Goal: Feedback & Contribution: Submit feedback/report problem

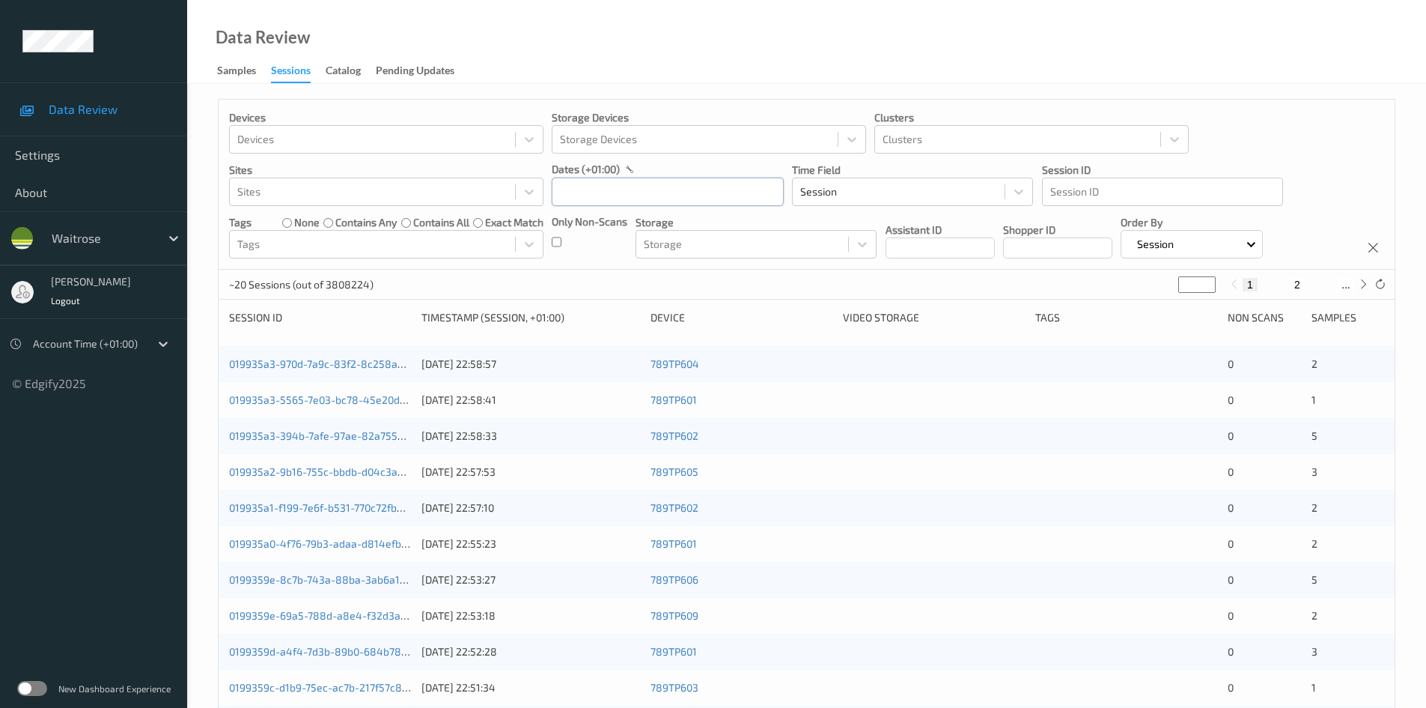
drag, startPoint x: 610, startPoint y: 197, endPoint x: 618, endPoint y: 205, distance: 11.1
click at [611, 197] on input "text" at bounding box center [668, 191] width 232 height 28
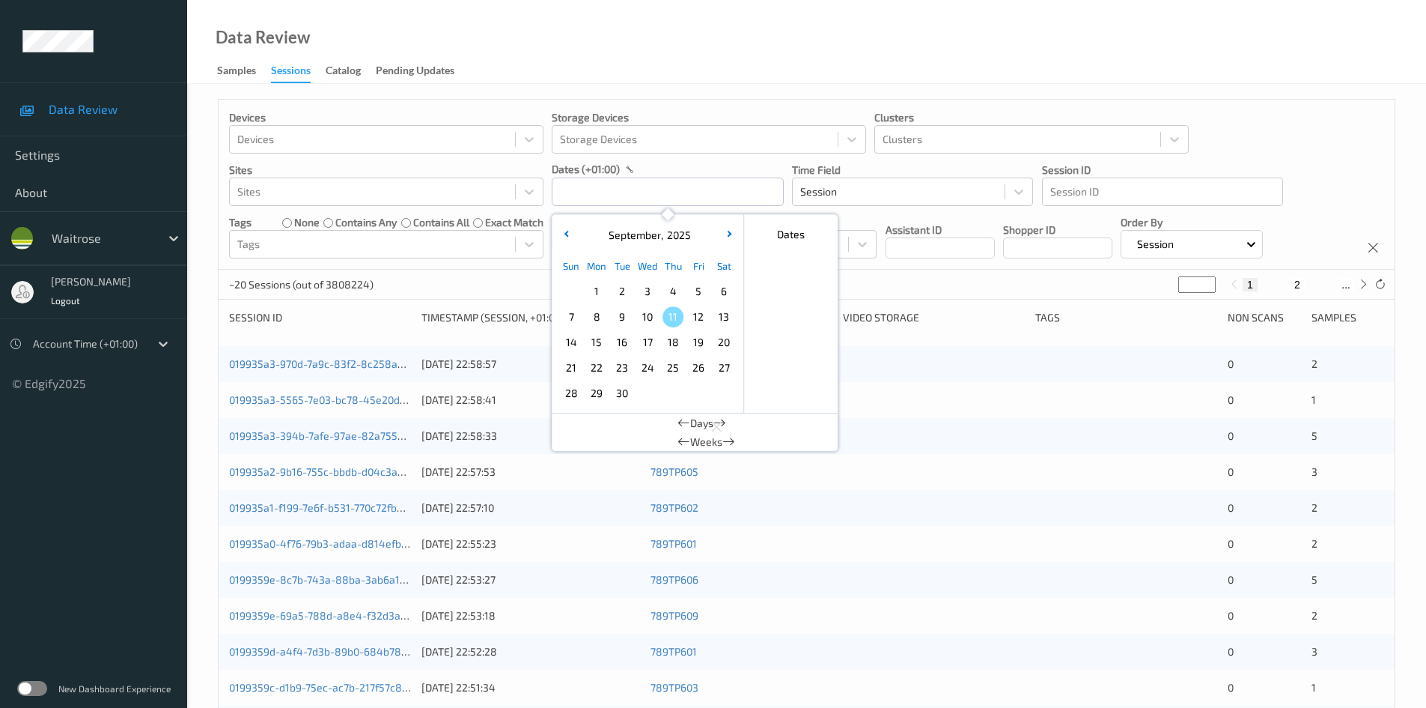
click at [621, 314] on span "9" at bounding box center [622, 316] width 21 height 21
type input "[DATE] 00:00 -> [DATE] 23:59"
click at [769, 73] on div "Data Review Samples Sessions Catalog Pending Updates" at bounding box center [806, 42] width 1239 height 84
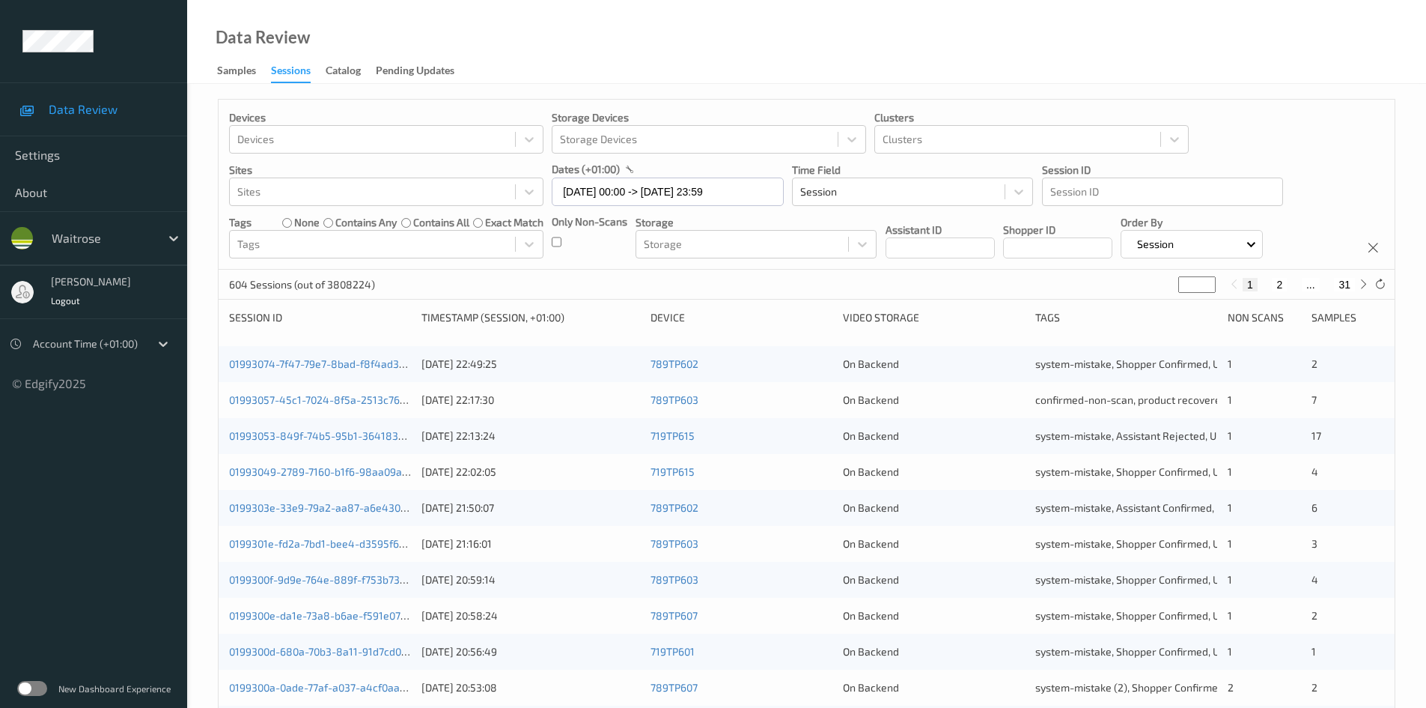
drag, startPoint x: 1164, startPoint y: 294, endPoint x: 1153, endPoint y: 298, distance: 11.8
click at [1153, 298] on div "604 Sessions (out of 3808224) * 1 2 ... 31" at bounding box center [807, 285] width 1176 height 30
type input "*"
type input "**"
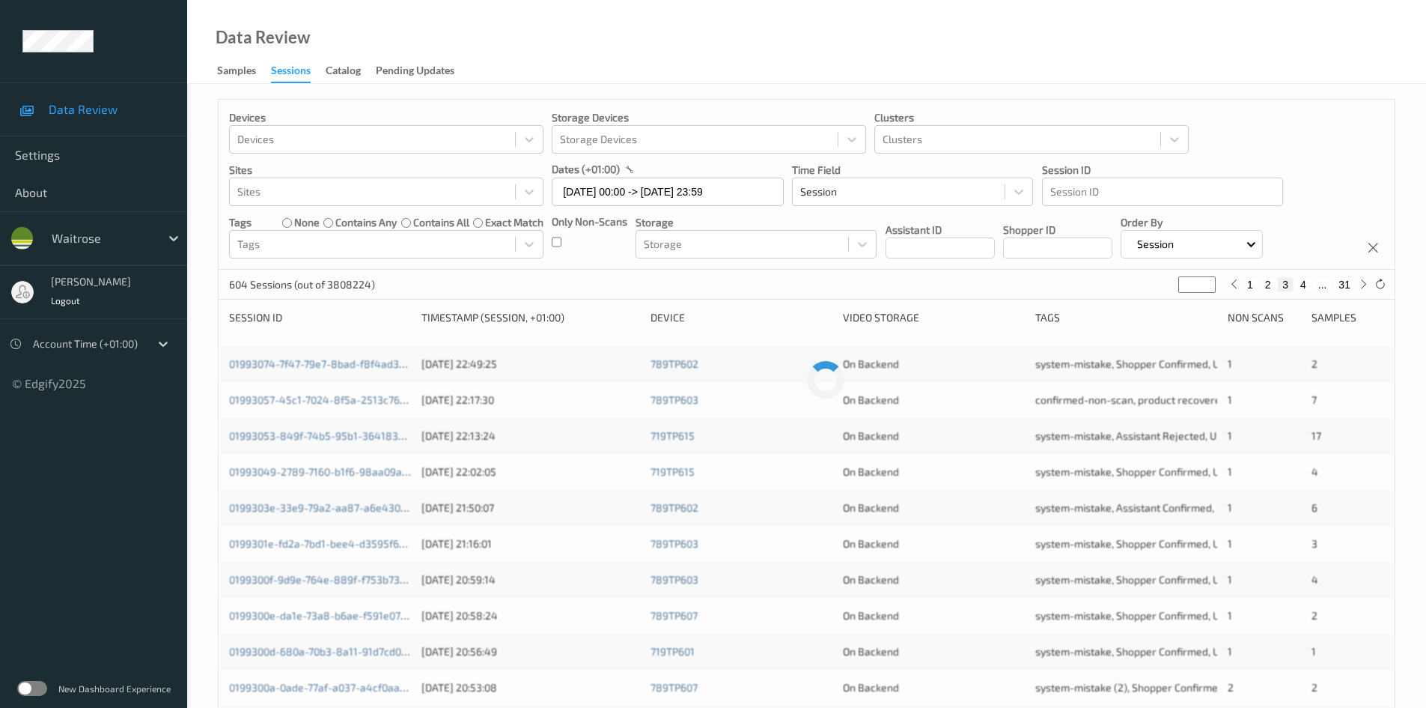
type input "**"
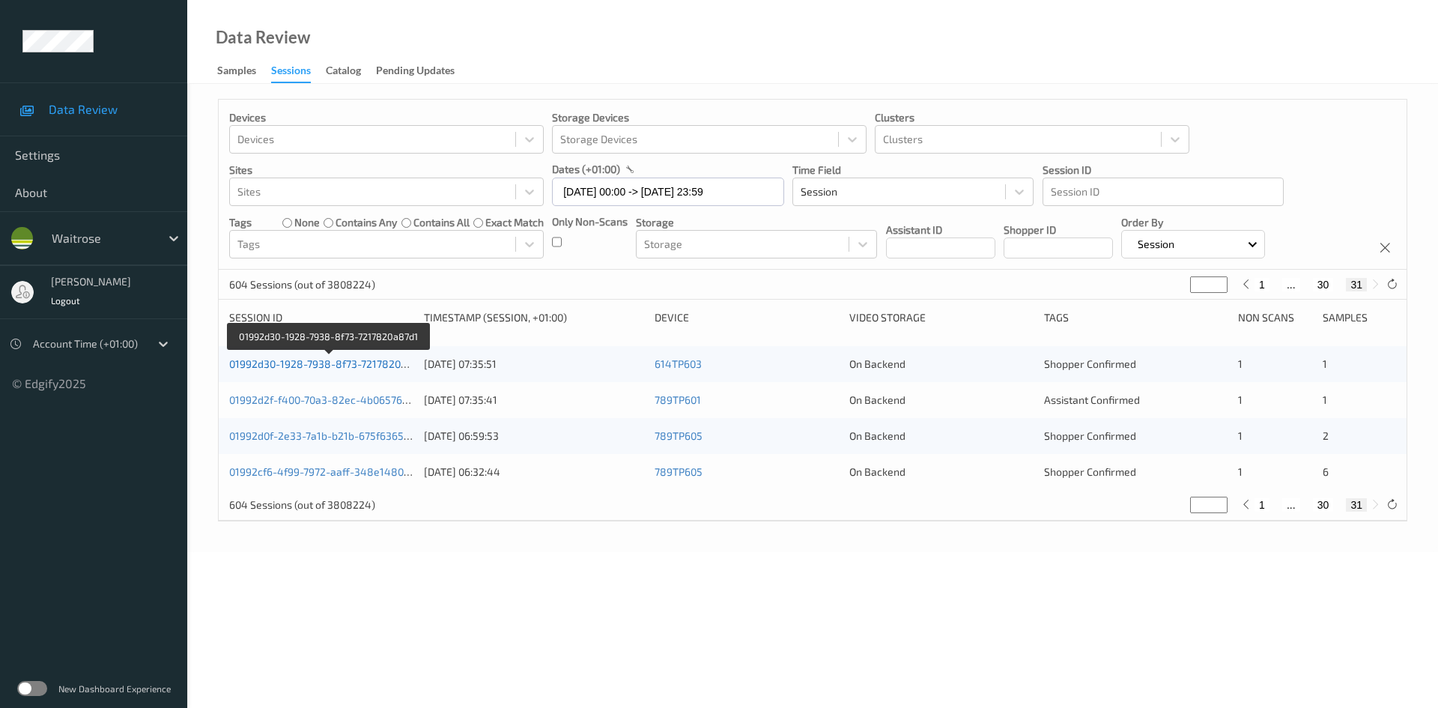
type input "**"
click at [304, 363] on link "01992d30-1928-7938-8f73-7217820a87d1" at bounding box center [329, 363] width 200 height 13
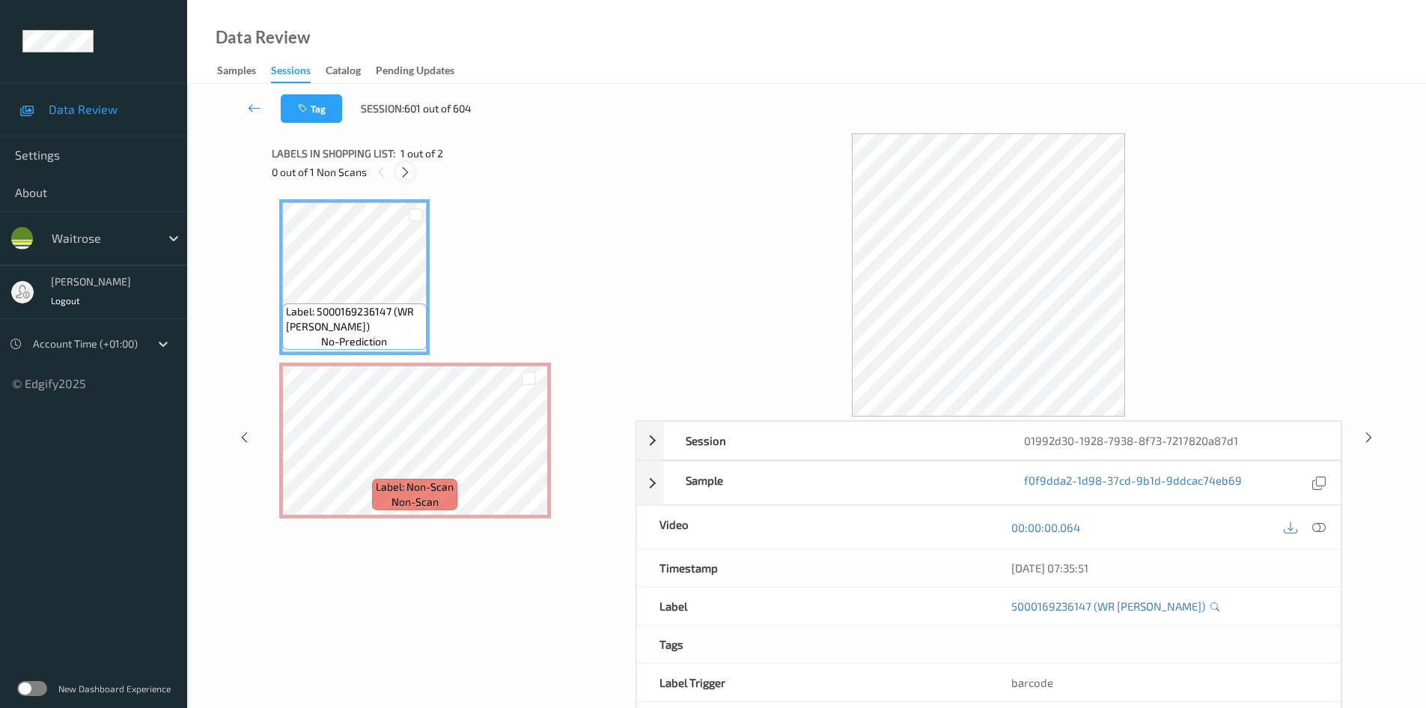
click at [401, 172] on icon at bounding box center [405, 171] width 13 height 13
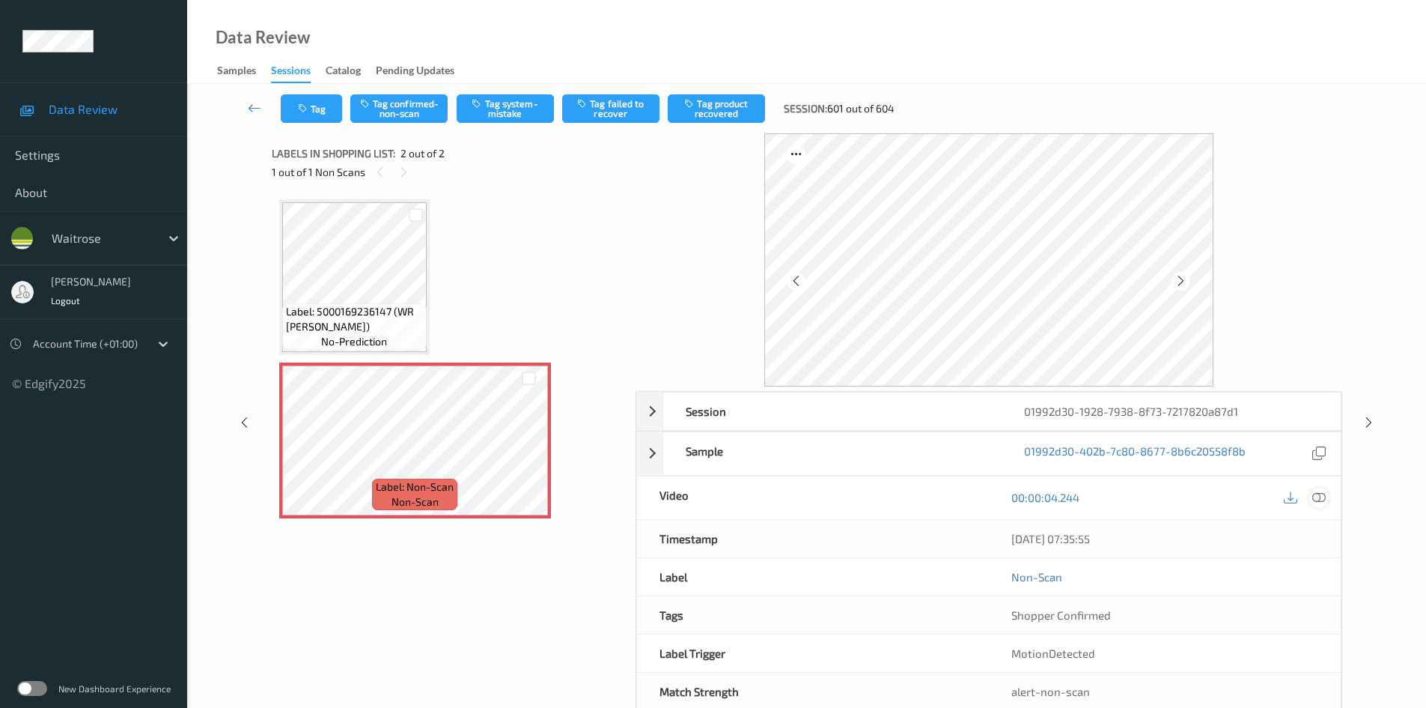
click at [1317, 491] on icon at bounding box center [1319, 496] width 13 height 13
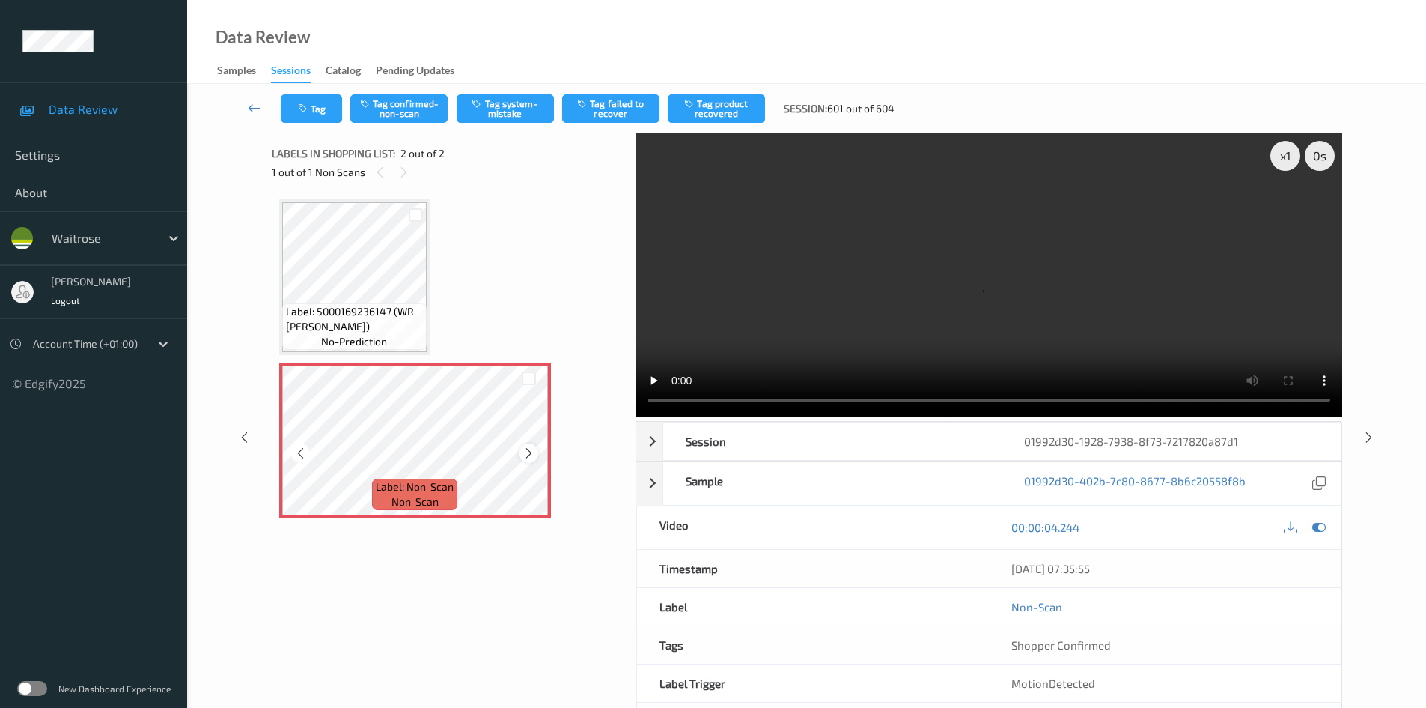
click at [528, 456] on icon at bounding box center [529, 452] width 13 height 13
click at [529, 456] on icon at bounding box center [529, 452] width 13 height 13
click at [844, 346] on video at bounding box center [989, 274] width 707 height 283
click at [1278, 152] on div "x 1" at bounding box center [1286, 156] width 30 height 30
click at [1281, 154] on div "x 2" at bounding box center [1286, 156] width 30 height 30
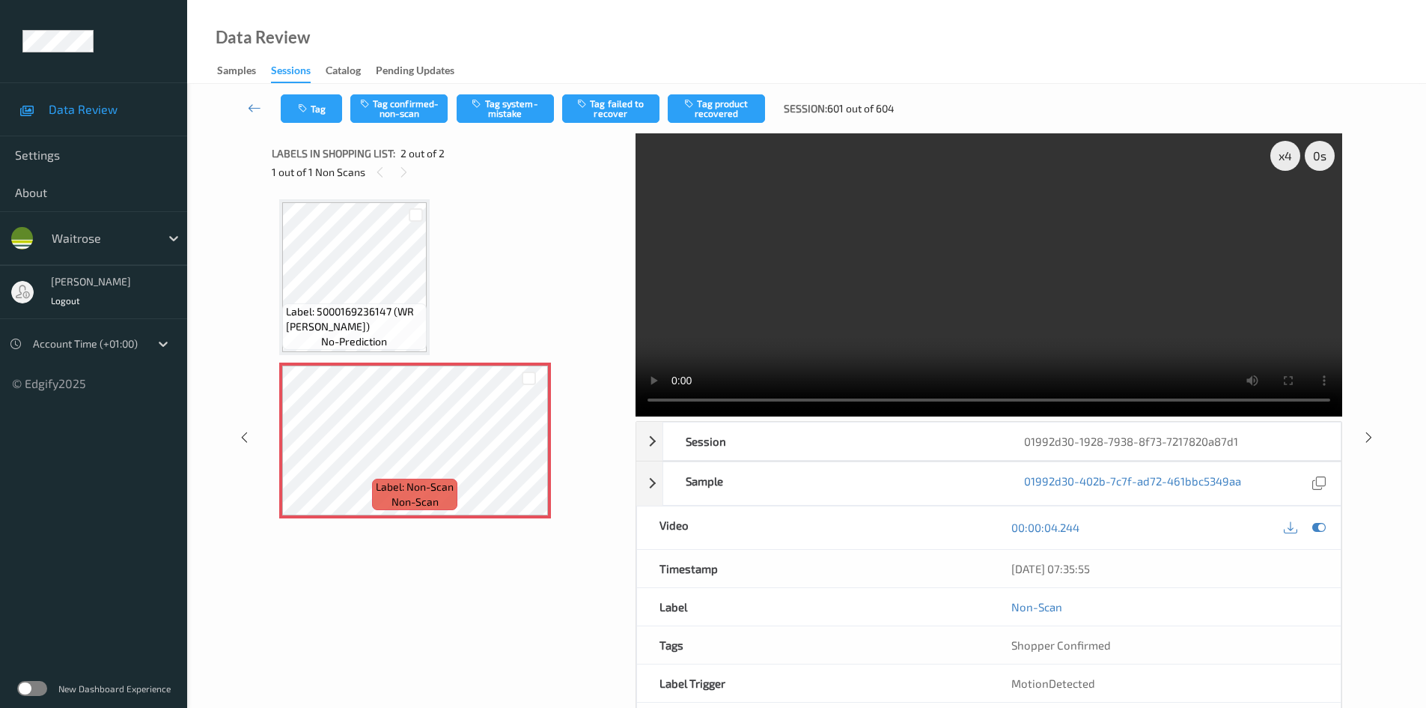
click at [958, 343] on video at bounding box center [989, 274] width 707 height 283
click at [851, 321] on video at bounding box center [989, 274] width 707 height 283
drag, startPoint x: 928, startPoint y: 333, endPoint x: 880, endPoint y: 320, distance: 49.6
click at [932, 335] on video at bounding box center [989, 274] width 707 height 283
click at [506, 100] on button "Tag system-mistake" at bounding box center [505, 108] width 97 height 28
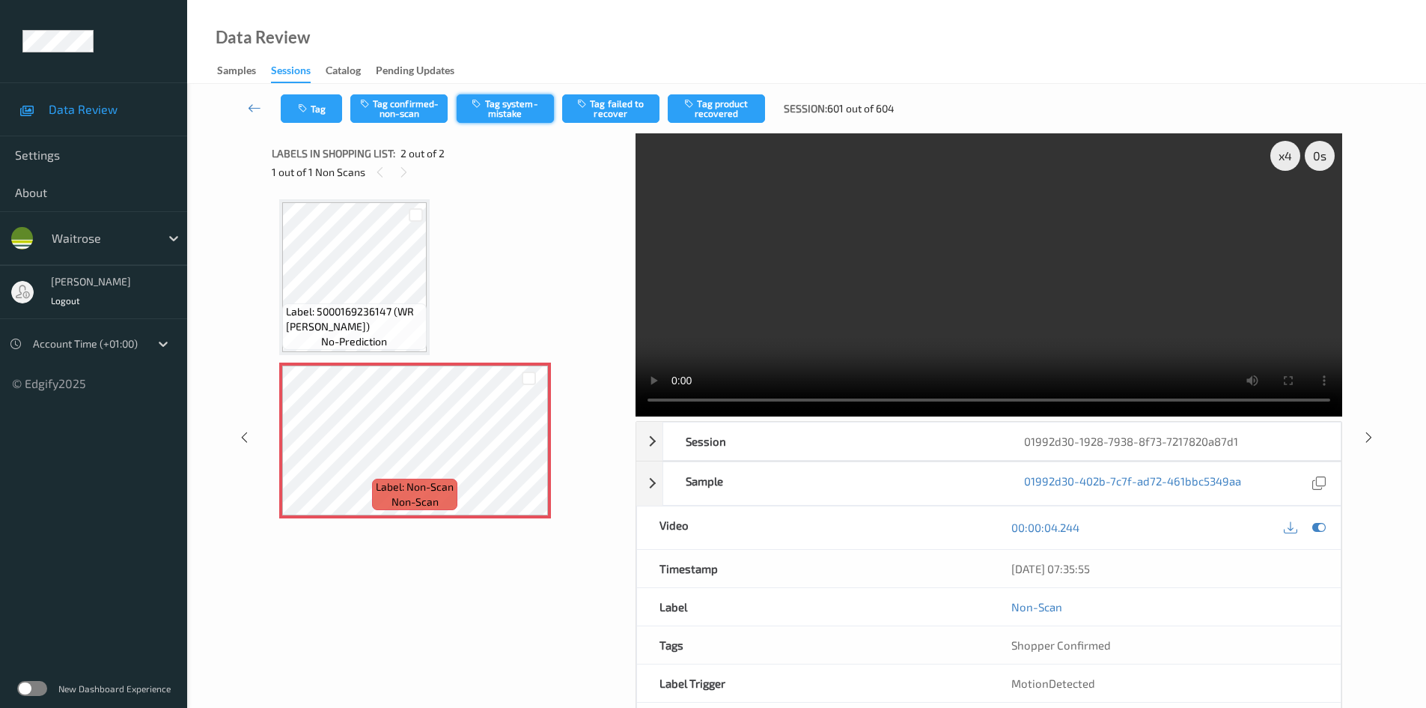
click at [527, 108] on button "Tag system-mistake" at bounding box center [505, 108] width 97 height 28
click at [524, 106] on button "Tag system-mistake" at bounding box center [505, 108] width 97 height 28
click at [532, 104] on button "Tag system-mistake" at bounding box center [505, 108] width 97 height 28
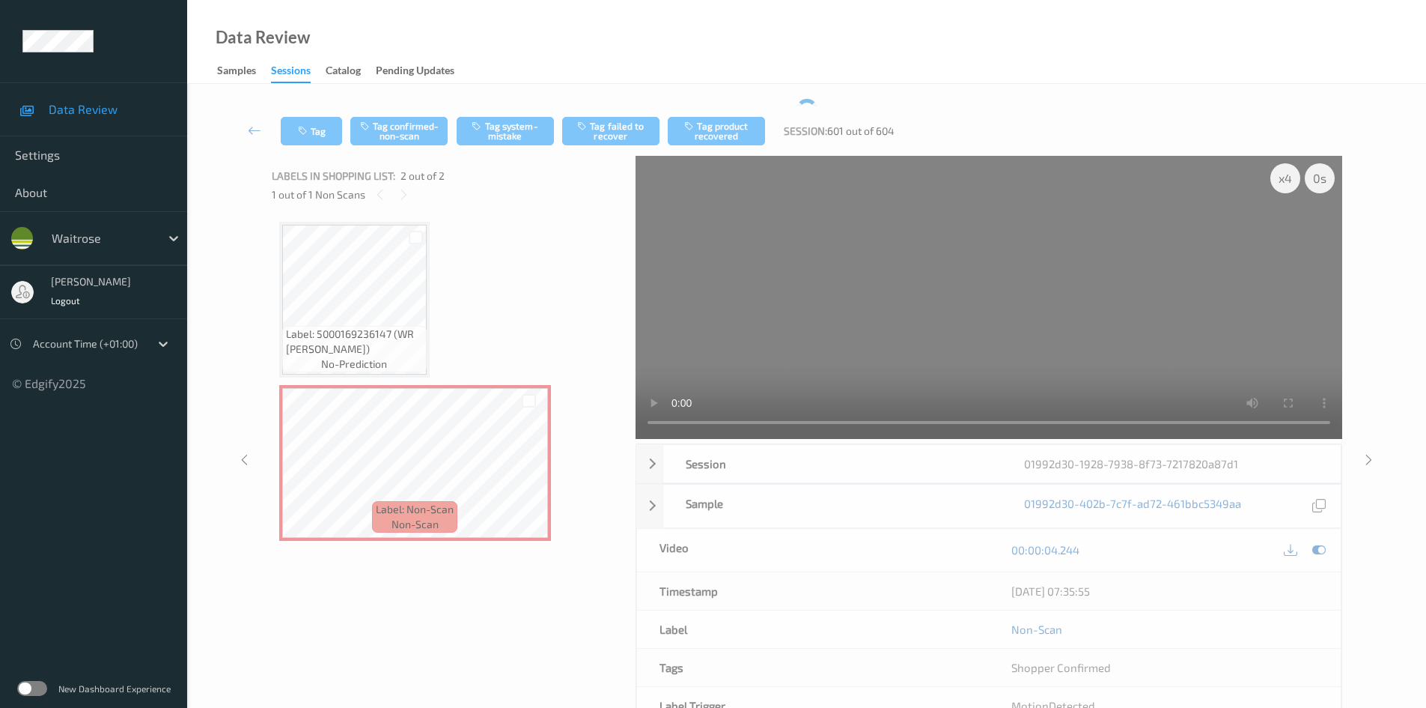
click at [311, 129] on div "Tag Tag confirmed-non-scan Tag system-mistake Tag failed to recover Tag product…" at bounding box center [807, 130] width 1178 height 49
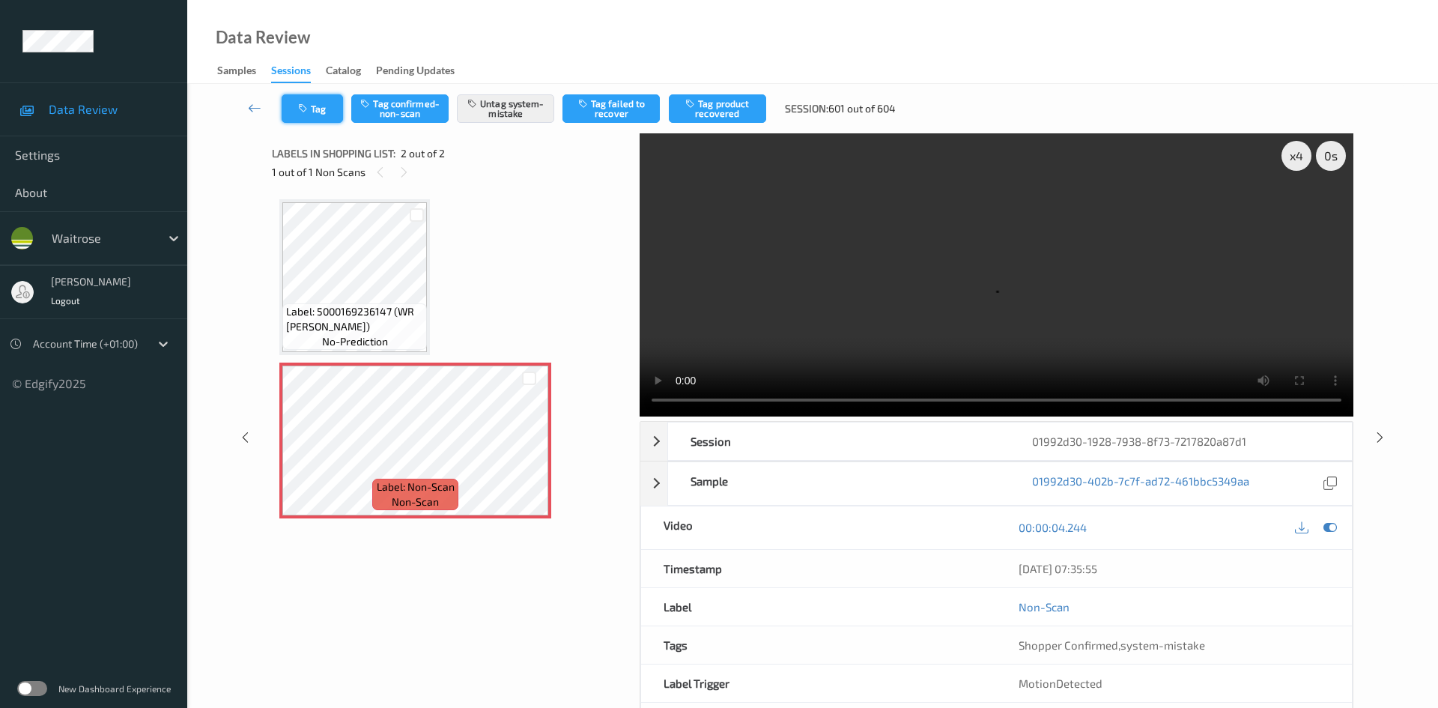
click at [322, 116] on button "Tag" at bounding box center [312, 108] width 61 height 28
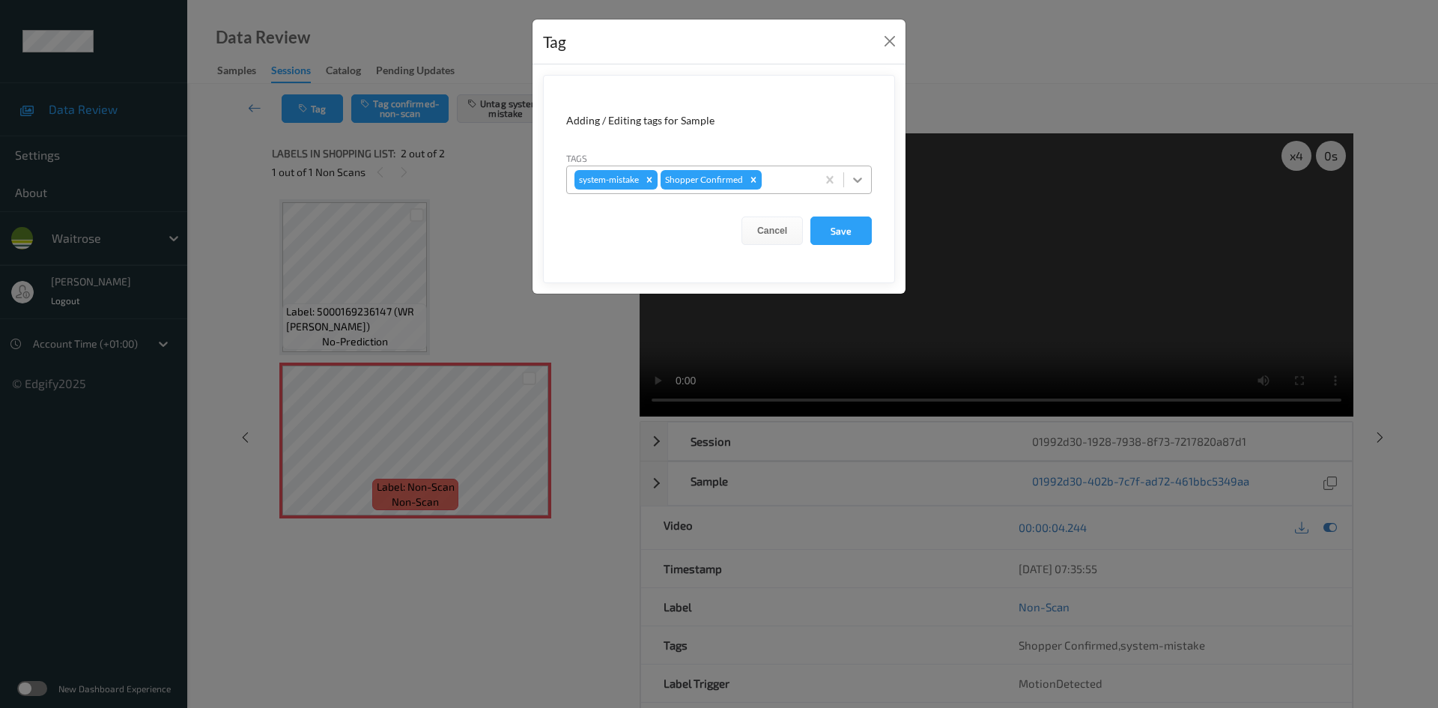
click at [855, 183] on icon at bounding box center [857, 179] width 15 height 15
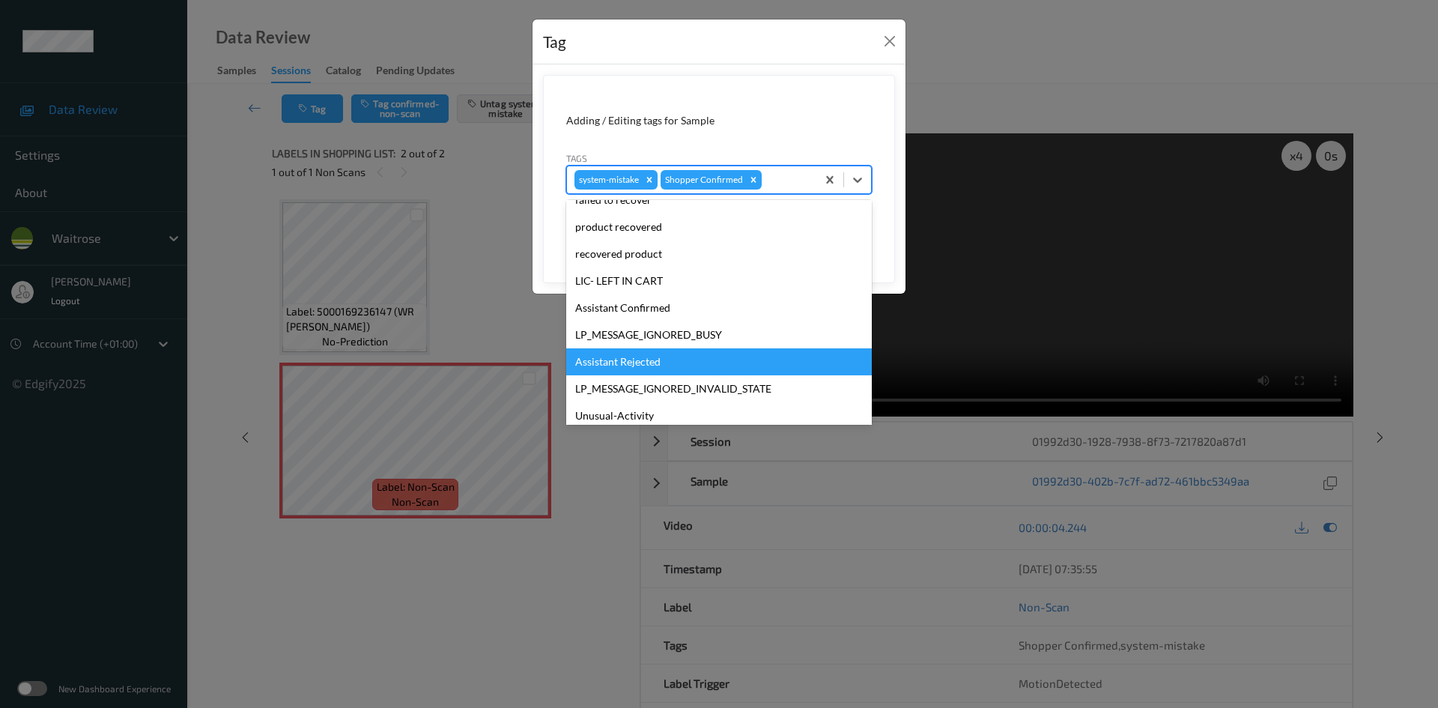
scroll to position [300, 0]
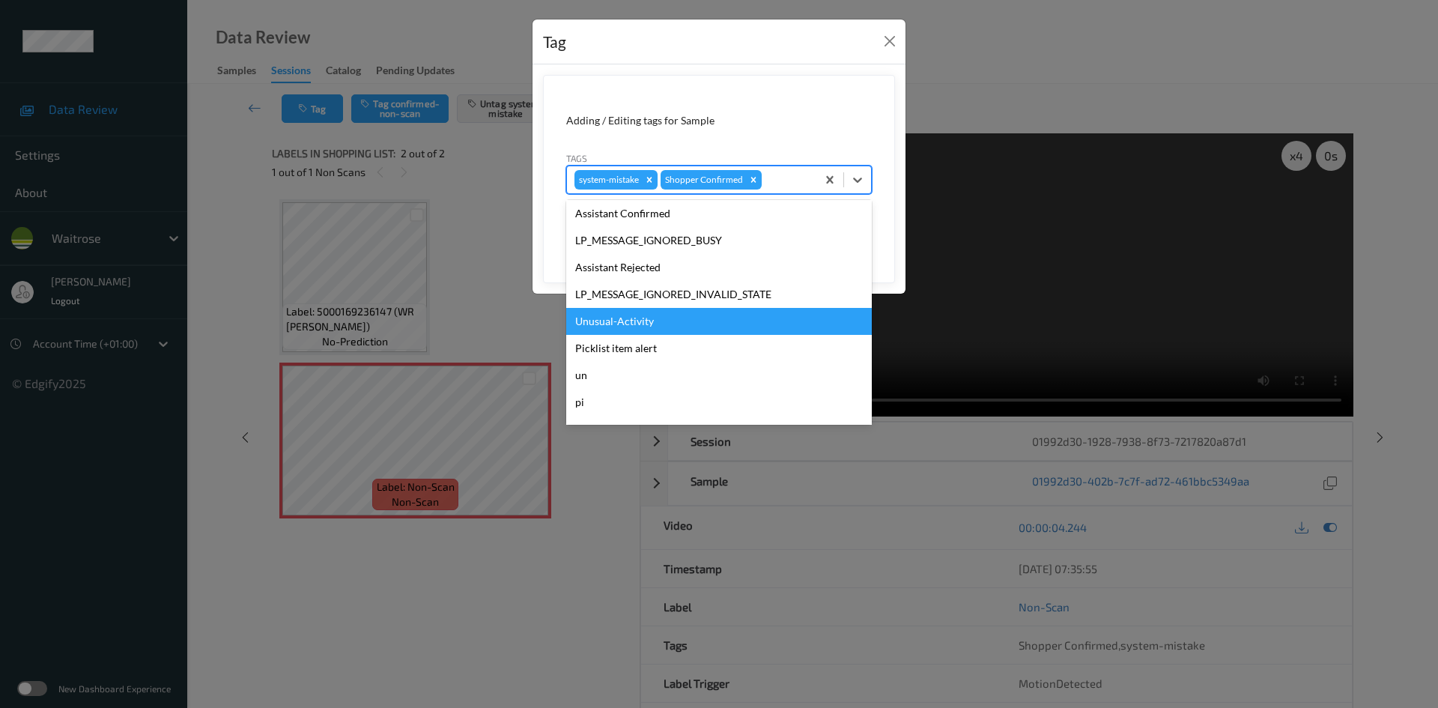
click at [615, 325] on div "Unusual-Activity" at bounding box center [719, 321] width 306 height 27
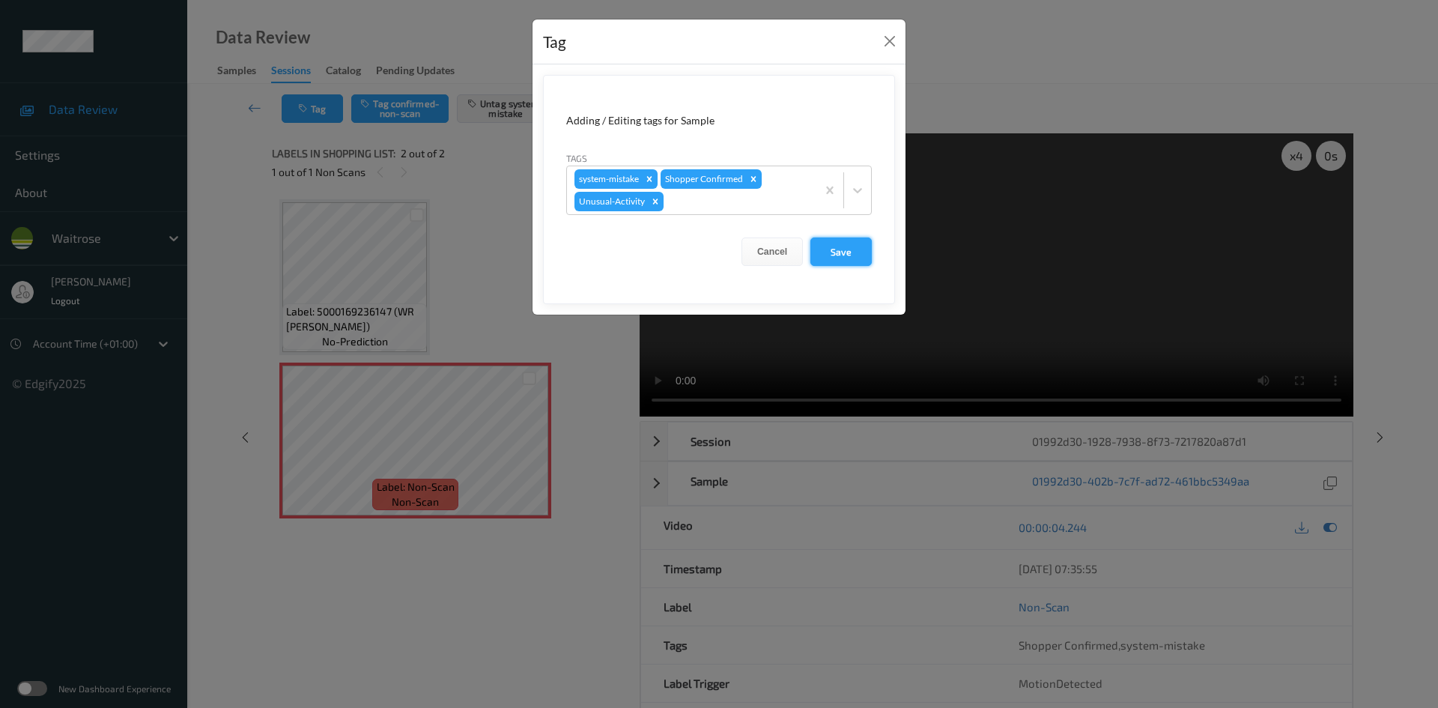
click at [831, 257] on button "Save" at bounding box center [840, 251] width 61 height 28
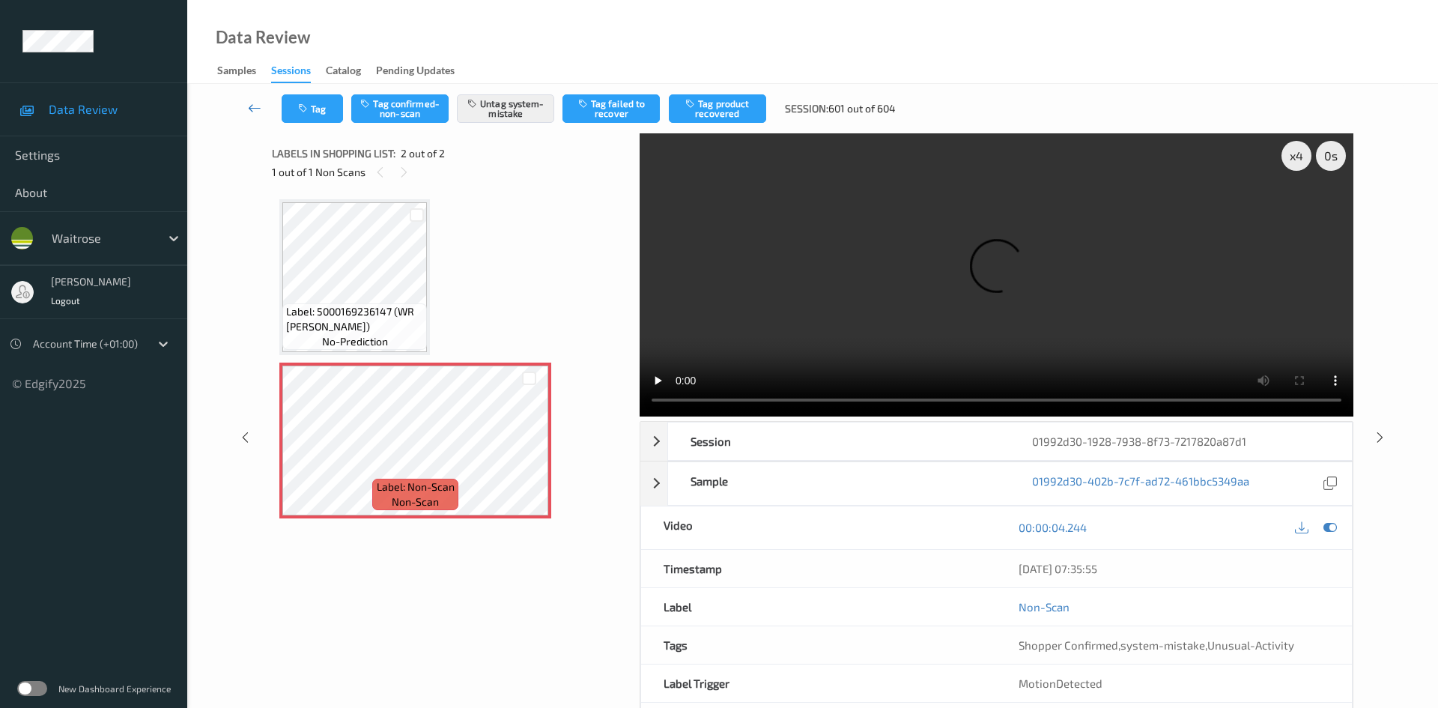
click at [246, 100] on link at bounding box center [254, 108] width 53 height 28
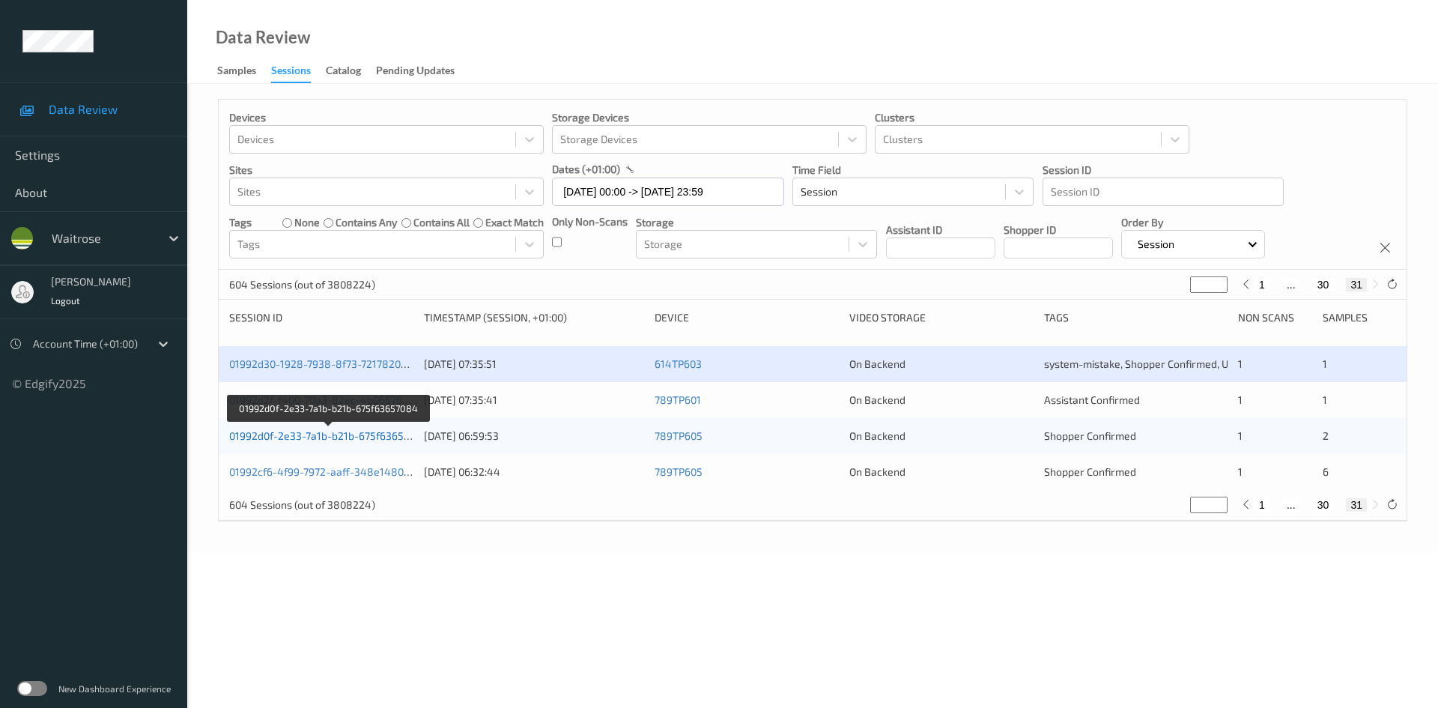
click at [285, 435] on link "01992d0f-2e33-7a1b-b21b-675f63657084" at bounding box center [328, 435] width 199 height 13
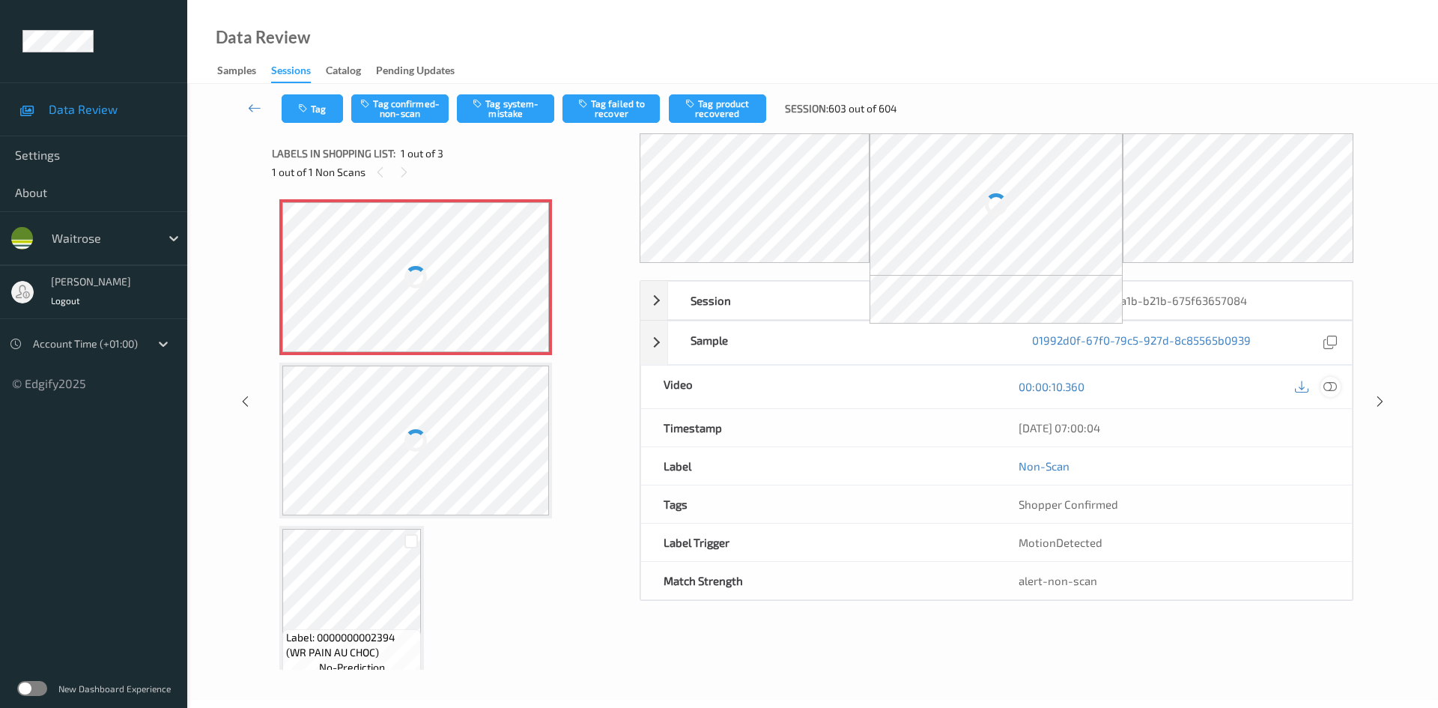
click at [1326, 383] on icon at bounding box center [1329, 386] width 13 height 13
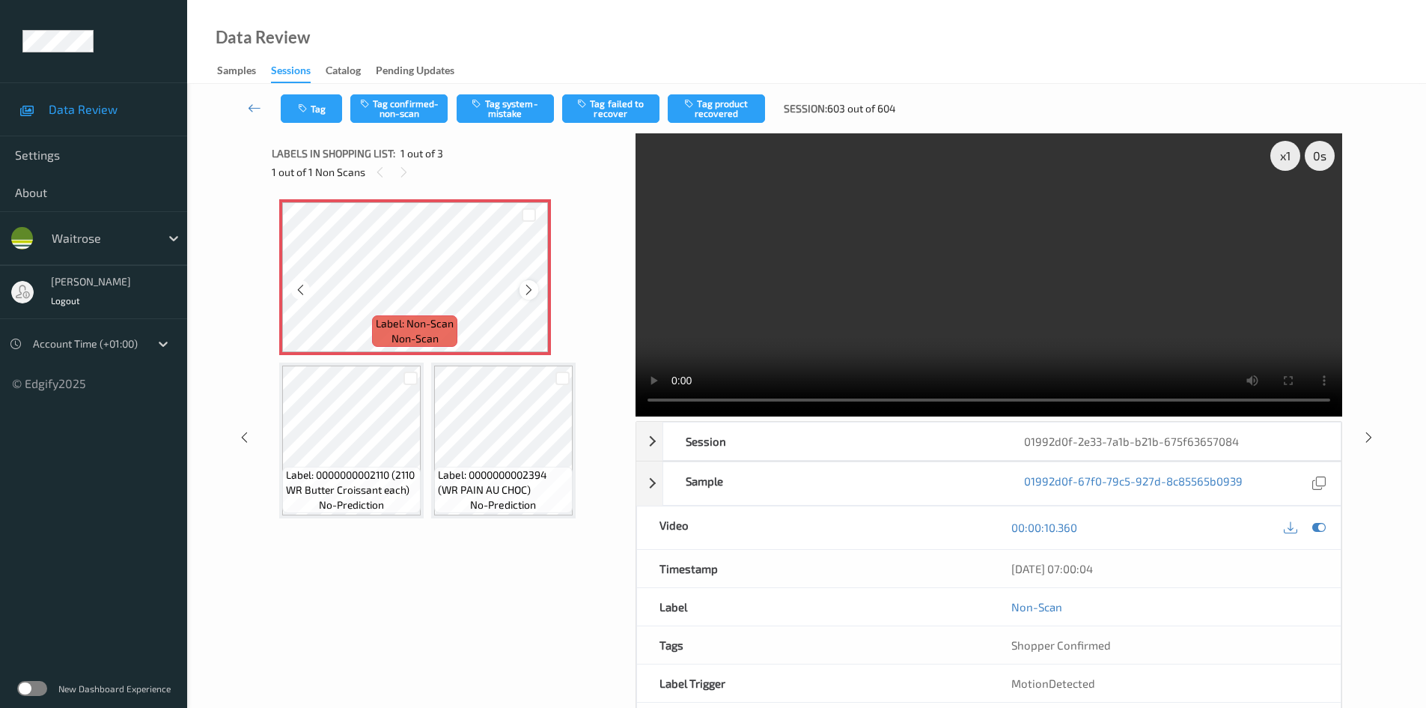
click at [525, 286] on icon at bounding box center [529, 289] width 13 height 13
click at [526, 286] on icon at bounding box center [529, 289] width 13 height 13
click at [793, 350] on video at bounding box center [989, 274] width 707 height 283
click at [1285, 161] on div "x 1" at bounding box center [1286, 156] width 30 height 30
click at [1285, 161] on div "x 2" at bounding box center [1286, 156] width 30 height 30
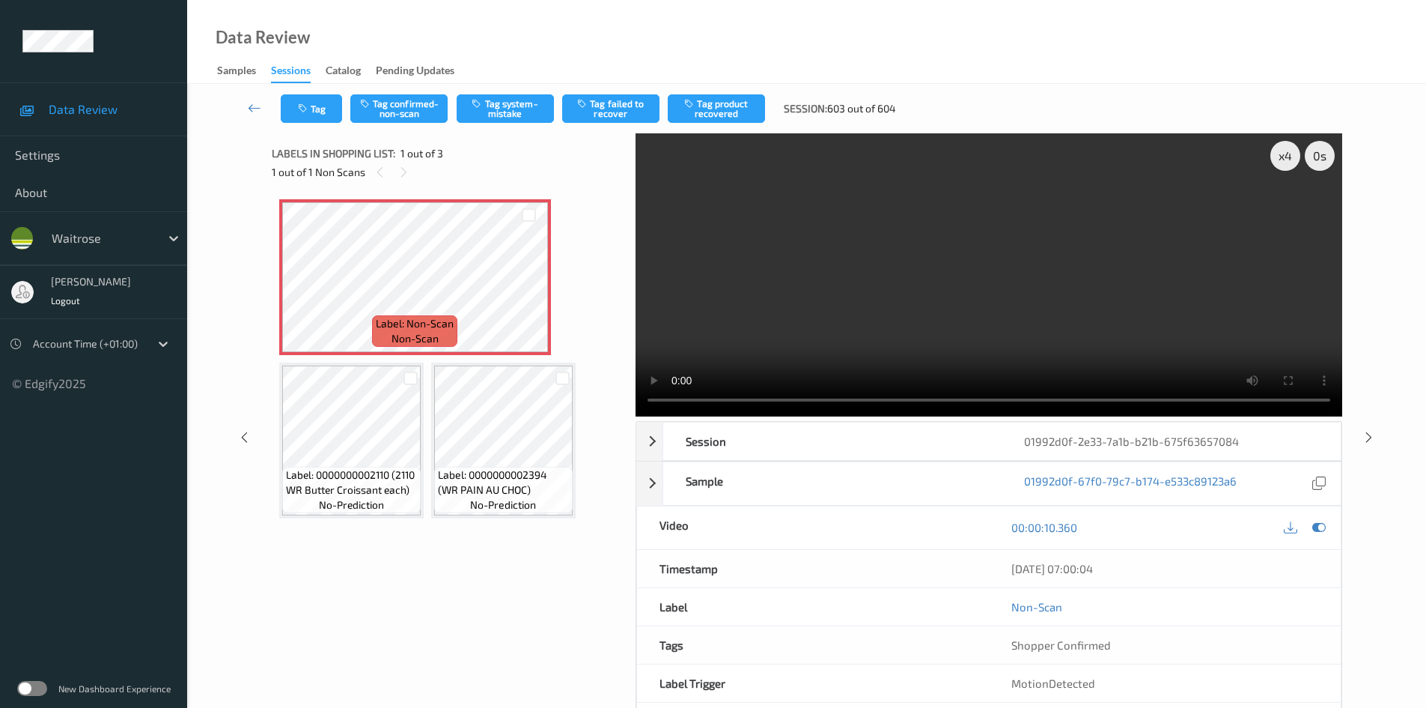
click at [1006, 247] on video at bounding box center [989, 274] width 707 height 283
click at [854, 350] on video at bounding box center [989, 274] width 707 height 283
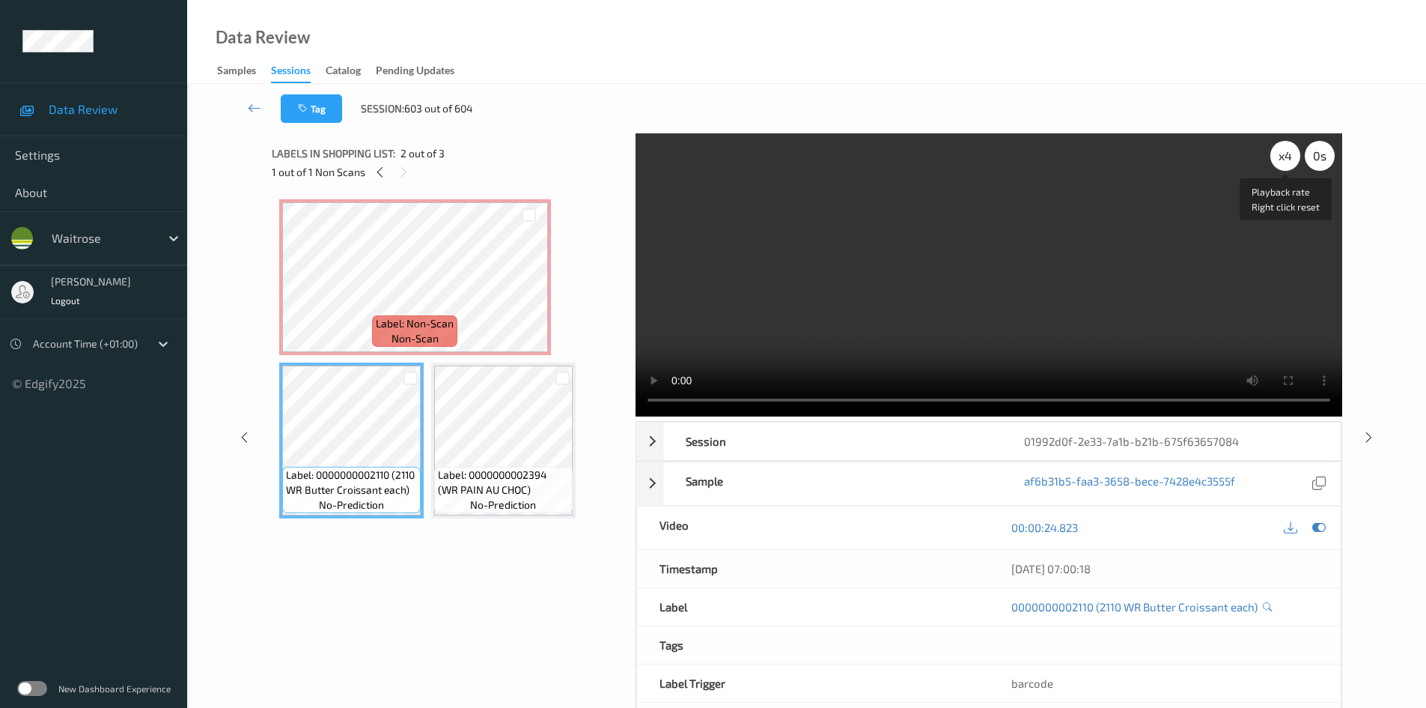
click at [1286, 154] on div "x 4" at bounding box center [1286, 156] width 30 height 30
click at [875, 314] on video at bounding box center [989, 274] width 707 height 283
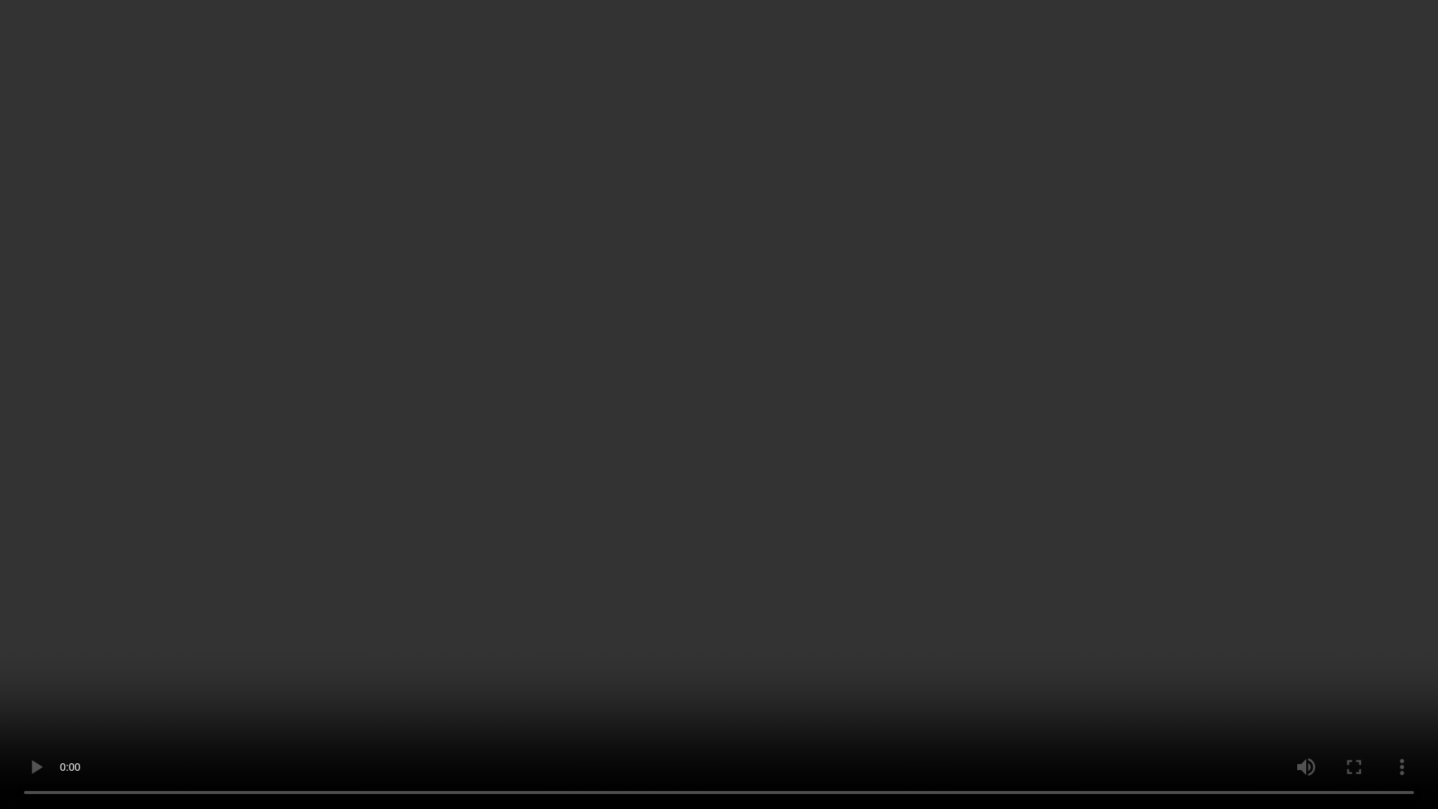
drag, startPoint x: 1060, startPoint y: 598, endPoint x: 1104, endPoint y: 592, distance: 44.6
click at [1065, 597] on video at bounding box center [719, 404] width 1438 height 809
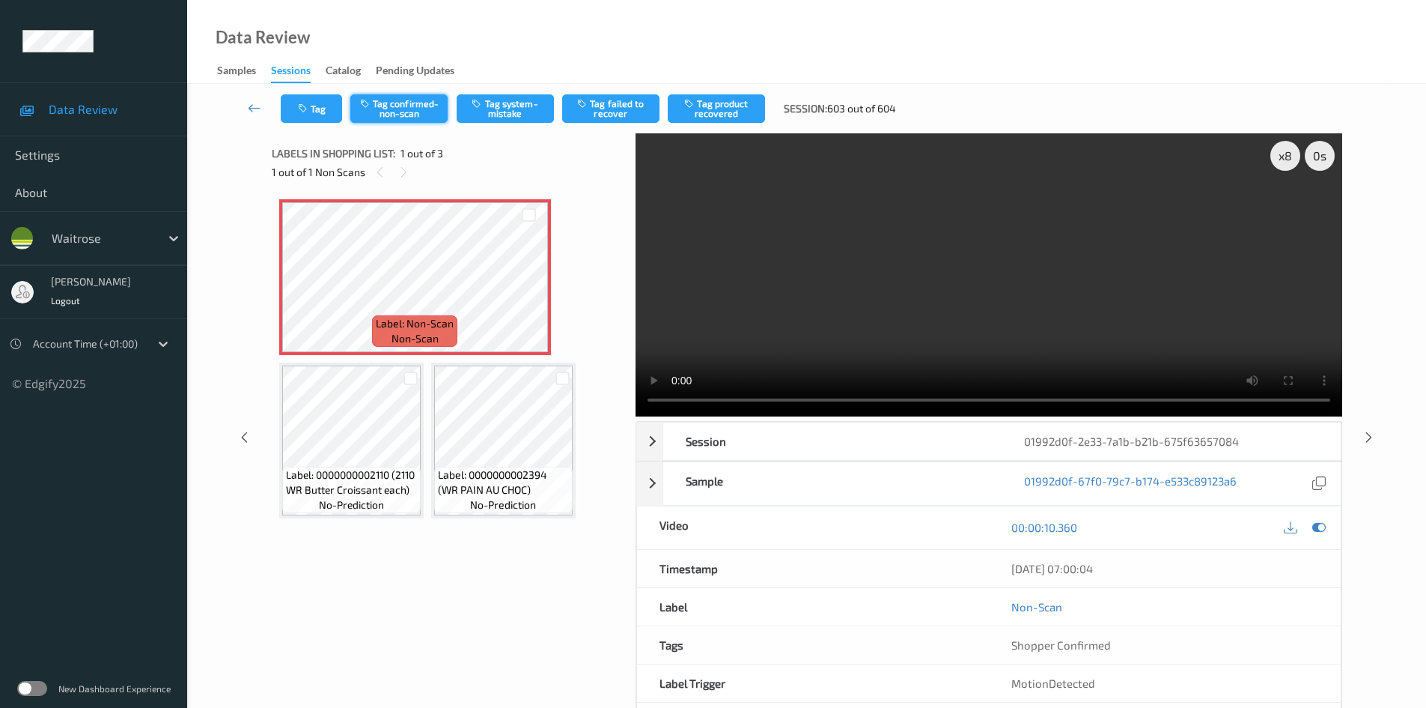
click at [403, 110] on button "Tag confirmed-non-scan" at bounding box center [398, 108] width 97 height 28
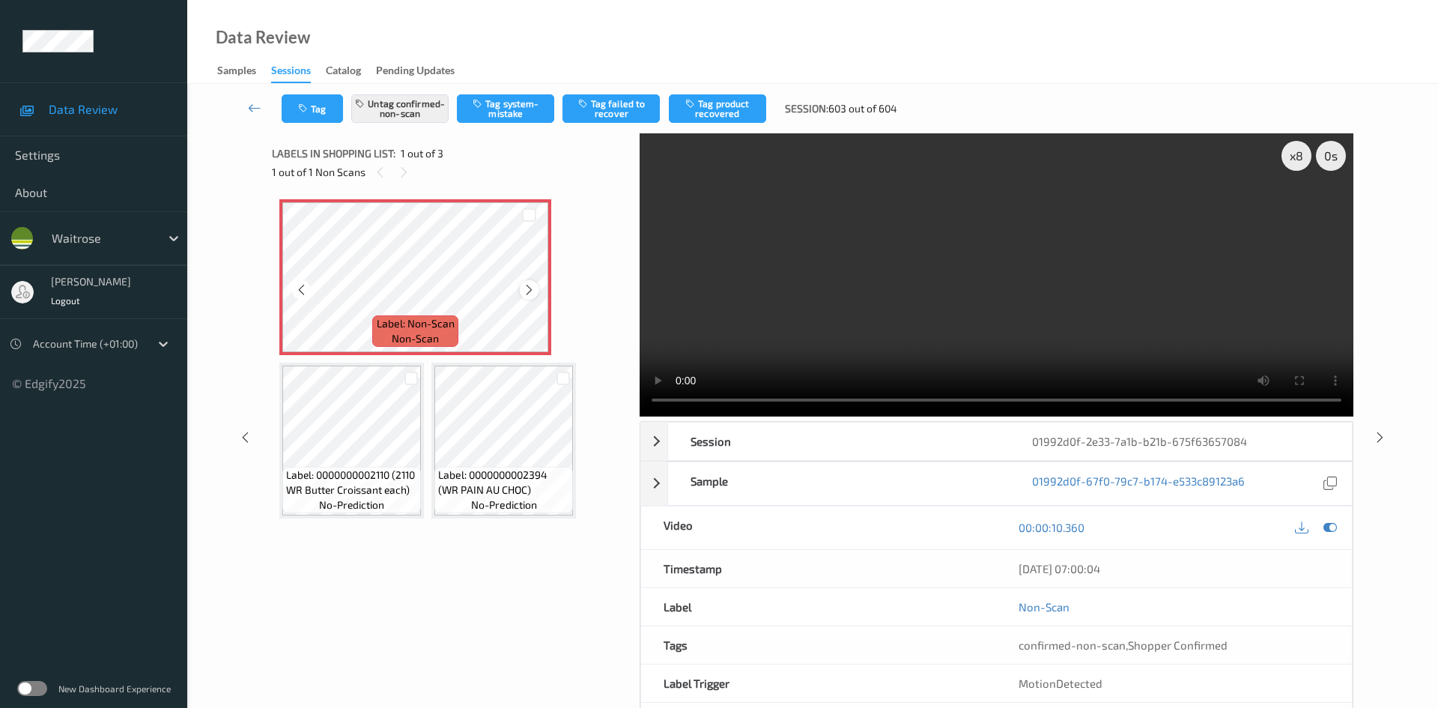
click at [536, 292] on div at bounding box center [529, 289] width 19 height 19
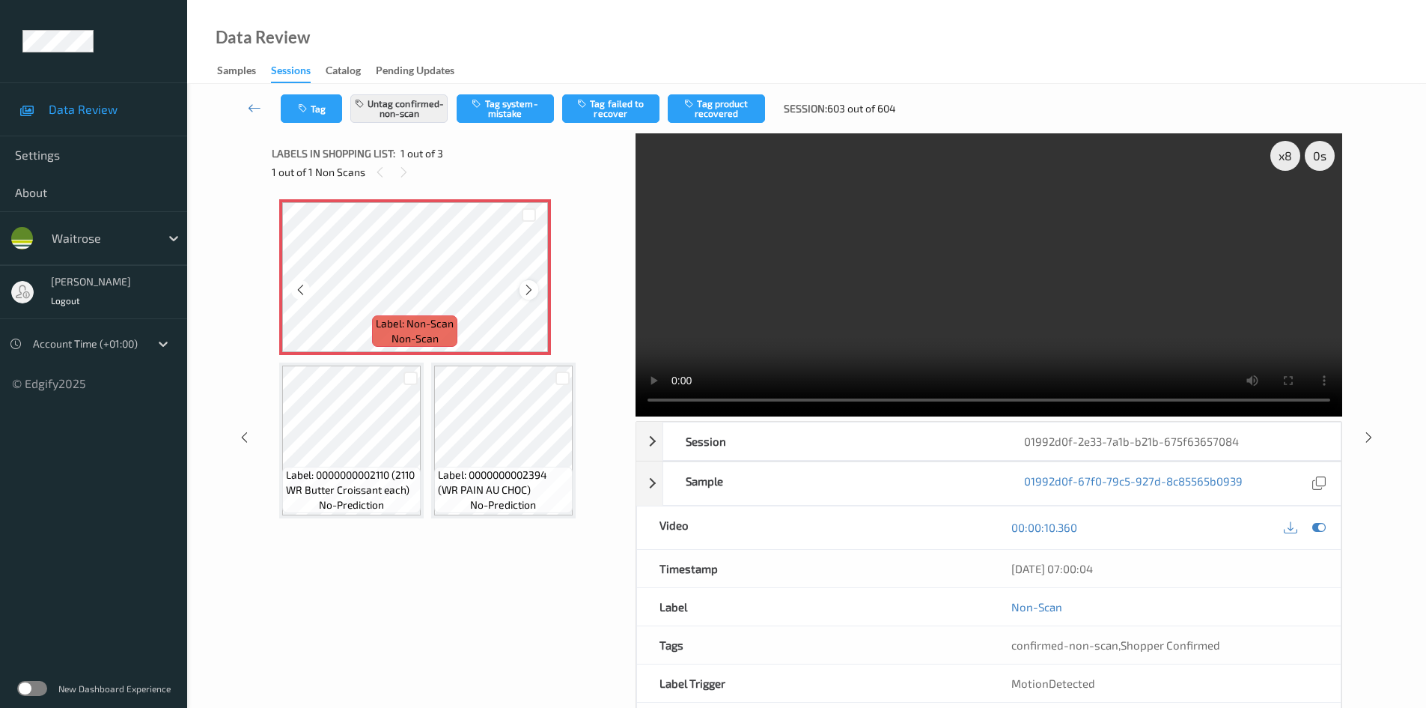
click at [526, 287] on icon at bounding box center [529, 289] width 13 height 13
click at [751, 359] on video at bounding box center [989, 274] width 707 height 283
click at [533, 290] on icon at bounding box center [529, 289] width 13 height 13
click at [785, 260] on video at bounding box center [989, 274] width 707 height 283
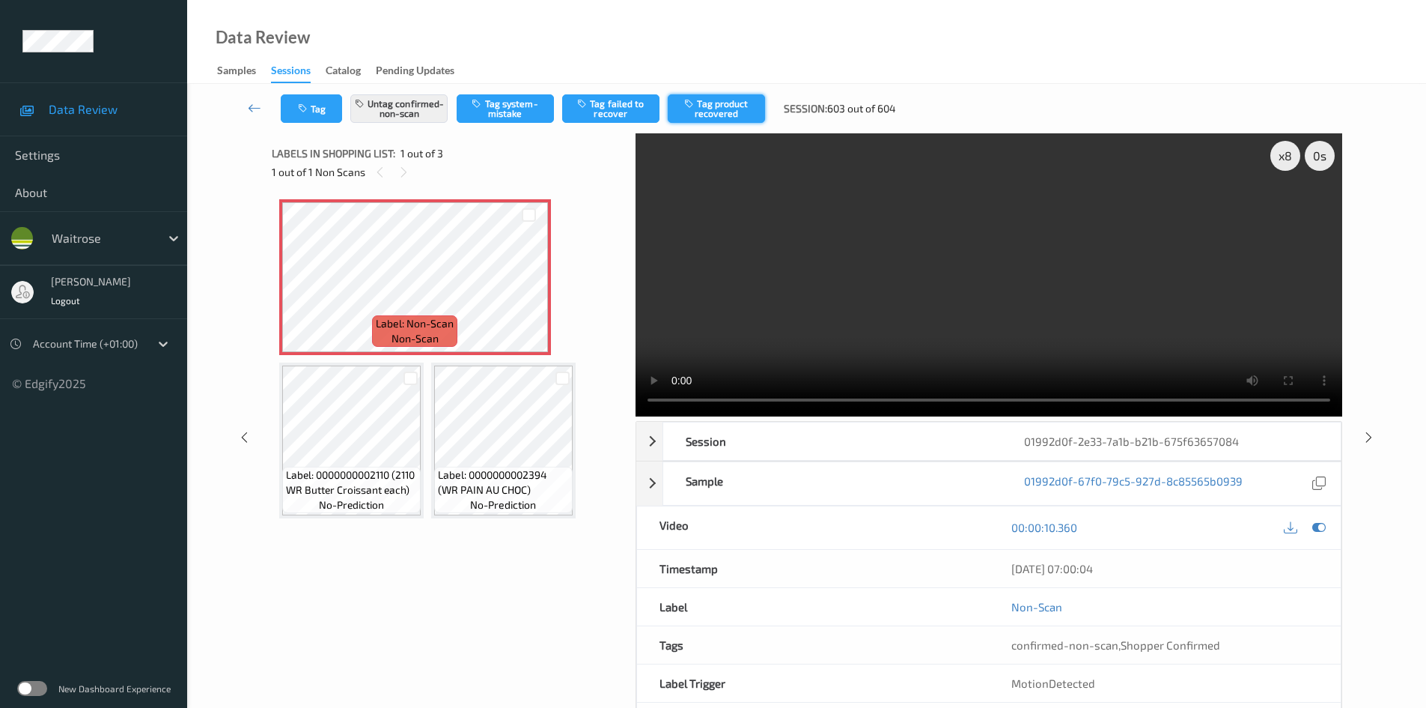
click at [720, 109] on button "Tag product recovered" at bounding box center [716, 108] width 97 height 28
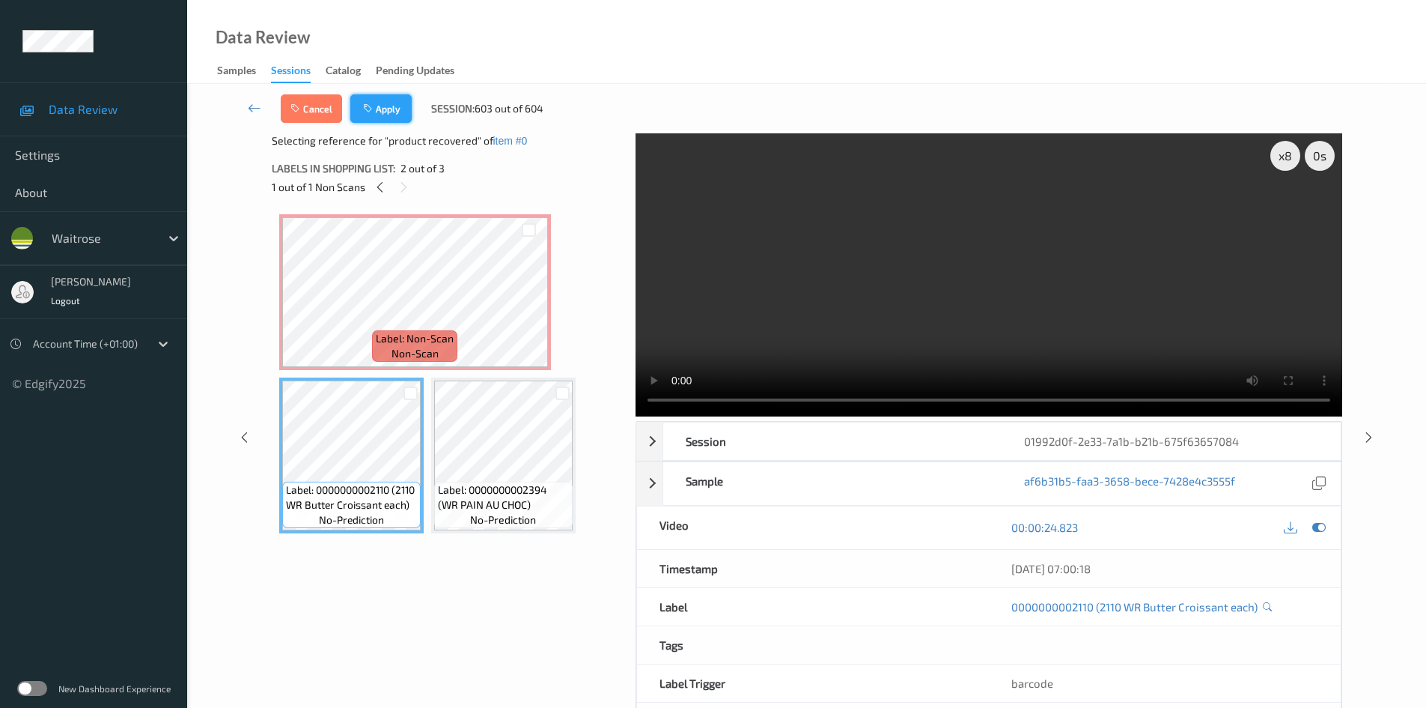
click at [393, 107] on button "Apply" at bounding box center [380, 108] width 61 height 28
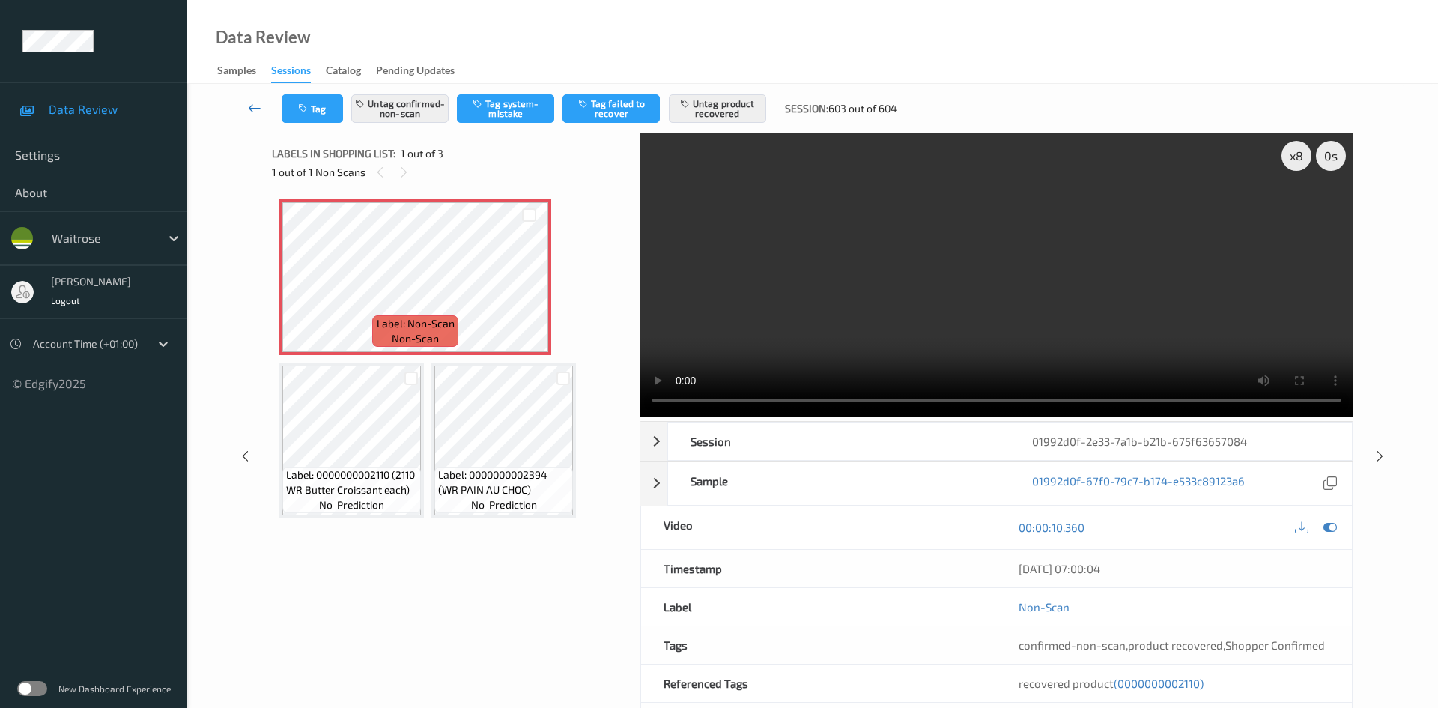
click at [254, 103] on icon at bounding box center [254, 107] width 13 height 15
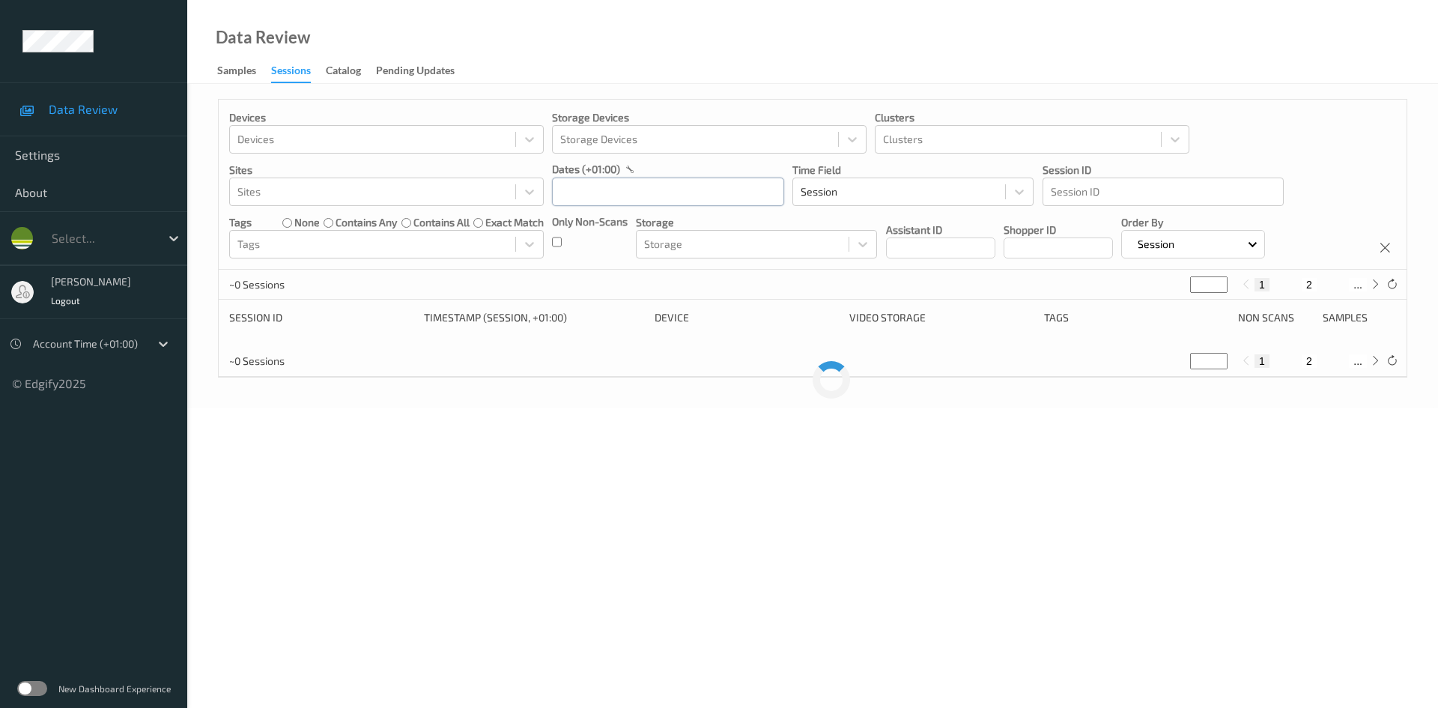
click at [667, 202] on input "text" at bounding box center [668, 191] width 232 height 28
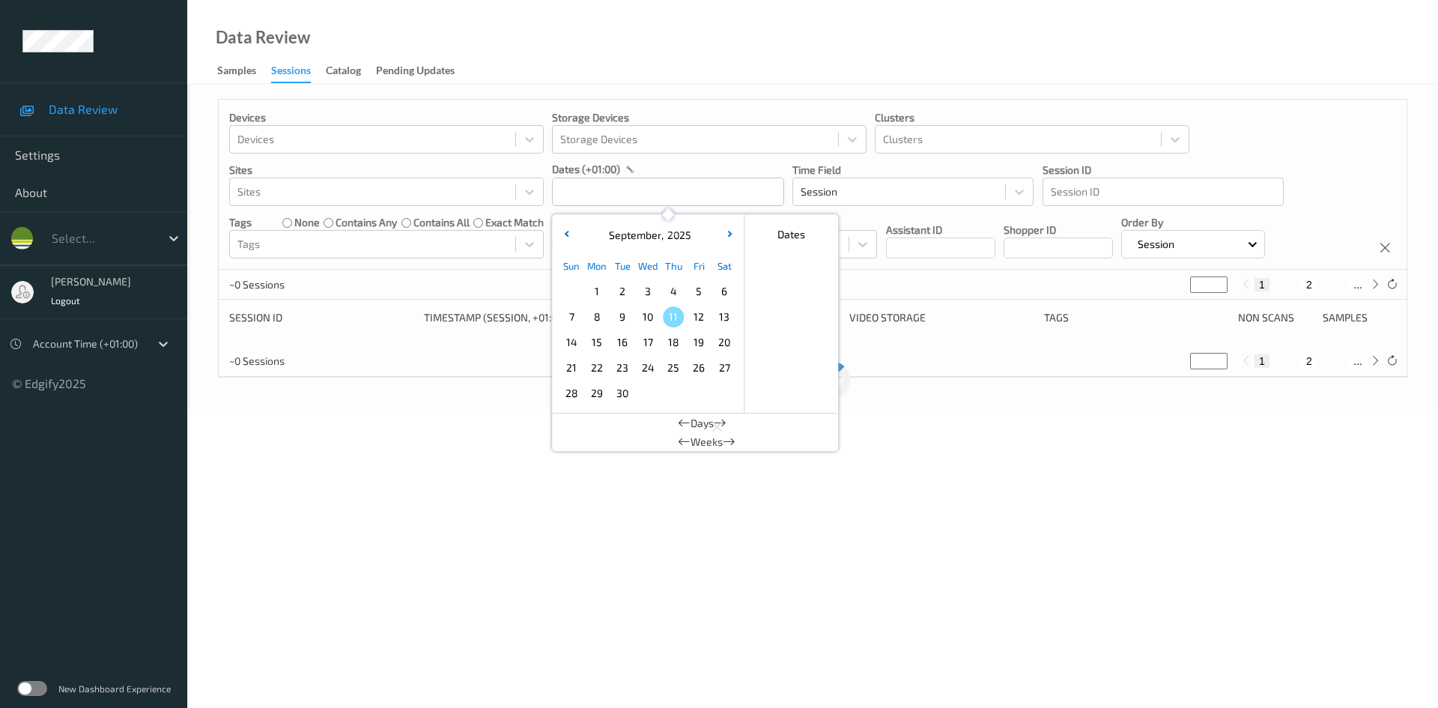
click at [643, 318] on span "10" at bounding box center [647, 316] width 21 height 21
type input "10/09/2025 00:00 -> 10/09/2025 23:59"
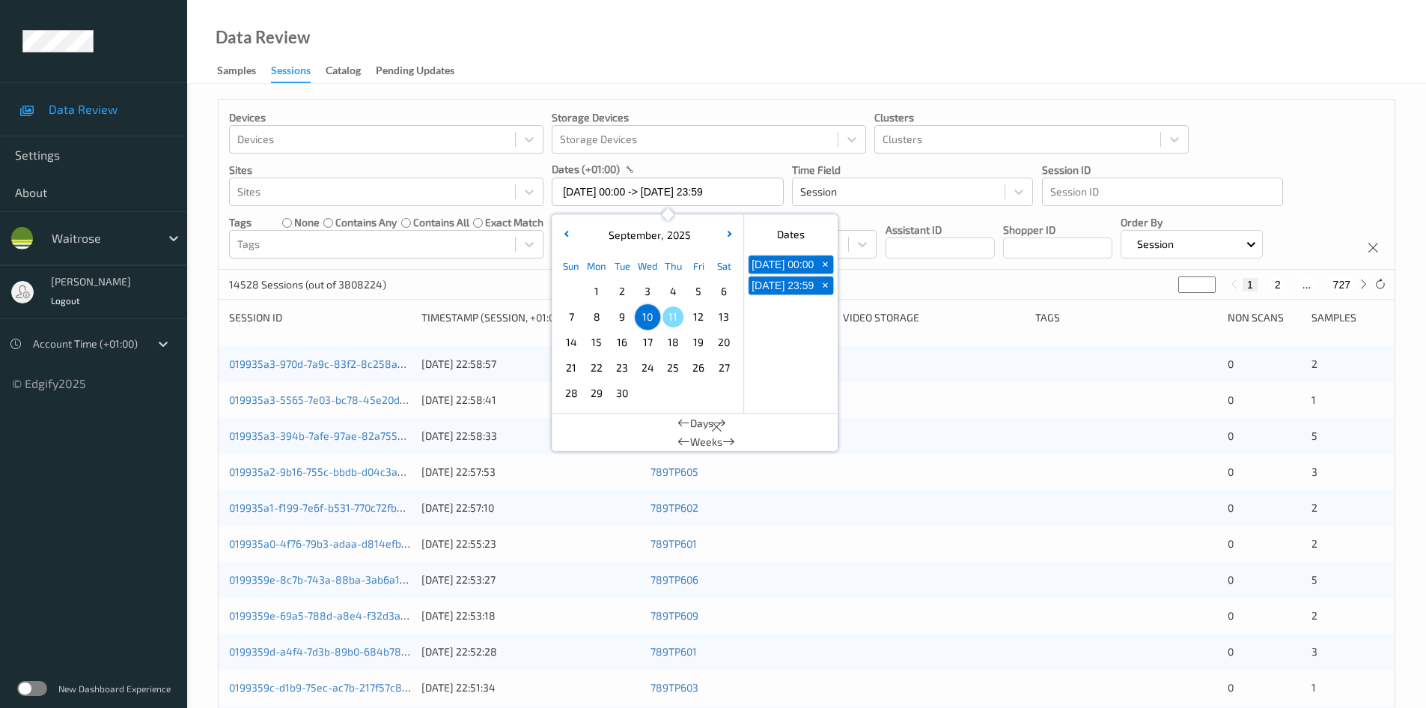
click at [771, 42] on div "Data Review Samples Sessions Catalog Pending Updates" at bounding box center [806, 42] width 1239 height 84
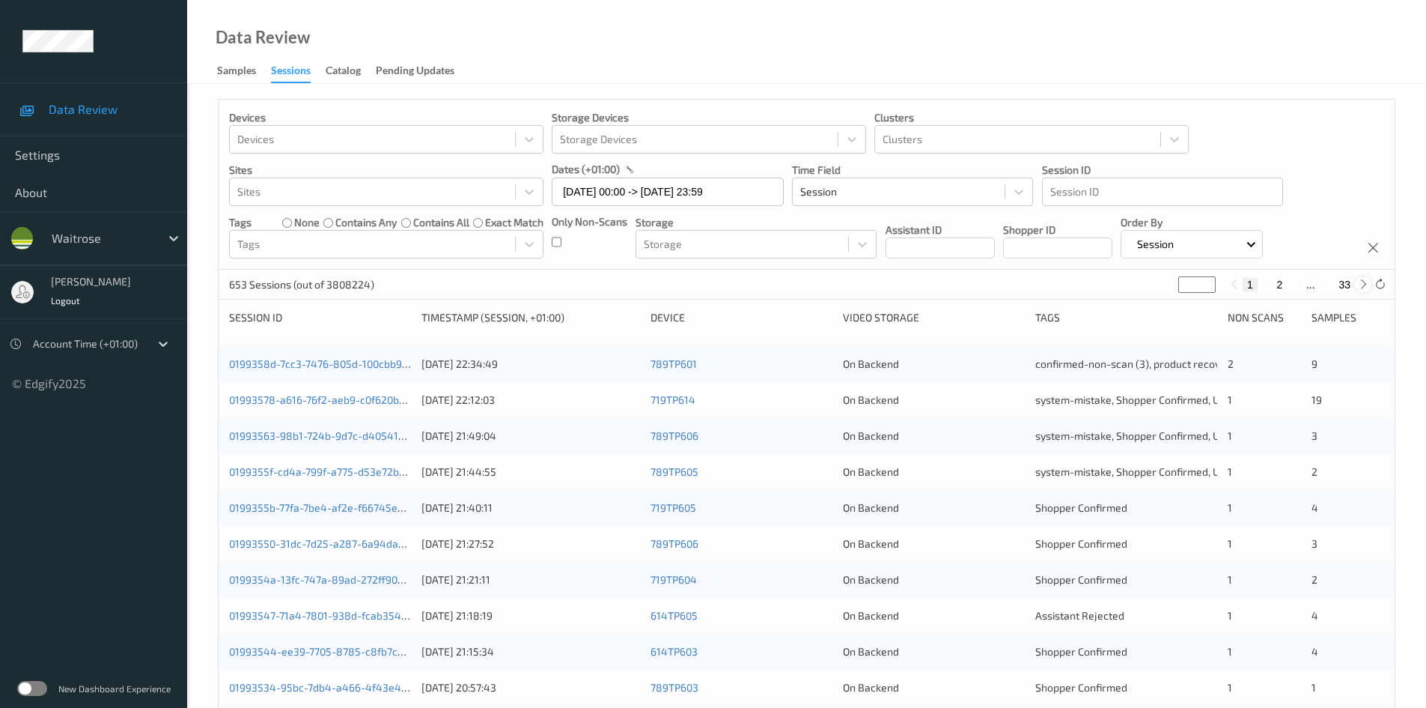
click at [1364, 290] on icon at bounding box center [1363, 284] width 11 height 11
type input "*"
click at [1364, 290] on icon at bounding box center [1363, 284] width 11 height 11
type input "*"
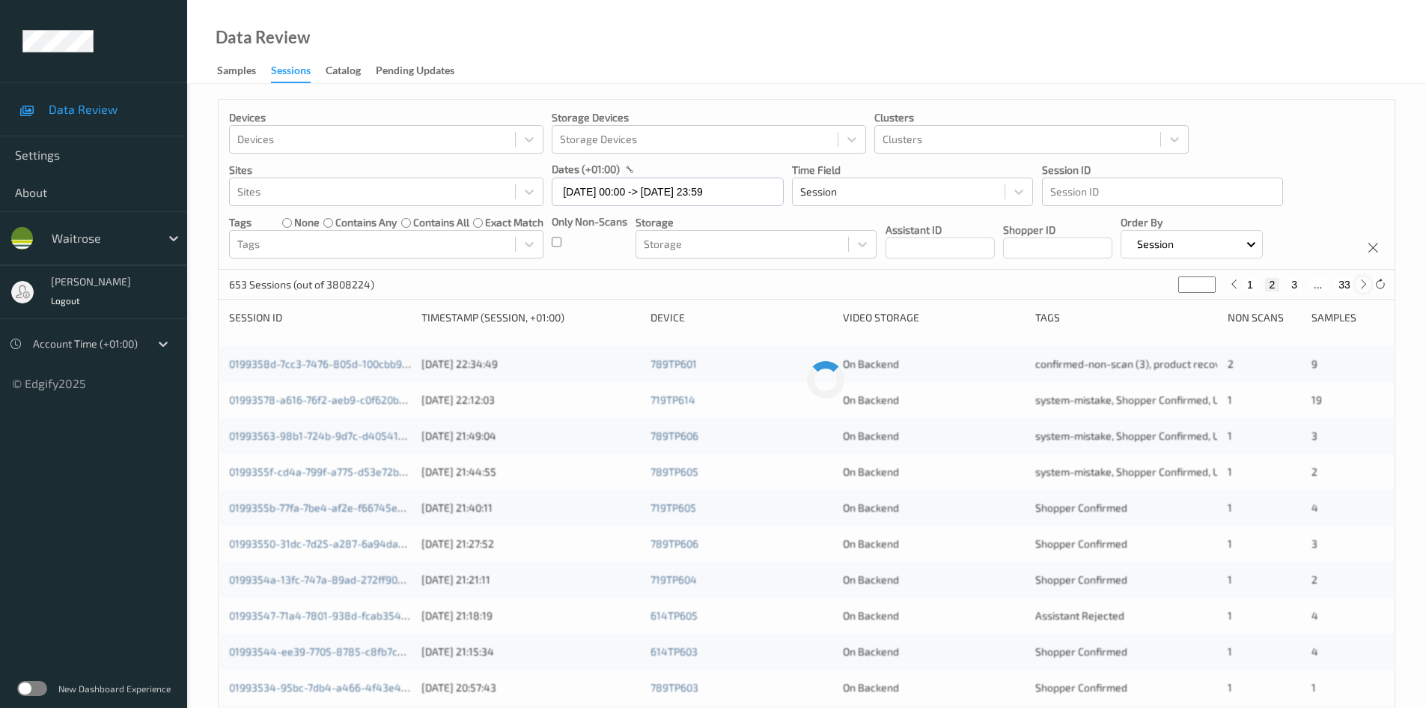
type input "*"
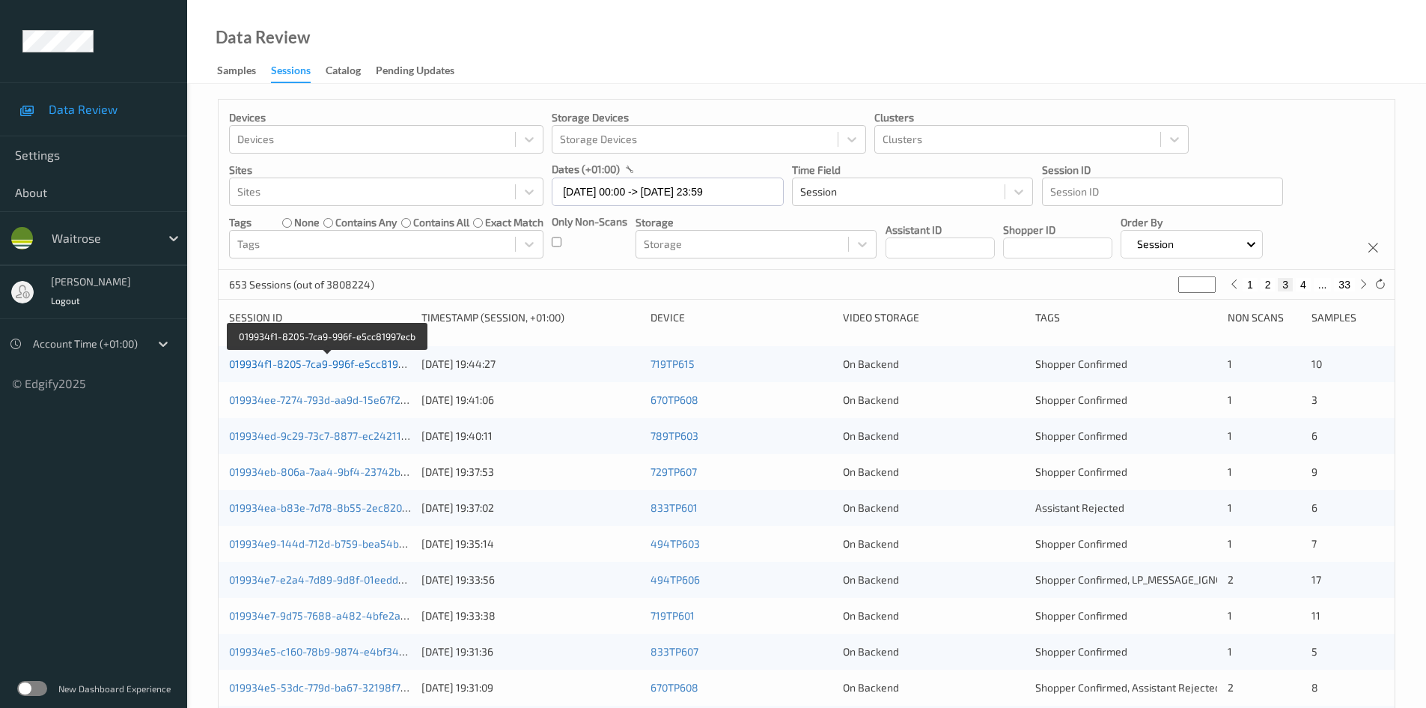
click at [367, 365] on link "019934f1-8205-7ca9-996f-e5cc81997ecb" at bounding box center [328, 363] width 198 height 13
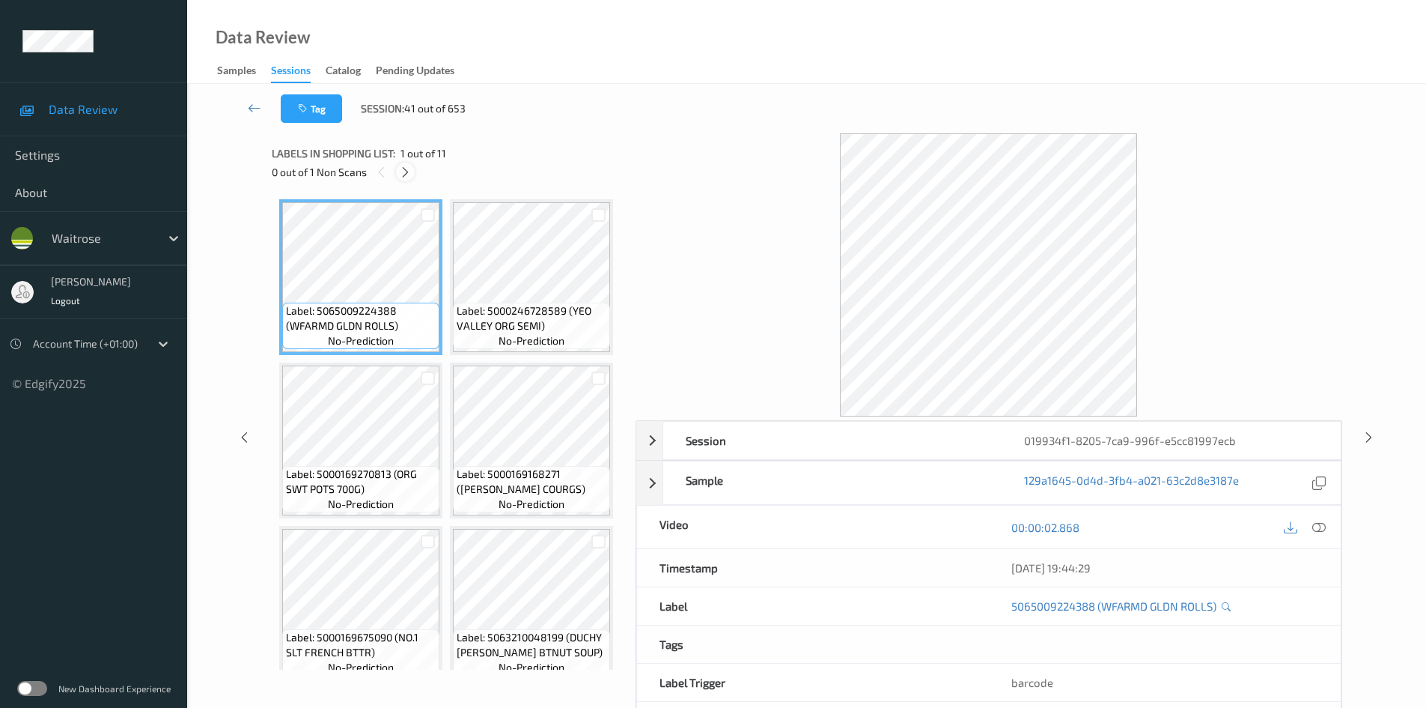
click at [406, 172] on icon at bounding box center [405, 171] width 13 height 13
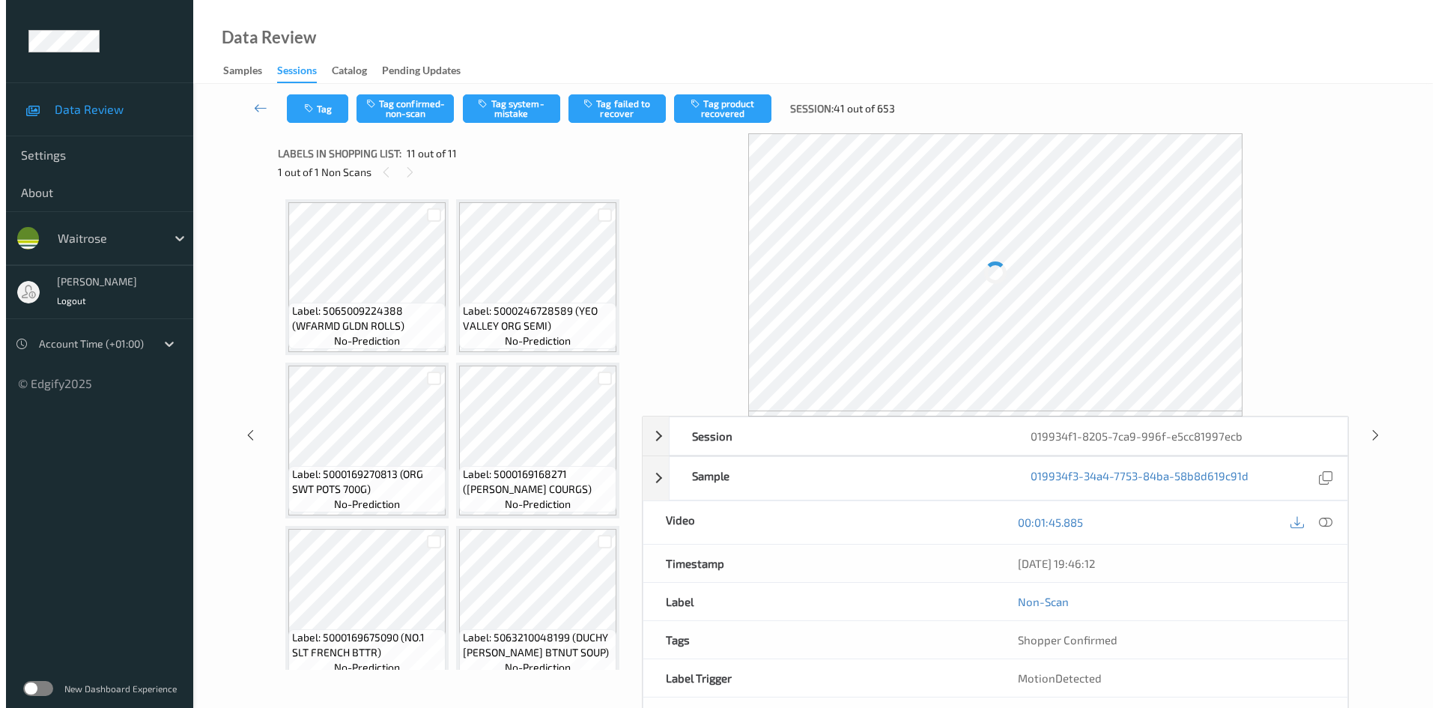
scroll to position [1325, 0]
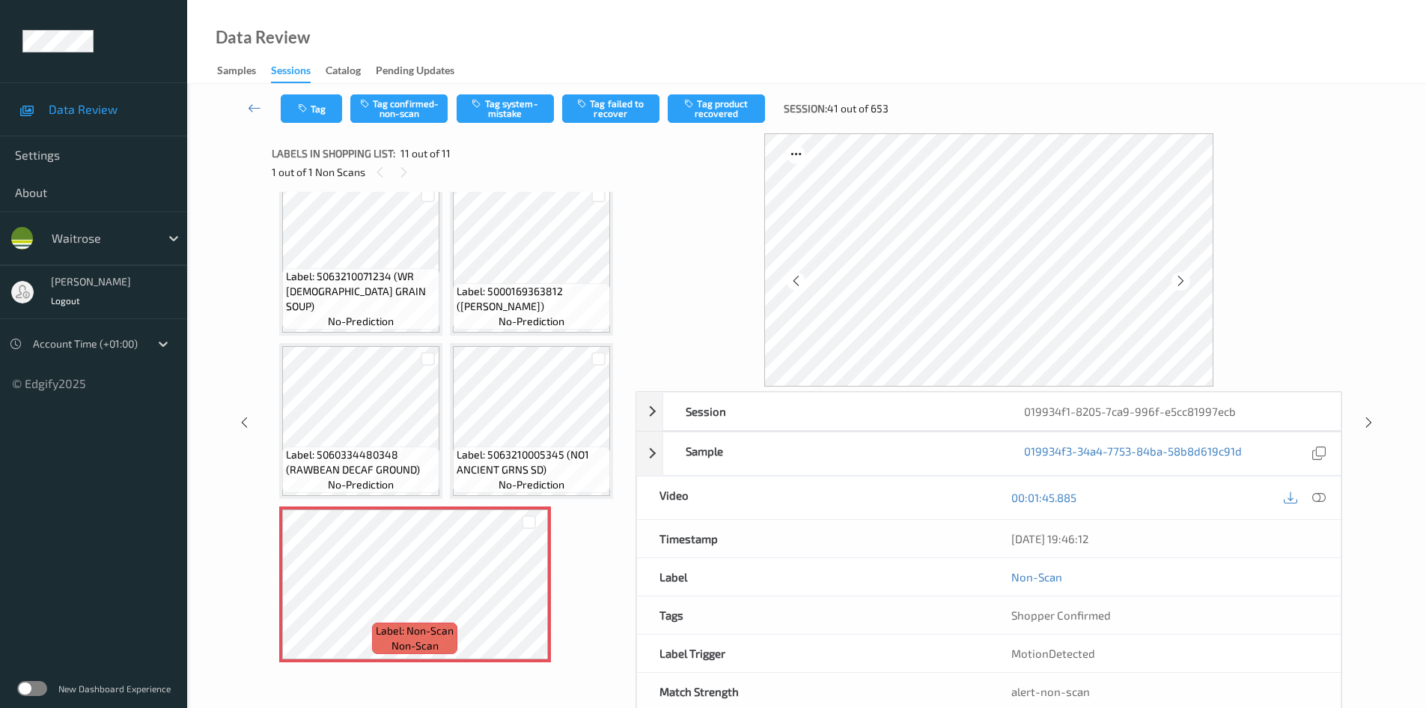
drag, startPoint x: 1320, startPoint y: 493, endPoint x: 1308, endPoint y: 484, distance: 14.5
click at [1320, 492] on icon at bounding box center [1319, 496] width 13 height 13
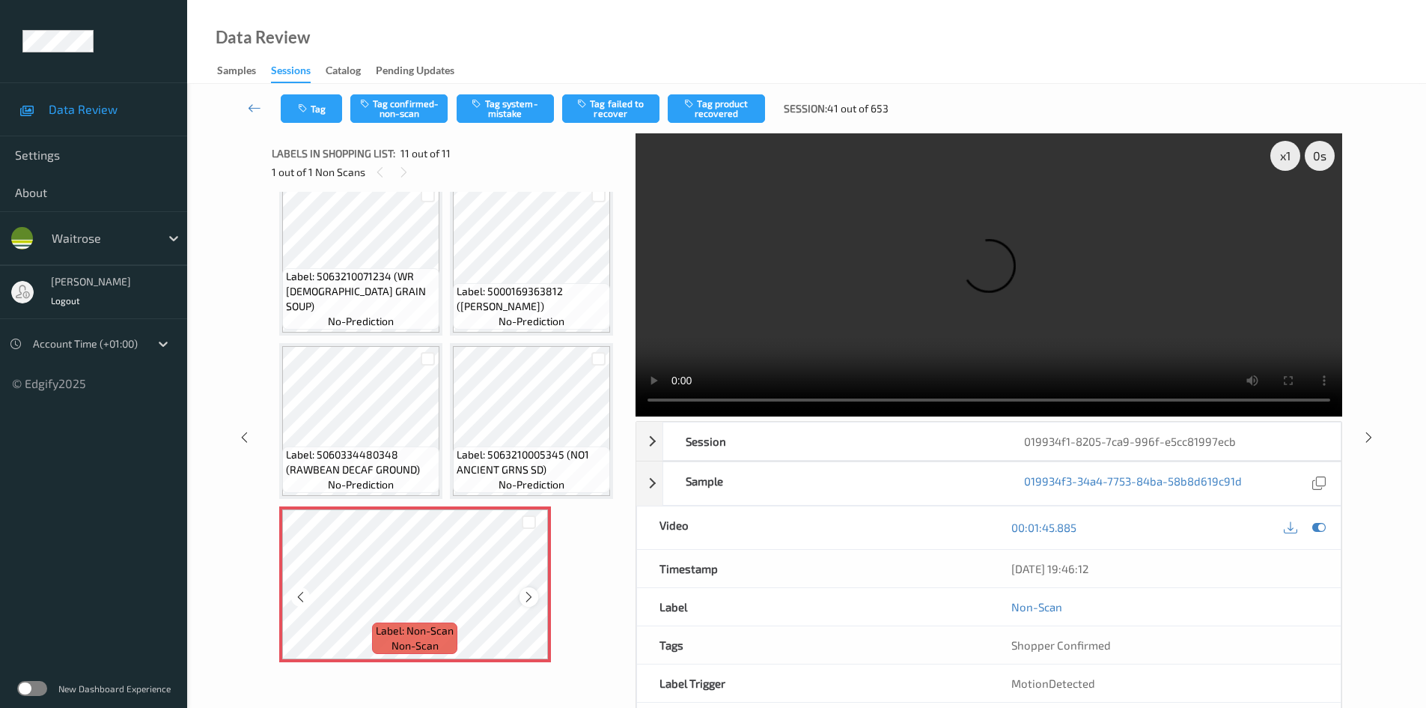
click at [534, 595] on icon at bounding box center [529, 596] width 13 height 13
click at [536, 595] on div at bounding box center [529, 596] width 19 height 19
click at [1277, 159] on div "x 1" at bounding box center [1286, 156] width 30 height 30
click at [1275, 159] on div "x 2" at bounding box center [1286, 156] width 30 height 30
click at [1134, 271] on video at bounding box center [989, 274] width 707 height 283
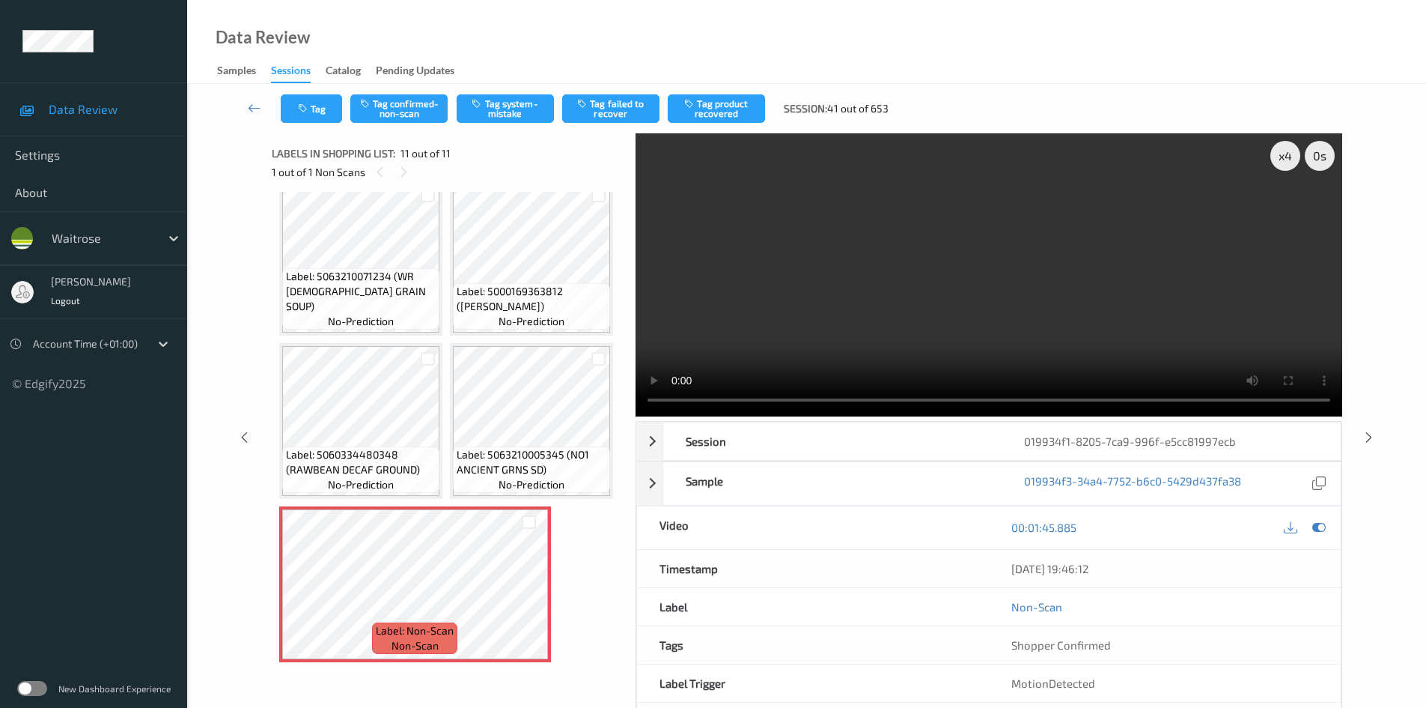
click at [916, 309] on video at bounding box center [989, 274] width 707 height 283
click at [969, 328] on video at bounding box center [989, 274] width 707 height 283
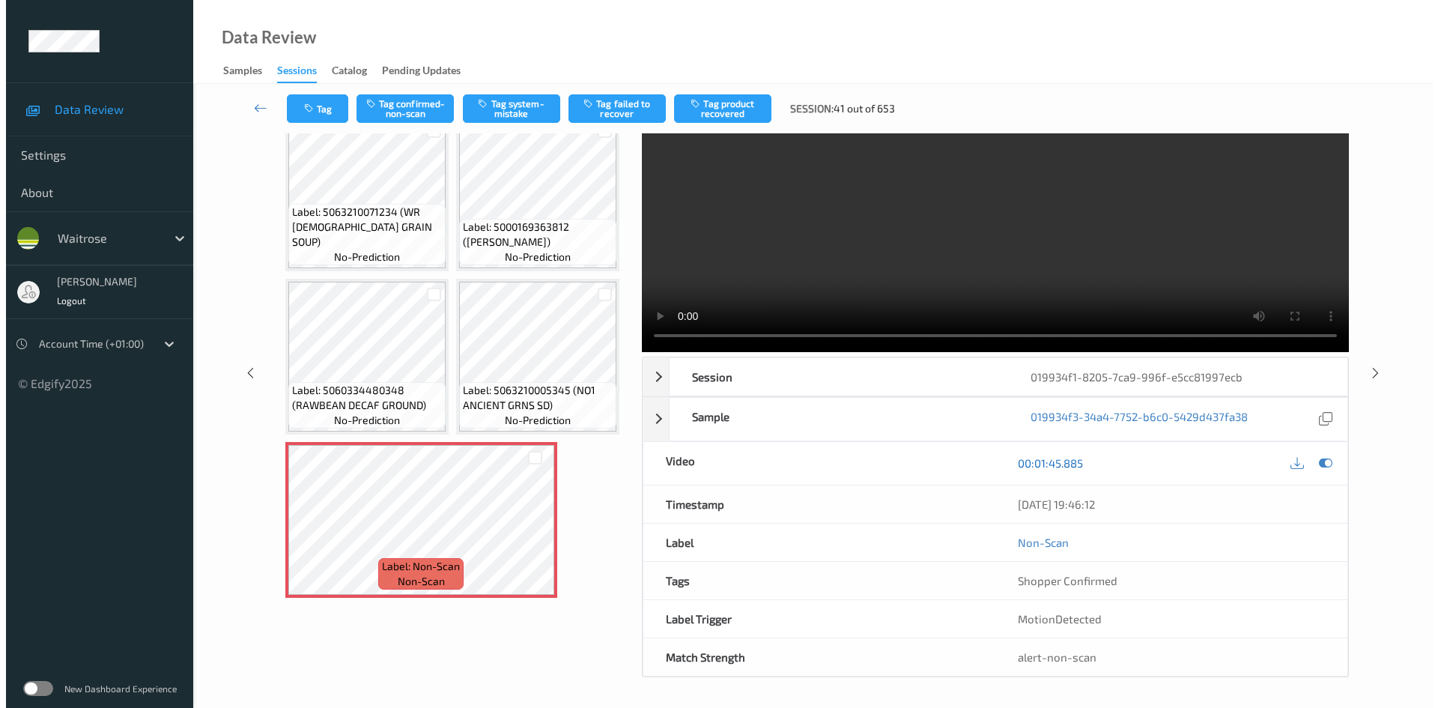
scroll to position [0, 0]
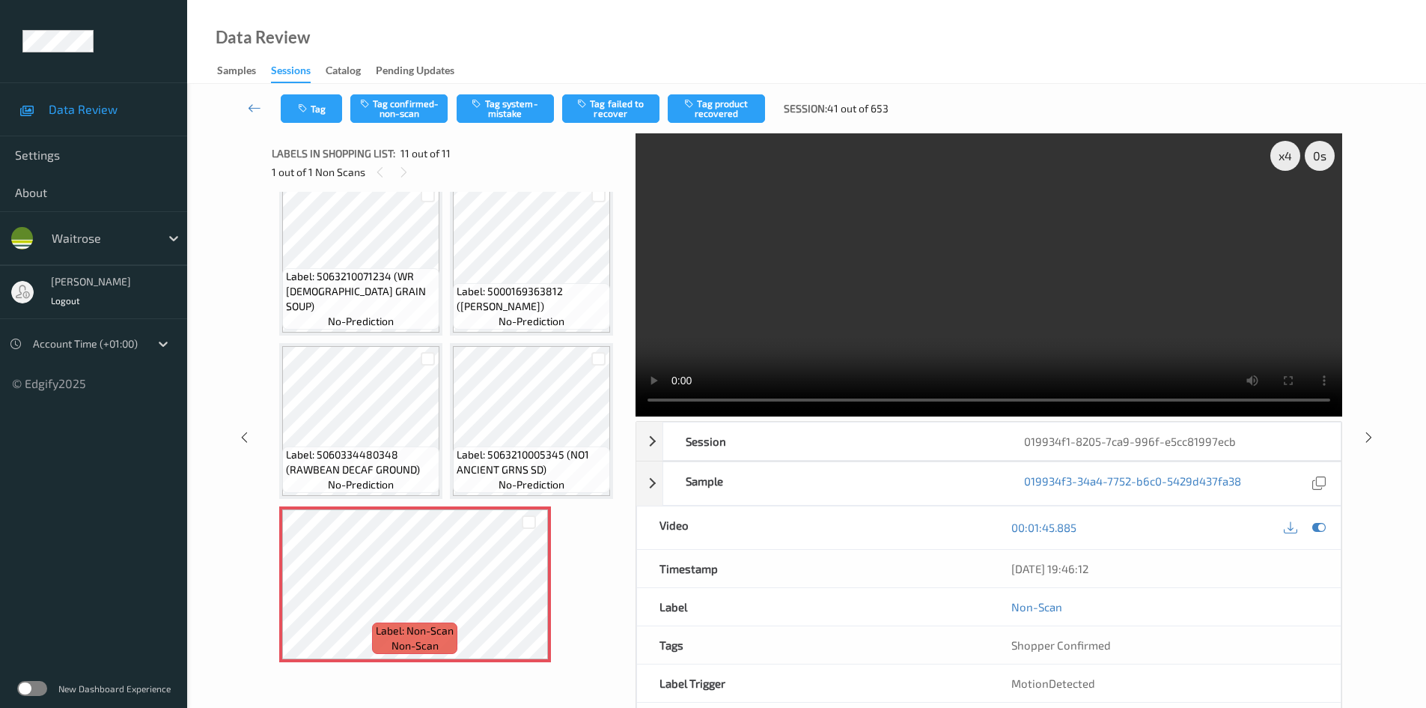
drag, startPoint x: 804, startPoint y: 297, endPoint x: 701, endPoint y: 243, distance: 116.5
click at [804, 297] on video at bounding box center [989, 274] width 707 height 283
click at [502, 112] on button "Tag system-mistake" at bounding box center [505, 108] width 97 height 28
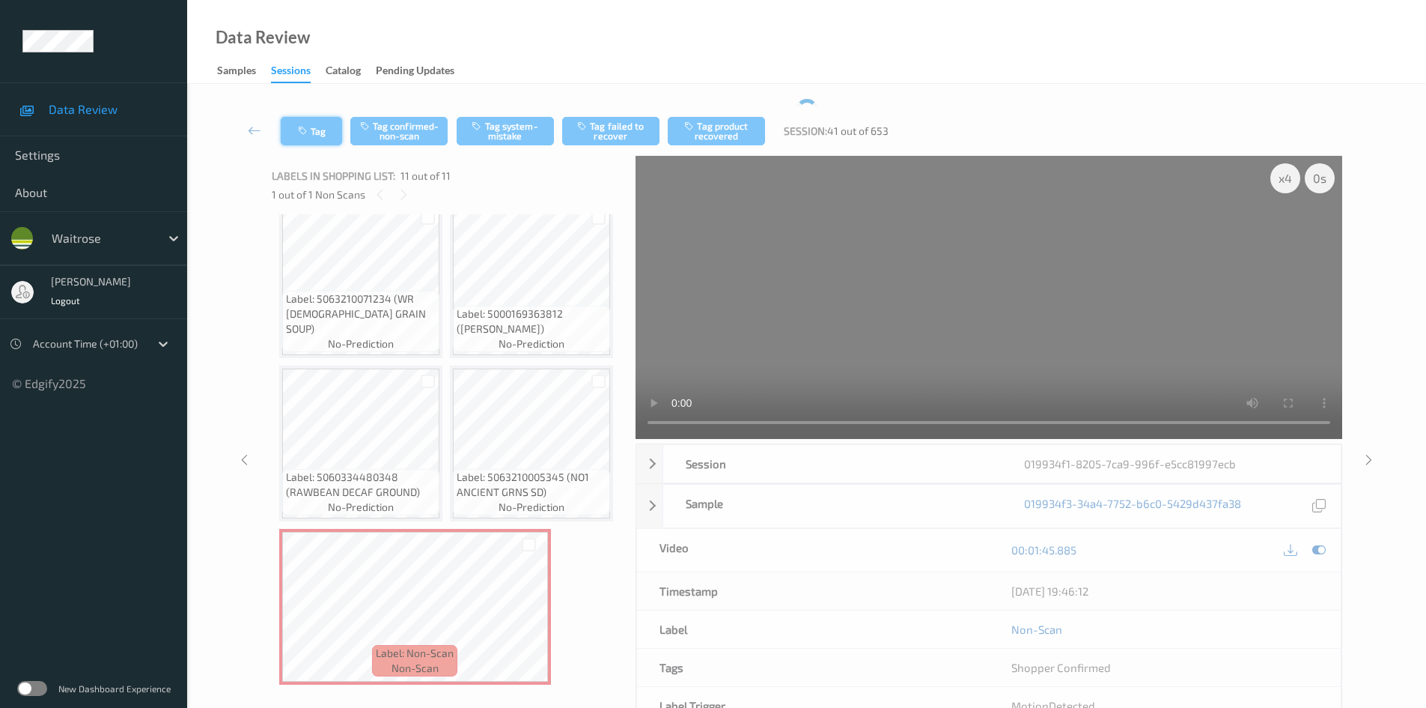
click at [329, 121] on button "Tag" at bounding box center [311, 131] width 61 height 28
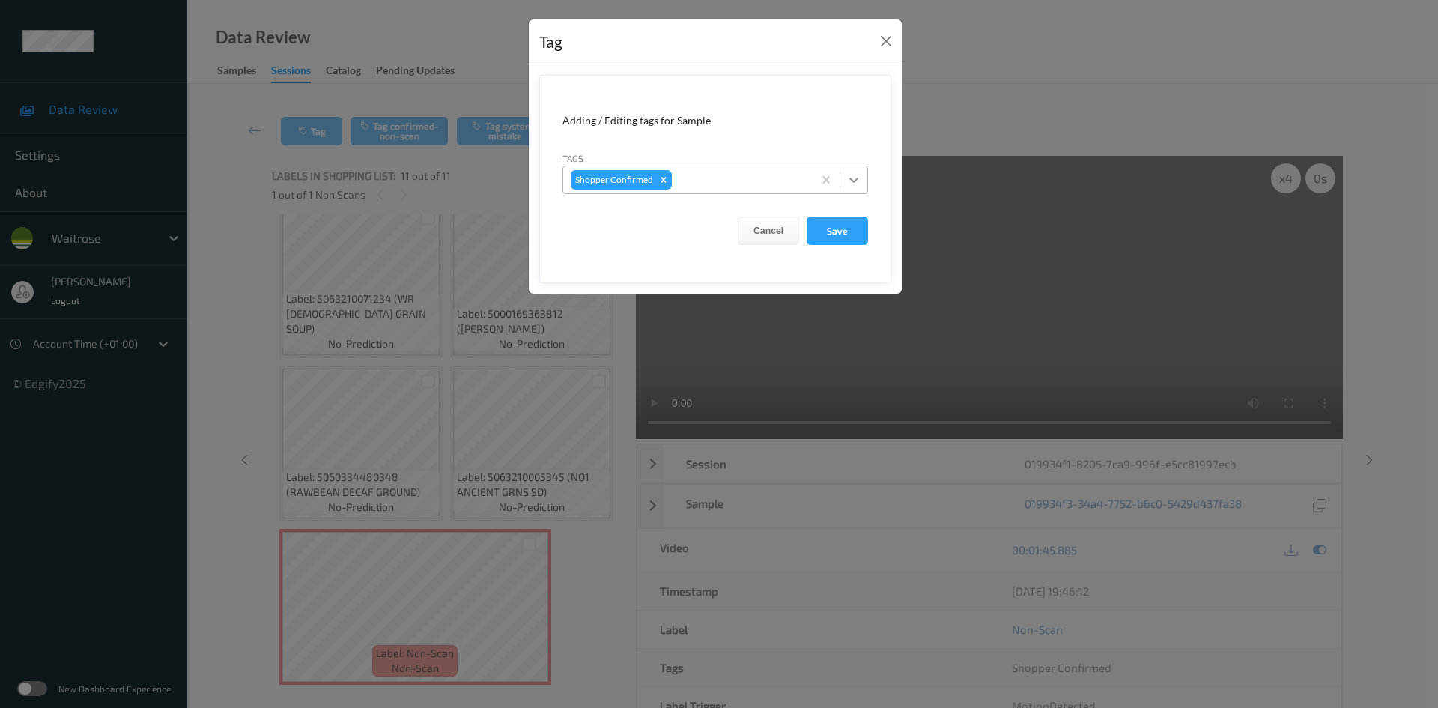
click at [848, 182] on icon at bounding box center [853, 179] width 15 height 15
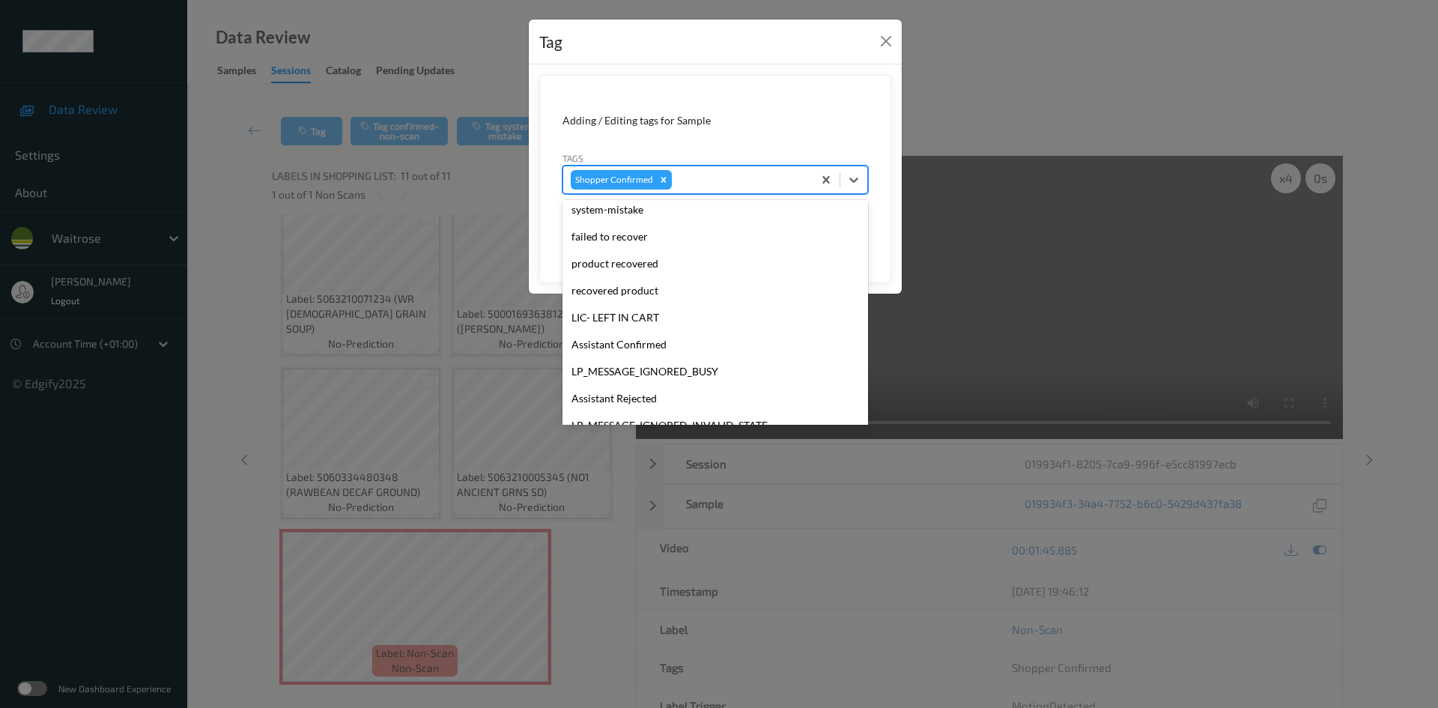
scroll to position [300, 0]
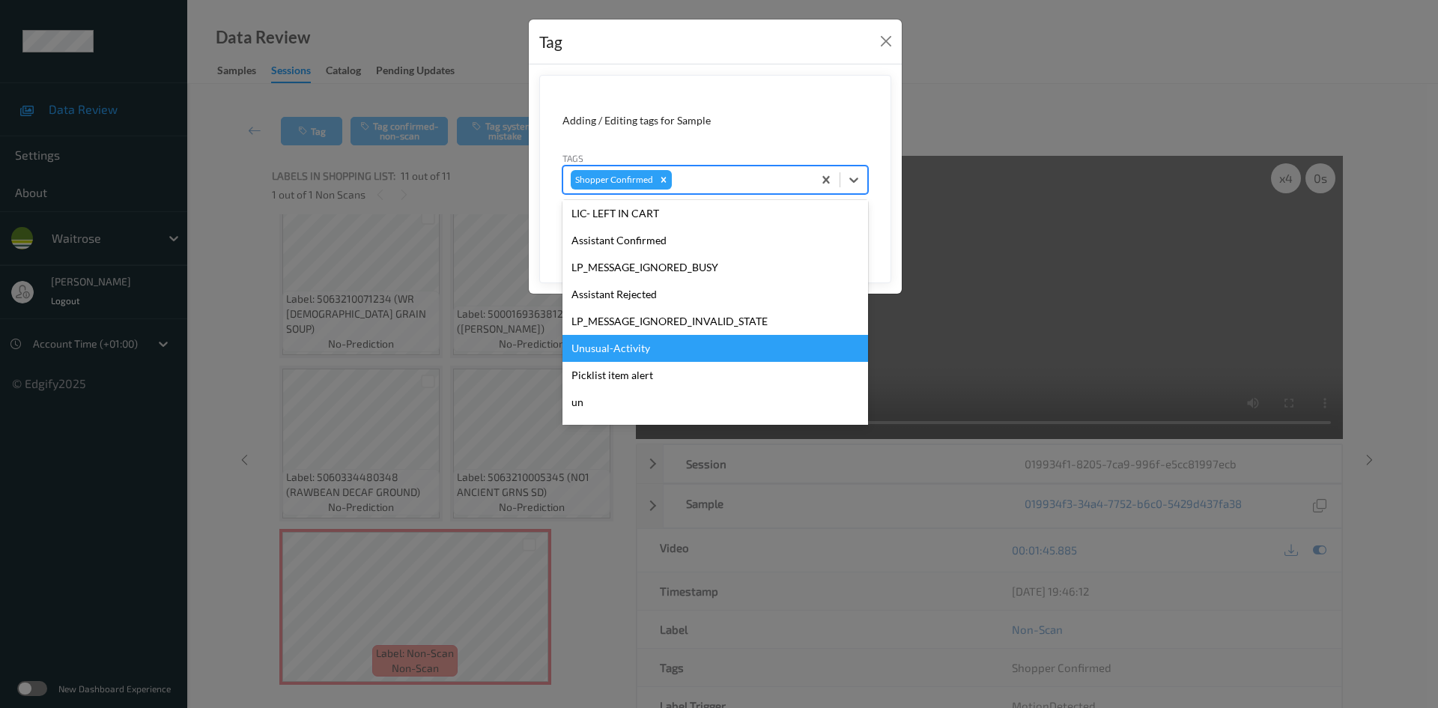
click at [611, 343] on div "Unusual-Activity" at bounding box center [715, 348] width 306 height 27
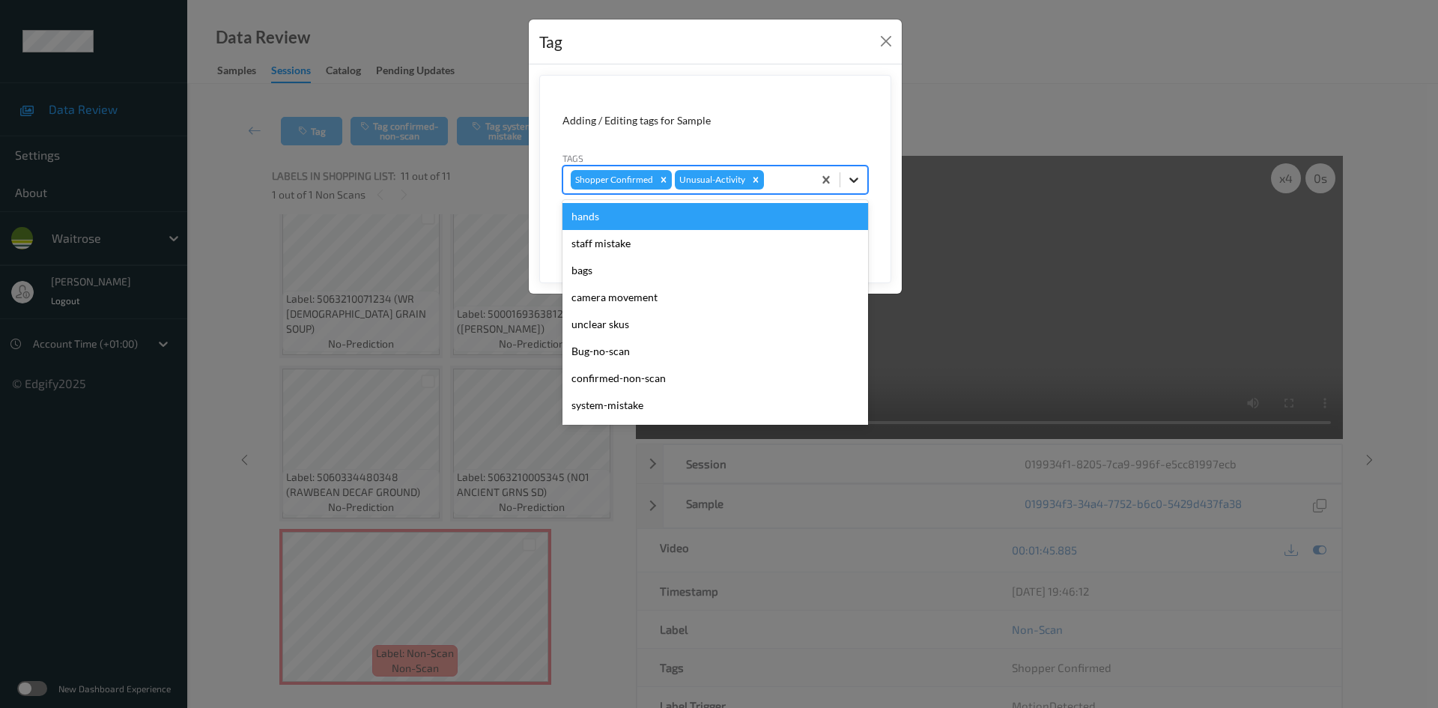
click at [859, 174] on icon at bounding box center [853, 179] width 15 height 15
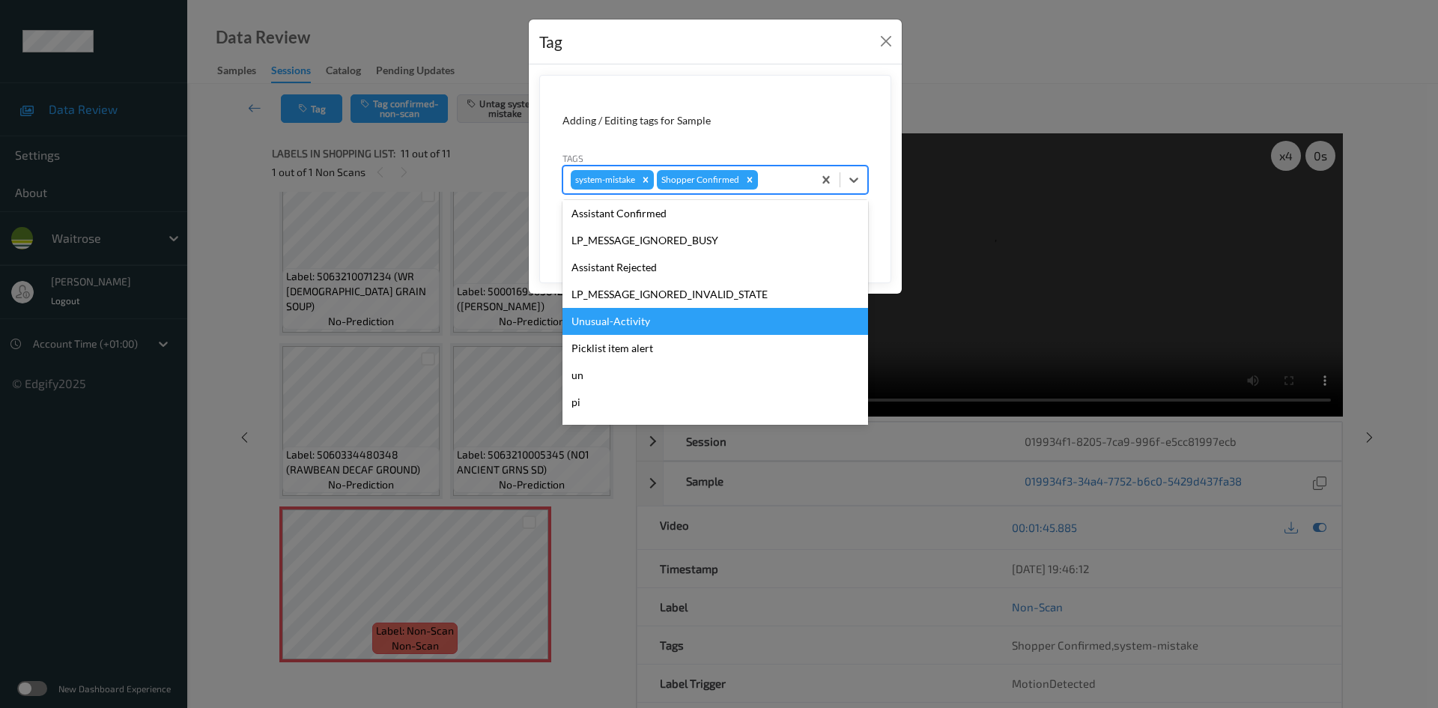
scroll to position [273, 0]
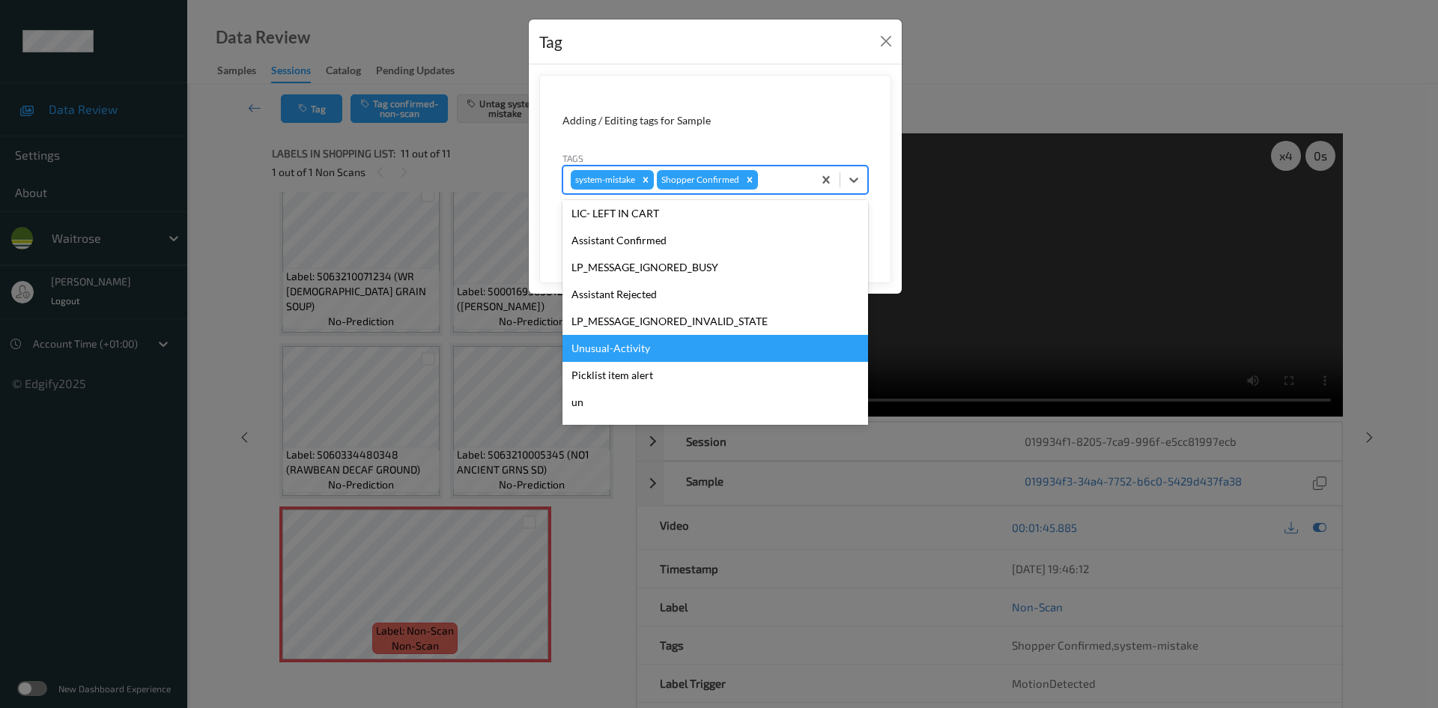
click at [651, 348] on div "Unusual-Activity" at bounding box center [715, 348] width 306 height 27
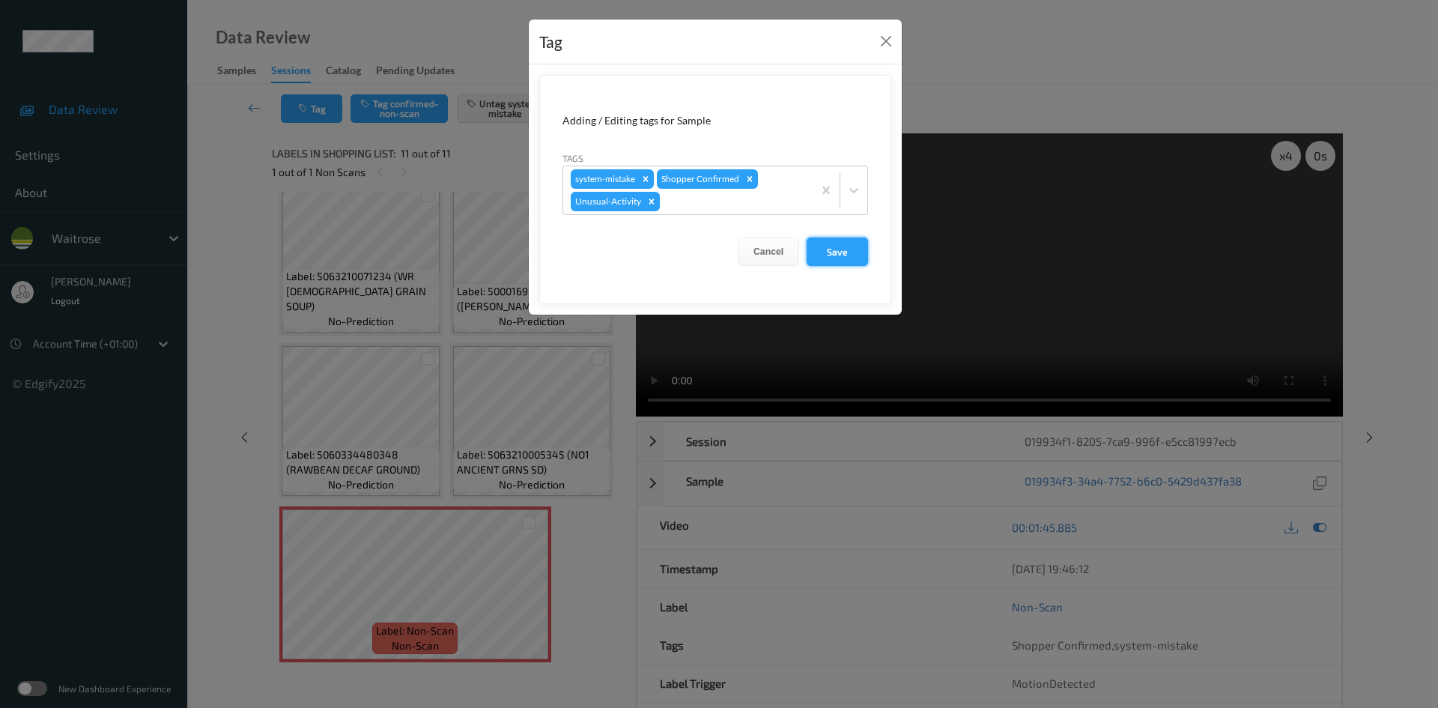
click at [836, 255] on button "Save" at bounding box center [836, 251] width 61 height 28
click at [851, 255] on form "Adding / Editing tags for Sample Tags system-mistake Shopper Confirmed Unusual-…" at bounding box center [715, 189] width 352 height 229
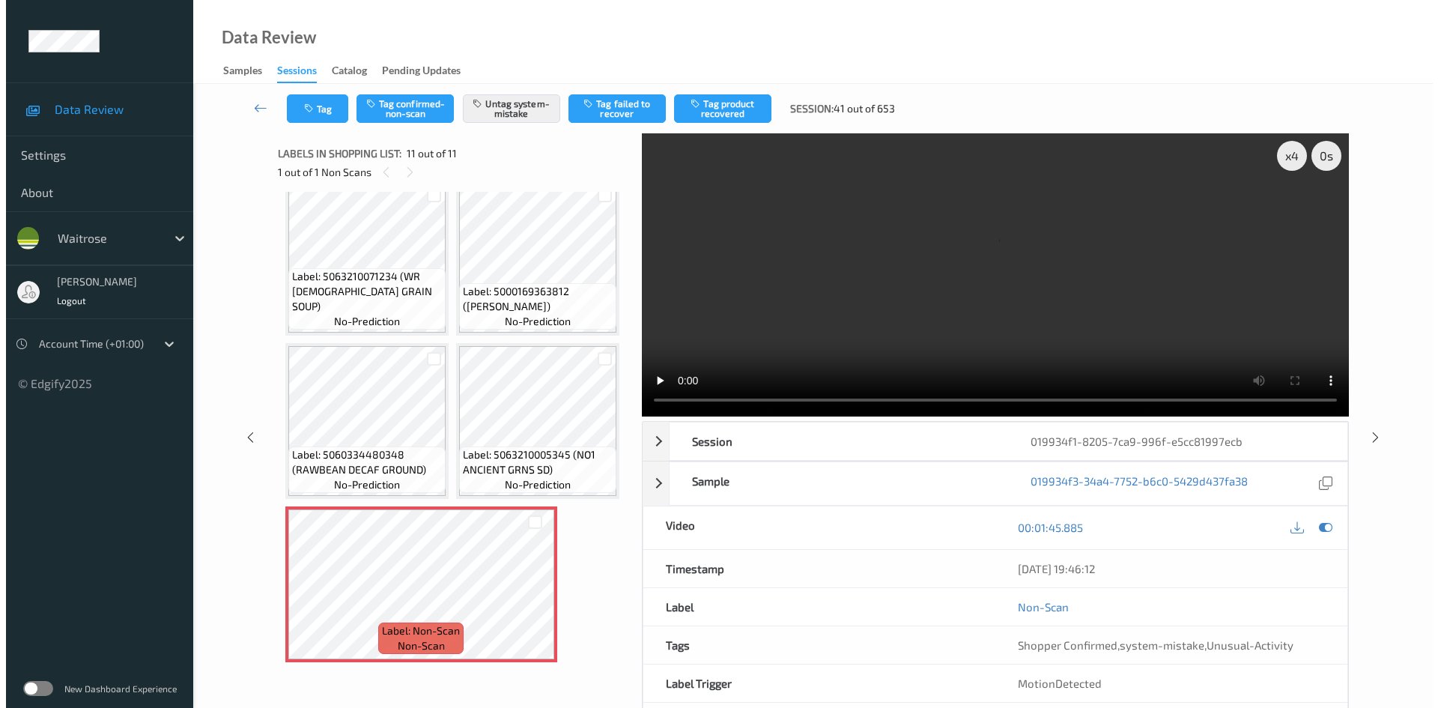
scroll to position [1325, 0]
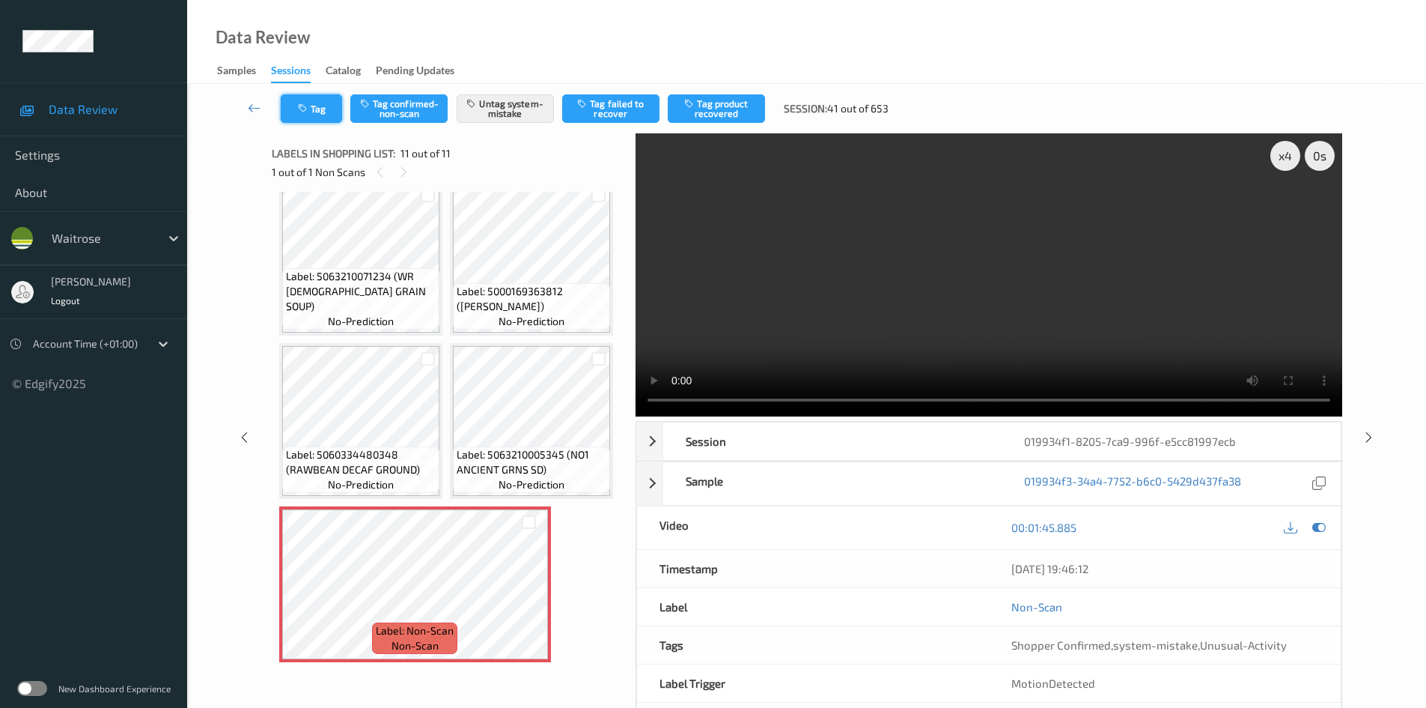
click at [303, 118] on button "Tag" at bounding box center [311, 108] width 61 height 28
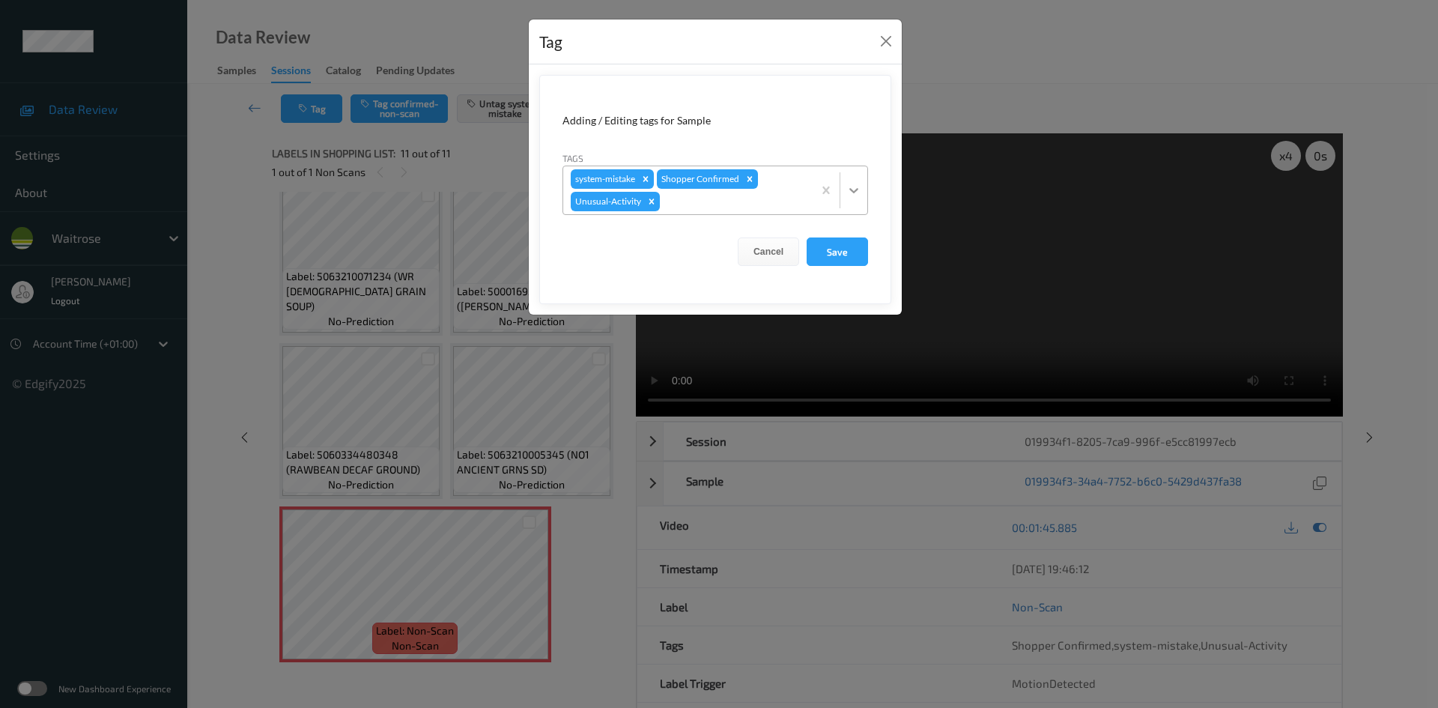
click at [845, 197] on div at bounding box center [853, 190] width 27 height 27
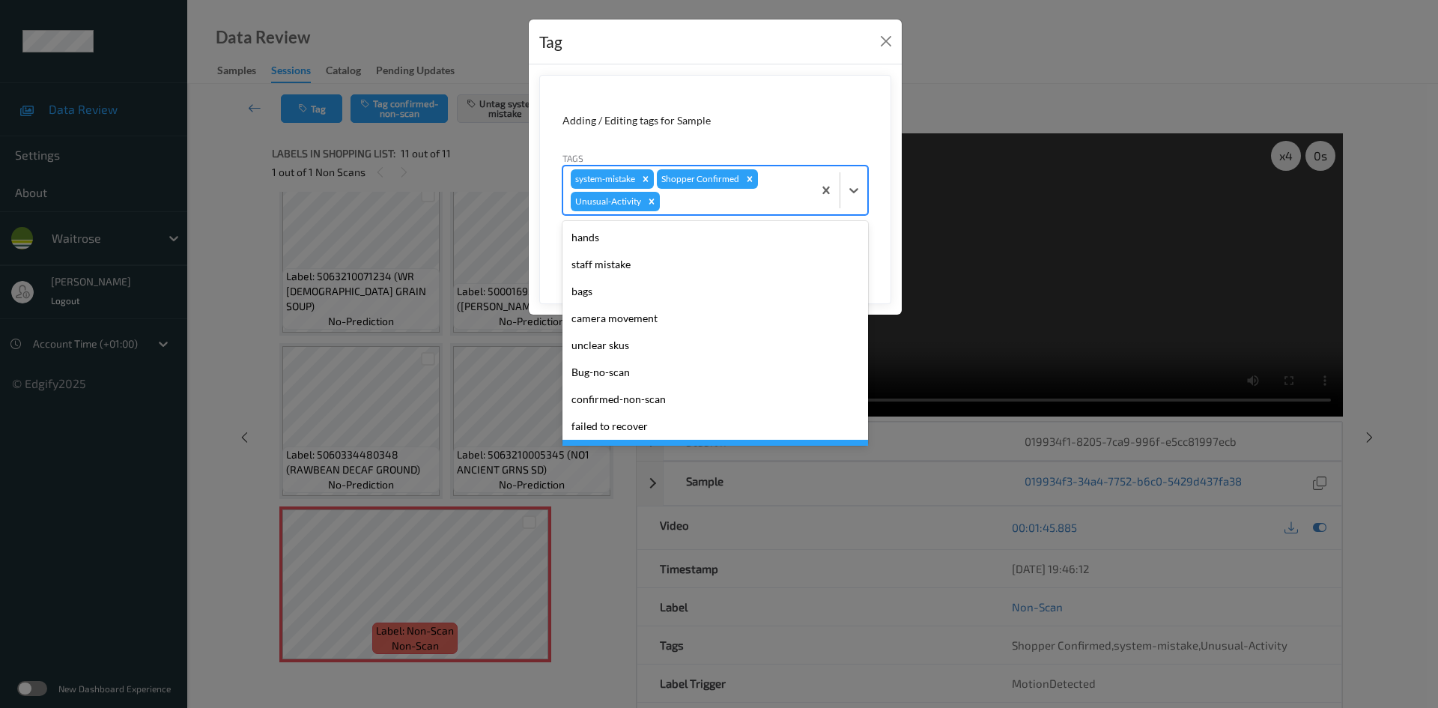
scroll to position [300, 0]
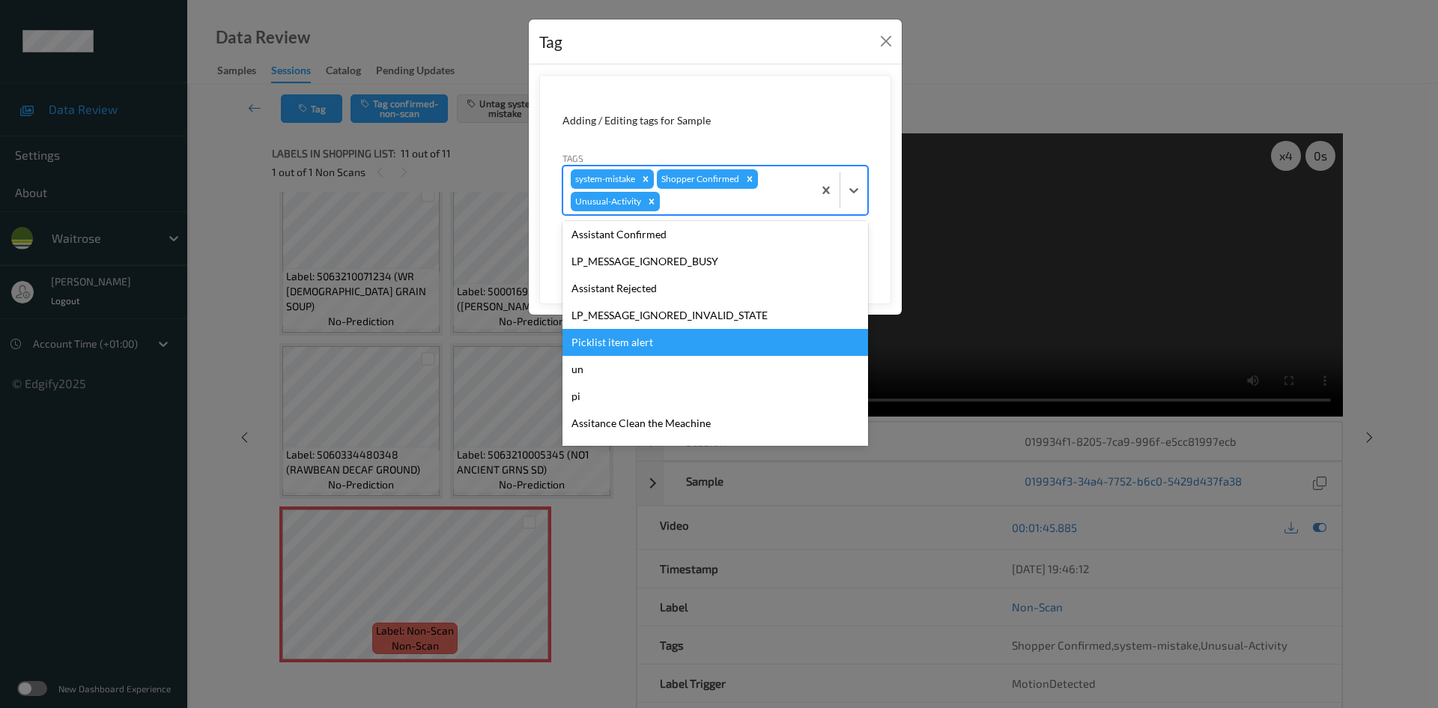
drag, startPoint x: 631, startPoint y: 344, endPoint x: 710, endPoint y: 324, distance: 81.2
click at [633, 344] on div "Picklist item alert" at bounding box center [715, 342] width 306 height 27
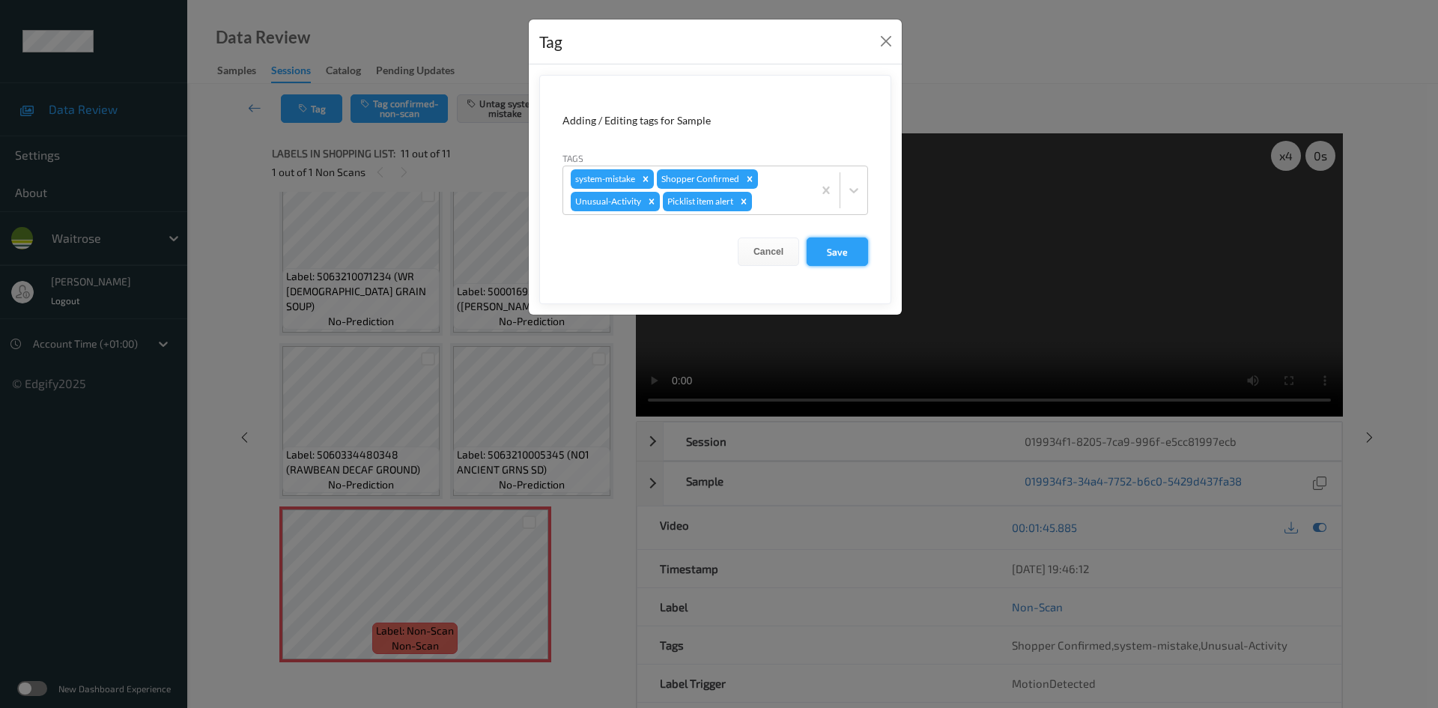
click at [845, 252] on button "Save" at bounding box center [836, 251] width 61 height 28
click at [840, 255] on button "Save" at bounding box center [836, 251] width 61 height 28
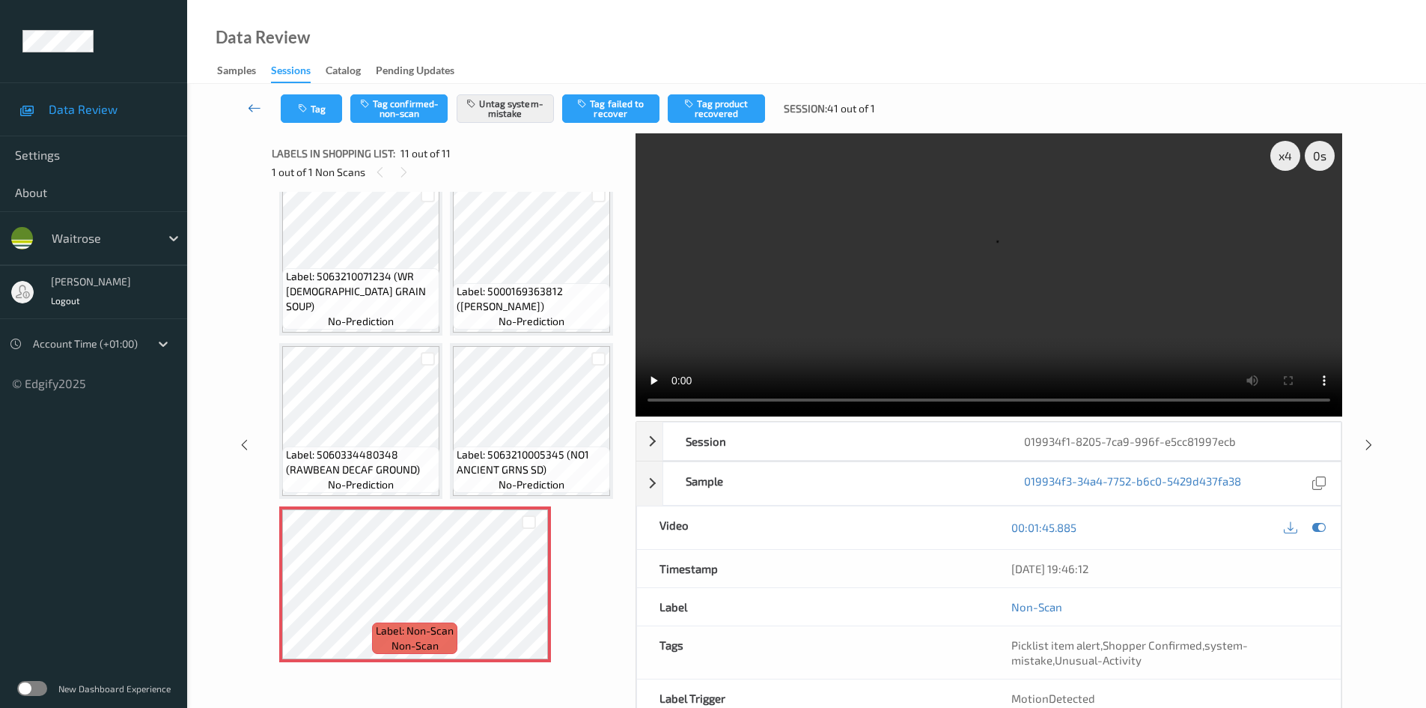
scroll to position [509, 0]
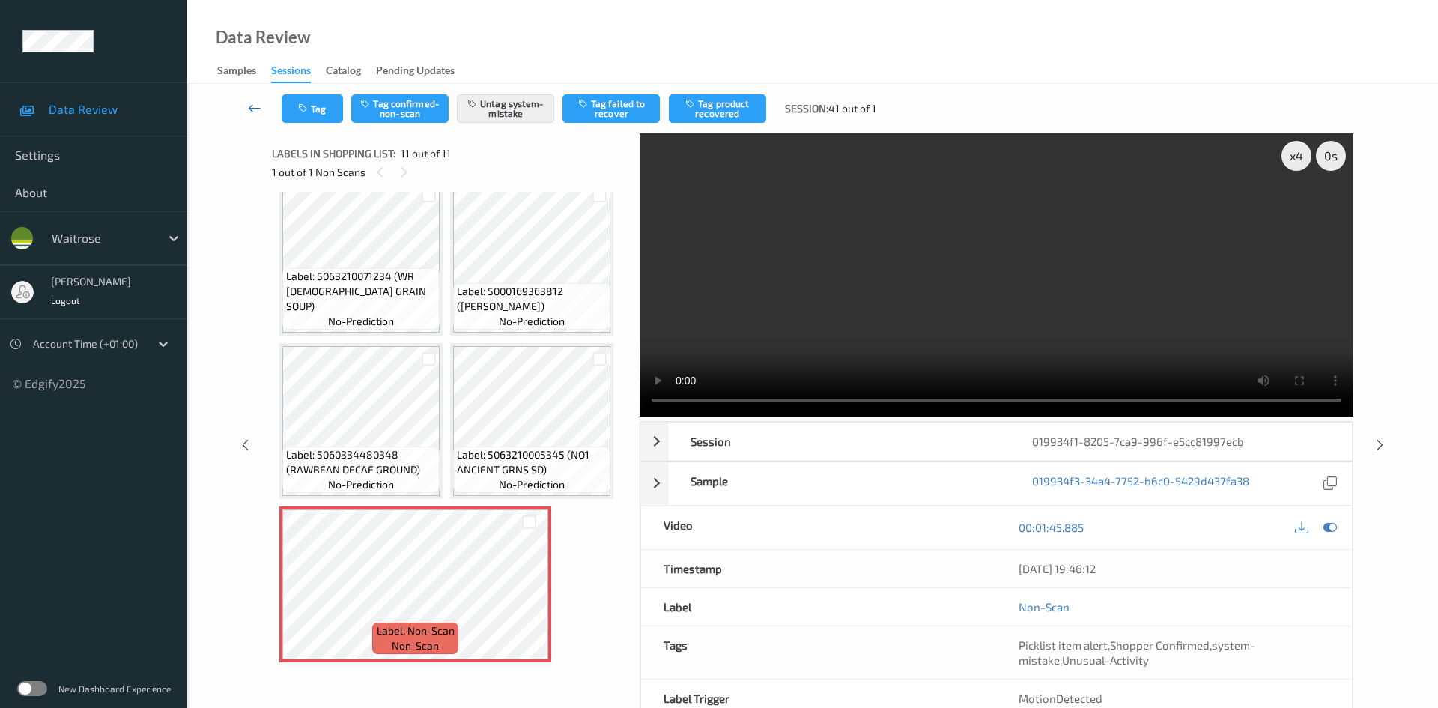
click at [244, 97] on link at bounding box center [254, 108] width 53 height 28
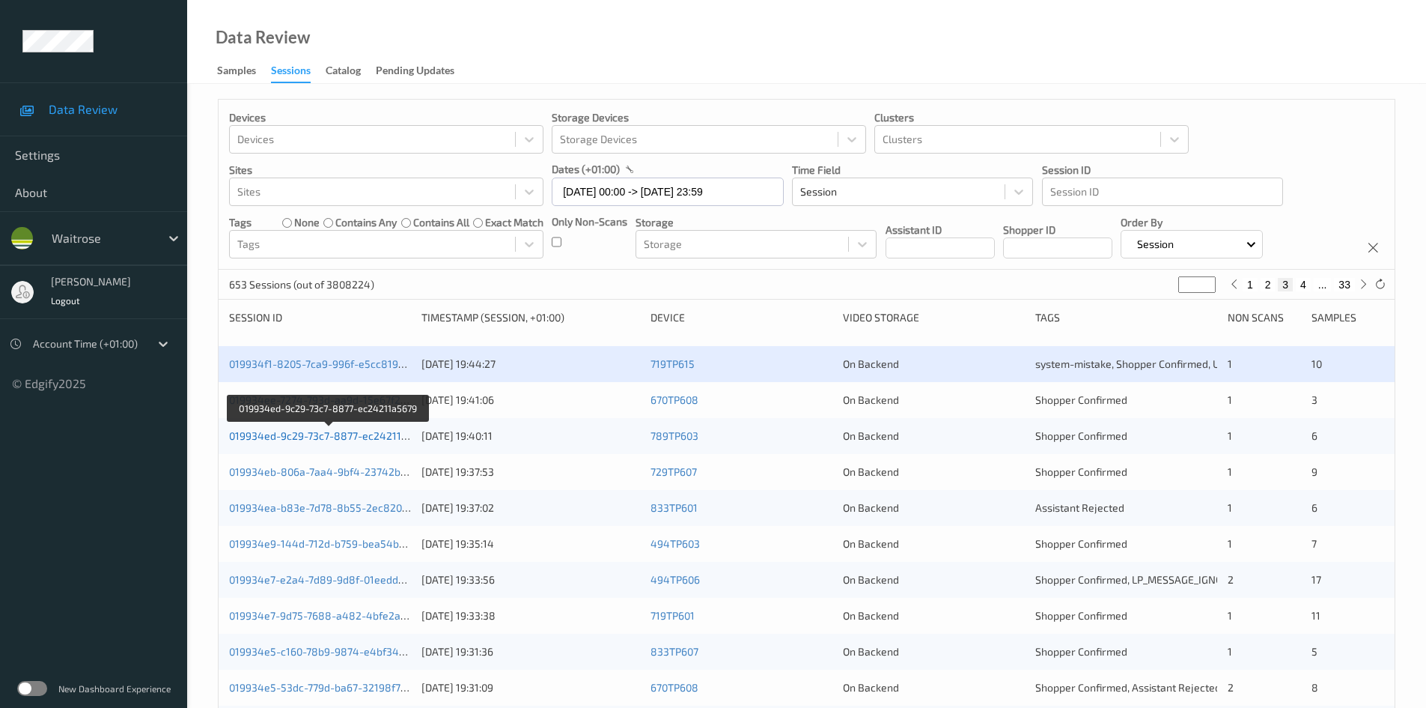
click at [305, 437] on link "019934ed-9c29-73c7-8877-ec24211a5679" at bounding box center [329, 435] width 201 height 13
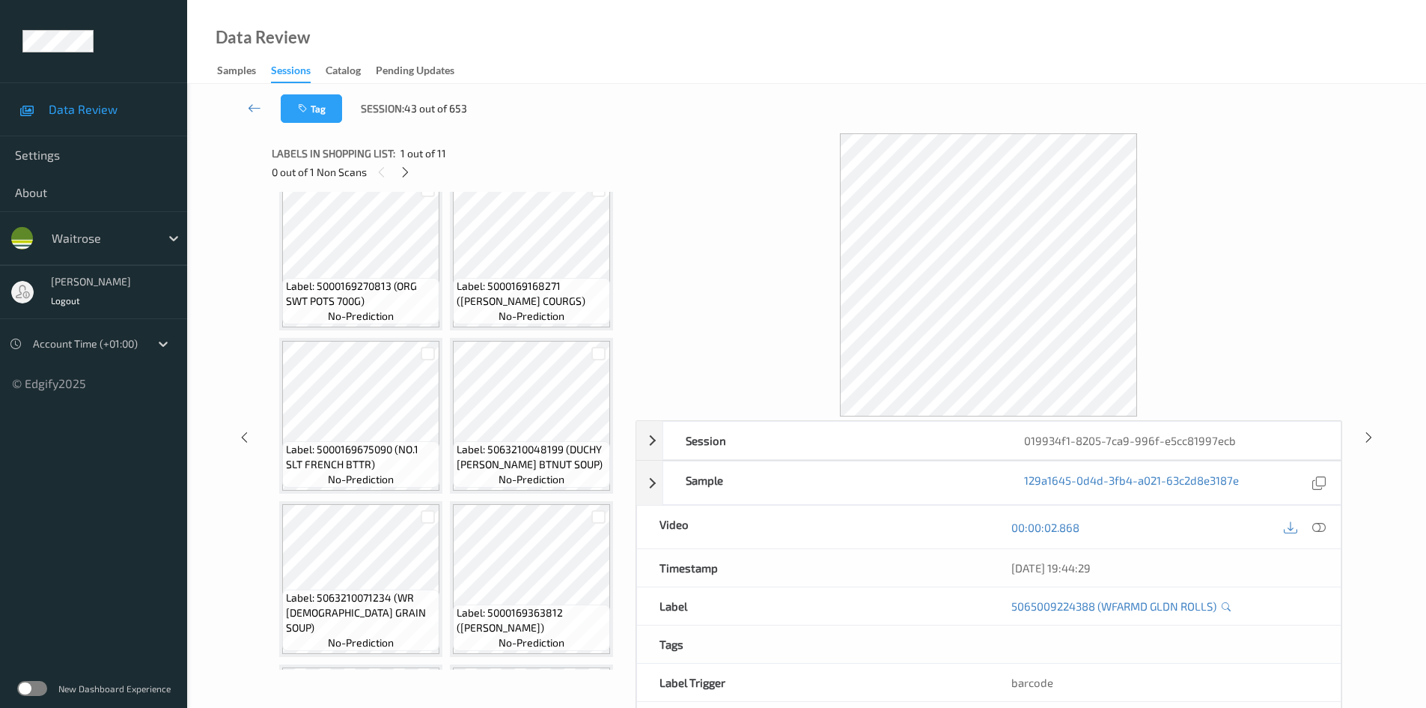
scroll to position [75, 0]
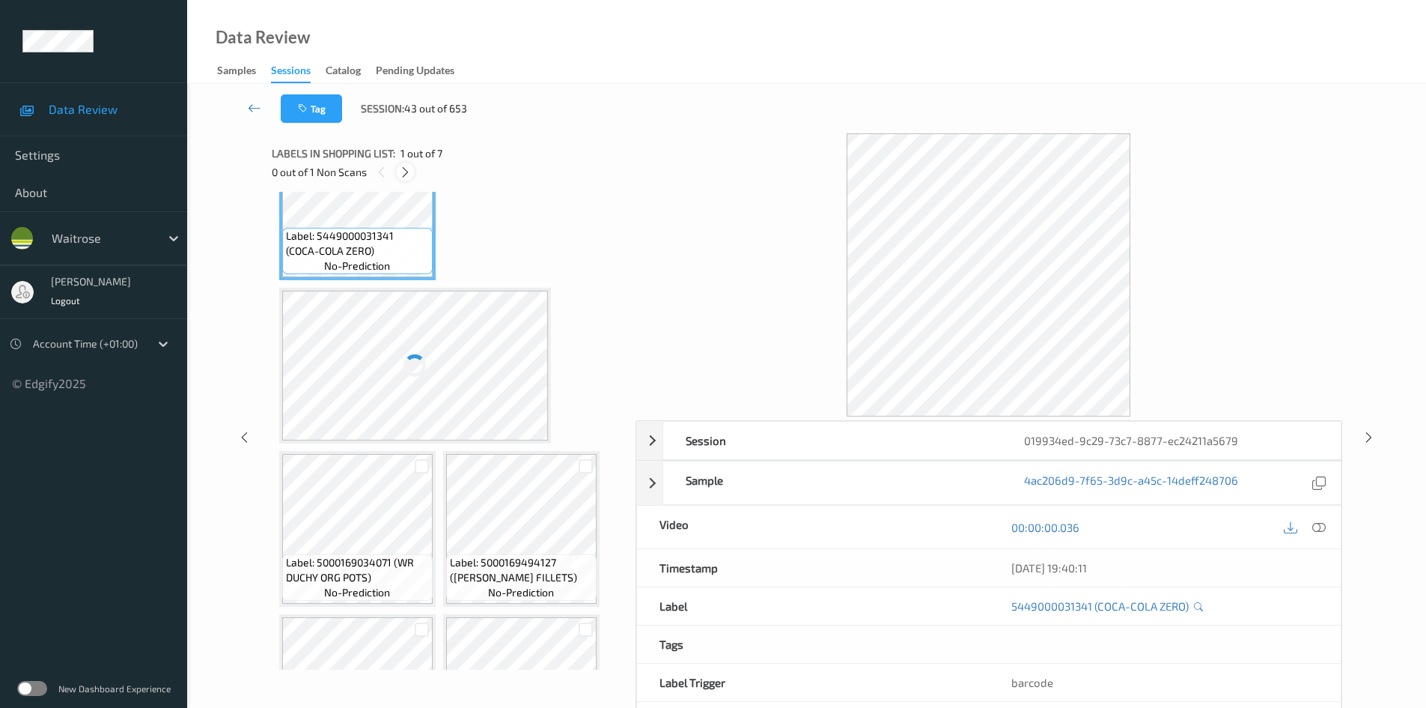
click at [408, 172] on icon at bounding box center [405, 171] width 13 height 13
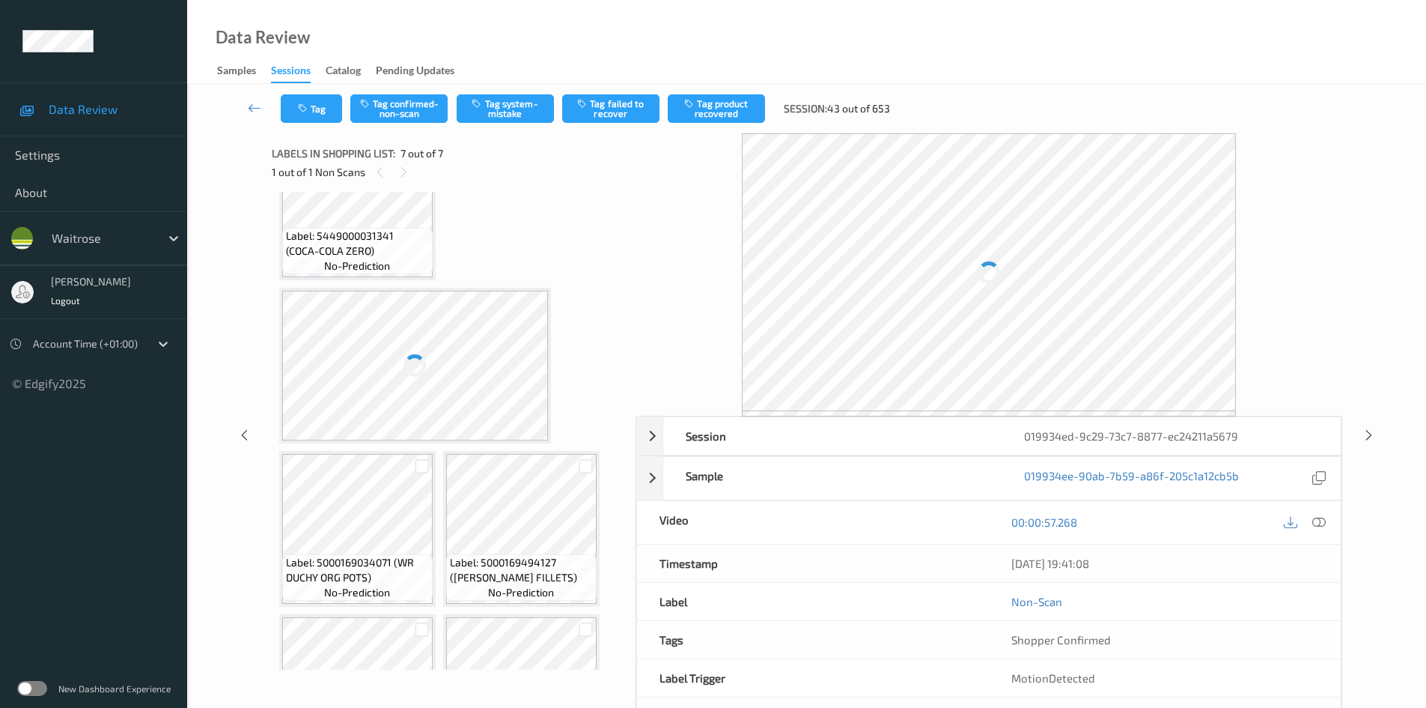
scroll to position [346, 0]
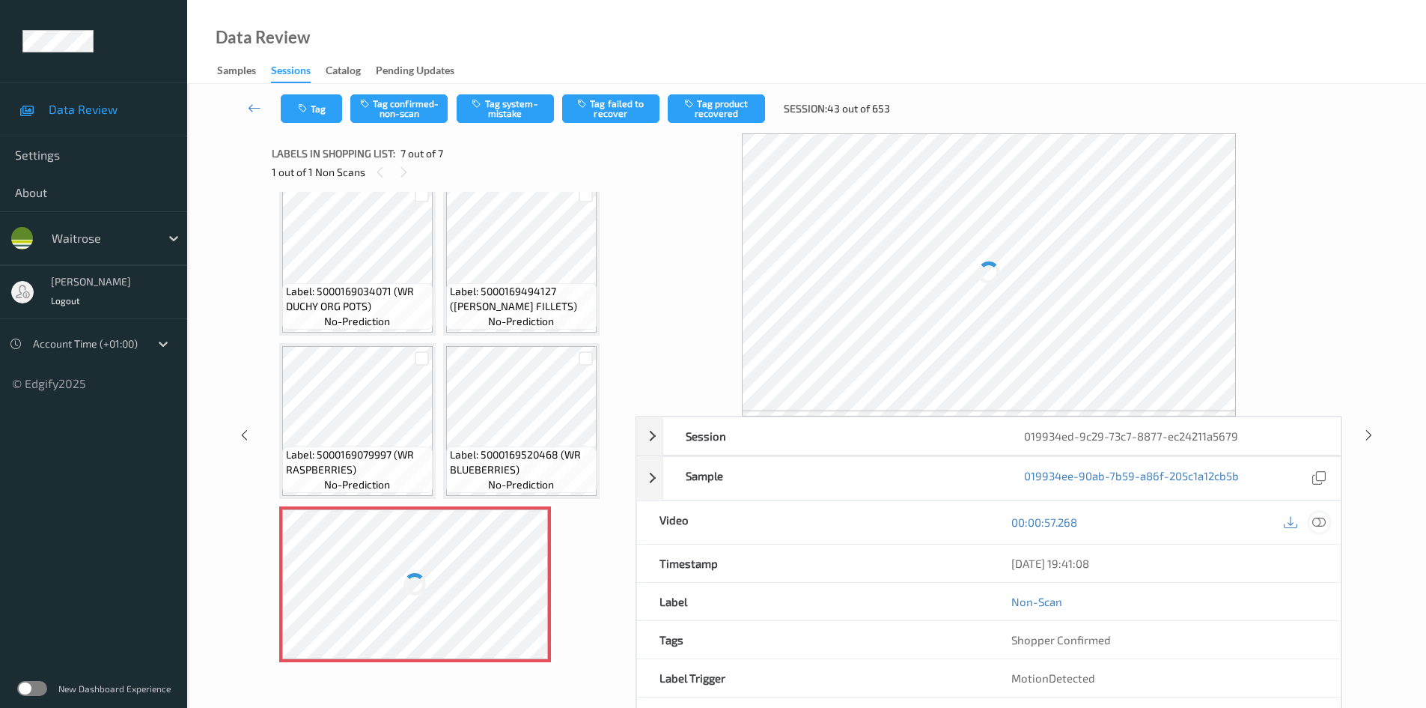
click at [1322, 520] on icon at bounding box center [1319, 521] width 13 height 13
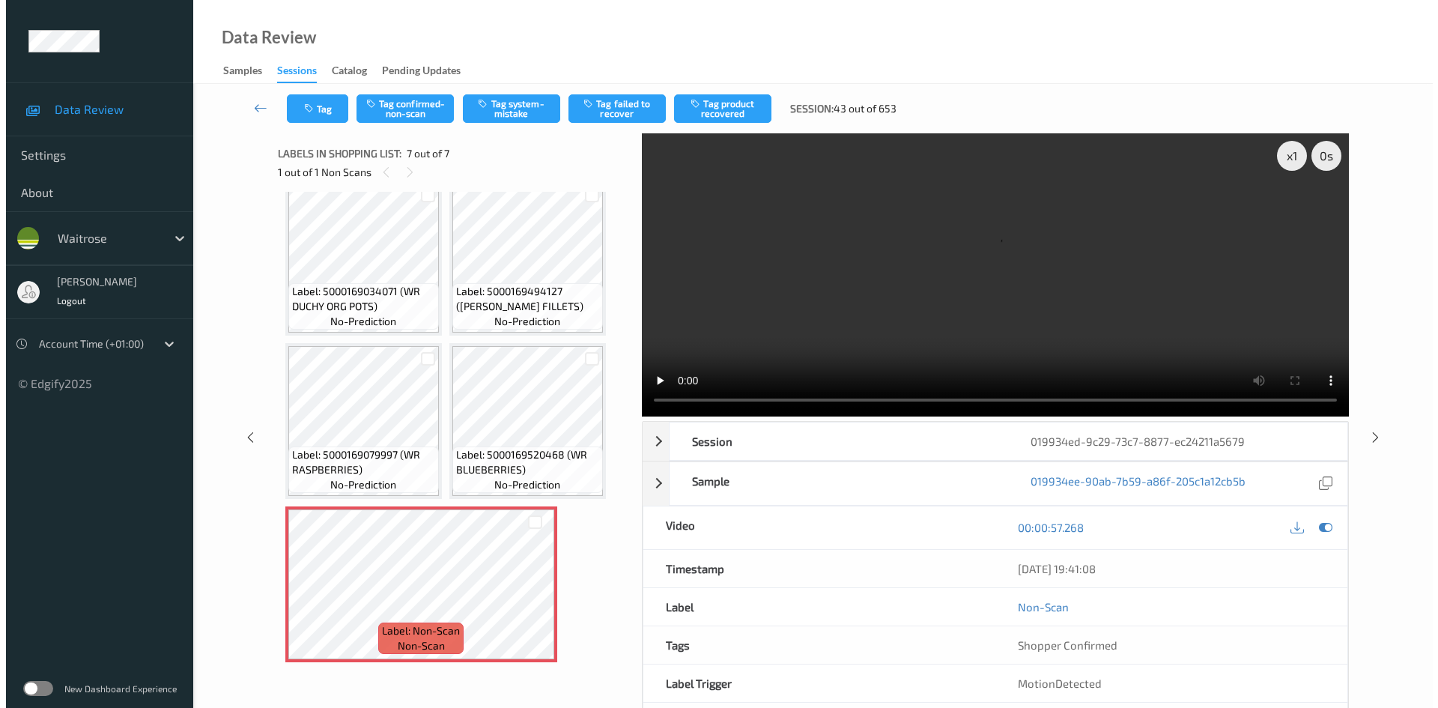
scroll to position [183, 0]
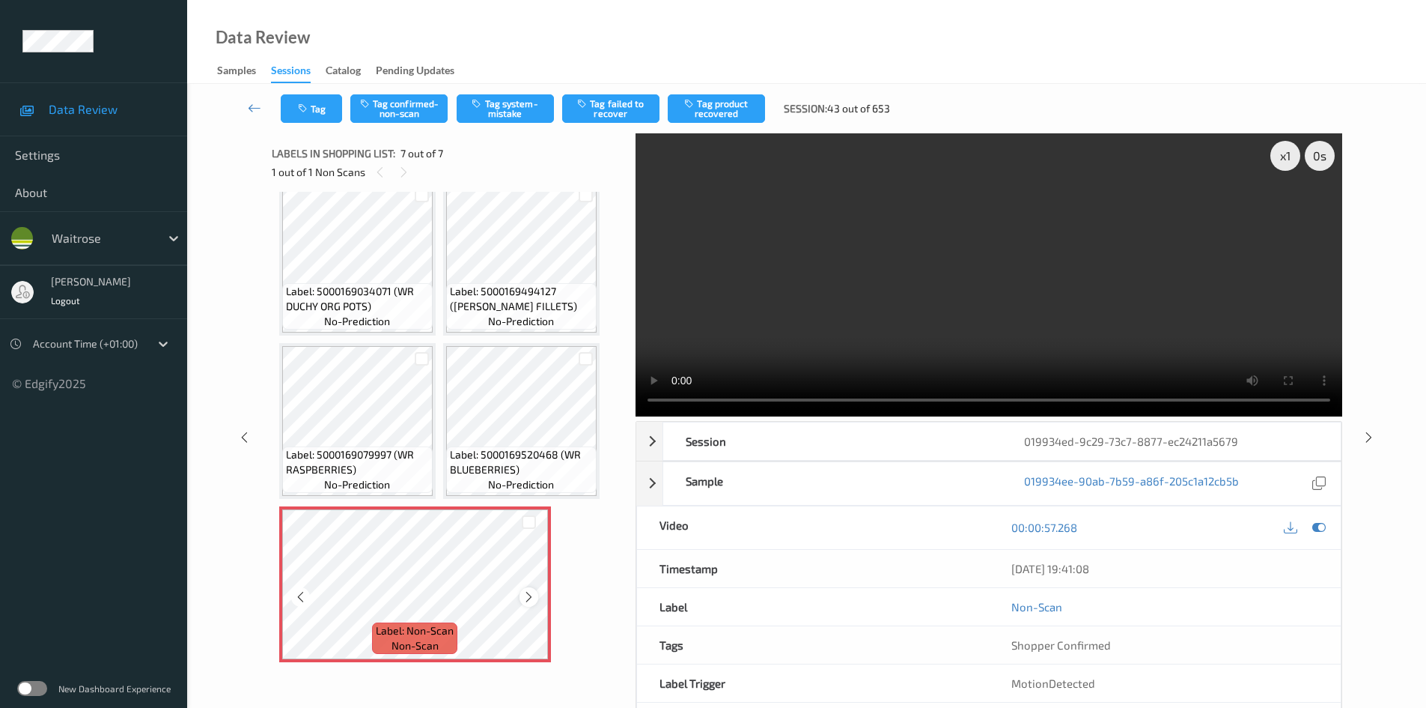
click at [532, 591] on icon at bounding box center [529, 596] width 13 height 13
click at [809, 342] on video at bounding box center [989, 274] width 707 height 283
click at [776, 290] on video at bounding box center [989, 274] width 707 height 283
click at [881, 303] on video at bounding box center [989, 274] width 707 height 283
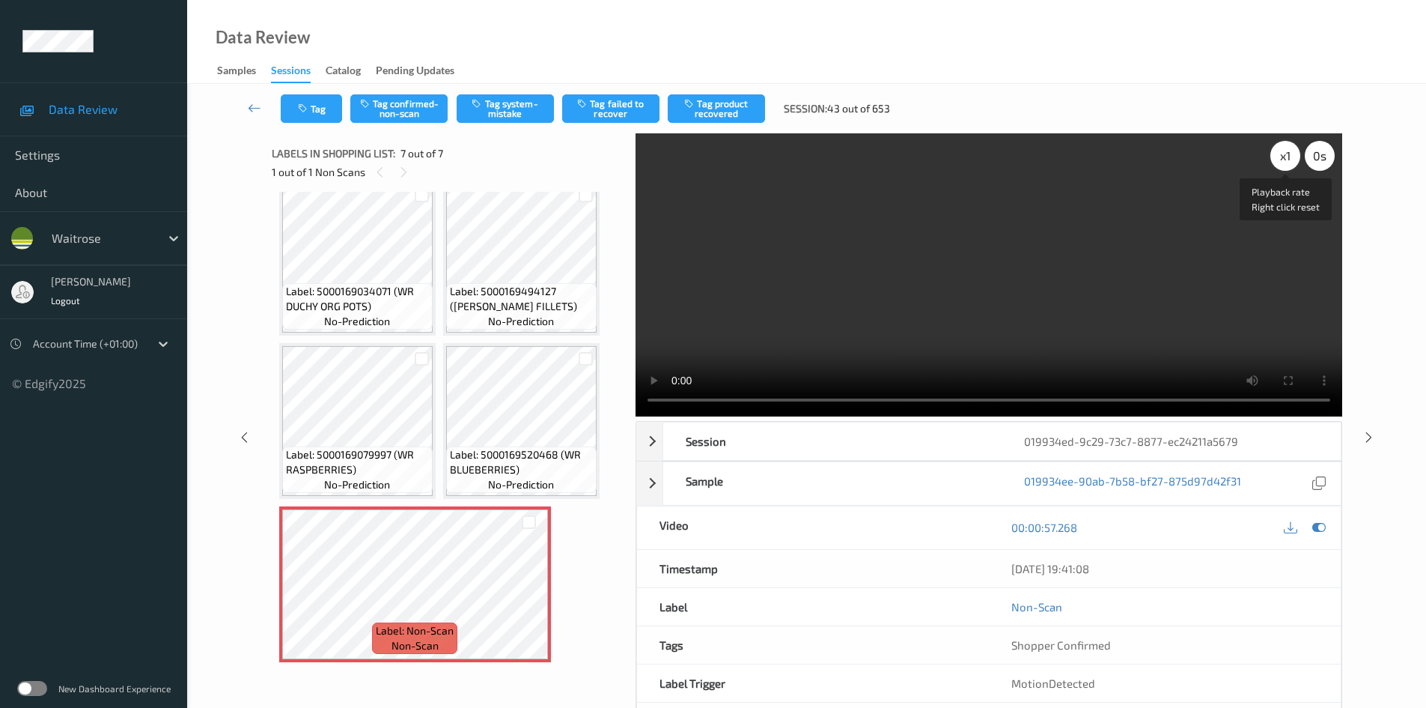
click at [1287, 153] on div "x 1" at bounding box center [1286, 156] width 30 height 30
click at [1015, 233] on video at bounding box center [989, 274] width 707 height 283
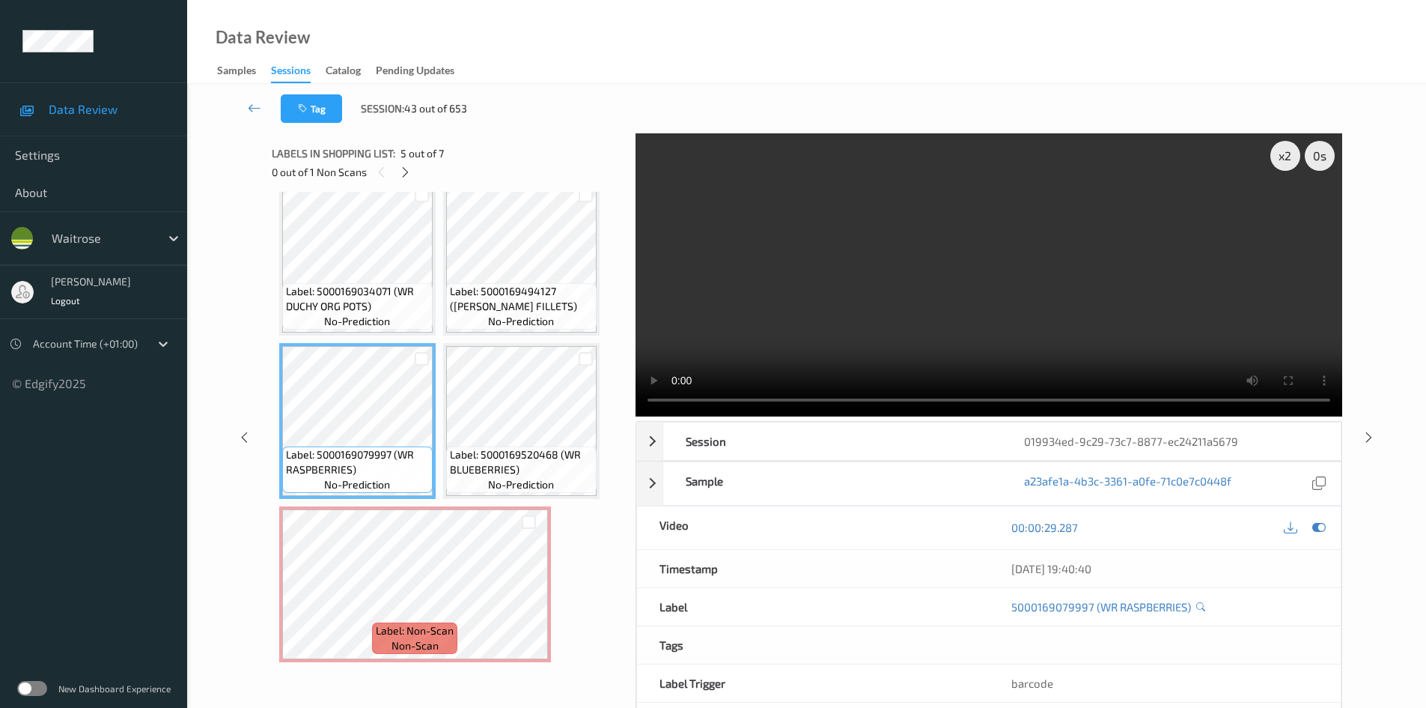
drag, startPoint x: 867, startPoint y: 302, endPoint x: 870, endPoint y: 341, distance: 39.8
click at [872, 305] on video at bounding box center [989, 274] width 707 height 283
click at [689, 294] on video at bounding box center [989, 274] width 707 height 283
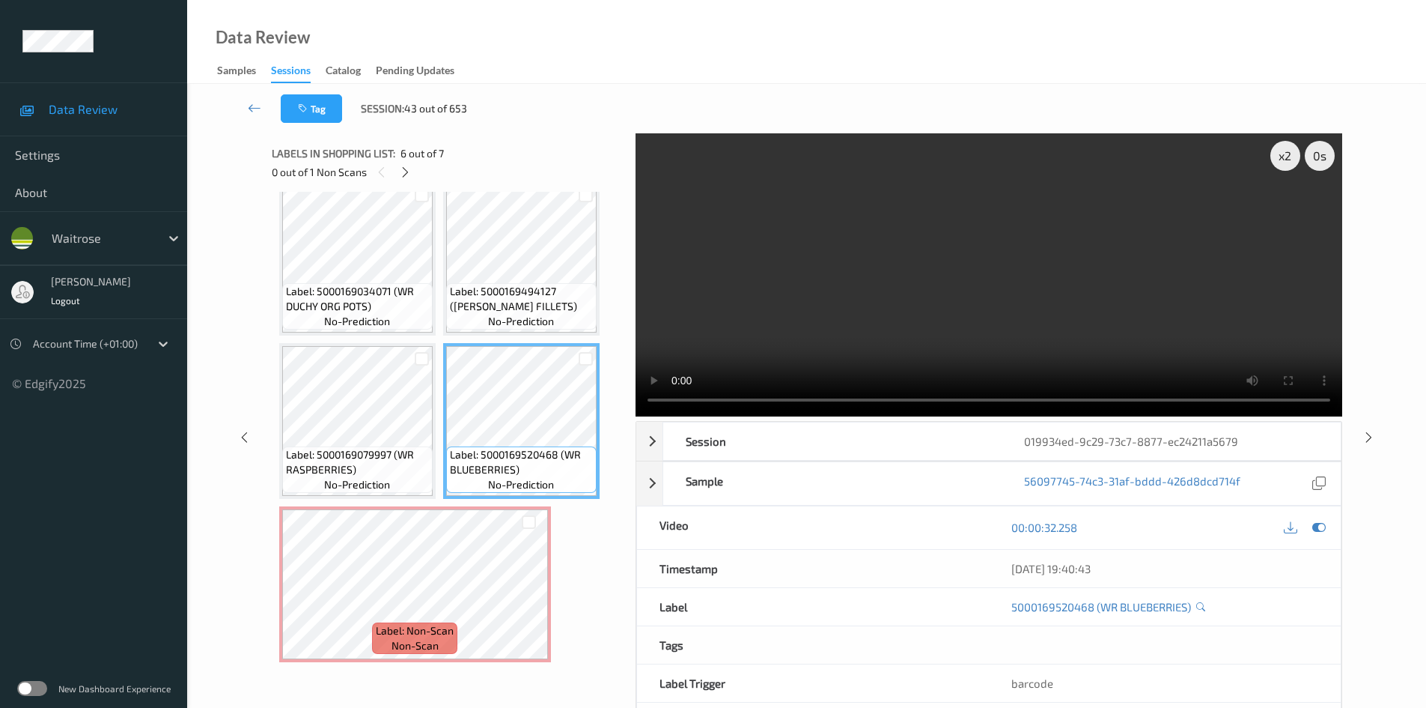
click at [905, 299] on video at bounding box center [989, 274] width 707 height 283
click at [1293, 156] on div "x 2" at bounding box center [1286, 156] width 30 height 30
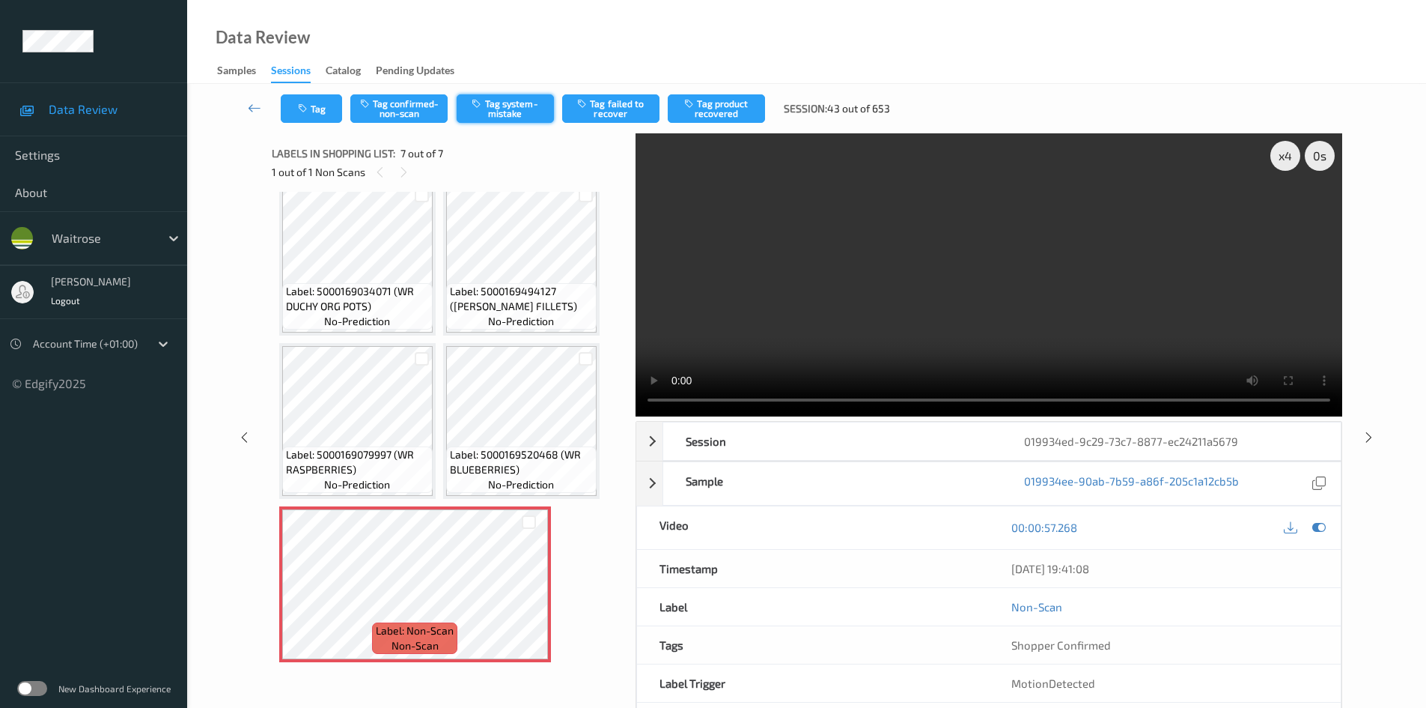
click at [519, 103] on button "Tag system-mistake" at bounding box center [505, 108] width 97 height 28
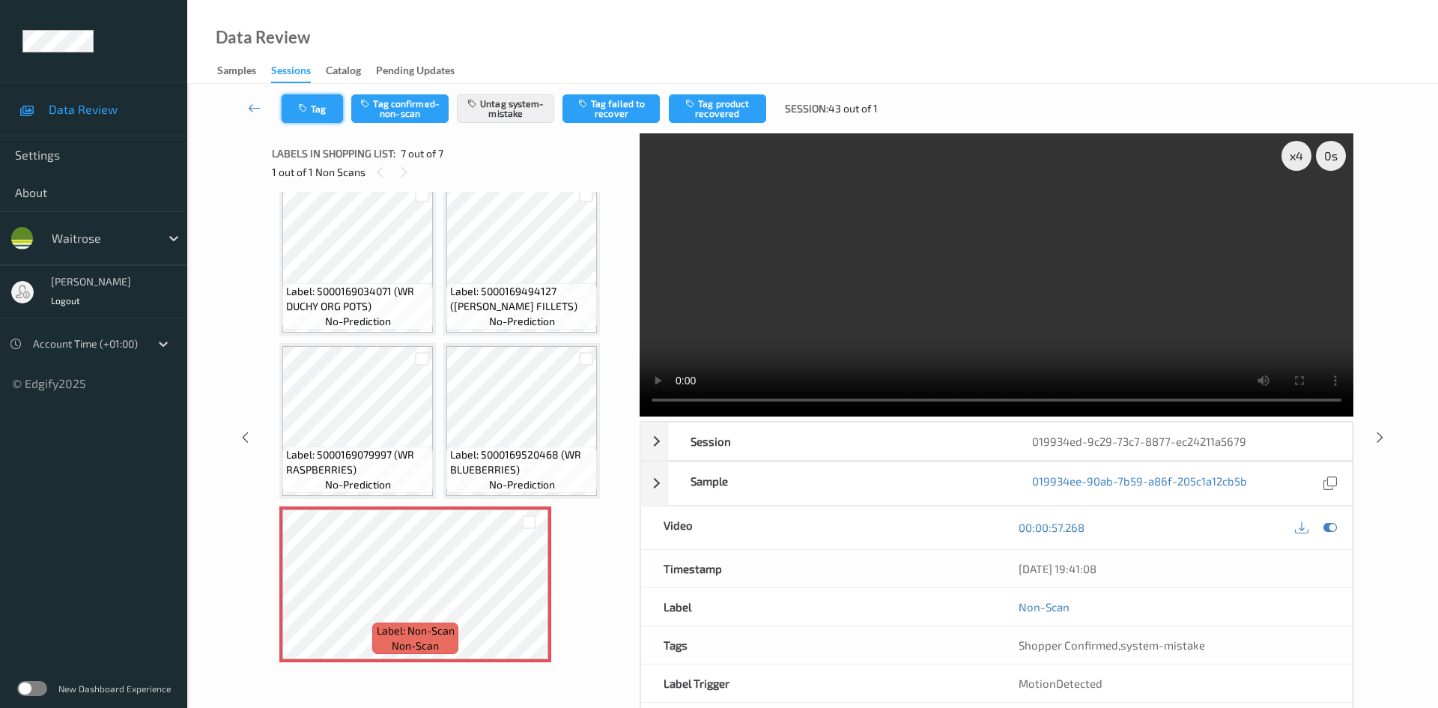
click at [321, 102] on button "Tag" at bounding box center [312, 108] width 61 height 28
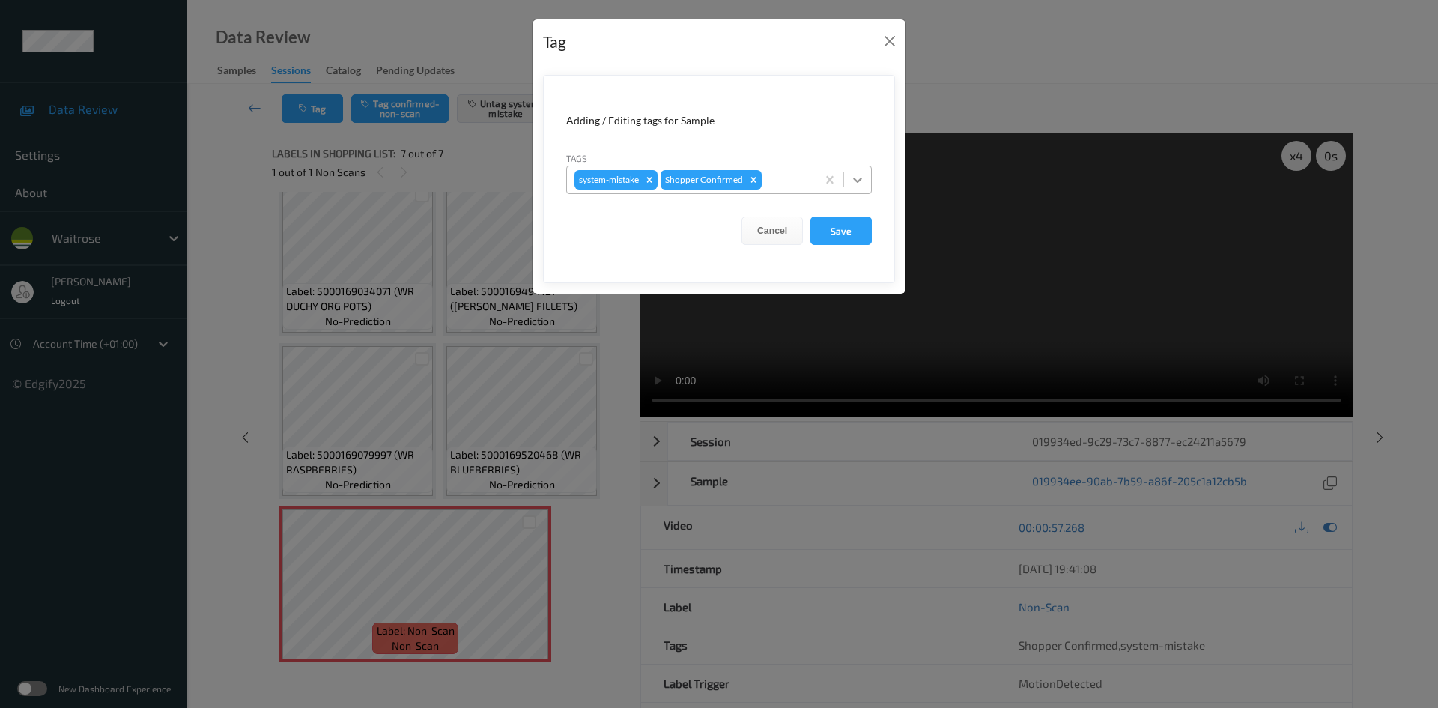
click at [863, 181] on icon at bounding box center [857, 179] width 15 height 15
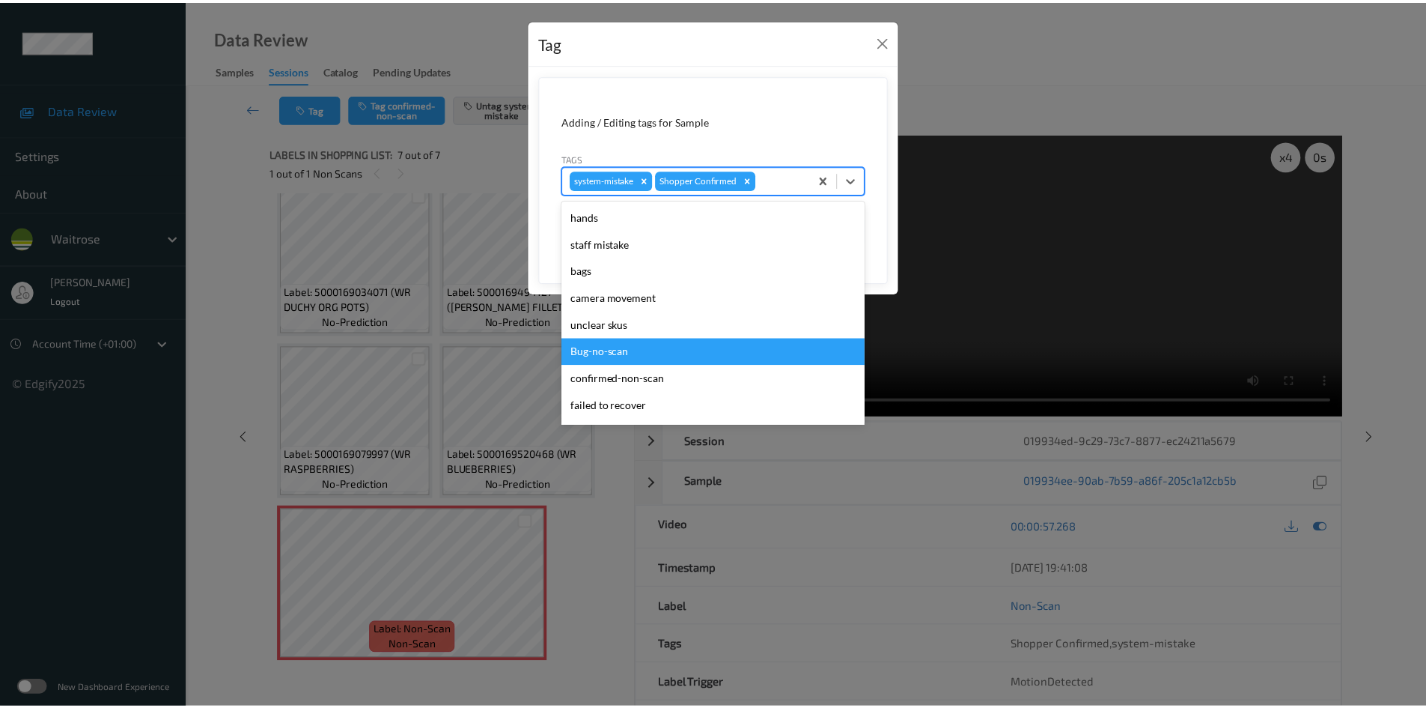
scroll to position [300, 0]
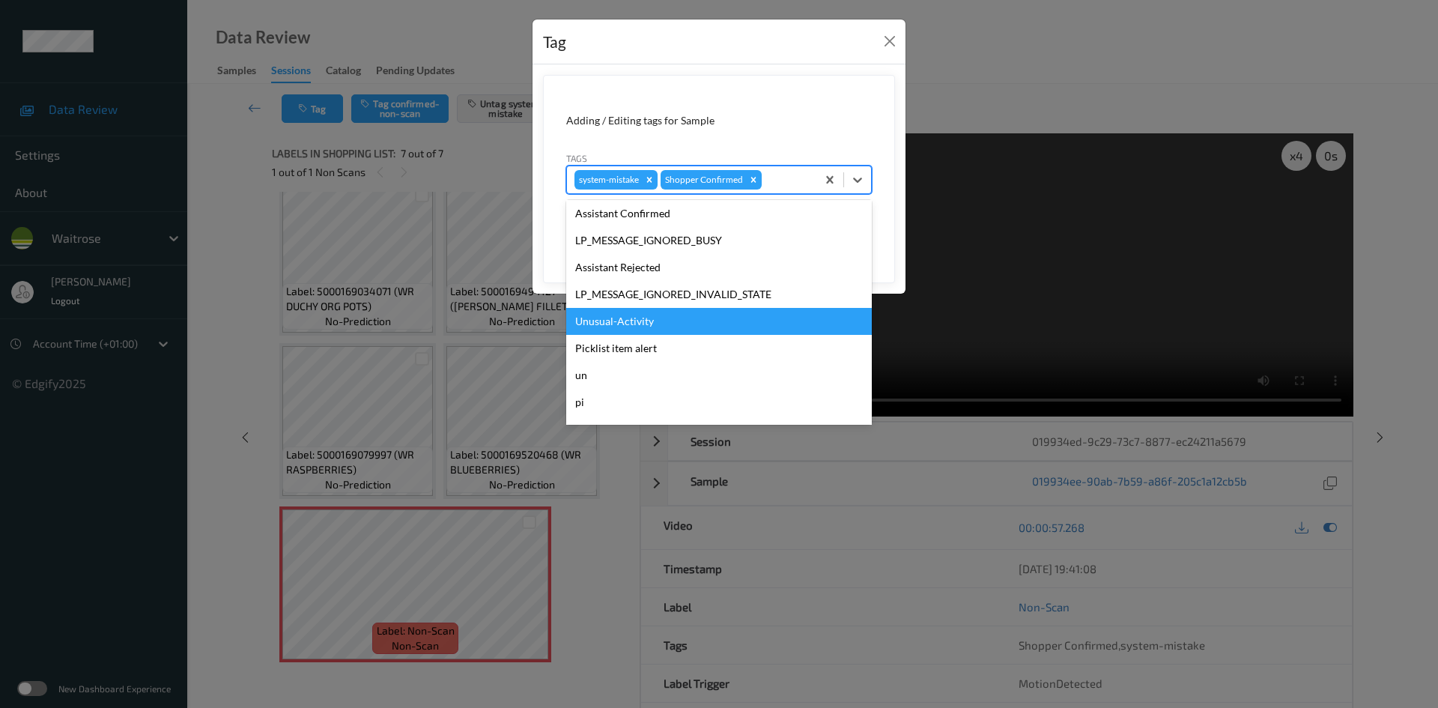
click at [628, 329] on div "Unusual-Activity" at bounding box center [719, 321] width 306 height 27
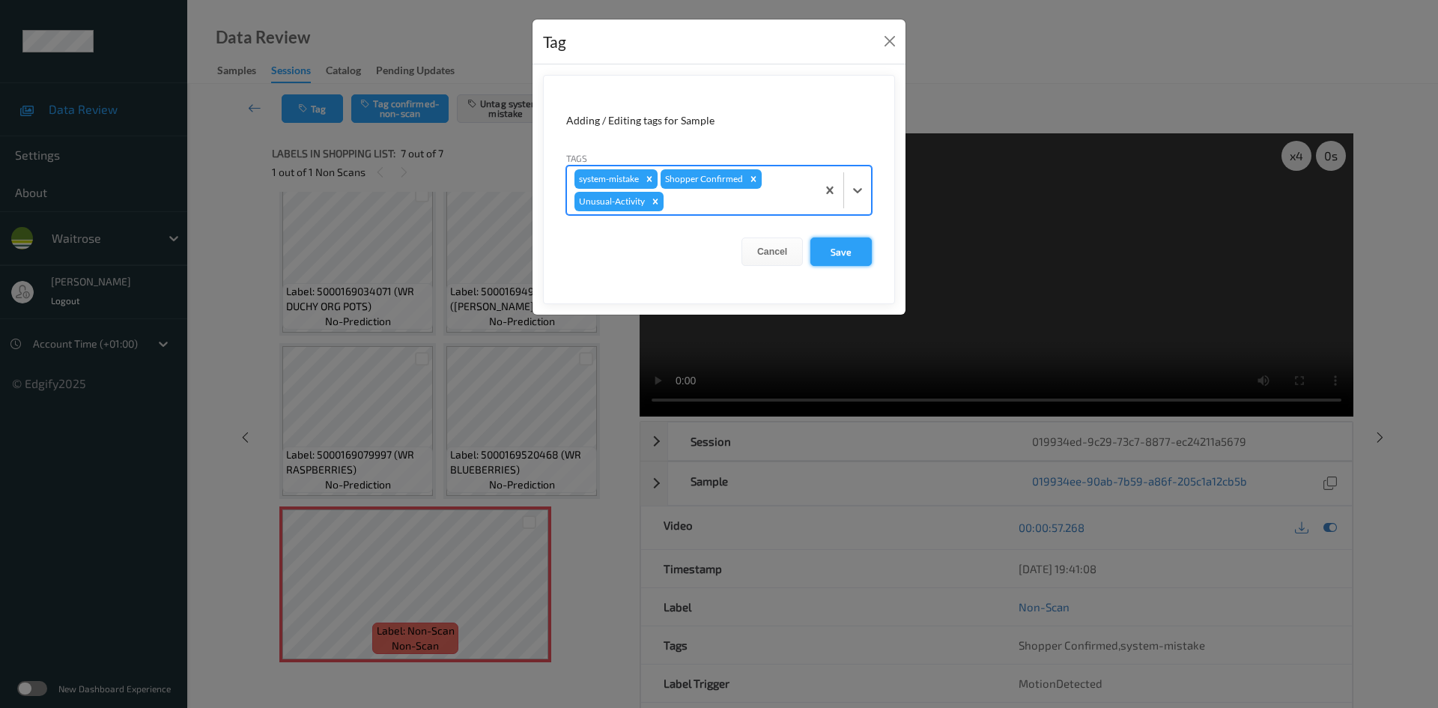
click at [854, 252] on button "Save" at bounding box center [840, 251] width 61 height 28
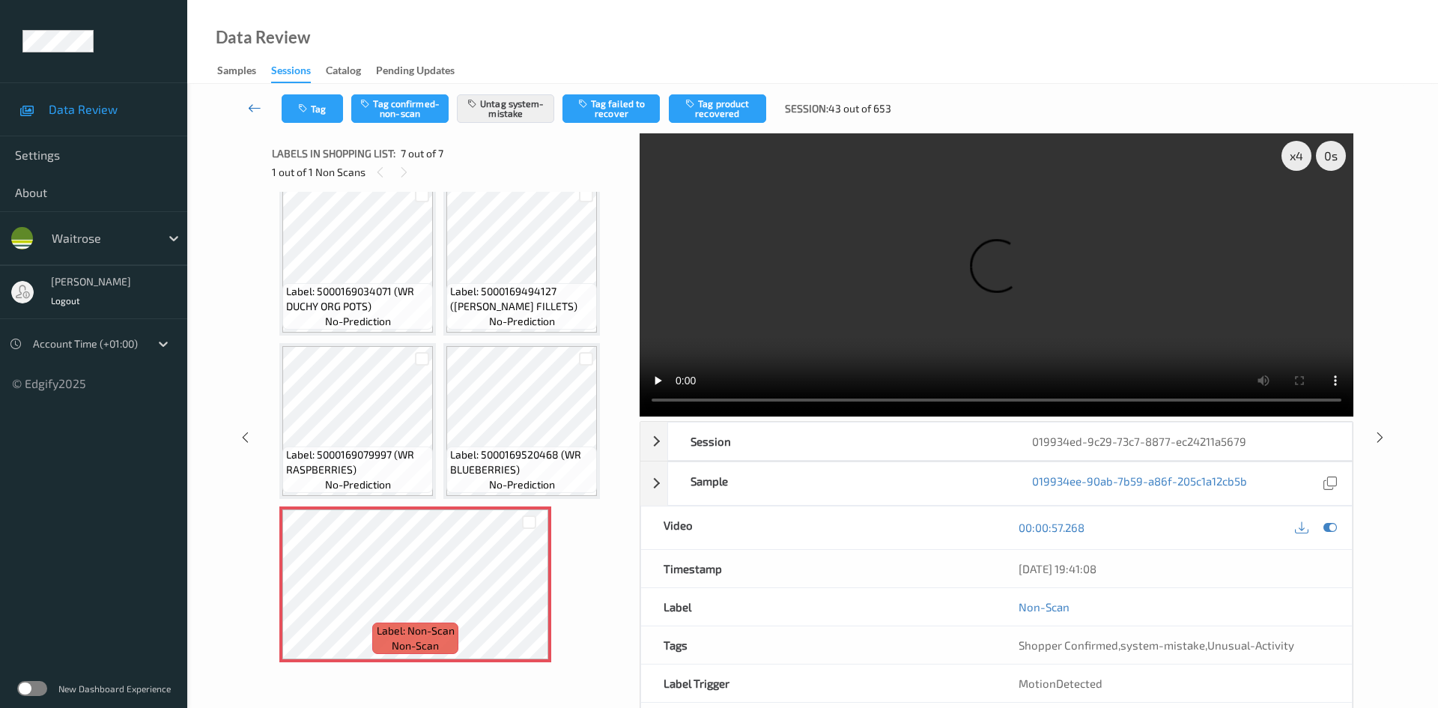
click at [251, 98] on link at bounding box center [254, 108] width 53 height 28
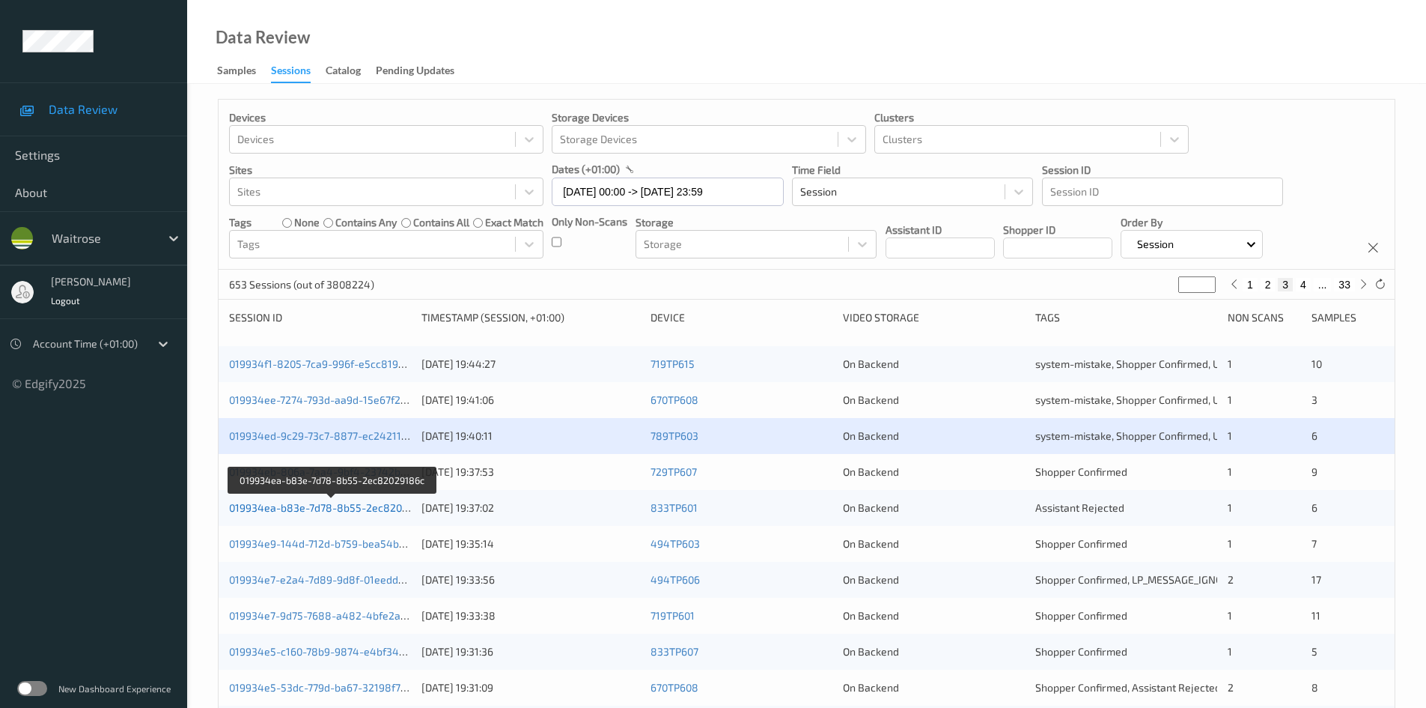
click at [298, 507] on link "019934ea-b83e-7d78-8b55-2ec82029186c" at bounding box center [332, 507] width 207 height 13
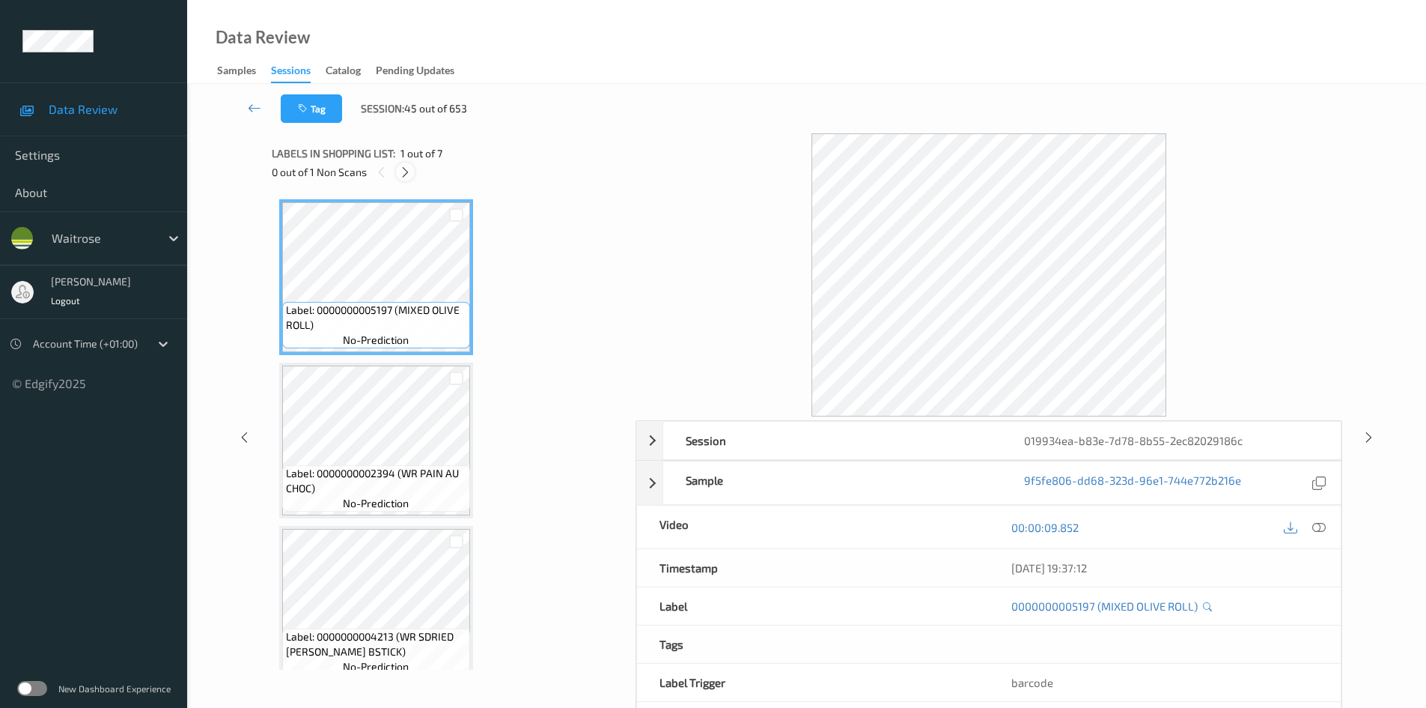
click at [404, 174] on icon at bounding box center [405, 171] width 13 height 13
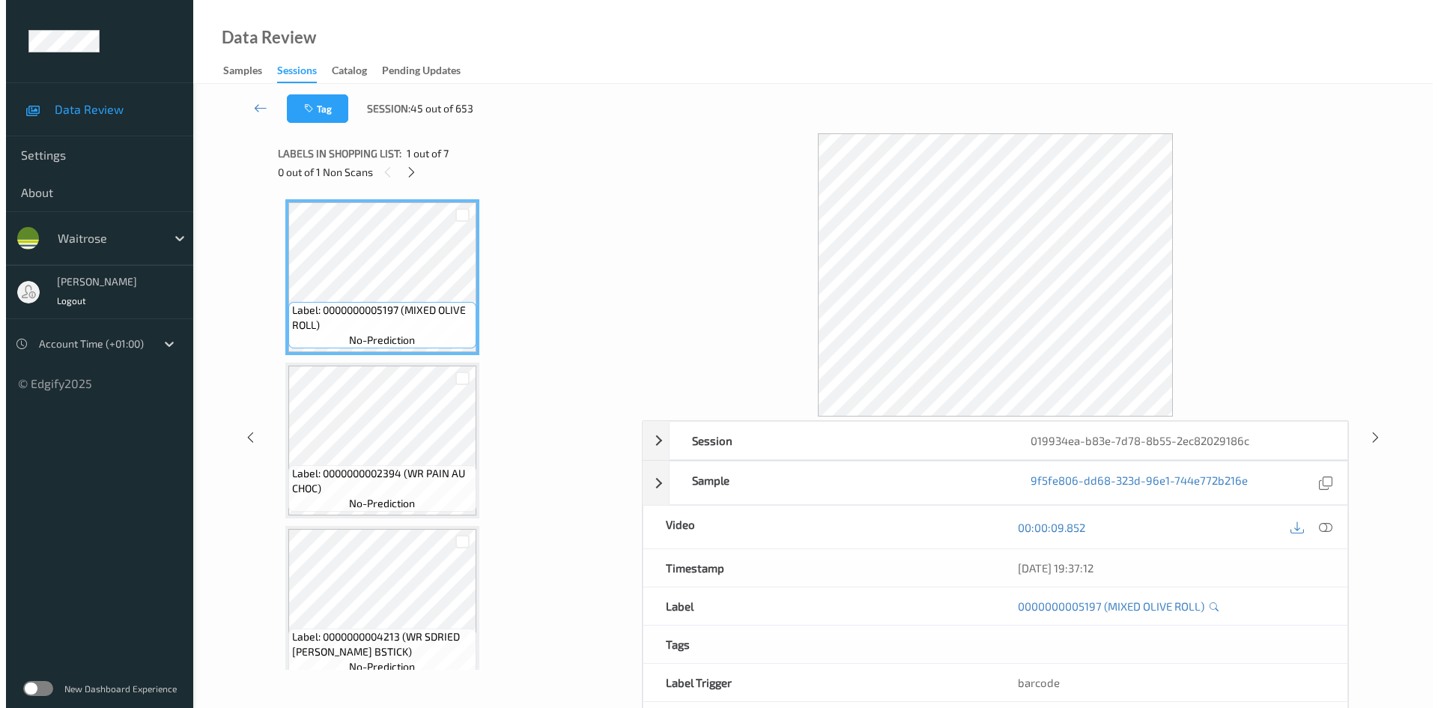
scroll to position [334, 0]
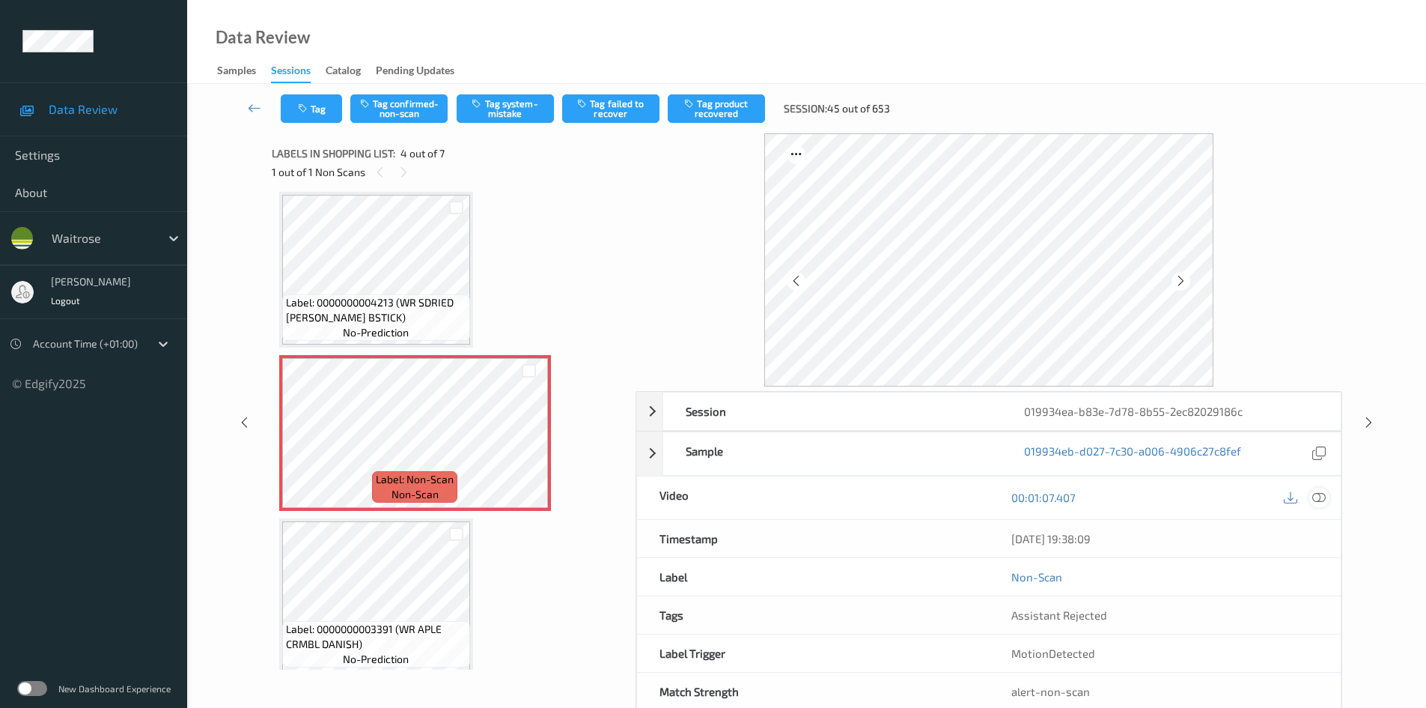
click at [1320, 497] on icon at bounding box center [1319, 496] width 13 height 13
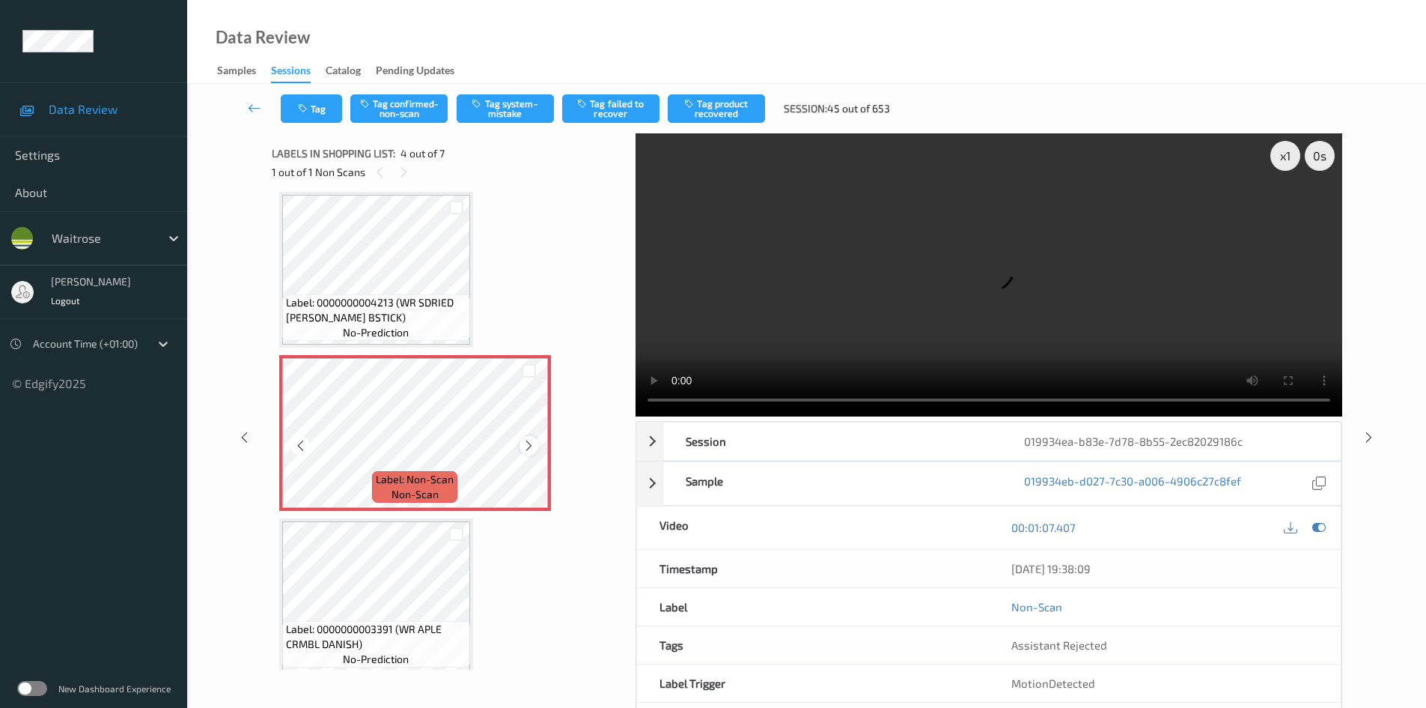
click at [526, 443] on icon at bounding box center [529, 445] width 13 height 13
click at [1280, 161] on div "x 1" at bounding box center [1286, 156] width 30 height 30
click at [1280, 162] on div "x 2" at bounding box center [1286, 156] width 30 height 30
click at [1130, 232] on video at bounding box center [989, 274] width 707 height 283
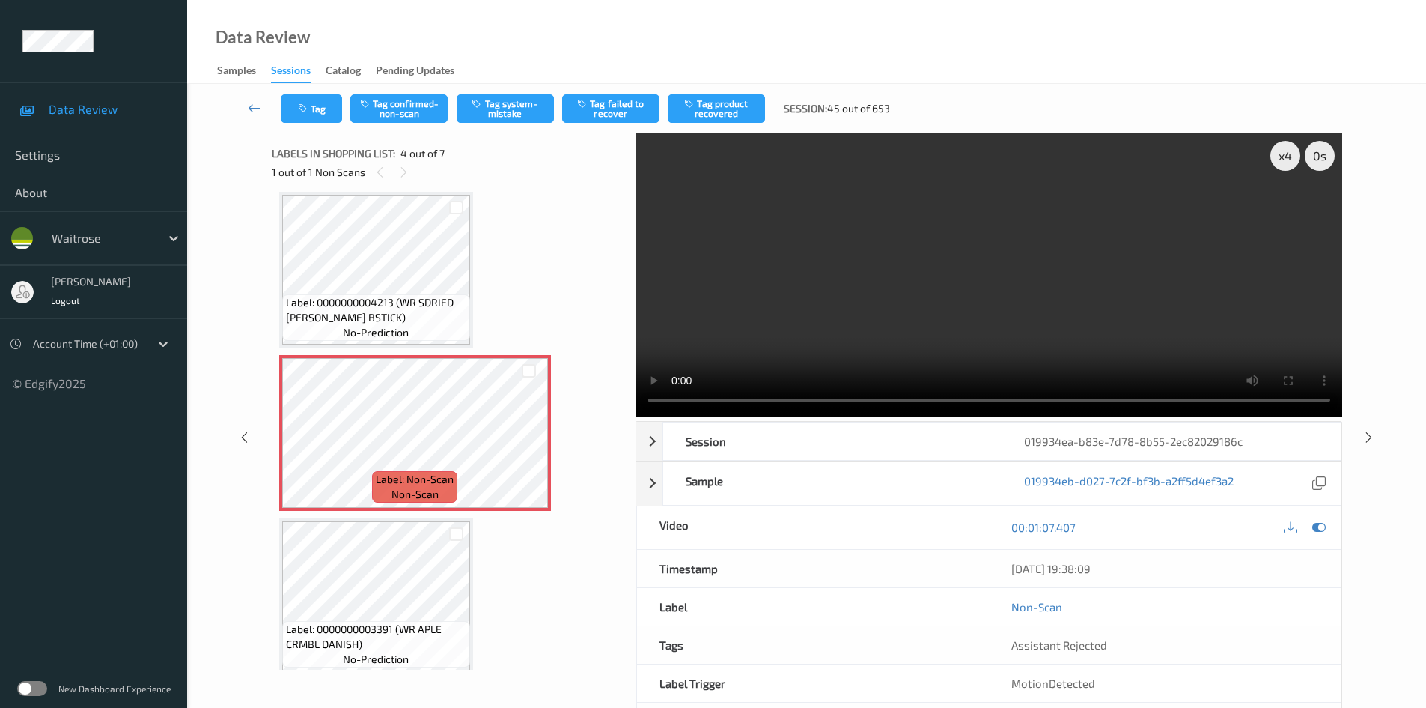
click at [965, 338] on video at bounding box center [989, 274] width 707 height 283
click at [994, 344] on video at bounding box center [989, 274] width 707 height 283
click at [1024, 314] on video at bounding box center [989, 274] width 707 height 283
click at [1003, 276] on video at bounding box center [989, 274] width 707 height 283
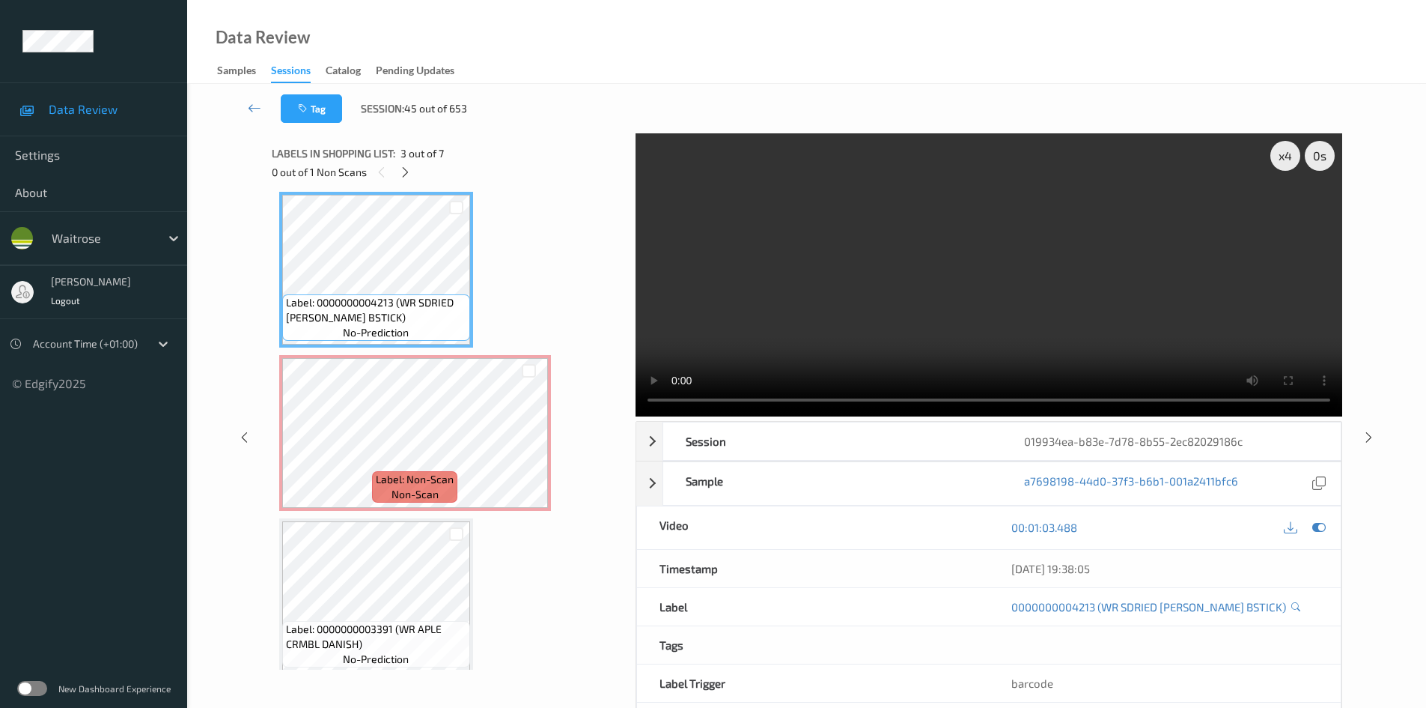
drag, startPoint x: 777, startPoint y: 347, endPoint x: 801, endPoint y: 377, distance: 38.9
click at [782, 347] on video at bounding box center [989, 274] width 707 height 283
click at [871, 283] on video at bounding box center [989, 274] width 707 height 283
click at [940, 302] on video at bounding box center [989, 274] width 707 height 283
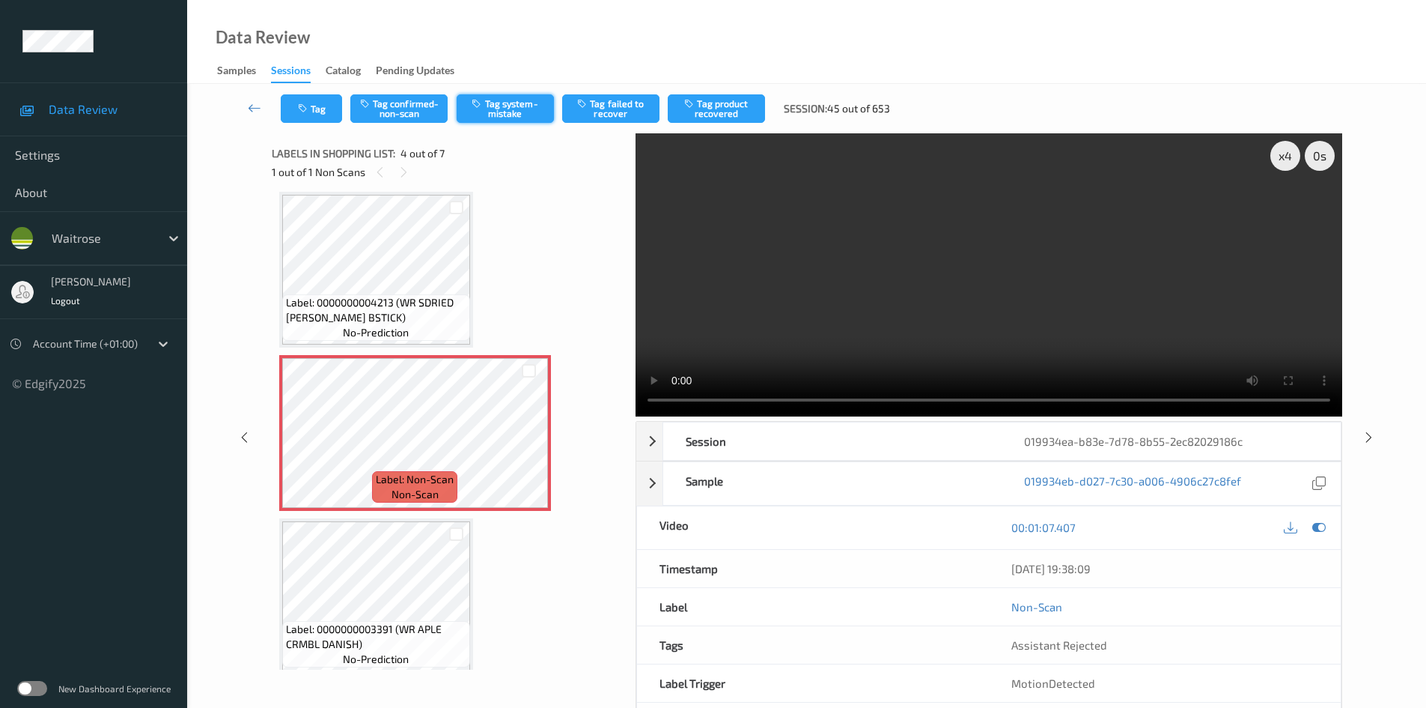
click at [513, 102] on button "Tag system-mistake" at bounding box center [505, 108] width 97 height 28
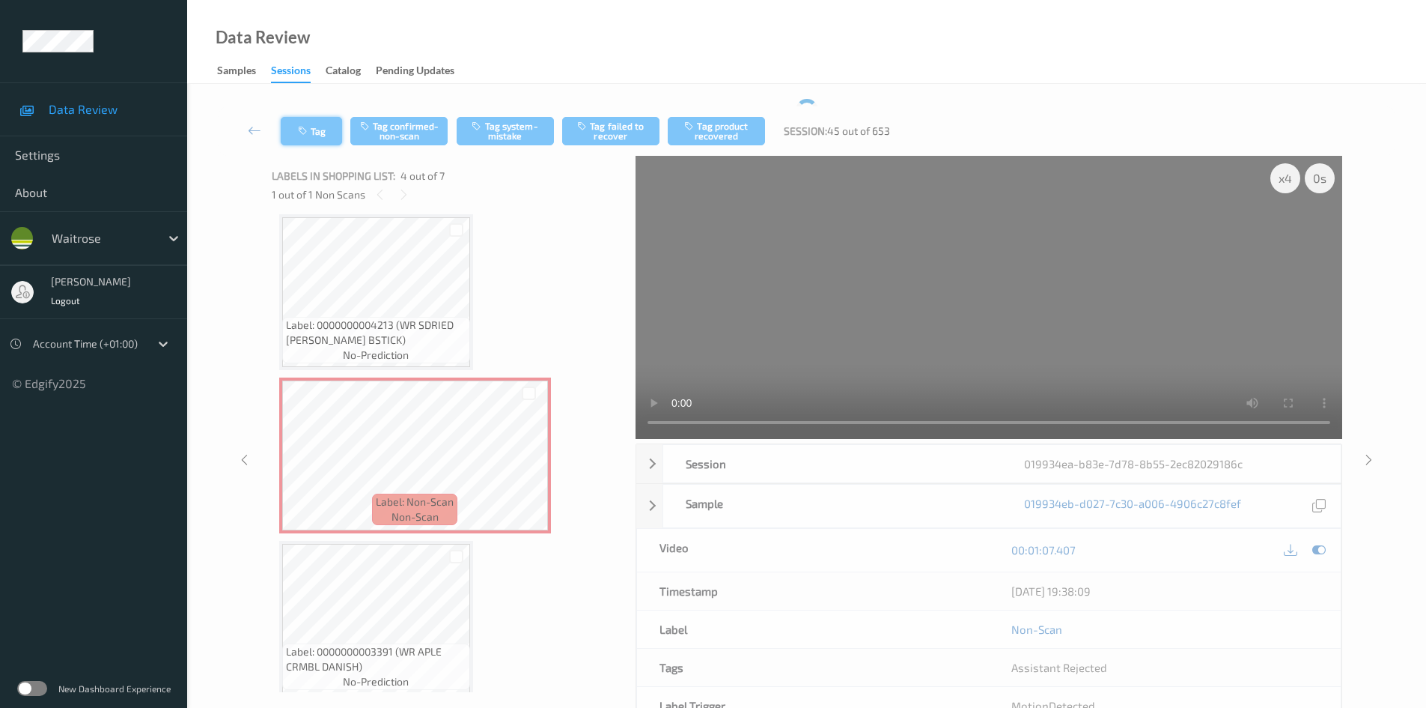
drag, startPoint x: 306, startPoint y: 123, endPoint x: 314, endPoint y: 124, distance: 9.1
click at [314, 124] on button "Tag" at bounding box center [311, 131] width 61 height 28
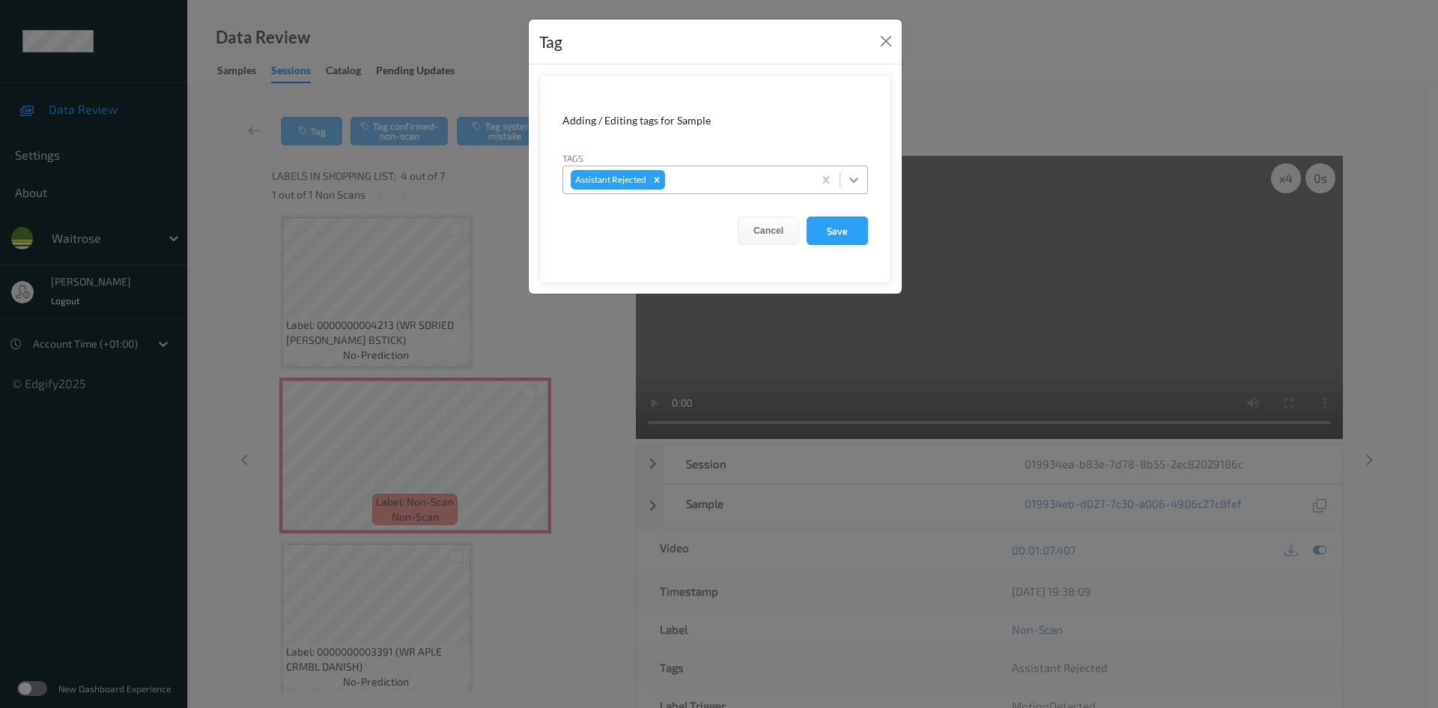
drag, startPoint x: 857, startPoint y: 177, endPoint x: 848, endPoint y: 195, distance: 20.8
click at [857, 178] on icon at bounding box center [853, 179] width 15 height 15
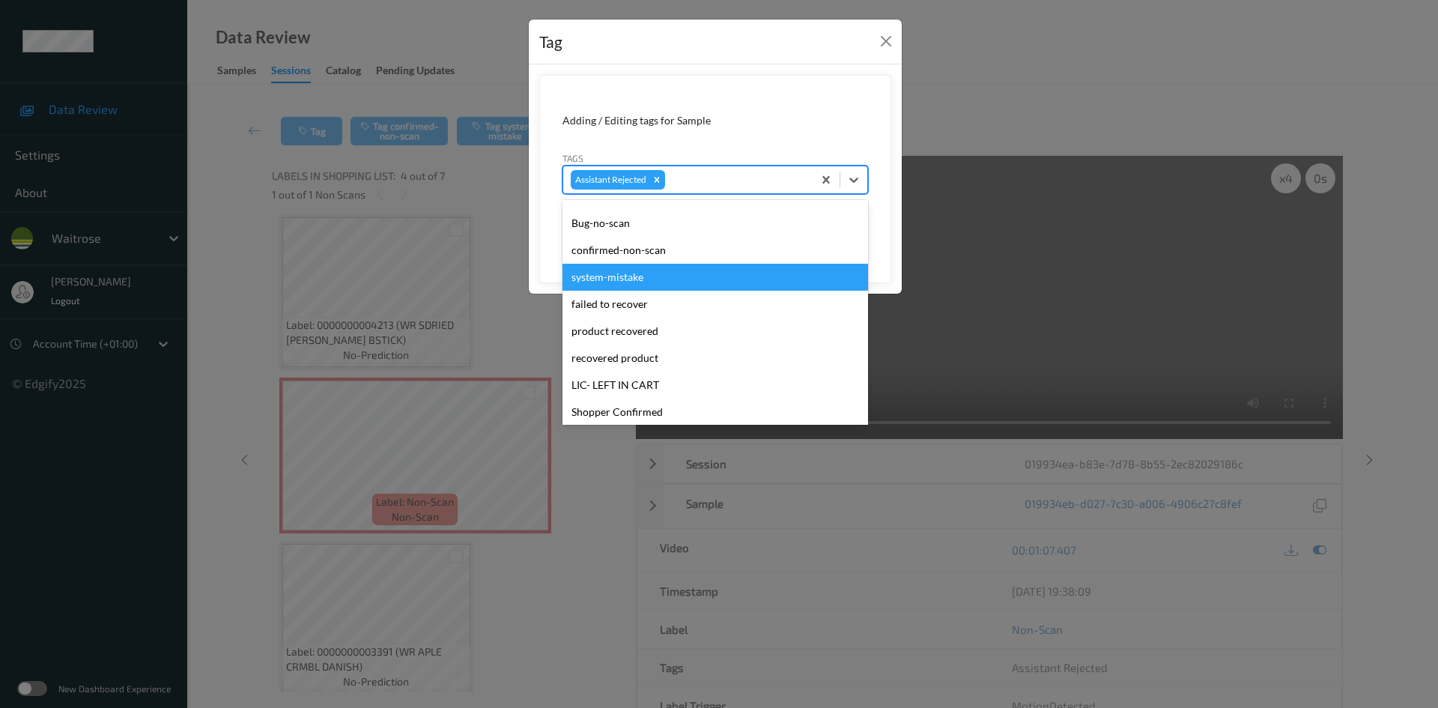
scroll to position [300, 0]
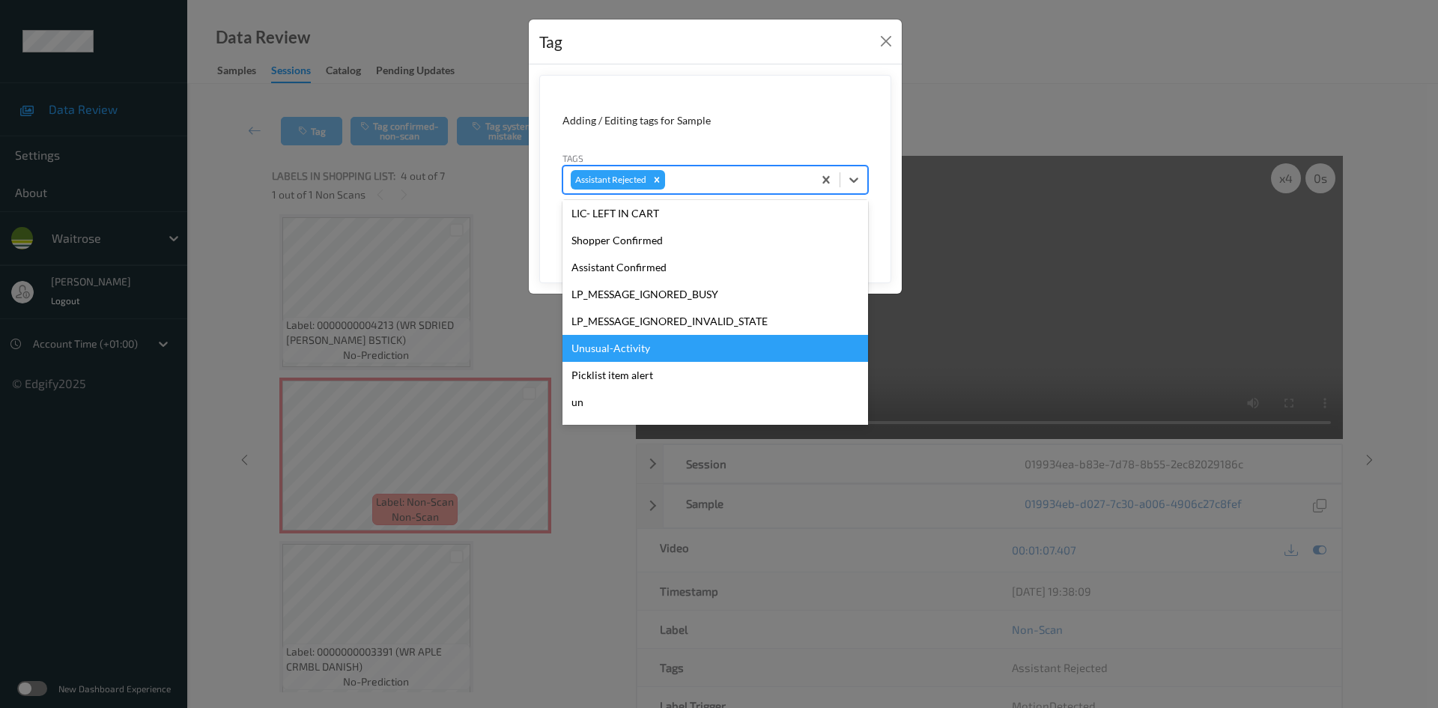
click at [664, 347] on div "Unusual-Activity" at bounding box center [715, 348] width 306 height 27
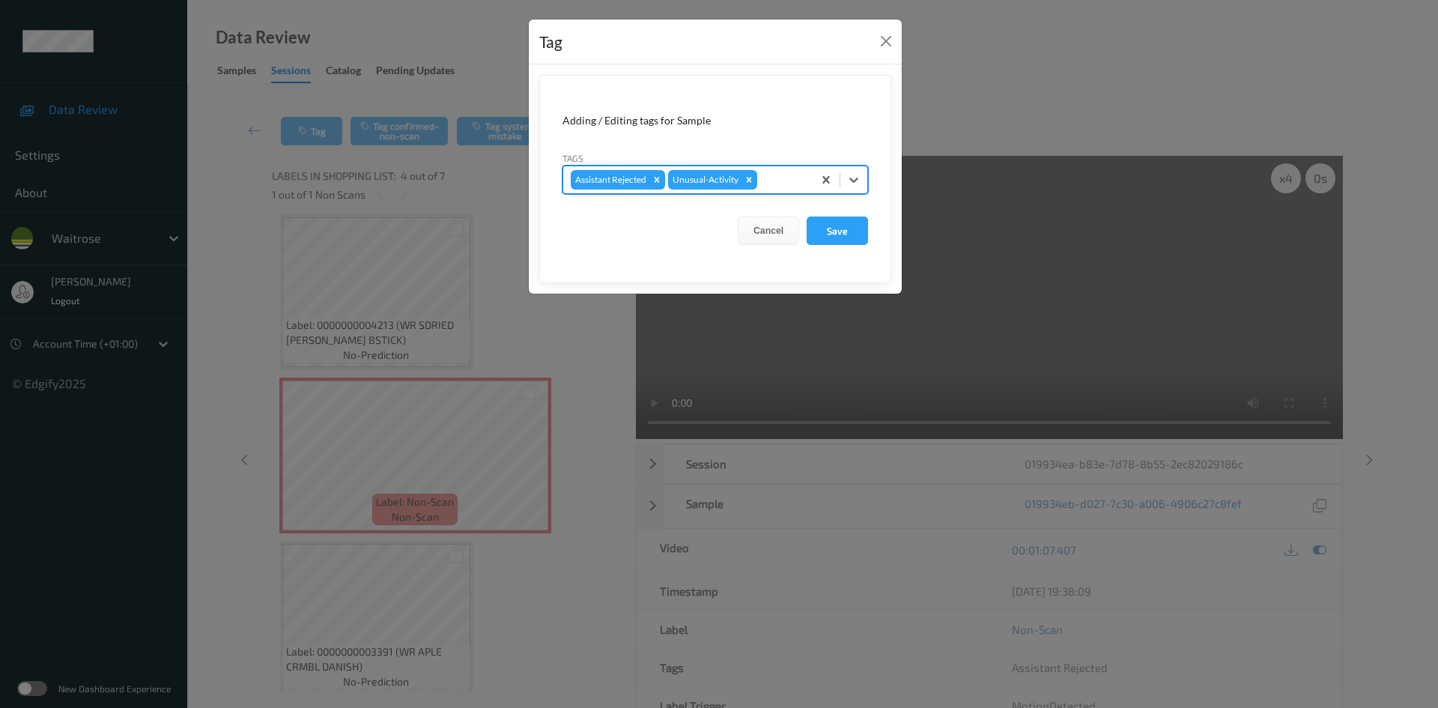
drag, startPoint x: 855, startPoint y: 183, endPoint x: 855, endPoint y: 198, distance: 15.0
click at [855, 184] on icon at bounding box center [853, 179] width 15 height 15
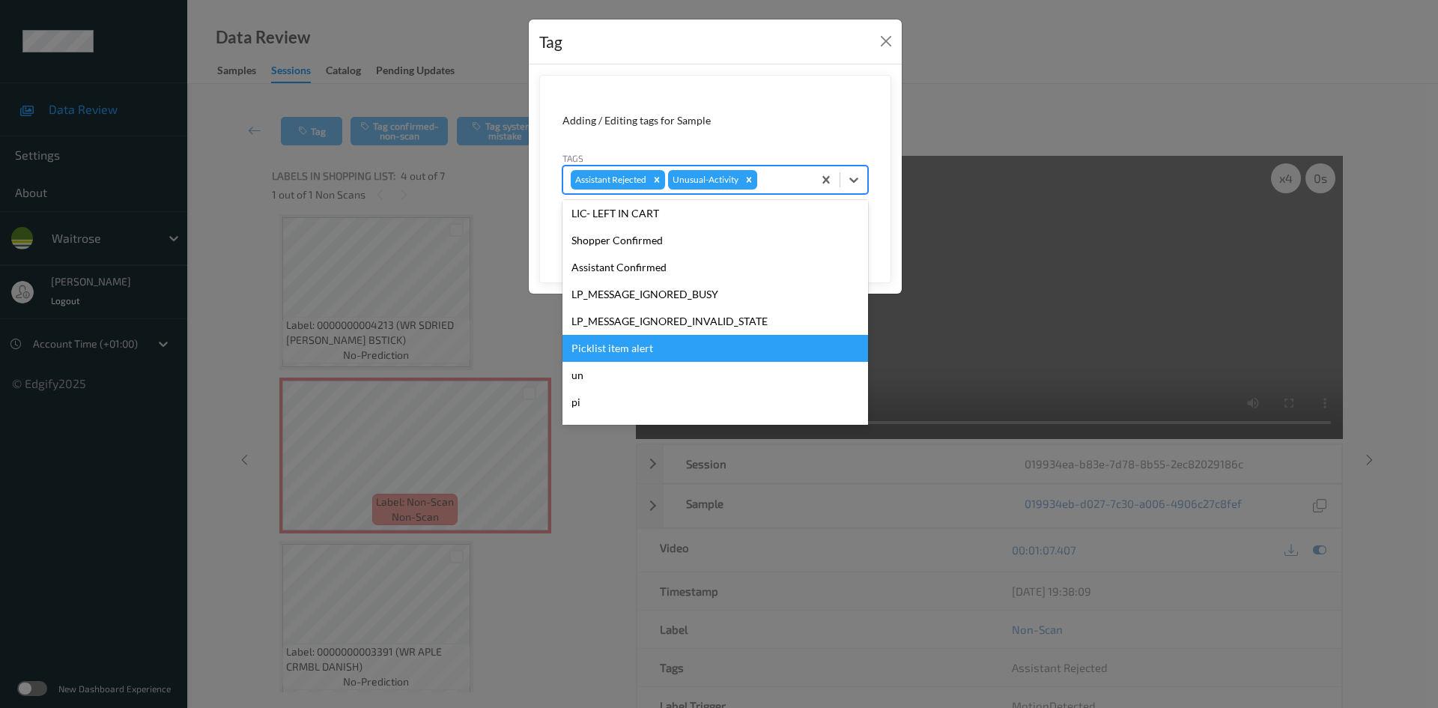
click at [595, 341] on div "Picklist item alert" at bounding box center [715, 348] width 306 height 27
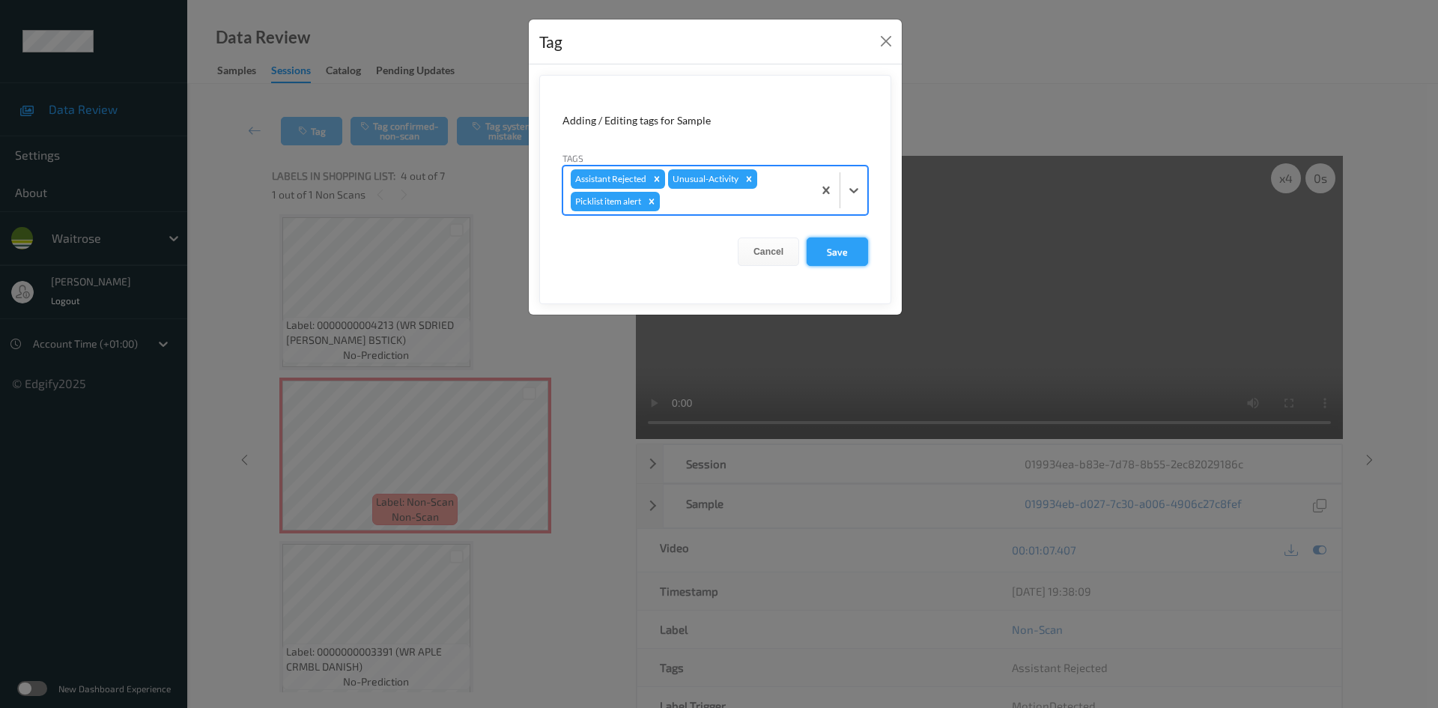
click at [842, 249] on button "Save" at bounding box center [836, 251] width 61 height 28
click at [833, 250] on button "Save" at bounding box center [836, 251] width 61 height 28
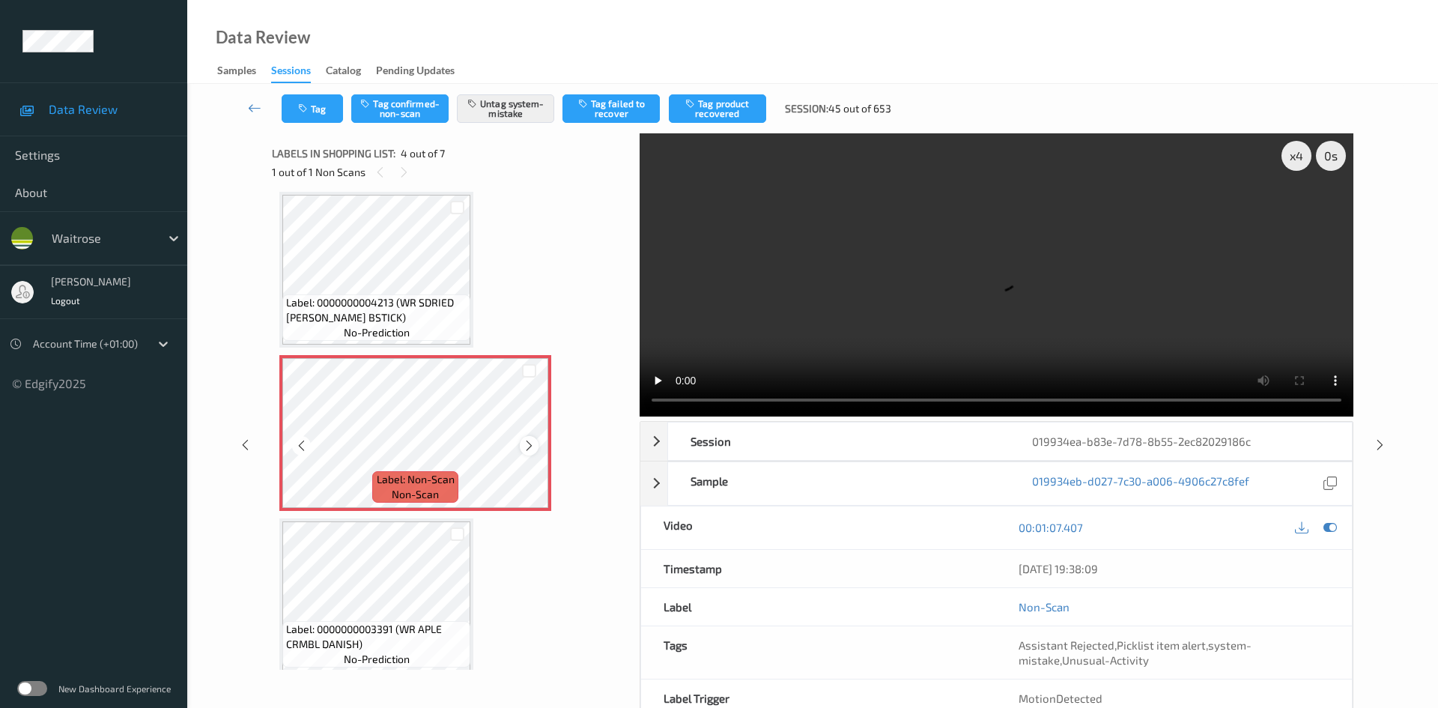
click at [526, 443] on icon at bounding box center [529, 445] width 13 height 13
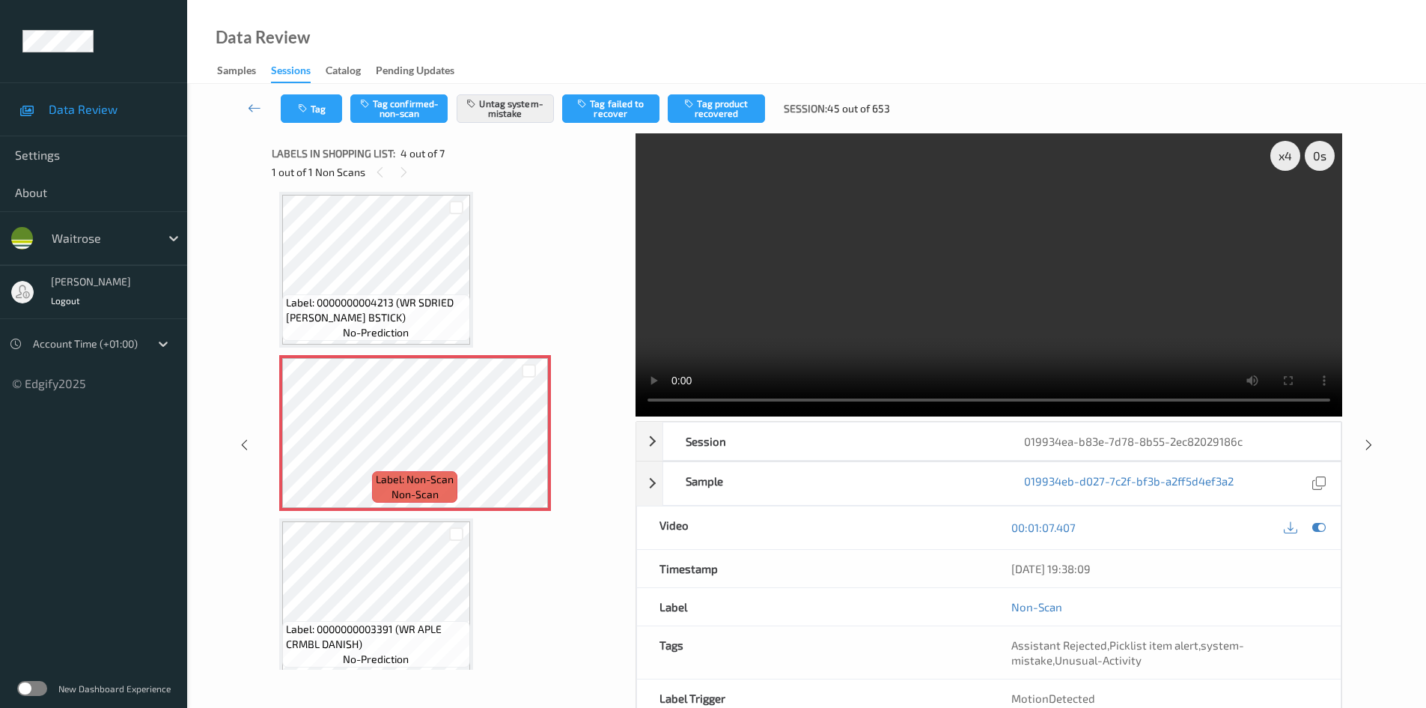
click at [836, 323] on video at bounding box center [989, 274] width 707 height 283
click at [1279, 150] on div "x 4" at bounding box center [1286, 156] width 30 height 30
click at [759, 253] on video at bounding box center [989, 274] width 707 height 283
click at [249, 94] on div "Tag Tag confirmed-non-scan Untag system-mistake Tag failed to recover Tag produ…" at bounding box center [807, 108] width 1178 height 49
click at [251, 100] on icon at bounding box center [254, 107] width 13 height 15
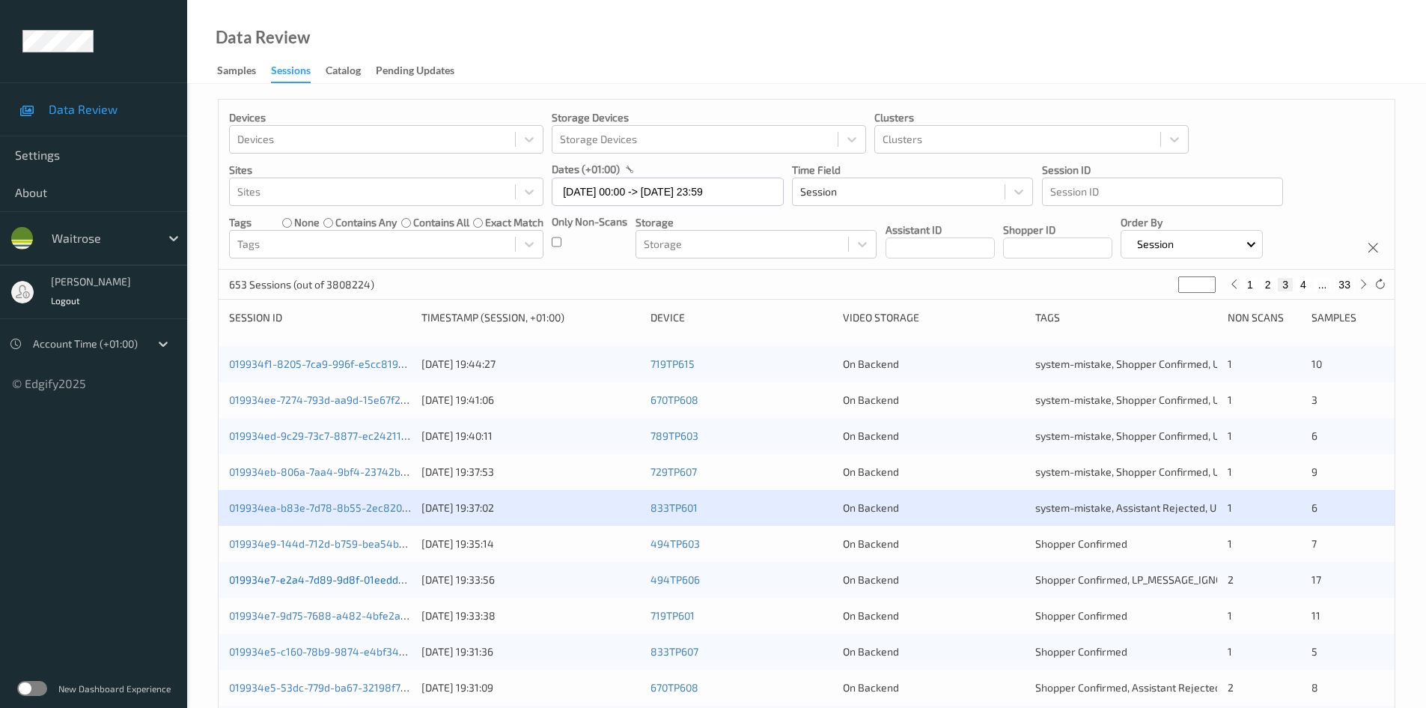
click at [301, 577] on link "019934e7-e2a4-7d89-9d8f-01eedde5adf0" at bounding box center [330, 579] width 203 height 13
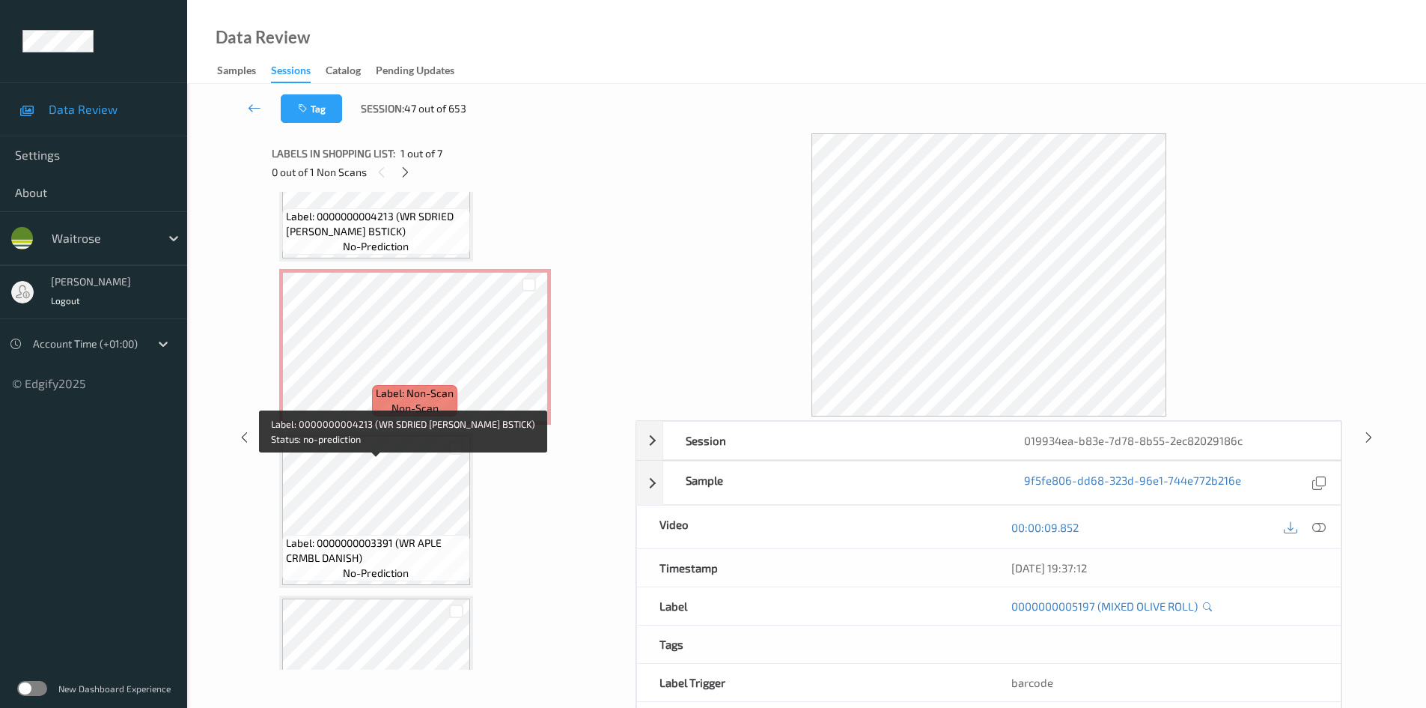
scroll to position [150, 0]
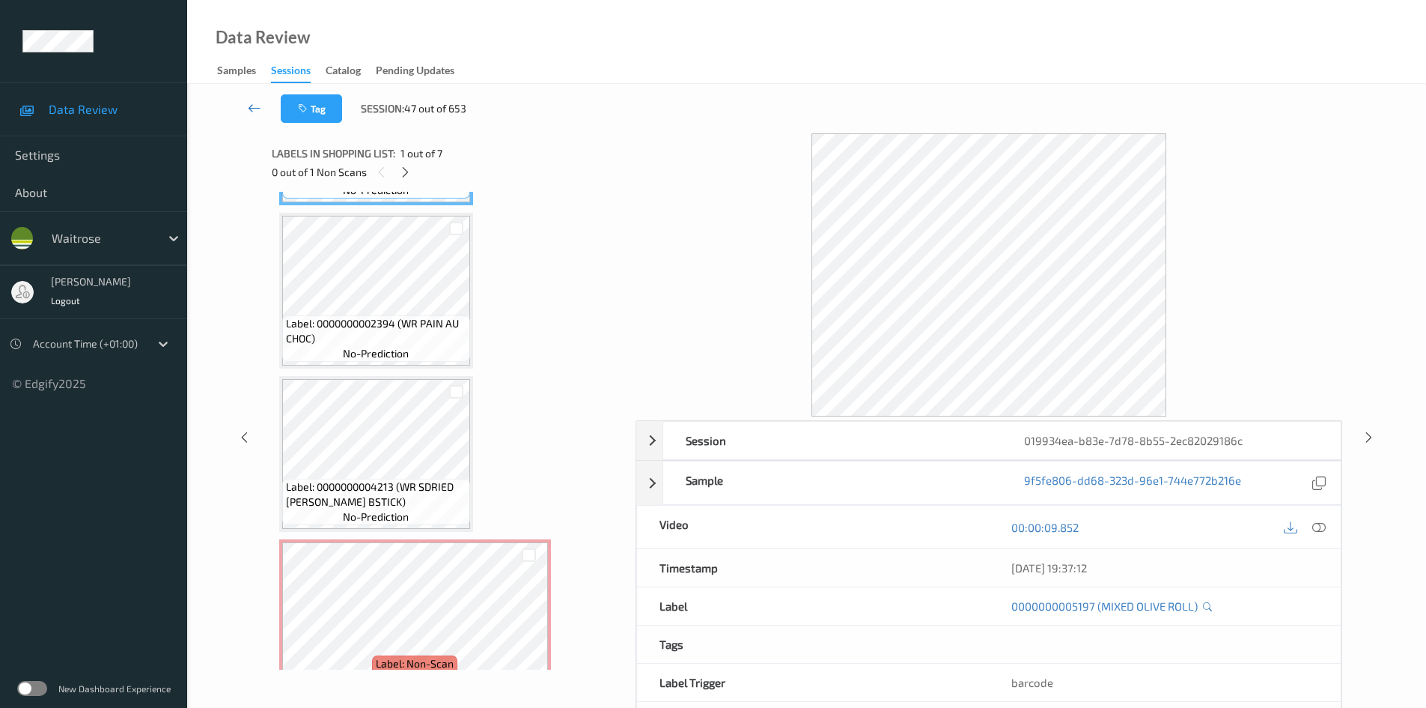
click at [255, 97] on link at bounding box center [254, 108] width 52 height 28
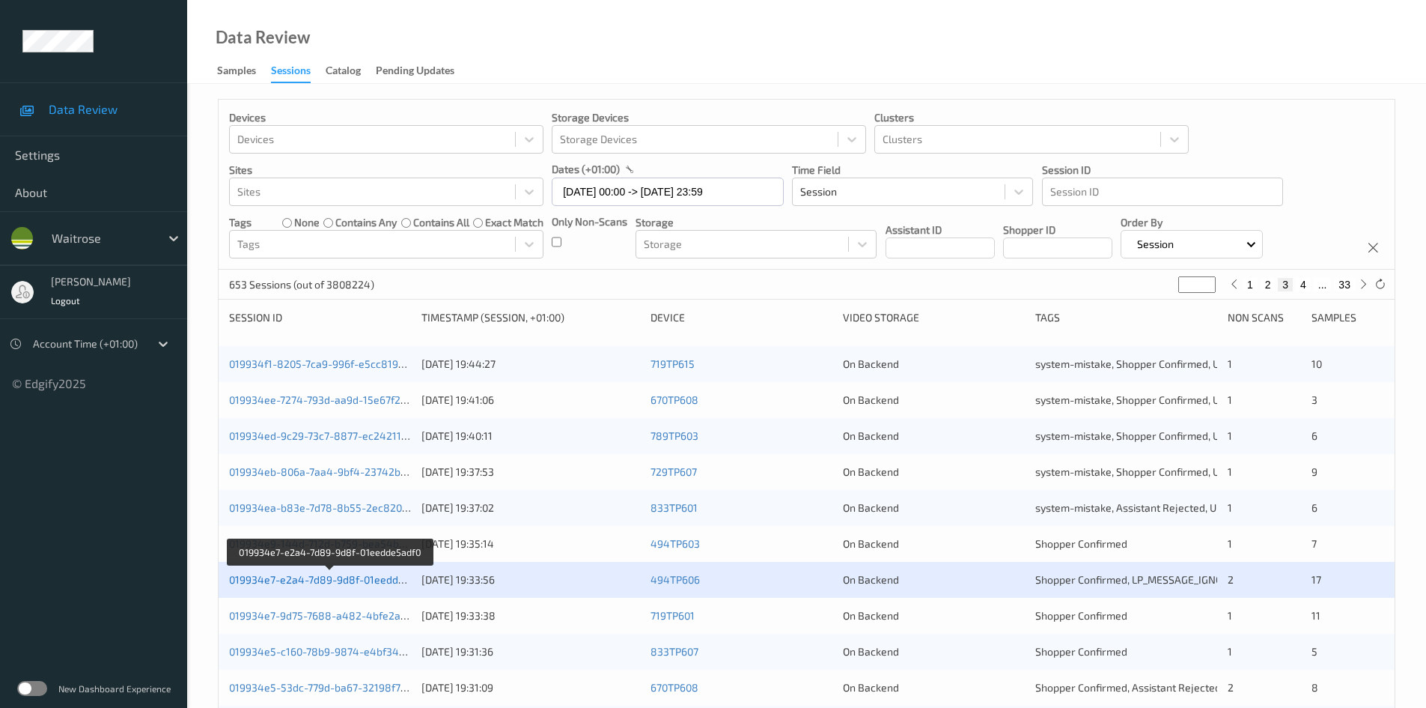
click at [334, 583] on link "019934e7-e2a4-7d89-9d8f-01eedde5adf0" at bounding box center [330, 579] width 203 height 13
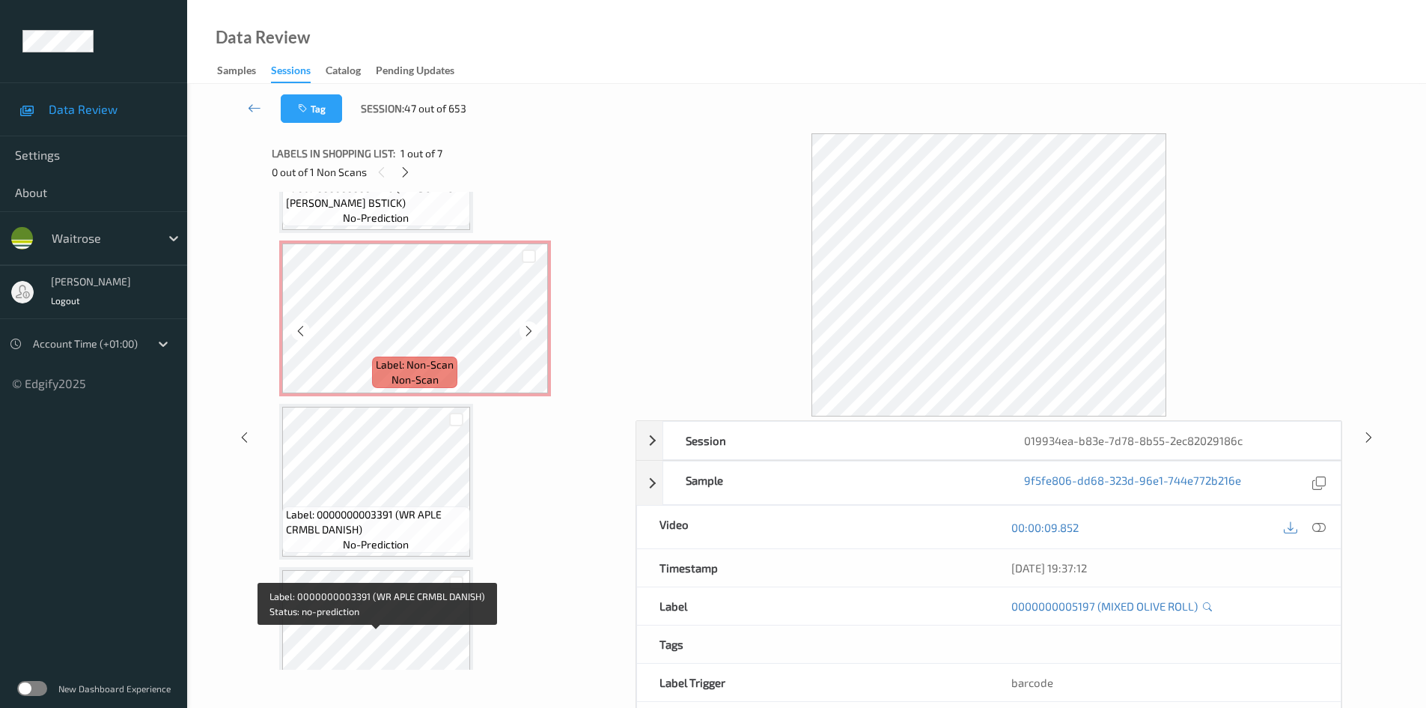
scroll to position [298, 0]
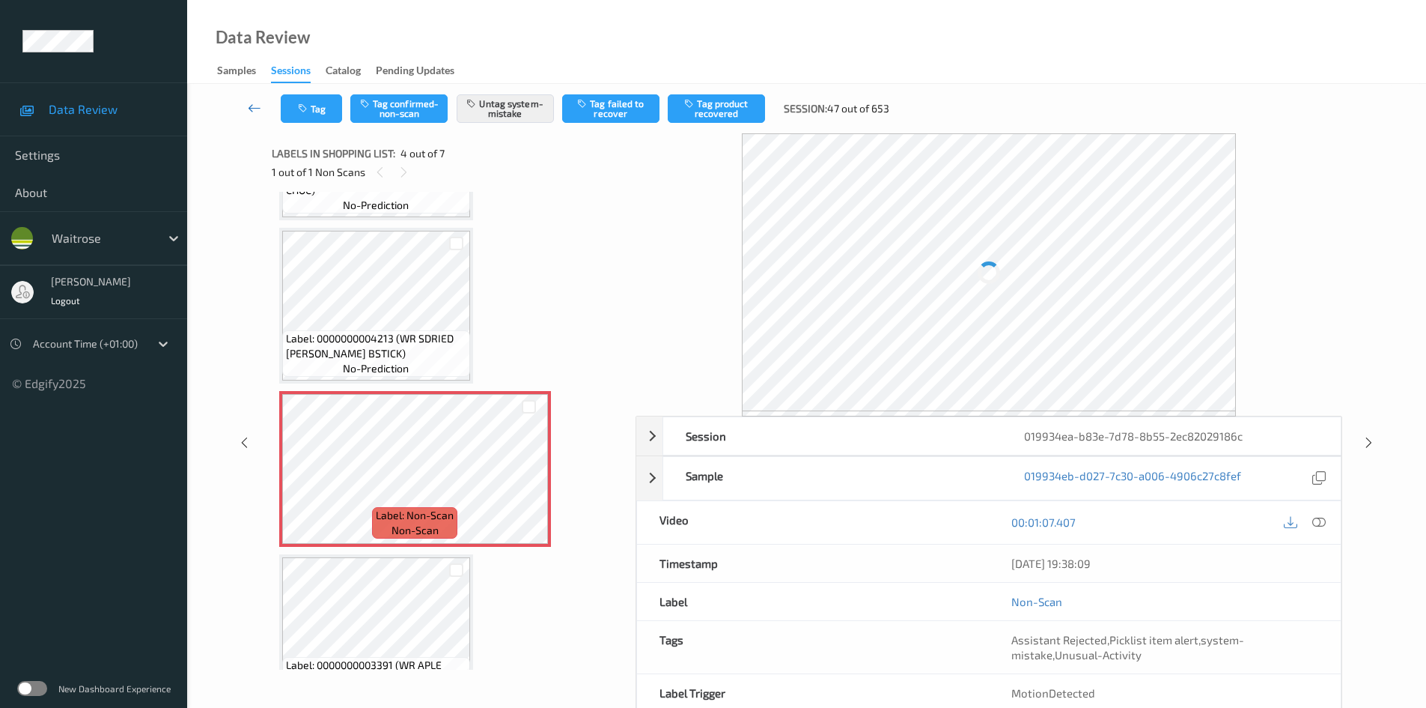
click at [240, 101] on link at bounding box center [254, 108] width 52 height 28
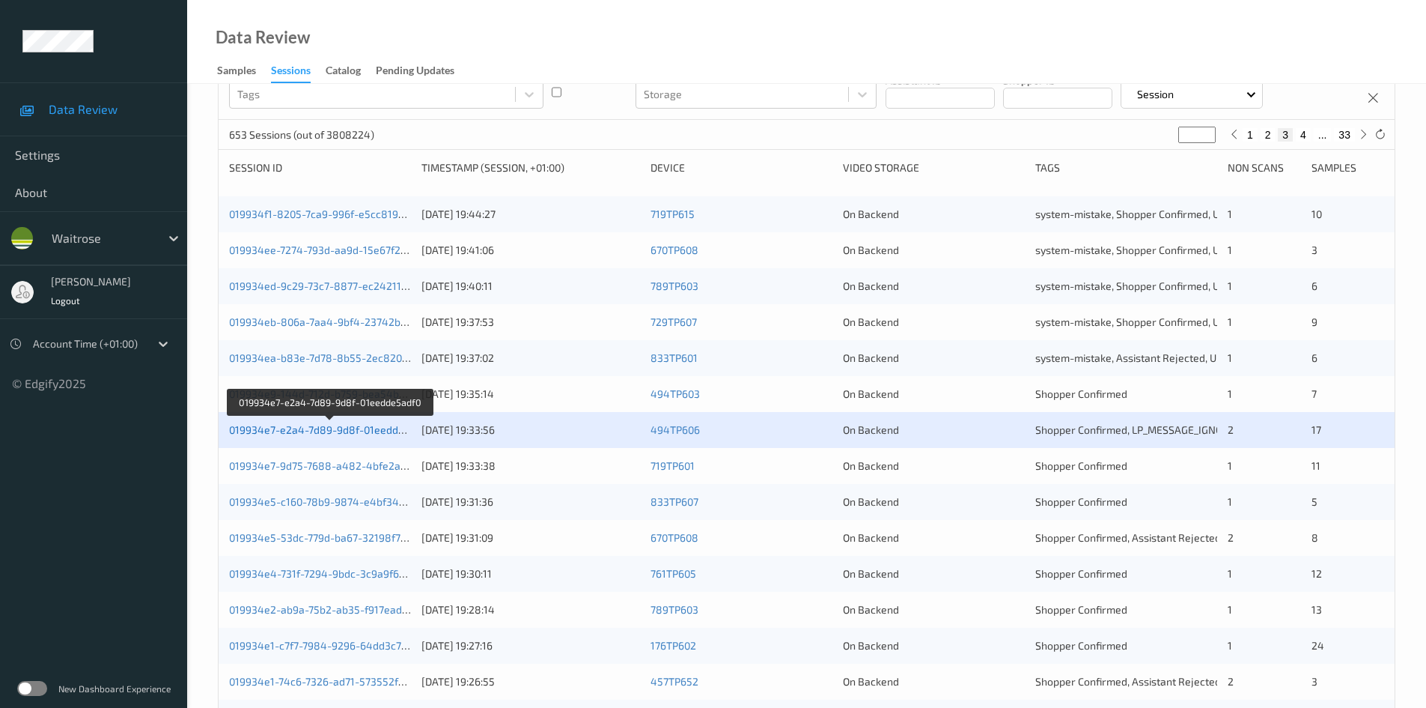
click at [306, 431] on link "019934e7-e2a4-7d89-9d8f-01eedde5adf0" at bounding box center [330, 429] width 203 height 13
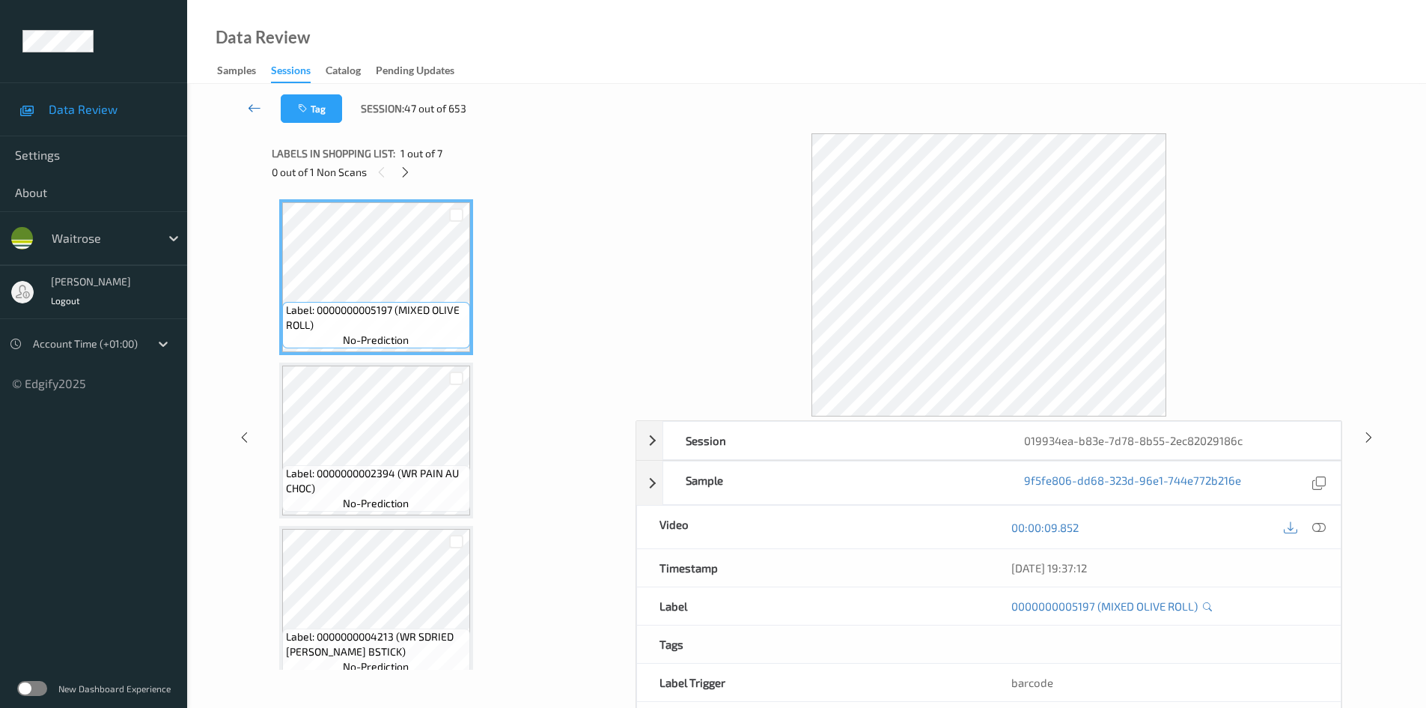
click at [253, 105] on icon at bounding box center [254, 107] width 13 height 15
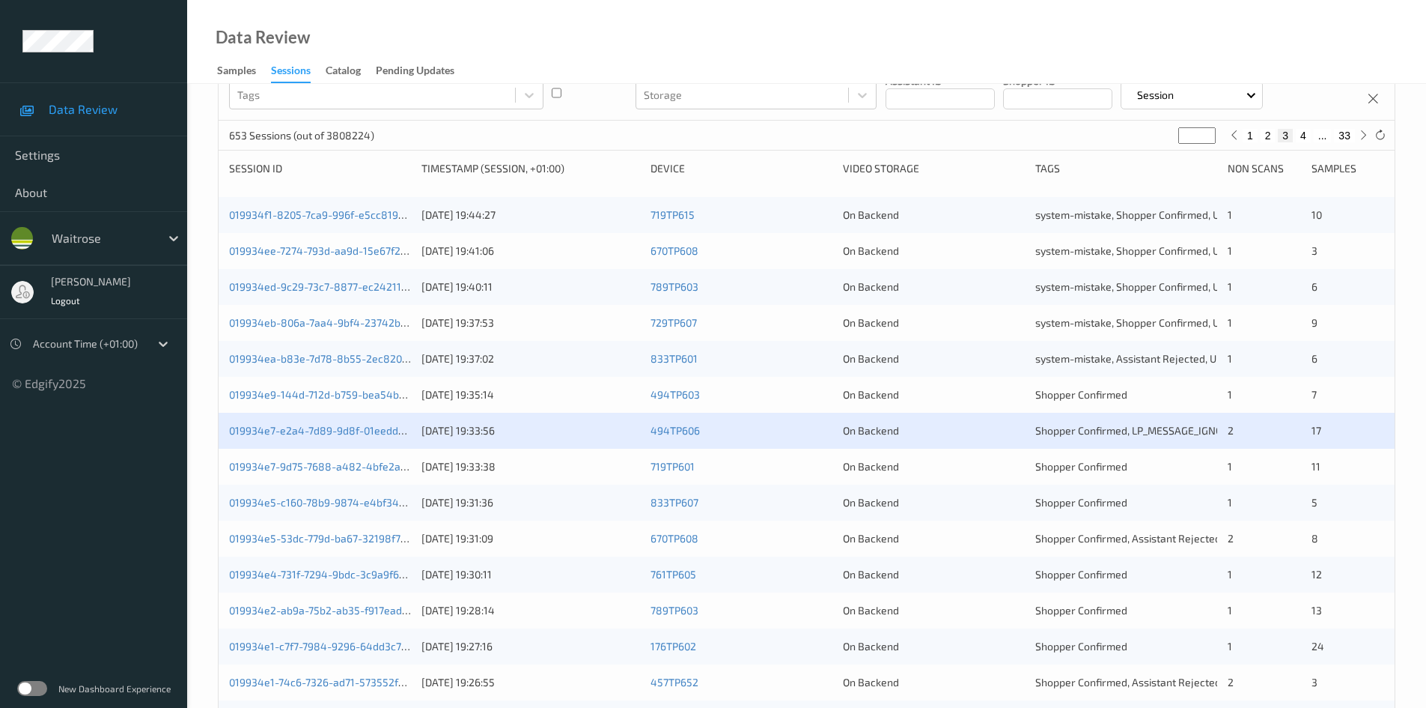
scroll to position [150, 0]
click at [308, 428] on link "019934e7-e2a4-7d89-9d8f-01eedde5adf0" at bounding box center [330, 429] width 203 height 13
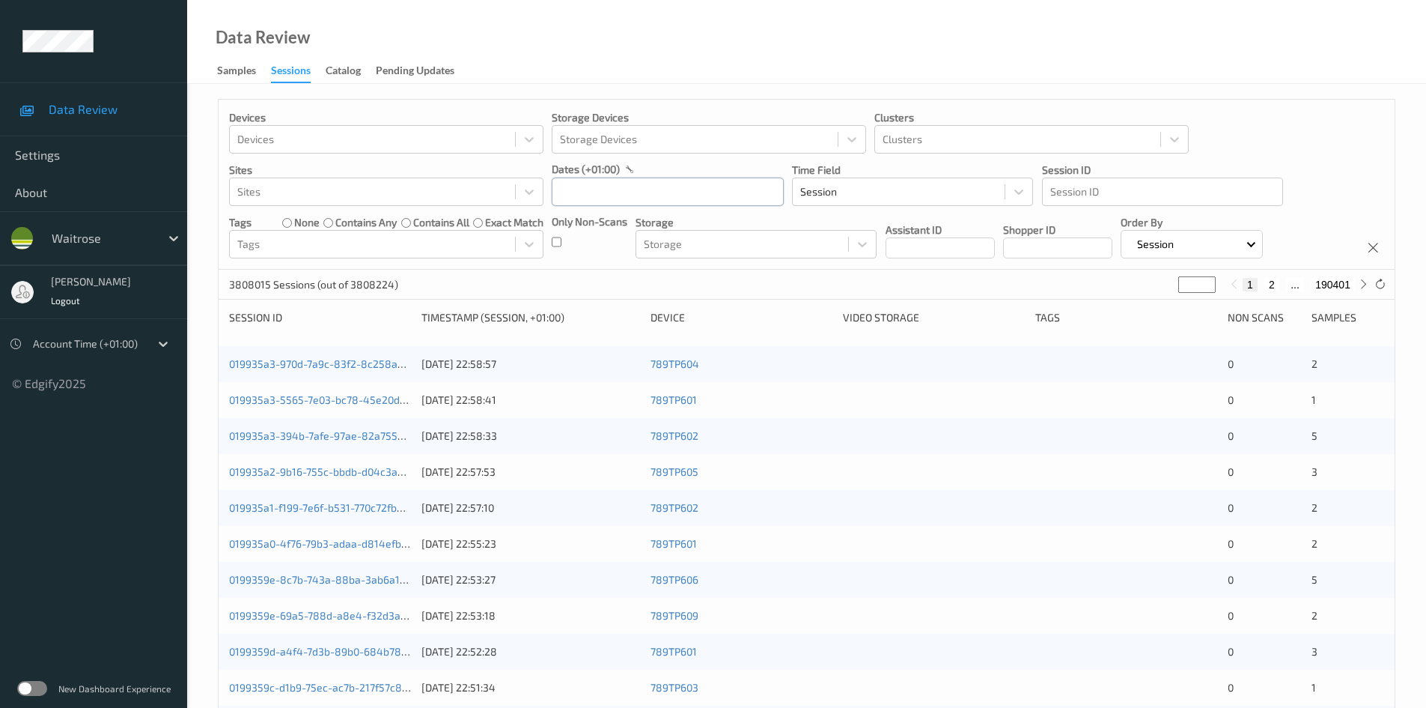
drag, startPoint x: 602, startPoint y: 198, endPoint x: 611, endPoint y: 210, distance: 15.0
click at [603, 198] on input "text" at bounding box center [668, 191] width 232 height 28
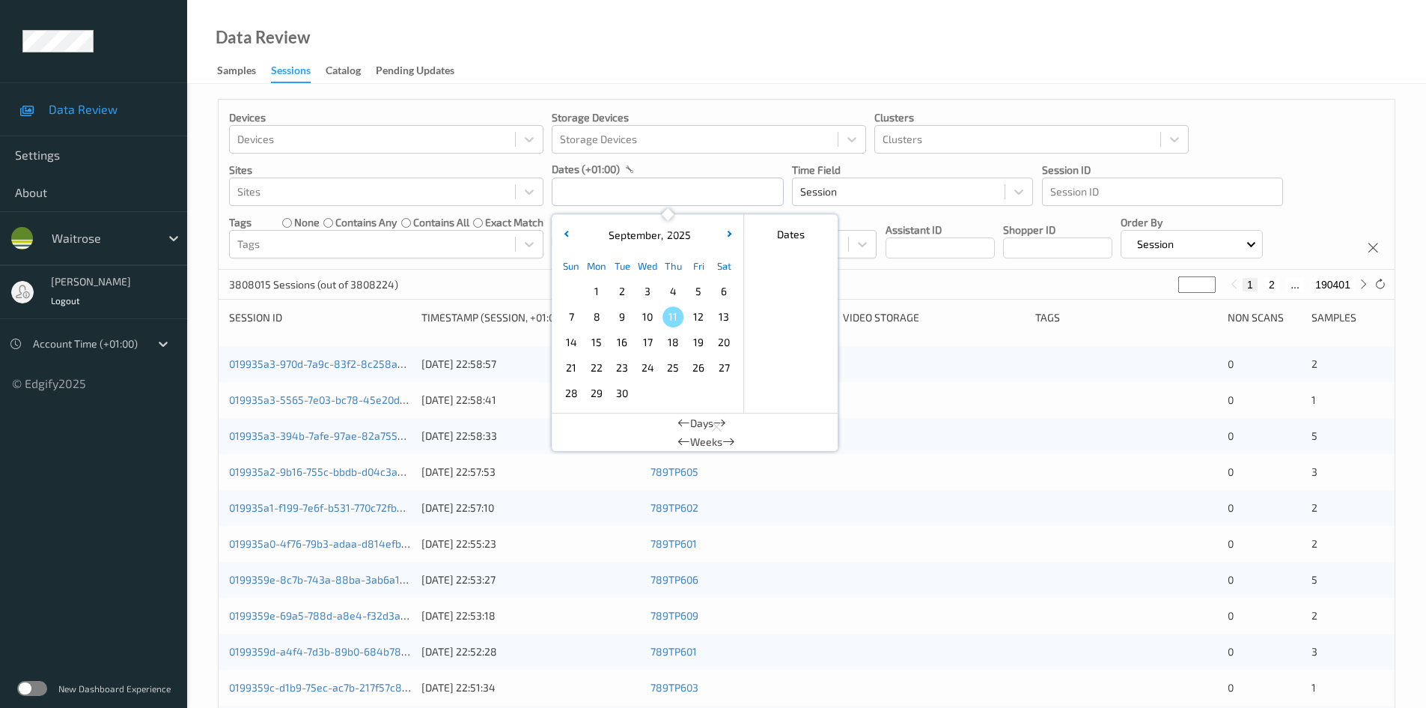
click at [642, 317] on span "10" at bounding box center [647, 316] width 21 height 21
type input "[DATE] 00:00 -> [DATE] 23:59"
click at [681, 88] on div "Devices Devices Storage Devices Storage Devices Clusters Clusters Sites Sites d…" at bounding box center [806, 605] width 1239 height 1043
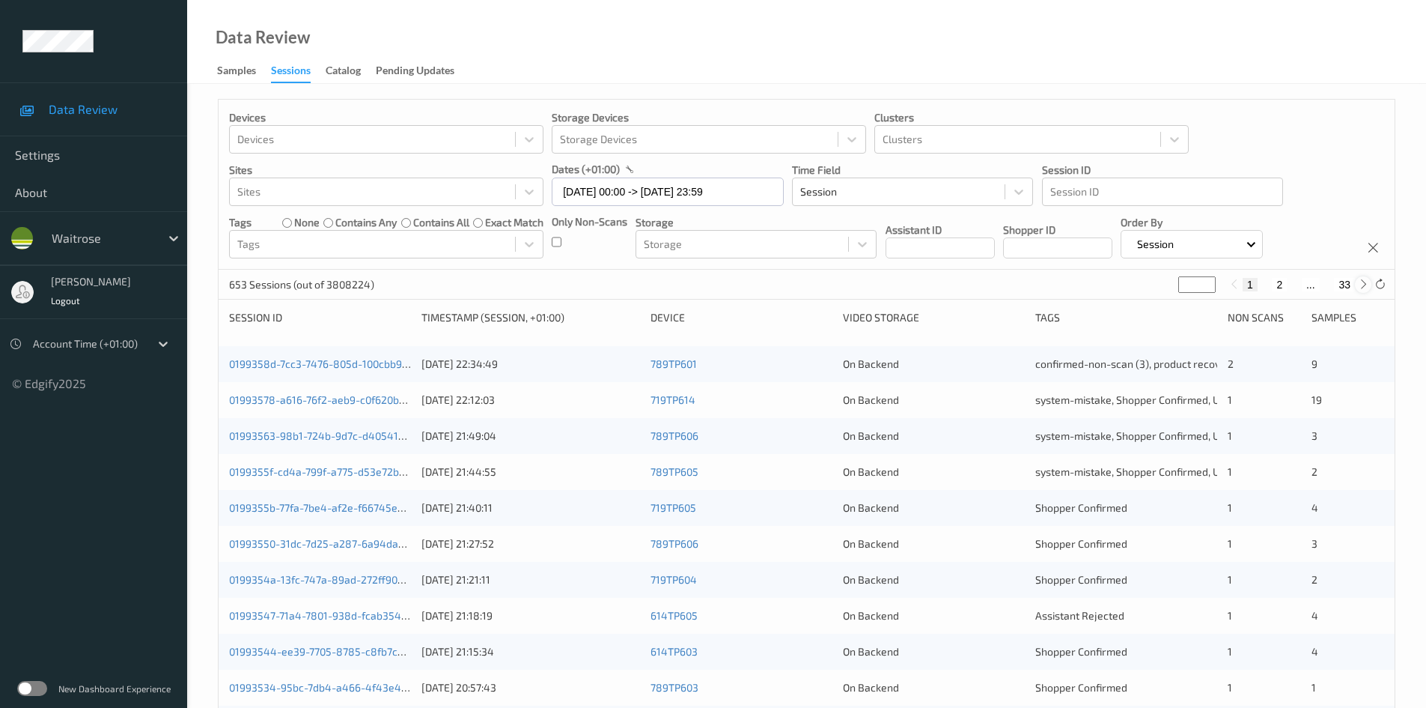
click at [1365, 291] on div at bounding box center [1363, 284] width 16 height 16
type input "*"
click at [1365, 291] on div at bounding box center [1363, 284] width 16 height 16
type input "*"
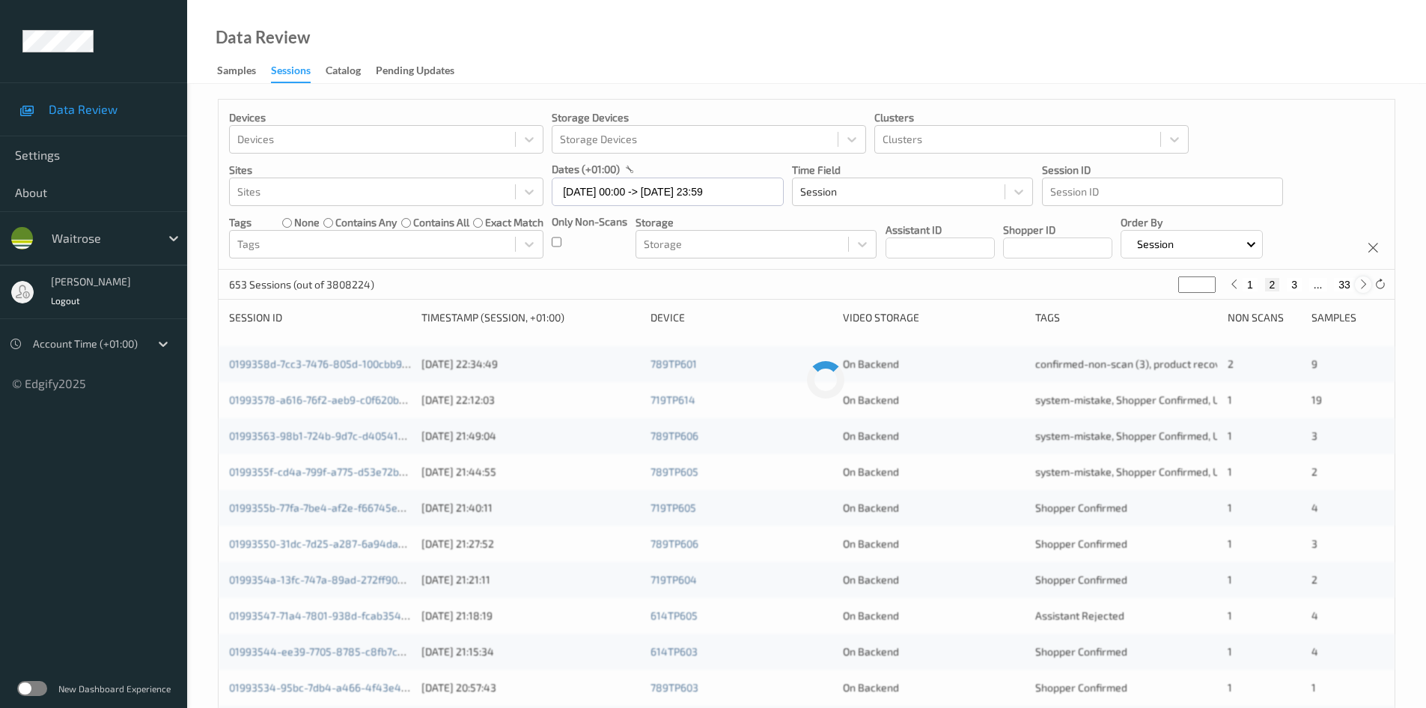
type input "*"
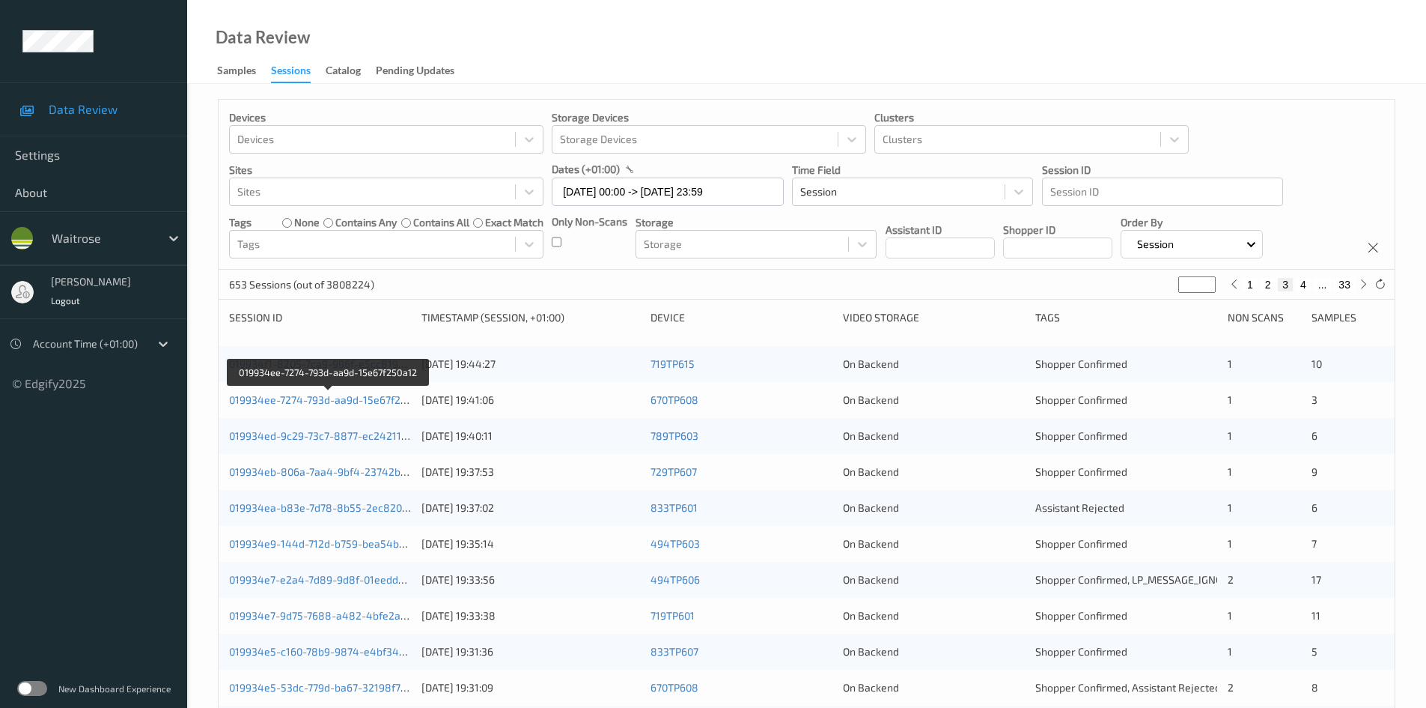
drag, startPoint x: 294, startPoint y: 401, endPoint x: 303, endPoint y: 401, distance: 9.0
click at [294, 401] on link "019934ee-7274-793d-aa9d-15e67f250a12" at bounding box center [329, 399] width 200 height 13
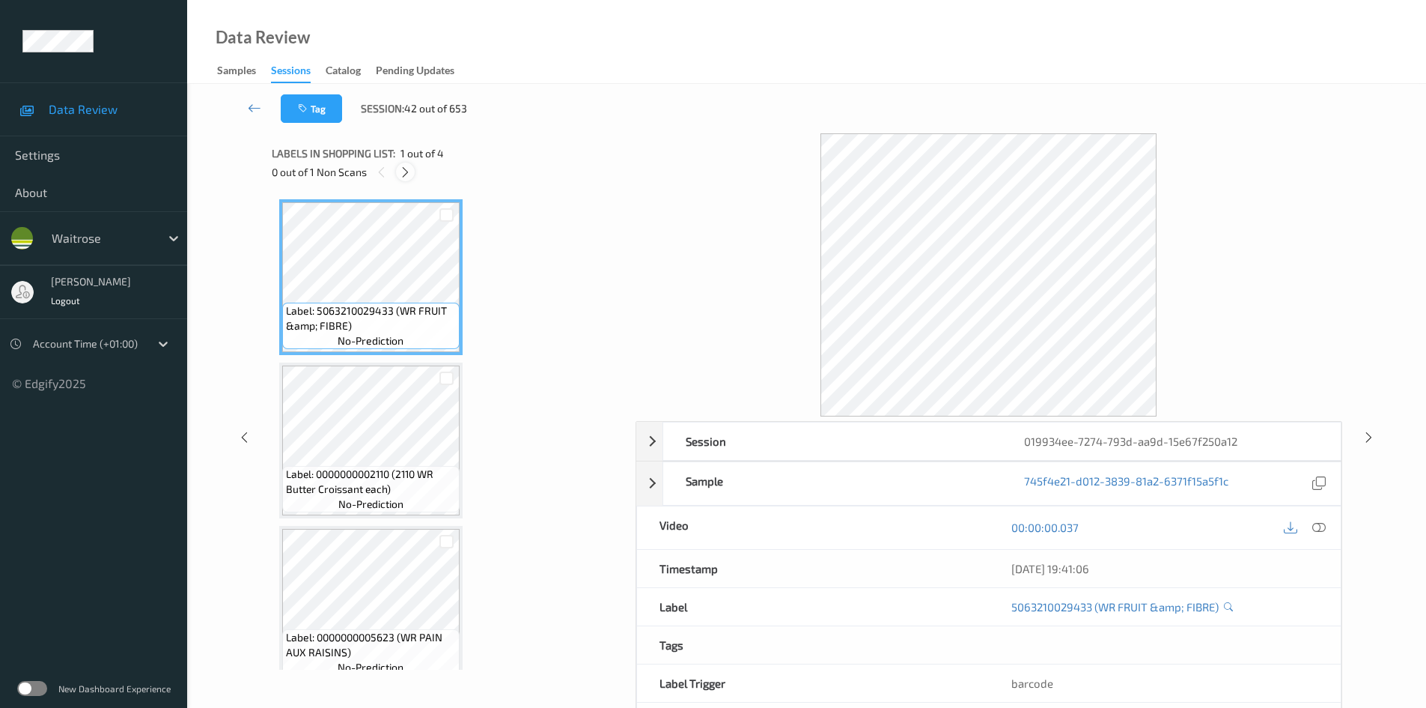
click at [404, 174] on icon at bounding box center [405, 171] width 13 height 13
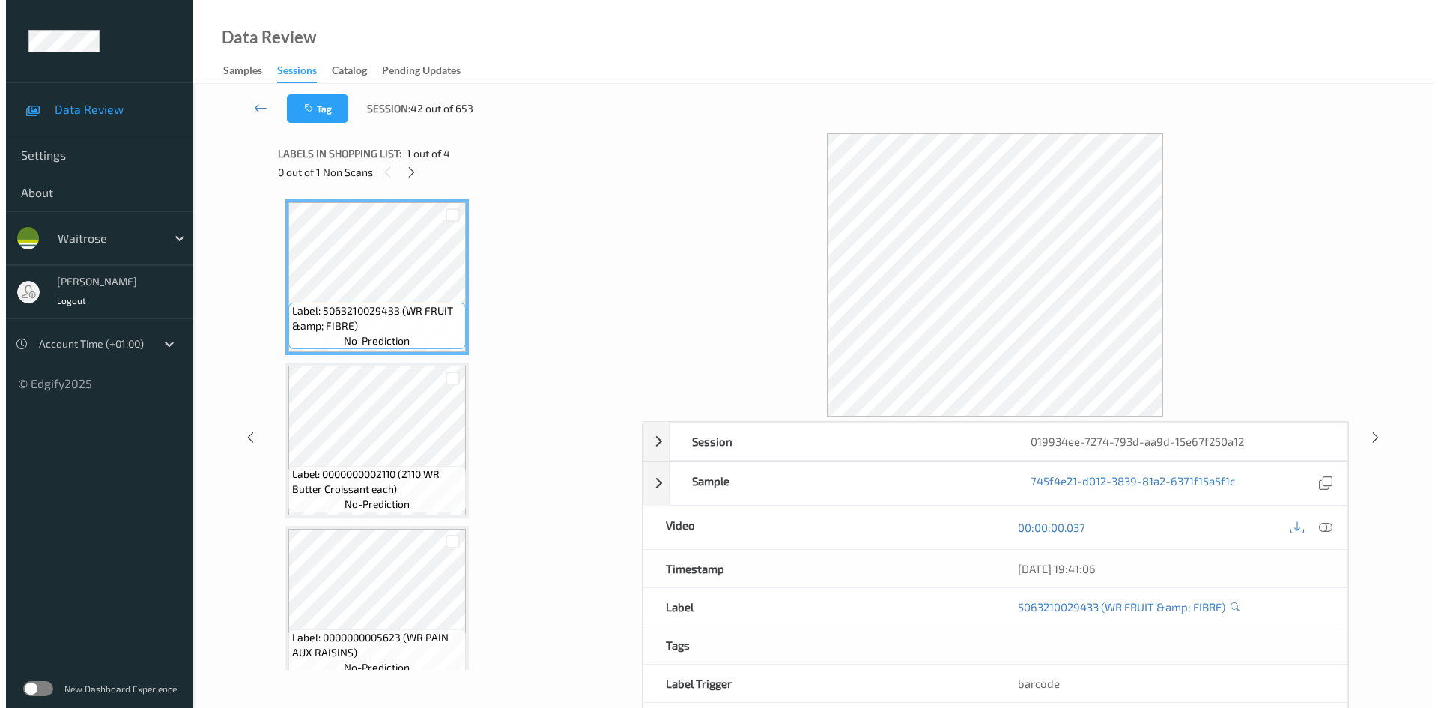
scroll to position [183, 0]
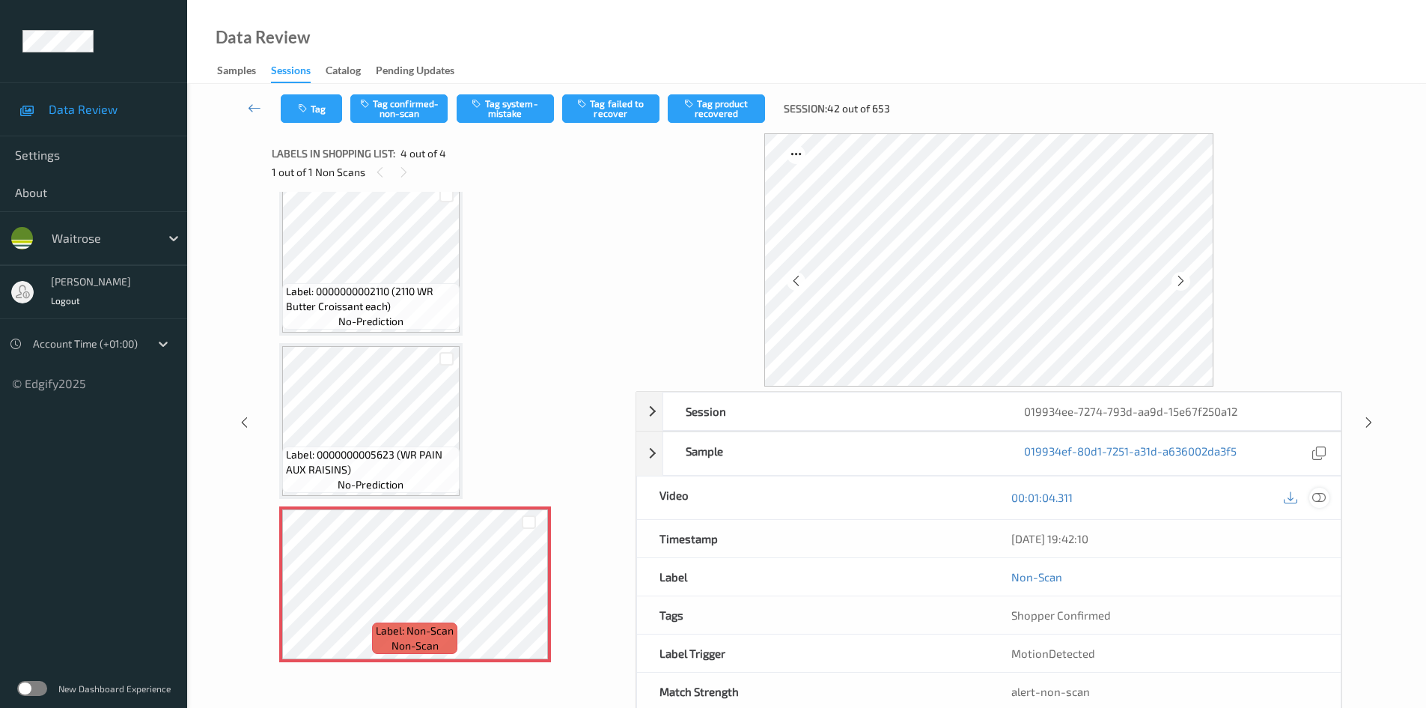
click at [1320, 498] on icon at bounding box center [1319, 496] width 13 height 13
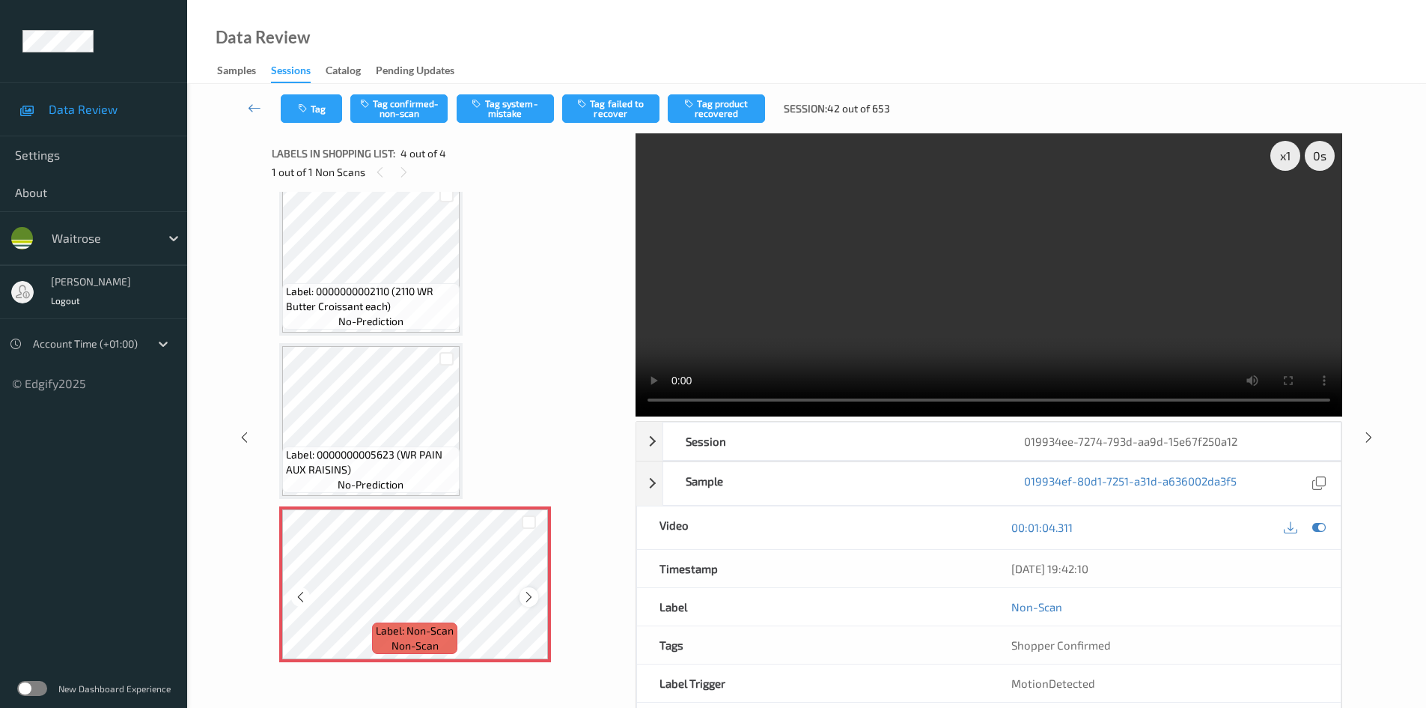
click at [523, 597] on icon at bounding box center [529, 596] width 13 height 13
click at [523, 598] on icon at bounding box center [529, 596] width 13 height 13
click at [587, 415] on div "x 1 0 s Session 019934ee-7274-793d-aa9d-15e67f250a12 Session ID 019934ee-7274-7…" at bounding box center [807, 437] width 1071 height 608
click at [1277, 157] on div "x 1" at bounding box center [1286, 156] width 30 height 30
click at [1277, 158] on div "x 2" at bounding box center [1286, 156] width 30 height 30
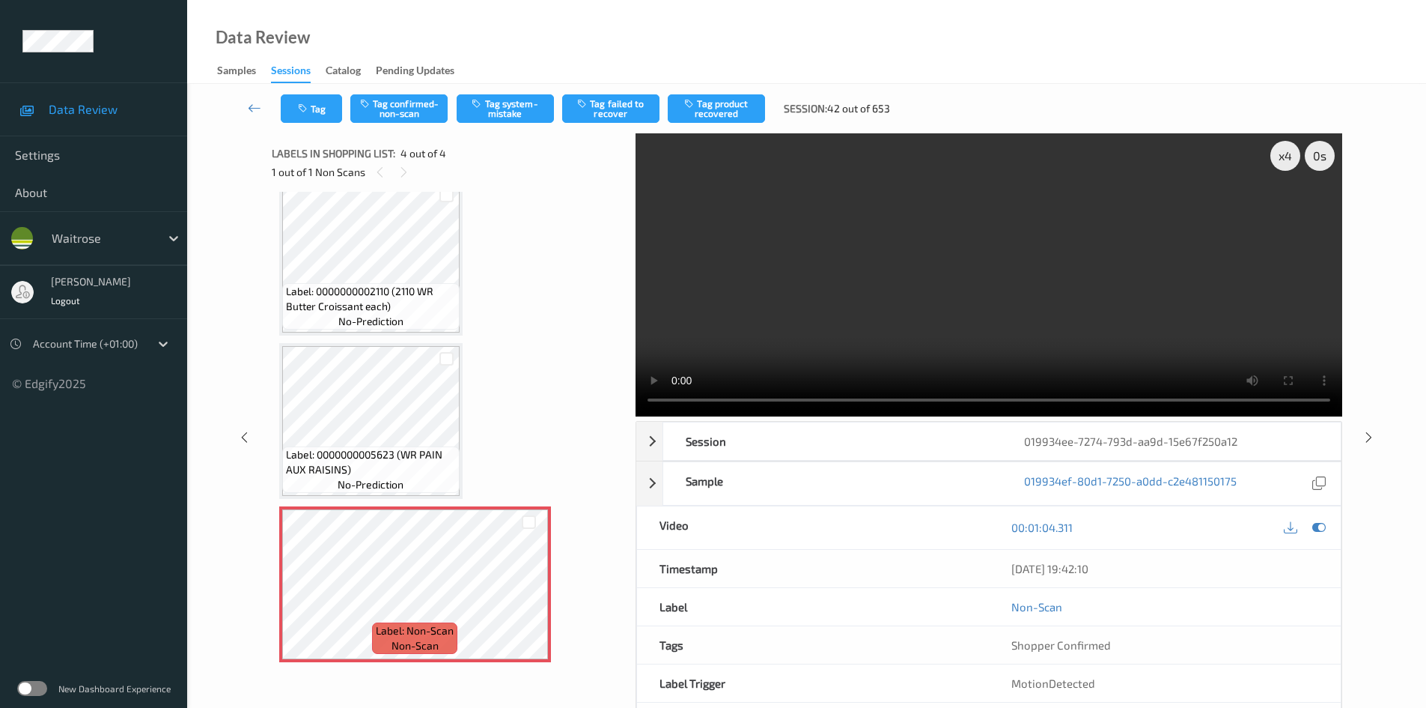
click at [753, 289] on video at bounding box center [989, 274] width 707 height 283
drag, startPoint x: 934, startPoint y: 250, endPoint x: 941, endPoint y: 264, distance: 15.7
click at [934, 250] on video at bounding box center [989, 274] width 707 height 283
click at [869, 336] on video at bounding box center [989, 274] width 707 height 283
click at [514, 103] on button "Tag system-mistake" at bounding box center [505, 108] width 97 height 28
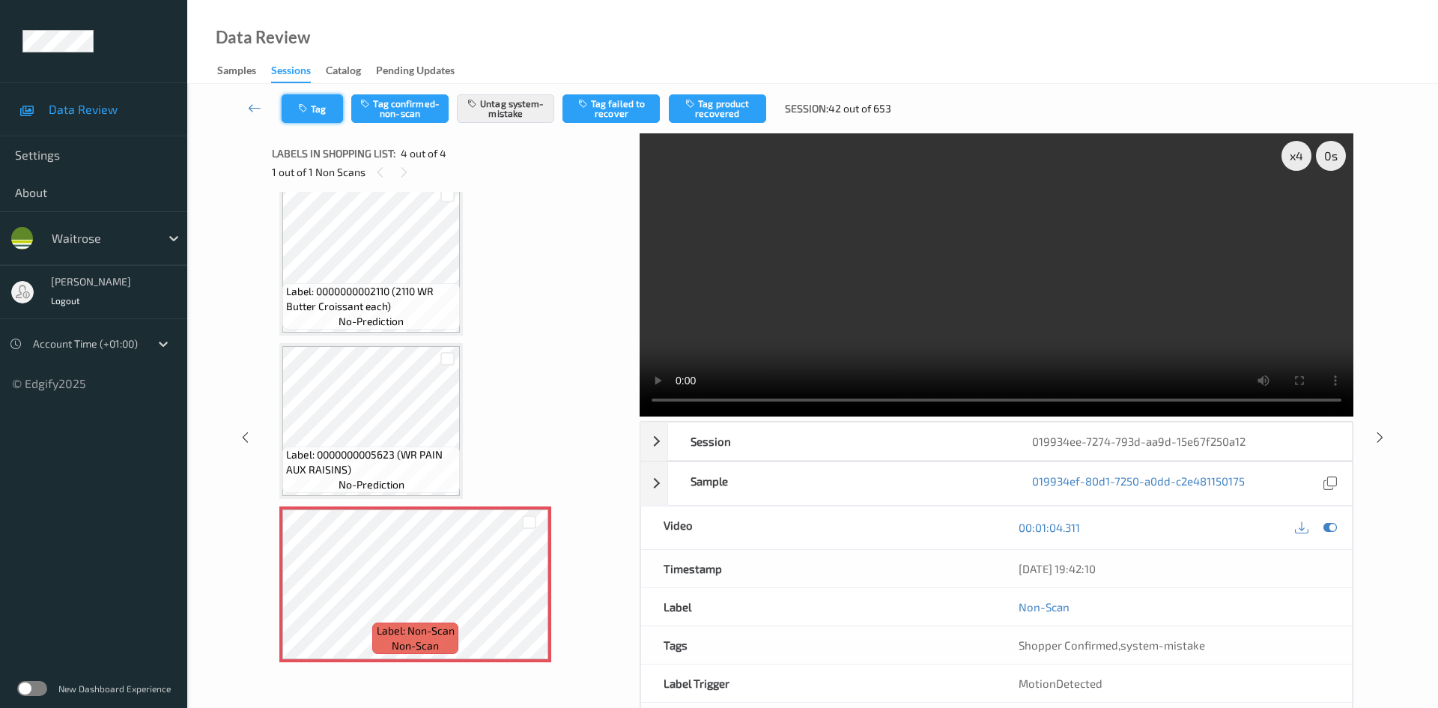
click at [320, 103] on button "Tag" at bounding box center [312, 108] width 61 height 28
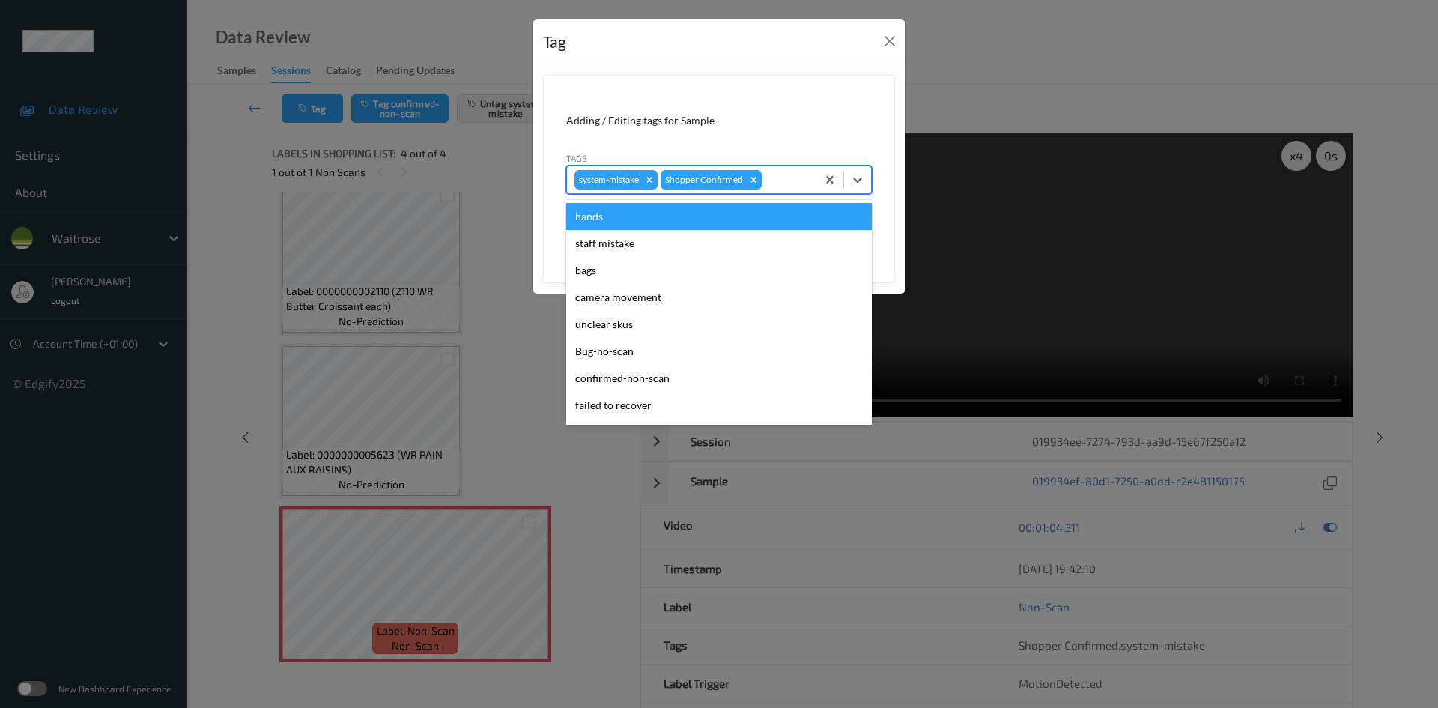
drag, startPoint x: 859, startPoint y: 182, endPoint x: 865, endPoint y: 196, distance: 15.4
click at [861, 182] on icon at bounding box center [857, 179] width 15 height 15
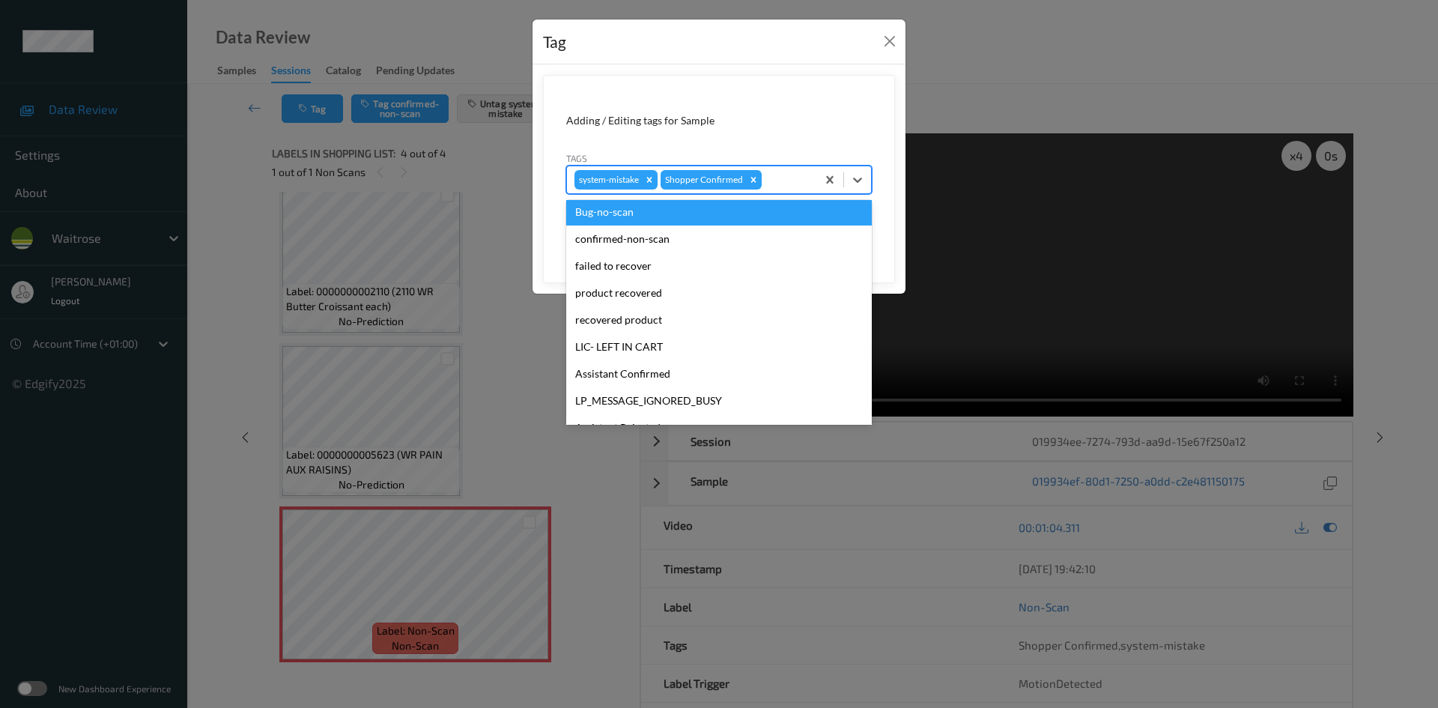
scroll to position [347, 0]
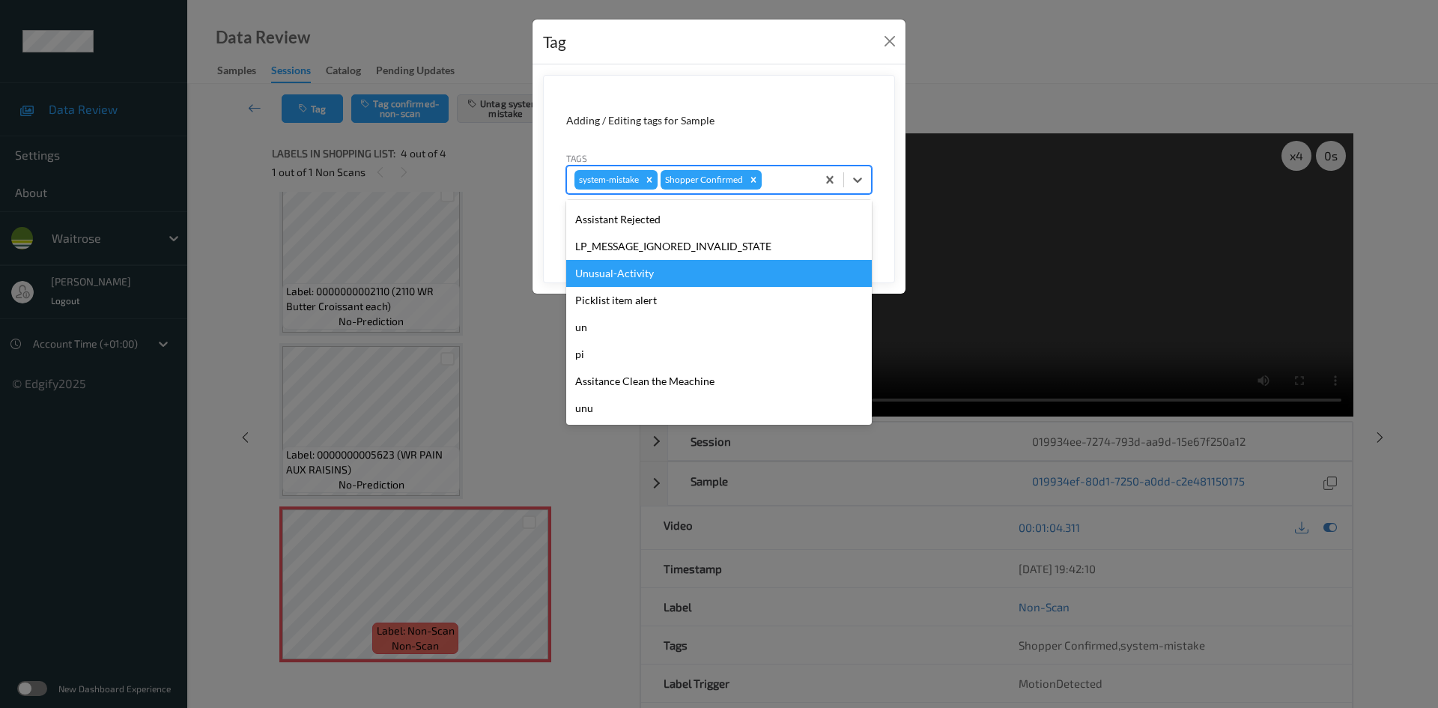
click at [632, 267] on div "Unusual-Activity" at bounding box center [719, 273] width 306 height 27
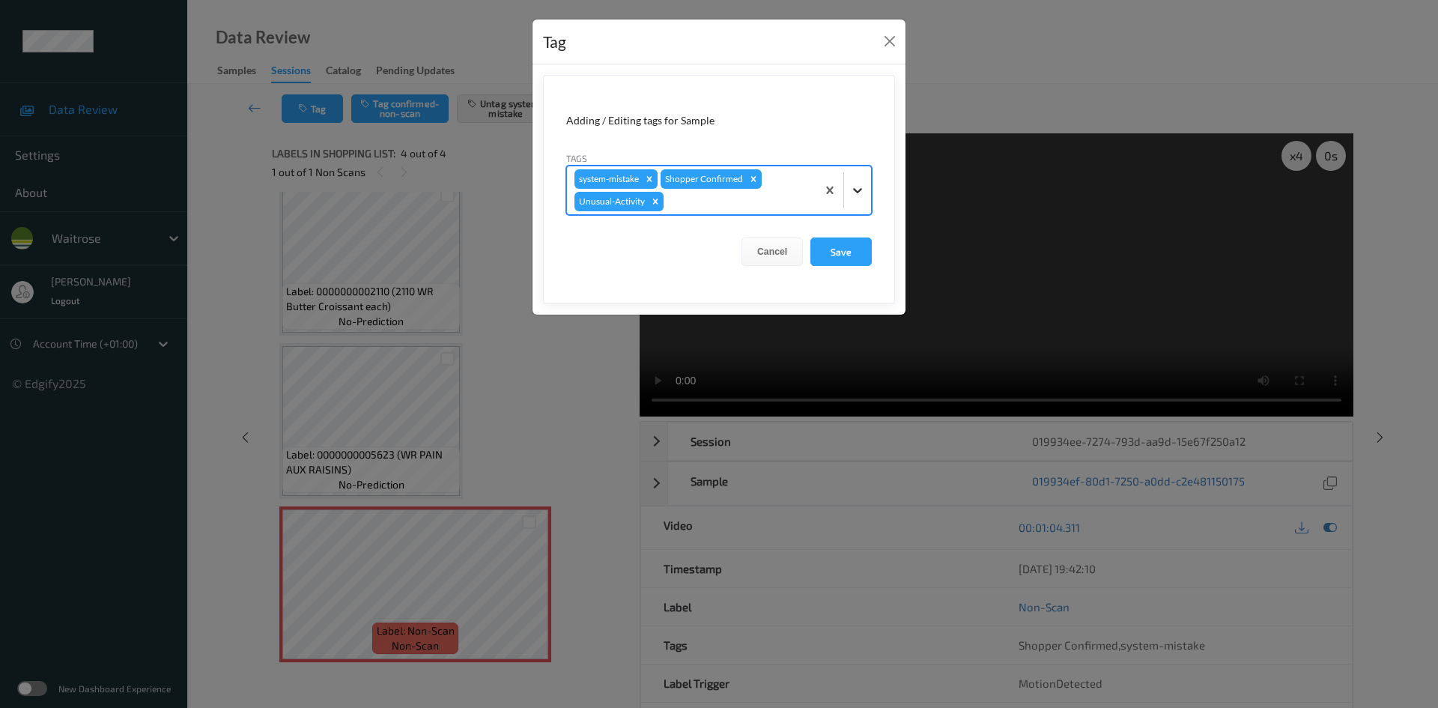
click at [849, 191] on div at bounding box center [857, 190] width 27 height 27
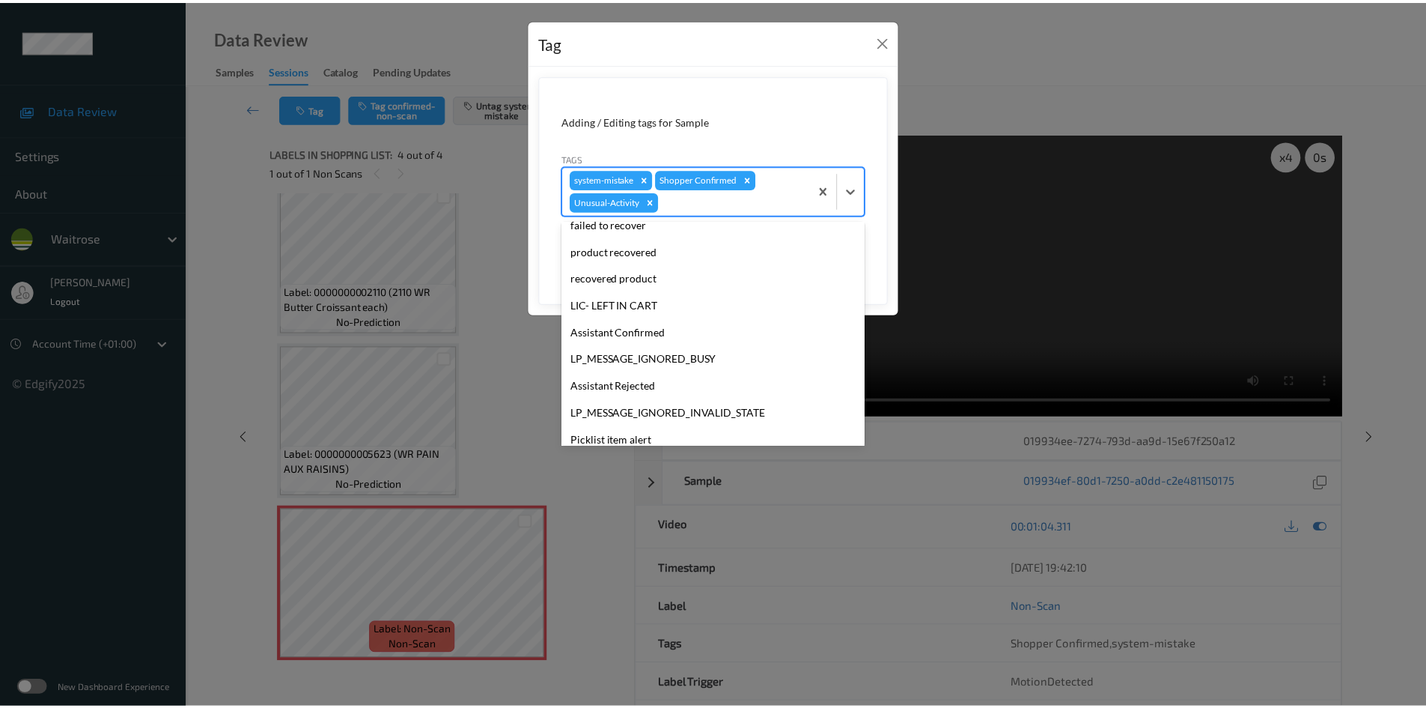
scroll to position [320, 0]
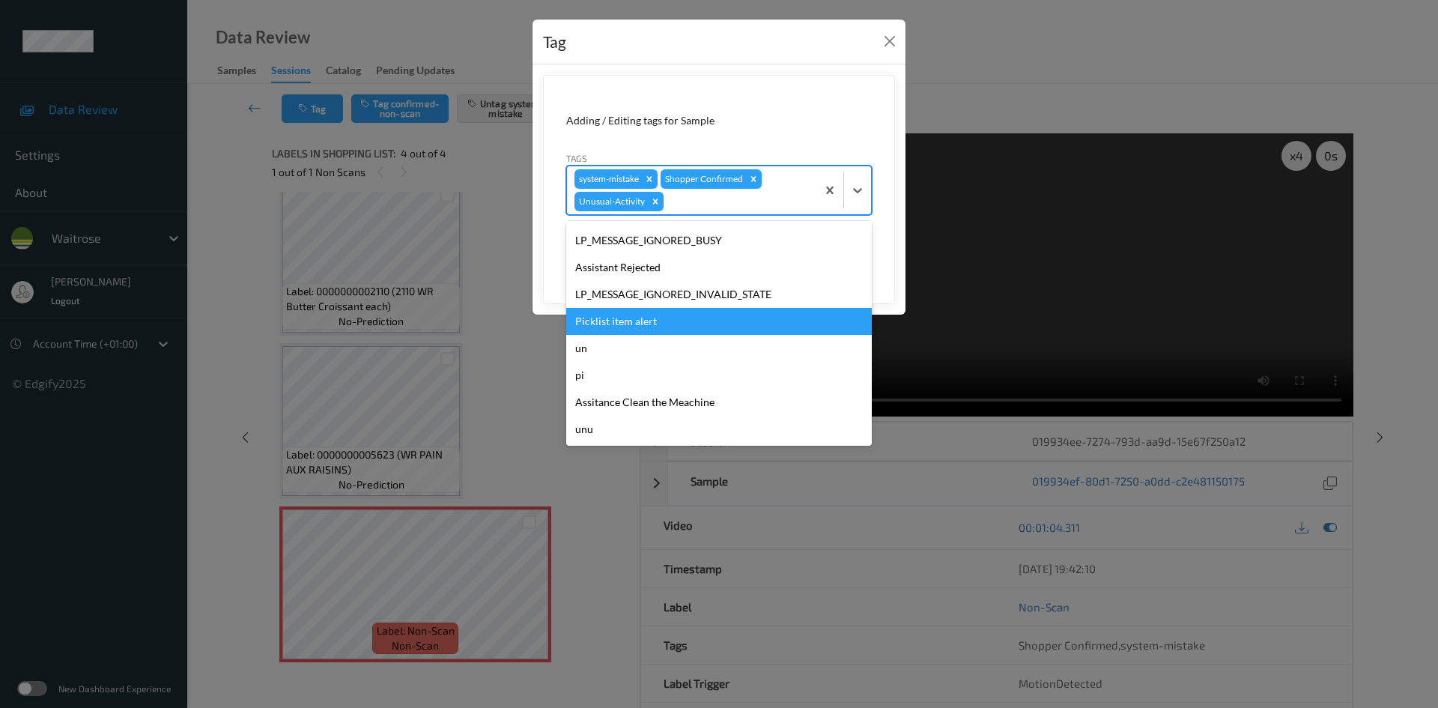
click at [602, 326] on div "Picklist item alert" at bounding box center [719, 321] width 306 height 27
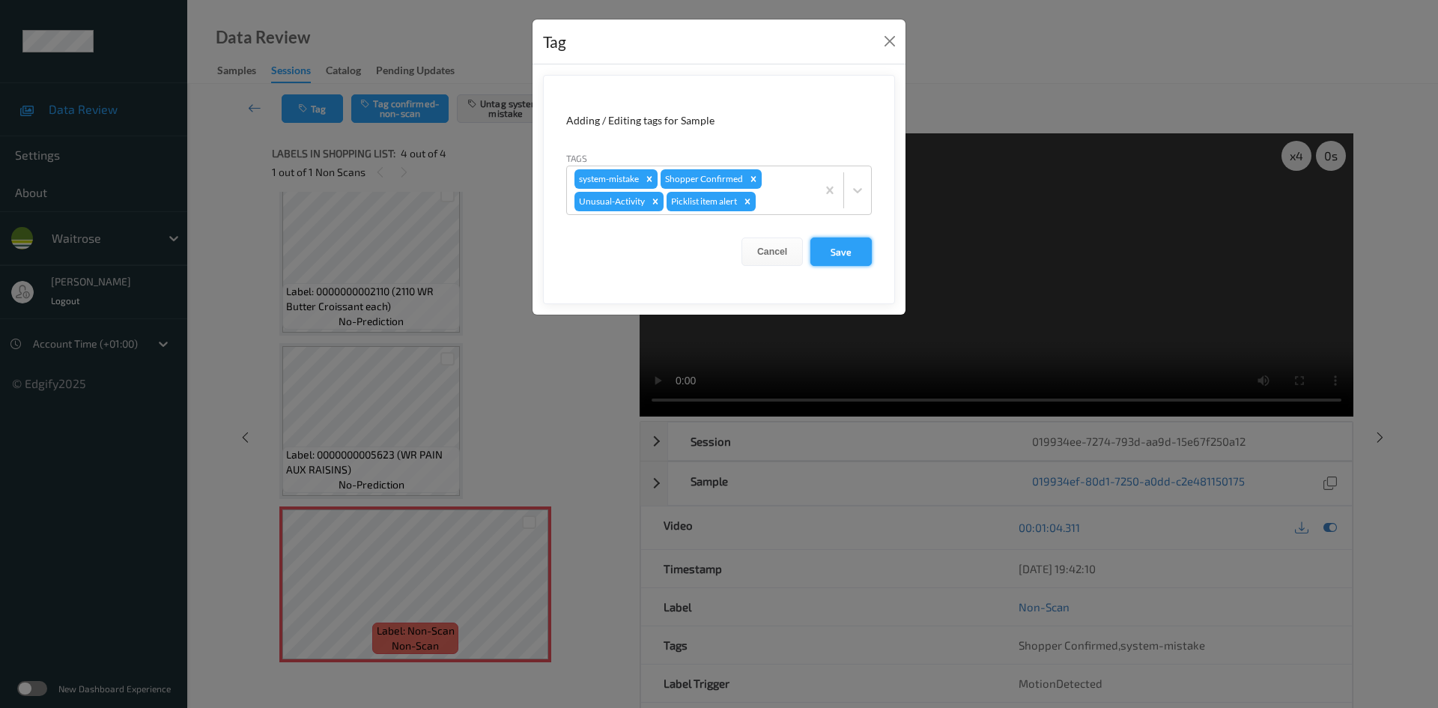
click at [827, 255] on button "Save" at bounding box center [840, 251] width 61 height 28
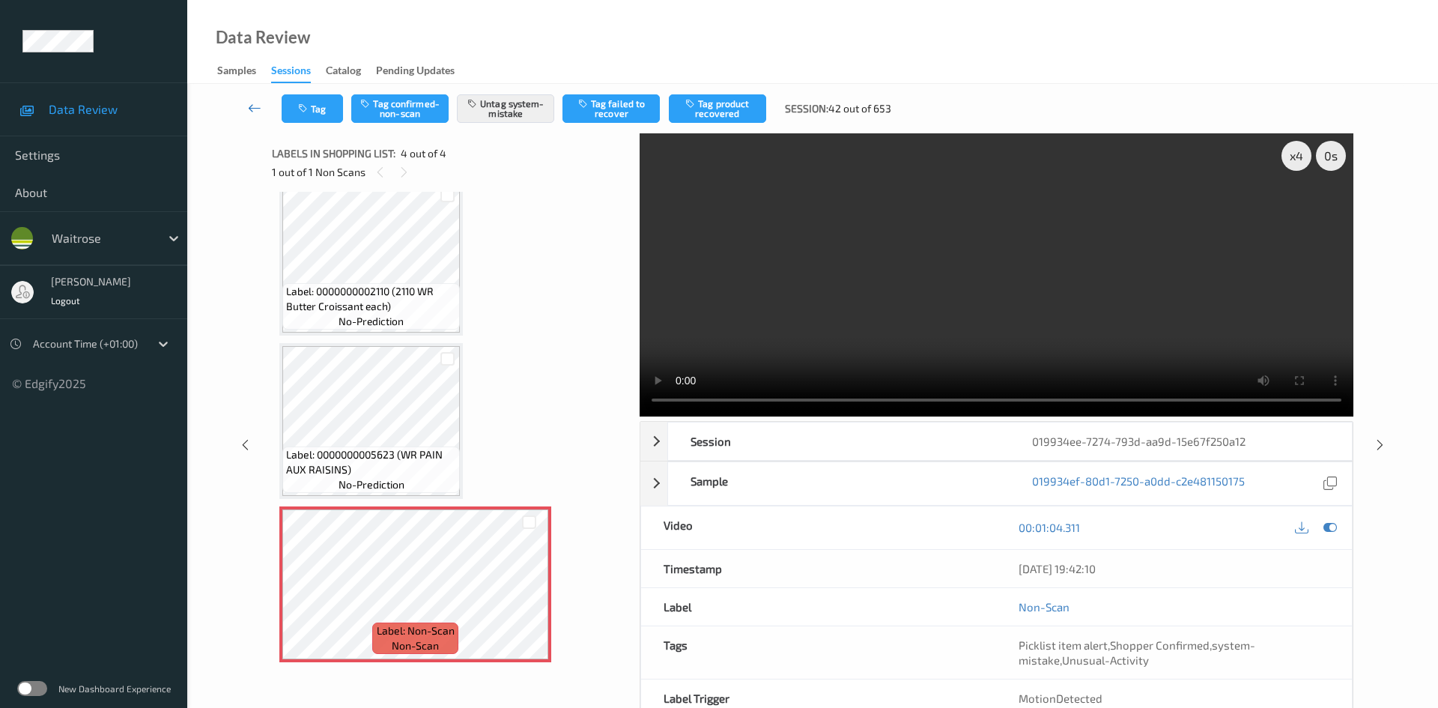
click at [255, 99] on link at bounding box center [254, 108] width 53 height 28
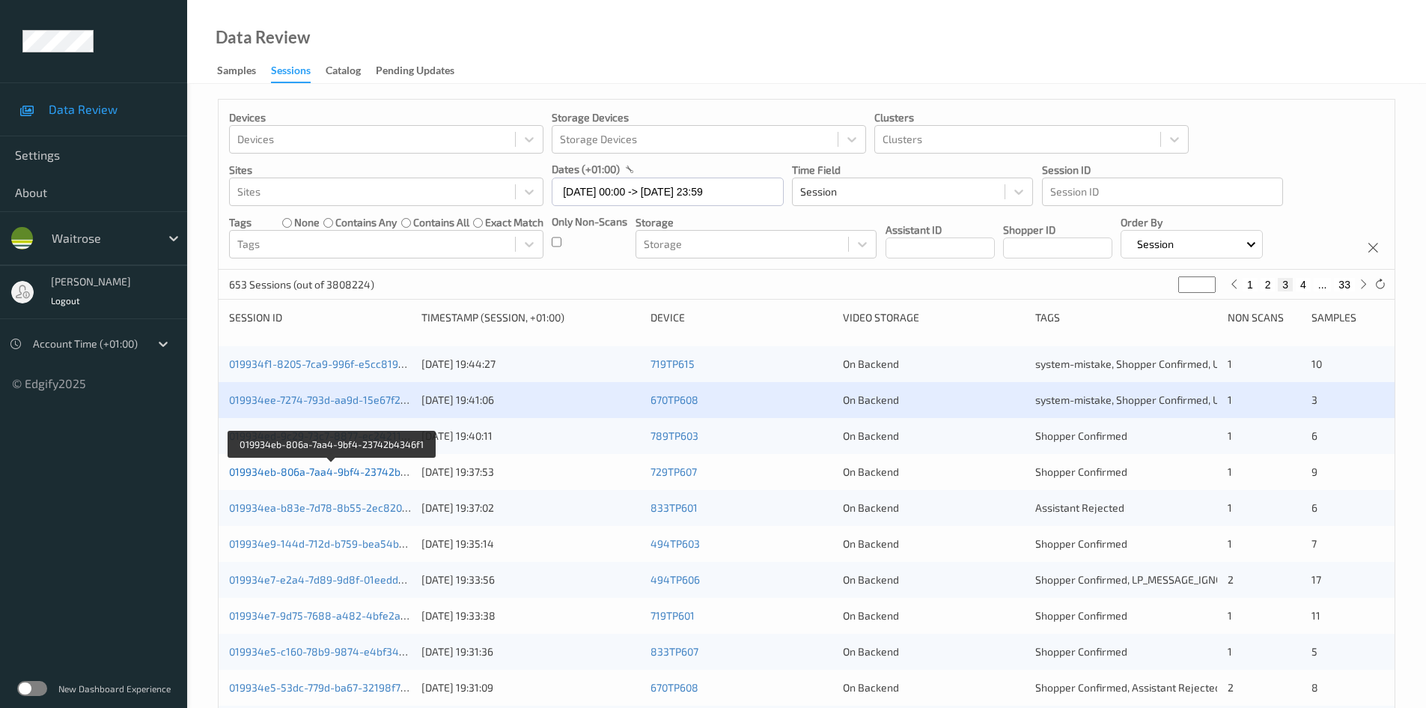
click at [306, 472] on link "019934eb-806a-7aa4-9bf4-23742b4346f1" at bounding box center [331, 471] width 205 height 13
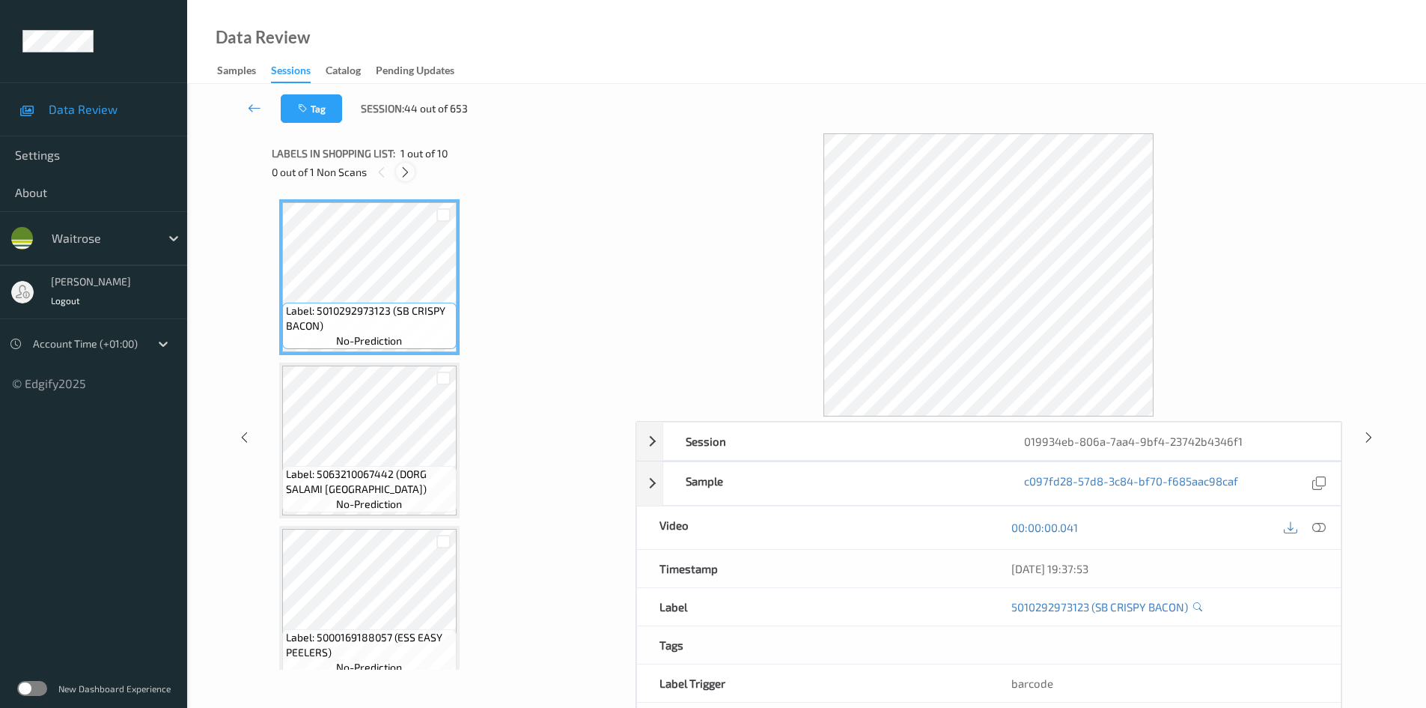
click at [405, 166] on icon at bounding box center [405, 171] width 13 height 13
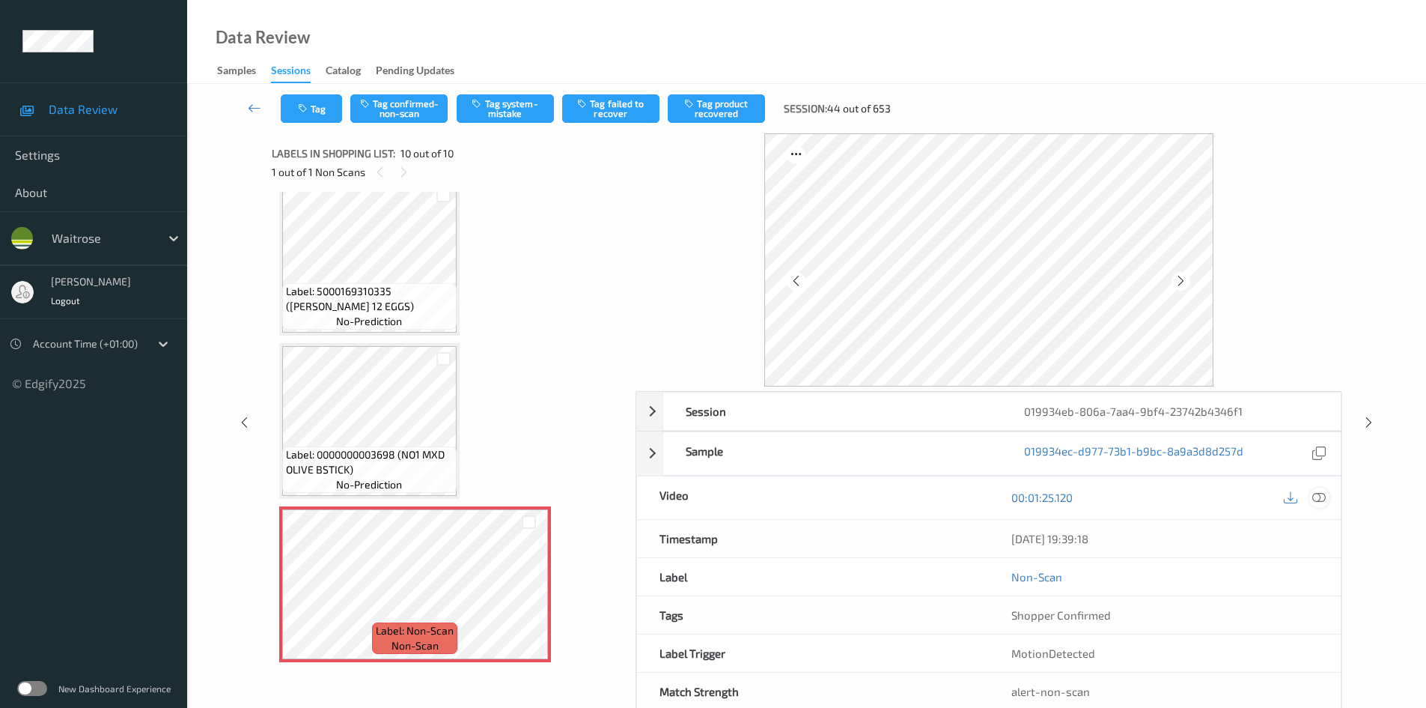
click at [1325, 498] on icon at bounding box center [1319, 496] width 13 height 13
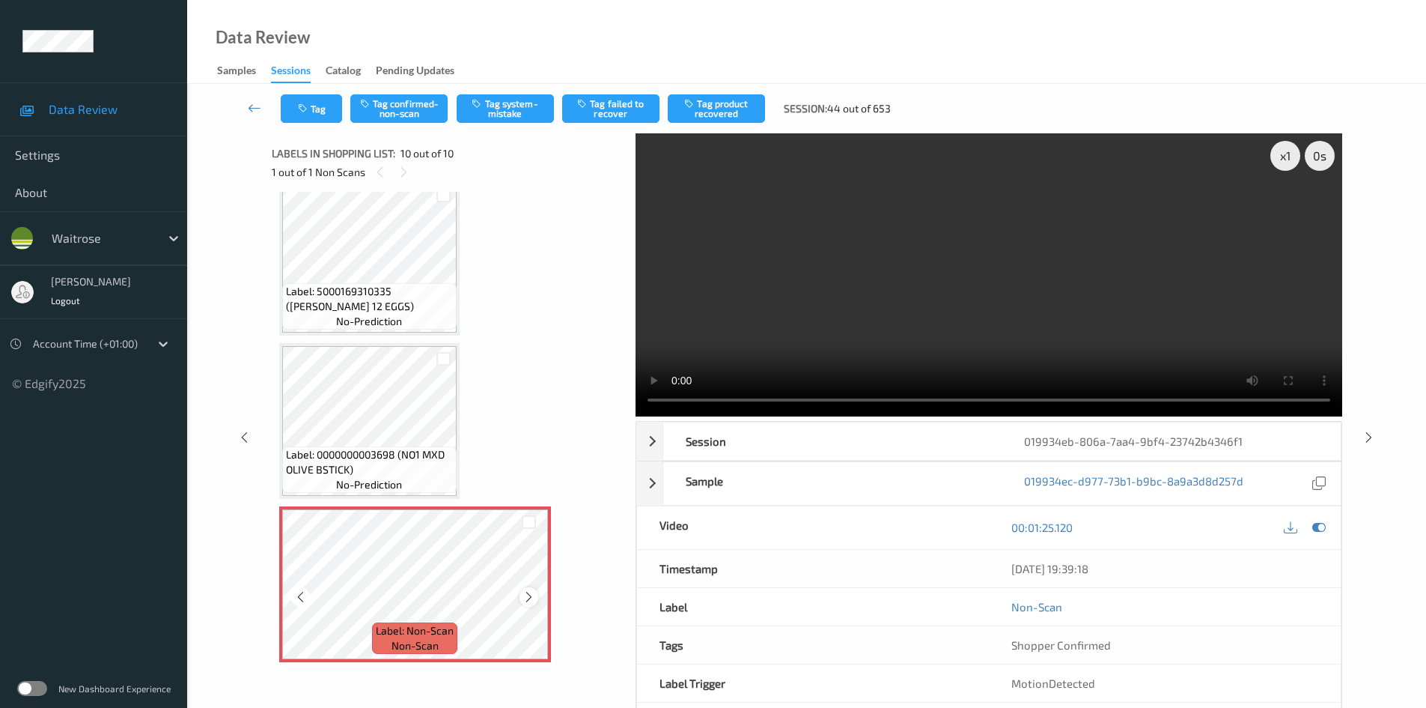
click at [534, 598] on icon at bounding box center [529, 596] width 13 height 13
click at [531, 598] on icon at bounding box center [529, 596] width 13 height 13
click at [1023, 322] on video at bounding box center [989, 274] width 707 height 283
click at [1278, 153] on div "x 1" at bounding box center [1286, 156] width 30 height 30
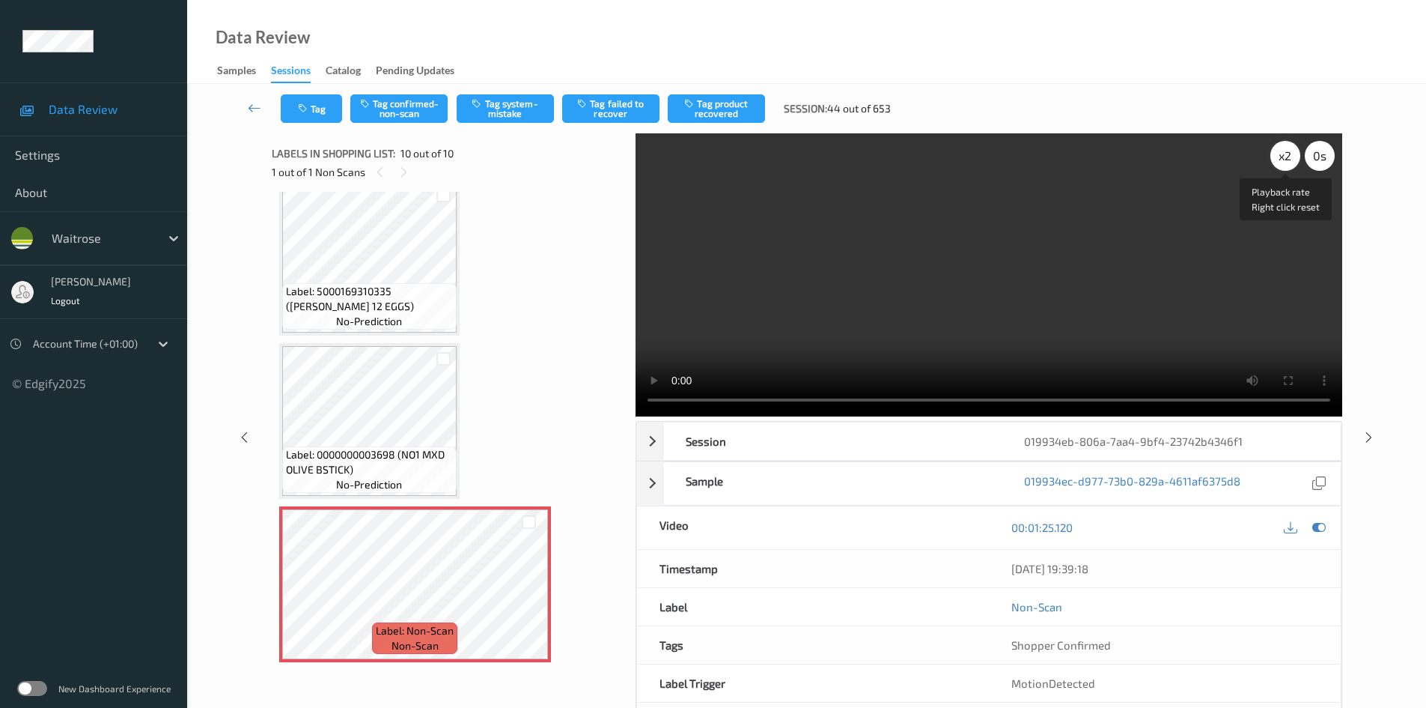
click at [1280, 148] on div "x 2" at bounding box center [1286, 156] width 30 height 30
click at [870, 306] on video at bounding box center [989, 274] width 707 height 283
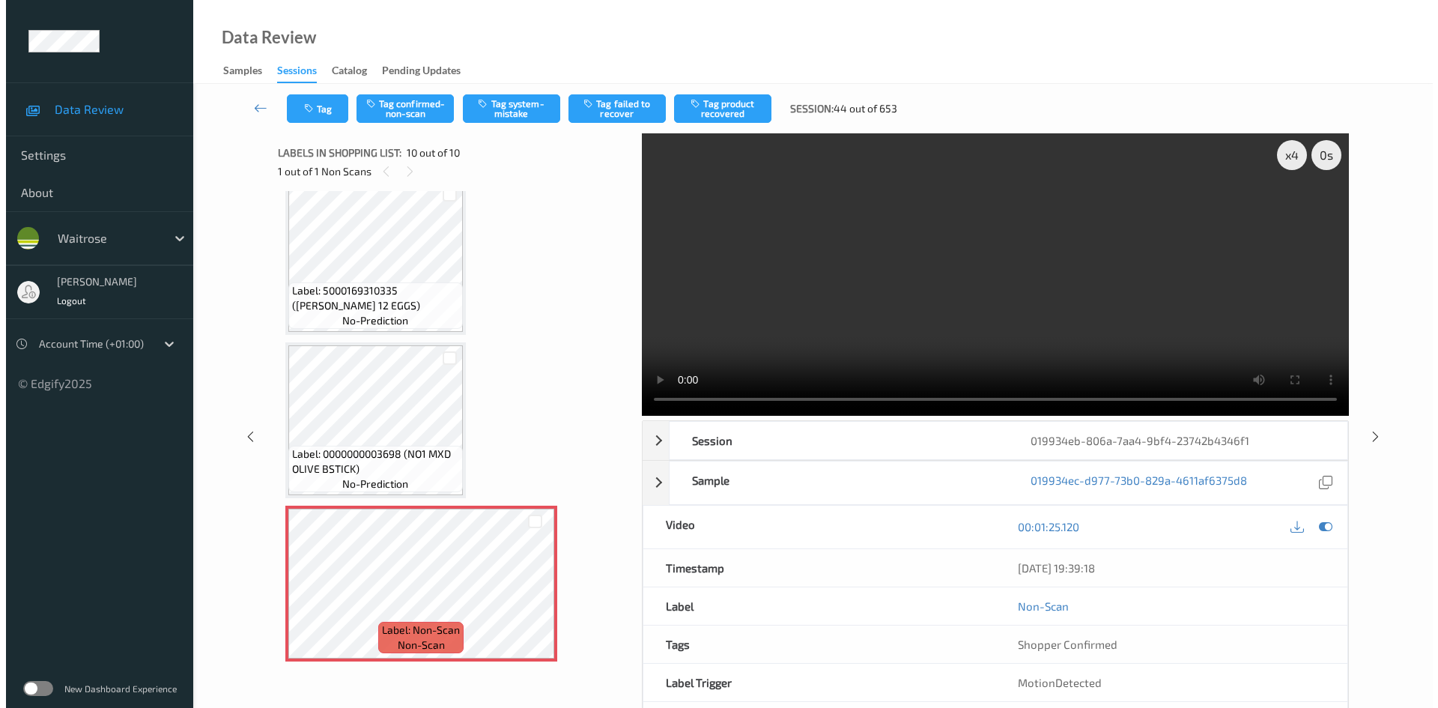
scroll to position [0, 0]
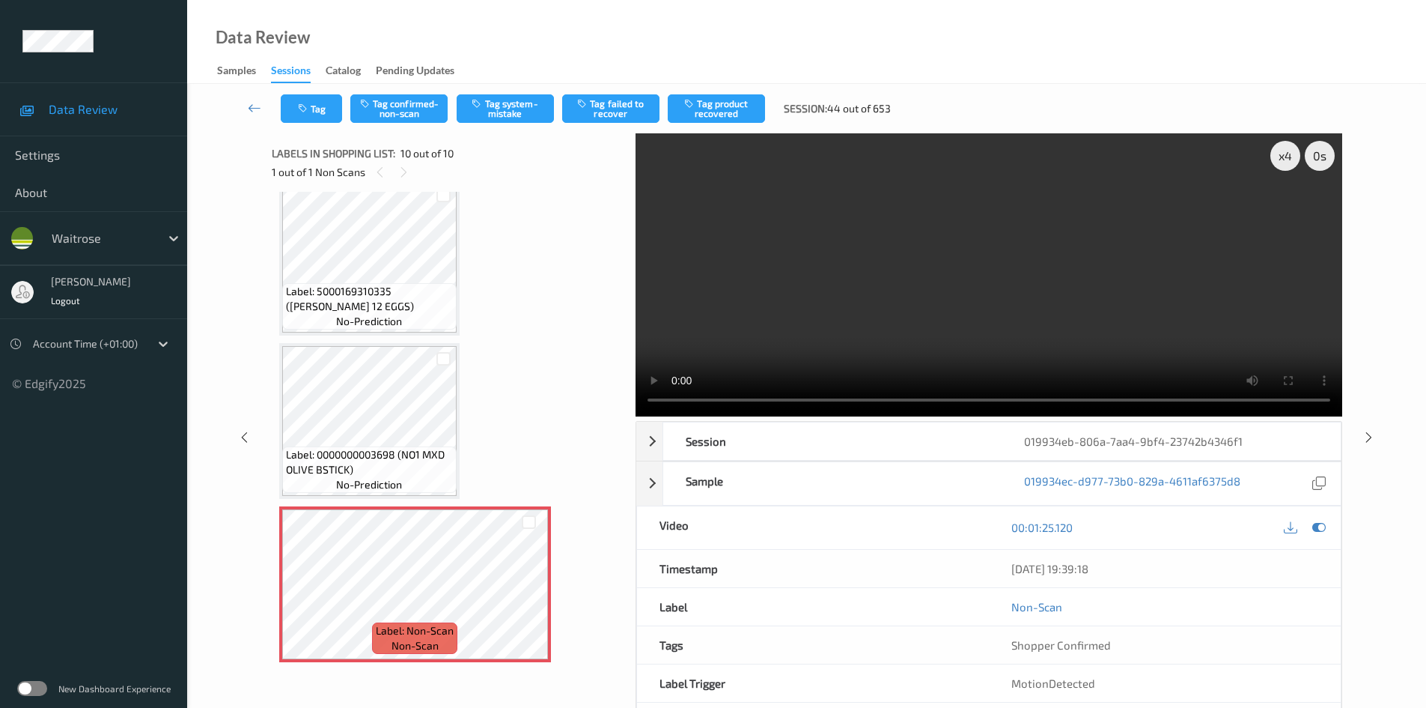
click at [789, 317] on video at bounding box center [989, 274] width 707 height 283
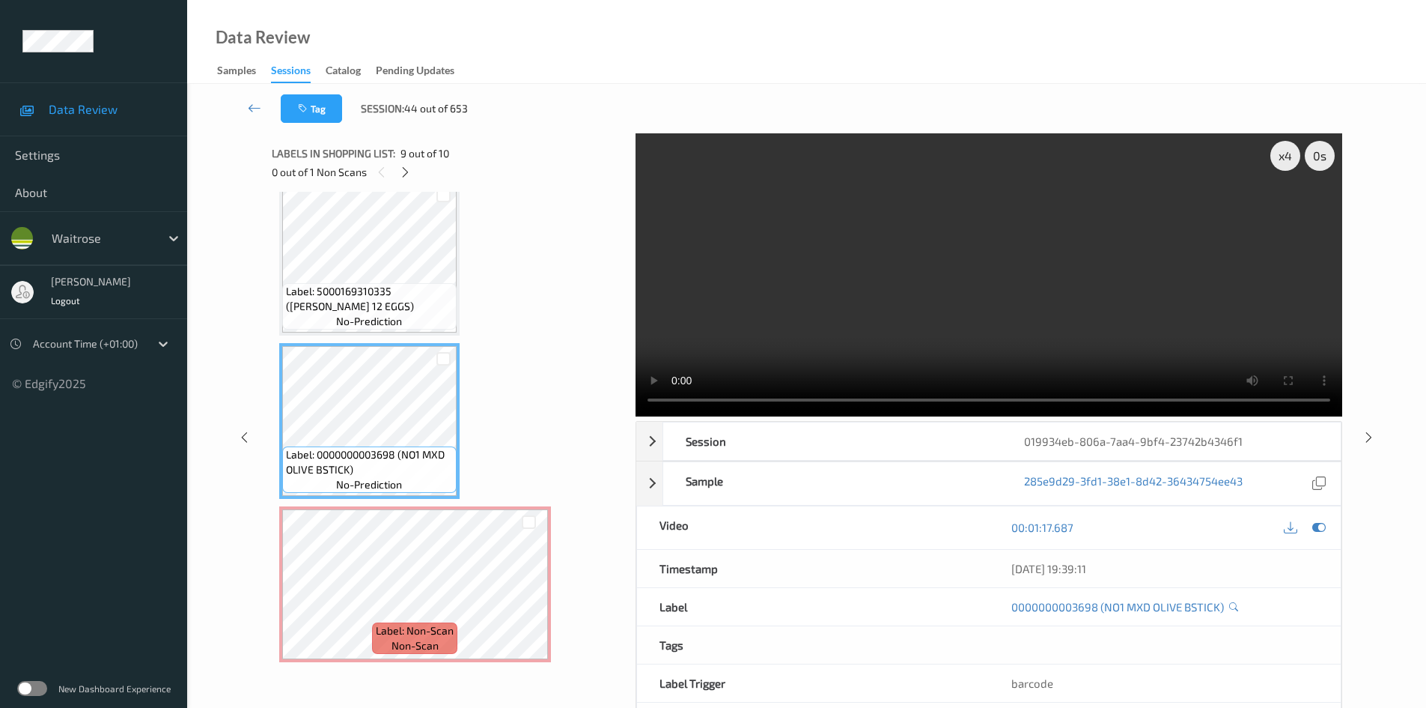
click at [846, 323] on video at bounding box center [989, 274] width 707 height 283
click at [812, 354] on video at bounding box center [989, 274] width 707 height 283
click at [788, 305] on video at bounding box center [989, 274] width 707 height 283
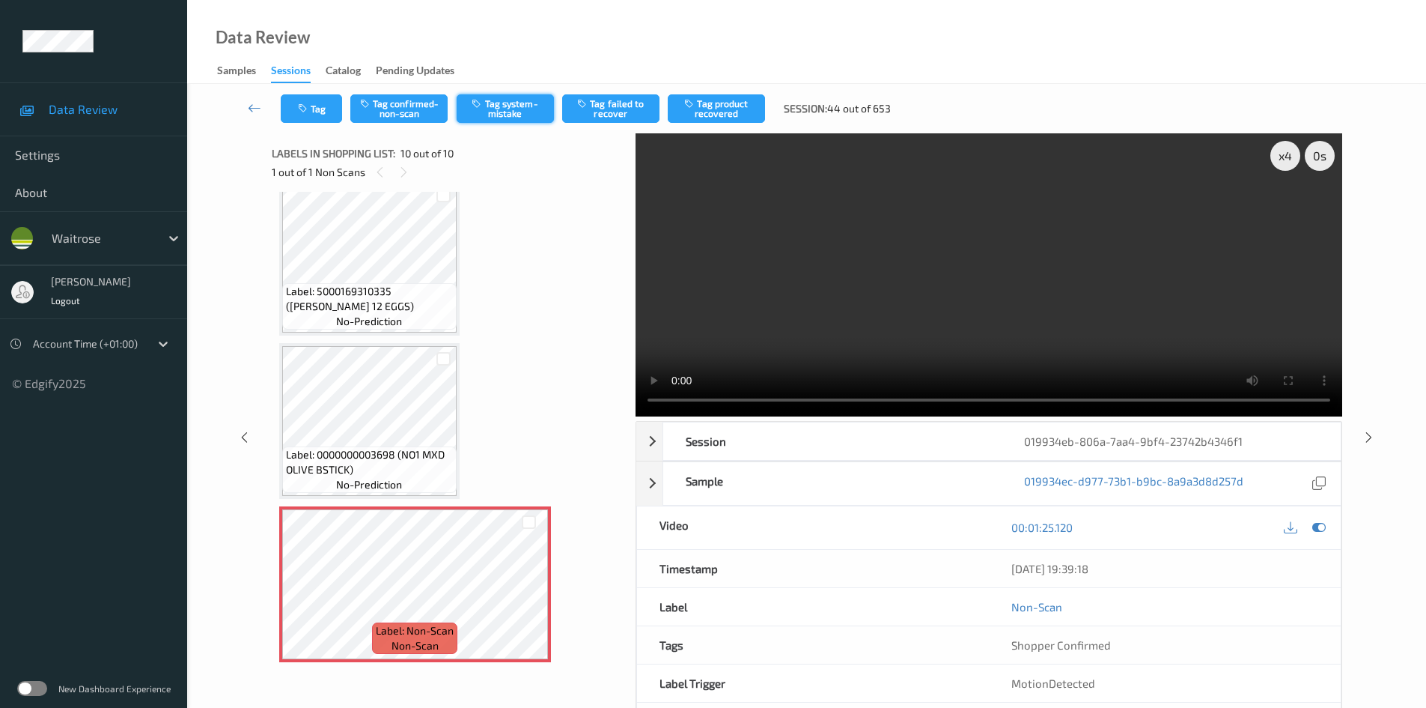
click at [498, 114] on button "Tag system-mistake" at bounding box center [505, 108] width 97 height 28
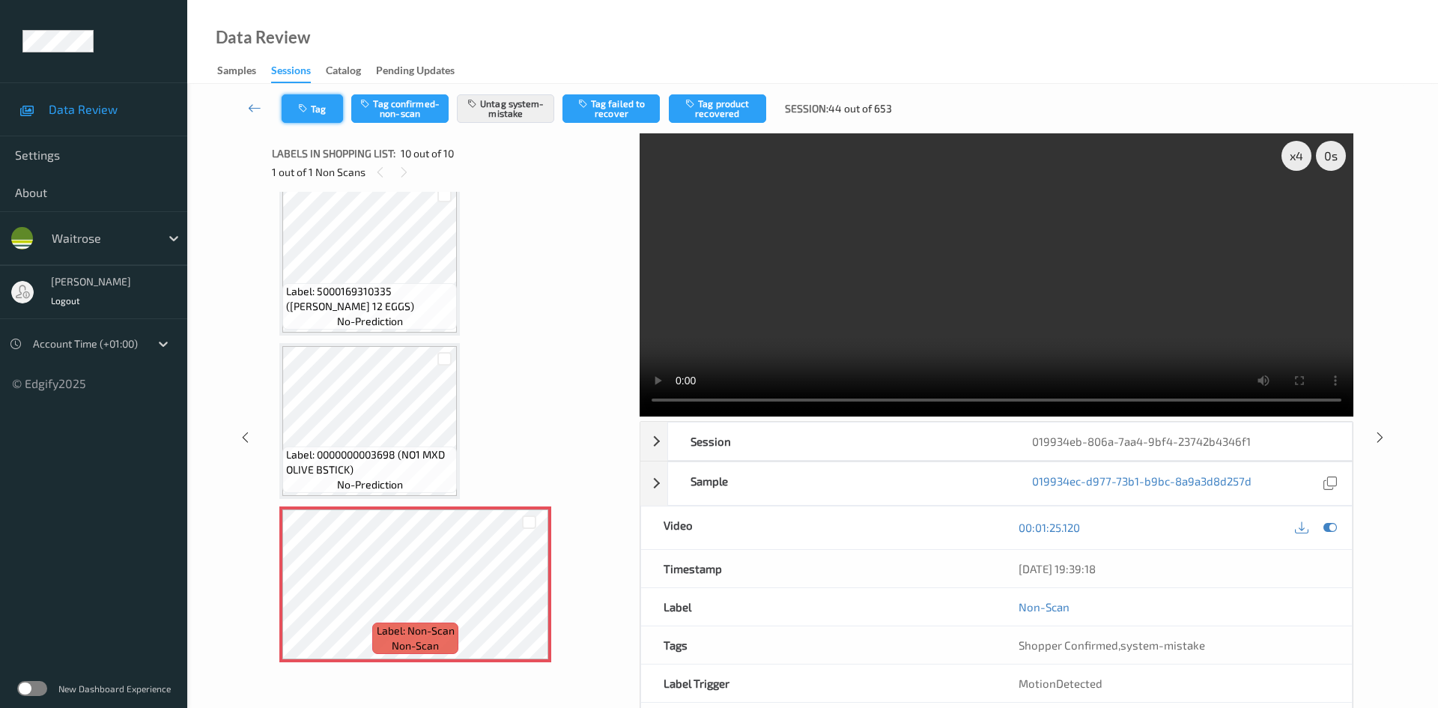
click at [297, 98] on button "Tag" at bounding box center [312, 108] width 61 height 28
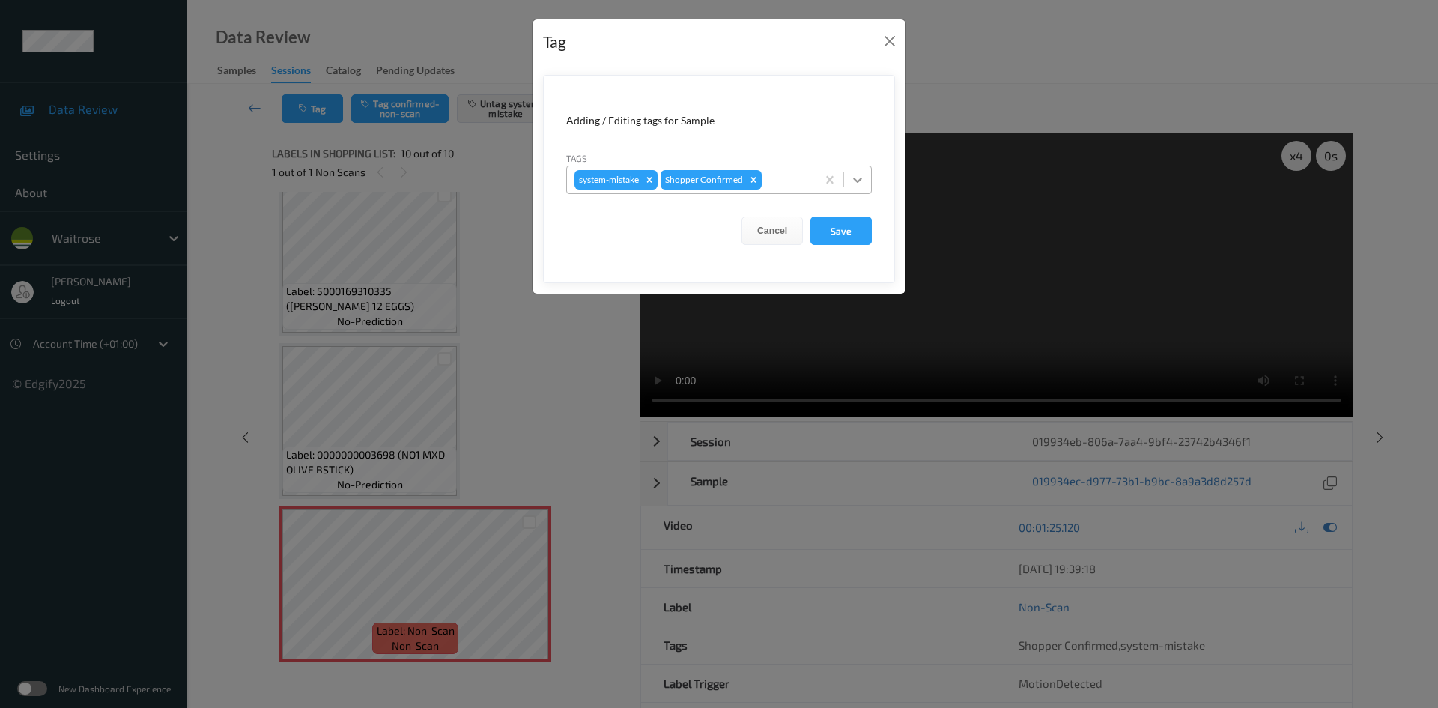
click at [855, 180] on icon at bounding box center [857, 179] width 9 height 5
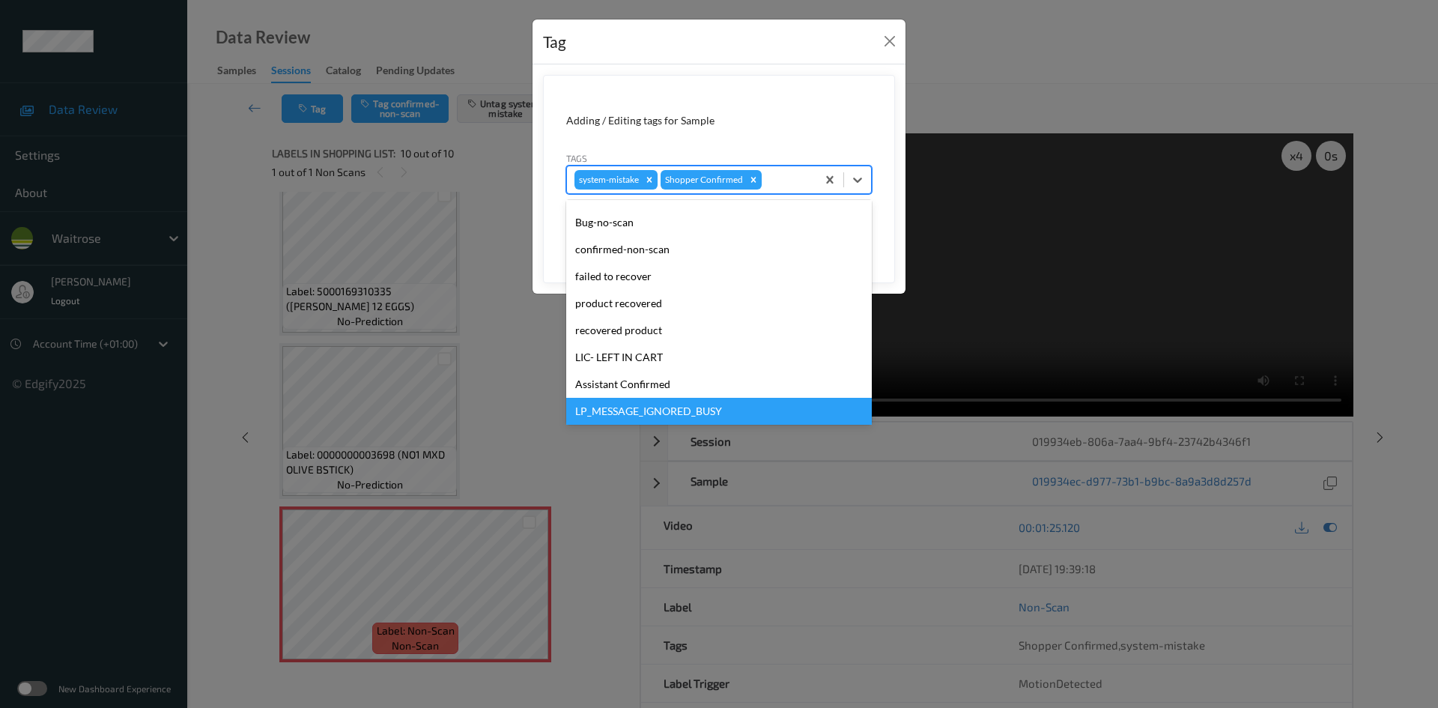
scroll to position [347, 0]
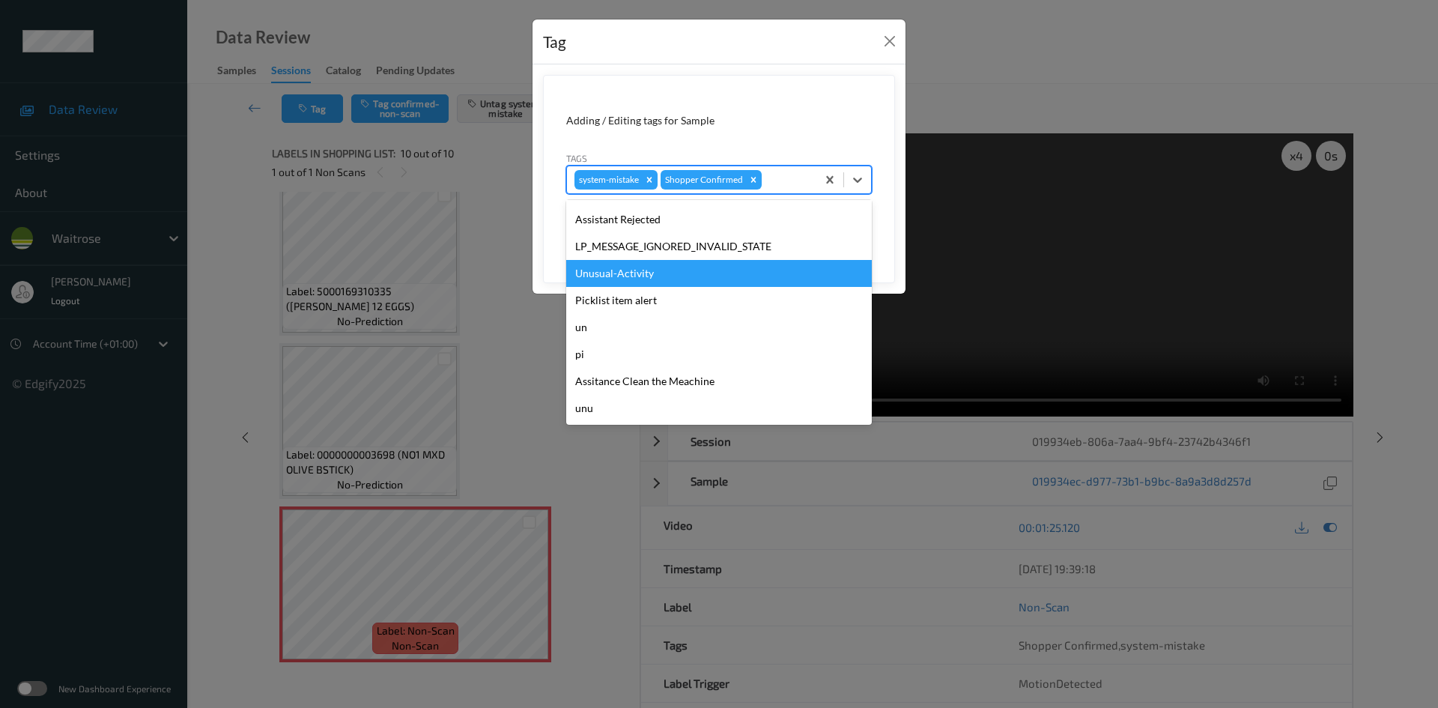
click at [645, 274] on div "Unusual-Activity" at bounding box center [719, 273] width 306 height 27
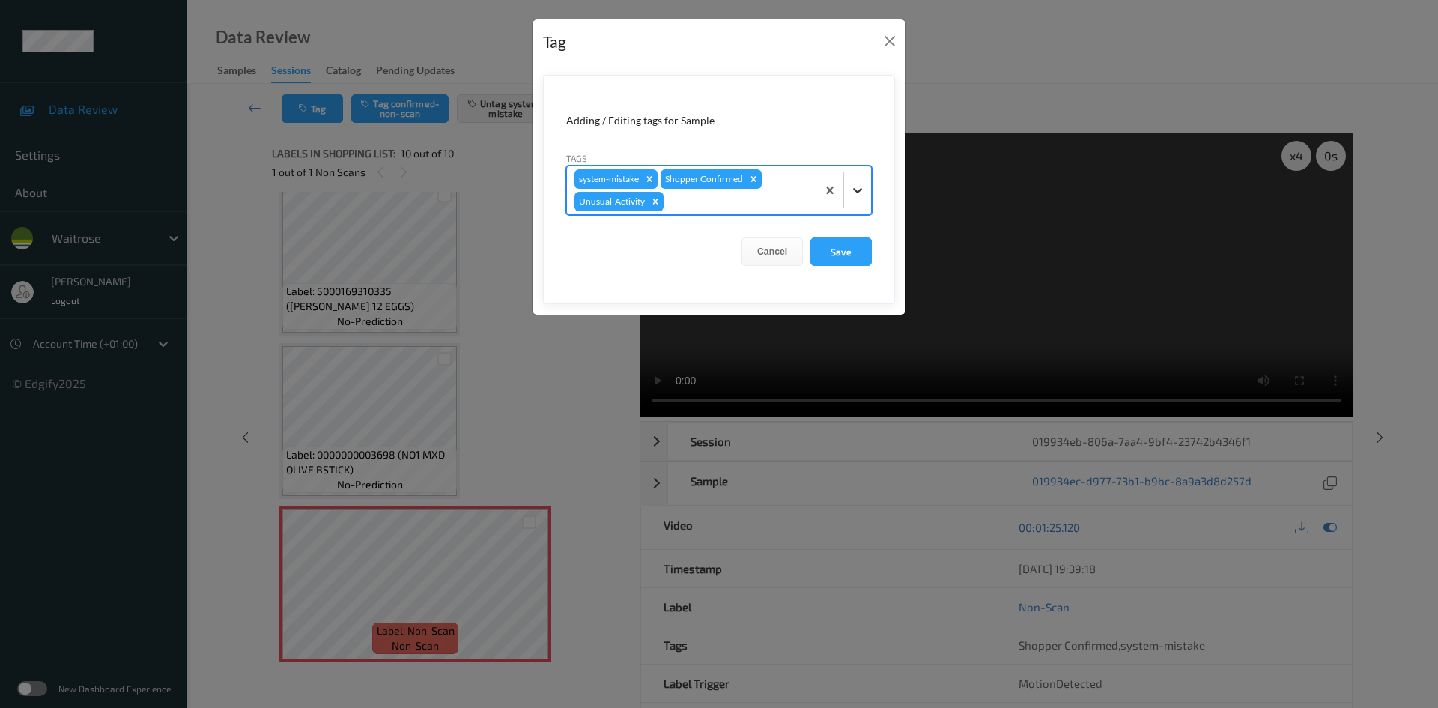
click at [853, 192] on icon at bounding box center [857, 190] width 15 height 15
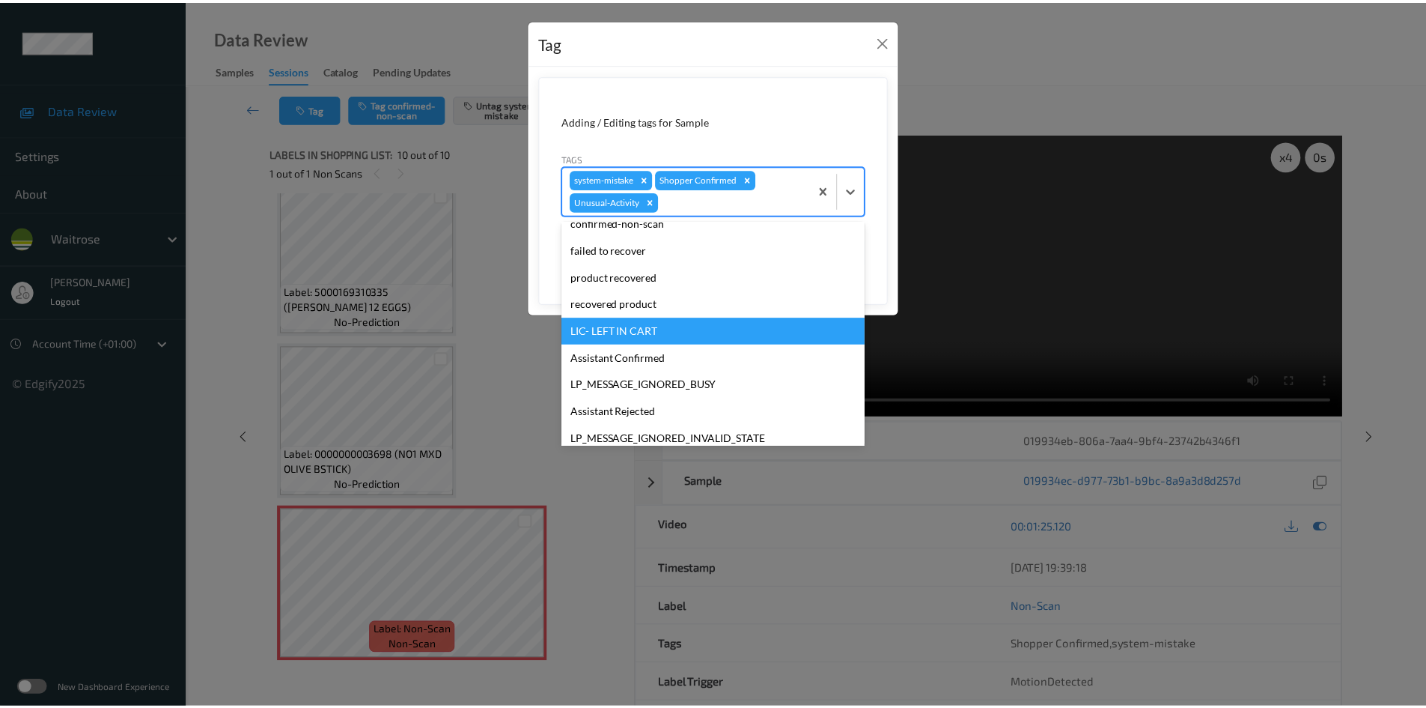
scroll to position [320, 0]
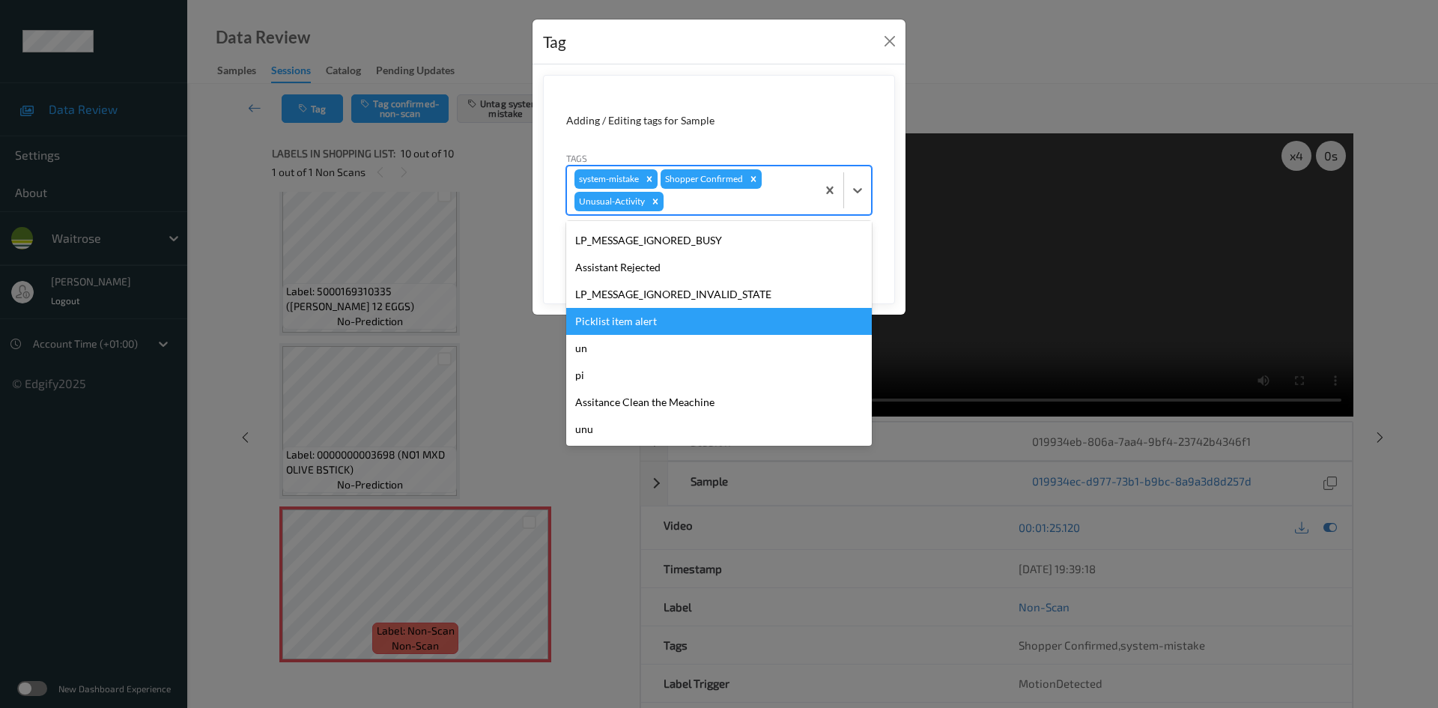
drag, startPoint x: 630, startPoint y: 331, endPoint x: 667, endPoint y: 321, distance: 38.0
click at [630, 330] on div "Picklist item alert" at bounding box center [719, 321] width 306 height 27
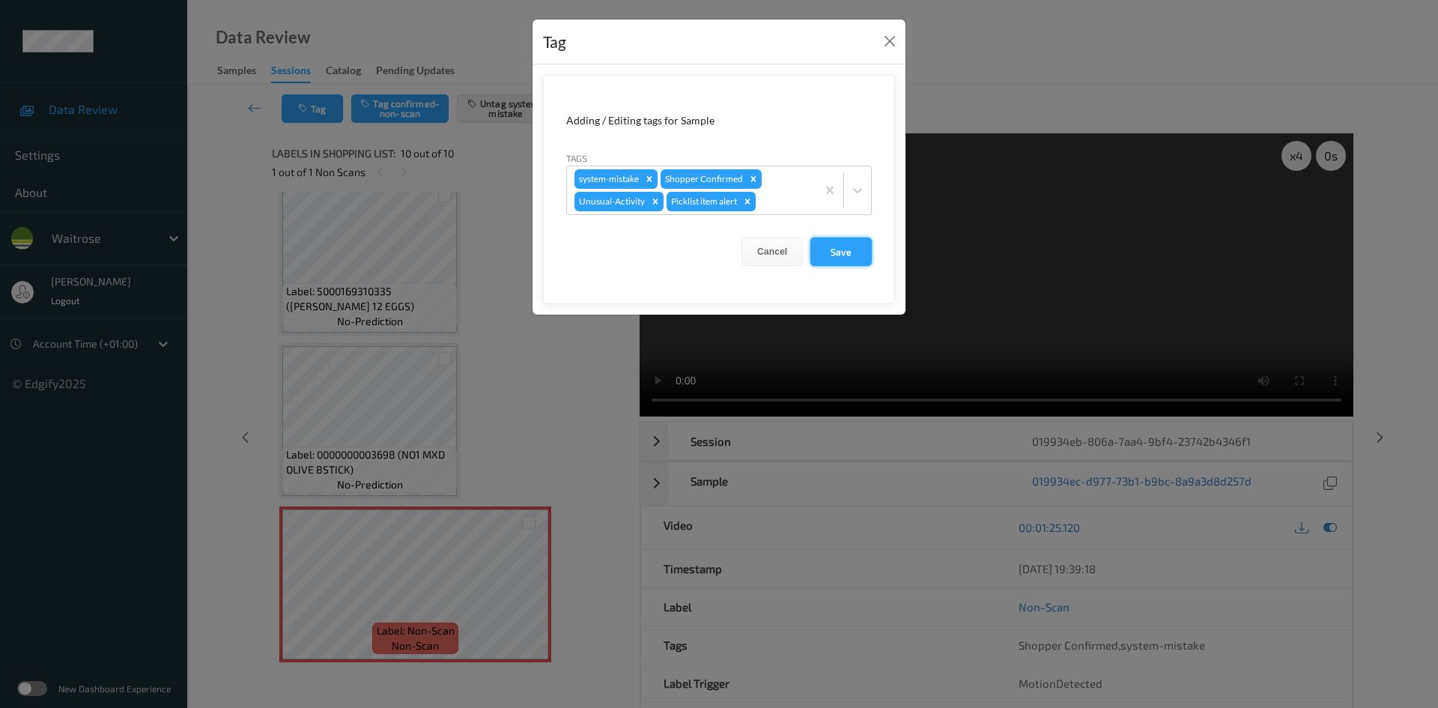
click at [857, 253] on button "Save" at bounding box center [840, 251] width 61 height 28
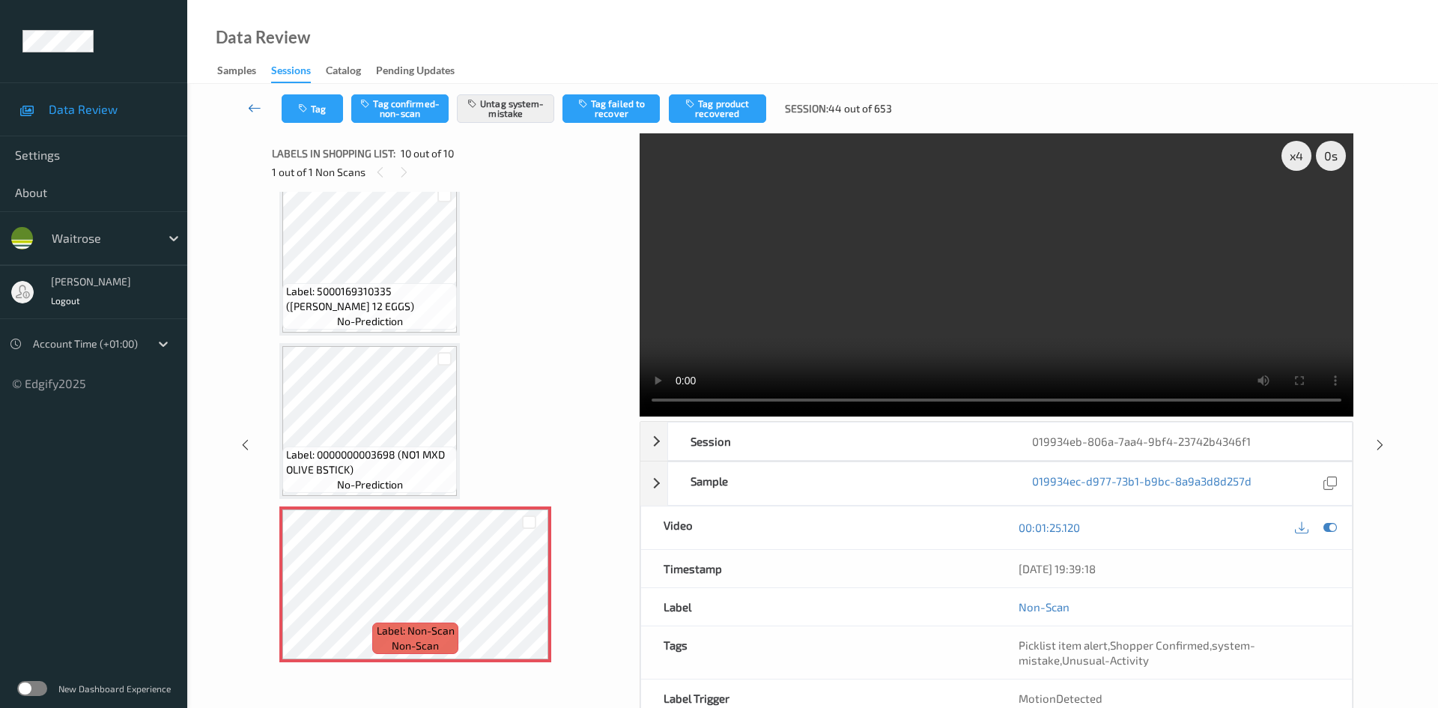
click at [246, 99] on link at bounding box center [254, 108] width 53 height 28
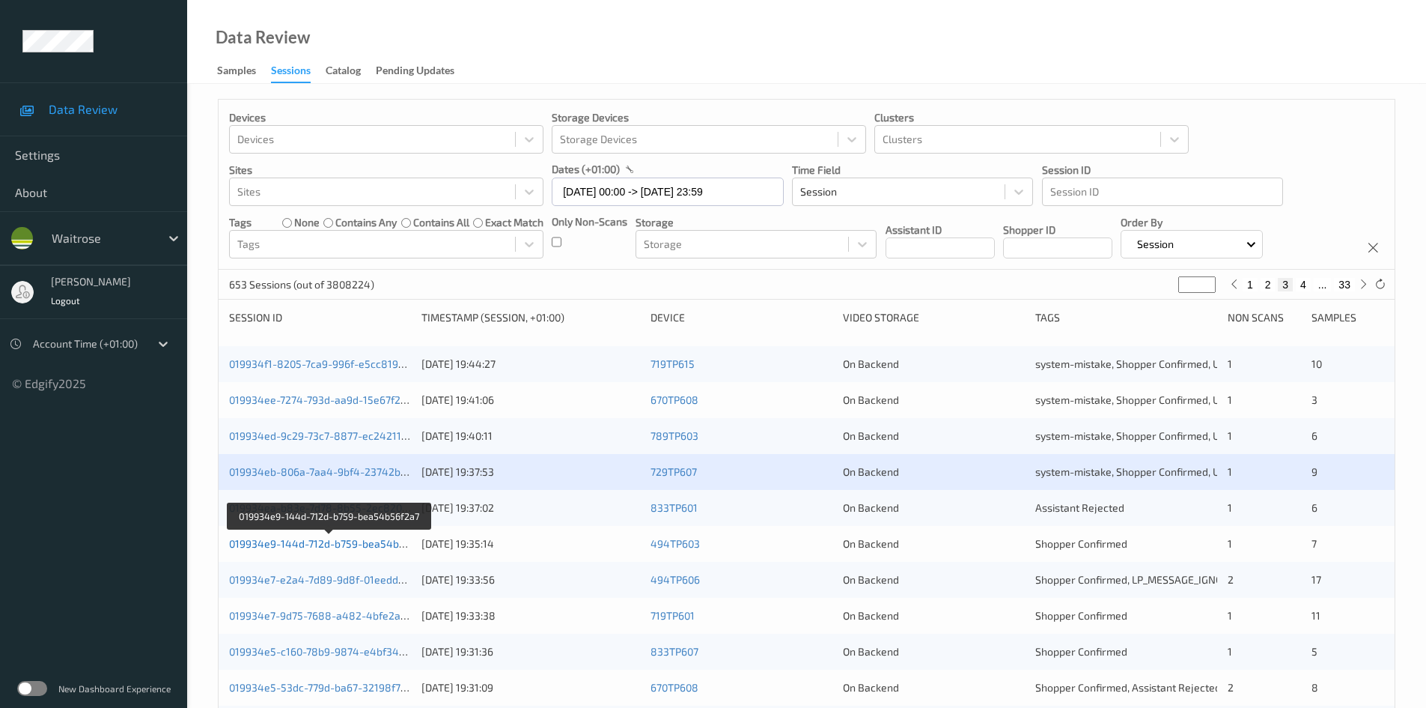
click at [286, 543] on link "019934e9-144d-712d-b759-bea54b56f2a7" at bounding box center [330, 543] width 203 height 13
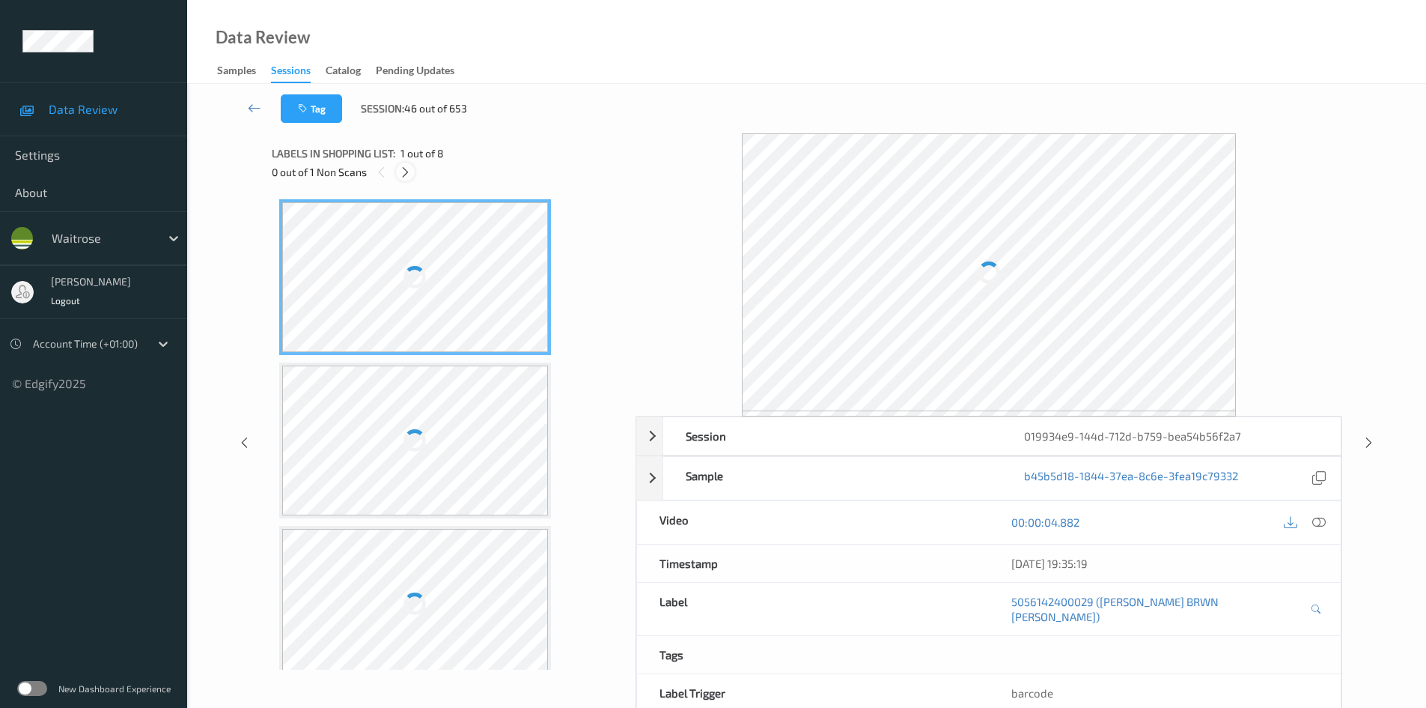
click at [406, 171] on icon at bounding box center [405, 171] width 13 height 13
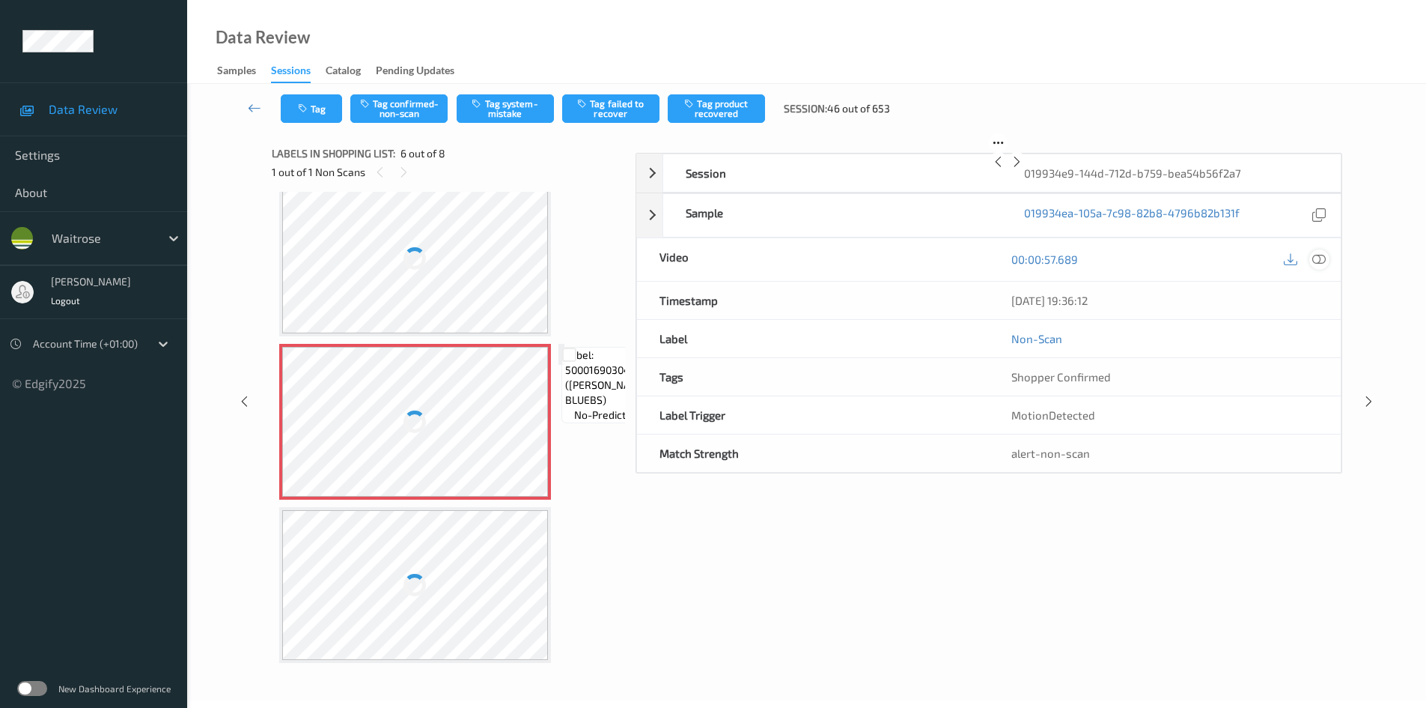
scroll to position [497, 0]
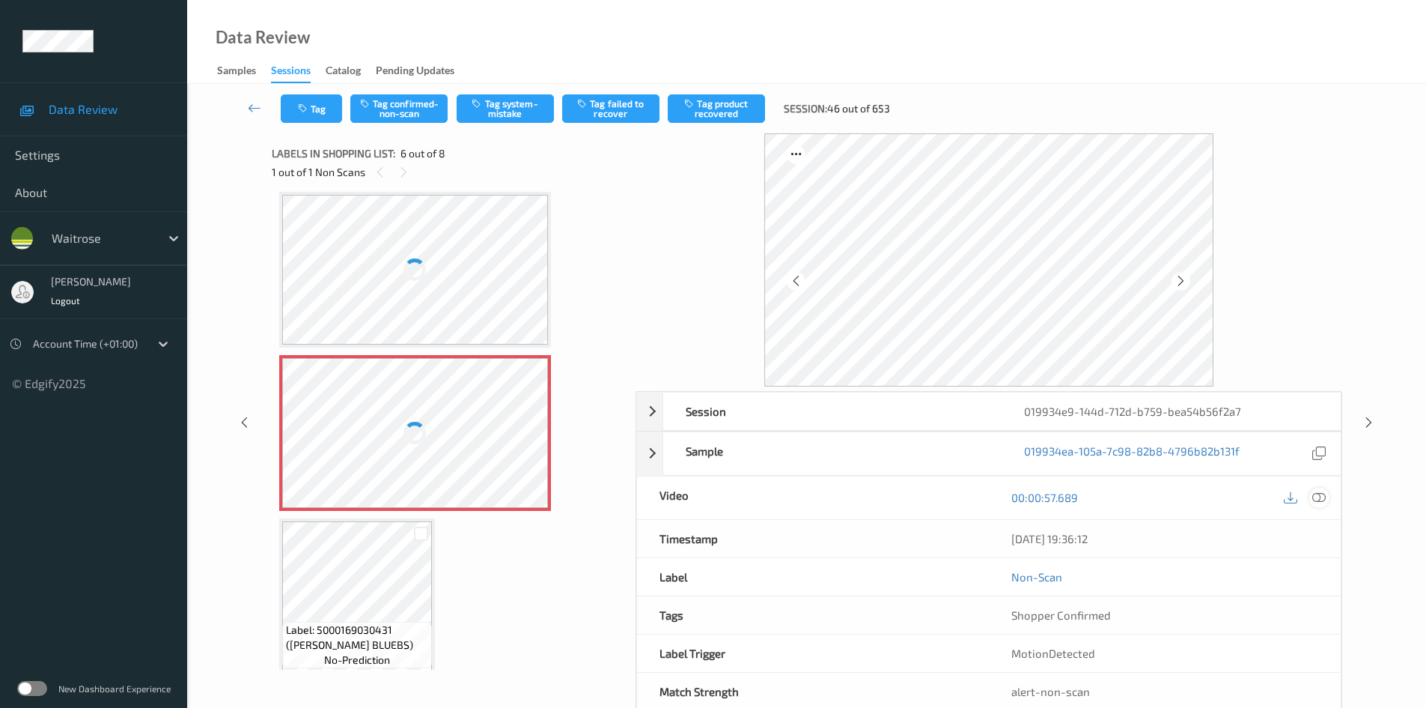
click at [1319, 525] on div "10/09/2025 19:36:12" at bounding box center [1165, 538] width 352 height 37
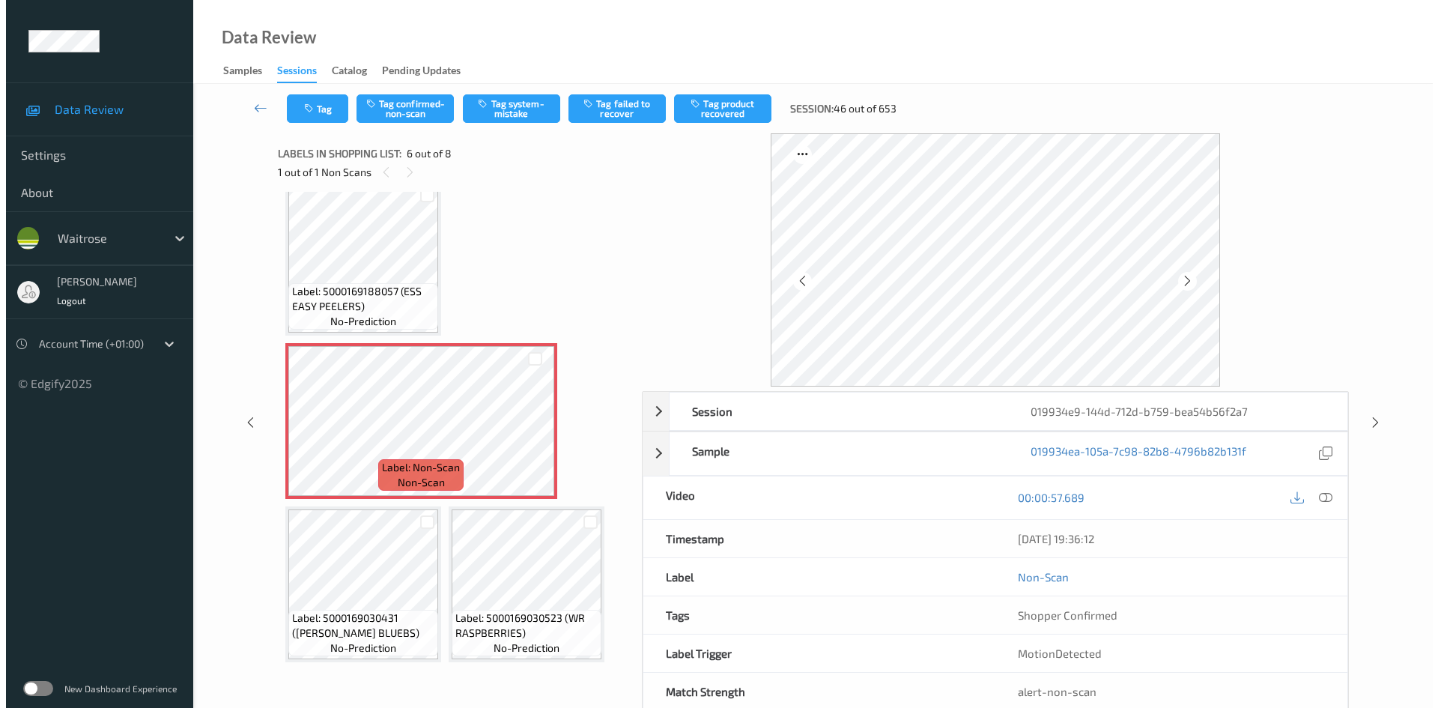
scroll to position [334, 0]
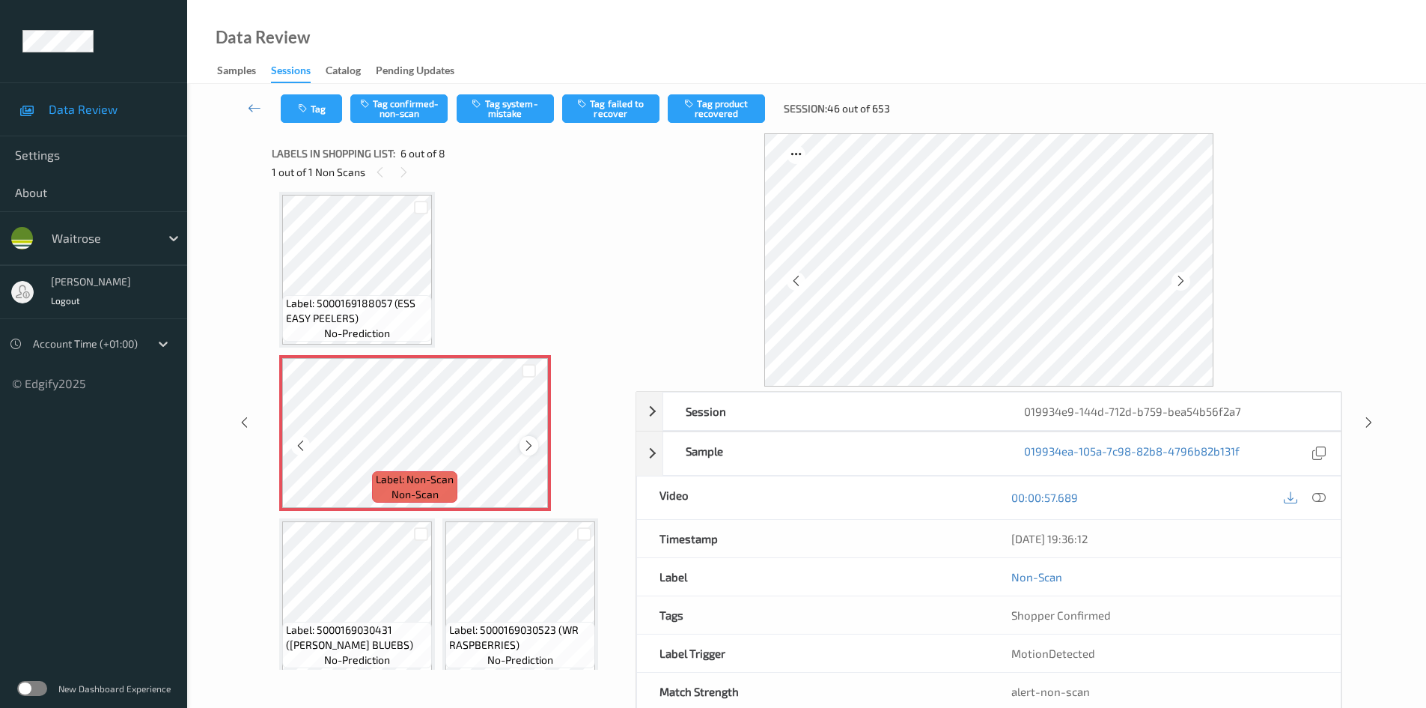
click at [527, 442] on icon at bounding box center [529, 445] width 13 height 13
click at [528, 442] on icon at bounding box center [529, 445] width 13 height 13
click at [1322, 496] on icon at bounding box center [1319, 496] width 13 height 13
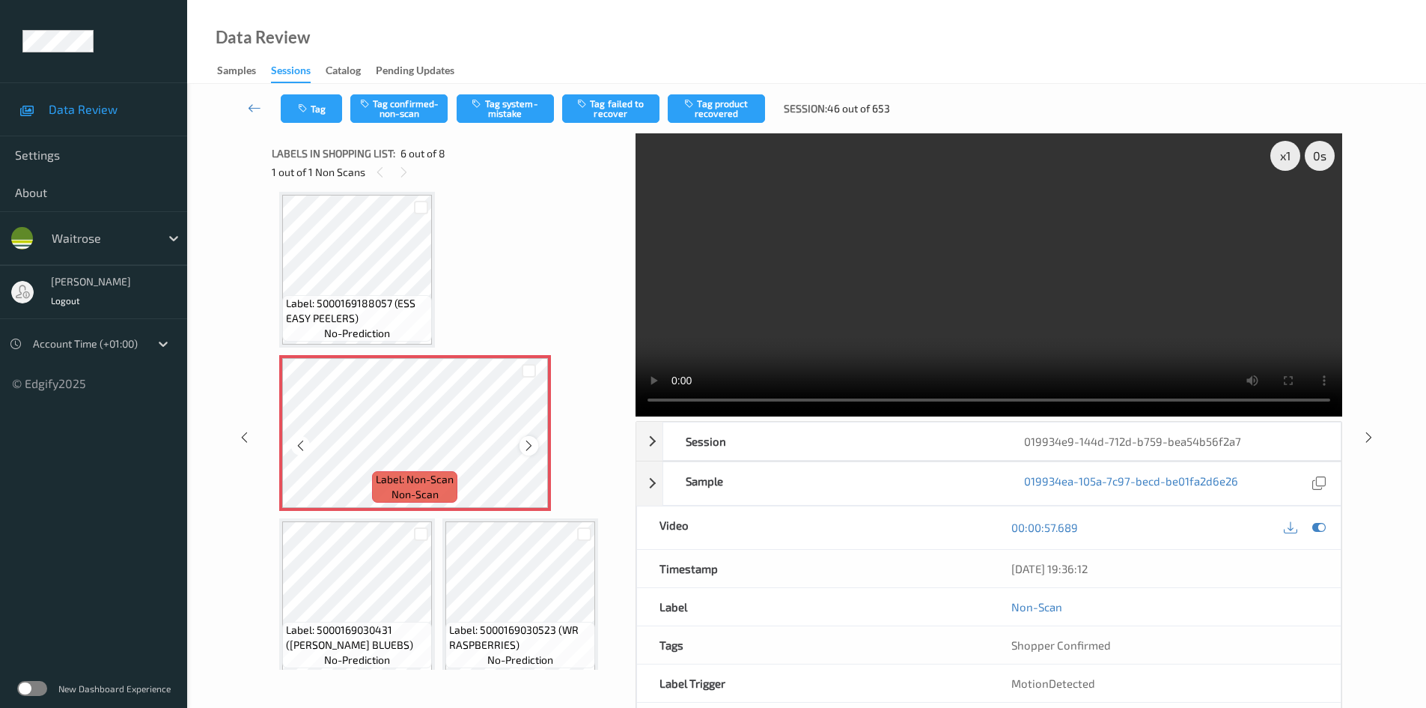
click at [527, 443] on icon at bounding box center [529, 445] width 13 height 13
click at [1003, 293] on video at bounding box center [989, 274] width 707 height 283
click at [1281, 156] on div "x 1" at bounding box center [1286, 156] width 30 height 30
click at [1281, 156] on div "x 2" at bounding box center [1286, 156] width 30 height 30
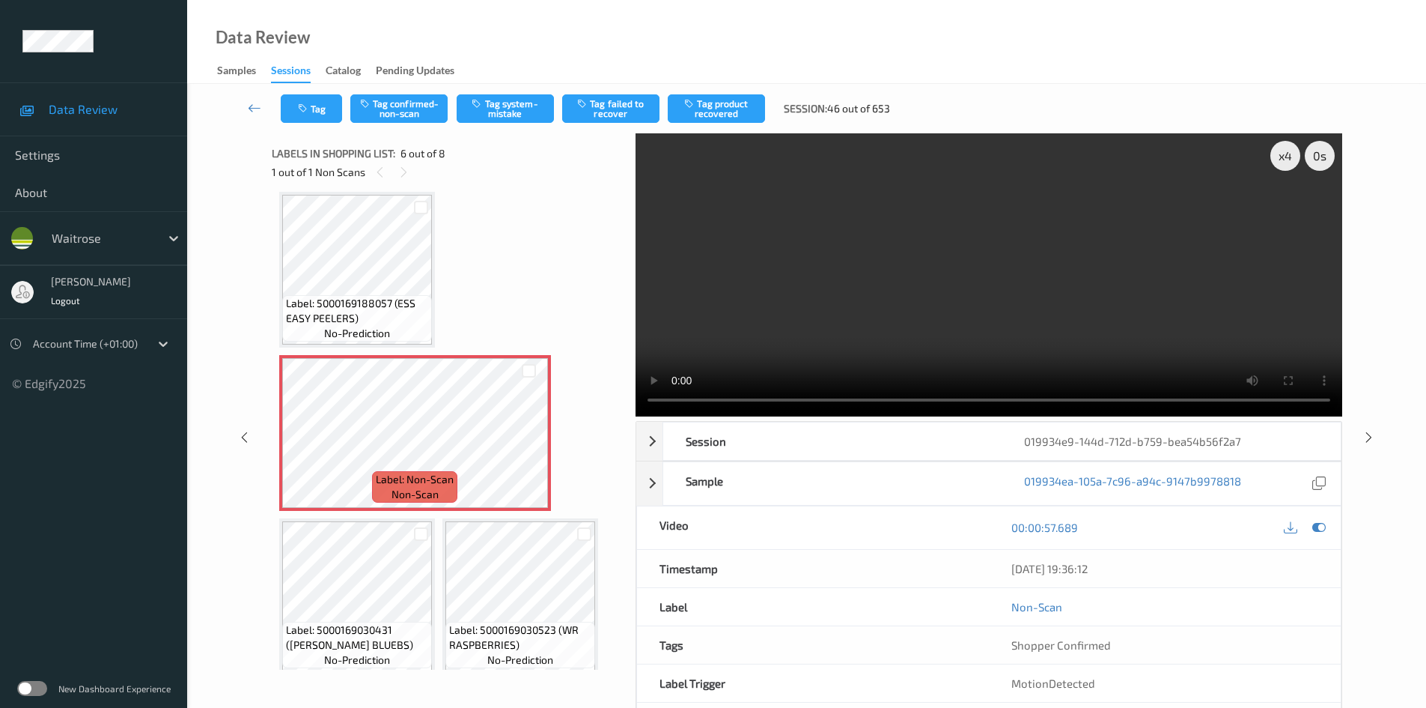
click at [914, 239] on video at bounding box center [989, 274] width 707 height 283
click at [528, 446] on icon at bounding box center [529, 445] width 13 height 13
click at [925, 311] on video at bounding box center [989, 274] width 707 height 283
click at [881, 312] on video at bounding box center [989, 274] width 707 height 283
click at [538, 106] on button "Tag system-mistake" at bounding box center [505, 108] width 97 height 28
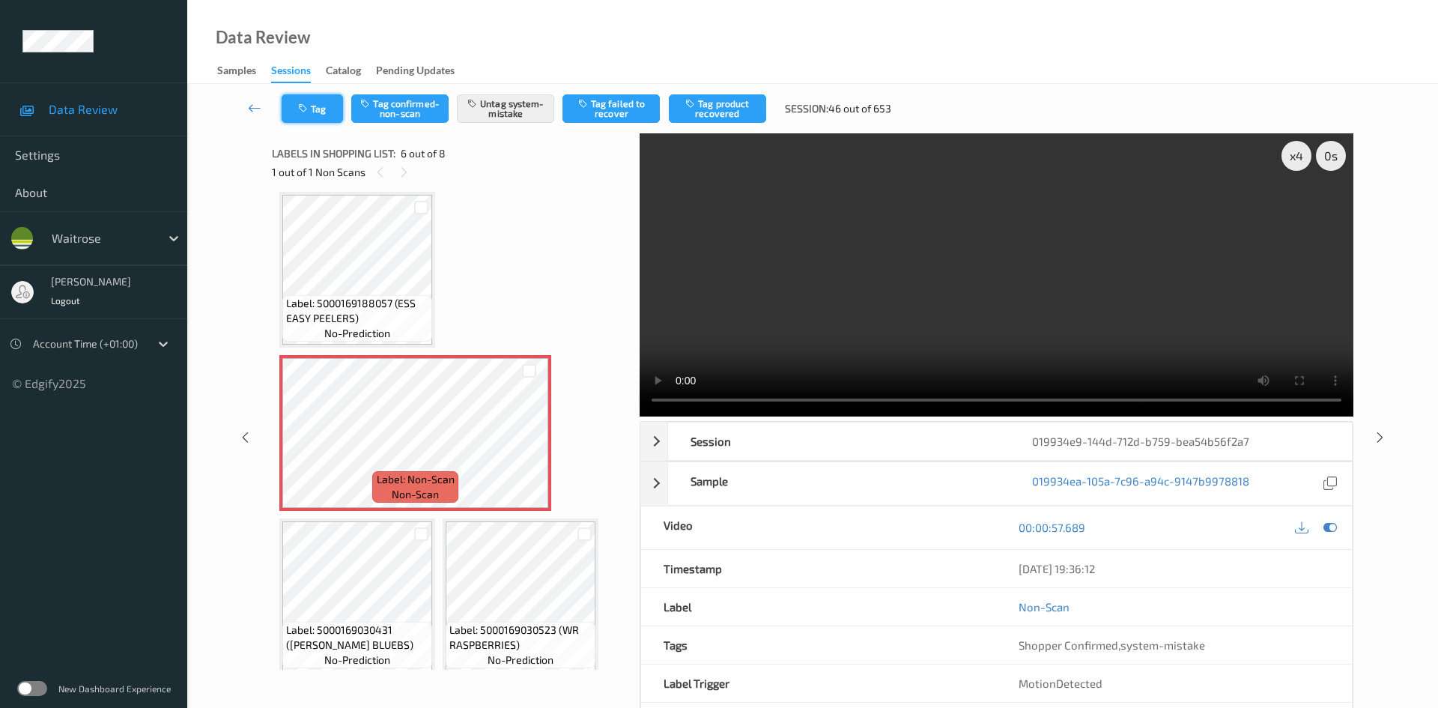
click at [329, 108] on button "Tag" at bounding box center [312, 108] width 61 height 28
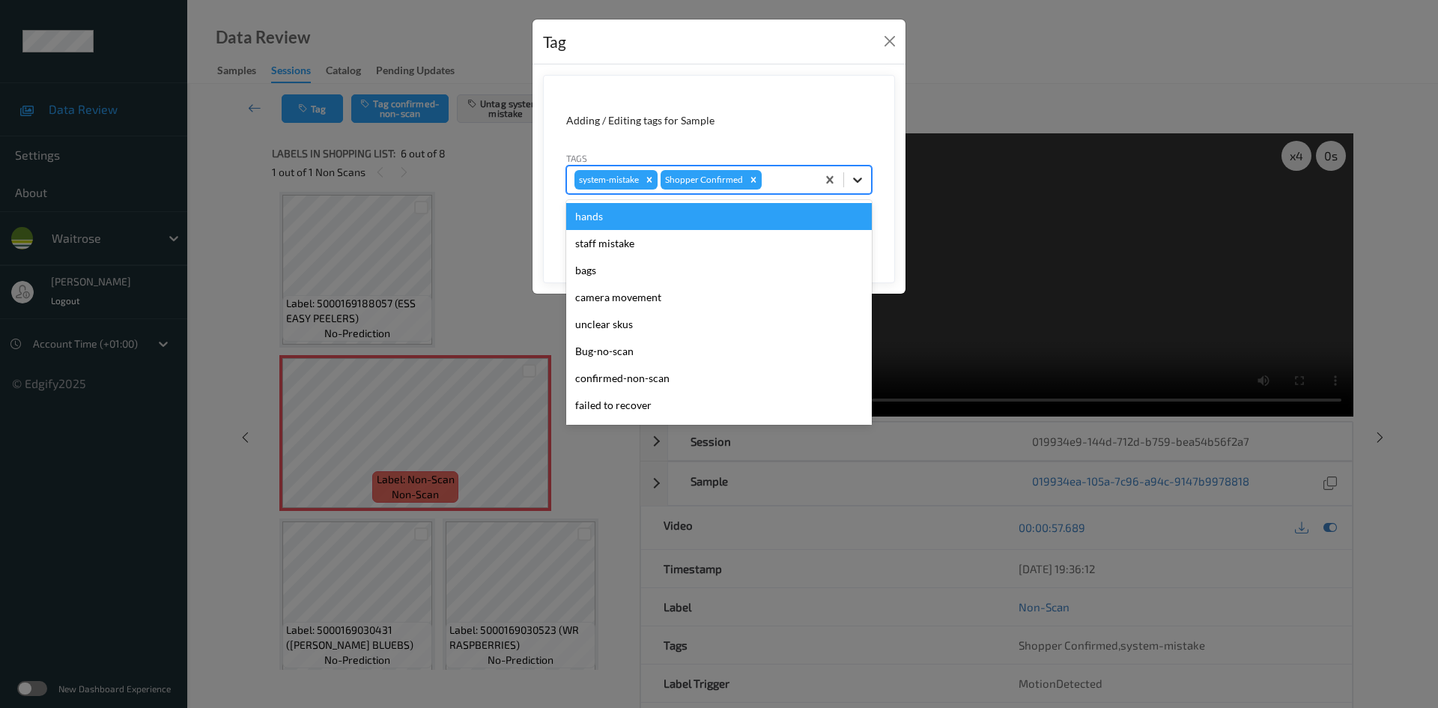
drag, startPoint x: 857, startPoint y: 182, endPoint x: 806, endPoint y: 236, distance: 74.2
click at [857, 183] on icon at bounding box center [857, 179] width 15 height 15
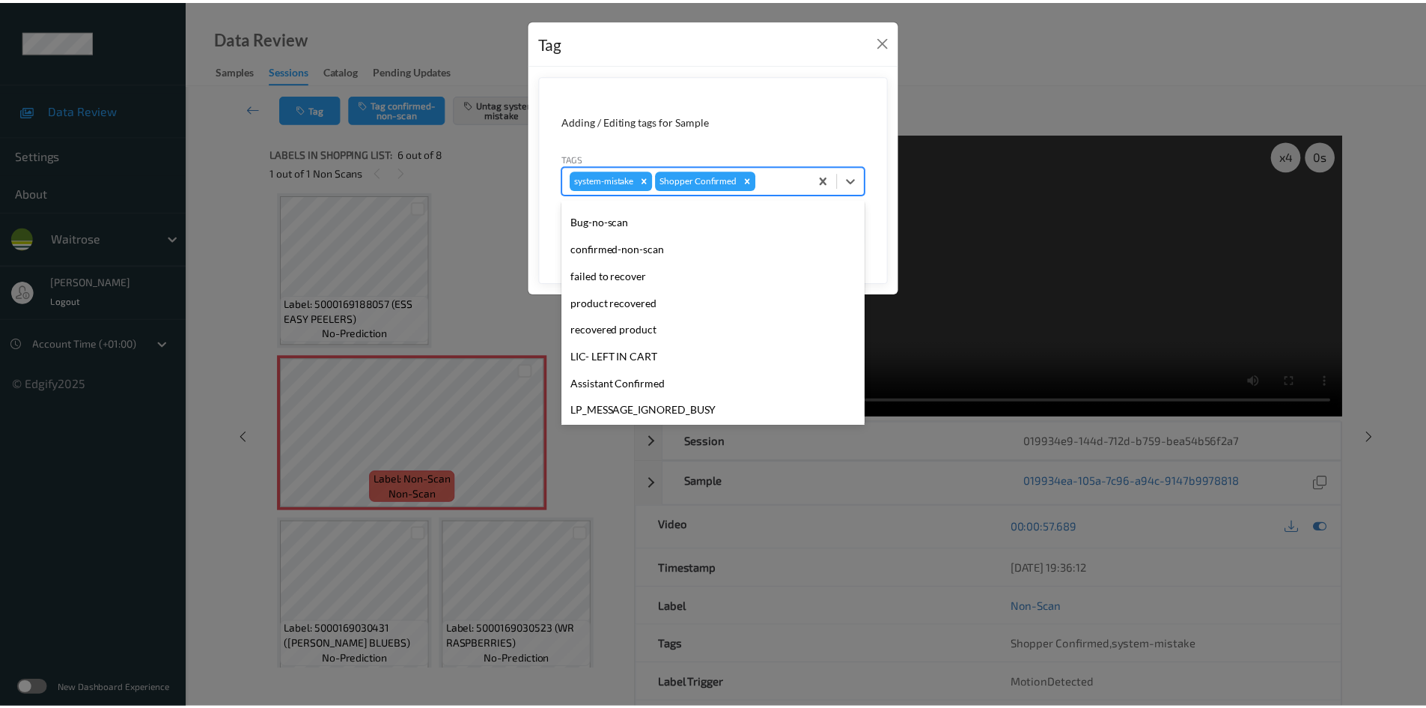
scroll to position [347, 0]
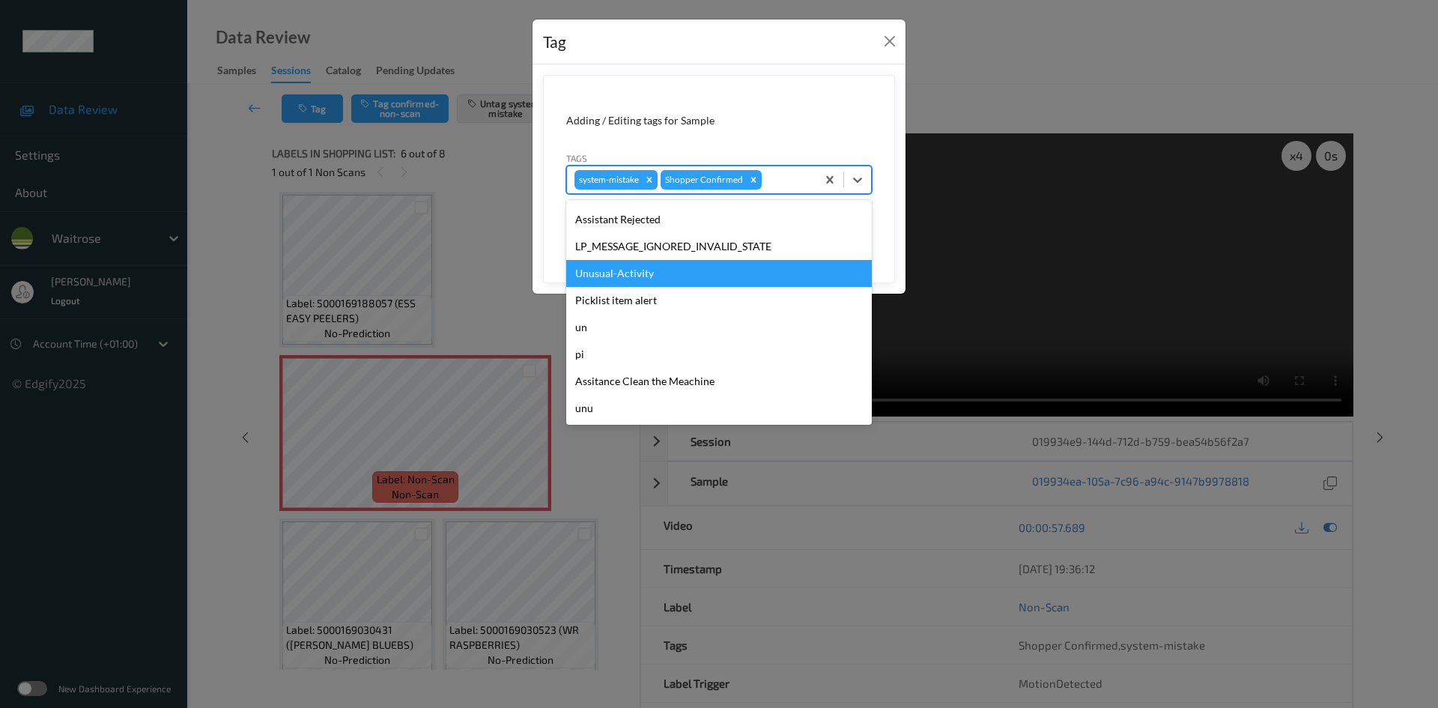
click at [642, 266] on div "Unusual-Activity" at bounding box center [719, 273] width 306 height 27
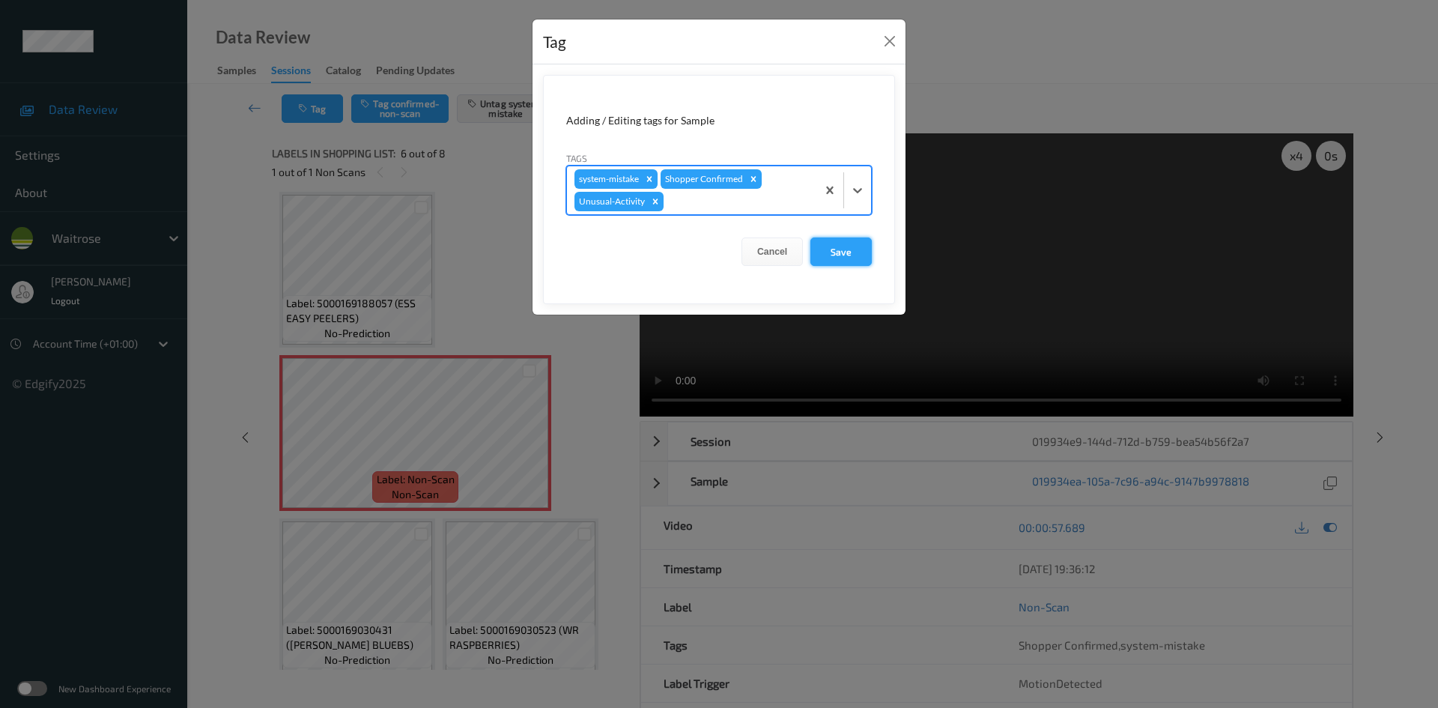
click at [837, 250] on button "Save" at bounding box center [840, 251] width 61 height 28
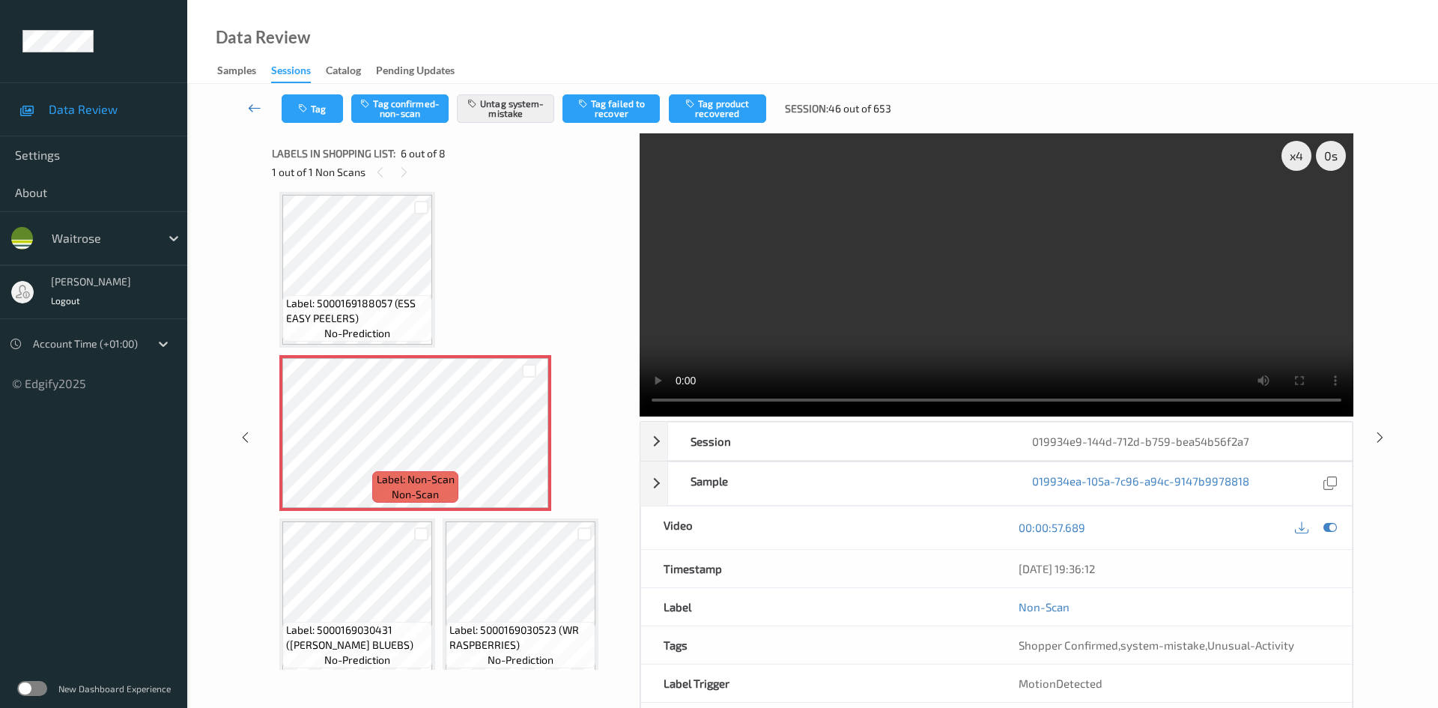
click at [252, 97] on link at bounding box center [254, 108] width 53 height 28
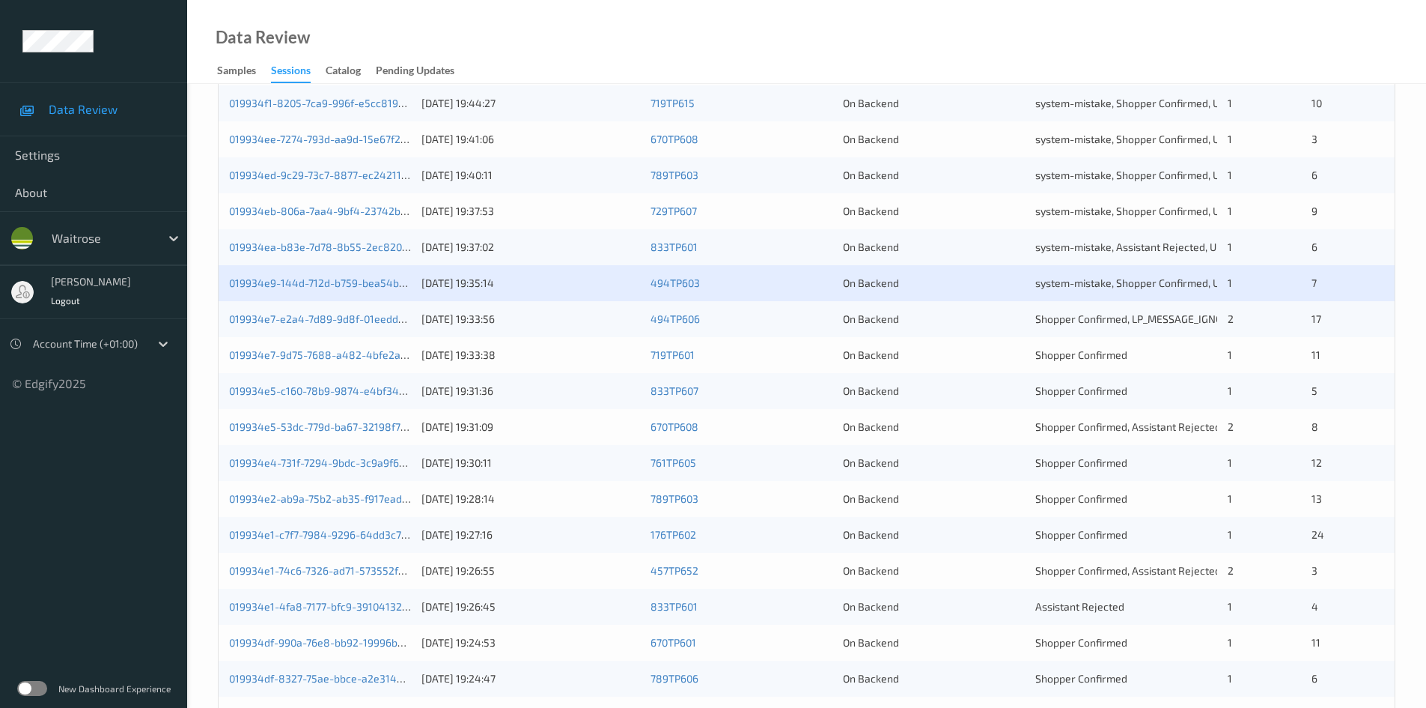
scroll to position [300, 0]
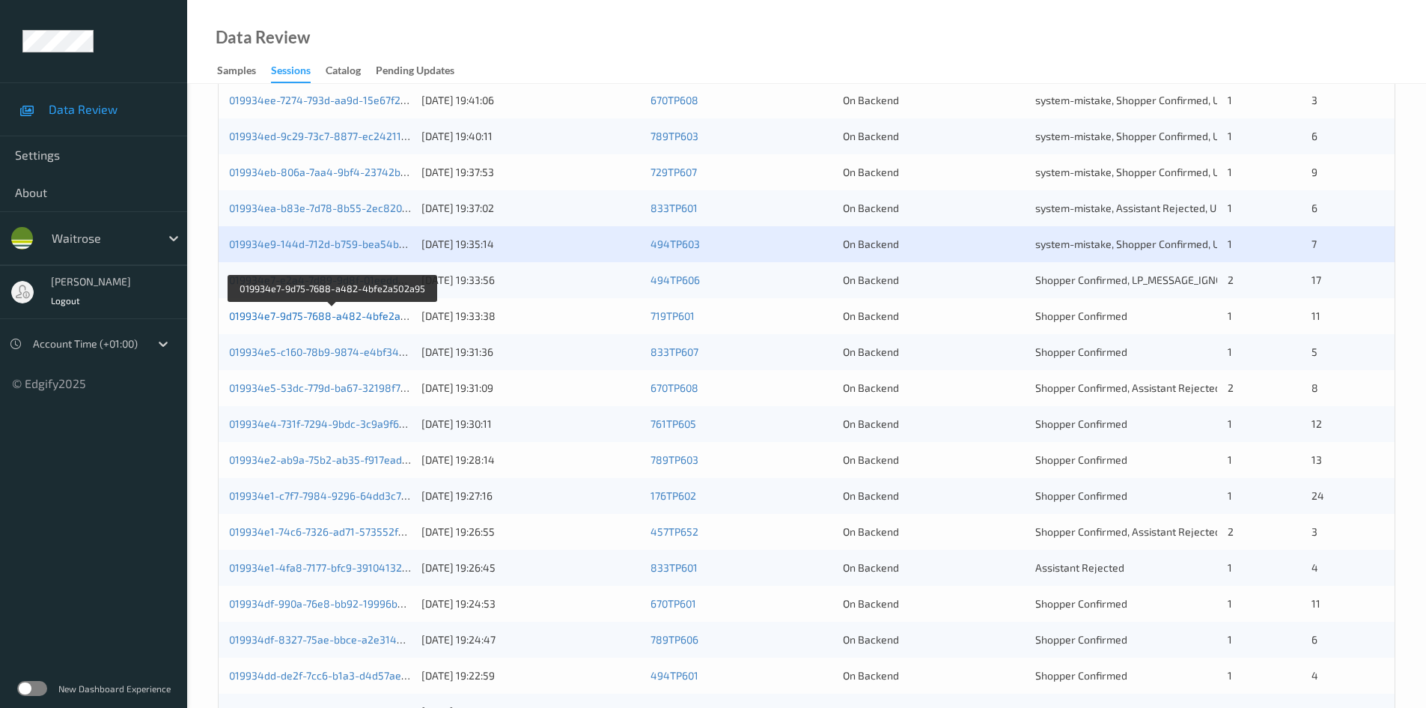
click at [282, 317] on link "019934e7-9d75-7688-a482-4bfe2a502a95" at bounding box center [332, 315] width 207 height 13
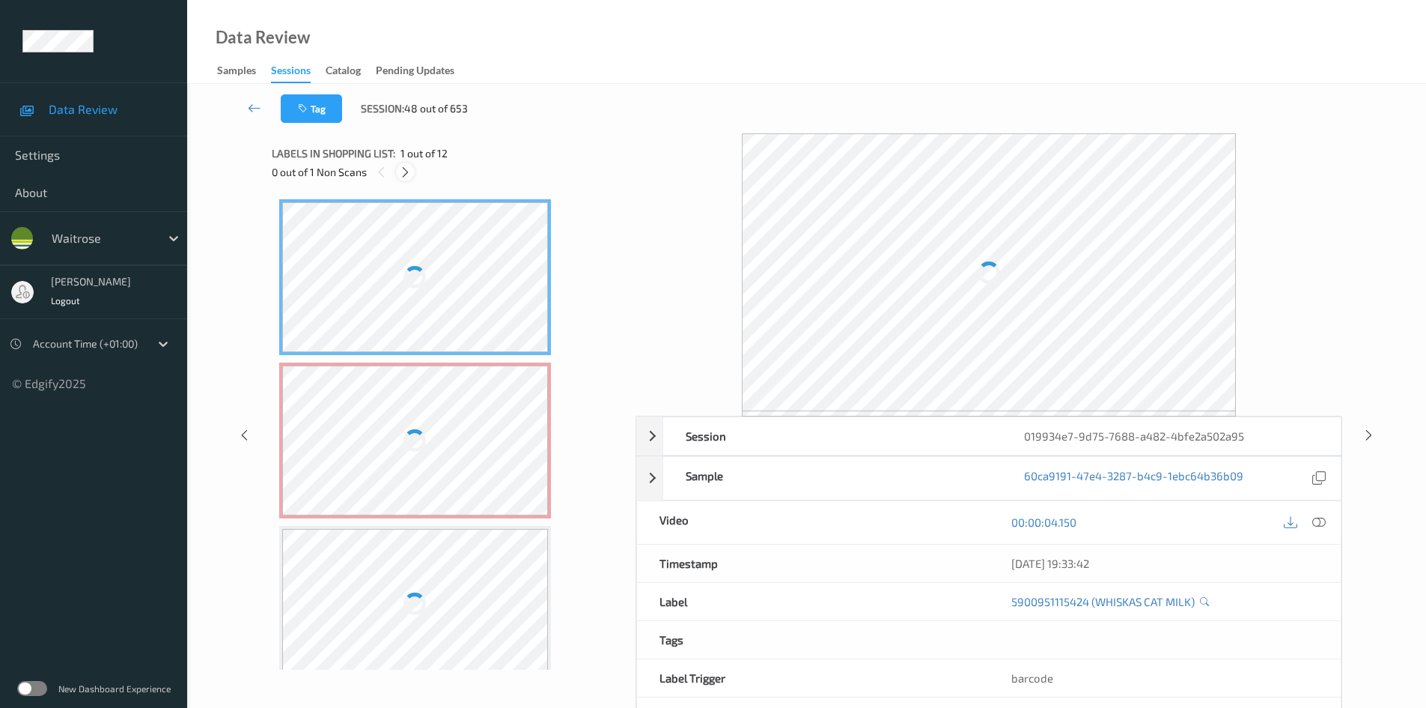
click at [401, 169] on icon at bounding box center [405, 171] width 13 height 13
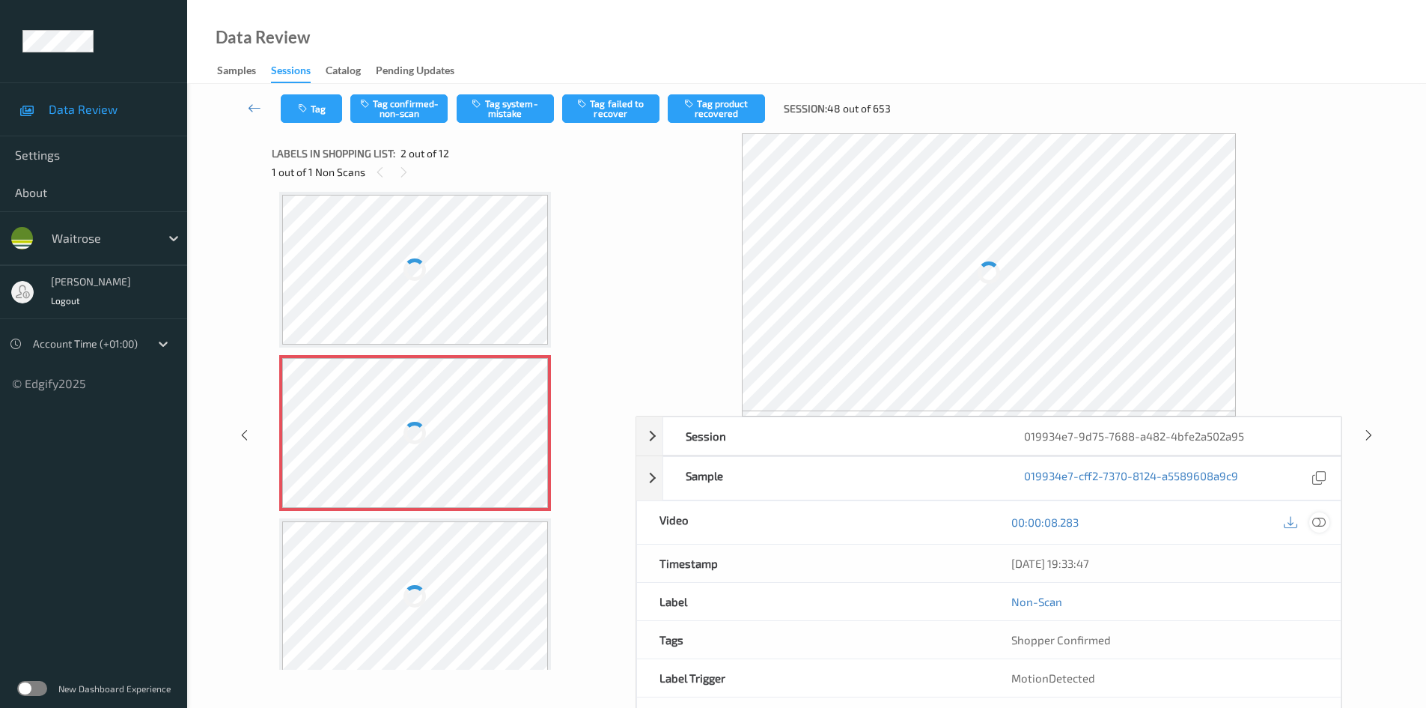
click at [1327, 522] on div at bounding box center [1320, 522] width 20 height 20
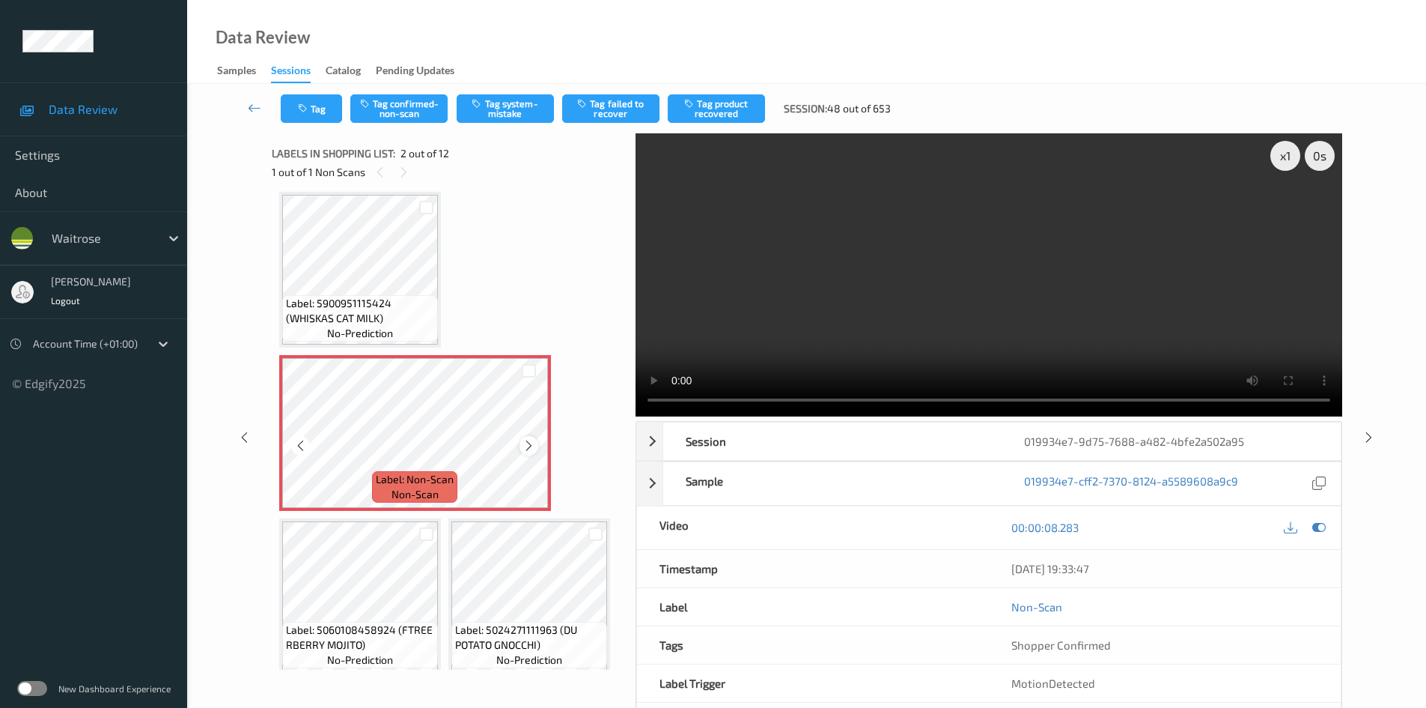
click at [533, 445] on icon at bounding box center [529, 445] width 13 height 13
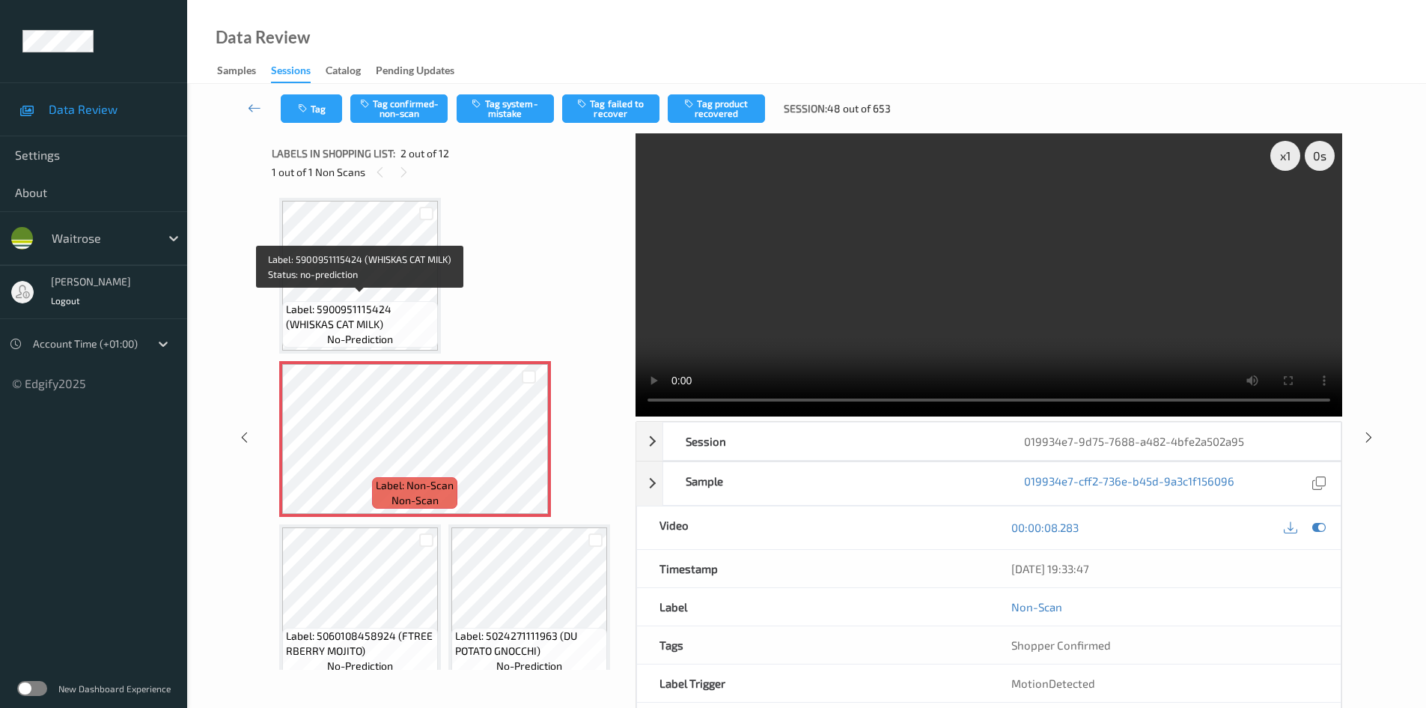
scroll to position [0, 0]
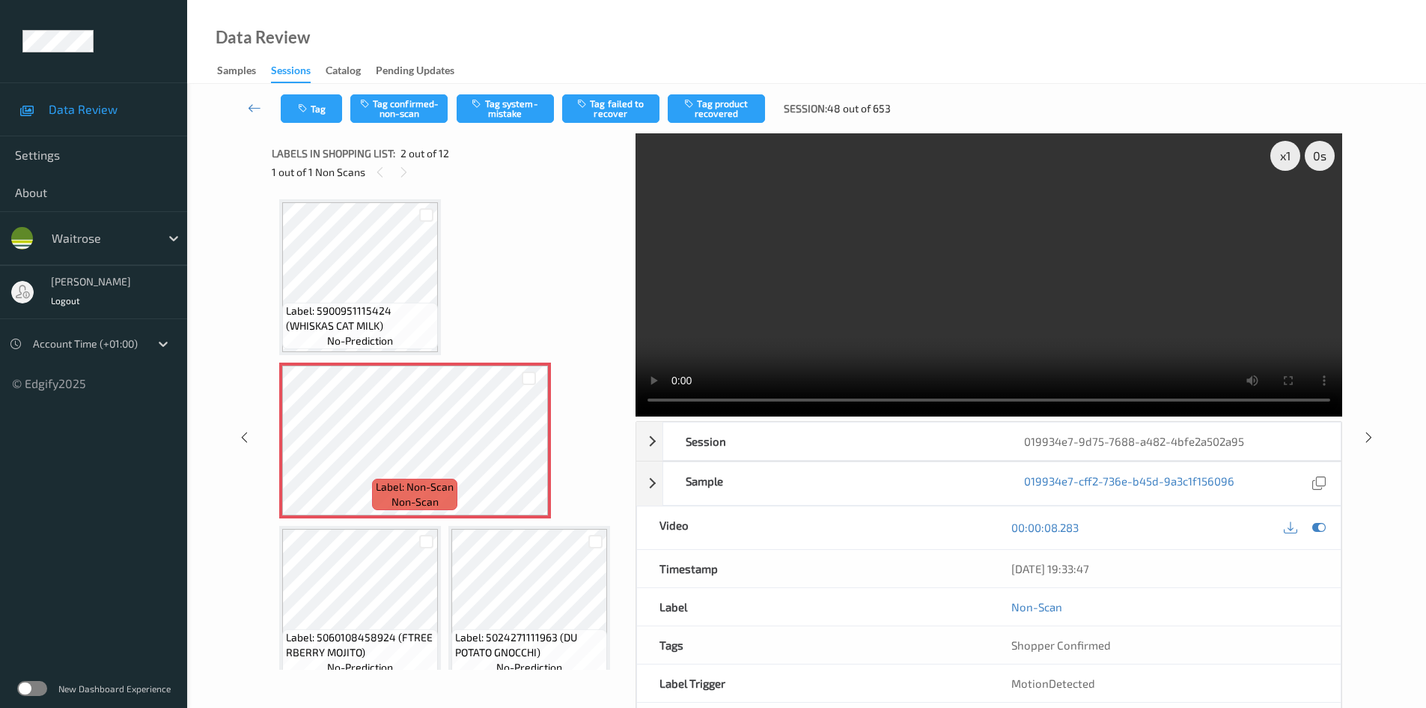
click at [763, 357] on video at bounding box center [989, 274] width 707 height 283
click at [1286, 161] on div "x 1" at bounding box center [1286, 156] width 30 height 30
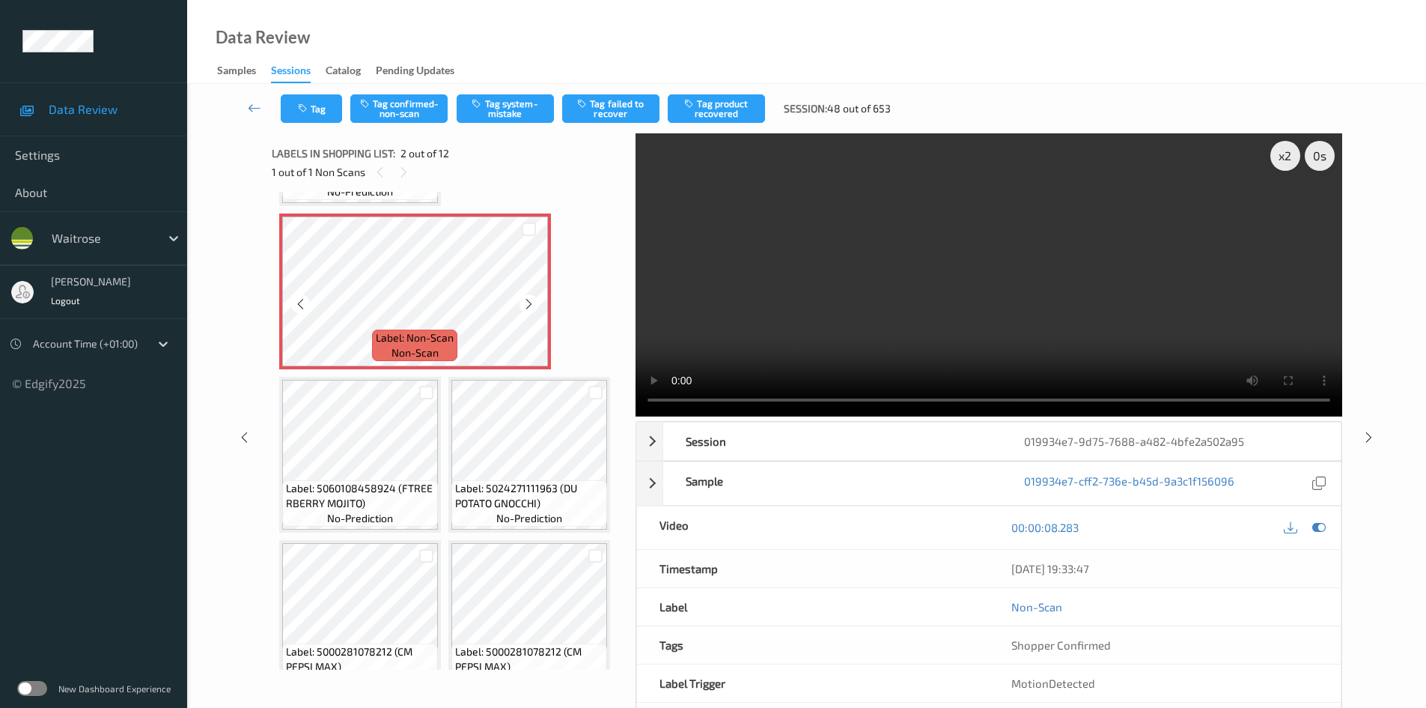
scroll to position [150, 0]
click at [1104, 264] on video at bounding box center [989, 274] width 707 height 283
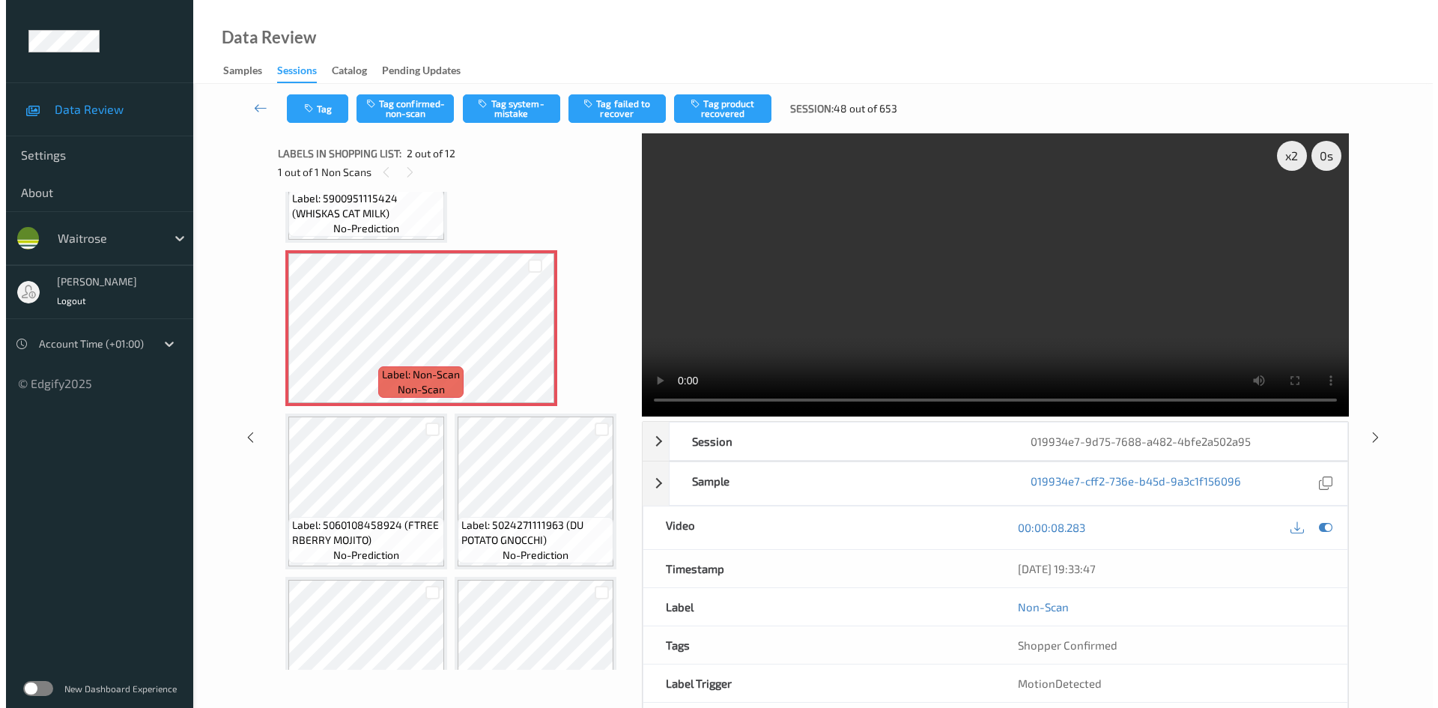
scroll to position [75, 0]
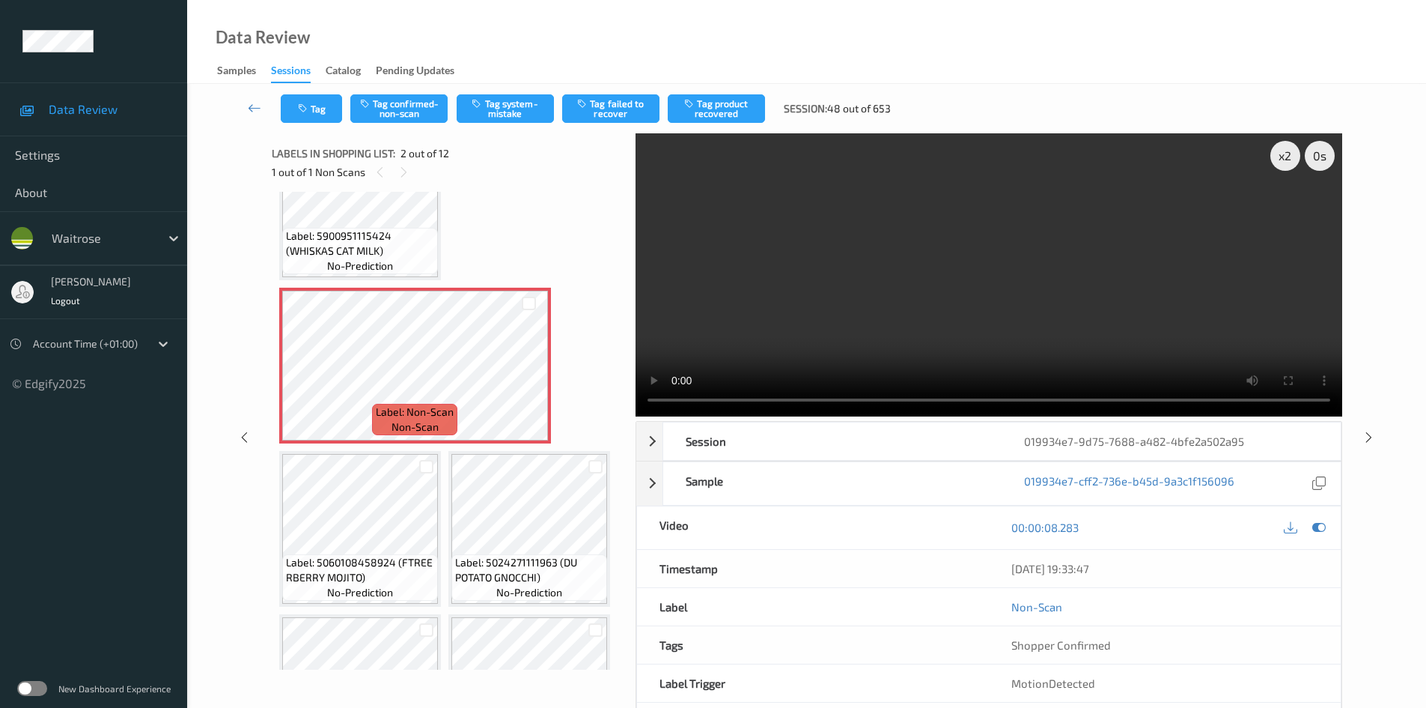
click at [814, 286] on video at bounding box center [989, 274] width 707 height 283
click at [839, 300] on video at bounding box center [989, 274] width 707 height 283
click at [880, 314] on video at bounding box center [989, 274] width 707 height 283
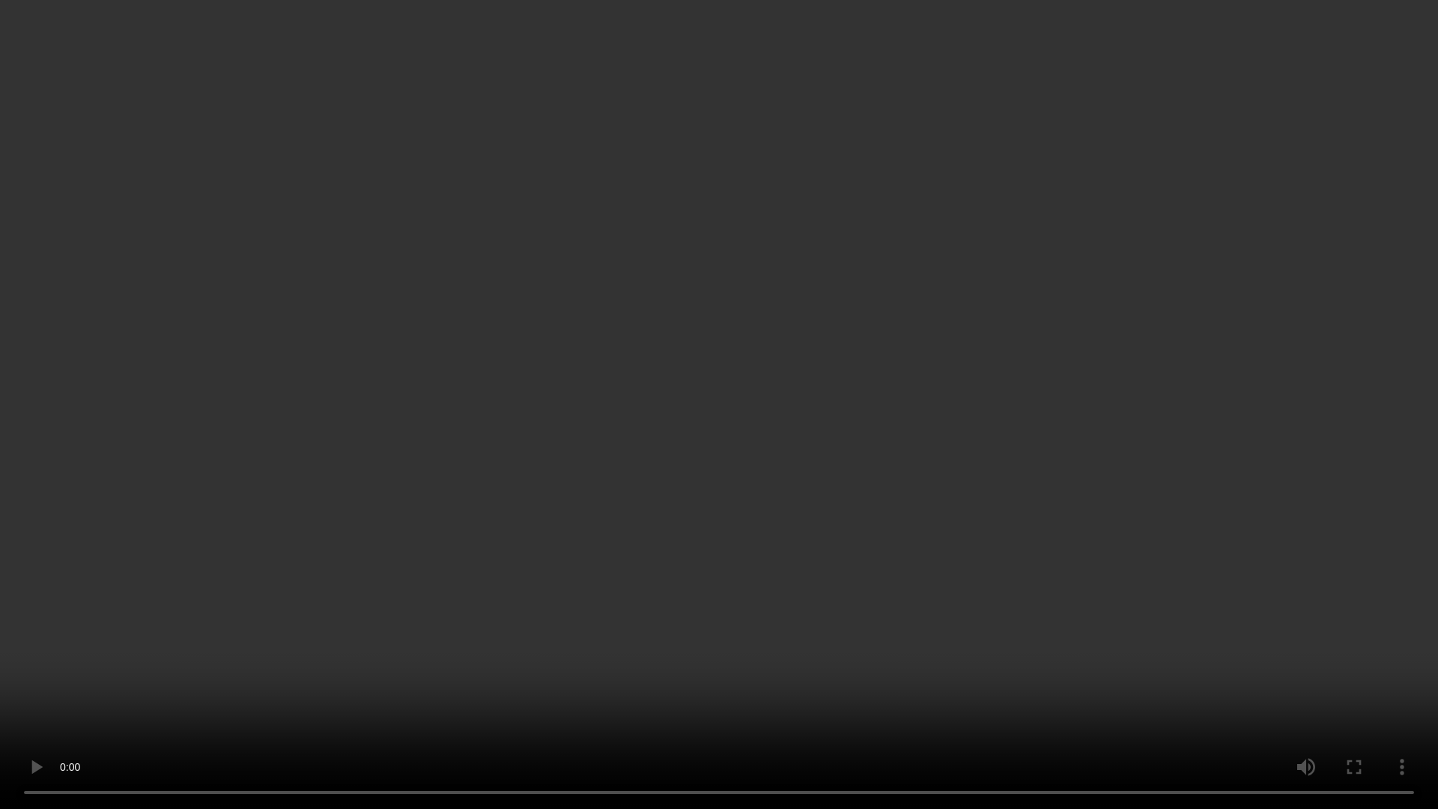
click at [1224, 453] on video at bounding box center [719, 404] width 1438 height 809
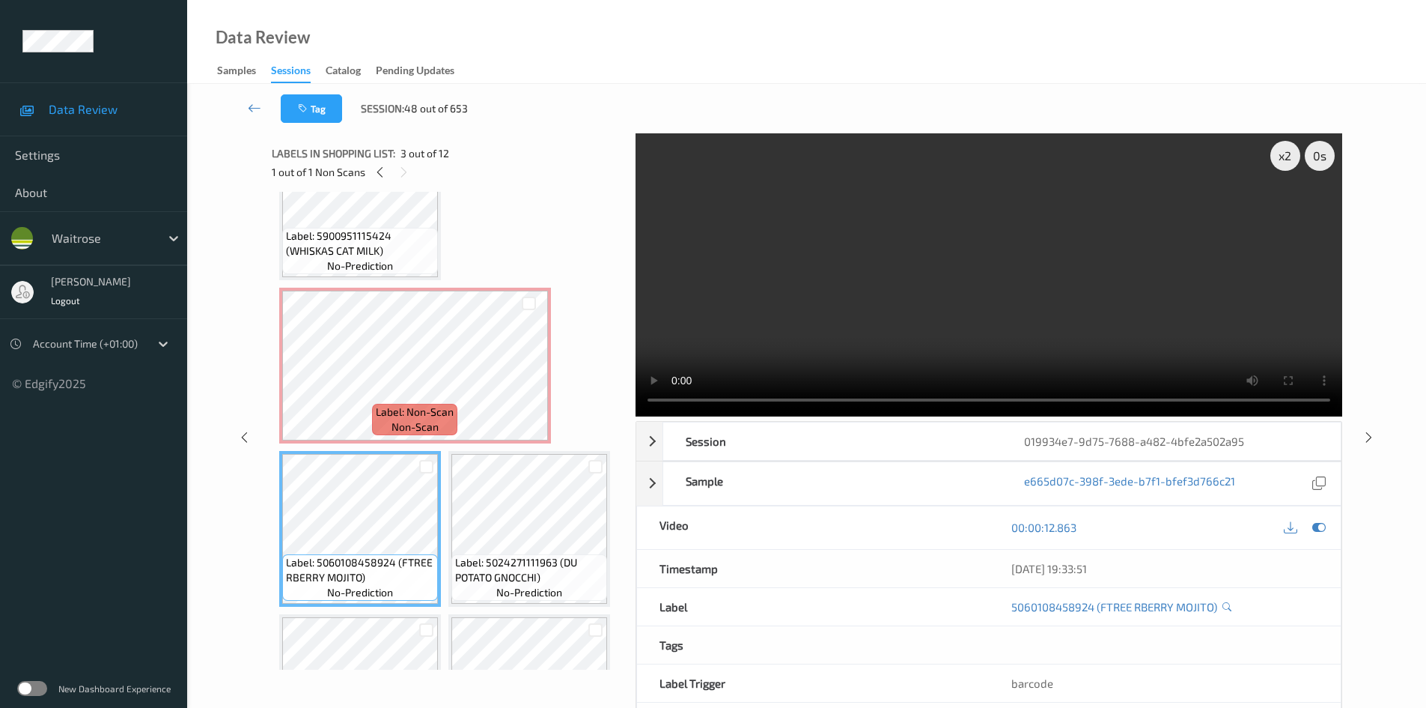
click at [997, 355] on video at bounding box center [989, 274] width 707 height 283
click at [946, 287] on video at bounding box center [989, 274] width 707 height 283
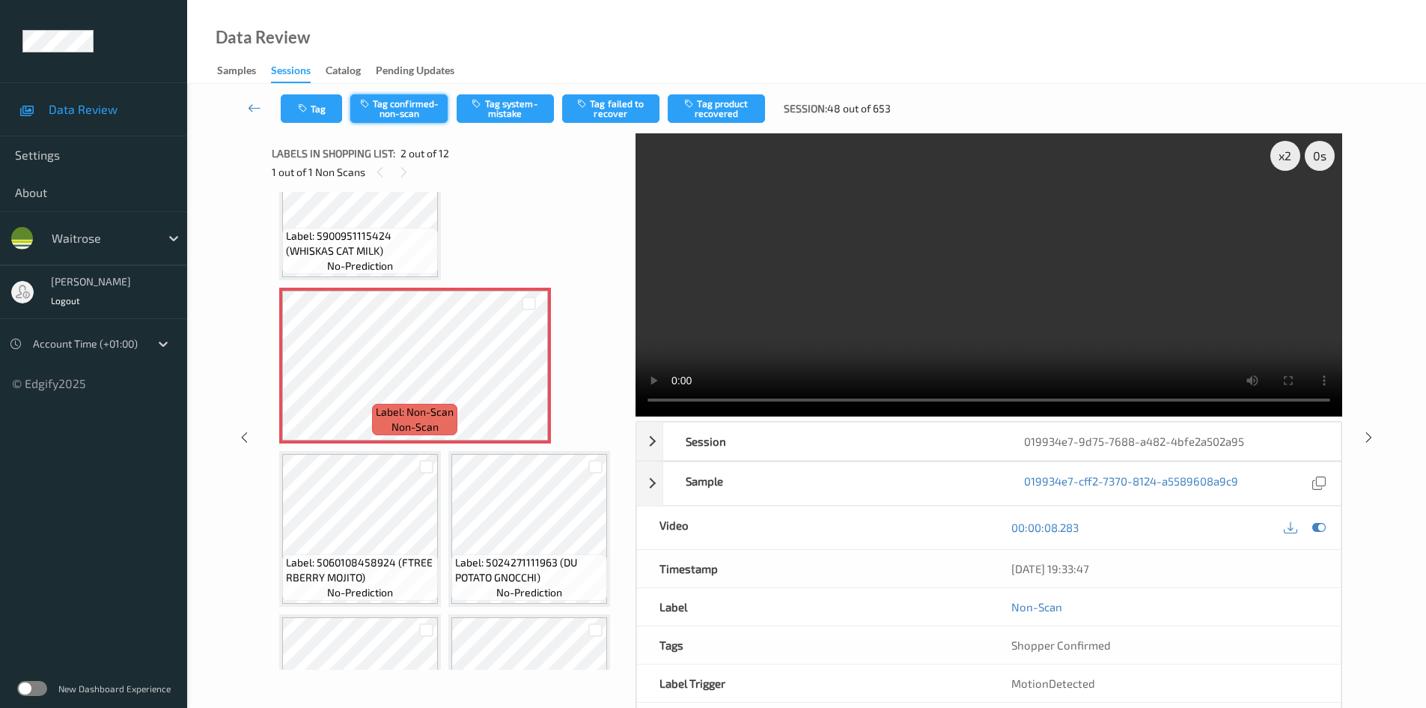
click at [398, 109] on button "Tag confirmed-non-scan" at bounding box center [398, 108] width 97 height 28
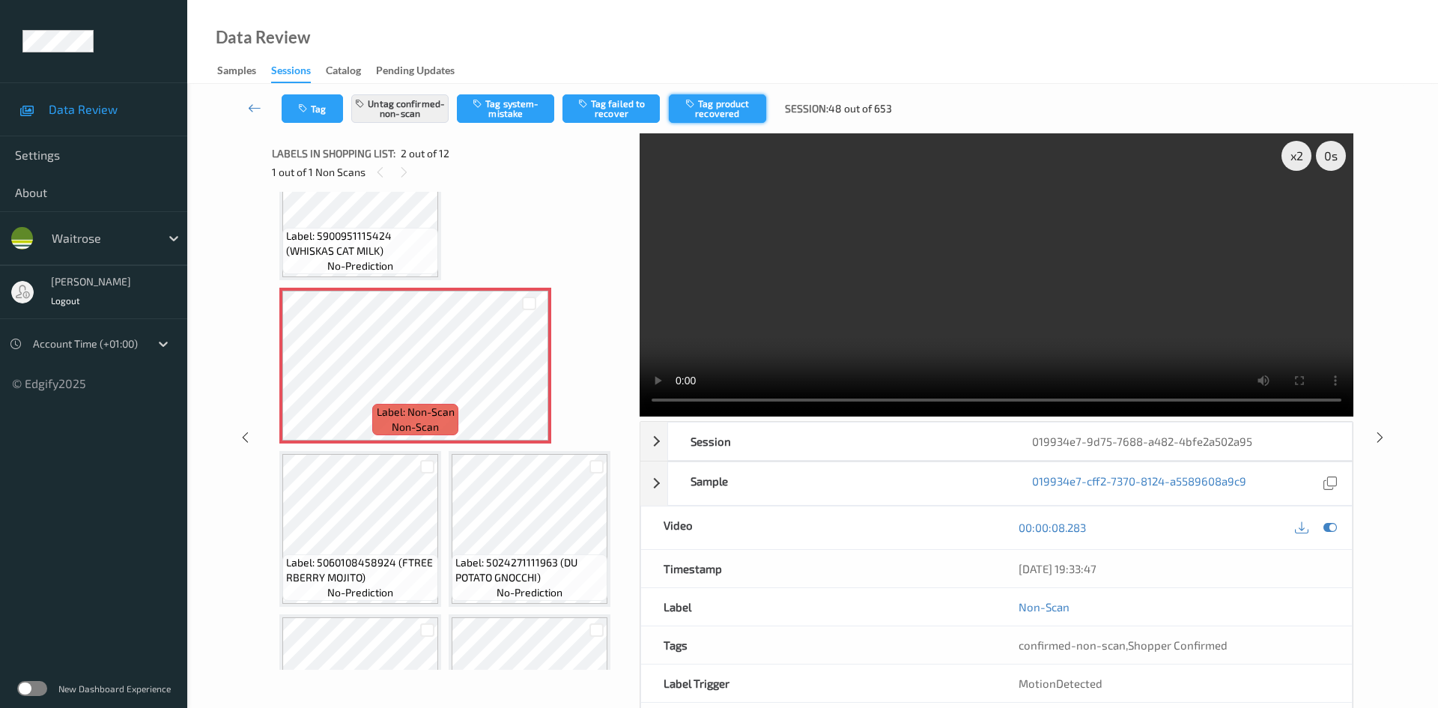
click at [741, 110] on button "Tag product recovered" at bounding box center [717, 108] width 97 height 28
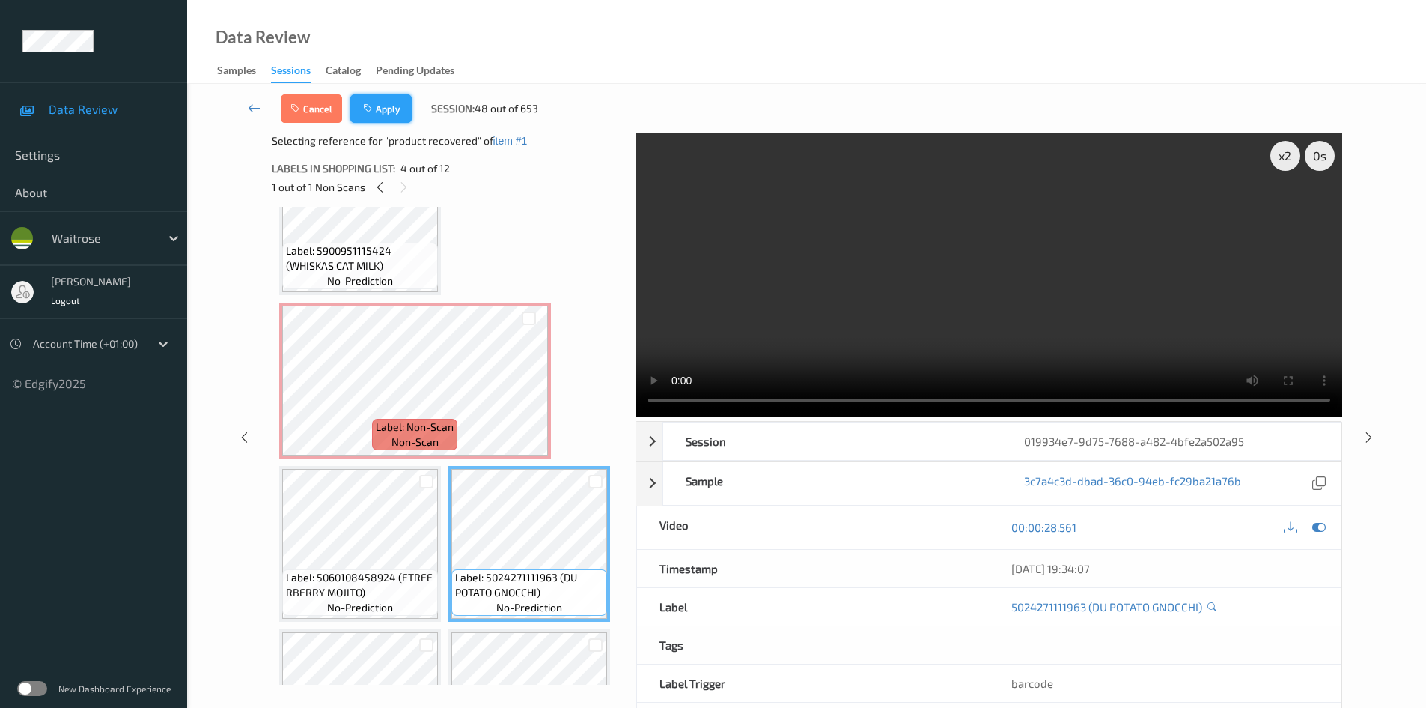
drag, startPoint x: 392, startPoint y: 109, endPoint x: 403, endPoint y: 109, distance: 11.2
click at [403, 109] on button "Apply" at bounding box center [380, 108] width 61 height 28
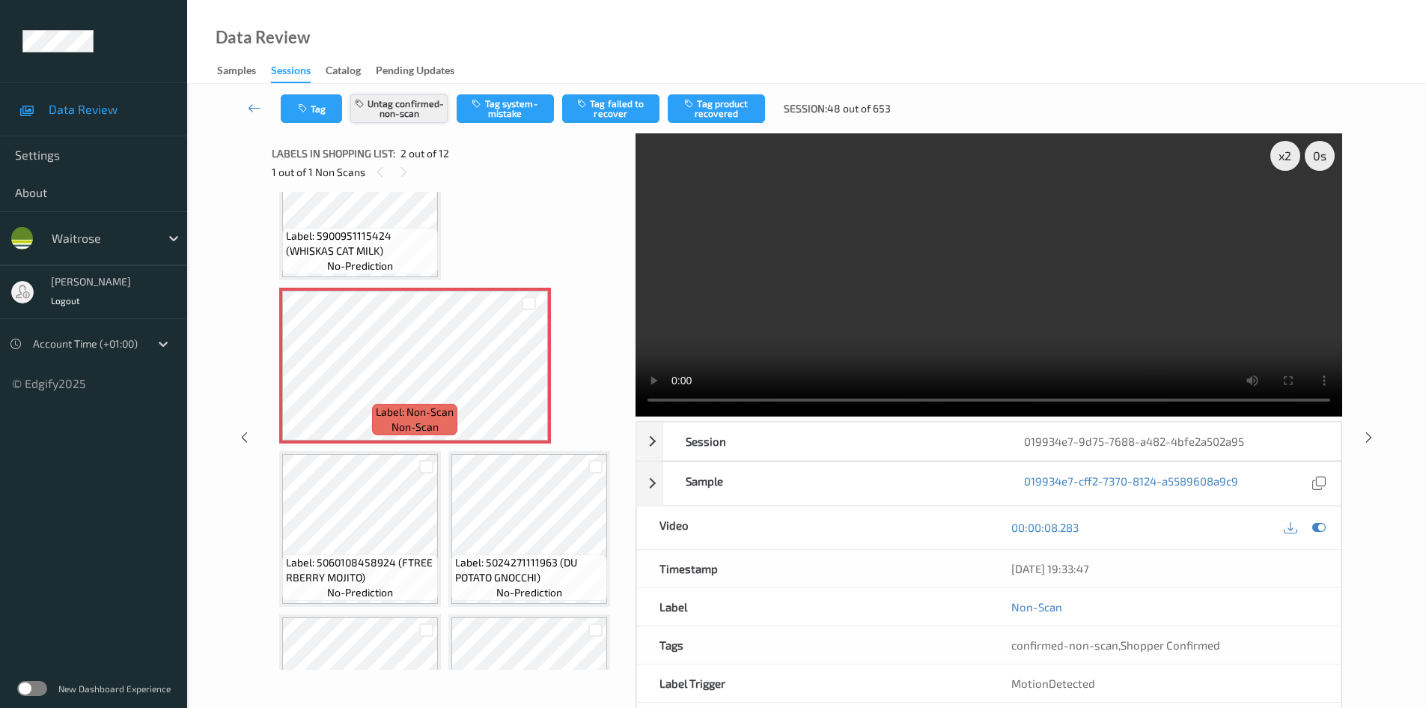
scroll to position [7, 0]
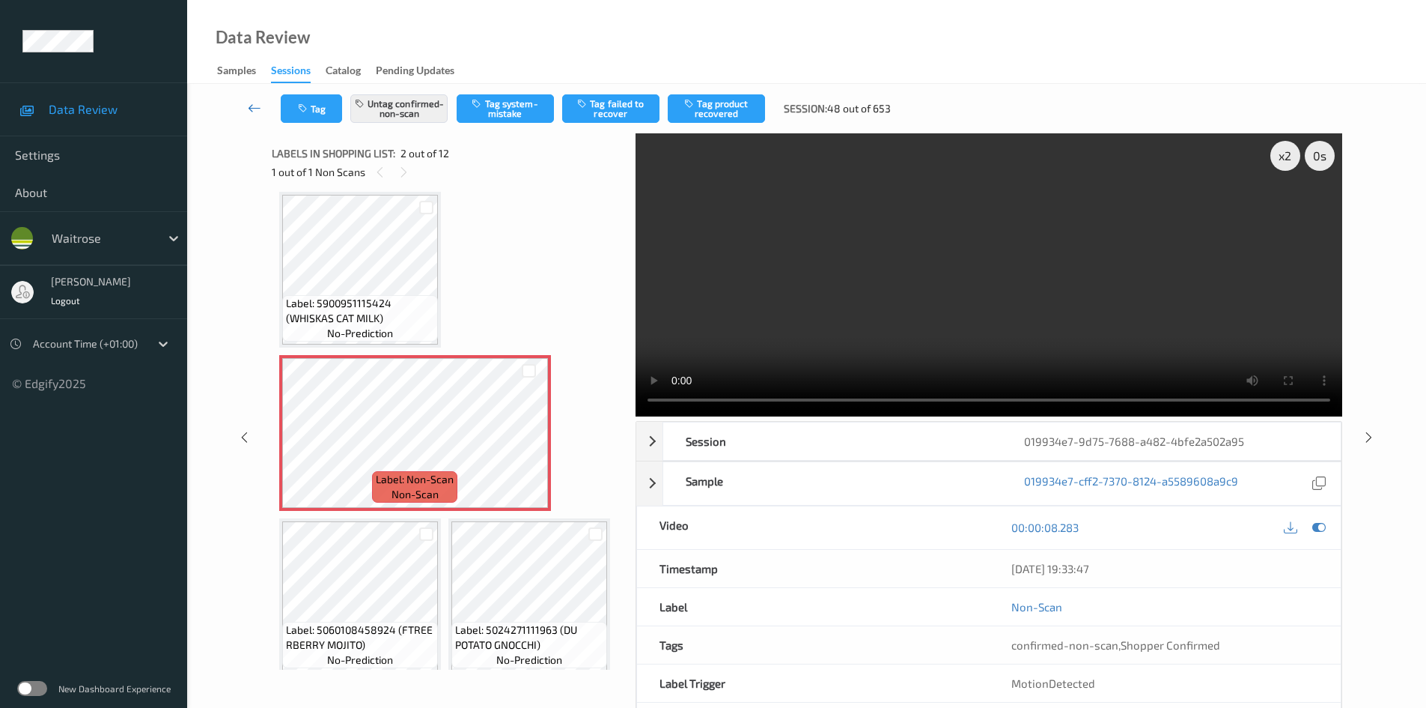
click at [246, 100] on link at bounding box center [254, 108] width 52 height 28
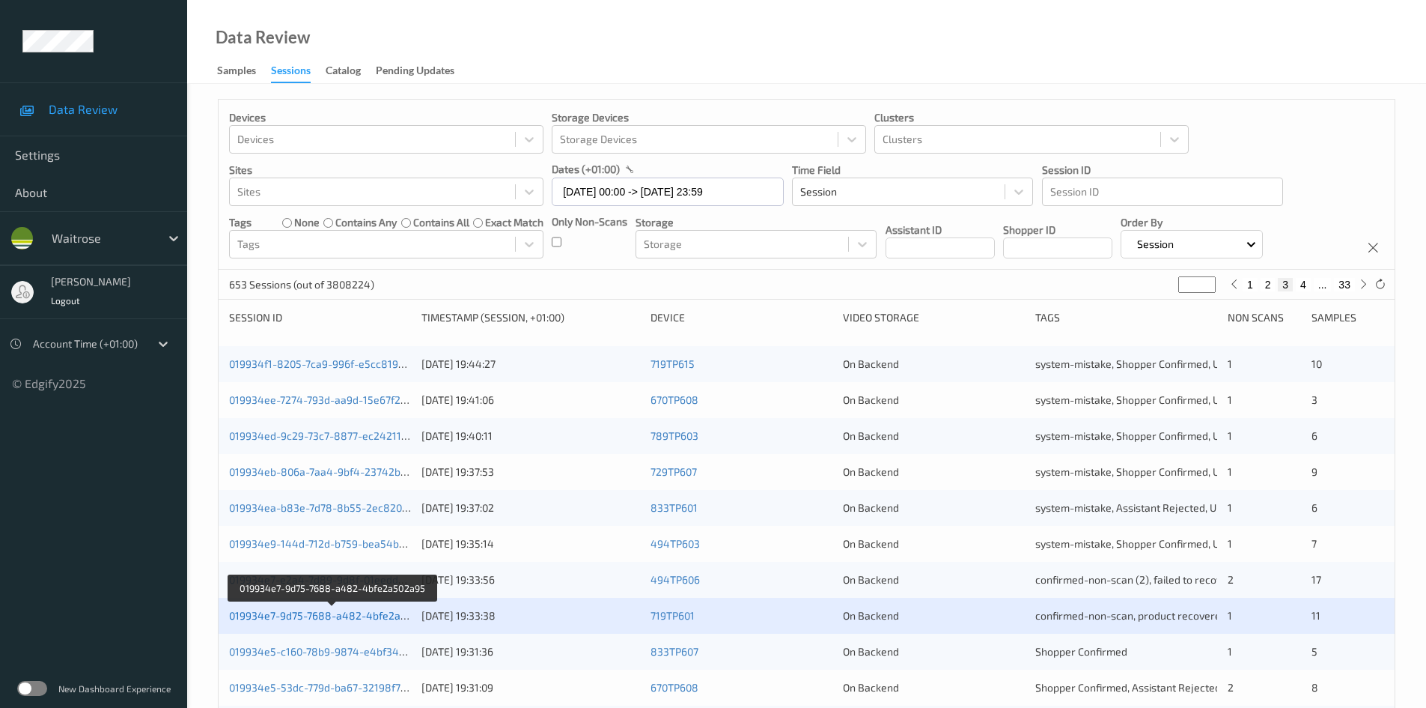
click at [323, 612] on link "019934e7-9d75-7688-a482-4bfe2a502a95" at bounding box center [332, 615] width 207 height 13
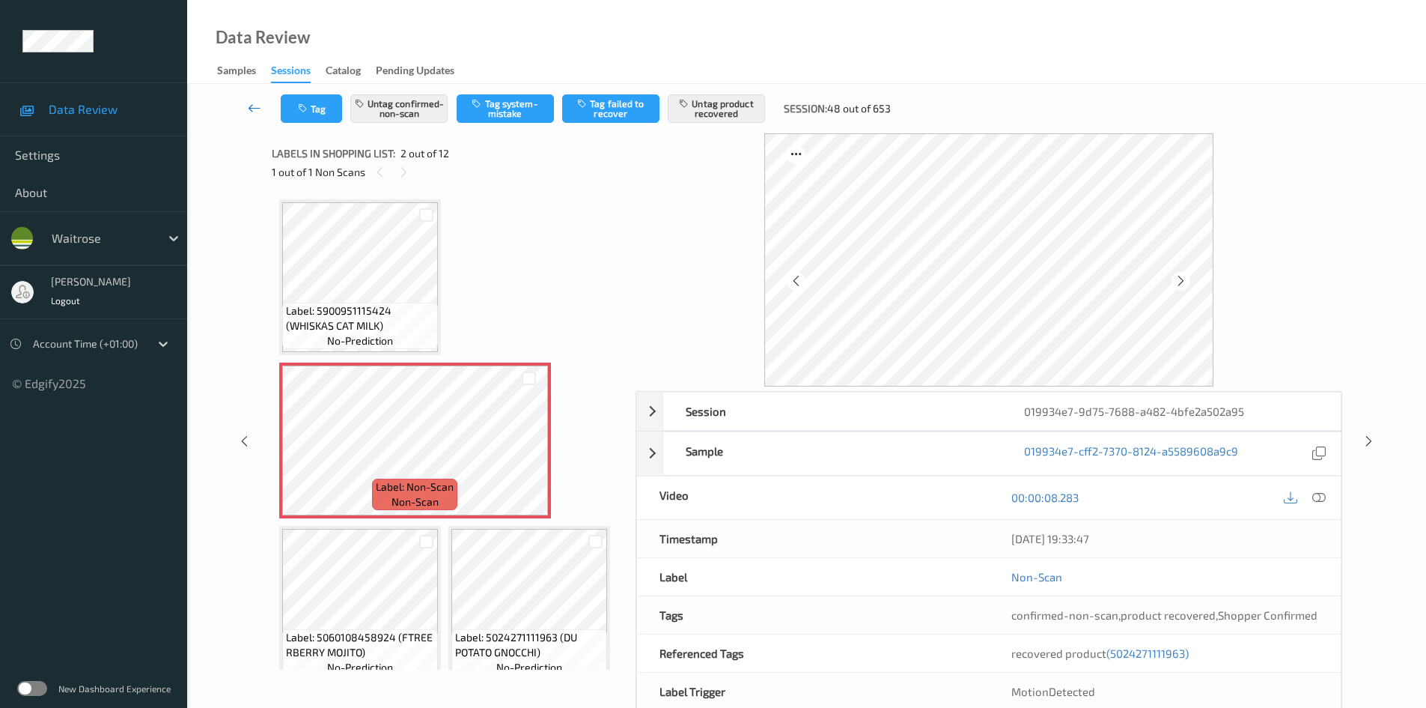
click at [255, 102] on icon at bounding box center [254, 107] width 13 height 15
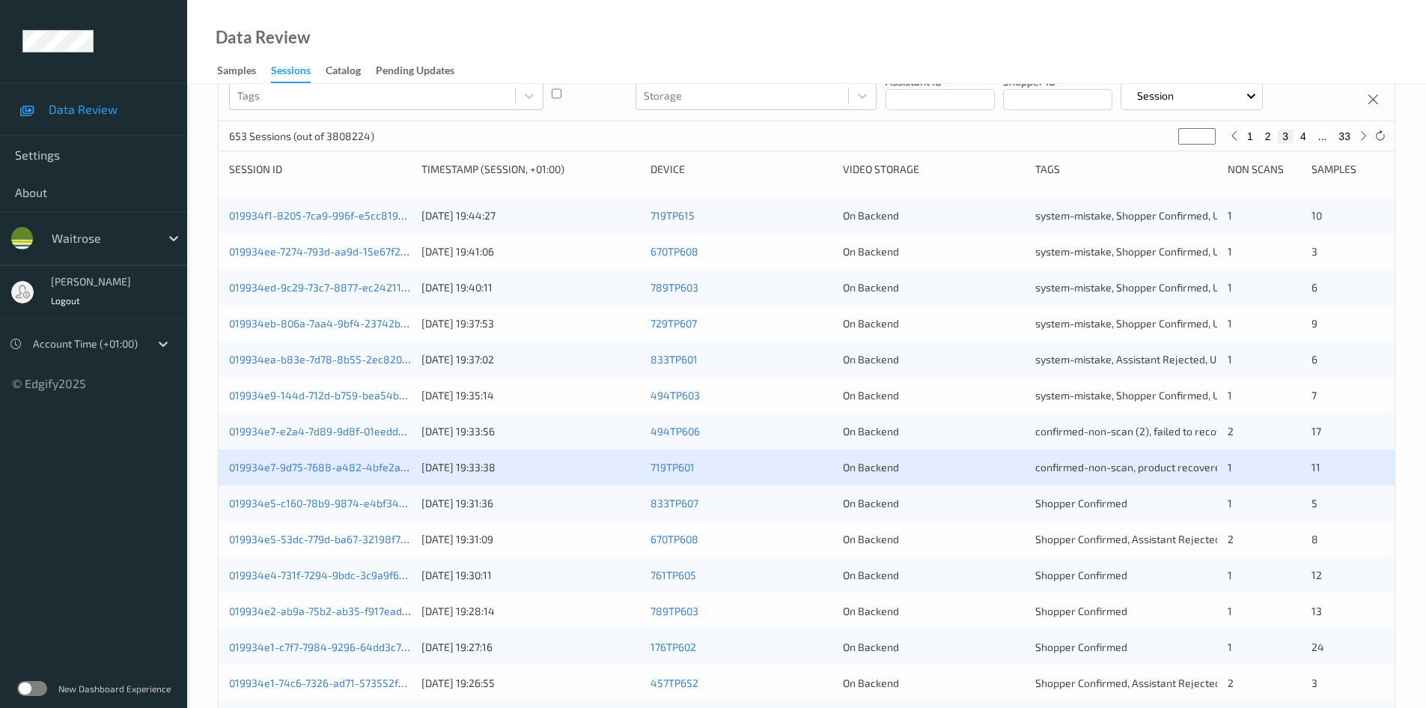
scroll to position [150, 0]
click at [297, 538] on link "019934e5-53dc-779d-ba67-32198f7229db" at bounding box center [329, 537] width 201 height 13
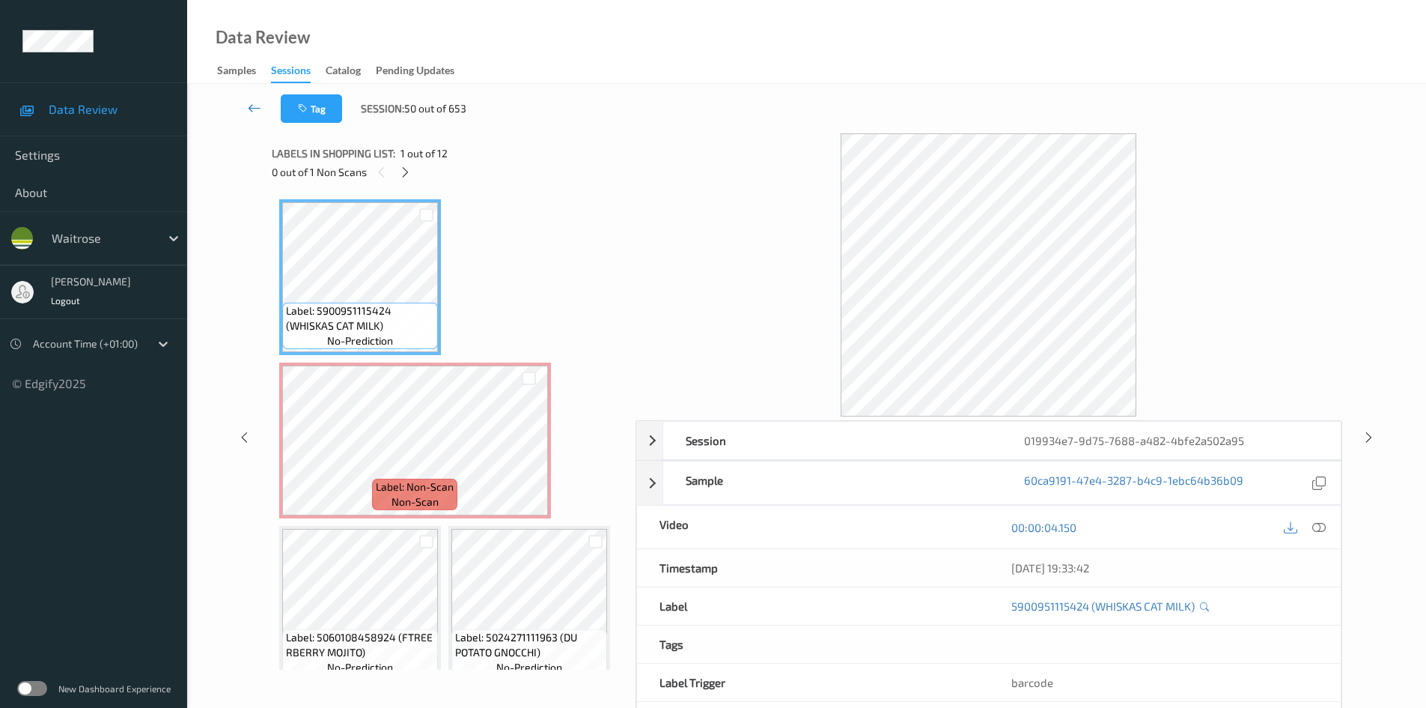
click at [246, 101] on link at bounding box center [254, 108] width 52 height 28
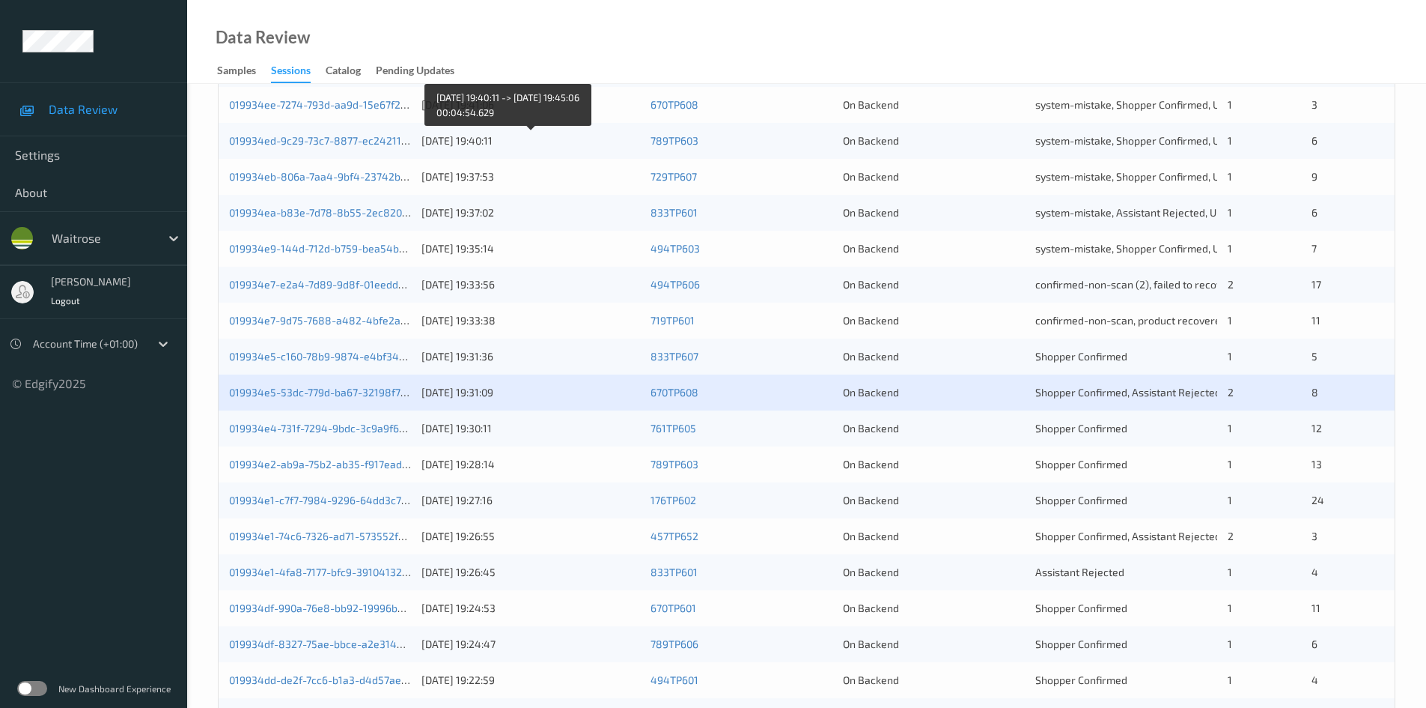
scroll to position [300, 0]
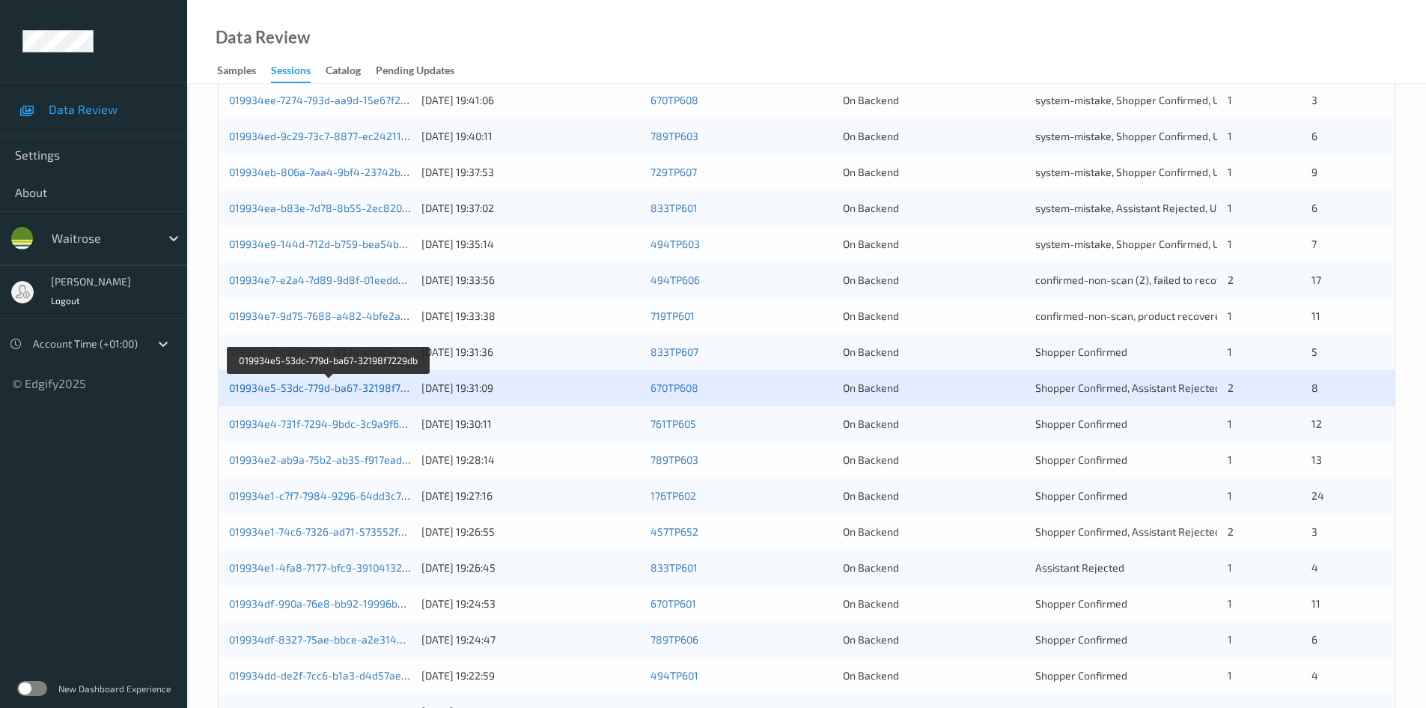
click at [293, 390] on link "019934e5-53dc-779d-ba67-32198f7229db" at bounding box center [329, 387] width 201 height 13
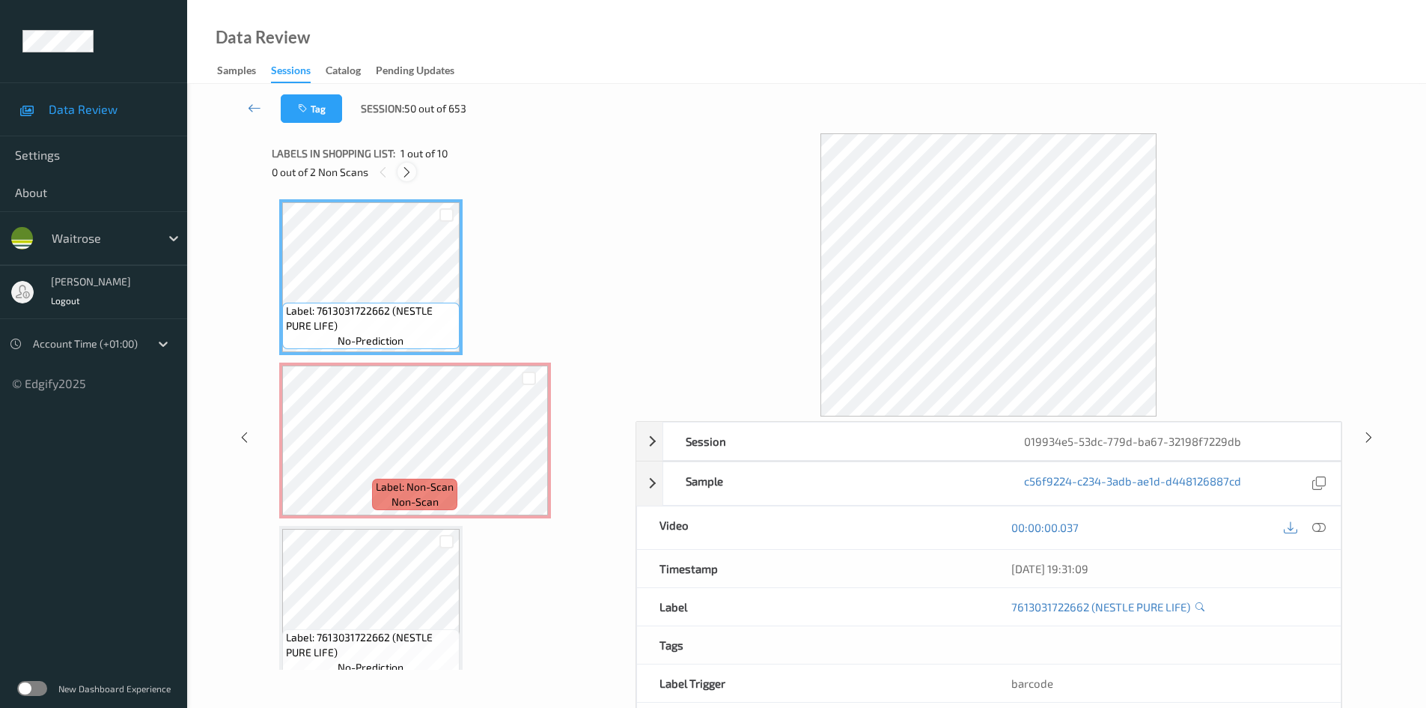
click at [404, 169] on icon at bounding box center [407, 171] width 13 height 13
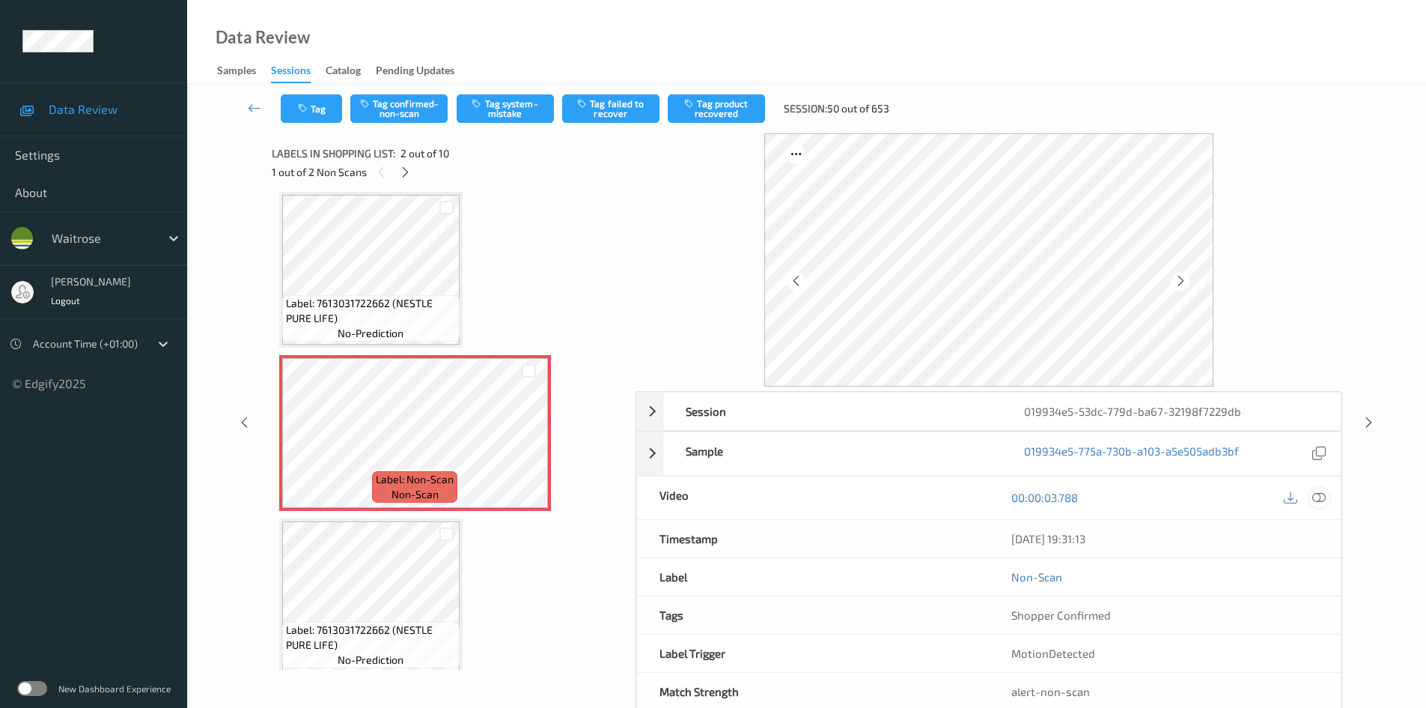
click at [1316, 493] on icon at bounding box center [1319, 496] width 13 height 13
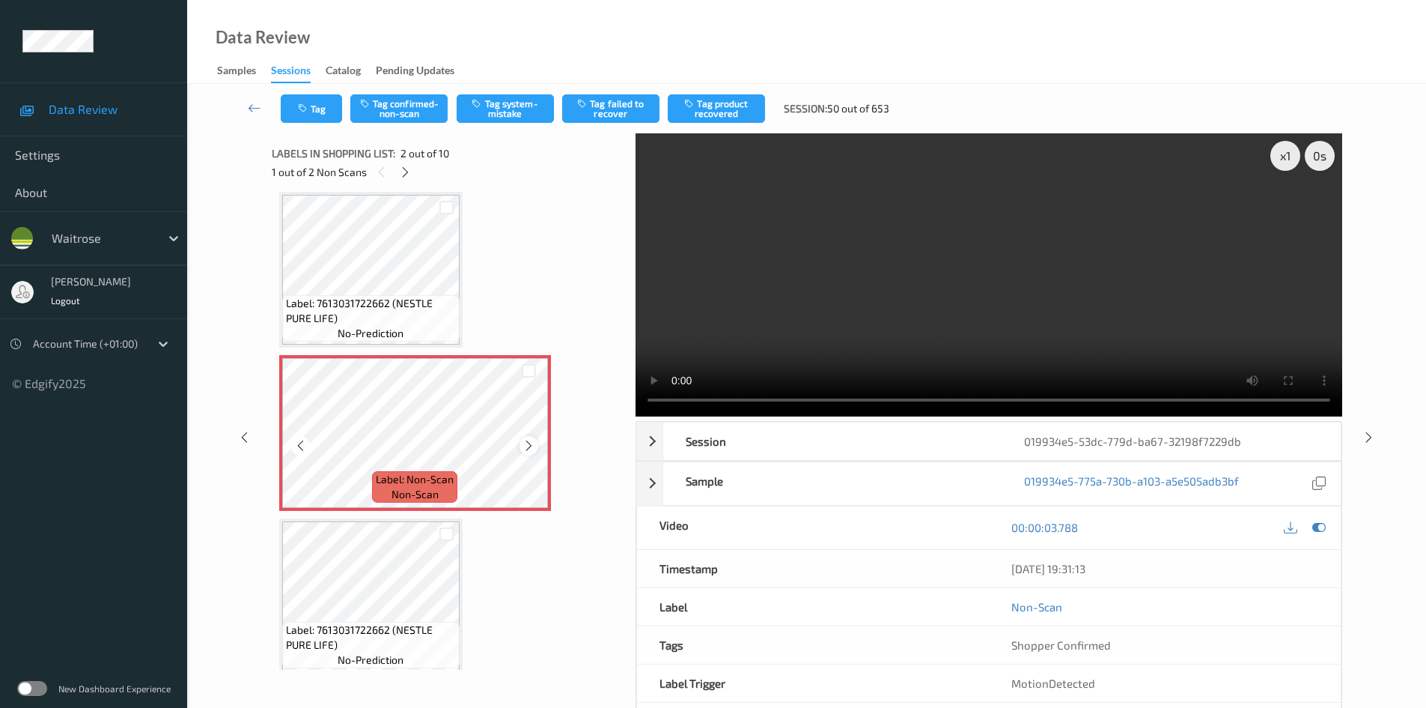
click at [531, 444] on icon at bounding box center [529, 445] width 13 height 13
click at [533, 445] on icon at bounding box center [529, 445] width 13 height 13
click at [1288, 151] on div "x 1" at bounding box center [1286, 156] width 30 height 30
drag, startPoint x: 1286, startPoint y: 152, endPoint x: 1282, endPoint y: 165, distance: 13.5
click at [1284, 152] on div "x 2" at bounding box center [1286, 156] width 30 height 30
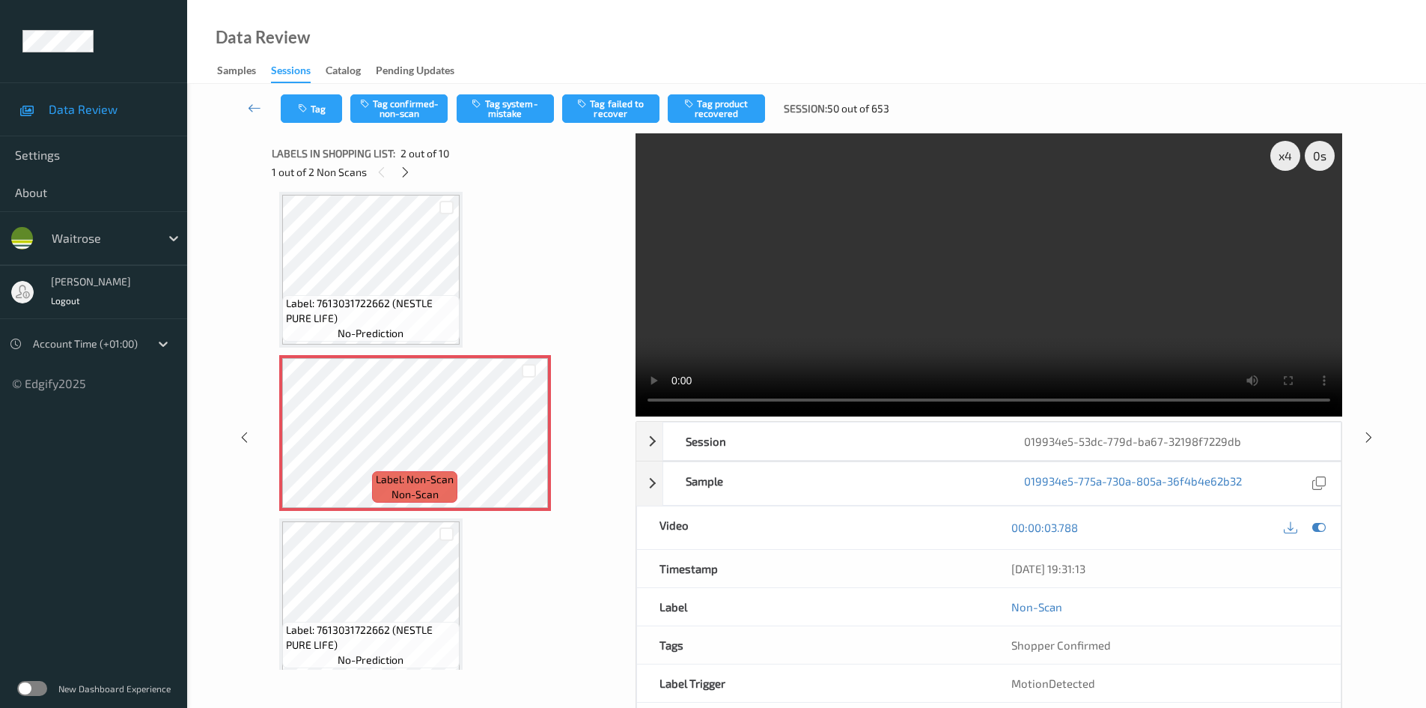
click at [911, 285] on video at bounding box center [989, 274] width 707 height 283
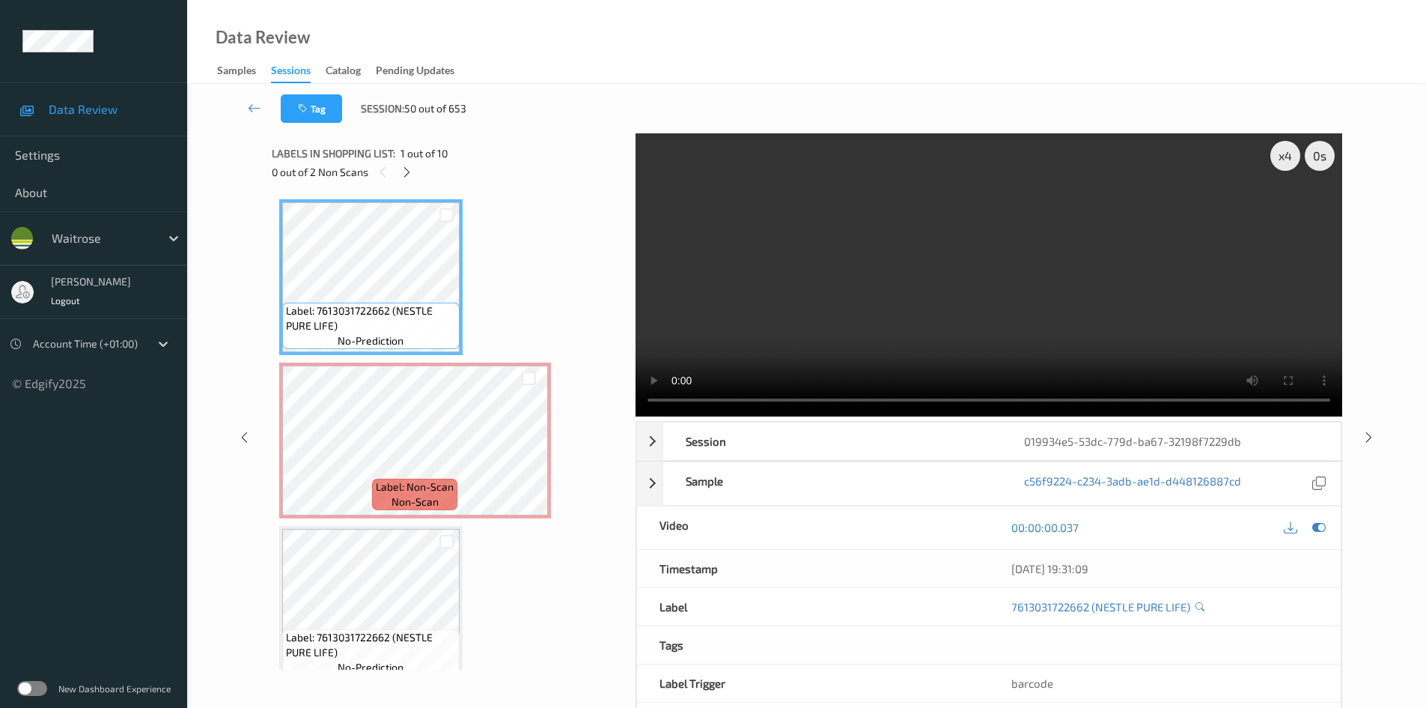
click at [1011, 294] on video at bounding box center [989, 274] width 707 height 283
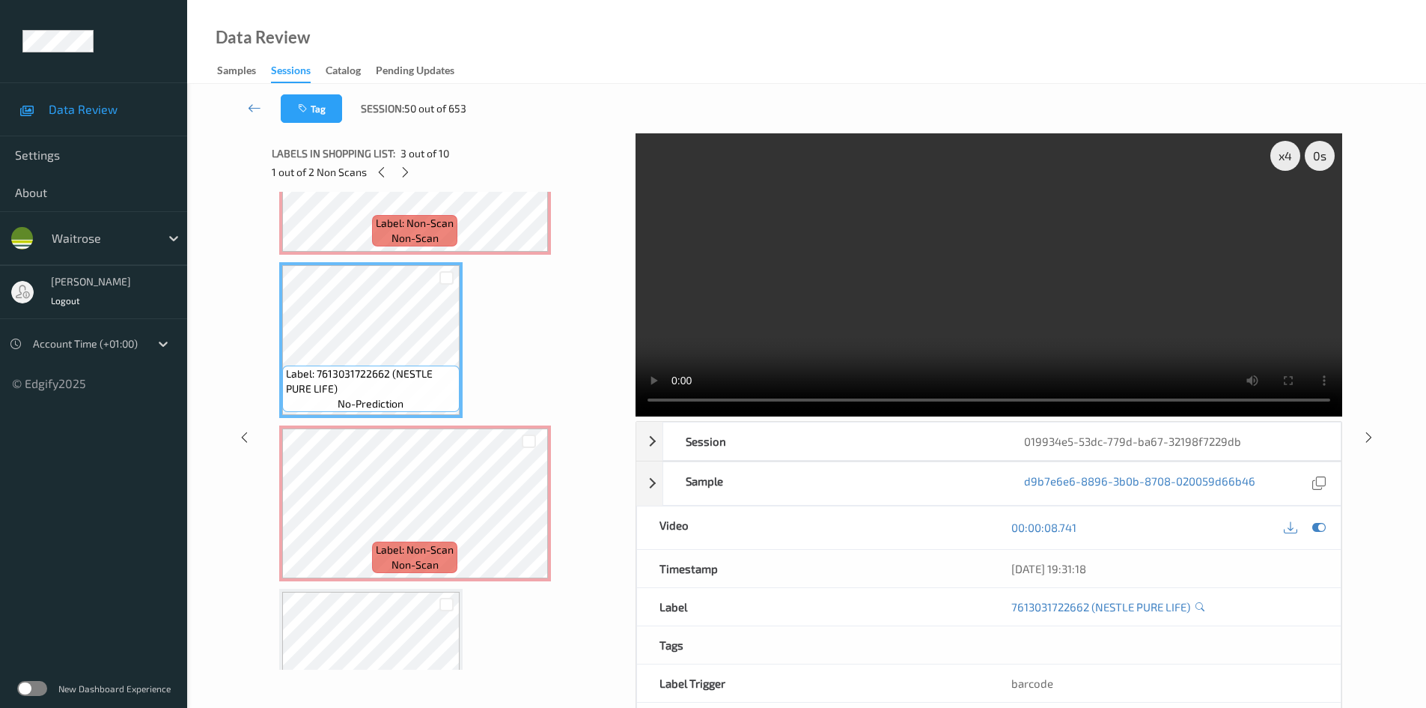
scroll to position [300, 0]
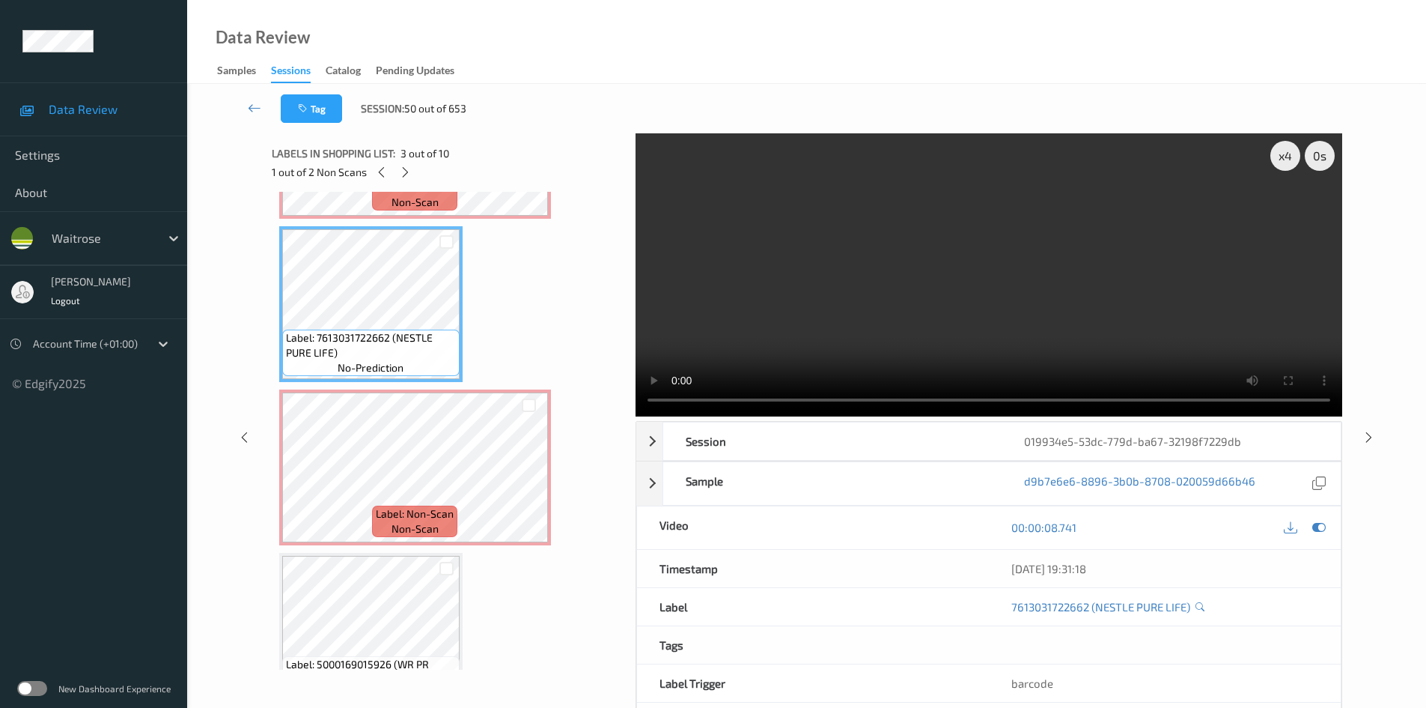
click at [830, 332] on video at bounding box center [989, 274] width 707 height 283
click at [868, 278] on video at bounding box center [989, 274] width 707 height 283
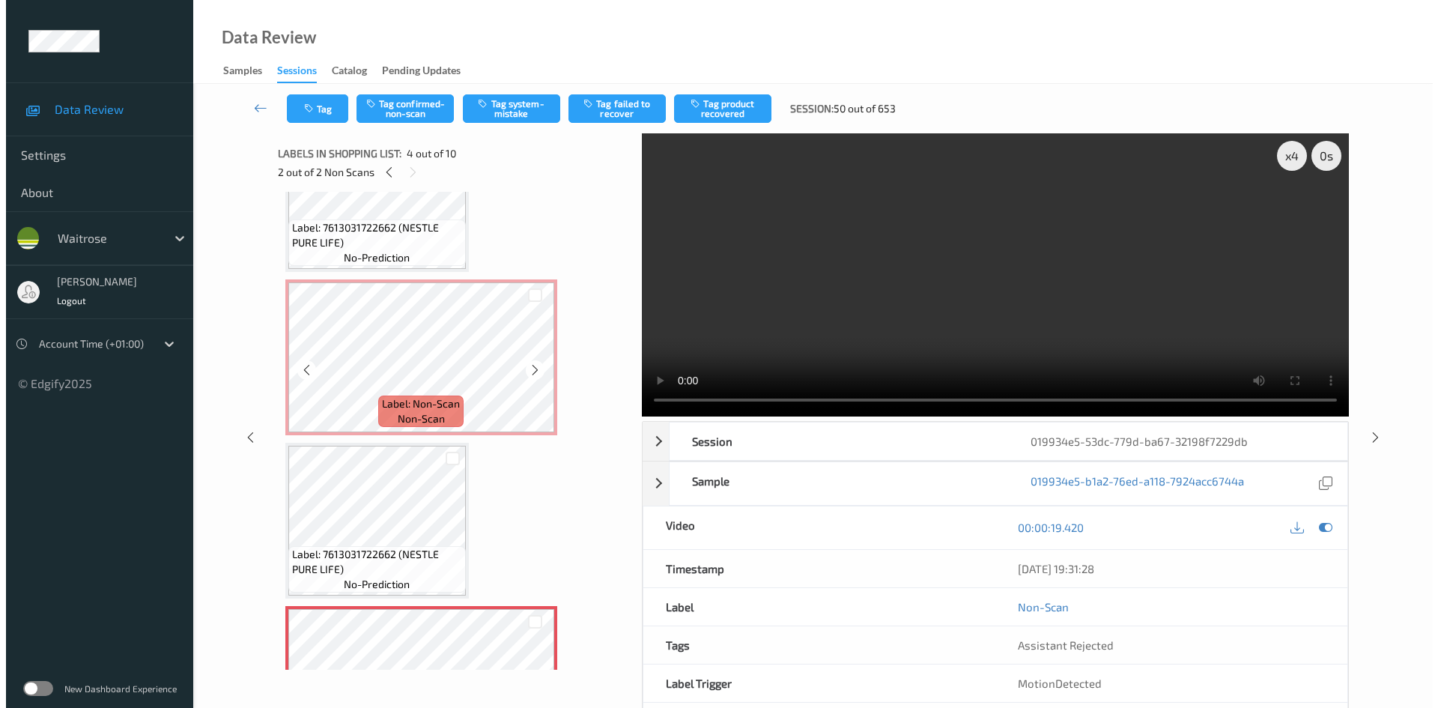
scroll to position [75, 0]
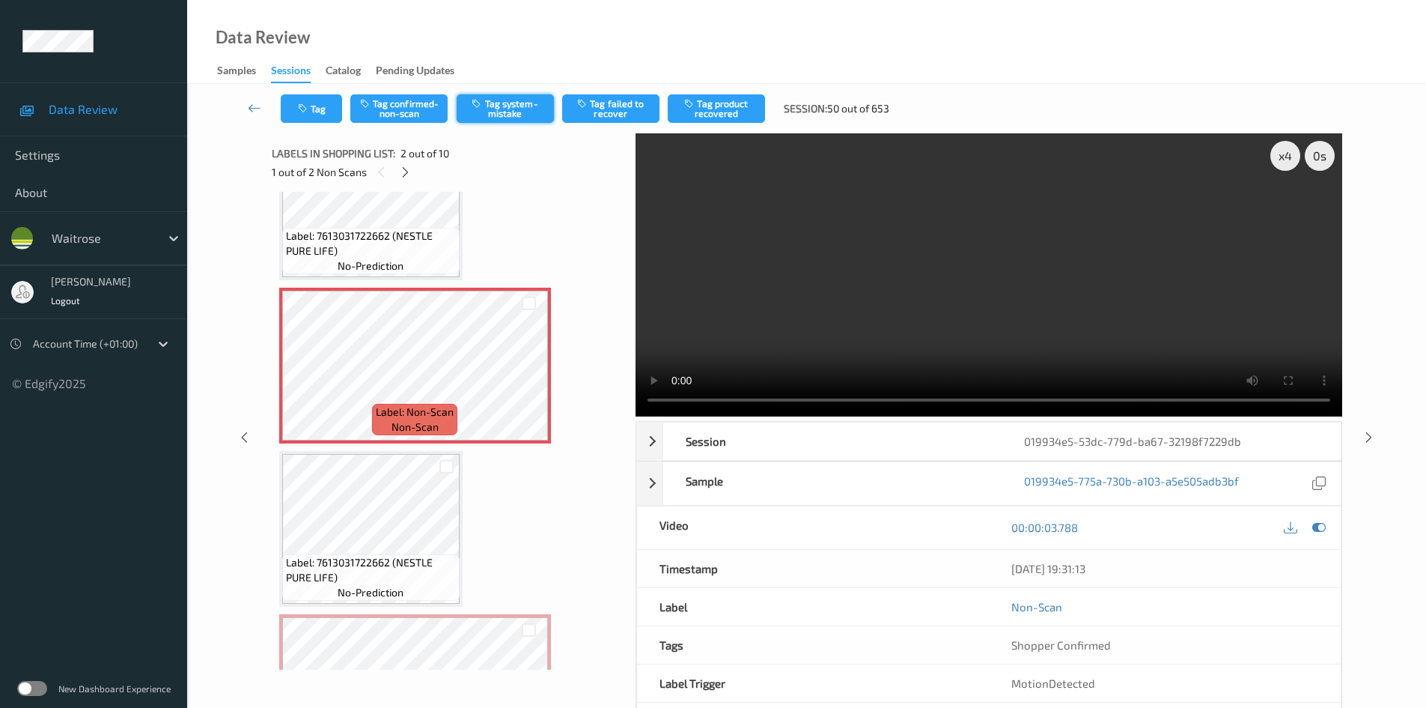
click at [503, 106] on button "Tag system-mistake" at bounding box center [505, 108] width 97 height 28
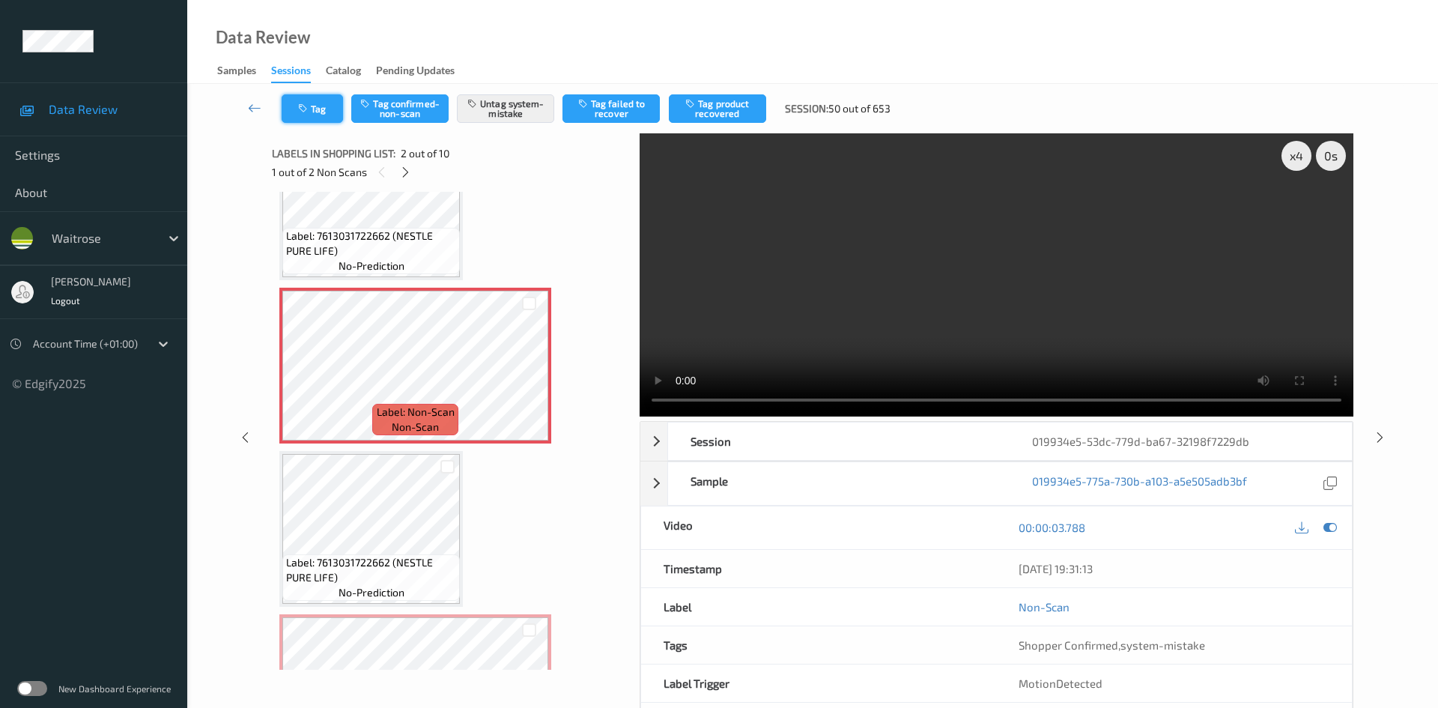
click at [313, 106] on button "Tag" at bounding box center [312, 108] width 61 height 28
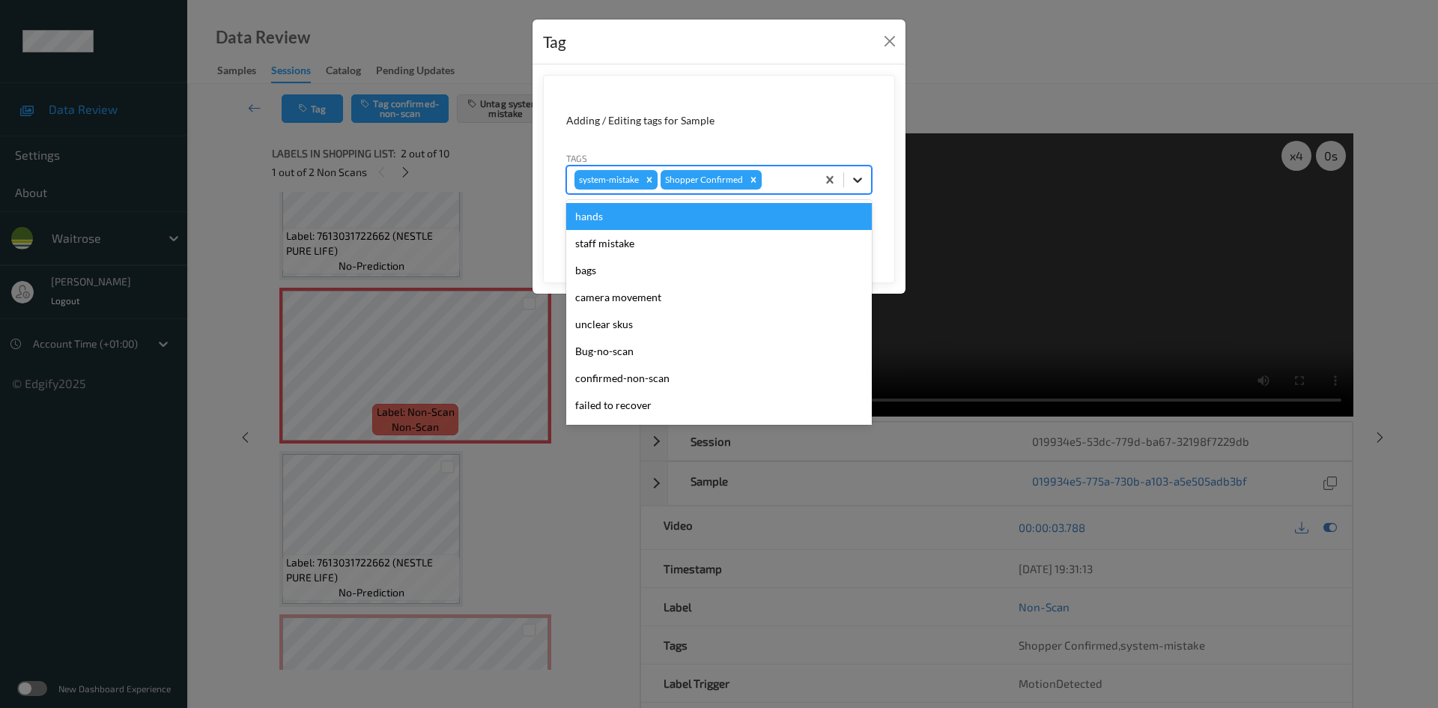
click at [865, 183] on div at bounding box center [857, 179] width 27 height 27
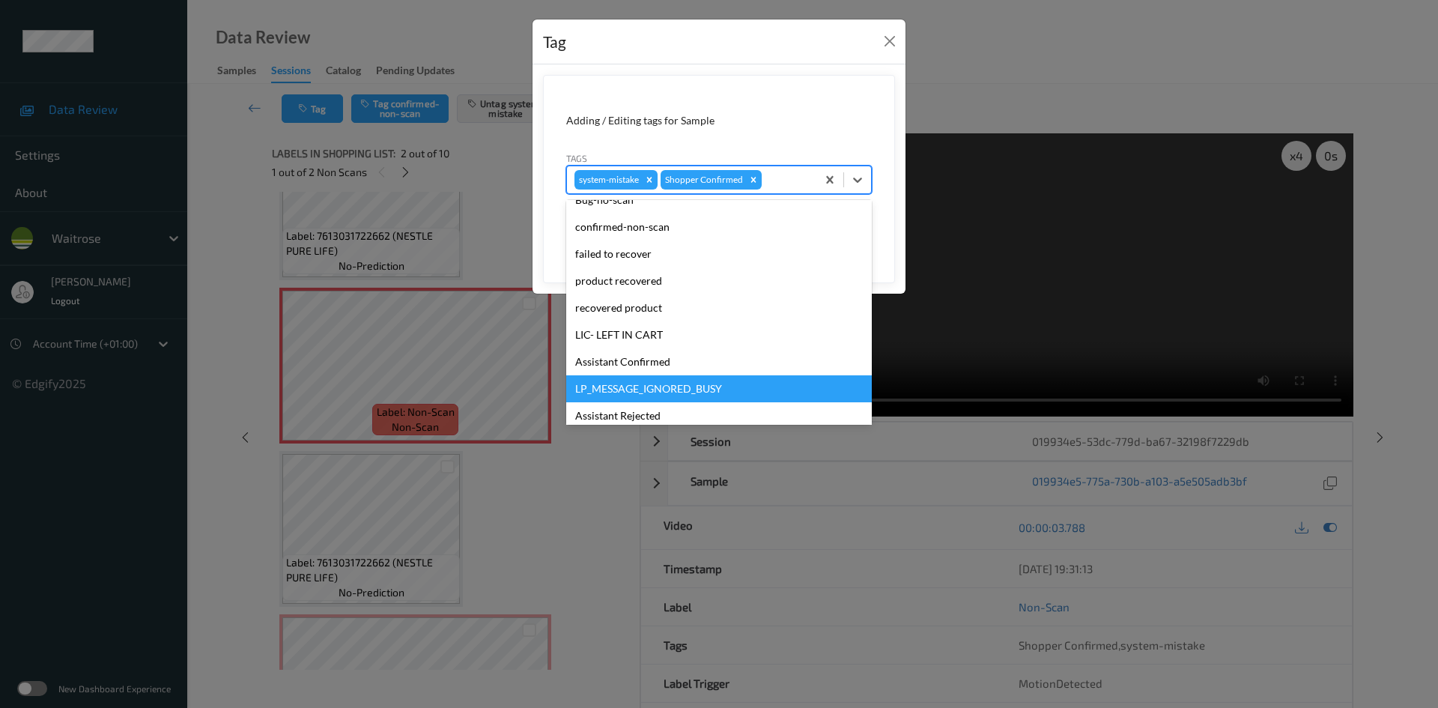
scroll to position [225, 0]
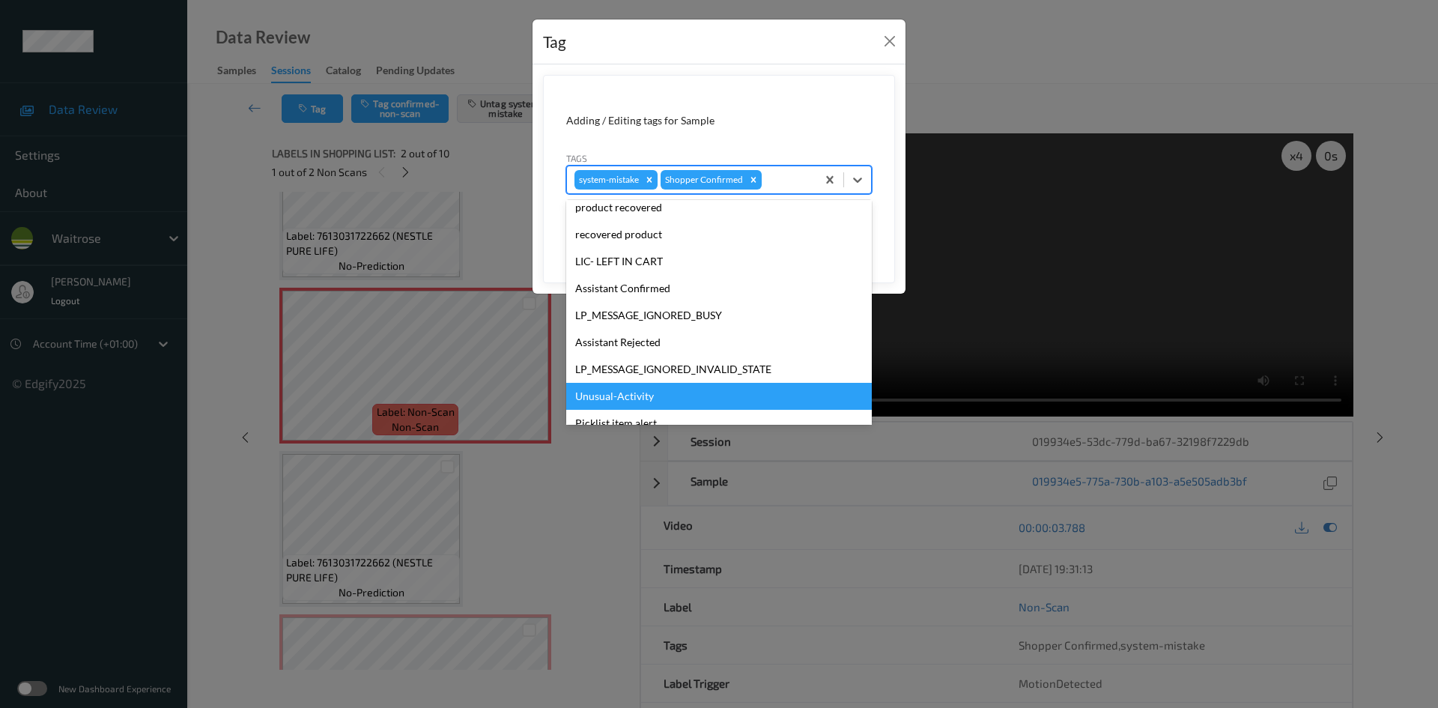
drag, startPoint x: 610, startPoint y: 398, endPoint x: 805, endPoint y: 342, distance: 202.4
click at [612, 398] on div "Unusual-Activity" at bounding box center [719, 396] width 306 height 27
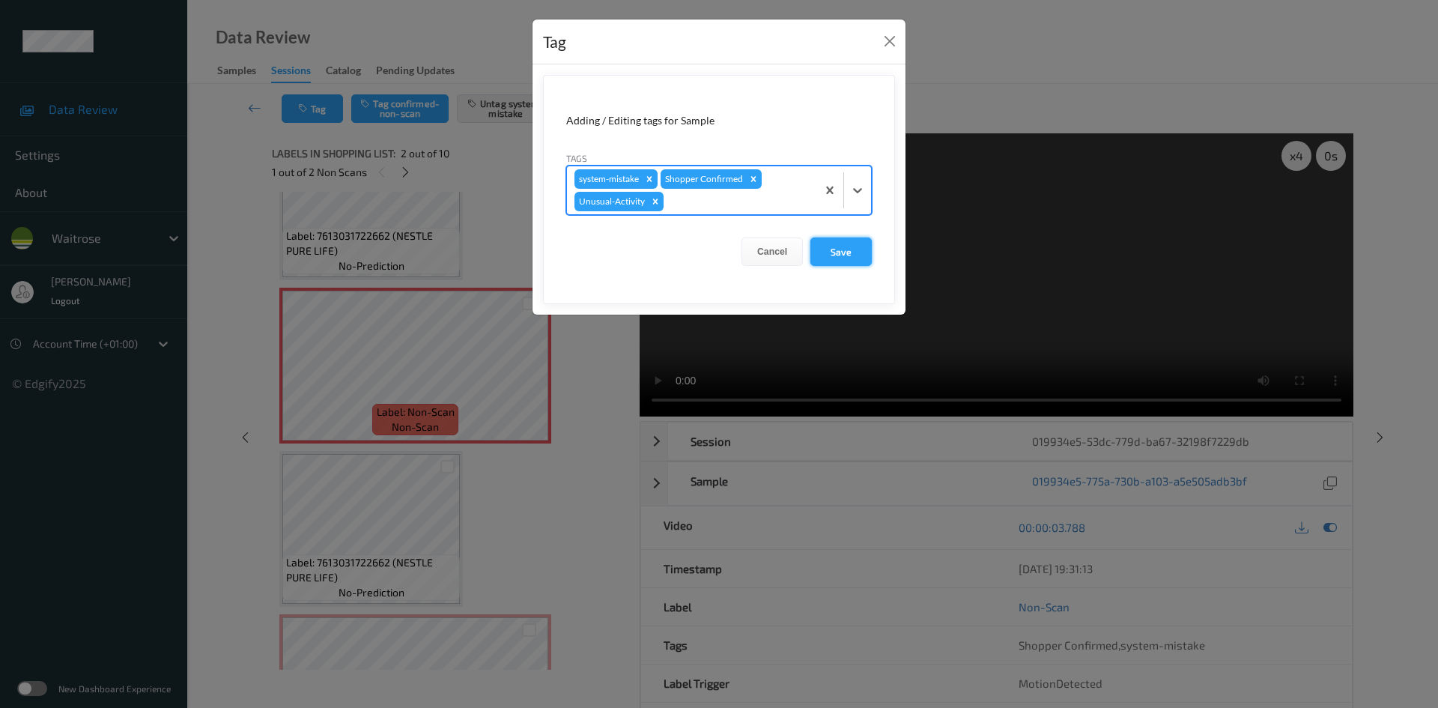
click at [842, 258] on button "Save" at bounding box center [840, 251] width 61 height 28
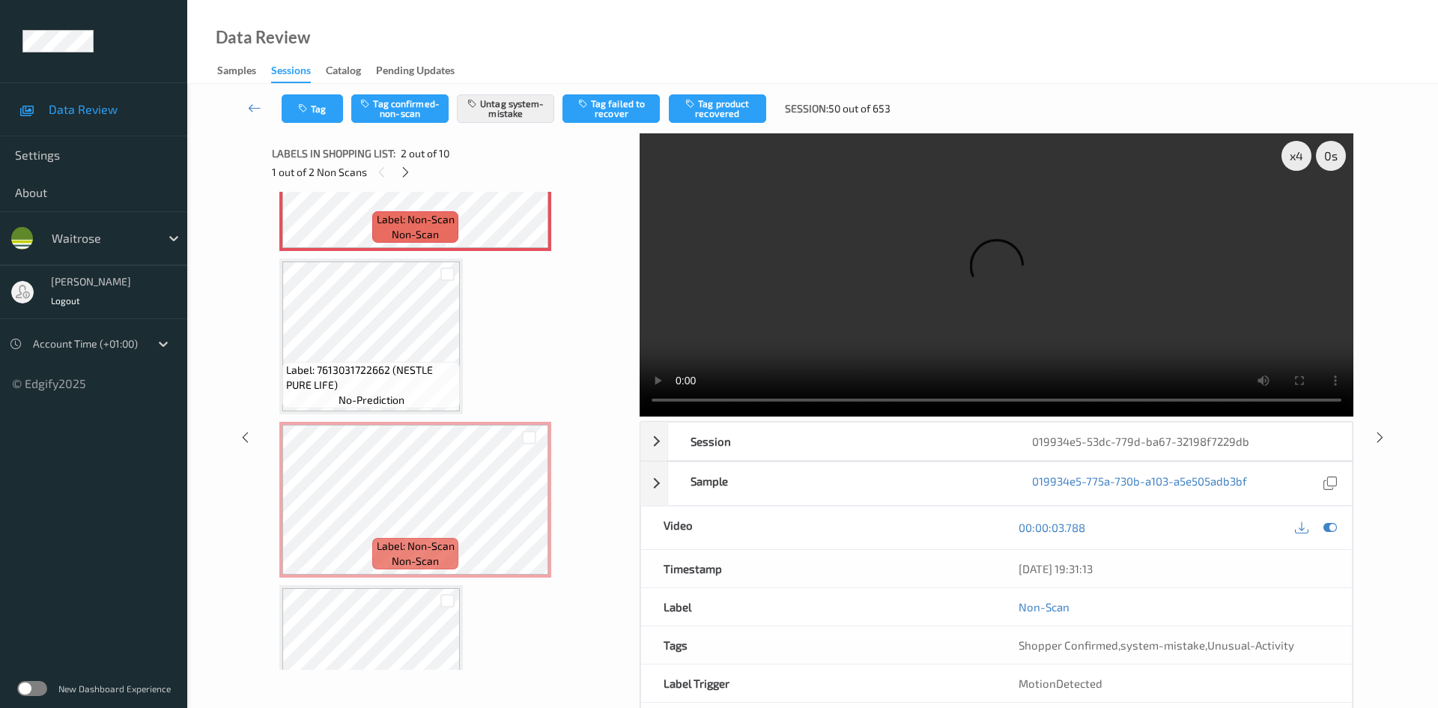
scroll to position [300, 0]
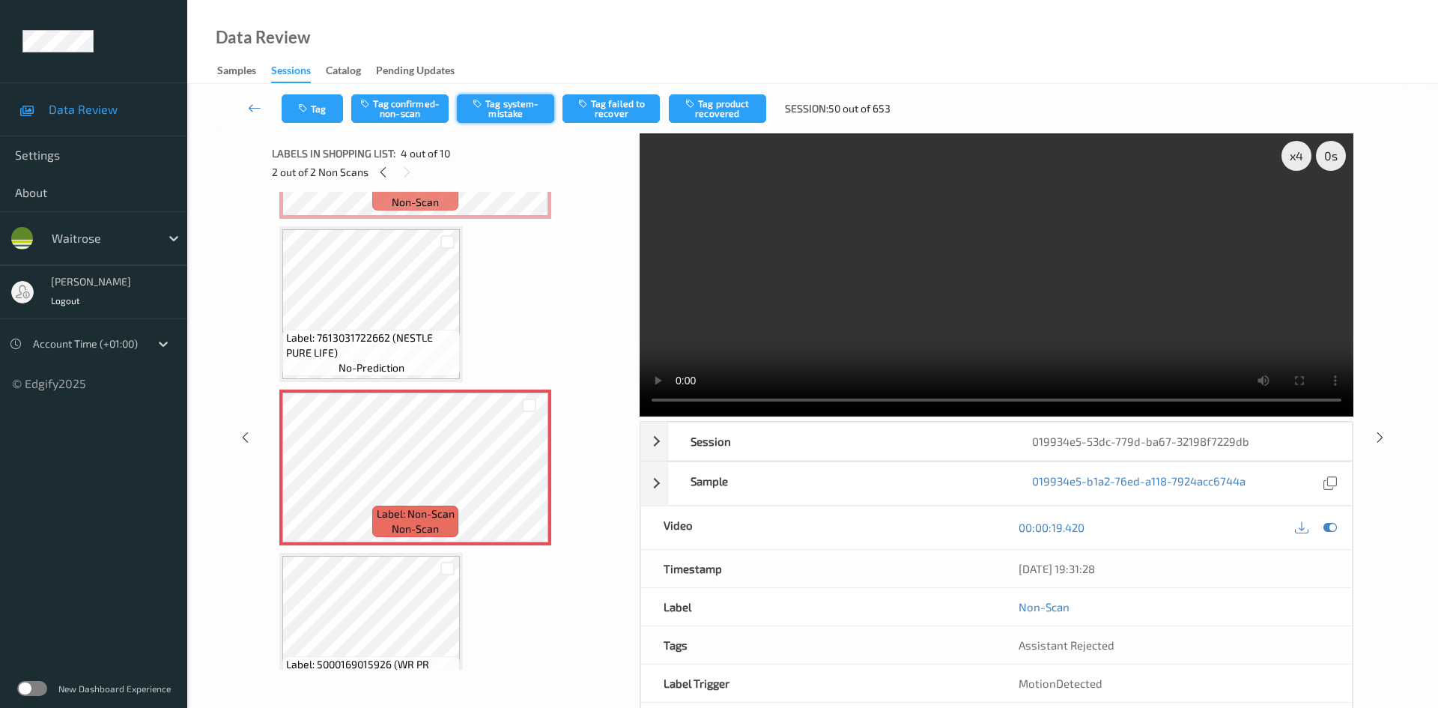
click at [503, 109] on button "Tag system-mistake" at bounding box center [505, 108] width 97 height 28
click at [318, 103] on button "Tag" at bounding box center [312, 108] width 61 height 28
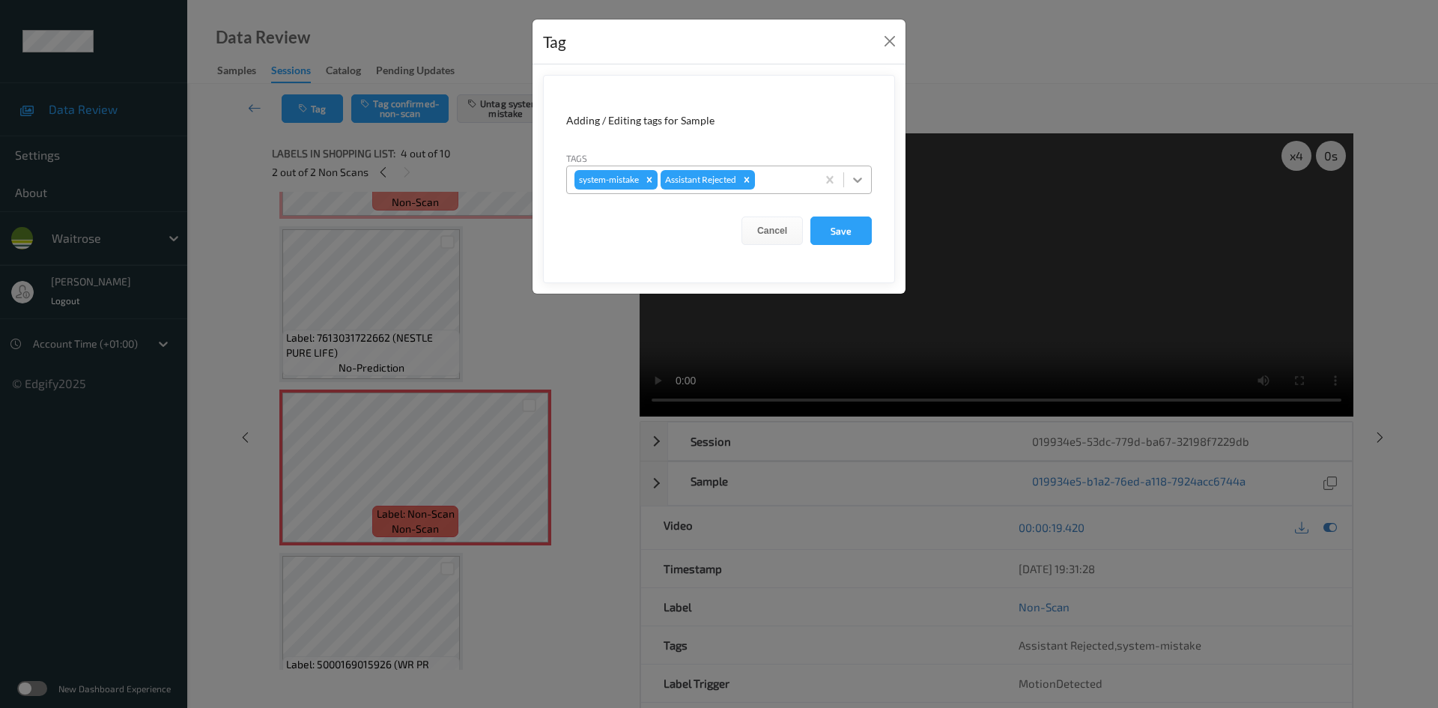
click at [862, 185] on icon at bounding box center [857, 179] width 15 height 15
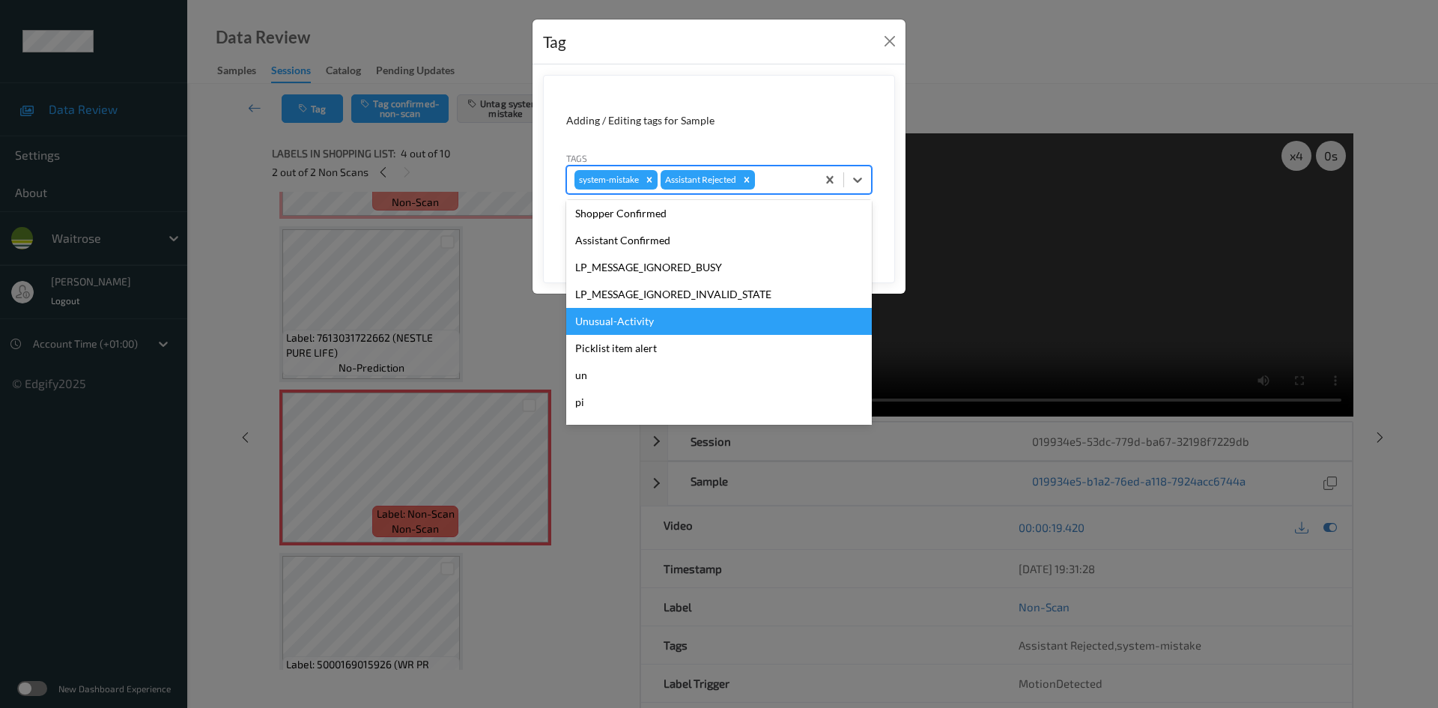
click at [615, 328] on div "Unusual-Activity" at bounding box center [719, 321] width 306 height 27
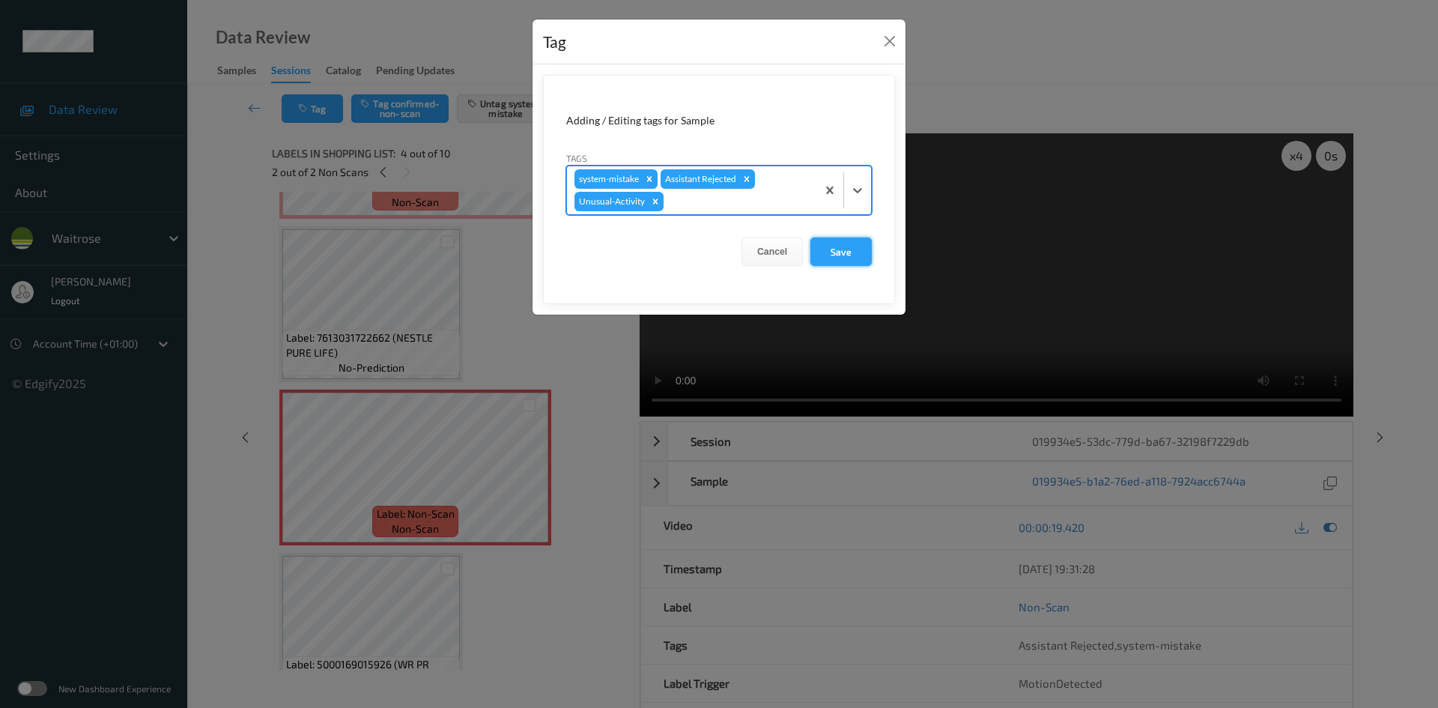
click at [836, 254] on button "Save" at bounding box center [840, 251] width 61 height 28
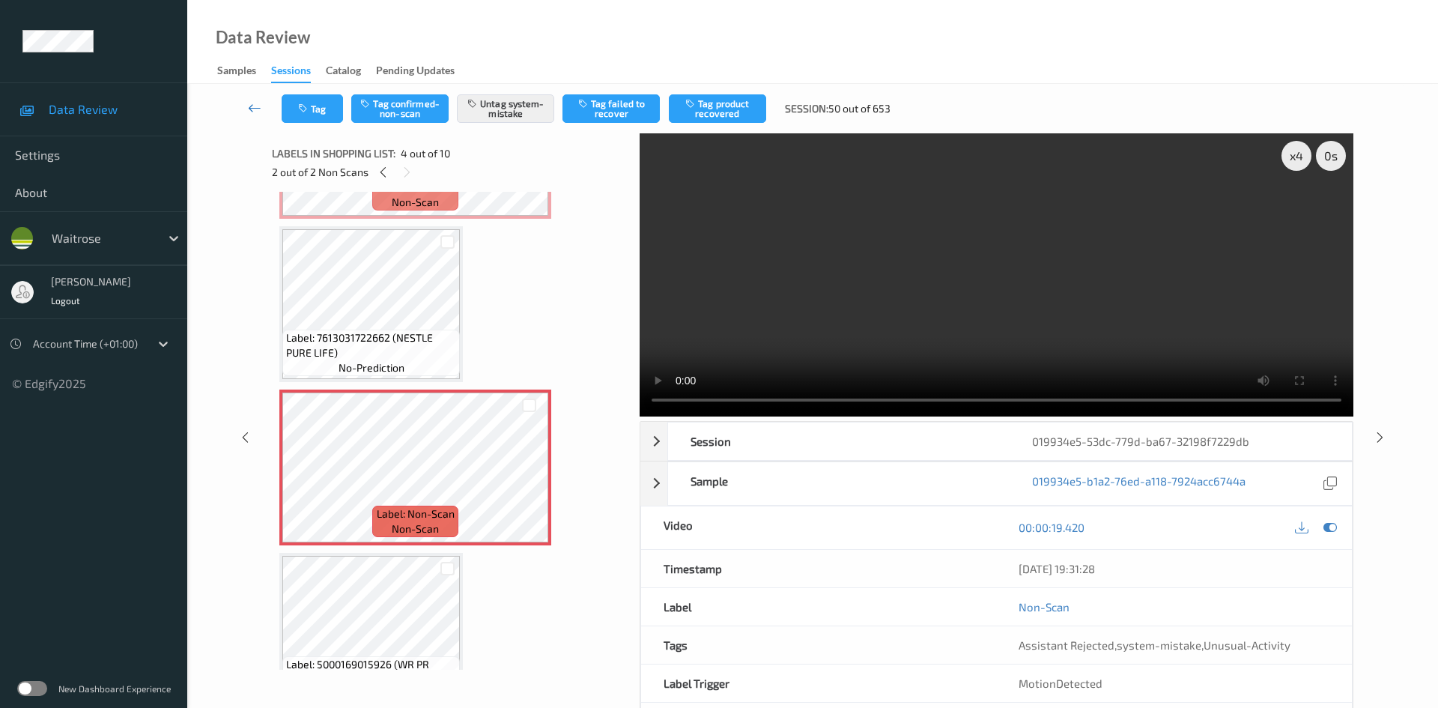
click at [251, 96] on link at bounding box center [254, 108] width 53 height 28
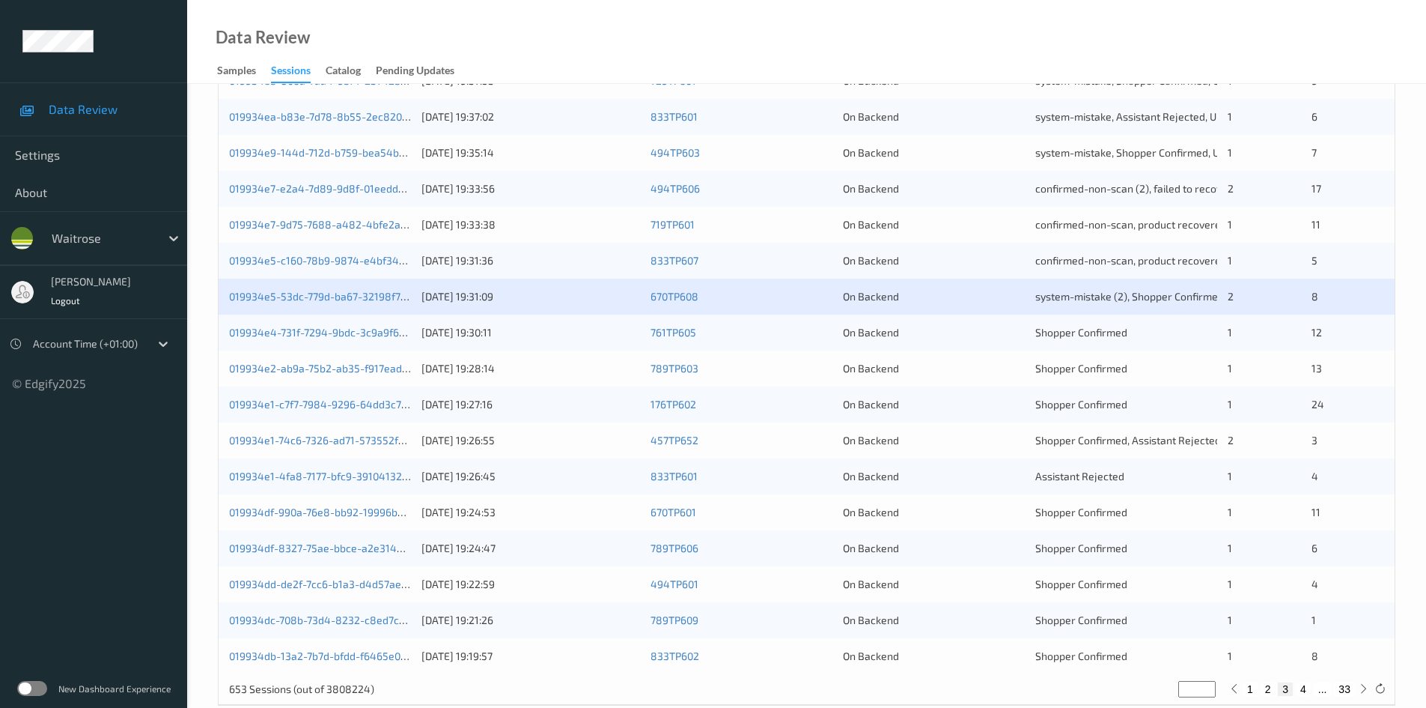
scroll to position [419, 0]
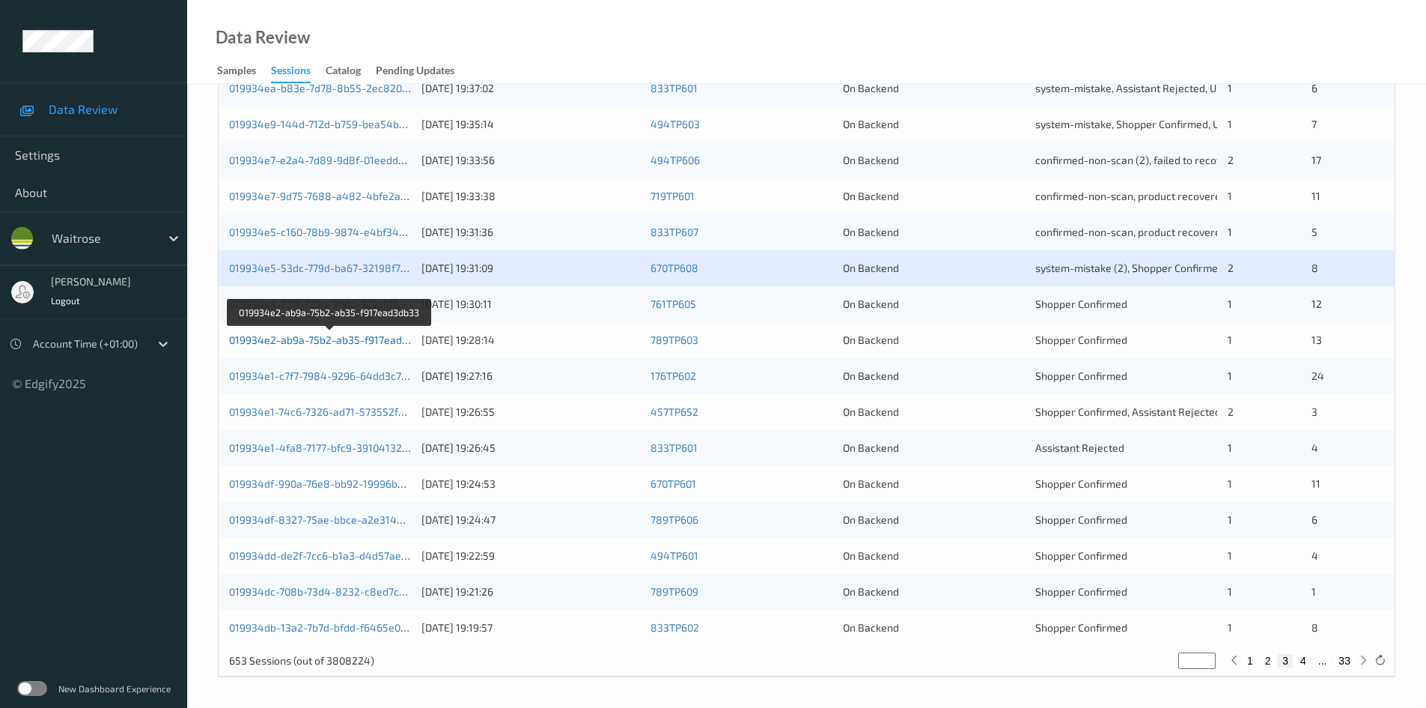
click at [297, 341] on link "019934e2-ab9a-75b2-ab35-f917ead3db33" at bounding box center [330, 339] width 203 height 13
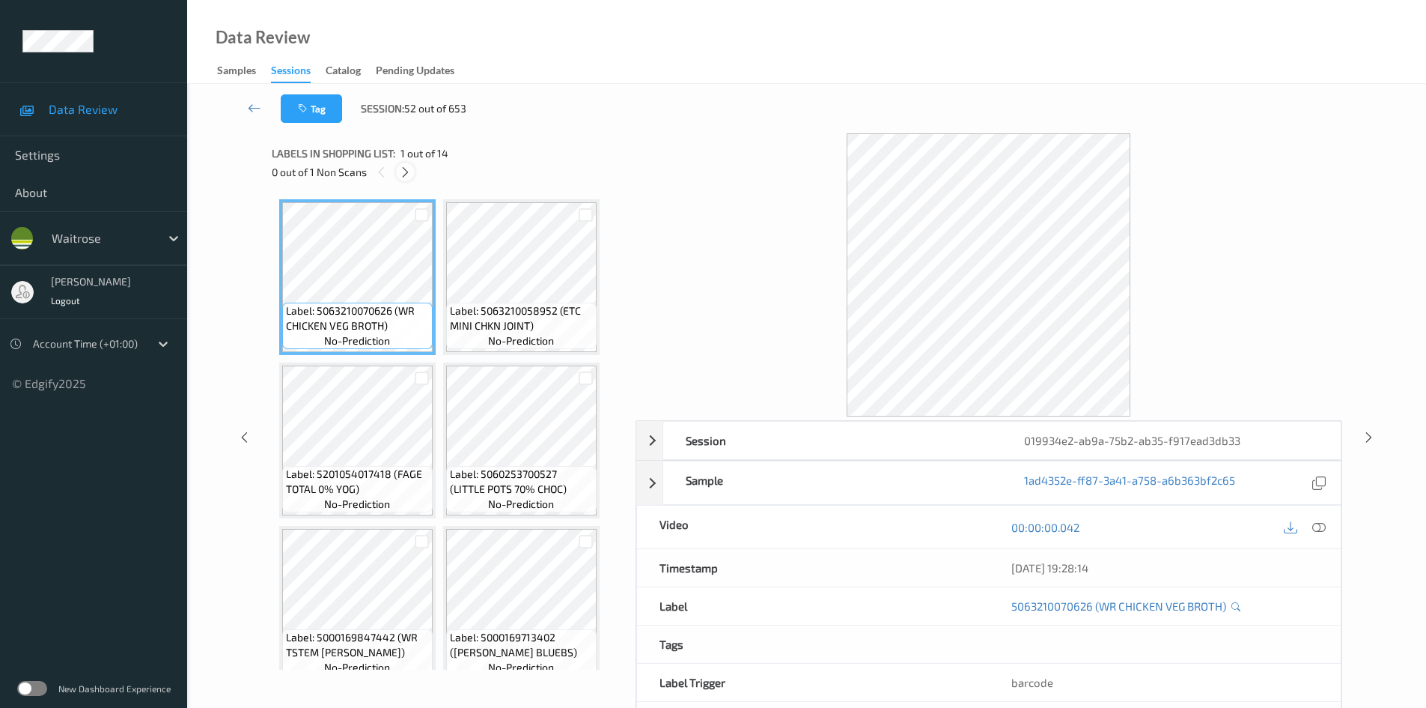
click at [404, 168] on icon at bounding box center [405, 171] width 13 height 13
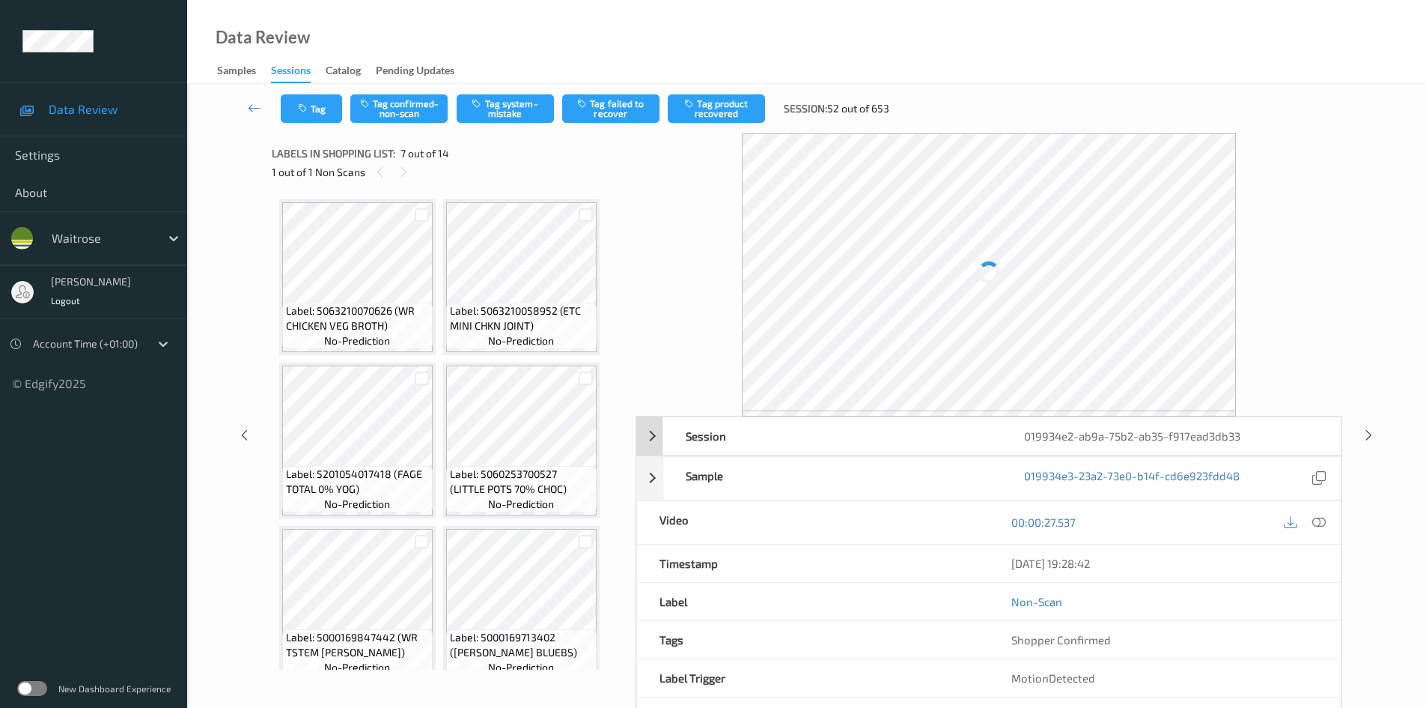
scroll to position [334, 0]
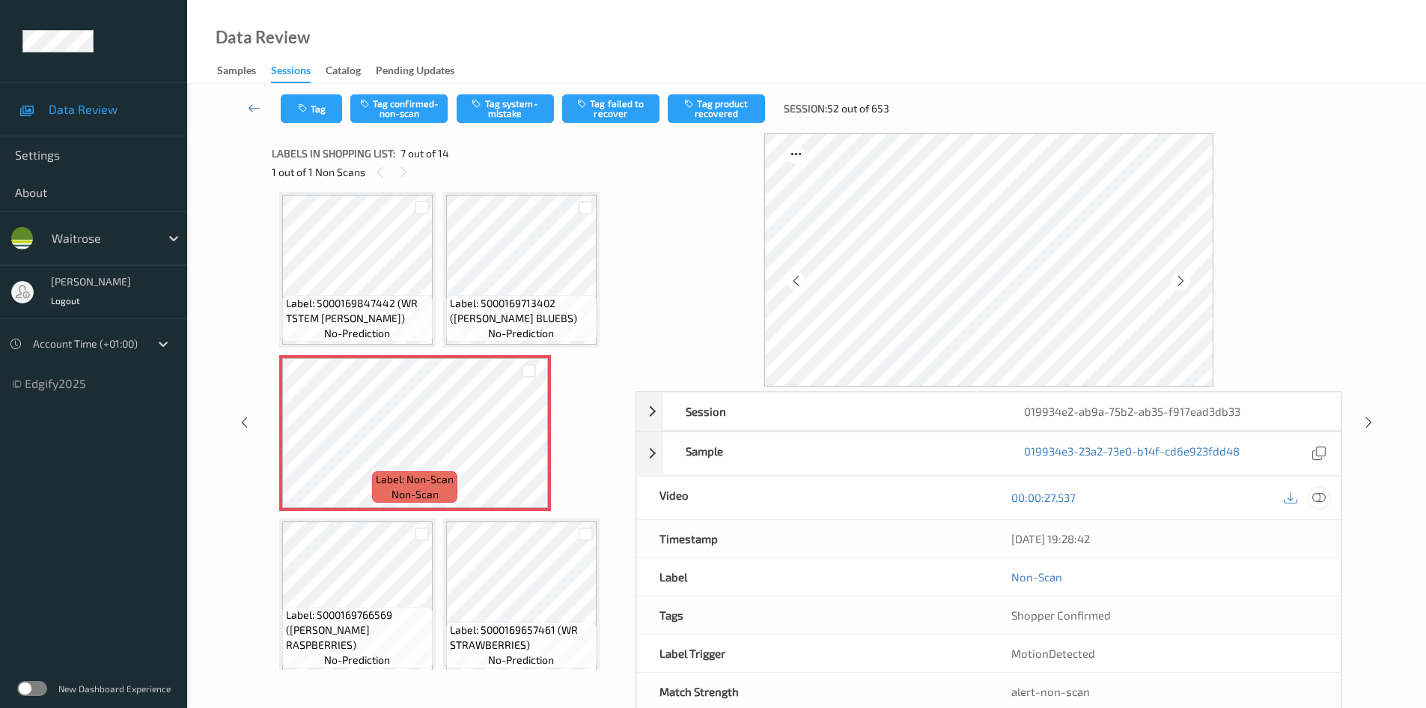
click at [1316, 520] on div "10/09/2025 19:28:42" at bounding box center [1165, 538] width 352 height 37
click at [1313, 495] on icon at bounding box center [1319, 496] width 13 height 13
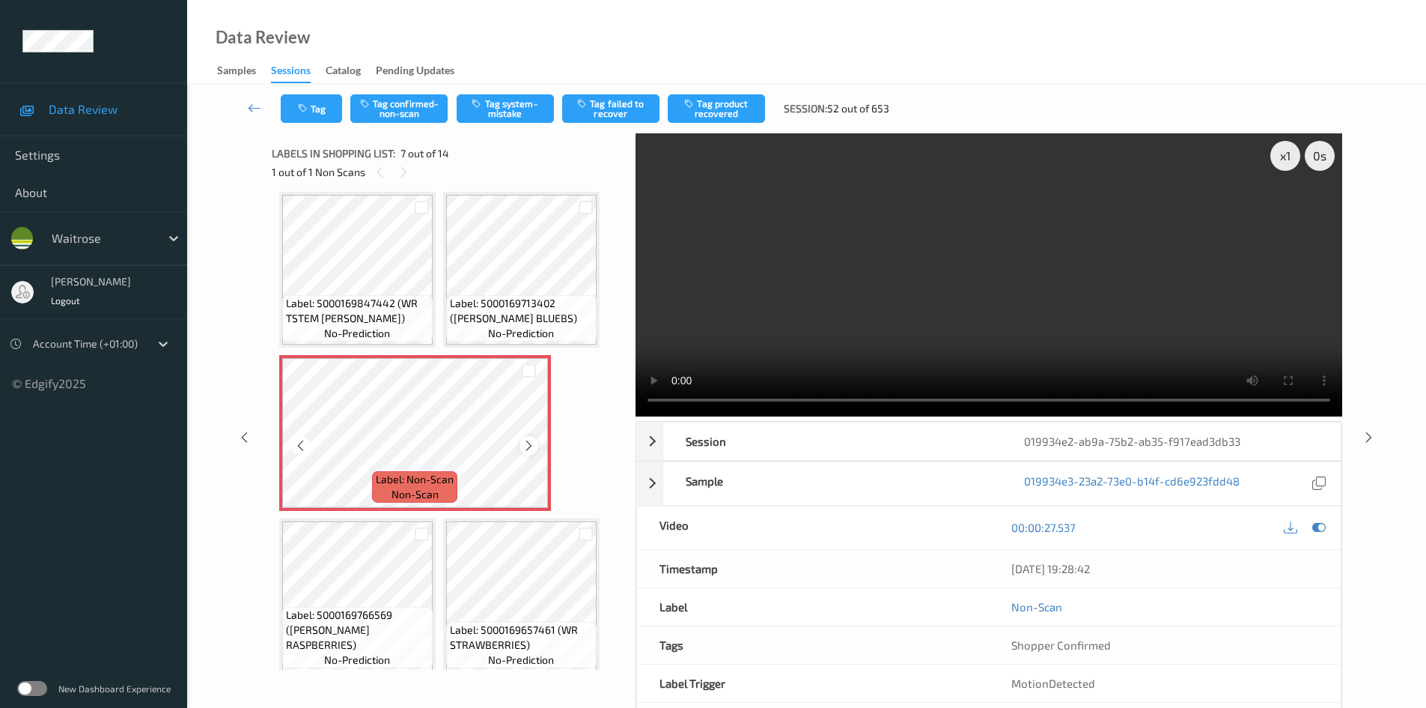
click at [529, 444] on icon at bounding box center [529, 445] width 13 height 13
click at [532, 444] on icon at bounding box center [529, 445] width 13 height 13
click at [905, 324] on video at bounding box center [989, 274] width 707 height 283
click at [928, 312] on video at bounding box center [989, 274] width 707 height 283
click at [913, 283] on video at bounding box center [989, 274] width 707 height 283
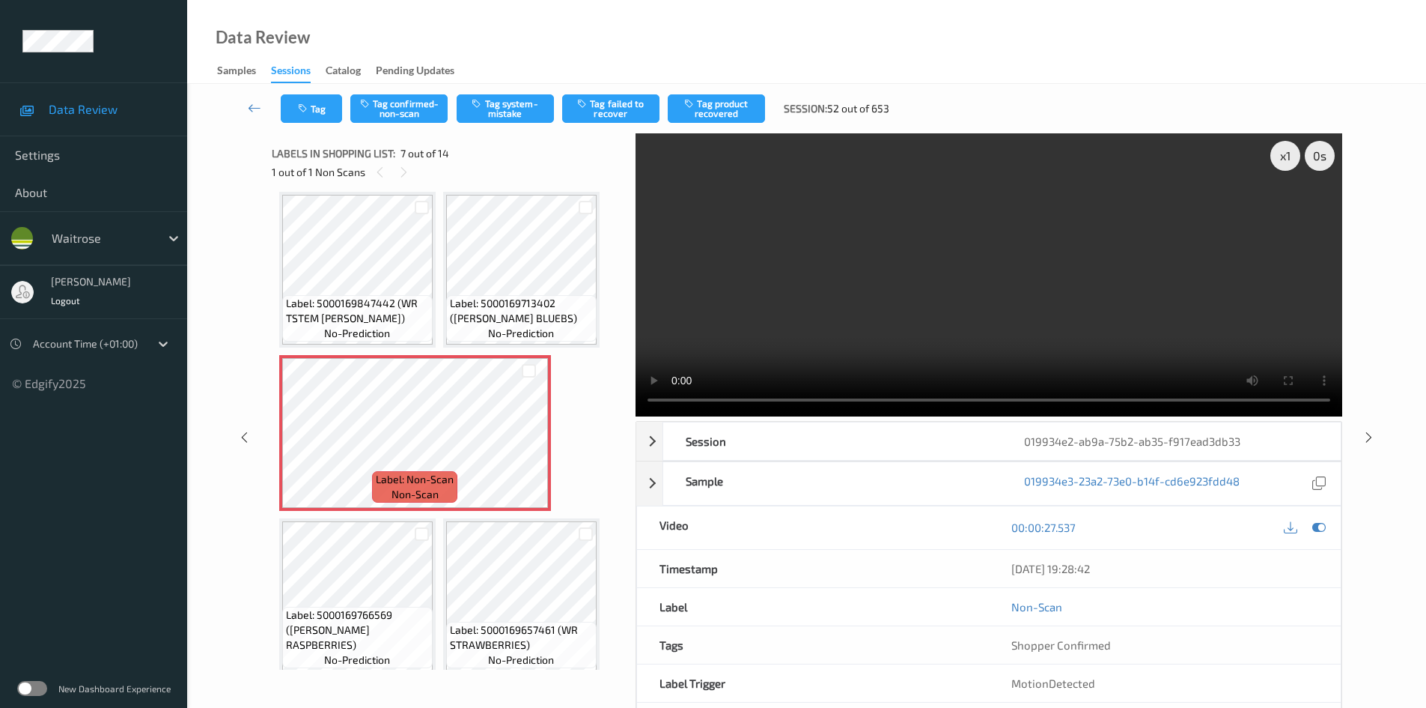
click at [905, 290] on video at bounding box center [989, 274] width 707 height 283
click at [933, 273] on video at bounding box center [989, 274] width 707 height 283
click at [1291, 156] on div "x 1" at bounding box center [1286, 156] width 30 height 30
click at [943, 322] on video at bounding box center [989, 274] width 707 height 283
click at [986, 286] on video at bounding box center [989, 274] width 707 height 283
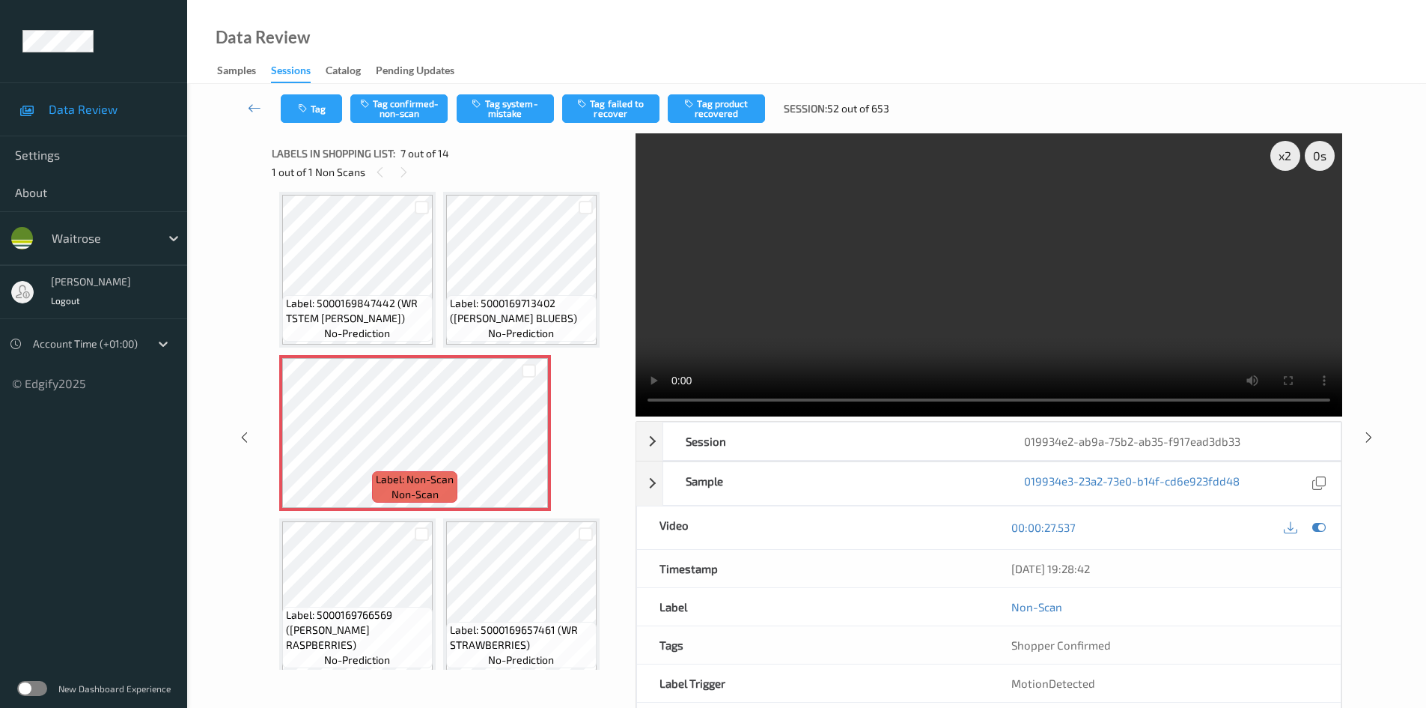
click at [951, 253] on video at bounding box center [989, 274] width 707 height 283
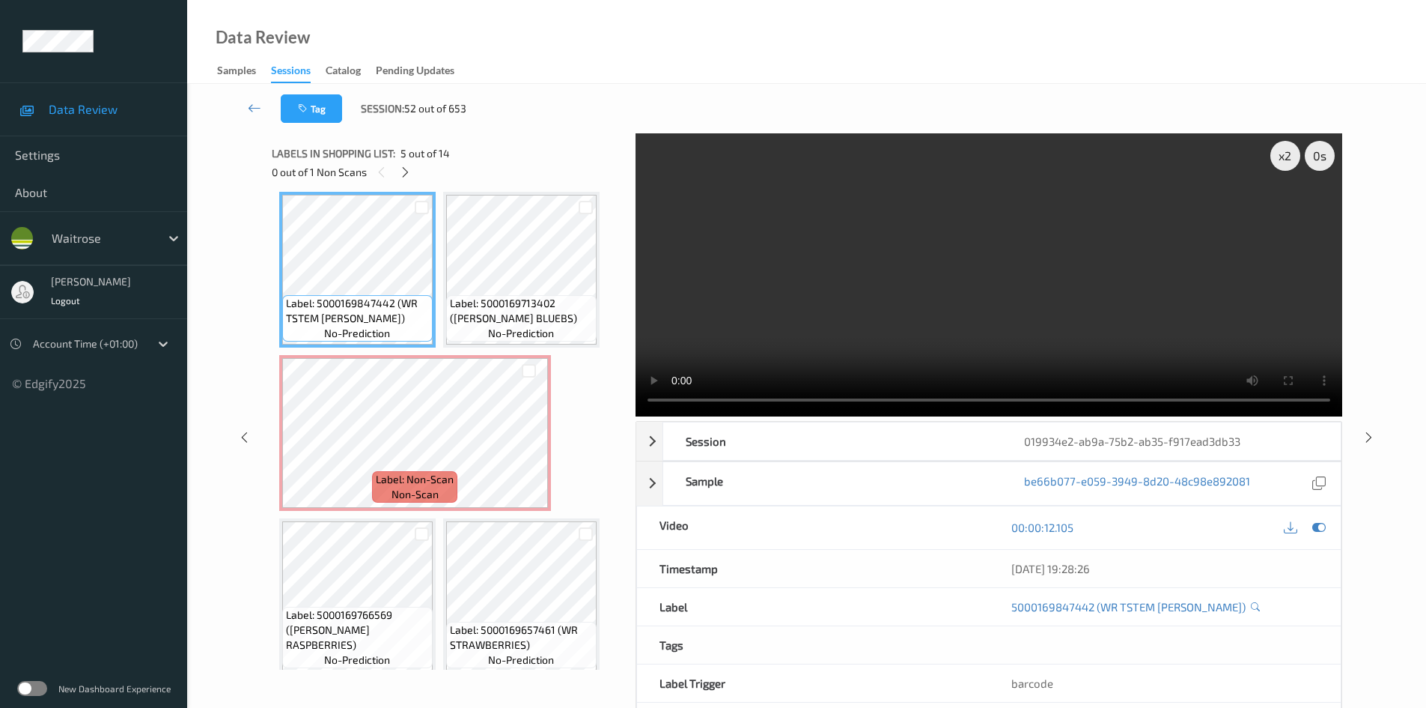
click at [980, 293] on video at bounding box center [989, 274] width 707 height 283
click at [928, 353] on video at bounding box center [989, 274] width 707 height 283
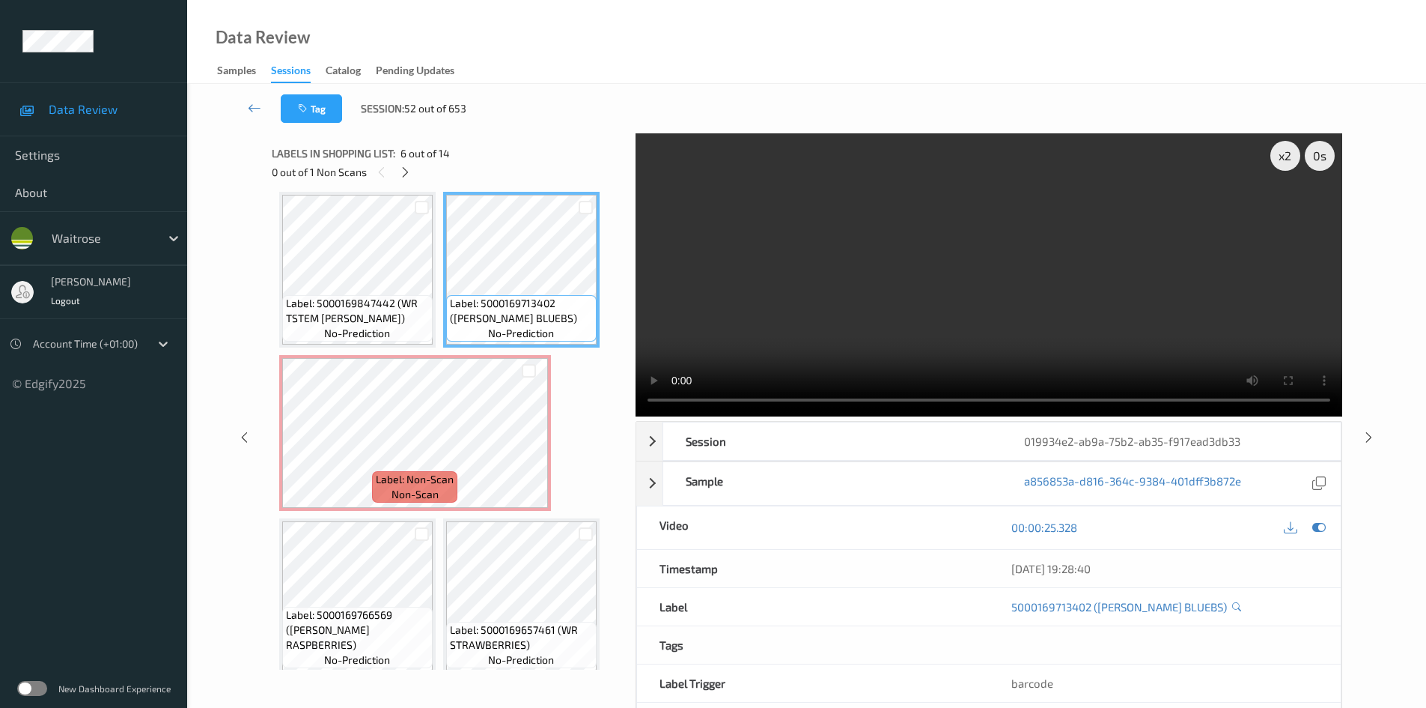
click at [899, 306] on video at bounding box center [989, 274] width 707 height 283
click at [946, 310] on video at bounding box center [989, 274] width 707 height 283
click at [926, 303] on video at bounding box center [989, 274] width 707 height 283
click at [918, 315] on video at bounding box center [989, 274] width 707 height 283
drag, startPoint x: 963, startPoint y: 321, endPoint x: 969, endPoint y: 329, distance: 9.6
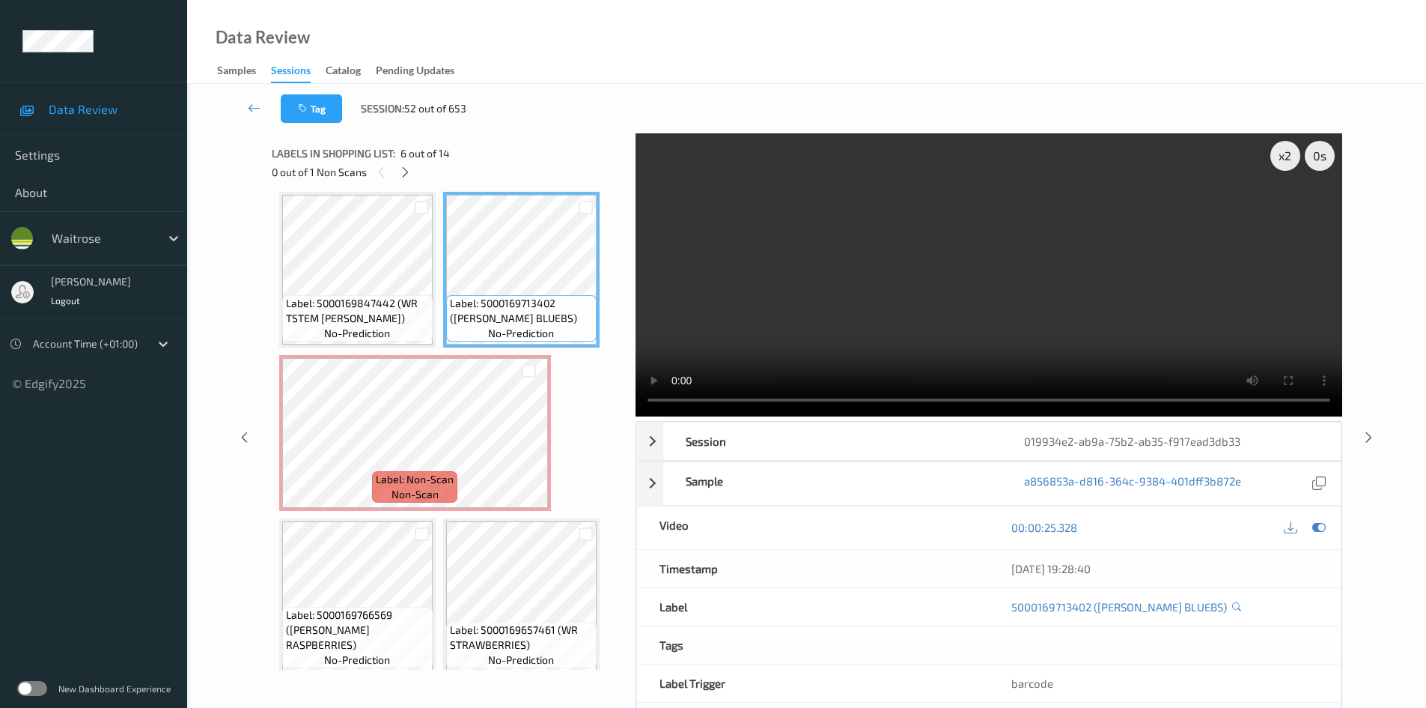
click at [969, 329] on video at bounding box center [989, 274] width 707 height 283
click at [918, 323] on video at bounding box center [989, 274] width 707 height 283
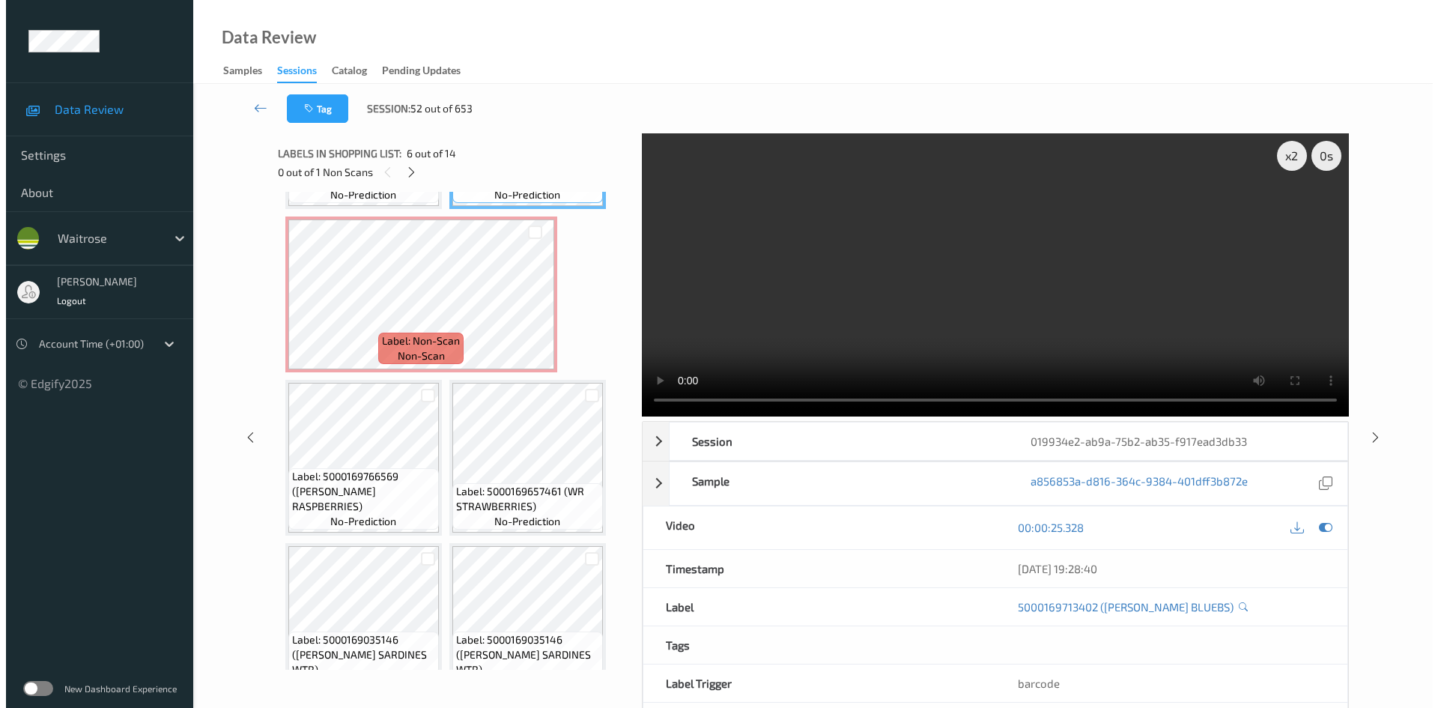
scroll to position [484, 0]
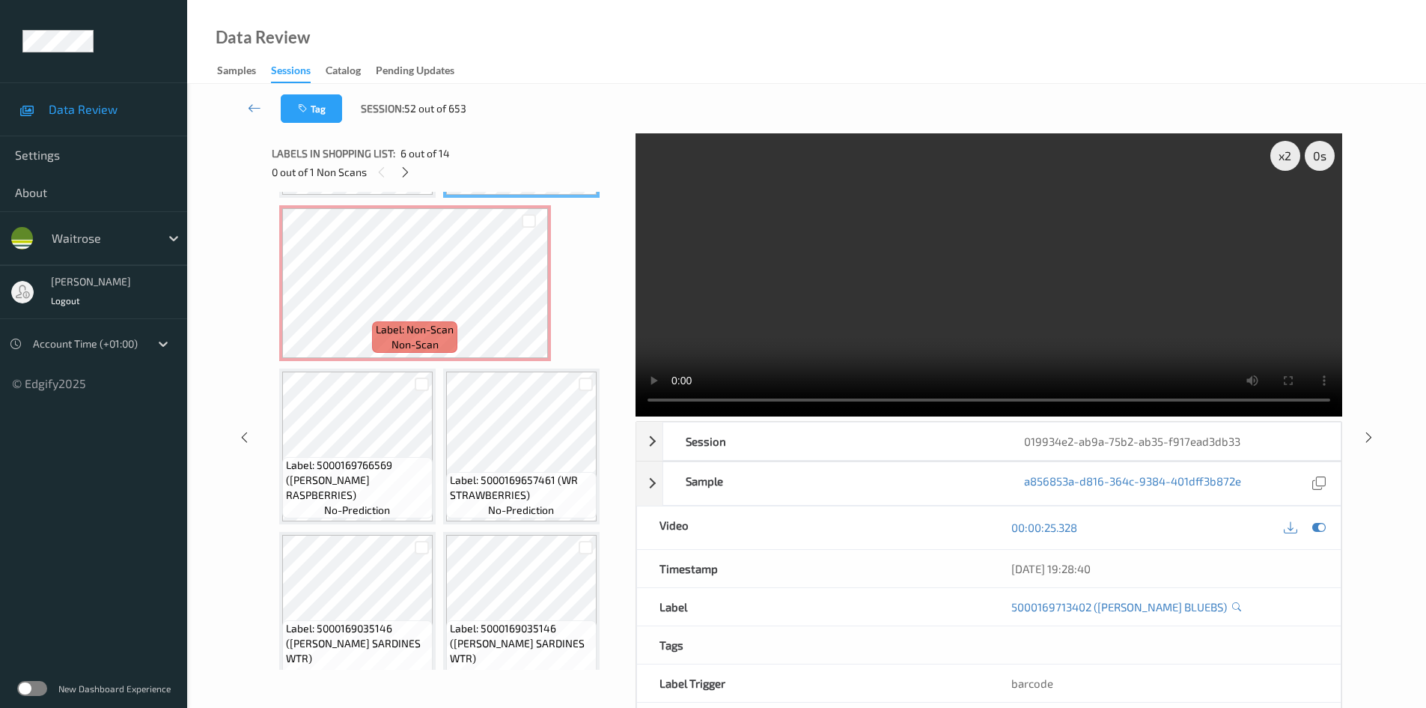
click at [948, 281] on video at bounding box center [989, 274] width 707 height 283
click at [980, 307] on video at bounding box center [989, 274] width 707 height 283
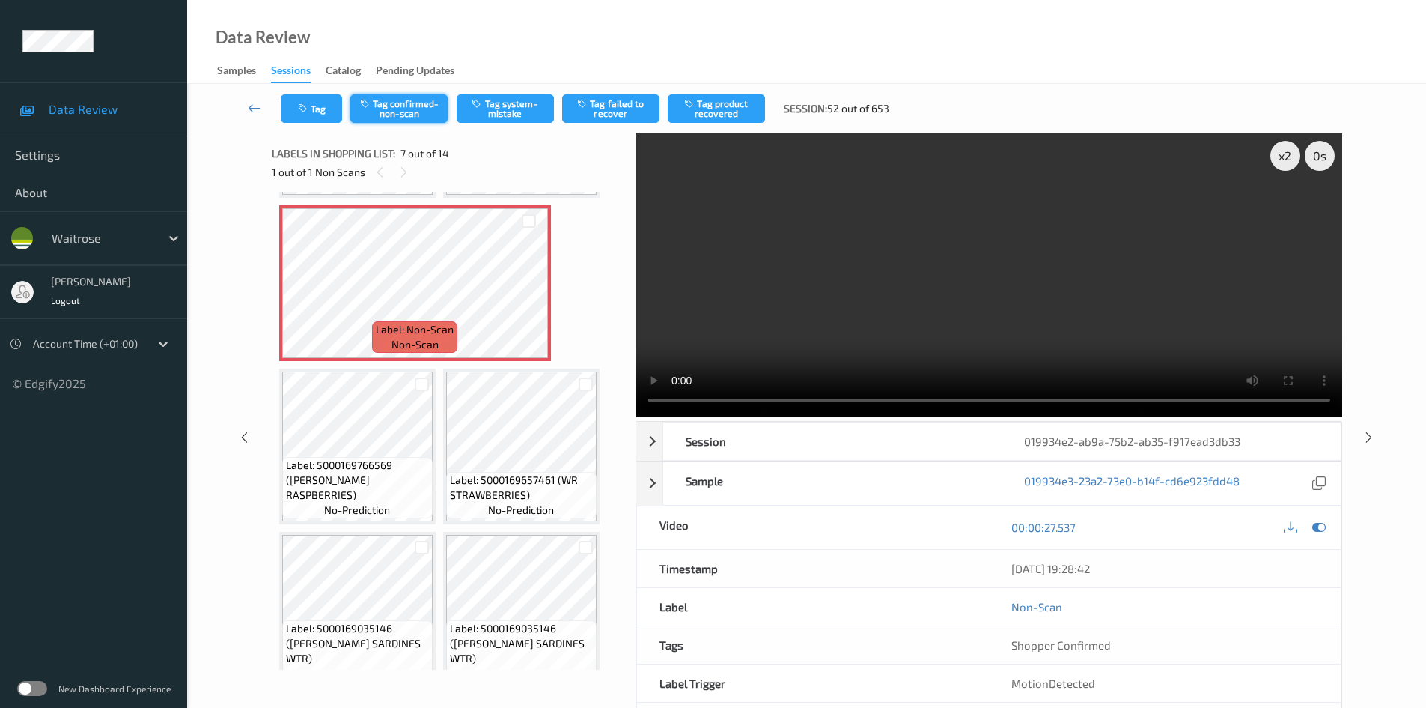
click at [397, 103] on button "Tag confirmed-non-scan" at bounding box center [398, 108] width 97 height 28
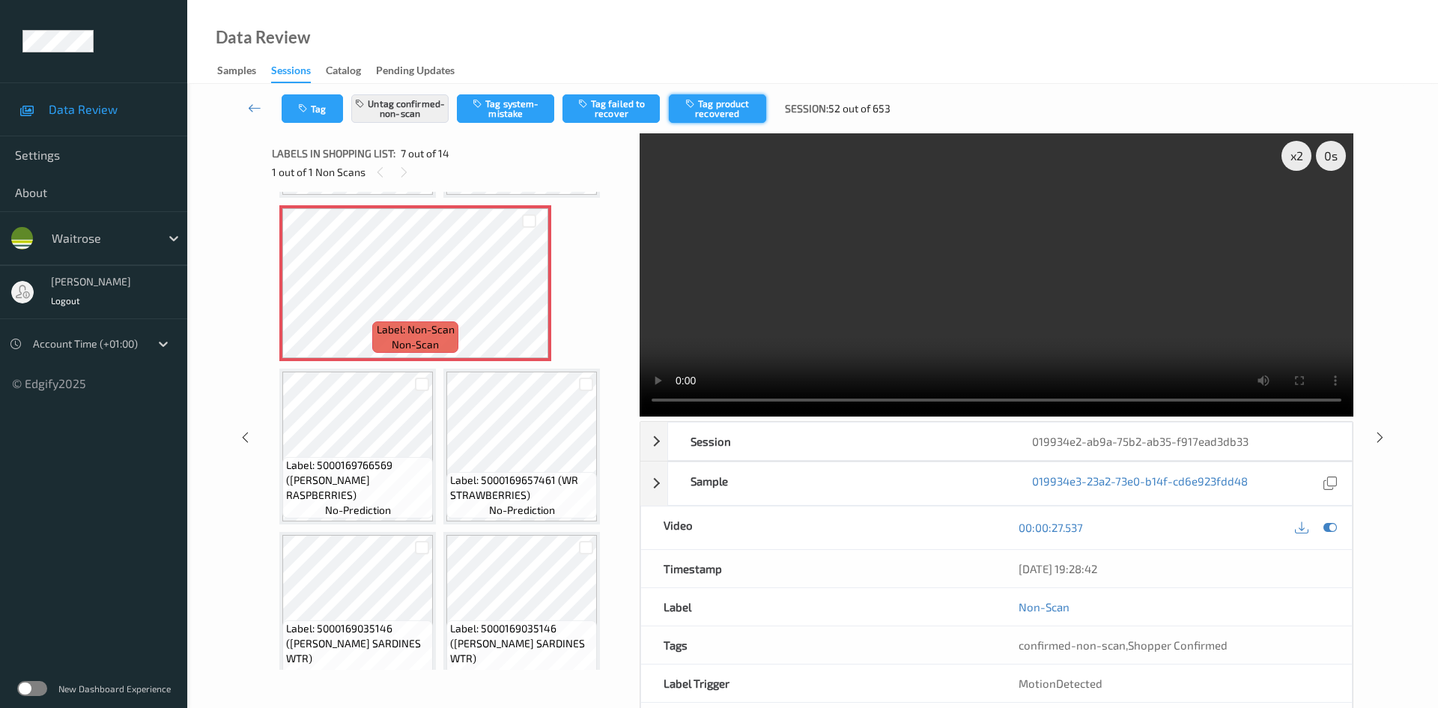
click at [724, 100] on button "Tag product recovered" at bounding box center [717, 108] width 97 height 28
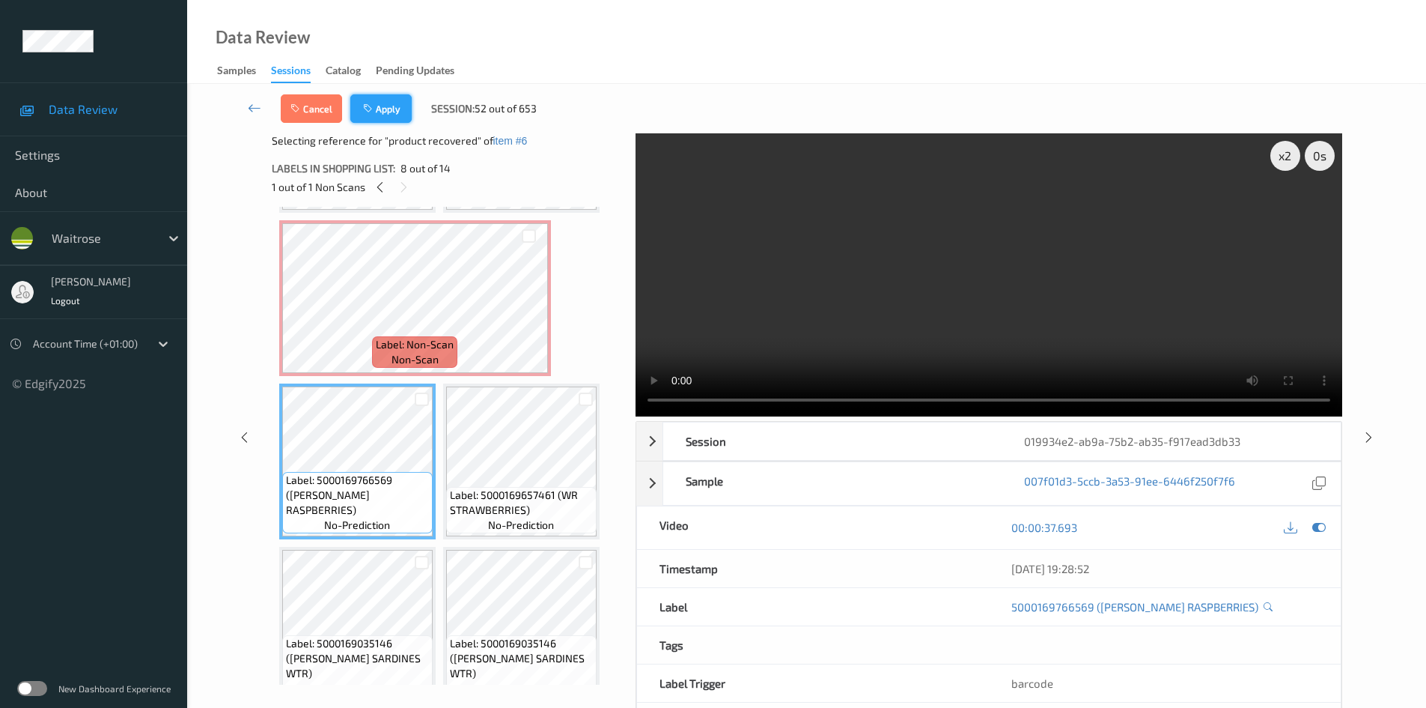
click at [377, 97] on button "Apply" at bounding box center [380, 108] width 61 height 28
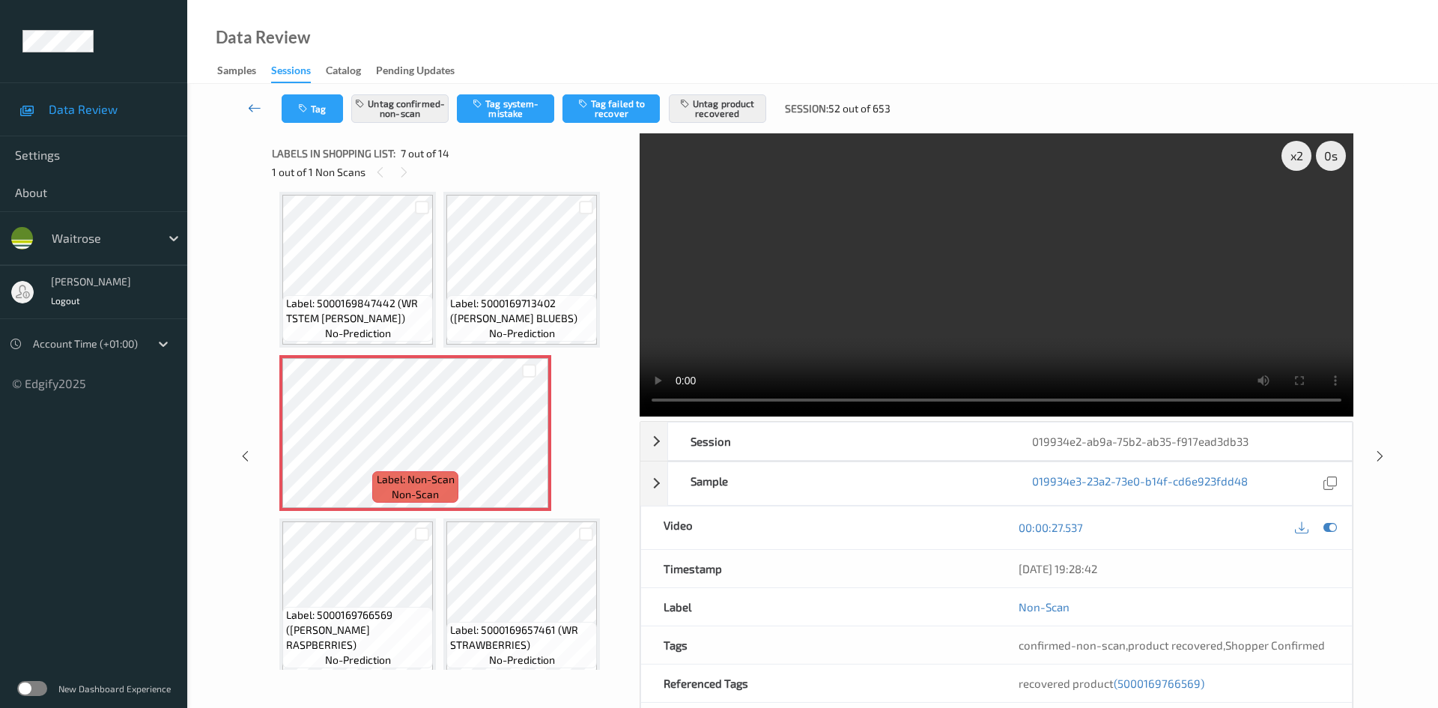
click at [254, 100] on icon at bounding box center [254, 107] width 13 height 15
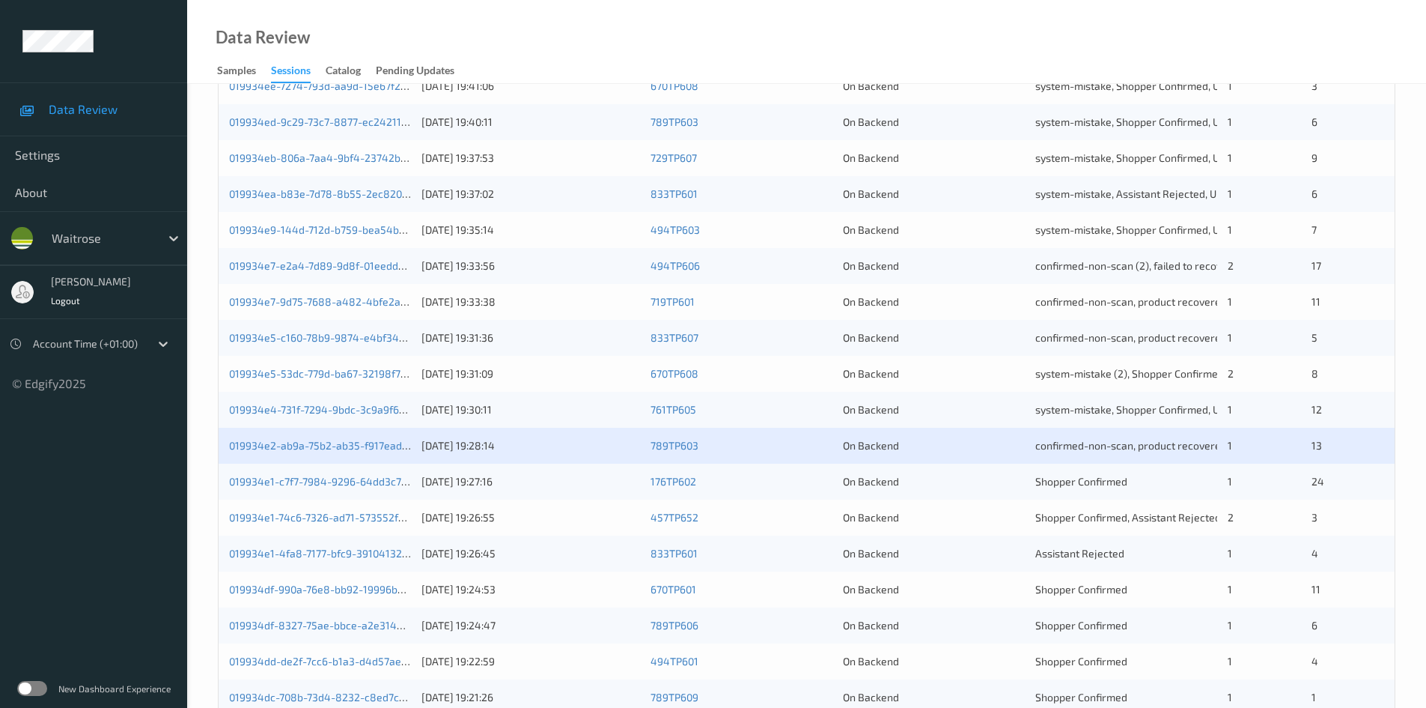
scroll to position [419, 0]
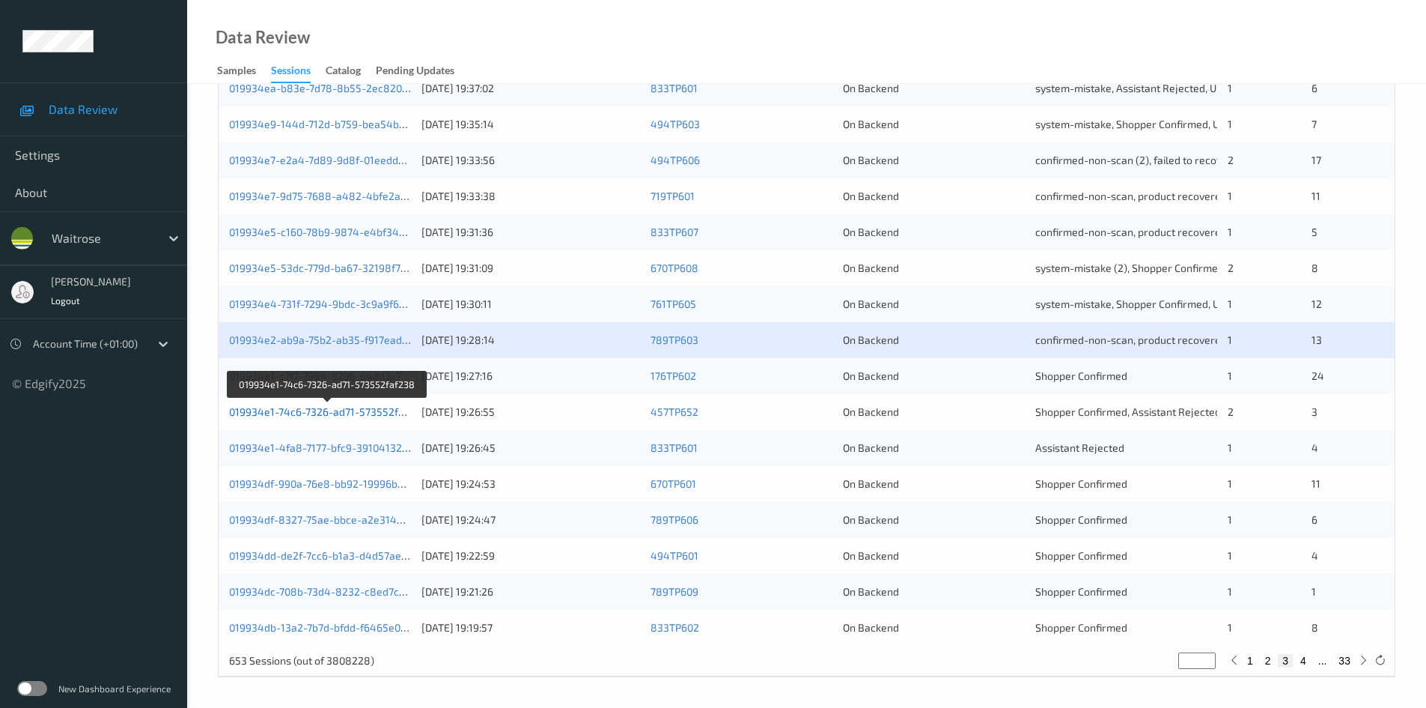
click at [288, 410] on link "019934e1-74c6-7326-ad71-573552faf238" at bounding box center [328, 411] width 198 height 13
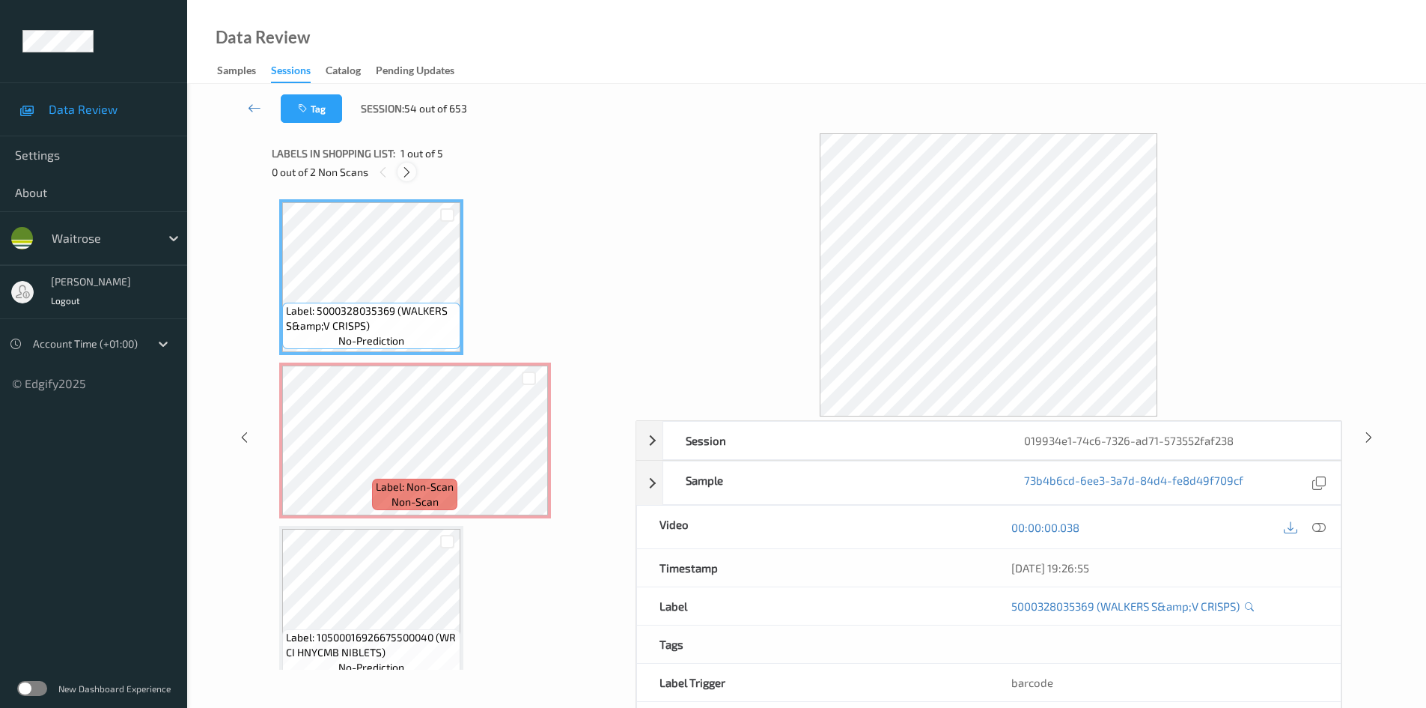
drag, startPoint x: 410, startPoint y: 171, endPoint x: 457, endPoint y: 205, distance: 57.4
click at [410, 172] on icon at bounding box center [407, 171] width 13 height 13
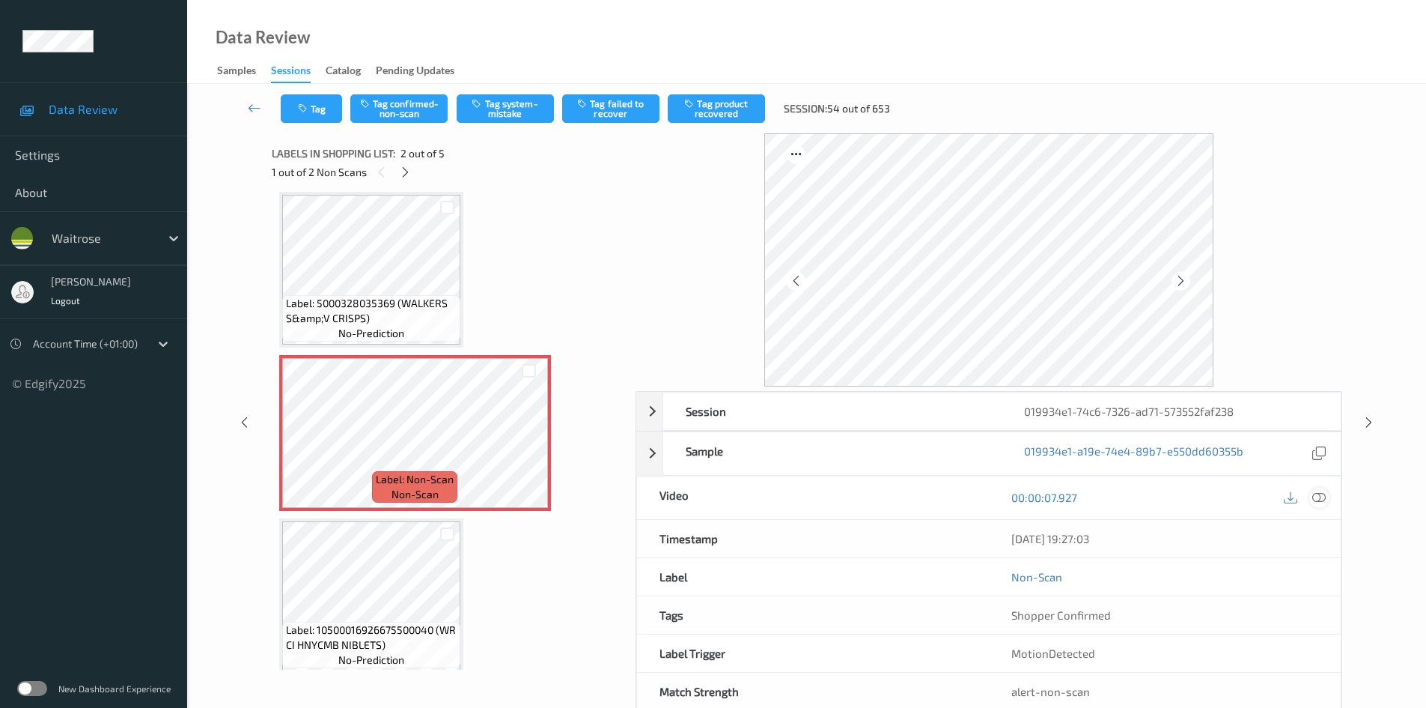
click at [1327, 497] on div at bounding box center [1320, 497] width 20 height 20
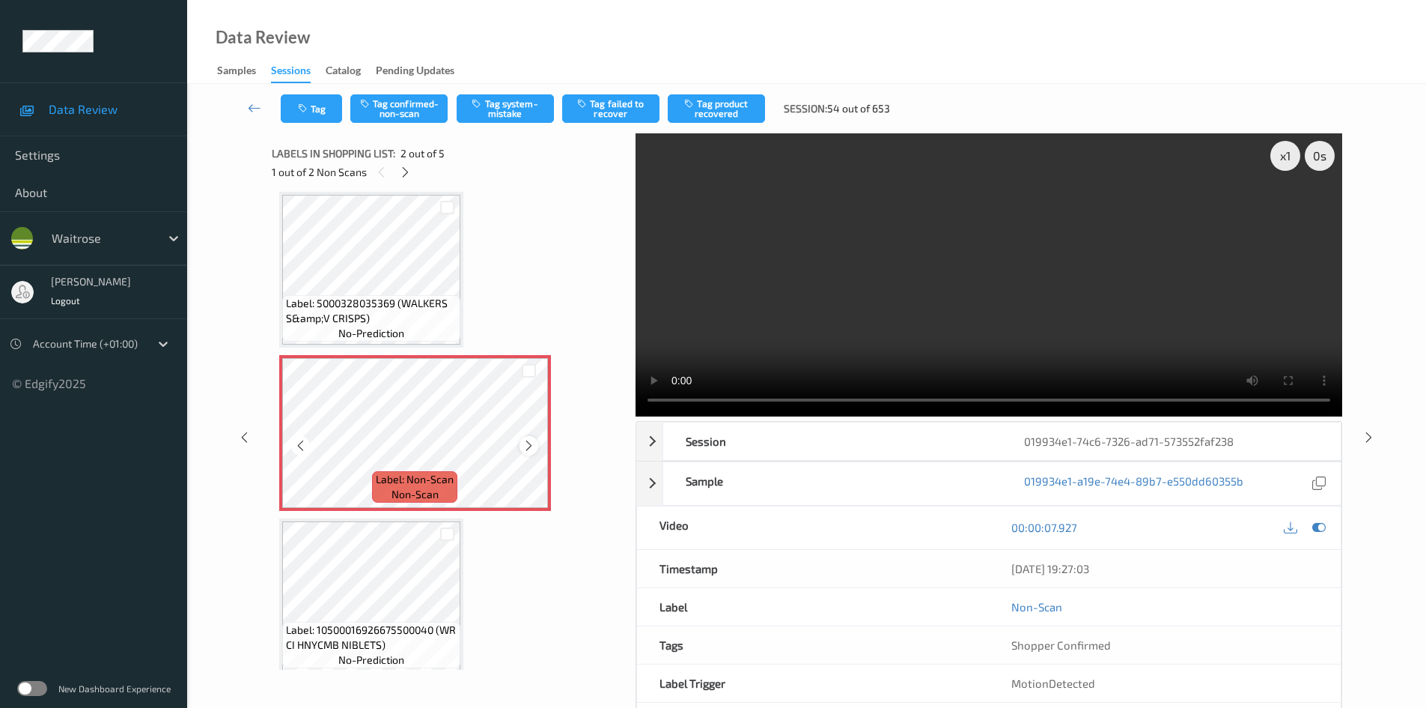
click at [528, 447] on icon at bounding box center [529, 445] width 13 height 13
click at [529, 447] on icon at bounding box center [529, 445] width 13 height 13
click at [1285, 153] on div "x 1" at bounding box center [1286, 156] width 30 height 30
drag, startPoint x: 1289, startPoint y: 155, endPoint x: 1281, endPoint y: 183, distance: 28.7
click at [1289, 157] on div "x 2" at bounding box center [1286, 156] width 30 height 30
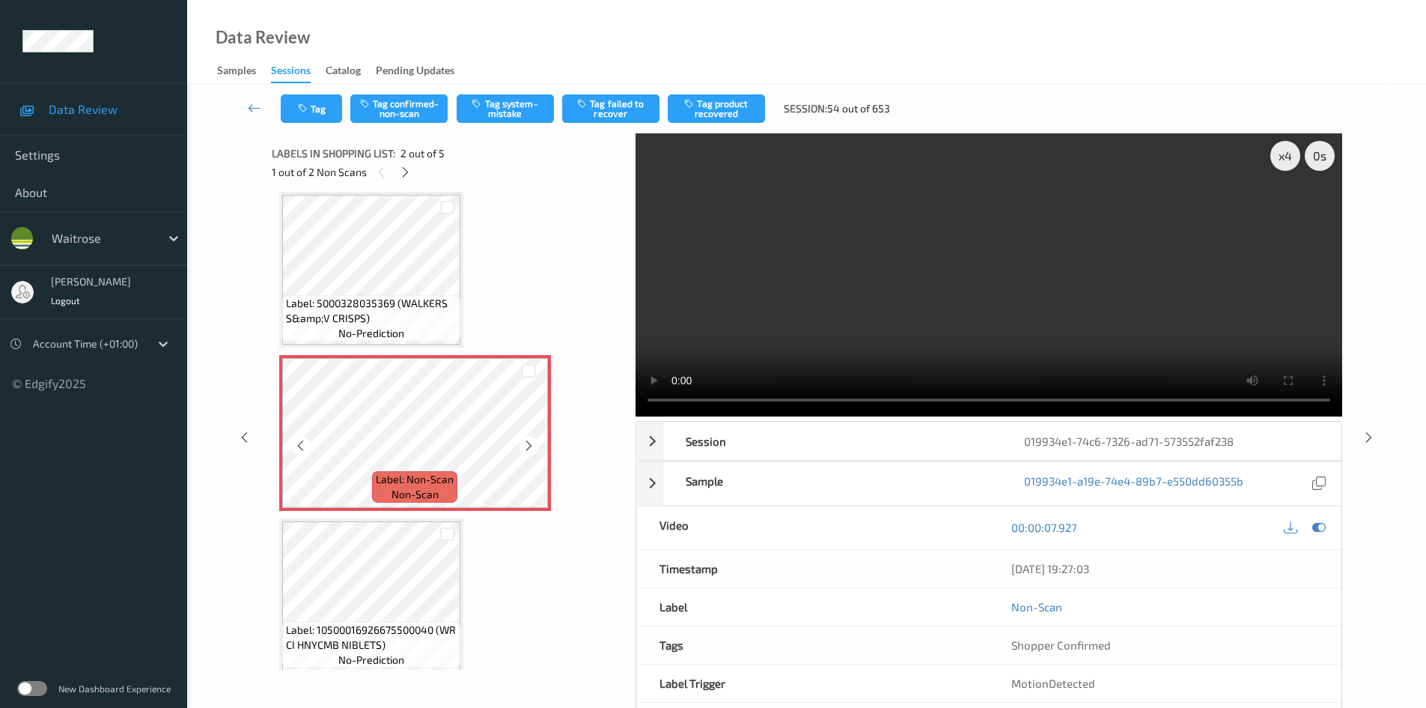
scroll to position [0, 0]
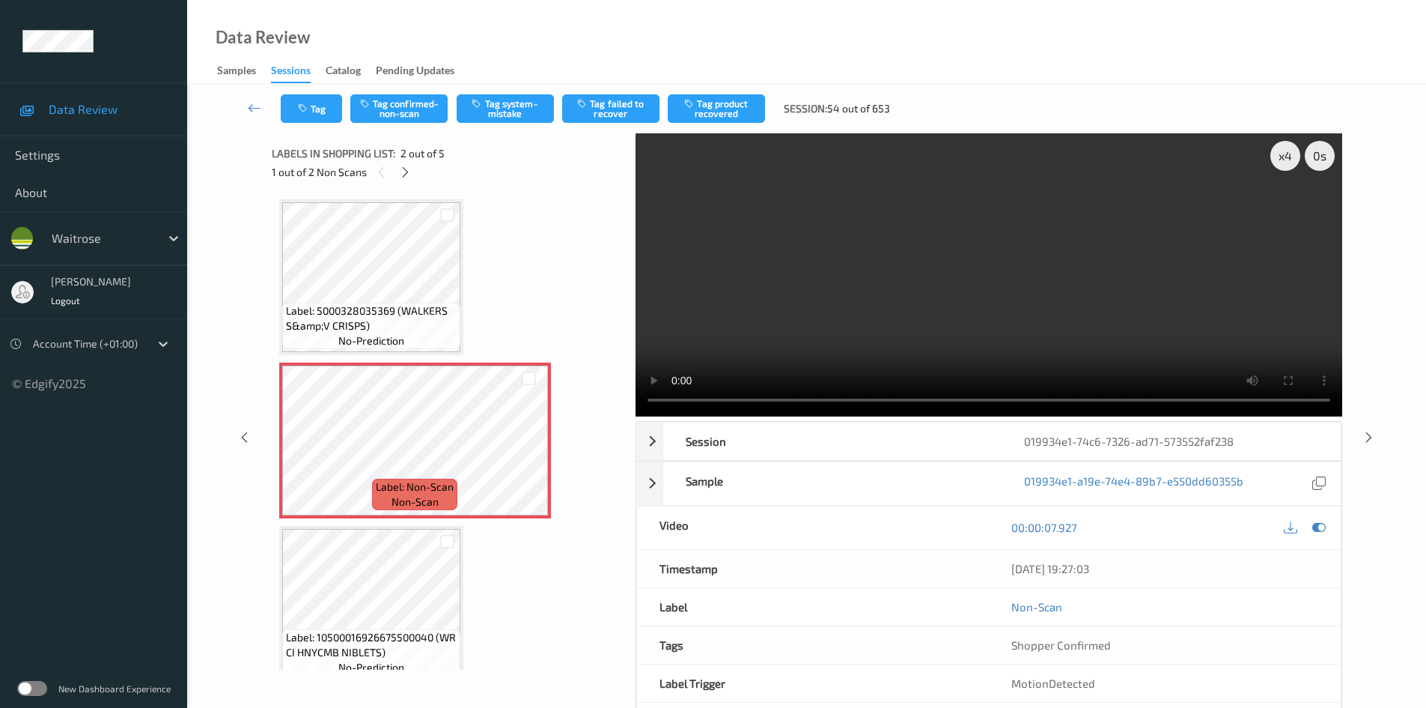
click at [855, 322] on video at bounding box center [989, 274] width 707 height 283
click at [948, 316] on video at bounding box center [989, 274] width 707 height 283
click at [880, 312] on video at bounding box center [989, 274] width 707 height 283
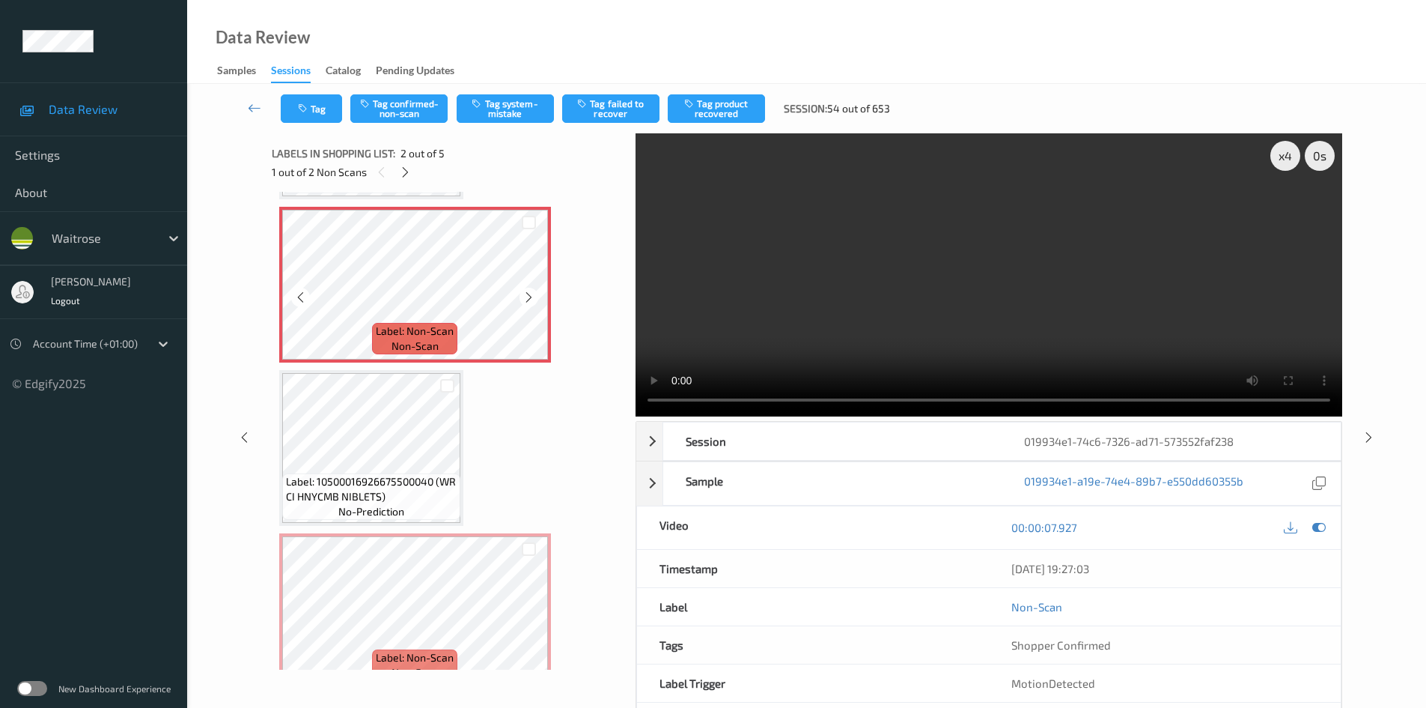
scroll to position [225, 0]
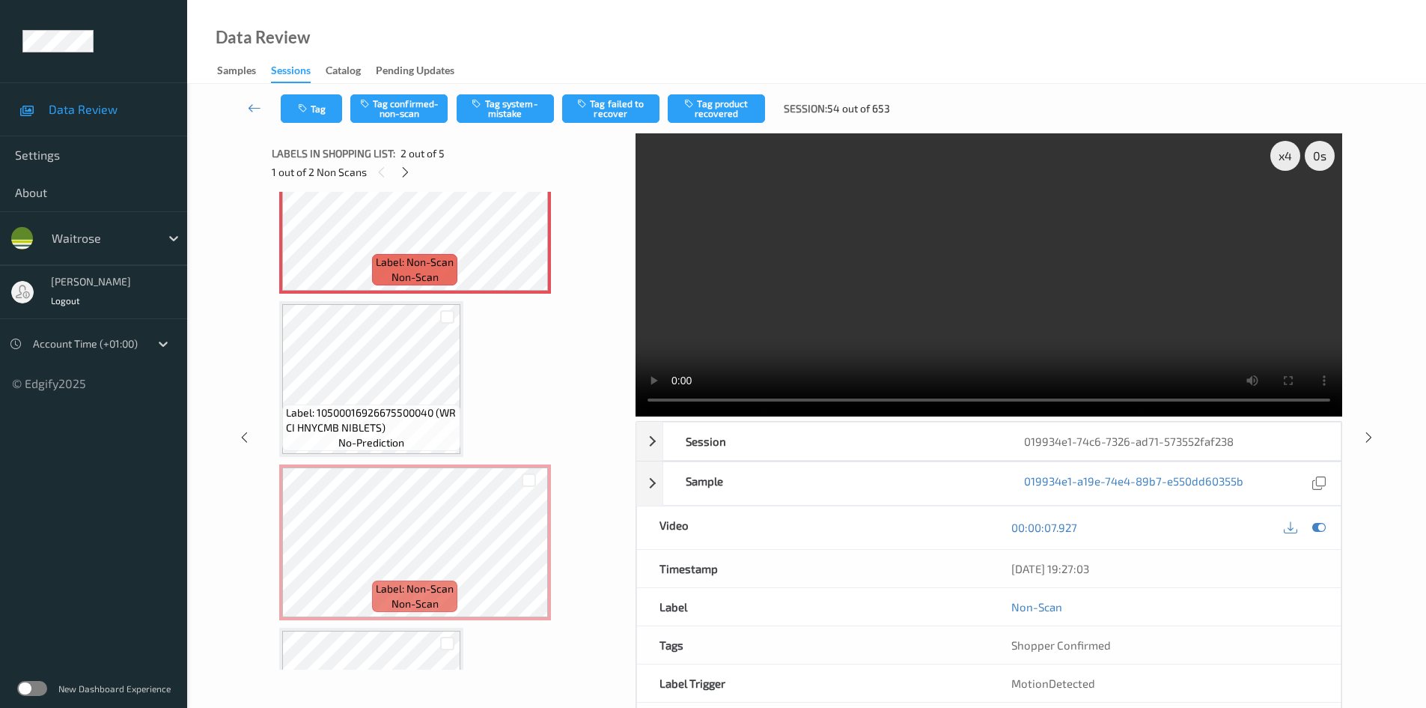
click at [806, 321] on video at bounding box center [989, 274] width 707 height 283
click at [829, 333] on video at bounding box center [989, 274] width 707 height 283
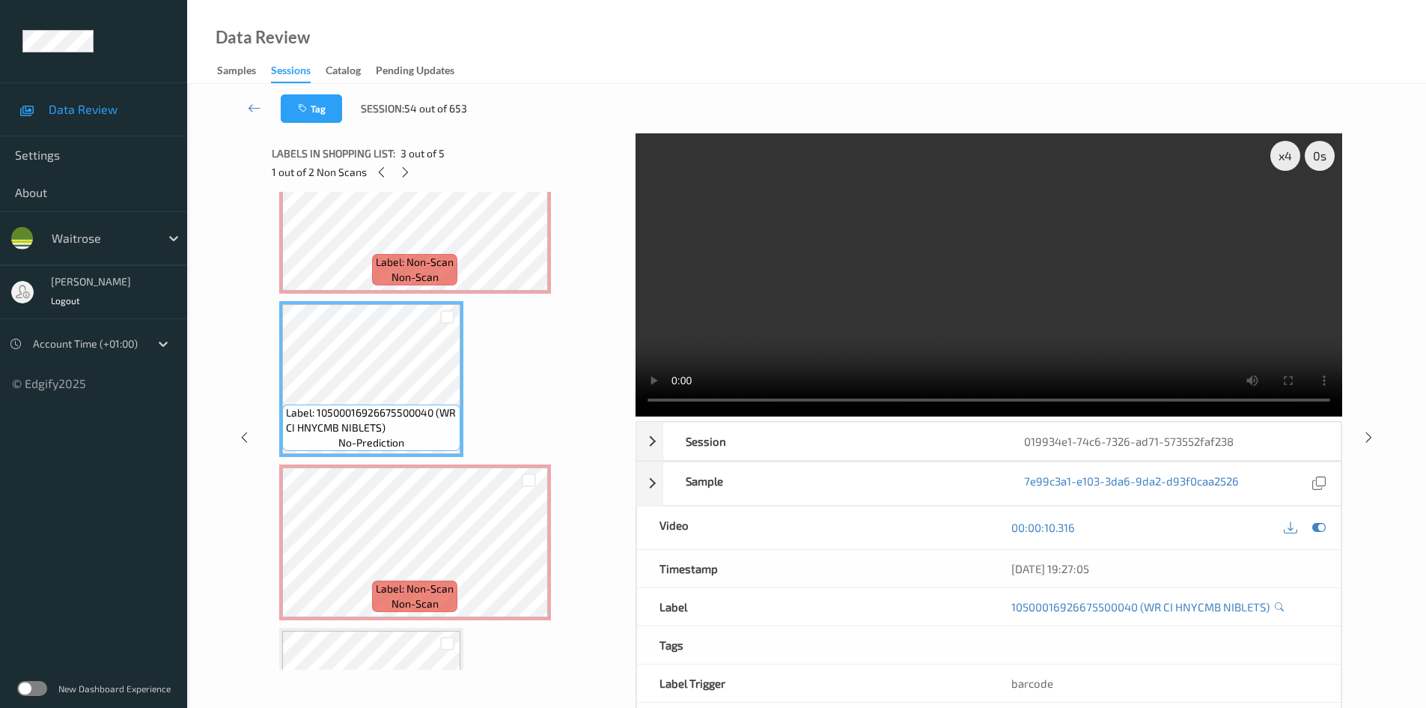
click at [827, 353] on video at bounding box center [989, 274] width 707 height 283
click at [937, 294] on video at bounding box center [989, 274] width 707 height 283
click at [893, 317] on video at bounding box center [989, 274] width 707 height 283
click at [911, 316] on video at bounding box center [989, 274] width 707 height 283
click at [875, 294] on video at bounding box center [989, 274] width 707 height 283
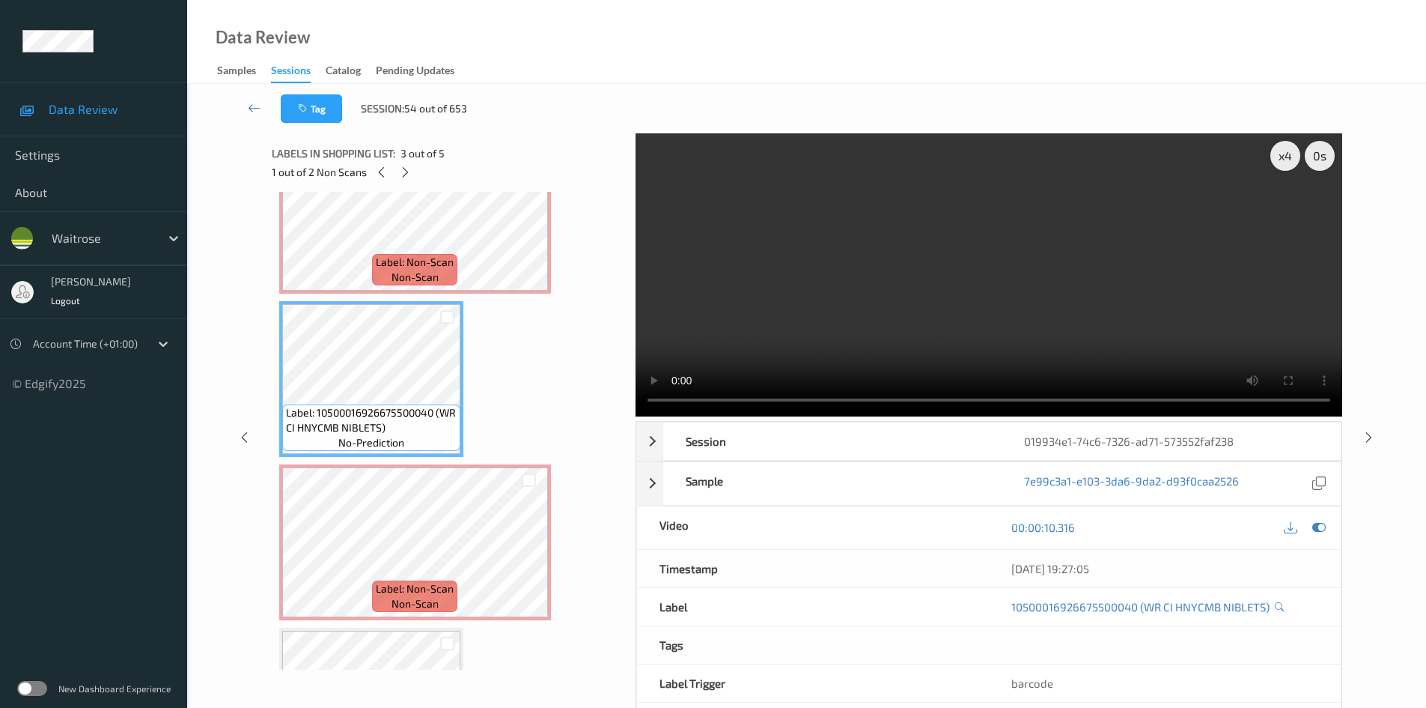
click at [904, 300] on video at bounding box center [989, 274] width 707 height 283
click at [883, 330] on video at bounding box center [989, 274] width 707 height 283
click at [952, 310] on video at bounding box center [989, 274] width 707 height 283
click at [839, 320] on video at bounding box center [989, 274] width 707 height 283
click at [939, 308] on video at bounding box center [989, 274] width 707 height 283
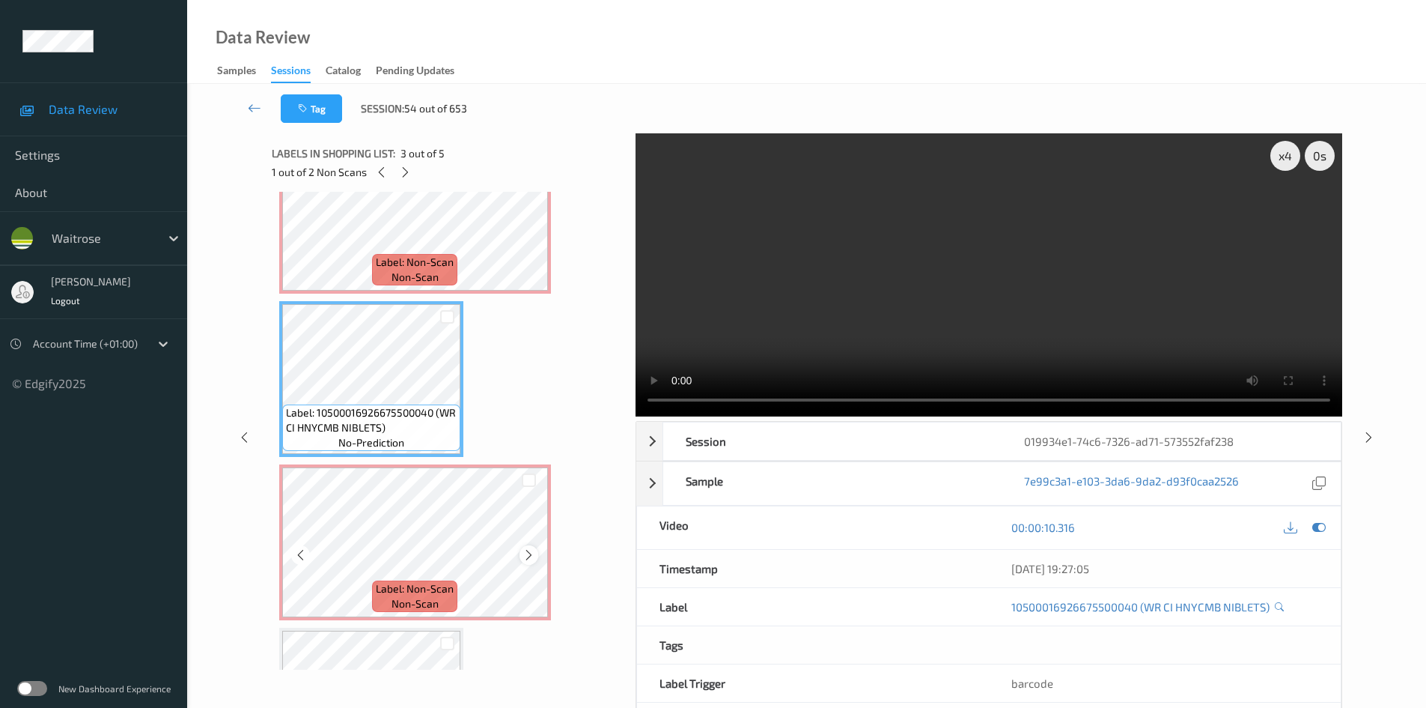
click at [530, 549] on icon at bounding box center [529, 554] width 13 height 13
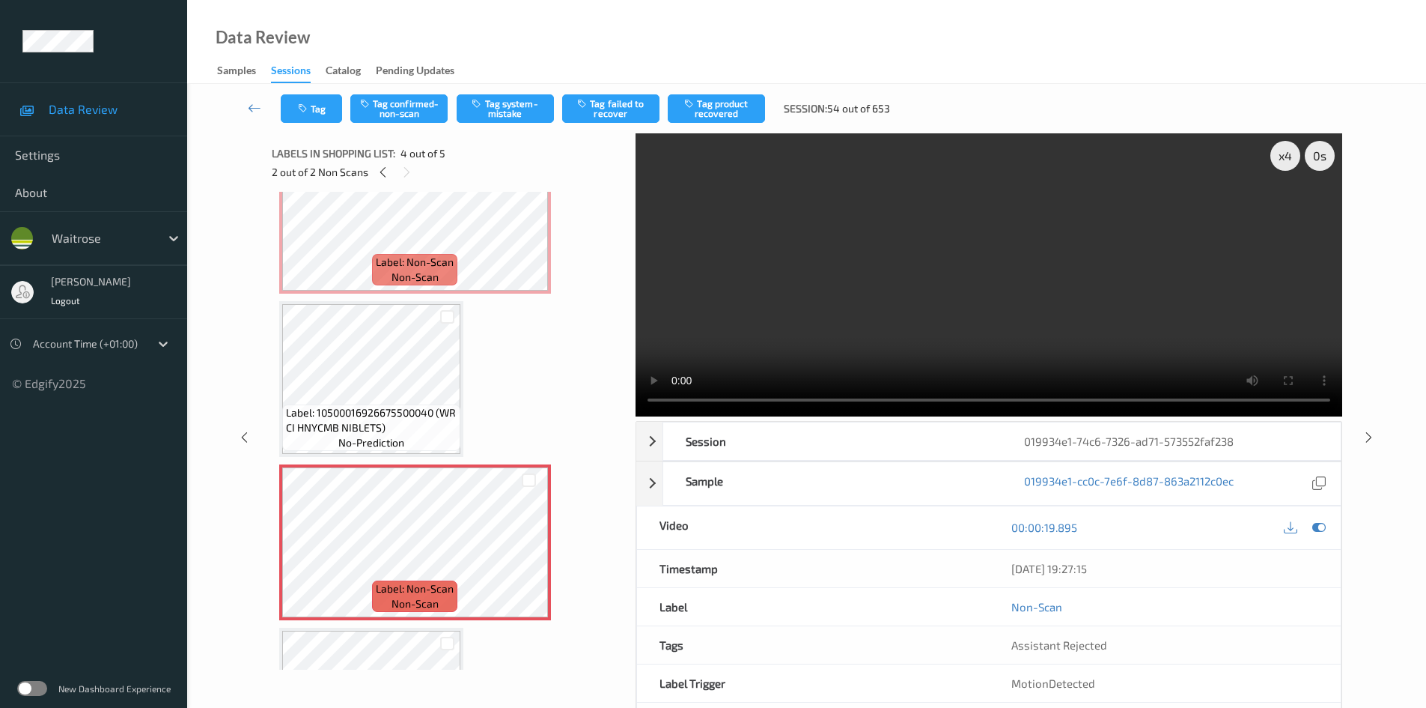
click at [892, 358] on video at bounding box center [989, 274] width 707 height 283
click at [872, 335] on video at bounding box center [989, 274] width 707 height 283
click at [955, 313] on video at bounding box center [989, 274] width 707 height 283
click at [967, 323] on video at bounding box center [989, 274] width 707 height 283
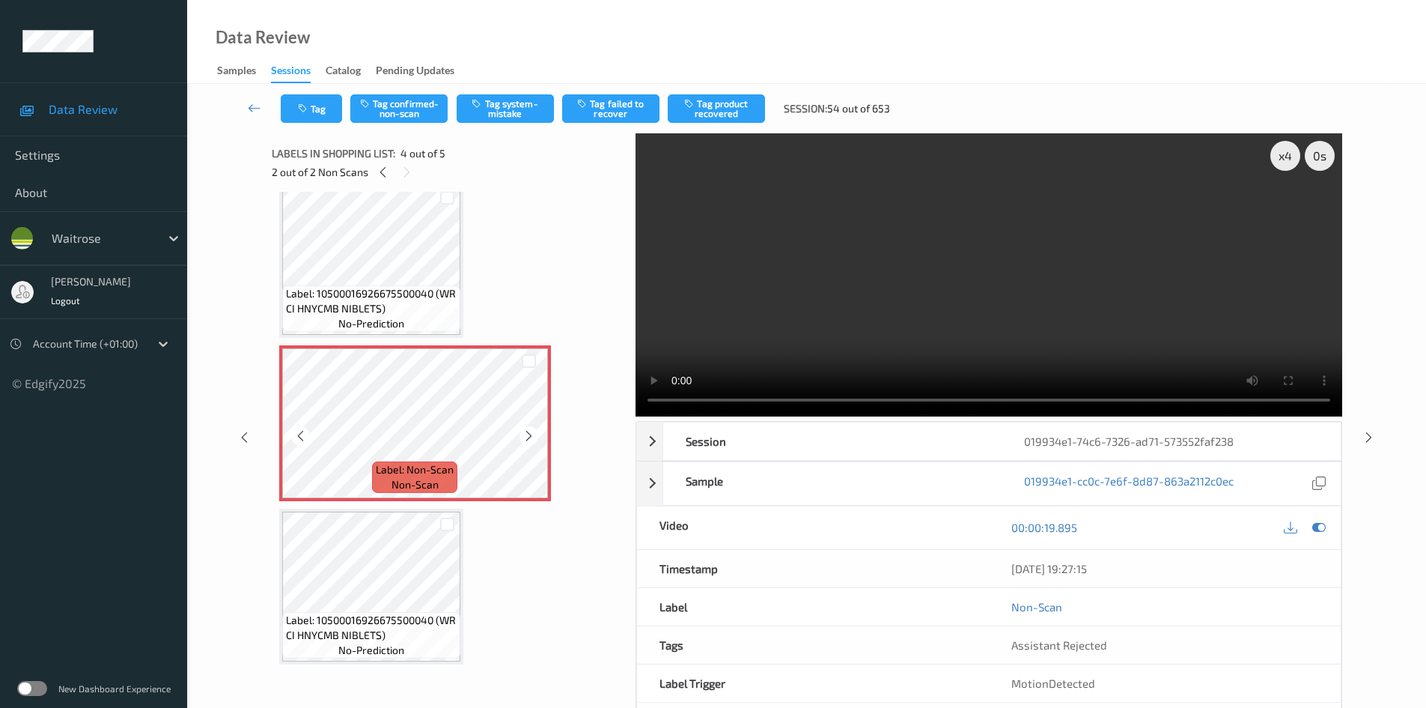
scroll to position [346, 0]
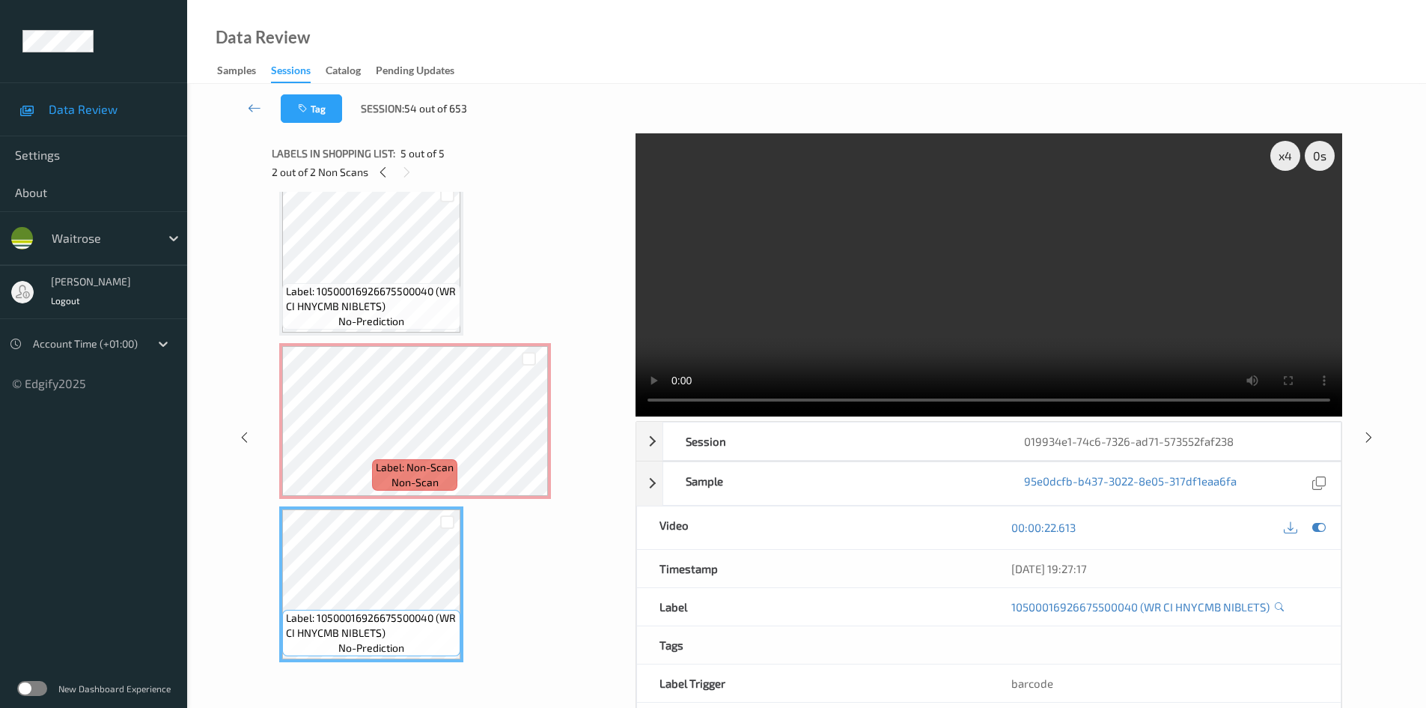
click at [902, 303] on video at bounding box center [989, 274] width 707 height 283
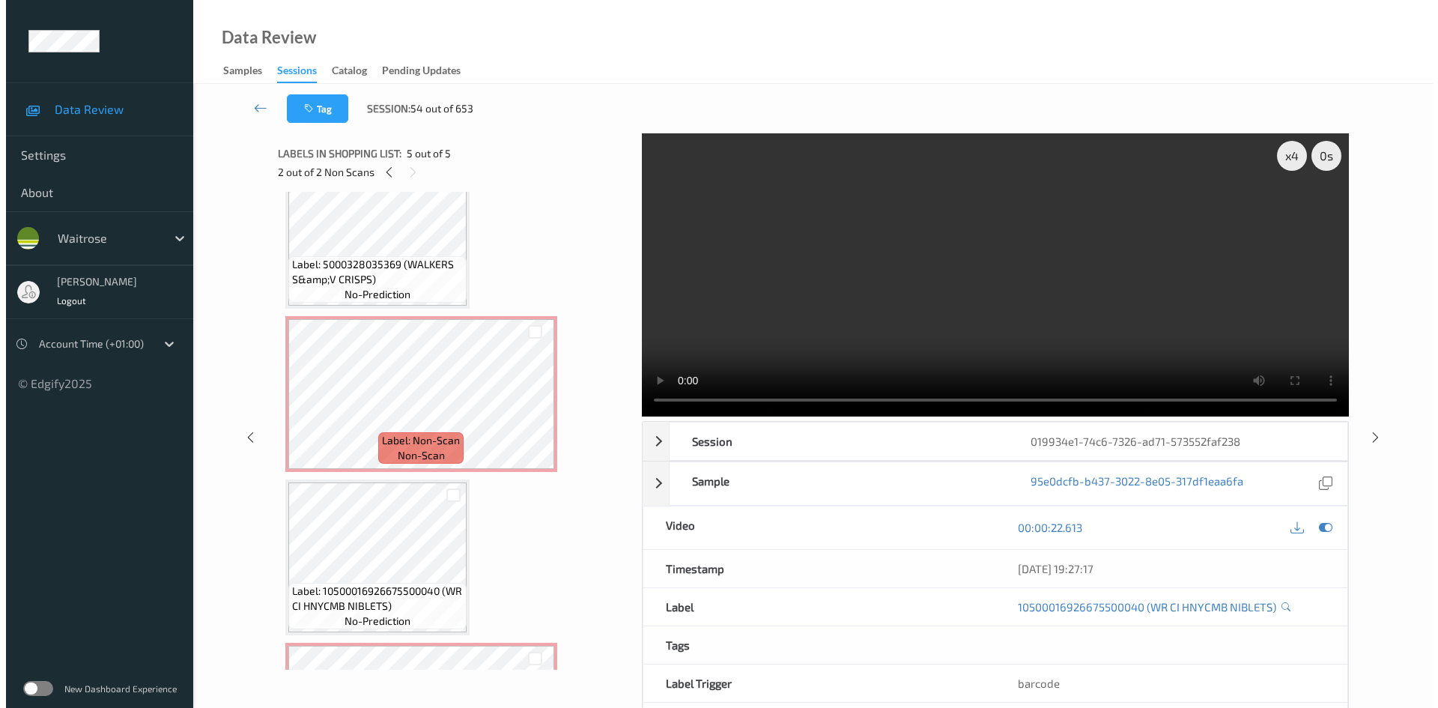
scroll to position [0, 0]
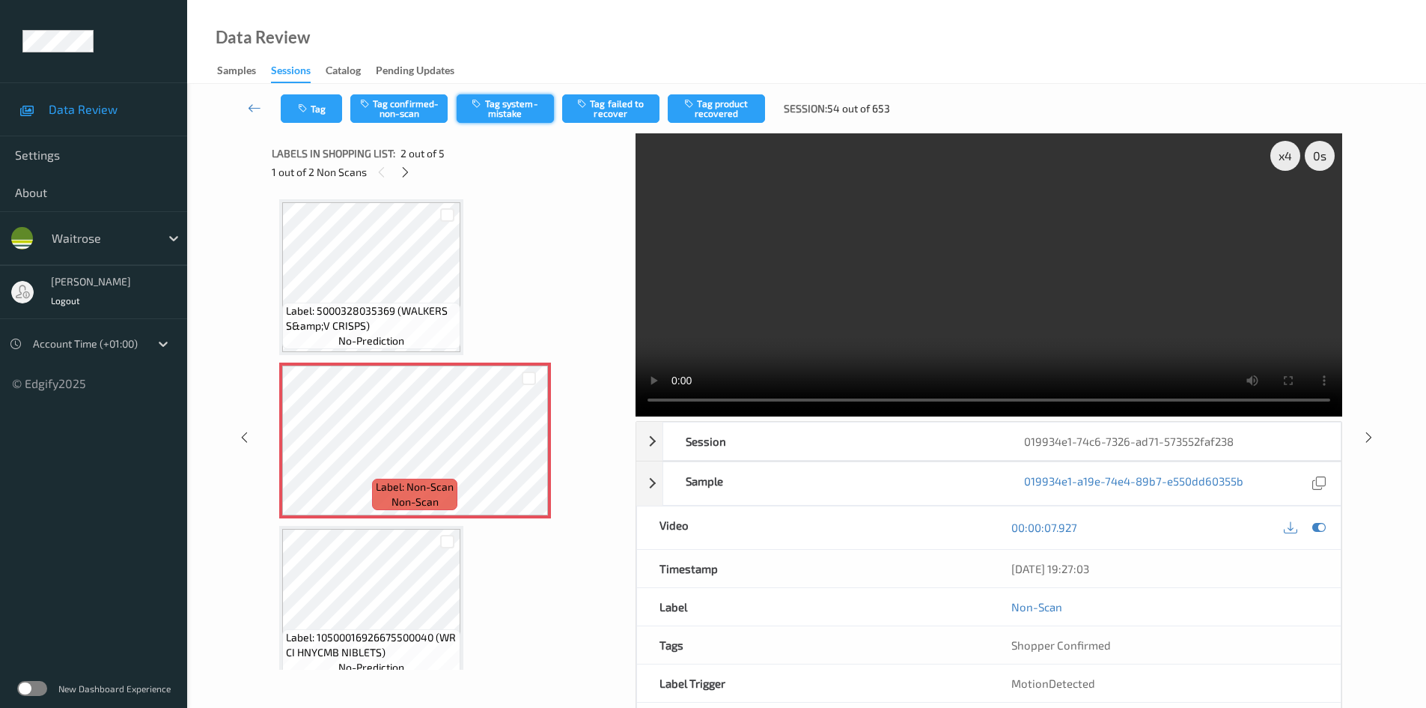
click at [514, 112] on button "Tag system-mistake" at bounding box center [505, 108] width 97 height 28
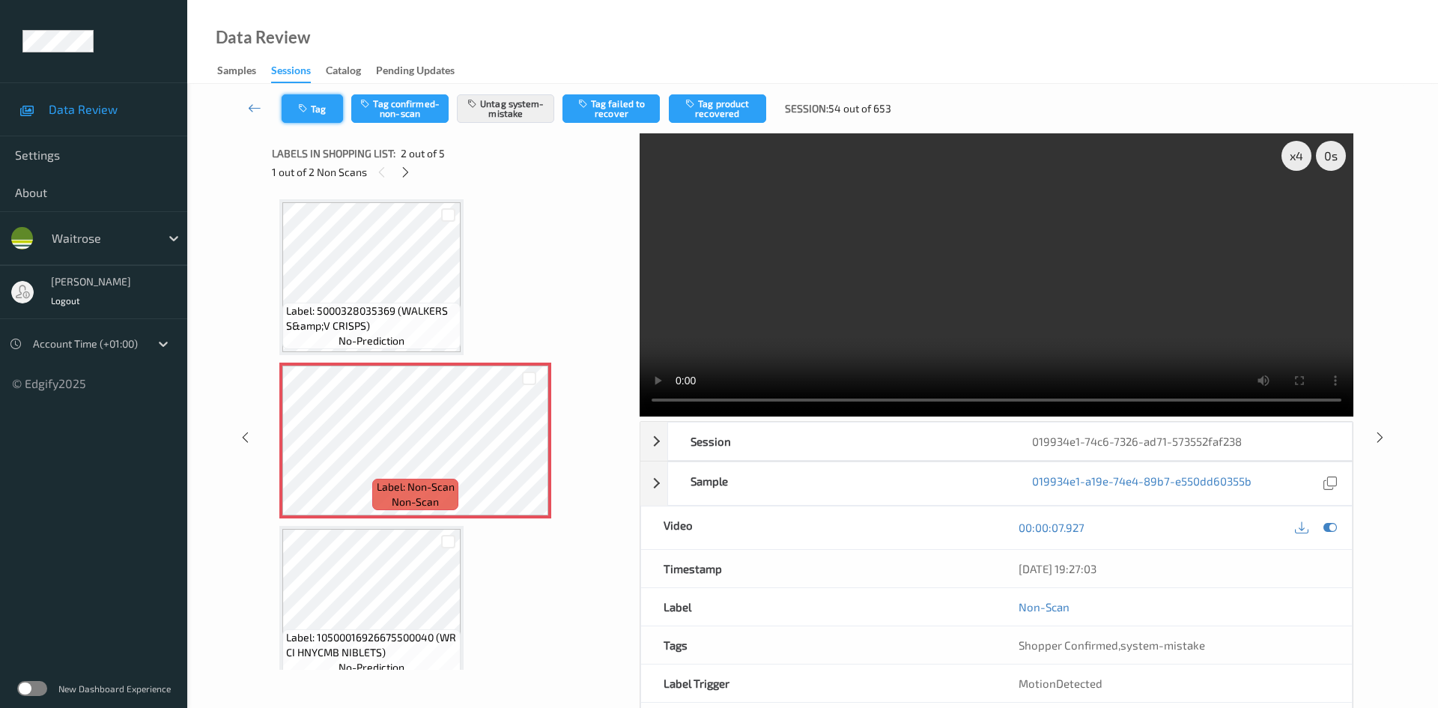
click at [307, 121] on button "Tag" at bounding box center [312, 108] width 61 height 28
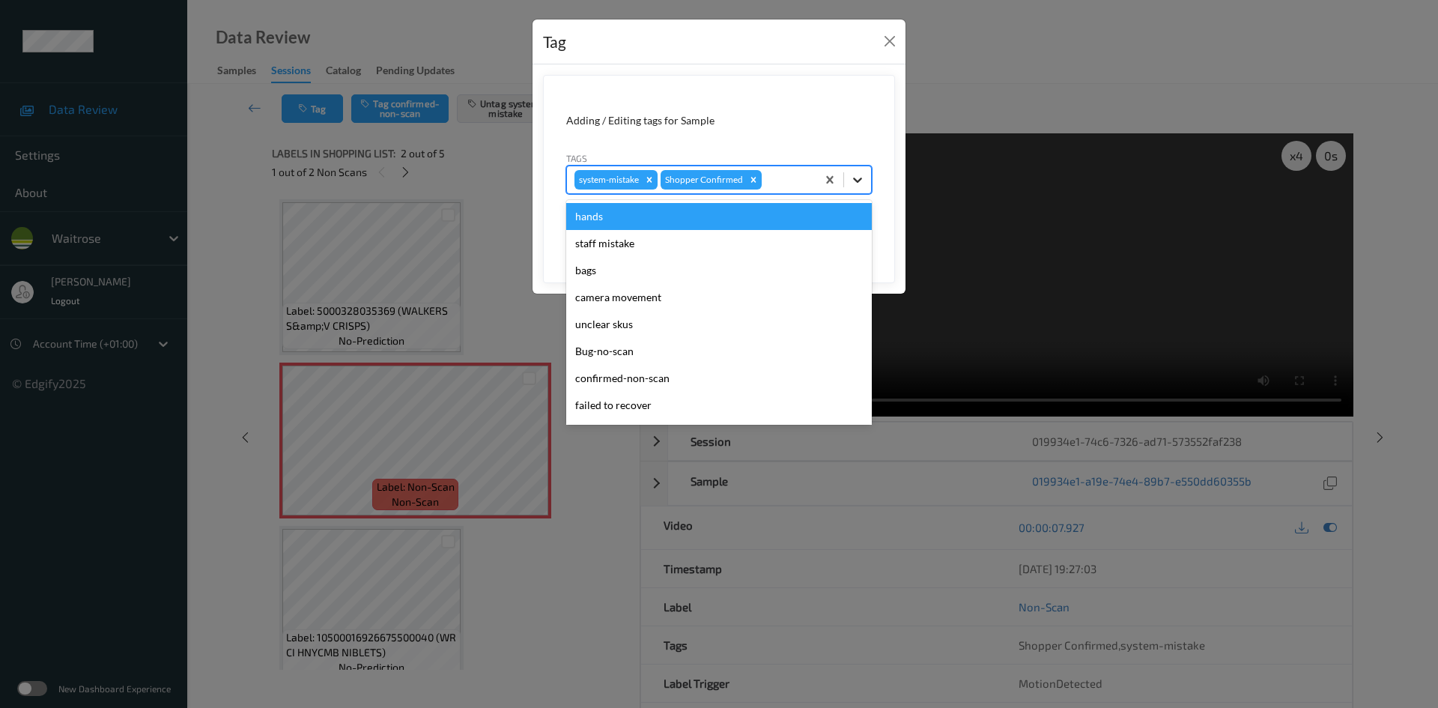
click at [854, 184] on icon at bounding box center [857, 179] width 15 height 15
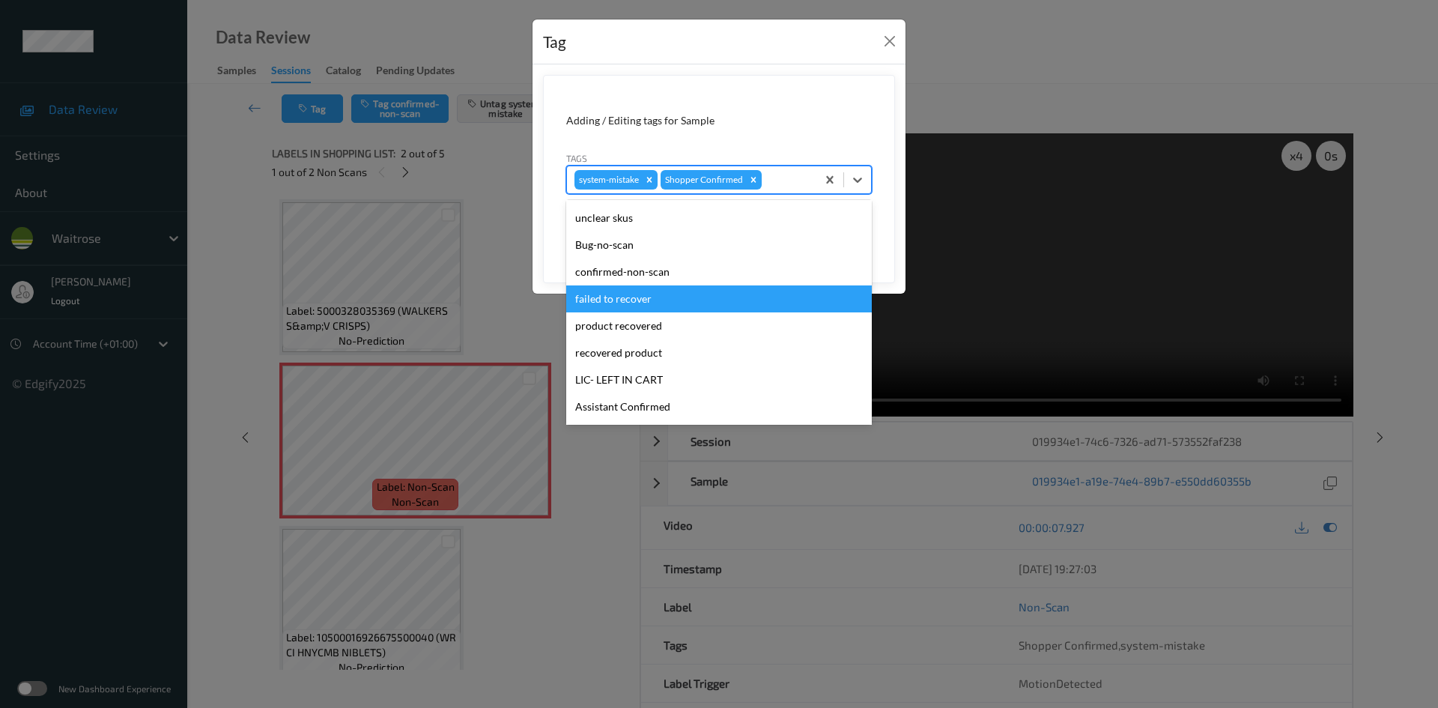
scroll to position [225, 0]
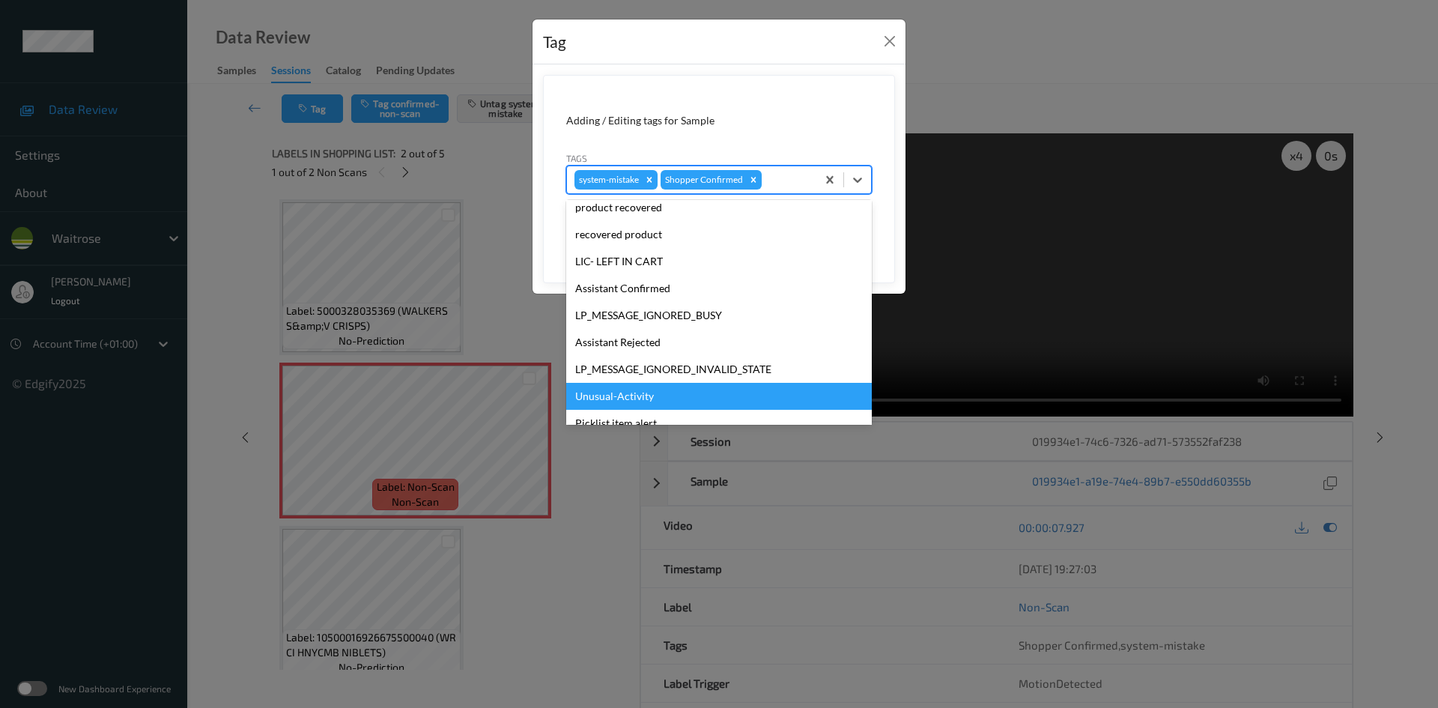
click at [615, 391] on div "Unusual-Activity" at bounding box center [719, 396] width 306 height 27
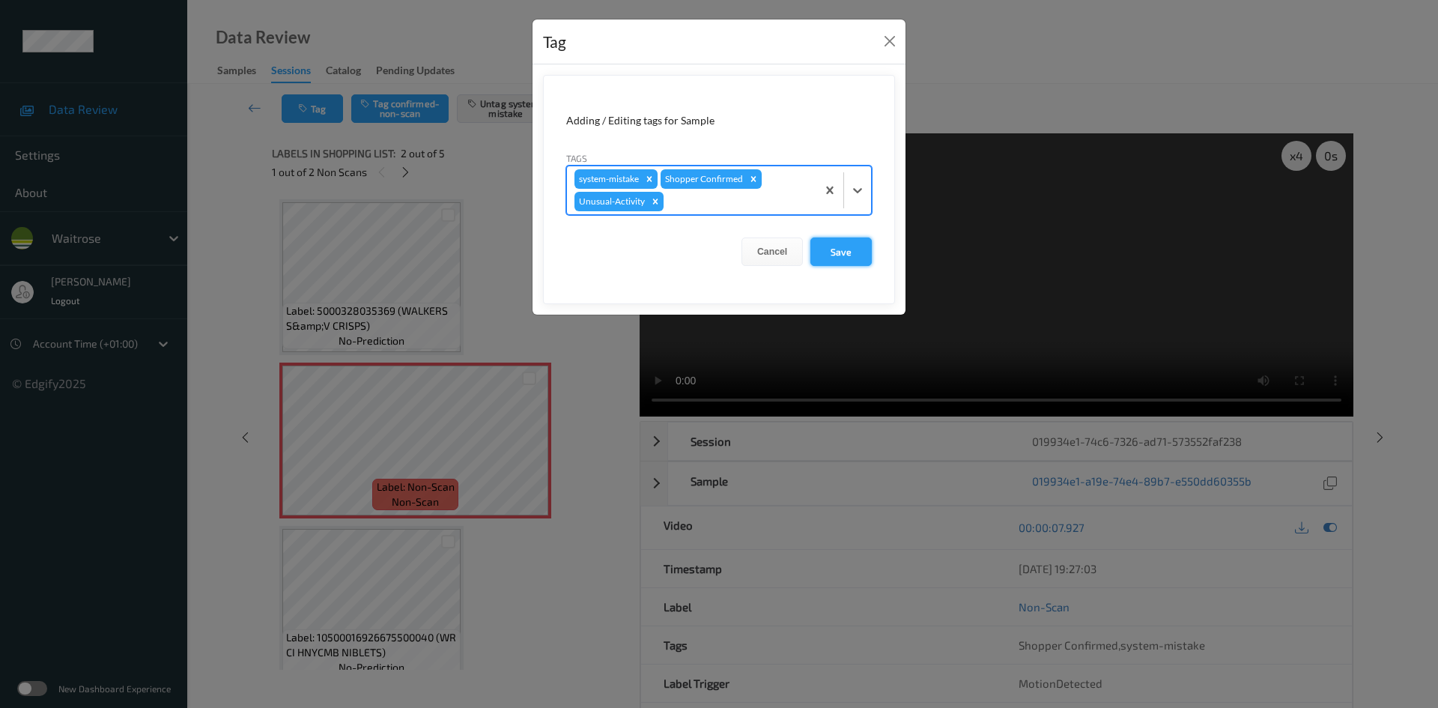
click at [856, 251] on button "Save" at bounding box center [840, 251] width 61 height 28
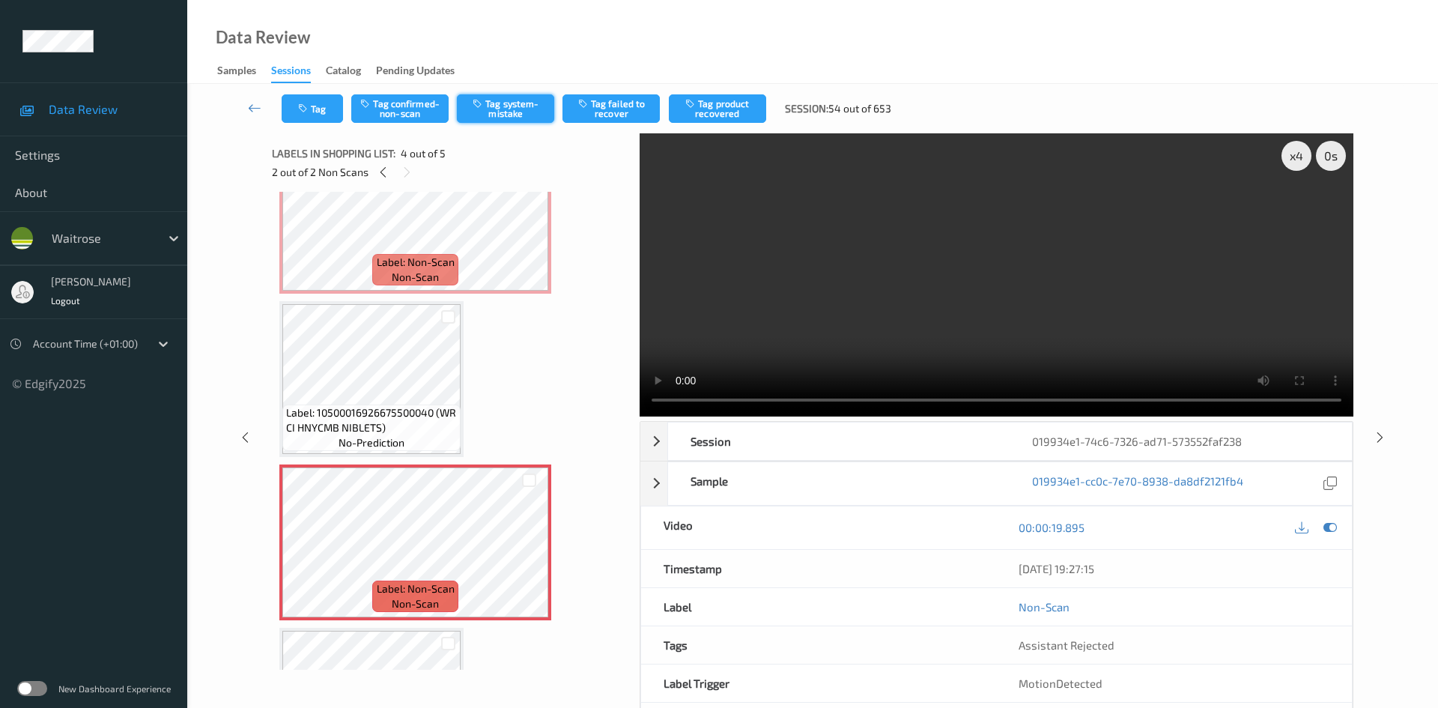
click at [509, 114] on button "Tag system-mistake" at bounding box center [505, 108] width 97 height 28
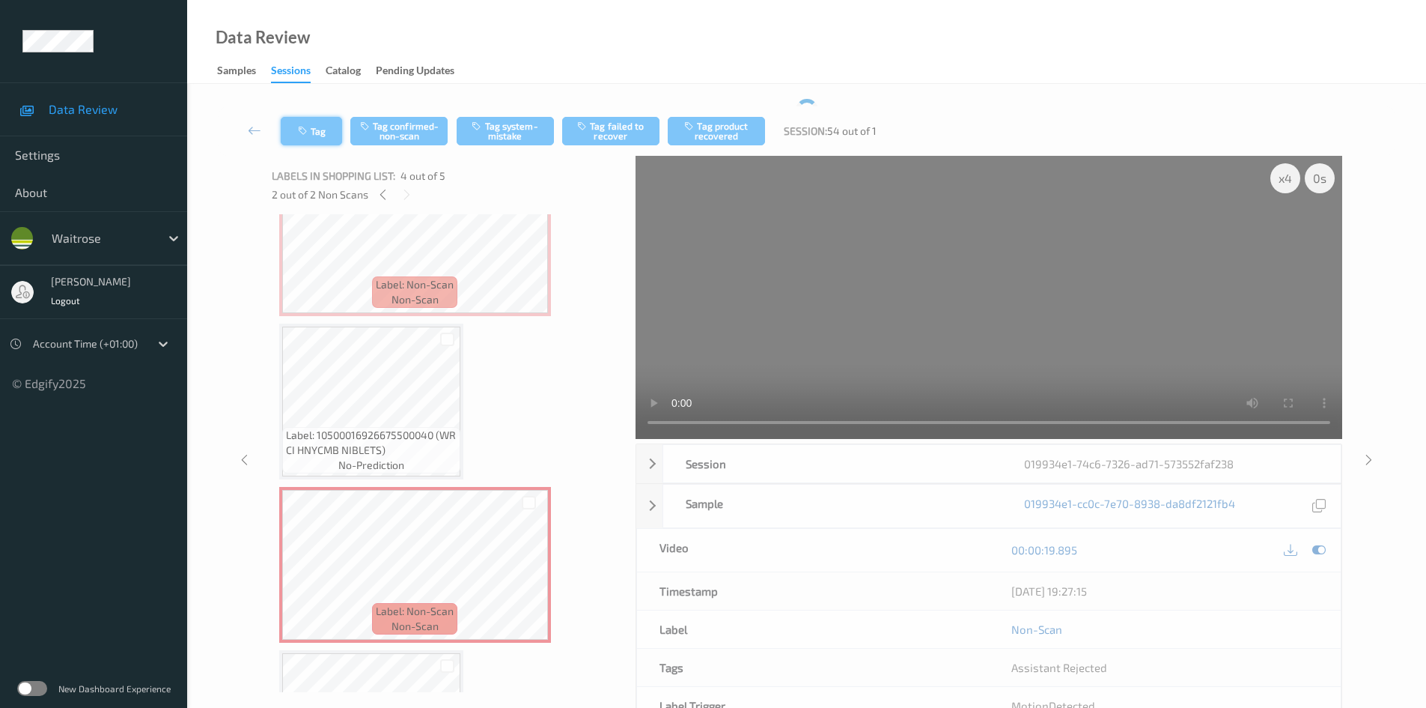
click at [311, 133] on button "Tag" at bounding box center [311, 131] width 61 height 28
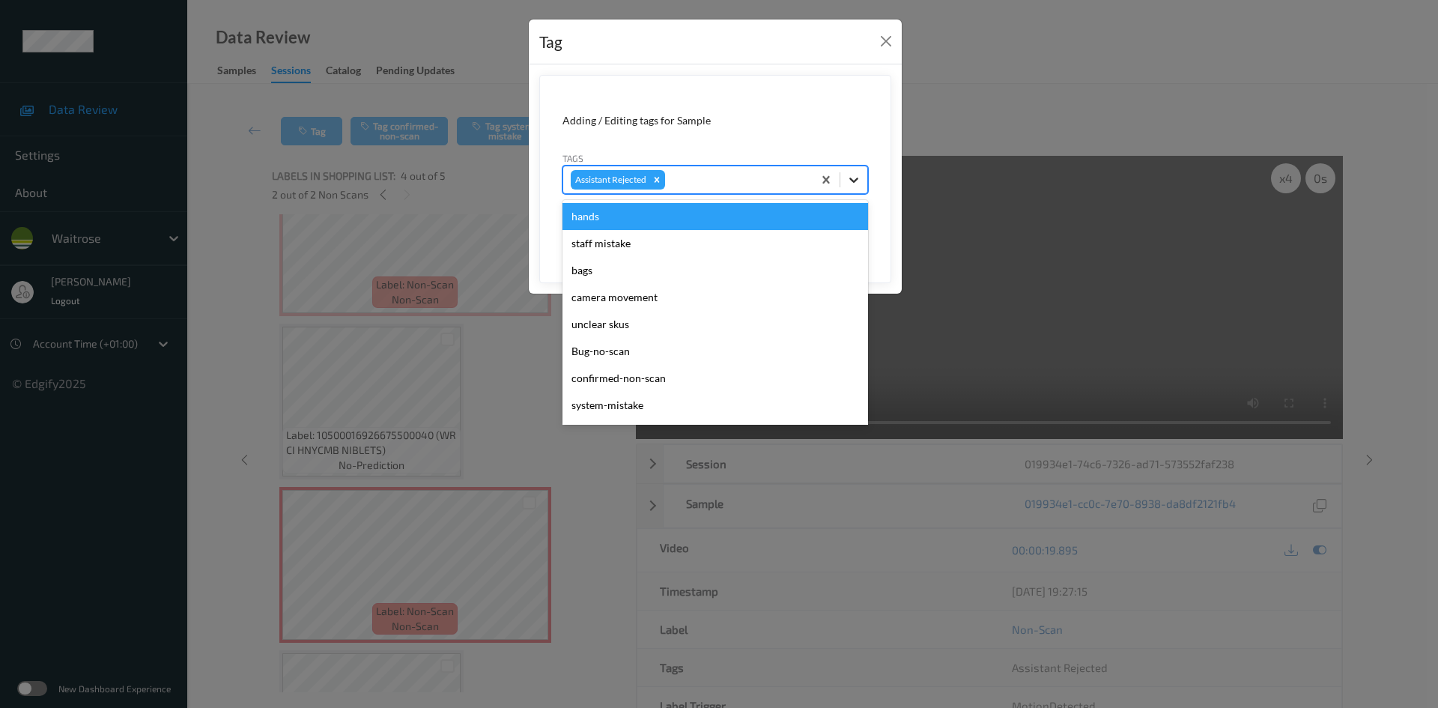
click at [858, 181] on icon at bounding box center [853, 179] width 15 height 15
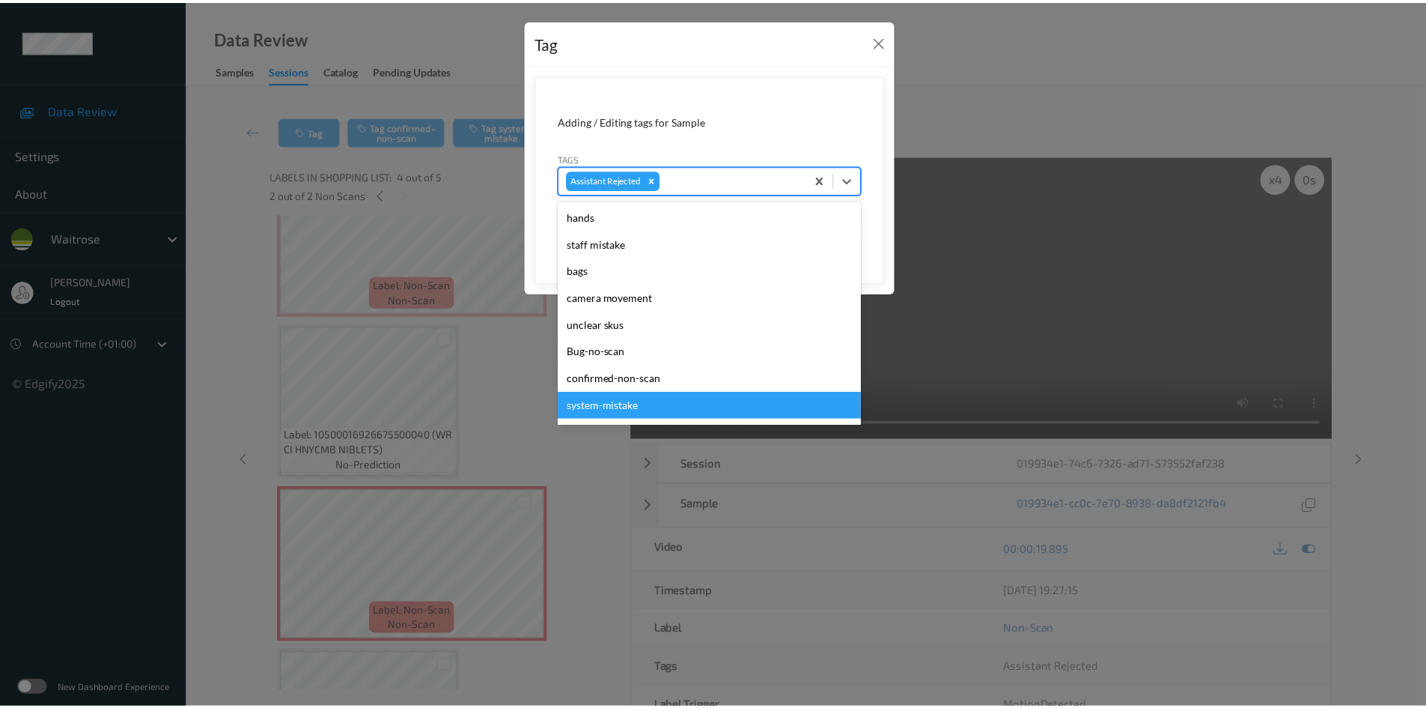
scroll to position [374, 0]
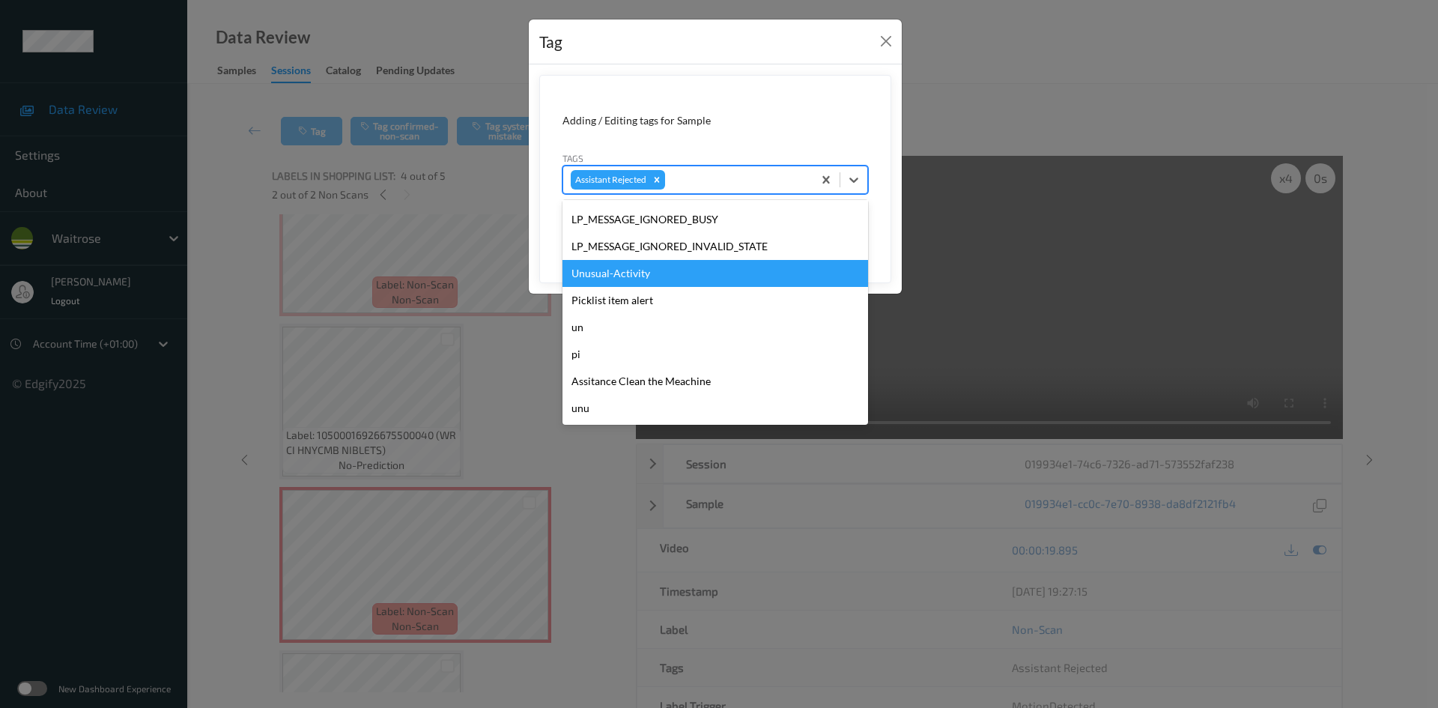
click at [638, 276] on div "Unusual-Activity" at bounding box center [715, 273] width 306 height 27
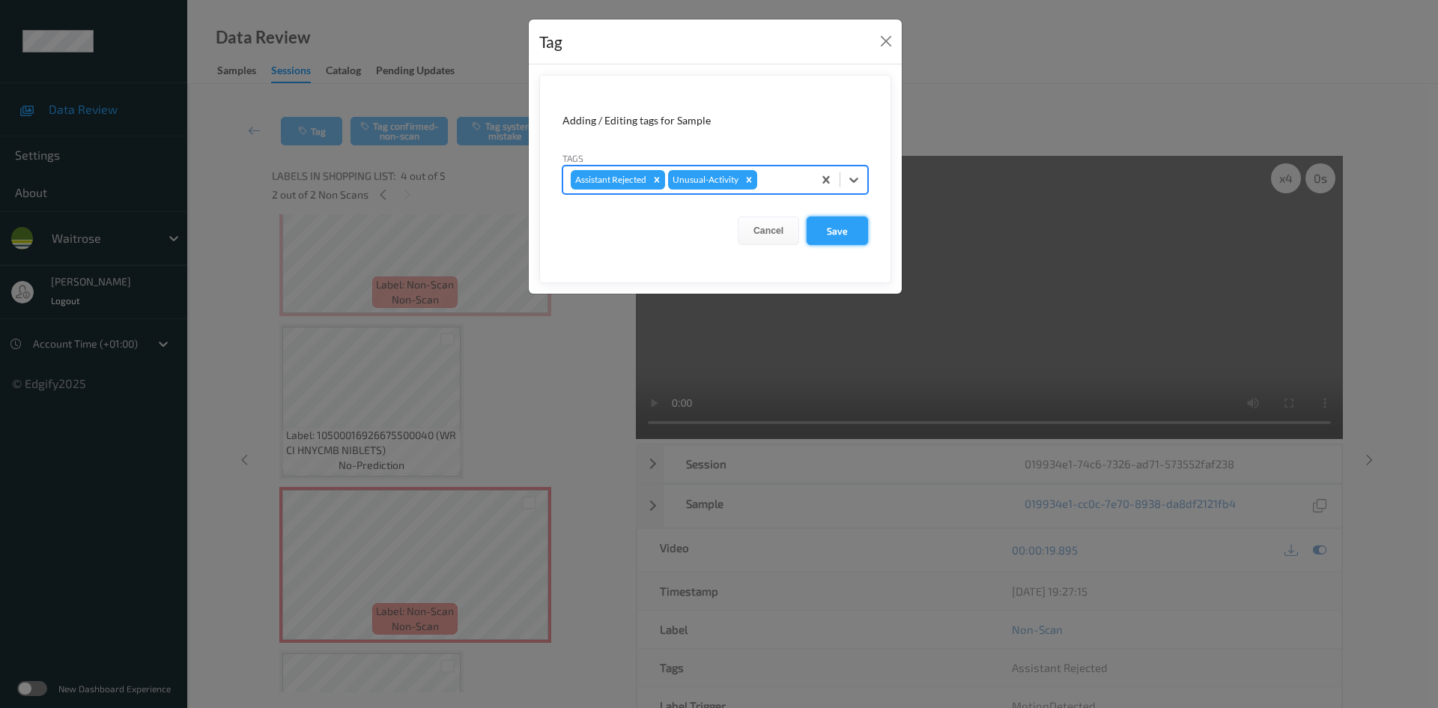
click at [851, 232] on button "Save" at bounding box center [836, 230] width 61 height 28
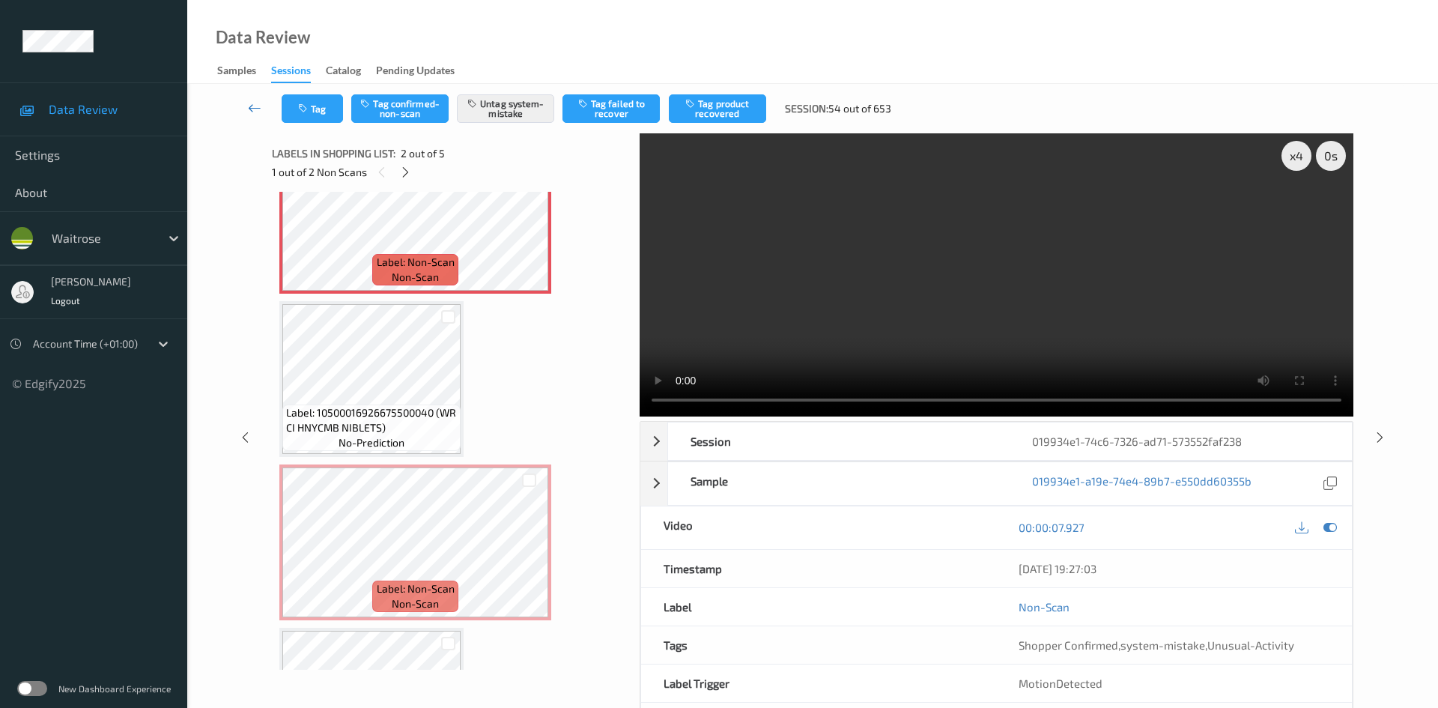
click at [247, 100] on link at bounding box center [254, 108] width 53 height 28
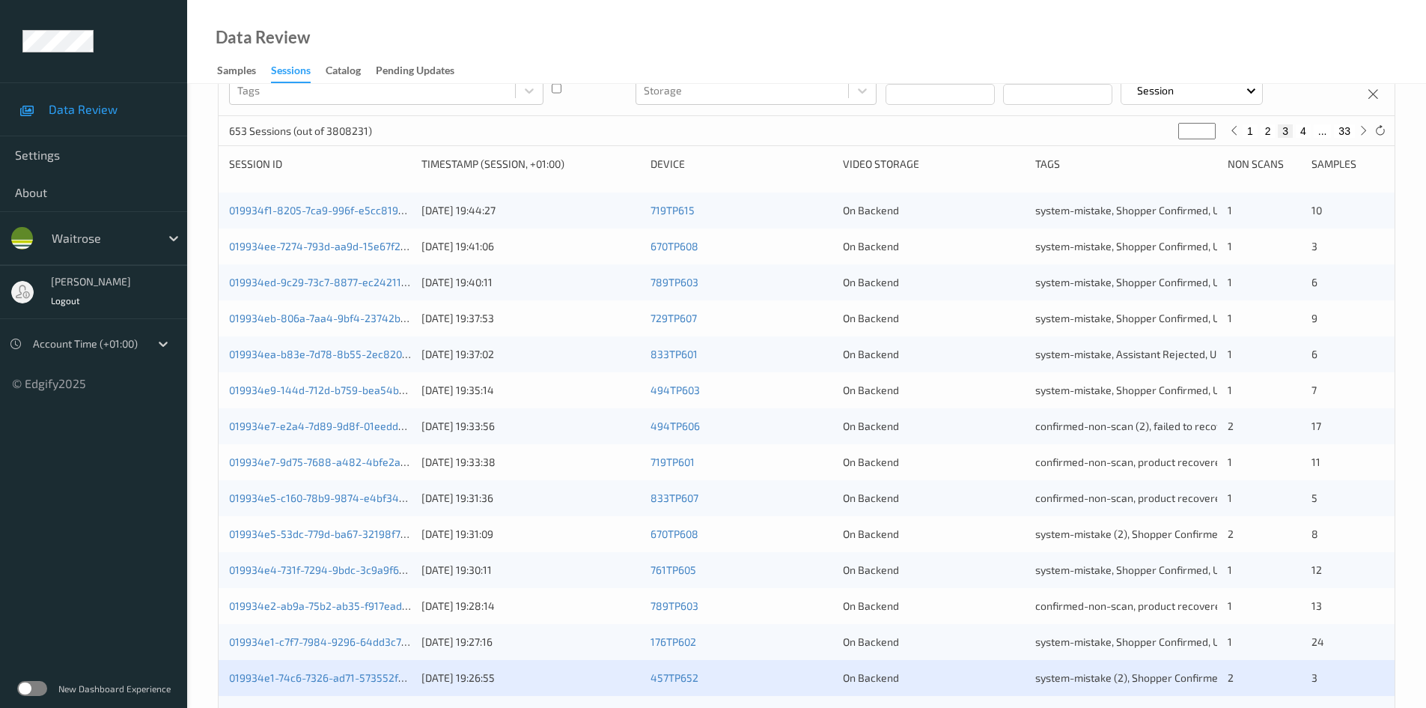
scroll to position [374, 0]
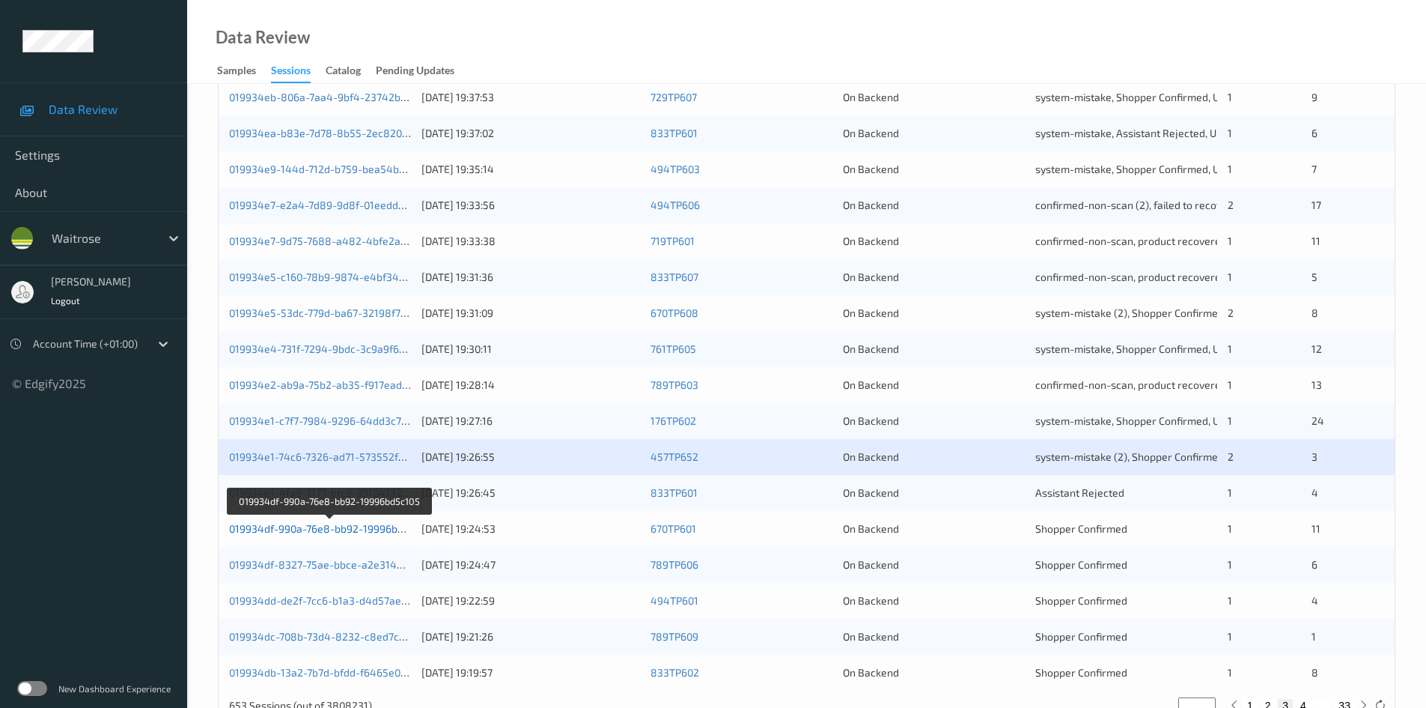
click at [297, 529] on link "019934df-990a-76e8-bb92-19996bd5c105" at bounding box center [330, 528] width 202 height 13
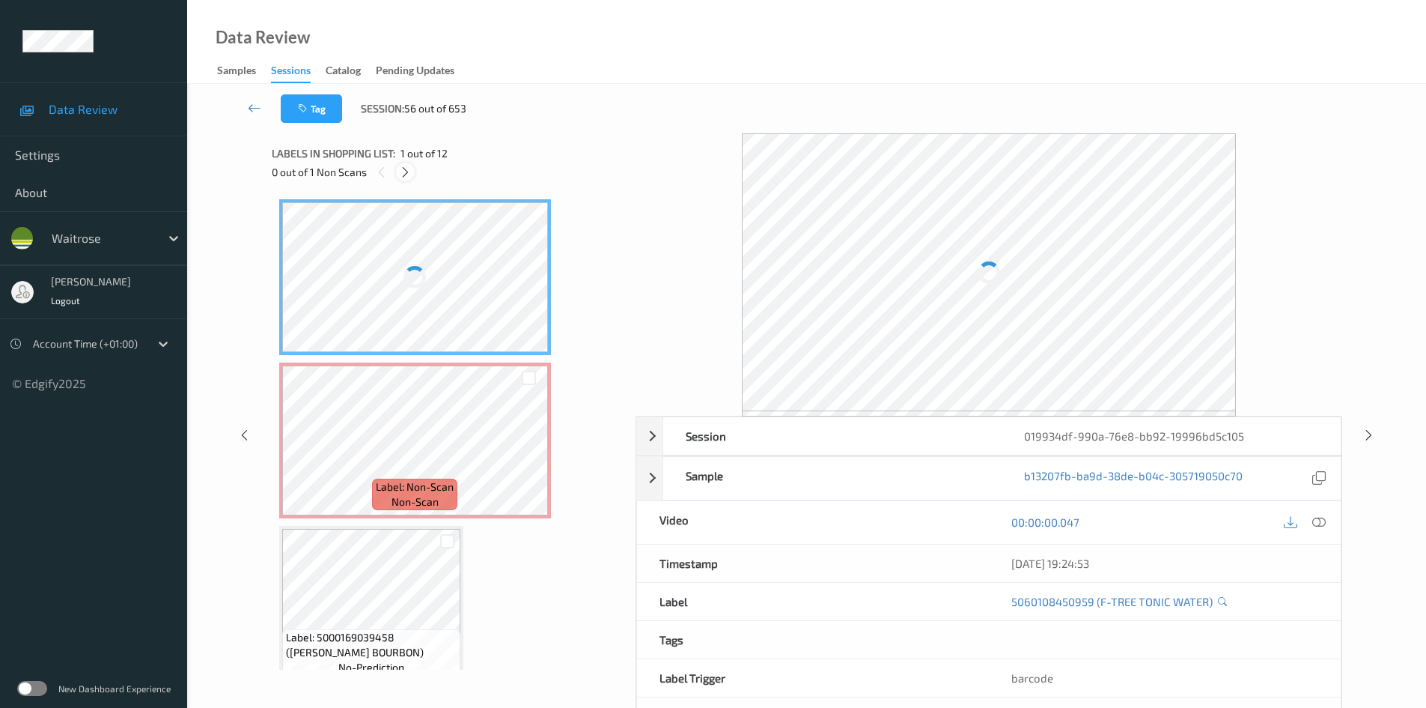
click at [409, 163] on div at bounding box center [405, 171] width 19 height 19
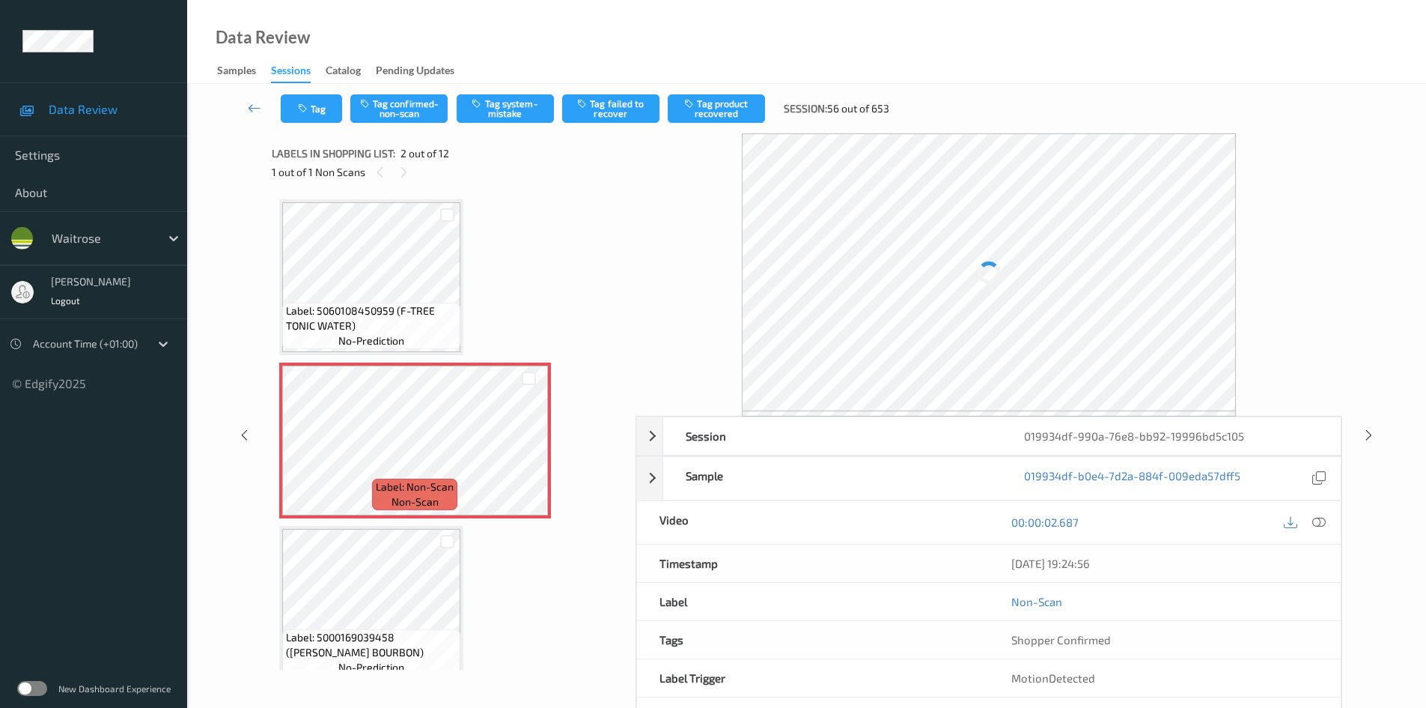
scroll to position [7, 0]
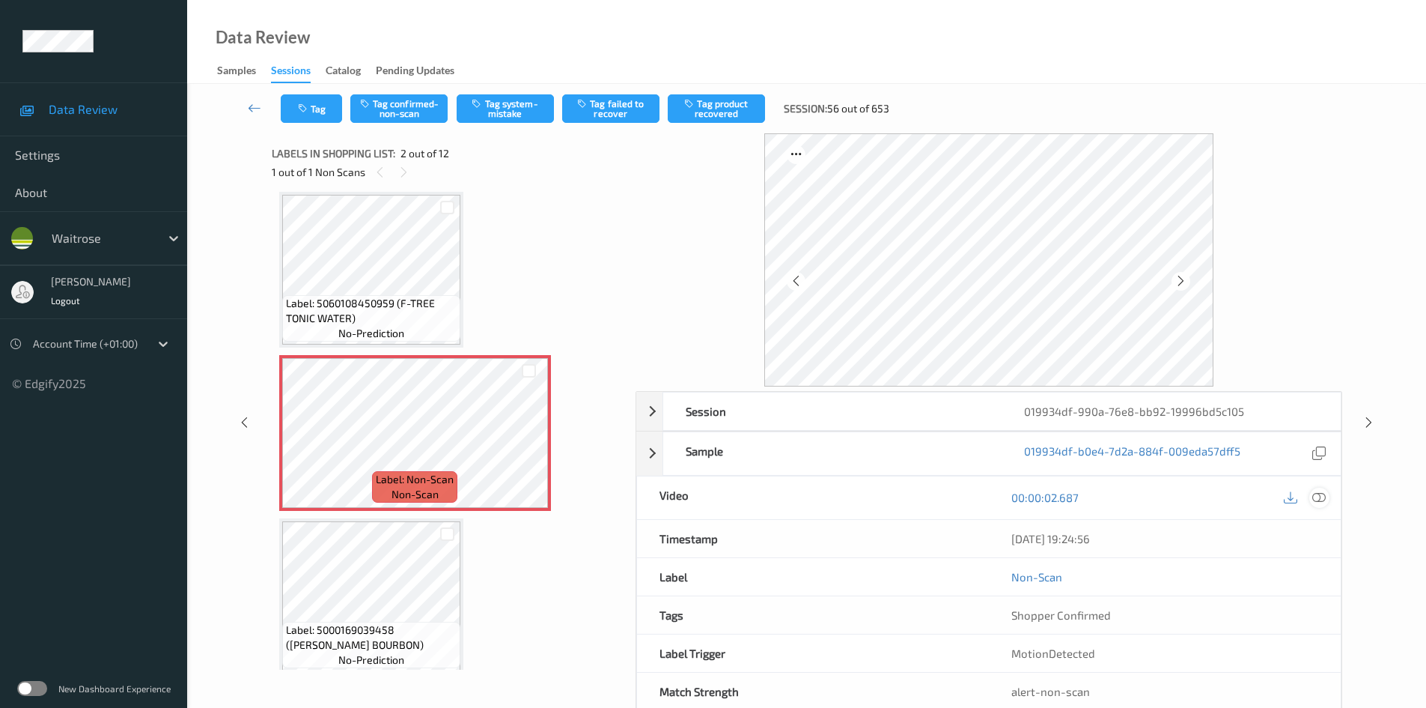
click at [1322, 495] on icon at bounding box center [1319, 496] width 13 height 13
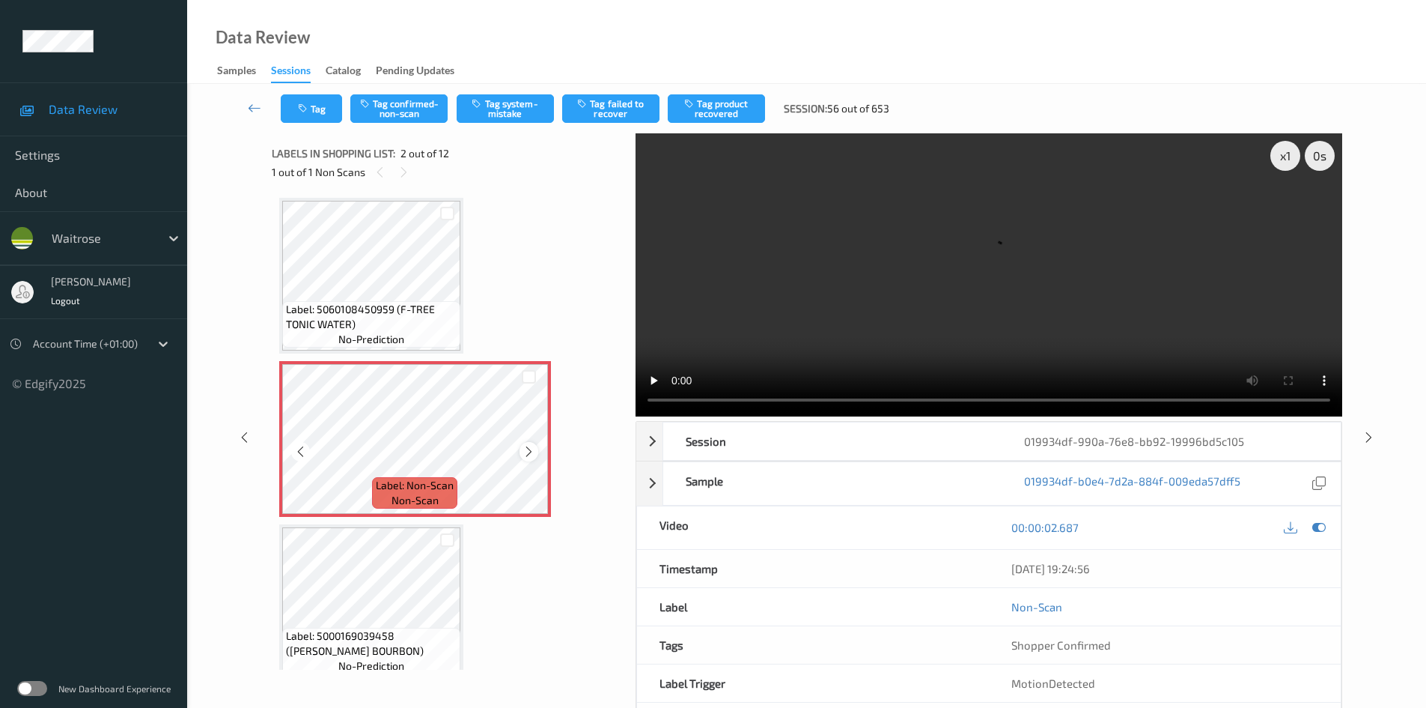
scroll to position [0, 0]
click at [535, 454] on div at bounding box center [529, 452] width 19 height 19
click at [888, 333] on video at bounding box center [989, 274] width 707 height 283
click at [1280, 160] on div "x 1" at bounding box center [1286, 156] width 30 height 30
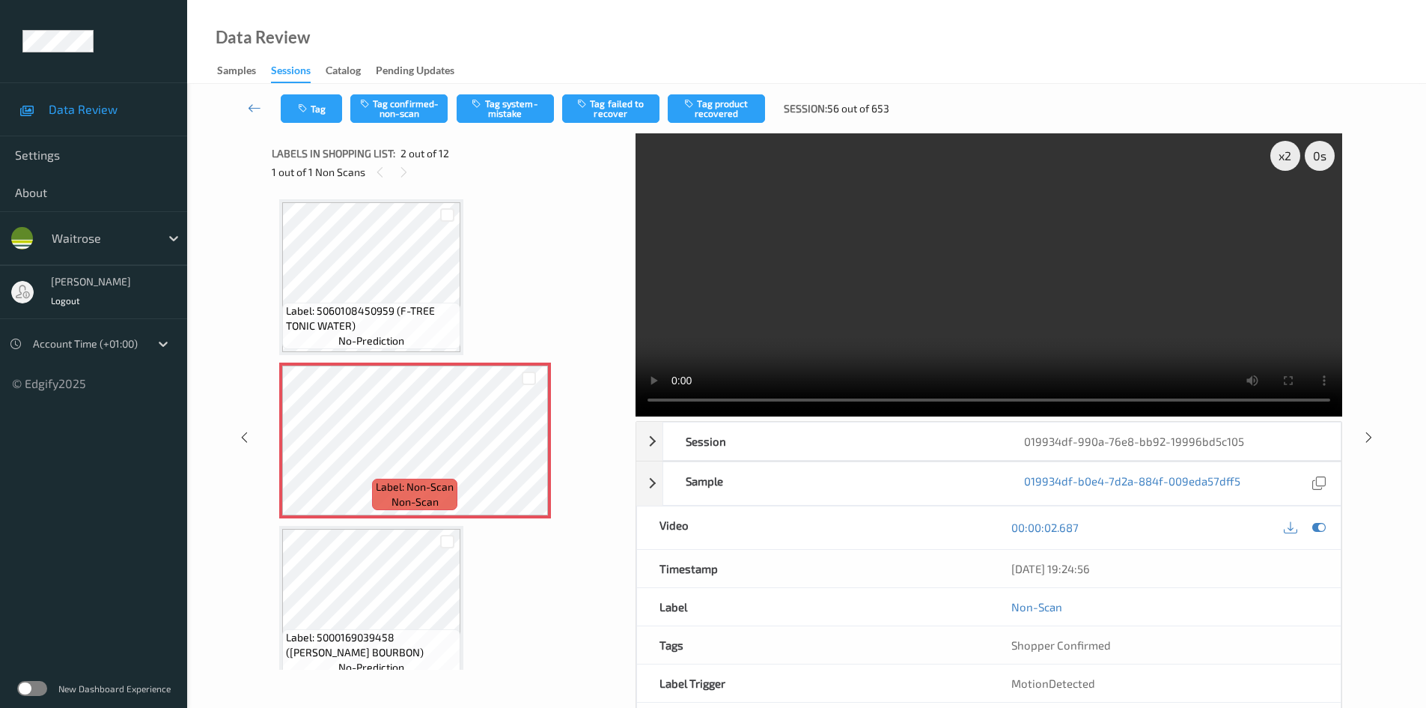
click at [924, 332] on video at bounding box center [989, 274] width 707 height 283
click at [922, 315] on video at bounding box center [989, 274] width 707 height 283
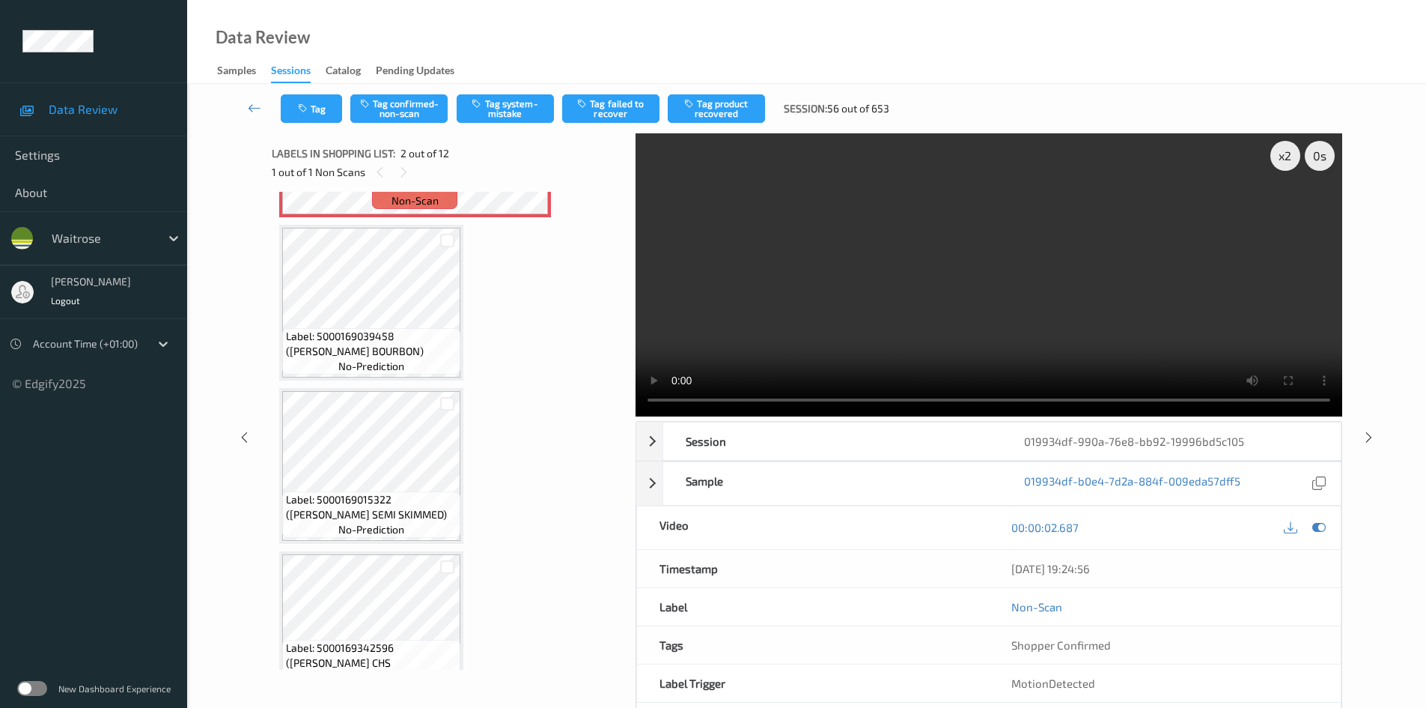
scroll to position [374, 0]
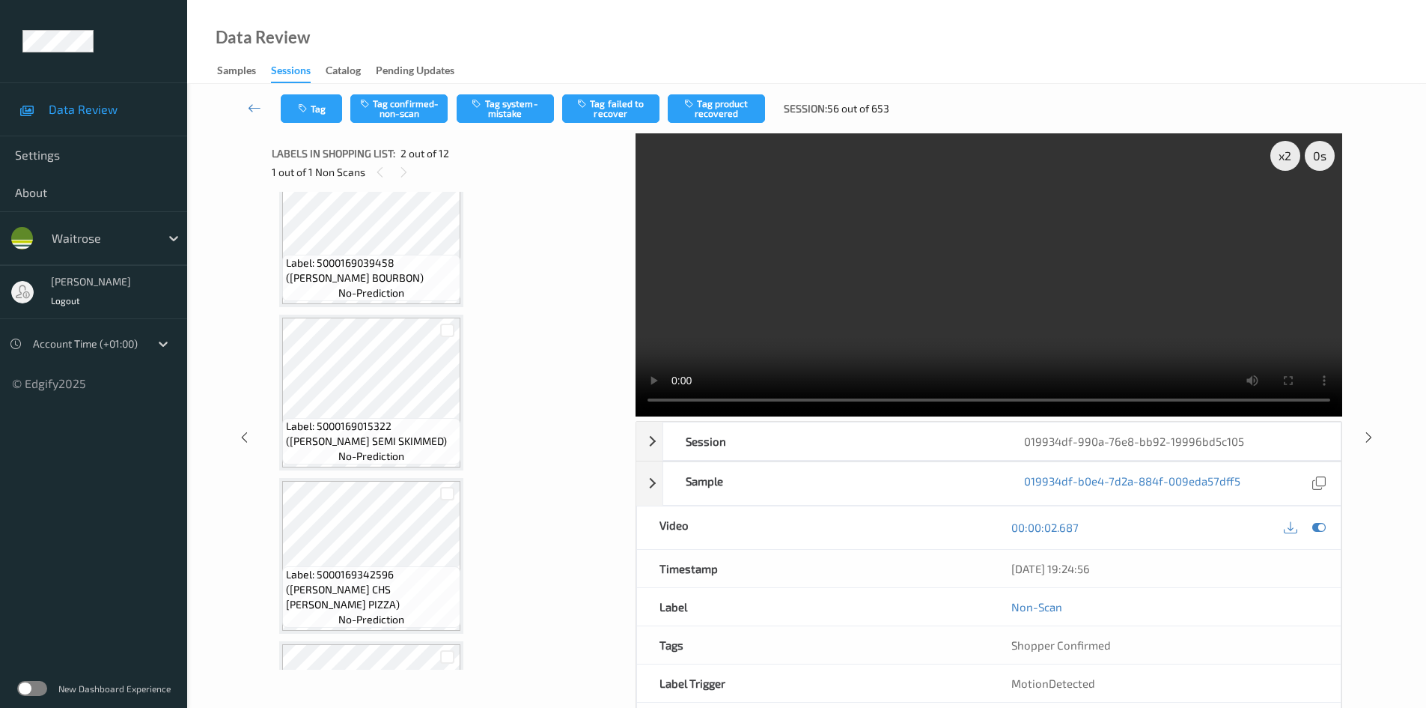
click at [949, 297] on video at bounding box center [989, 274] width 707 height 283
click at [986, 301] on video at bounding box center [989, 274] width 707 height 283
click at [994, 303] on video at bounding box center [989, 274] width 707 height 283
click at [1058, 314] on video at bounding box center [989, 274] width 707 height 283
click at [884, 261] on video at bounding box center [989, 274] width 707 height 283
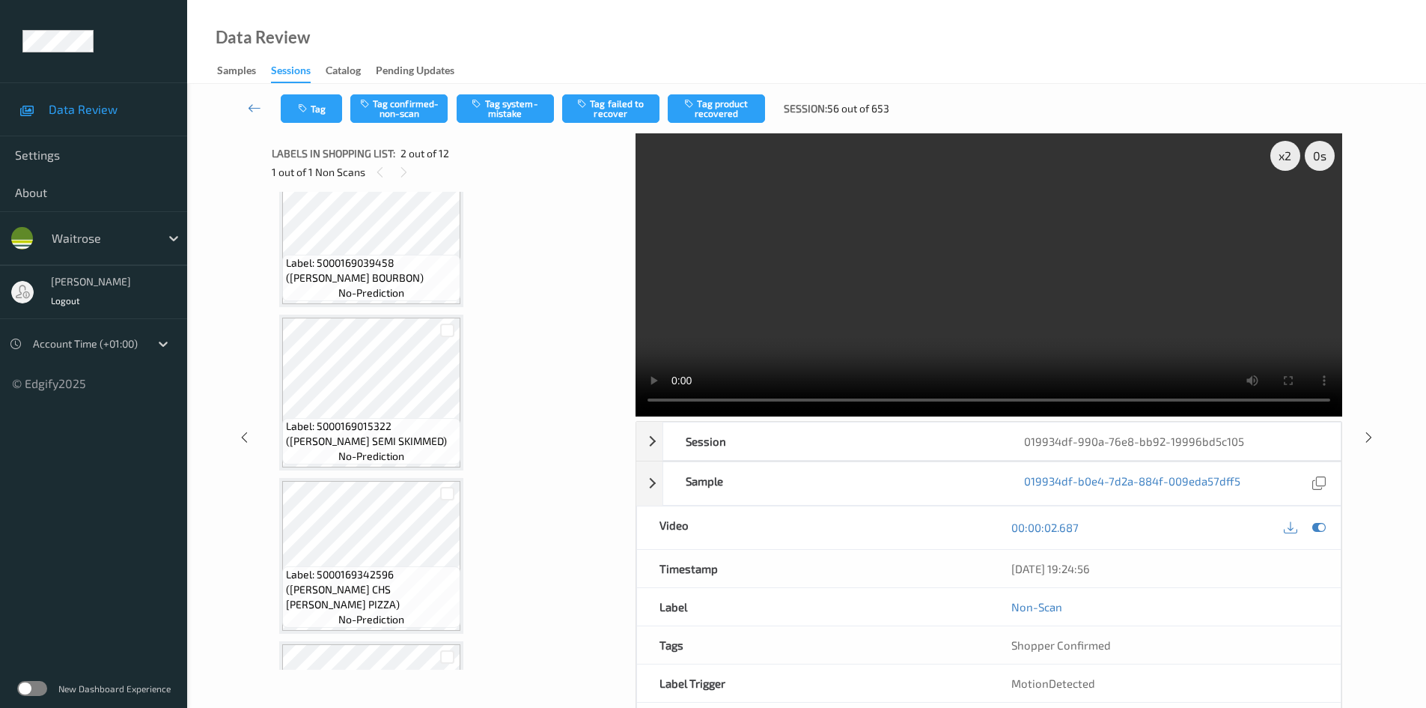
click at [925, 323] on video at bounding box center [989, 274] width 707 height 283
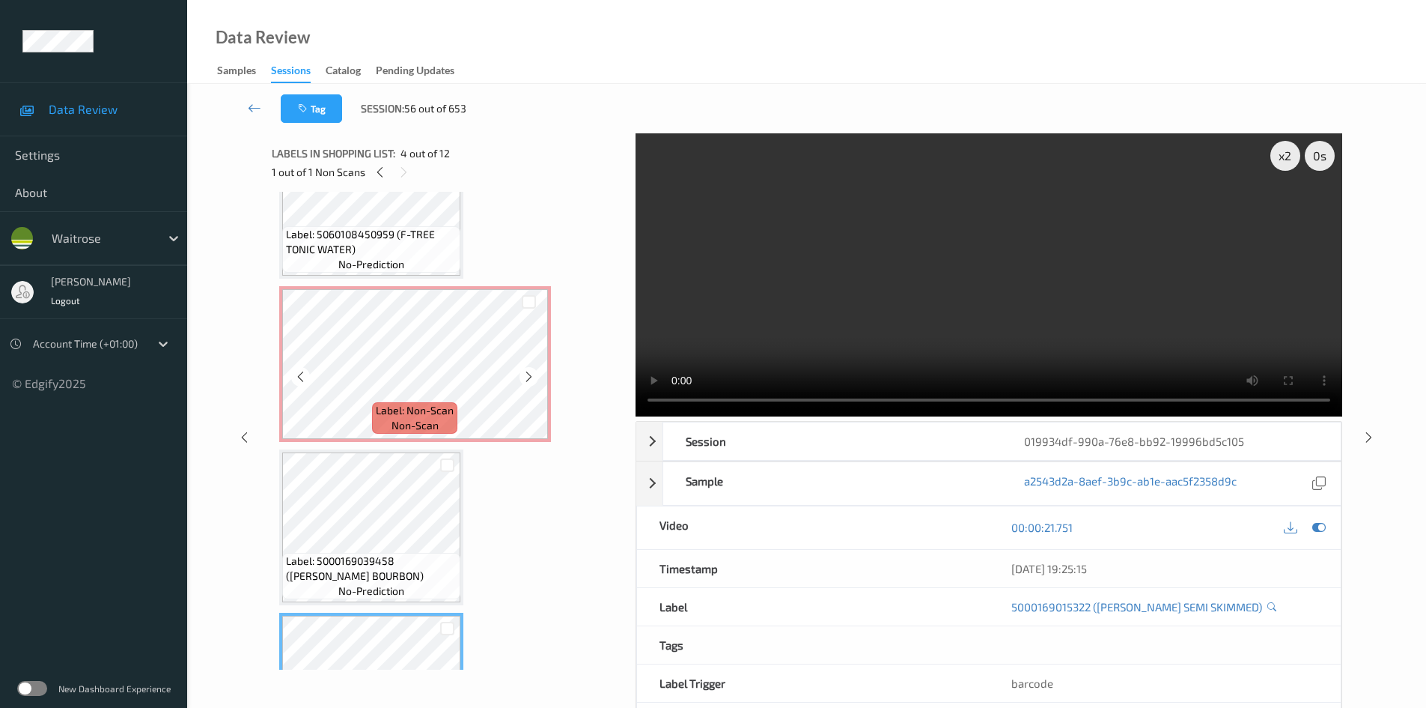
scroll to position [75, 0]
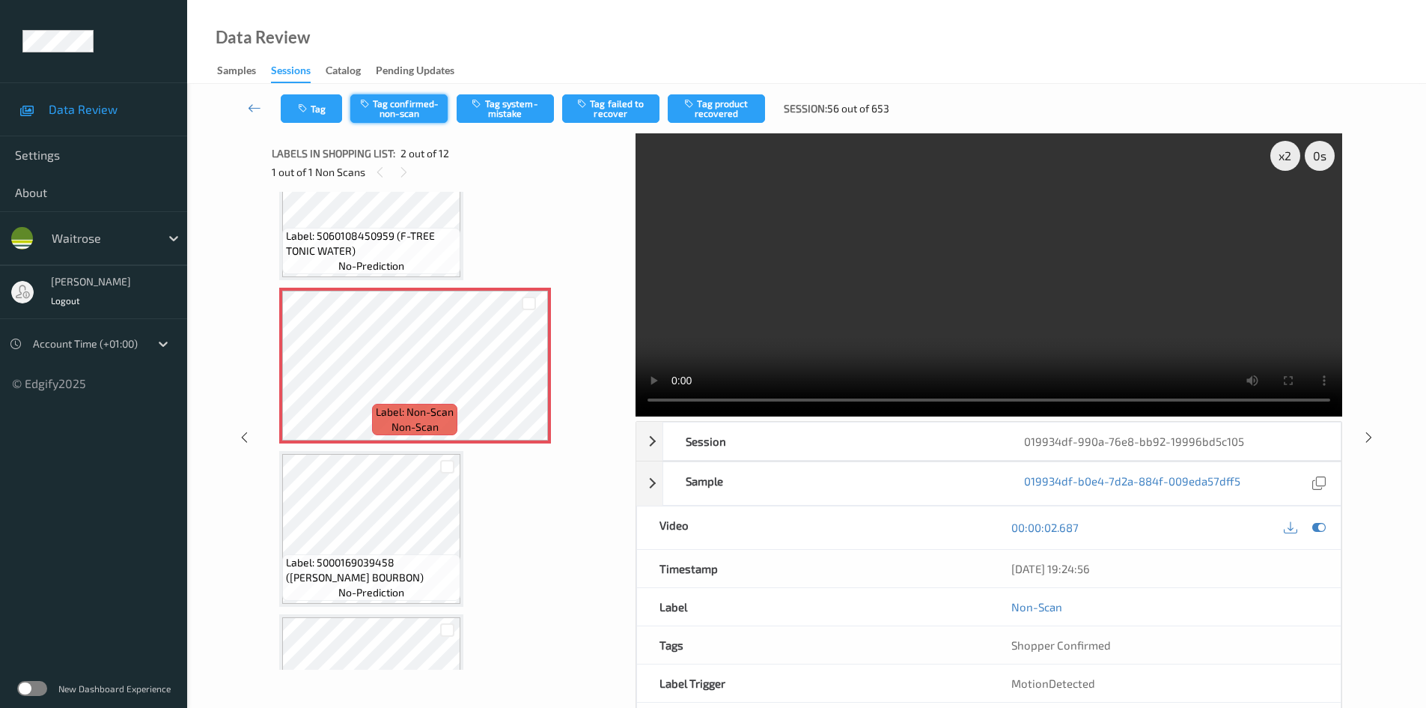
click at [388, 106] on button "Tag confirmed-non-scan" at bounding box center [398, 108] width 97 height 28
click at [420, 107] on button "Tag confirmed-non-scan" at bounding box center [398, 108] width 97 height 28
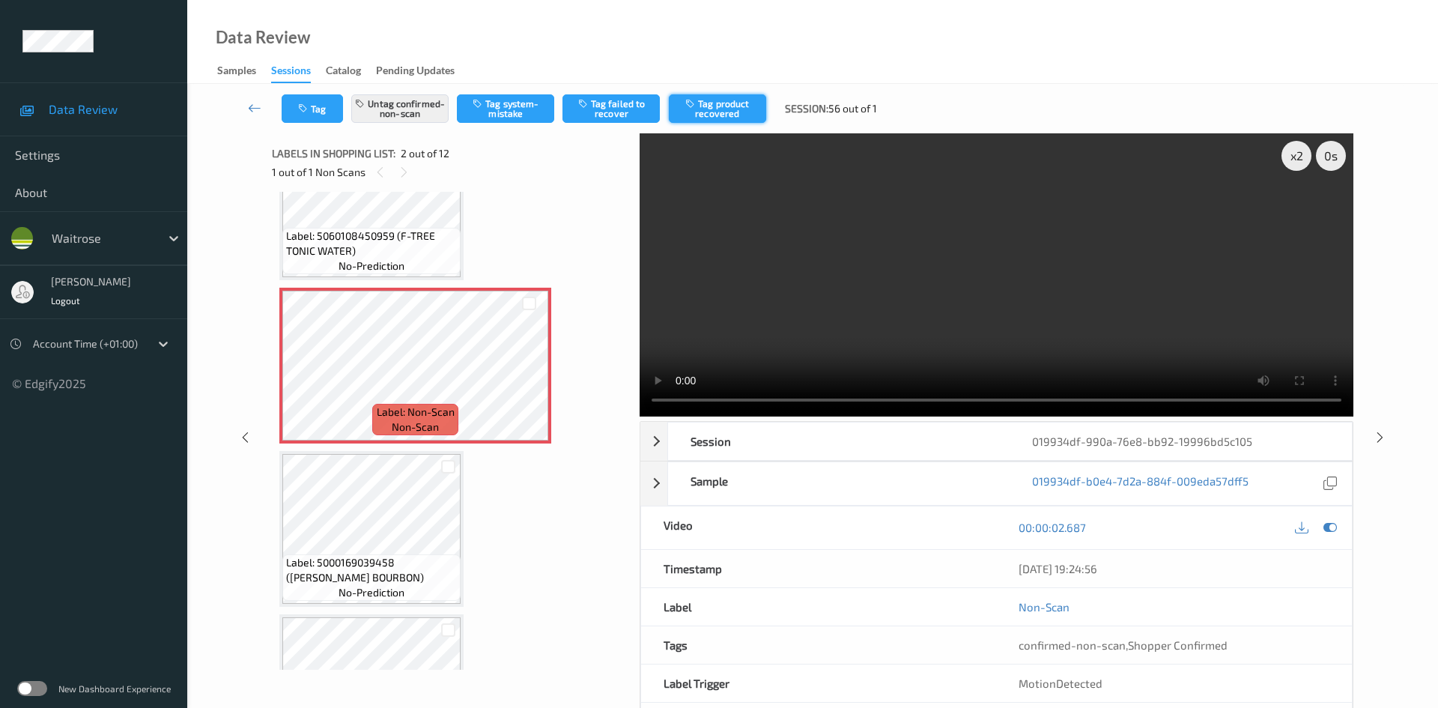
click at [729, 103] on button "Tag product recovered" at bounding box center [717, 108] width 97 height 28
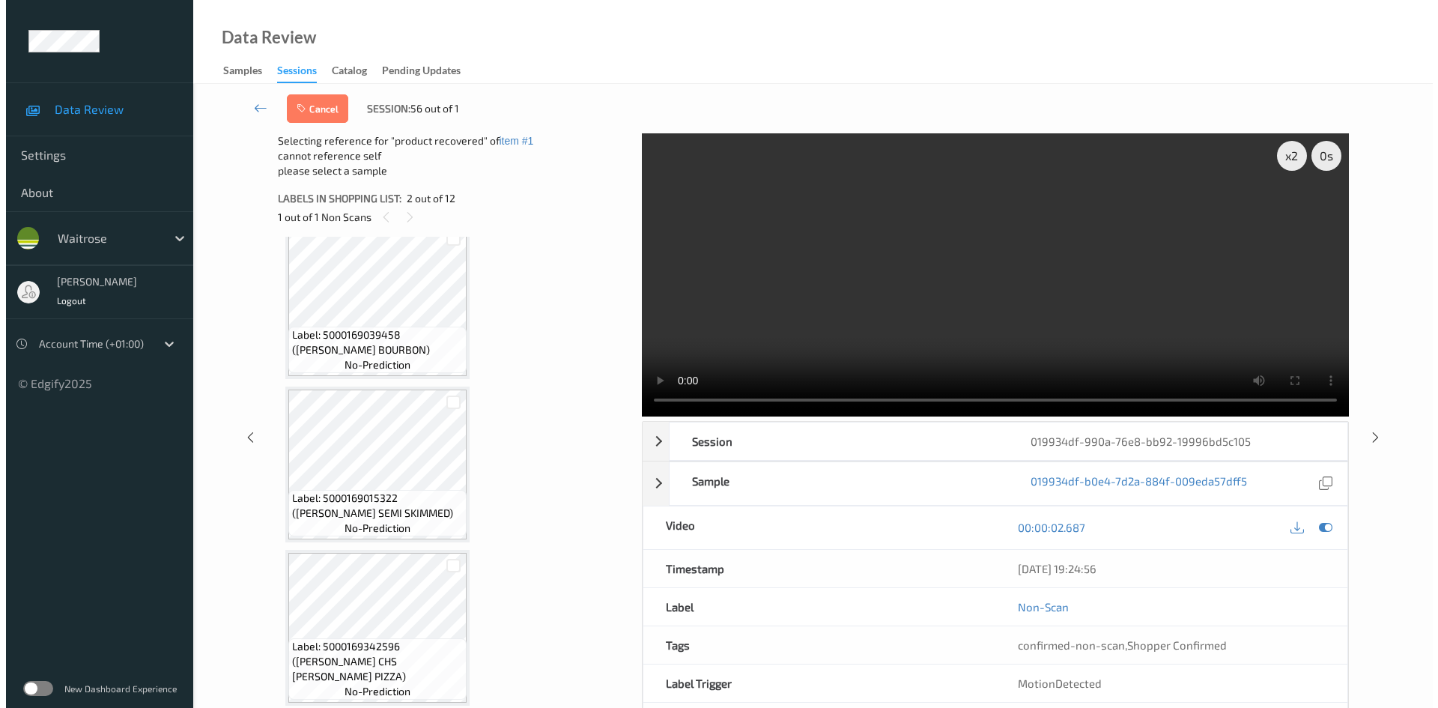
scroll to position [374, 0]
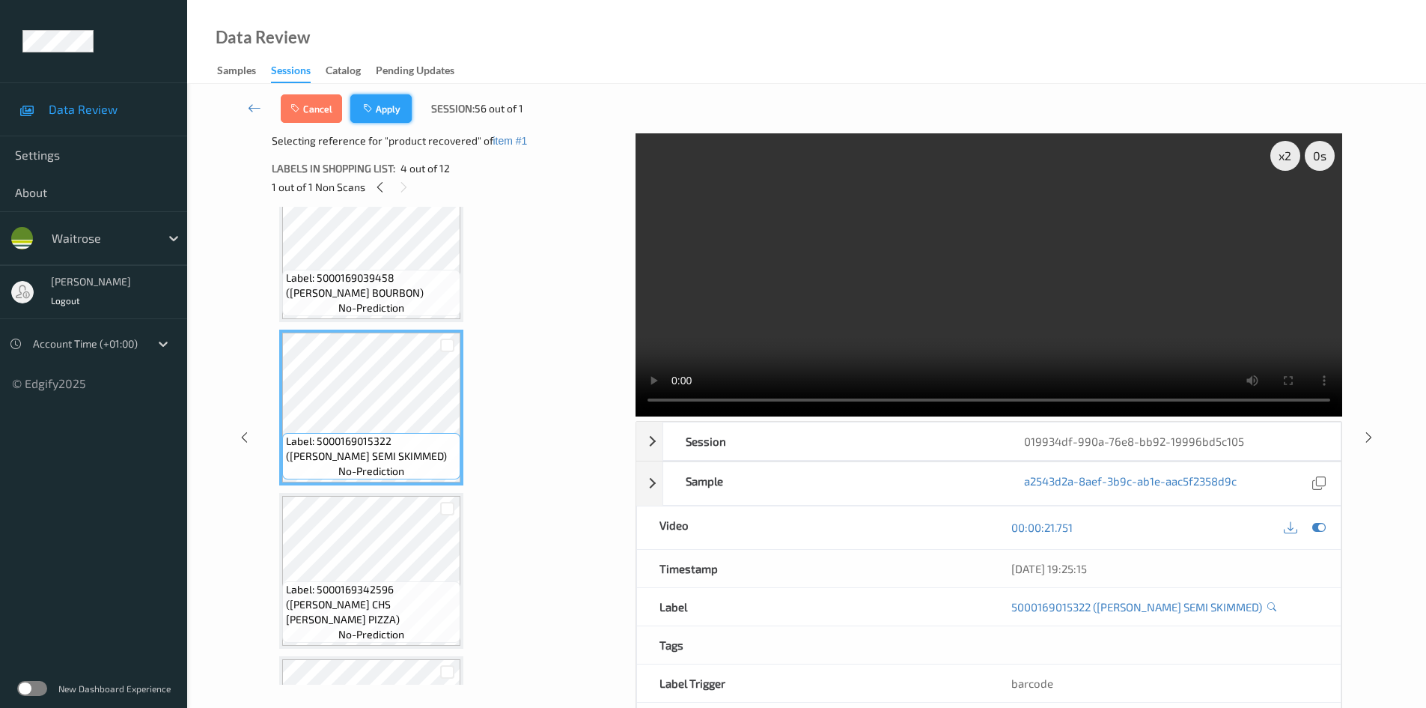
click at [396, 112] on button "Apply" at bounding box center [380, 108] width 61 height 28
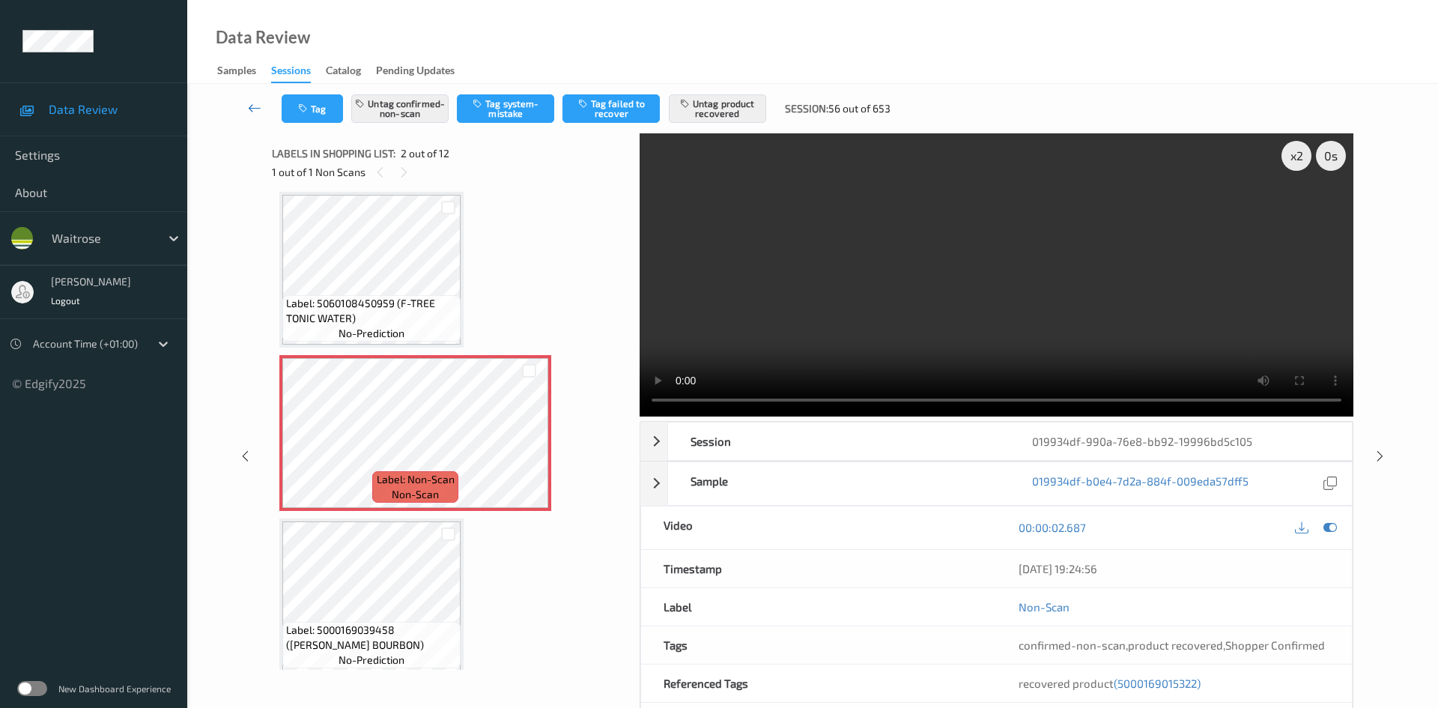
click at [249, 98] on link at bounding box center [254, 108] width 53 height 28
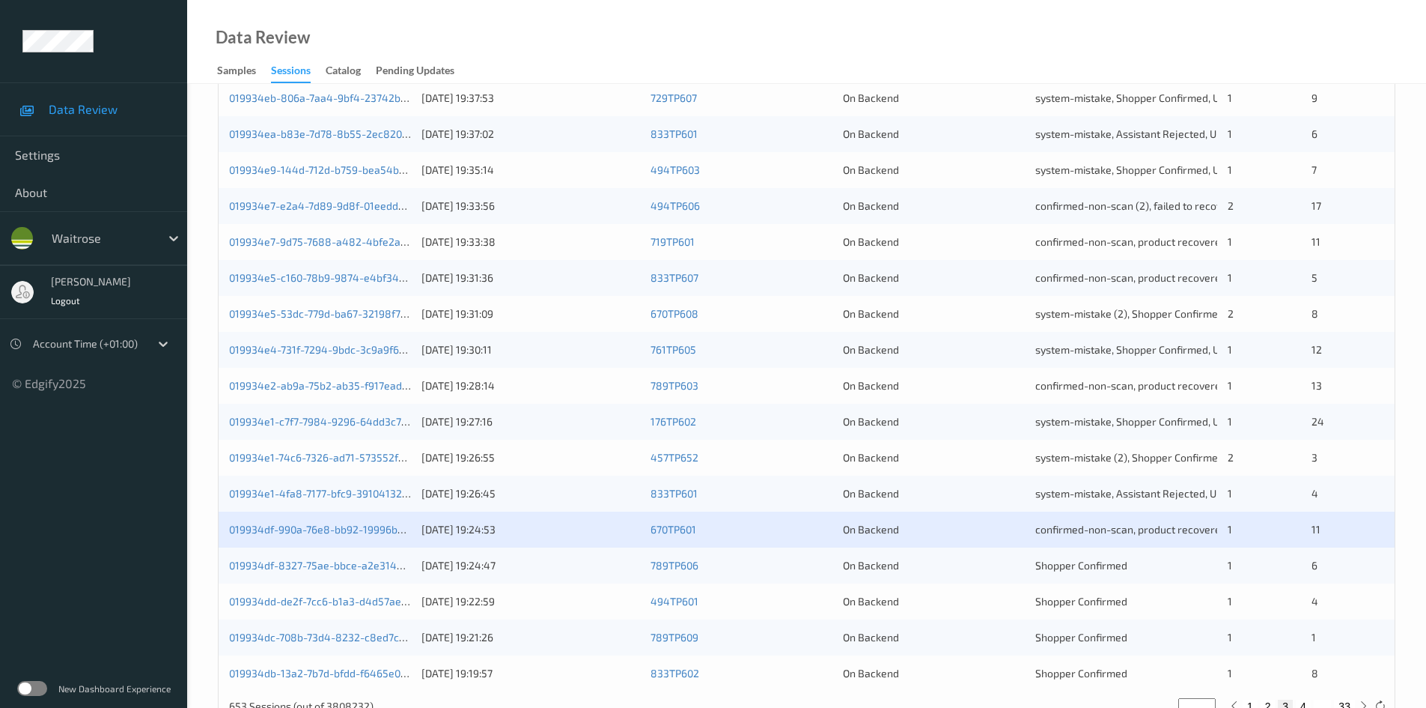
scroll to position [374, 0]
click at [380, 531] on link "019934df-990a-76e8-bb92-19996bd5c105" at bounding box center [330, 528] width 202 height 13
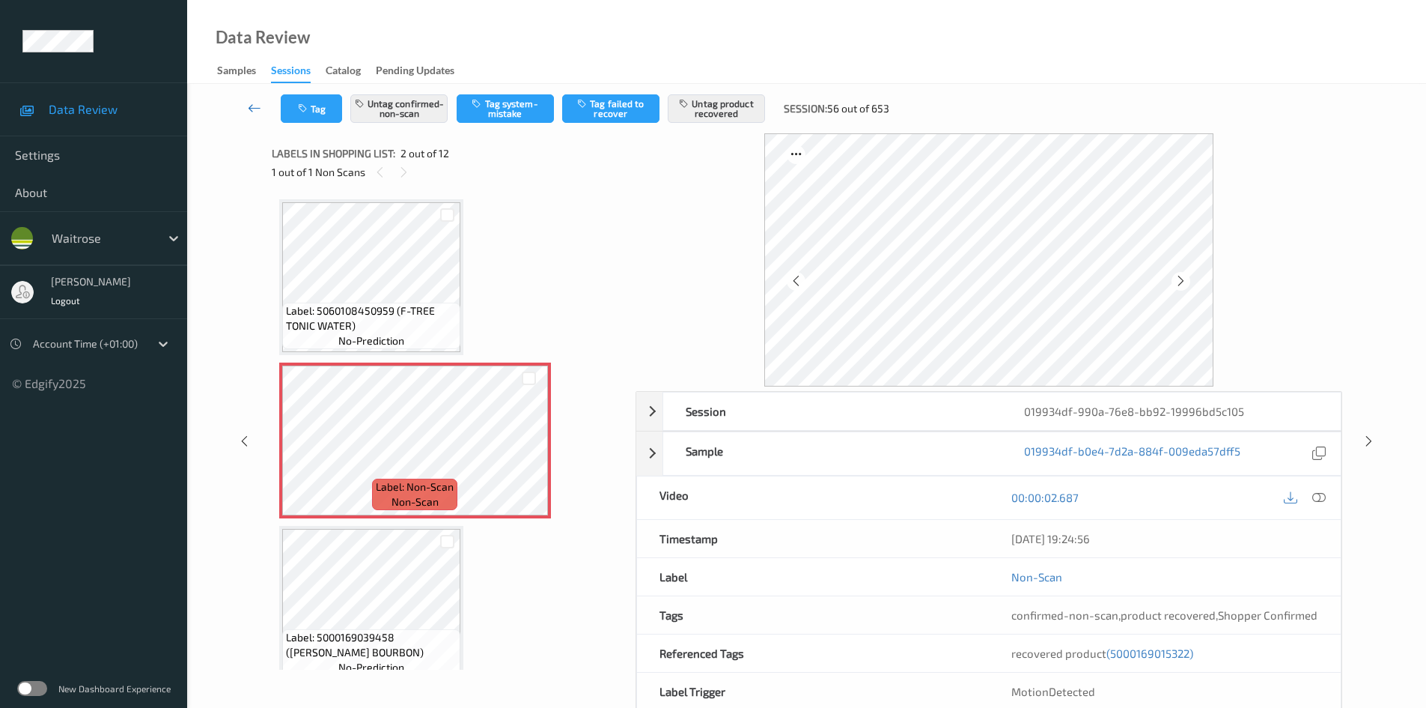
click at [247, 96] on link at bounding box center [254, 108] width 52 height 28
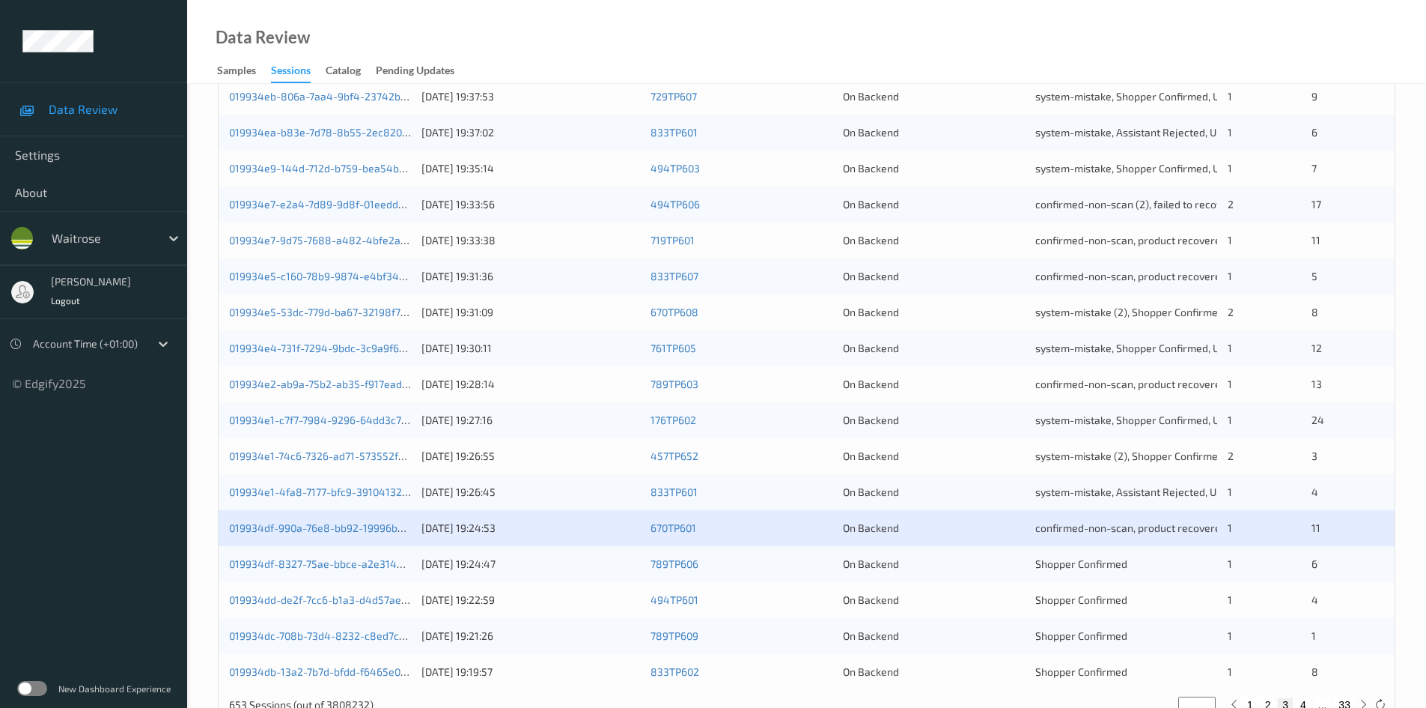
scroll to position [419, 0]
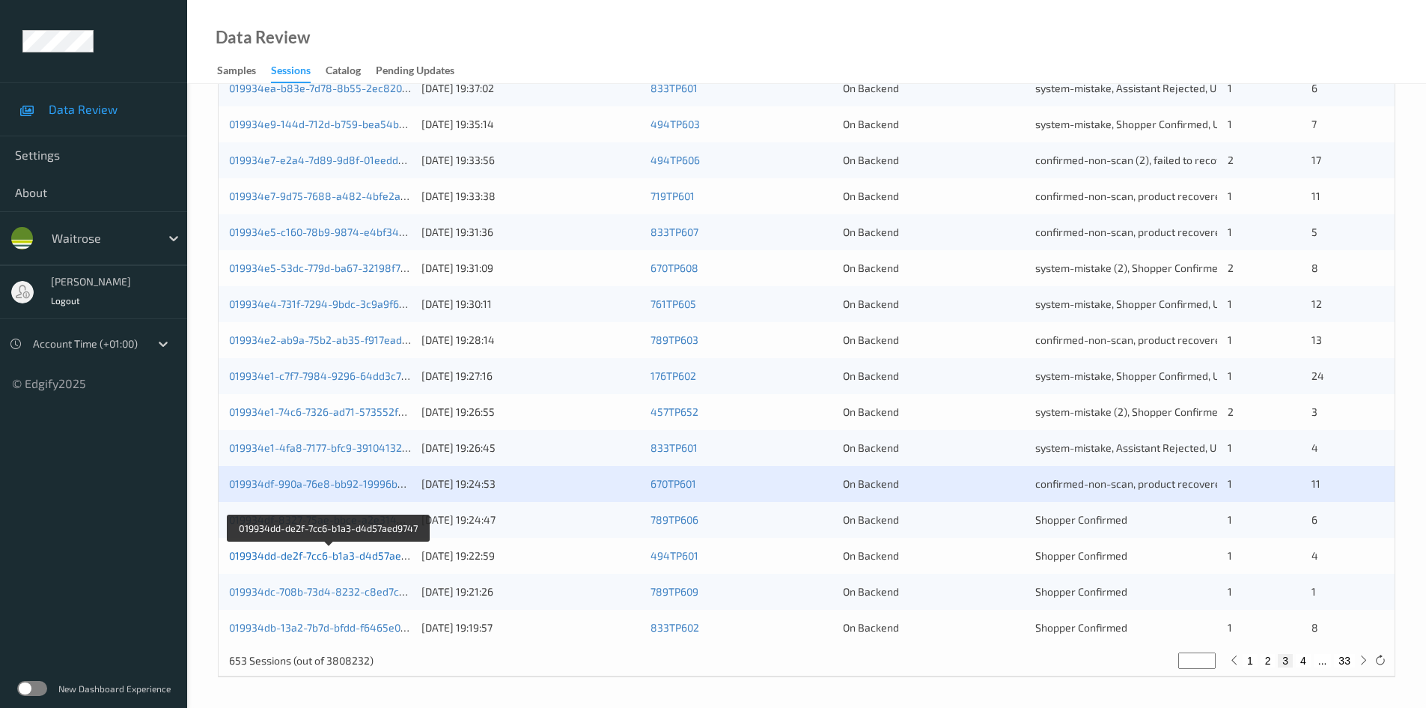
click at [278, 556] on link "019934dd-de2f-7cc6-b1a3-d4d57aed9747" at bounding box center [329, 555] width 201 height 13
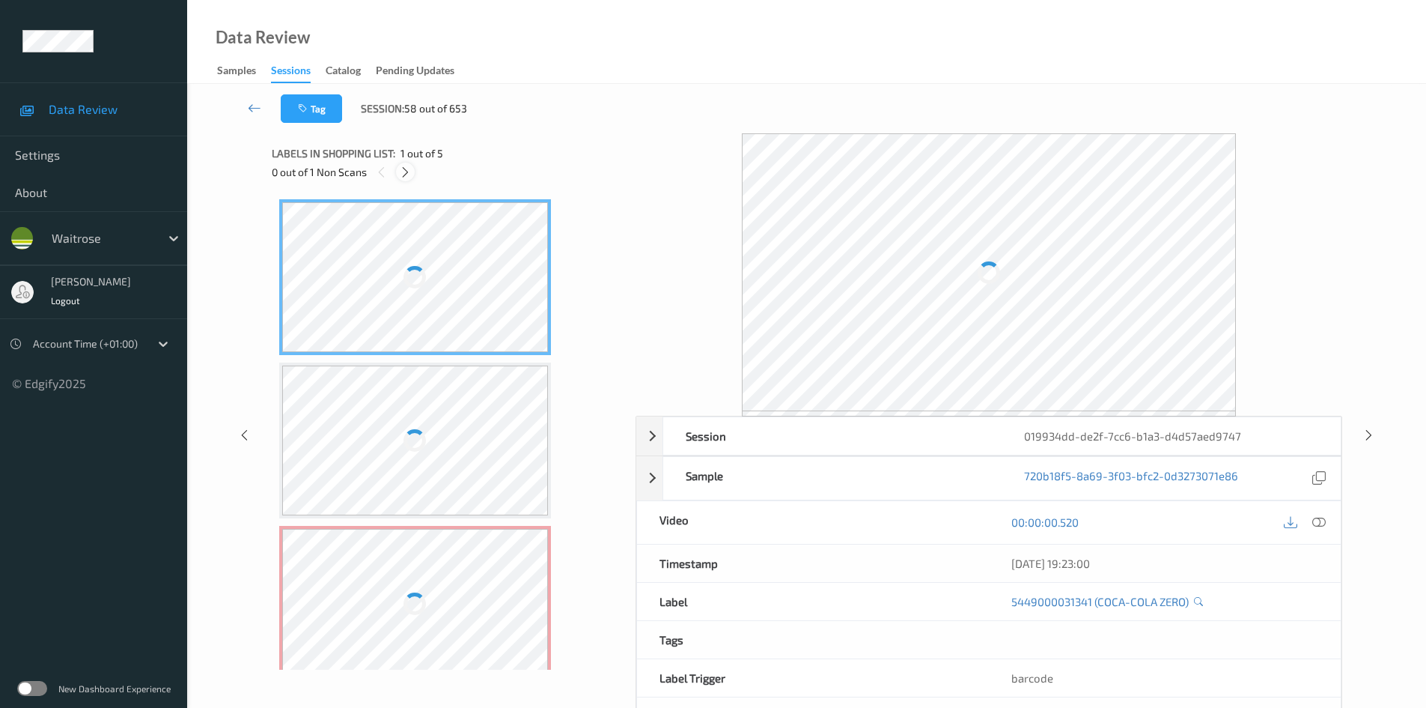
click at [409, 171] on icon at bounding box center [405, 171] width 13 height 13
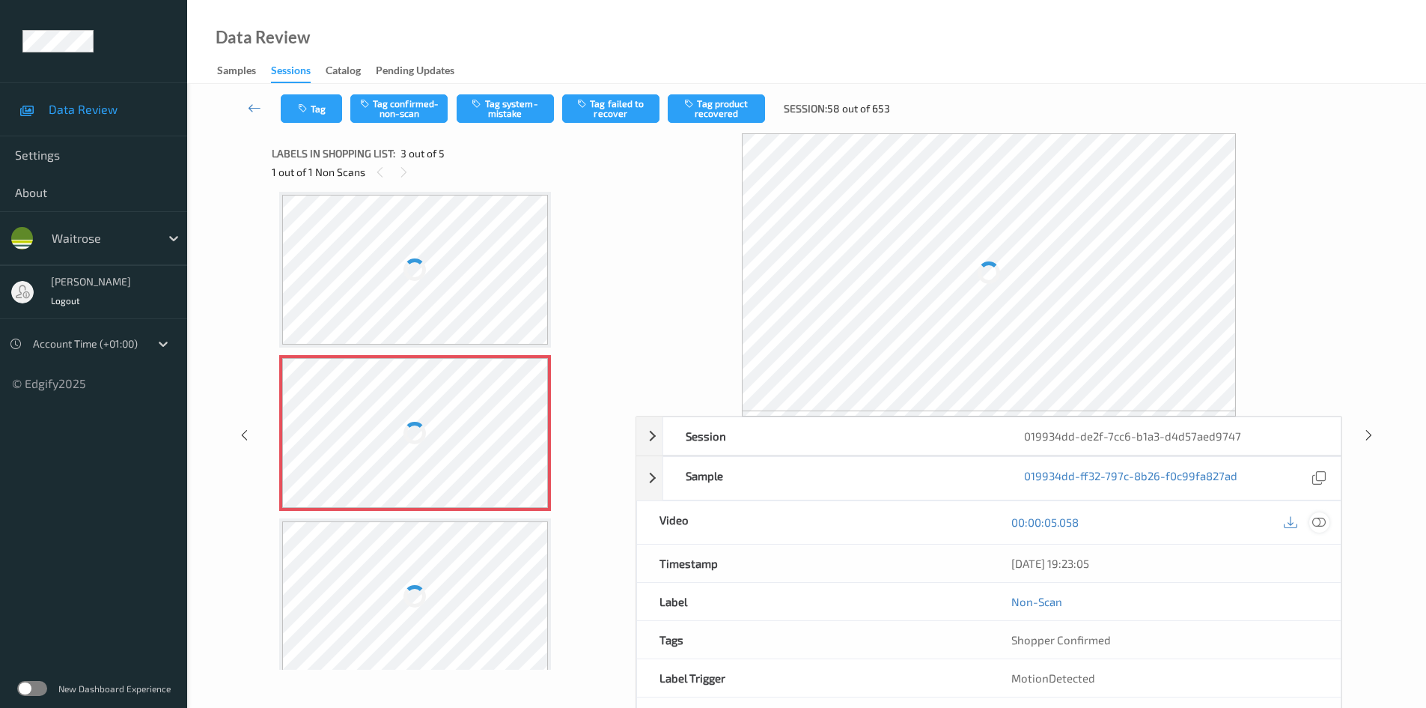
click at [1316, 520] on icon at bounding box center [1319, 521] width 13 height 13
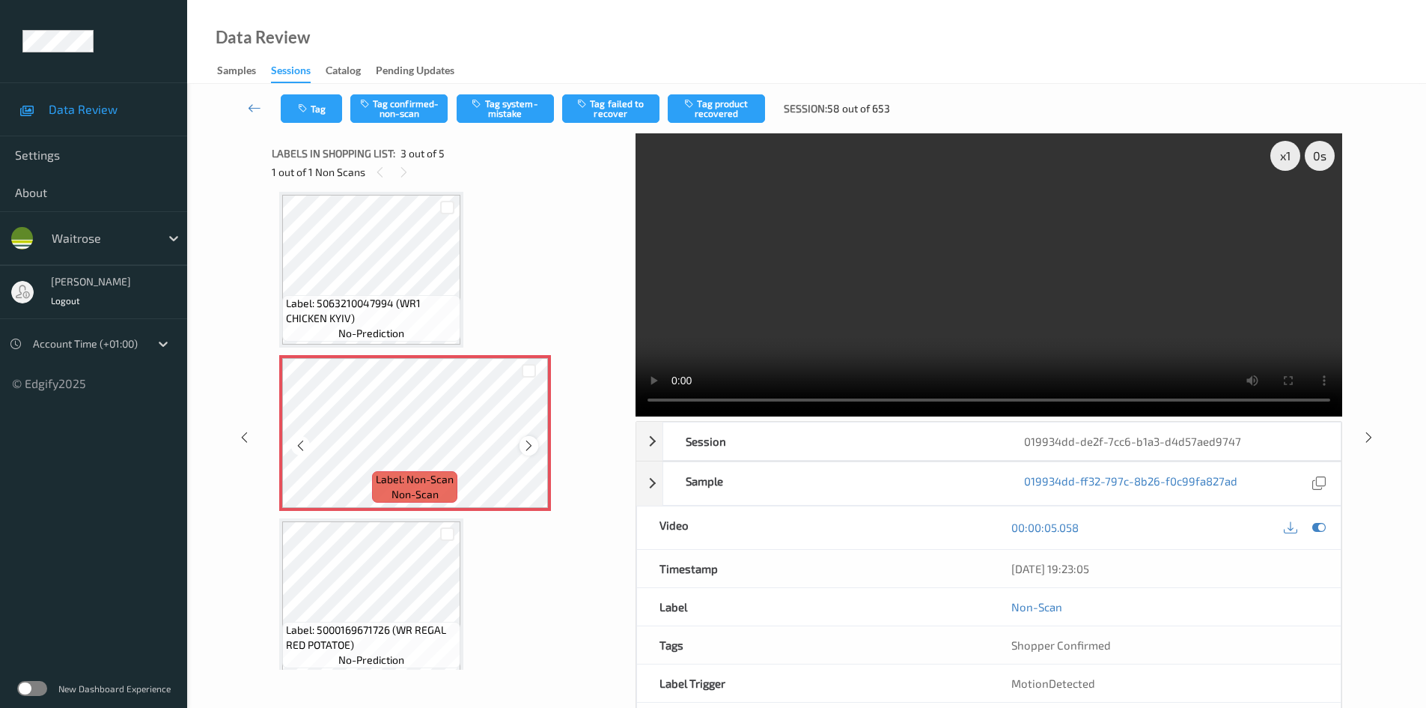
click at [525, 444] on icon at bounding box center [529, 445] width 13 height 13
click at [534, 447] on icon at bounding box center [529, 445] width 13 height 13
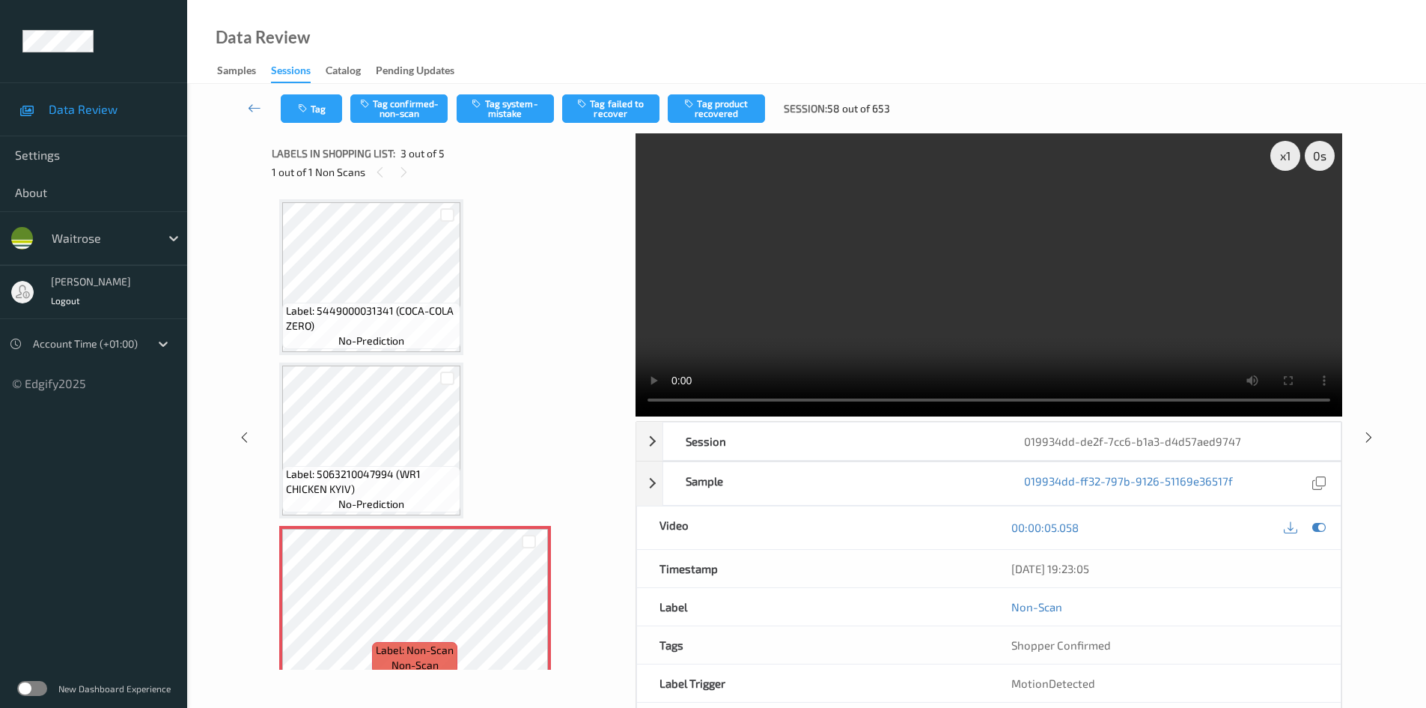
click at [705, 350] on video at bounding box center [989, 274] width 707 height 283
click at [1289, 159] on div "x 1" at bounding box center [1286, 156] width 30 height 30
click at [1288, 160] on div "x 2" at bounding box center [1286, 156] width 30 height 30
click at [949, 292] on video at bounding box center [989, 274] width 707 height 283
click at [920, 331] on video at bounding box center [989, 274] width 707 height 283
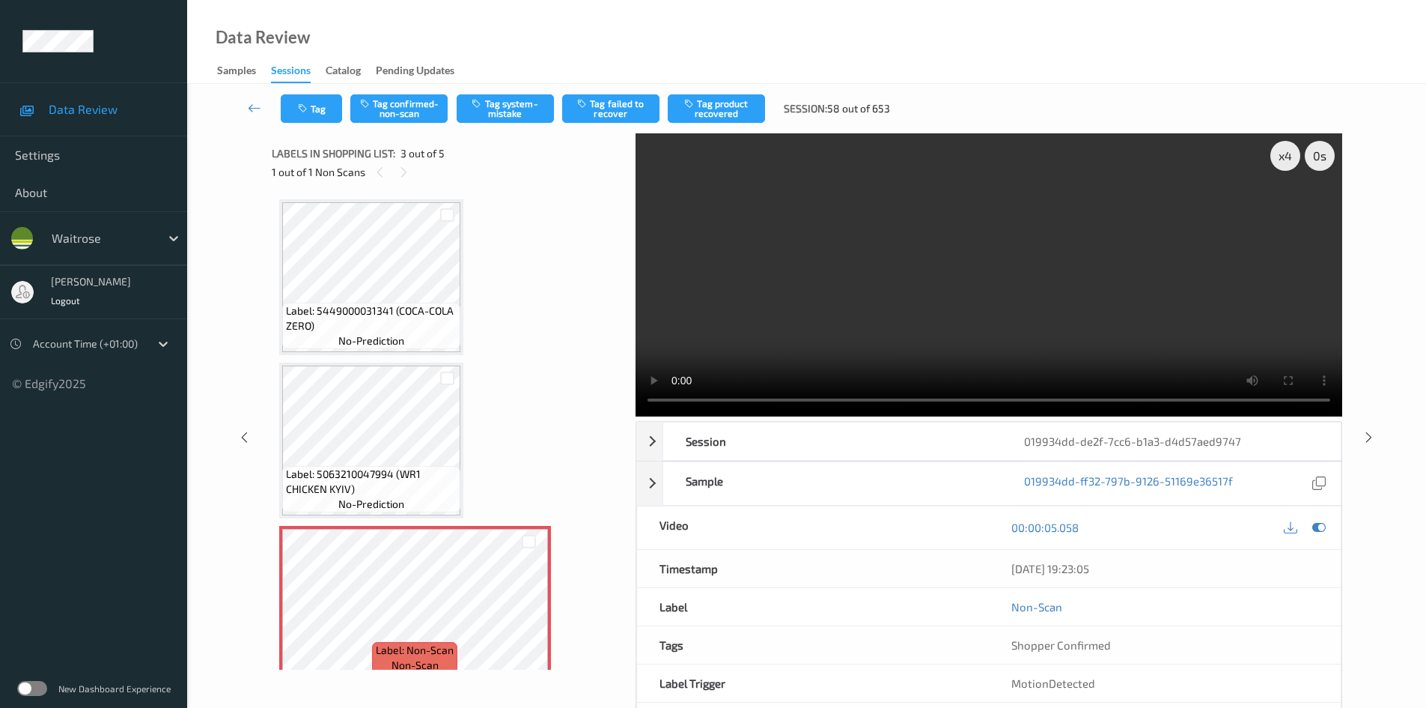
click at [869, 280] on video at bounding box center [989, 274] width 707 height 283
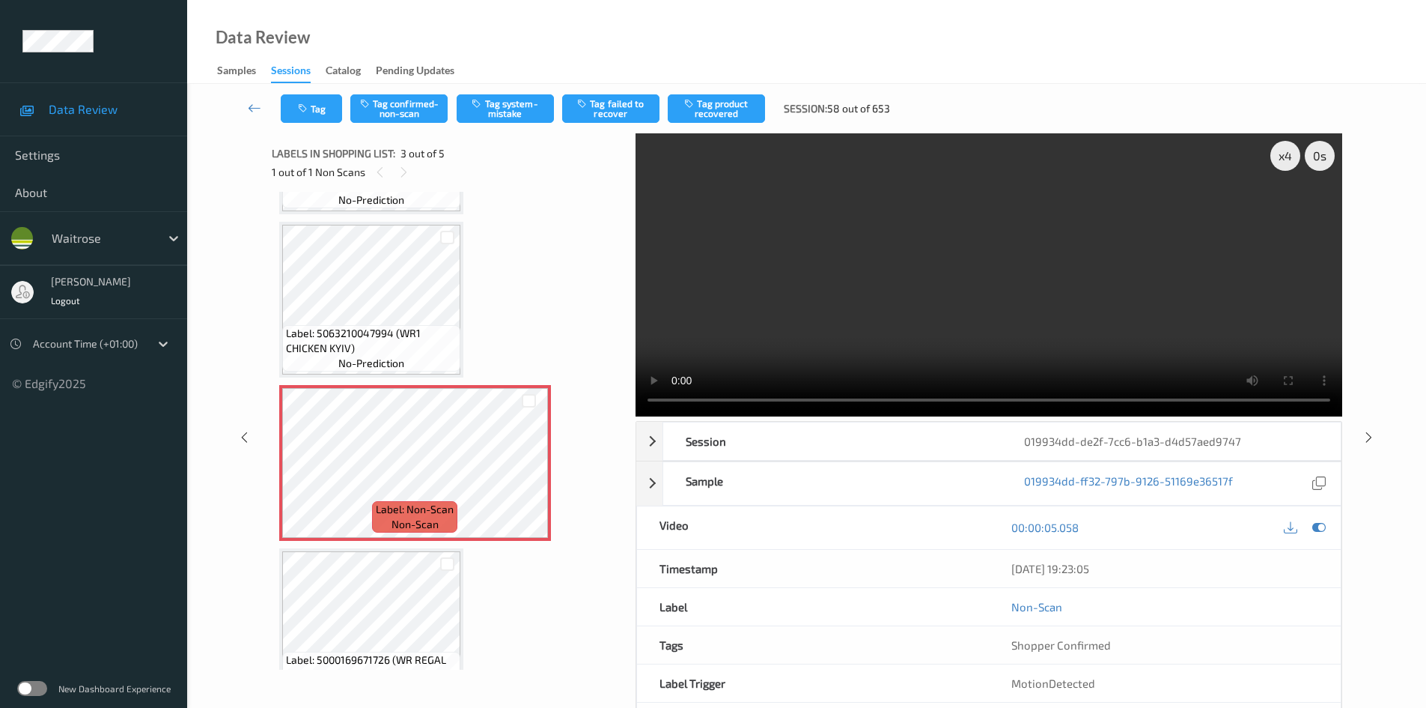
scroll to position [150, 0]
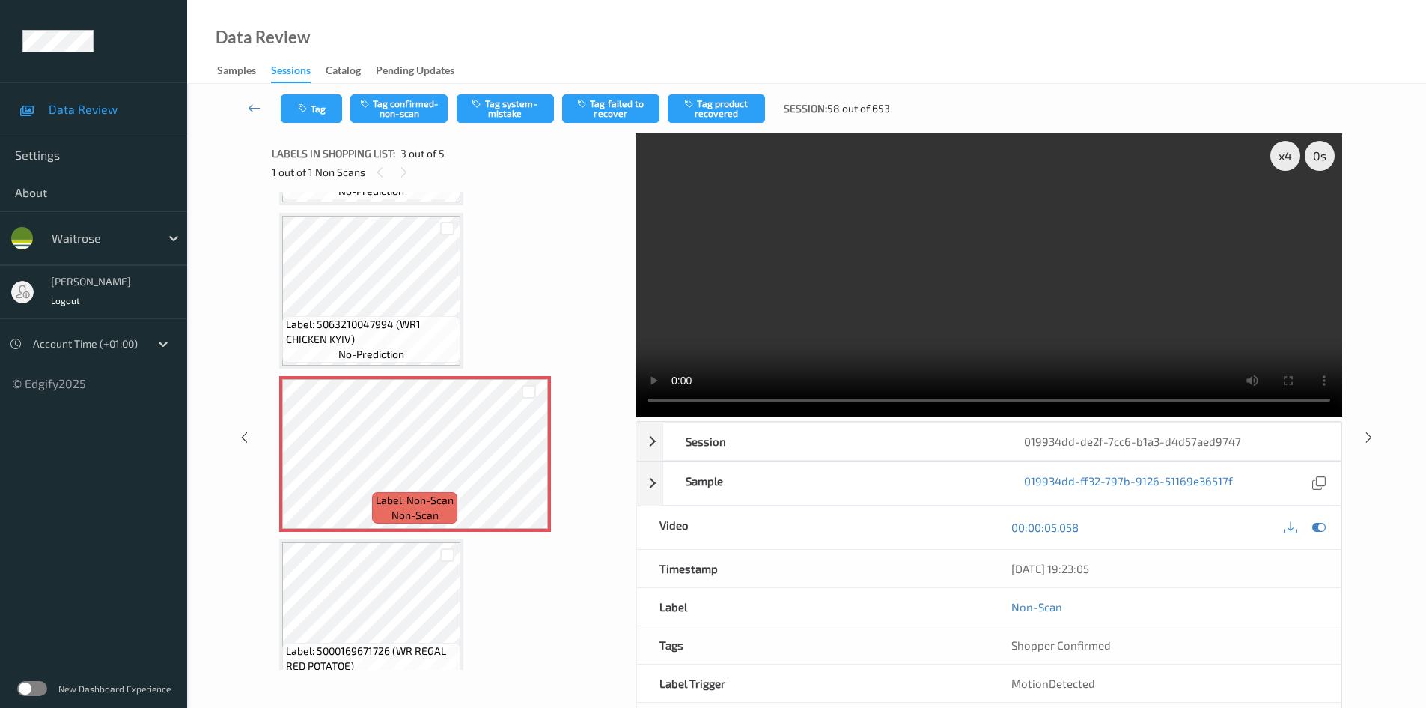
click at [876, 303] on video at bounding box center [989, 274] width 707 height 283
click at [917, 309] on video at bounding box center [989, 274] width 707 height 283
drag, startPoint x: 1277, startPoint y: 152, endPoint x: 1286, endPoint y: 160, distance: 12.2
click at [1278, 152] on div "x 4" at bounding box center [1286, 156] width 30 height 30
click at [1286, 160] on div "x 8" at bounding box center [1286, 156] width 30 height 30
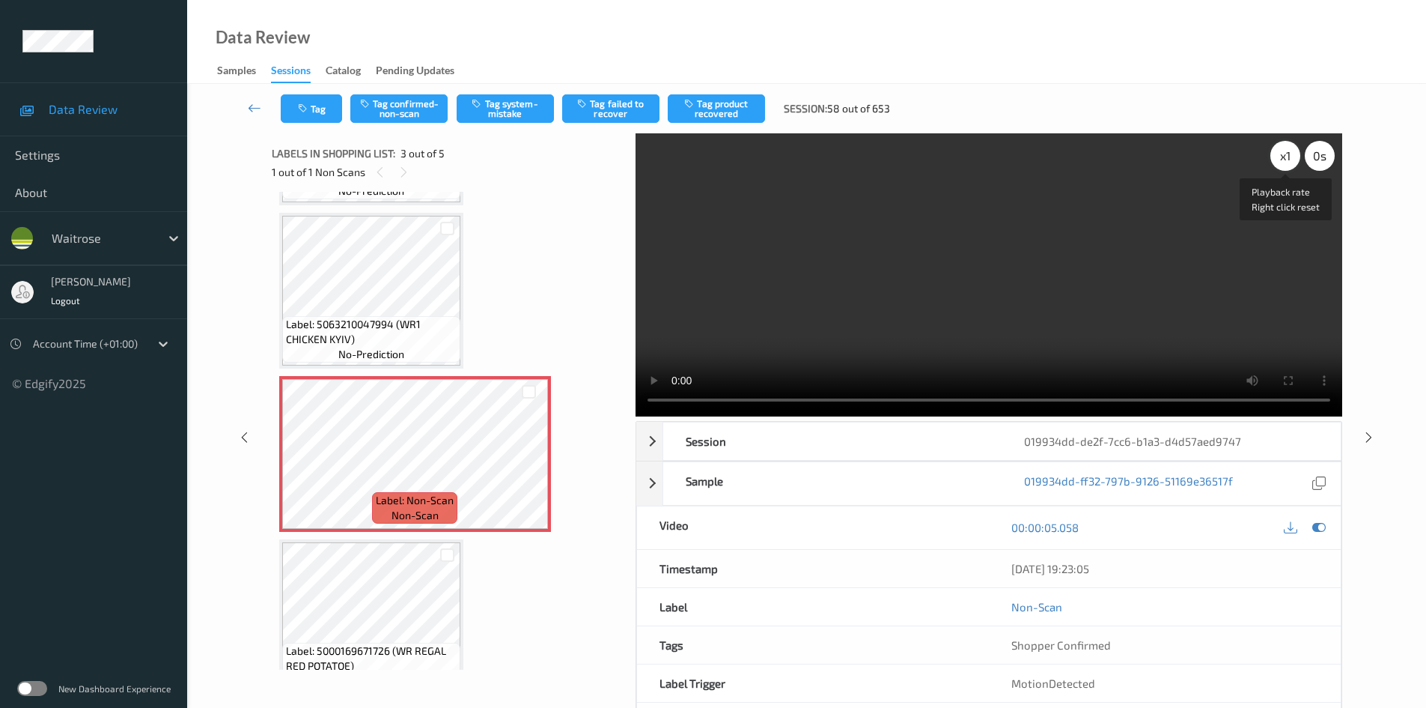
click at [1283, 152] on div "x 1" at bounding box center [1286, 156] width 30 height 30
click at [913, 324] on video at bounding box center [989, 274] width 707 height 283
click at [1297, 280] on video at bounding box center [989, 274] width 707 height 283
click at [523, 109] on button "Tag system-mistake" at bounding box center [505, 108] width 97 height 28
click at [1283, 151] on div "x 2" at bounding box center [1286, 156] width 30 height 30
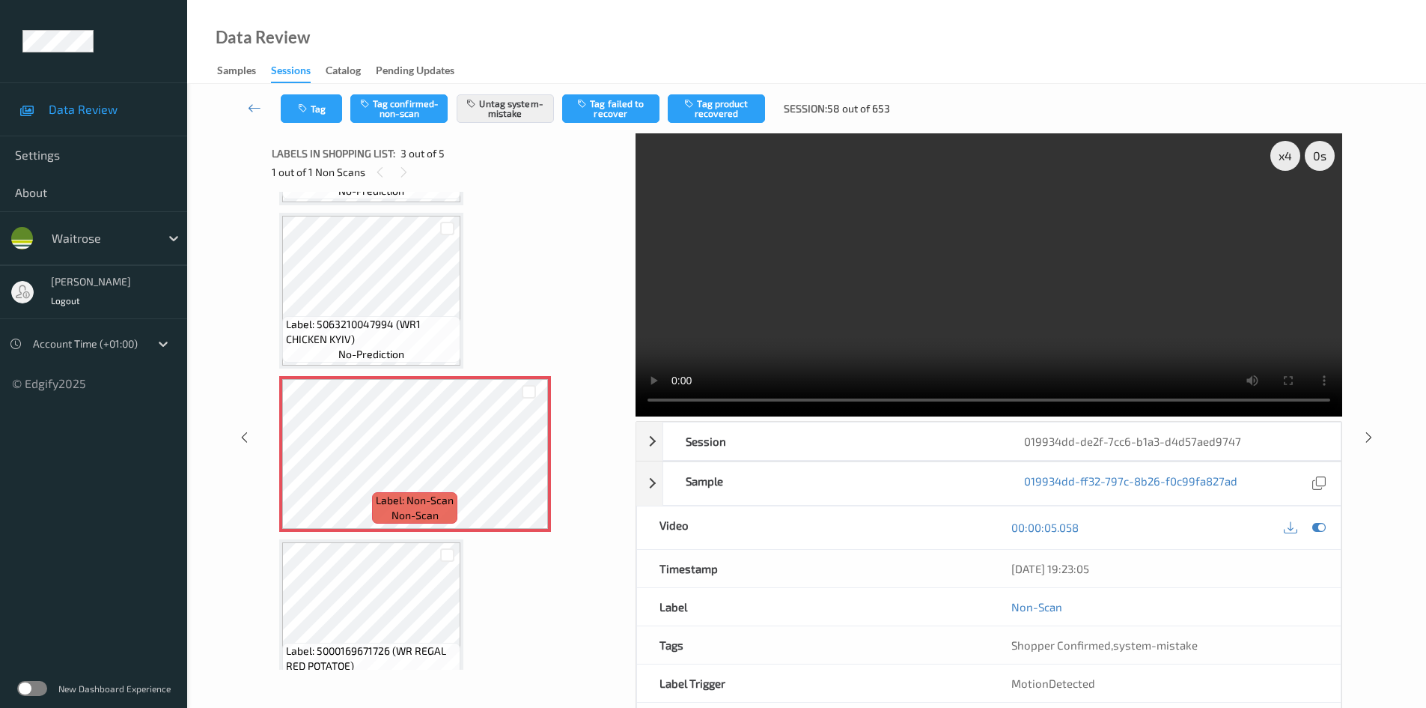
drag, startPoint x: 1004, startPoint y: 265, endPoint x: 991, endPoint y: 264, distance: 13.6
click at [1003, 265] on video at bounding box center [989, 274] width 707 height 283
click at [256, 98] on link at bounding box center [254, 108] width 52 height 28
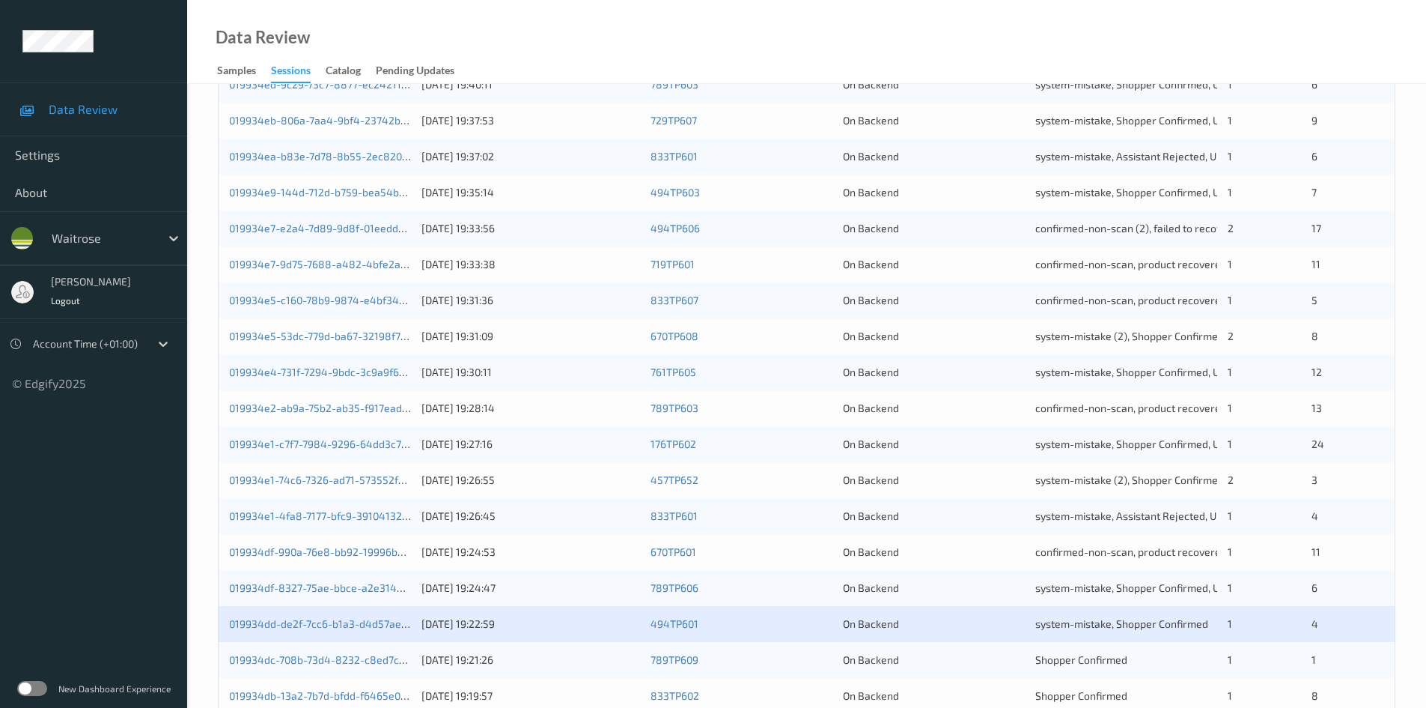
scroll to position [419, 0]
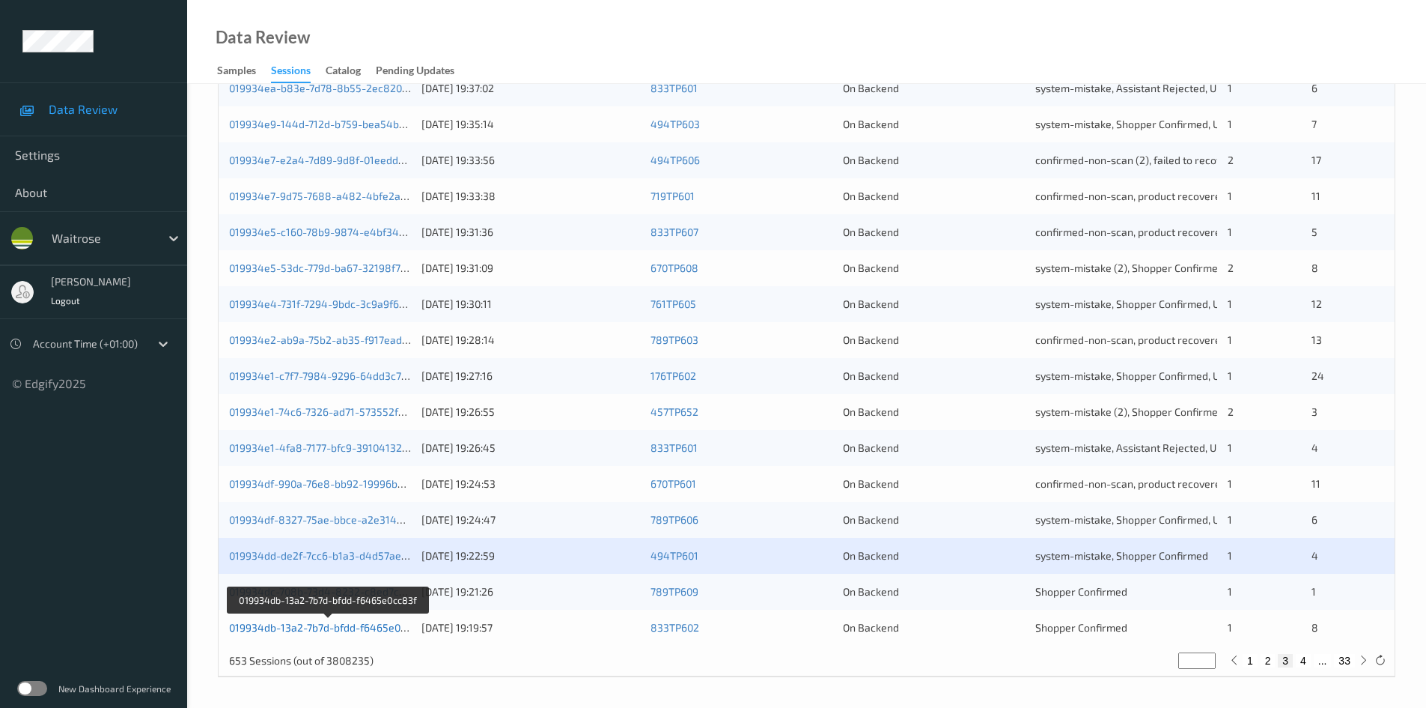
click at [283, 625] on link "019934db-13a2-7b7d-bfdd-f6465e0cc83f" at bounding box center [328, 627] width 198 height 13
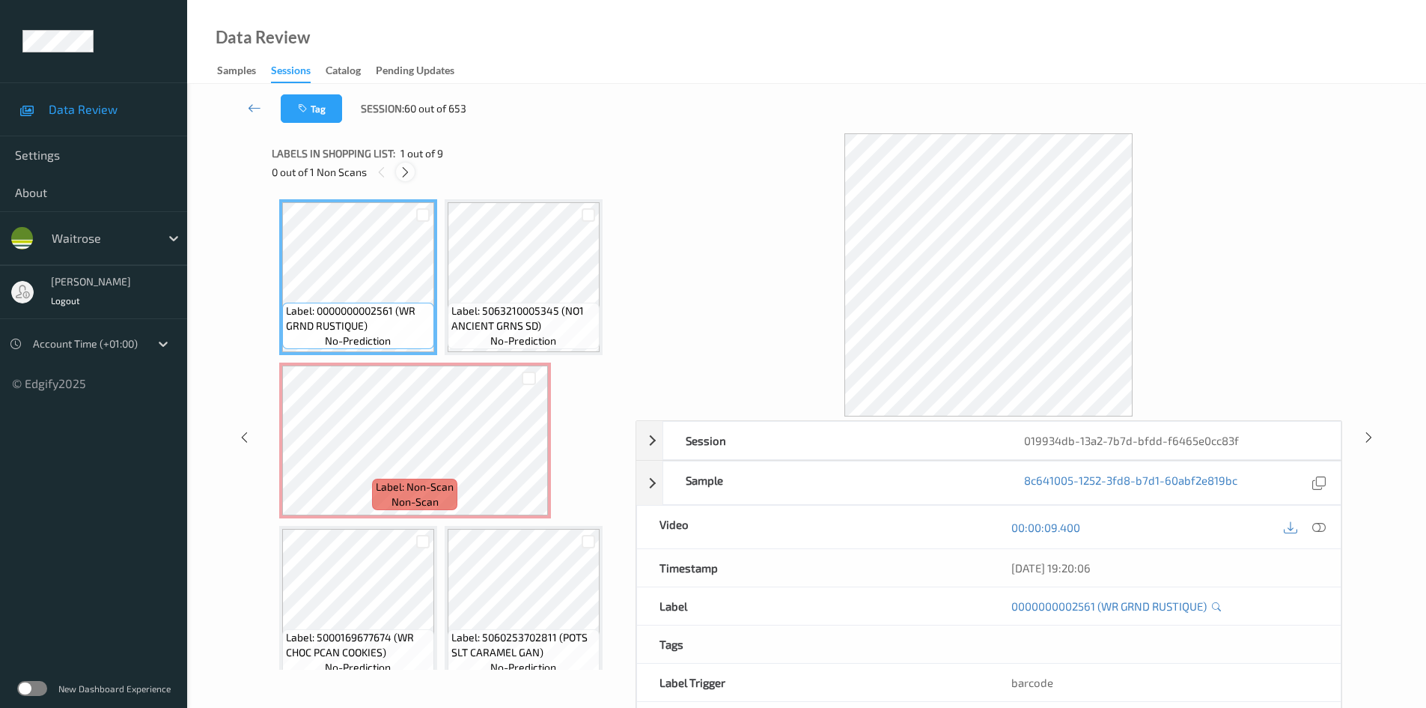
click at [407, 168] on icon at bounding box center [405, 171] width 13 height 13
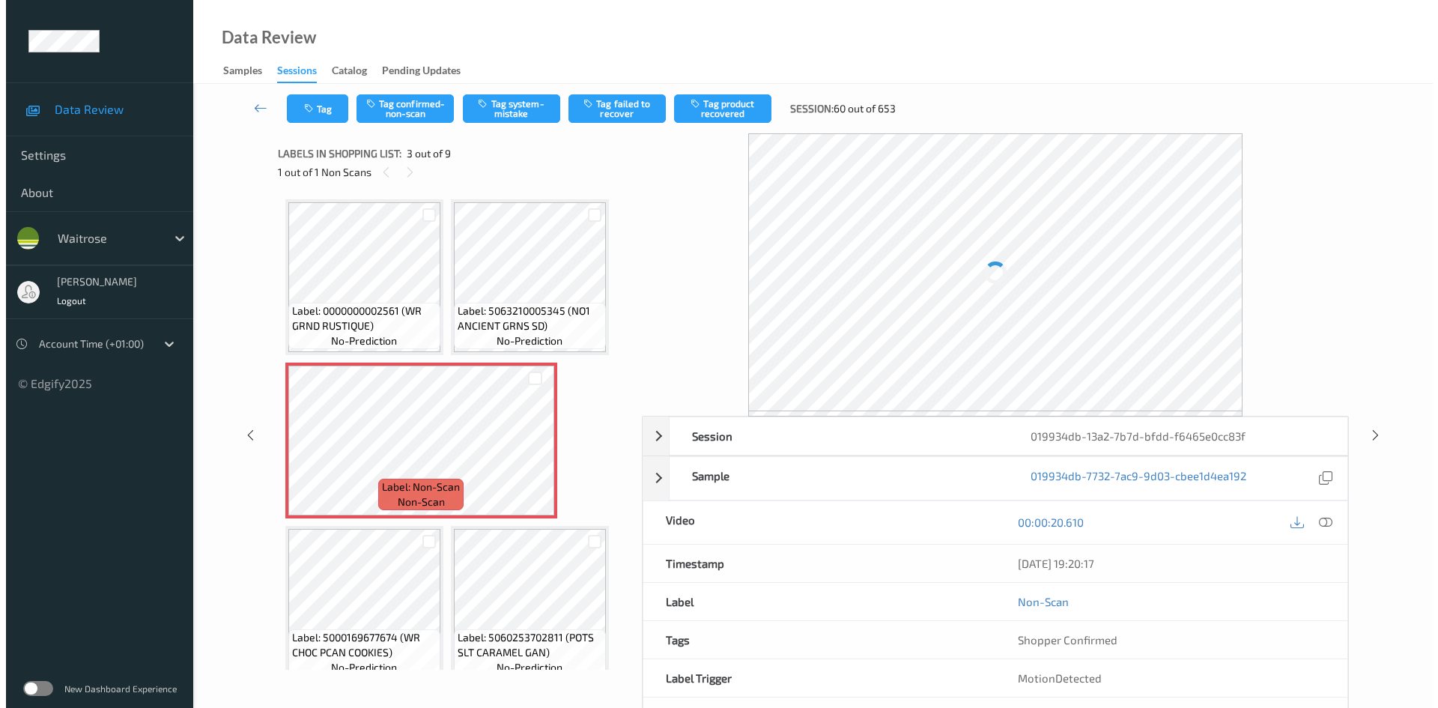
scroll to position [7, 0]
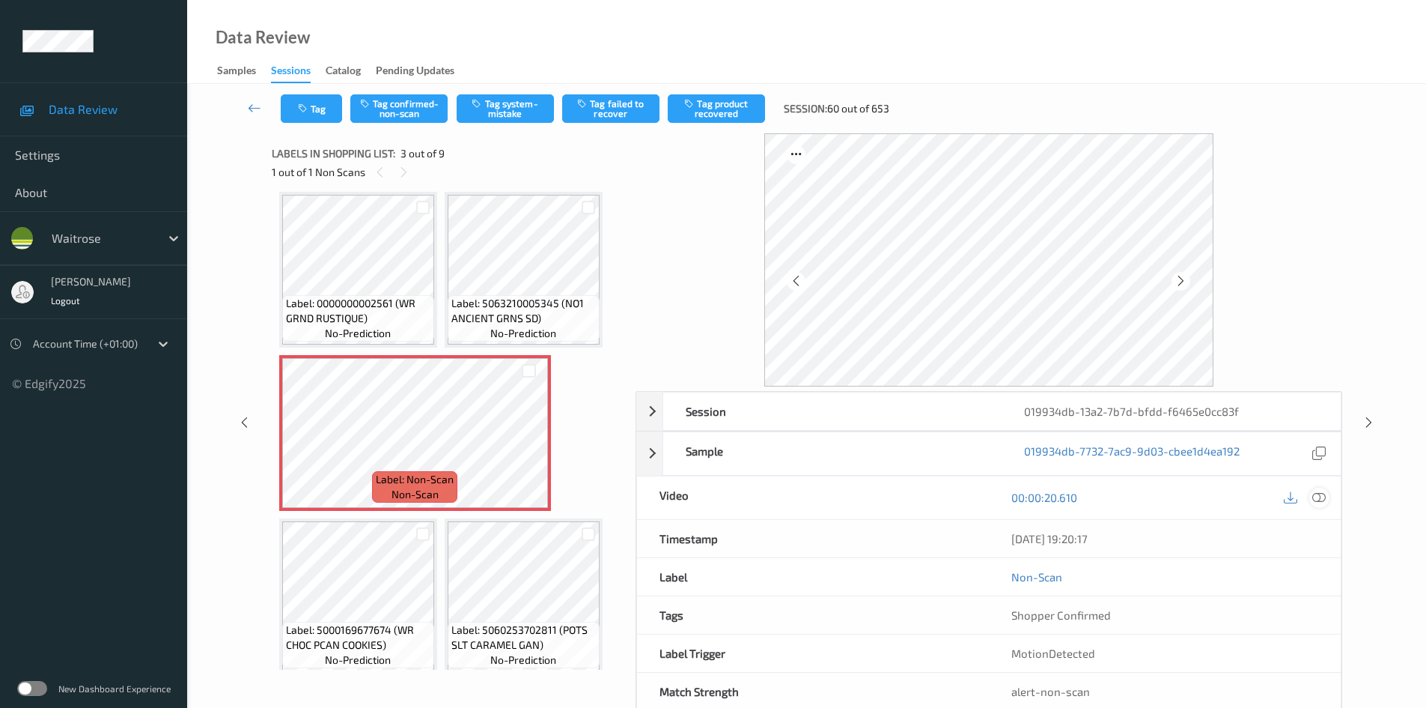
click at [1322, 500] on icon at bounding box center [1319, 496] width 13 height 13
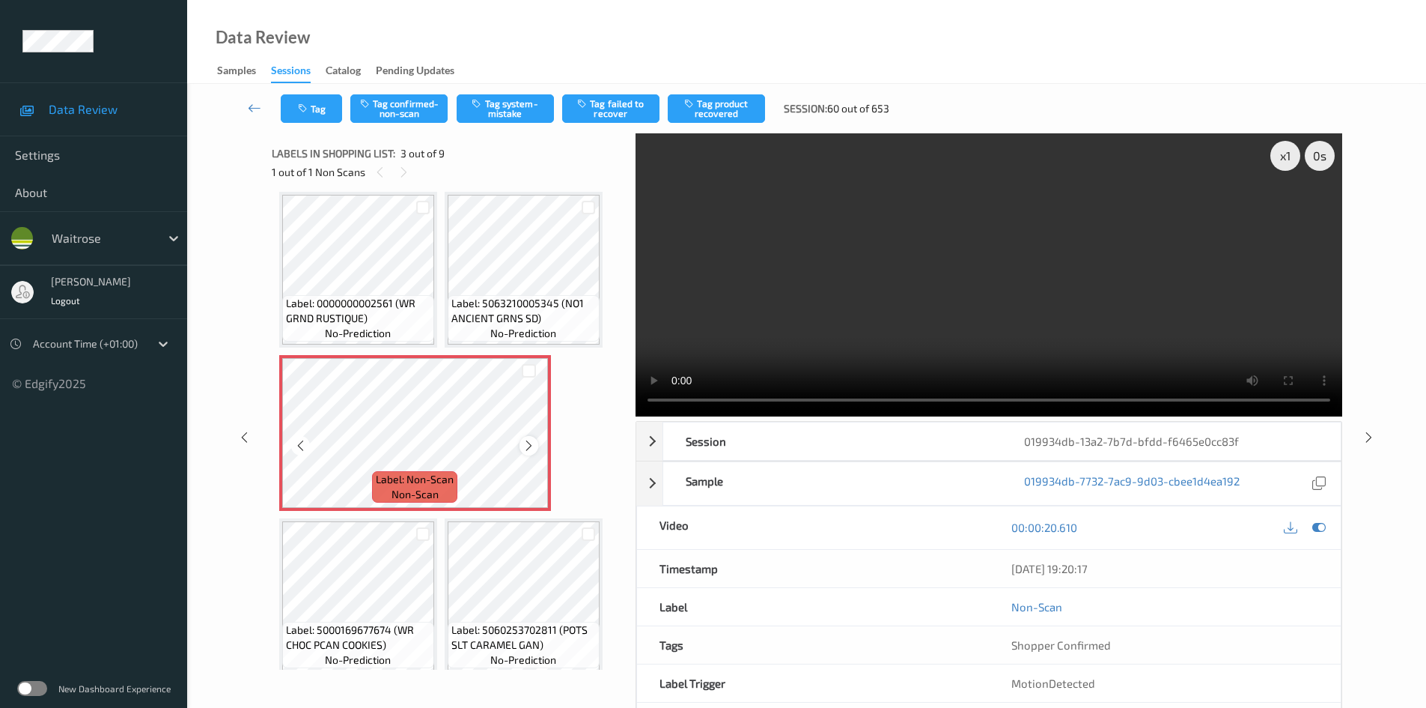
click at [528, 442] on icon at bounding box center [529, 445] width 13 height 13
click at [529, 442] on icon at bounding box center [529, 445] width 13 height 13
click at [1289, 155] on div "x 1" at bounding box center [1286, 156] width 30 height 30
drag, startPoint x: 1289, startPoint y: 155, endPoint x: 1286, endPoint y: 170, distance: 15.3
click at [1289, 156] on div "x 2" at bounding box center [1286, 156] width 30 height 30
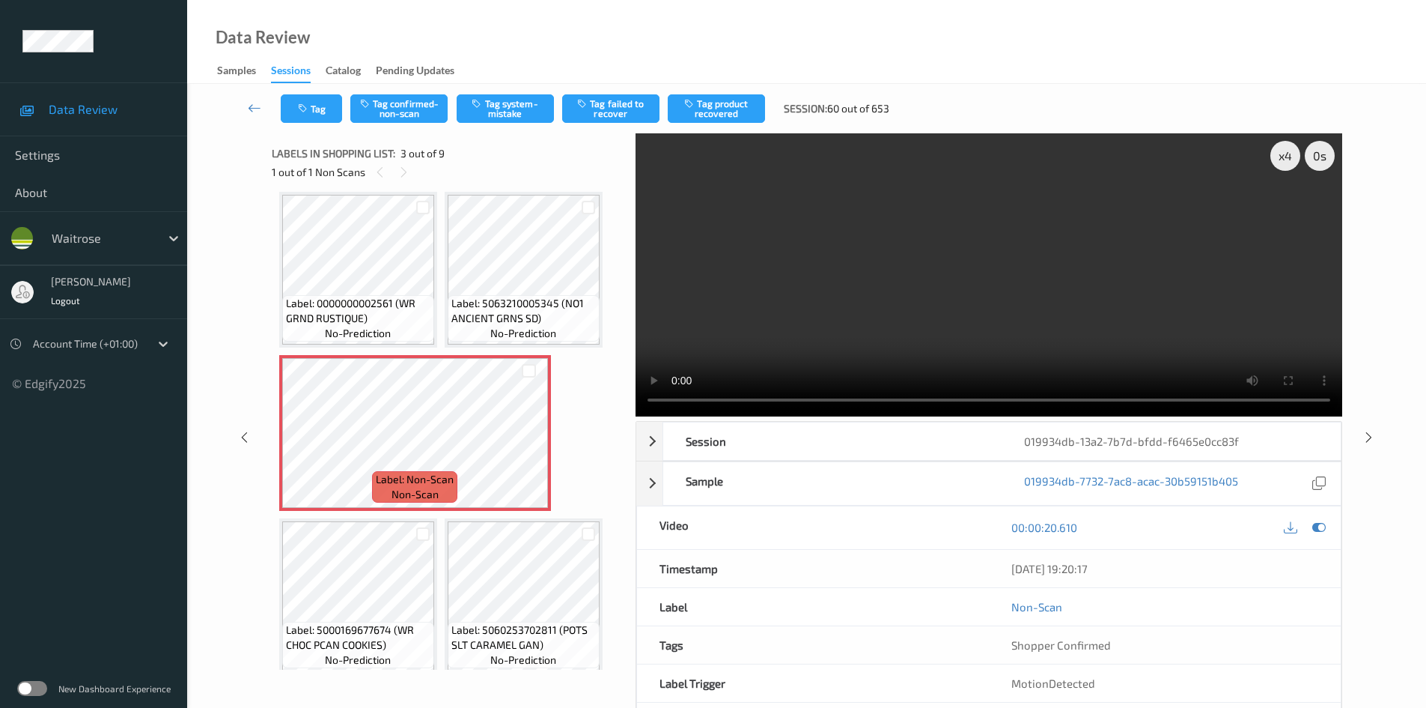
click at [1011, 350] on video at bounding box center [989, 274] width 707 height 283
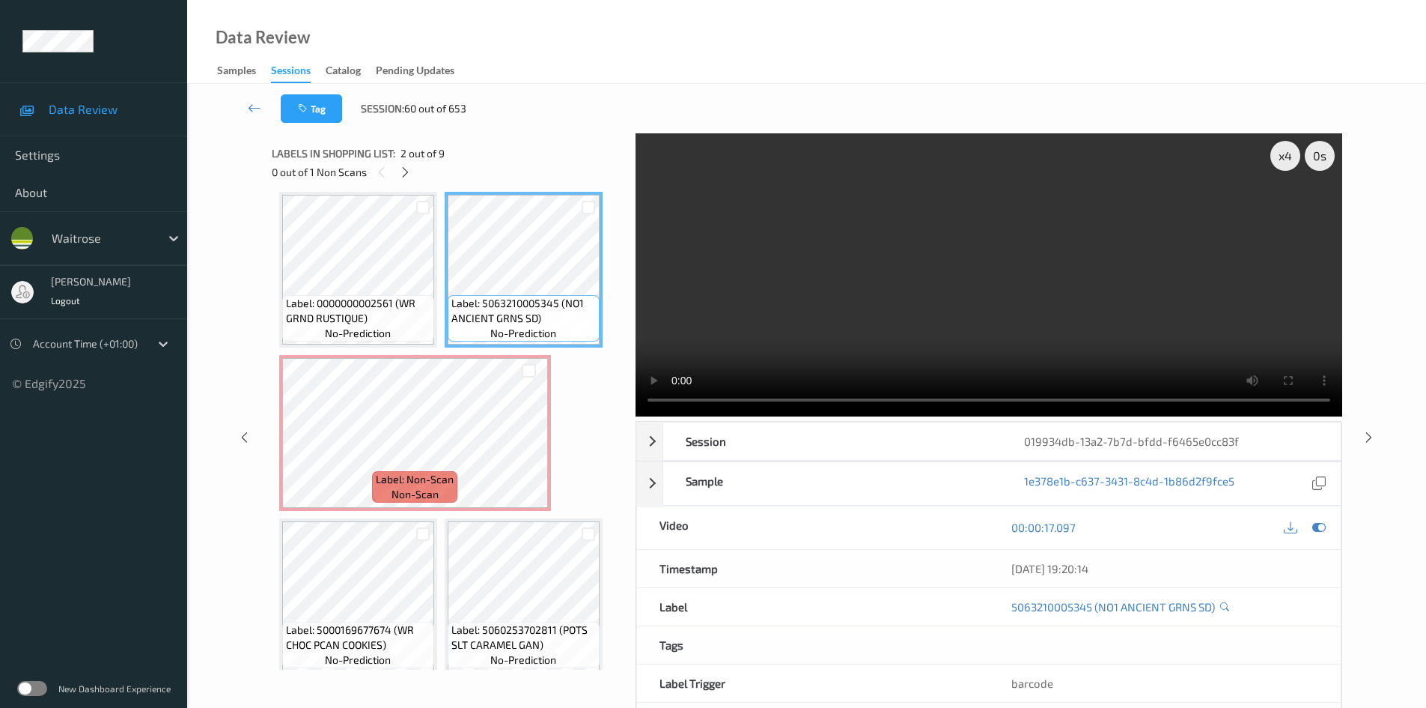
click at [822, 225] on video at bounding box center [989, 274] width 707 height 283
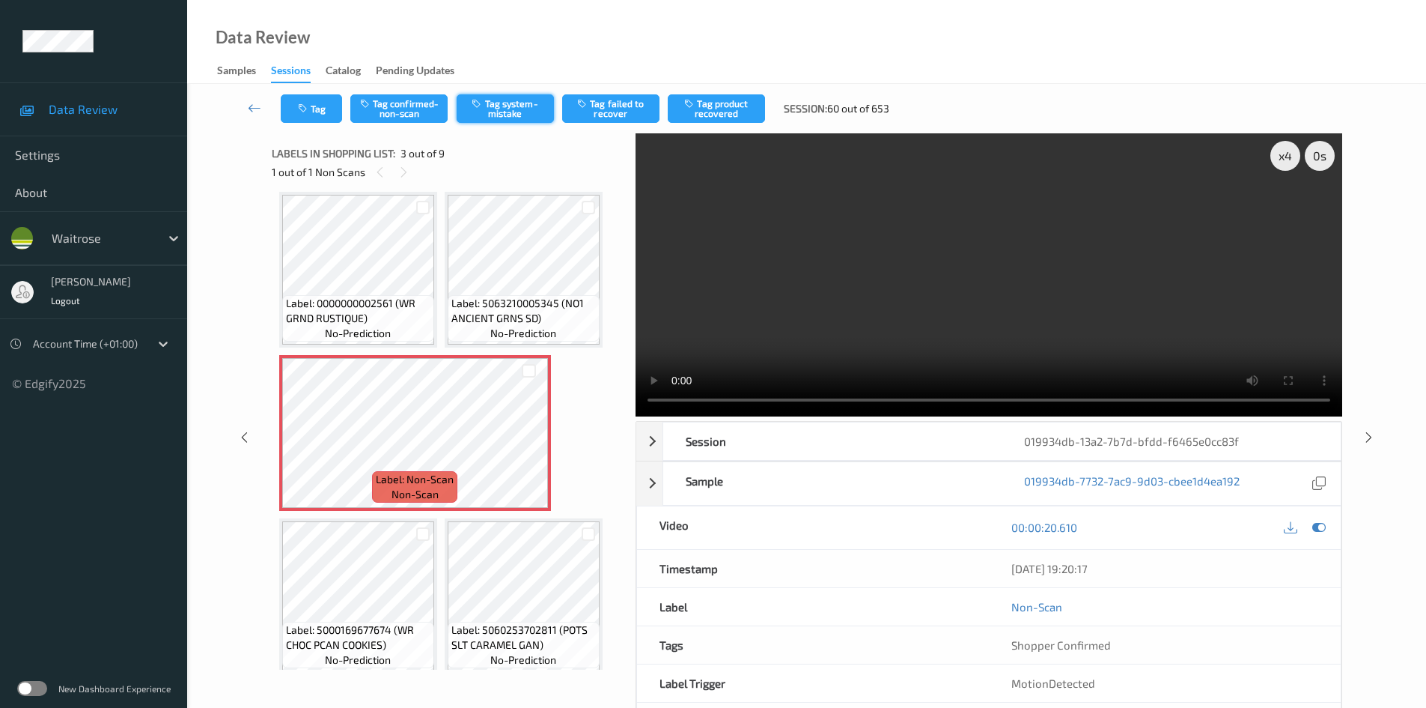
click at [496, 114] on button "Tag system-mistake" at bounding box center [505, 108] width 97 height 28
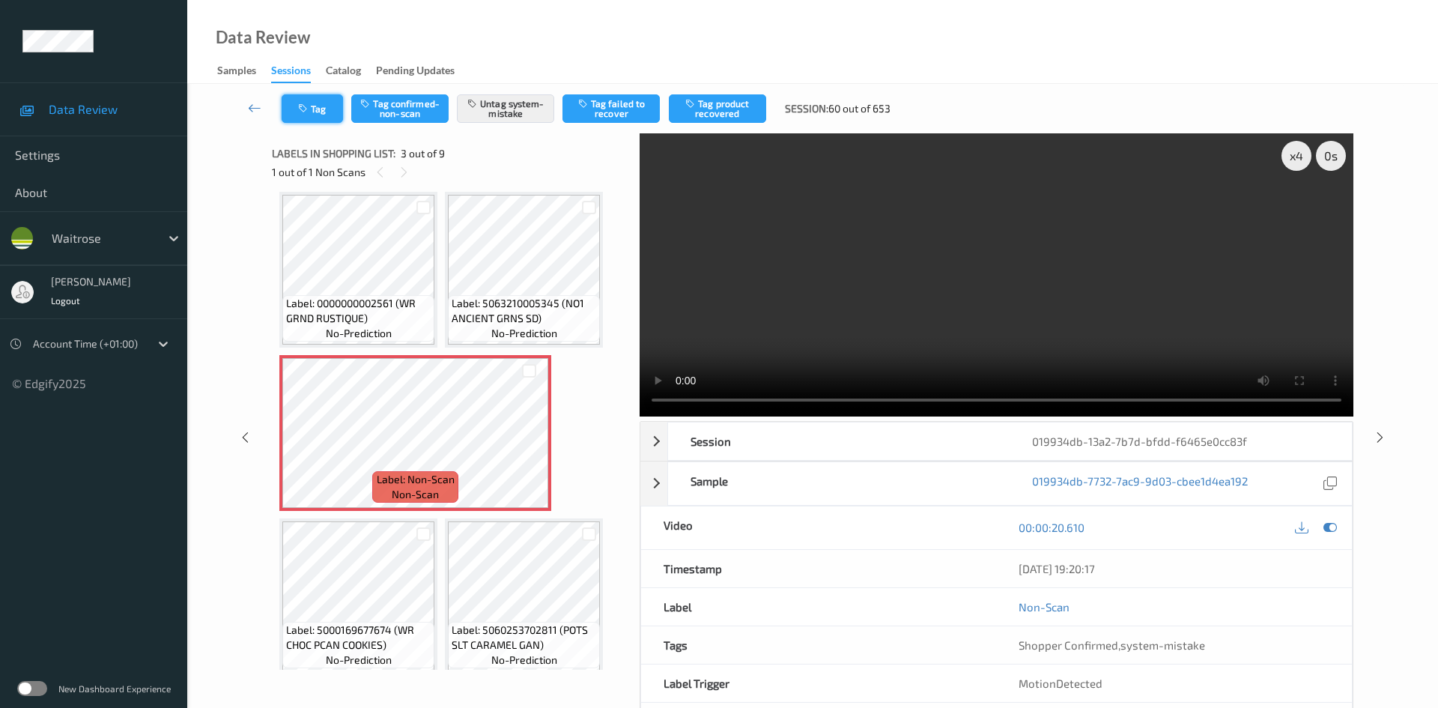
click at [324, 102] on button "Tag" at bounding box center [312, 108] width 61 height 28
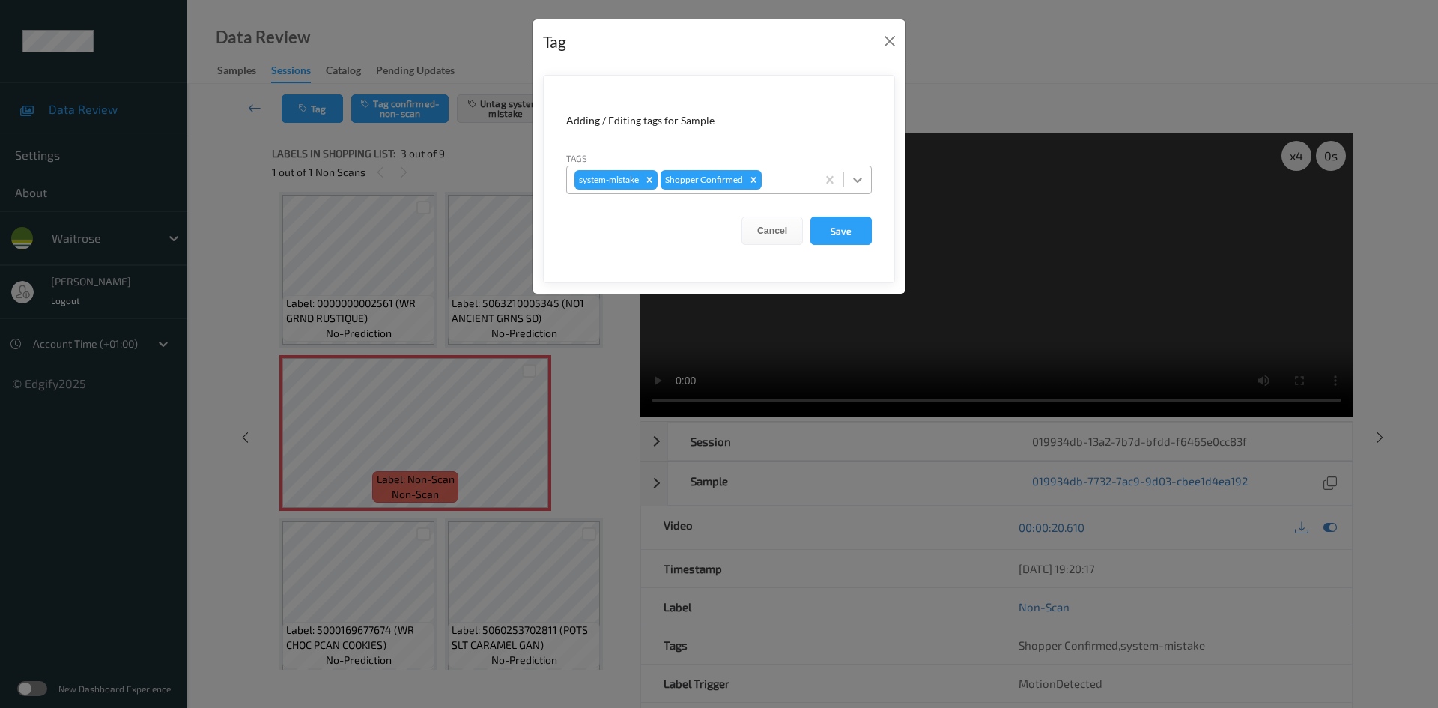
click at [851, 174] on icon at bounding box center [857, 179] width 15 height 15
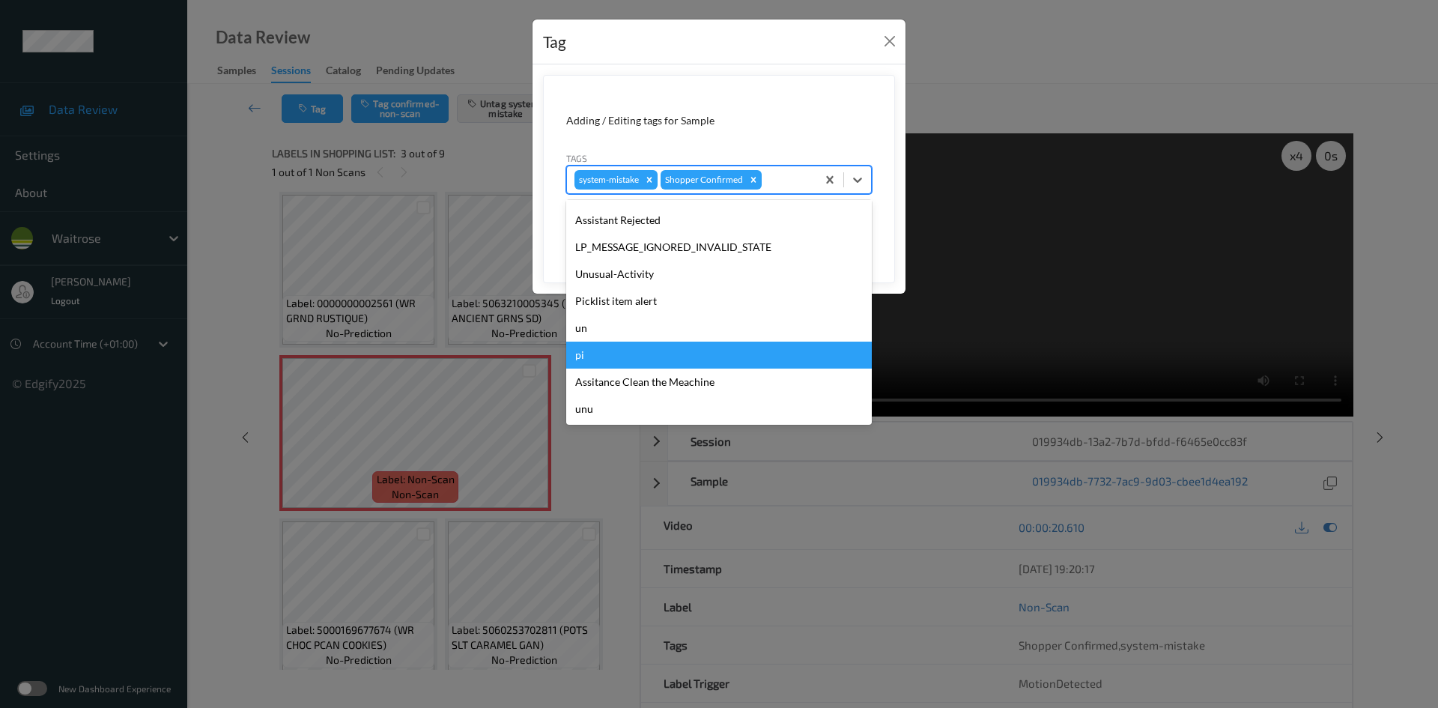
scroll to position [347, 0]
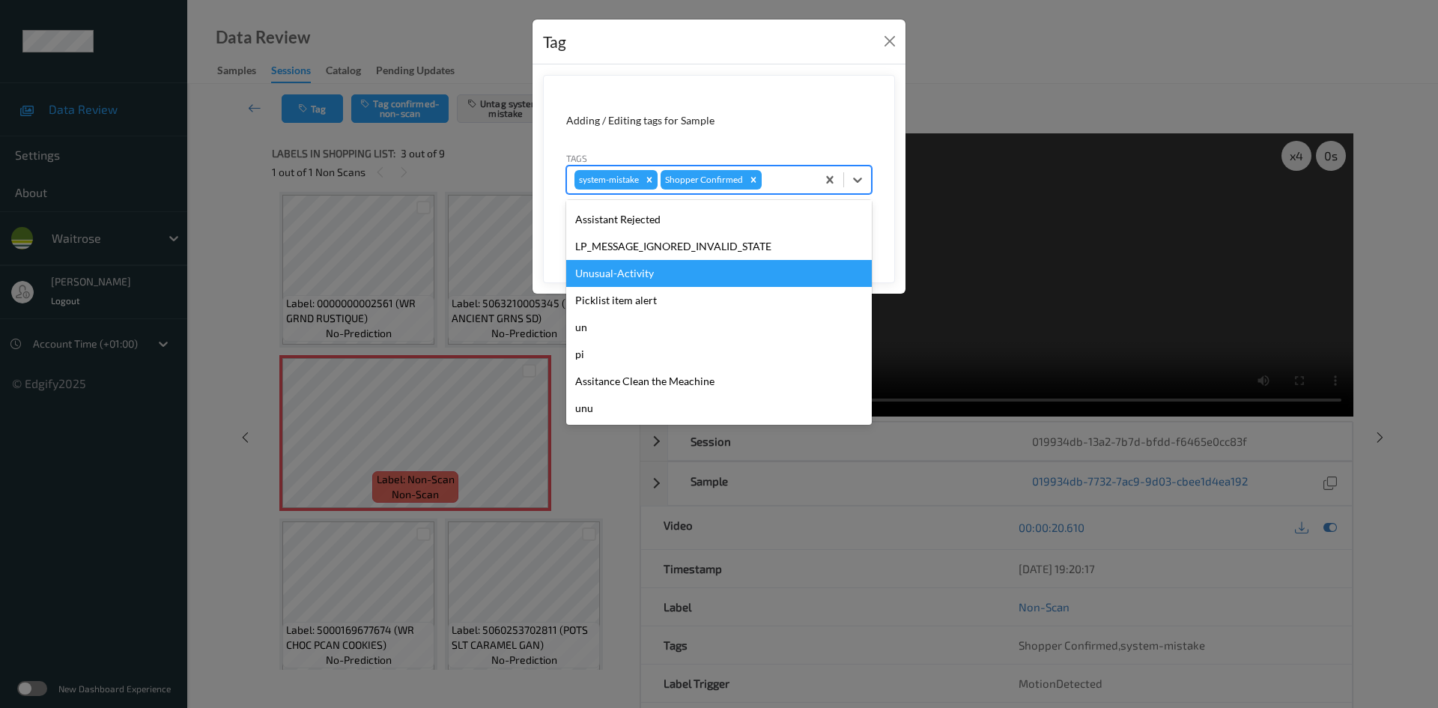
click at [633, 279] on div "Unusual-Activity" at bounding box center [719, 273] width 306 height 27
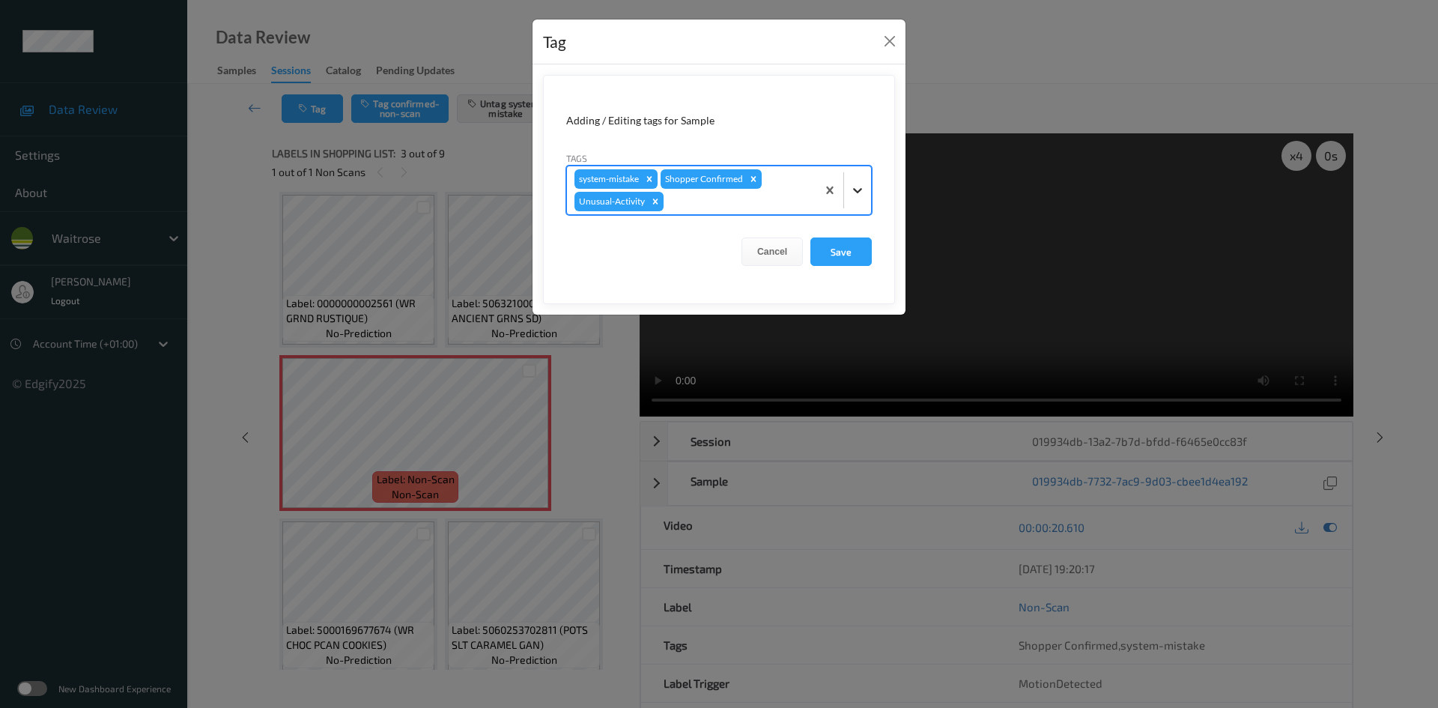
click at [869, 199] on div at bounding box center [857, 190] width 27 height 27
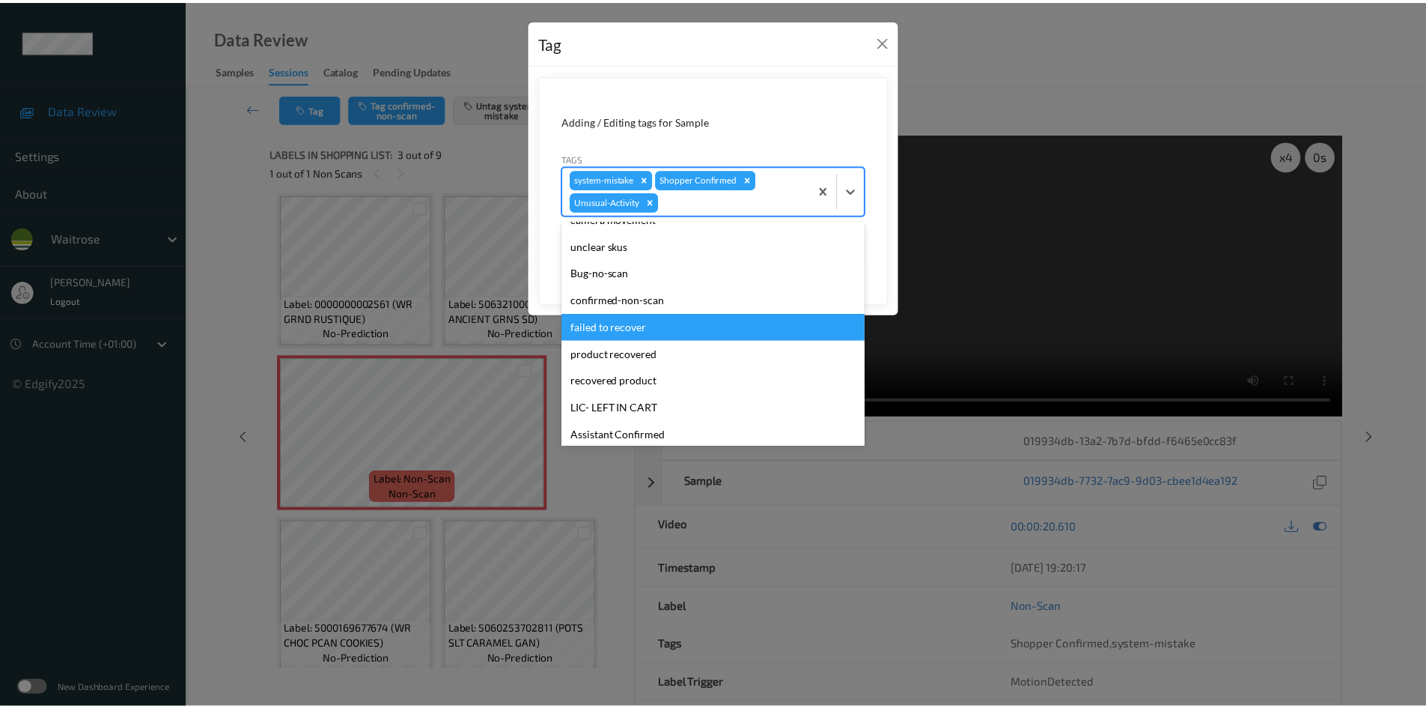
scroll to position [320, 0]
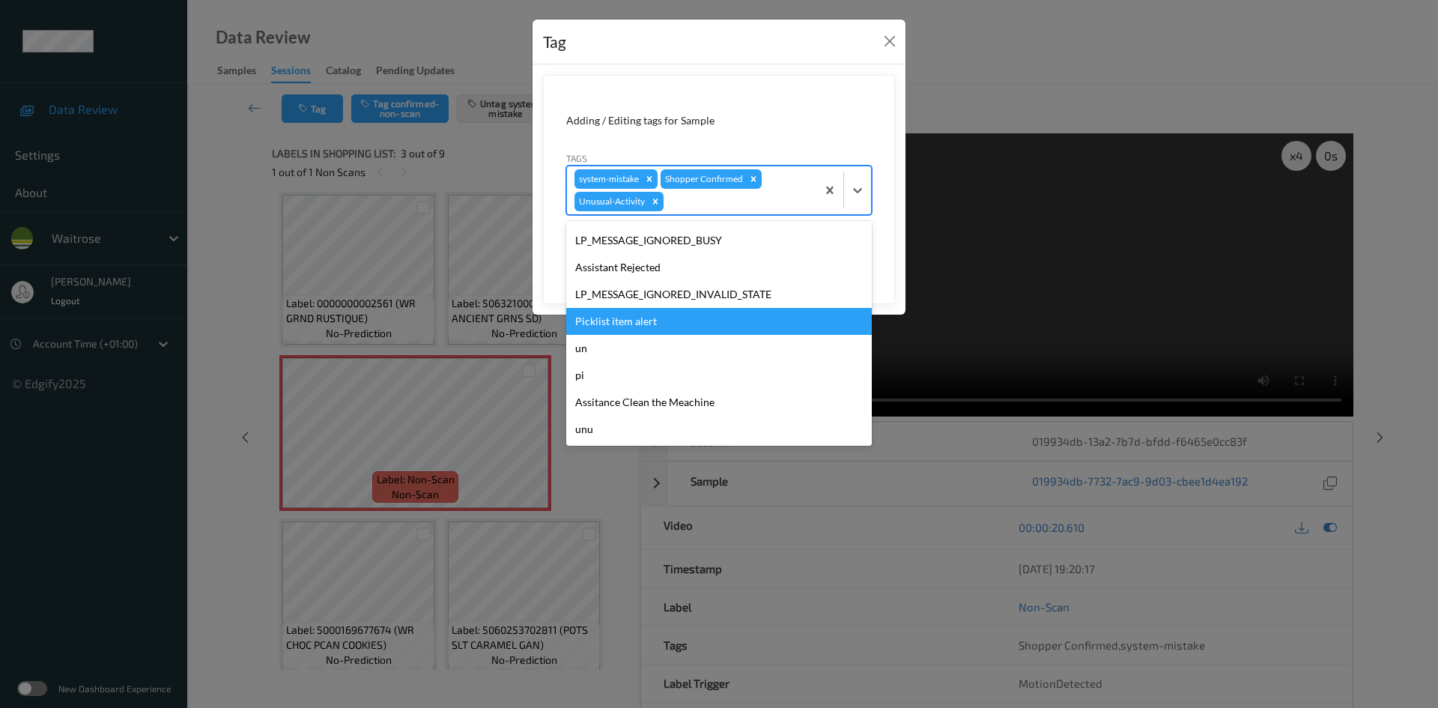
click at [615, 323] on div "Picklist item alert" at bounding box center [719, 321] width 306 height 27
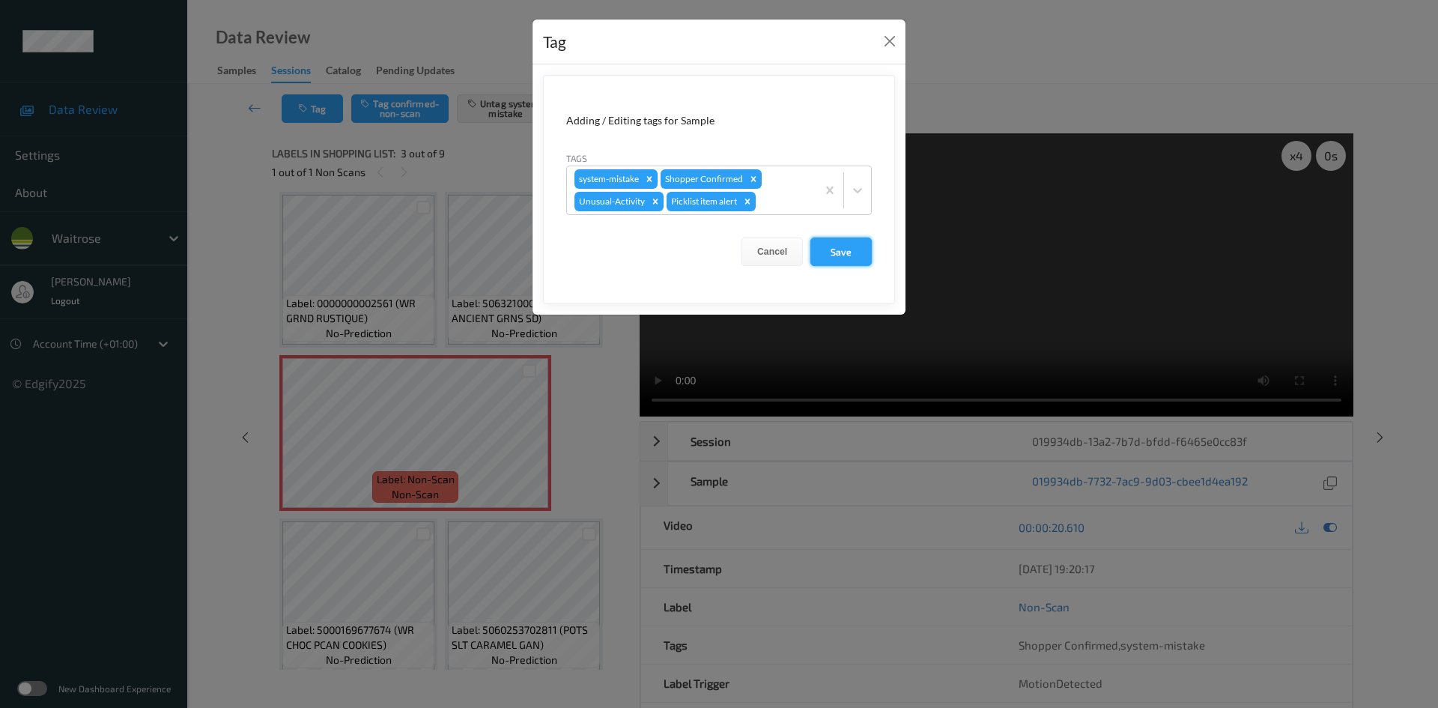
click at [853, 246] on button "Save" at bounding box center [840, 251] width 61 height 28
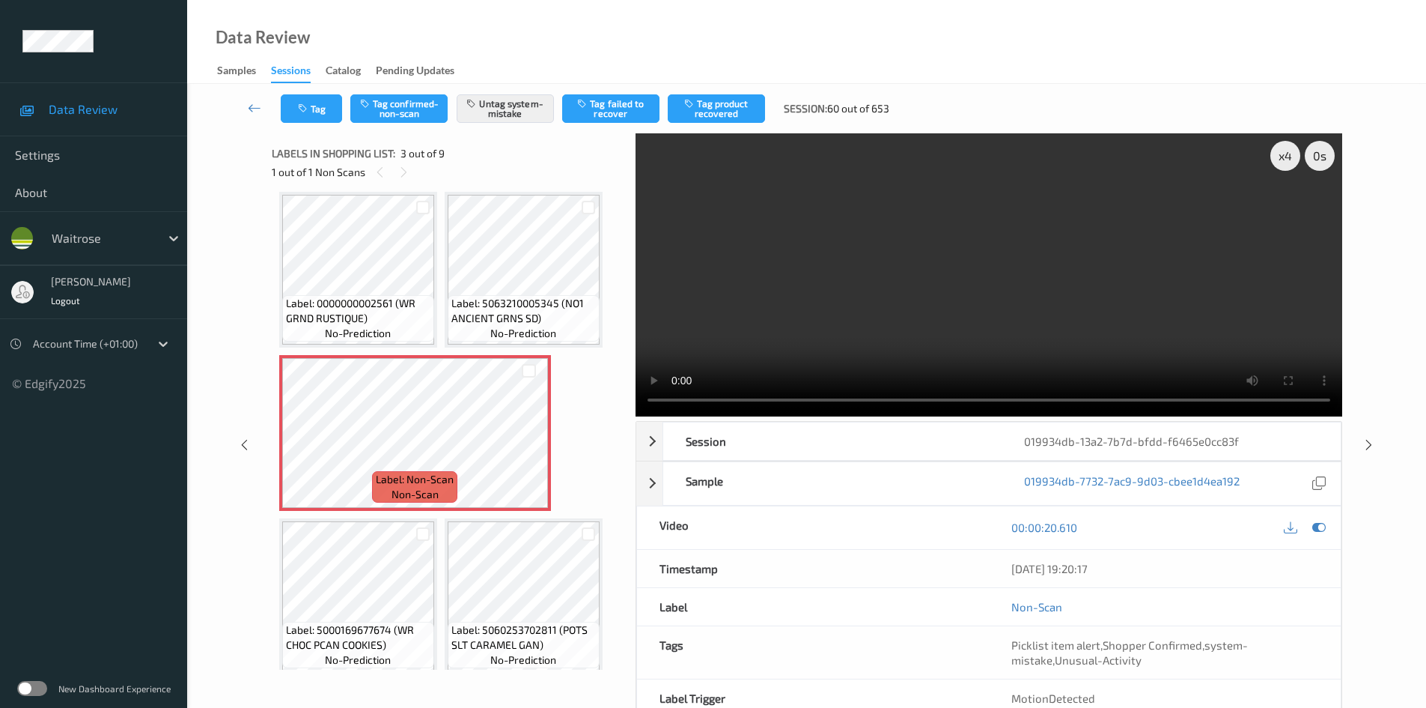
click at [249, 95] on link at bounding box center [254, 108] width 52 height 28
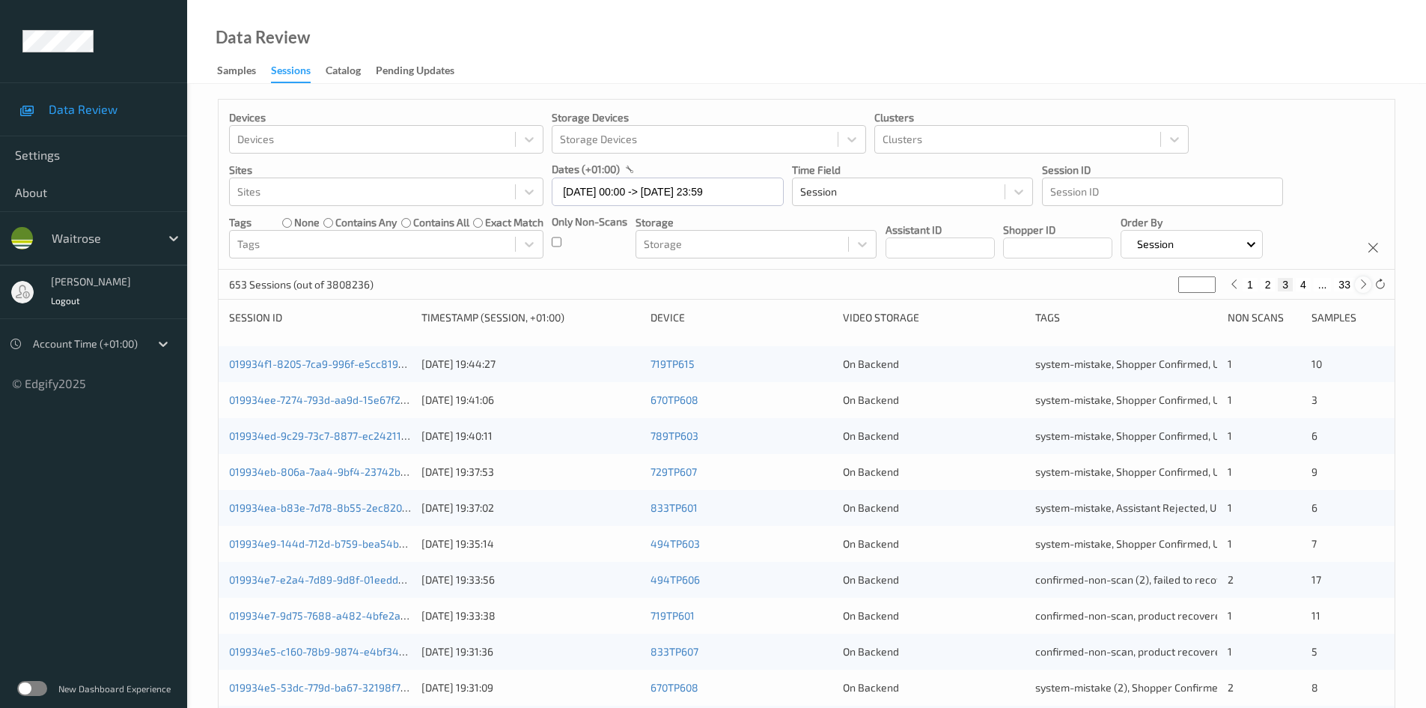
click at [1362, 283] on icon at bounding box center [1363, 284] width 11 height 11
type input "*"
click at [1362, 283] on icon at bounding box center [1363, 284] width 11 height 11
type input "*"
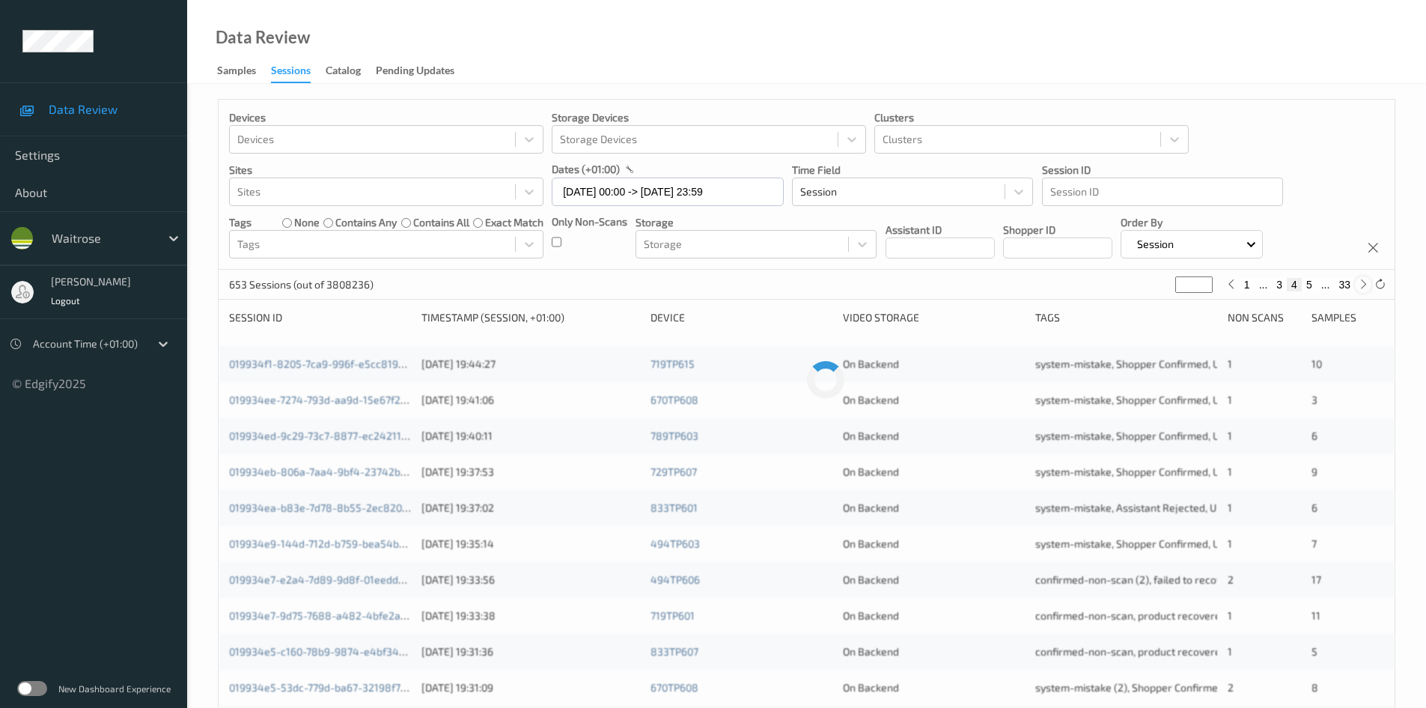
type input "*"
click at [1362, 283] on icon at bounding box center [1363, 284] width 11 height 11
type input "*"
click at [1362, 283] on icon at bounding box center [1363, 284] width 11 height 11
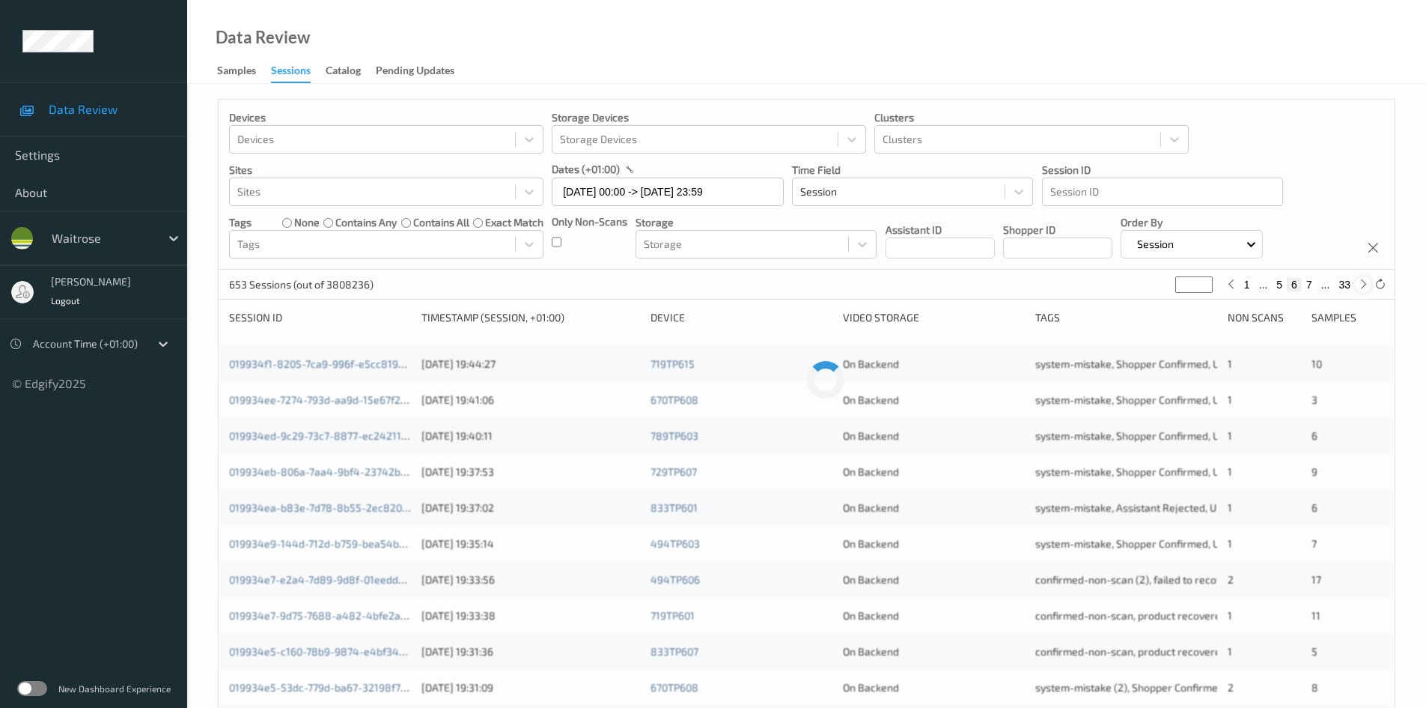
type input "*"
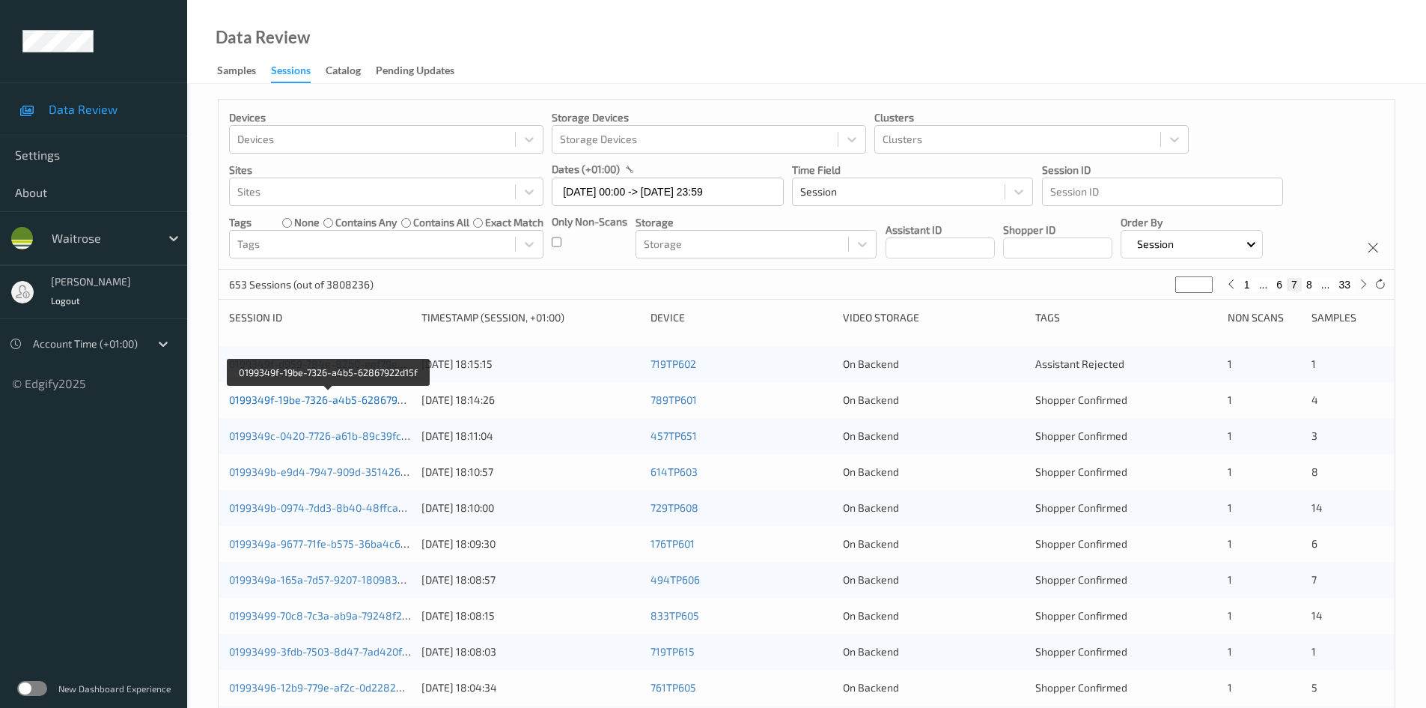
click at [289, 400] on link "0199349f-19be-7326-a4b5-62867922d15f" at bounding box center [329, 399] width 201 height 13
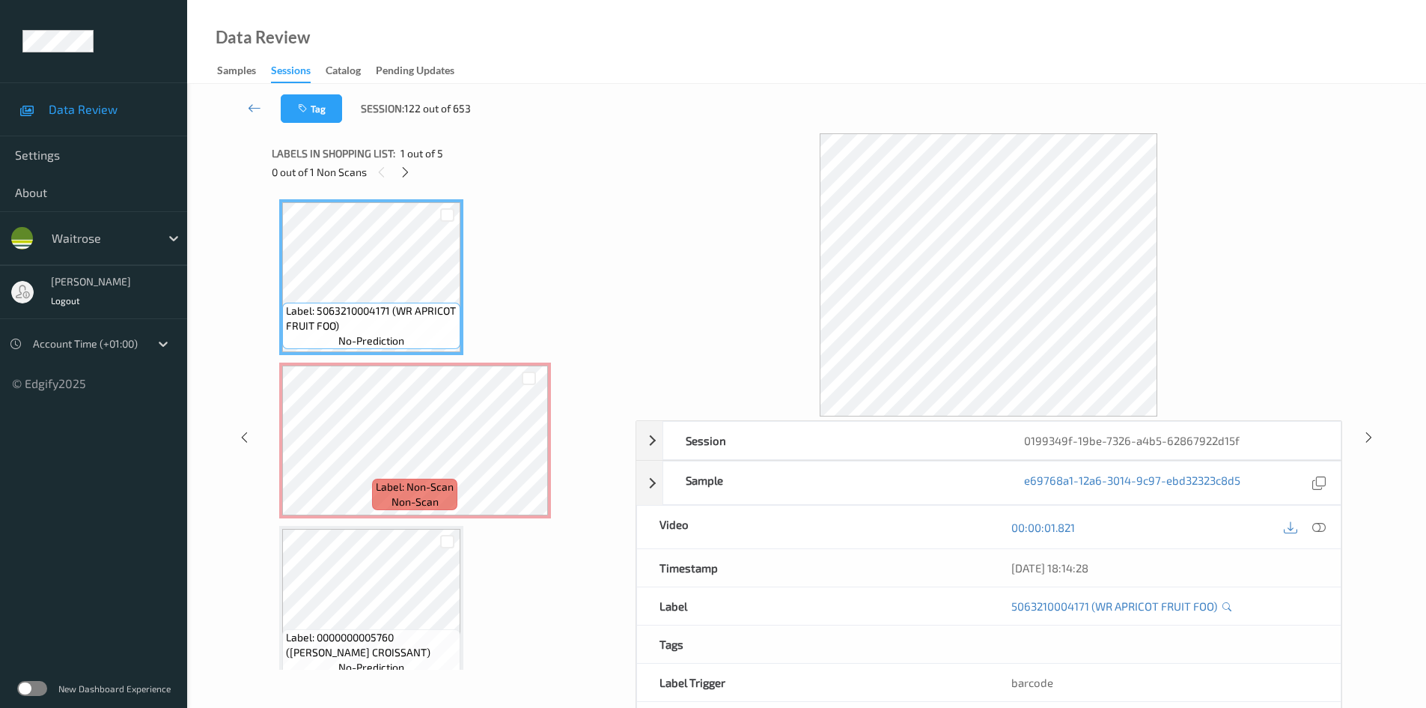
drag, startPoint x: 402, startPoint y: 174, endPoint x: 490, endPoint y: 211, distance: 96.0
click at [403, 174] on icon at bounding box center [405, 171] width 13 height 13
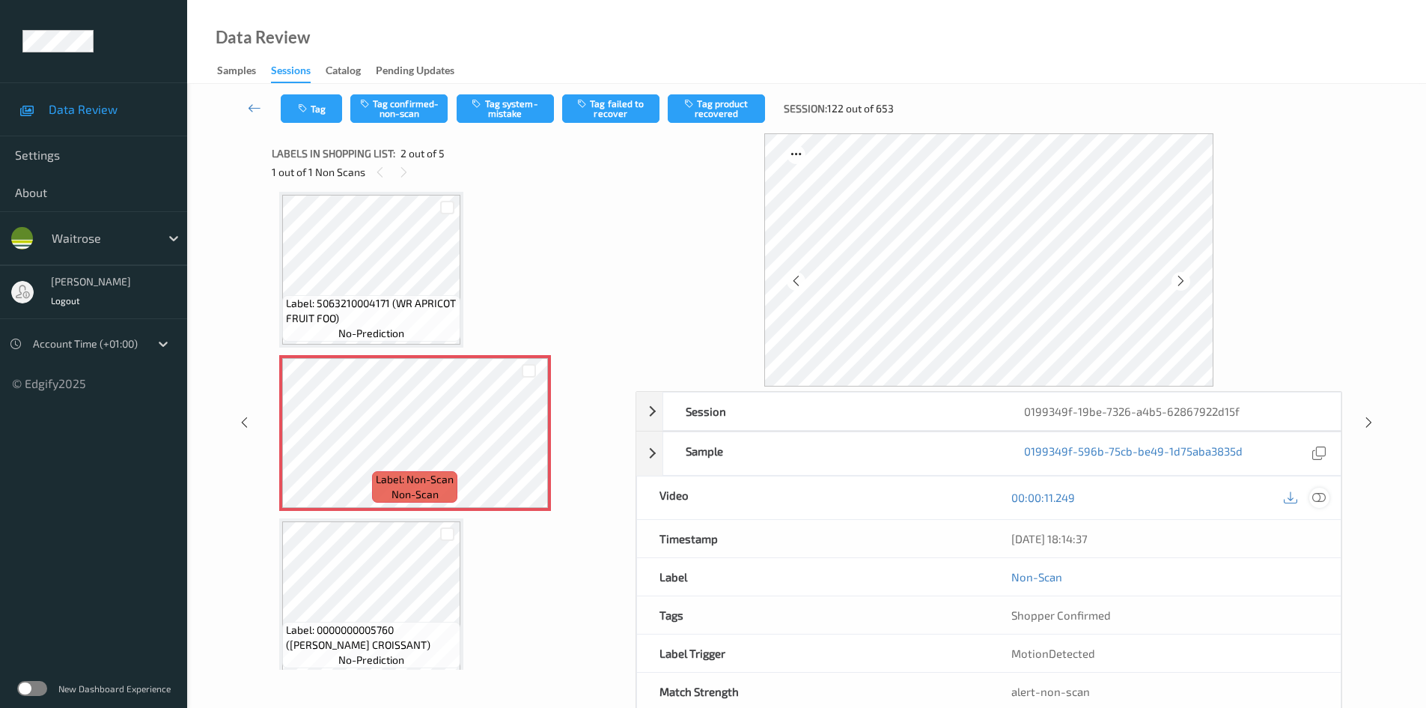
click at [1317, 492] on icon at bounding box center [1319, 496] width 13 height 13
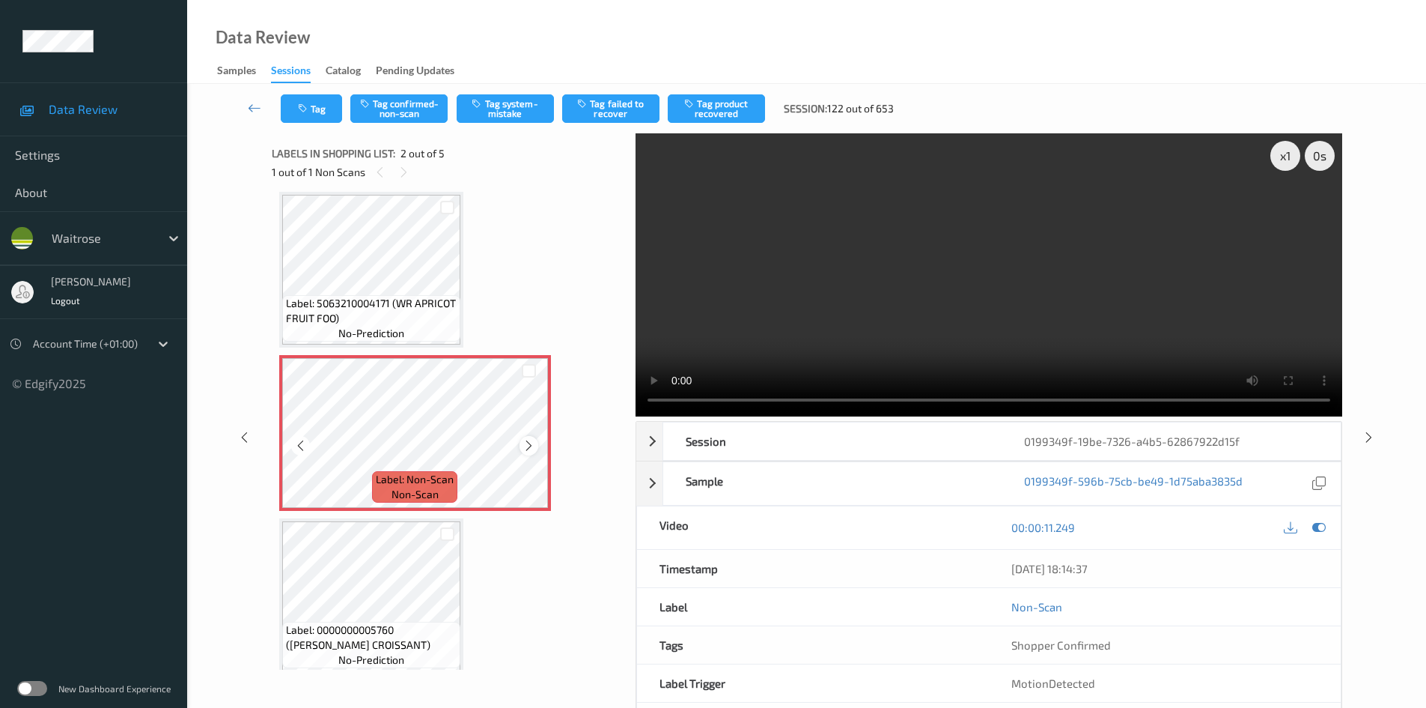
click at [523, 443] on icon at bounding box center [529, 445] width 13 height 13
click at [1289, 155] on div "x 1" at bounding box center [1286, 156] width 30 height 30
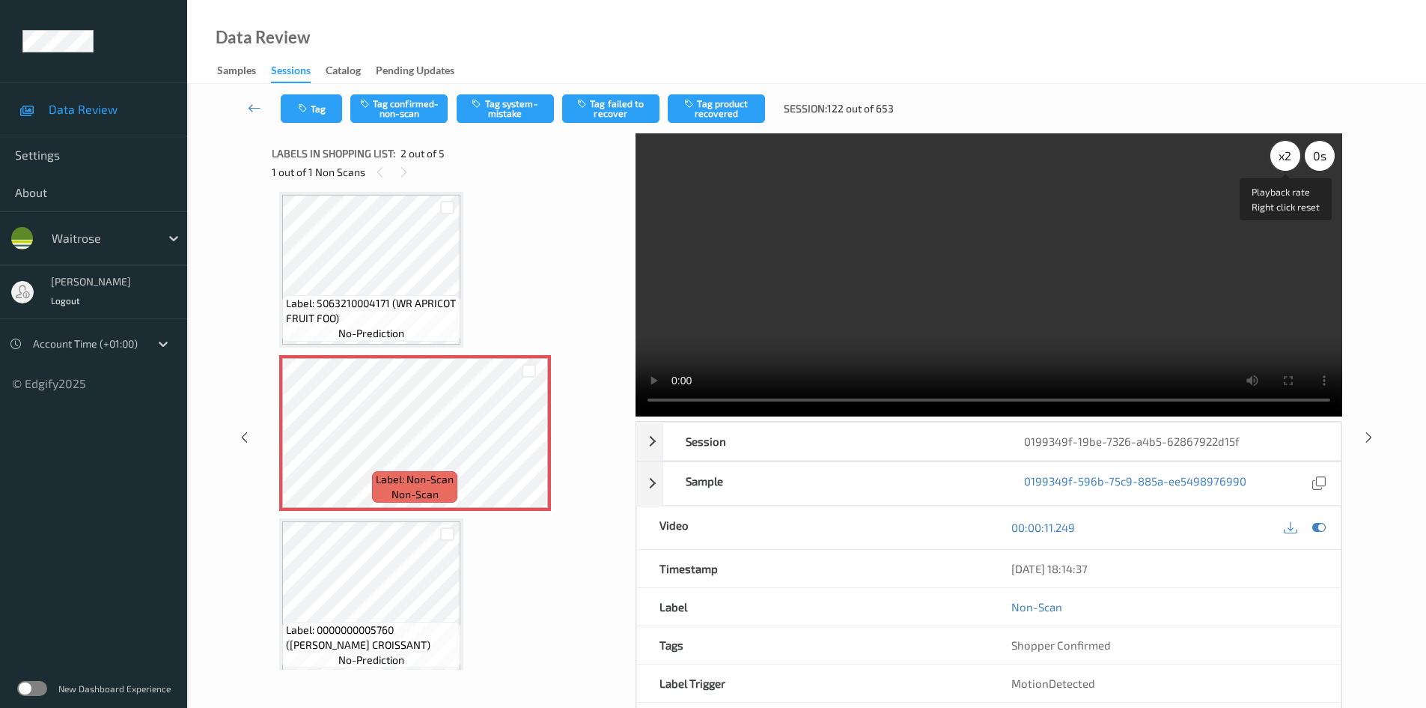
drag, startPoint x: 1289, startPoint y: 155, endPoint x: 1285, endPoint y: 162, distance: 7.7
click at [1288, 155] on div "x 2" at bounding box center [1286, 156] width 30 height 30
click at [1022, 264] on video at bounding box center [989, 274] width 707 height 283
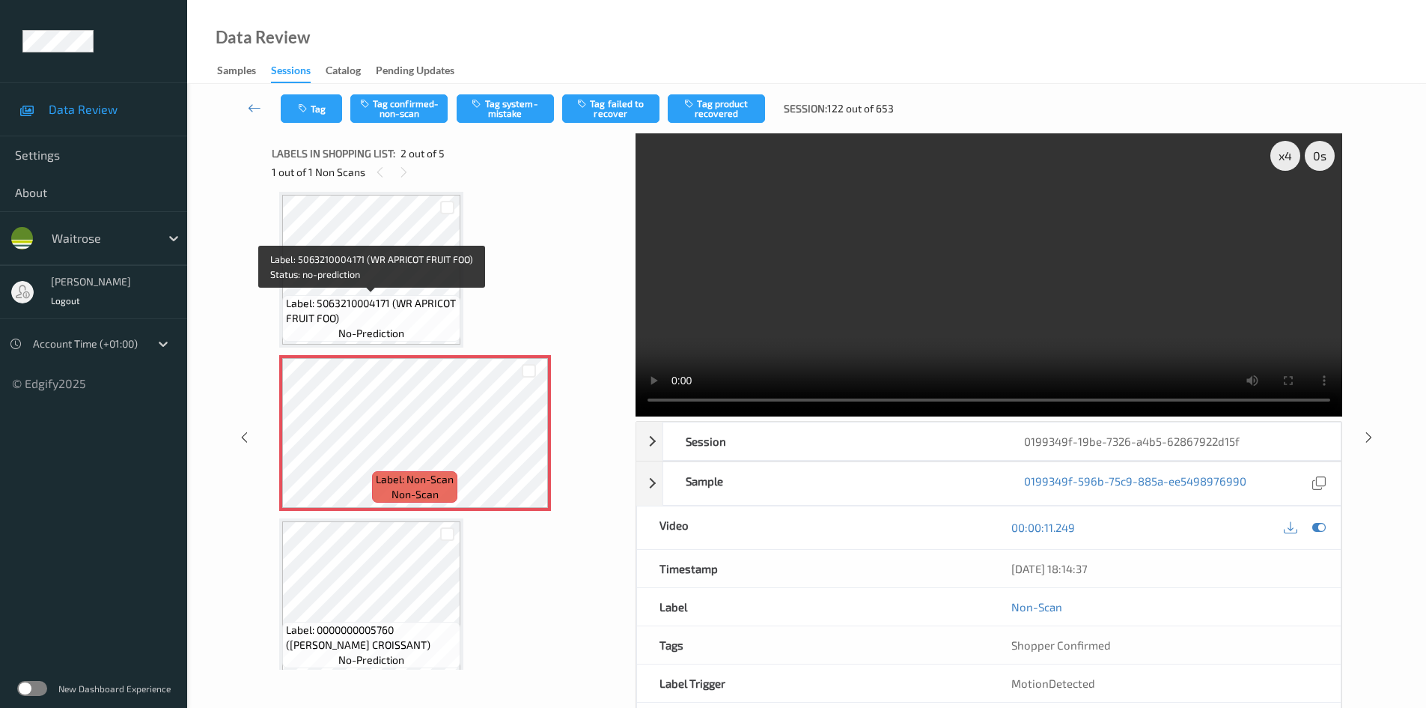
scroll to position [0, 0]
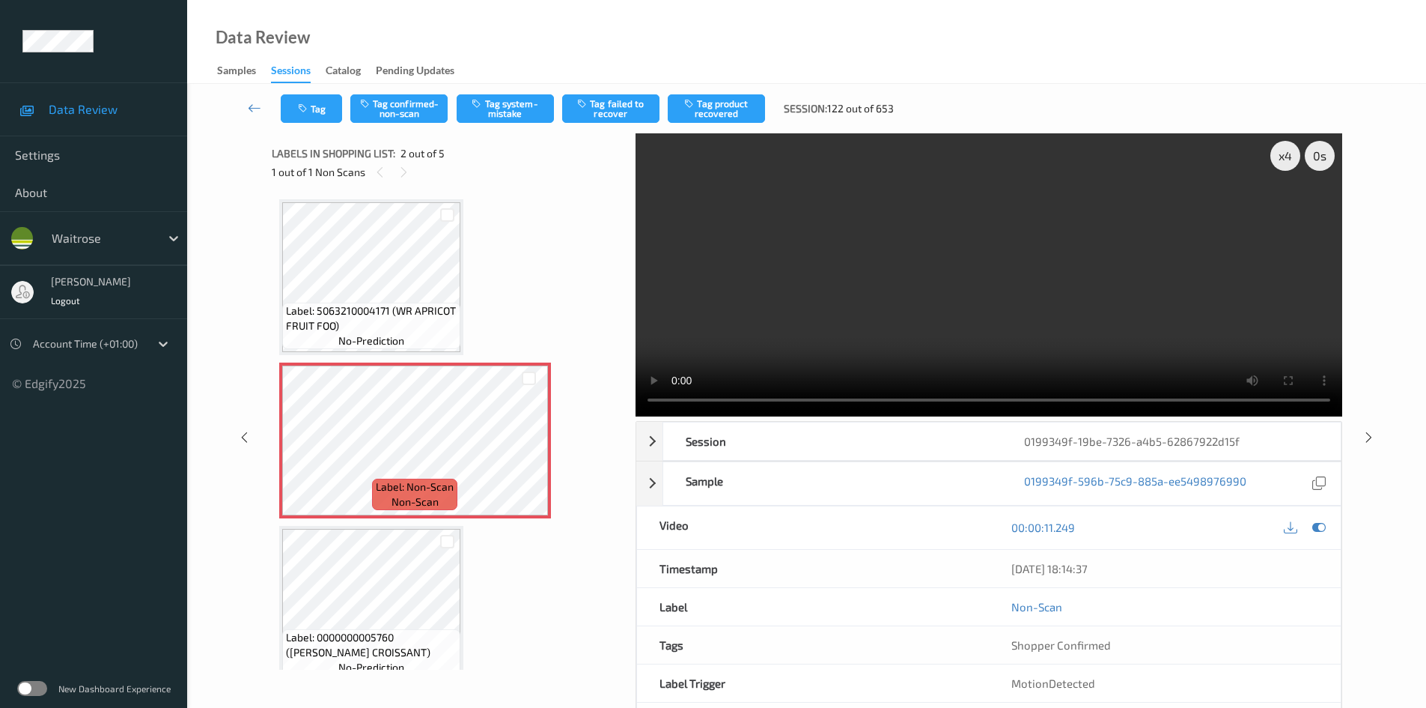
click at [881, 279] on video at bounding box center [989, 274] width 707 height 283
click at [1020, 347] on video at bounding box center [989, 274] width 707 height 283
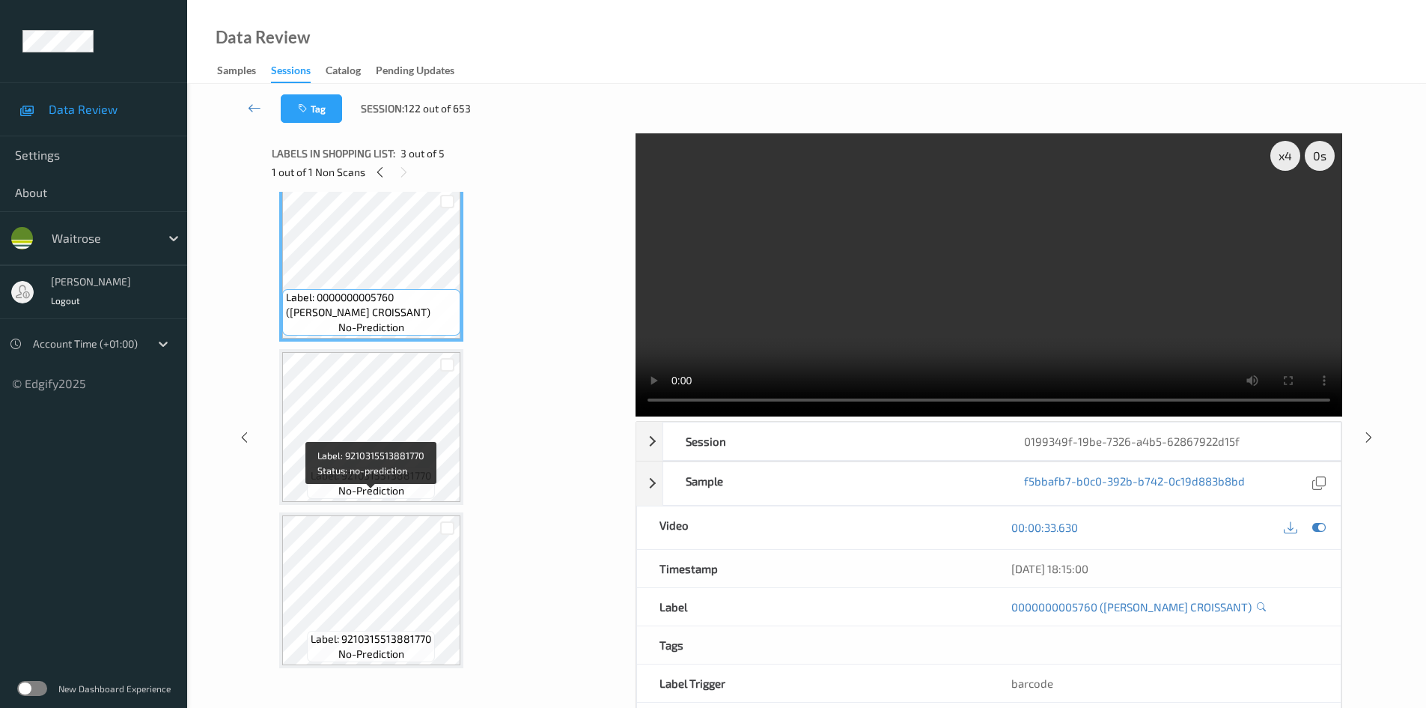
scroll to position [346, 0]
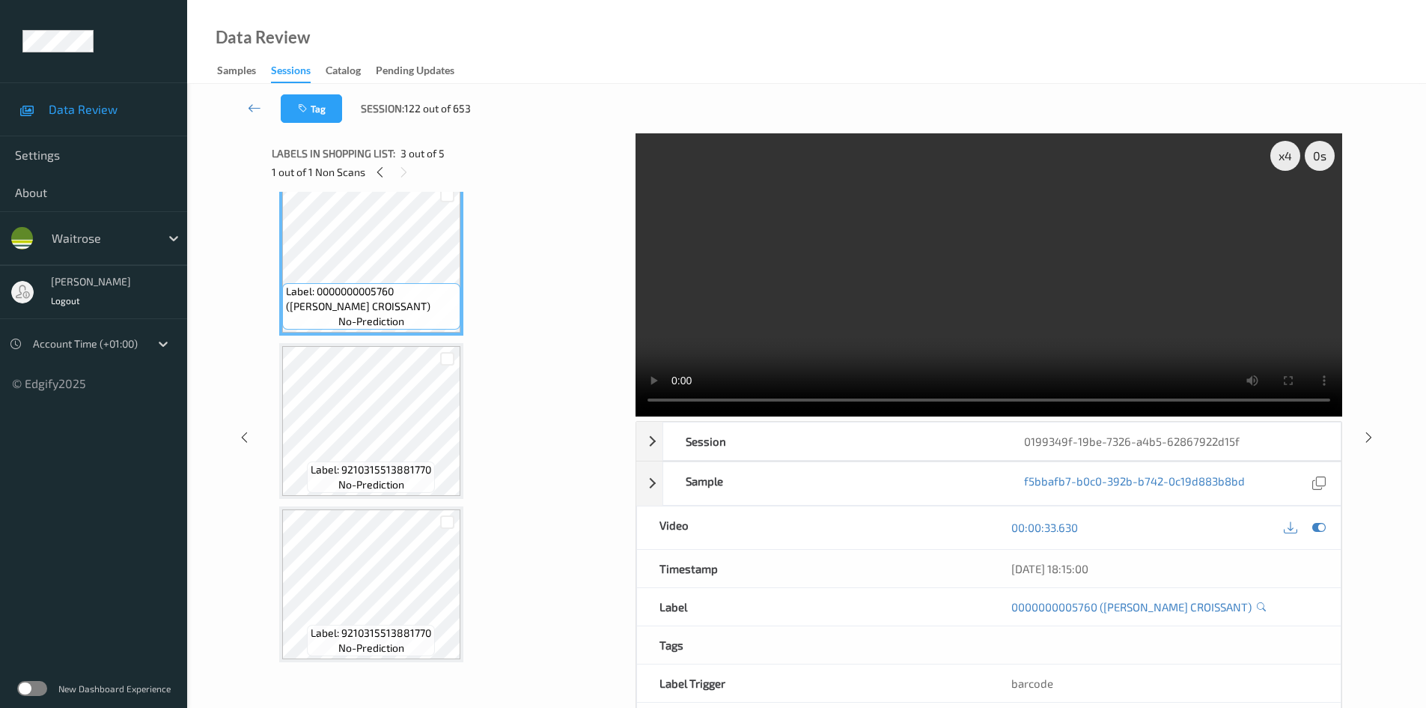
click at [787, 344] on video at bounding box center [989, 274] width 707 height 283
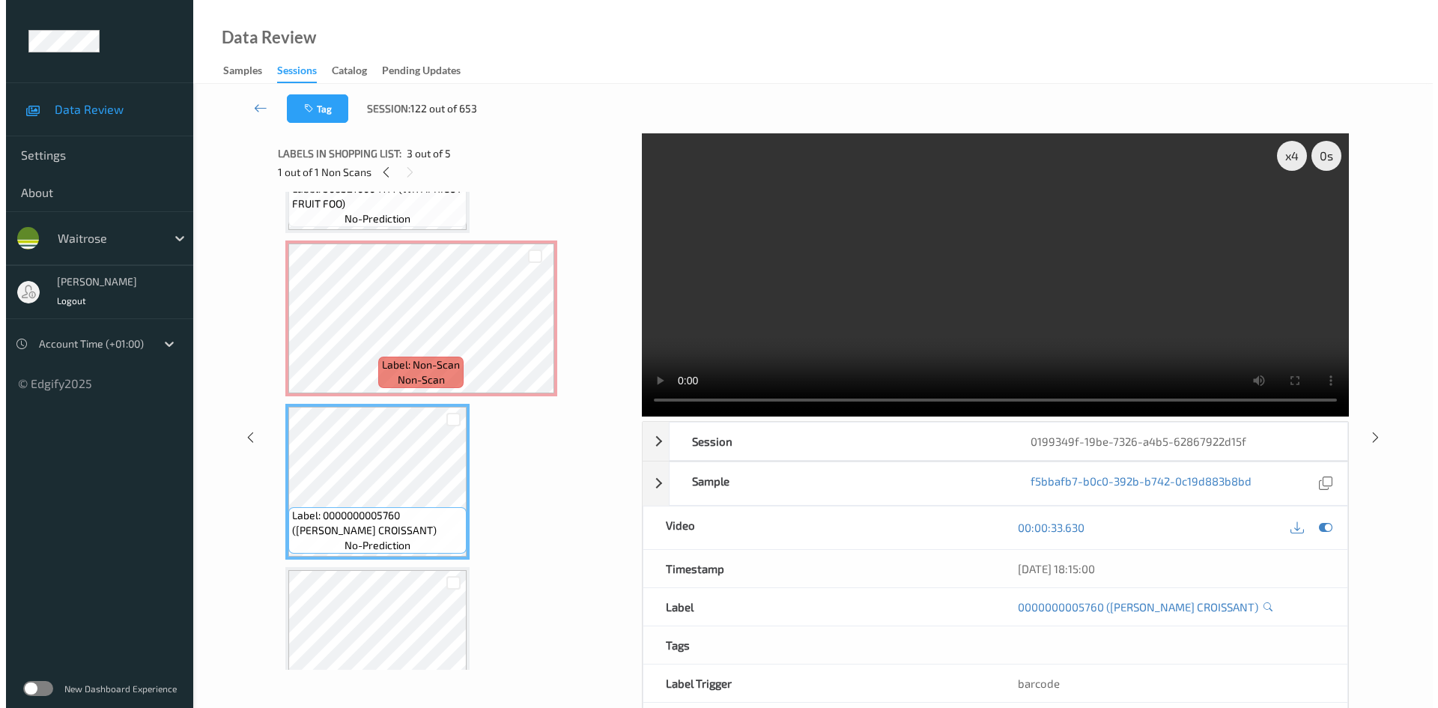
scroll to position [121, 0]
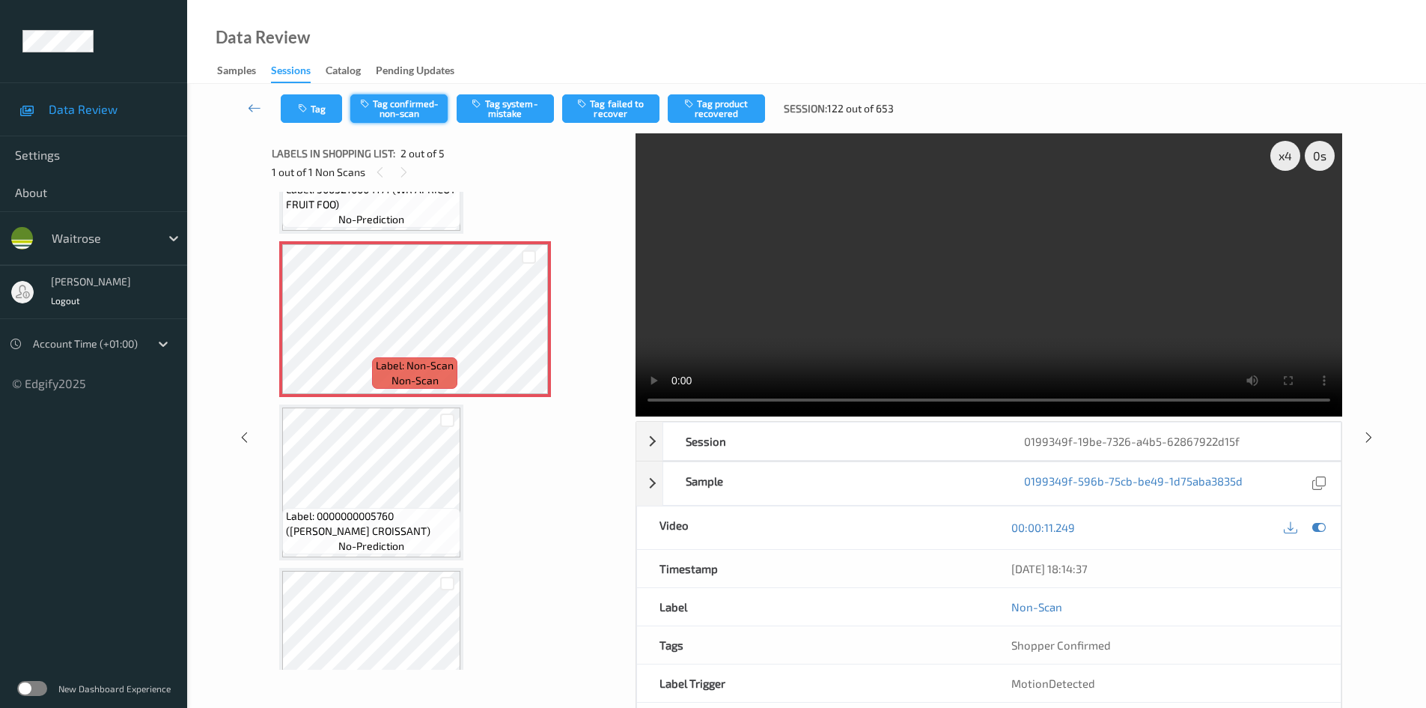
click at [415, 105] on button "Tag confirmed-non-scan" at bounding box center [398, 108] width 97 height 28
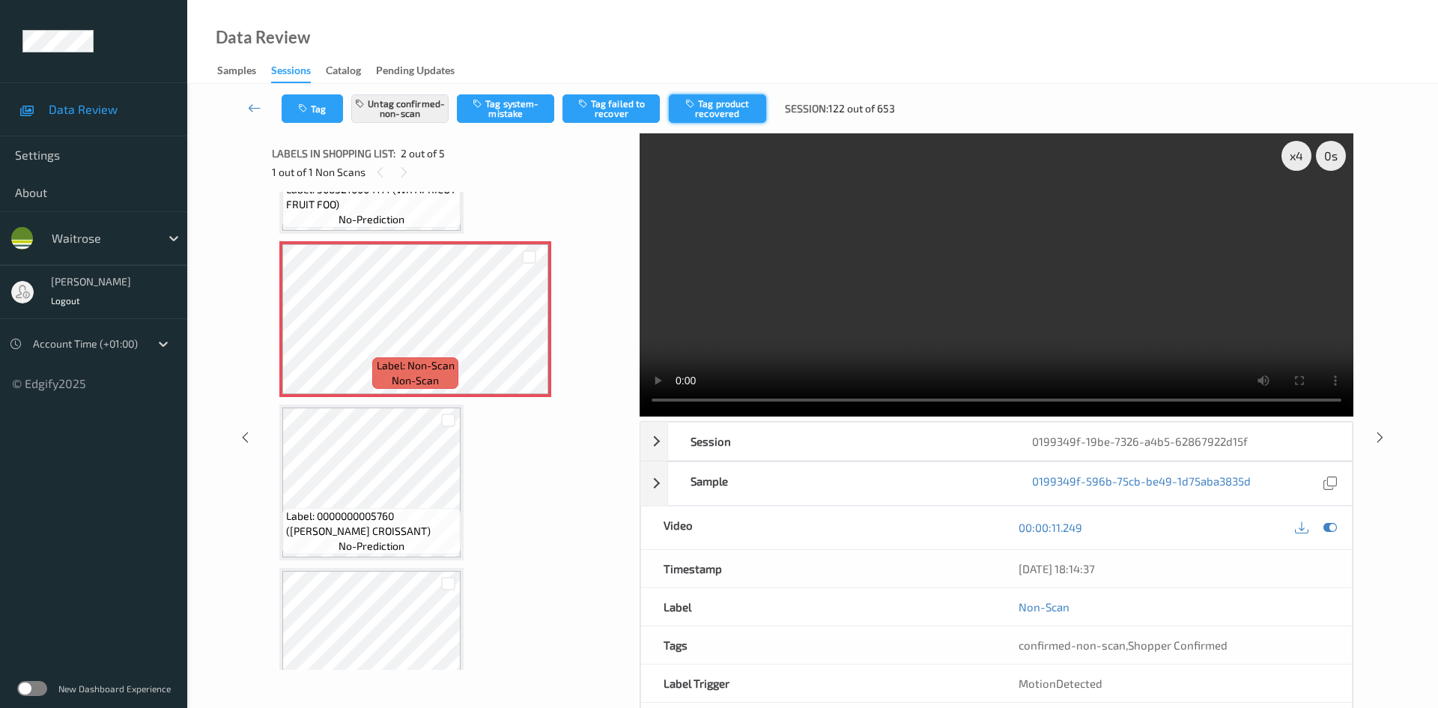
click at [735, 101] on button "Tag product recovered" at bounding box center [717, 108] width 97 height 28
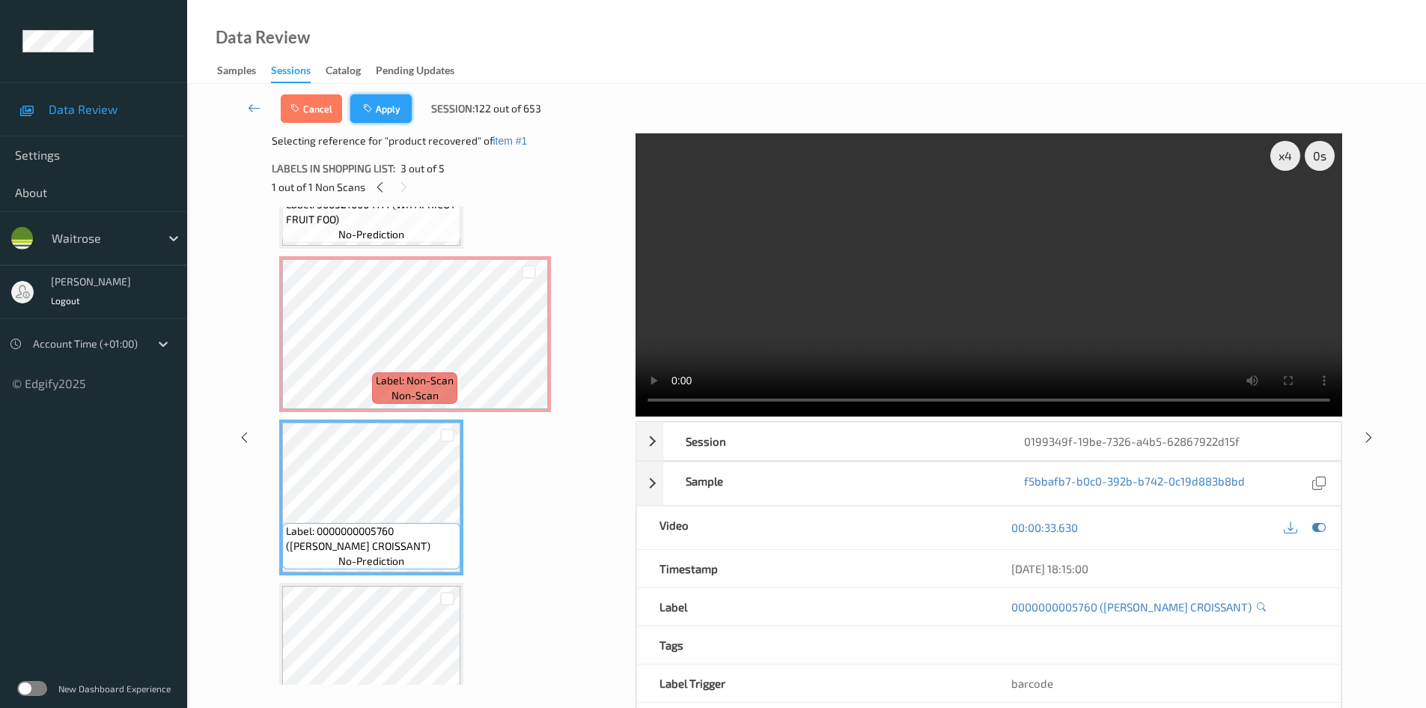
click at [385, 109] on button "Apply" at bounding box center [380, 108] width 61 height 28
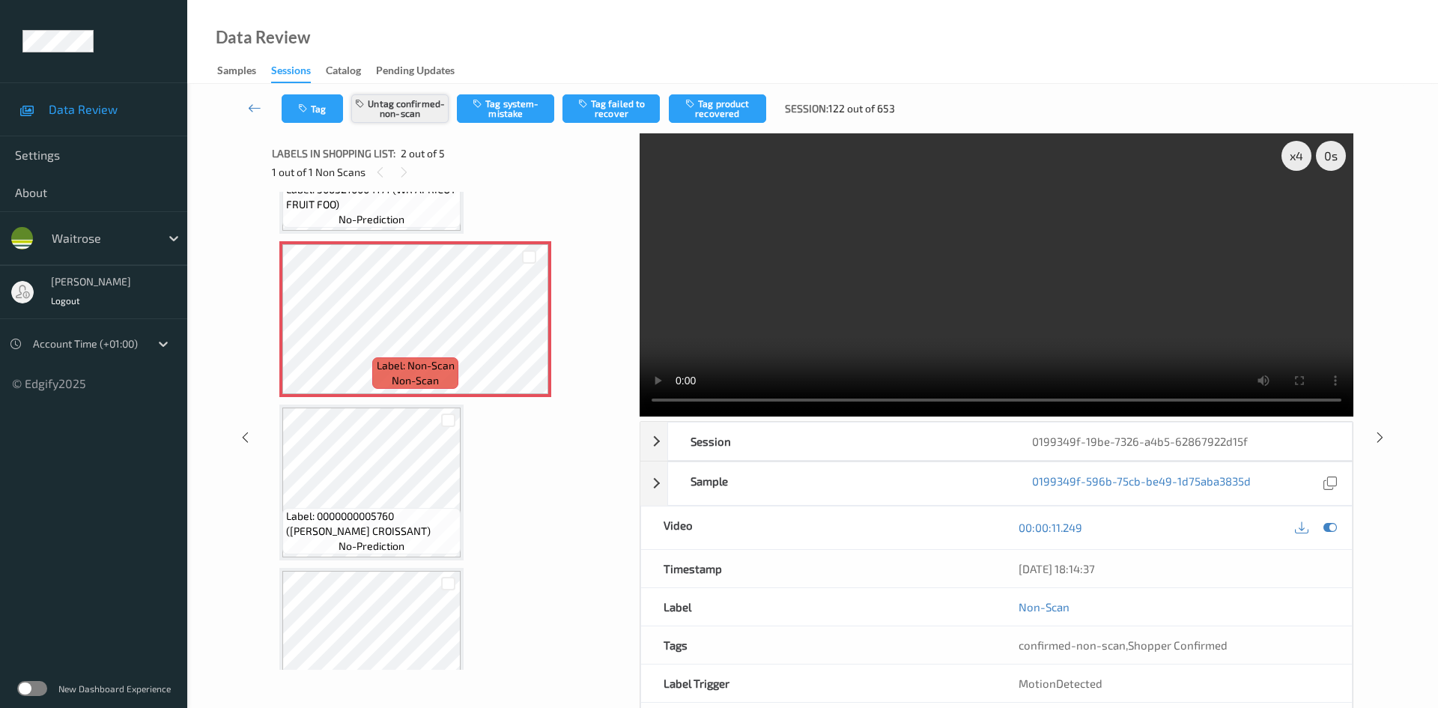
scroll to position [7, 0]
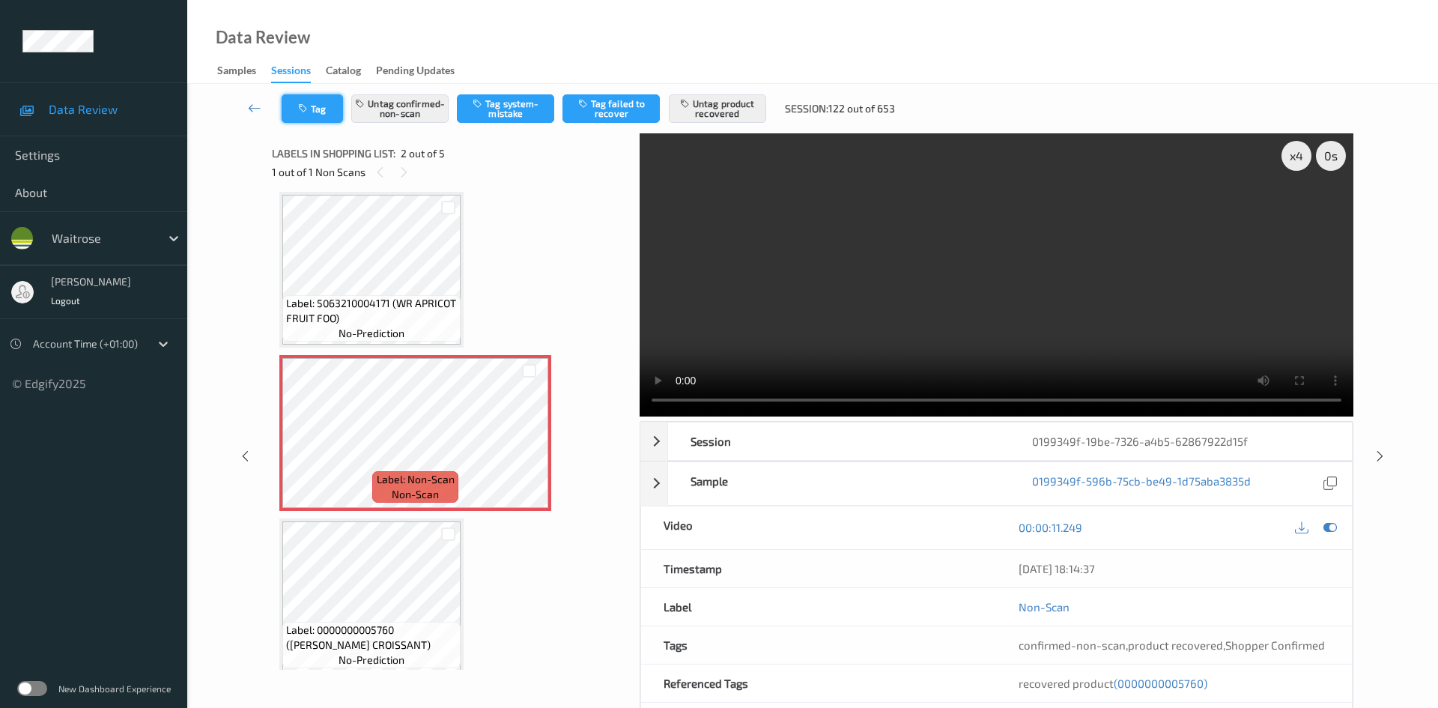
click at [320, 105] on button "Tag" at bounding box center [312, 108] width 61 height 28
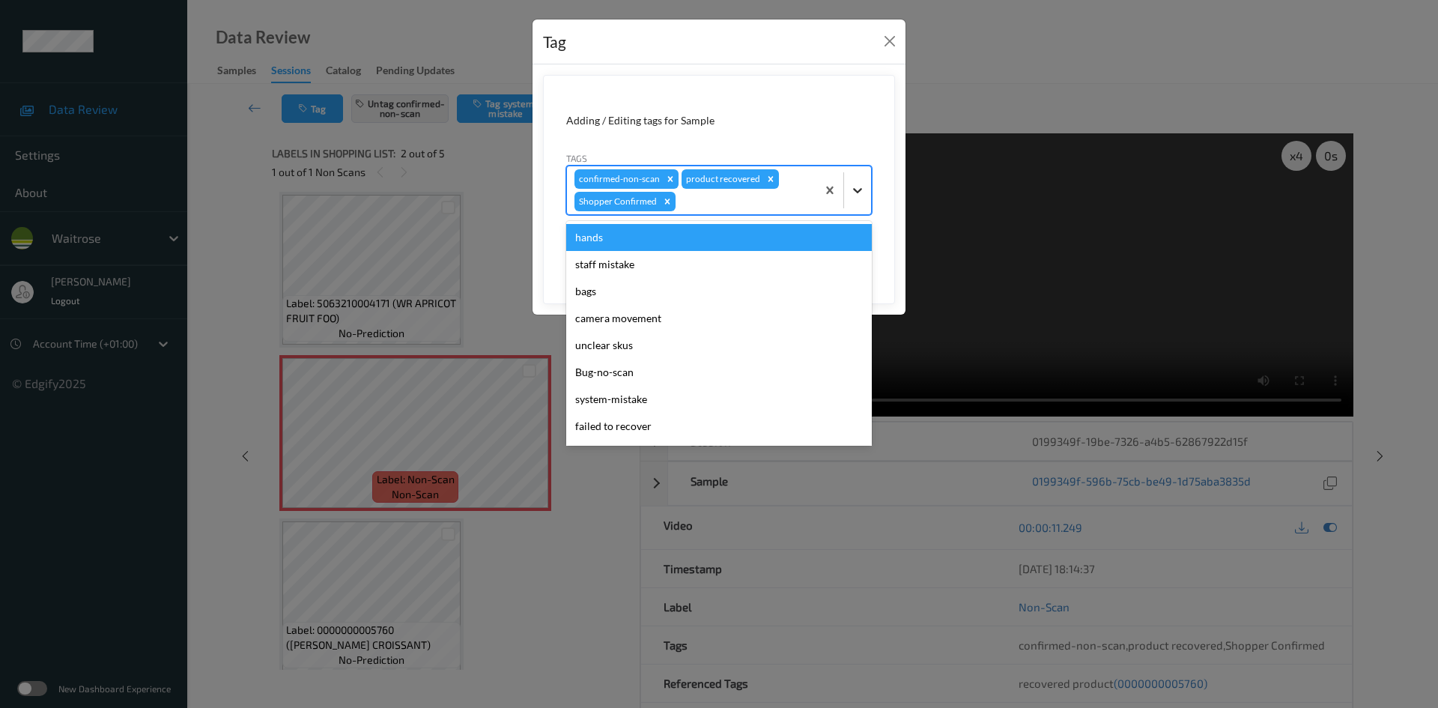
click at [849, 192] on div at bounding box center [857, 190] width 27 height 27
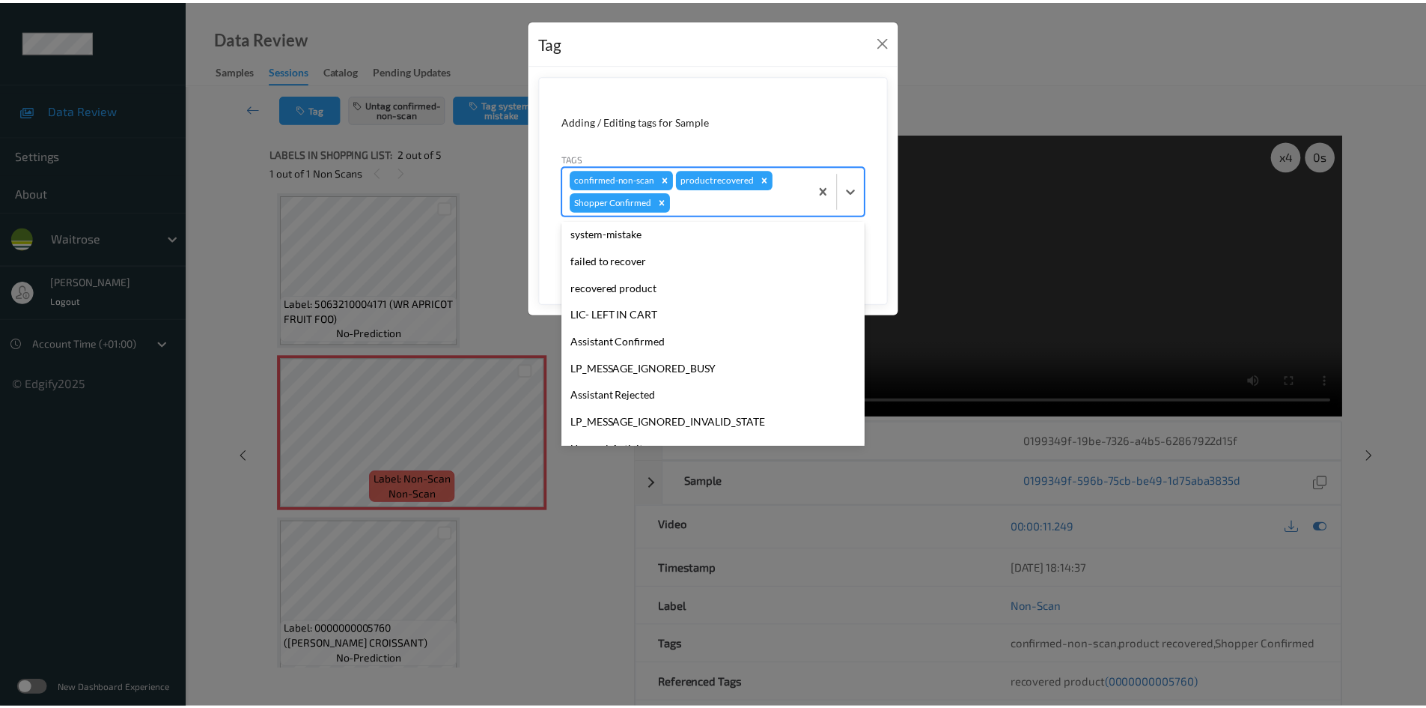
scroll to position [300, 0]
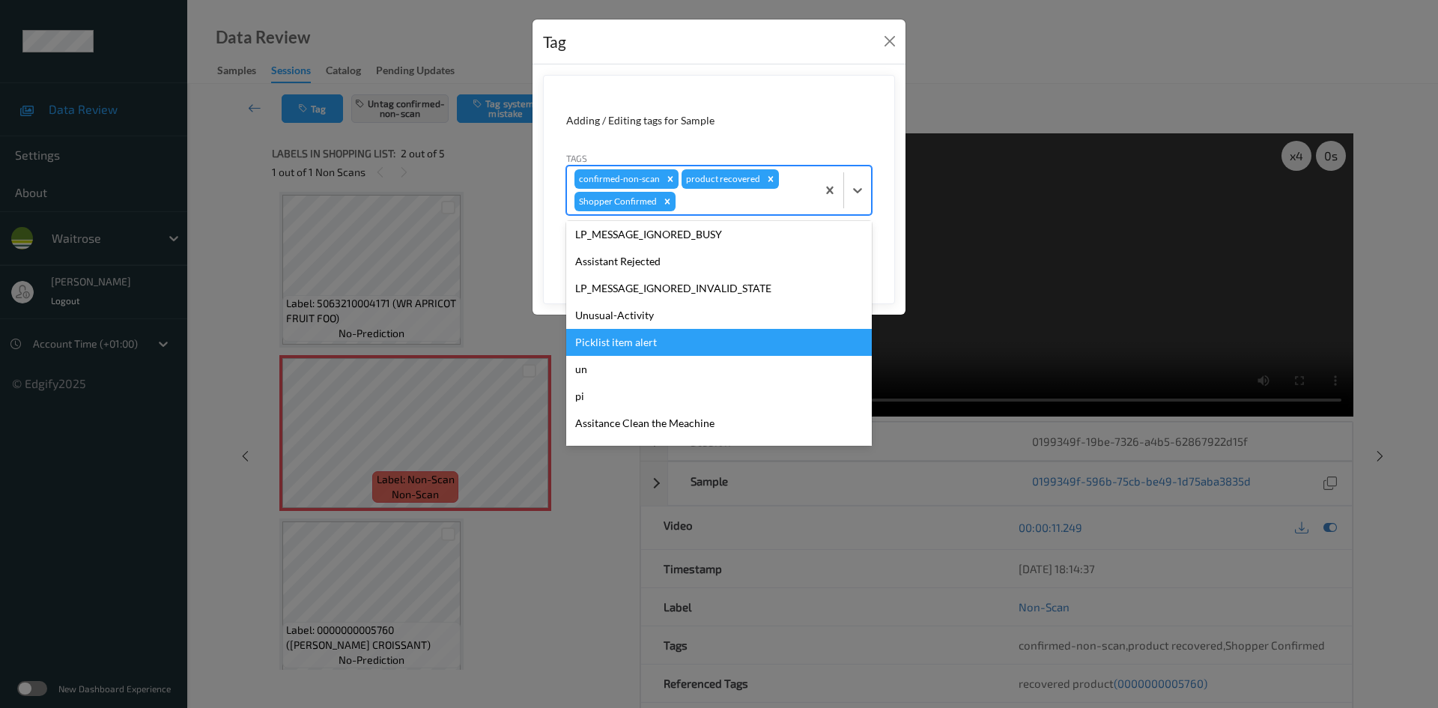
click at [621, 345] on div "Picklist item alert" at bounding box center [719, 342] width 306 height 27
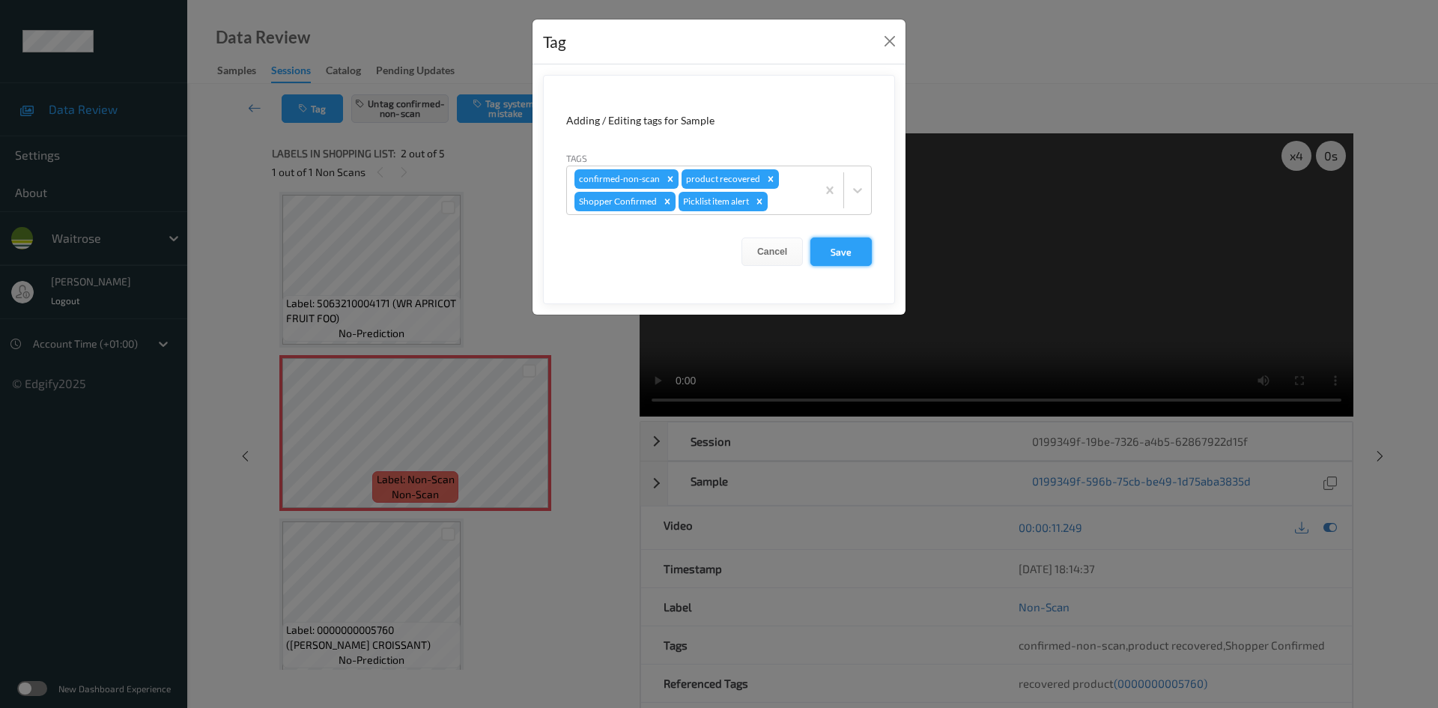
click at [847, 259] on button "Save" at bounding box center [840, 251] width 61 height 28
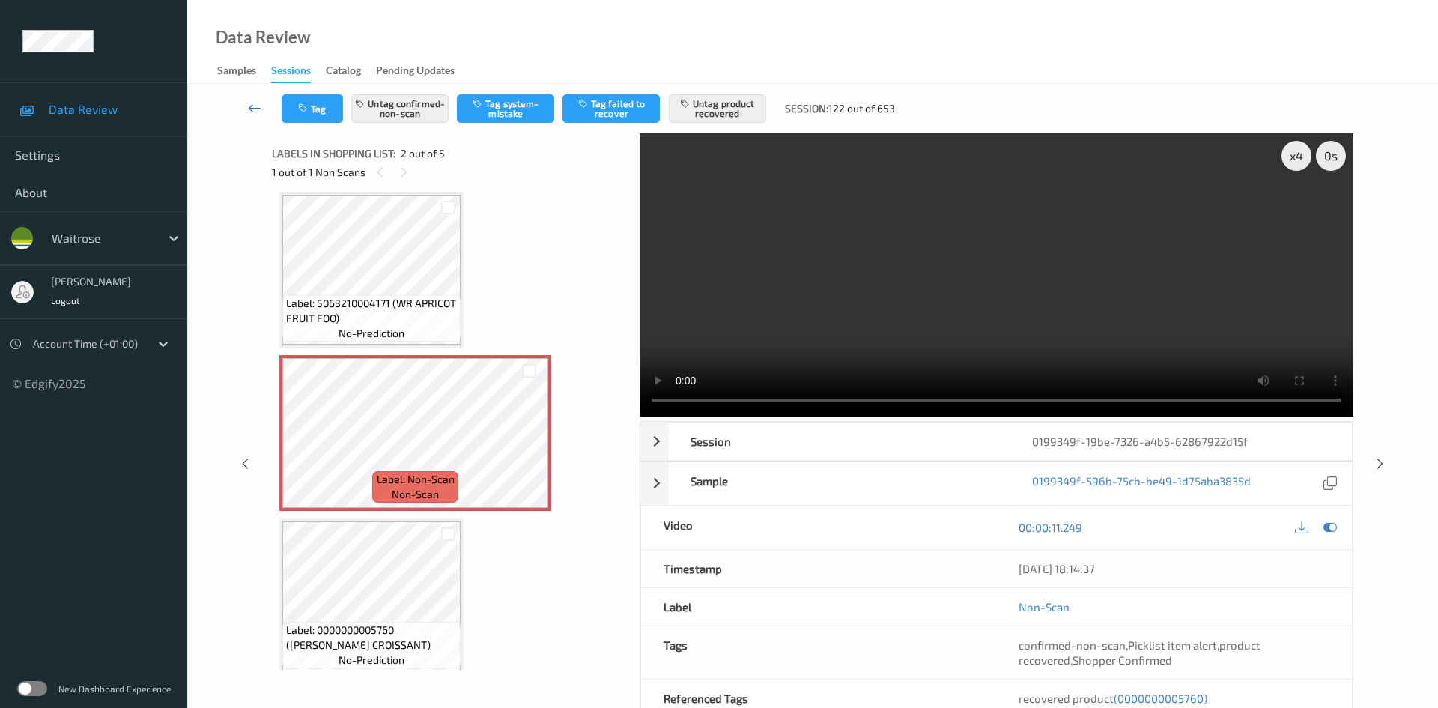
click at [248, 99] on link at bounding box center [254, 108] width 53 height 28
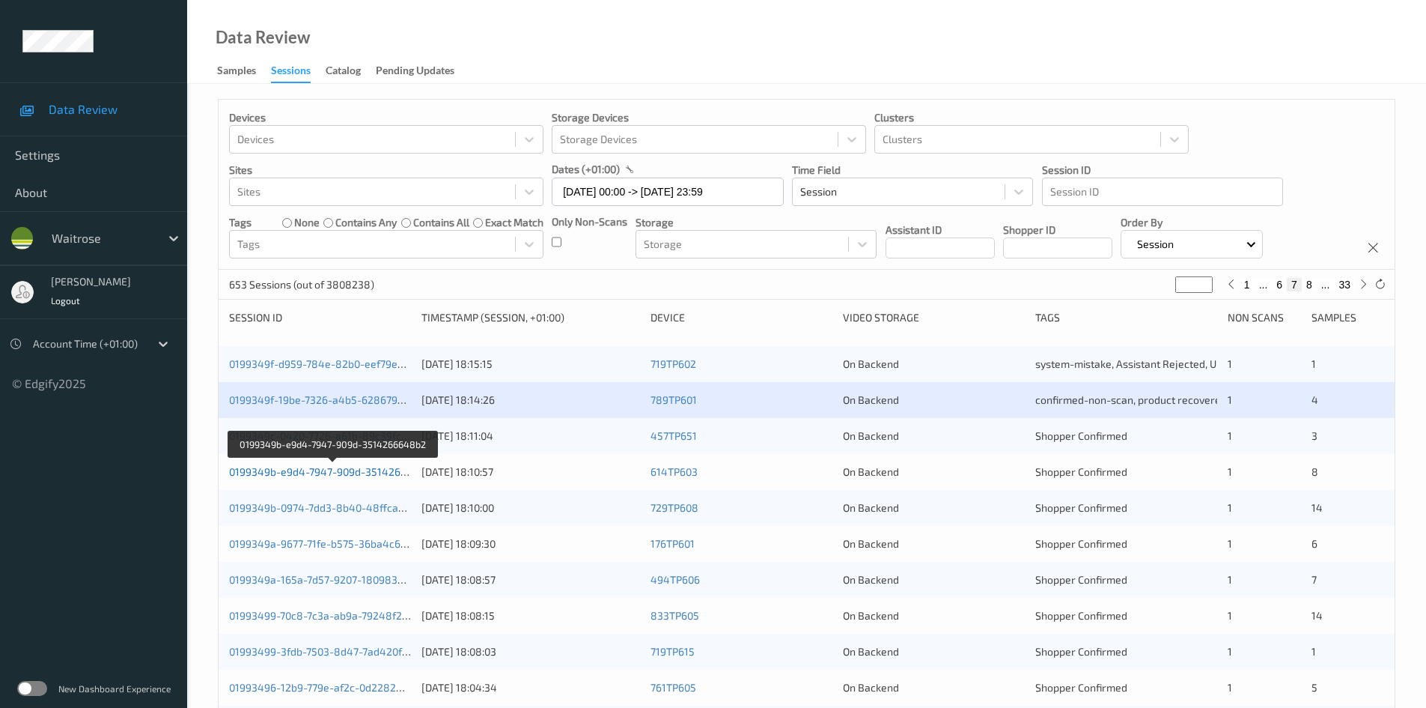
click at [294, 471] on link "0199349b-e9d4-7947-909d-3514266648b2" at bounding box center [333, 471] width 209 height 13
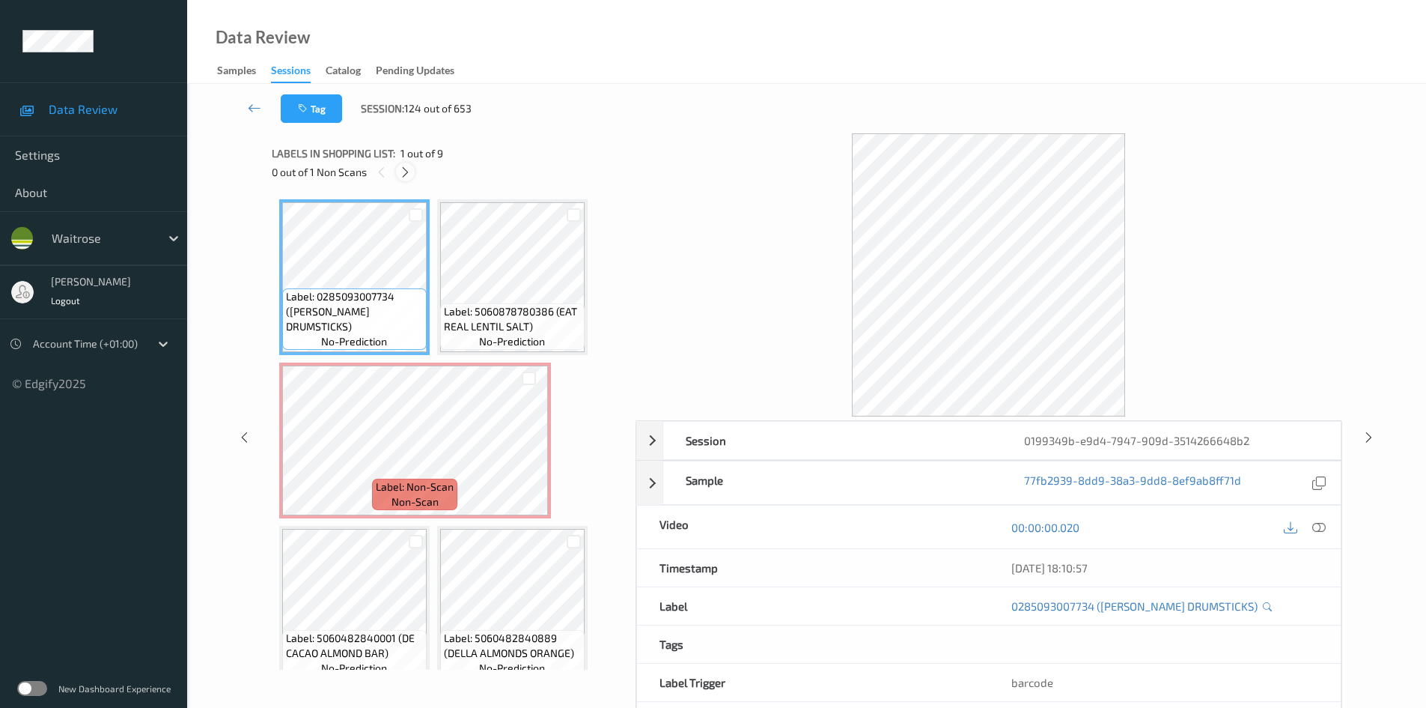
click at [401, 168] on icon at bounding box center [405, 171] width 13 height 13
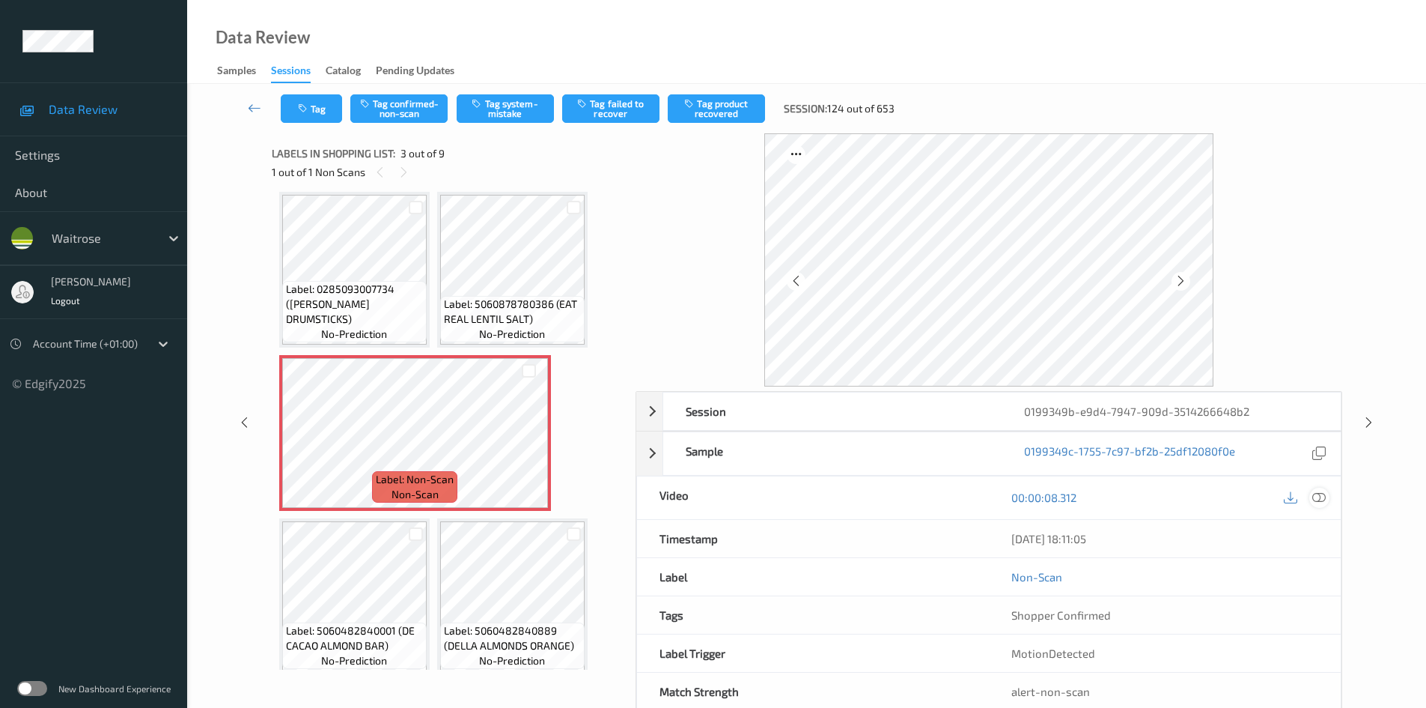
click at [1322, 497] on icon at bounding box center [1319, 496] width 13 height 13
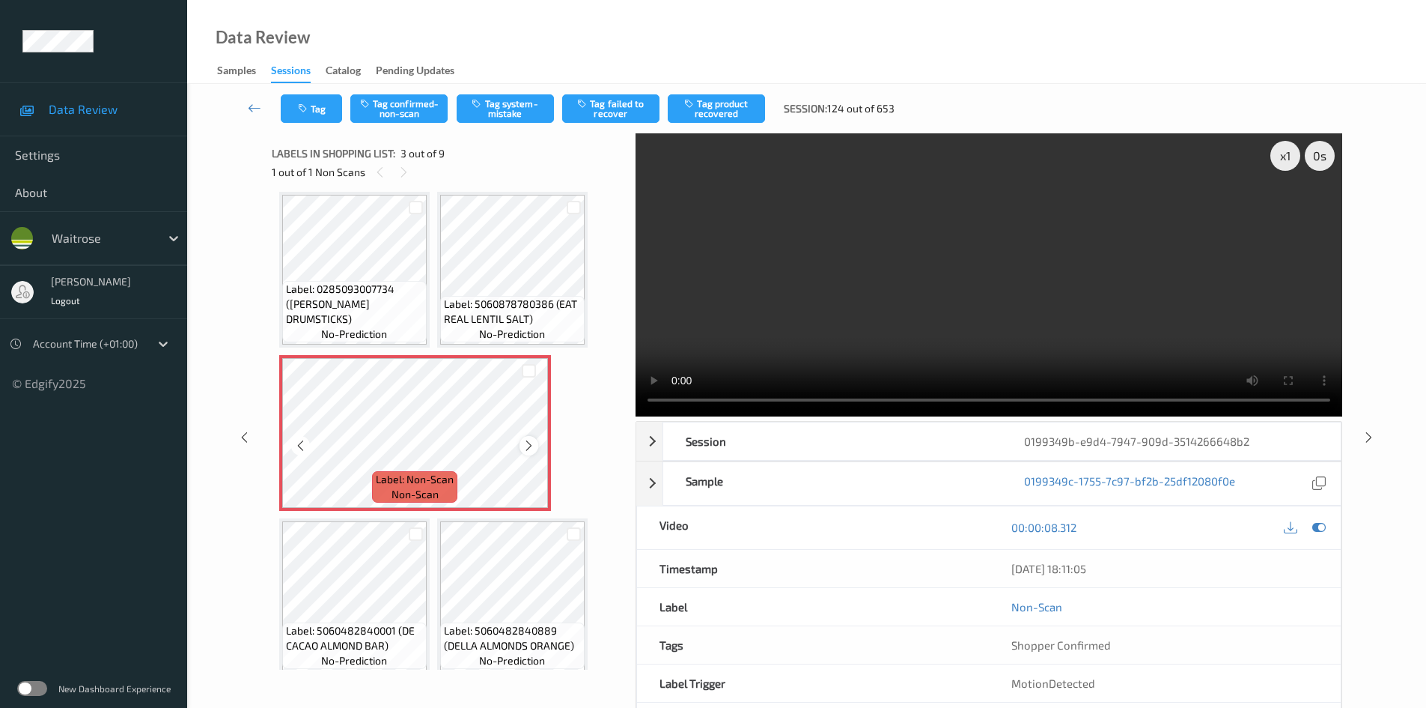
click at [528, 442] on icon at bounding box center [529, 445] width 13 height 13
click at [529, 443] on icon at bounding box center [529, 445] width 13 height 13
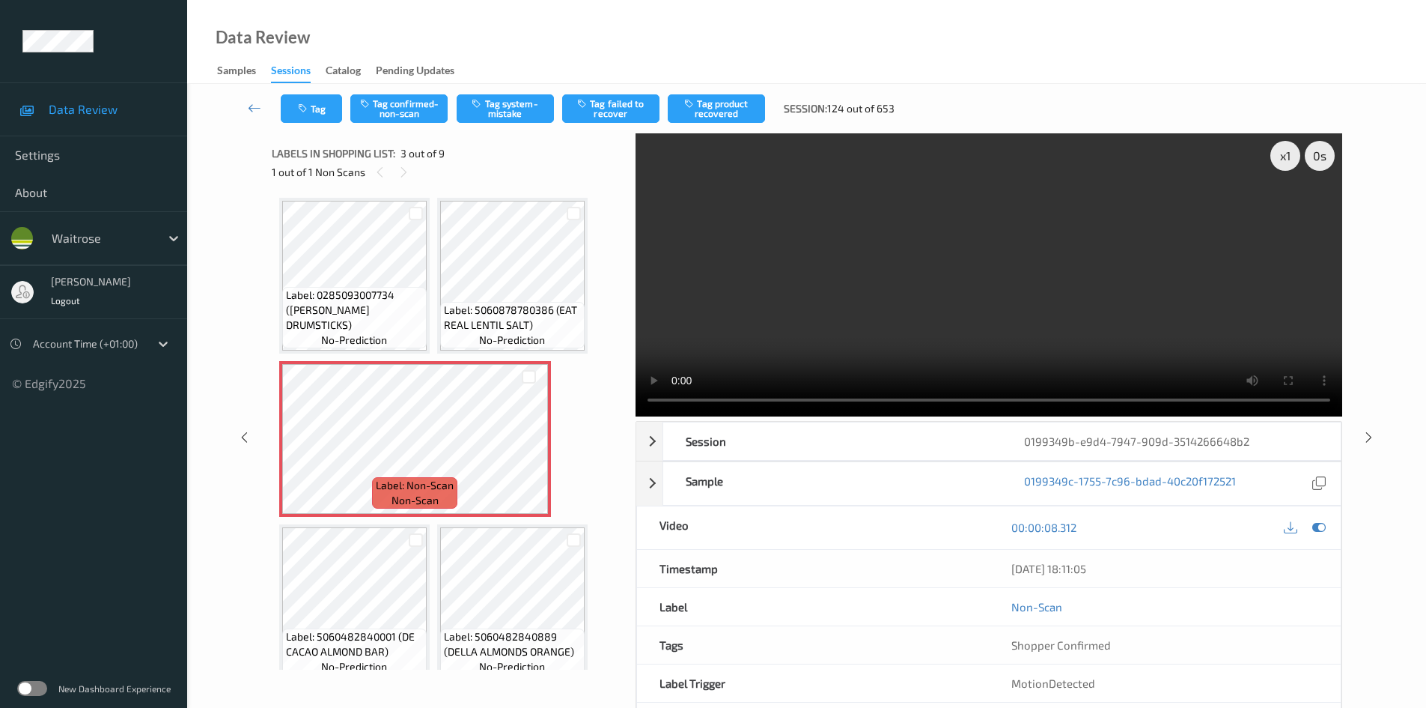
scroll to position [0, 0]
click at [1289, 153] on div "x 1" at bounding box center [1286, 156] width 30 height 30
click at [978, 246] on video at bounding box center [989, 274] width 707 height 283
click at [1042, 352] on video at bounding box center [989, 274] width 707 height 283
click at [955, 327] on video at bounding box center [989, 274] width 707 height 283
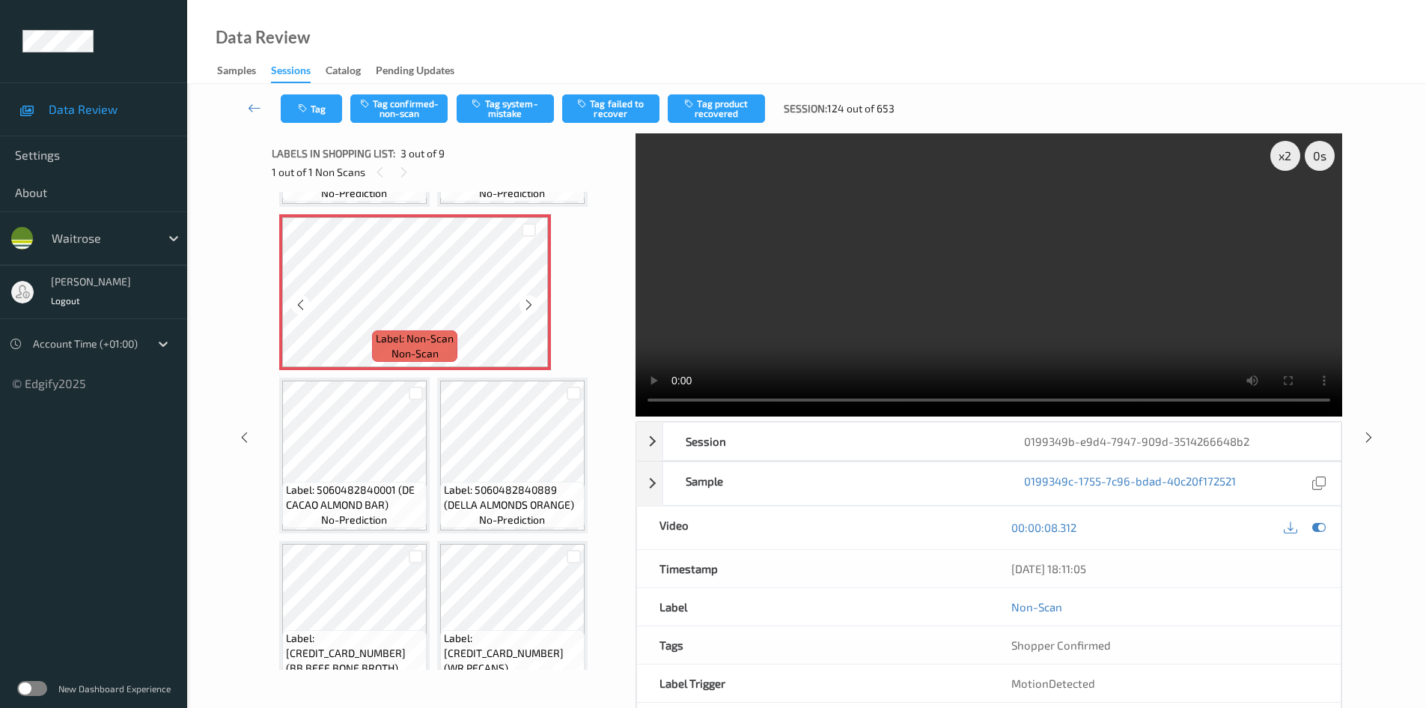
scroll to position [150, 0]
click at [942, 303] on video at bounding box center [989, 274] width 707 height 283
click at [1031, 264] on video at bounding box center [989, 274] width 707 height 283
click at [961, 273] on video at bounding box center [989, 274] width 707 height 283
click at [999, 288] on video at bounding box center [989, 274] width 707 height 283
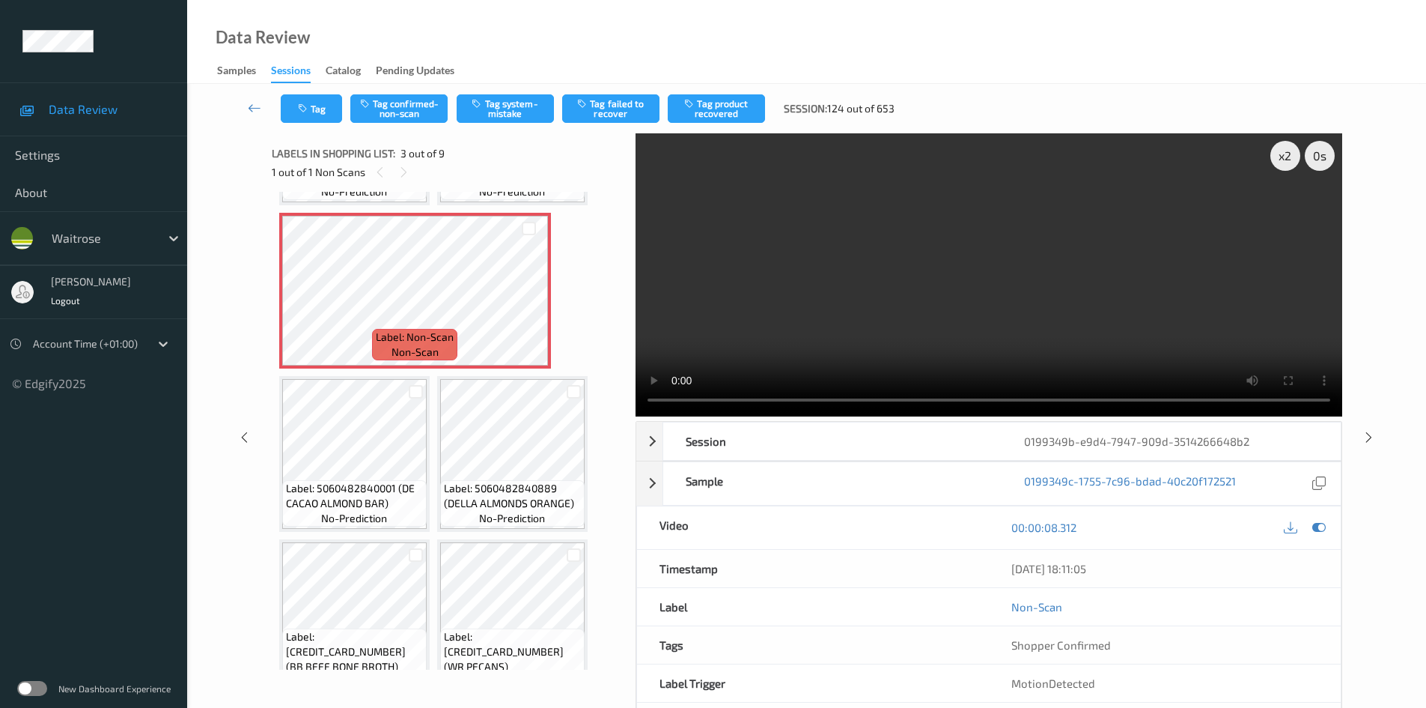
click at [994, 297] on video at bounding box center [989, 274] width 707 height 283
click at [991, 311] on video at bounding box center [989, 274] width 707 height 283
click at [988, 311] on video at bounding box center [989, 274] width 707 height 283
click at [994, 308] on video at bounding box center [989, 274] width 707 height 283
click at [922, 303] on video at bounding box center [989, 274] width 707 height 283
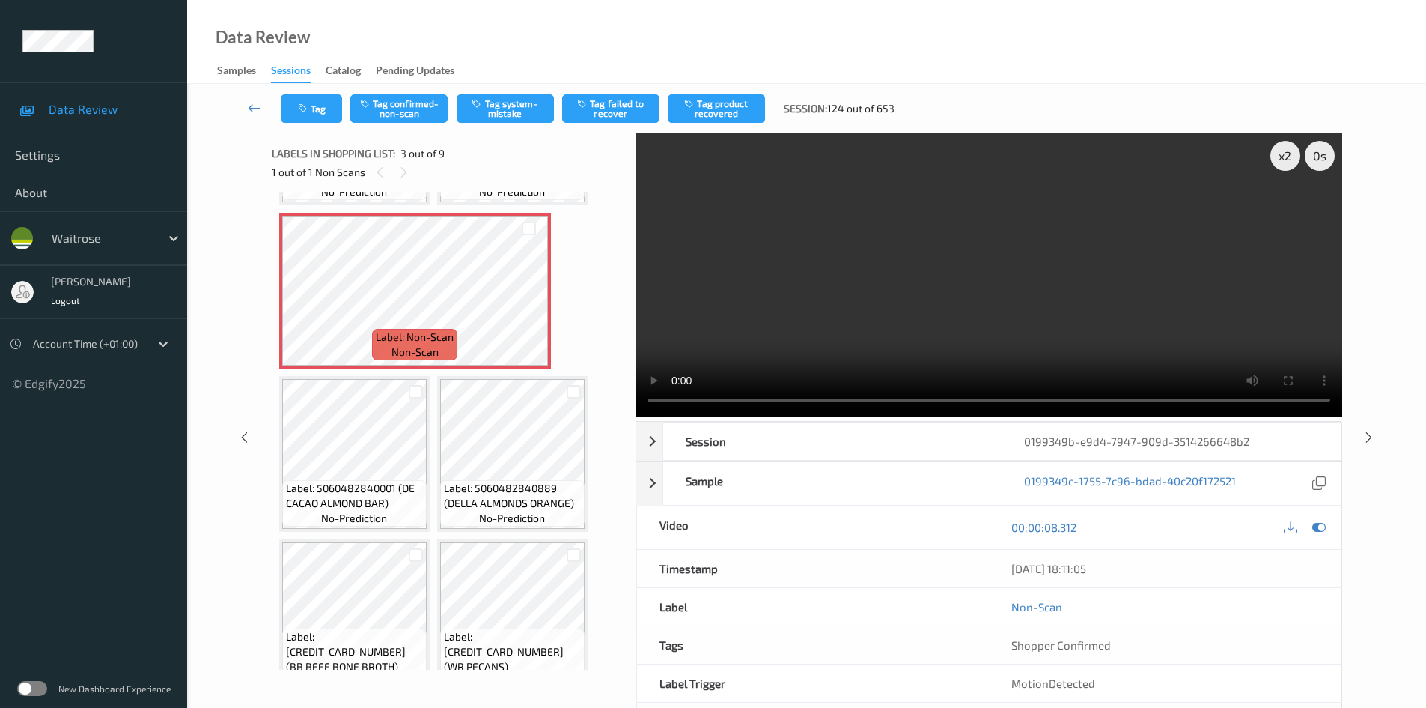
click at [937, 303] on video at bounding box center [989, 274] width 707 height 283
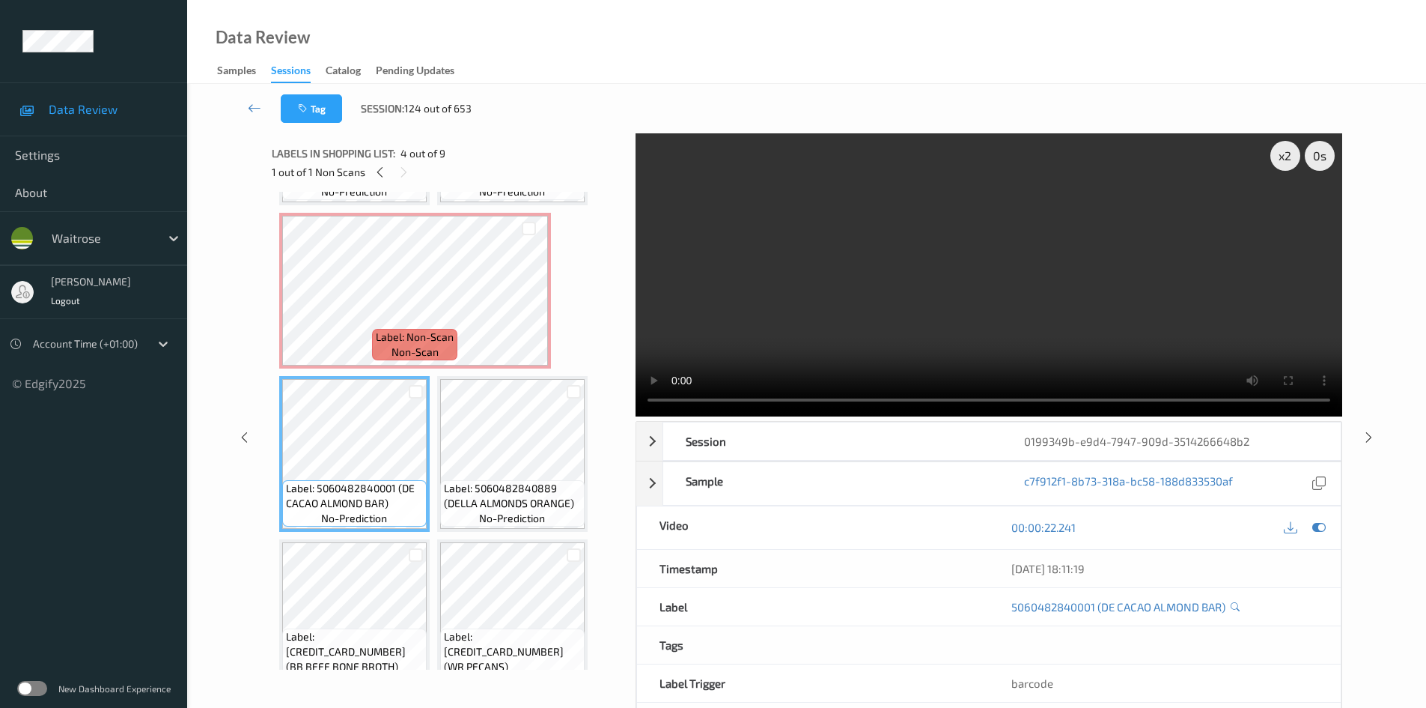
click at [979, 334] on video at bounding box center [989, 274] width 707 height 283
click at [1015, 297] on video at bounding box center [989, 274] width 707 height 283
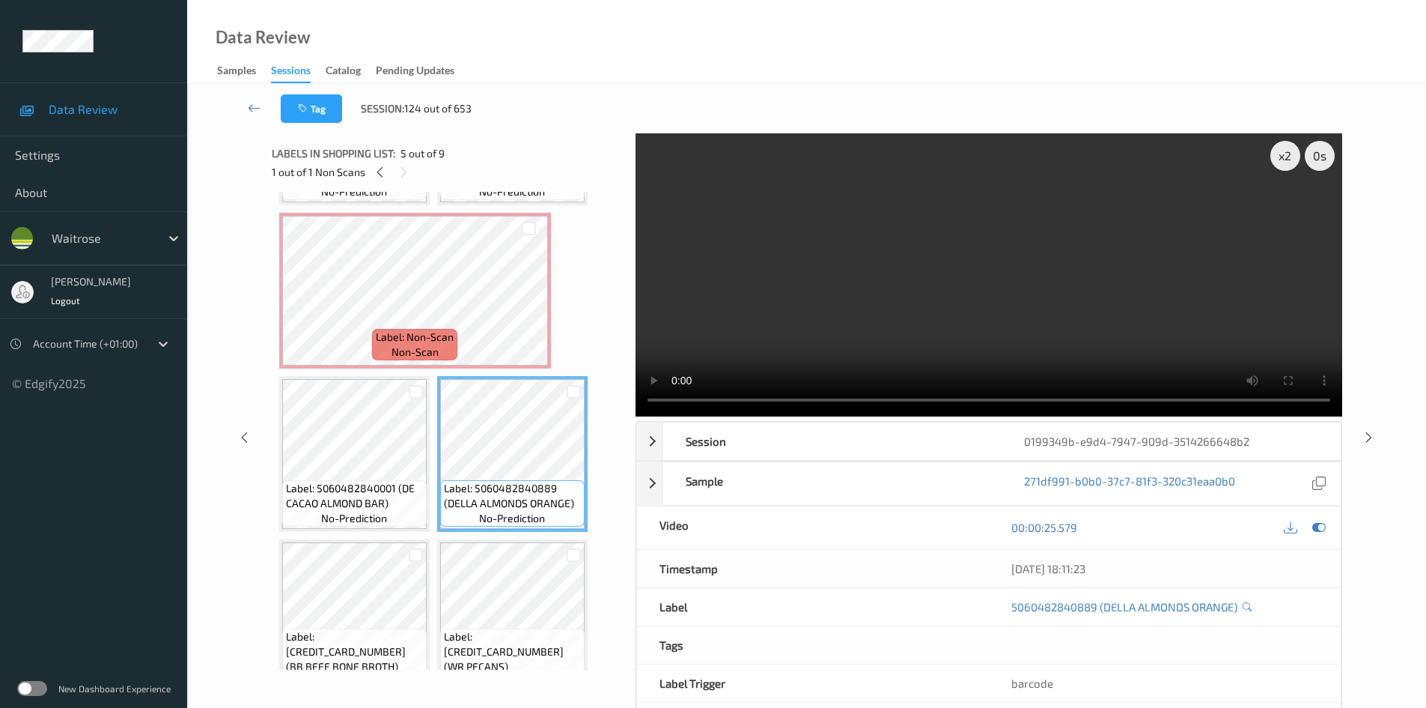
click at [952, 308] on video at bounding box center [989, 274] width 707 height 283
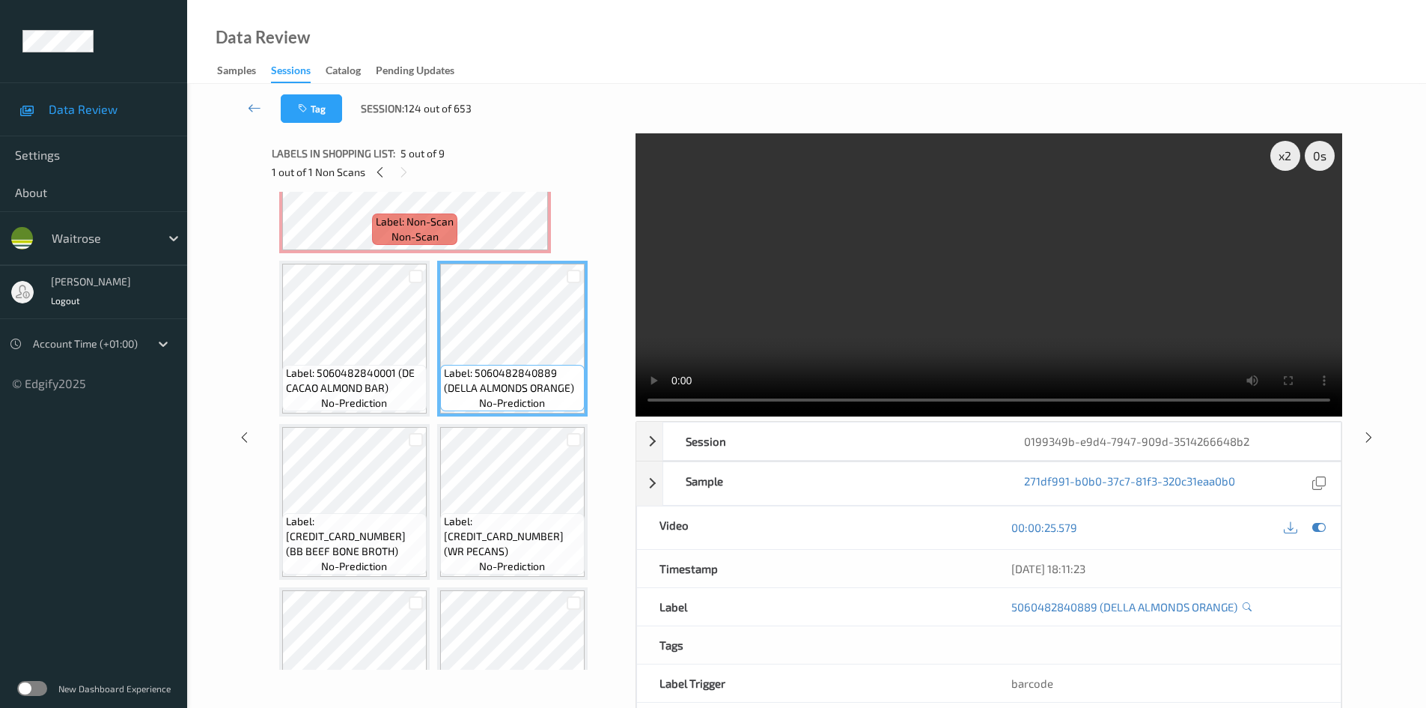
scroll to position [346, 0]
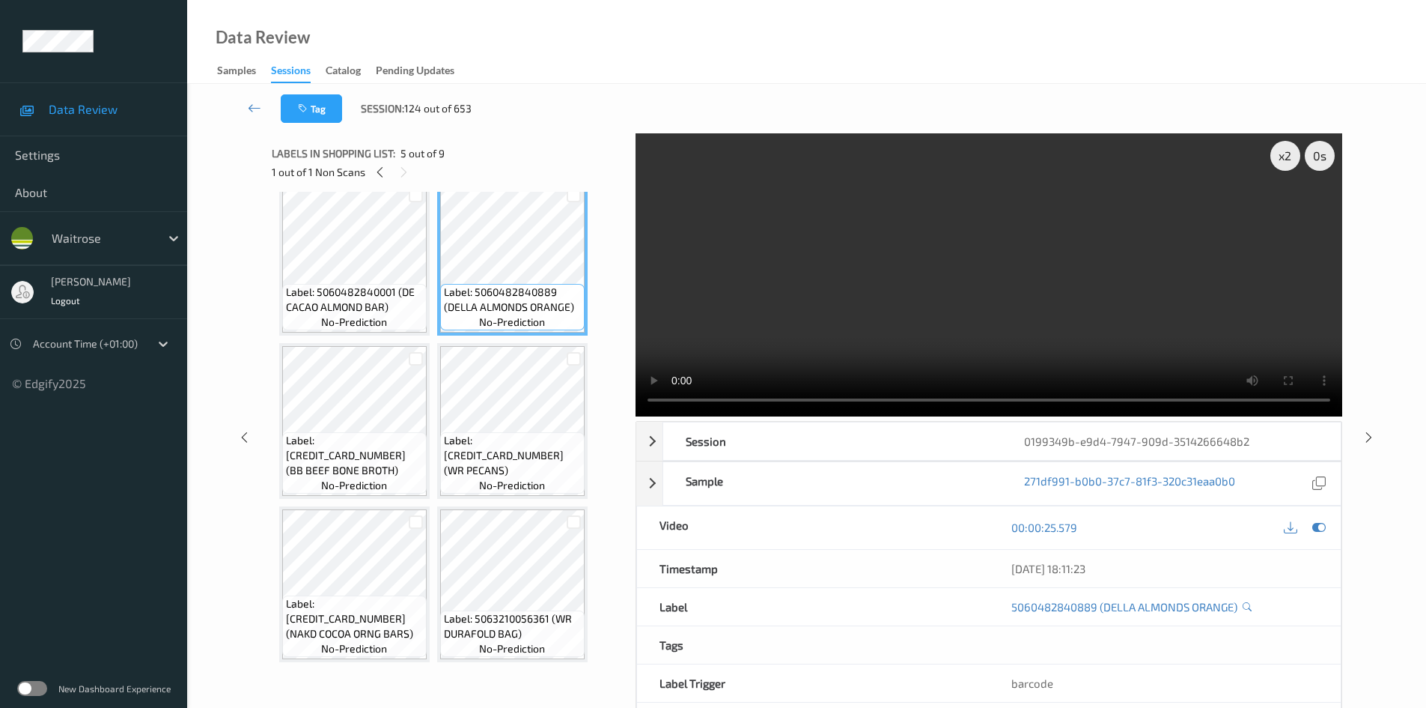
click at [964, 299] on video at bounding box center [989, 274] width 707 height 283
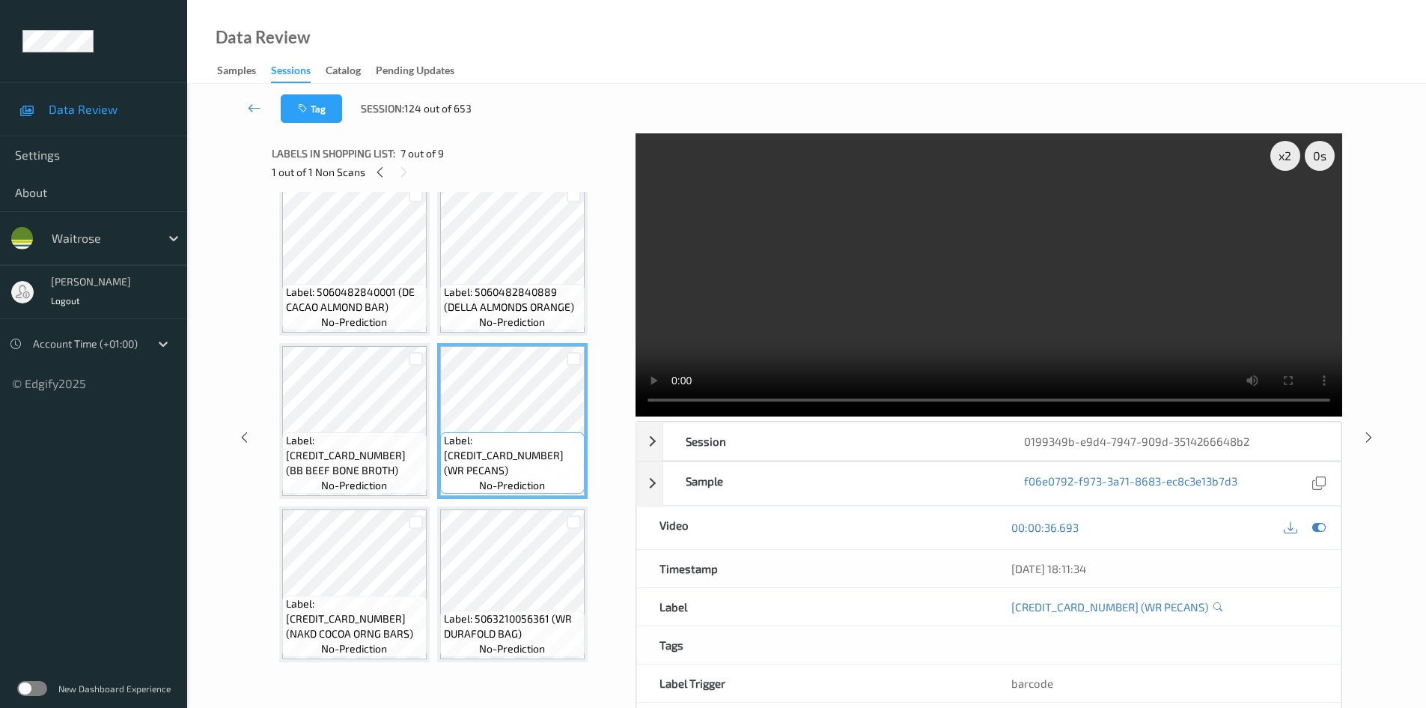
scroll to position [271, 0]
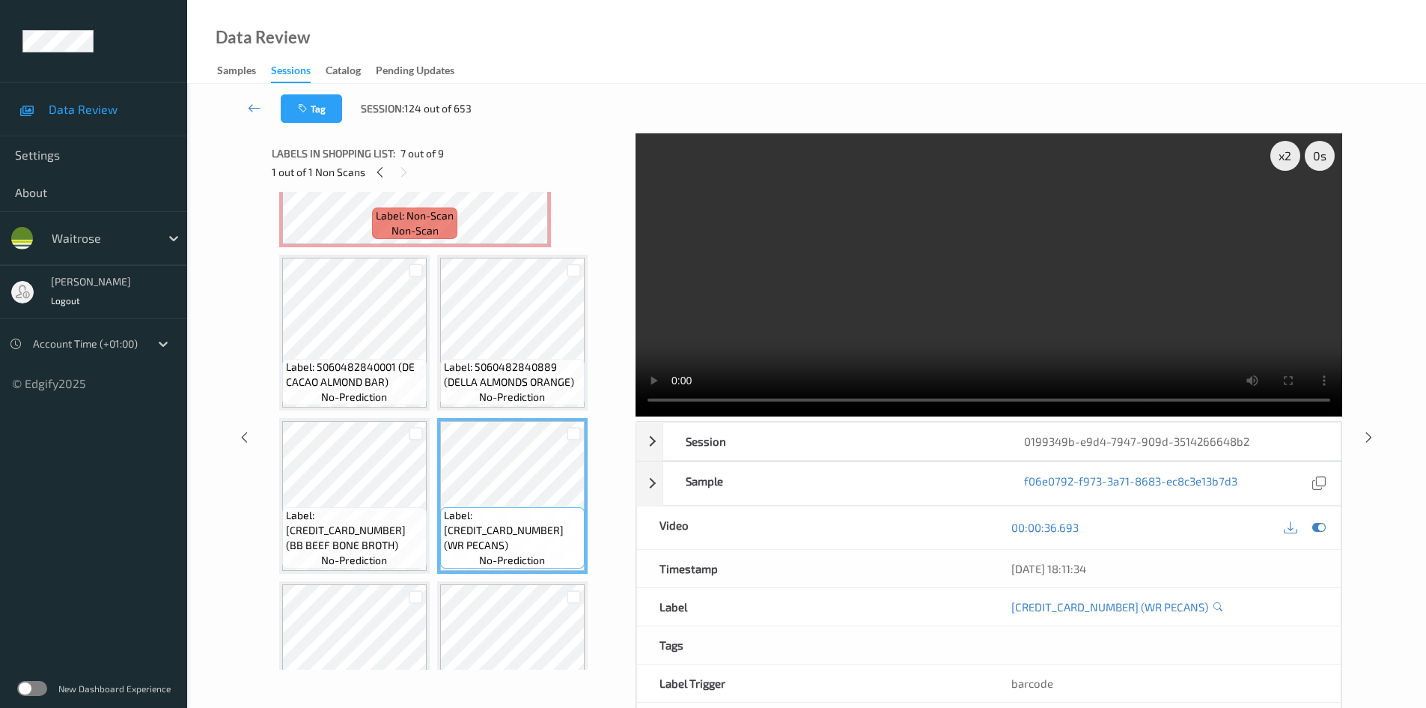
click at [1083, 358] on video at bounding box center [989, 274] width 707 height 283
click at [1009, 312] on video at bounding box center [989, 274] width 707 height 283
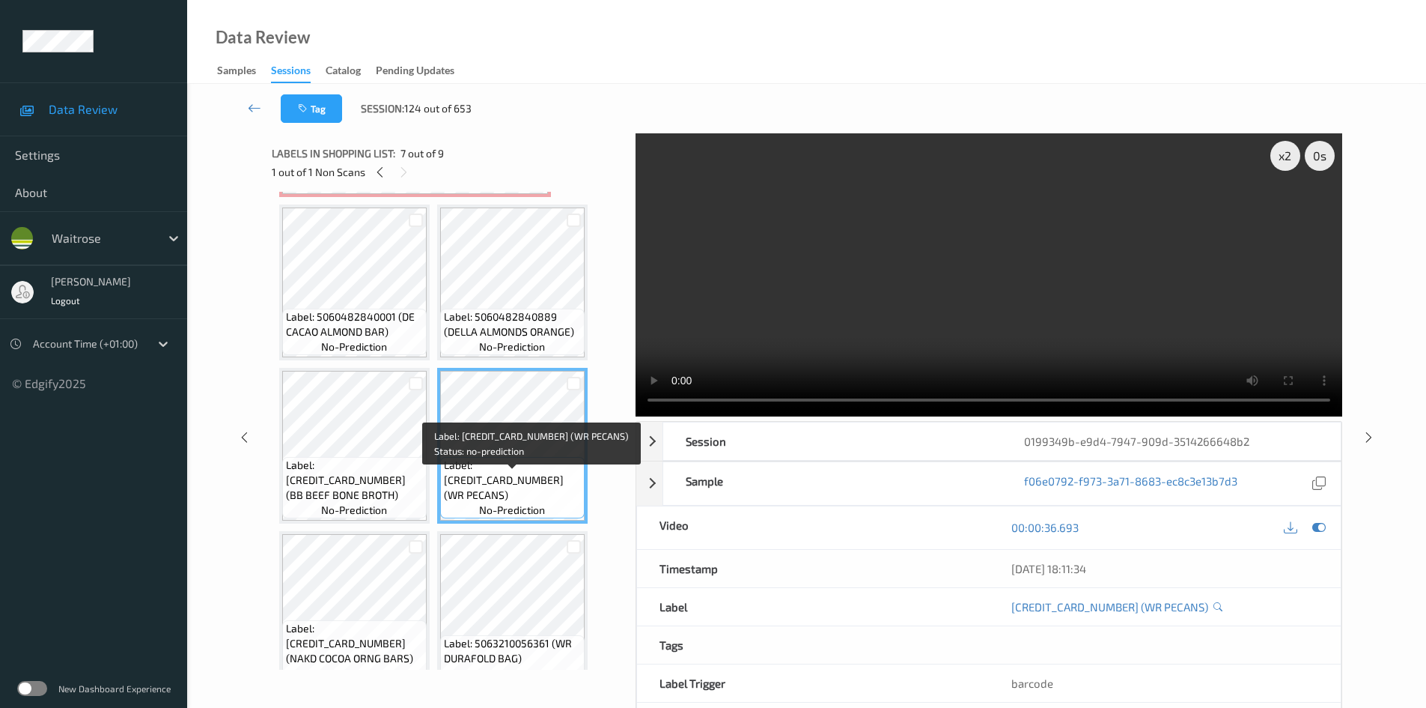
scroll to position [346, 0]
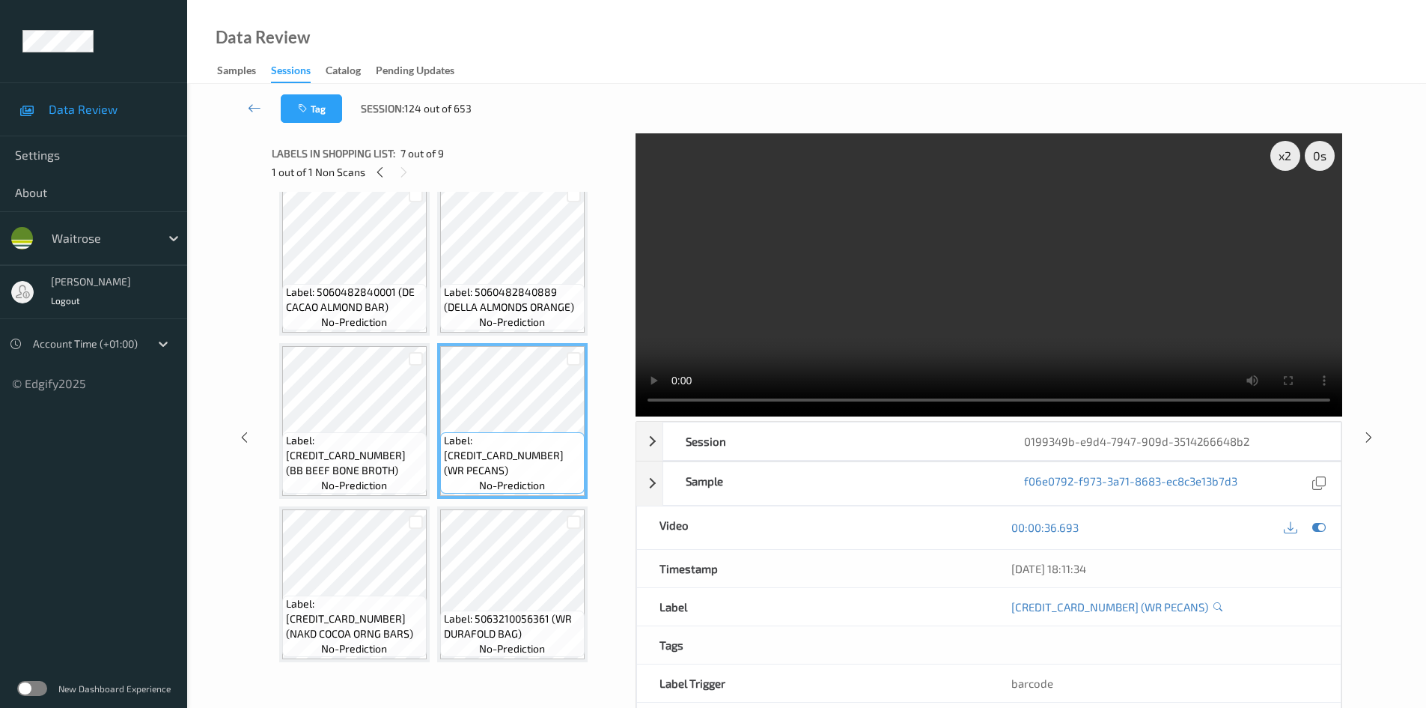
click at [911, 291] on video at bounding box center [989, 274] width 707 height 283
click at [1098, 265] on video at bounding box center [989, 274] width 707 height 283
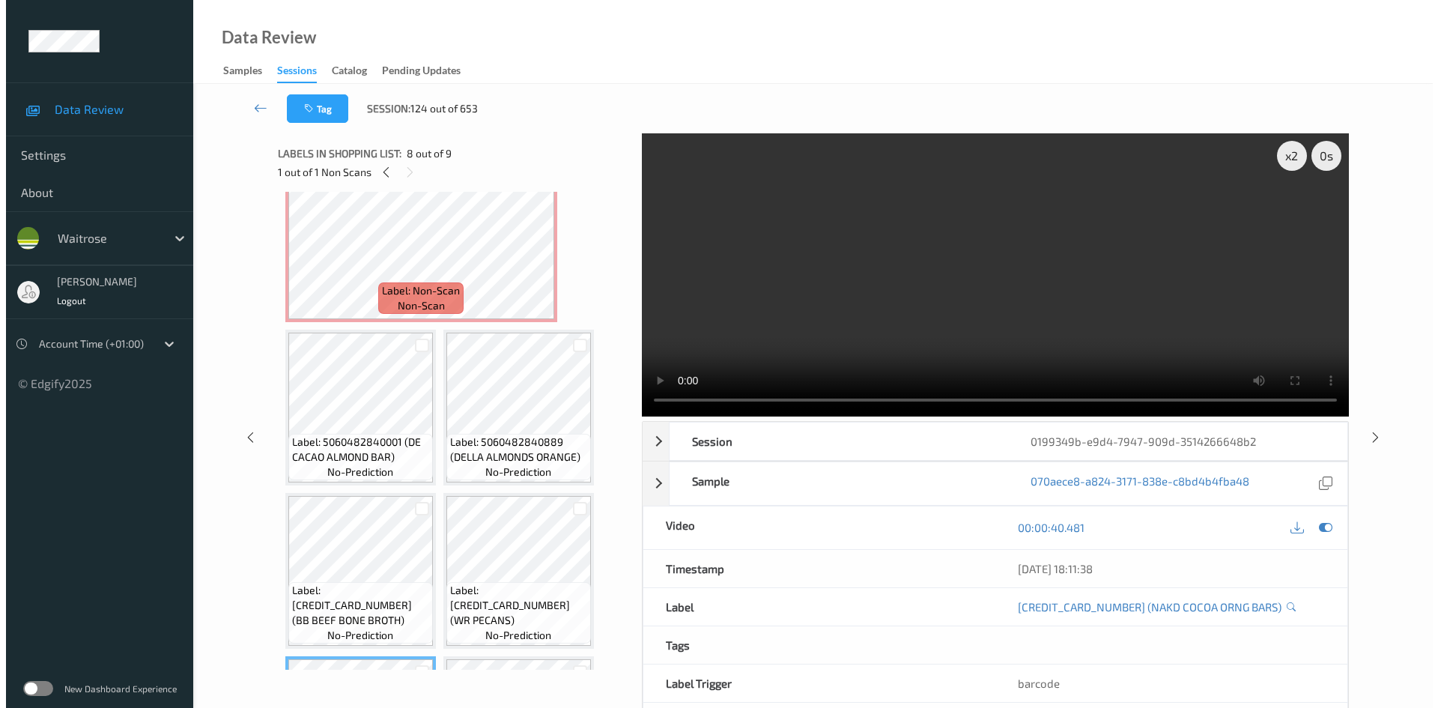
scroll to position [0, 0]
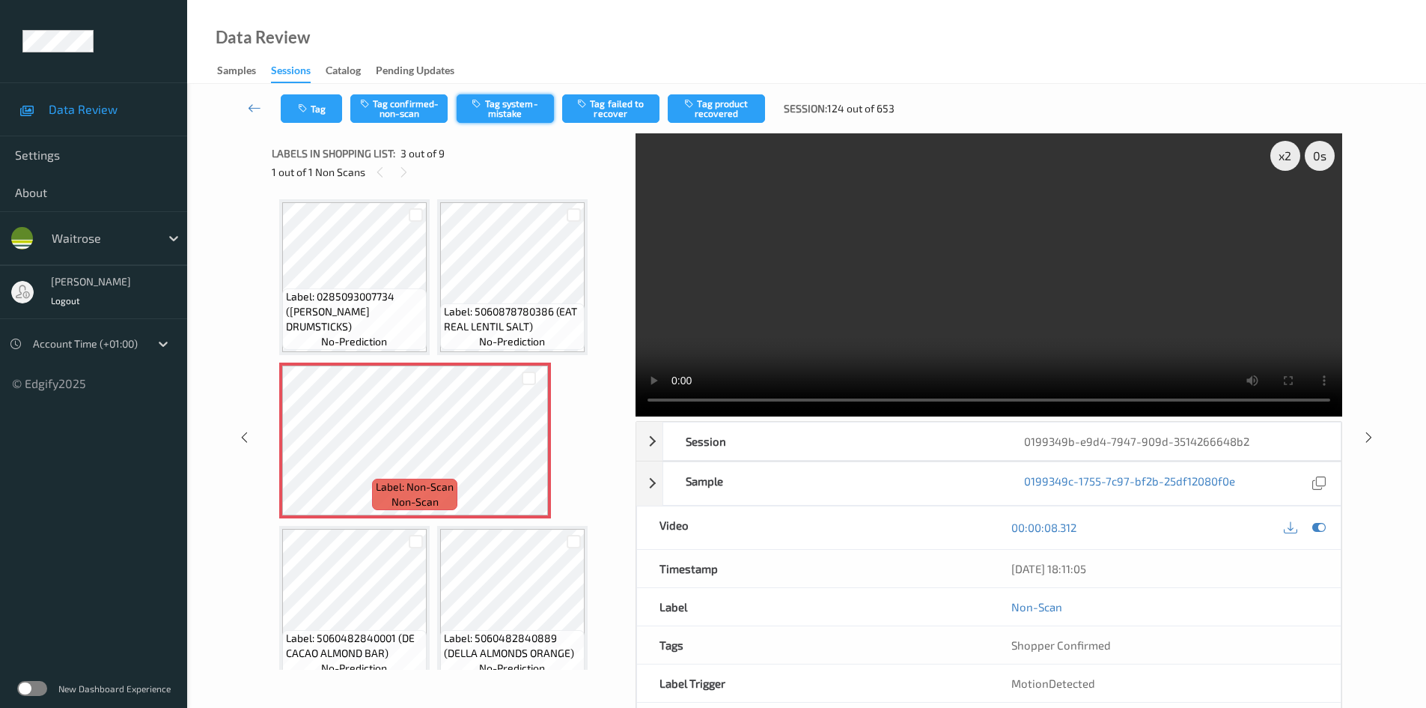
click at [510, 106] on button "Tag system-mistake" at bounding box center [505, 108] width 97 height 28
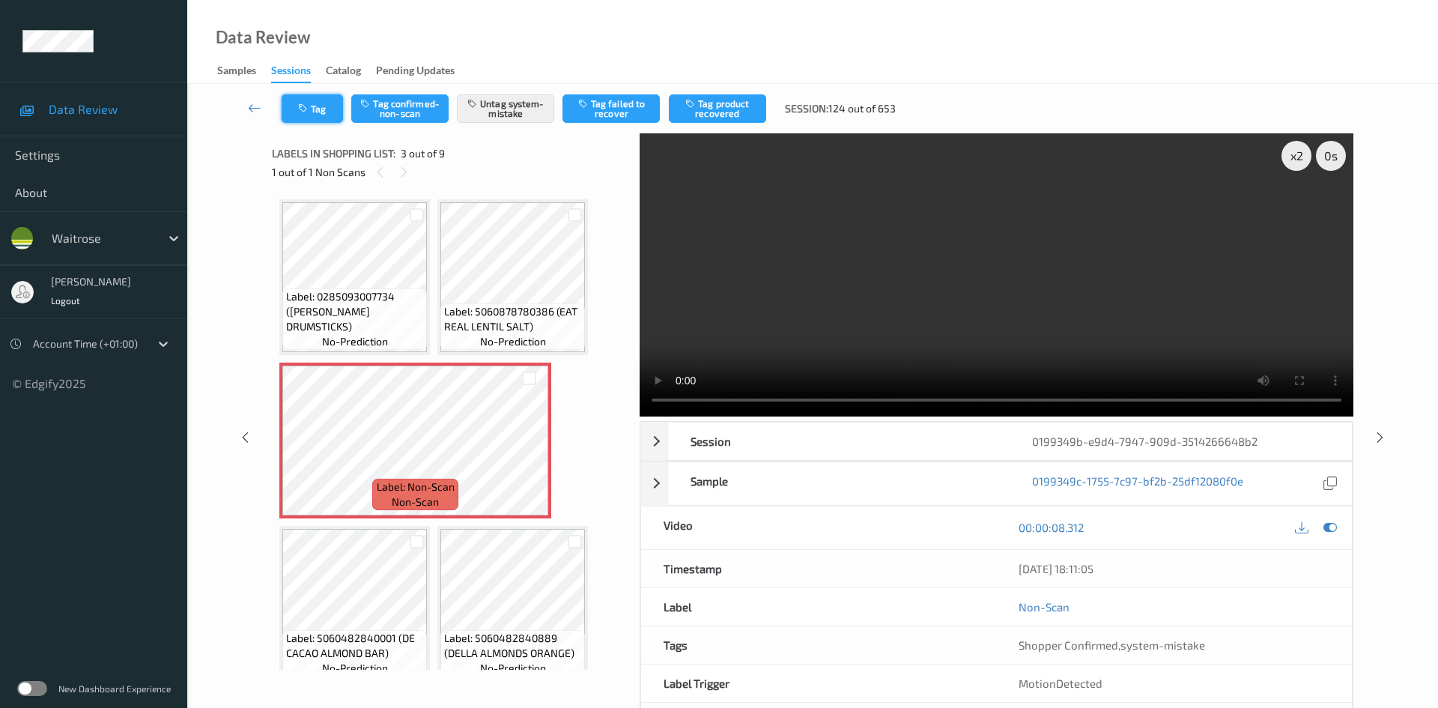
click at [326, 118] on button "Tag" at bounding box center [312, 108] width 61 height 28
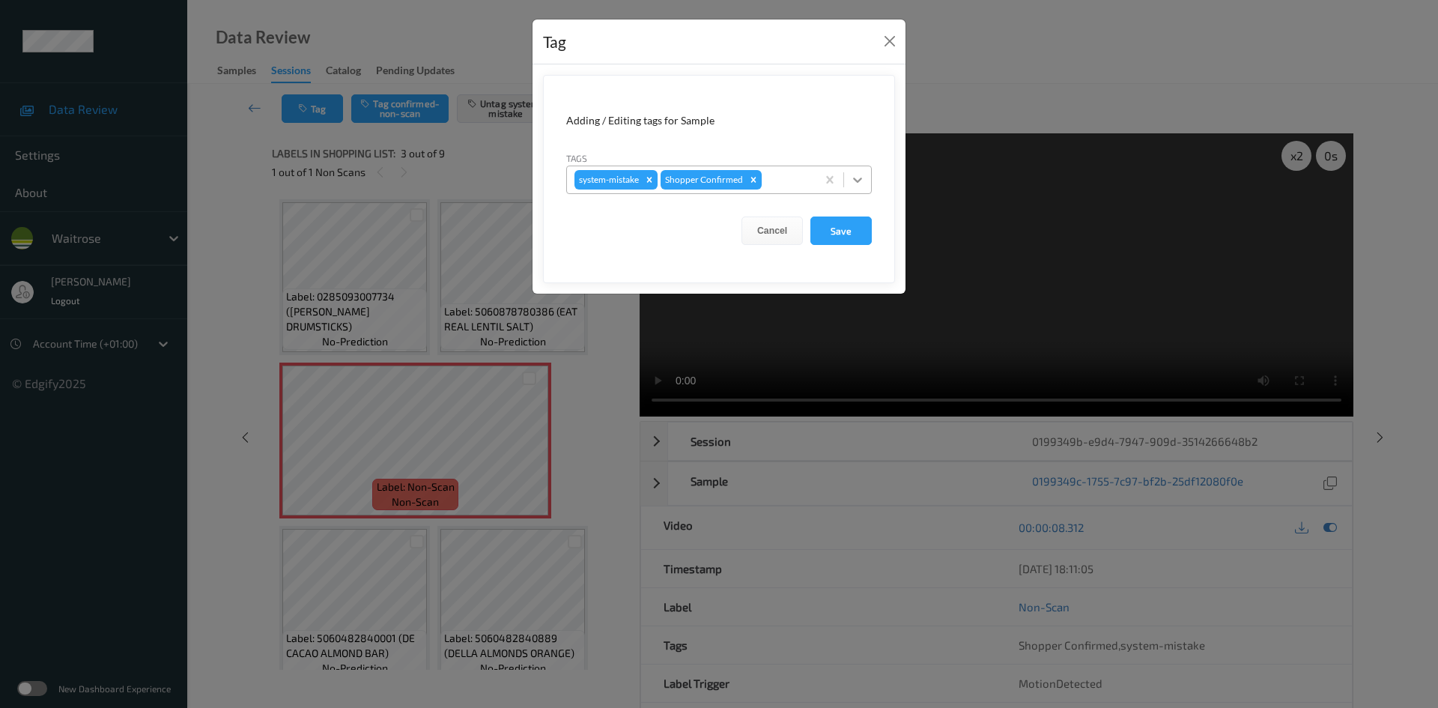
click at [865, 184] on div at bounding box center [857, 179] width 27 height 27
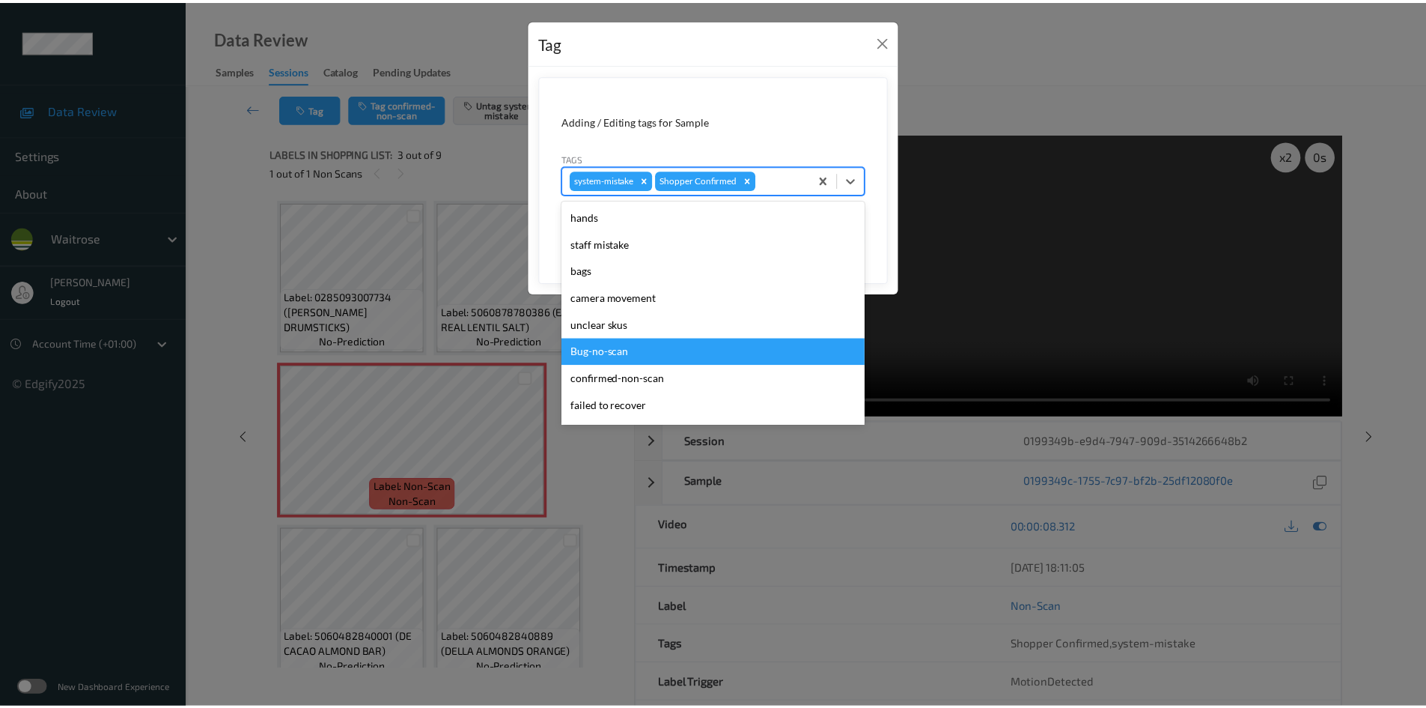
scroll to position [347, 0]
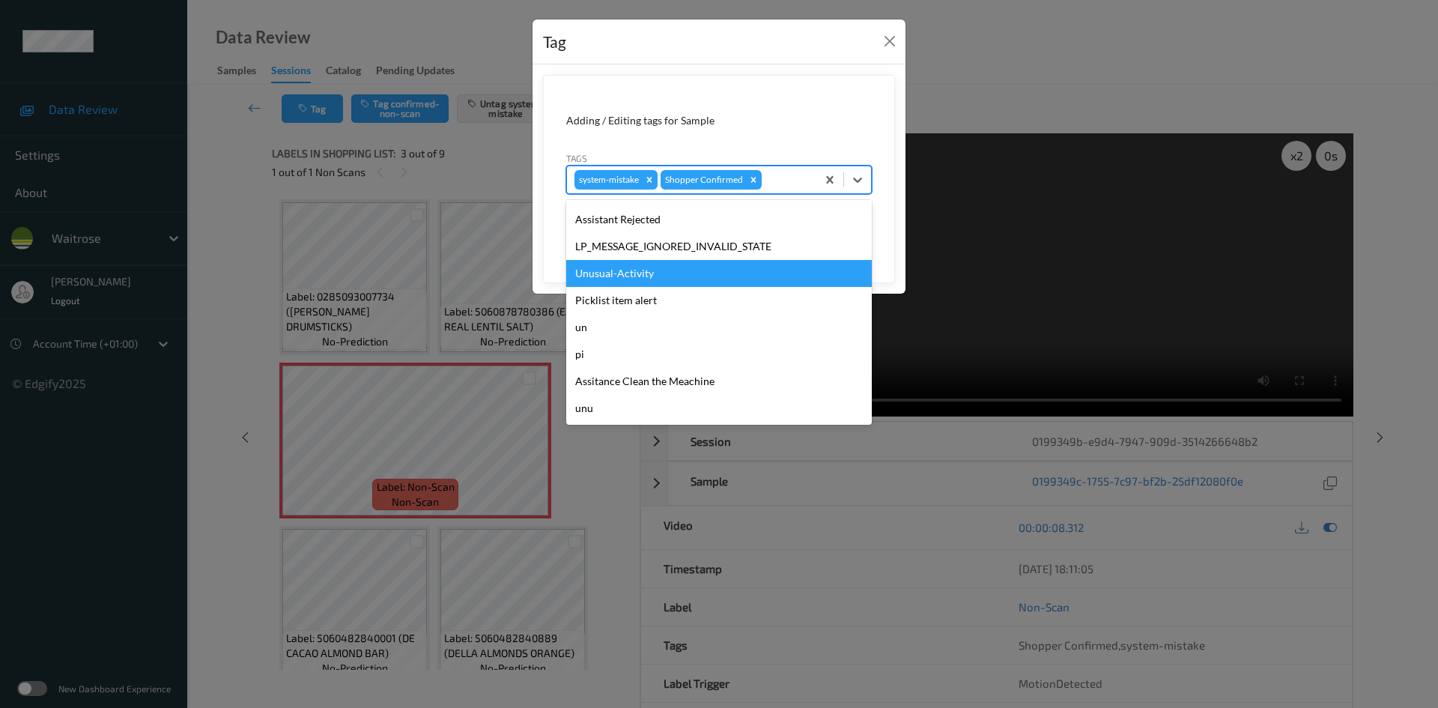
drag, startPoint x: 648, startPoint y: 268, endPoint x: 804, endPoint y: 257, distance: 156.1
click at [649, 268] on div "Unusual-Activity" at bounding box center [719, 273] width 306 height 27
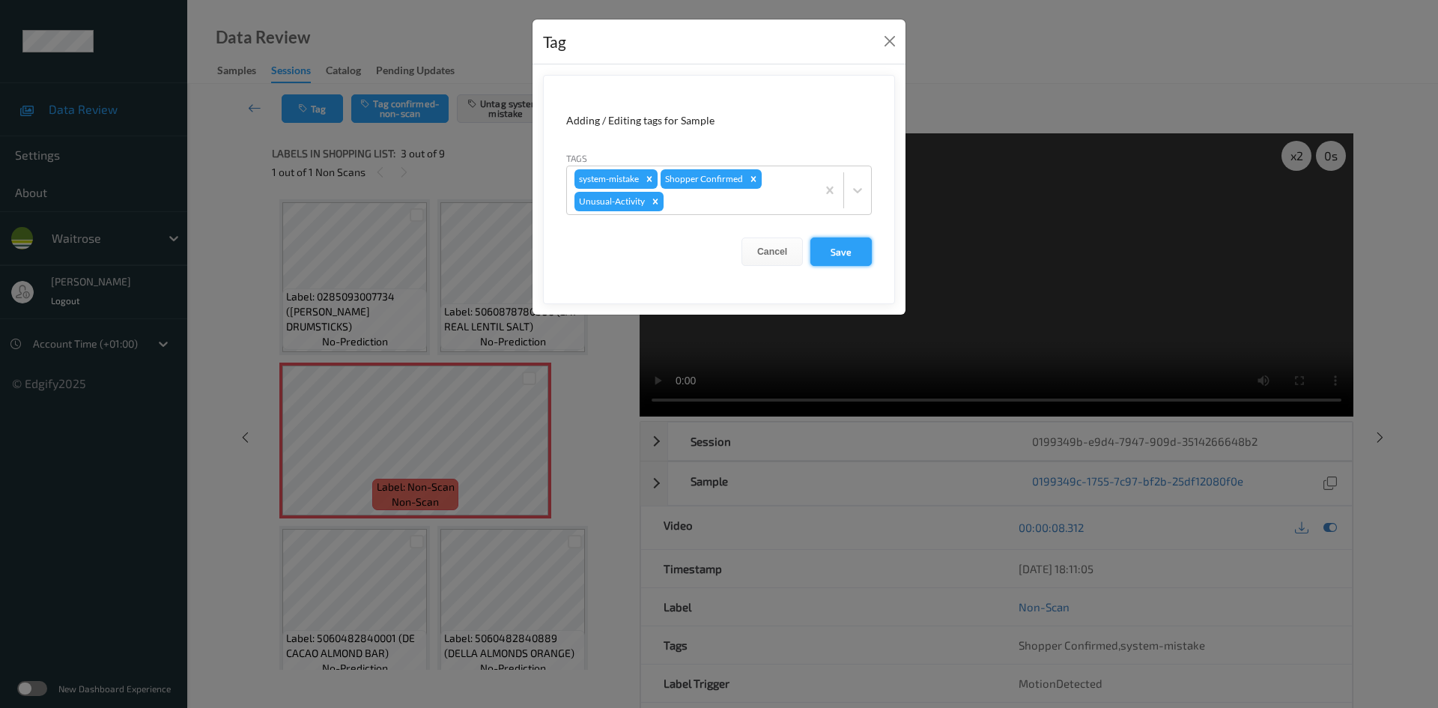
click at [864, 246] on button "Save" at bounding box center [840, 251] width 61 height 28
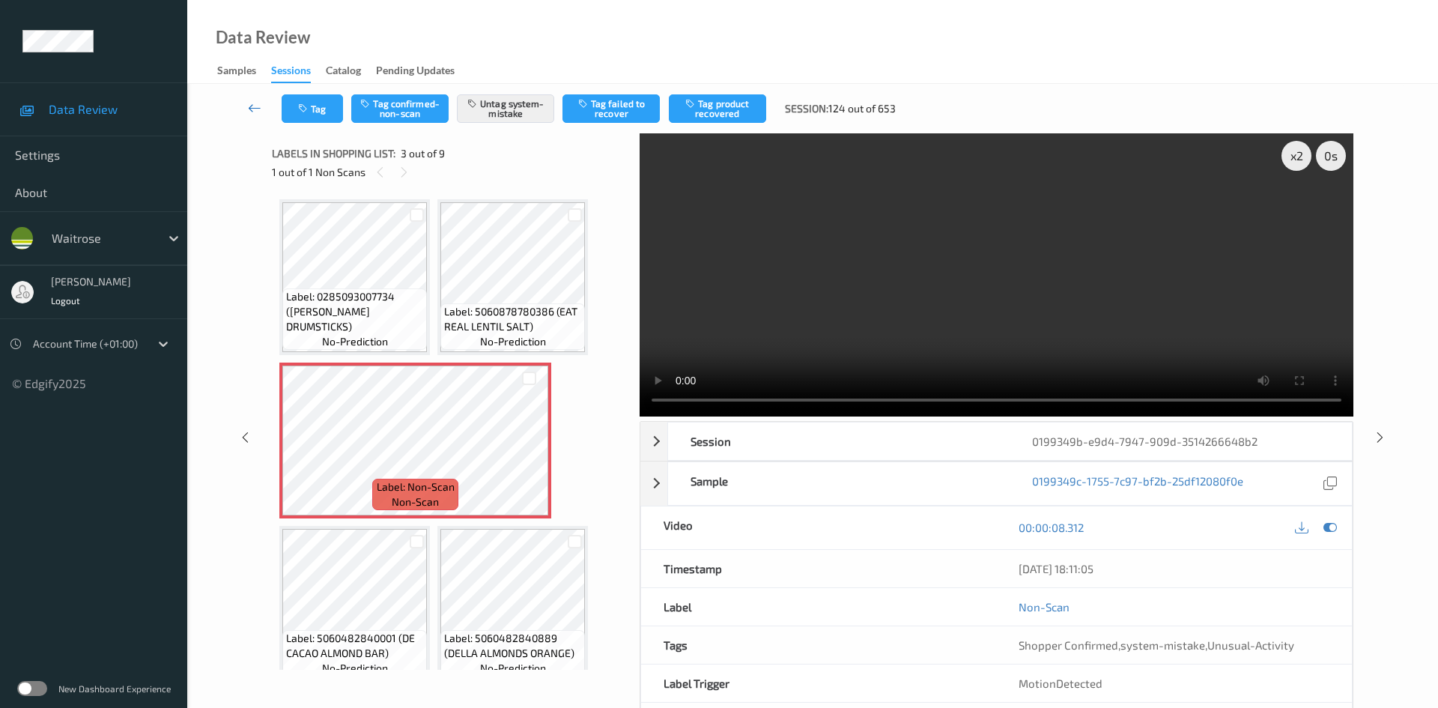
click at [249, 97] on link at bounding box center [254, 108] width 53 height 28
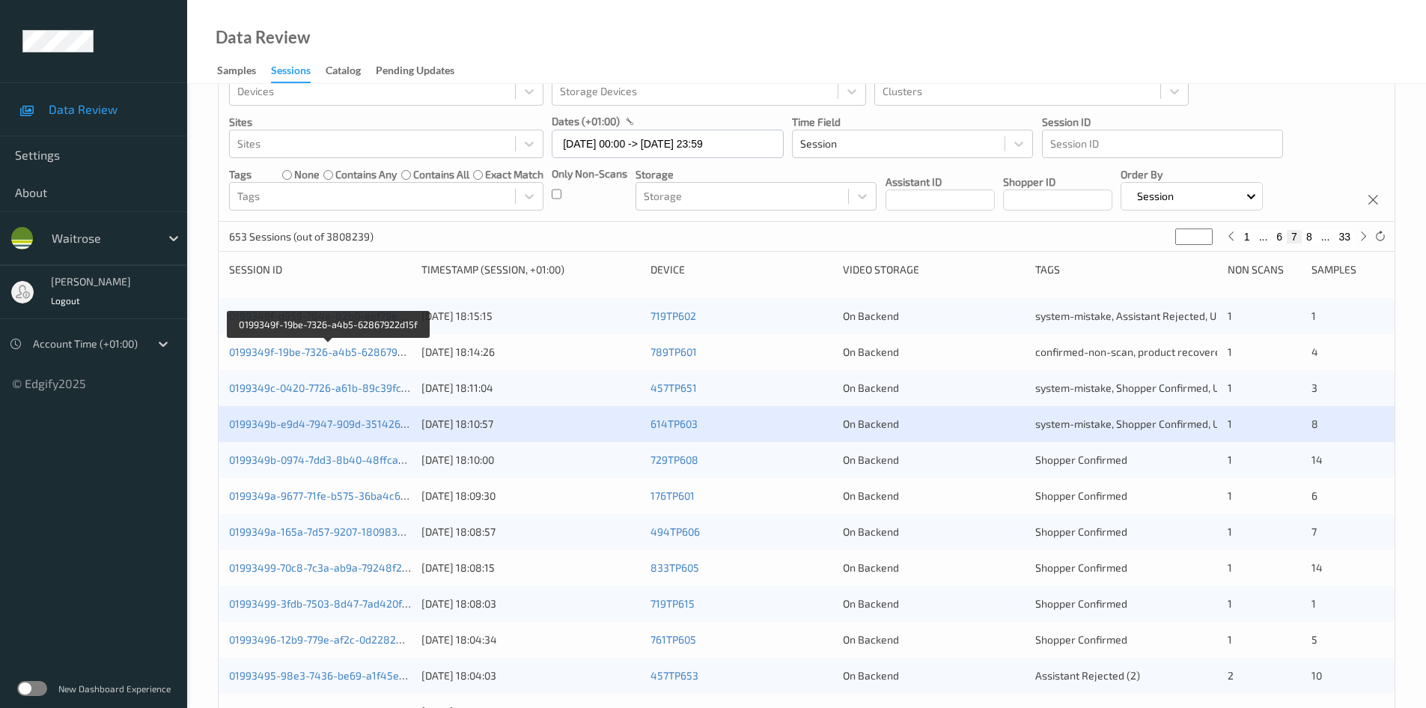
scroll to position [75, 0]
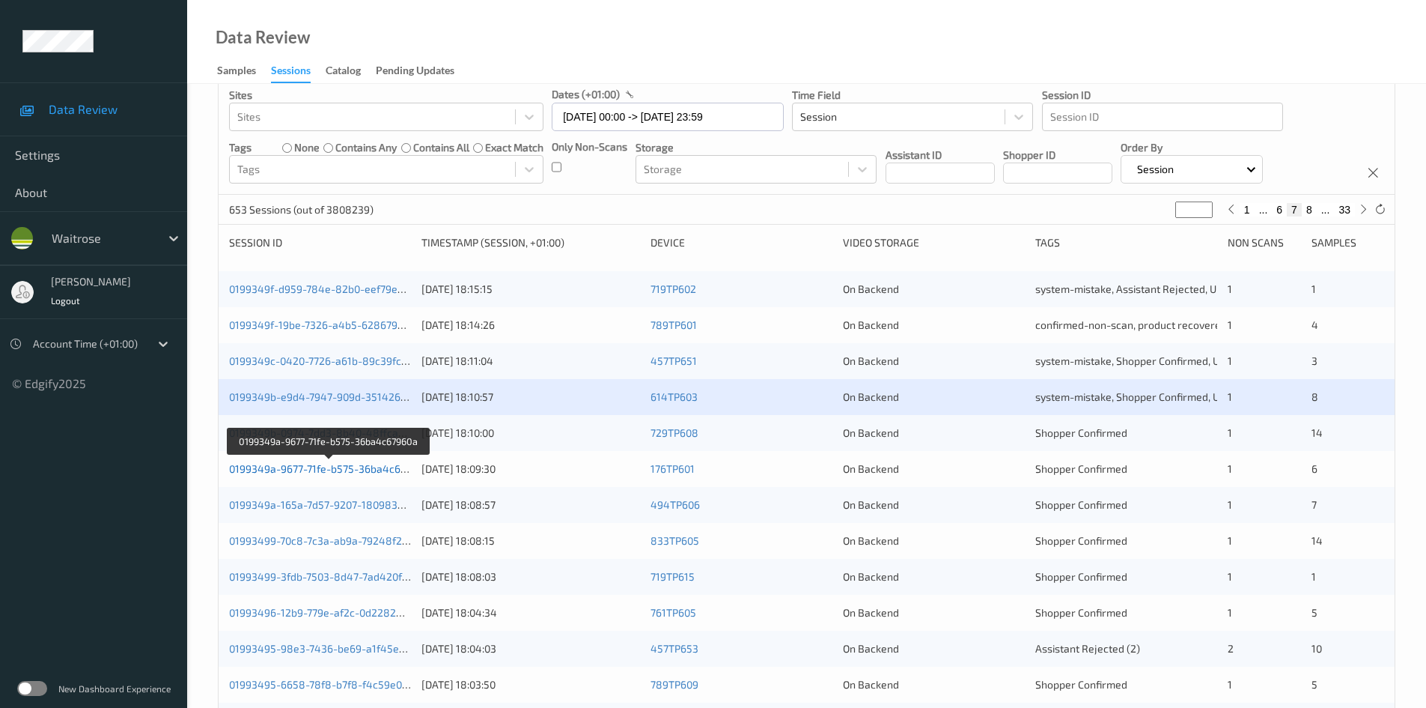
click at [286, 467] on link "0199349a-9677-71fe-b575-36ba4c67960a" at bounding box center [329, 468] width 201 height 13
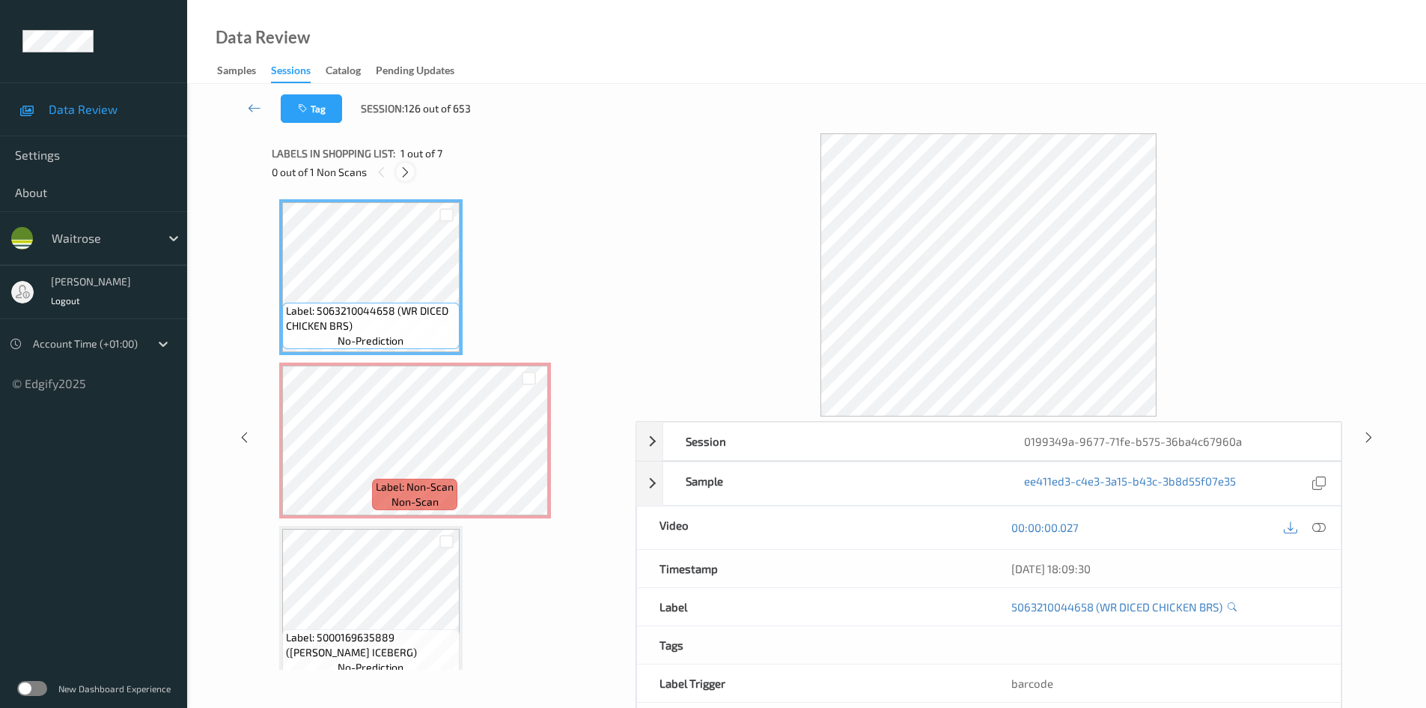
click at [403, 172] on icon at bounding box center [405, 171] width 13 height 13
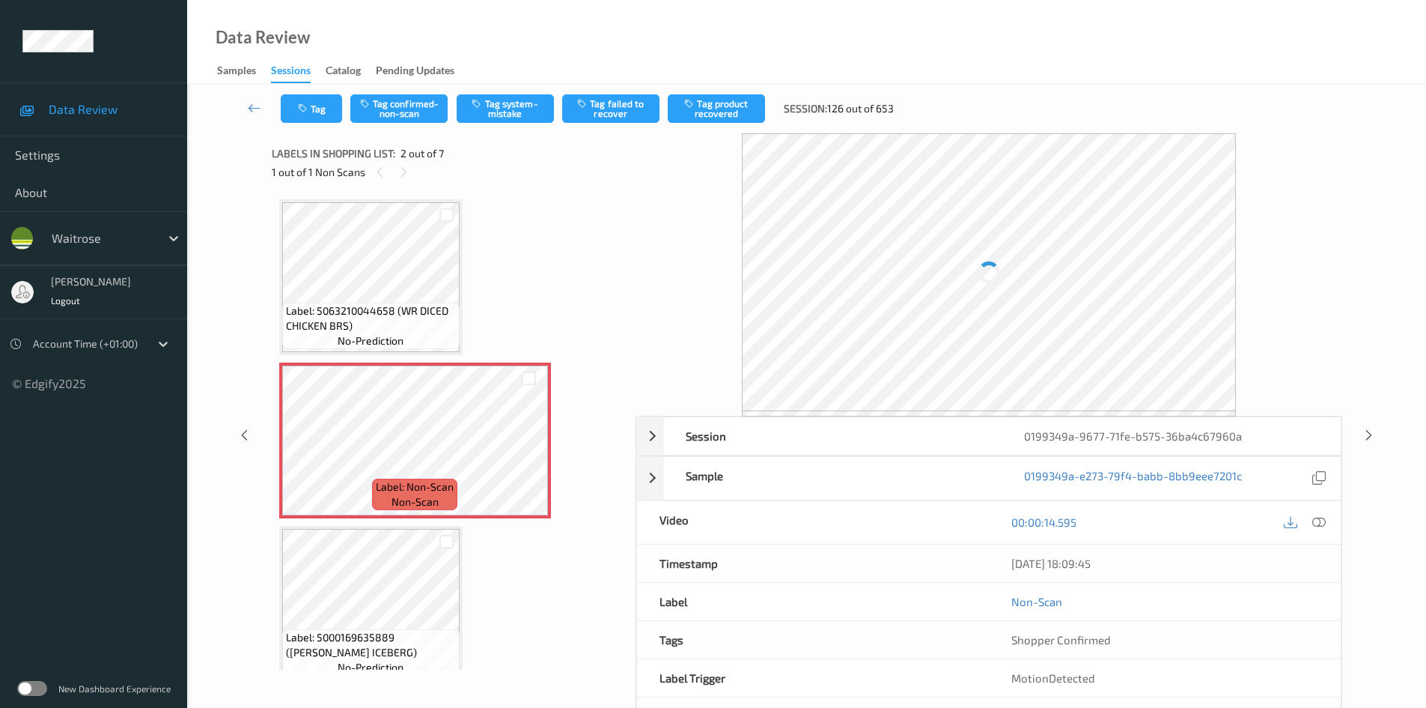
scroll to position [7, 0]
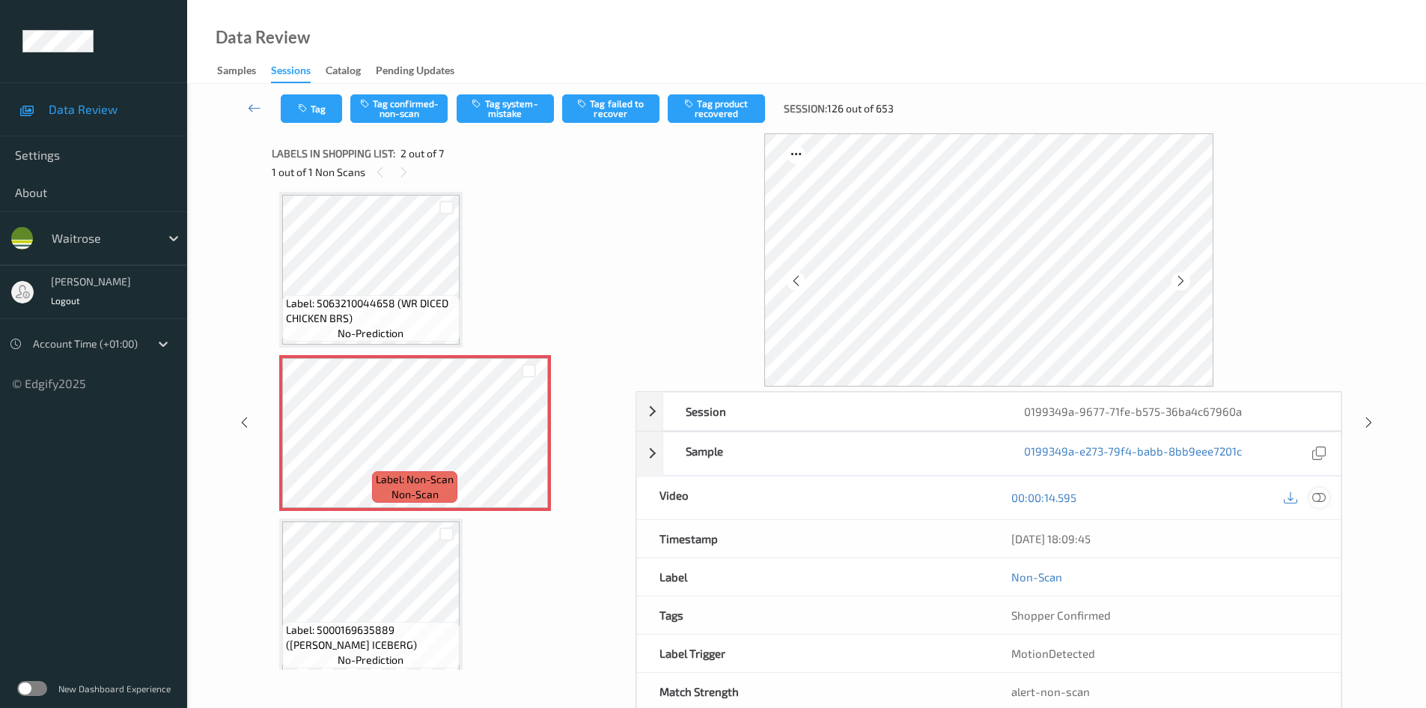
click at [1316, 496] on icon at bounding box center [1319, 496] width 13 height 13
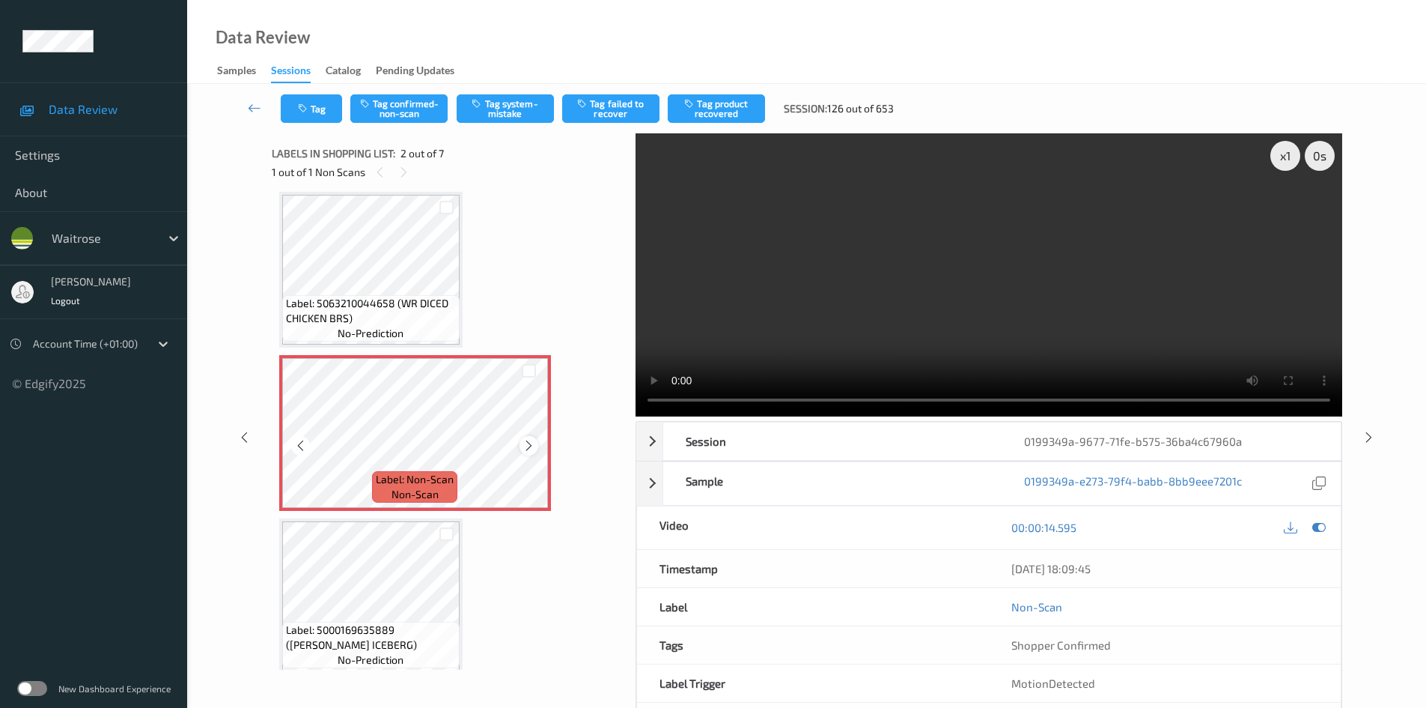
click at [528, 440] on icon at bounding box center [529, 445] width 13 height 13
click at [914, 304] on video at bounding box center [989, 274] width 707 height 283
click at [1284, 156] on div "x 1" at bounding box center [1286, 156] width 30 height 30
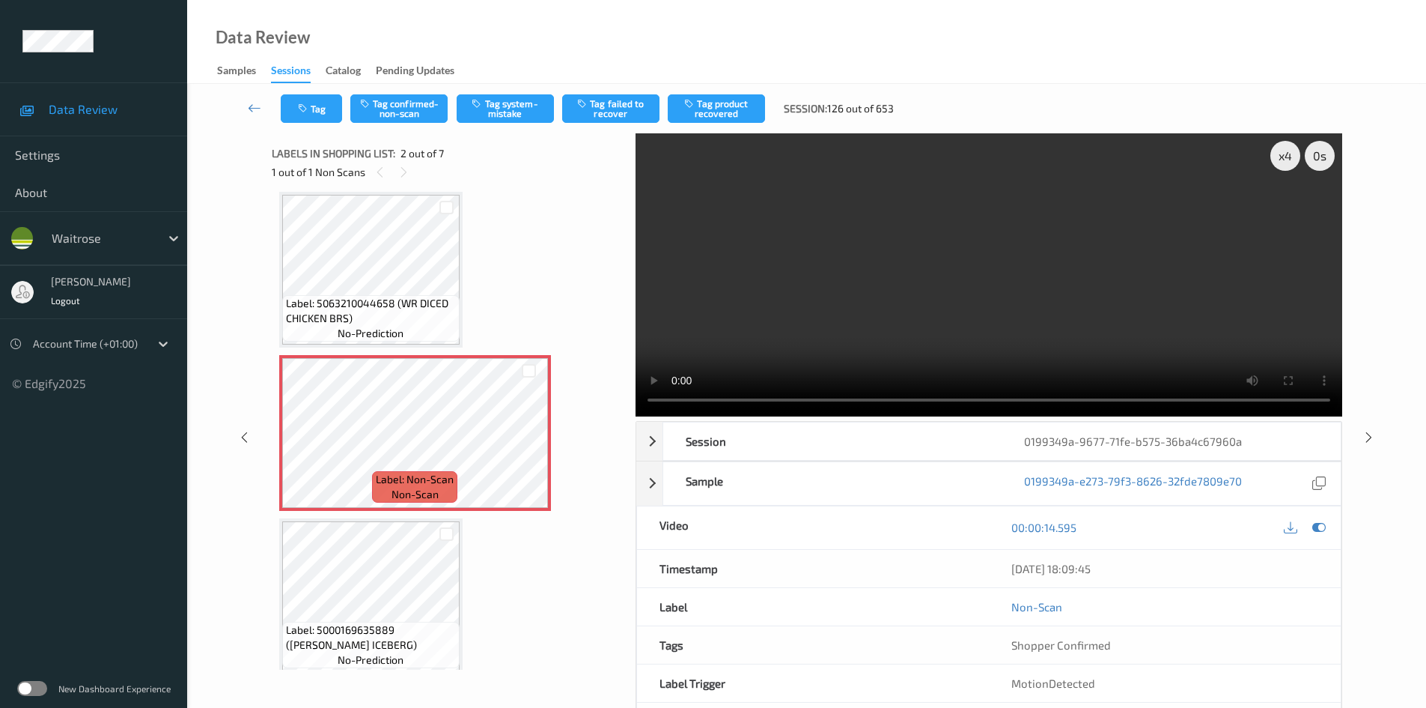
click at [1167, 255] on video at bounding box center [989, 274] width 707 height 283
click at [812, 328] on video at bounding box center [989, 274] width 707 height 283
click at [938, 301] on video at bounding box center [989, 274] width 707 height 283
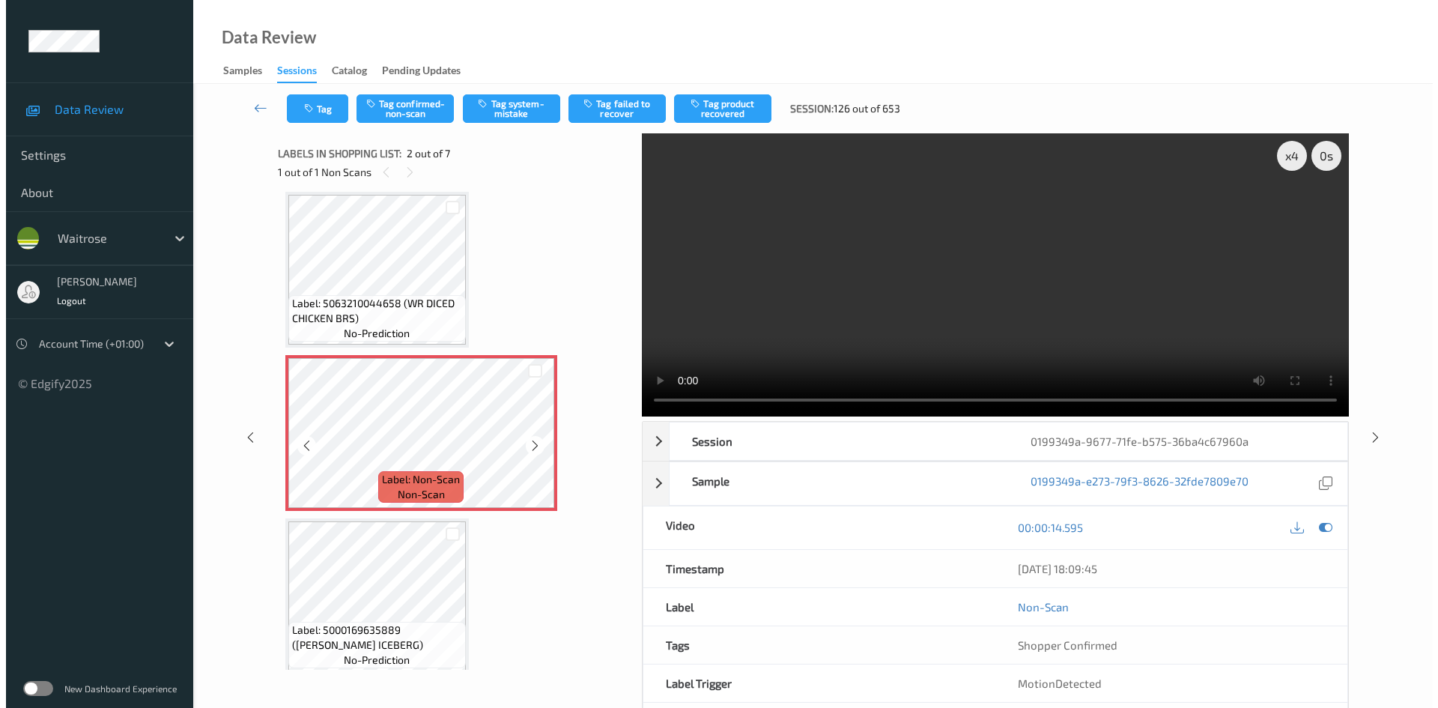
scroll to position [0, 0]
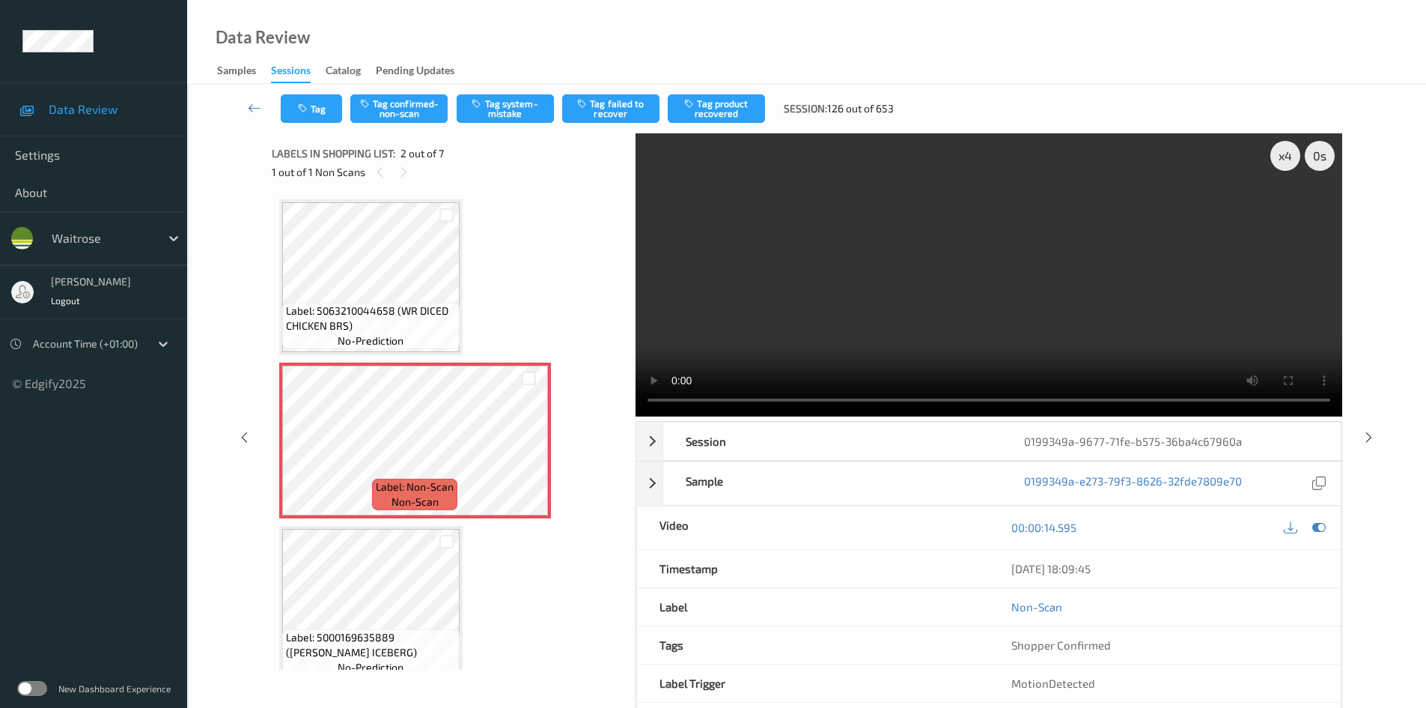
click at [876, 318] on video at bounding box center [989, 274] width 707 height 283
click at [860, 317] on video at bounding box center [989, 274] width 707 height 283
click at [886, 316] on video at bounding box center [989, 274] width 707 height 283
click at [506, 116] on button "Tag system-mistake" at bounding box center [505, 108] width 97 height 28
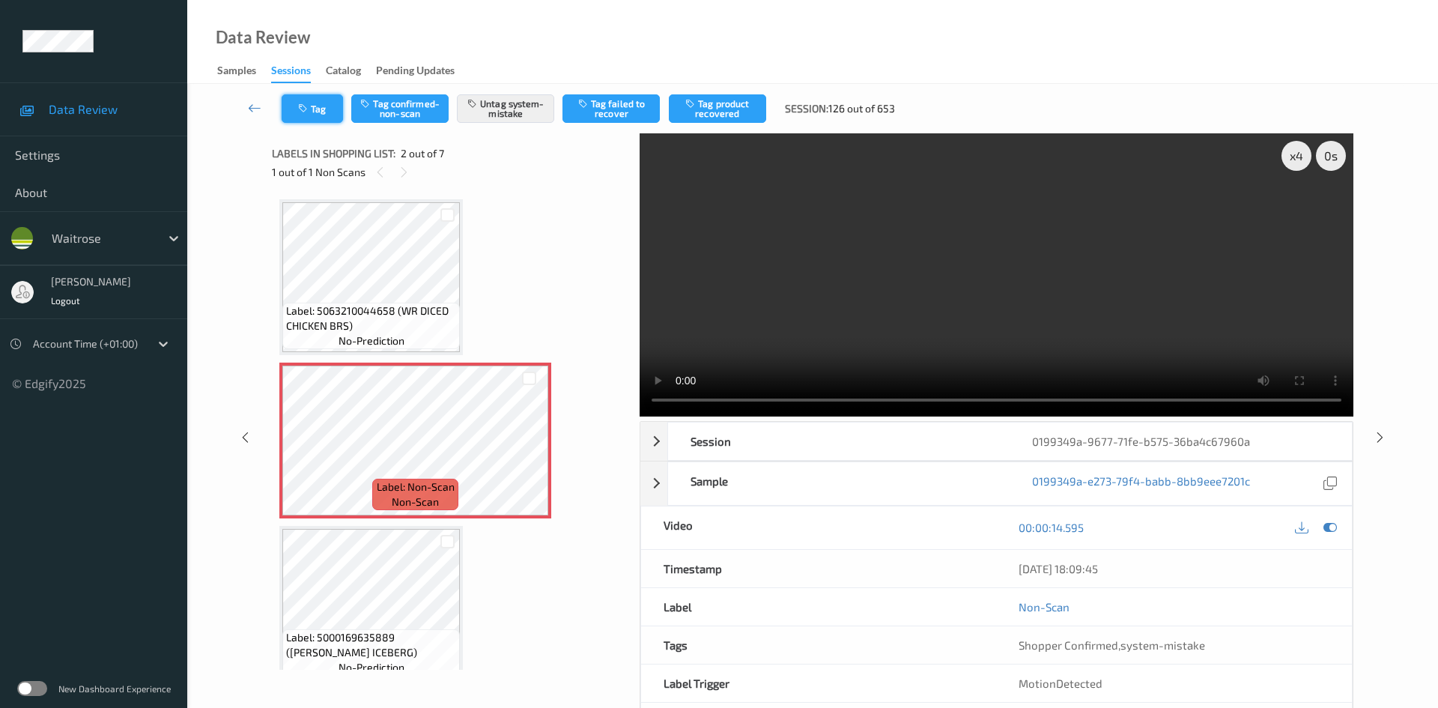
drag, startPoint x: 327, startPoint y: 105, endPoint x: 336, endPoint y: 106, distance: 9.1
click at [336, 106] on button "Tag" at bounding box center [312, 108] width 61 height 28
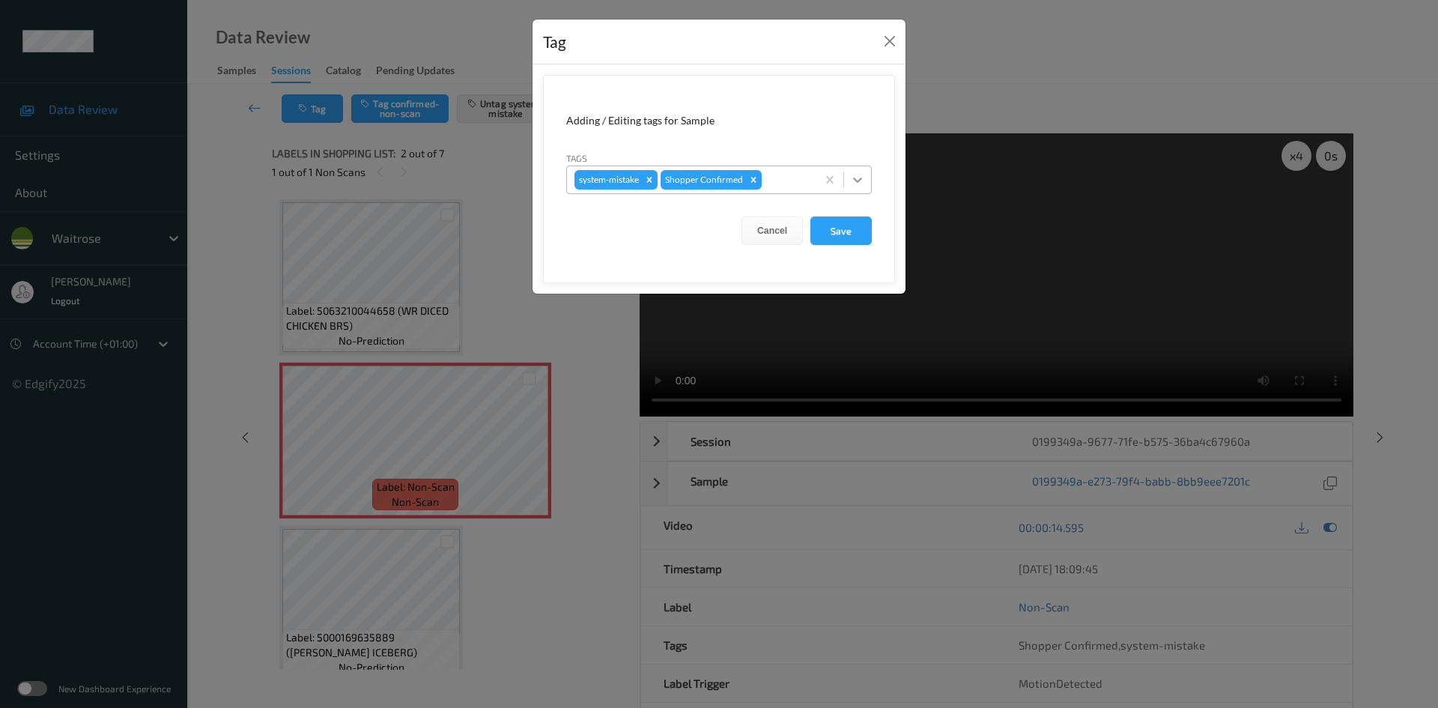
click at [862, 181] on icon at bounding box center [857, 179] width 15 height 15
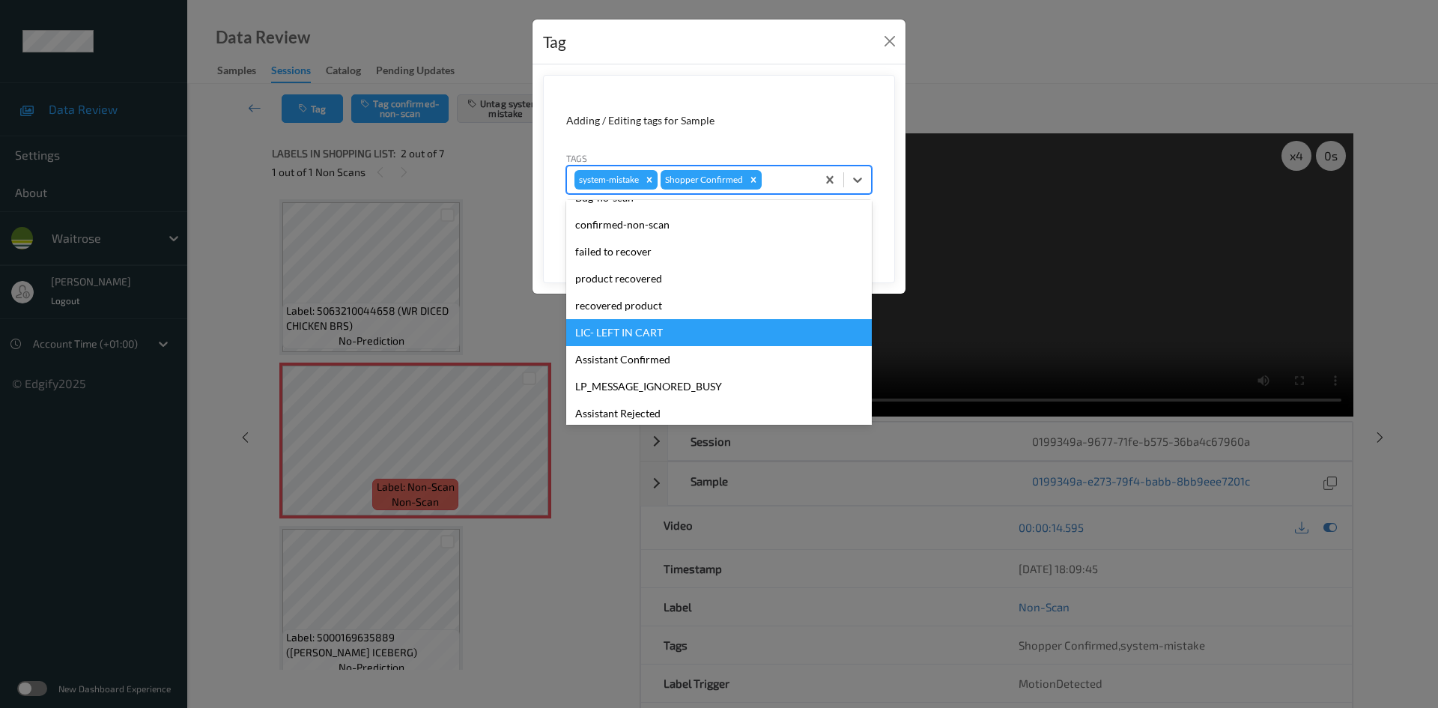
scroll to position [300, 0]
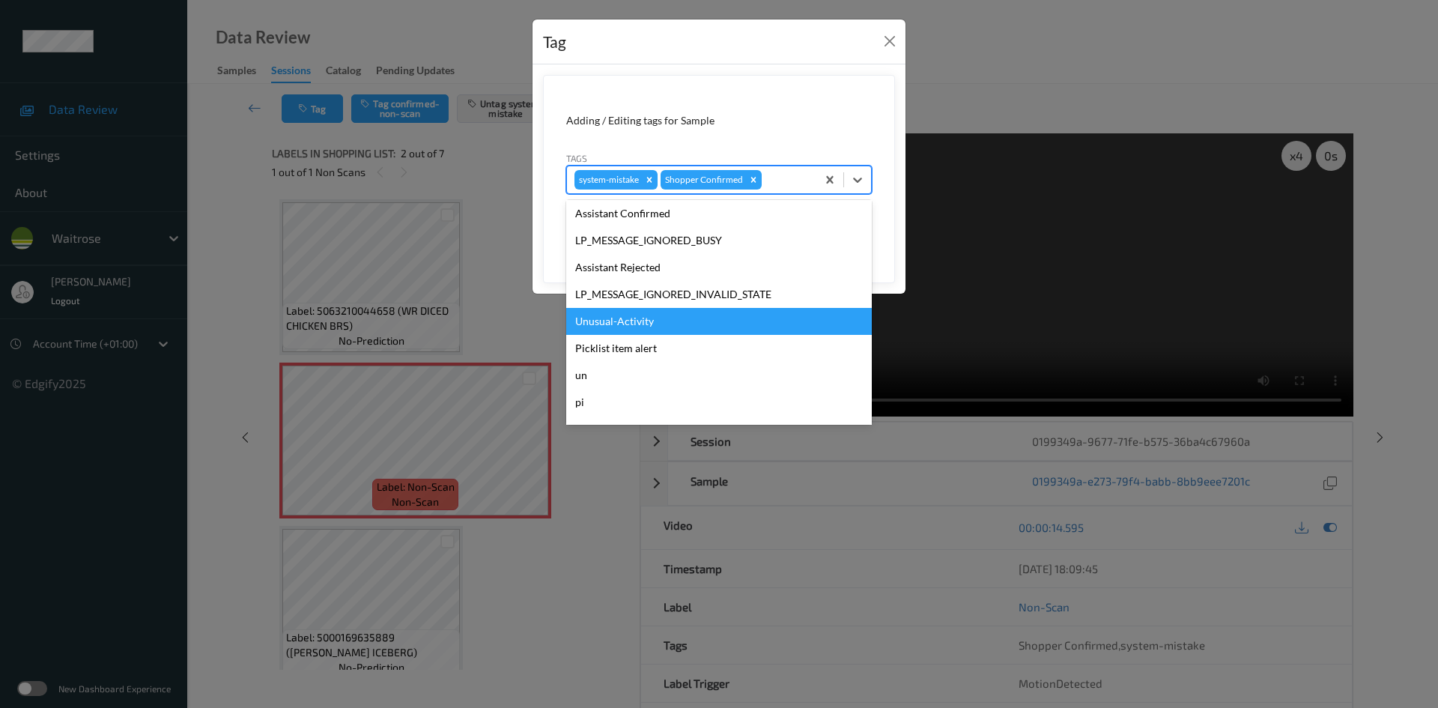
drag, startPoint x: 602, startPoint y: 326, endPoint x: 673, endPoint y: 294, distance: 78.4
click at [610, 323] on div "Unusual-Activity" at bounding box center [719, 321] width 306 height 27
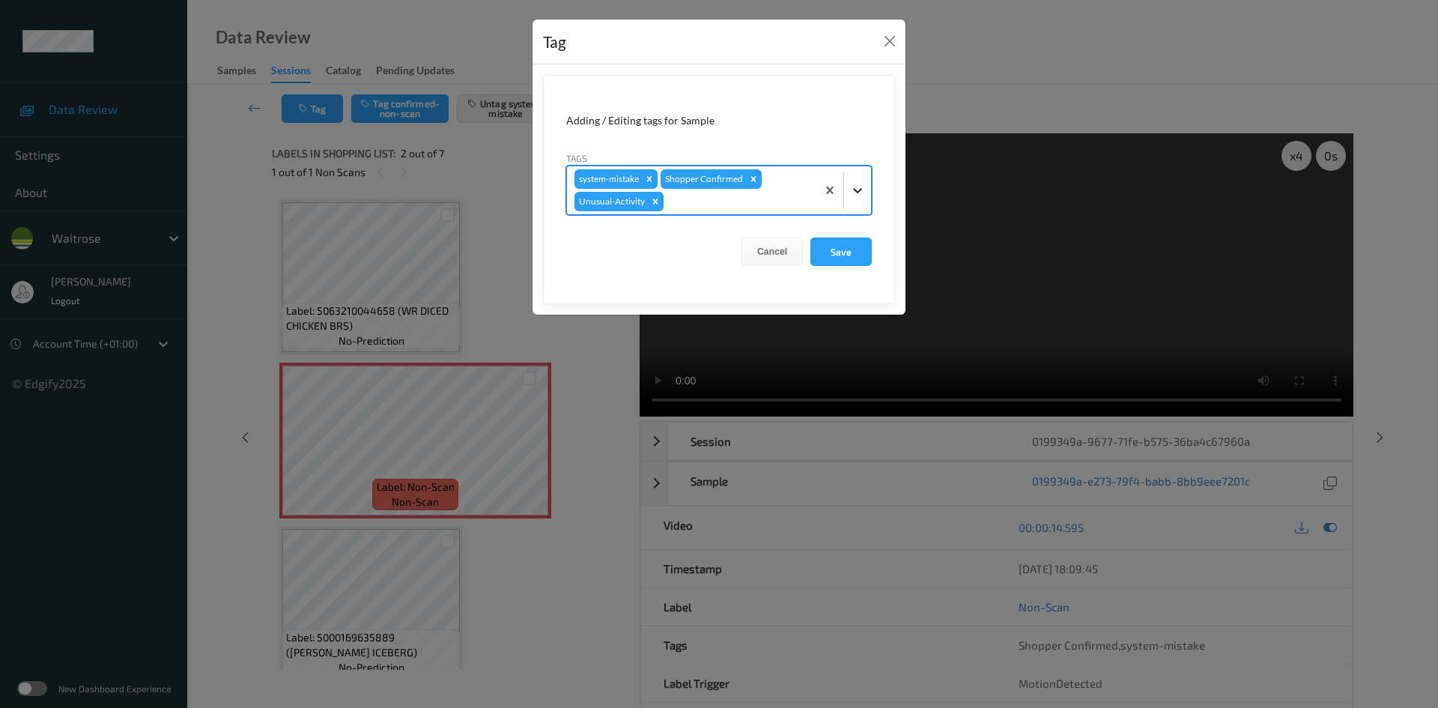
click at [862, 189] on icon at bounding box center [857, 190] width 15 height 15
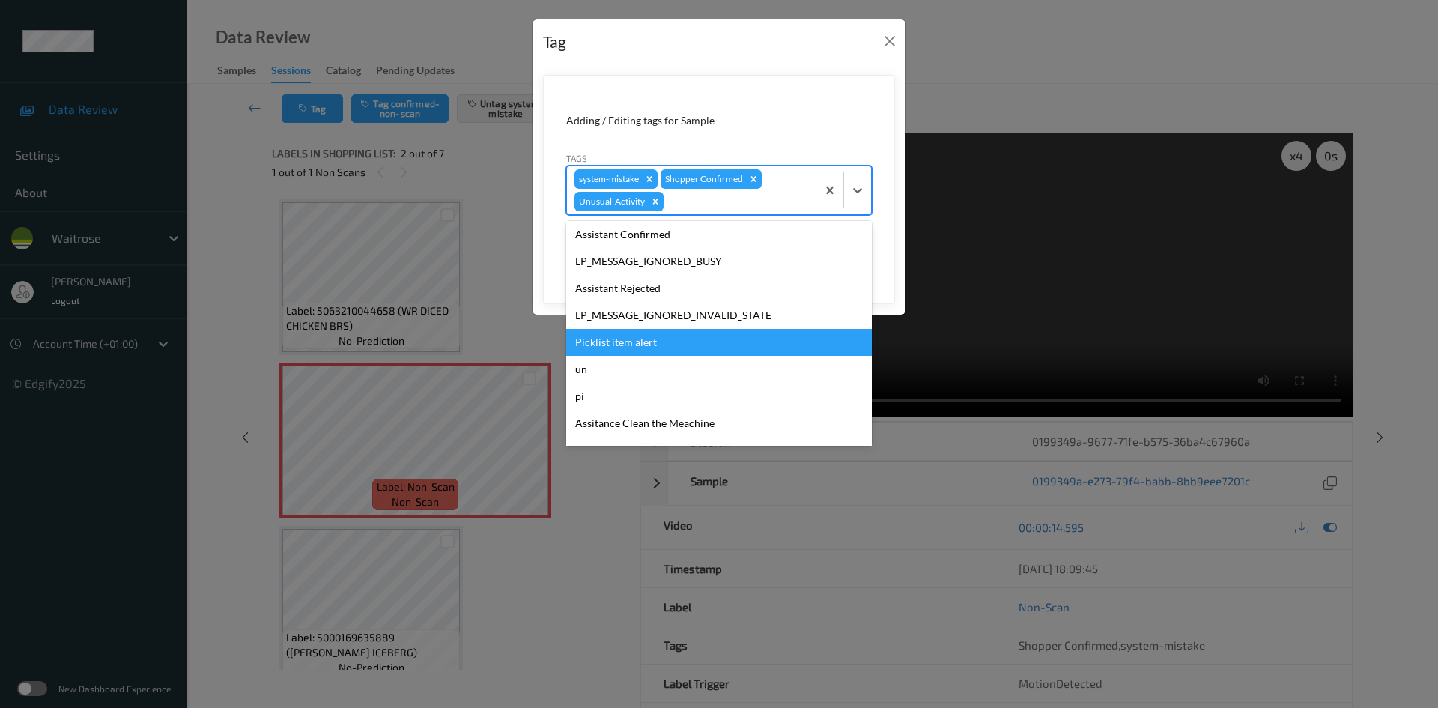
click at [602, 339] on div "Picklist item alert" at bounding box center [719, 342] width 306 height 27
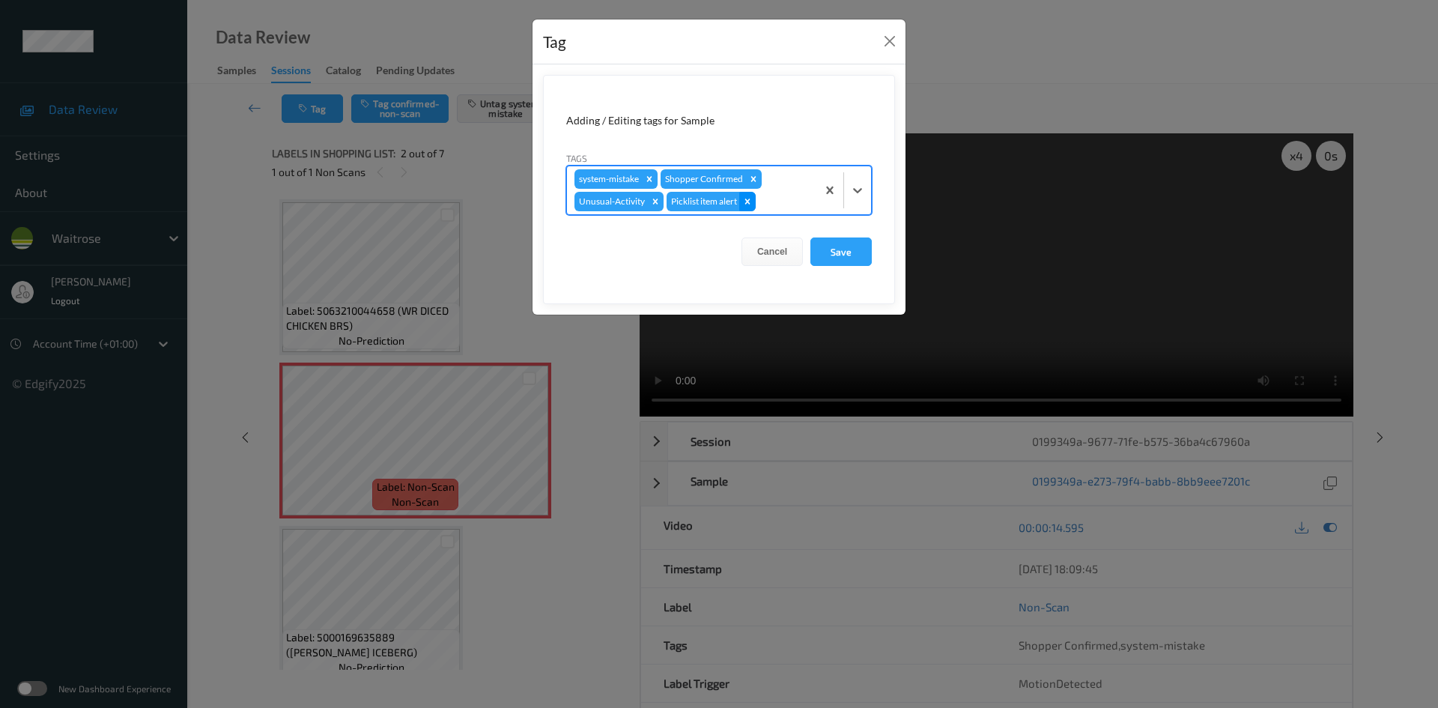
click at [747, 201] on icon "Remove Picklist item alert" at bounding box center [747, 200] width 5 height 5
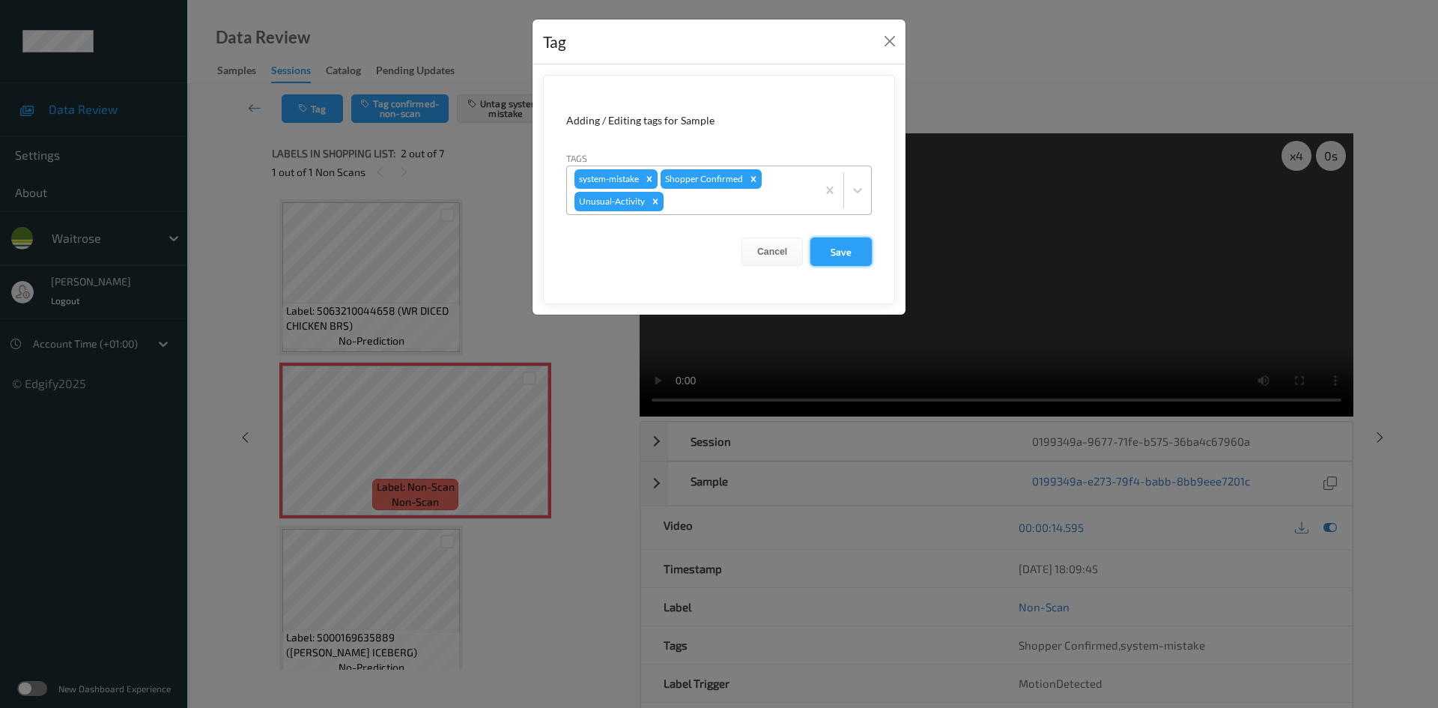
click at [855, 254] on button "Save" at bounding box center [840, 251] width 61 height 28
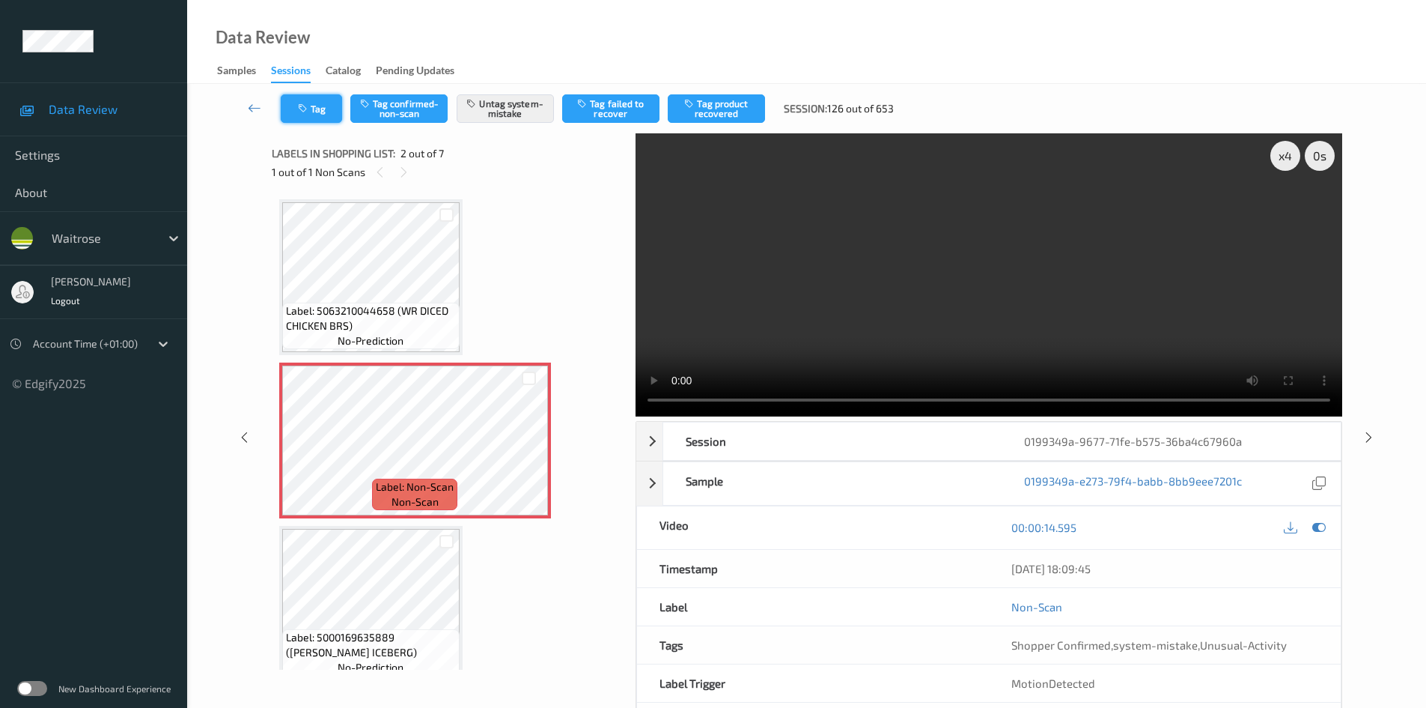
drag, startPoint x: 316, startPoint y: 106, endPoint x: 327, endPoint y: 110, distance: 12.1
click at [327, 110] on button "Tag" at bounding box center [311, 108] width 61 height 28
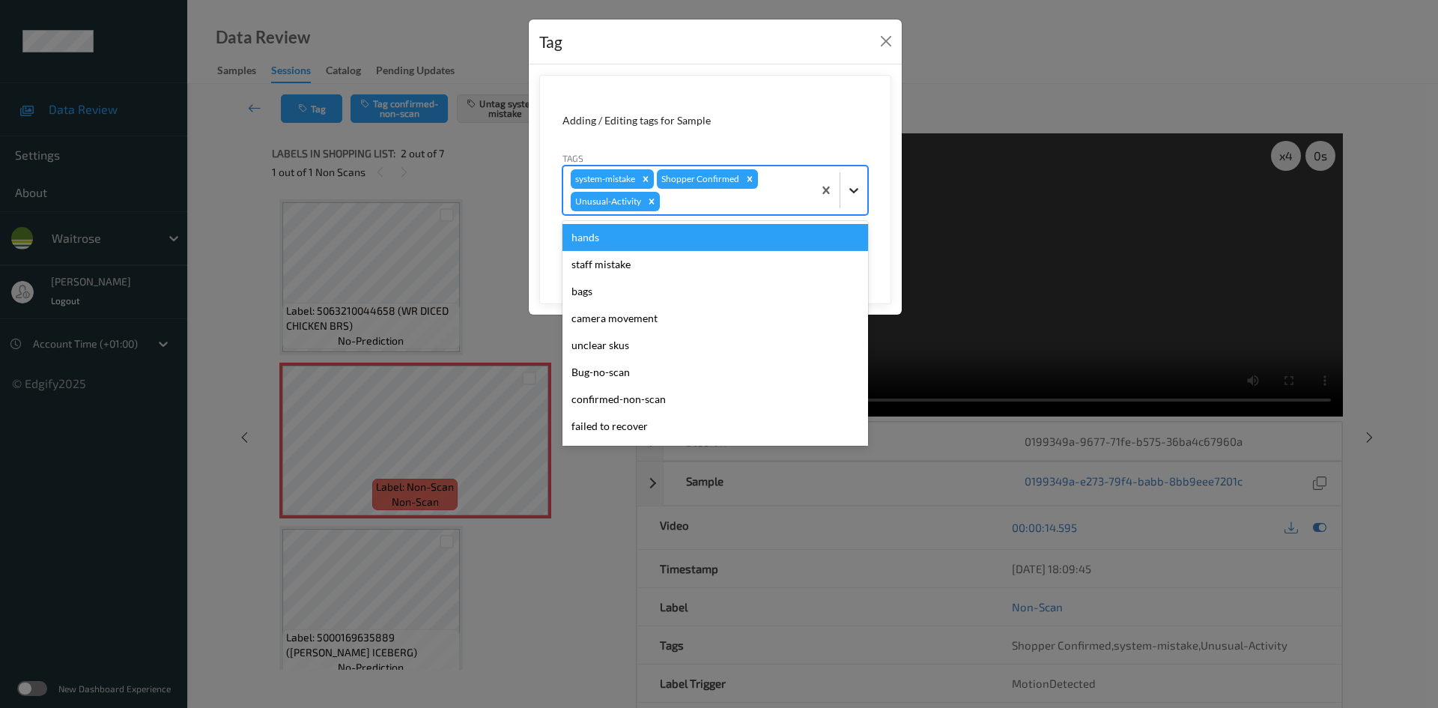
click at [848, 193] on icon at bounding box center [853, 190] width 15 height 15
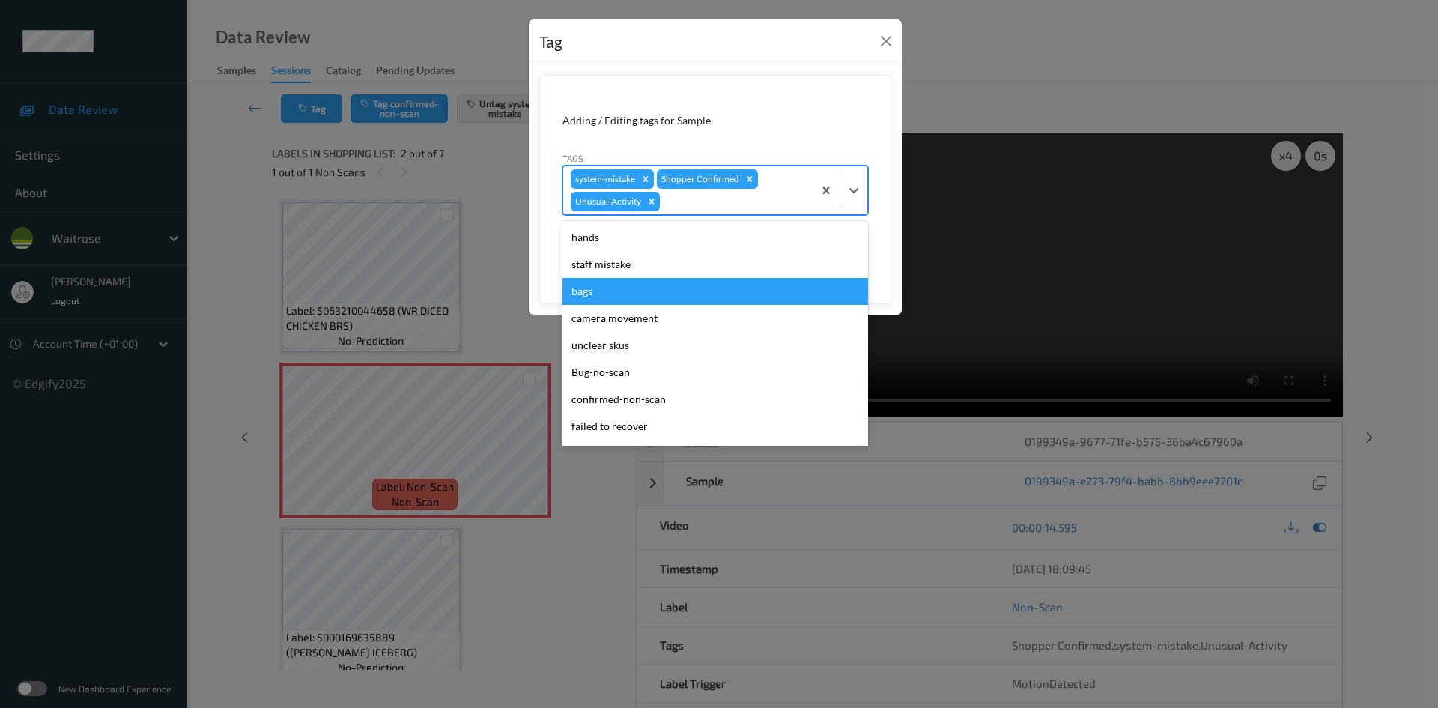
click at [626, 297] on div "bags" at bounding box center [715, 291] width 306 height 27
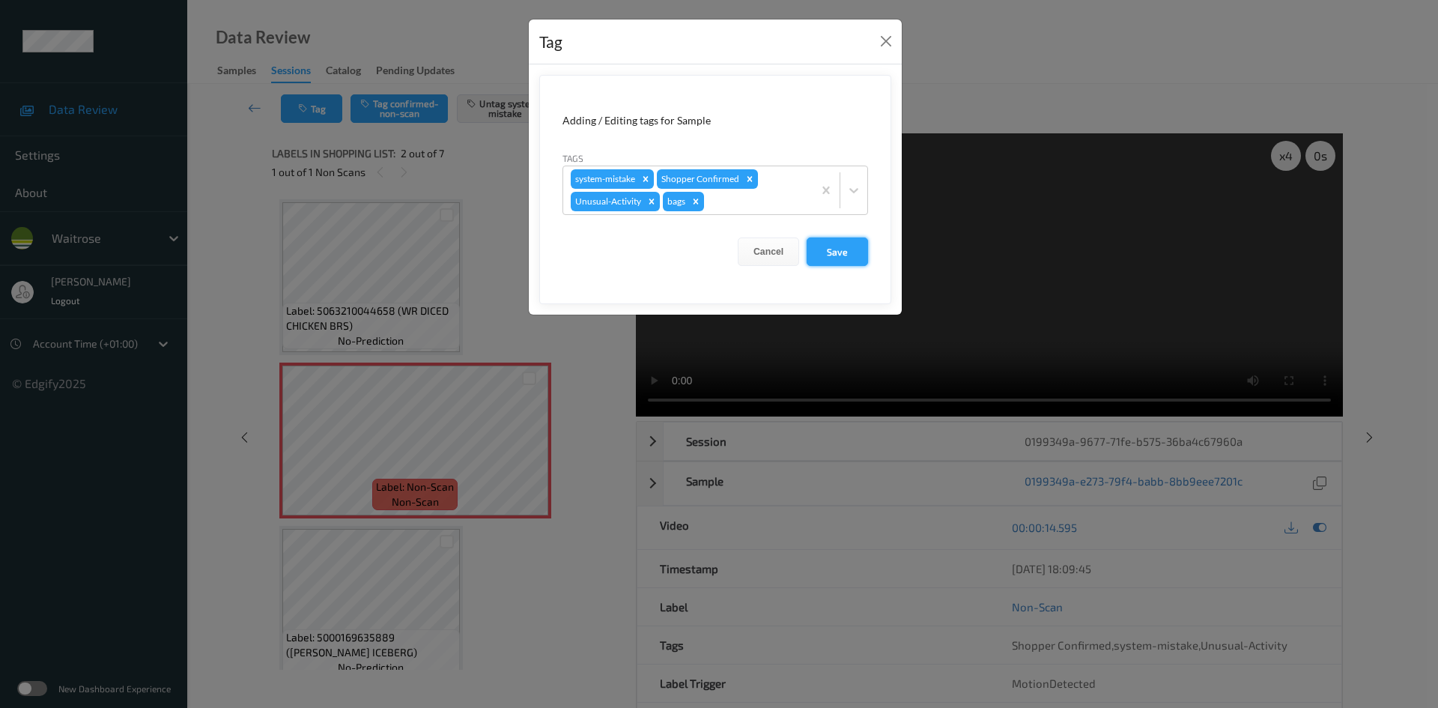
click at [848, 245] on button "Save" at bounding box center [836, 251] width 61 height 28
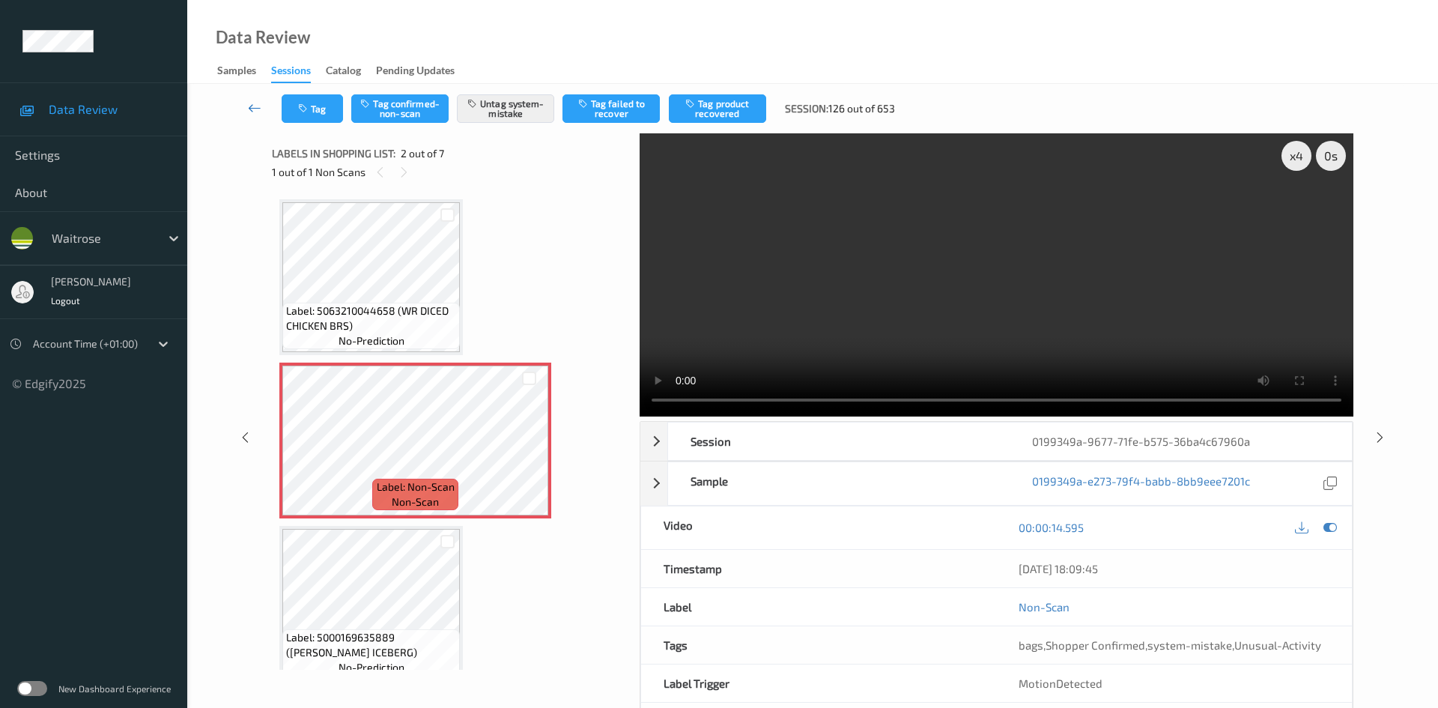
click at [246, 95] on link at bounding box center [254, 108] width 53 height 28
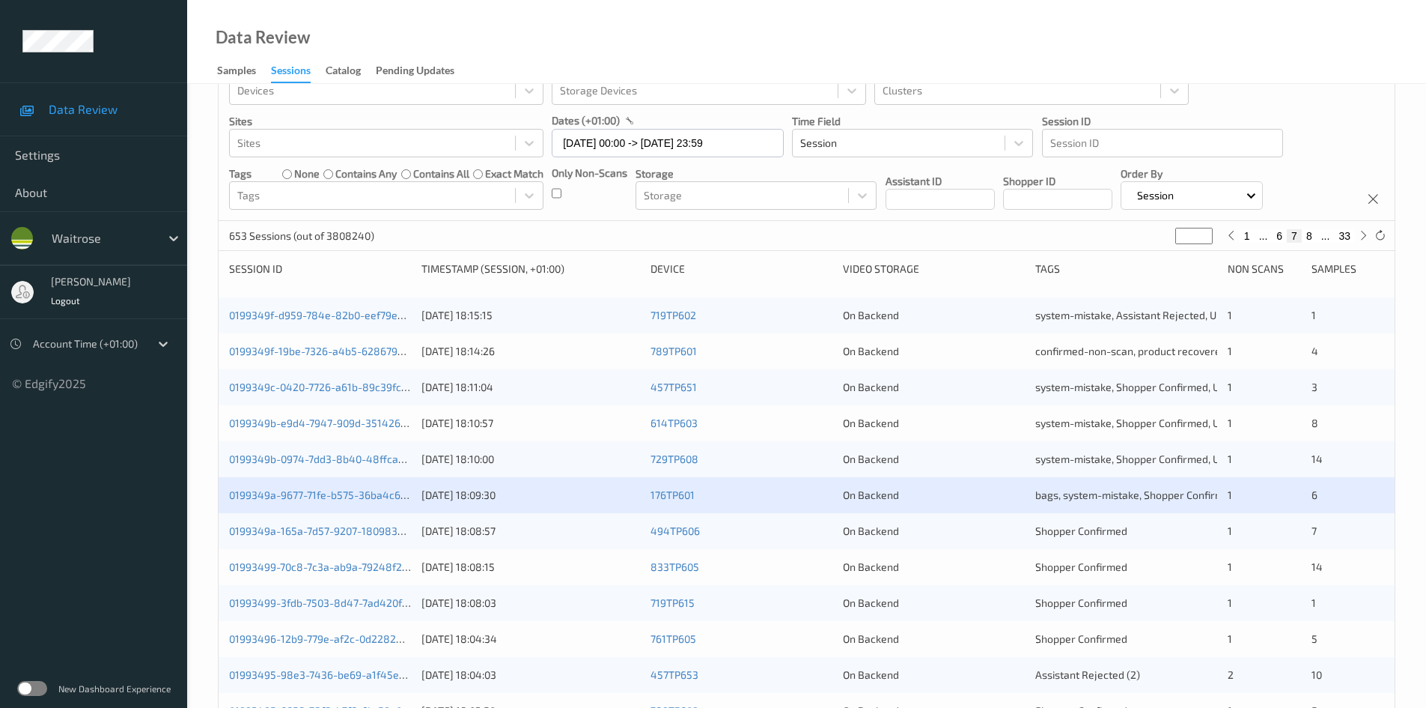
scroll to position [75, 0]
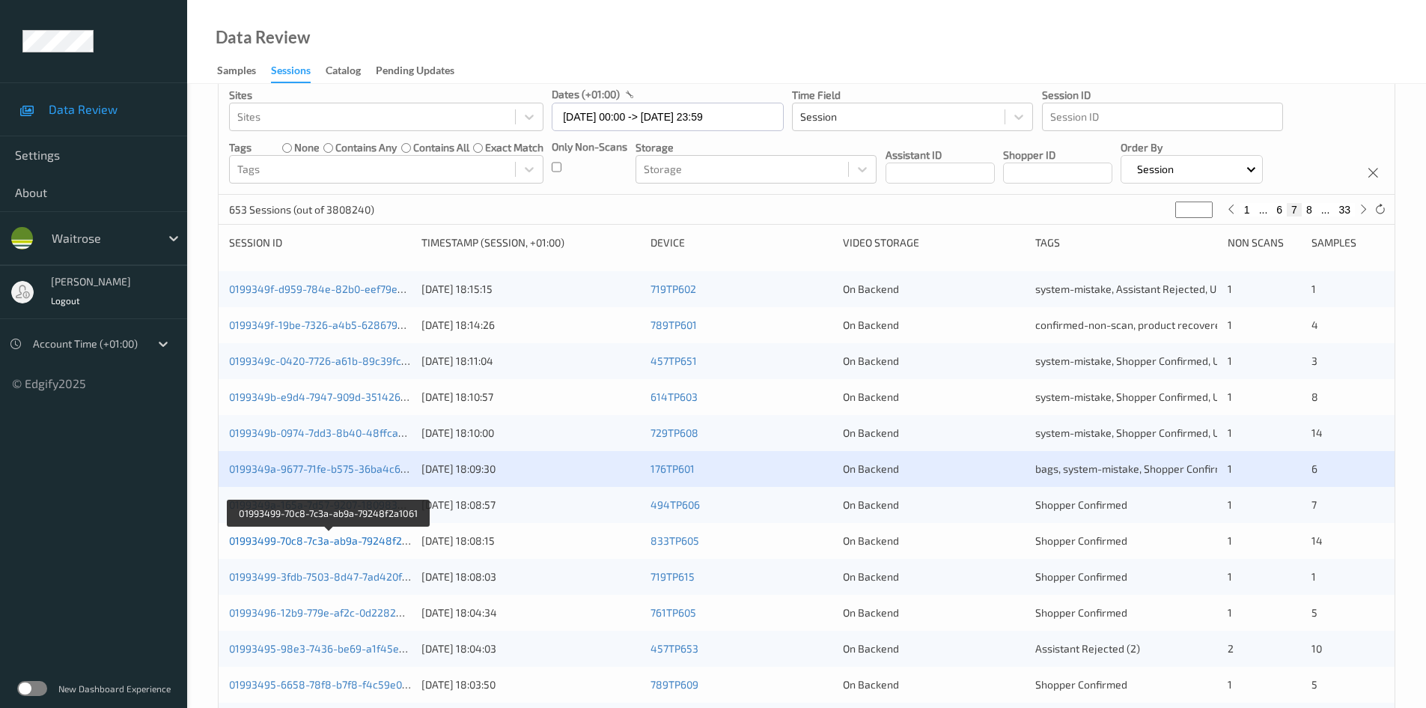
click at [290, 539] on link "01993499-70c8-7c3a-ab9a-79248f2a1061" at bounding box center [329, 540] width 200 height 13
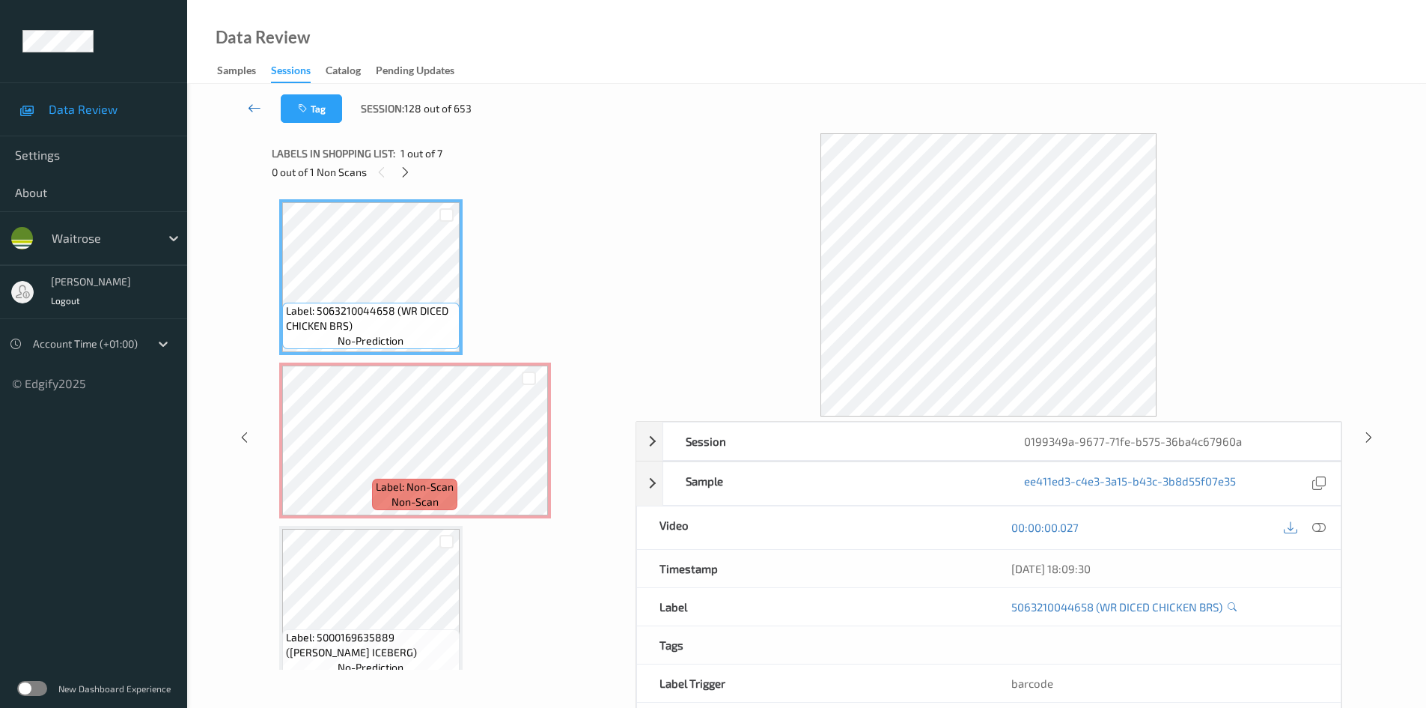
click at [255, 100] on link at bounding box center [254, 108] width 52 height 28
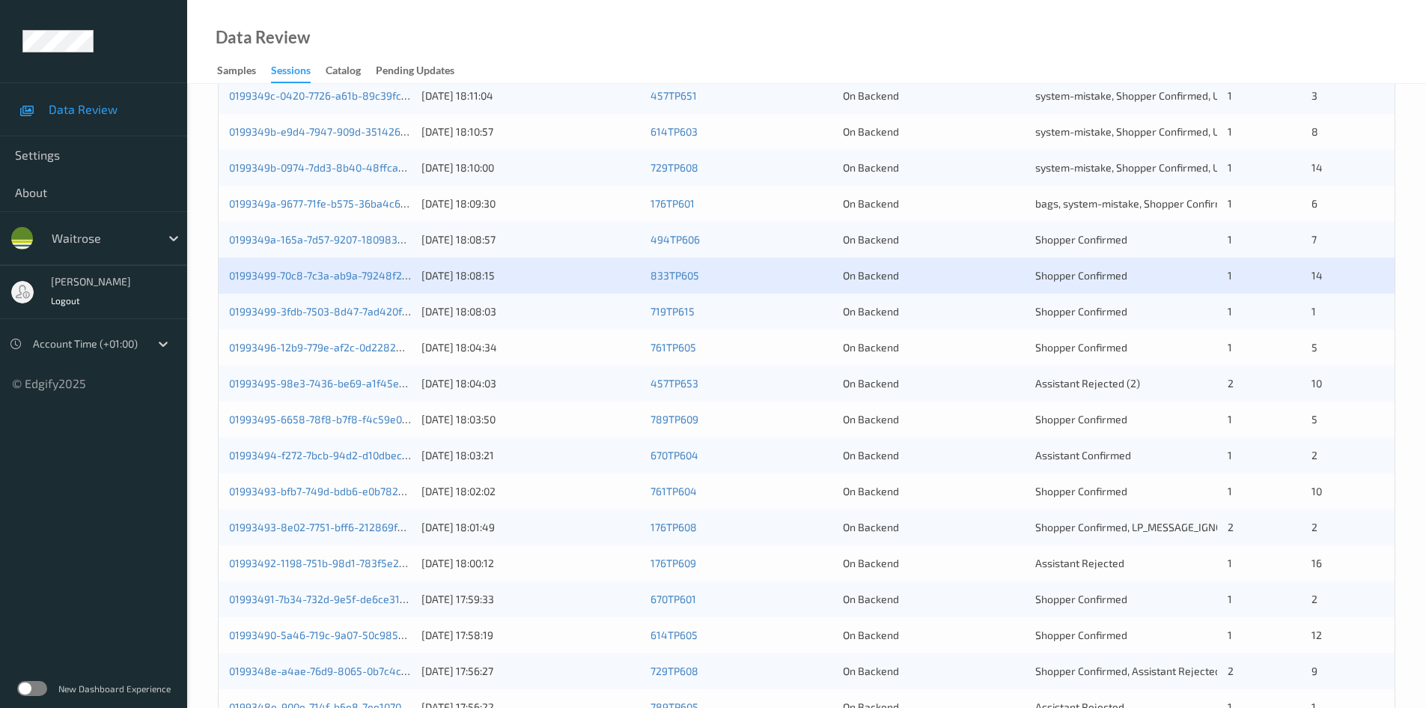
scroll to position [374, 0]
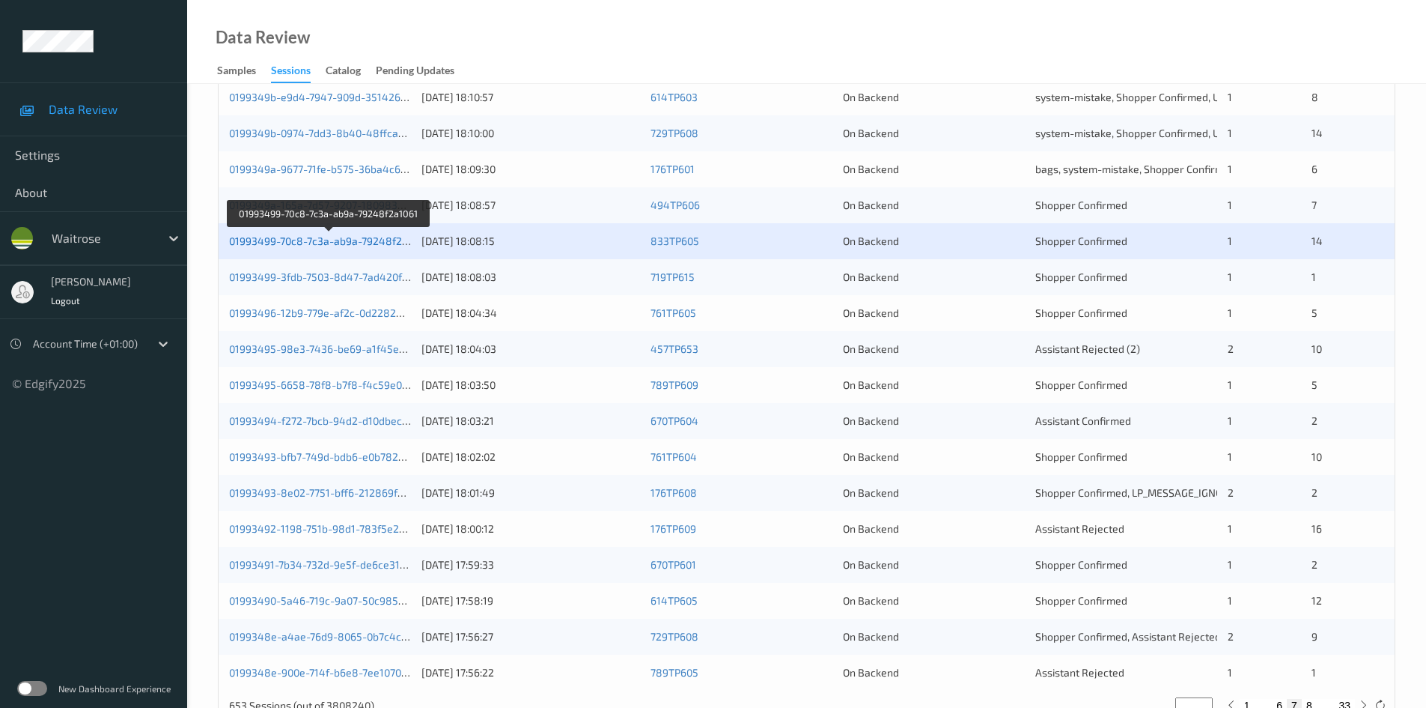
click at [322, 241] on link "01993499-70c8-7c3a-ab9a-79248f2a1061" at bounding box center [329, 240] width 200 height 13
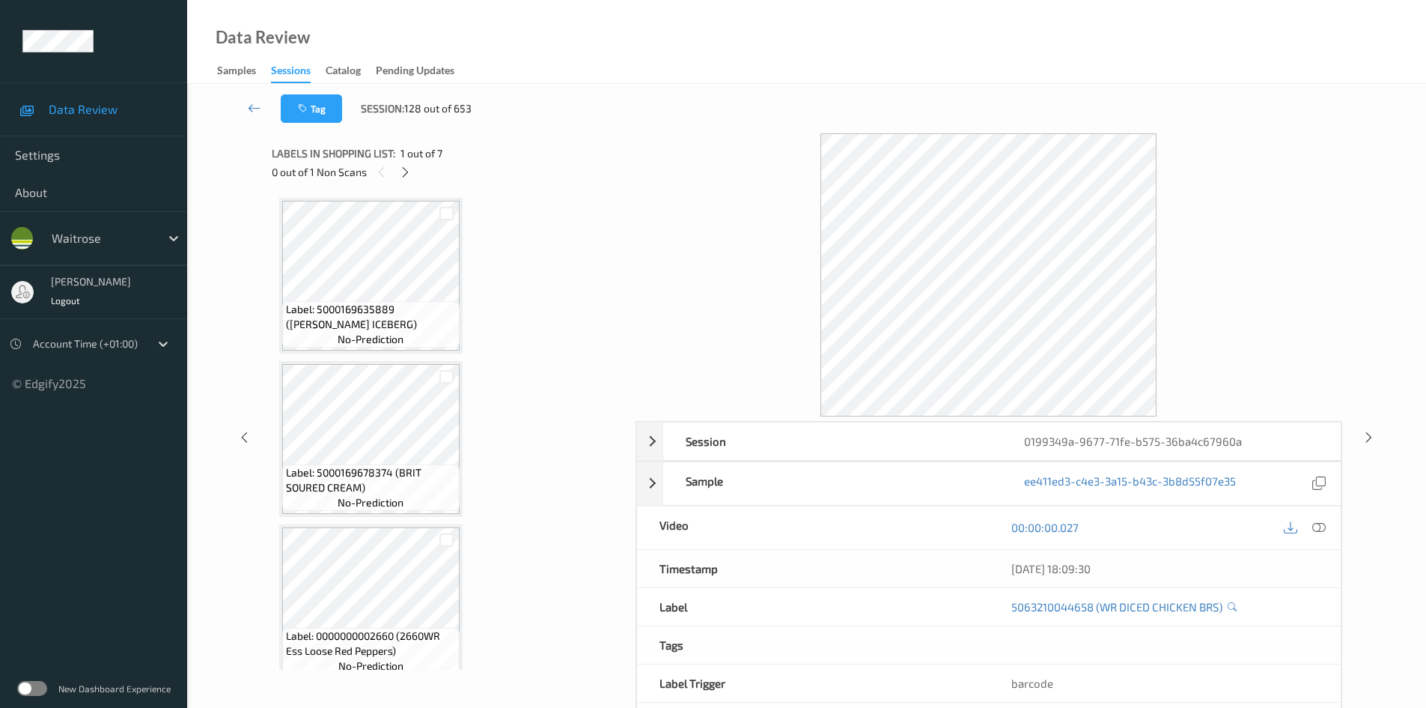
scroll to position [150, 0]
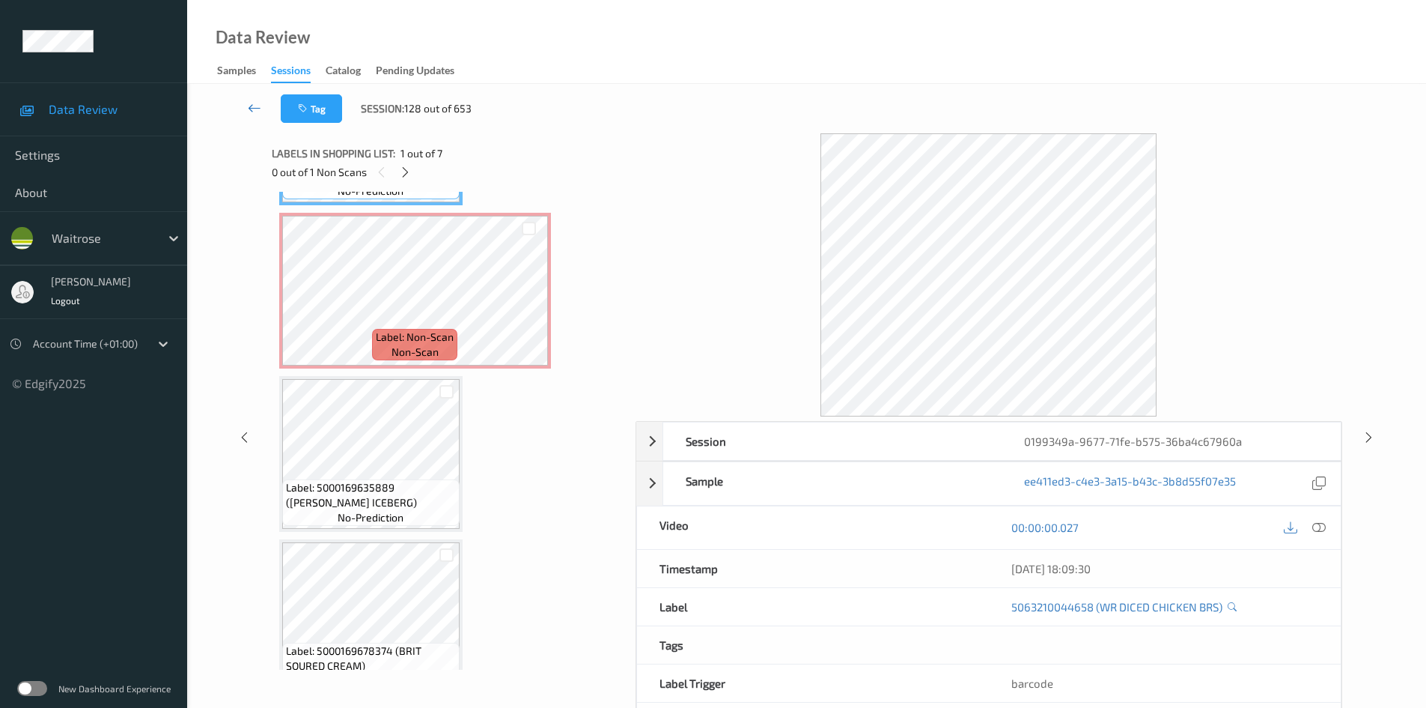
click at [243, 105] on link at bounding box center [254, 108] width 52 height 28
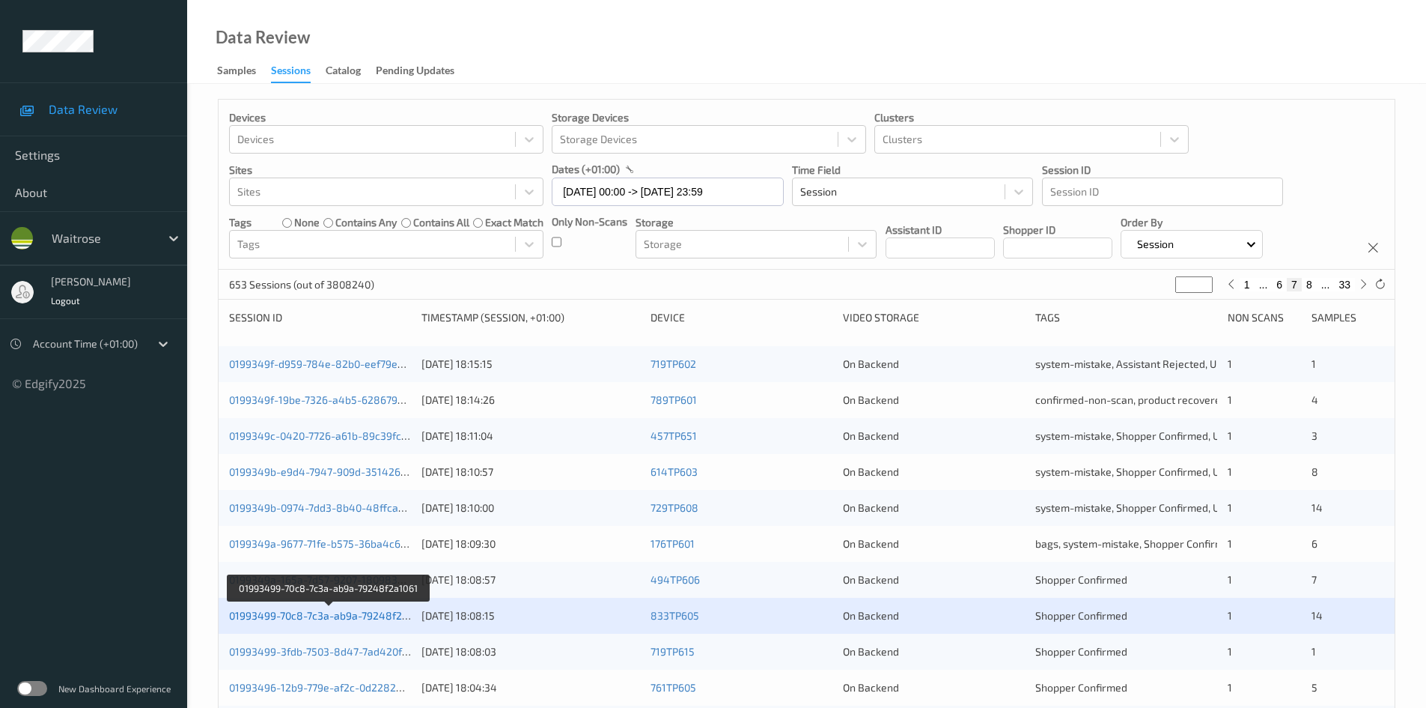
click at [293, 618] on link "01993499-70c8-7c3a-ab9a-79248f2a1061" at bounding box center [329, 615] width 200 height 13
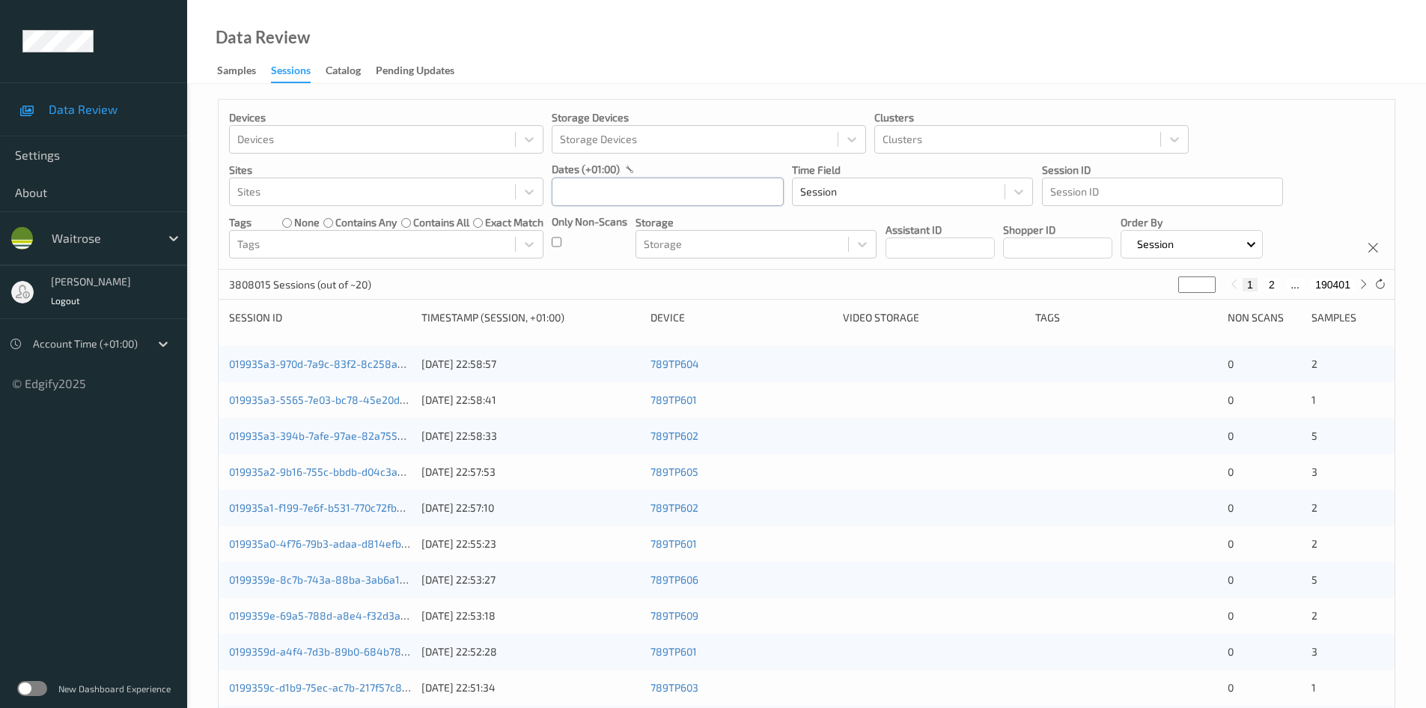
click at [598, 191] on input "text" at bounding box center [668, 191] width 232 height 28
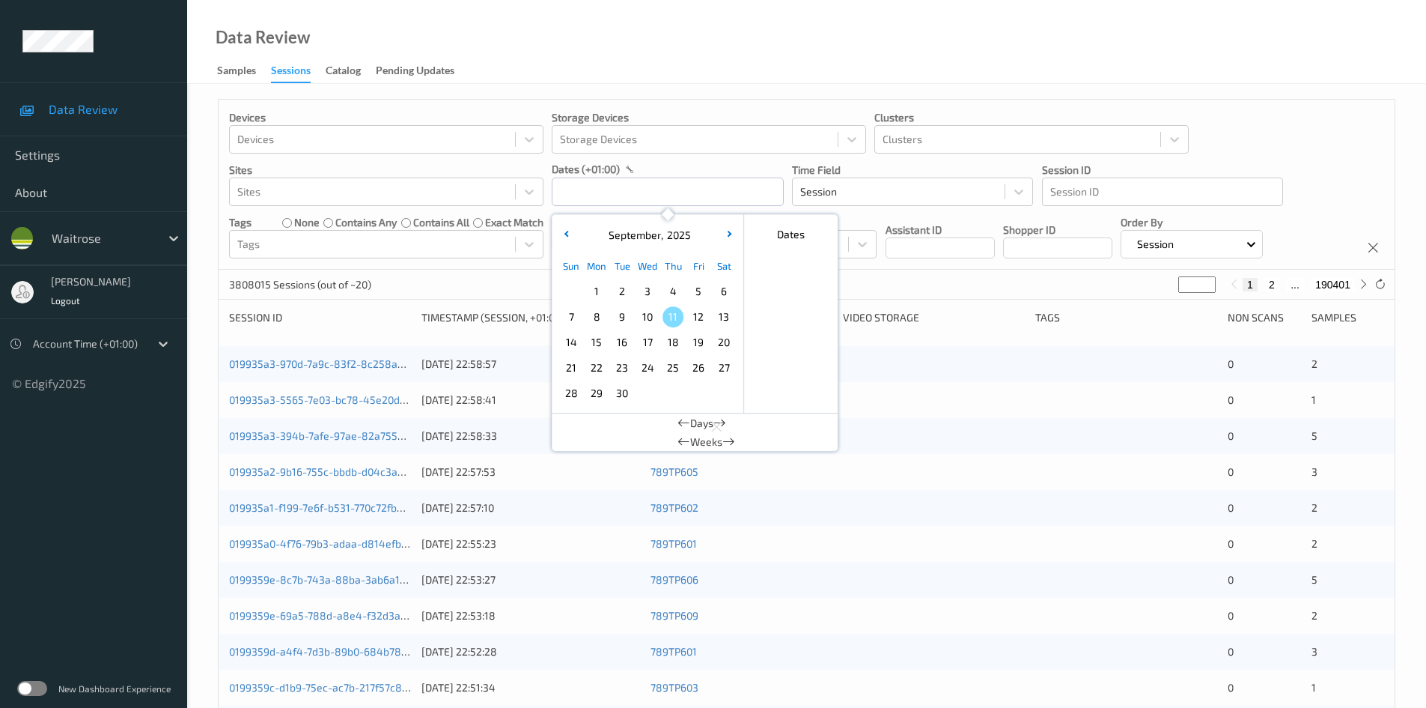
click at [626, 317] on span "9" at bounding box center [622, 316] width 21 height 21
type input "[DATE] 00:00 -> [DATE] 23:59"
click at [687, 37] on div "Data Review Samples Sessions Catalog Pending Updates" at bounding box center [806, 42] width 1239 height 84
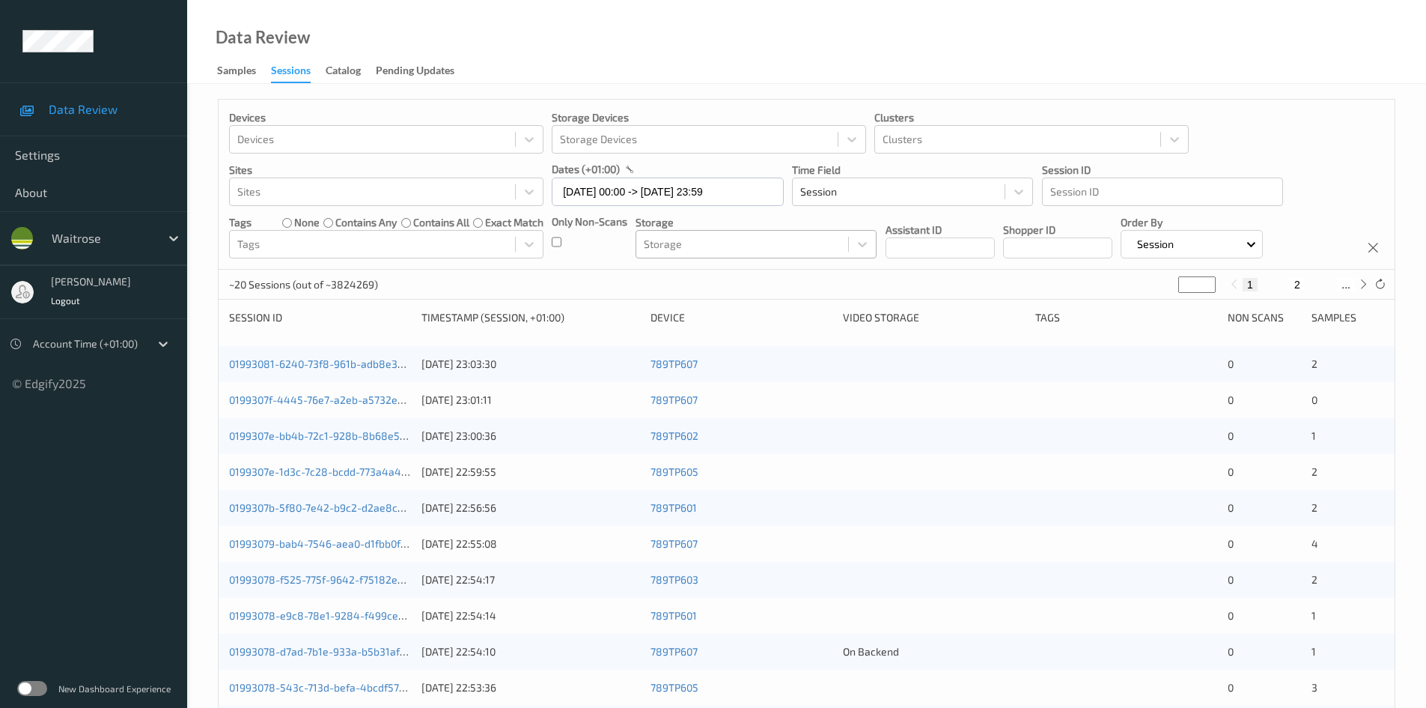
click at [568, 243] on div "Only Non-Scans" at bounding box center [590, 236] width 76 height 44
drag, startPoint x: 1200, startPoint y: 288, endPoint x: 1150, endPoint y: 301, distance: 51.2
click at [1150, 301] on div "Devices Devices Storage Devices Storage Devices Clusters Clusters Sites Sites d…" at bounding box center [807, 597] width 1178 height 997
type input "*"
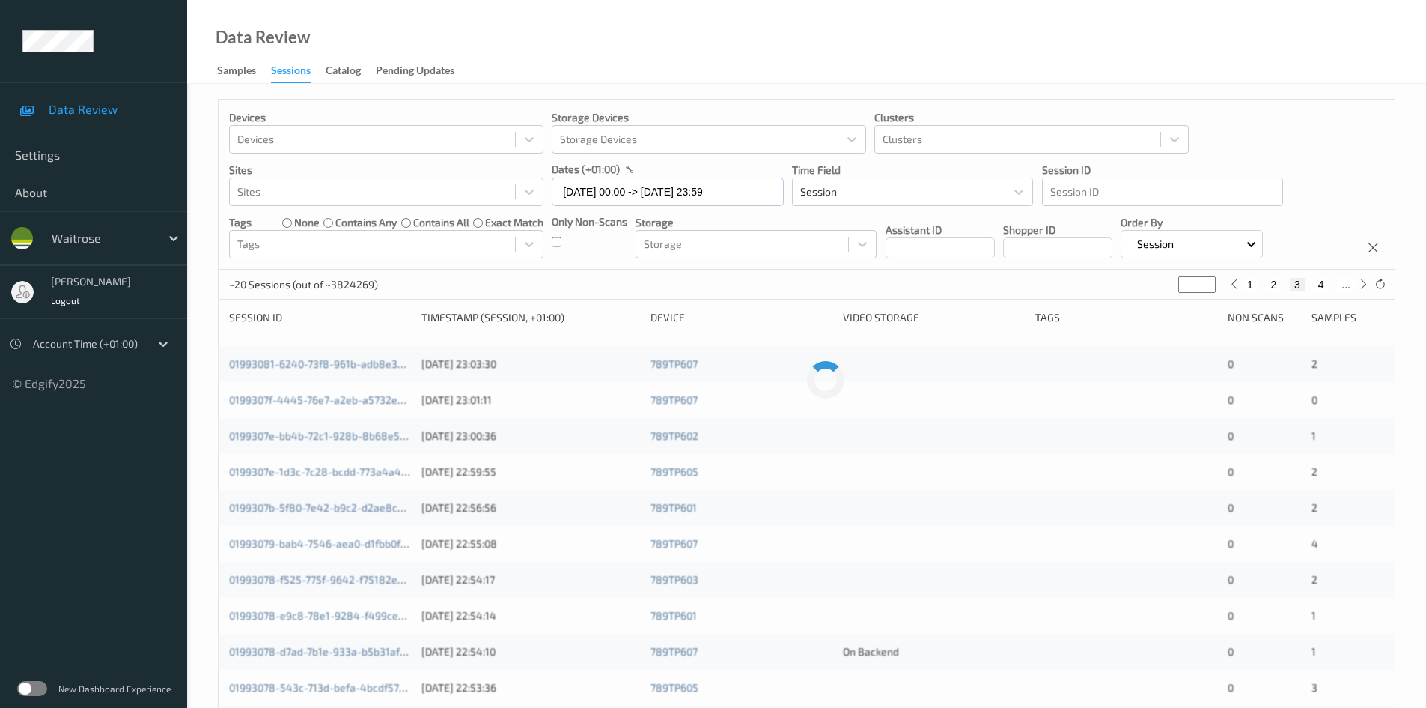
type input "**"
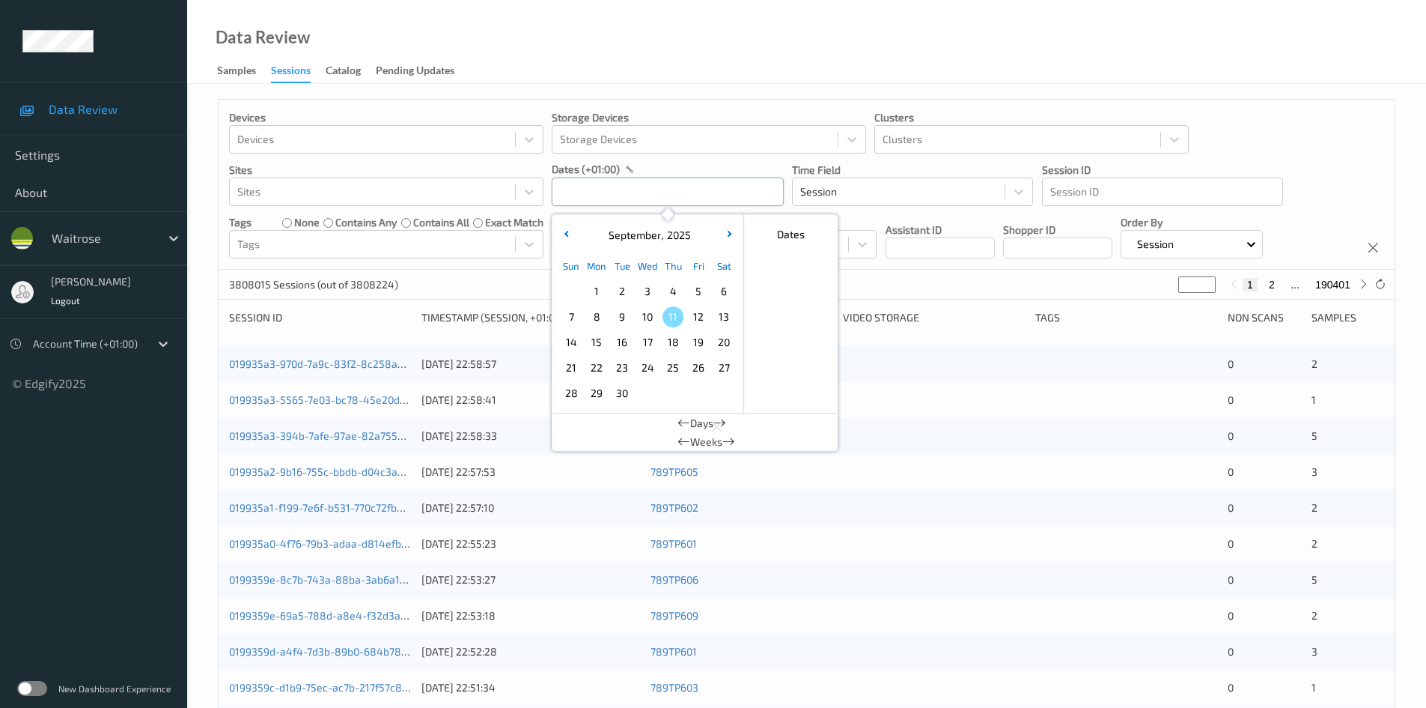
drag, startPoint x: 636, startPoint y: 189, endPoint x: 640, endPoint y: 201, distance: 12.8
click at [636, 195] on input "text" at bounding box center [668, 191] width 232 height 28
click at [649, 320] on span "10" at bounding box center [647, 316] width 21 height 21
type input "[DATE] 00:00 -> [DATE] 23:59"
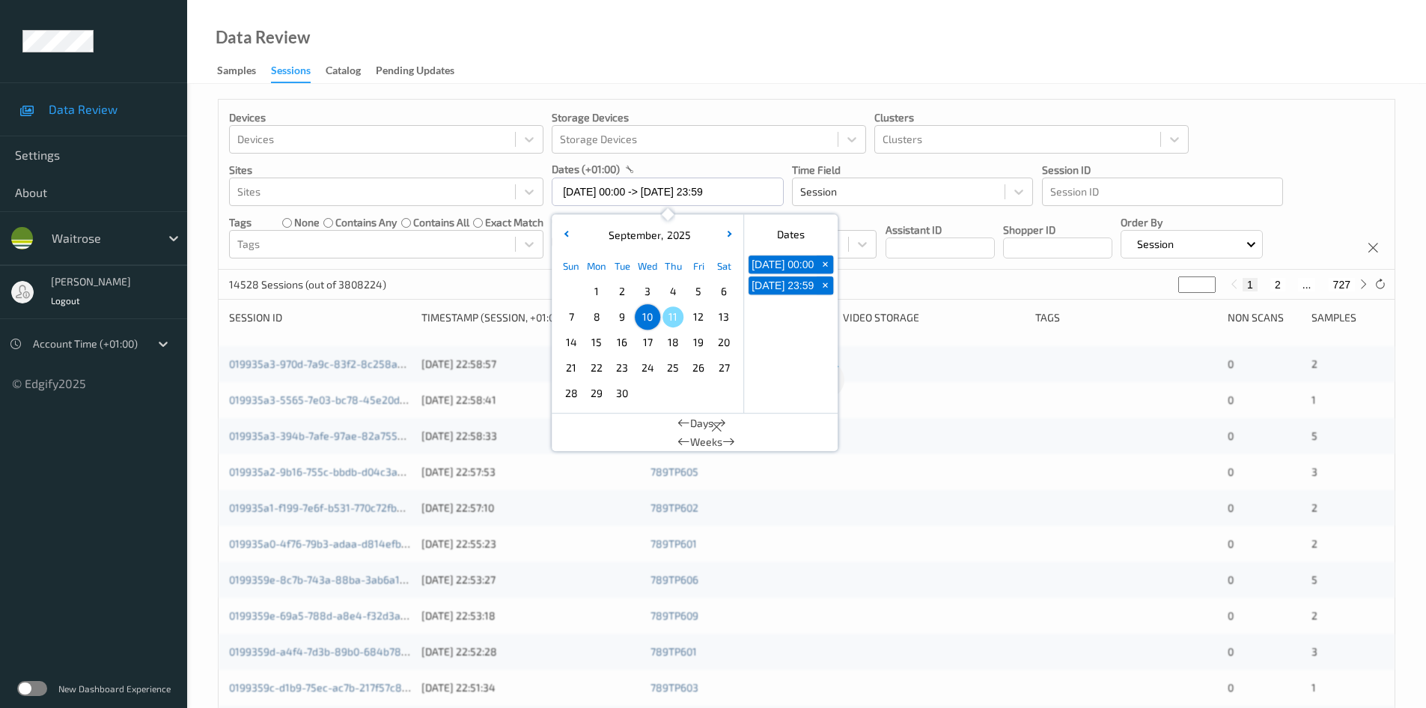
click at [729, 70] on div "Data Review Samples Sessions Catalog Pending Updates" at bounding box center [806, 42] width 1239 height 84
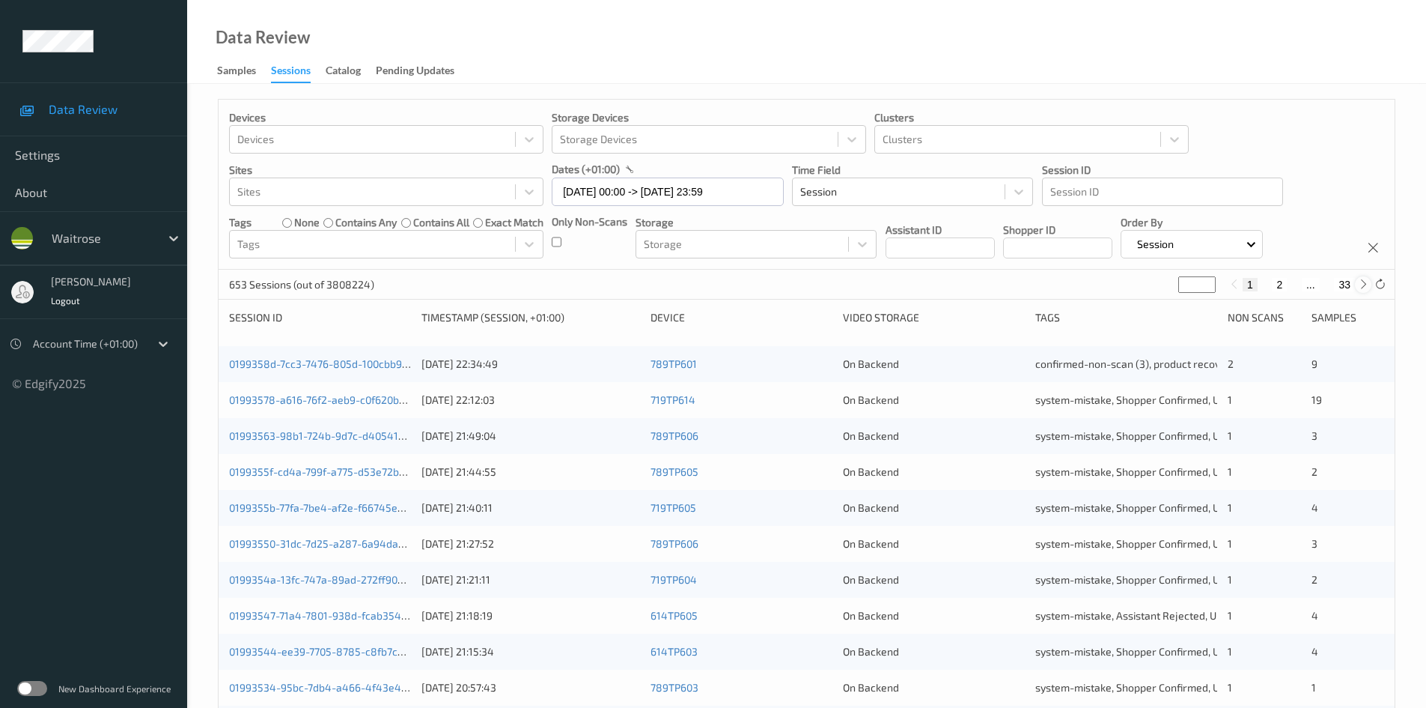
click at [1360, 288] on icon at bounding box center [1363, 284] width 11 height 11
type input "*"
click at [1360, 288] on icon at bounding box center [1363, 284] width 11 height 11
type input "*"
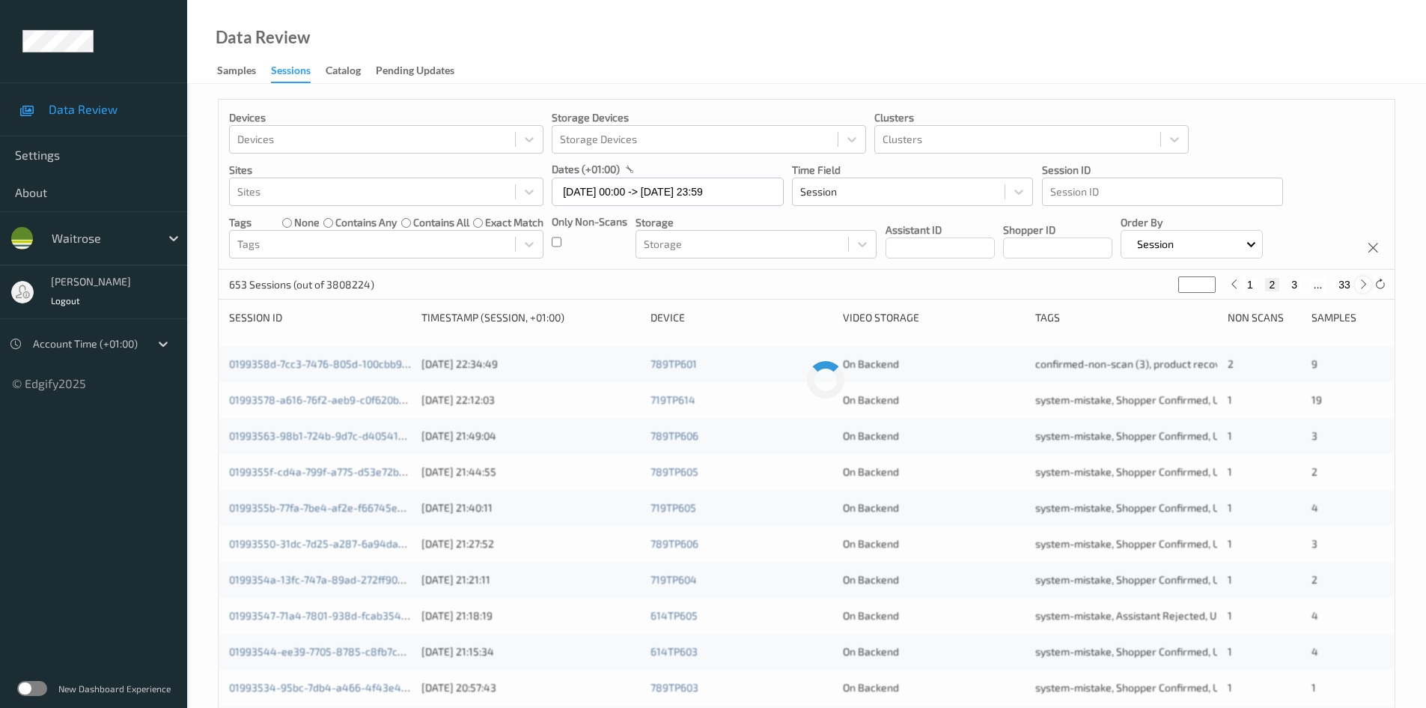
type input "*"
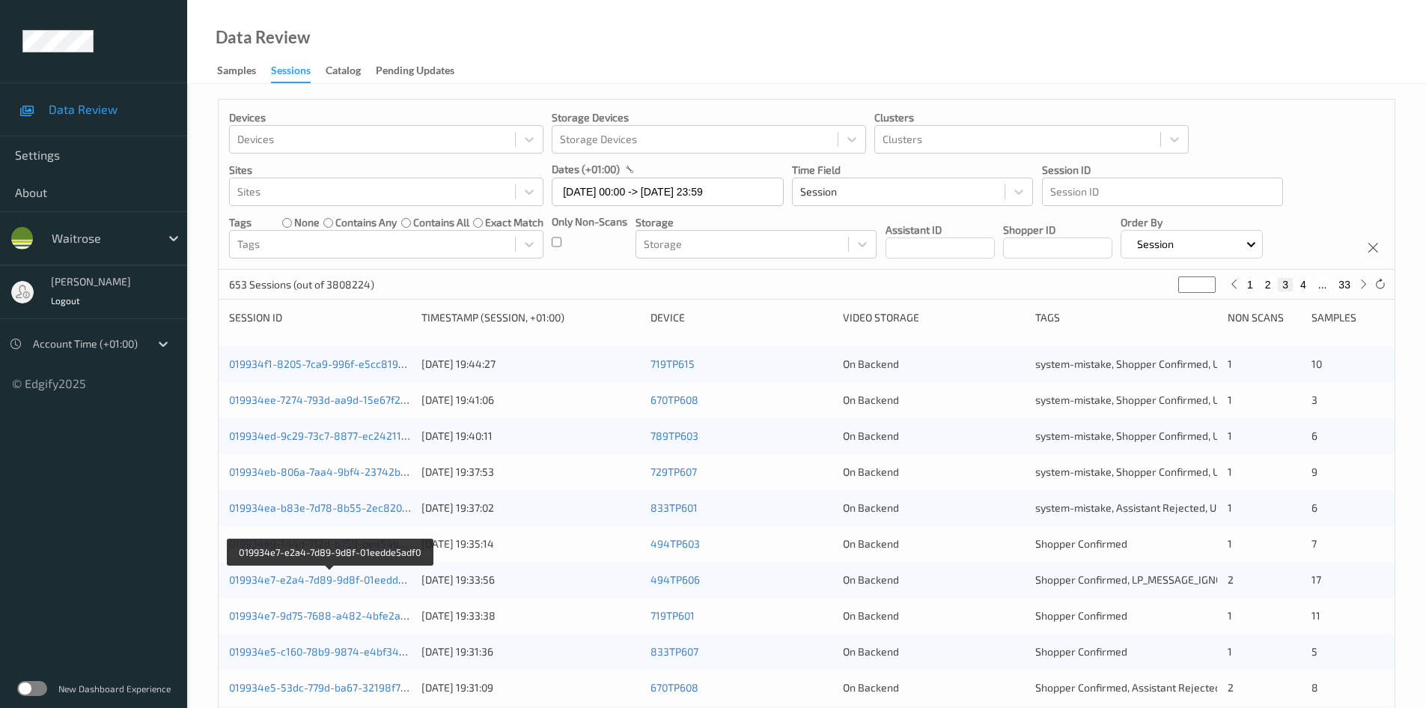
click at [294, 580] on link "019934e7-e2a4-7d89-9d8f-01eedde5adf0" at bounding box center [330, 579] width 203 height 13
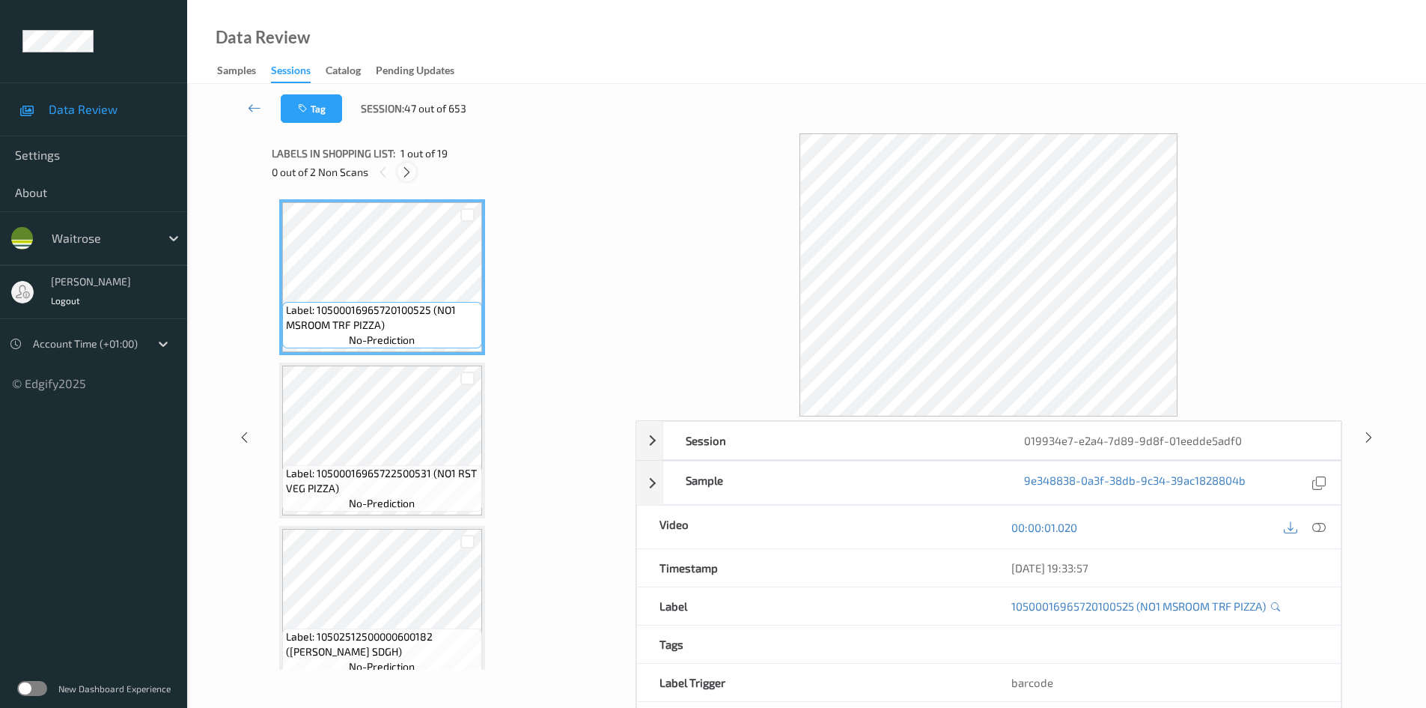
click at [413, 173] on icon at bounding box center [407, 171] width 13 height 13
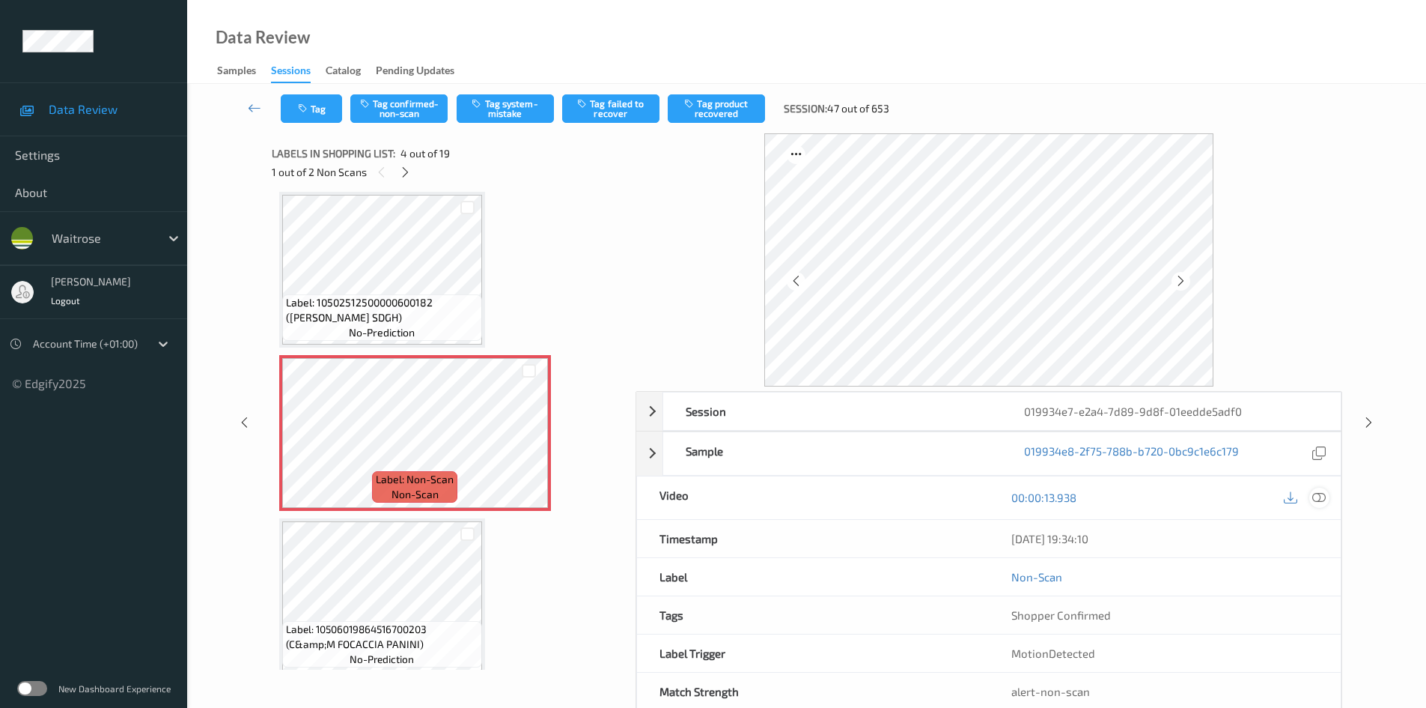
click at [1318, 497] on icon at bounding box center [1319, 496] width 13 height 13
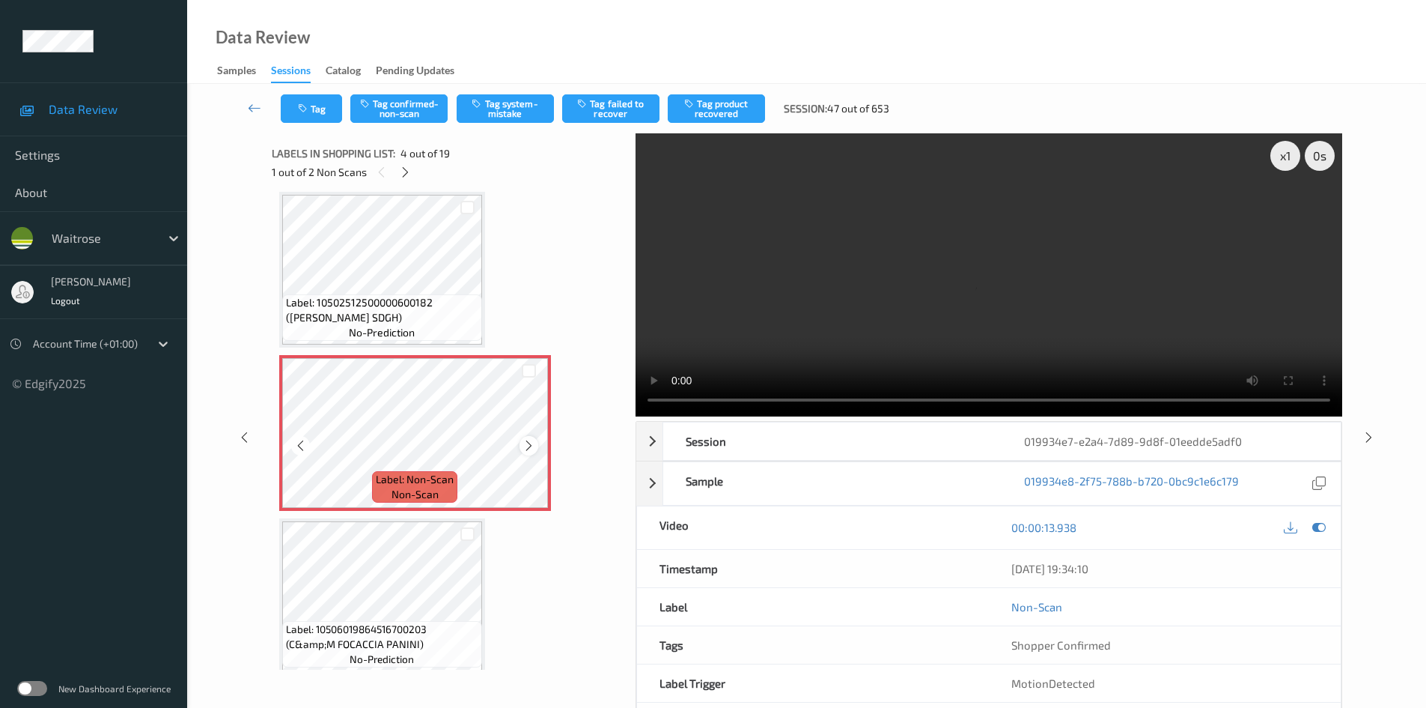
click at [523, 447] on icon at bounding box center [529, 445] width 13 height 13
click at [525, 447] on icon at bounding box center [529, 445] width 13 height 13
click at [520, 447] on div at bounding box center [529, 445] width 19 height 19
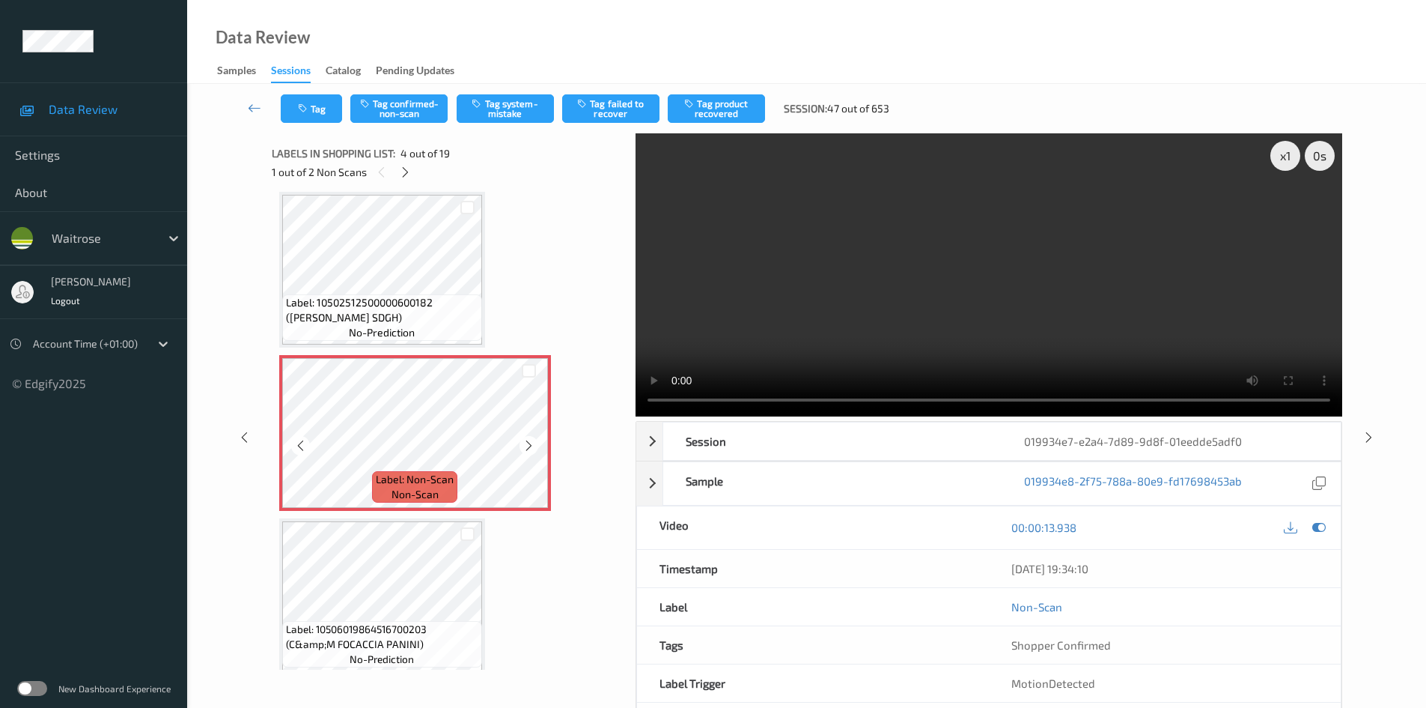
click at [520, 447] on div at bounding box center [529, 445] width 19 height 19
click at [1322, 528] on icon at bounding box center [1319, 526] width 13 height 13
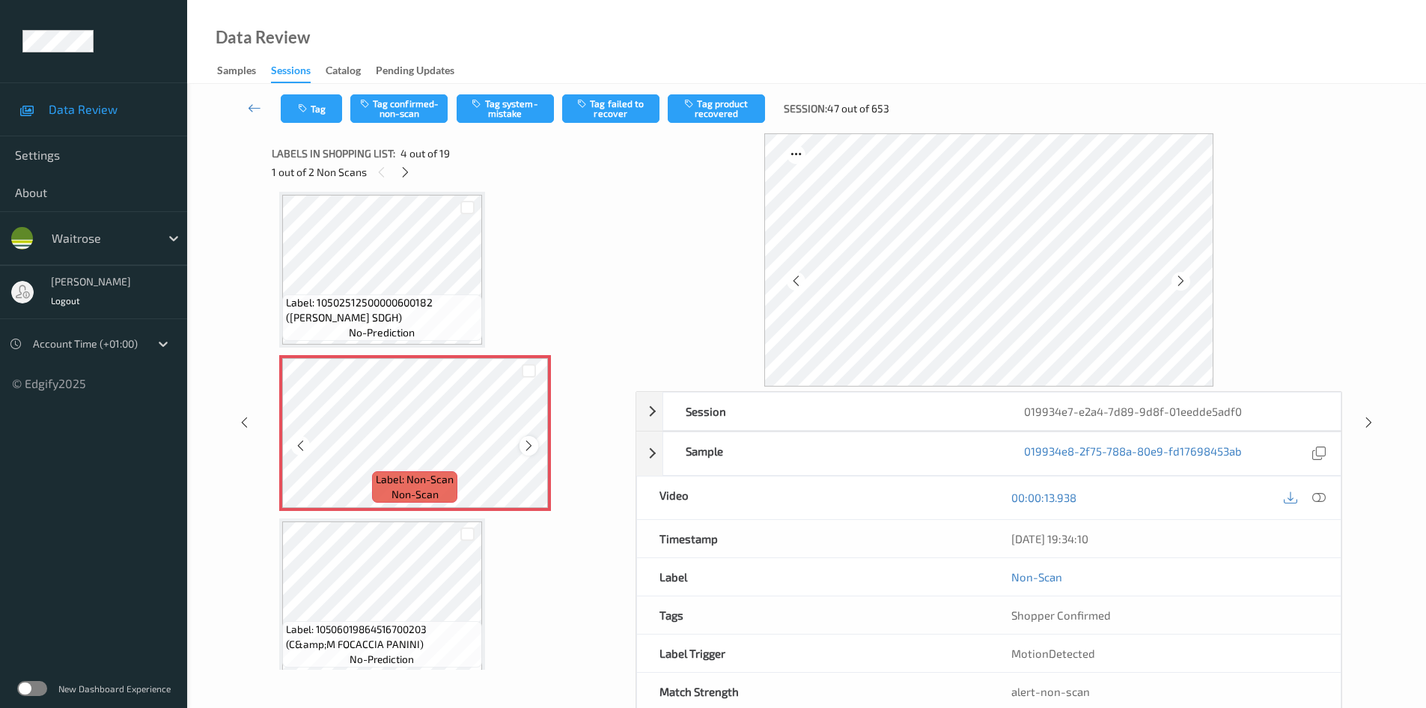
click at [535, 448] on icon at bounding box center [529, 445] width 13 height 13
click at [535, 447] on div at bounding box center [529, 445] width 19 height 19
click at [1322, 494] on icon at bounding box center [1319, 496] width 13 height 13
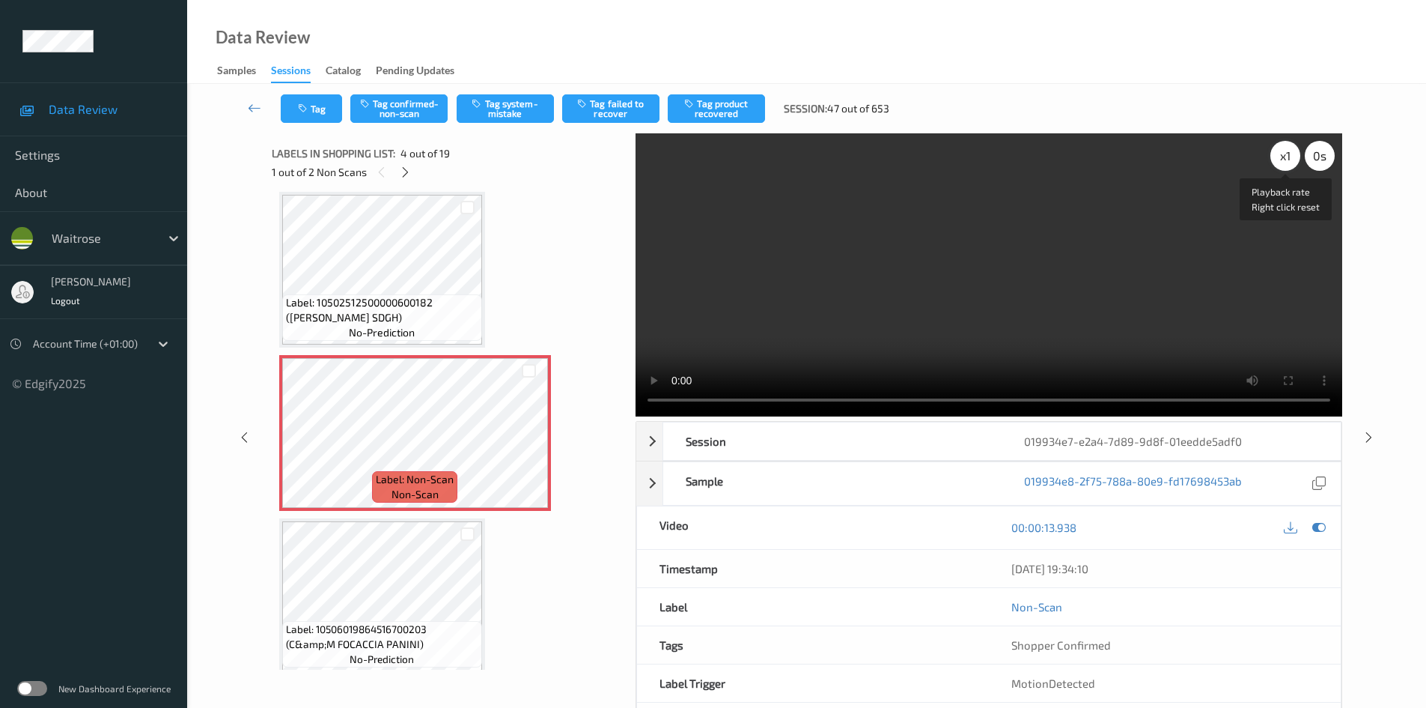
click at [1290, 153] on div "x 1" at bounding box center [1286, 156] width 30 height 30
click at [1290, 156] on div "x 2" at bounding box center [1286, 156] width 30 height 30
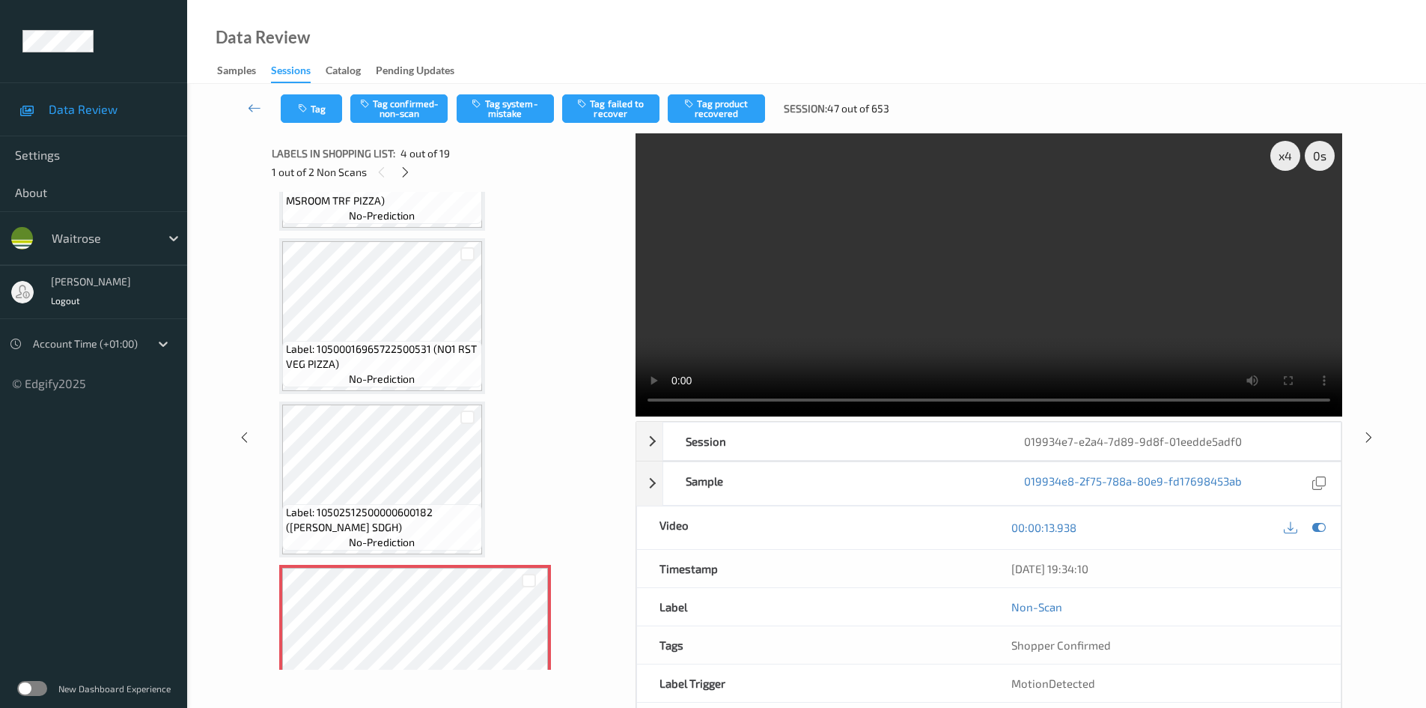
scroll to position [150, 0]
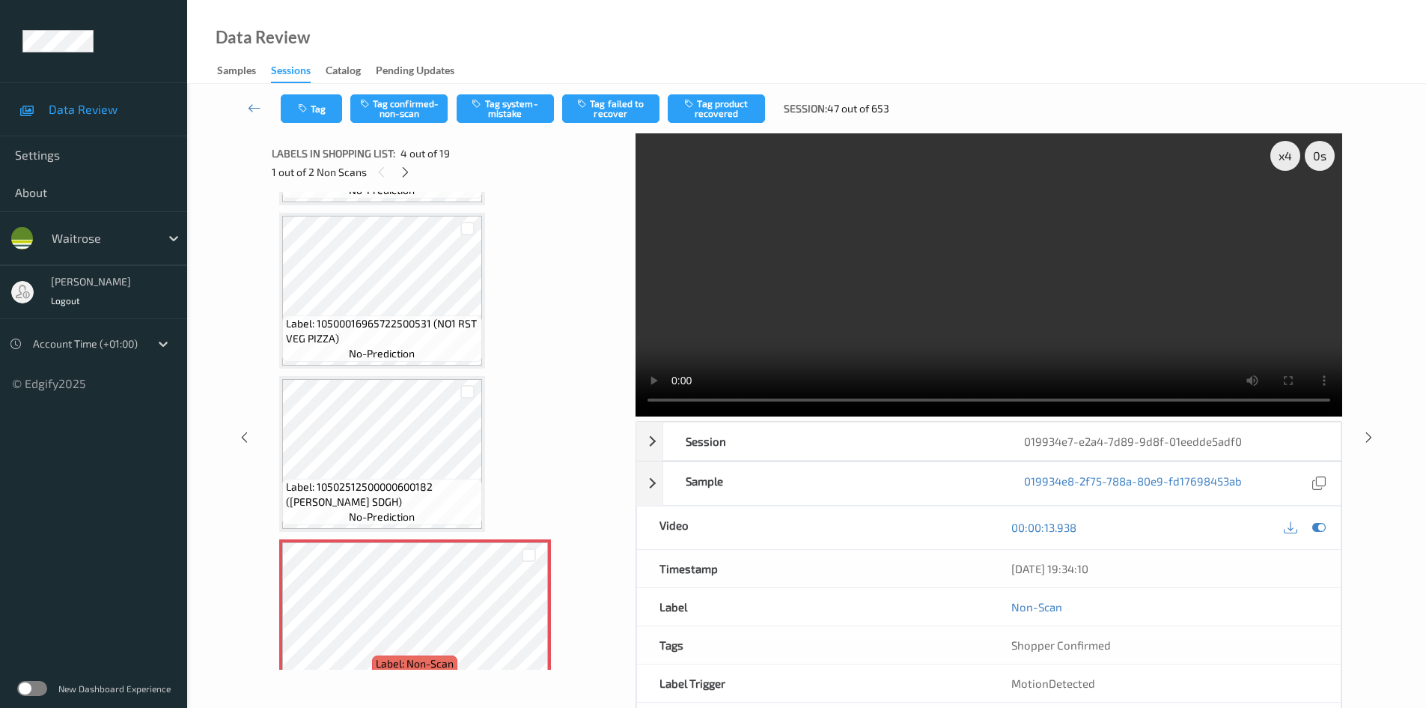
click at [1002, 330] on video at bounding box center [989, 274] width 707 height 283
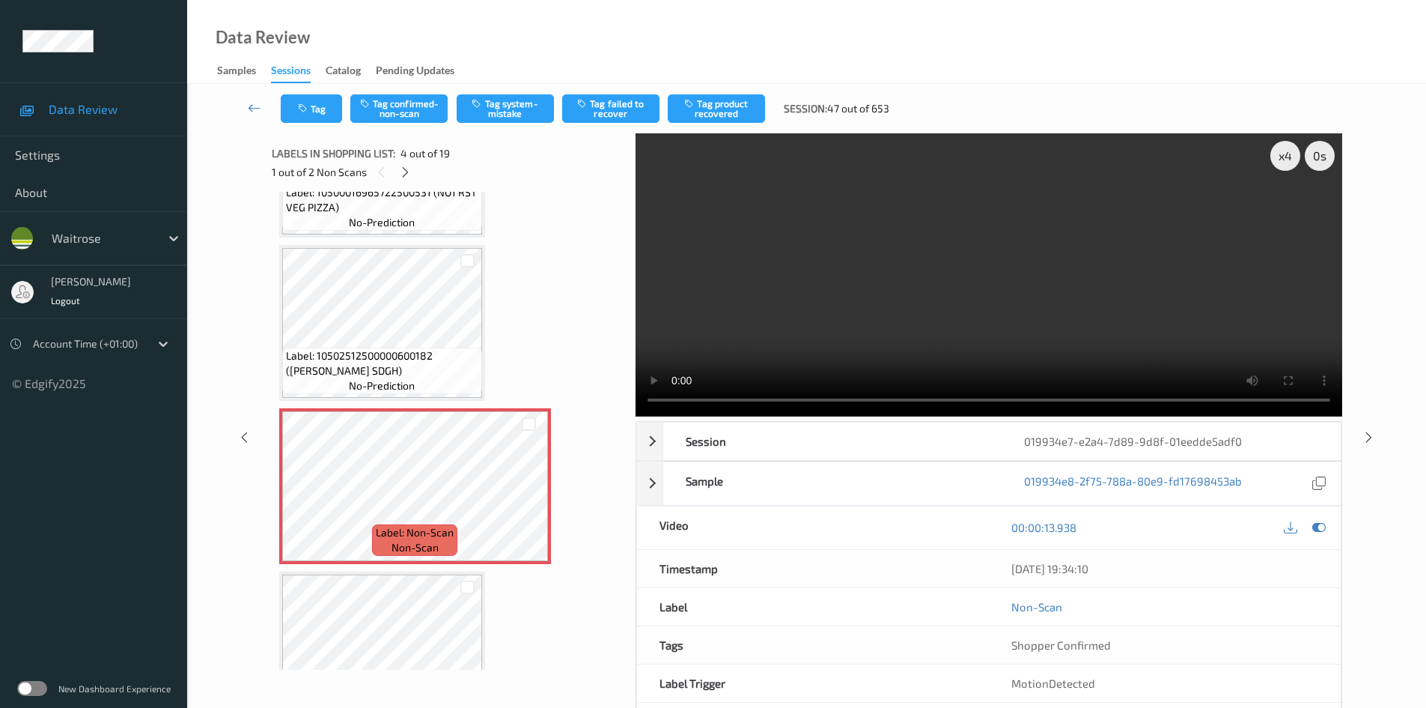
scroll to position [300, 0]
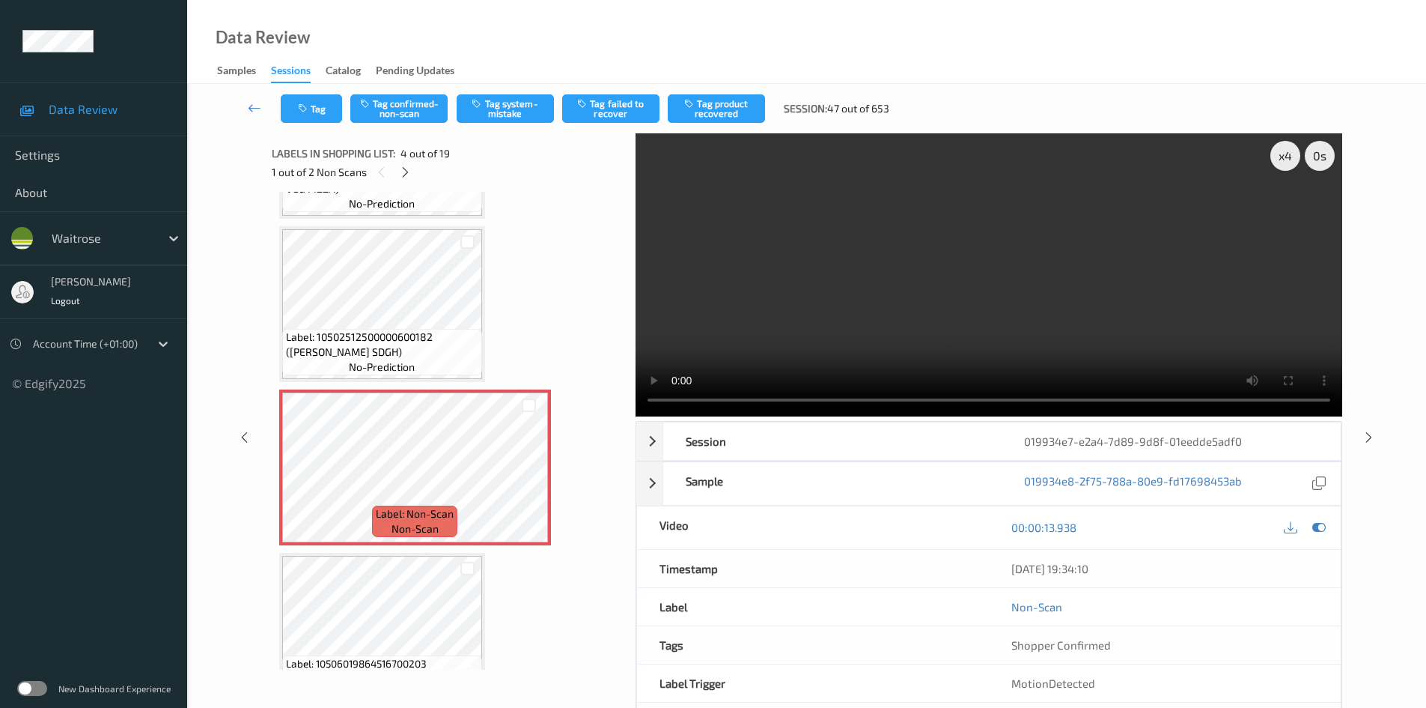
click at [831, 308] on video at bounding box center [989, 274] width 707 height 283
click at [997, 288] on video at bounding box center [989, 274] width 707 height 283
click at [1276, 160] on div "x 4" at bounding box center [1286, 156] width 30 height 30
click at [1283, 159] on div "x 8" at bounding box center [1286, 156] width 30 height 30
click at [1283, 156] on div "x 1" at bounding box center [1286, 156] width 30 height 30
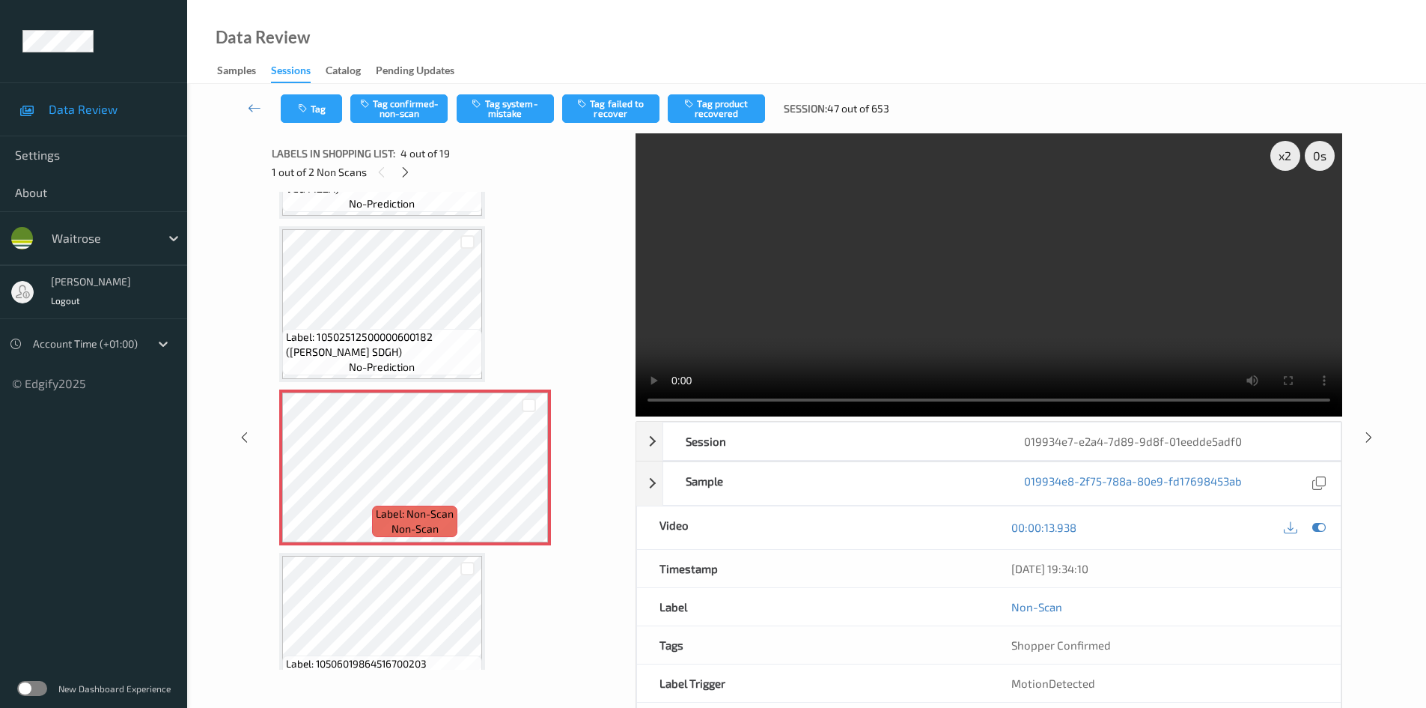
click at [1017, 281] on video at bounding box center [989, 274] width 707 height 283
click at [1067, 325] on video at bounding box center [989, 274] width 707 height 283
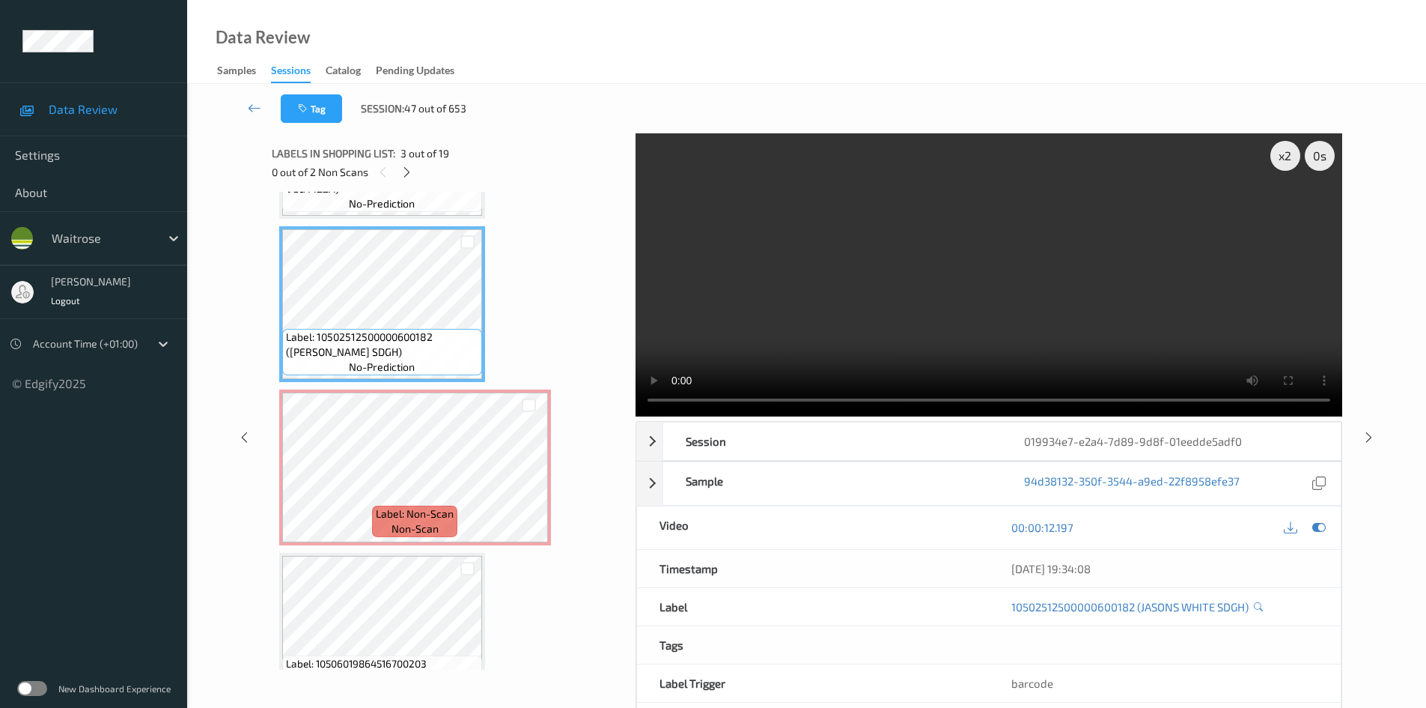
click at [803, 304] on video at bounding box center [989, 274] width 707 height 283
click at [886, 313] on video at bounding box center [989, 274] width 707 height 283
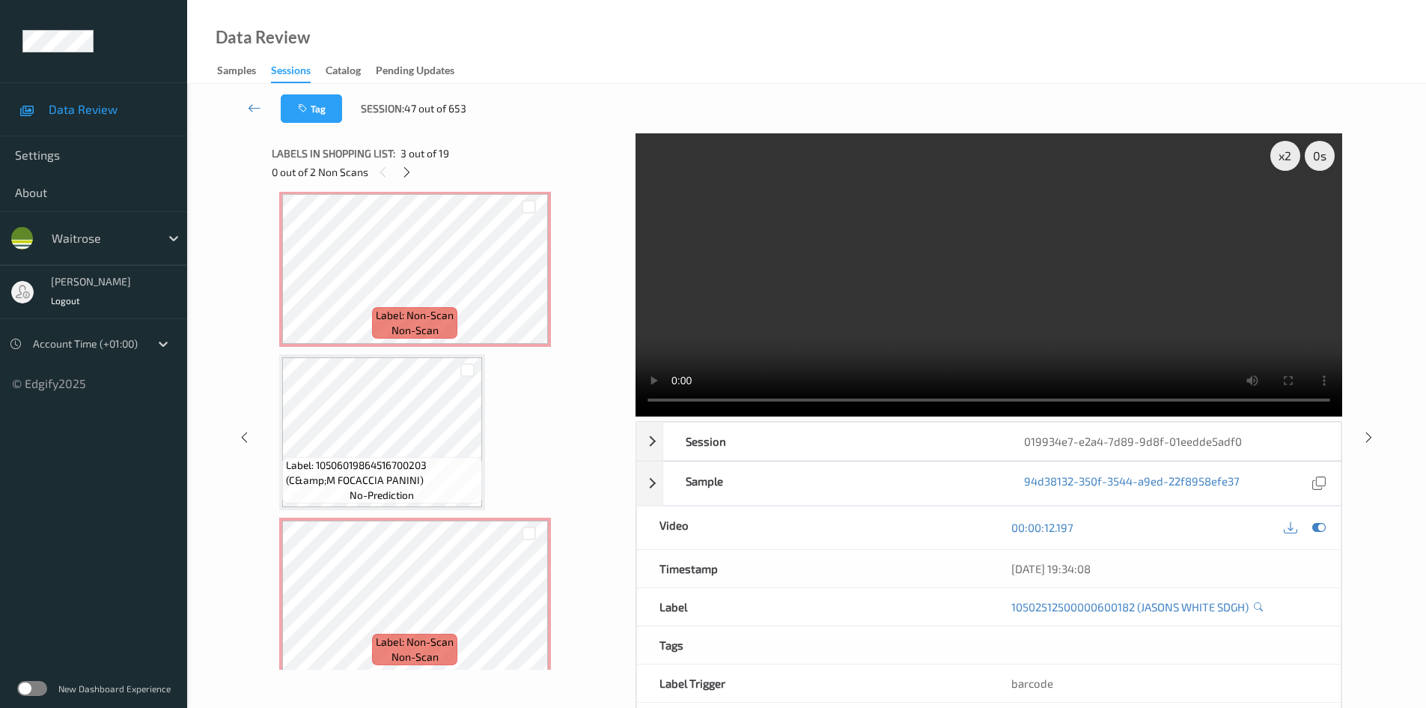
scroll to position [524, 0]
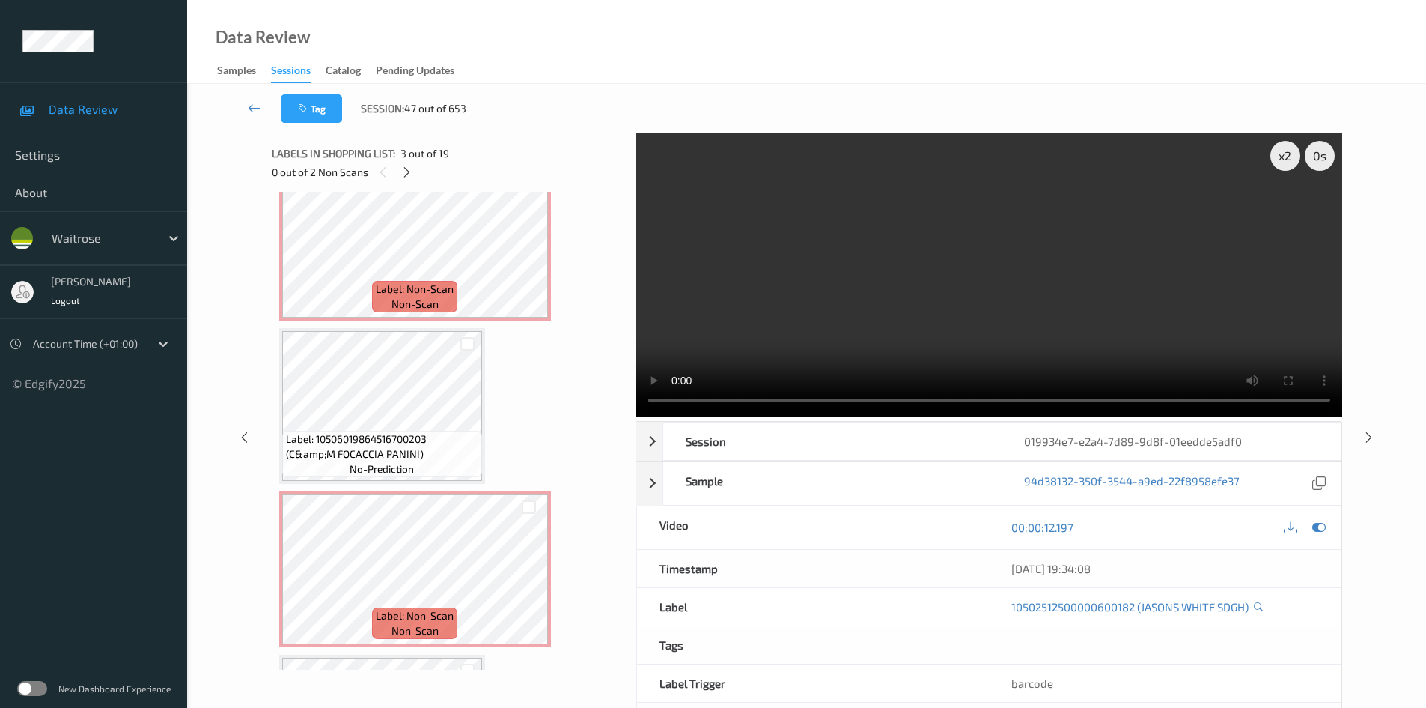
click at [949, 285] on video at bounding box center [989, 274] width 707 height 283
click at [977, 294] on video at bounding box center [989, 274] width 707 height 283
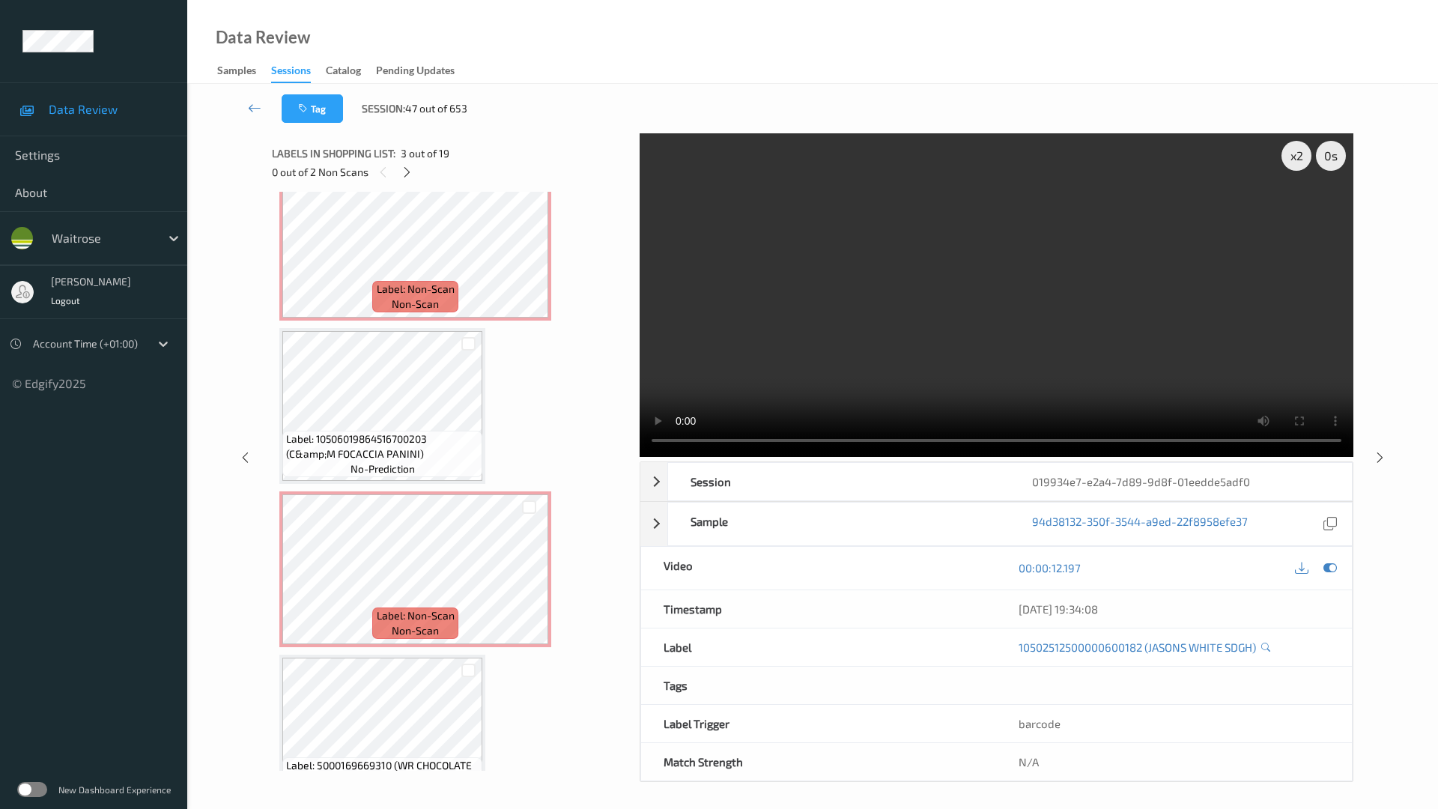
click at [639, 457] on video at bounding box center [996, 294] width 714 height 323
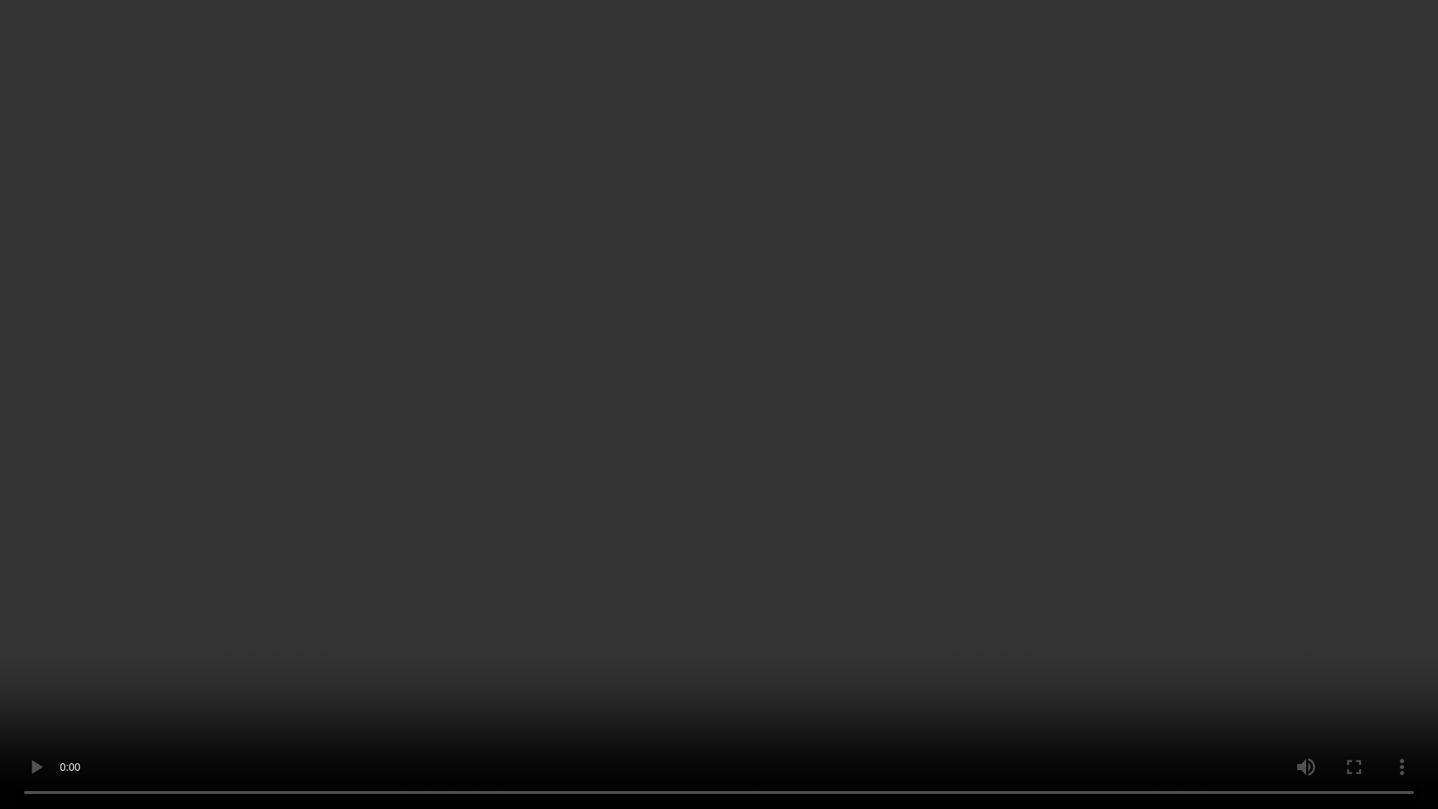
click at [1002, 656] on video at bounding box center [719, 404] width 1438 height 809
click at [633, 583] on video at bounding box center [719, 404] width 1438 height 809
drag, startPoint x: 1190, startPoint y: 676, endPoint x: 1247, endPoint y: 683, distance: 58.0
click at [1202, 678] on video at bounding box center [719, 404] width 1438 height 809
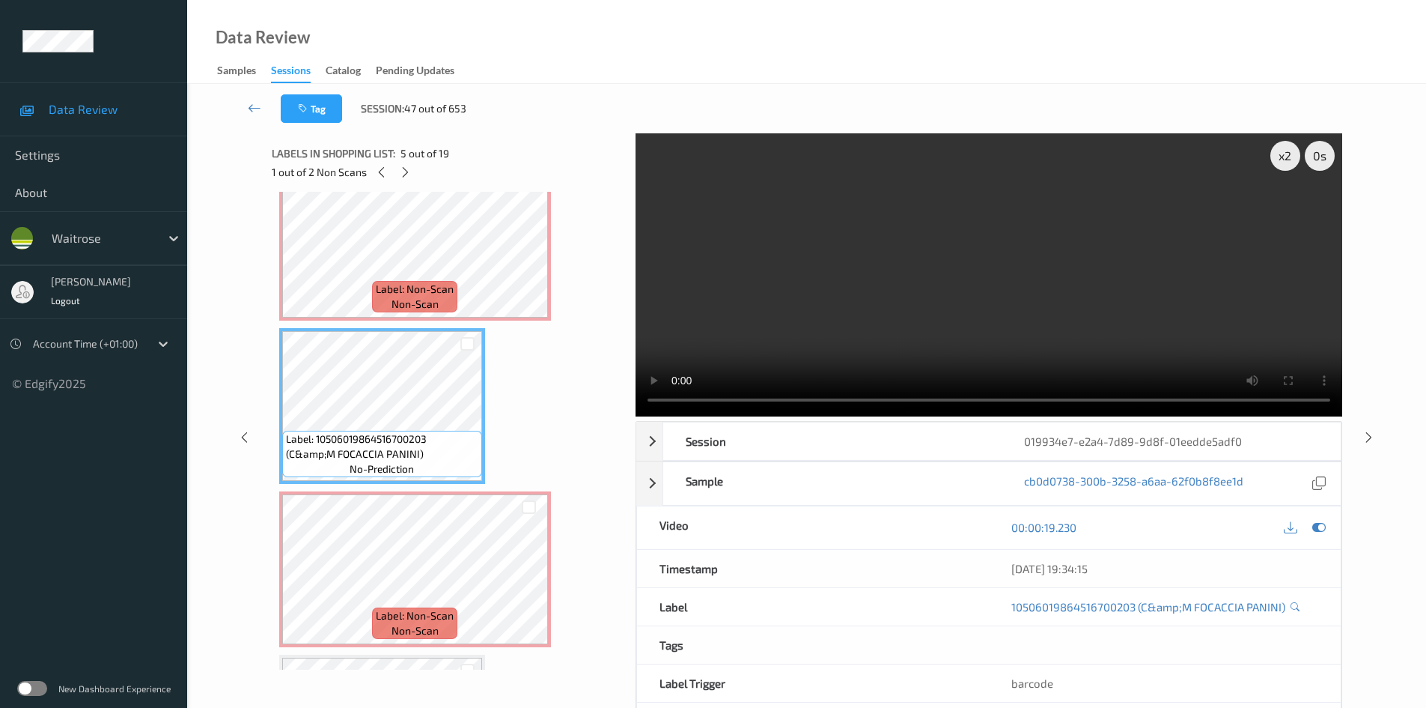
click at [838, 334] on video at bounding box center [989, 274] width 707 height 283
click at [865, 306] on video at bounding box center [989, 274] width 707 height 283
drag, startPoint x: 946, startPoint y: 318, endPoint x: 962, endPoint y: 318, distance: 16.5
click at [961, 318] on video at bounding box center [989, 274] width 707 height 283
click at [940, 326] on video at bounding box center [989, 274] width 707 height 283
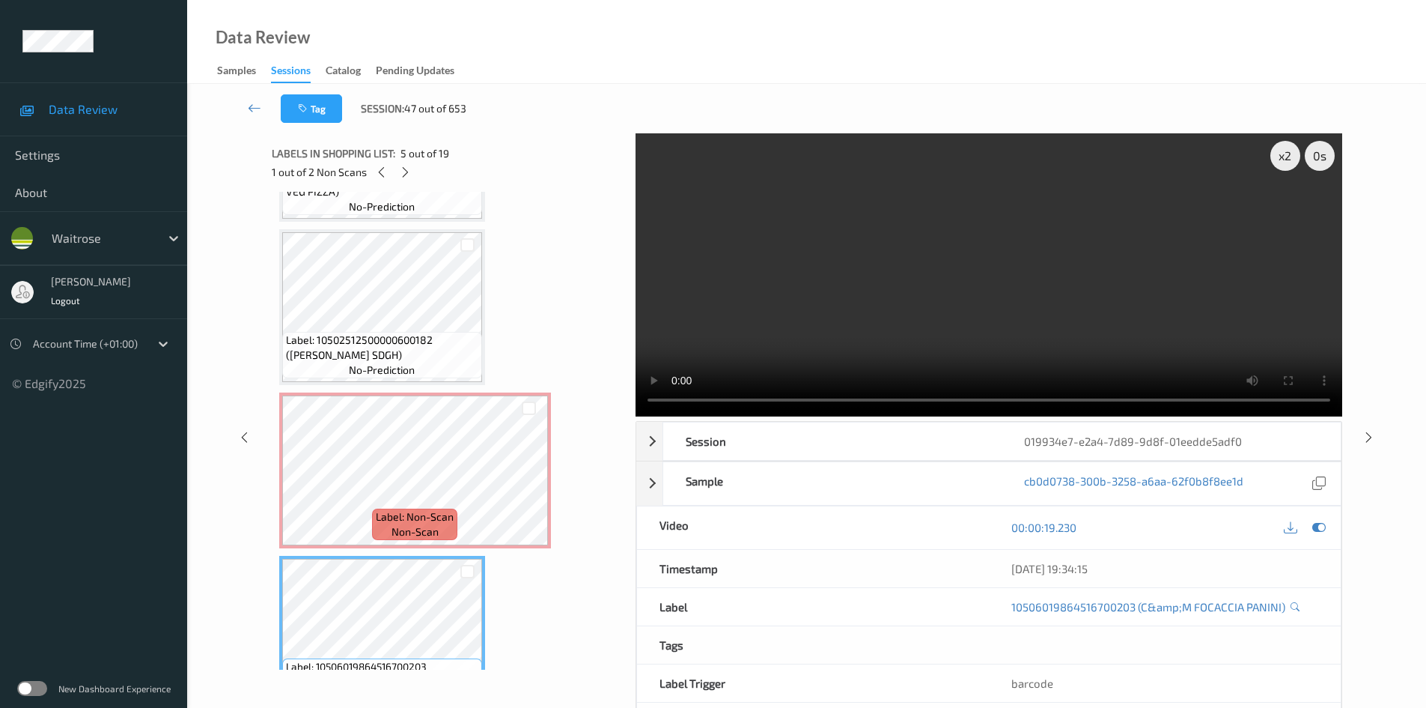
scroll to position [599, 0]
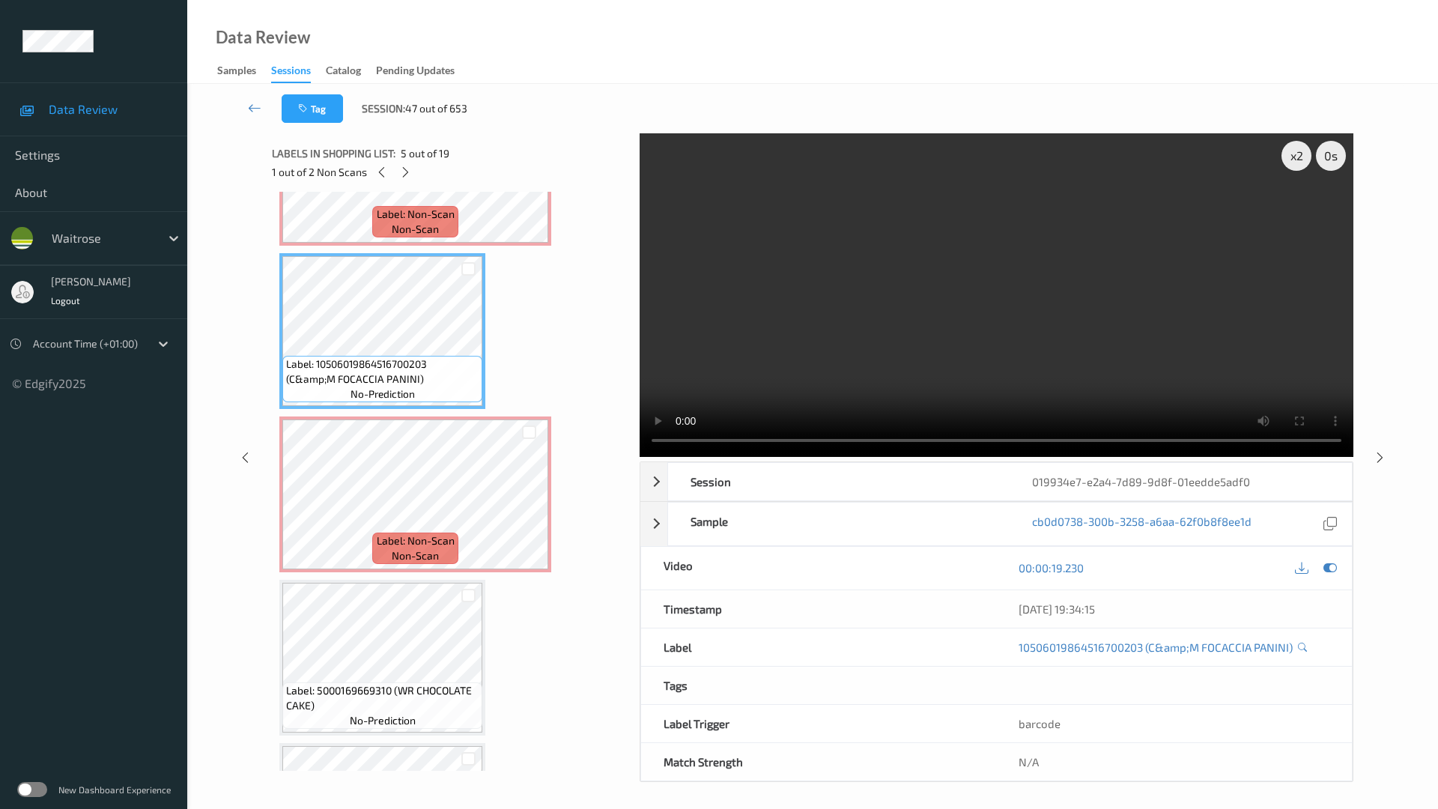
drag, startPoint x: 1130, startPoint y: 462, endPoint x: 1260, endPoint y: 547, distance: 155.4
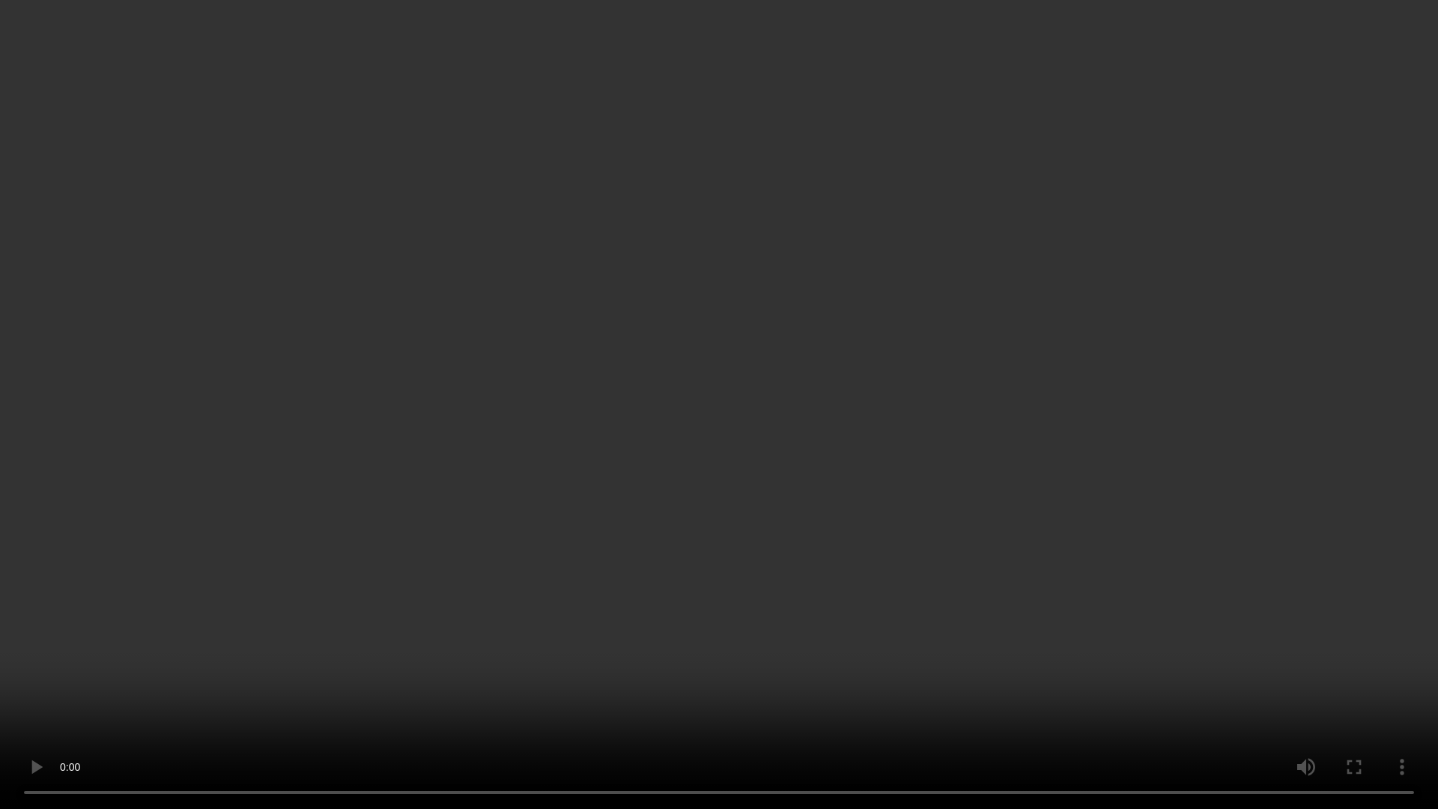
click at [1131, 463] on video at bounding box center [719, 404] width 1438 height 809
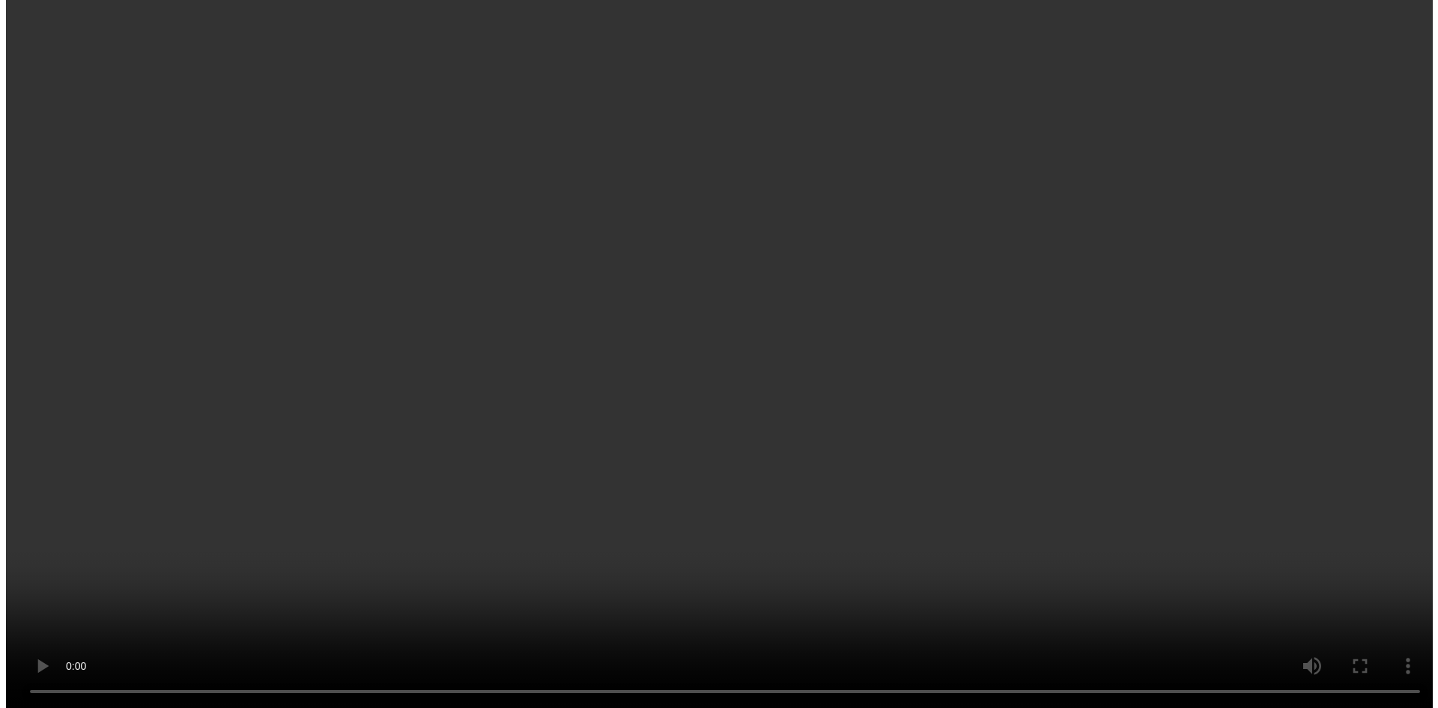
scroll to position [824, 0]
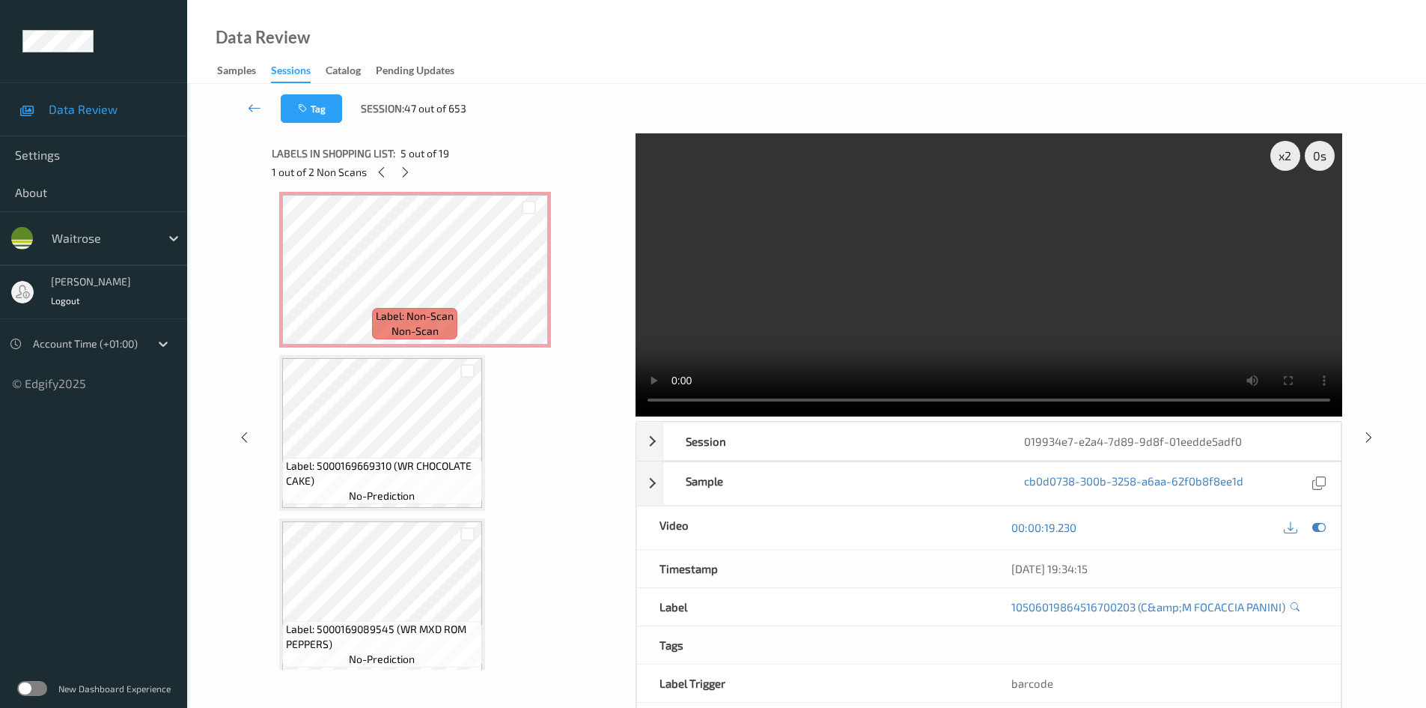
click at [848, 311] on video at bounding box center [989, 274] width 707 height 283
click at [767, 285] on video at bounding box center [989, 274] width 707 height 283
click at [792, 310] on video at bounding box center [989, 274] width 707 height 283
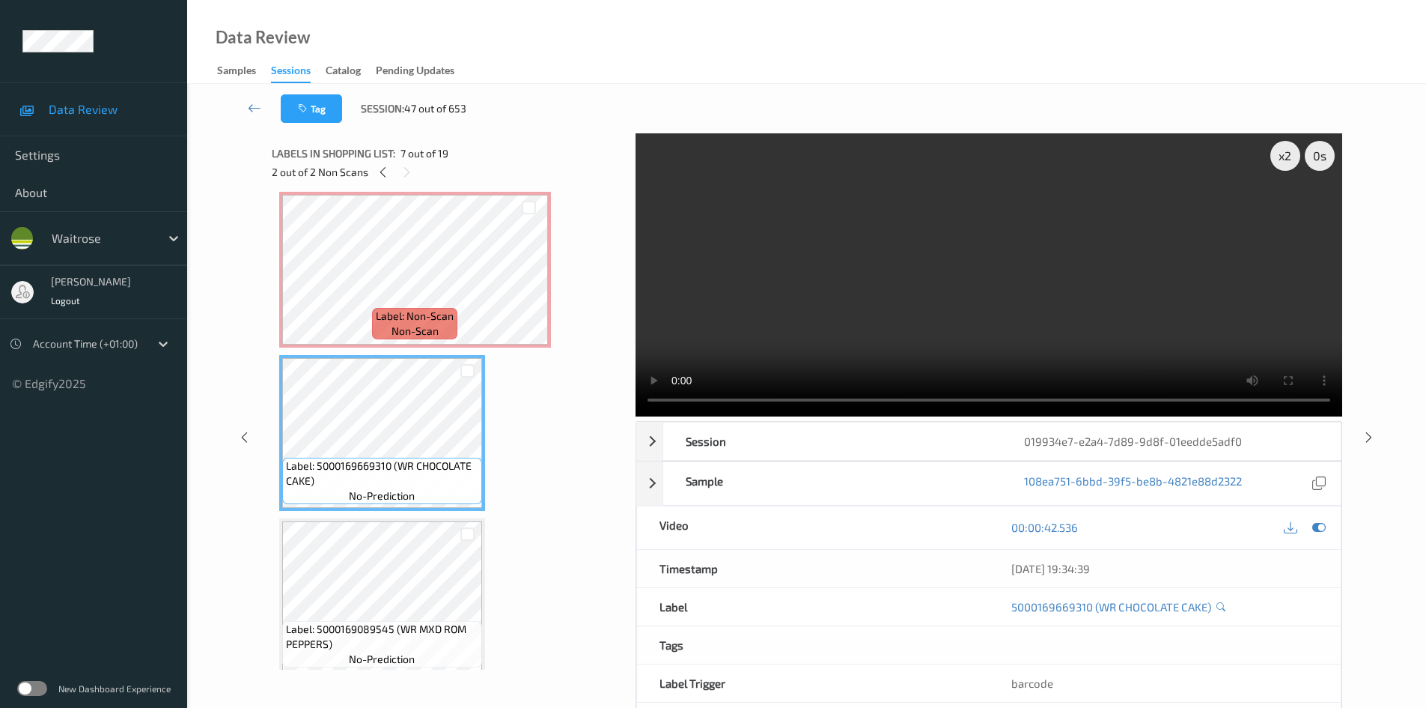
click at [755, 350] on video at bounding box center [989, 274] width 707 height 283
click at [1060, 301] on video at bounding box center [989, 274] width 707 height 283
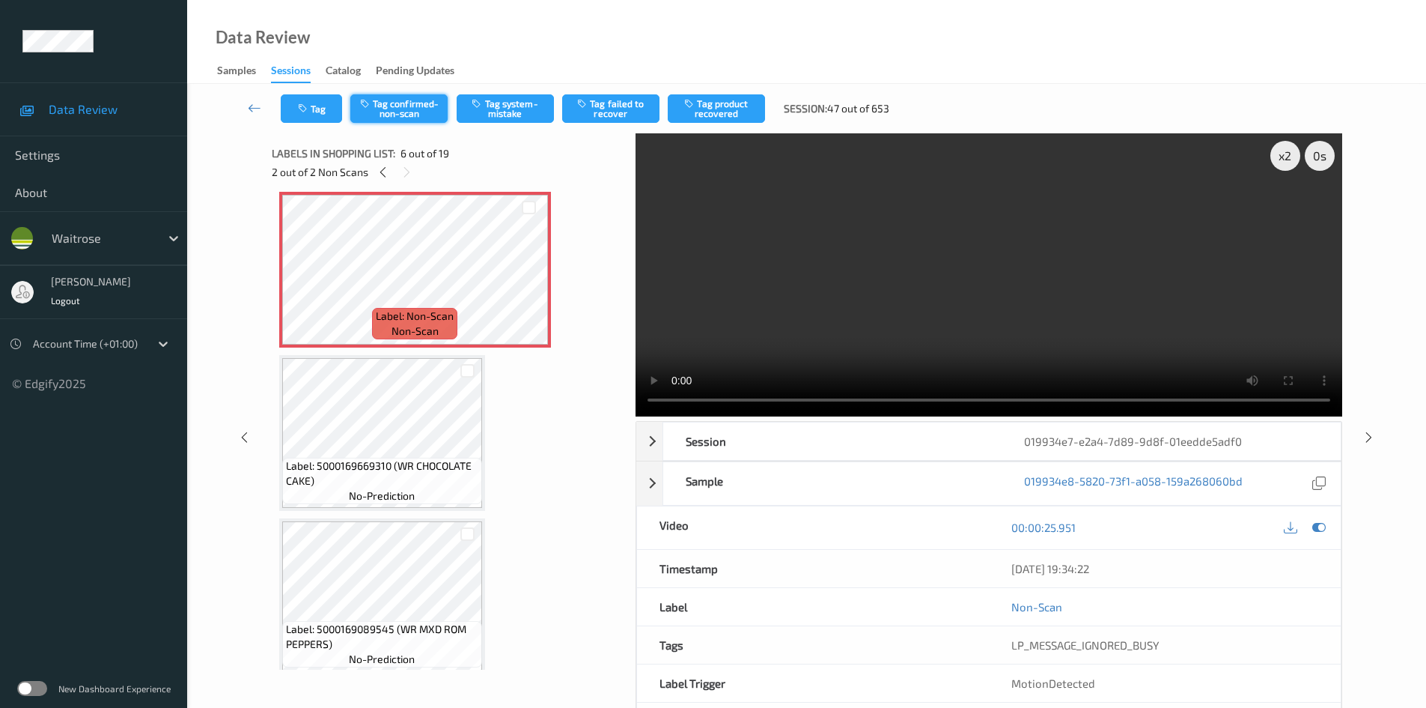
click at [397, 103] on button "Tag confirmed-non-scan" at bounding box center [398, 108] width 97 height 28
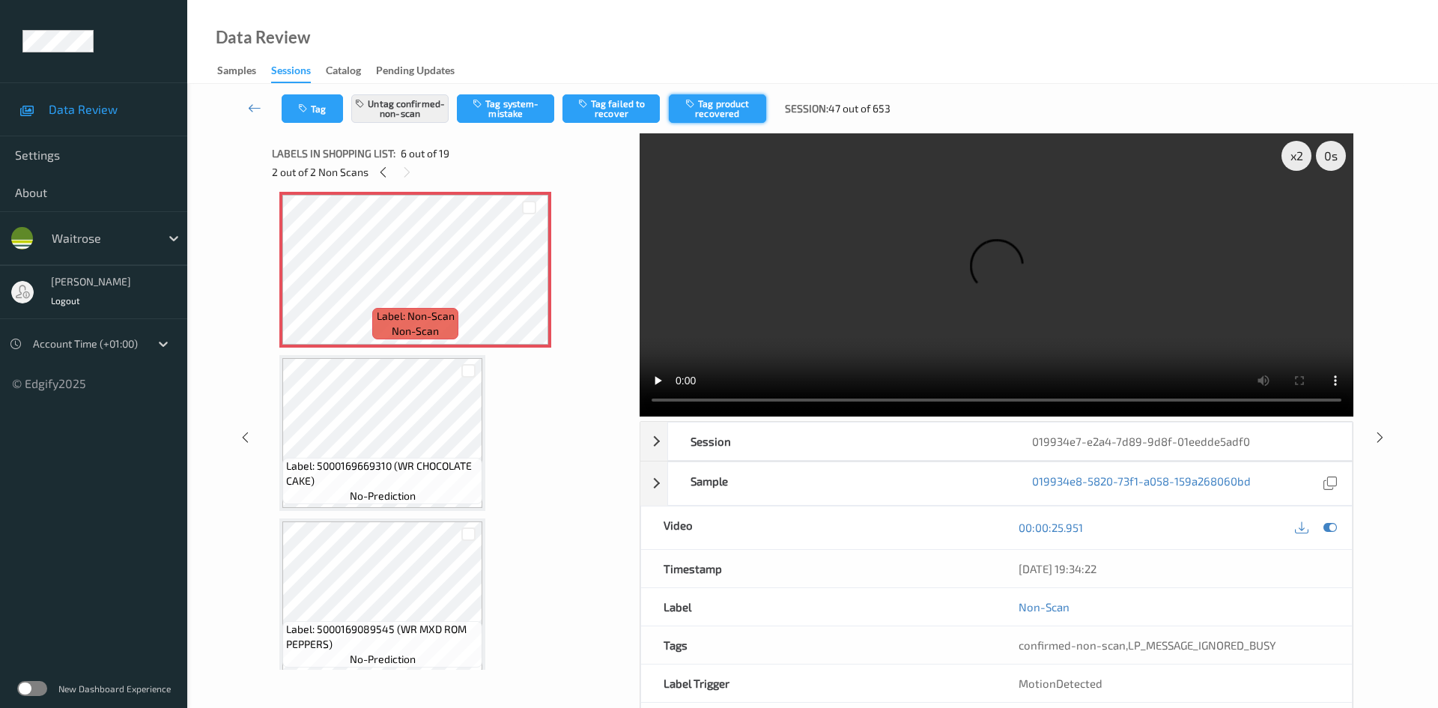
click at [738, 115] on button "Tag product recovered" at bounding box center [717, 108] width 97 height 28
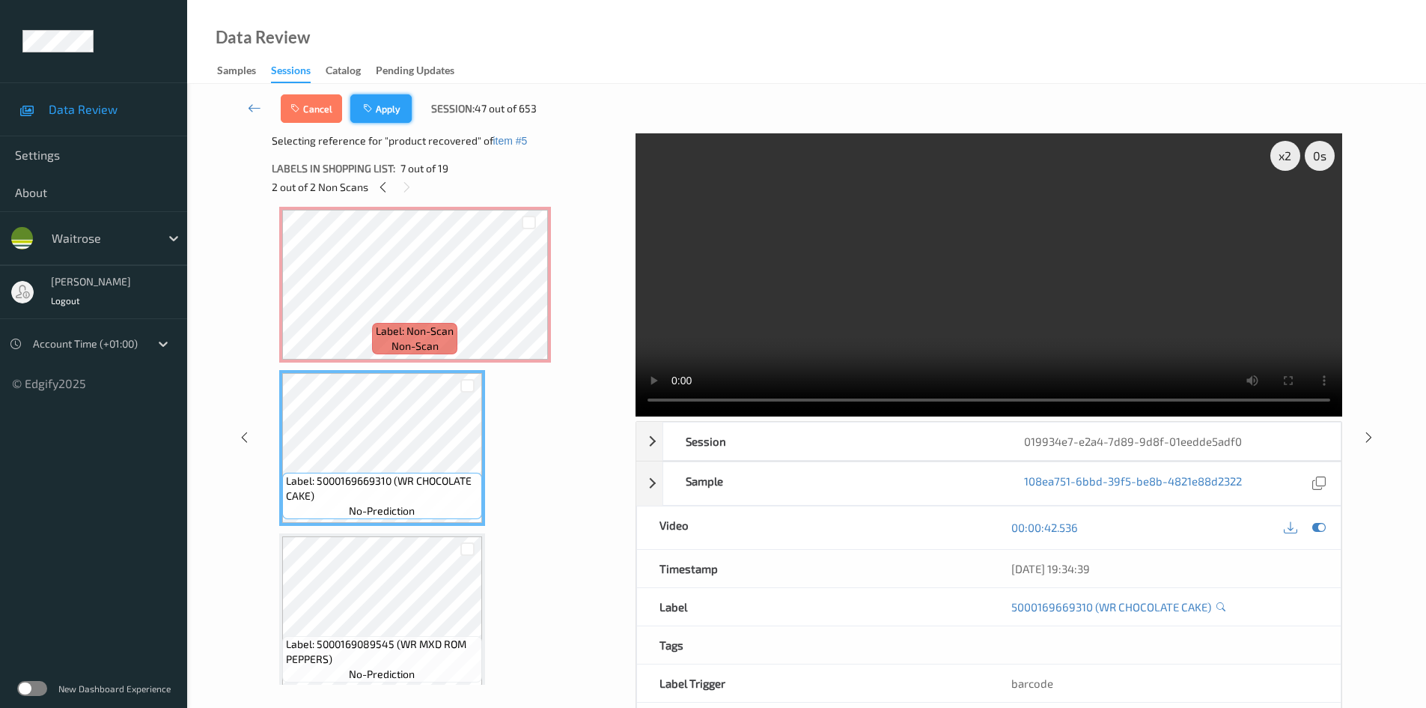
click at [389, 110] on button "Apply" at bounding box center [380, 108] width 61 height 28
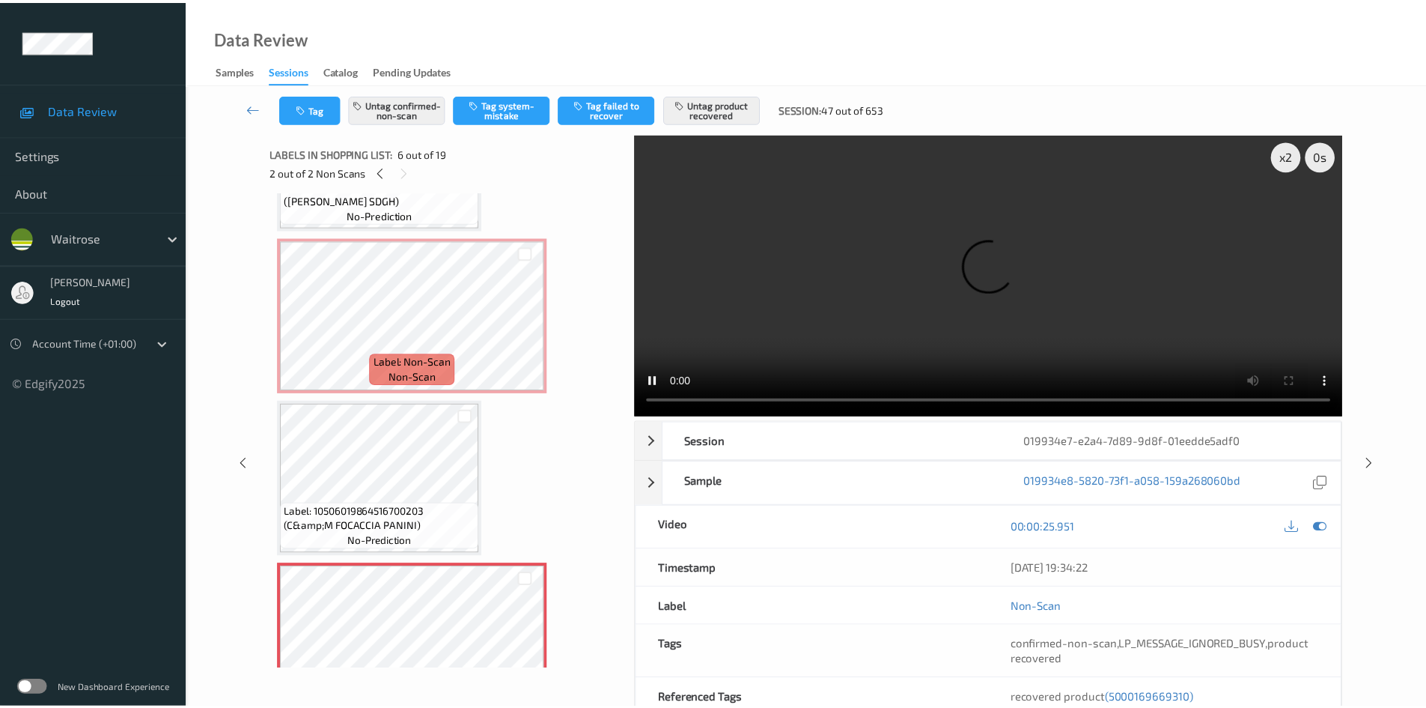
scroll to position [436, 0]
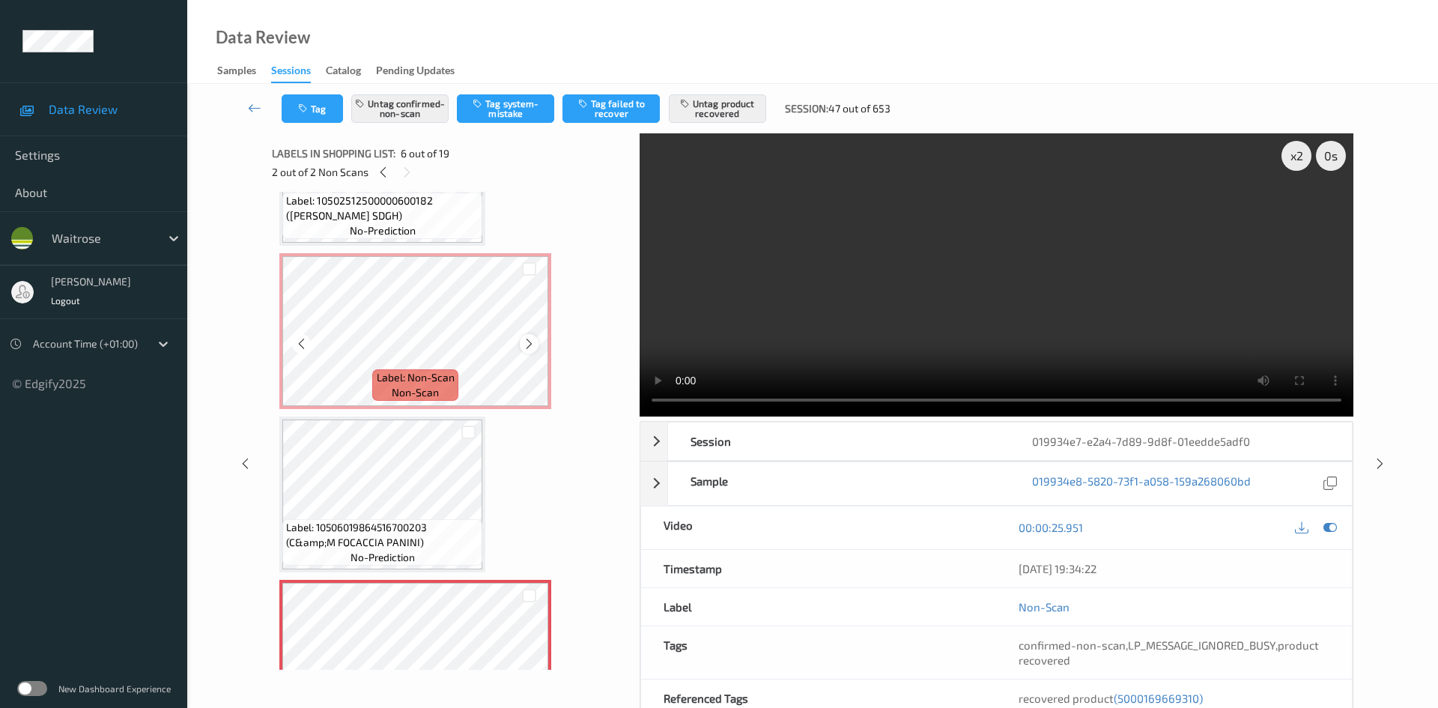
click at [532, 341] on icon at bounding box center [529, 343] width 13 height 13
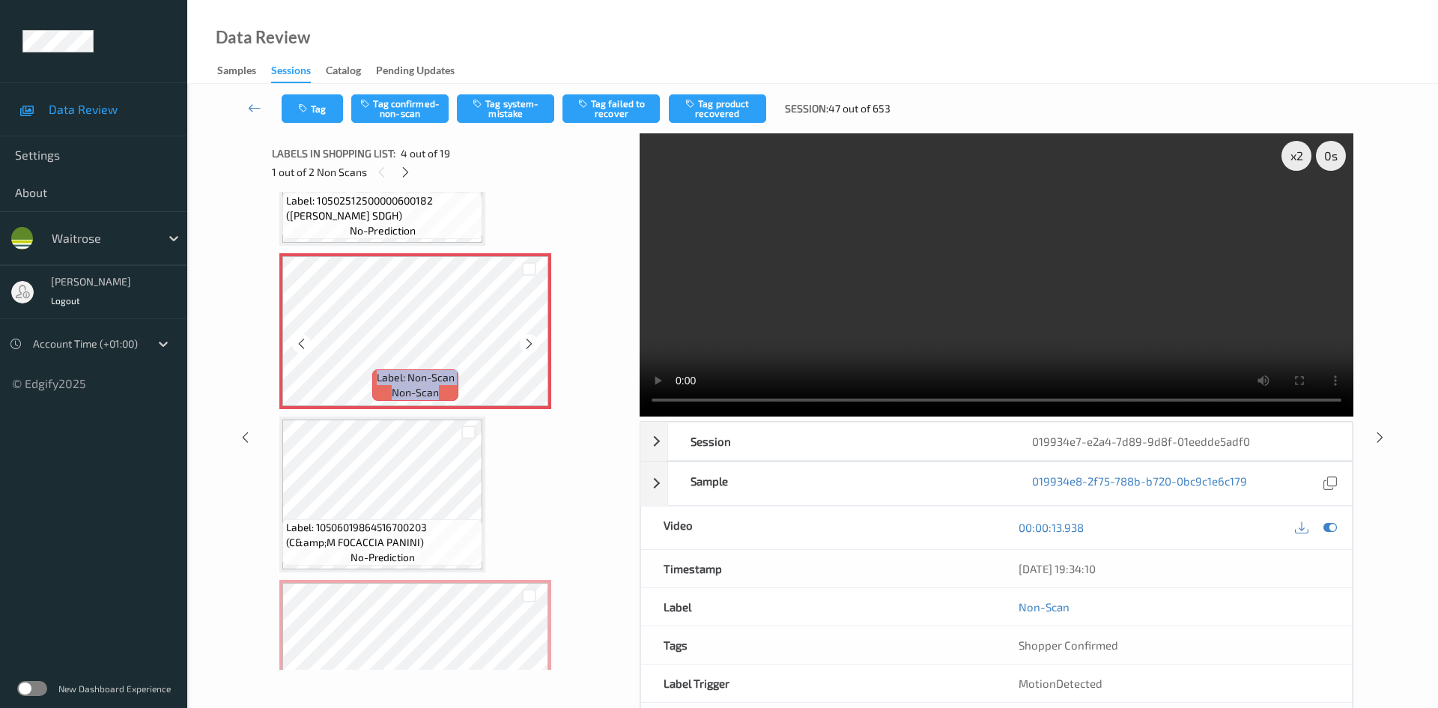
click at [532, 341] on icon at bounding box center [529, 343] width 13 height 13
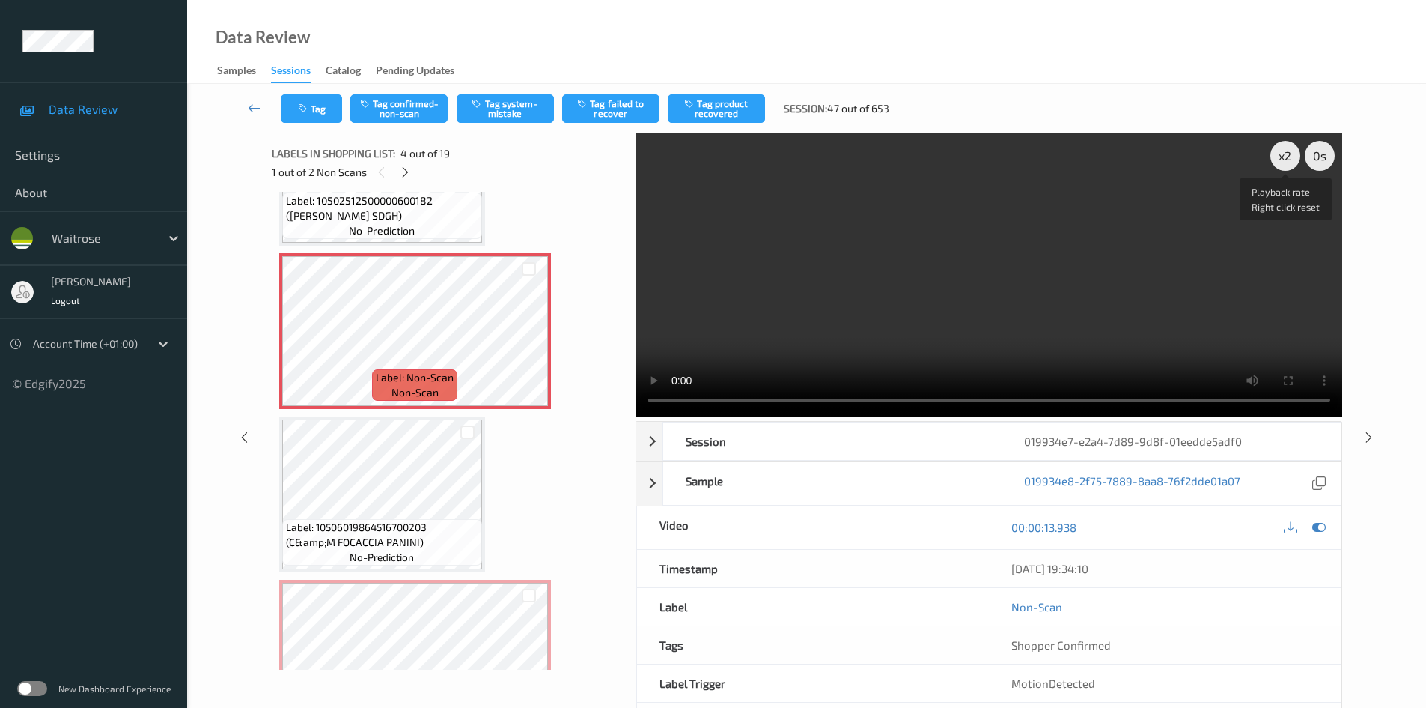
drag, startPoint x: 1286, startPoint y: 156, endPoint x: 1268, endPoint y: 193, distance: 40.5
click at [1283, 163] on div "x 2" at bounding box center [1286, 156] width 30 height 30
drag, startPoint x: 847, startPoint y: 294, endPoint x: 831, endPoint y: 298, distance: 16.2
click at [847, 294] on video at bounding box center [989, 274] width 707 height 283
click at [410, 106] on button "Tag confirmed-non-scan" at bounding box center [398, 108] width 97 height 28
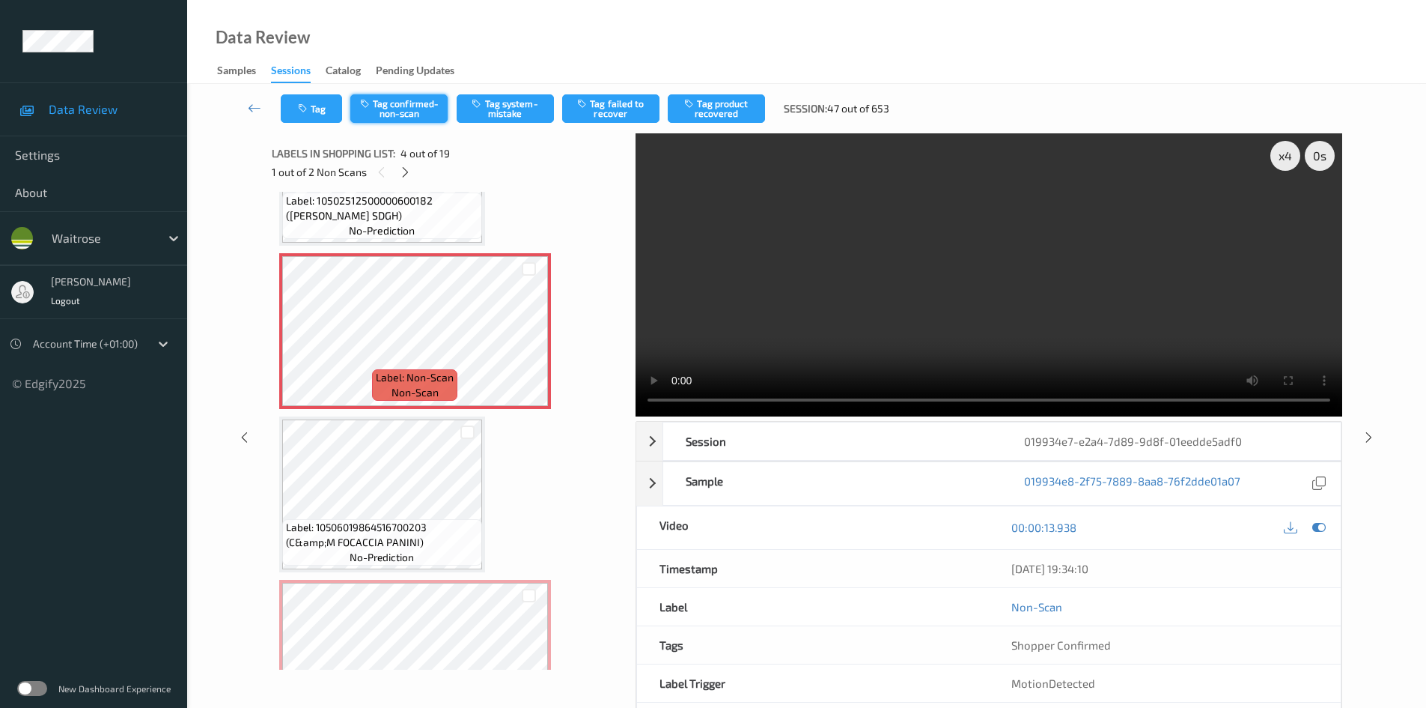
click at [422, 110] on button "Tag confirmed-non-scan" at bounding box center [398, 108] width 97 height 28
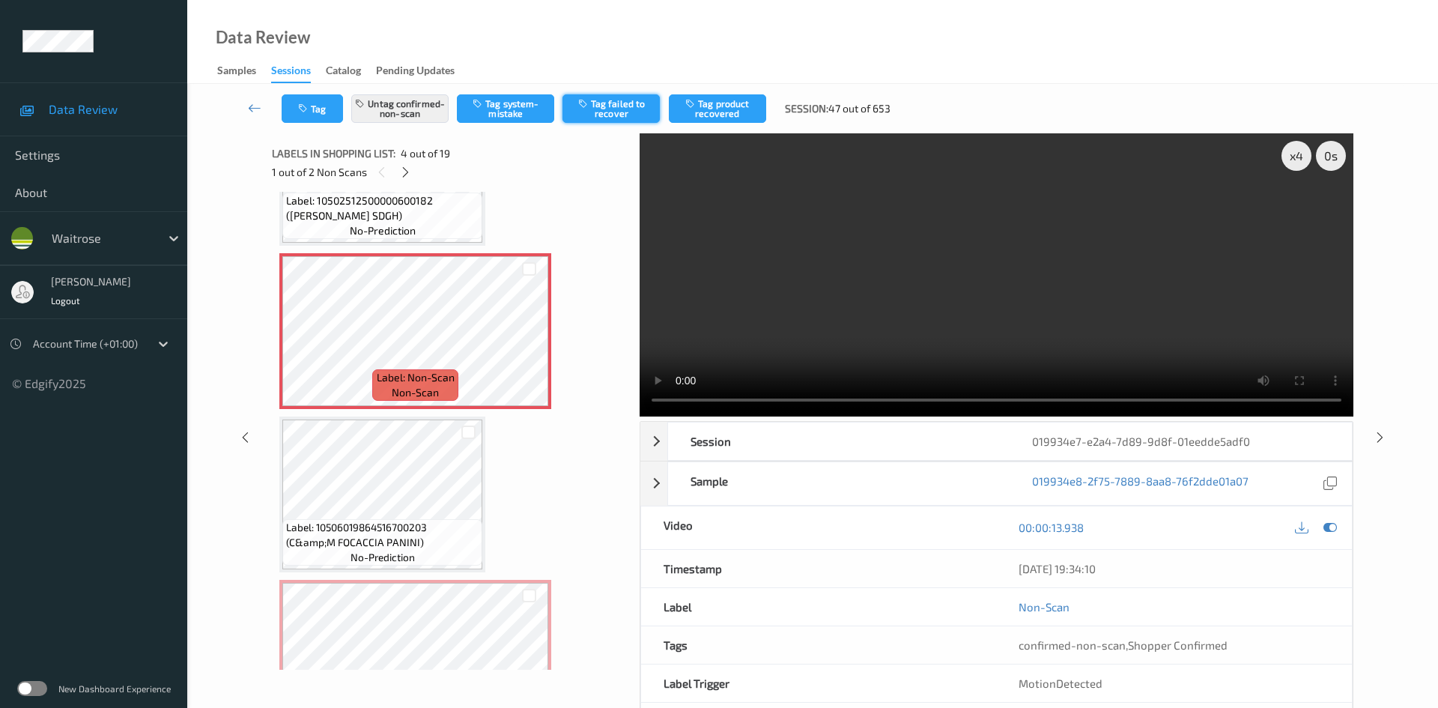
click at [625, 99] on button "Tag failed to recover" at bounding box center [610, 108] width 97 height 28
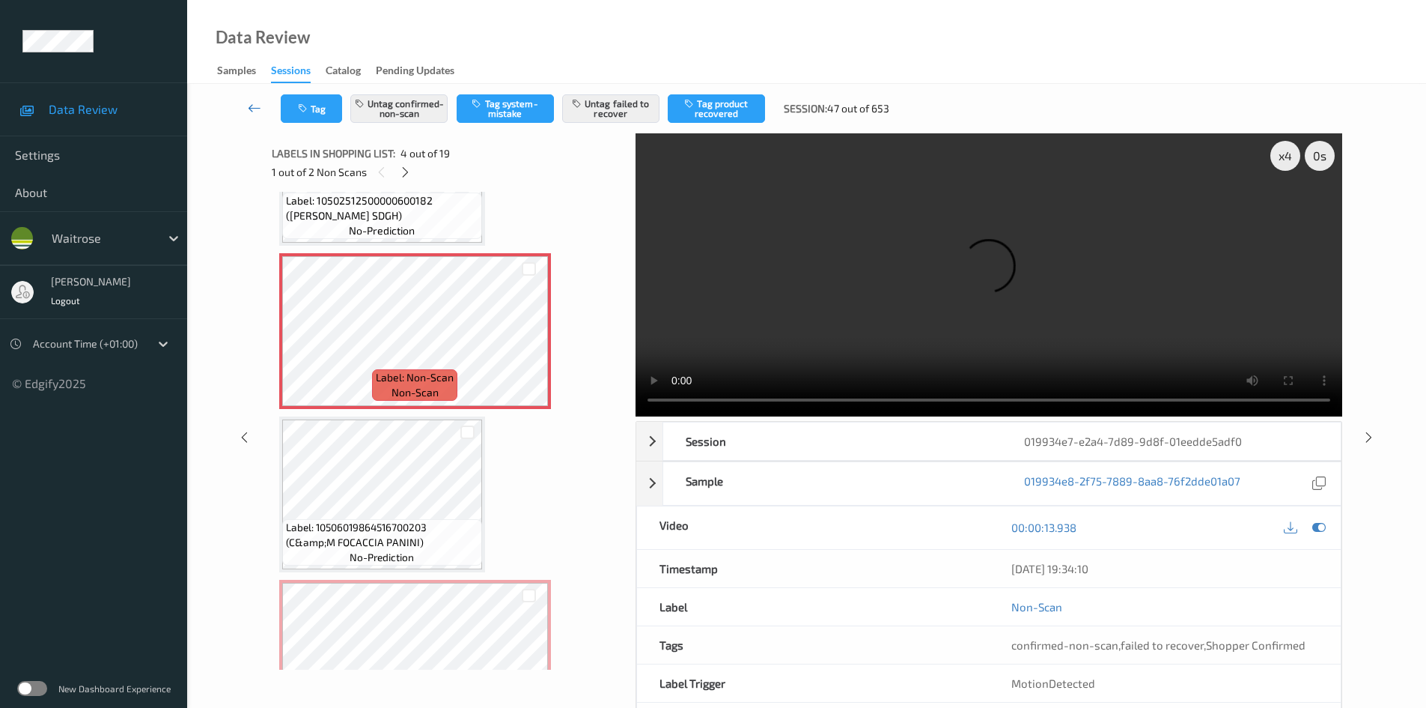
click at [248, 98] on link at bounding box center [254, 108] width 52 height 28
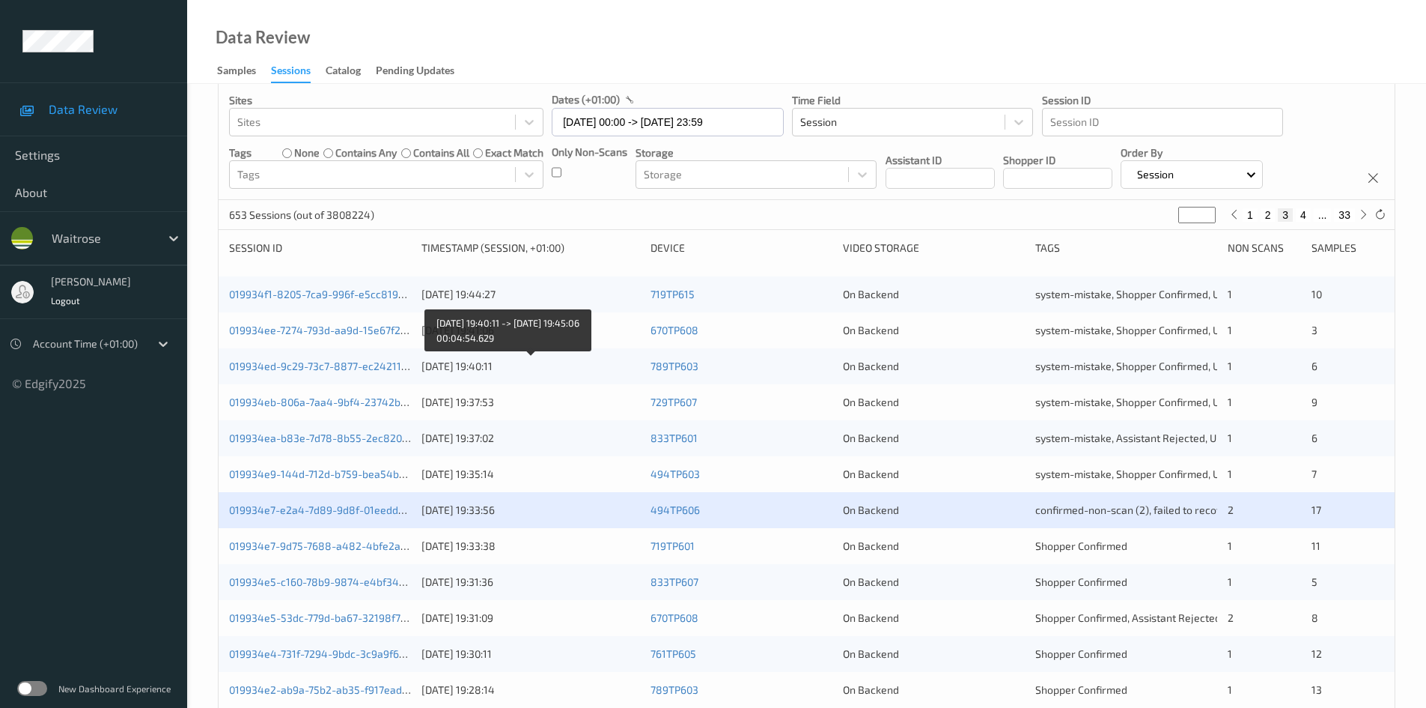
scroll to position [300, 0]
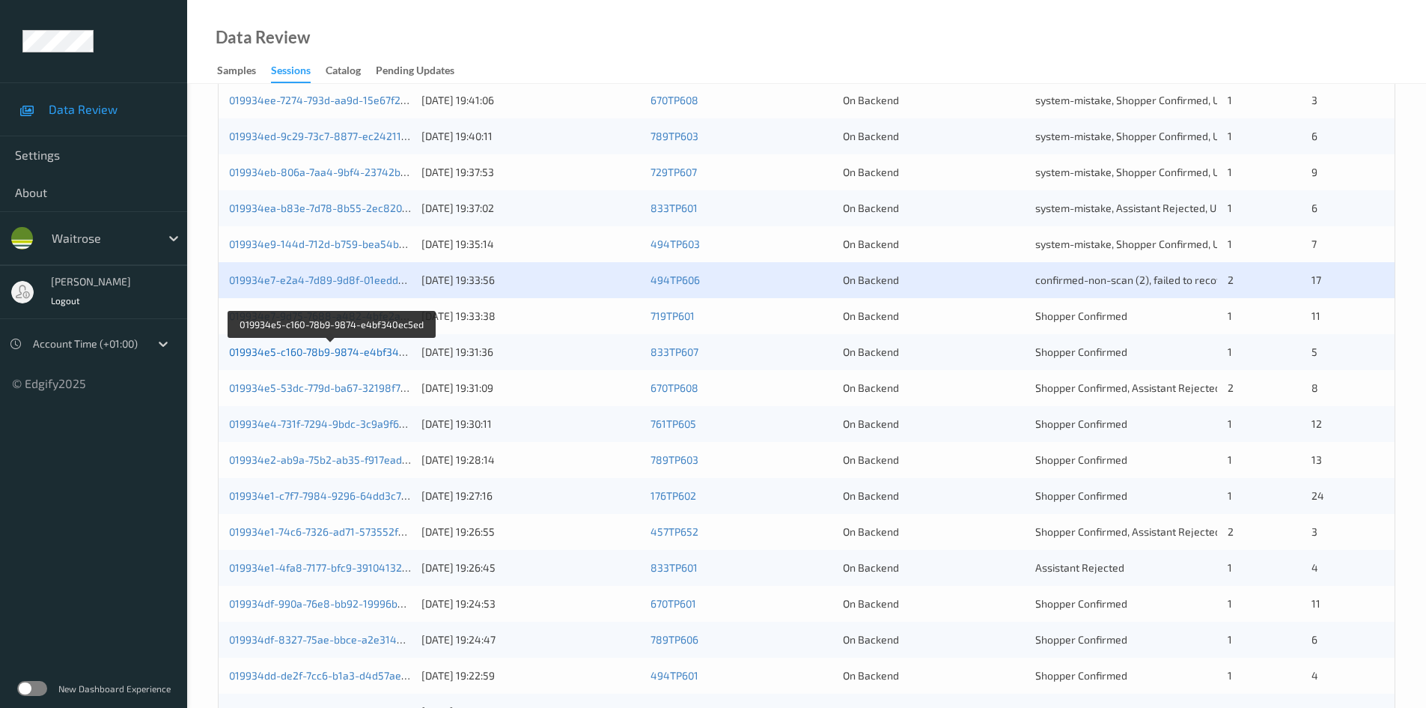
click at [288, 353] on link "019934e5-c160-78b9-9874-e4bf340ec5ed" at bounding box center [331, 351] width 205 height 13
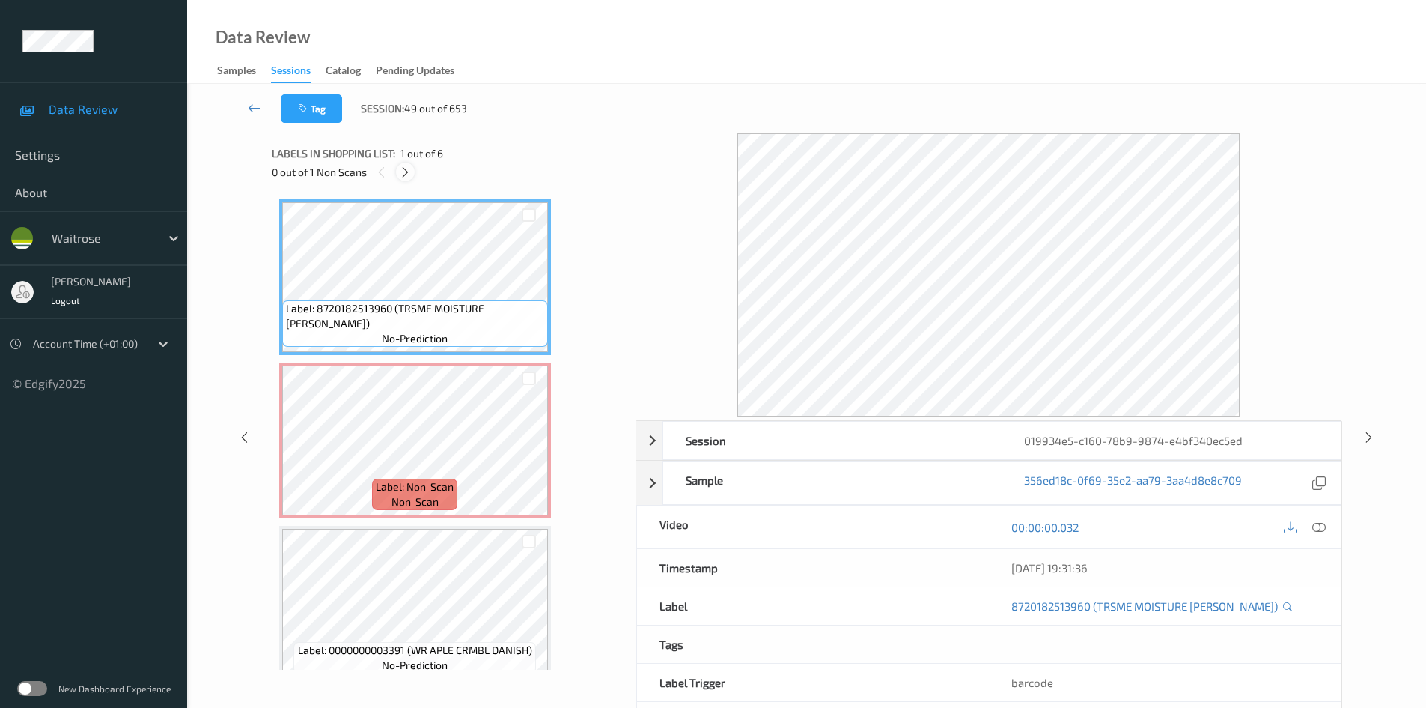
click at [398, 171] on div at bounding box center [405, 171] width 19 height 19
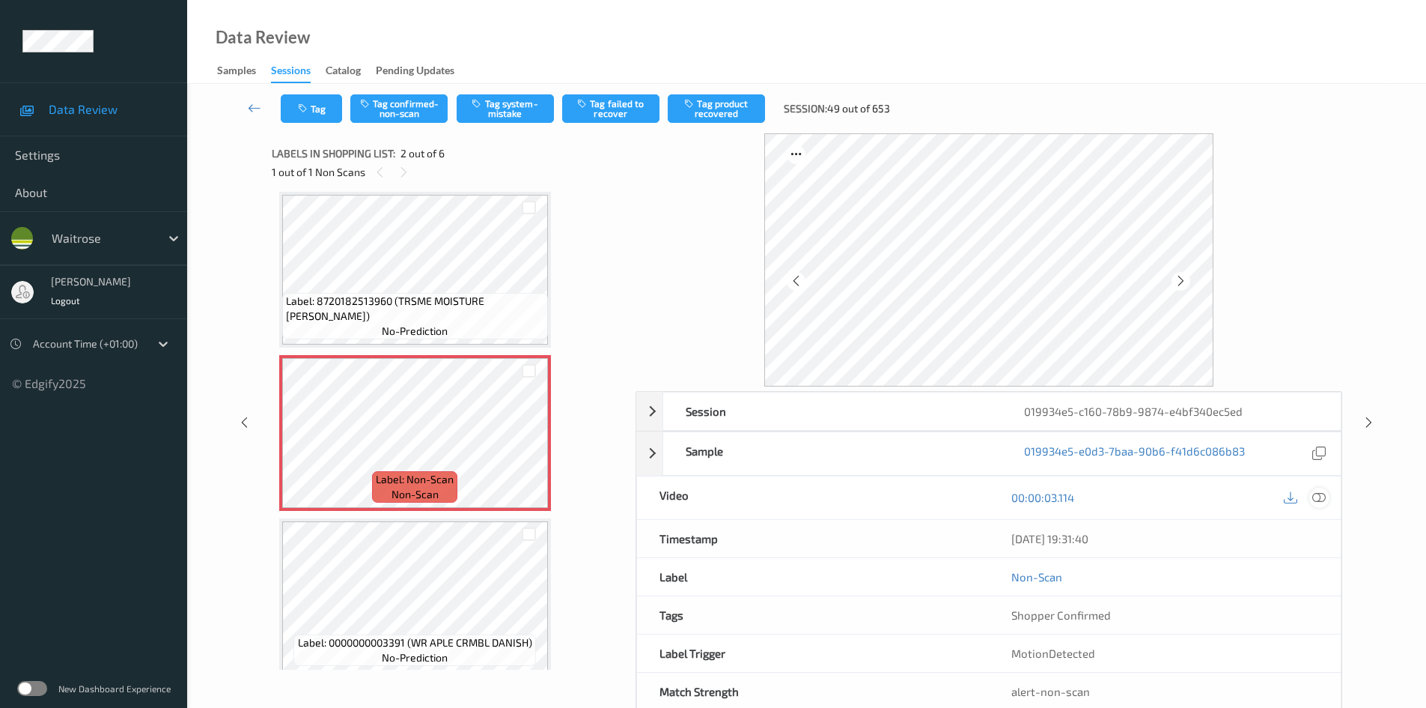
click at [1324, 496] on icon at bounding box center [1319, 496] width 13 height 13
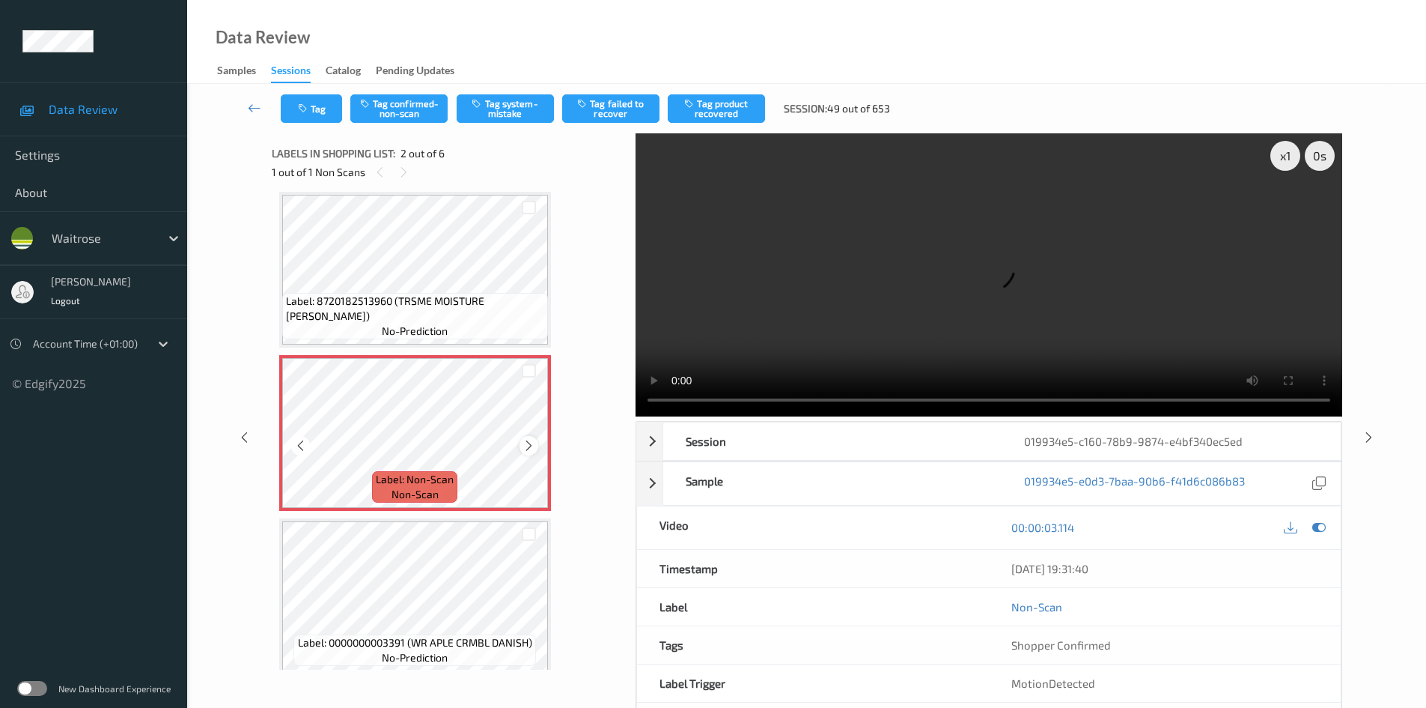
click at [528, 446] on icon at bounding box center [529, 445] width 13 height 13
click at [1295, 153] on div "x 1" at bounding box center [1286, 156] width 30 height 30
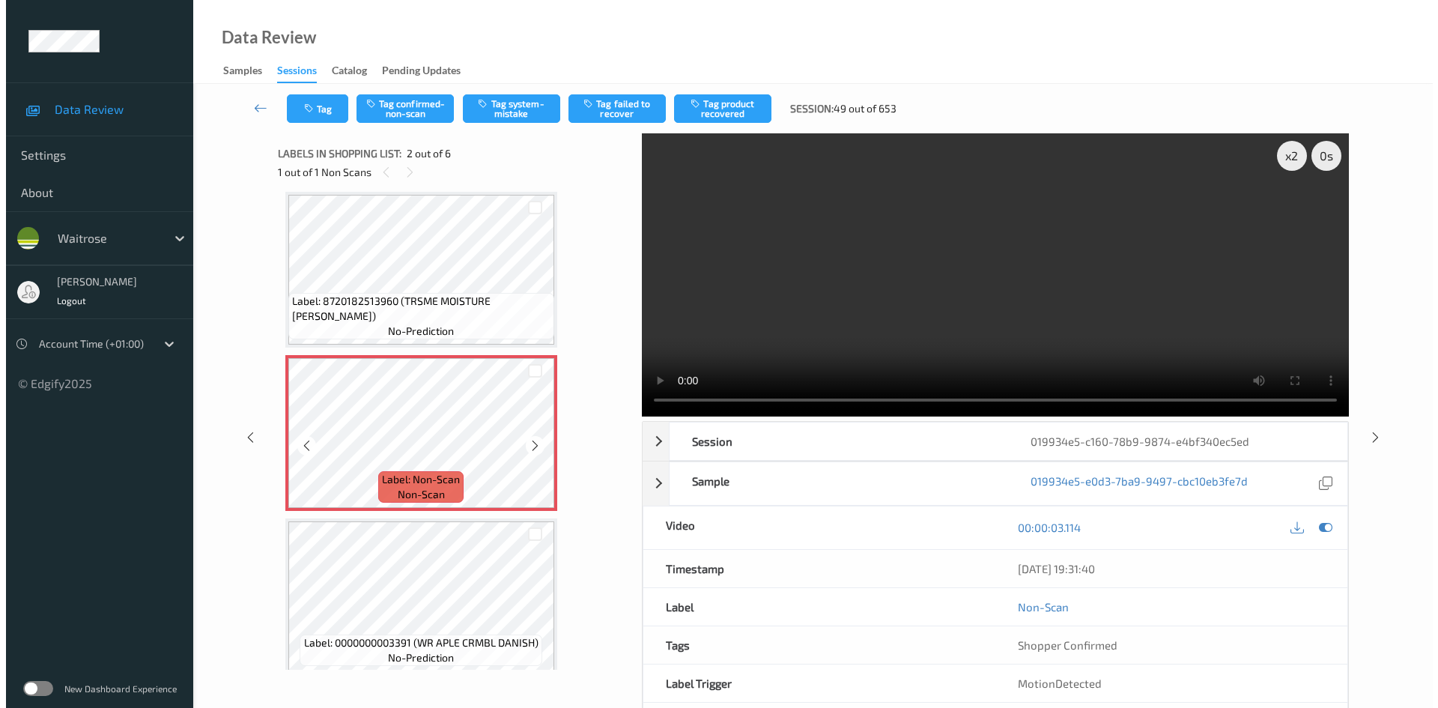
scroll to position [0, 0]
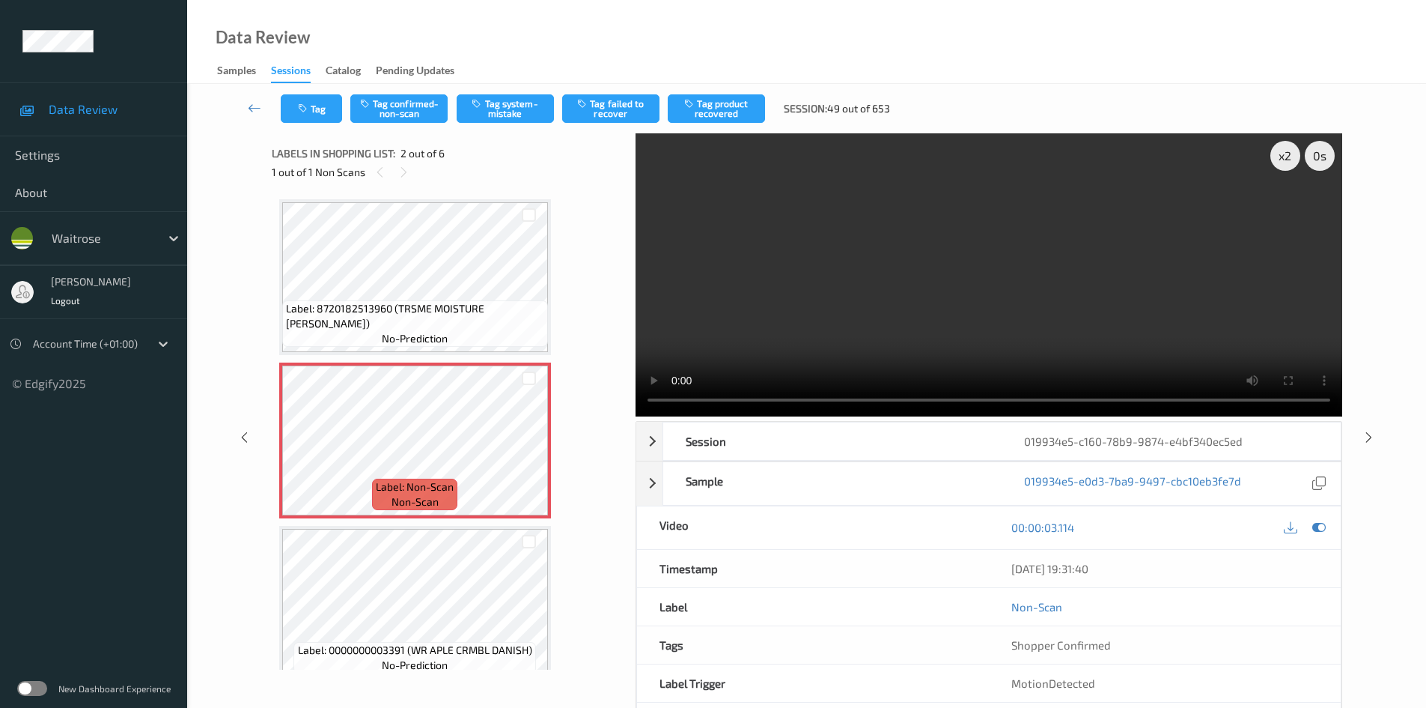
click at [910, 288] on video at bounding box center [989, 274] width 707 height 283
click at [869, 270] on video at bounding box center [989, 274] width 707 height 283
click at [864, 266] on video at bounding box center [989, 274] width 707 height 283
click at [390, 104] on button "Tag confirmed-non-scan" at bounding box center [398, 108] width 97 height 28
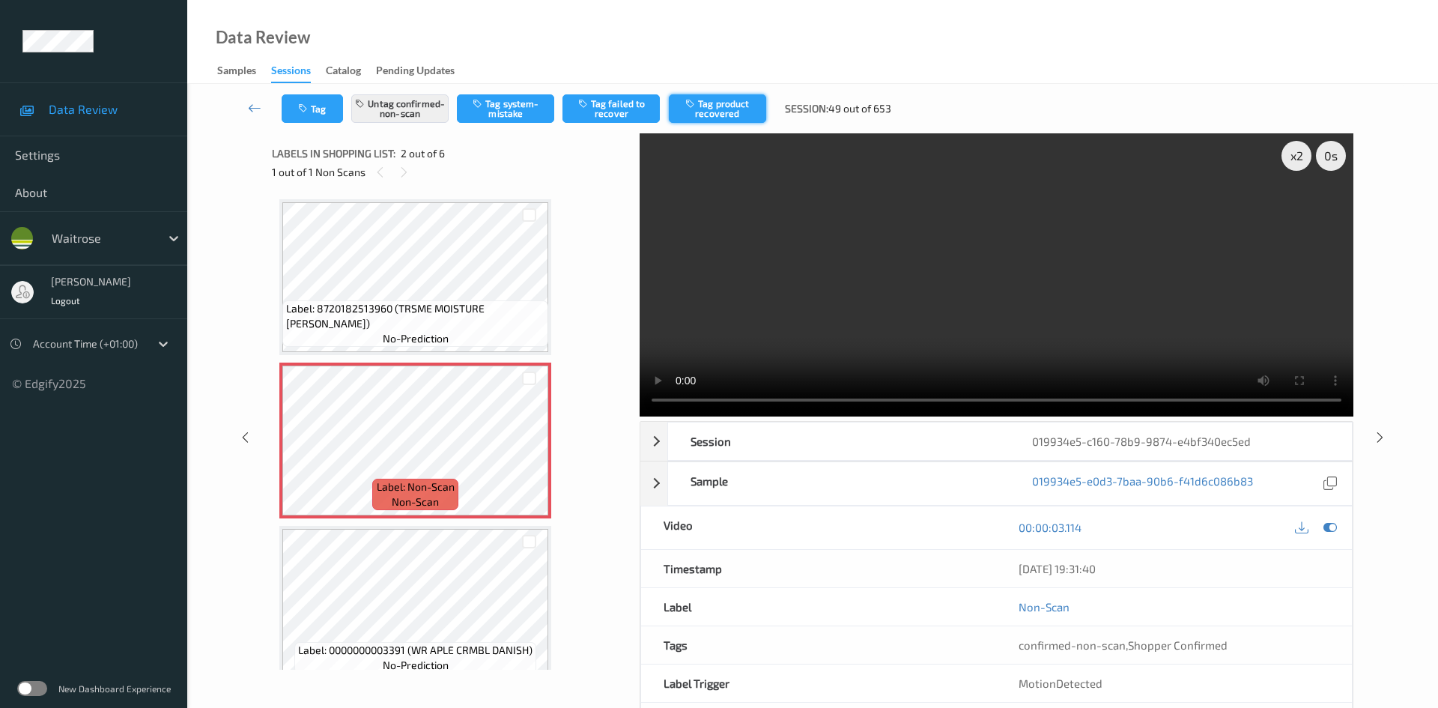
click at [736, 117] on button "Tag product recovered" at bounding box center [717, 108] width 97 height 28
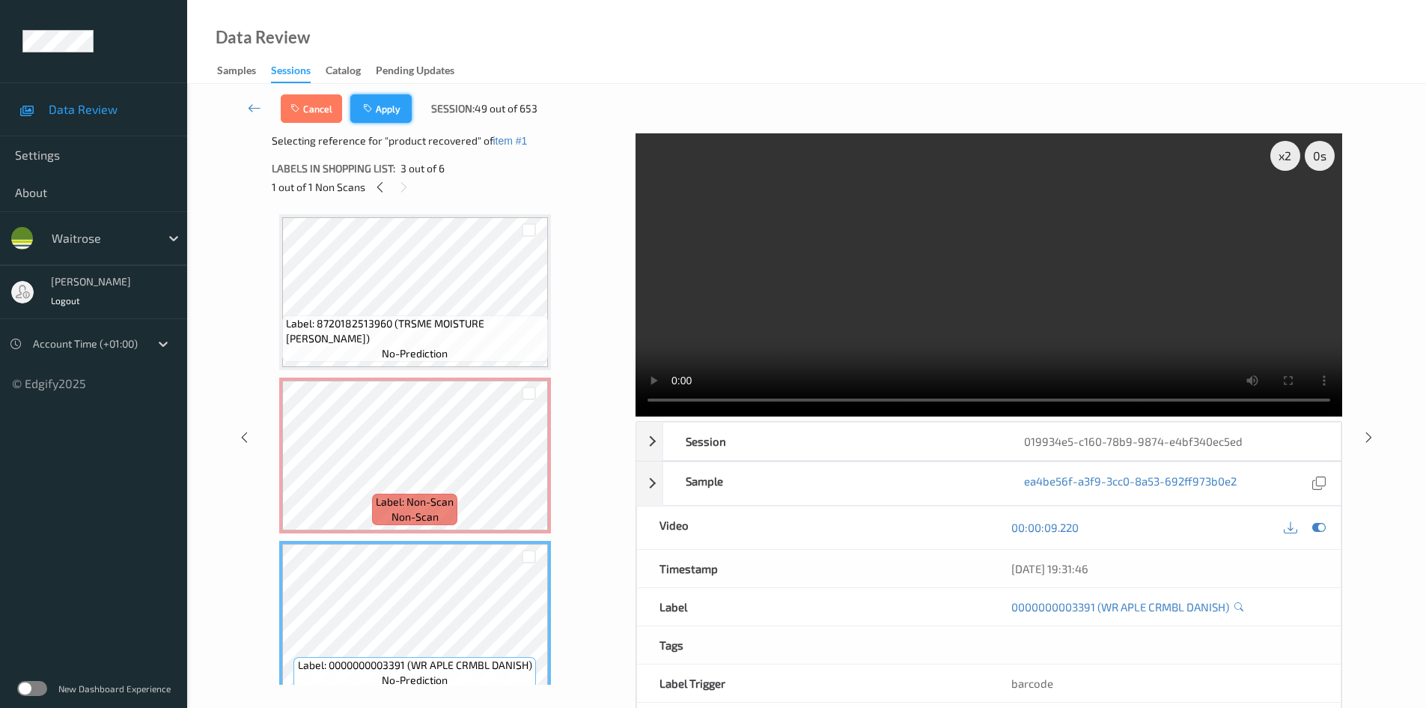
click at [383, 105] on button "Apply" at bounding box center [380, 108] width 61 height 28
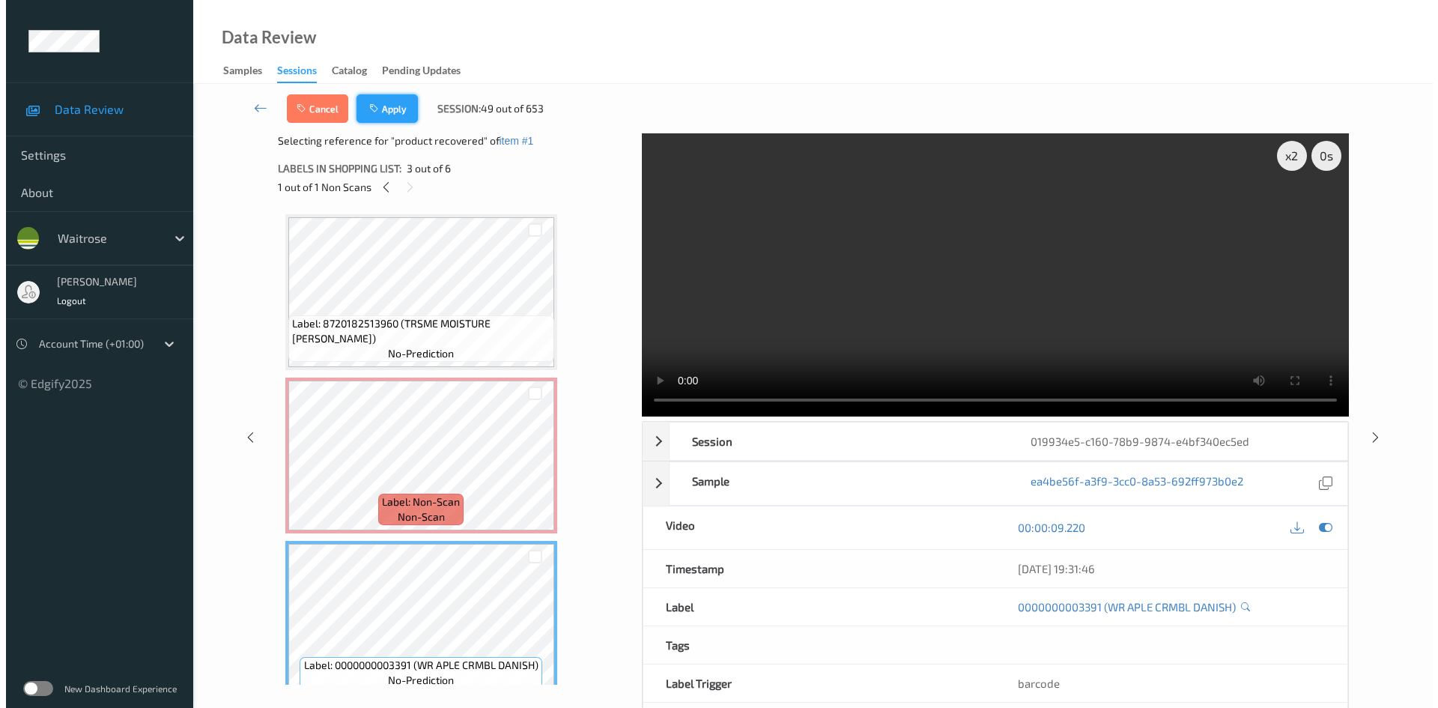
scroll to position [7, 0]
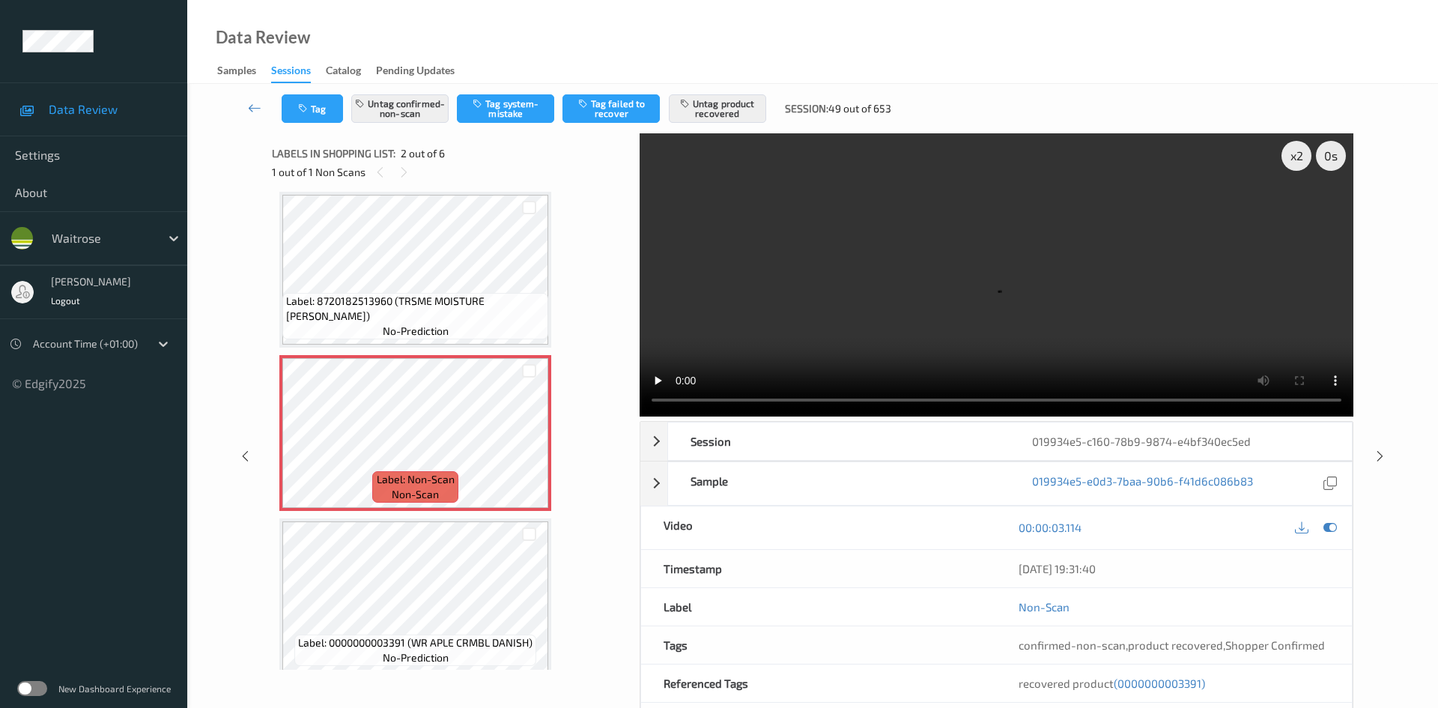
click at [307, 89] on div "Tag Untag confirmed-non-scan Tag system-mistake Tag failed to recover Untag pro…" at bounding box center [812, 108] width 1189 height 49
click at [308, 112] on icon "button" at bounding box center [304, 108] width 13 height 10
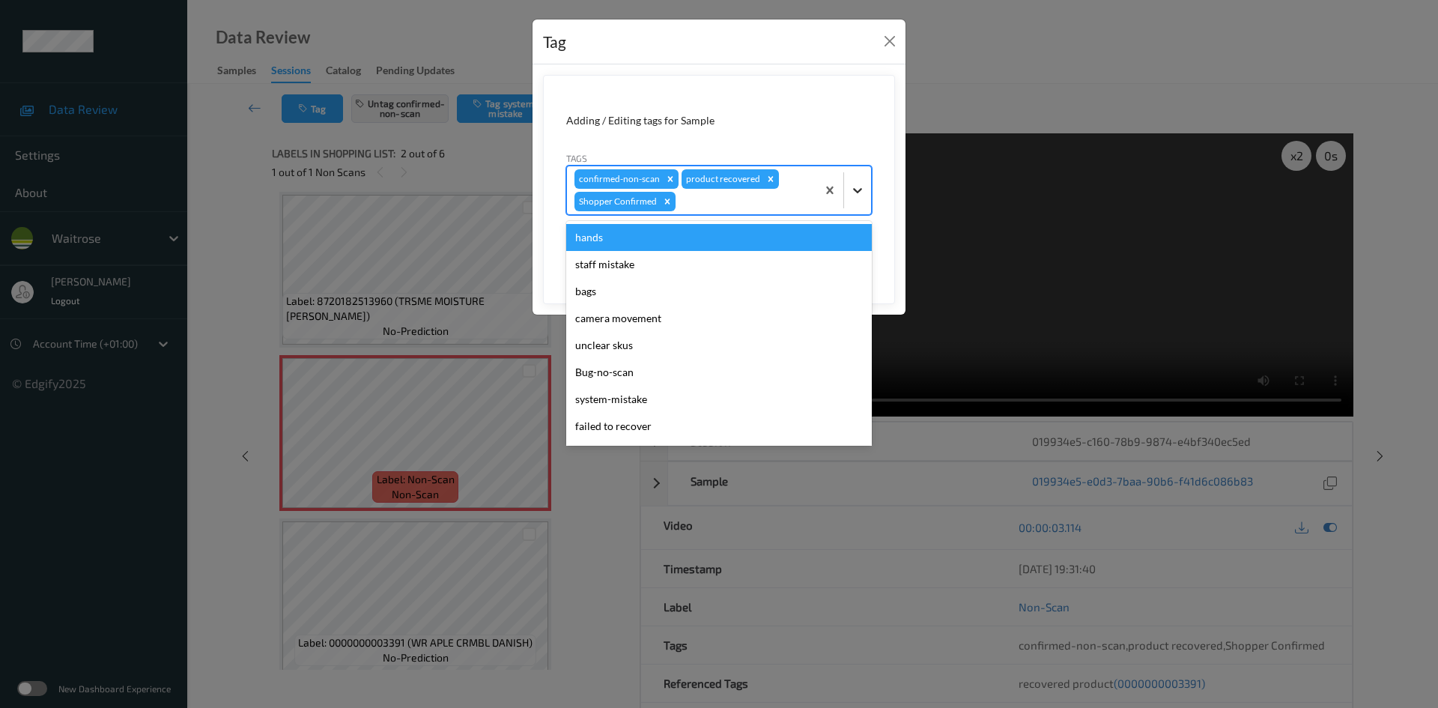
click at [860, 192] on icon at bounding box center [857, 190] width 15 height 15
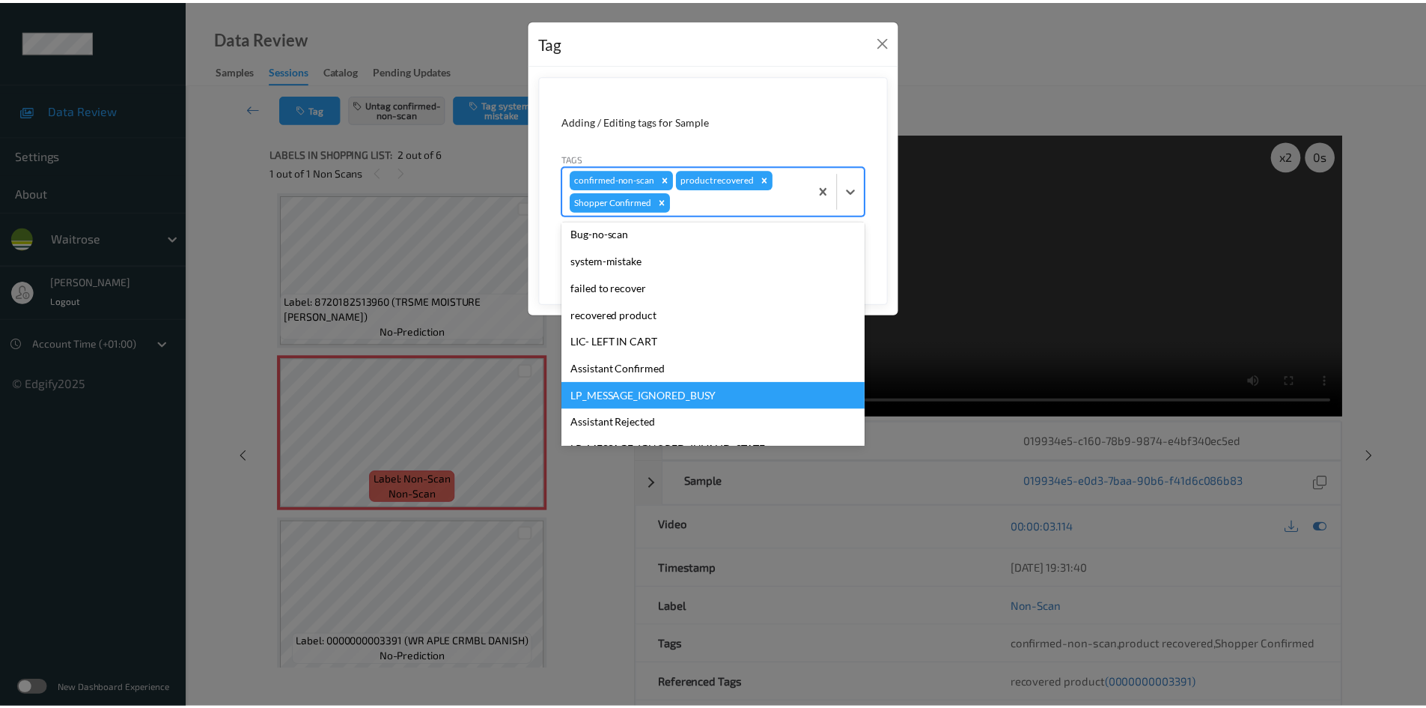
scroll to position [300, 0]
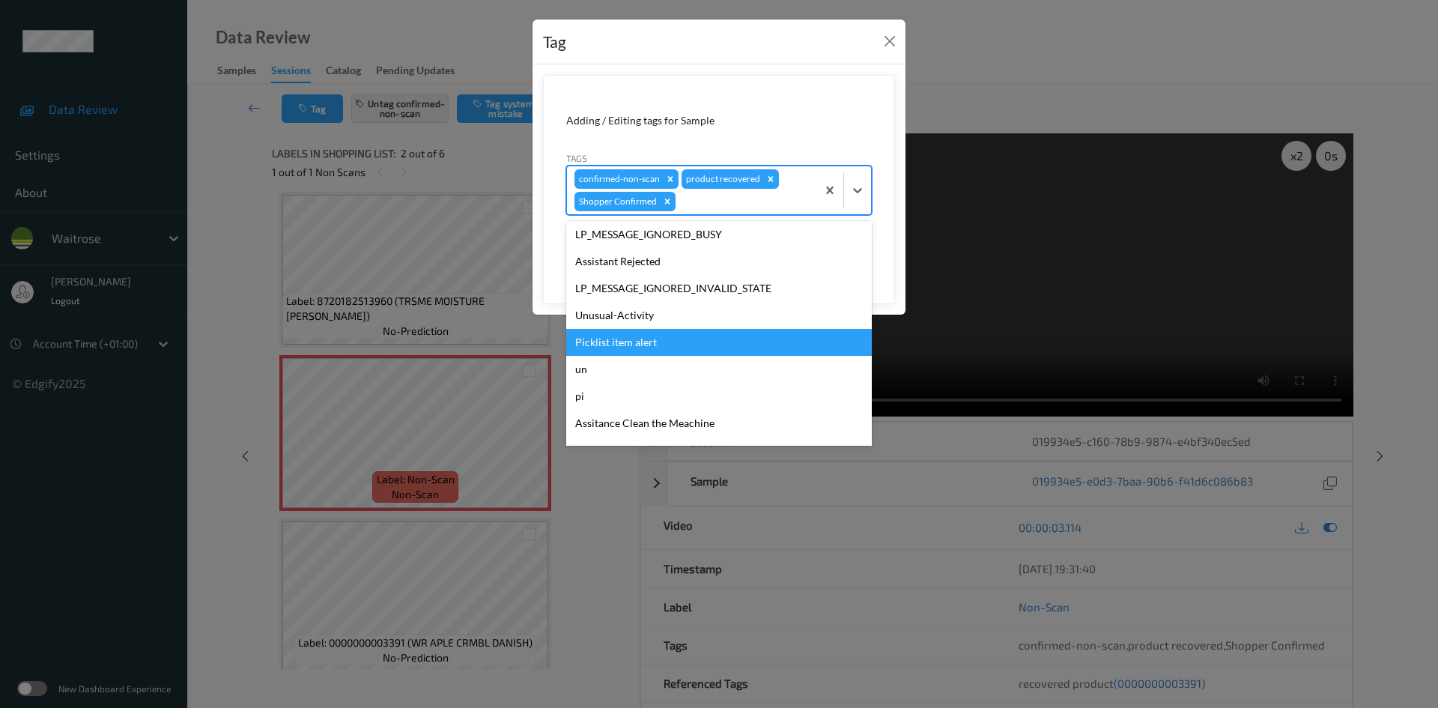
click at [589, 336] on div "Picklist item alert" at bounding box center [719, 342] width 306 height 27
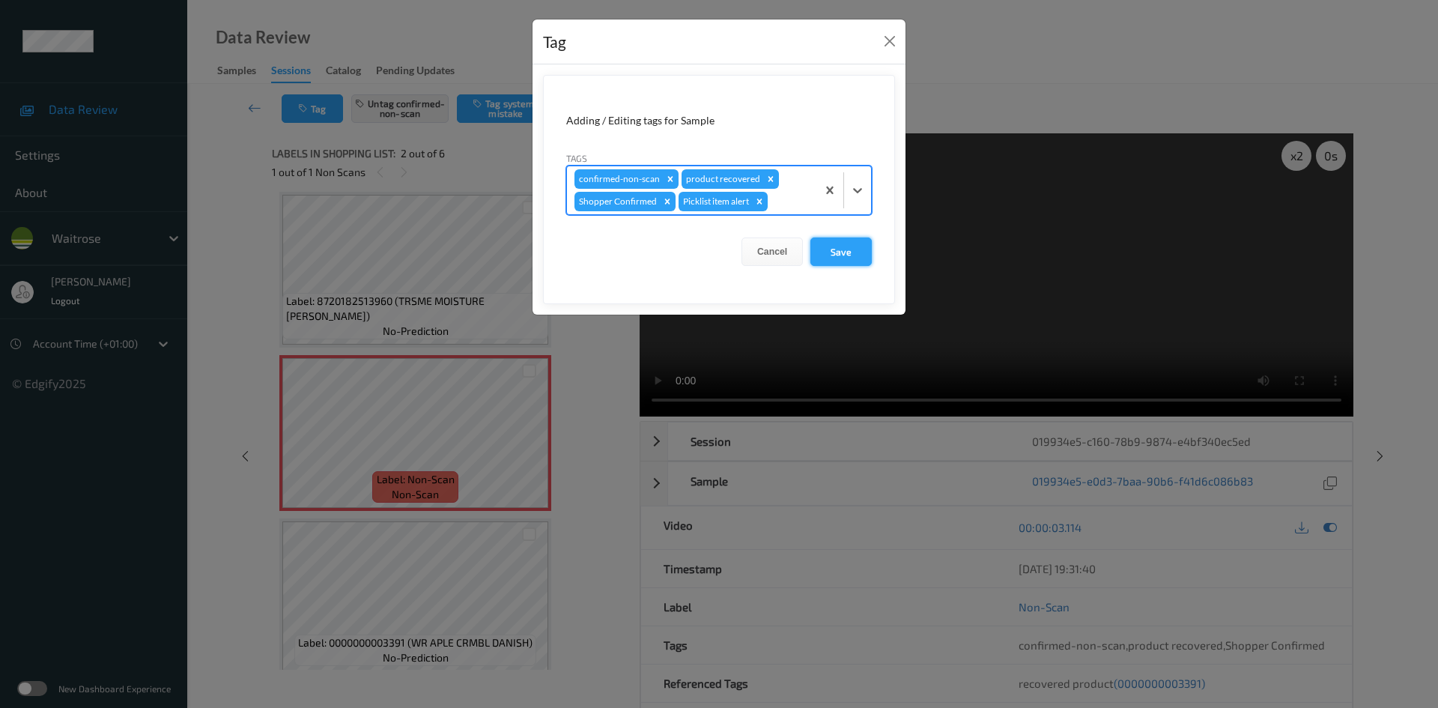
click at [853, 260] on button "Save" at bounding box center [840, 251] width 61 height 28
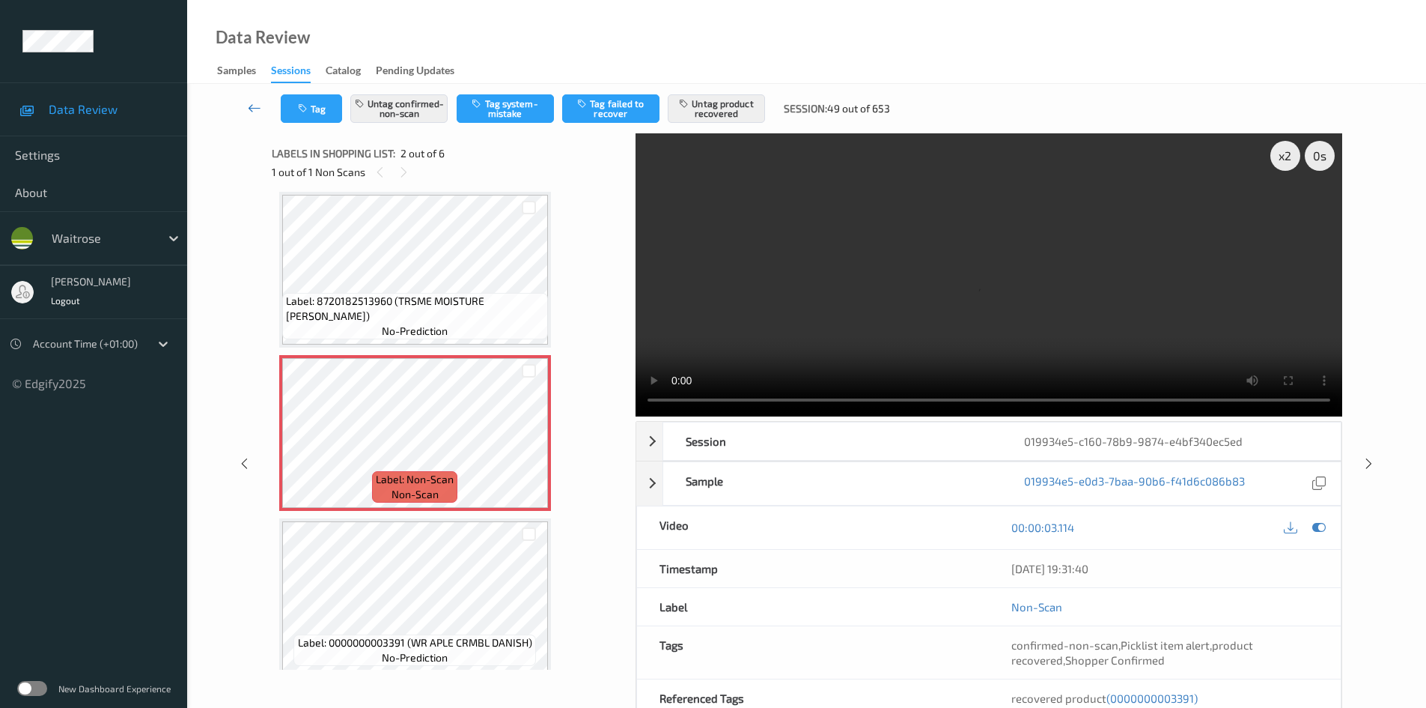
click at [250, 99] on link at bounding box center [254, 108] width 52 height 28
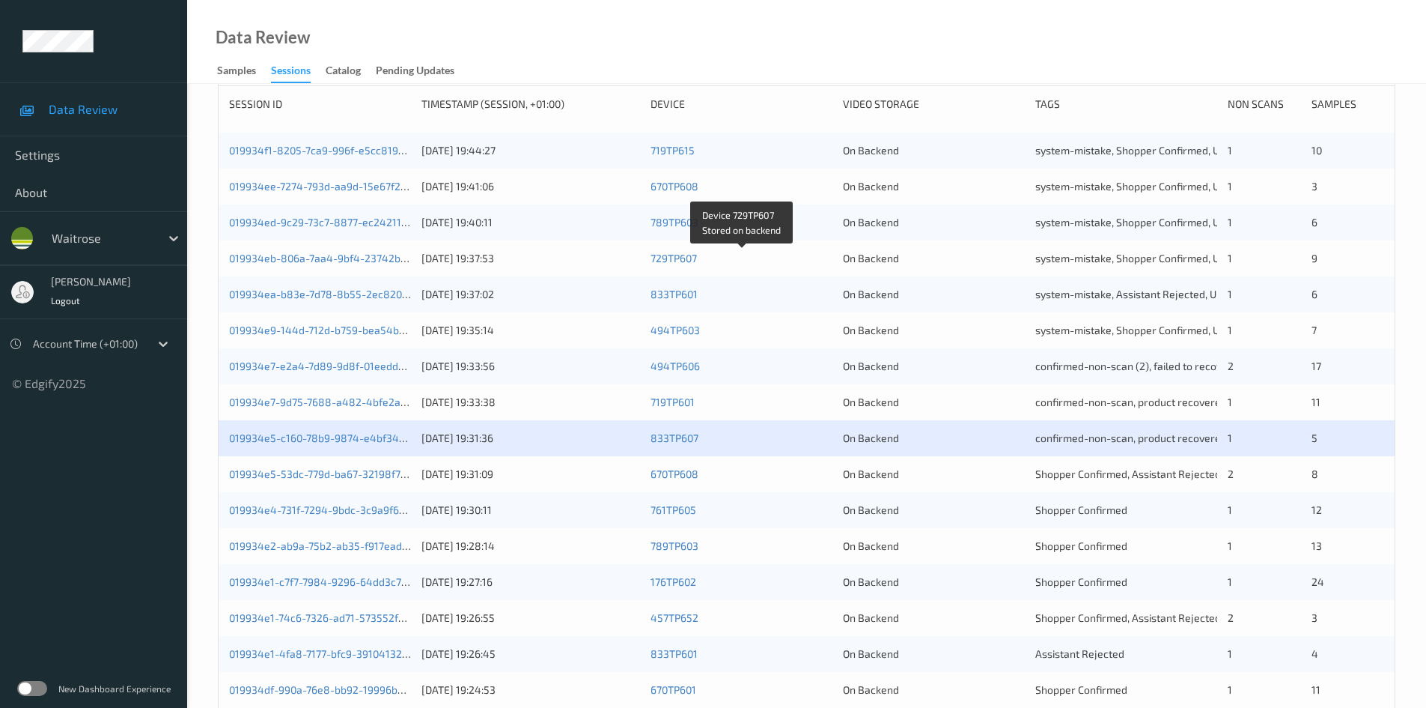
scroll to position [225, 0]
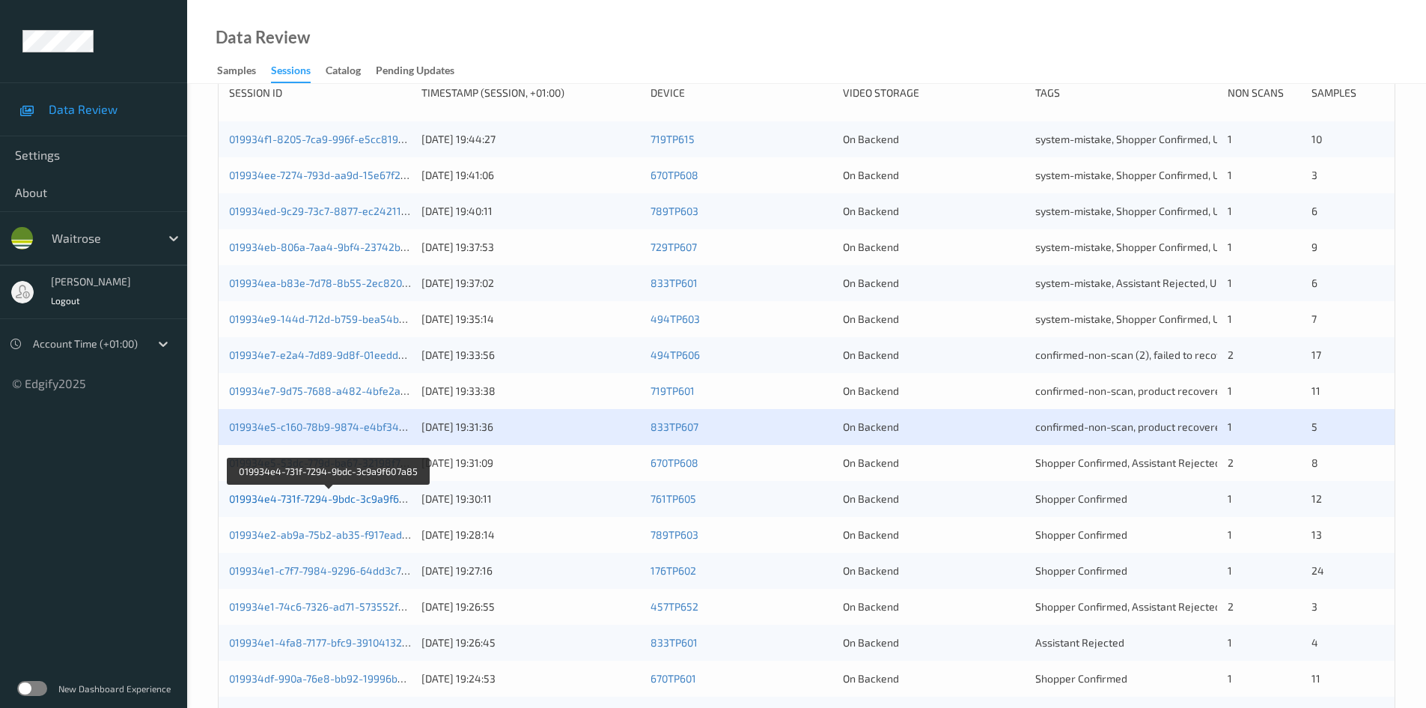
click at [288, 498] on link "019934e4-731f-7294-9bdc-3c9a9f607a85" at bounding box center [329, 498] width 200 height 13
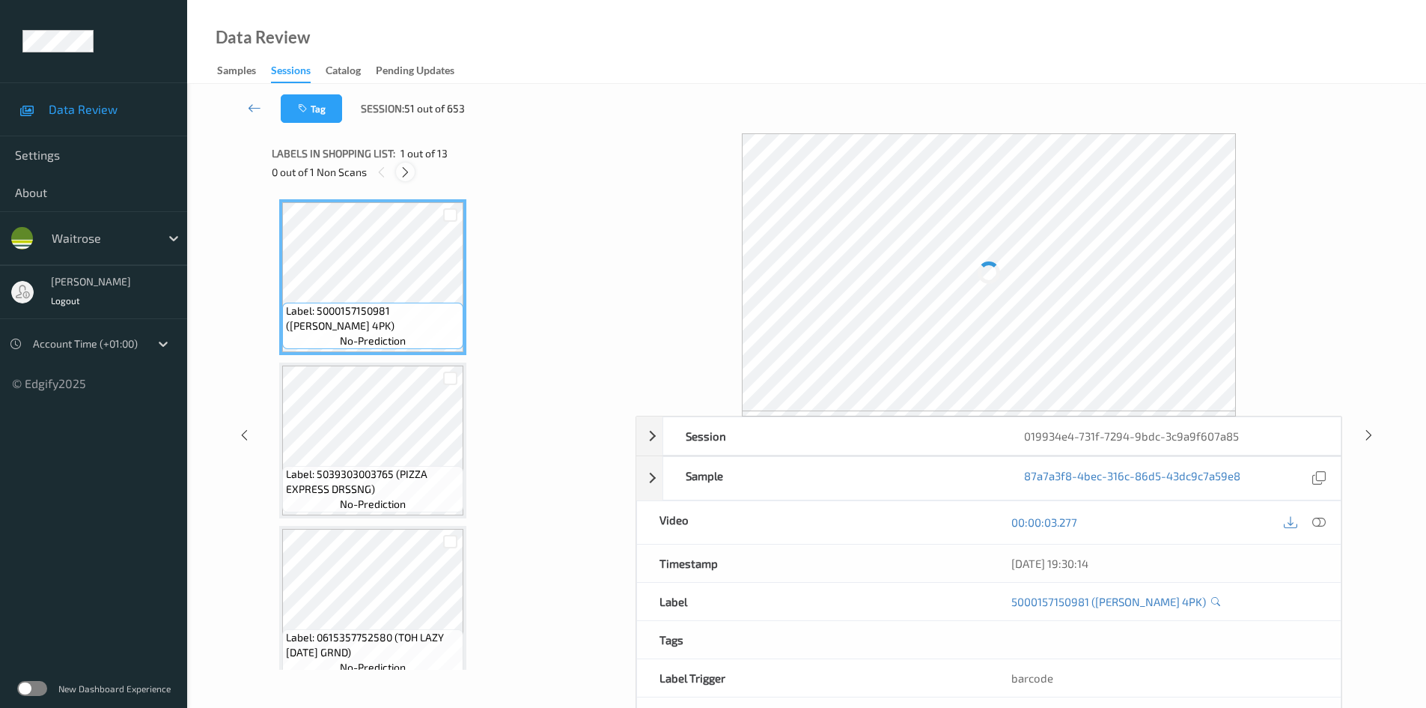
click at [406, 168] on icon at bounding box center [405, 171] width 13 height 13
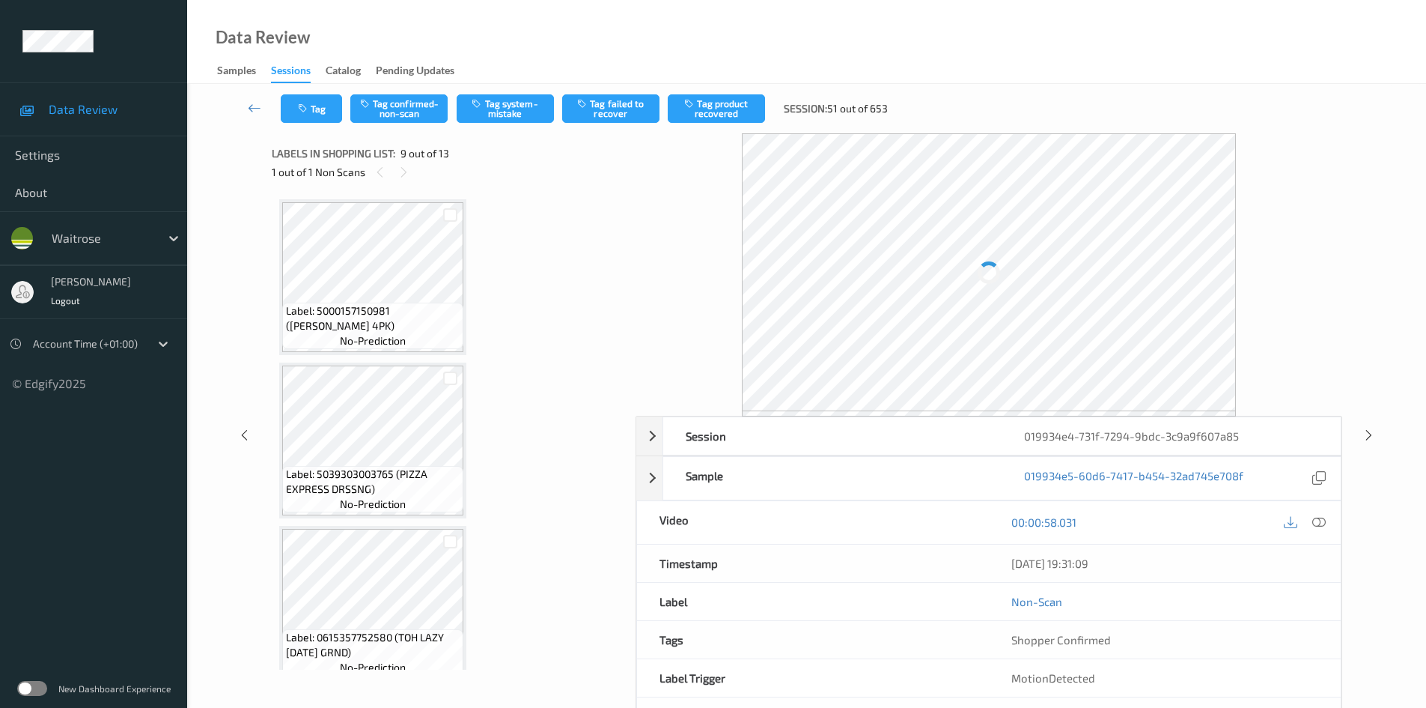
scroll to position [1150, 0]
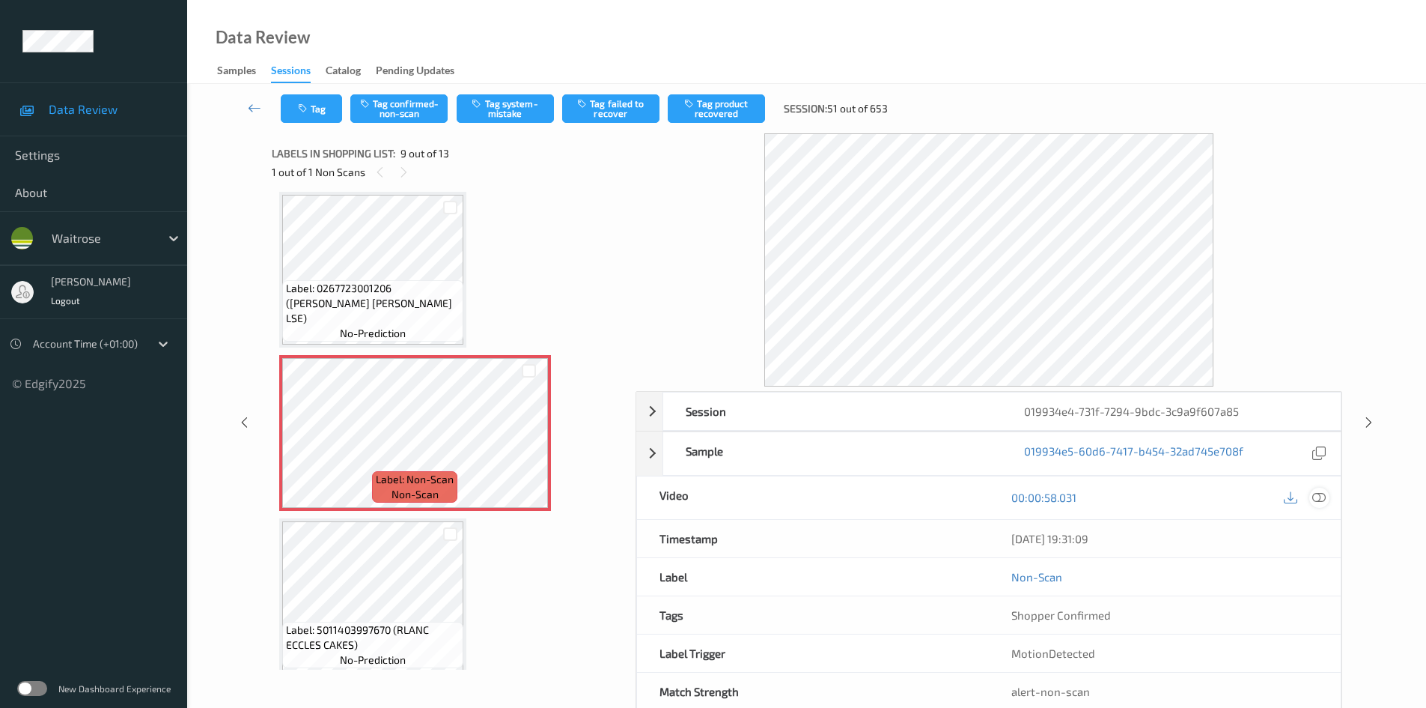
click at [1322, 491] on icon at bounding box center [1319, 496] width 13 height 13
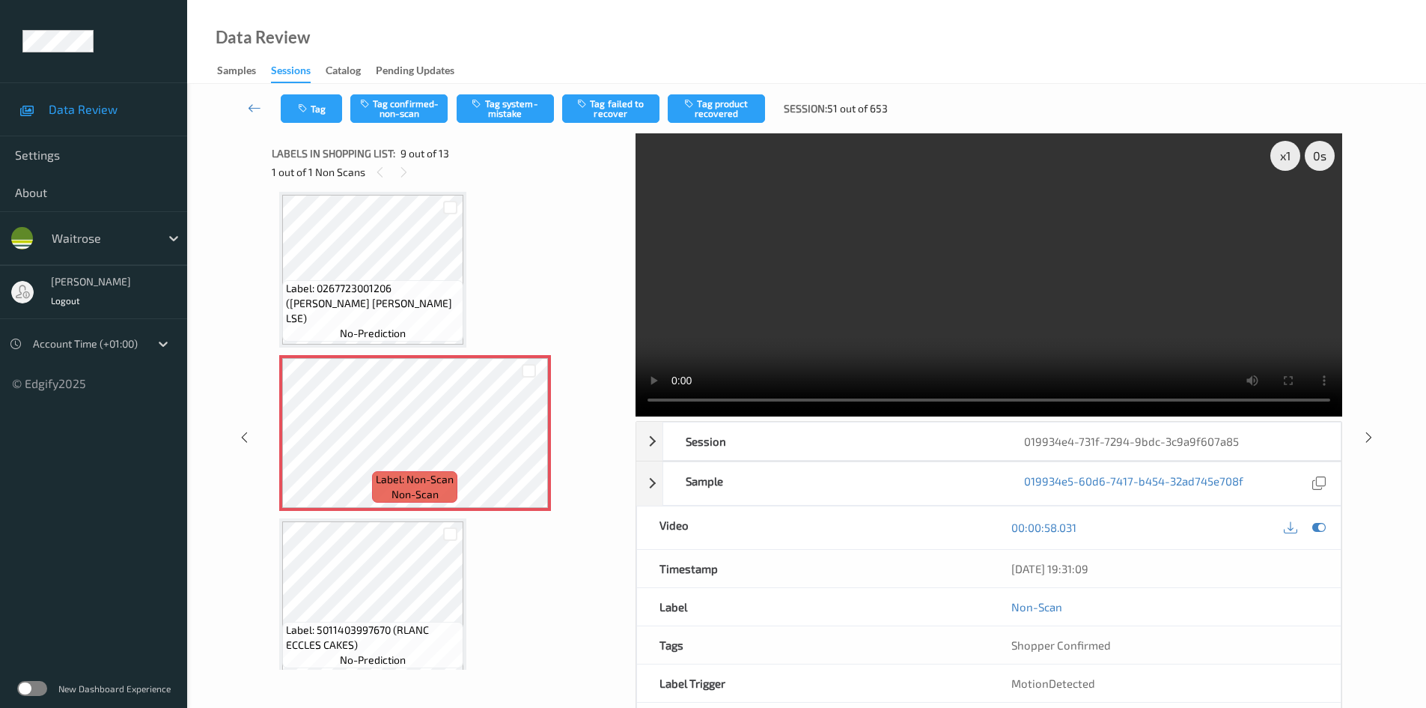
click at [949, 338] on video at bounding box center [989, 274] width 707 height 283
click at [934, 347] on video at bounding box center [989, 274] width 707 height 283
click at [968, 360] on video at bounding box center [989, 274] width 707 height 283
click at [1283, 148] on div "x 1" at bounding box center [1286, 156] width 30 height 30
click at [1286, 152] on div "x 2" at bounding box center [1286, 156] width 30 height 30
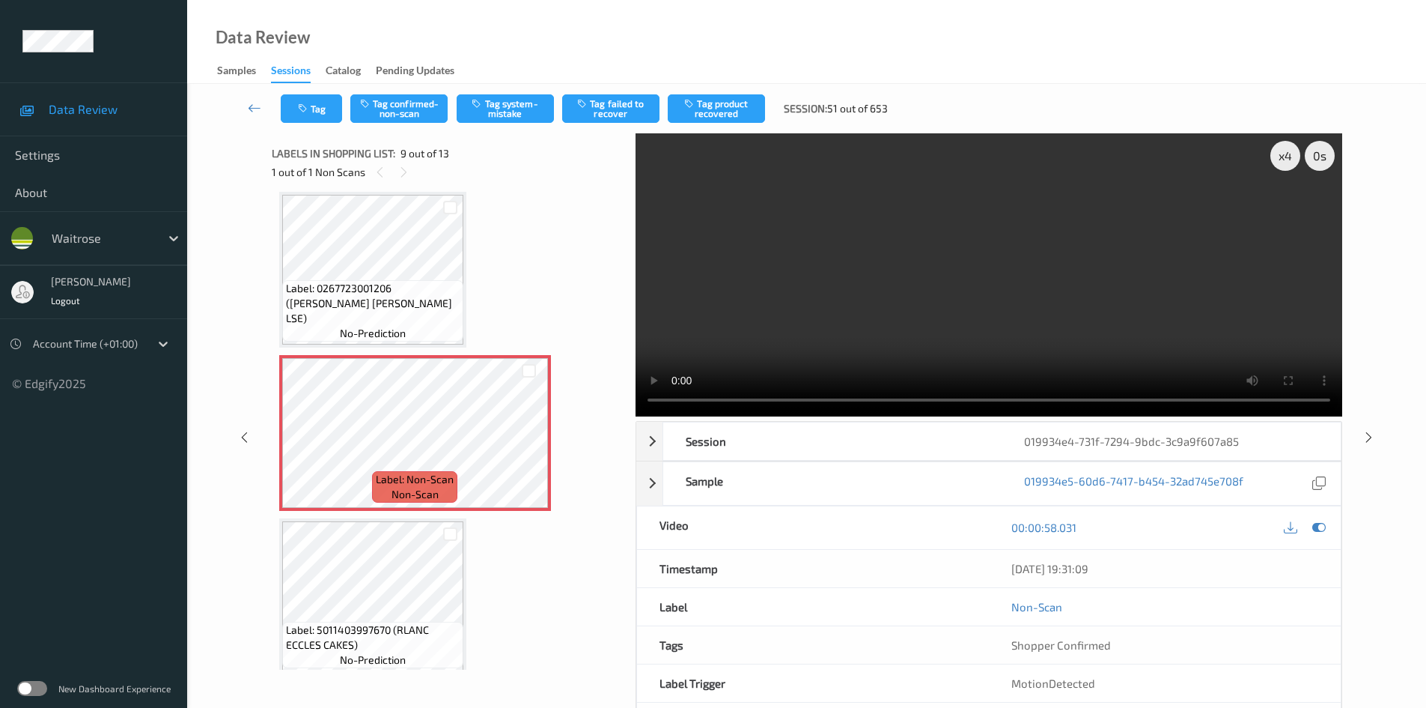
click at [932, 270] on video at bounding box center [989, 274] width 707 height 283
click at [905, 351] on video at bounding box center [989, 274] width 707 height 283
click at [930, 311] on video at bounding box center [989, 274] width 707 height 283
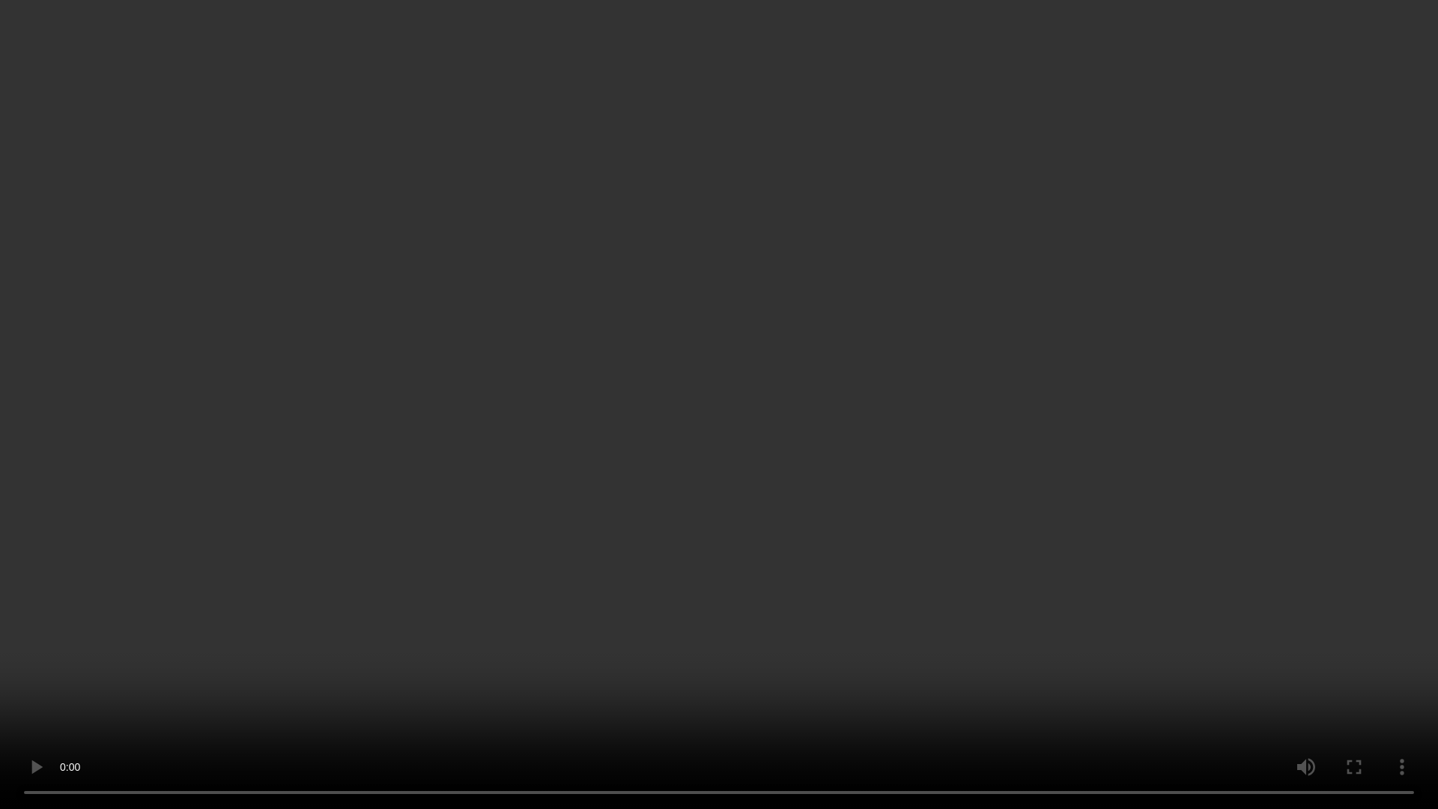
drag, startPoint x: 707, startPoint y: 679, endPoint x: 742, endPoint y: 666, distance: 37.4
click at [708, 679] on video at bounding box center [719, 404] width 1438 height 809
click at [1010, 495] on video at bounding box center [719, 404] width 1438 height 809
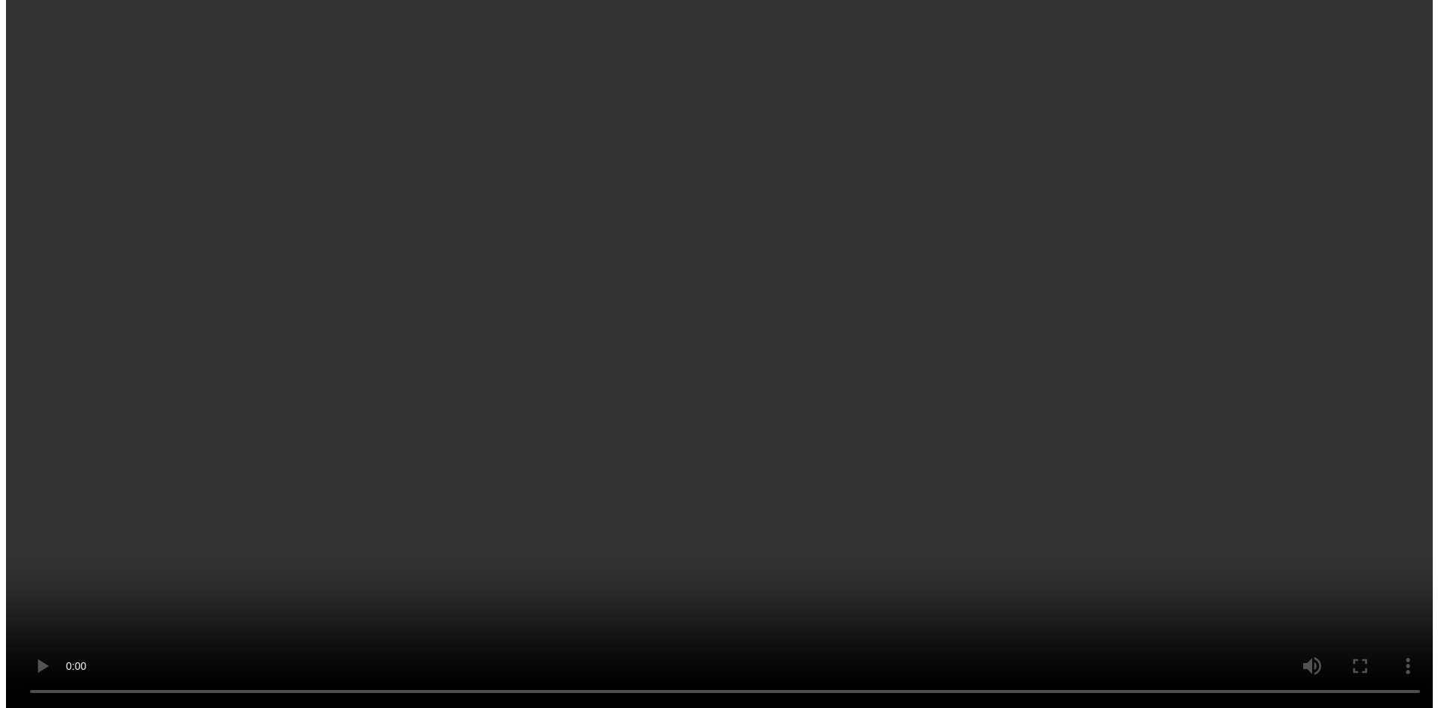
scroll to position [1225, 0]
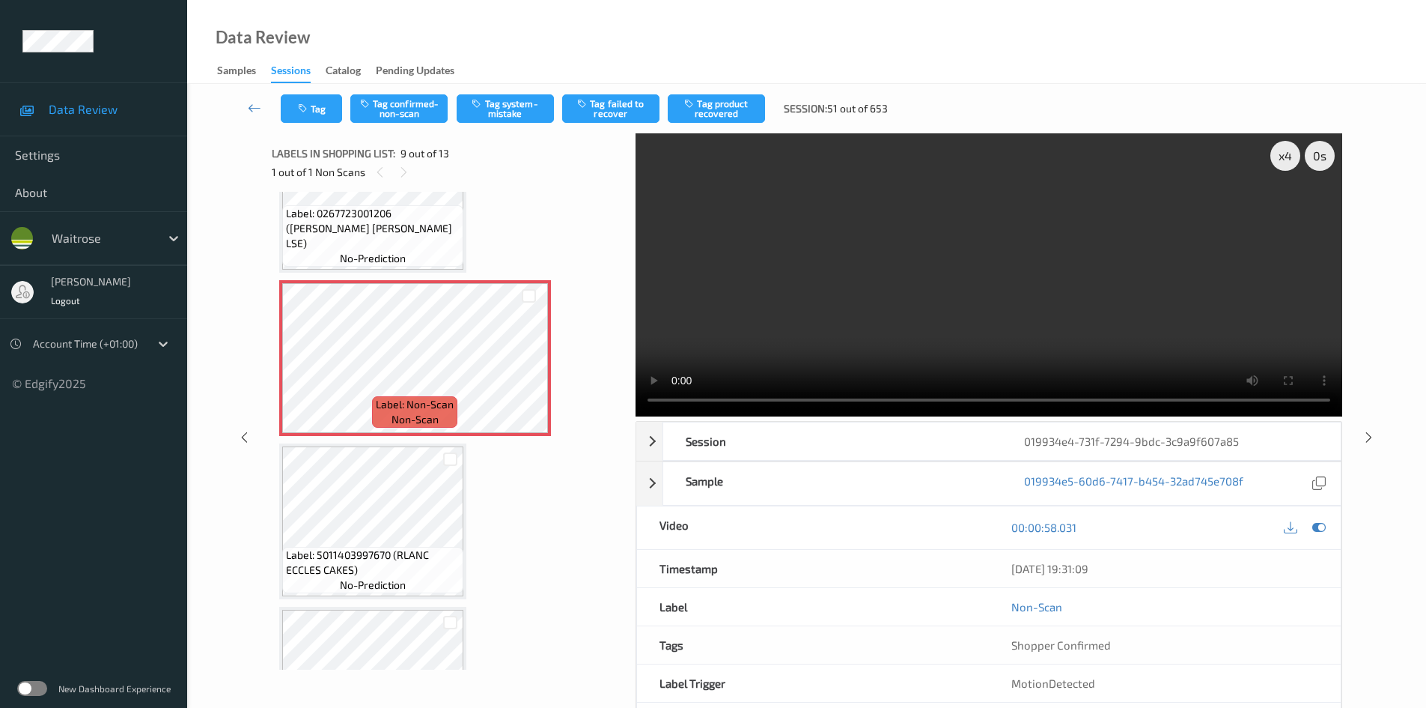
click at [906, 252] on video at bounding box center [989, 274] width 707 height 283
click at [506, 110] on button "Tag system-mistake" at bounding box center [505, 108] width 97 height 28
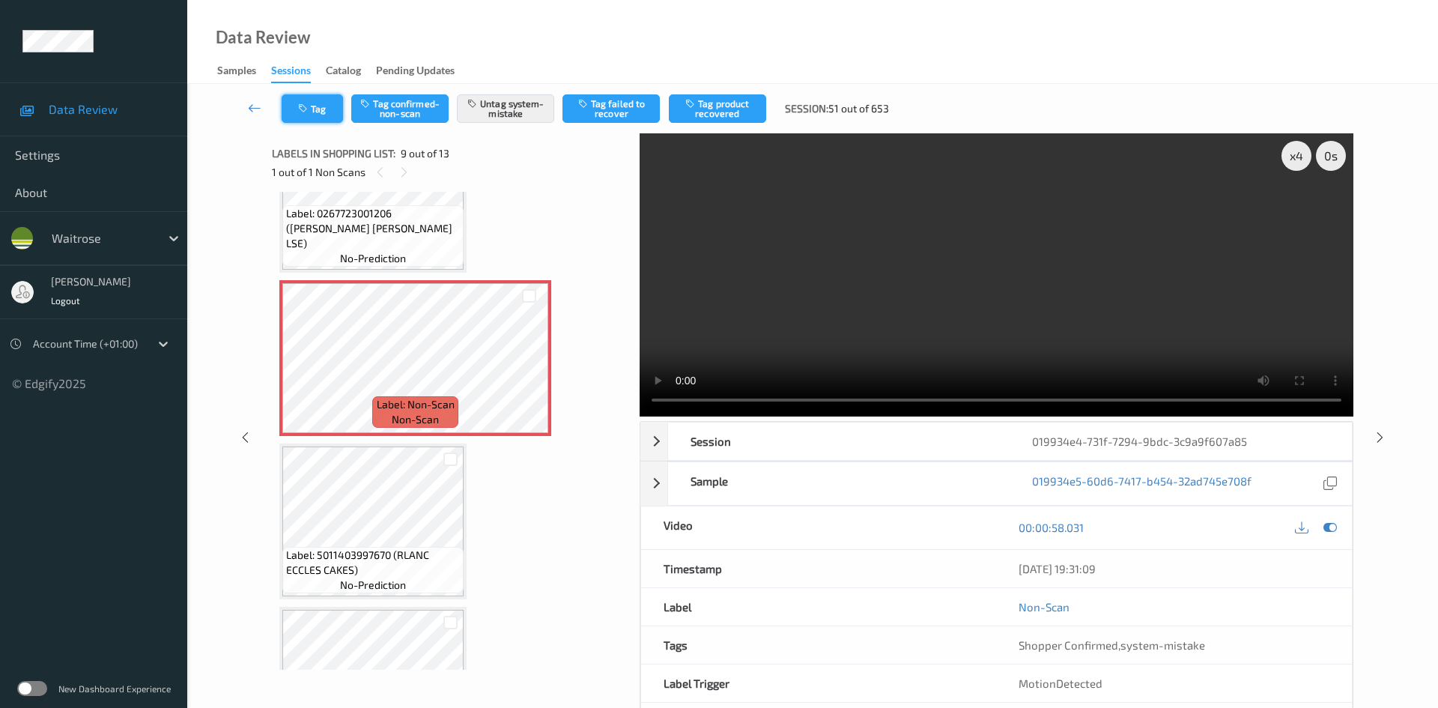
click at [317, 105] on button "Tag" at bounding box center [312, 108] width 61 height 28
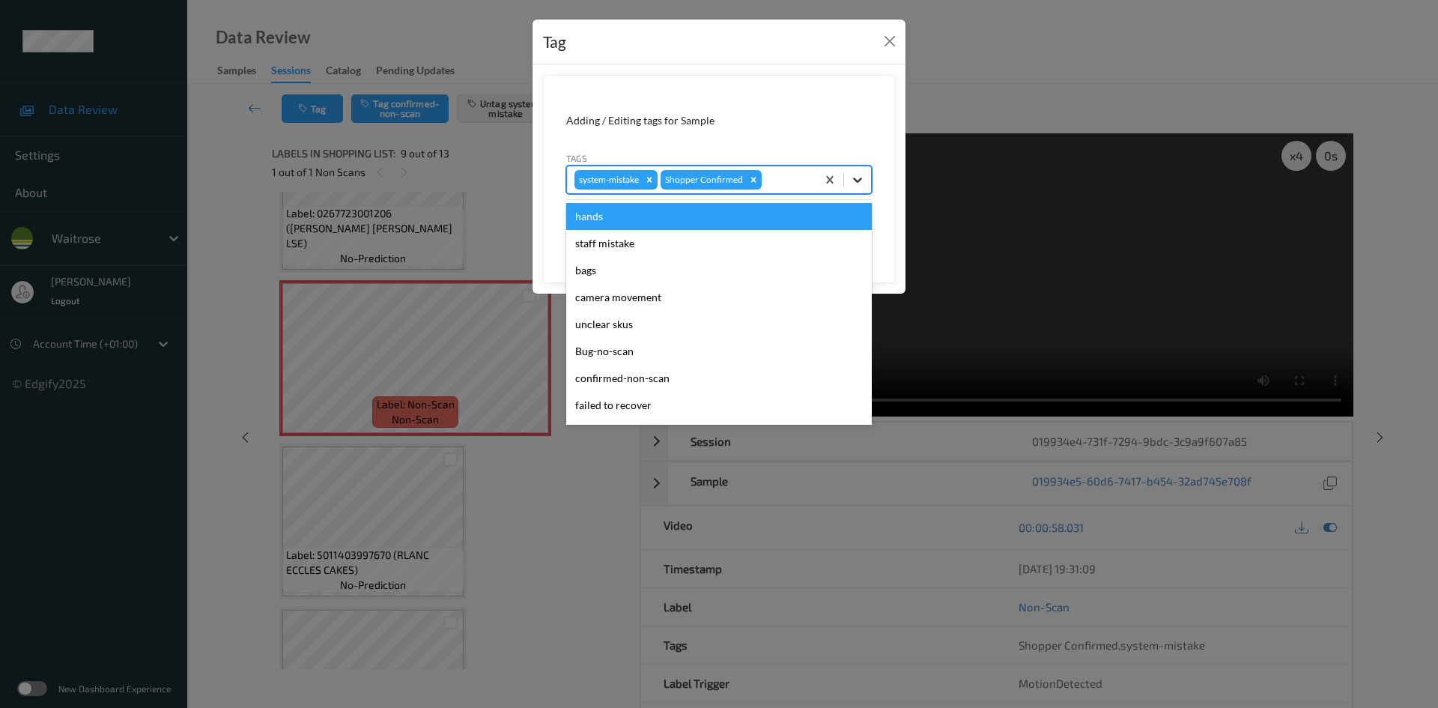
click at [862, 182] on icon at bounding box center [857, 179] width 15 height 15
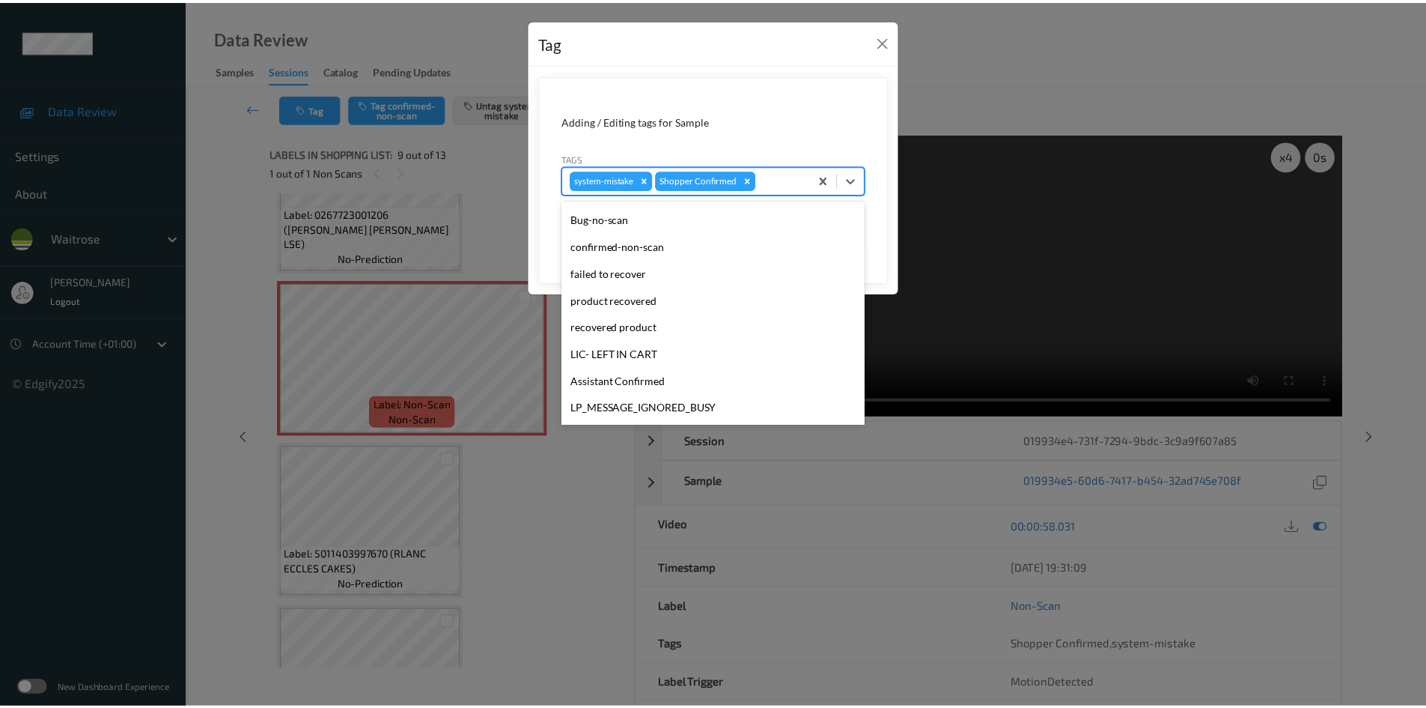
scroll to position [347, 0]
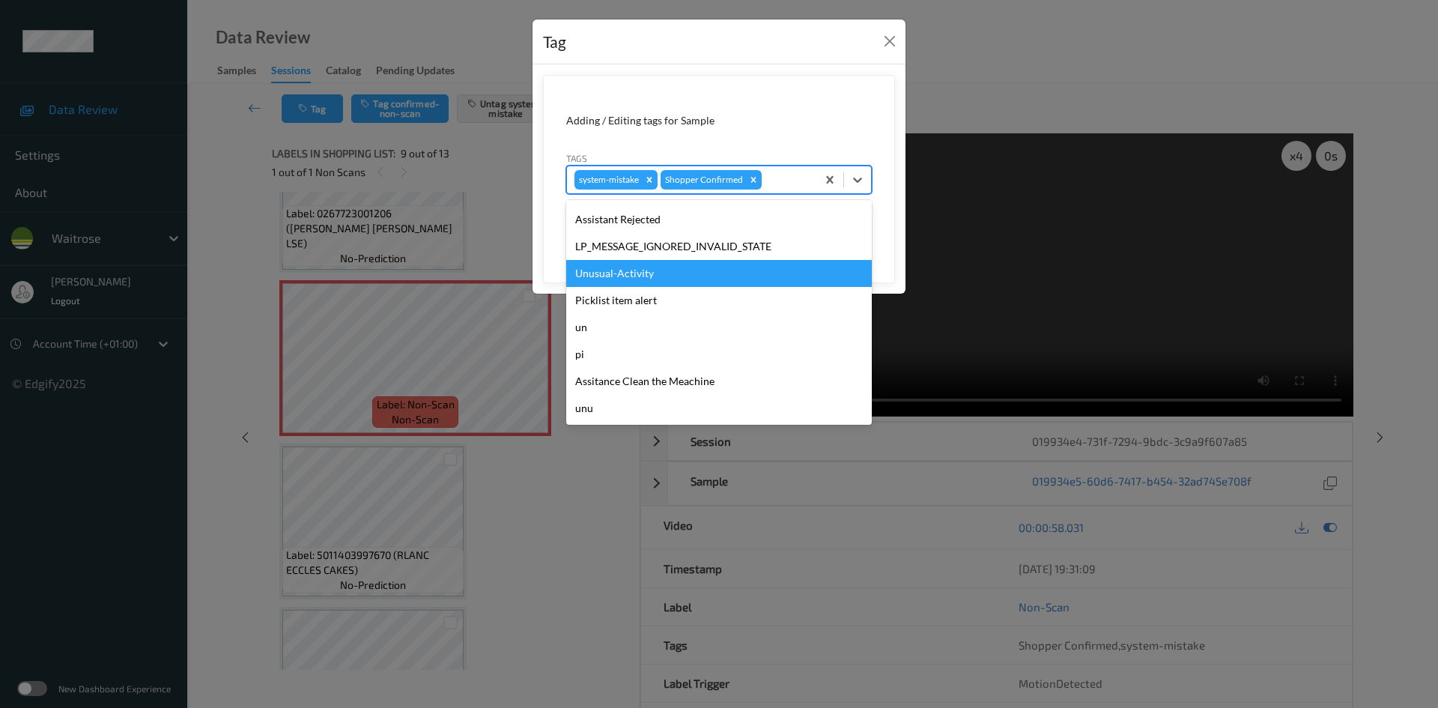
click at [668, 280] on div "Unusual-Activity" at bounding box center [719, 273] width 306 height 27
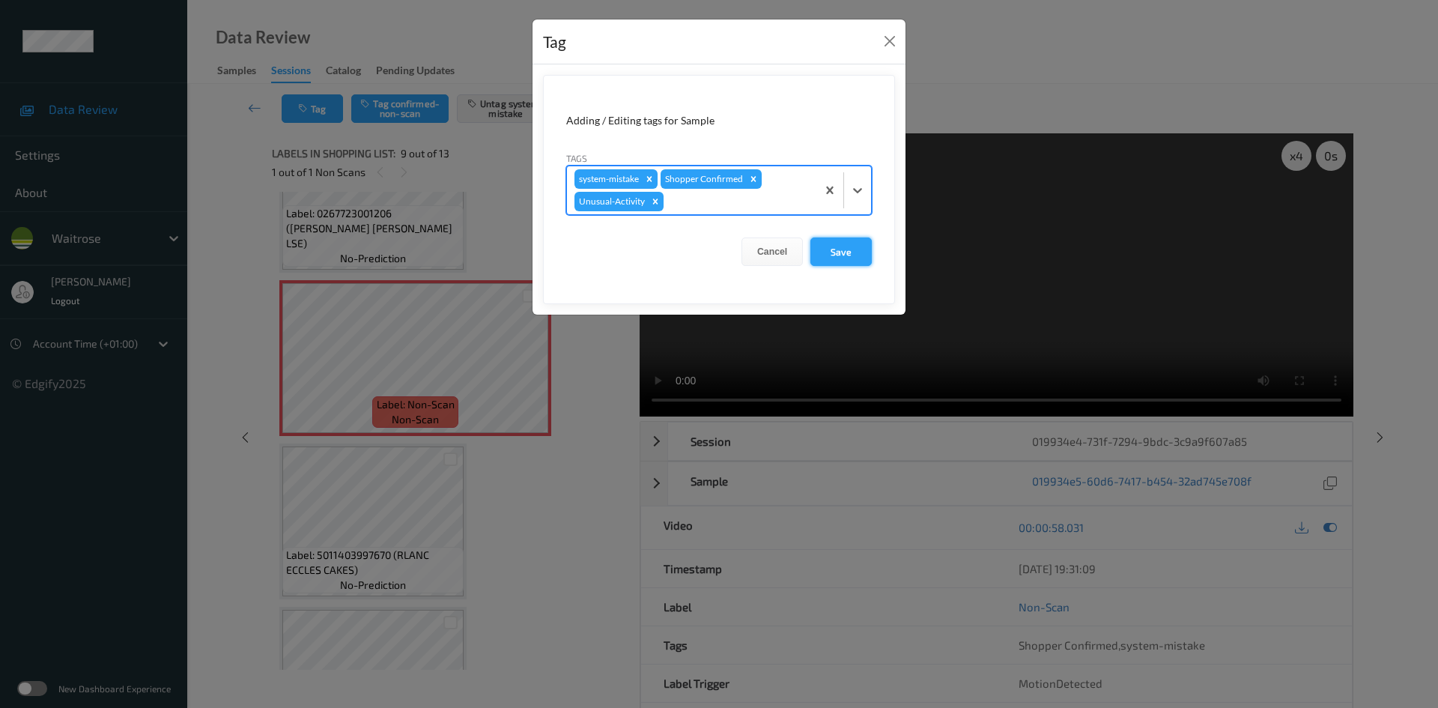
click at [825, 255] on button "Save" at bounding box center [840, 251] width 61 height 28
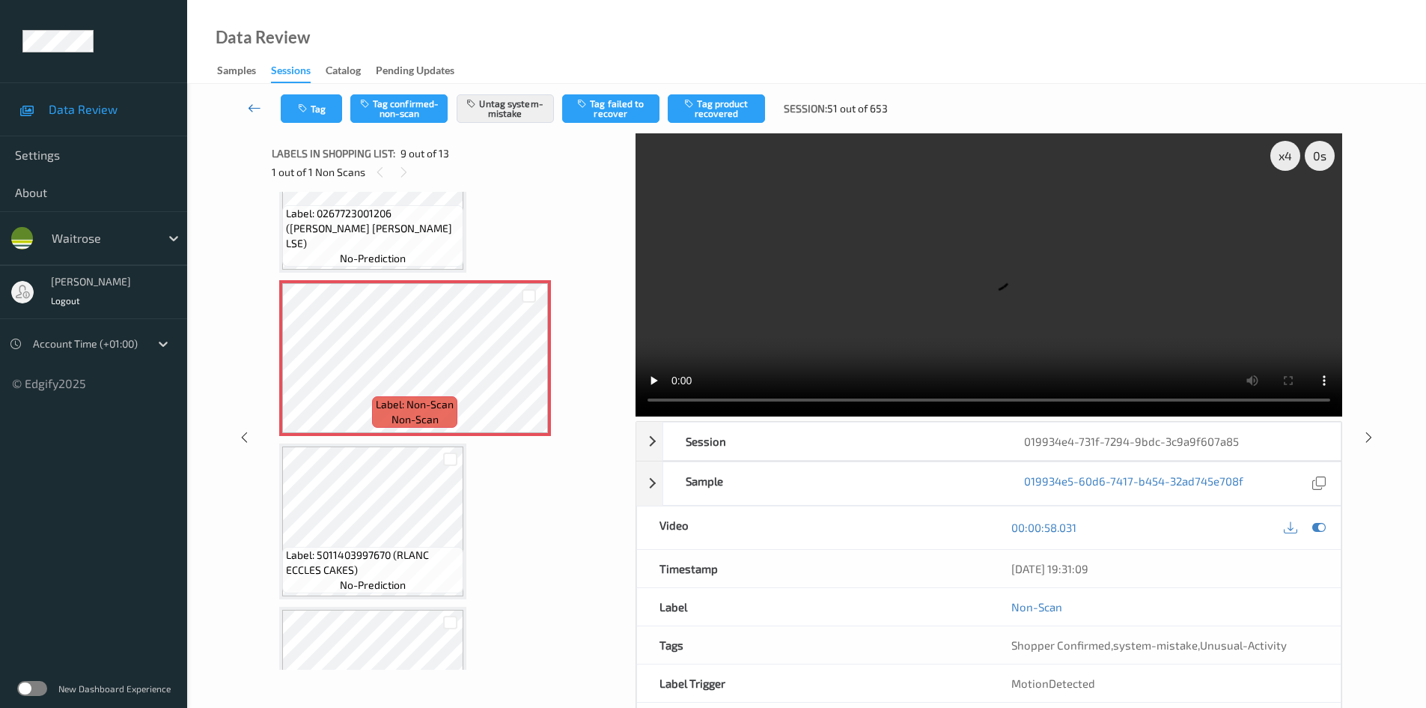
click at [248, 98] on link at bounding box center [254, 108] width 52 height 28
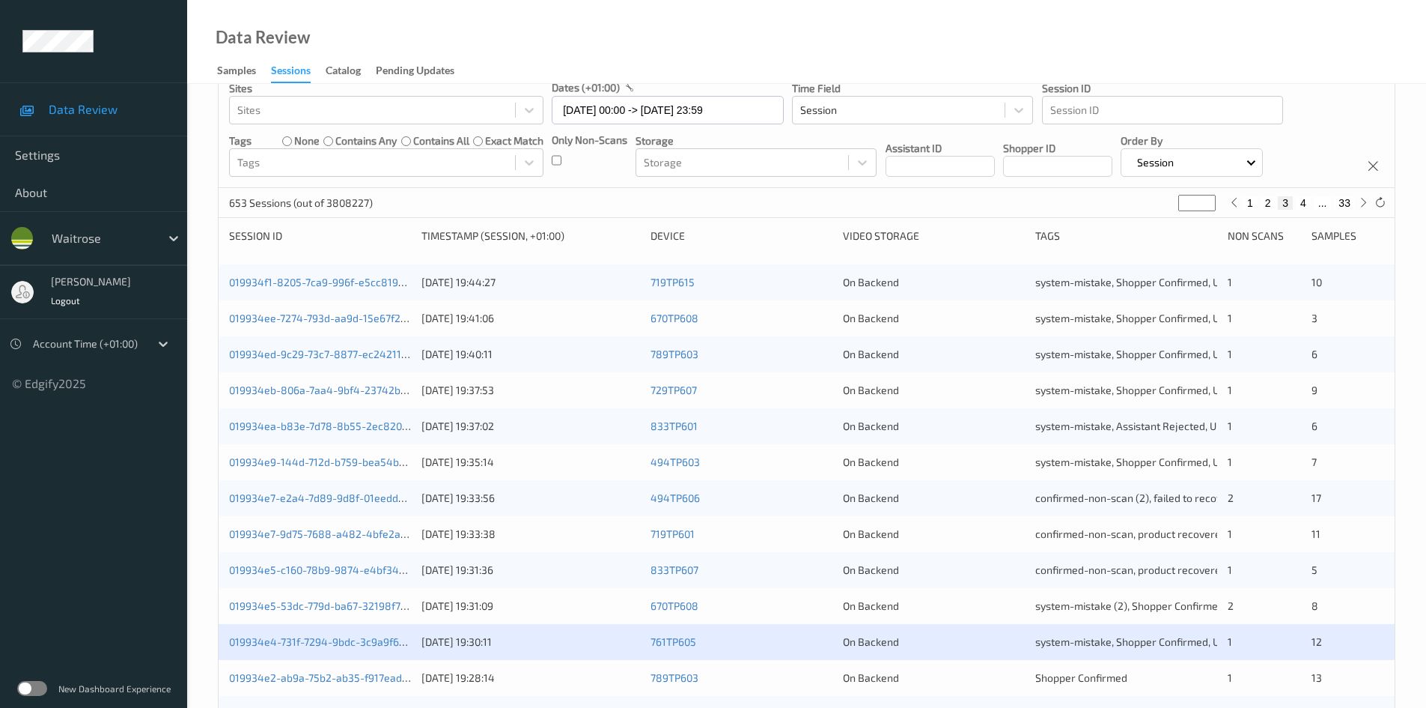
scroll to position [300, 0]
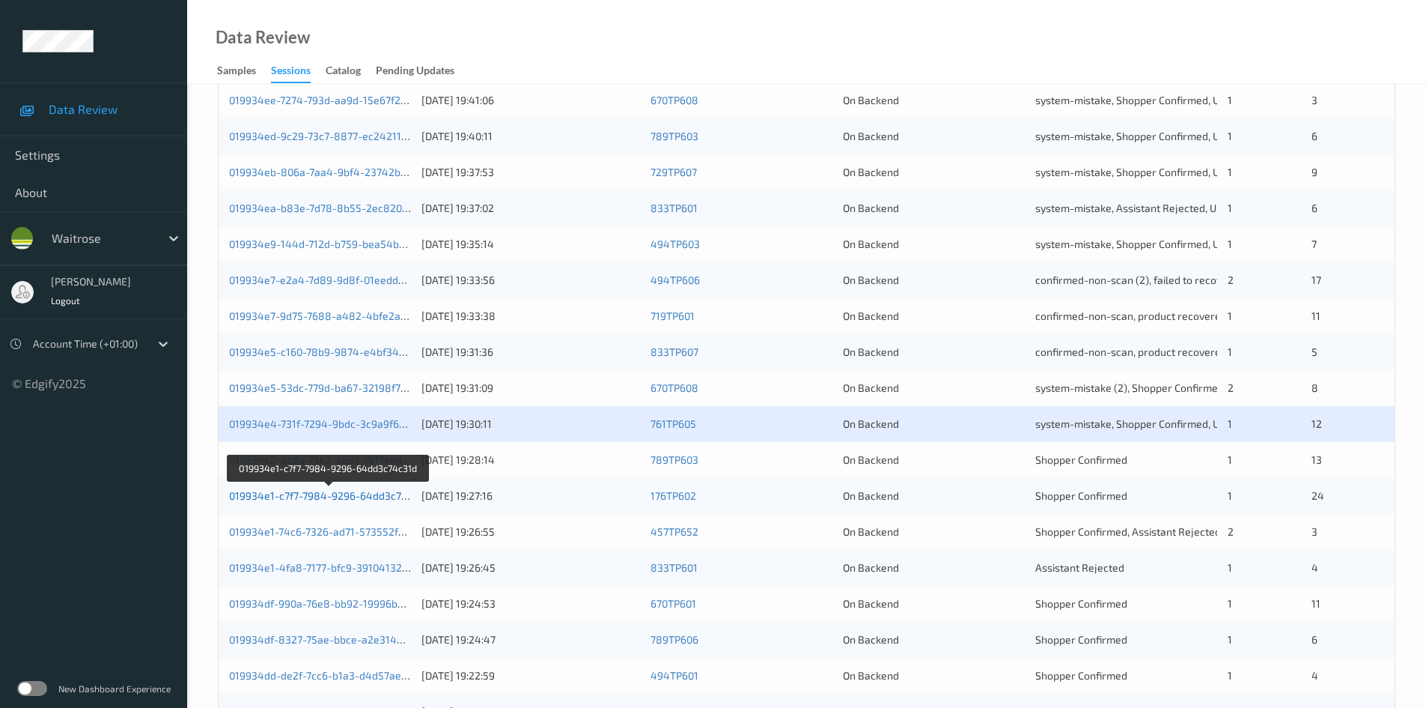
click at [288, 495] on link "019934e1-c7f7-7984-9296-64dd3c74c31d" at bounding box center [329, 495] width 201 height 13
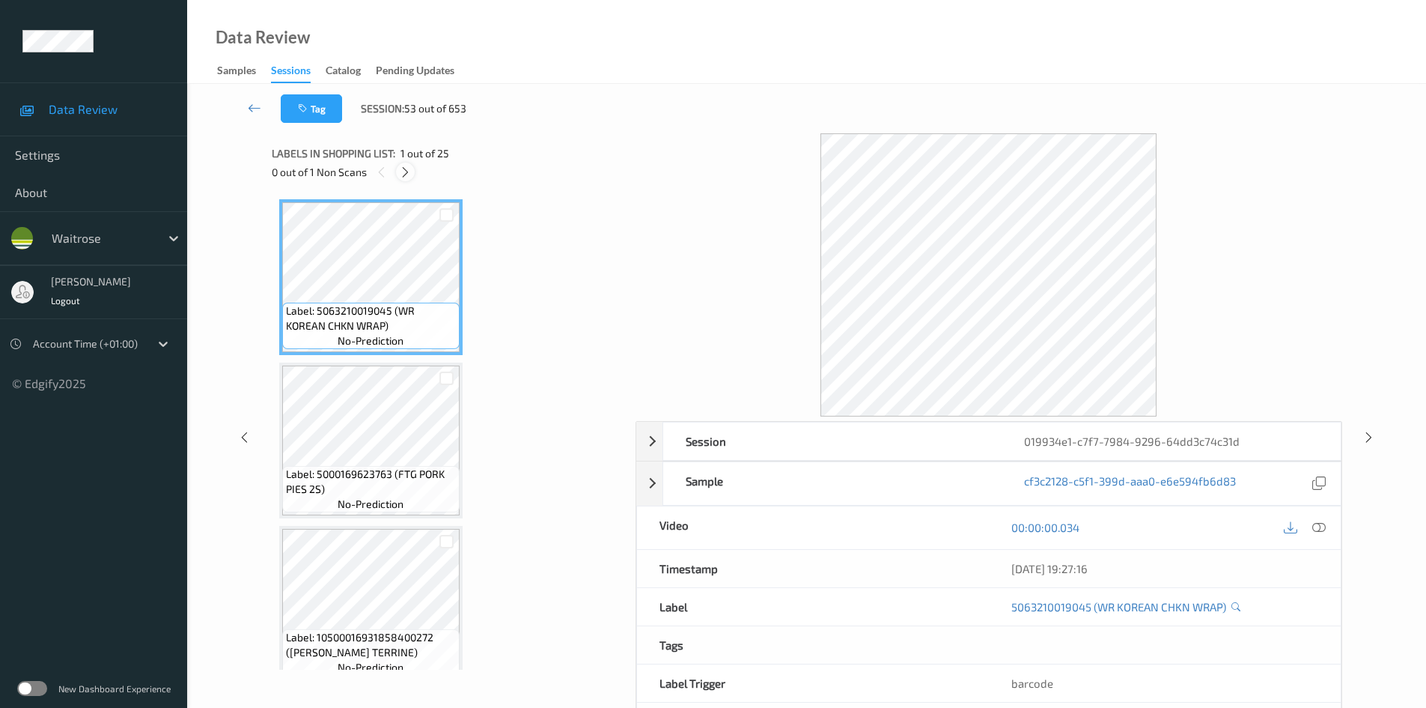
click at [407, 174] on icon at bounding box center [405, 171] width 13 height 13
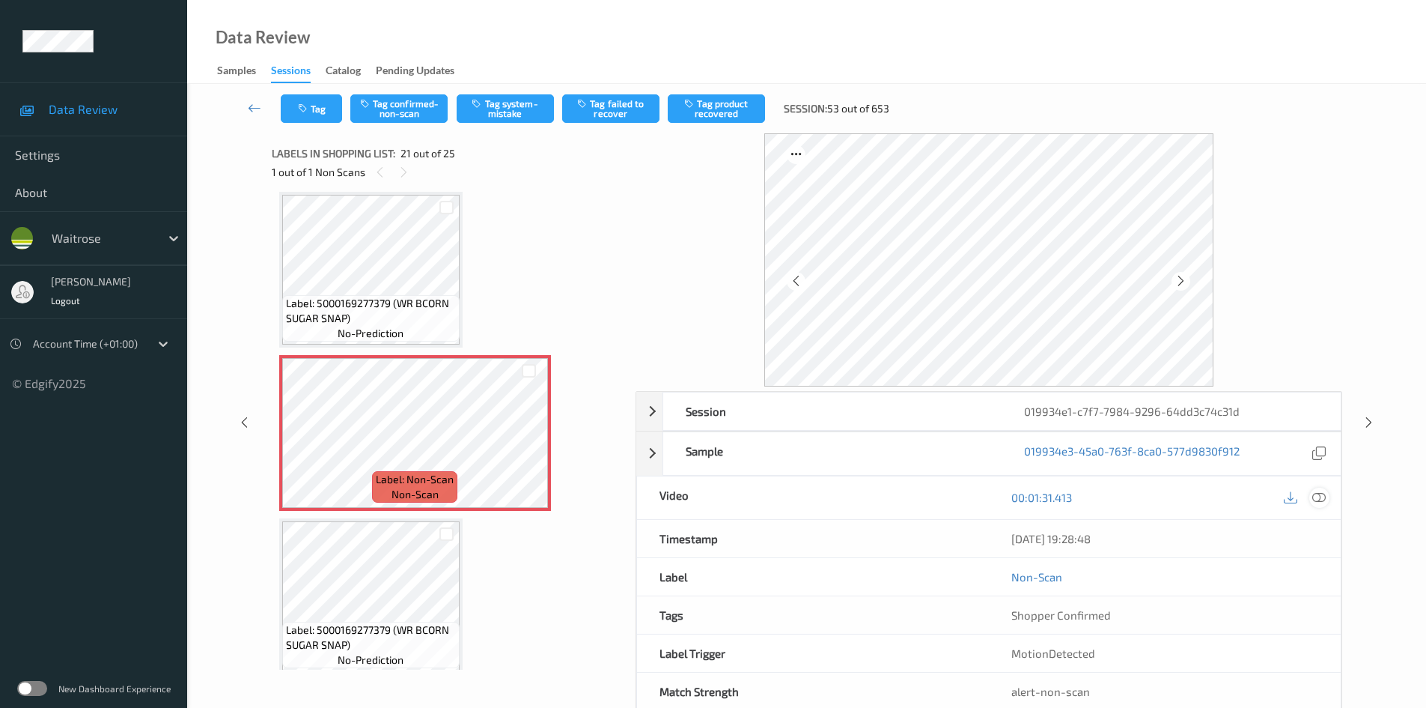
click at [1322, 490] on icon at bounding box center [1319, 496] width 13 height 13
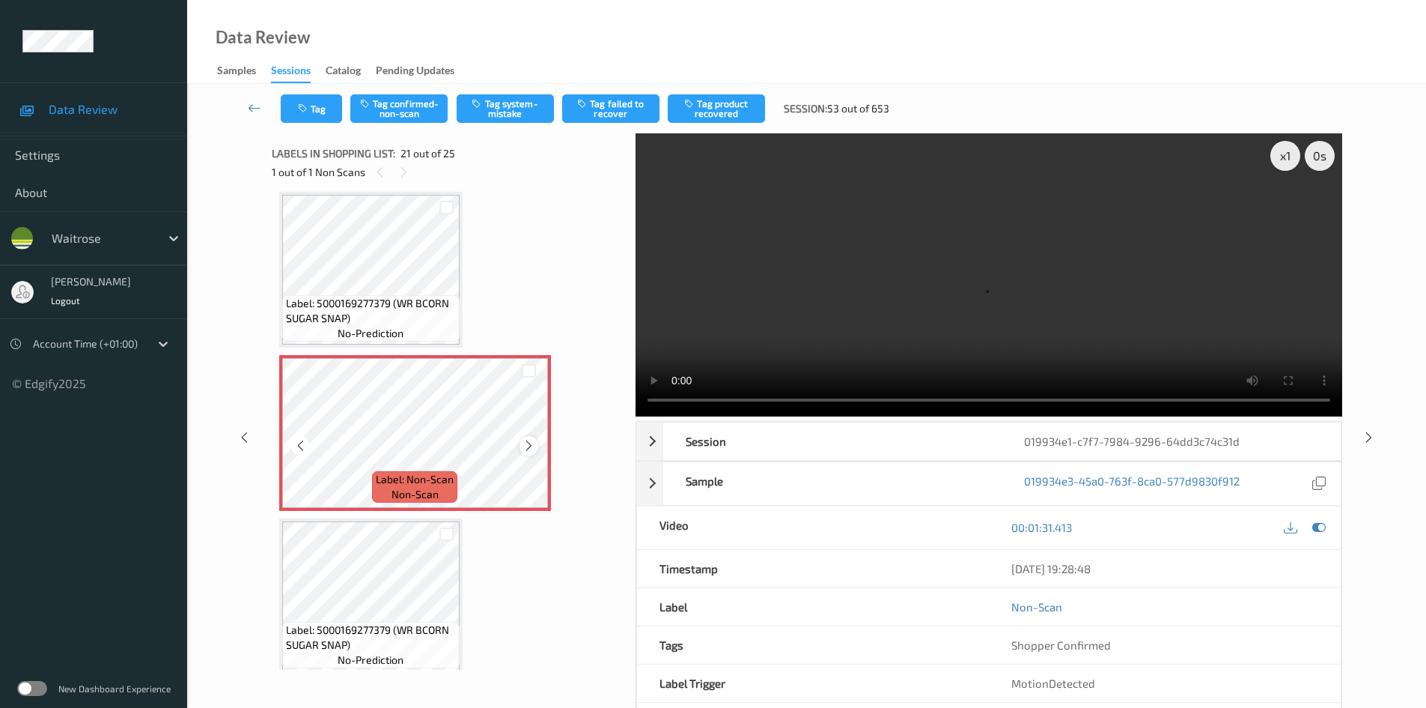
click at [533, 443] on icon at bounding box center [529, 445] width 13 height 13
click at [538, 446] on div at bounding box center [529, 445] width 19 height 19
click at [1286, 151] on div "x 1" at bounding box center [1286, 156] width 30 height 30
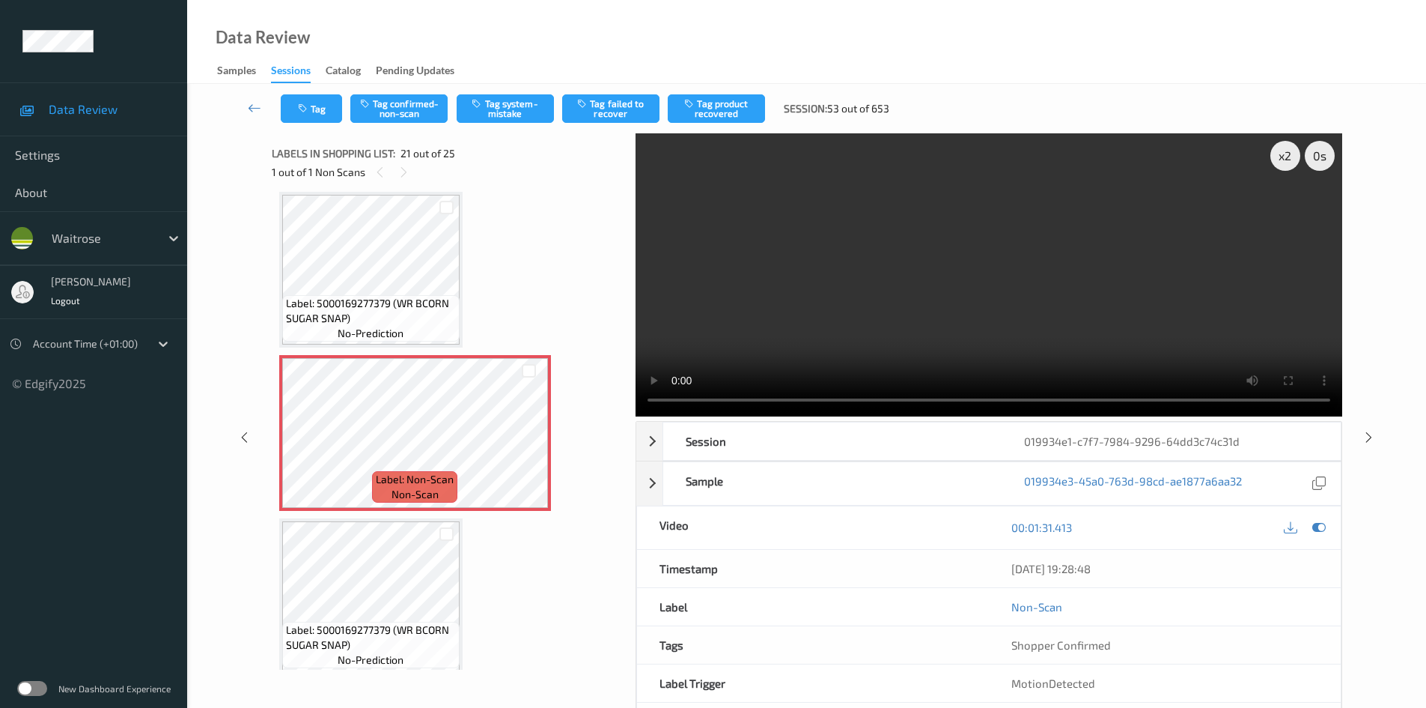
click at [1002, 298] on video at bounding box center [989, 274] width 707 height 283
click at [1016, 320] on video at bounding box center [989, 274] width 707 height 283
click at [910, 289] on video at bounding box center [989, 274] width 707 height 283
click at [1064, 260] on video at bounding box center [989, 274] width 707 height 283
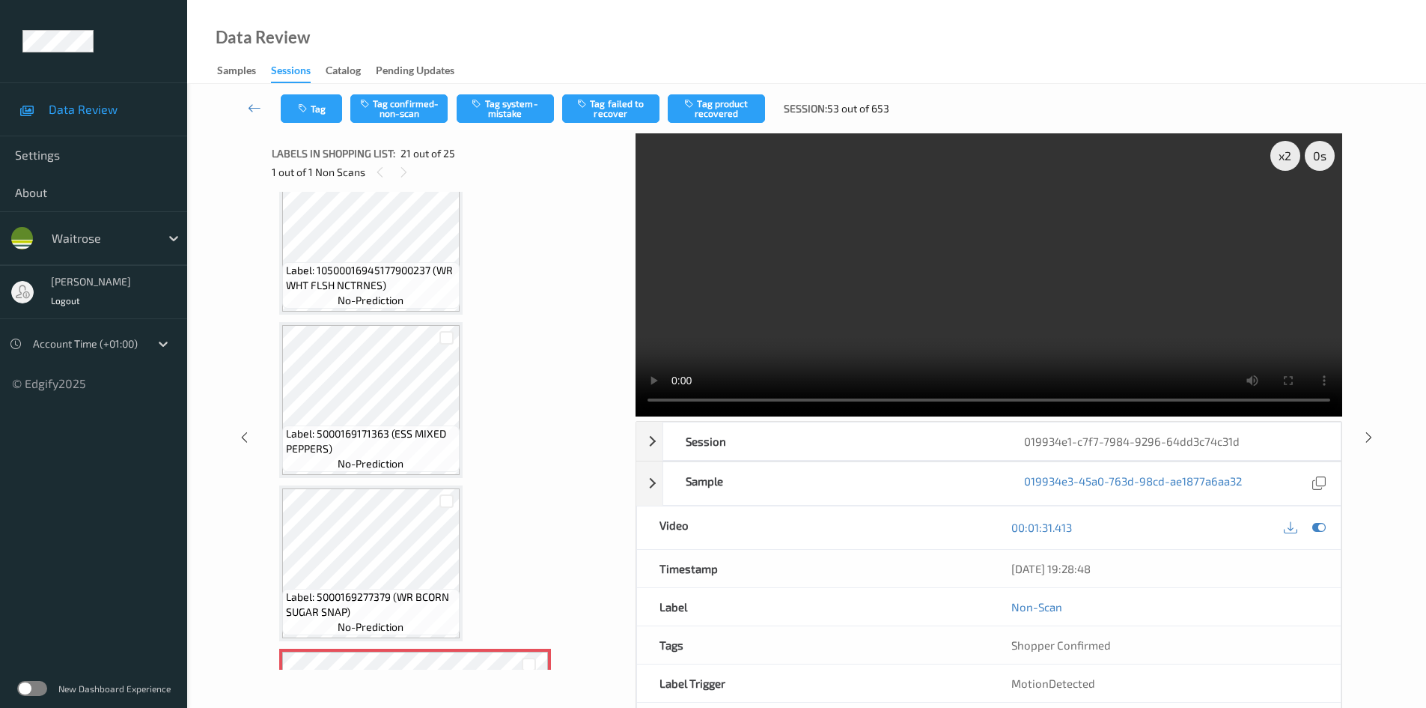
scroll to position [2809, 0]
click at [856, 294] on video at bounding box center [989, 274] width 707 height 283
click at [930, 295] on video at bounding box center [989, 274] width 707 height 283
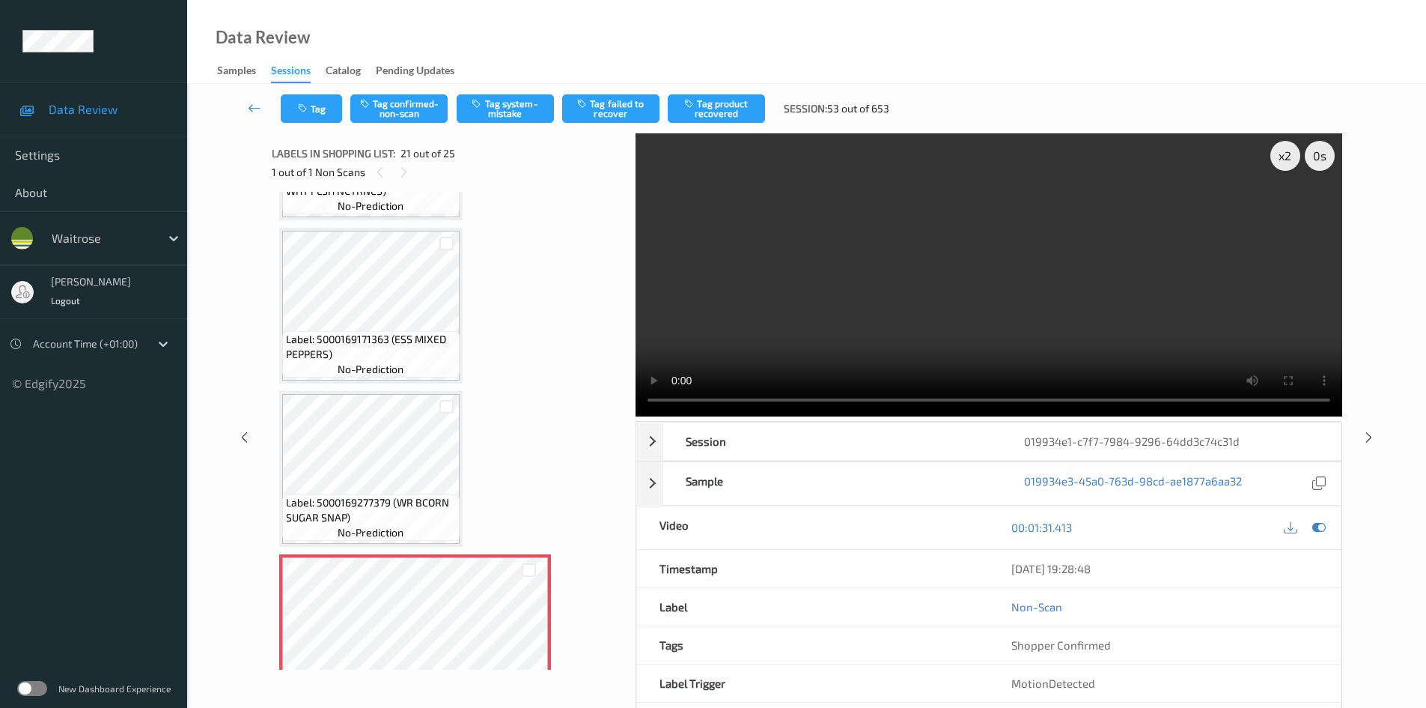
scroll to position [2959, 0]
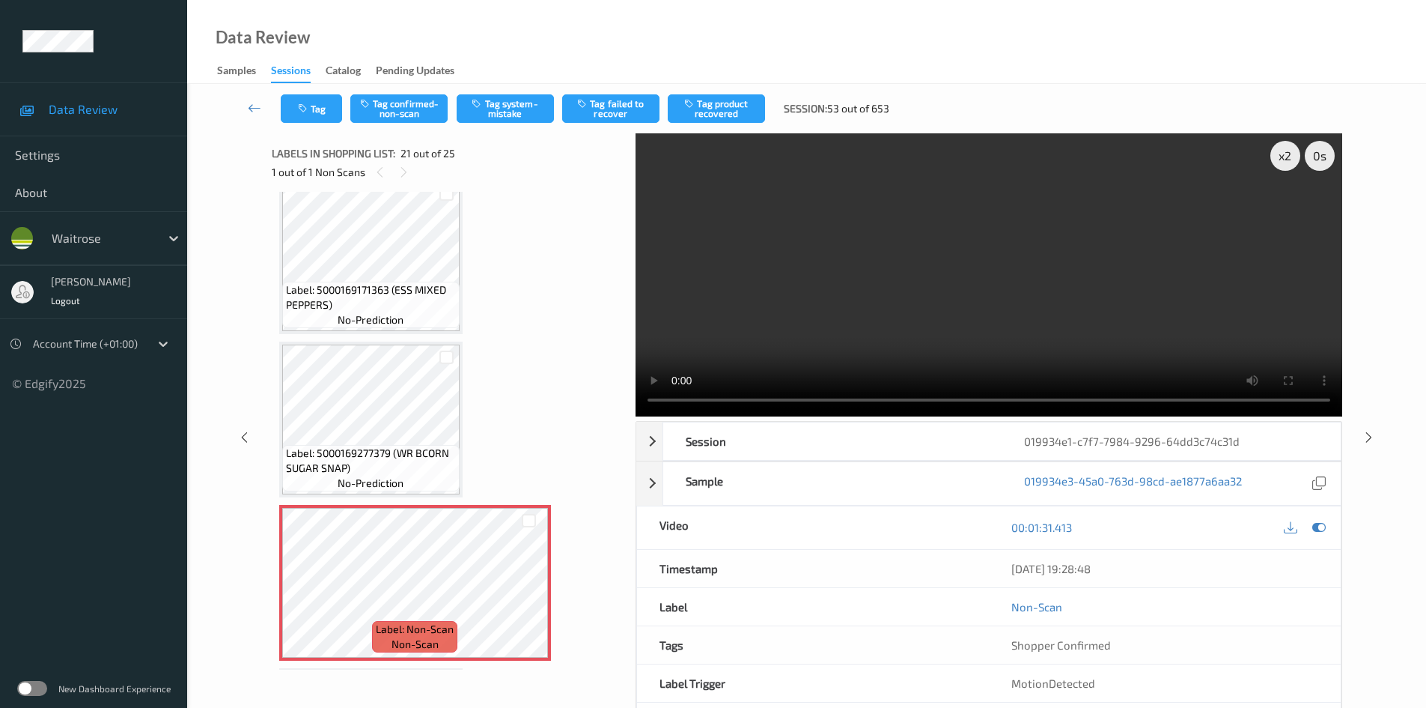
click at [861, 338] on video at bounding box center [989, 274] width 707 height 283
click at [985, 289] on video at bounding box center [989, 274] width 707 height 283
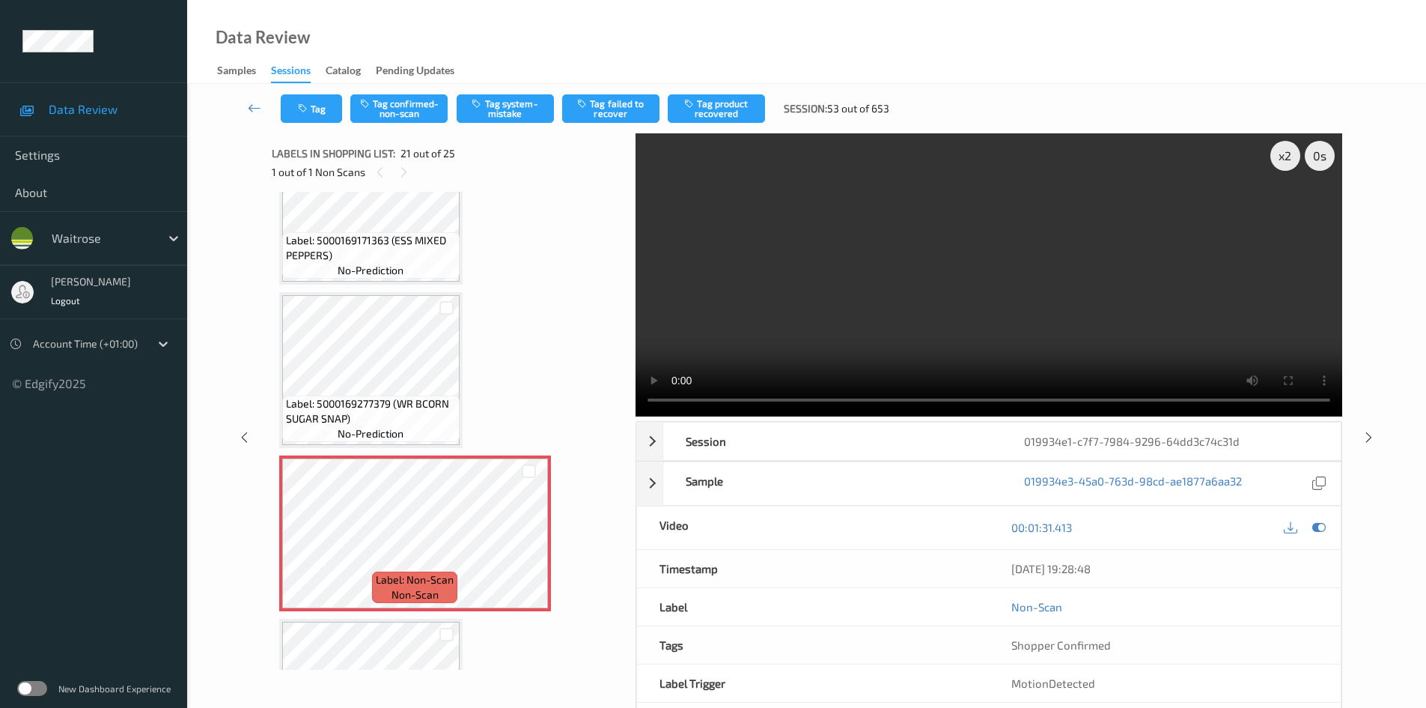
scroll to position [3034, 0]
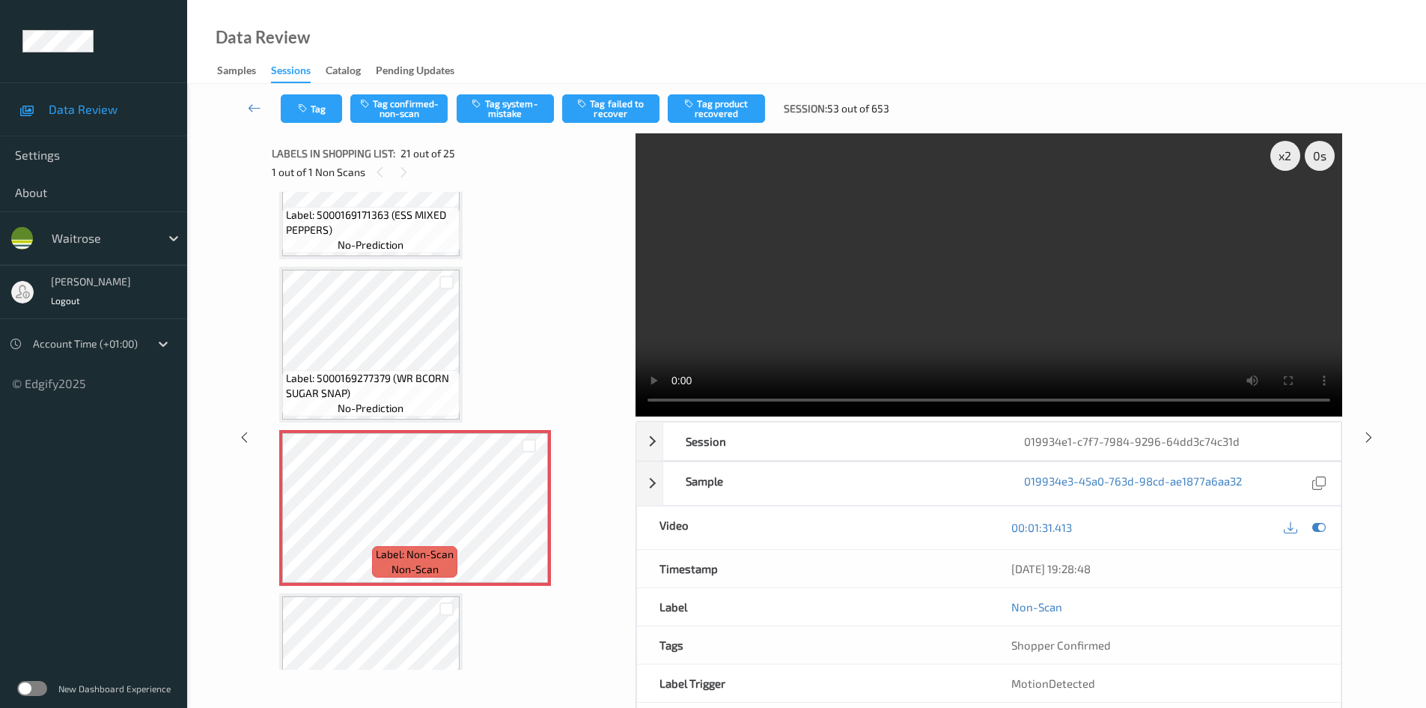
click at [993, 307] on video at bounding box center [989, 274] width 707 height 283
click at [869, 335] on video at bounding box center [989, 274] width 707 height 283
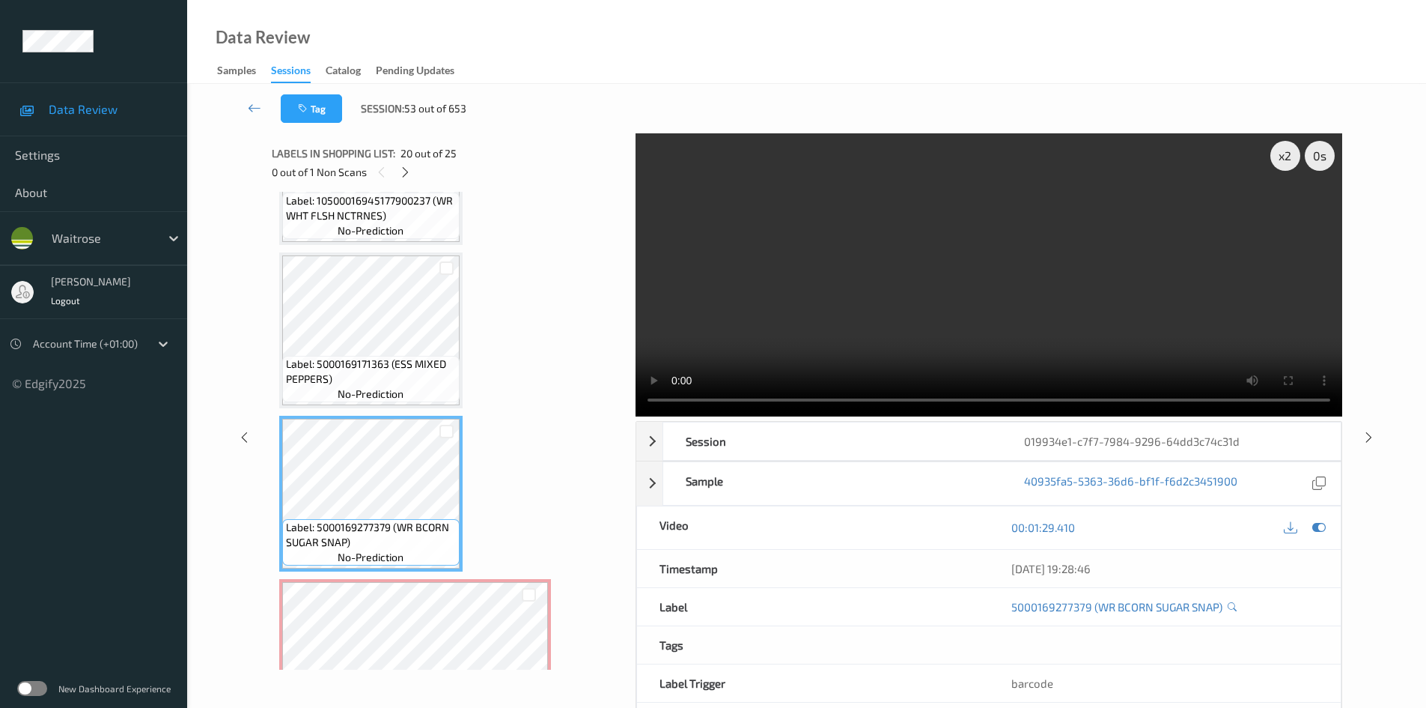
scroll to position [2884, 0]
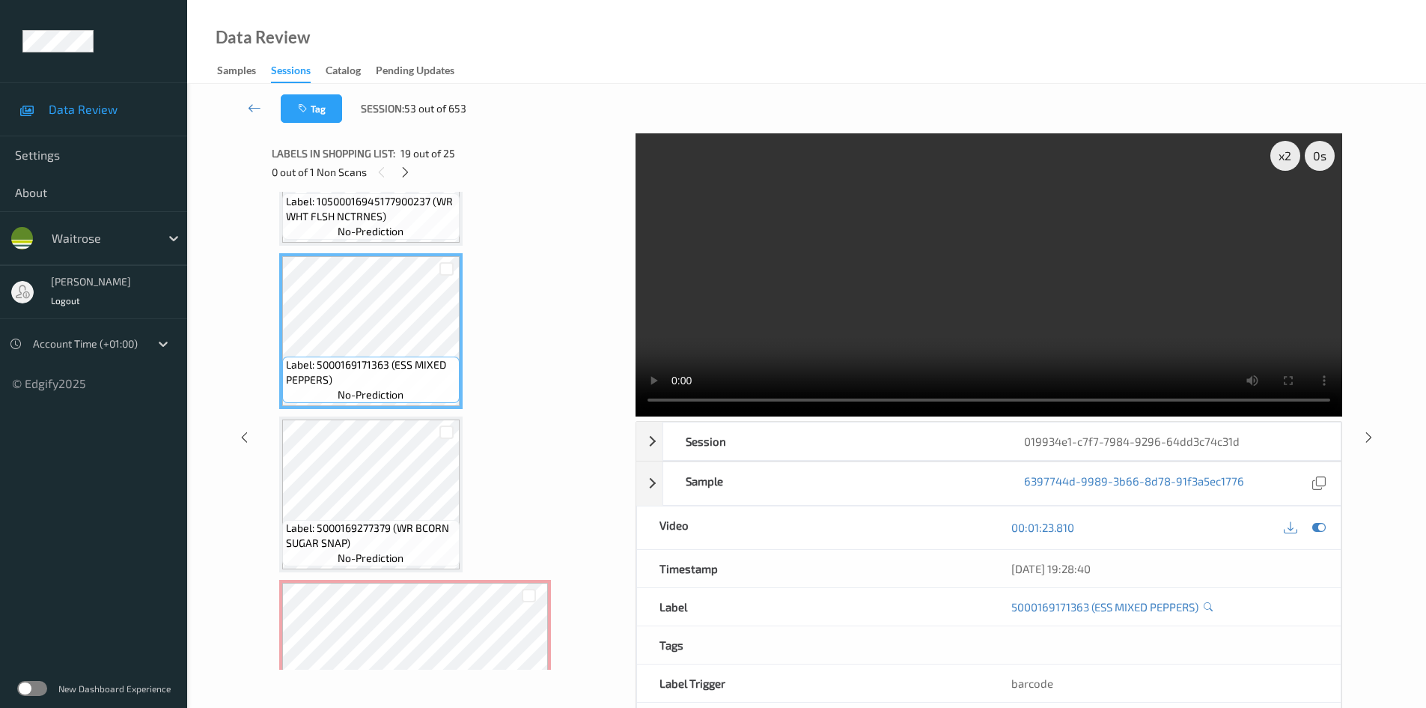
click at [794, 335] on video at bounding box center [989, 274] width 707 height 283
click at [797, 332] on video at bounding box center [989, 274] width 707 height 283
click at [911, 348] on video at bounding box center [989, 274] width 707 height 283
click at [893, 288] on video at bounding box center [989, 274] width 707 height 283
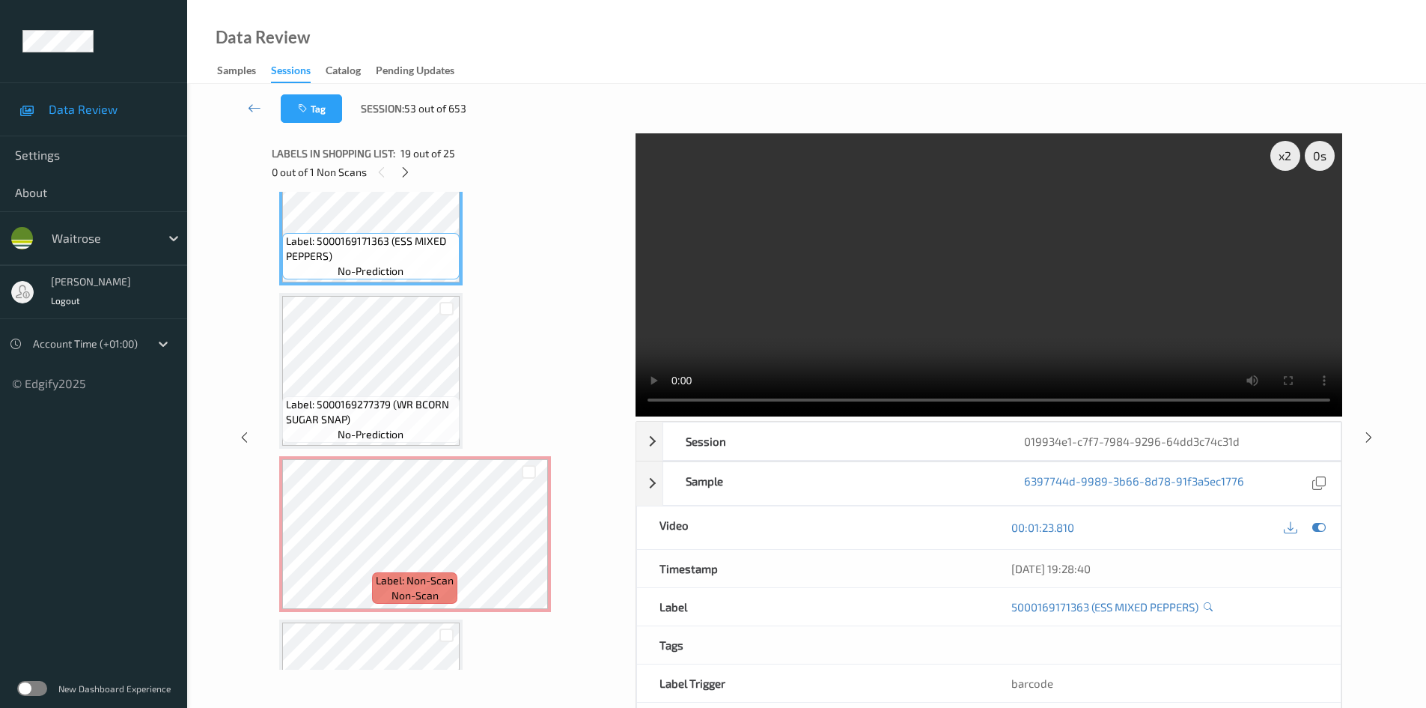
scroll to position [3034, 0]
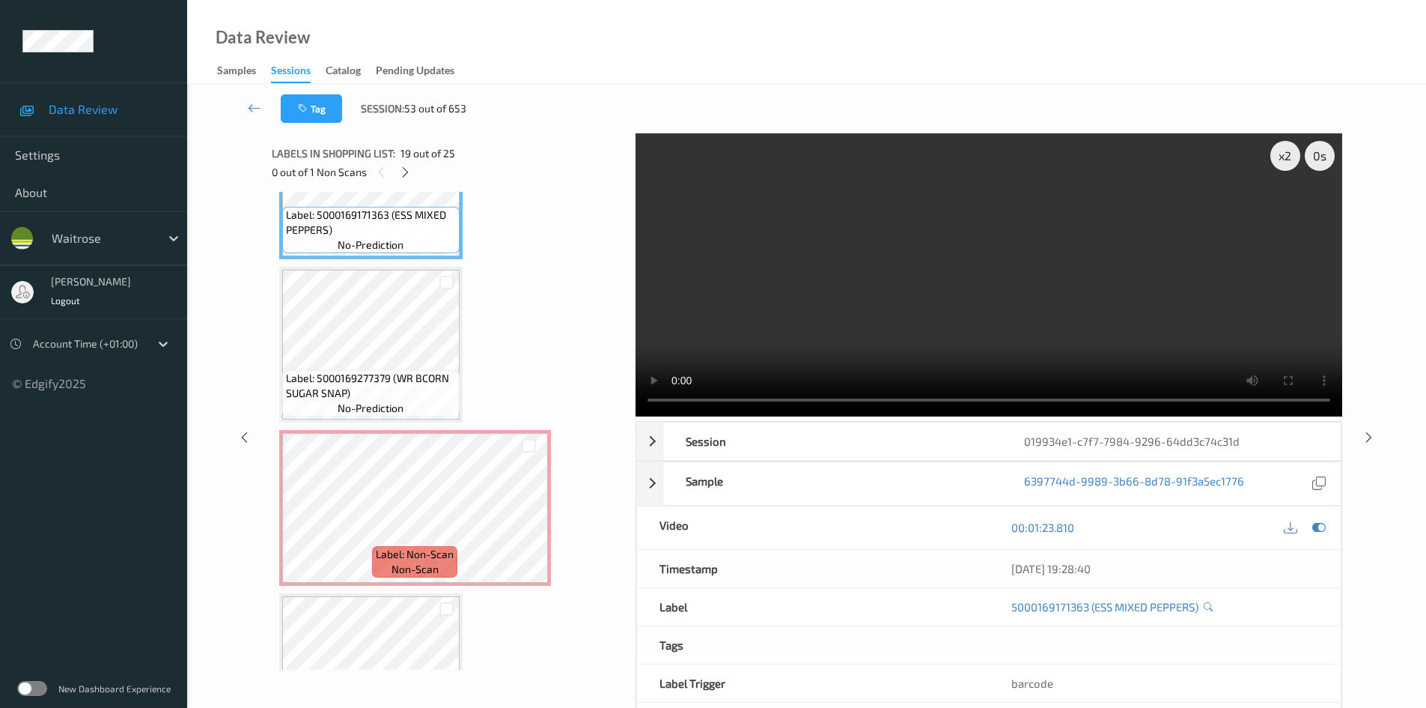
click at [851, 342] on video at bounding box center [989, 274] width 707 height 283
click at [922, 327] on video at bounding box center [989, 274] width 707 height 283
click at [840, 311] on video at bounding box center [989, 274] width 707 height 283
click at [855, 318] on video at bounding box center [989, 274] width 707 height 283
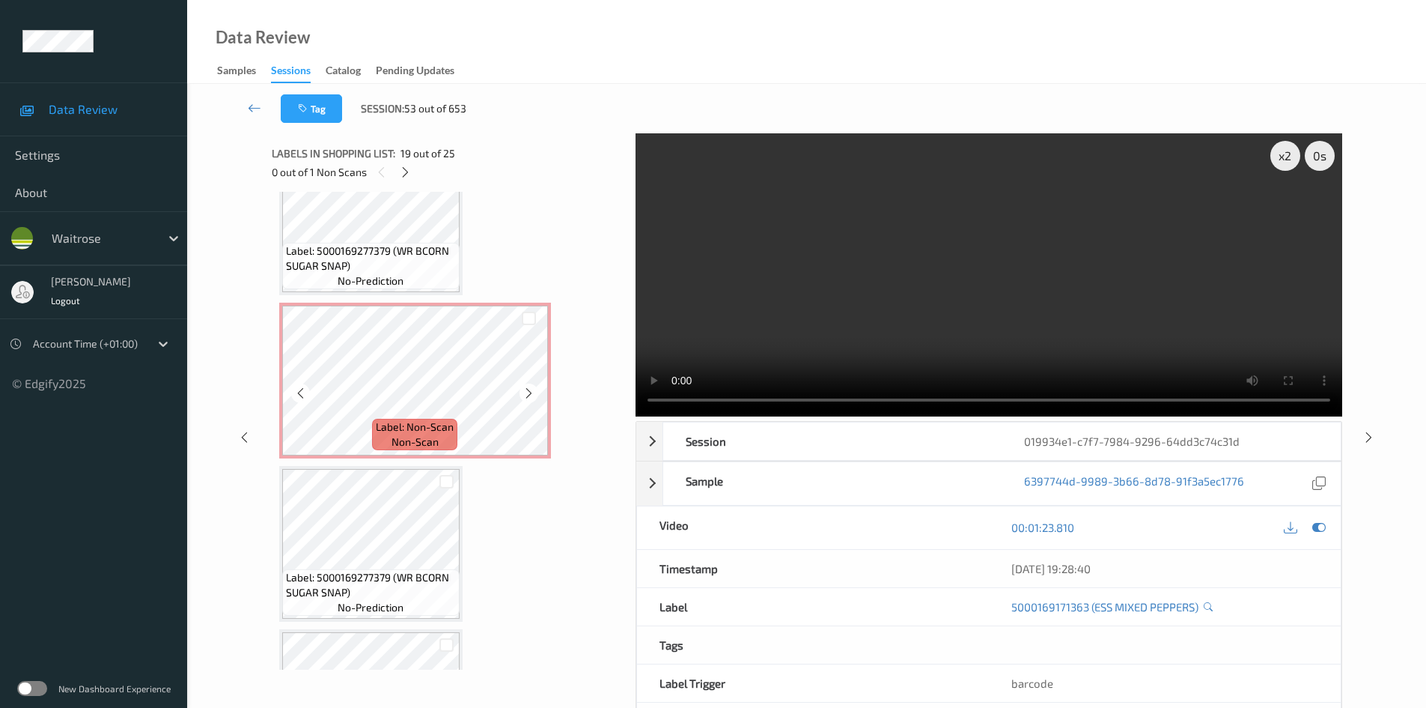
scroll to position [3259, 0]
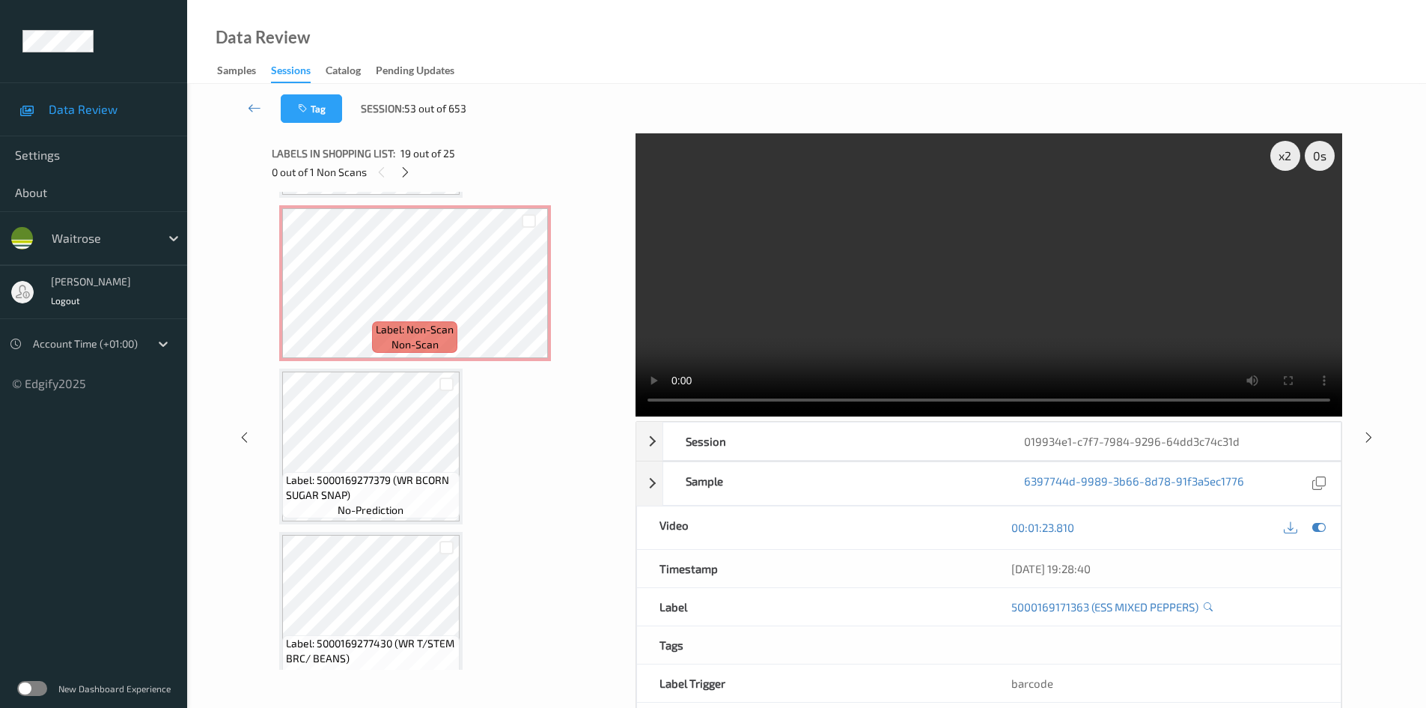
click at [946, 303] on video at bounding box center [989, 274] width 707 height 283
click at [878, 311] on video at bounding box center [989, 274] width 707 height 283
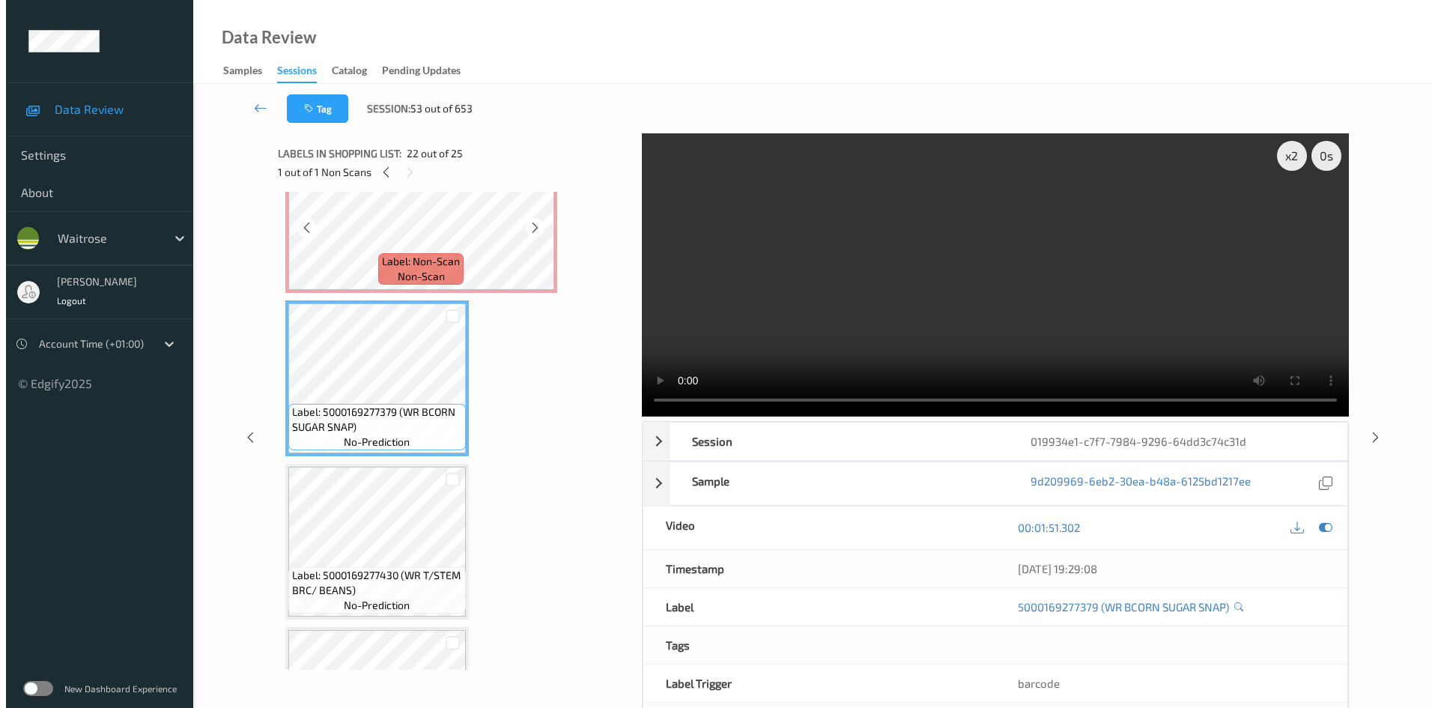
scroll to position [3334, 0]
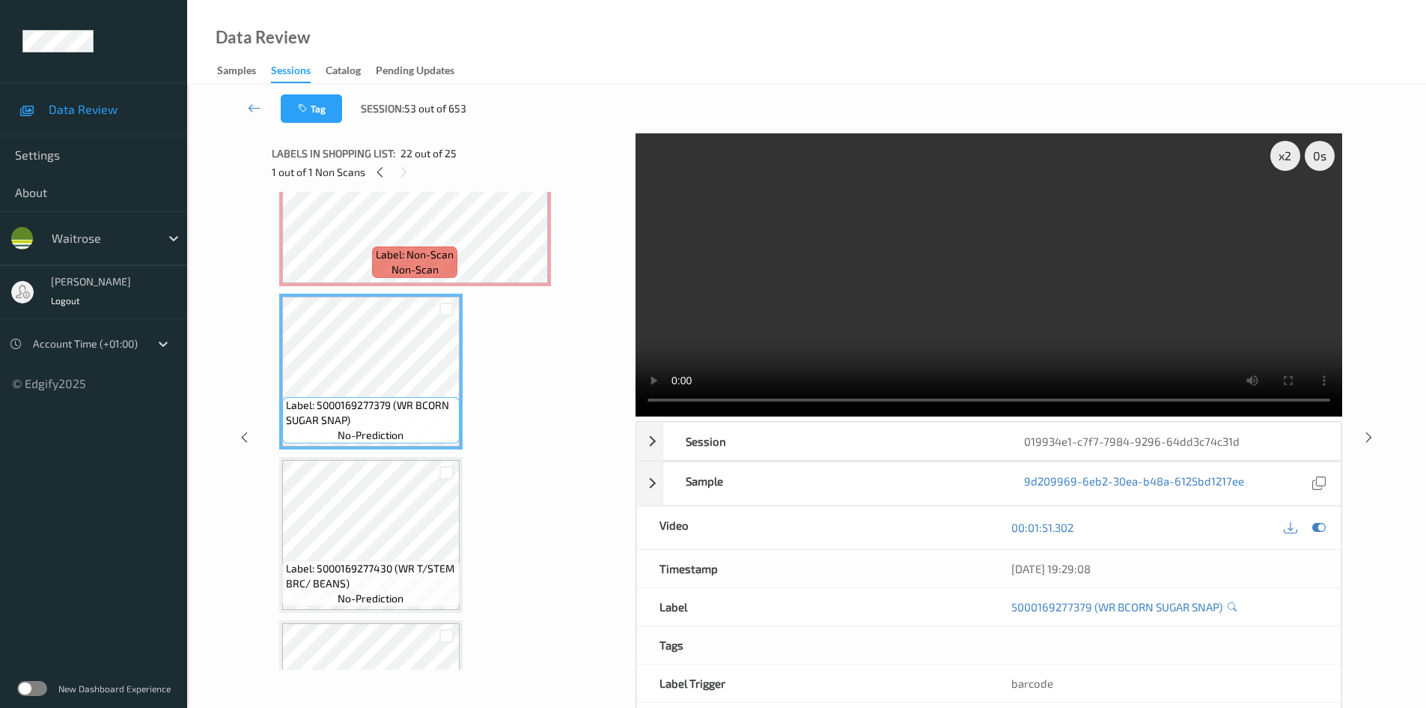
click at [816, 339] on video at bounding box center [989, 274] width 707 height 283
click at [848, 314] on video at bounding box center [989, 274] width 707 height 283
click at [822, 288] on video at bounding box center [989, 274] width 707 height 283
click at [898, 303] on video at bounding box center [989, 274] width 707 height 283
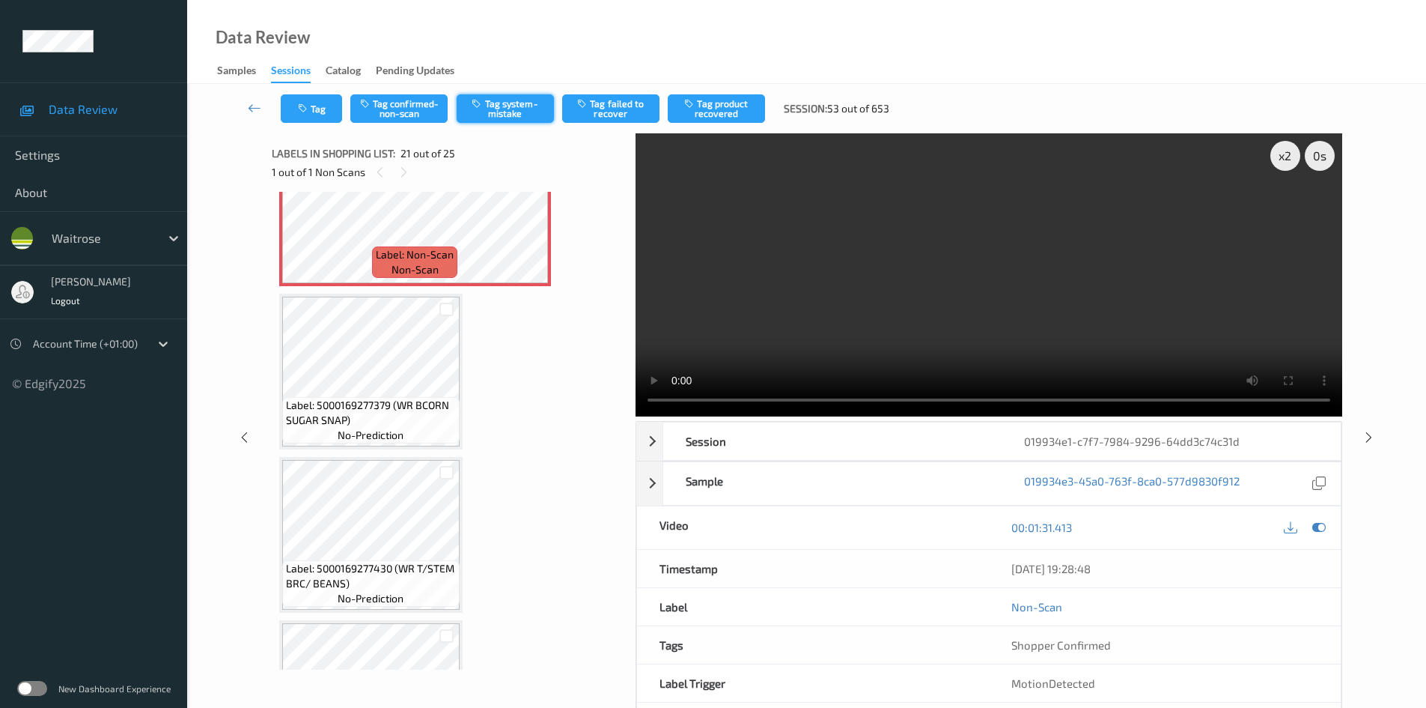
click at [508, 109] on button "Tag system-mistake" at bounding box center [505, 108] width 97 height 28
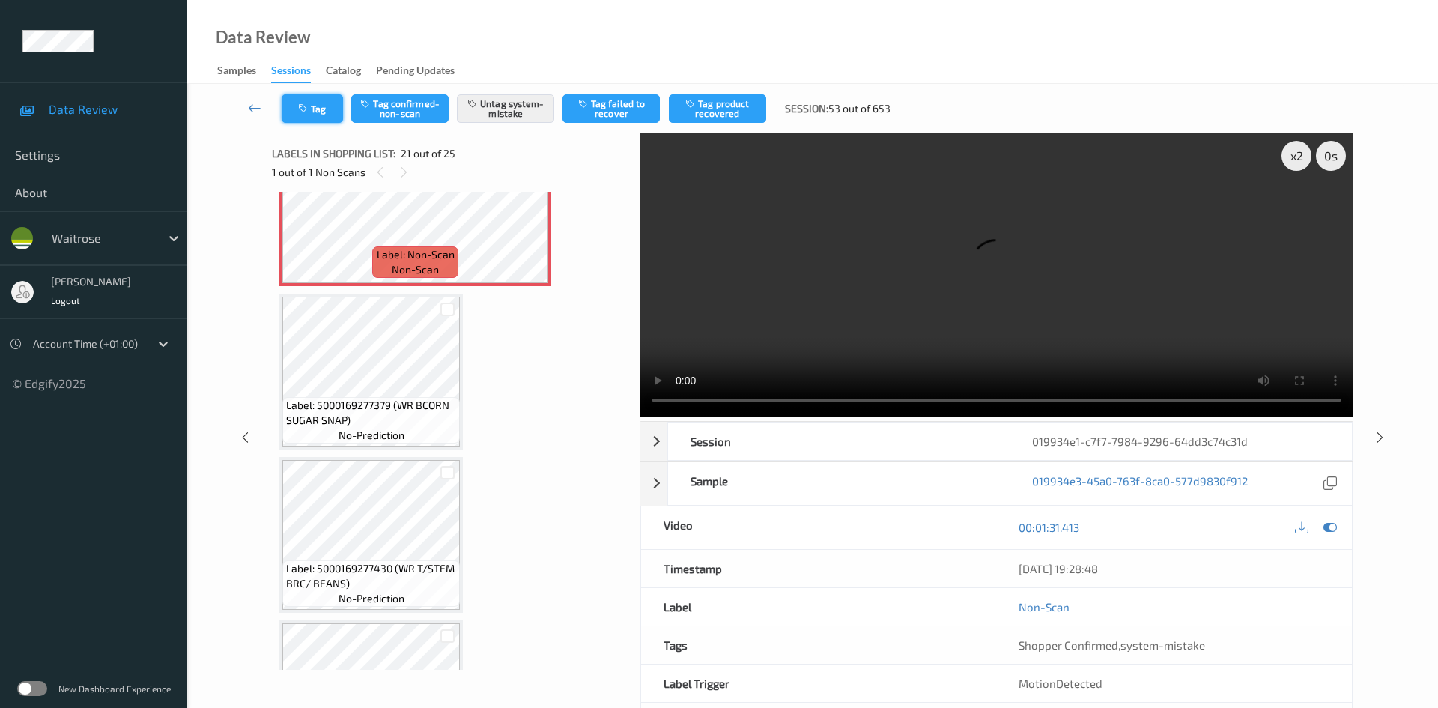
click at [299, 106] on icon "button" at bounding box center [304, 108] width 13 height 10
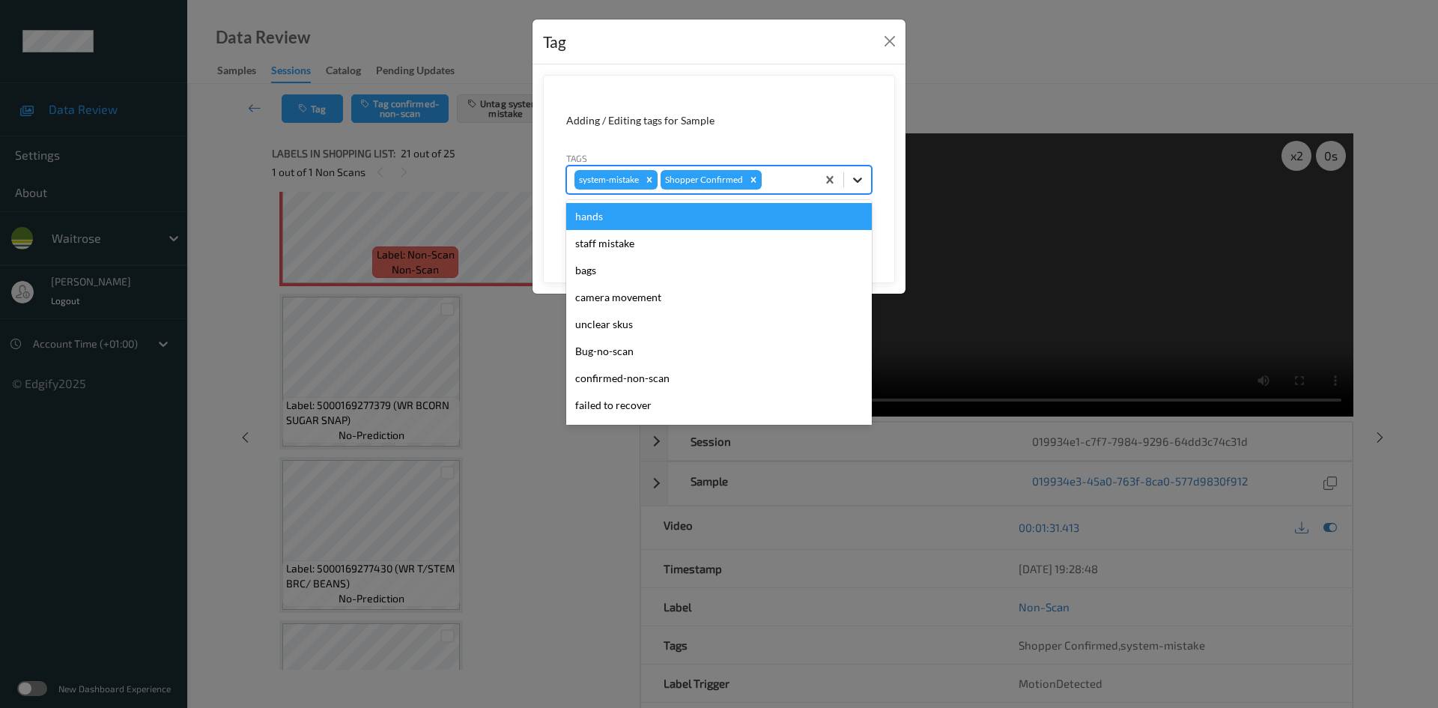
click at [855, 185] on icon at bounding box center [857, 179] width 15 height 15
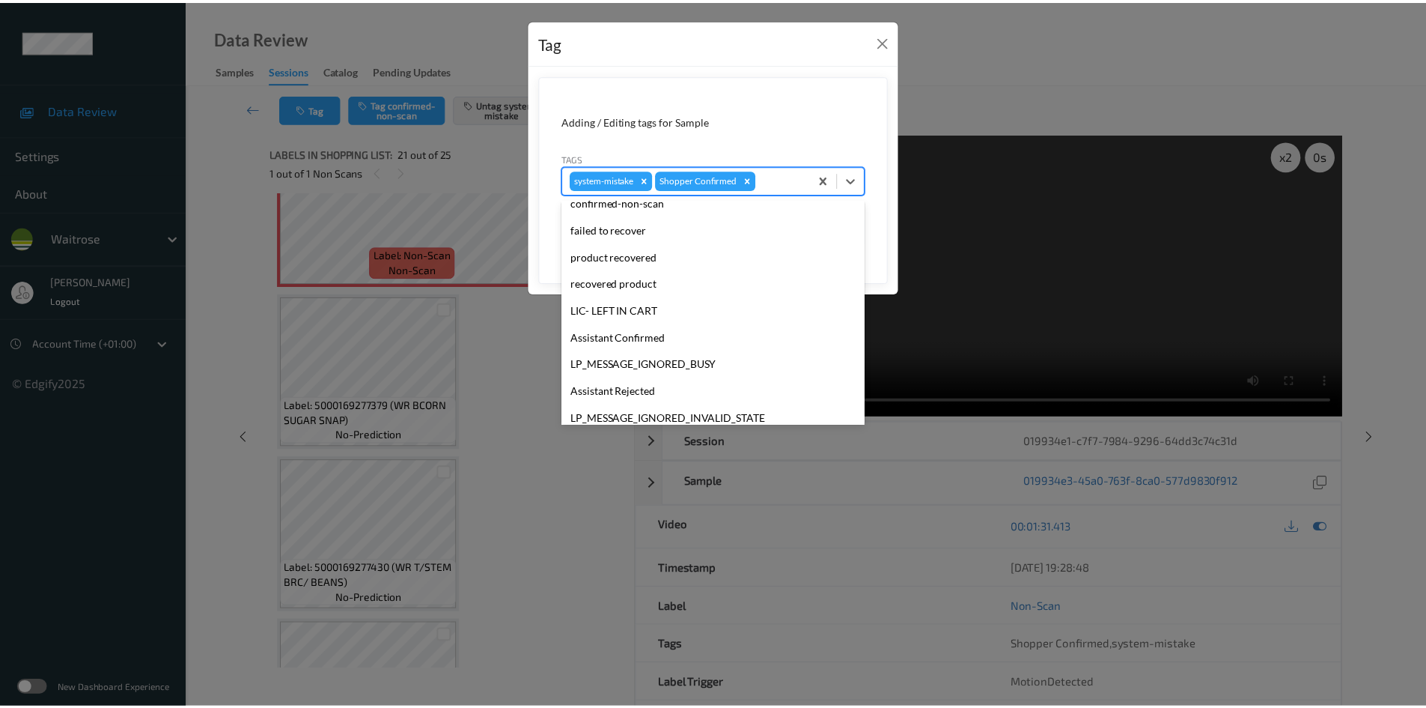
scroll to position [347, 0]
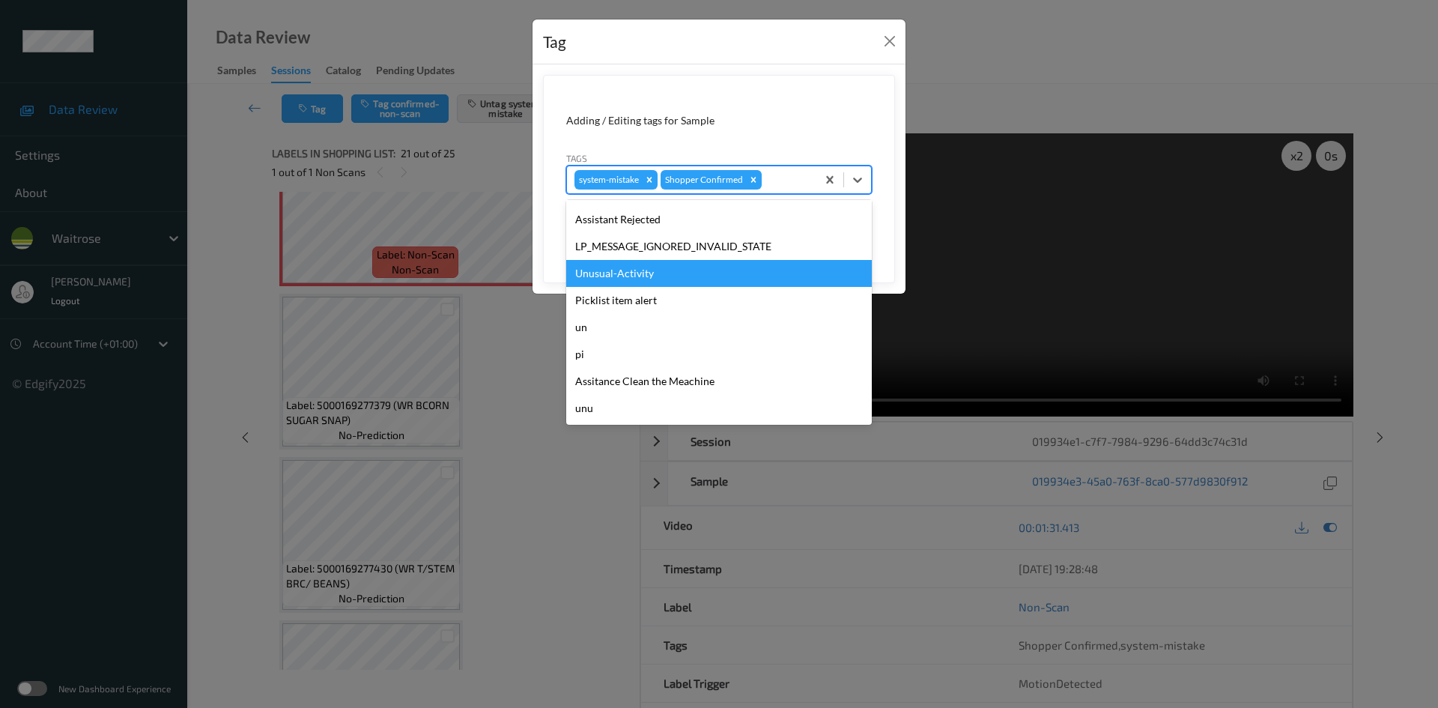
click at [675, 277] on div "Unusual-Activity" at bounding box center [719, 273] width 306 height 27
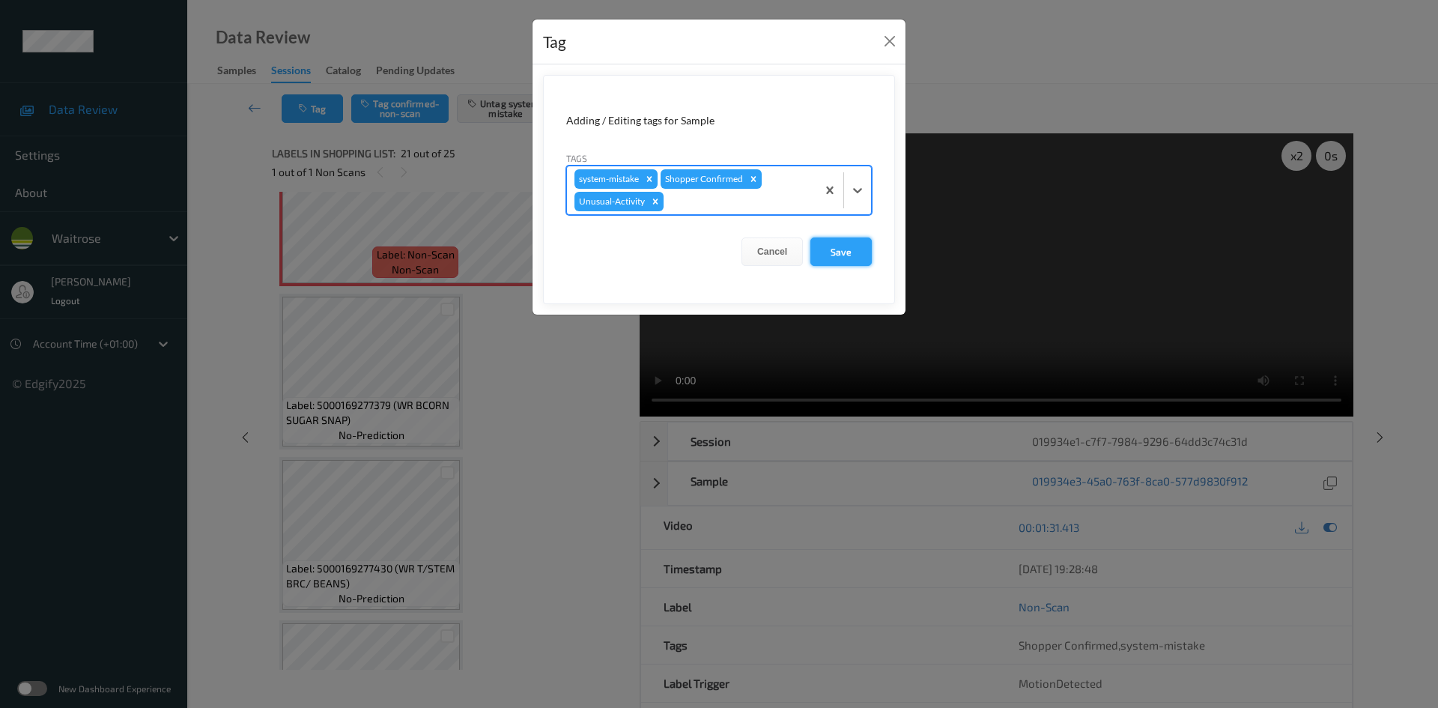
click at [855, 258] on button "Save" at bounding box center [840, 251] width 61 height 28
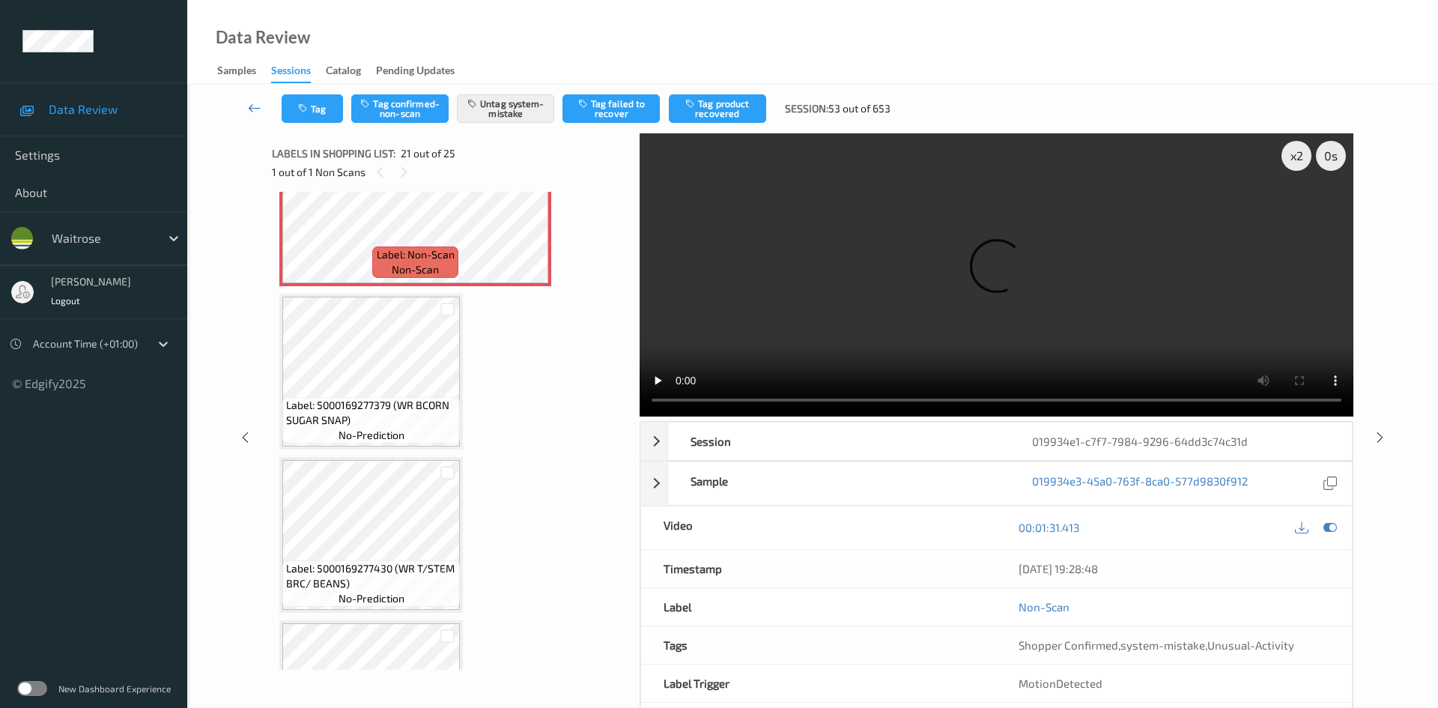
click at [250, 98] on link at bounding box center [254, 108] width 53 height 28
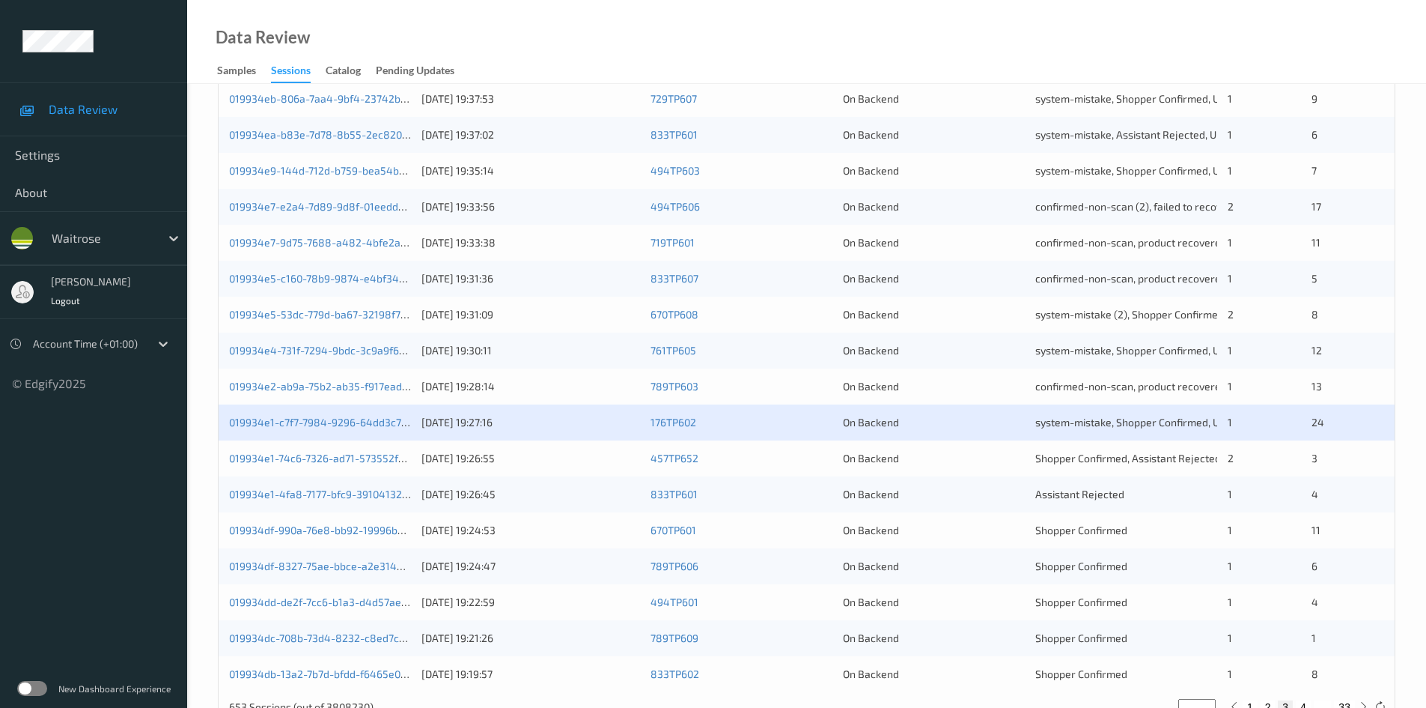
scroll to position [419, 0]
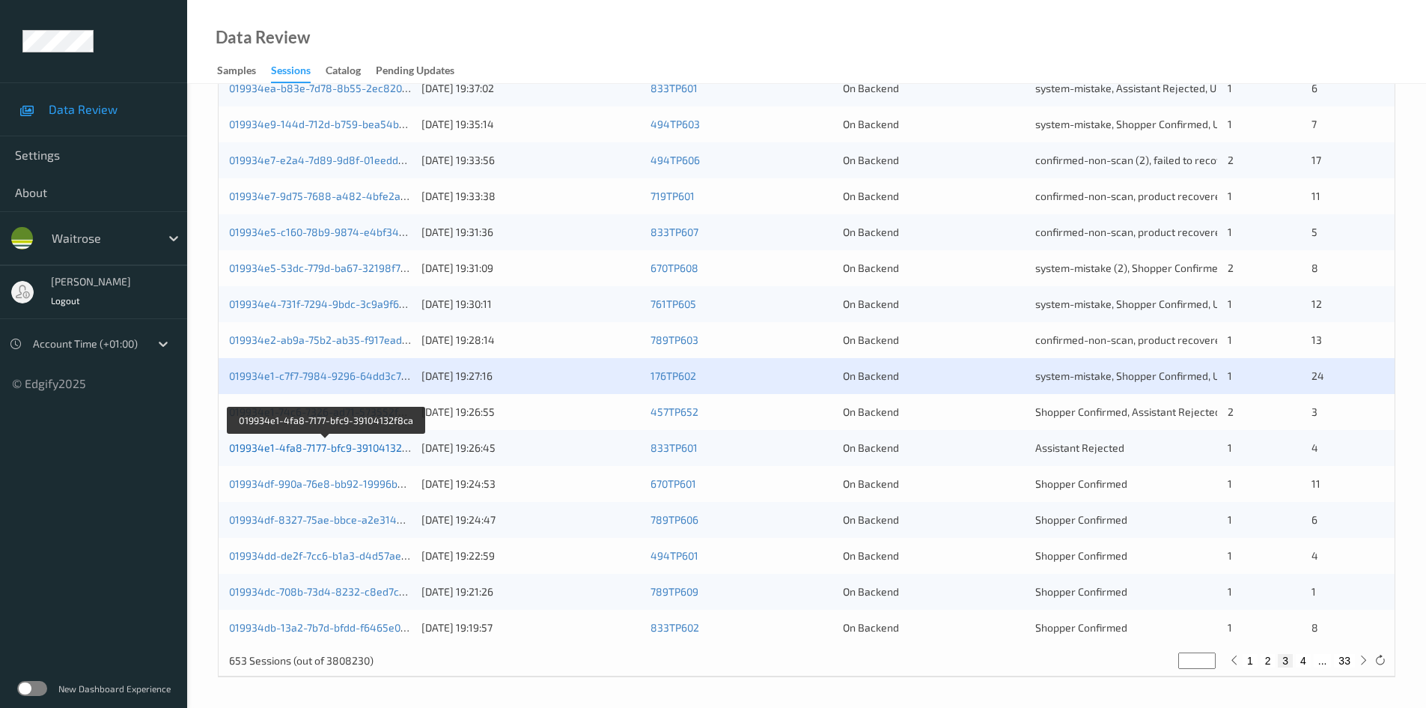
click at [295, 449] on link "019934e1-4fa8-7177-bfc9-39104132f8ca" at bounding box center [326, 447] width 195 height 13
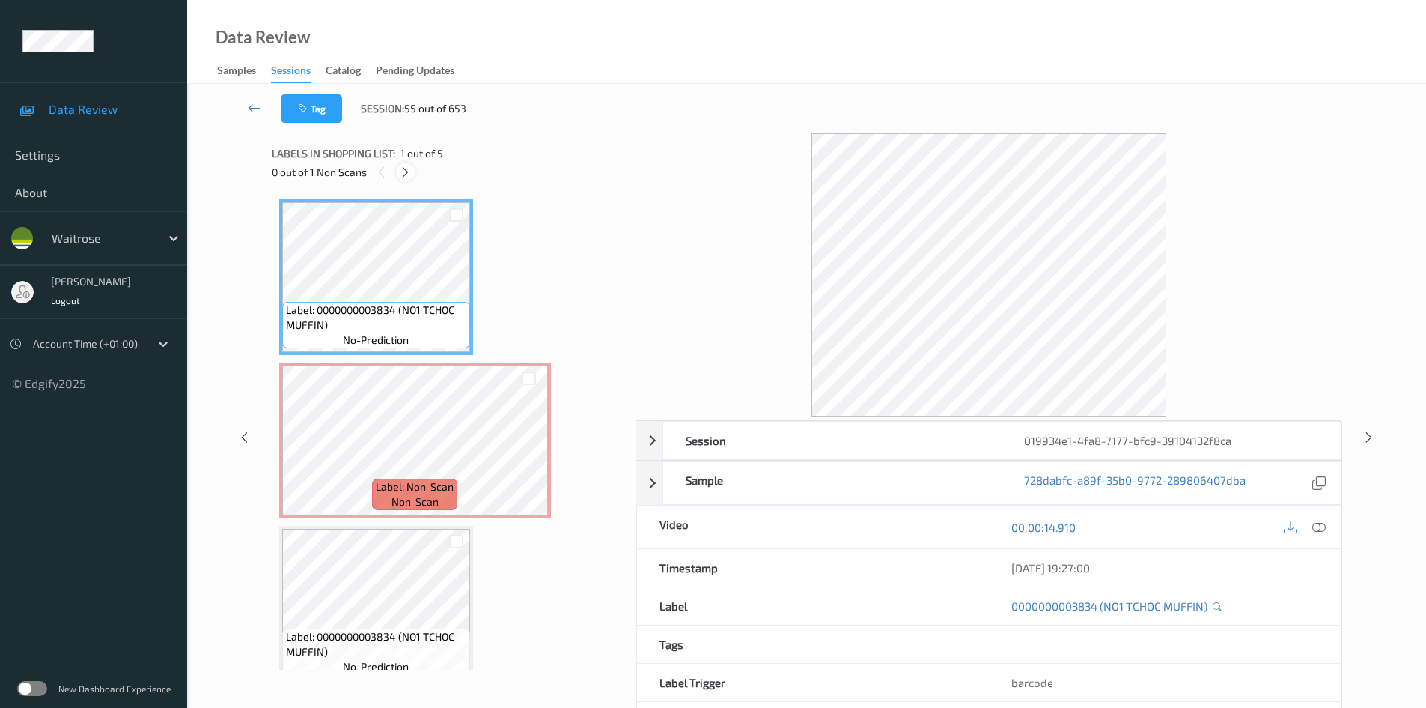
click at [403, 174] on icon at bounding box center [405, 171] width 13 height 13
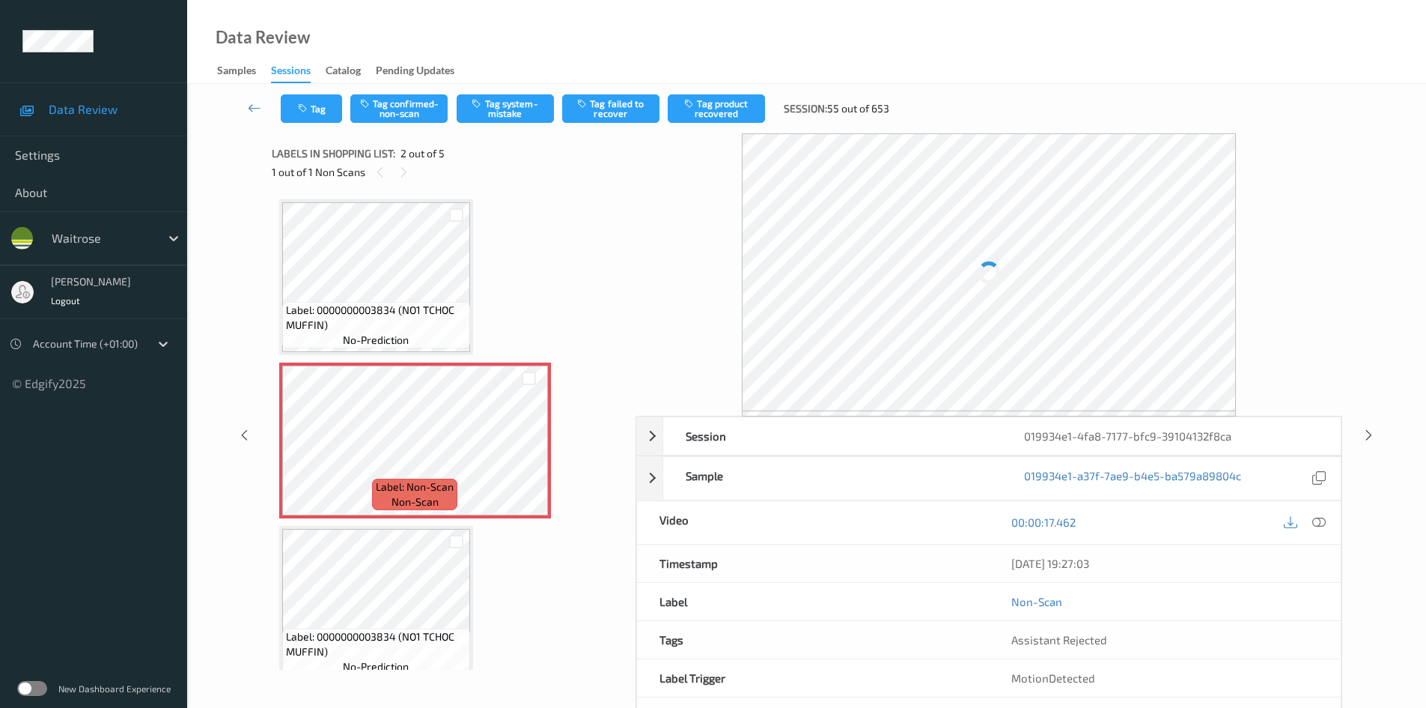
scroll to position [7, 0]
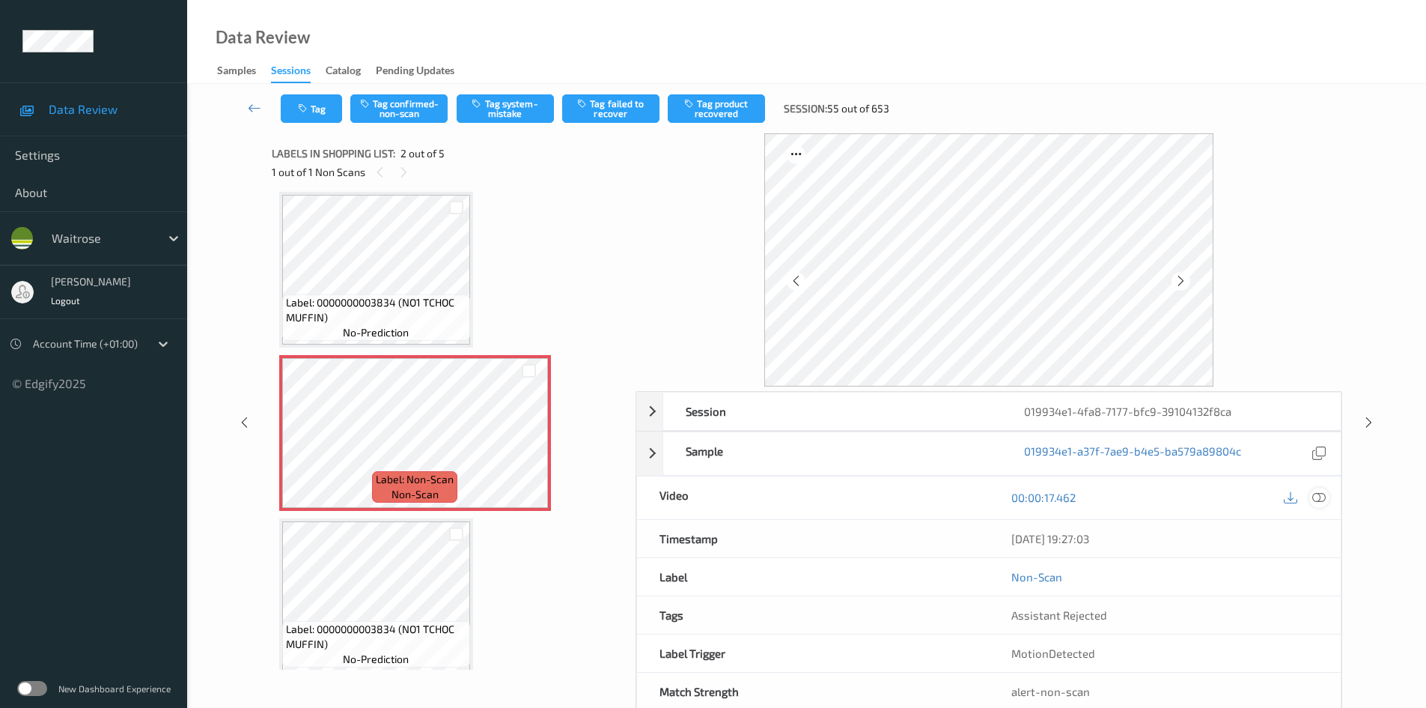
click at [1318, 493] on icon at bounding box center [1319, 496] width 13 height 13
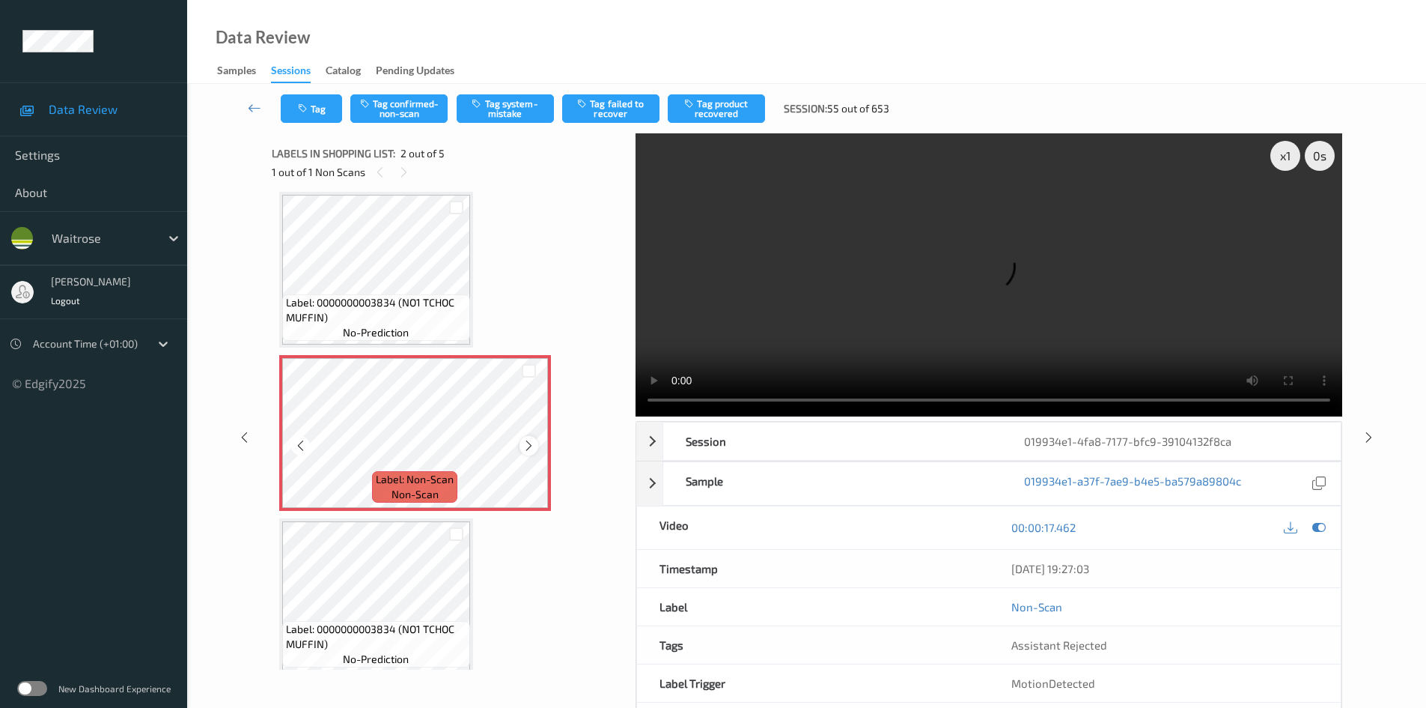
click at [533, 444] on icon at bounding box center [529, 445] width 13 height 13
click at [944, 331] on video at bounding box center [989, 274] width 707 height 283
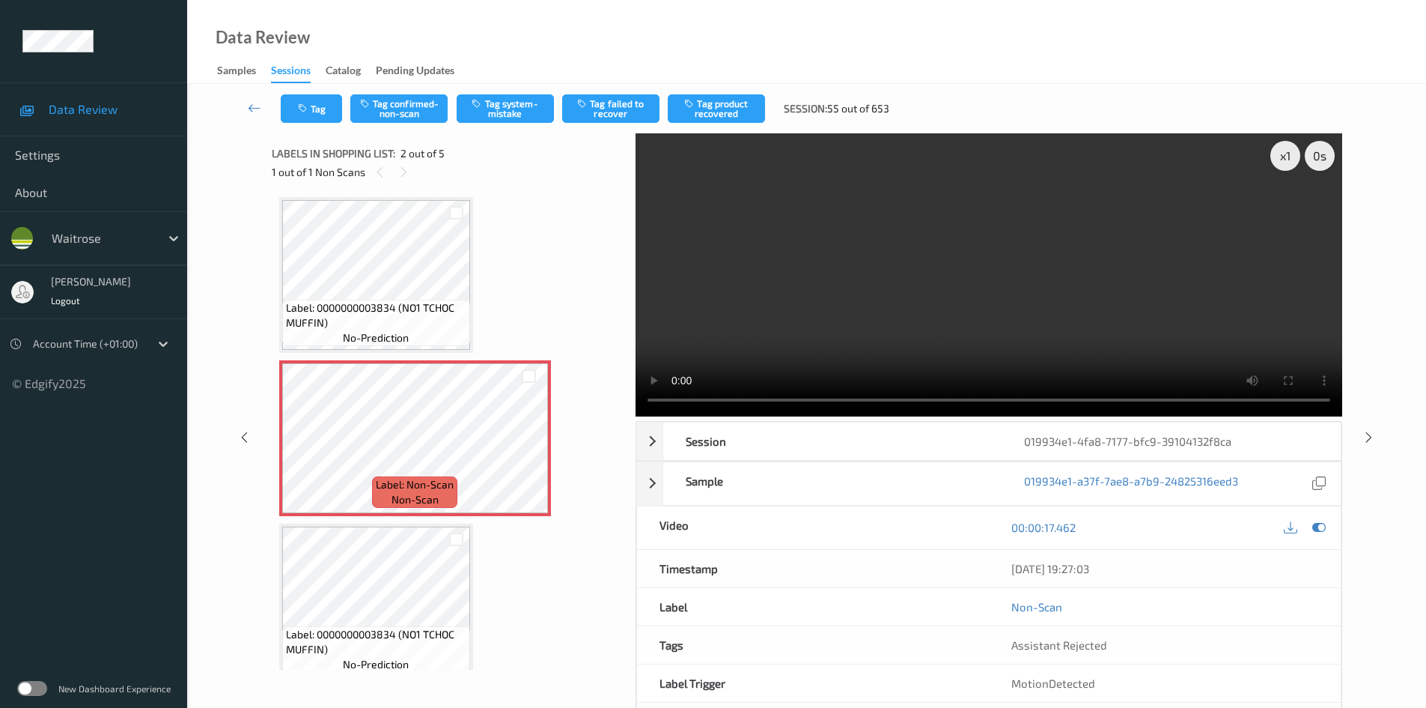
scroll to position [0, 0]
click at [1292, 153] on div "x 1" at bounding box center [1286, 156] width 30 height 30
click at [1292, 153] on div "x 2" at bounding box center [1286, 156] width 30 height 30
click at [916, 311] on video at bounding box center [989, 274] width 707 height 283
click at [901, 328] on video at bounding box center [989, 274] width 707 height 283
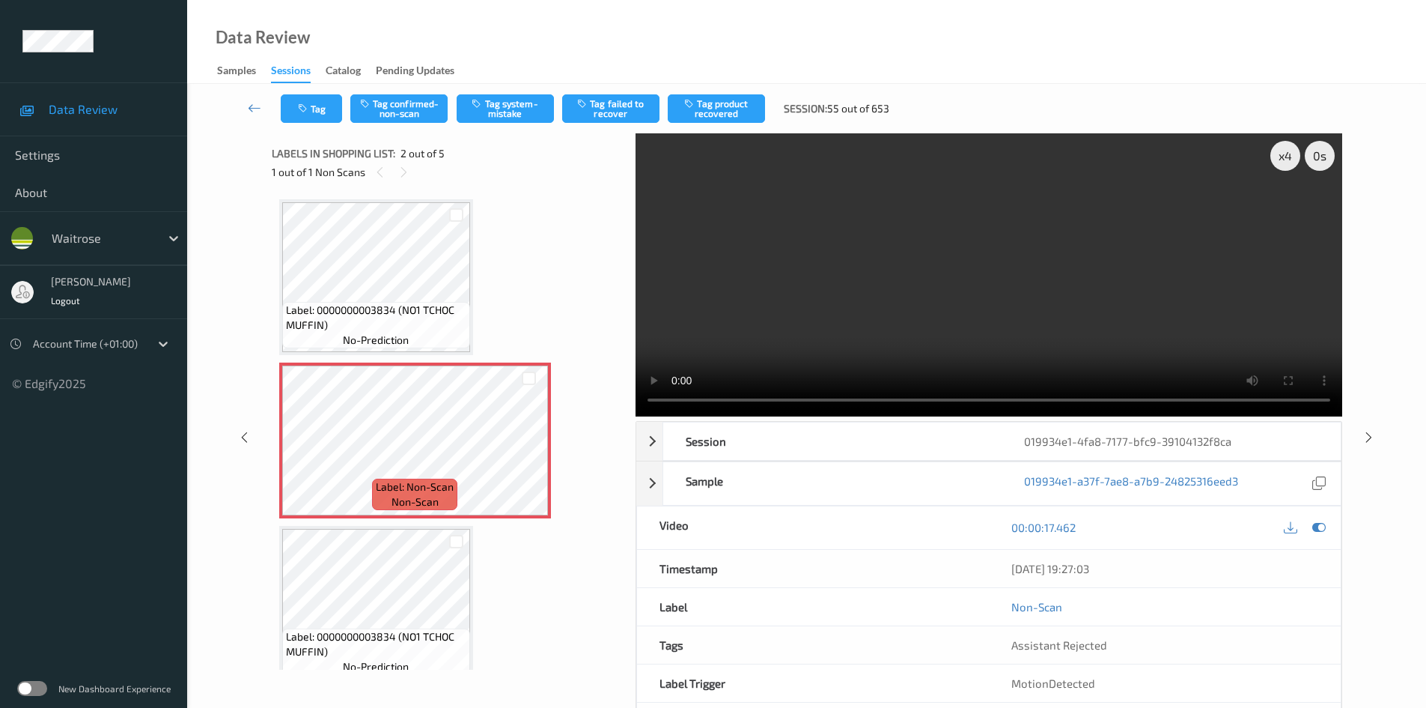
drag, startPoint x: 874, startPoint y: 230, endPoint x: 893, endPoint y: 217, distance: 22.6
click at [891, 214] on video at bounding box center [989, 274] width 707 height 283
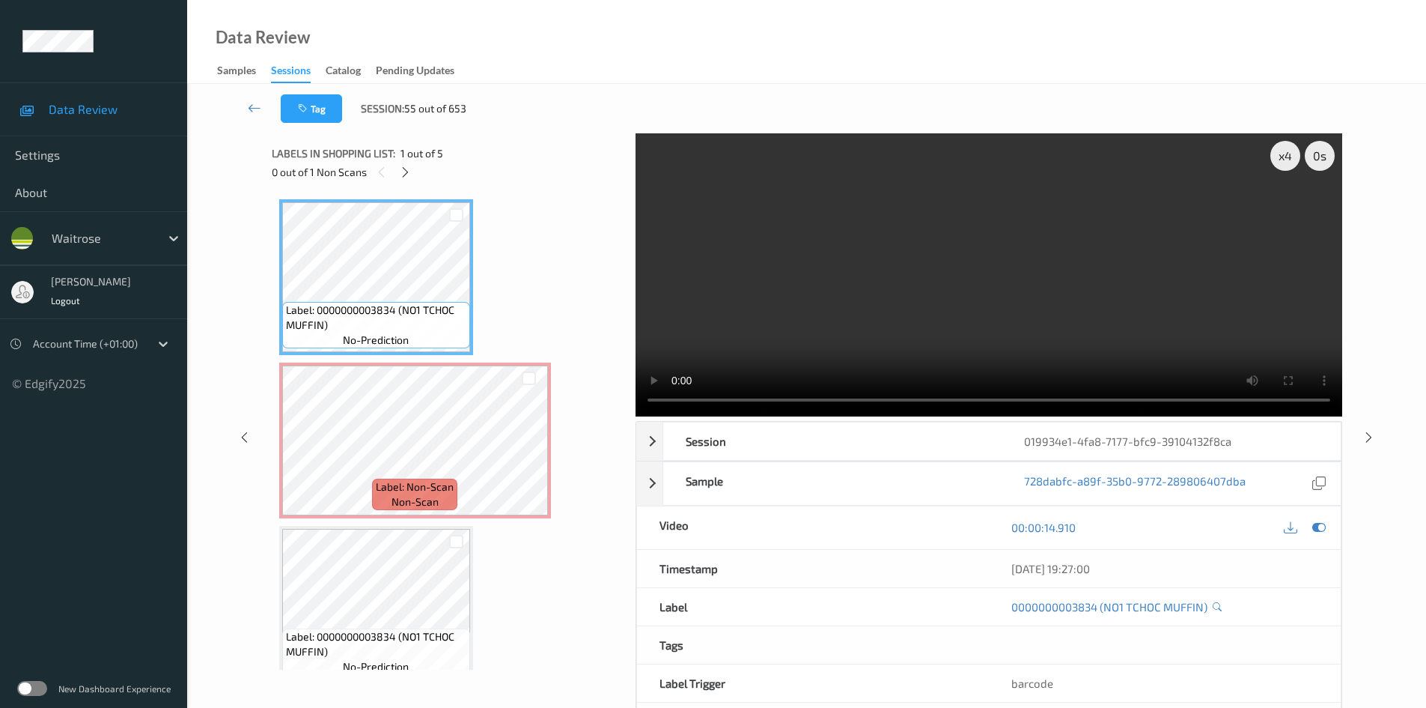
click at [790, 321] on video at bounding box center [989, 274] width 707 height 283
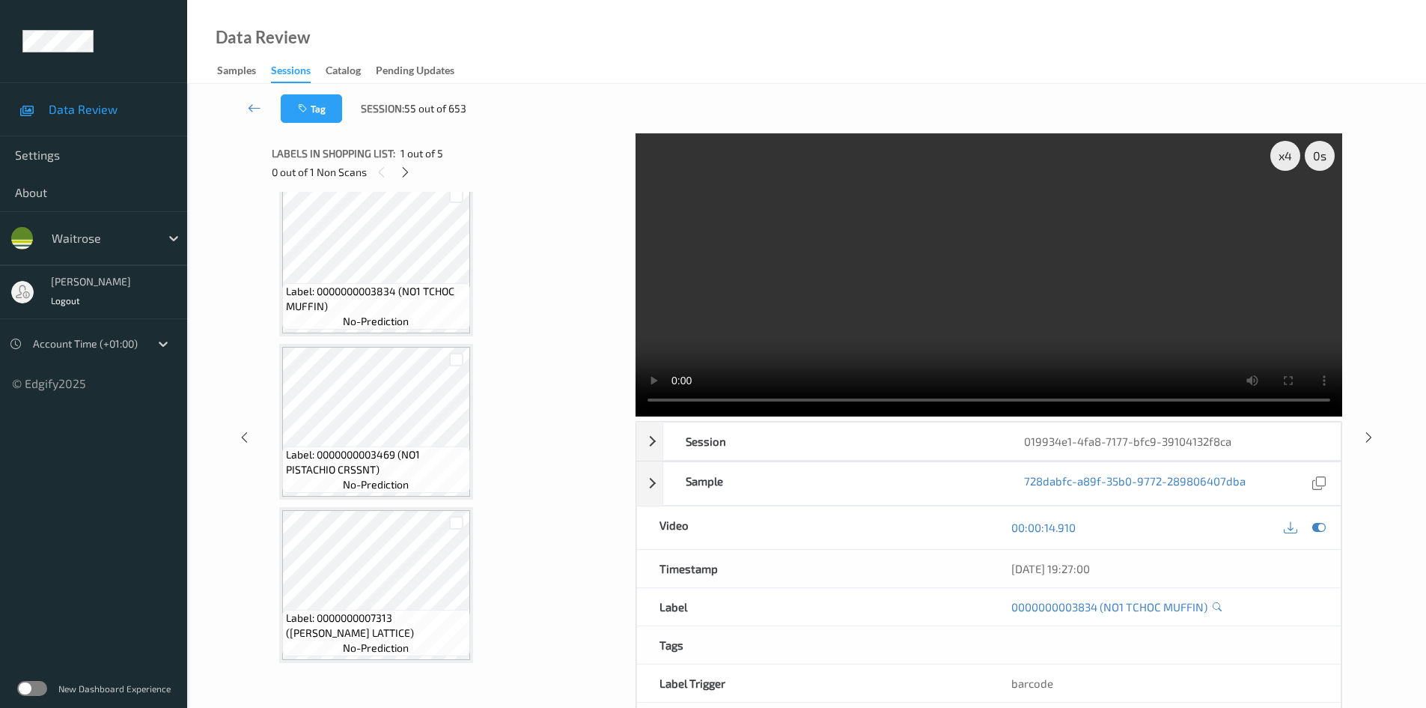
scroll to position [346, 0]
click at [927, 285] on video at bounding box center [989, 274] width 707 height 283
click at [908, 309] on video at bounding box center [989, 274] width 707 height 283
click at [917, 300] on video at bounding box center [989, 274] width 707 height 283
click at [1015, 312] on video at bounding box center [989, 274] width 707 height 283
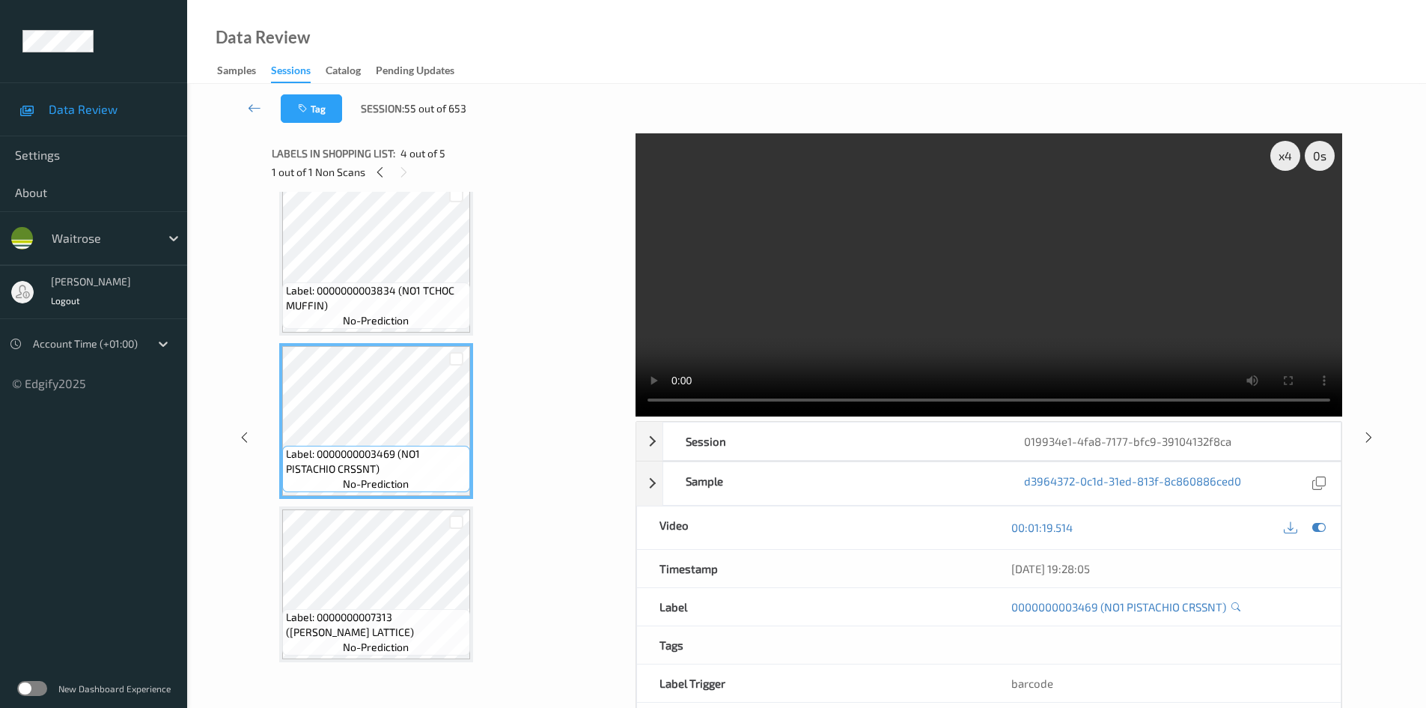
click at [995, 322] on video at bounding box center [989, 274] width 707 height 283
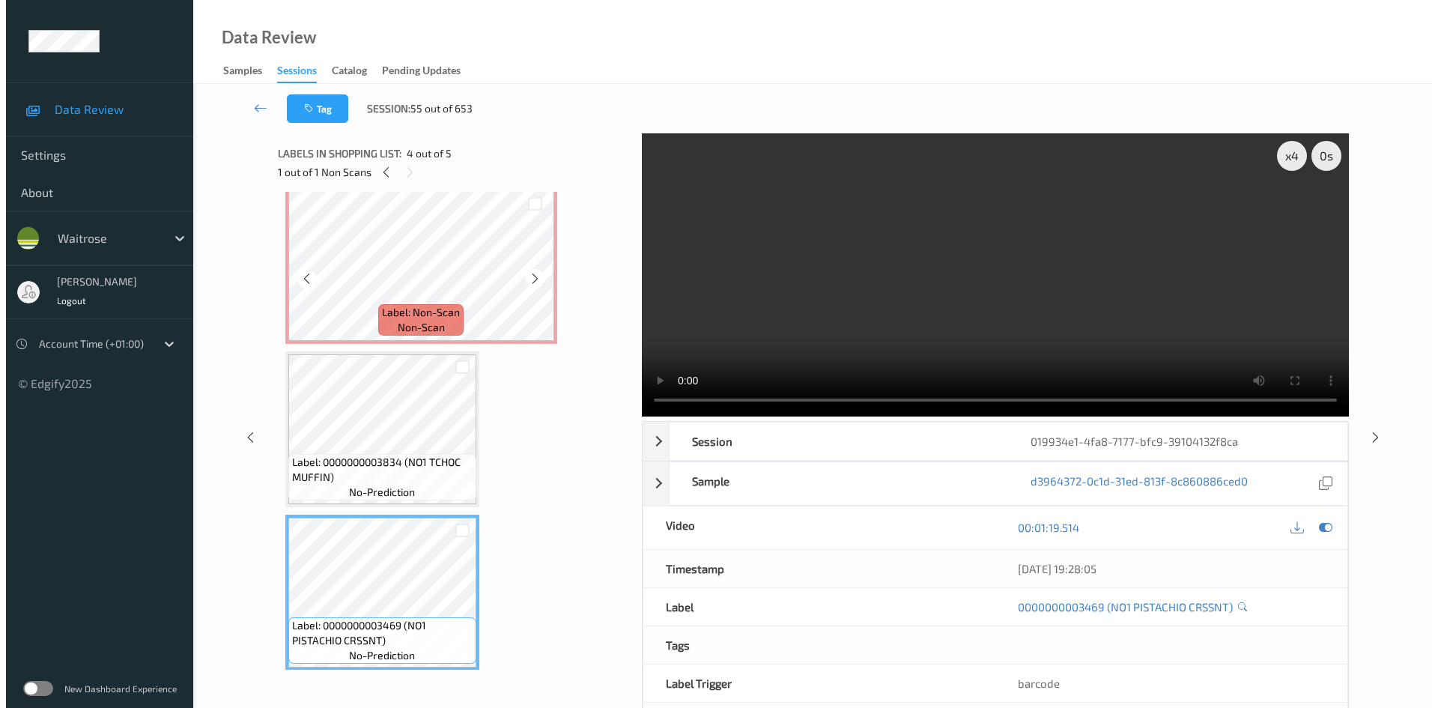
scroll to position [121, 0]
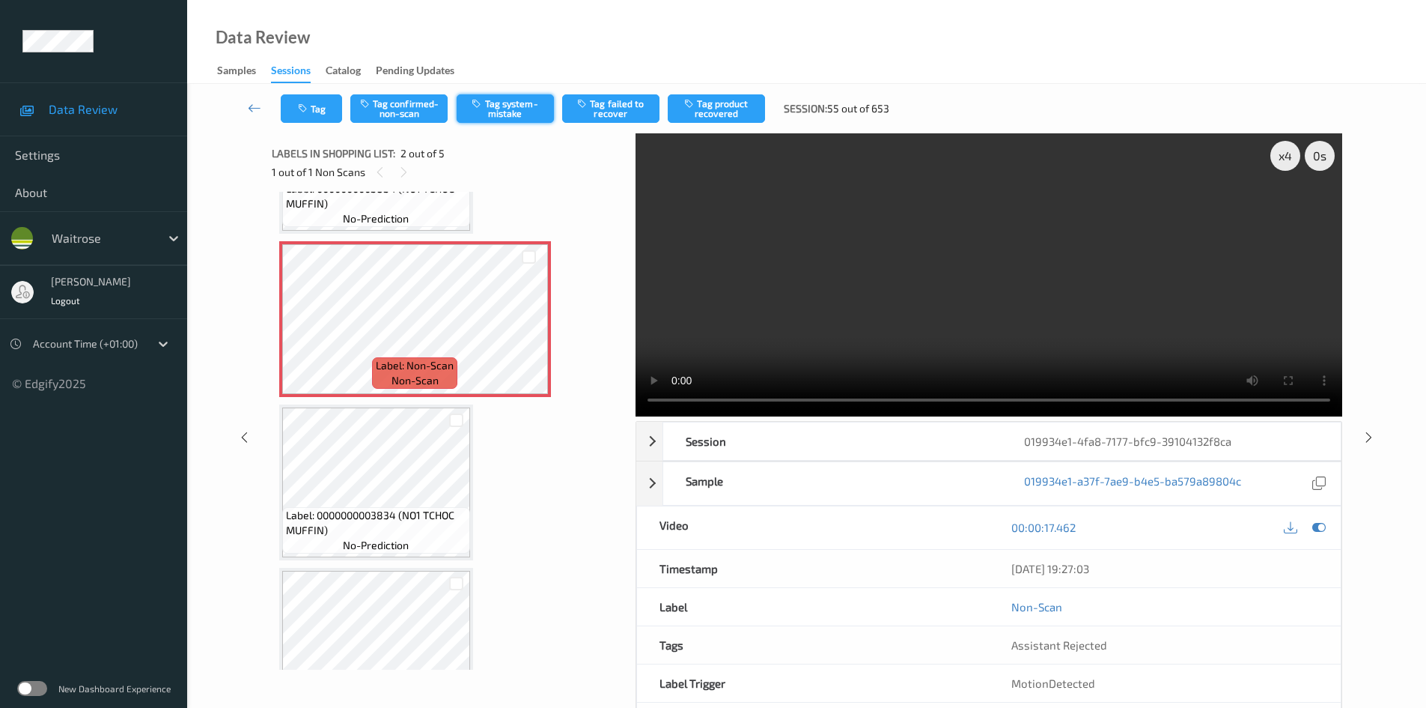
click at [518, 110] on button "Tag system-mistake" at bounding box center [505, 108] width 97 height 28
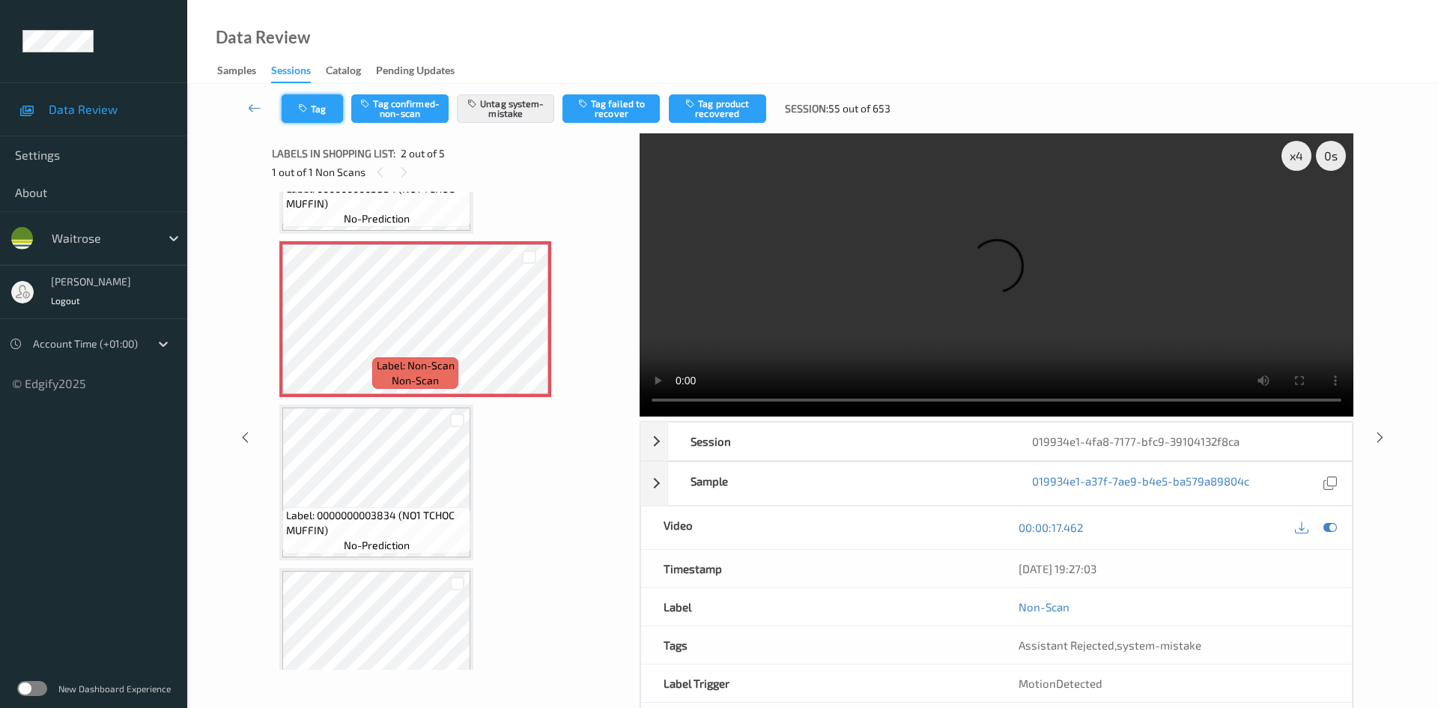
click at [318, 108] on button "Tag" at bounding box center [312, 108] width 61 height 28
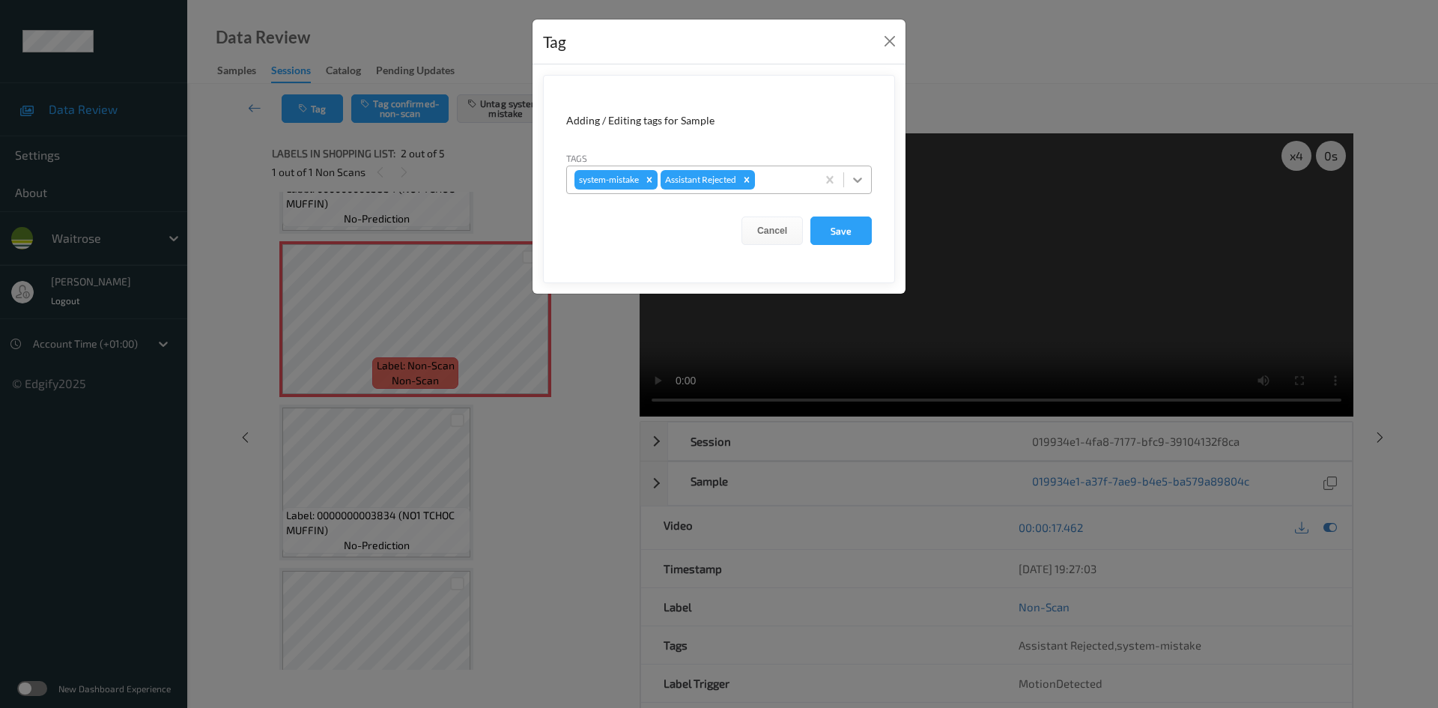
click at [860, 177] on icon at bounding box center [857, 179] width 15 height 15
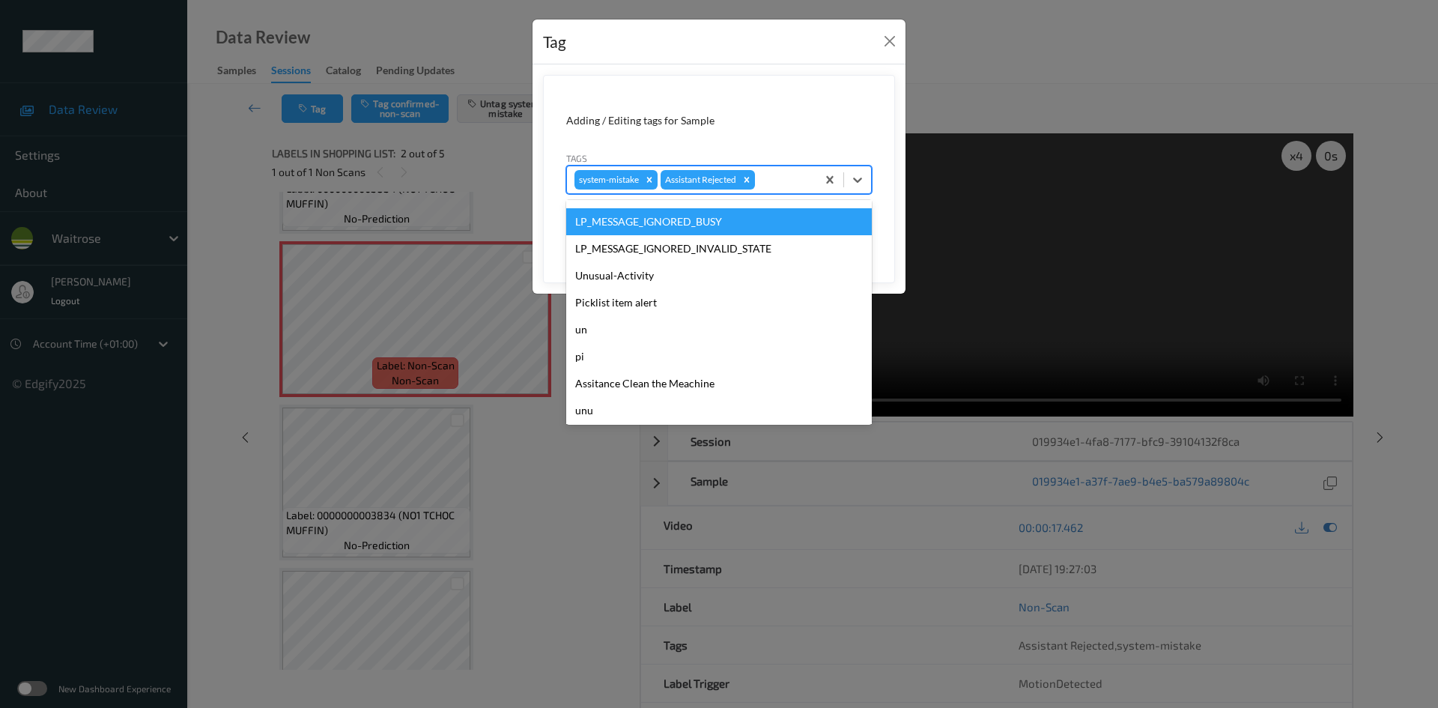
scroll to position [347, 0]
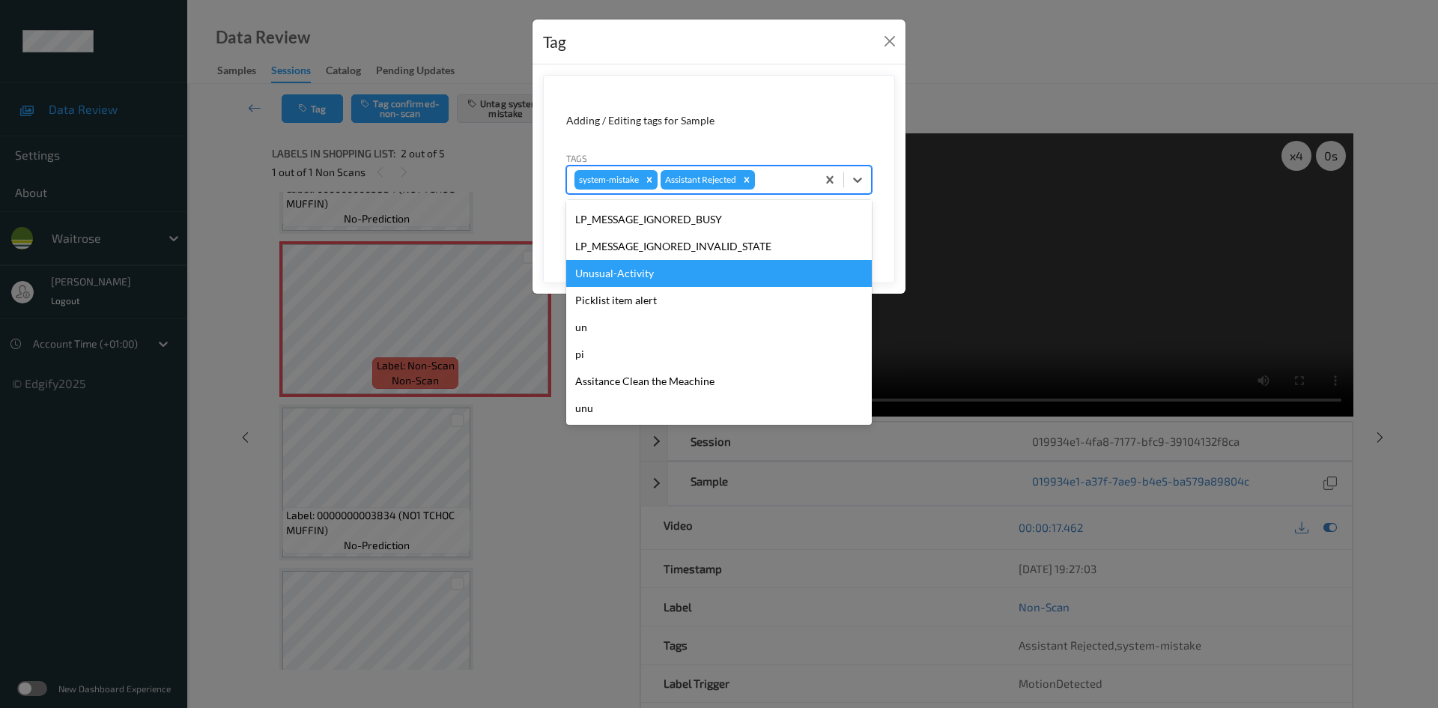
click at [612, 273] on div "Unusual-Activity" at bounding box center [719, 273] width 306 height 27
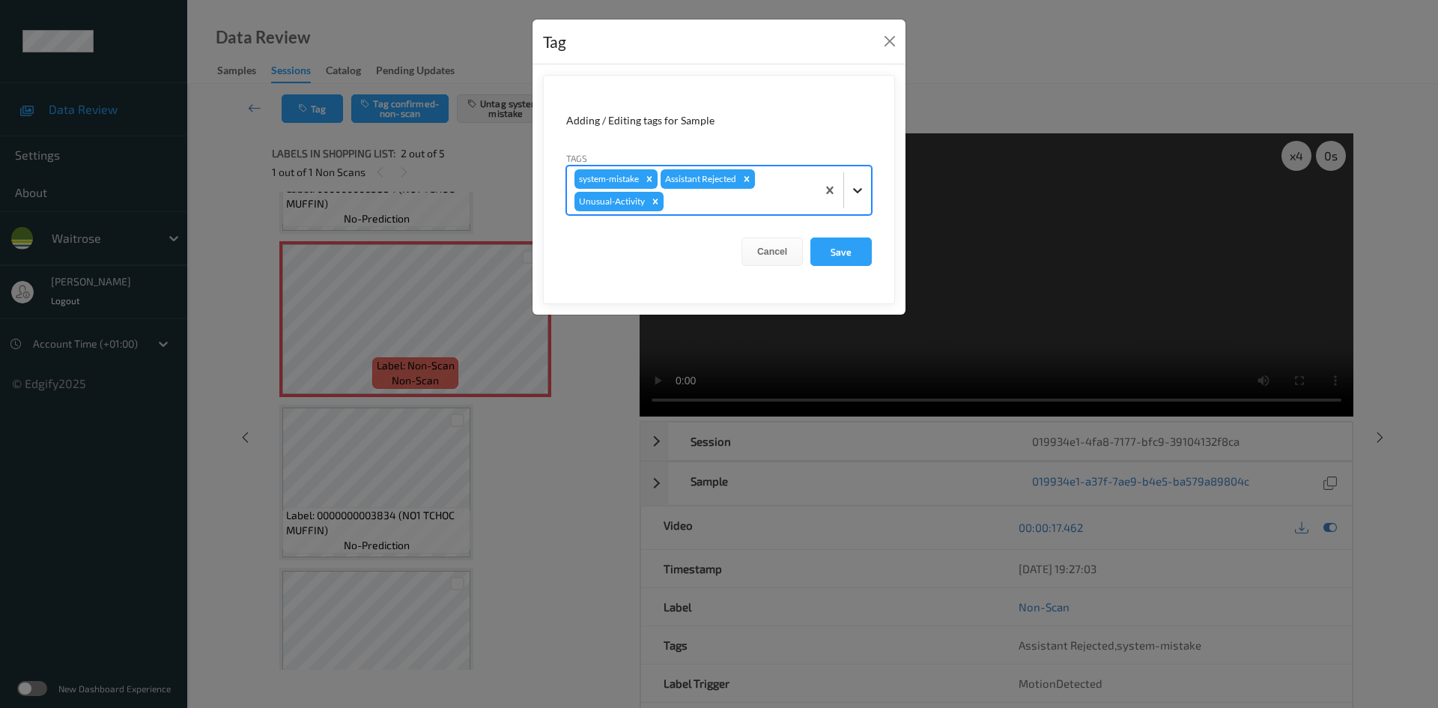
click at [857, 197] on icon at bounding box center [857, 190] width 15 height 15
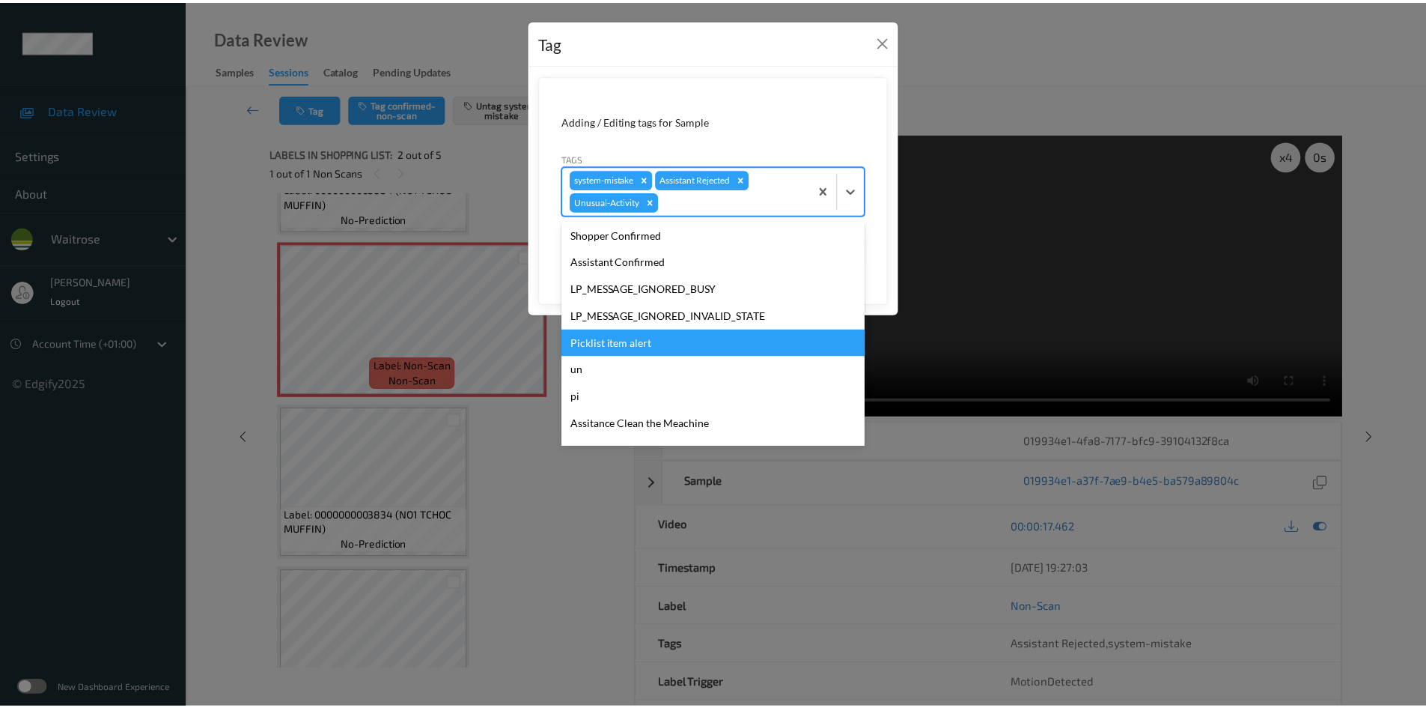
scroll to position [320, 0]
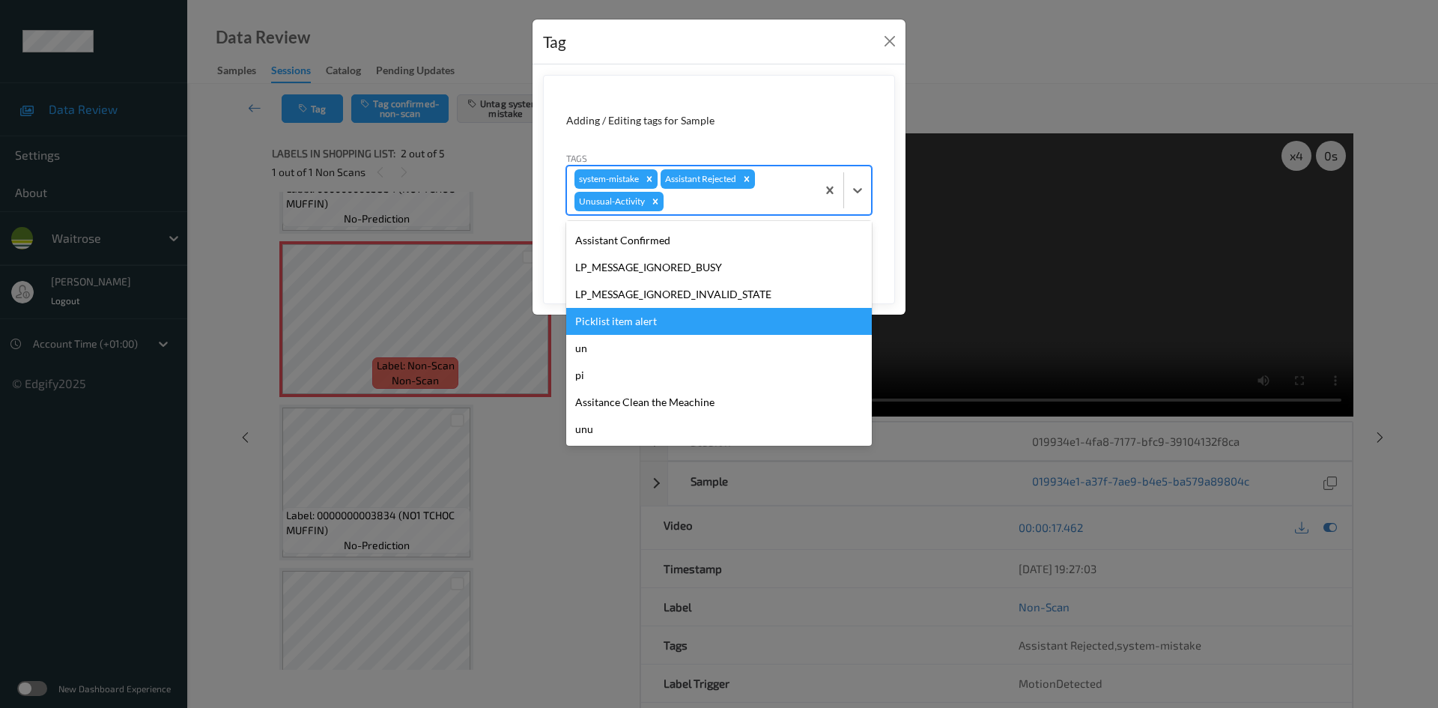
click at [586, 316] on div "Picklist item alert" at bounding box center [719, 321] width 306 height 27
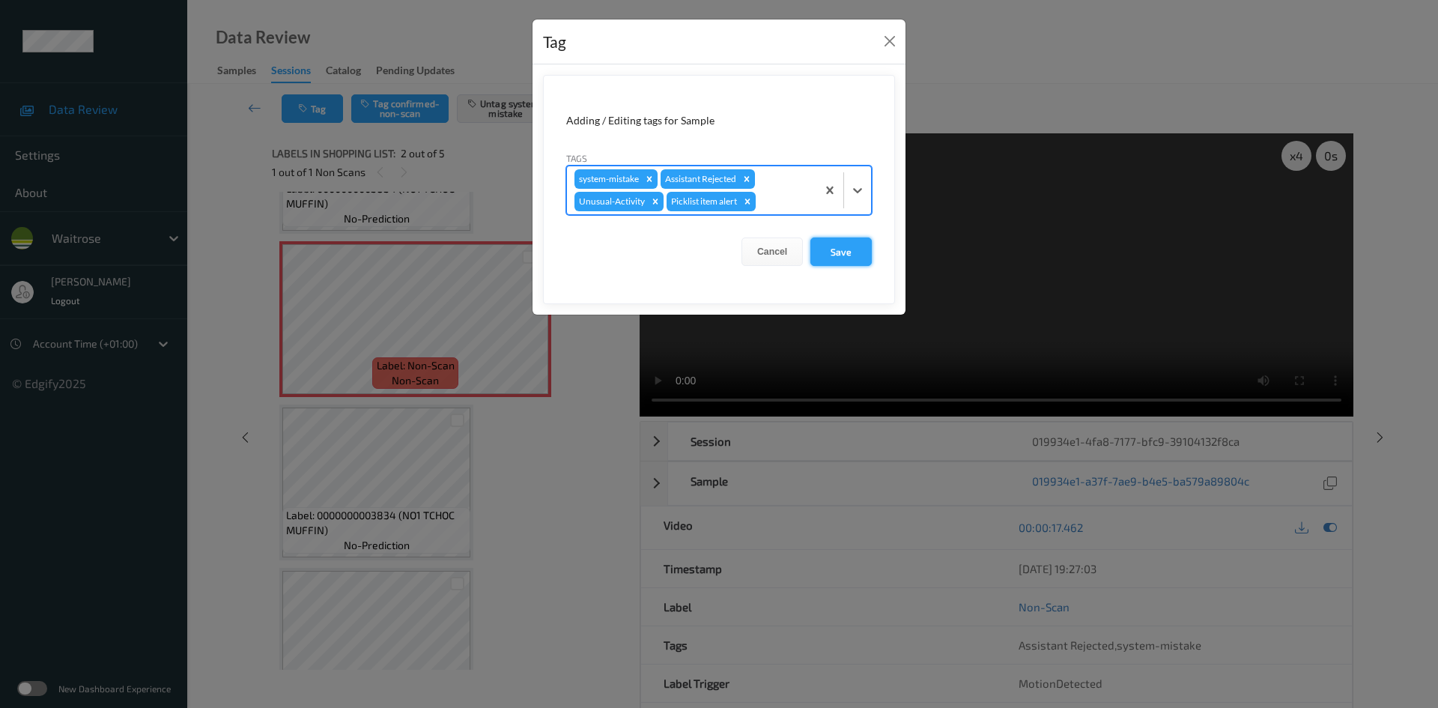
click at [842, 258] on button "Save" at bounding box center [840, 251] width 61 height 28
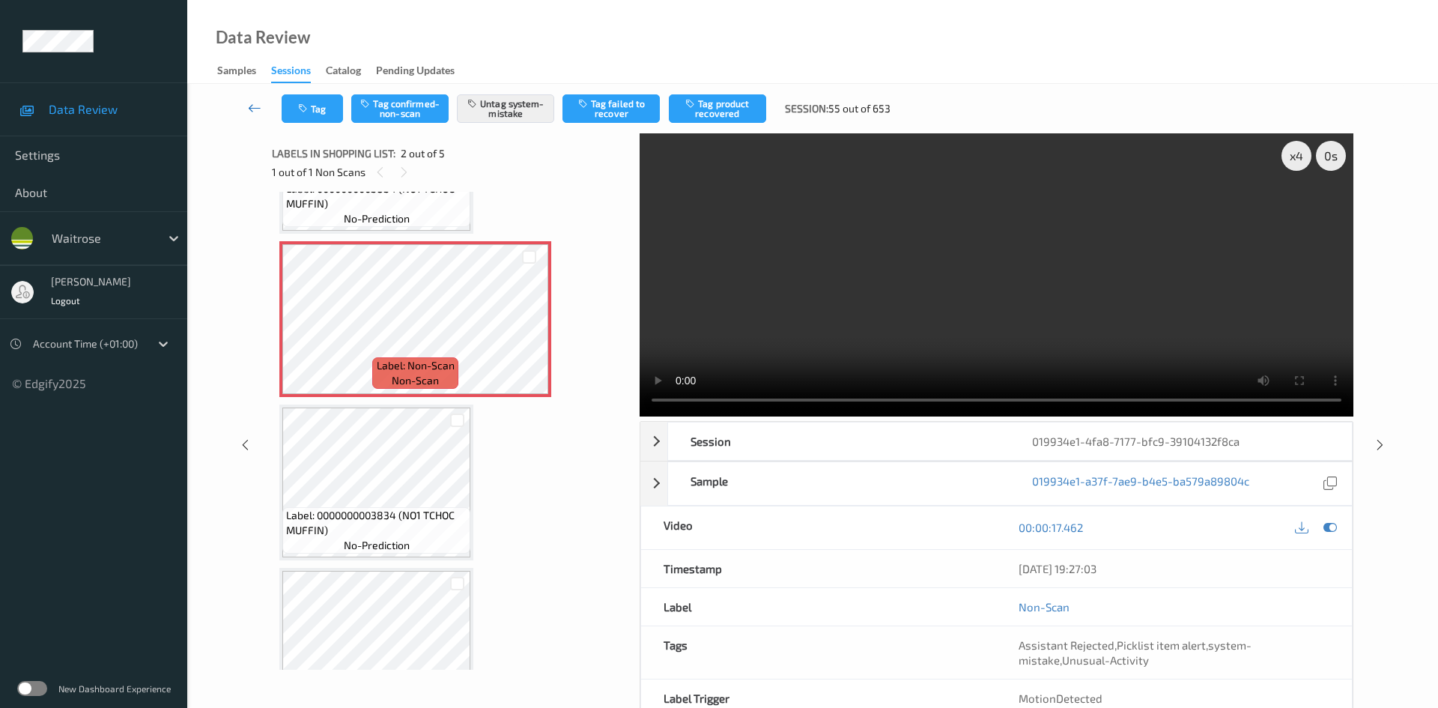
click at [255, 106] on icon at bounding box center [254, 107] width 13 height 15
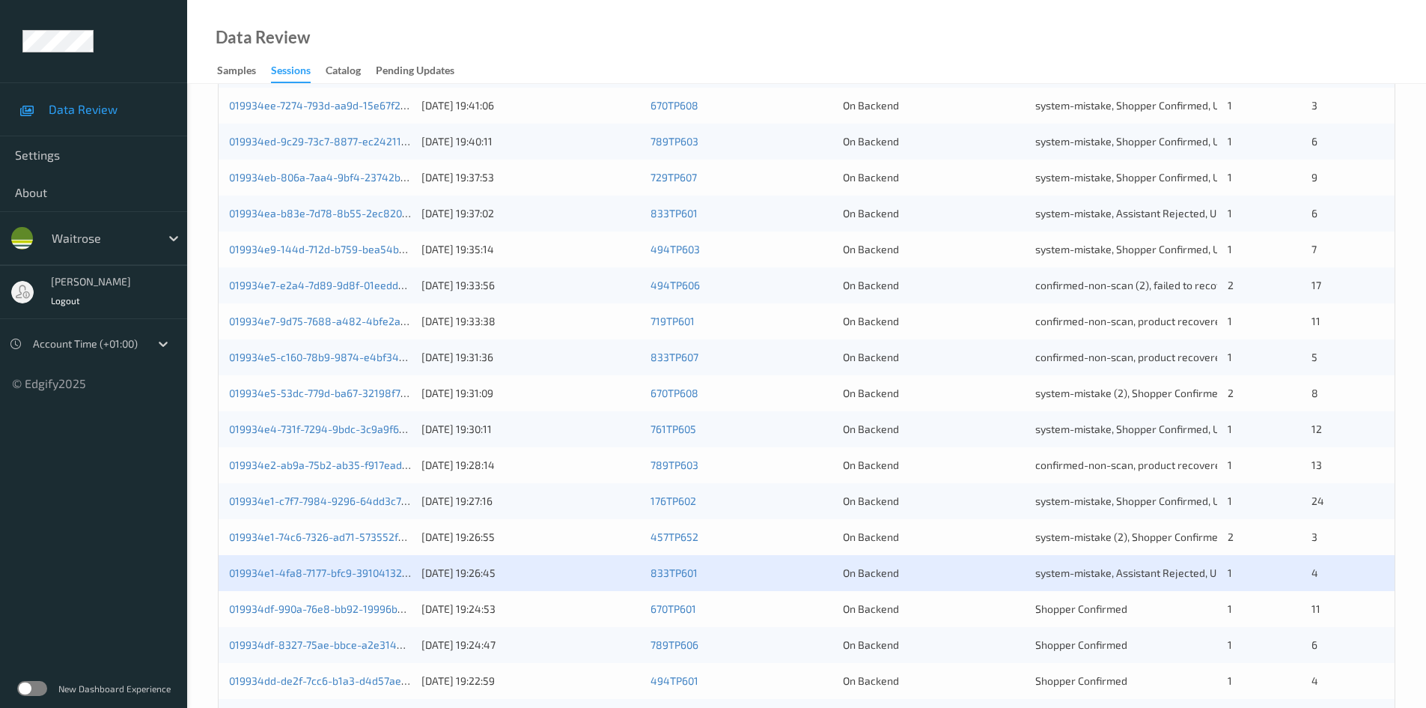
scroll to position [300, 0]
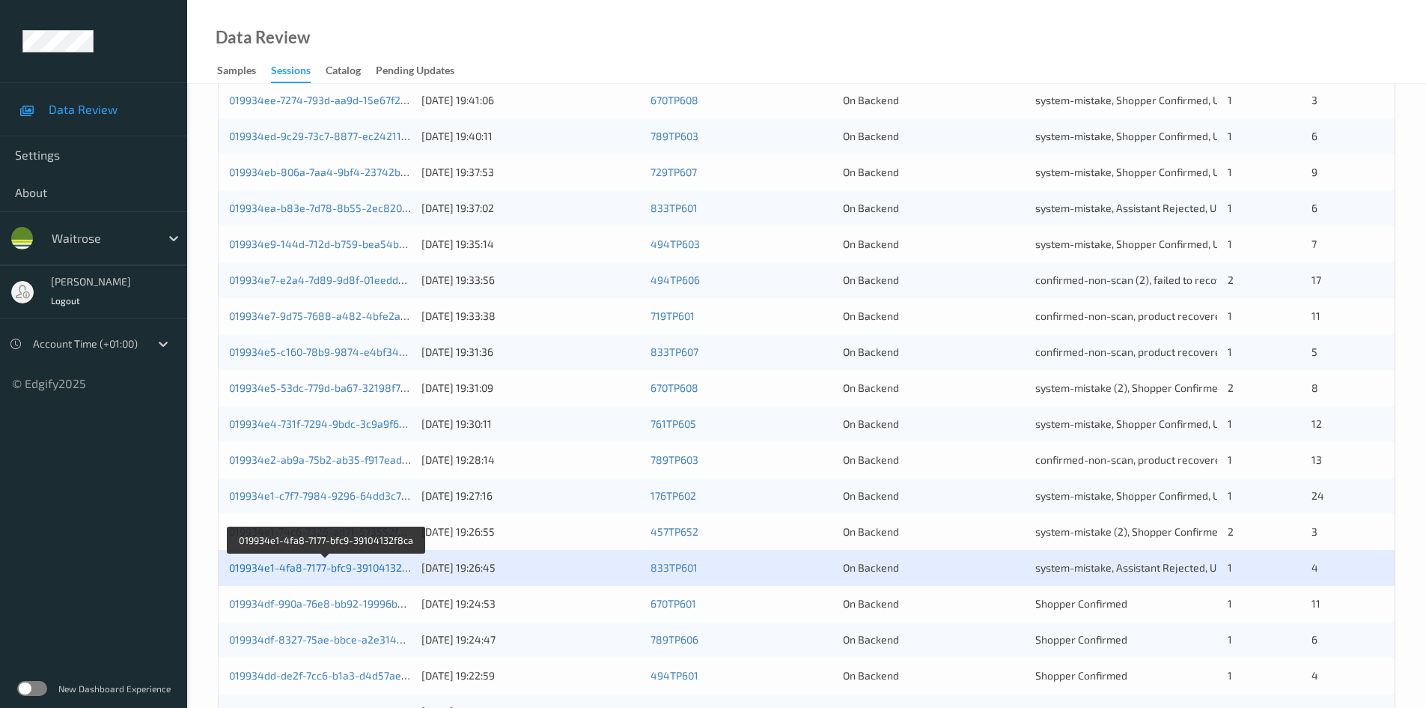
click at [293, 567] on link "019934e1-4fa8-7177-bfc9-39104132f8ca" at bounding box center [326, 567] width 195 height 13
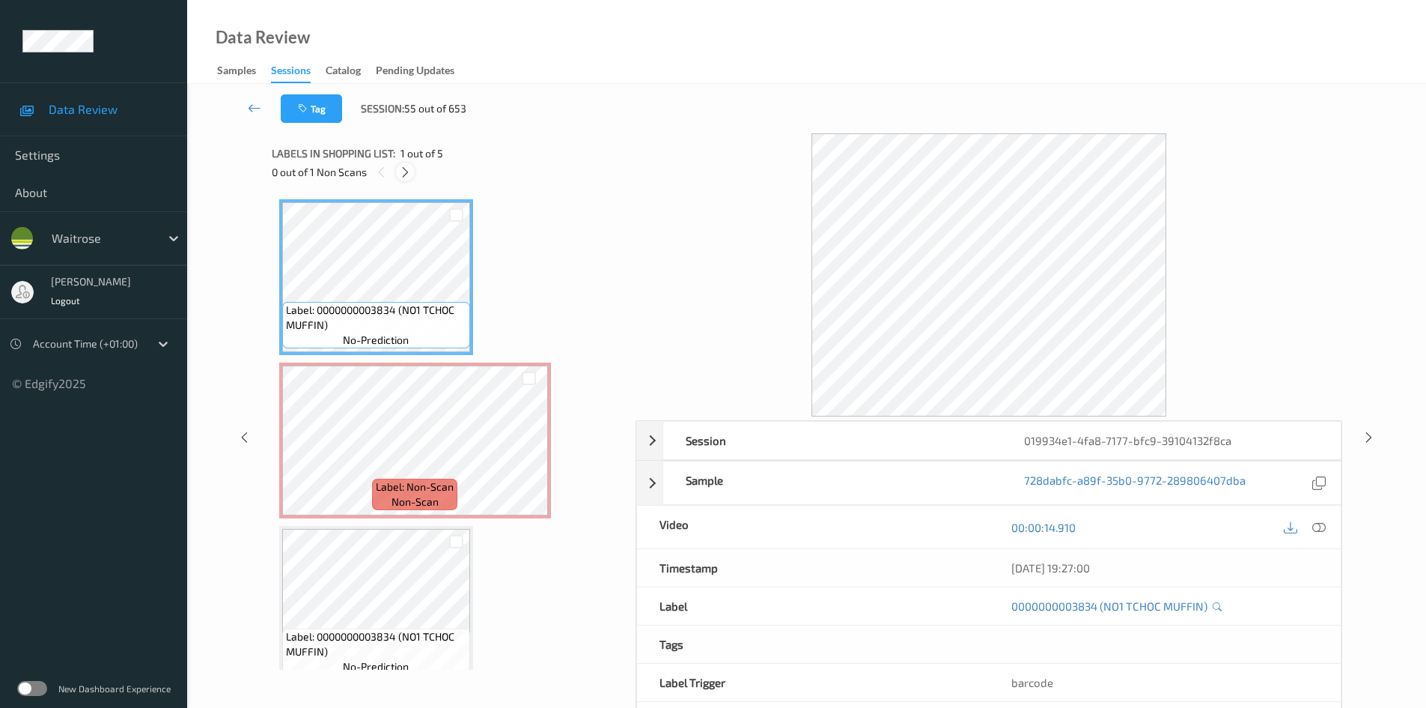
click at [398, 171] on div at bounding box center [405, 171] width 19 height 19
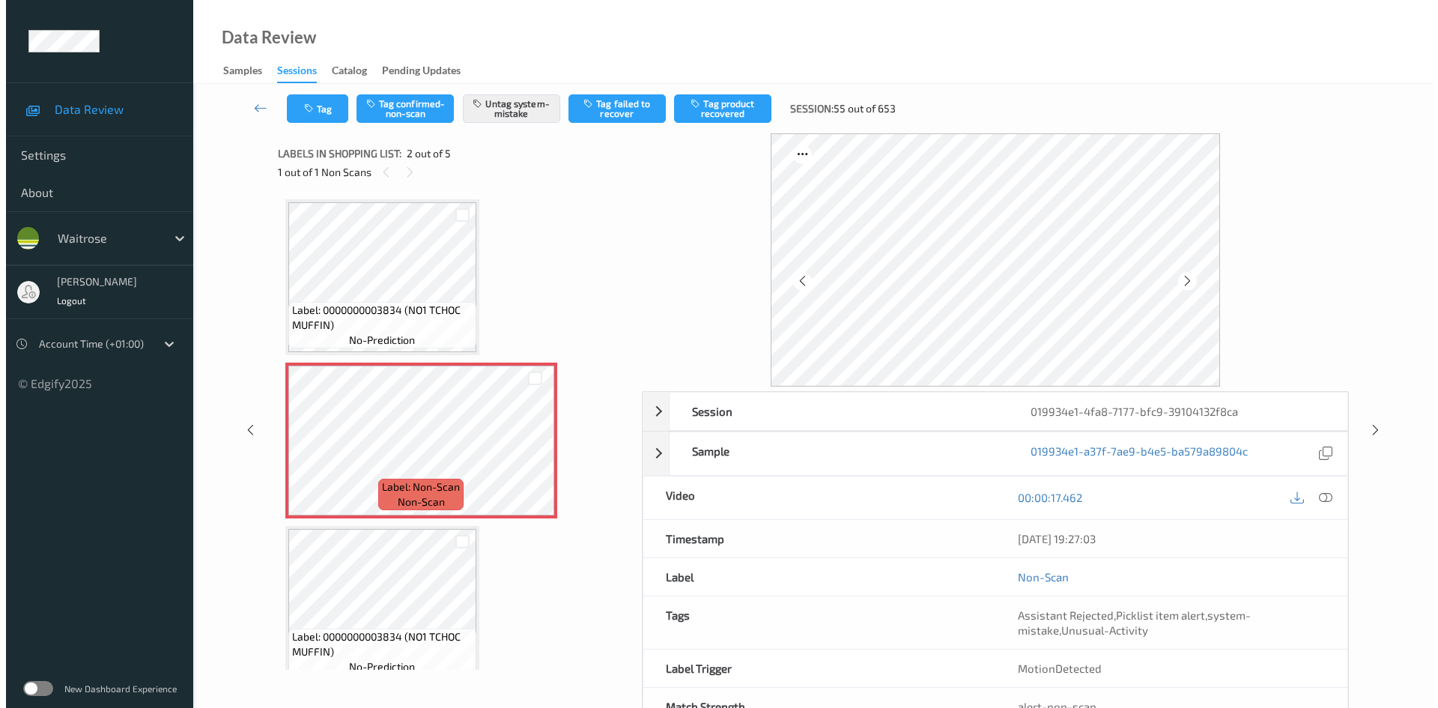
scroll to position [7, 0]
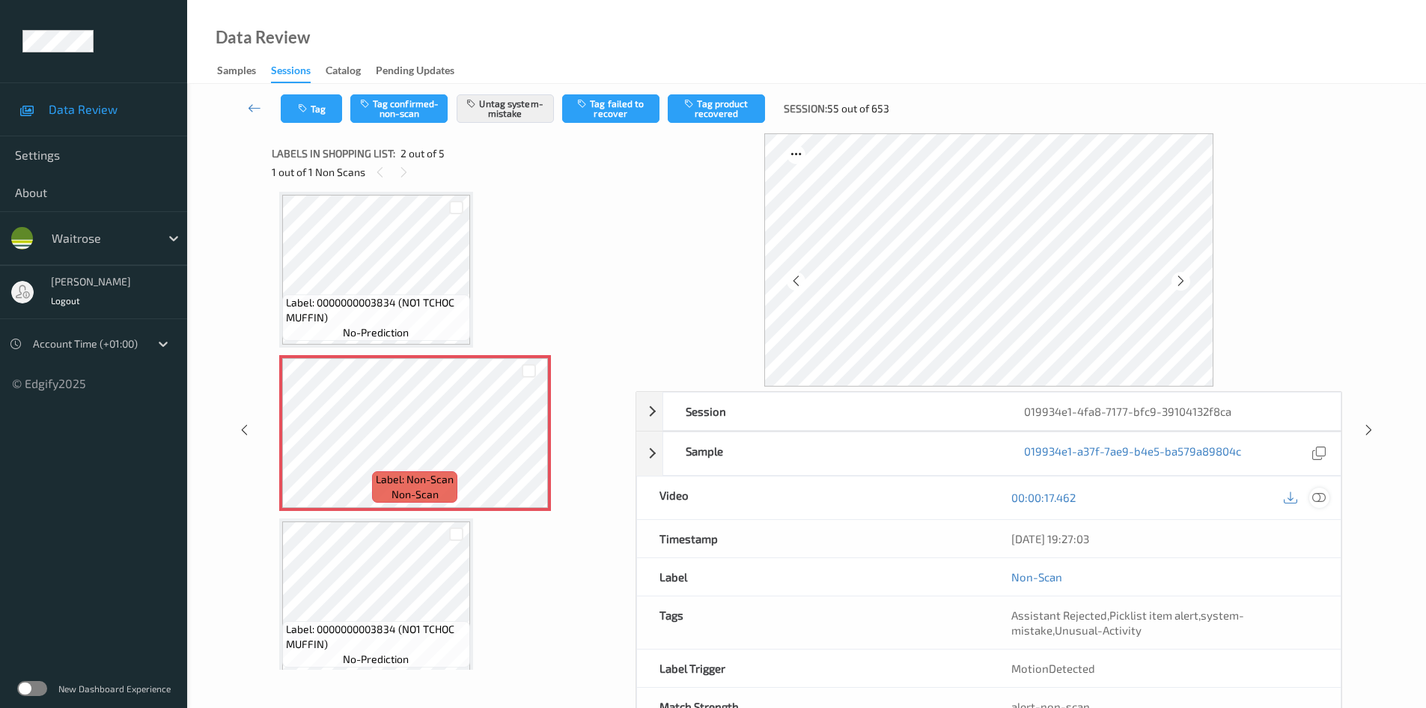
click at [1322, 496] on icon at bounding box center [1319, 496] width 13 height 13
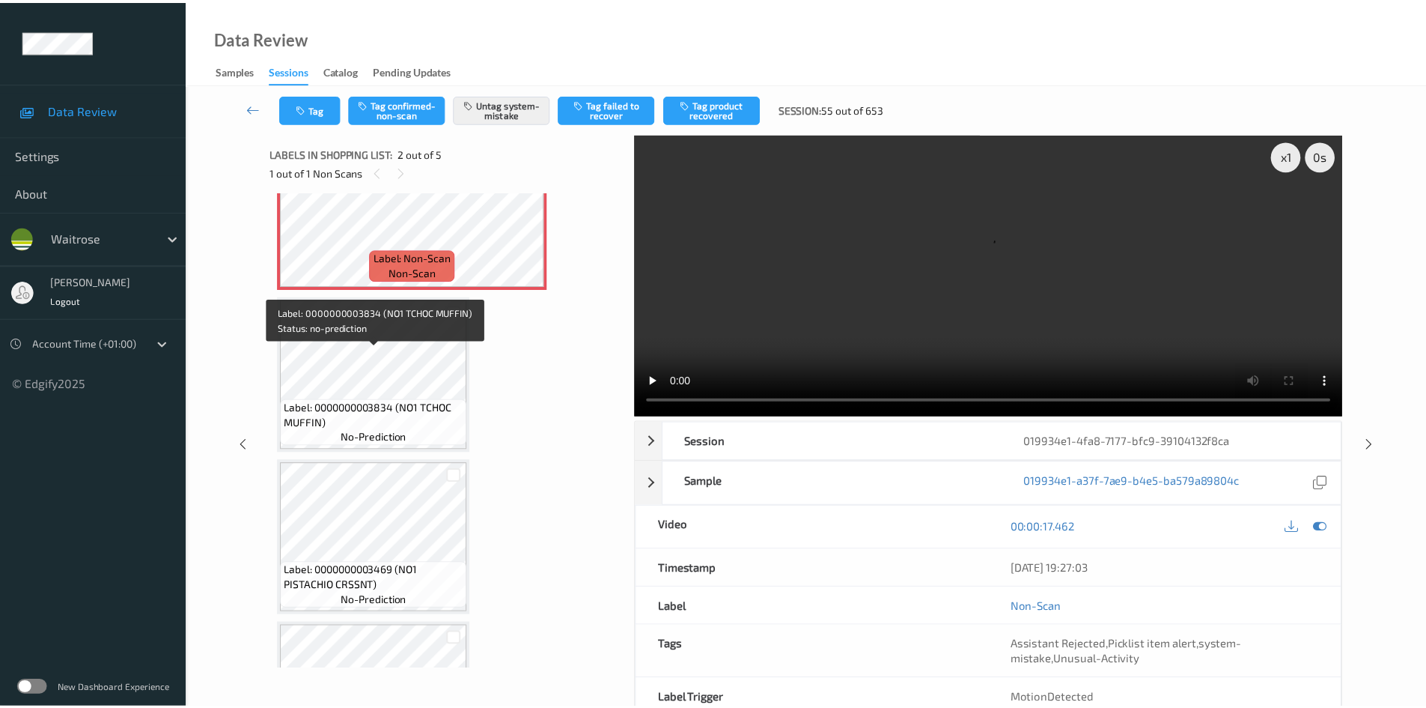
scroll to position [75, 0]
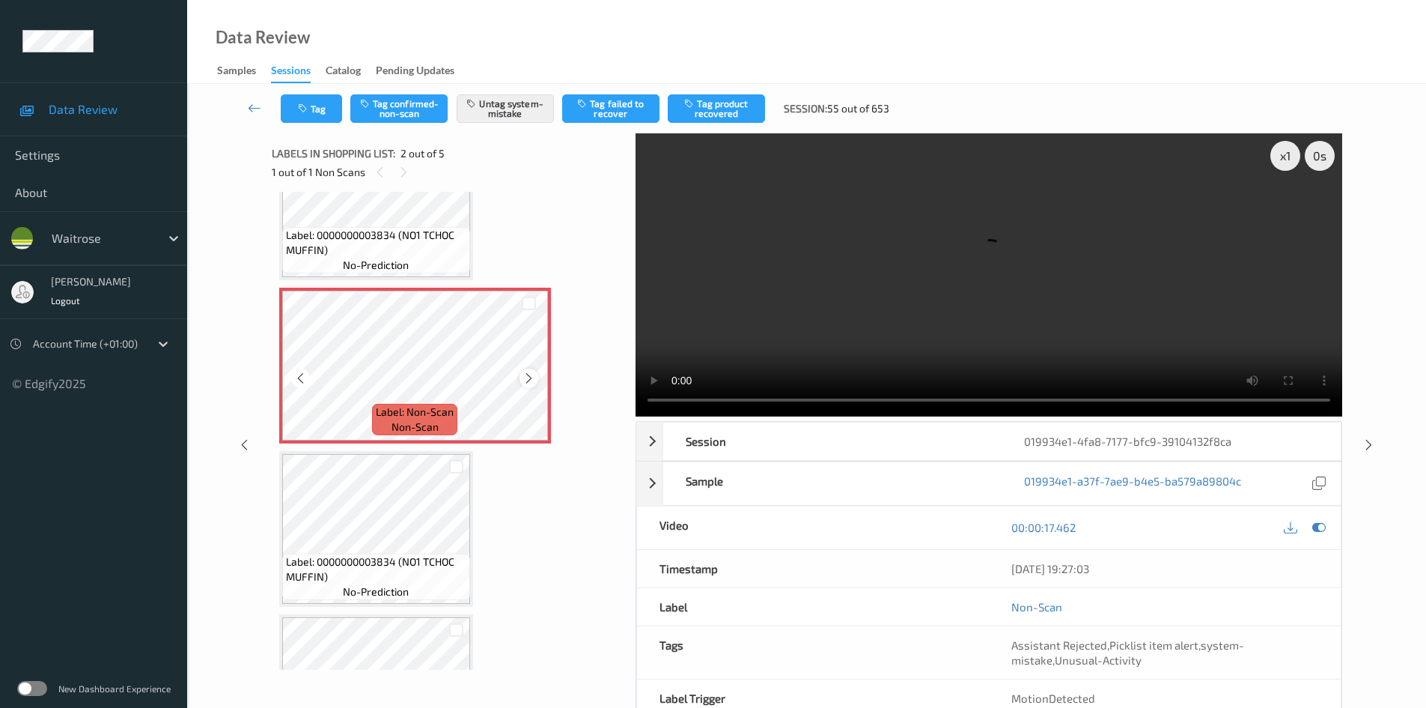
click at [529, 377] on icon at bounding box center [529, 377] width 13 height 13
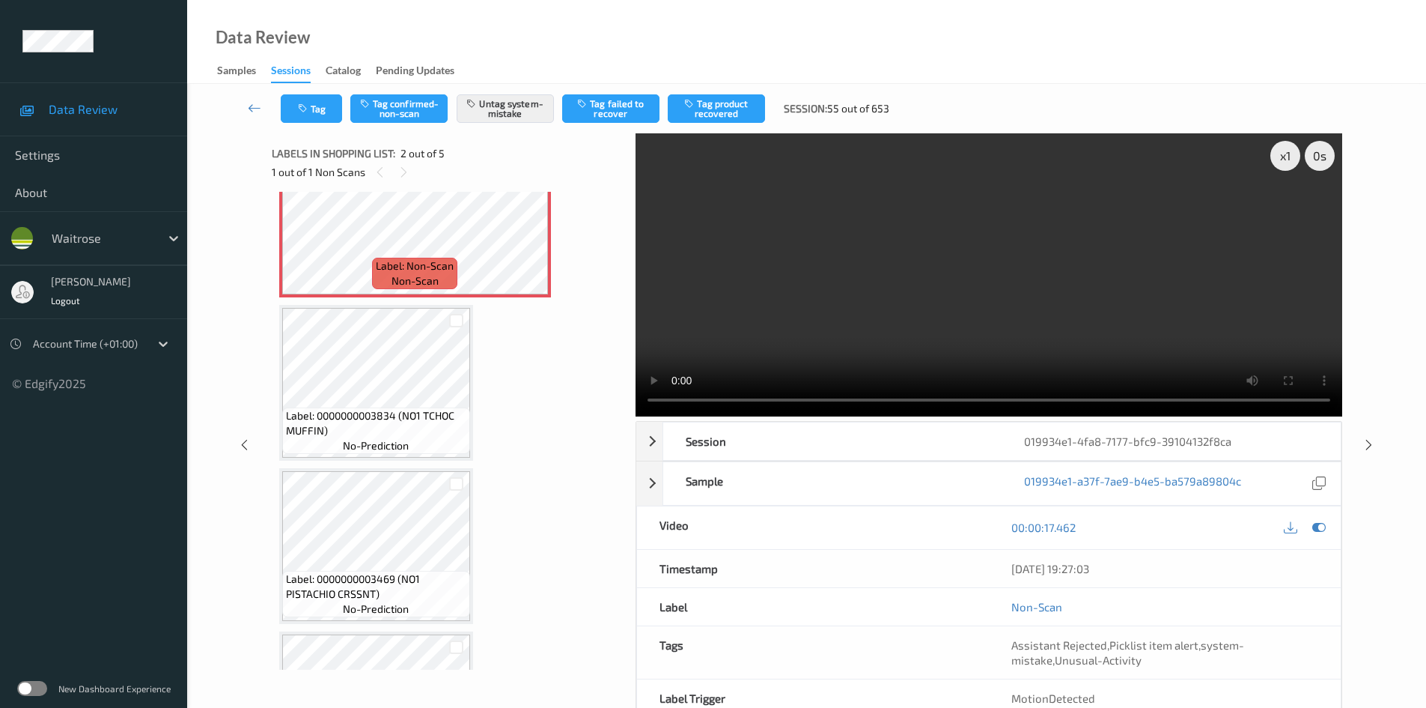
scroll to position [225, 0]
click at [1289, 161] on div "x 1" at bounding box center [1286, 156] width 30 height 30
click at [1281, 151] on div "x 2" at bounding box center [1286, 156] width 30 height 30
click at [1047, 298] on video at bounding box center [989, 274] width 707 height 283
click at [1025, 317] on video at bounding box center [989, 274] width 707 height 283
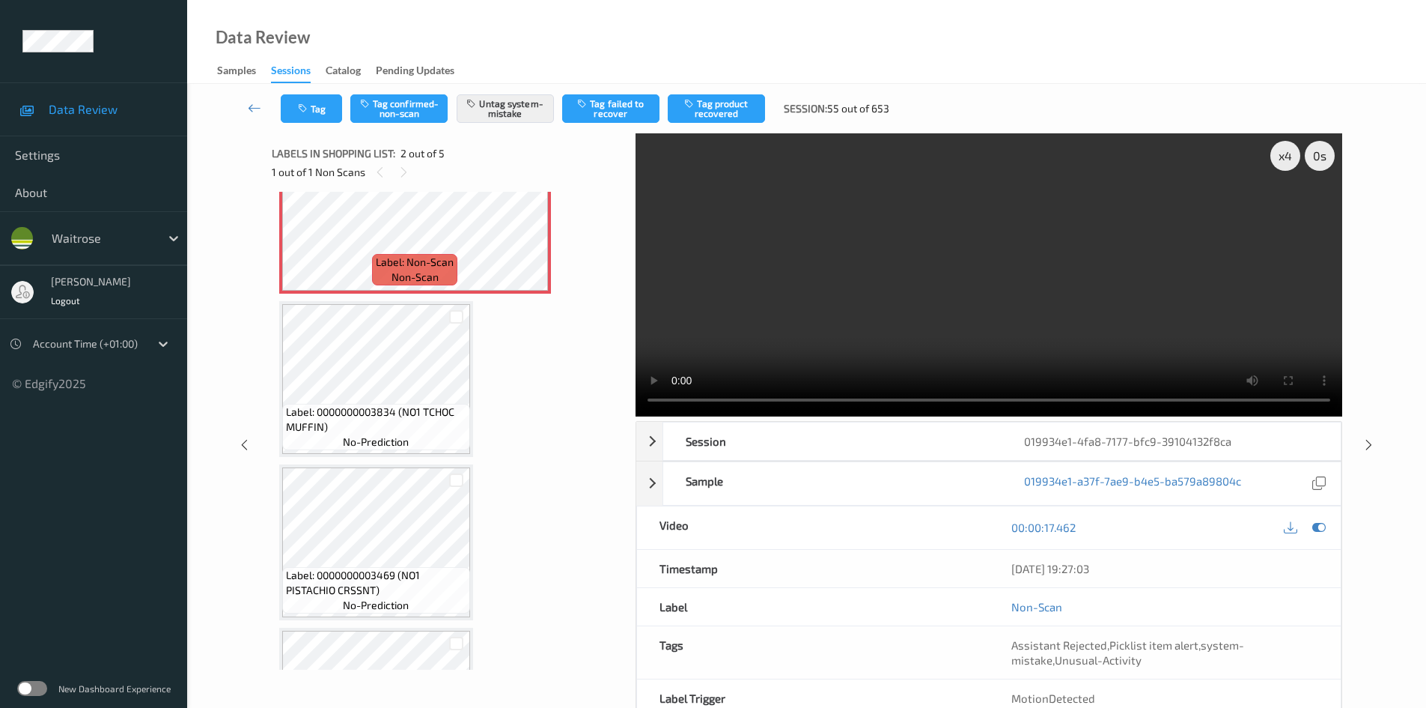
click at [986, 291] on video at bounding box center [989, 274] width 707 height 283
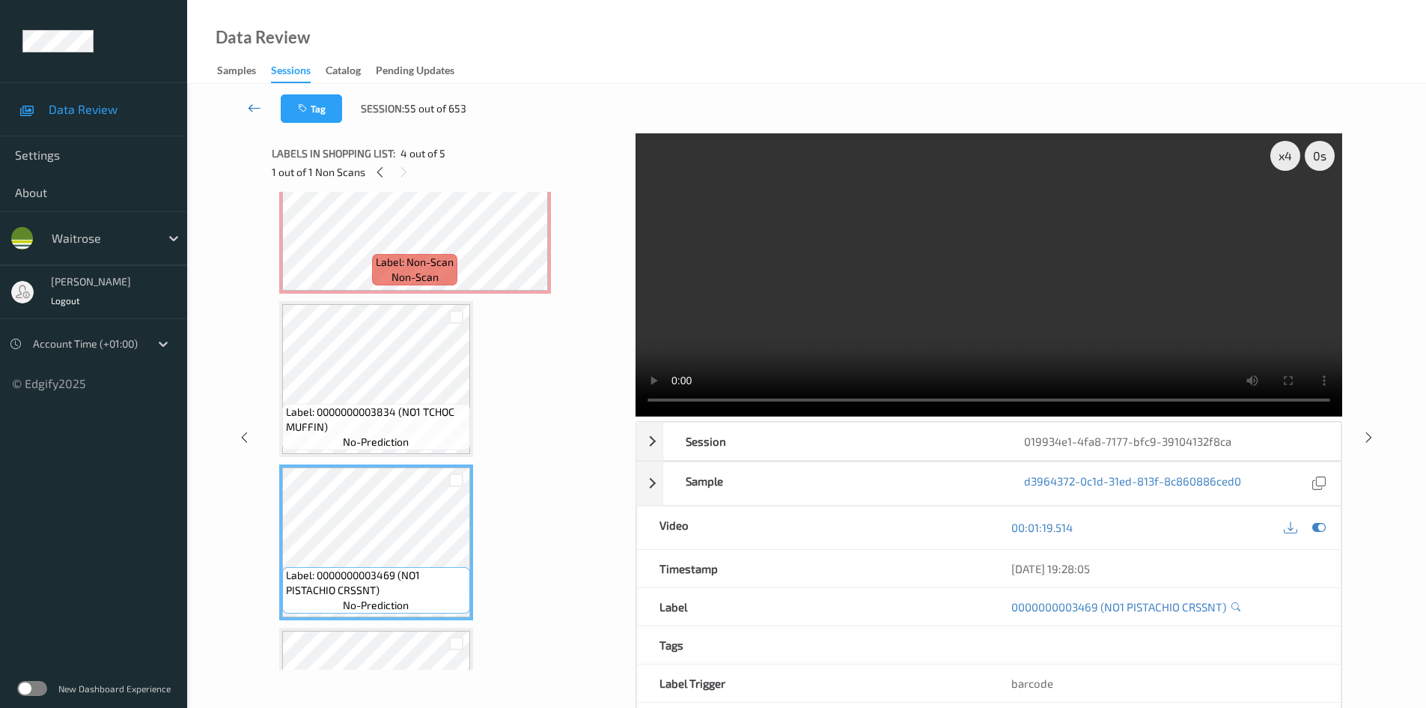
click at [252, 95] on link at bounding box center [254, 108] width 52 height 28
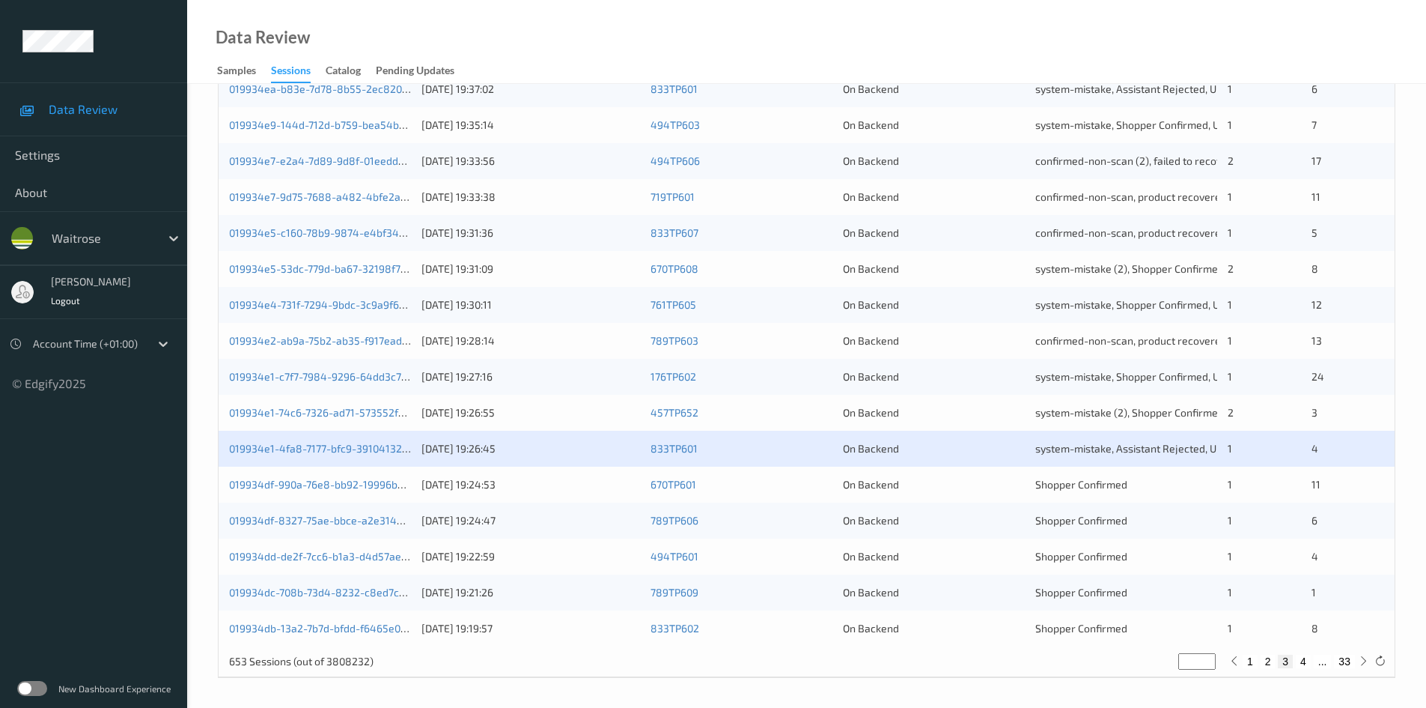
scroll to position [419, 0]
click at [303, 520] on link "019934df-8327-75ae-bbce-a2e314ac2106" at bounding box center [329, 519] width 201 height 13
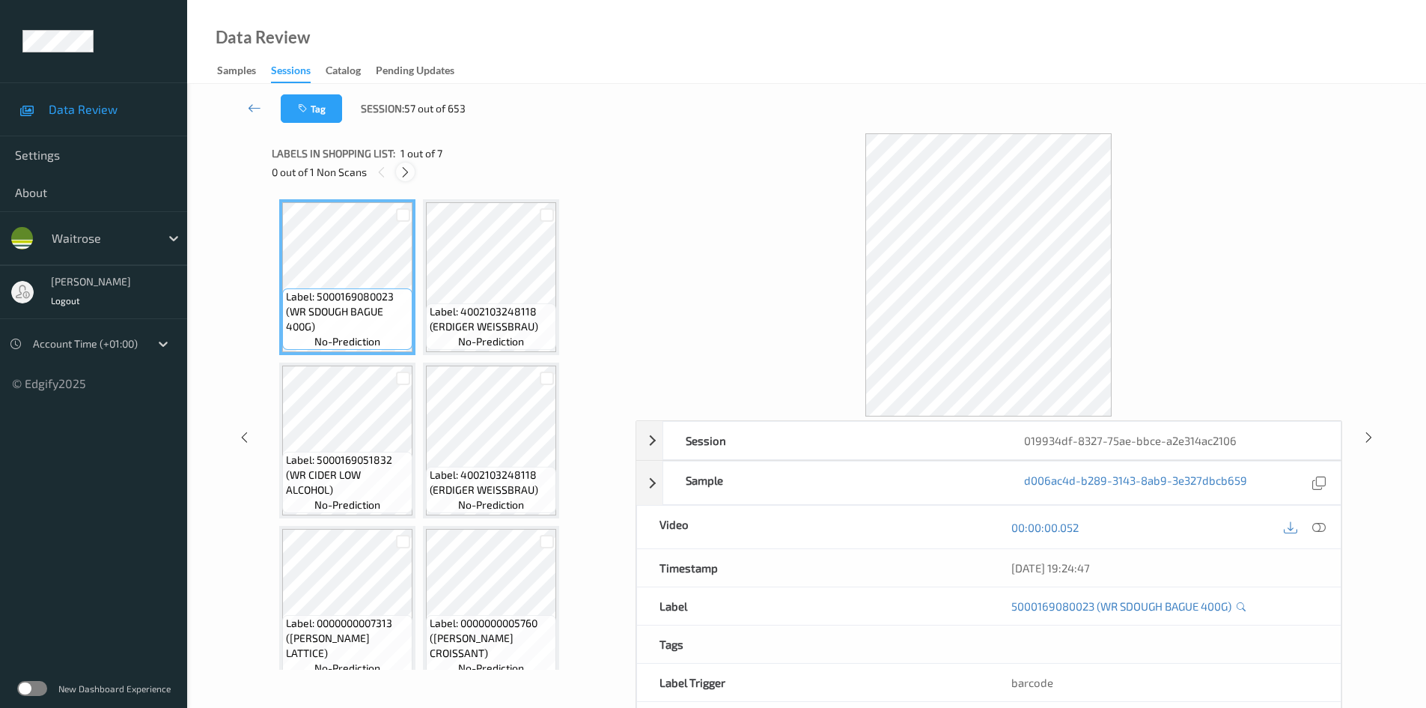
drag, startPoint x: 406, startPoint y: 175, endPoint x: 696, endPoint y: 297, distance: 314.1
click at [406, 176] on icon at bounding box center [405, 171] width 13 height 13
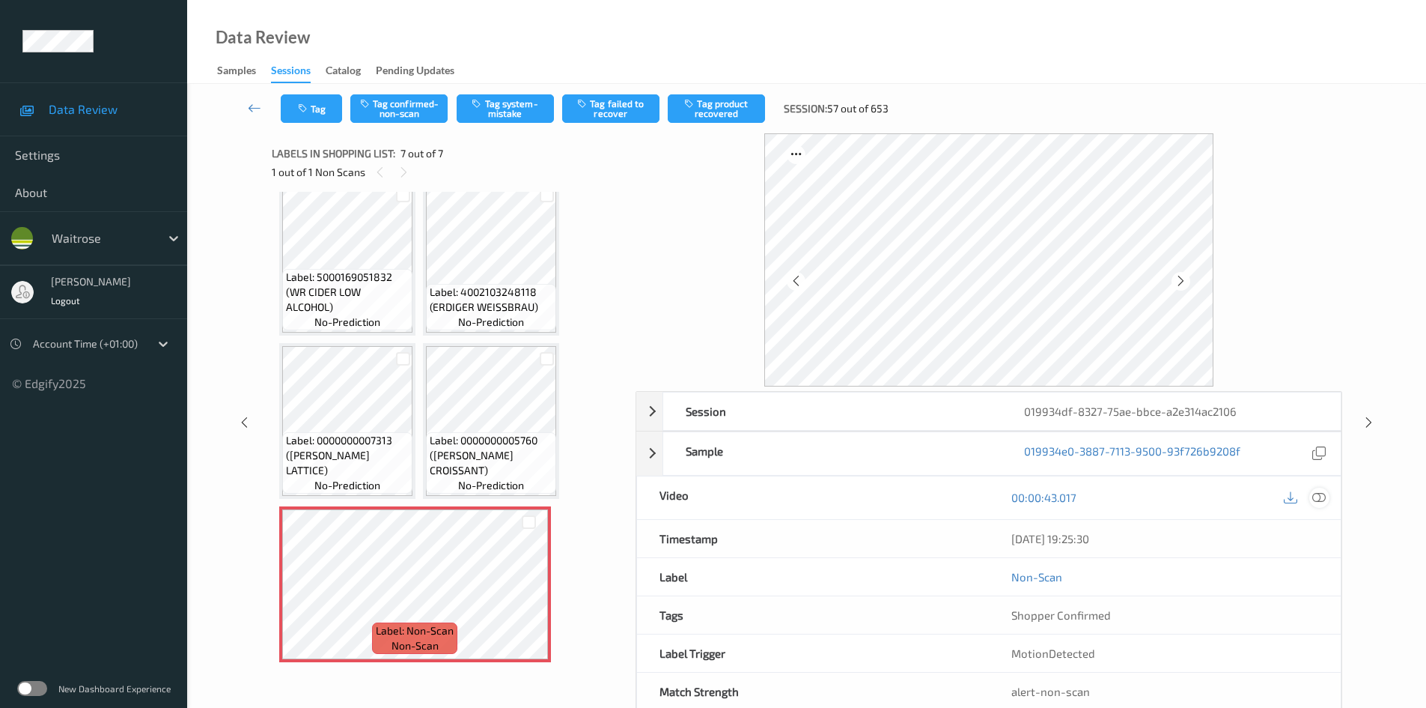
click at [1317, 496] on icon at bounding box center [1319, 496] width 13 height 13
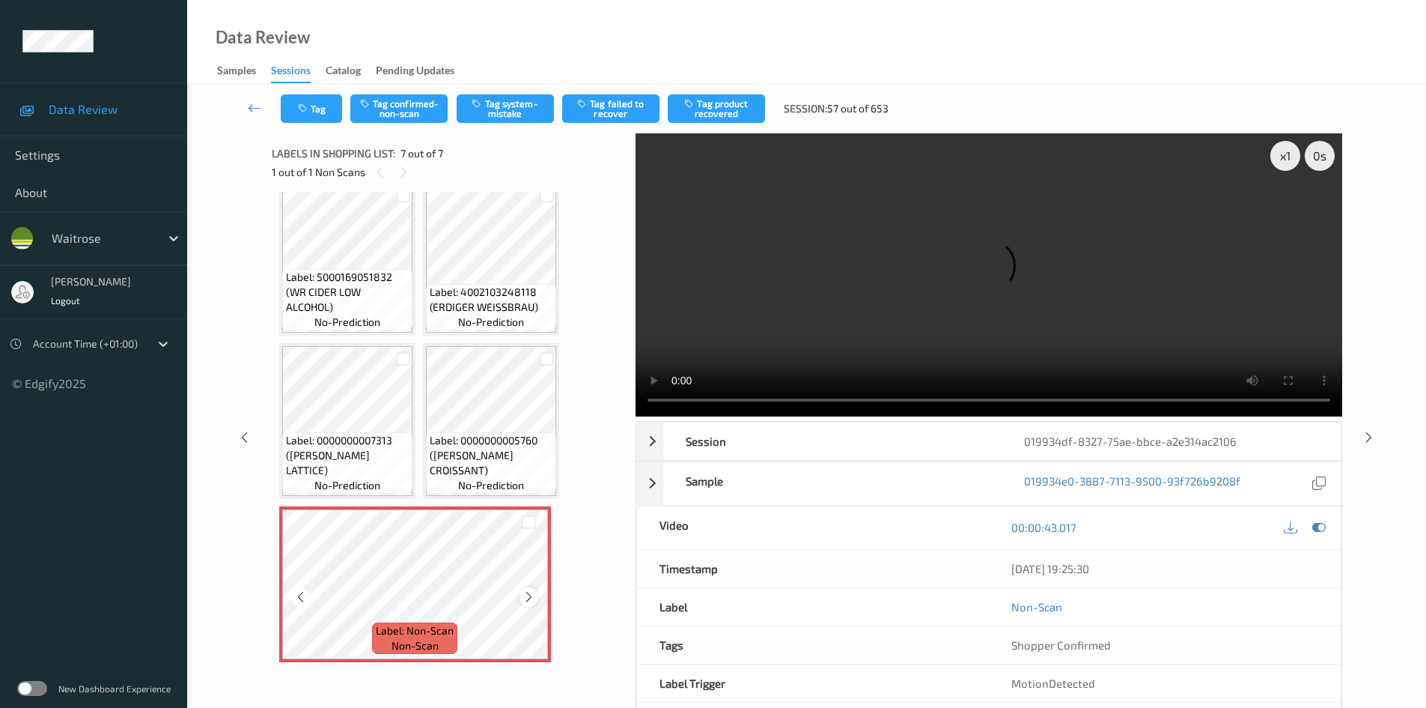
click at [530, 595] on icon at bounding box center [529, 596] width 13 height 13
click at [532, 595] on icon at bounding box center [529, 596] width 13 height 13
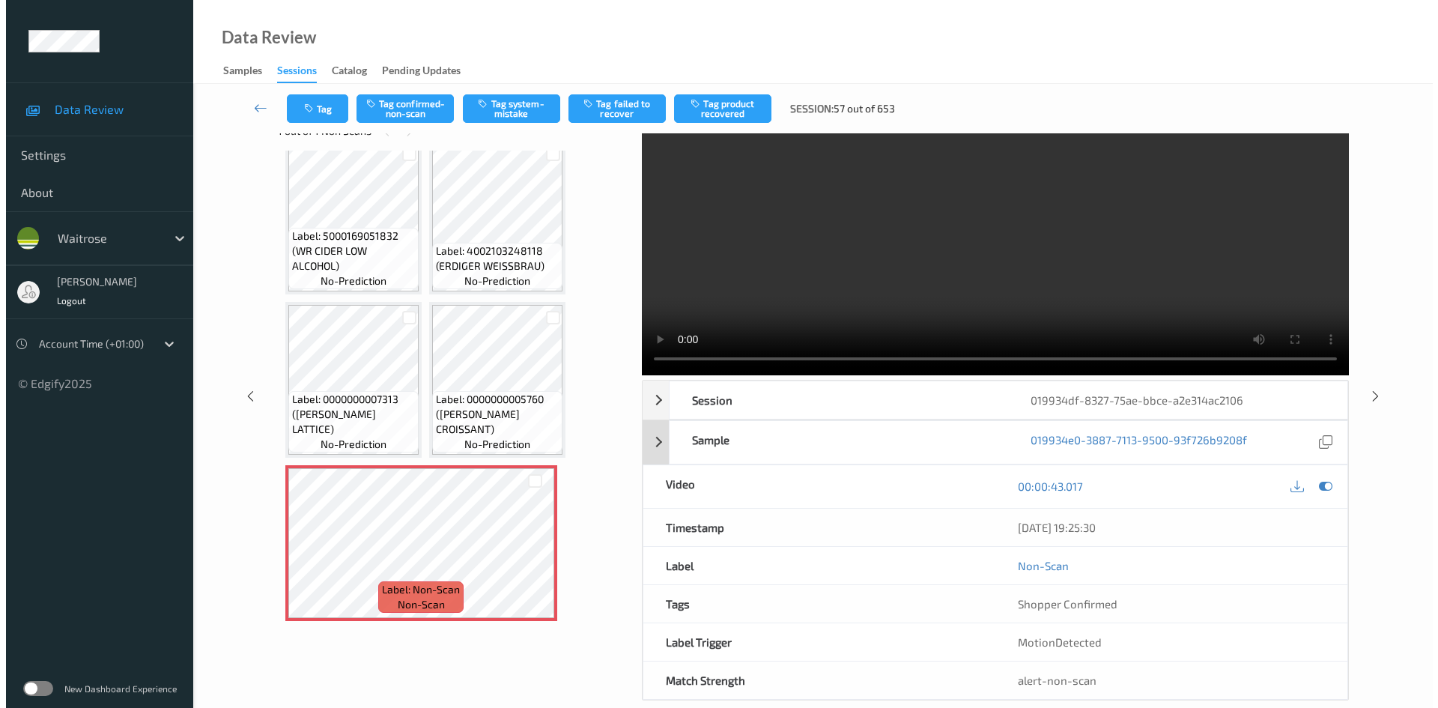
scroll to position [0, 0]
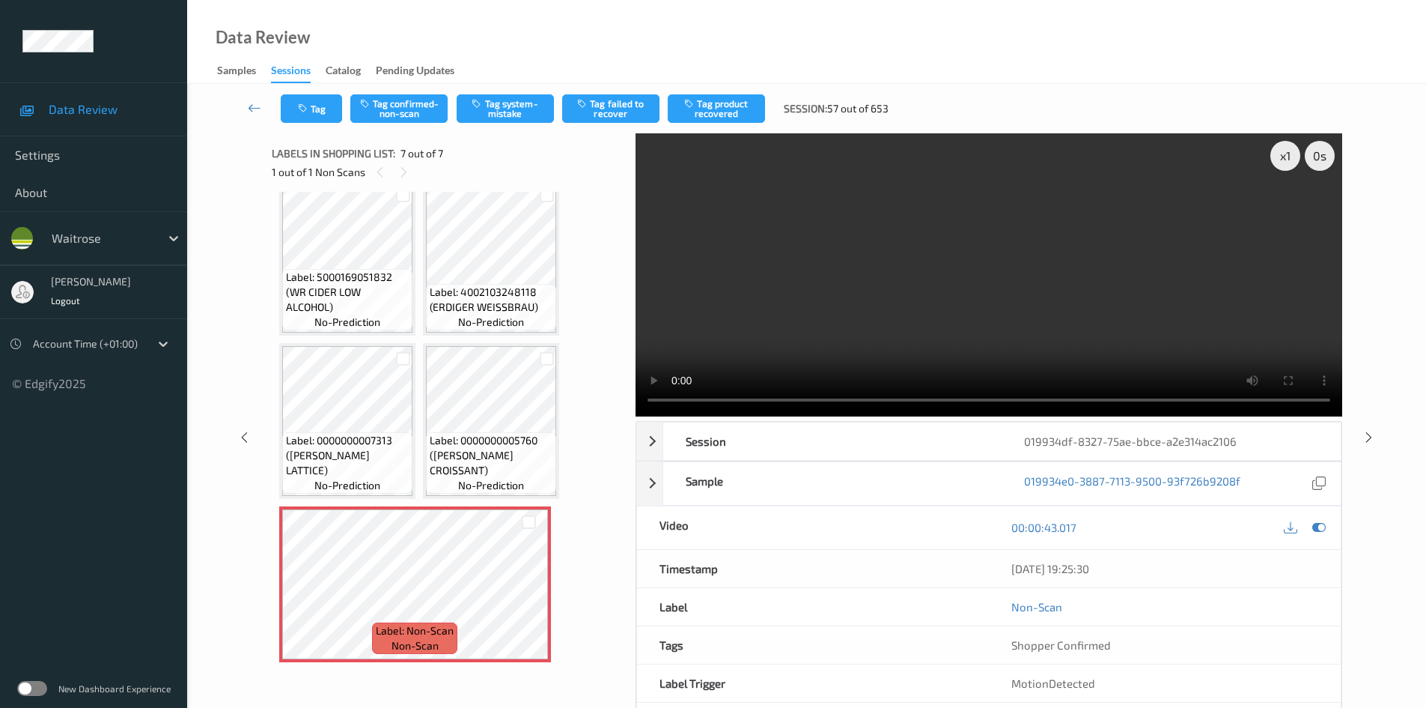
click at [961, 332] on video at bounding box center [989, 274] width 707 height 283
click at [1287, 155] on div "x 1" at bounding box center [1286, 156] width 30 height 30
click at [1286, 156] on div "x 2" at bounding box center [1286, 156] width 30 height 30
click at [1041, 321] on video at bounding box center [989, 274] width 707 height 283
click at [855, 317] on video at bounding box center [989, 274] width 707 height 283
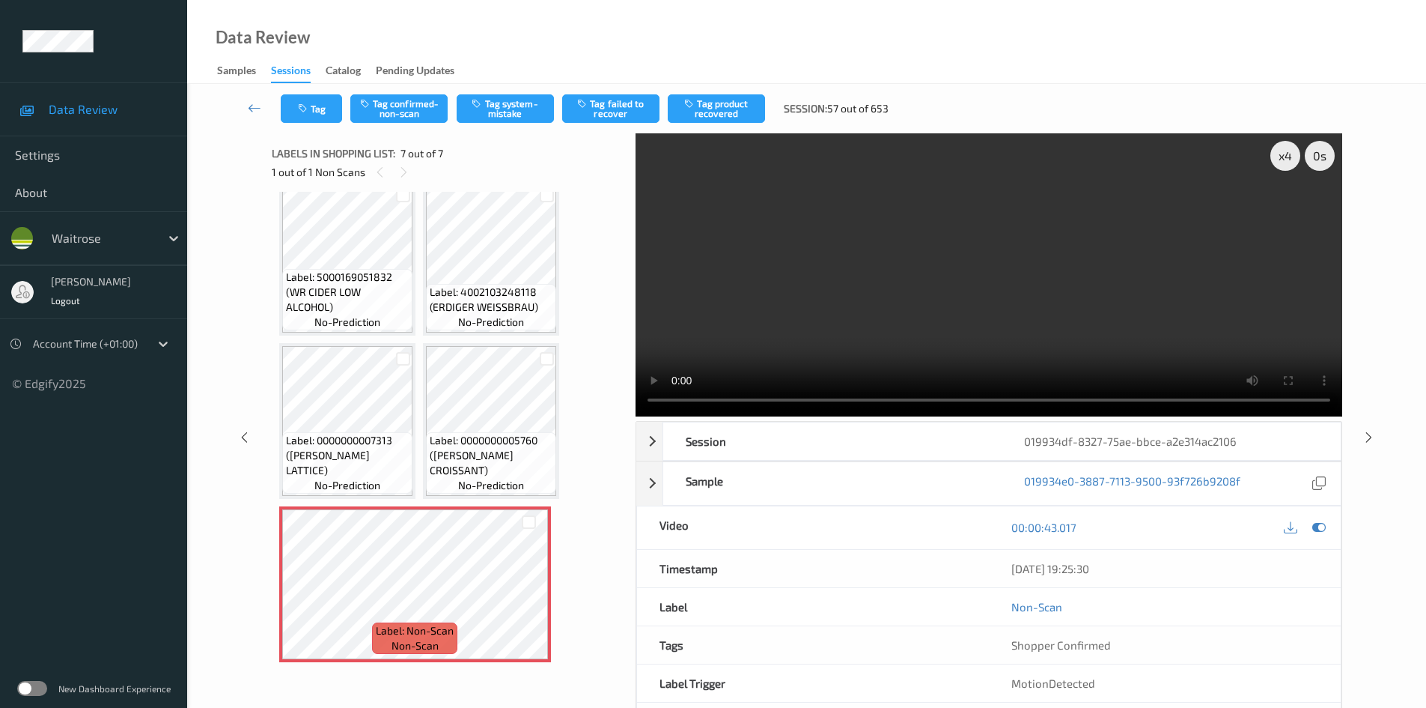
click at [857, 326] on video at bounding box center [989, 274] width 707 height 283
click at [856, 326] on video at bounding box center [989, 274] width 707 height 283
click at [1006, 254] on video at bounding box center [989, 274] width 707 height 283
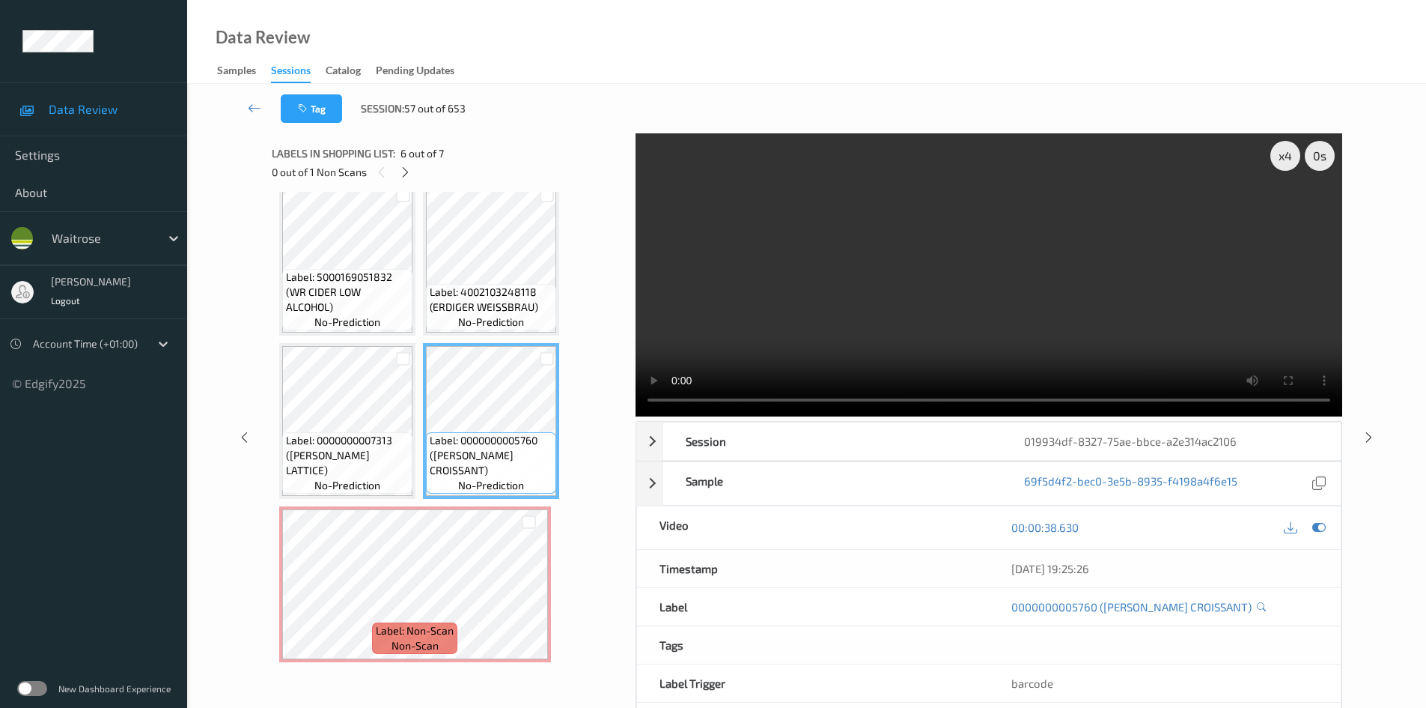
click at [983, 285] on video at bounding box center [989, 274] width 707 height 283
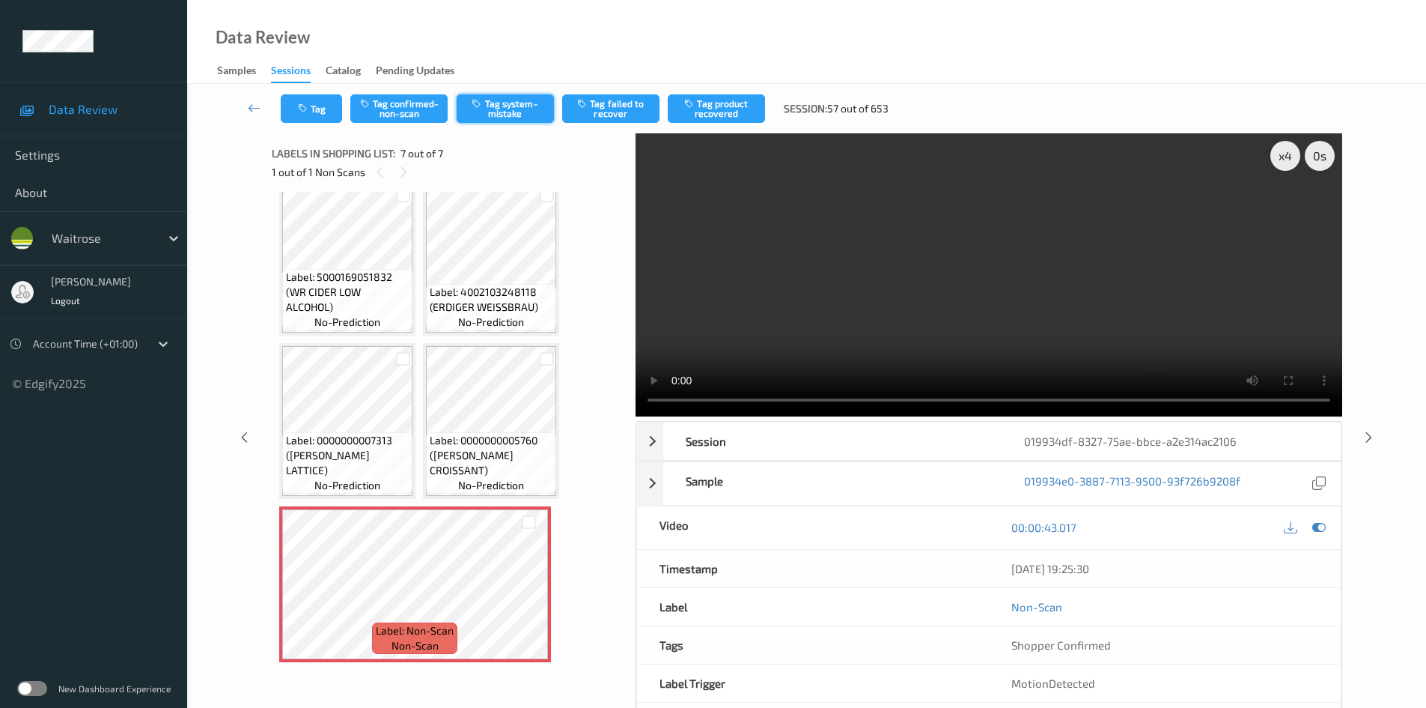
click at [484, 102] on icon "button" at bounding box center [478, 103] width 13 height 10
click at [518, 109] on button "Tag system-mistake" at bounding box center [505, 108] width 97 height 28
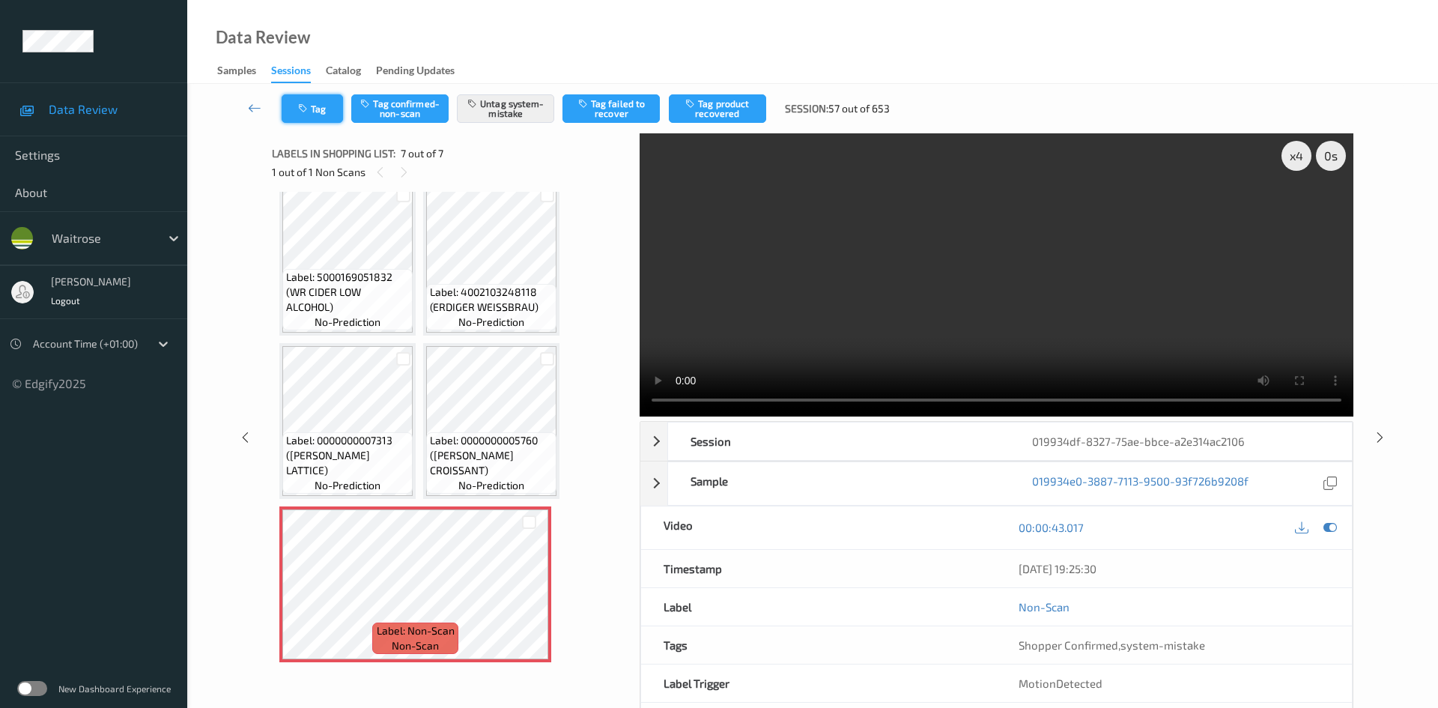
click at [314, 103] on button "Tag" at bounding box center [312, 108] width 61 height 28
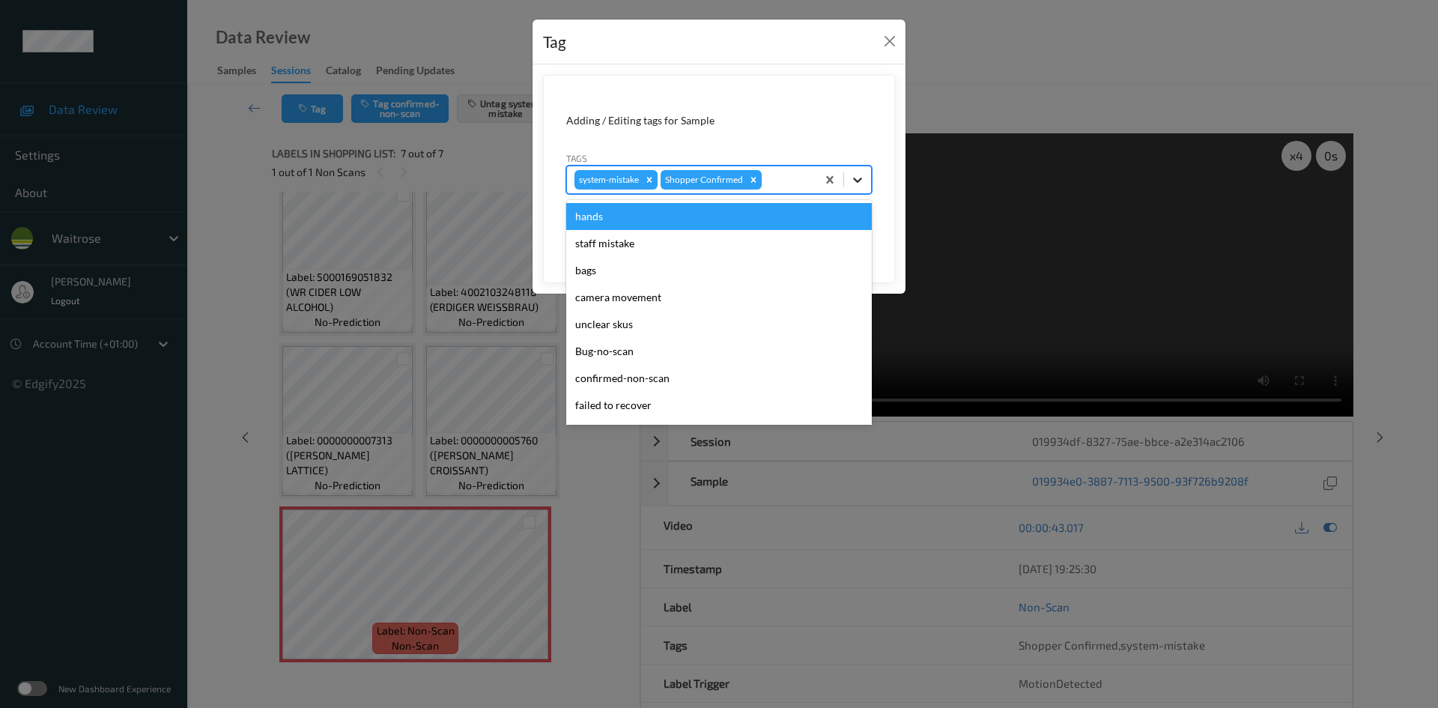
click at [858, 182] on icon at bounding box center [857, 179] width 9 height 5
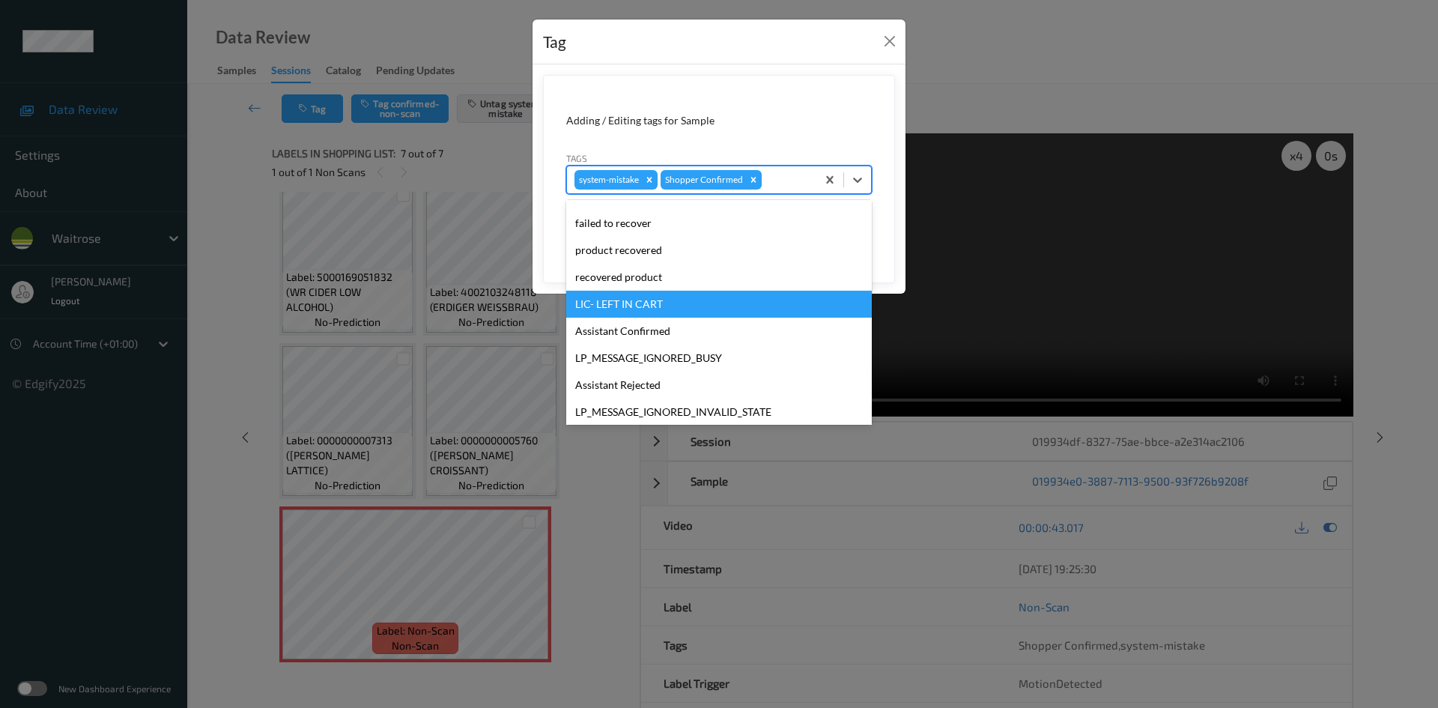
scroll to position [225, 0]
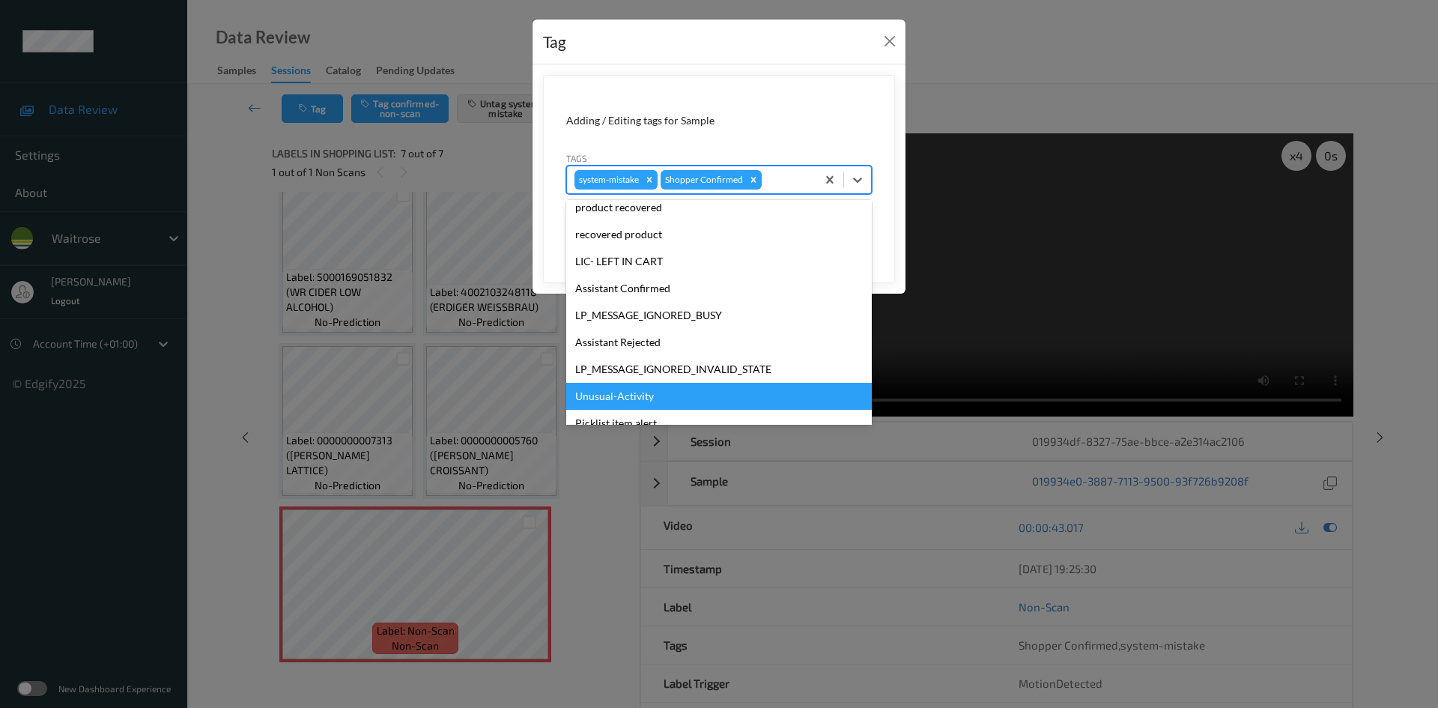
click at [648, 392] on div "Unusual-Activity" at bounding box center [719, 396] width 306 height 27
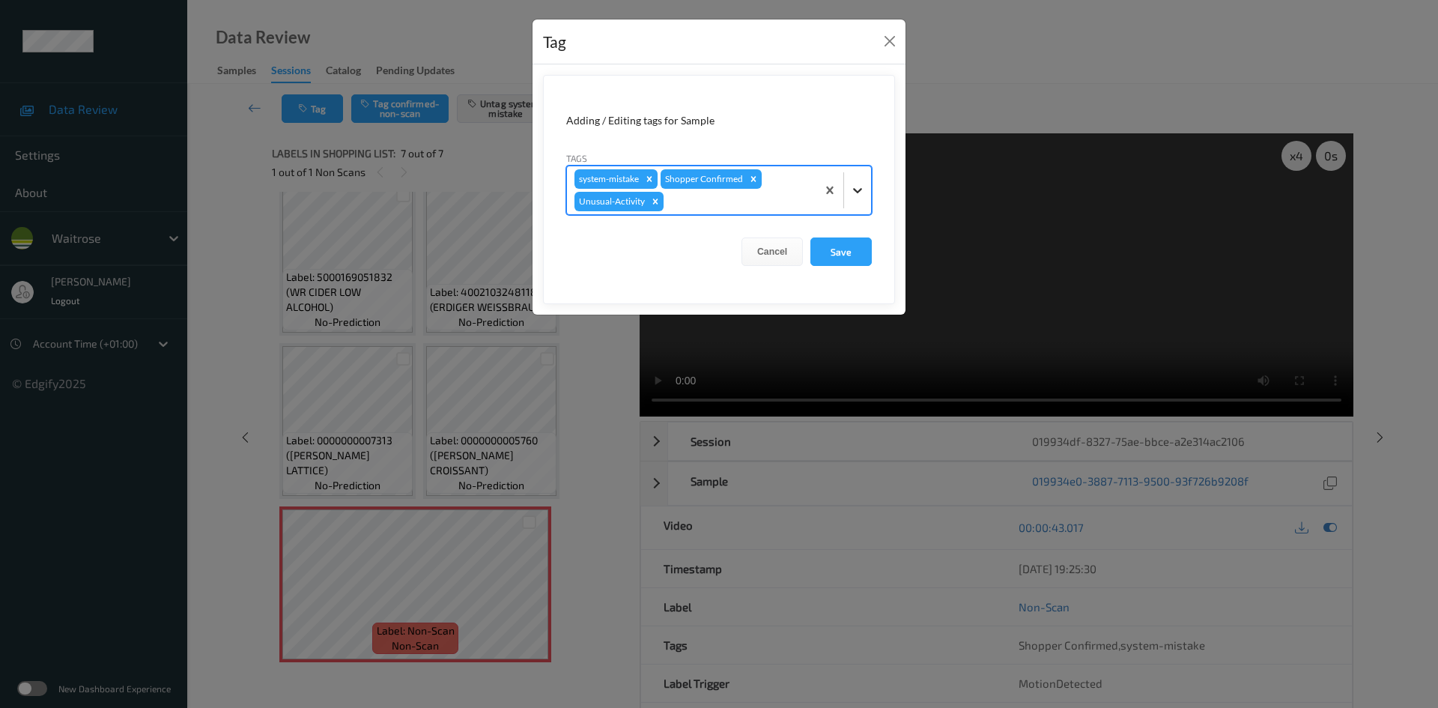
click at [853, 192] on icon at bounding box center [857, 190] width 15 height 15
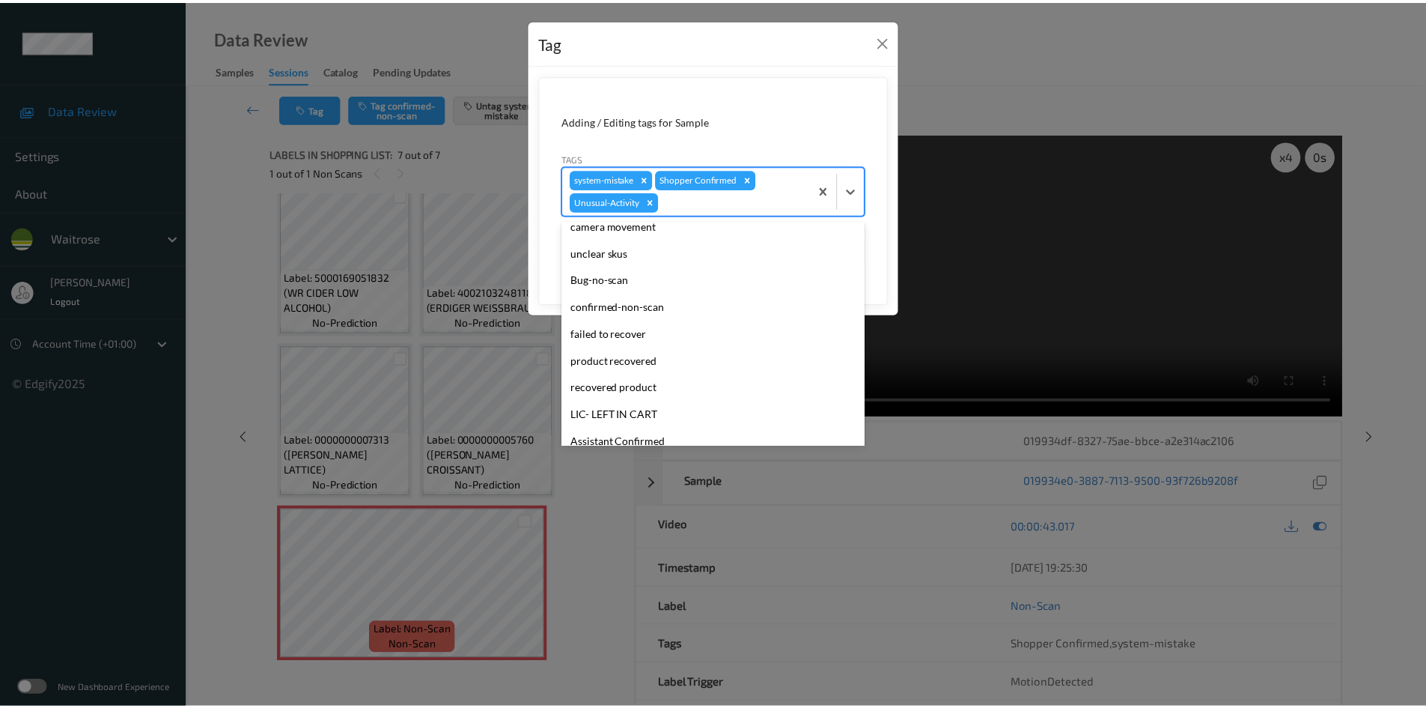
scroll to position [300, 0]
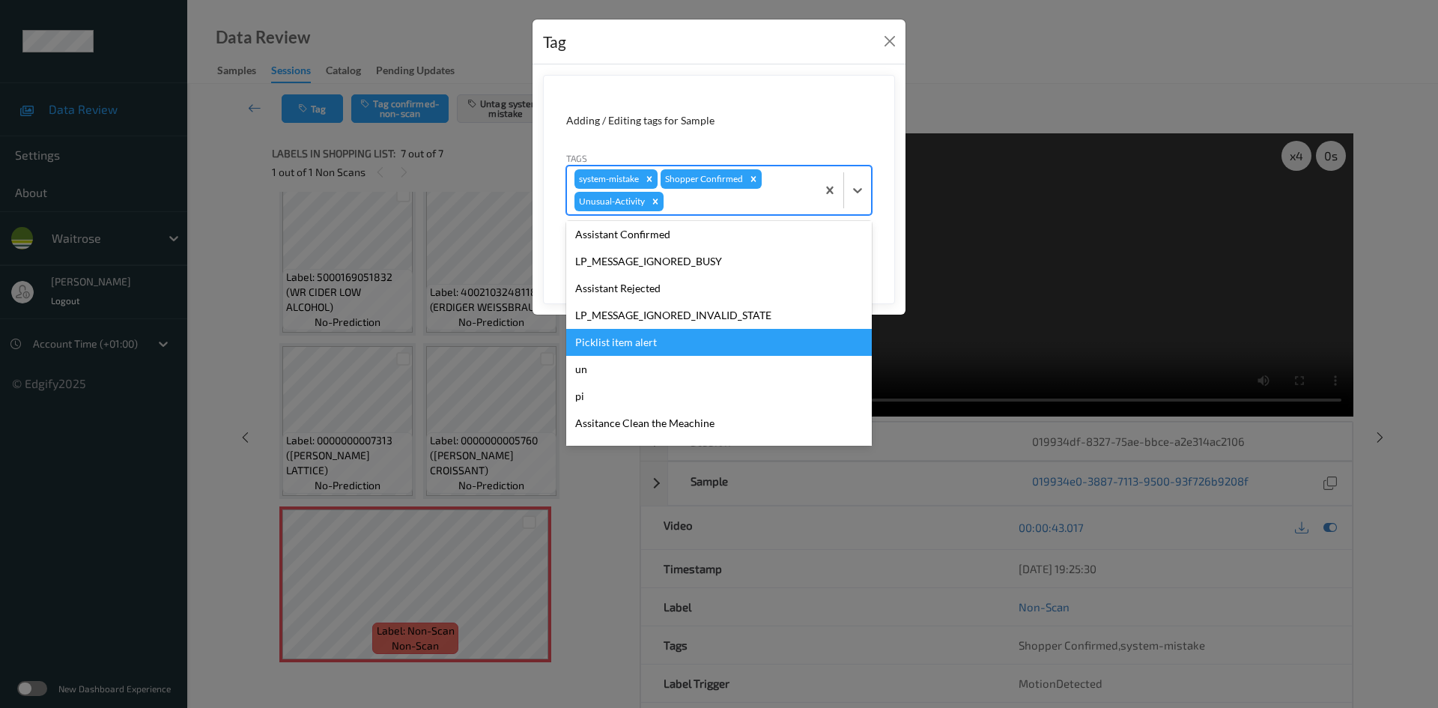
click at [655, 342] on div "Picklist item alert" at bounding box center [719, 342] width 306 height 27
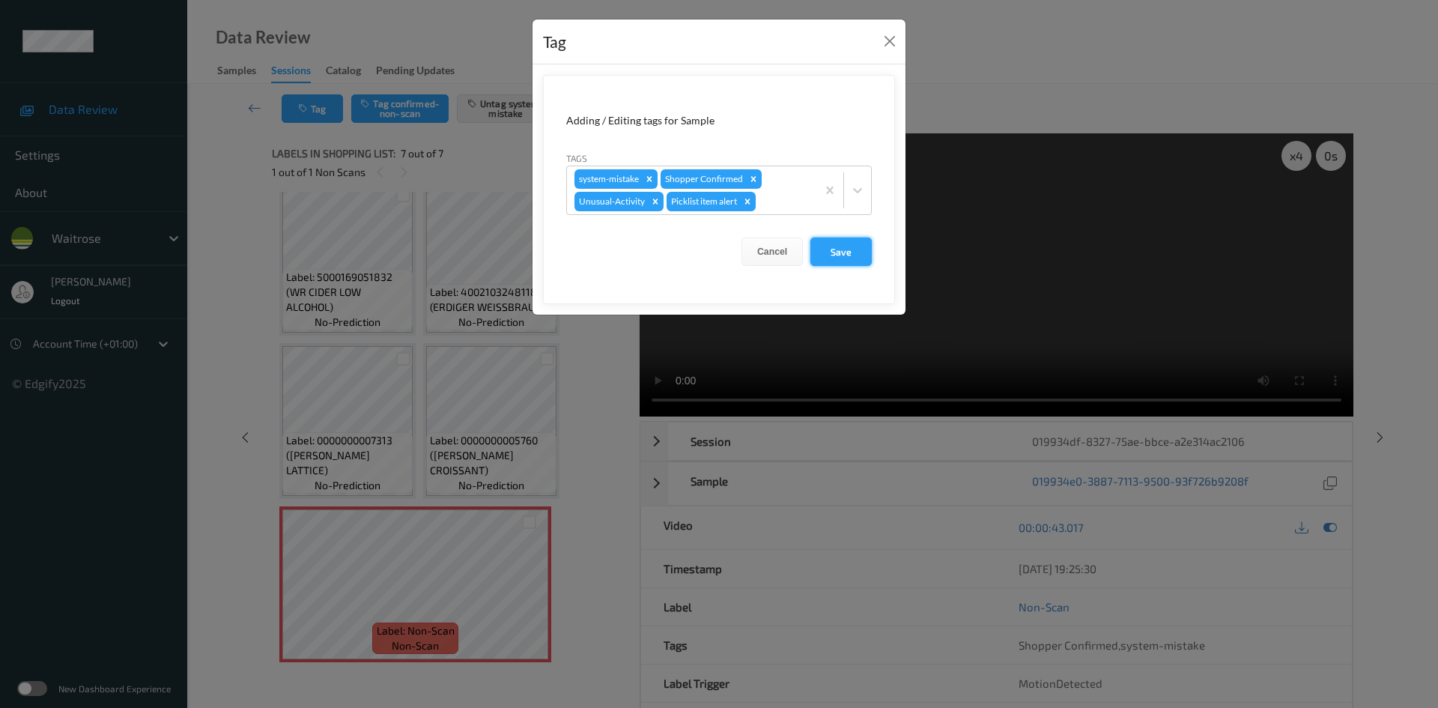
click at [857, 249] on button "Save" at bounding box center [840, 251] width 61 height 28
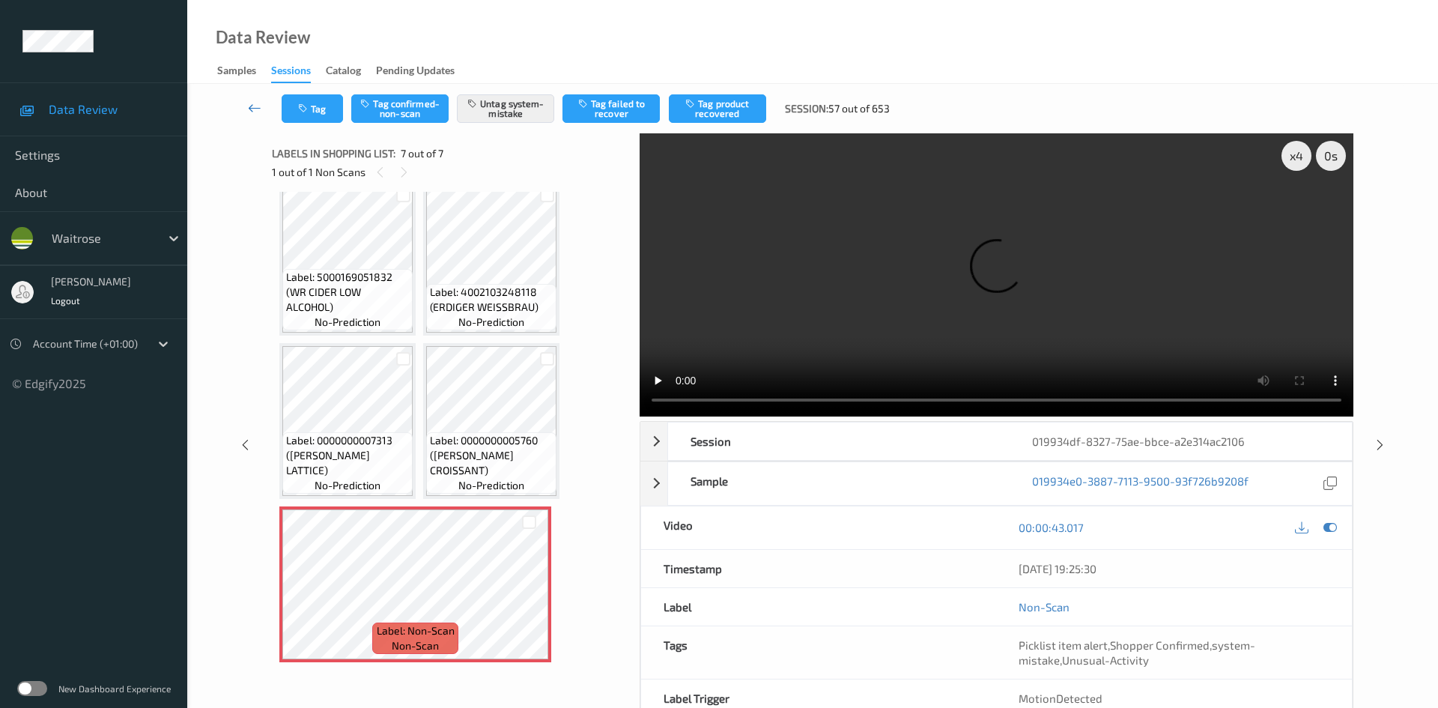
click at [255, 100] on link at bounding box center [254, 108] width 53 height 28
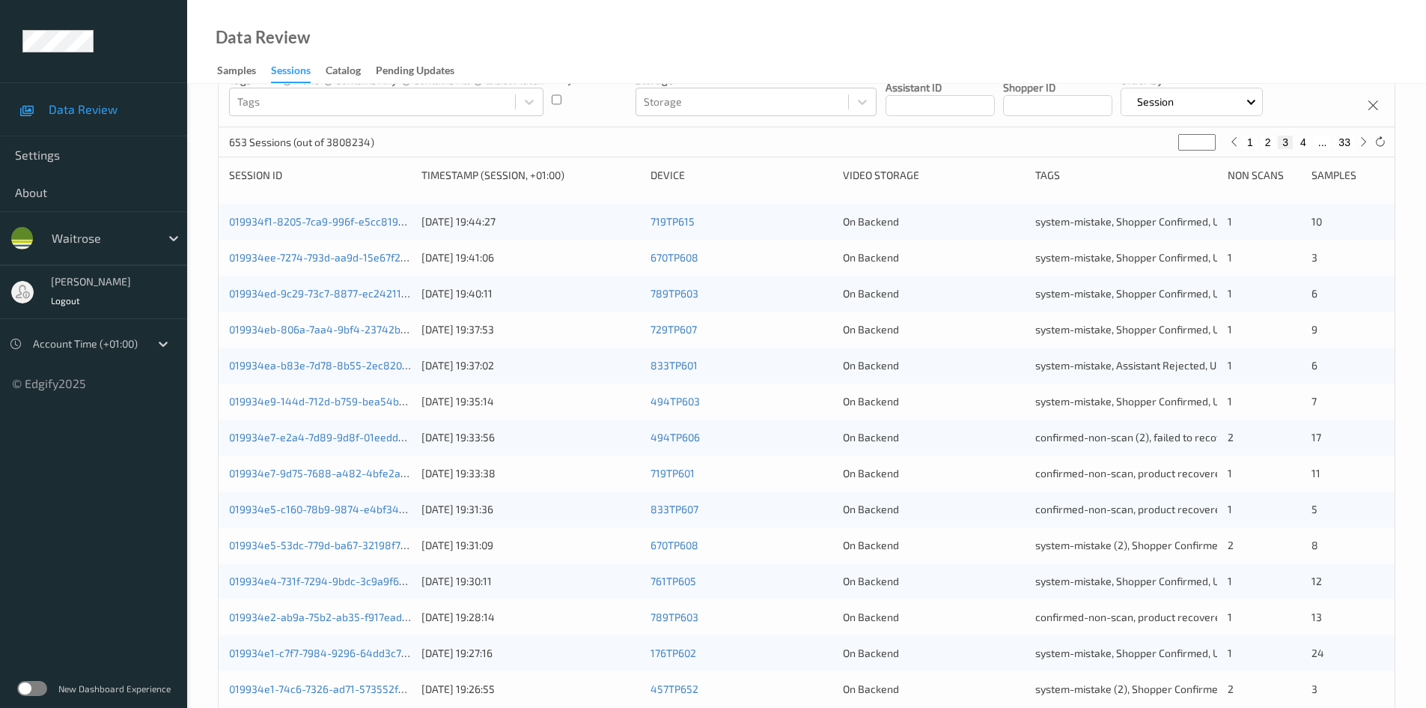
scroll to position [419, 0]
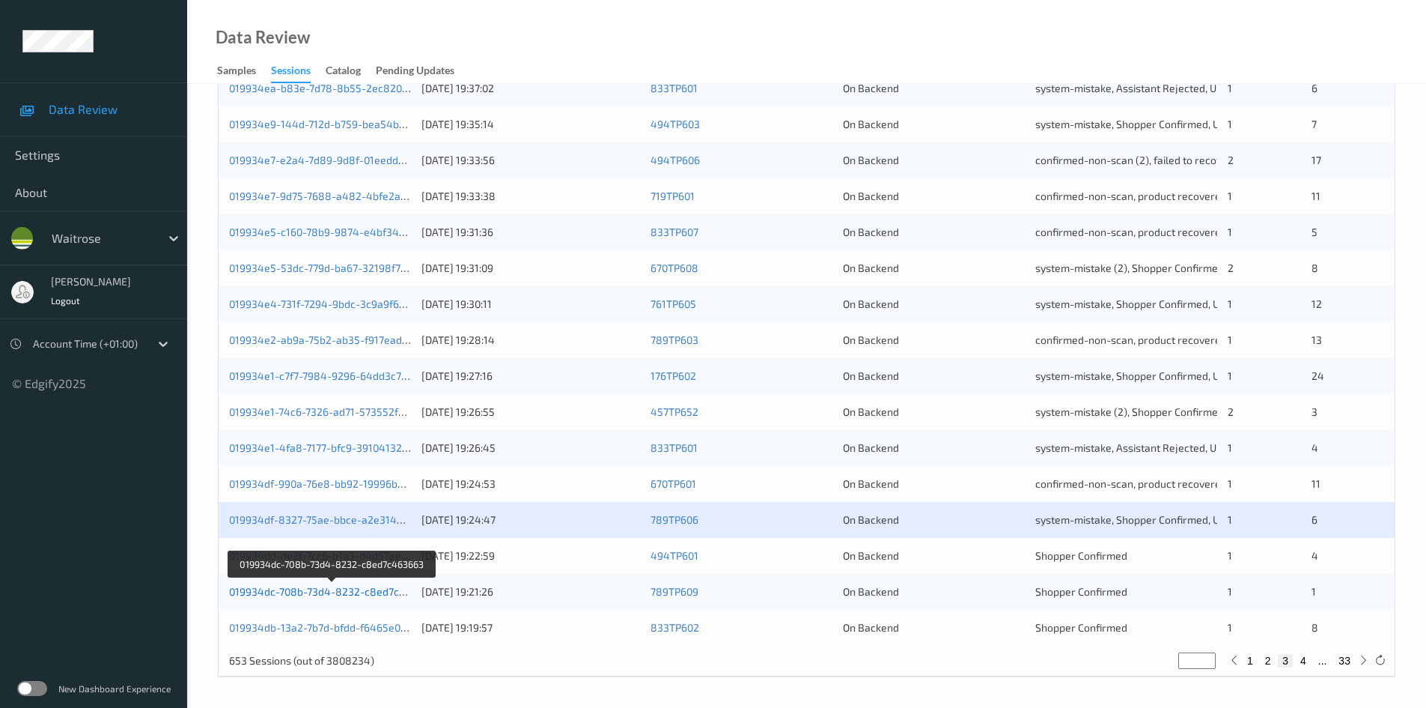
click at [303, 590] on link "019934dc-708b-73d4-8232-c8ed7c463663" at bounding box center [332, 591] width 207 height 13
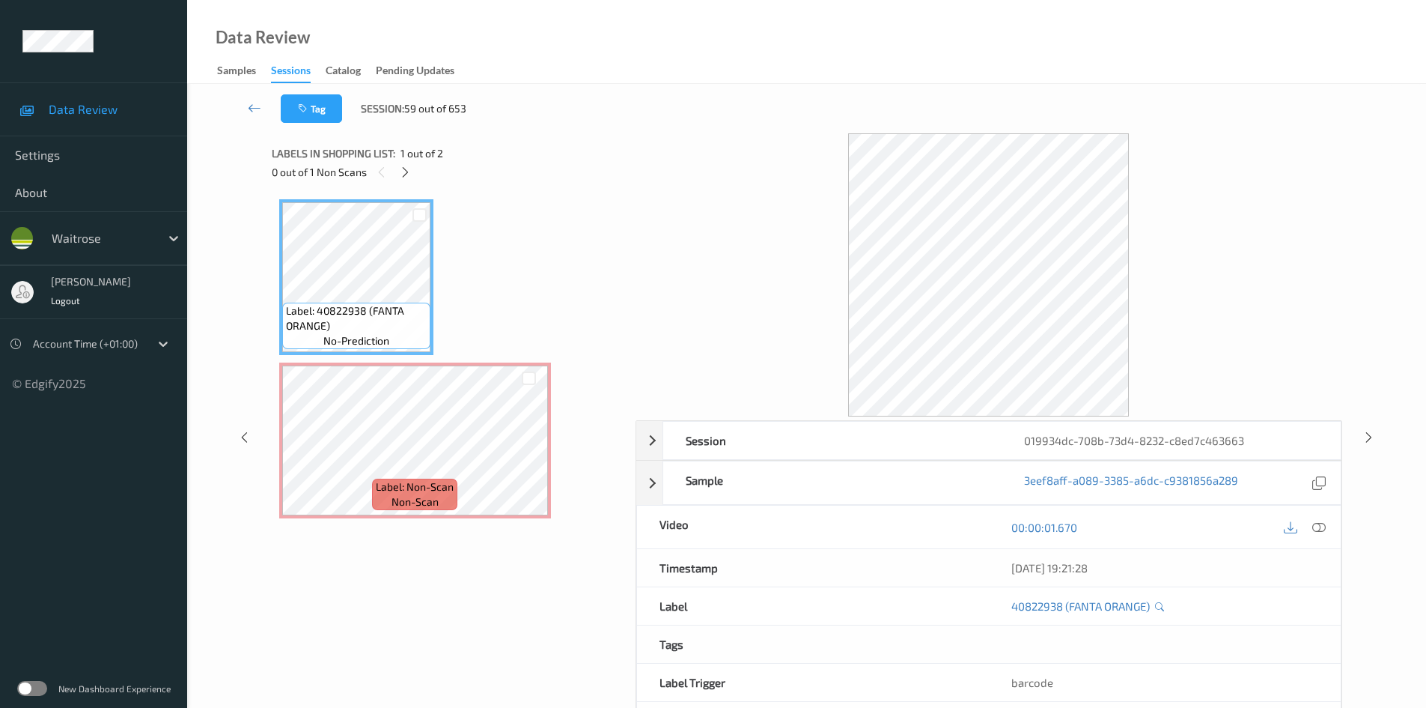
drag, startPoint x: 407, startPoint y: 174, endPoint x: 492, endPoint y: 201, distance: 89.3
click at [407, 174] on icon at bounding box center [405, 171] width 13 height 13
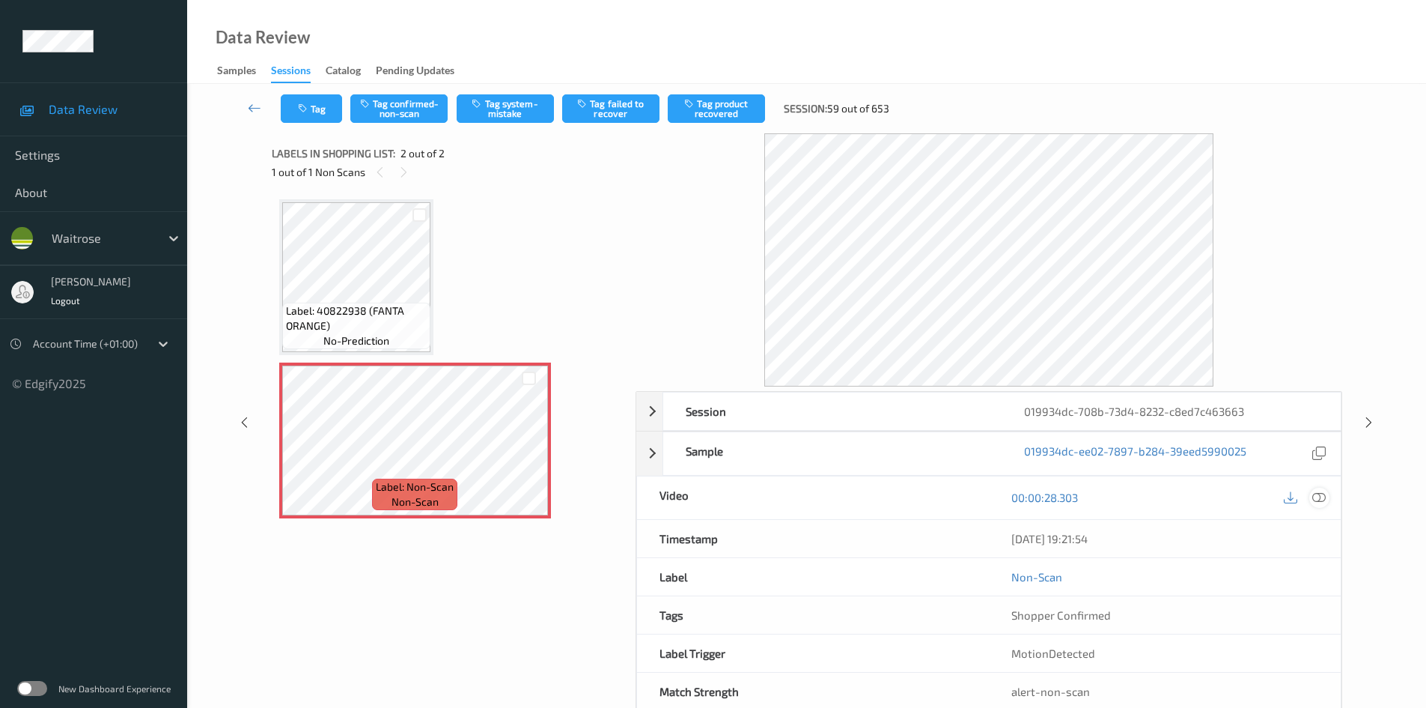
click at [1323, 493] on icon at bounding box center [1319, 496] width 13 height 13
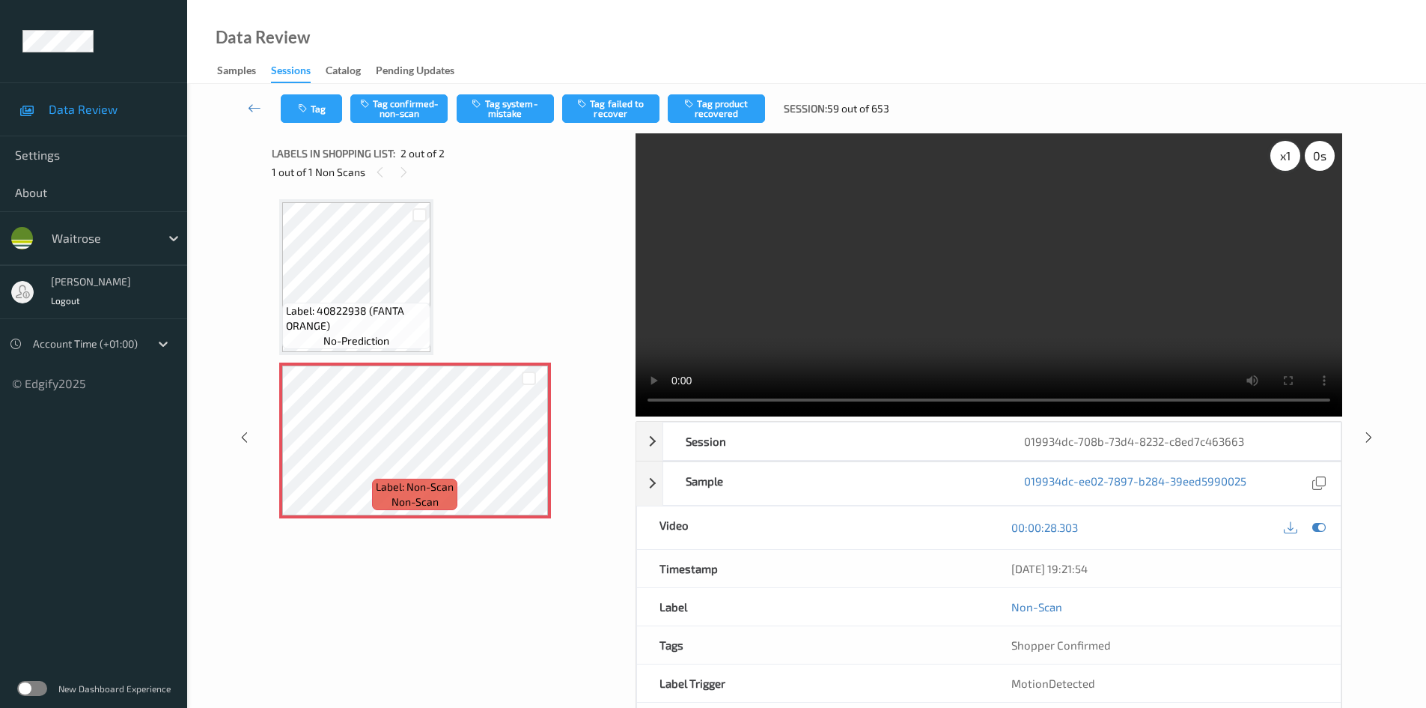
click at [1290, 151] on div "x 1" at bounding box center [1286, 156] width 30 height 30
click at [1290, 155] on div "x 2" at bounding box center [1286, 156] width 30 height 30
click at [950, 340] on video at bounding box center [989, 274] width 707 height 283
click at [833, 339] on video at bounding box center [989, 274] width 707 height 283
click at [764, 295] on video at bounding box center [989, 274] width 707 height 283
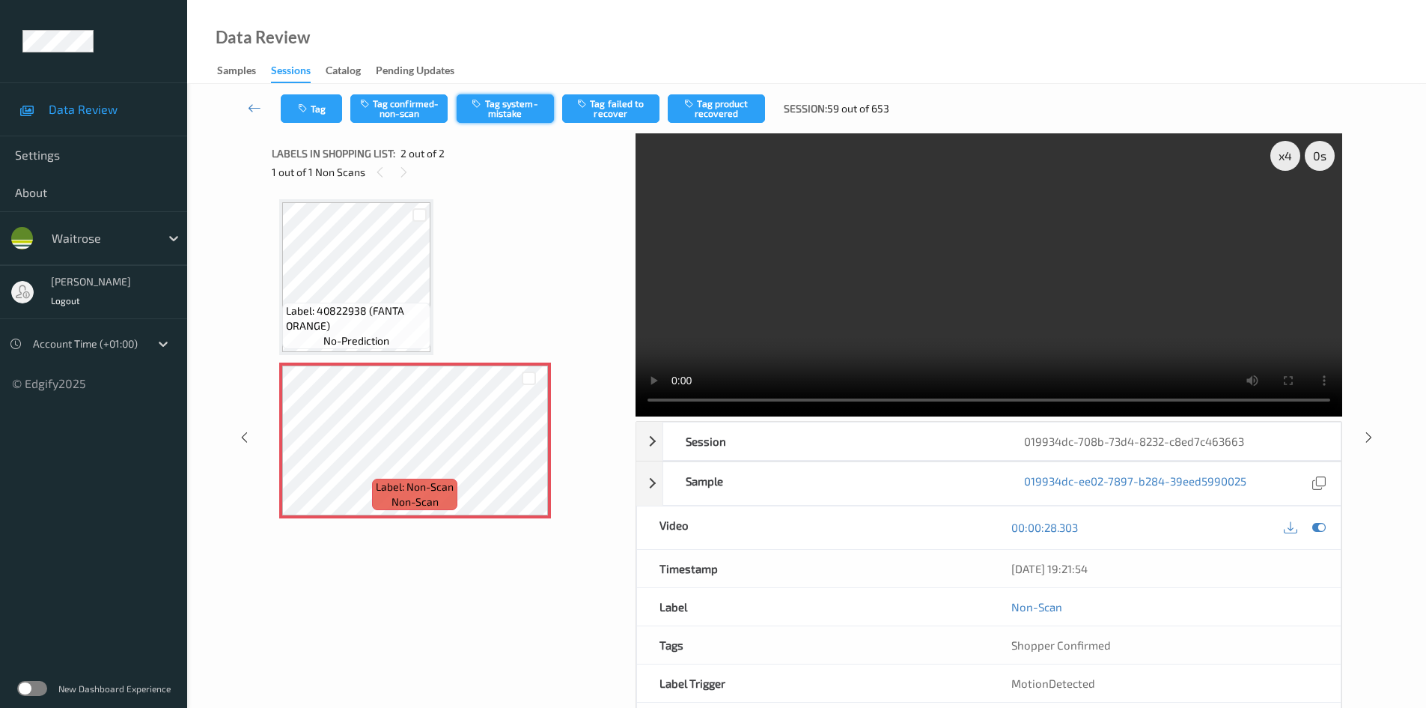
click at [494, 112] on button "Tag system-mistake" at bounding box center [505, 108] width 97 height 28
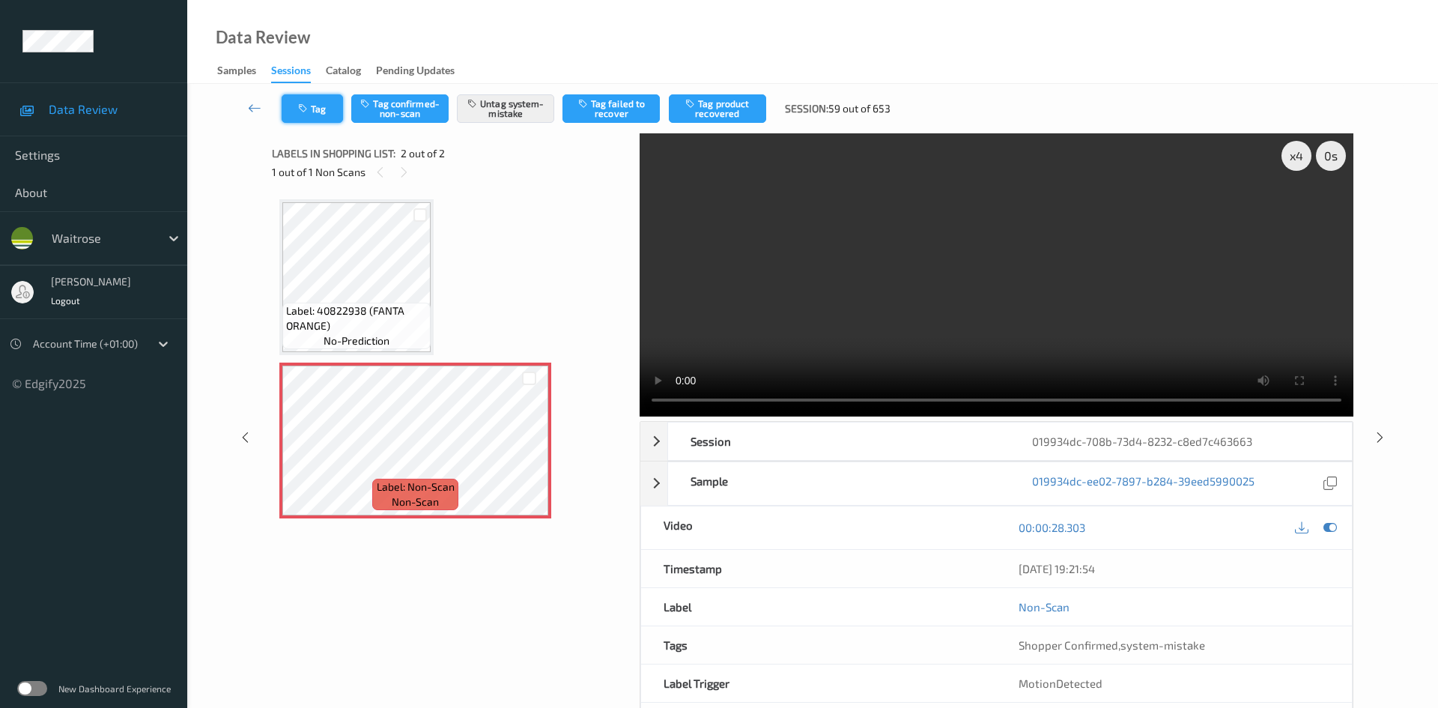
click at [306, 96] on button "Tag" at bounding box center [312, 108] width 61 height 28
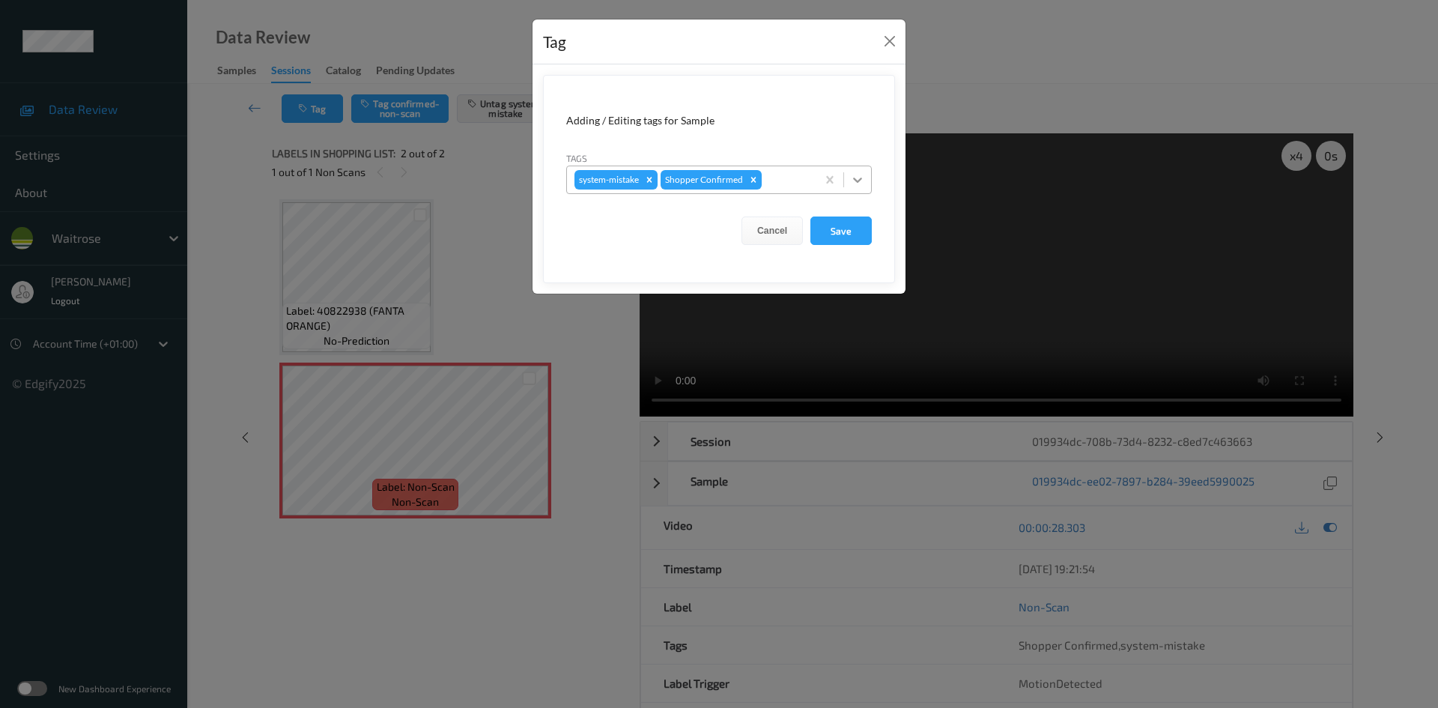
click at [862, 184] on icon at bounding box center [857, 179] width 15 height 15
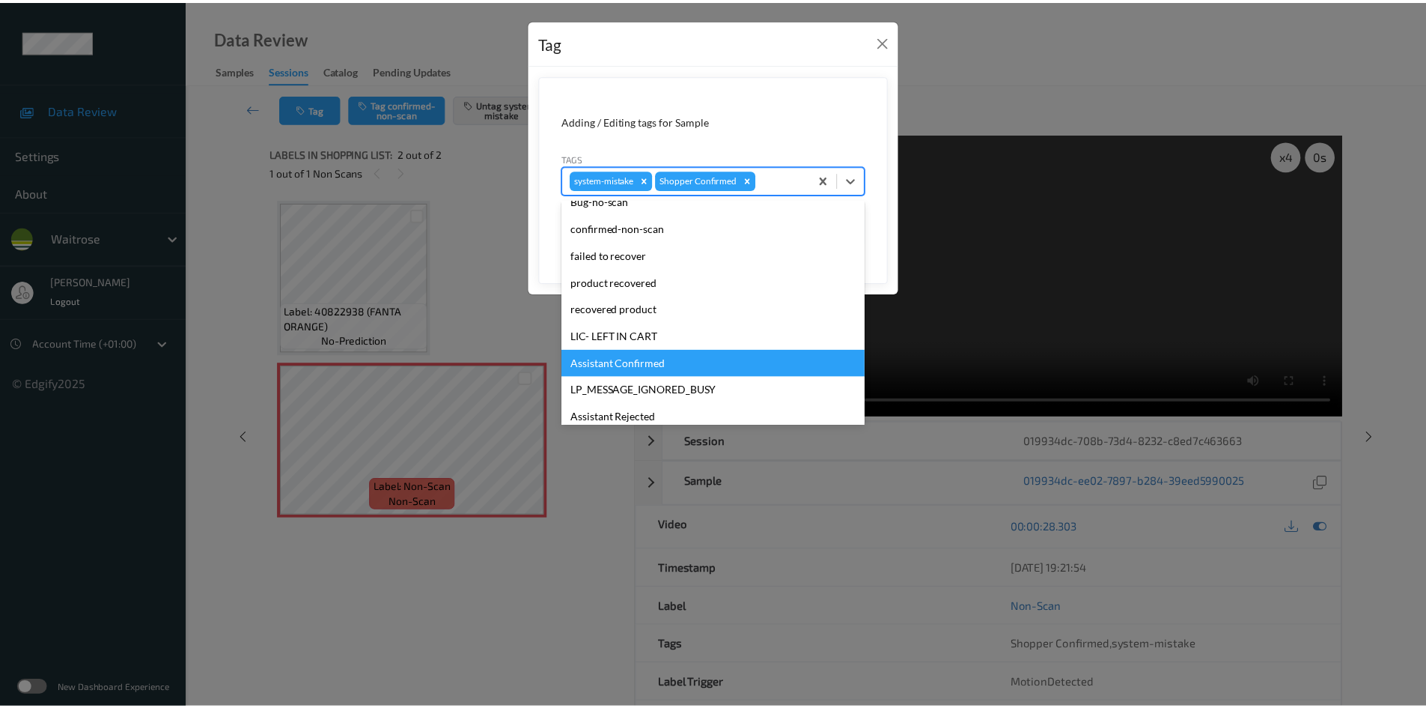
scroll to position [300, 0]
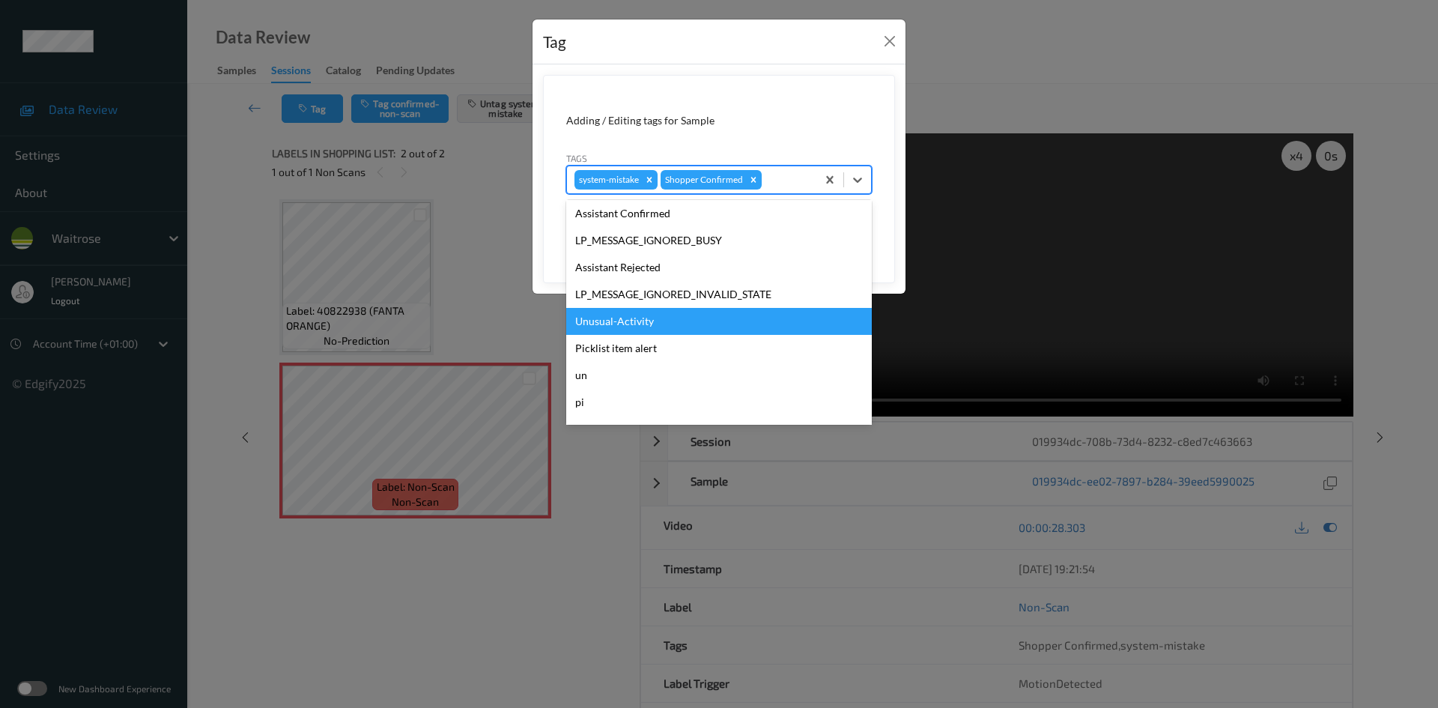
click at [627, 322] on div "Unusual-Activity" at bounding box center [719, 321] width 306 height 27
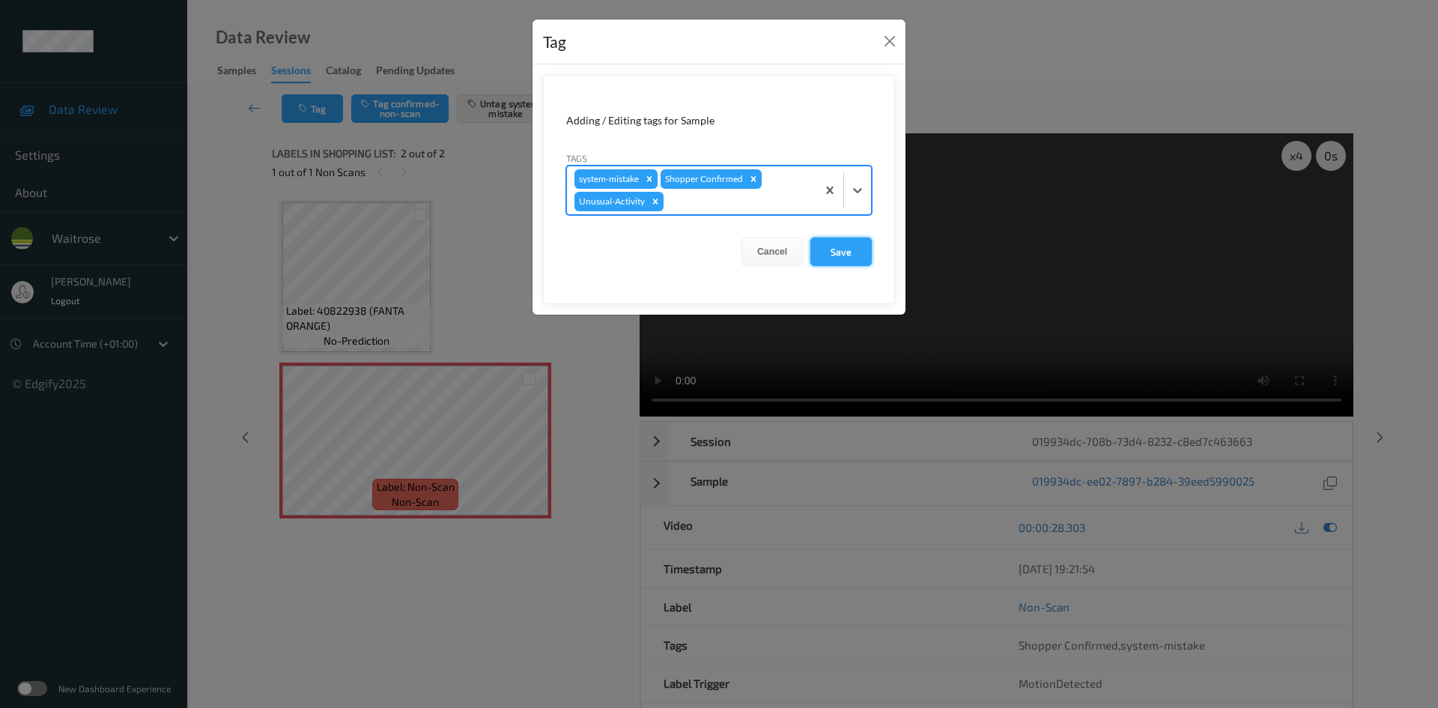
click at [847, 251] on button "Save" at bounding box center [840, 251] width 61 height 28
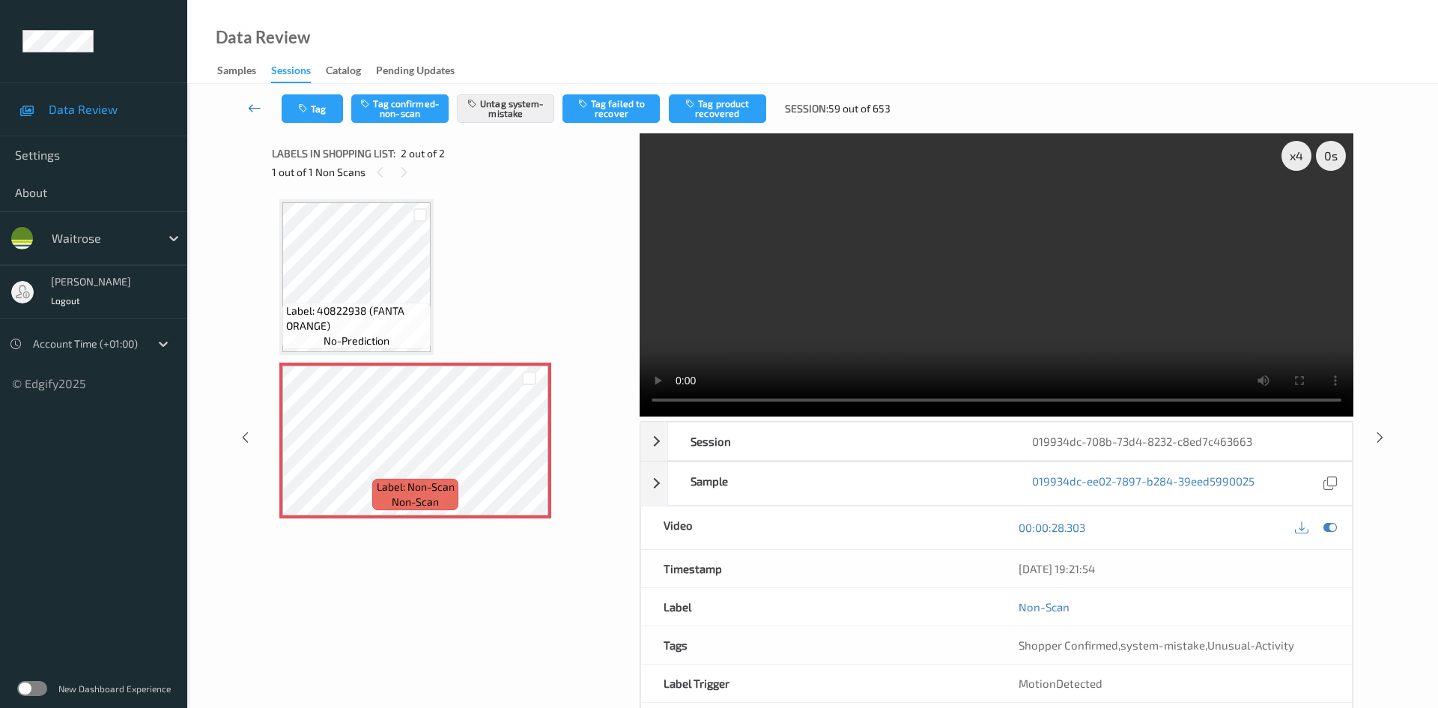
click at [250, 98] on link at bounding box center [254, 108] width 53 height 28
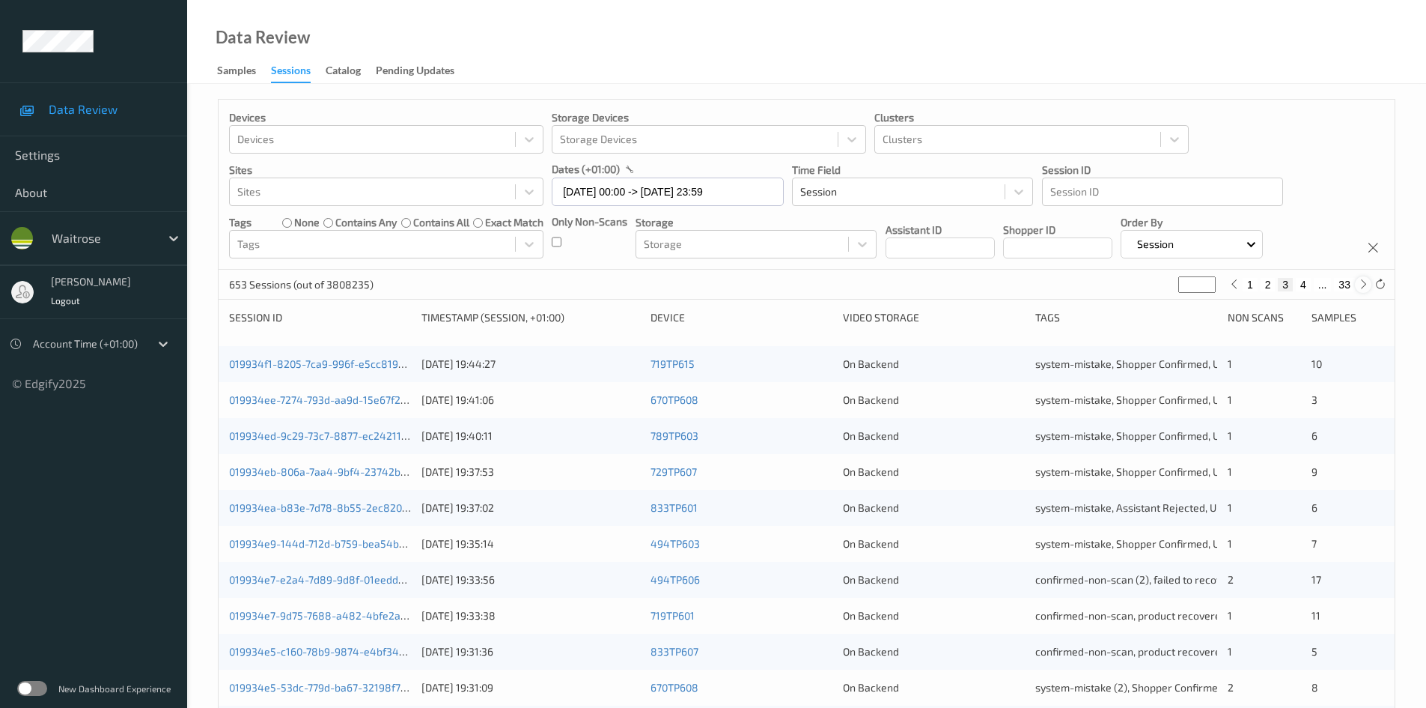
click at [1365, 285] on icon at bounding box center [1363, 284] width 11 height 11
type input "*"
click at [1365, 285] on icon at bounding box center [1363, 284] width 11 height 11
type input "*"
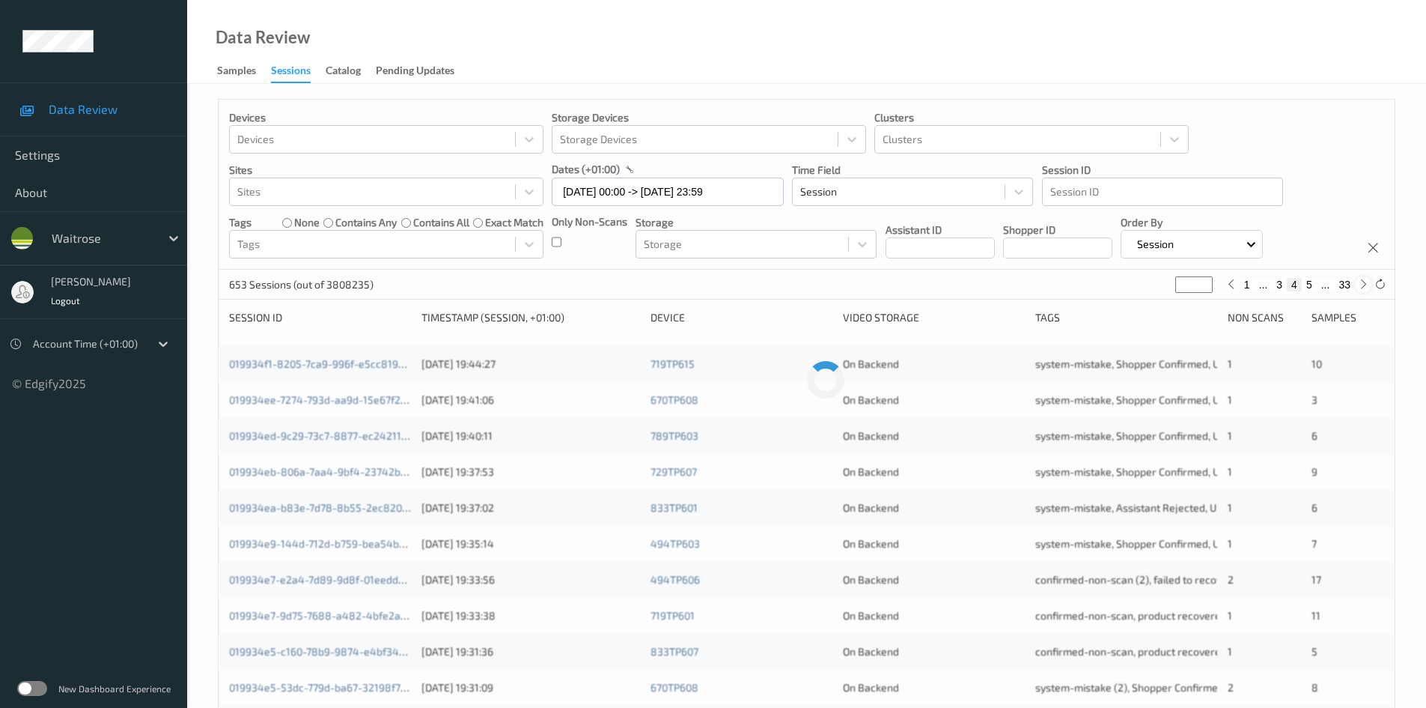
type input "*"
click at [1365, 285] on icon at bounding box center [1363, 284] width 11 height 11
type input "*"
click at [1365, 285] on icon at bounding box center [1363, 284] width 11 height 11
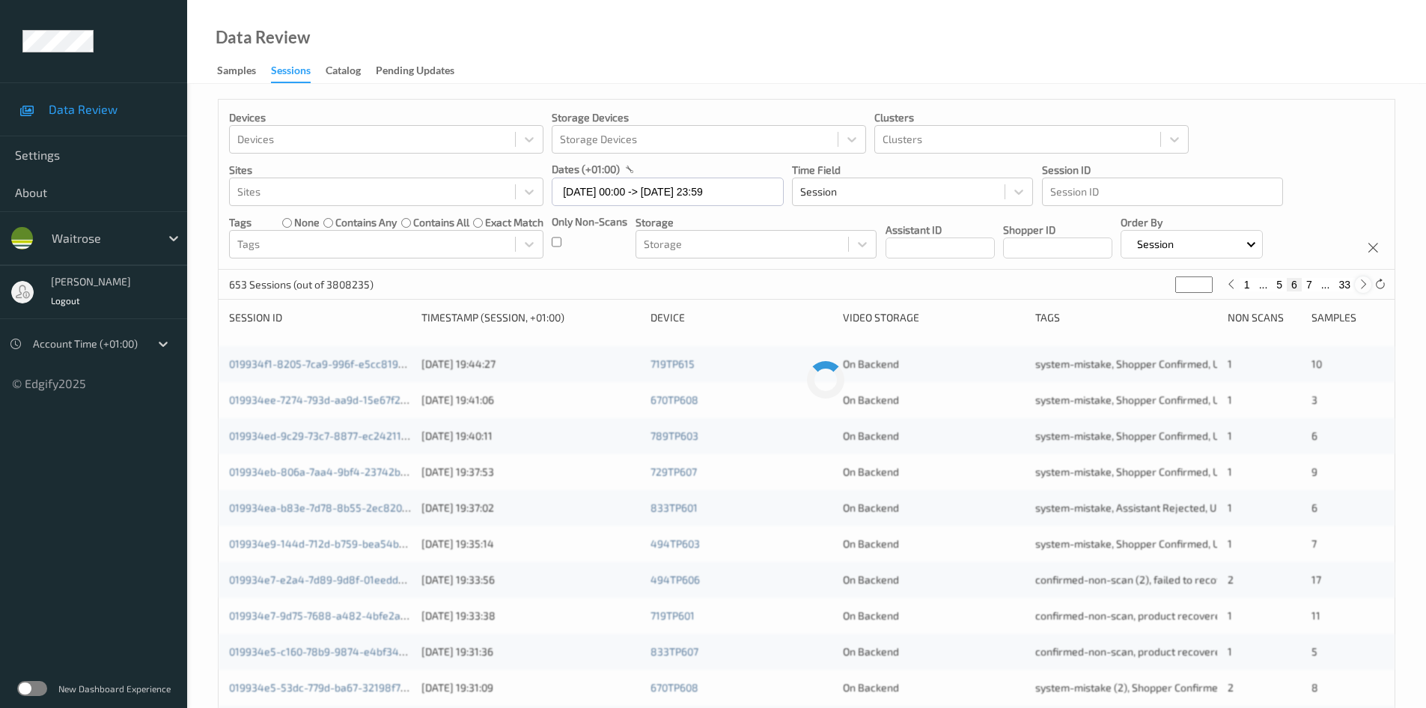
type input "*"
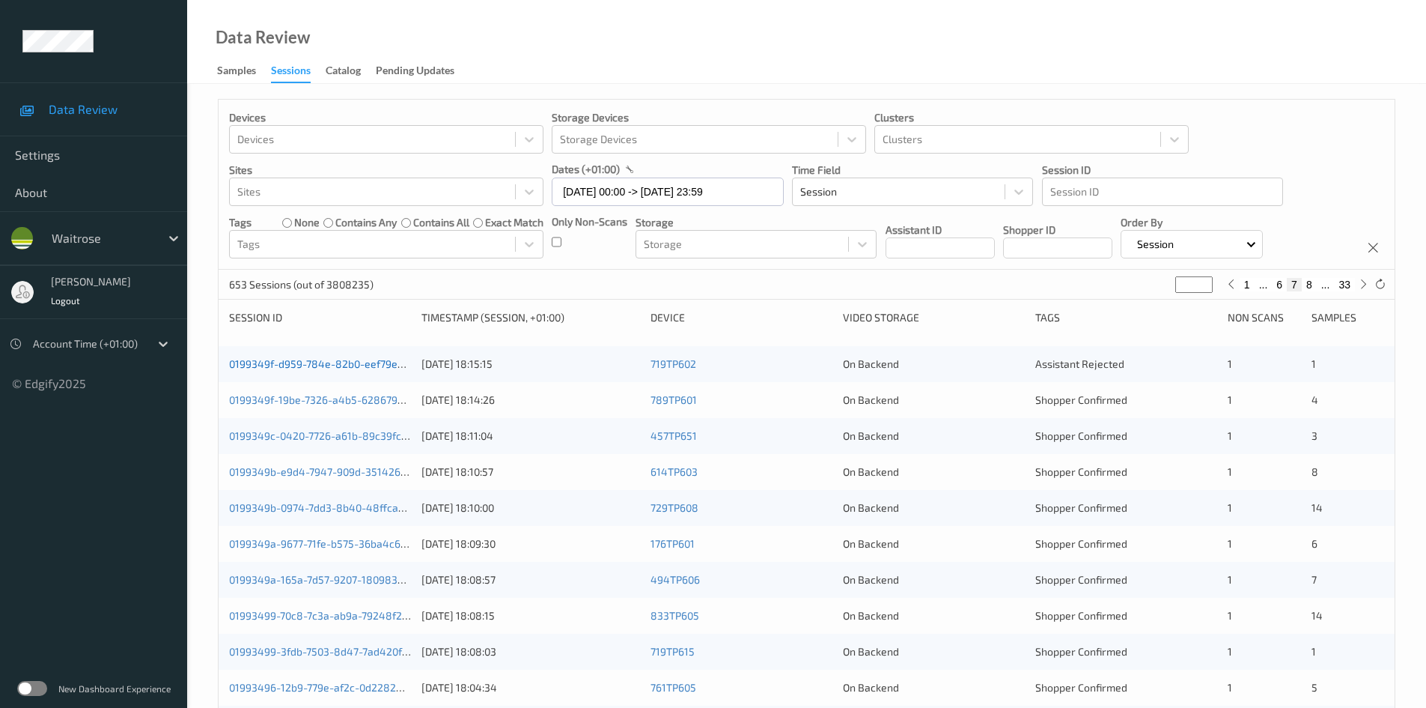
click at [329, 362] on link "0199349f-d959-784e-82b0-eef79ea04a17" at bounding box center [330, 363] width 203 height 13
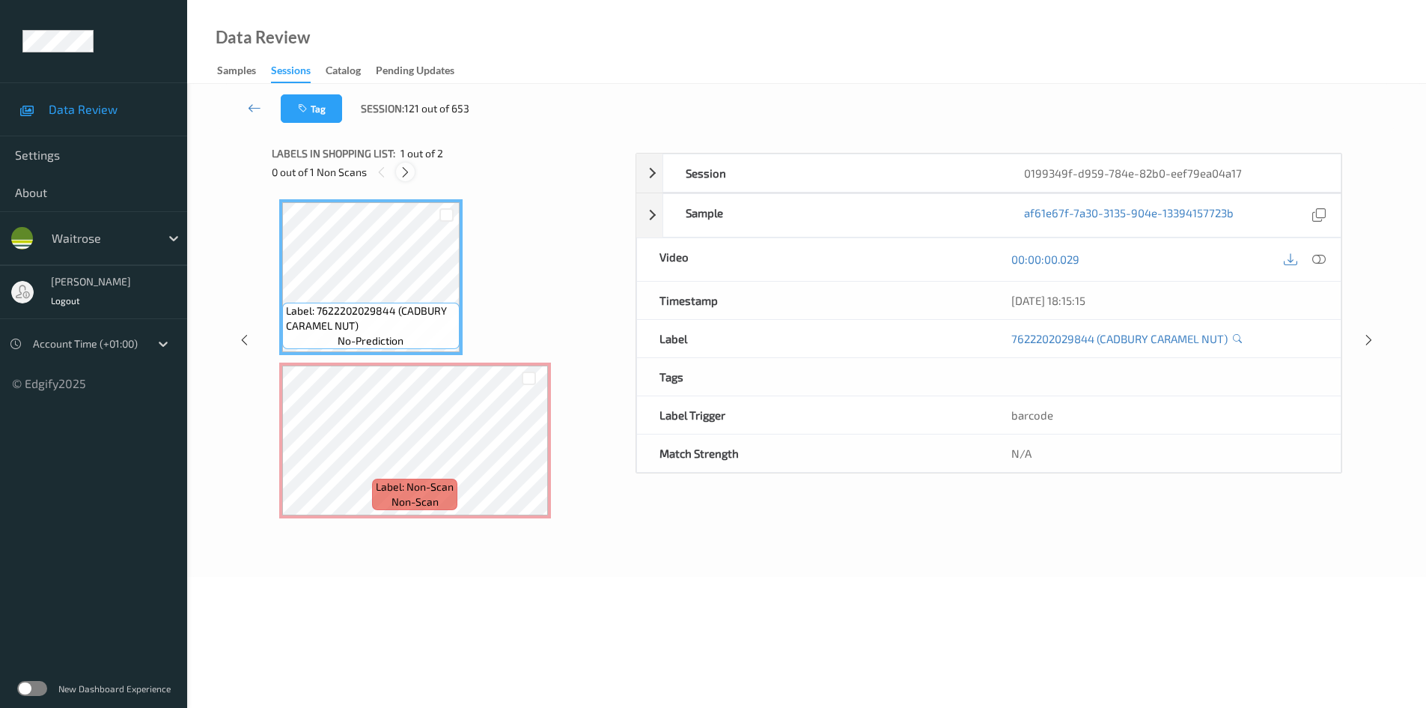
click at [404, 168] on icon at bounding box center [405, 171] width 13 height 13
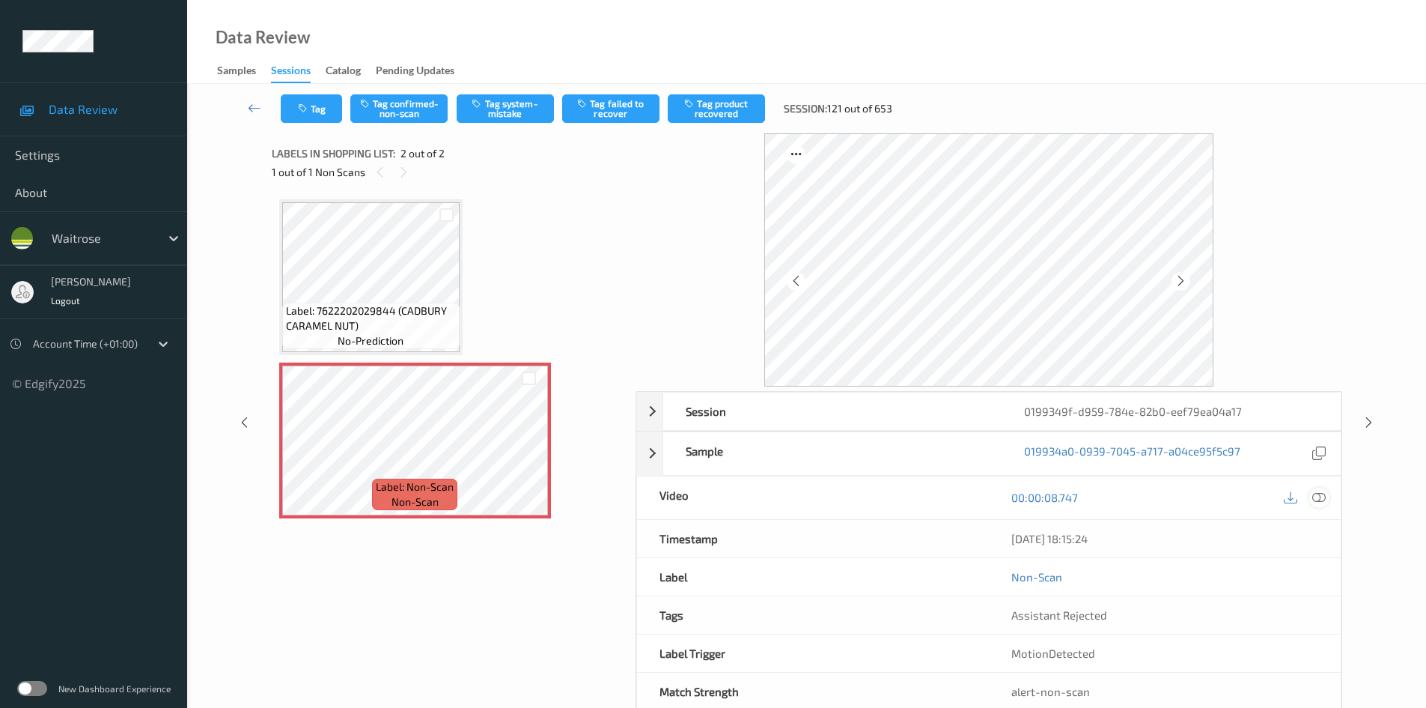
click at [1316, 495] on icon at bounding box center [1319, 496] width 13 height 13
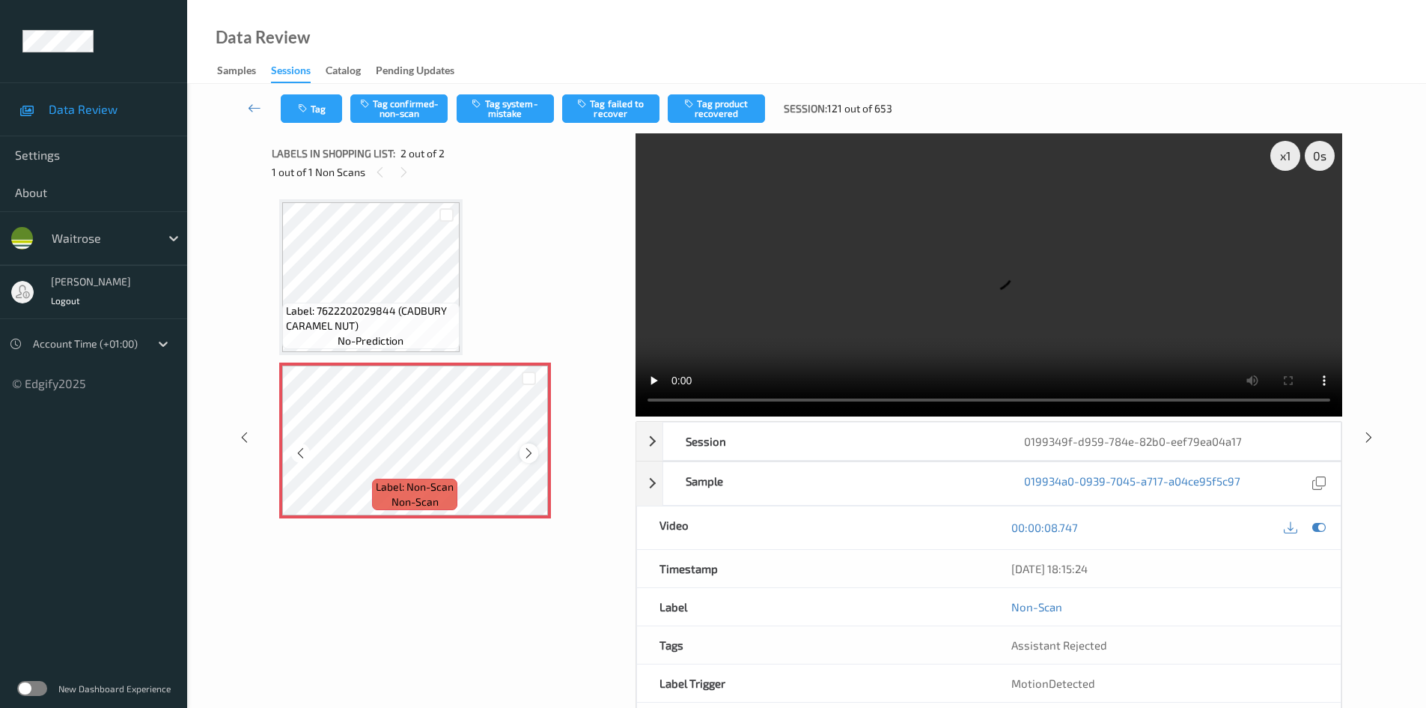
click at [525, 451] on icon at bounding box center [529, 452] width 13 height 13
click at [1282, 159] on div "x 1" at bounding box center [1286, 156] width 30 height 30
click at [1047, 297] on video at bounding box center [989, 274] width 707 height 283
click at [996, 316] on video at bounding box center [989, 274] width 707 height 283
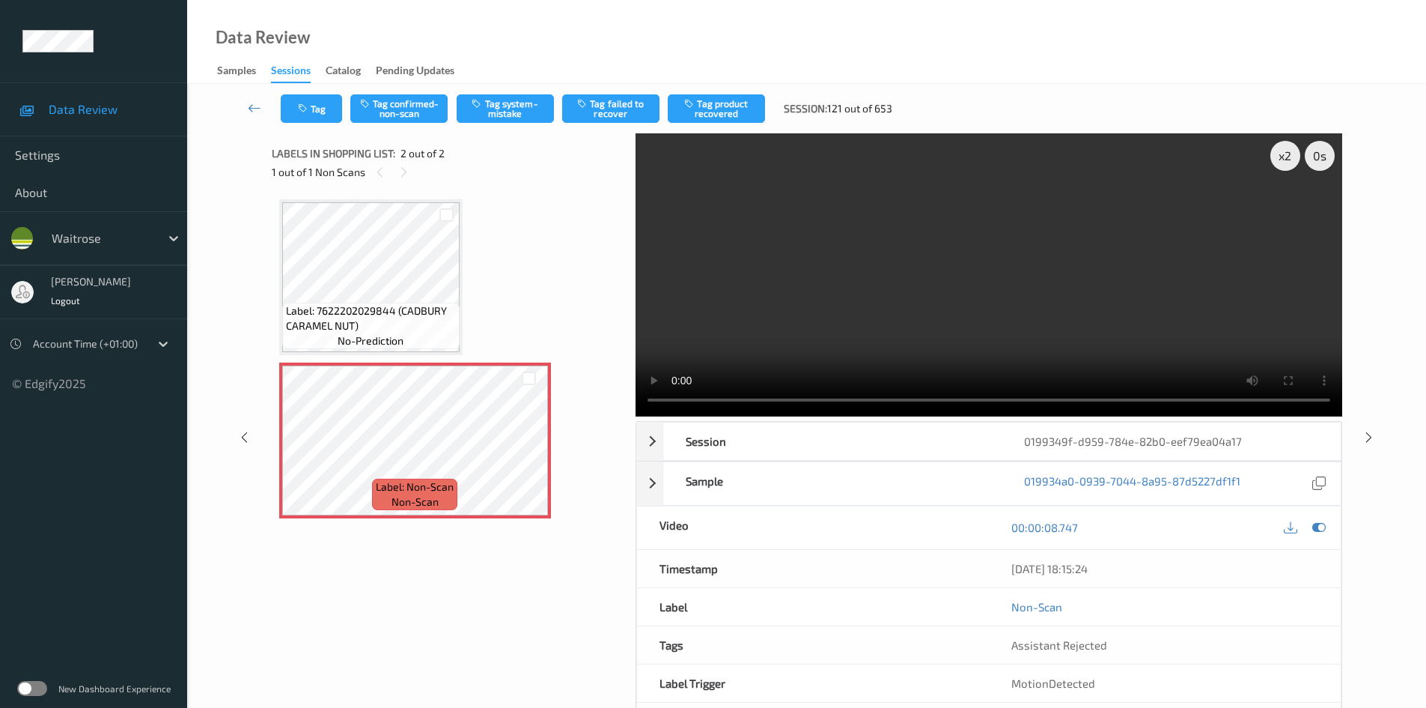
click at [923, 298] on video at bounding box center [989, 274] width 707 height 283
click at [502, 106] on button "Tag system-mistake" at bounding box center [505, 108] width 97 height 28
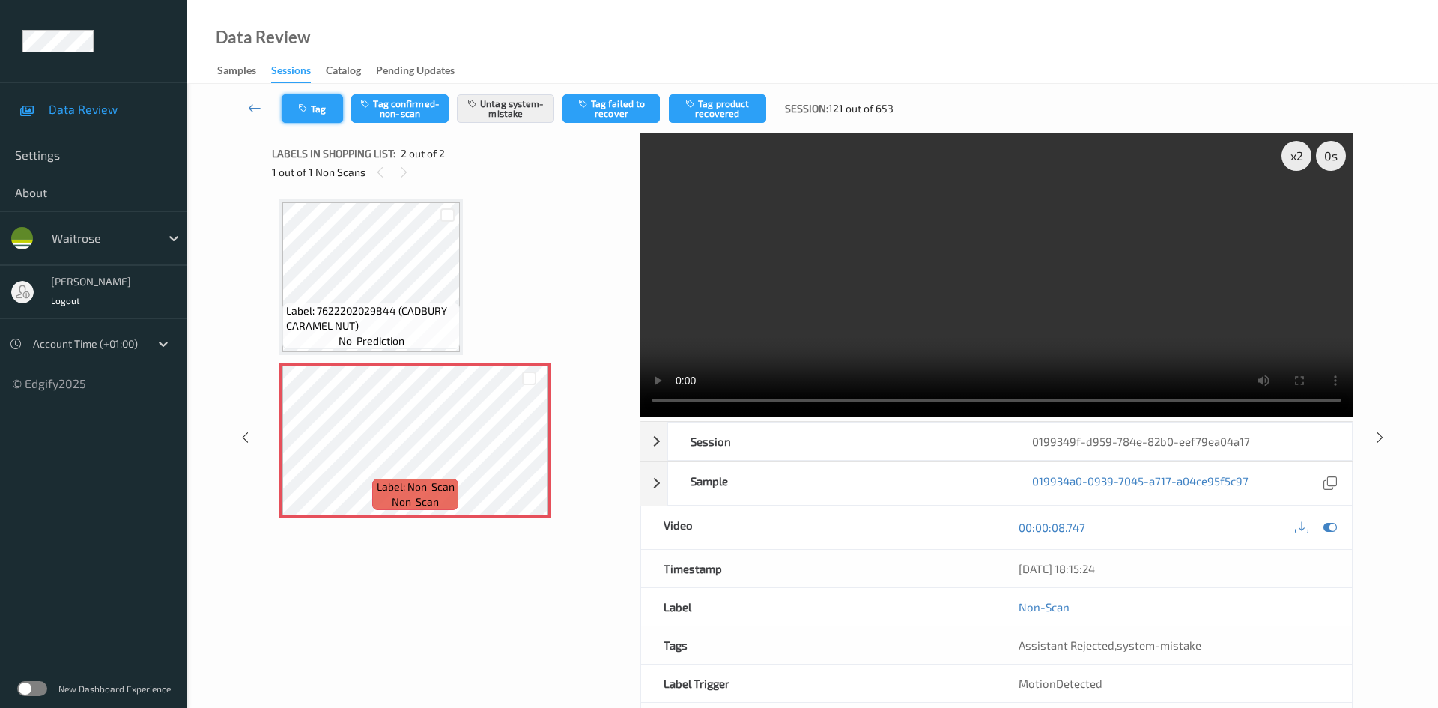
click at [319, 106] on button "Tag" at bounding box center [312, 108] width 61 height 28
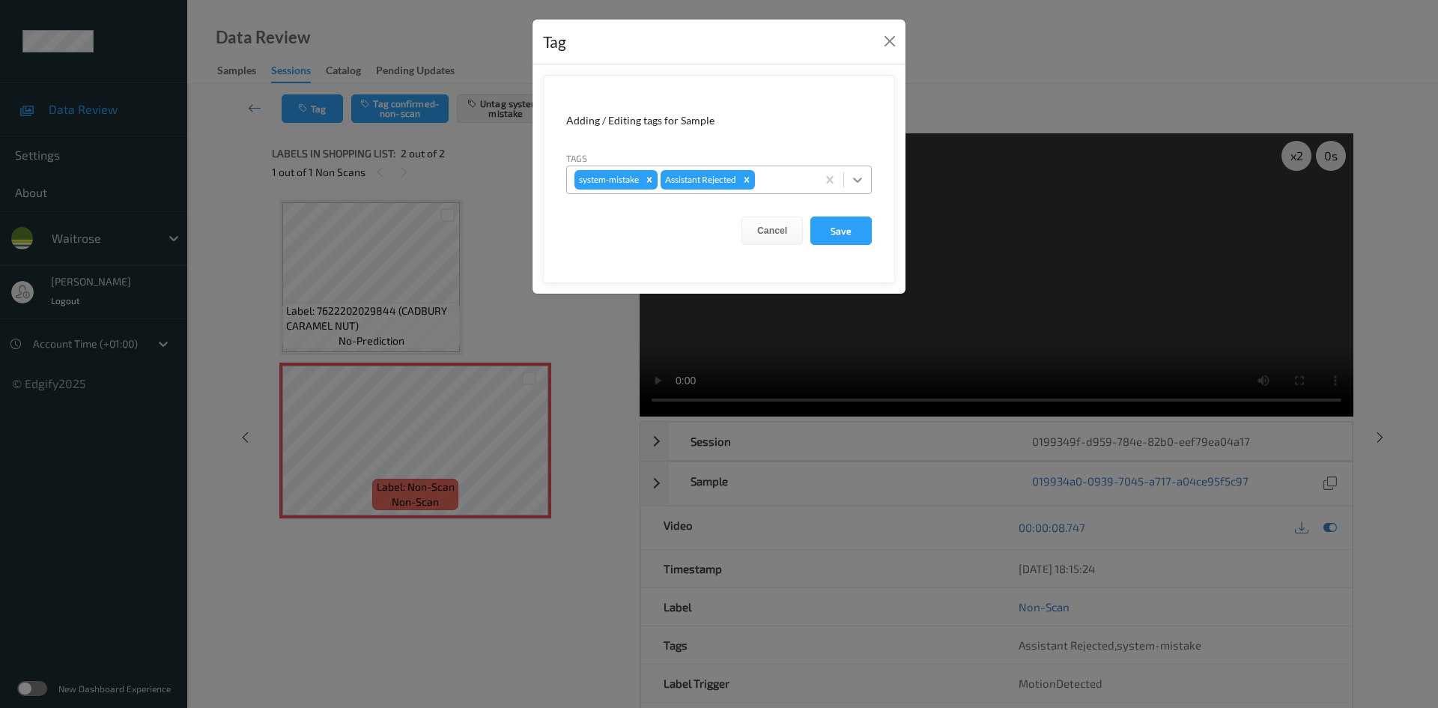
drag, startPoint x: 864, startPoint y: 176, endPoint x: 854, endPoint y: 187, distance: 14.9
click at [865, 176] on div at bounding box center [857, 179] width 27 height 27
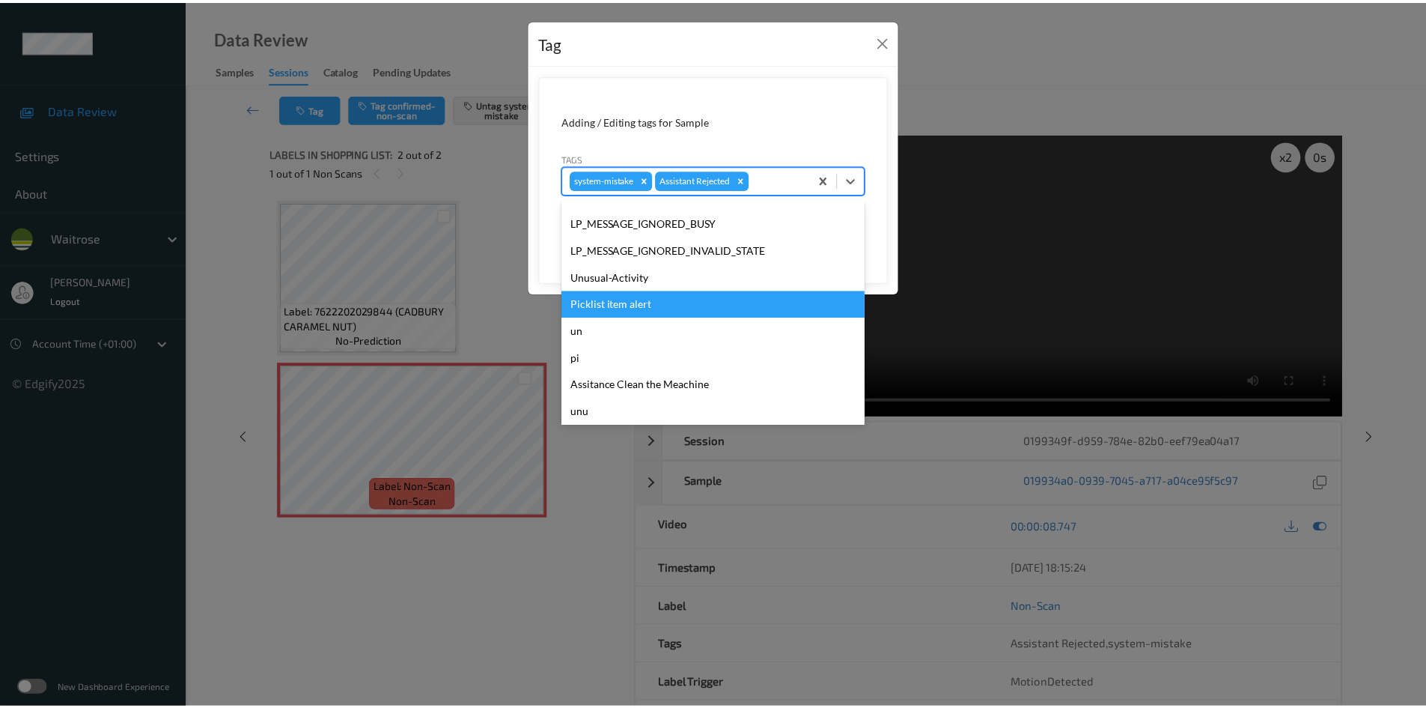
scroll to position [347, 0]
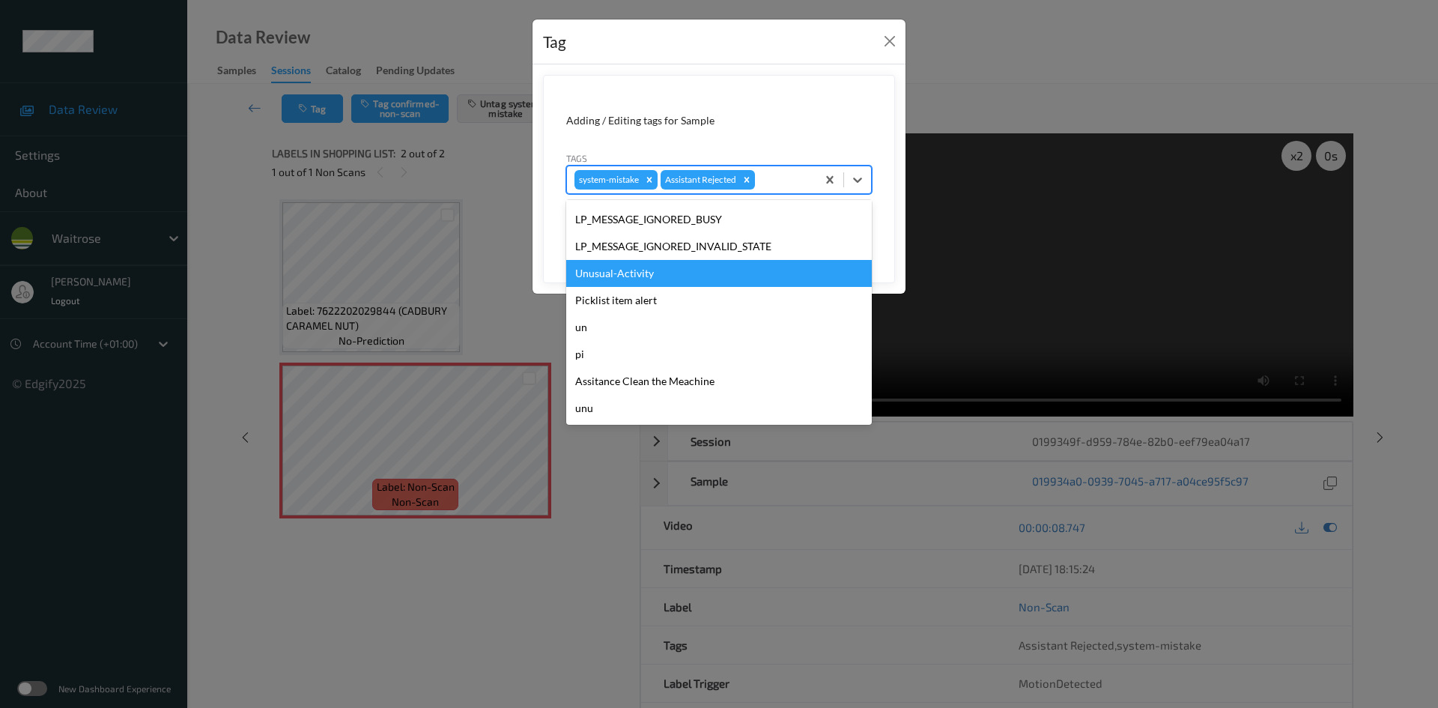
click at [626, 273] on div "Unusual-Activity" at bounding box center [719, 273] width 306 height 27
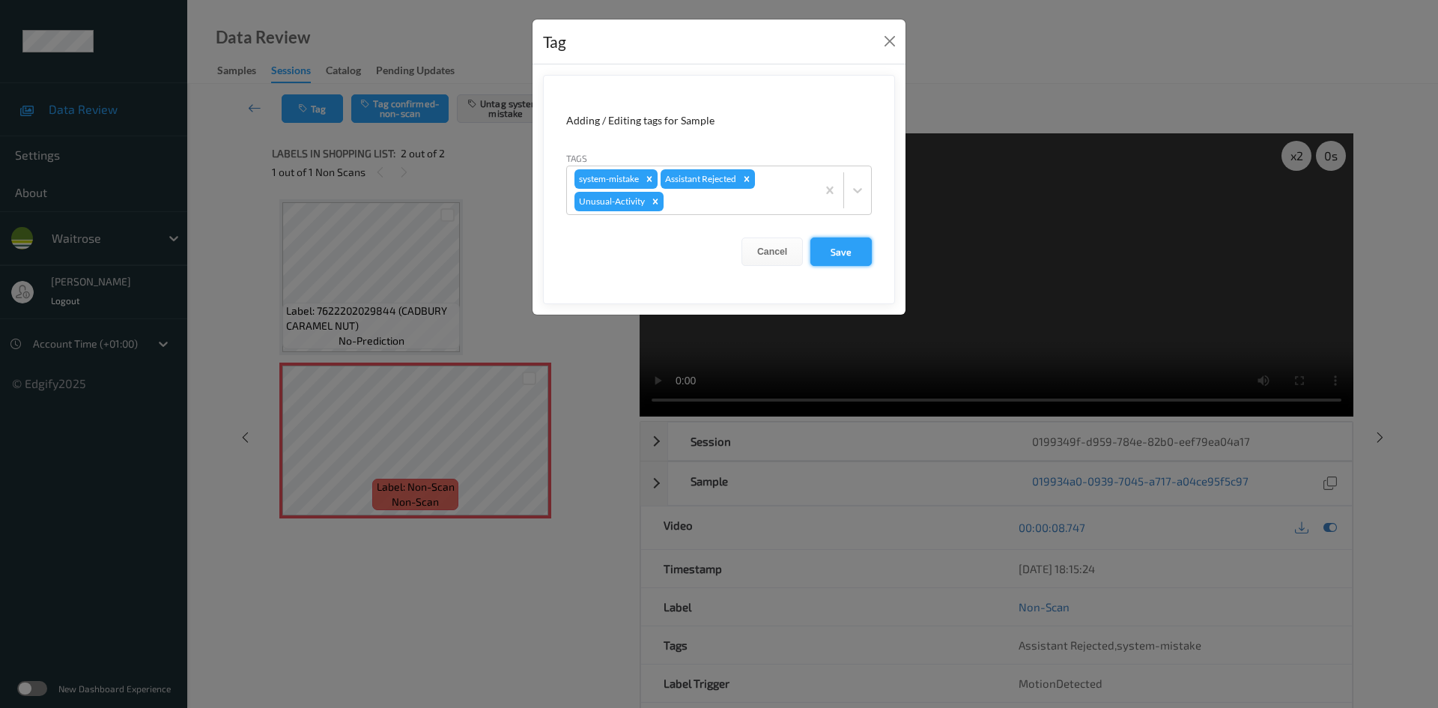
click at [836, 252] on button "Save" at bounding box center [840, 251] width 61 height 28
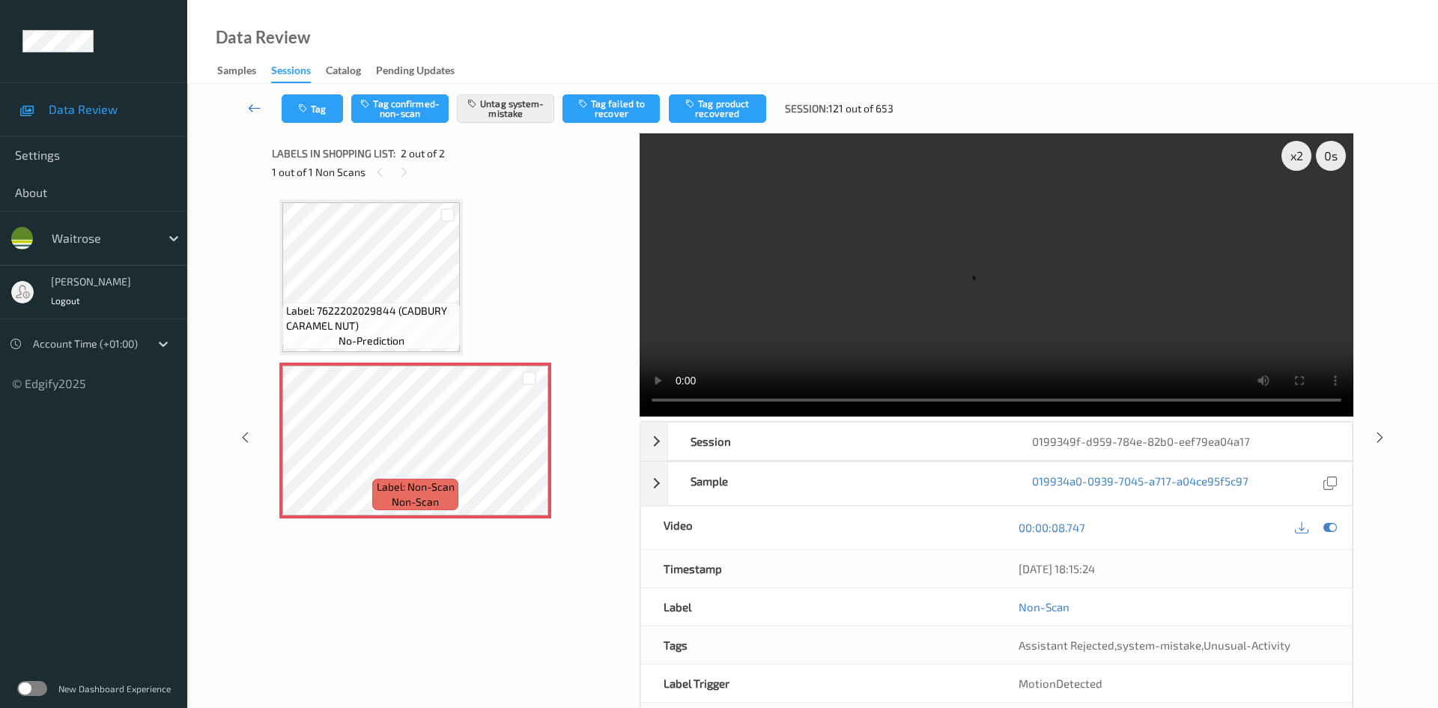
click at [249, 102] on icon at bounding box center [254, 107] width 13 height 15
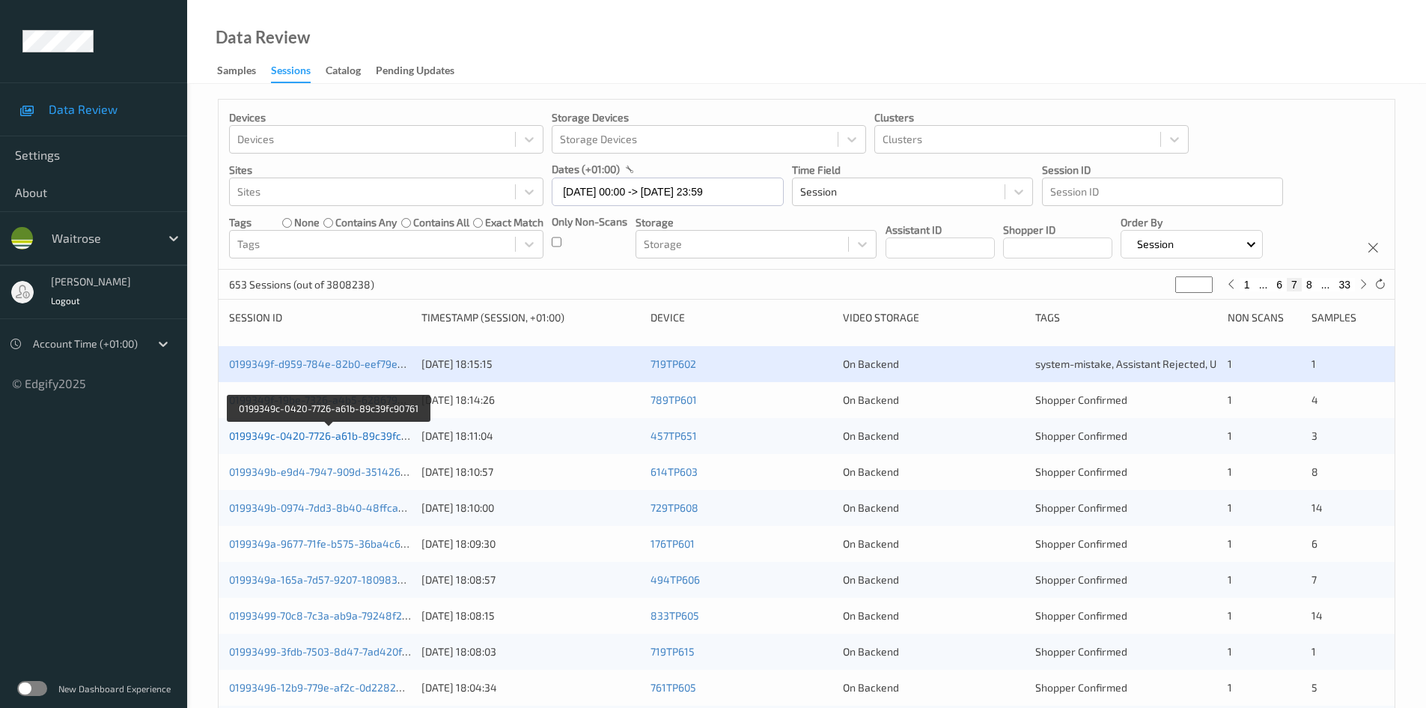
click at [303, 436] on link "0199349c-0420-7726-a61b-89c39fc90761" at bounding box center [329, 435] width 200 height 13
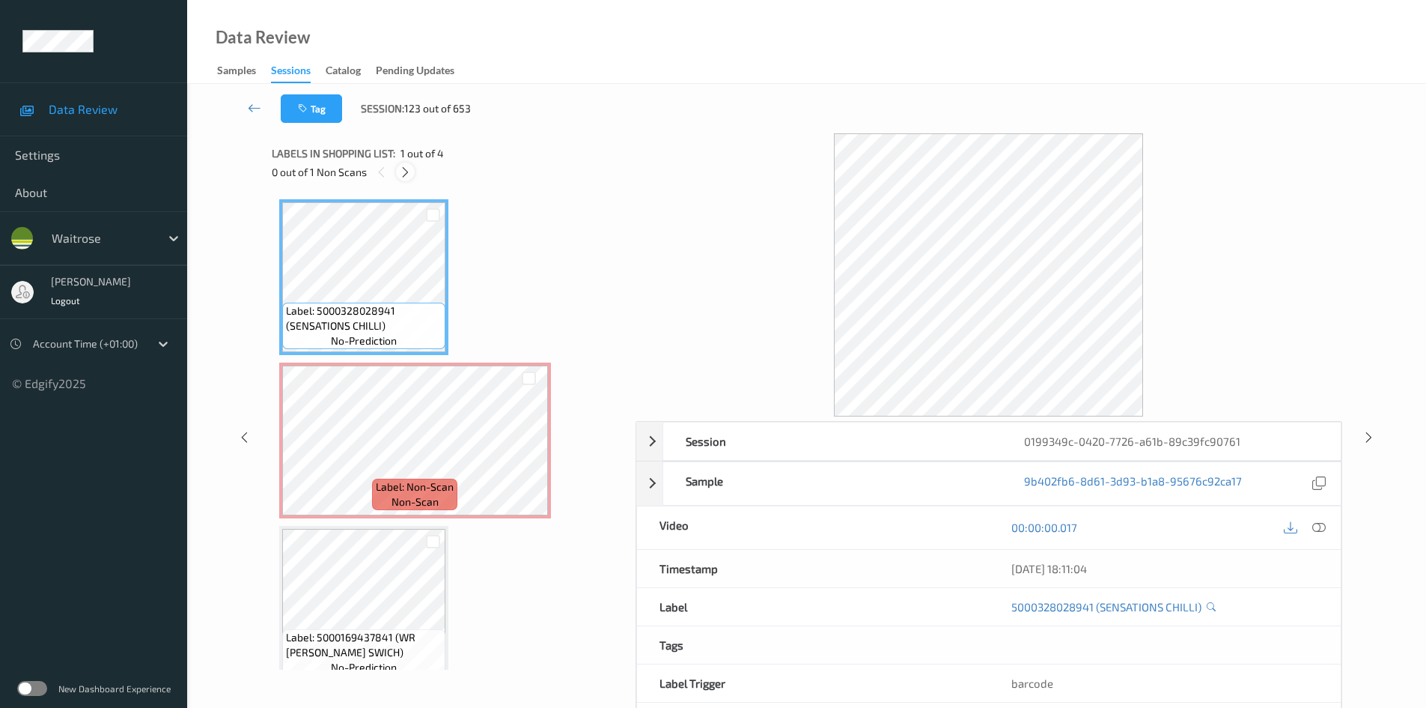
click at [402, 173] on icon at bounding box center [405, 171] width 13 height 13
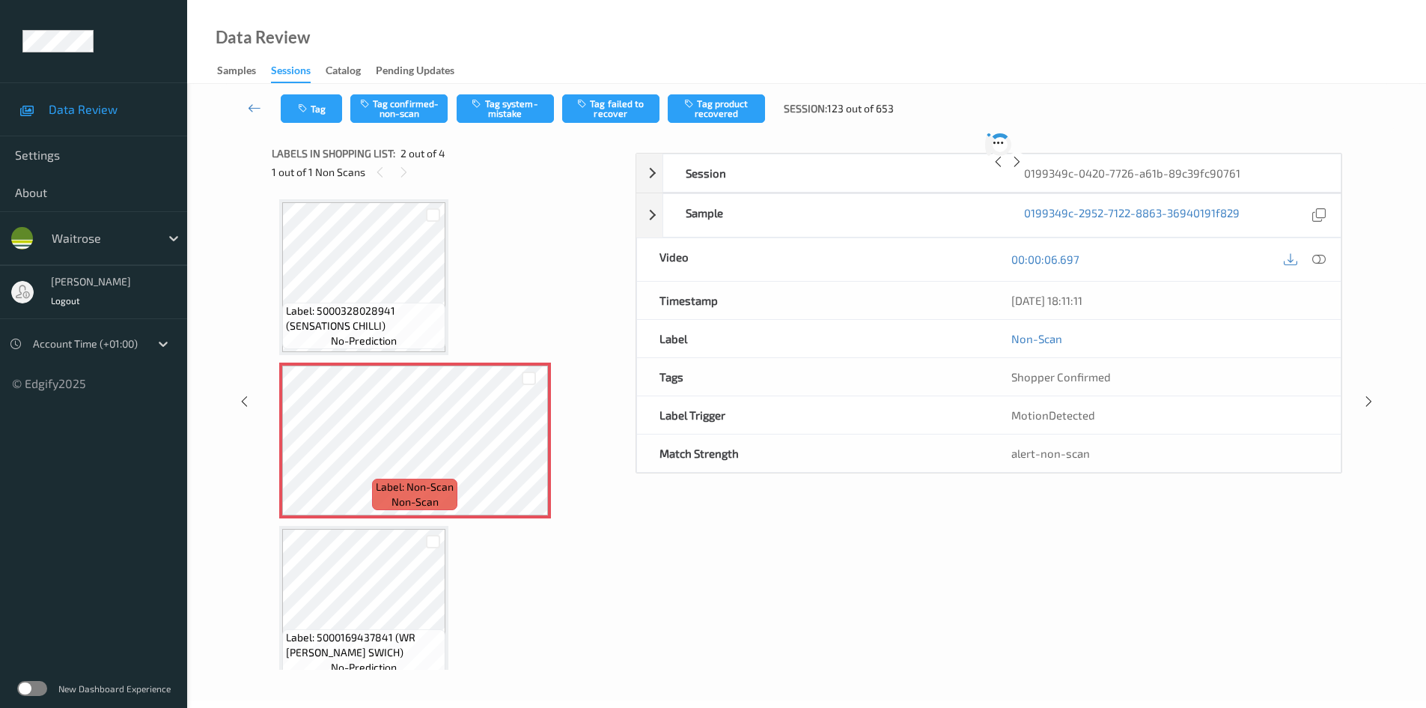
scroll to position [7, 0]
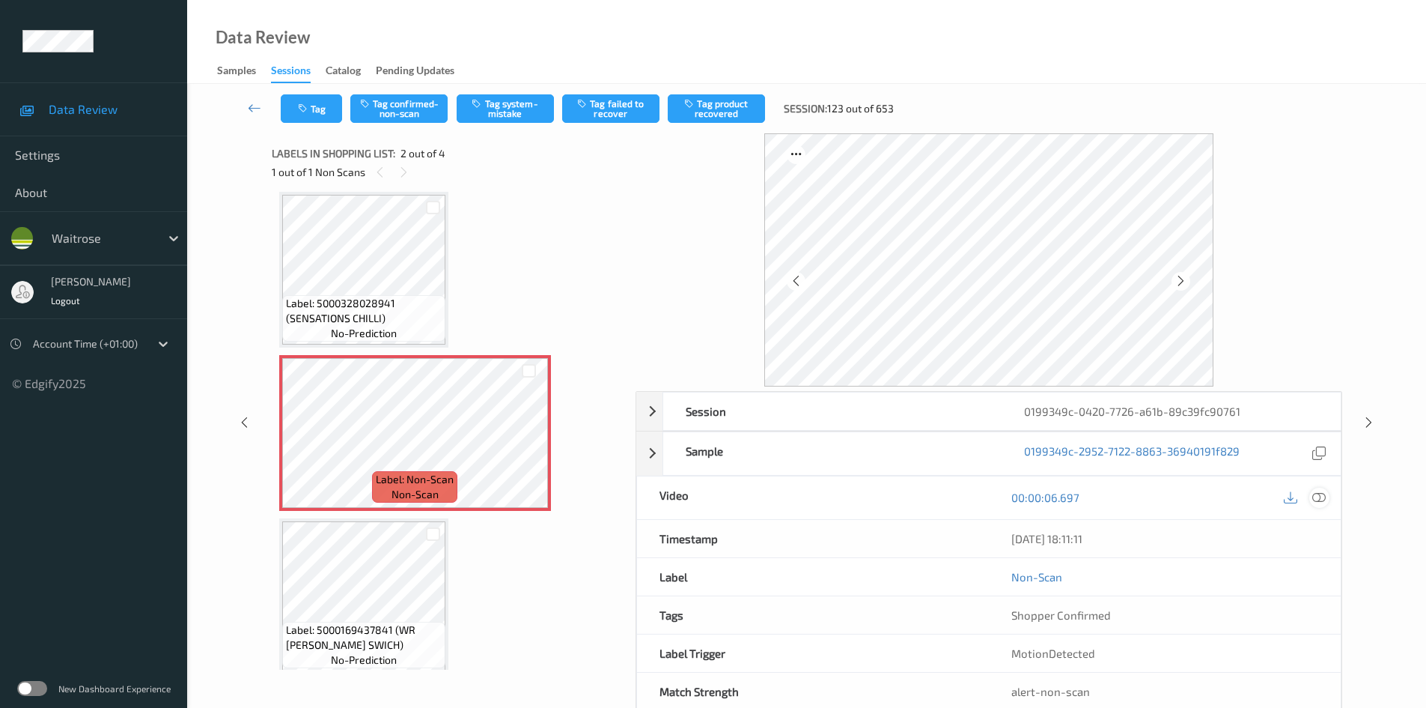
click at [1327, 497] on div at bounding box center [1320, 497] width 20 height 20
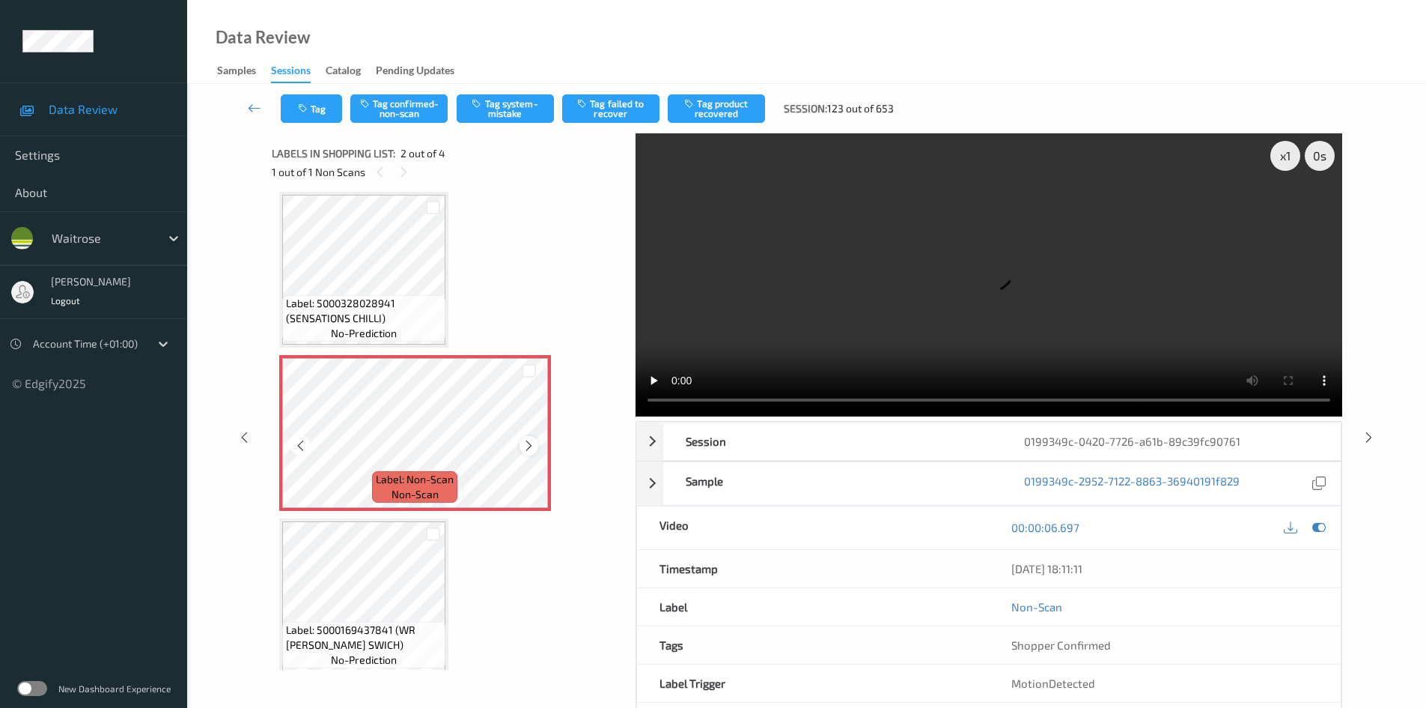
click at [524, 443] on icon at bounding box center [529, 445] width 13 height 13
click at [527, 443] on icon at bounding box center [529, 445] width 13 height 13
click at [526, 444] on icon at bounding box center [529, 445] width 13 height 13
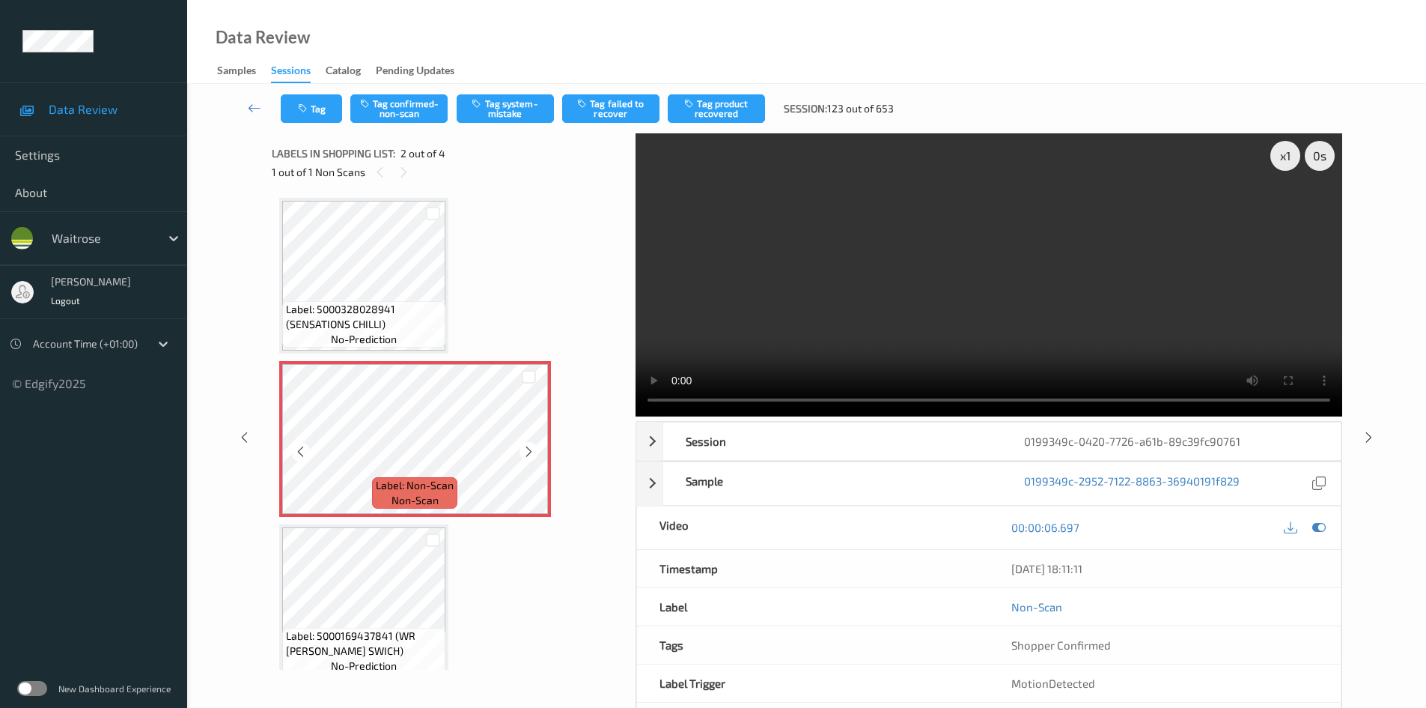
scroll to position [0, 0]
click at [896, 326] on video at bounding box center [989, 274] width 707 height 283
click at [770, 321] on video at bounding box center [989, 274] width 707 height 283
drag, startPoint x: 1279, startPoint y: 156, endPoint x: 1283, endPoint y: 168, distance: 12.6
click at [1281, 164] on div "x 1" at bounding box center [1286, 156] width 30 height 30
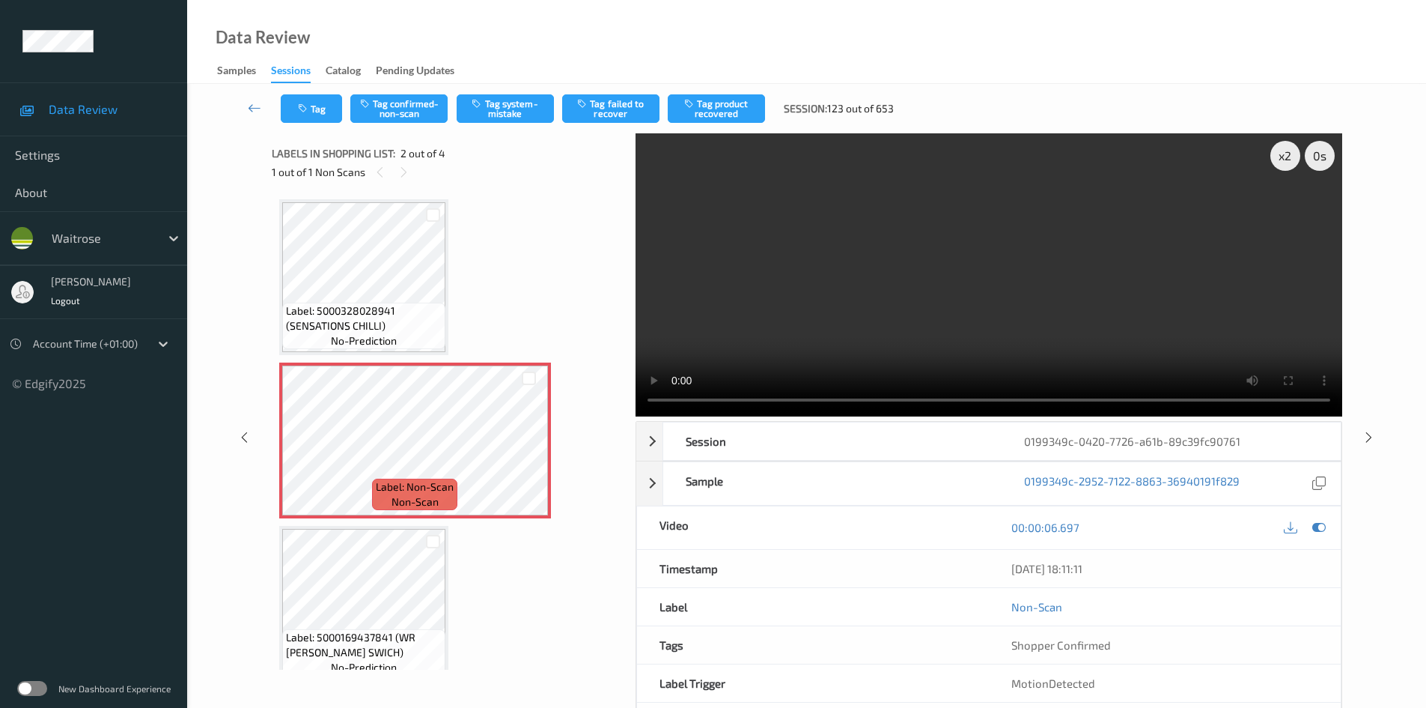
click at [1038, 314] on video at bounding box center [989, 274] width 707 height 283
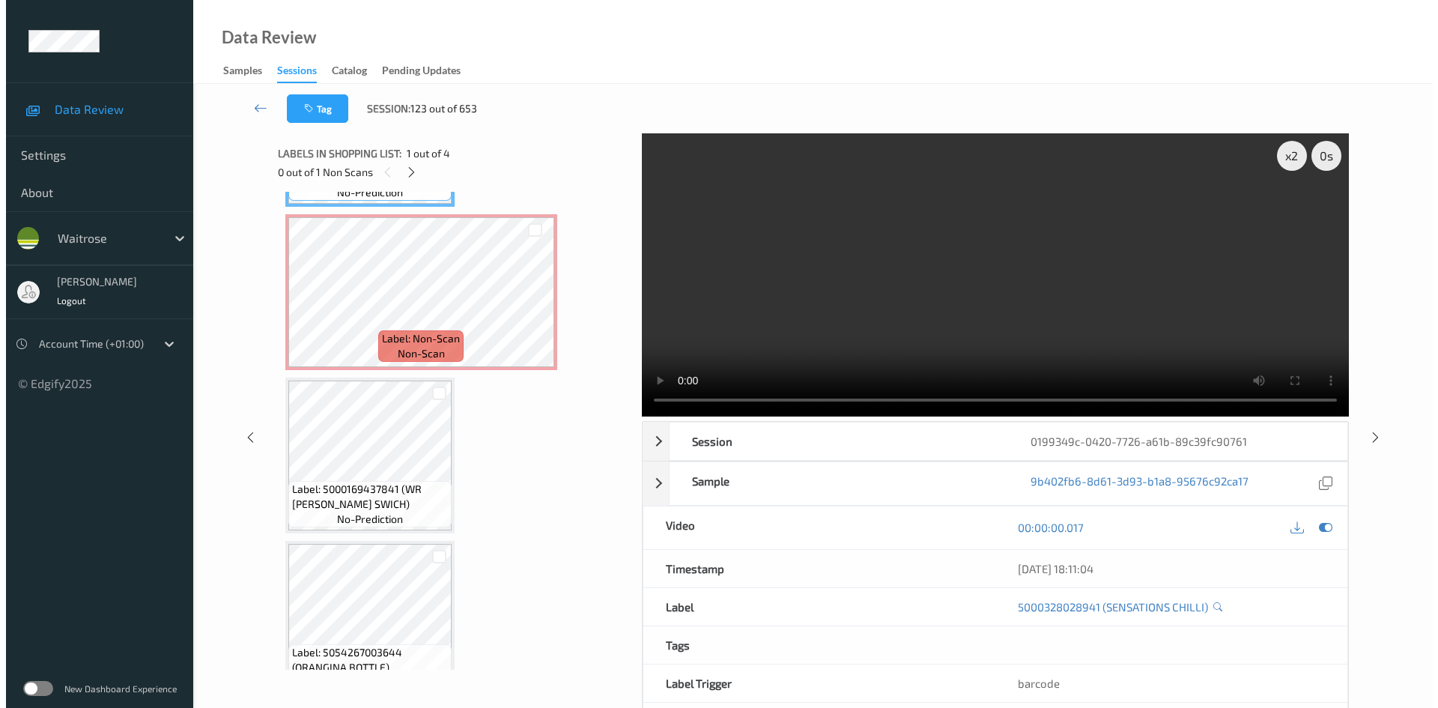
scroll to position [150, 0]
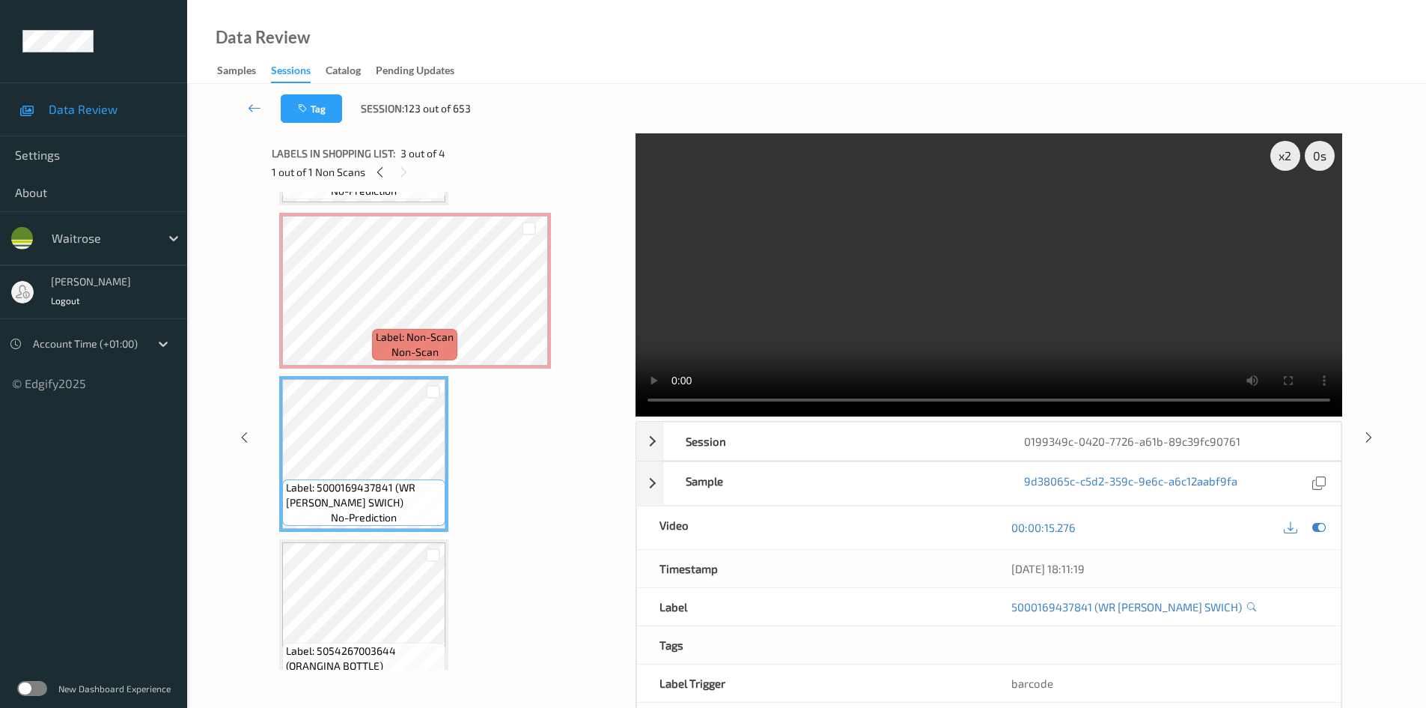
click at [842, 319] on video at bounding box center [989, 274] width 707 height 283
click at [1006, 315] on video at bounding box center [989, 274] width 707 height 283
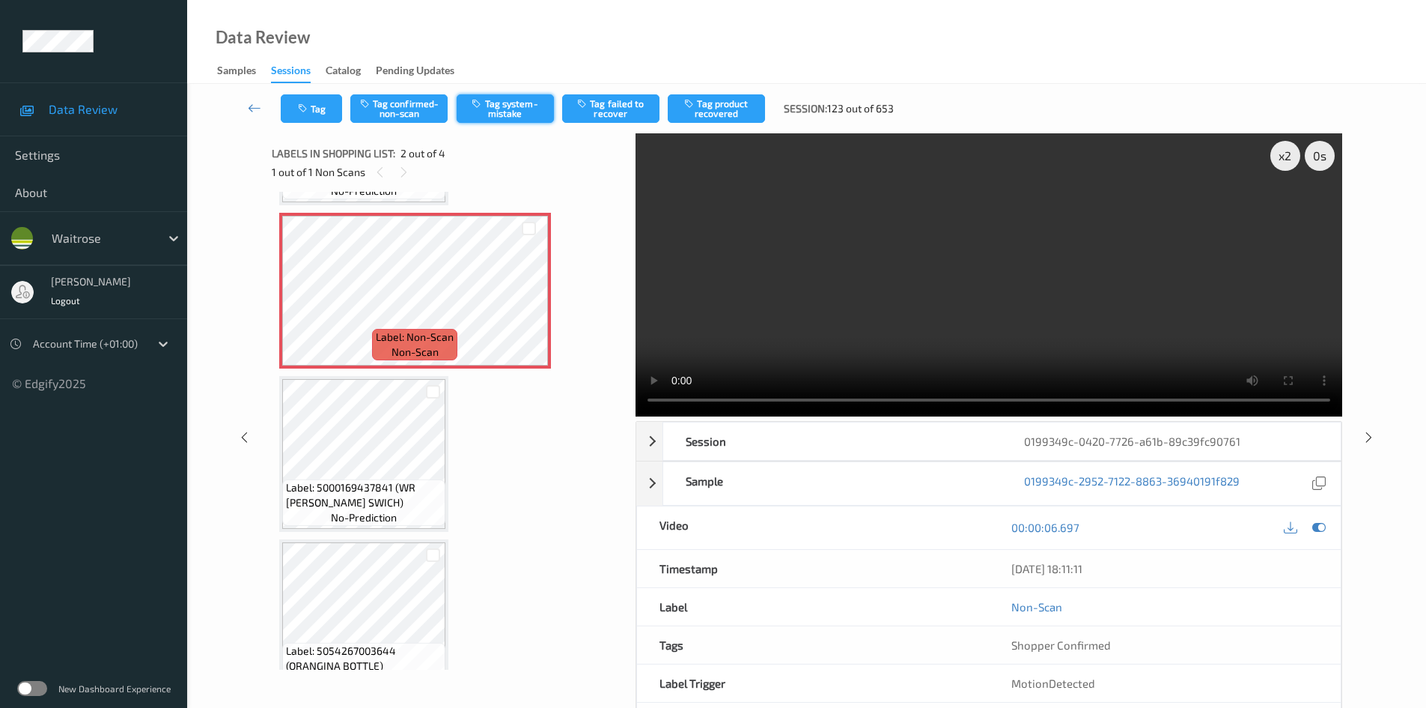
click at [520, 111] on button "Tag system-mistake" at bounding box center [505, 108] width 97 height 28
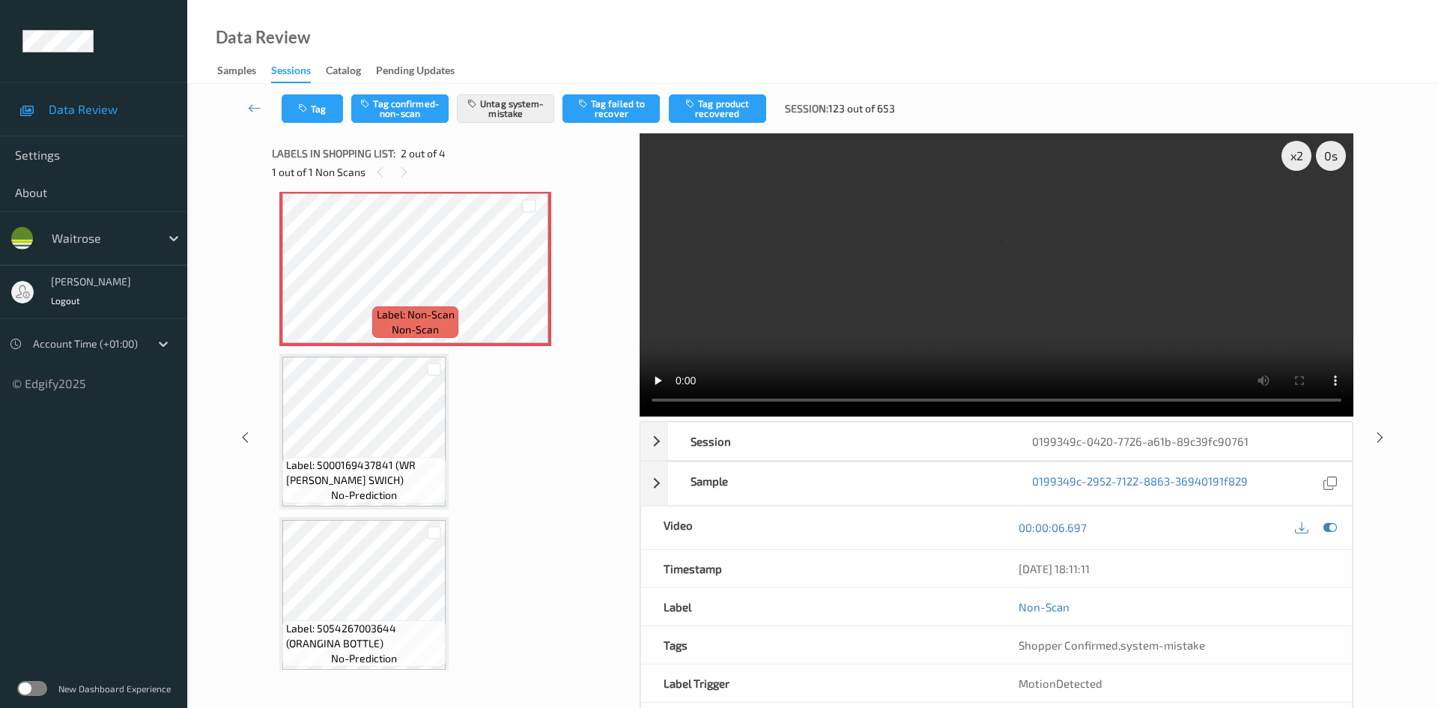
scroll to position [183, 0]
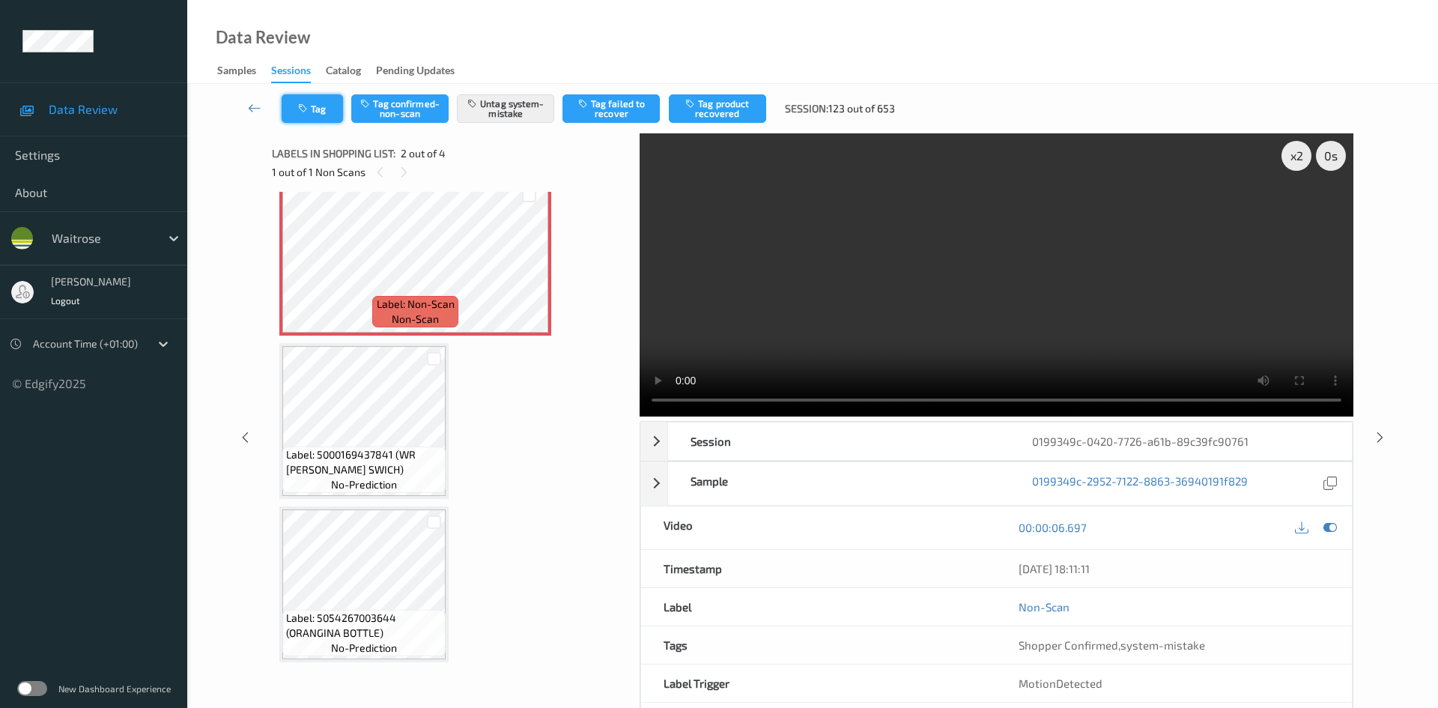
click at [326, 119] on button "Tag" at bounding box center [312, 108] width 61 height 28
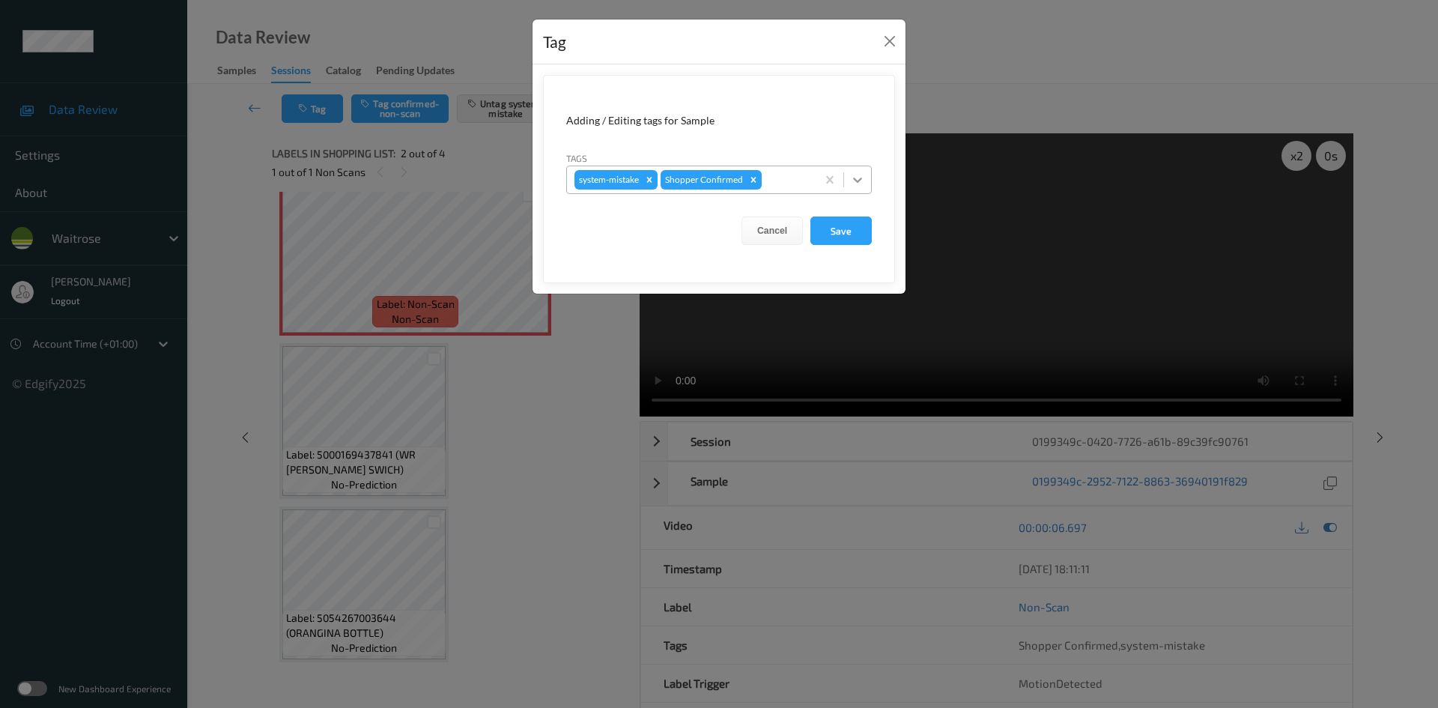
click at [853, 183] on icon at bounding box center [857, 179] width 15 height 15
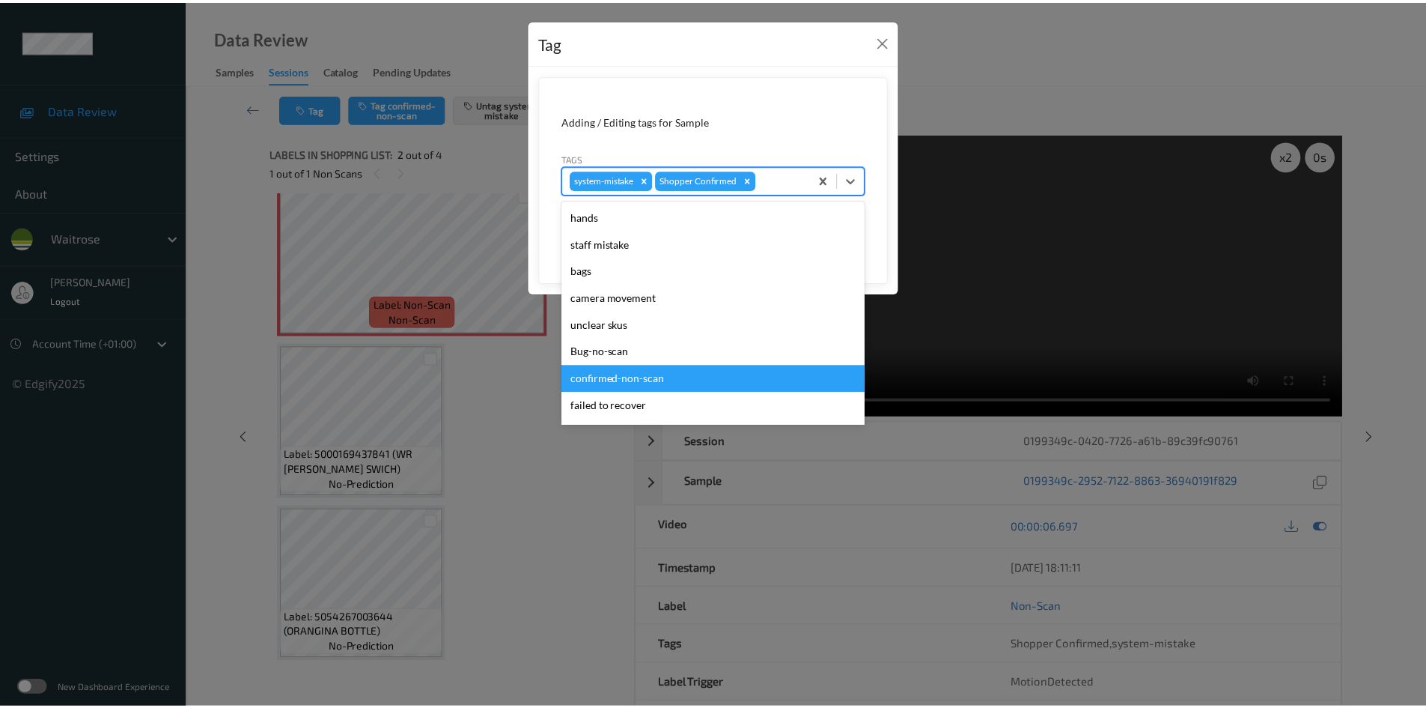
scroll to position [225, 0]
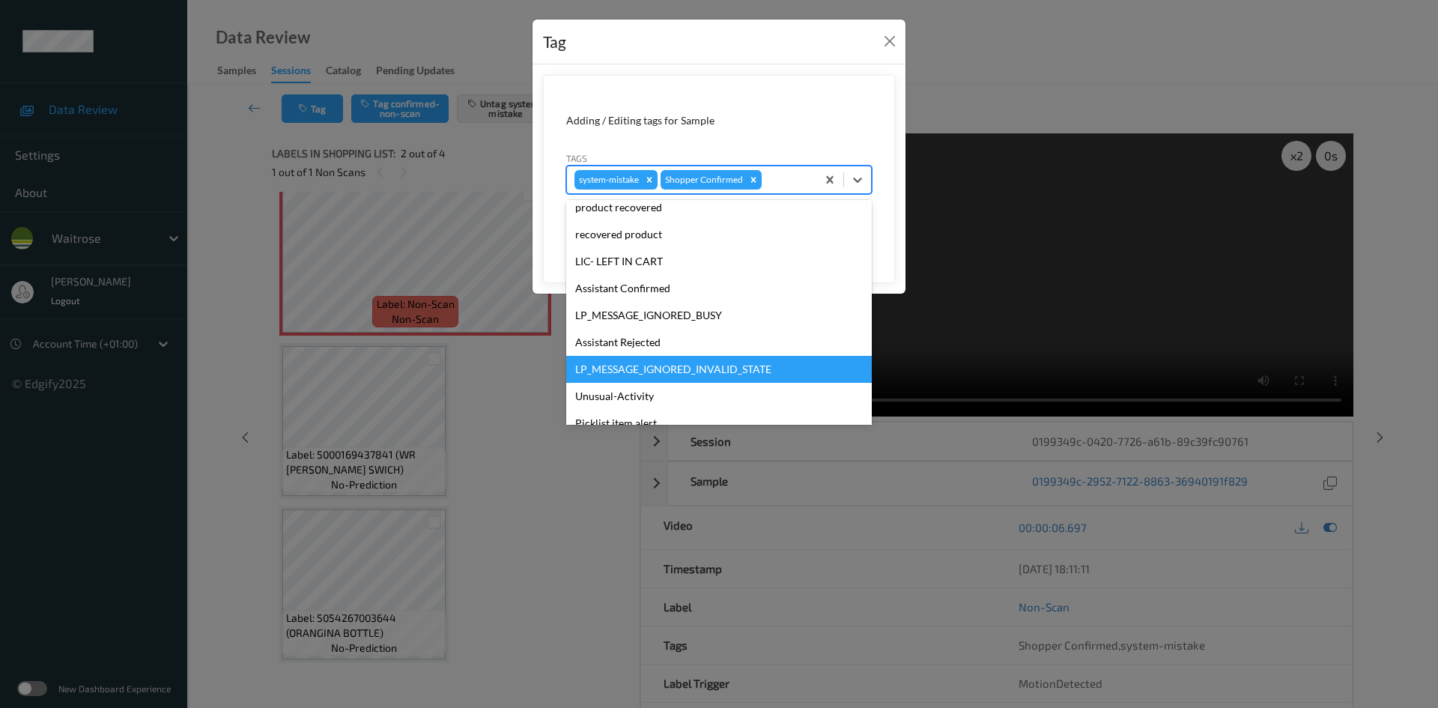
click at [624, 389] on div "Unusual-Activity" at bounding box center [719, 396] width 306 height 27
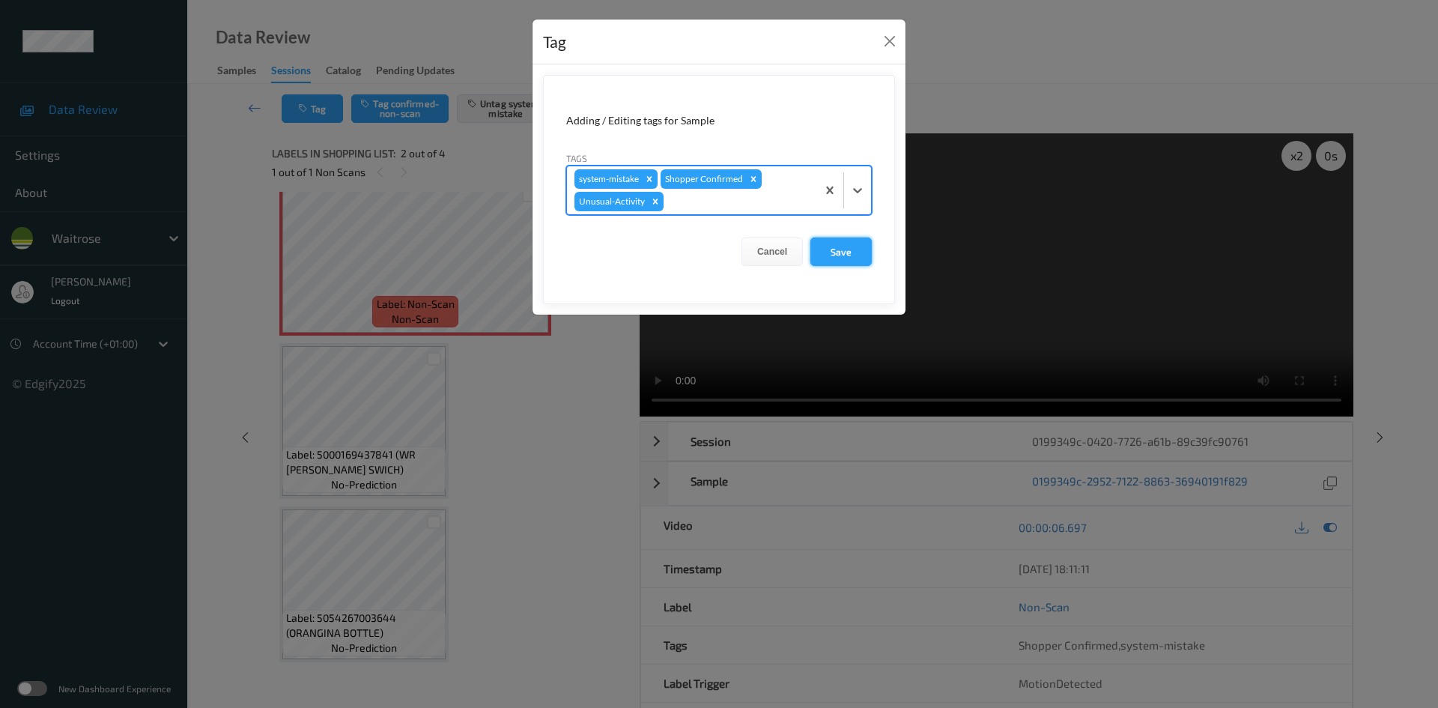
click at [854, 252] on button "Save" at bounding box center [840, 251] width 61 height 28
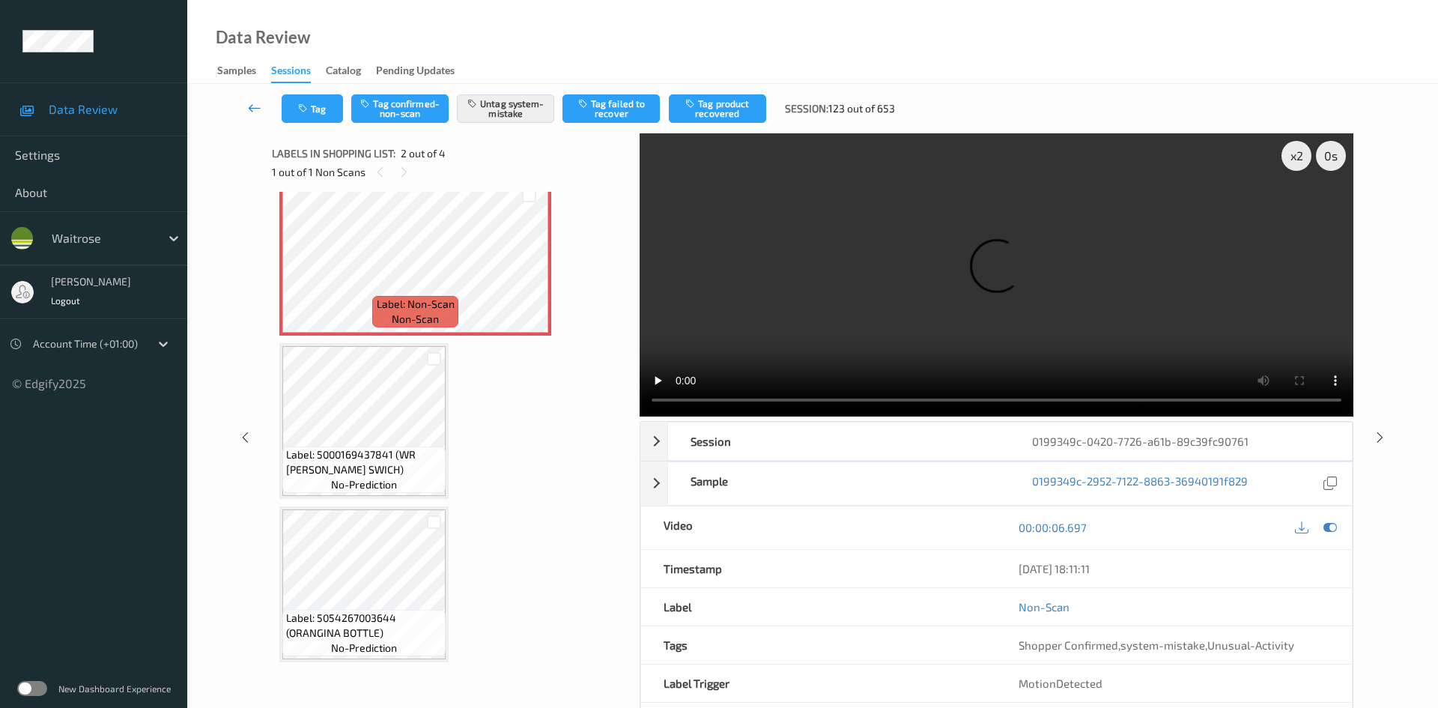
click at [251, 97] on link at bounding box center [254, 108] width 53 height 28
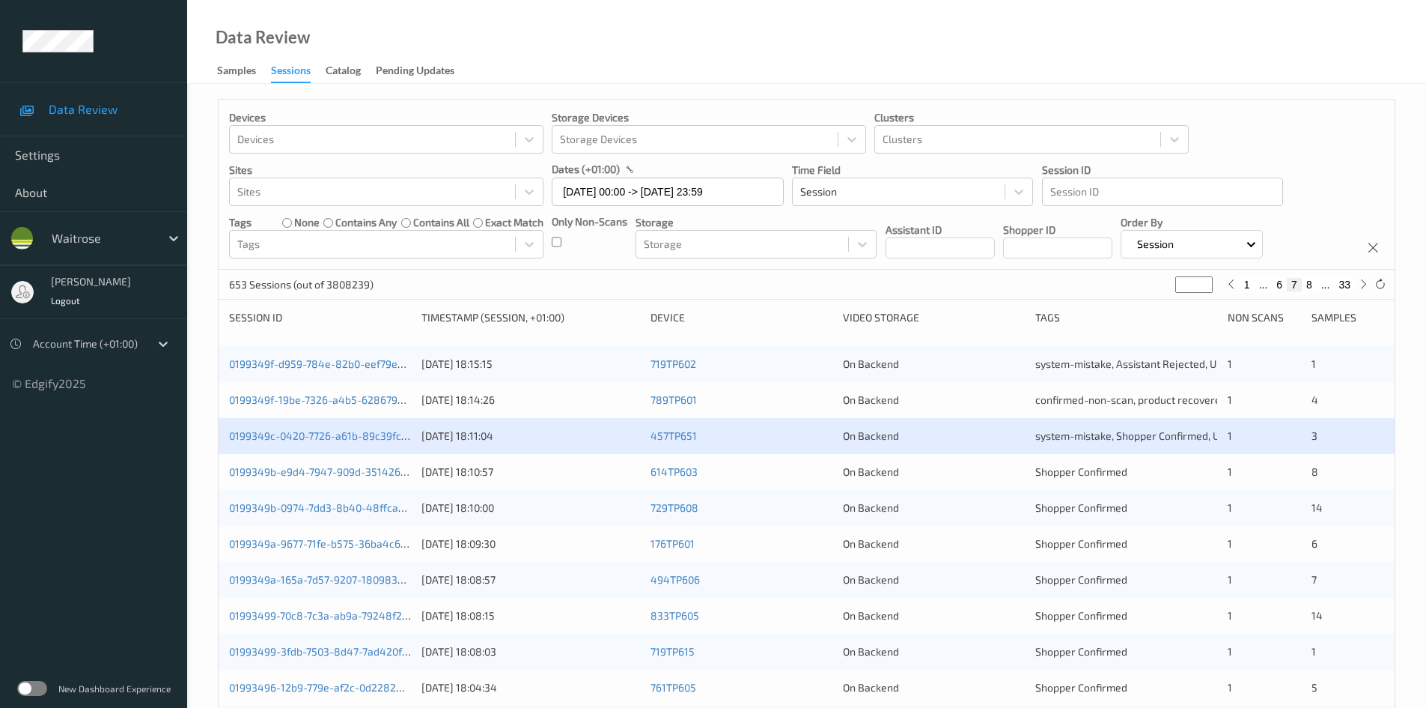
scroll to position [75, 0]
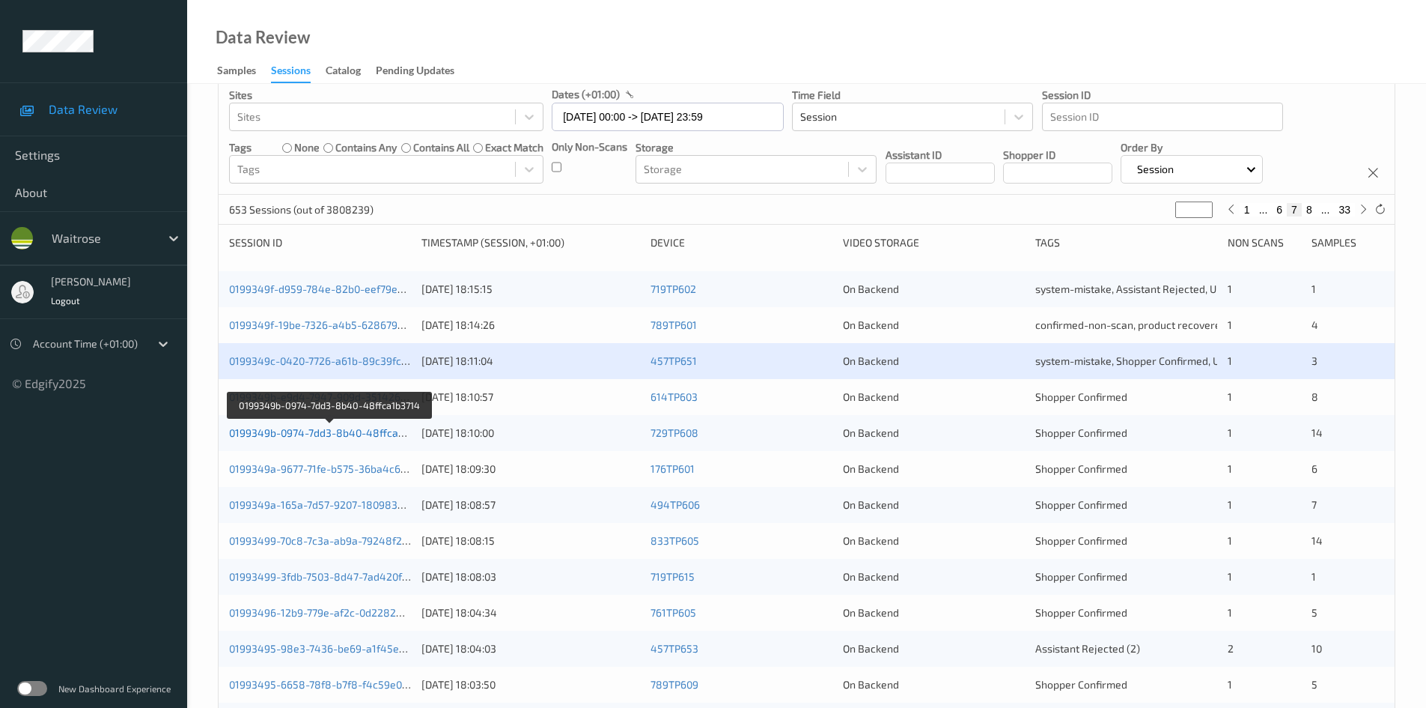
click at [301, 435] on link "0199349b-0974-7dd3-8b40-48ffca1b3714" at bounding box center [330, 432] width 202 height 13
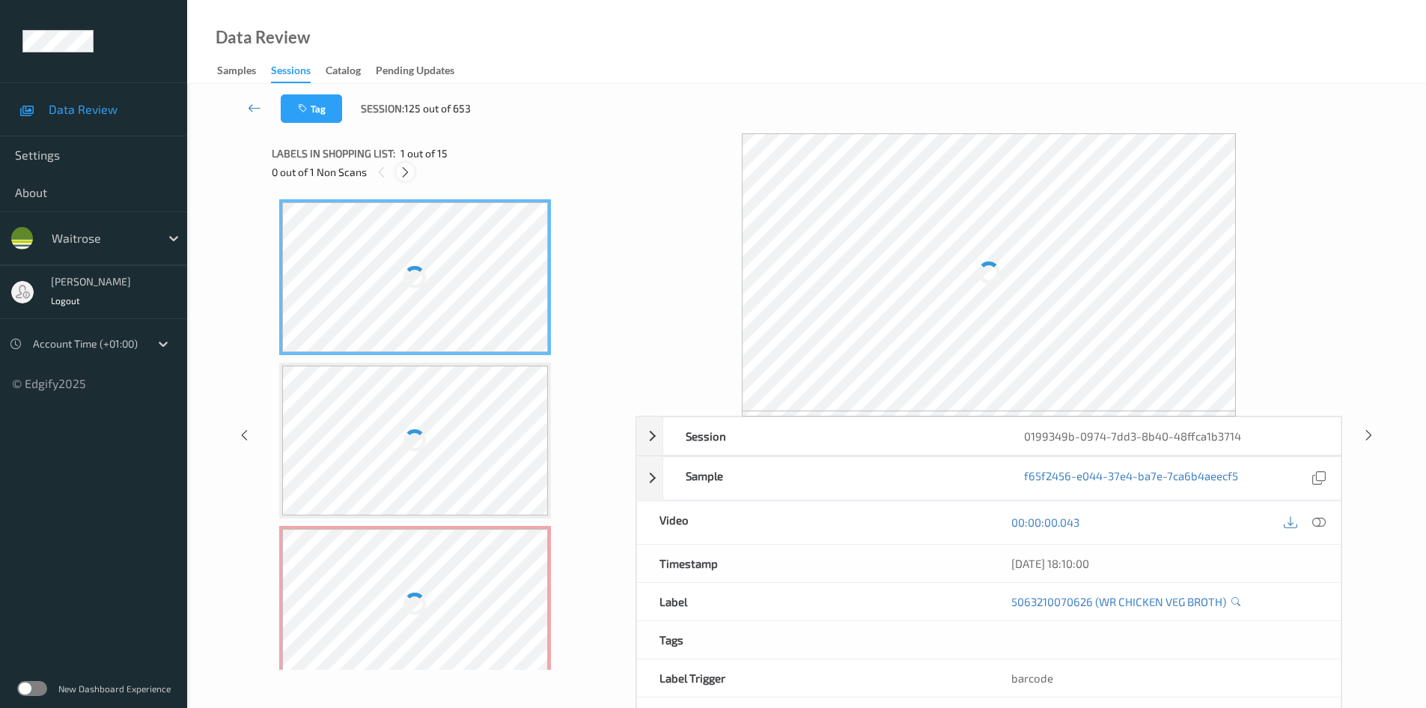
click at [401, 170] on icon at bounding box center [405, 171] width 13 height 13
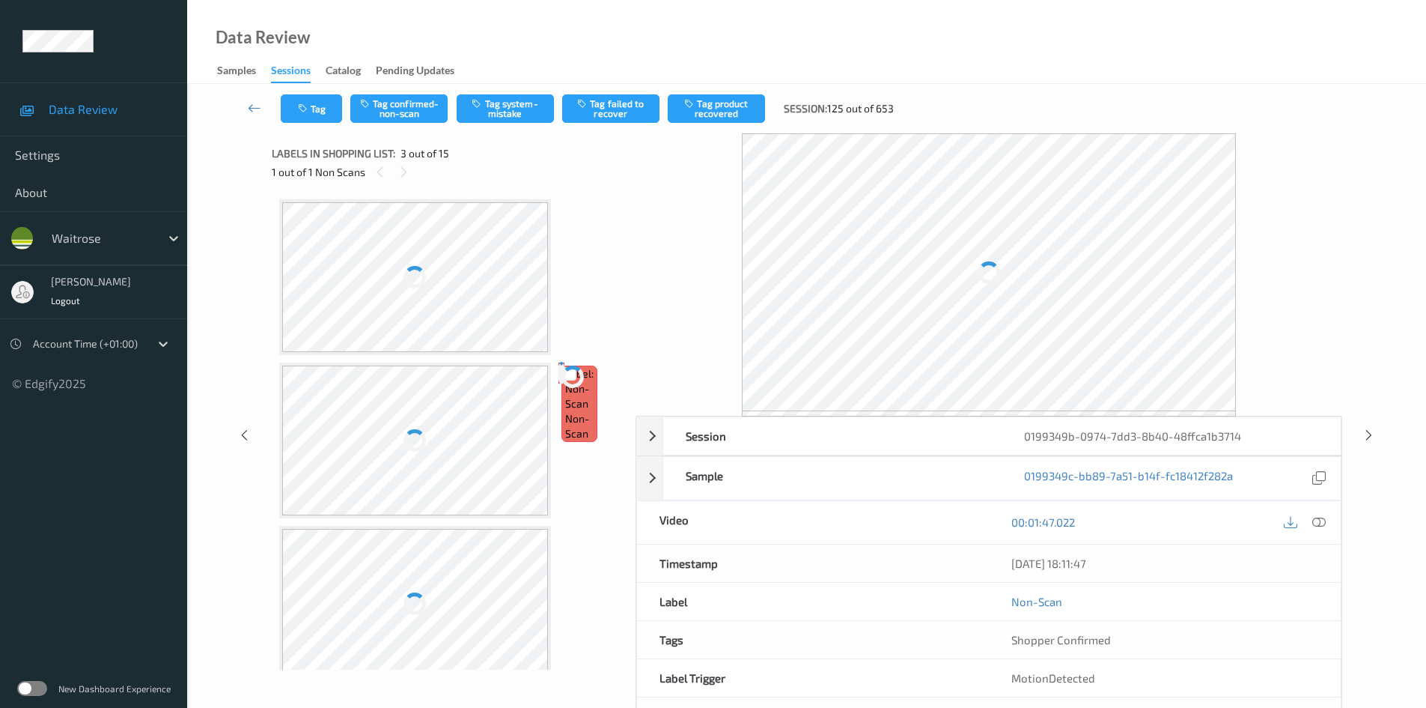
scroll to position [171, 0]
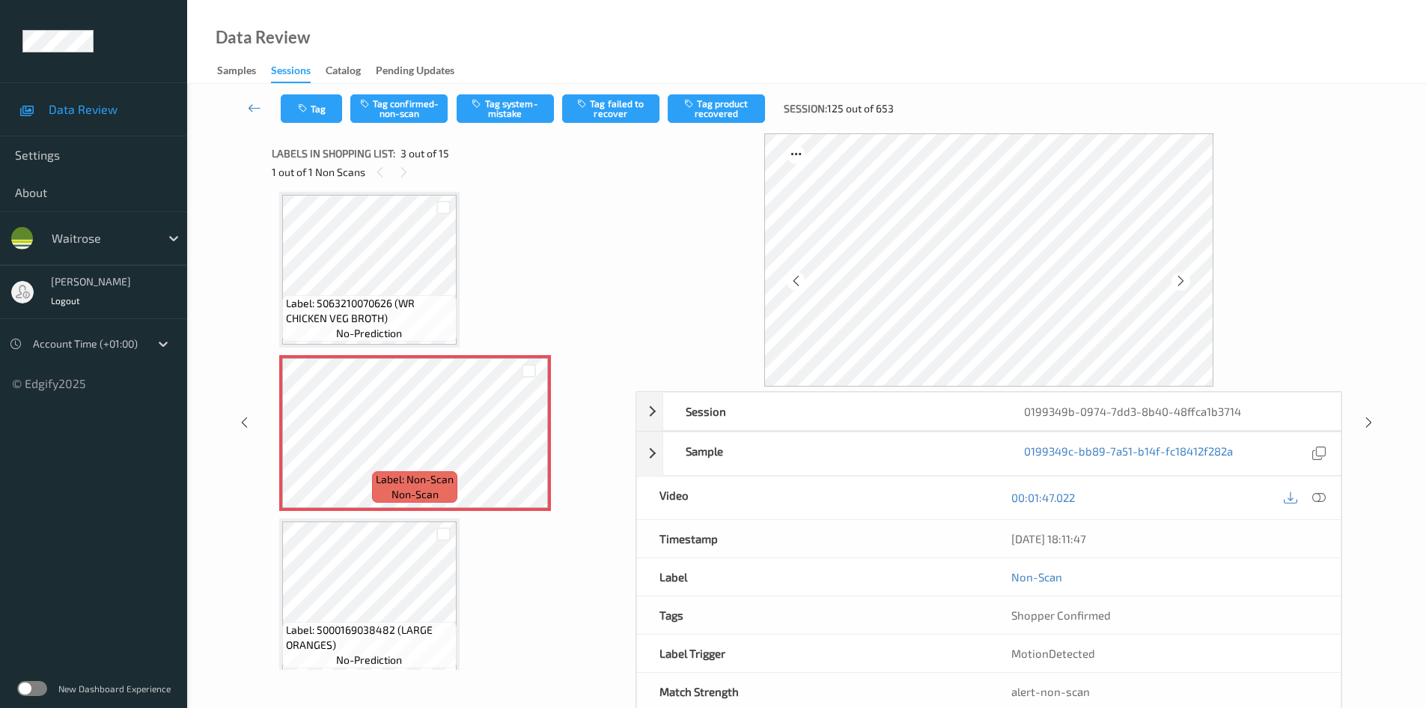
click at [1321, 496] on icon at bounding box center [1319, 496] width 13 height 13
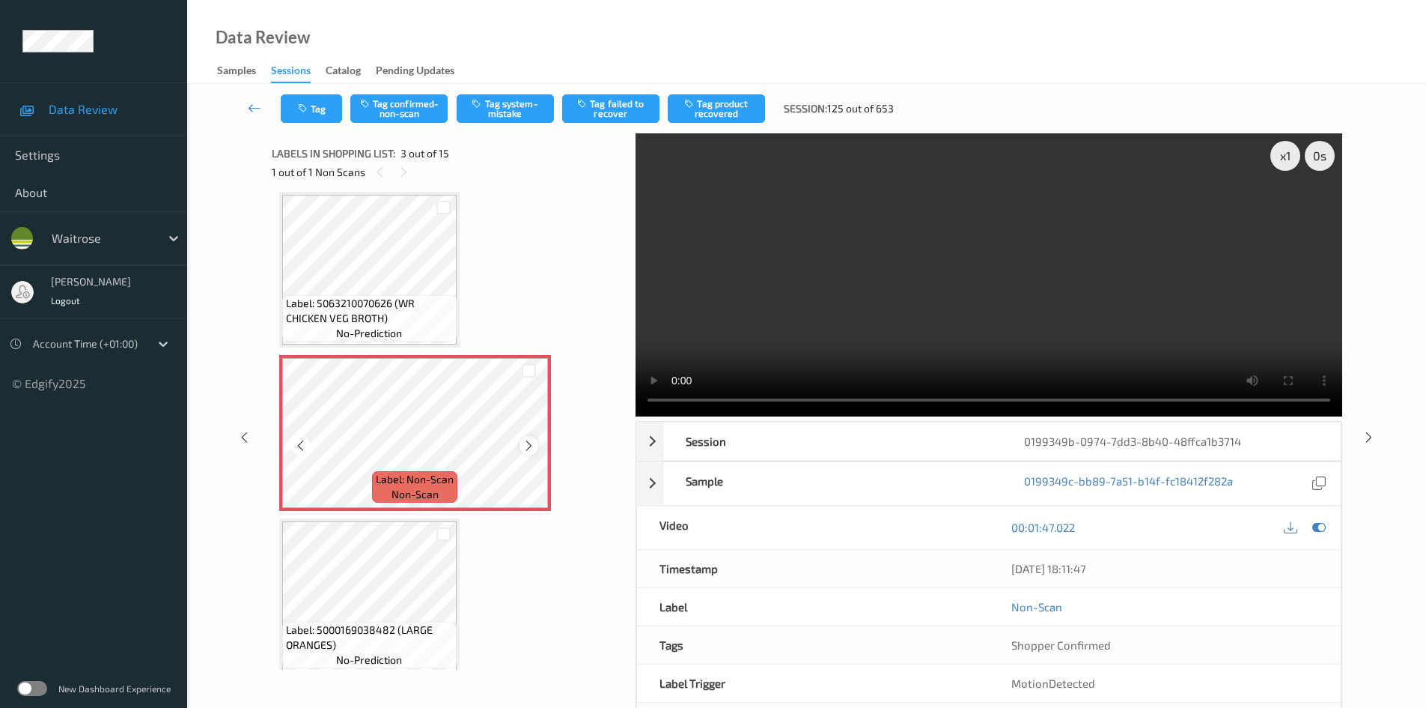
click at [529, 446] on icon at bounding box center [529, 445] width 13 height 13
click at [536, 446] on div at bounding box center [529, 445] width 19 height 19
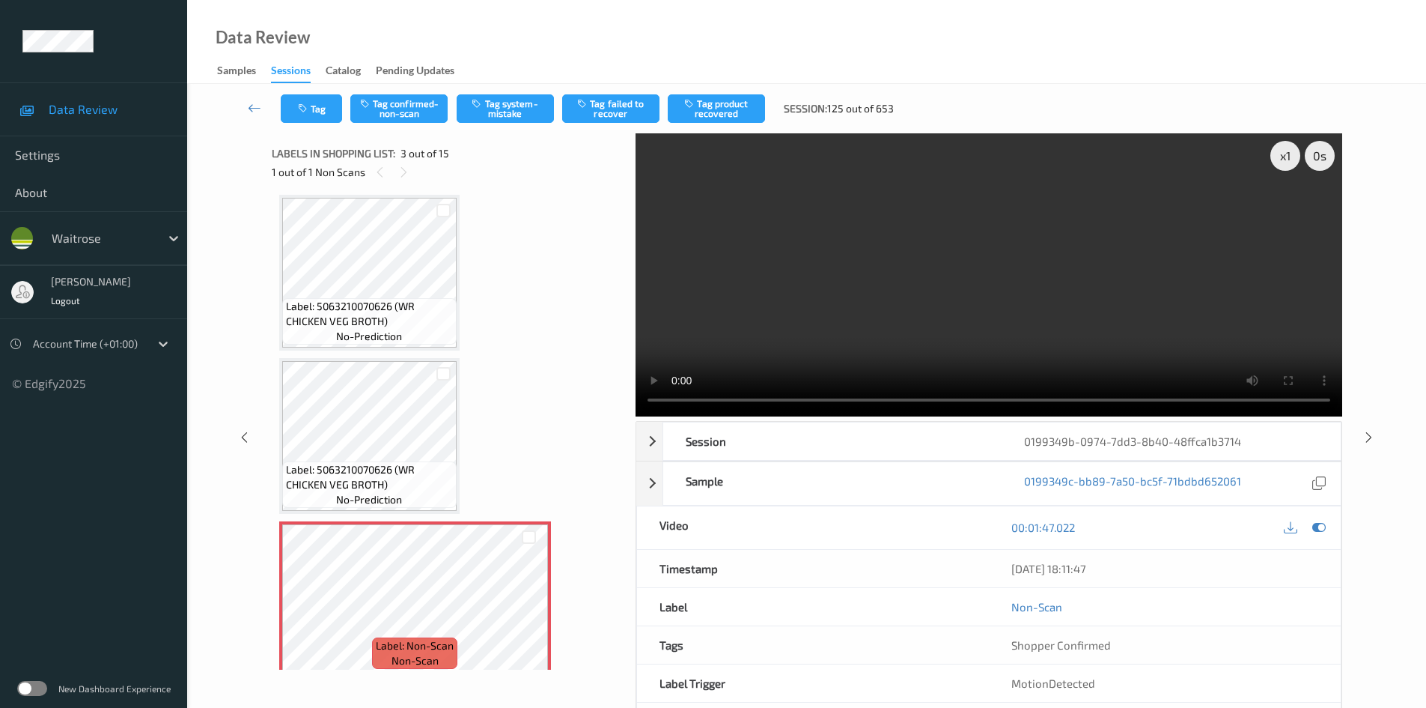
scroll to position [0, 0]
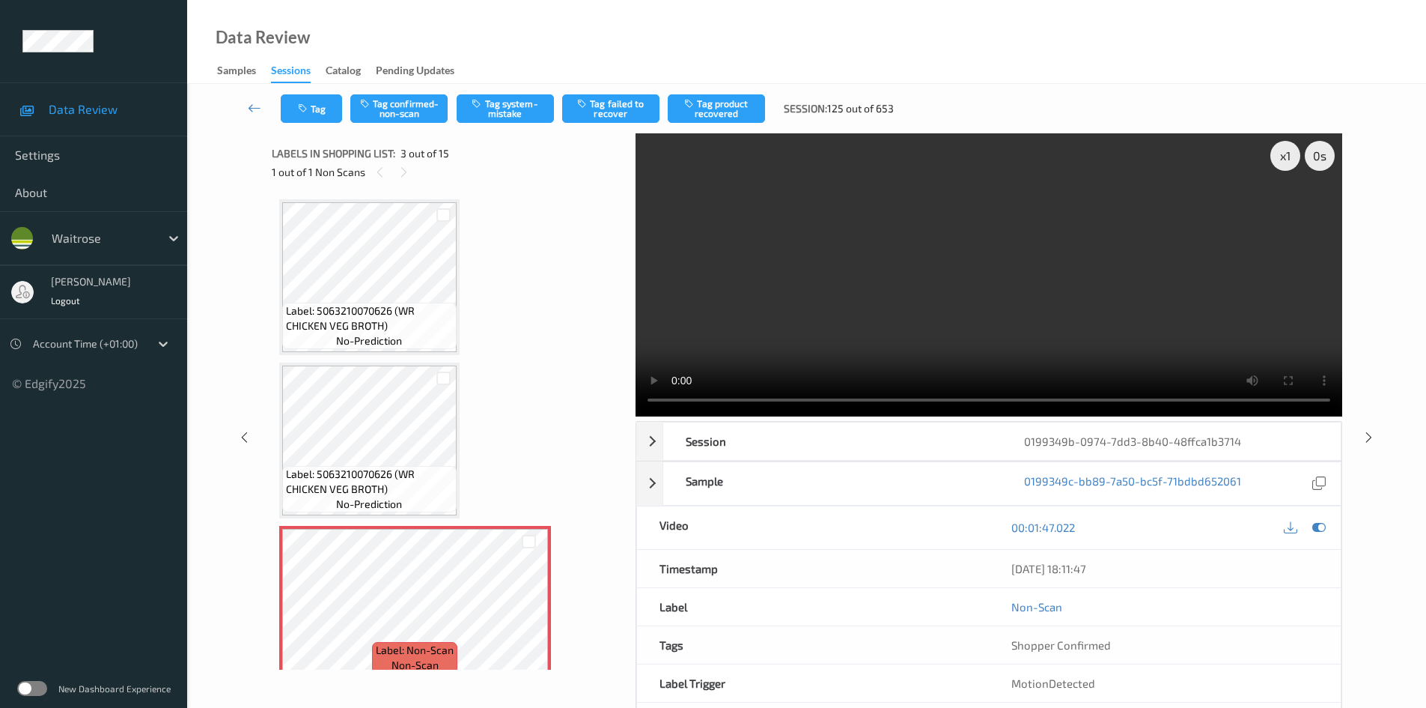
click at [800, 341] on video at bounding box center [989, 274] width 707 height 283
click at [1009, 312] on video at bounding box center [989, 274] width 707 height 283
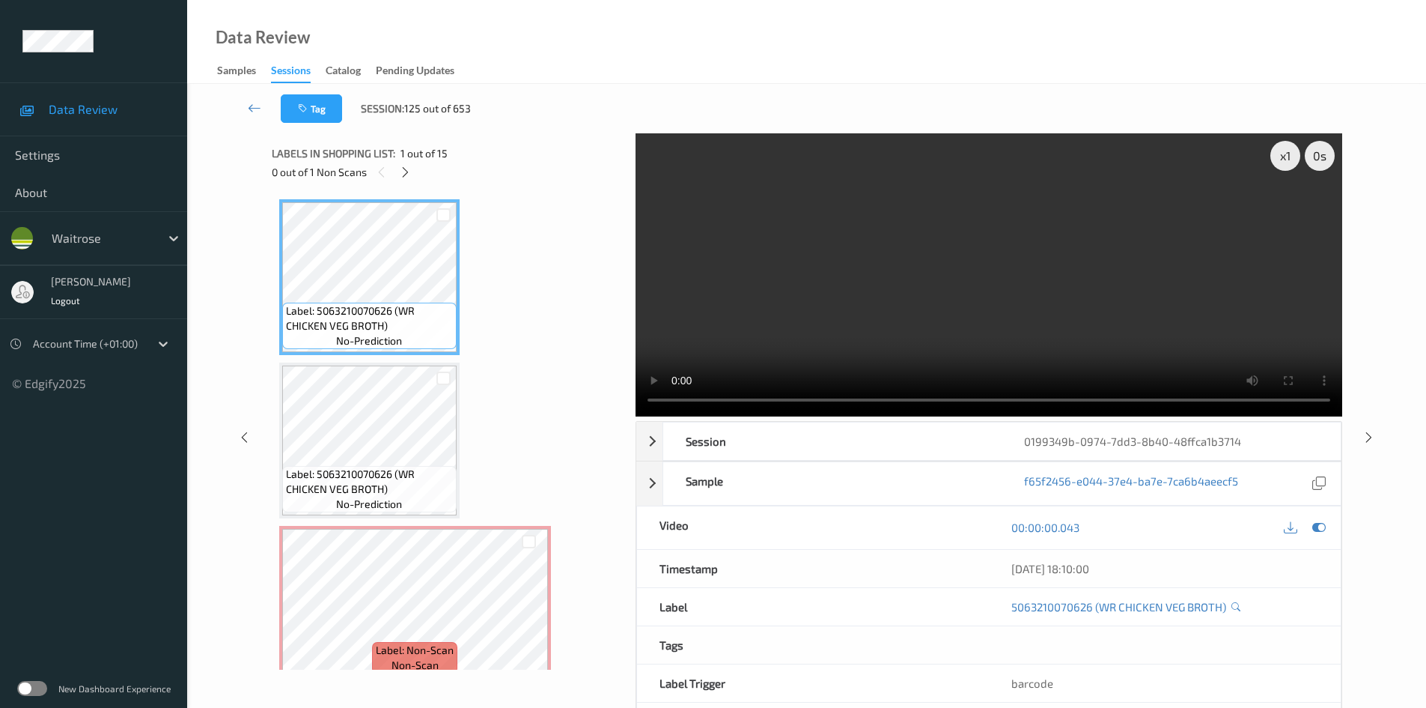
click at [1013, 258] on video at bounding box center [989, 274] width 707 height 283
click at [924, 273] on video at bounding box center [989, 274] width 707 height 283
click at [842, 276] on video at bounding box center [989, 274] width 707 height 283
click at [1284, 156] on div "x 1" at bounding box center [1286, 156] width 30 height 30
click at [800, 302] on video at bounding box center [989, 274] width 707 height 283
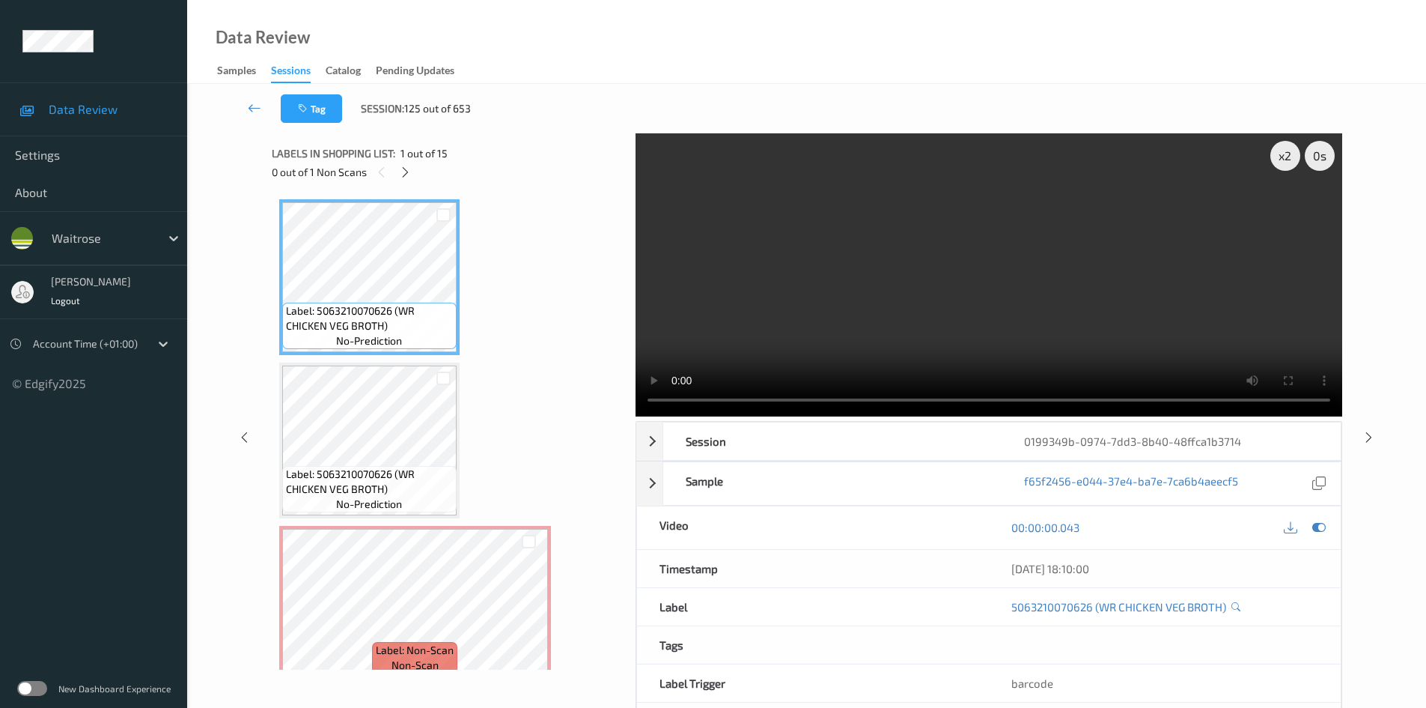
click at [809, 297] on video at bounding box center [989, 274] width 707 height 283
click at [855, 304] on video at bounding box center [989, 274] width 707 height 283
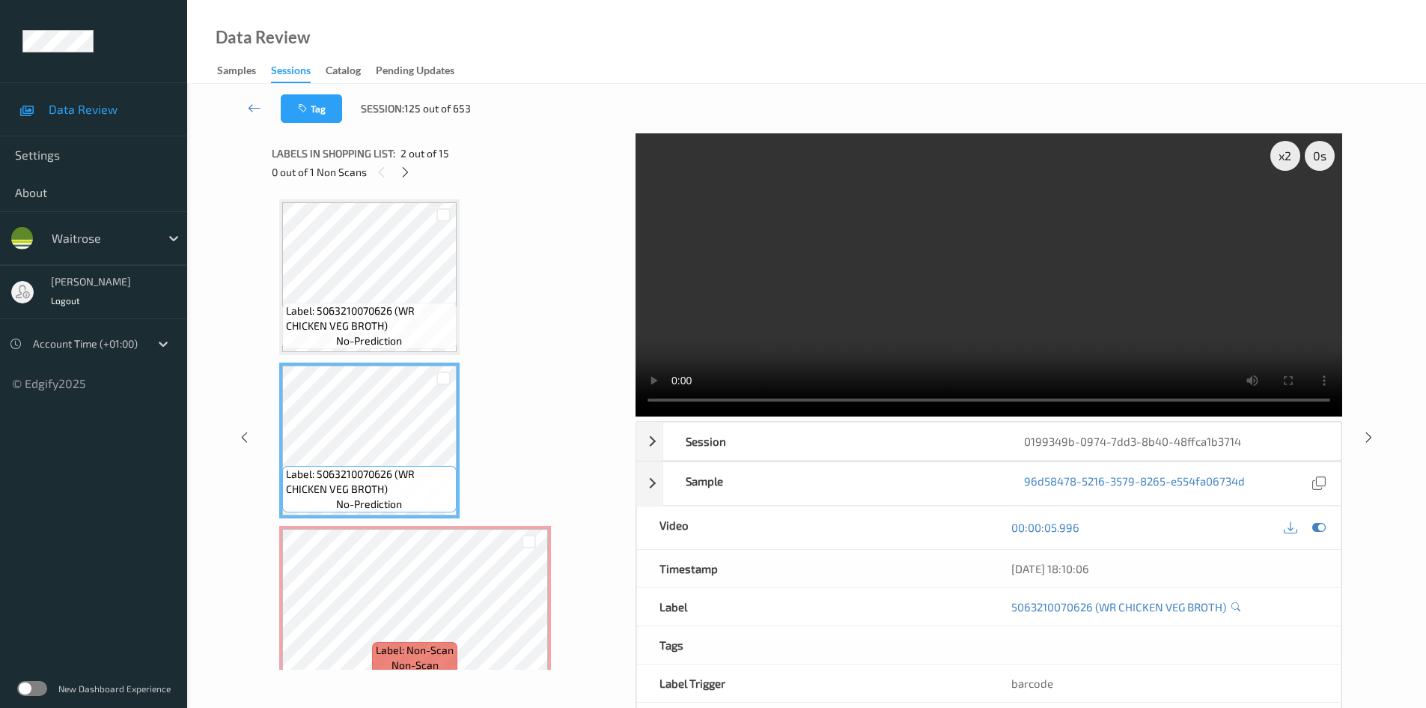
click at [909, 323] on video at bounding box center [989, 274] width 707 height 283
click at [1288, 162] on div "x 2" at bounding box center [1286, 156] width 30 height 30
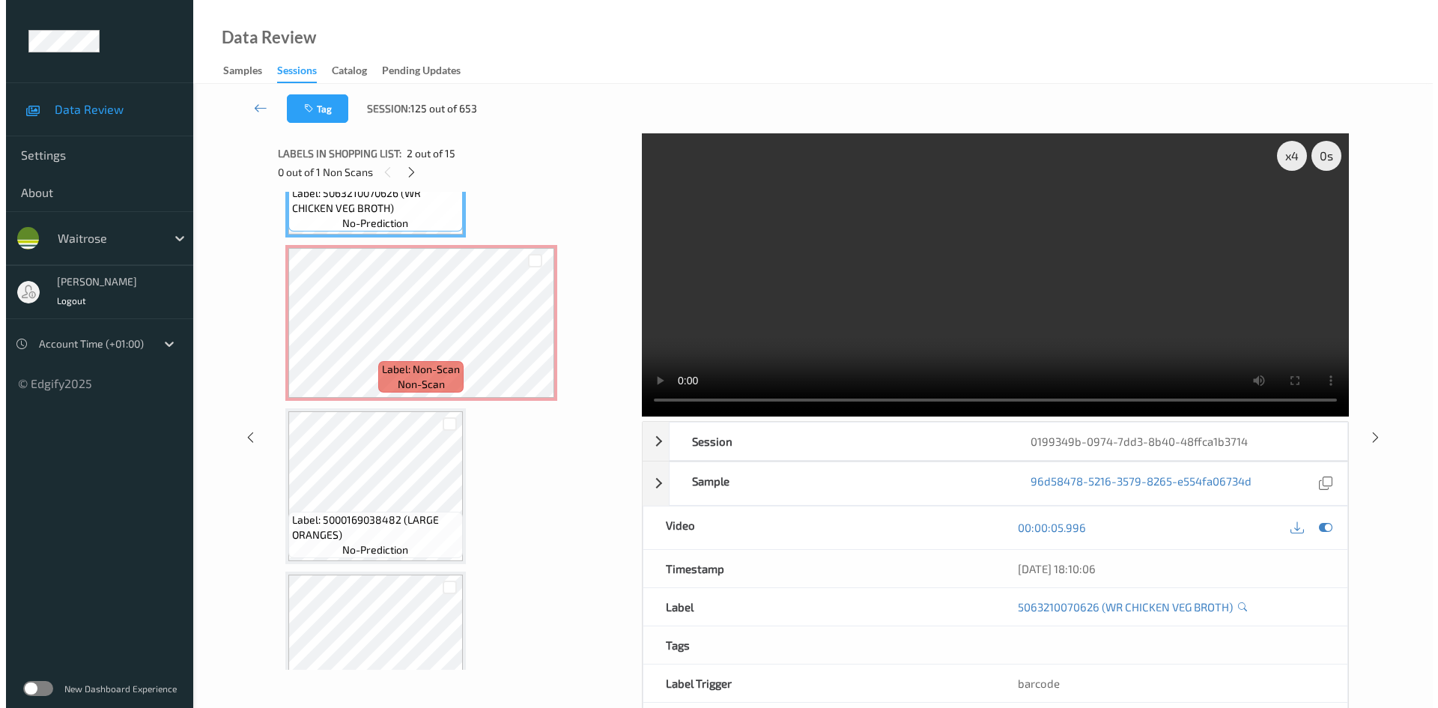
scroll to position [300, 0]
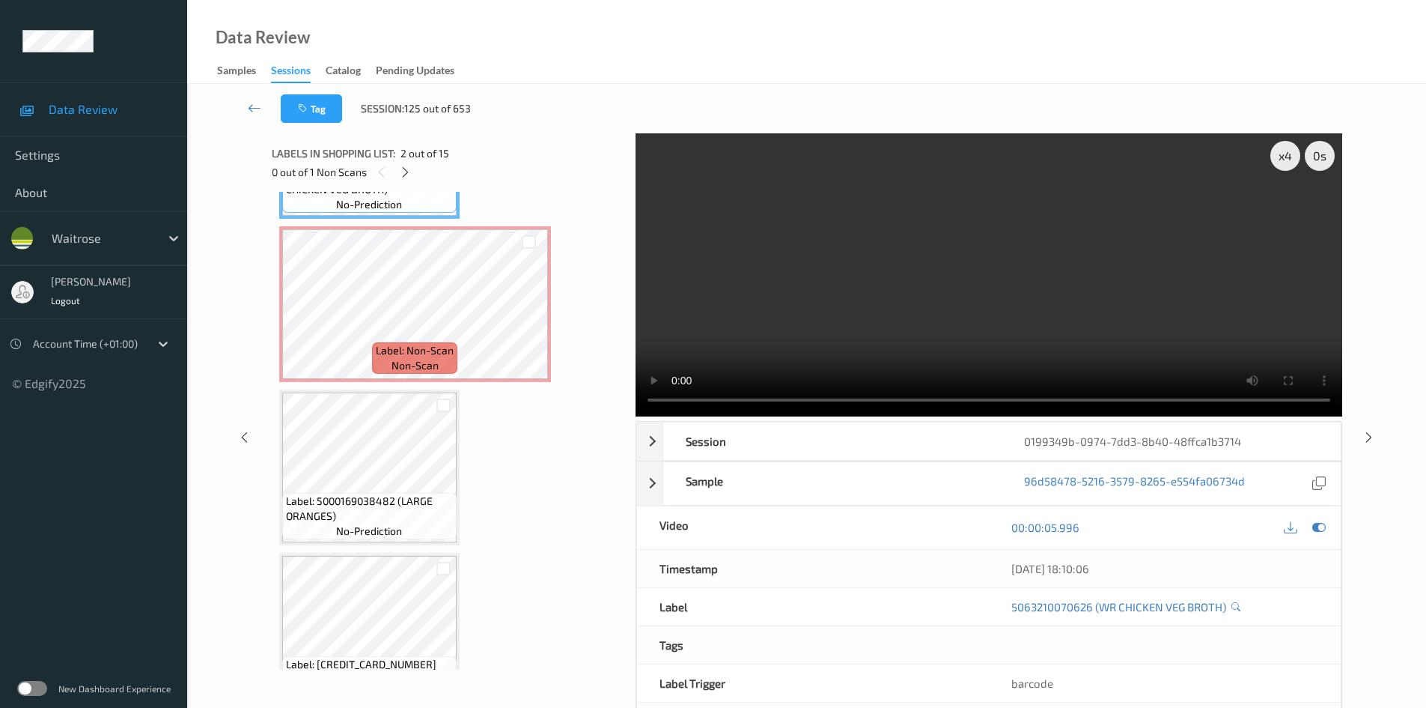
click at [986, 320] on video at bounding box center [989, 274] width 707 height 283
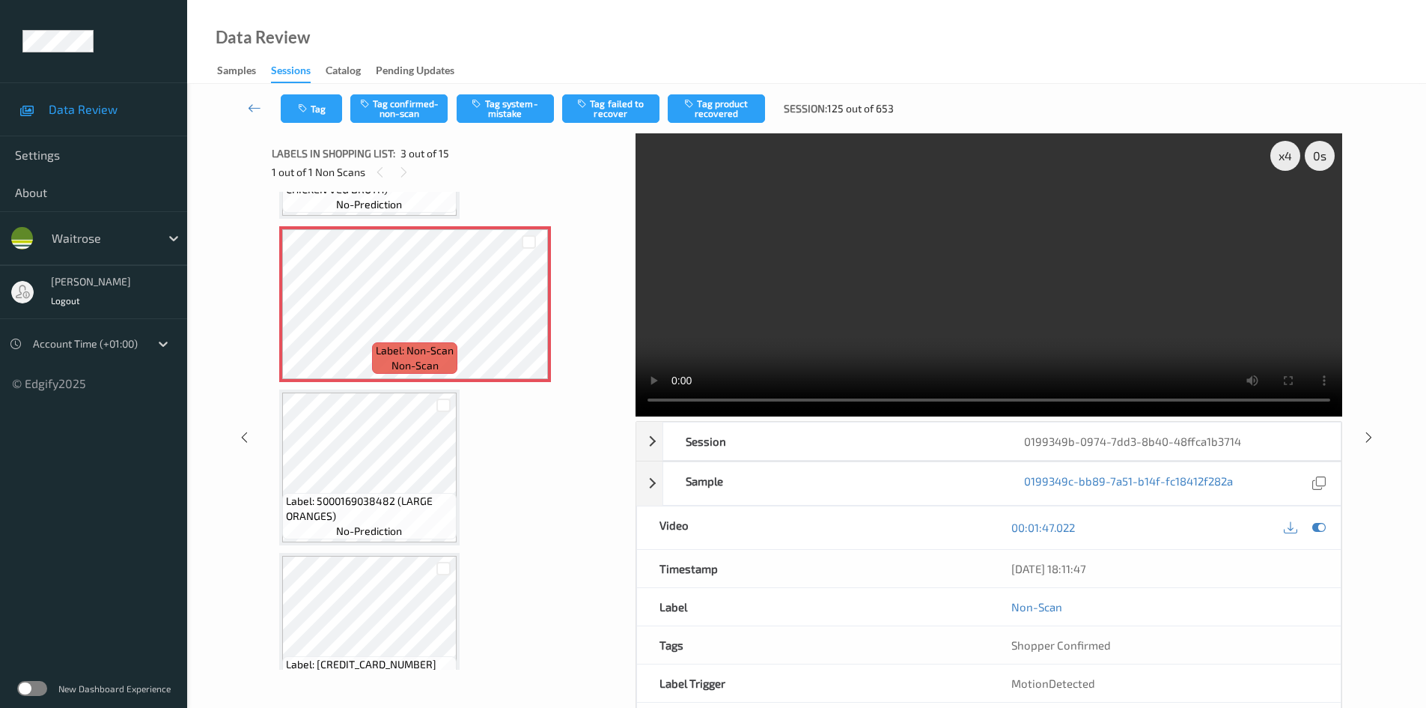
click at [858, 320] on video at bounding box center [989, 274] width 707 height 283
click at [502, 100] on button "Tag system-mistake" at bounding box center [505, 108] width 97 height 28
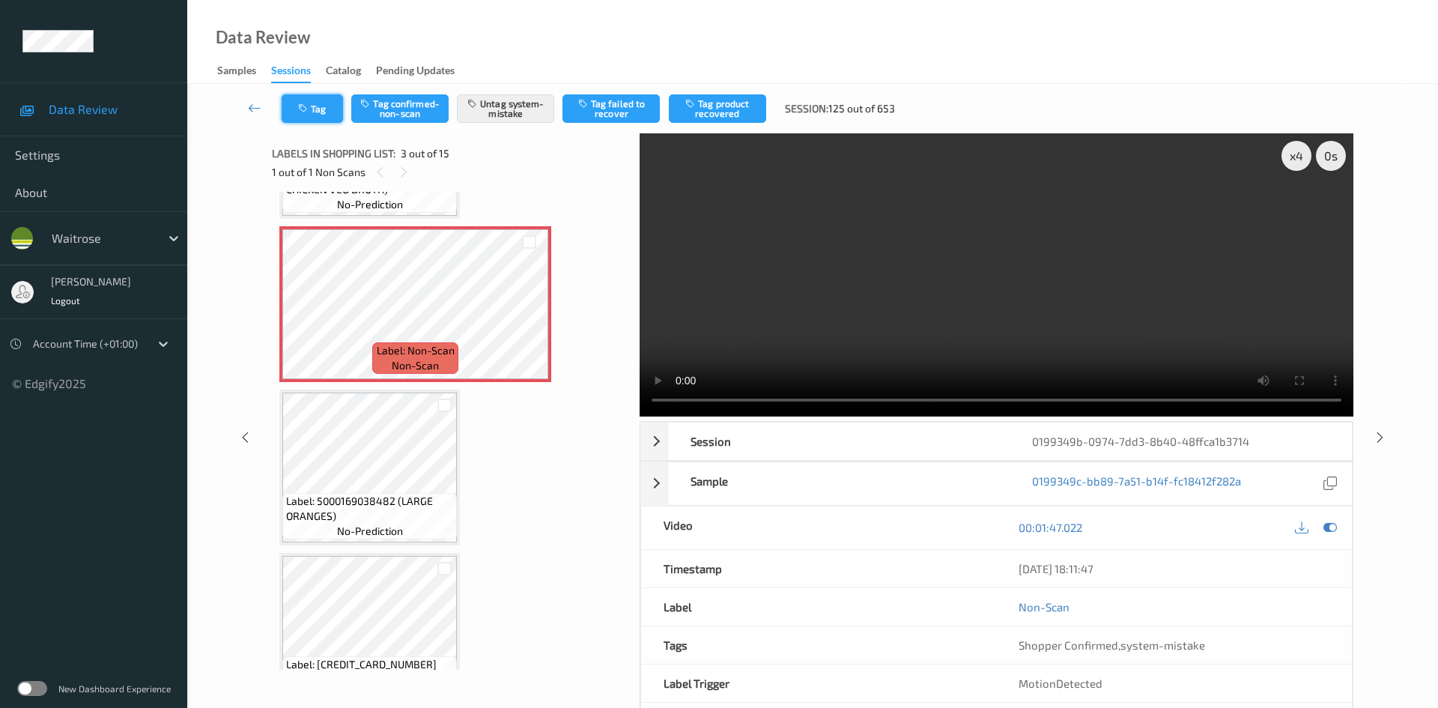
click at [323, 104] on button "Tag" at bounding box center [312, 108] width 61 height 28
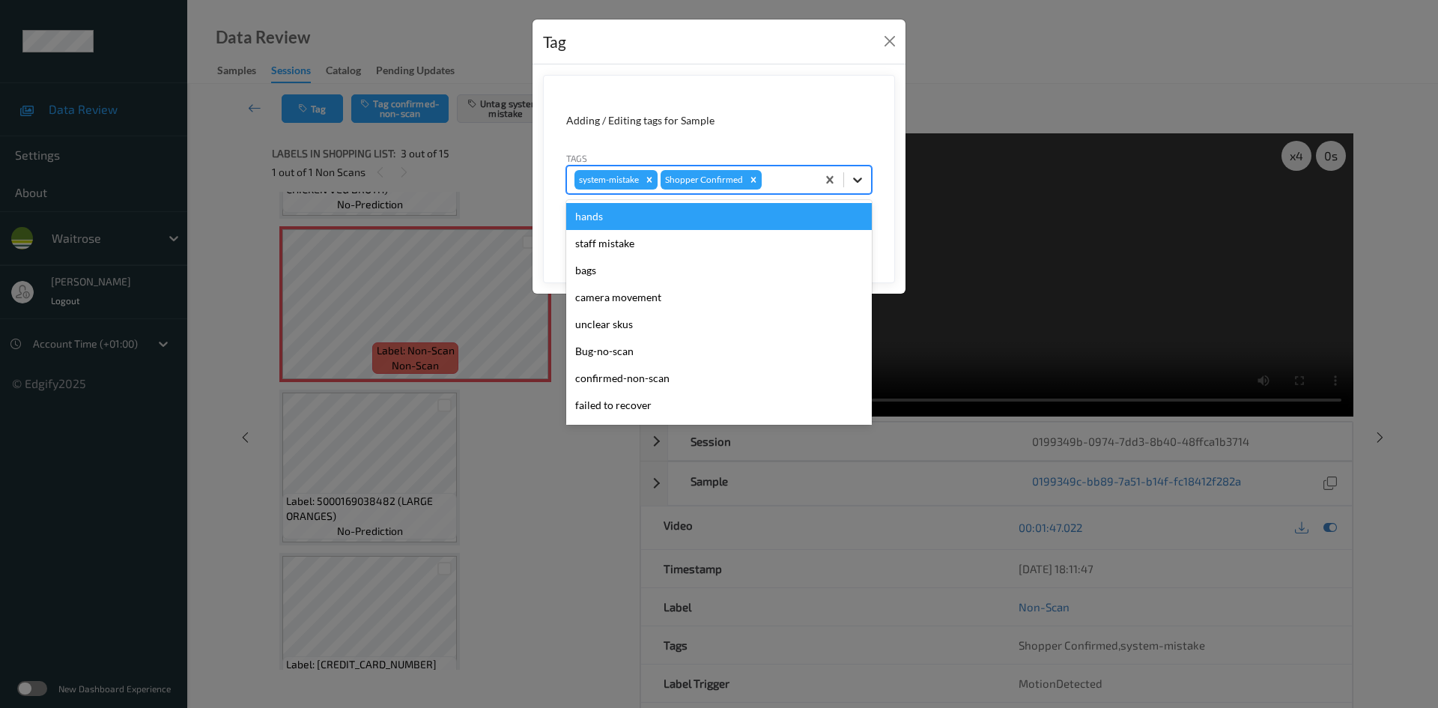
click at [869, 186] on div at bounding box center [857, 179] width 27 height 27
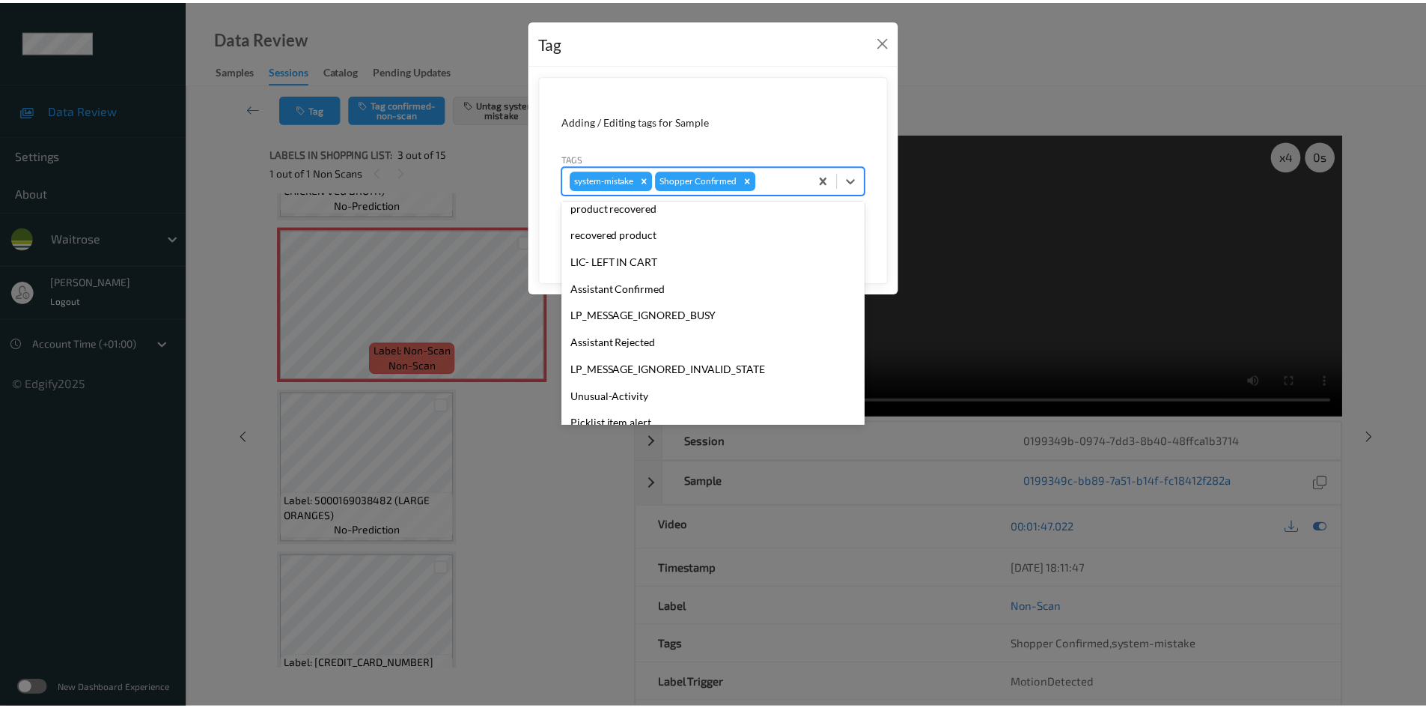
scroll to position [347, 0]
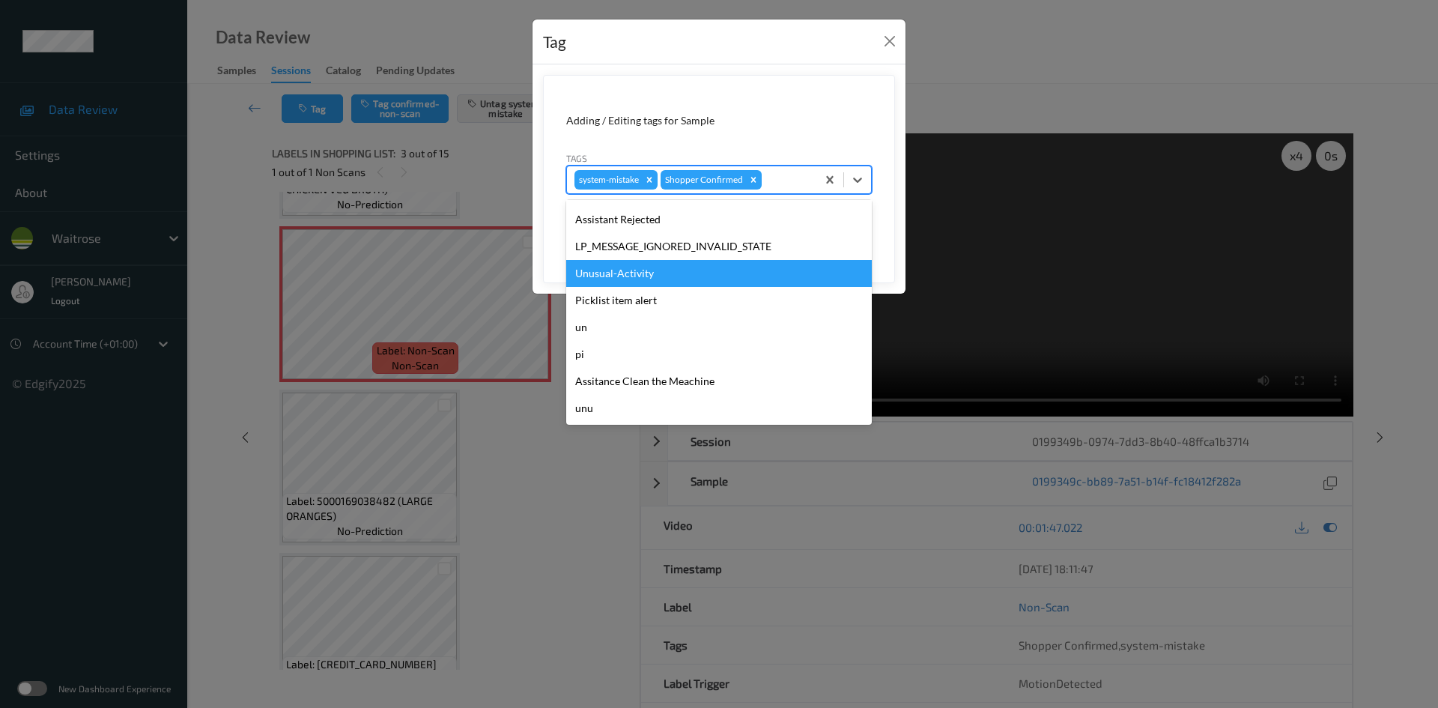
click at [648, 279] on div "Unusual-Activity" at bounding box center [719, 273] width 306 height 27
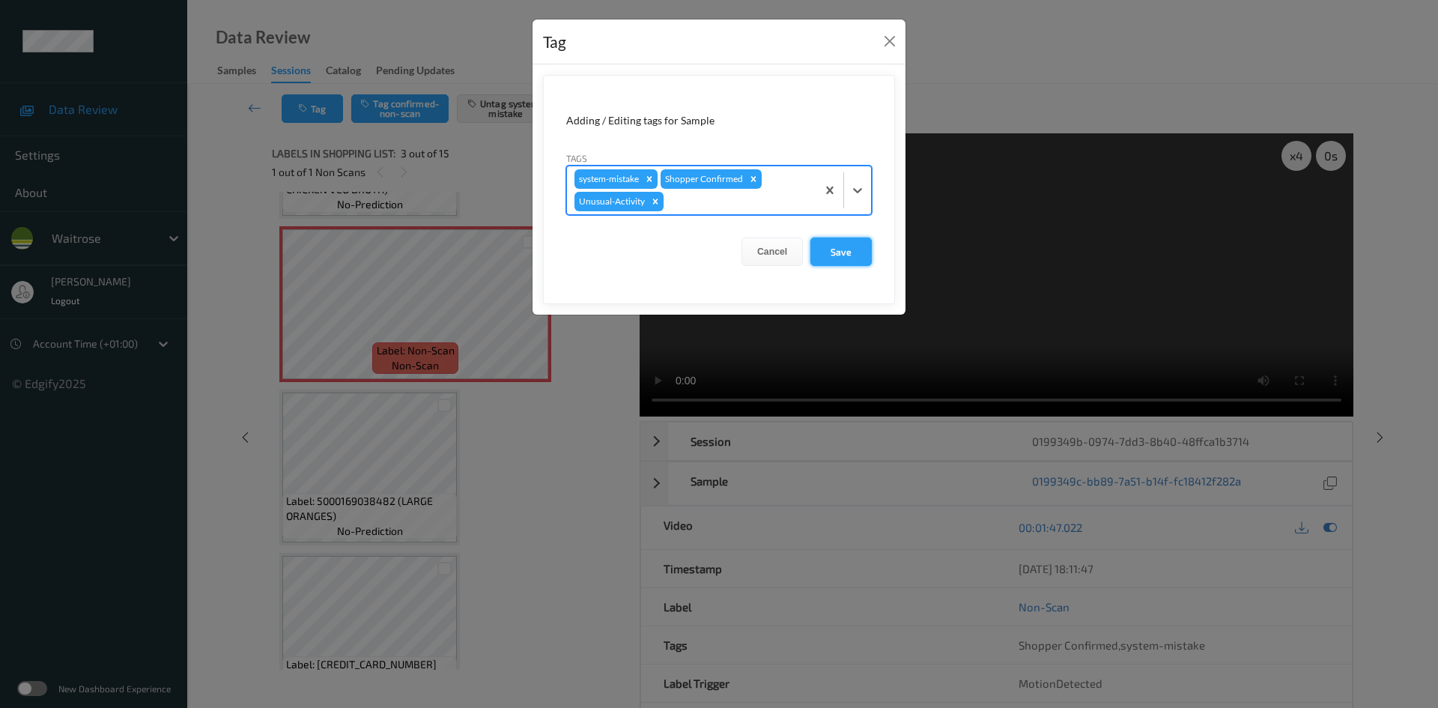
click at [842, 248] on button "Save" at bounding box center [840, 251] width 61 height 28
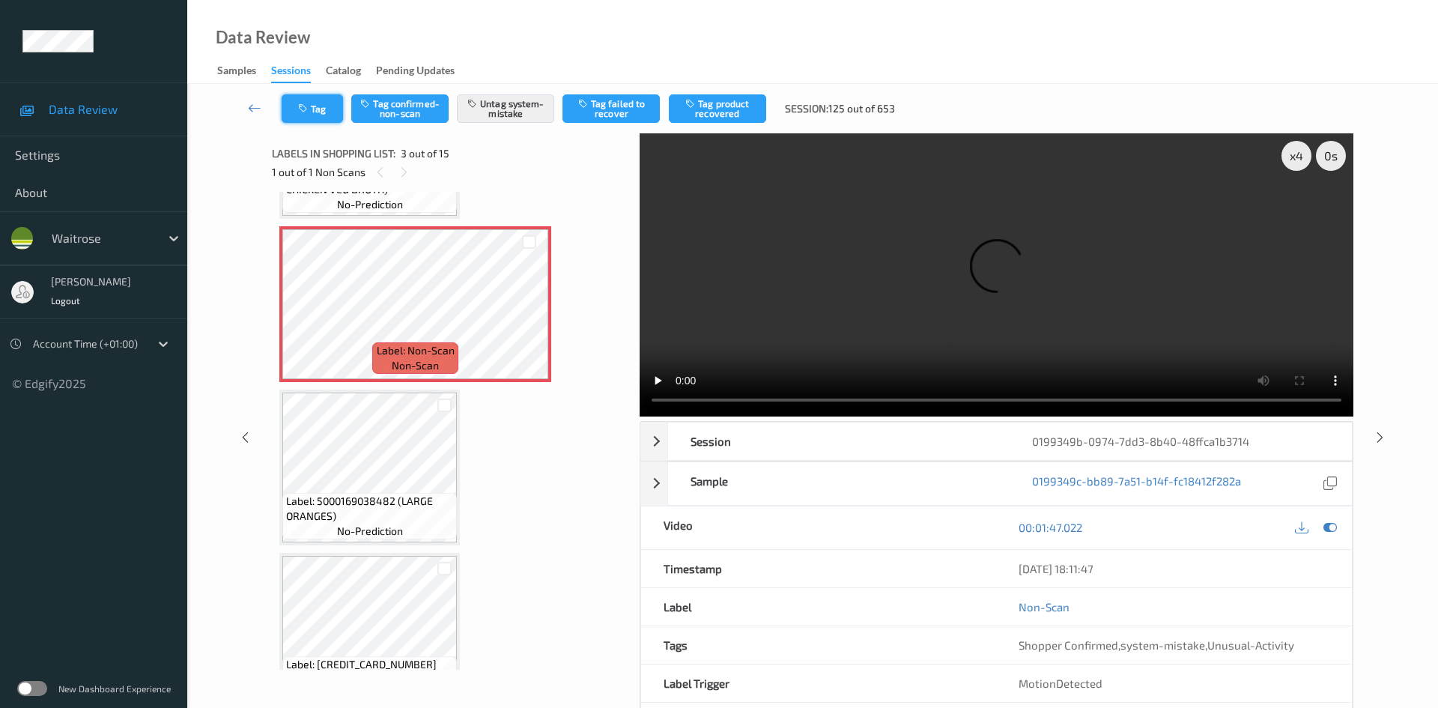
drag, startPoint x: 252, startPoint y: 94, endPoint x: 289, endPoint y: 99, distance: 37.1
click at [252, 94] on div "Tag Tag confirmed-non-scan Untag system-mistake Tag failed to recover Tag produ…" at bounding box center [812, 108] width 1189 height 49
click at [251, 97] on link at bounding box center [254, 108] width 53 height 28
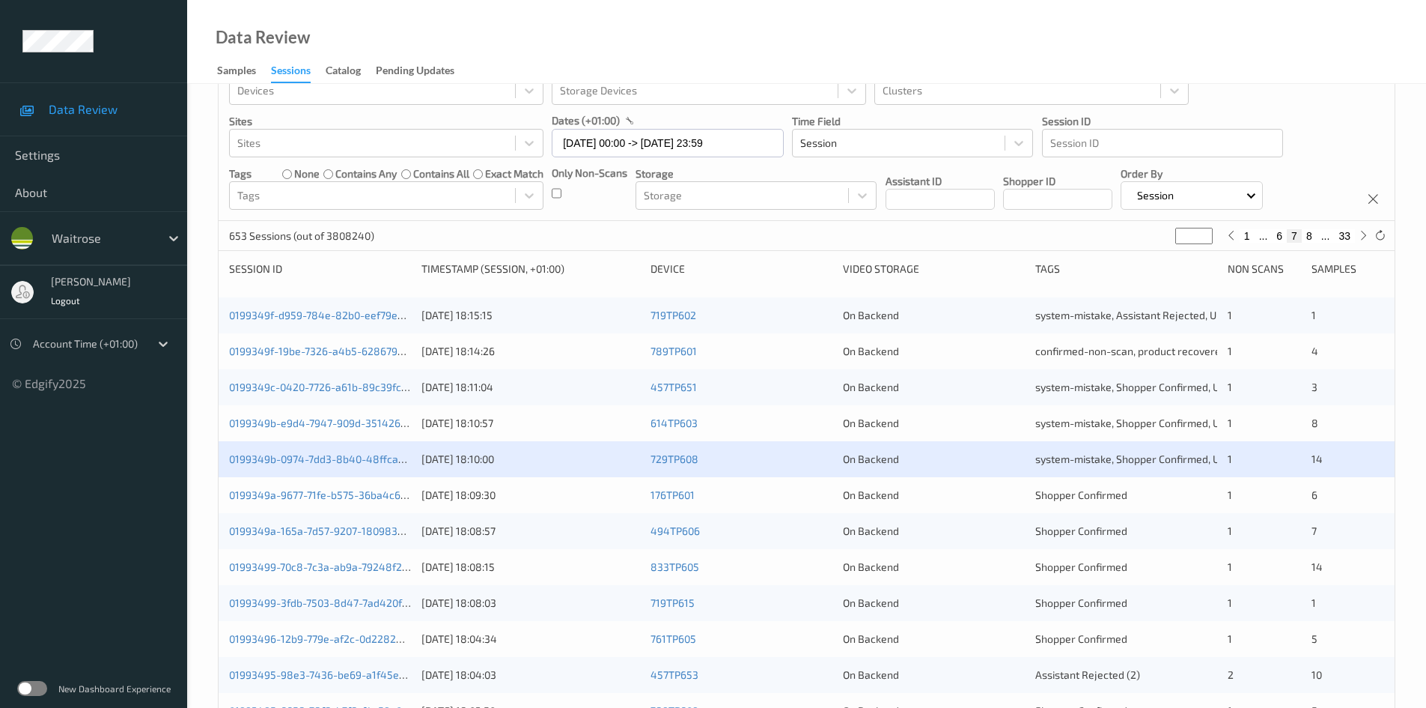
scroll to position [75, 0]
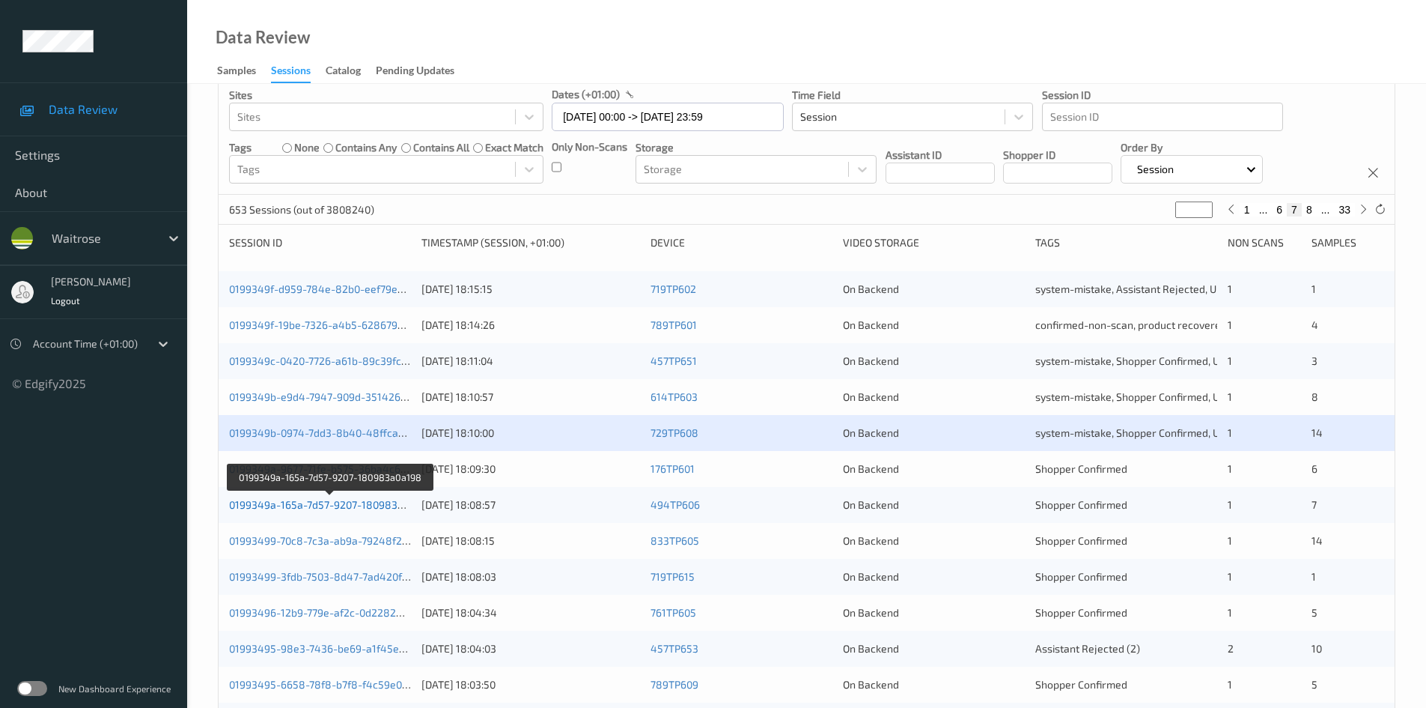
click at [287, 505] on link "0199349a-165a-7d57-9207-180983a0a198" at bounding box center [331, 504] width 204 height 13
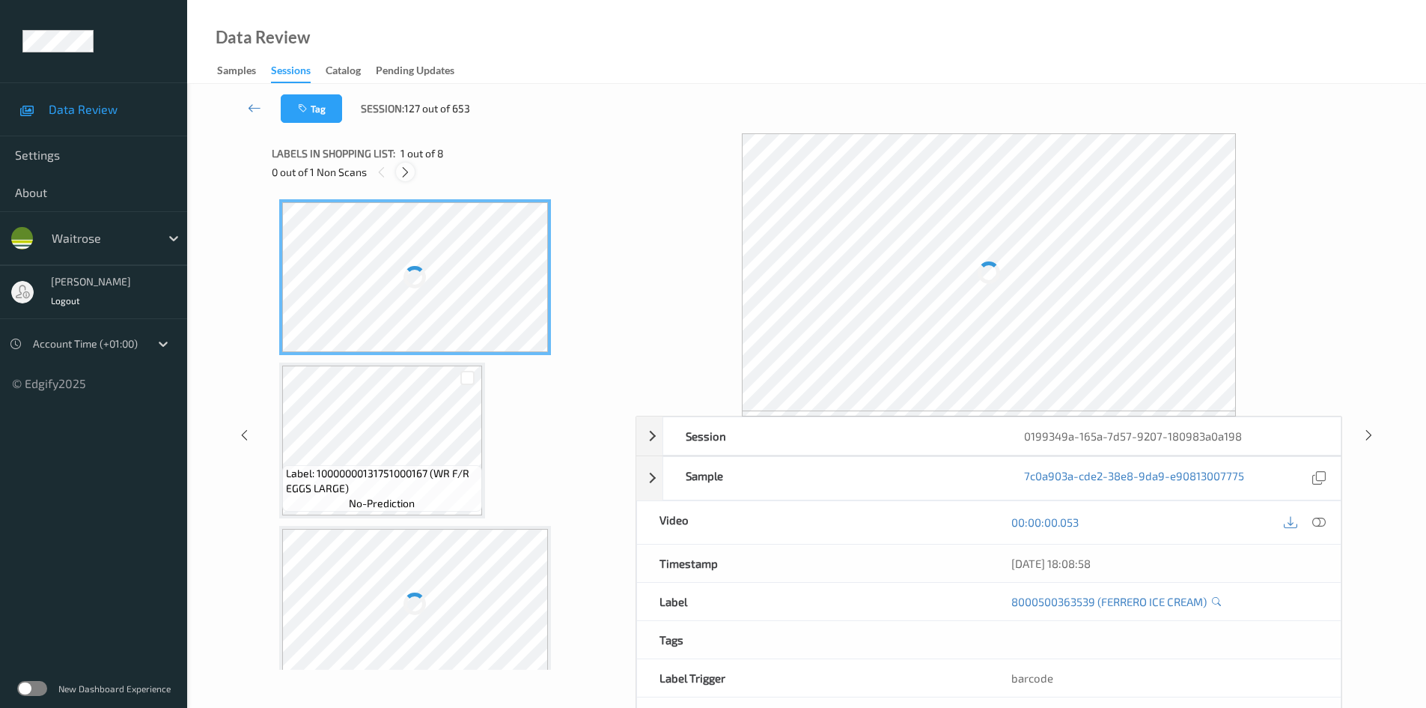
click at [407, 168] on icon at bounding box center [405, 171] width 13 height 13
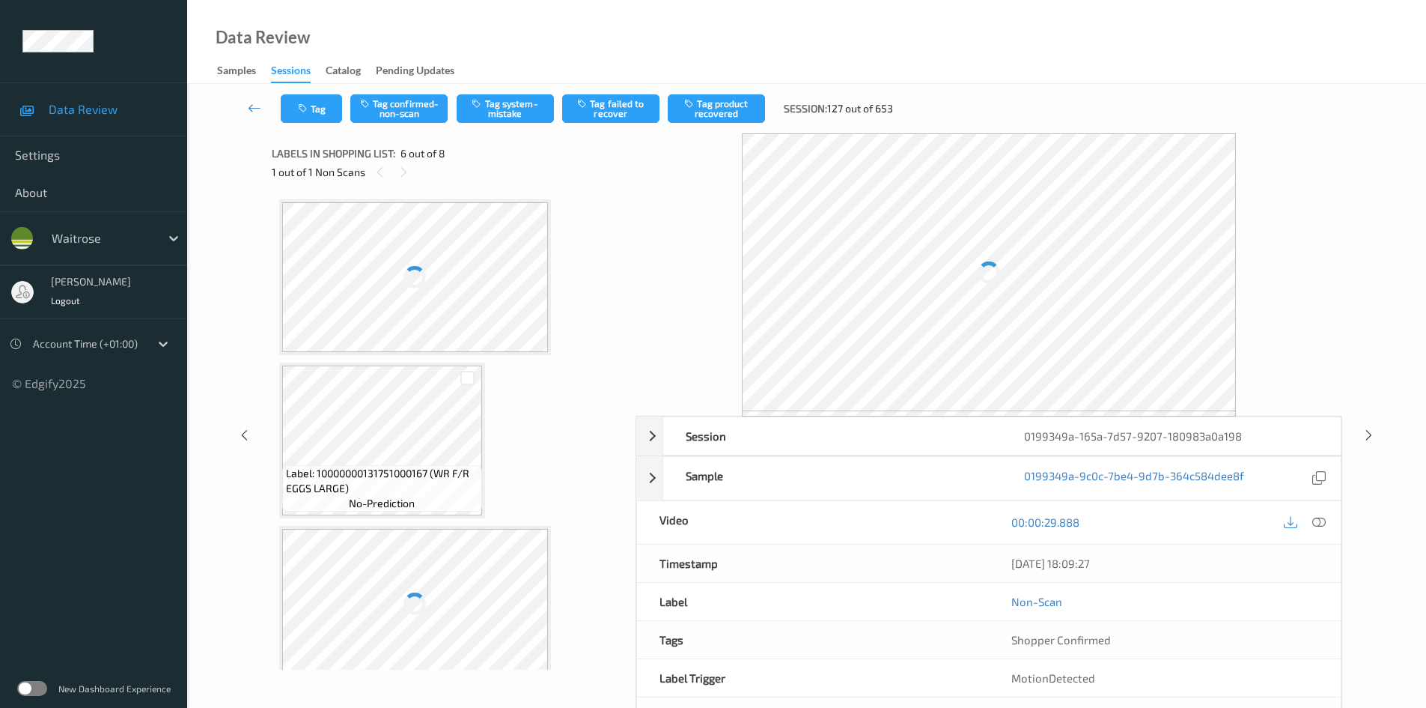
scroll to position [660, 0]
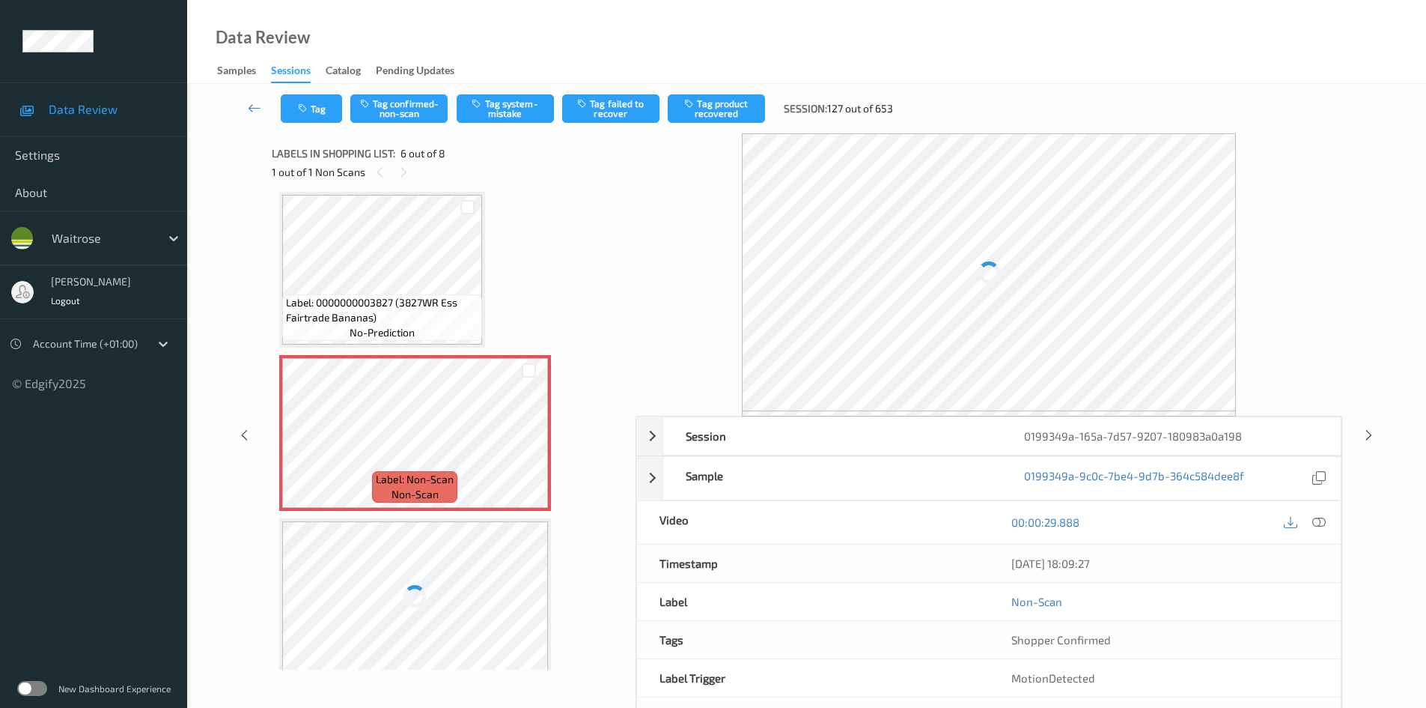
click at [1323, 515] on div at bounding box center [1320, 522] width 20 height 20
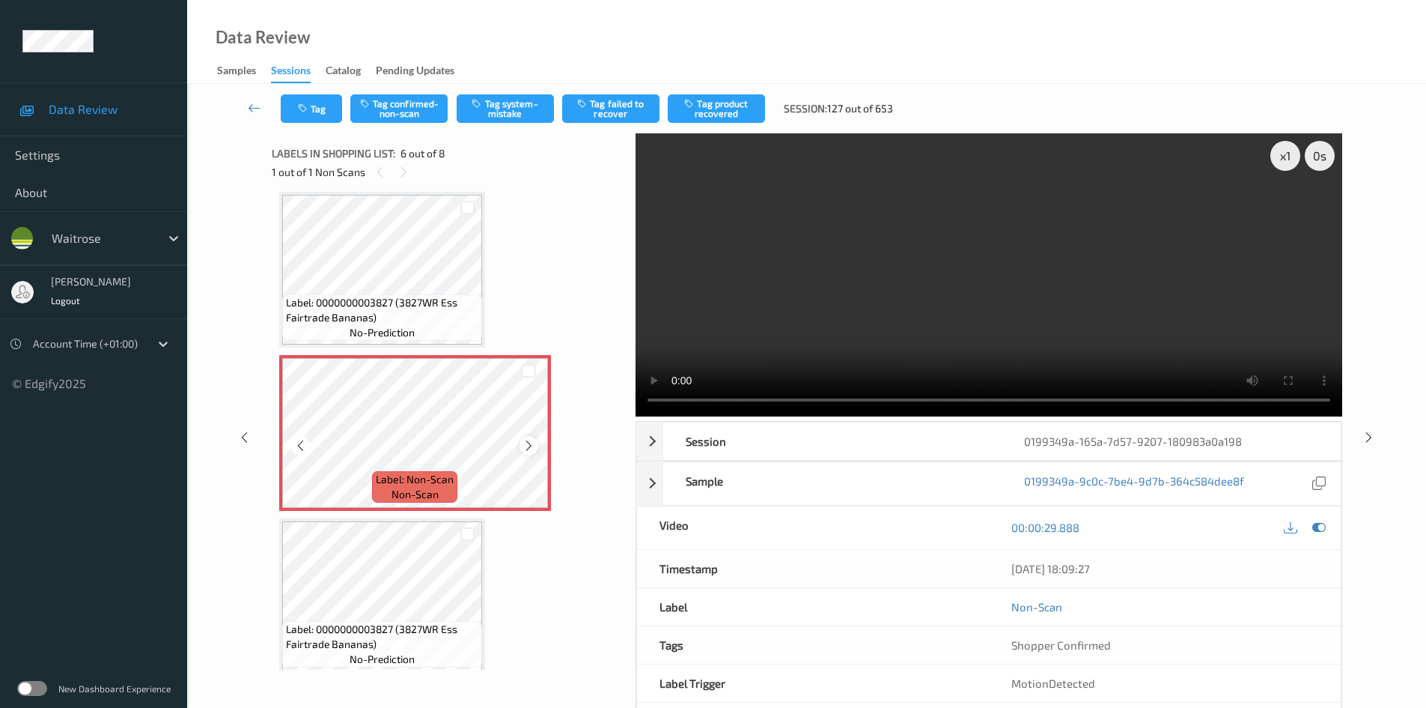
click at [528, 443] on icon at bounding box center [529, 445] width 13 height 13
click at [529, 443] on icon at bounding box center [529, 445] width 13 height 13
click at [878, 337] on video at bounding box center [989, 274] width 707 height 283
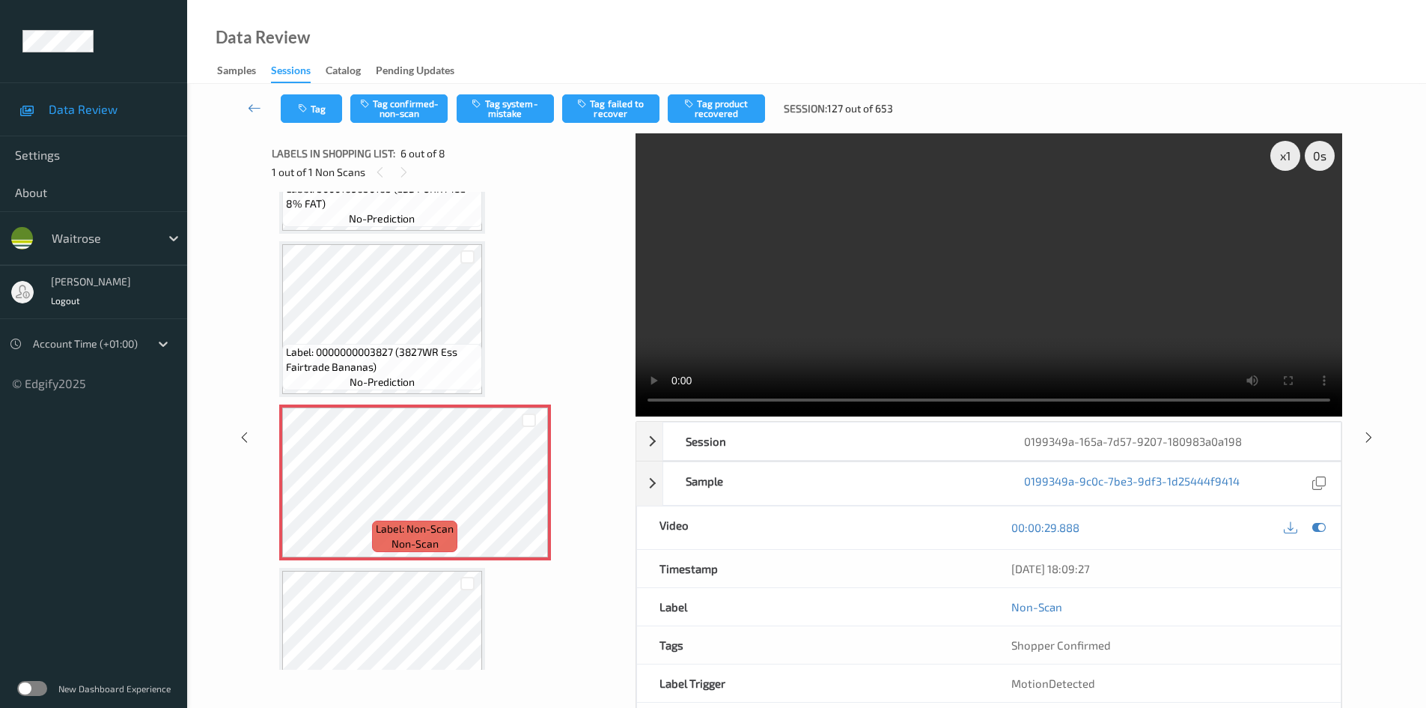
scroll to position [511, 0]
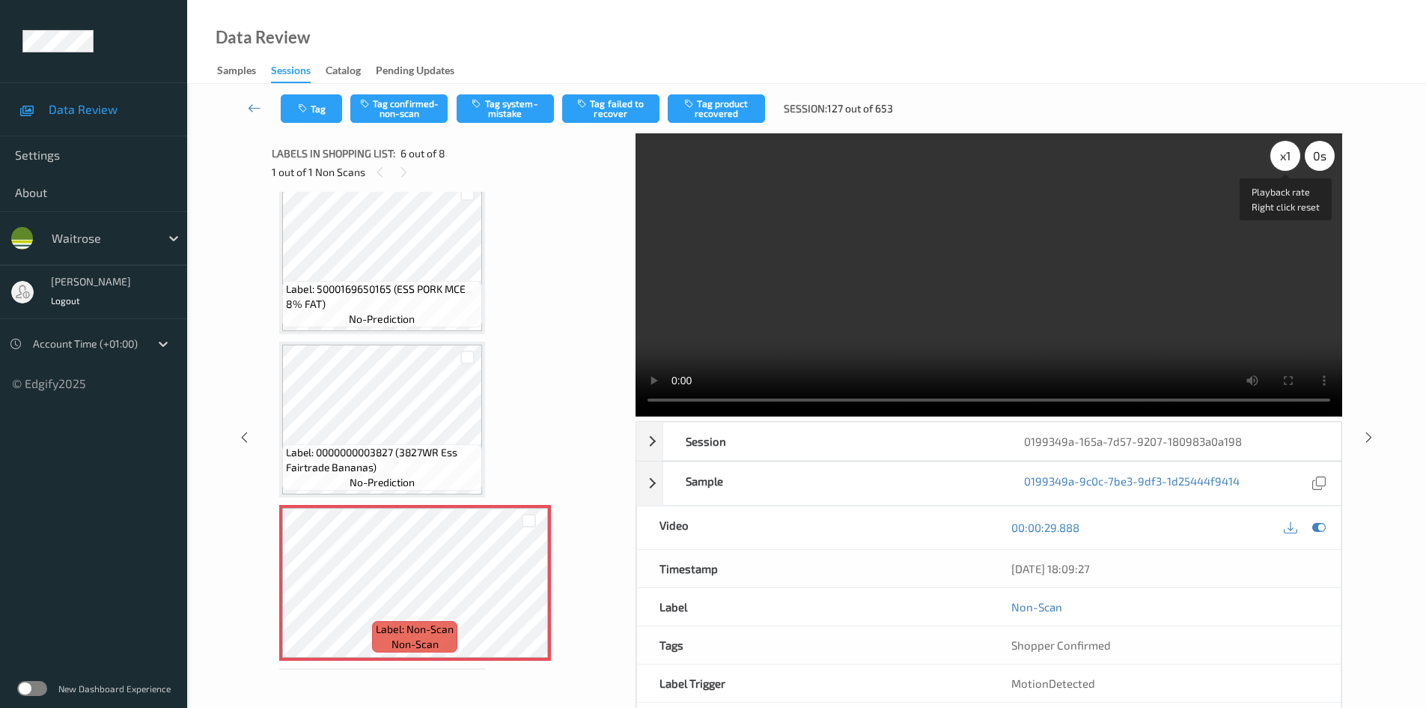
click at [1290, 153] on div "x 1" at bounding box center [1286, 156] width 30 height 30
click at [1286, 159] on div "x 2" at bounding box center [1286, 156] width 30 height 30
click at [883, 334] on video at bounding box center [989, 274] width 707 height 283
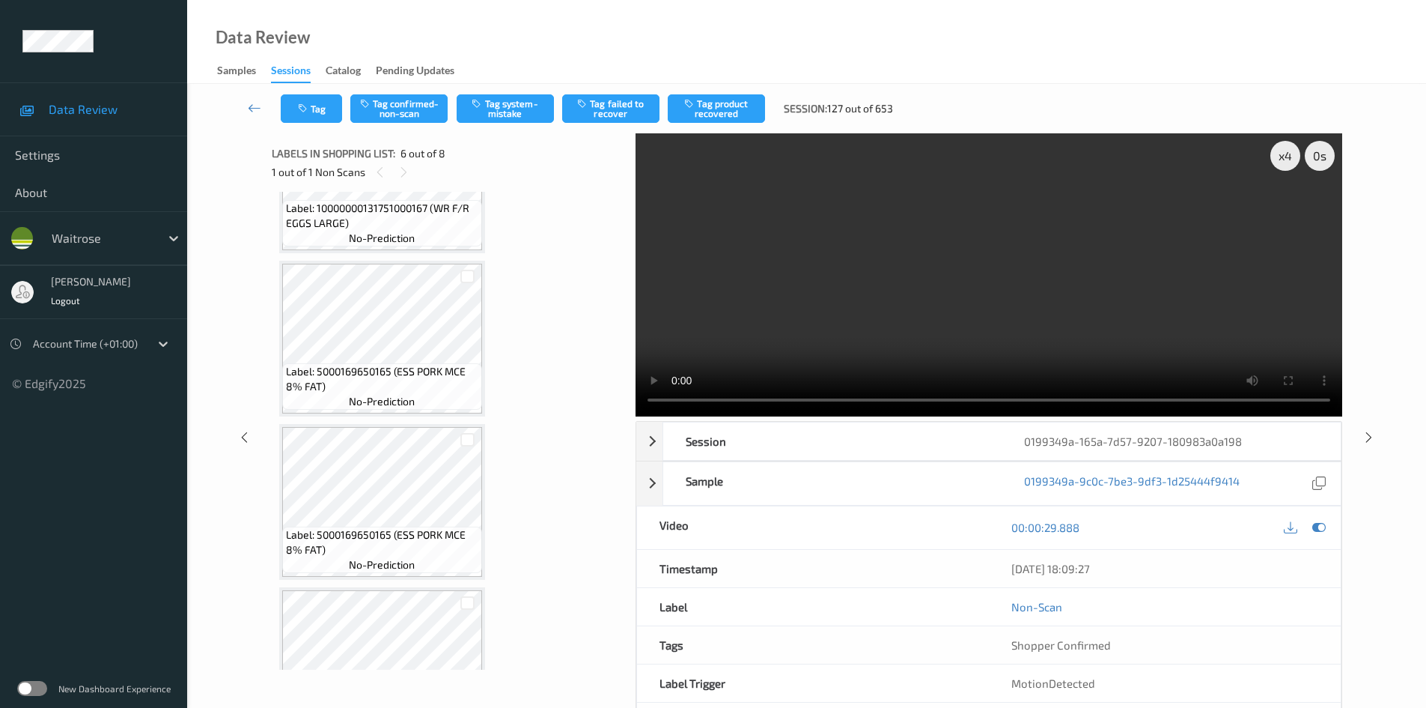
scroll to position [286, 0]
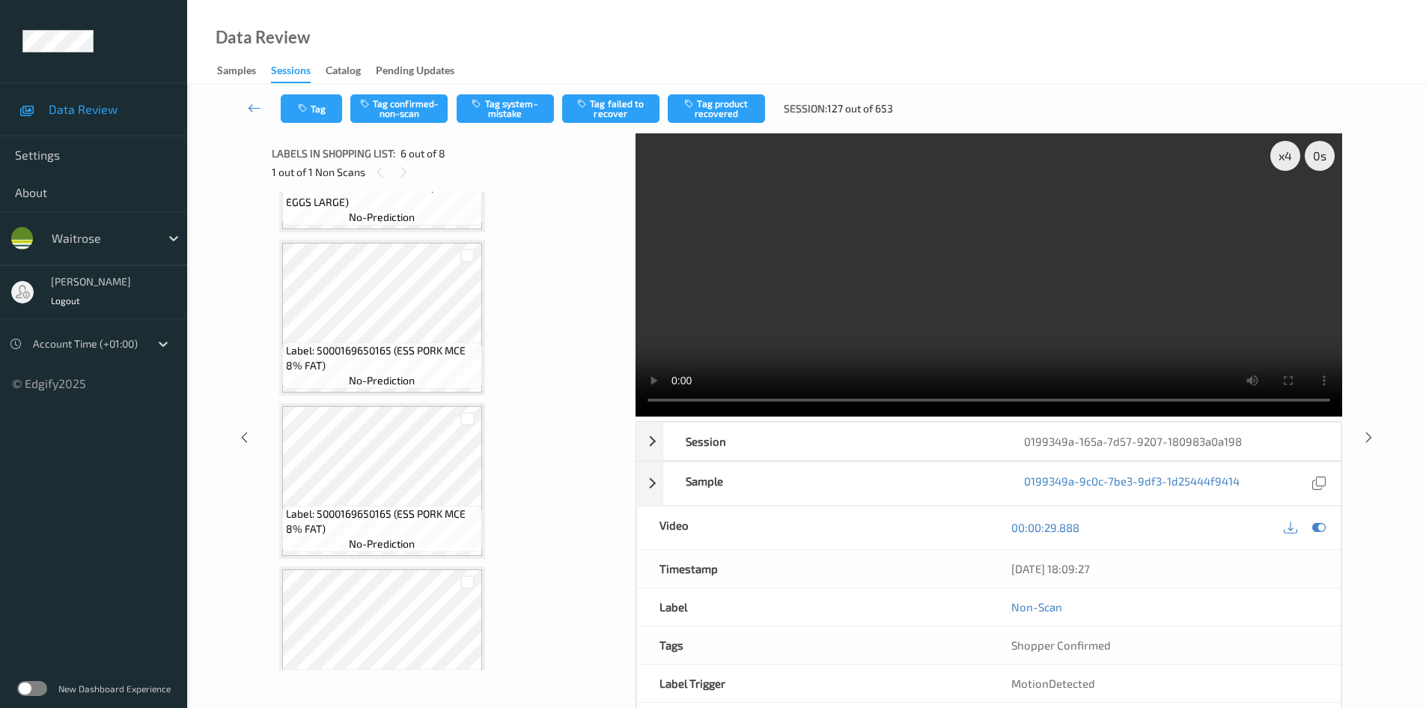
click at [1033, 299] on video at bounding box center [989, 274] width 707 height 283
click at [946, 314] on video at bounding box center [989, 274] width 707 height 283
click at [1015, 297] on video at bounding box center [989, 274] width 707 height 283
click at [1021, 301] on video at bounding box center [989, 274] width 707 height 283
click at [1012, 301] on video at bounding box center [989, 274] width 707 height 283
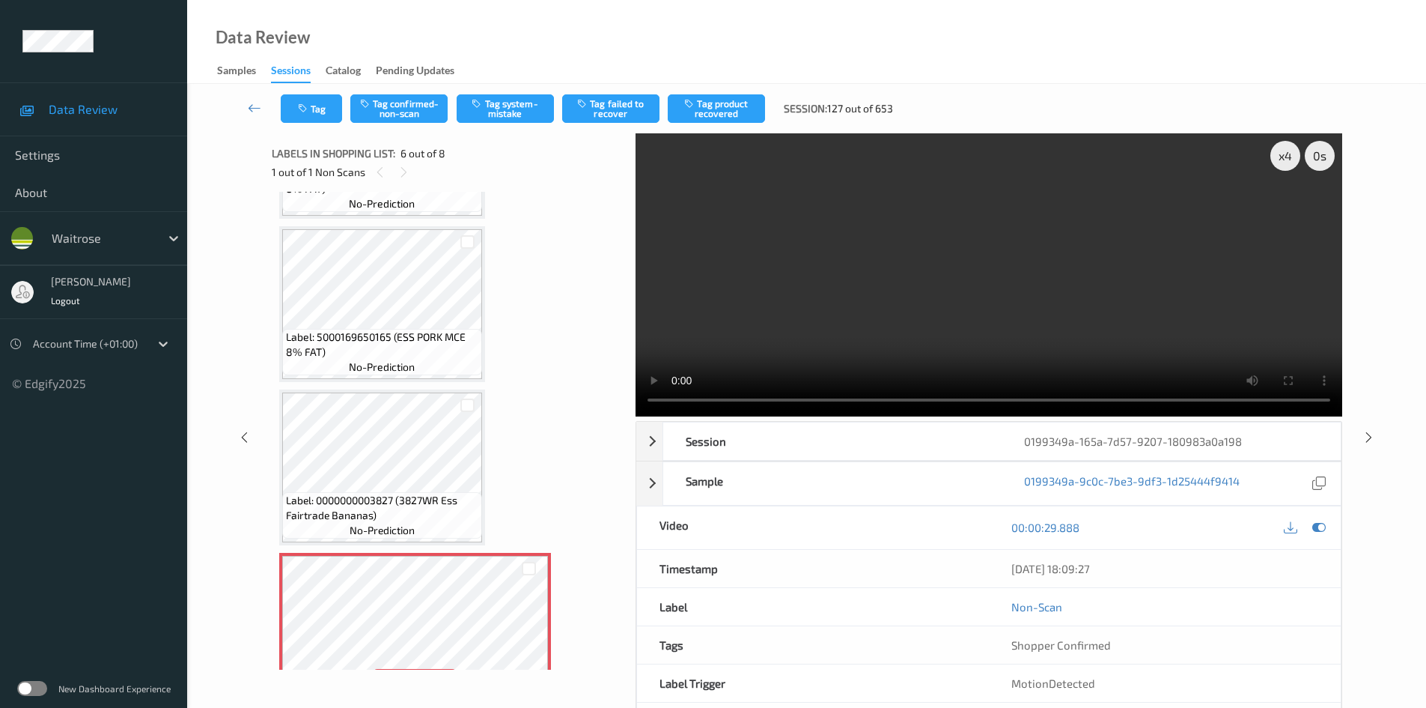
scroll to position [511, 0]
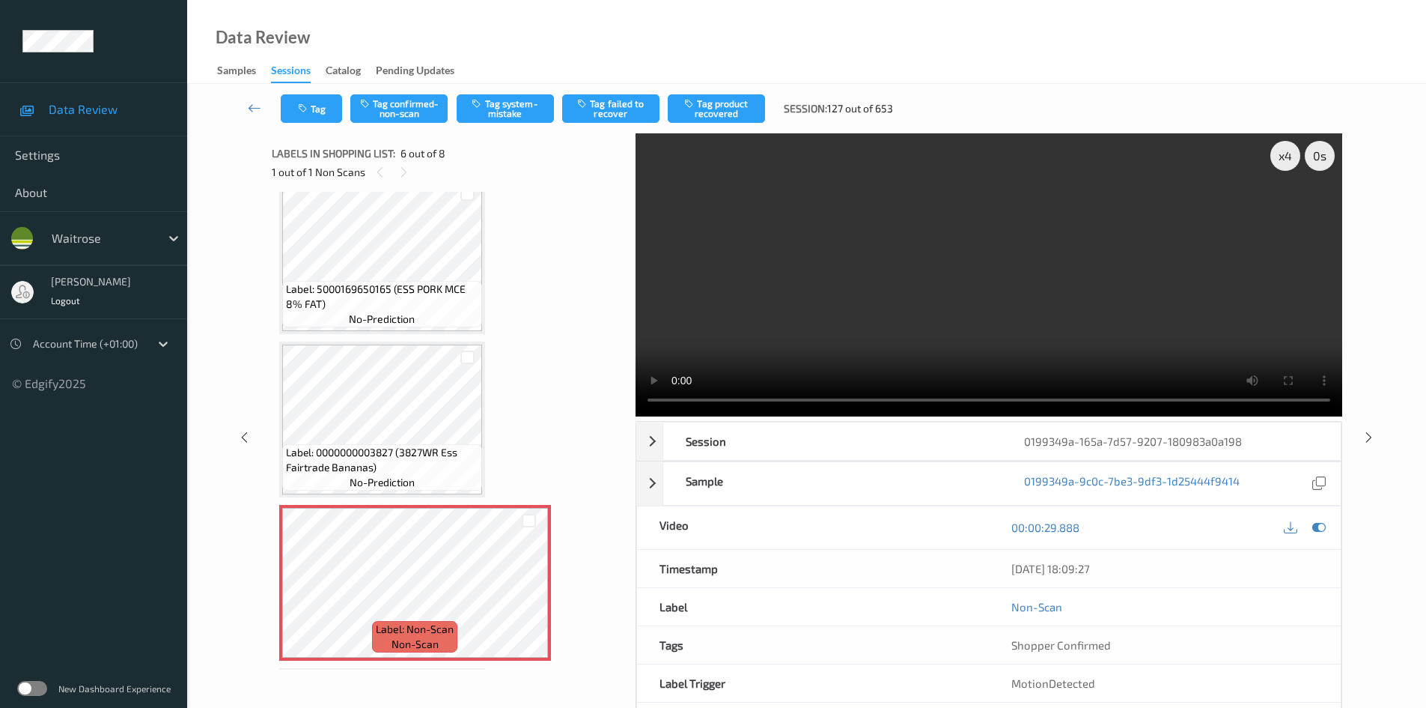
click at [917, 332] on video at bounding box center [989, 274] width 707 height 283
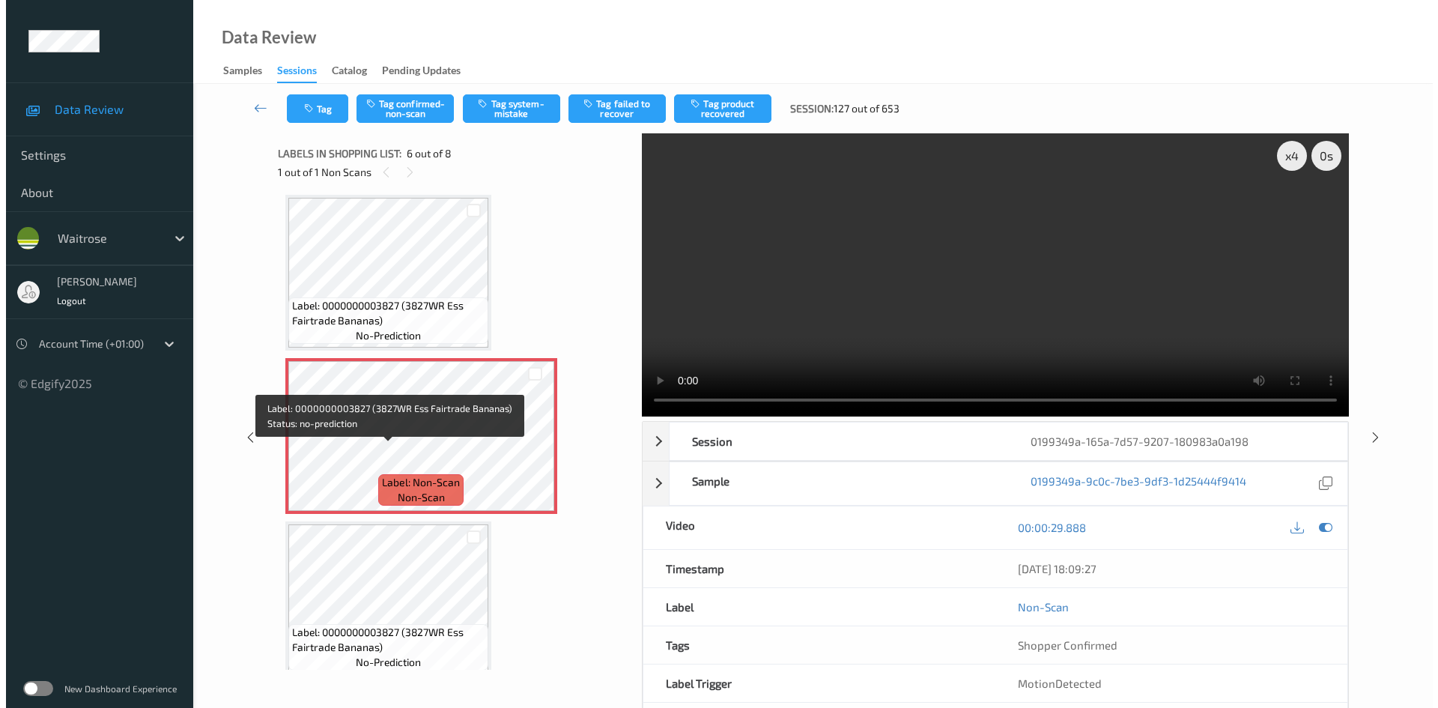
scroll to position [660, 0]
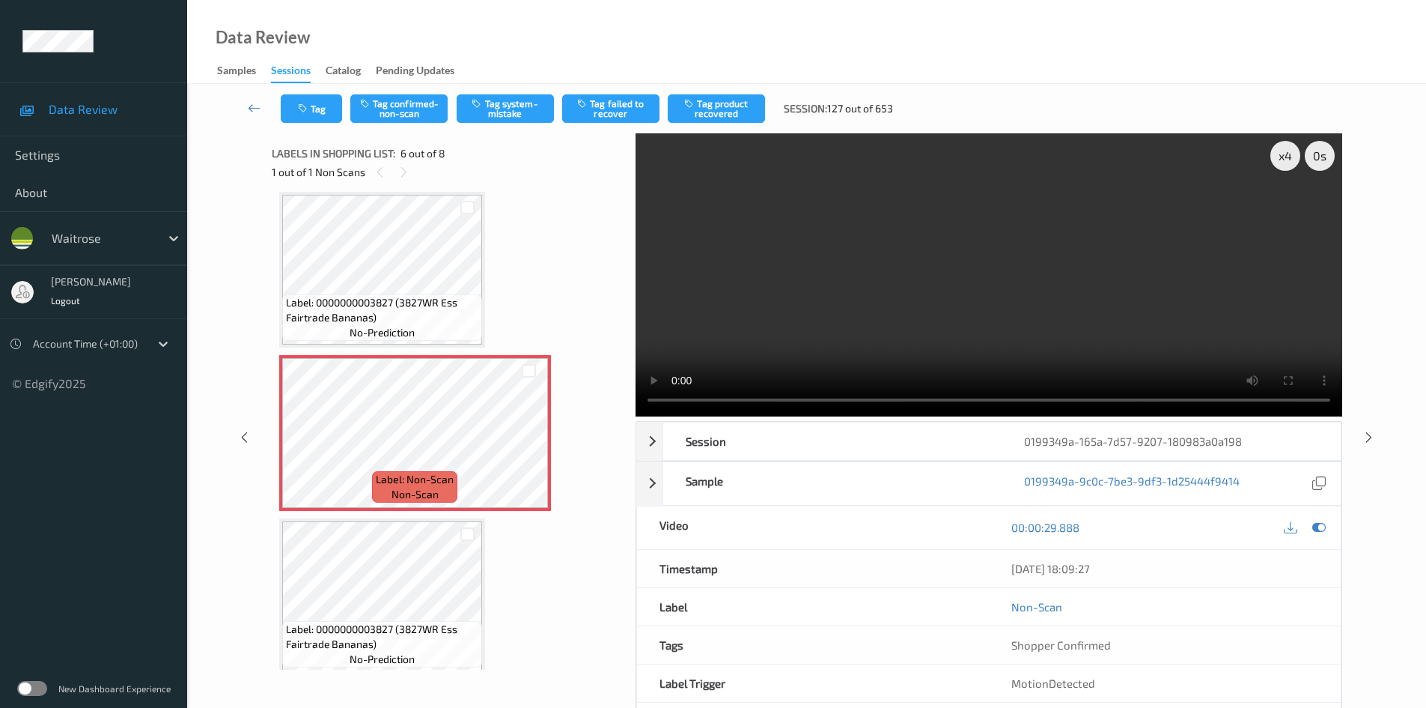
click at [1054, 318] on video at bounding box center [989, 274] width 707 height 283
click at [505, 112] on button "Tag system-mistake" at bounding box center [505, 108] width 97 height 28
click at [502, 102] on button "Tag system-mistake" at bounding box center [505, 108] width 97 height 28
click at [511, 115] on button "Tag system-mistake" at bounding box center [505, 108] width 97 height 28
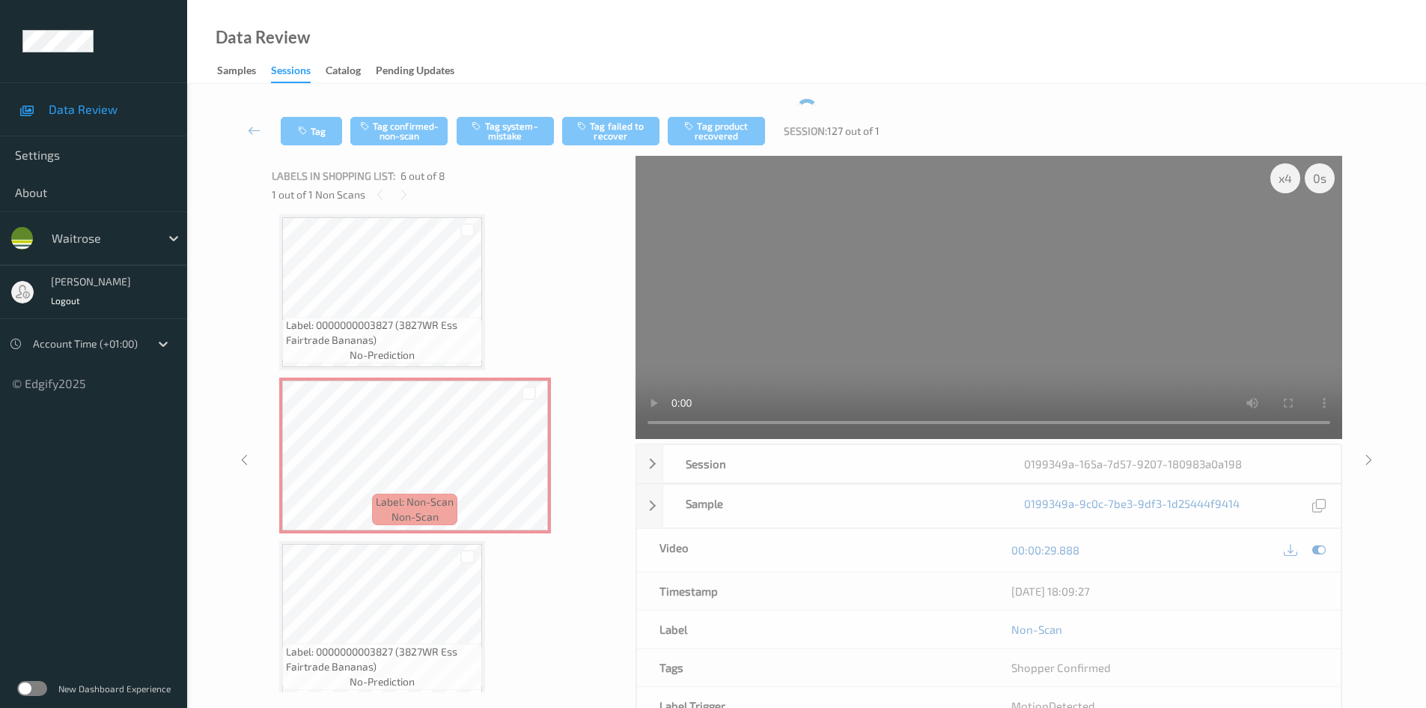
click at [308, 115] on div "Tag Tag confirmed-non-scan Tag system-mistake Tag failed to recover Tag product…" at bounding box center [807, 130] width 1178 height 49
click at [321, 132] on button "Tag" at bounding box center [311, 131] width 61 height 28
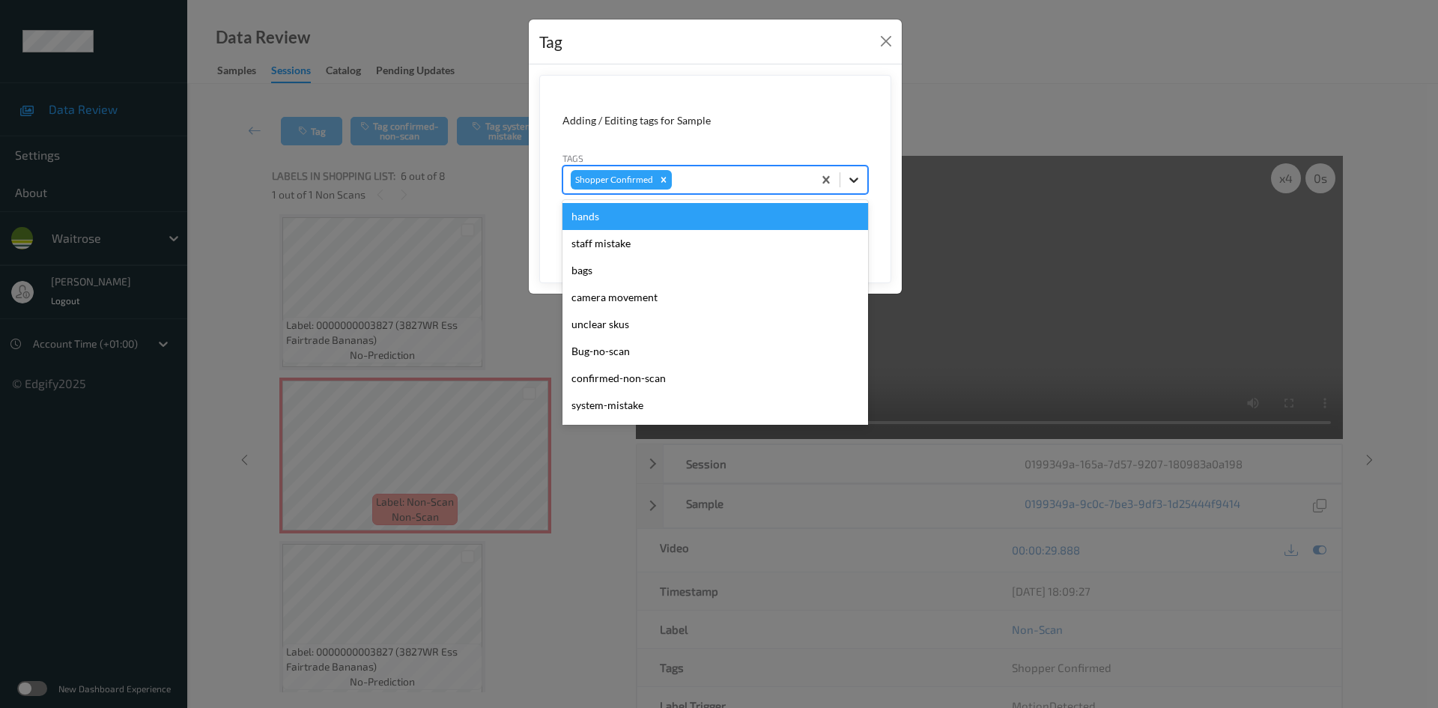
click at [860, 184] on icon at bounding box center [853, 179] width 15 height 15
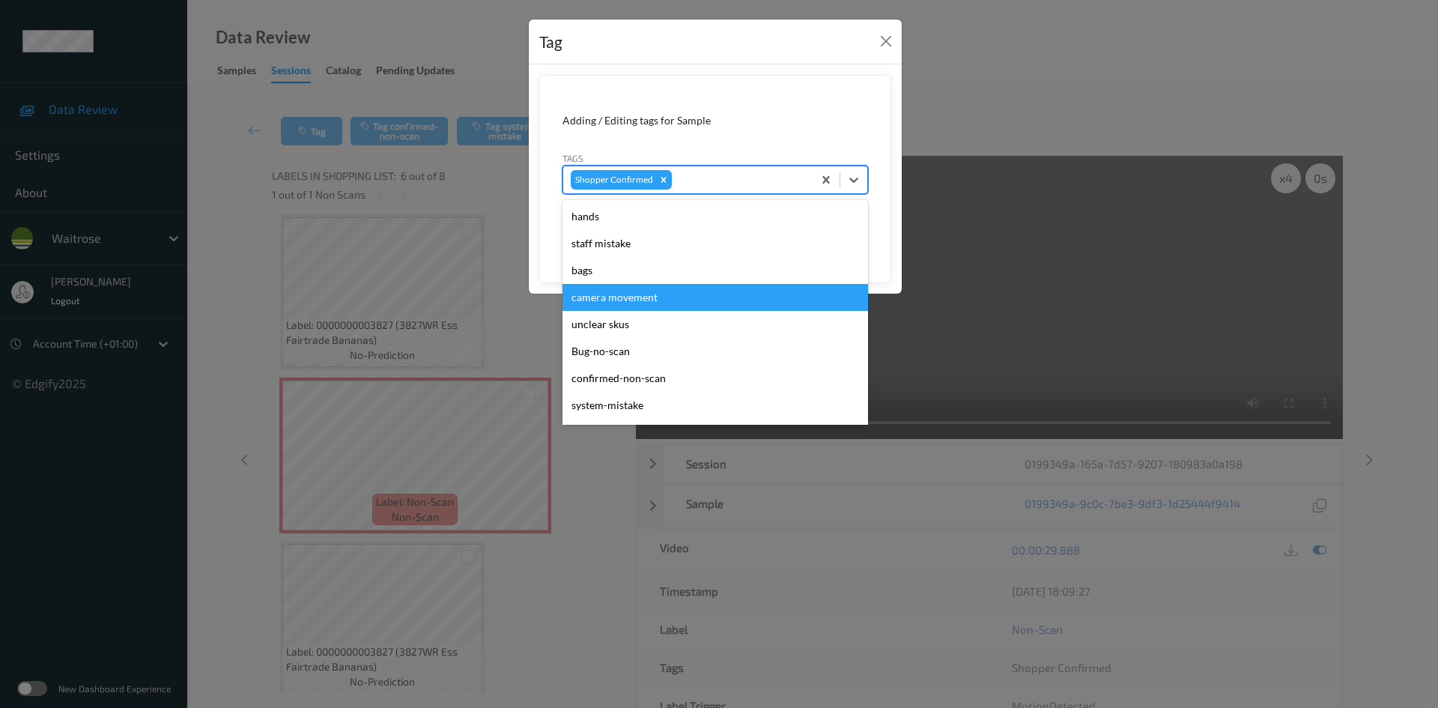
scroll to position [374, 0]
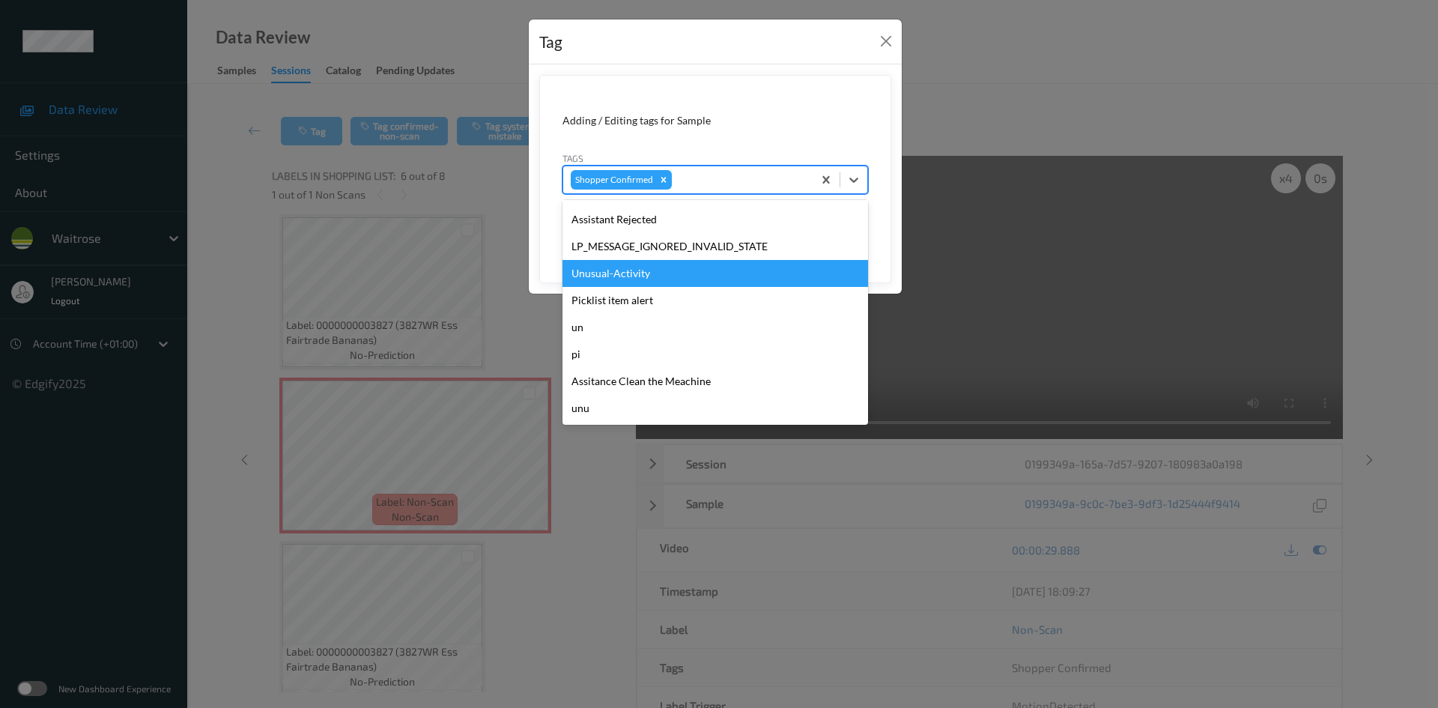
click at [651, 284] on div "Unusual-Activity" at bounding box center [715, 273] width 306 height 27
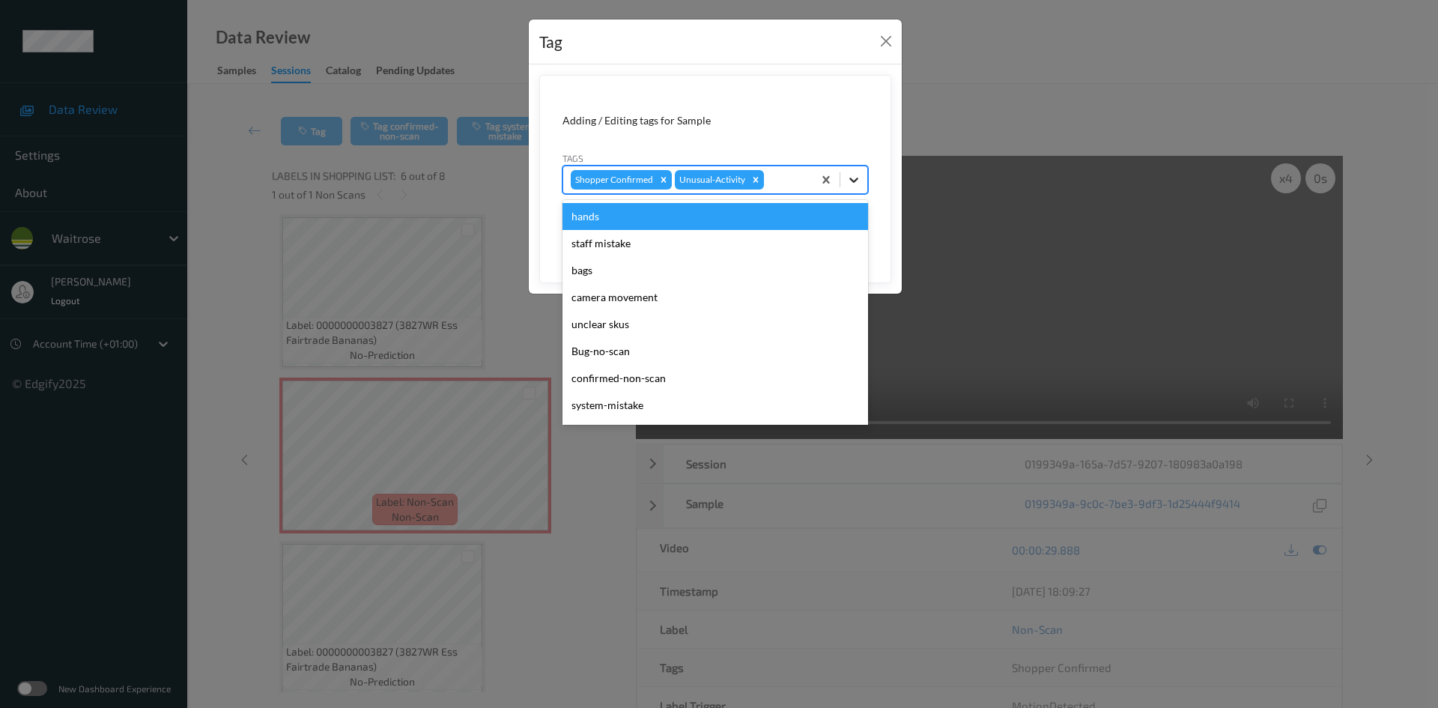
click at [852, 177] on icon at bounding box center [853, 179] width 15 height 15
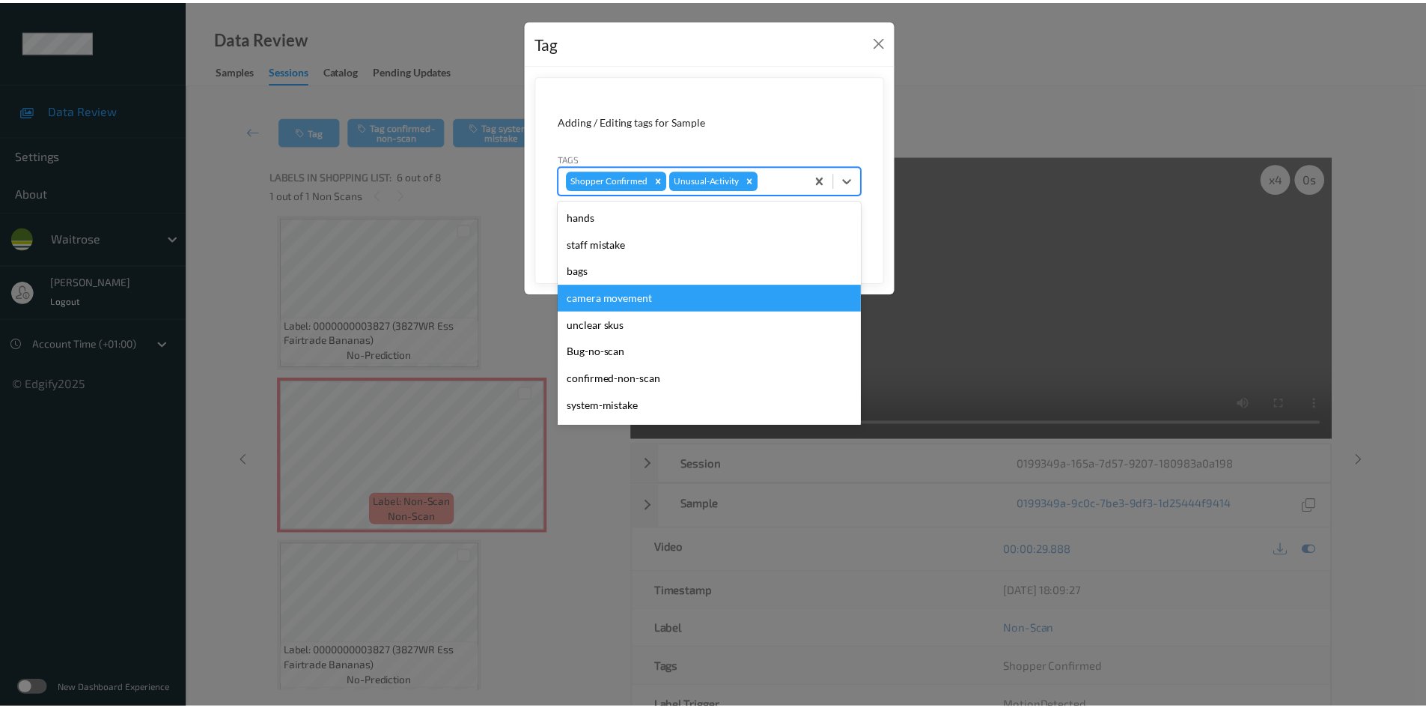
scroll to position [347, 0]
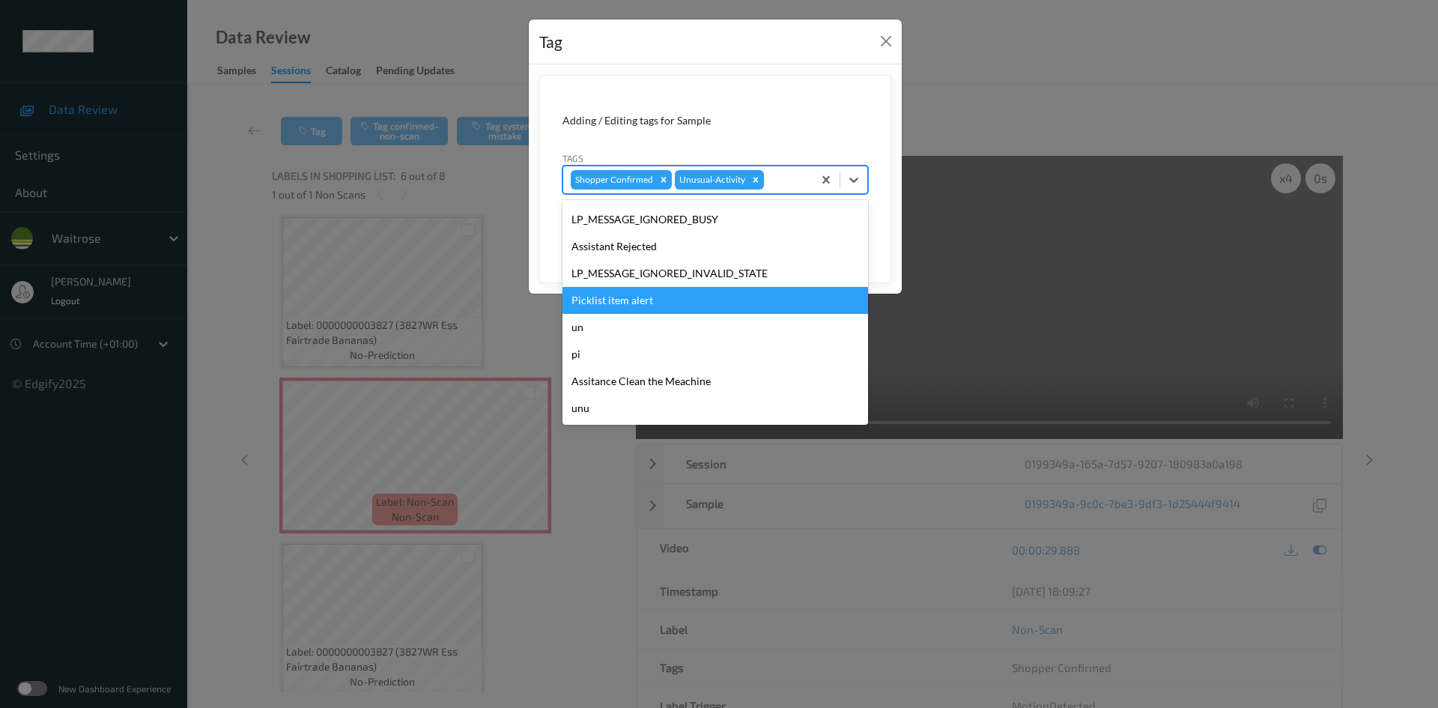
click at [630, 303] on div "Picklist item alert" at bounding box center [715, 300] width 306 height 27
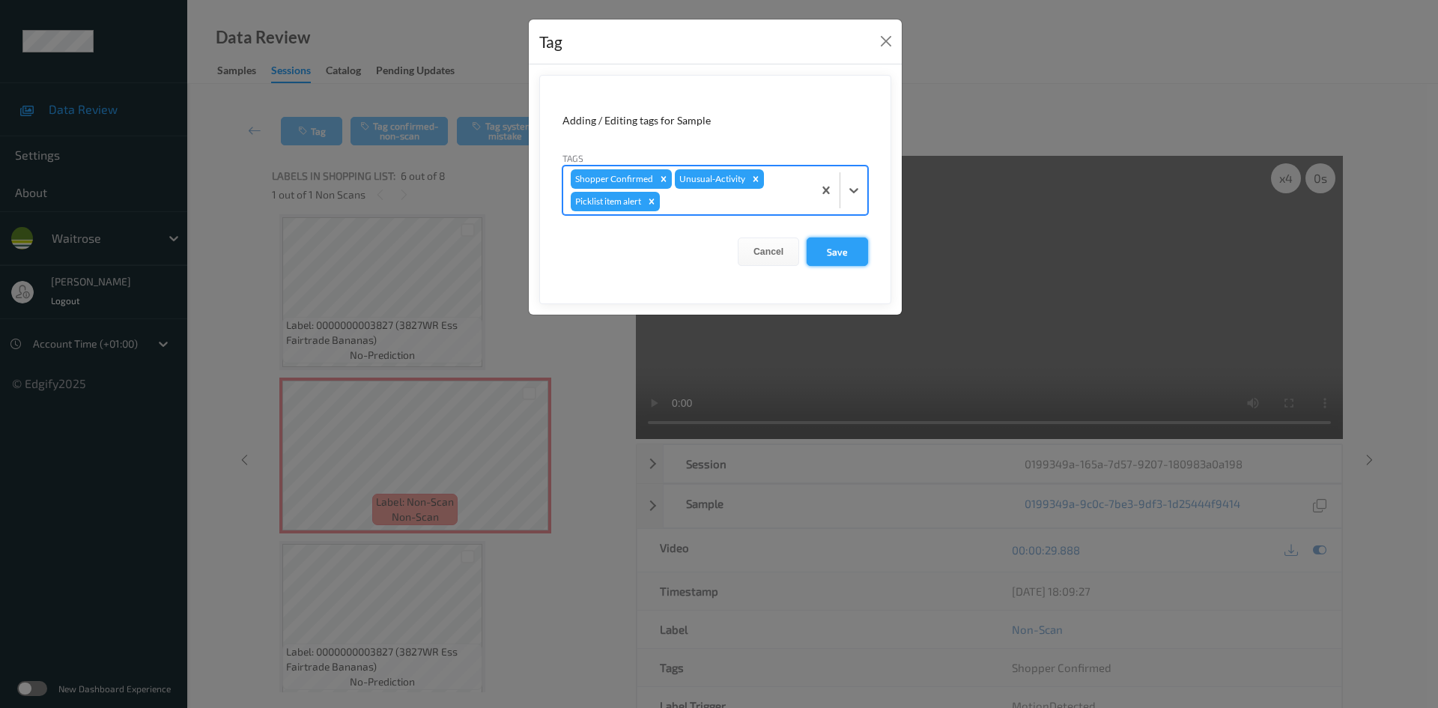
click at [854, 252] on button "Save" at bounding box center [836, 251] width 61 height 28
click at [833, 249] on button "Save" at bounding box center [836, 251] width 61 height 28
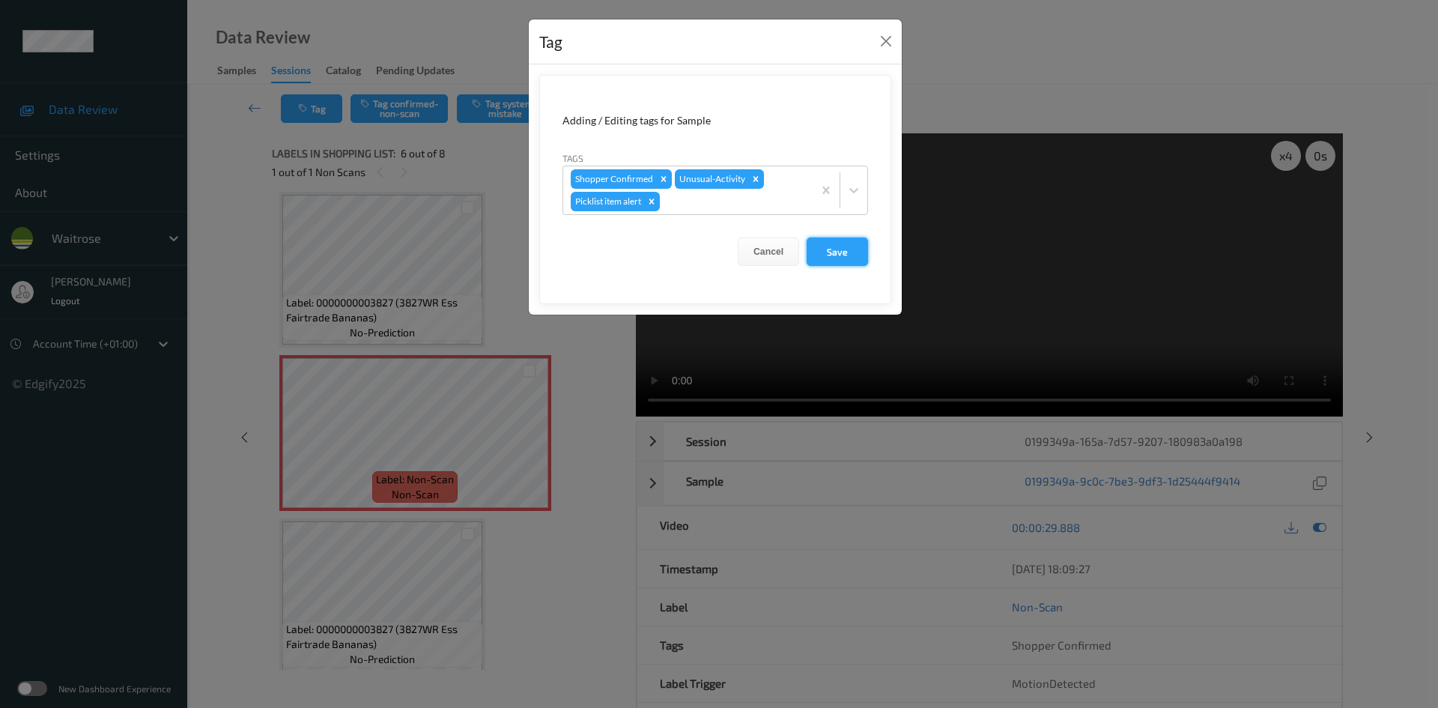
click at [842, 248] on button "Save" at bounding box center [836, 251] width 61 height 28
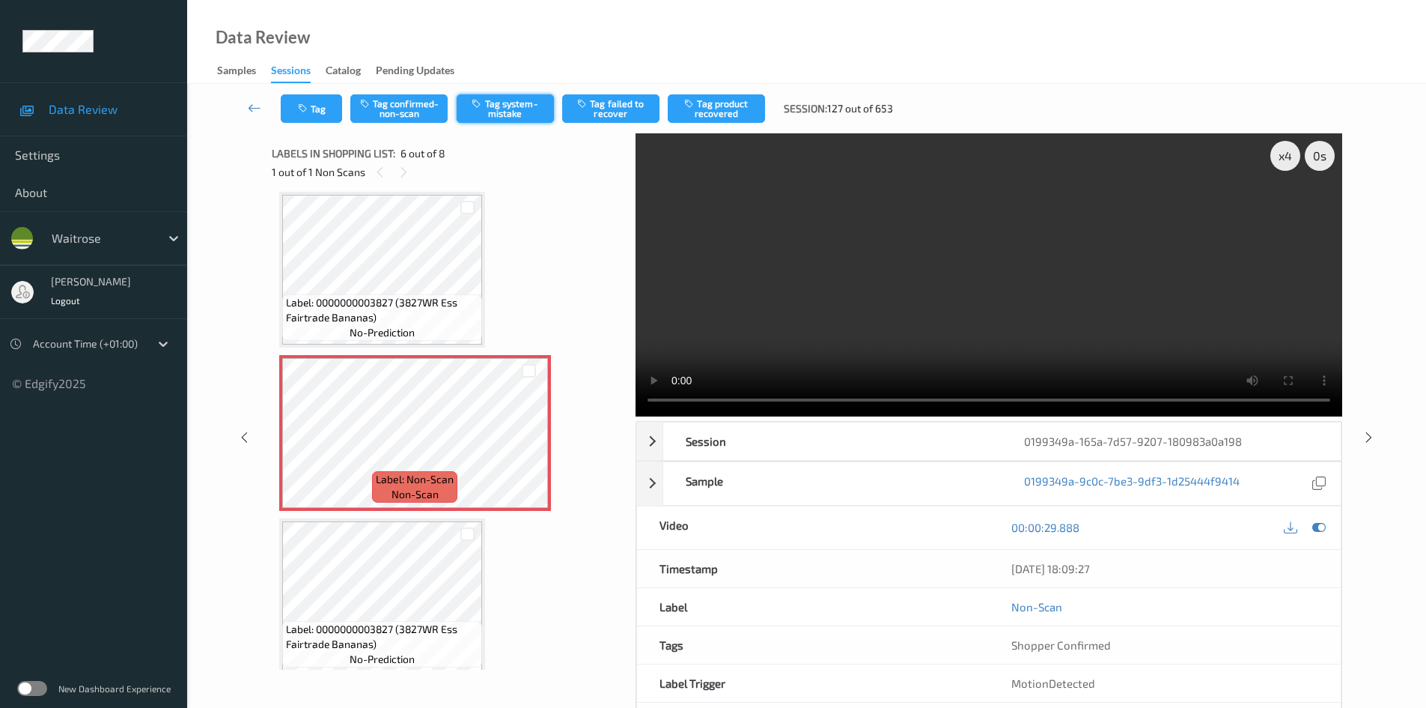
click at [497, 100] on button "Tag system-mistake" at bounding box center [505, 108] width 97 height 28
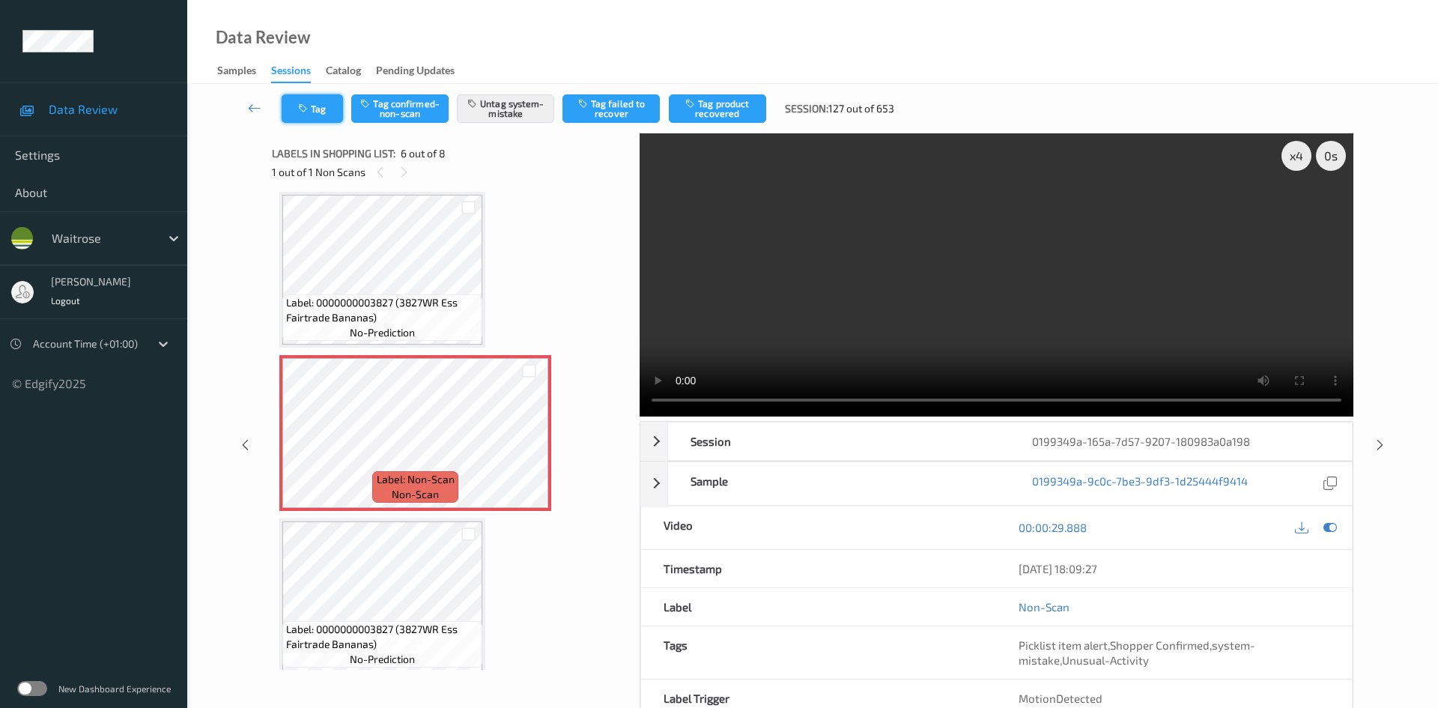
click at [314, 106] on button "Tag" at bounding box center [312, 108] width 61 height 28
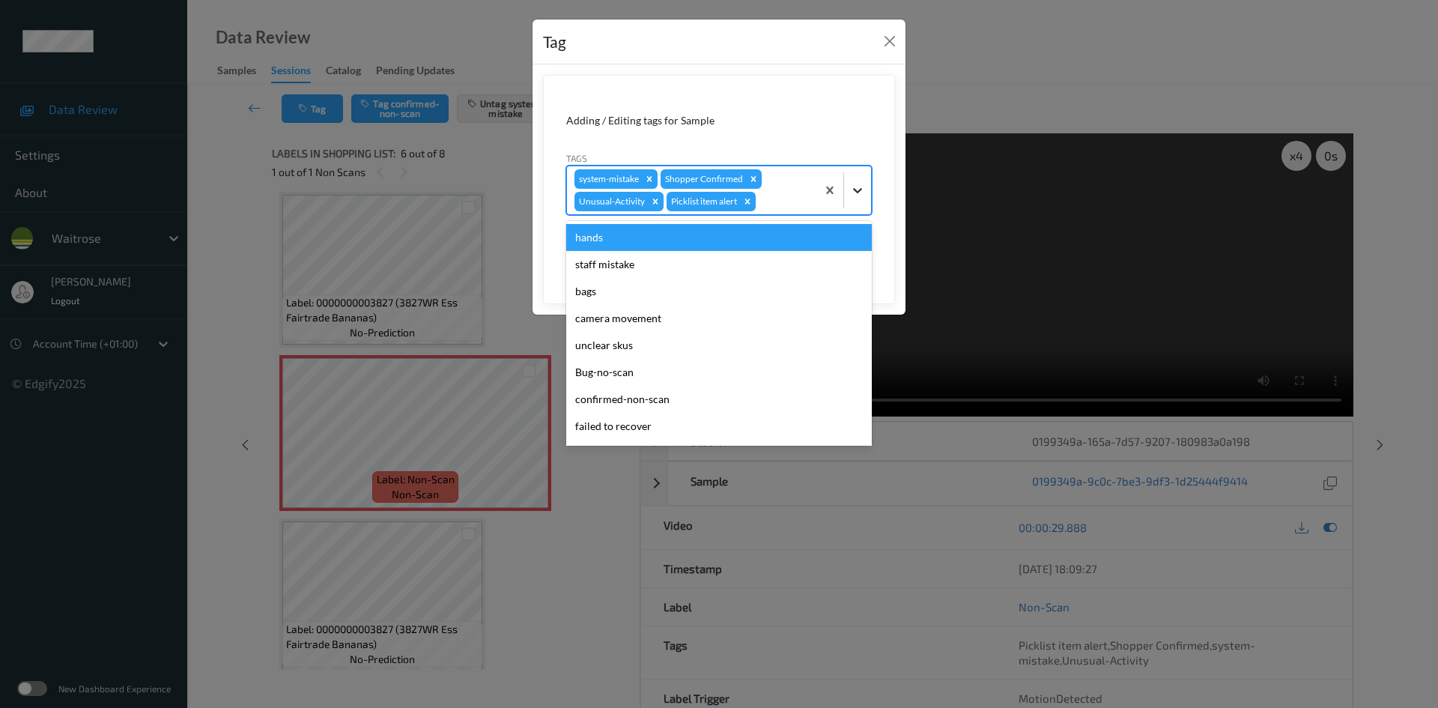
click at [865, 193] on div at bounding box center [857, 190] width 27 height 27
click at [928, 38] on div "Tag Adding / Editing tags for Sample Tags option hands focused, 1 of 19. 19 res…" at bounding box center [719, 354] width 1438 height 708
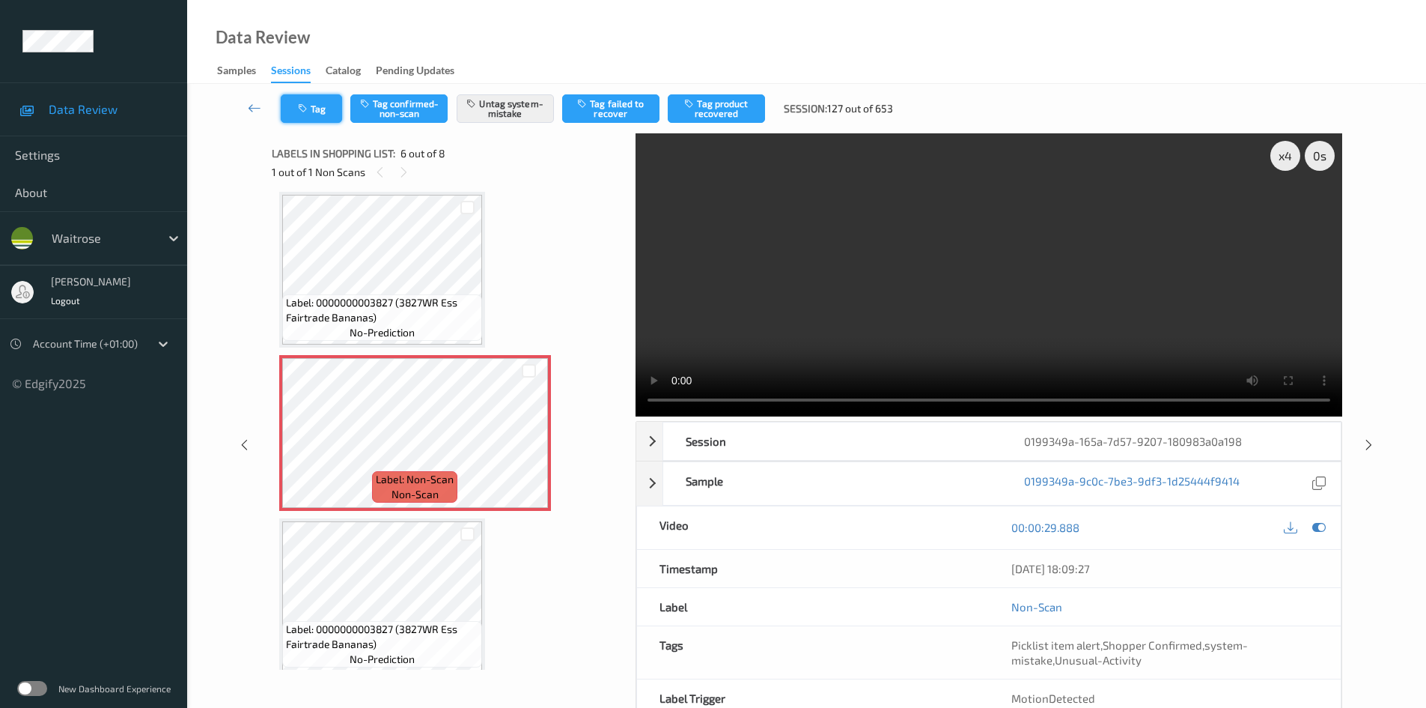
click at [311, 100] on button "Tag" at bounding box center [311, 108] width 61 height 28
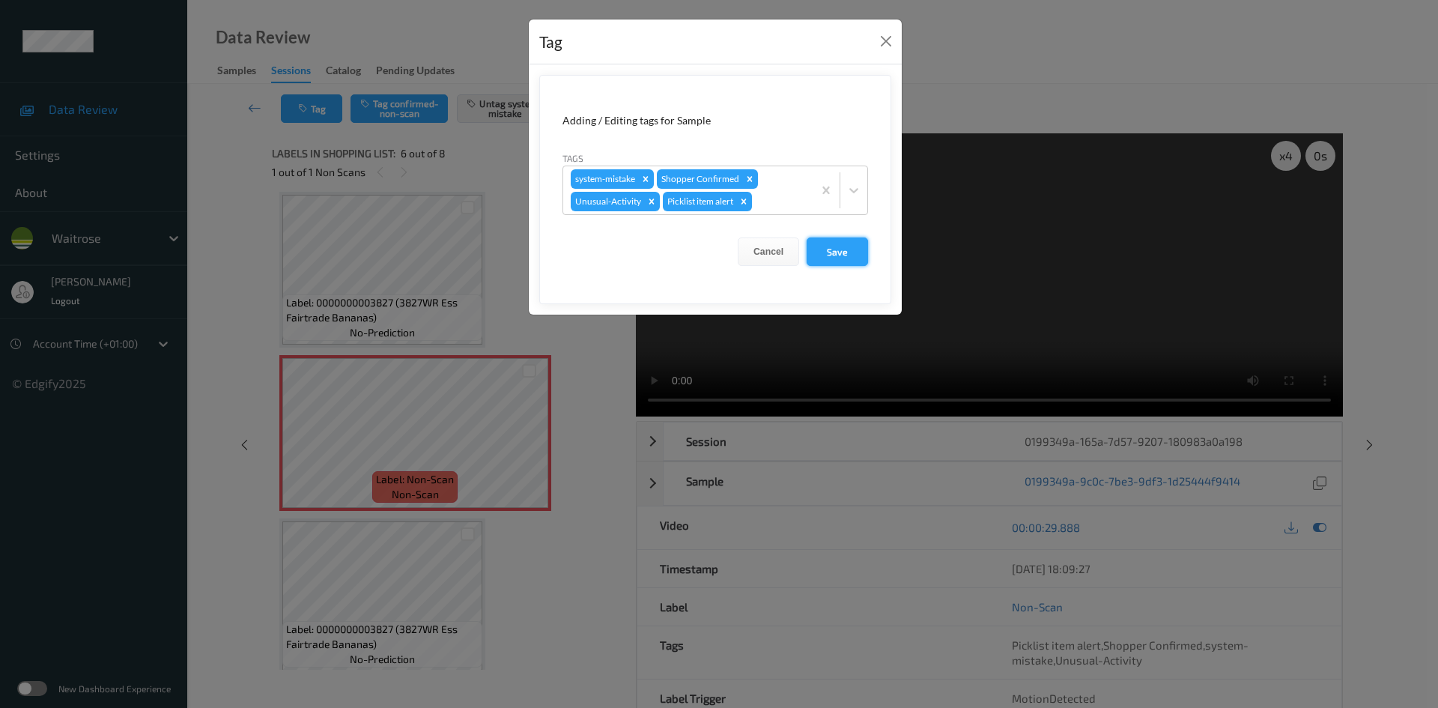
click at [848, 255] on button "Save" at bounding box center [836, 251] width 61 height 28
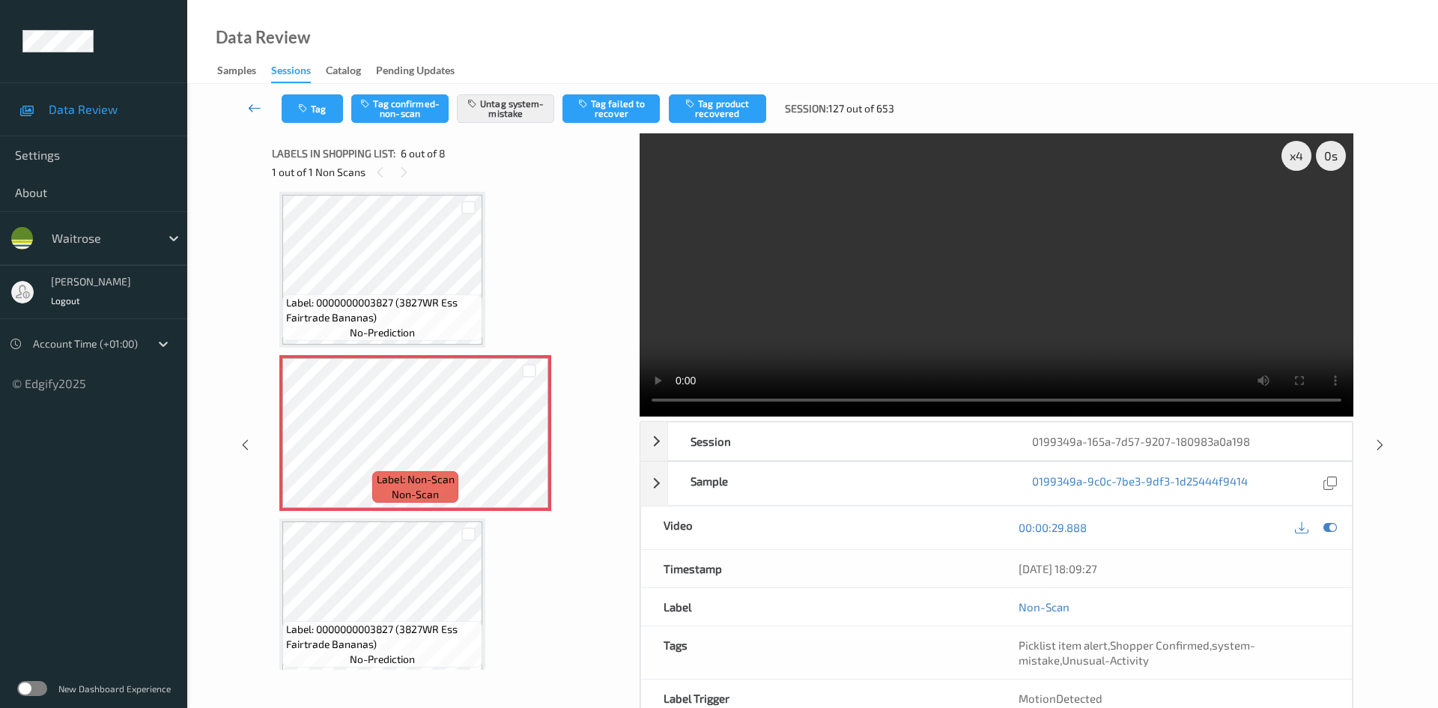
click at [251, 100] on link at bounding box center [254, 108] width 53 height 28
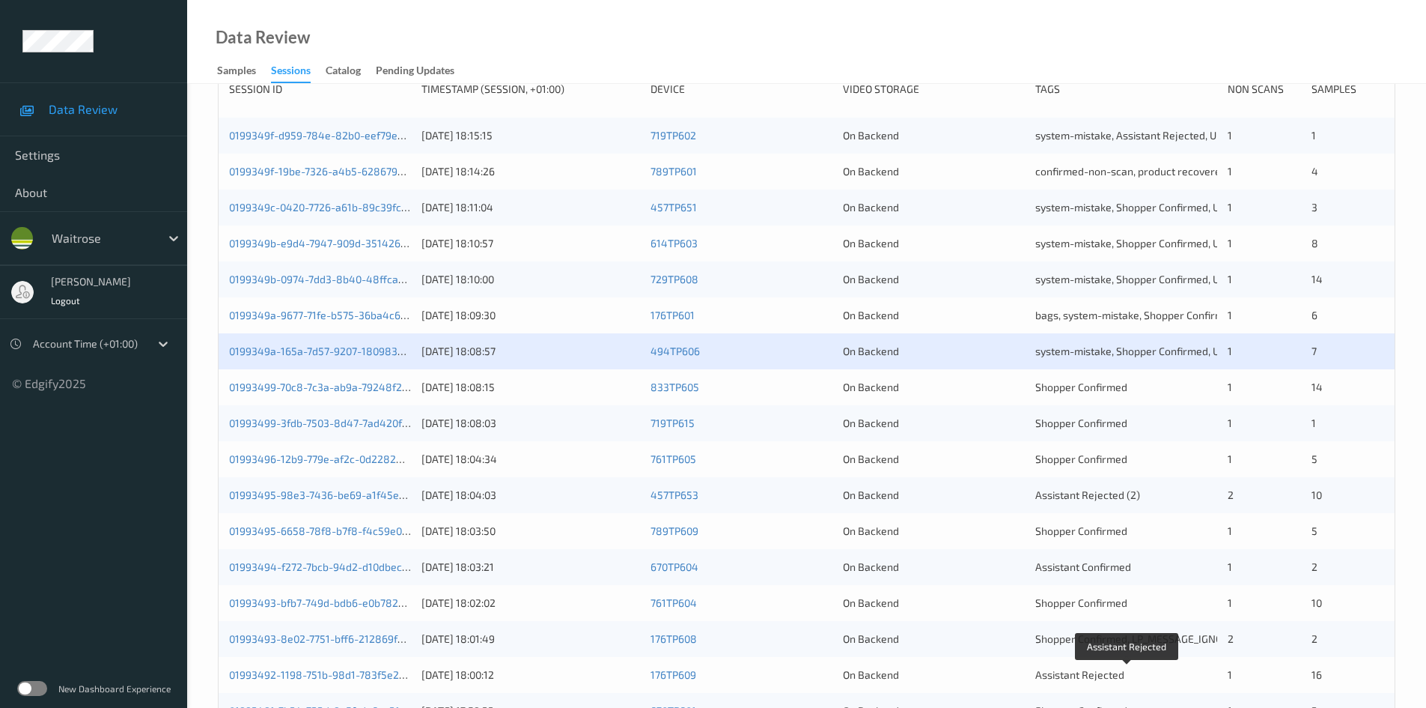
scroll to position [195, 0]
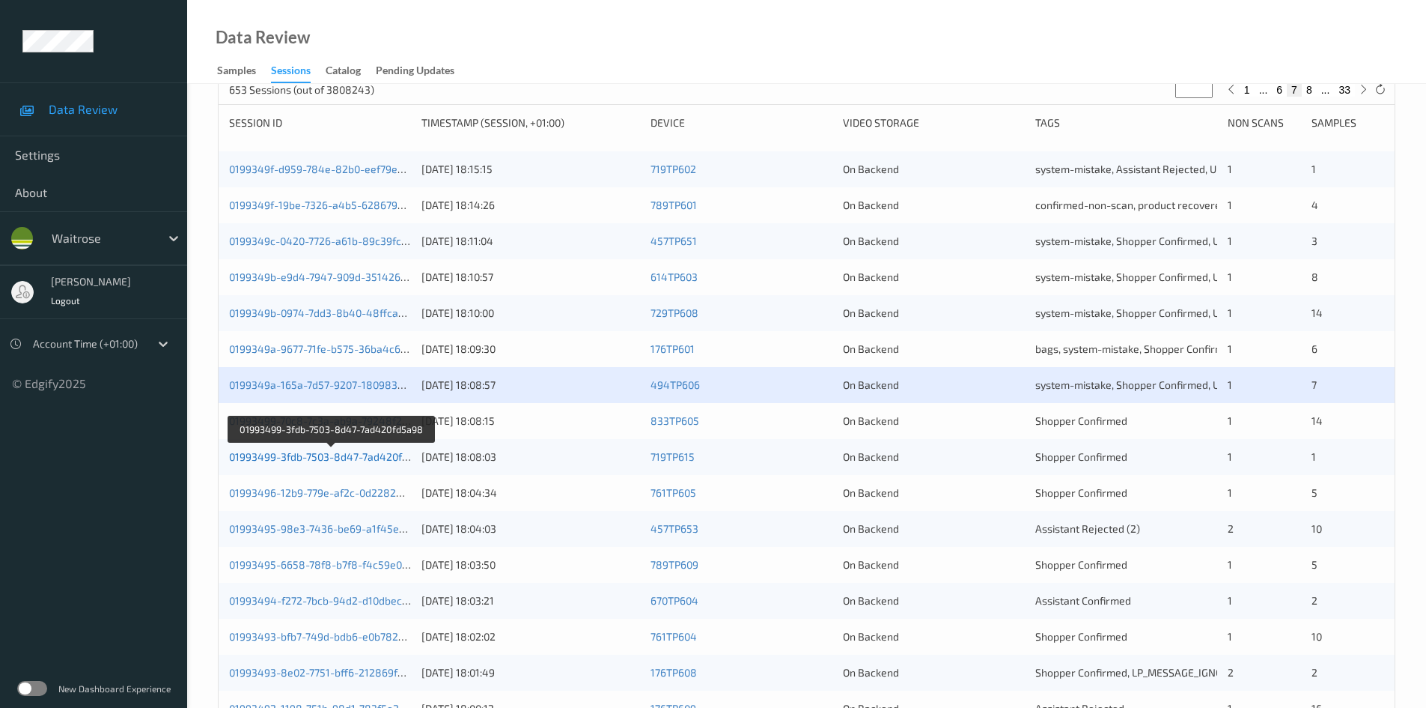
click at [305, 458] on link "01993499-3fdb-7503-8d47-7ad420fd5a98" at bounding box center [331, 456] width 204 height 13
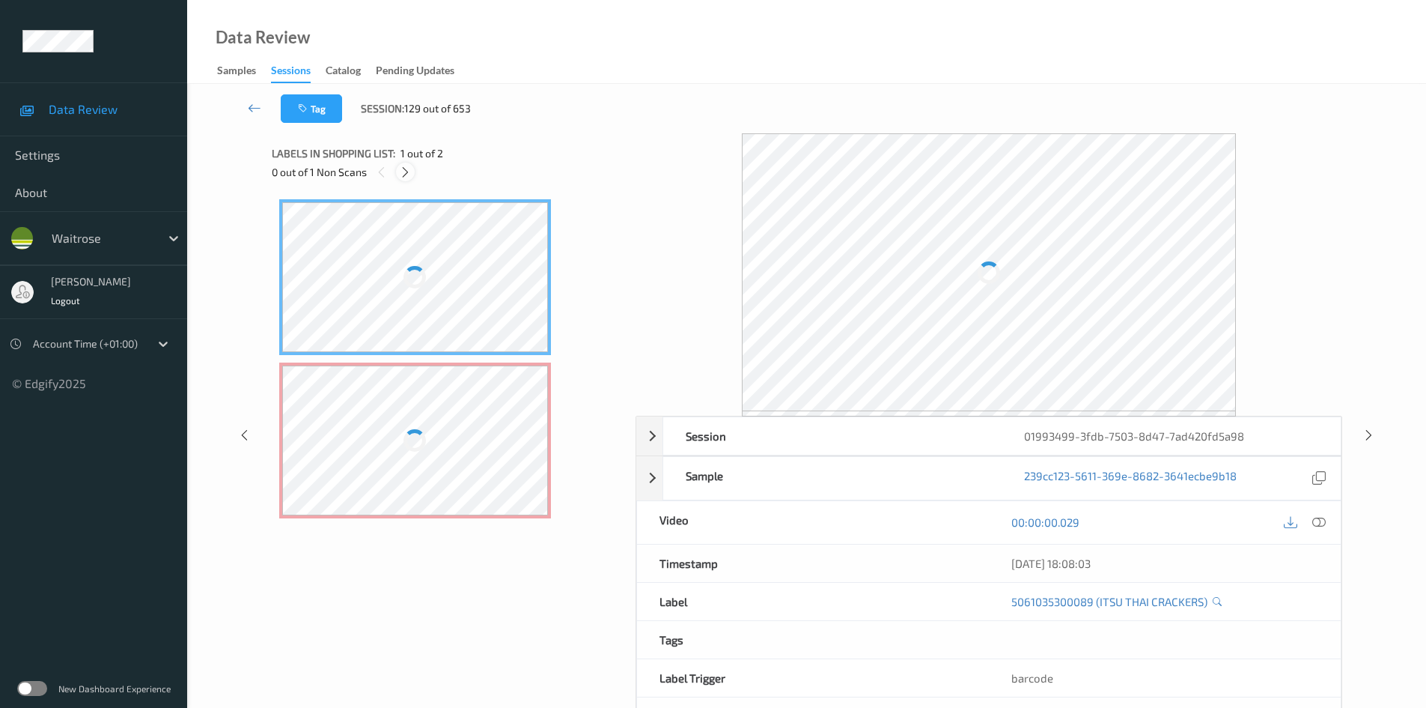
click at [407, 174] on icon at bounding box center [405, 171] width 13 height 13
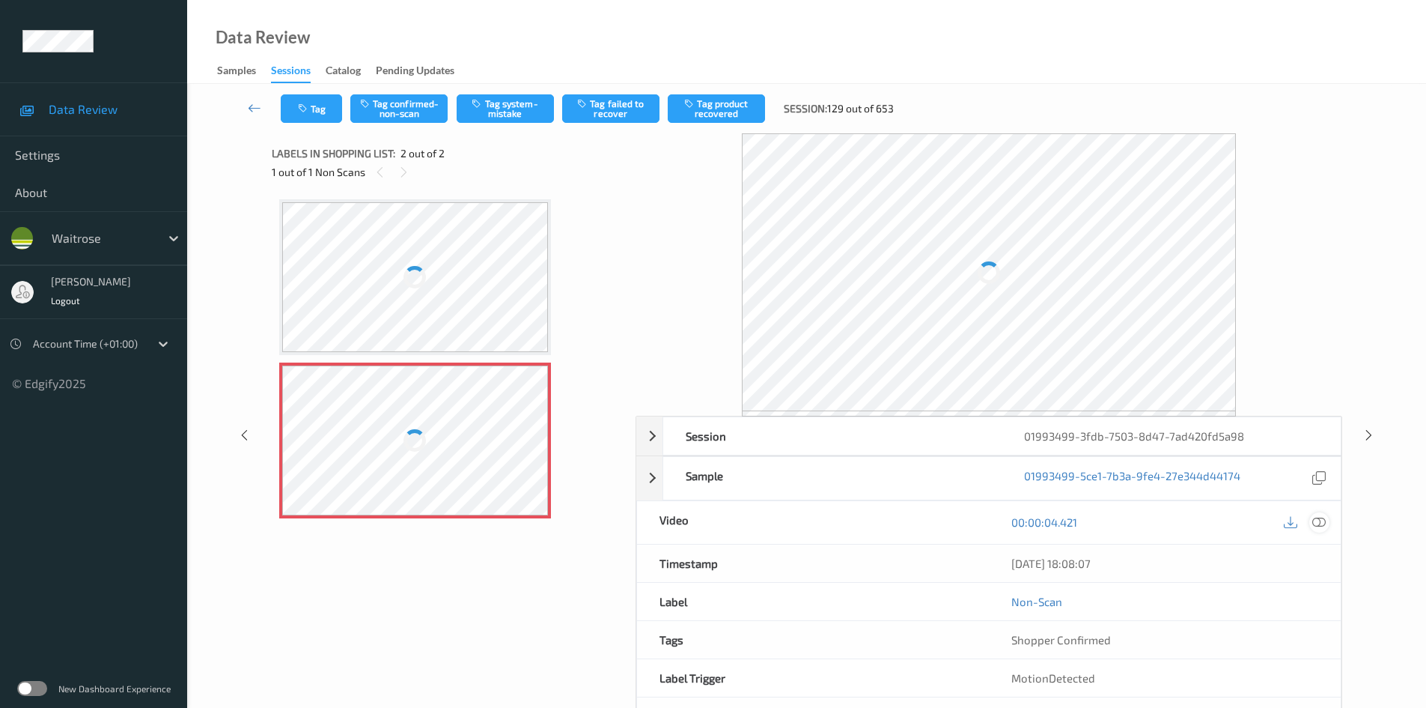
click at [1321, 520] on icon at bounding box center [1319, 521] width 13 height 13
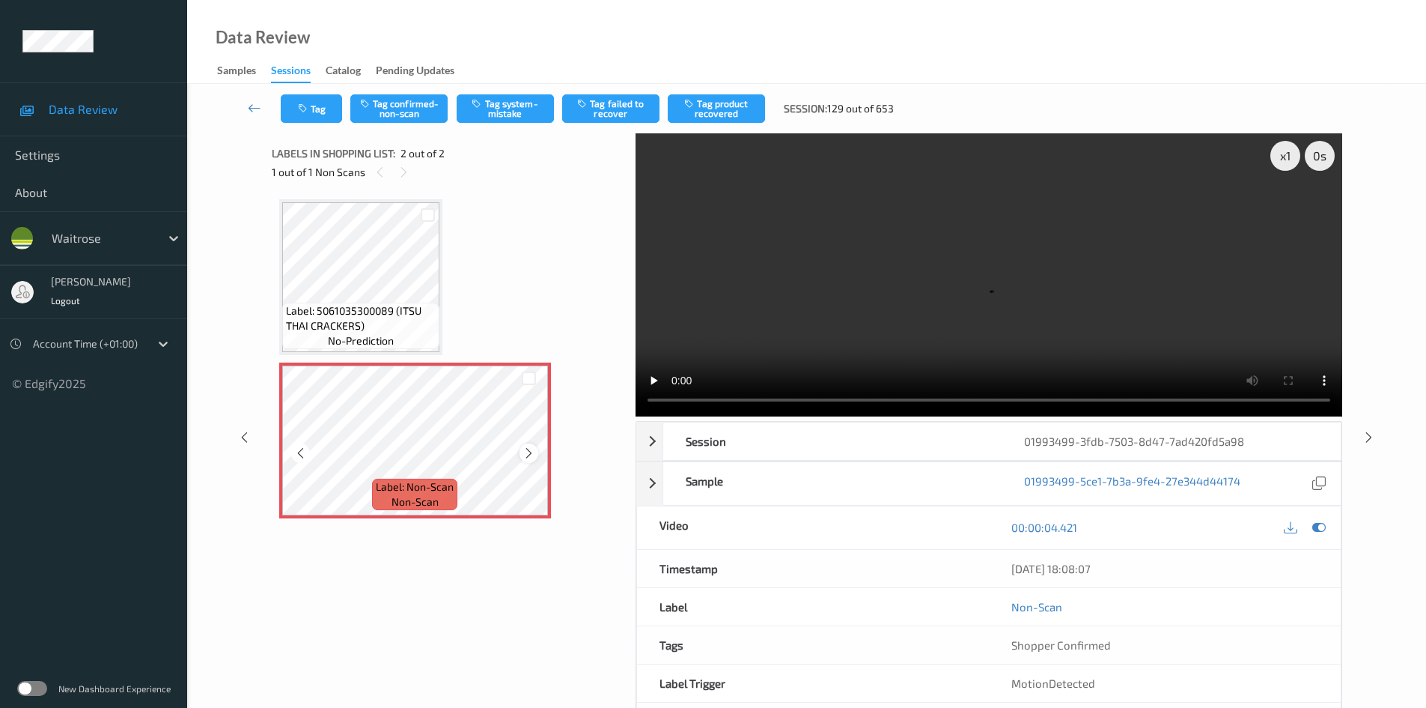
click at [527, 453] on icon at bounding box center [529, 452] width 13 height 13
click at [1290, 159] on div "x 1" at bounding box center [1286, 156] width 30 height 30
click at [1290, 159] on div "x 2" at bounding box center [1286, 156] width 30 height 30
click at [814, 288] on video at bounding box center [989, 274] width 707 height 283
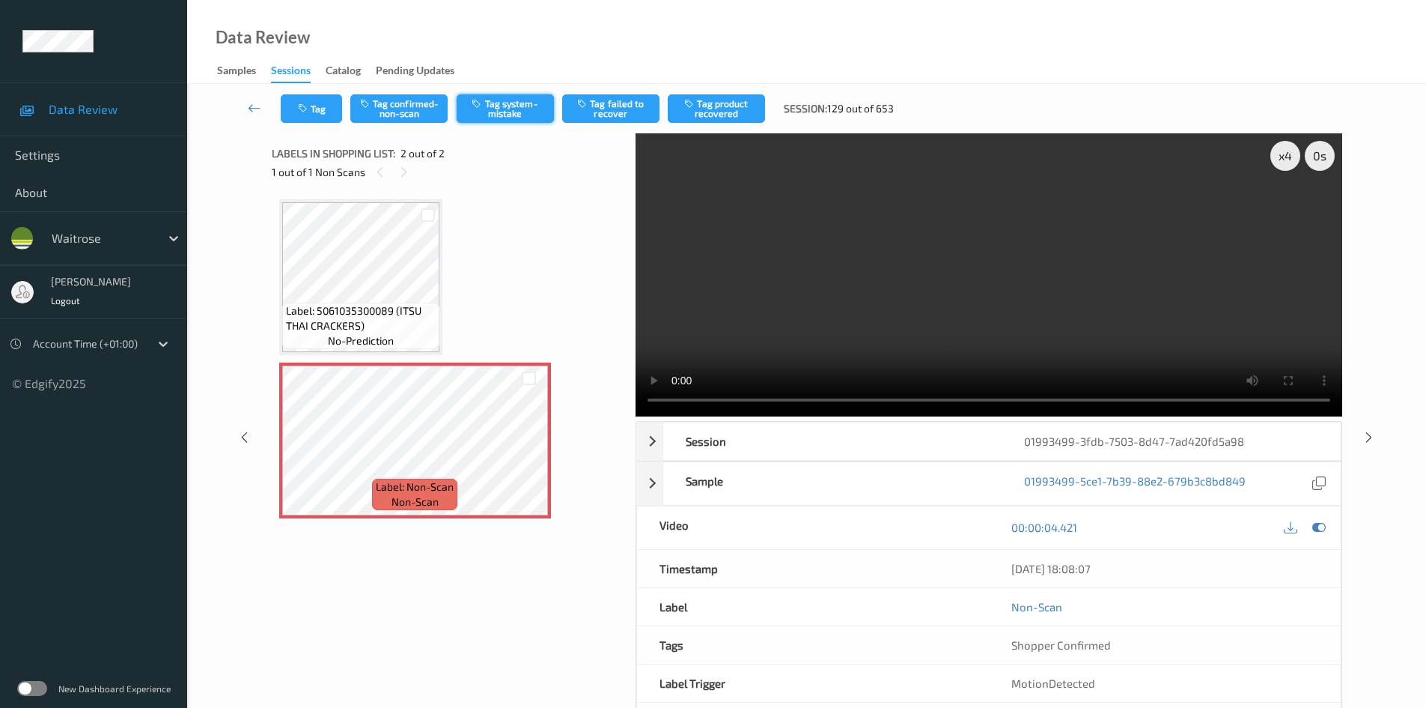
click at [511, 106] on button "Tag system-mistake" at bounding box center [505, 108] width 97 height 28
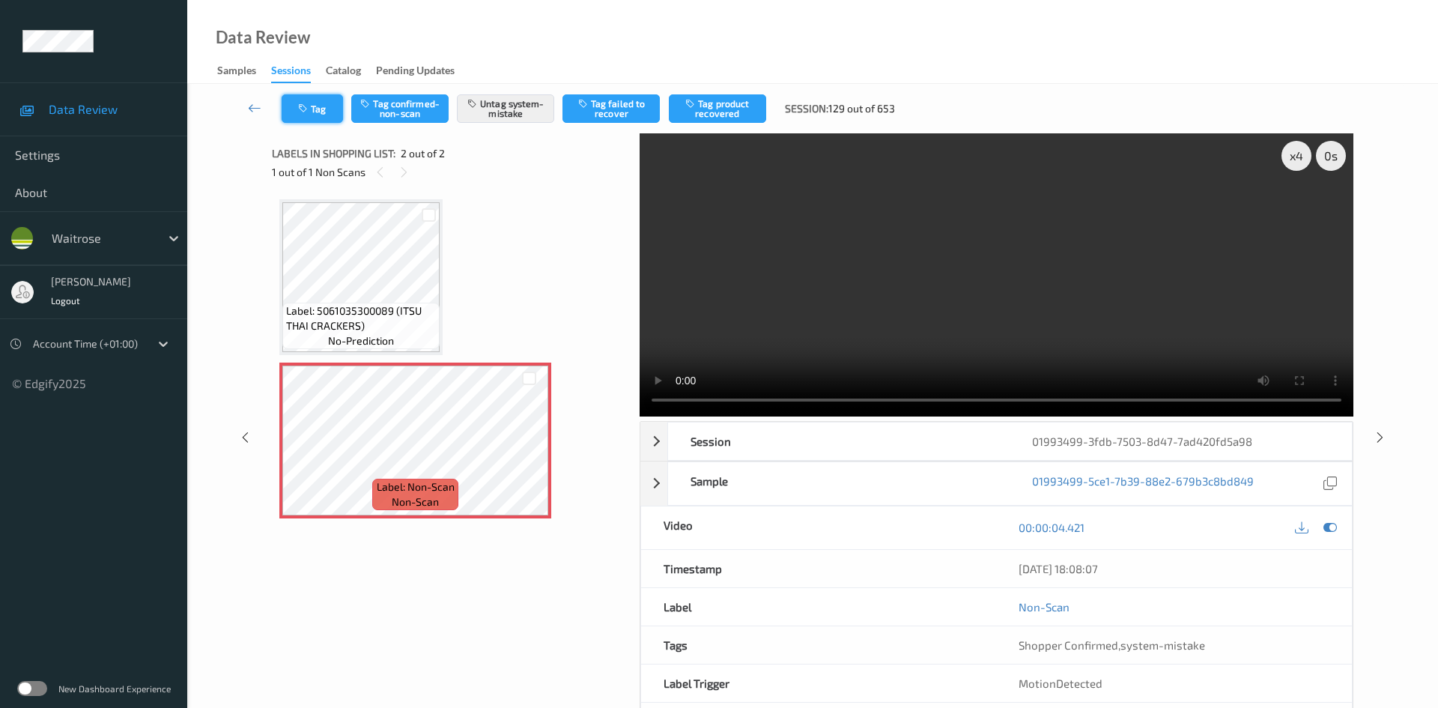
click at [323, 98] on button "Tag" at bounding box center [312, 108] width 61 height 28
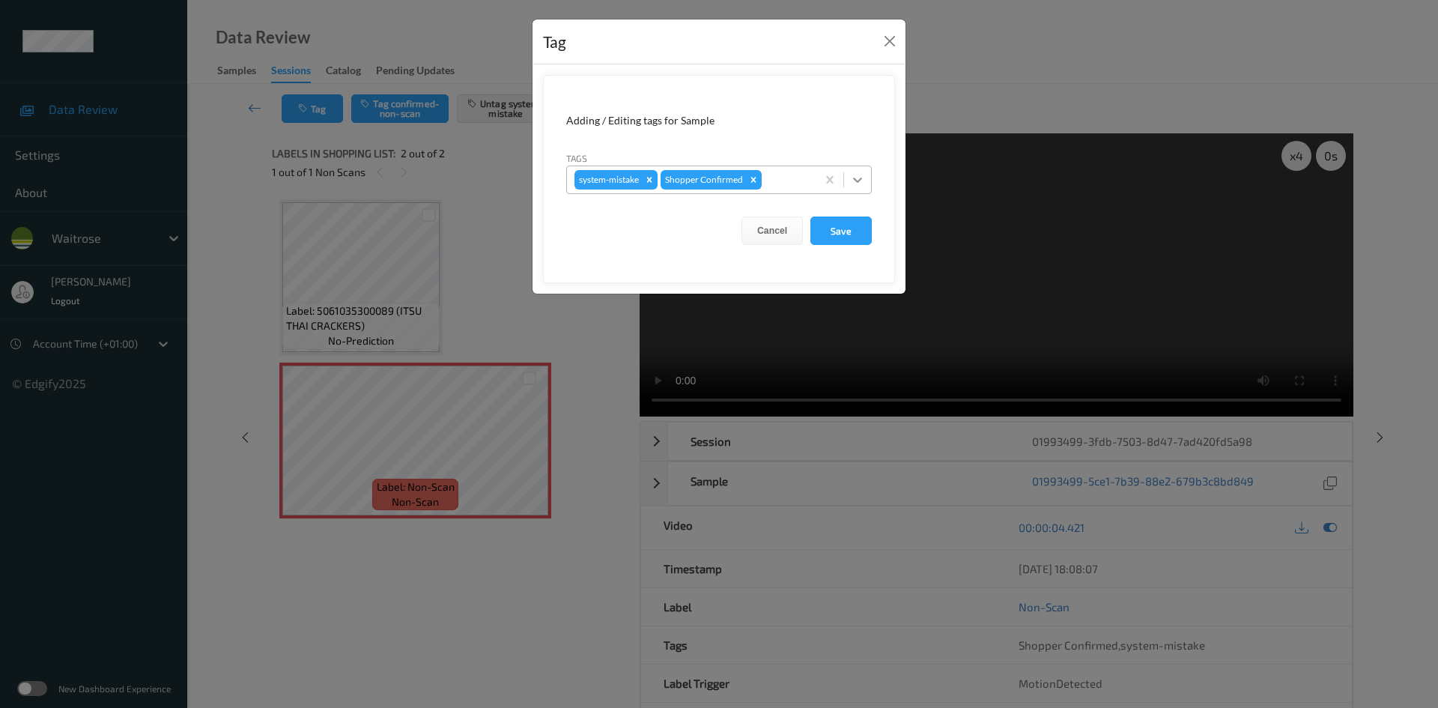
click at [862, 184] on icon at bounding box center [857, 179] width 15 height 15
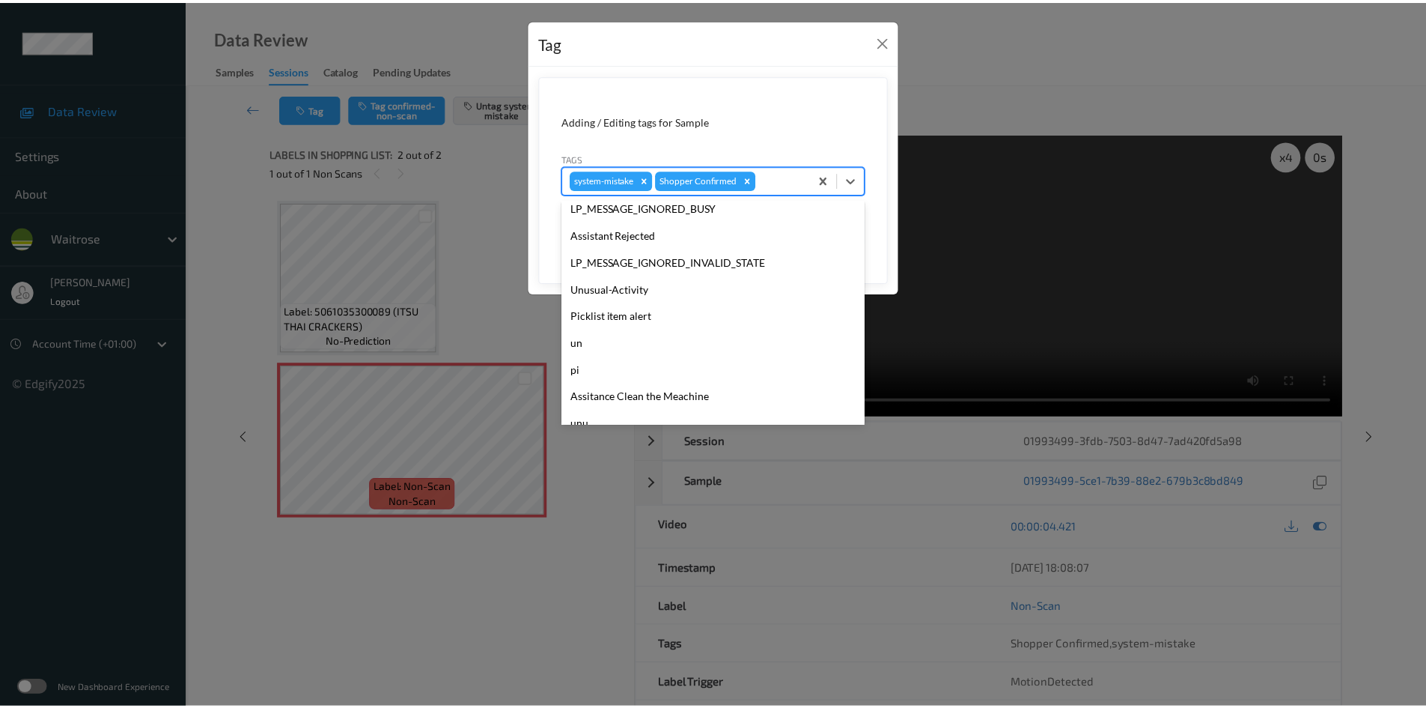
scroll to position [347, 0]
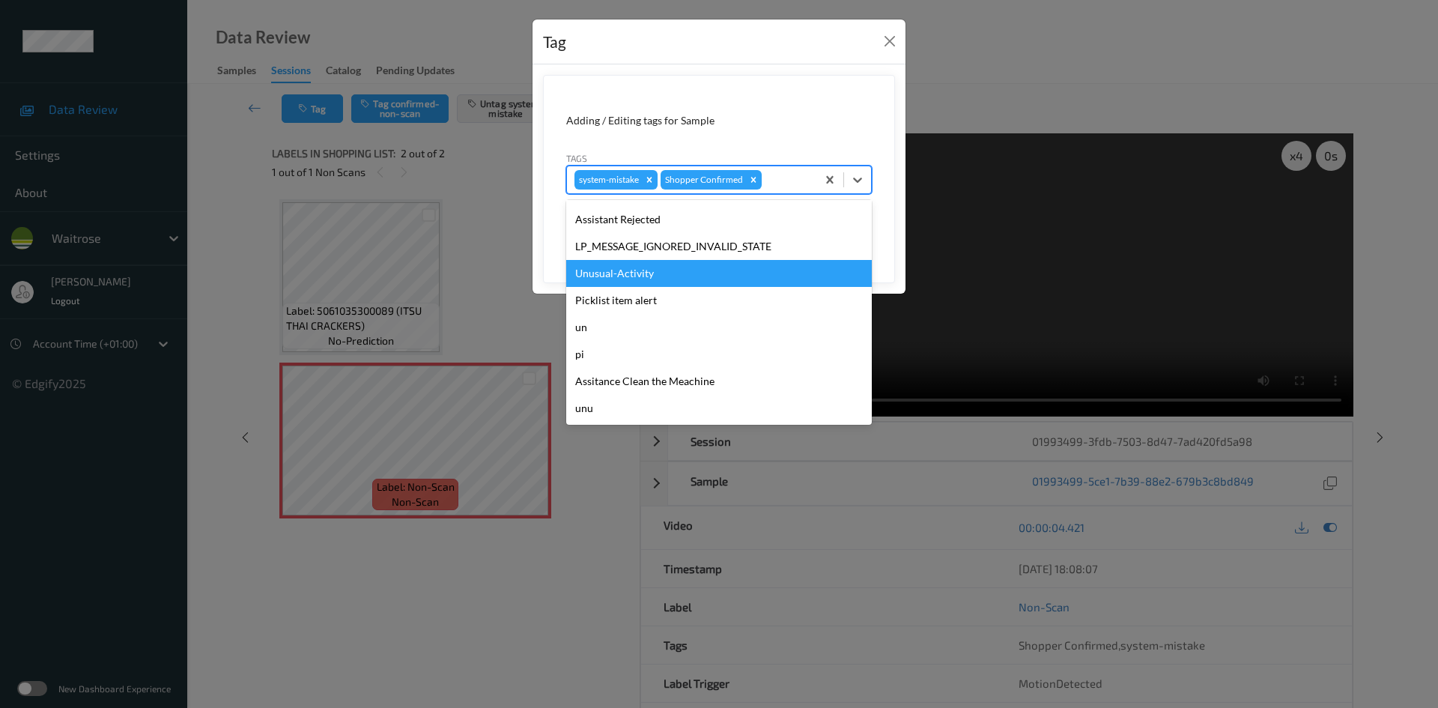
click at [621, 273] on div "Unusual-Activity" at bounding box center [719, 273] width 306 height 27
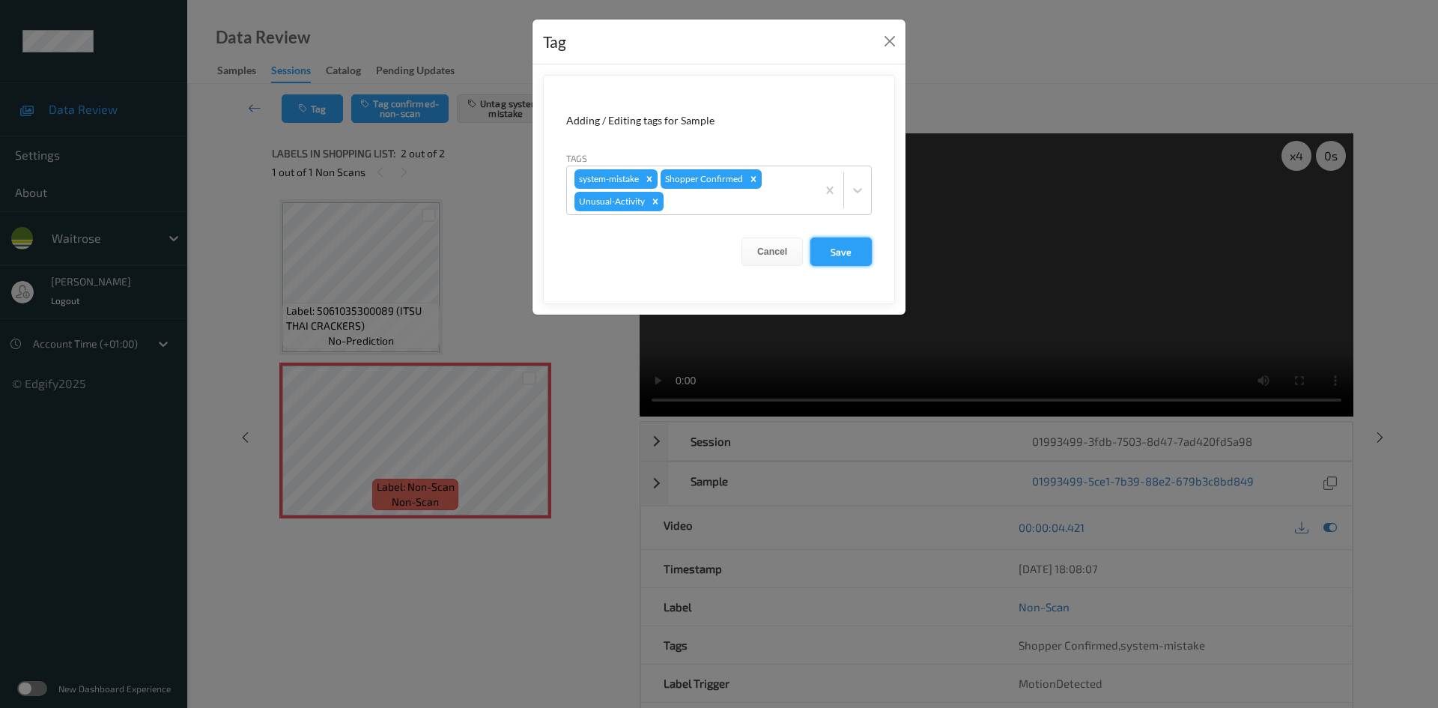
click at [845, 252] on button "Save" at bounding box center [840, 251] width 61 height 28
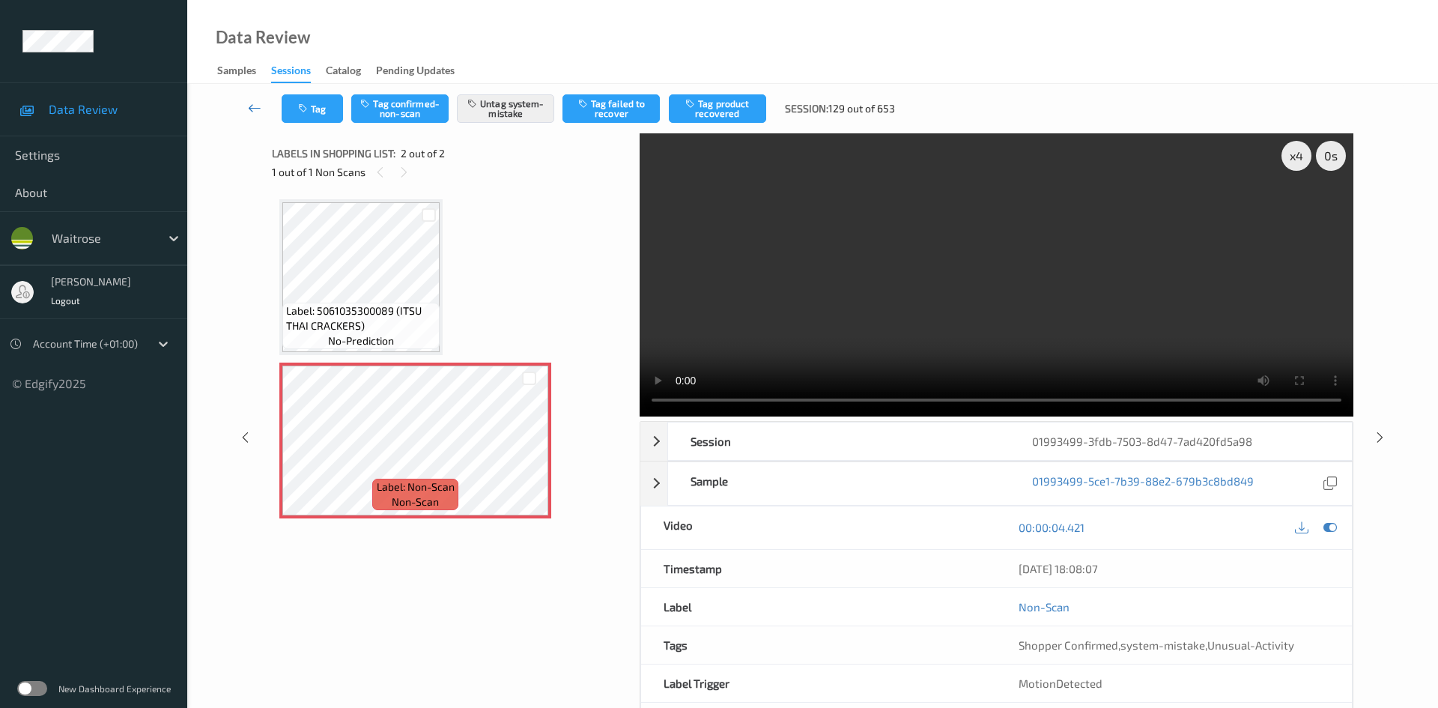
click at [249, 95] on link at bounding box center [254, 108] width 53 height 28
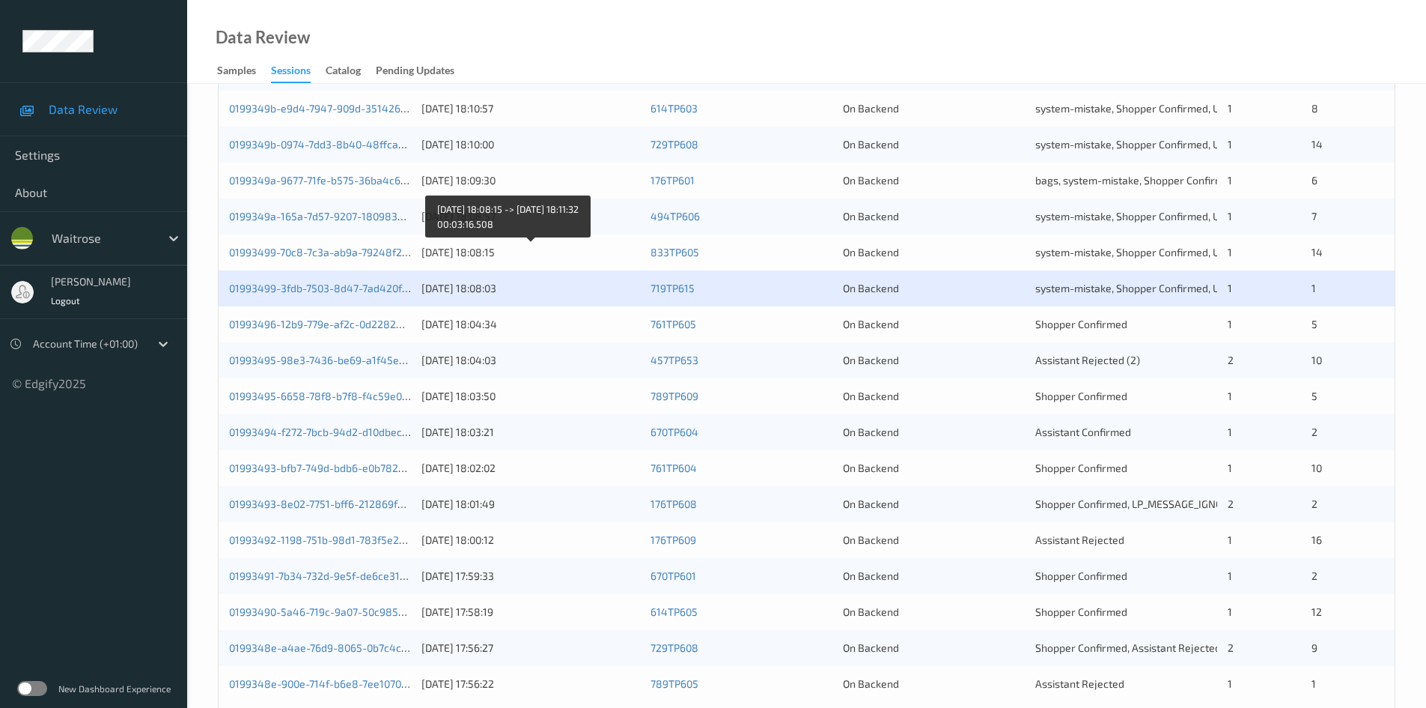
scroll to position [419, 0]
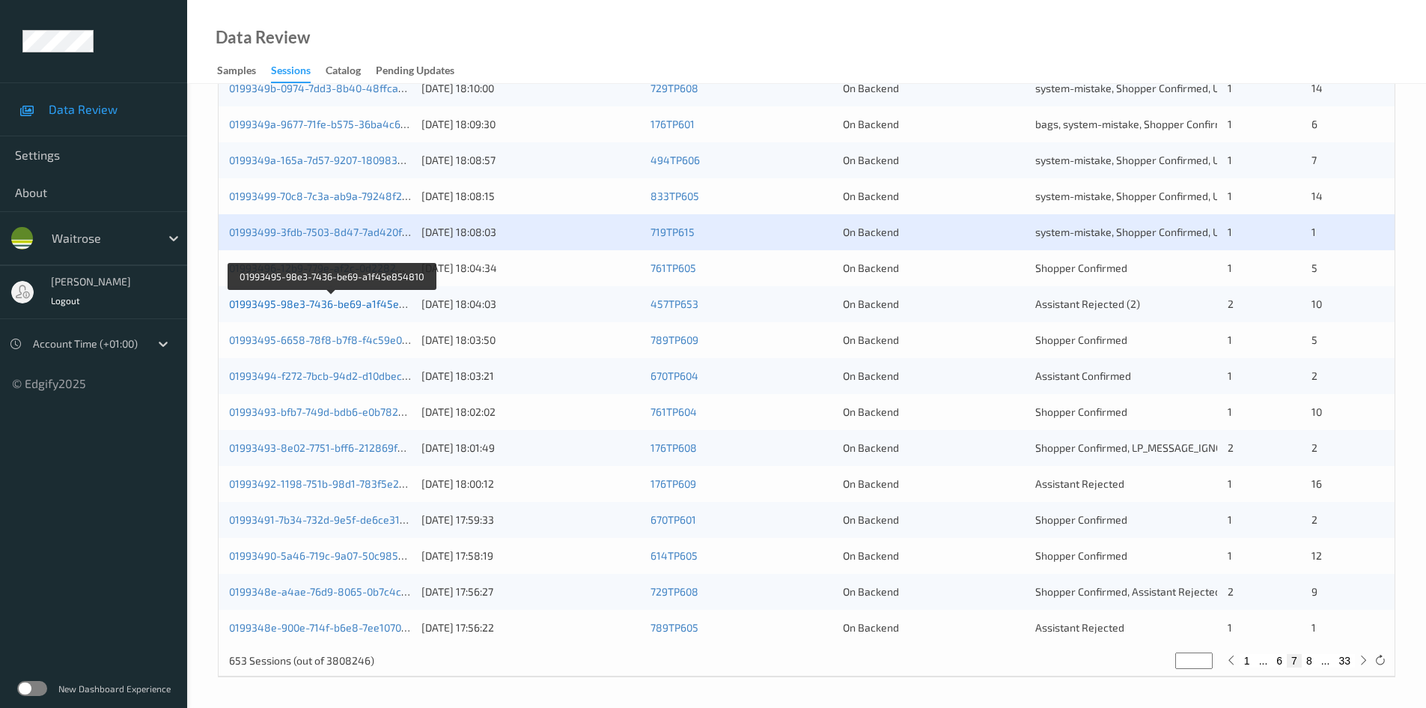
click at [290, 306] on link "01993495-98e3-7436-be69-a1f45e854810" at bounding box center [332, 303] width 207 height 13
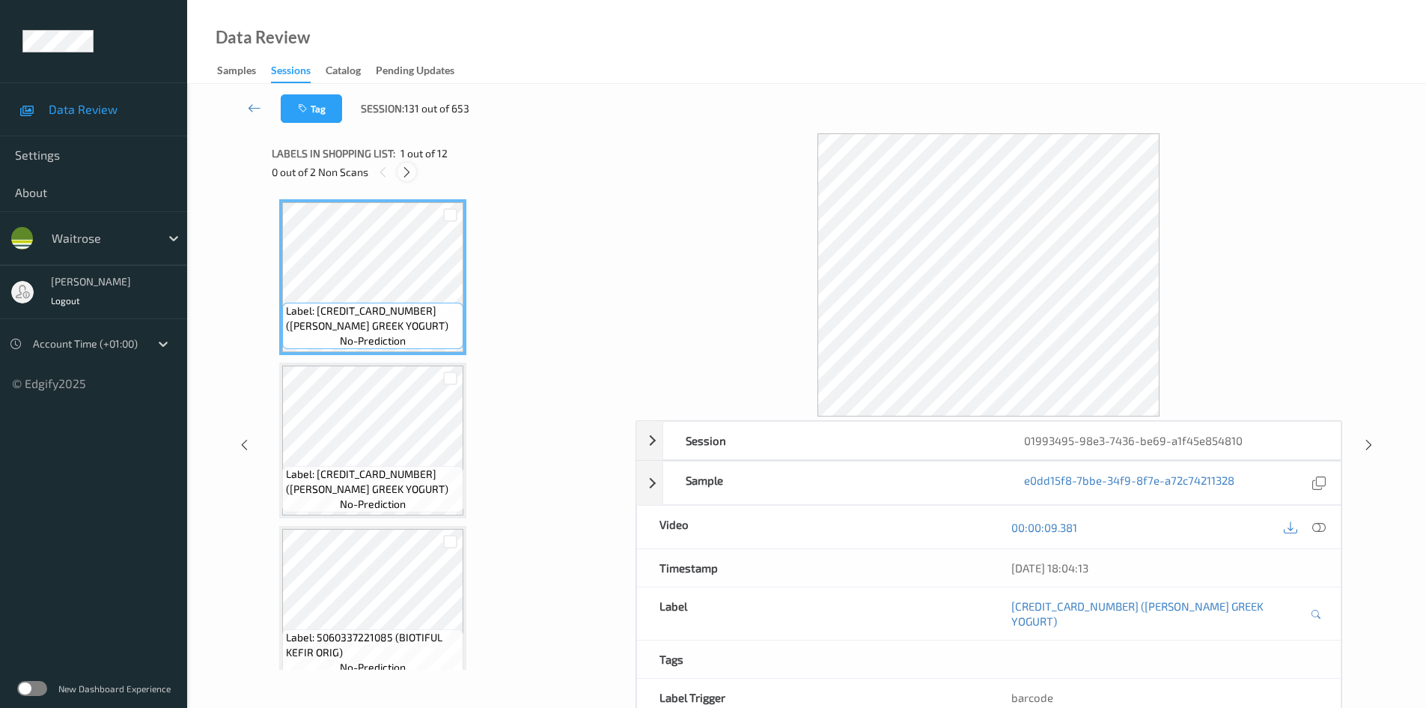
click at [410, 174] on icon at bounding box center [407, 171] width 13 height 13
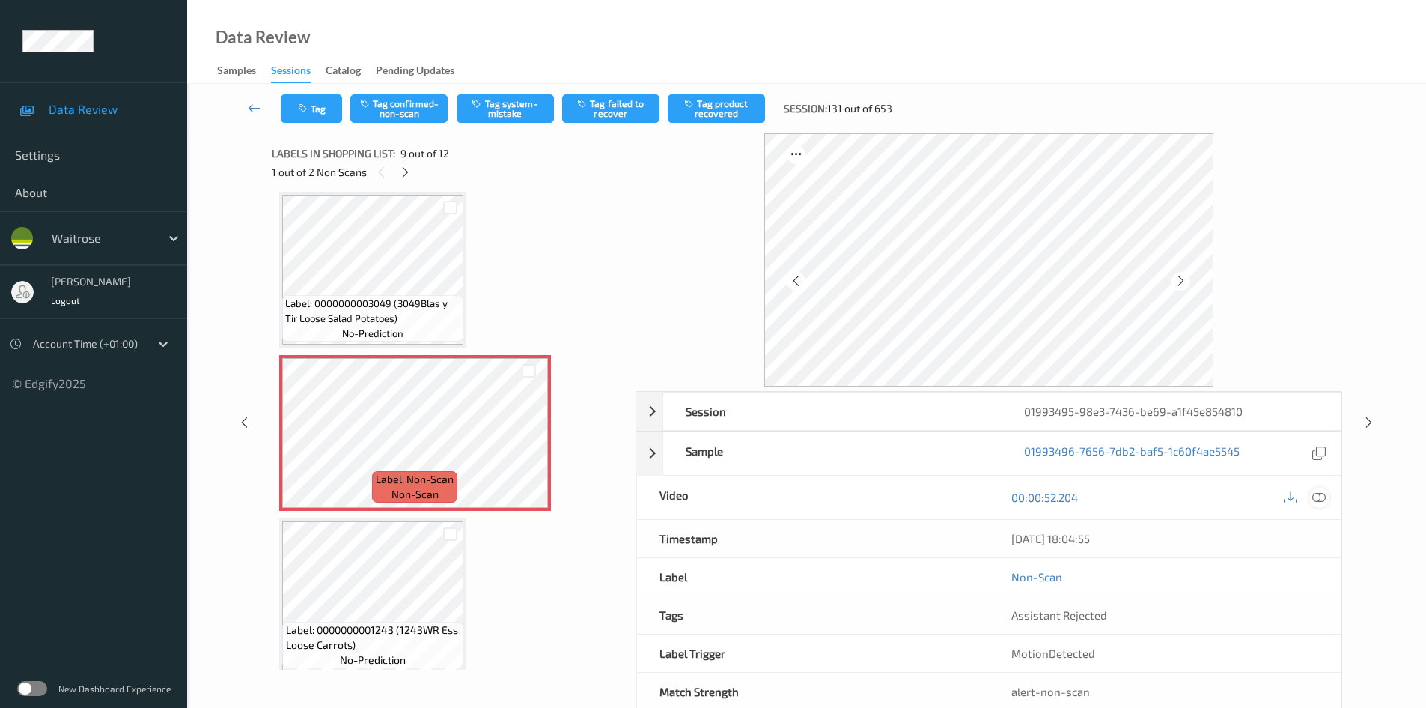
click at [1319, 493] on icon at bounding box center [1319, 496] width 13 height 13
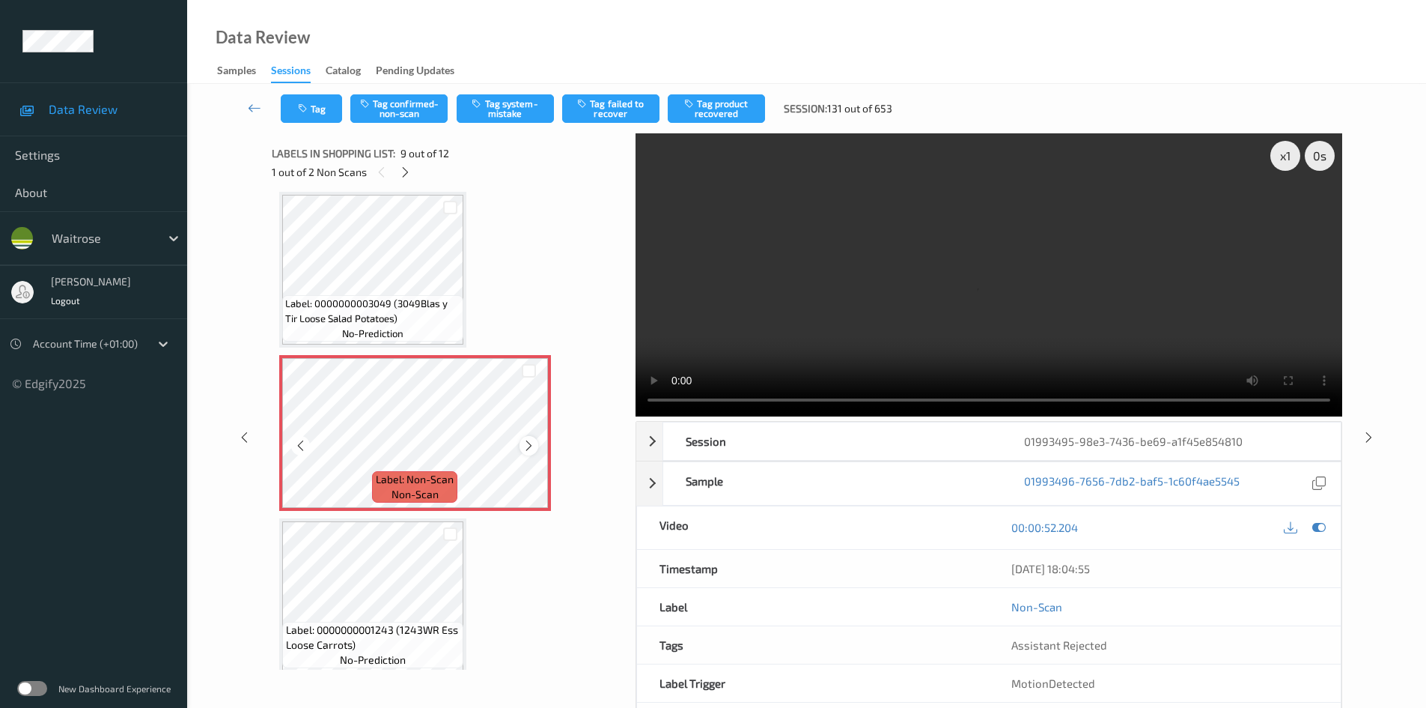
click at [529, 443] on icon at bounding box center [529, 445] width 13 height 13
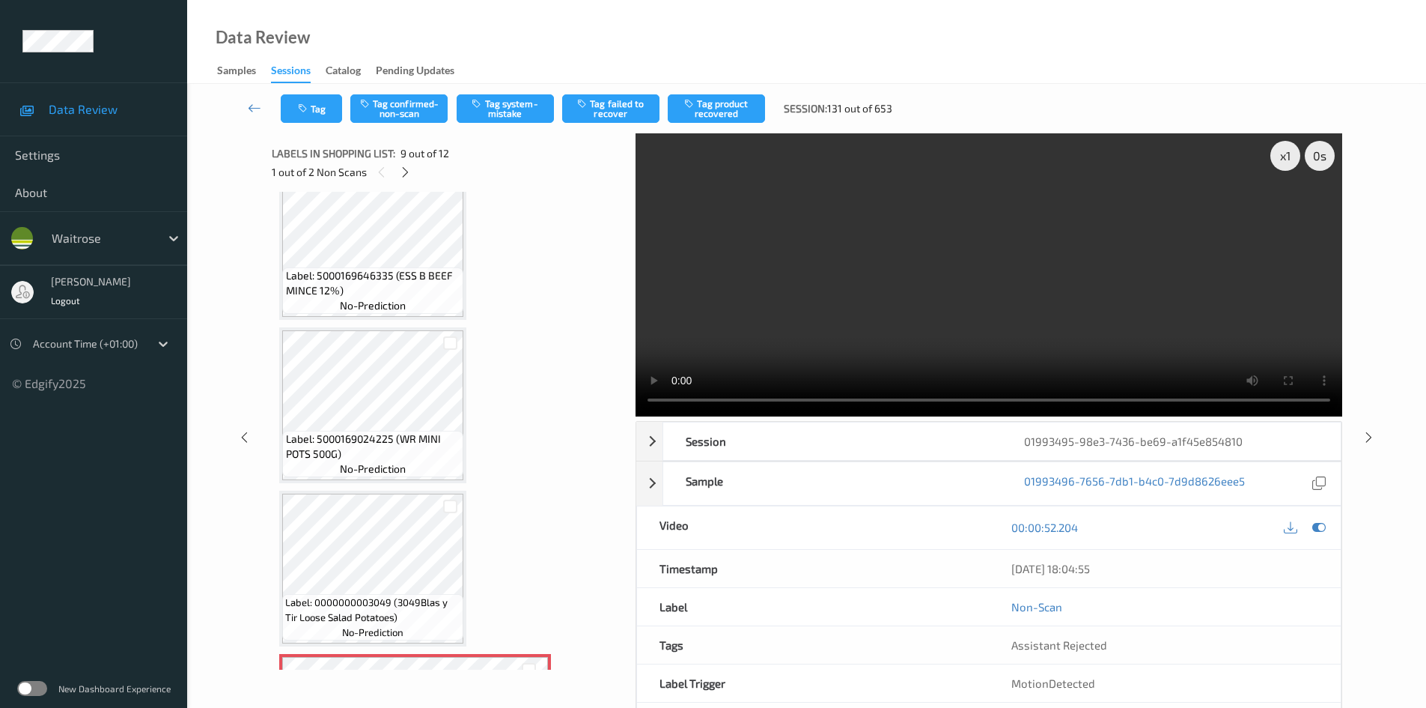
scroll to position [851, 0]
click at [834, 294] on video at bounding box center [989, 274] width 707 height 283
click at [1287, 152] on div "x 1" at bounding box center [1286, 156] width 30 height 30
click at [794, 311] on video at bounding box center [989, 274] width 707 height 283
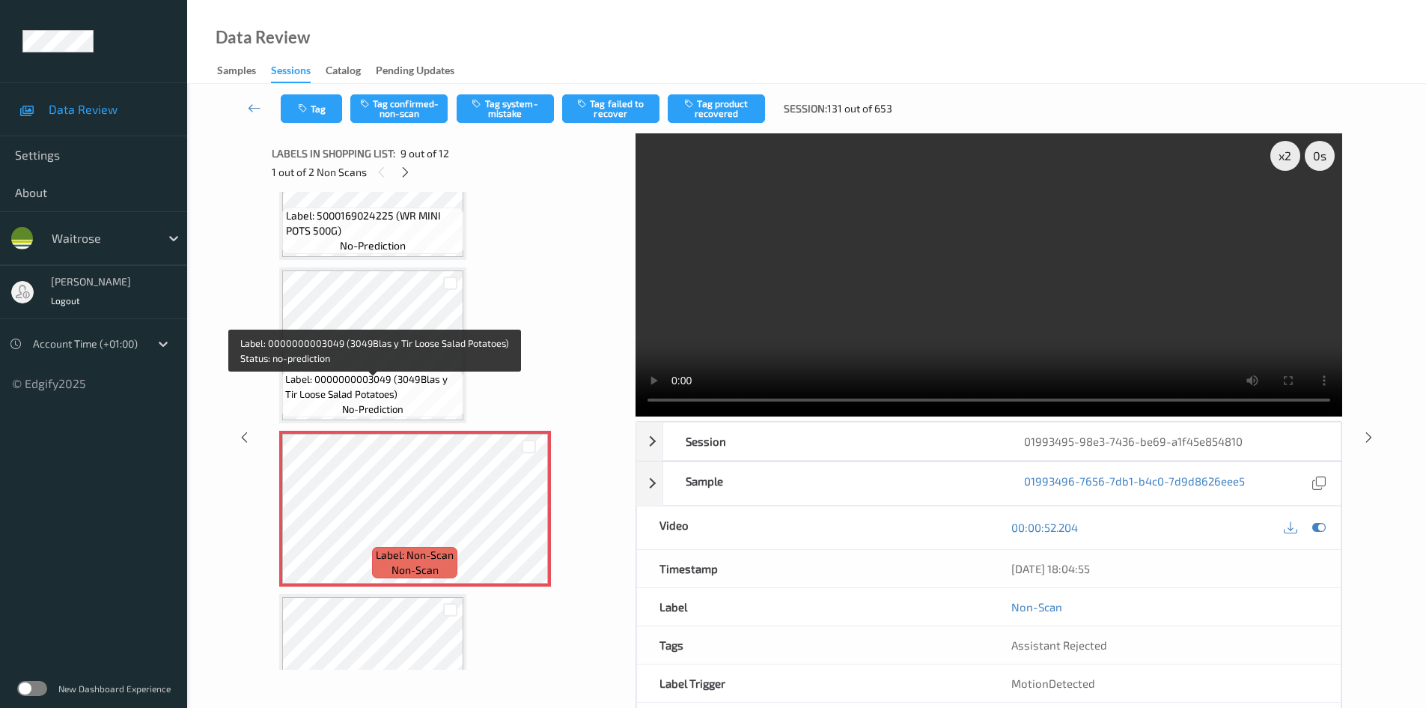
scroll to position [1075, 0]
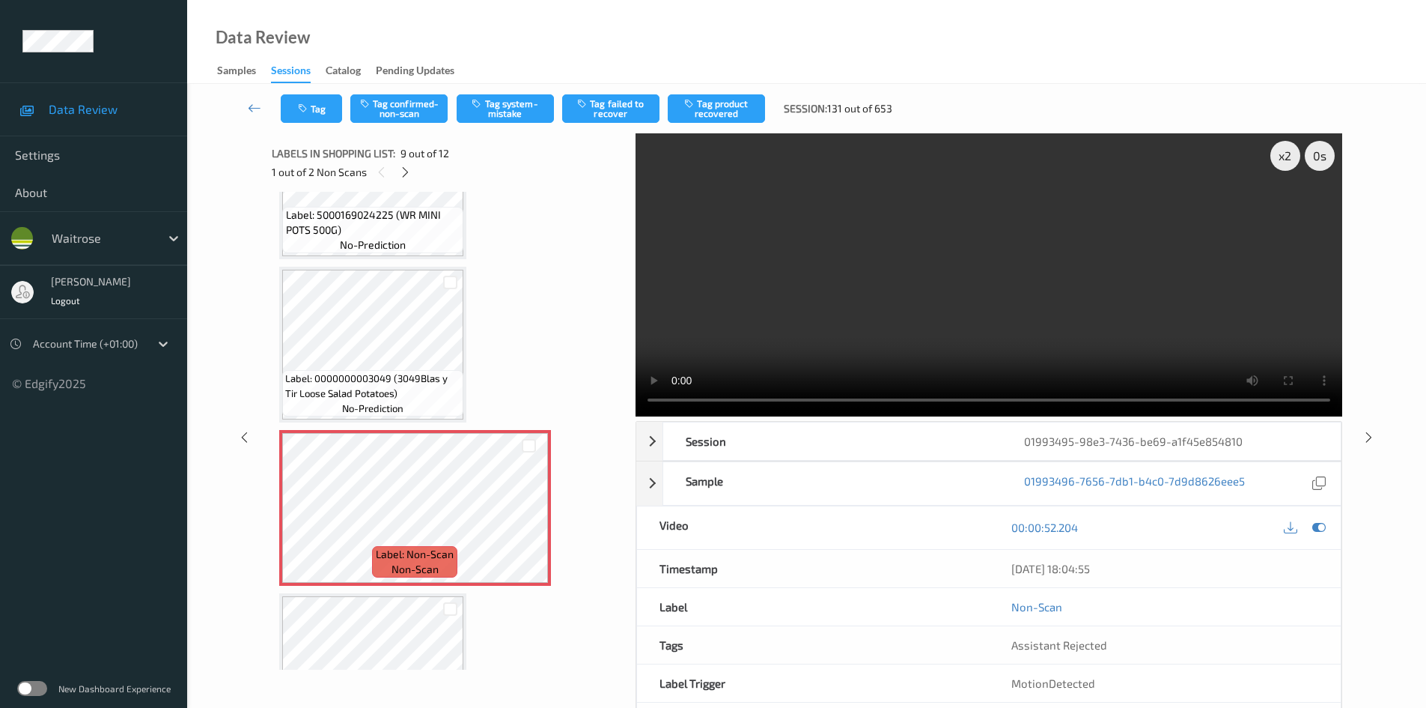
click at [890, 252] on video at bounding box center [989, 274] width 707 height 283
click at [1066, 341] on video at bounding box center [989, 274] width 707 height 283
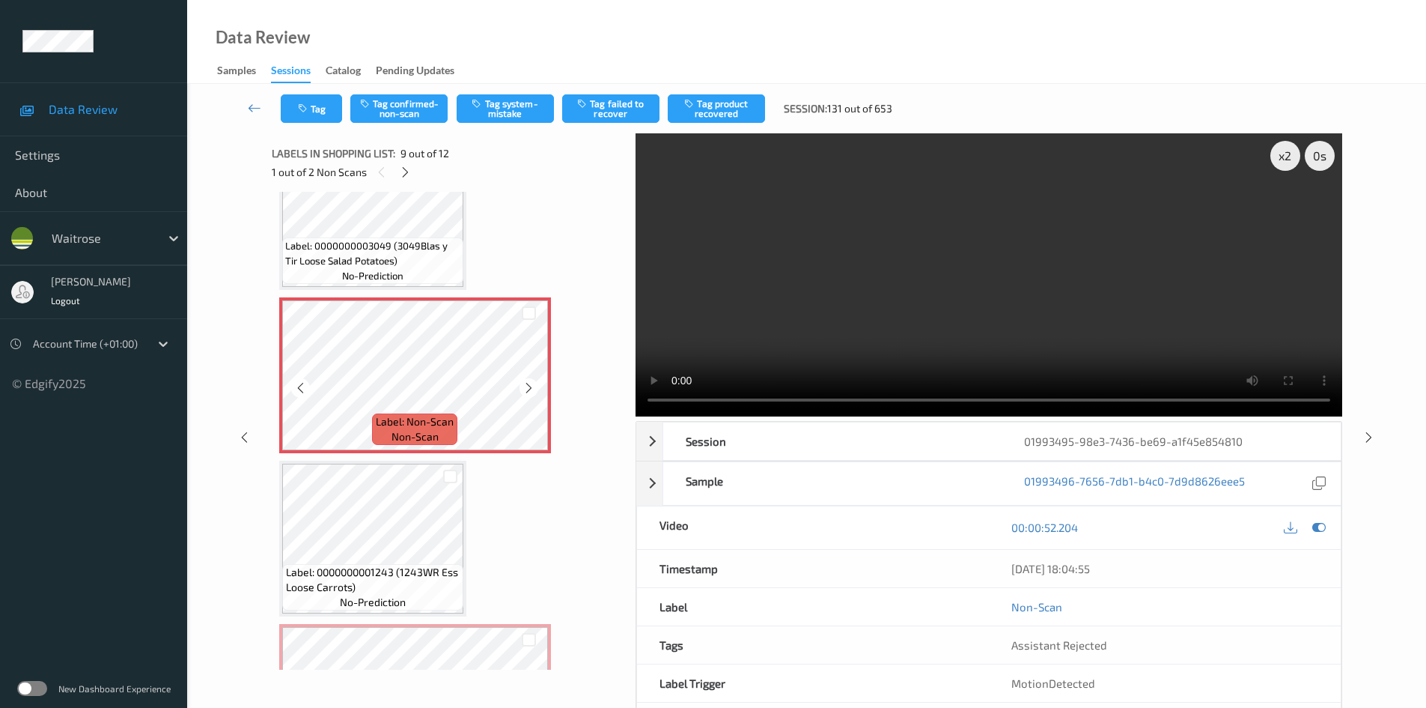
scroll to position [1225, 0]
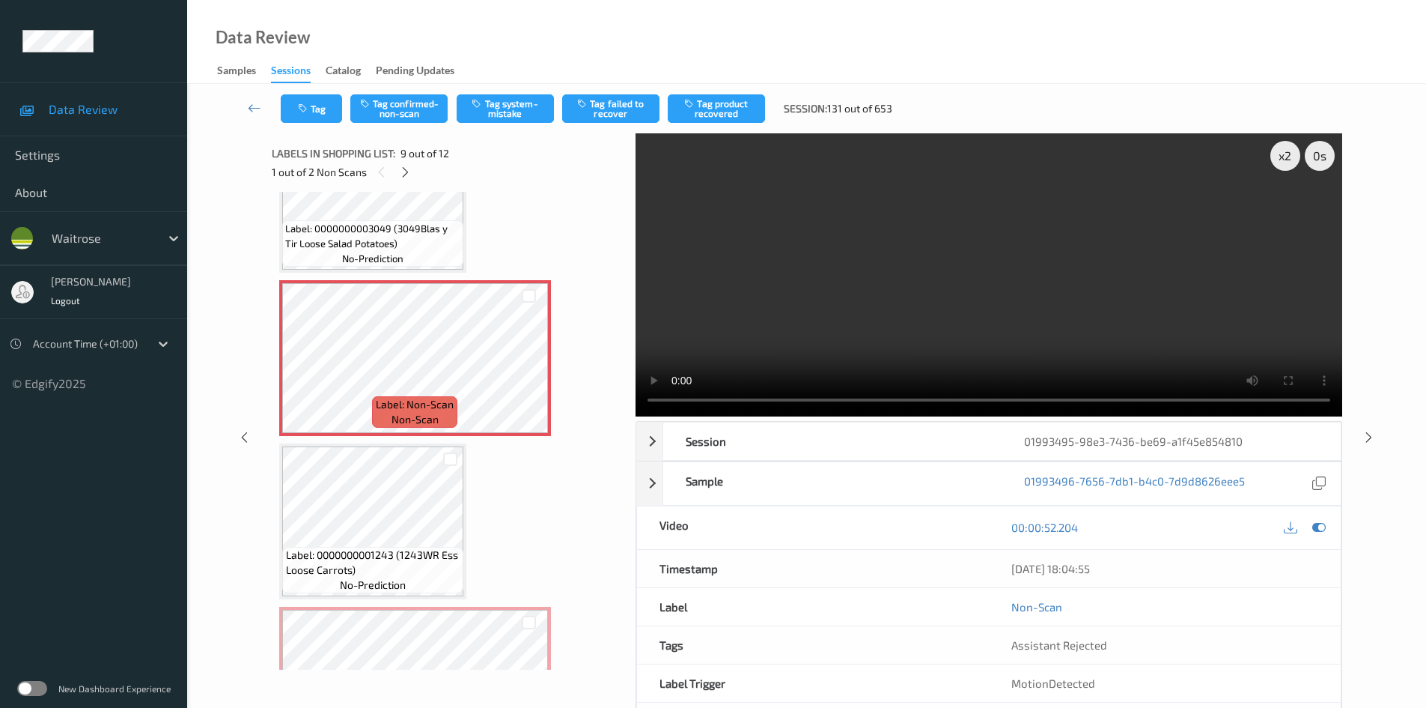
click at [822, 319] on video at bounding box center [989, 274] width 707 height 283
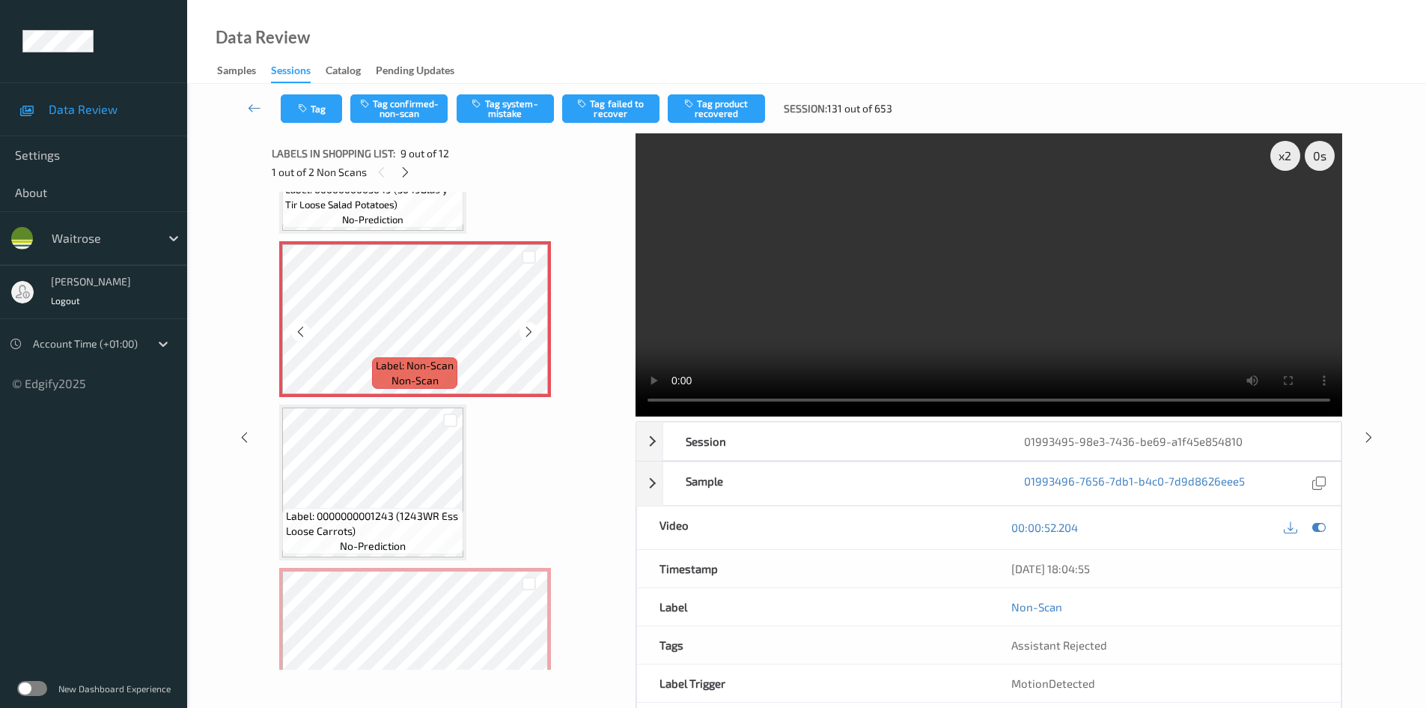
scroll to position [1300, 0]
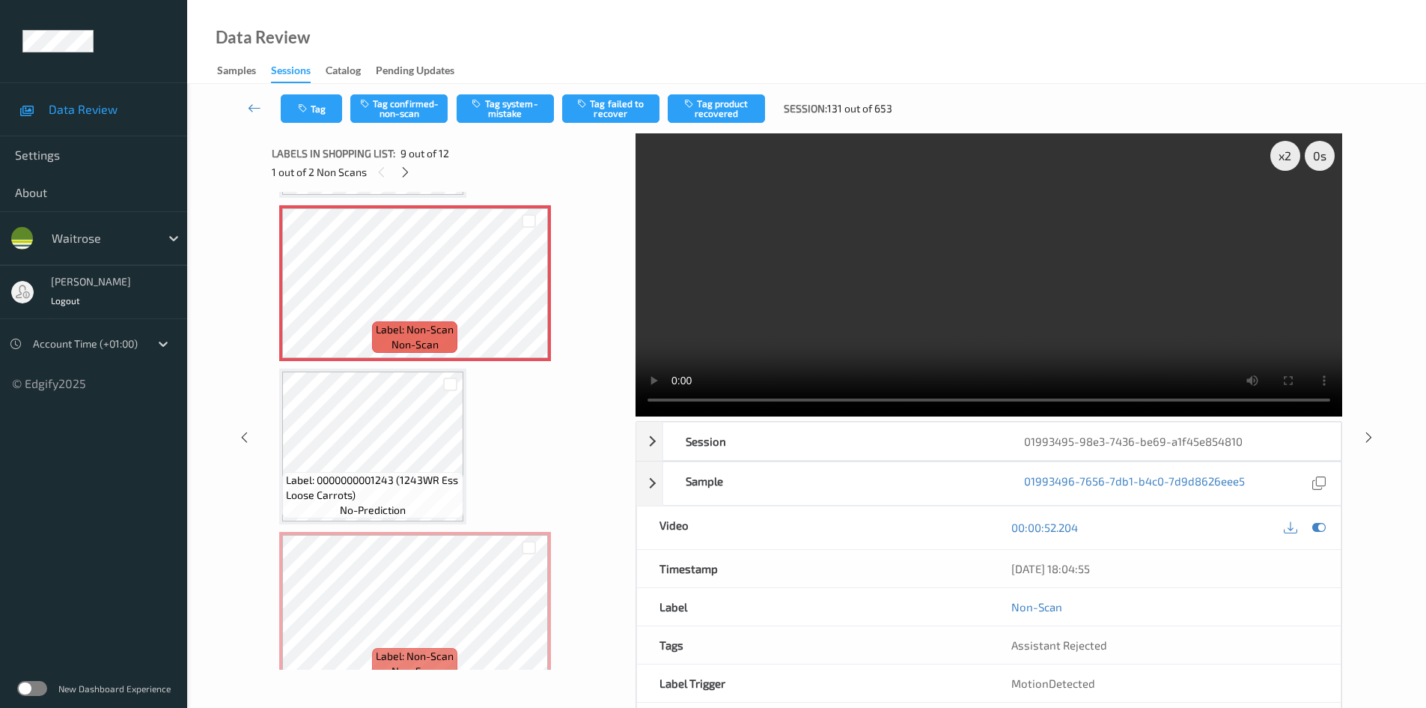
click at [852, 280] on video at bounding box center [989, 274] width 707 height 283
drag, startPoint x: 1286, startPoint y: 147, endPoint x: 1321, endPoint y: 106, distance: 53.6
click at [1285, 148] on div "x 2" at bounding box center [1286, 156] width 30 height 30
drag, startPoint x: 974, startPoint y: 326, endPoint x: 919, endPoint y: 340, distance: 56.5
click at [974, 326] on video at bounding box center [989, 274] width 707 height 283
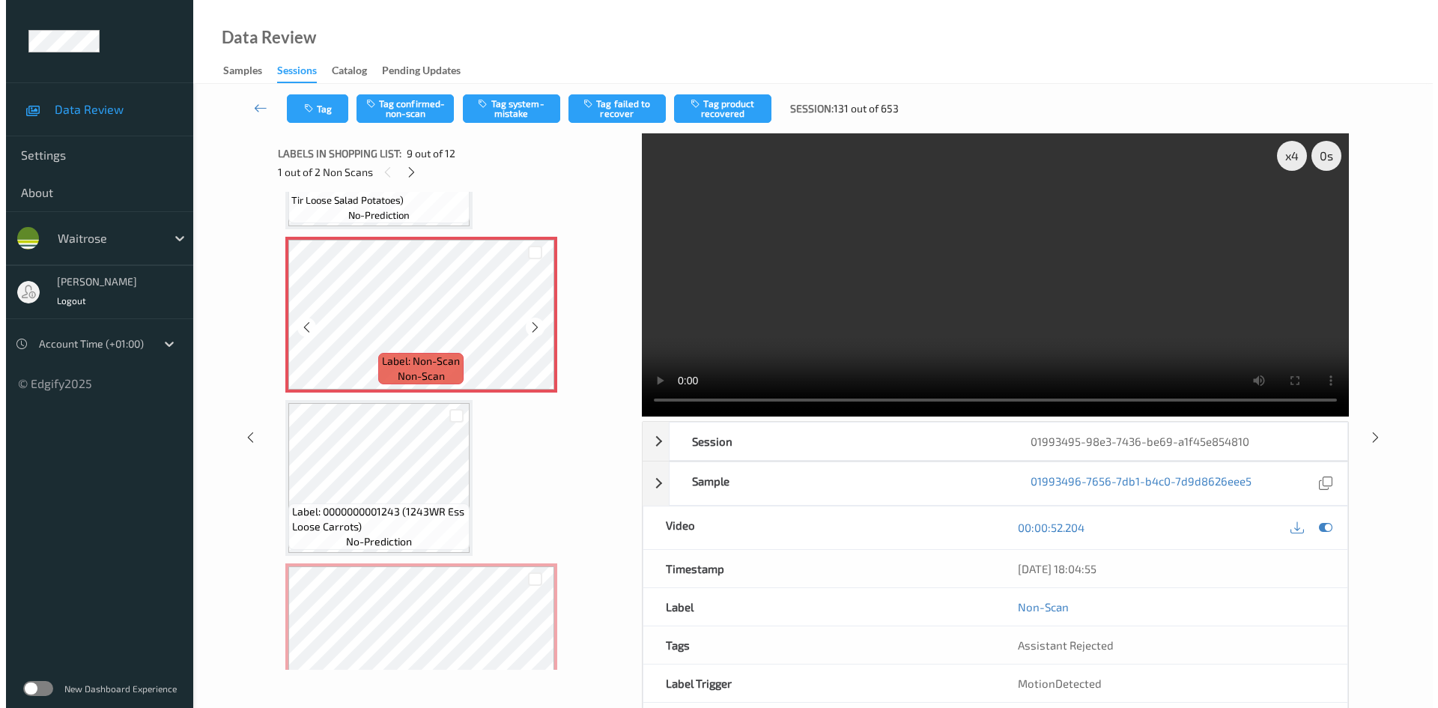
scroll to position [1264, 0]
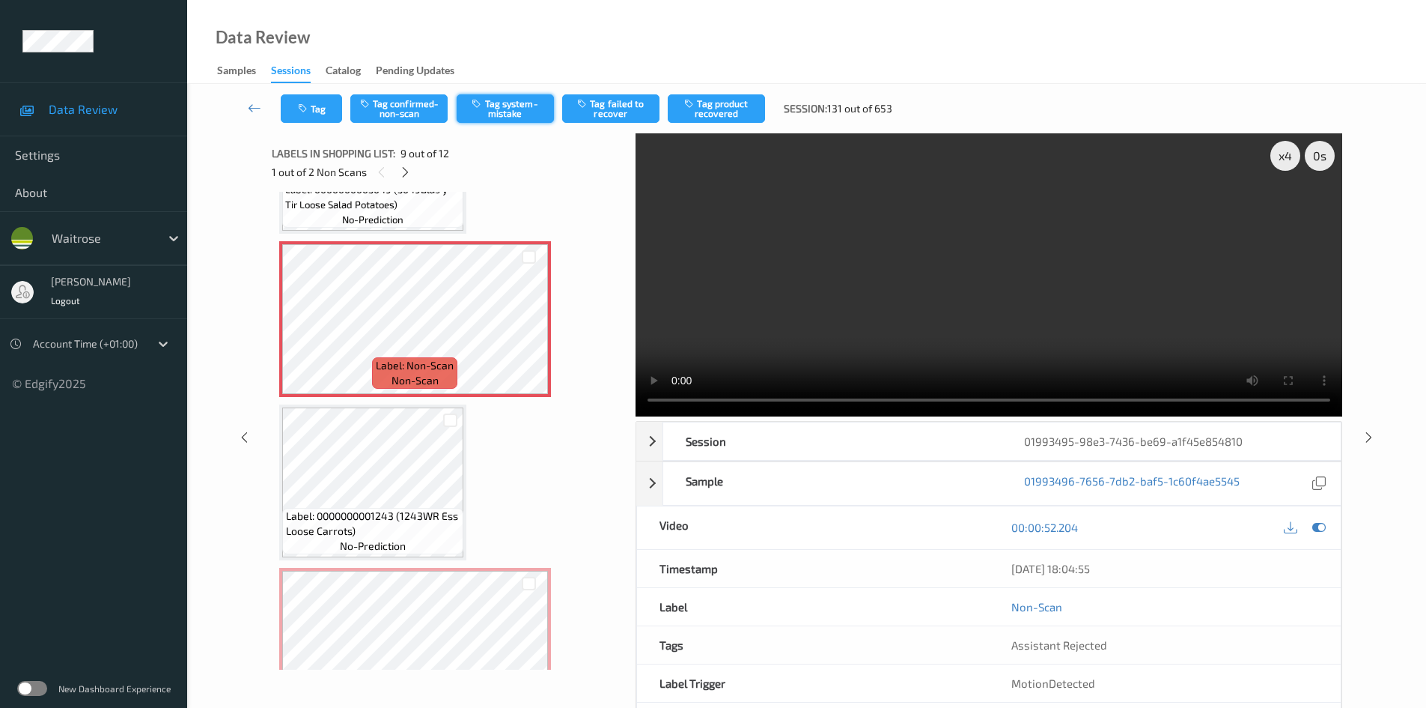
click at [519, 111] on button "Tag system-mistake" at bounding box center [505, 108] width 97 height 28
click at [523, 106] on button "Tag system-mistake" at bounding box center [505, 108] width 97 height 28
click at [519, 110] on button "Tag system-mistake" at bounding box center [505, 108] width 97 height 28
click at [526, 106] on button "Tag system-mistake" at bounding box center [505, 108] width 97 height 28
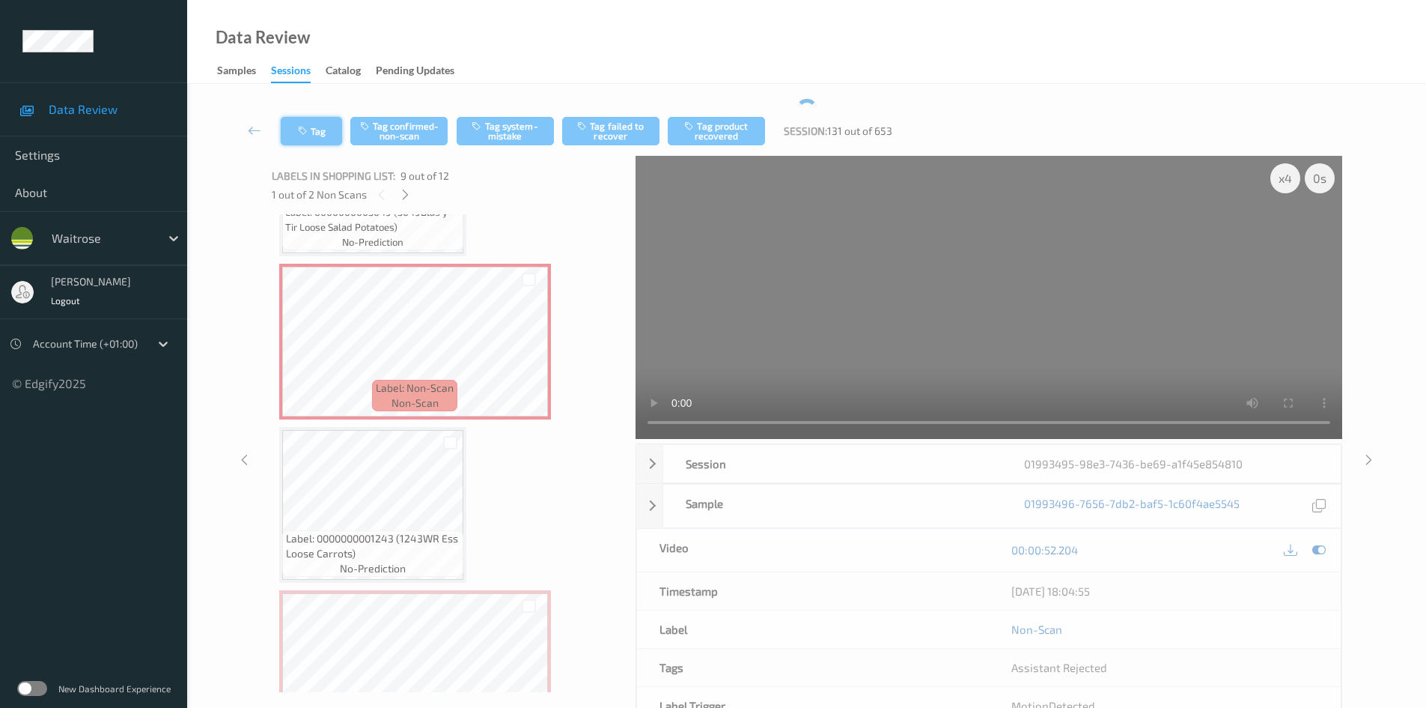
click at [317, 124] on button "Tag" at bounding box center [311, 131] width 61 height 28
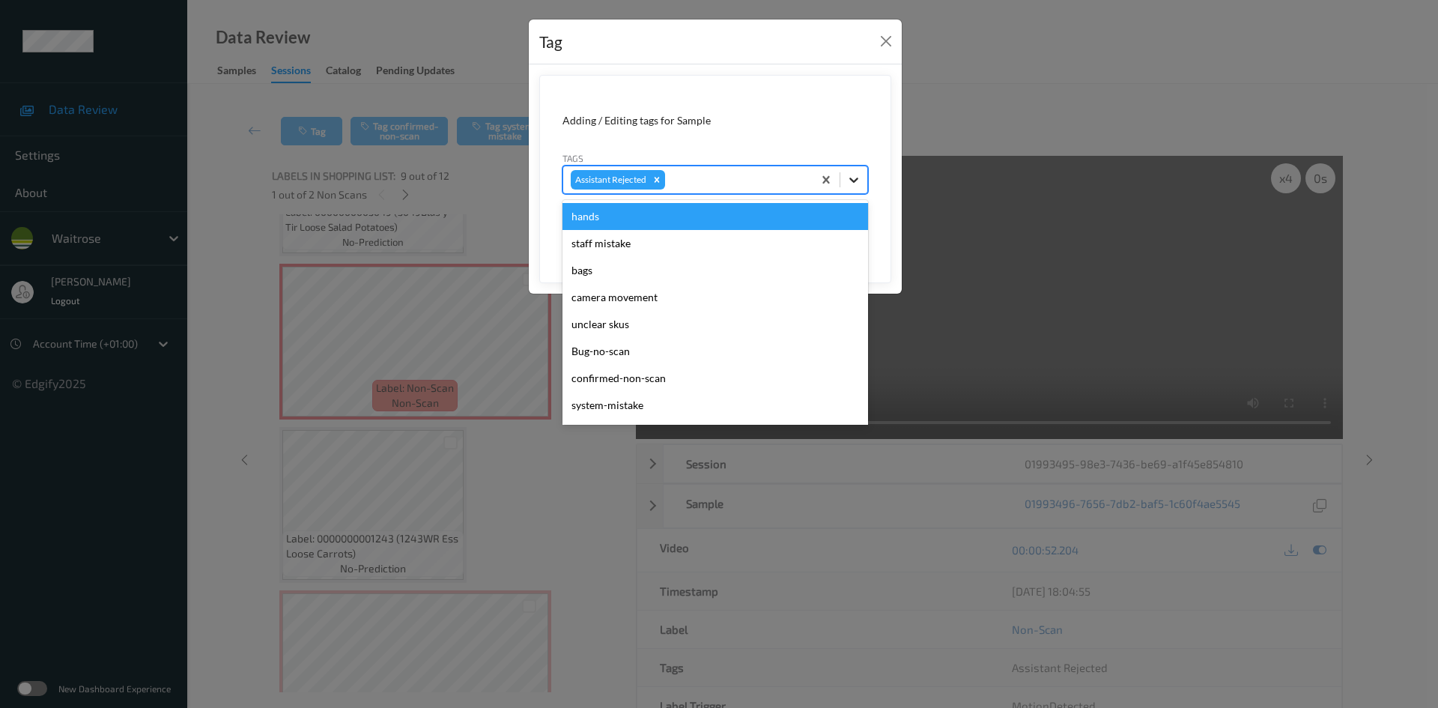
click at [848, 186] on icon at bounding box center [853, 179] width 15 height 15
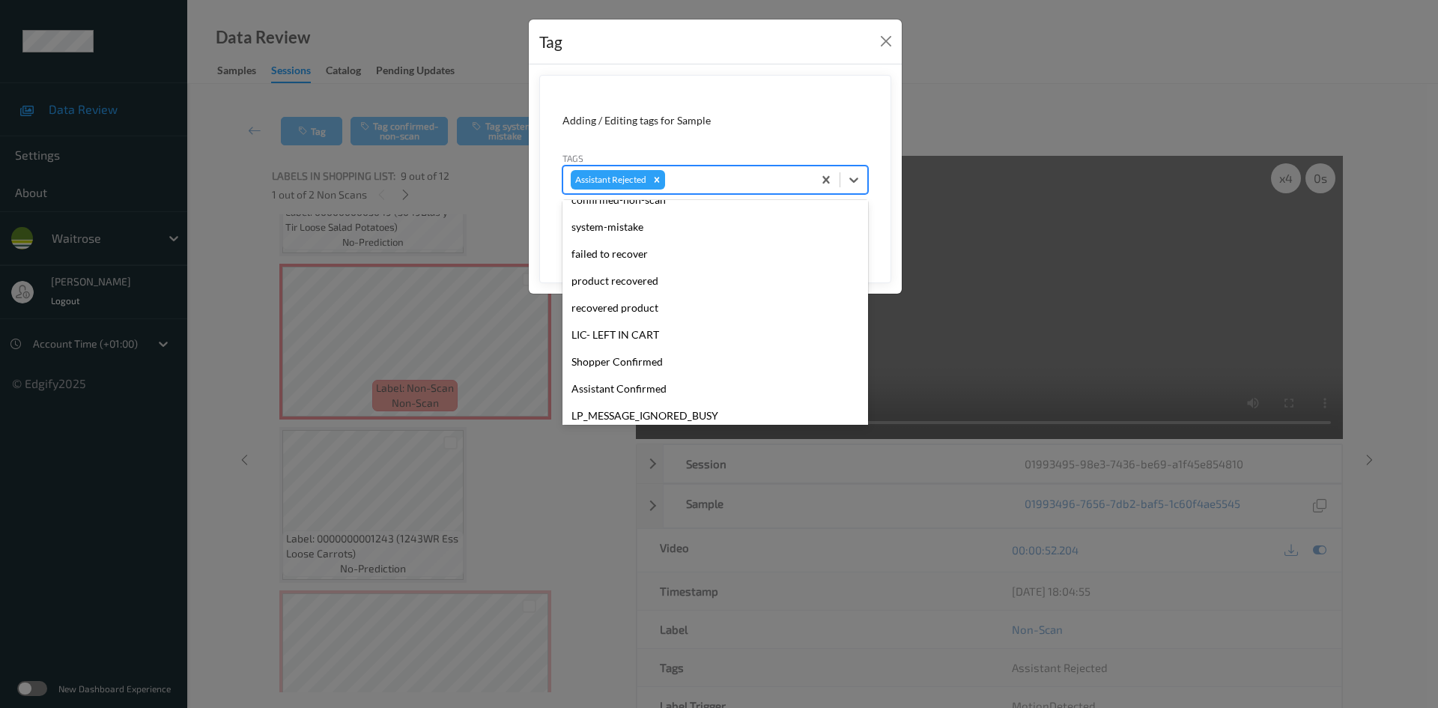
scroll to position [374, 0]
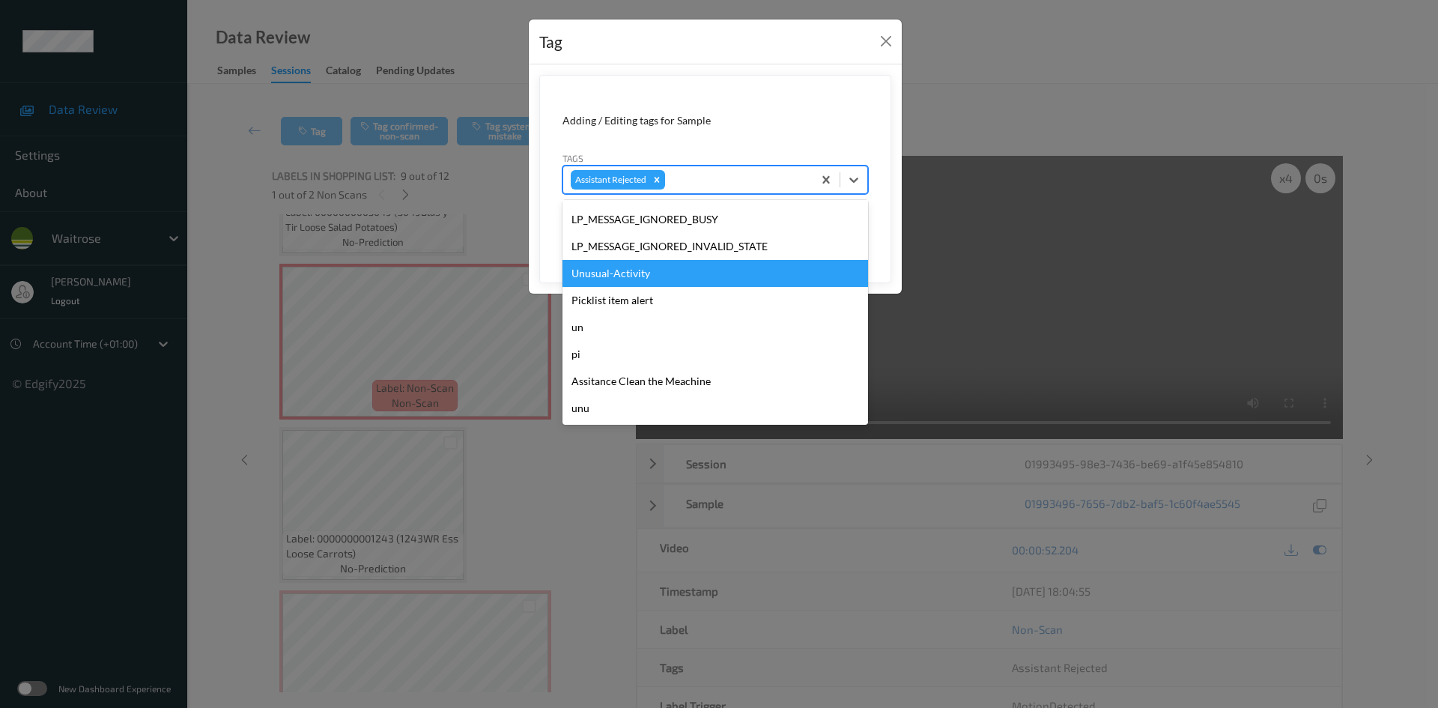
click at [634, 266] on div "Unusual-Activity" at bounding box center [715, 273] width 306 height 27
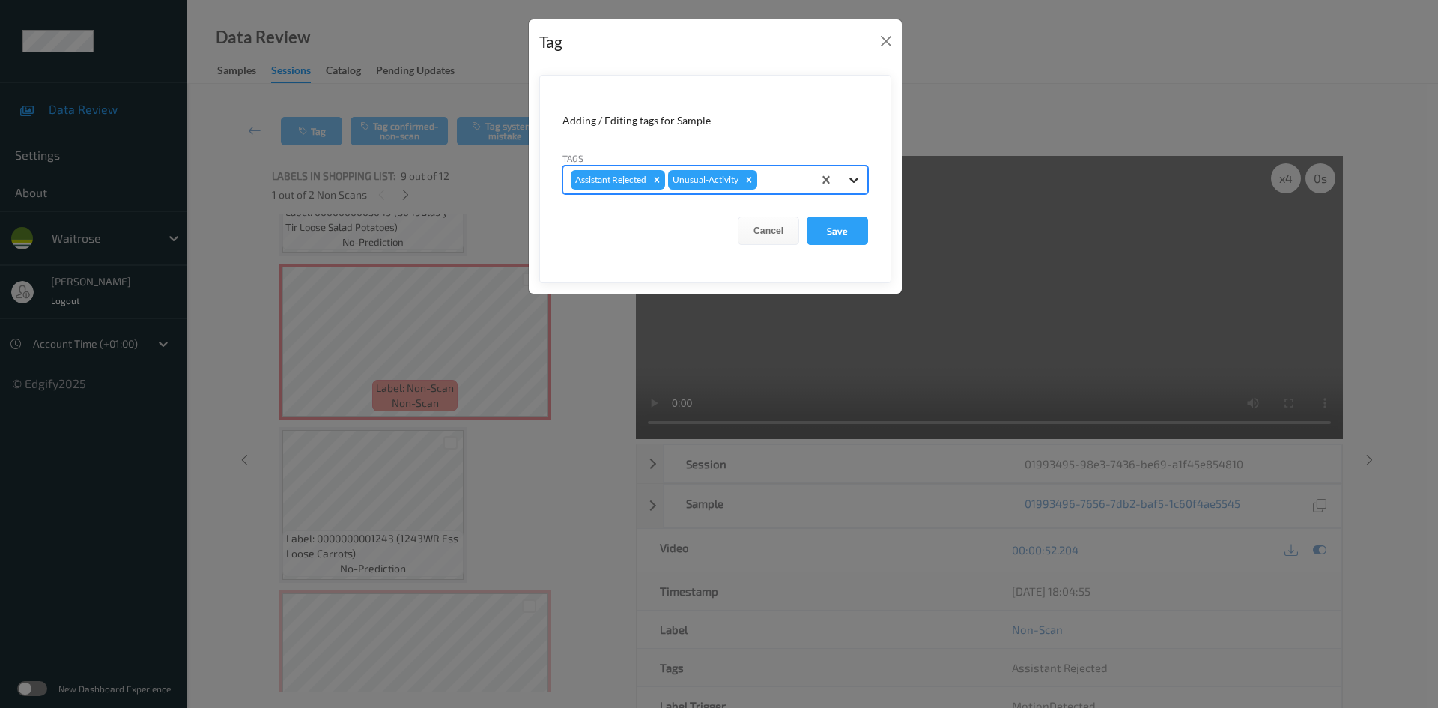
click at [860, 186] on icon at bounding box center [853, 179] width 15 height 15
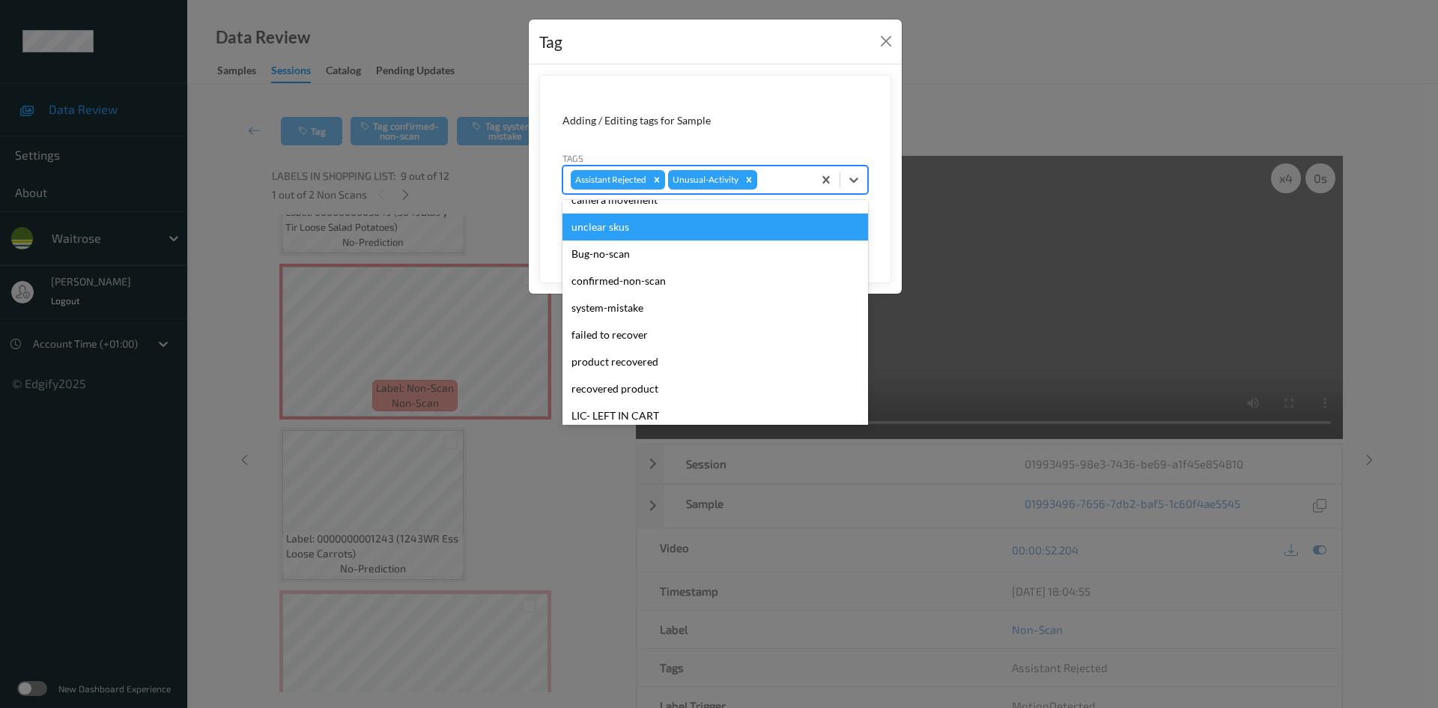
scroll to position [347, 0]
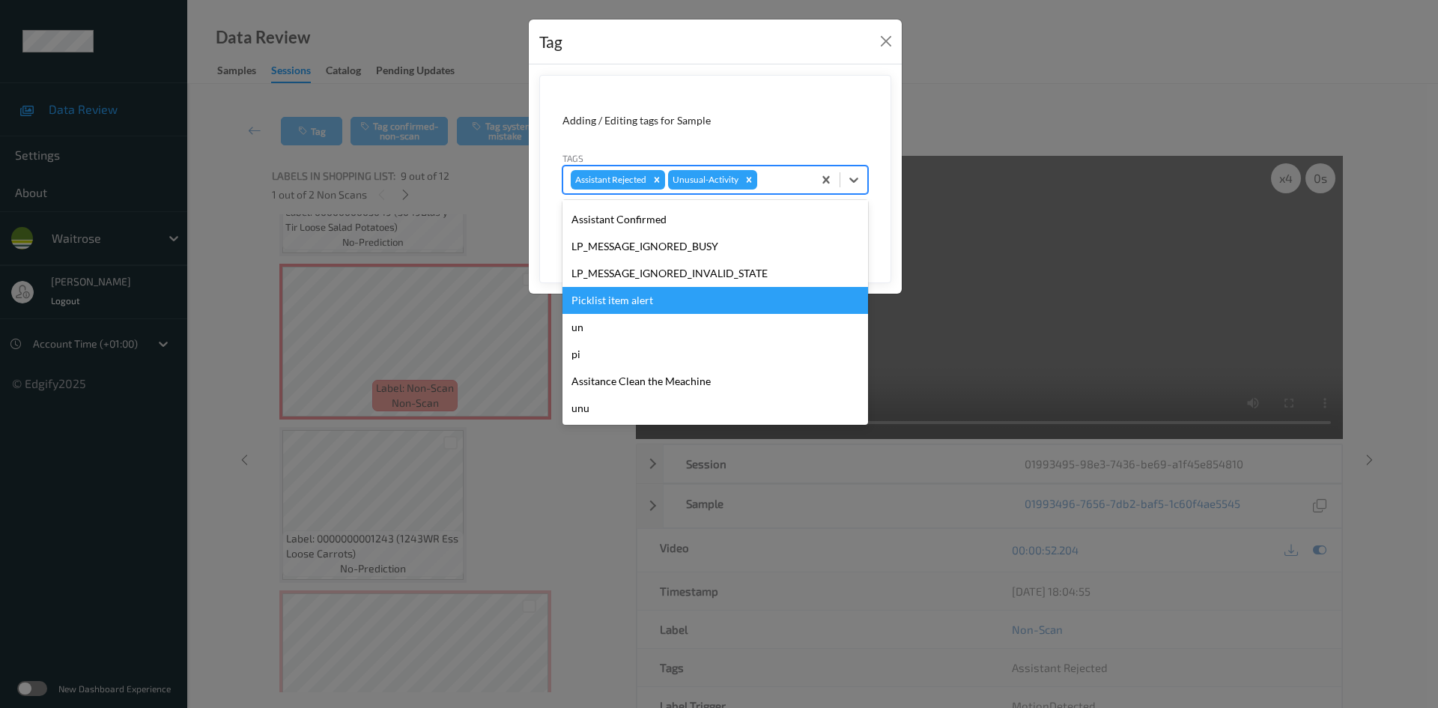
click at [628, 305] on div "Picklist item alert" at bounding box center [715, 300] width 306 height 27
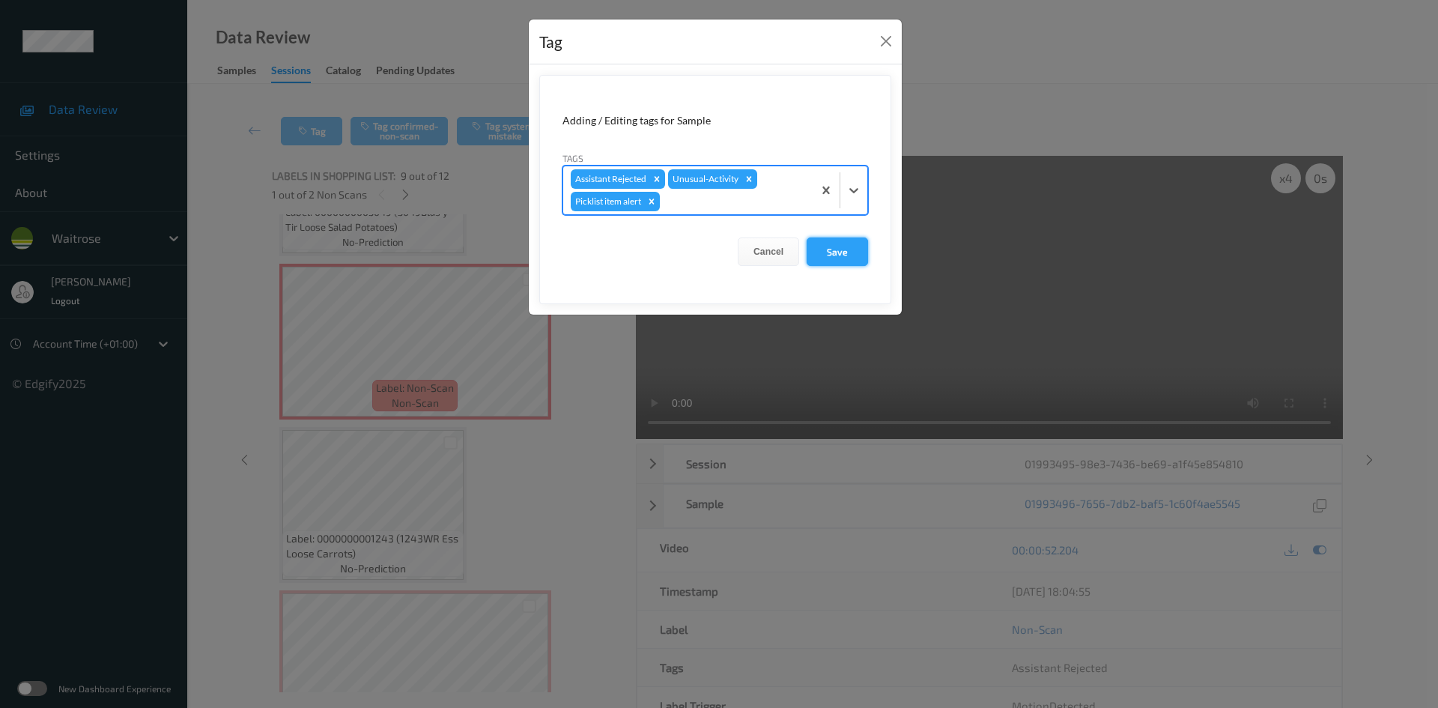
click at [824, 251] on button "Save" at bounding box center [836, 251] width 61 height 28
click at [825, 252] on button "Save" at bounding box center [836, 251] width 61 height 28
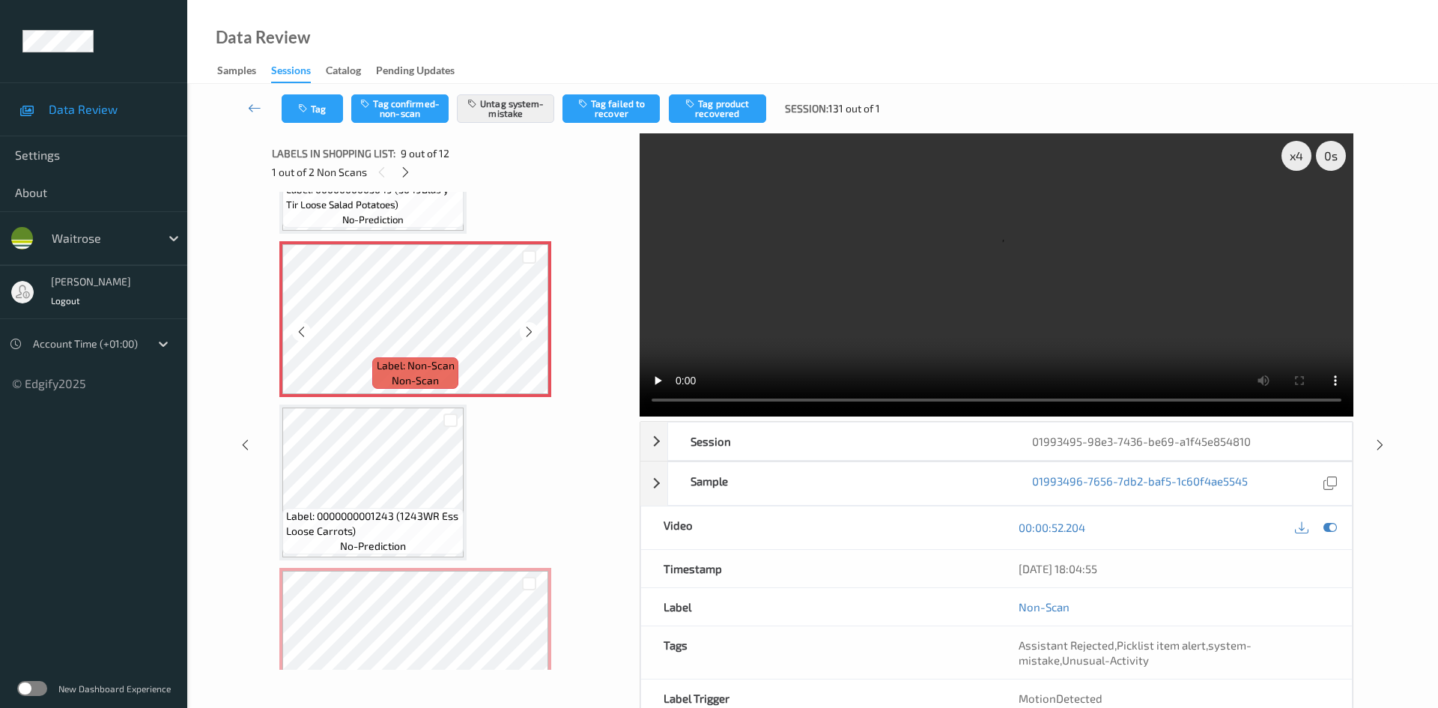
scroll to position [1339, 0]
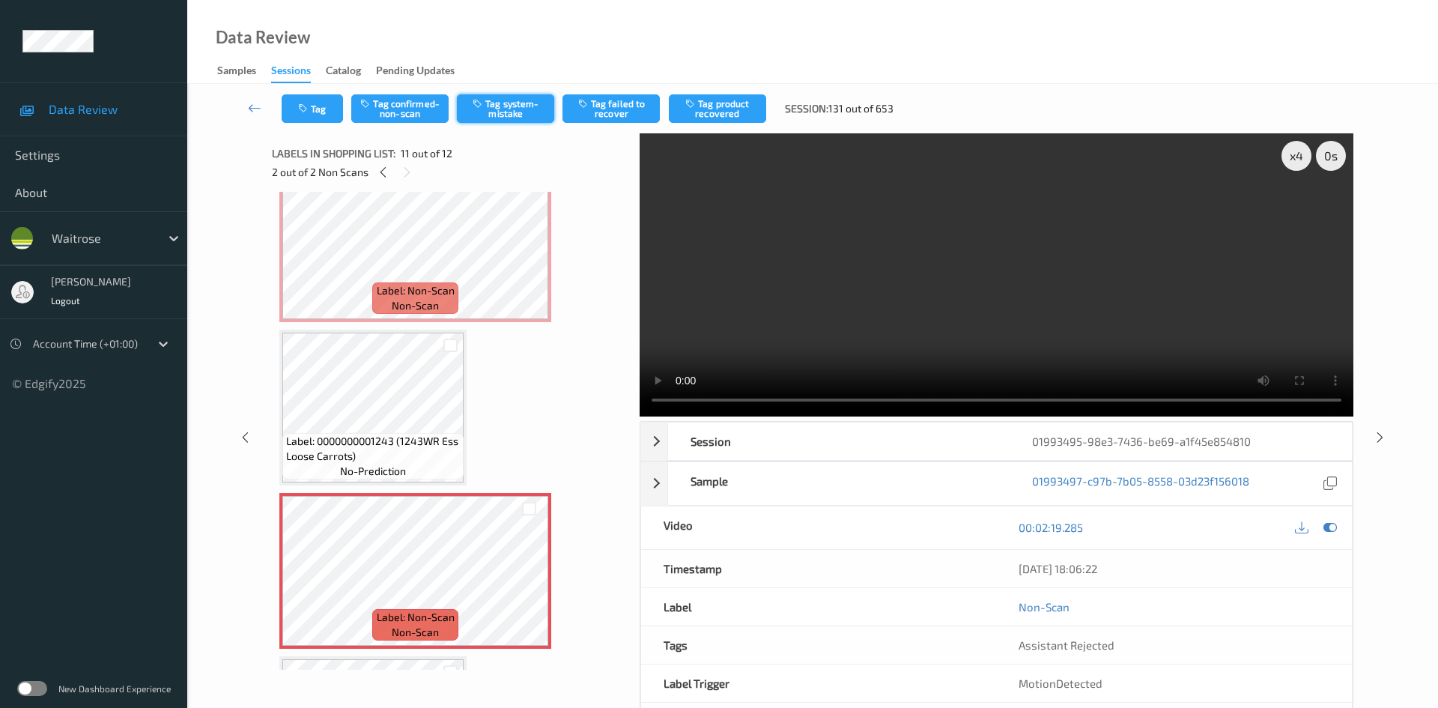
click at [514, 106] on button "Tag system-mistake" at bounding box center [505, 108] width 97 height 28
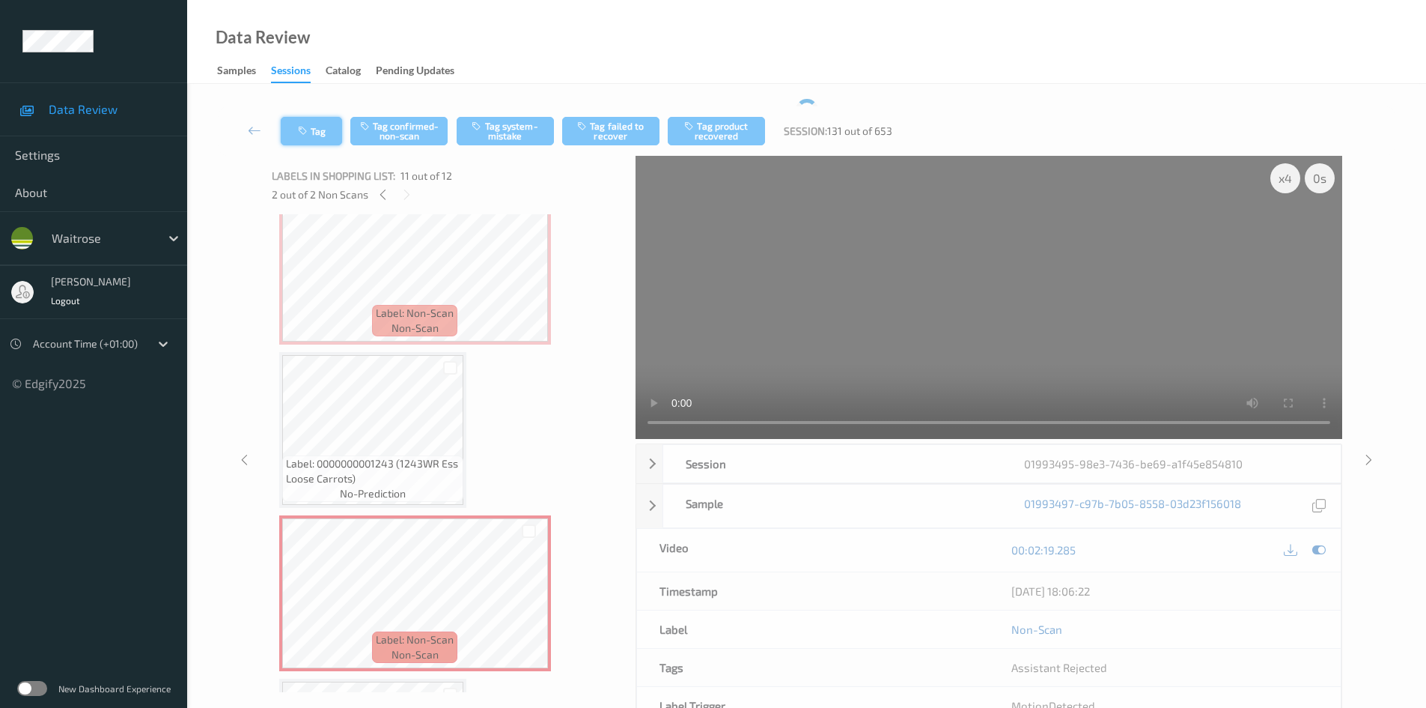
click at [315, 126] on button "Tag" at bounding box center [311, 131] width 61 height 28
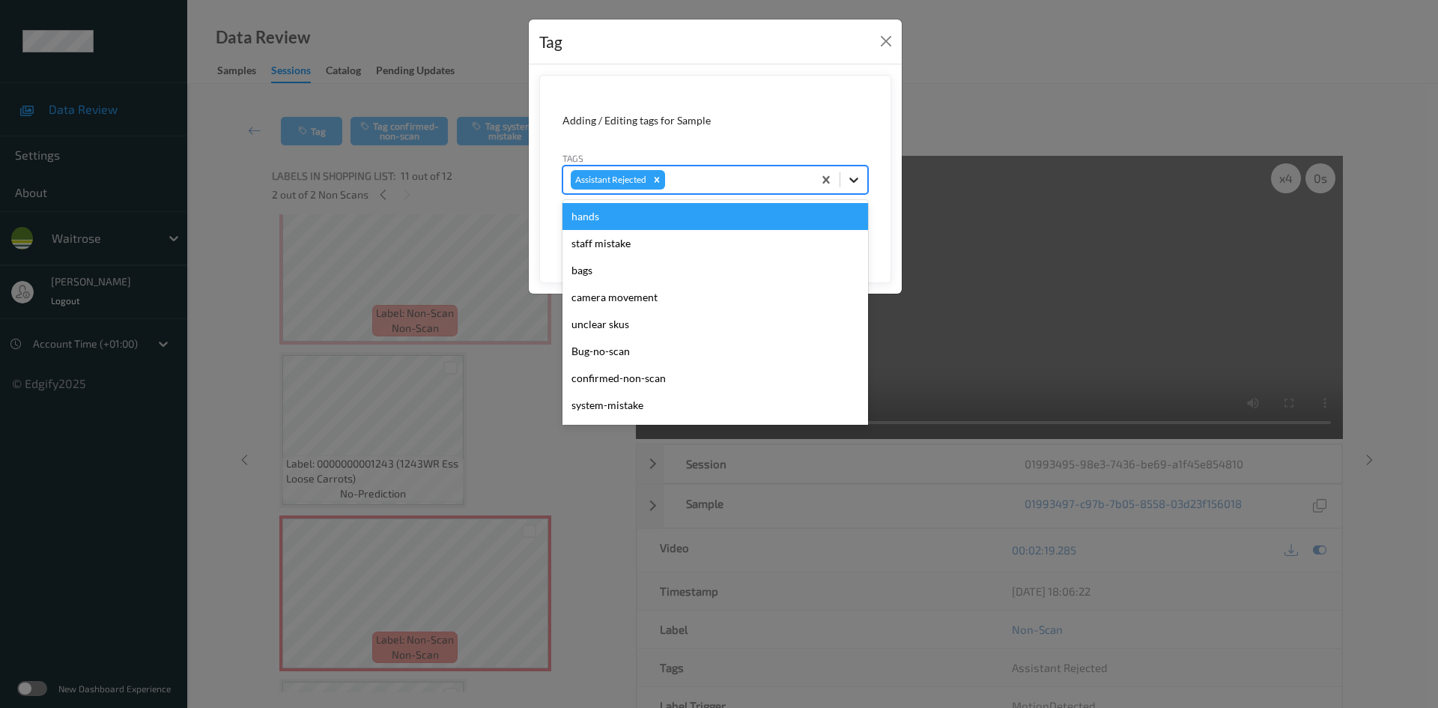
click at [862, 180] on div at bounding box center [853, 179] width 27 height 27
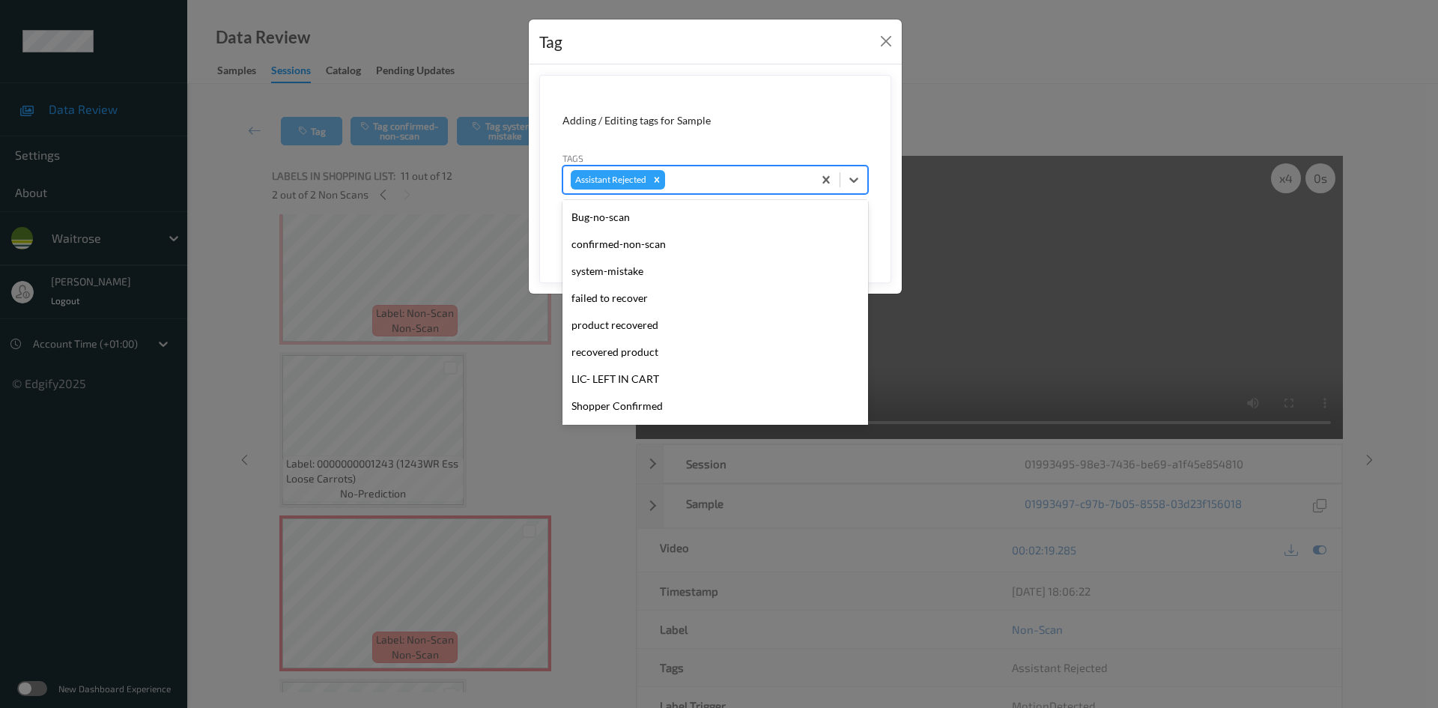
scroll to position [374, 0]
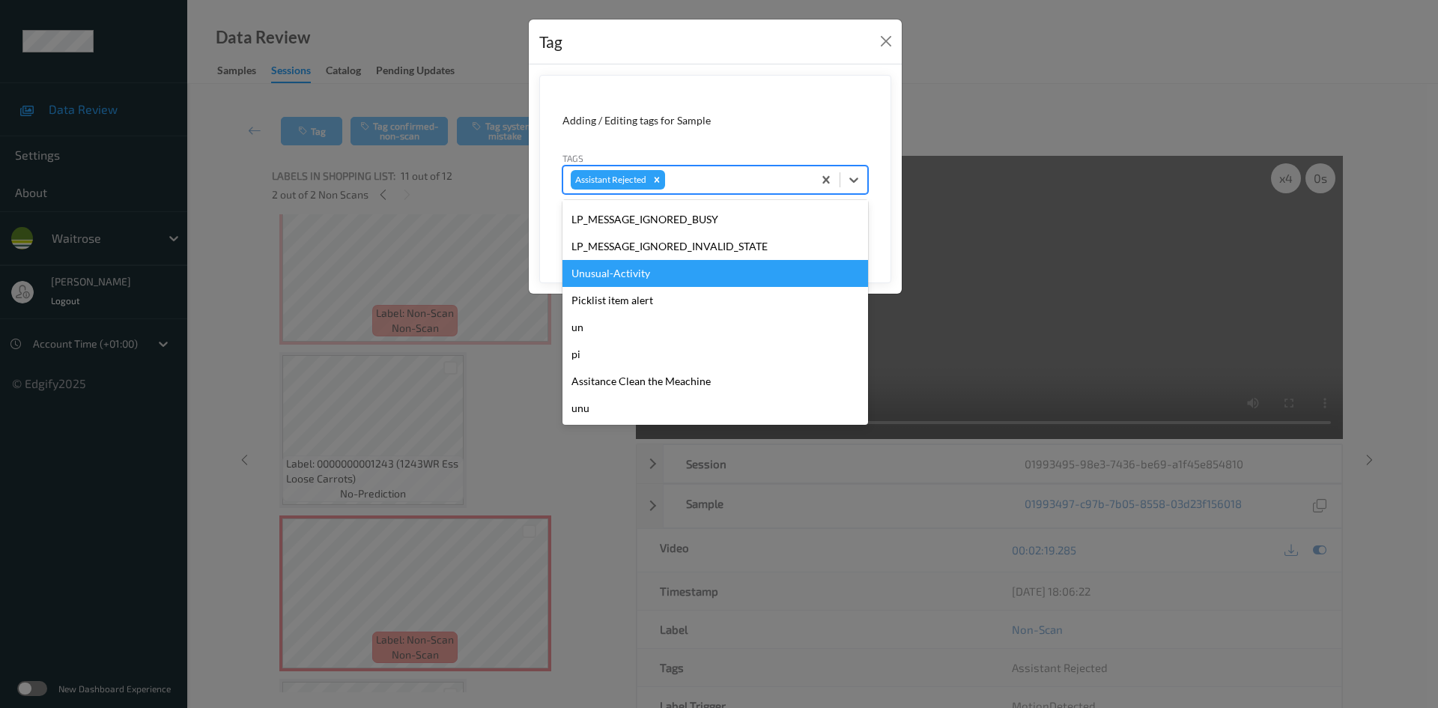
click at [601, 281] on div "Unusual-Activity" at bounding box center [715, 273] width 306 height 27
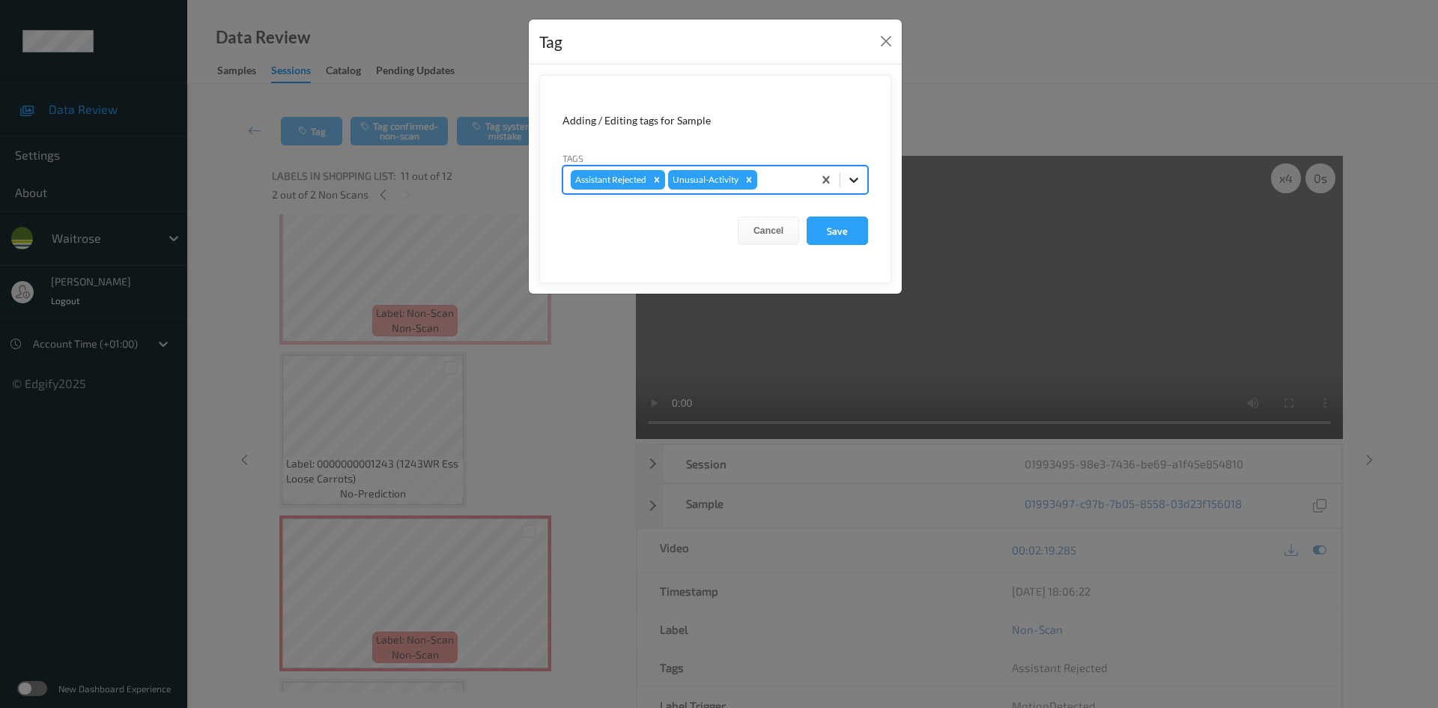
click at [862, 176] on div at bounding box center [853, 179] width 27 height 27
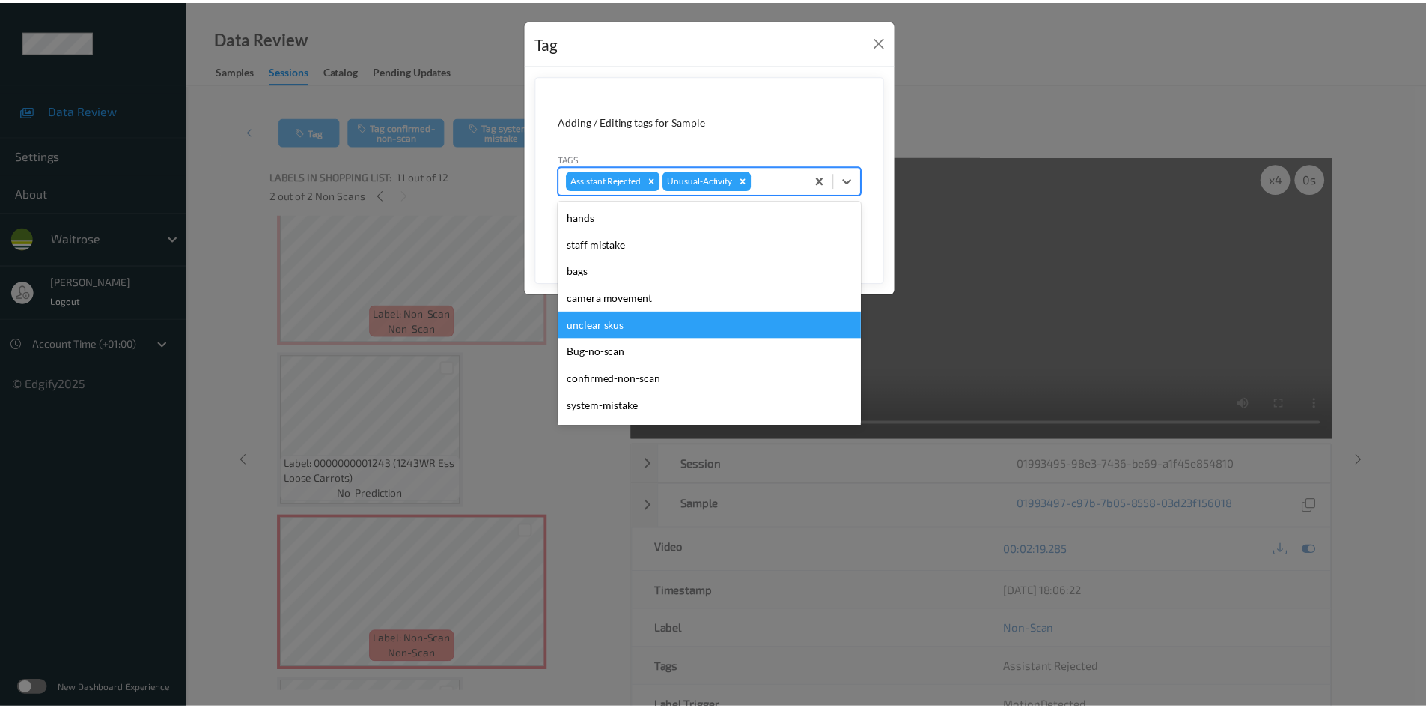
scroll to position [300, 0]
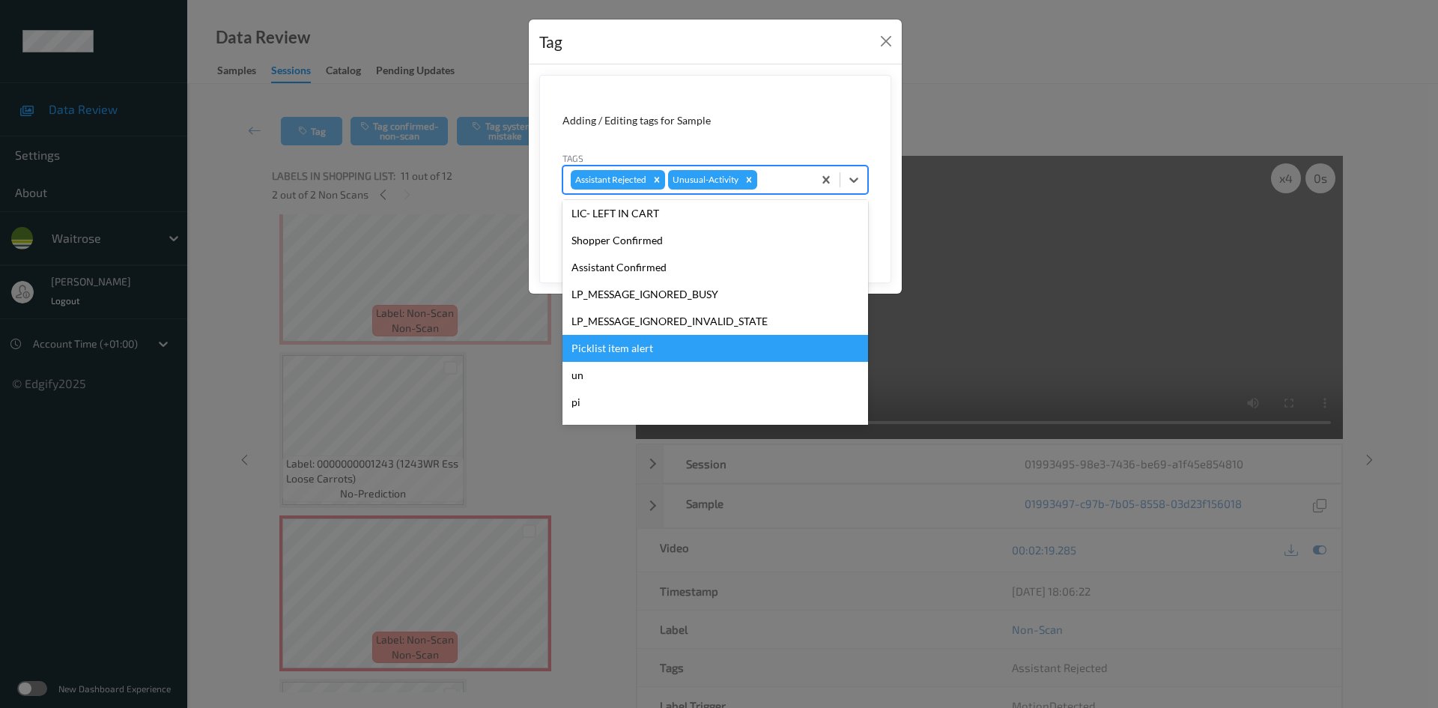
drag, startPoint x: 621, startPoint y: 344, endPoint x: 665, endPoint y: 320, distance: 49.9
click at [620, 344] on div "Picklist item alert" at bounding box center [715, 348] width 306 height 27
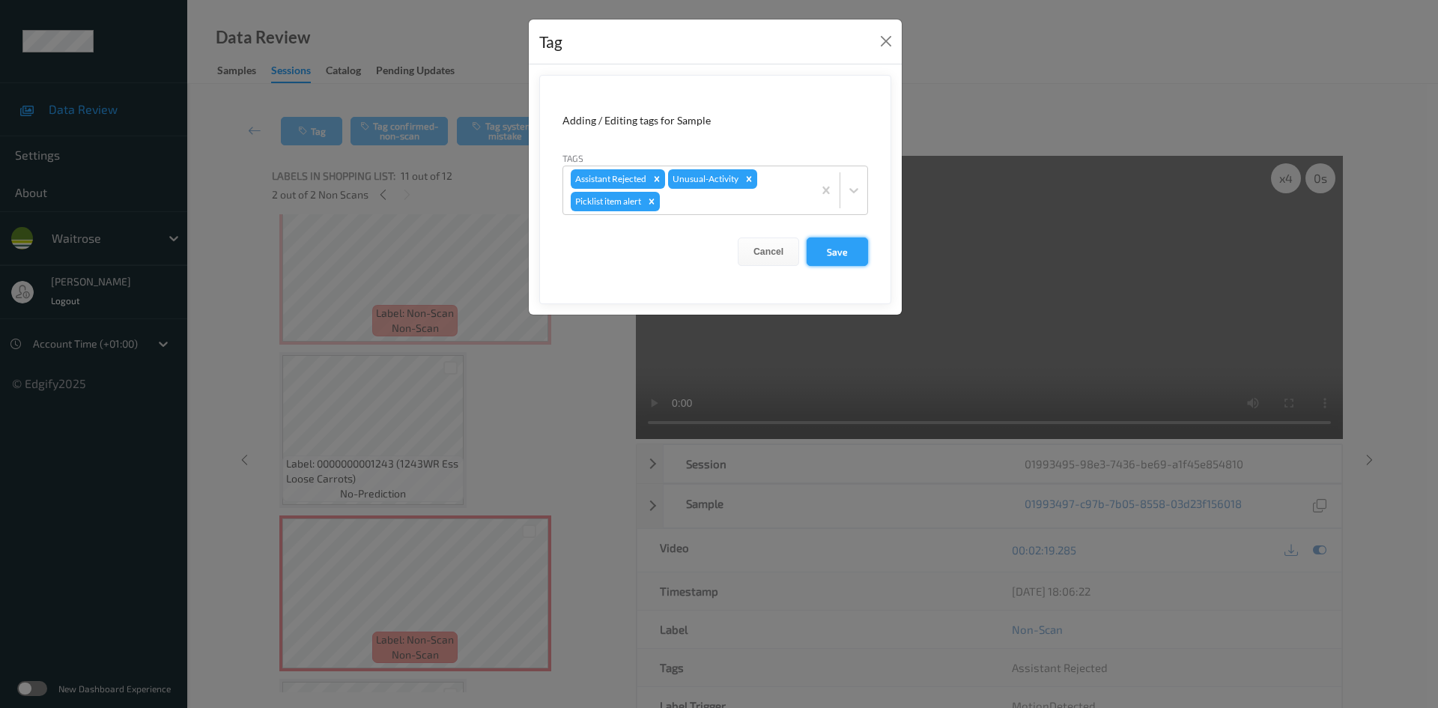
click at [824, 248] on button "Save" at bounding box center [836, 251] width 61 height 28
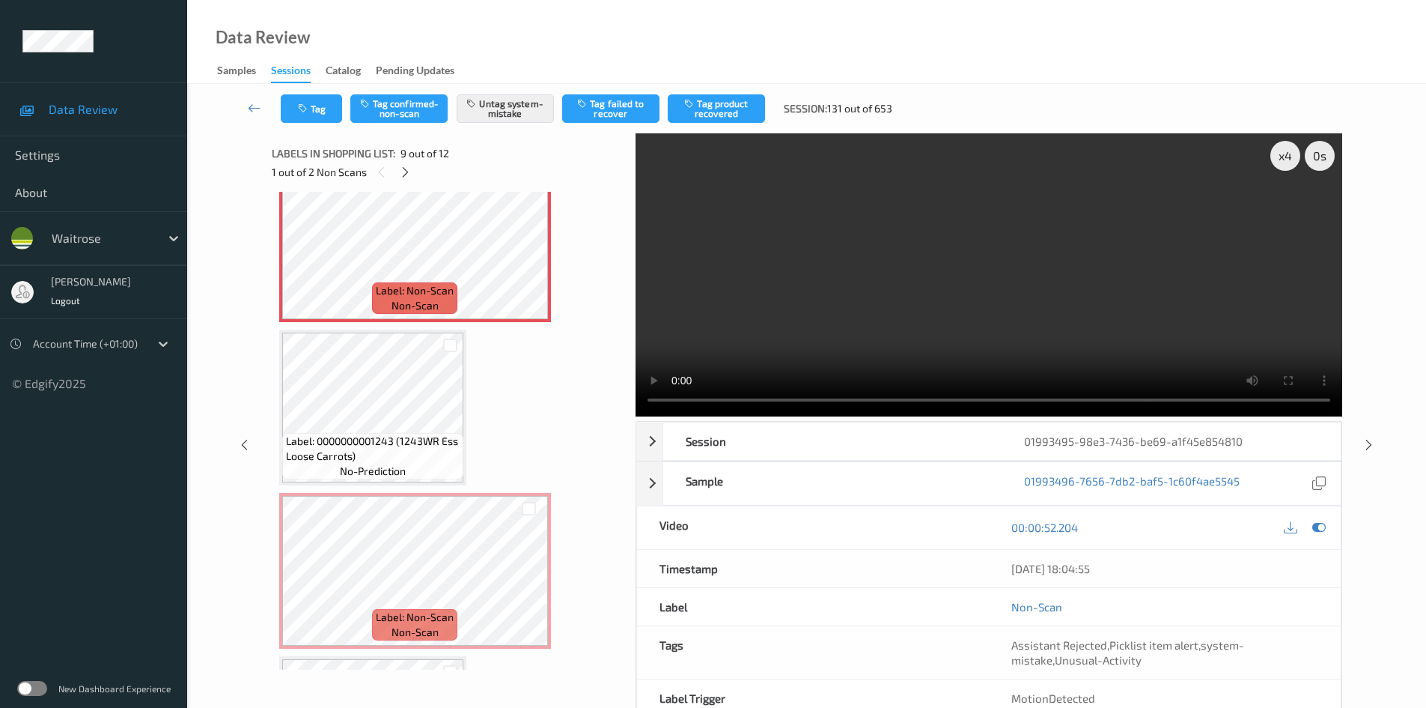
click at [240, 96] on link at bounding box center [254, 108] width 52 height 28
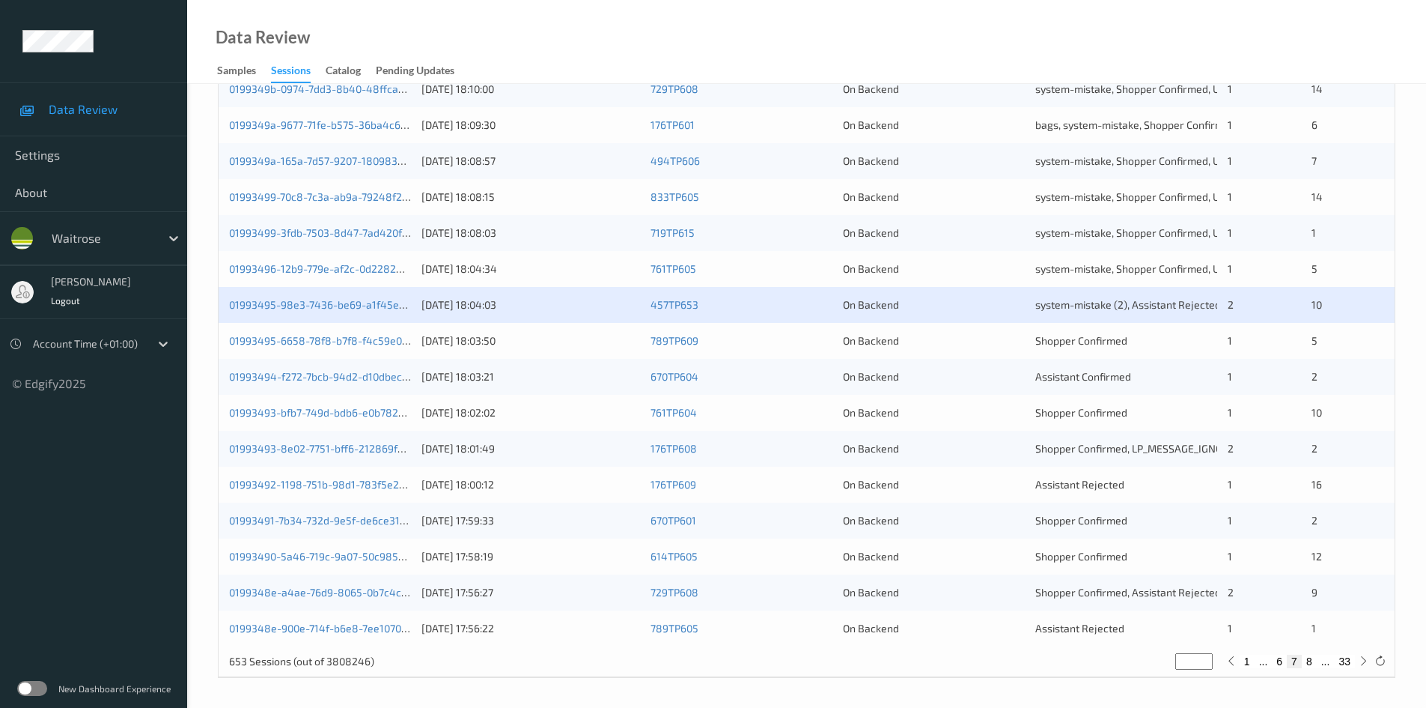
scroll to position [419, 0]
click at [294, 373] on link "01993494-f272-7bcb-94d2-d10dbecac1bb" at bounding box center [329, 375] width 201 height 13
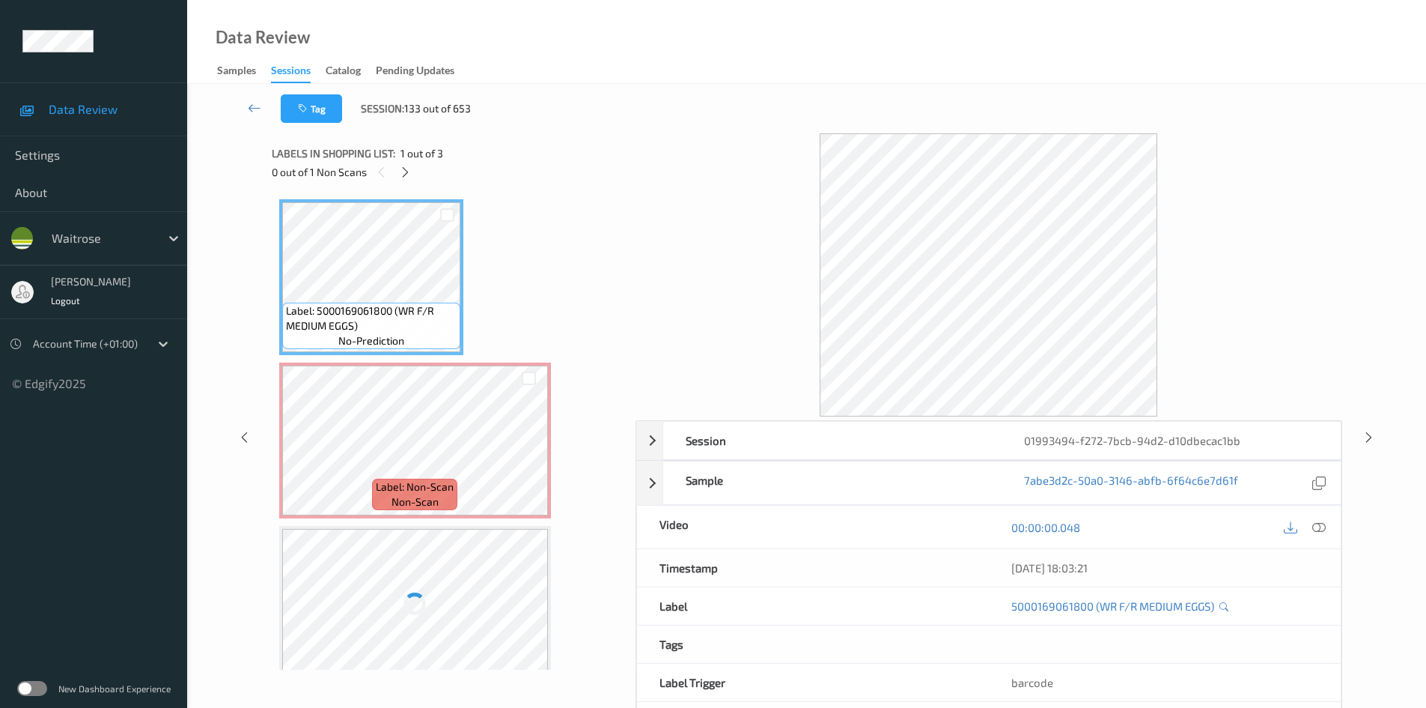
drag, startPoint x: 407, startPoint y: 173, endPoint x: 427, endPoint y: 183, distance: 22.4
click at [407, 173] on icon at bounding box center [405, 171] width 13 height 13
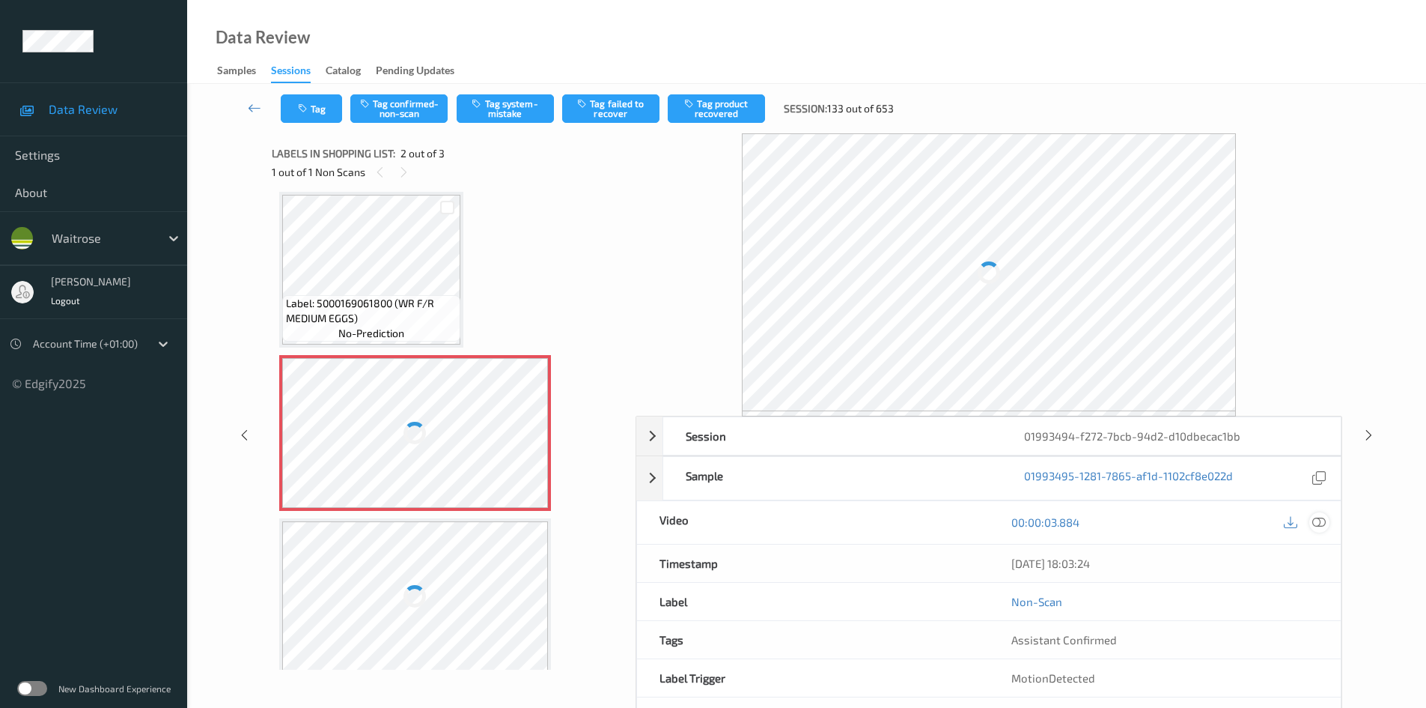
click at [1322, 519] on icon at bounding box center [1319, 521] width 13 height 13
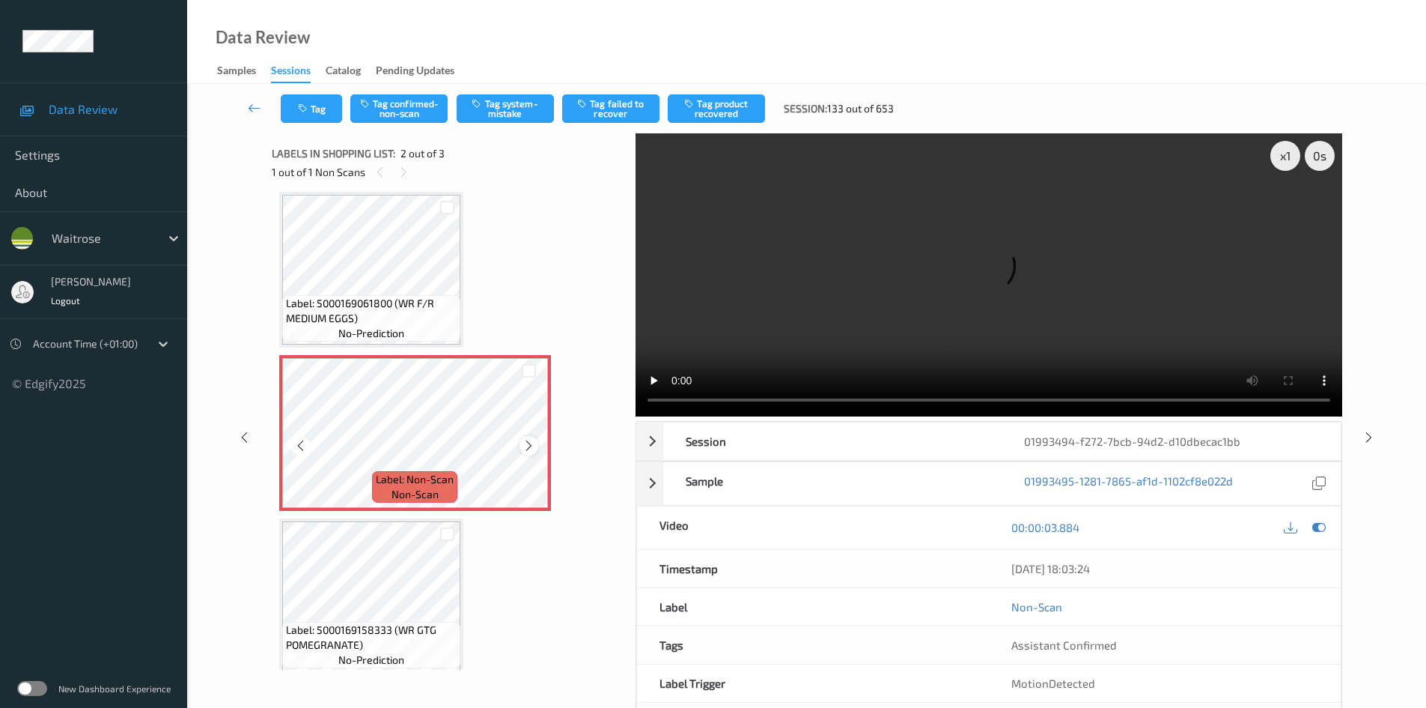
click at [527, 445] on icon at bounding box center [529, 445] width 13 height 13
click at [528, 445] on icon at bounding box center [529, 445] width 13 height 13
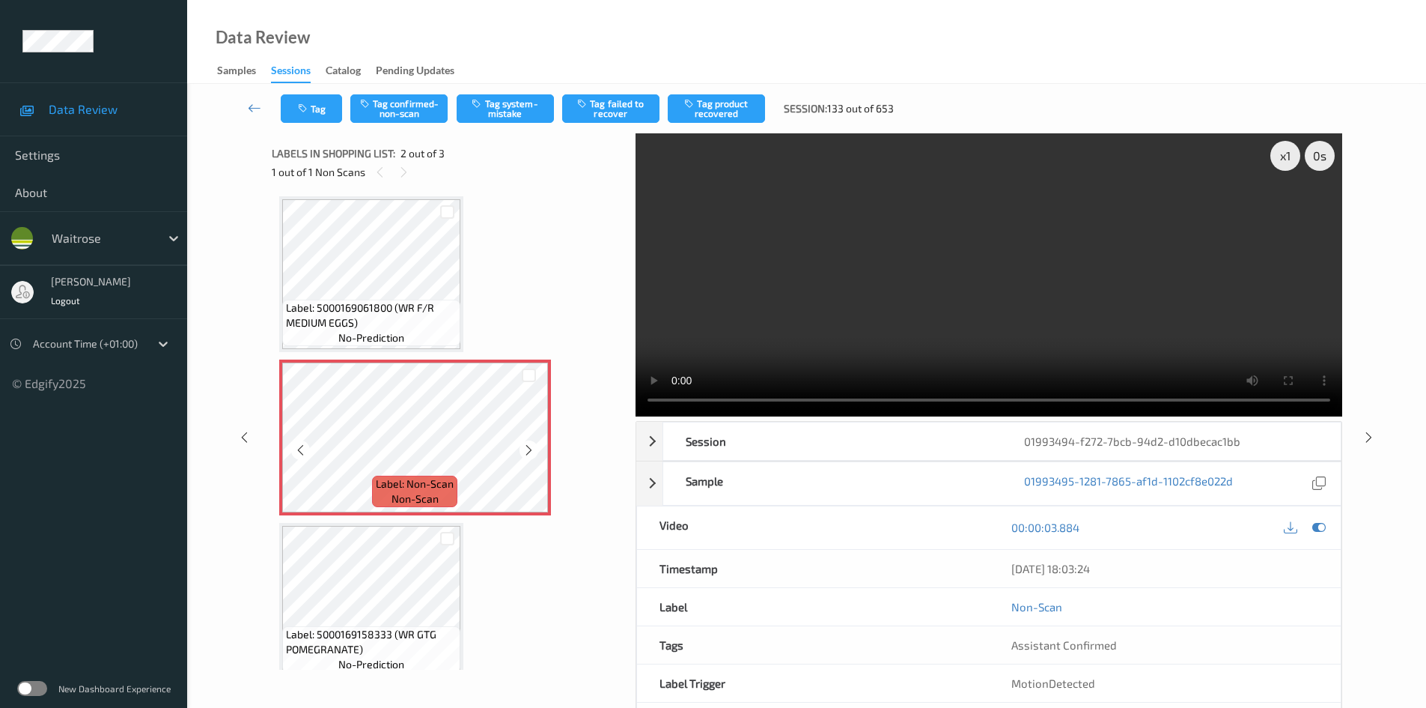
scroll to position [0, 0]
click at [1289, 156] on div "x 1" at bounding box center [1286, 156] width 30 height 30
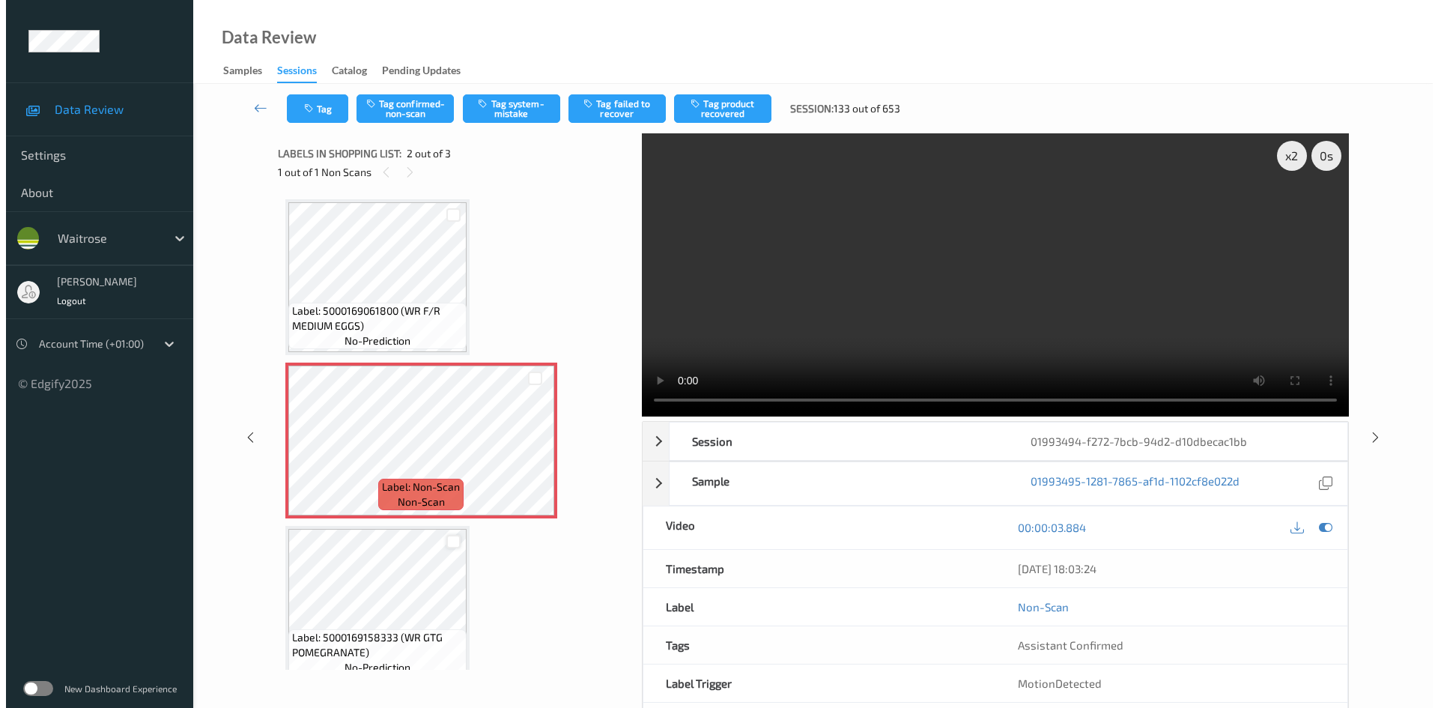
scroll to position [19, 0]
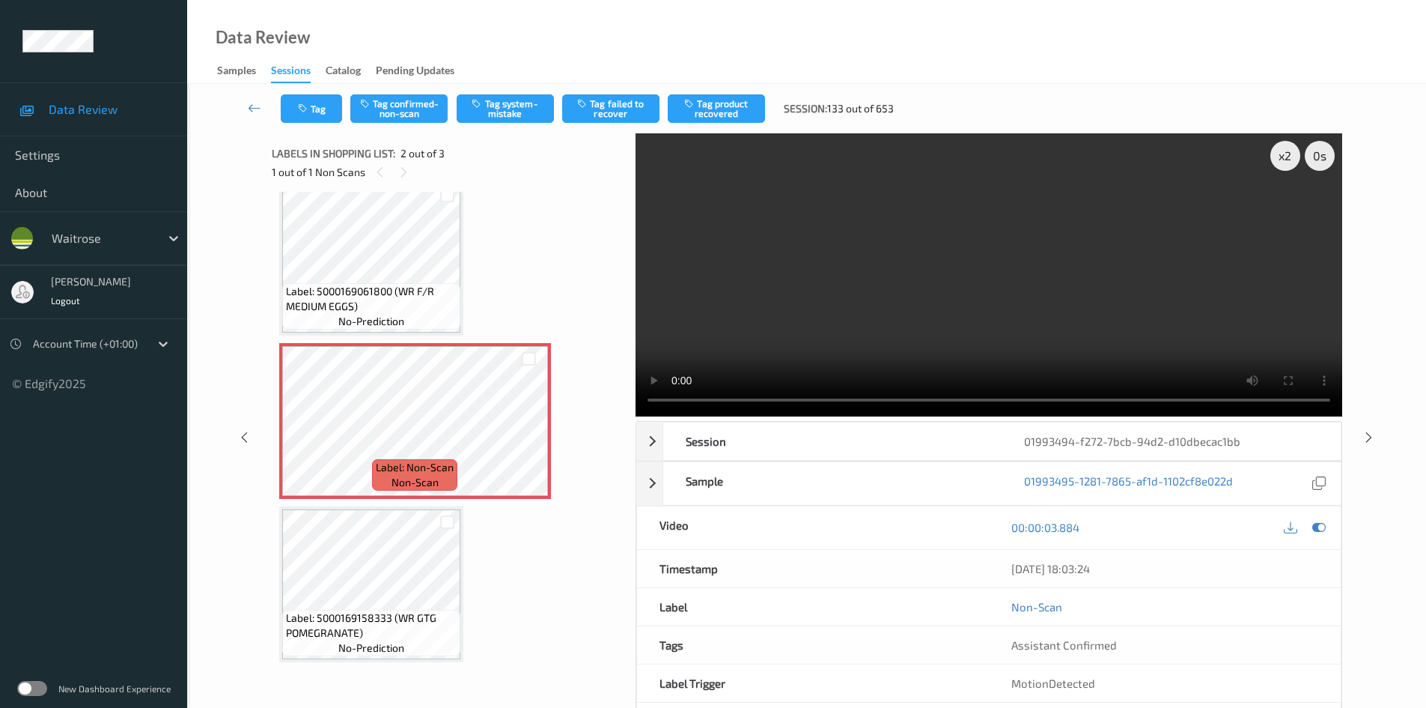
click at [944, 254] on video at bounding box center [989, 274] width 707 height 283
click at [407, 107] on button "Tag confirmed-non-scan" at bounding box center [398, 108] width 97 height 28
click at [424, 97] on button "Tag confirmed-non-scan" at bounding box center [398, 108] width 97 height 28
click at [410, 110] on button "Tag confirmed-non-scan" at bounding box center [398, 108] width 97 height 28
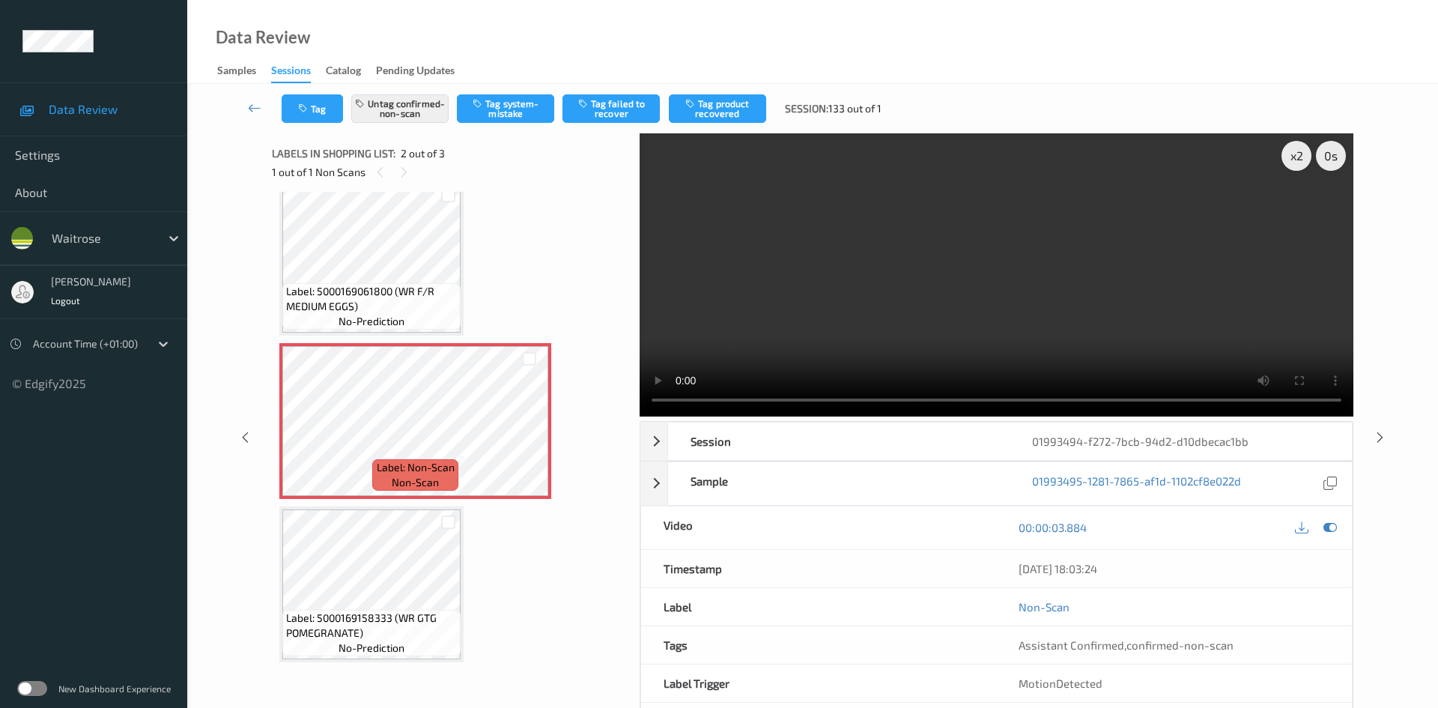
click at [714, 100] on button "Tag product recovered" at bounding box center [717, 108] width 97 height 28
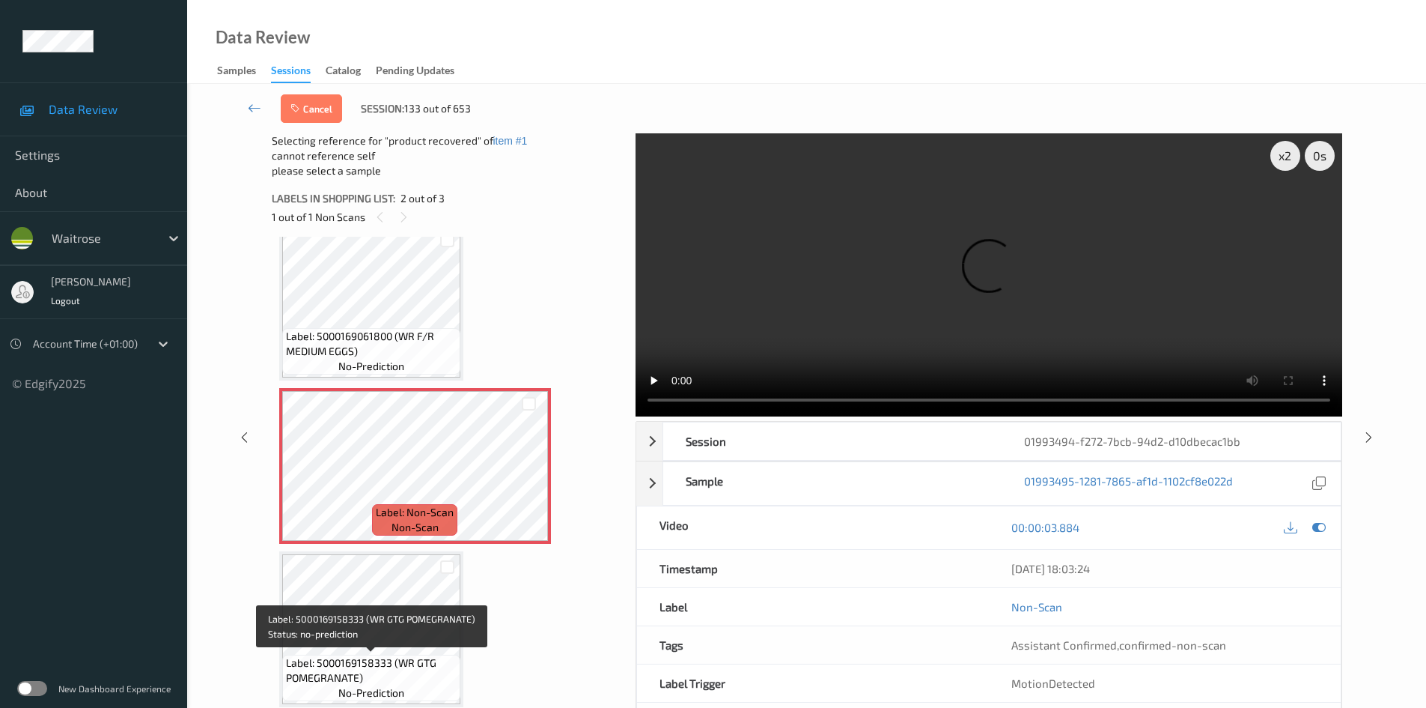
click at [392, 651] on div "Label: 5000169158333 (WR GTG POMEGRANATE) no-prediction" at bounding box center [371, 629] width 184 height 156
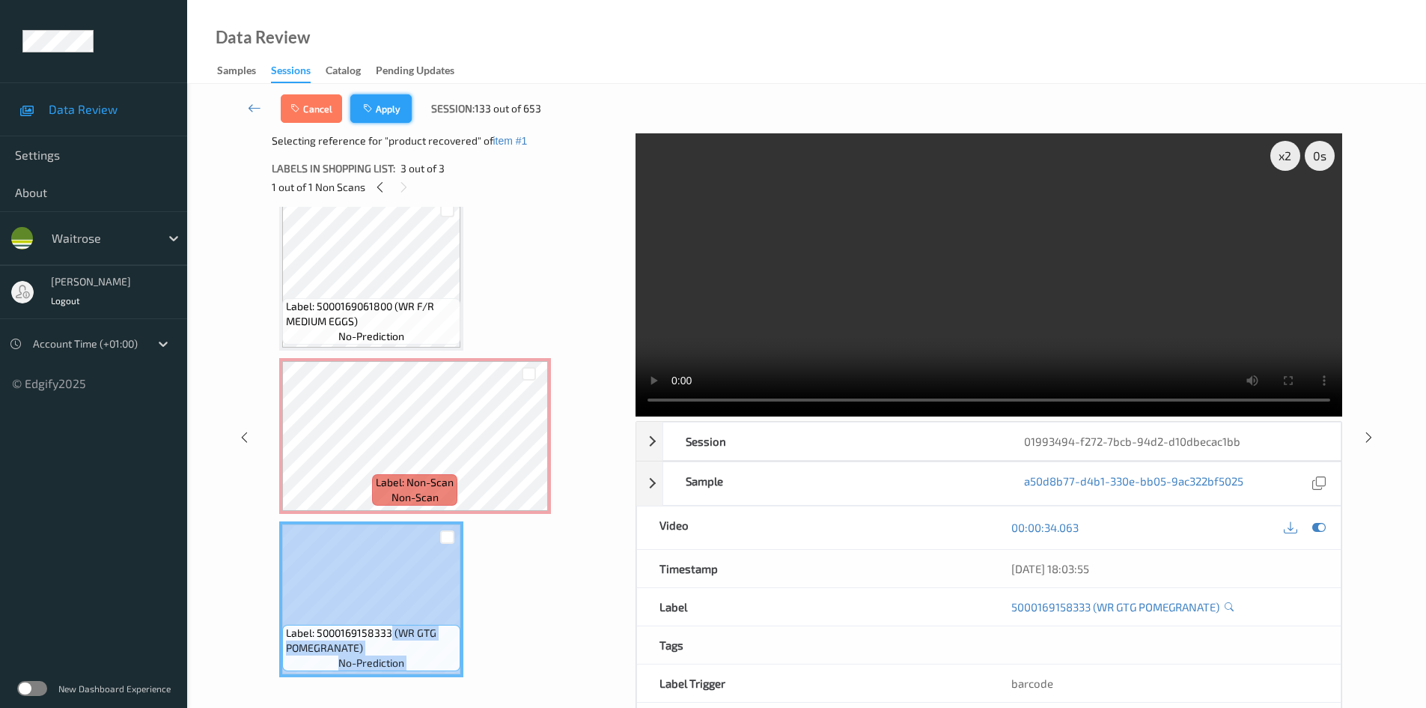
click at [383, 114] on button "Apply" at bounding box center [380, 108] width 61 height 28
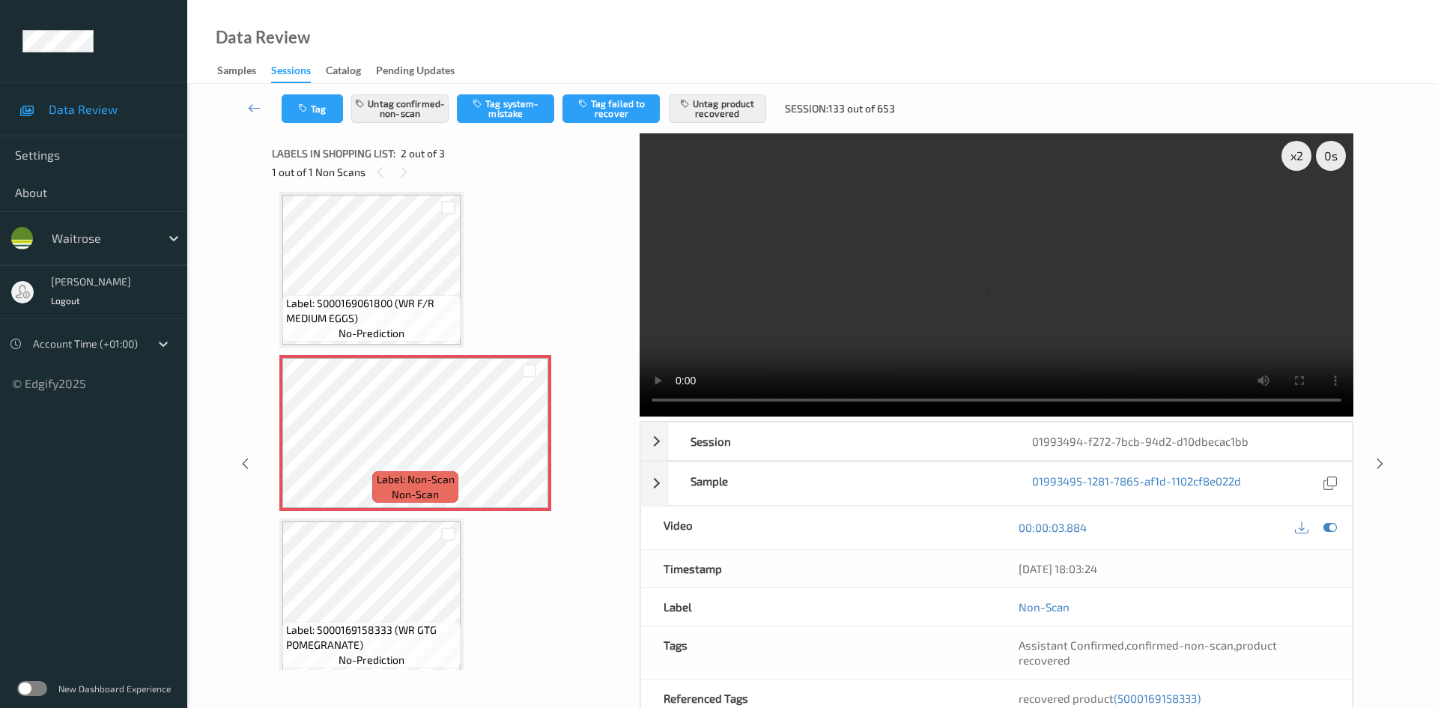
click at [520, 561] on div "Label: 5000169061800 (WR F/R MEDIUM EGGS) no-prediction Label: Non-Scan non-sca…" at bounding box center [450, 433] width 342 height 482
click at [249, 101] on link at bounding box center [254, 108] width 53 height 28
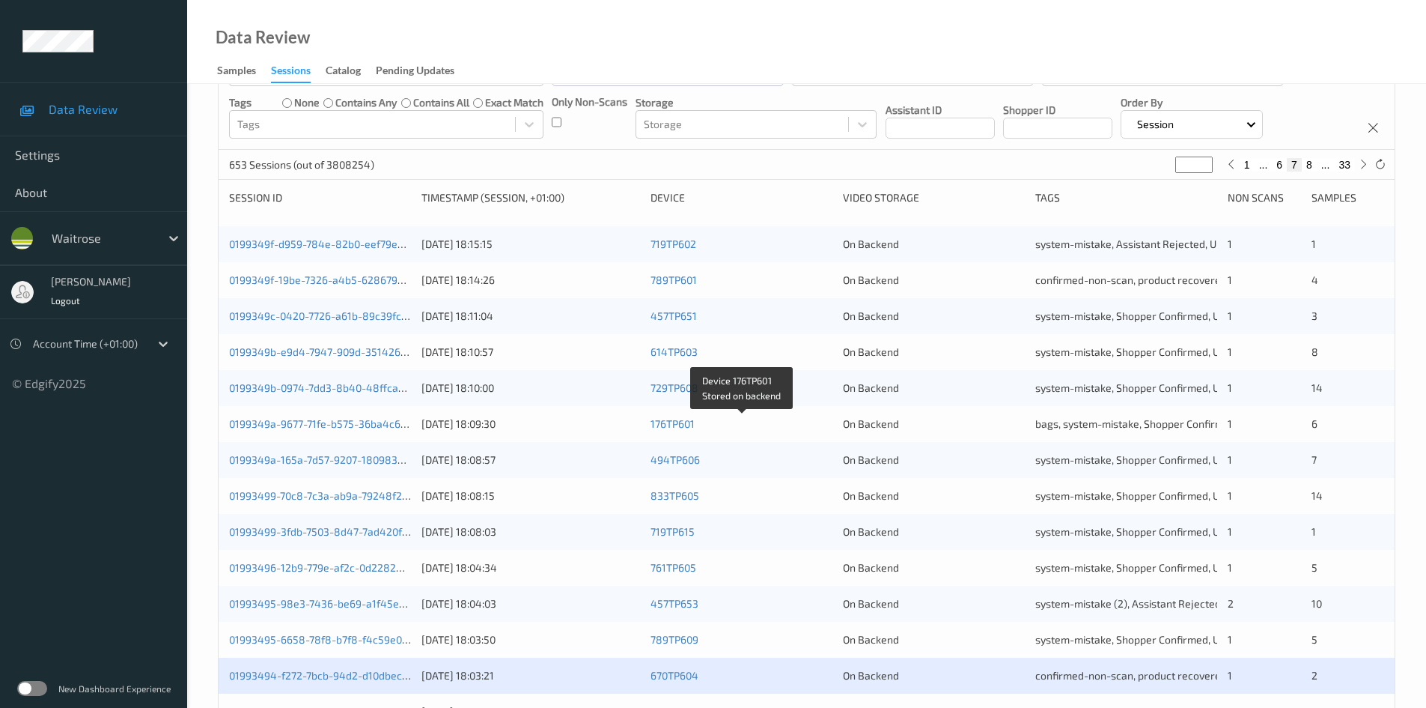
scroll to position [419, 0]
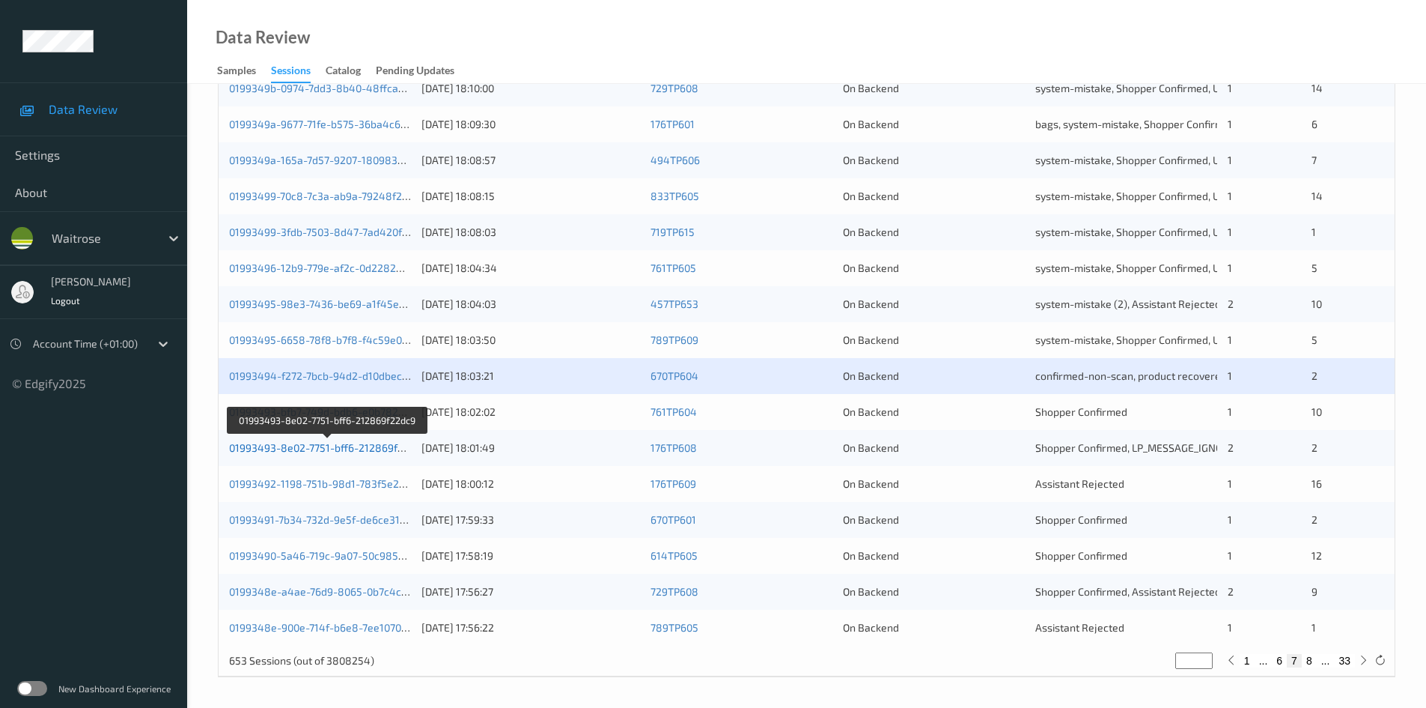
click at [291, 449] on link "01993493-8e02-7751-bff6-212869f22dc9" at bounding box center [328, 447] width 198 height 13
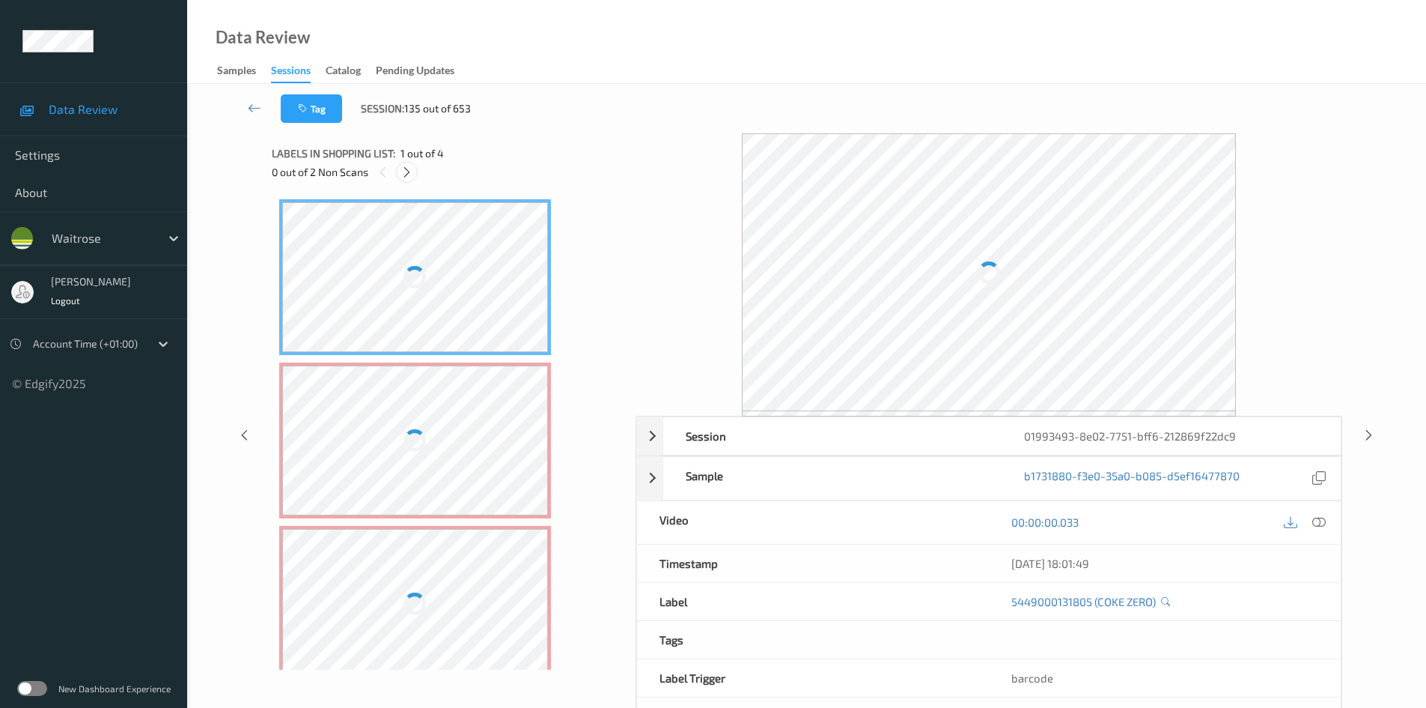
click at [401, 169] on icon at bounding box center [407, 171] width 13 height 13
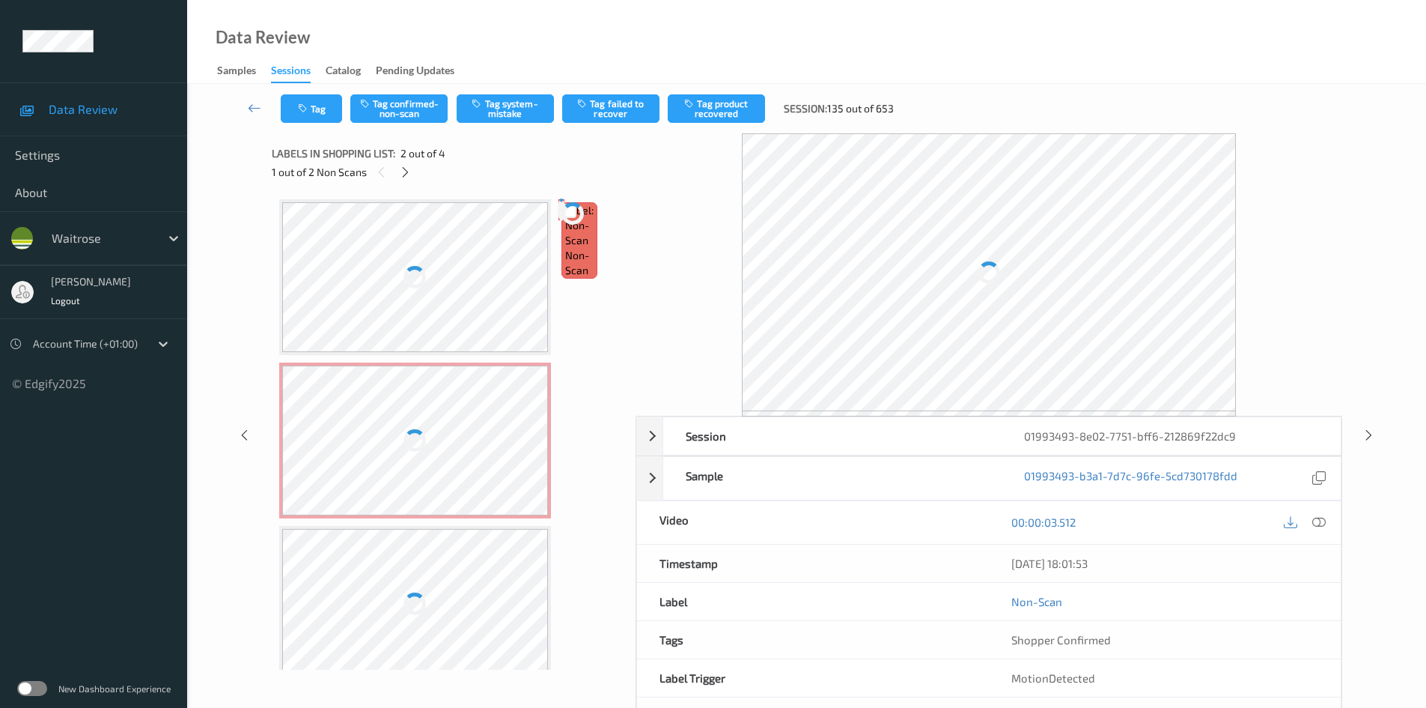
scroll to position [7, 0]
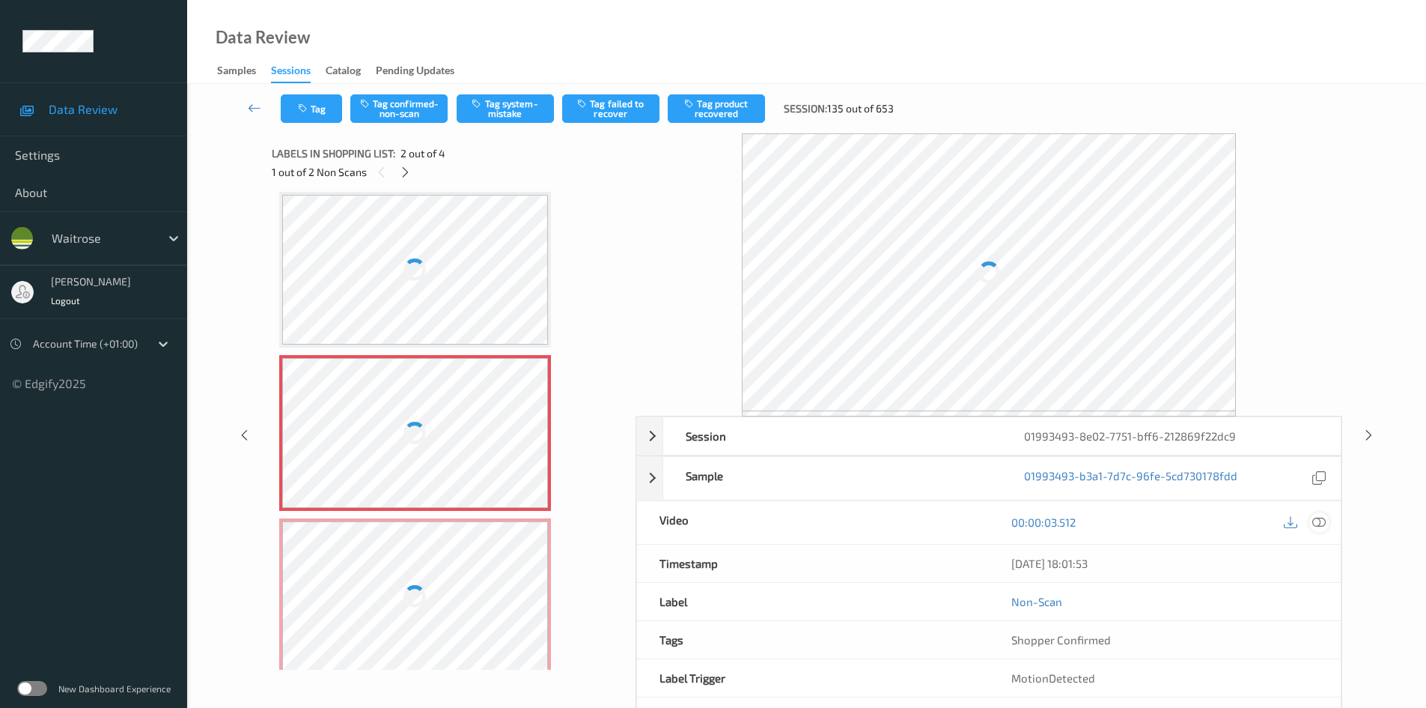
click at [1316, 518] on icon at bounding box center [1319, 521] width 13 height 13
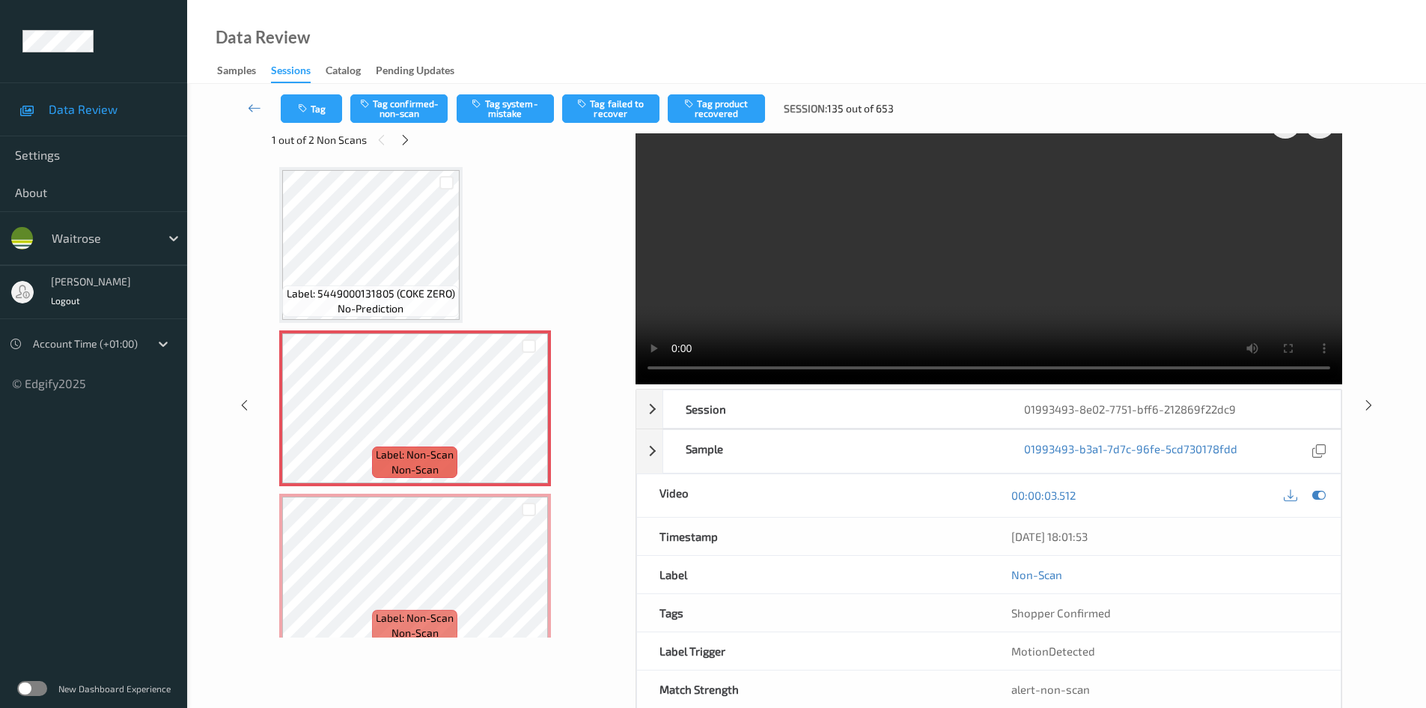
scroll to position [0, 0]
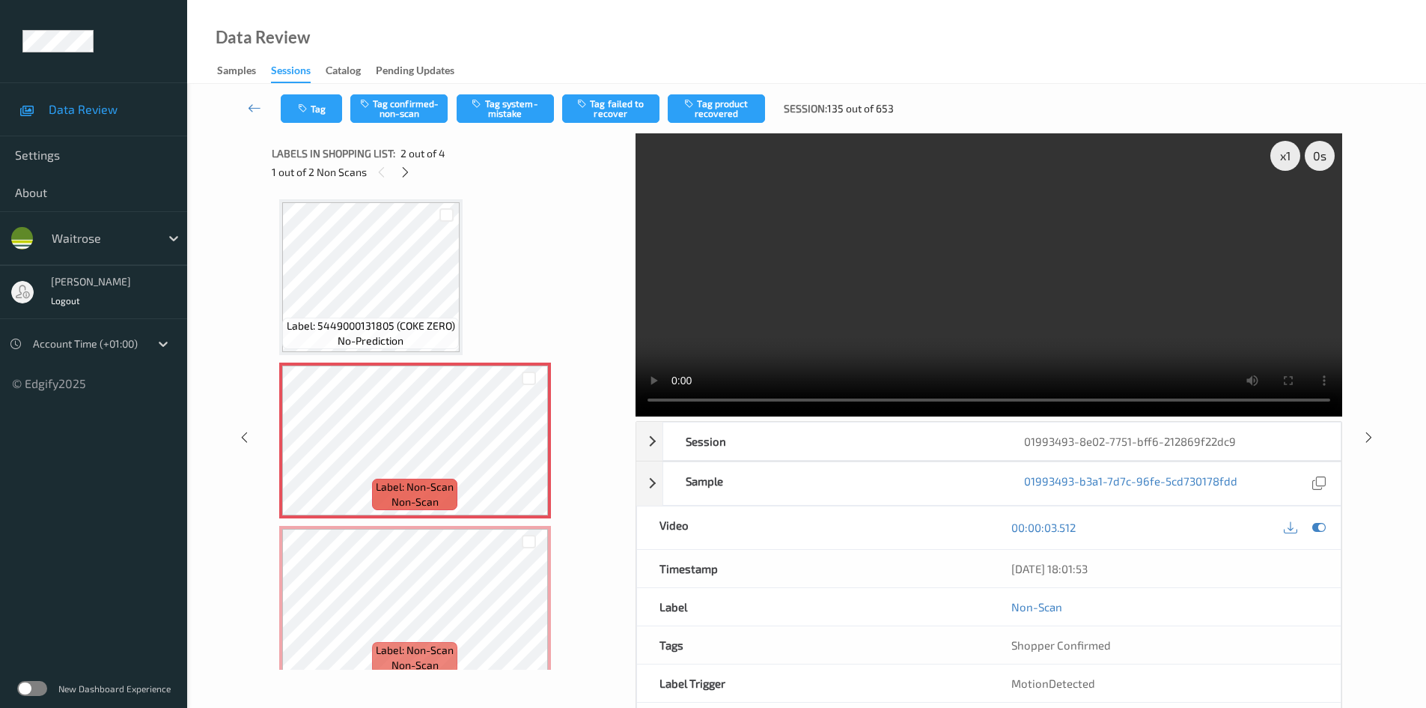
click at [940, 300] on video at bounding box center [989, 274] width 707 height 283
click at [1286, 153] on div "x 1" at bounding box center [1286, 156] width 30 height 30
click at [867, 283] on video at bounding box center [989, 274] width 707 height 283
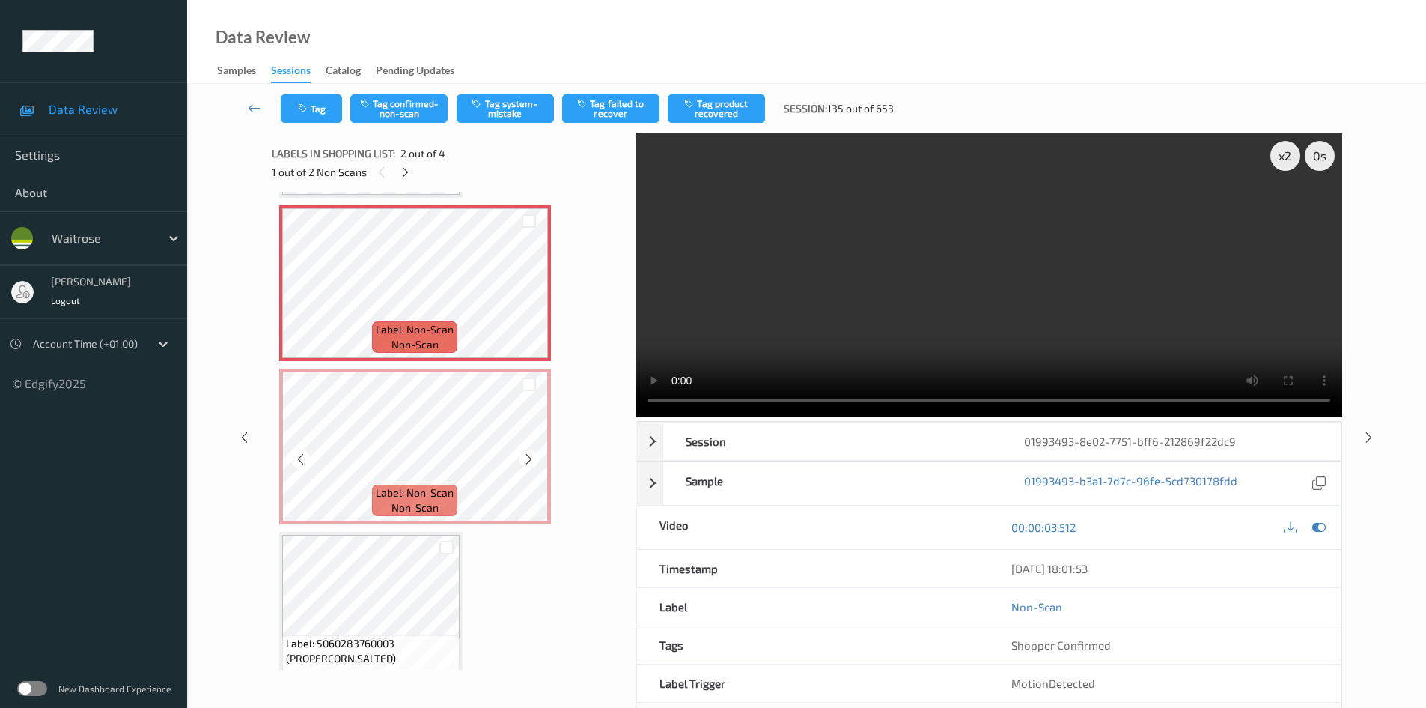
scroll to position [183, 0]
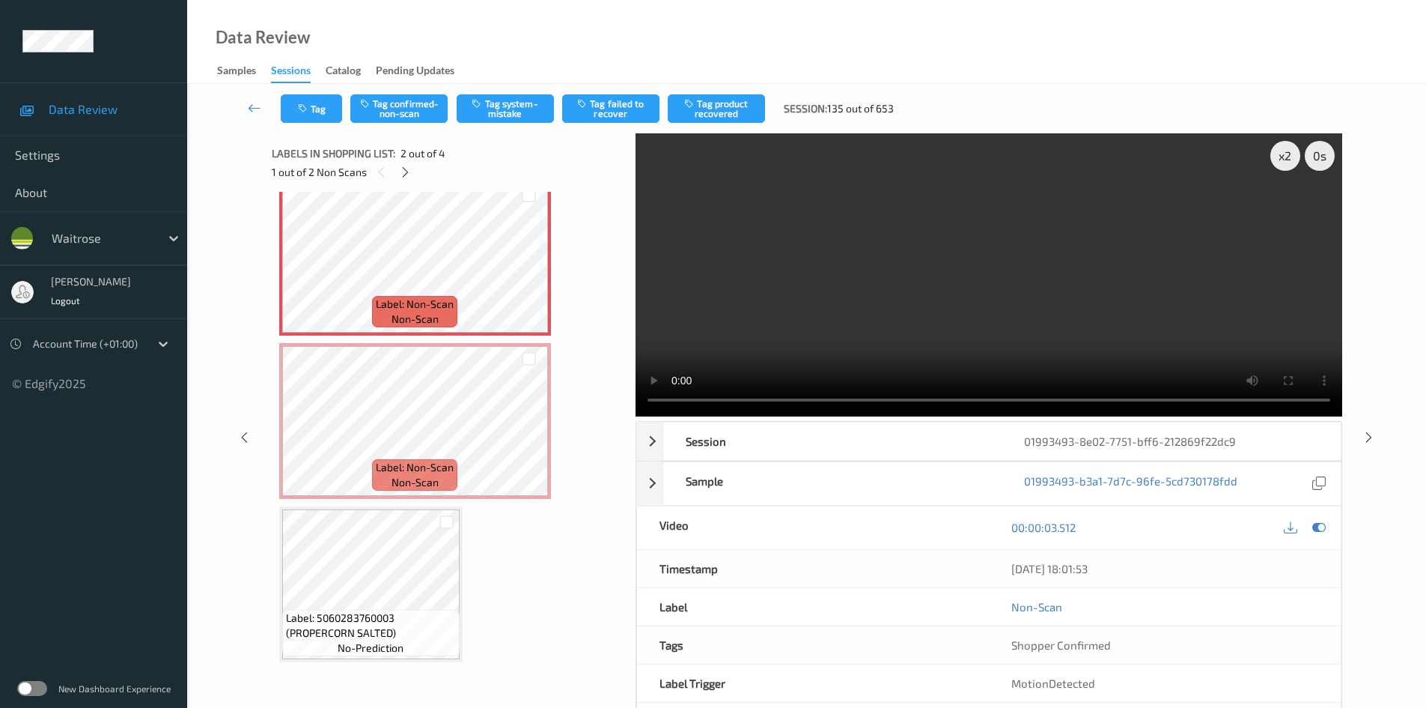
click at [831, 266] on video at bounding box center [989, 274] width 707 height 283
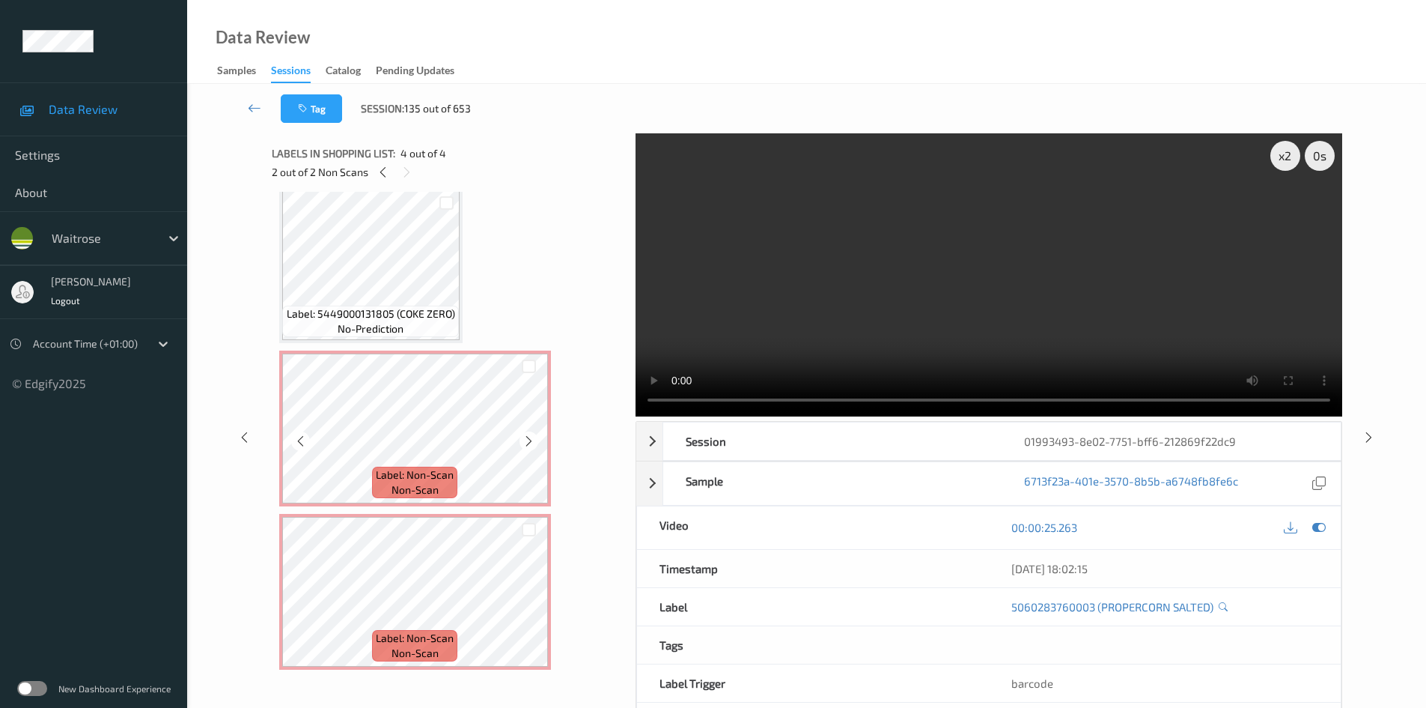
scroll to position [0, 0]
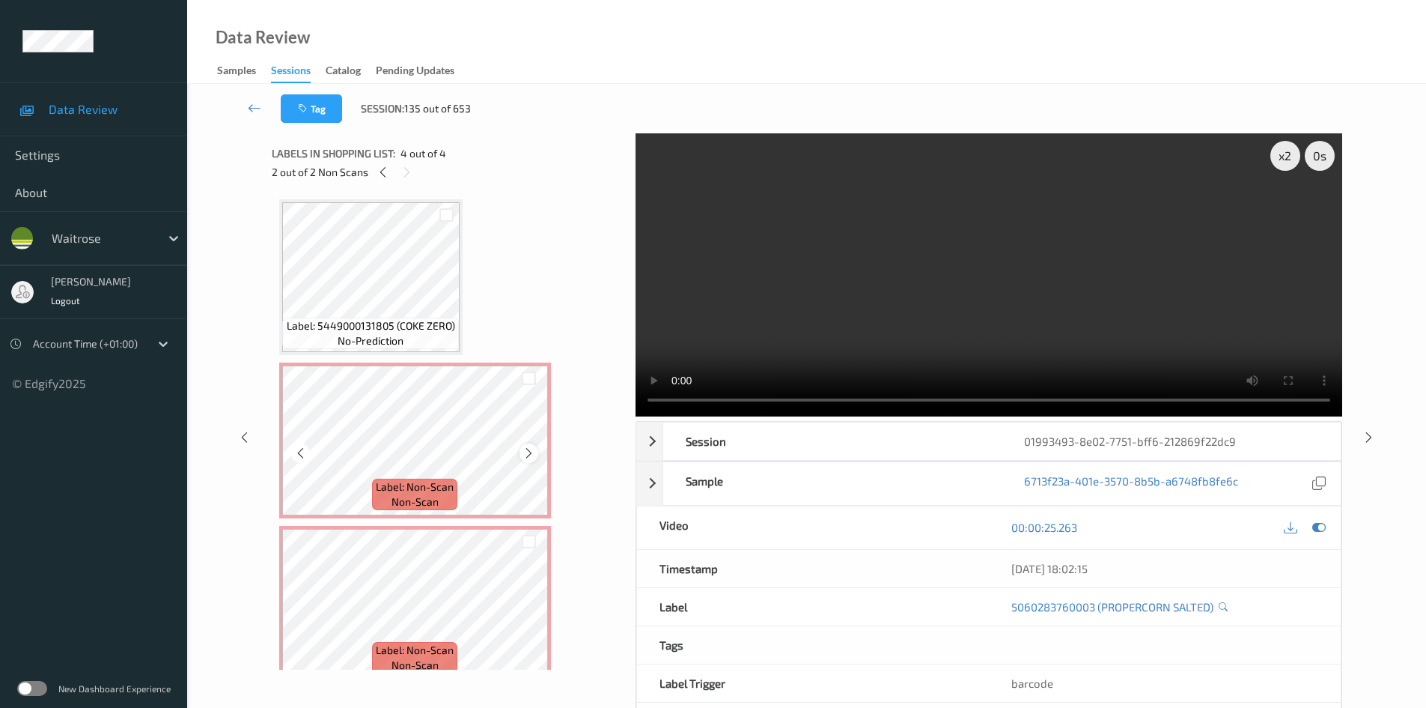
click at [532, 453] on icon at bounding box center [529, 452] width 13 height 13
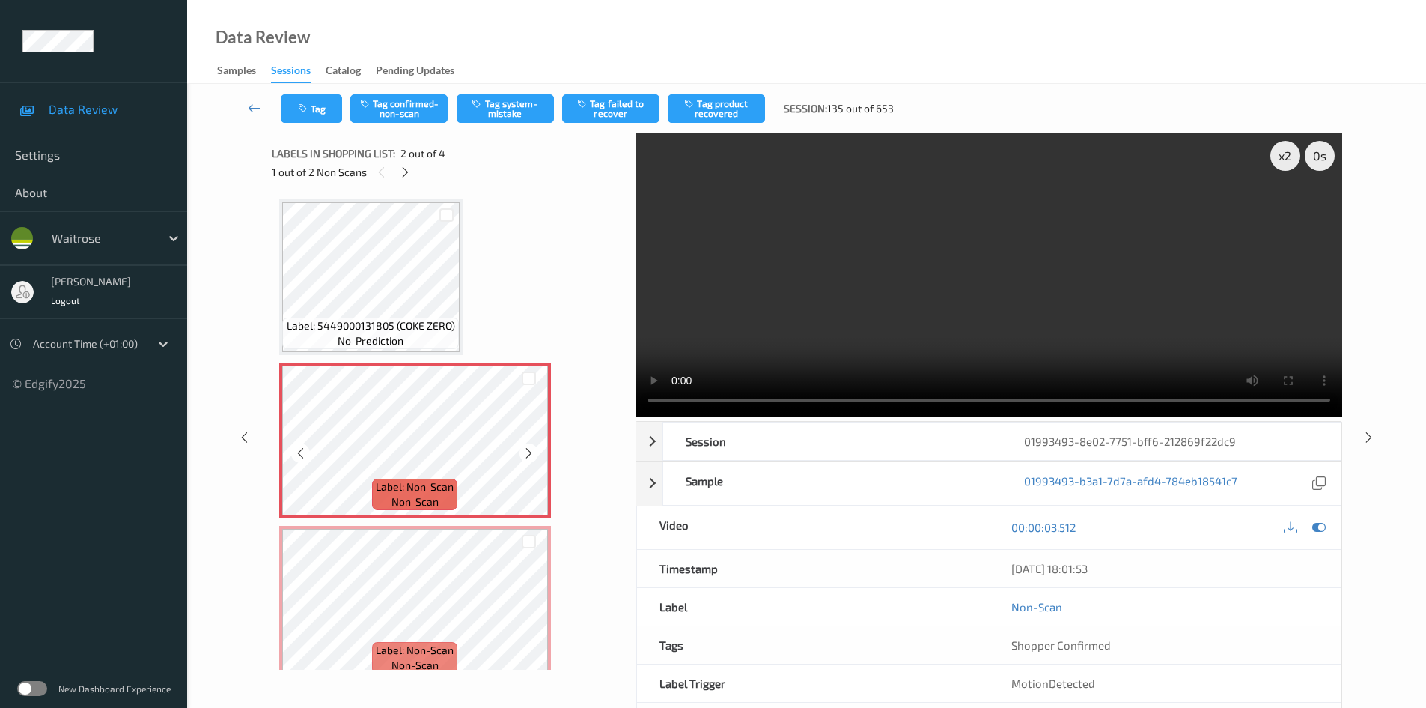
click at [532, 453] on icon at bounding box center [529, 452] width 13 height 13
click at [524, 616] on icon at bounding box center [529, 616] width 13 height 13
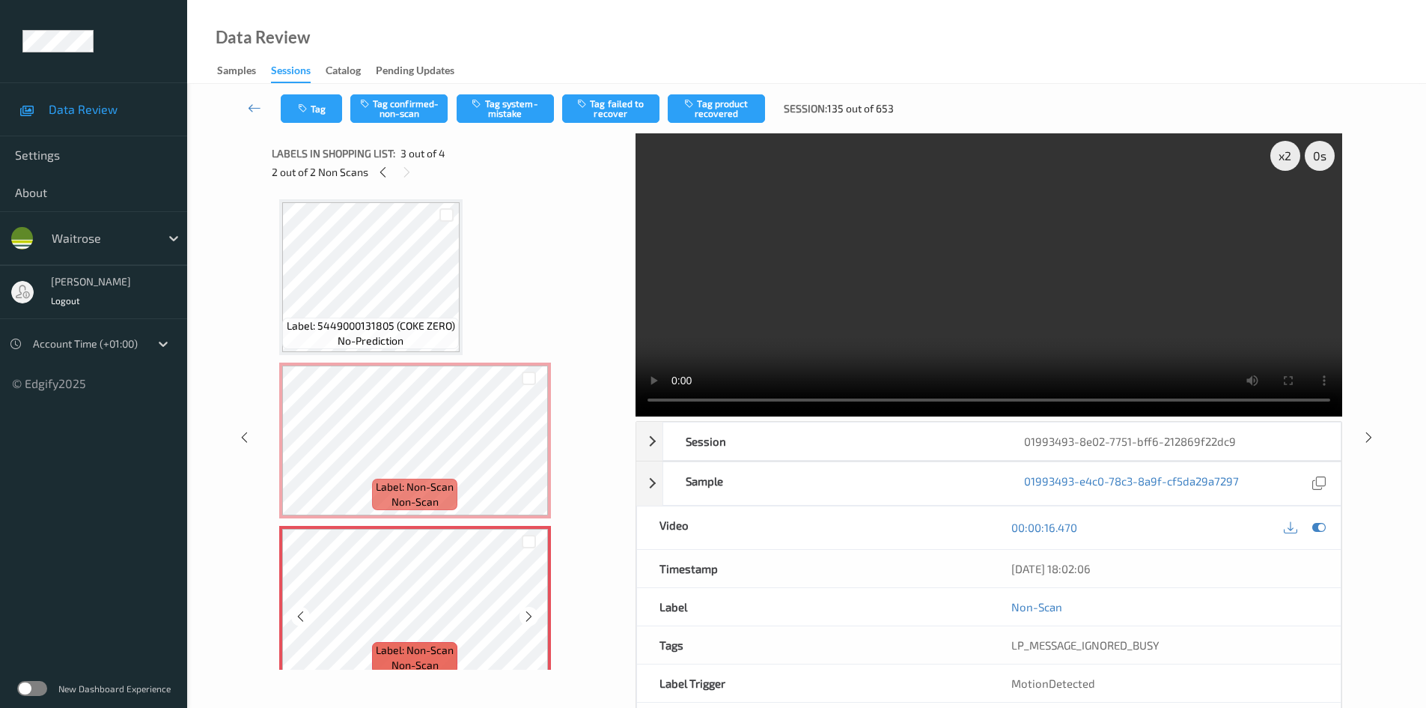
click at [524, 616] on icon at bounding box center [529, 616] width 13 height 13
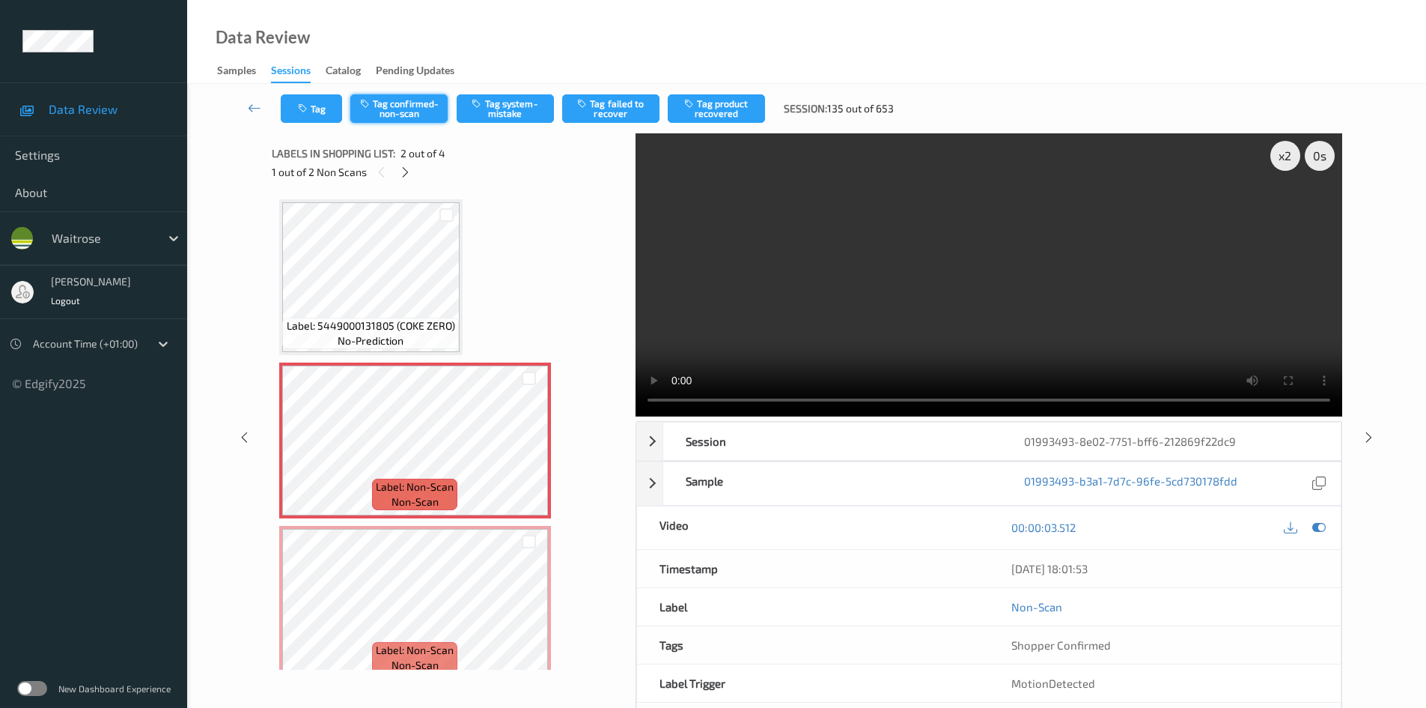
click at [423, 106] on button "Tag confirmed-non-scan" at bounding box center [398, 108] width 97 height 28
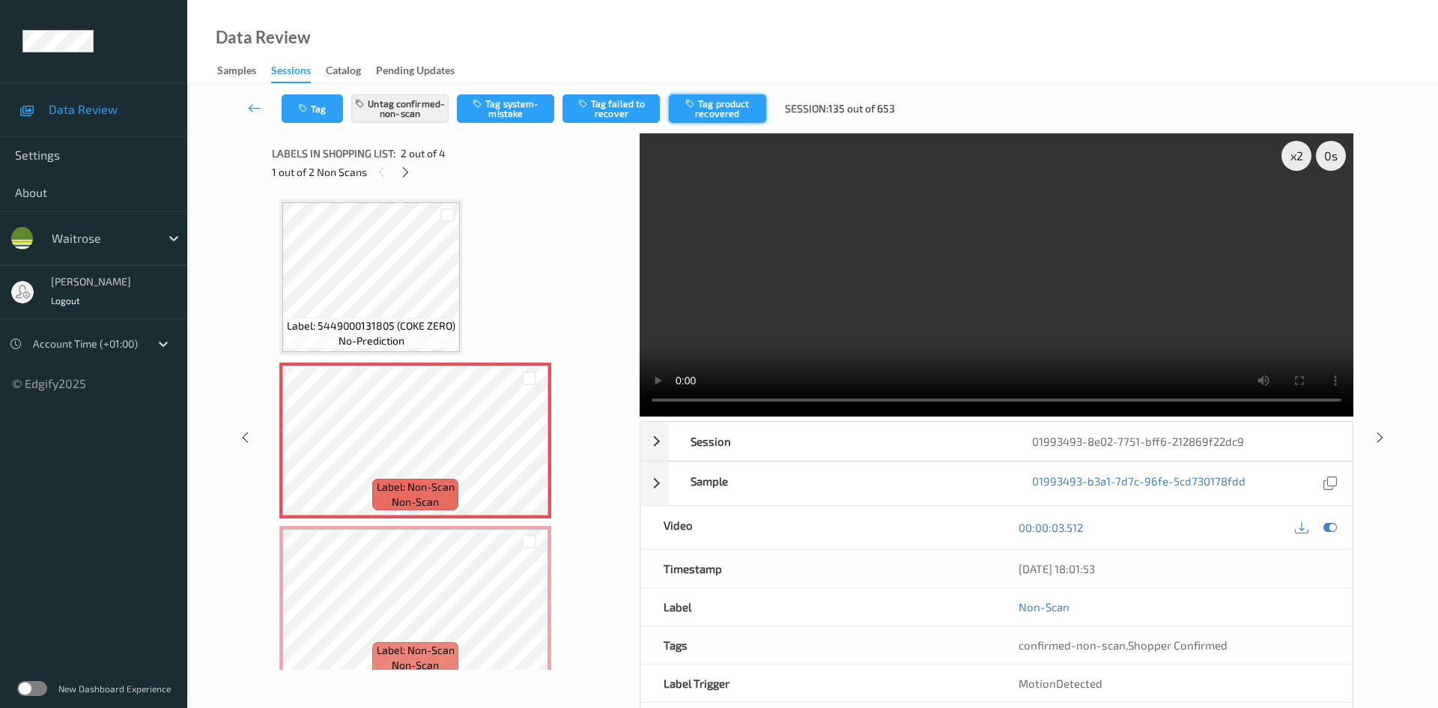
click at [747, 111] on button "Tag product recovered" at bounding box center [717, 108] width 97 height 28
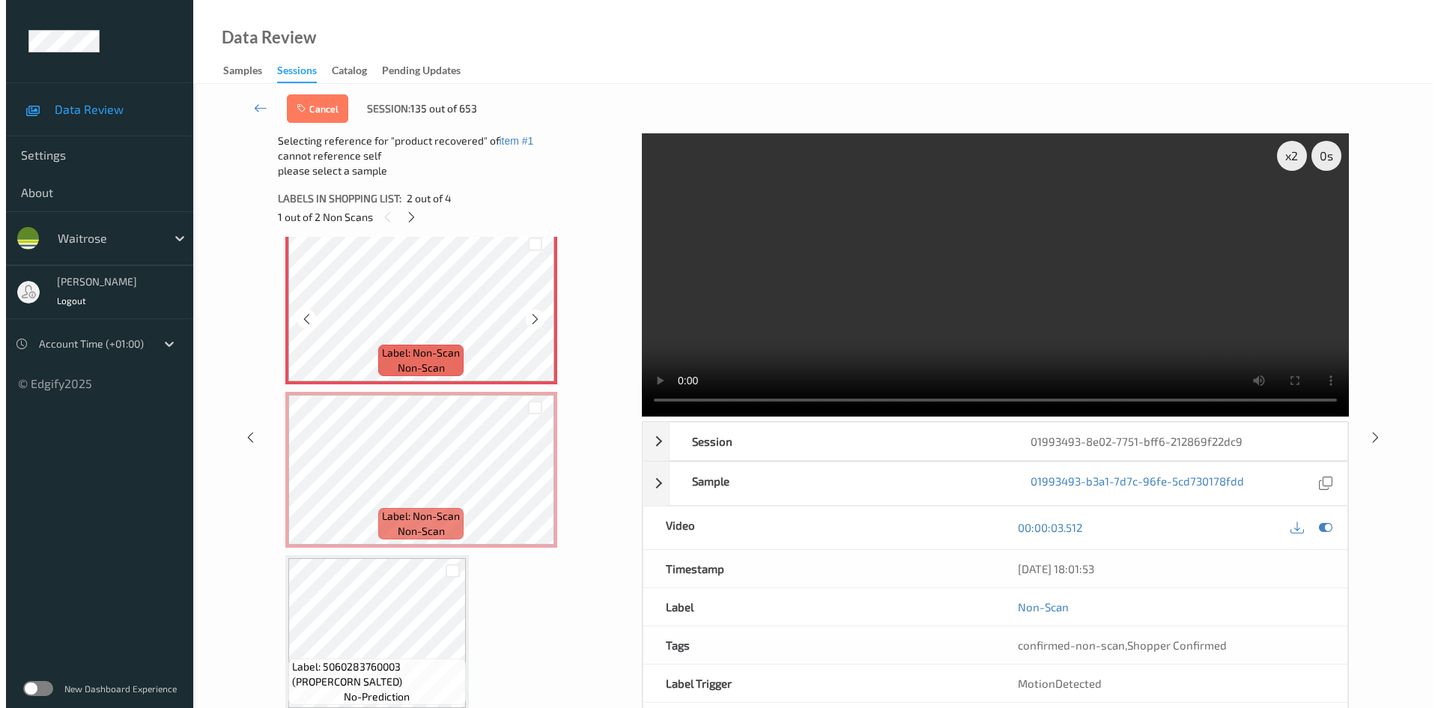
scroll to position [183, 0]
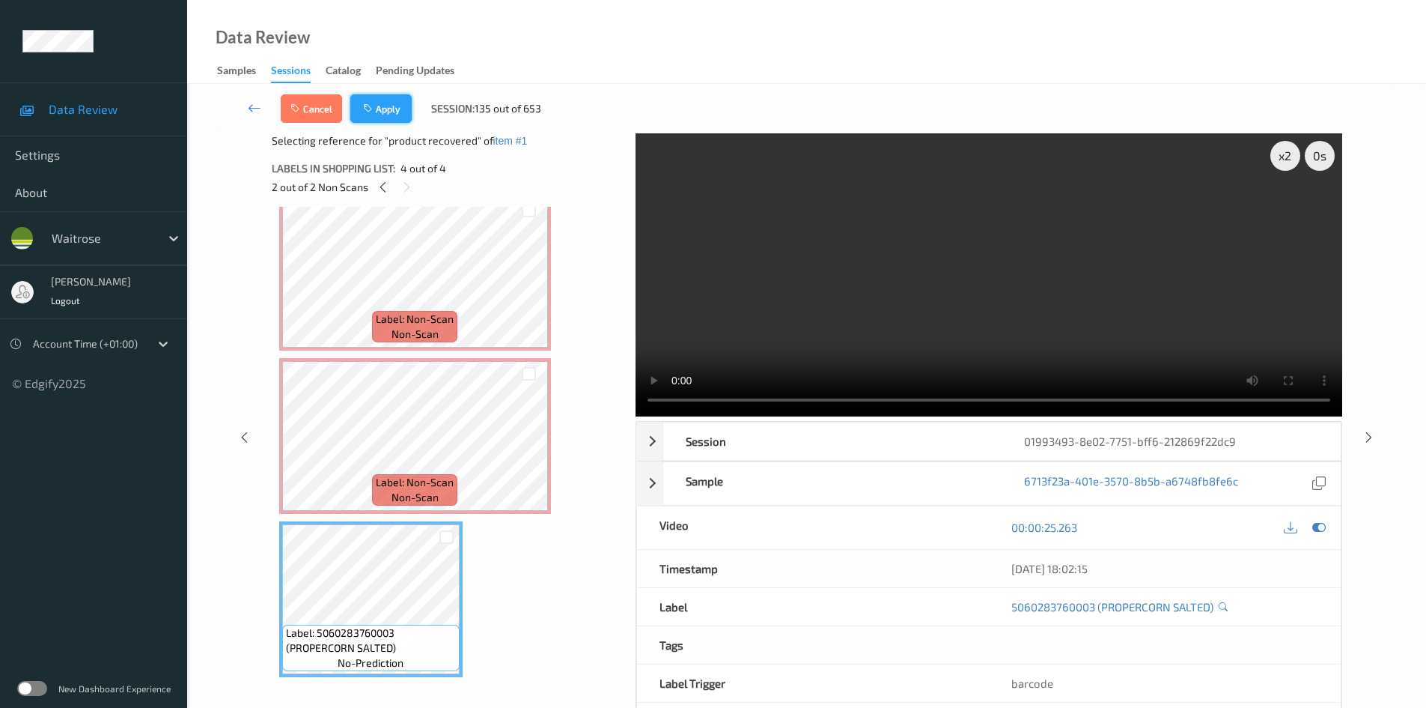
click at [396, 106] on button "Apply" at bounding box center [380, 108] width 61 height 28
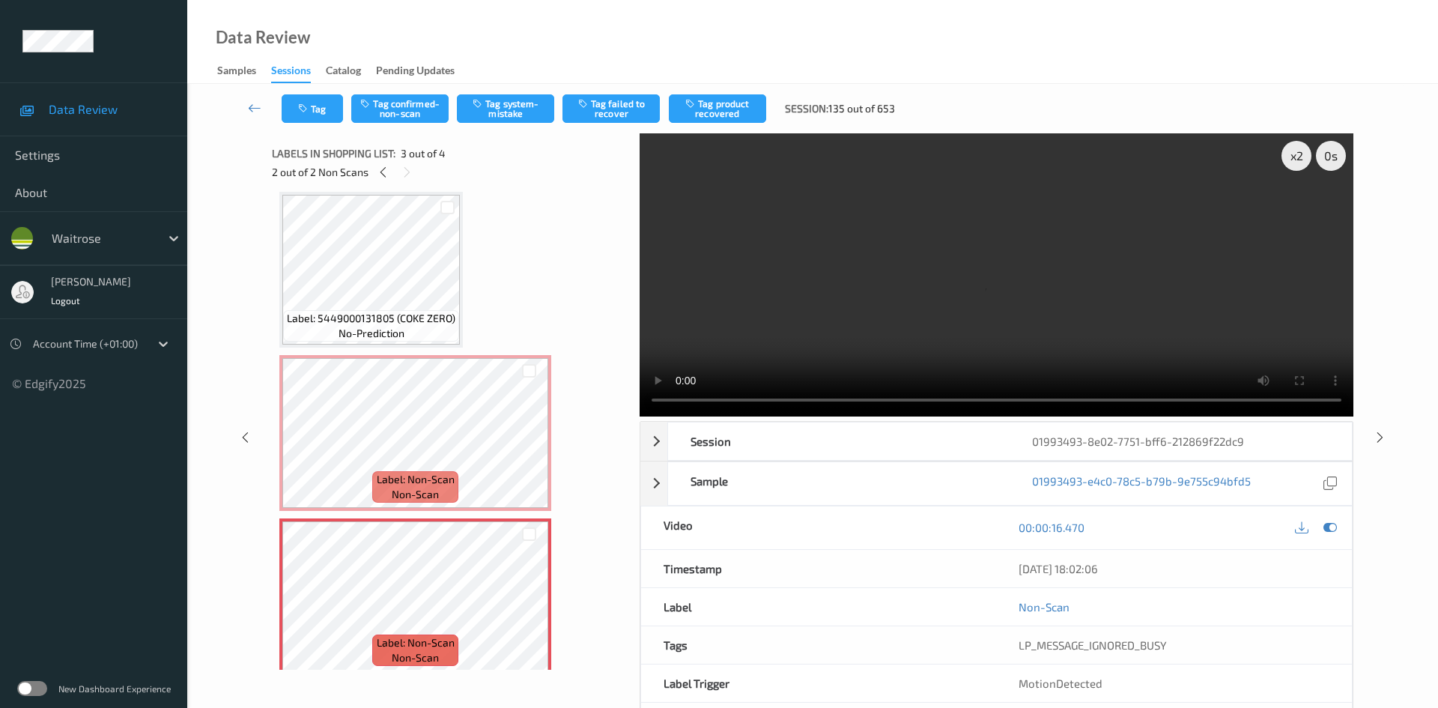
click at [416, 94] on div "Tag Tag confirmed-non-scan Tag system-mistake Tag failed to recover Tag product…" at bounding box center [812, 108] width 1189 height 49
click at [437, 105] on button "Tag confirmed-non-scan" at bounding box center [399, 108] width 97 height 28
click at [744, 102] on button "Tag product recovered" at bounding box center [717, 108] width 97 height 28
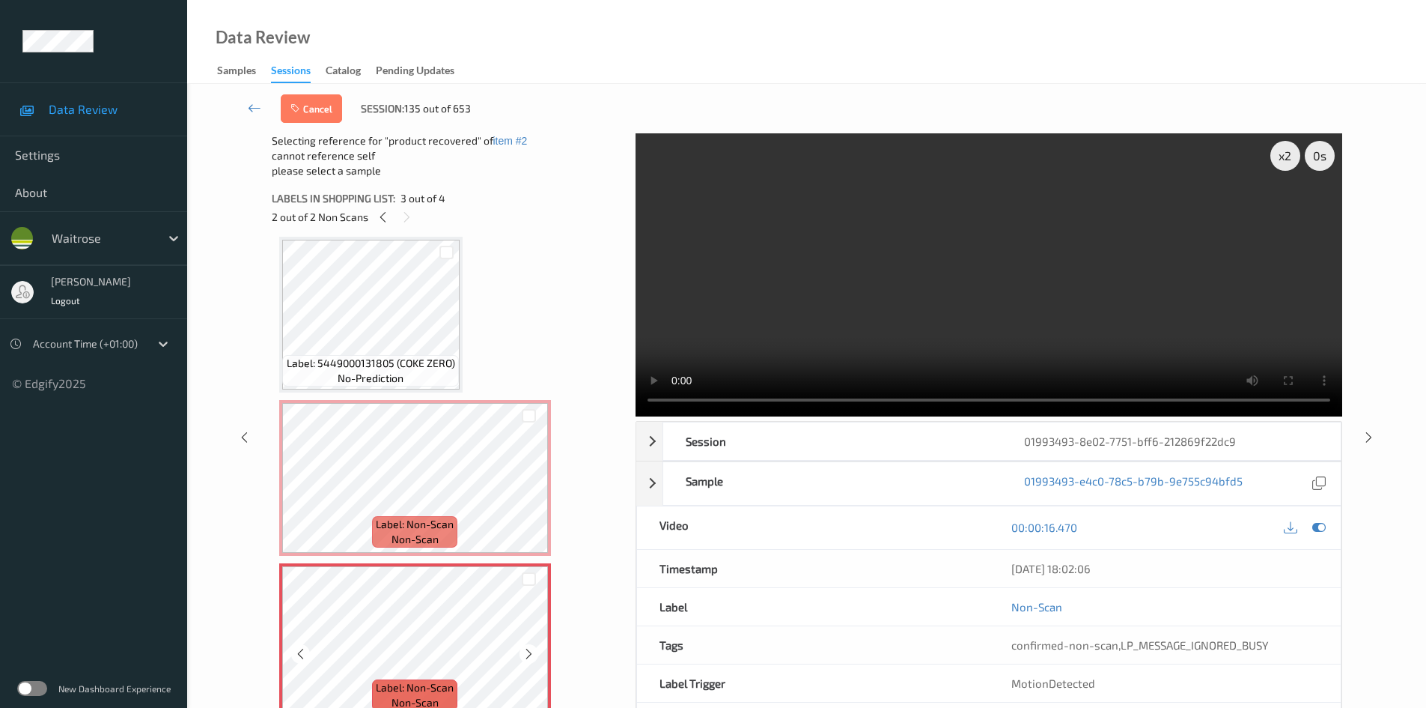
scroll to position [183, 0]
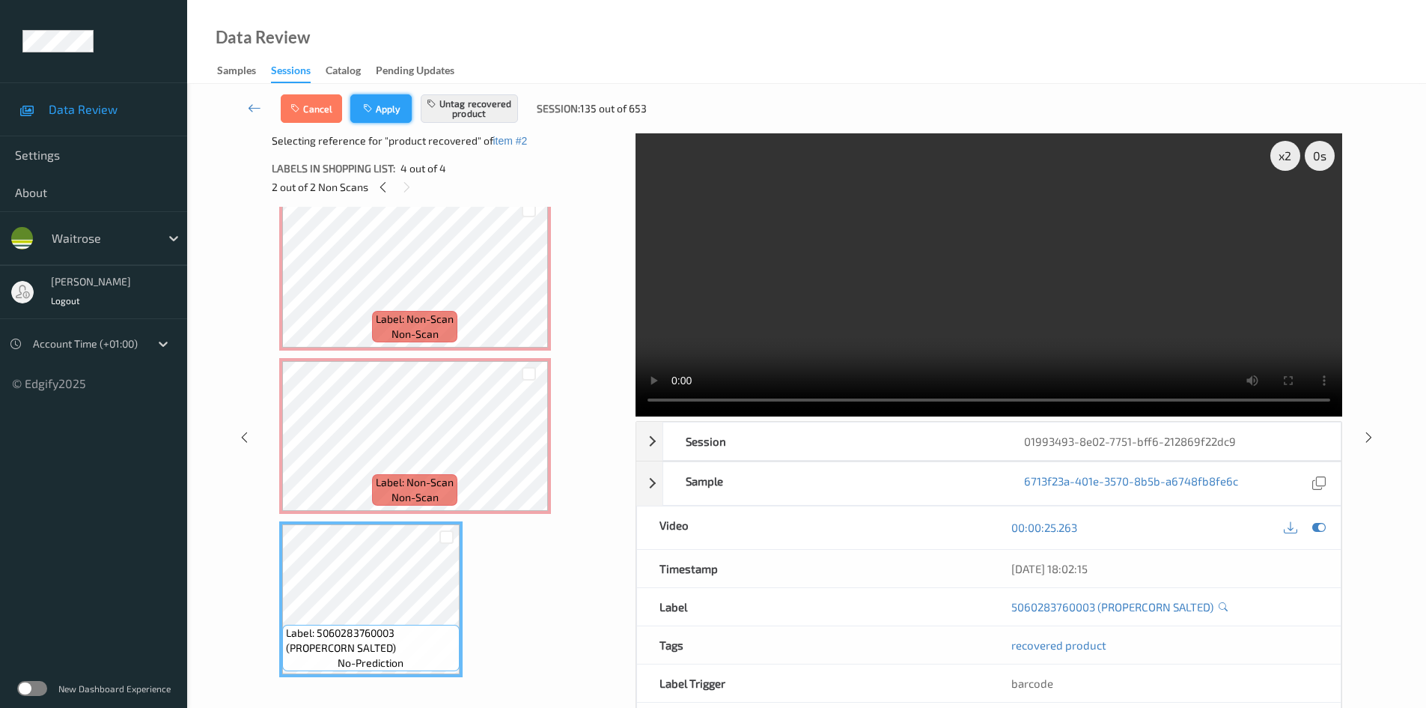
click at [392, 107] on button "Apply" at bounding box center [380, 108] width 61 height 28
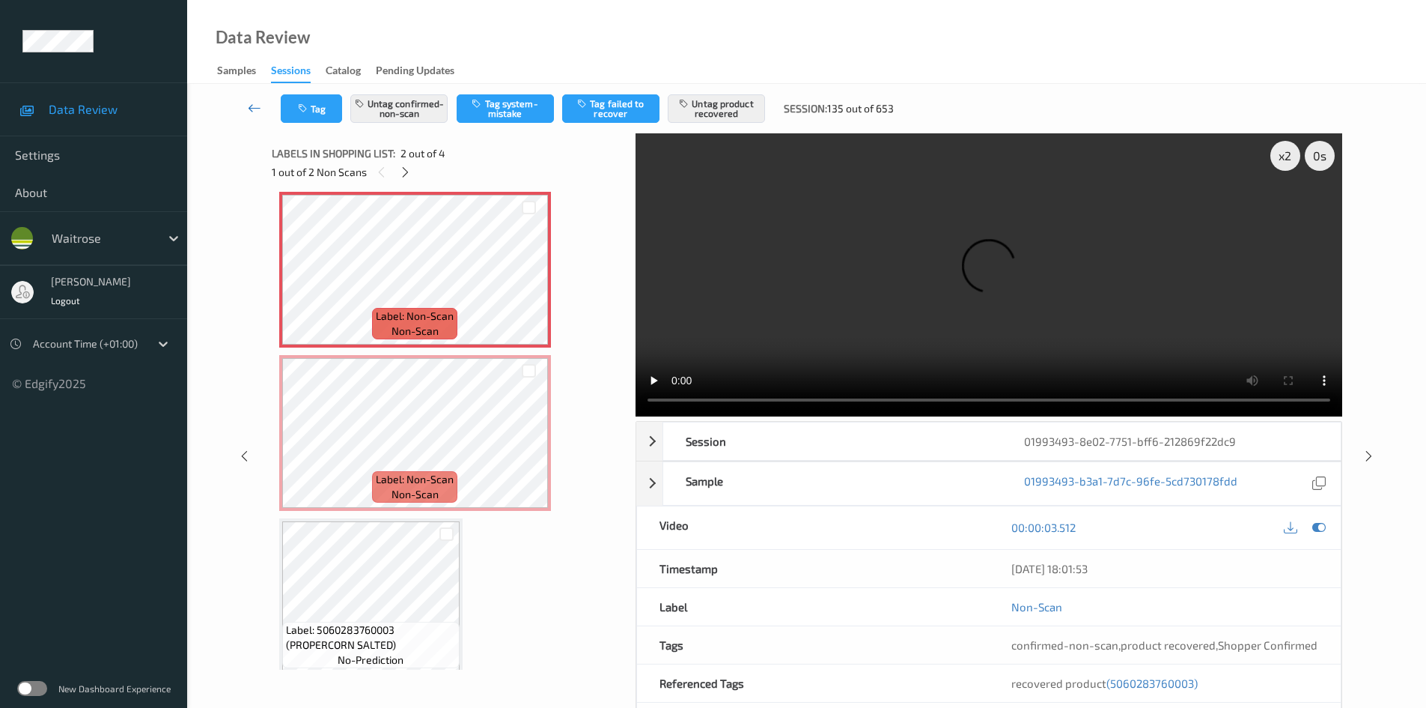
click at [255, 100] on icon at bounding box center [254, 107] width 13 height 15
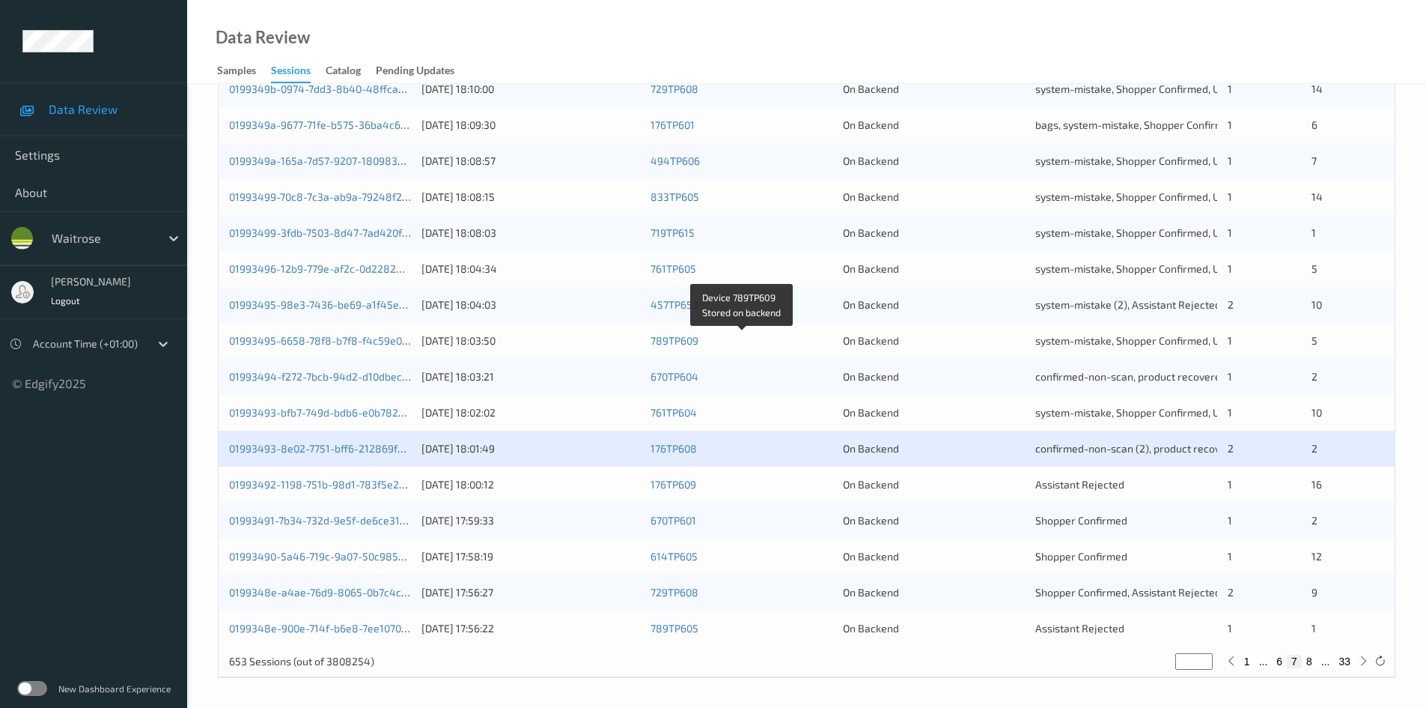
scroll to position [419, 0]
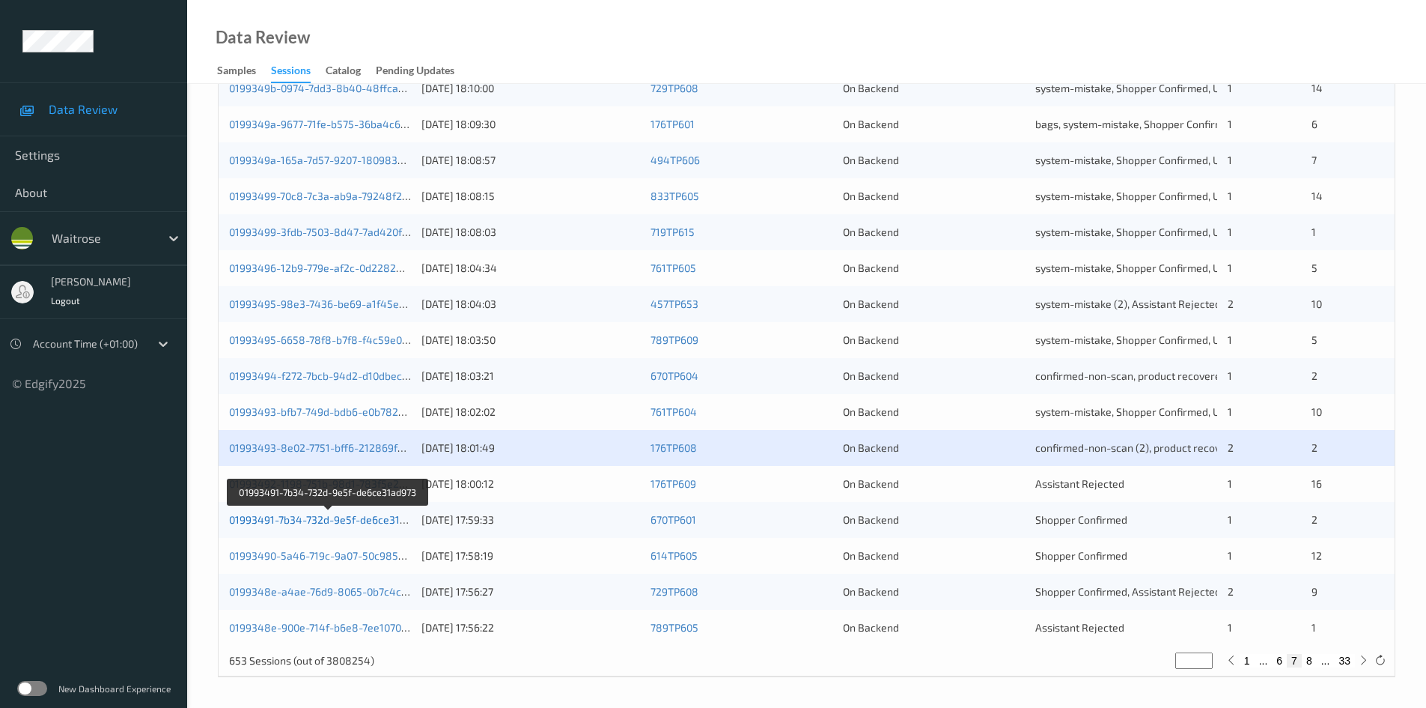
click at [293, 521] on link "01993491-7b34-732d-9e5f-de6ce31ad973" at bounding box center [329, 519] width 200 height 13
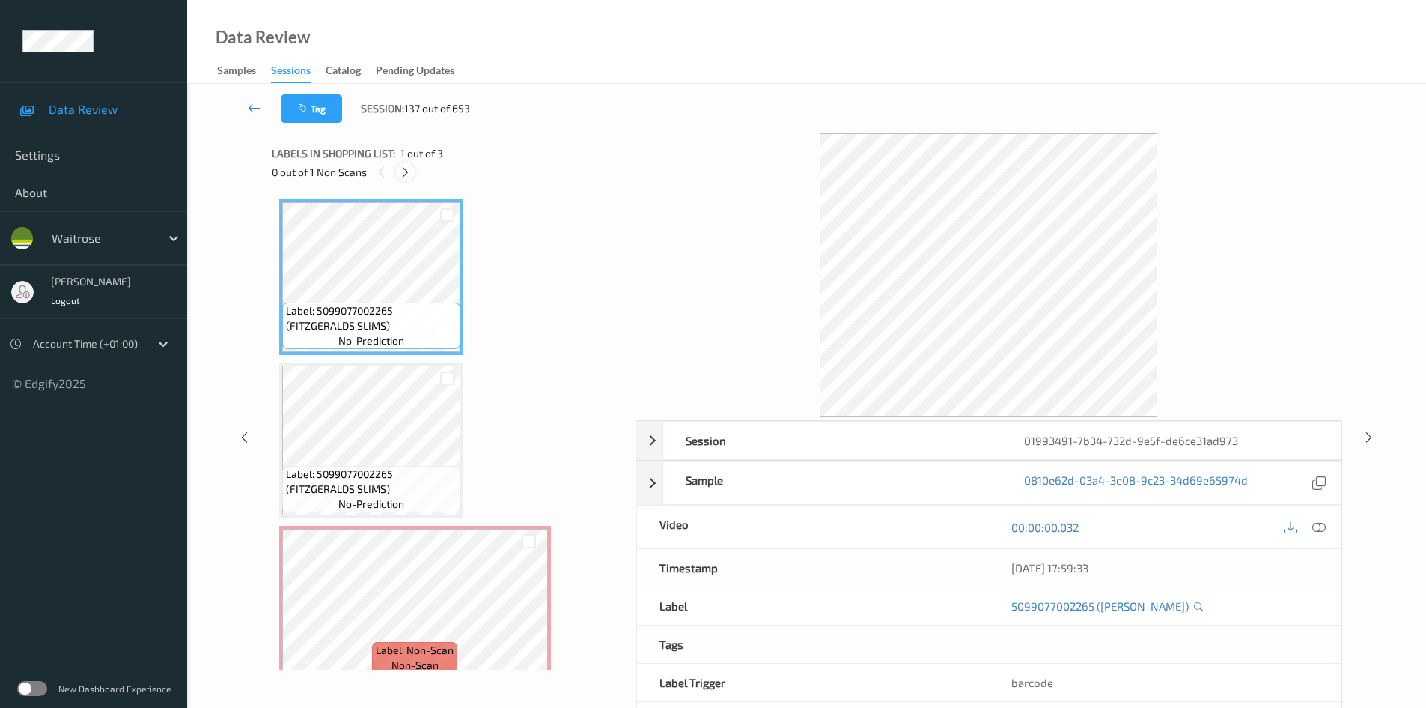
click at [410, 174] on icon at bounding box center [405, 171] width 13 height 13
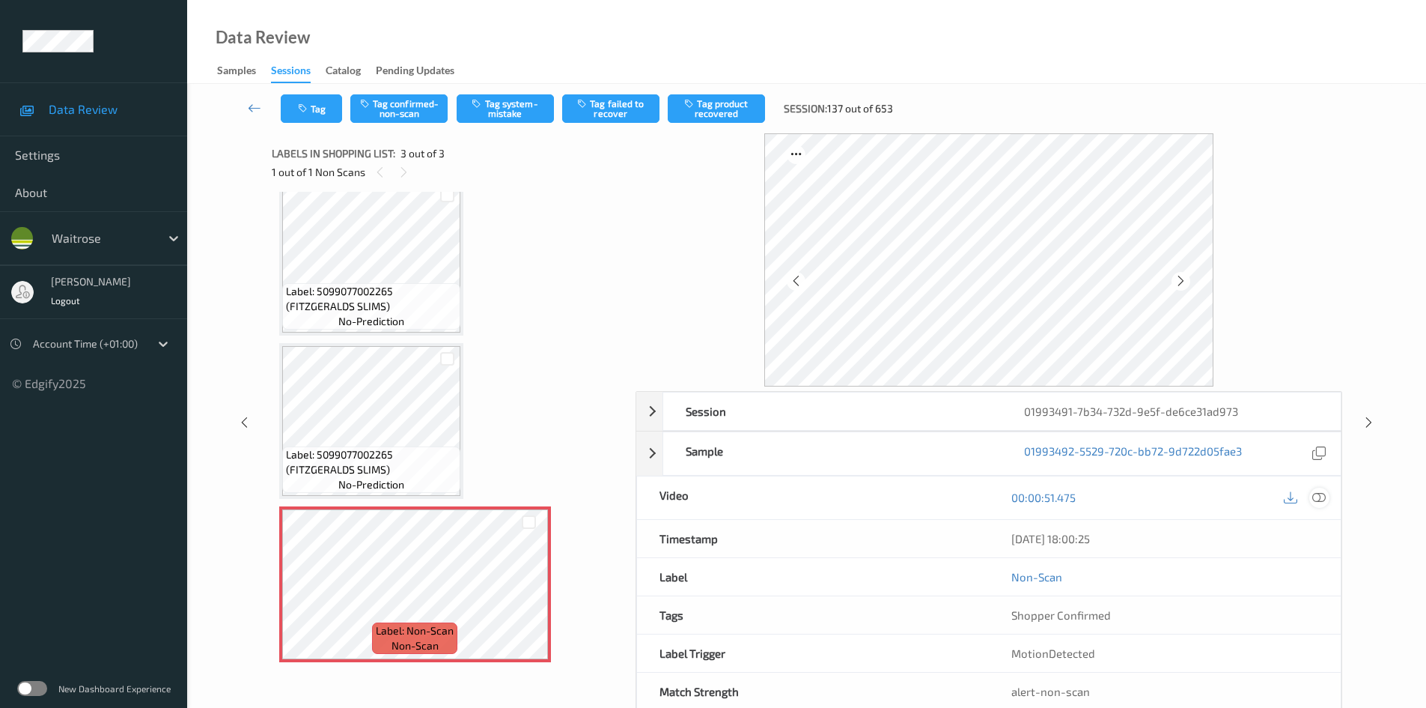
click at [1317, 491] on icon at bounding box center [1319, 496] width 13 height 13
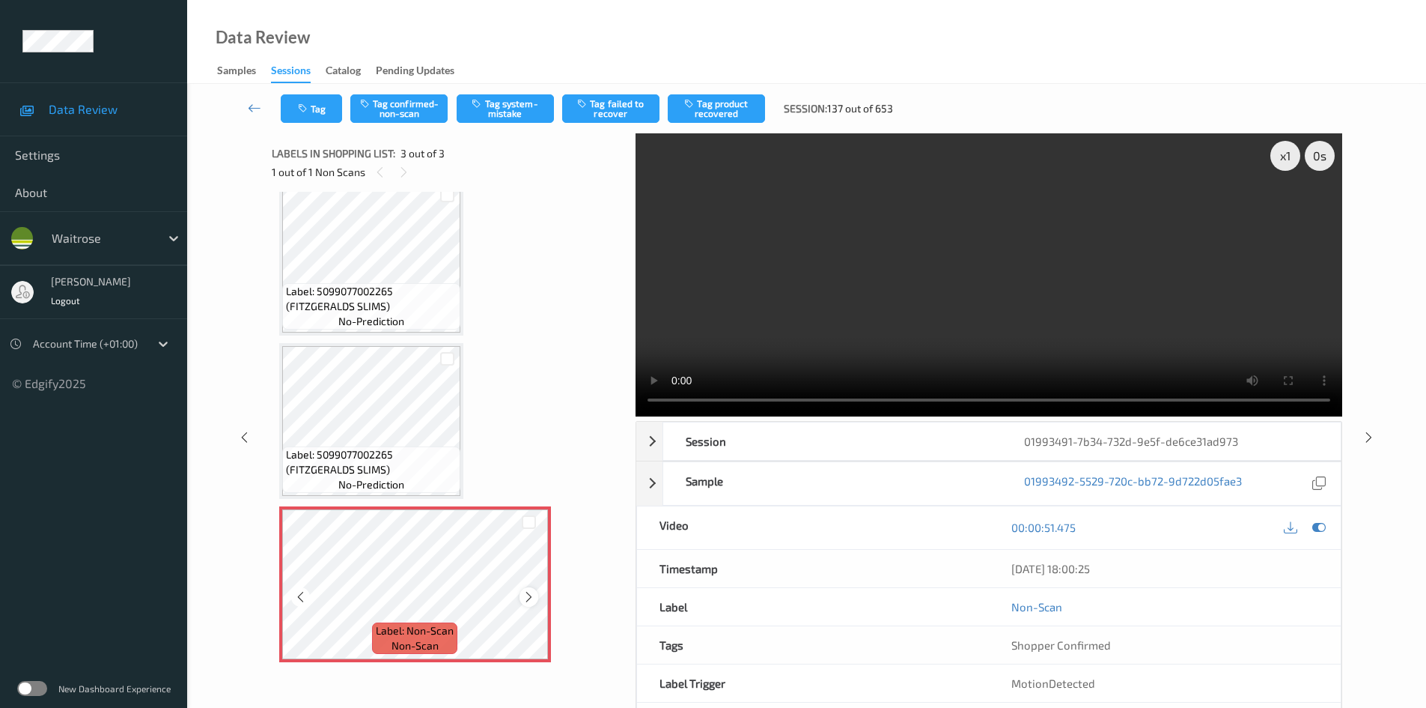
click at [537, 593] on div at bounding box center [529, 596] width 19 height 19
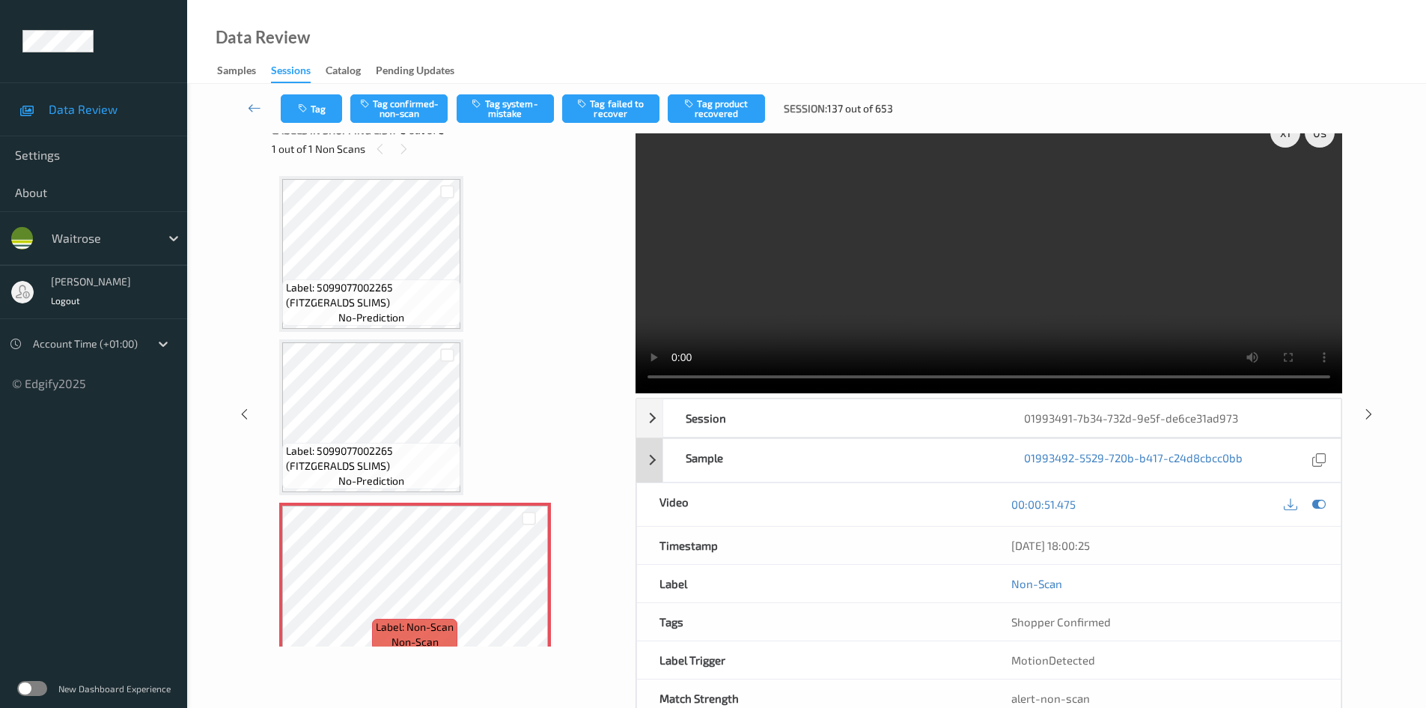
scroll to position [0, 0]
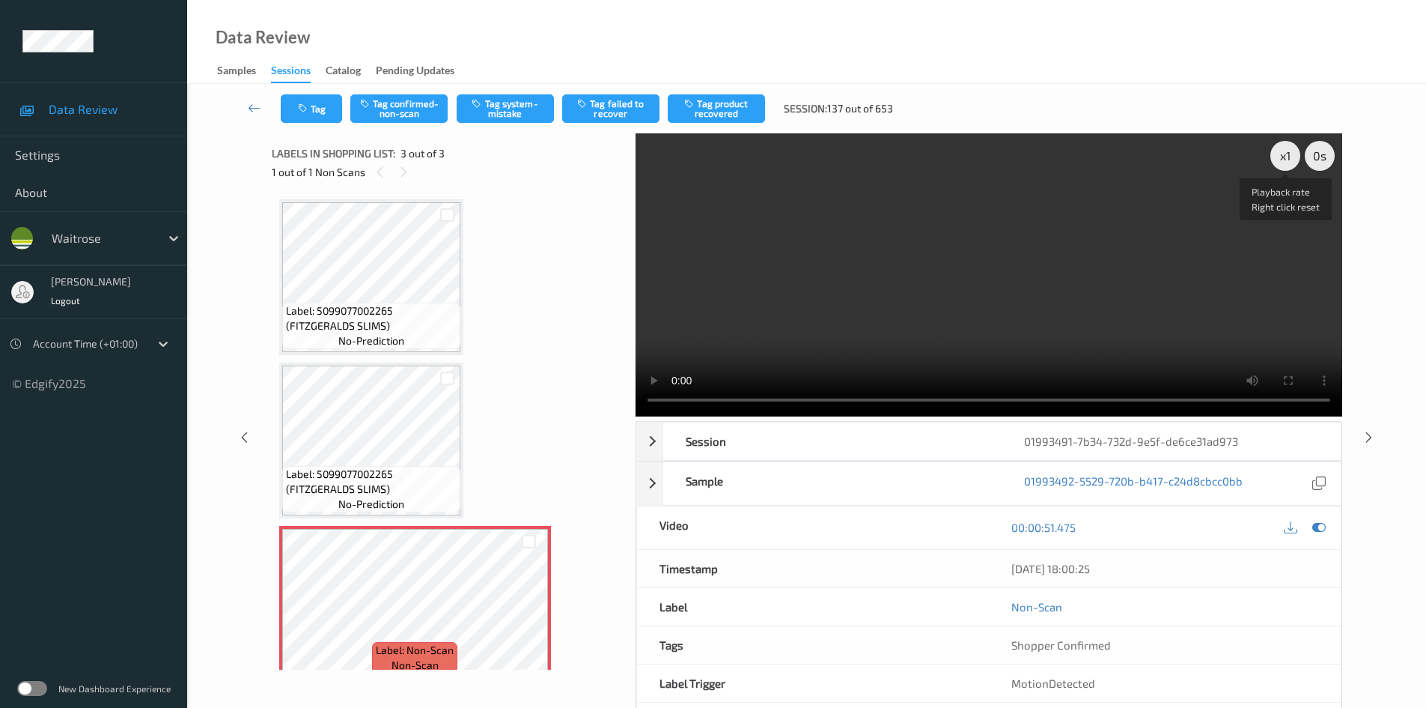
click at [1268, 161] on video at bounding box center [989, 274] width 707 height 283
click at [1283, 158] on div "x 1" at bounding box center [1286, 156] width 30 height 30
click at [1283, 158] on div "x 2" at bounding box center [1286, 156] width 30 height 30
click at [1085, 314] on video at bounding box center [989, 274] width 707 height 283
click at [745, 332] on video at bounding box center [989, 274] width 707 height 283
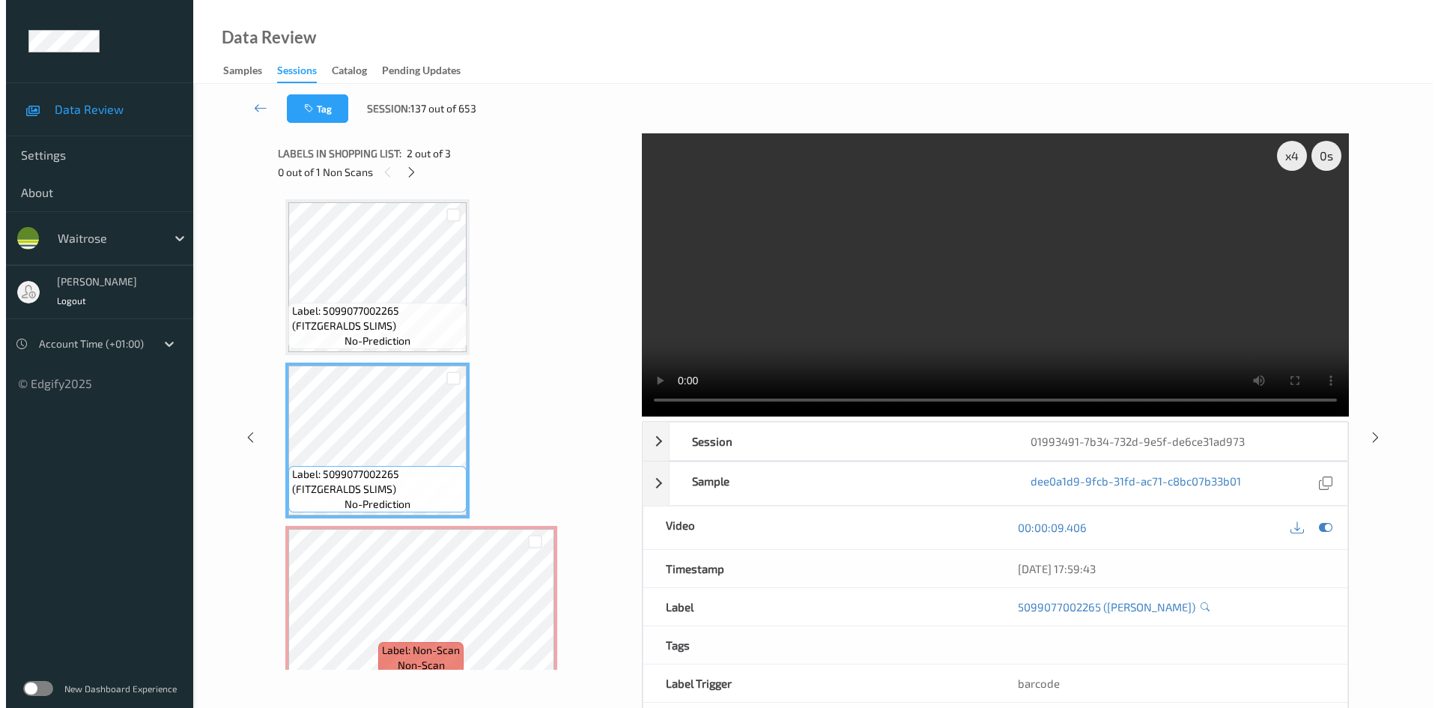
scroll to position [19, 0]
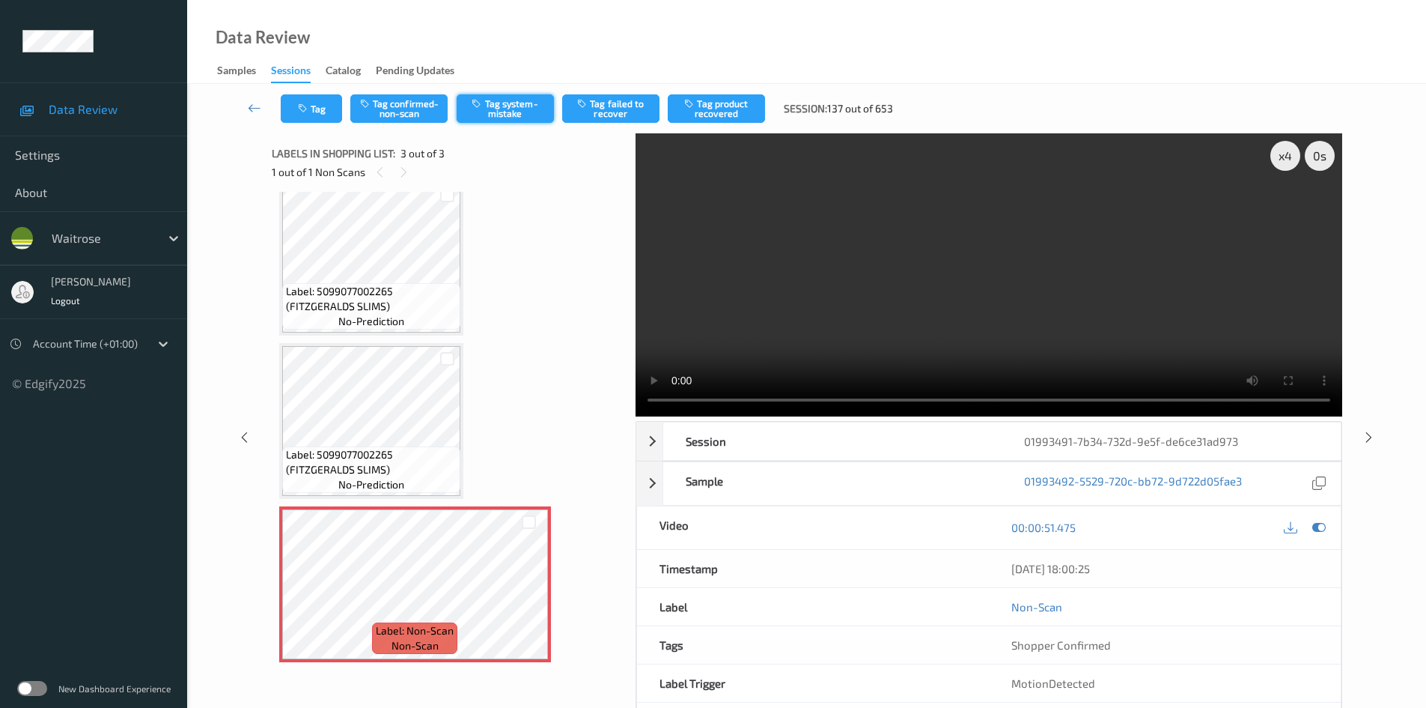
click at [524, 101] on button "Tag system-mistake" at bounding box center [505, 108] width 97 height 28
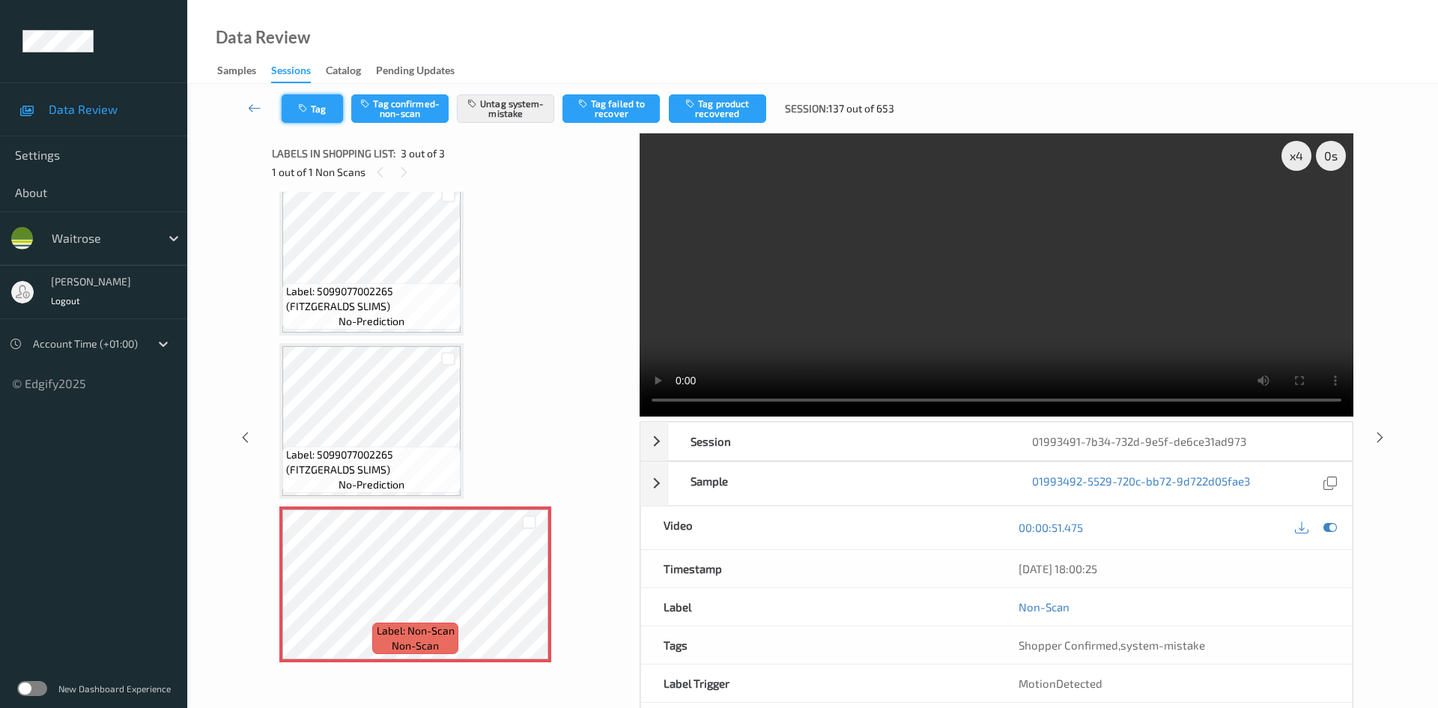
click at [297, 102] on button "Tag" at bounding box center [312, 108] width 61 height 28
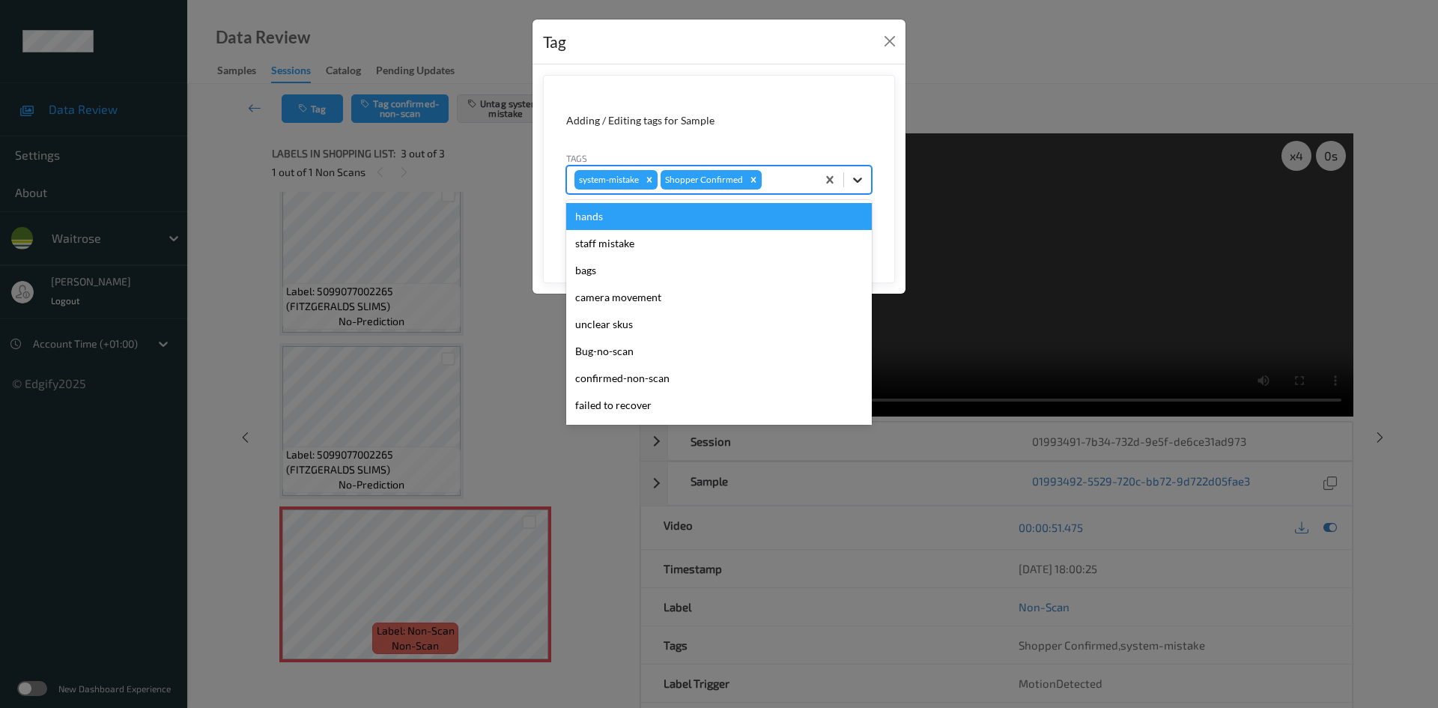
click at [863, 183] on icon at bounding box center [857, 179] width 15 height 15
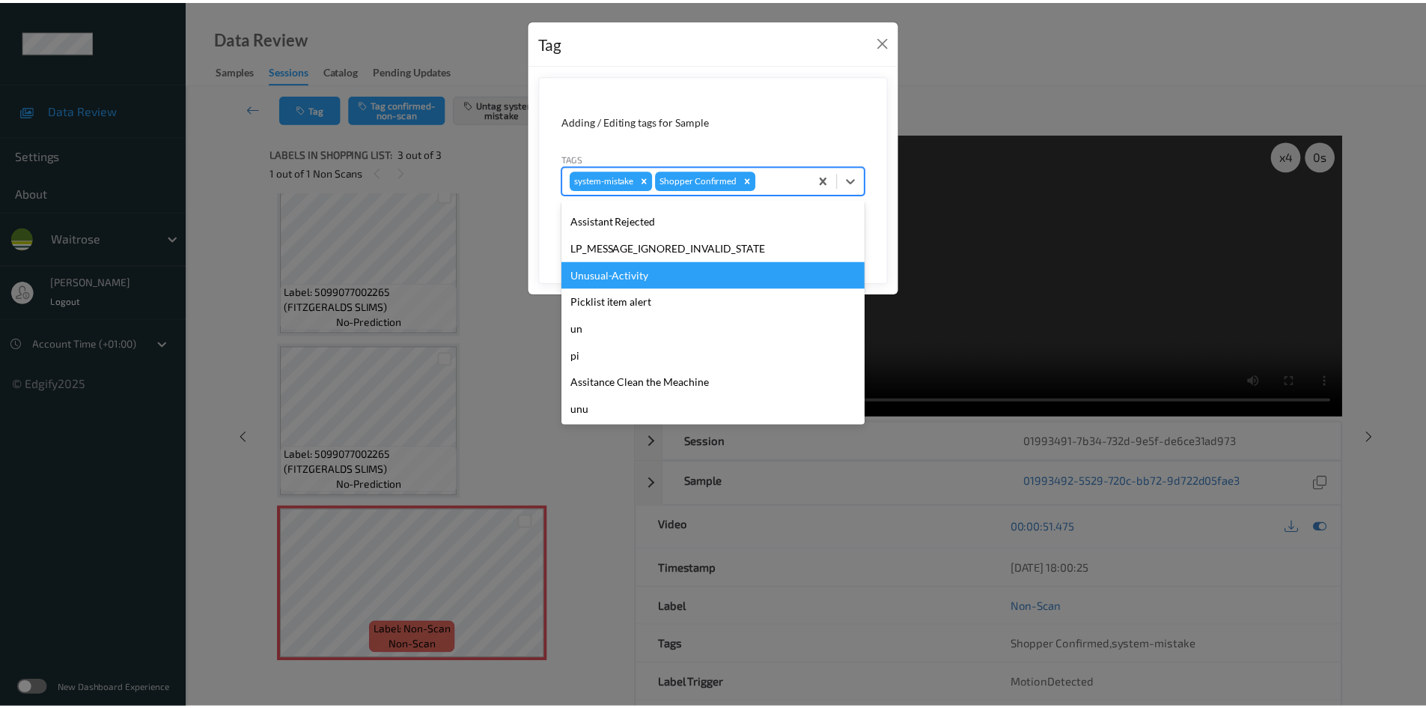
scroll to position [347, 0]
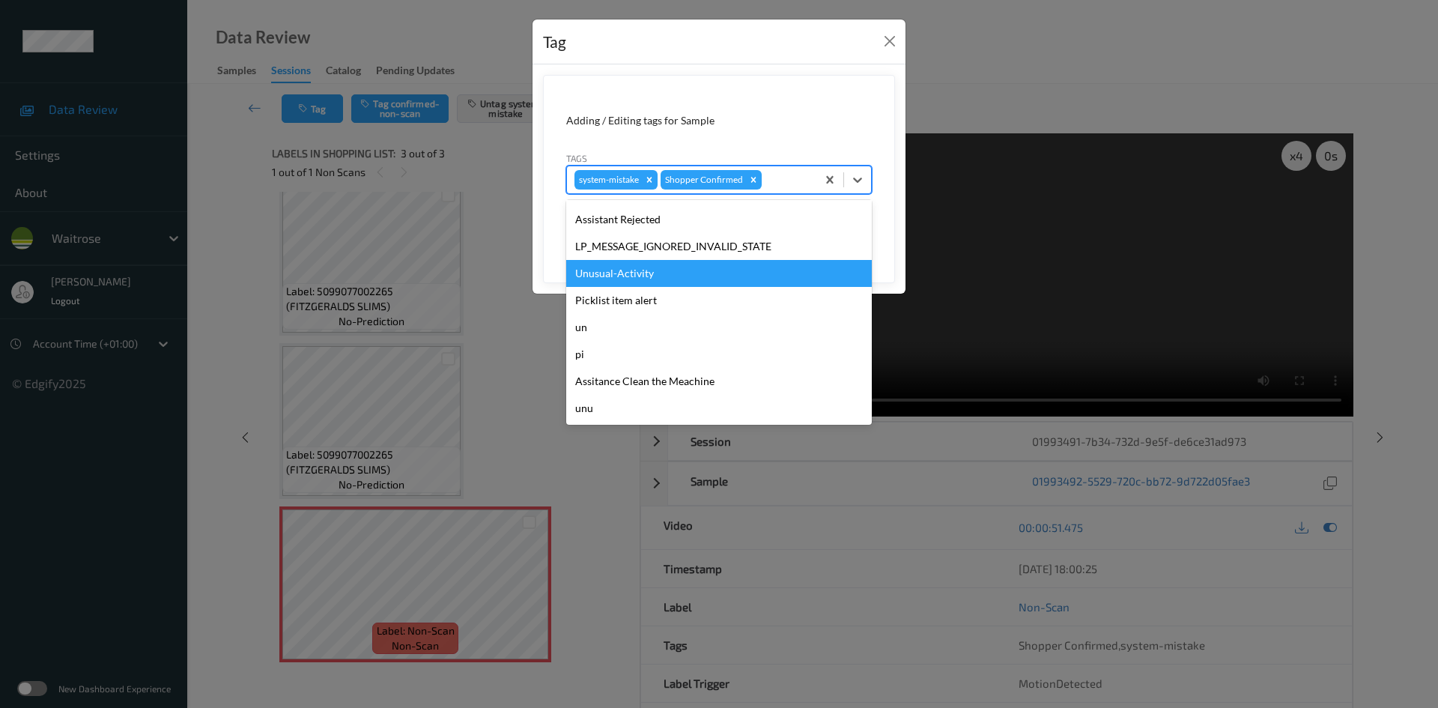
click at [622, 267] on div "Unusual-Activity" at bounding box center [719, 273] width 306 height 27
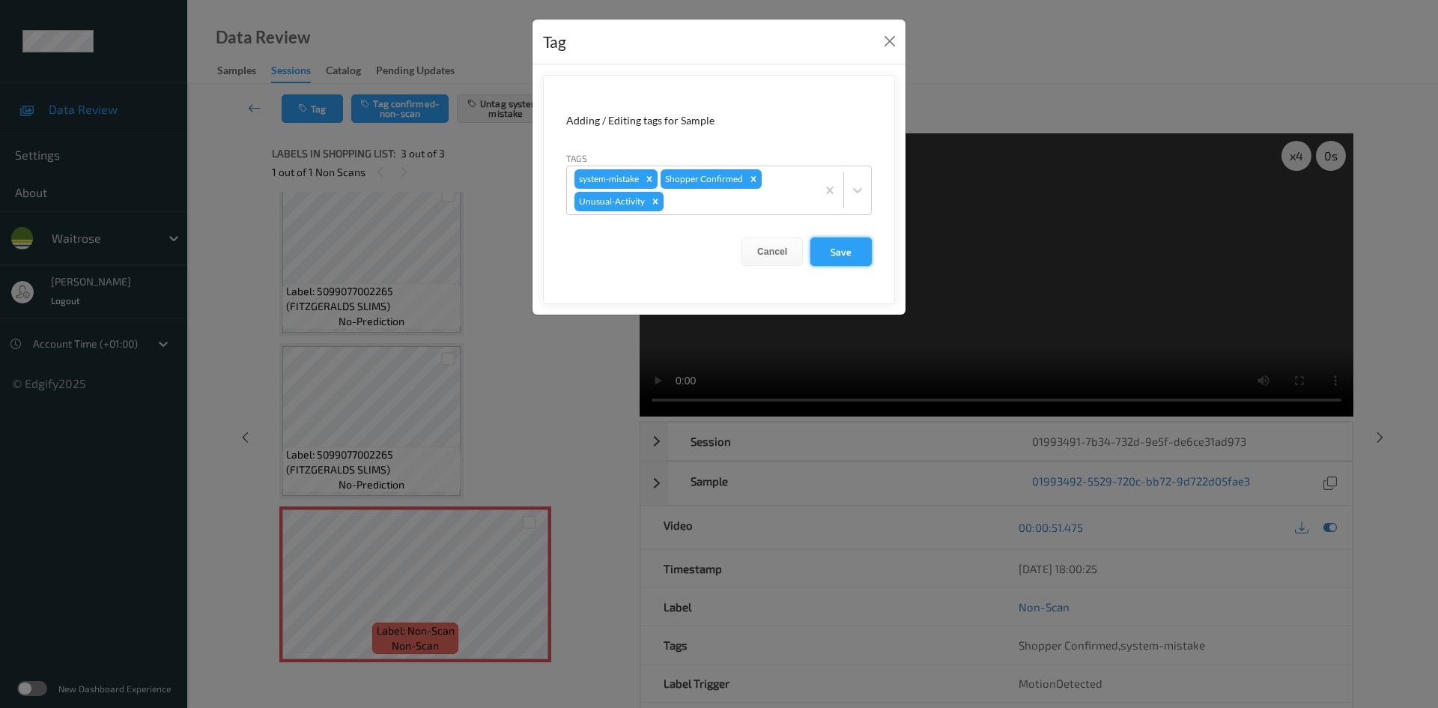
click at [846, 254] on button "Save" at bounding box center [840, 251] width 61 height 28
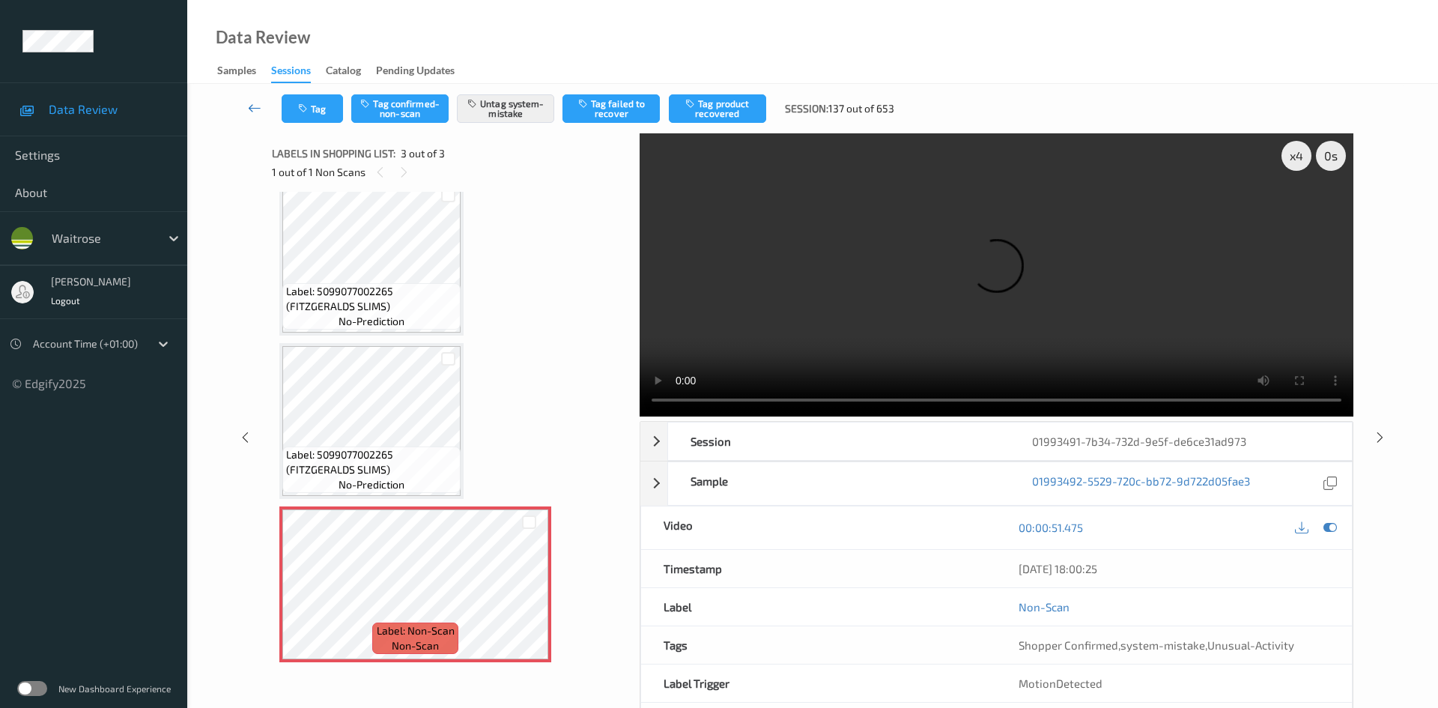
click at [255, 99] on link at bounding box center [254, 108] width 53 height 28
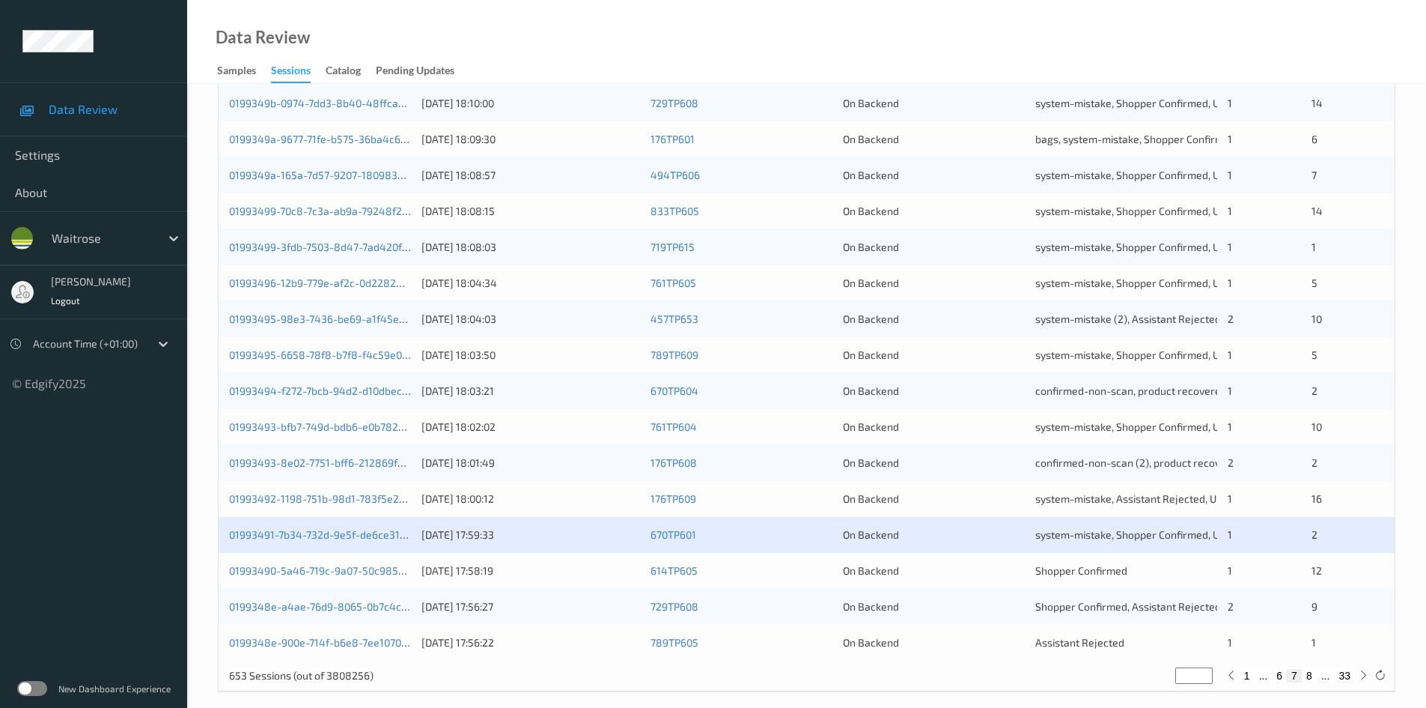
scroll to position [419, 0]
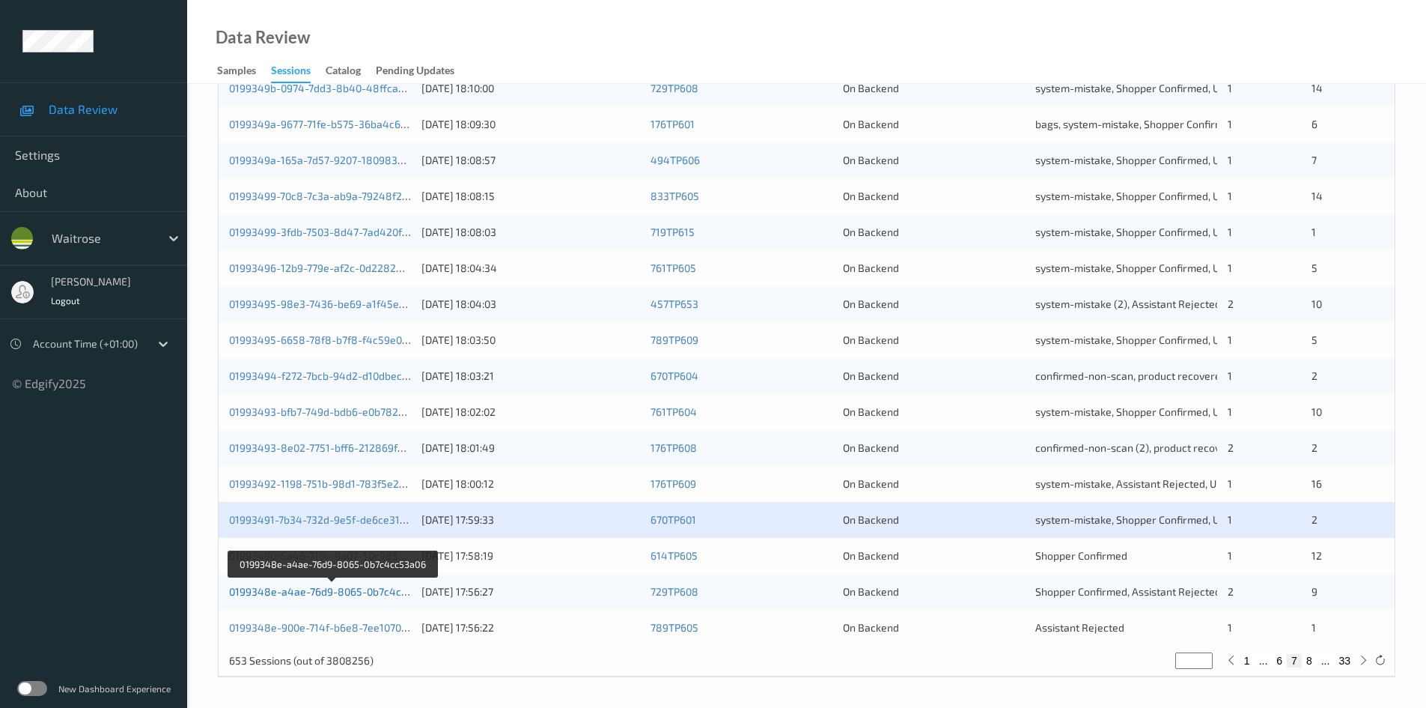
click at [301, 591] on link "0199348e-a4ae-76d9-8065-0b7c4cc53a06" at bounding box center [332, 591] width 207 height 13
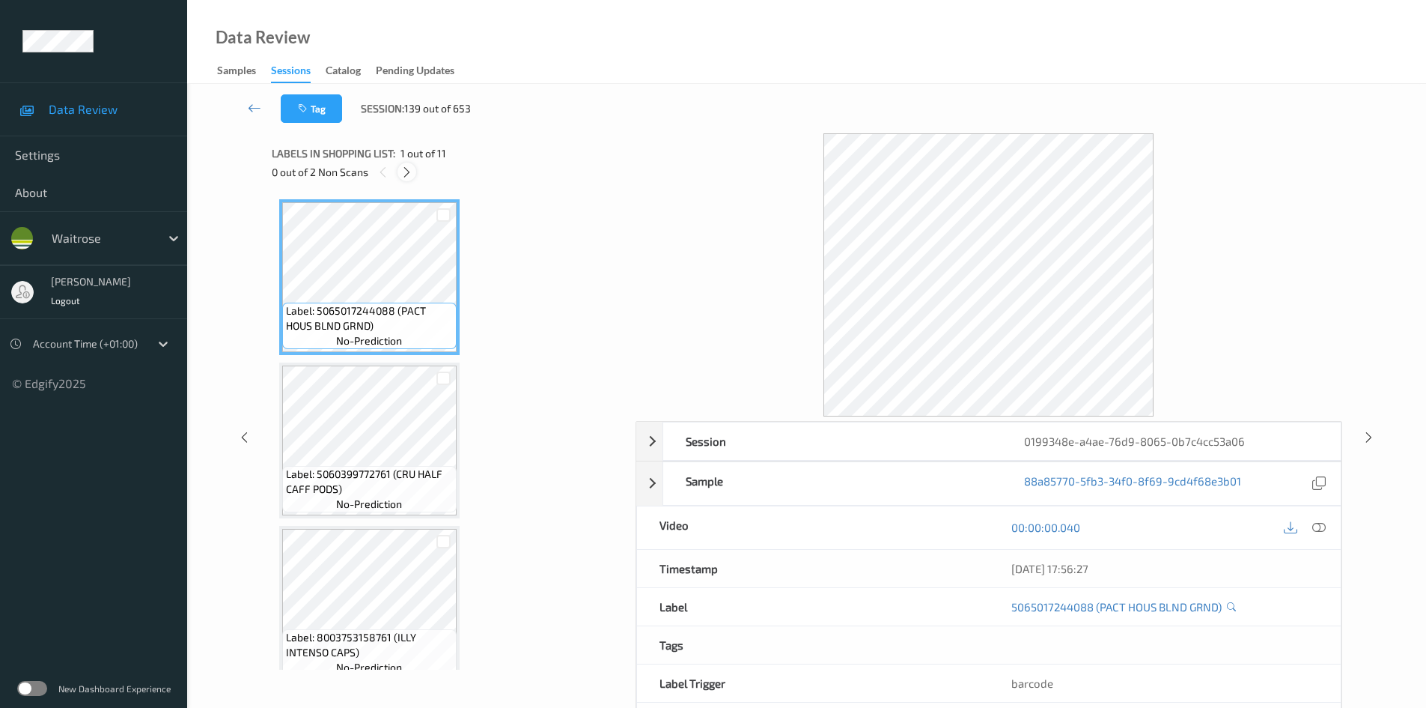
click at [403, 167] on icon at bounding box center [407, 171] width 13 height 13
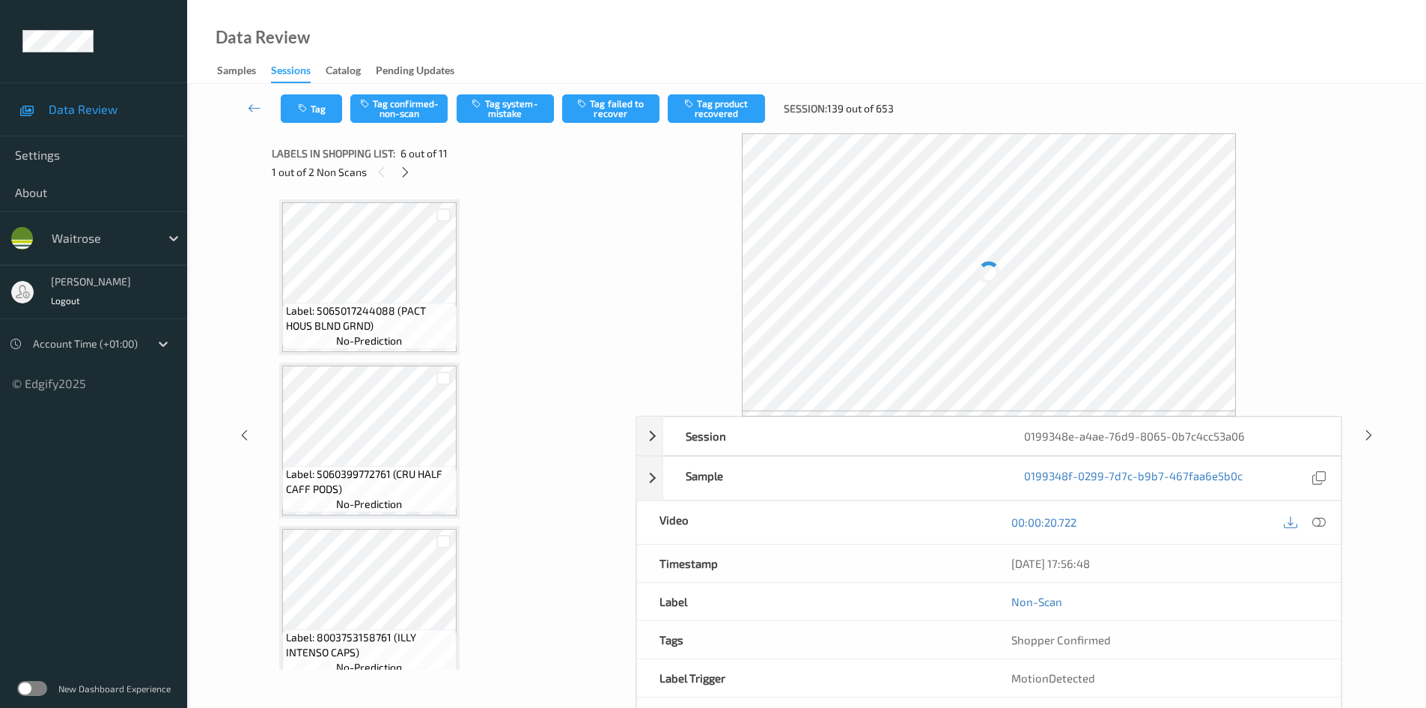
scroll to position [660, 0]
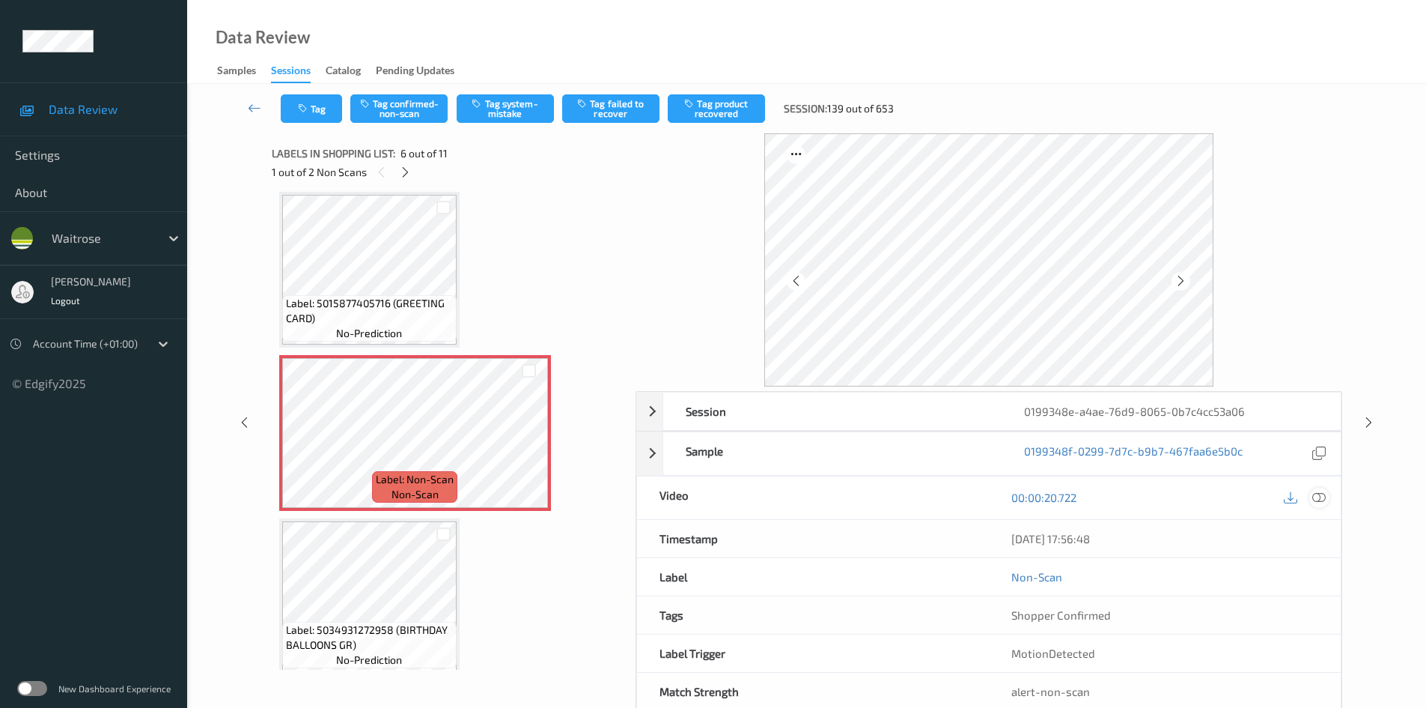
click at [1327, 494] on div at bounding box center [1320, 497] width 20 height 20
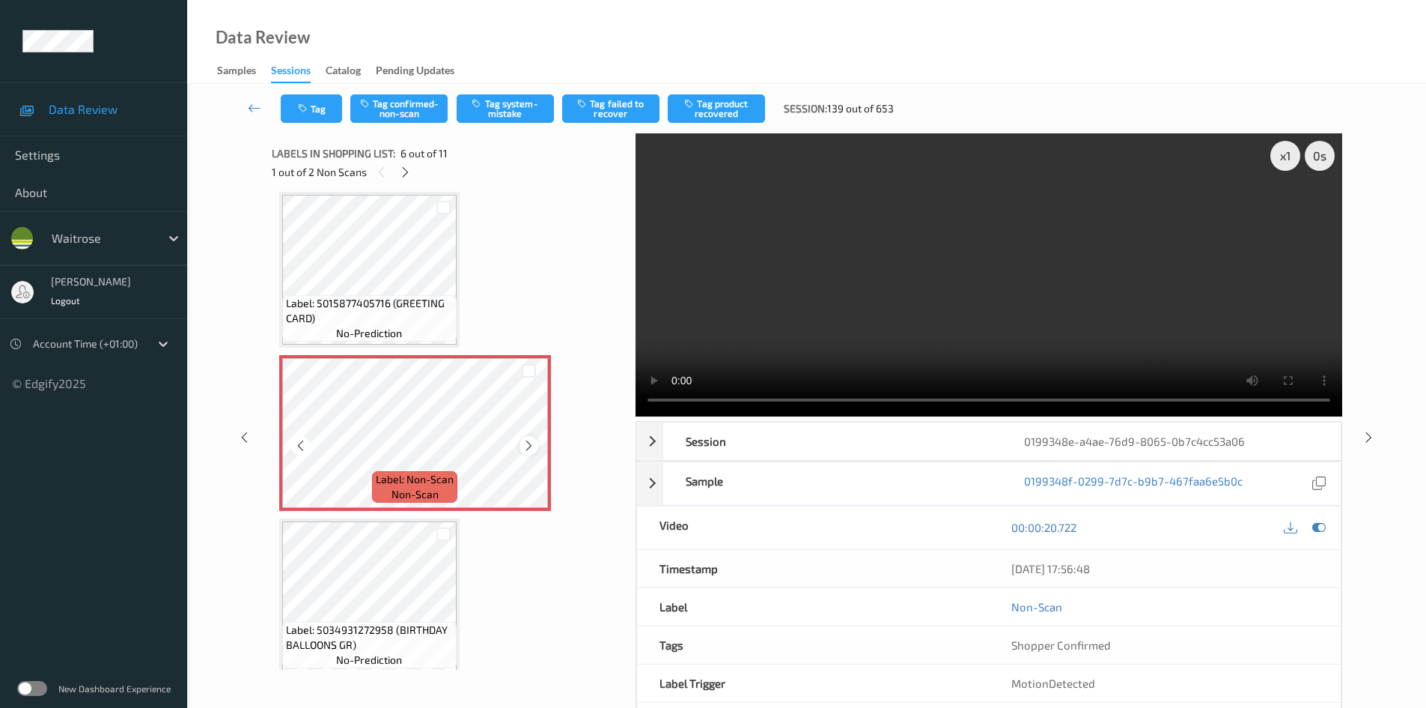
click at [530, 446] on icon at bounding box center [529, 445] width 13 height 13
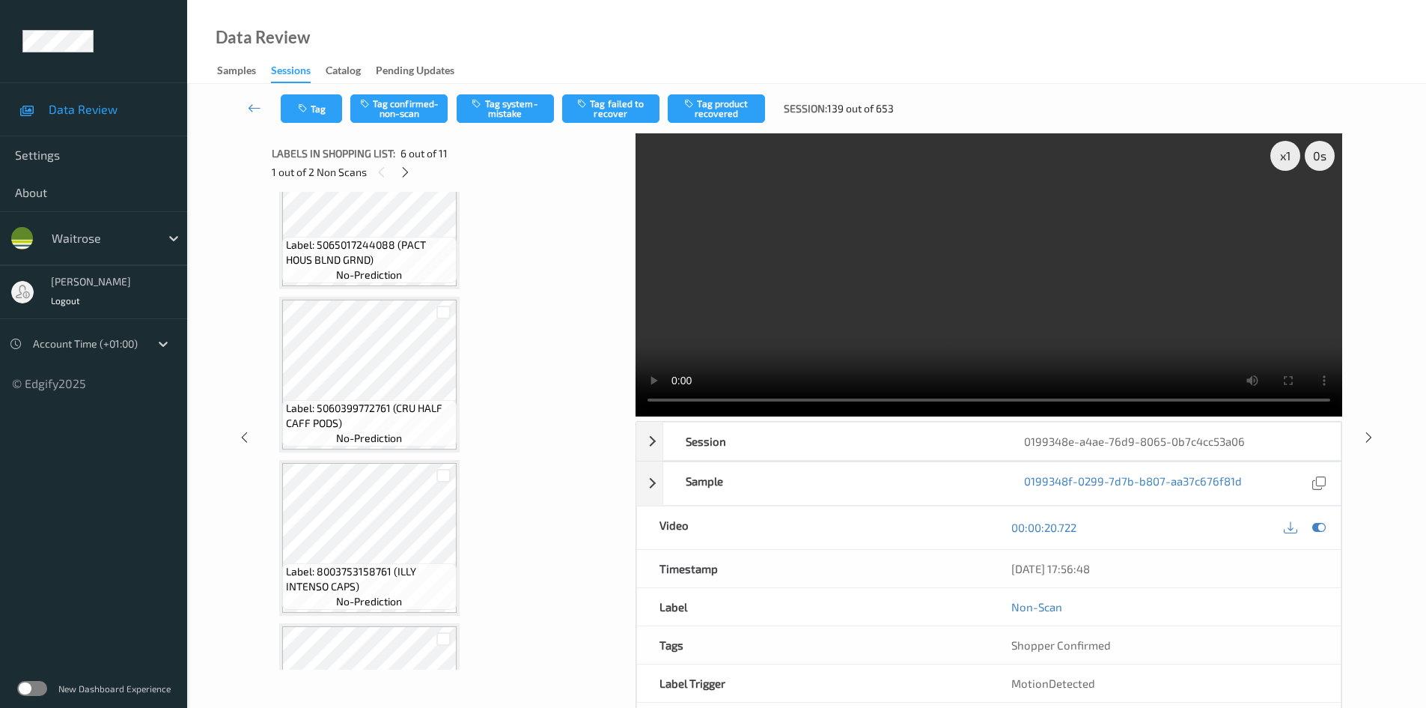
scroll to position [0, 0]
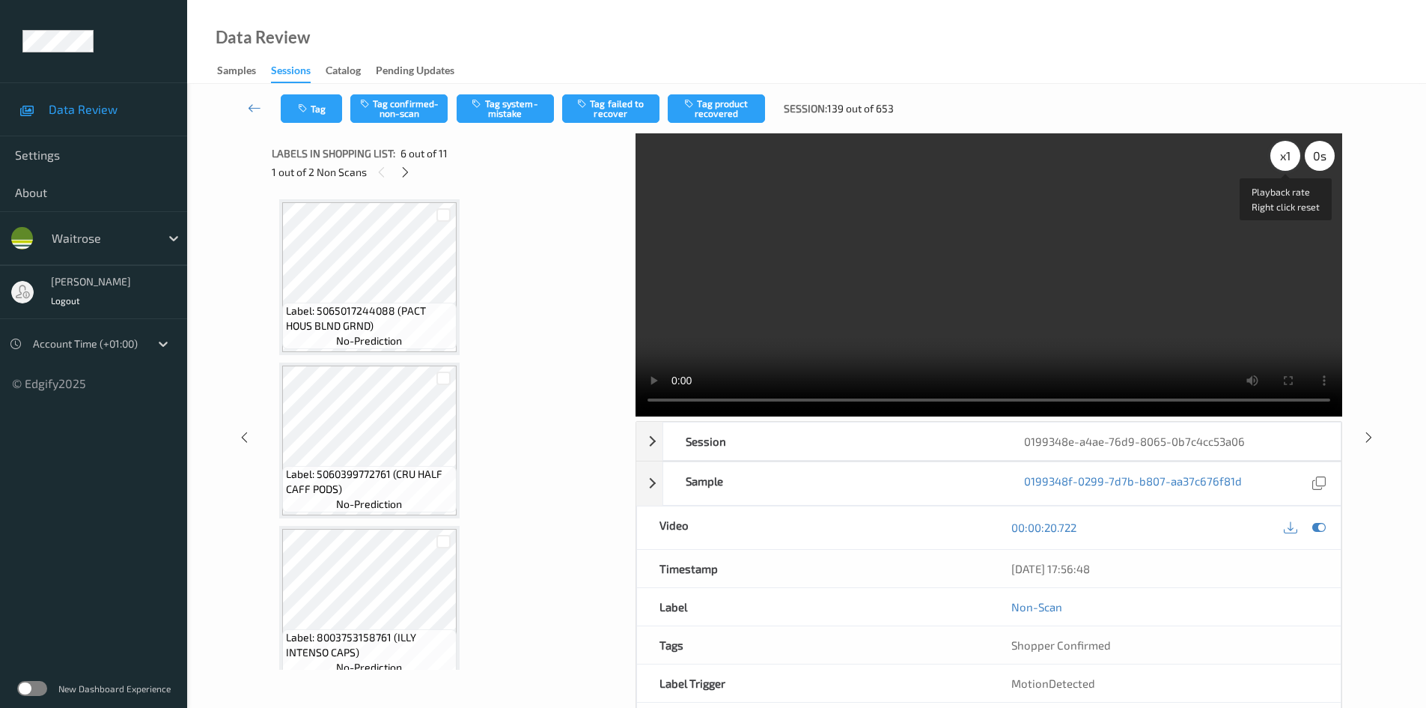
click at [1289, 152] on div "x 1" at bounding box center [1286, 156] width 30 height 30
click at [1116, 292] on video at bounding box center [989, 274] width 707 height 283
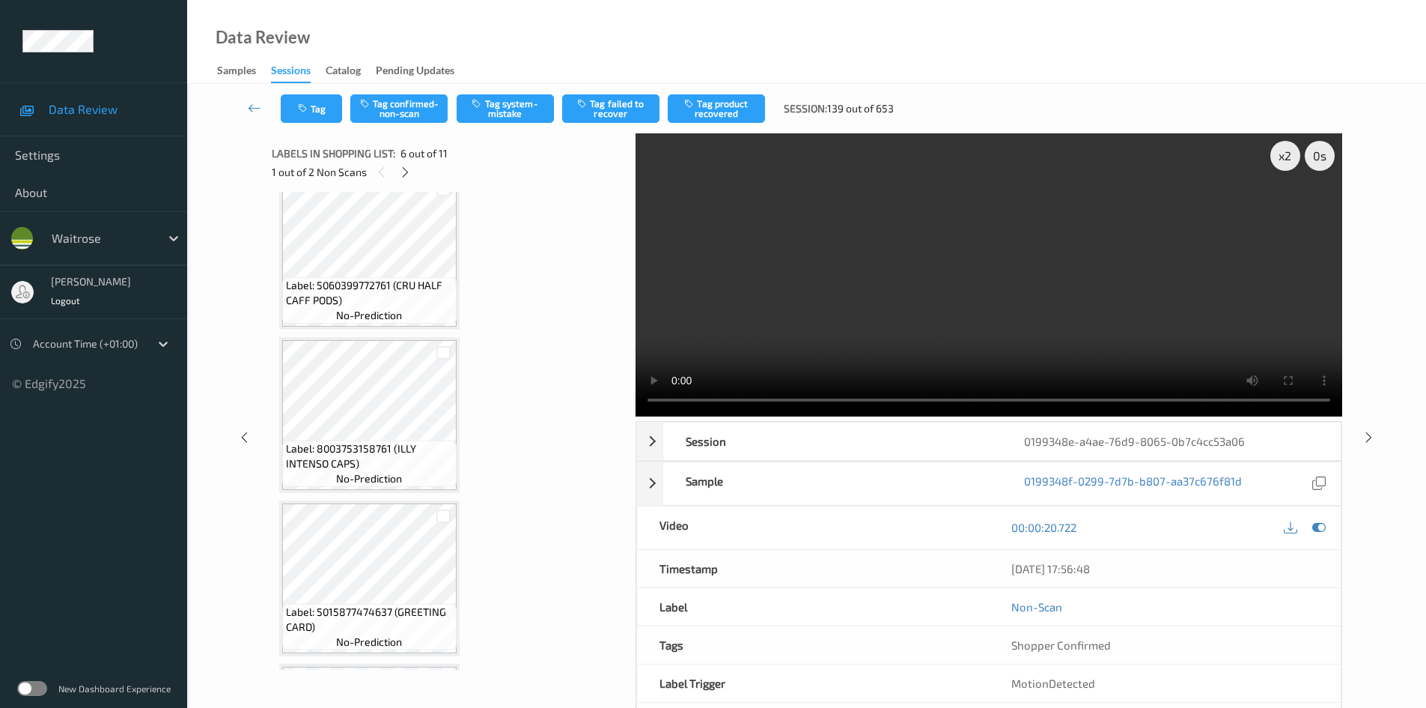
scroll to position [225, 0]
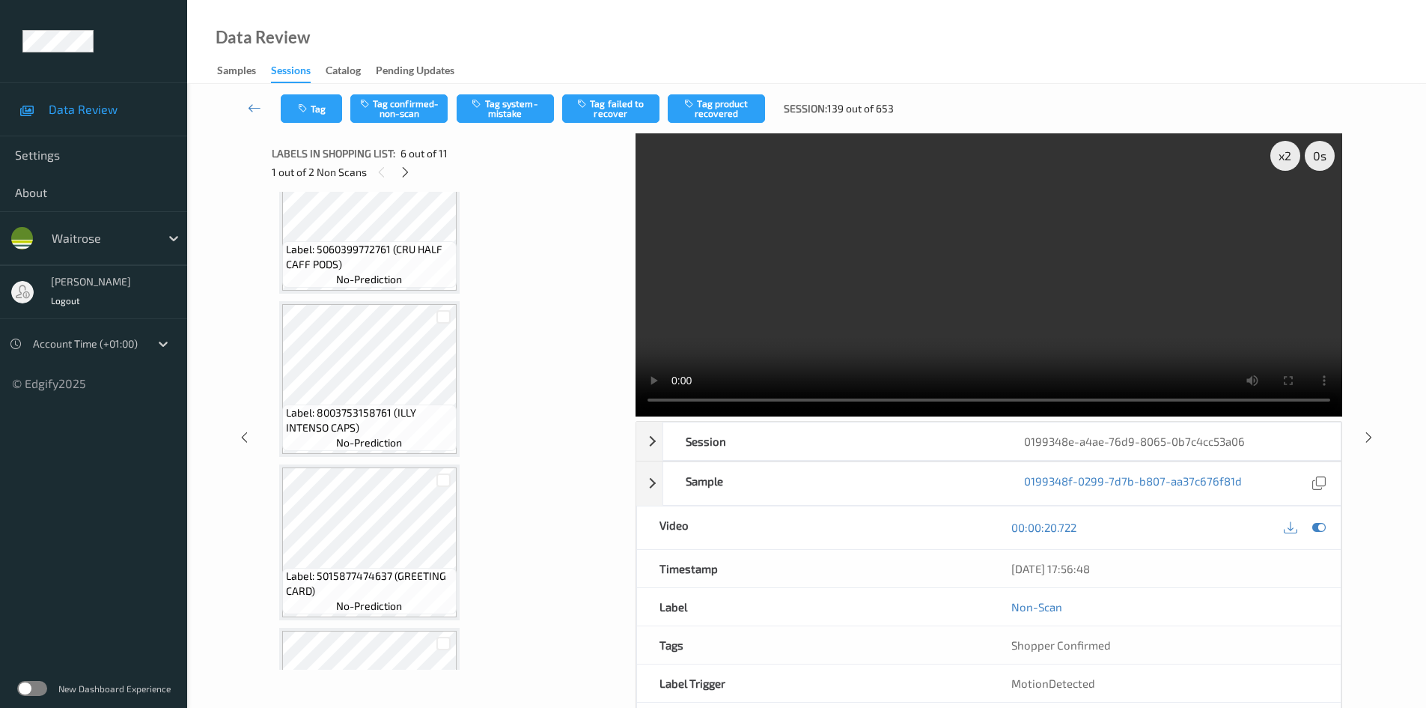
click at [822, 339] on video at bounding box center [989, 274] width 707 height 283
click at [846, 314] on video at bounding box center [989, 274] width 707 height 283
click at [854, 315] on video at bounding box center [989, 274] width 707 height 283
click at [982, 316] on video at bounding box center [989, 274] width 707 height 283
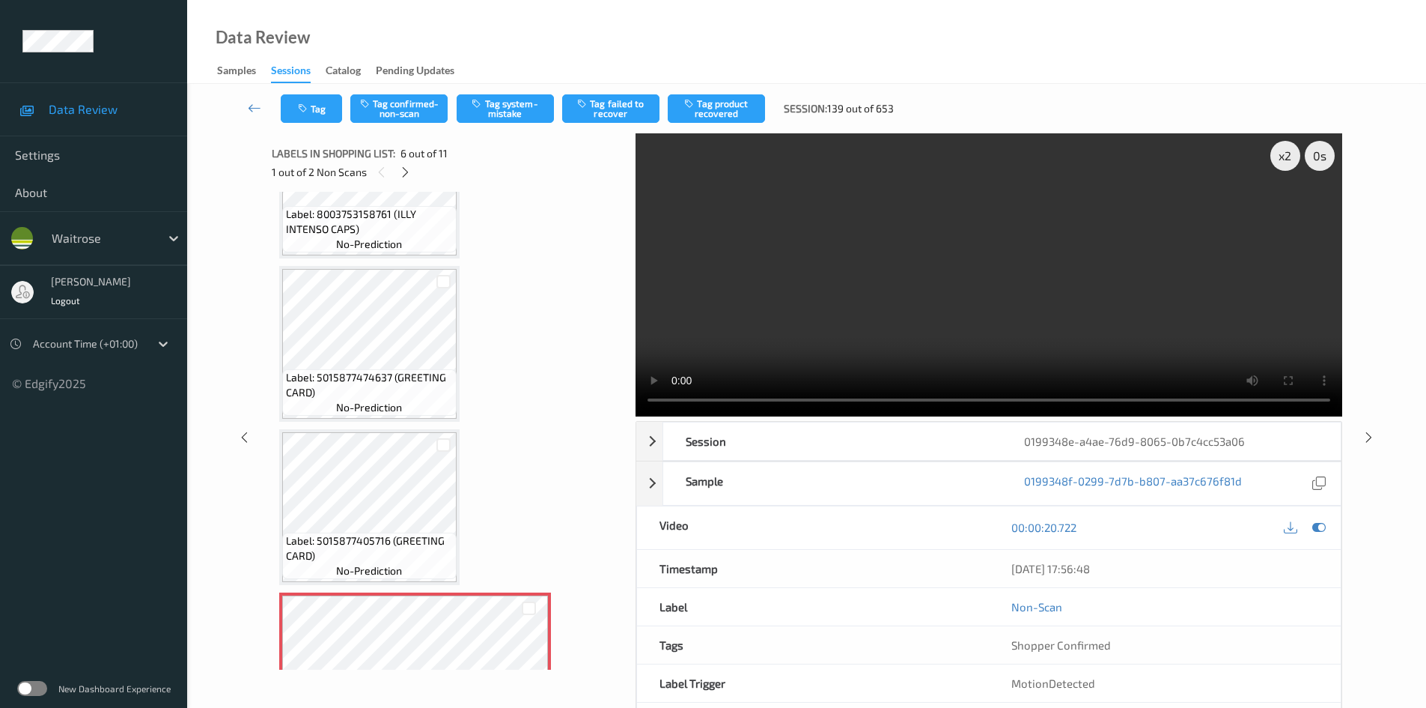
scroll to position [449, 0]
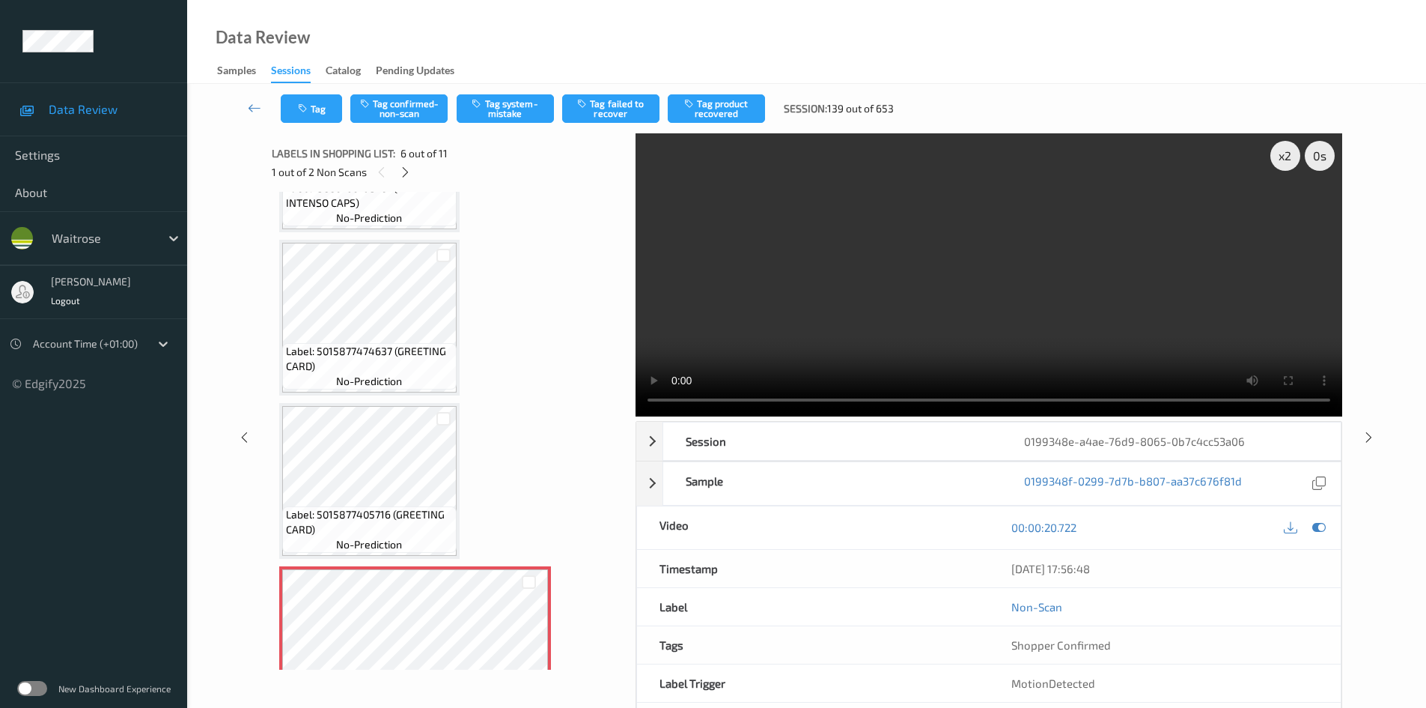
click at [857, 303] on video at bounding box center [989, 274] width 707 height 283
click at [877, 289] on video at bounding box center [989, 274] width 707 height 283
click at [888, 297] on video at bounding box center [989, 274] width 707 height 283
click at [914, 348] on video at bounding box center [989, 274] width 707 height 283
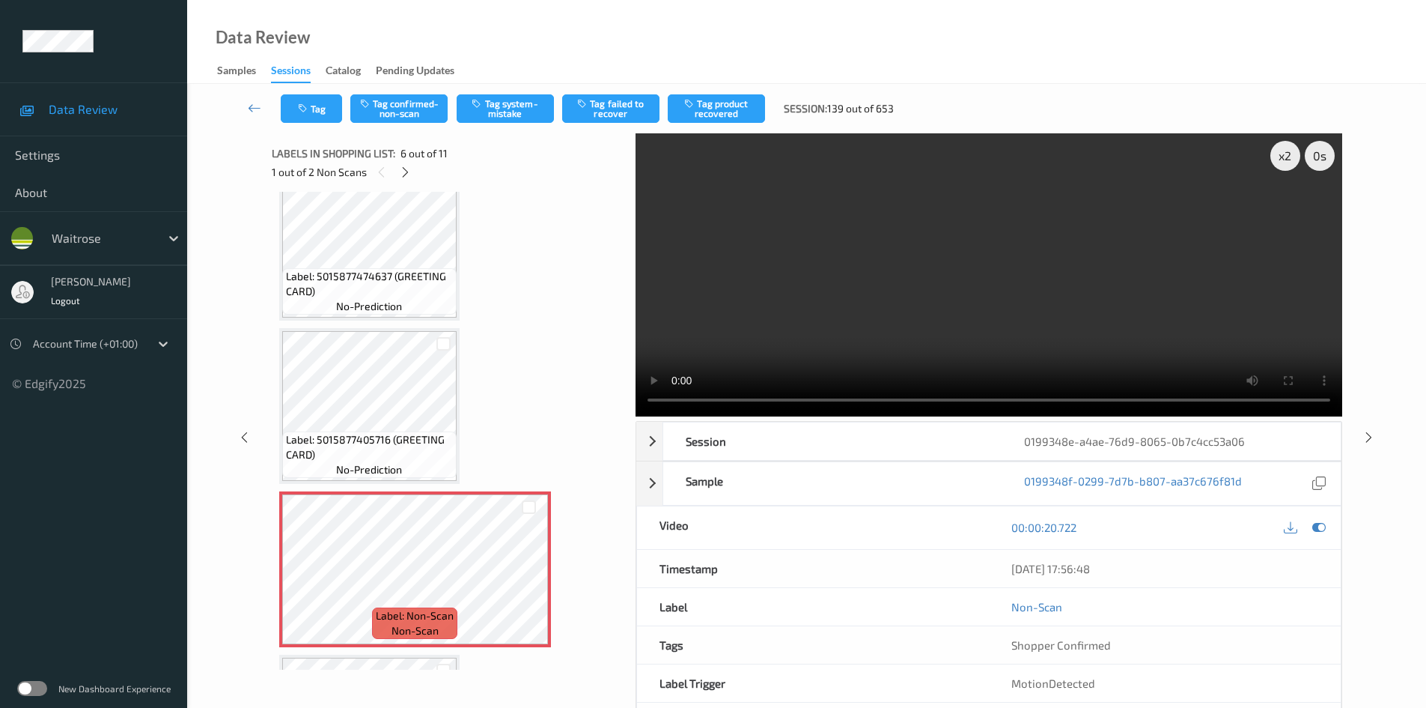
click at [845, 335] on video at bounding box center [989, 274] width 707 height 283
click at [913, 297] on video at bounding box center [989, 274] width 707 height 283
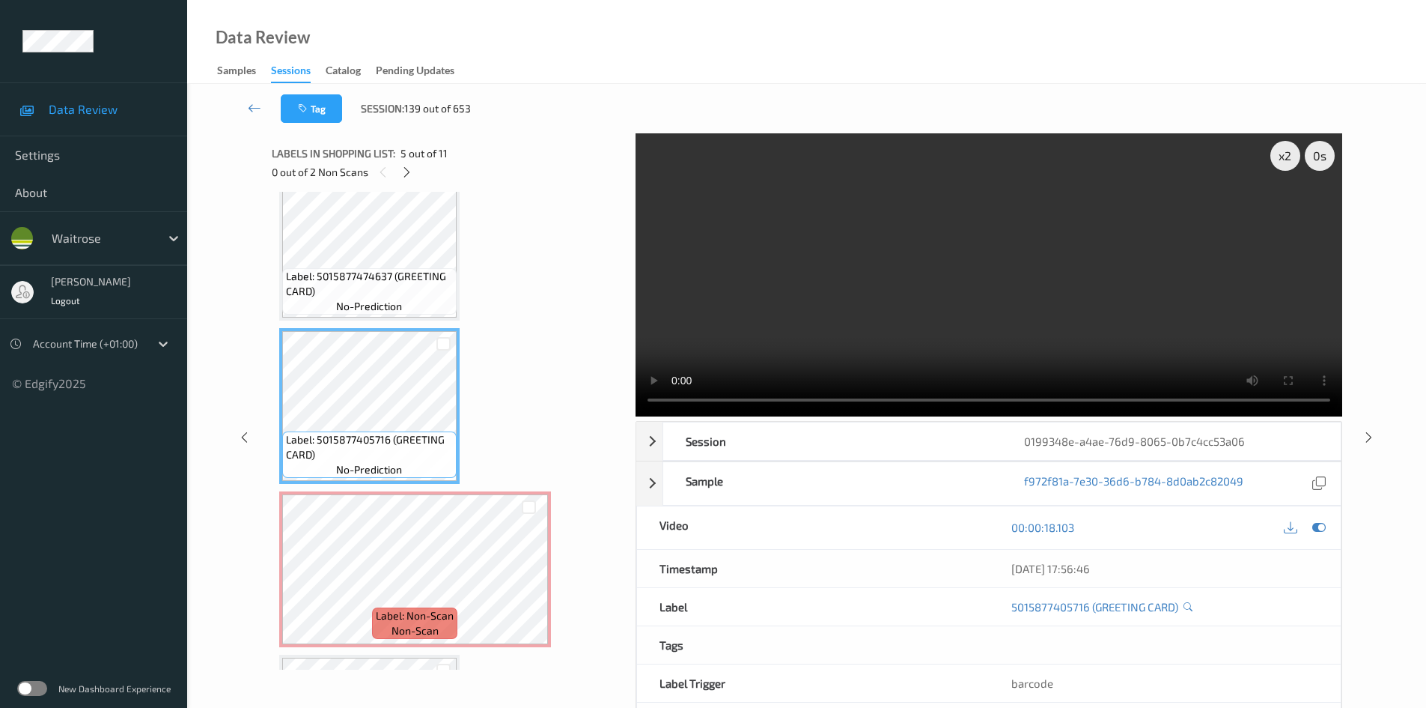
click at [826, 359] on video at bounding box center [989, 274] width 707 height 283
click at [890, 314] on video at bounding box center [989, 274] width 707 height 283
click at [853, 288] on video at bounding box center [989, 274] width 707 height 283
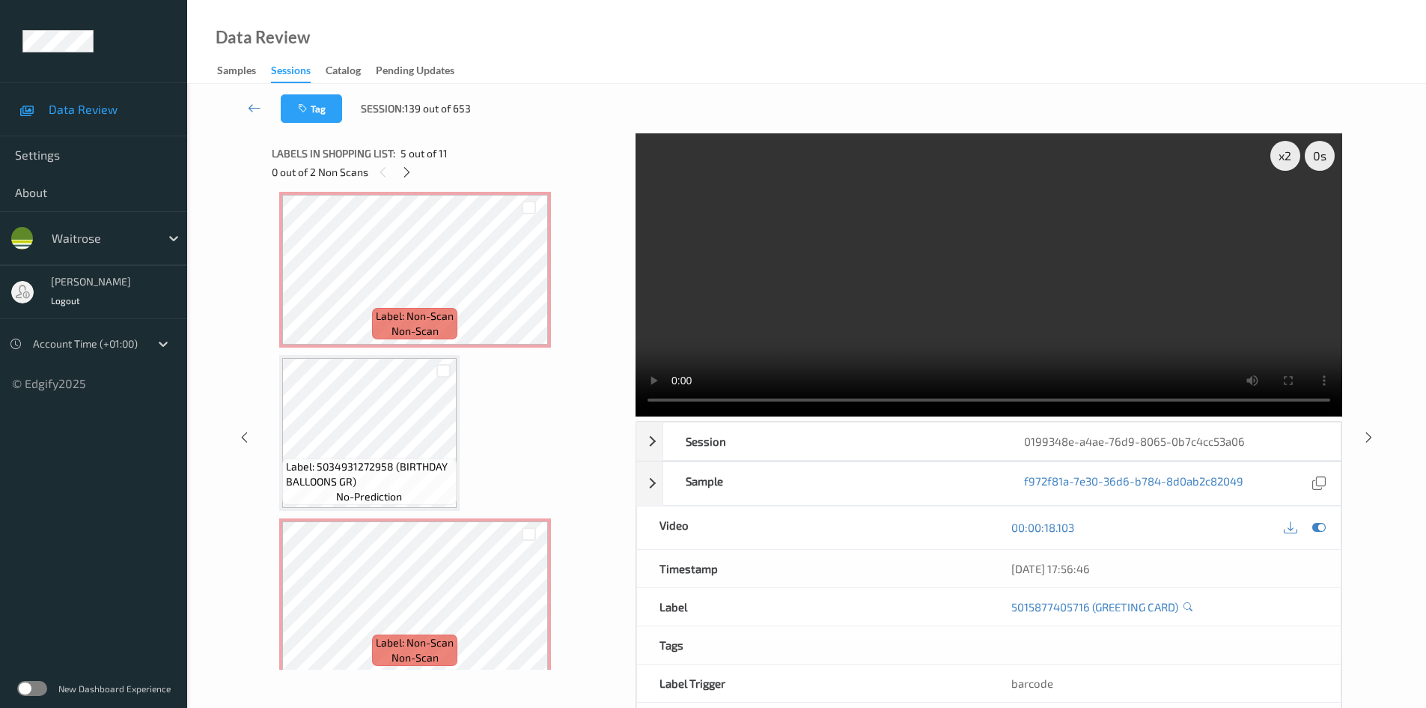
scroll to position [749, 0]
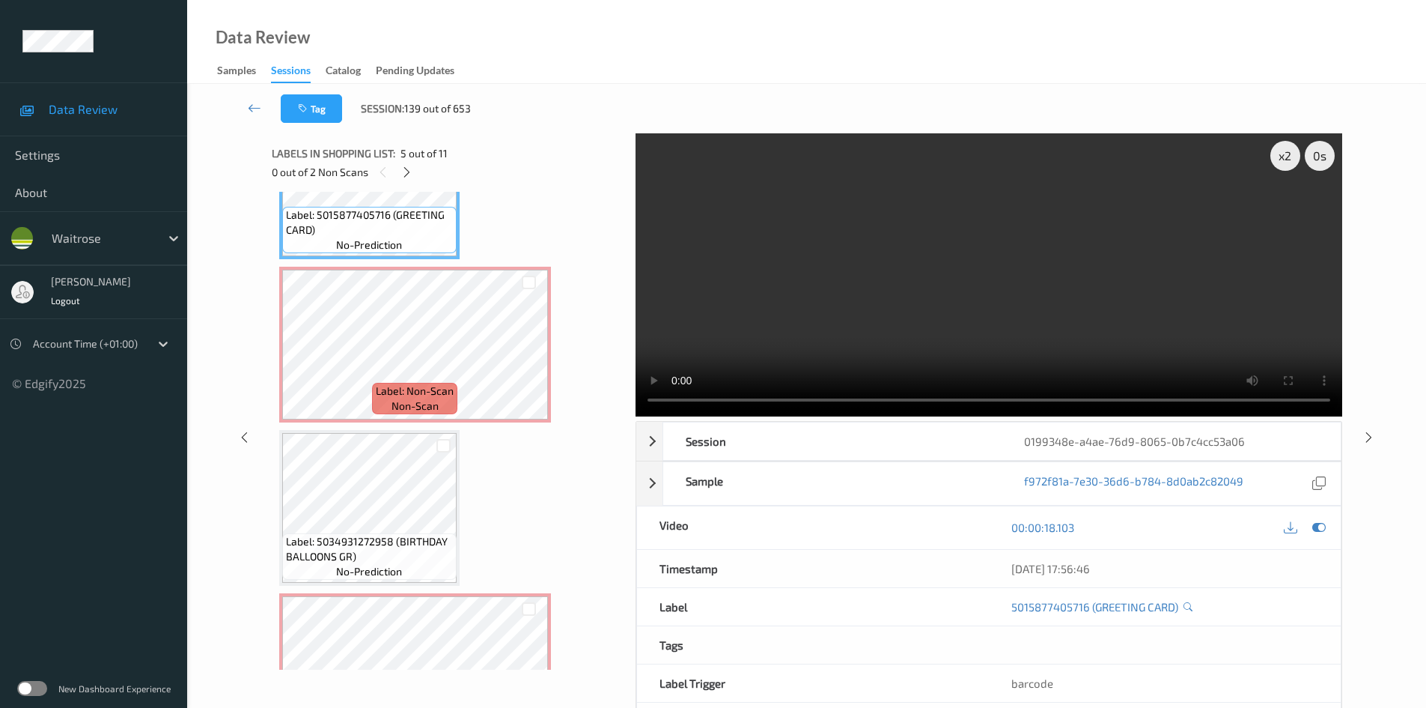
drag, startPoint x: 898, startPoint y: 318, endPoint x: 914, endPoint y: 323, distance: 17.1
click at [897, 318] on video at bounding box center [989, 274] width 707 height 283
click at [912, 346] on video at bounding box center [989, 274] width 707 height 283
click at [794, 315] on video at bounding box center [989, 274] width 707 height 283
click at [839, 325] on video at bounding box center [989, 274] width 707 height 283
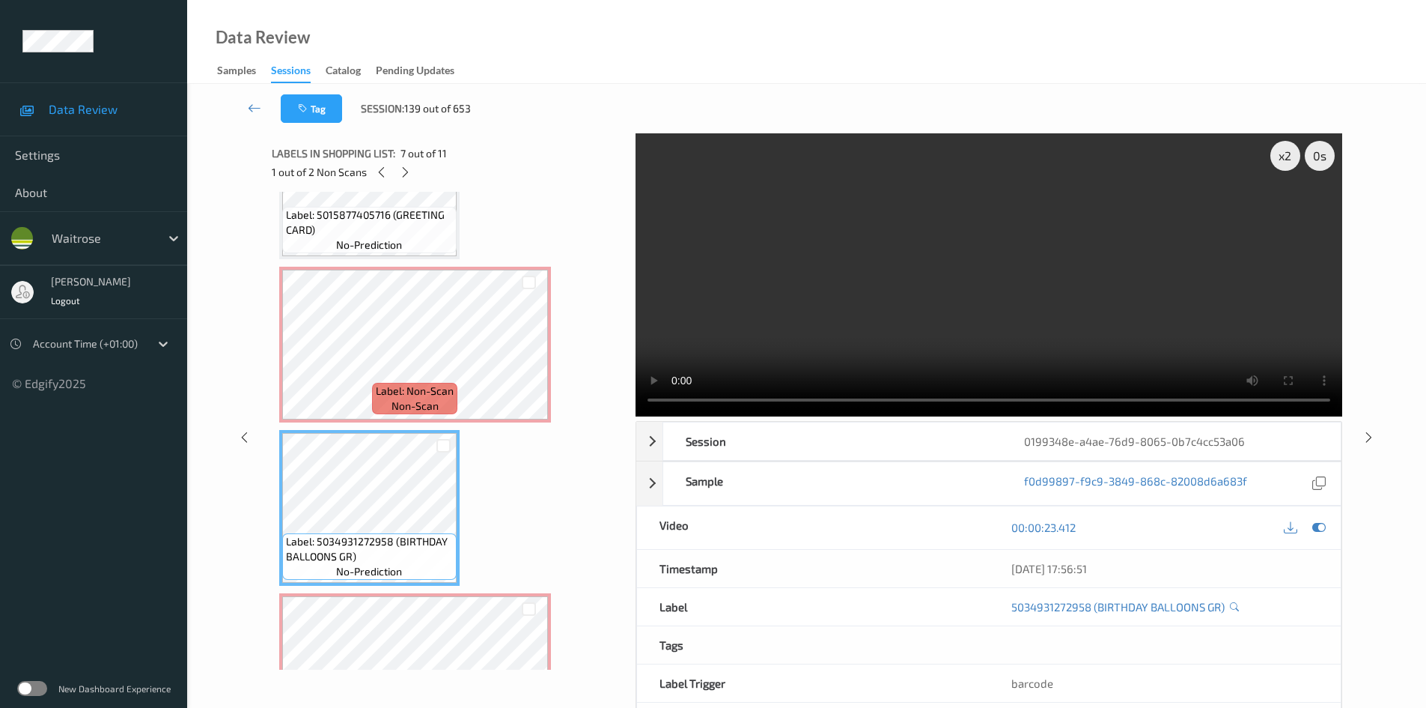
click at [980, 242] on video at bounding box center [989, 274] width 707 height 283
click at [961, 252] on video at bounding box center [989, 274] width 707 height 283
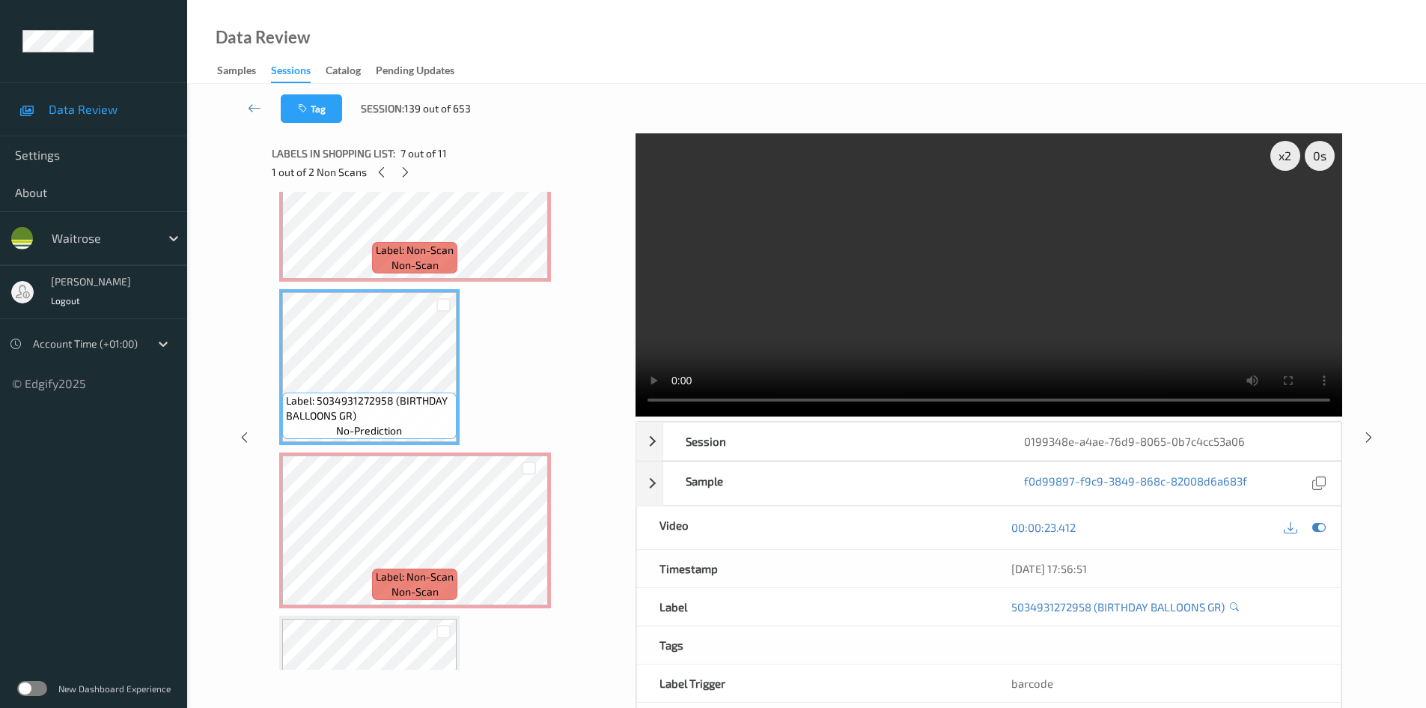
scroll to position [899, 0]
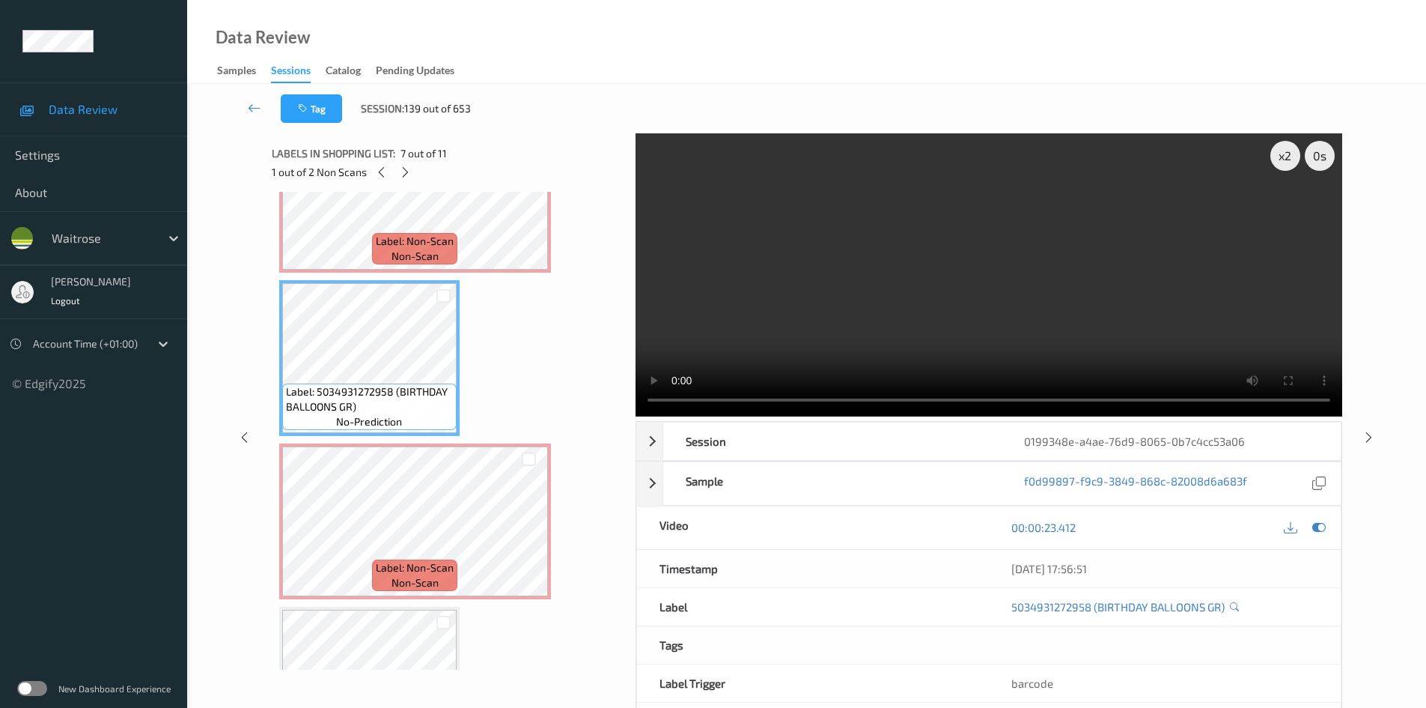
click at [931, 326] on video at bounding box center [989, 274] width 707 height 283
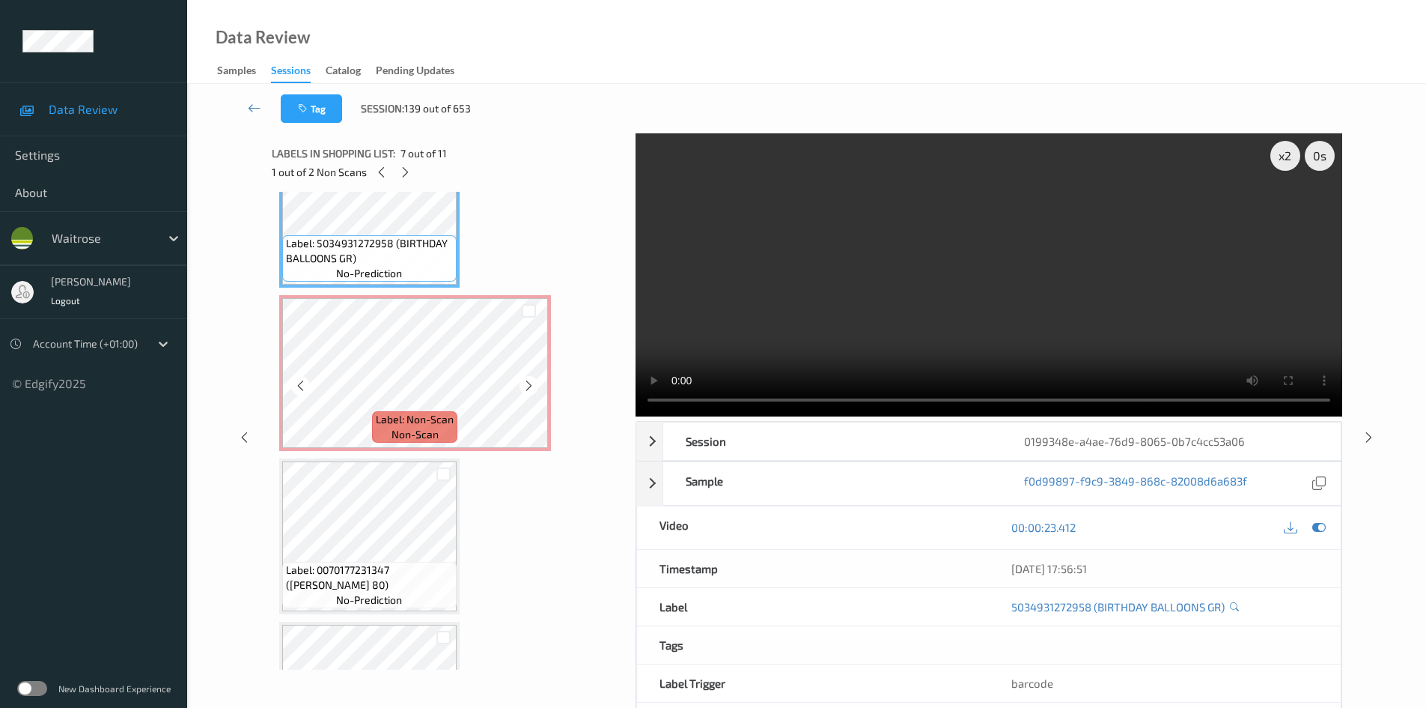
scroll to position [1048, 0]
click at [1289, 148] on div "x 2" at bounding box center [1286, 156] width 30 height 30
click at [966, 265] on video at bounding box center [989, 274] width 707 height 283
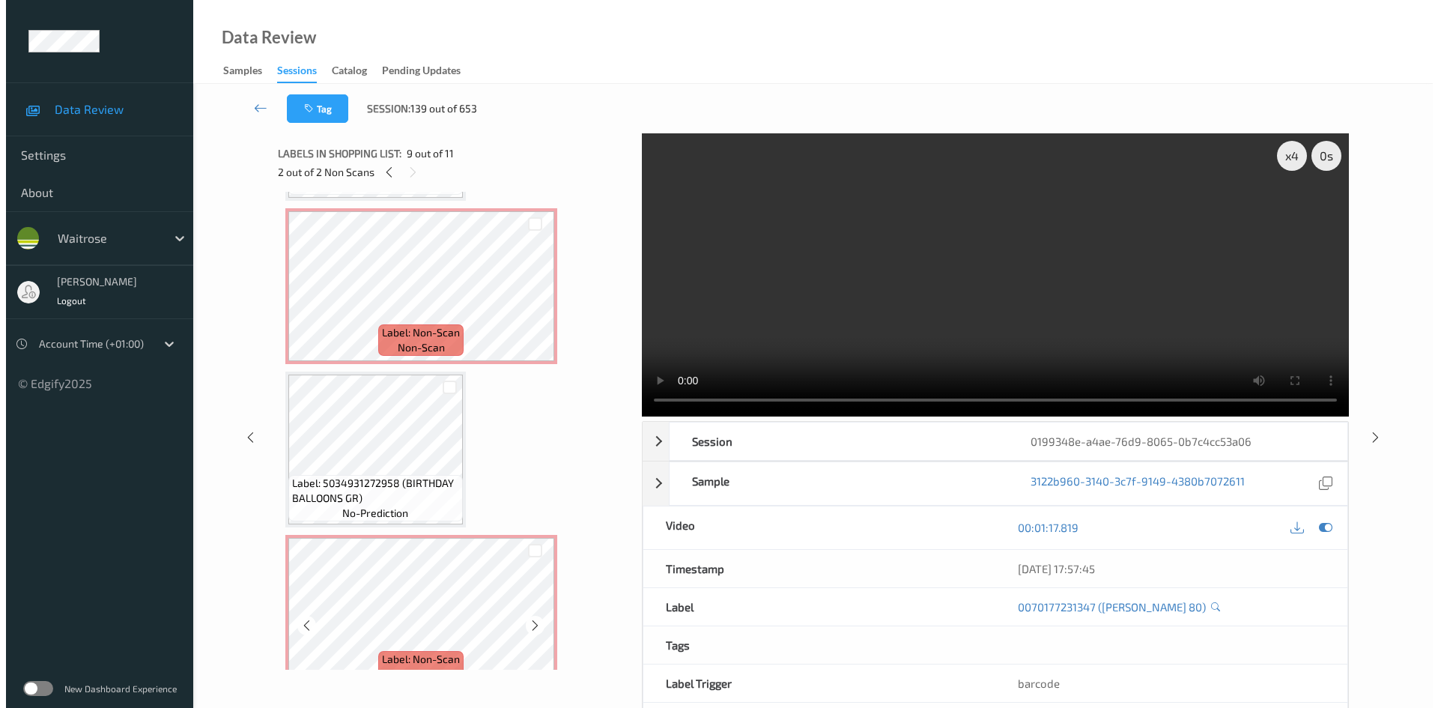
scroll to position [674, 0]
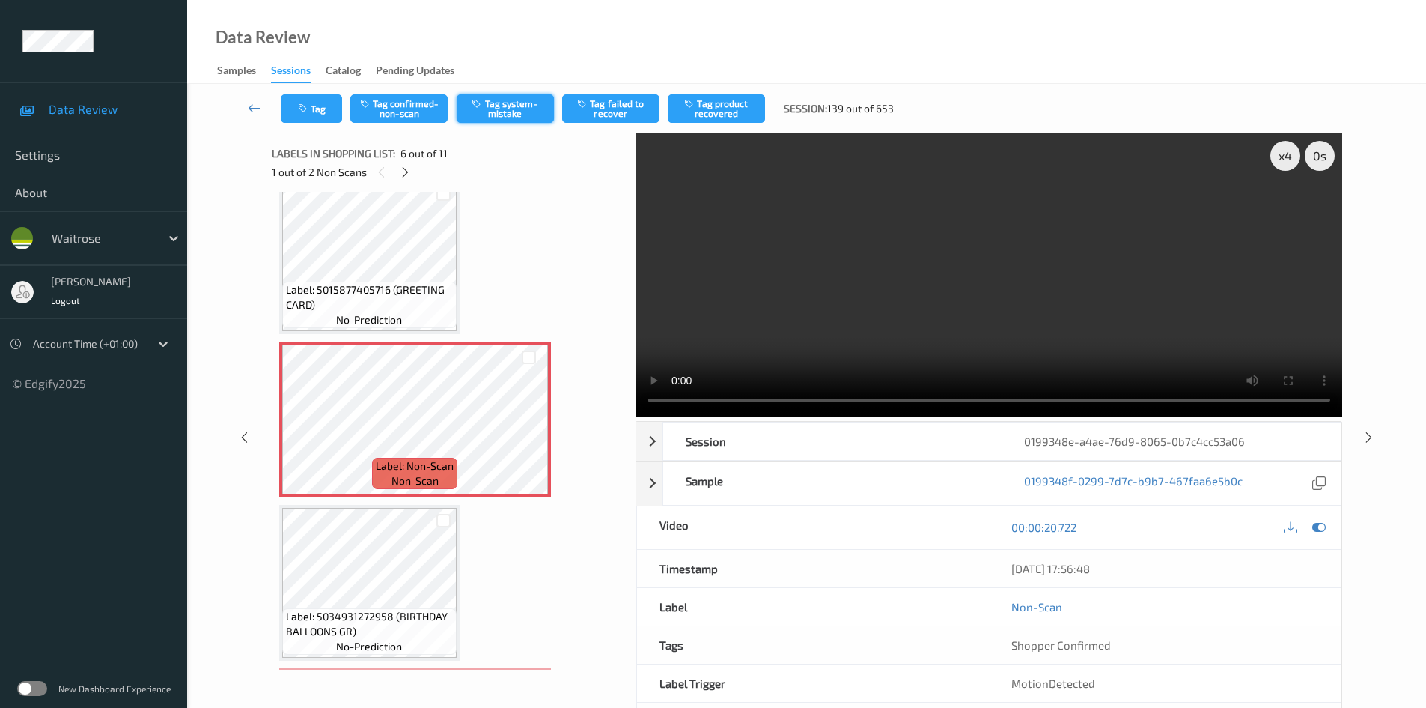
click at [500, 105] on button "Tag system-mistake" at bounding box center [505, 108] width 97 height 28
click at [513, 106] on button "Tag system-mistake" at bounding box center [505, 108] width 97 height 28
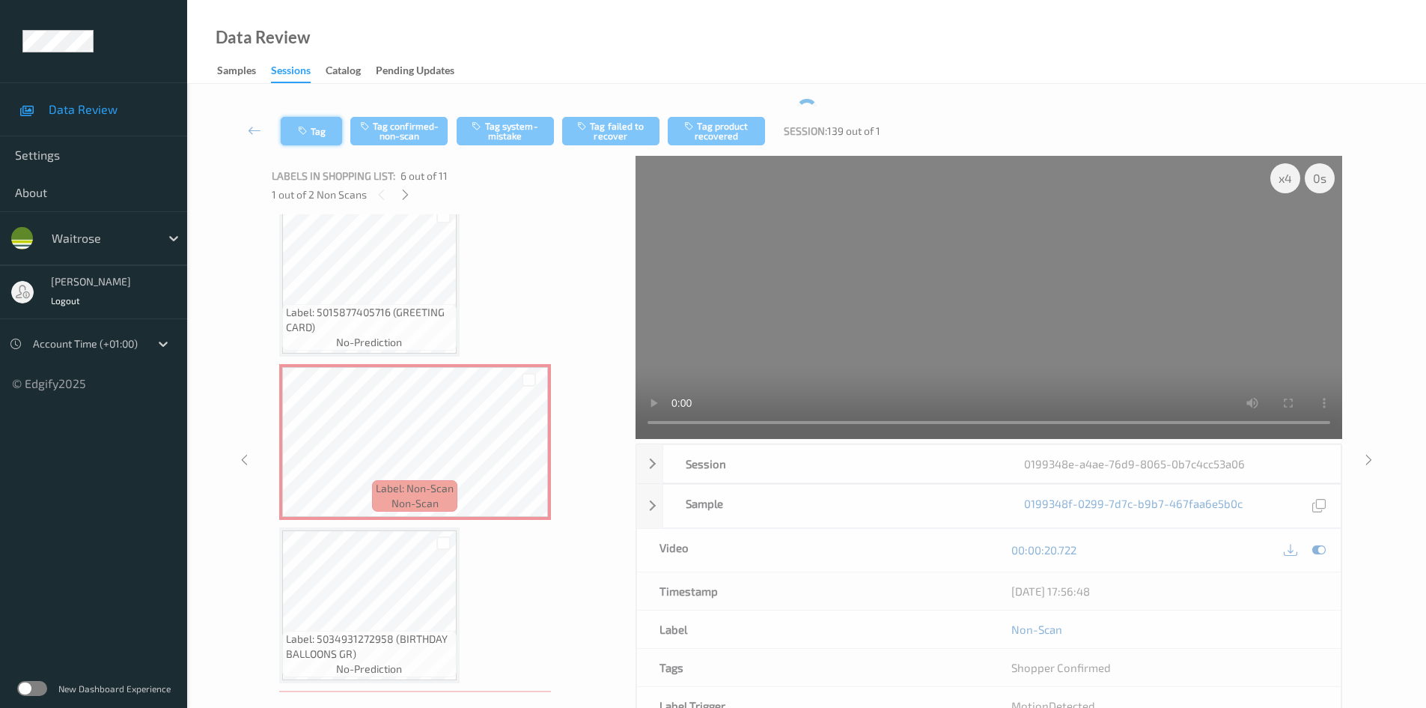
click at [317, 129] on button "Tag" at bounding box center [311, 131] width 61 height 28
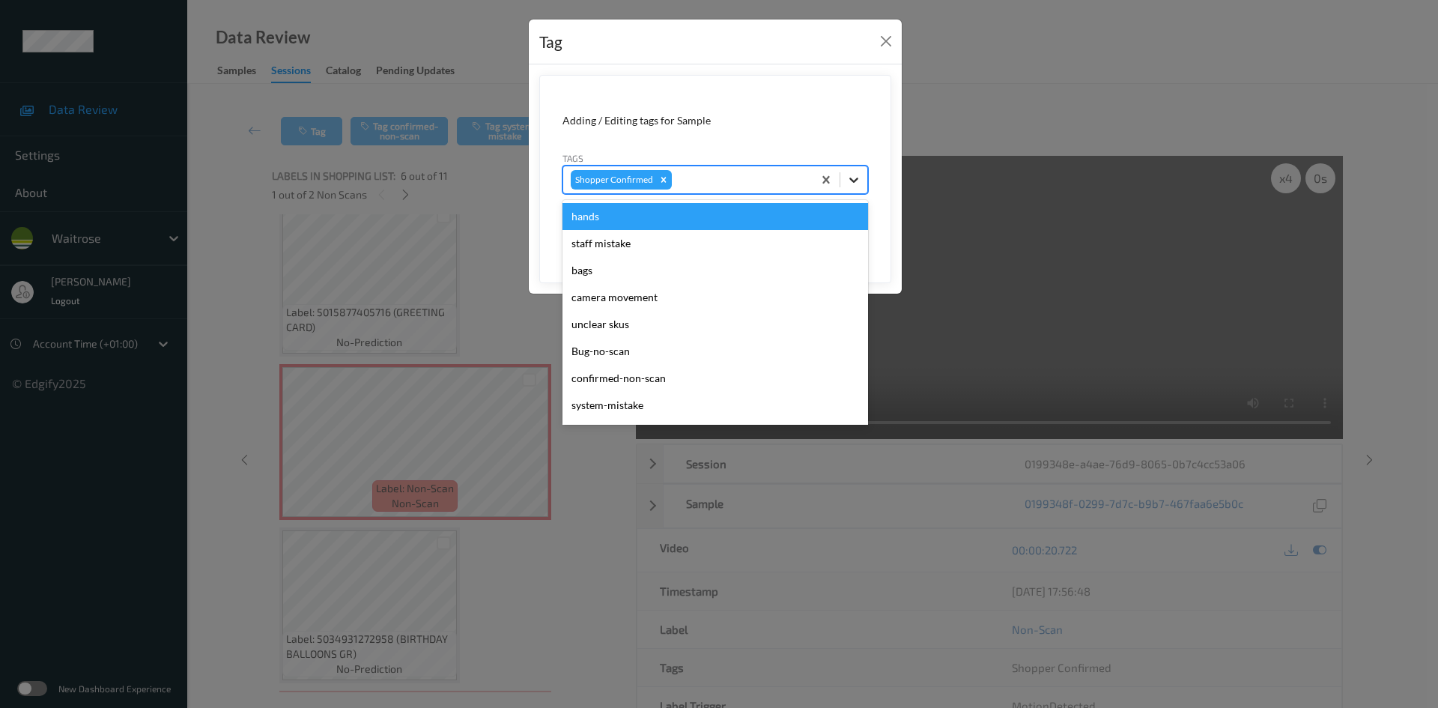
click at [856, 180] on icon at bounding box center [853, 179] width 9 height 5
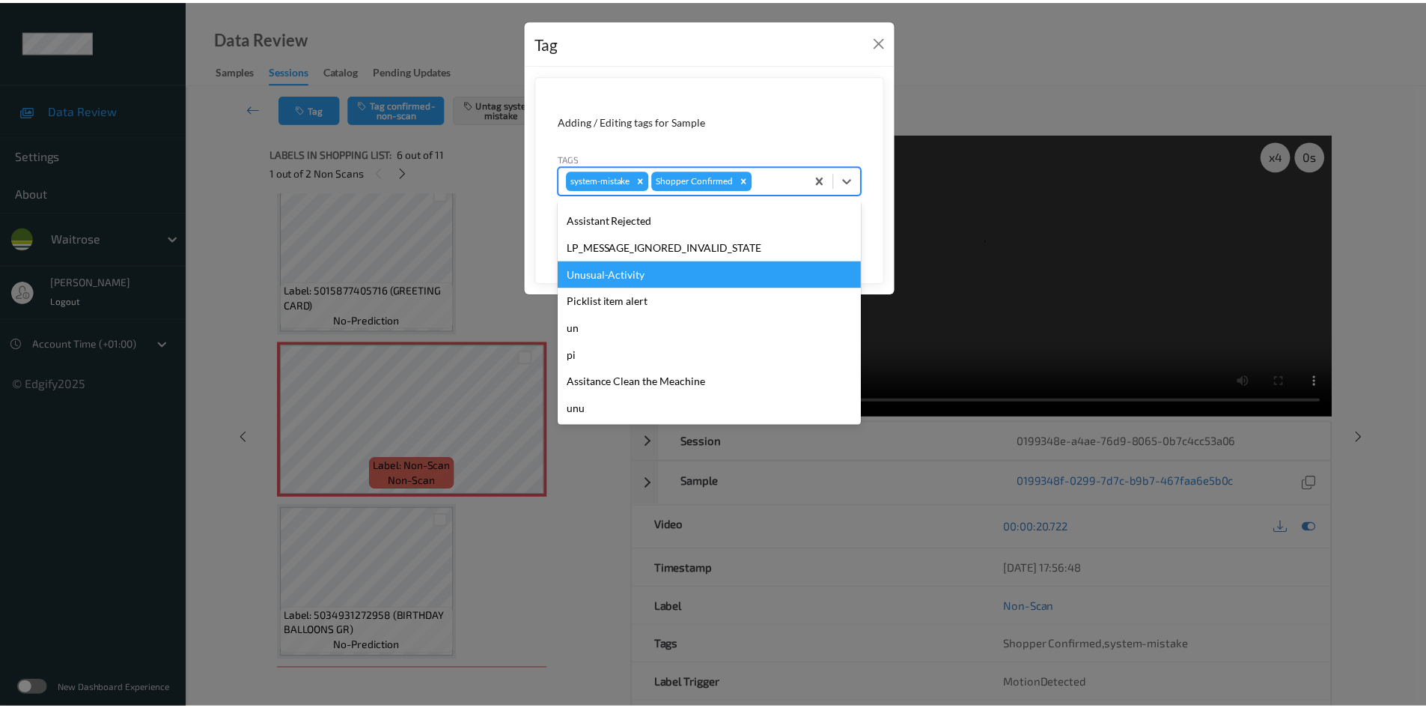
scroll to position [347, 0]
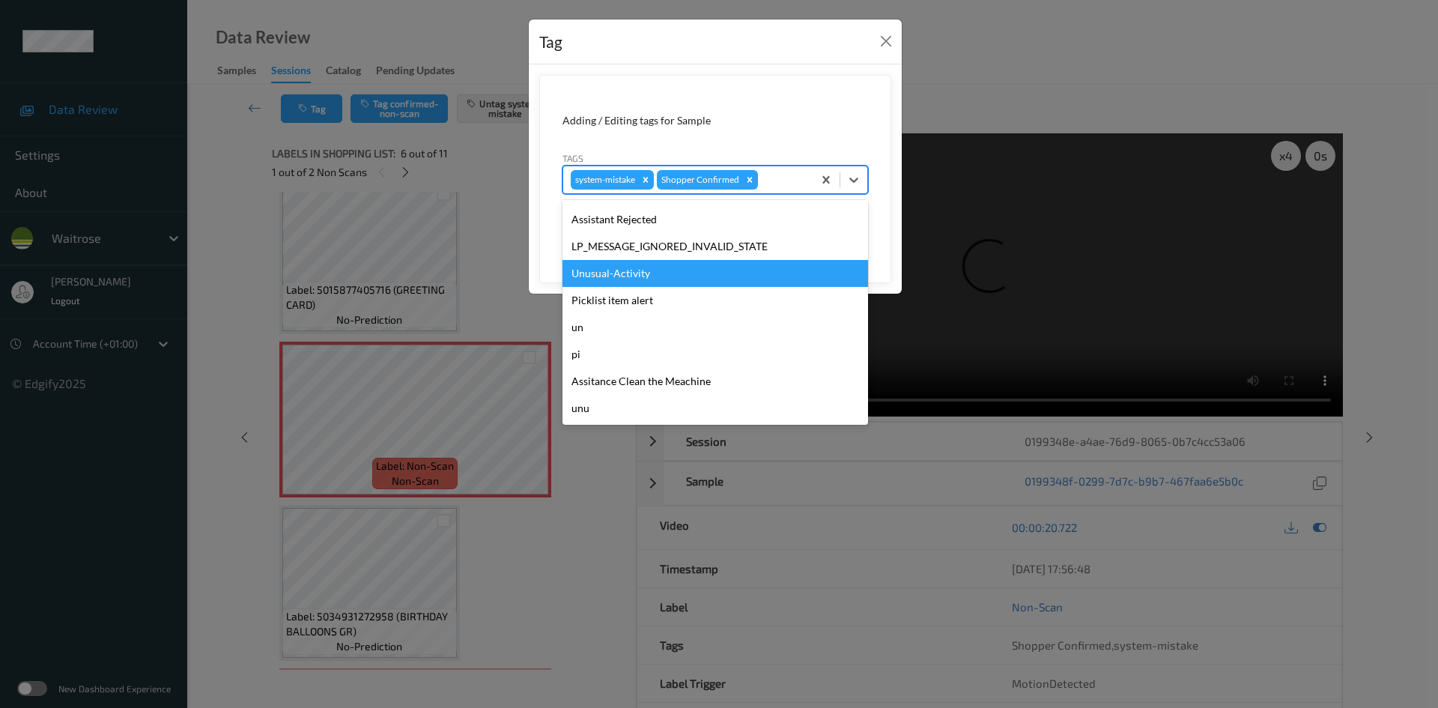
click at [630, 279] on div "Unusual-Activity" at bounding box center [715, 273] width 306 height 27
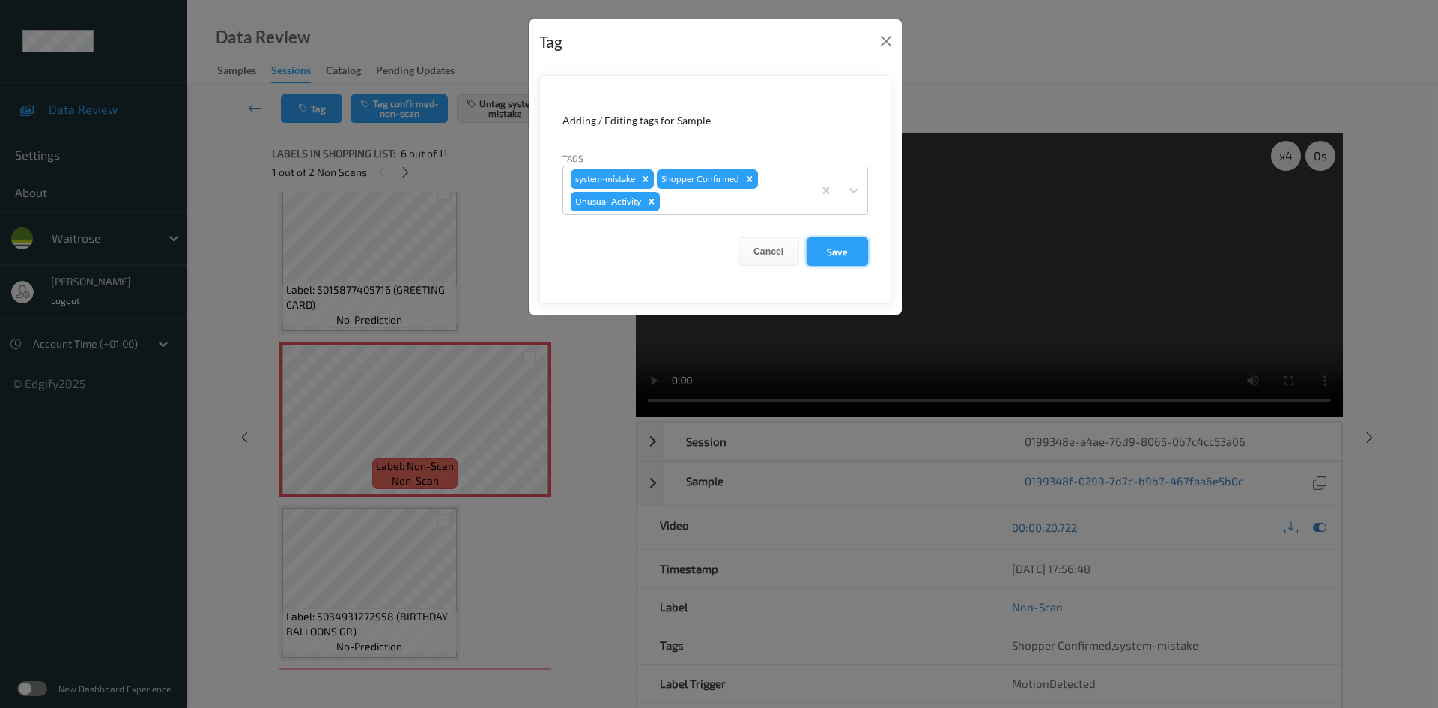
click at [832, 255] on button "Save" at bounding box center [836, 251] width 61 height 28
click at [841, 249] on button "Save" at bounding box center [836, 251] width 61 height 28
click at [846, 259] on button "Save" at bounding box center [836, 251] width 61 height 28
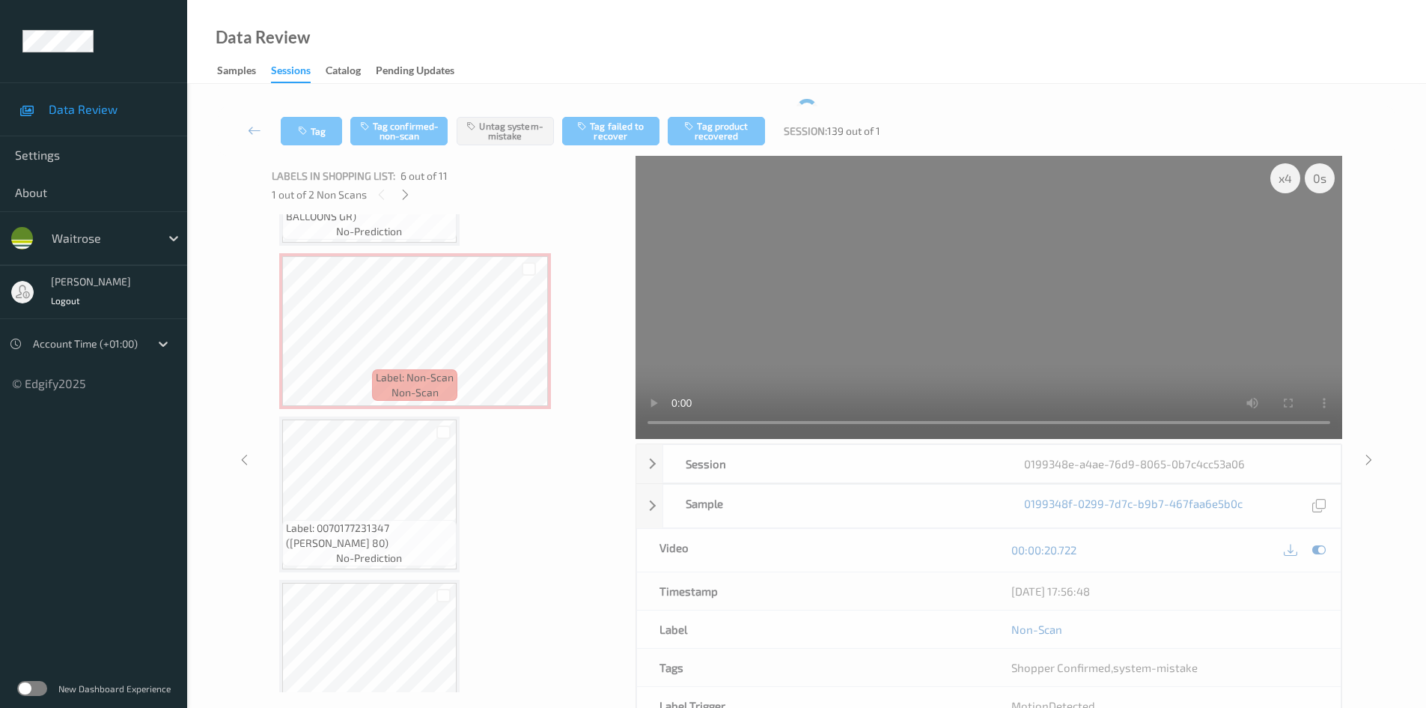
scroll to position [1123, 0]
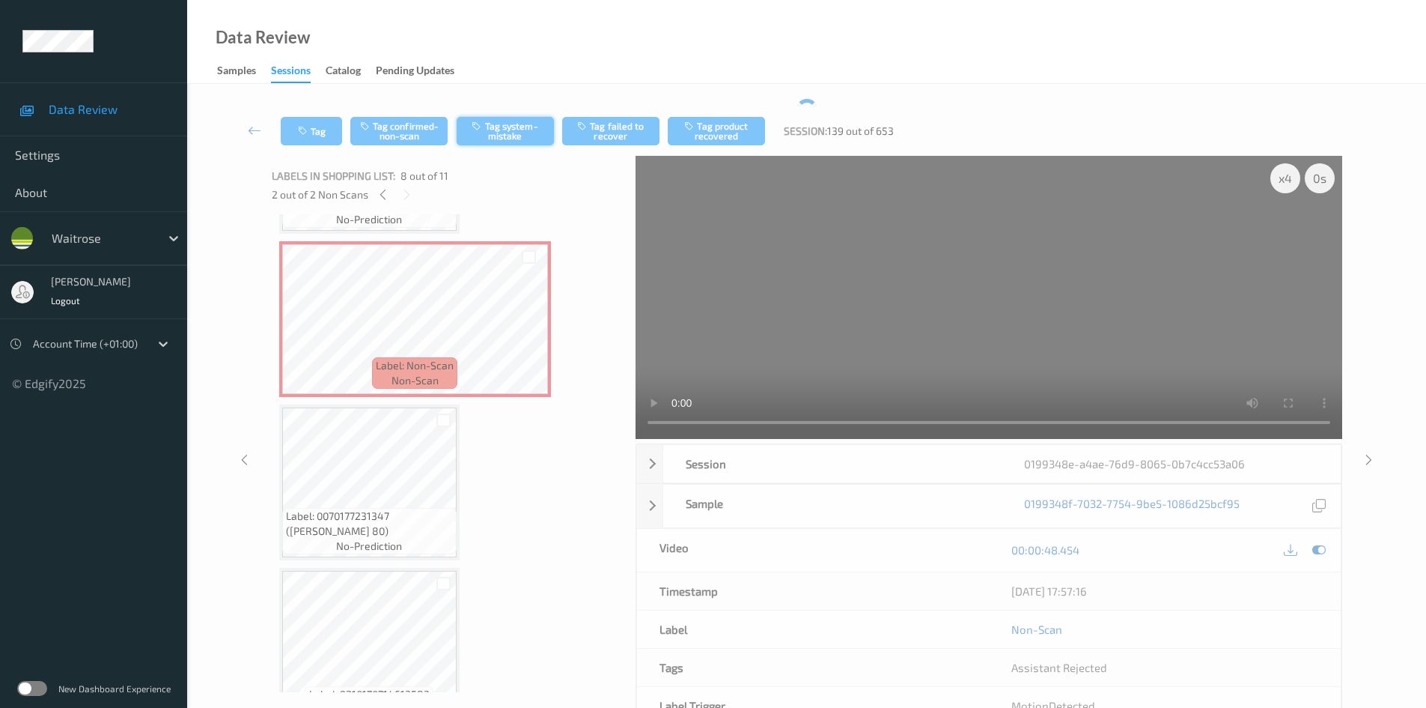
click at [527, 136] on button "Tag system-mistake" at bounding box center [505, 131] width 97 height 28
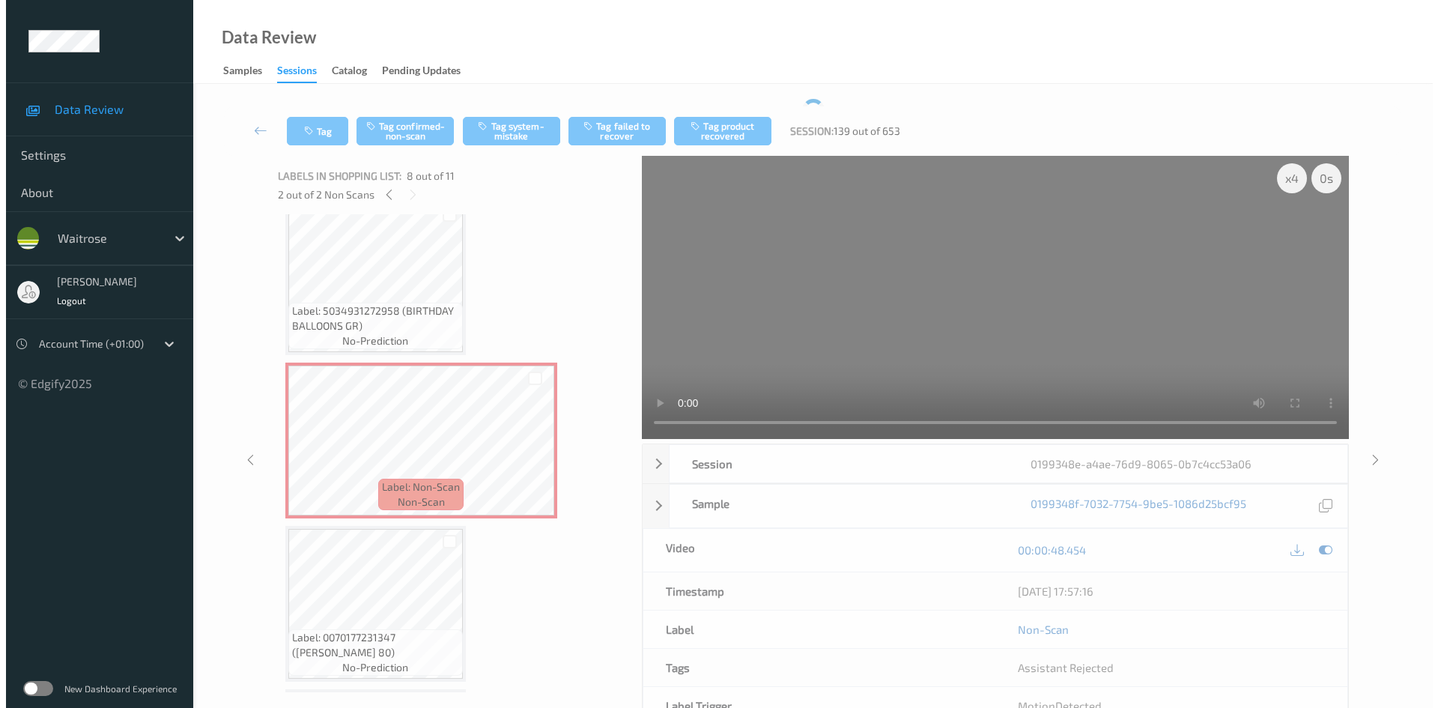
scroll to position [824, 0]
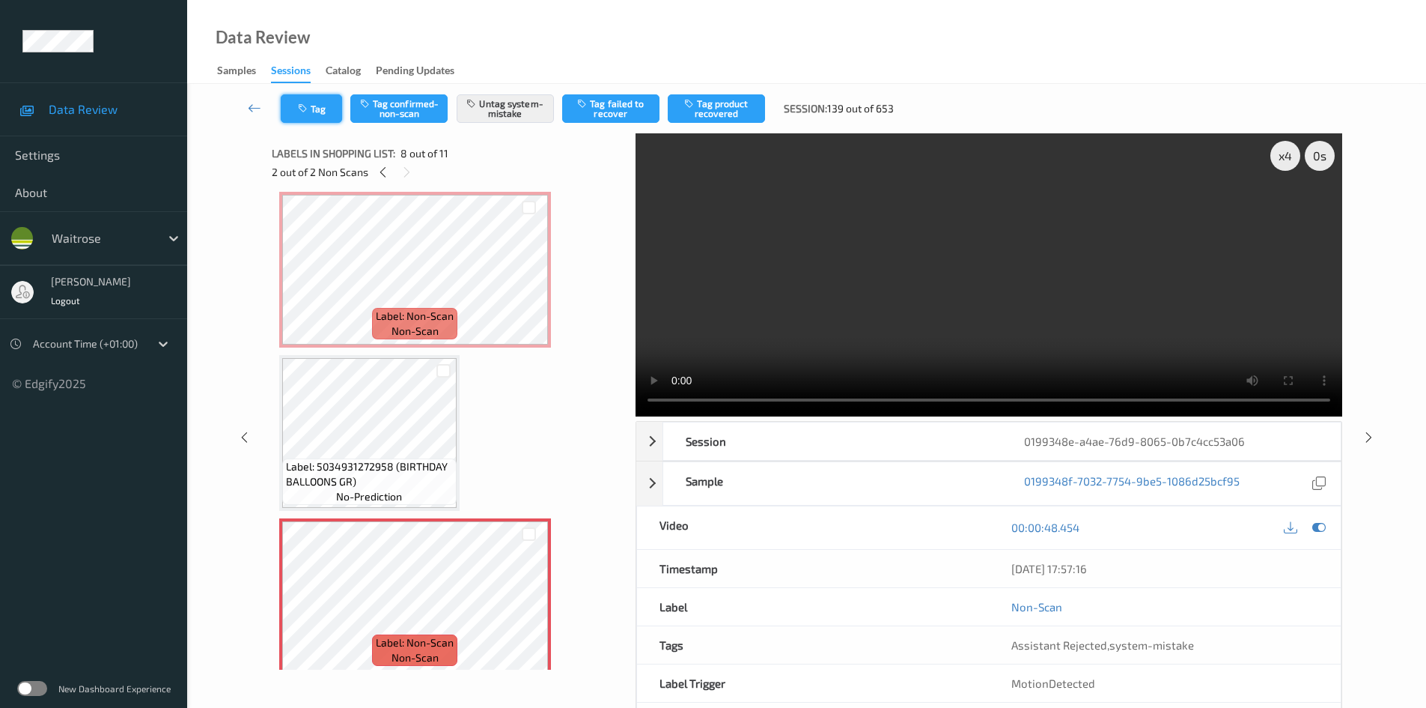
click at [314, 111] on button "Tag" at bounding box center [311, 108] width 61 height 28
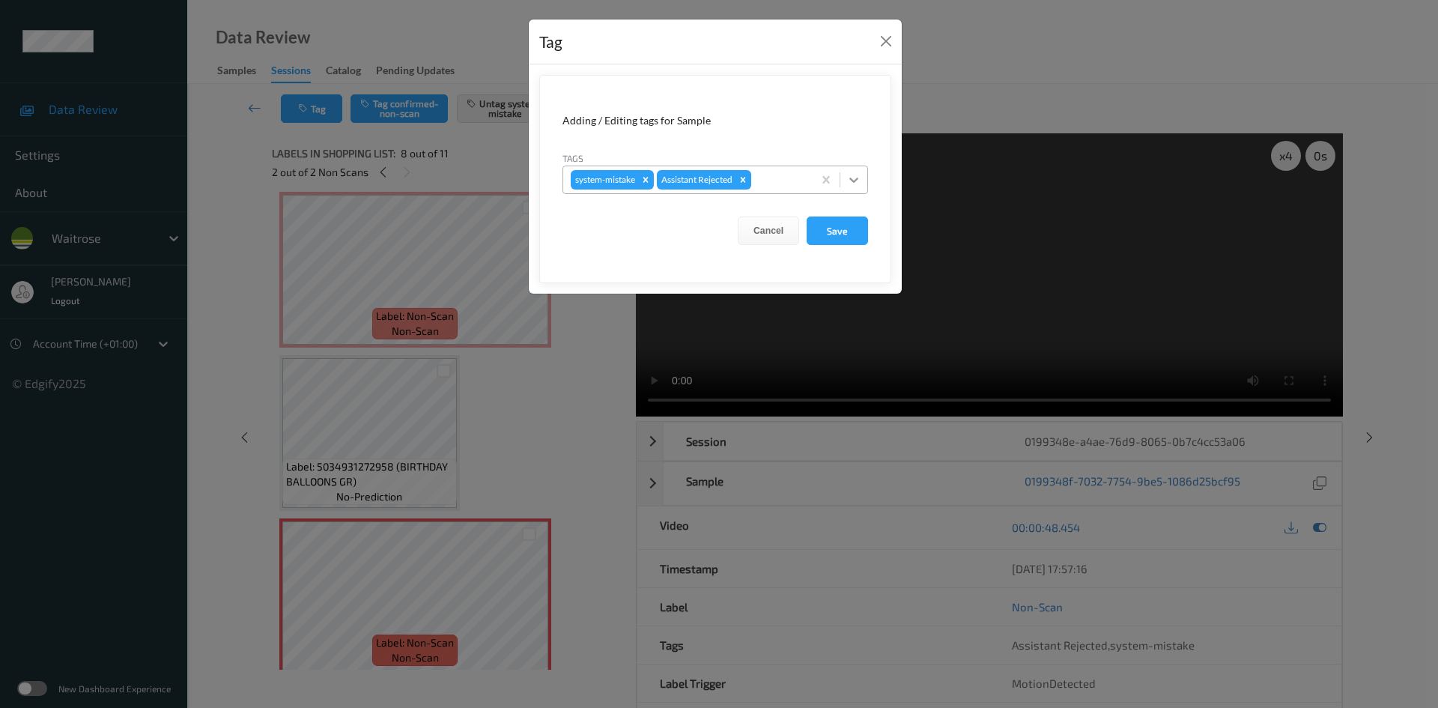
click at [860, 183] on icon at bounding box center [853, 179] width 15 height 15
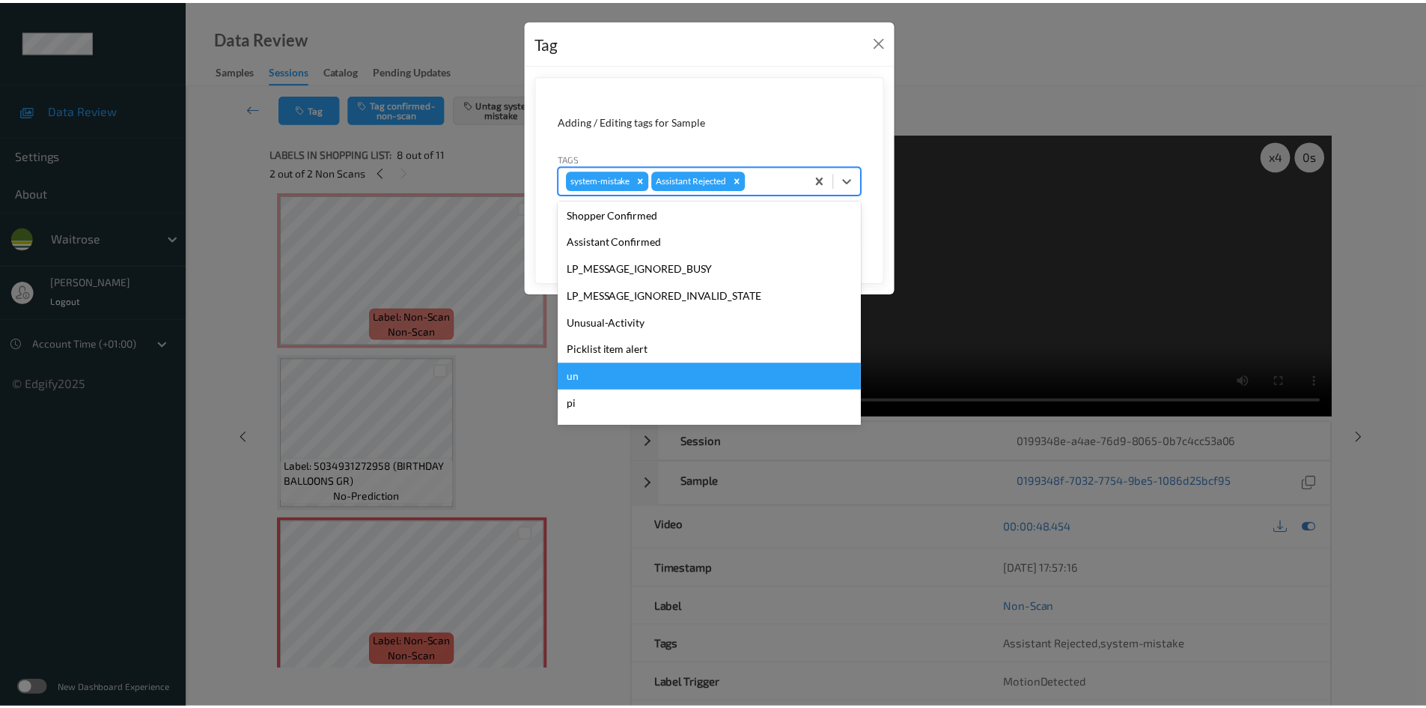
scroll to position [300, 0]
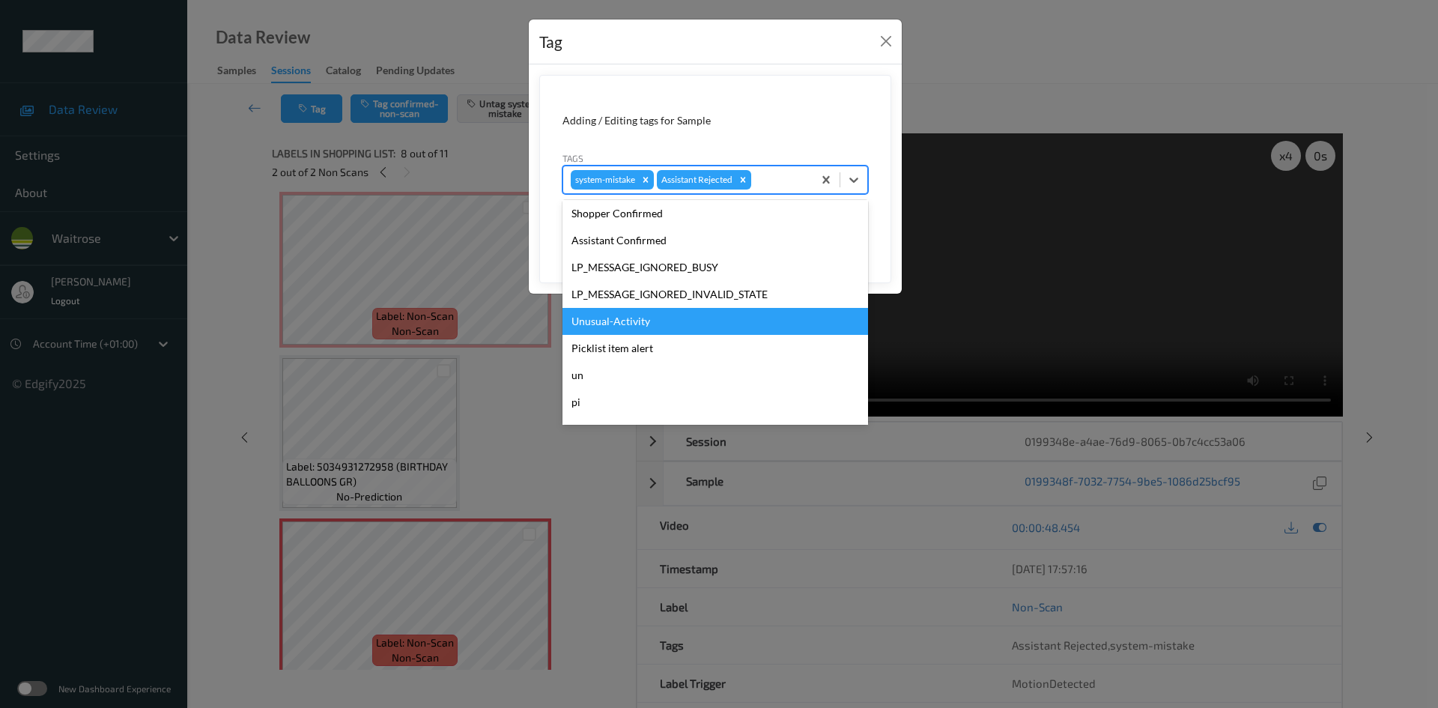
drag, startPoint x: 595, startPoint y: 321, endPoint x: 621, endPoint y: 311, distance: 27.5
click at [603, 317] on div "Unusual-Activity" at bounding box center [715, 321] width 306 height 27
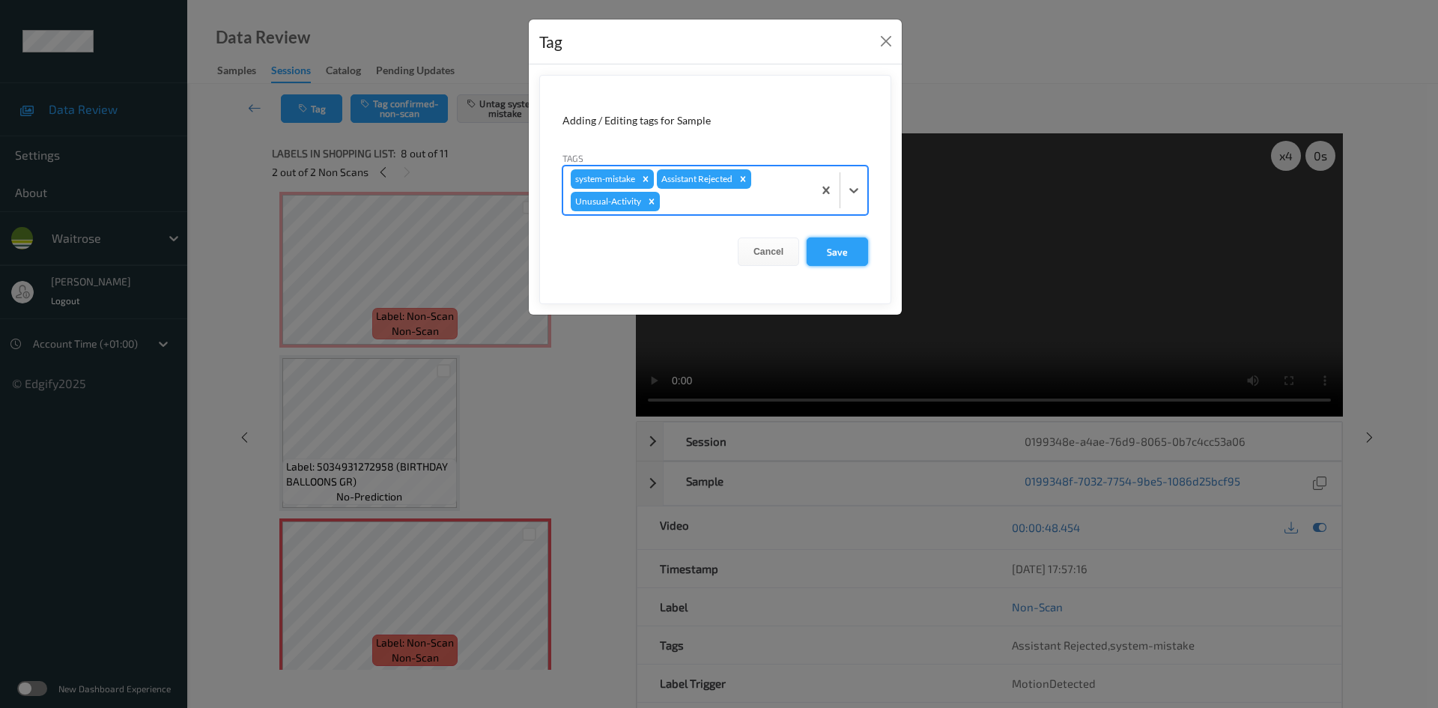
click at [842, 257] on button "Save" at bounding box center [836, 251] width 61 height 28
click at [832, 250] on button "Save" at bounding box center [836, 251] width 61 height 28
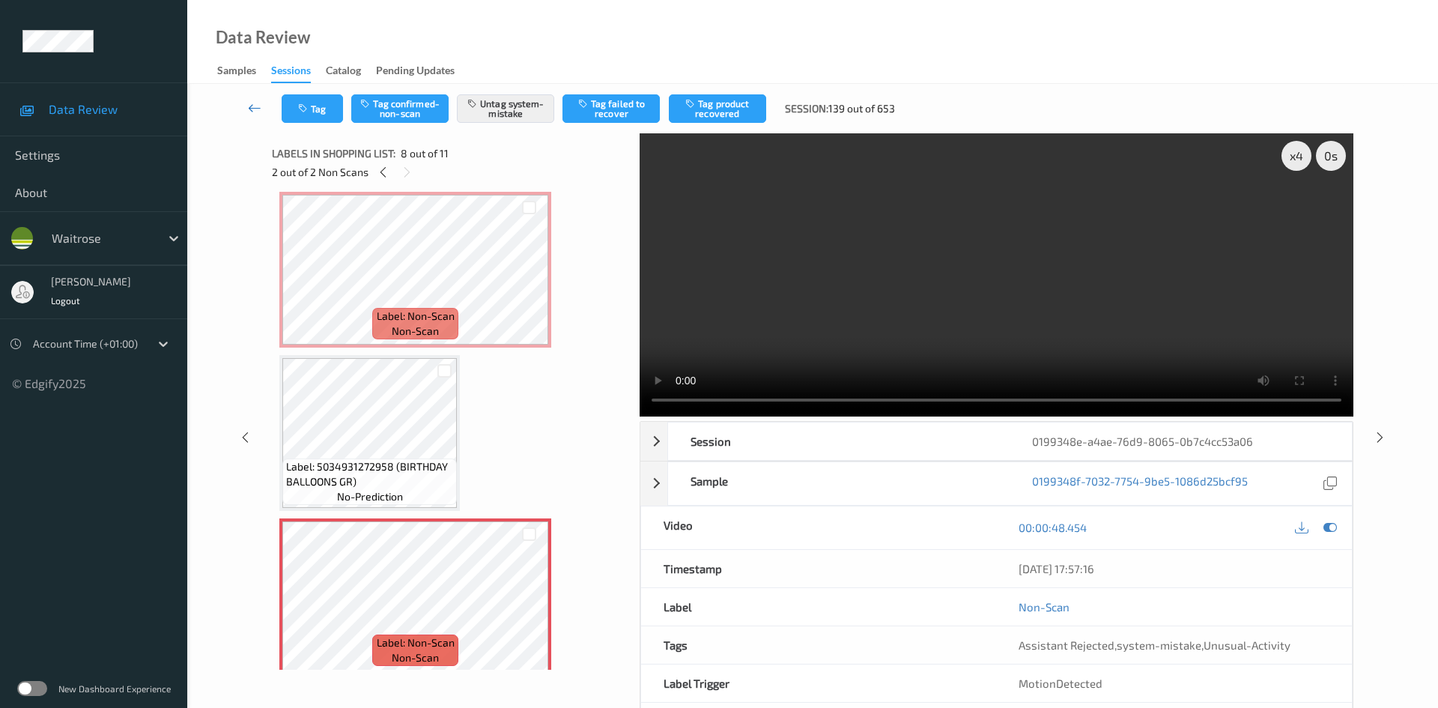
click at [249, 100] on link at bounding box center [254, 108] width 53 height 28
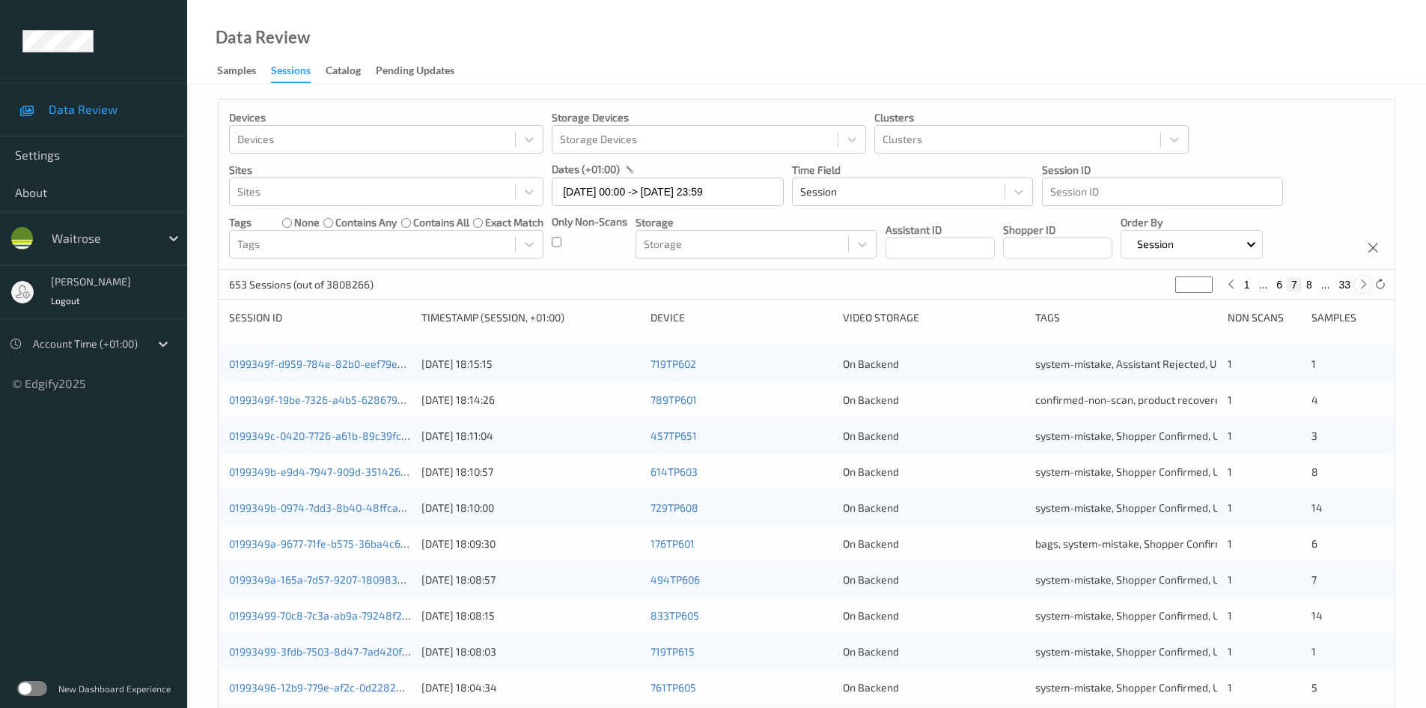
click at [1364, 286] on icon at bounding box center [1363, 284] width 11 height 11
type input "*"
click at [1364, 286] on icon at bounding box center [1363, 284] width 11 height 11
type input "*"
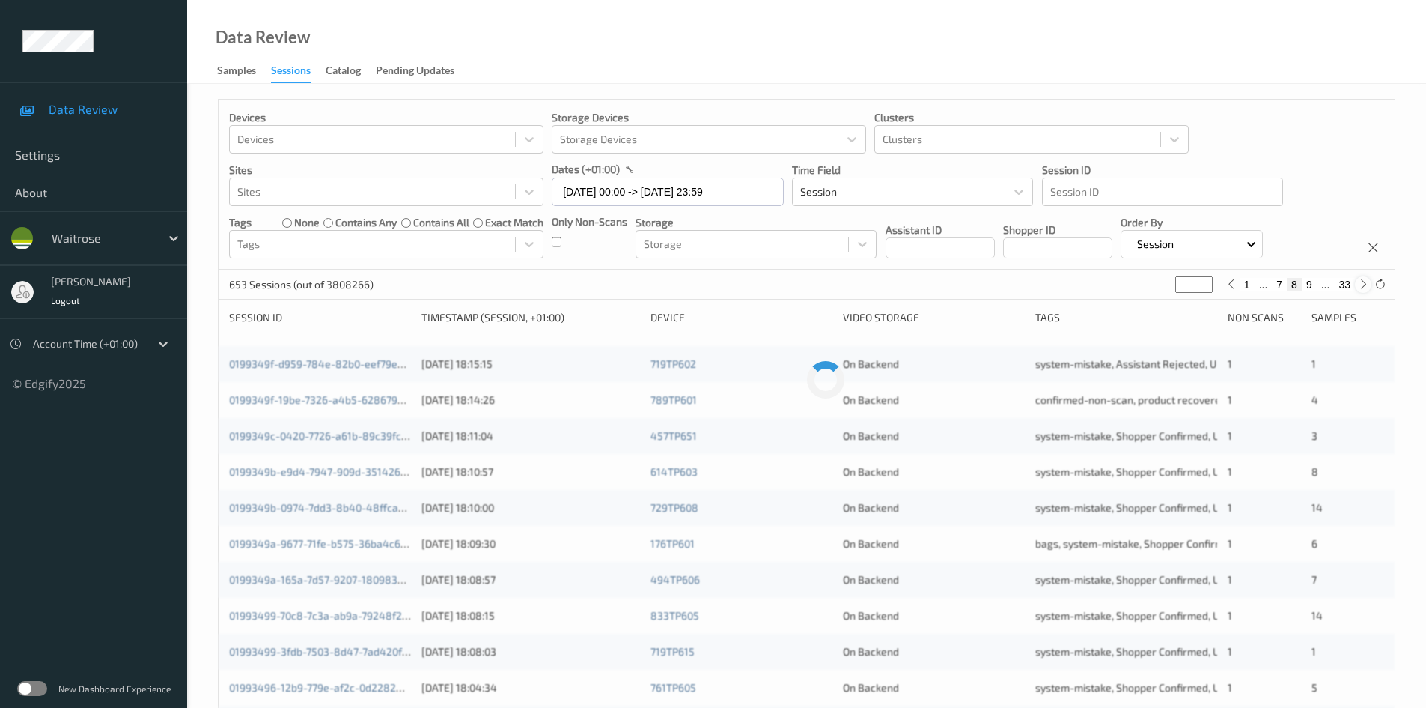
type input "*"
click at [1364, 286] on icon at bounding box center [1363, 284] width 11 height 11
type input "**"
click at [1364, 286] on icon at bounding box center [1363, 284] width 11 height 11
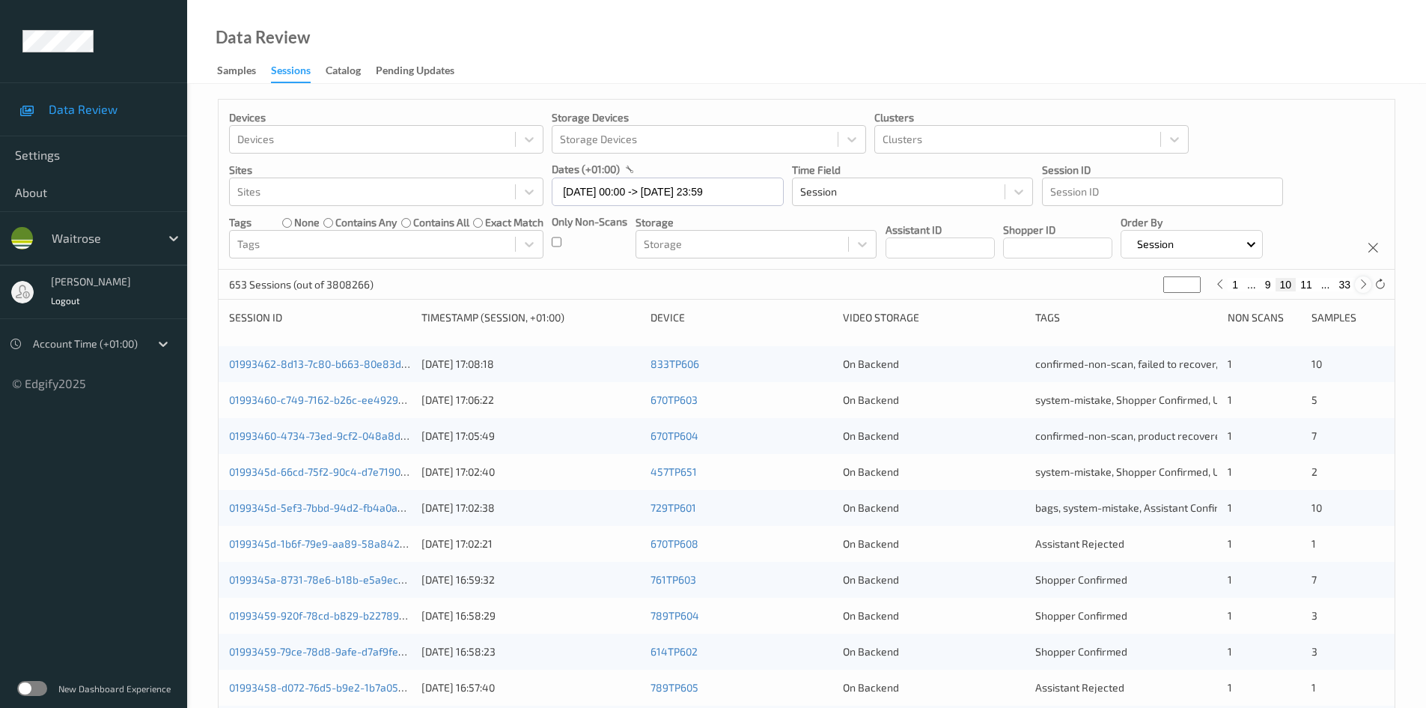
type input "**"
click at [1364, 286] on icon at bounding box center [1363, 284] width 11 height 11
type input "**"
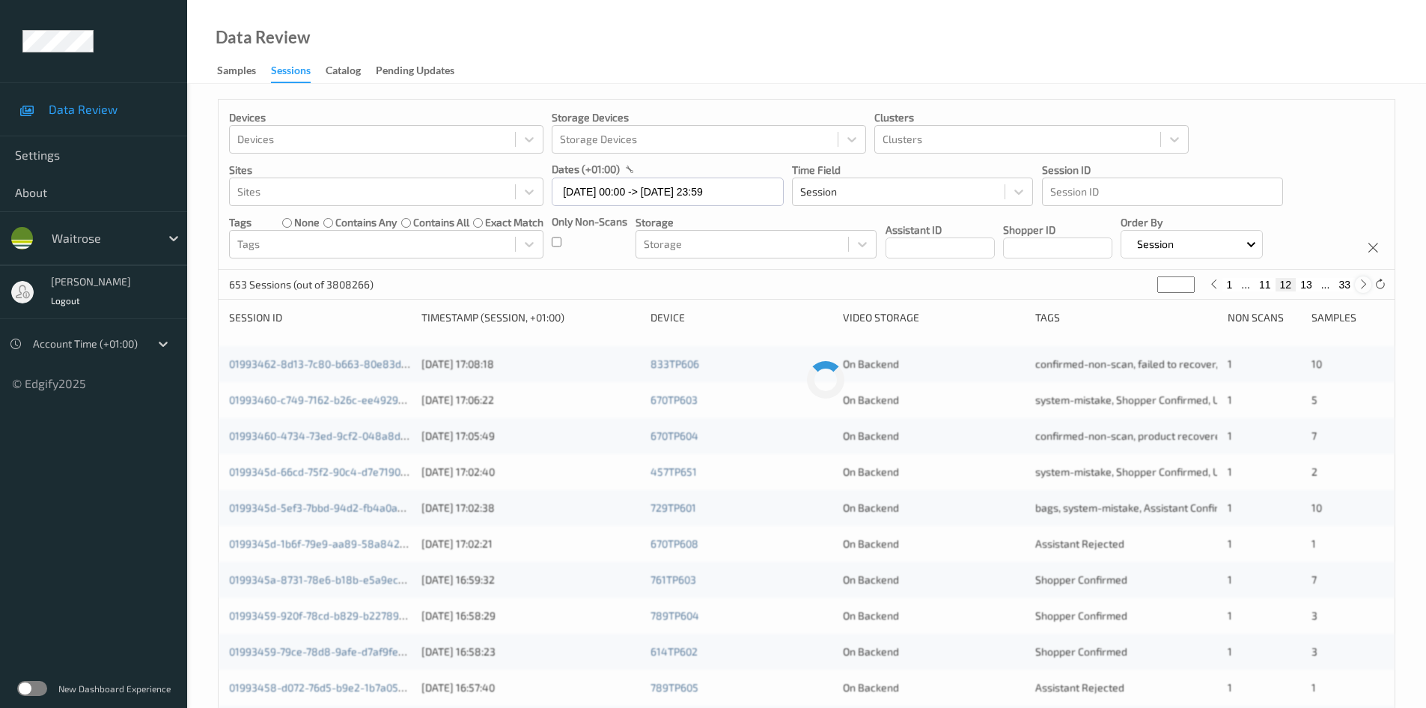
click at [1364, 286] on icon at bounding box center [1363, 284] width 11 height 11
type input "**"
click at [1364, 286] on icon at bounding box center [1363, 284] width 11 height 11
type input "**"
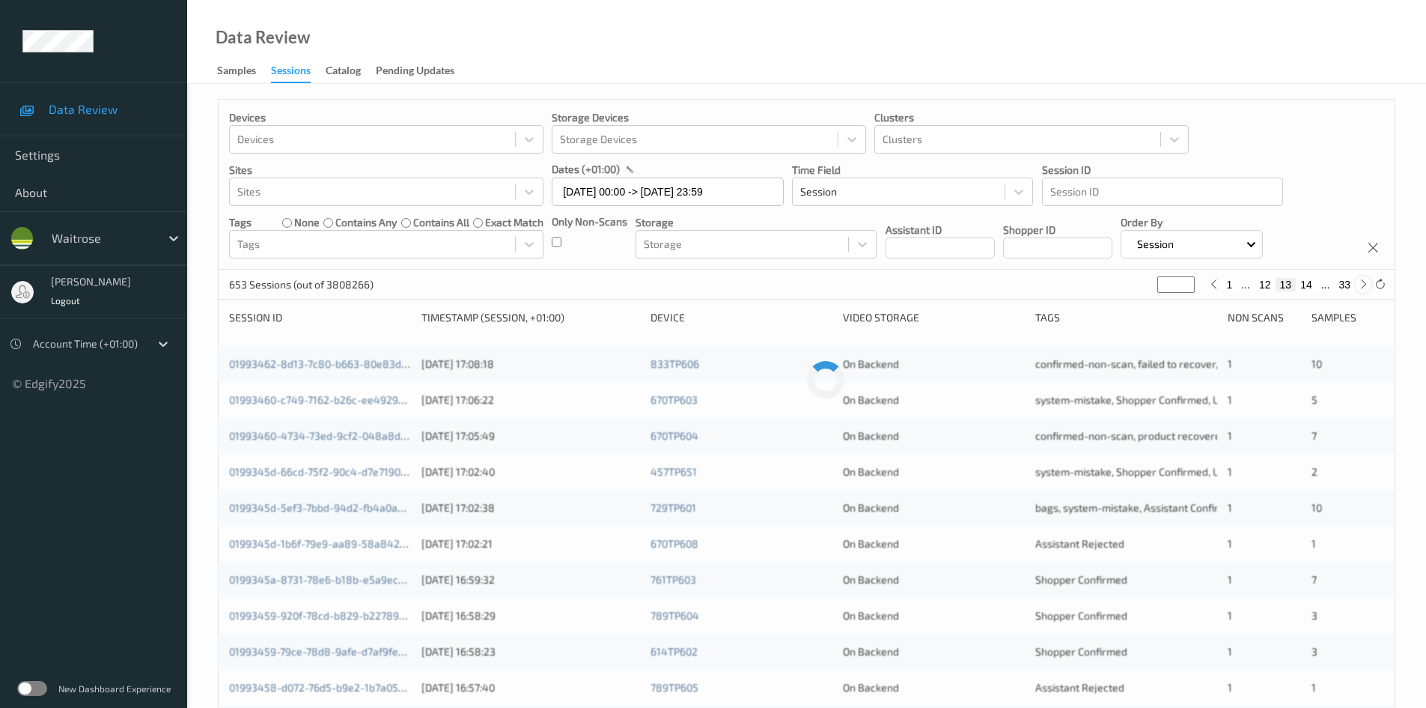
type input "**"
click at [1364, 286] on icon at bounding box center [1363, 284] width 11 height 11
type input "**"
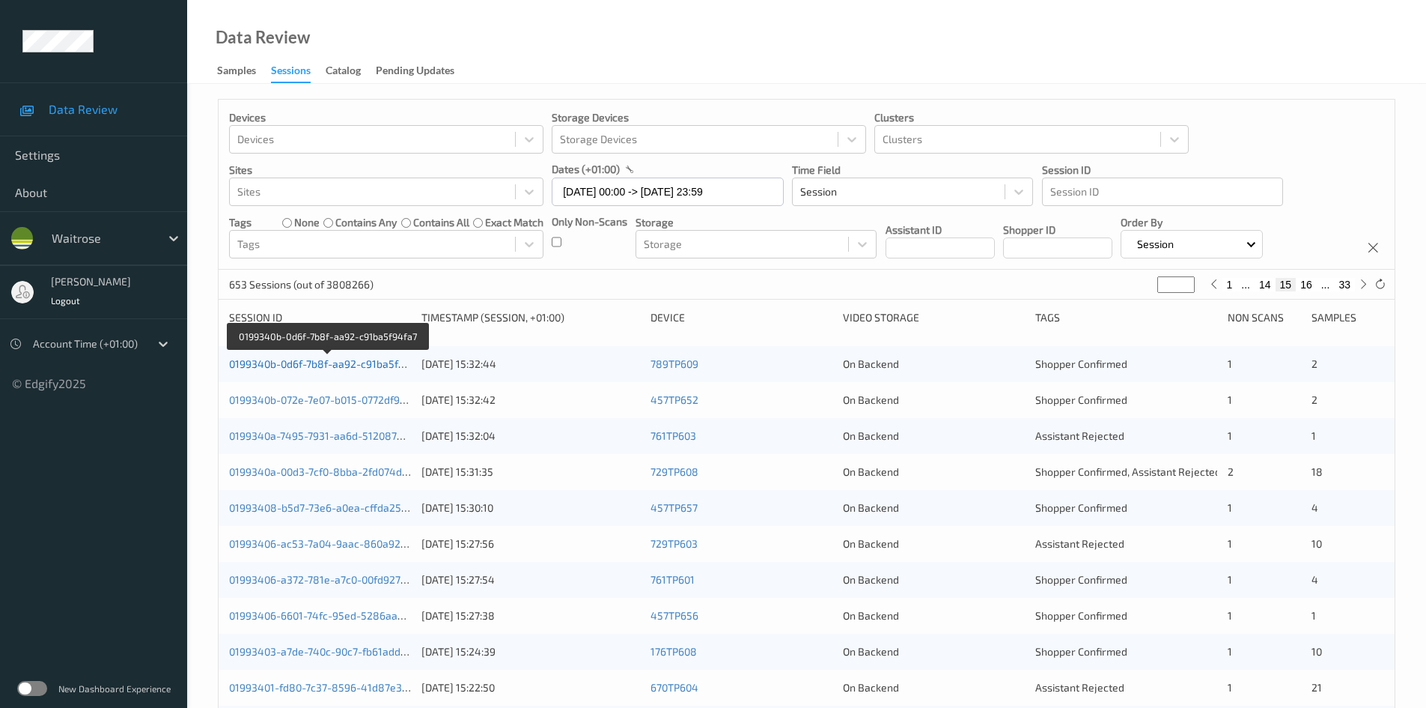
click at [327, 363] on link "0199340b-0d6f-7b8f-aa92-c91ba5f94fa7" at bounding box center [327, 363] width 197 height 13
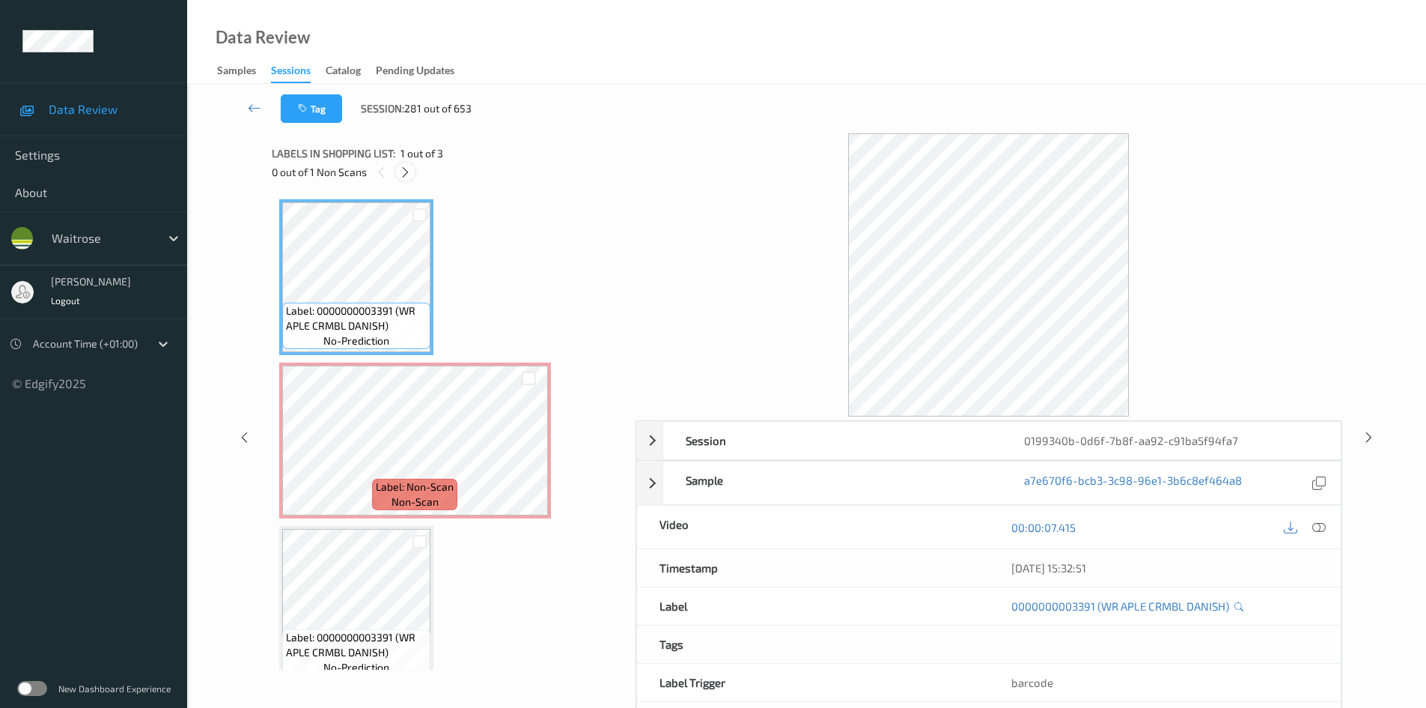
click at [410, 168] on icon at bounding box center [405, 171] width 13 height 13
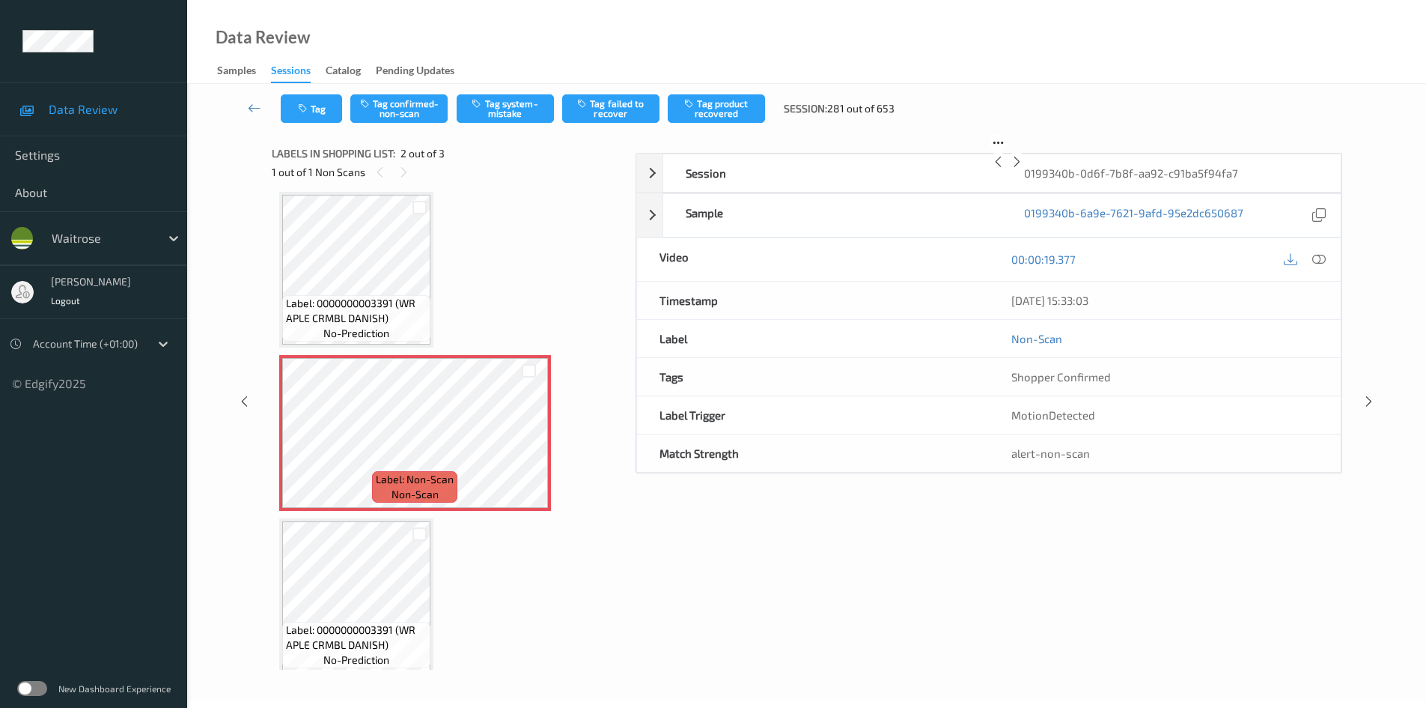
click at [1316, 281] on div "00:00:19.377" at bounding box center [1165, 259] width 352 height 43
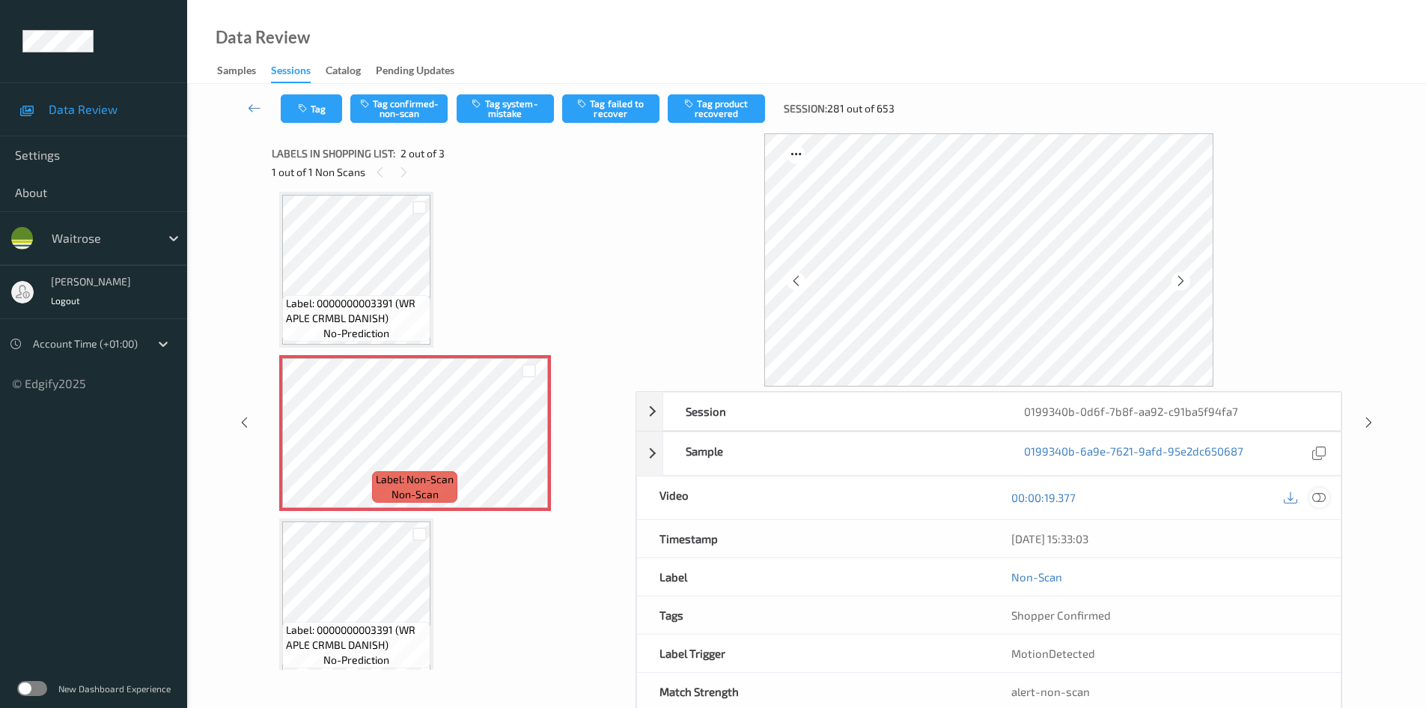
click at [1321, 496] on icon at bounding box center [1319, 496] width 13 height 13
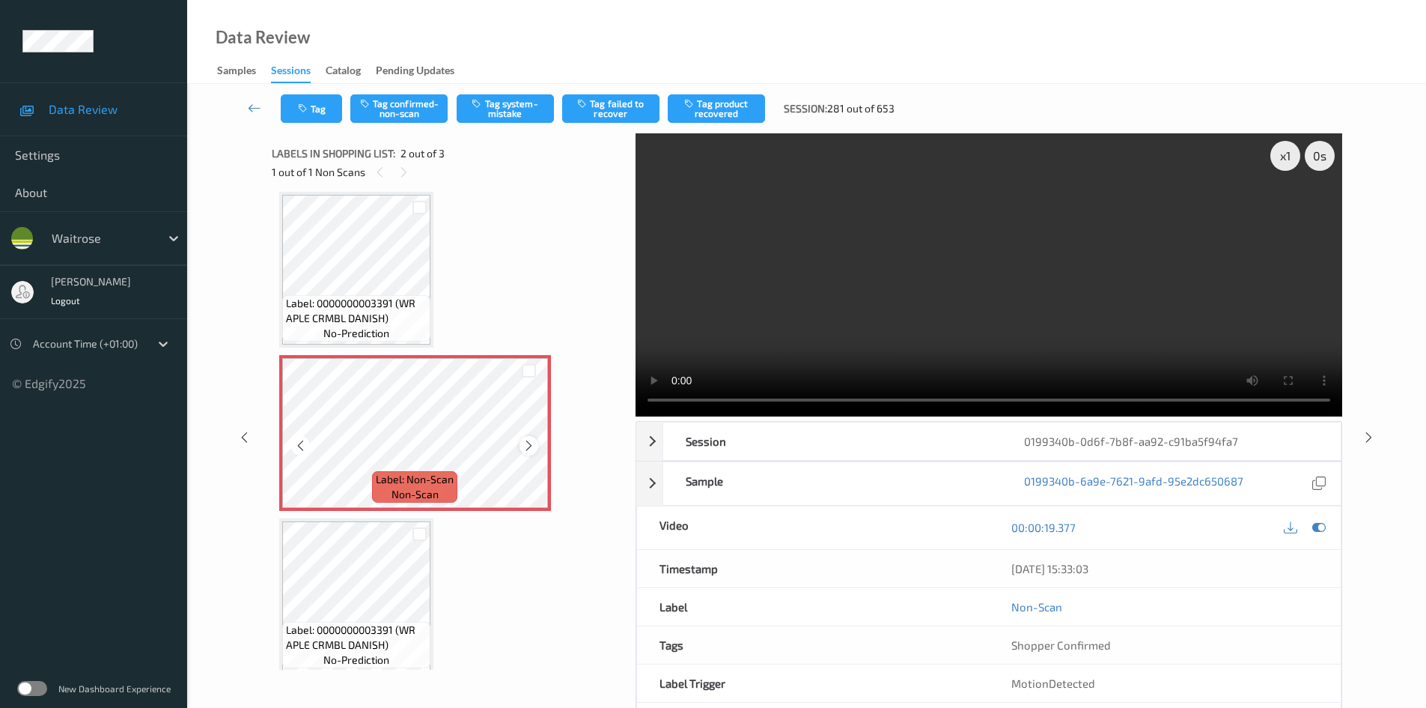
click at [520, 446] on div at bounding box center [529, 445] width 19 height 19
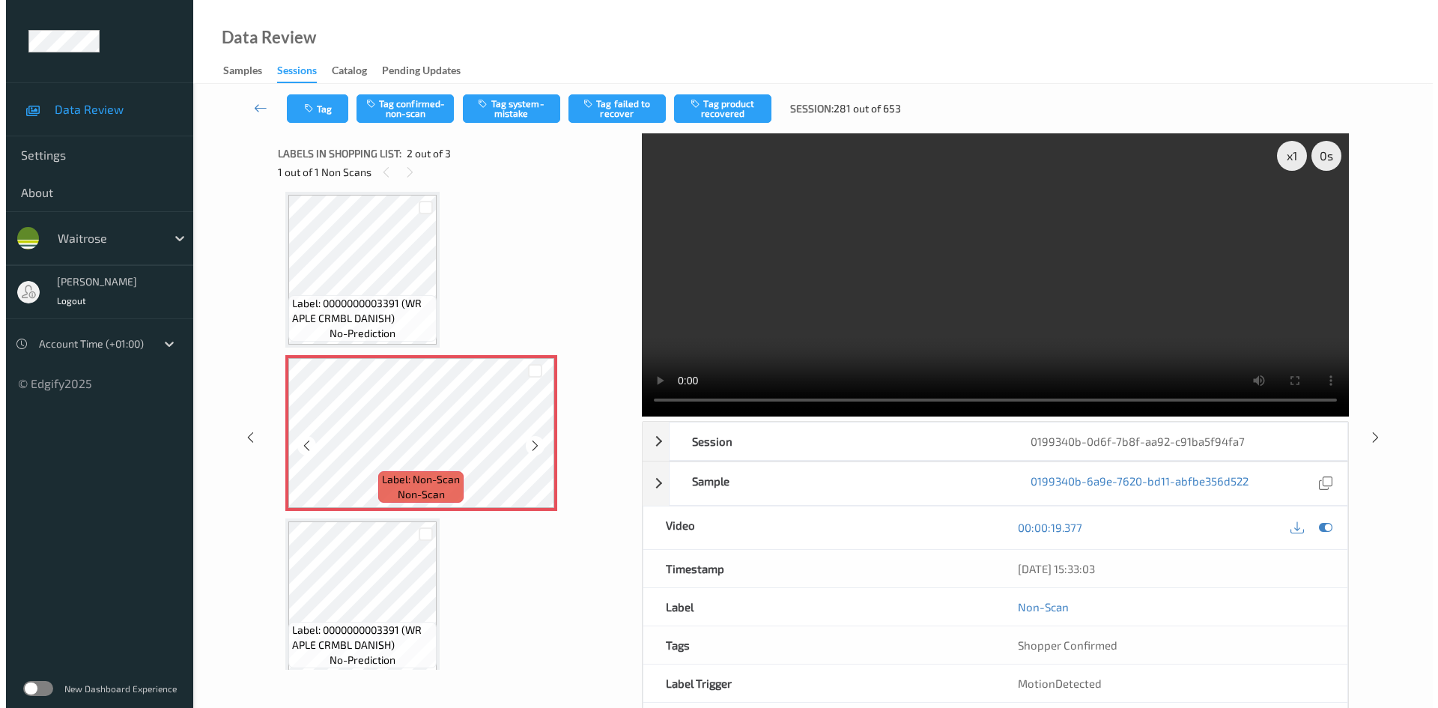
scroll to position [0, 0]
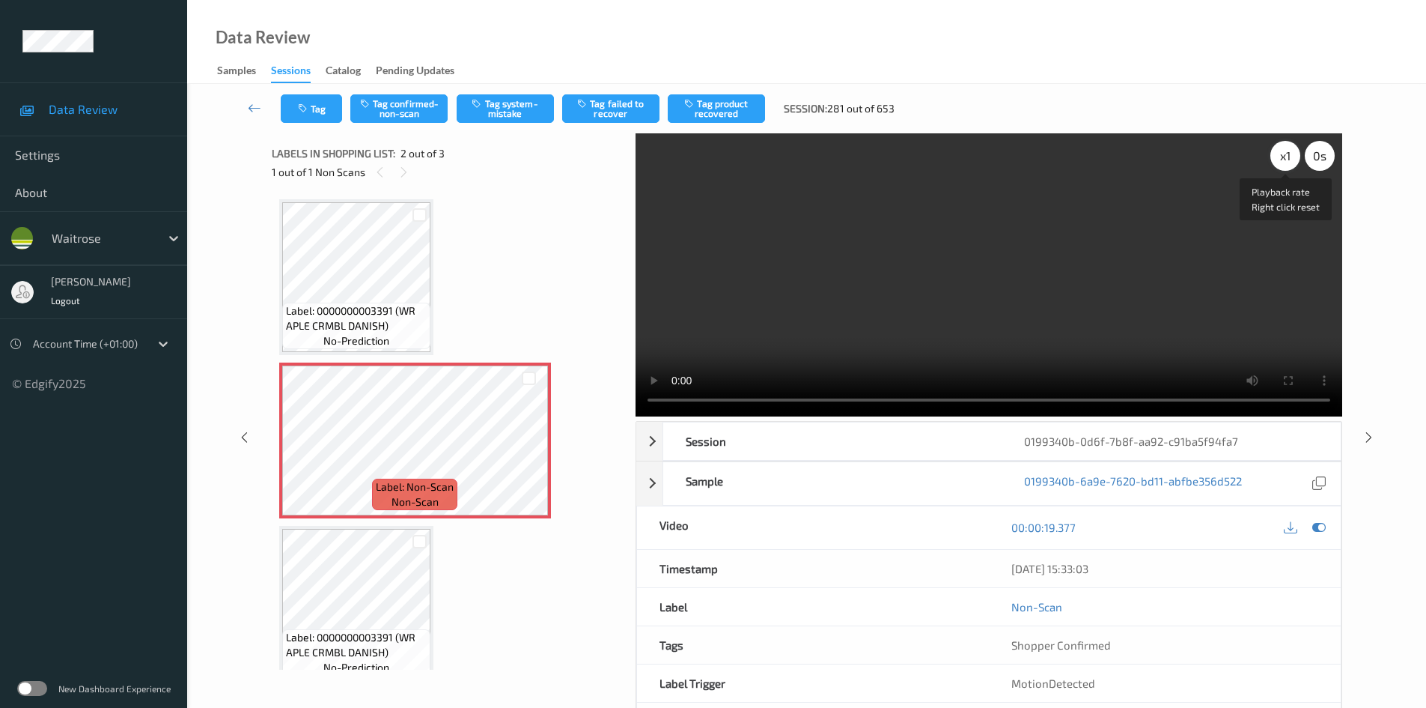
click at [1287, 151] on div "x 1" at bounding box center [1286, 156] width 30 height 30
click at [1287, 151] on div "x 2" at bounding box center [1286, 156] width 30 height 30
click at [512, 106] on button "Tag system-mistake" at bounding box center [505, 108] width 97 height 28
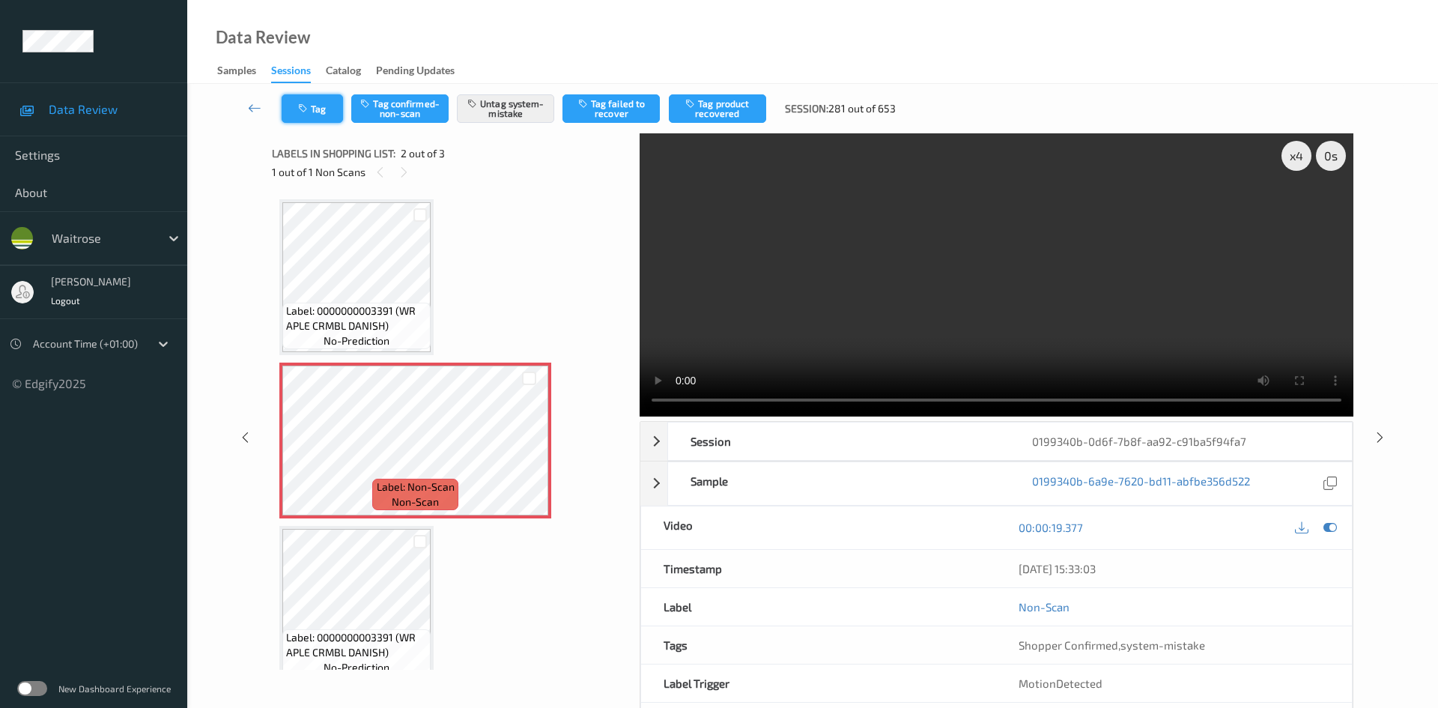
click at [310, 99] on button "Tag" at bounding box center [312, 108] width 61 height 28
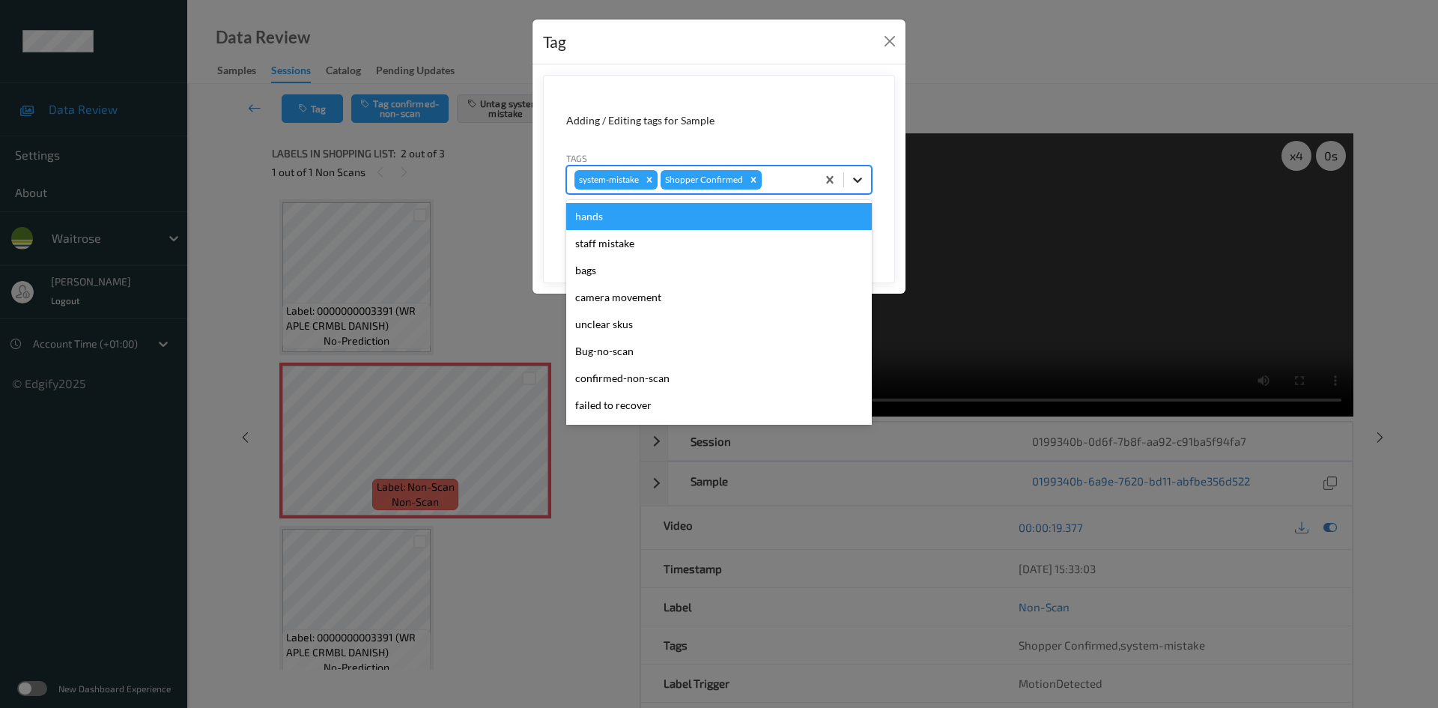
drag, startPoint x: 857, startPoint y: 177, endPoint x: 858, endPoint y: 191, distance: 14.3
click at [858, 180] on icon at bounding box center [857, 179] width 15 height 15
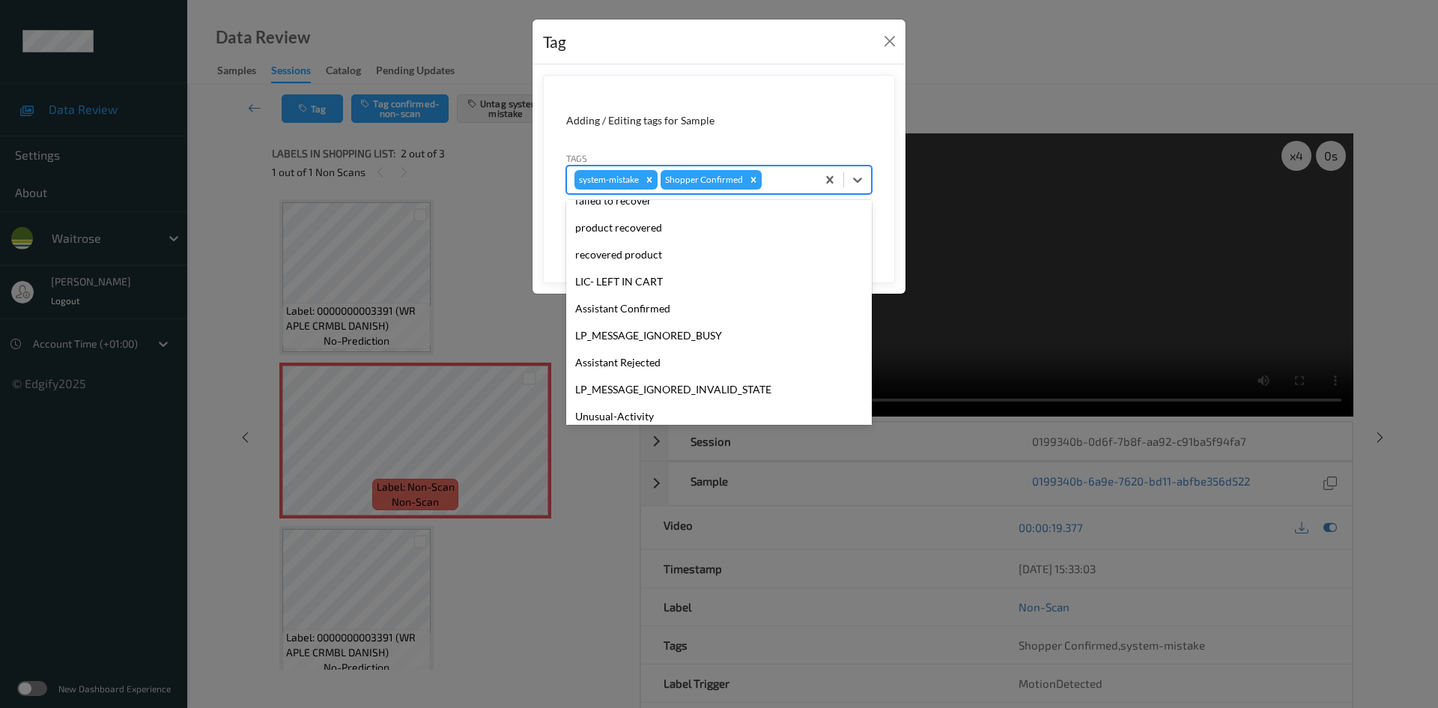
scroll to position [347, 0]
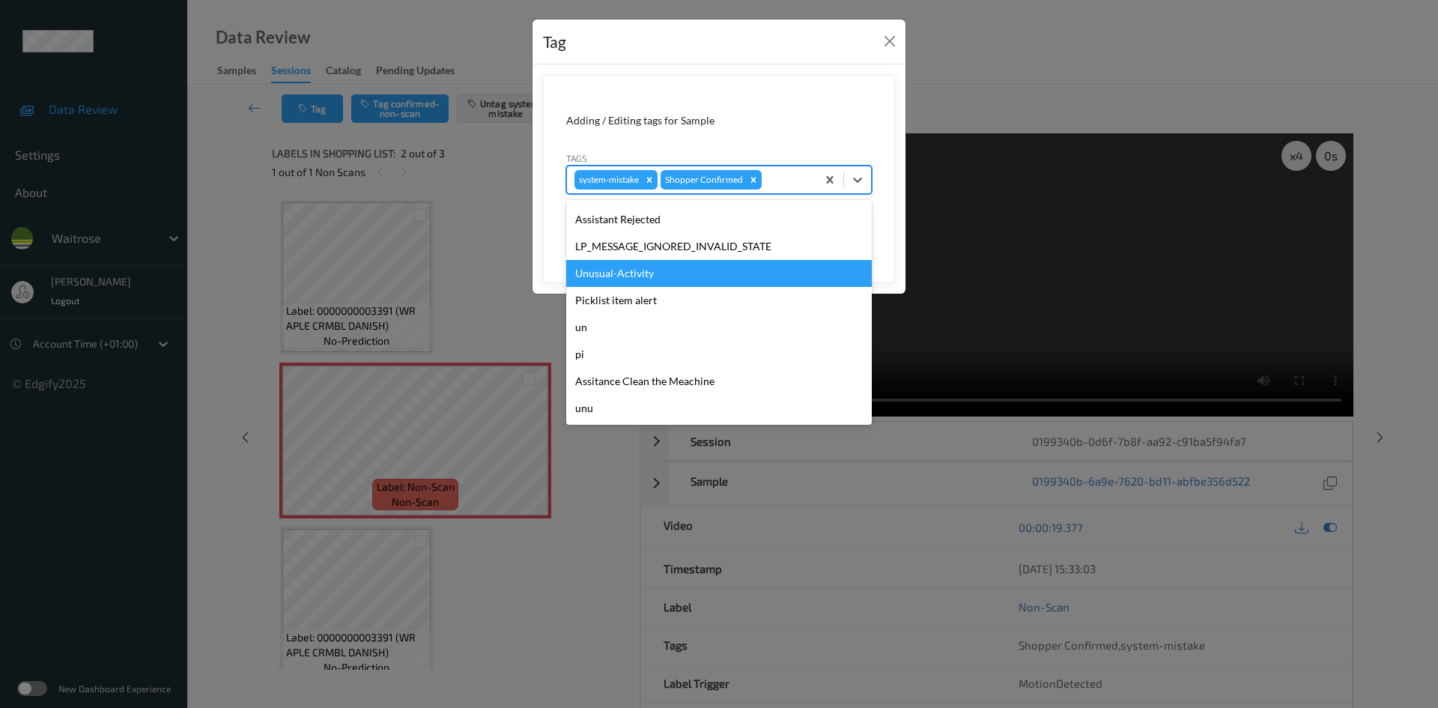
click at [644, 267] on div "Unusual-Activity" at bounding box center [719, 273] width 306 height 27
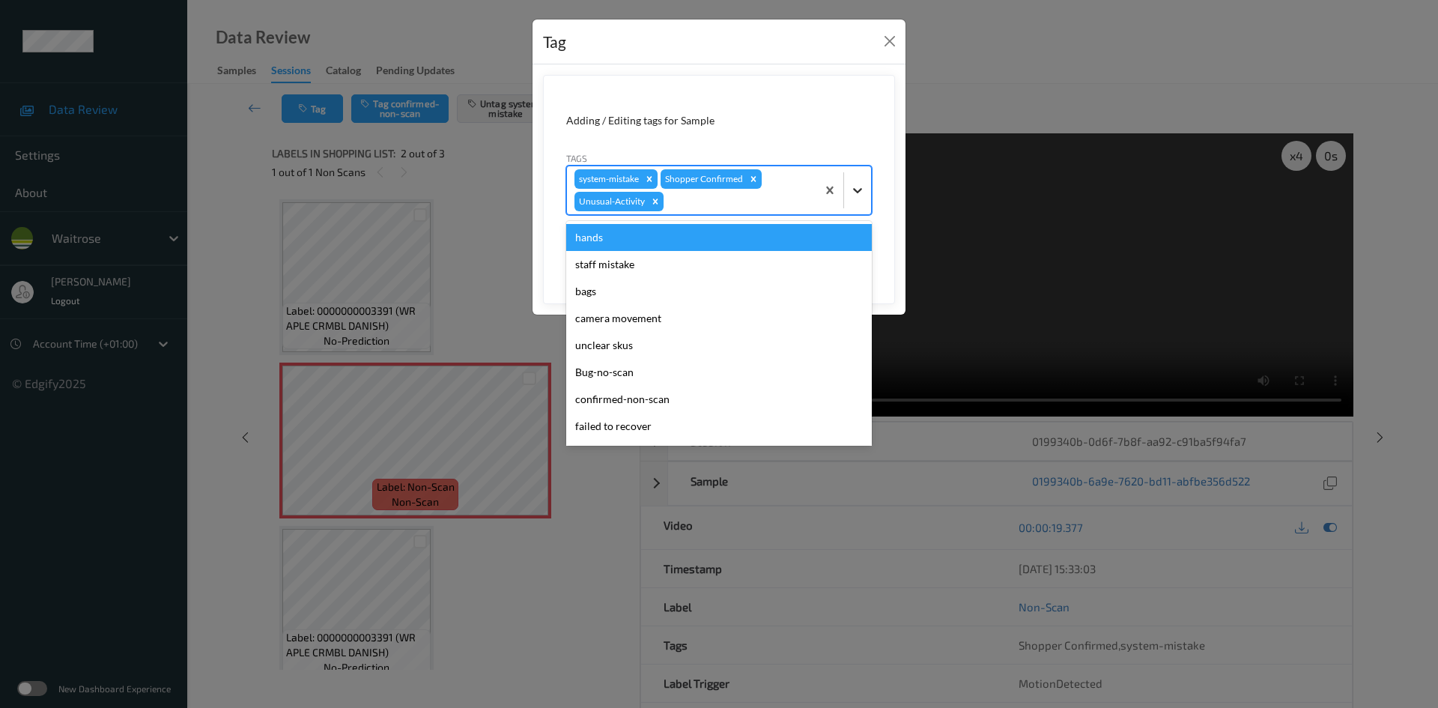
click at [862, 193] on icon at bounding box center [857, 190] width 15 height 15
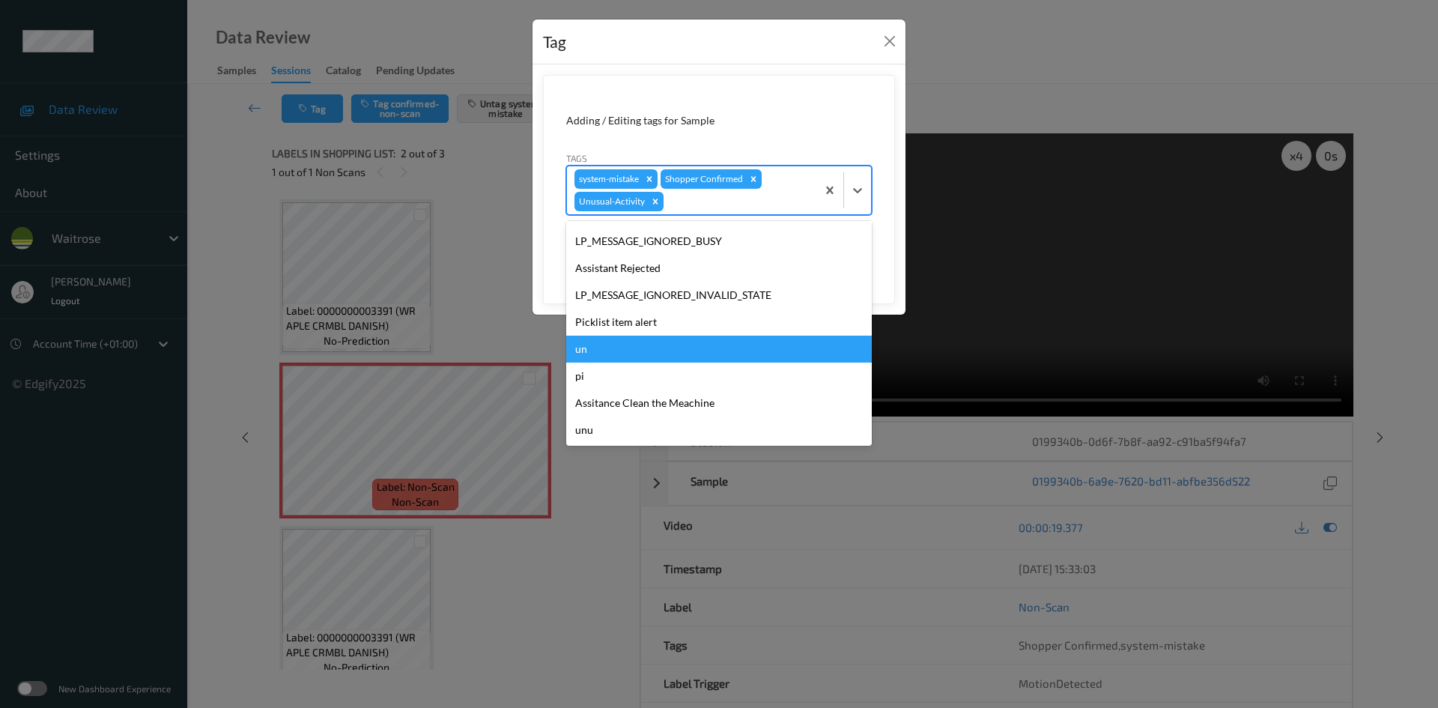
scroll to position [320, 0]
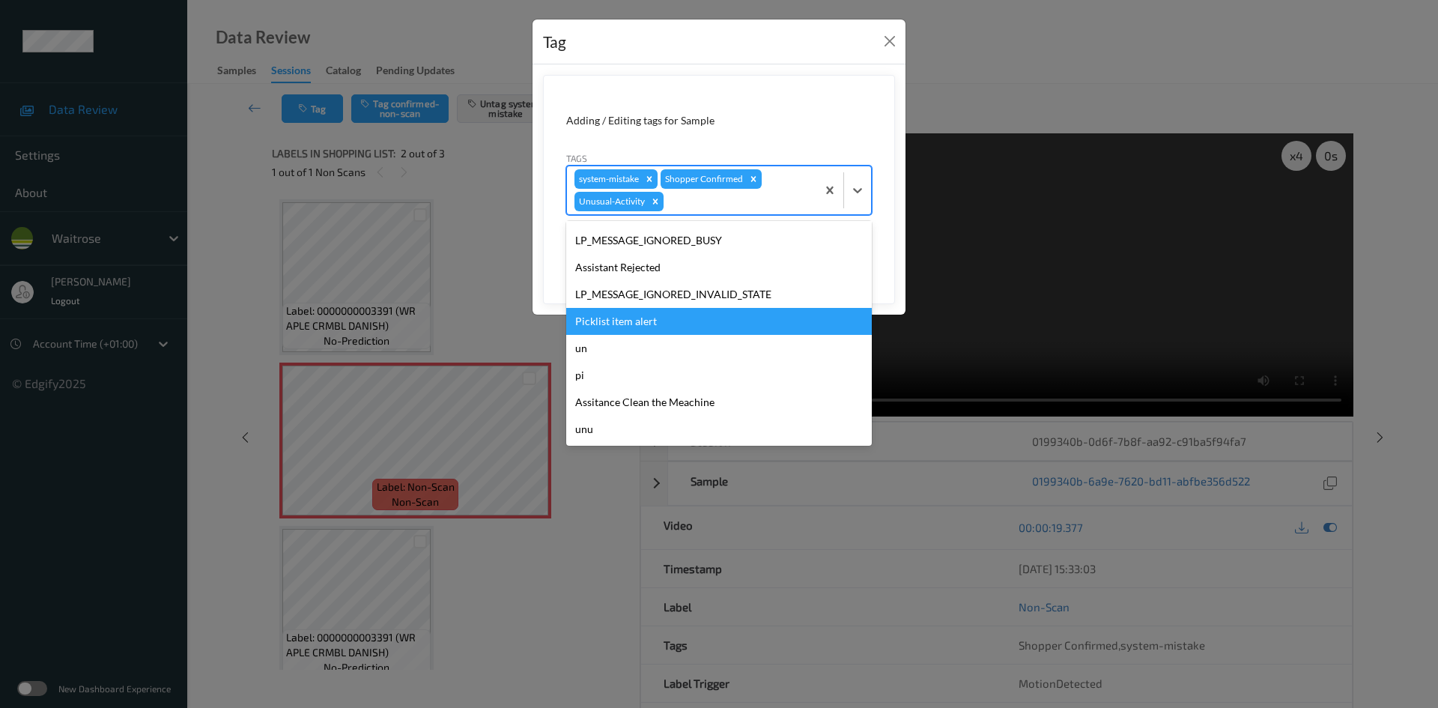
click at [672, 321] on div "Picklist item alert" at bounding box center [719, 321] width 306 height 27
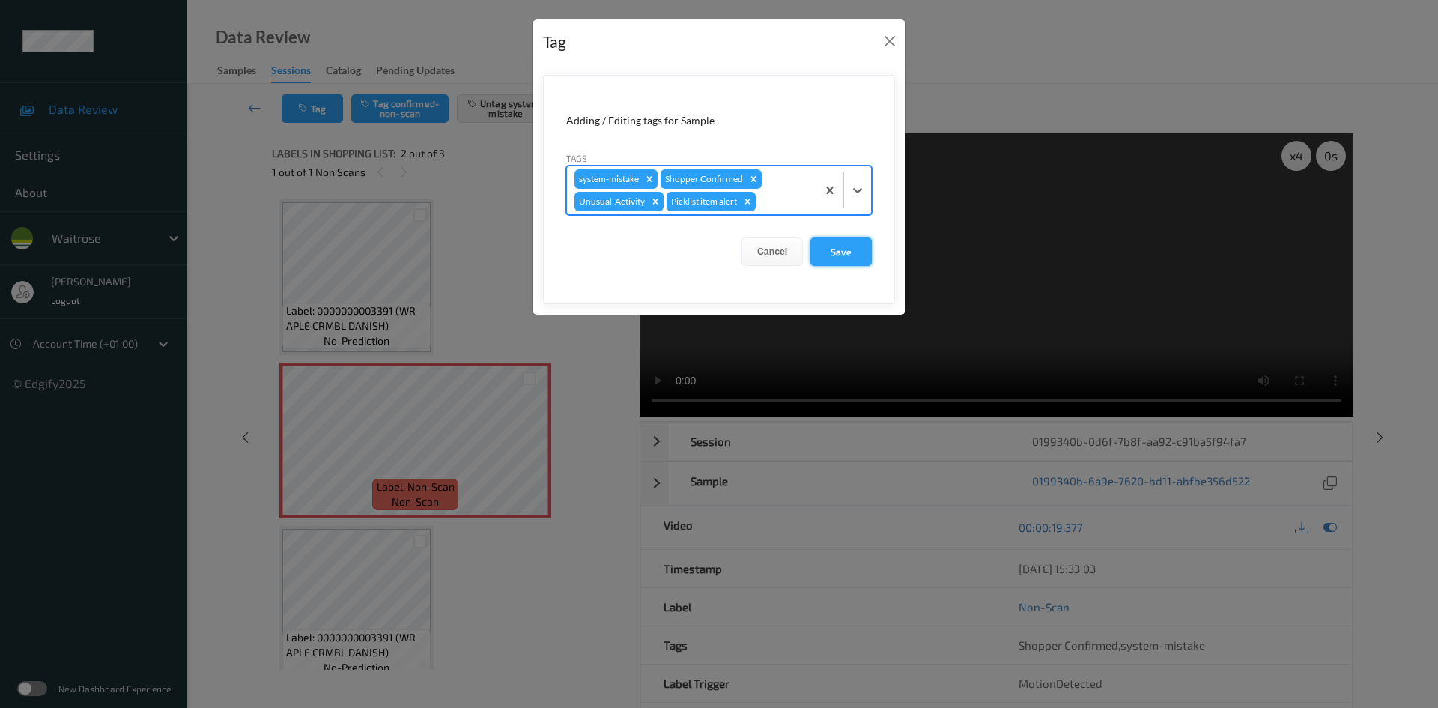
click at [848, 258] on button "Save" at bounding box center [840, 251] width 61 height 28
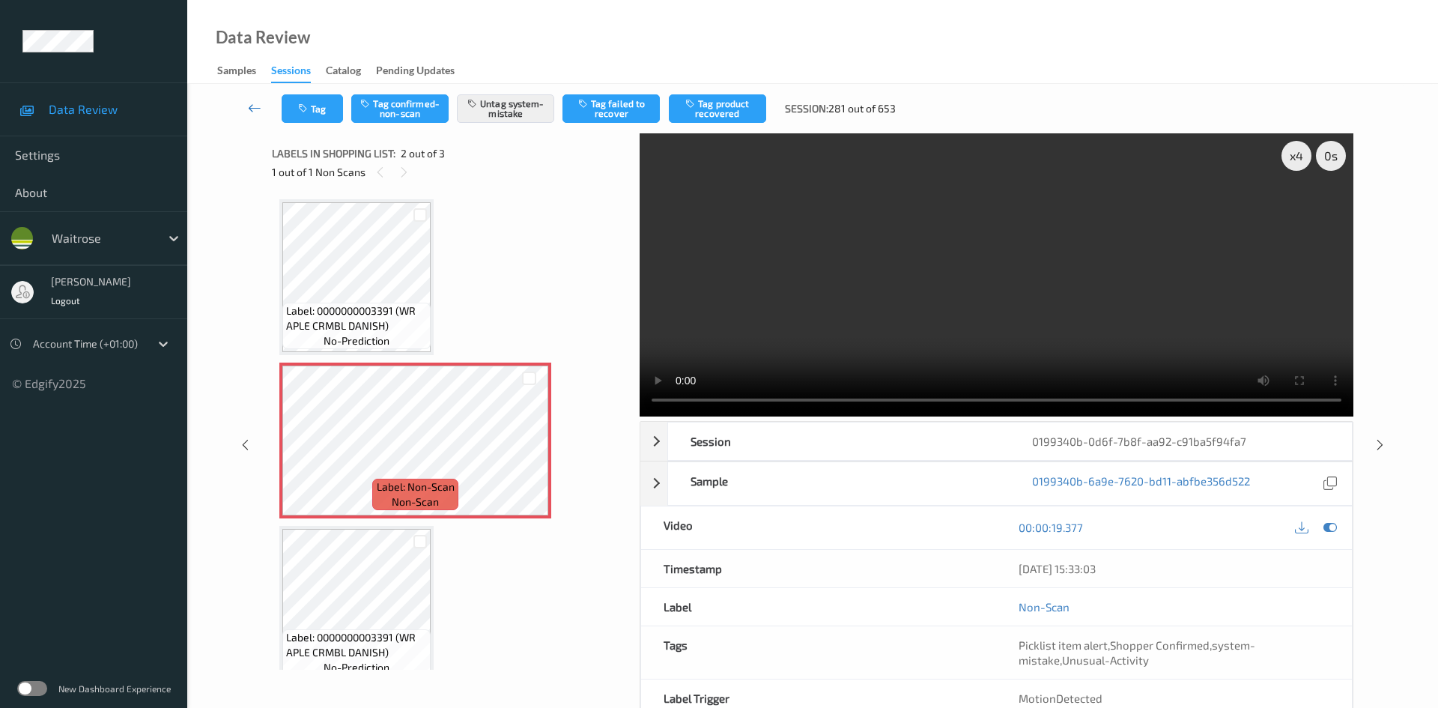
click at [253, 96] on link at bounding box center [254, 108] width 53 height 28
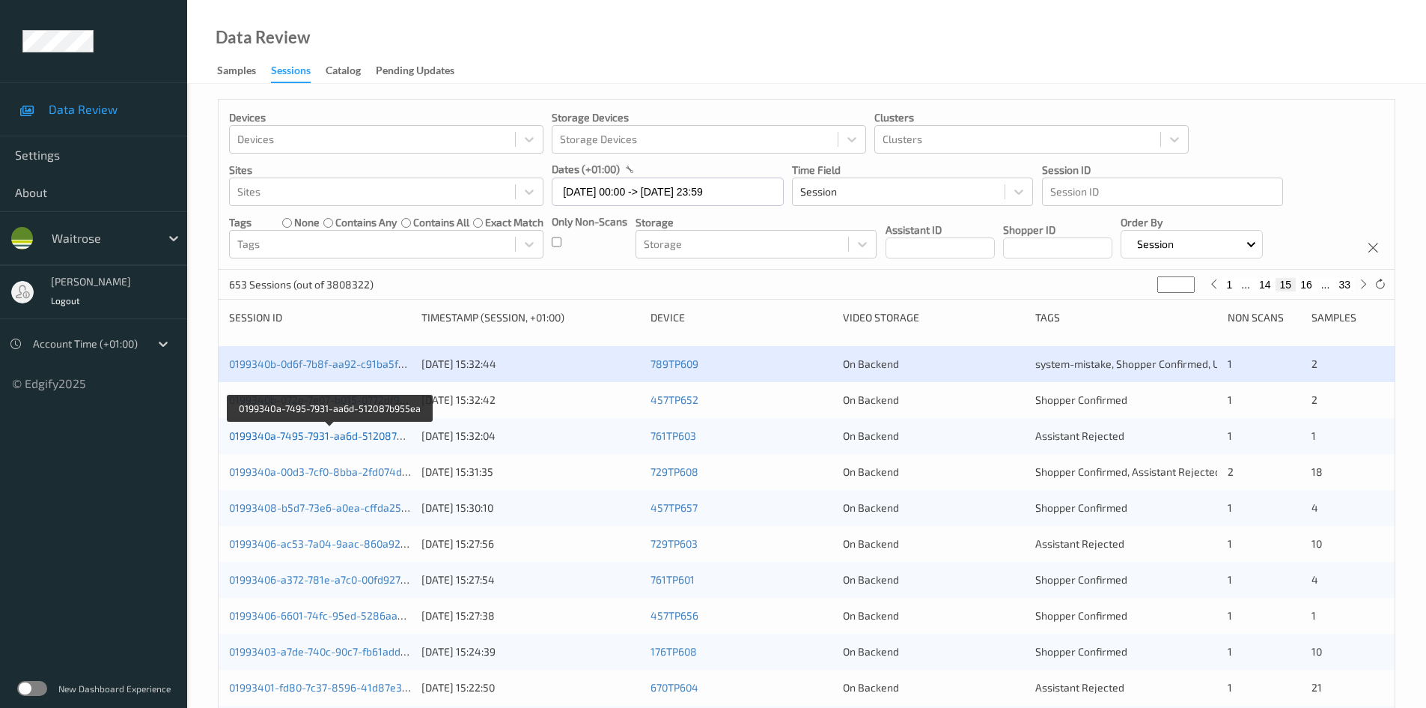
click at [297, 437] on link "0199340a-7495-7931-aa6d-512087b955ea" at bounding box center [331, 435] width 204 height 13
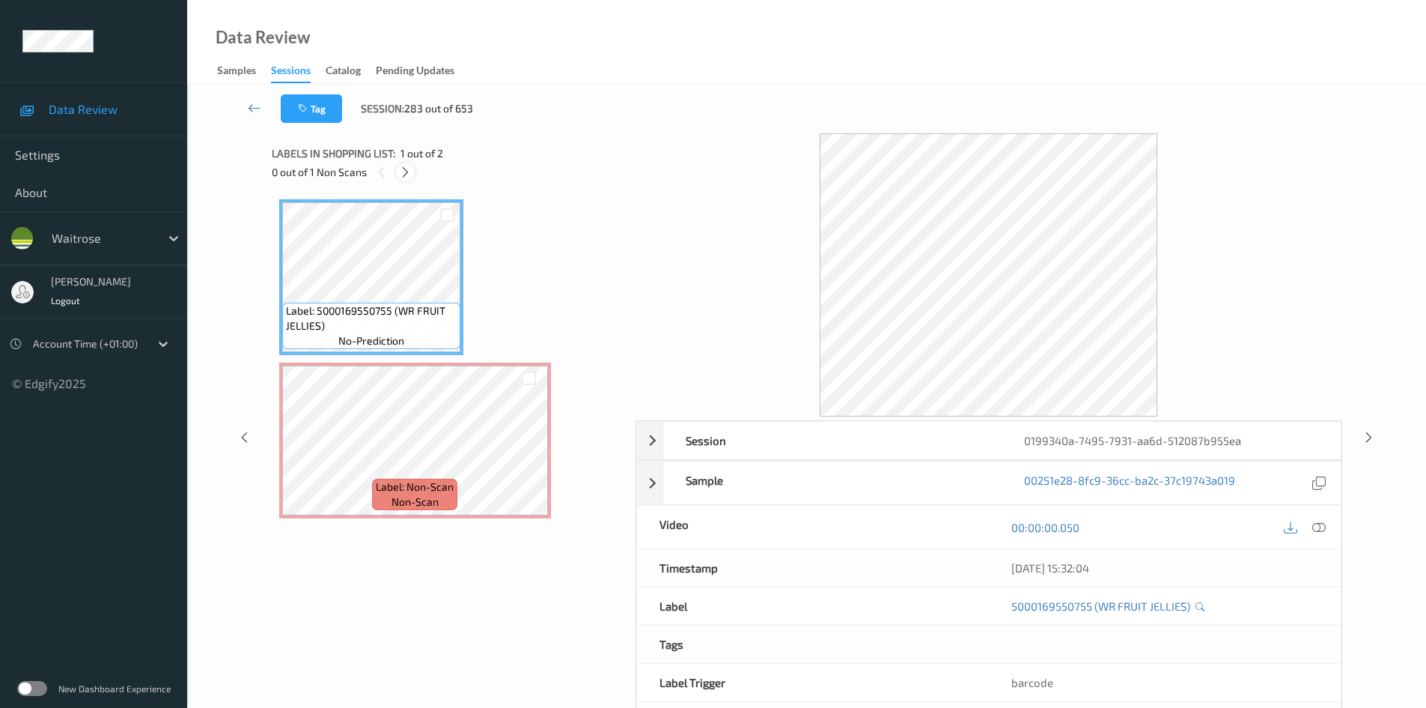
click at [404, 170] on icon at bounding box center [405, 171] width 13 height 13
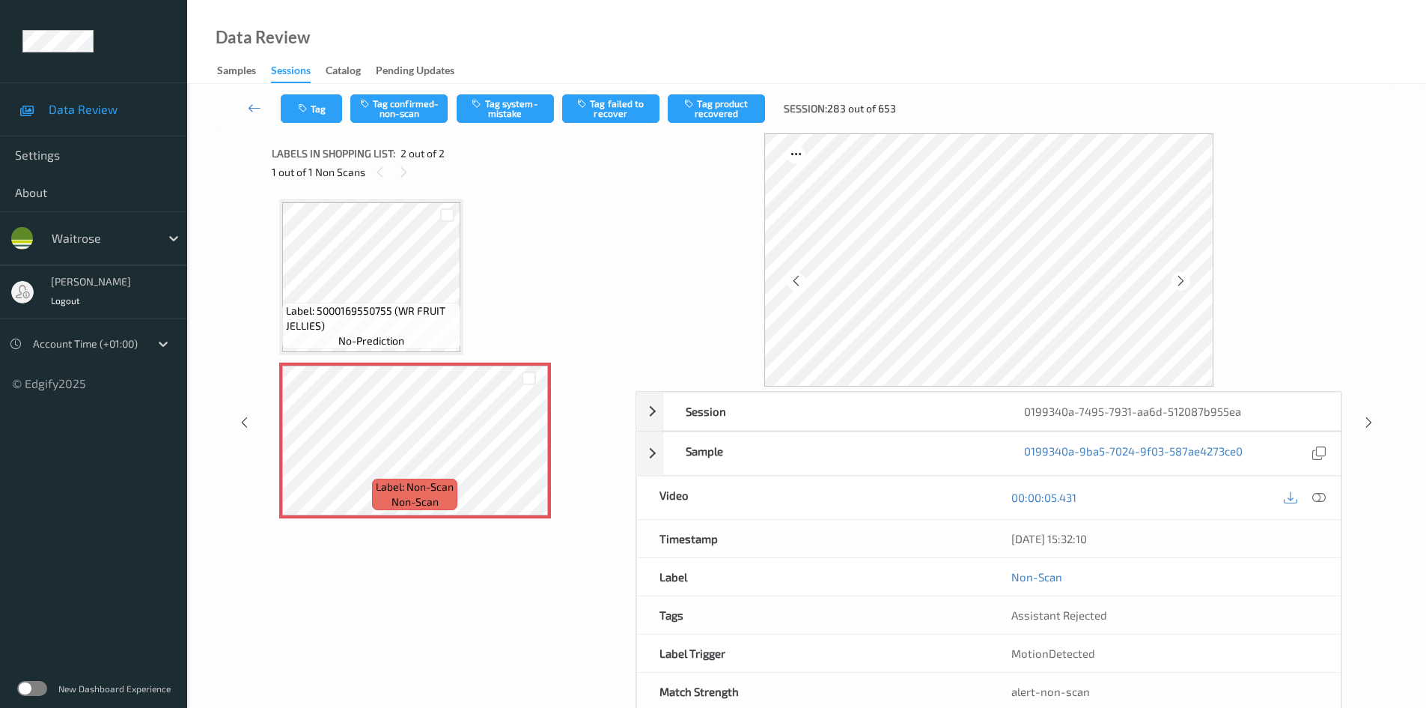
click at [1331, 493] on div "00:00:05.431" at bounding box center [1165, 497] width 352 height 43
click at [1320, 495] on icon at bounding box center [1319, 496] width 13 height 13
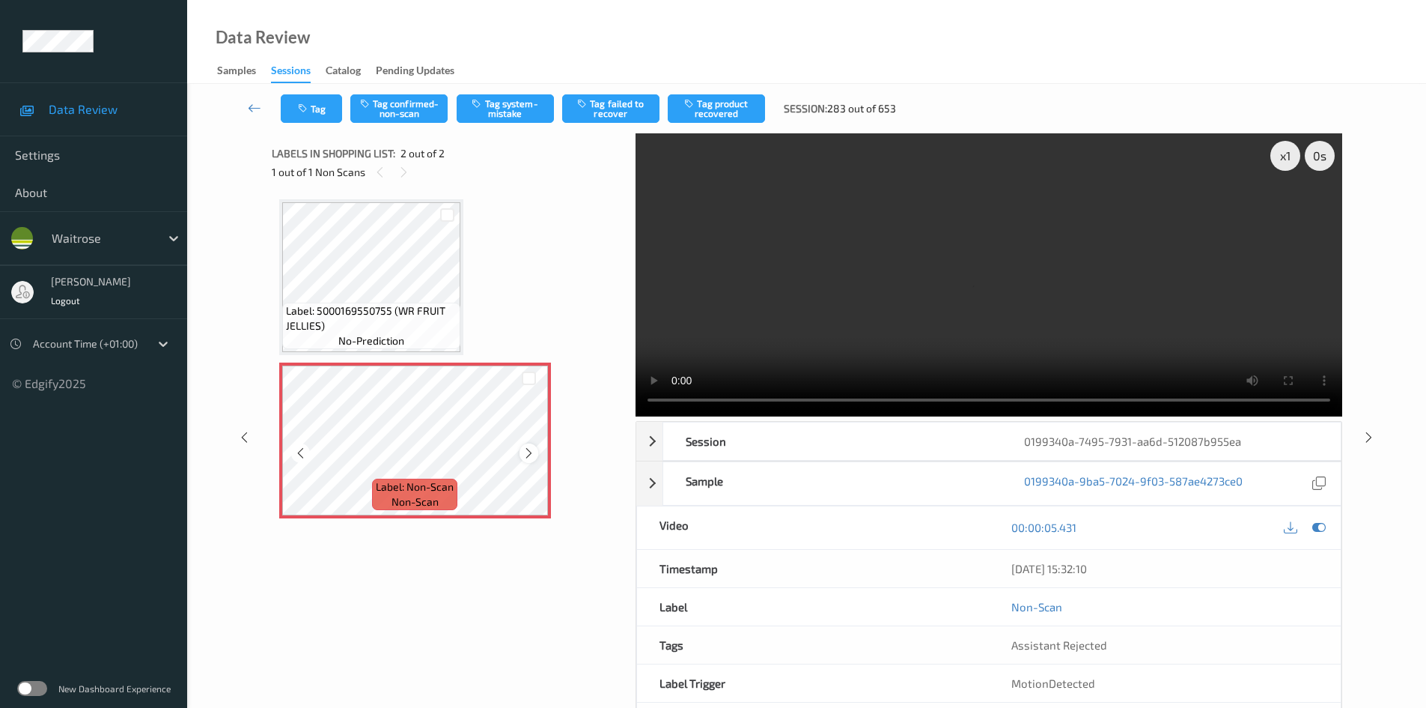
click at [526, 450] on icon at bounding box center [529, 452] width 13 height 13
click at [1286, 162] on div "x 1" at bounding box center [1286, 156] width 30 height 30
click at [1283, 155] on div "x 2" at bounding box center [1286, 156] width 30 height 30
click at [943, 282] on video at bounding box center [989, 274] width 707 height 283
click at [516, 95] on button "Tag system-mistake" at bounding box center [505, 108] width 97 height 28
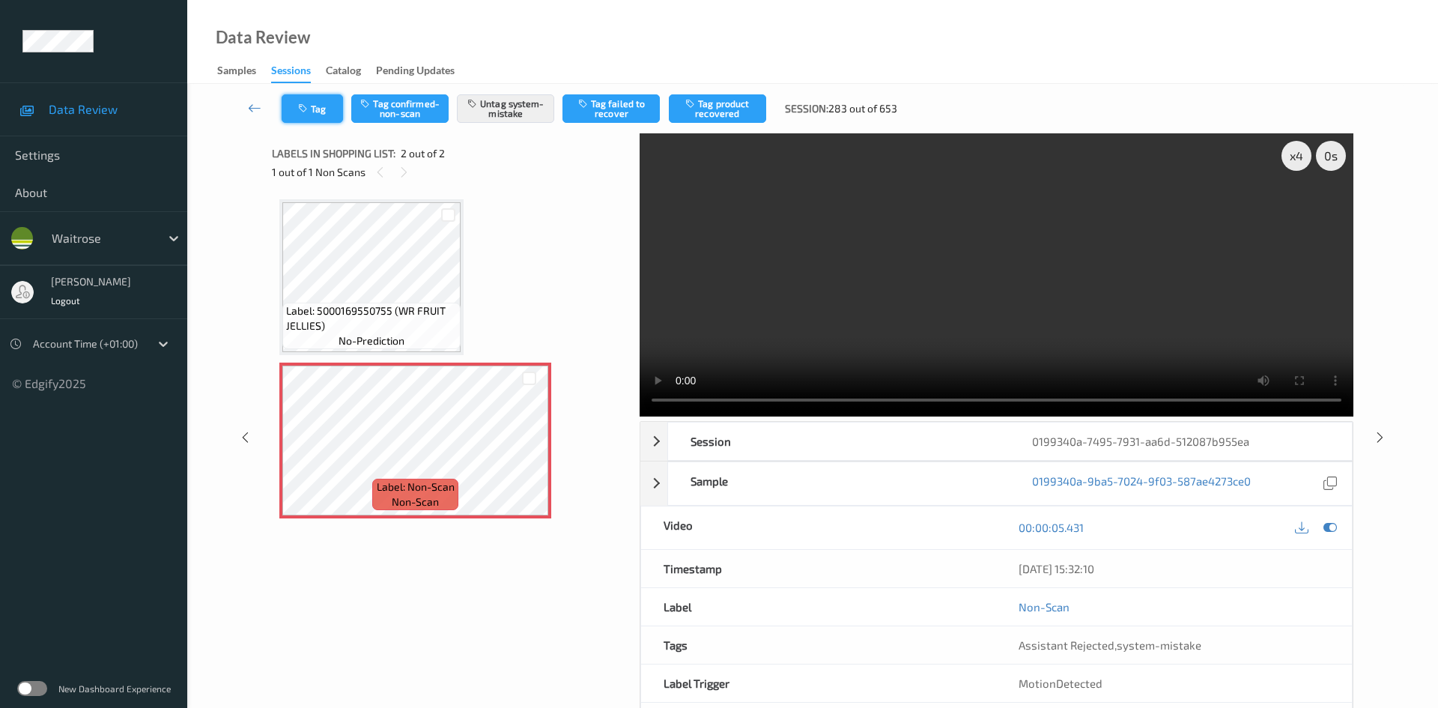
click at [322, 100] on button "Tag" at bounding box center [312, 108] width 61 height 28
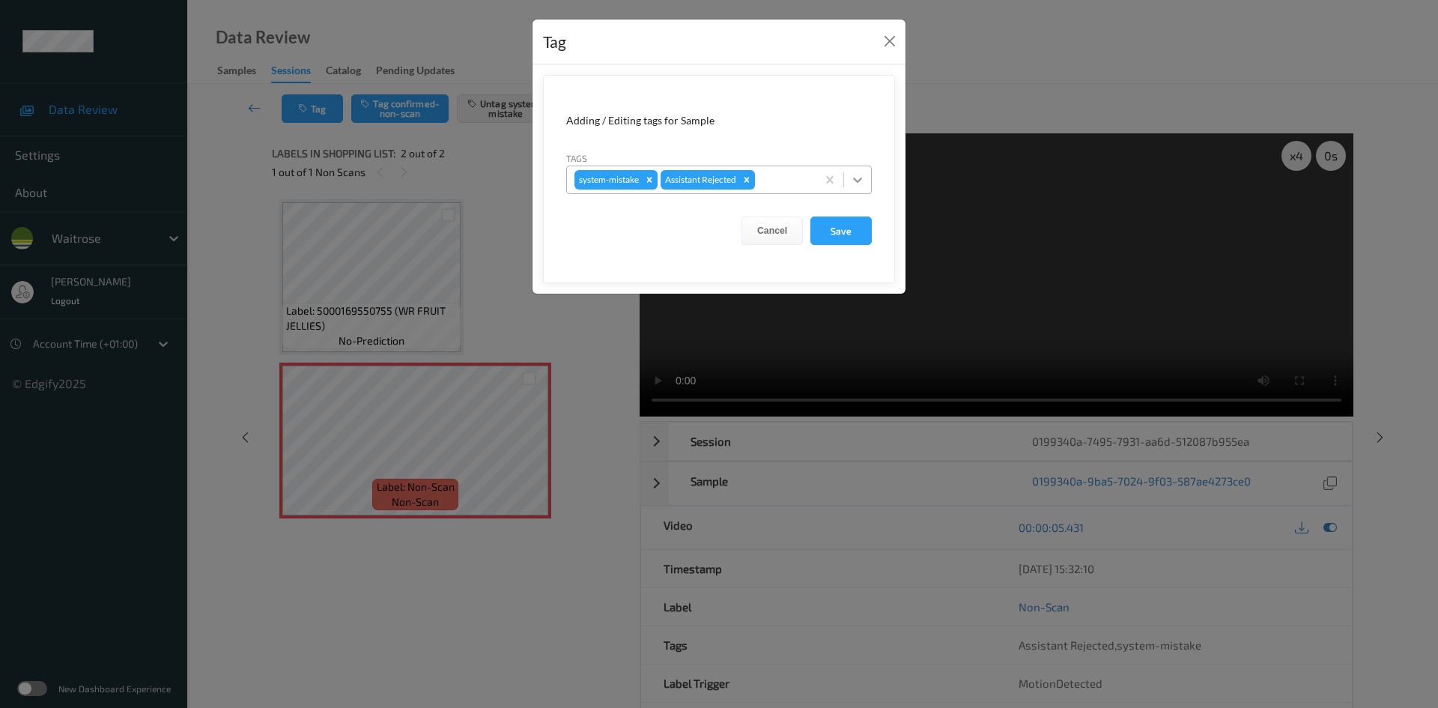
click at [855, 181] on icon at bounding box center [857, 179] width 15 height 15
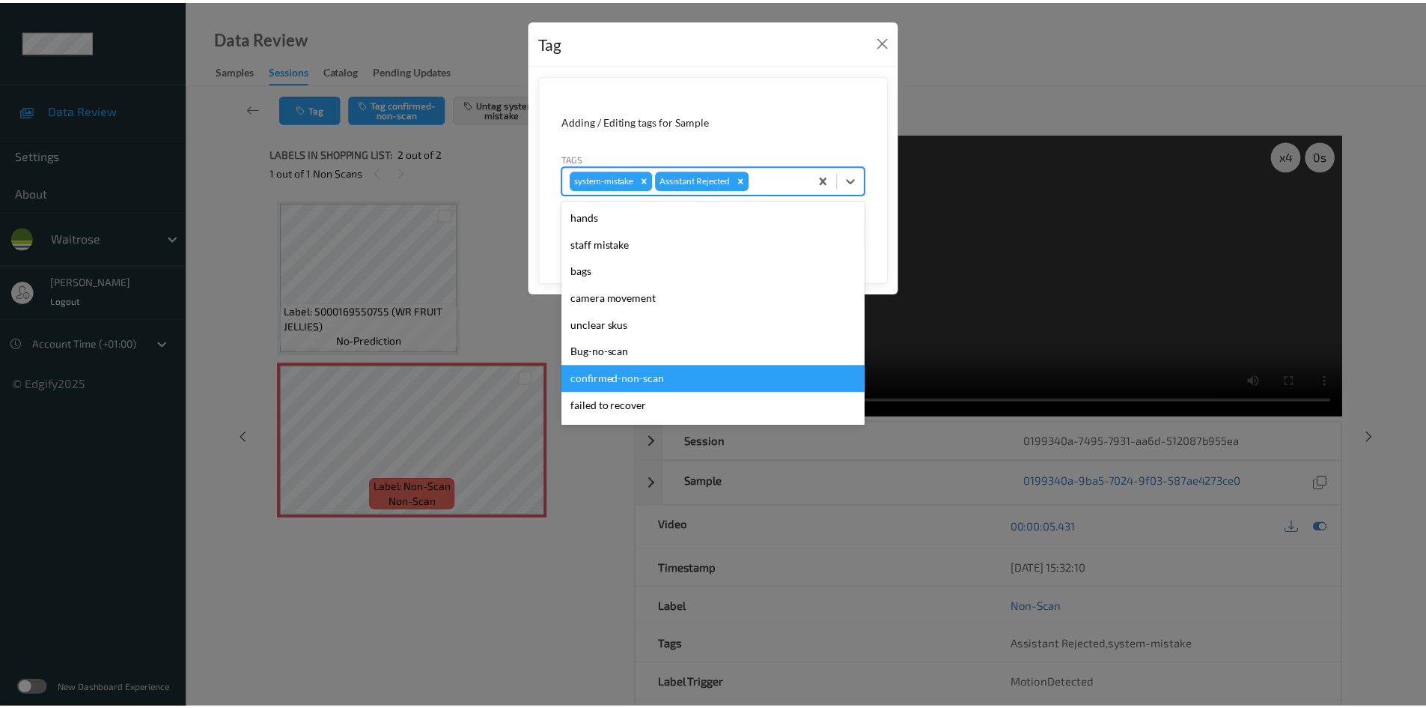
scroll to position [225, 0]
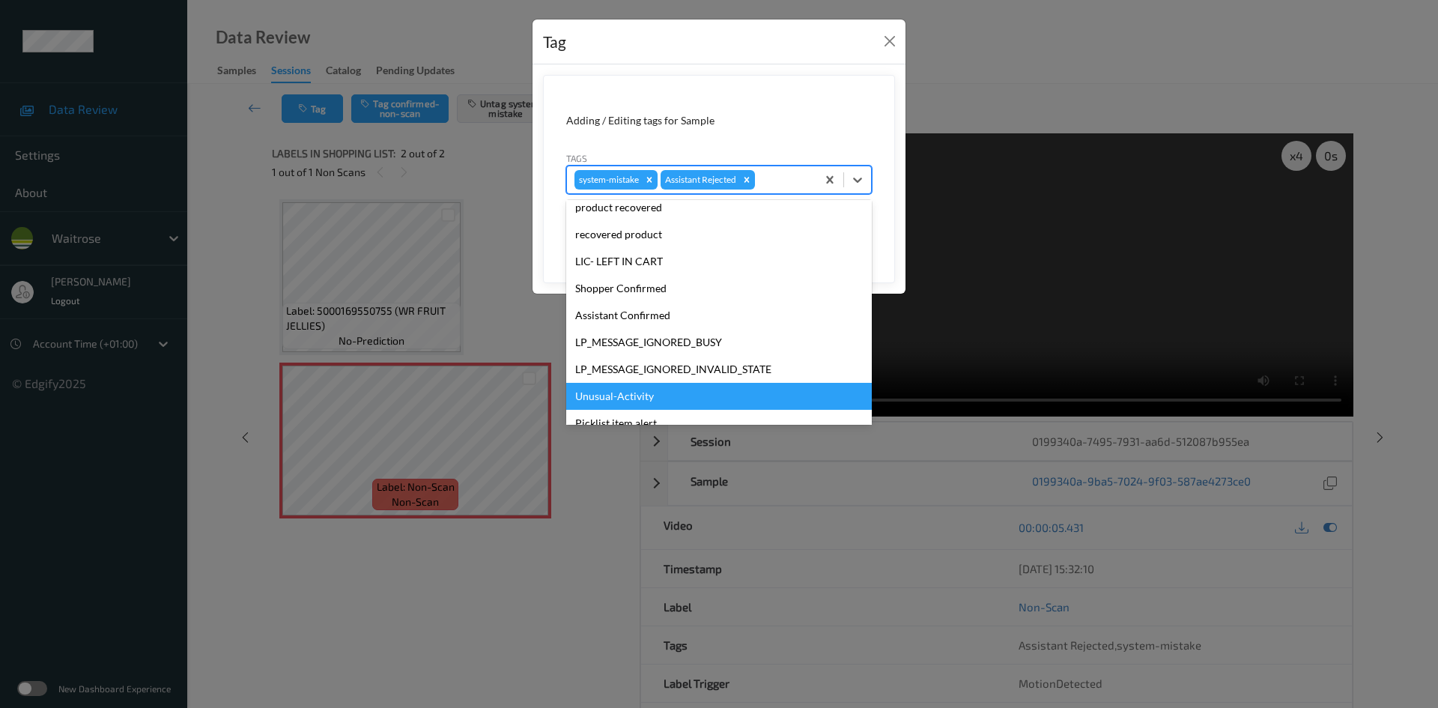
click at [616, 404] on div "Unusual-Activity" at bounding box center [719, 396] width 306 height 27
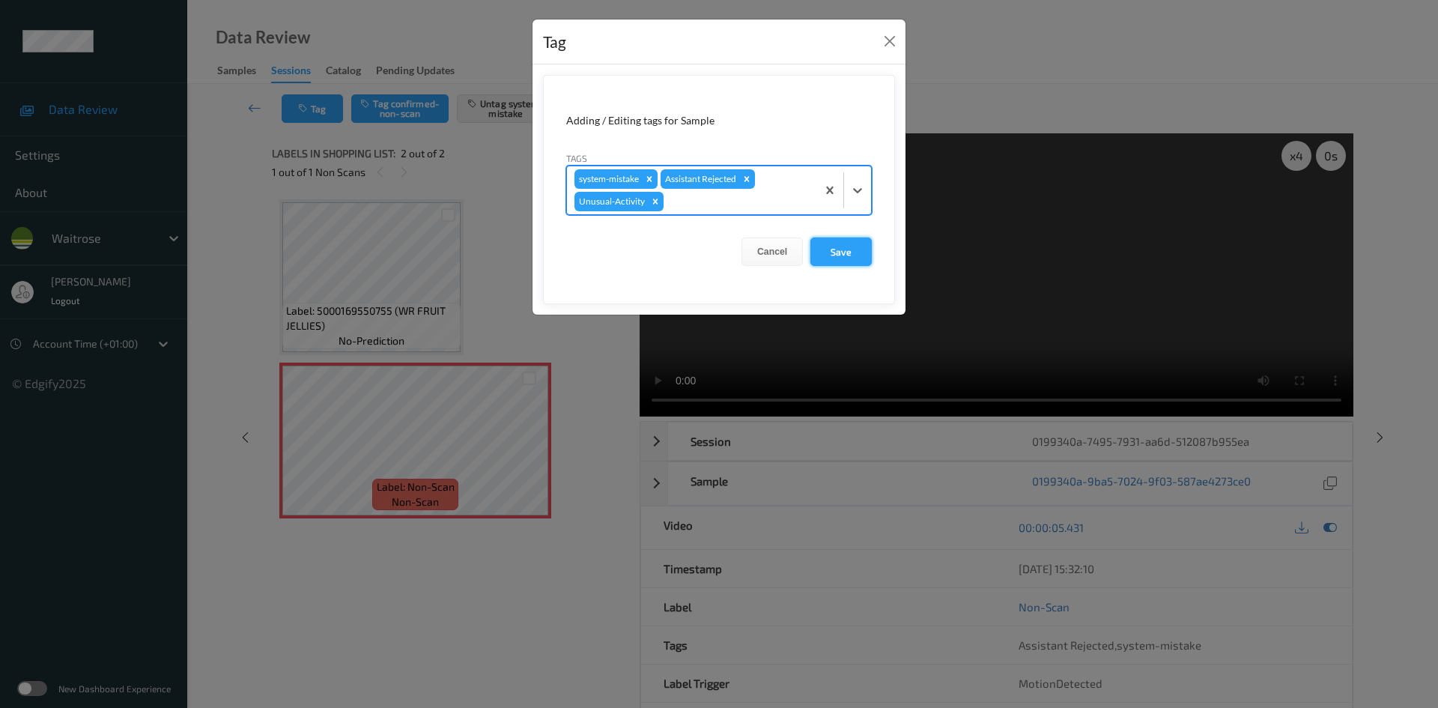
click at [838, 253] on button "Save" at bounding box center [840, 251] width 61 height 28
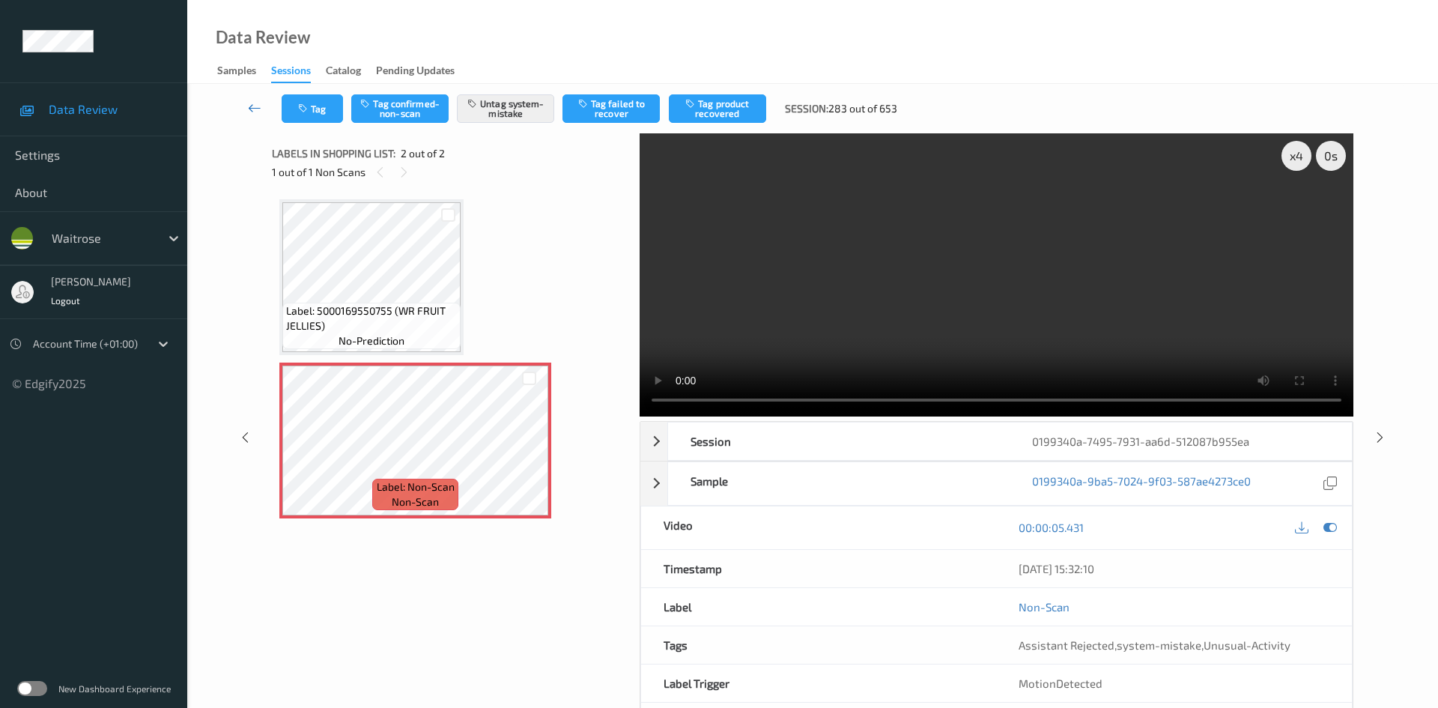
click at [248, 98] on link at bounding box center [254, 108] width 53 height 28
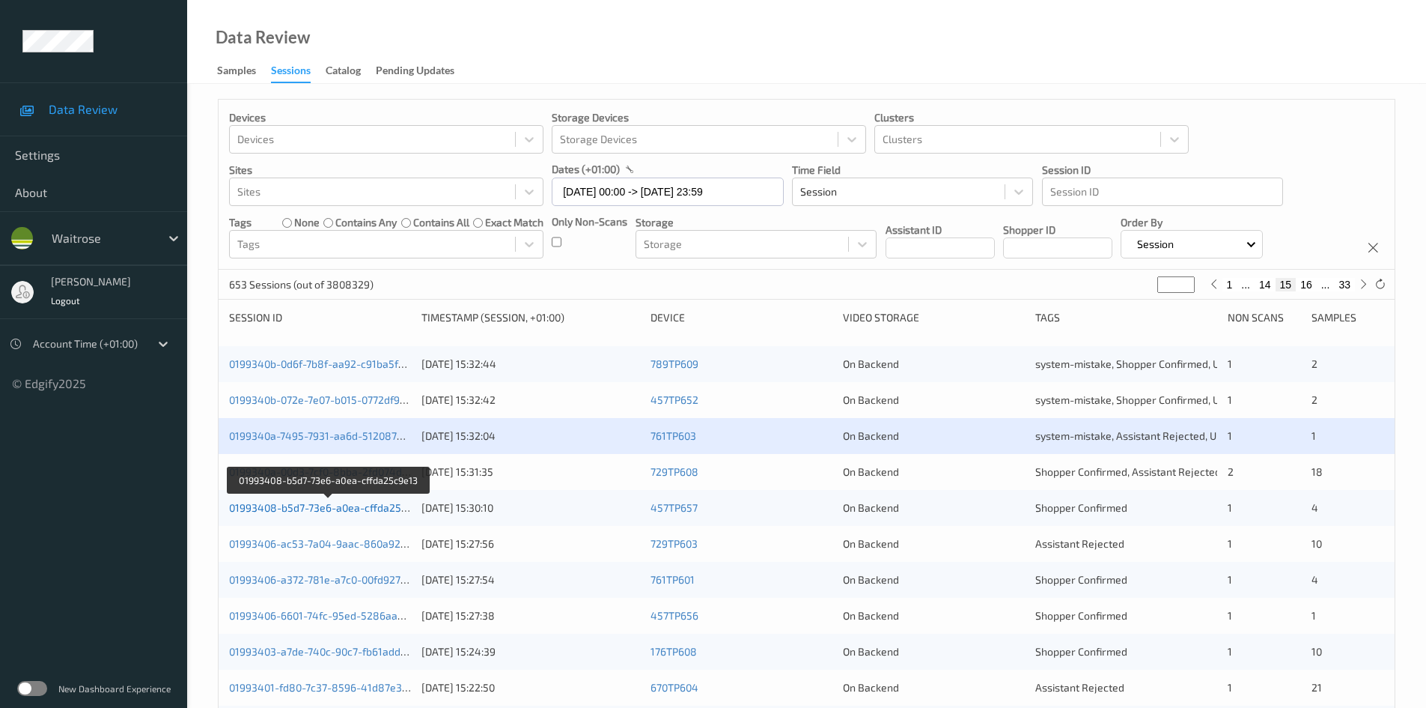
click at [279, 510] on link "01993408-b5d7-73e6-a0ea-cffda25c9e13" at bounding box center [329, 507] width 200 height 13
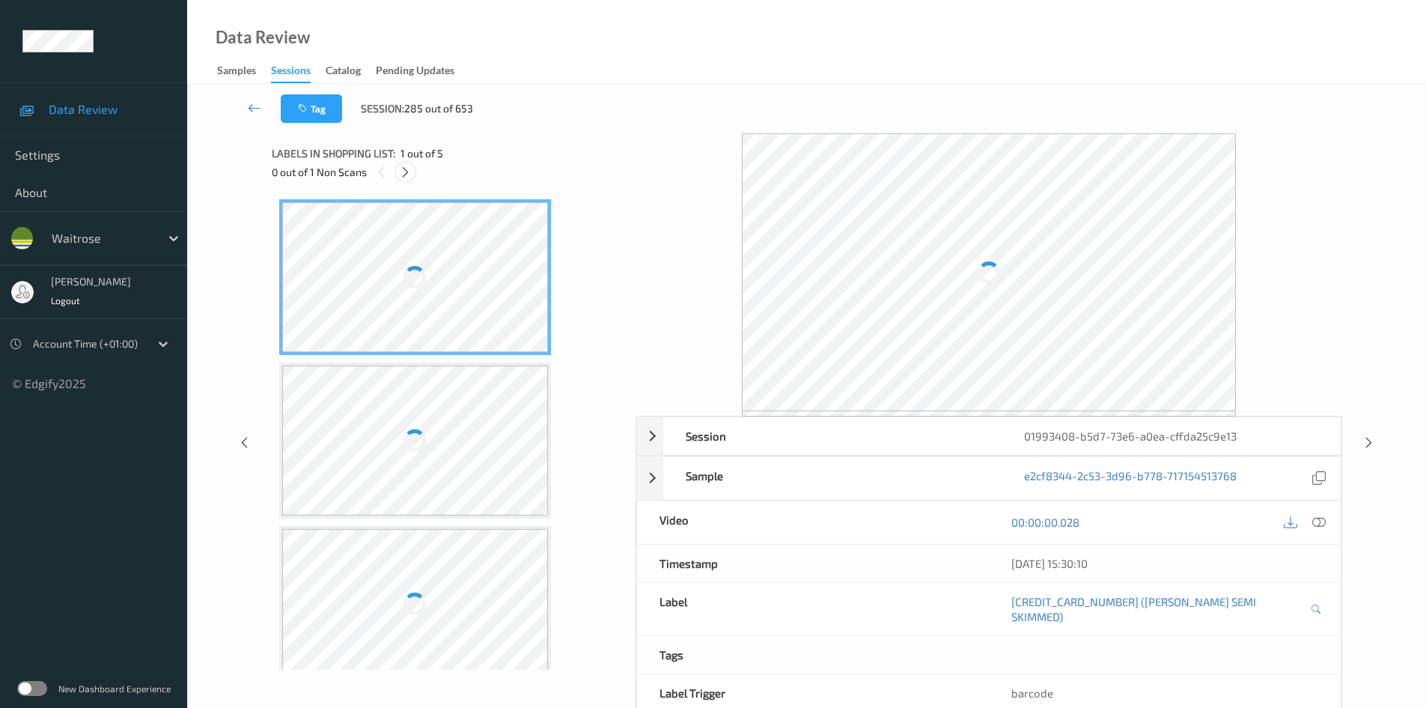
click at [407, 171] on icon at bounding box center [405, 171] width 13 height 13
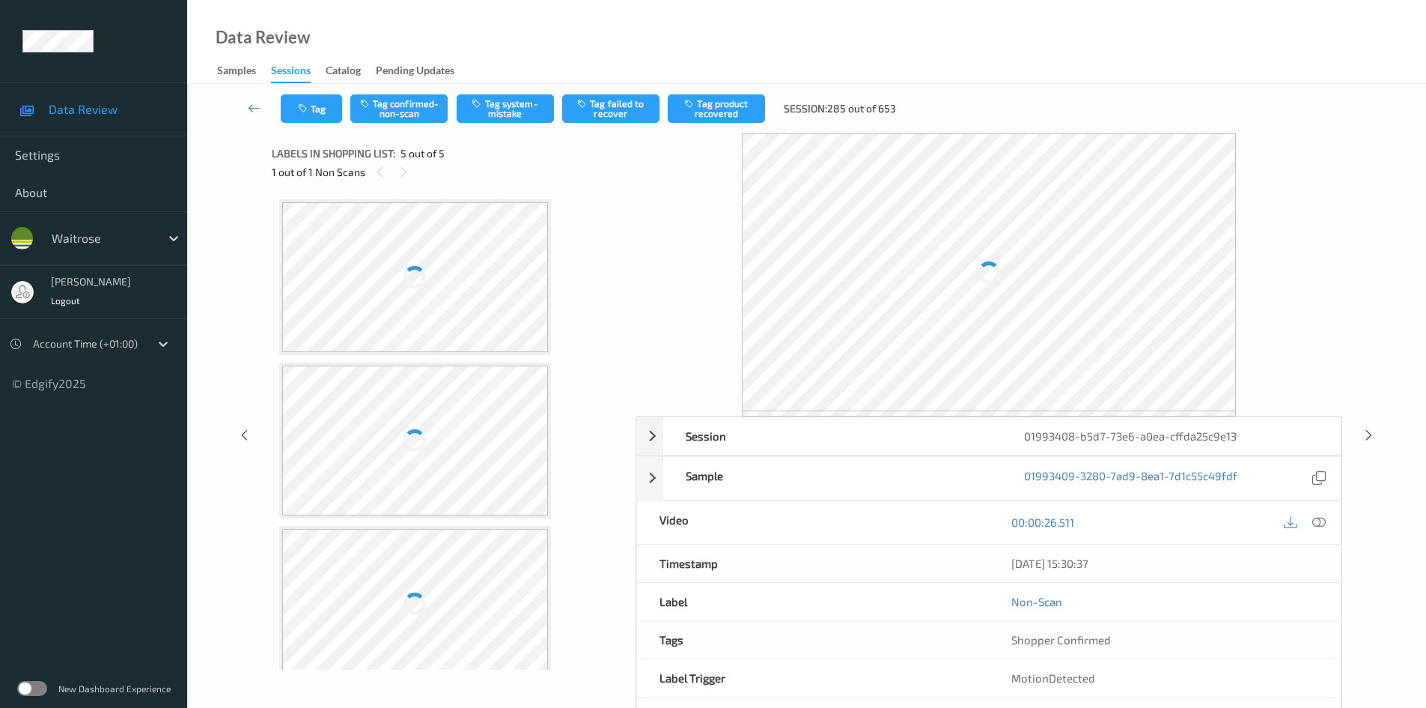
scroll to position [346, 0]
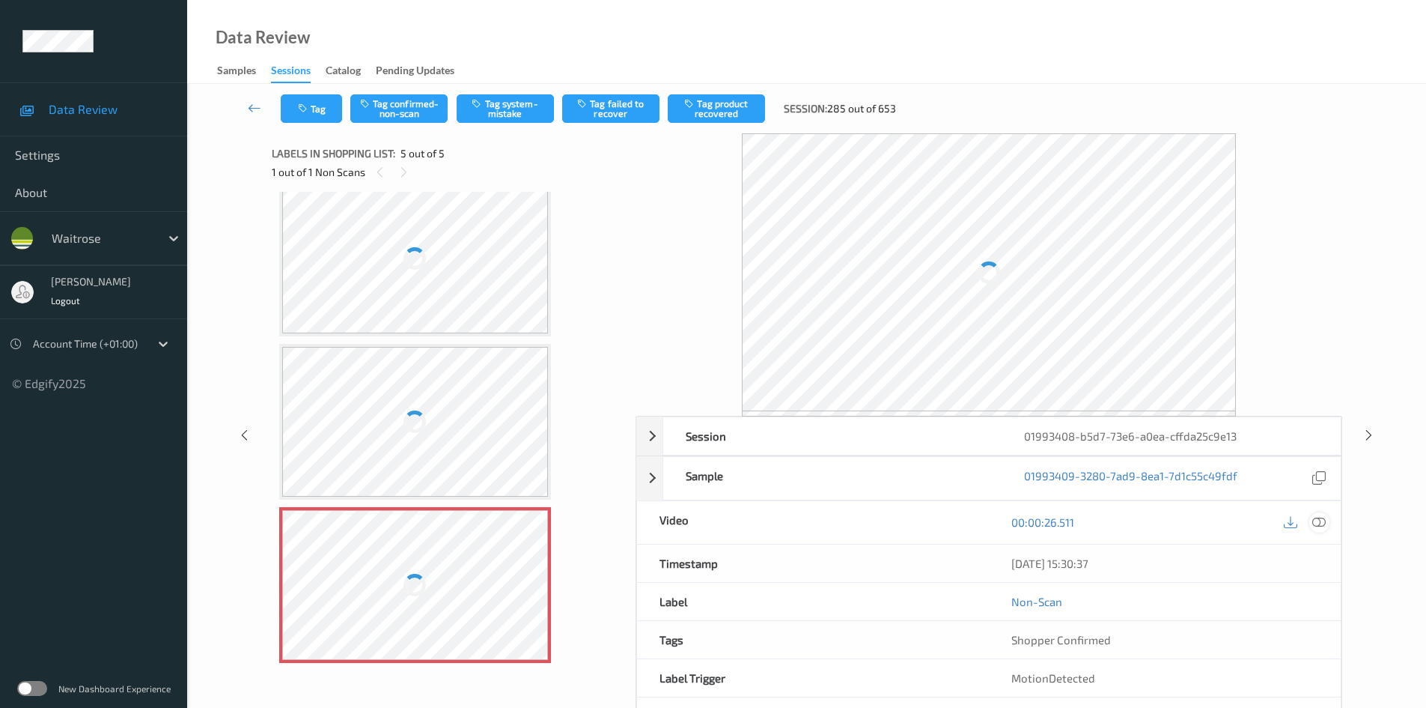
click at [1325, 520] on icon at bounding box center [1319, 521] width 13 height 13
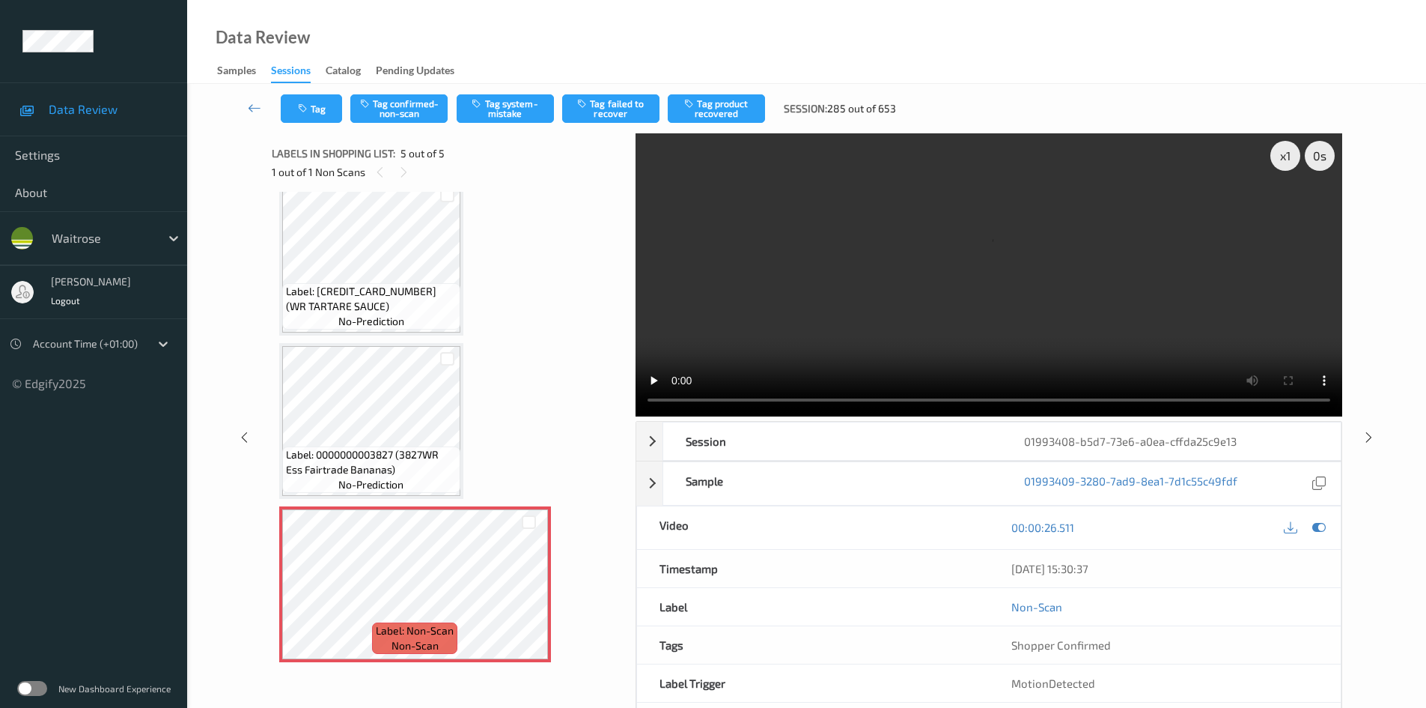
scroll to position [332, 0]
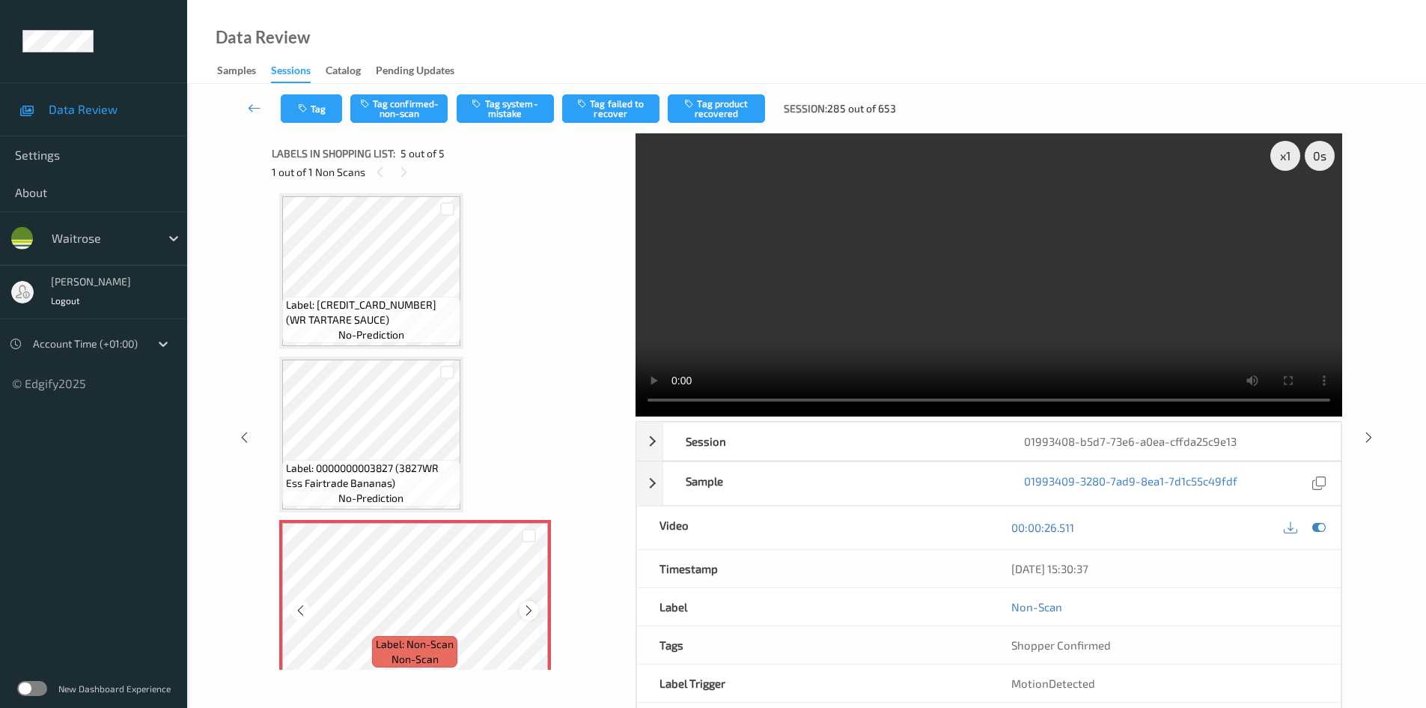
click at [527, 612] on icon at bounding box center [529, 610] width 13 height 13
click at [1280, 151] on div "x 1" at bounding box center [1286, 156] width 30 height 30
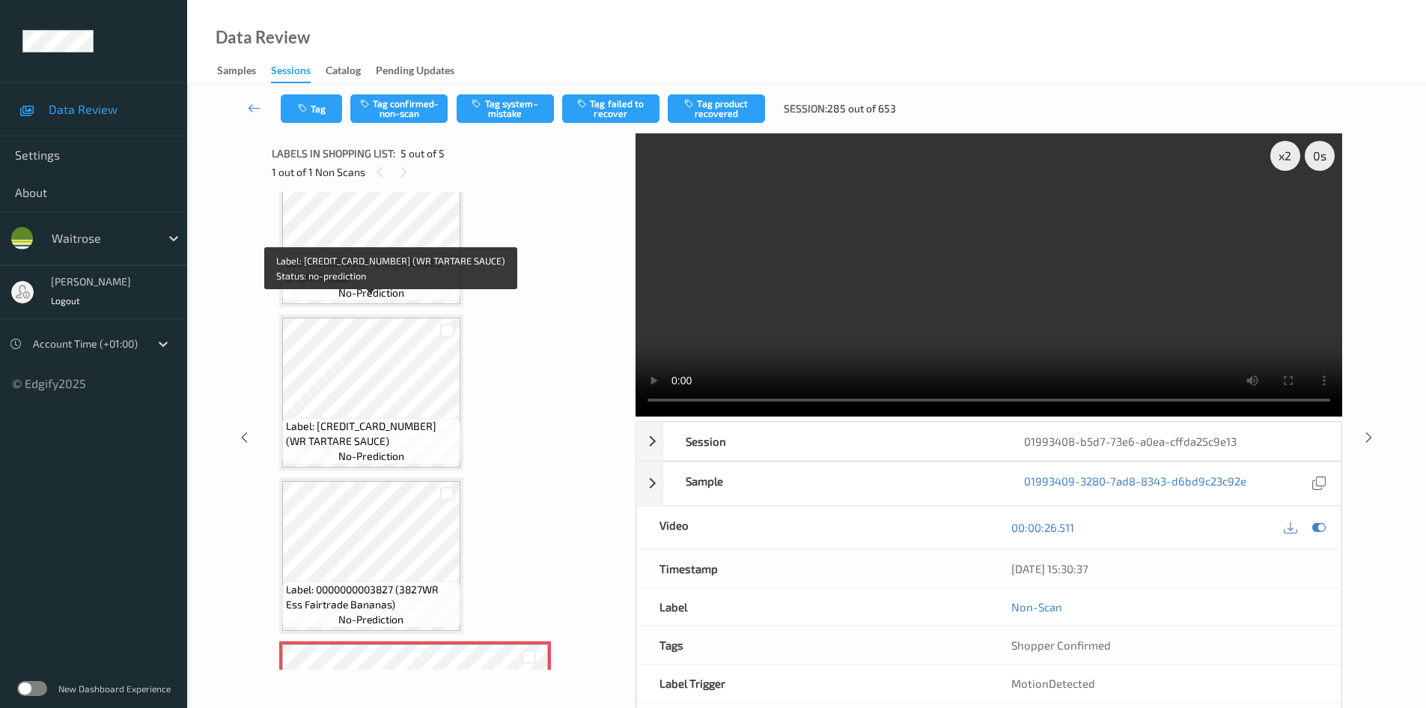
scroll to position [183, 0]
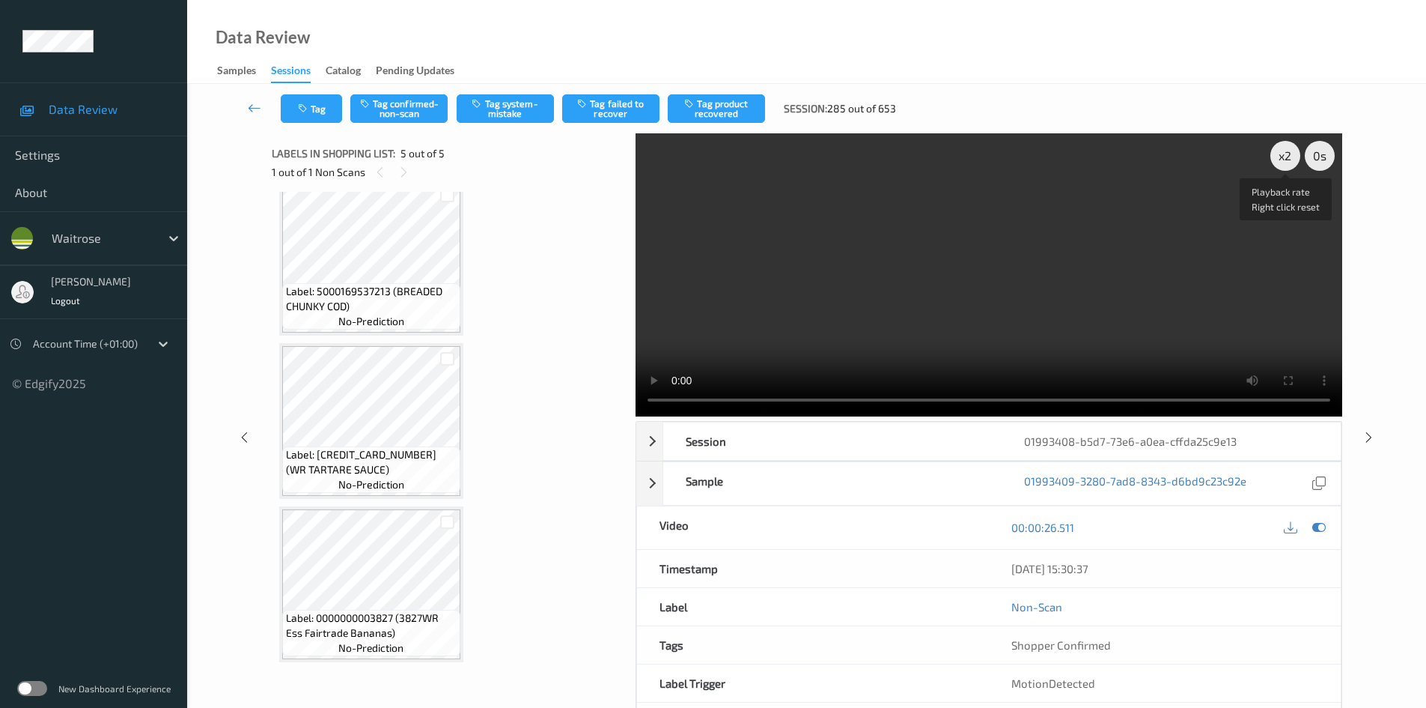
drag, startPoint x: 1283, startPoint y: 150, endPoint x: 1250, endPoint y: 184, distance: 47.7
click at [1283, 151] on div "x 2" at bounding box center [1286, 156] width 30 height 30
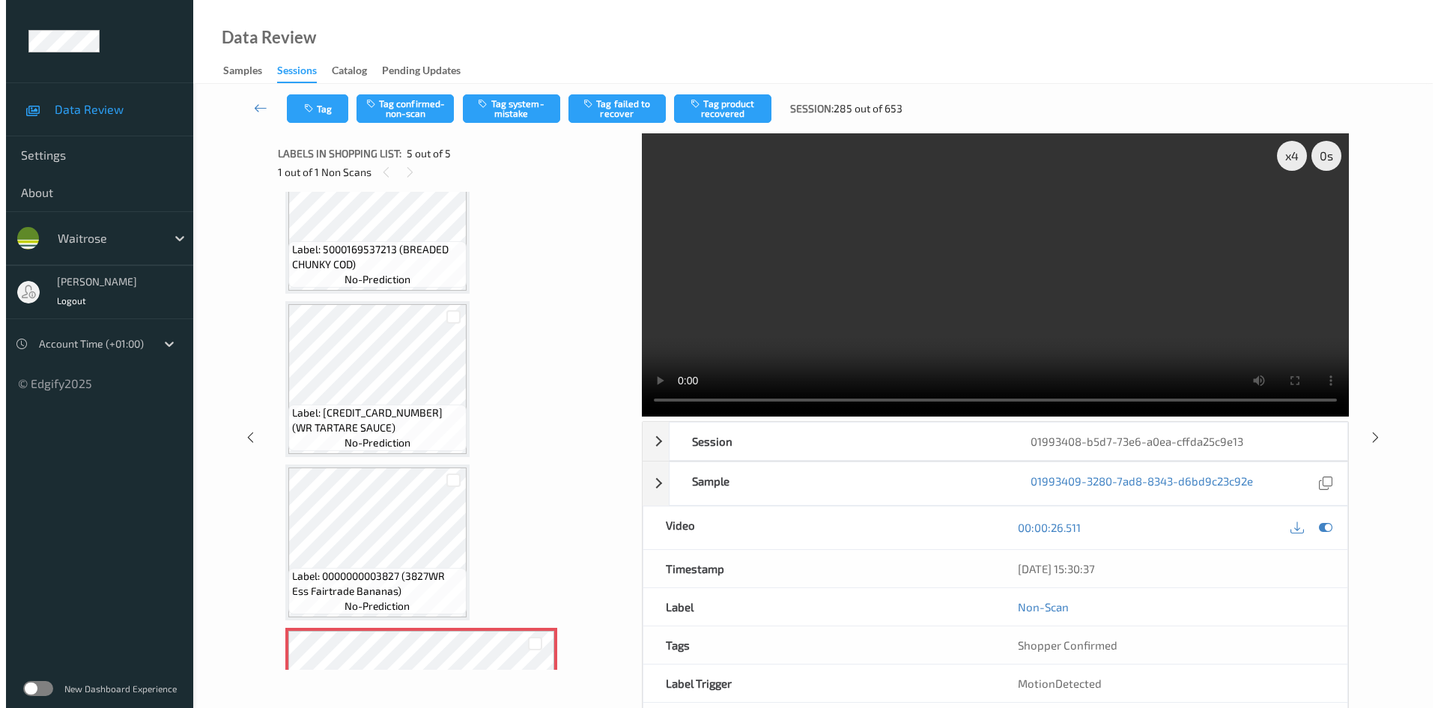
scroll to position [346, 0]
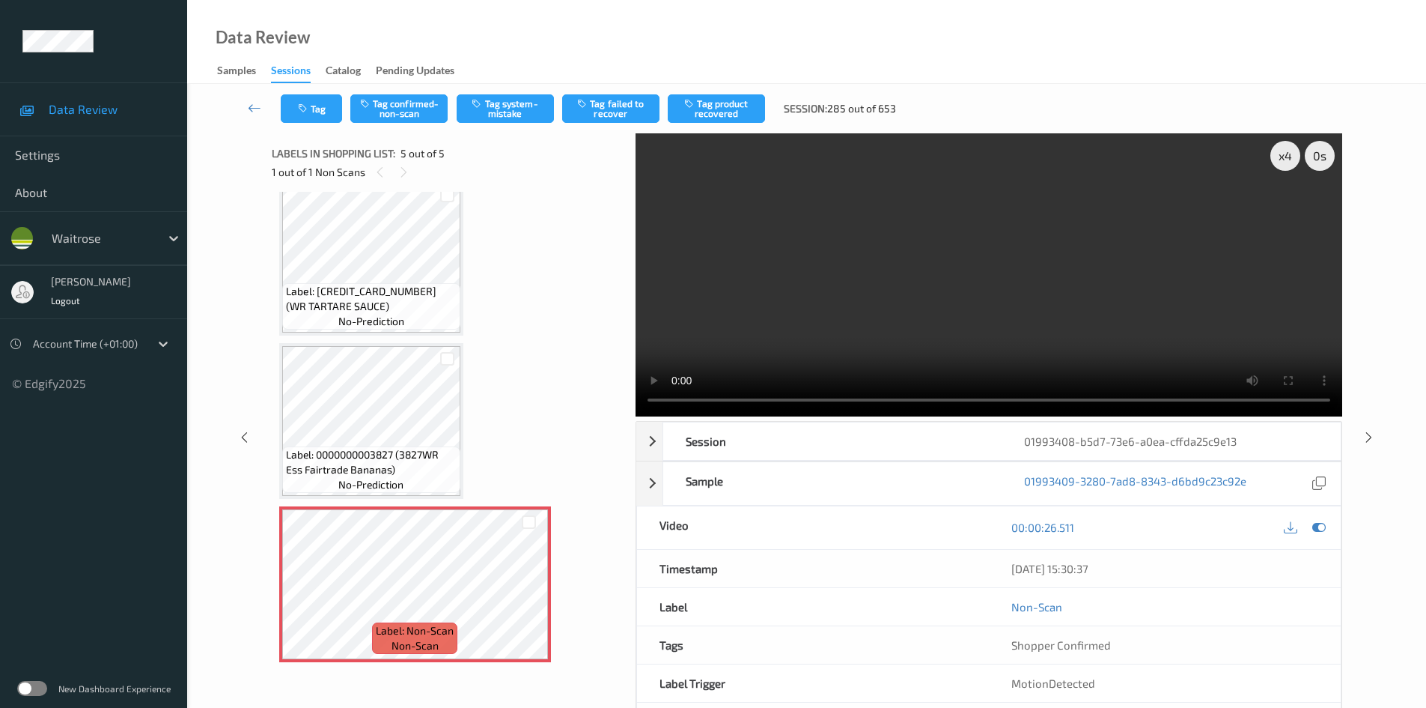
click at [796, 281] on video at bounding box center [989, 274] width 707 height 283
click at [517, 95] on button "Tag system-mistake" at bounding box center [505, 108] width 97 height 28
click at [510, 104] on button "Tag system-mistake" at bounding box center [505, 108] width 97 height 28
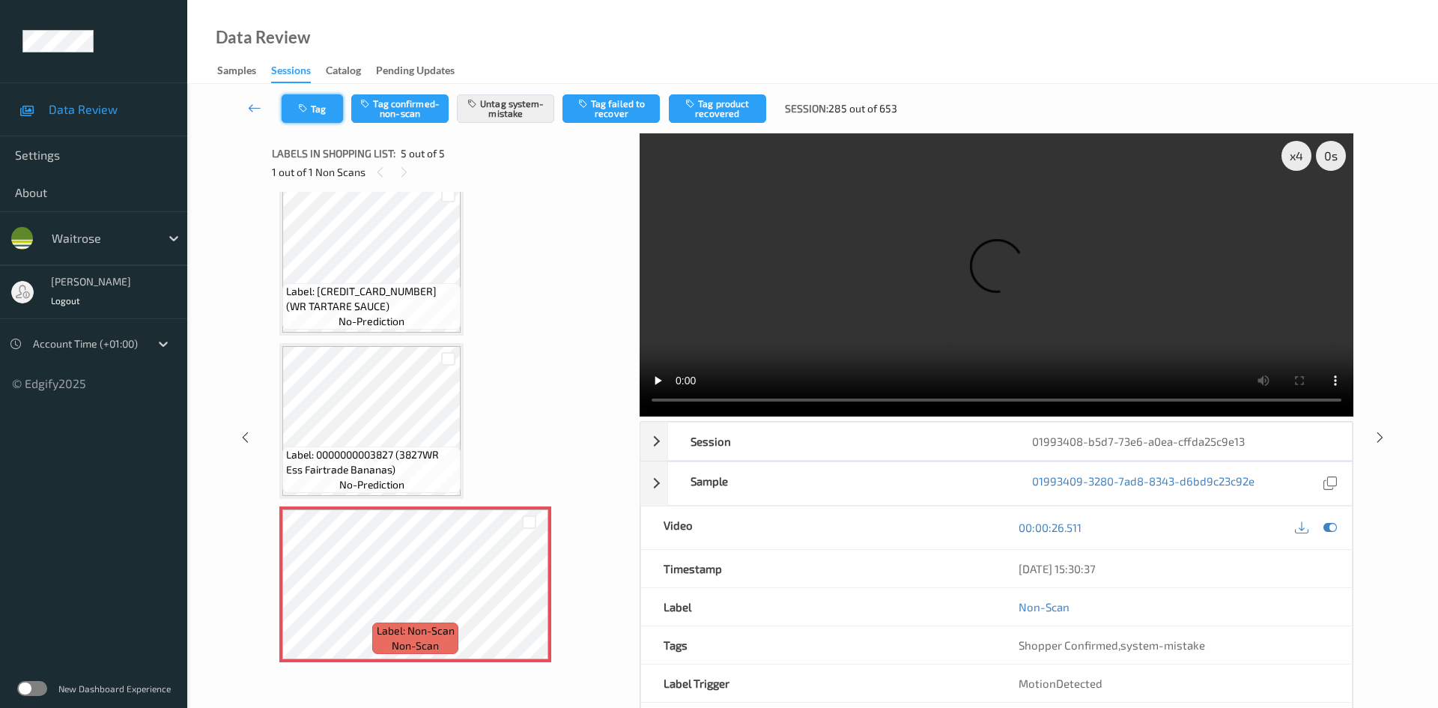
click at [316, 122] on button "Tag" at bounding box center [312, 108] width 61 height 28
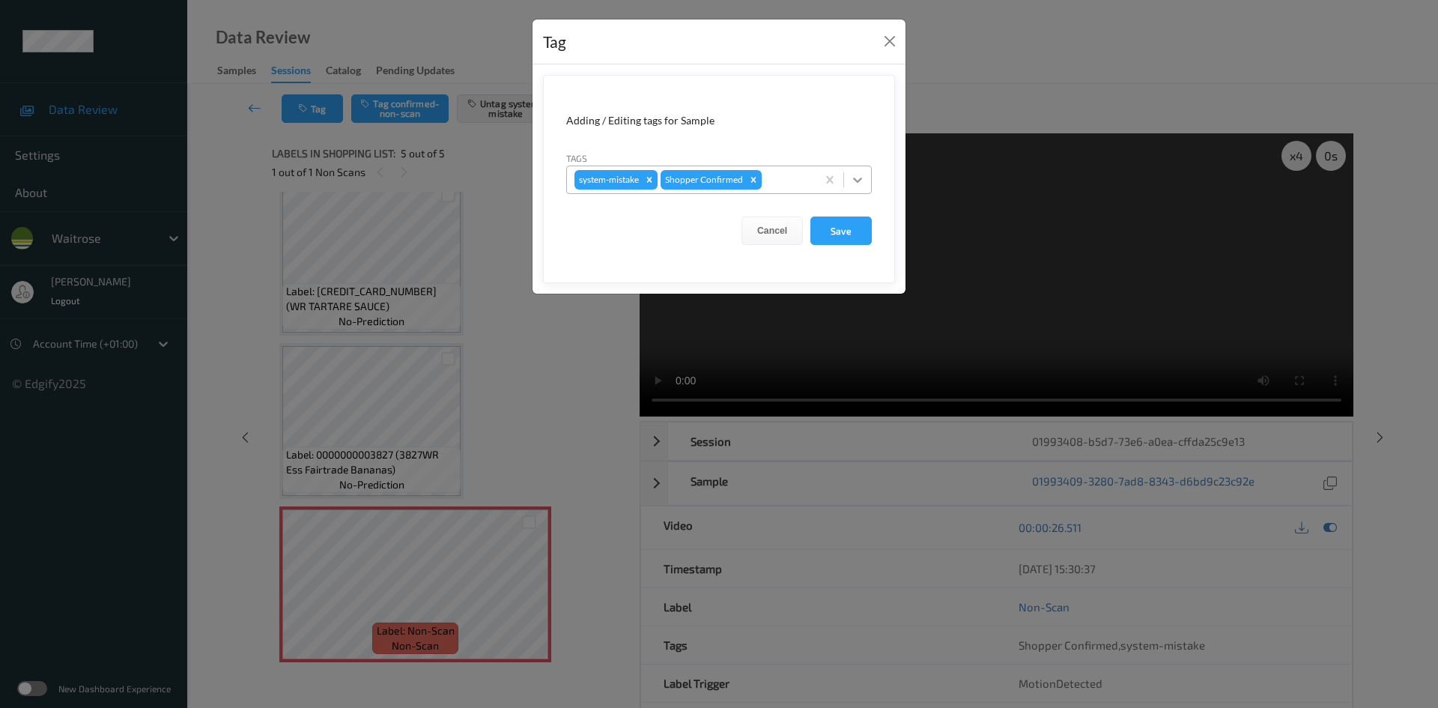
click at [856, 189] on div at bounding box center [857, 179] width 27 height 27
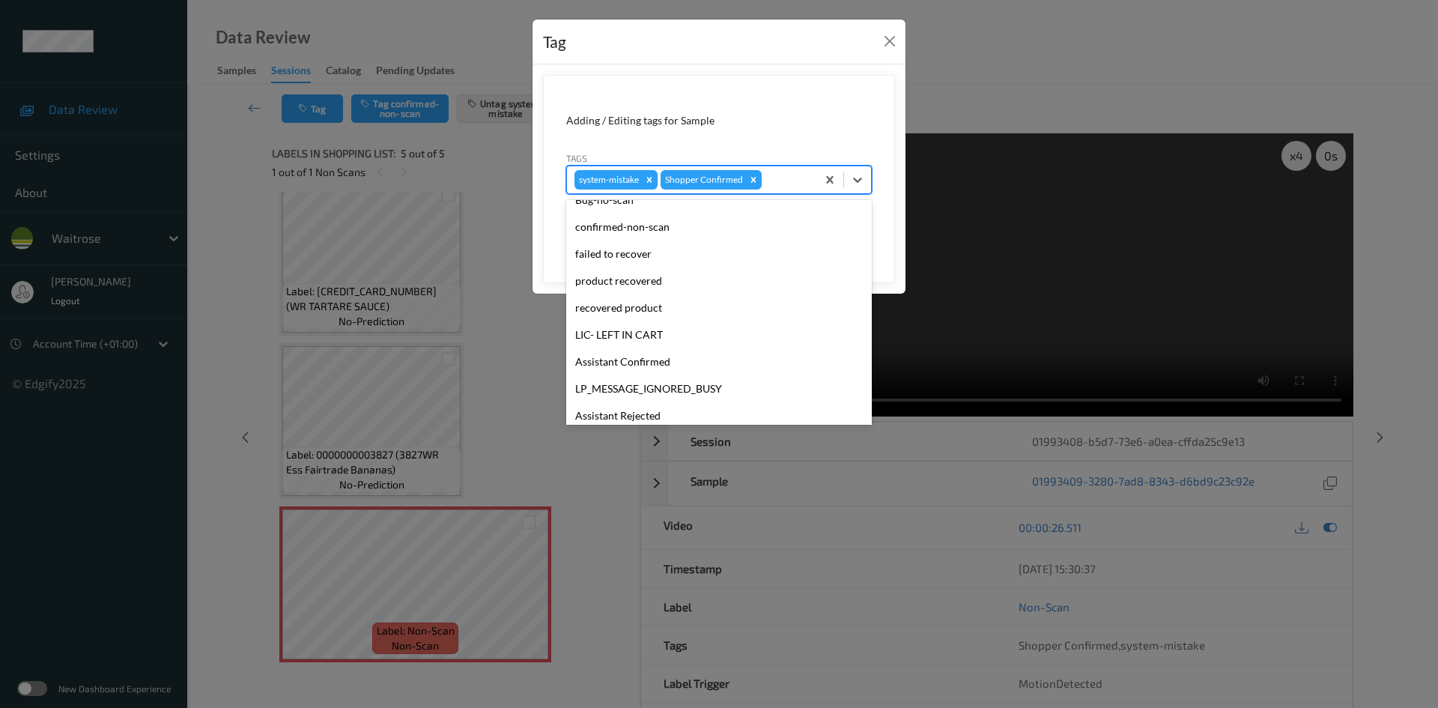
scroll to position [347, 0]
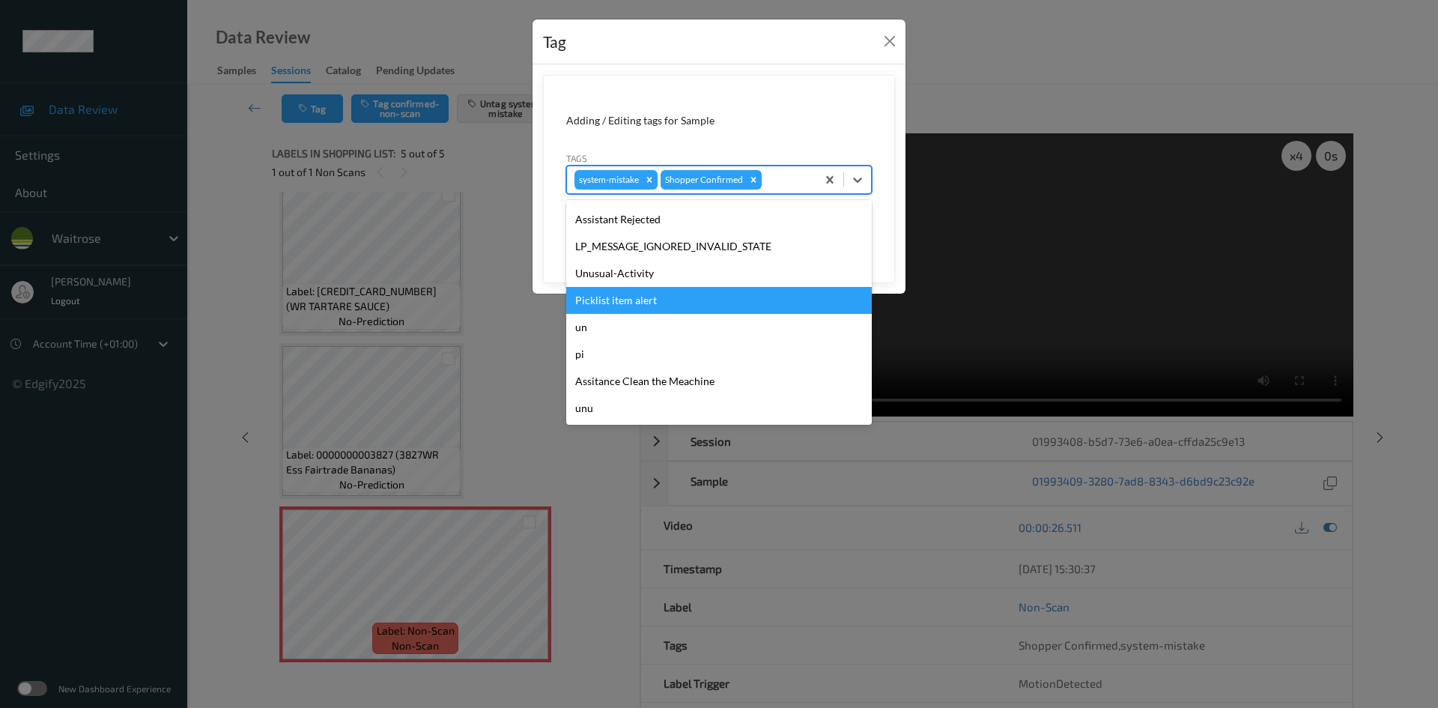
click at [621, 285] on div "Unusual-Activity" at bounding box center [719, 273] width 306 height 27
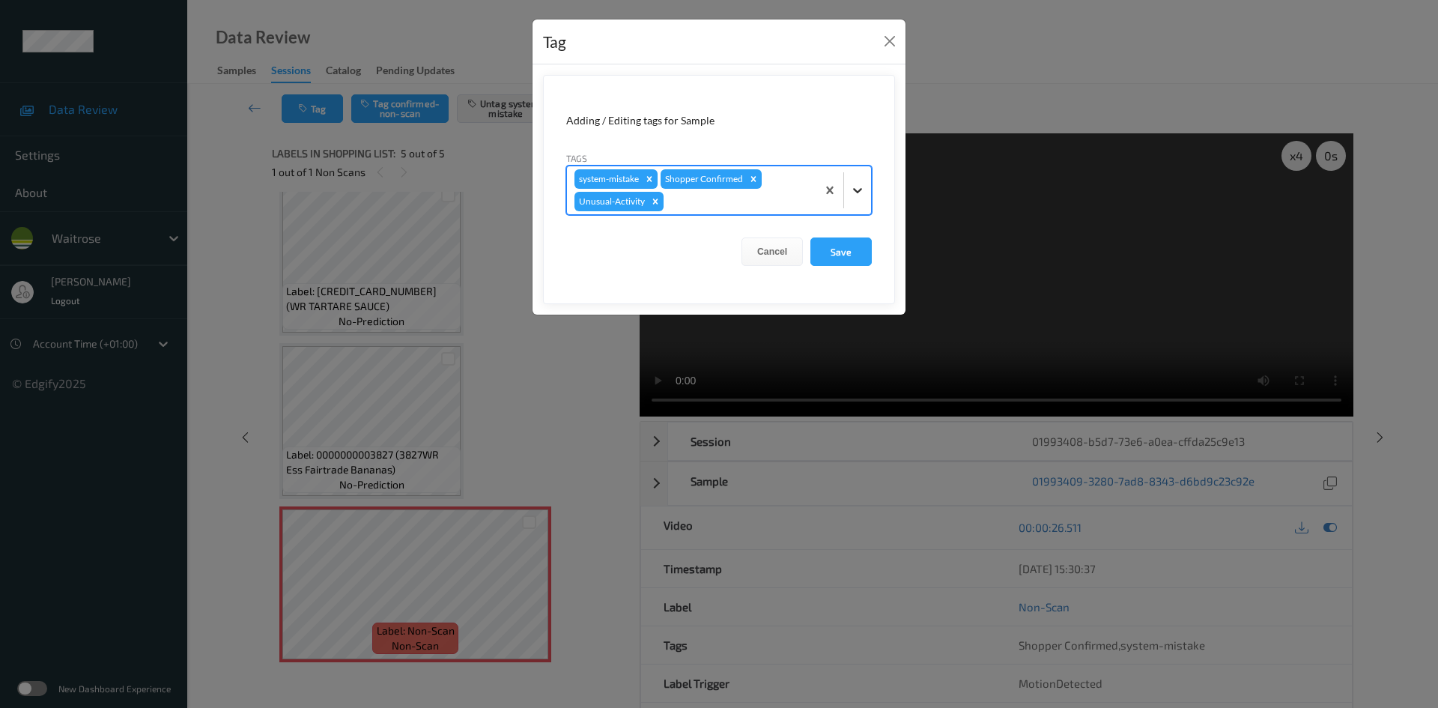
click at [854, 201] on div at bounding box center [857, 190] width 27 height 27
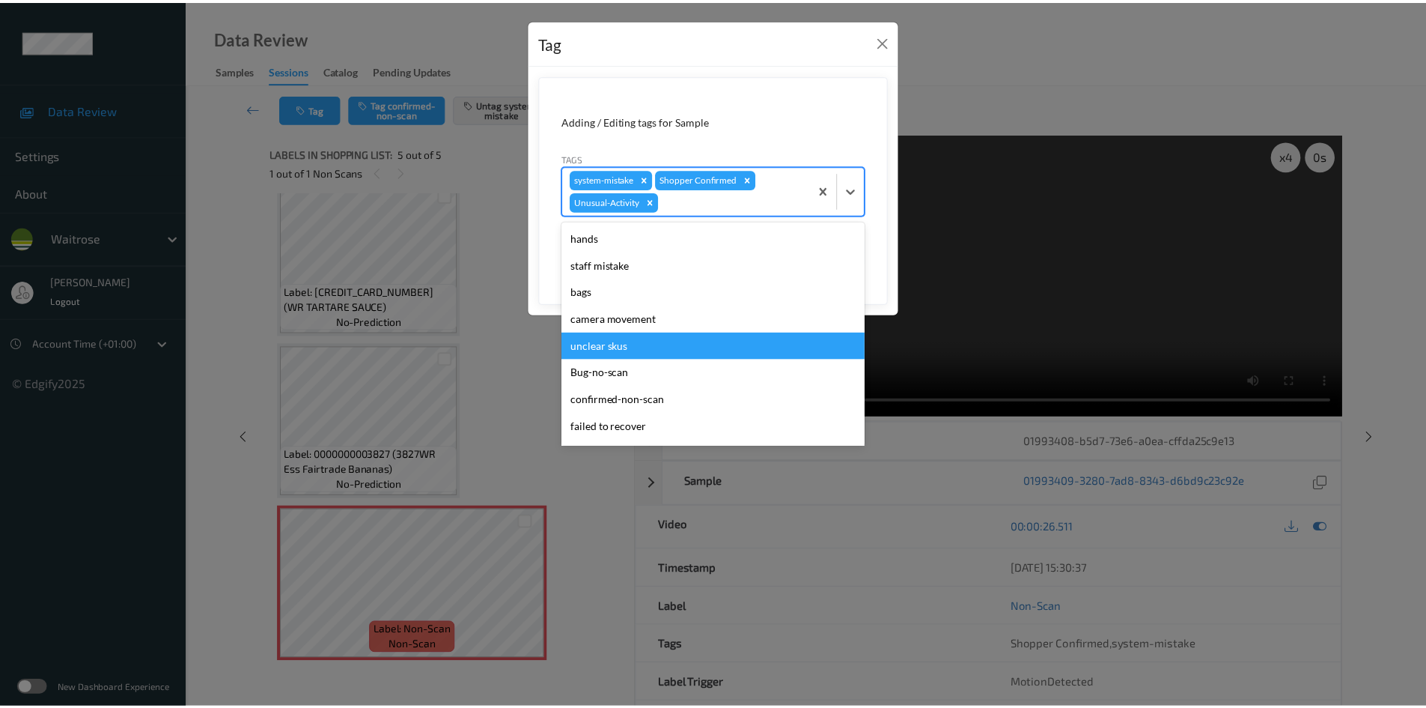
scroll to position [320, 0]
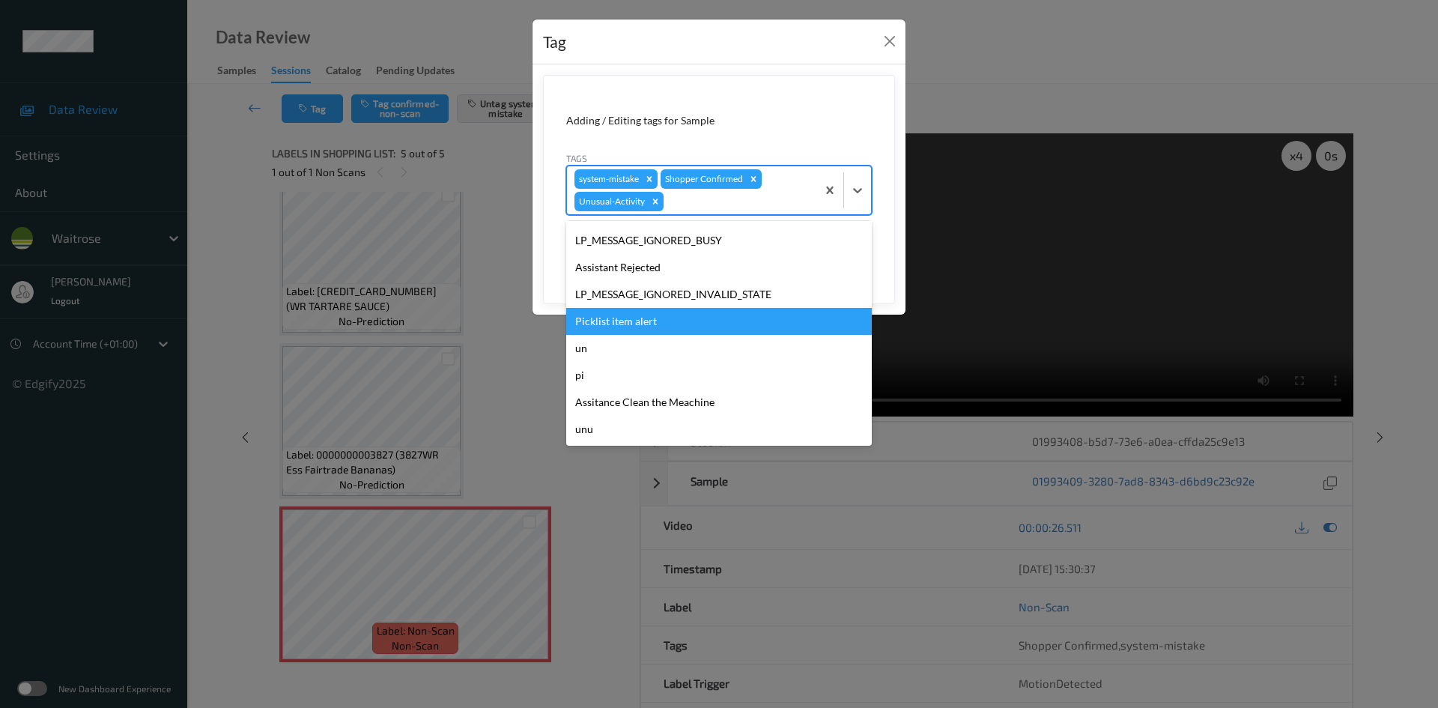
click at [615, 330] on div "Picklist item alert" at bounding box center [719, 321] width 306 height 27
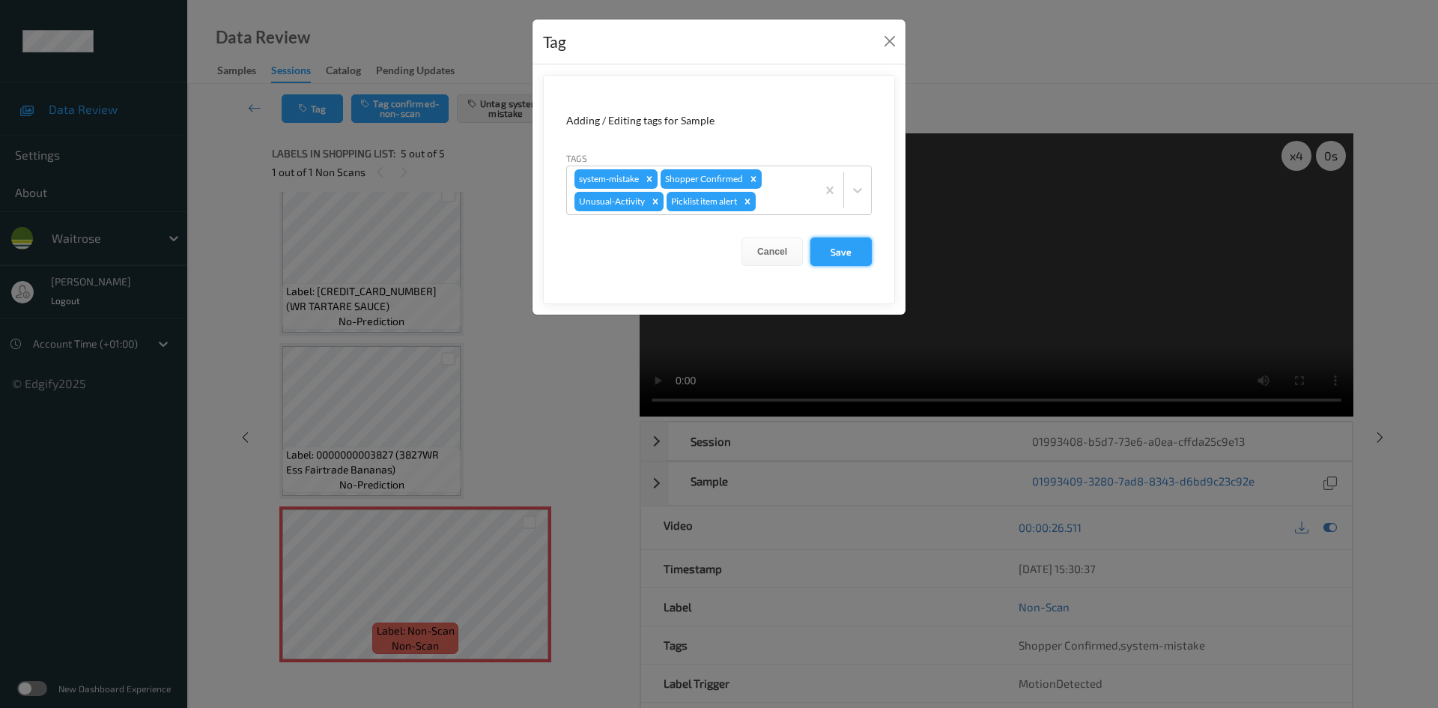
click at [839, 254] on button "Save" at bounding box center [840, 251] width 61 height 28
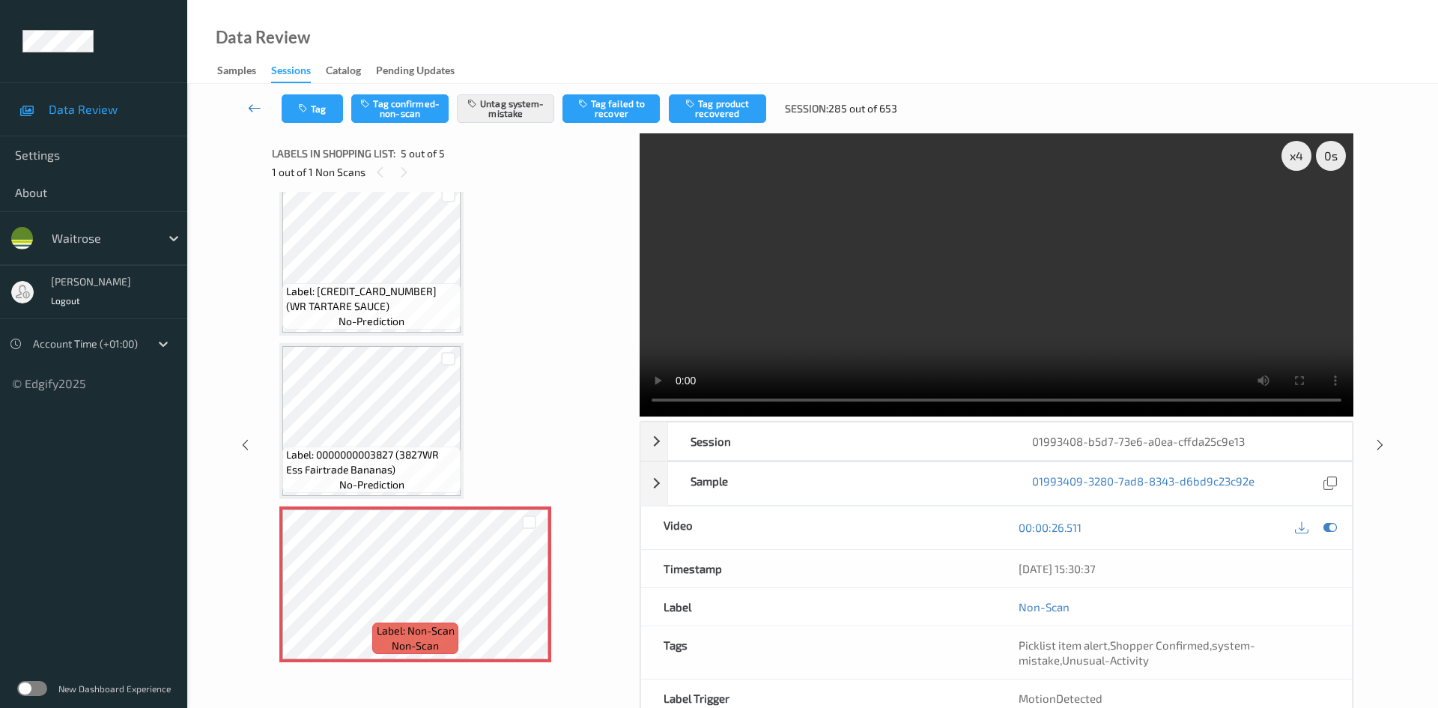
click at [249, 95] on link at bounding box center [254, 108] width 53 height 28
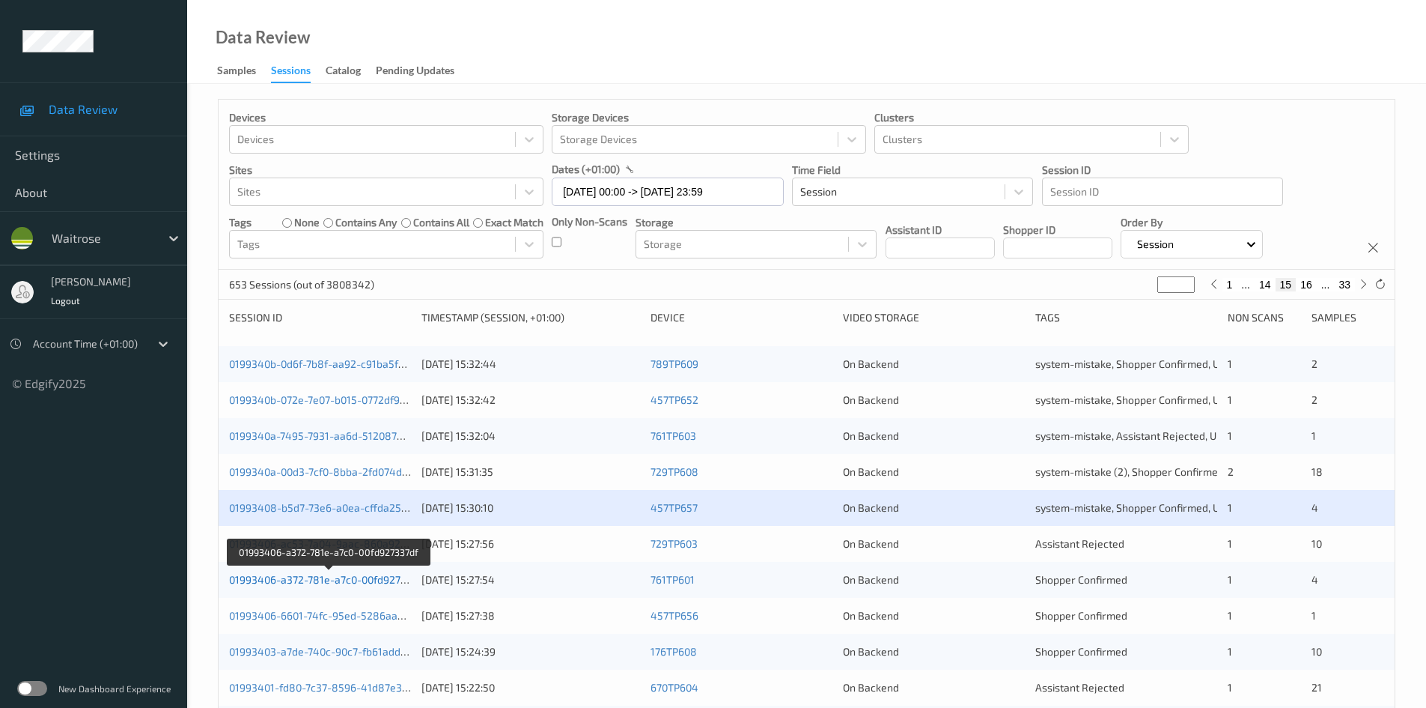
click at [288, 578] on link "01993406-a372-781e-a7c0-00fd927337df" at bounding box center [328, 579] width 198 height 13
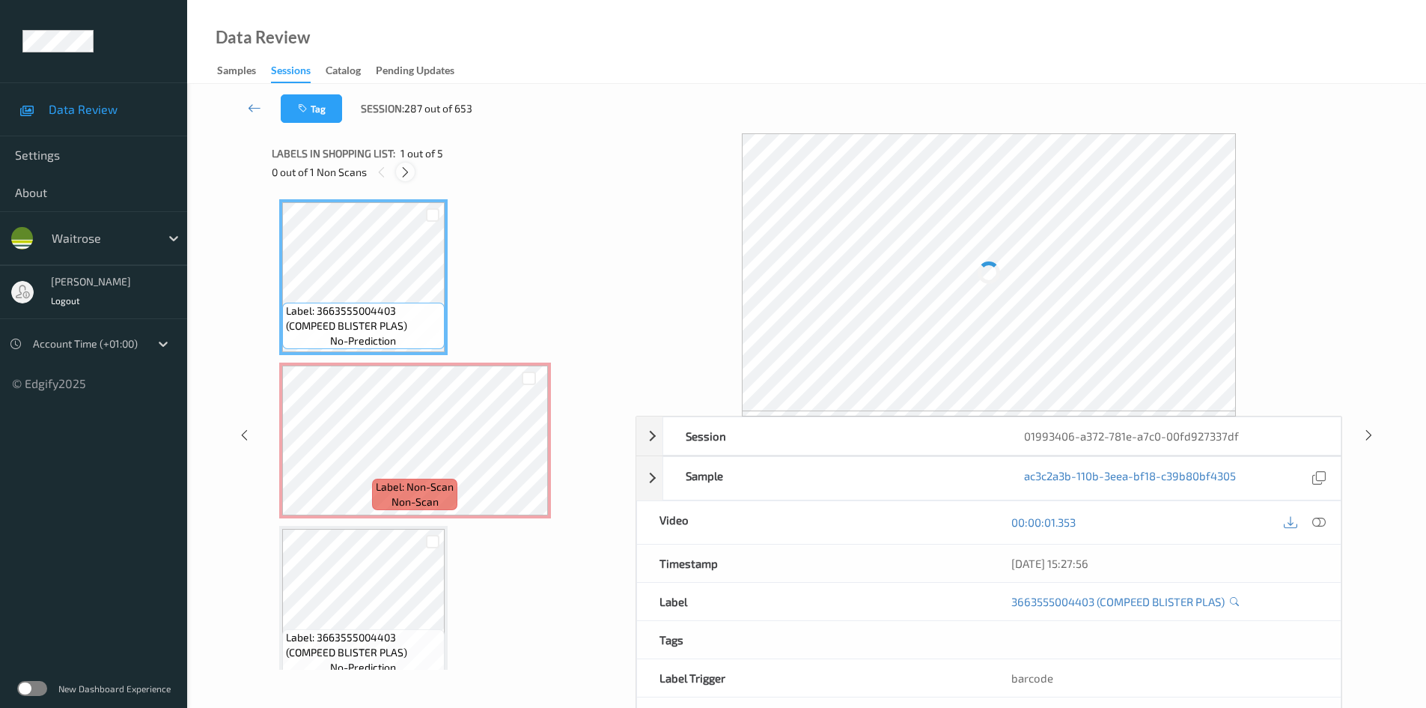
click at [406, 171] on icon at bounding box center [405, 171] width 13 height 13
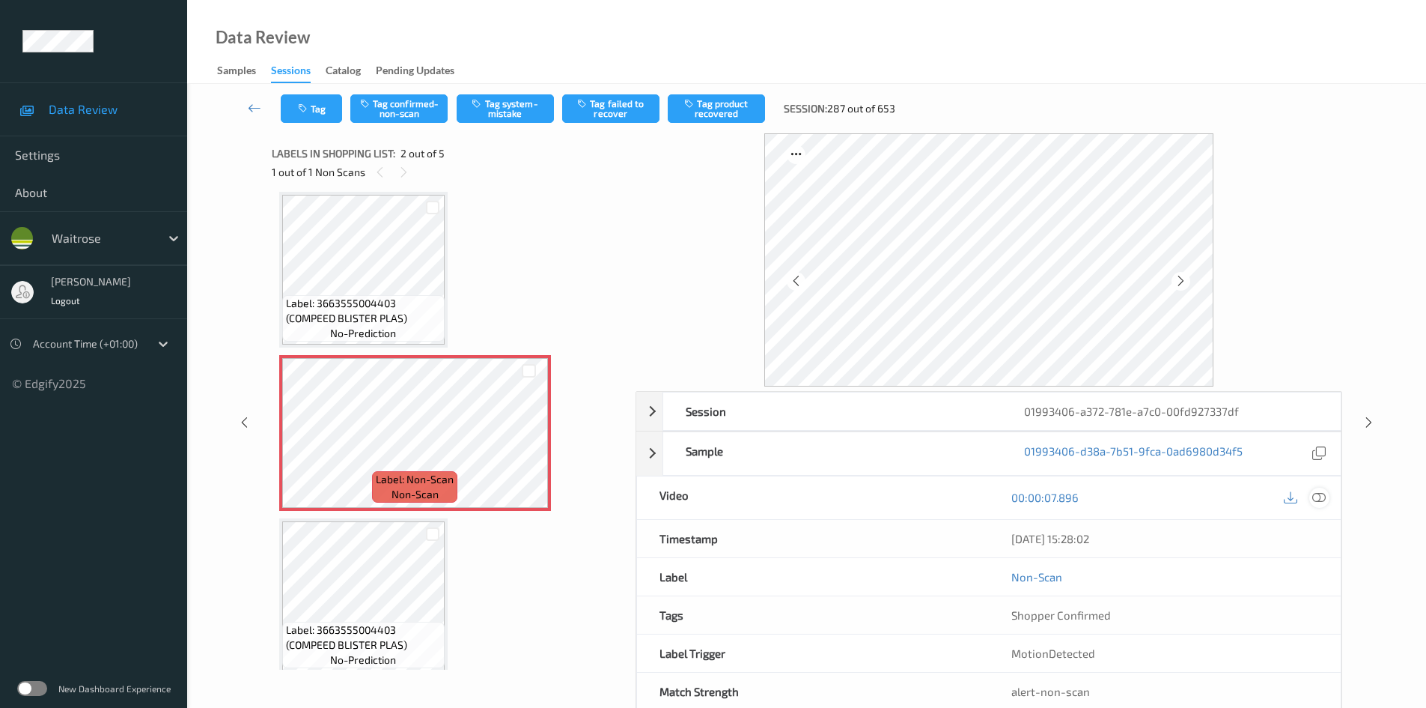
click at [1317, 496] on icon at bounding box center [1319, 496] width 13 height 13
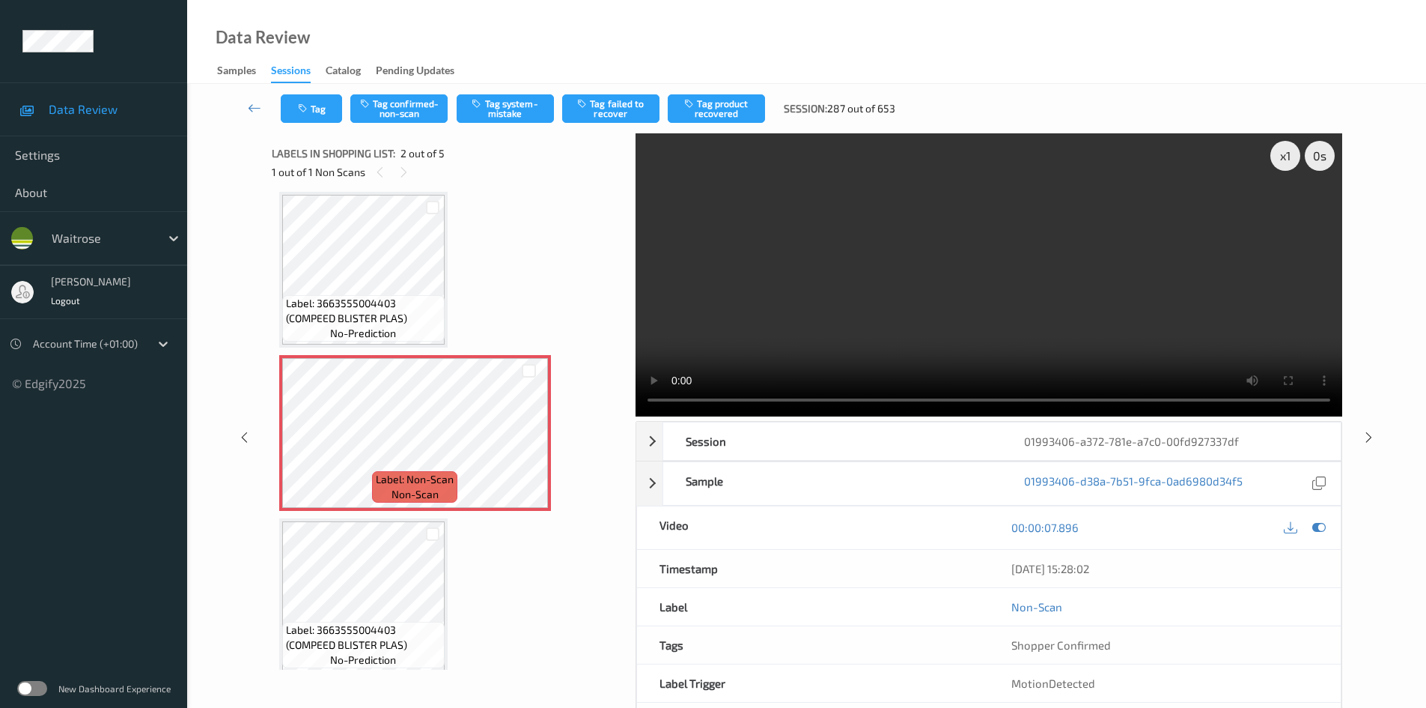
click at [523, 34] on div "Data Review Samples Sessions Catalog Pending Updates" at bounding box center [806, 42] width 1239 height 84
click at [527, 447] on icon at bounding box center [529, 445] width 13 height 13
click at [1285, 156] on div "x 1" at bounding box center [1286, 156] width 30 height 30
click at [979, 278] on video at bounding box center [989, 274] width 707 height 283
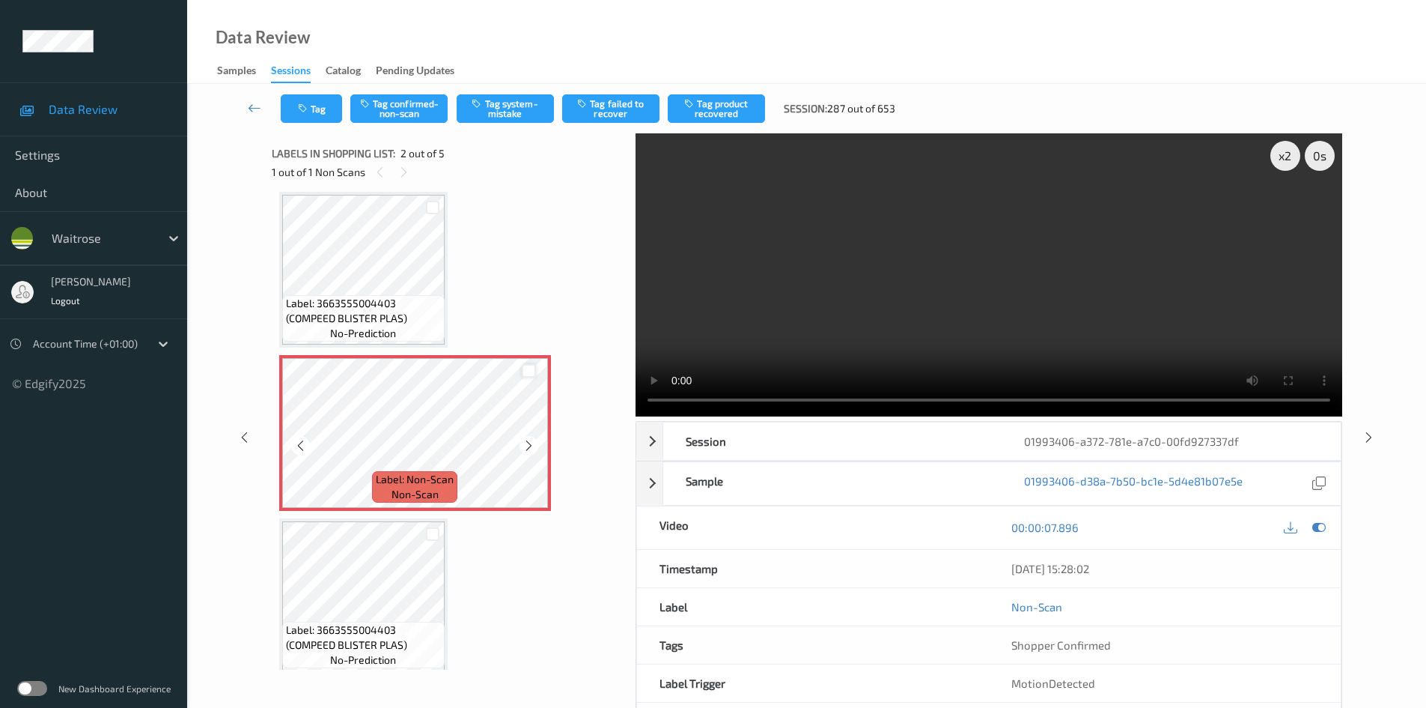
scroll to position [0, 0]
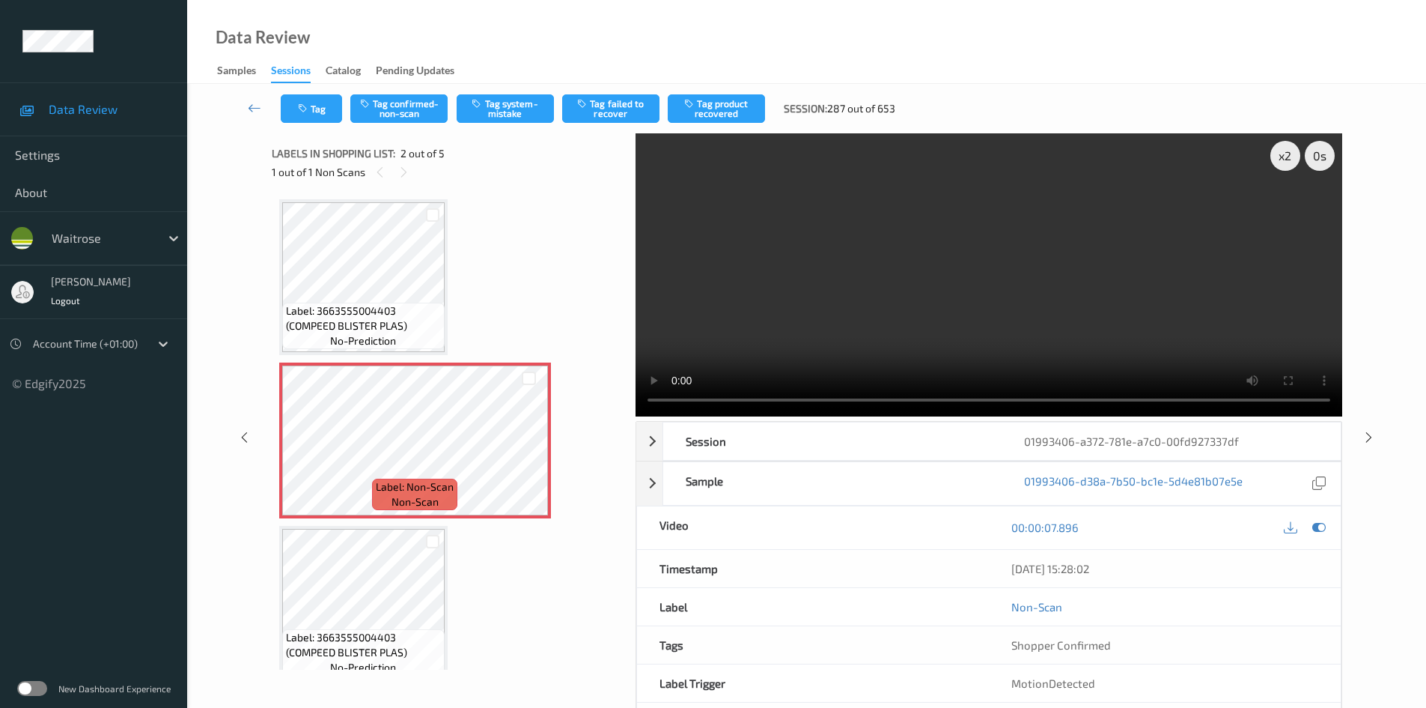
click at [996, 333] on video at bounding box center [989, 274] width 707 height 283
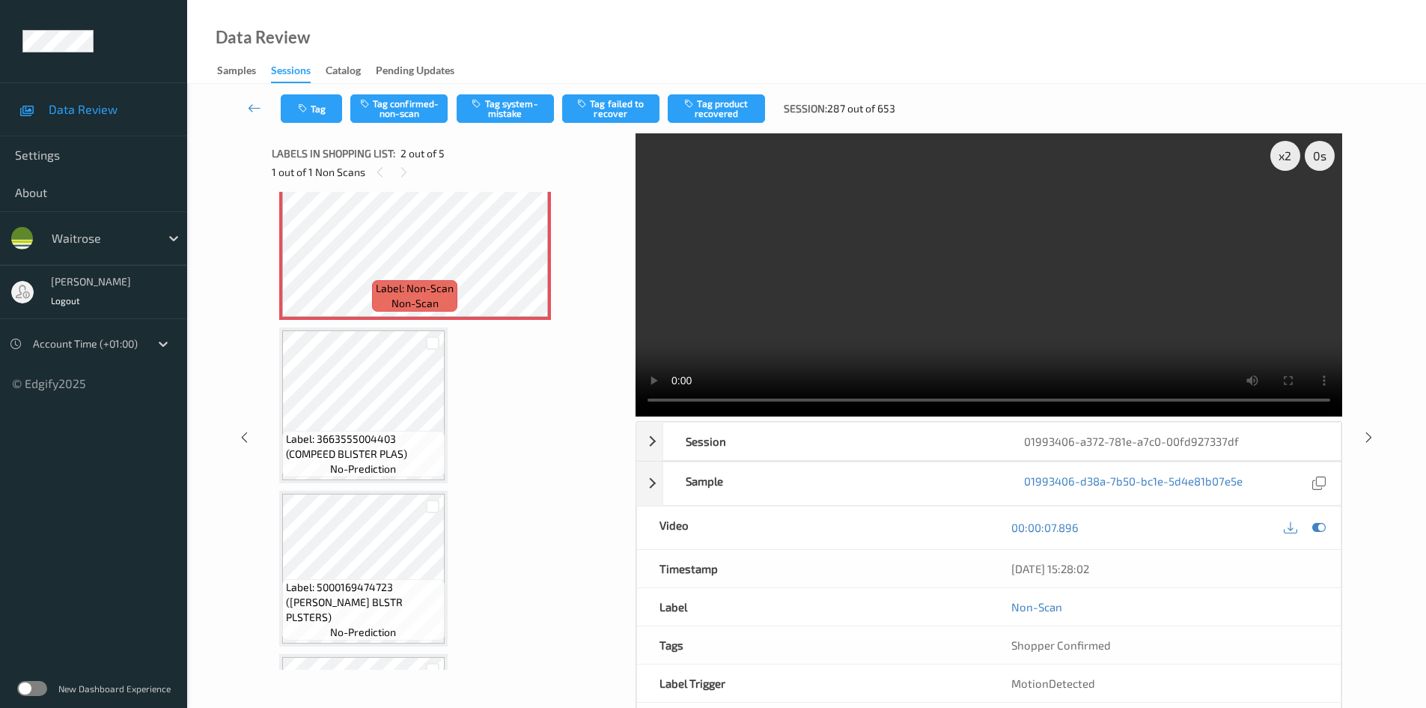
scroll to position [225, 0]
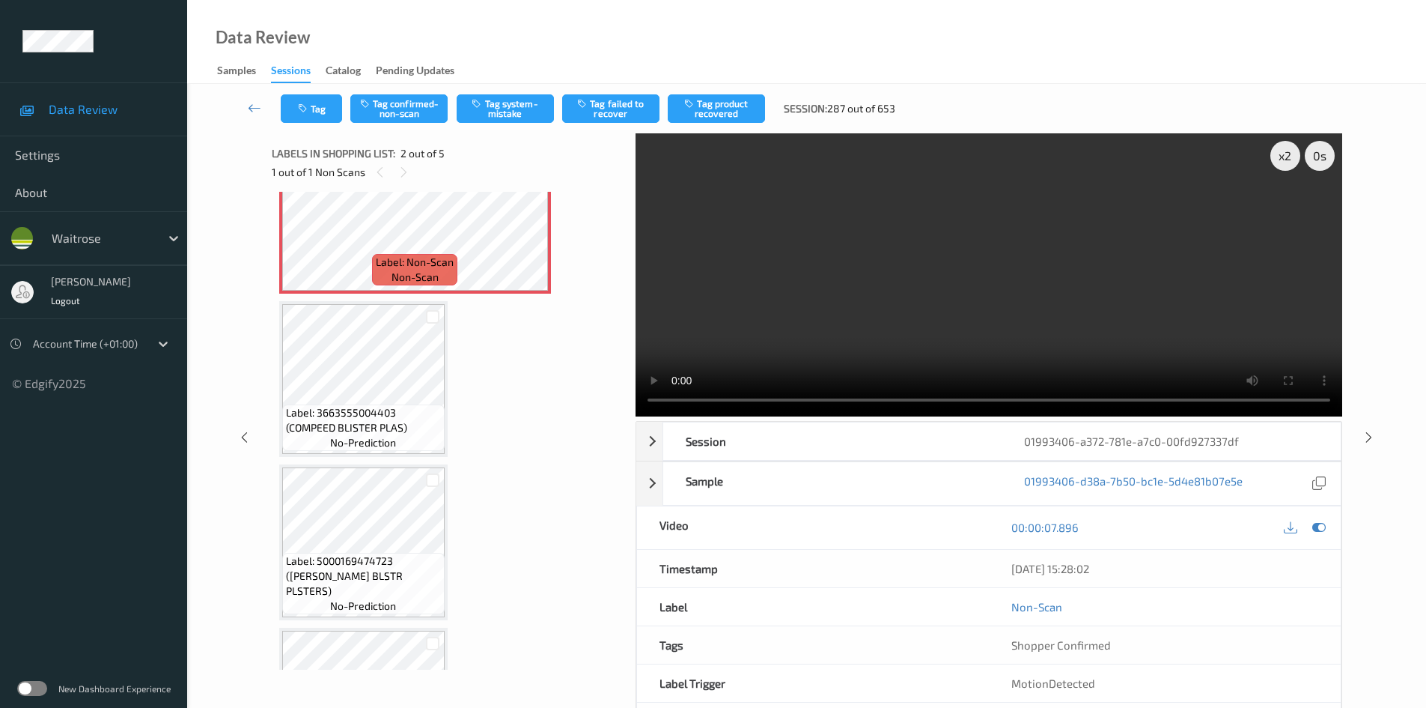
click at [863, 331] on video at bounding box center [989, 274] width 707 height 283
click at [839, 307] on video at bounding box center [989, 274] width 707 height 283
click at [853, 306] on video at bounding box center [989, 274] width 707 height 283
click at [748, 338] on video at bounding box center [989, 274] width 707 height 283
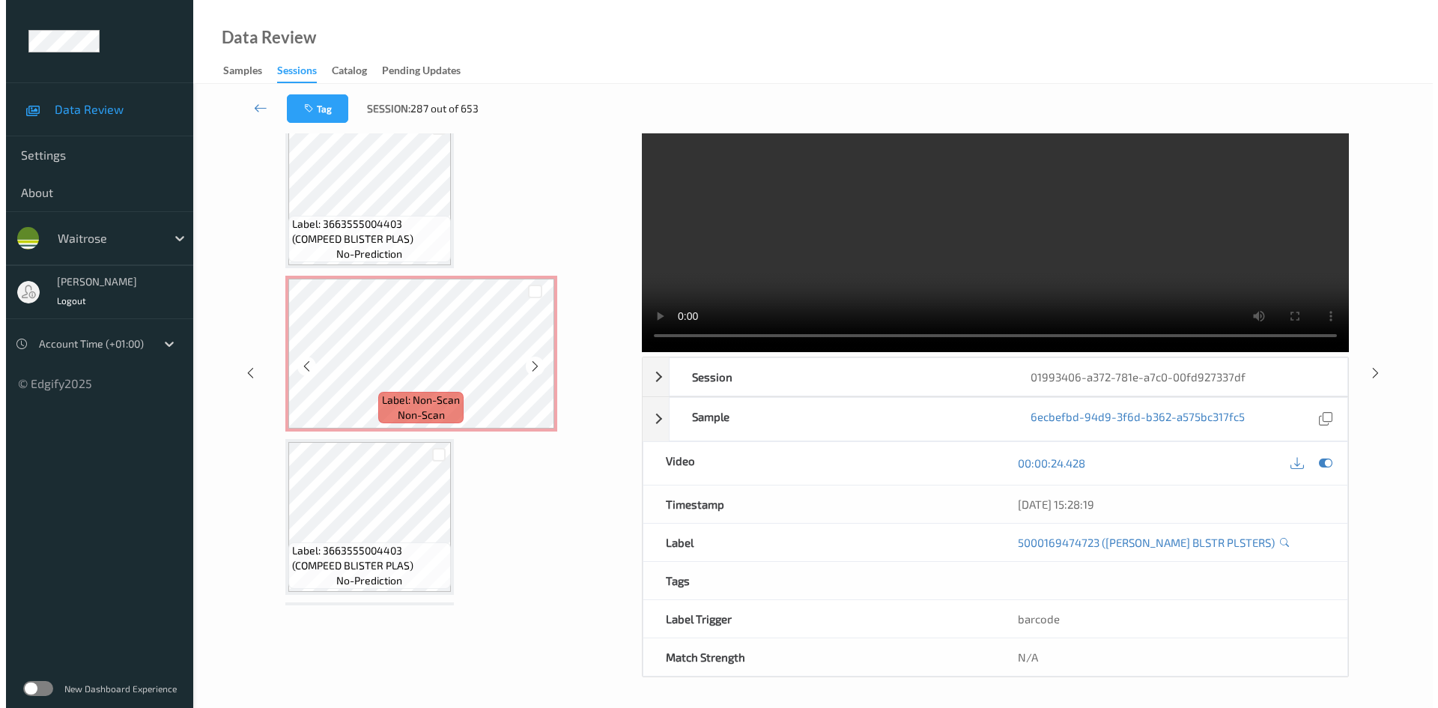
scroll to position [0, 0]
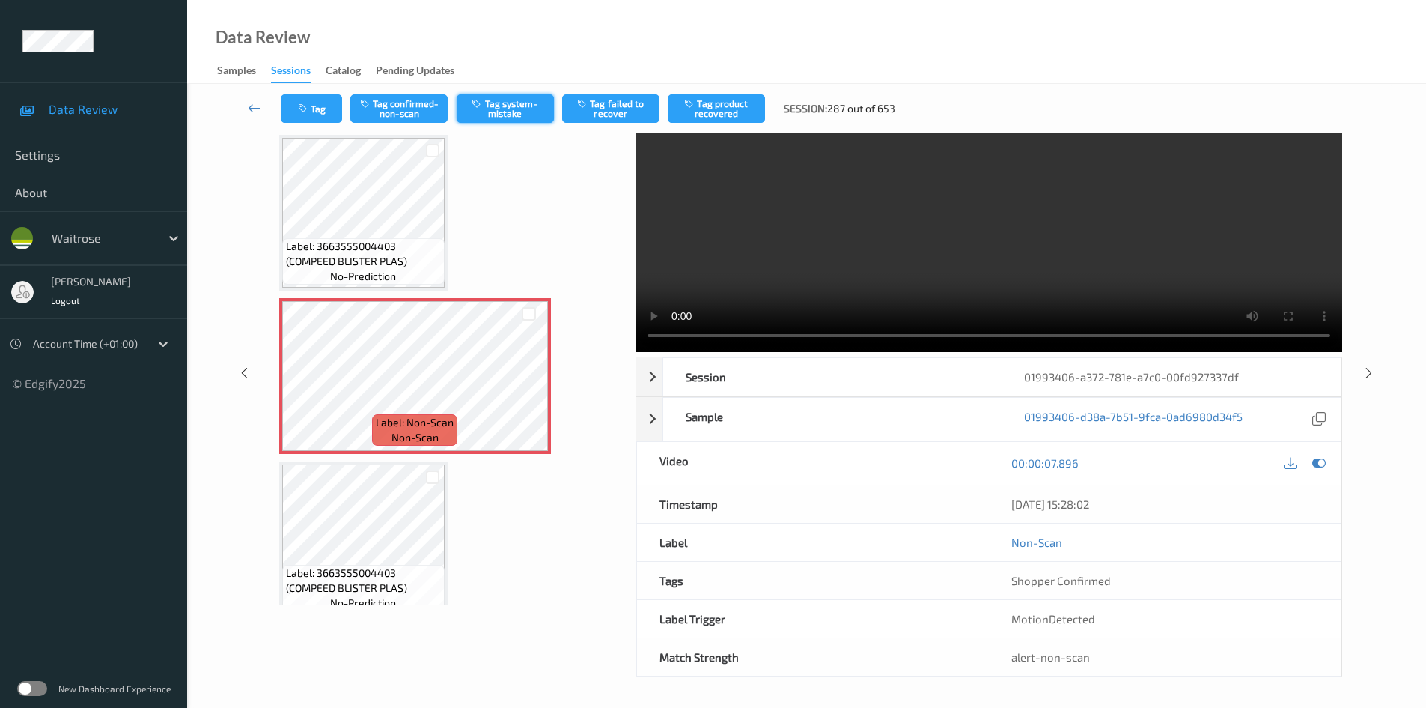
click at [513, 115] on button "Tag system-mistake" at bounding box center [505, 108] width 97 height 28
click at [497, 101] on button "Tag system-mistake" at bounding box center [505, 108] width 97 height 28
click at [521, 101] on button "Tag system-mistake" at bounding box center [505, 108] width 97 height 28
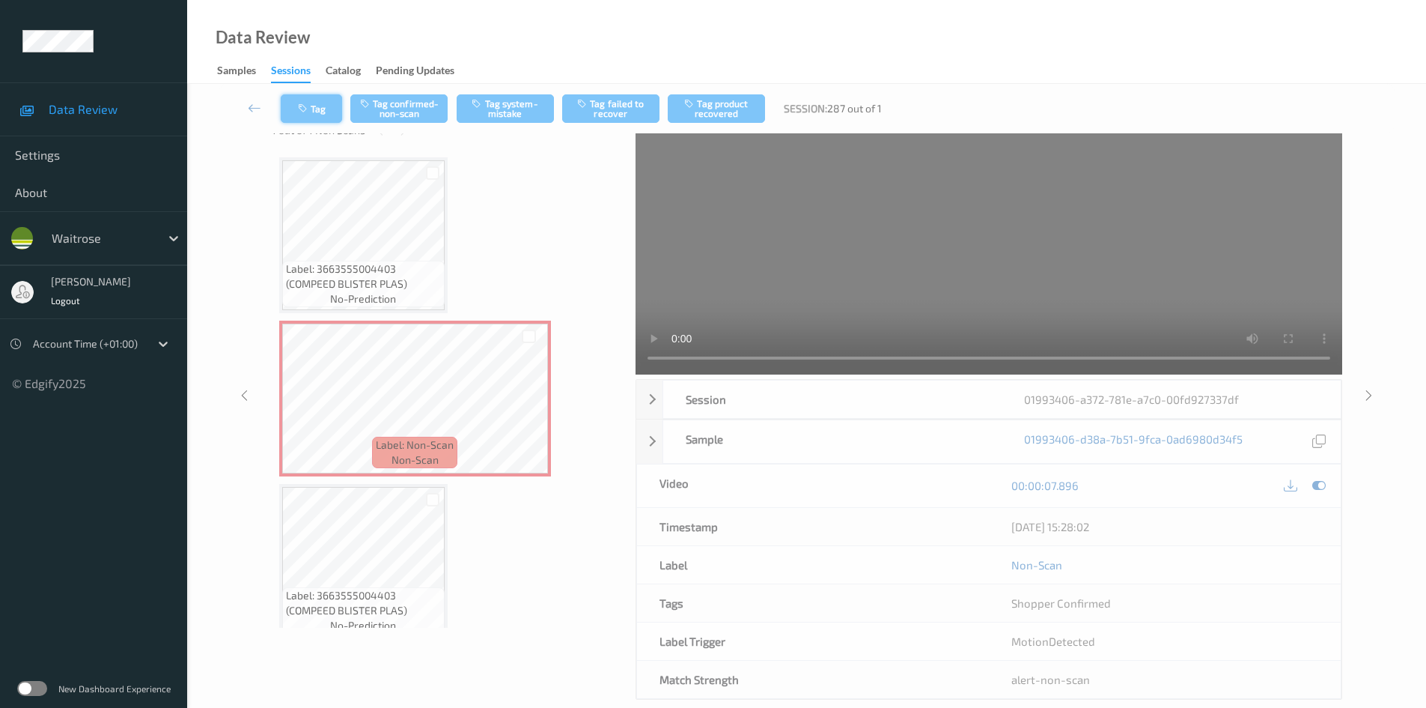
click at [312, 99] on button "Tag" at bounding box center [311, 108] width 61 height 28
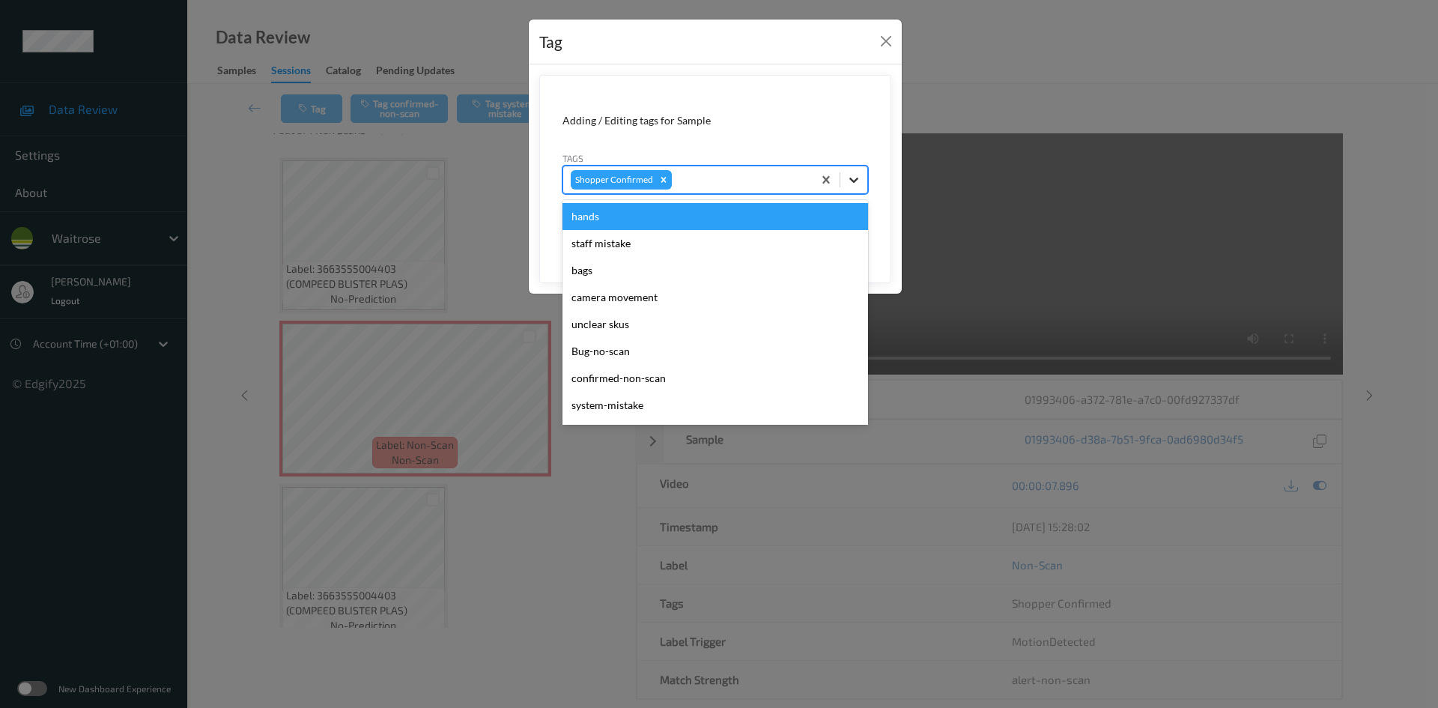
click at [847, 175] on icon at bounding box center [853, 179] width 15 height 15
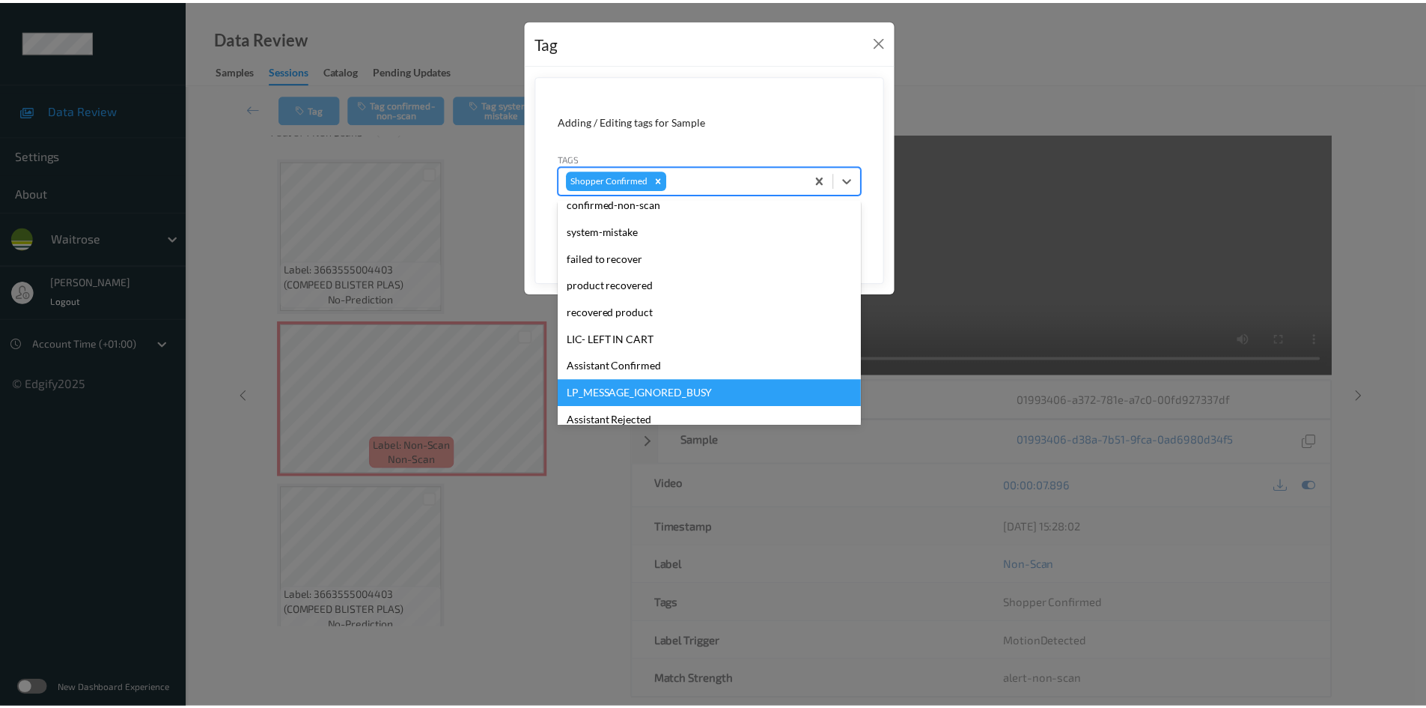
scroll to position [225, 0]
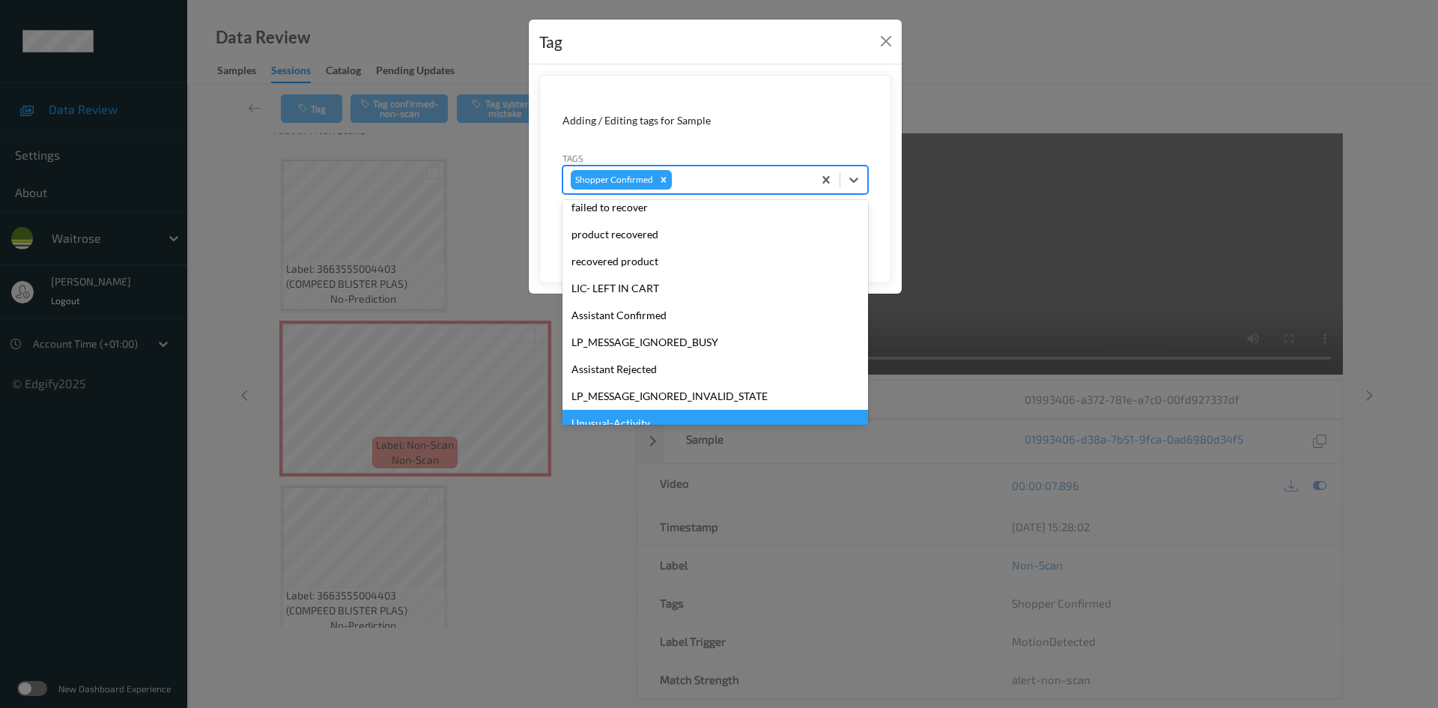
click at [601, 416] on div "Unusual-Activity" at bounding box center [715, 423] width 306 height 27
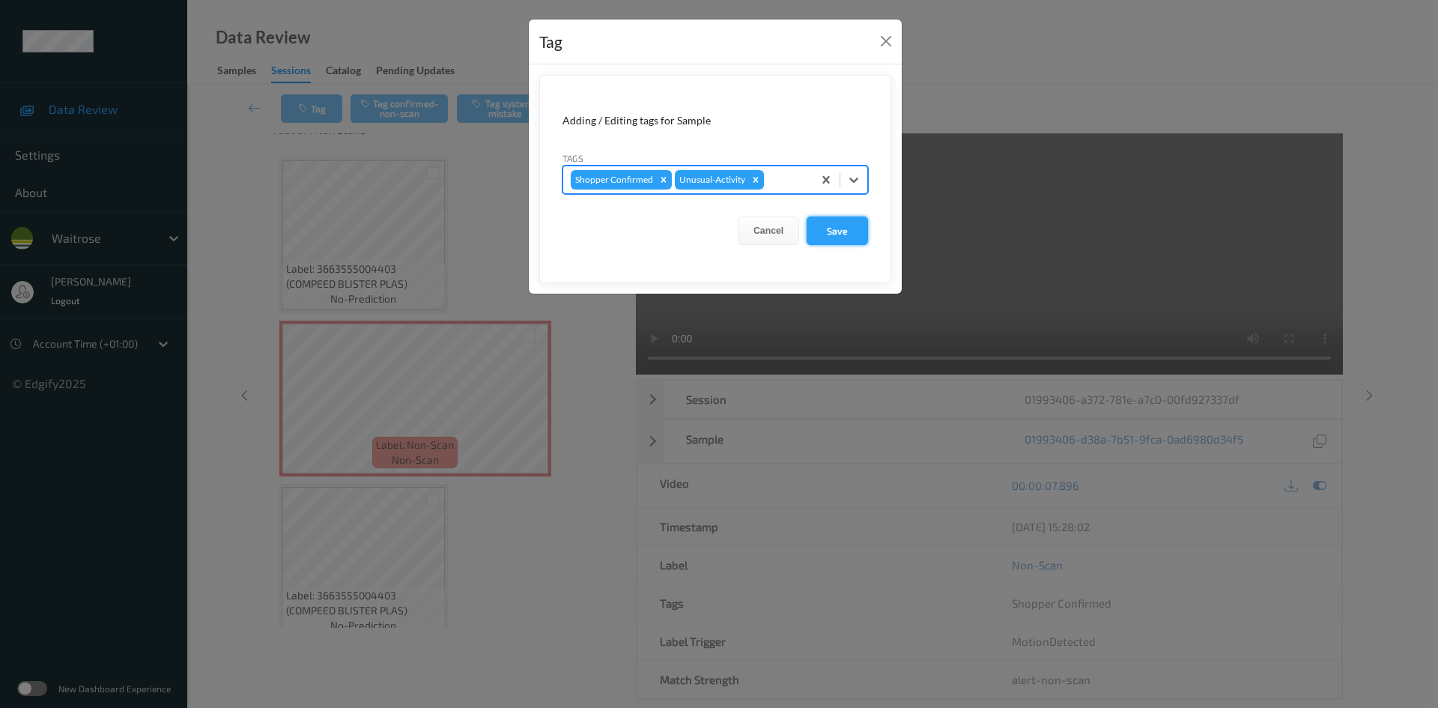
click at [853, 234] on button "Save" at bounding box center [836, 230] width 61 height 28
click at [842, 227] on button "Save" at bounding box center [836, 230] width 61 height 28
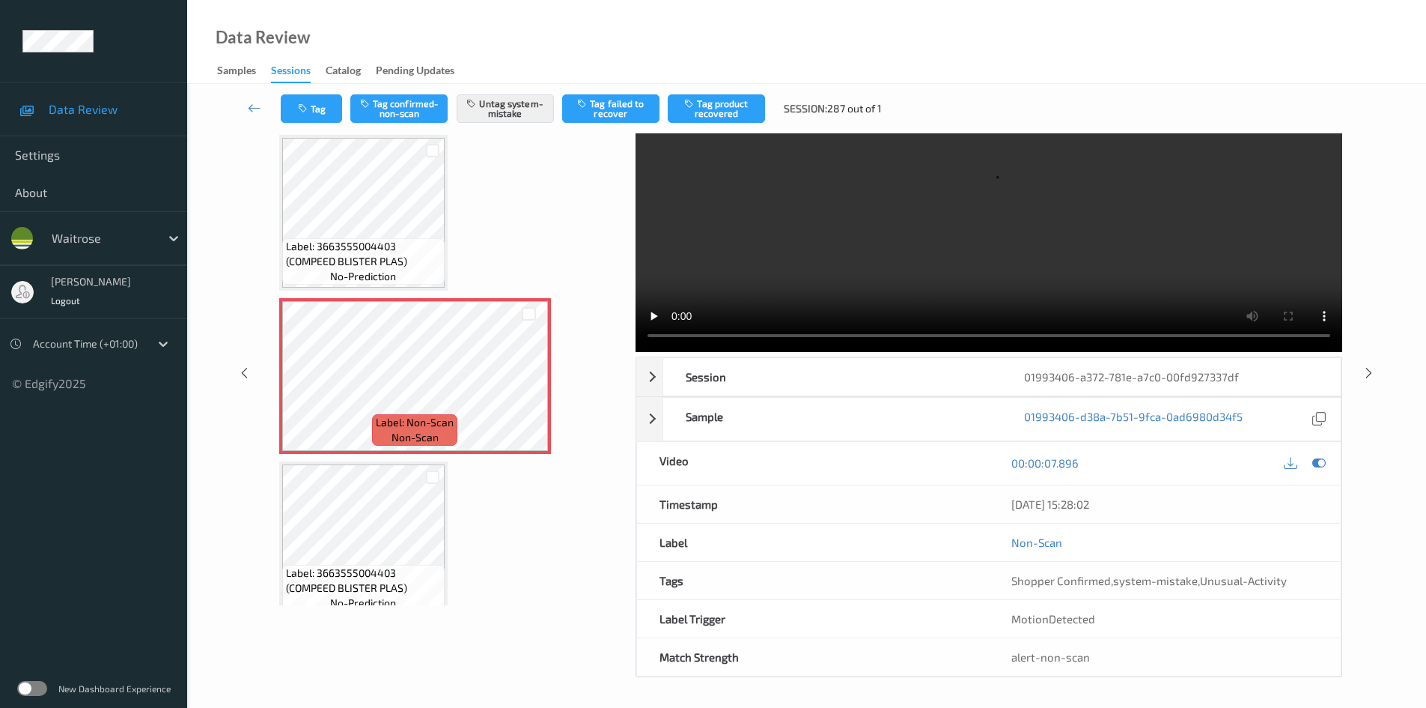
scroll to position [0, 0]
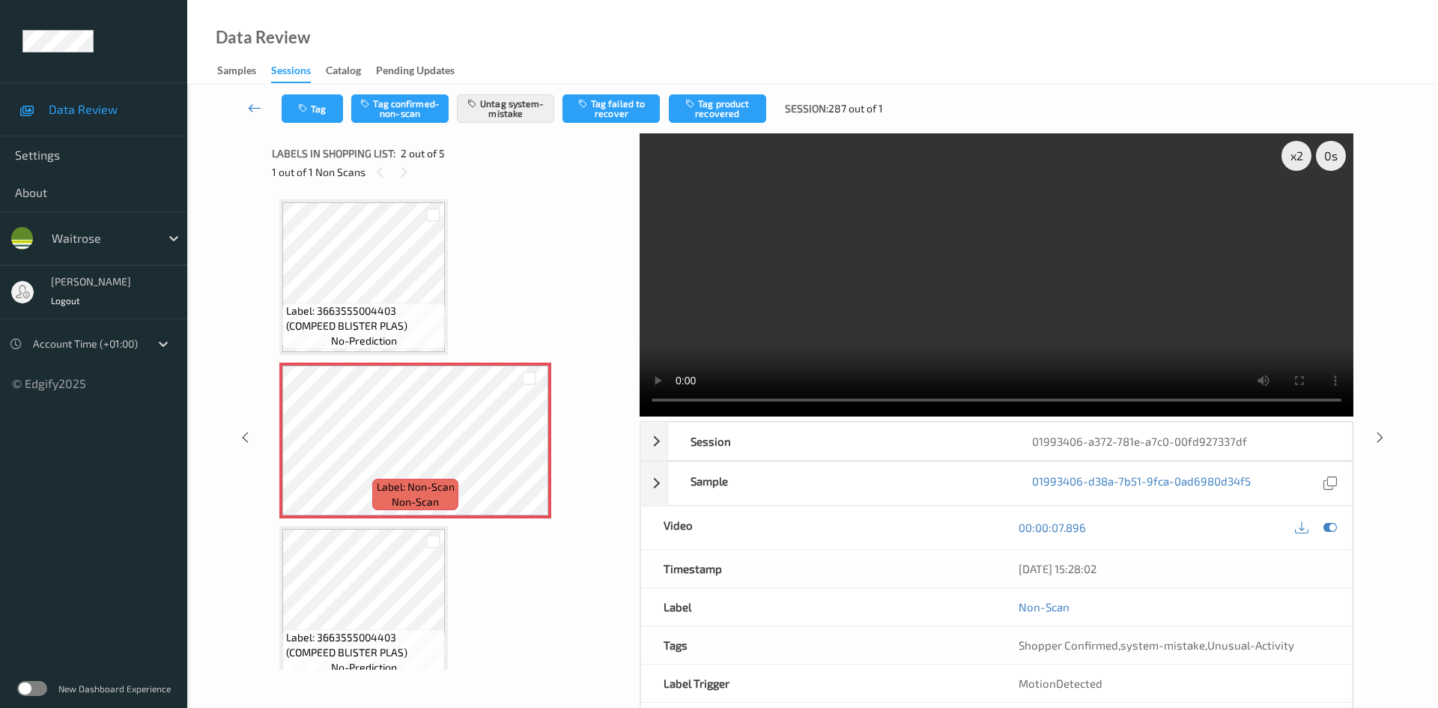
click at [249, 98] on link at bounding box center [254, 108] width 53 height 28
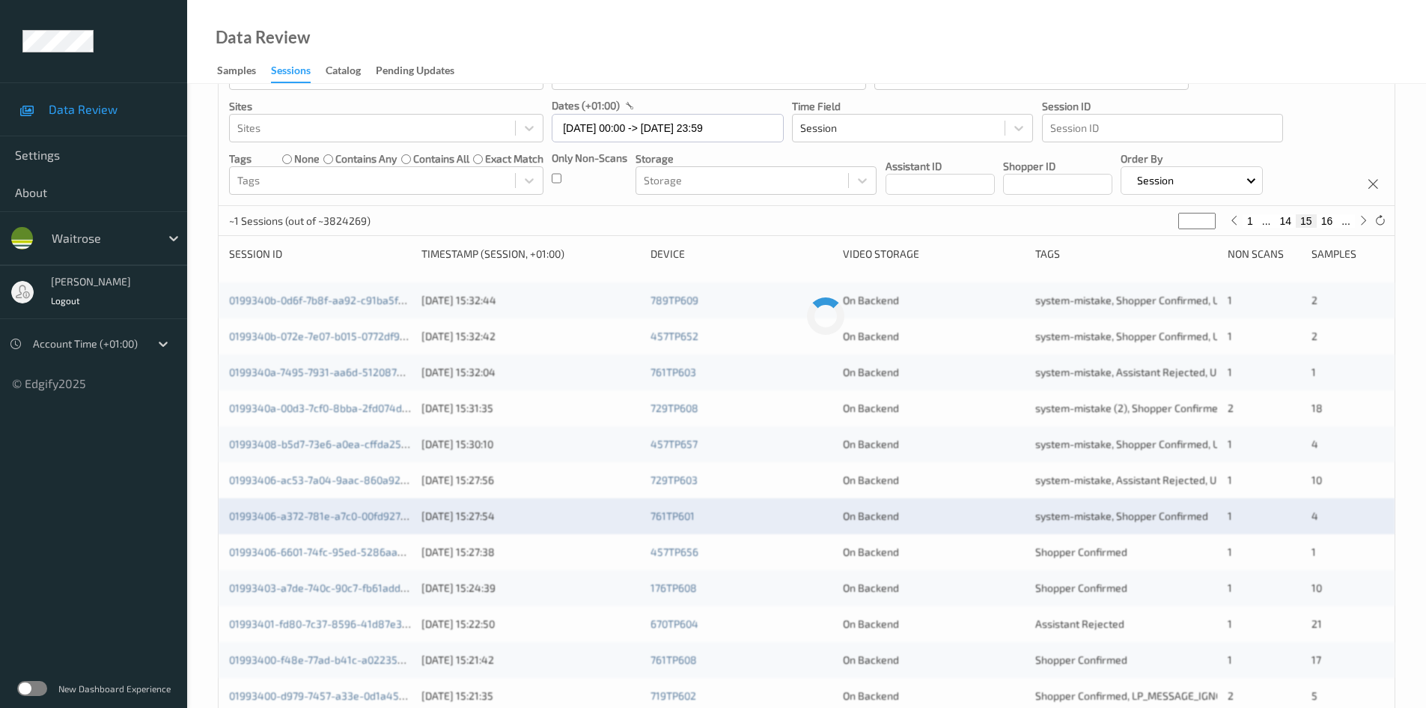
scroll to position [150, 0]
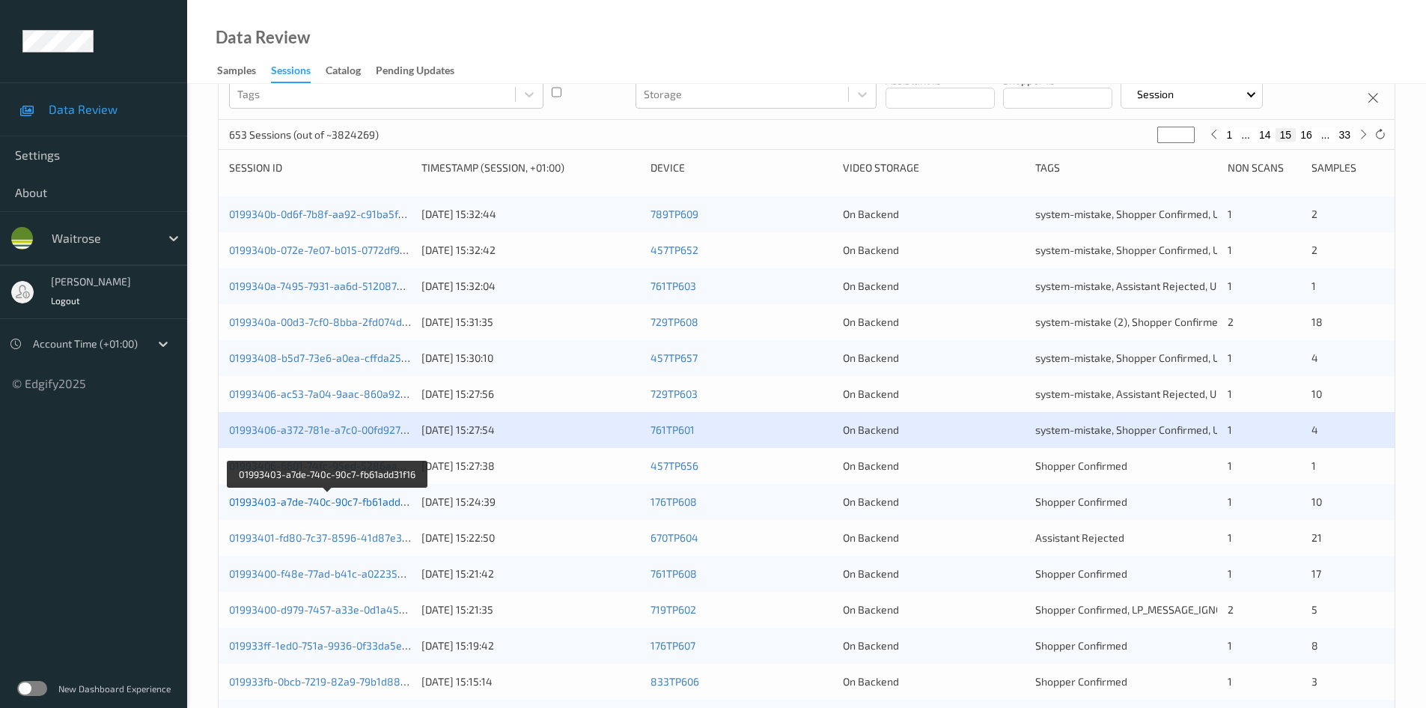
click at [295, 502] on link "01993403-a7de-740c-90c7-fb61add31f16" at bounding box center [327, 501] width 196 height 13
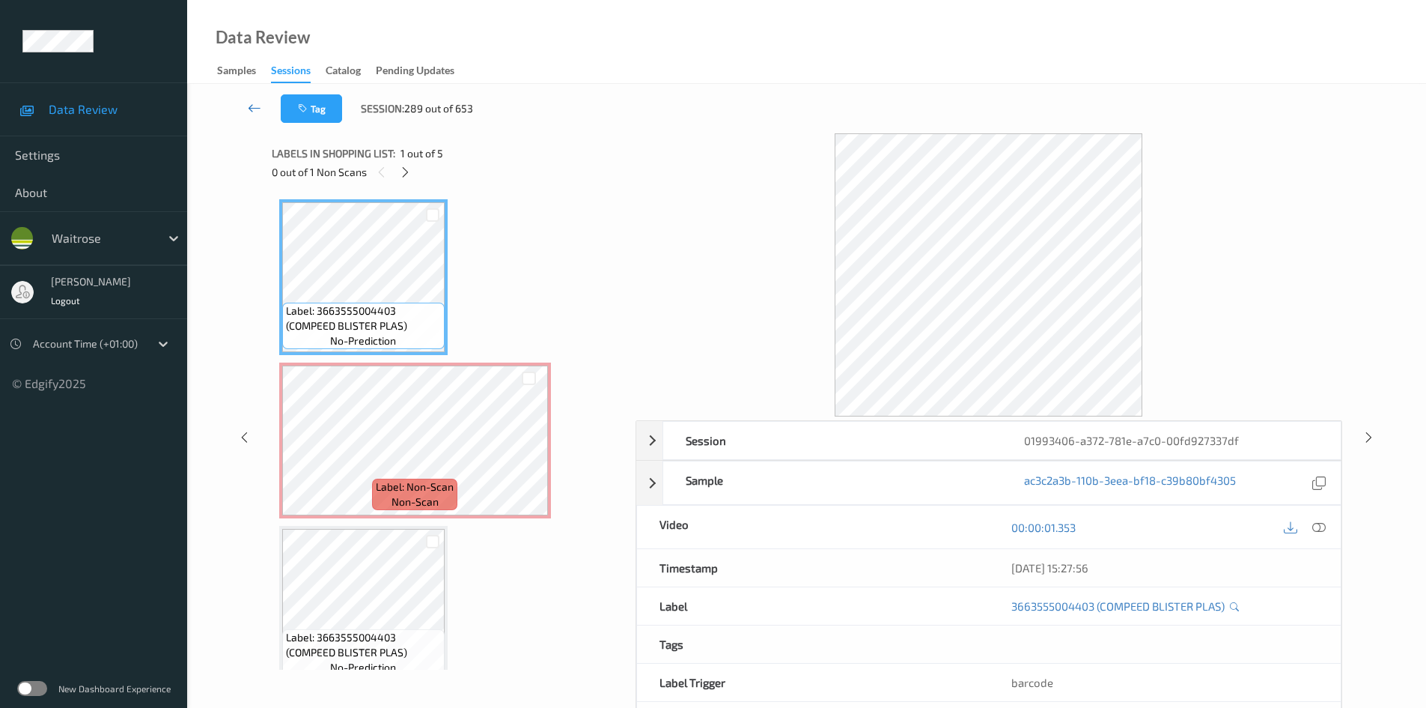
click at [249, 103] on icon at bounding box center [254, 107] width 13 height 15
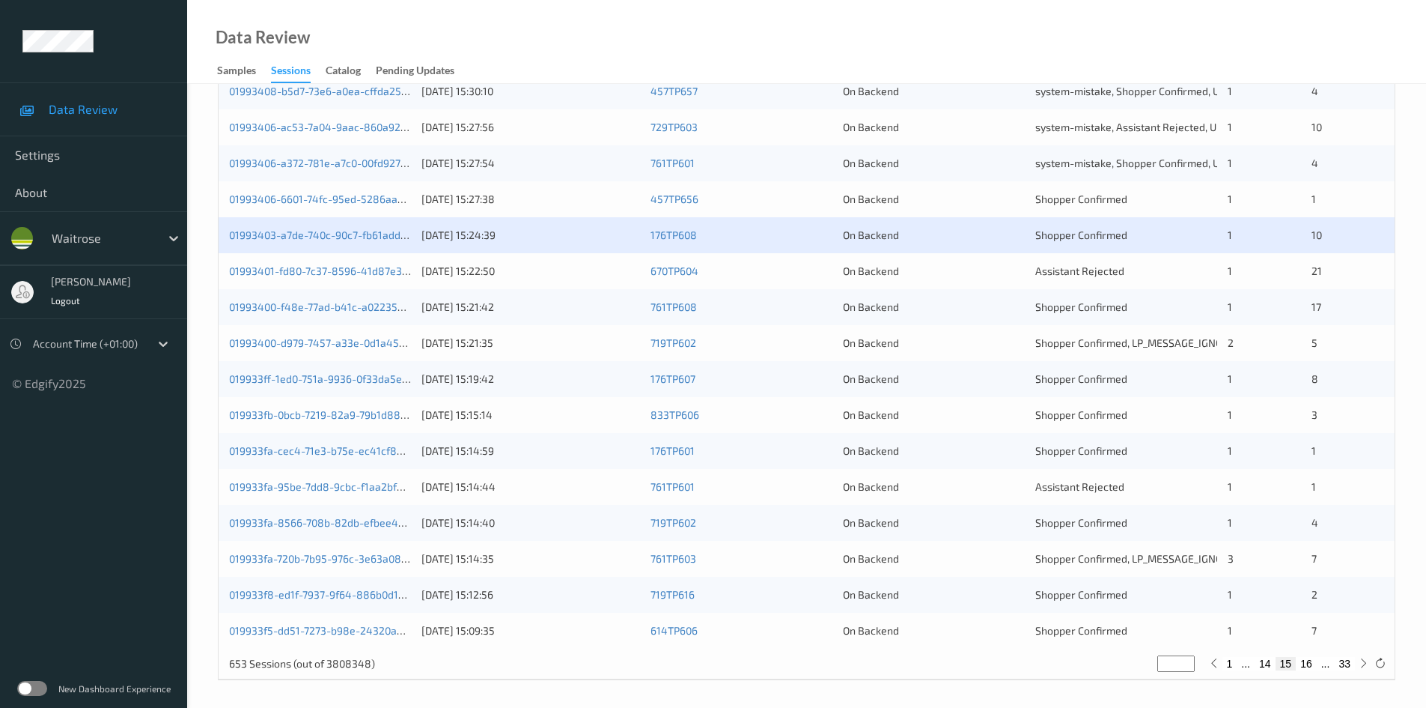
scroll to position [419, 0]
click at [368, 234] on link "01993403-a7de-740c-90c7-fb61add31f16" at bounding box center [327, 231] width 196 height 13
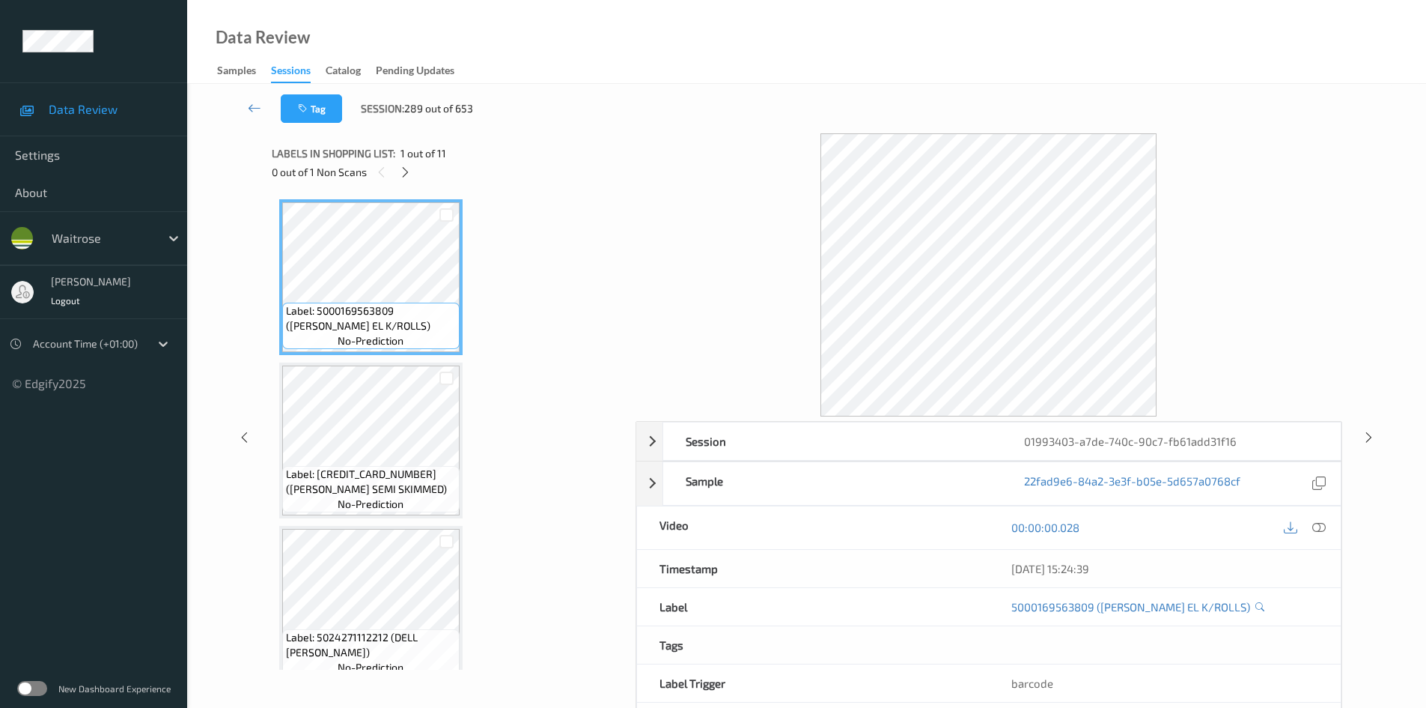
drag, startPoint x: 401, startPoint y: 171, endPoint x: 426, endPoint y: 175, distance: 25.0
click at [401, 171] on icon at bounding box center [405, 171] width 13 height 13
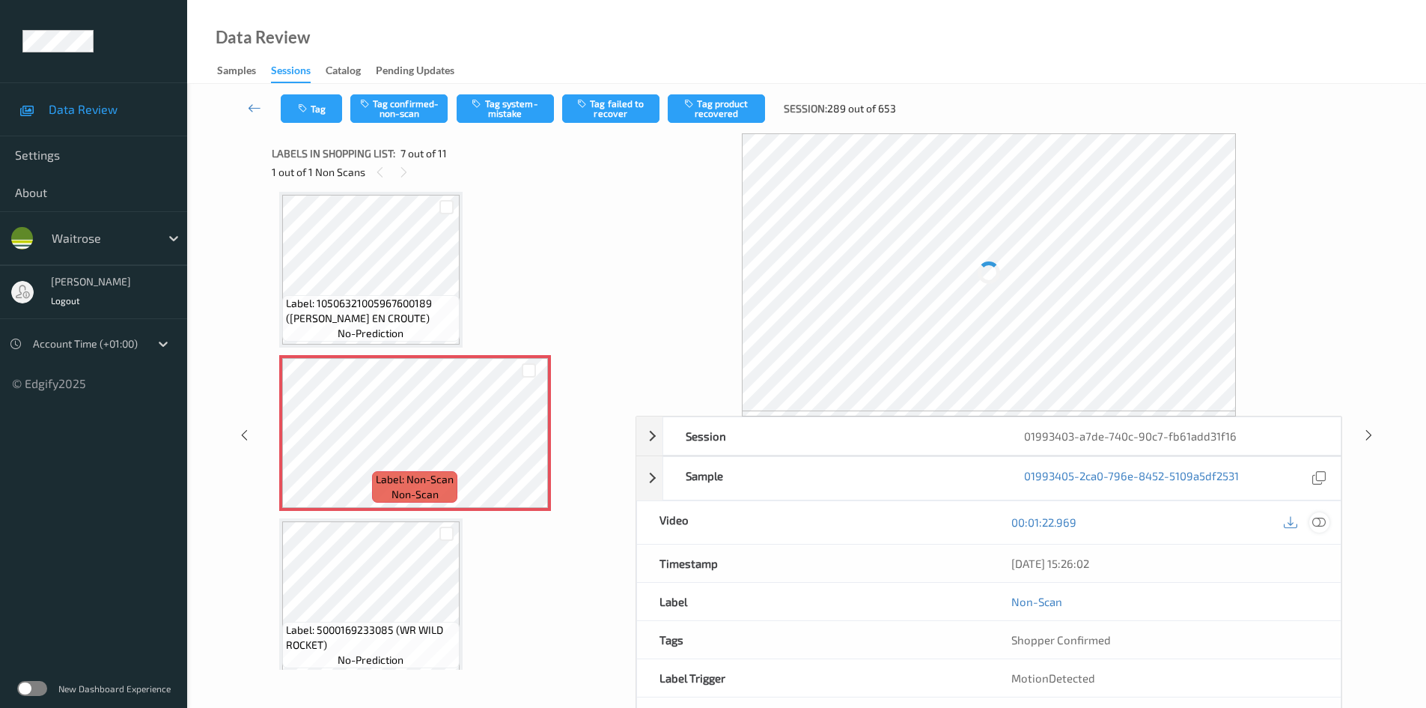
click at [1321, 515] on div at bounding box center [1320, 522] width 20 height 20
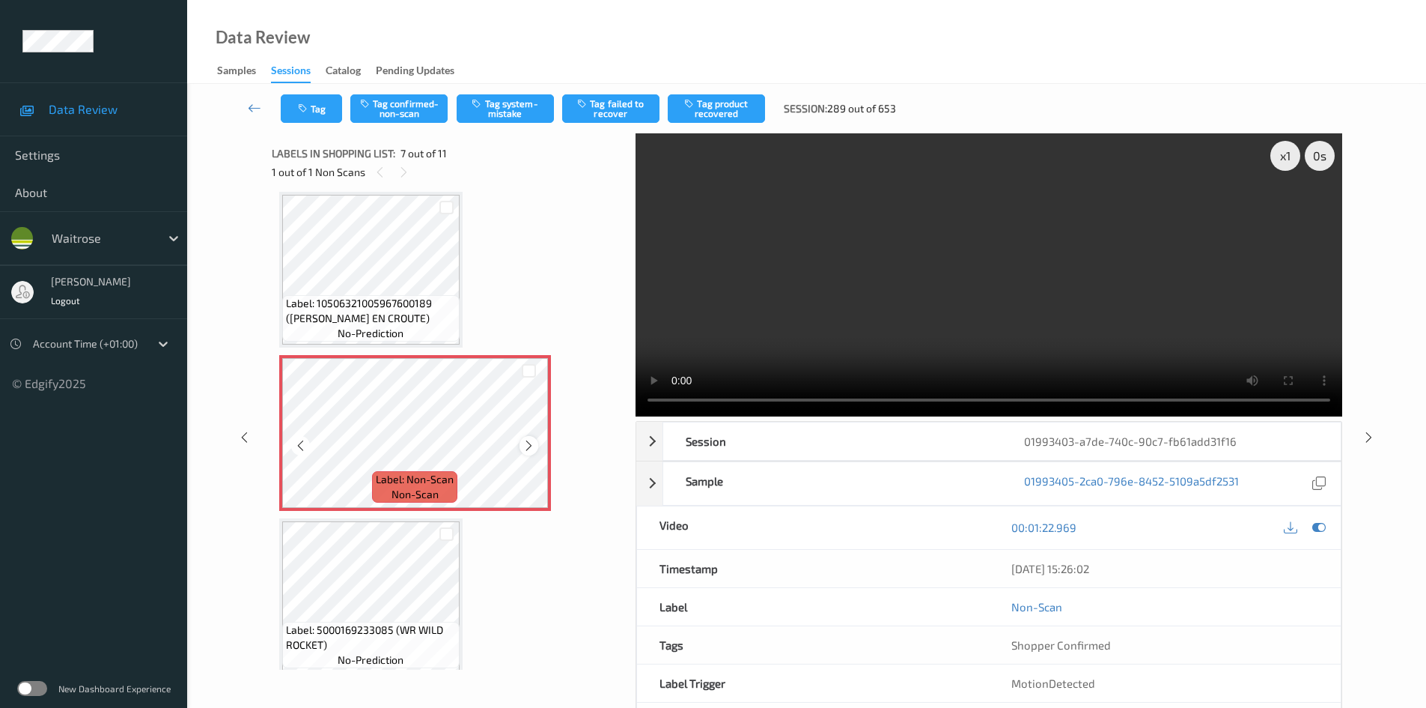
click at [529, 442] on icon at bounding box center [529, 445] width 13 height 13
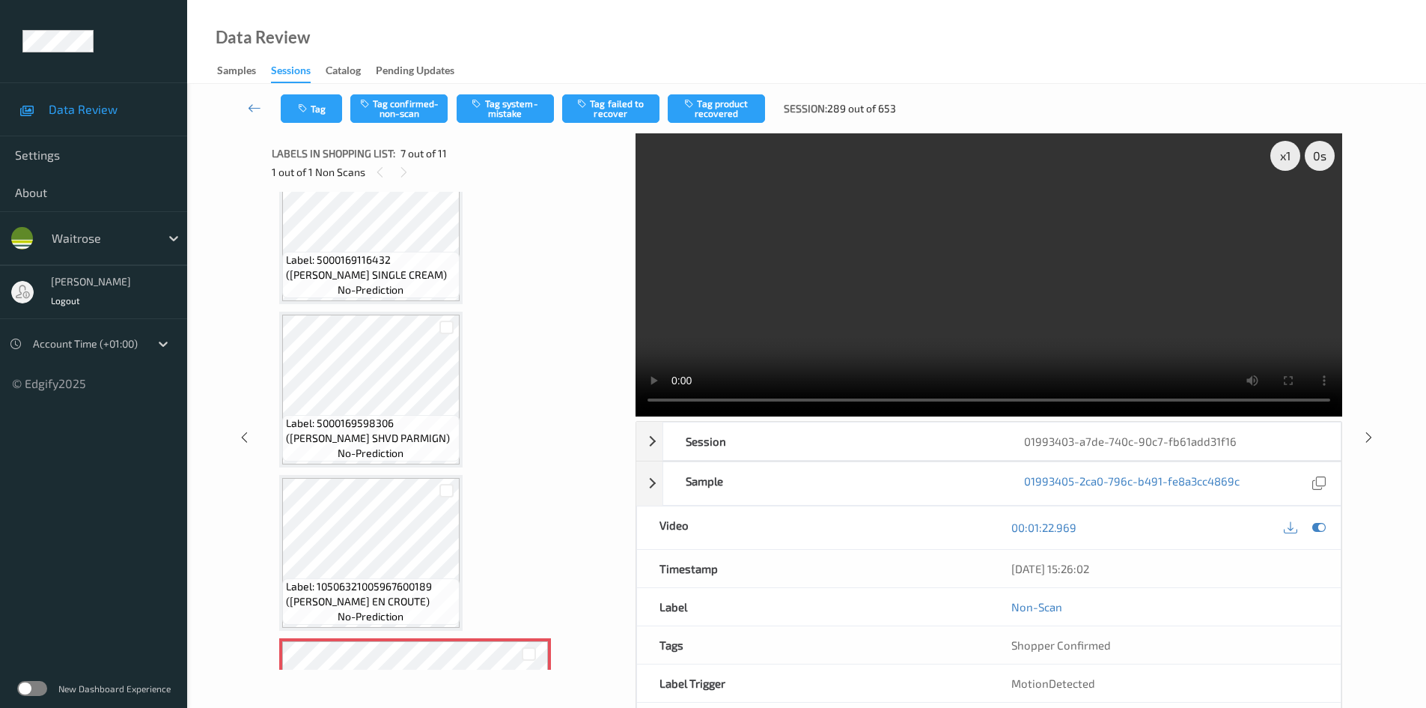
scroll to position [524, 0]
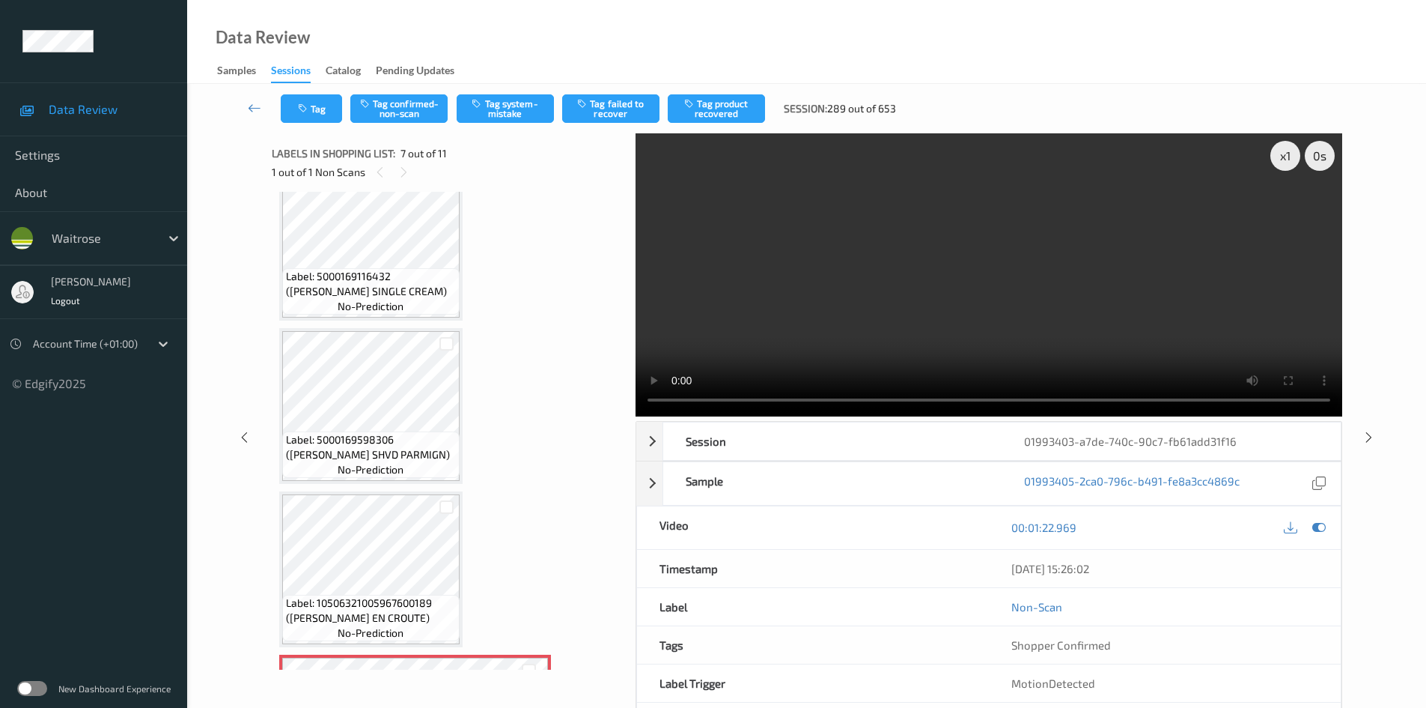
click at [938, 341] on video at bounding box center [989, 274] width 707 height 283
click at [1286, 154] on div "x 1" at bounding box center [1286, 156] width 30 height 30
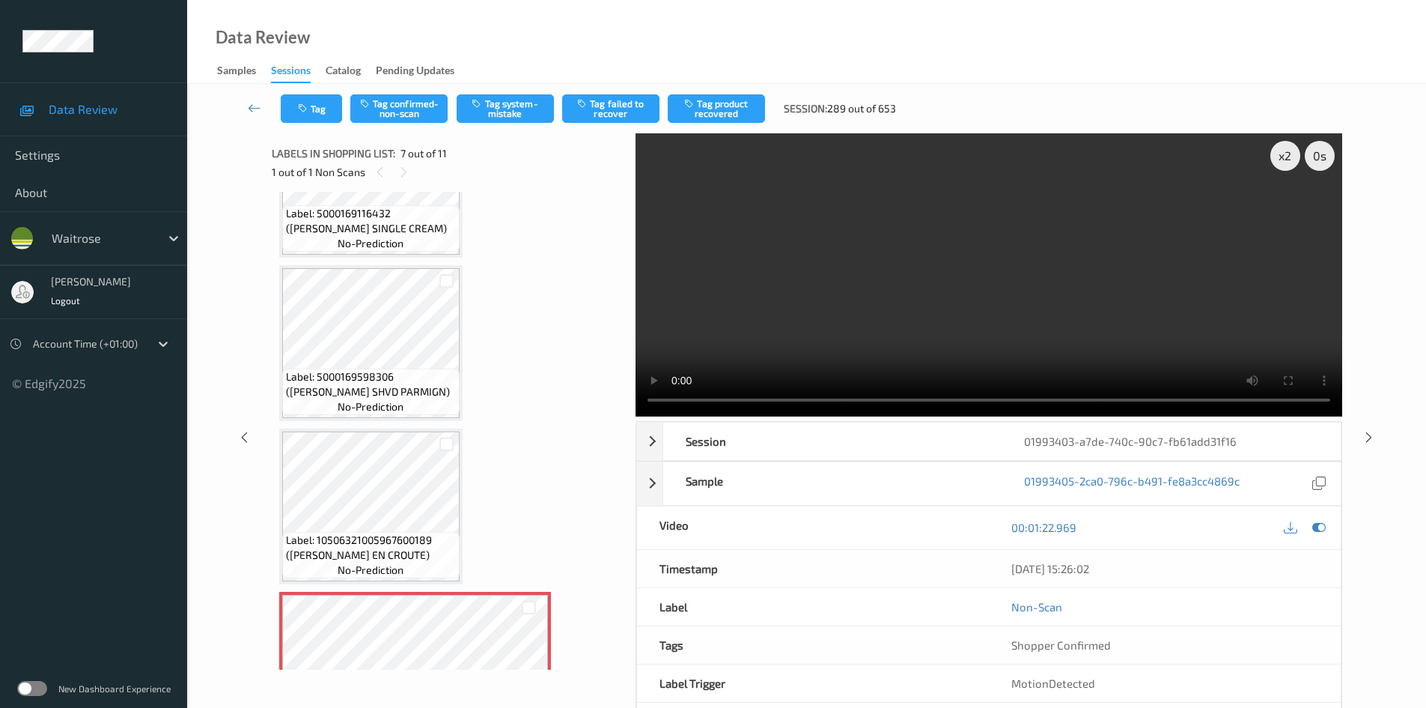
scroll to position [674, 0]
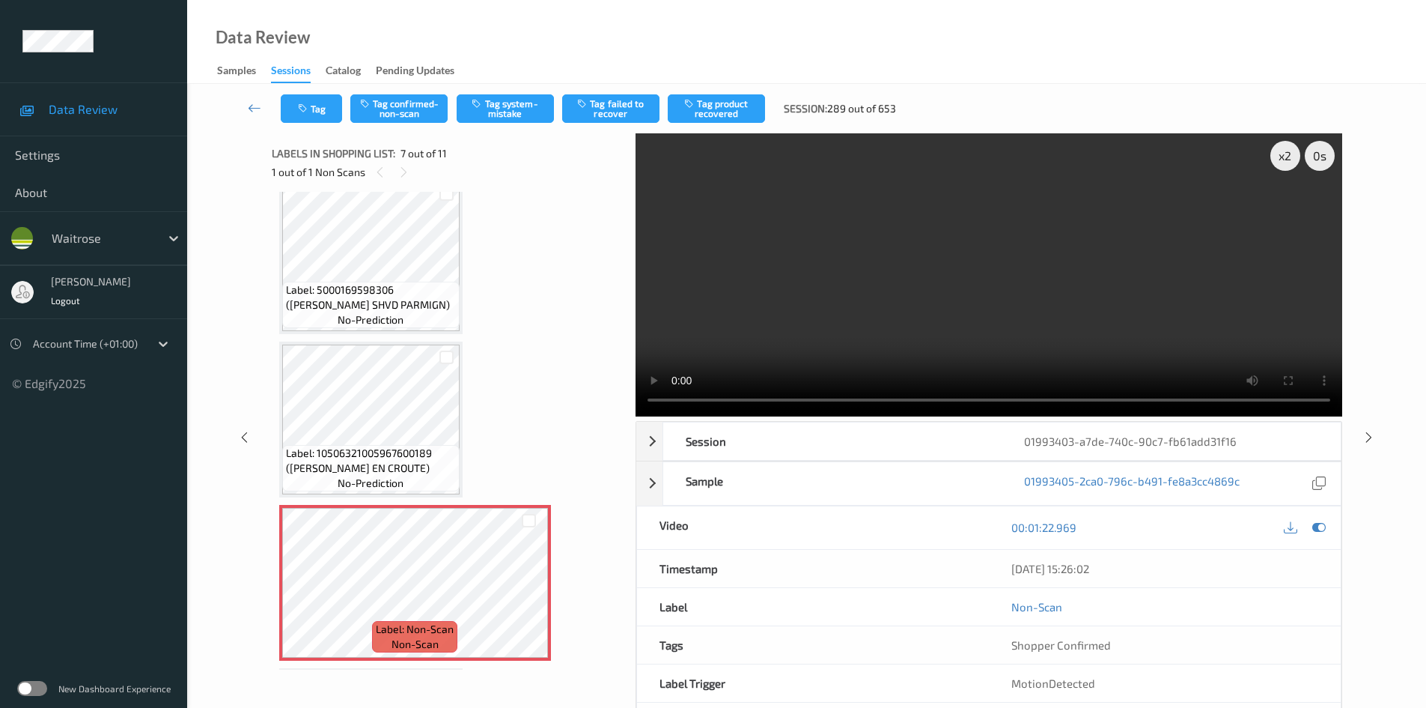
click at [793, 291] on video at bounding box center [989, 274] width 707 height 283
click at [821, 306] on video at bounding box center [989, 274] width 707 height 283
click at [869, 286] on video at bounding box center [989, 274] width 707 height 283
click at [511, 104] on button "Tag system-mistake" at bounding box center [505, 108] width 97 height 28
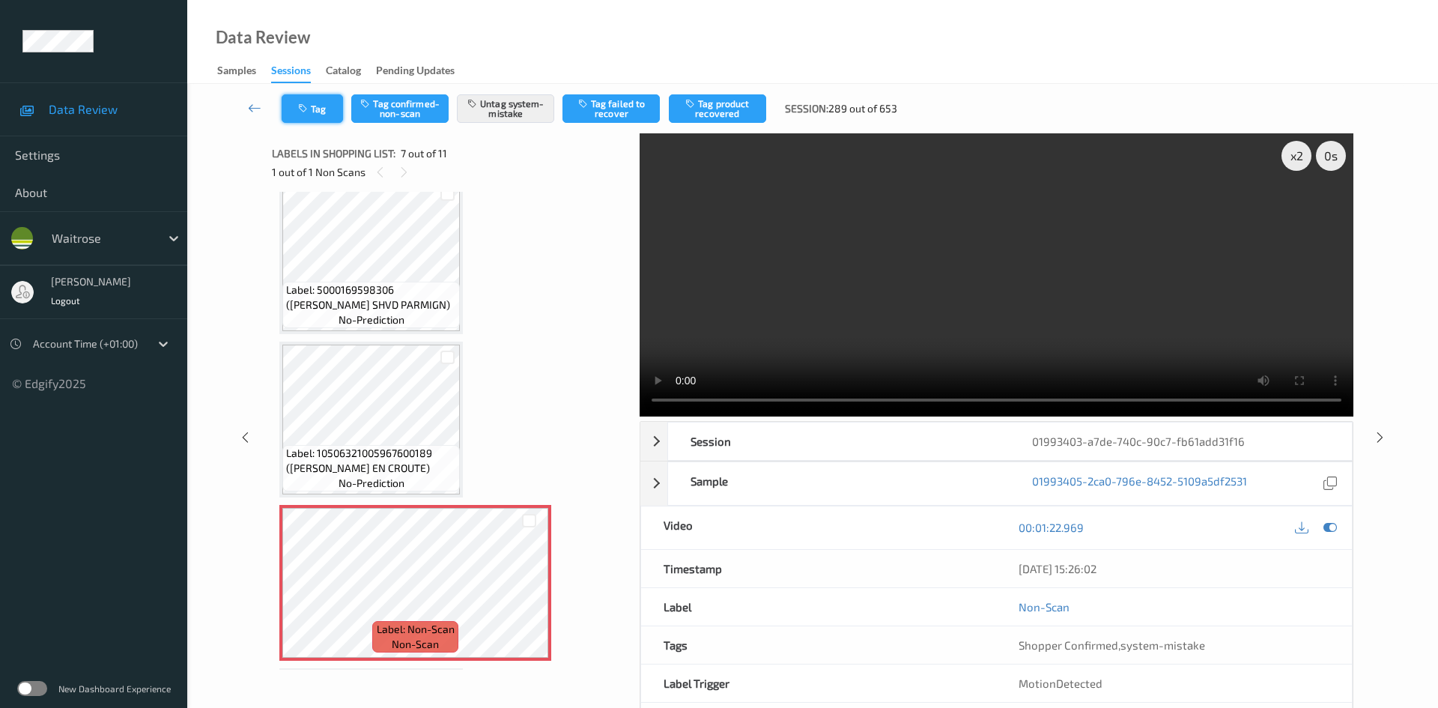
click at [314, 116] on button "Tag" at bounding box center [312, 108] width 61 height 28
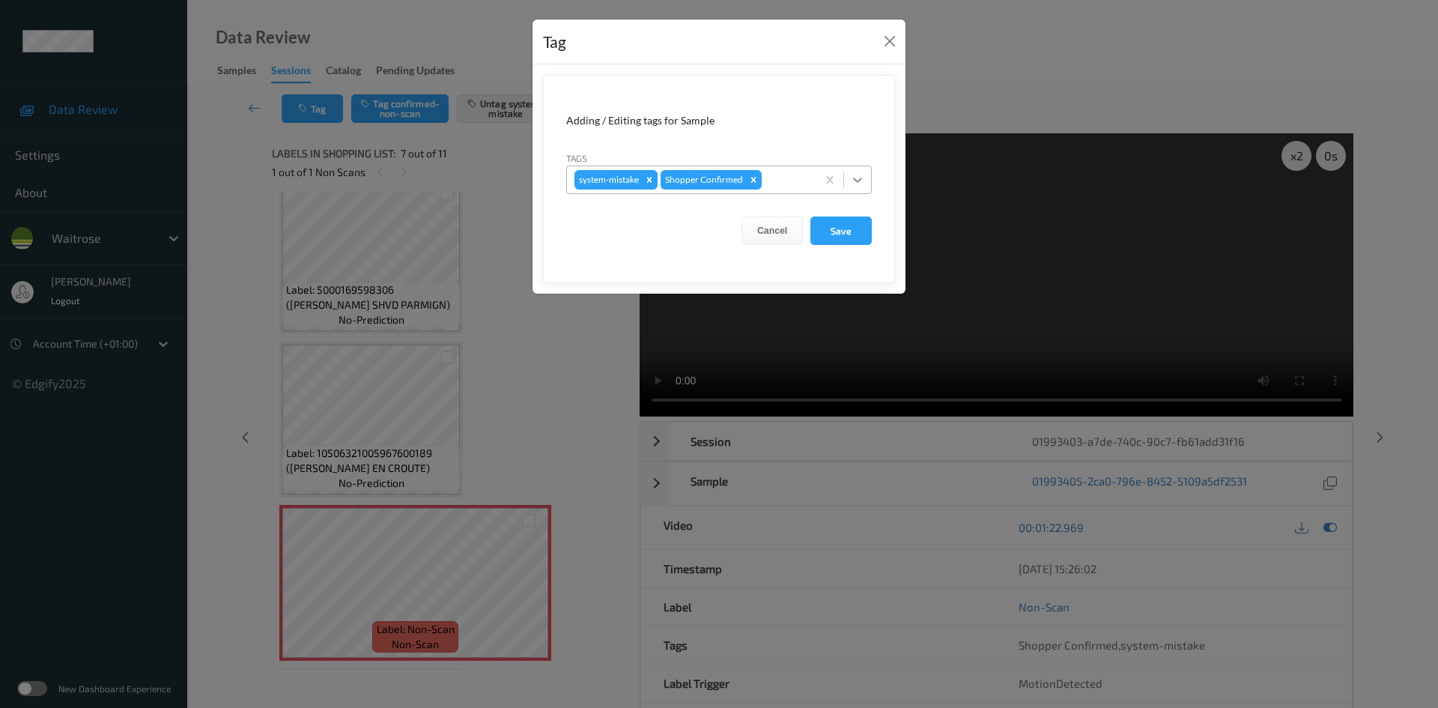
click at [857, 180] on icon at bounding box center [857, 179] width 15 height 15
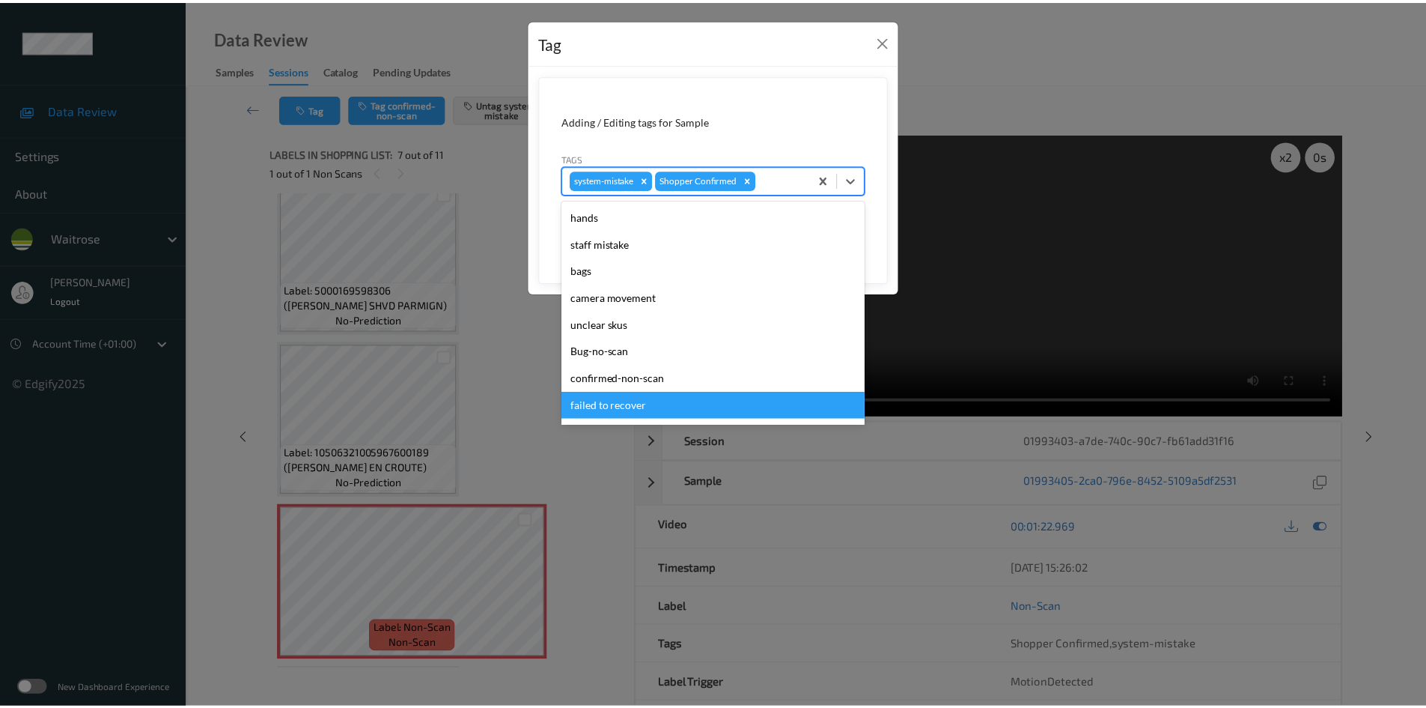
scroll to position [347, 0]
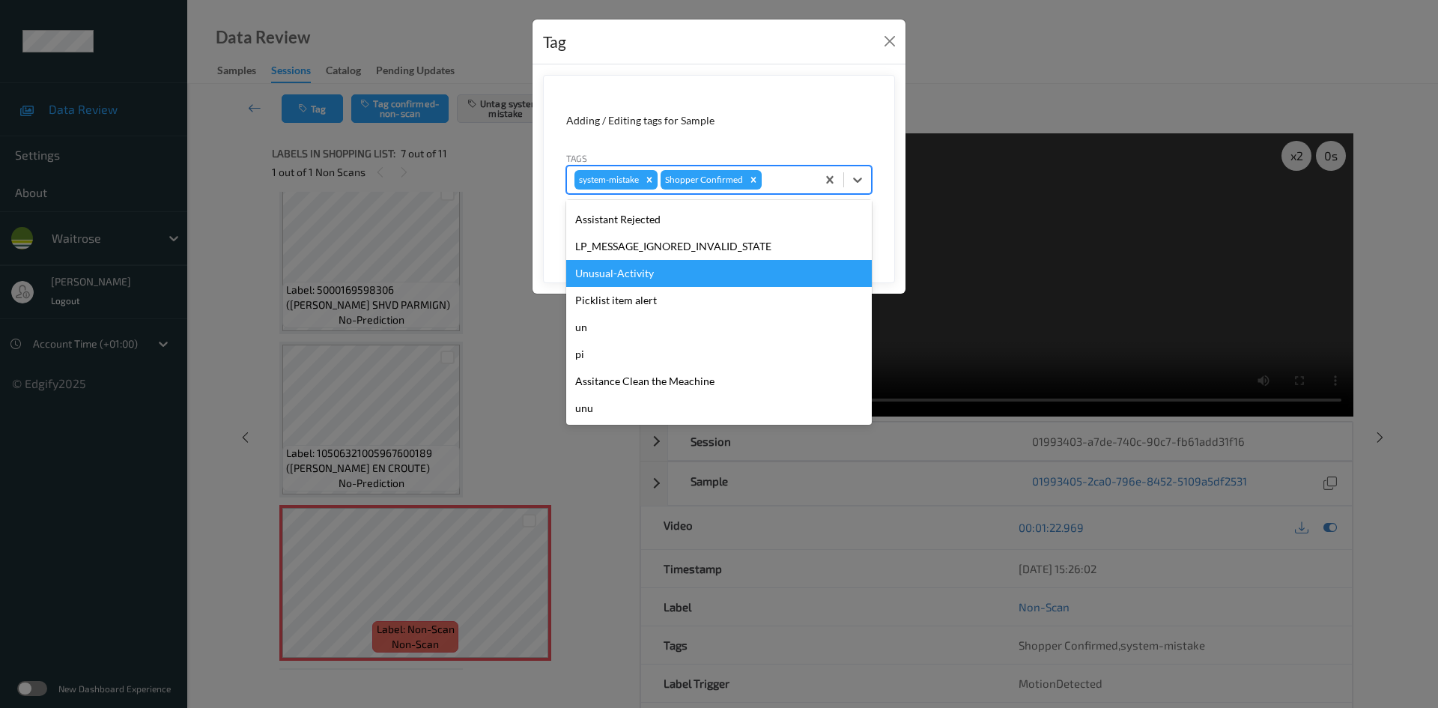
click at [633, 278] on div "Unusual-Activity" at bounding box center [719, 273] width 306 height 27
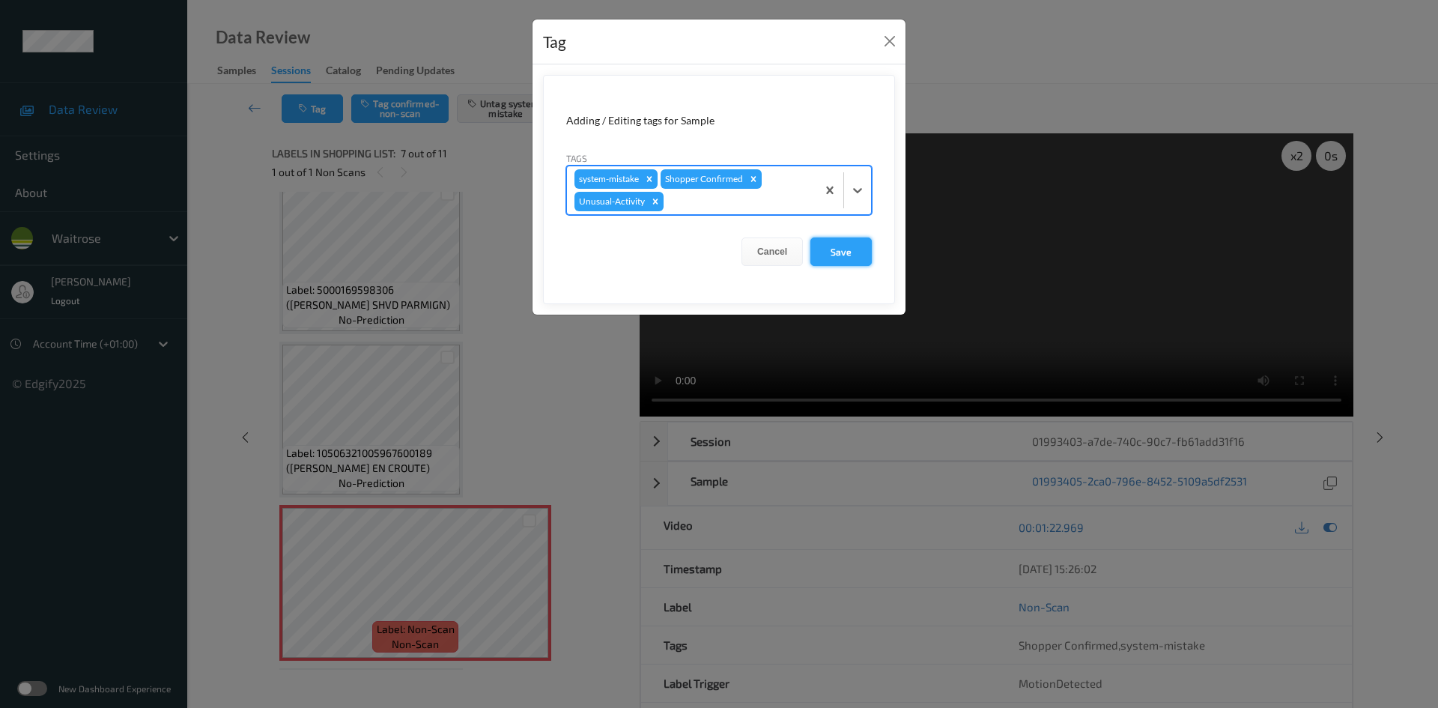
click at [845, 254] on button "Save" at bounding box center [840, 251] width 61 height 28
click at [860, 241] on button "Save" at bounding box center [840, 251] width 61 height 28
click at [853, 261] on button "Save" at bounding box center [840, 251] width 61 height 28
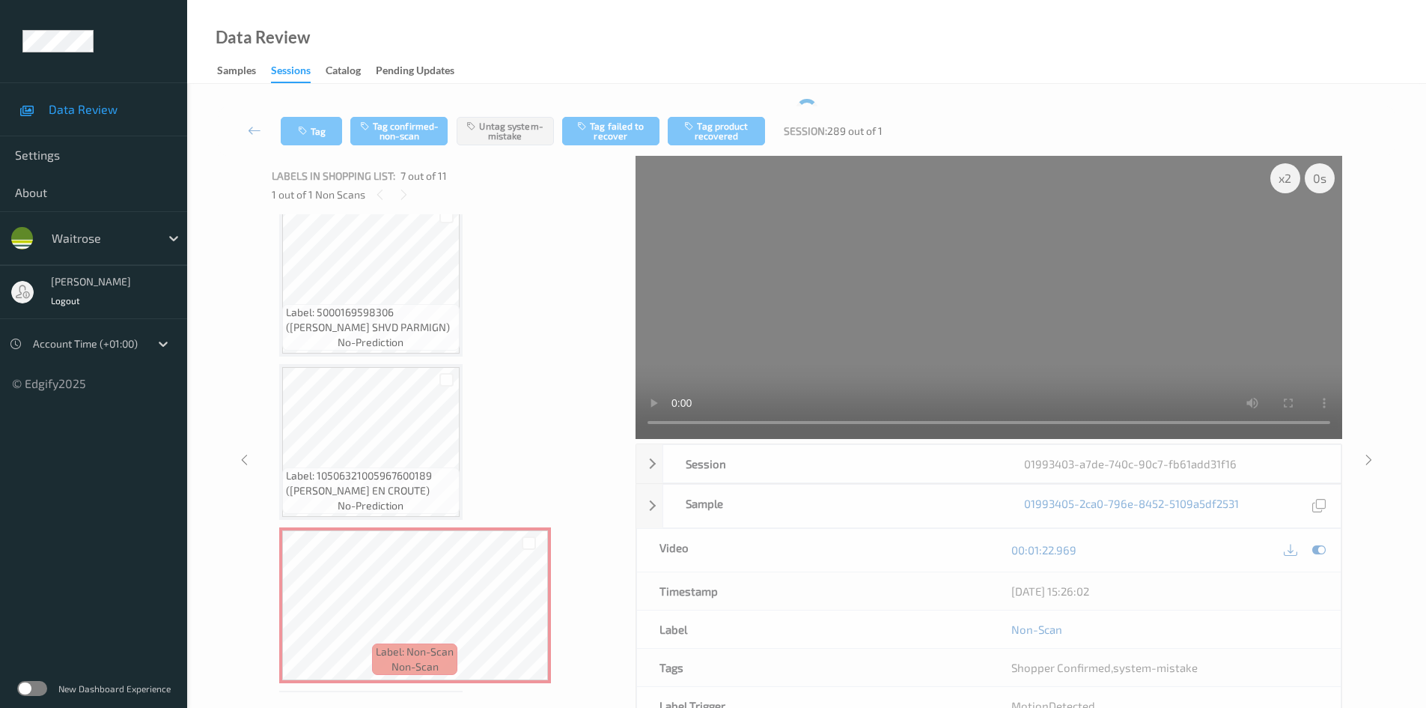
click at [840, 251] on video at bounding box center [989, 297] width 707 height 283
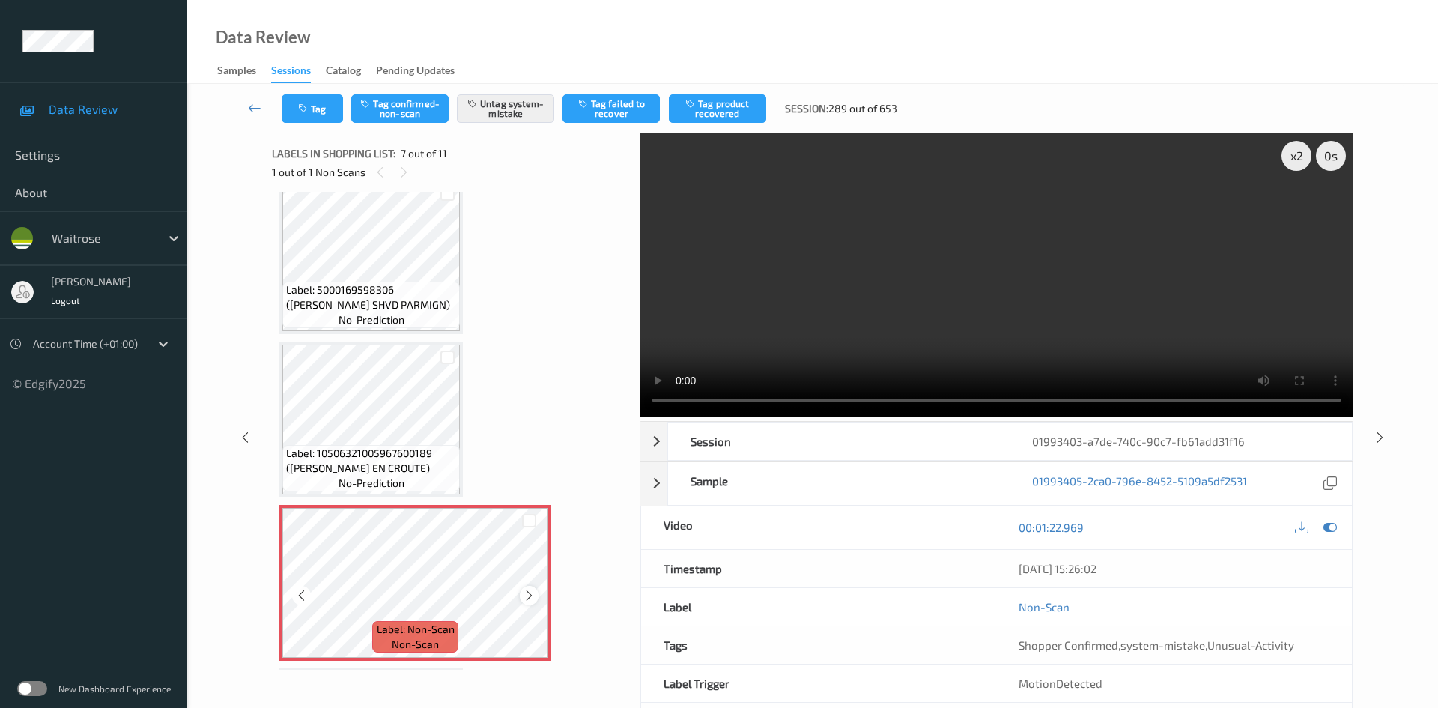
click at [526, 594] on icon at bounding box center [529, 595] width 13 height 13
click at [252, 99] on link at bounding box center [254, 108] width 53 height 28
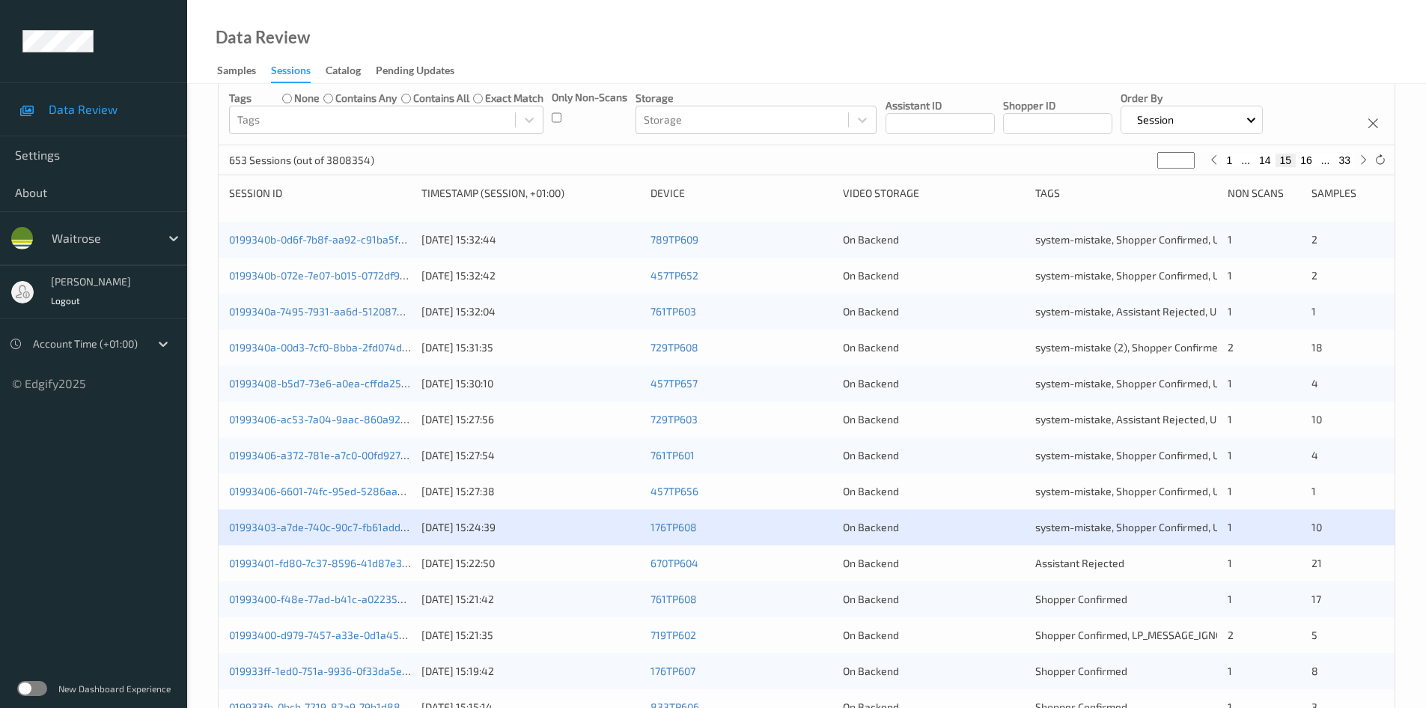
scroll to position [225, 0]
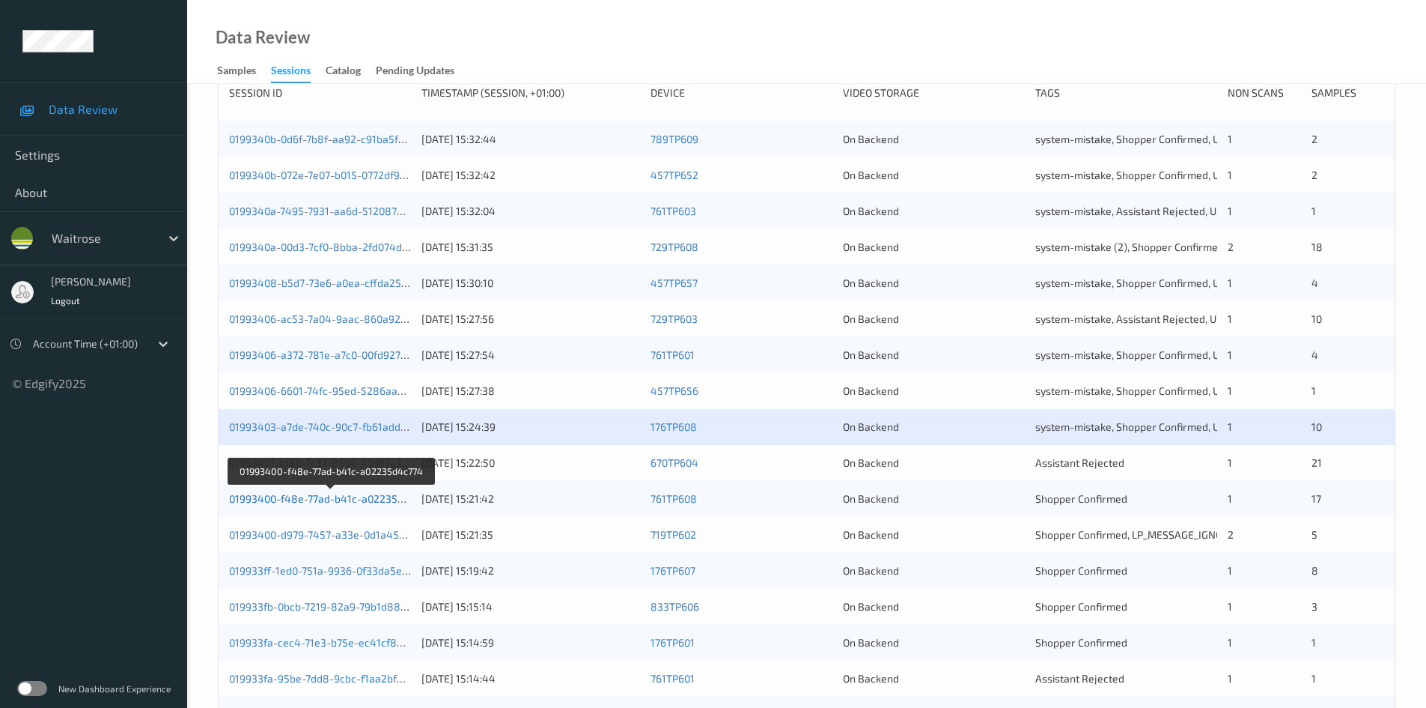
click at [292, 499] on link "01993400-f48e-77ad-b41c-a02235d4c774" at bounding box center [331, 498] width 204 height 13
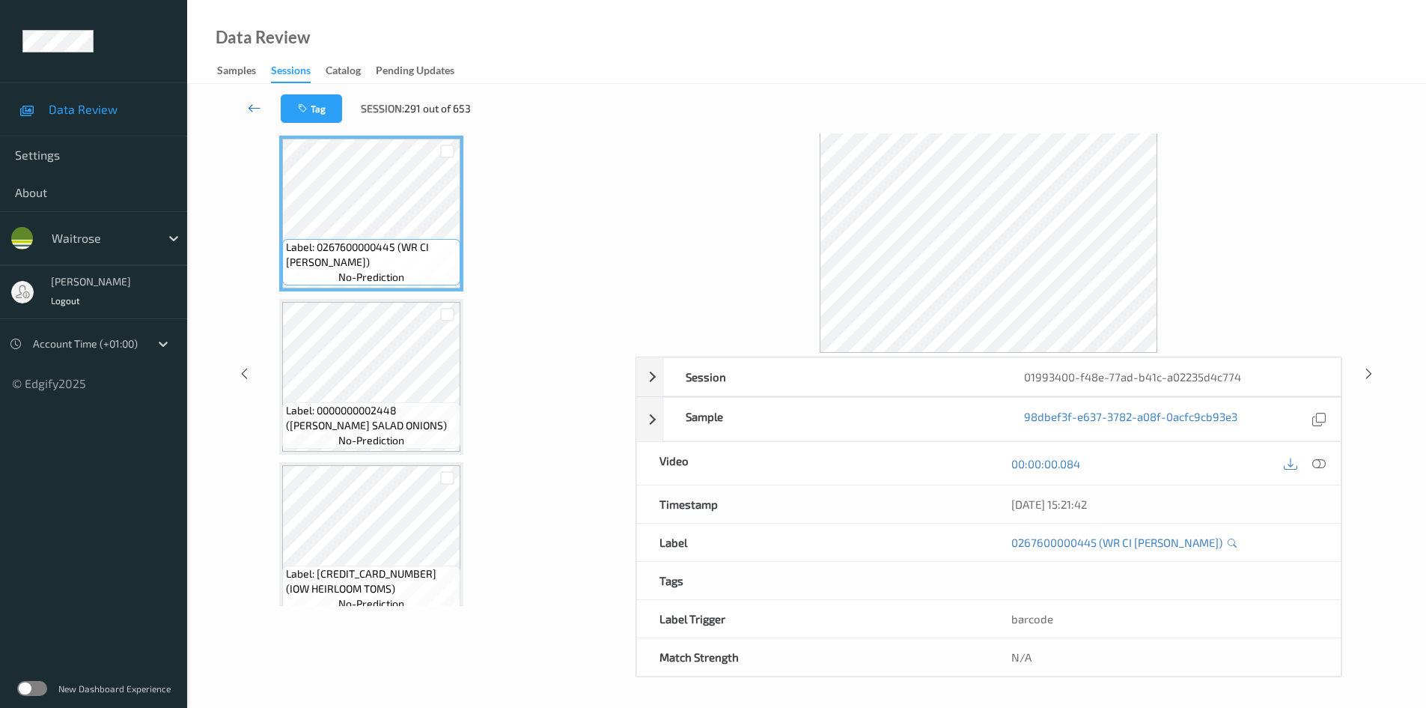
click at [255, 103] on icon at bounding box center [254, 107] width 13 height 15
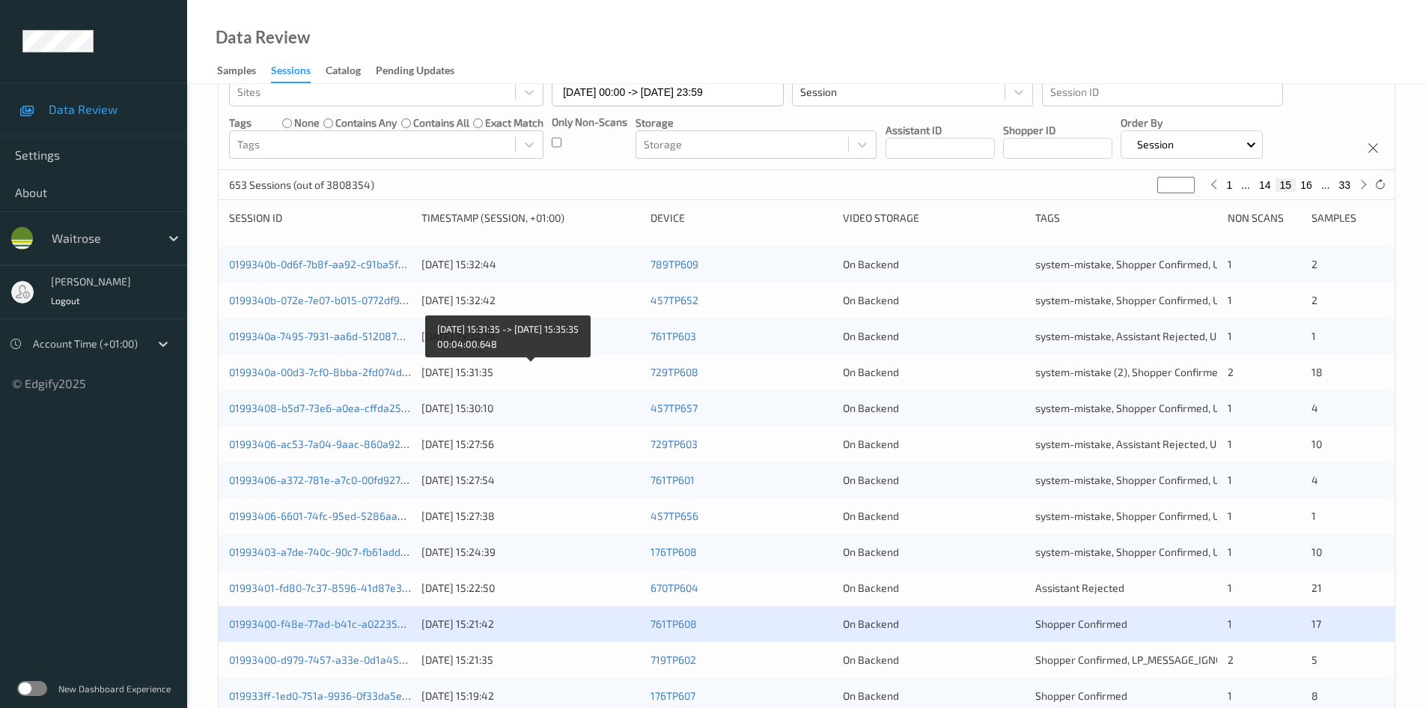
scroll to position [374, 0]
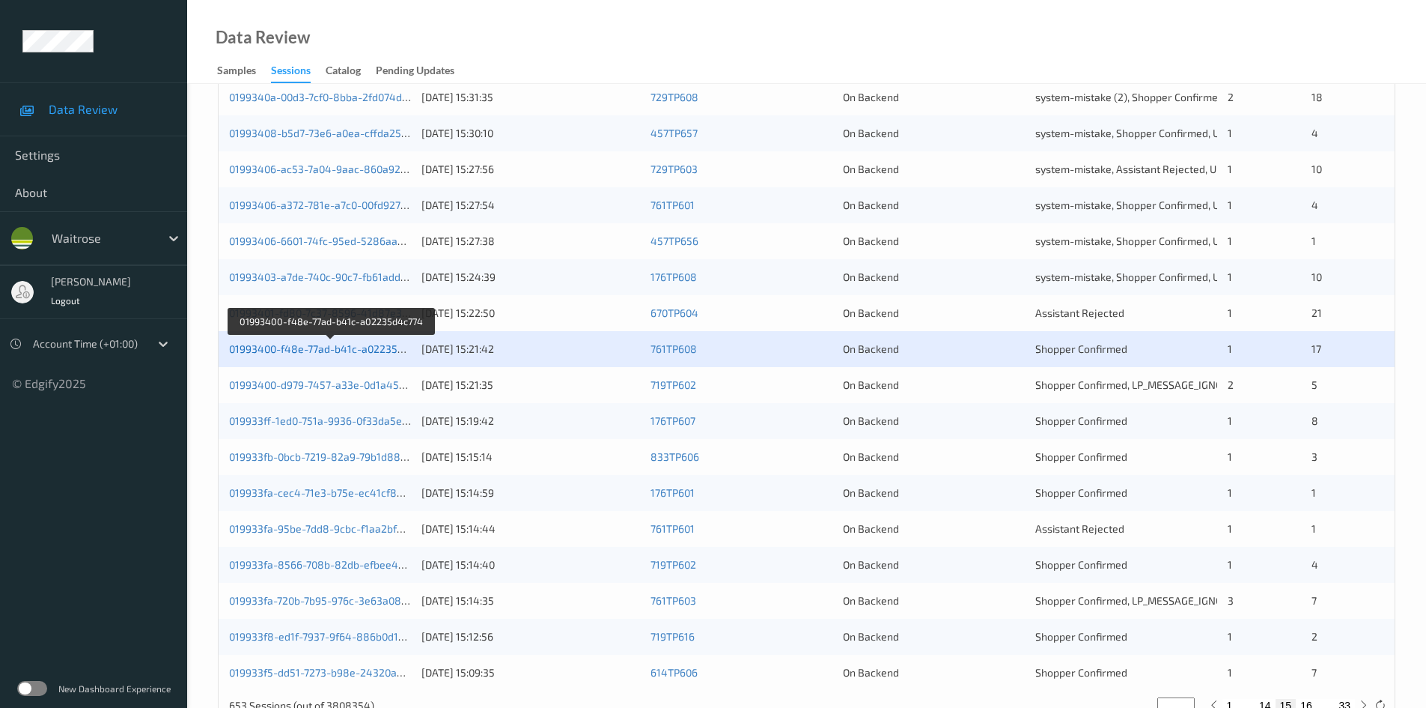
click at [297, 348] on link "01993400-f48e-77ad-b41c-a02235d4c774" at bounding box center [331, 348] width 204 height 13
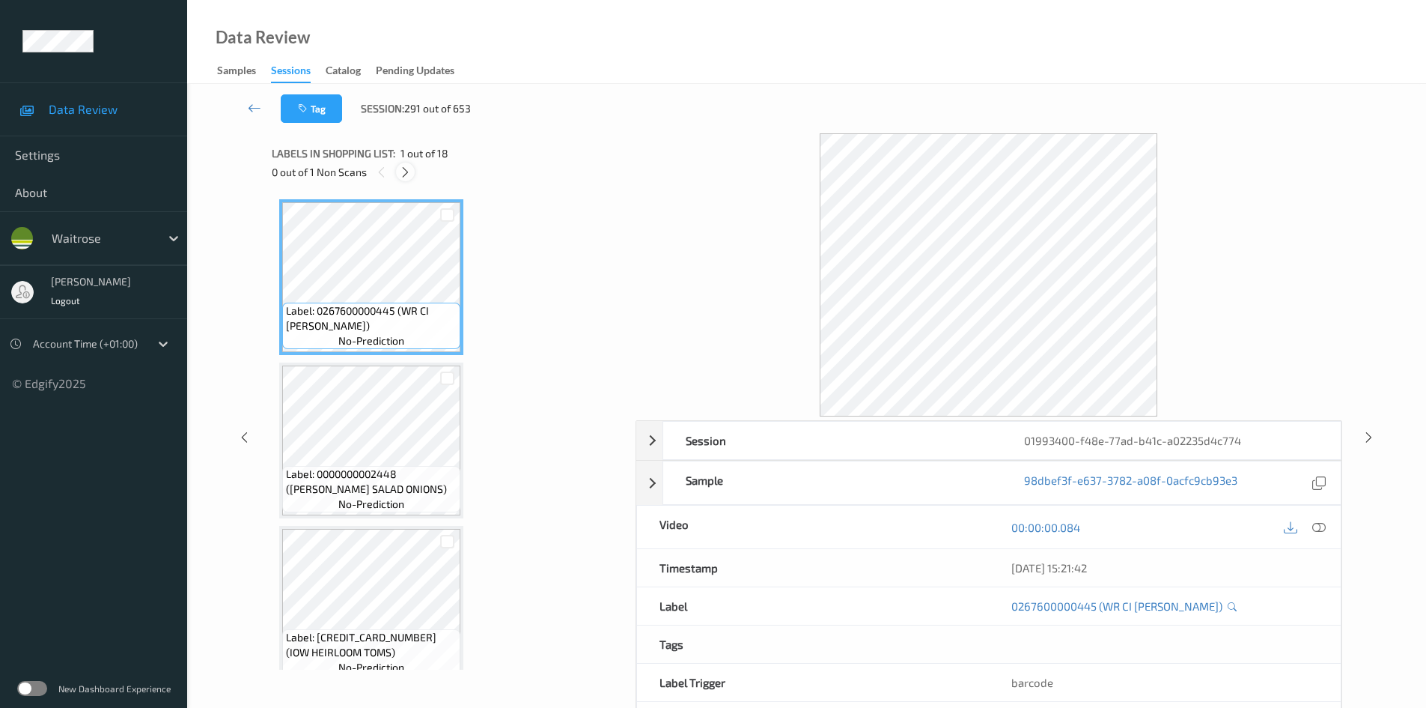
click at [401, 172] on icon at bounding box center [405, 171] width 13 height 13
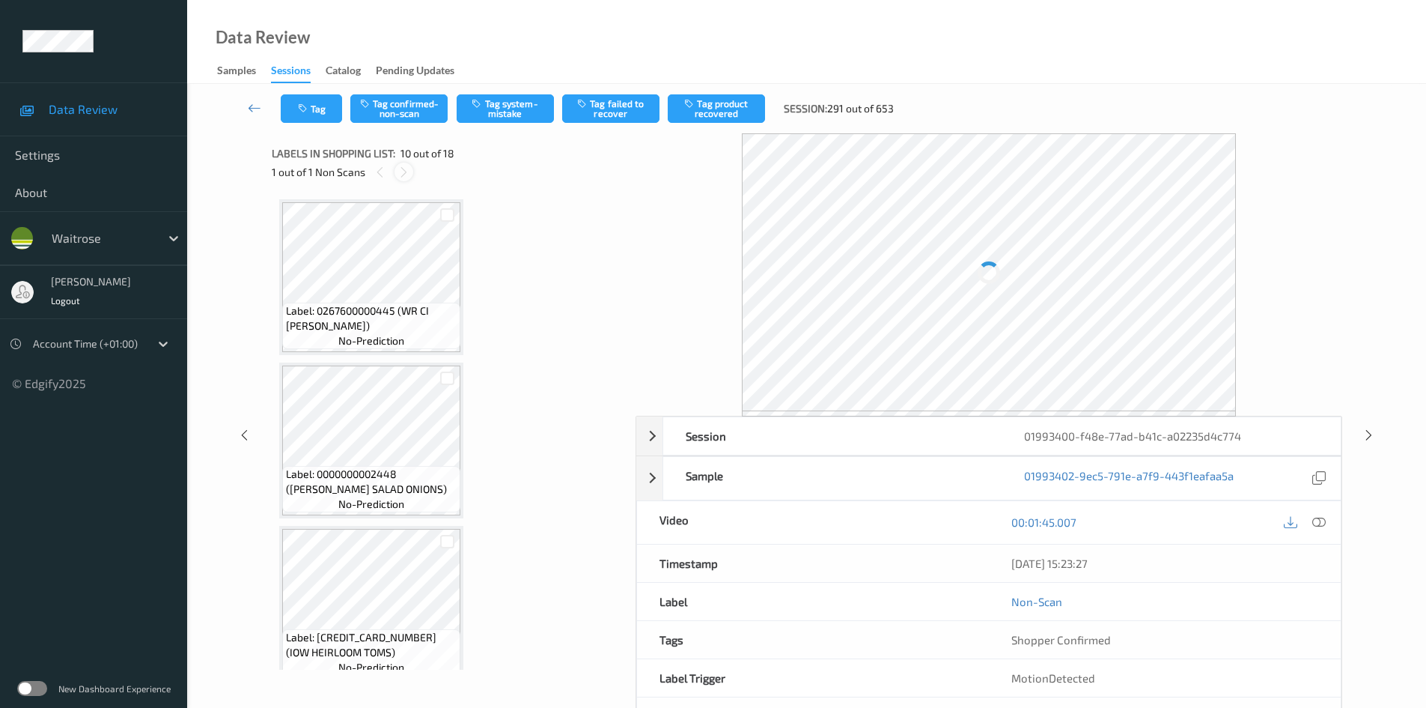
scroll to position [1313, 0]
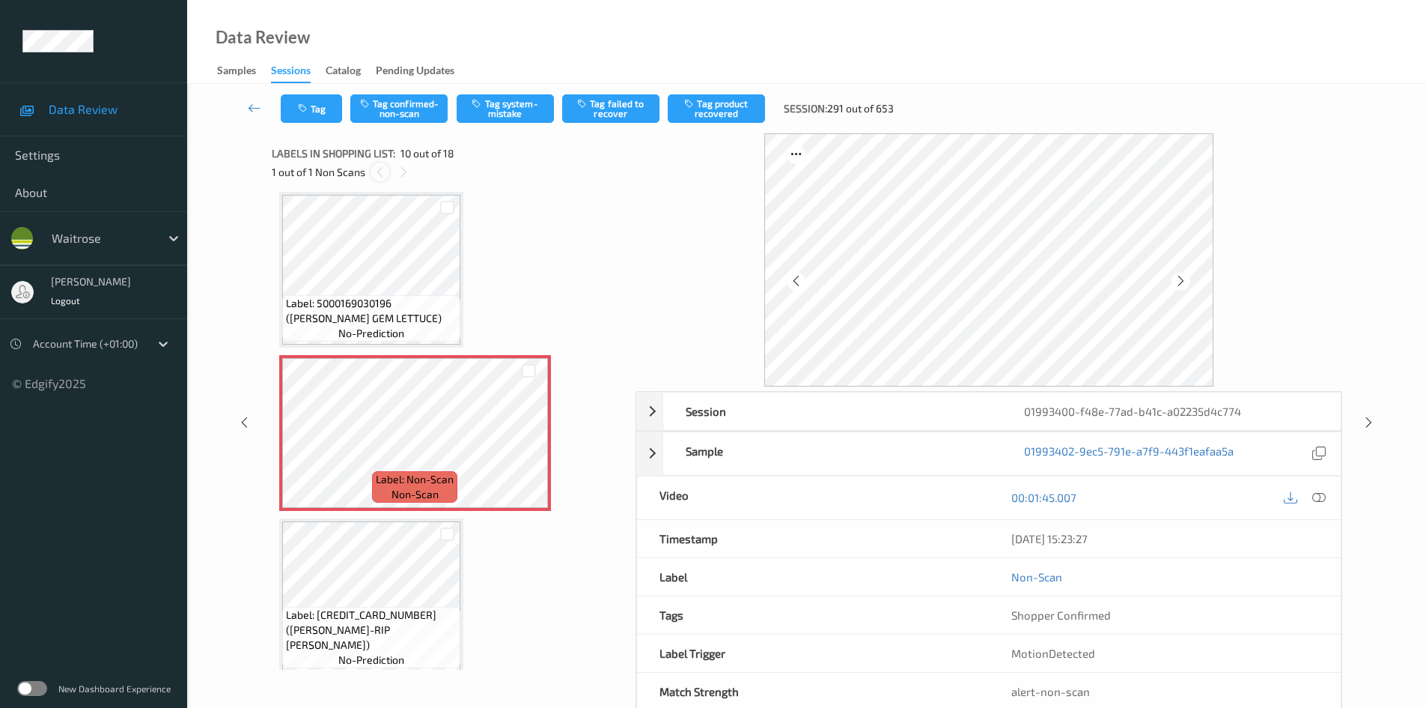
click at [380, 171] on icon at bounding box center [380, 171] width 13 height 13
click at [249, 100] on icon at bounding box center [254, 107] width 13 height 15
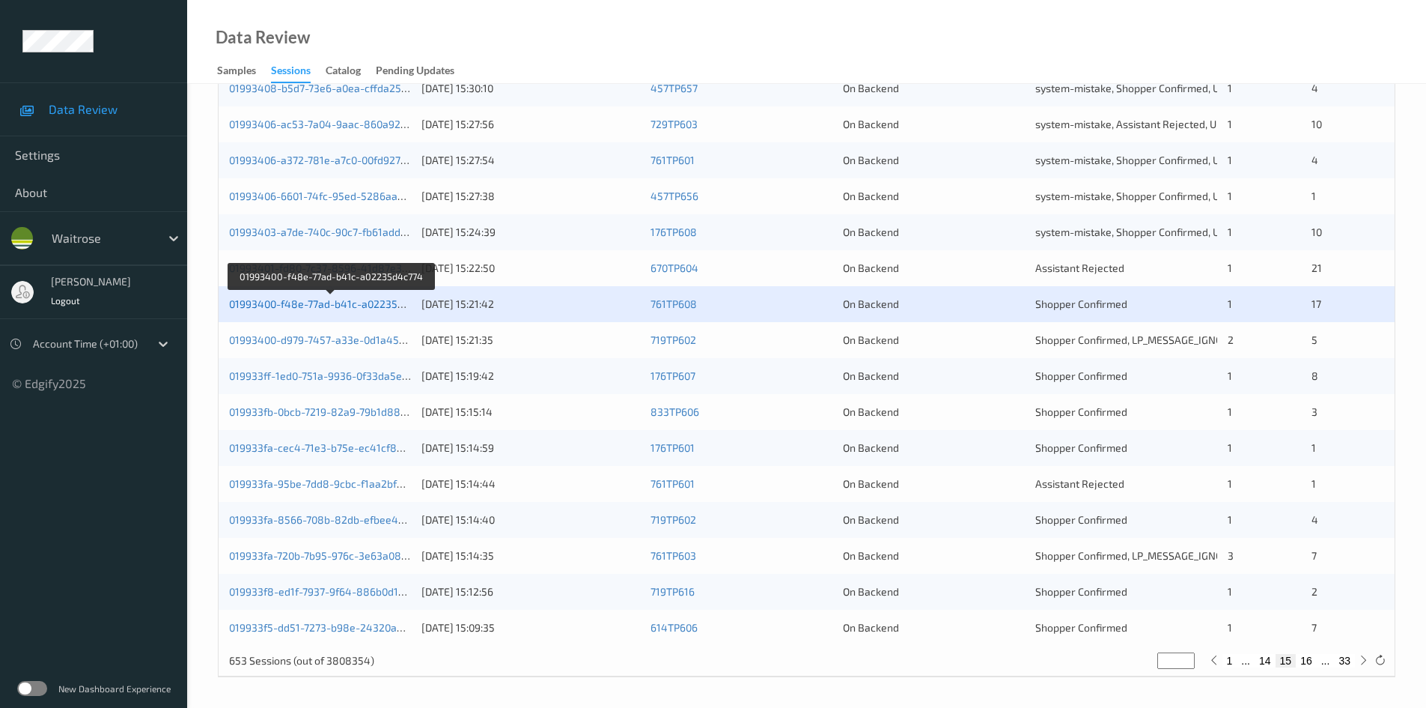
click at [329, 303] on link "01993400-f48e-77ad-b41c-a02235d4c774" at bounding box center [331, 303] width 204 height 13
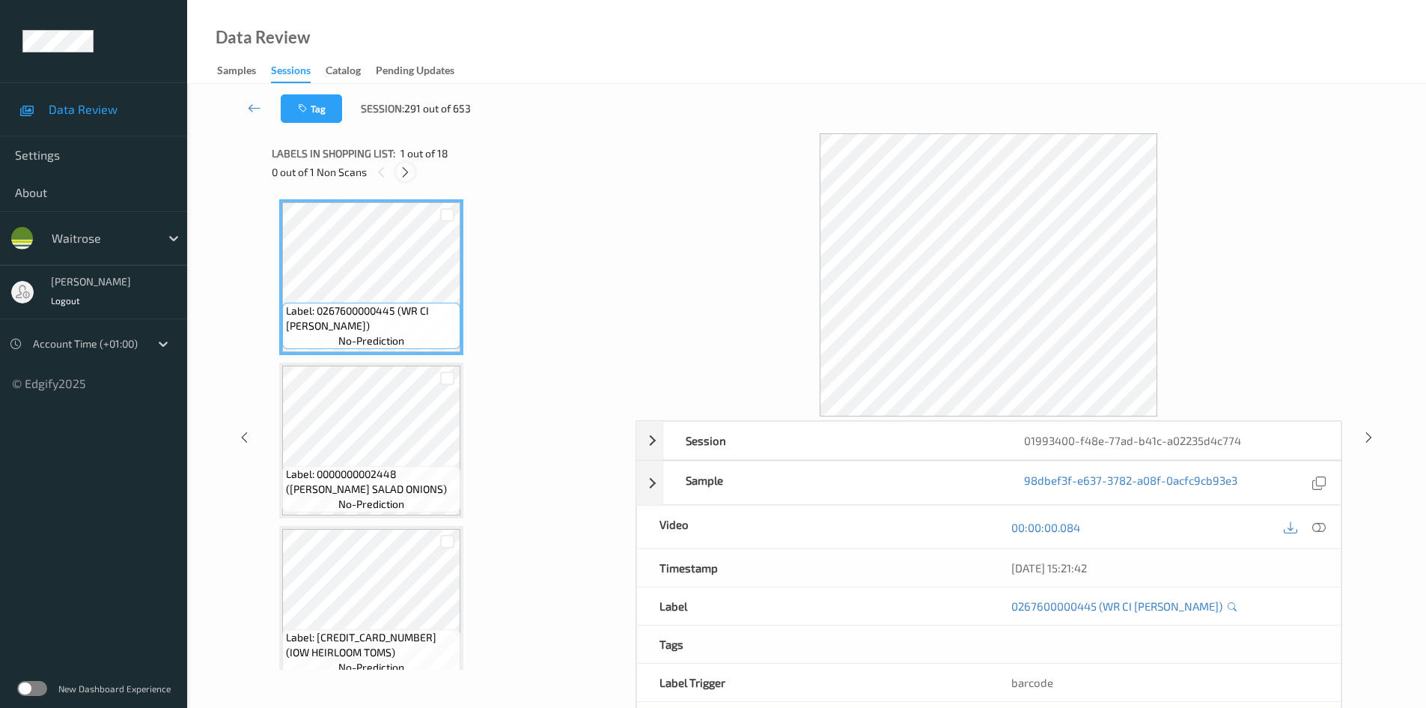
click at [401, 167] on icon at bounding box center [405, 171] width 13 height 13
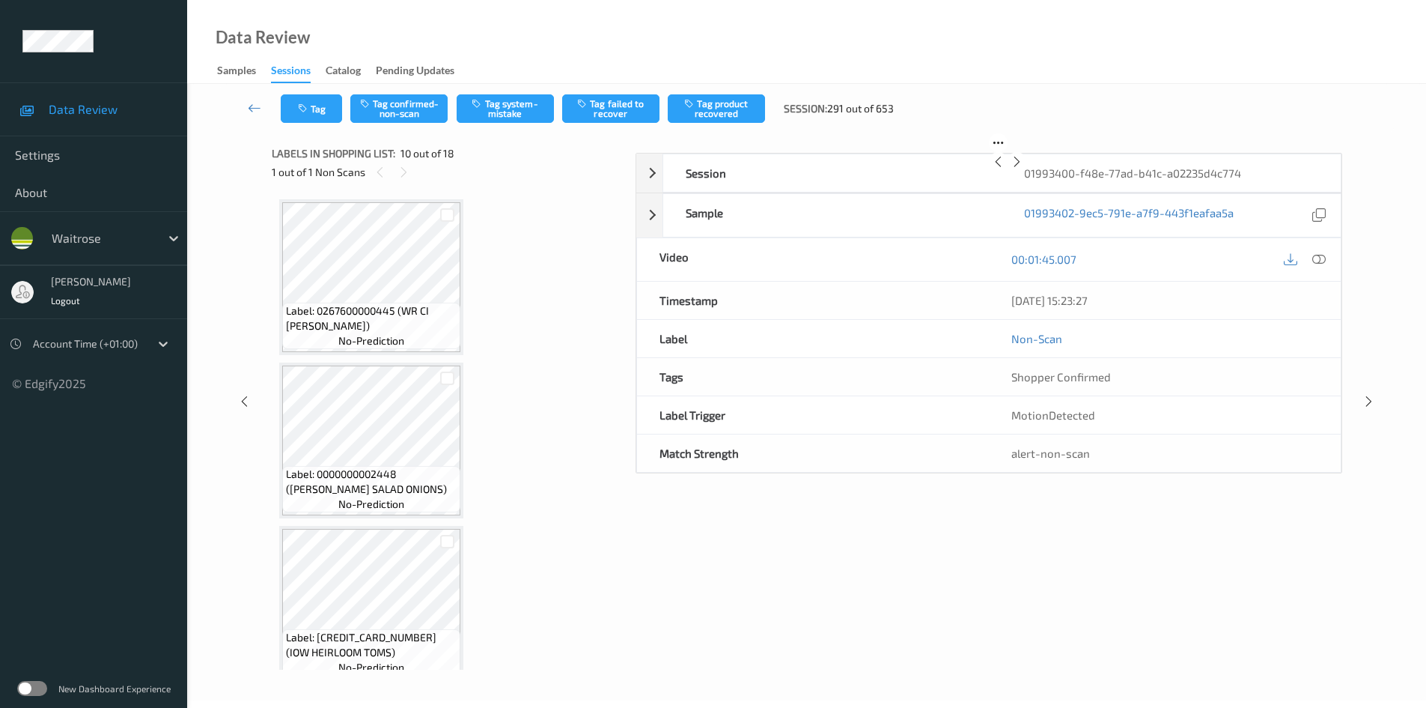
scroll to position [1313, 0]
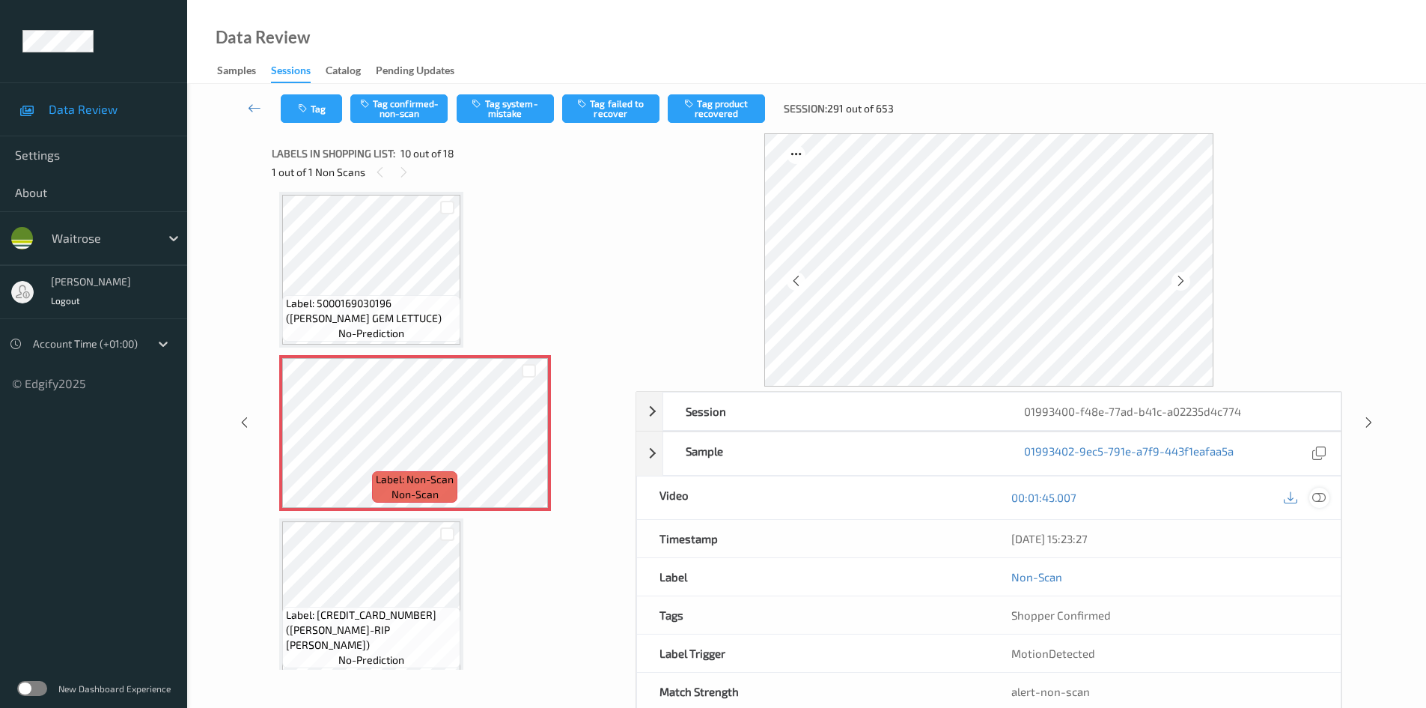
click at [1318, 494] on icon at bounding box center [1319, 496] width 13 height 13
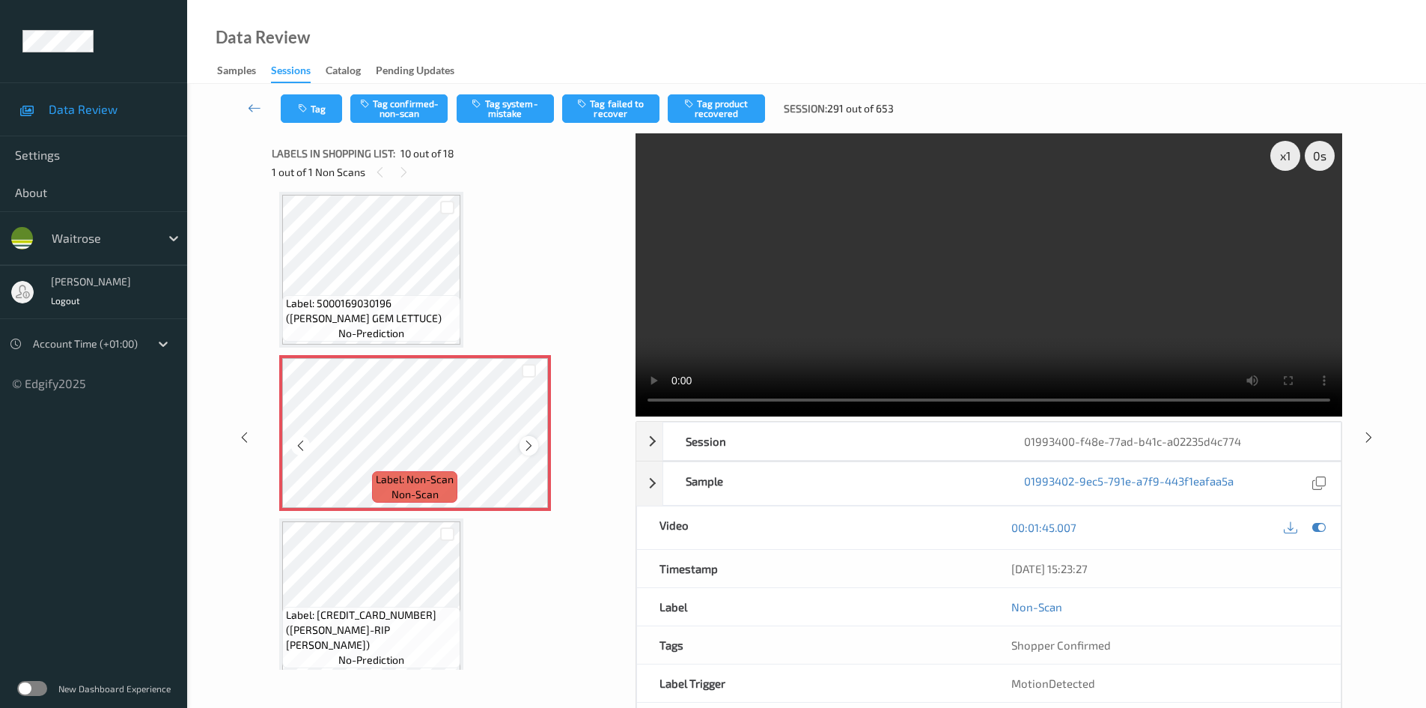
click at [526, 444] on icon at bounding box center [529, 445] width 13 height 13
click at [526, 446] on icon at bounding box center [529, 445] width 13 height 13
click at [527, 446] on icon at bounding box center [529, 445] width 13 height 13
click at [1017, 357] on video at bounding box center [989, 274] width 707 height 283
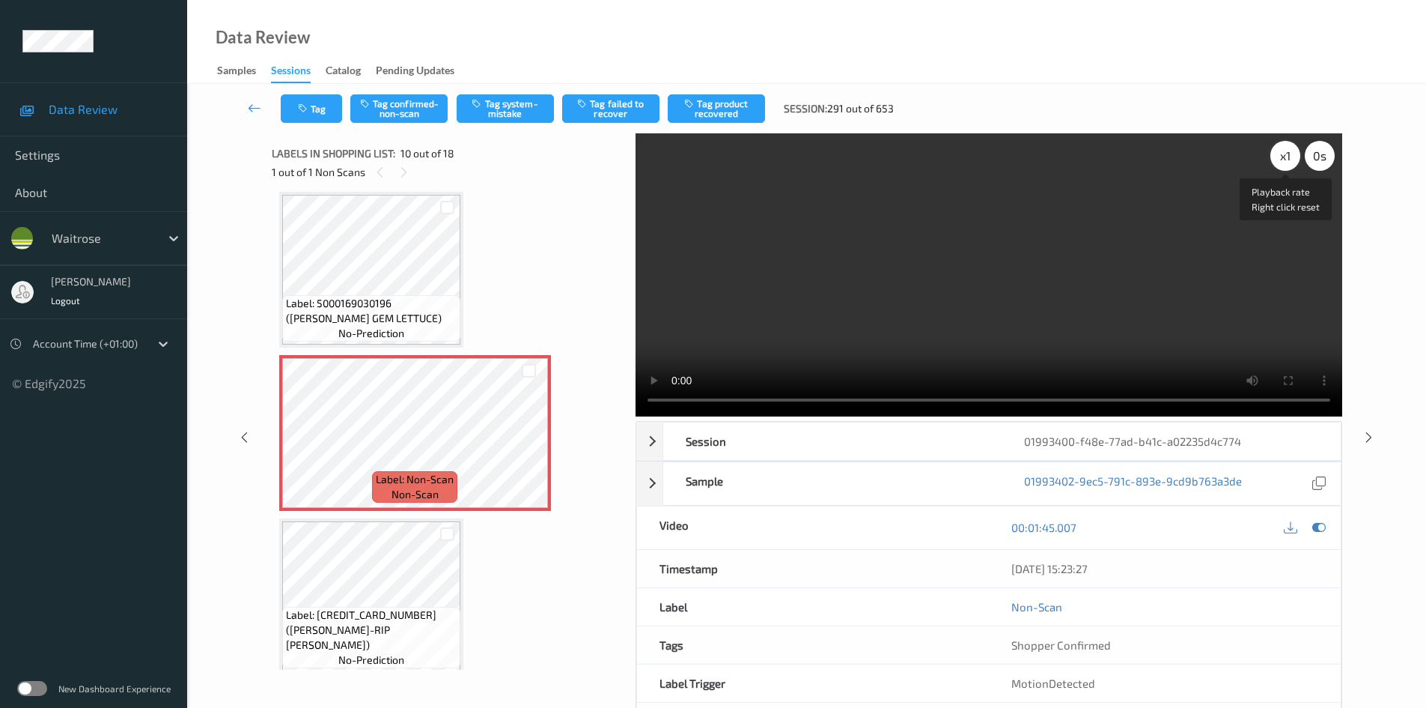
click at [1296, 145] on div "x 1" at bounding box center [1286, 156] width 30 height 30
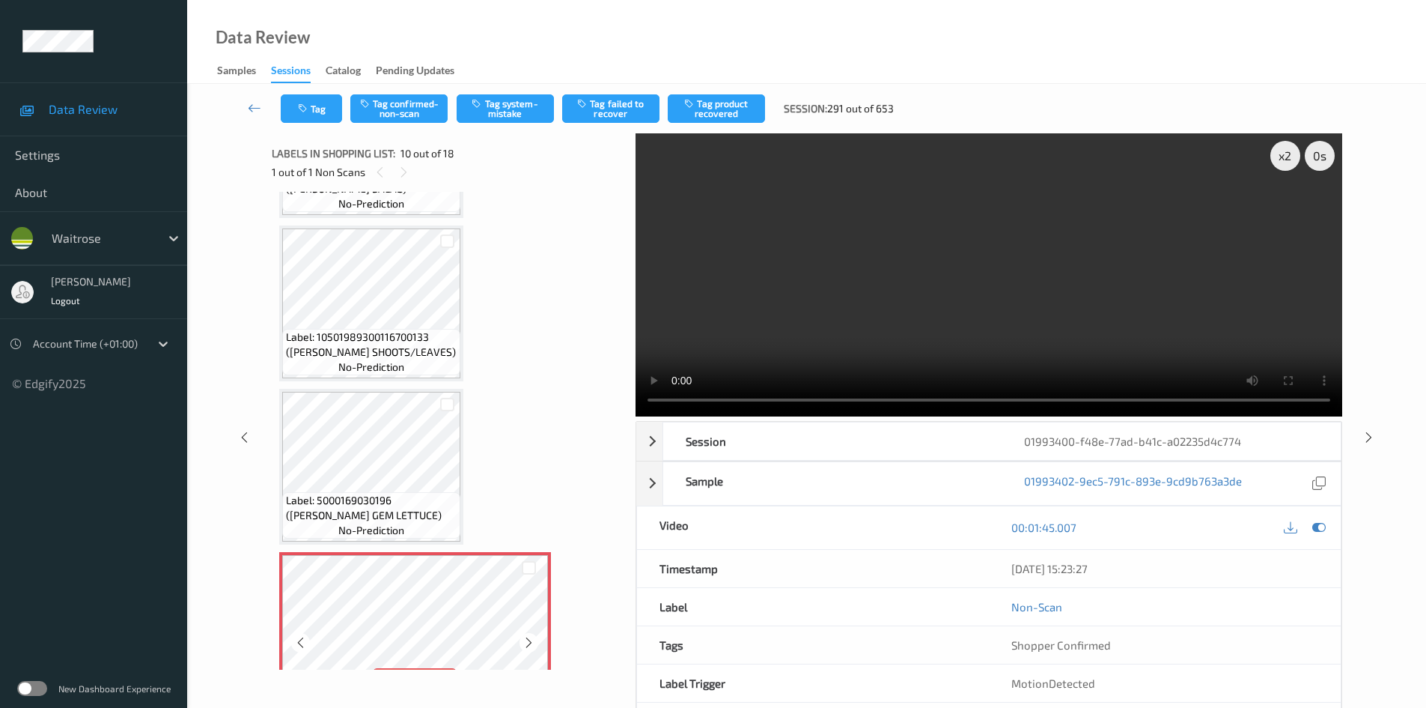
scroll to position [1089, 0]
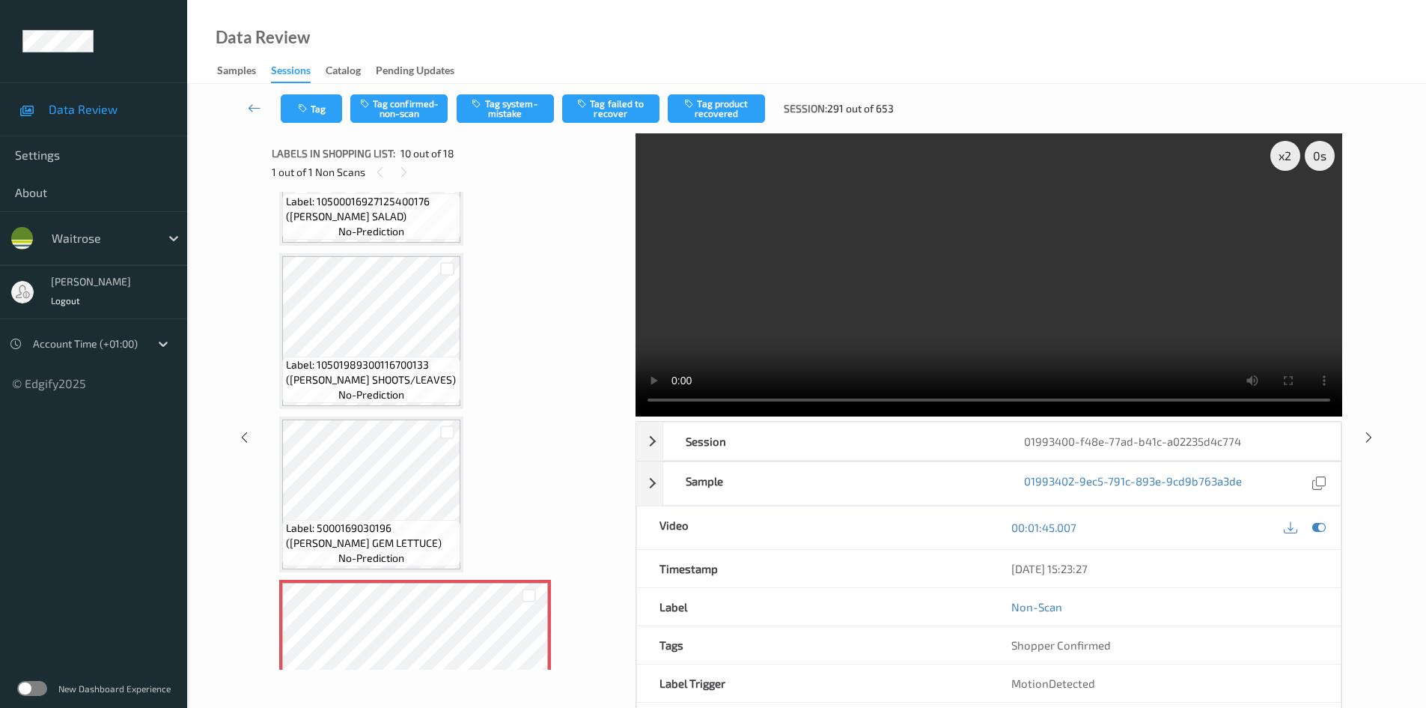
click at [1061, 291] on video at bounding box center [989, 274] width 707 height 283
click at [815, 298] on video at bounding box center [989, 274] width 707 height 283
click at [952, 307] on video at bounding box center [989, 274] width 707 height 283
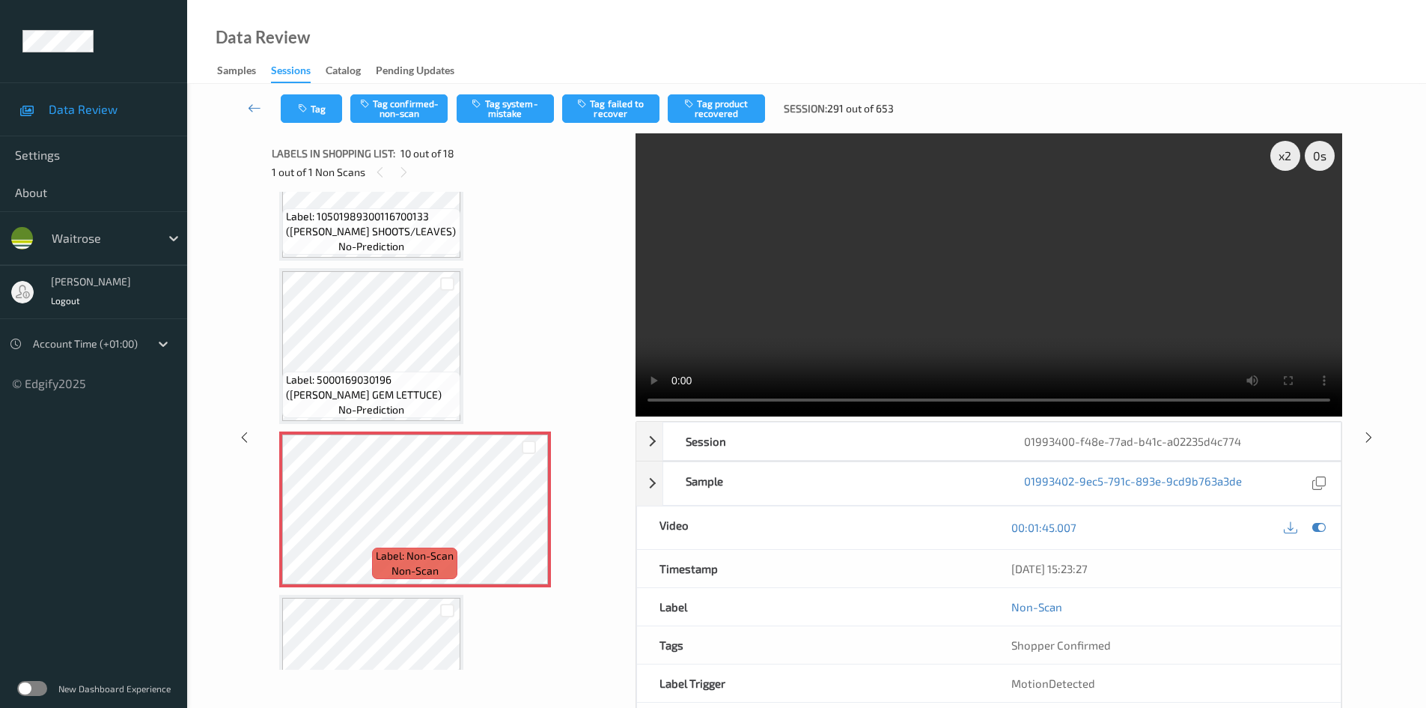
scroll to position [1238, 0]
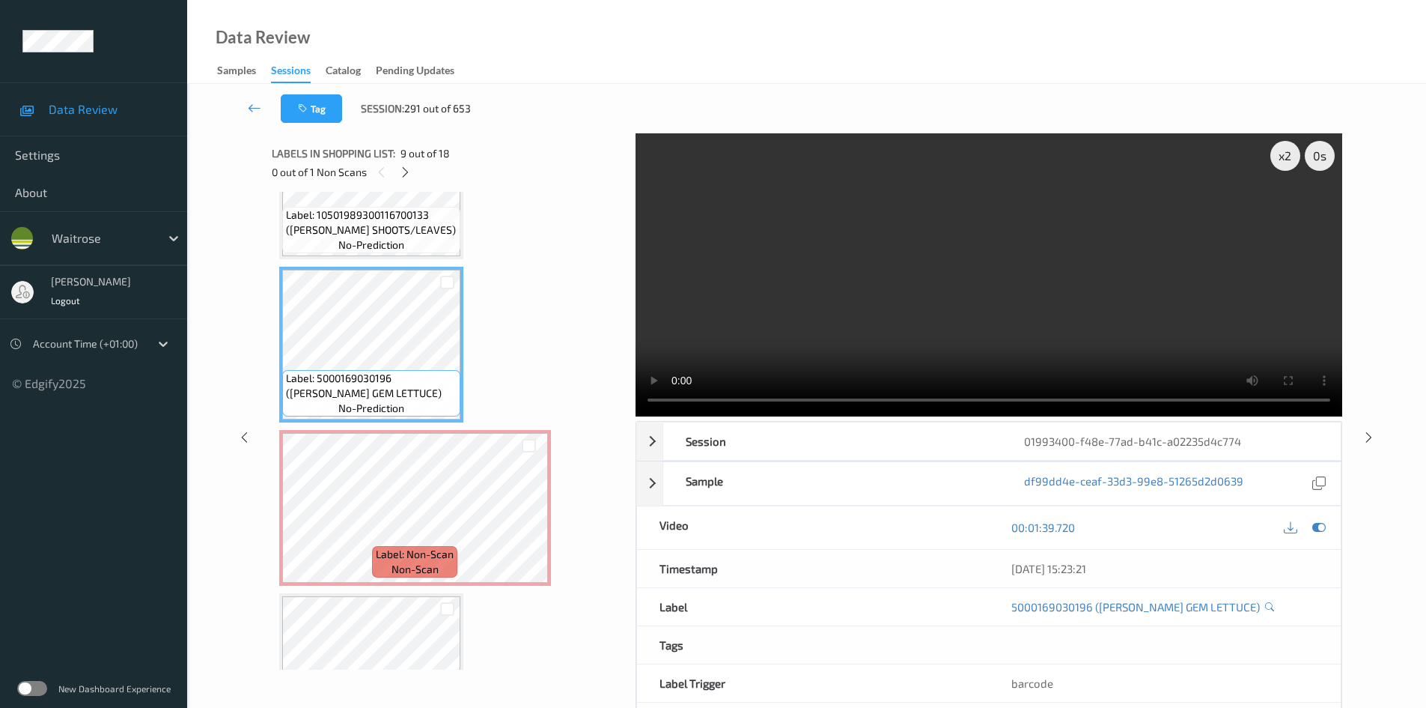
click at [943, 289] on video at bounding box center [989, 274] width 707 height 283
click at [899, 282] on video at bounding box center [989, 274] width 707 height 283
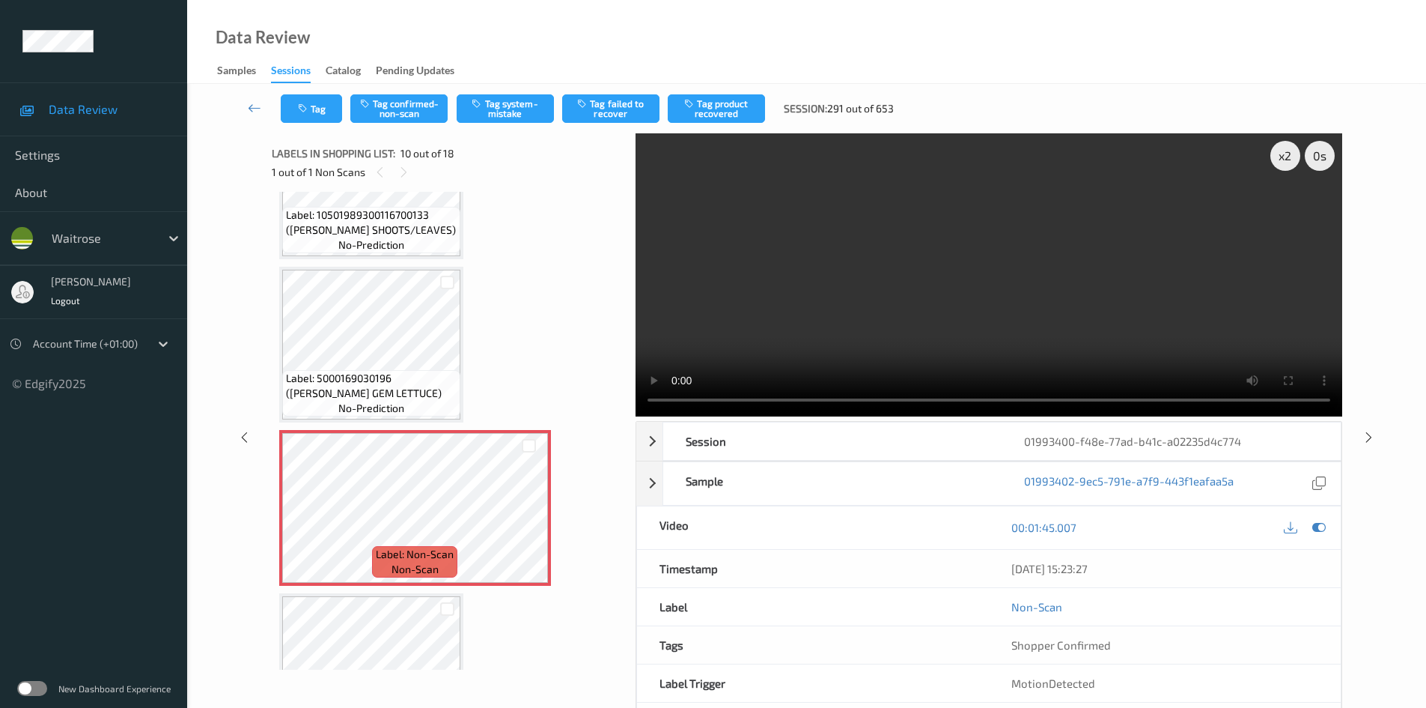
click at [1200, 255] on video at bounding box center [989, 274] width 707 height 283
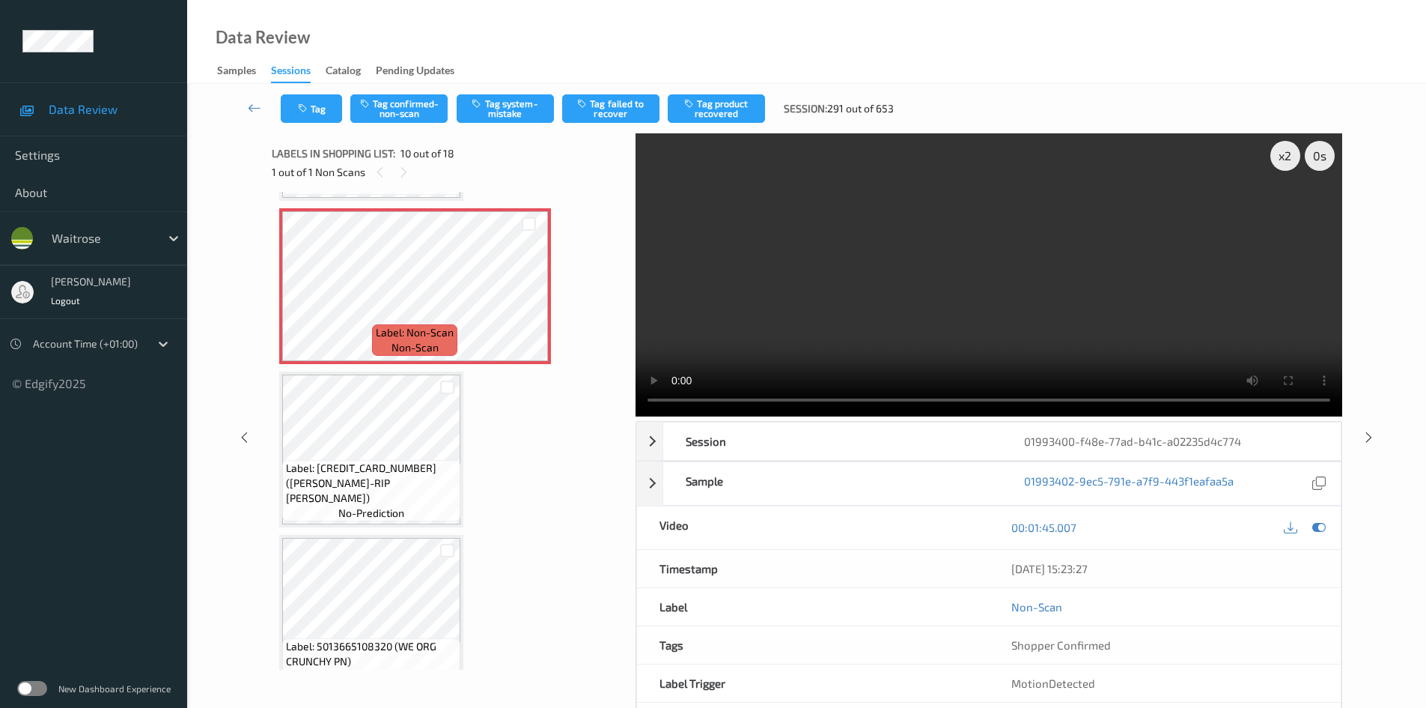
scroll to position [1463, 0]
click at [1015, 290] on video at bounding box center [989, 274] width 707 height 283
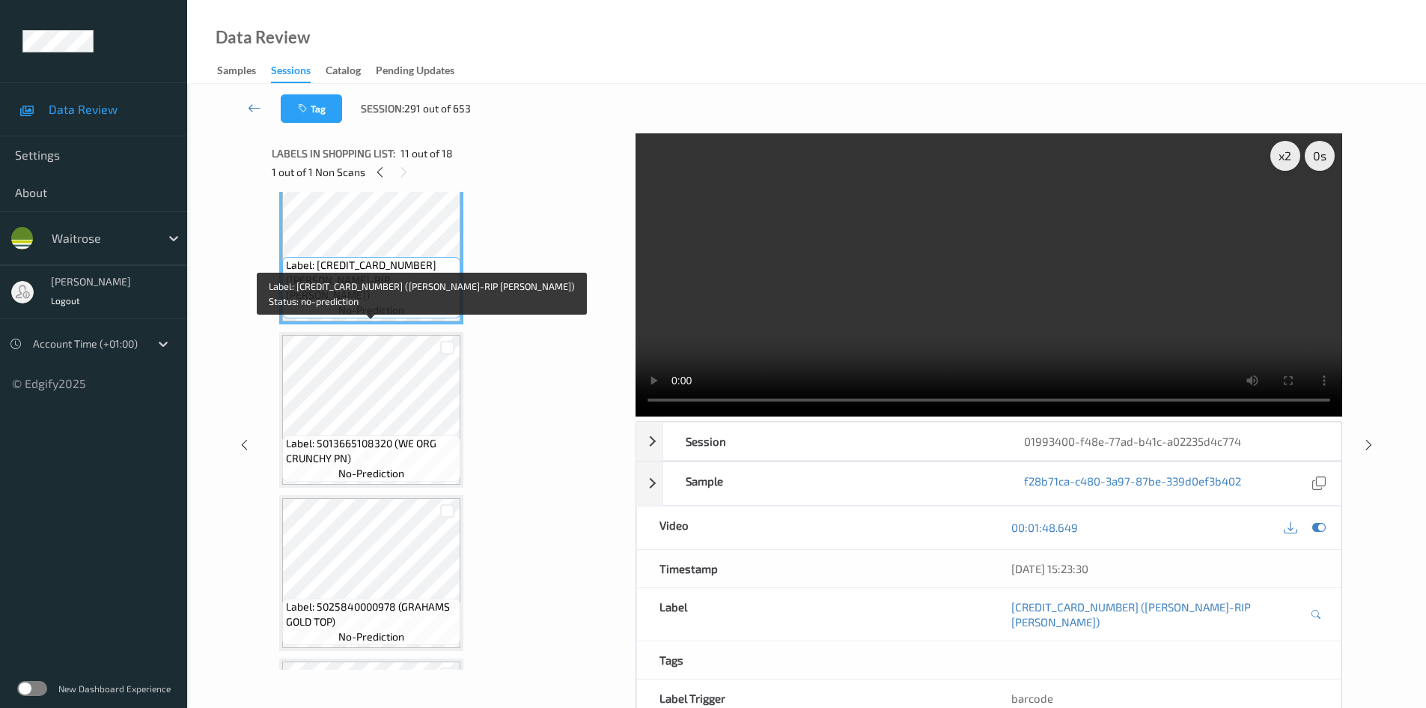
scroll to position [1688, 0]
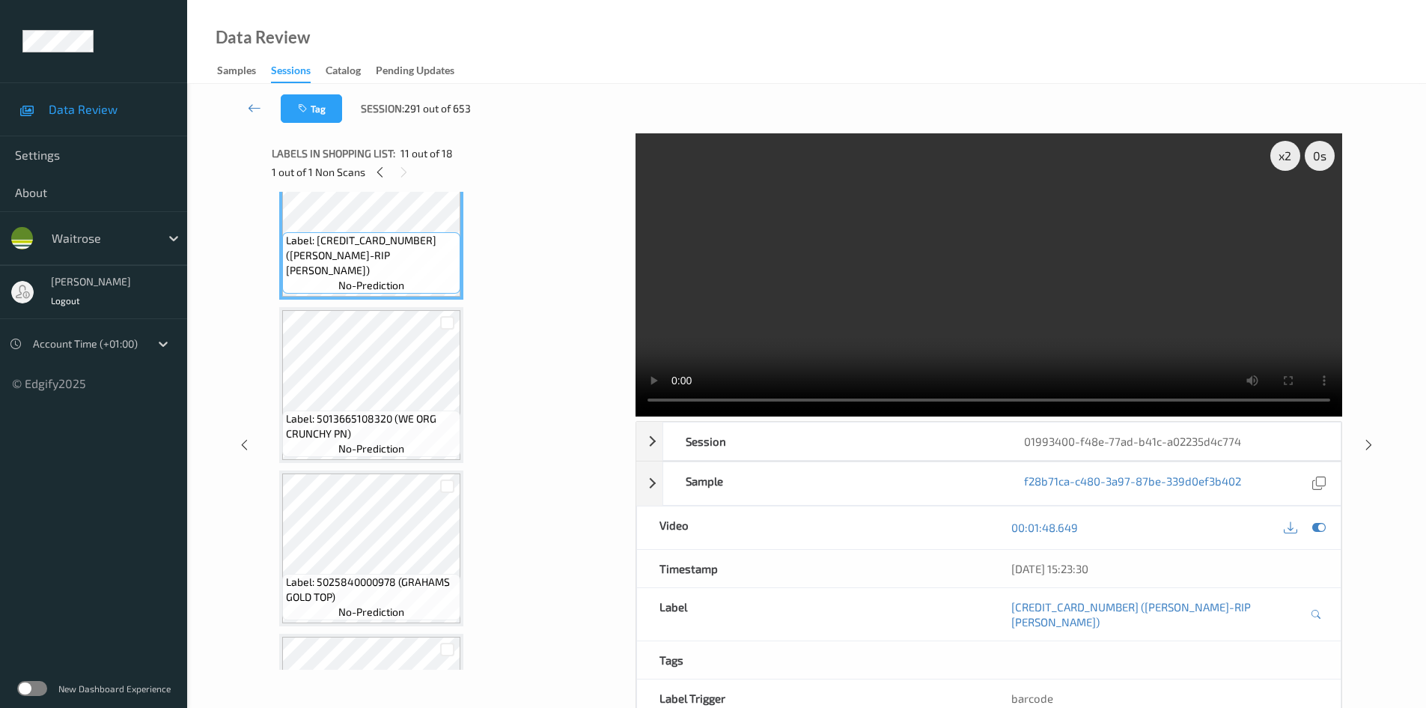
click at [1040, 353] on video at bounding box center [989, 274] width 707 height 283
click at [1136, 322] on video at bounding box center [989, 274] width 707 height 283
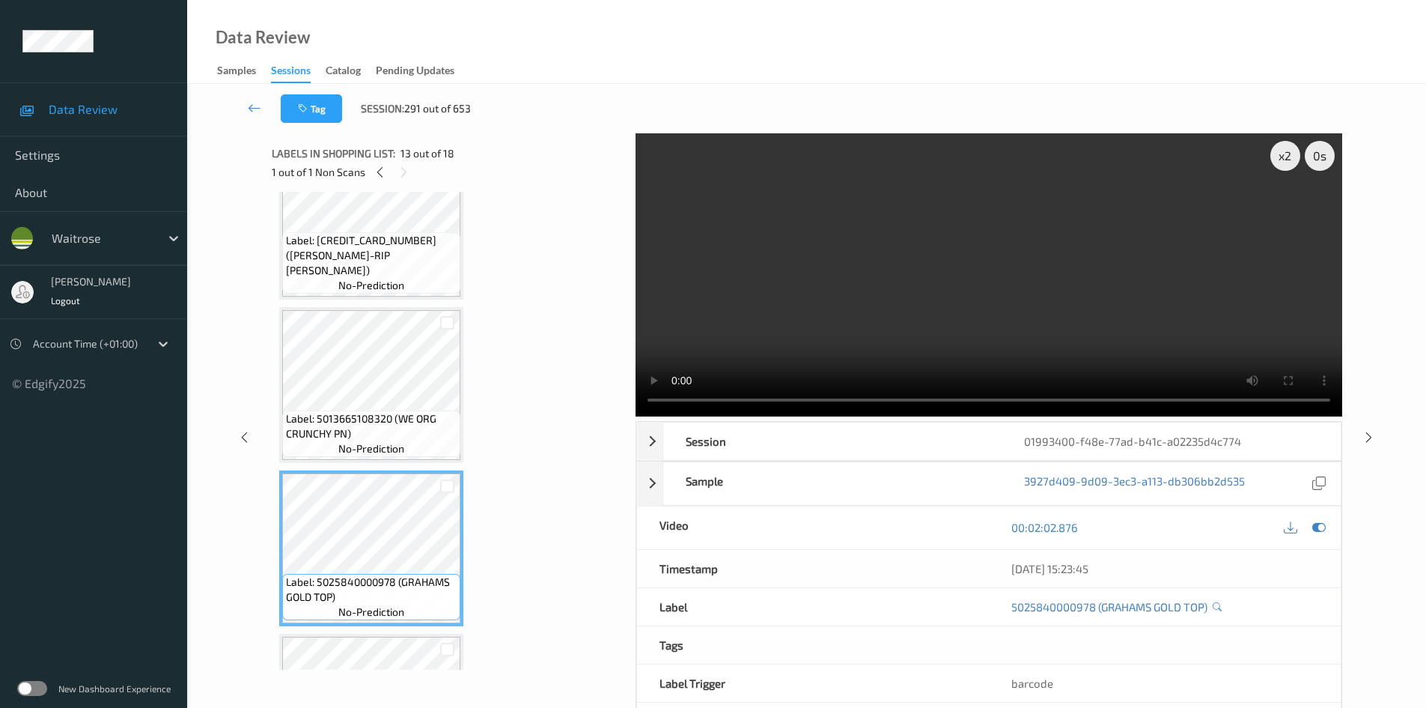
click at [814, 332] on video at bounding box center [989, 274] width 707 height 283
click at [833, 317] on video at bounding box center [989, 274] width 707 height 283
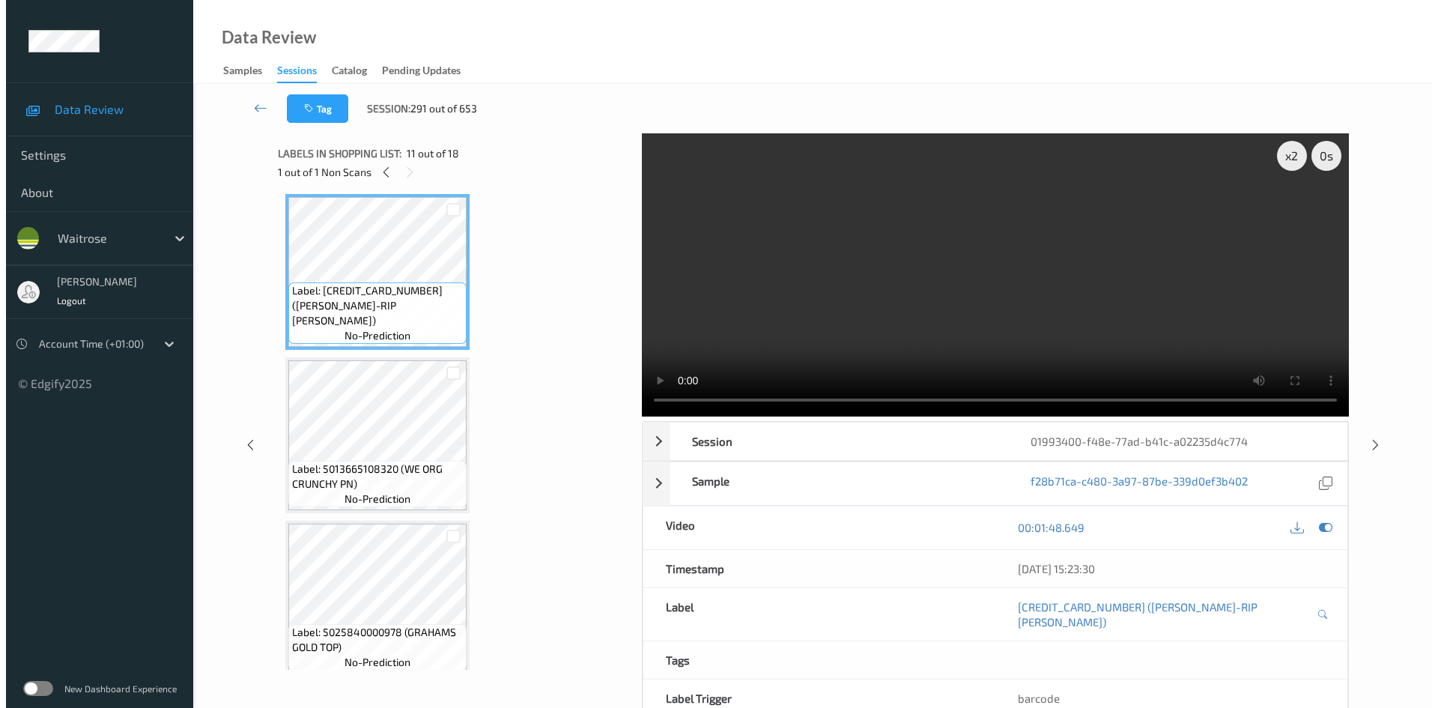
scroll to position [1613, 0]
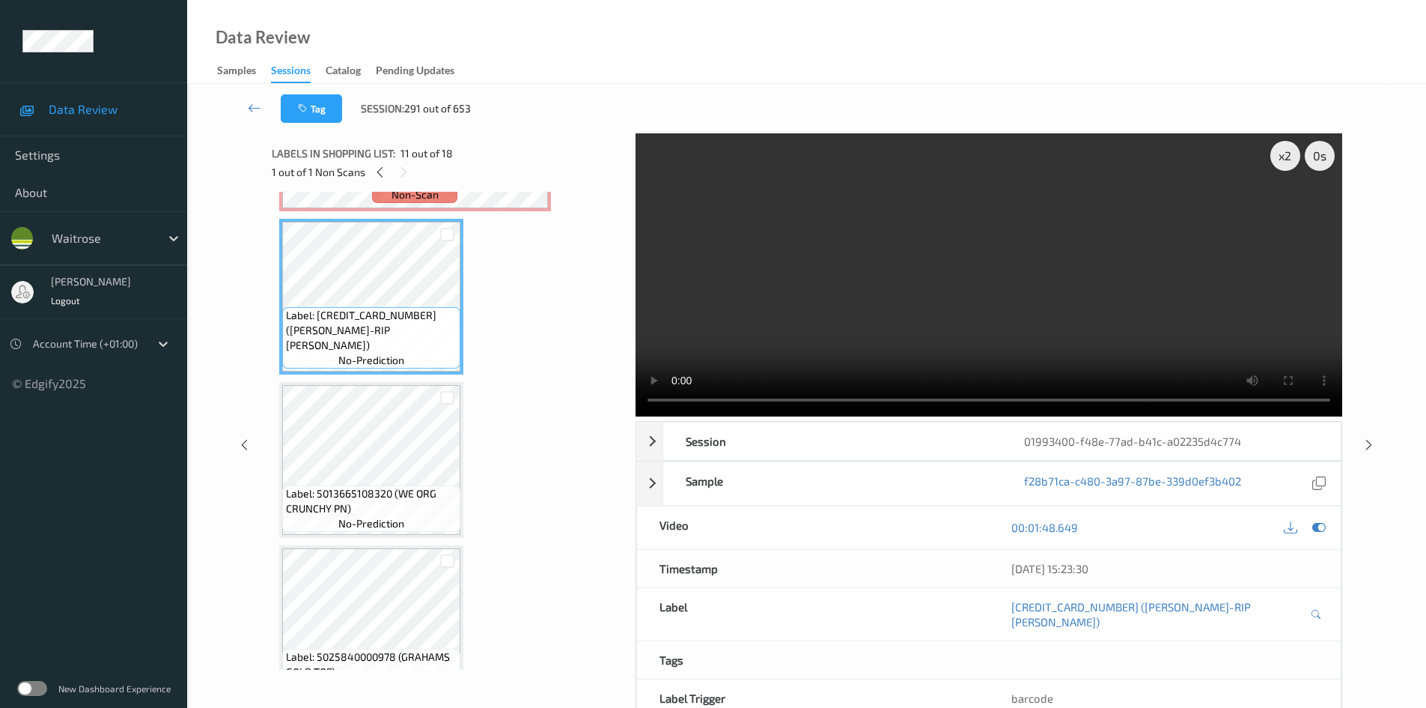
drag, startPoint x: 463, startPoint y: 380, endPoint x: 1057, endPoint y: 332, distance: 595.0
click at [1057, 332] on video at bounding box center [989, 274] width 707 height 283
click at [833, 323] on video at bounding box center [989, 274] width 707 height 283
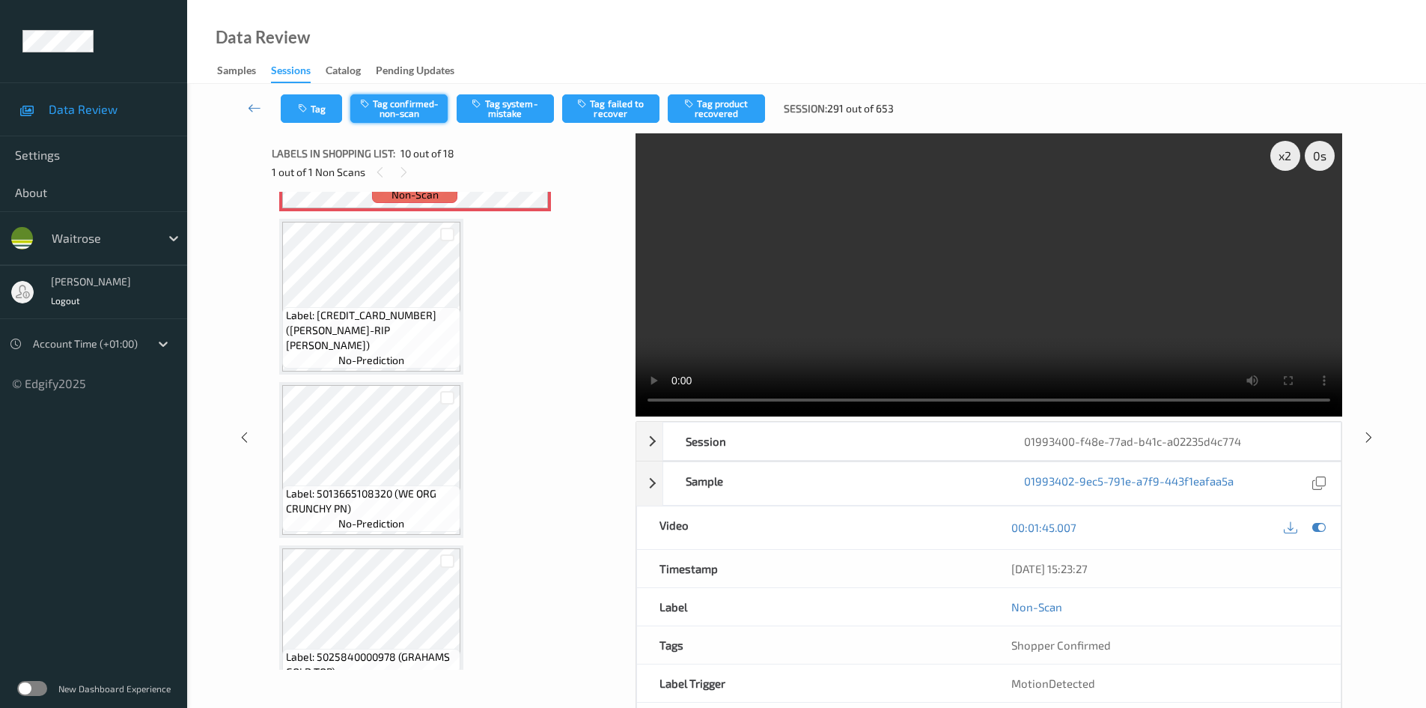
click at [410, 100] on button "Tag confirmed-non-scan" at bounding box center [398, 108] width 97 height 28
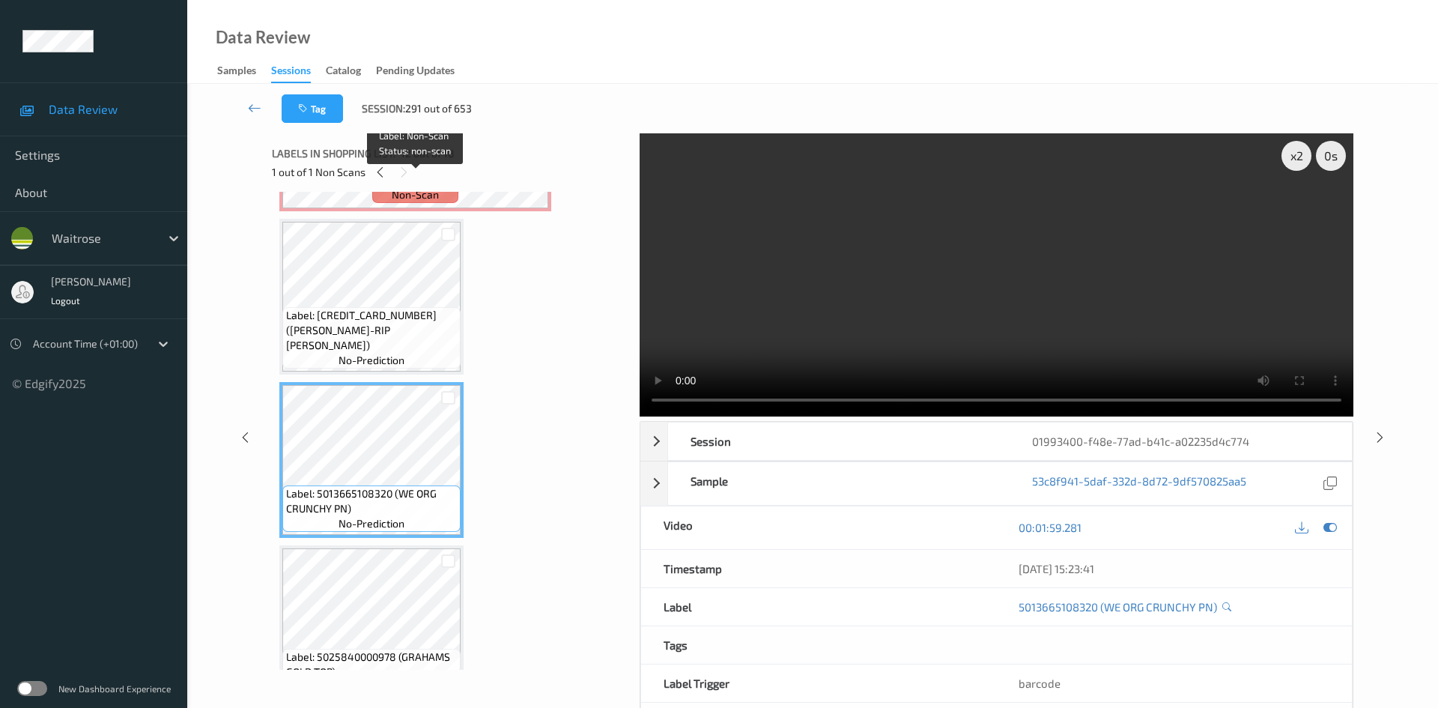
click at [425, 201] on span "non-scan" at bounding box center [415, 194] width 47 height 15
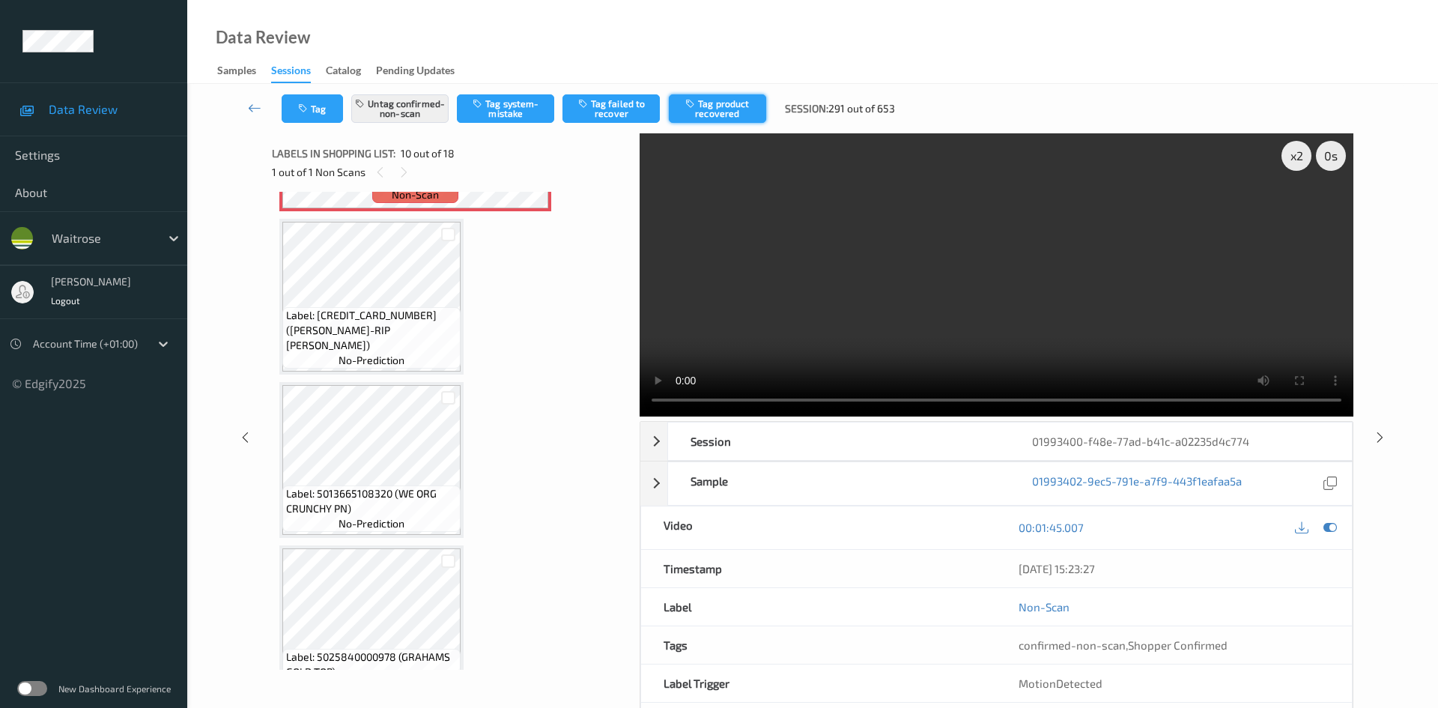
click at [725, 105] on button "Tag product recovered" at bounding box center [717, 108] width 97 height 28
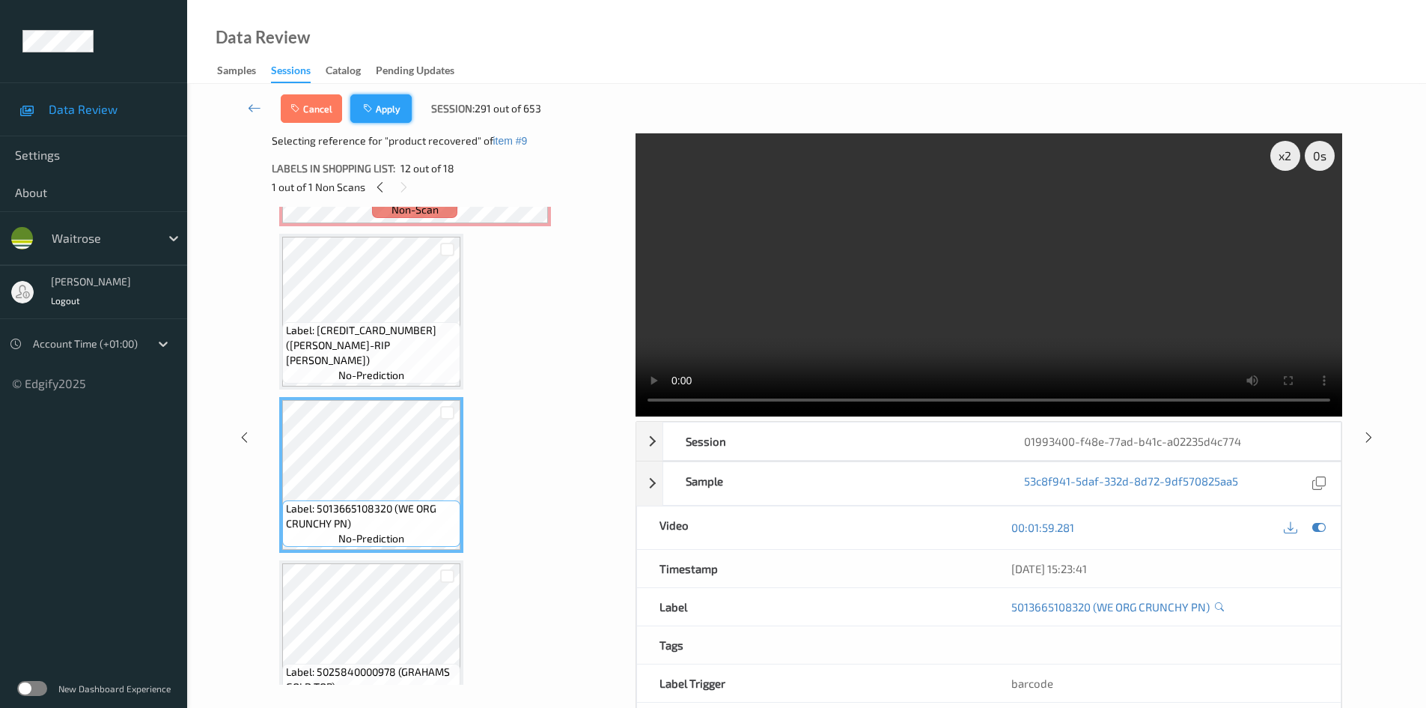
click at [401, 107] on button "Apply" at bounding box center [380, 108] width 61 height 28
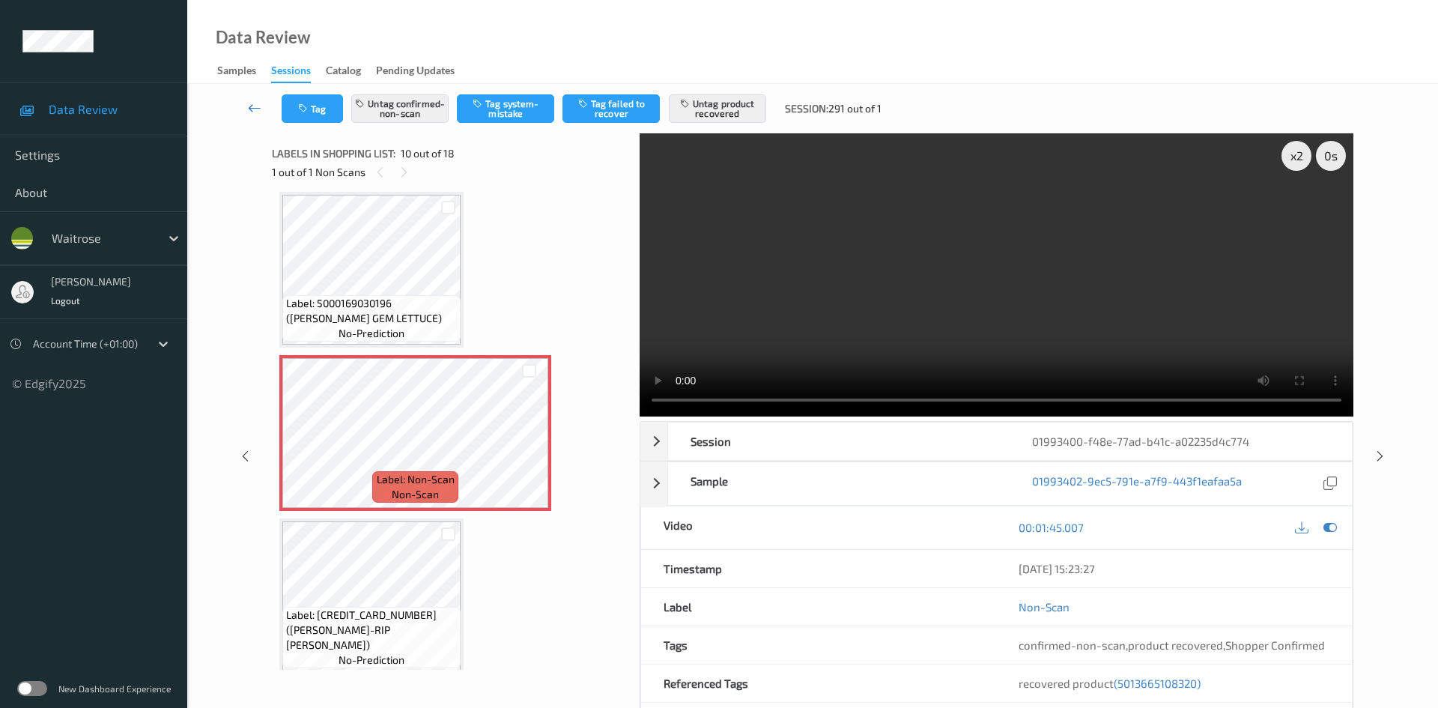
click at [249, 100] on icon at bounding box center [254, 107] width 13 height 15
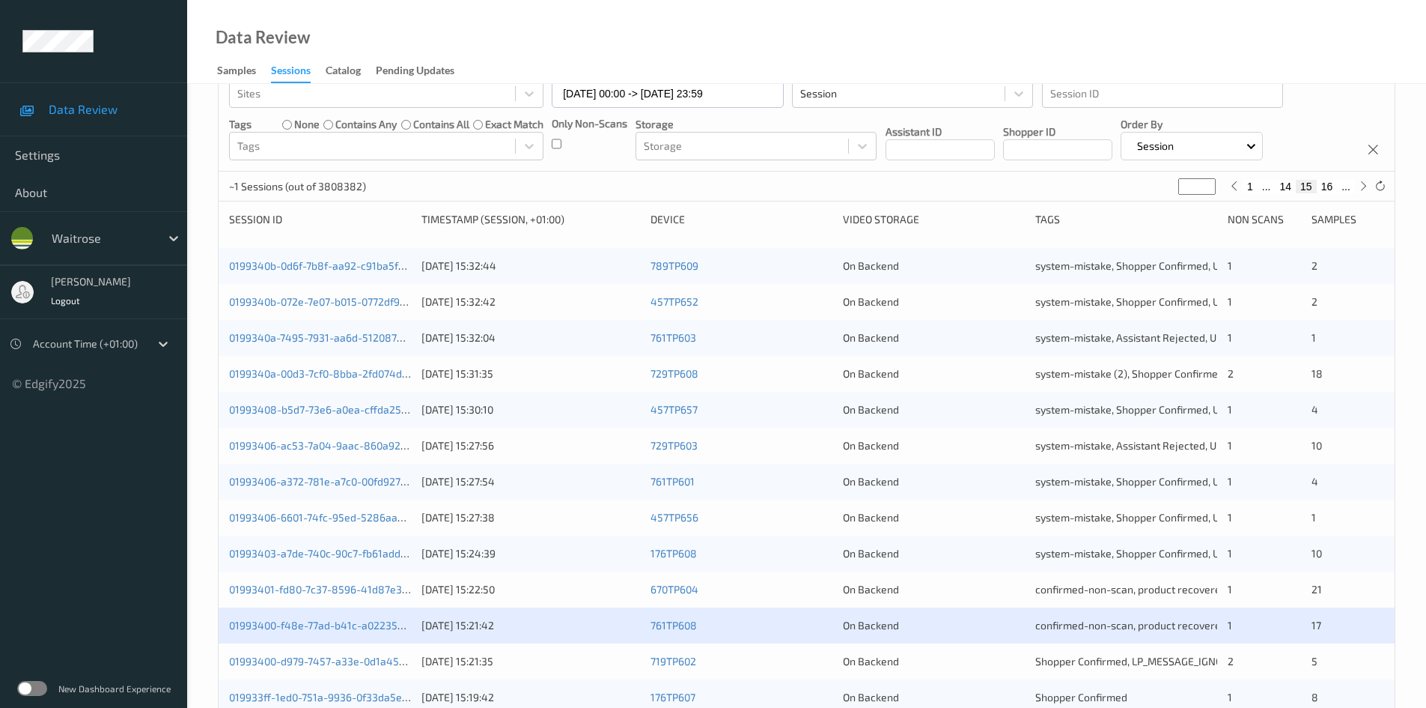
scroll to position [419, 0]
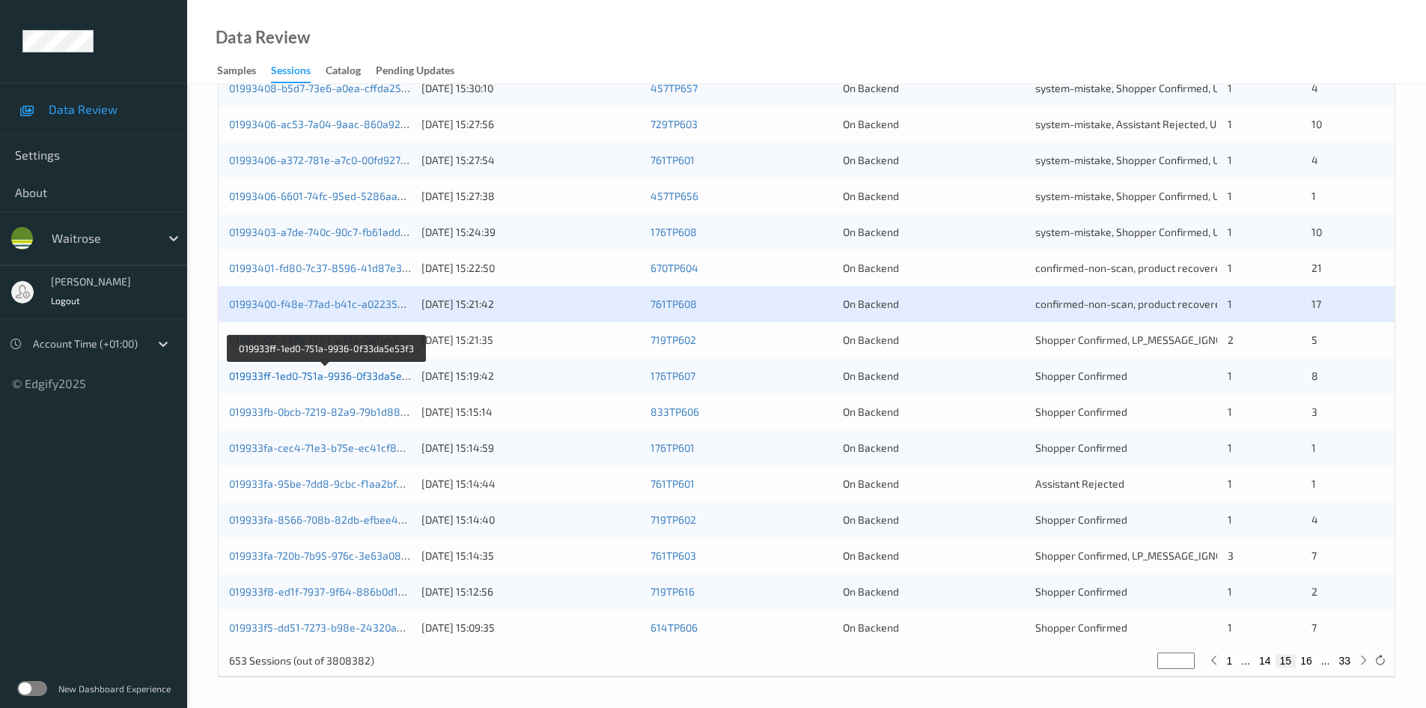
click at [299, 375] on link "019933ff-1ed0-751a-9936-0f33da5e53f3" at bounding box center [326, 375] width 195 height 13
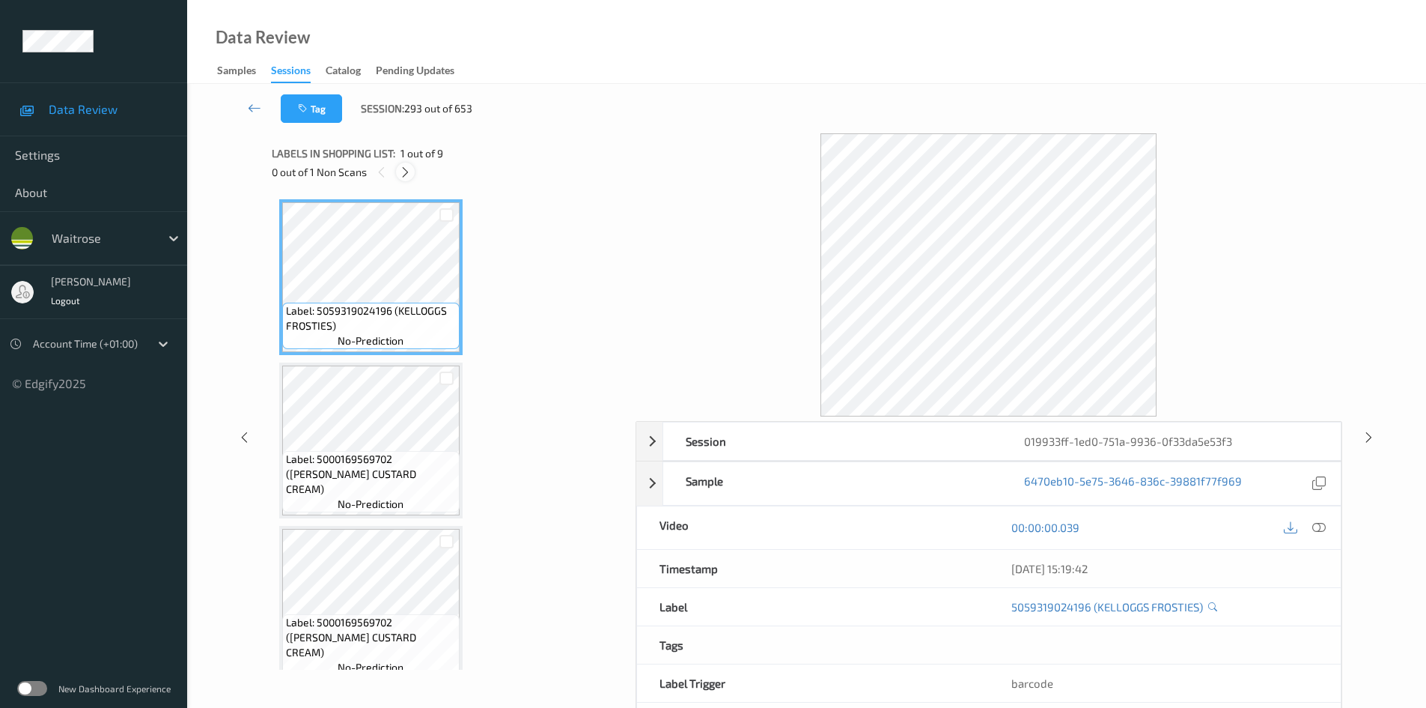
click at [404, 171] on icon at bounding box center [405, 171] width 13 height 13
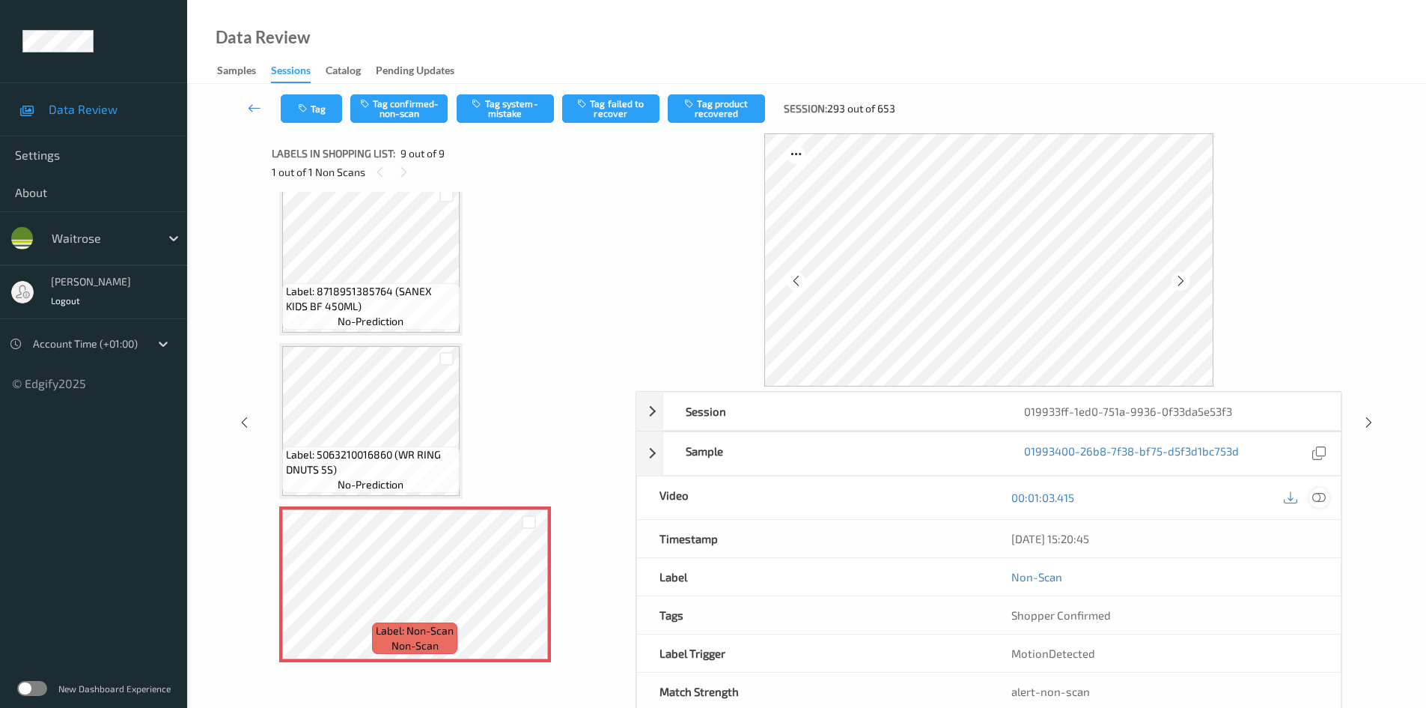
click at [1322, 497] on icon at bounding box center [1319, 496] width 13 height 13
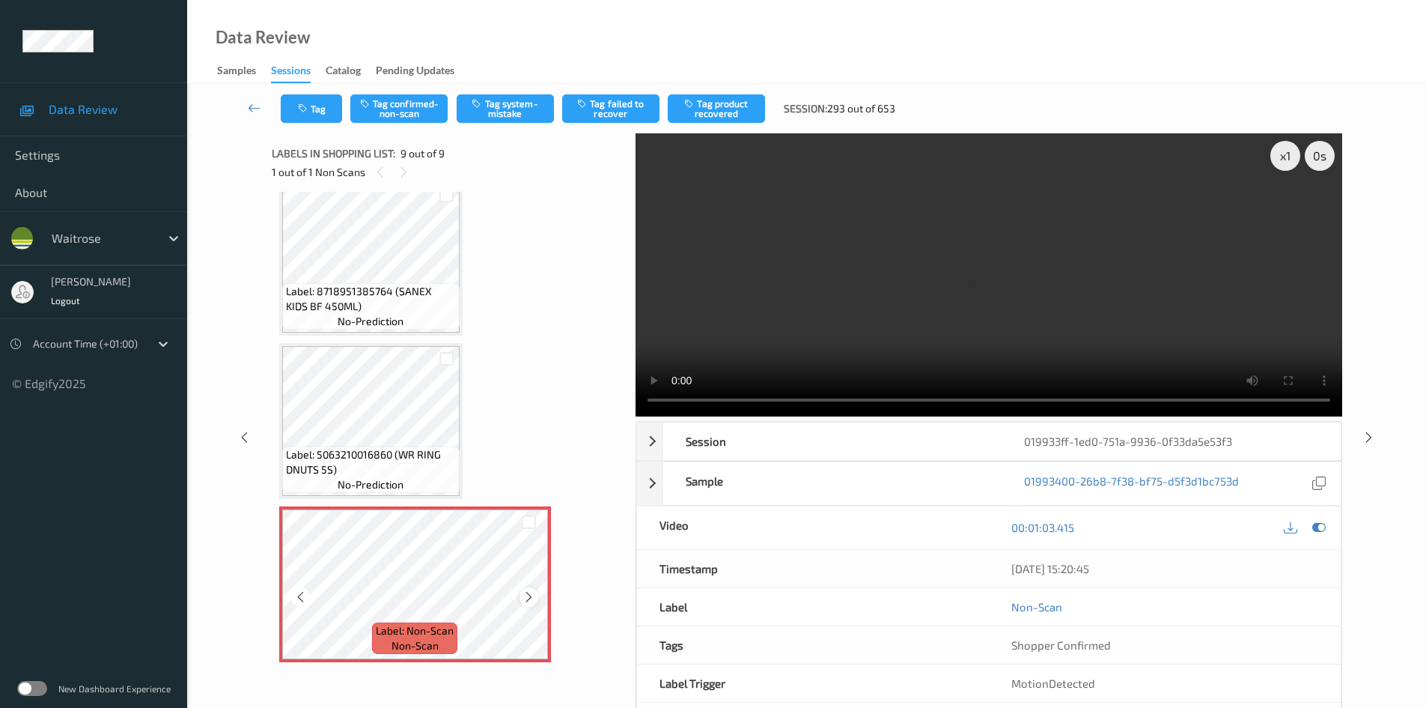
click at [526, 594] on icon at bounding box center [529, 596] width 13 height 13
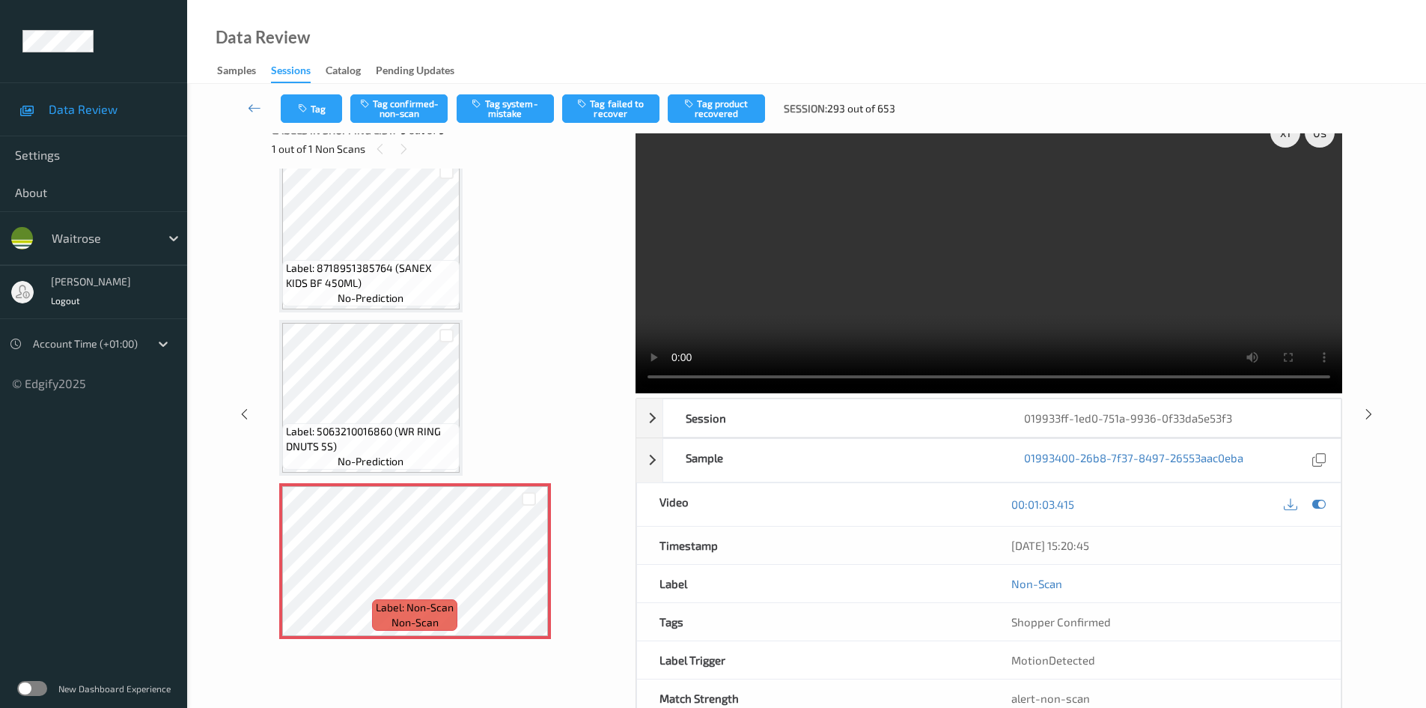
scroll to position [0, 0]
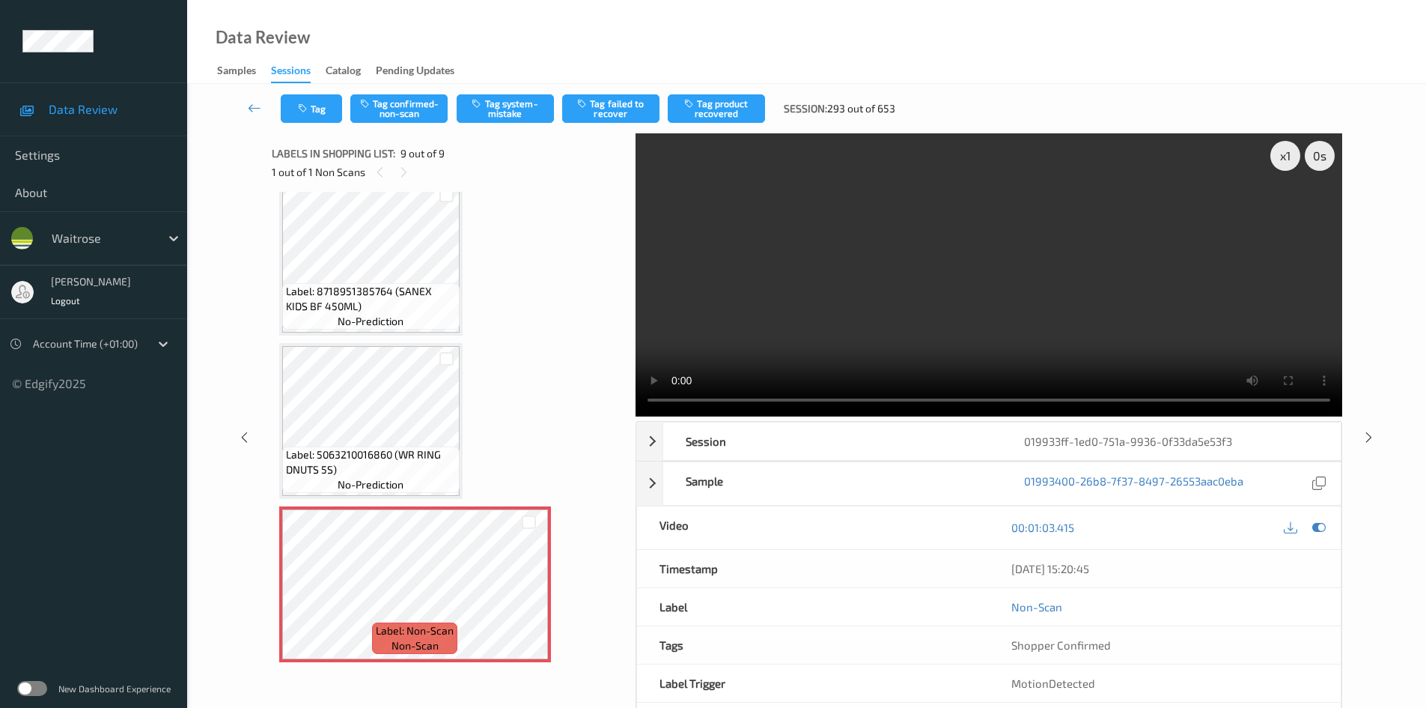
click at [998, 323] on video at bounding box center [989, 274] width 707 height 283
click at [1289, 156] on div "x 1" at bounding box center [1286, 156] width 30 height 30
click at [1290, 153] on div "x 2" at bounding box center [1286, 156] width 30 height 30
click at [425, 115] on button "Tag confirmed-non-scan" at bounding box center [398, 108] width 97 height 28
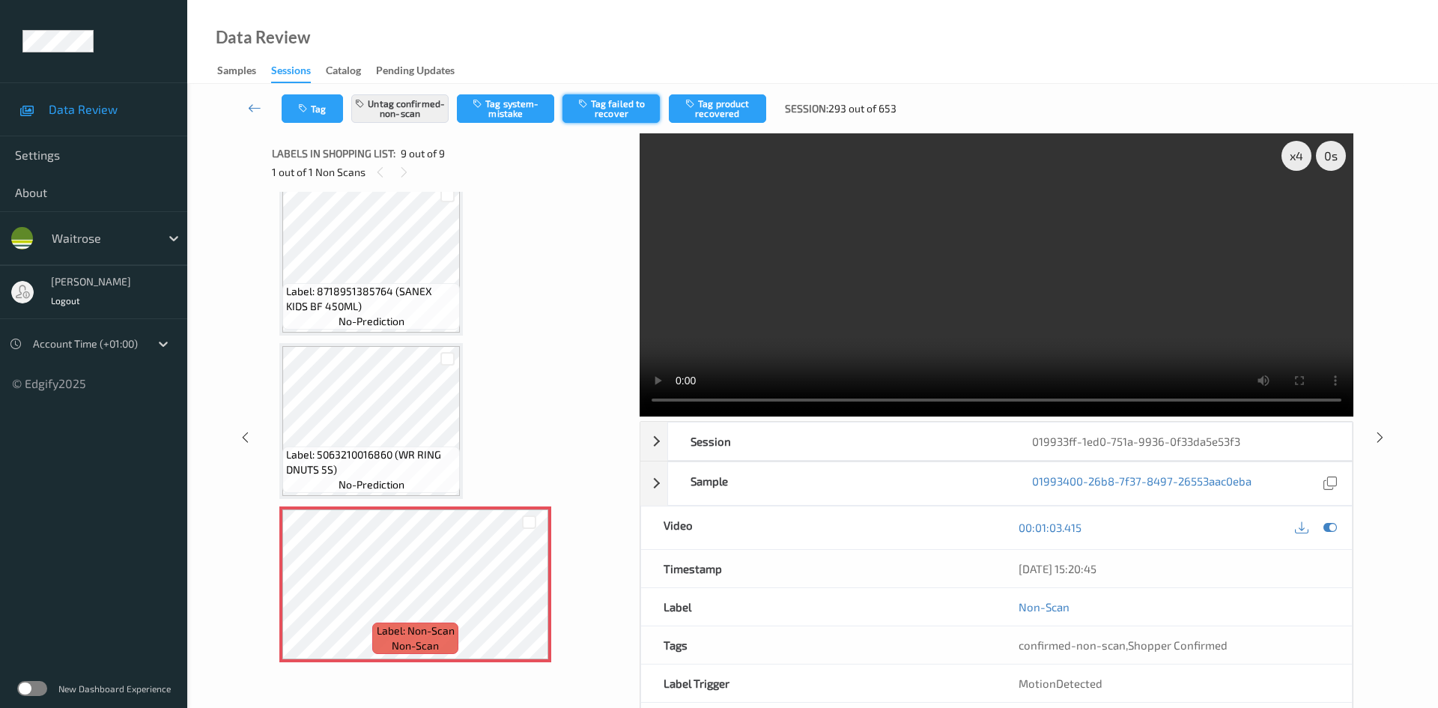
click at [627, 103] on button "Tag failed to recover" at bounding box center [610, 108] width 97 height 28
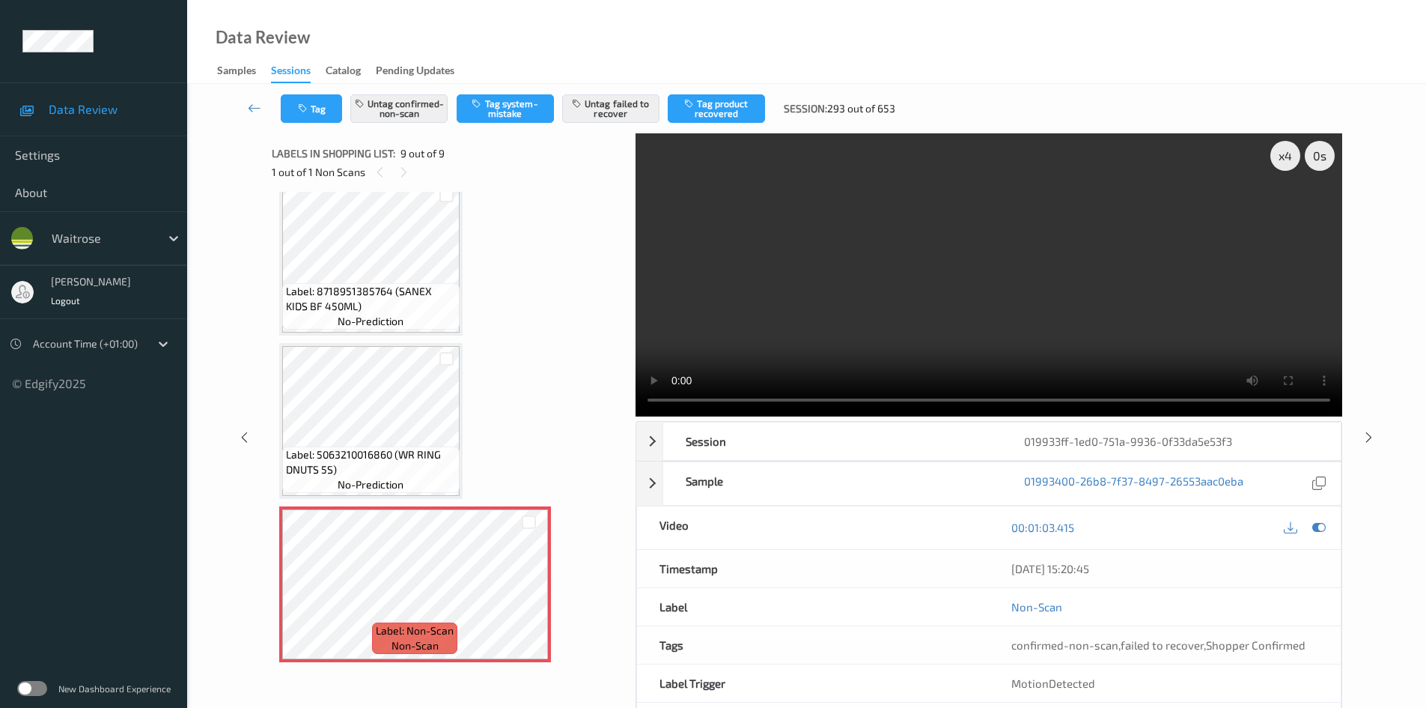
click at [1181, 317] on video at bounding box center [989, 274] width 707 height 283
click at [1278, 156] on div "x 4" at bounding box center [1286, 156] width 30 height 30
click at [1281, 153] on div "x 8" at bounding box center [1286, 156] width 30 height 30
click at [1281, 159] on div "x 1" at bounding box center [1286, 156] width 30 height 30
click at [1281, 159] on div "x 2" at bounding box center [1286, 156] width 30 height 30
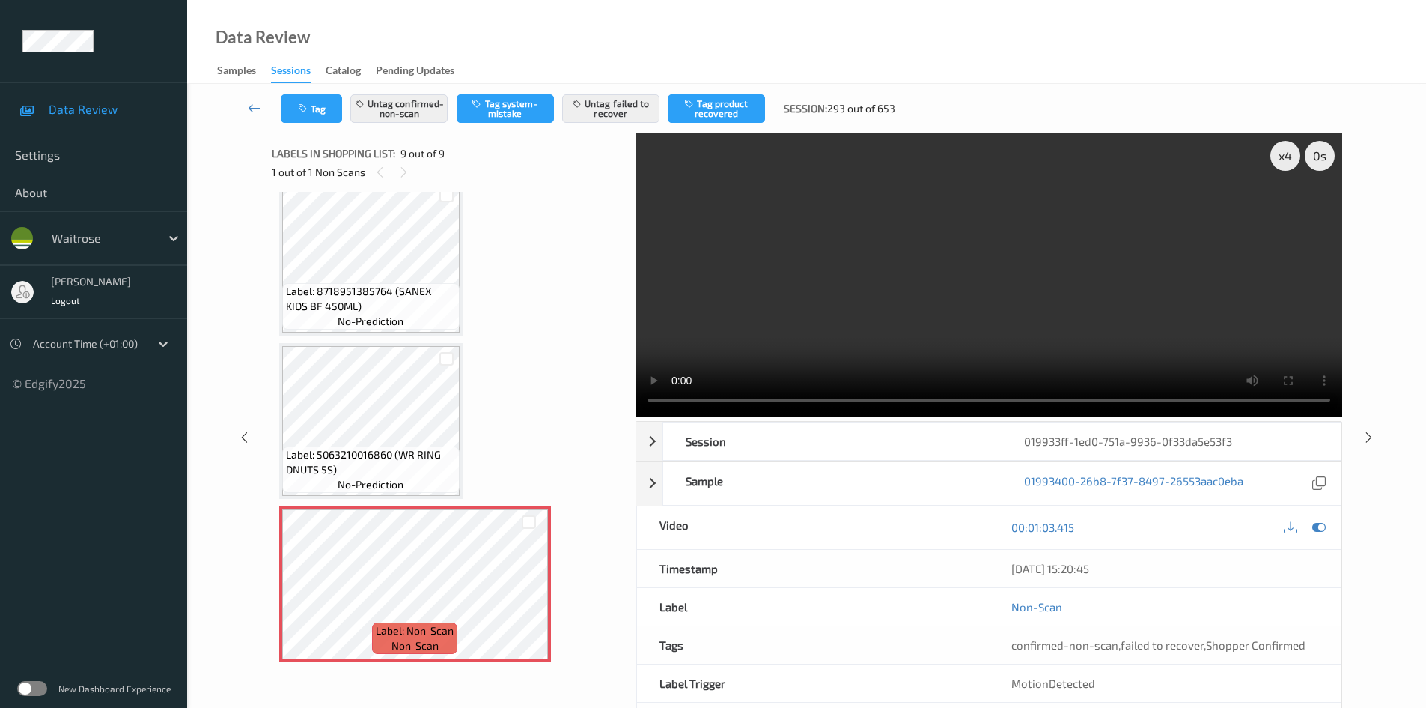
click at [1210, 231] on video at bounding box center [989, 274] width 707 height 283
click at [255, 98] on link at bounding box center [254, 108] width 52 height 28
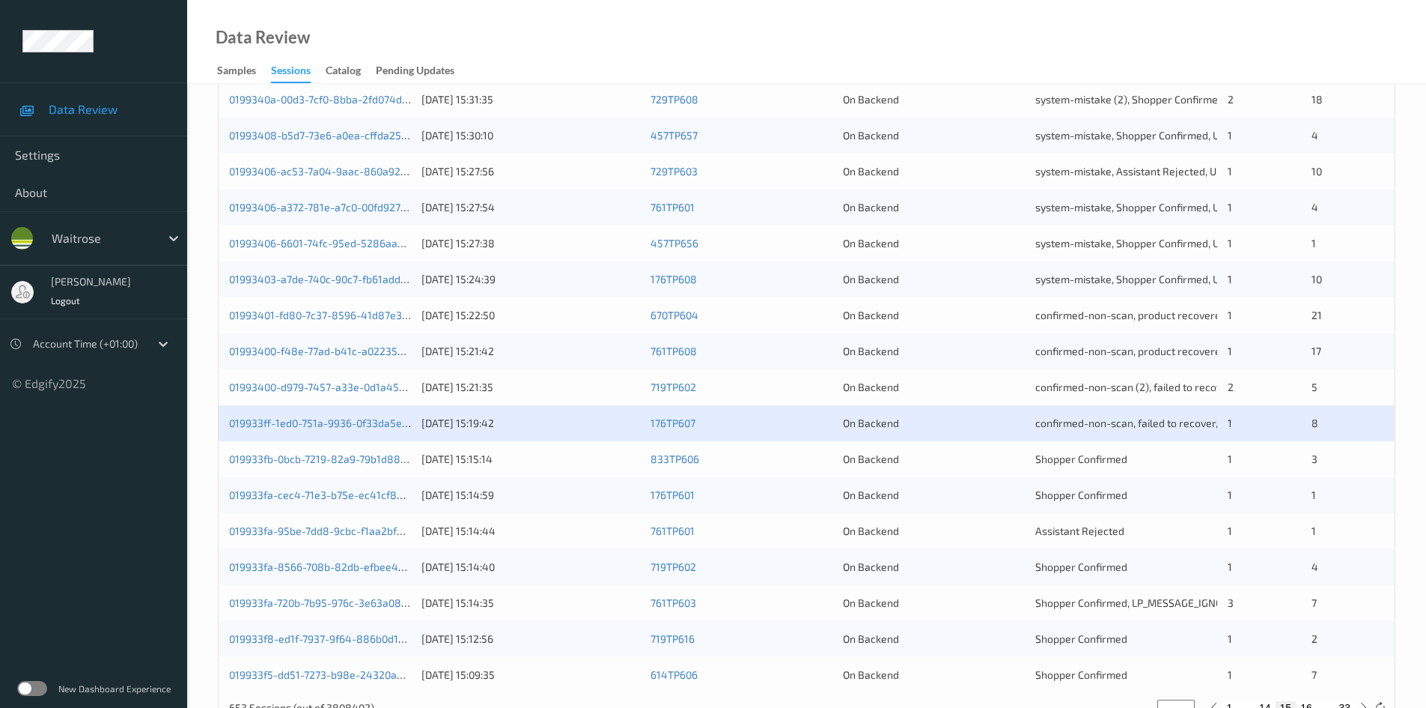
scroll to position [419, 0]
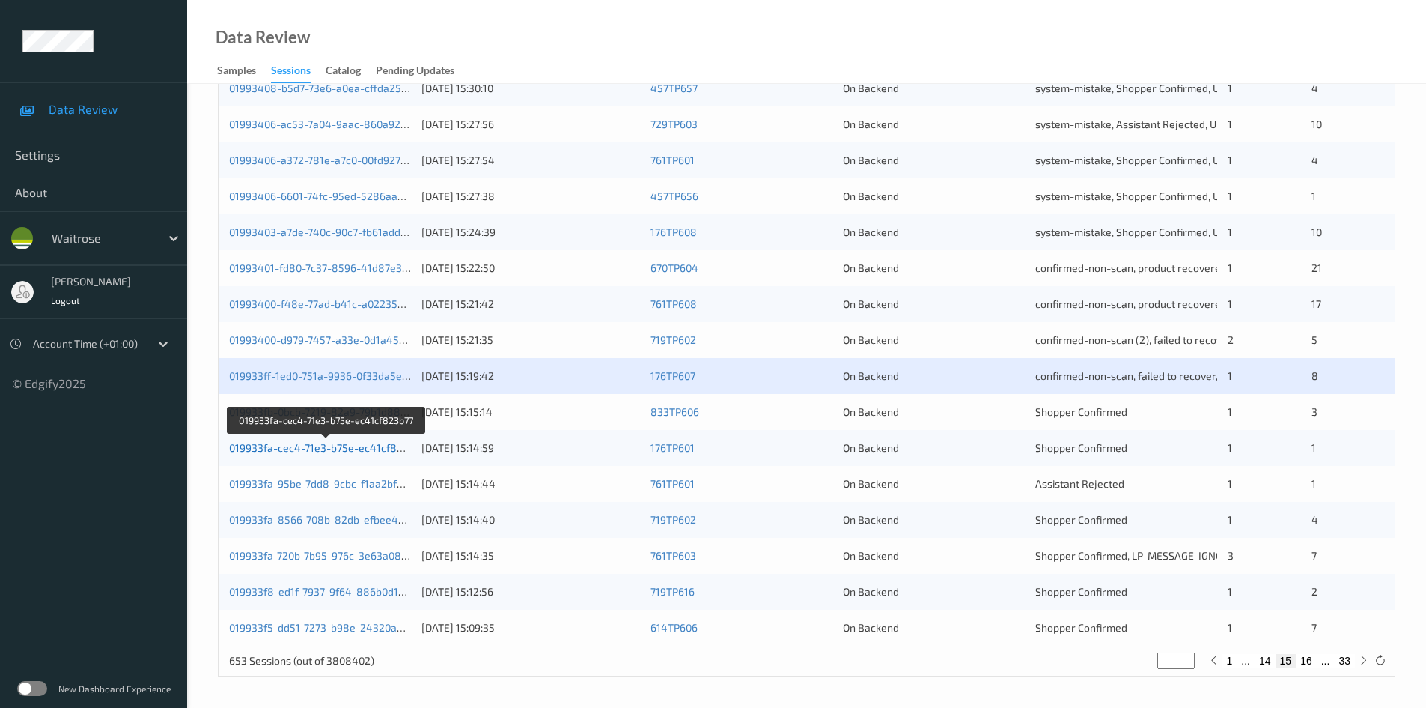
click at [292, 447] on link "019933fa-cec4-71e3-b75e-ec41cf823b77" at bounding box center [327, 447] width 196 height 13
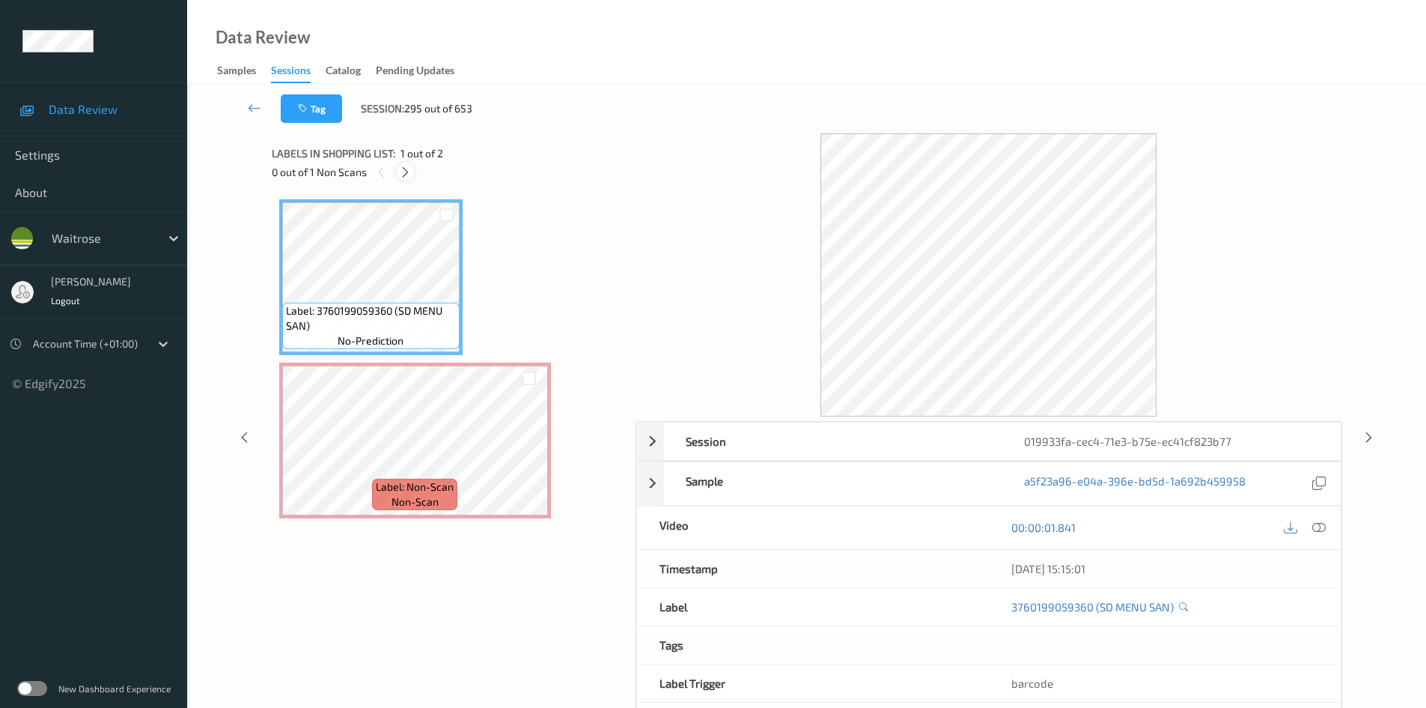
click at [409, 174] on icon at bounding box center [405, 171] width 13 height 13
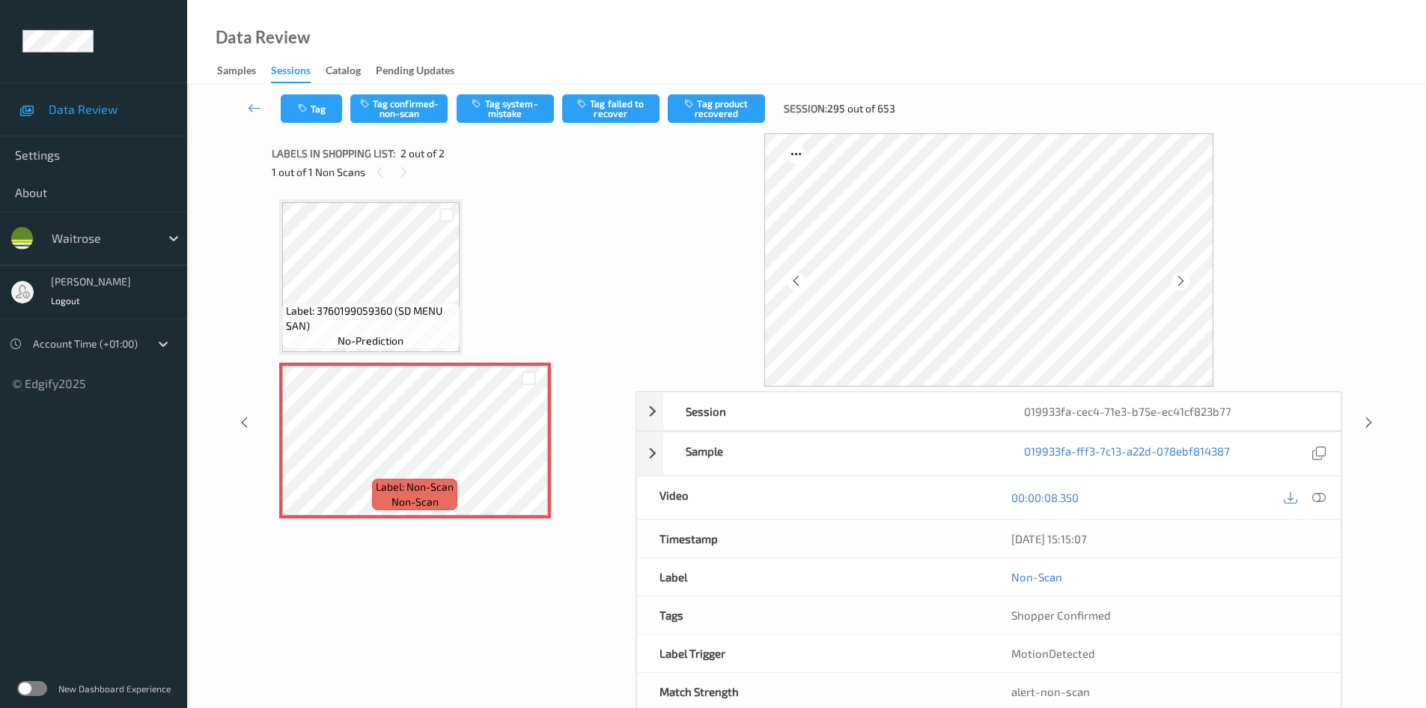
drag, startPoint x: 1321, startPoint y: 491, endPoint x: 1140, endPoint y: 377, distance: 213.3
click at [1321, 492] on icon at bounding box center [1319, 496] width 13 height 13
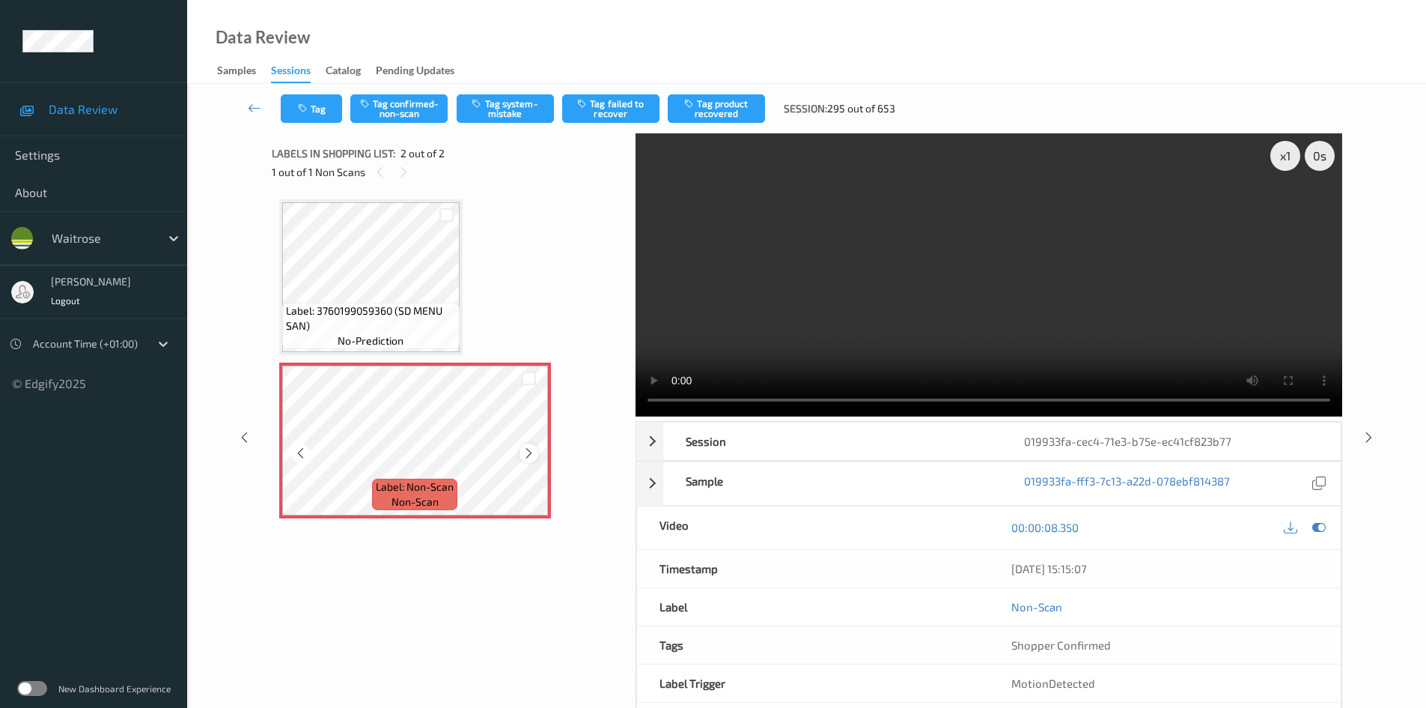
click at [530, 447] on icon at bounding box center [529, 452] width 13 height 13
click at [532, 448] on icon at bounding box center [529, 452] width 13 height 13
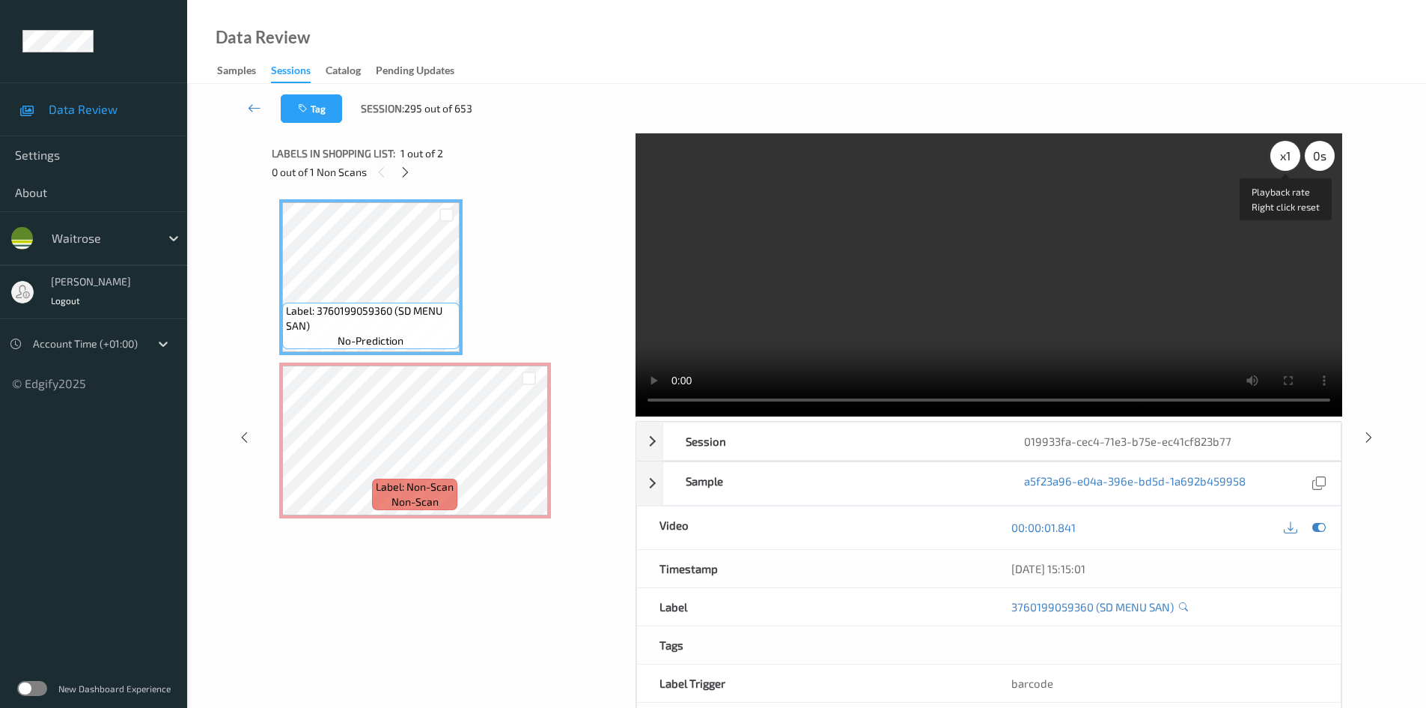
click at [1295, 158] on div "x 1" at bounding box center [1286, 156] width 30 height 30
click at [863, 252] on video at bounding box center [989, 274] width 707 height 283
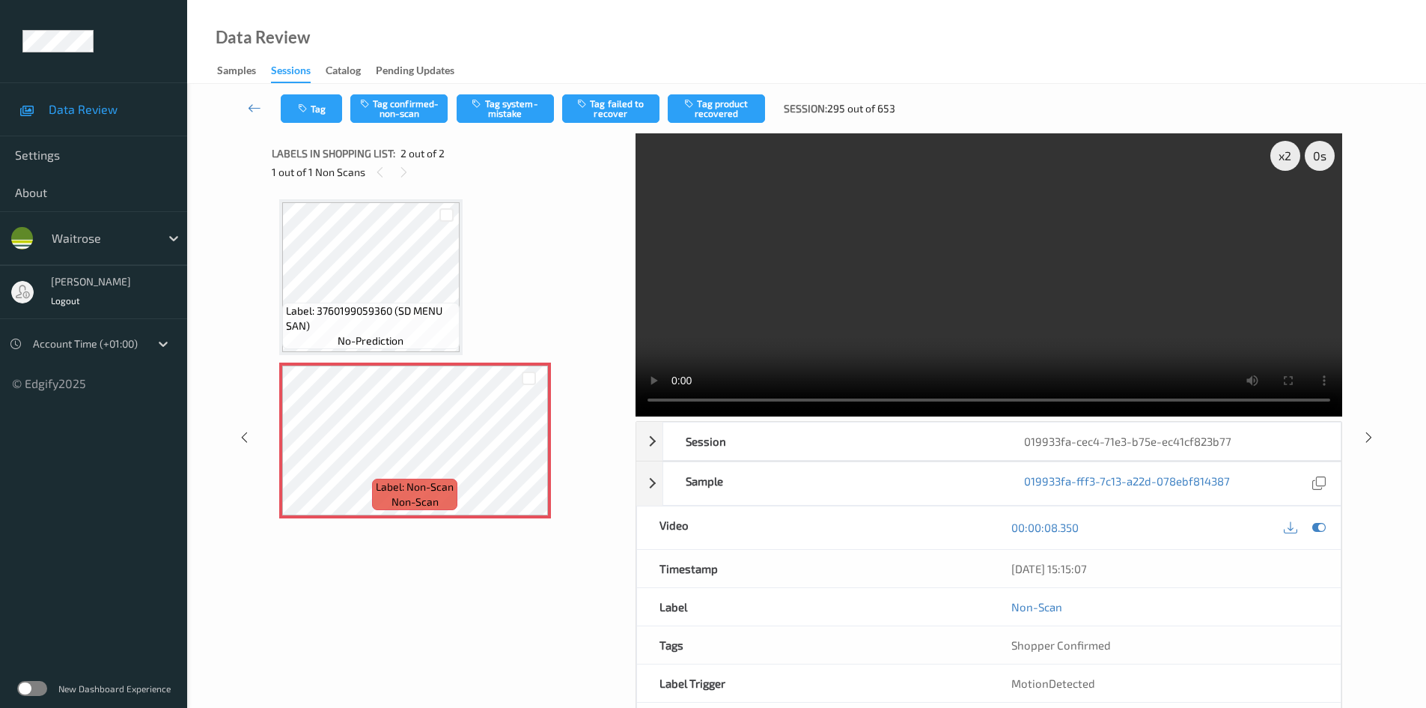
click at [798, 243] on video at bounding box center [989, 274] width 707 height 283
click at [751, 269] on video at bounding box center [989, 274] width 707 height 283
click at [512, 102] on button "Tag system-mistake" at bounding box center [505, 108] width 97 height 28
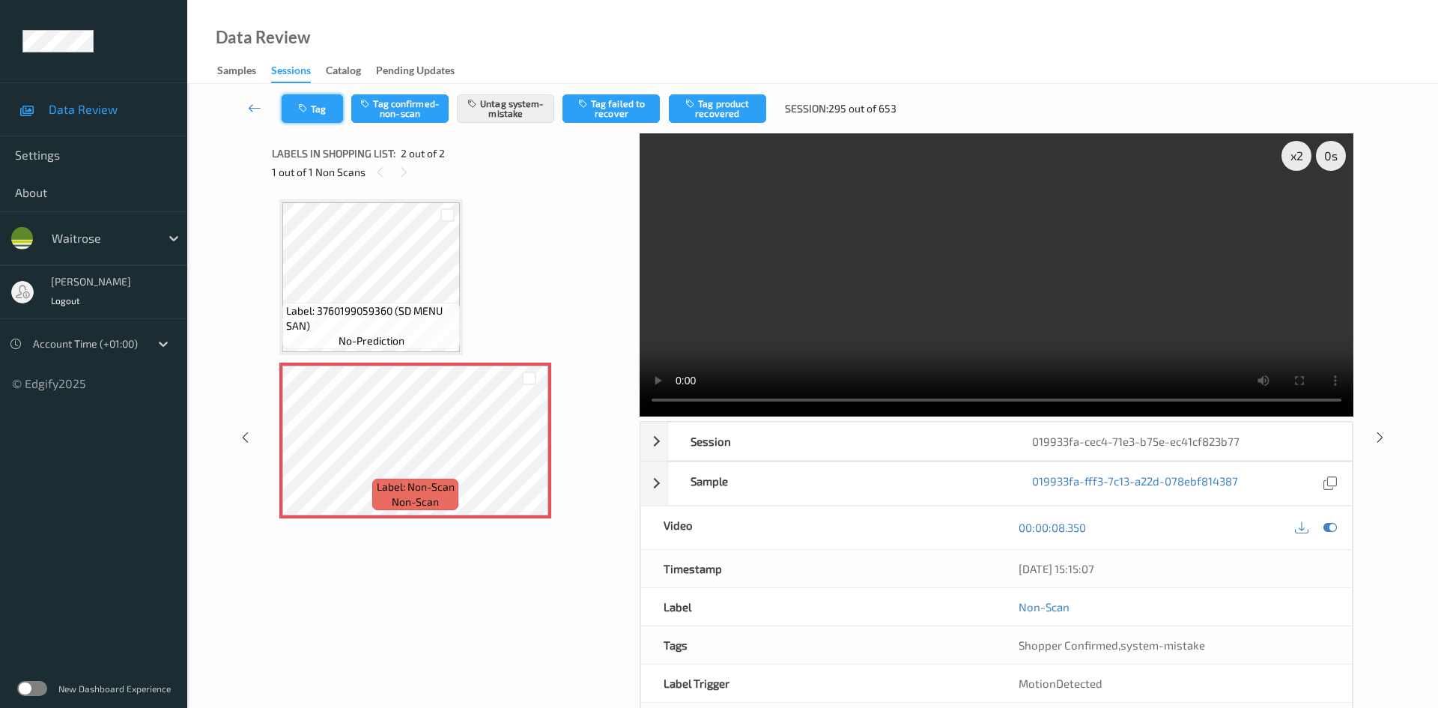
click at [314, 112] on button "Tag" at bounding box center [312, 108] width 61 height 28
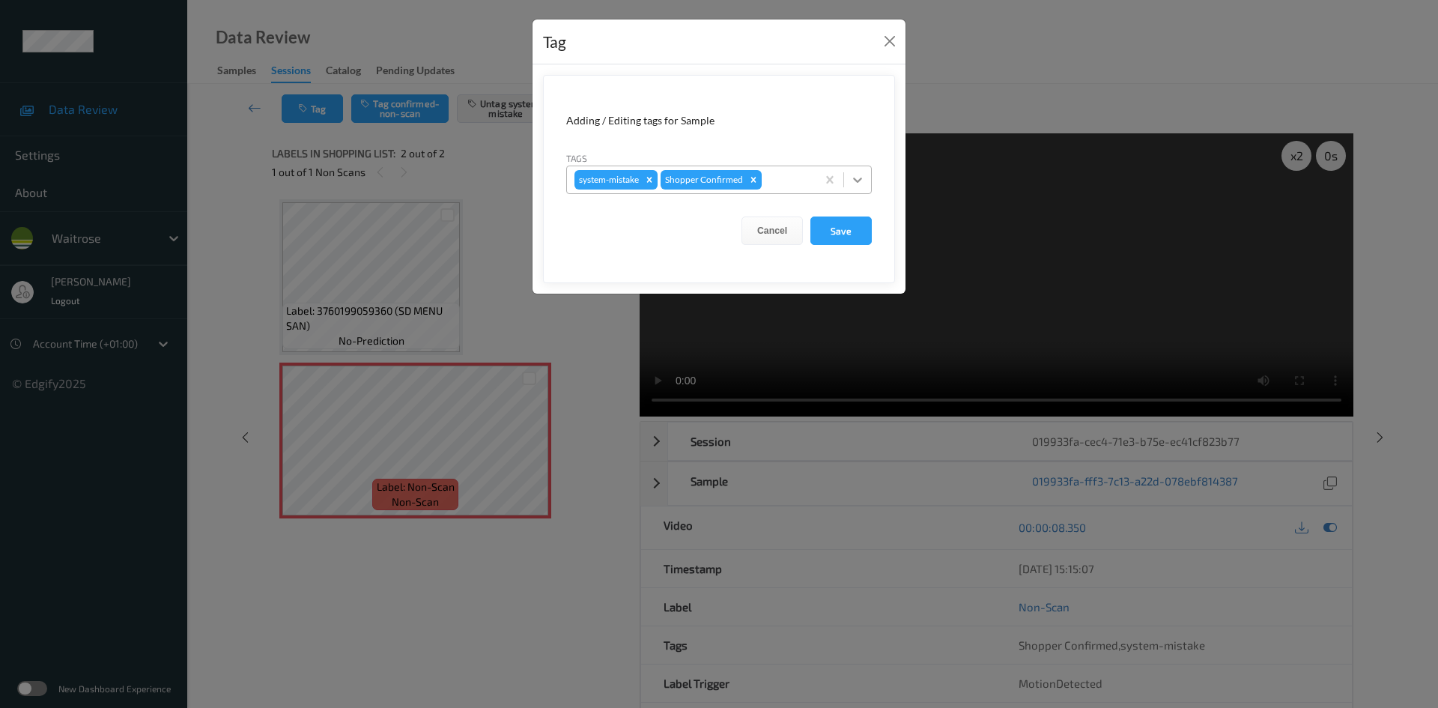
click at [865, 184] on div at bounding box center [857, 179] width 27 height 27
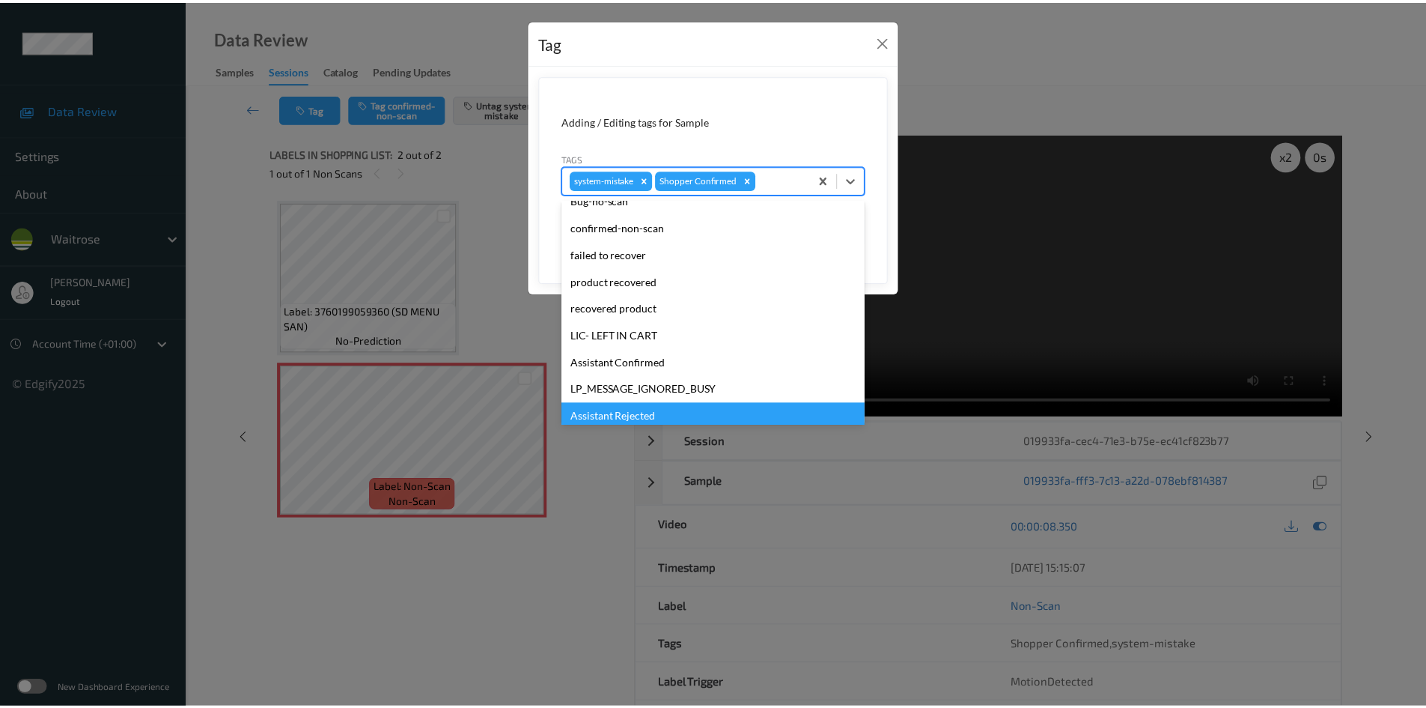
scroll to position [347, 0]
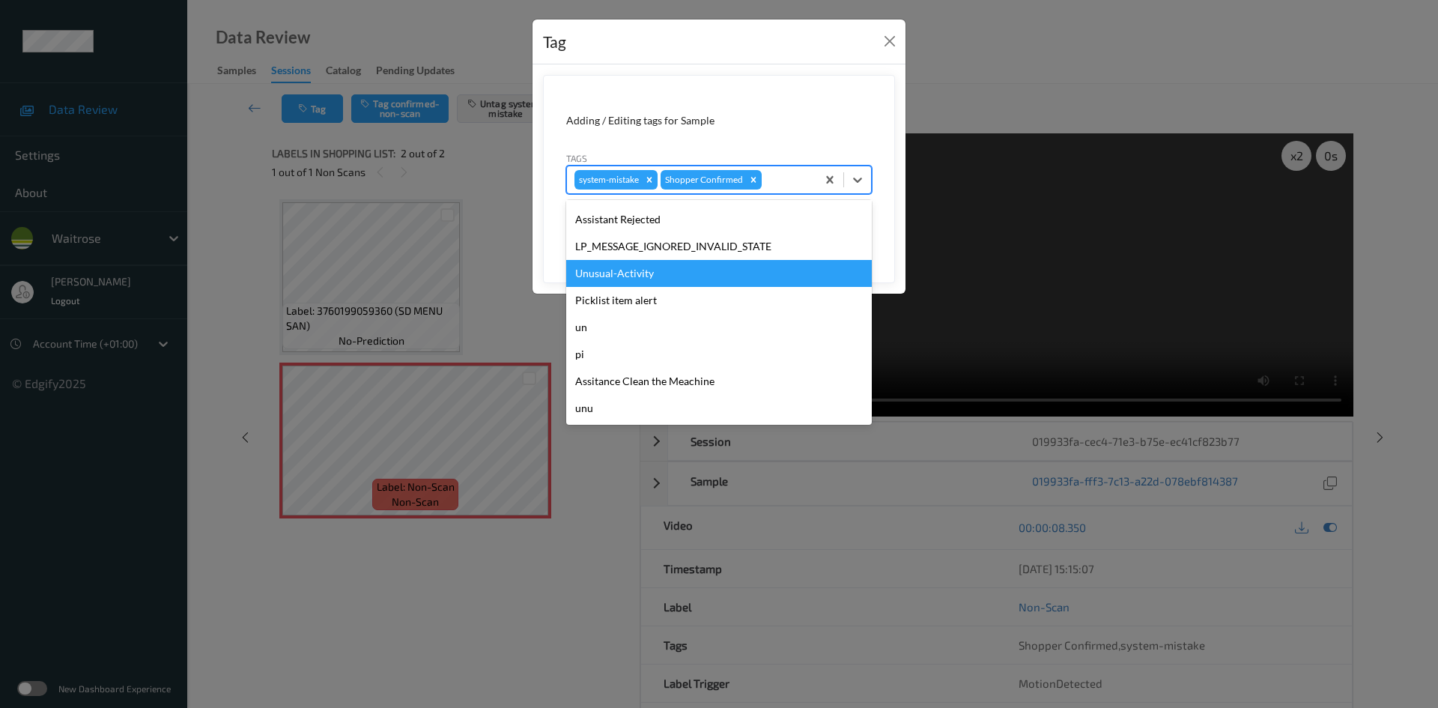
click at [644, 279] on div "Unusual-Activity" at bounding box center [719, 273] width 306 height 27
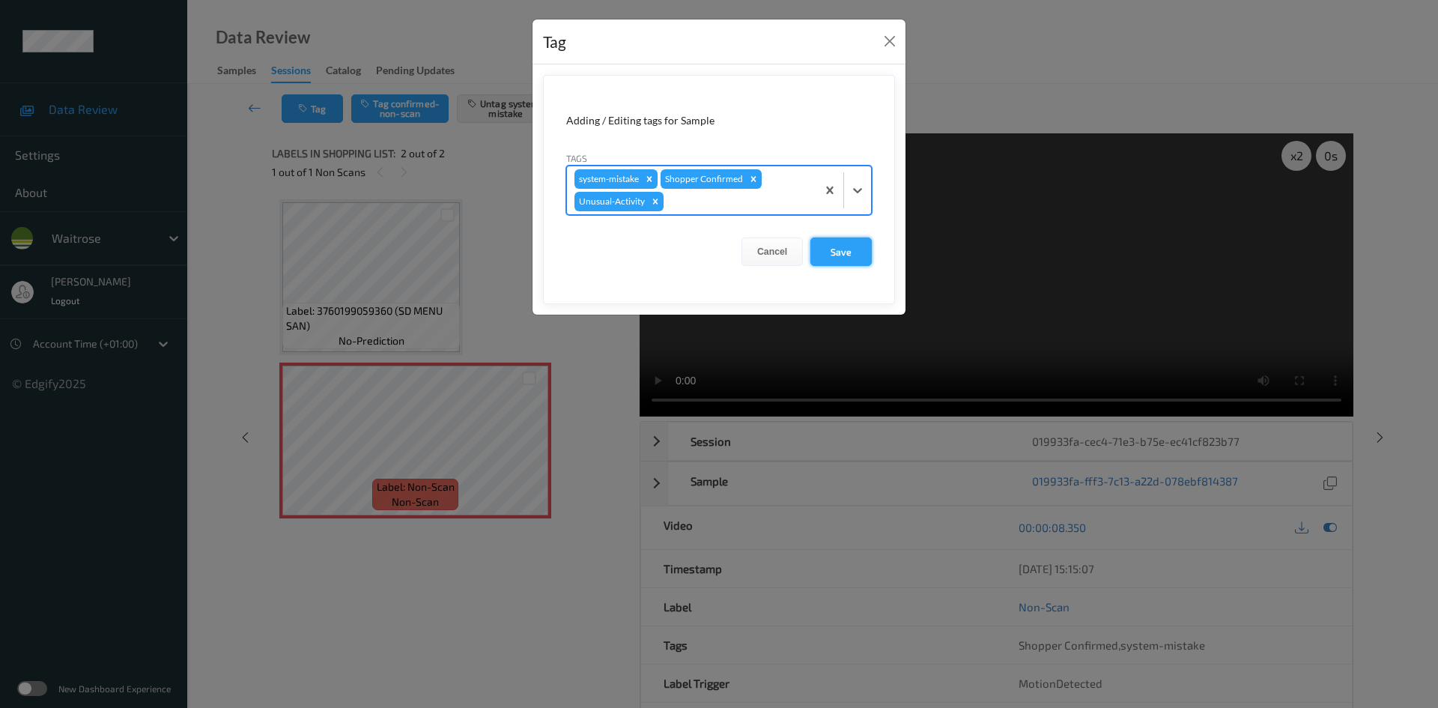
click at [850, 258] on button "Save" at bounding box center [840, 251] width 61 height 28
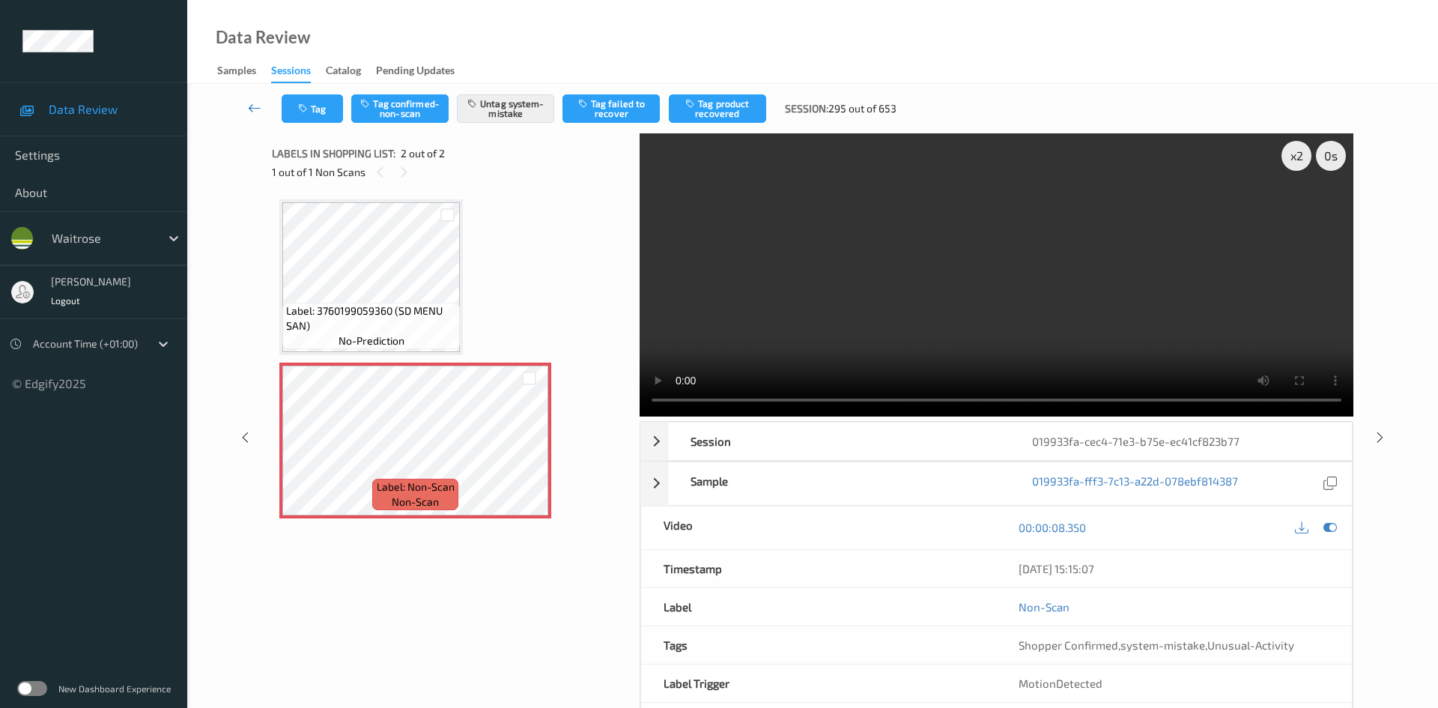
click at [254, 100] on link at bounding box center [254, 108] width 53 height 28
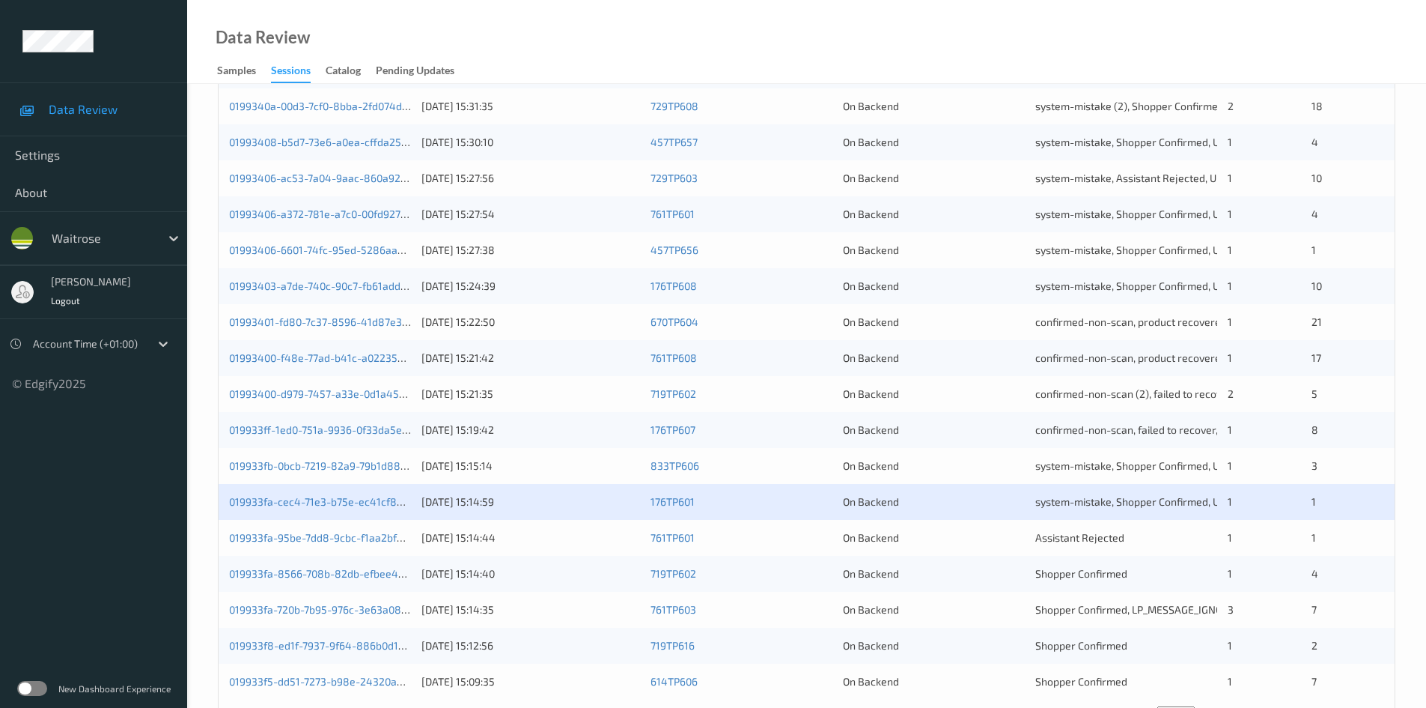
scroll to position [419, 0]
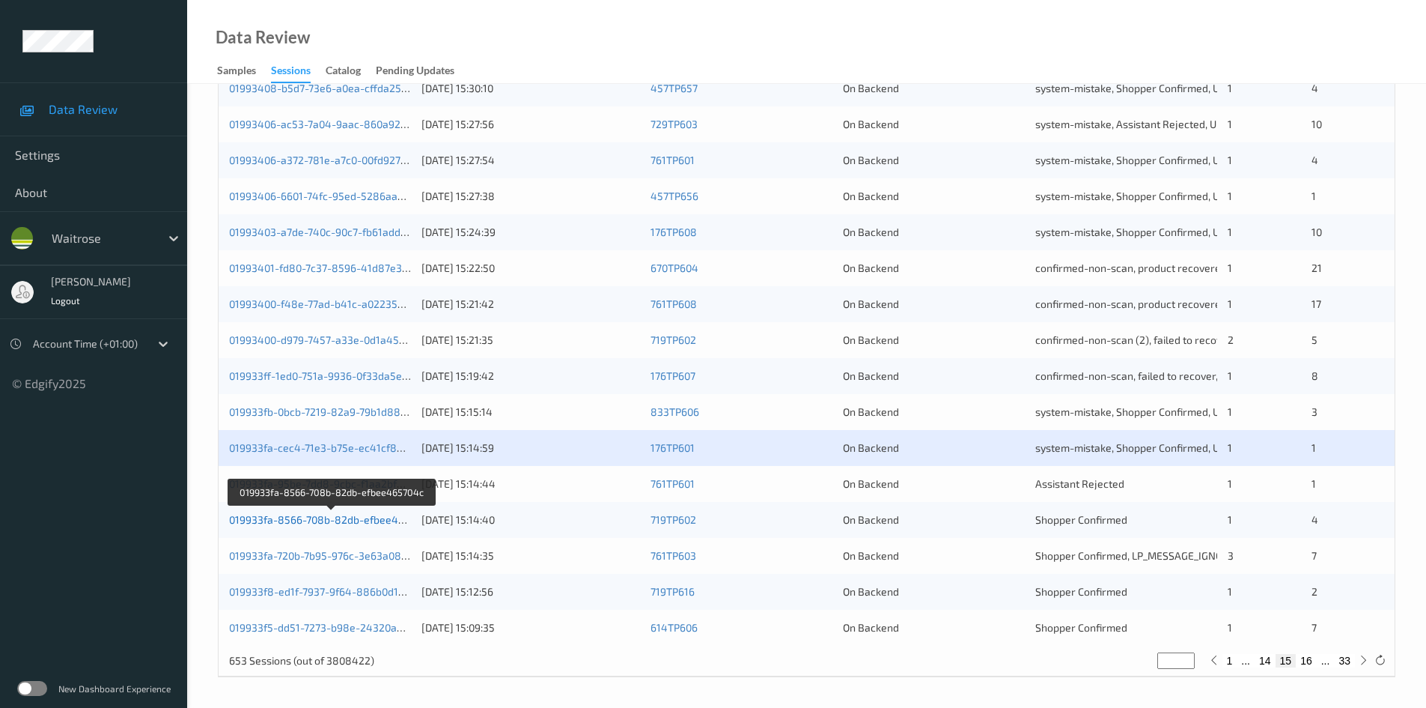
click at [293, 520] on link "019933fa-8566-708b-82db-efbee465704c" at bounding box center [331, 519] width 204 height 13
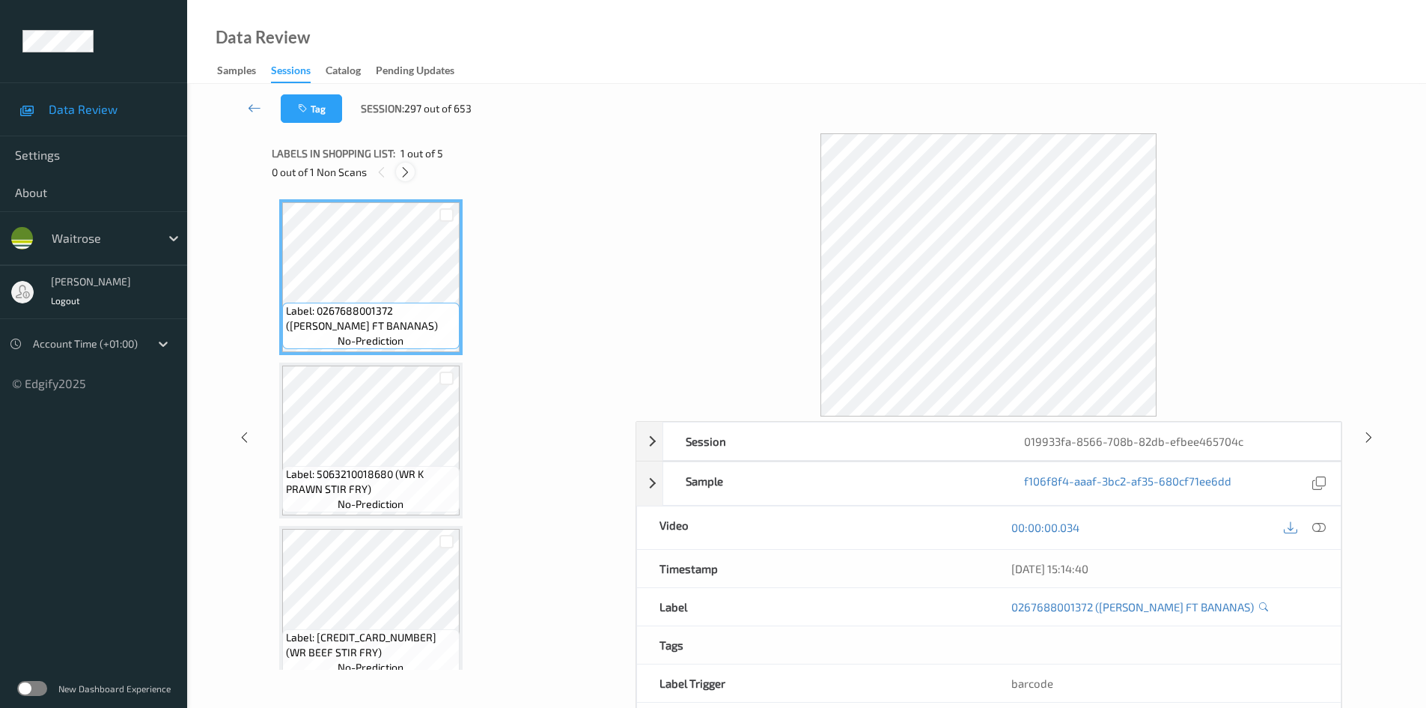
click at [400, 170] on icon at bounding box center [405, 171] width 13 height 13
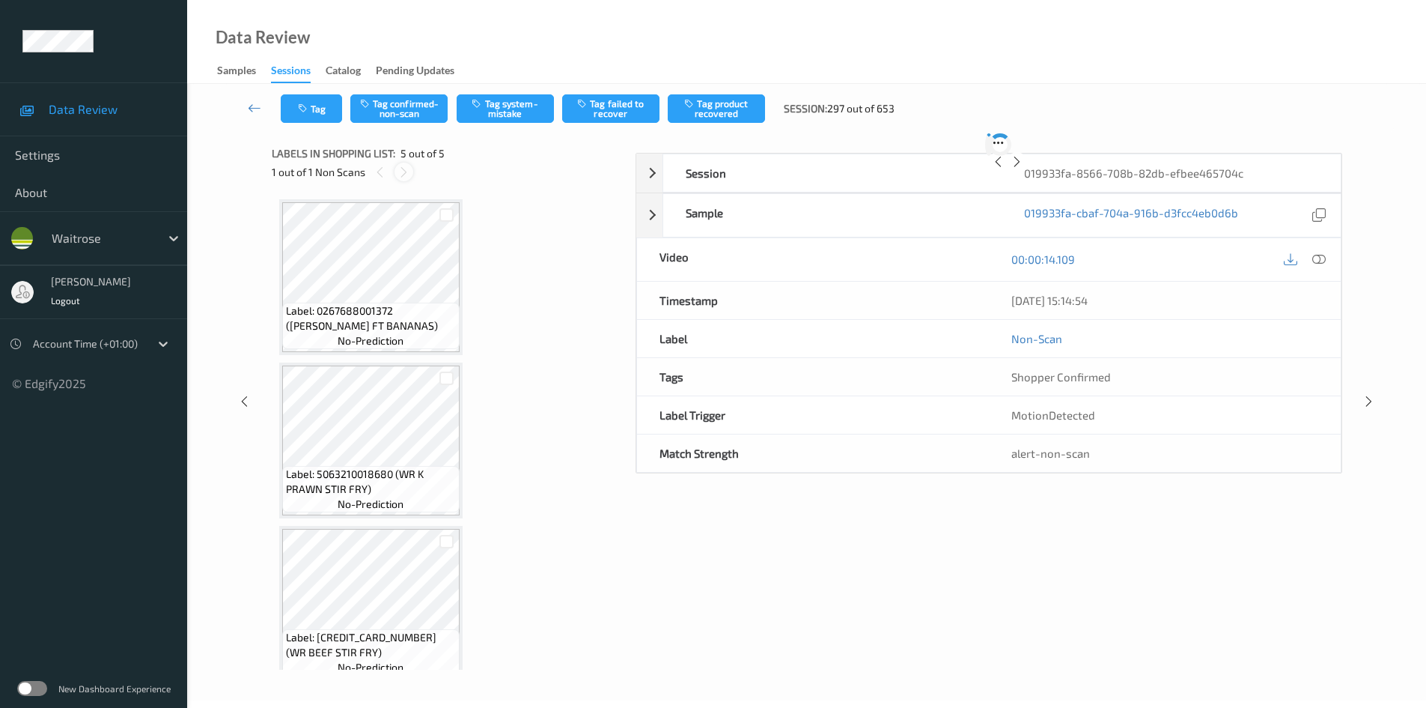
scroll to position [346, 0]
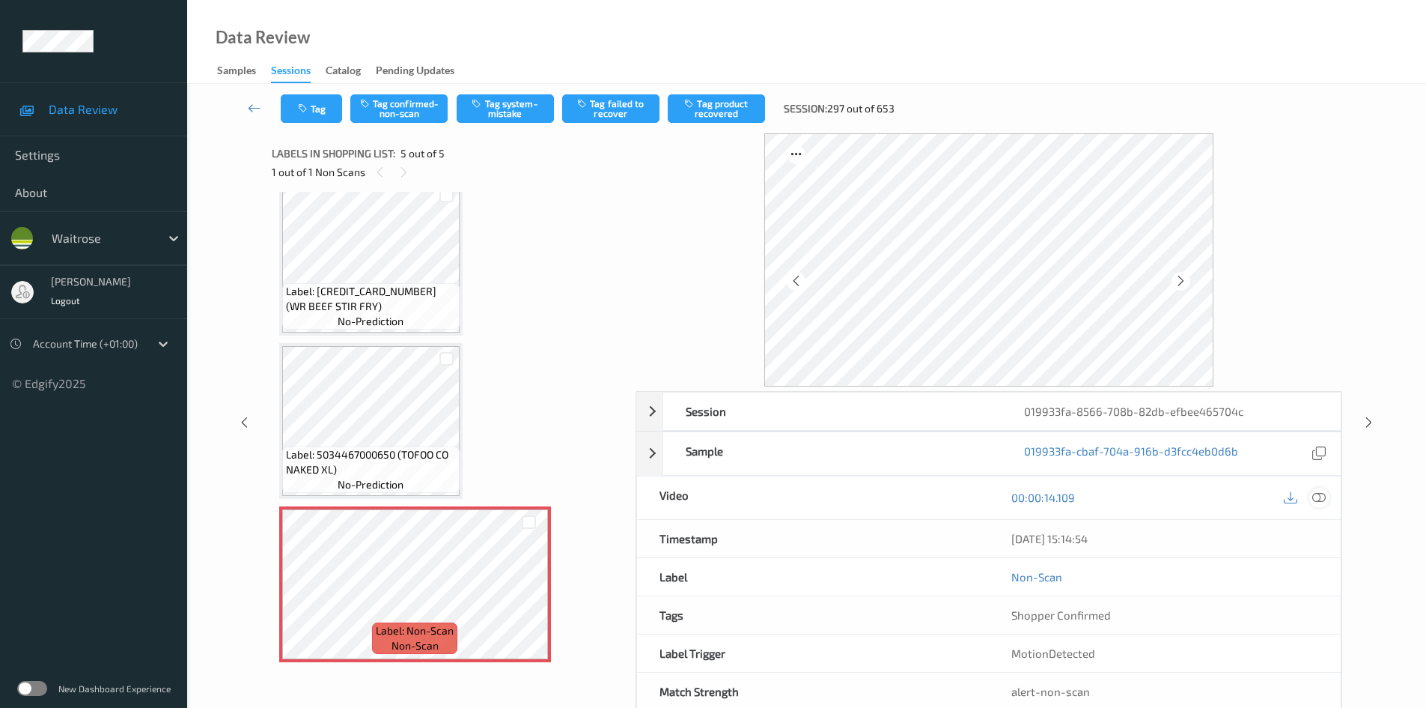
click at [1316, 497] on icon at bounding box center [1319, 496] width 13 height 13
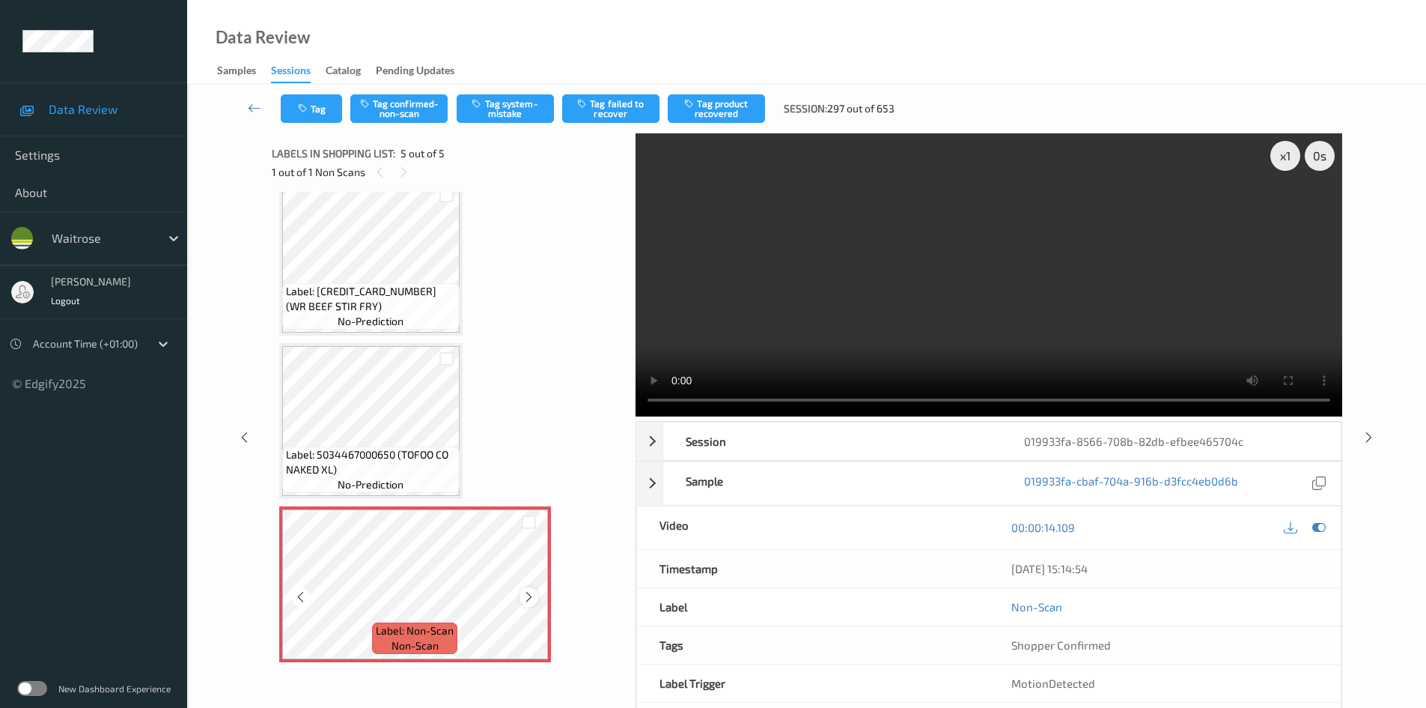
click at [523, 595] on icon at bounding box center [529, 596] width 13 height 13
click at [955, 289] on video at bounding box center [989, 274] width 707 height 283
click at [884, 268] on video at bounding box center [989, 274] width 707 height 283
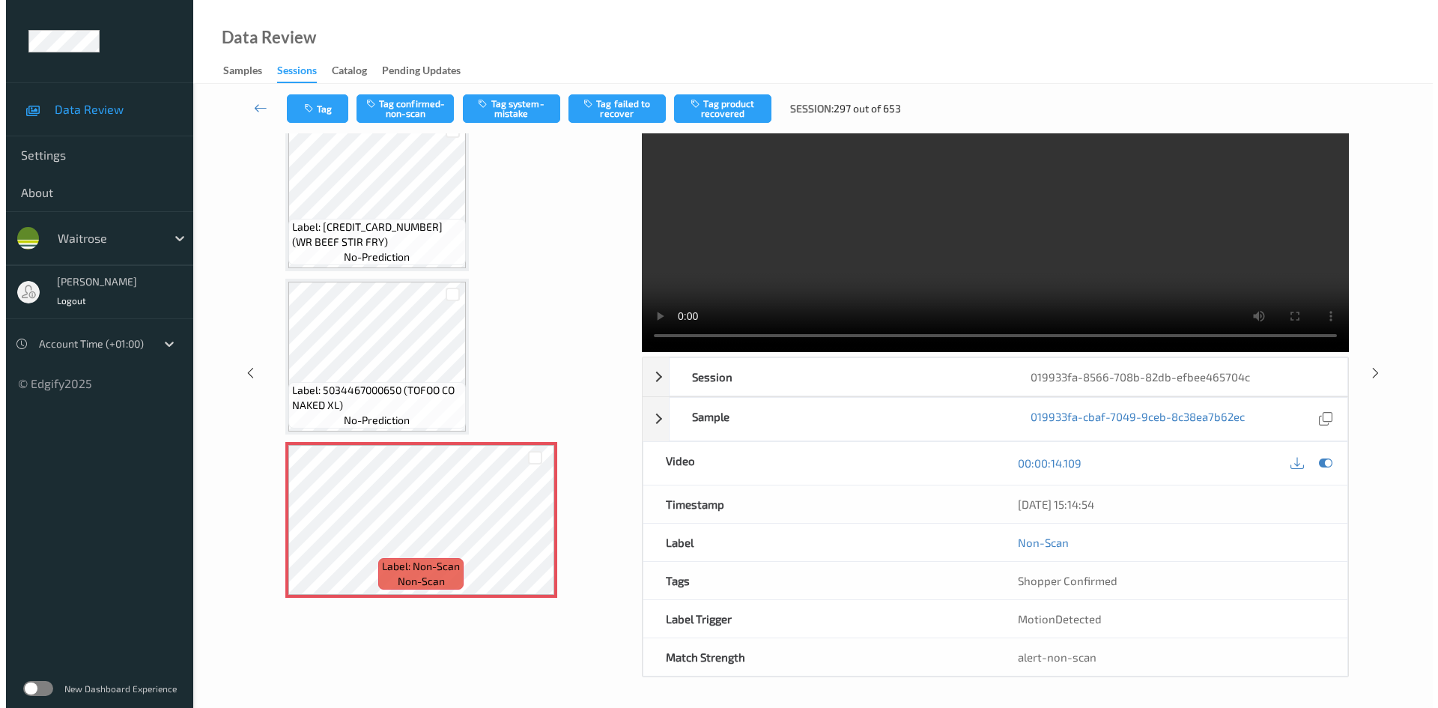
scroll to position [0, 0]
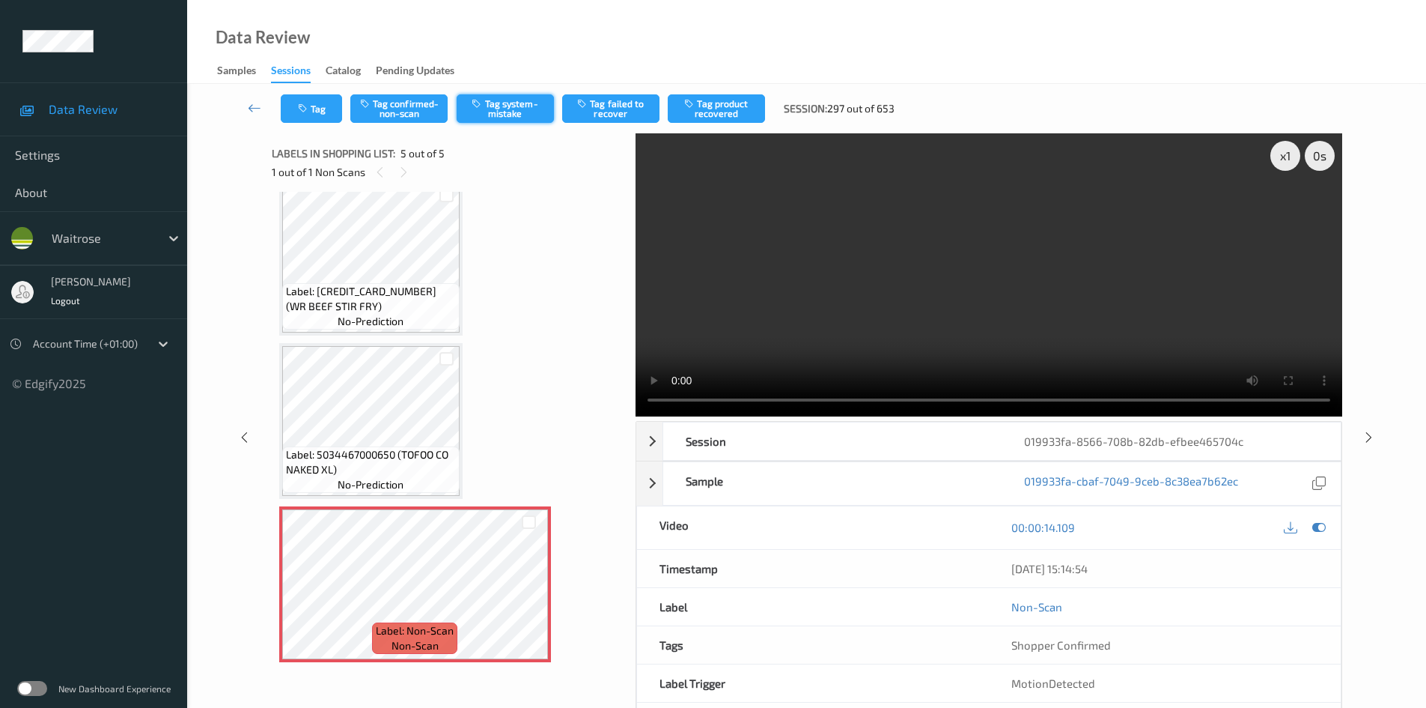
click at [500, 103] on button "Tag system-mistake" at bounding box center [505, 108] width 97 height 28
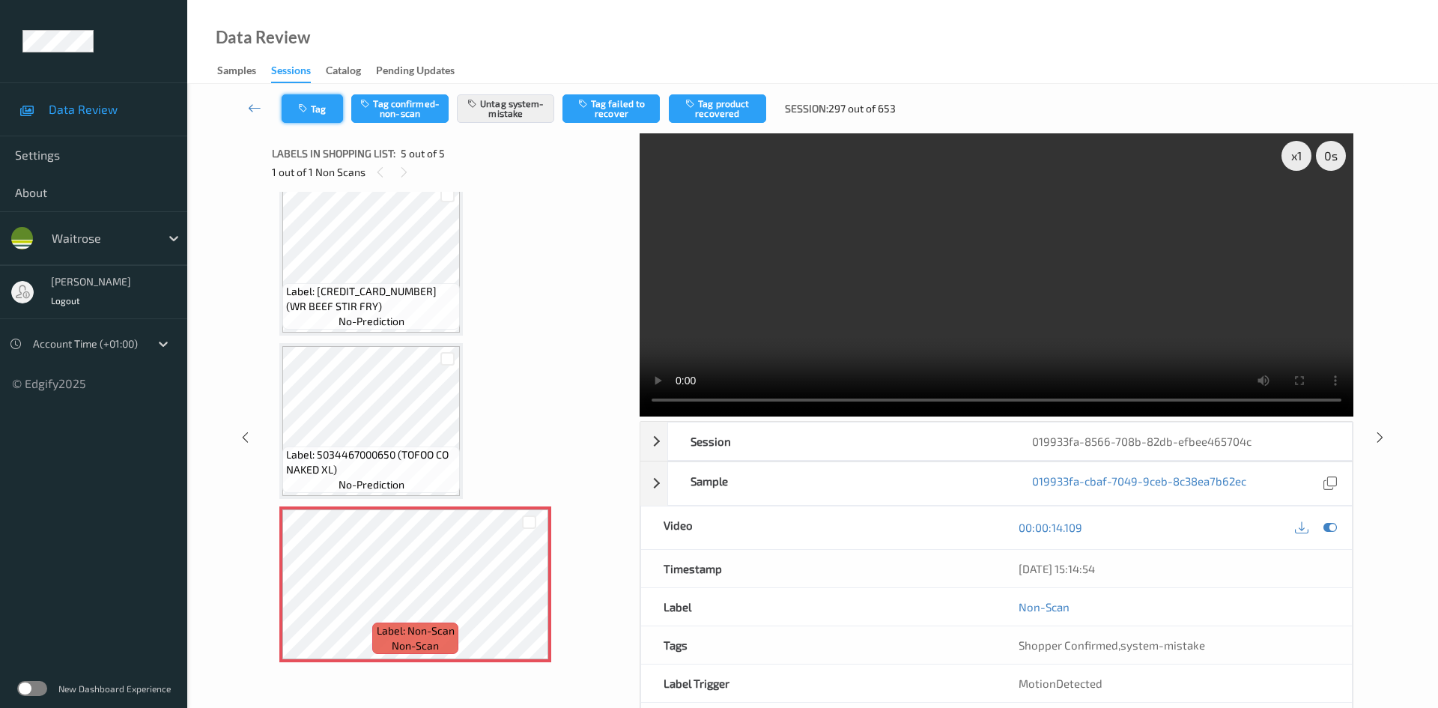
click at [313, 109] on button "Tag" at bounding box center [312, 108] width 61 height 28
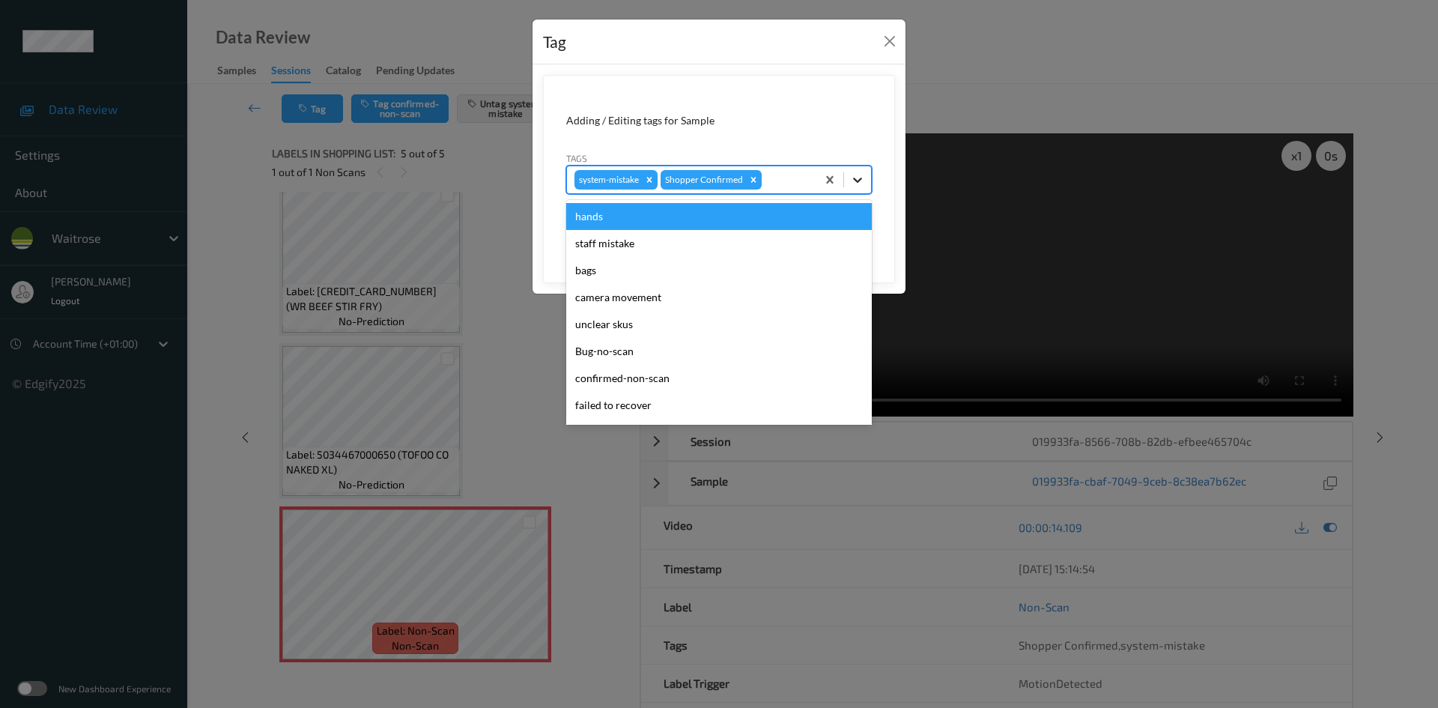
click at [863, 180] on icon at bounding box center [857, 179] width 15 height 15
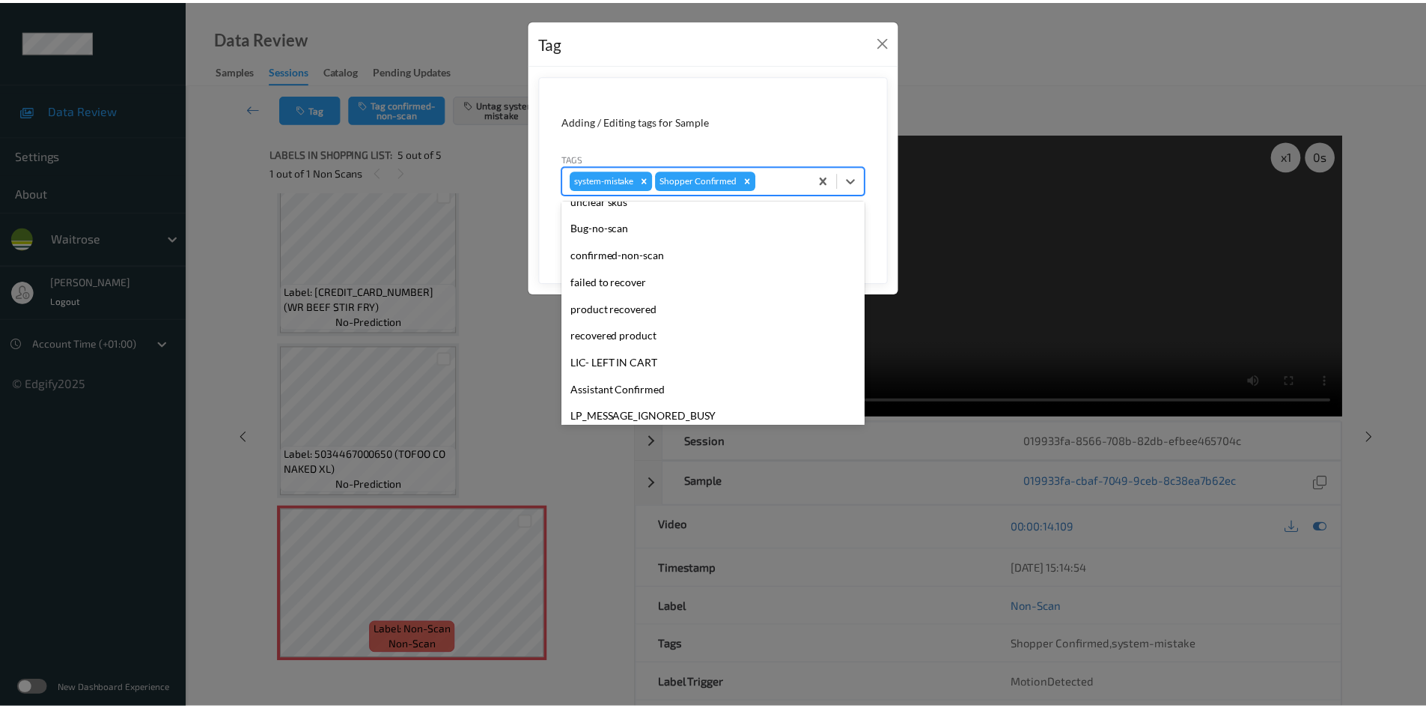
scroll to position [347, 0]
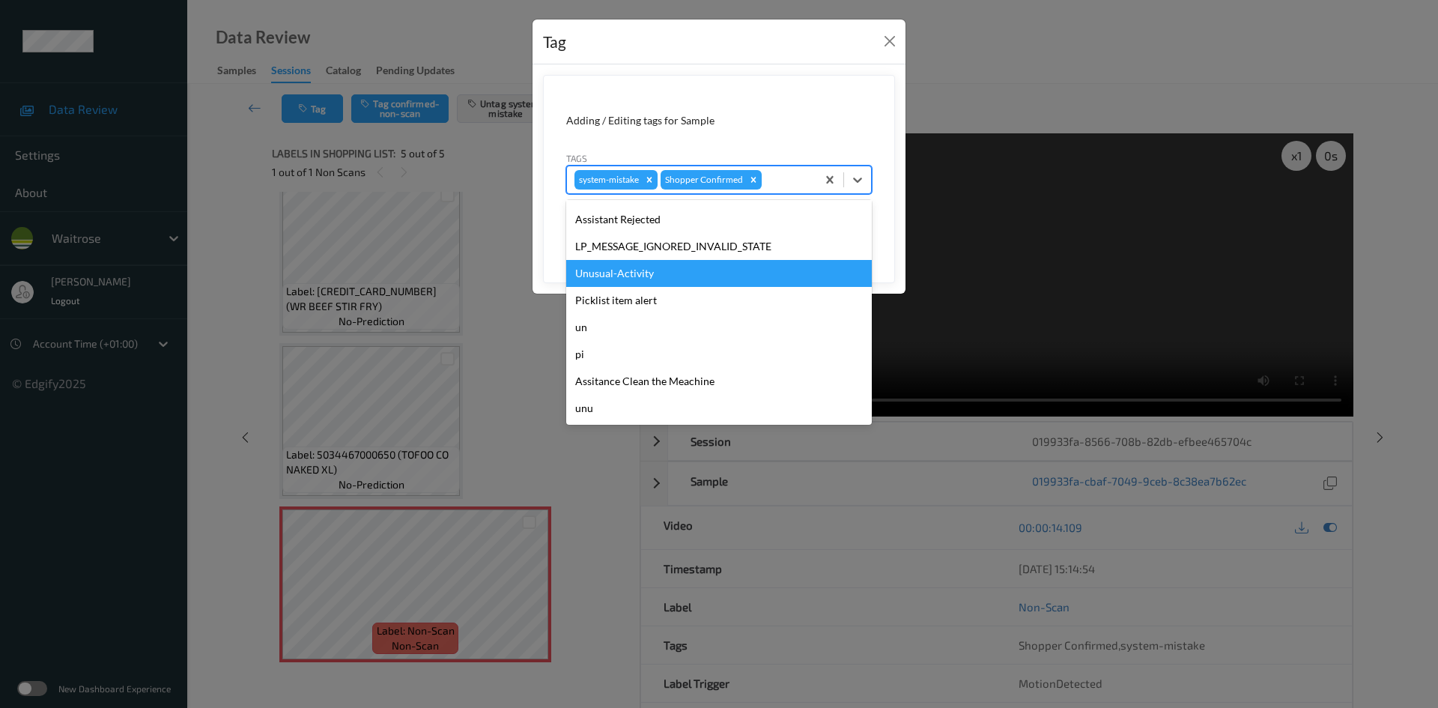
click at [645, 273] on div "Unusual-Activity" at bounding box center [719, 273] width 306 height 27
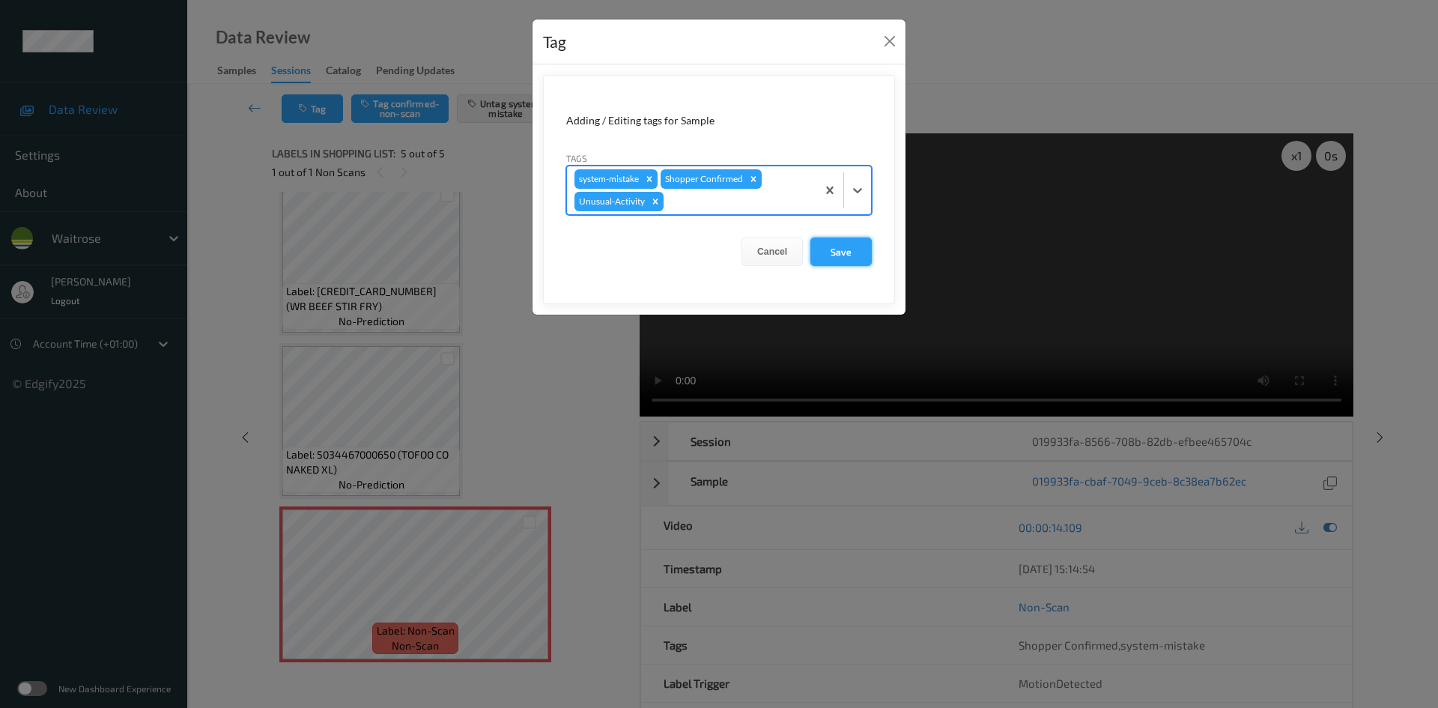
click at [848, 251] on button "Save" at bounding box center [840, 251] width 61 height 28
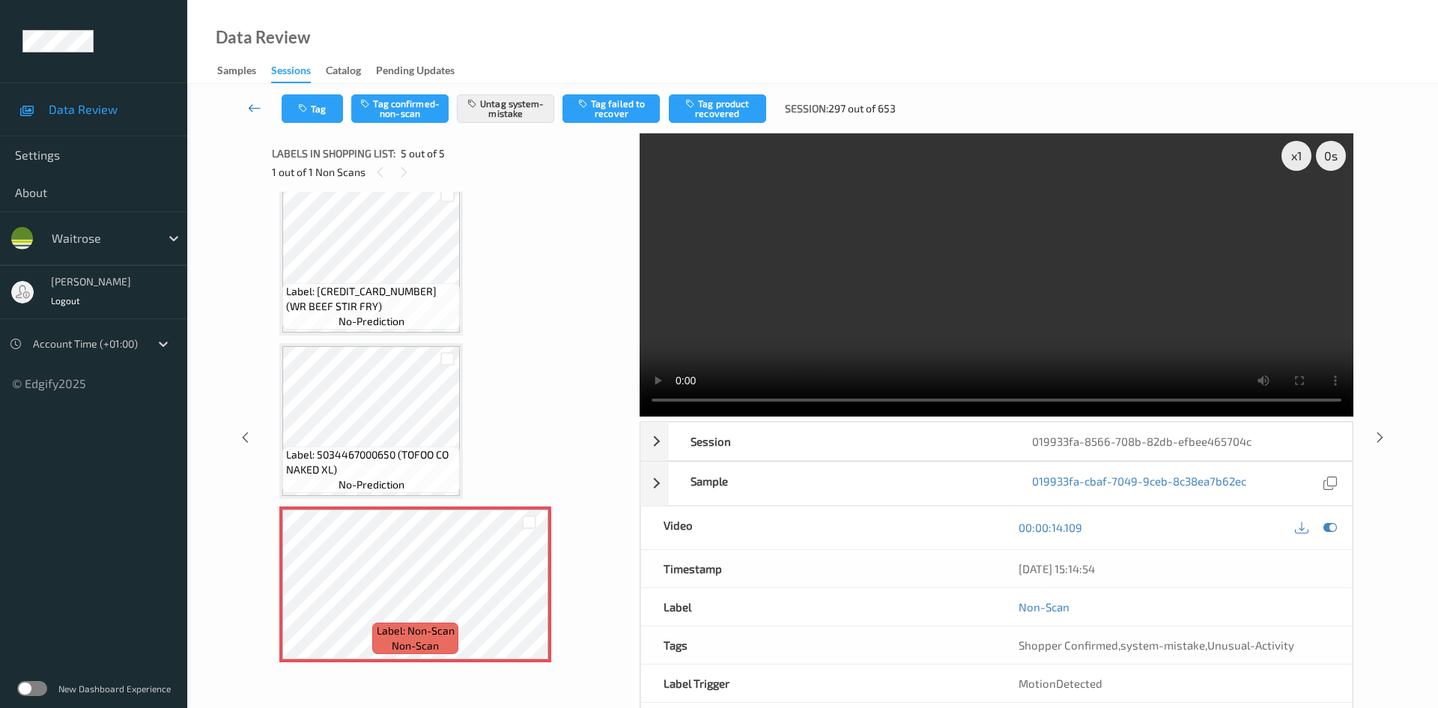
click at [249, 97] on link at bounding box center [254, 108] width 53 height 28
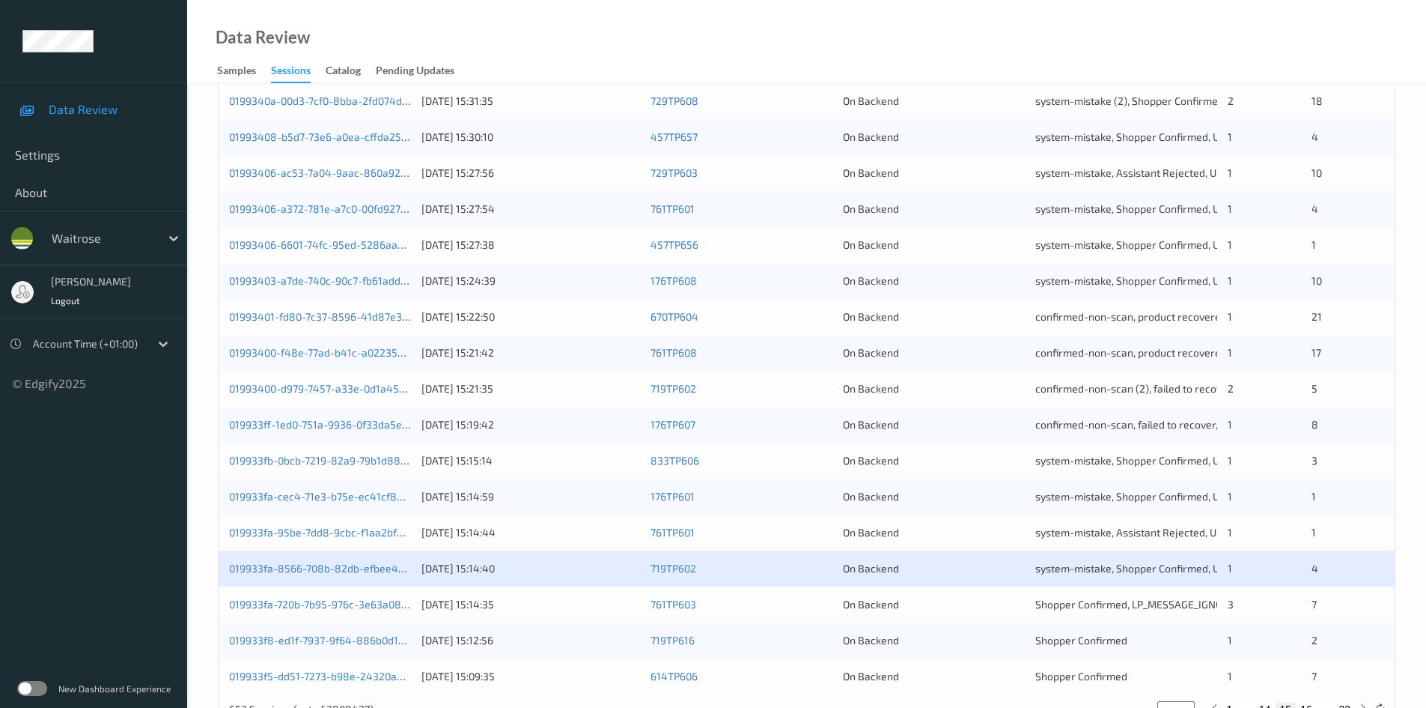
scroll to position [419, 0]
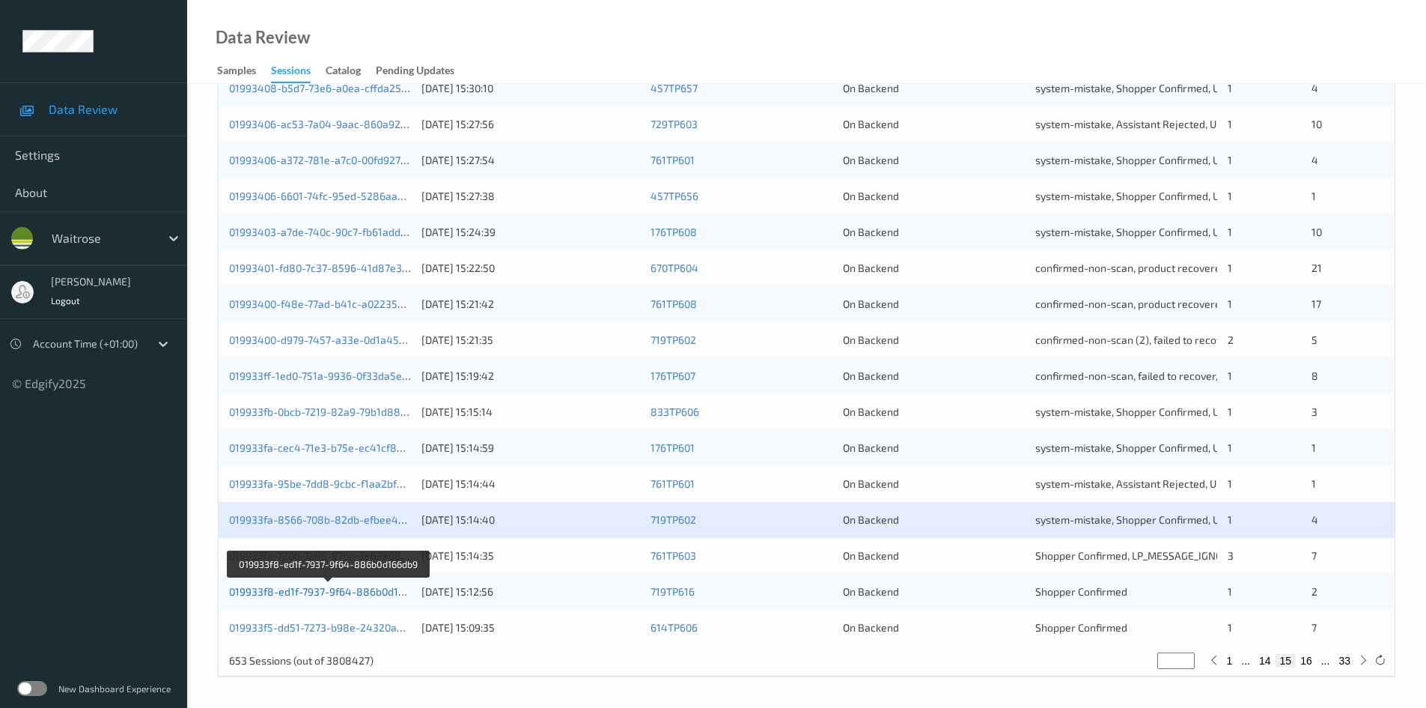
click at [296, 589] on link "019933f8-ed1f-7937-9f64-886b0d166db9" at bounding box center [328, 591] width 199 height 13
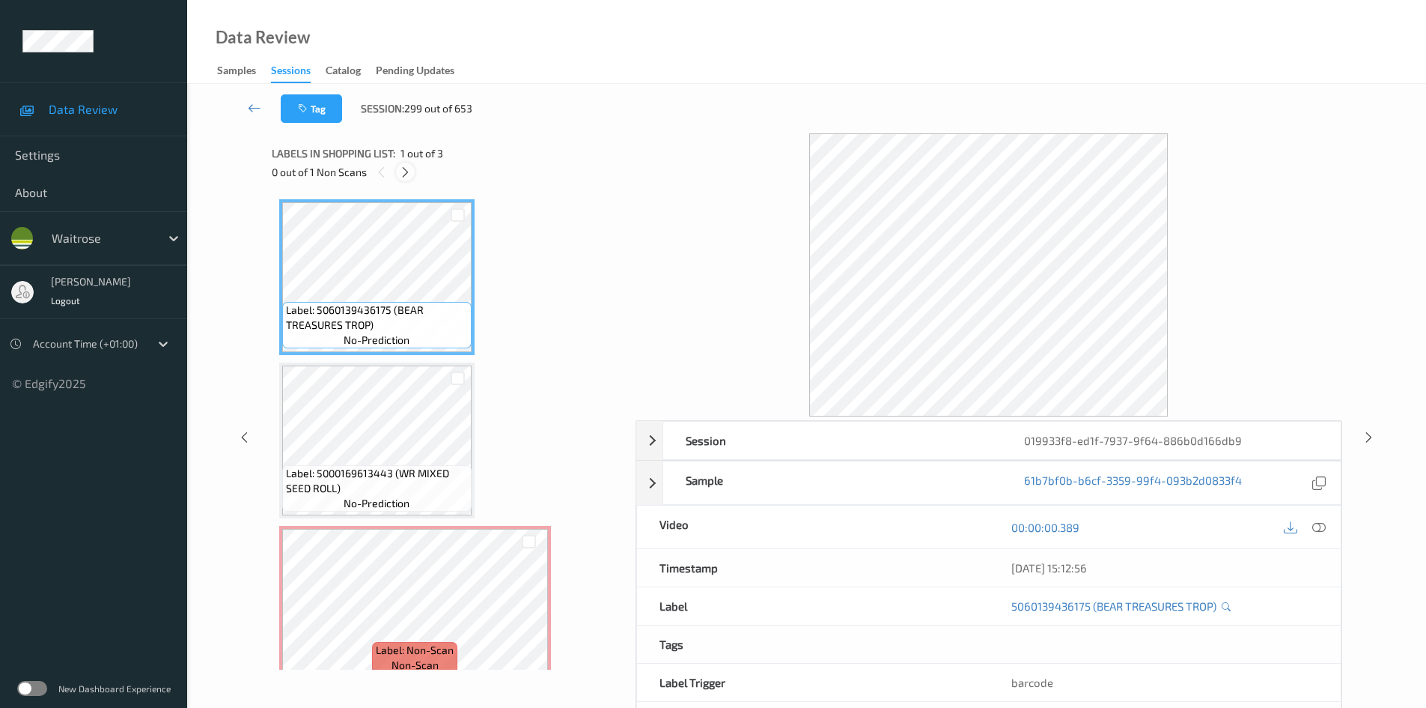
click at [410, 172] on icon at bounding box center [405, 171] width 13 height 13
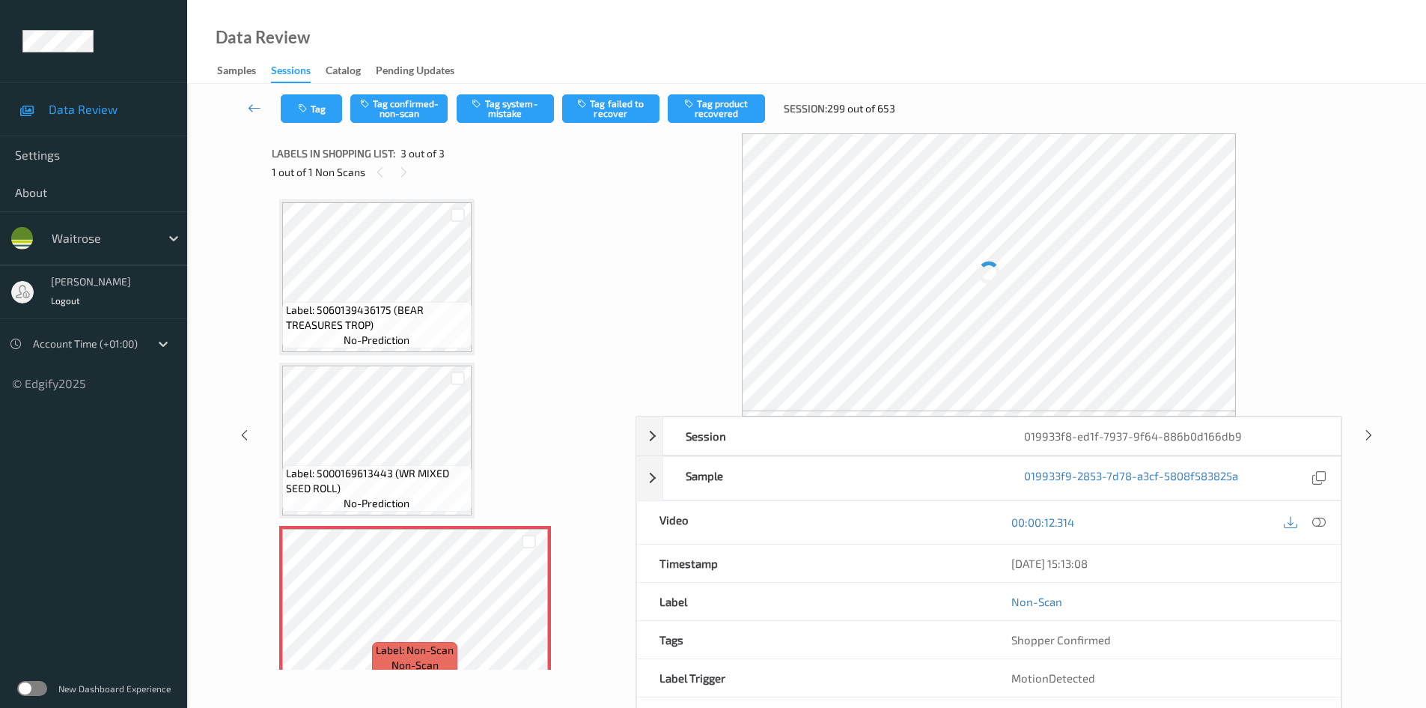
scroll to position [19, 0]
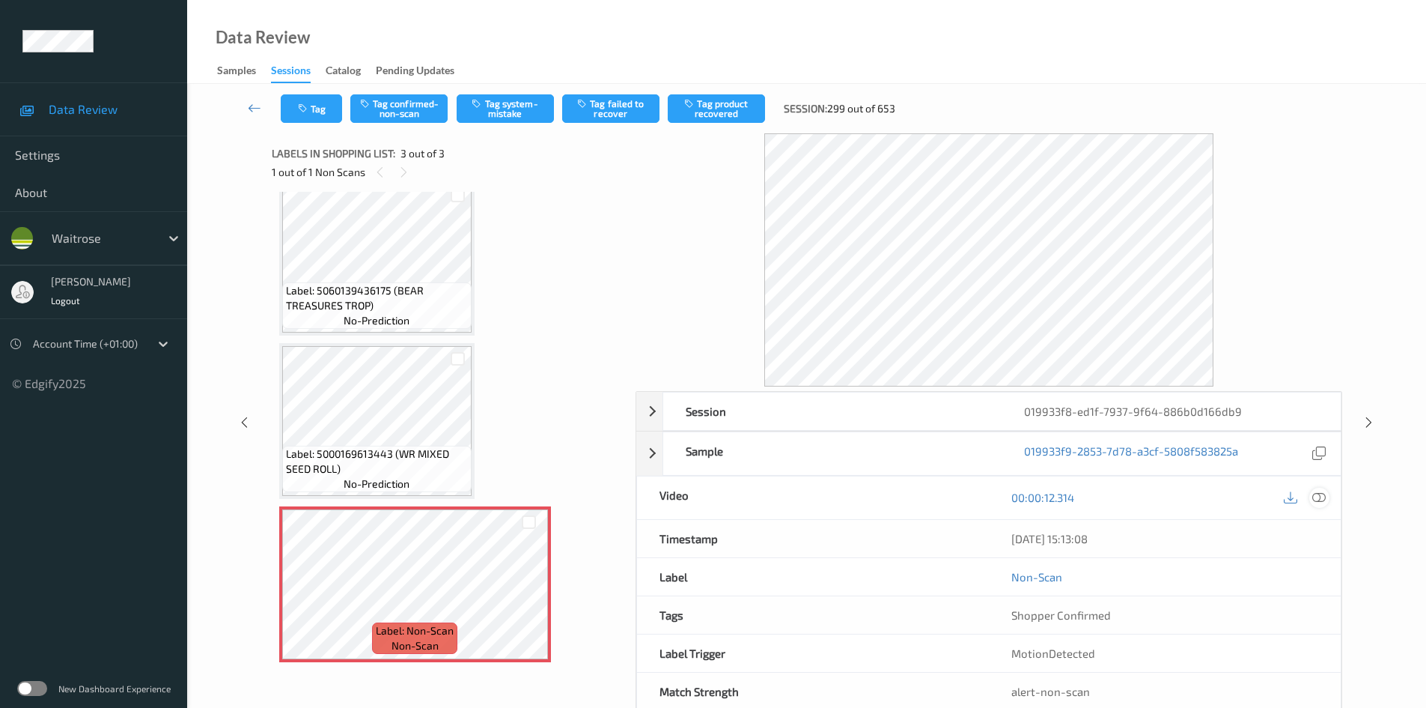
click at [1316, 494] on icon at bounding box center [1319, 496] width 13 height 13
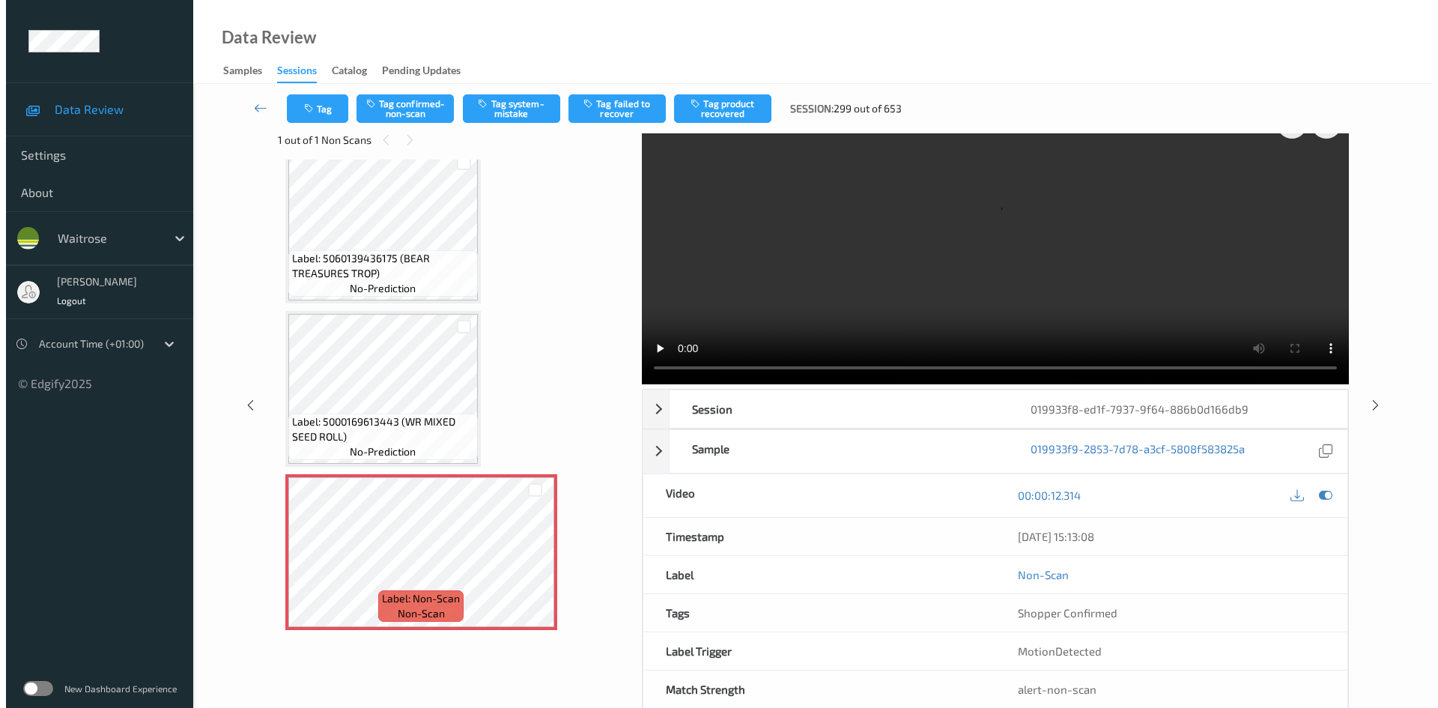
scroll to position [0, 0]
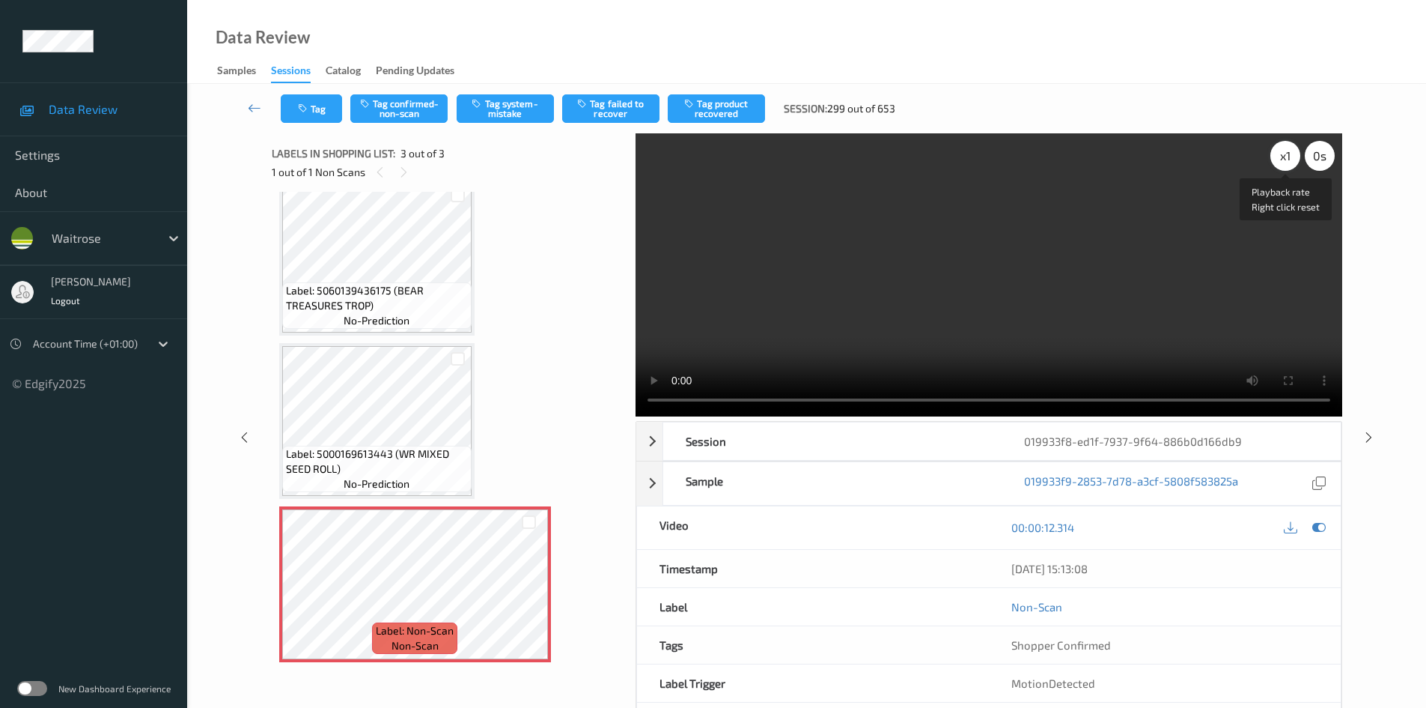
click at [1280, 157] on div "x 1" at bounding box center [1286, 156] width 30 height 30
click at [1282, 157] on div "x 2" at bounding box center [1286, 156] width 30 height 30
click at [984, 306] on video at bounding box center [989, 274] width 707 height 283
click at [538, 105] on button "Tag system-mistake" at bounding box center [505, 108] width 97 height 28
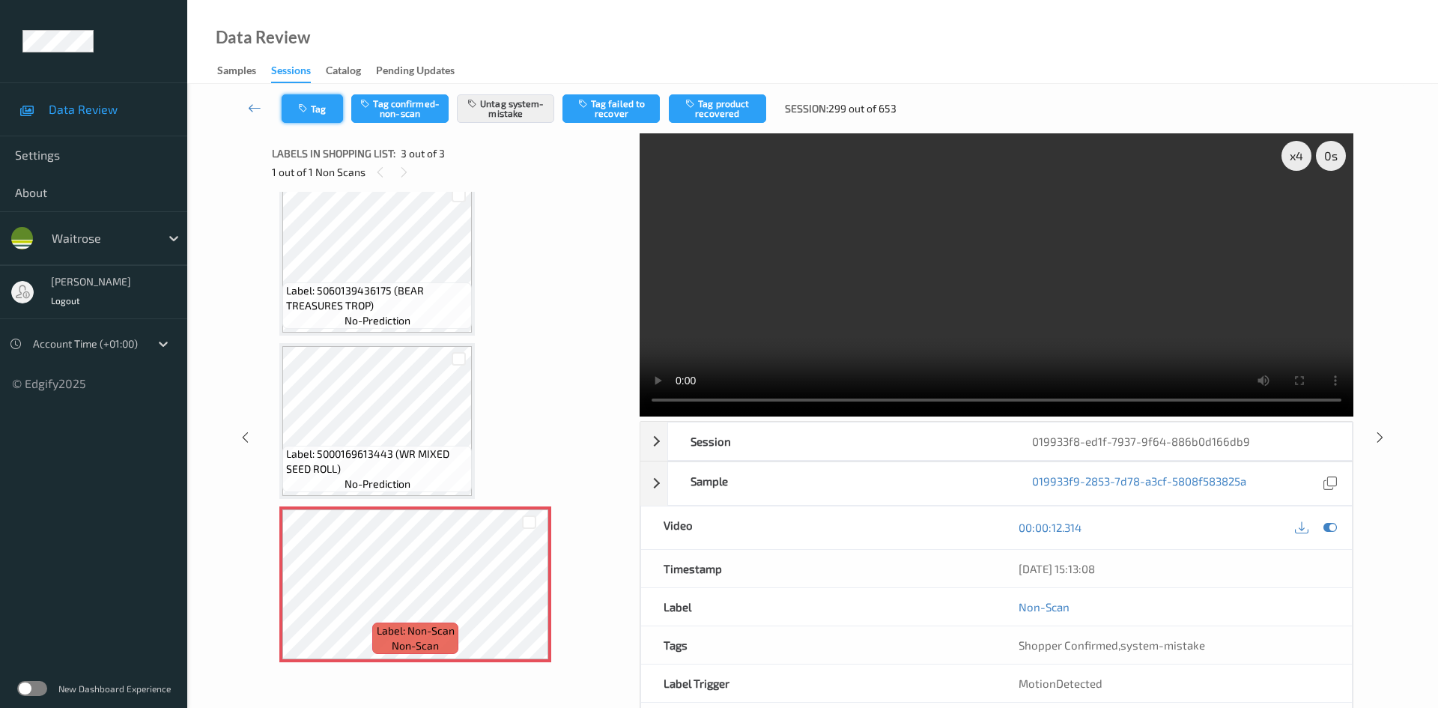
click at [300, 100] on button "Tag" at bounding box center [312, 108] width 61 height 28
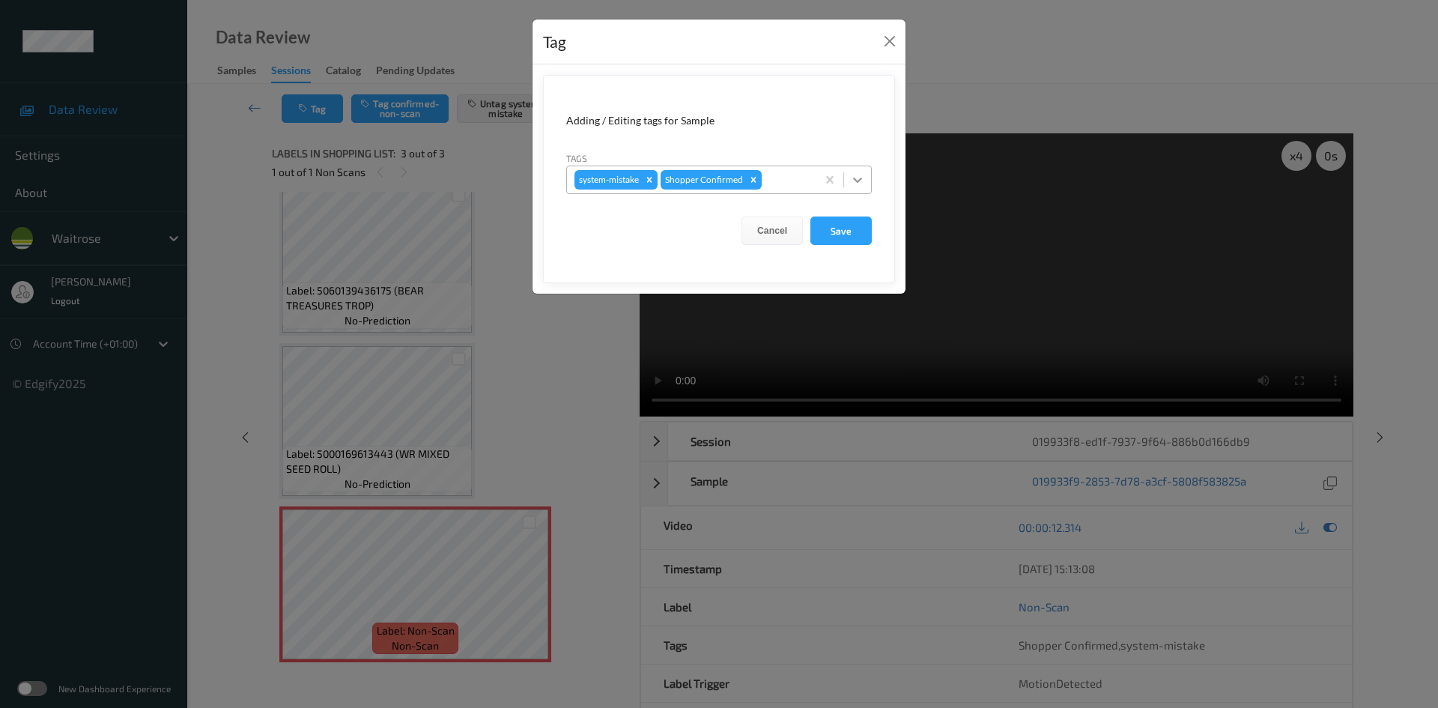
click at [860, 180] on icon at bounding box center [857, 179] width 9 height 5
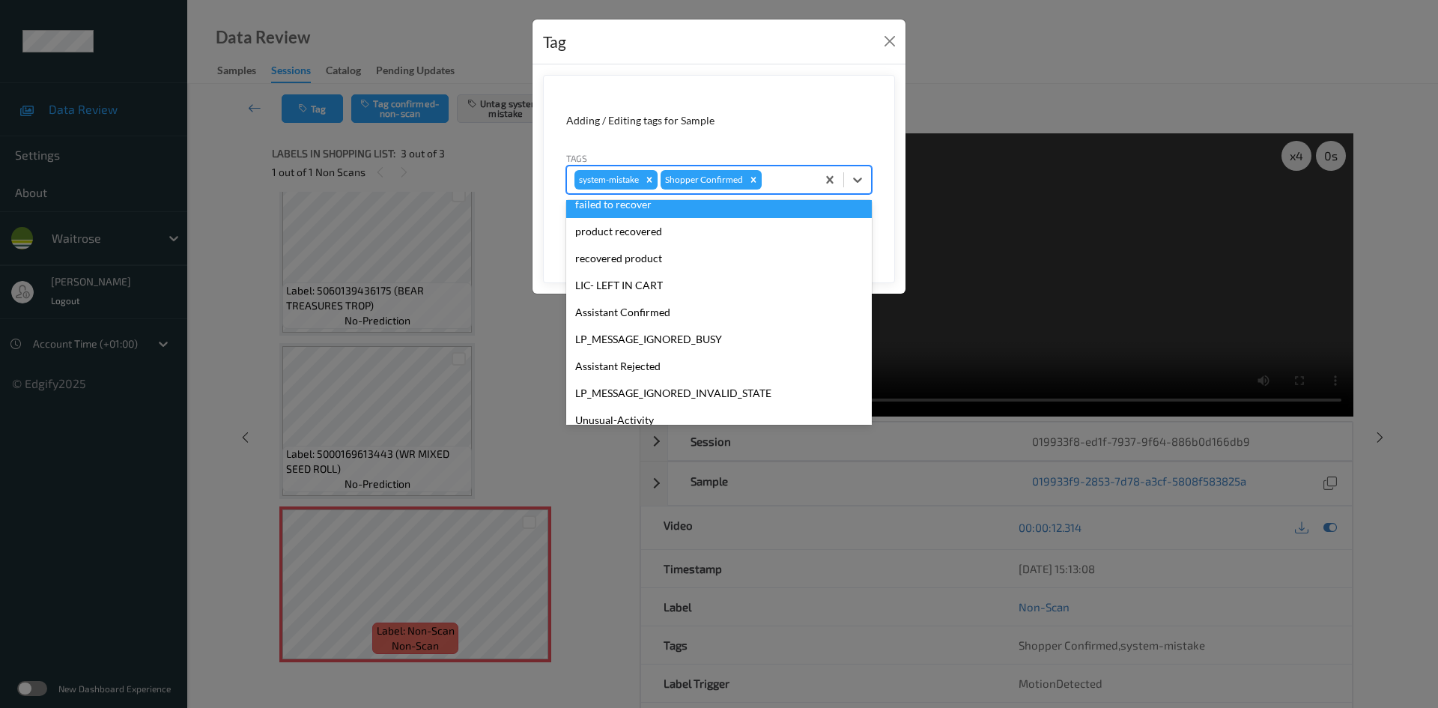
scroll to position [225, 0]
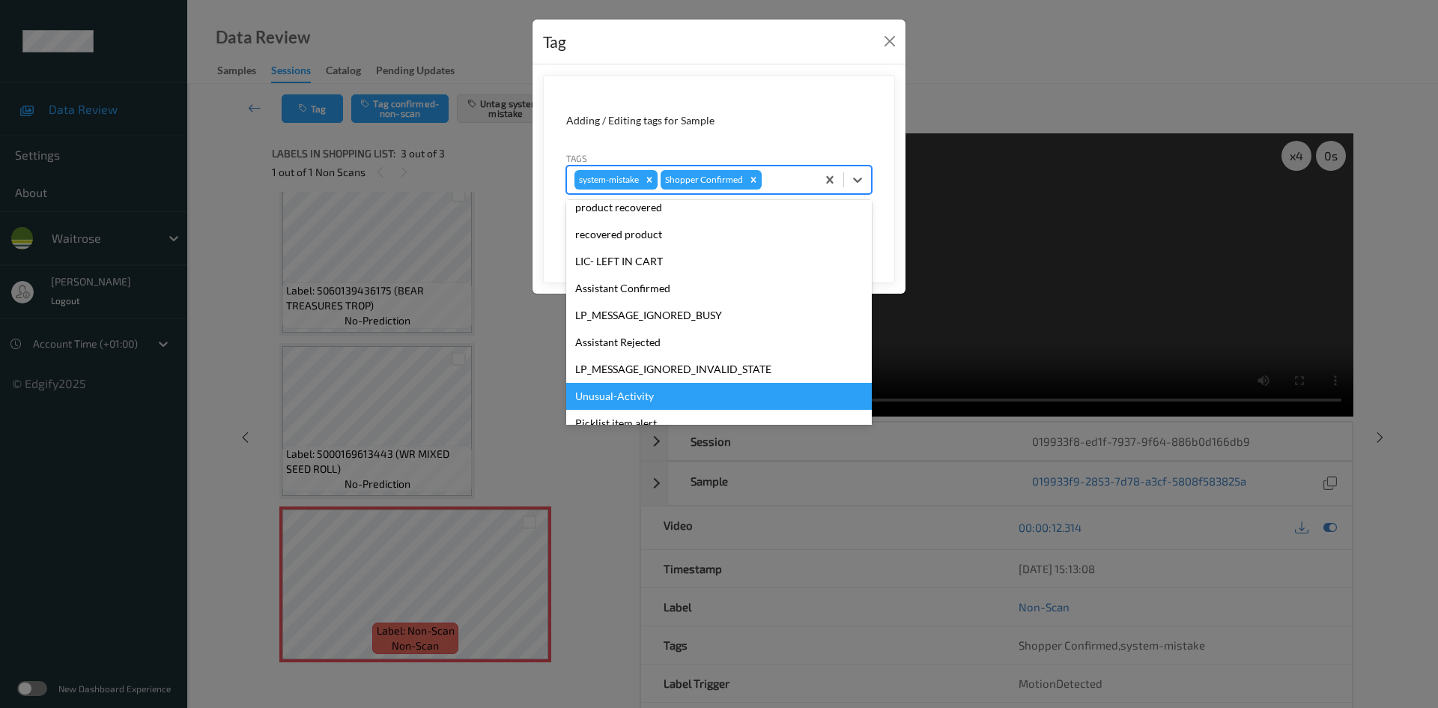
drag, startPoint x: 615, startPoint y: 398, endPoint x: 861, endPoint y: 277, distance: 273.9
click at [625, 397] on div "Unusual-Activity" at bounding box center [719, 396] width 306 height 27
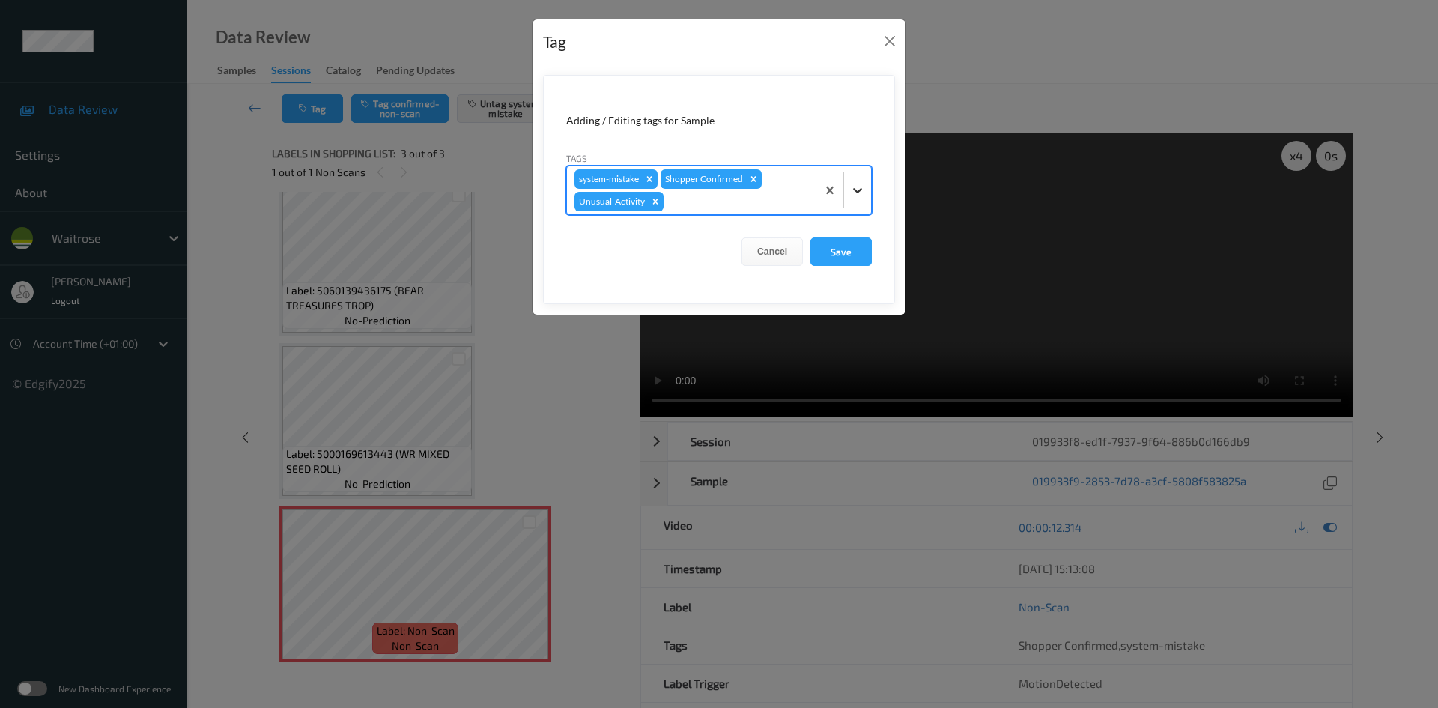
click at [866, 201] on div at bounding box center [857, 190] width 27 height 27
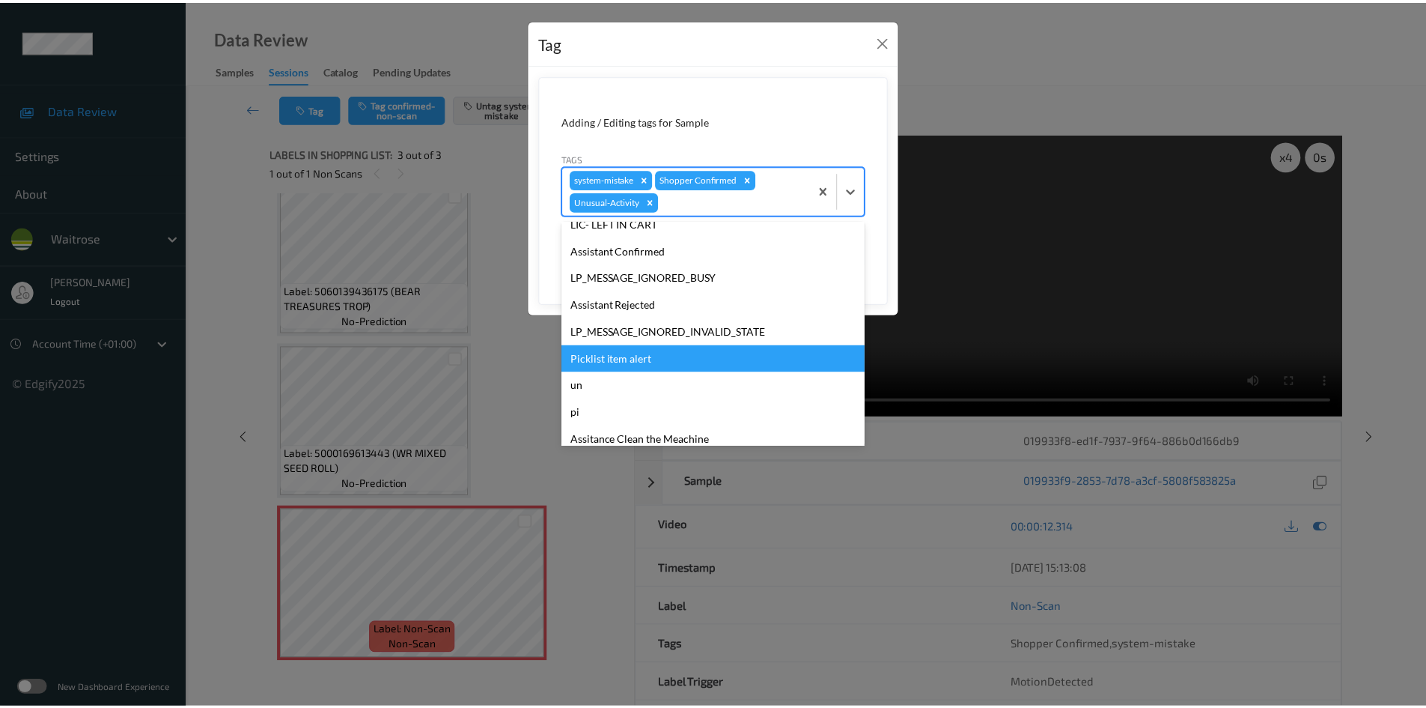
scroll to position [320, 0]
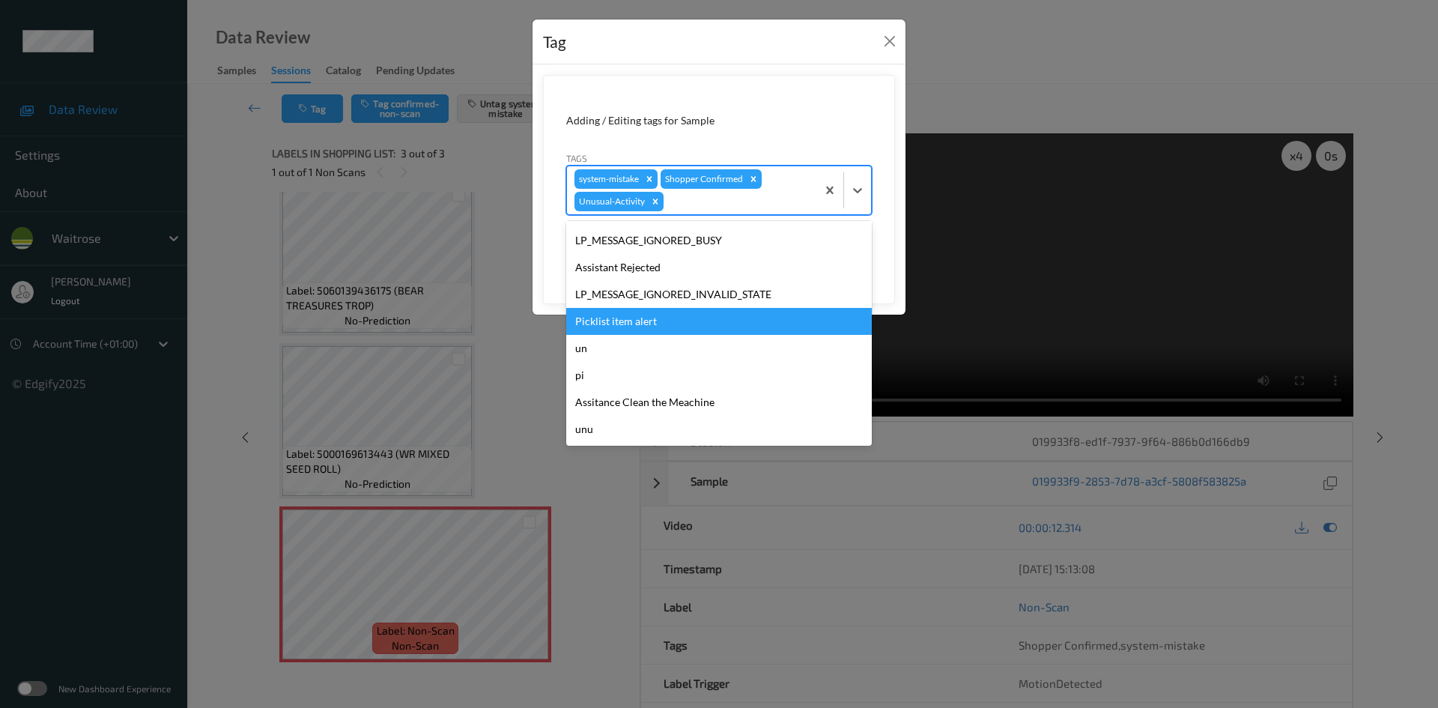
click at [633, 319] on div "Picklist item alert" at bounding box center [719, 321] width 306 height 27
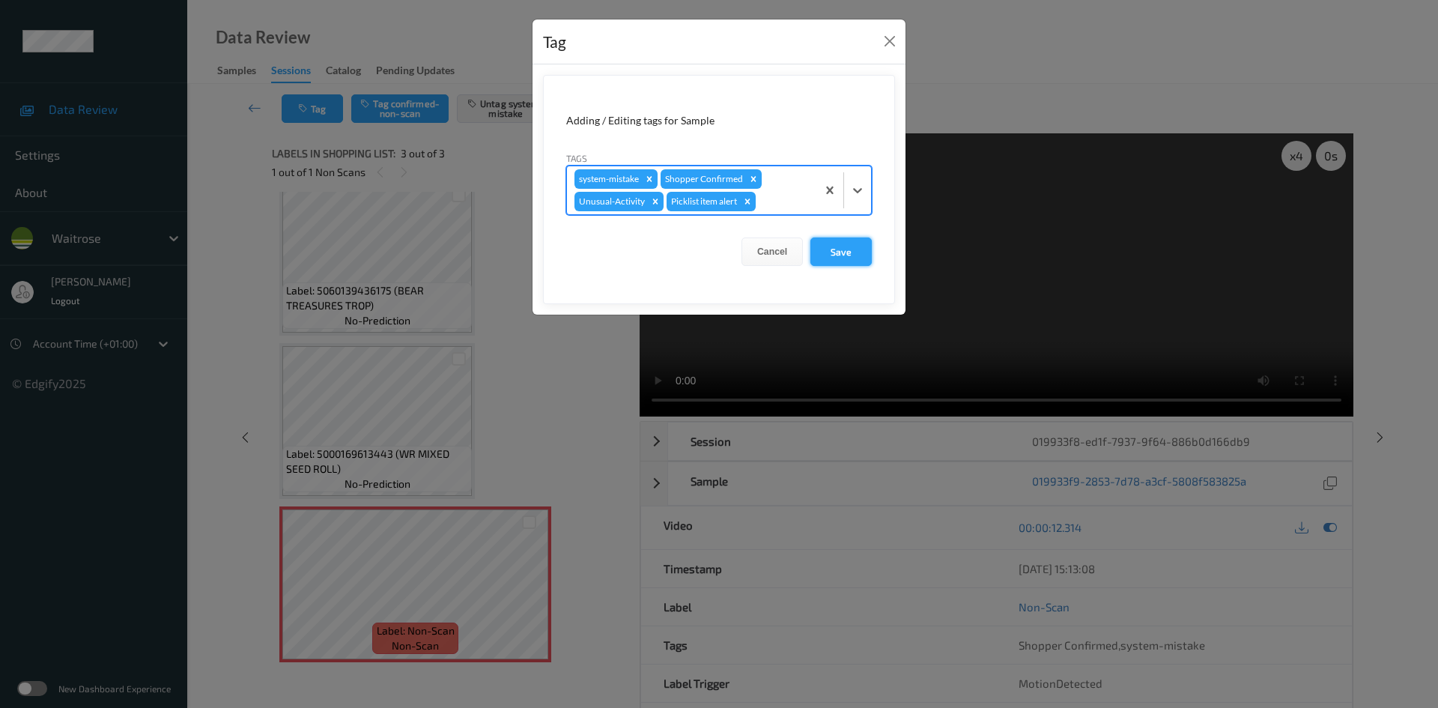
click at [845, 250] on button "Save" at bounding box center [840, 251] width 61 height 28
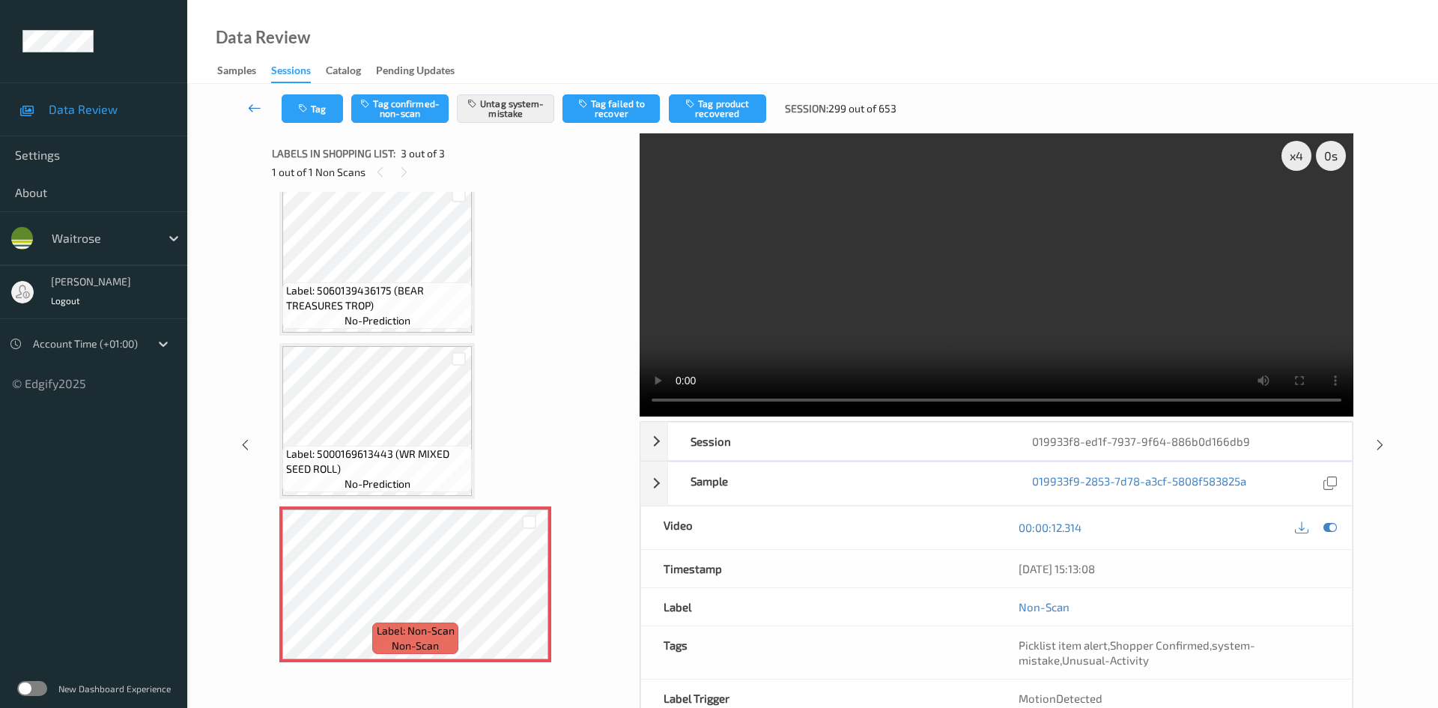
click at [250, 99] on link at bounding box center [254, 108] width 53 height 28
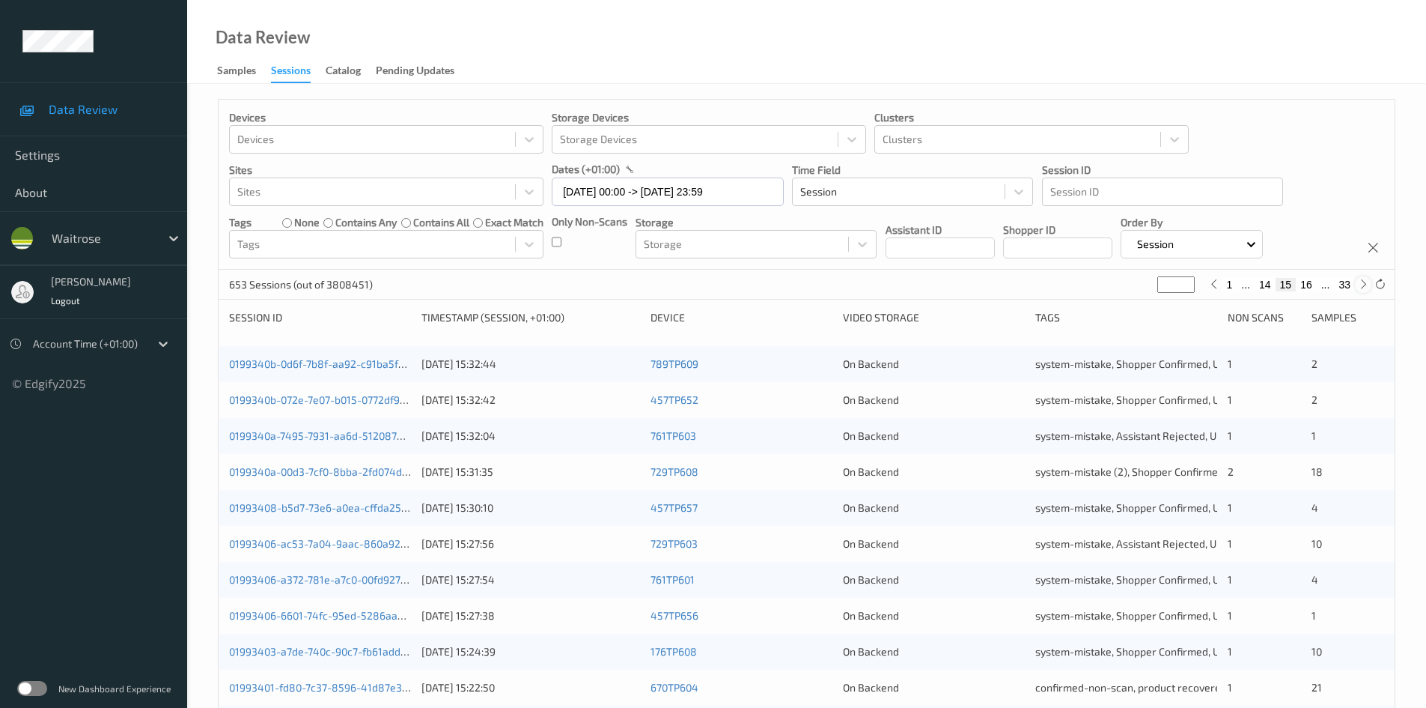
click at [1360, 289] on icon at bounding box center [1363, 284] width 11 height 11
type input "**"
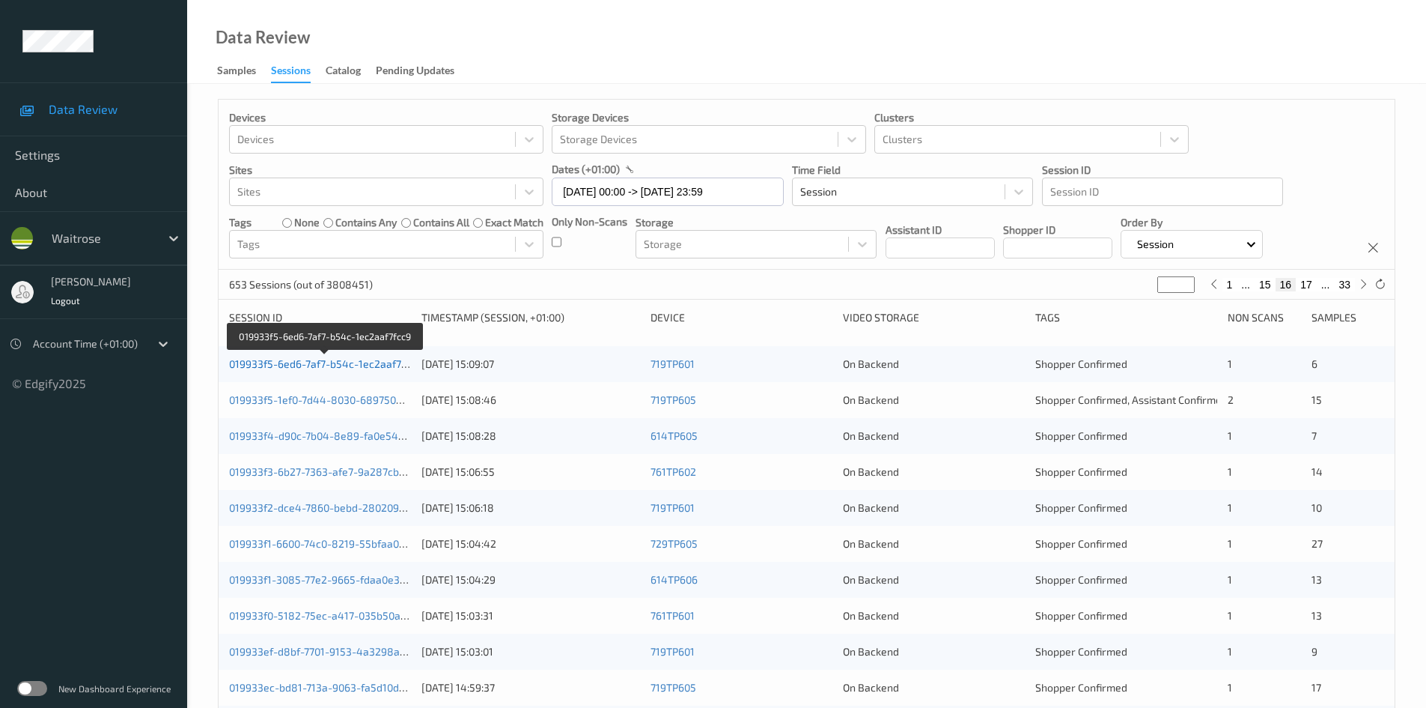
click at [303, 360] on link "019933f5-6ed6-7af7-b54c-1ec2aaf7fcc9" at bounding box center [325, 363] width 192 height 13
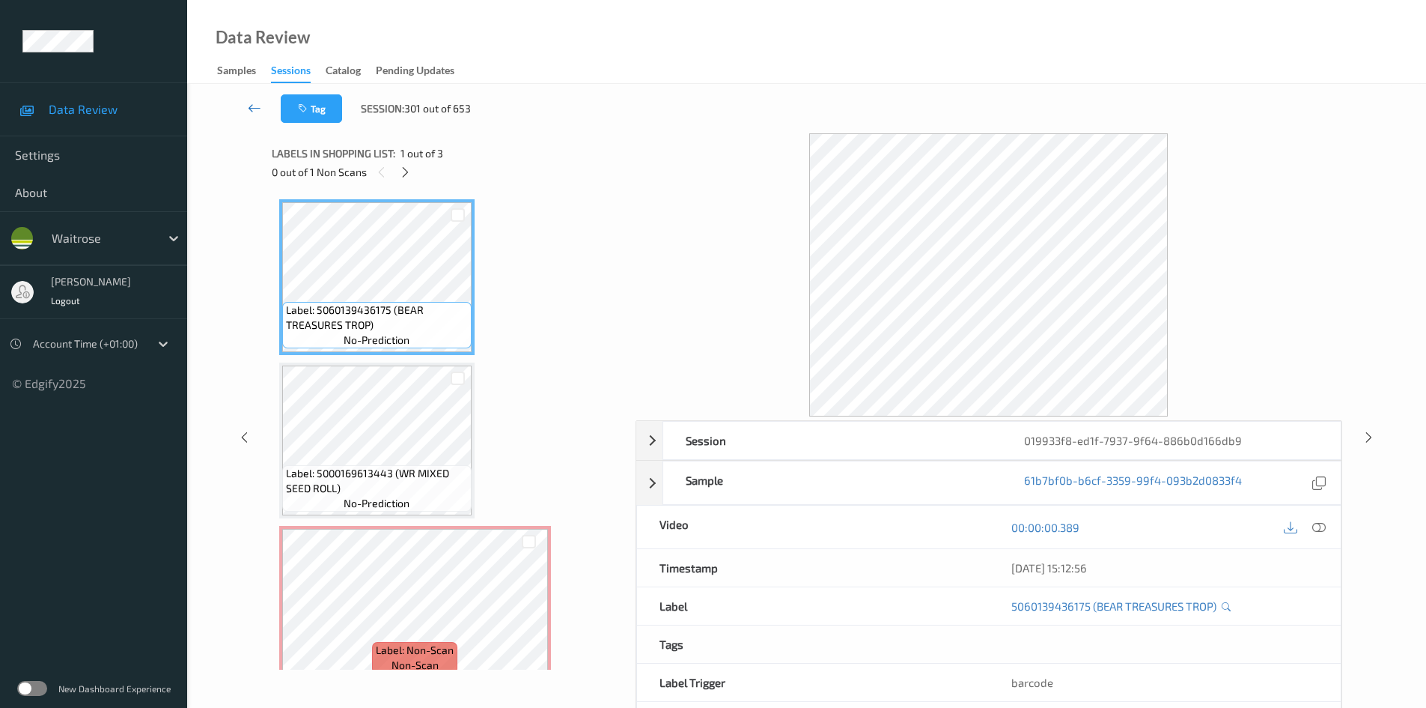
click at [250, 97] on link at bounding box center [254, 108] width 52 height 28
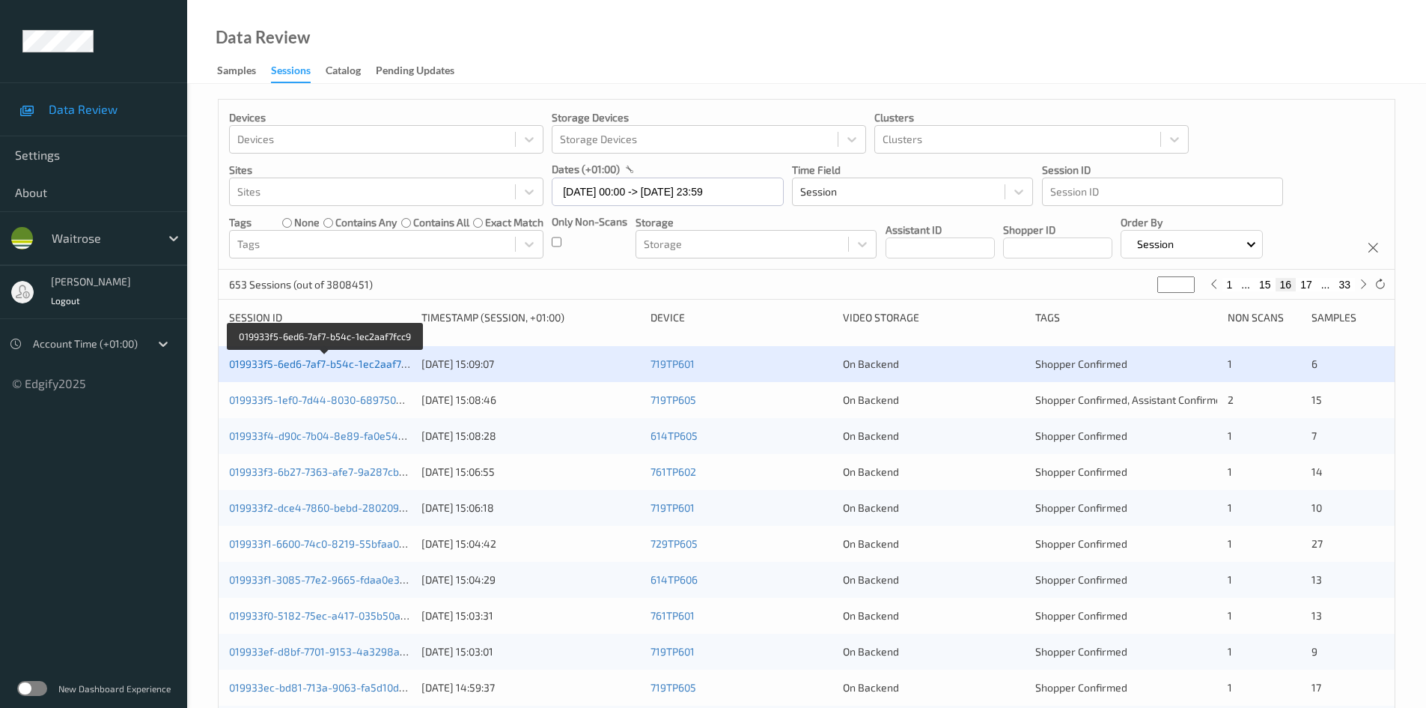
click at [324, 367] on link "019933f5-6ed6-7af7-b54c-1ec2aaf7fcc9" at bounding box center [325, 363] width 192 height 13
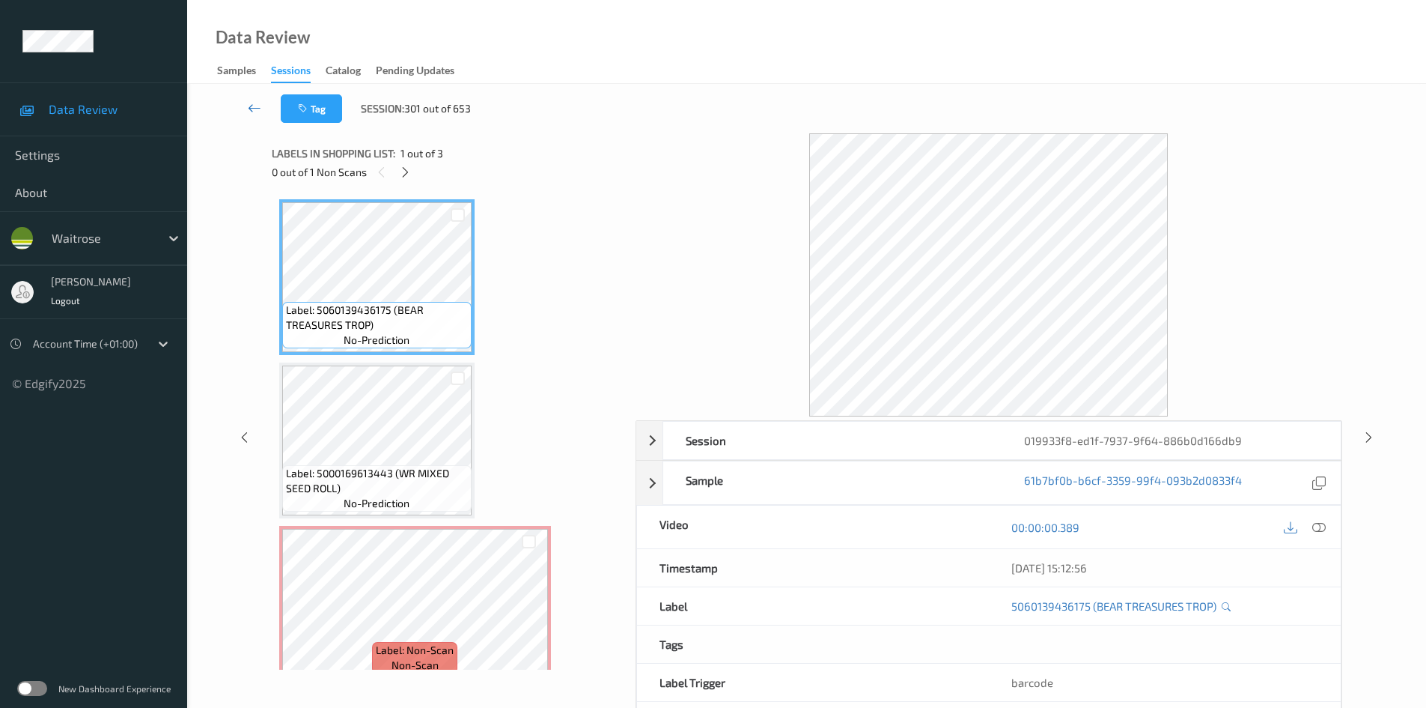
click at [258, 105] on icon at bounding box center [254, 107] width 13 height 15
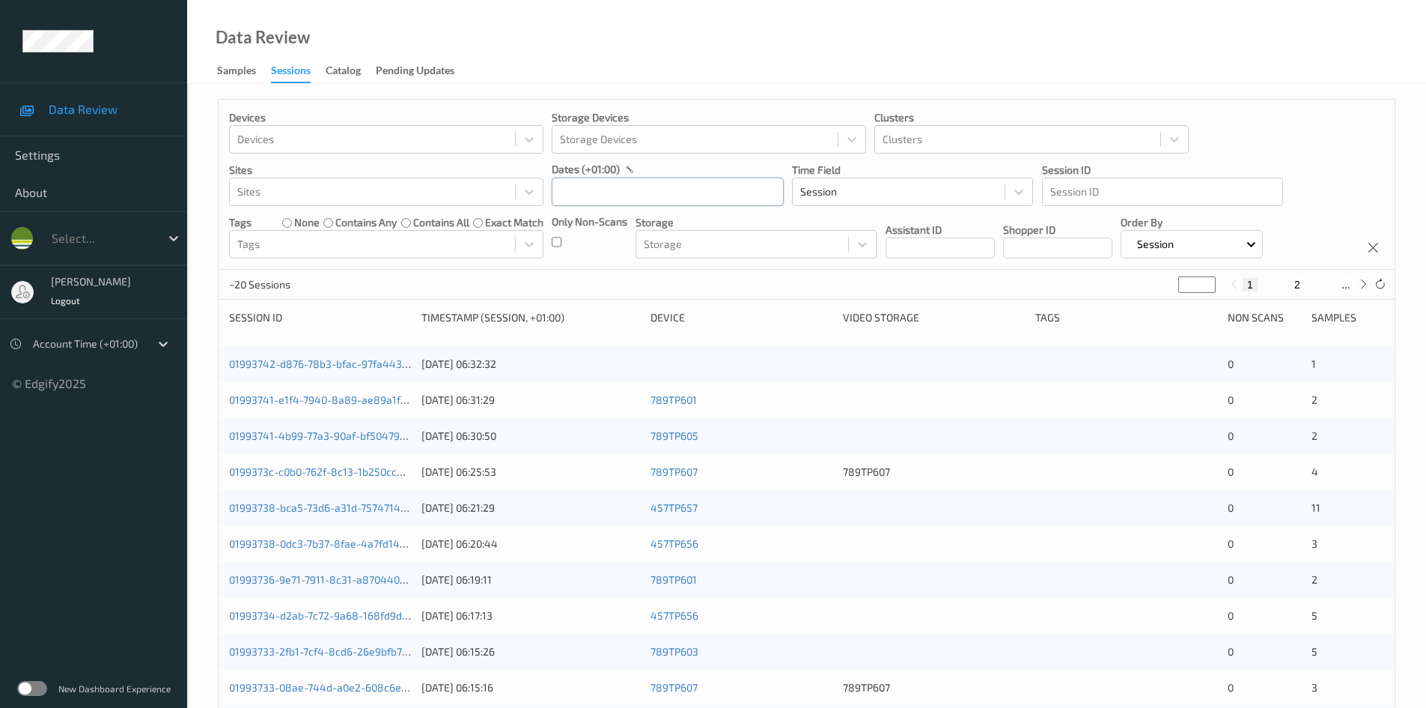
click at [595, 195] on input "text" at bounding box center [668, 191] width 232 height 28
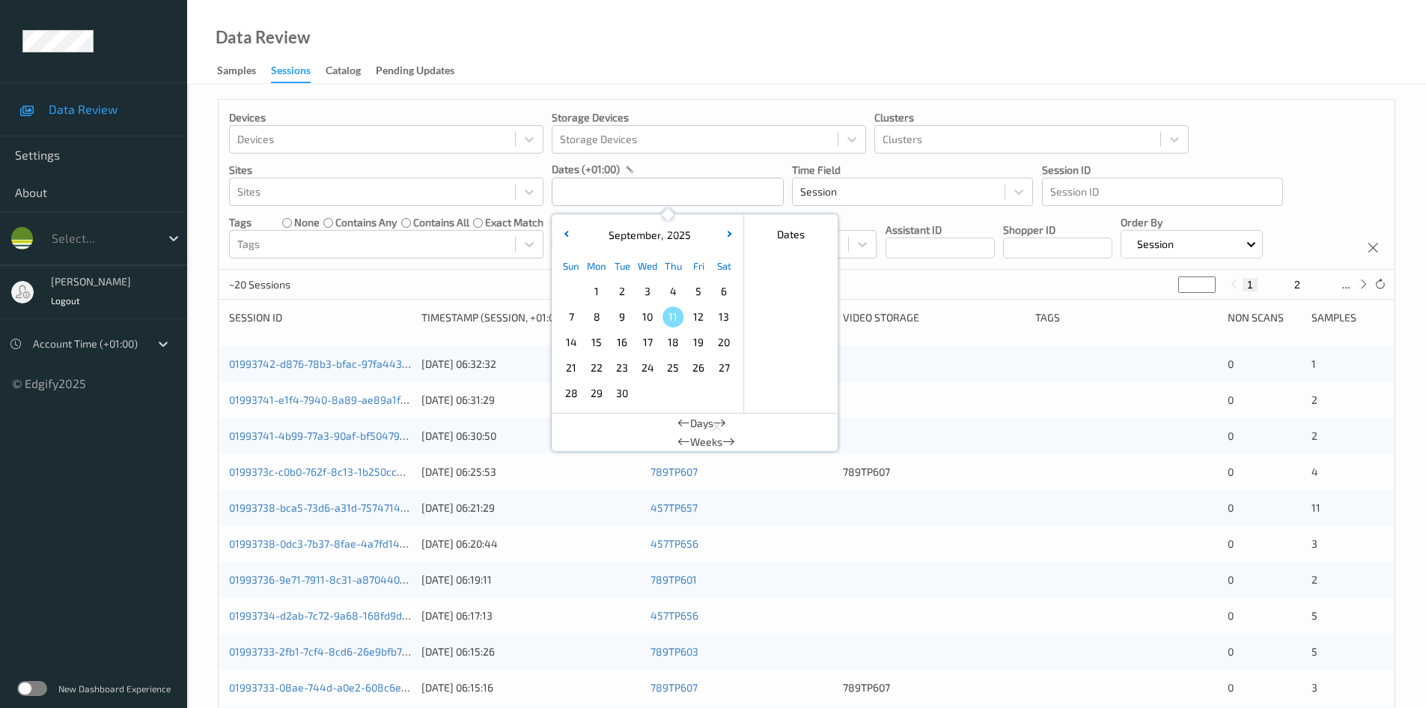
click at [644, 320] on span "10" at bounding box center [647, 316] width 21 height 21
click at [646, 320] on span "10" at bounding box center [647, 316] width 21 height 21
type input "[DATE] 00:00 -> [DATE] 23:59"
drag, startPoint x: 702, startPoint y: 64, endPoint x: 695, endPoint y: 70, distance: 9.0
click at [701, 64] on div "Data Review Samples Sessions Catalog Pending Updates" at bounding box center [806, 42] width 1239 height 84
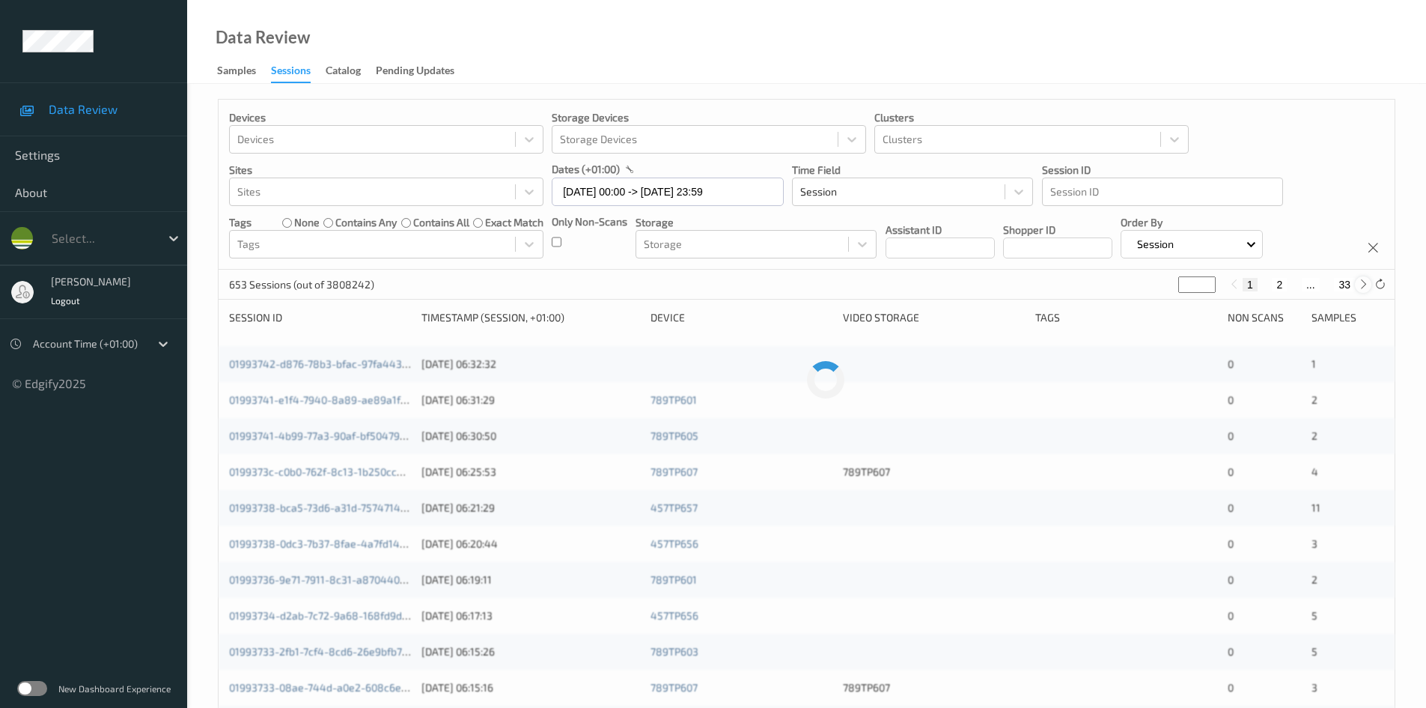
click at [1367, 286] on icon at bounding box center [1363, 284] width 11 height 11
type input "*"
click at [1367, 286] on icon at bounding box center [1363, 284] width 11 height 11
type input "*"
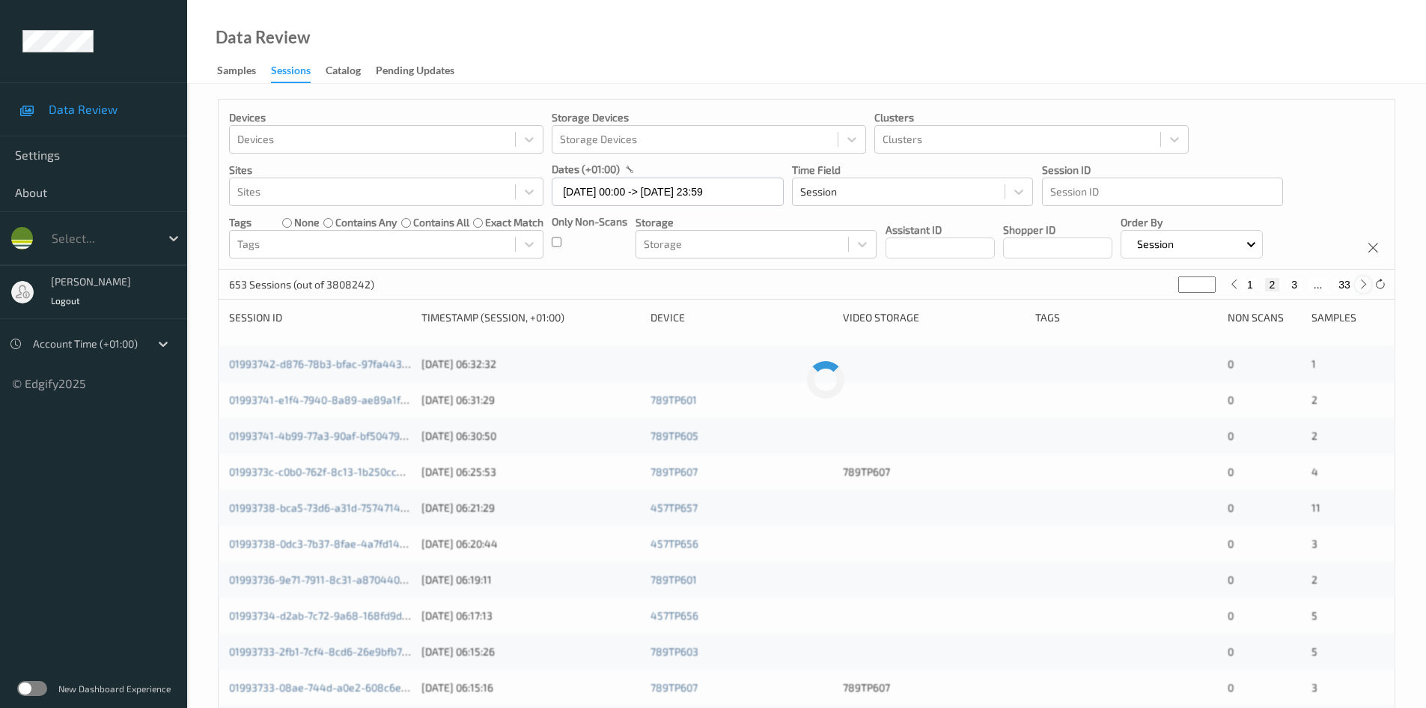
type input "*"
click at [1367, 286] on icon at bounding box center [1363, 284] width 11 height 11
type input "*"
click at [1367, 286] on icon at bounding box center [1363, 284] width 11 height 11
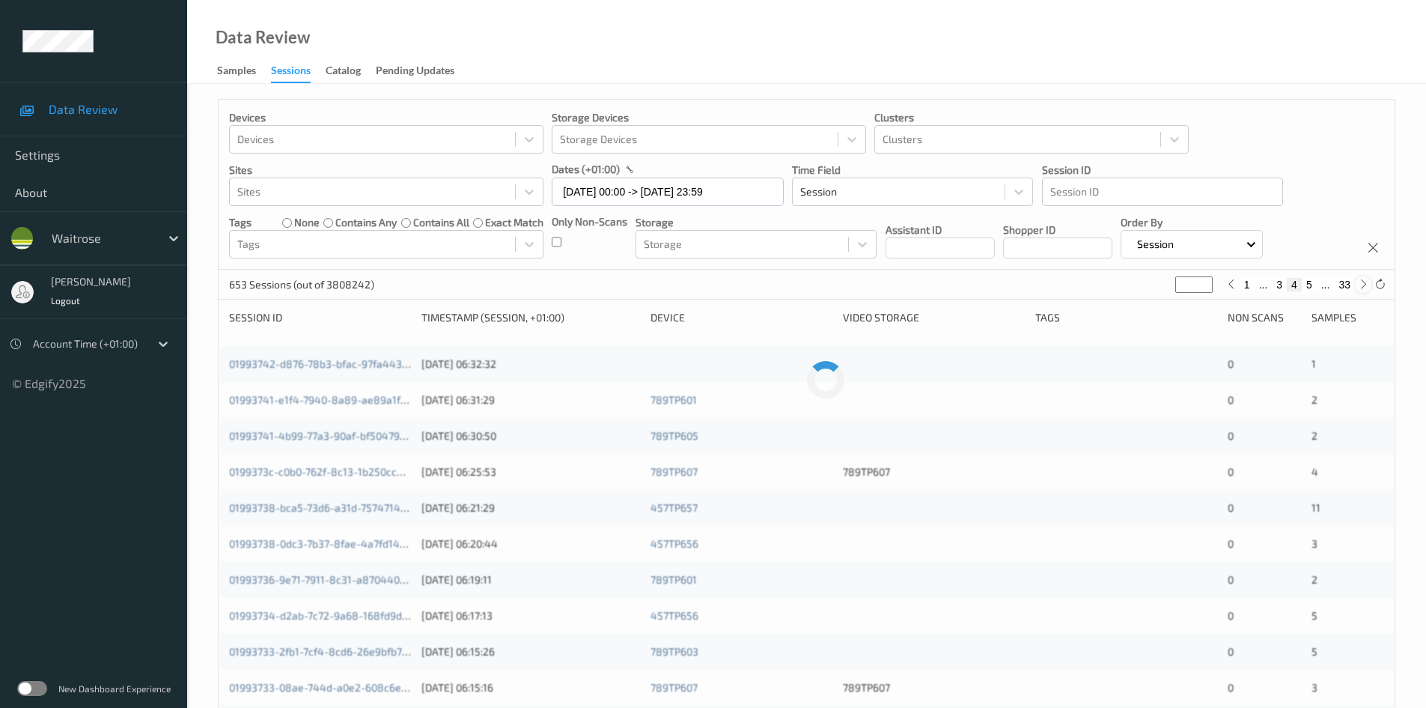
type input "*"
click at [1367, 286] on icon at bounding box center [1363, 284] width 11 height 11
type input "*"
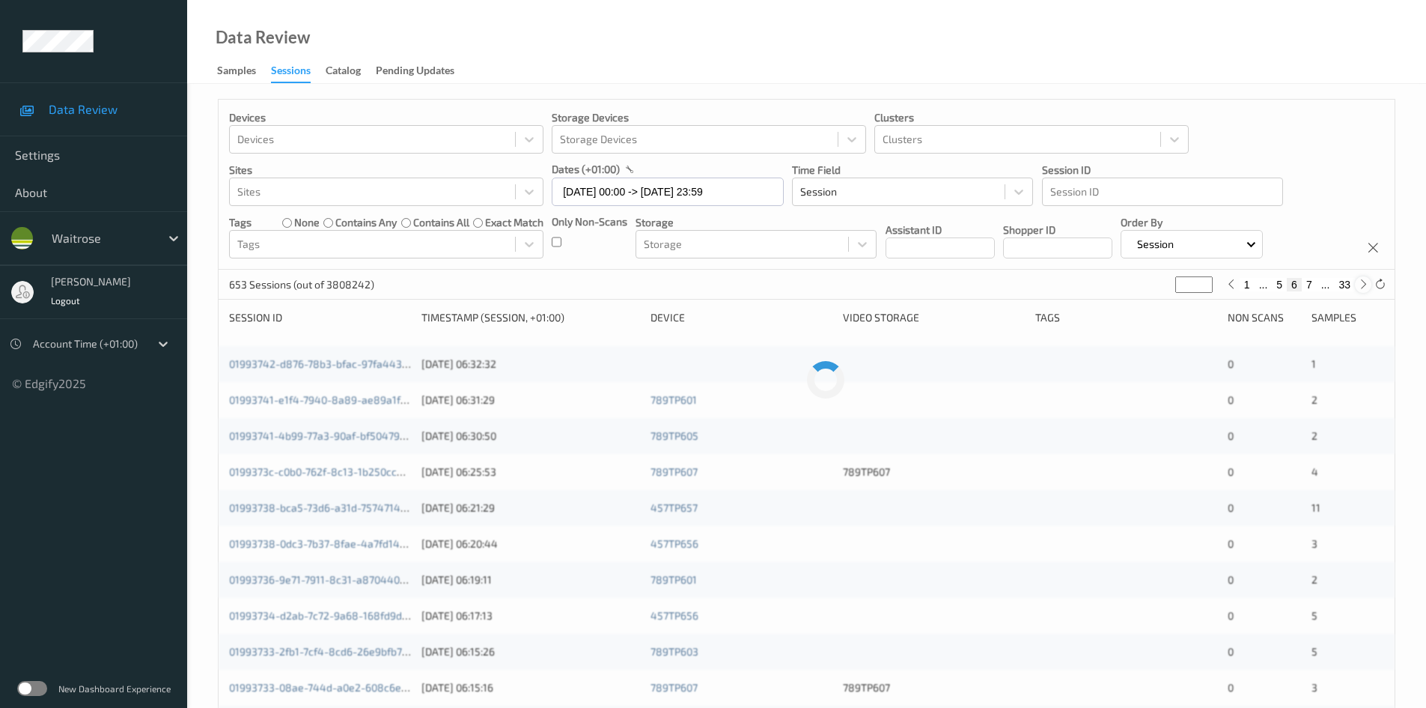
click at [1367, 286] on icon at bounding box center [1363, 284] width 11 height 11
type input "*"
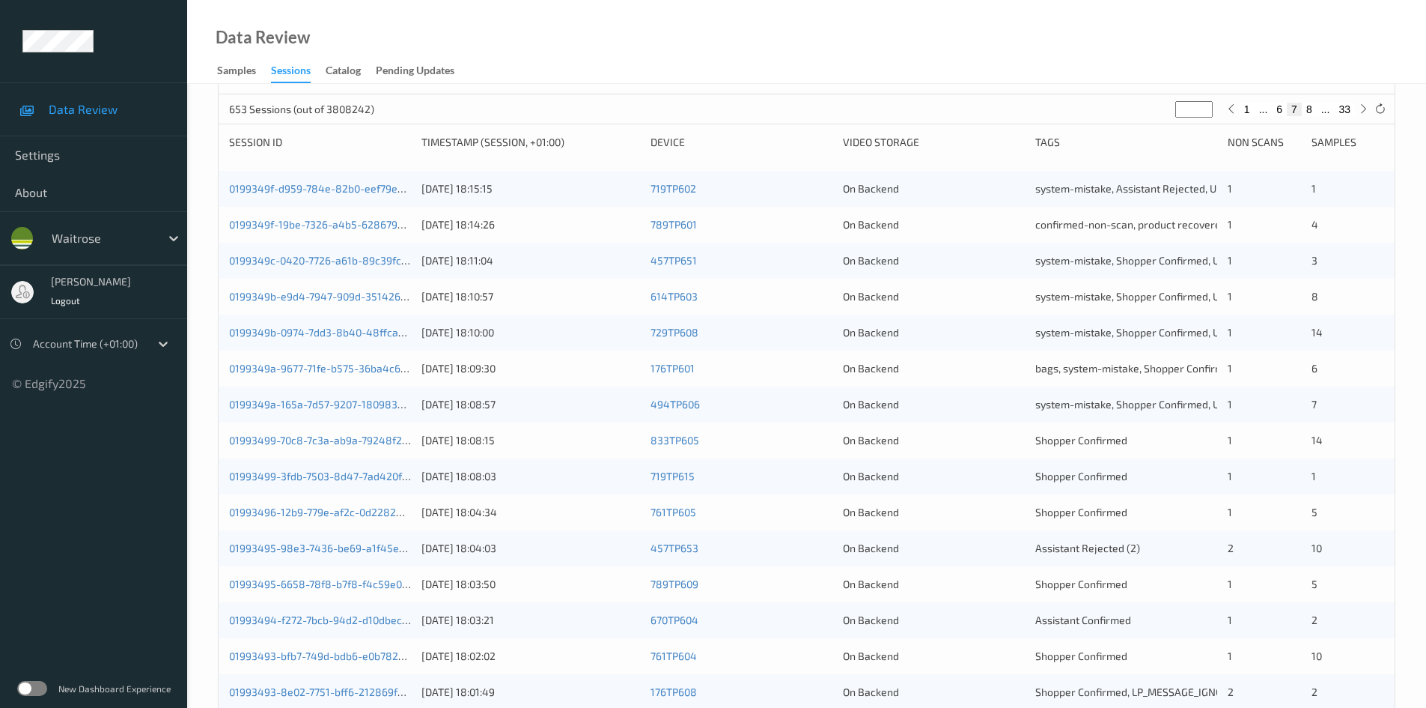
scroll to position [225, 0]
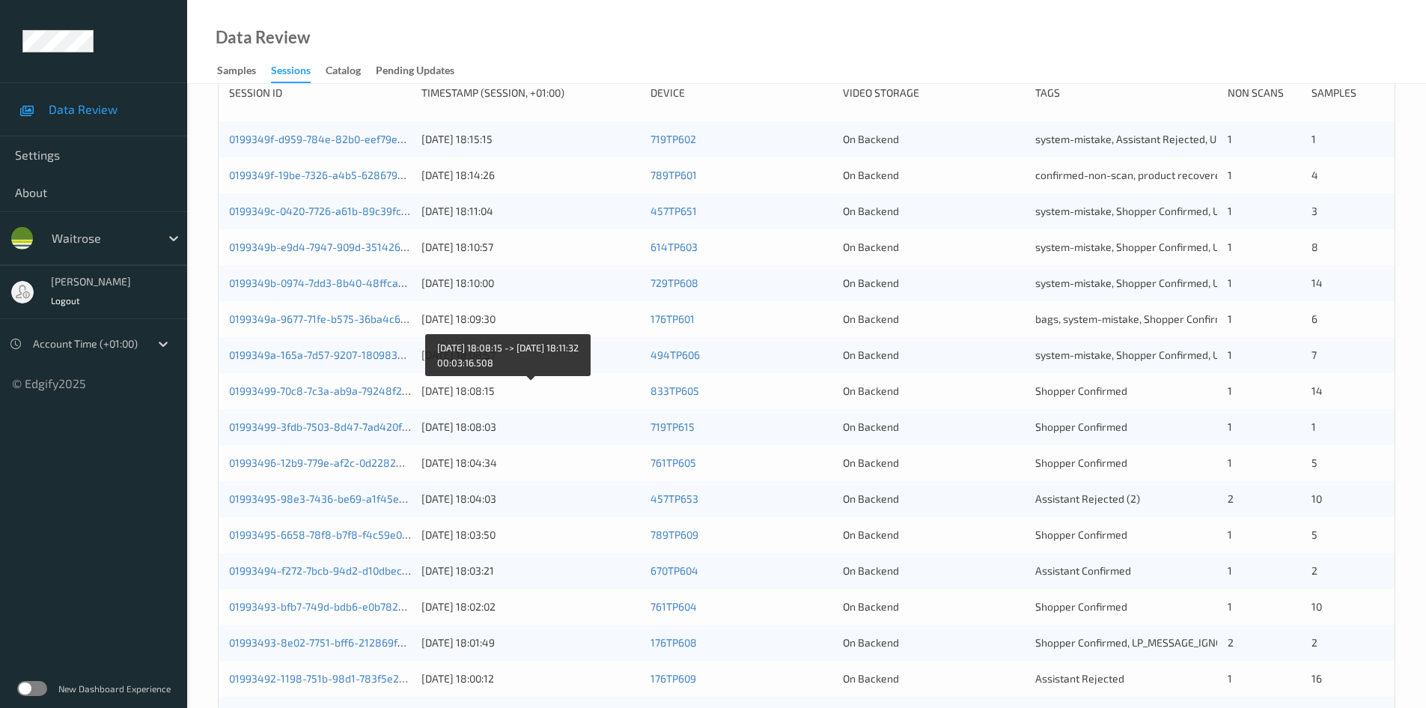
click at [564, 397] on div "[DATE] 18:08:15" at bounding box center [531, 390] width 219 height 15
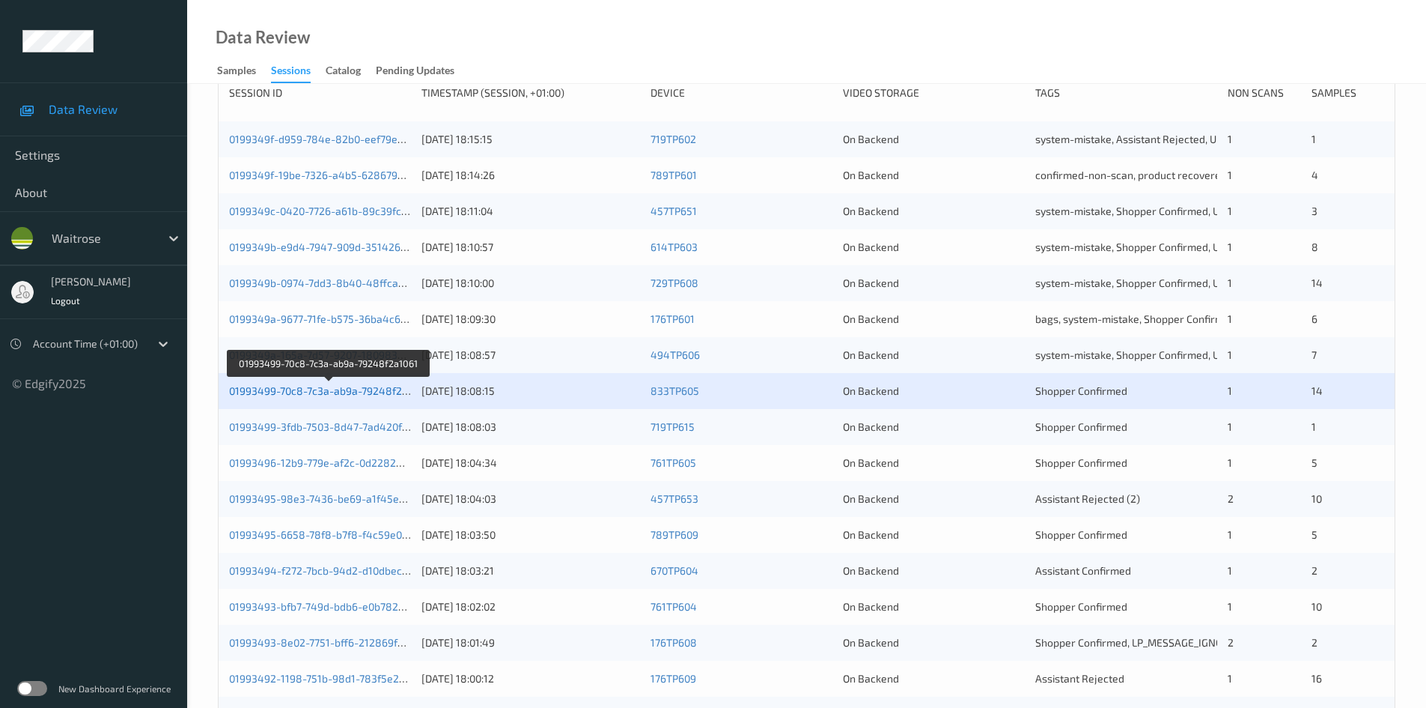
click at [279, 392] on link "01993499-70c8-7c3a-ab9a-79248f2a1061" at bounding box center [329, 390] width 200 height 13
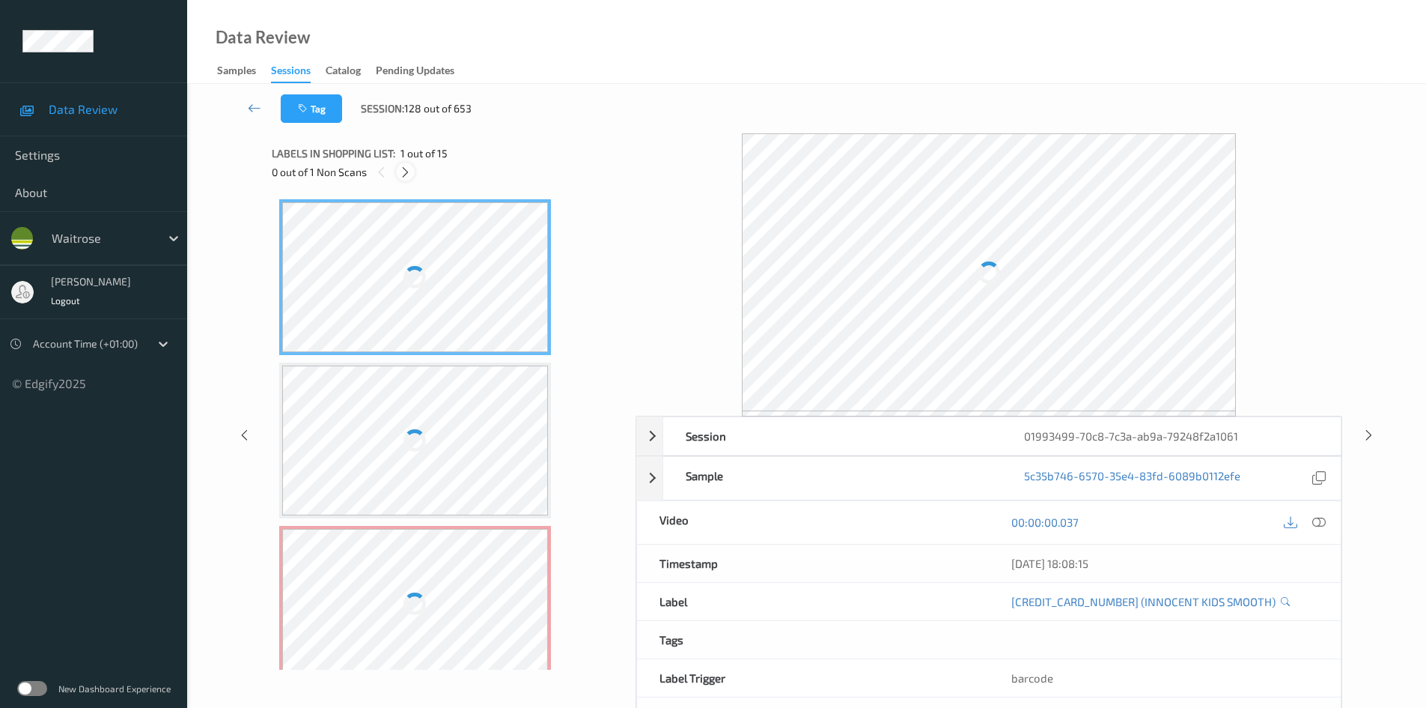
click at [404, 165] on icon at bounding box center [405, 171] width 13 height 13
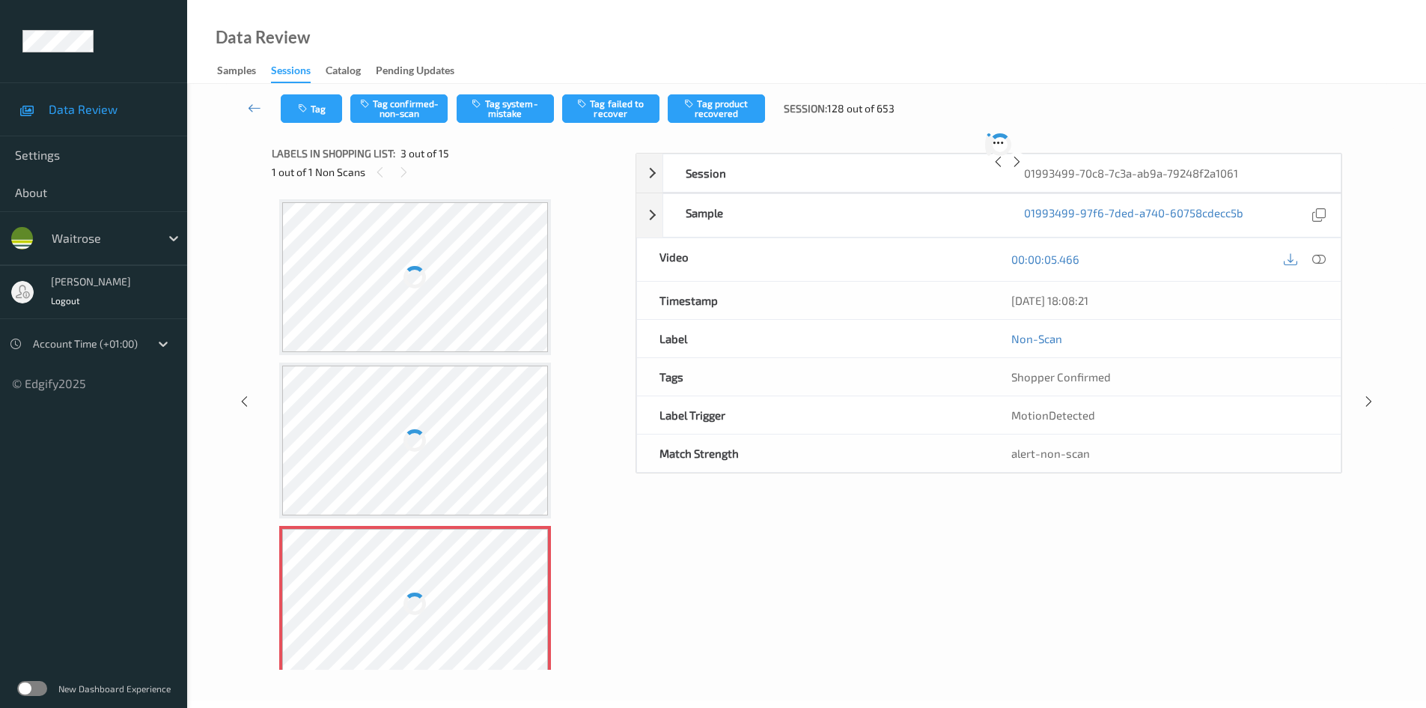
scroll to position [171, 0]
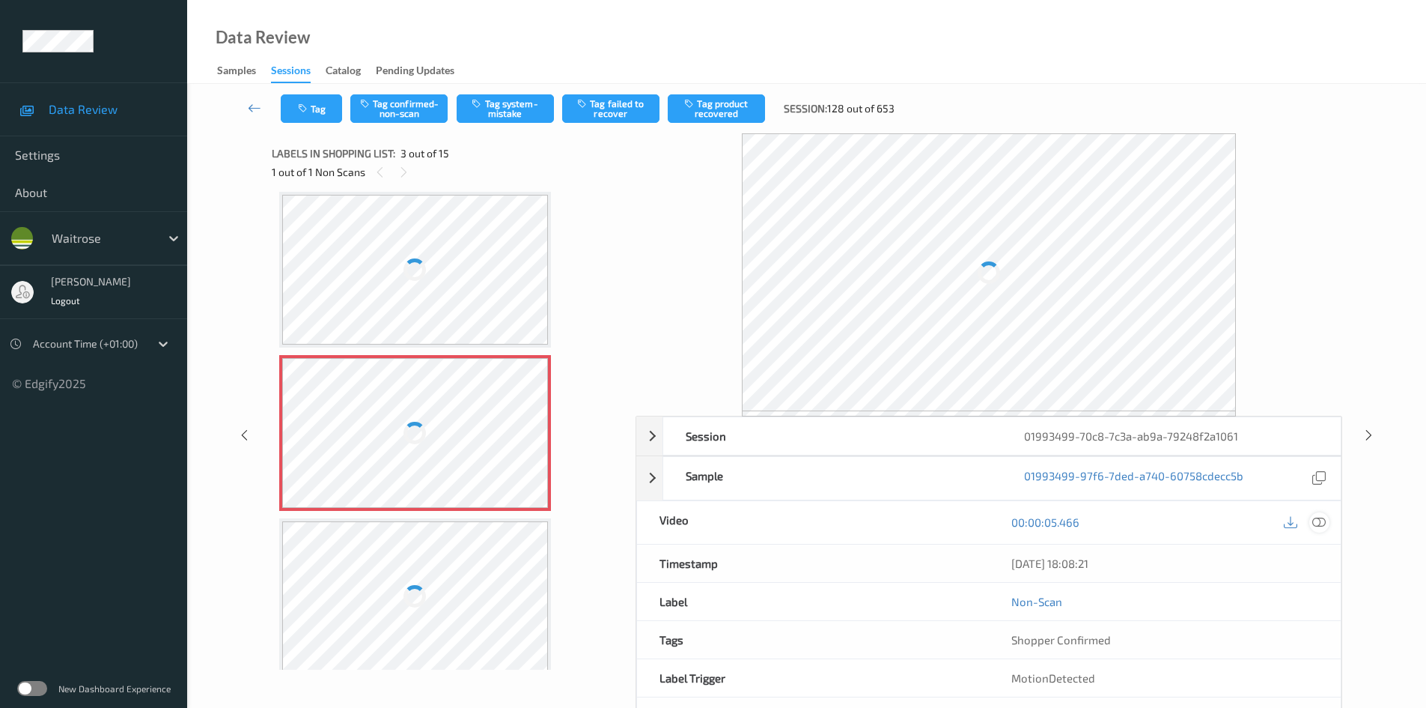
click at [1314, 518] on icon at bounding box center [1319, 521] width 13 height 13
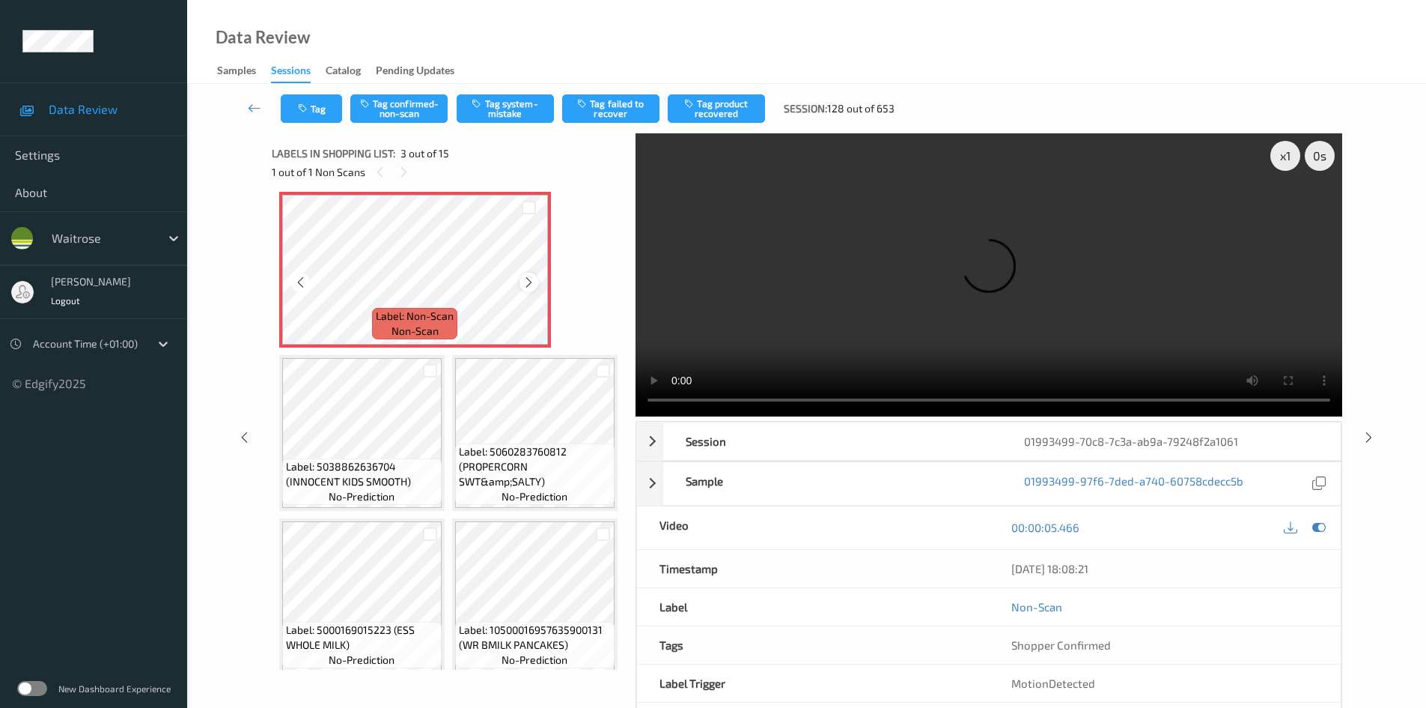
click at [523, 289] on icon at bounding box center [529, 282] width 13 height 13
click at [531, 289] on icon at bounding box center [529, 282] width 13 height 13
click at [527, 289] on icon at bounding box center [529, 282] width 13 height 13
click at [528, 289] on icon at bounding box center [529, 282] width 13 height 13
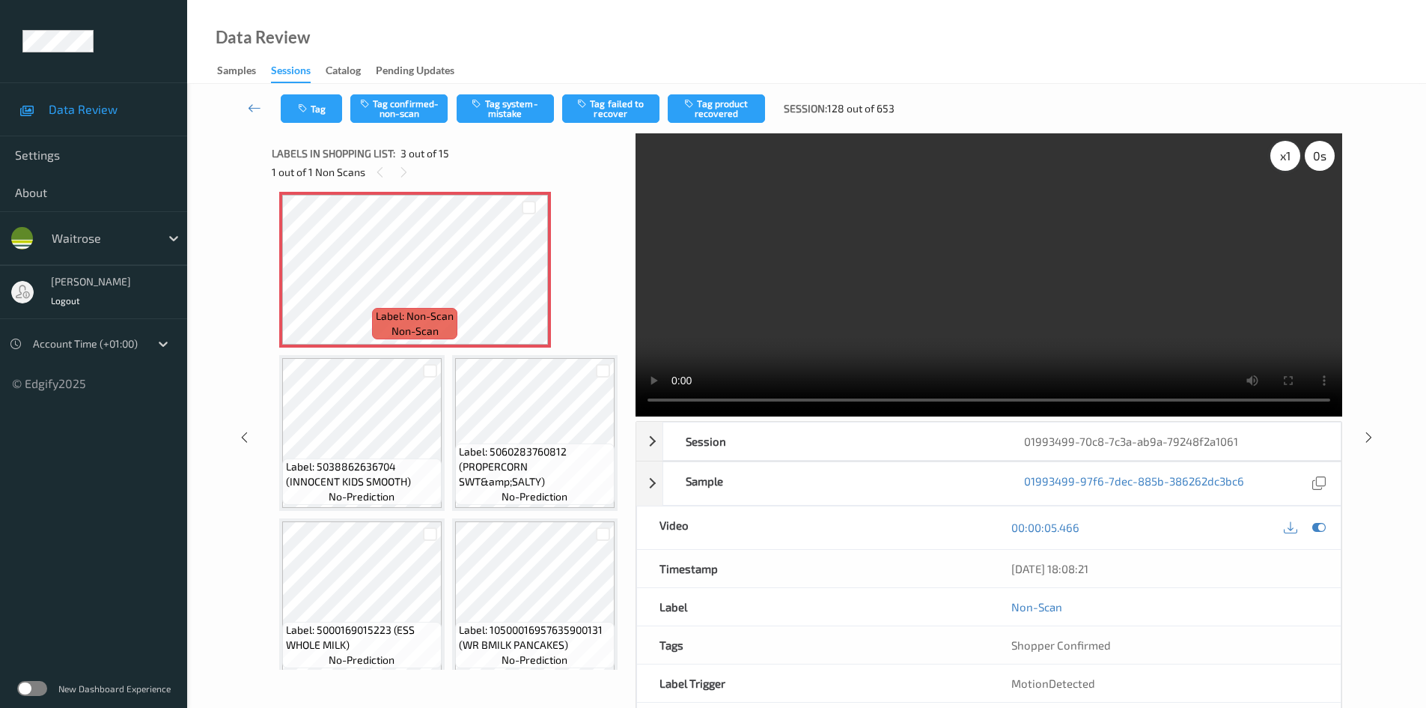
click at [1280, 159] on div "x 1" at bounding box center [1286, 156] width 30 height 30
click at [995, 277] on video at bounding box center [989, 274] width 707 height 283
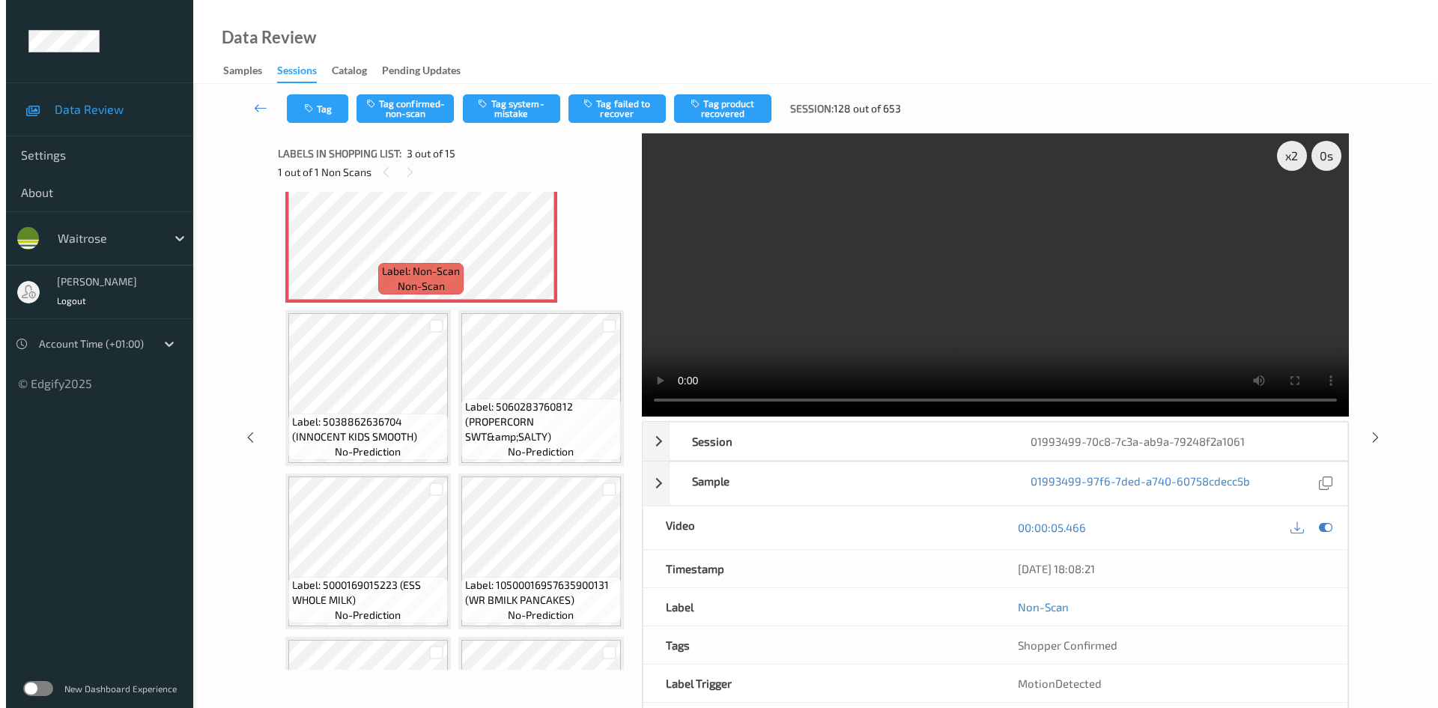
scroll to position [225, 0]
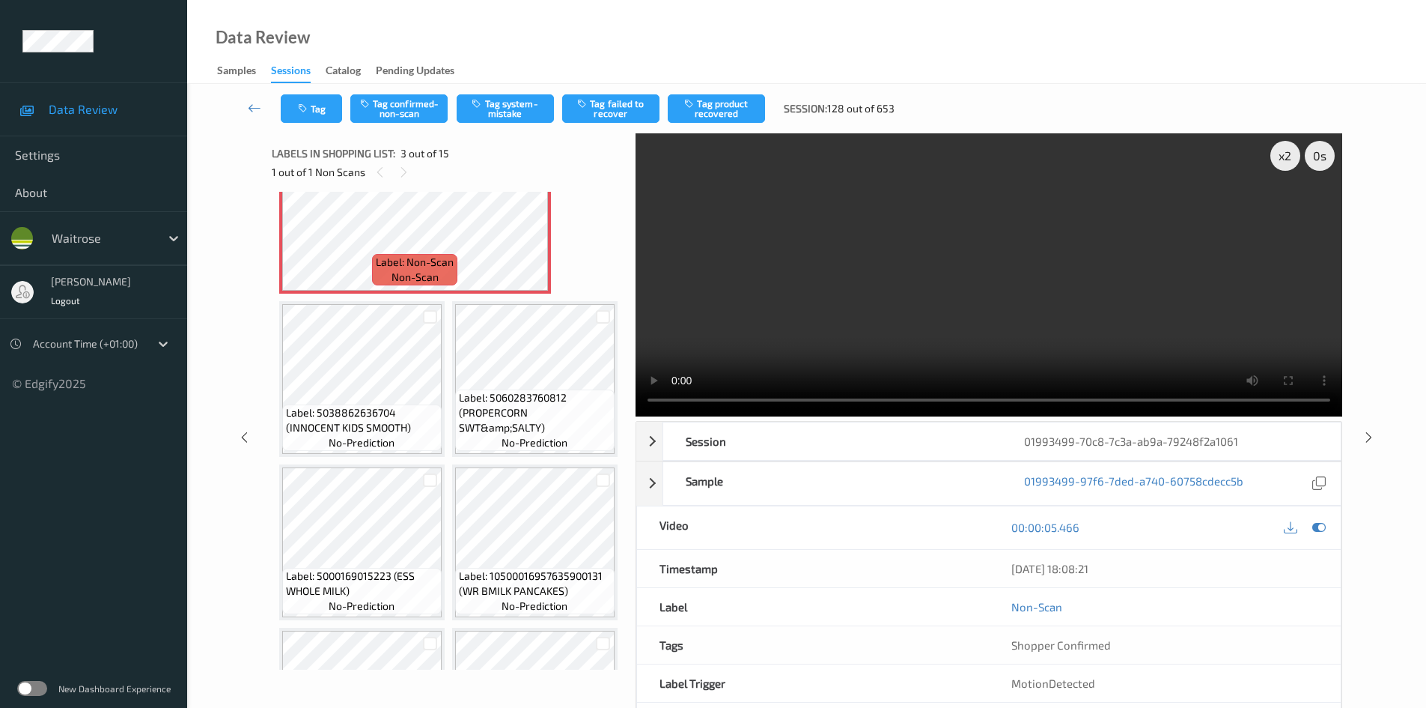
click at [970, 324] on video at bounding box center [989, 274] width 707 height 283
click at [922, 296] on video at bounding box center [989, 274] width 707 height 283
click at [1033, 326] on video at bounding box center [989, 274] width 707 height 283
click at [1039, 303] on video at bounding box center [989, 274] width 707 height 283
click at [985, 297] on video at bounding box center [989, 274] width 707 height 283
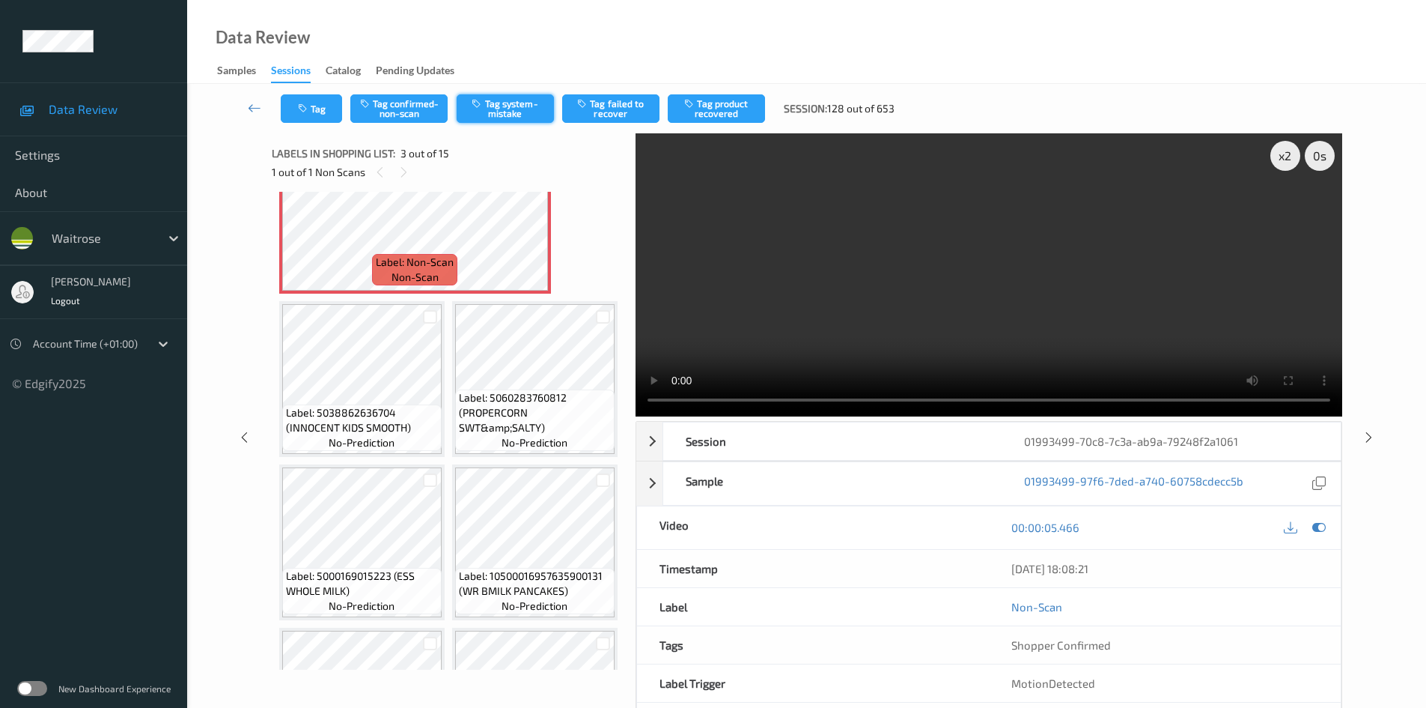
click at [523, 105] on button "Tag system-mistake" at bounding box center [505, 108] width 97 height 28
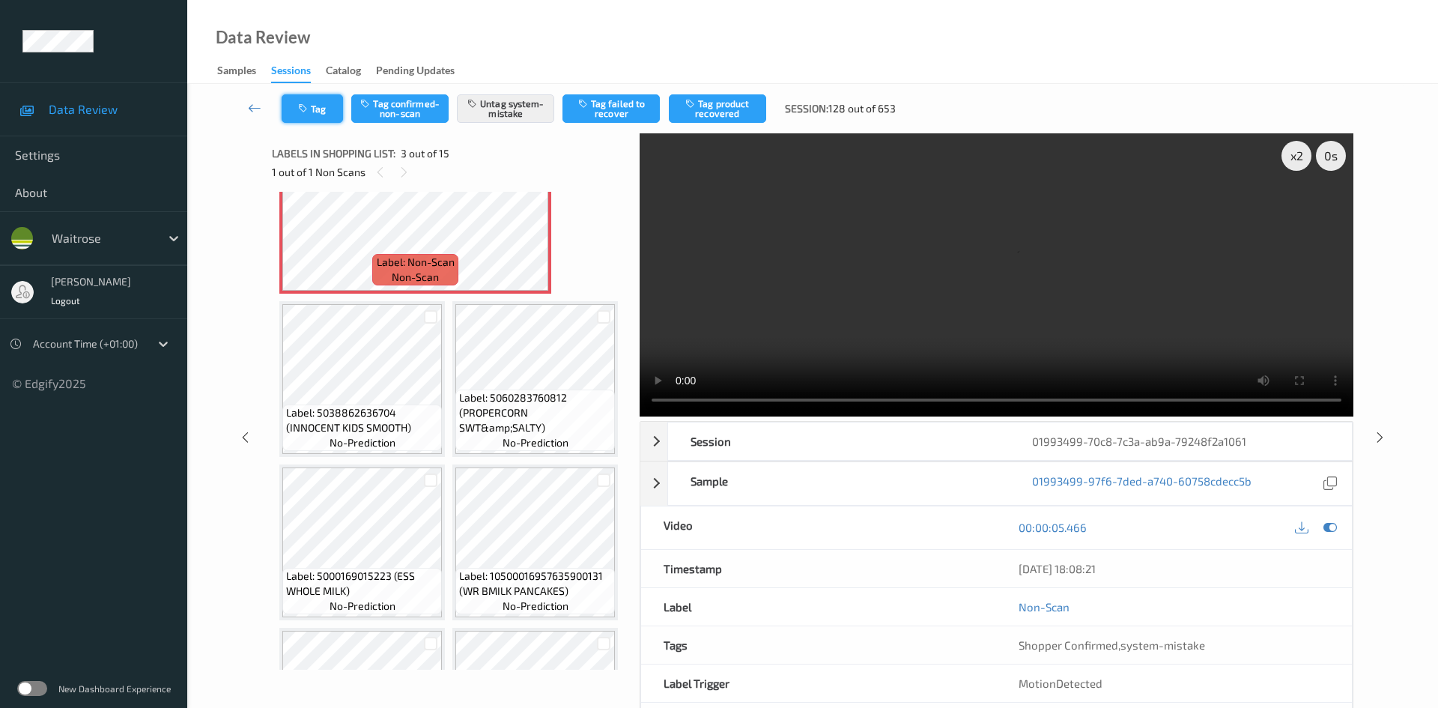
click at [328, 108] on button "Tag" at bounding box center [312, 108] width 61 height 28
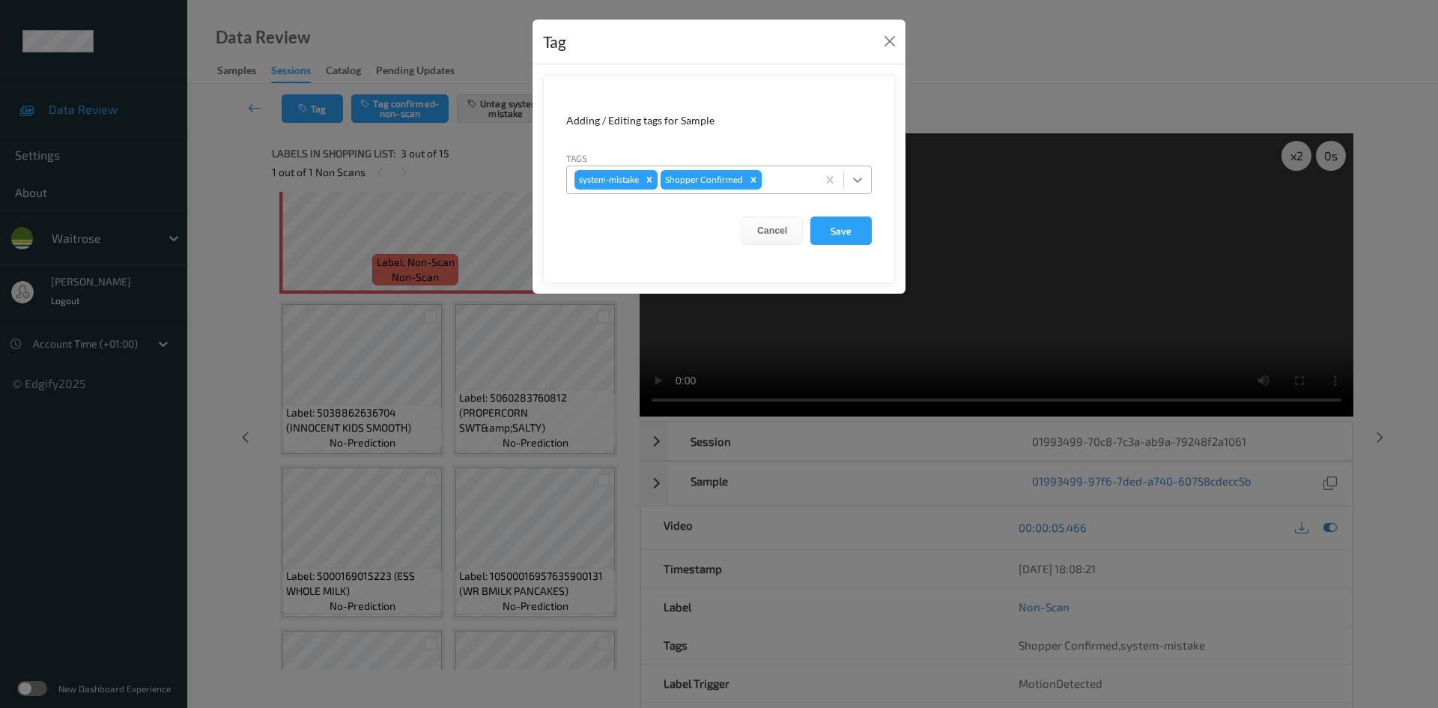
click at [858, 183] on icon at bounding box center [857, 179] width 15 height 15
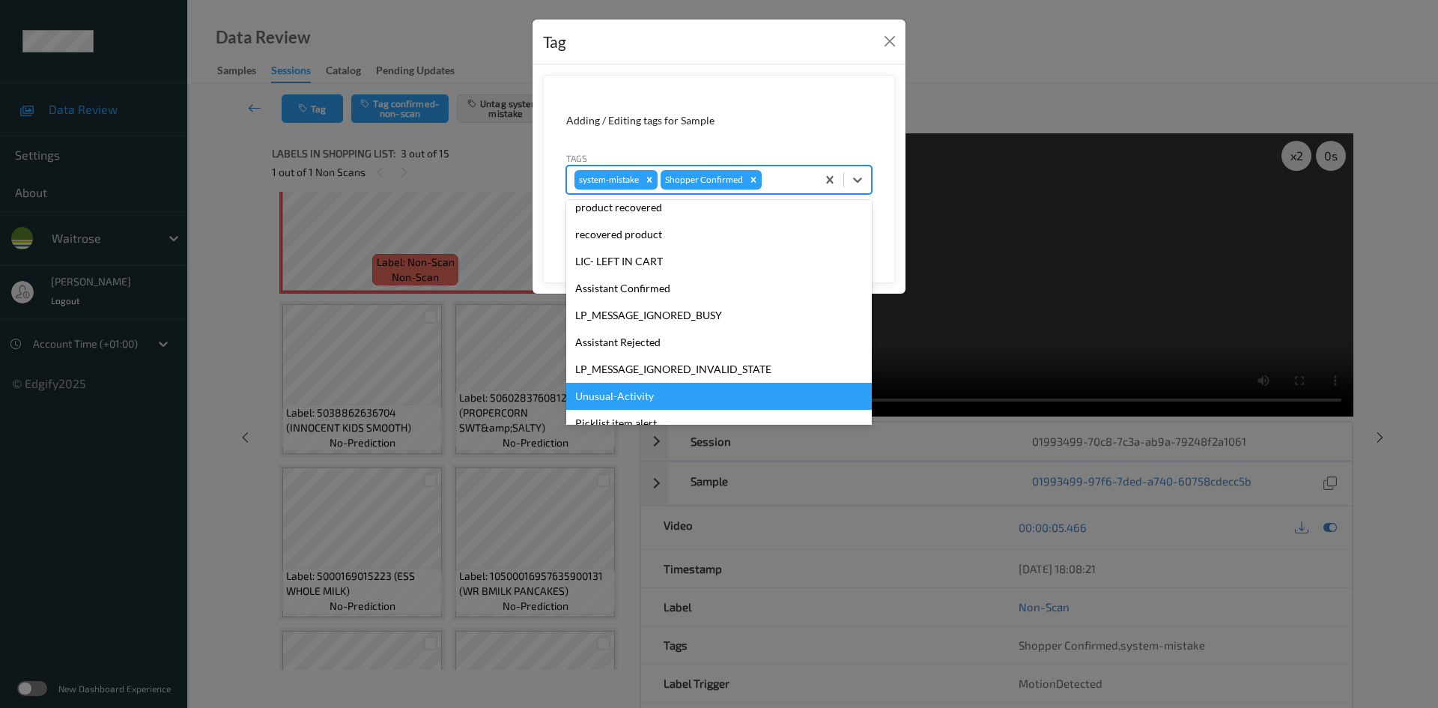
drag, startPoint x: 603, startPoint y: 396, endPoint x: 672, endPoint y: 369, distance: 74.0
click at [604, 395] on div "Unusual-Activity" at bounding box center [719, 396] width 306 height 27
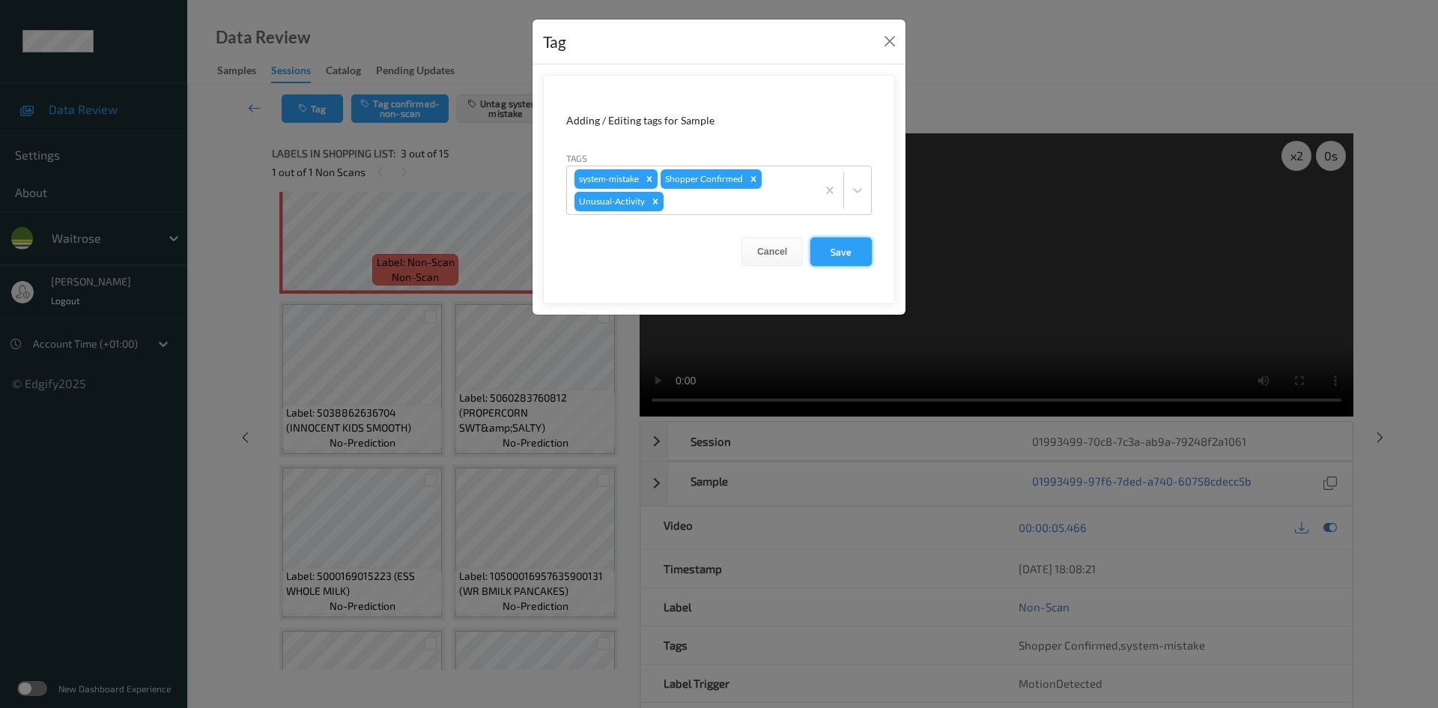
click at [855, 255] on button "Save" at bounding box center [840, 251] width 61 height 28
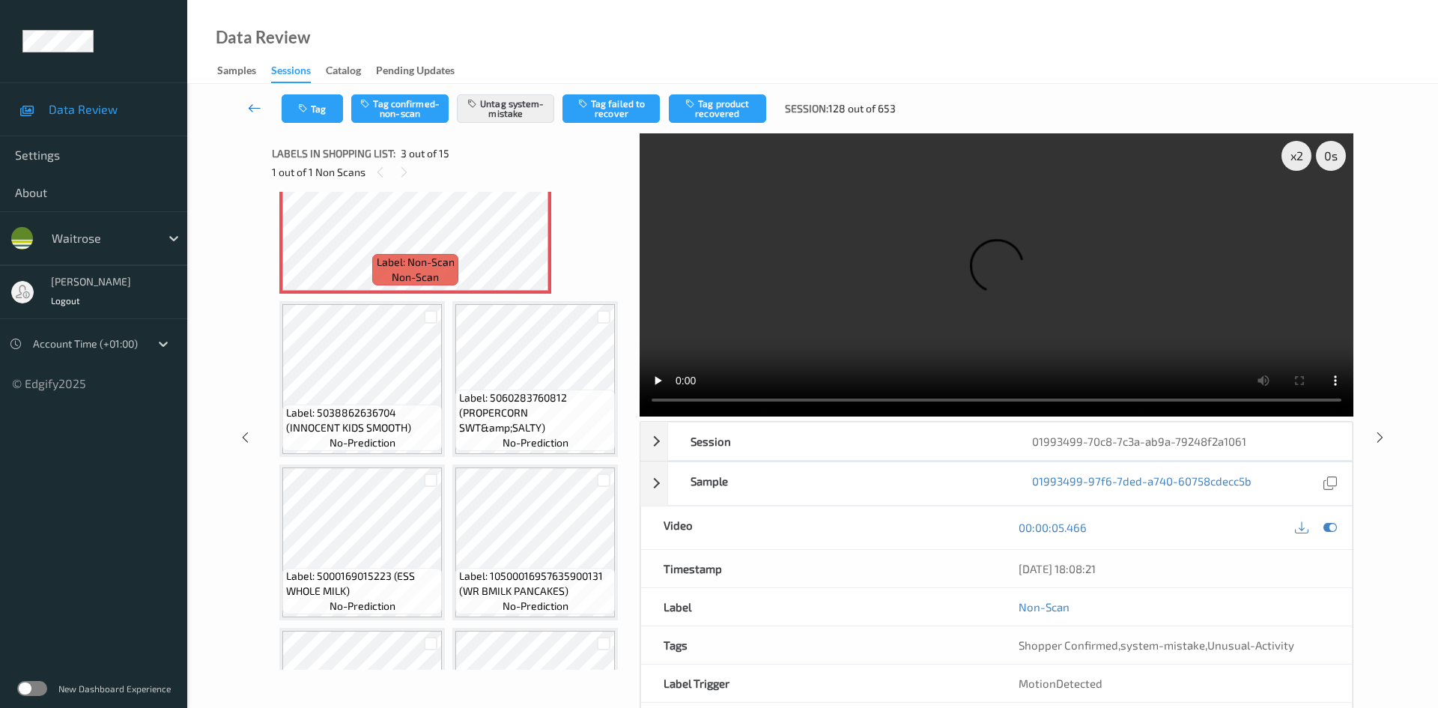
click at [248, 98] on link at bounding box center [254, 108] width 53 height 28
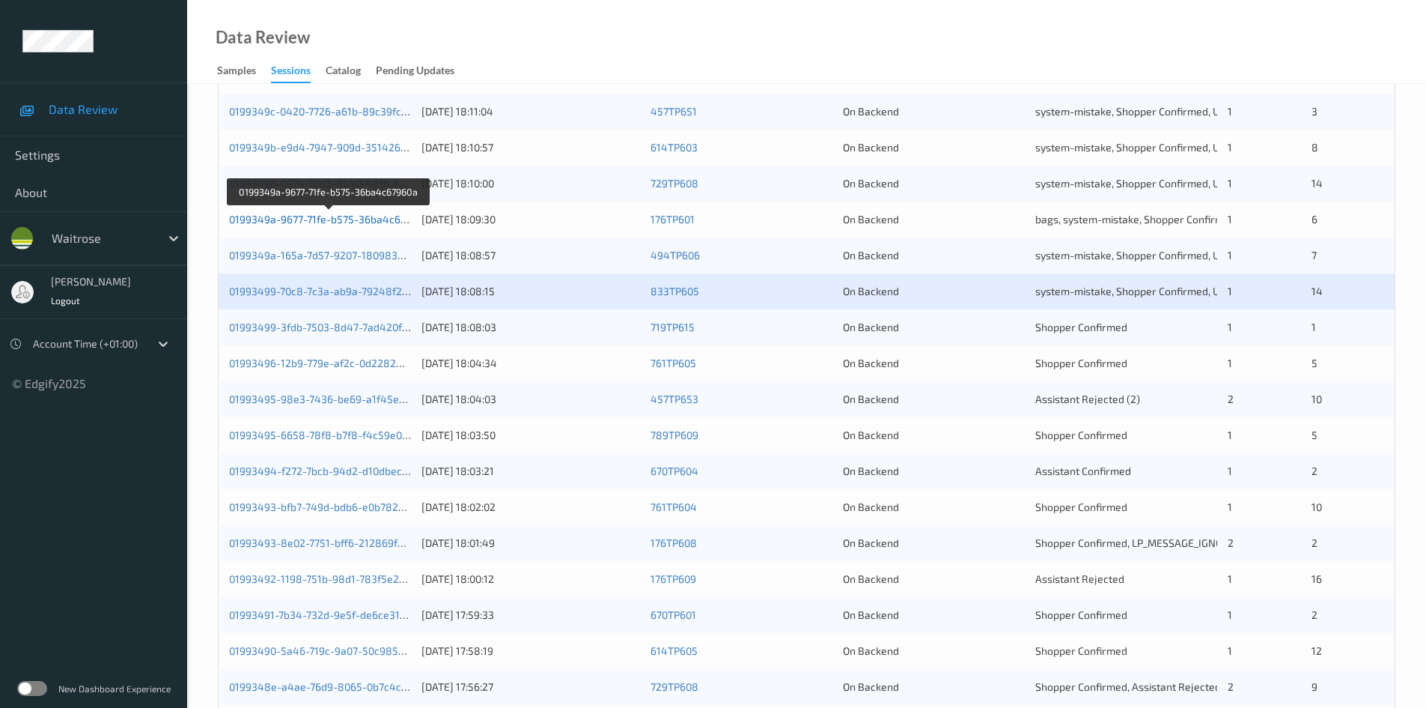
scroll to position [374, 0]
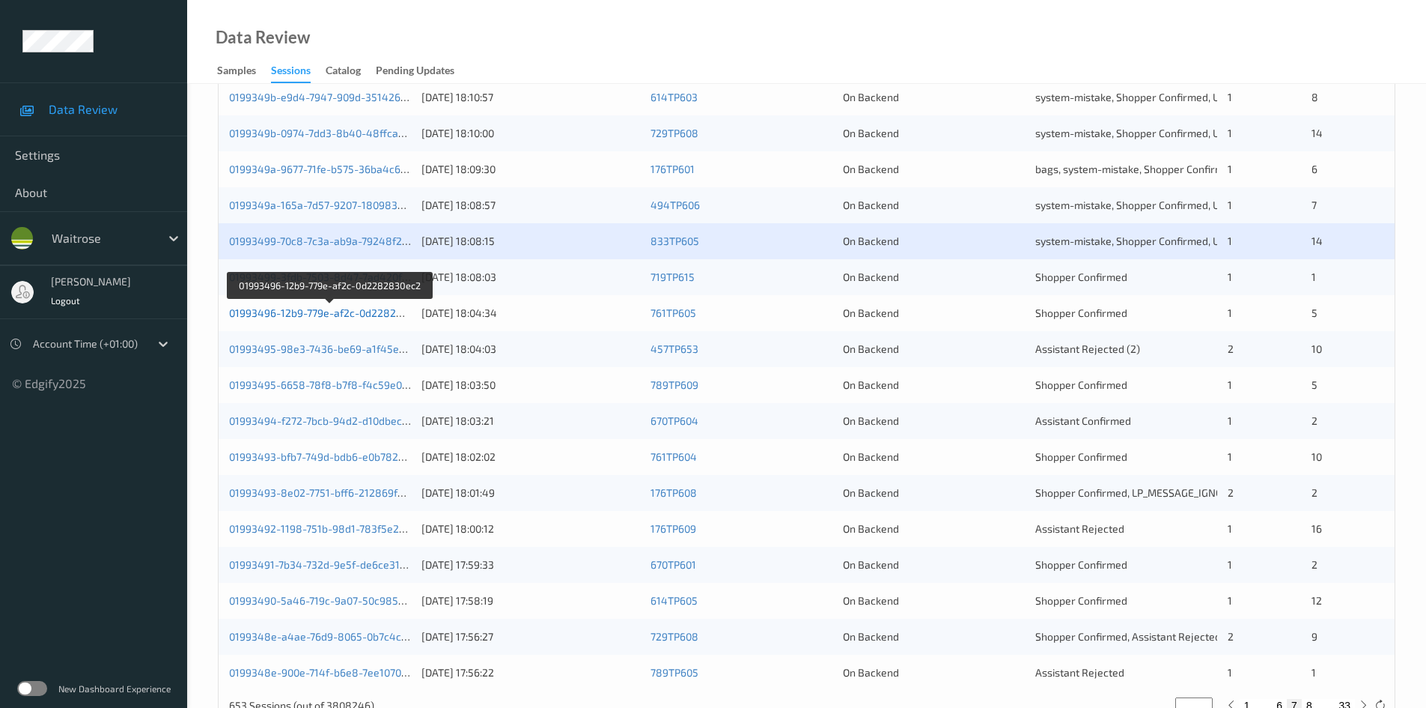
click at [296, 314] on link "01993496-12b9-779e-af2c-0d2282830ec2" at bounding box center [330, 312] width 203 height 13
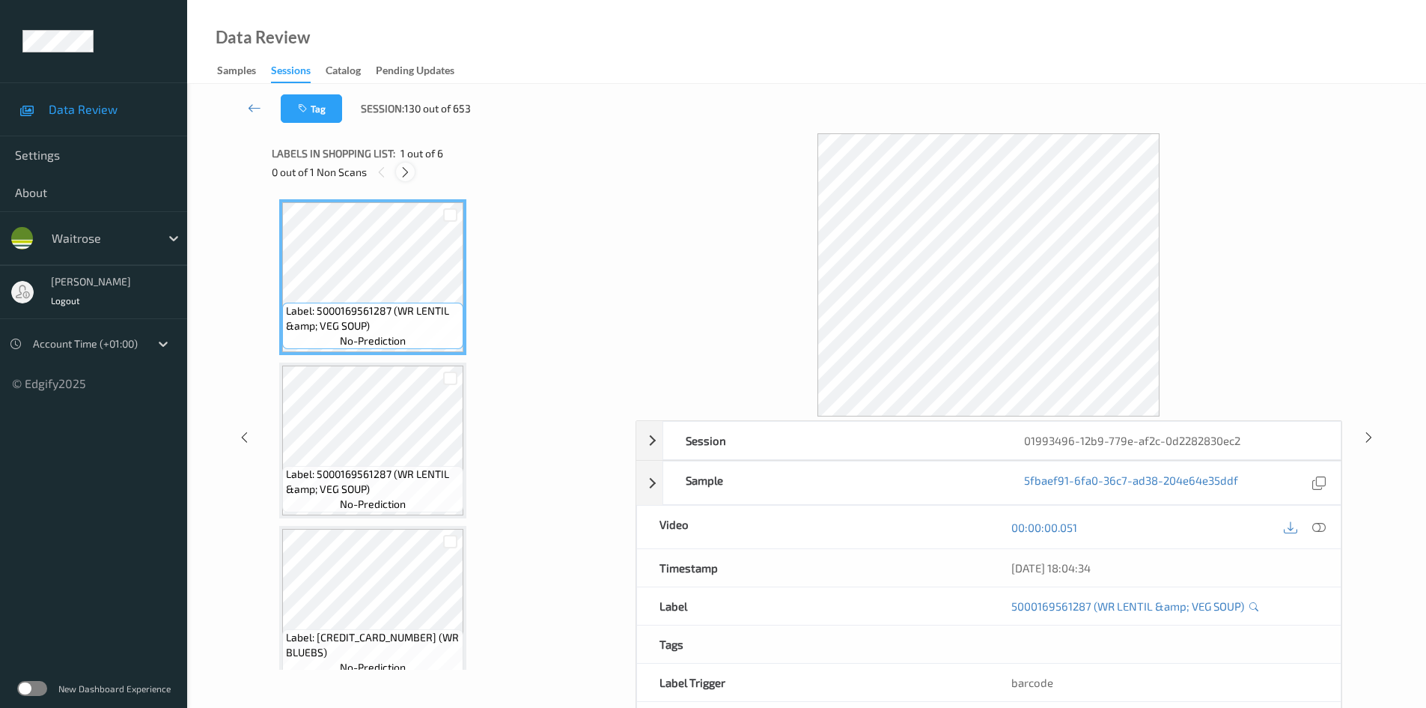
click at [404, 177] on icon at bounding box center [405, 171] width 13 height 13
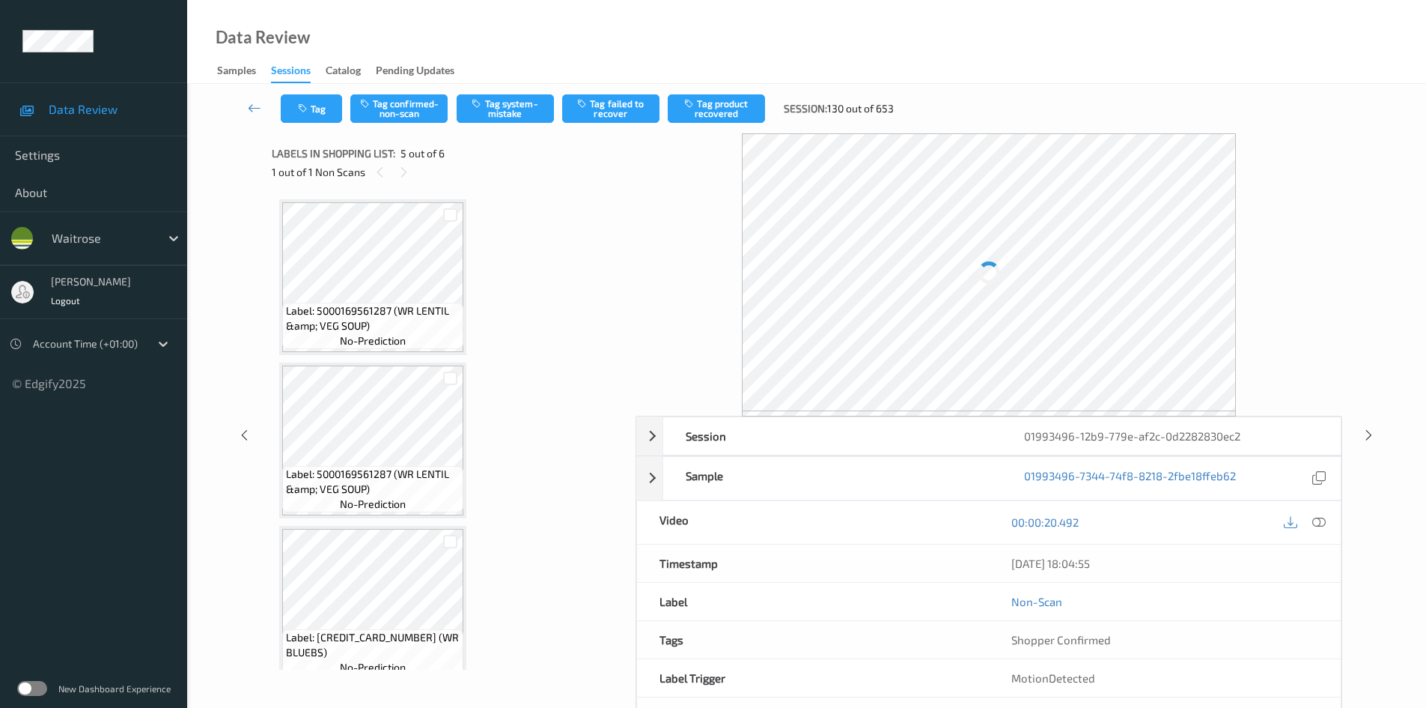
scroll to position [497, 0]
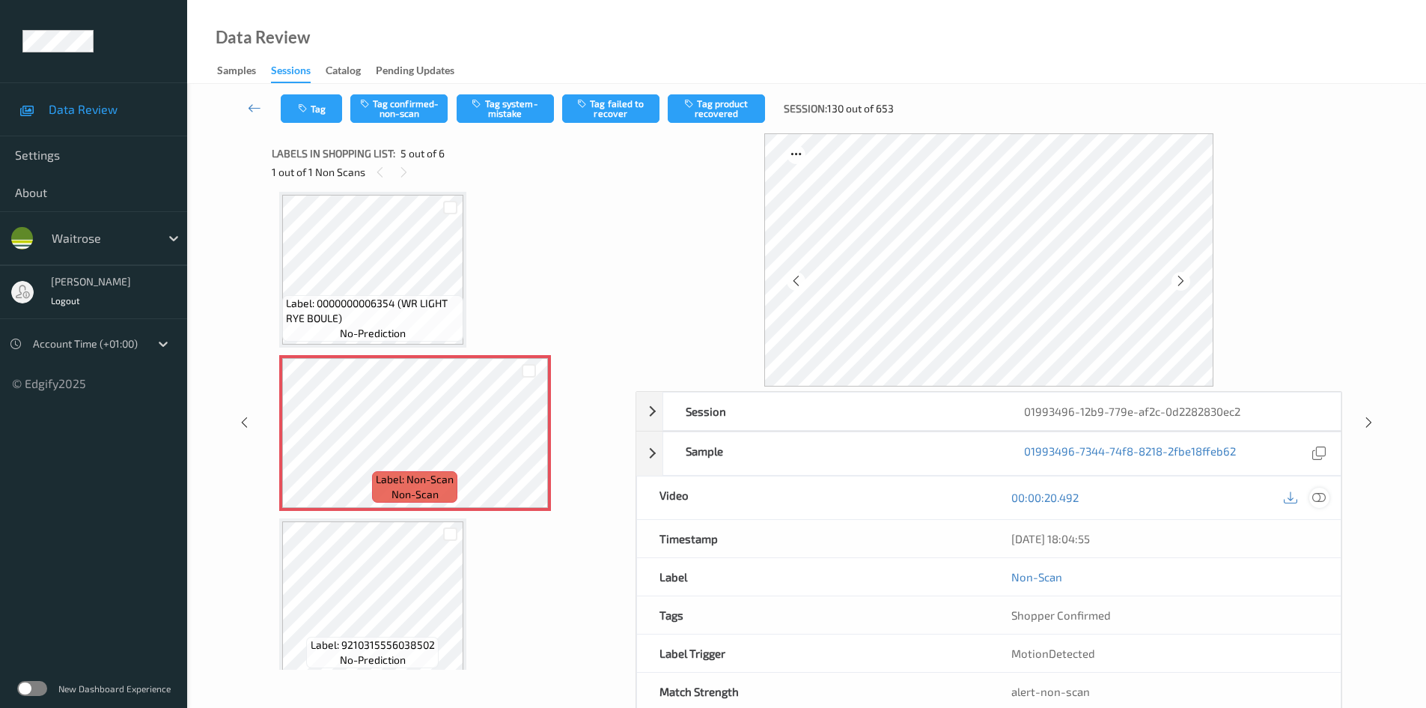
click at [1318, 495] on icon at bounding box center [1319, 496] width 13 height 13
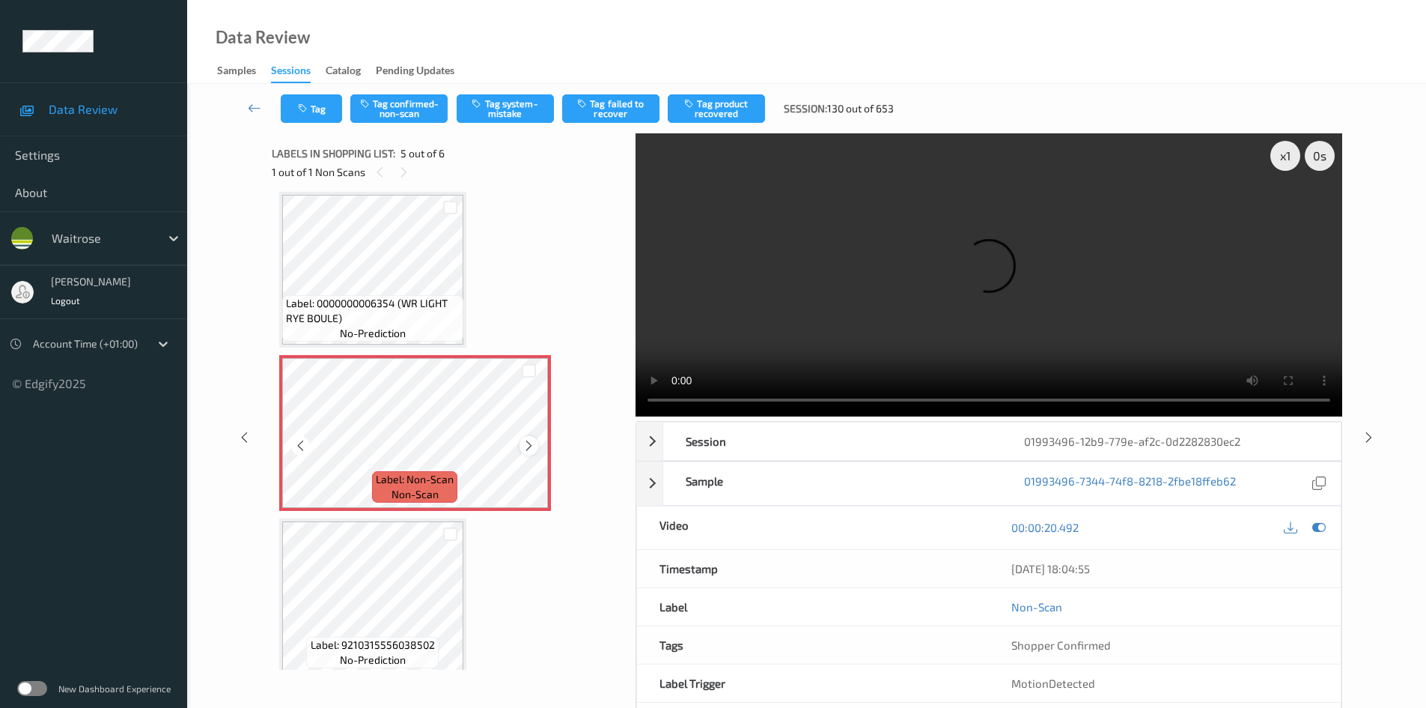
click at [528, 443] on icon at bounding box center [529, 445] width 13 height 13
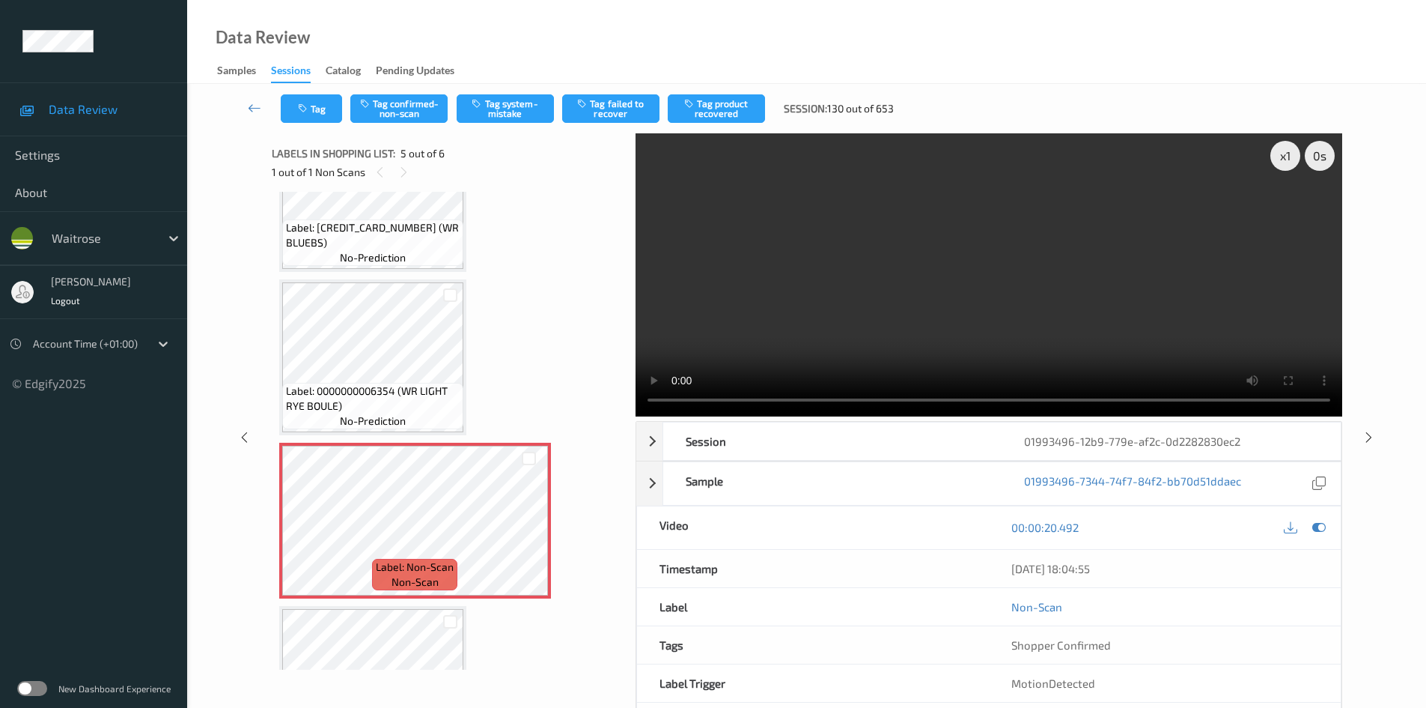
scroll to position [198, 0]
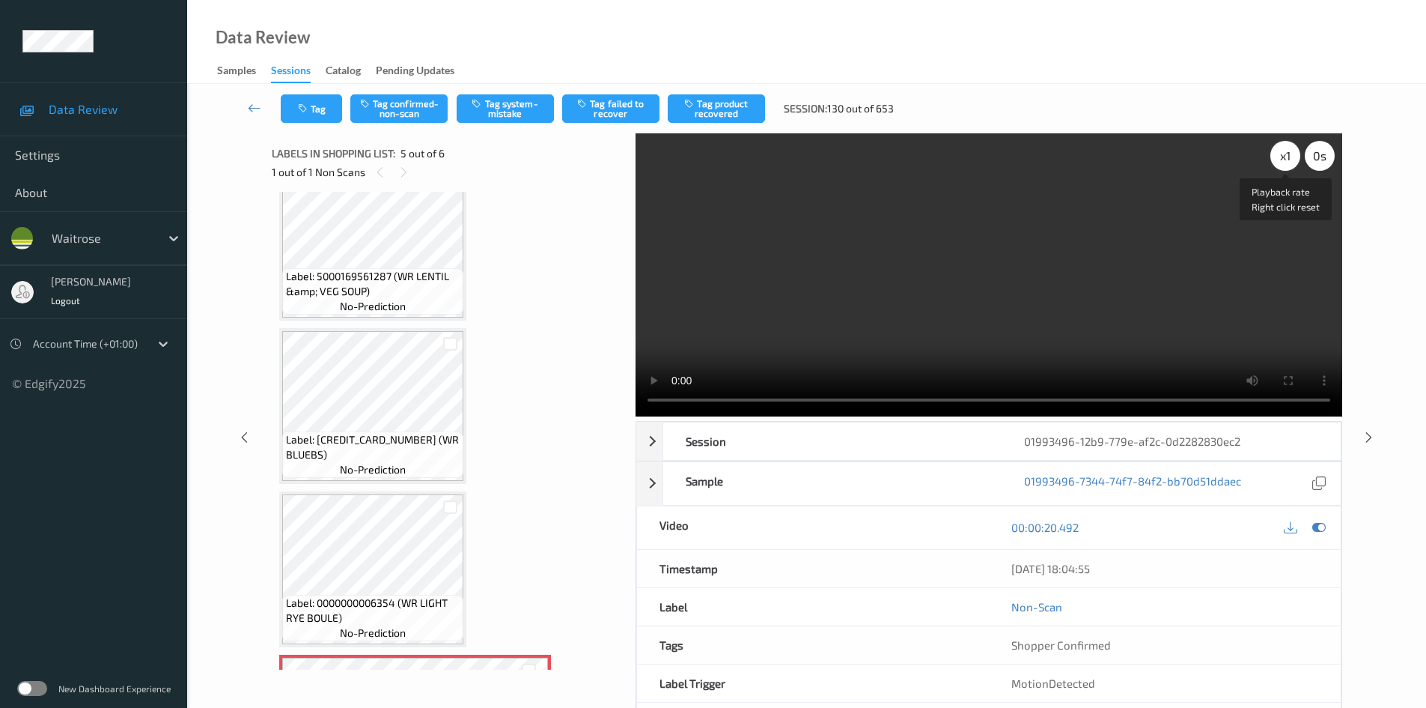
click at [1298, 156] on div "x 1" at bounding box center [1286, 156] width 30 height 30
click at [1296, 156] on div "x 1" at bounding box center [1286, 156] width 30 height 30
click at [1094, 285] on video at bounding box center [989, 274] width 707 height 283
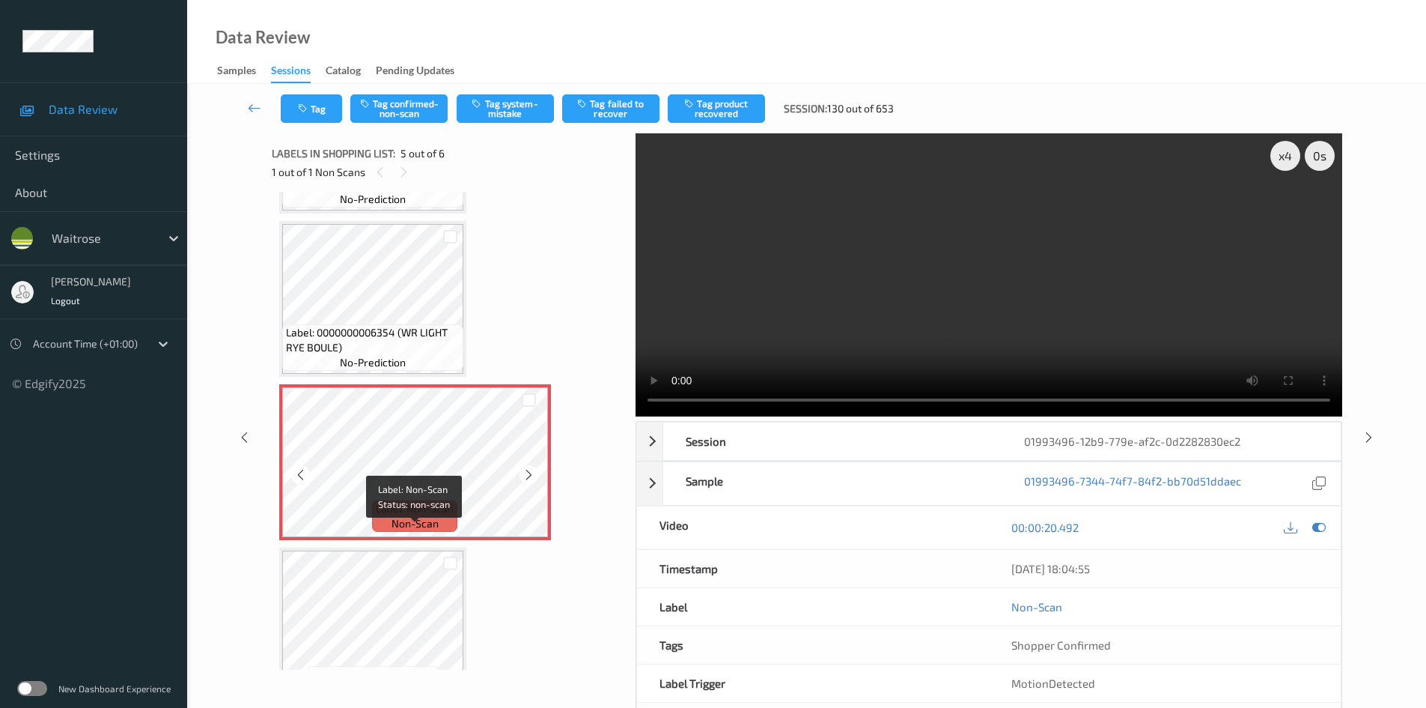
scroll to position [359, 0]
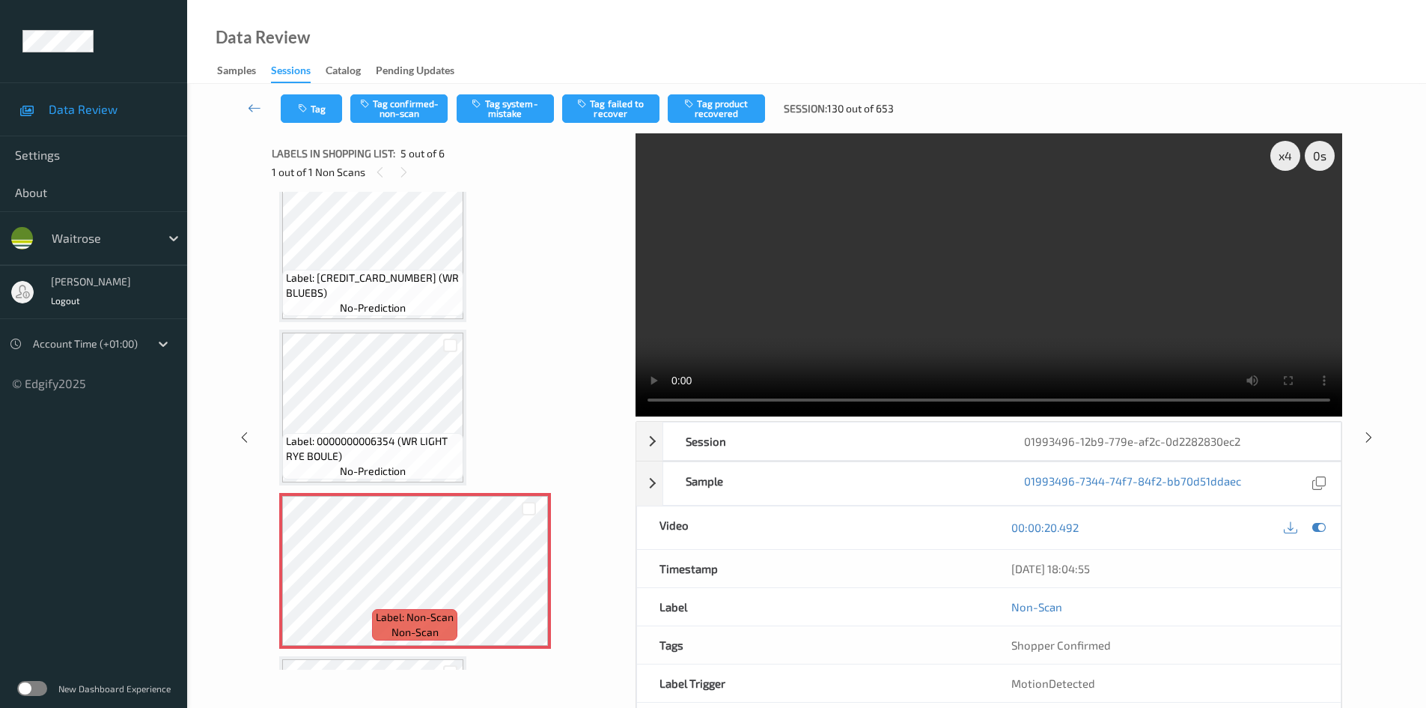
click at [817, 332] on video at bounding box center [989, 274] width 707 height 283
click at [764, 281] on video at bounding box center [989, 274] width 707 height 283
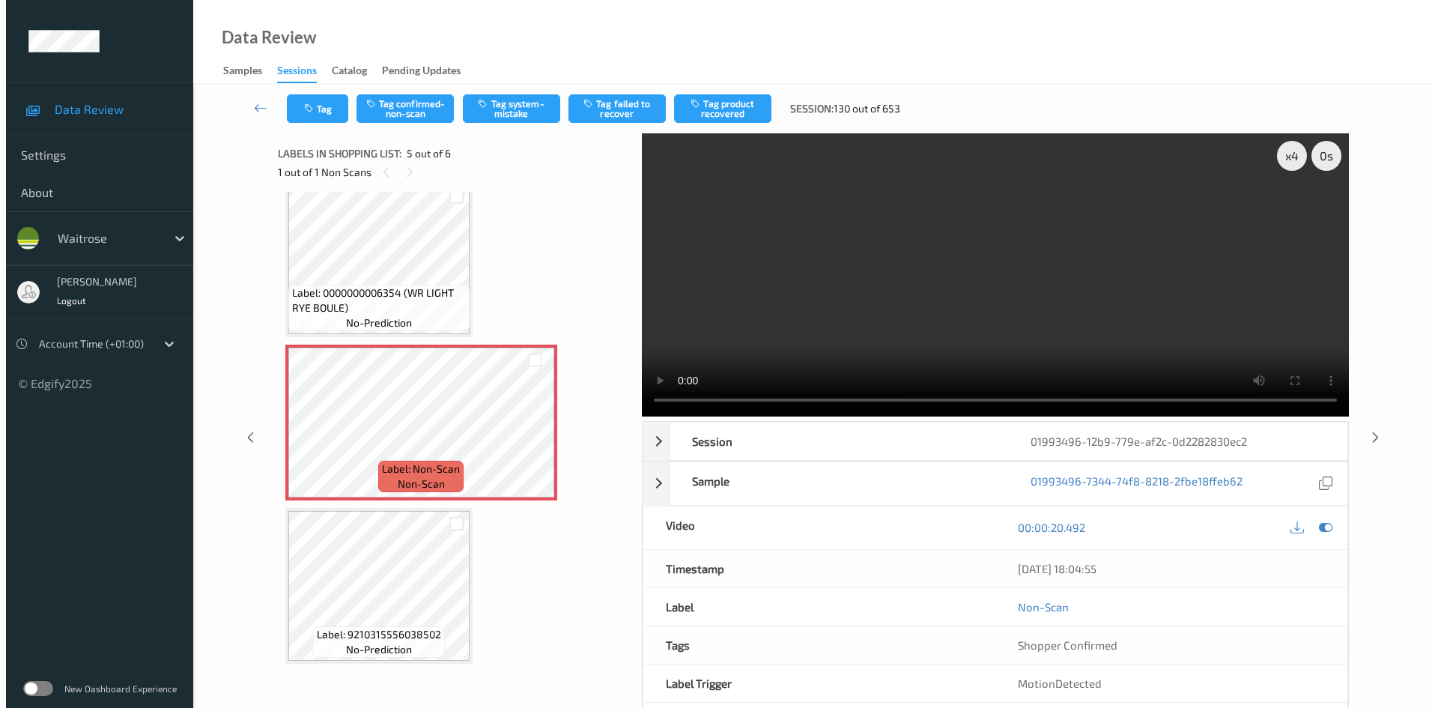
scroll to position [509, 0]
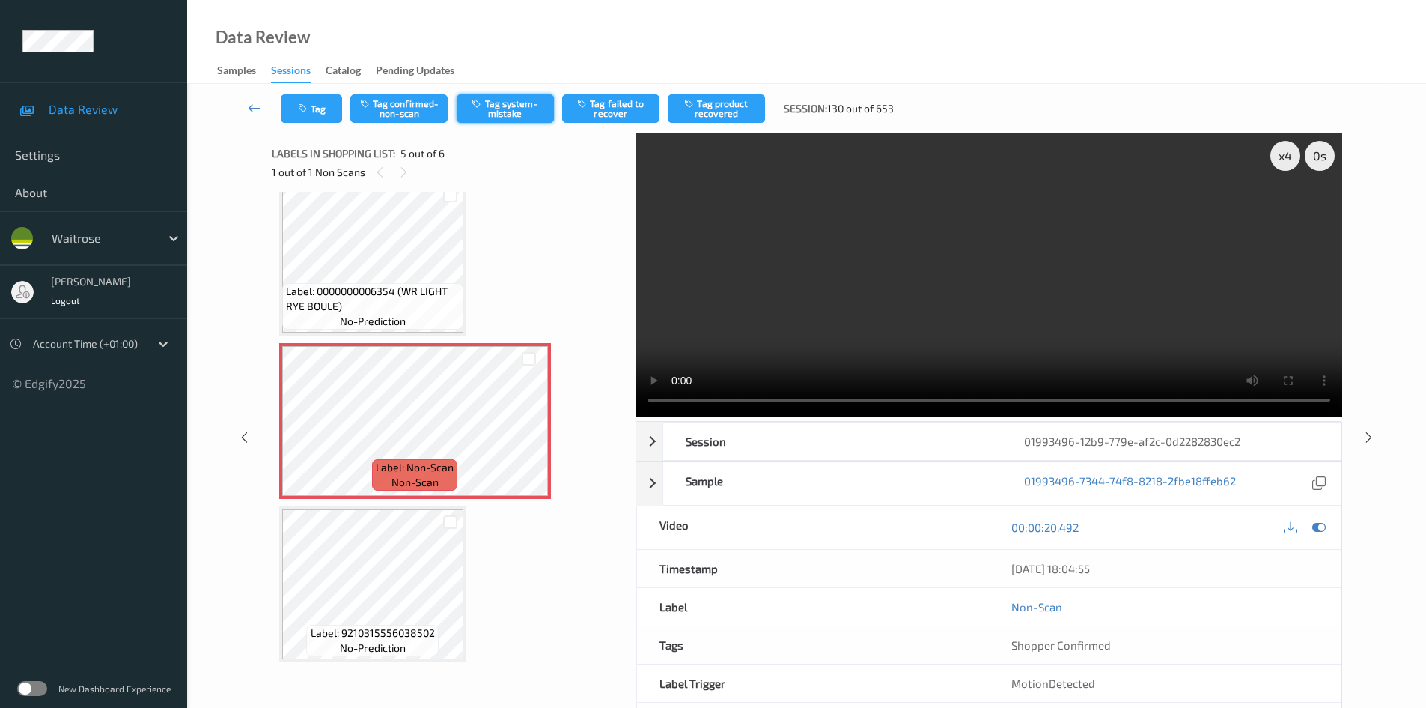
click at [520, 109] on button "Tag system-mistake" at bounding box center [505, 108] width 97 height 28
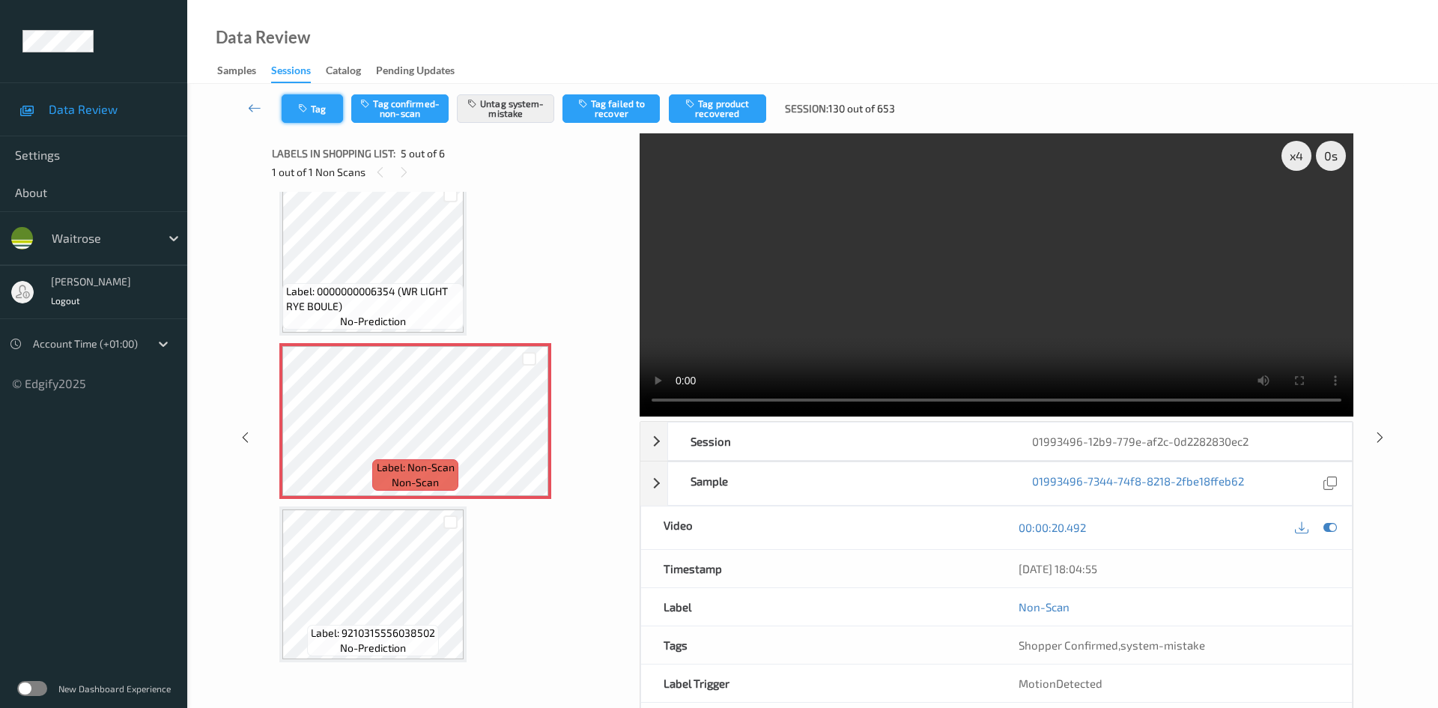
click at [315, 109] on button "Tag" at bounding box center [312, 108] width 61 height 28
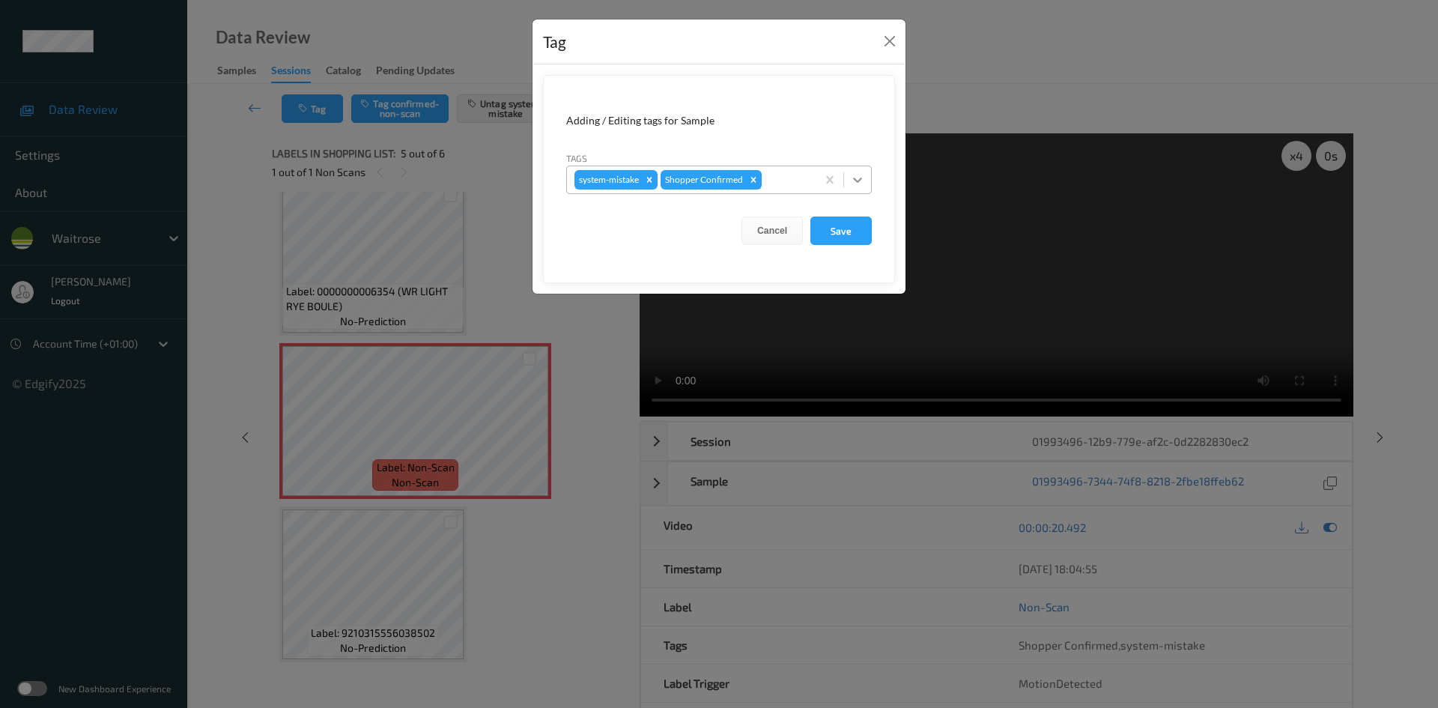
click at [851, 183] on icon at bounding box center [857, 179] width 15 height 15
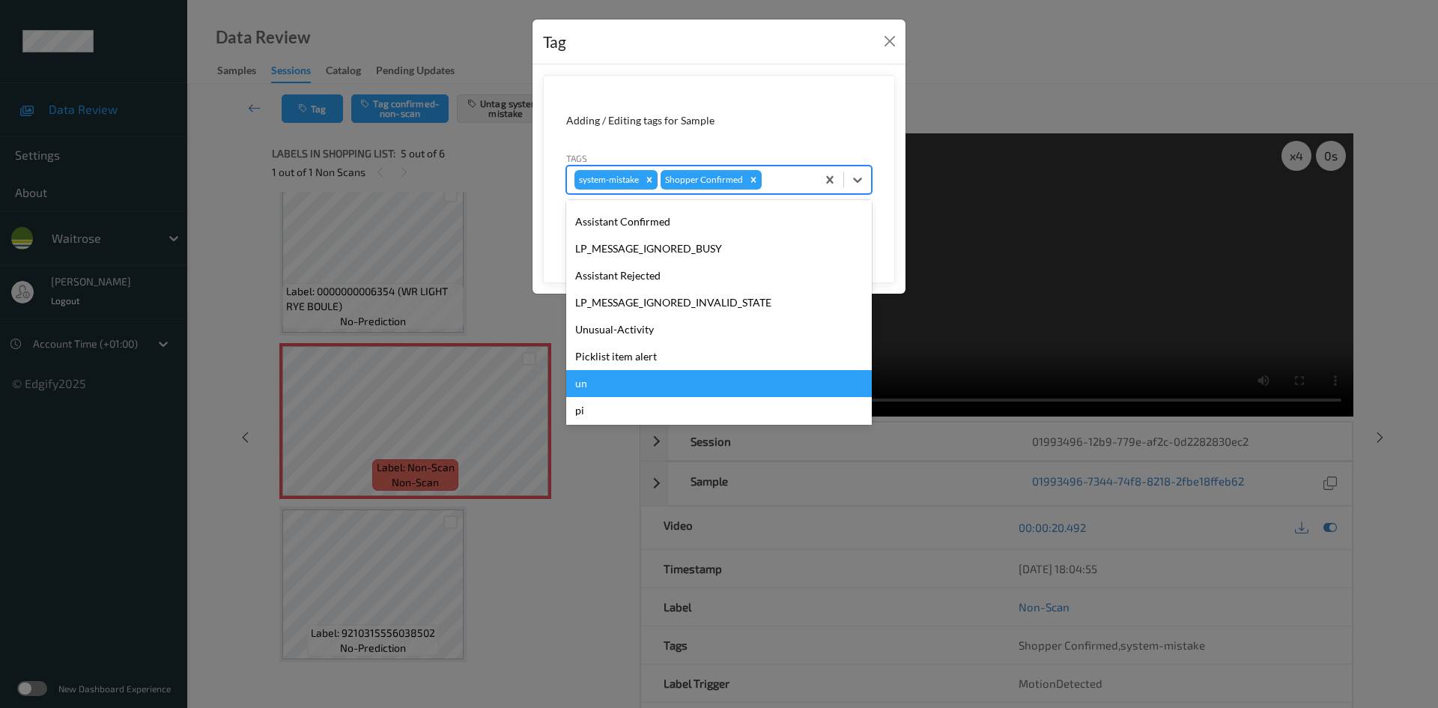
scroll to position [300, 0]
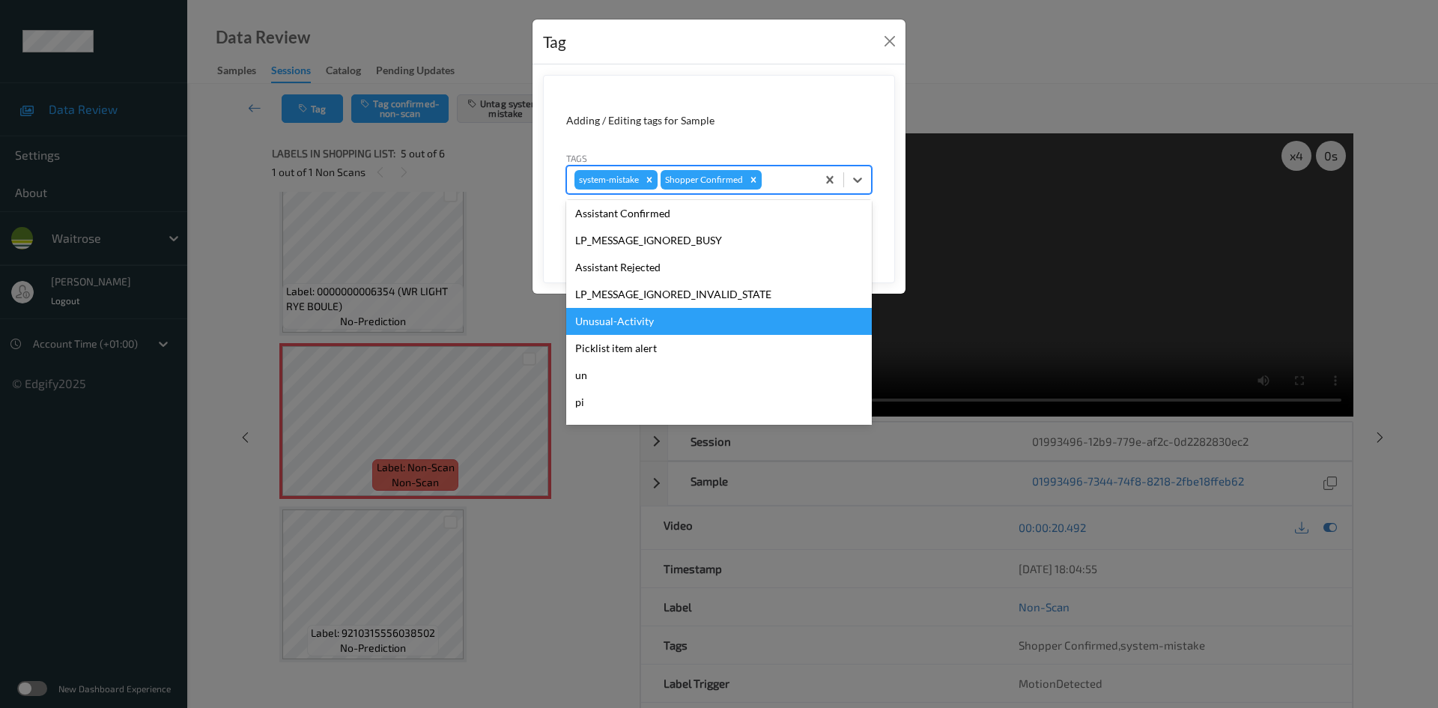
click at [624, 326] on div "Unusual-Activity" at bounding box center [719, 321] width 306 height 27
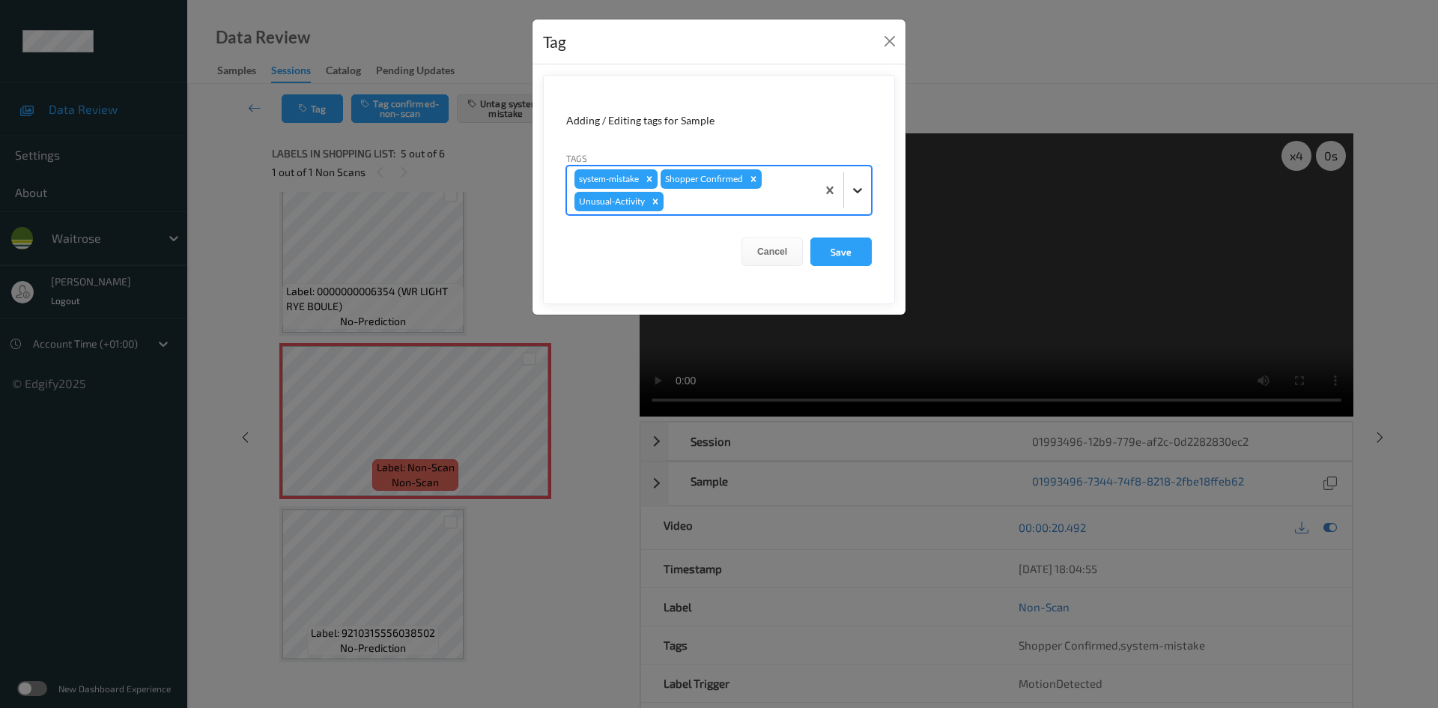
click at [857, 193] on icon at bounding box center [857, 190] width 15 height 15
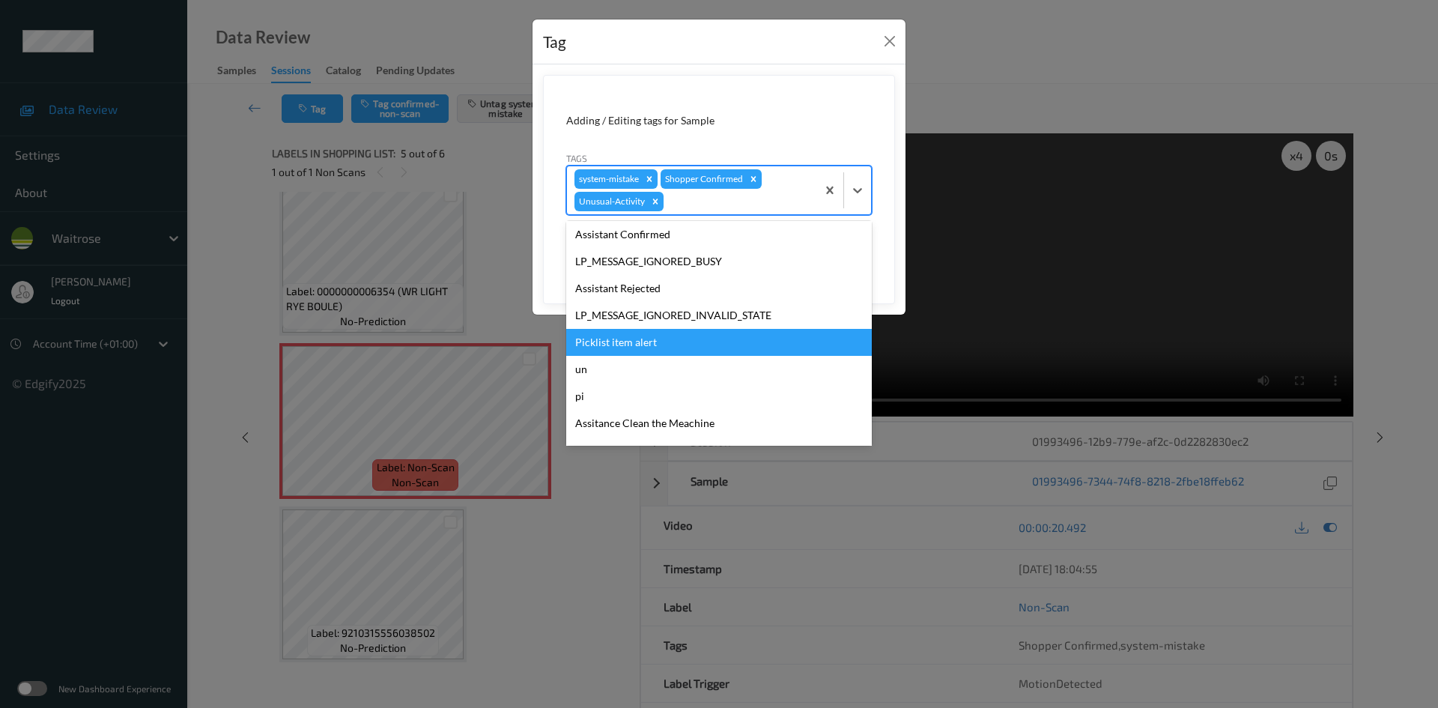
click at [620, 336] on div "Picklist item alert" at bounding box center [719, 342] width 306 height 27
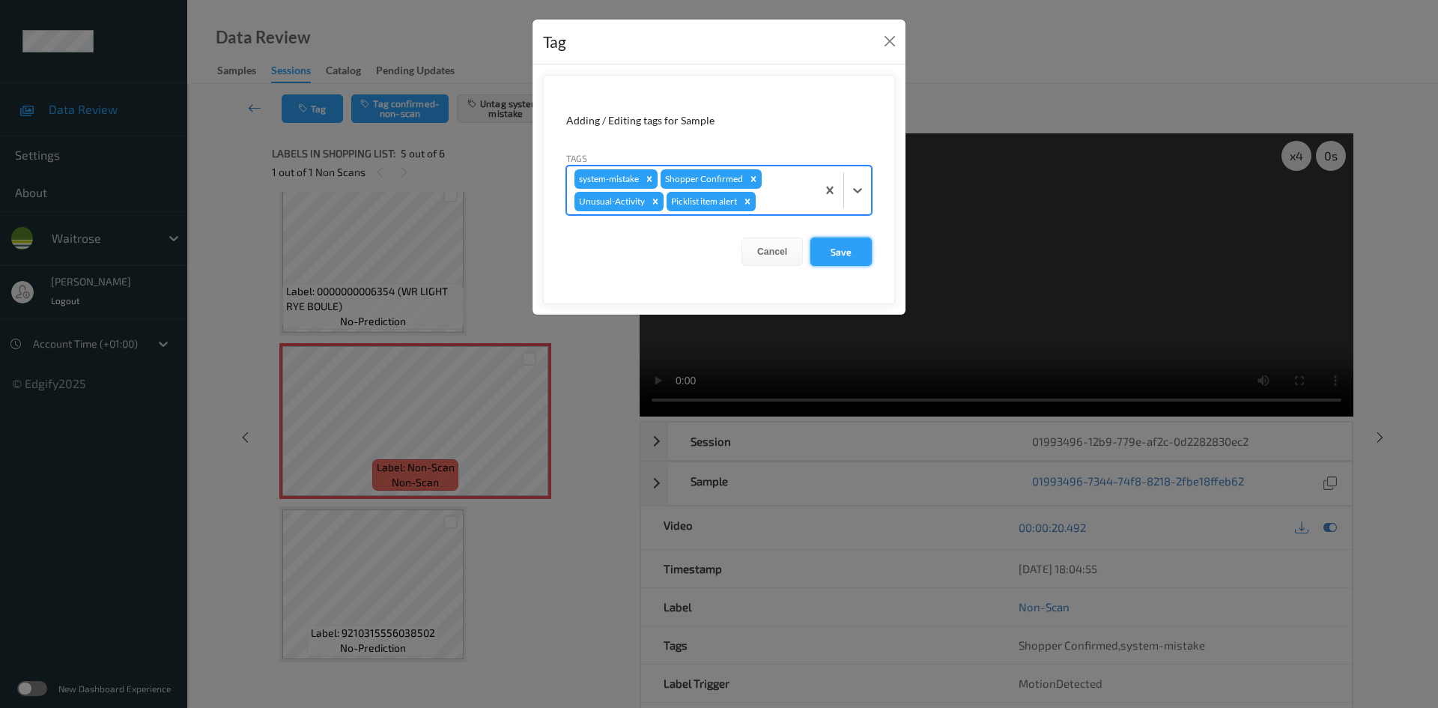
click at [842, 257] on button "Save" at bounding box center [840, 251] width 61 height 28
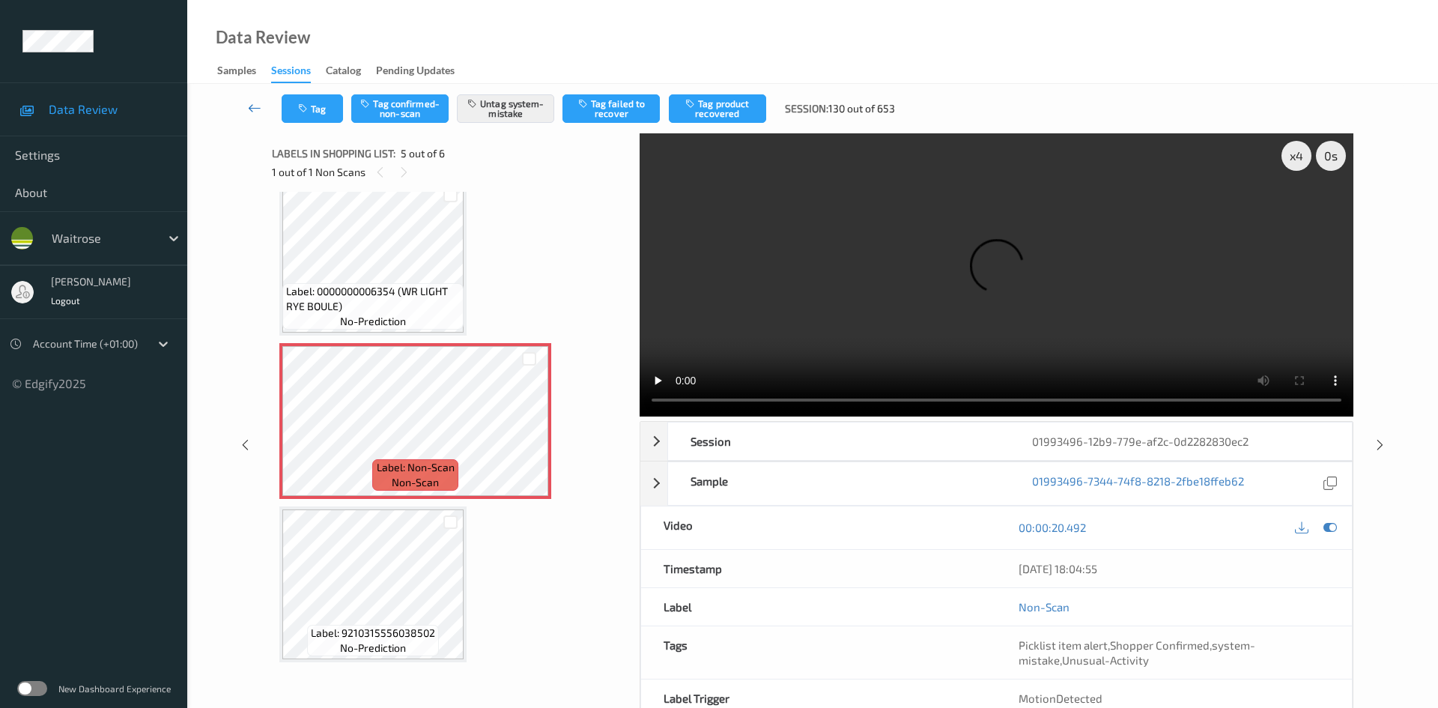
click at [250, 97] on link at bounding box center [254, 108] width 53 height 28
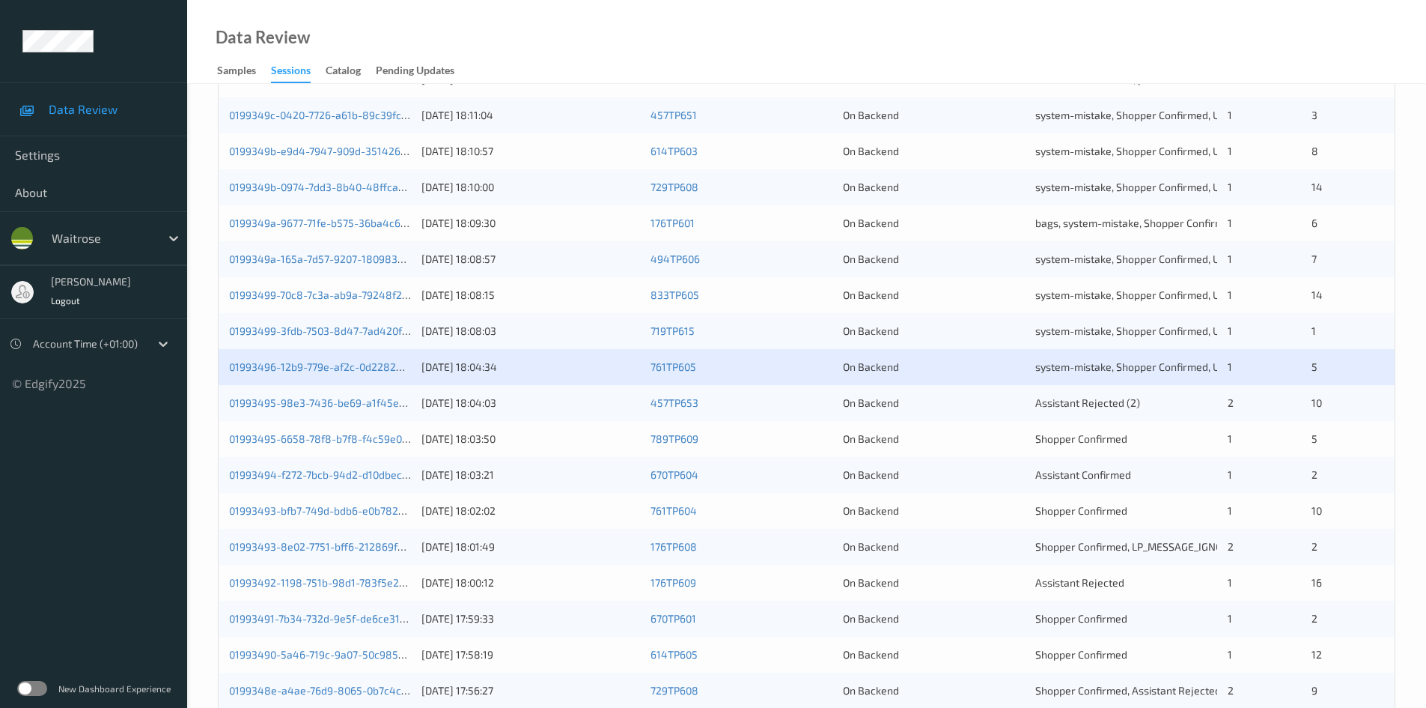
scroll to position [419, 0]
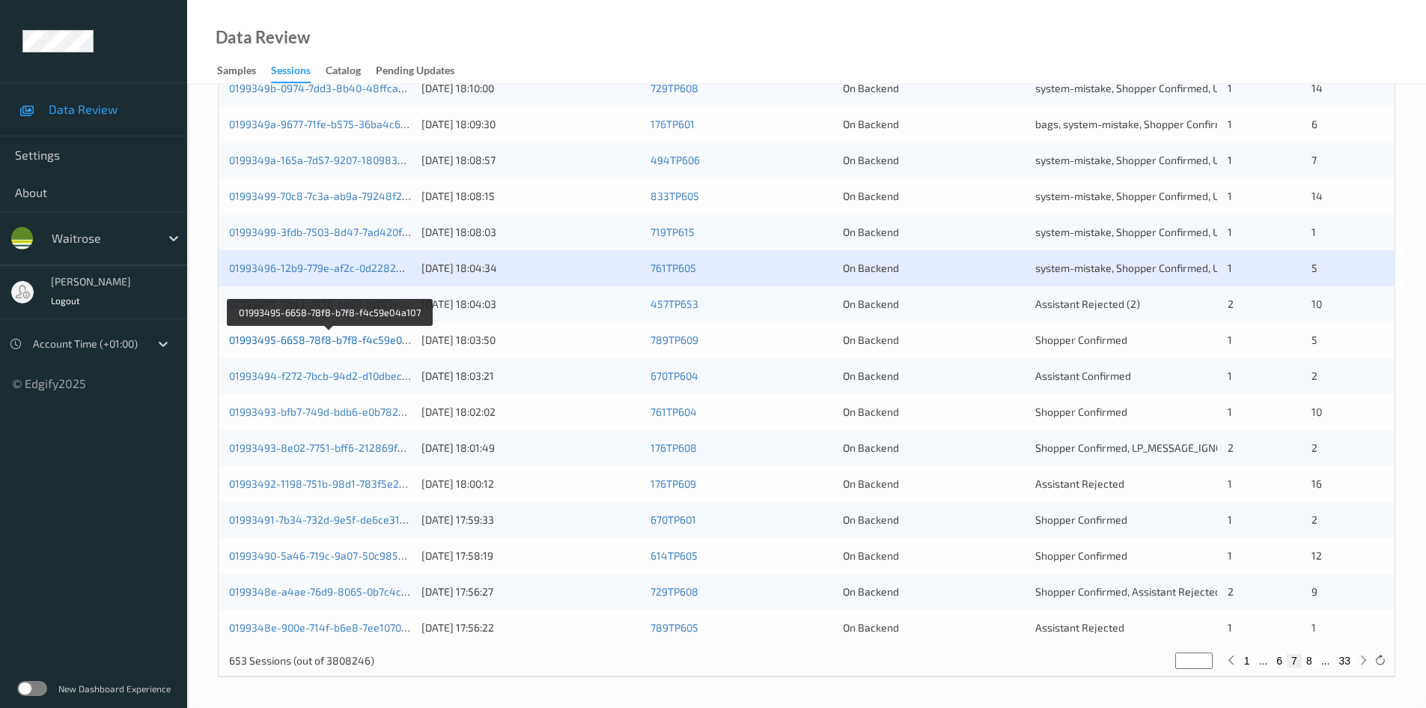
click at [316, 338] on link "01993495-6658-78f8-b7f8-f4c59e04a107" at bounding box center [329, 339] width 201 height 13
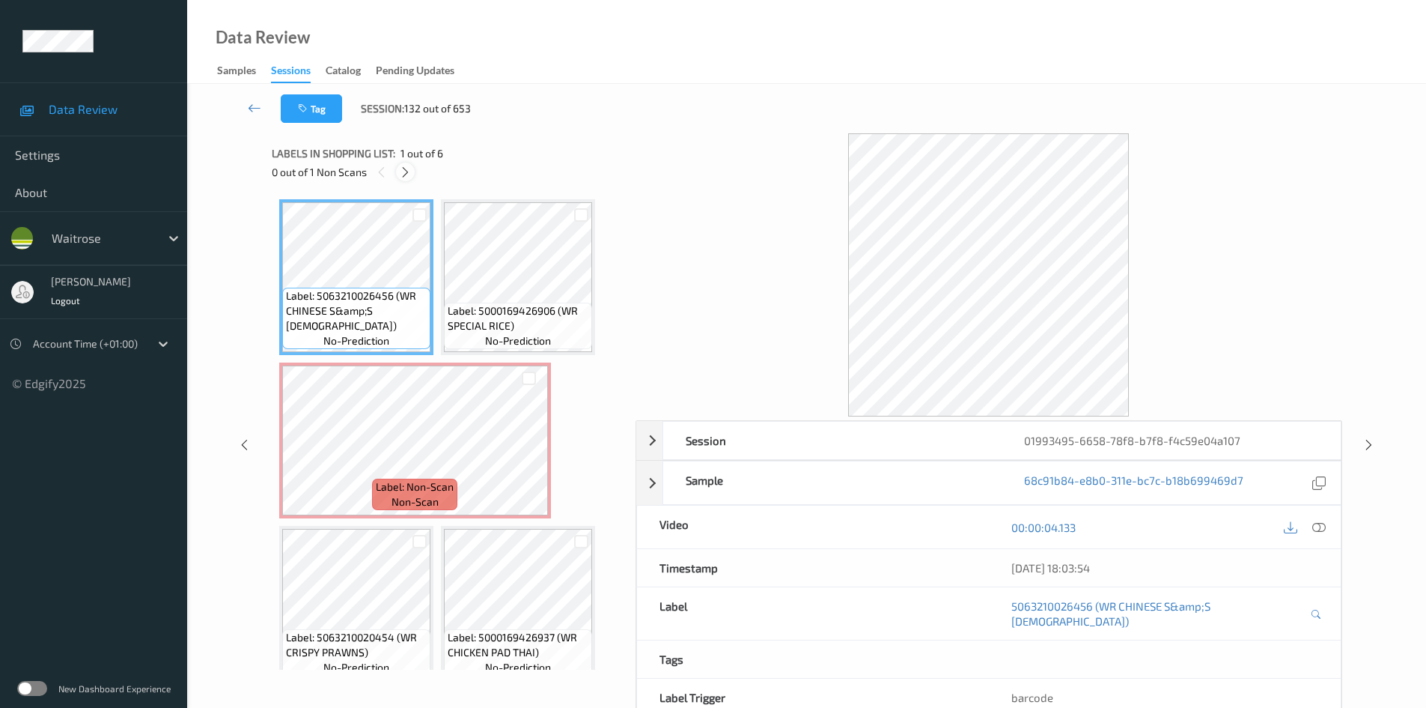
click at [408, 172] on icon at bounding box center [405, 171] width 13 height 13
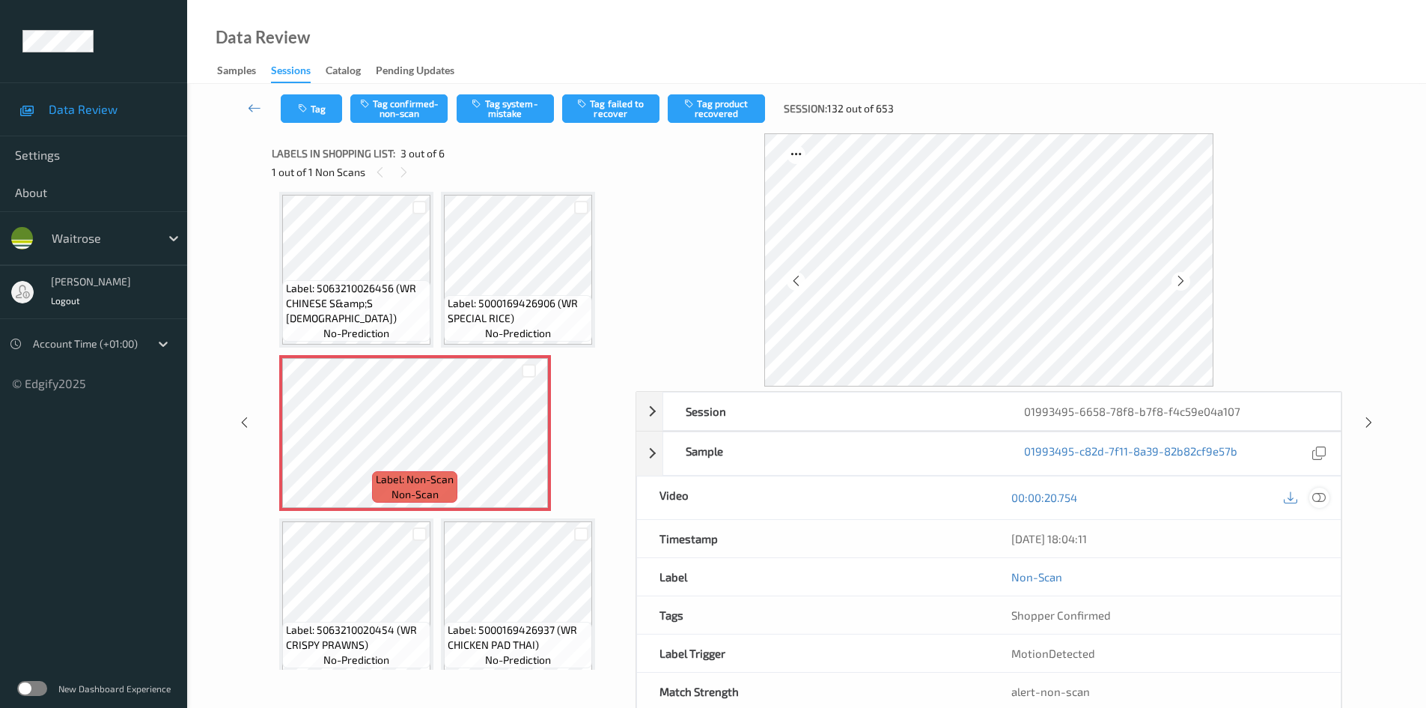
click at [1318, 493] on icon at bounding box center [1319, 496] width 13 height 13
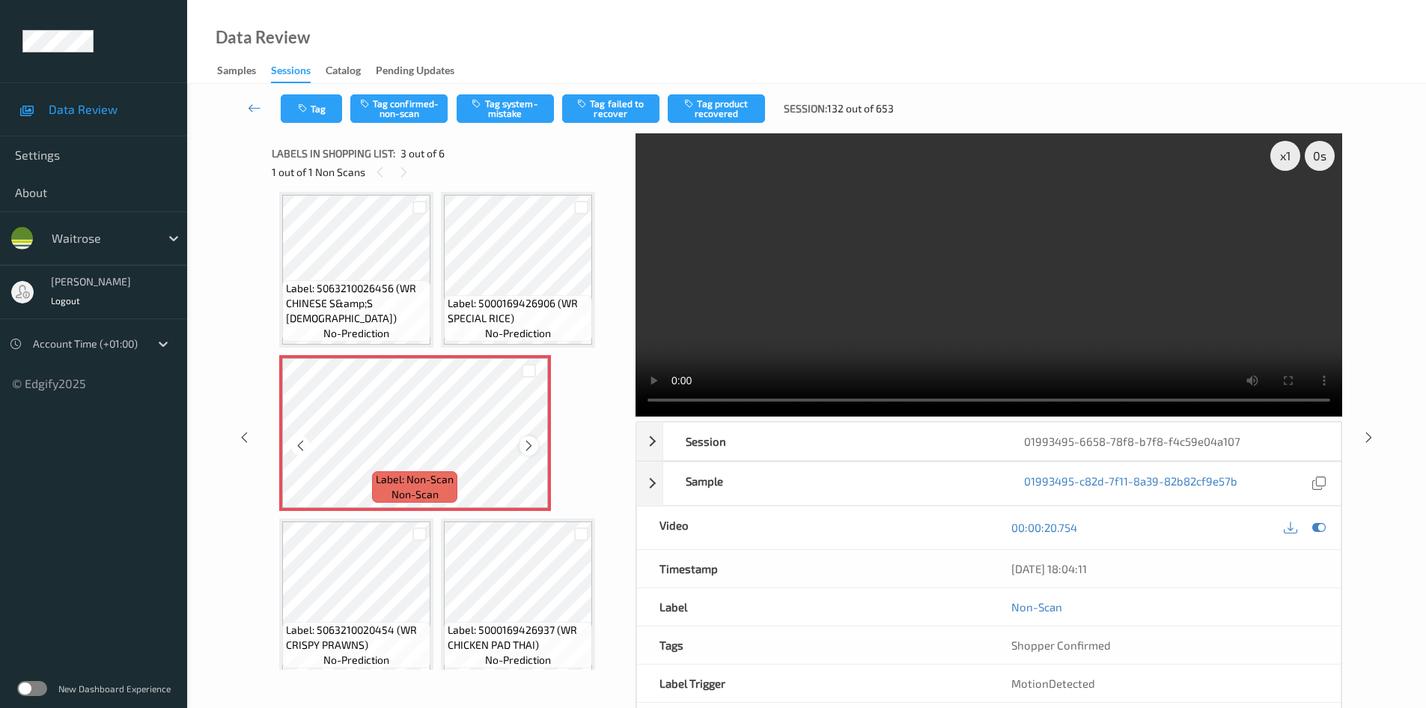
click at [524, 446] on icon at bounding box center [529, 445] width 13 height 13
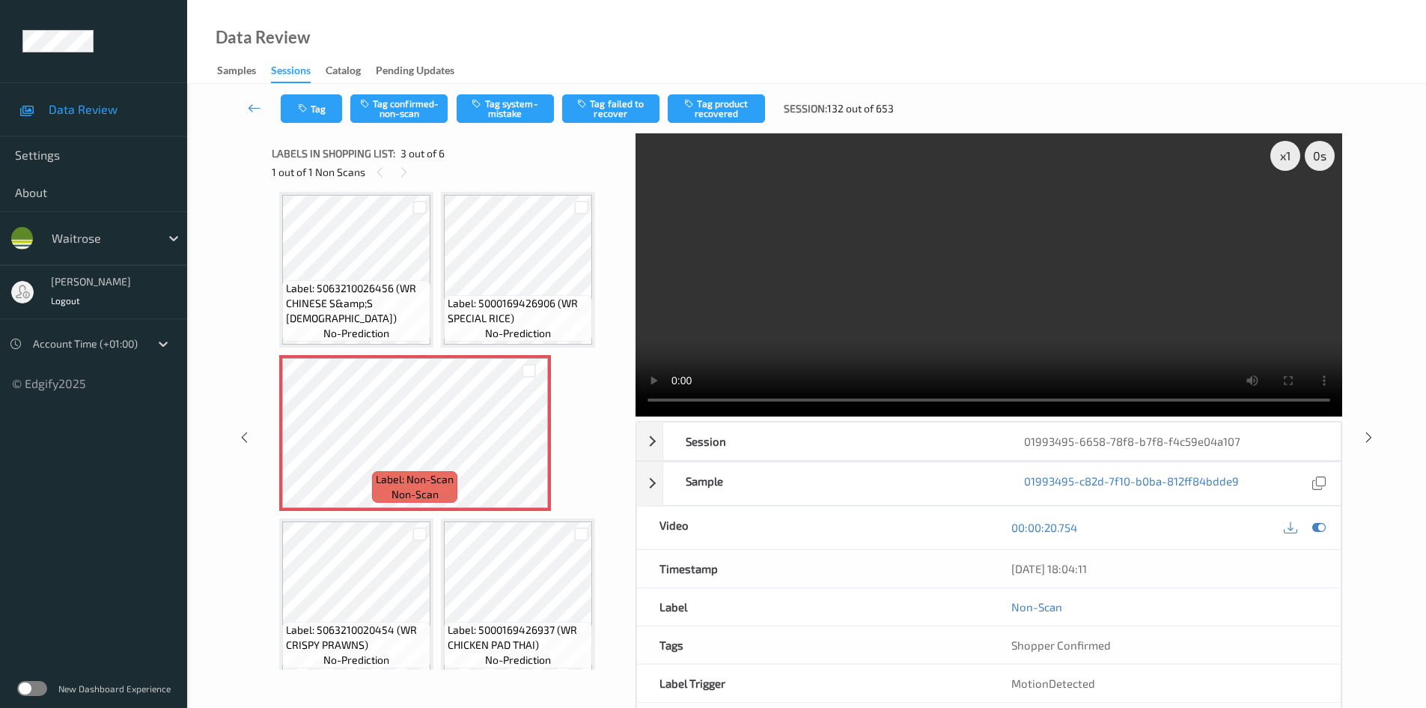
click at [851, 351] on video at bounding box center [989, 274] width 707 height 283
click at [1289, 158] on div "x 1" at bounding box center [1286, 156] width 30 height 30
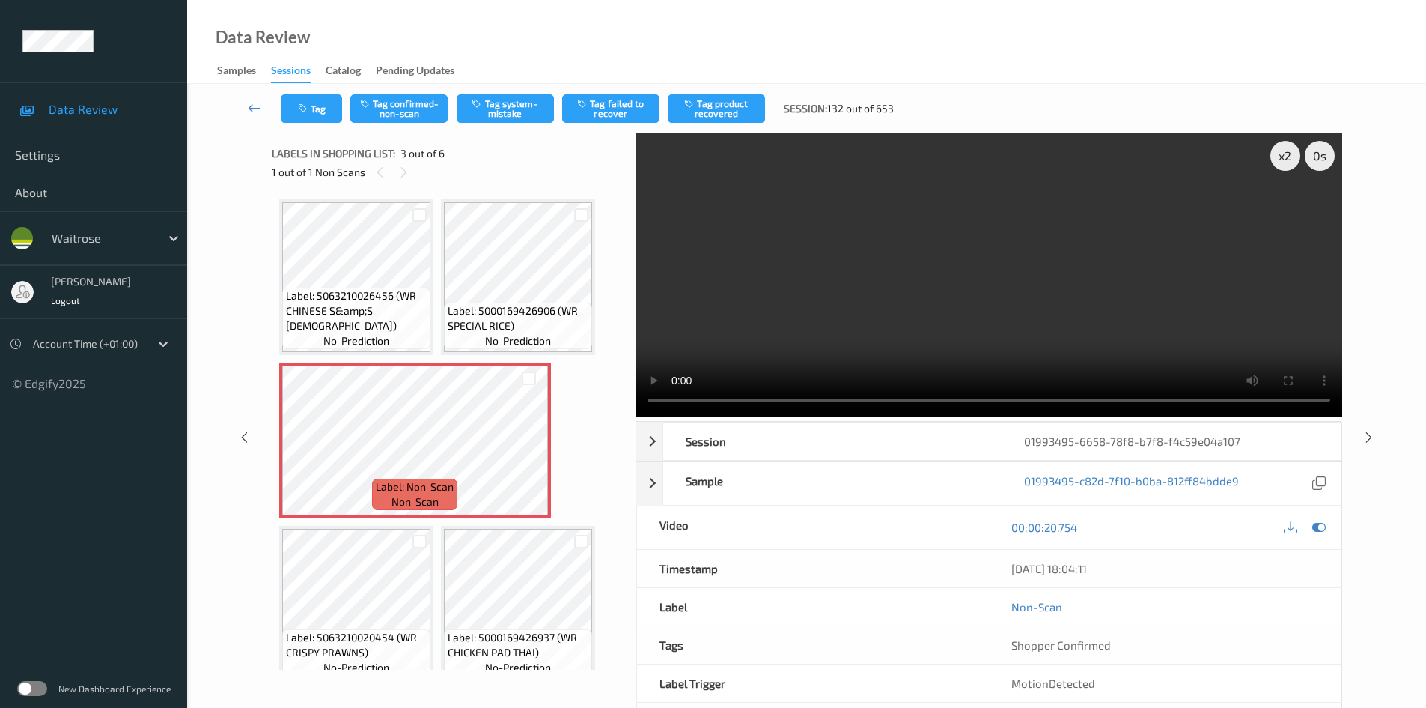
click at [1187, 324] on video at bounding box center [989, 274] width 707 height 283
drag, startPoint x: 1290, startPoint y: 154, endPoint x: 1293, endPoint y: 169, distance: 15.3
click at [1293, 168] on div "x 2" at bounding box center [1286, 156] width 30 height 30
click at [1046, 252] on video at bounding box center [989, 274] width 707 height 283
click at [1067, 276] on video at bounding box center [989, 274] width 707 height 283
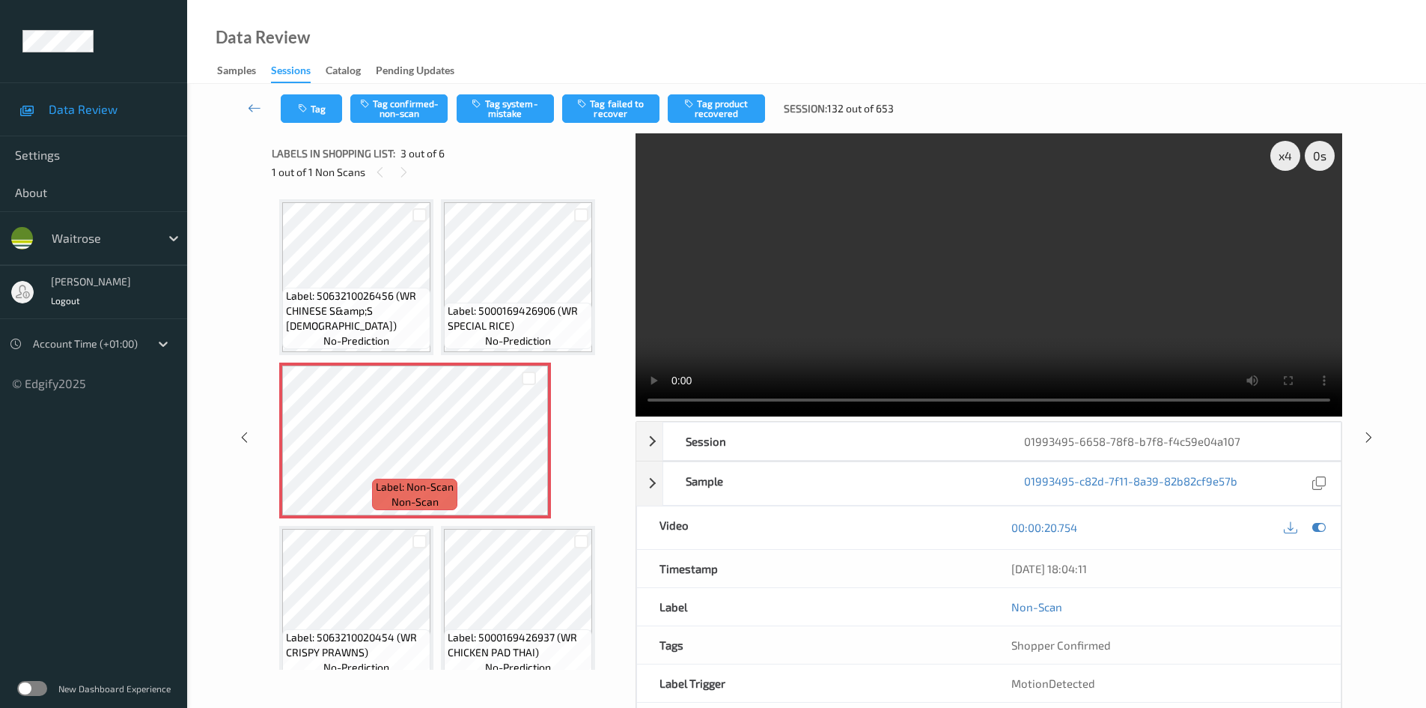
click at [961, 334] on video at bounding box center [989, 274] width 707 height 283
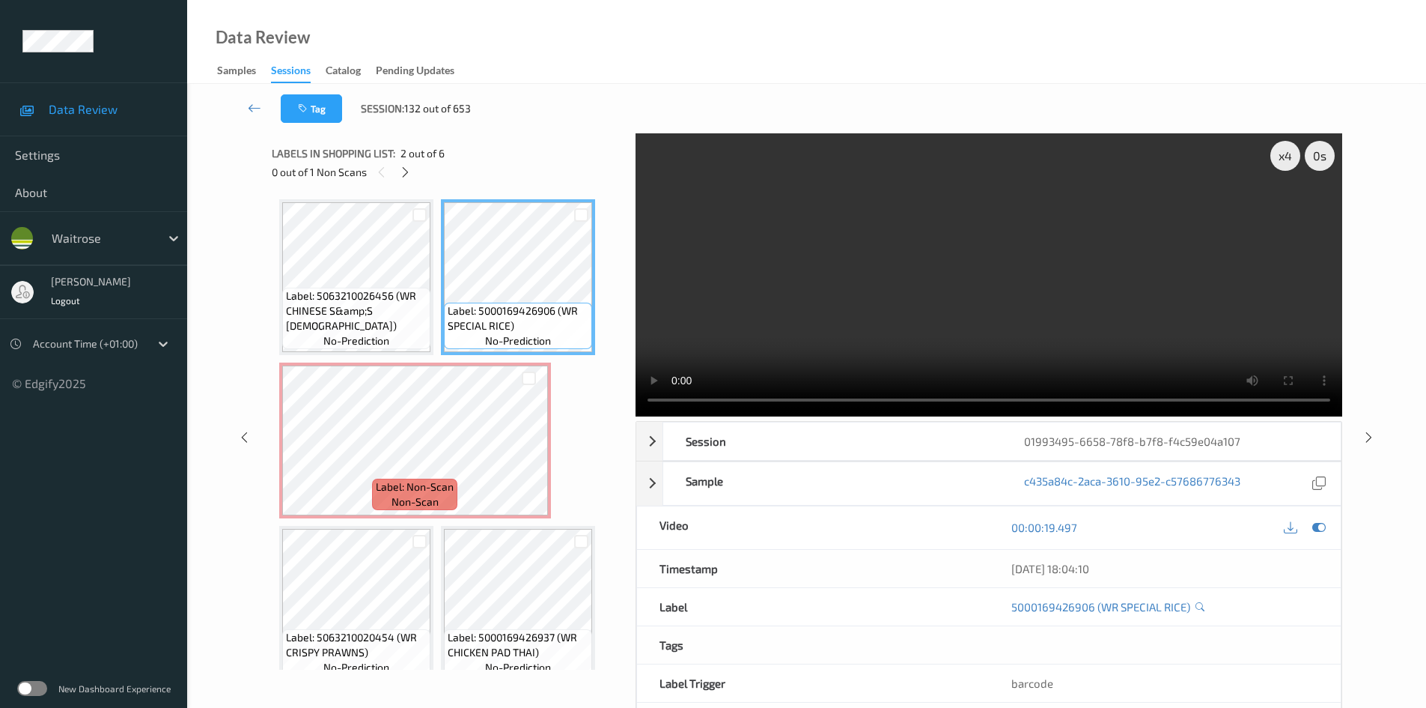
click at [818, 315] on video at bounding box center [989, 274] width 707 height 283
click at [960, 307] on video at bounding box center [989, 274] width 707 height 283
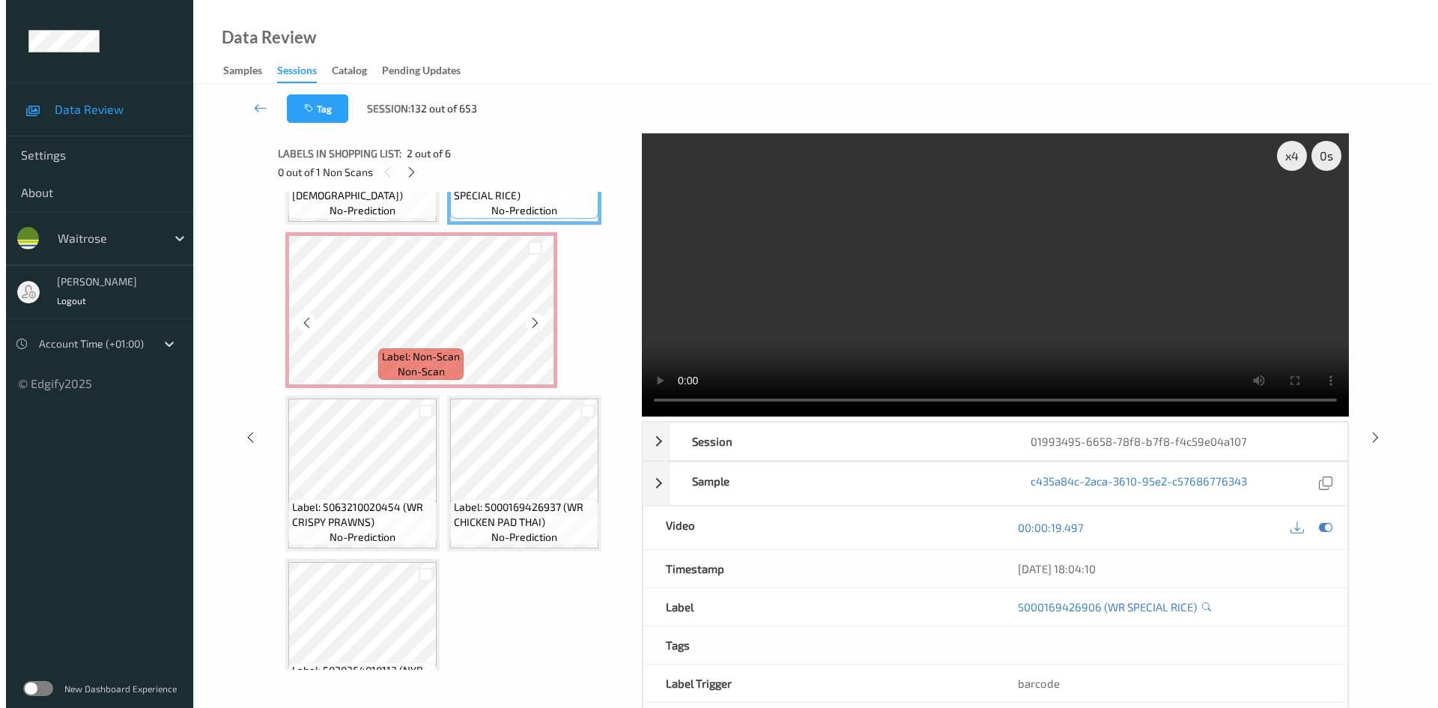
scroll to position [150, 0]
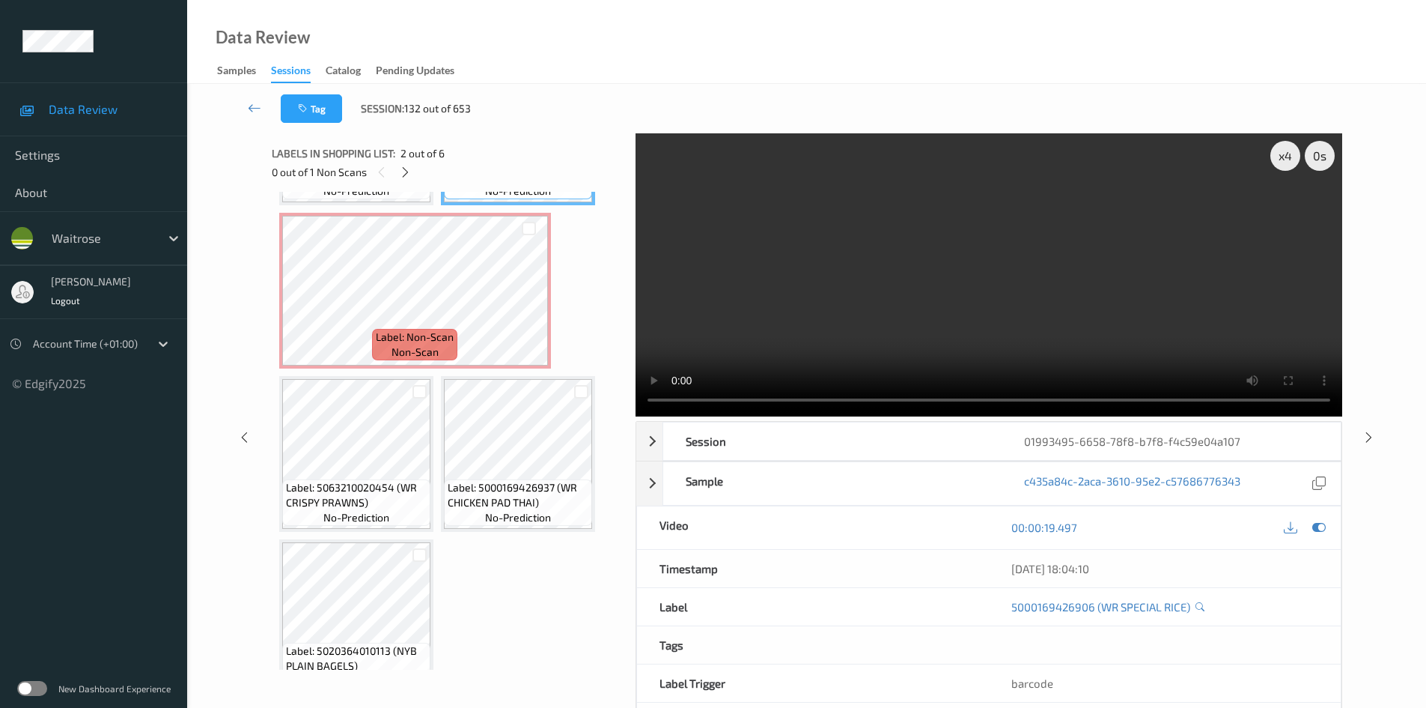
click at [914, 306] on video at bounding box center [989, 274] width 707 height 283
click at [1006, 312] on video at bounding box center [989, 274] width 707 height 283
click at [928, 315] on video at bounding box center [989, 274] width 707 height 283
click at [918, 322] on video at bounding box center [989, 274] width 707 height 283
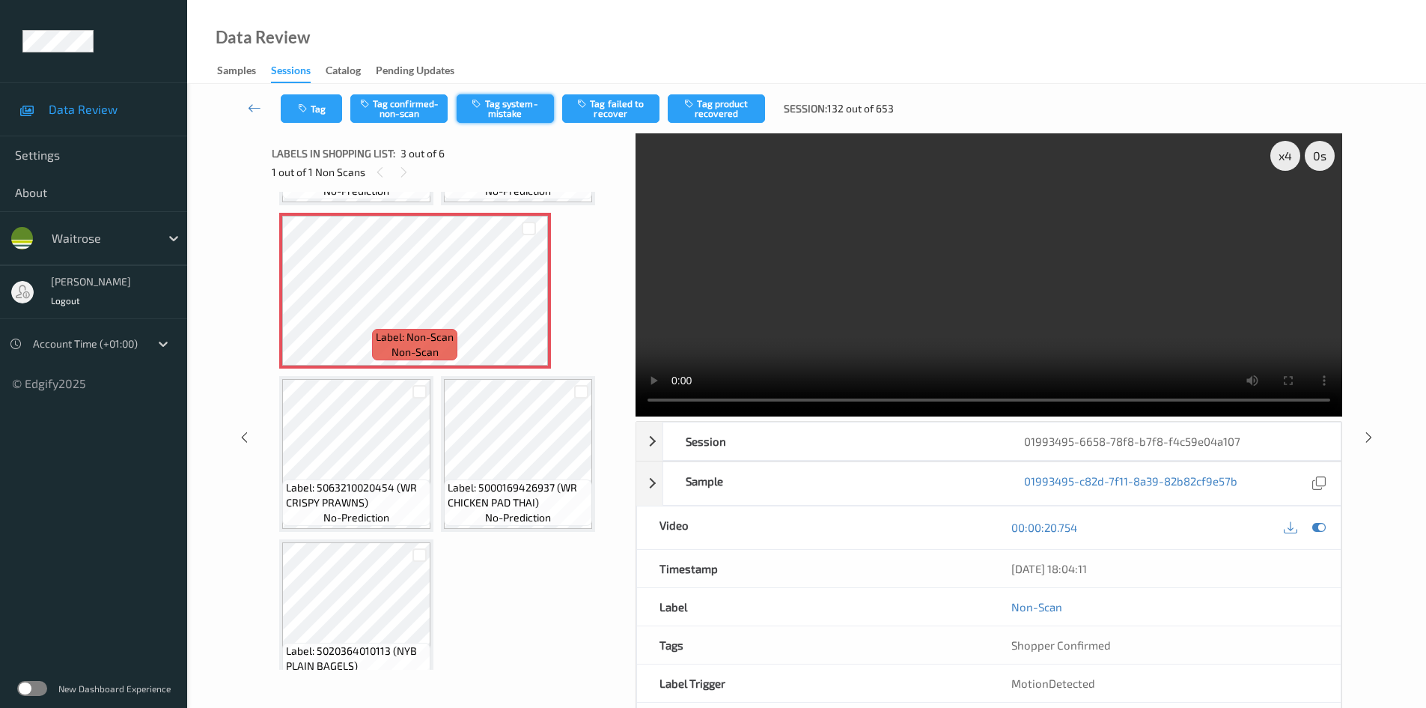
click at [507, 115] on button "Tag system-mistake" at bounding box center [505, 108] width 97 height 28
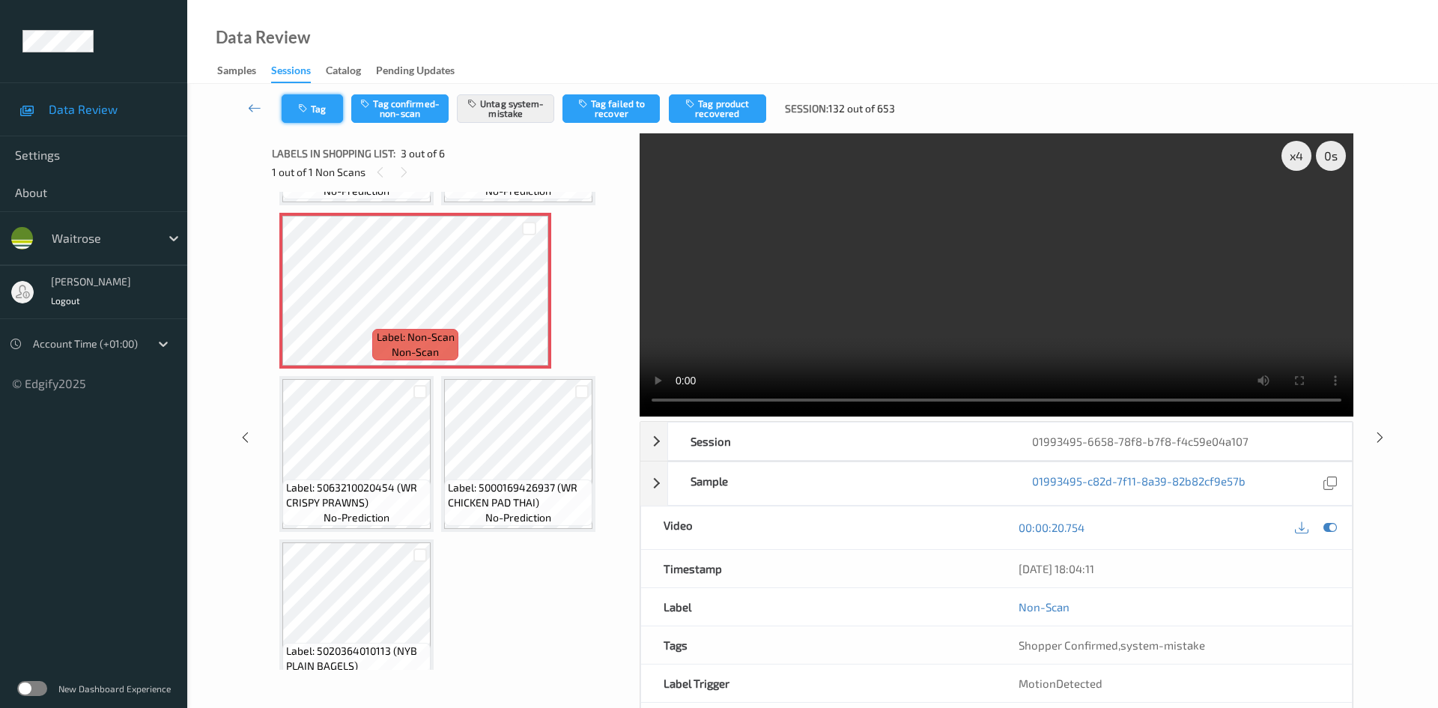
click at [329, 109] on button "Tag" at bounding box center [312, 108] width 61 height 28
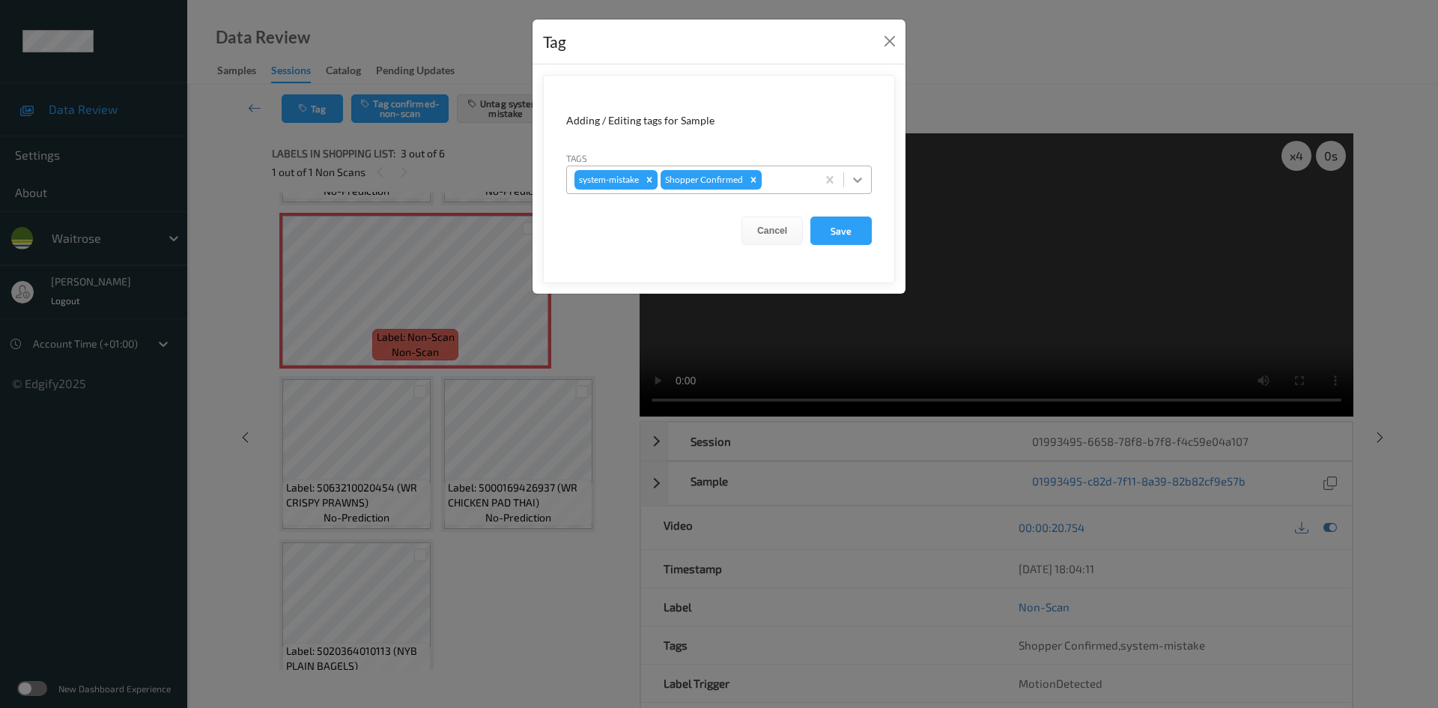
click at [858, 184] on icon at bounding box center [857, 179] width 15 height 15
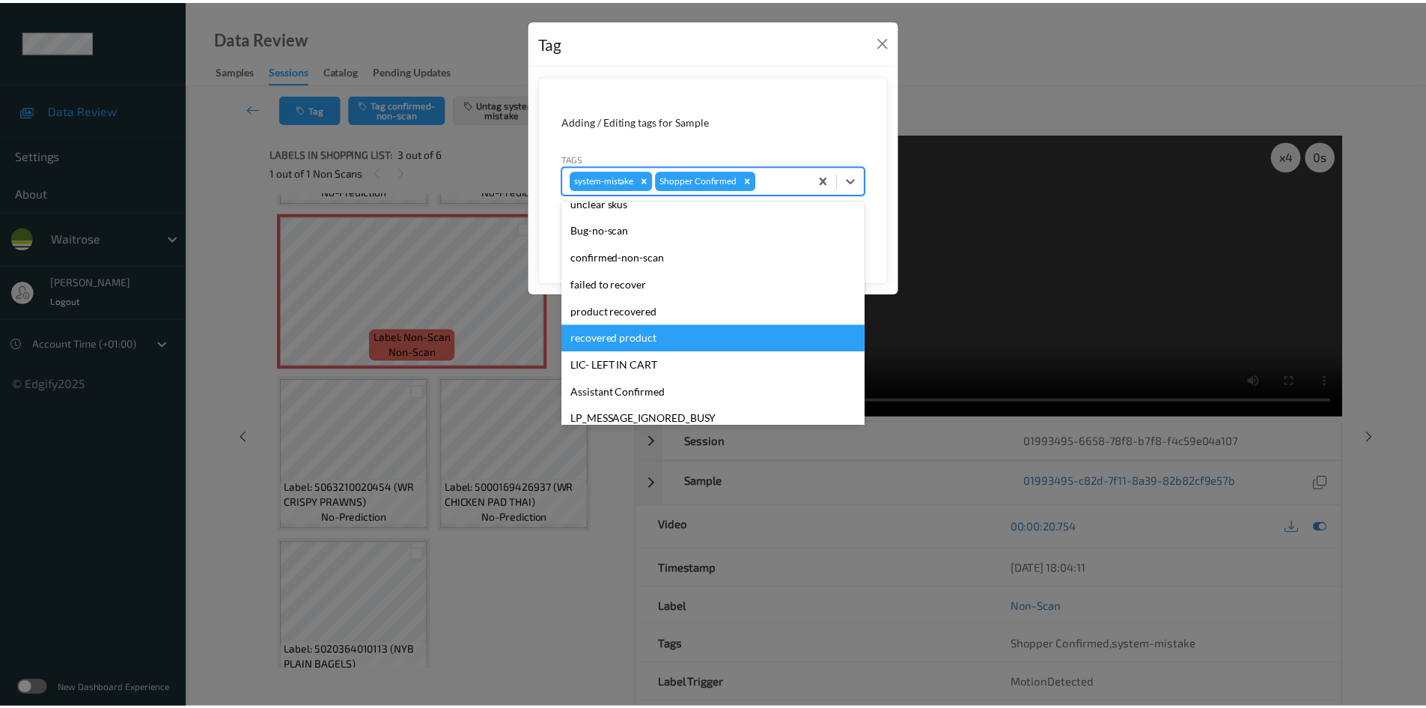
scroll to position [225, 0]
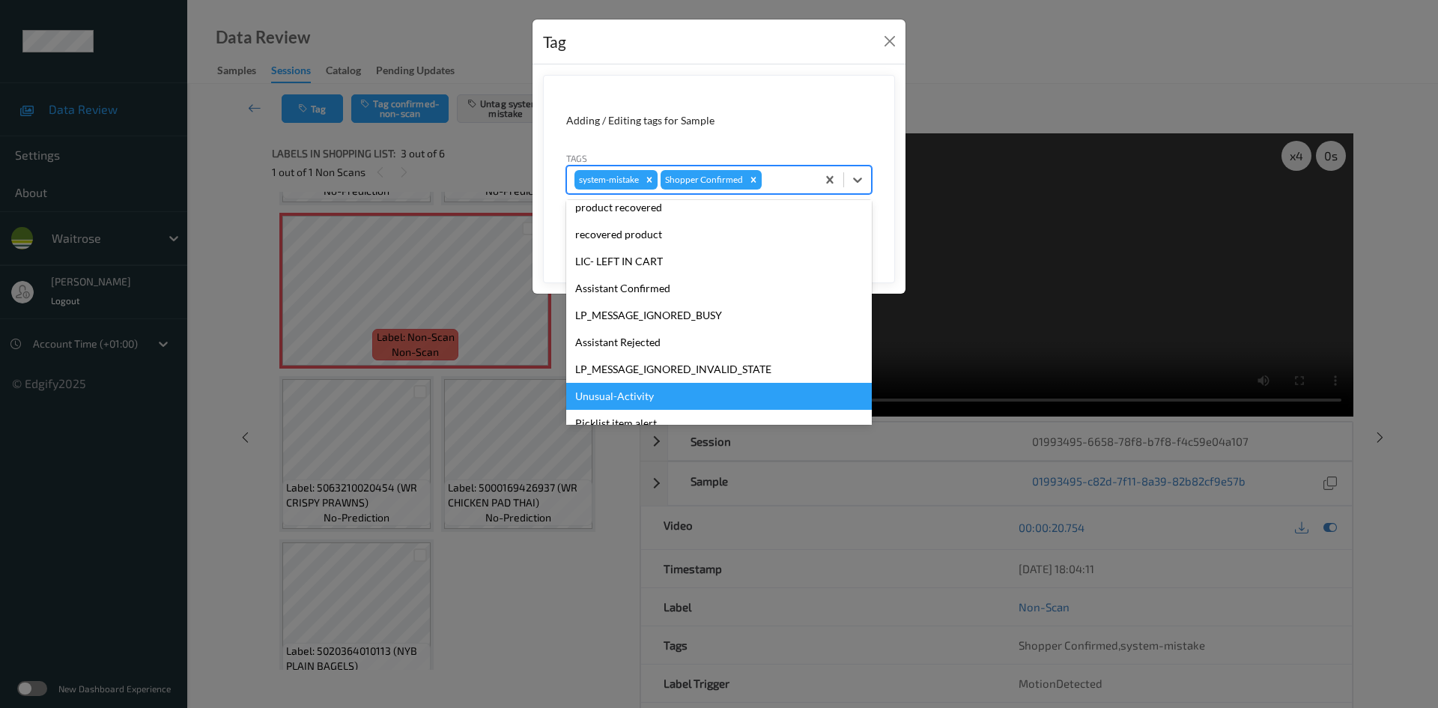
click at [639, 393] on div "Unusual-Activity" at bounding box center [719, 396] width 306 height 27
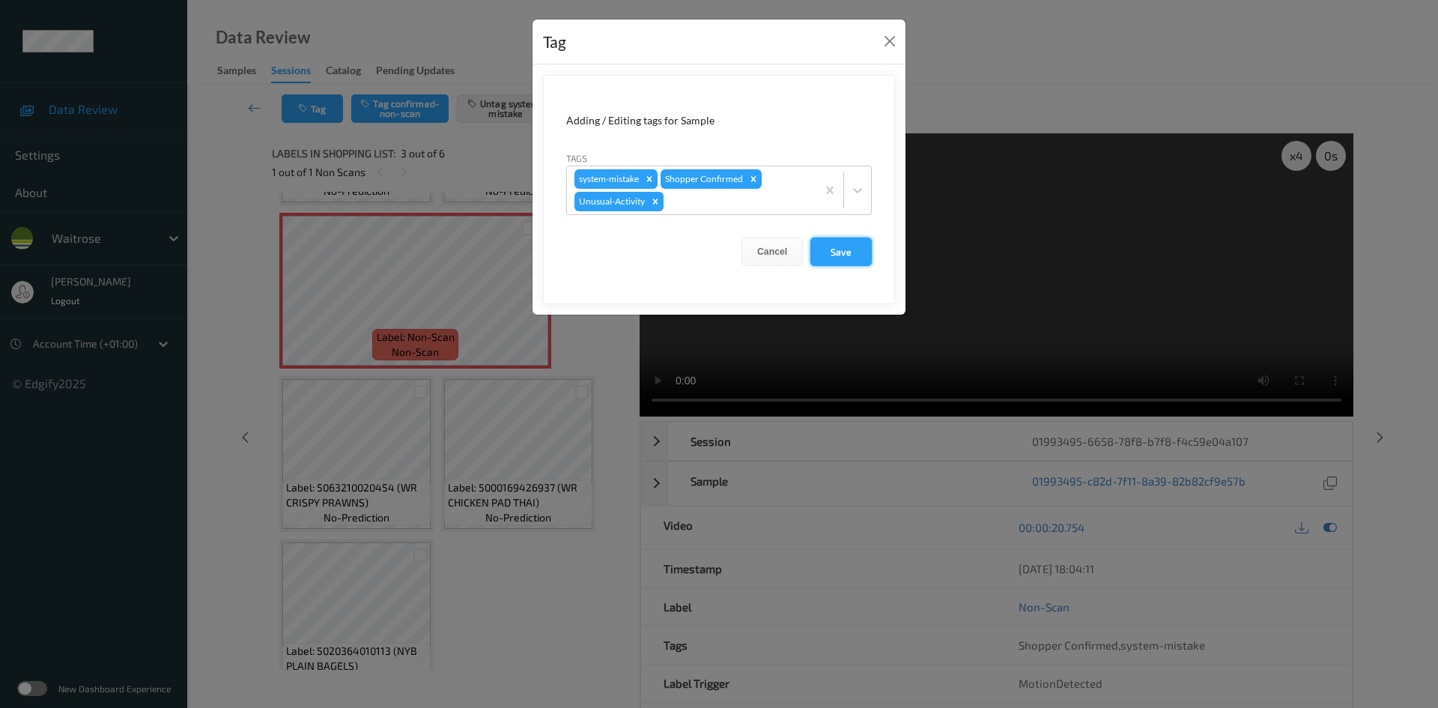
click at [860, 254] on button "Save" at bounding box center [840, 251] width 61 height 28
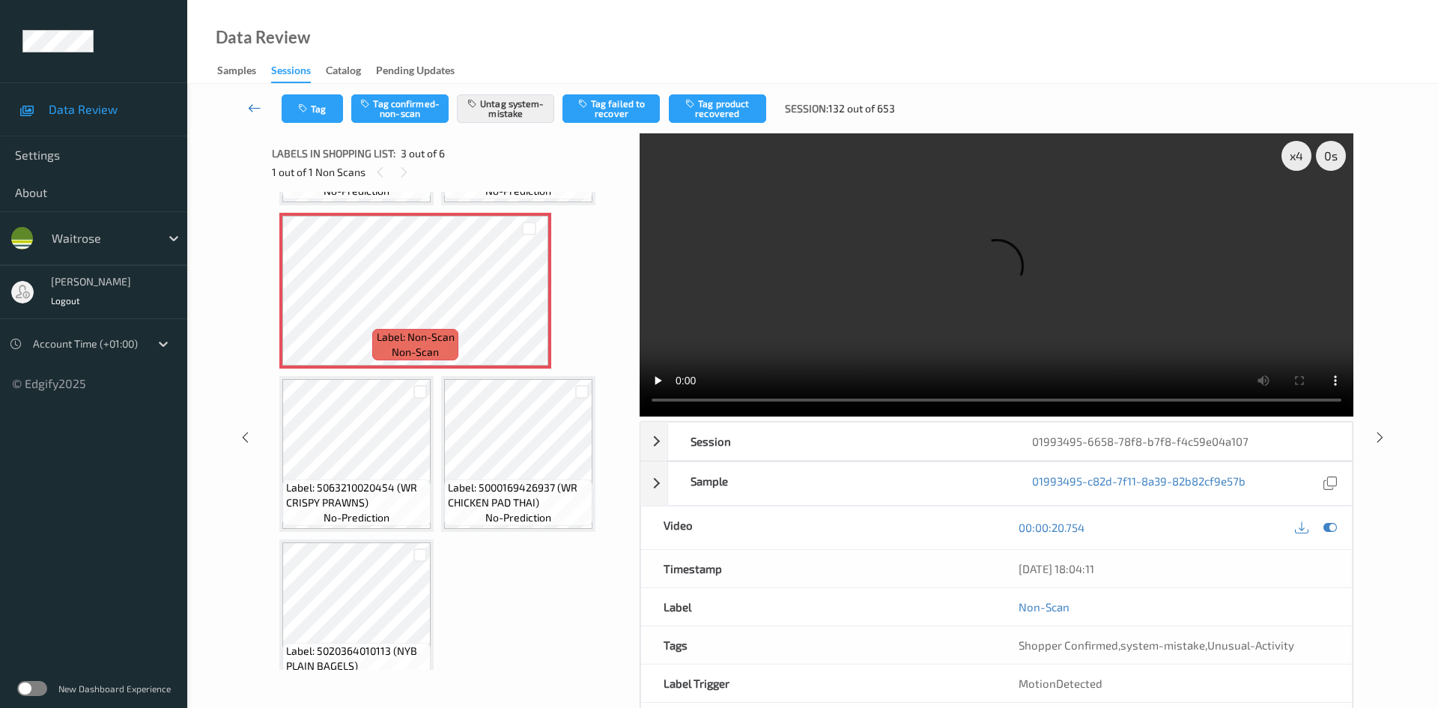
click at [253, 103] on icon at bounding box center [254, 107] width 13 height 15
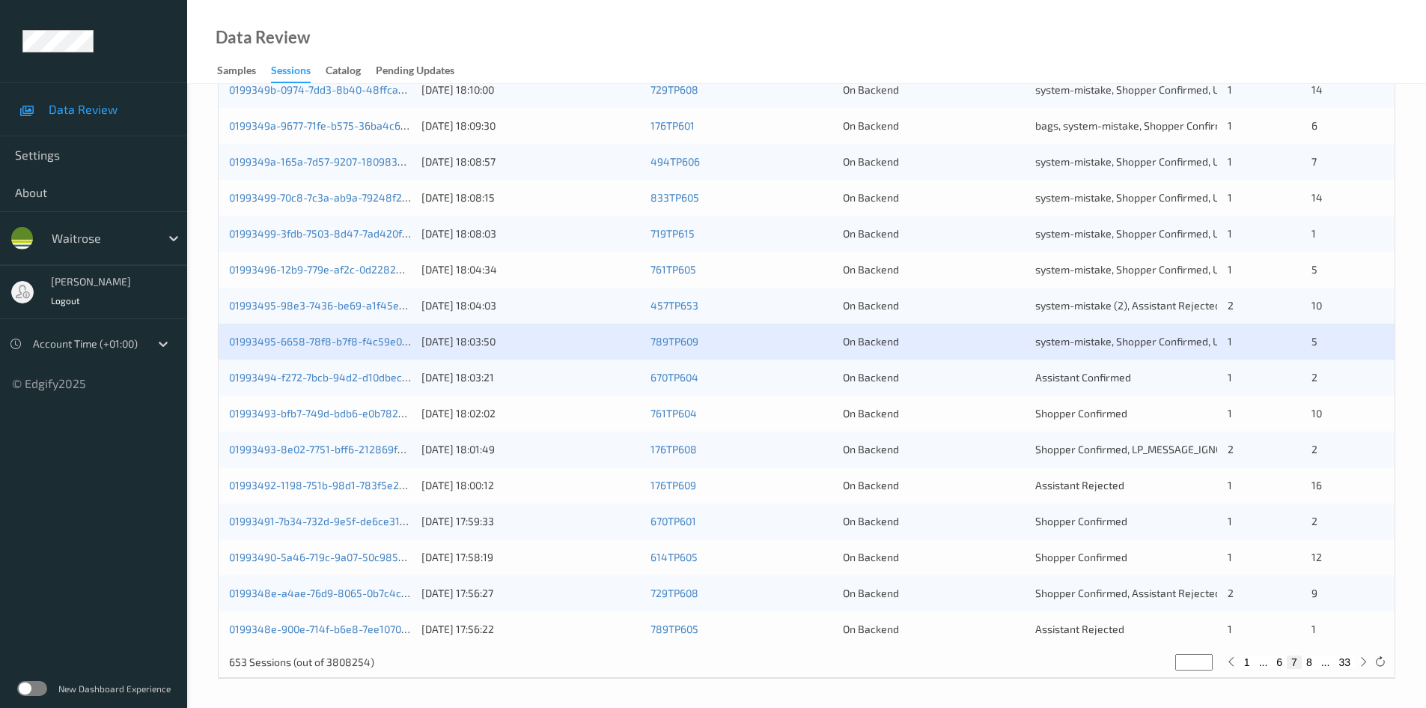
scroll to position [419, 0]
click at [286, 412] on link "01993493-bfb7-749d-bdb6-e0b782e11fef" at bounding box center [328, 411] width 198 height 13
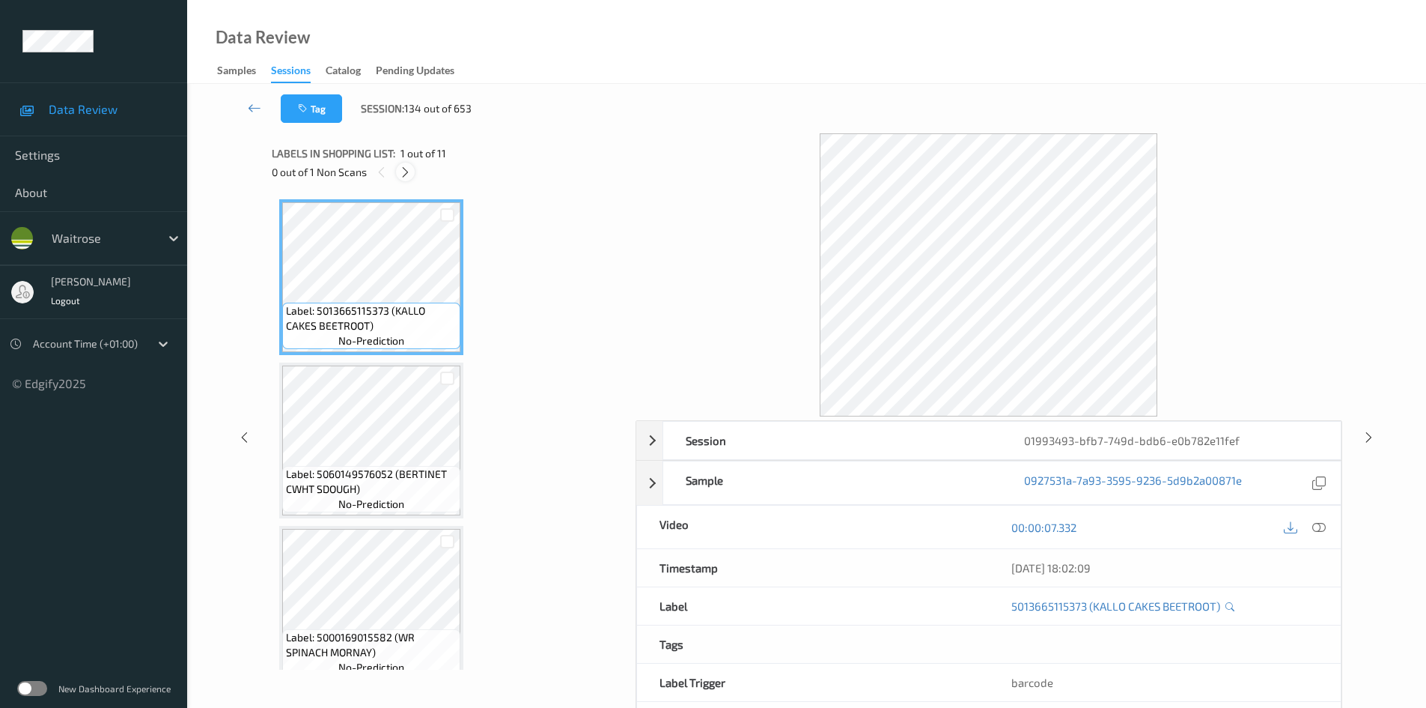
click at [410, 173] on icon at bounding box center [405, 171] width 13 height 13
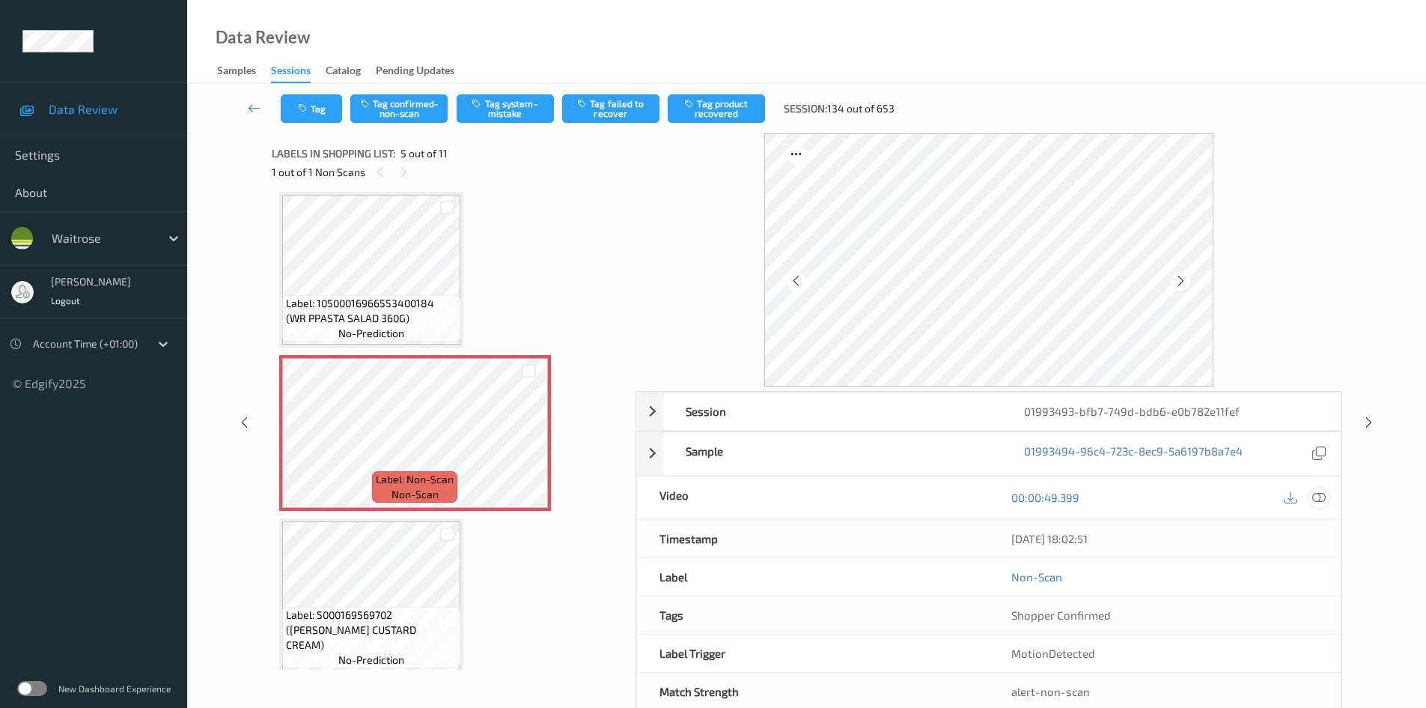
click at [1319, 497] on icon at bounding box center [1319, 496] width 13 height 13
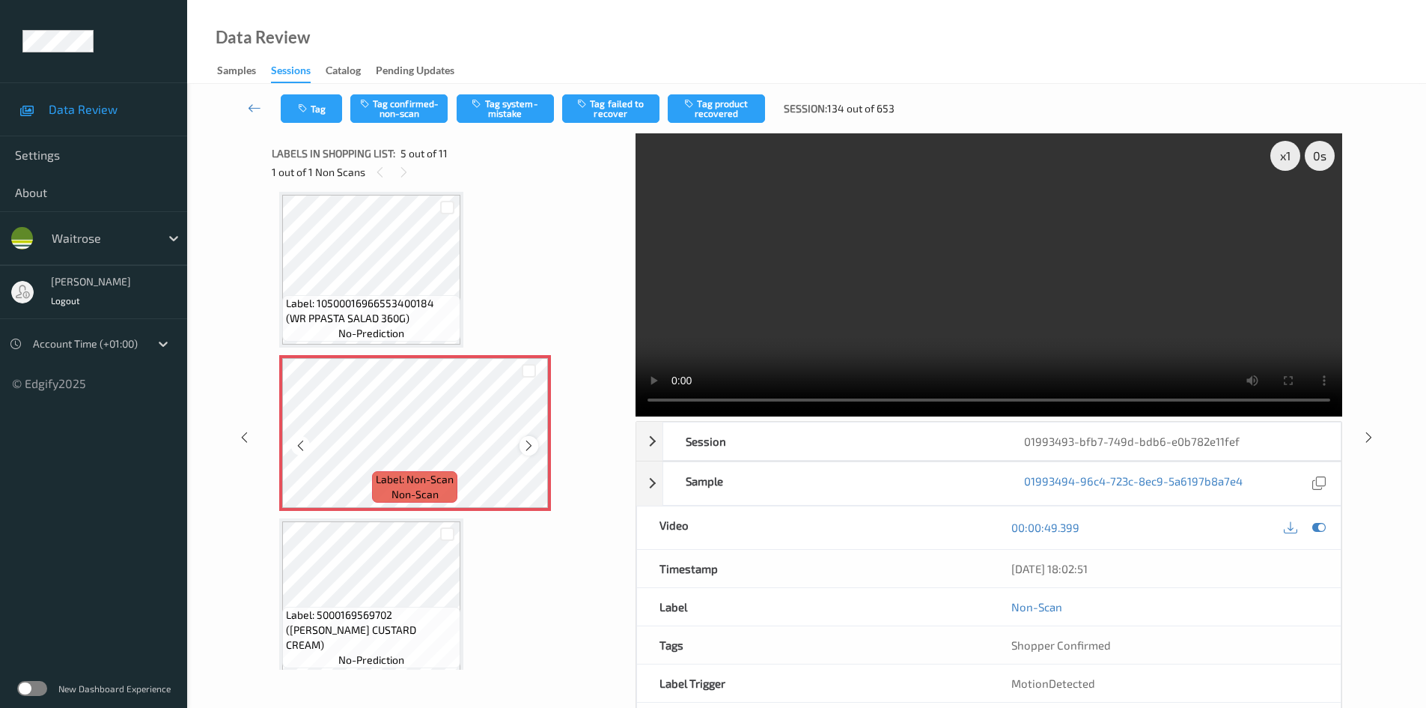
click at [530, 449] on icon at bounding box center [529, 445] width 13 height 13
click at [532, 449] on icon at bounding box center [529, 445] width 13 height 13
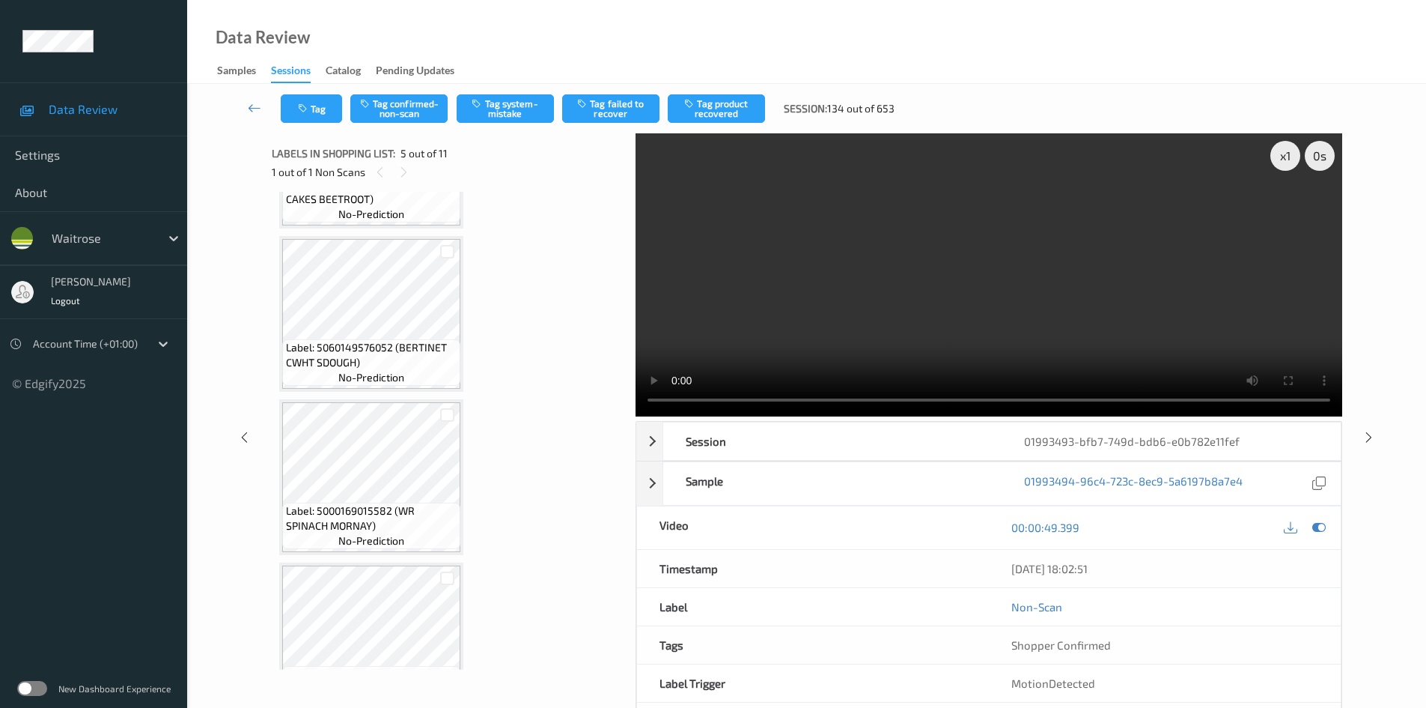
scroll to position [123, 0]
click at [998, 307] on video at bounding box center [989, 274] width 707 height 283
click at [1285, 147] on div "x 1" at bounding box center [1286, 156] width 30 height 30
click at [813, 300] on video at bounding box center [989, 274] width 707 height 283
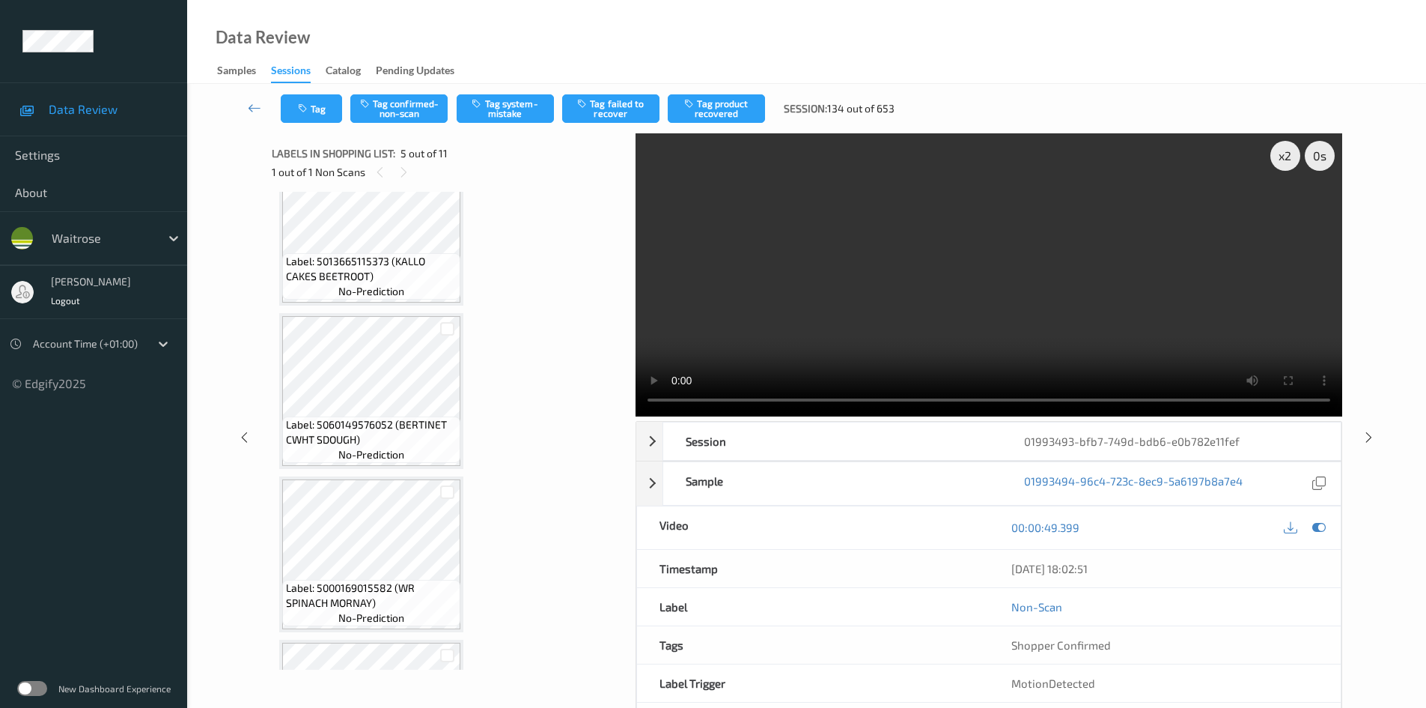
scroll to position [75, 0]
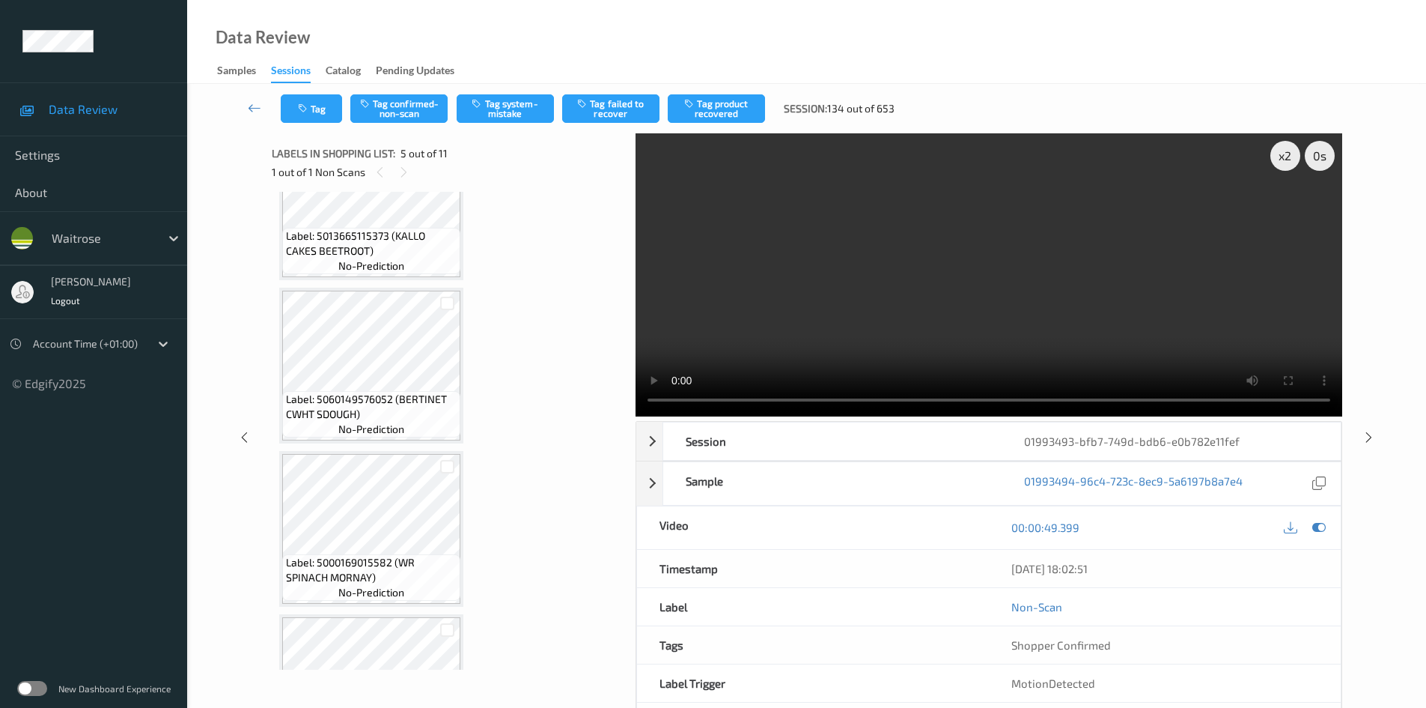
click at [928, 279] on video at bounding box center [989, 274] width 707 height 283
click at [1166, 302] on video at bounding box center [989, 274] width 707 height 283
click at [1099, 320] on video at bounding box center [989, 274] width 707 height 283
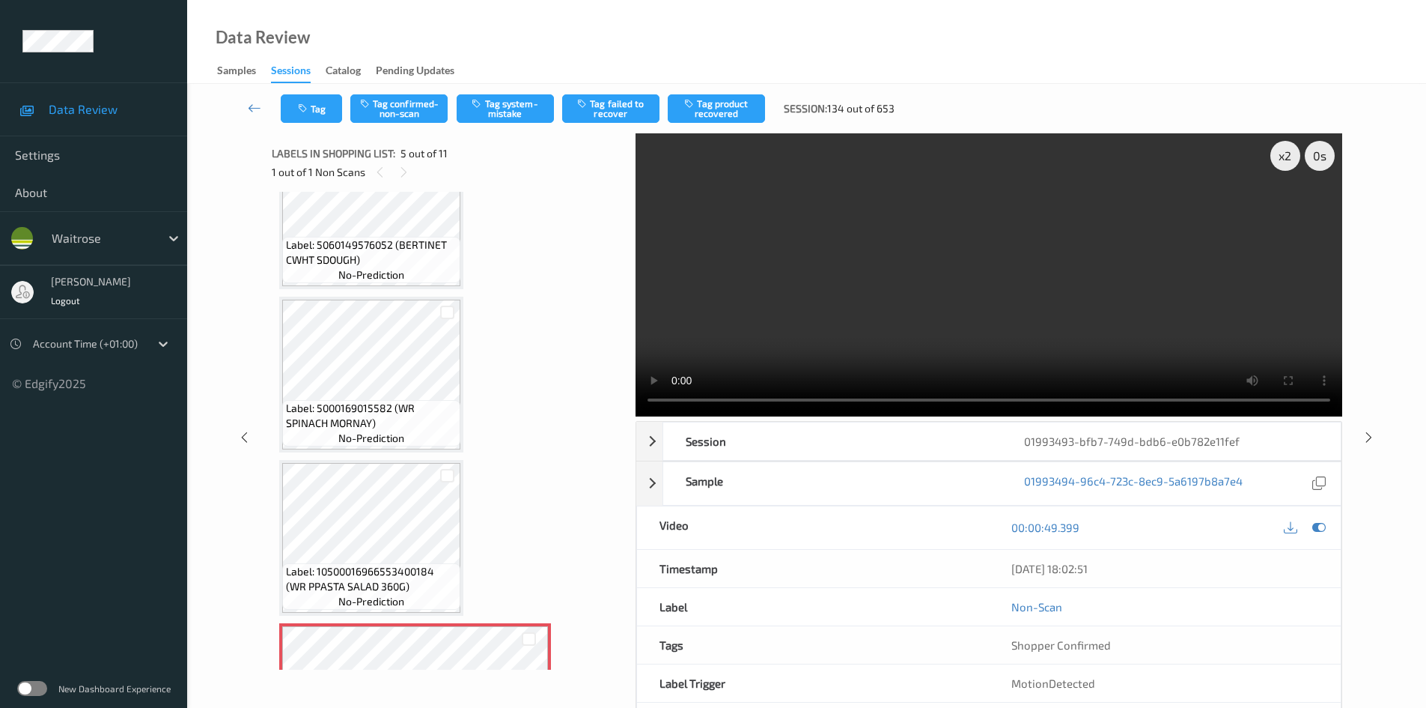
scroll to position [300, 0]
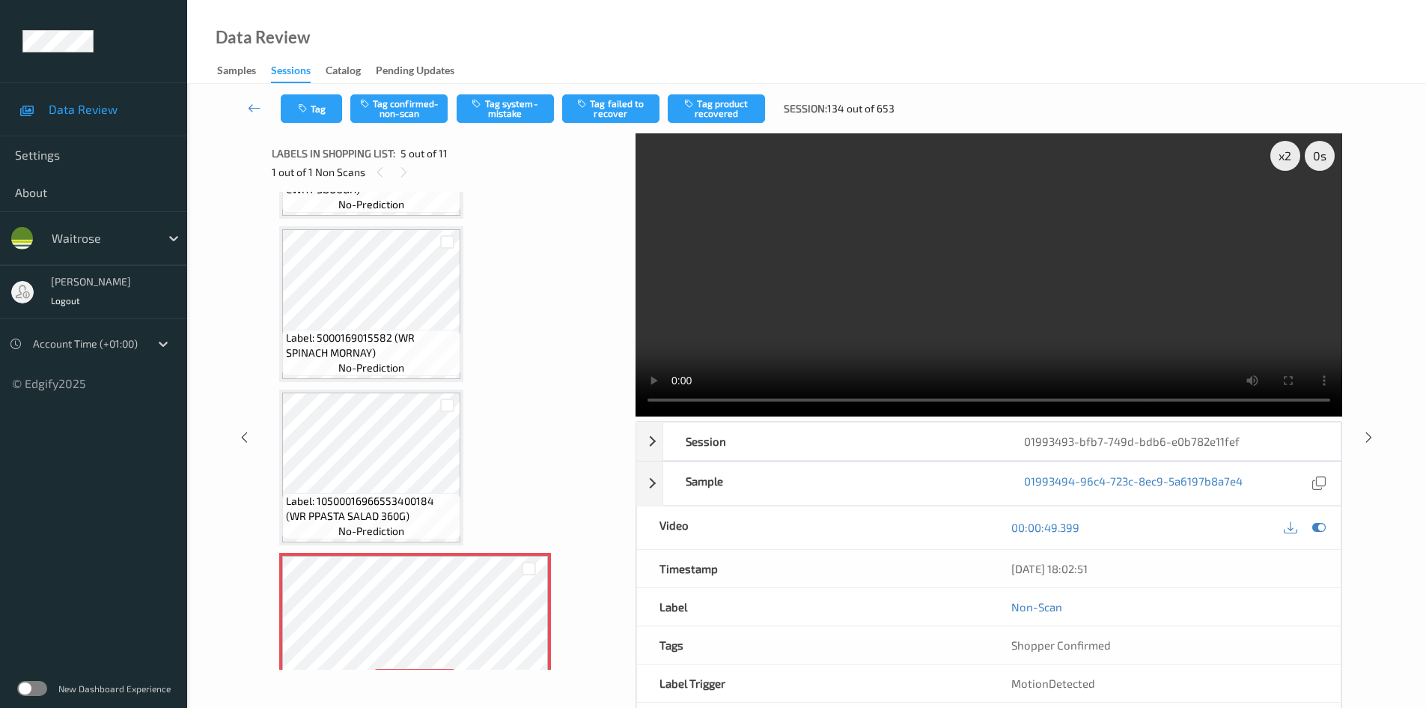
click at [807, 350] on video at bounding box center [989, 274] width 707 height 283
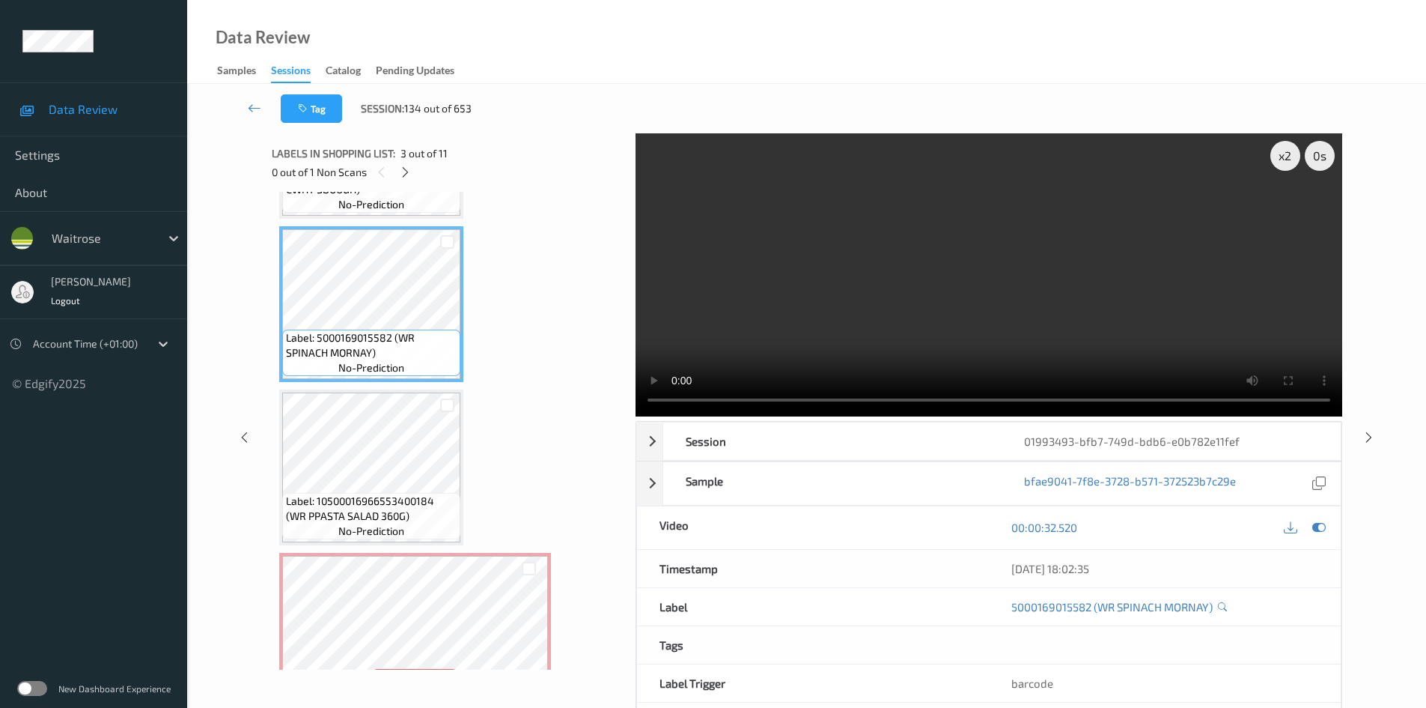
click at [778, 331] on video at bounding box center [989, 274] width 707 height 283
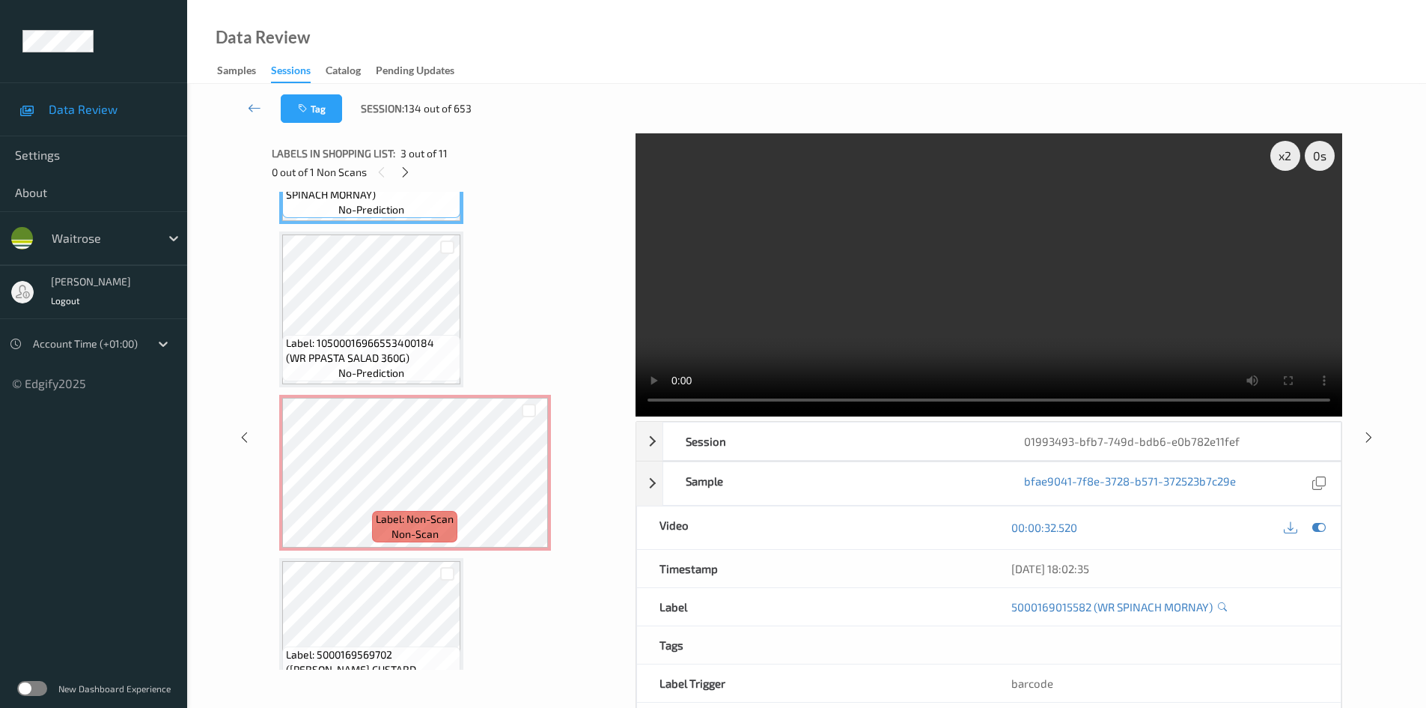
scroll to position [449, 0]
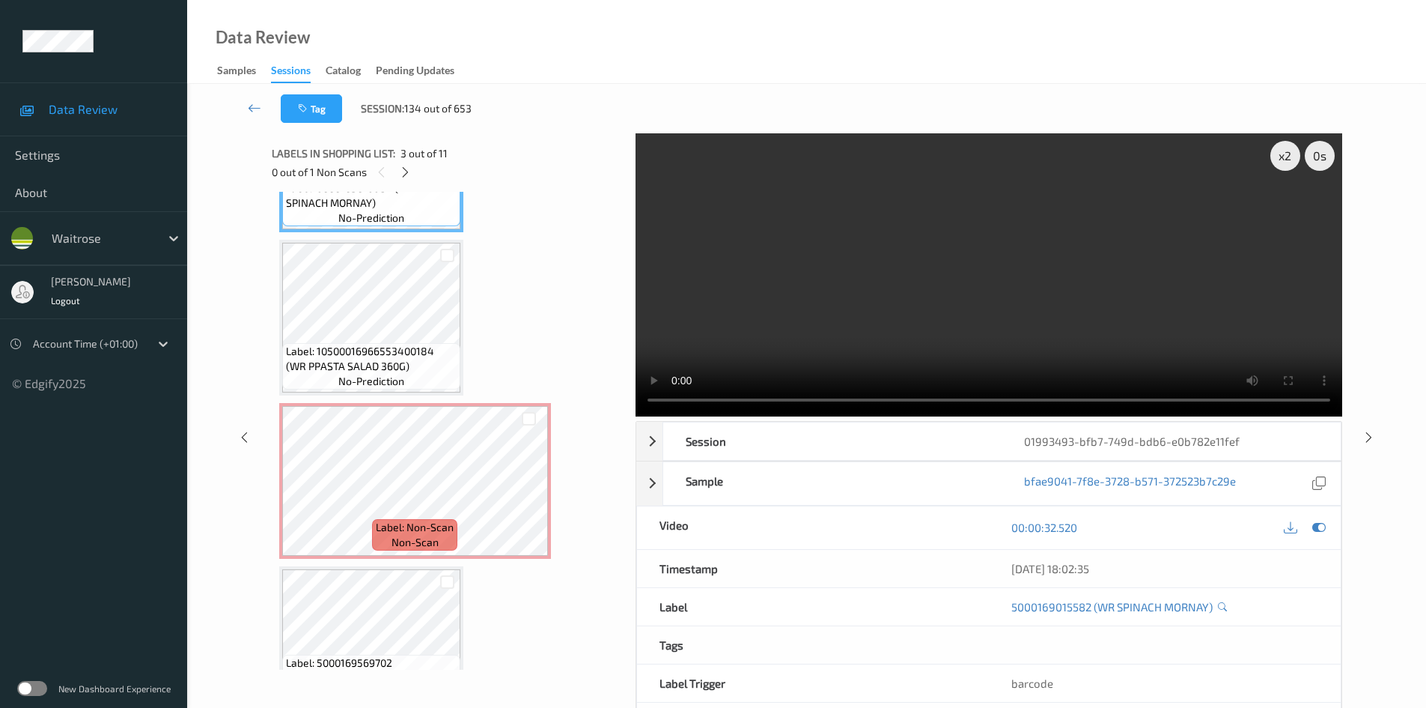
click at [772, 328] on video at bounding box center [989, 274] width 707 height 283
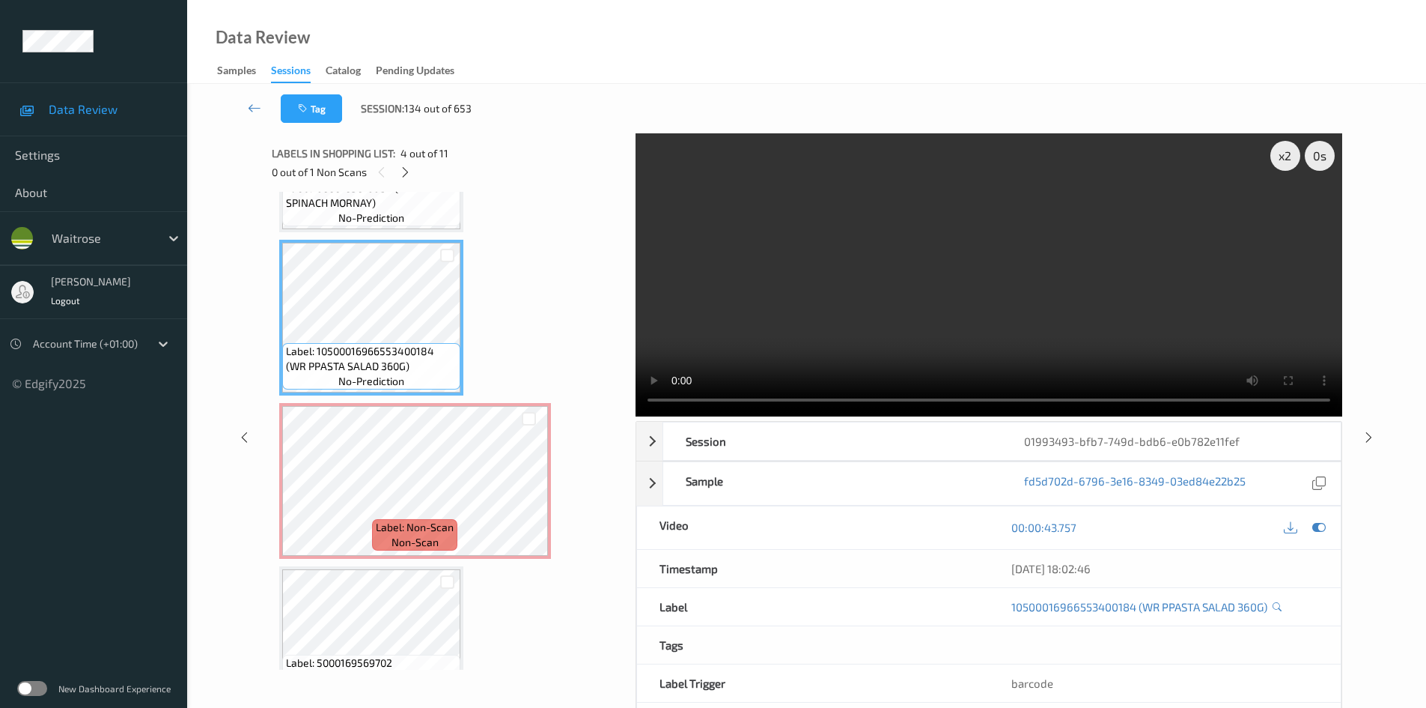
click at [881, 344] on video at bounding box center [989, 274] width 707 height 283
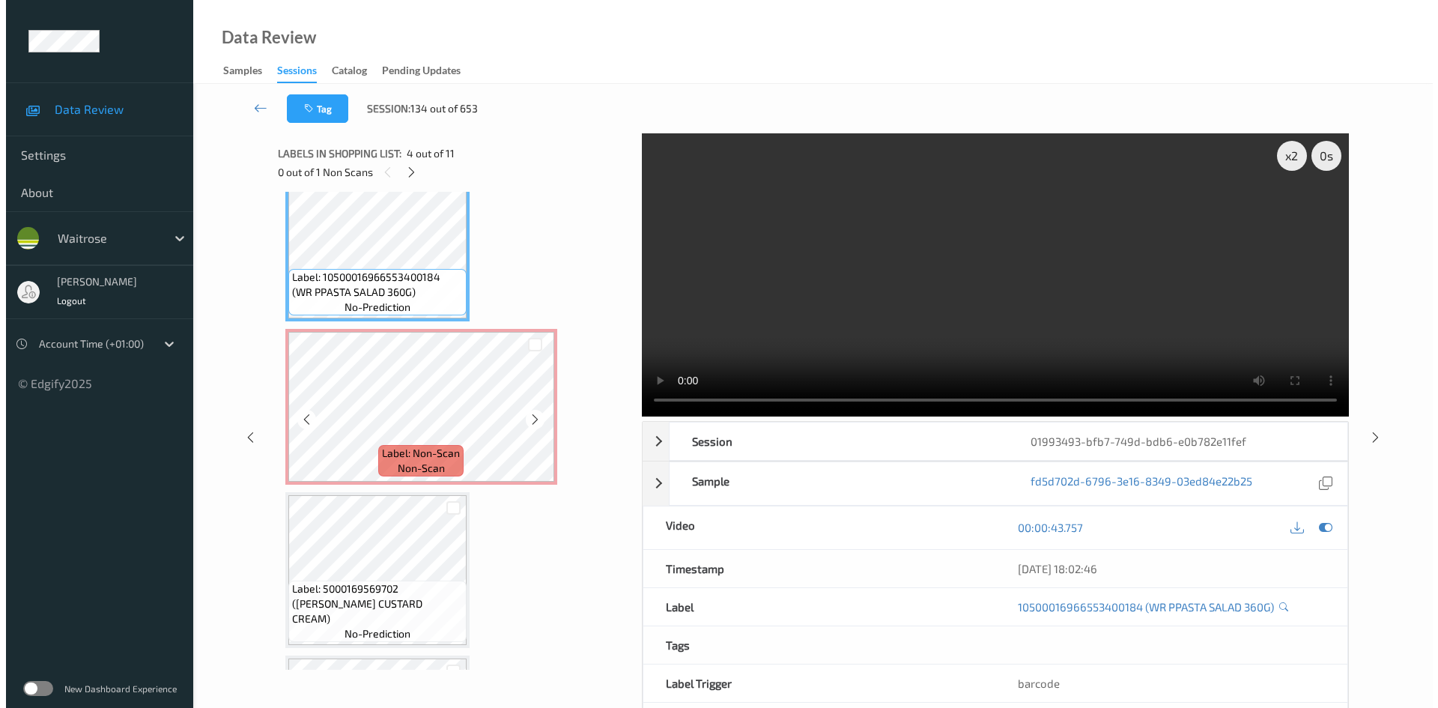
scroll to position [524, 0]
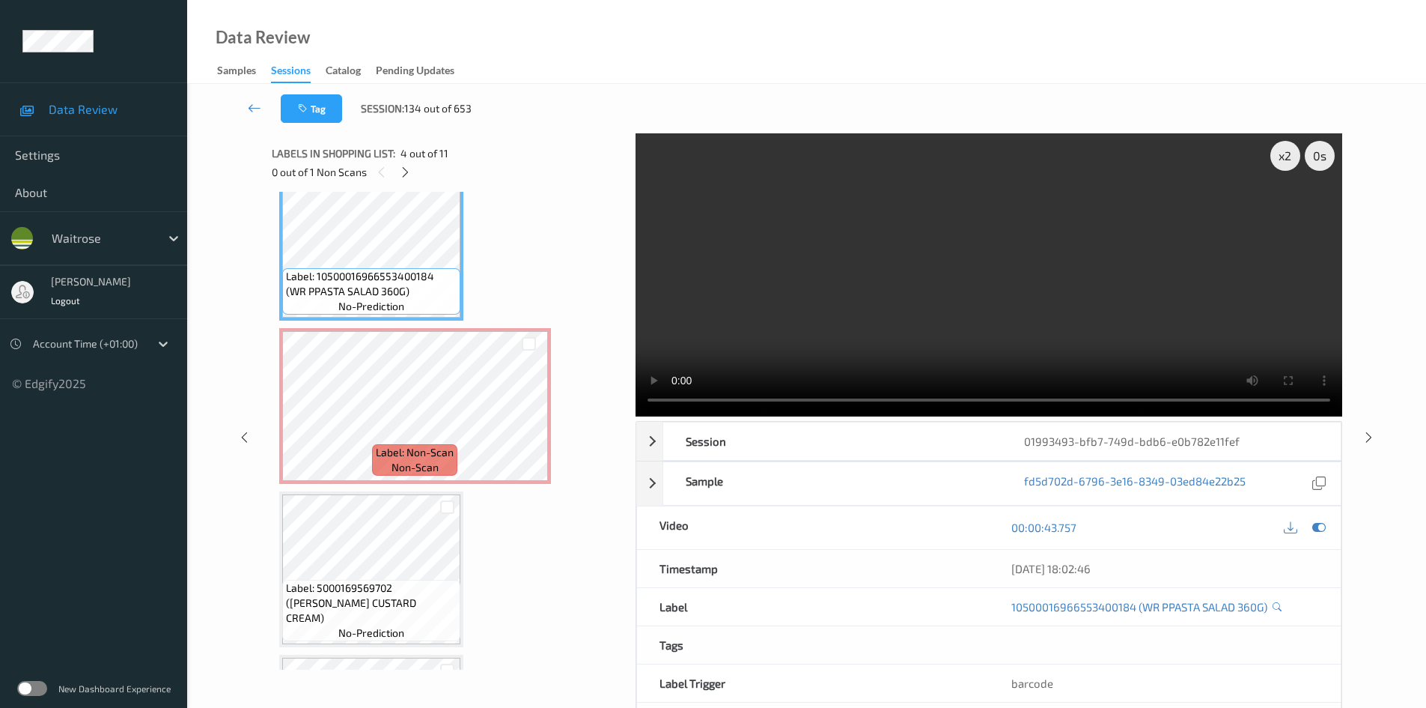
click at [785, 320] on video at bounding box center [989, 274] width 707 height 283
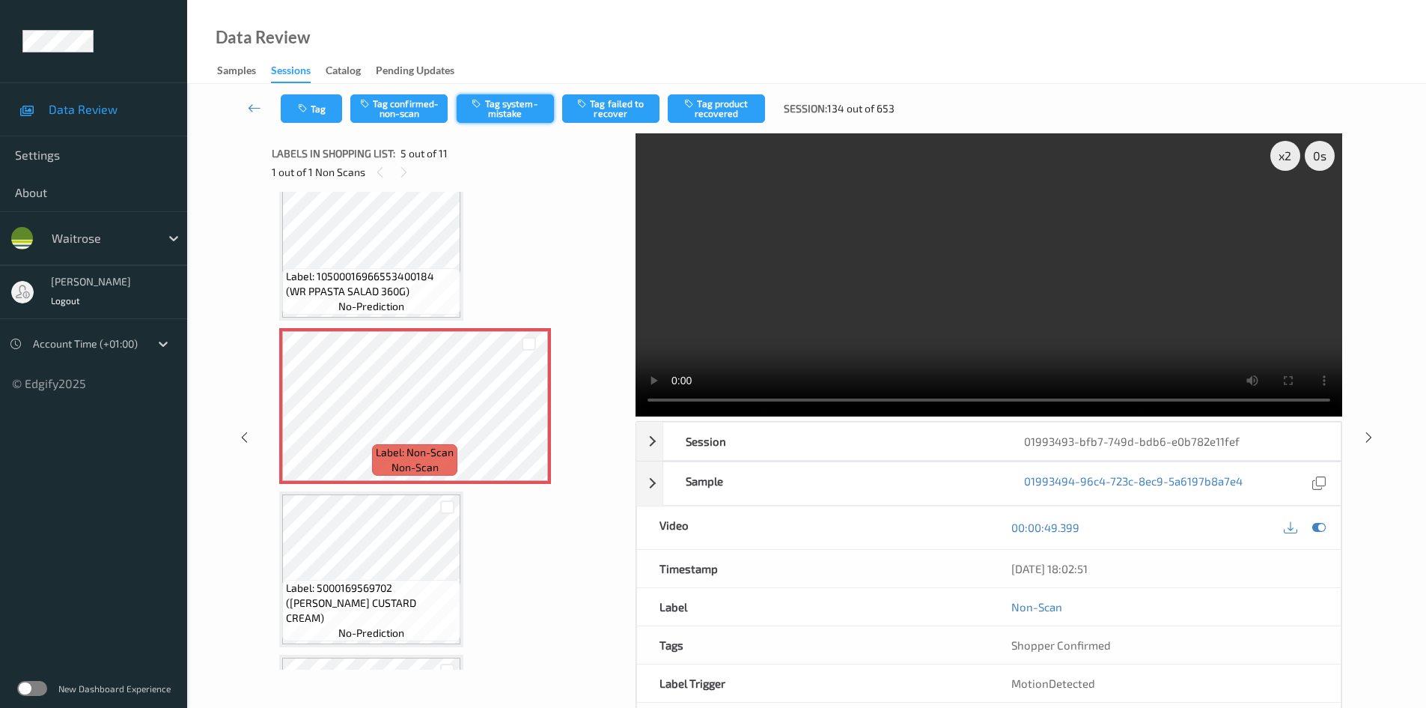
click at [502, 108] on button "Tag system-mistake" at bounding box center [505, 108] width 97 height 28
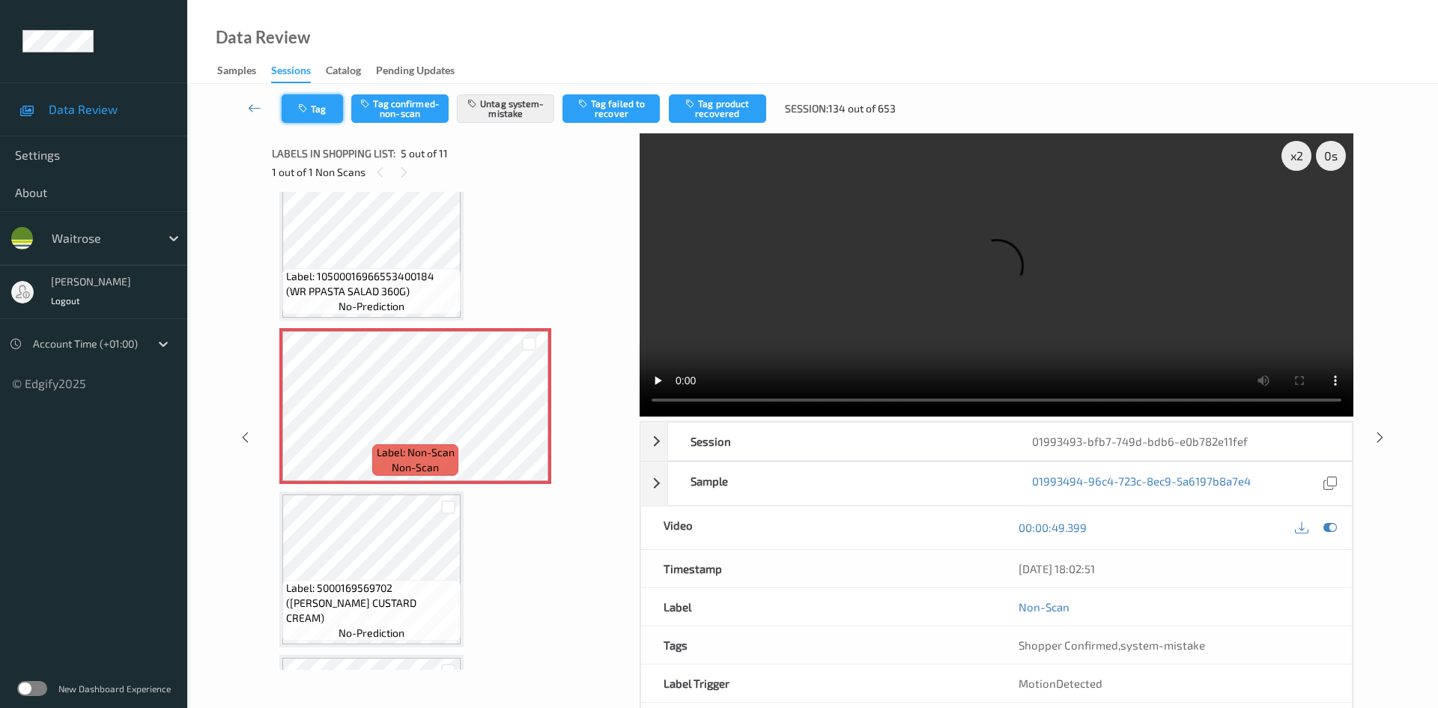
click at [326, 103] on button "Tag" at bounding box center [312, 108] width 61 height 28
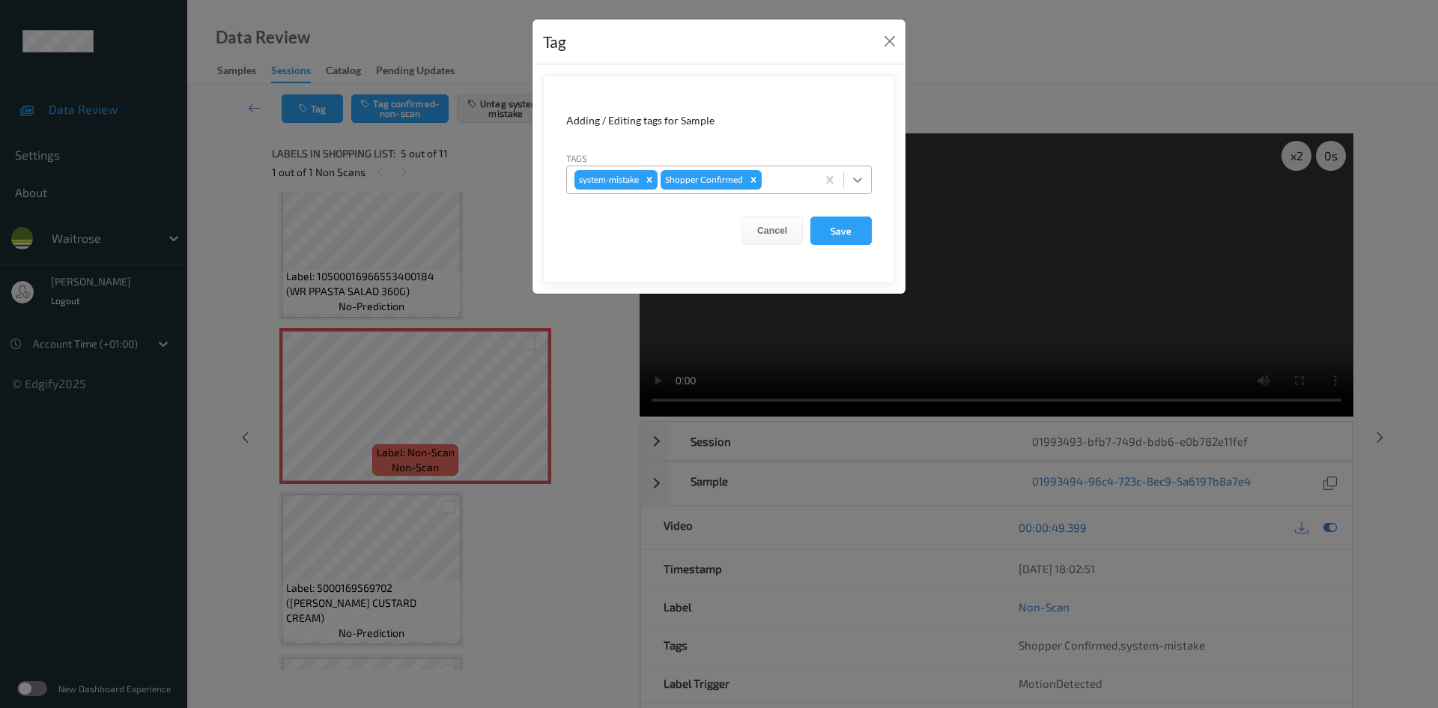
click at [864, 180] on icon at bounding box center [857, 179] width 15 height 15
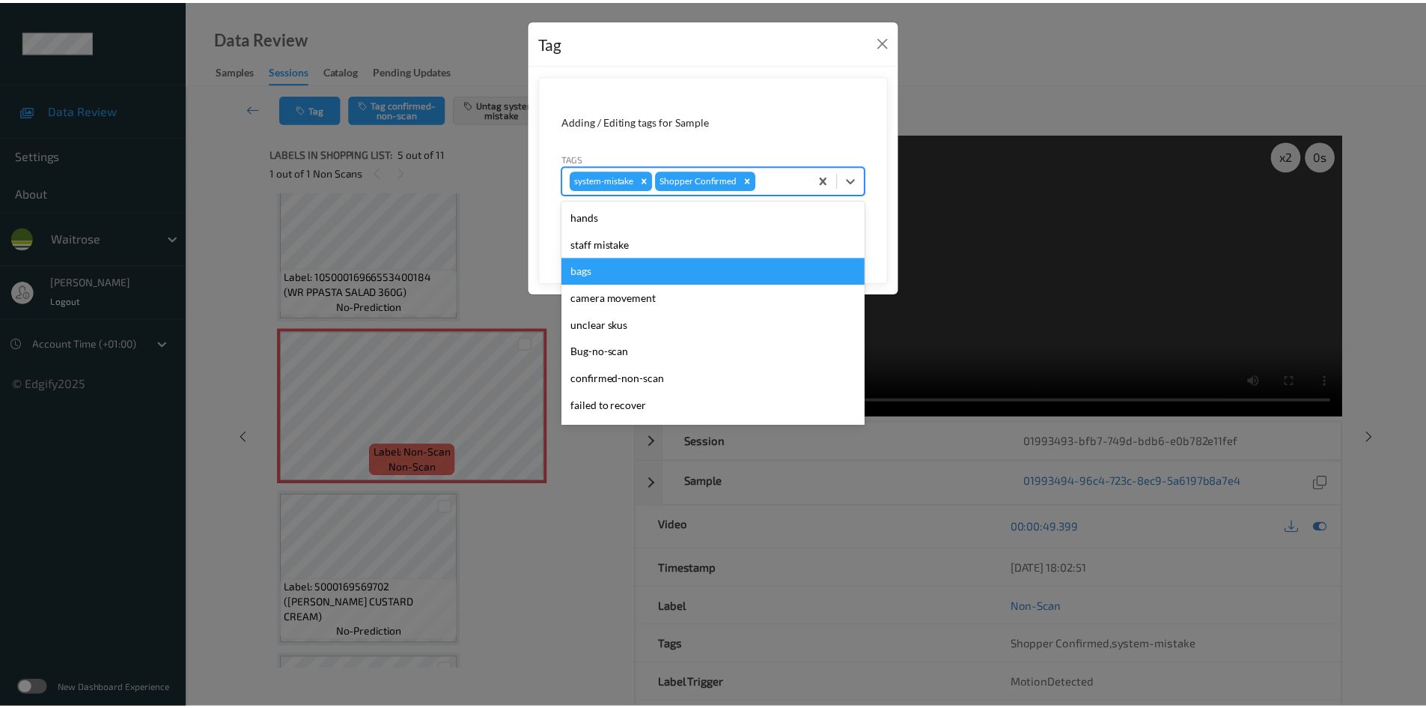
scroll to position [347, 0]
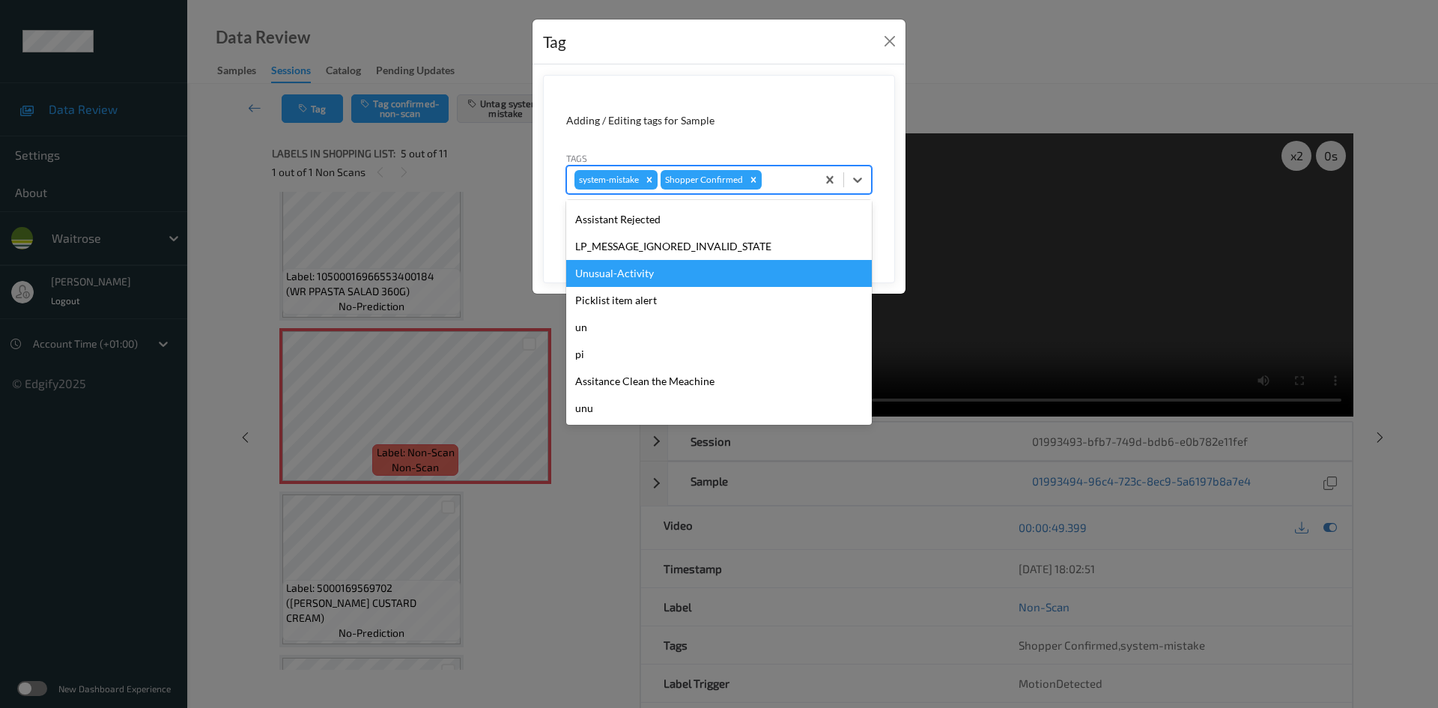
click at [639, 273] on div "Unusual-Activity" at bounding box center [719, 273] width 306 height 27
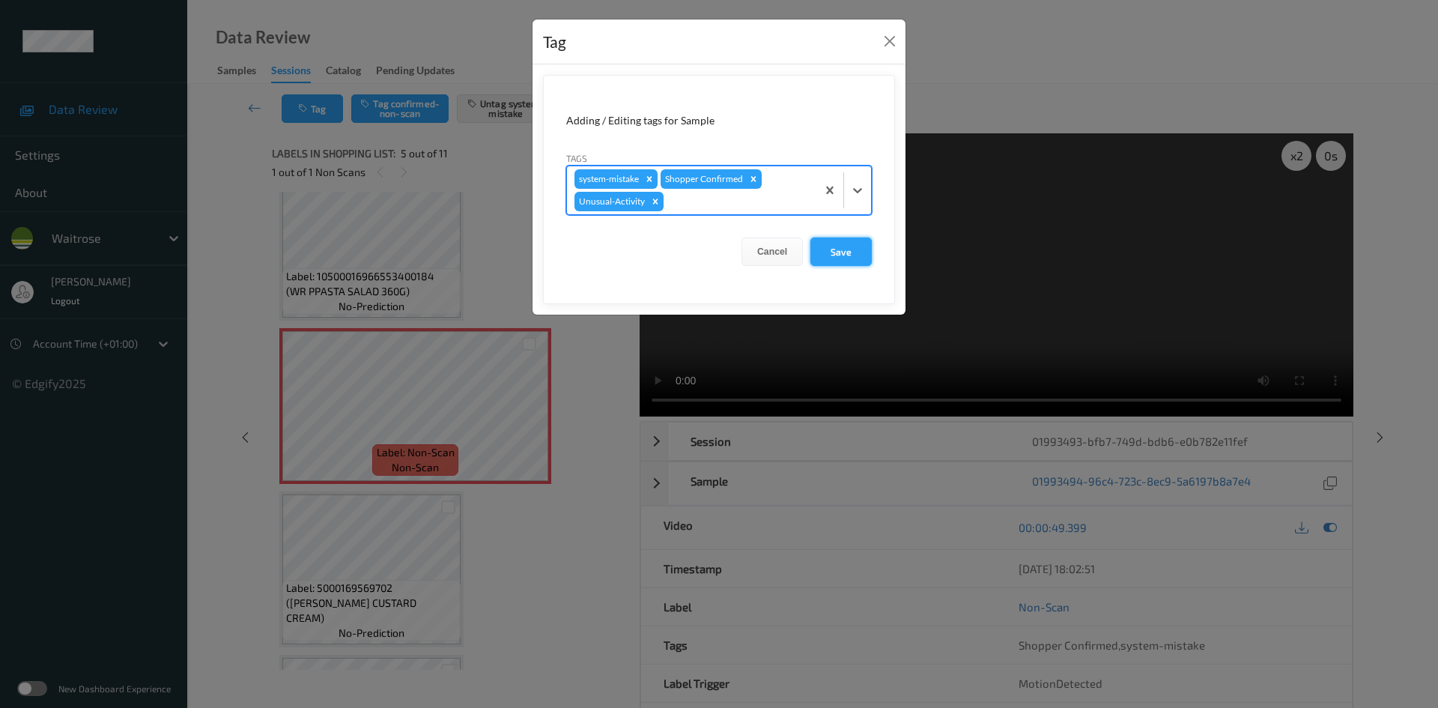
click at [866, 248] on button "Save" at bounding box center [840, 251] width 61 height 28
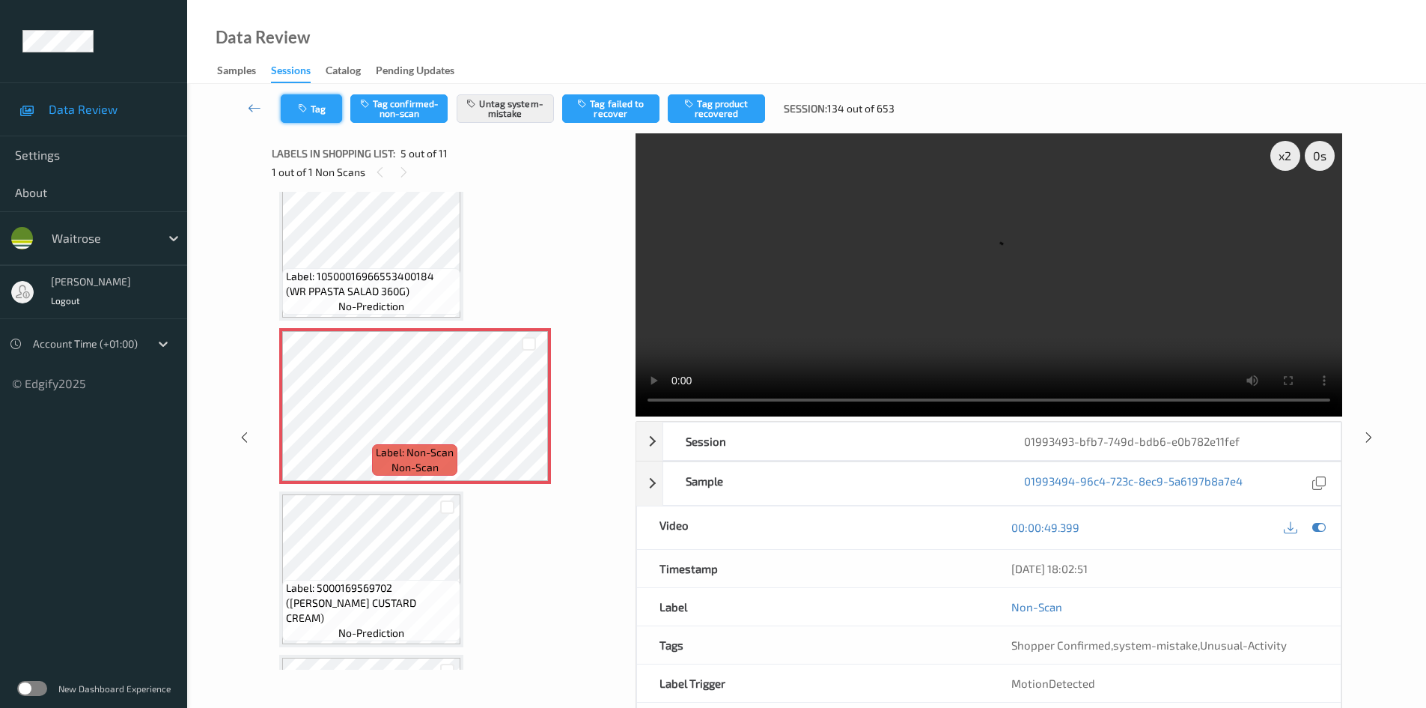
click at [324, 113] on button "Tag" at bounding box center [311, 108] width 61 height 28
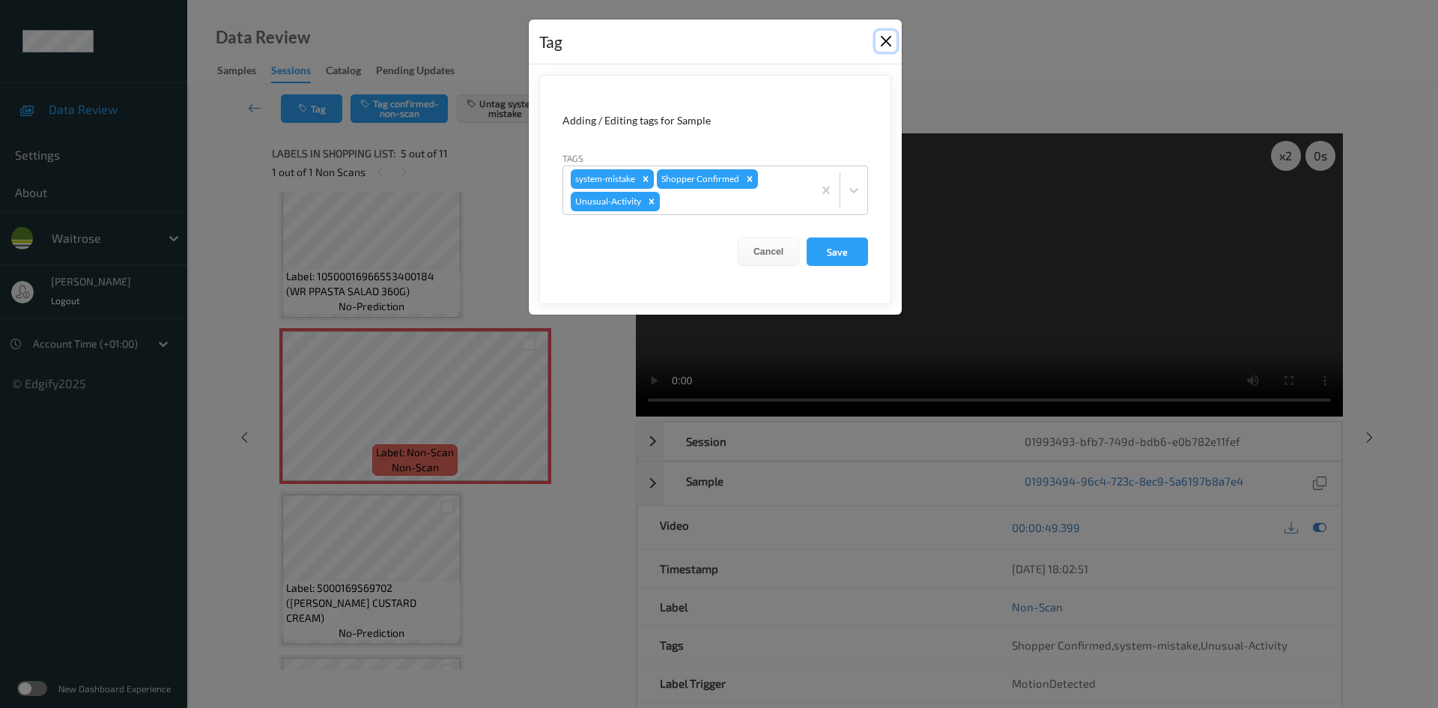
click at [883, 35] on button "Close" at bounding box center [885, 41] width 21 height 21
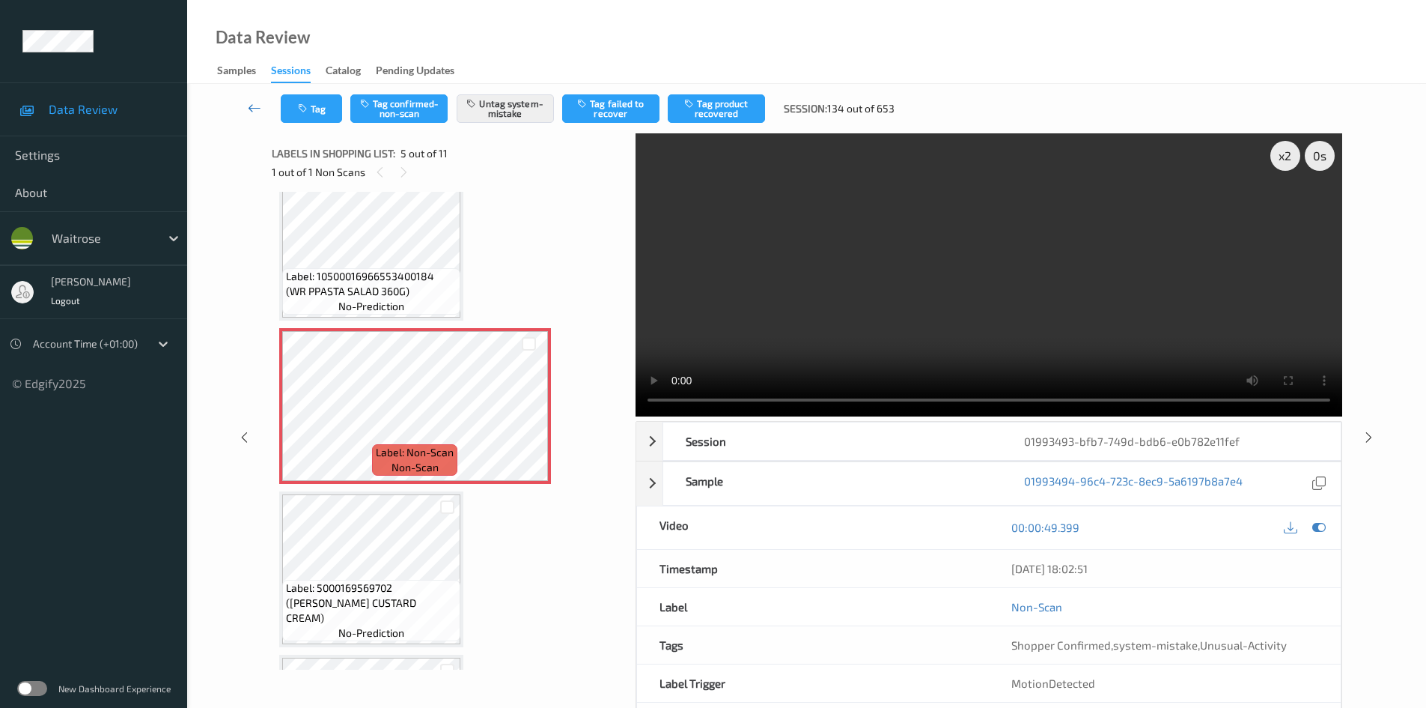
click at [247, 96] on link at bounding box center [254, 108] width 52 height 28
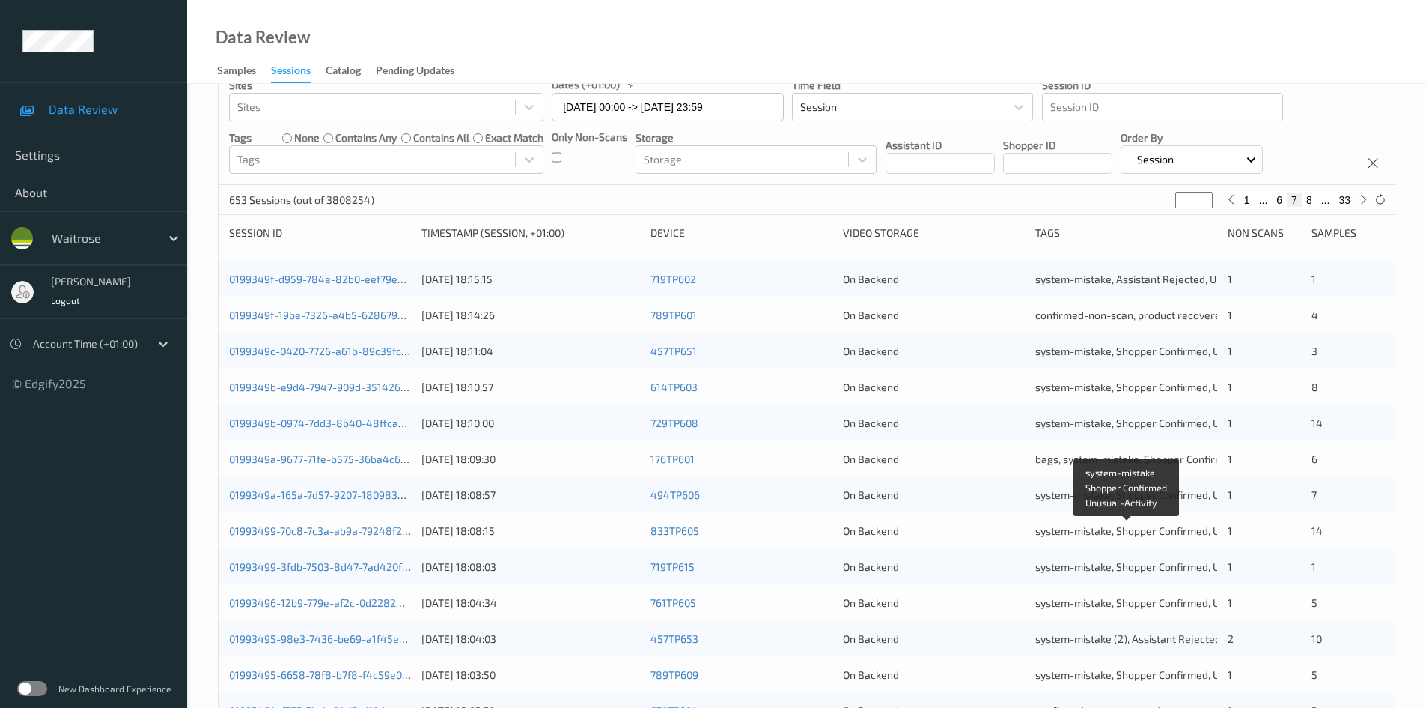
scroll to position [419, 0]
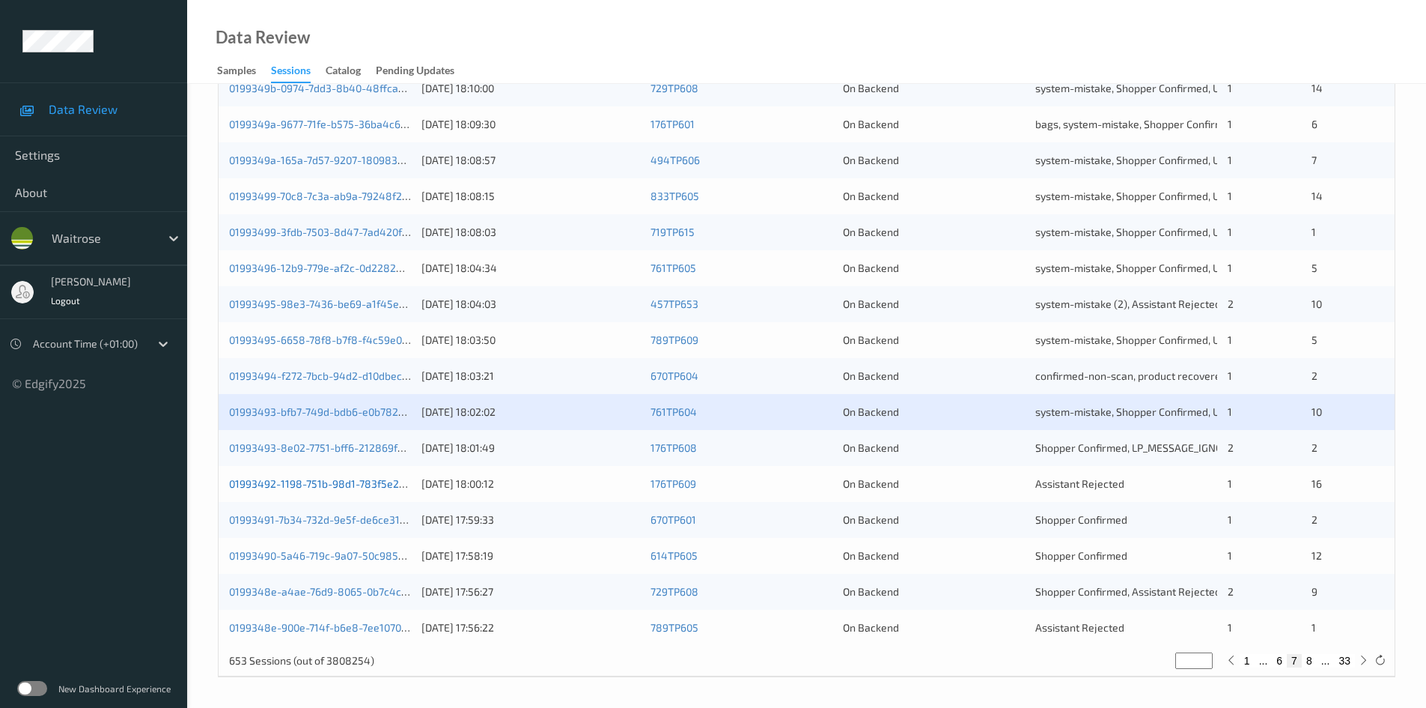
click at [294, 483] on link "01993492-1198-751b-98d1-783f5e2f0d49" at bounding box center [328, 483] width 198 height 13
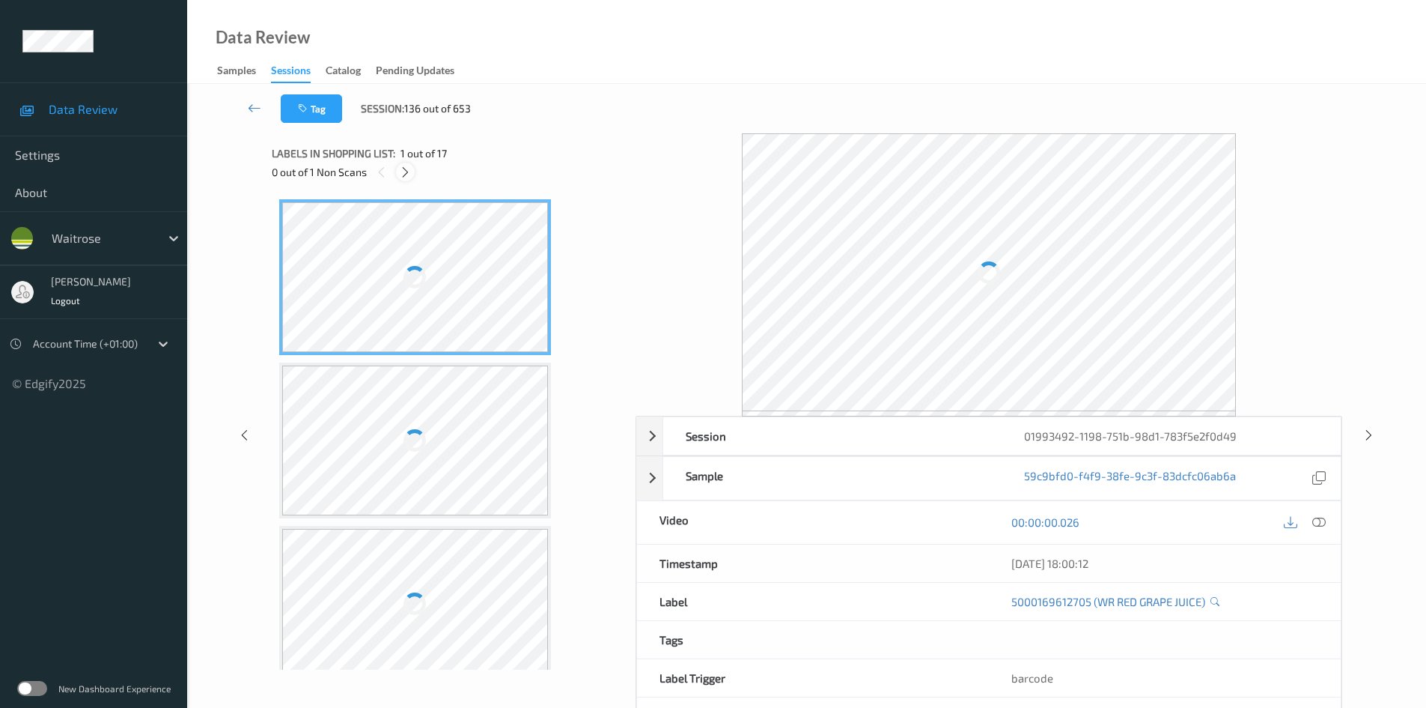
click at [401, 171] on icon at bounding box center [405, 171] width 13 height 13
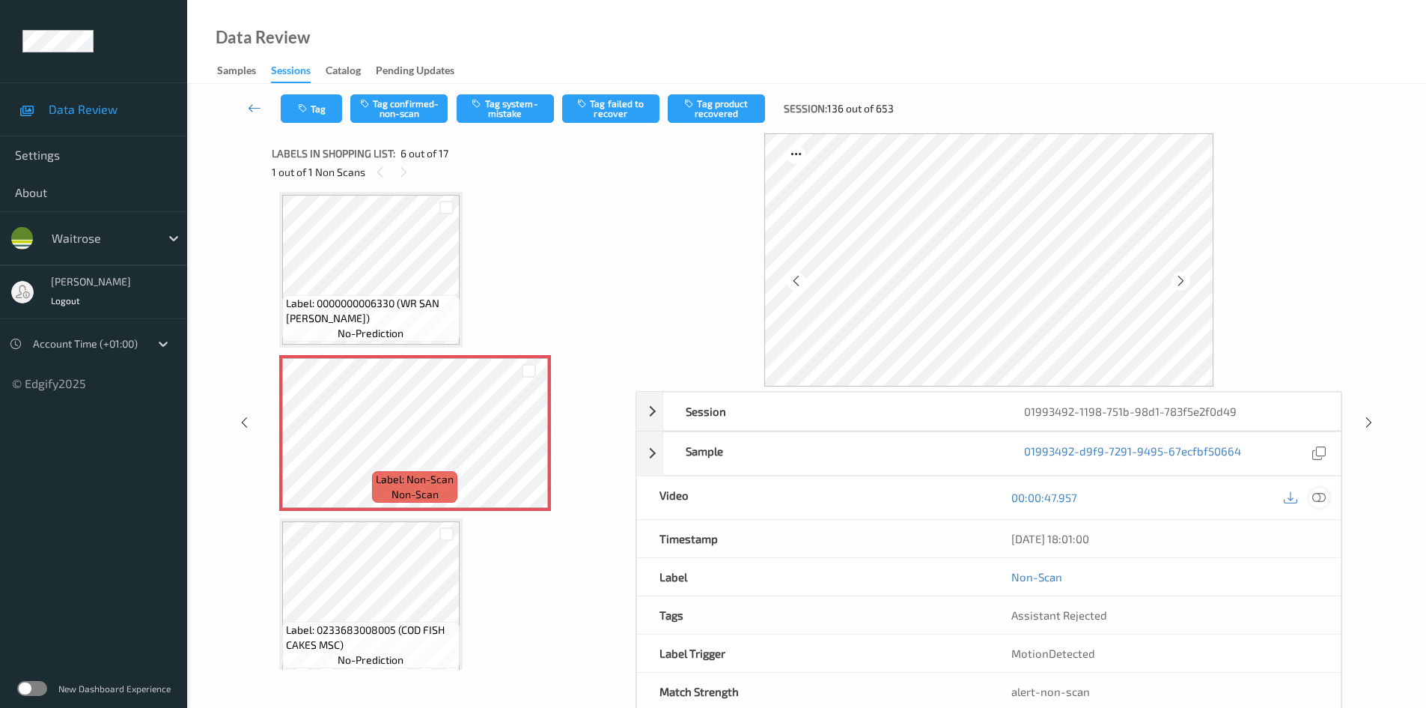
click at [1325, 497] on icon at bounding box center [1319, 496] width 13 height 13
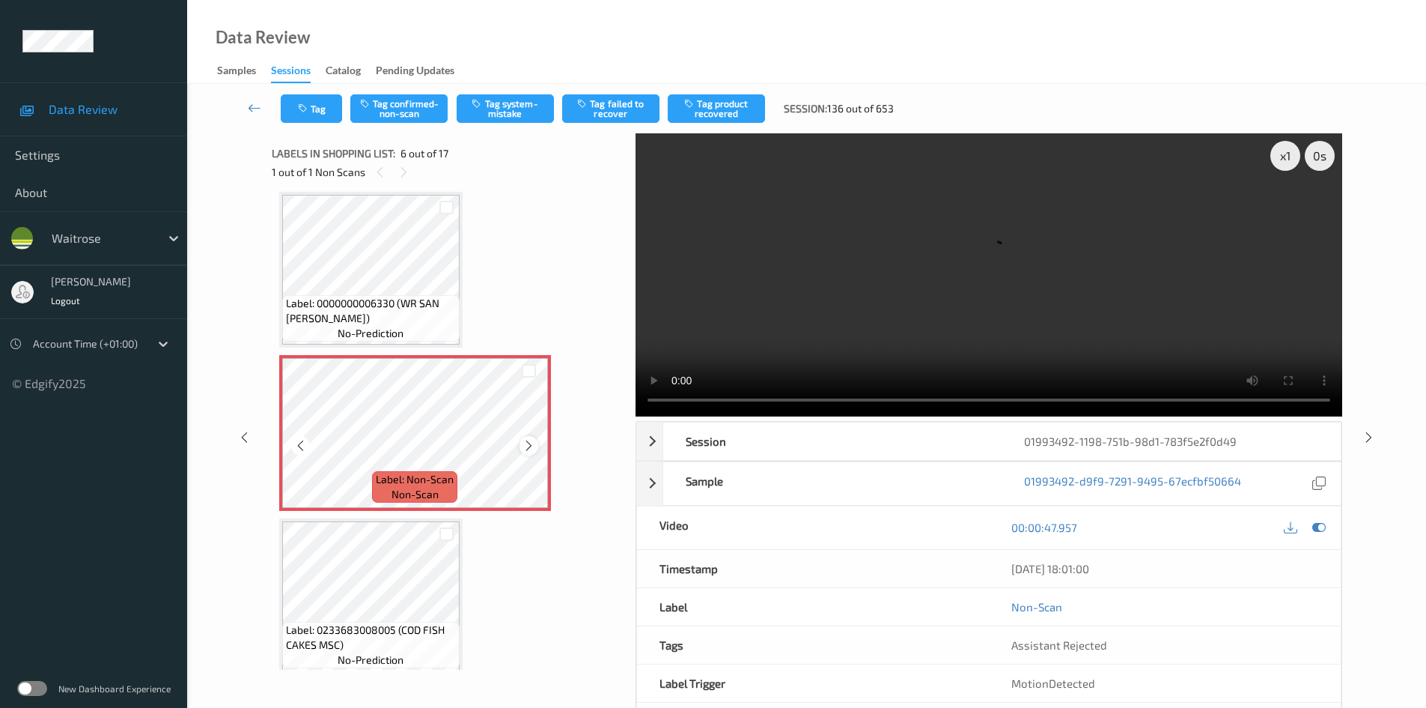
click at [531, 448] on icon at bounding box center [529, 445] width 13 height 13
click at [532, 448] on icon at bounding box center [529, 445] width 13 height 13
click at [773, 333] on video at bounding box center [989, 274] width 707 height 283
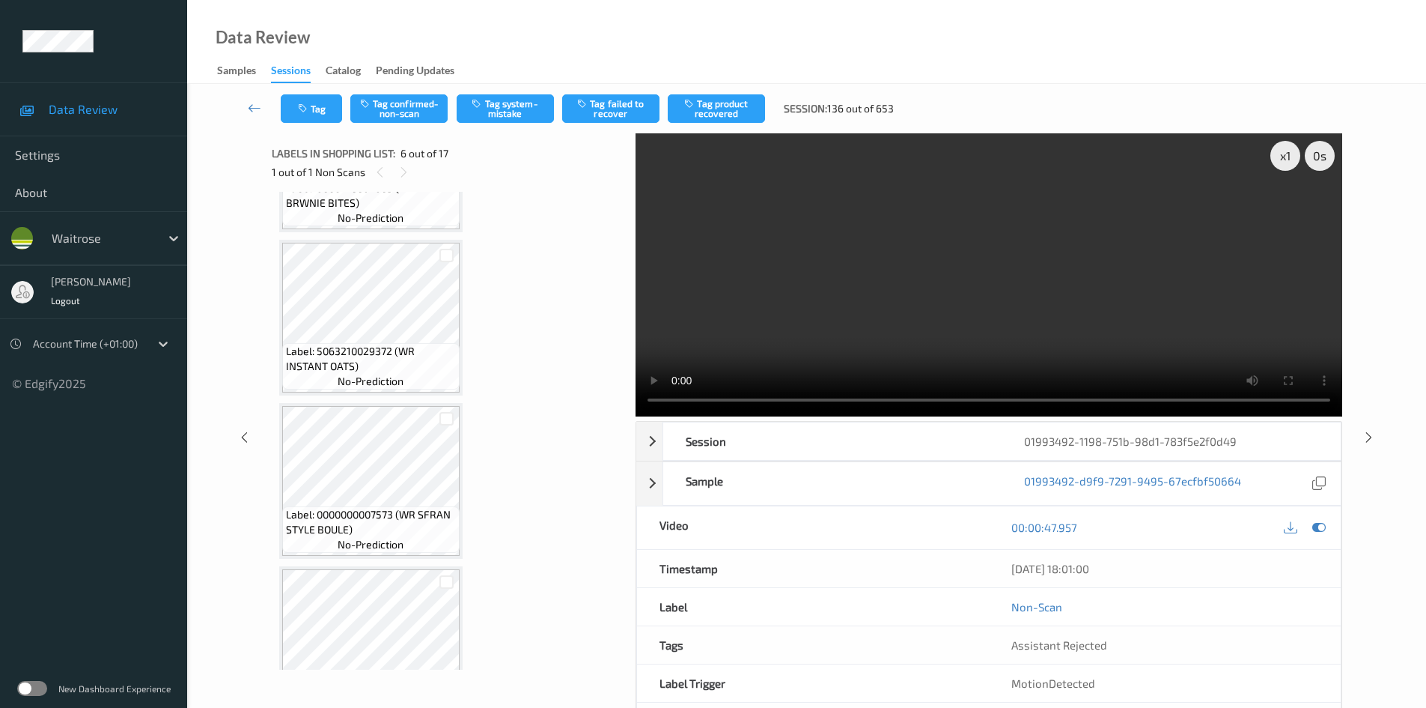
scroll to position [361, 0]
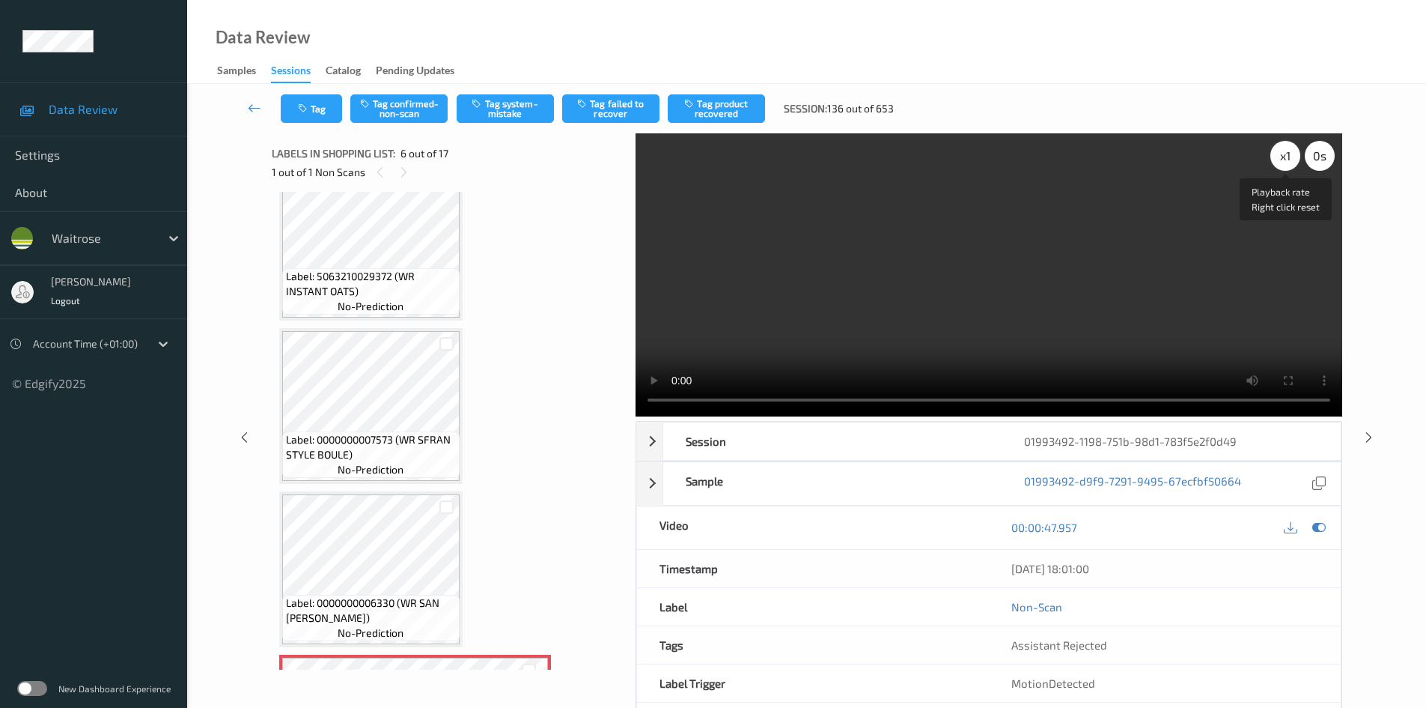
click at [1285, 154] on div "x 1" at bounding box center [1286, 156] width 30 height 30
click at [1286, 153] on div "x 2" at bounding box center [1286, 156] width 30 height 30
click at [815, 346] on video at bounding box center [989, 274] width 707 height 283
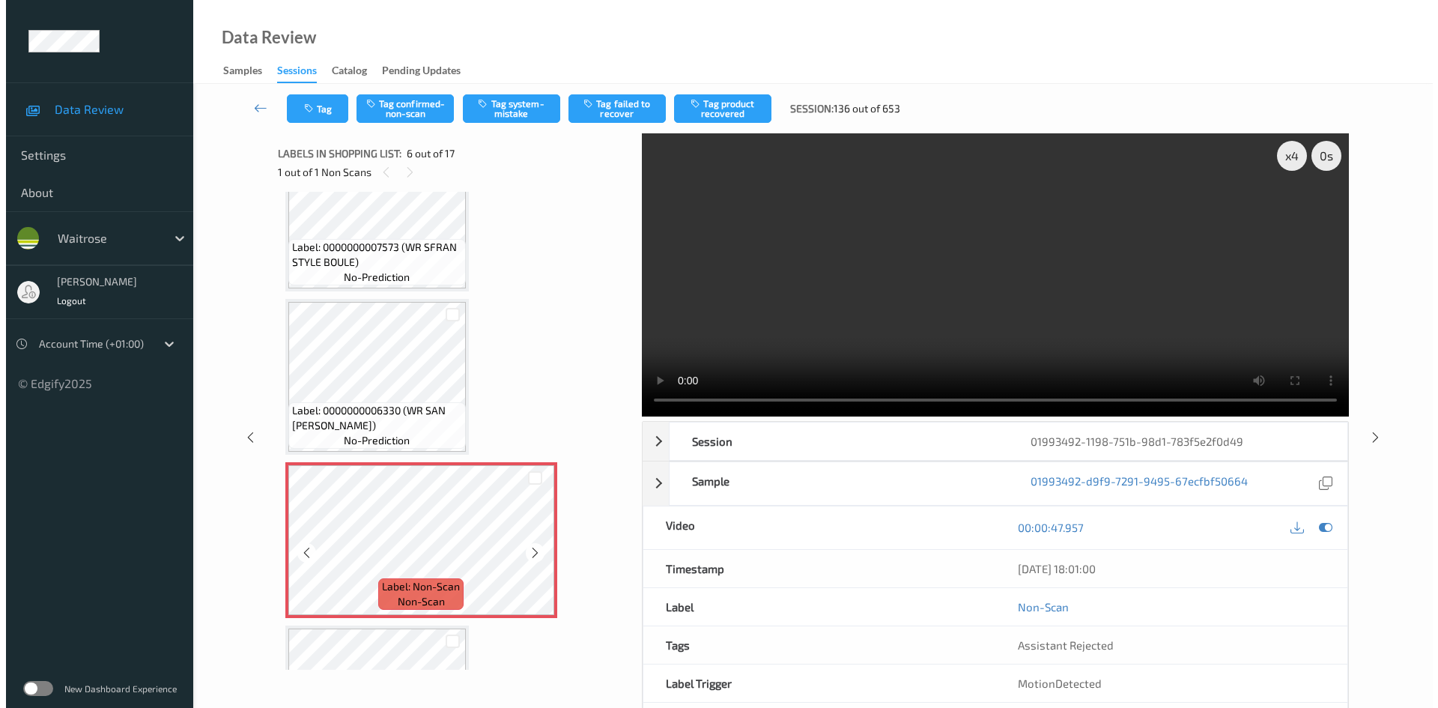
scroll to position [599, 0]
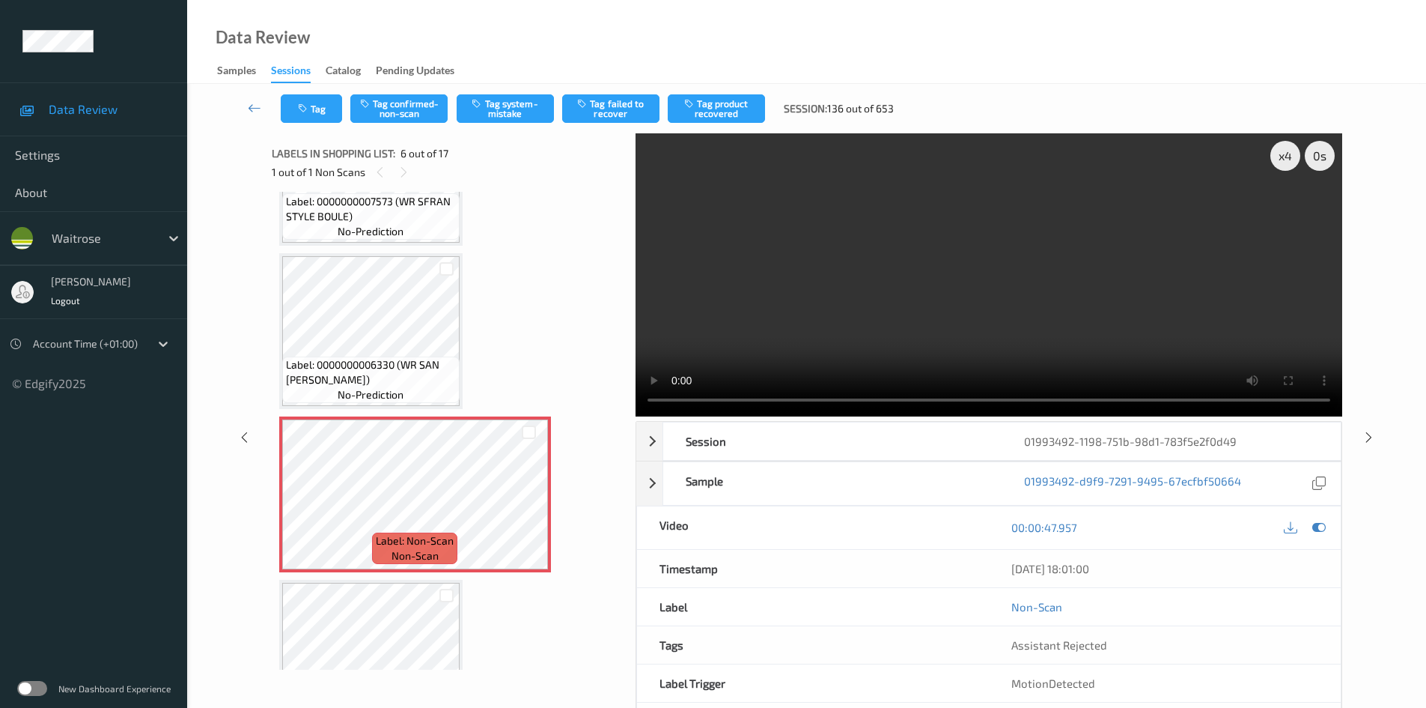
click at [931, 332] on video at bounding box center [989, 274] width 707 height 283
click at [501, 113] on button "Tag system-mistake" at bounding box center [505, 108] width 97 height 28
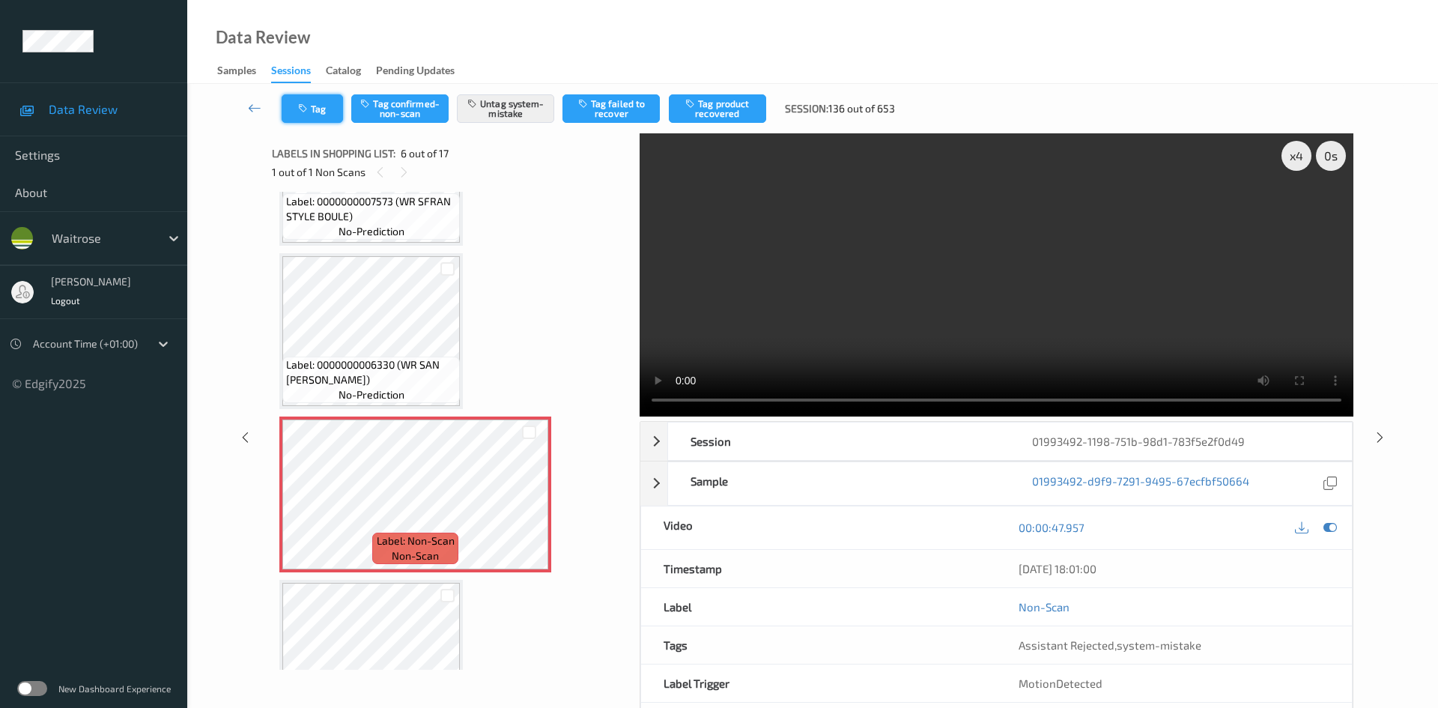
click at [326, 109] on button "Tag" at bounding box center [312, 108] width 61 height 28
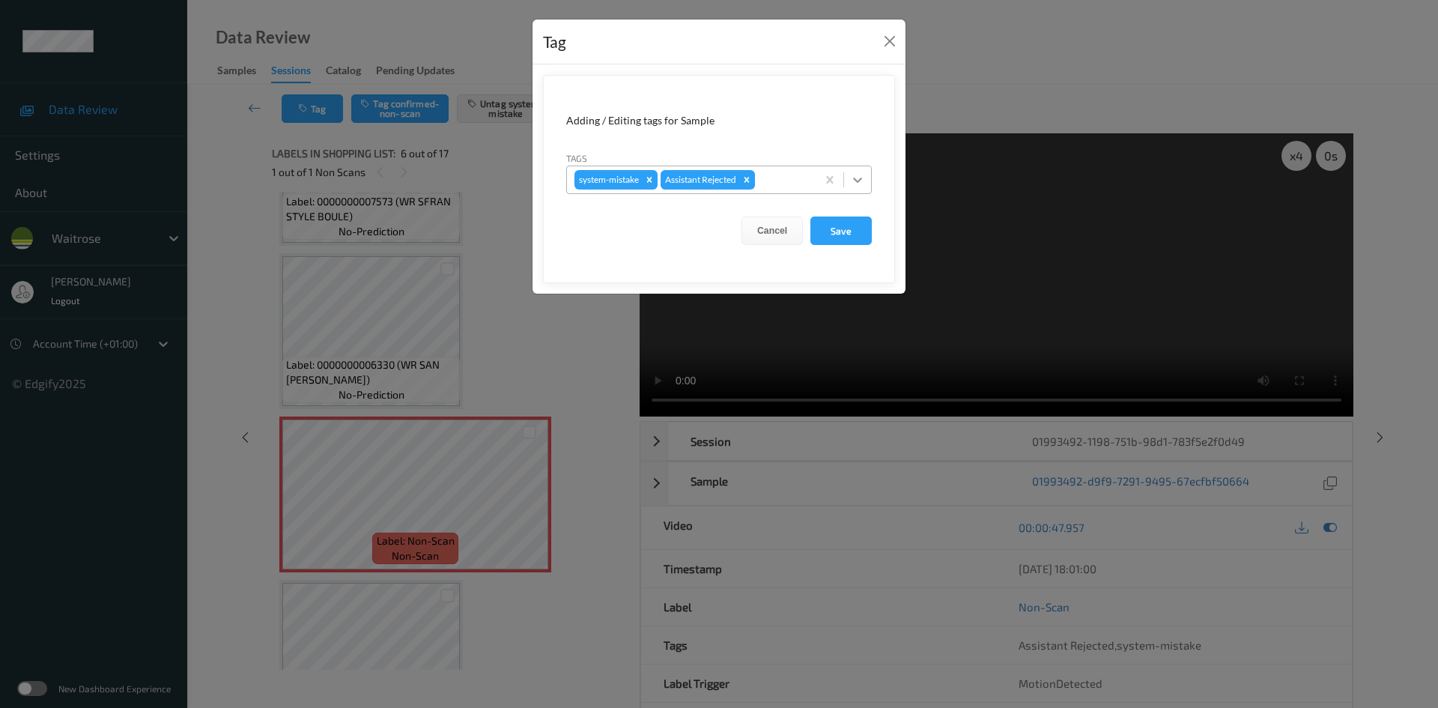
click at [862, 177] on icon at bounding box center [857, 179] width 15 height 15
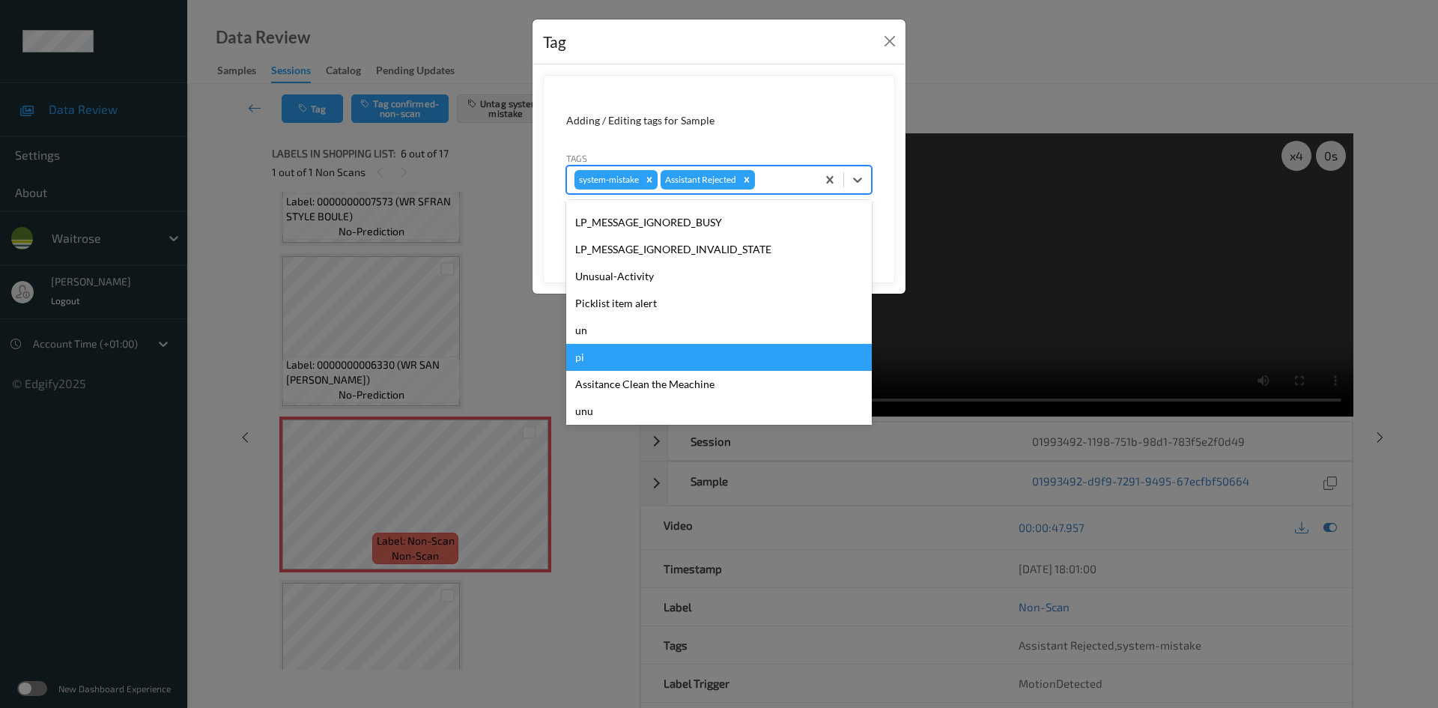
scroll to position [347, 0]
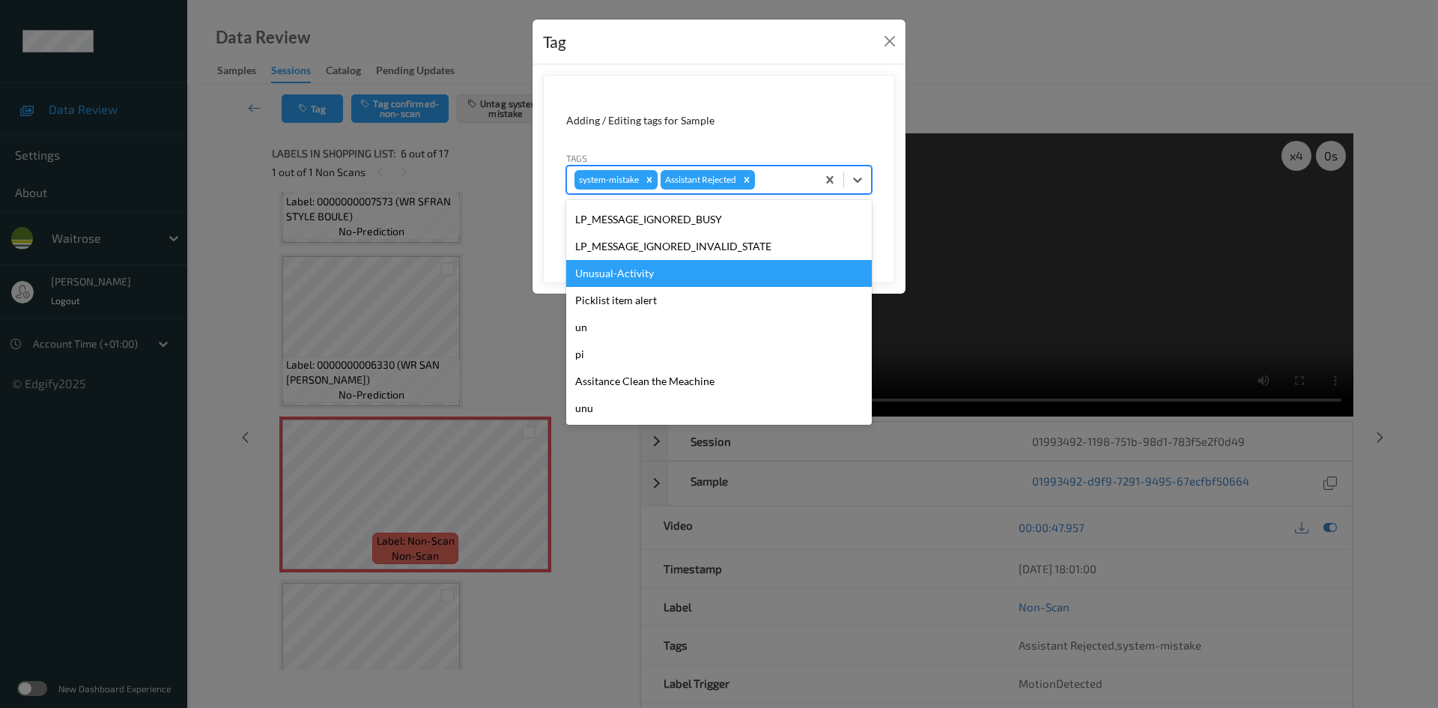
drag, startPoint x: 664, startPoint y: 286, endPoint x: 708, endPoint y: 258, distance: 51.9
click at [666, 286] on div "Unusual-Activity" at bounding box center [719, 273] width 306 height 27
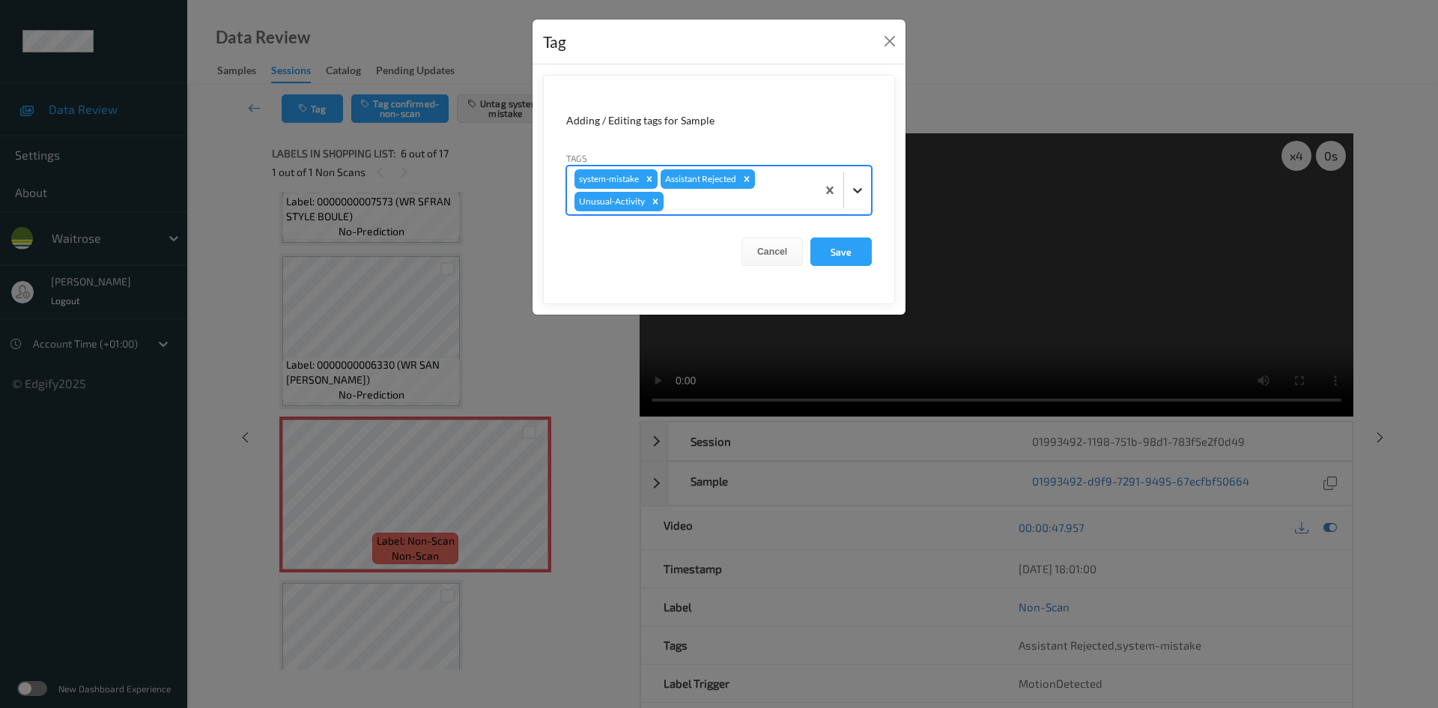
drag, startPoint x: 857, startPoint y: 189, endPoint x: 854, endPoint y: 198, distance: 10.2
click at [857, 189] on icon at bounding box center [857, 190] width 15 height 15
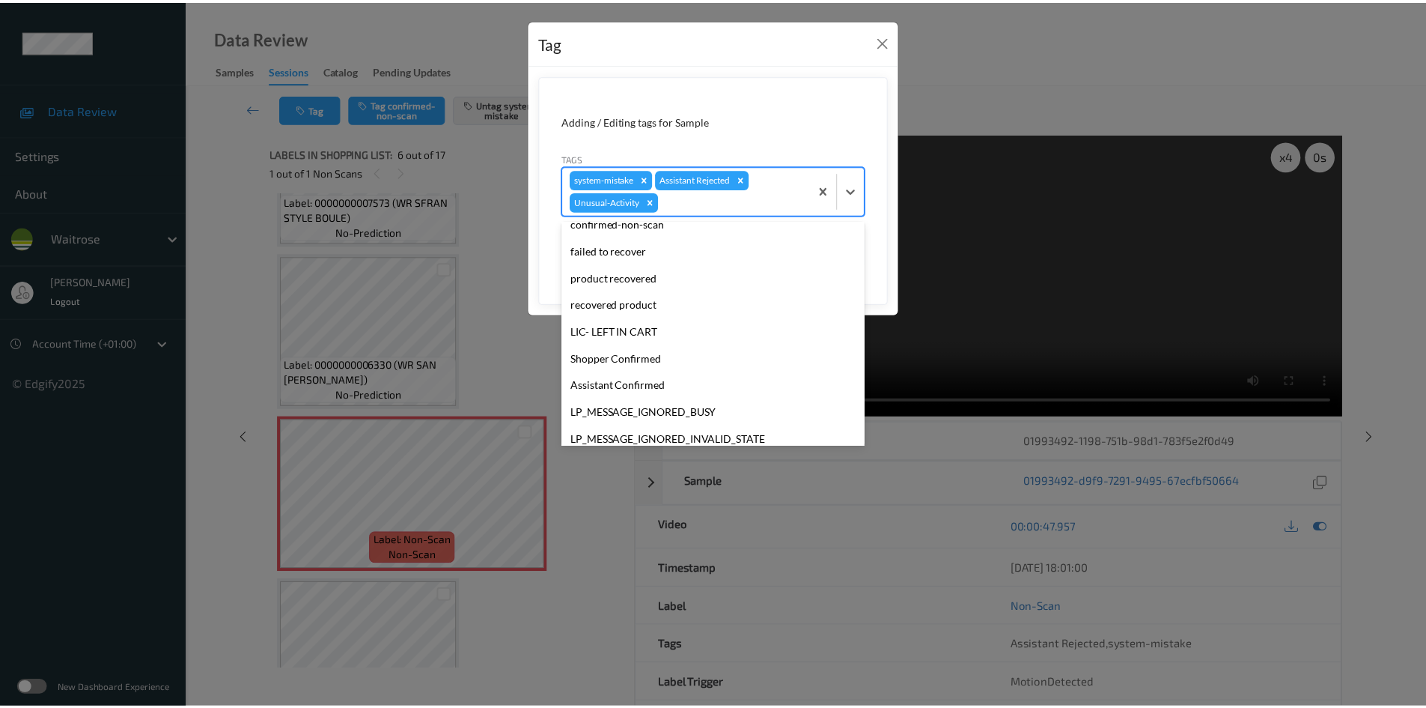
scroll to position [320, 0]
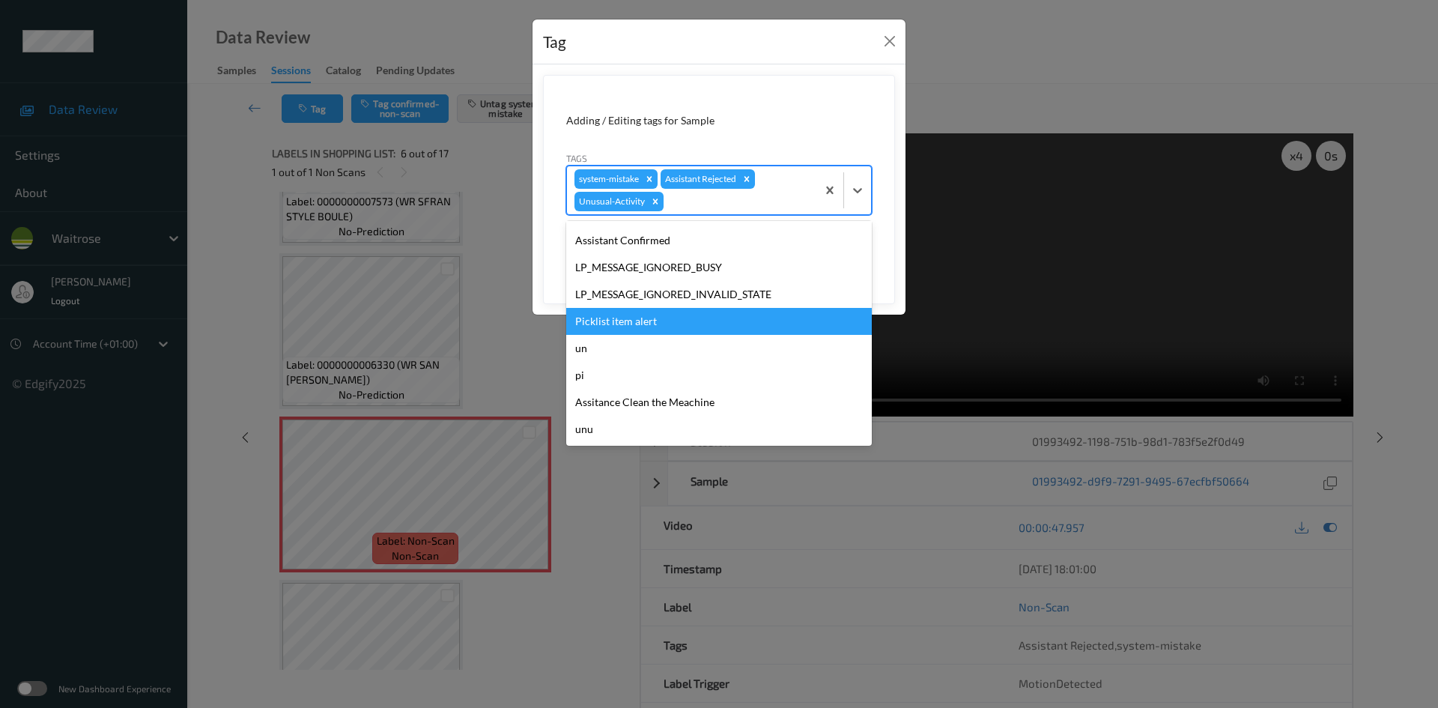
click at [627, 319] on div "Picklist item alert" at bounding box center [719, 321] width 306 height 27
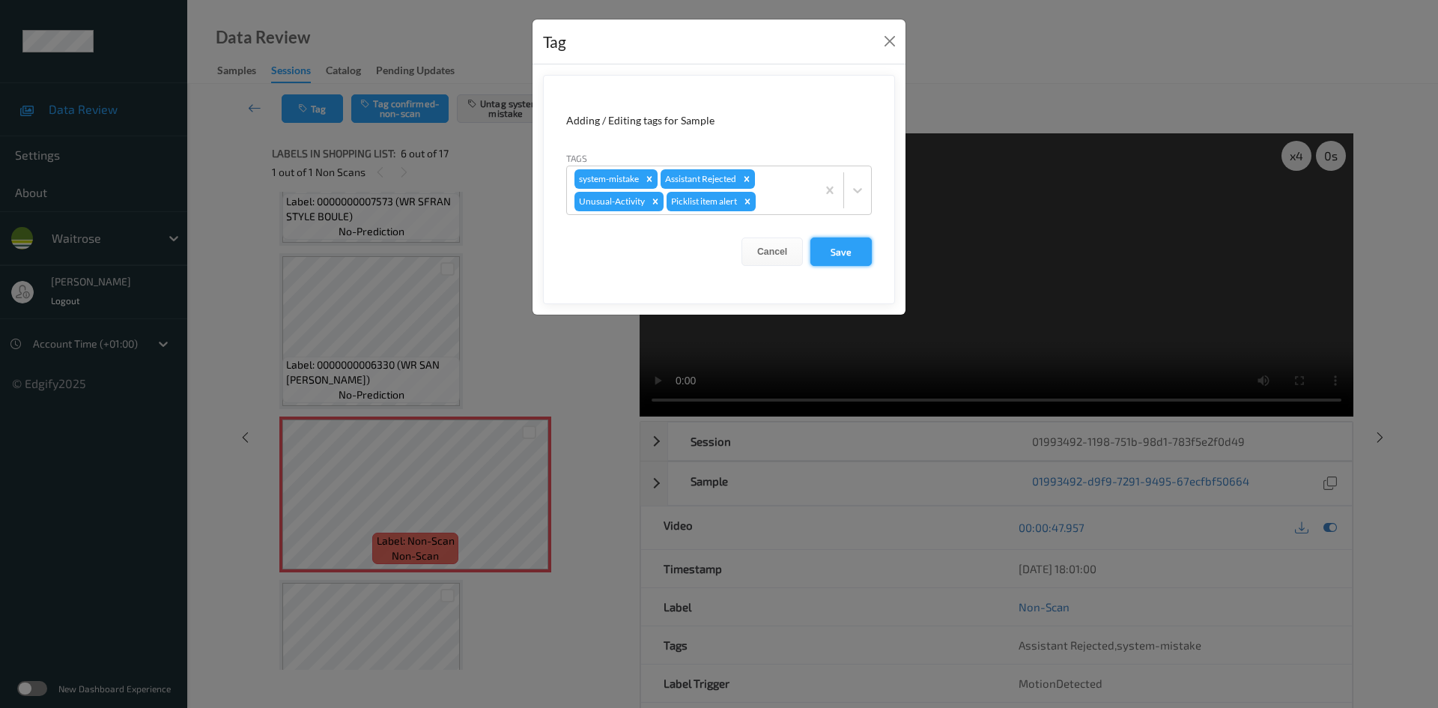
click at [835, 258] on button "Save" at bounding box center [840, 251] width 61 height 28
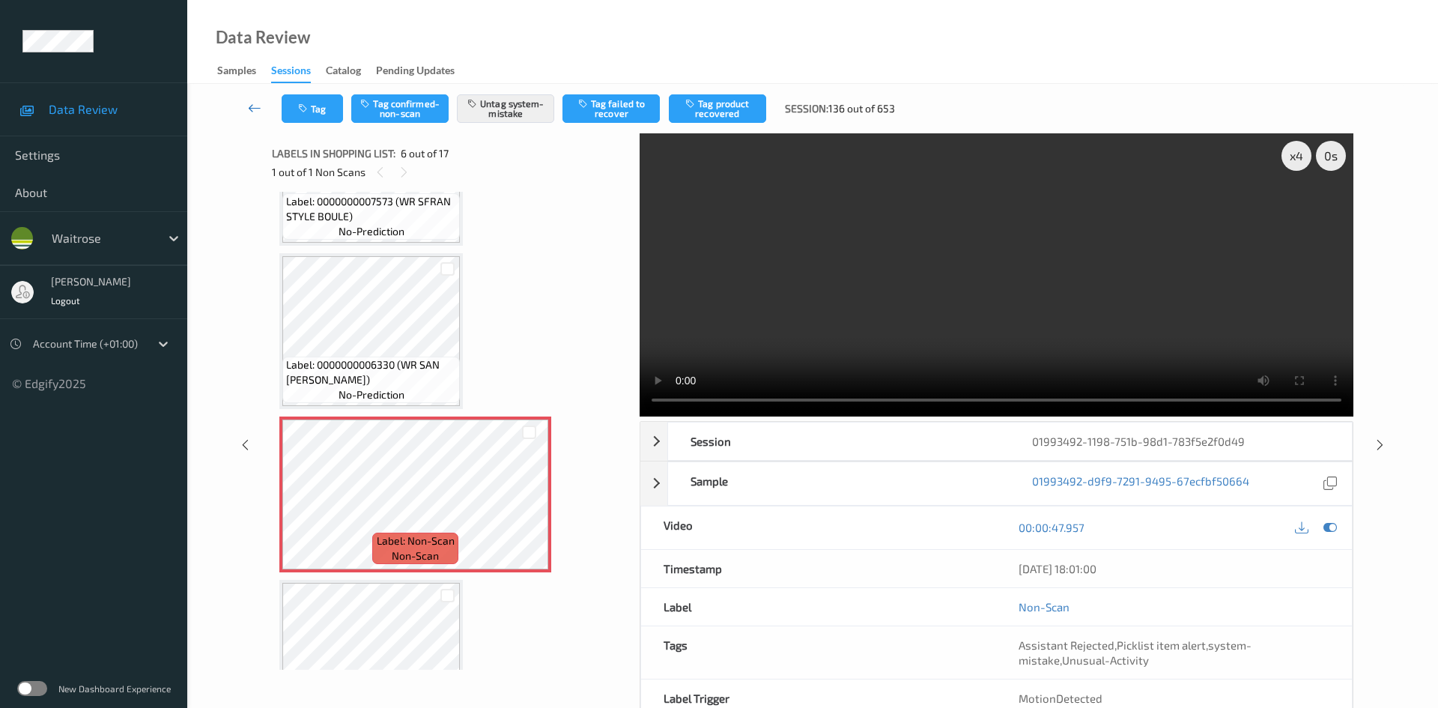
click at [254, 99] on link at bounding box center [254, 108] width 53 height 28
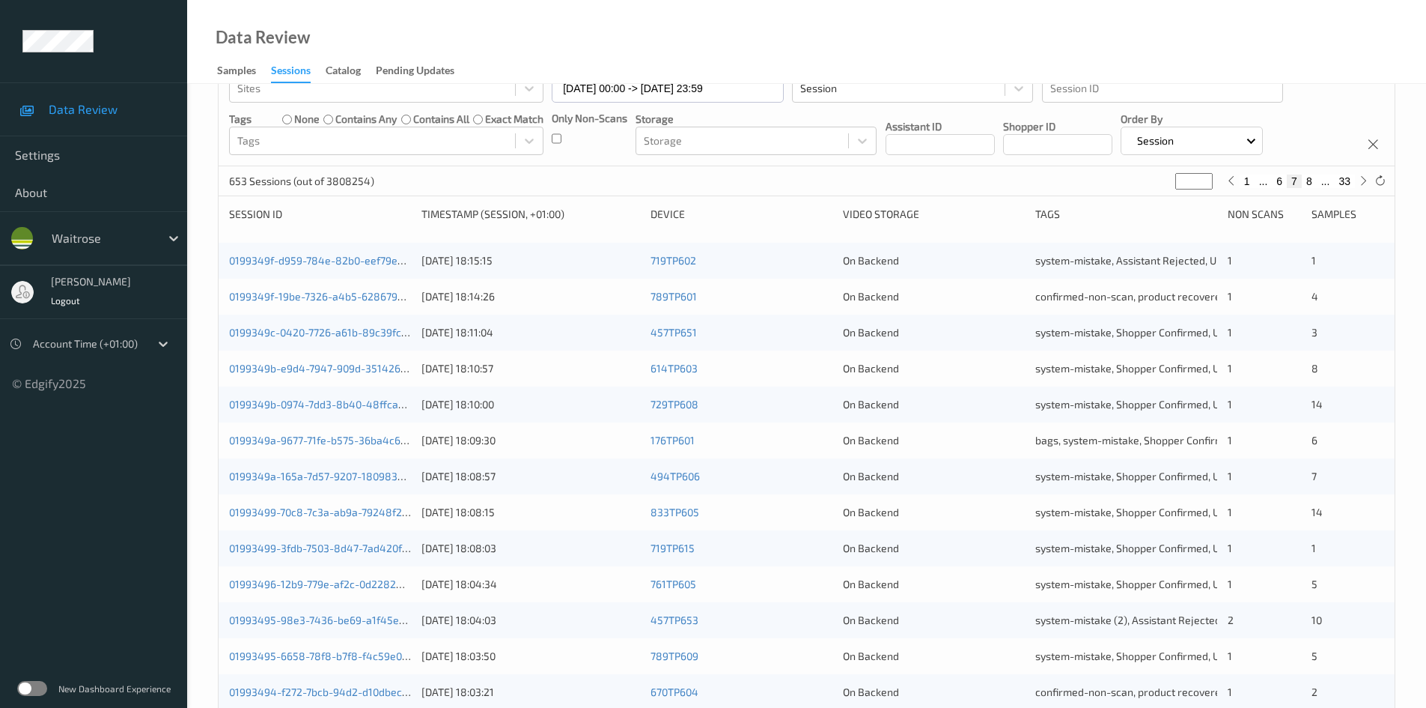
scroll to position [419, 0]
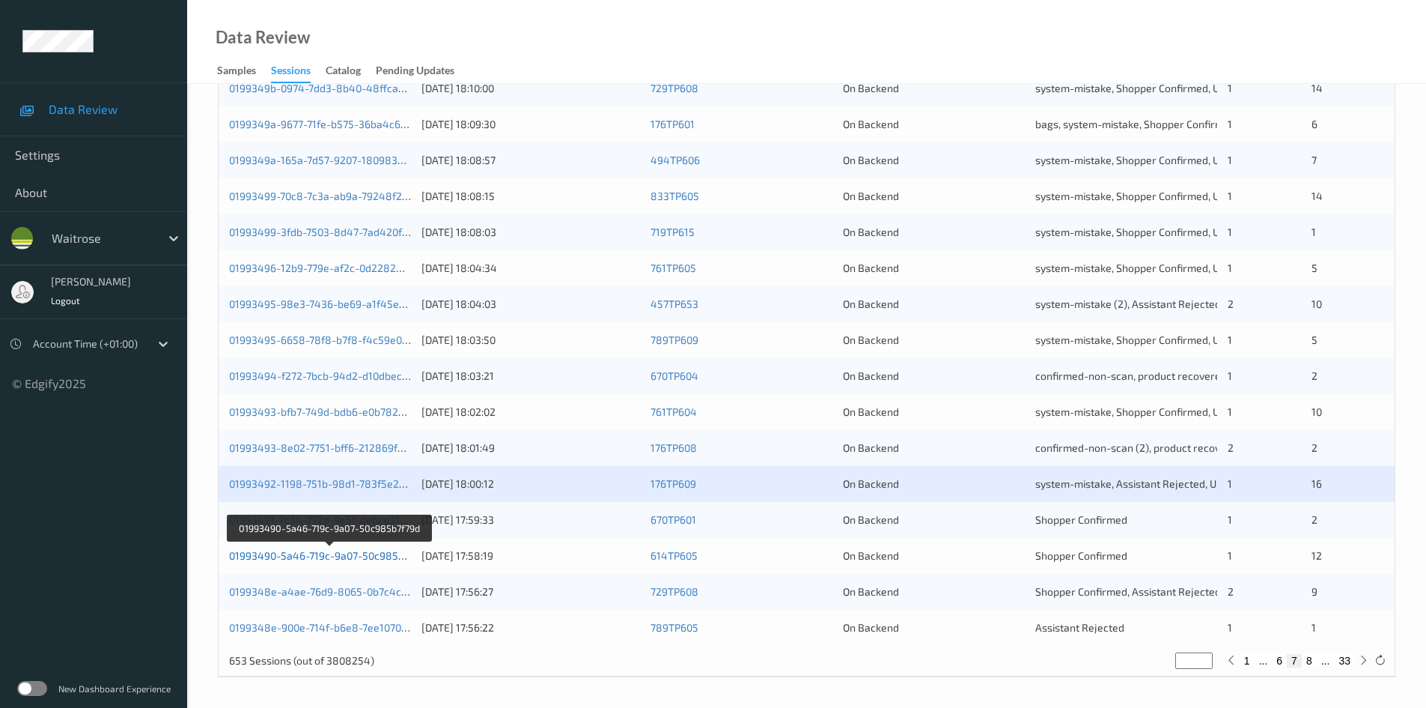
click at [292, 556] on link "01993490-5a46-719c-9a07-50c985b7f79d" at bounding box center [329, 555] width 201 height 13
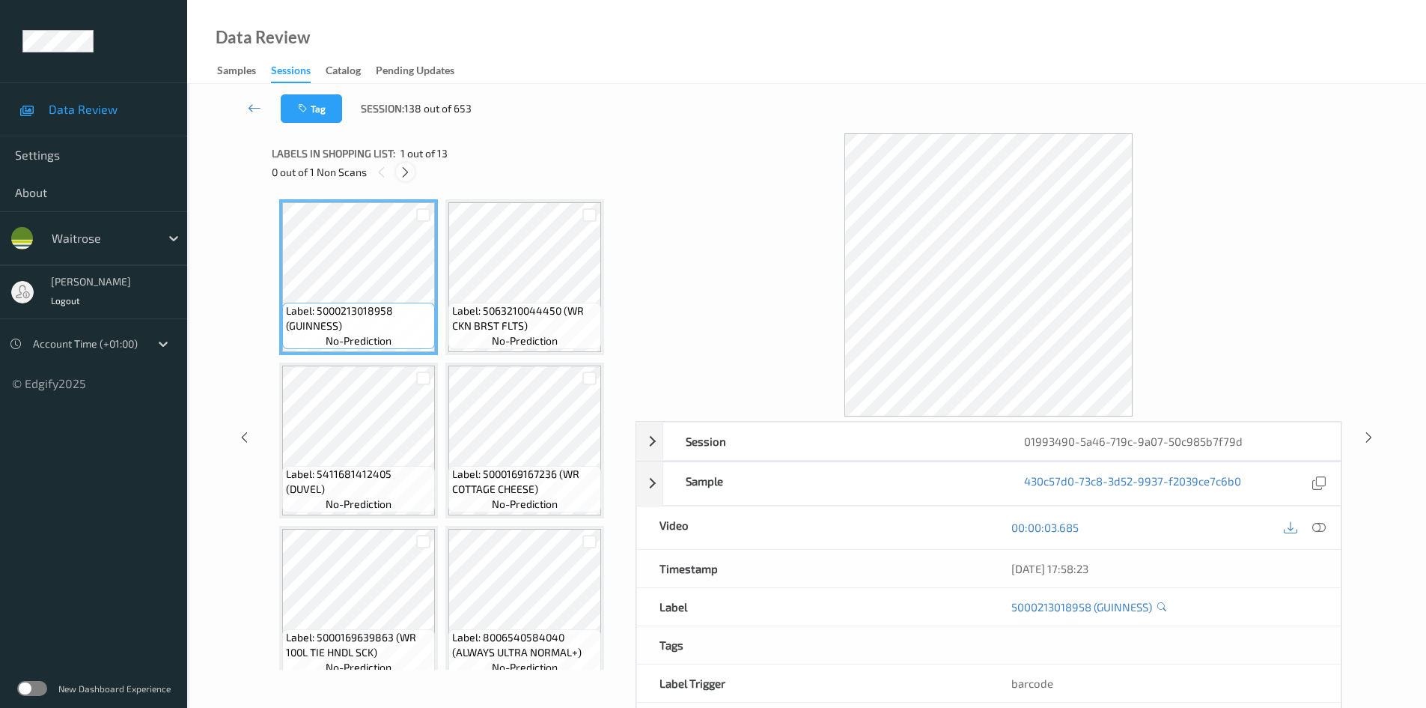
drag, startPoint x: 407, startPoint y: 170, endPoint x: 431, endPoint y: 183, distance: 27.5
click at [407, 170] on icon at bounding box center [405, 171] width 13 height 13
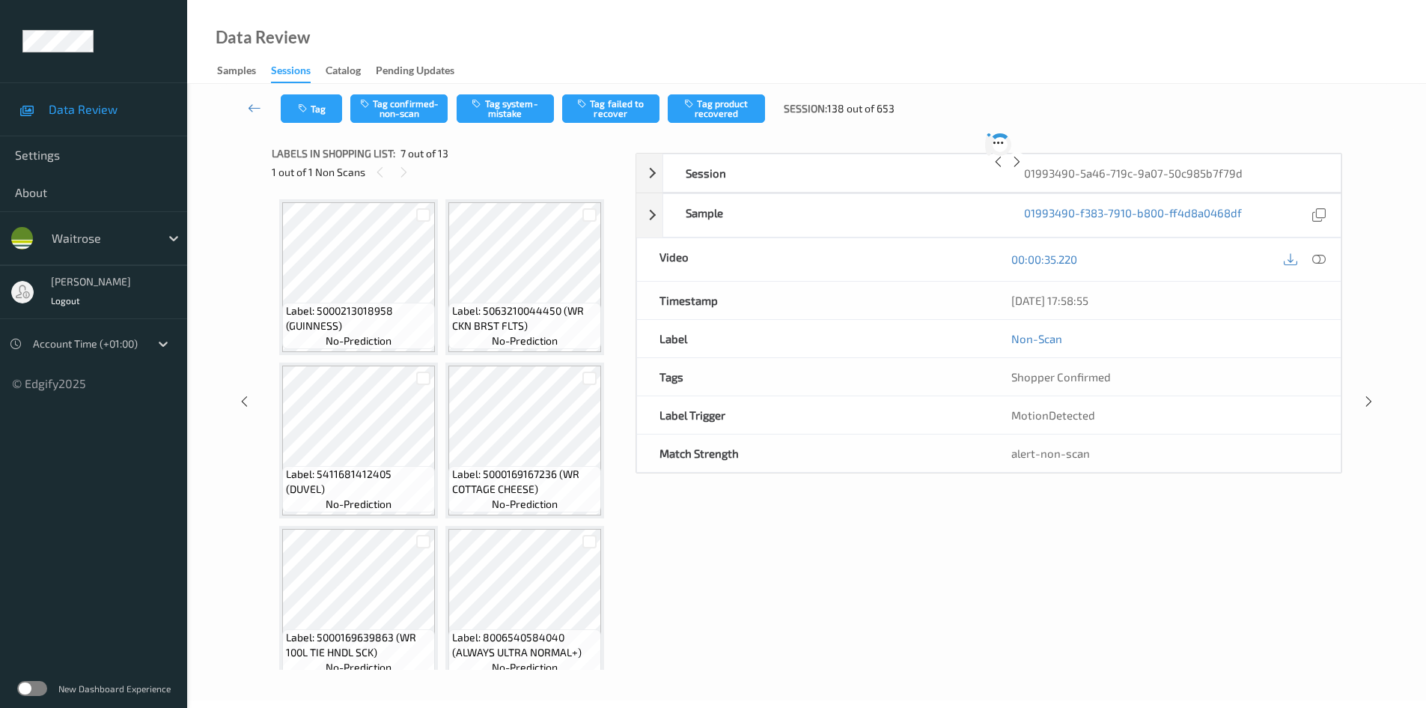
scroll to position [334, 0]
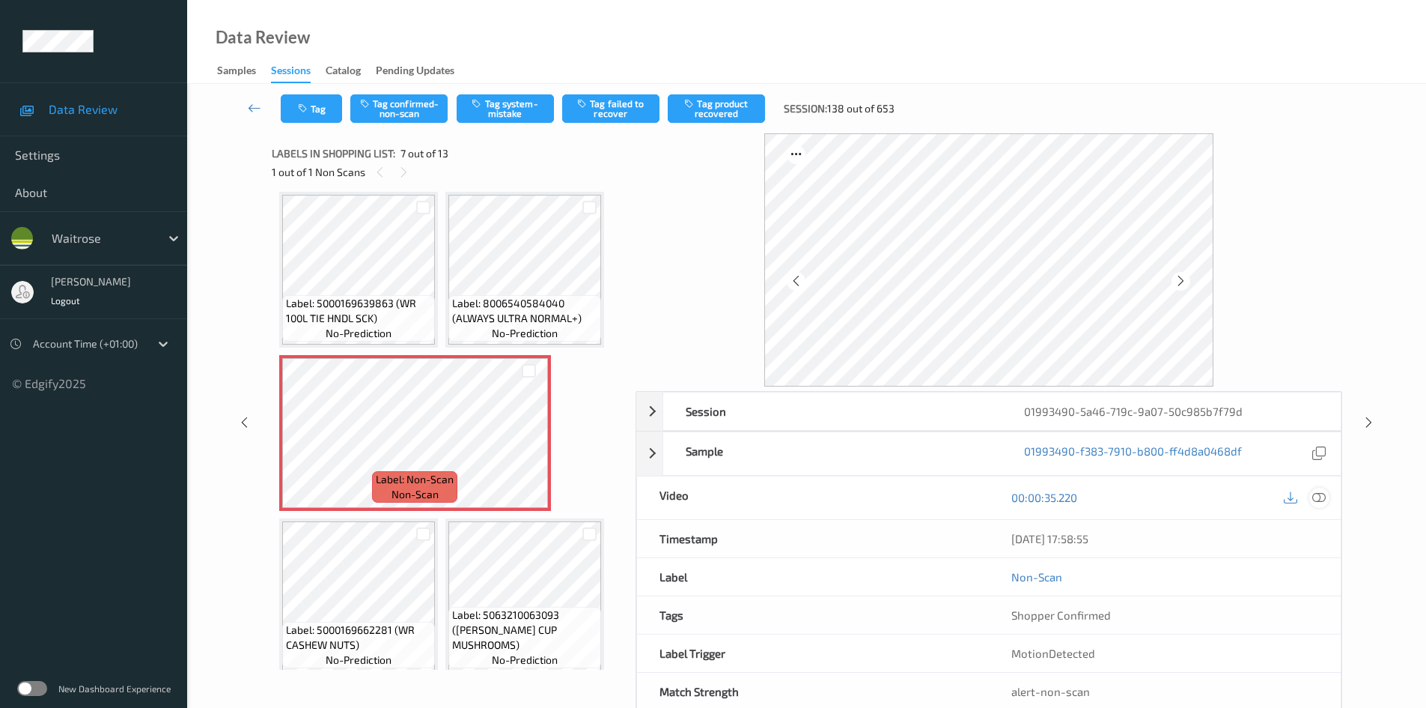
click at [1324, 499] on icon at bounding box center [1319, 496] width 13 height 13
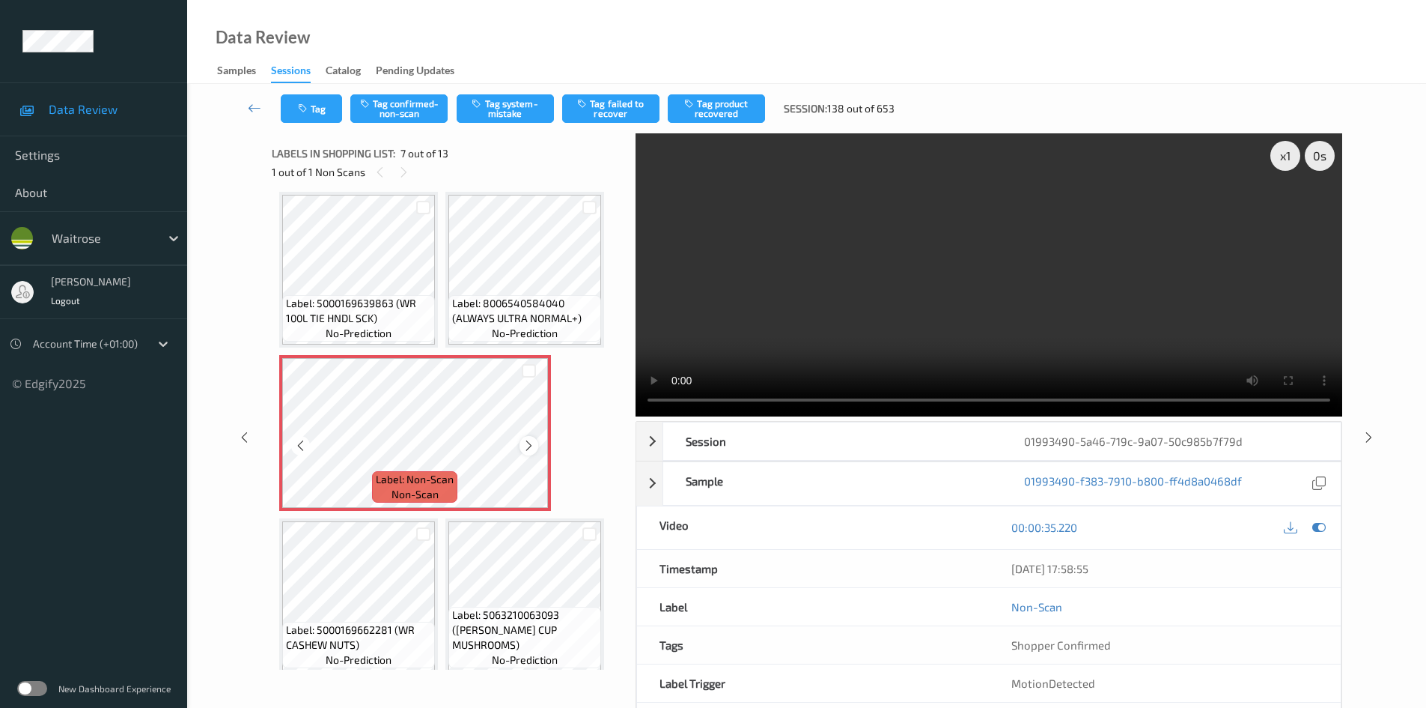
click at [528, 442] on icon at bounding box center [529, 445] width 13 height 13
click at [872, 344] on video at bounding box center [989, 274] width 707 height 283
click at [1283, 159] on div "x 1" at bounding box center [1286, 156] width 30 height 30
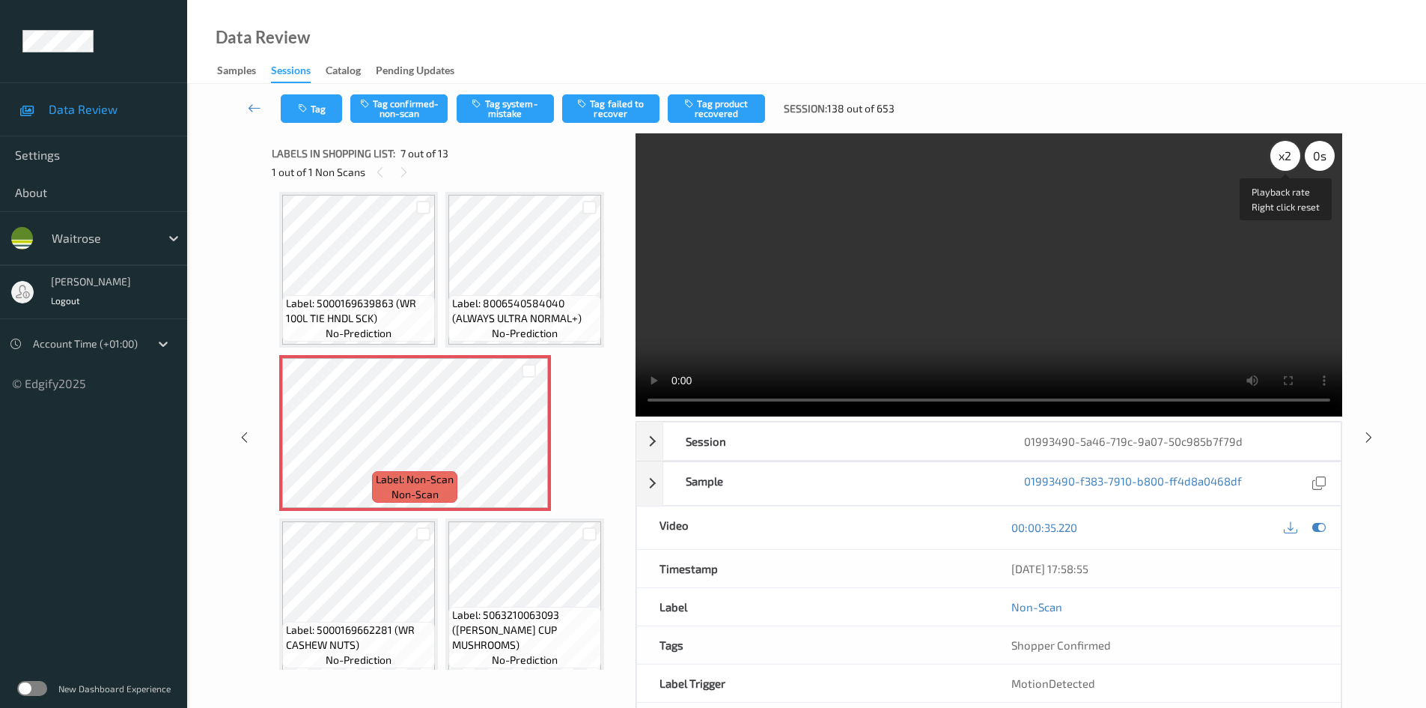
click at [1282, 155] on div "x 2" at bounding box center [1286, 156] width 30 height 30
click at [1068, 320] on video at bounding box center [989, 274] width 707 height 283
click at [900, 311] on video at bounding box center [989, 274] width 707 height 283
click at [1036, 320] on video at bounding box center [989, 274] width 707 height 283
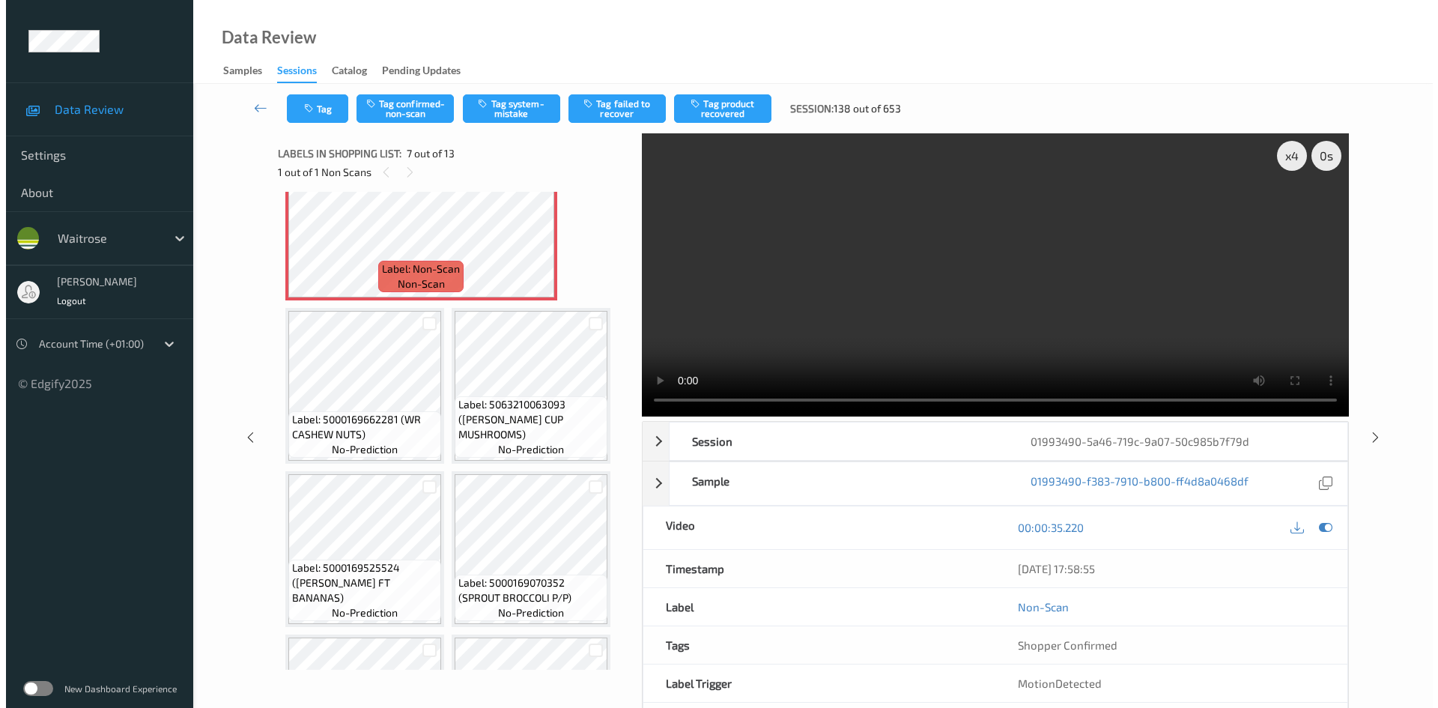
scroll to position [559, 0]
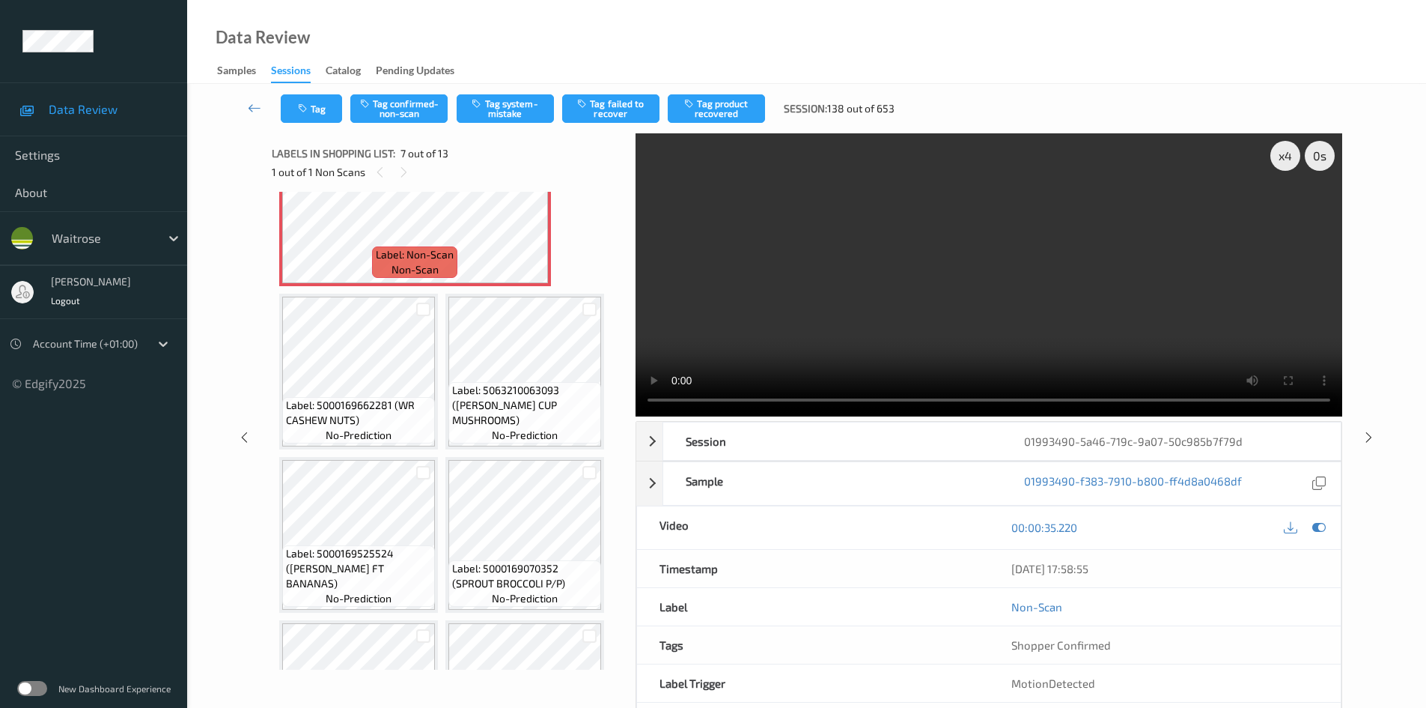
click at [1032, 324] on video at bounding box center [989, 274] width 707 height 283
click at [1050, 300] on video at bounding box center [989, 274] width 707 height 283
click at [940, 337] on video at bounding box center [989, 274] width 707 height 283
click at [1013, 241] on video at bounding box center [989, 274] width 707 height 283
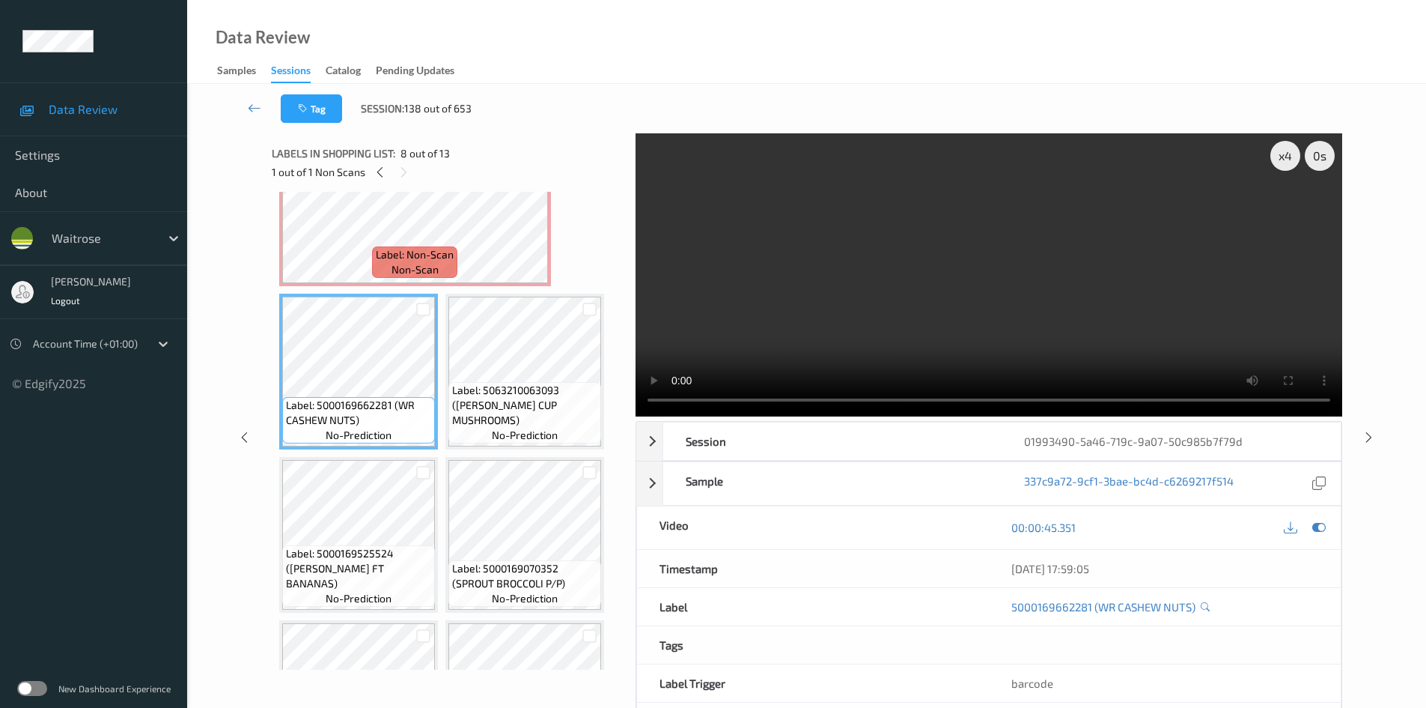
click at [940, 336] on video at bounding box center [989, 274] width 707 height 283
click at [938, 312] on video at bounding box center [989, 274] width 707 height 283
click at [823, 326] on video at bounding box center [989, 274] width 707 height 283
click at [827, 329] on video at bounding box center [989, 274] width 707 height 283
click at [892, 311] on video at bounding box center [989, 274] width 707 height 283
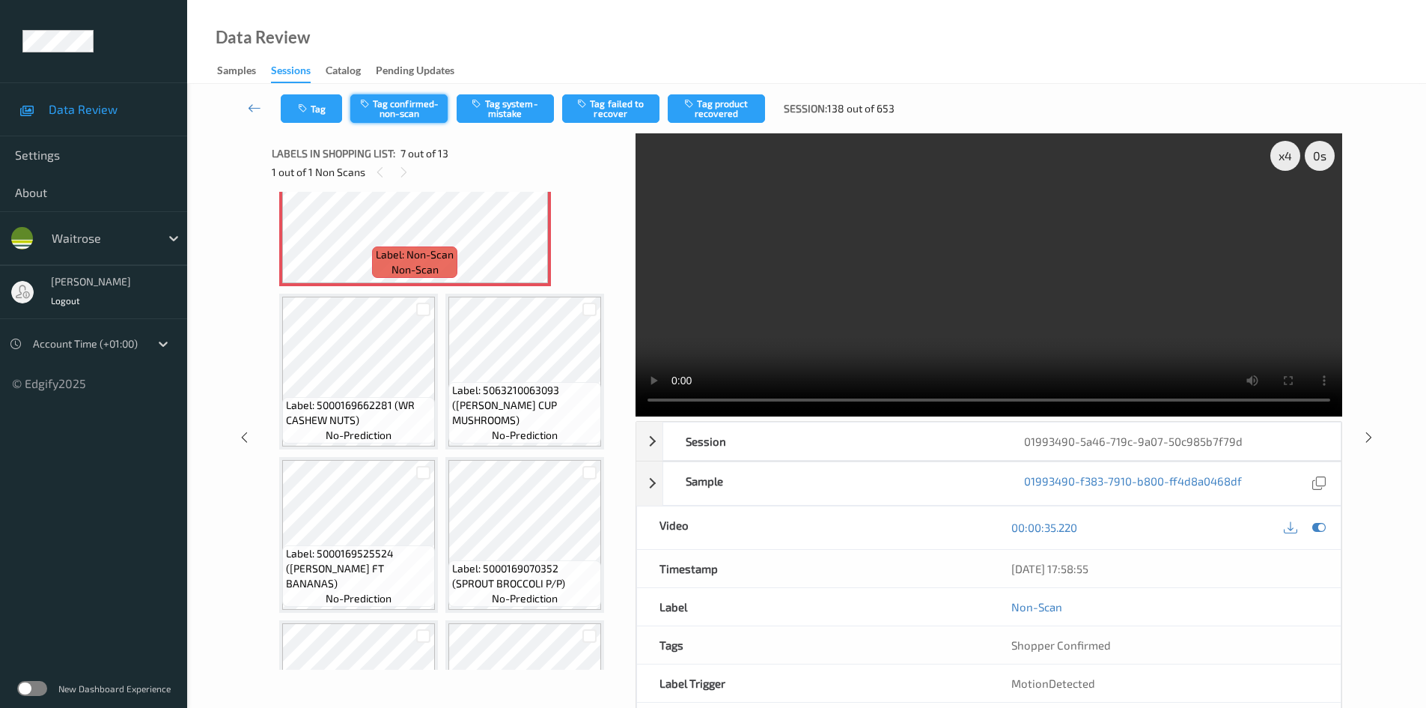
click at [421, 104] on button "Tag confirmed-non-scan" at bounding box center [398, 108] width 97 height 28
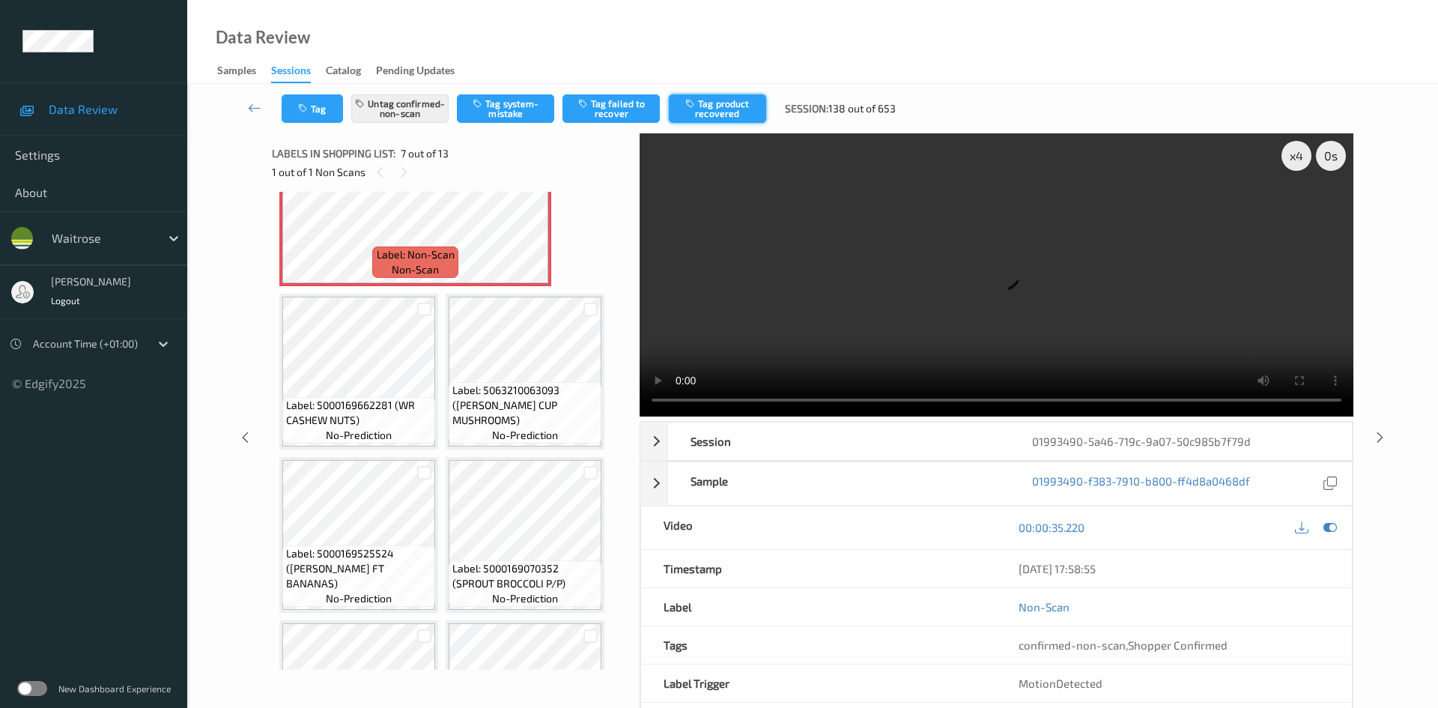
click at [740, 108] on button "Tag product recovered" at bounding box center [717, 108] width 97 height 28
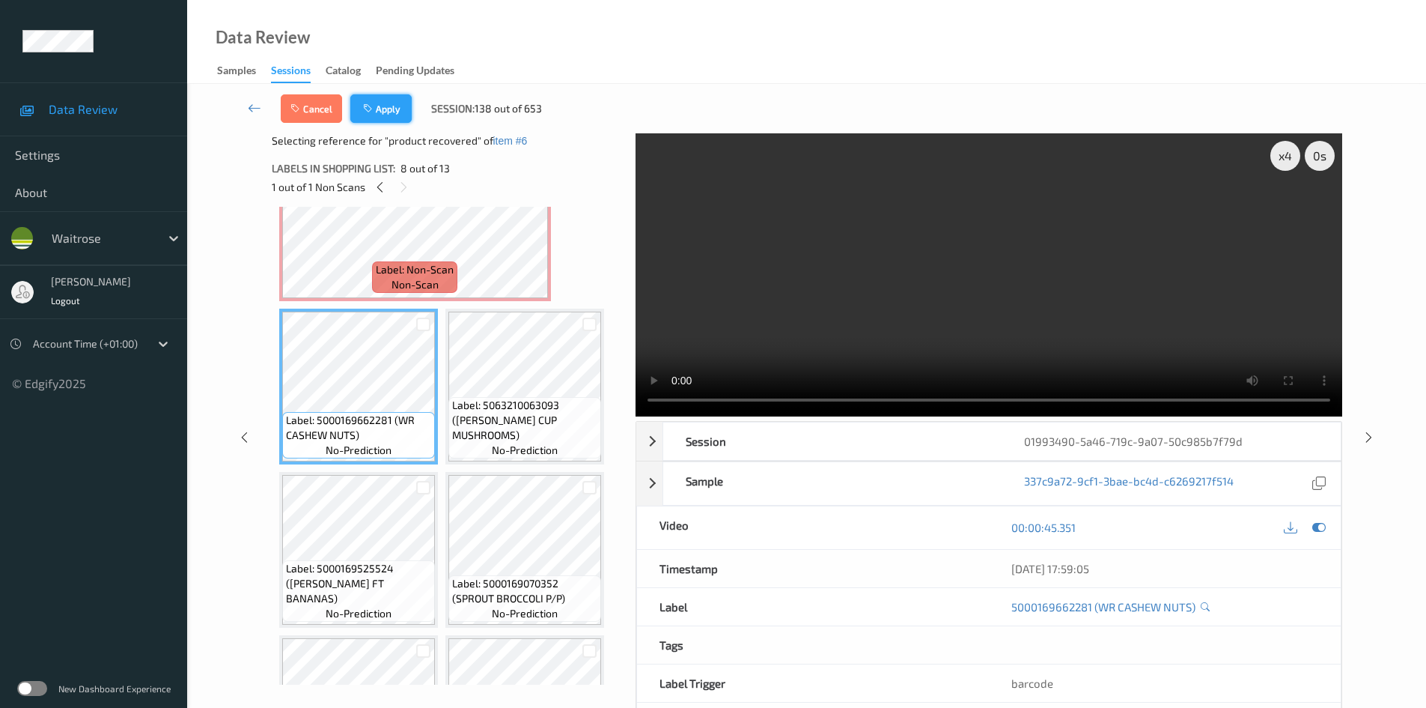
click at [395, 102] on button "Apply" at bounding box center [380, 108] width 61 height 28
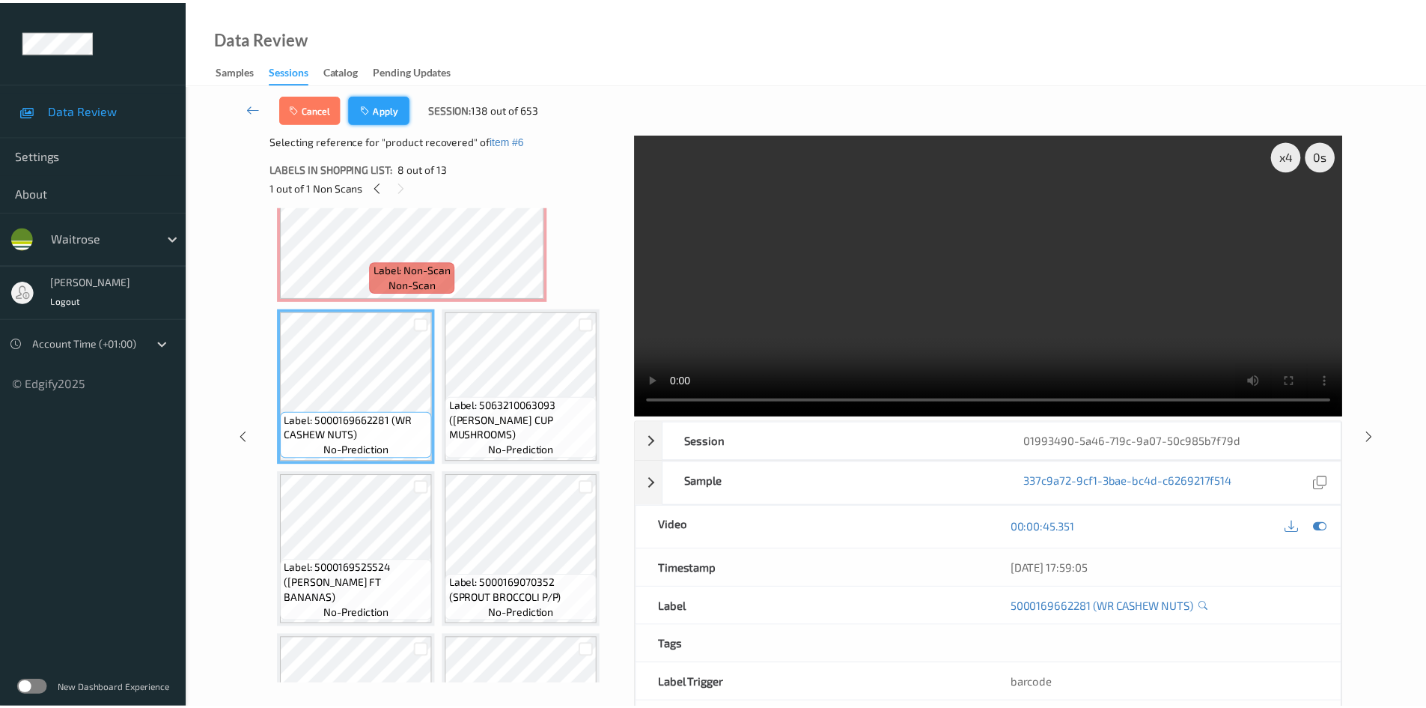
scroll to position [334, 0]
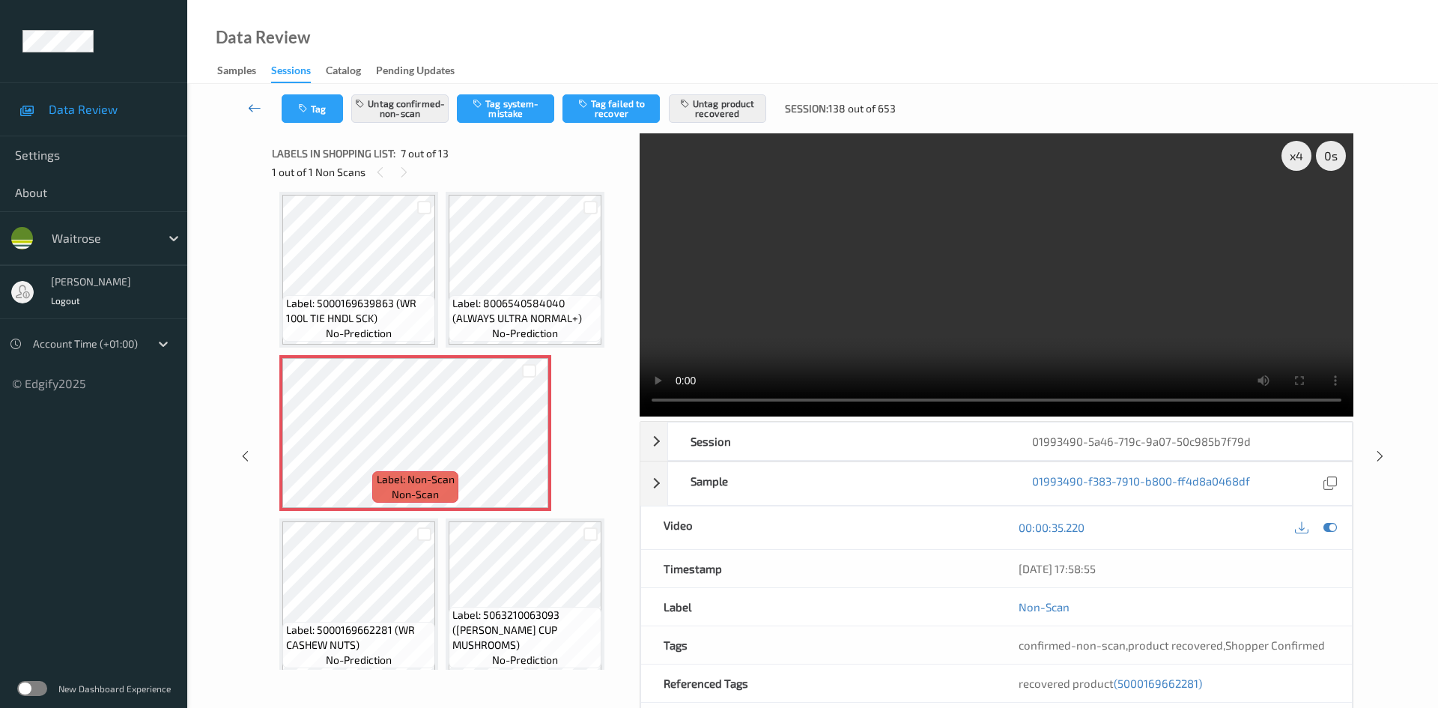
click at [254, 96] on link at bounding box center [254, 108] width 53 height 28
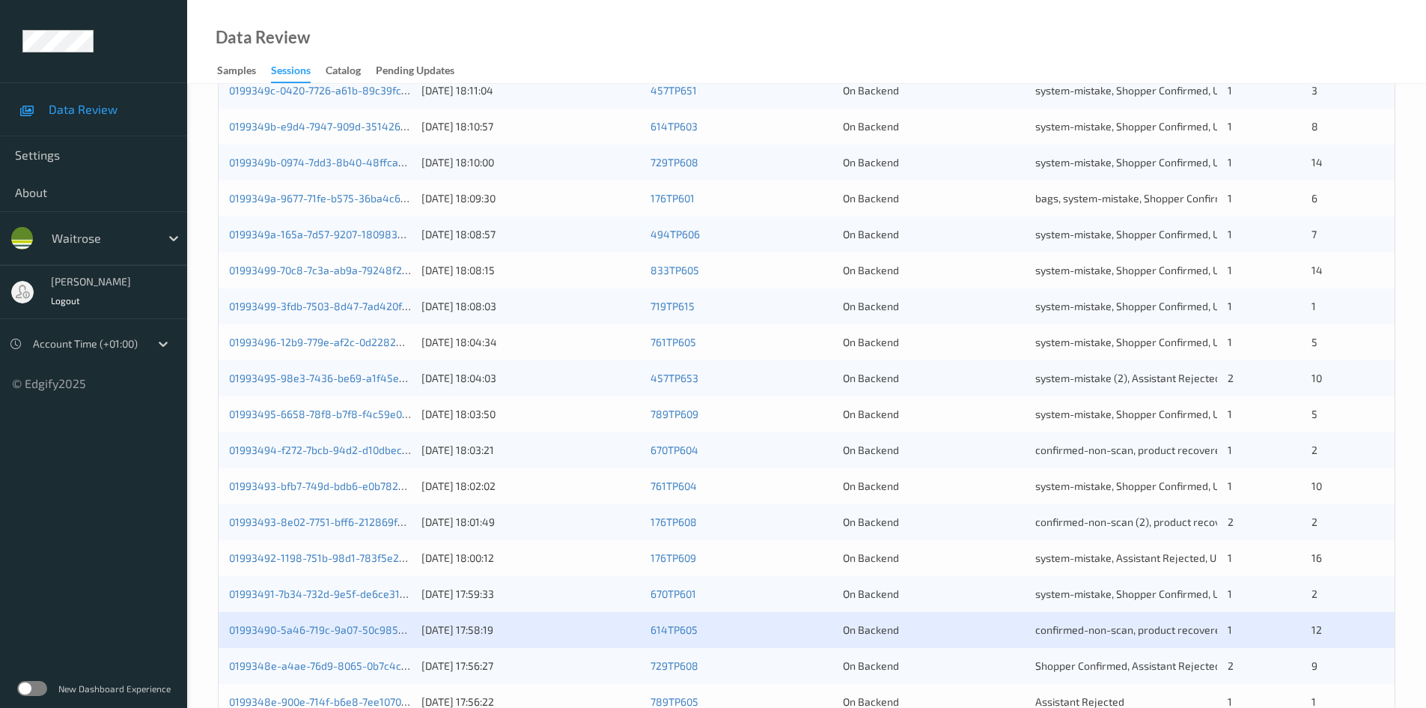
scroll to position [419, 0]
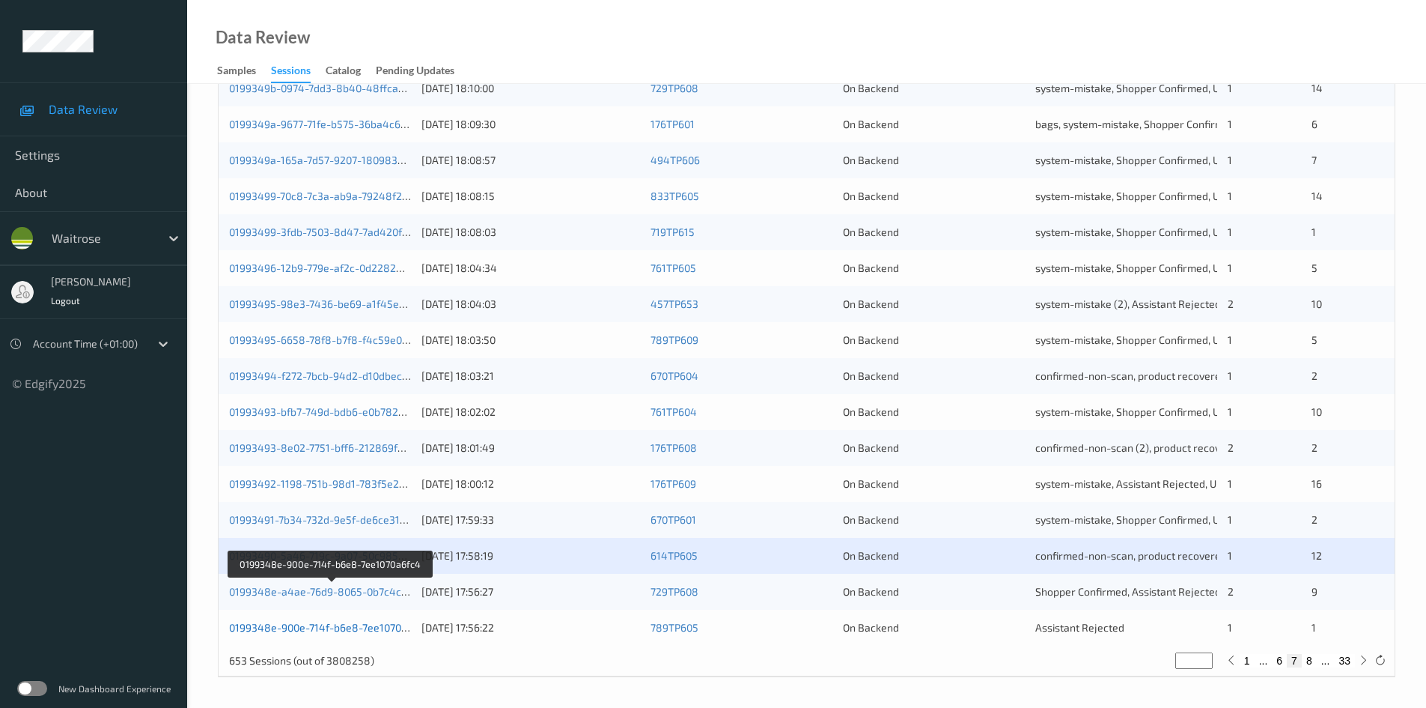
click at [308, 627] on link "0199348e-900e-714f-b6e8-7ee1070a6fc4" at bounding box center [329, 627] width 200 height 13
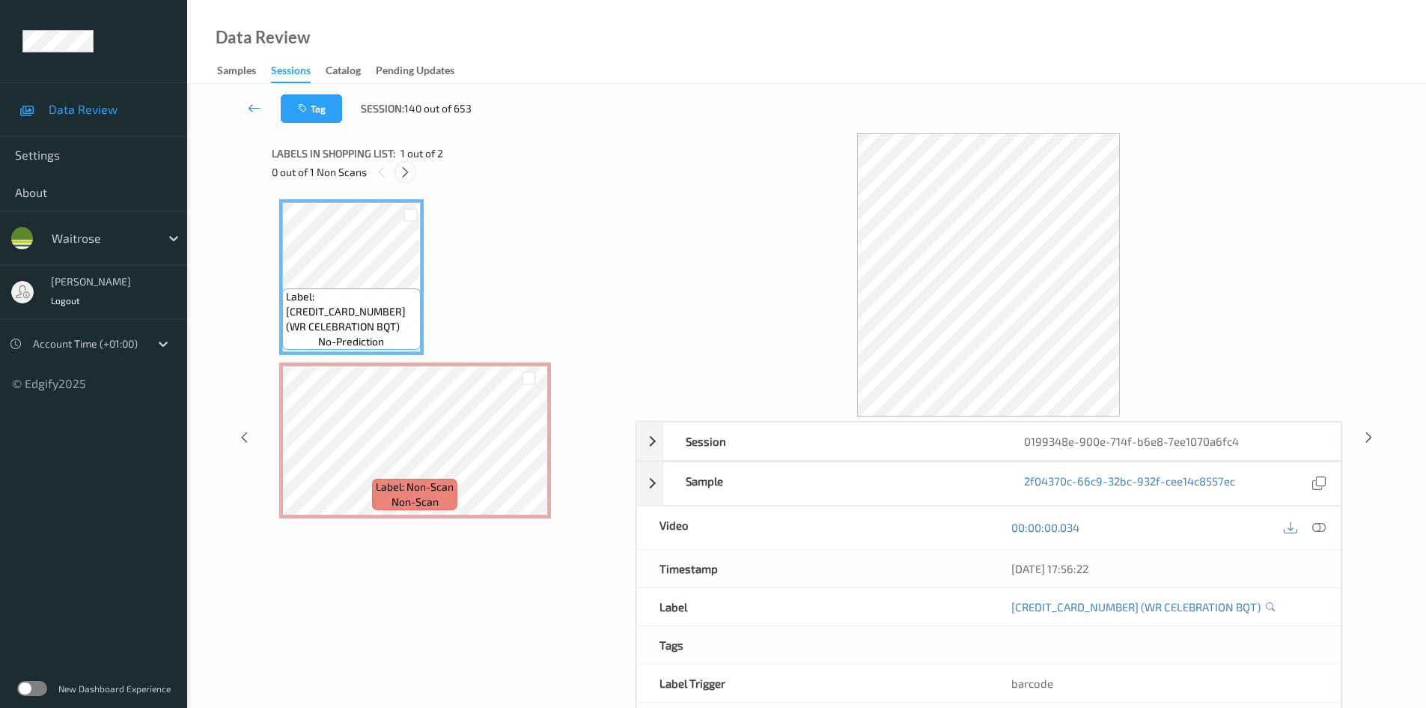
click at [405, 173] on icon at bounding box center [405, 171] width 13 height 13
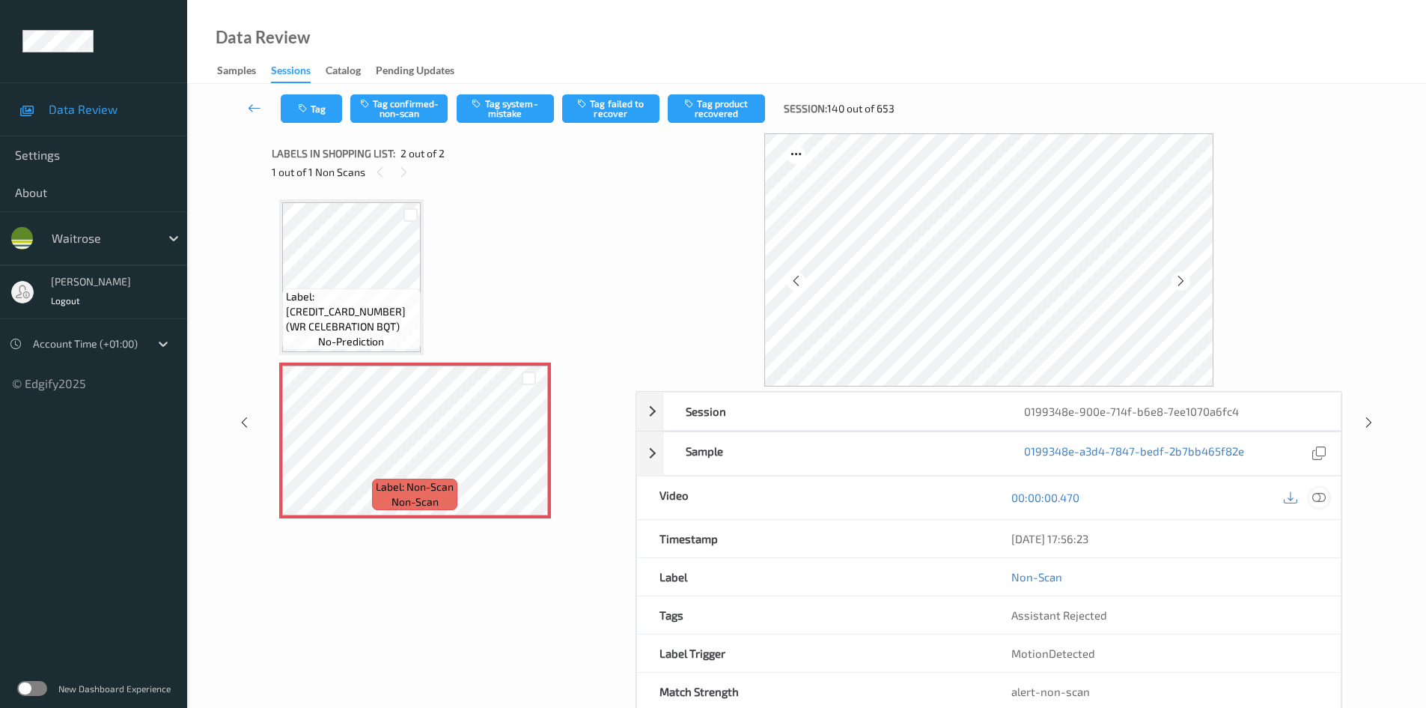
click at [1316, 494] on icon at bounding box center [1319, 496] width 13 height 13
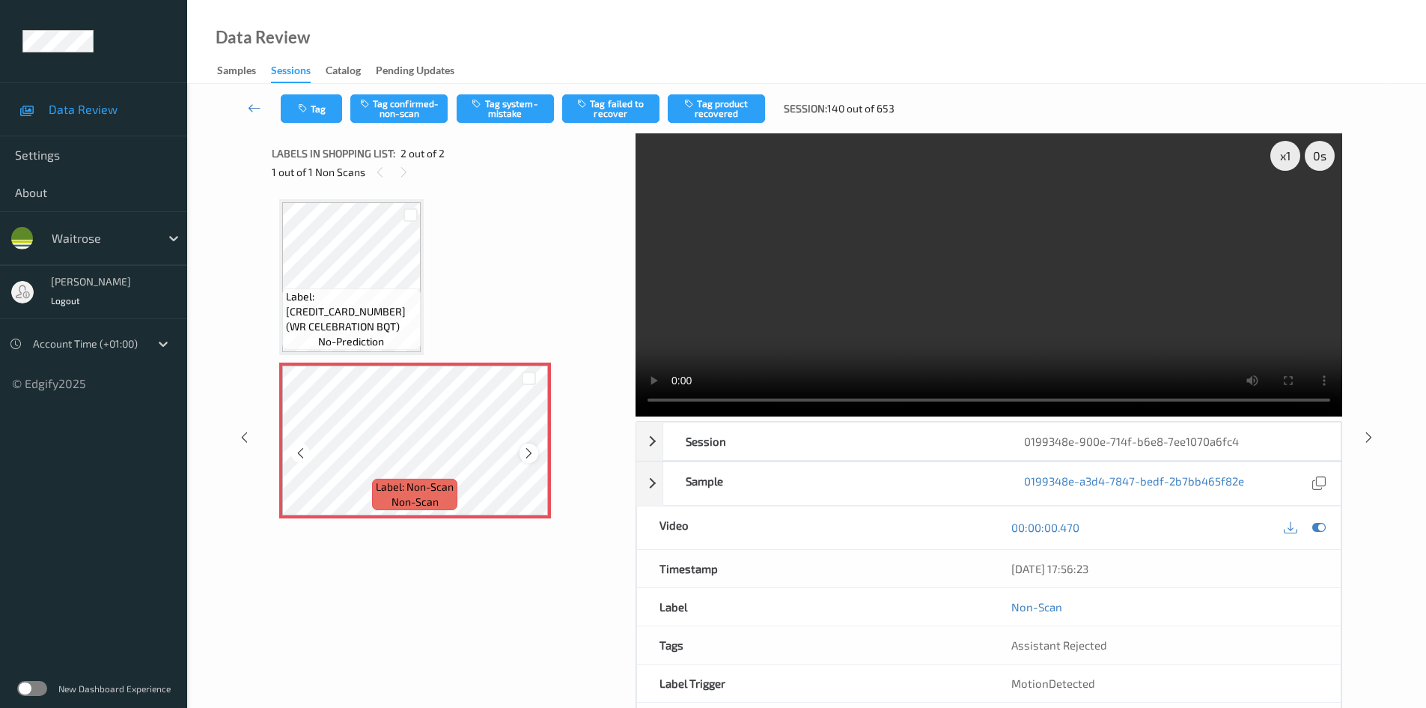
click at [529, 452] on icon at bounding box center [529, 452] width 13 height 13
click at [1281, 159] on div "x 1" at bounding box center [1286, 156] width 30 height 30
click at [1281, 159] on div "x 2" at bounding box center [1286, 156] width 30 height 30
drag, startPoint x: 1114, startPoint y: 285, endPoint x: 1119, endPoint y: 298, distance: 13.5
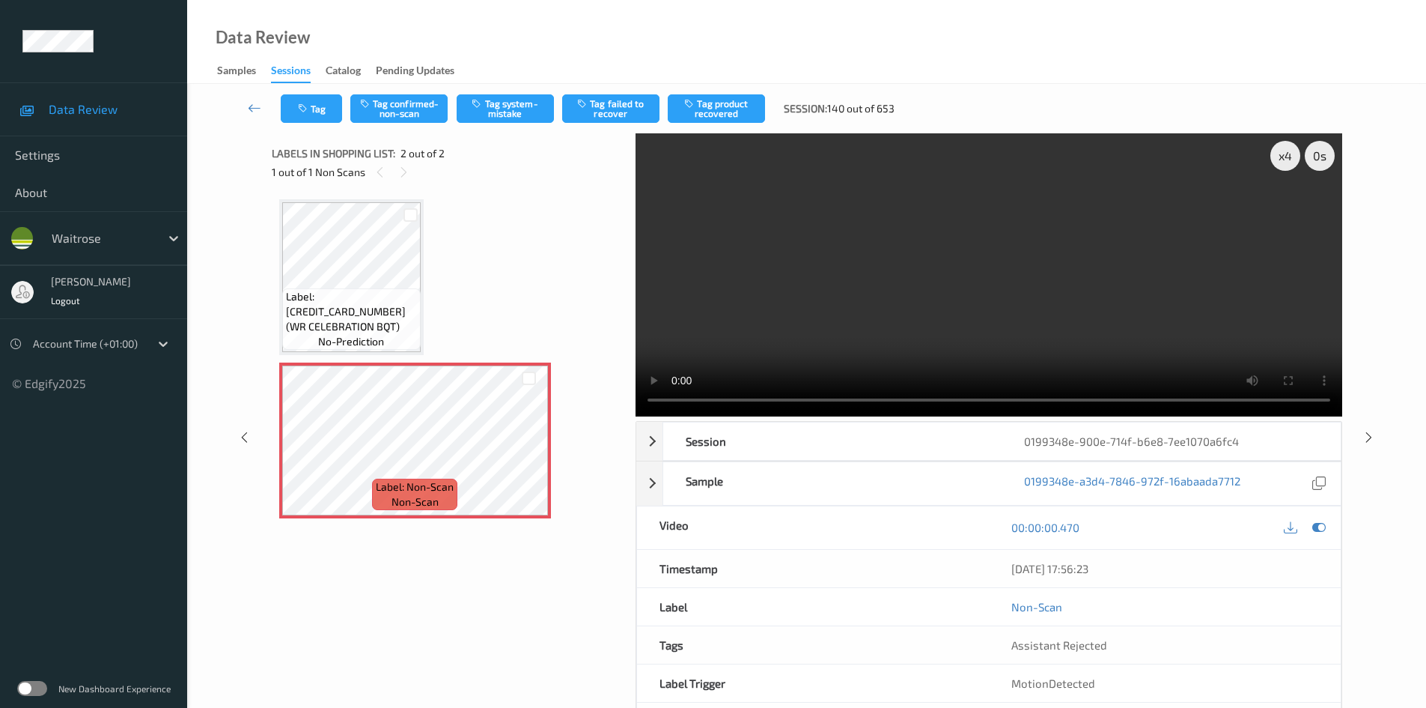
click at [1116, 286] on video at bounding box center [989, 274] width 707 height 283
click at [788, 317] on video at bounding box center [989, 274] width 707 height 283
click at [503, 109] on button "Tag system-mistake" at bounding box center [505, 108] width 97 height 28
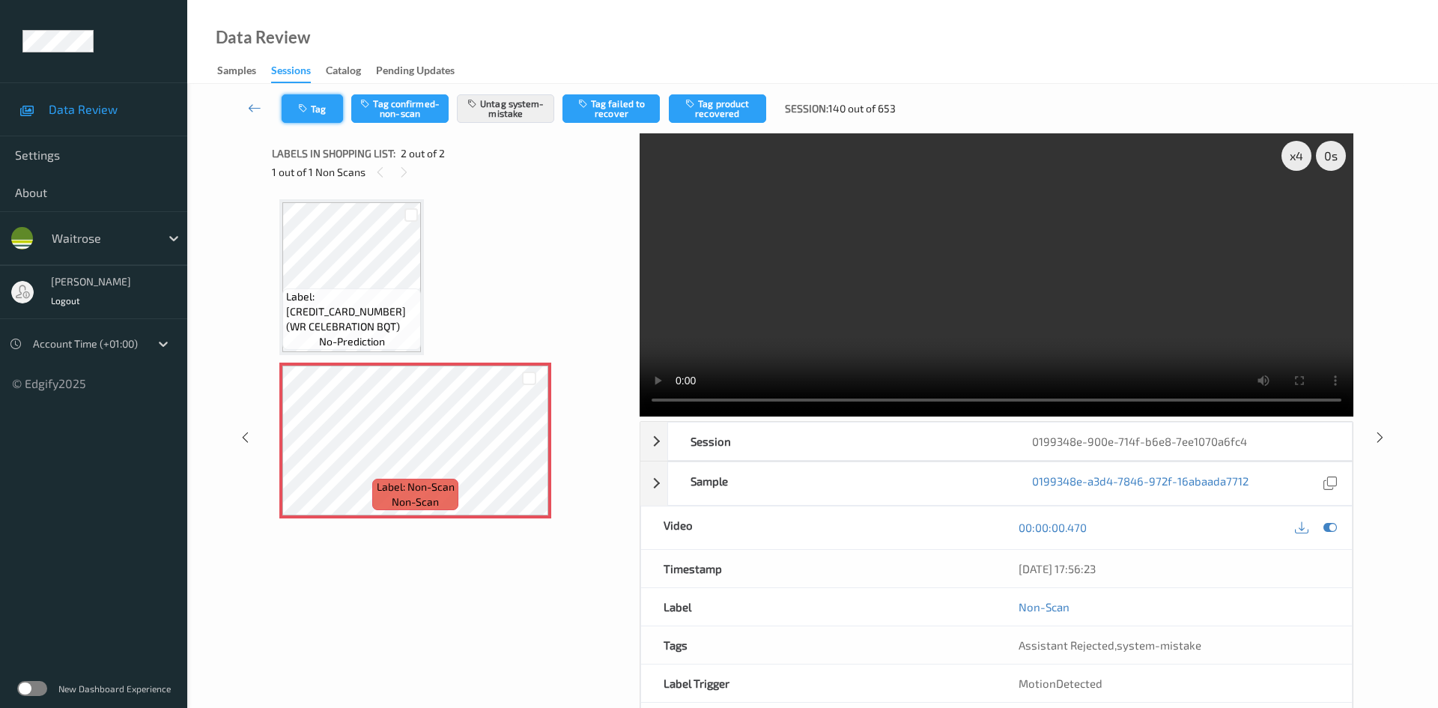
click at [323, 99] on button "Tag" at bounding box center [312, 108] width 61 height 28
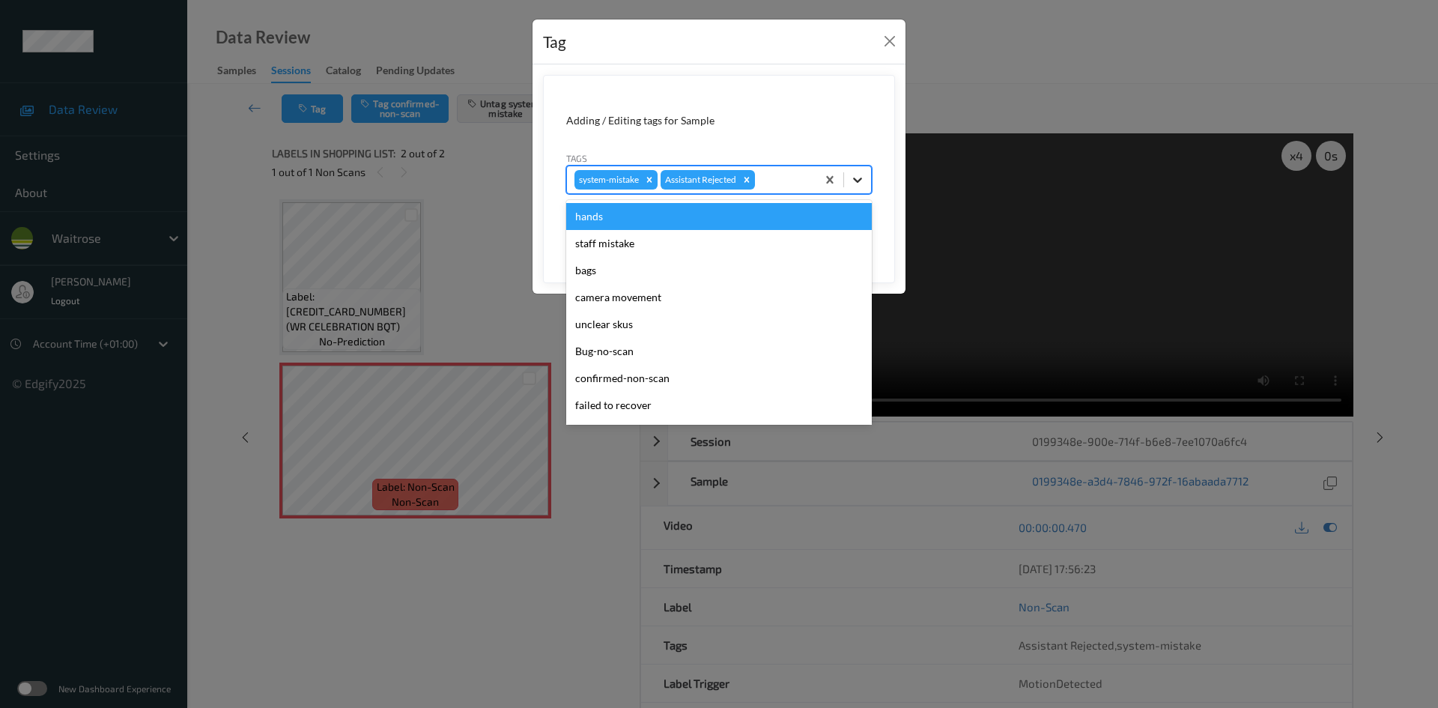
click at [857, 182] on icon at bounding box center [857, 179] width 9 height 5
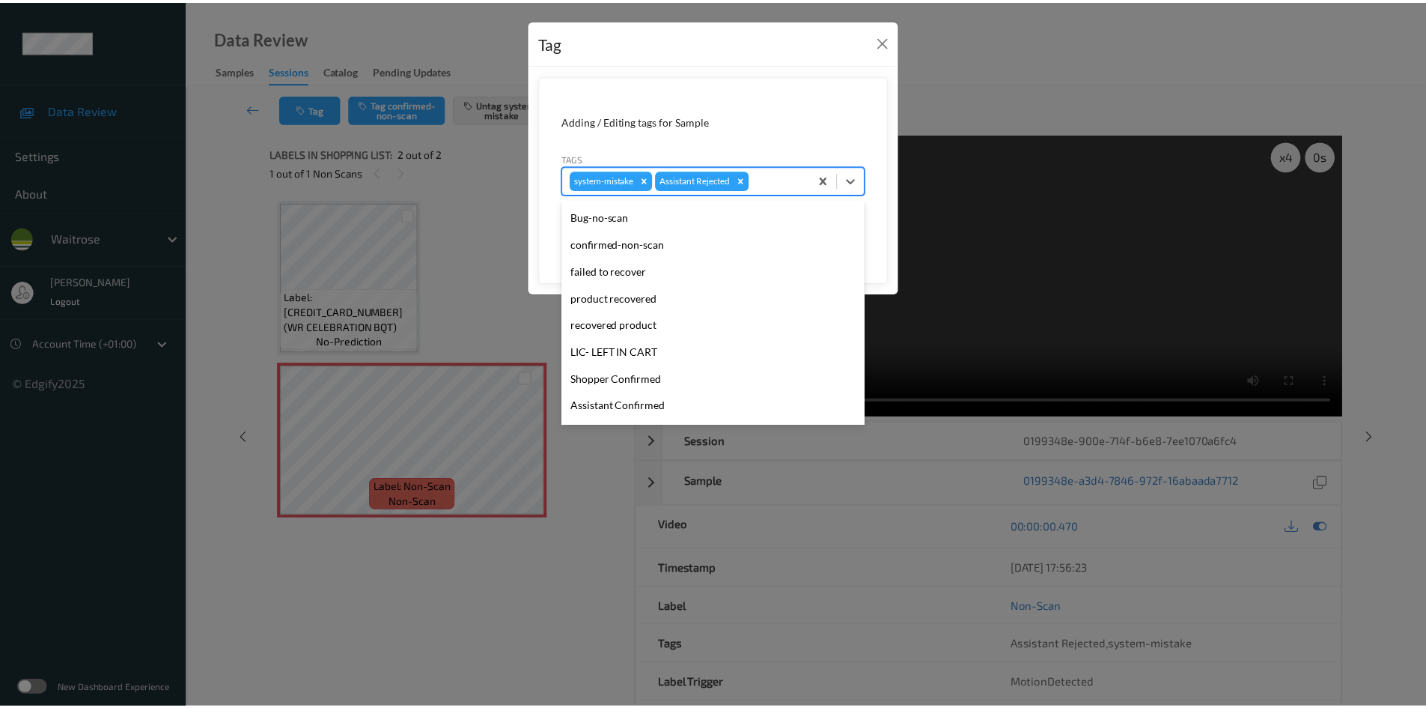
scroll to position [347, 0]
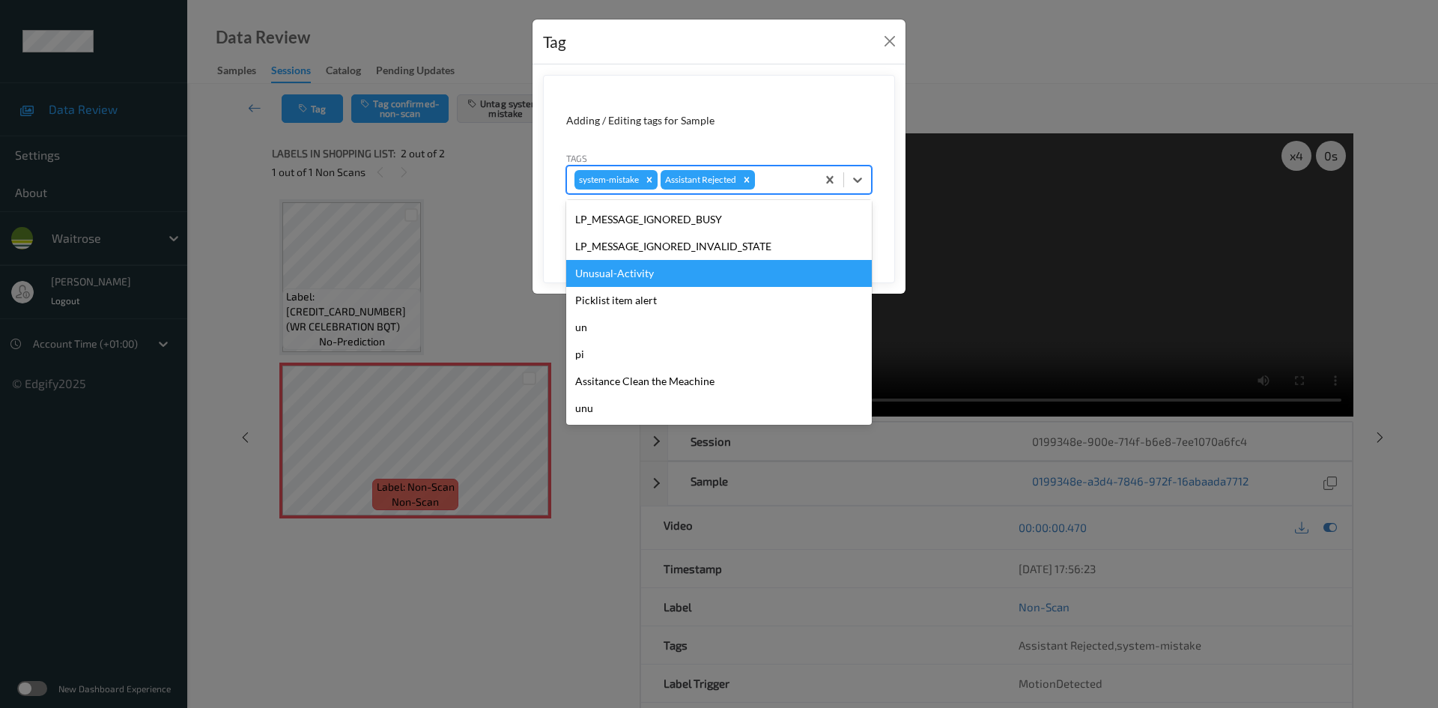
click at [586, 276] on div "Unusual-Activity" at bounding box center [719, 273] width 306 height 27
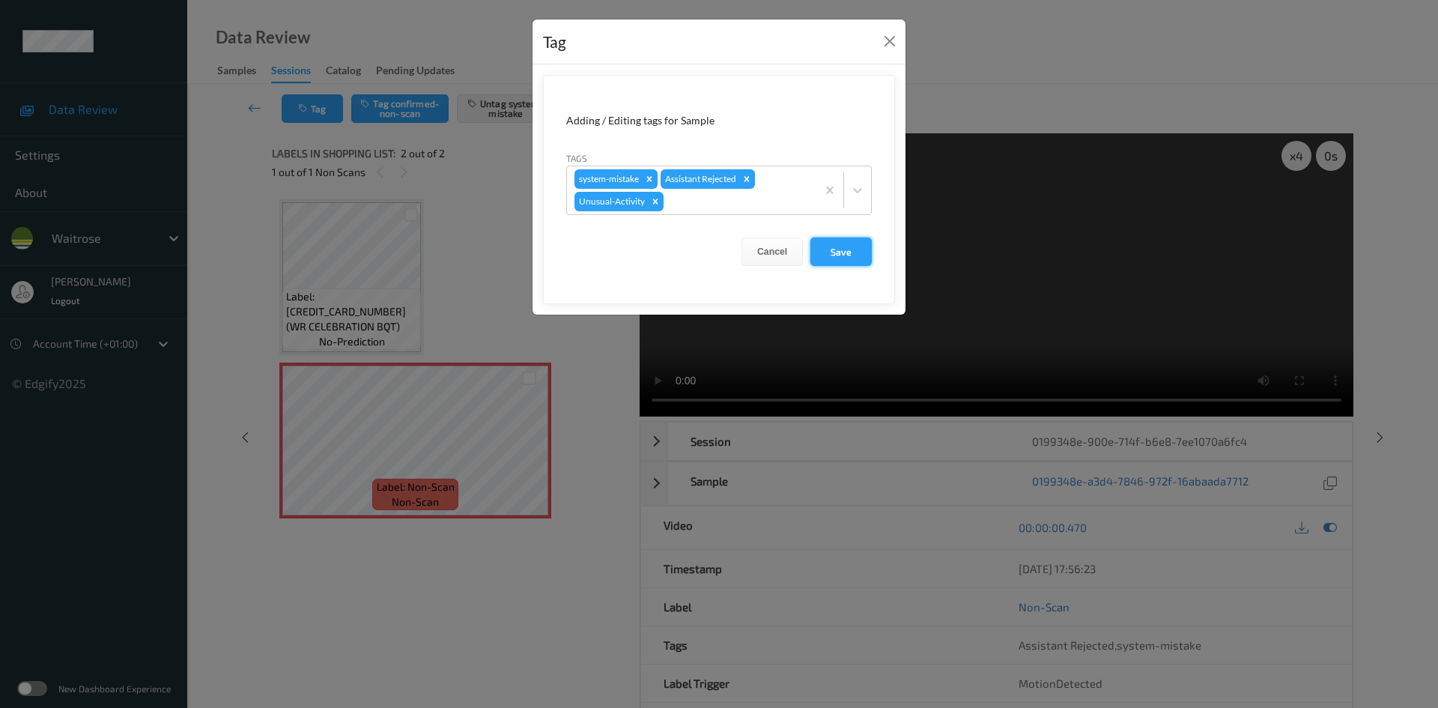
click at [833, 249] on button "Save" at bounding box center [840, 251] width 61 height 28
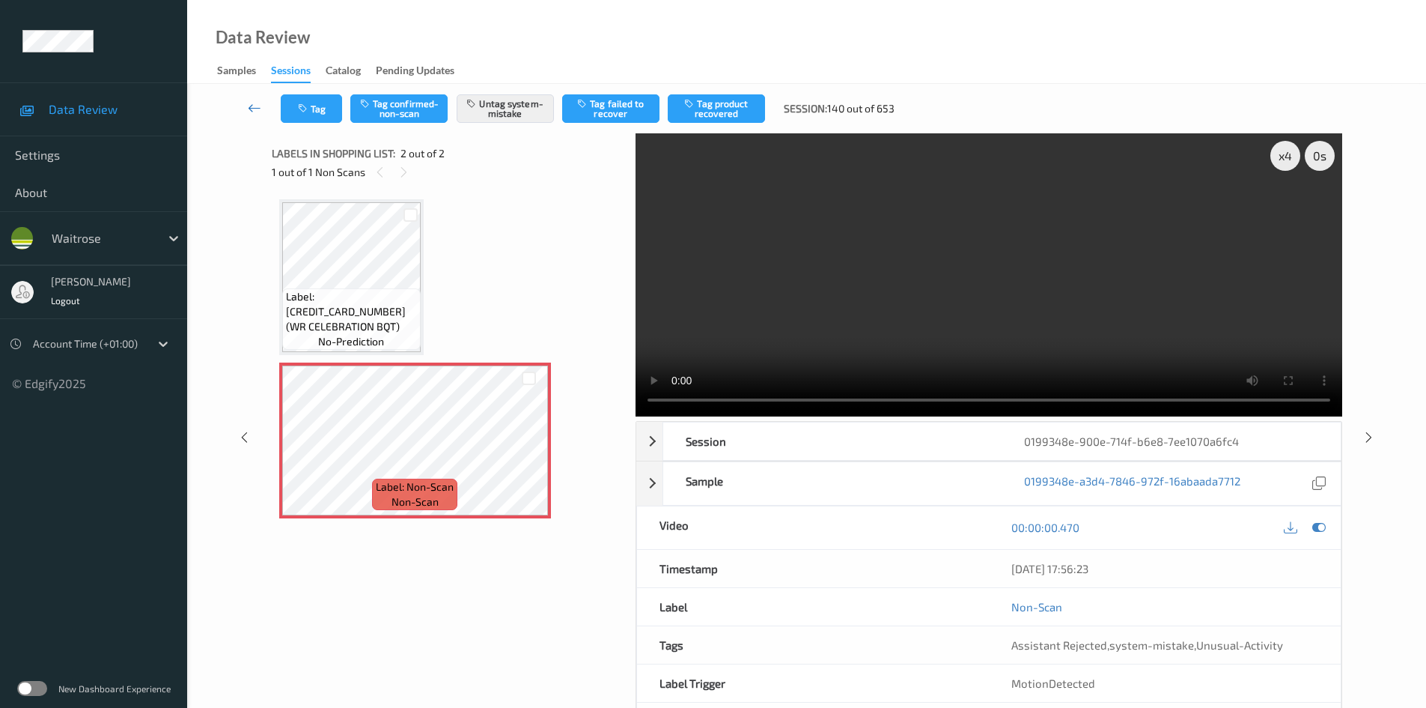
click at [252, 100] on icon at bounding box center [254, 107] width 13 height 15
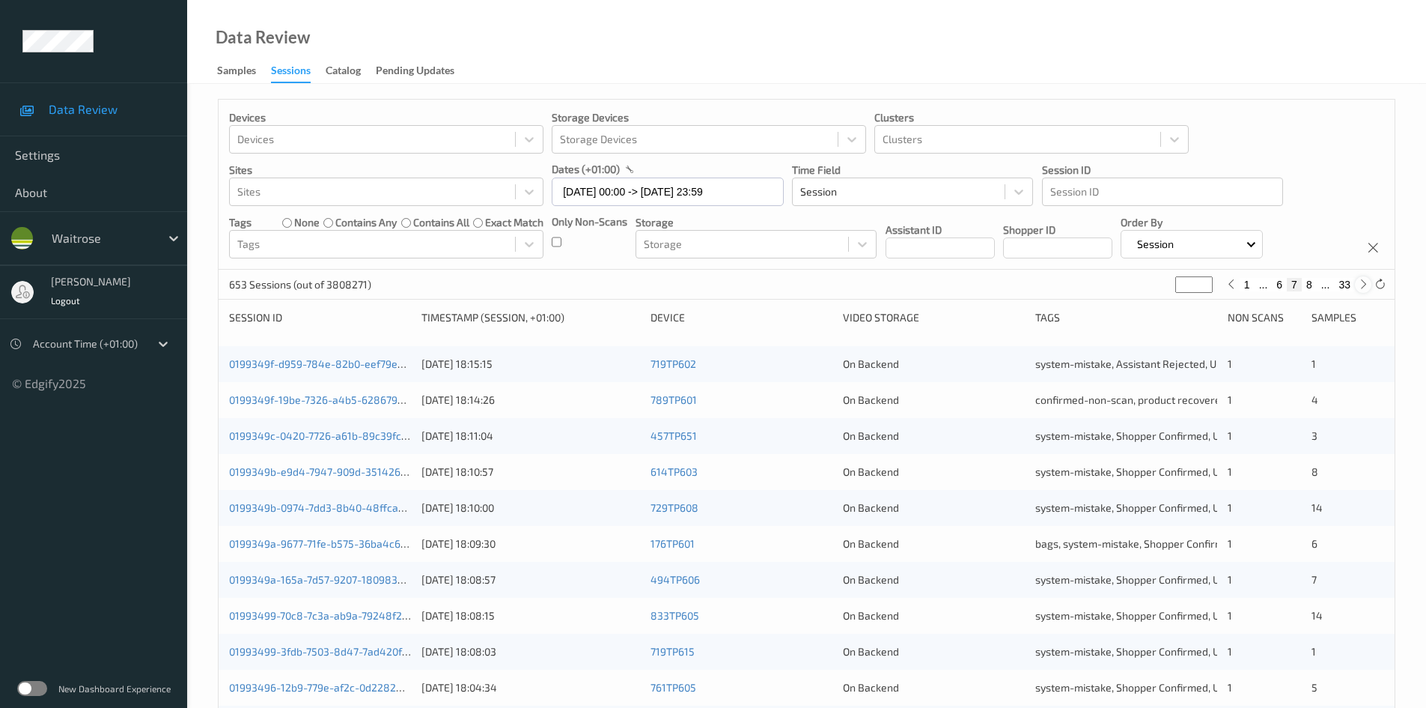
click at [1359, 288] on icon at bounding box center [1363, 284] width 11 height 11
type input "*"
click at [1361, 288] on icon at bounding box center [1363, 284] width 11 height 11
type input "*"
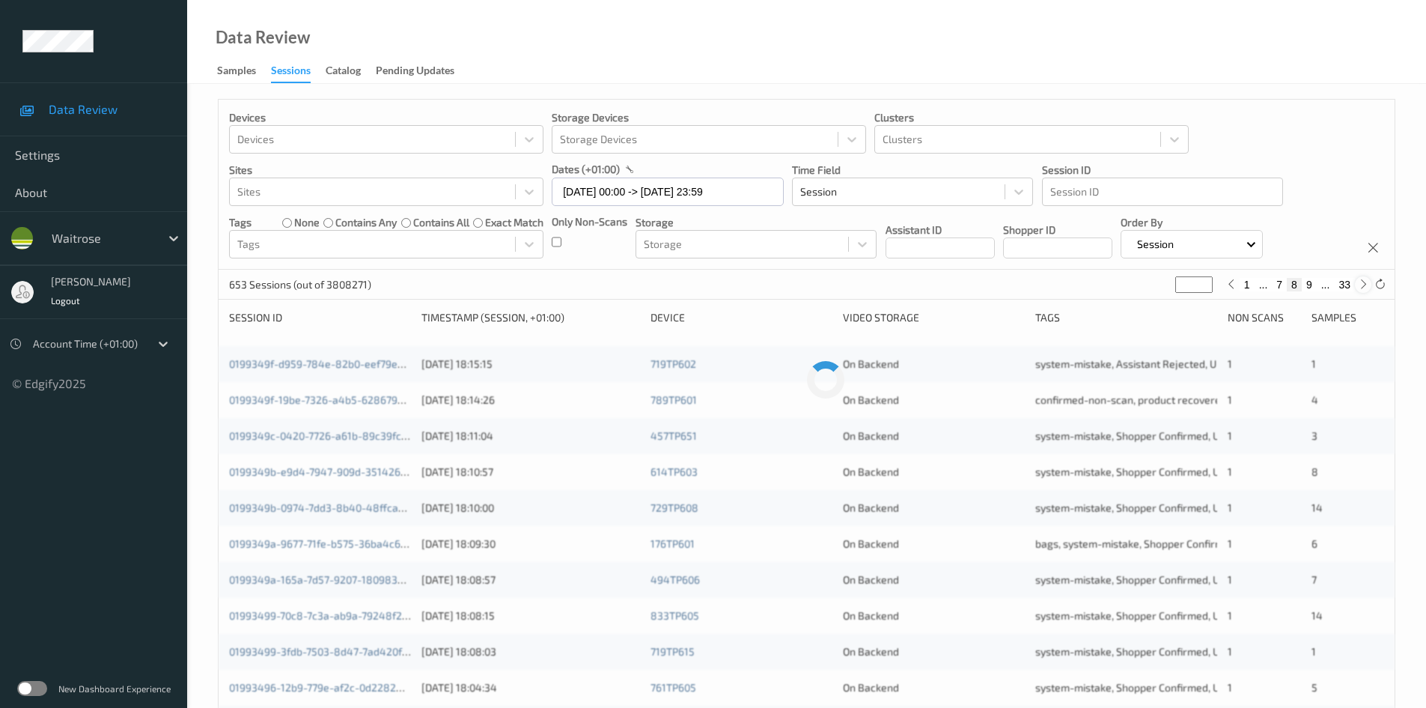
type input "*"
click at [1361, 288] on icon at bounding box center [1363, 284] width 11 height 11
type input "**"
click at [1361, 288] on icon at bounding box center [1363, 284] width 11 height 11
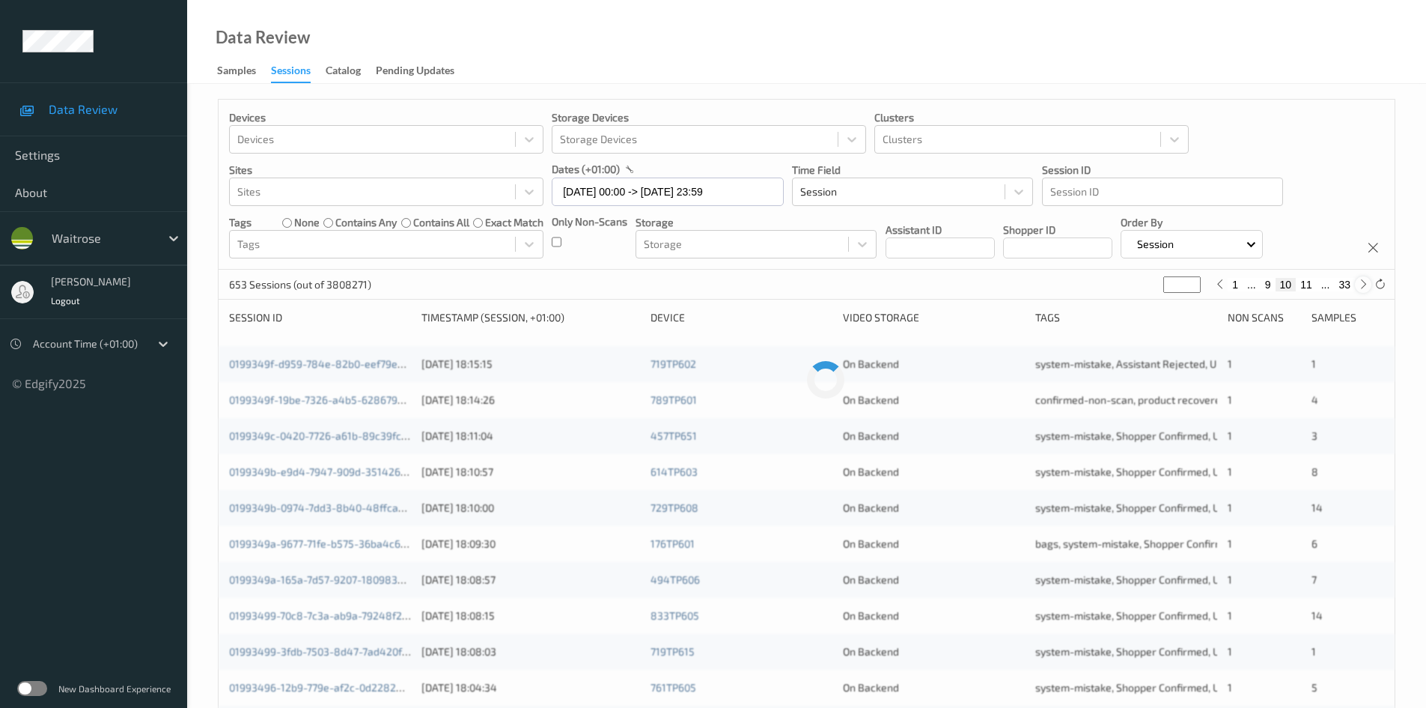
type input "**"
click at [1361, 288] on icon at bounding box center [1363, 284] width 11 height 11
type input "**"
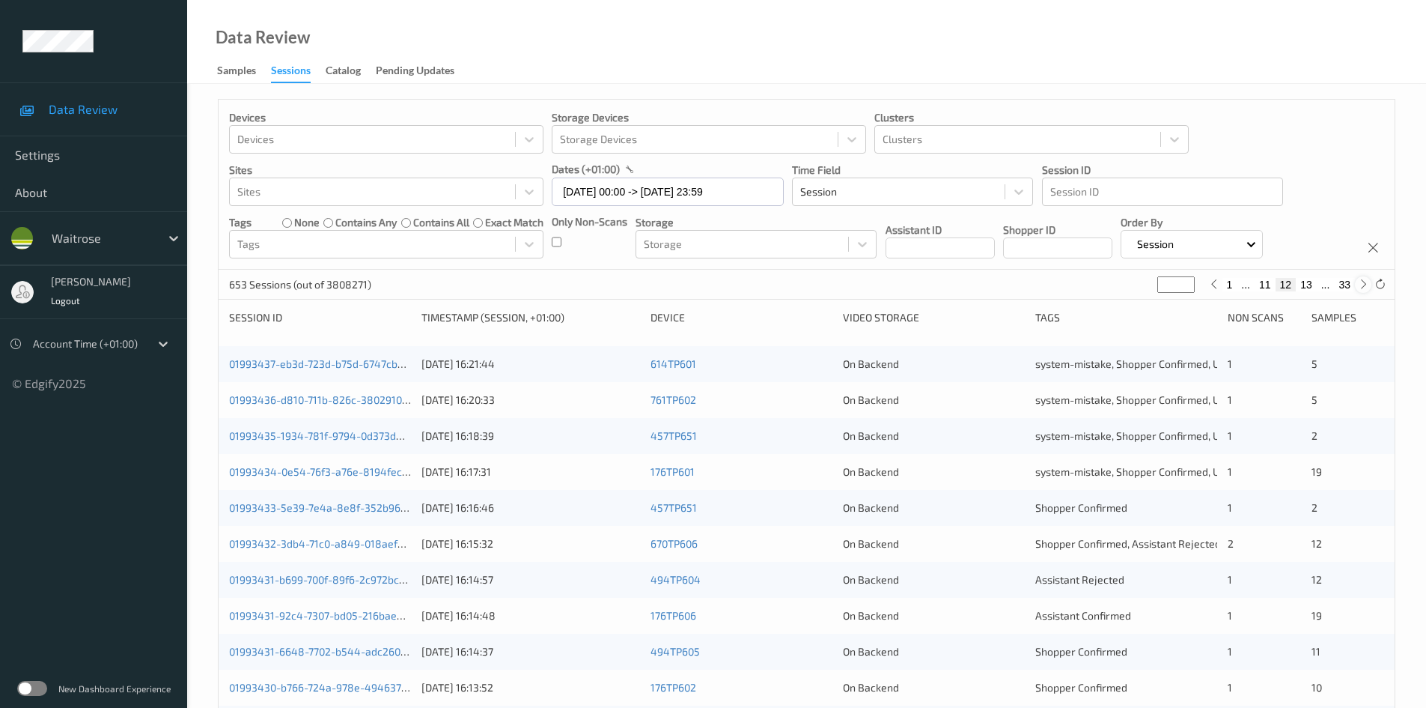
click at [1361, 288] on icon at bounding box center [1363, 284] width 11 height 11
type input "**"
click at [1361, 288] on icon at bounding box center [1363, 284] width 11 height 11
type input "**"
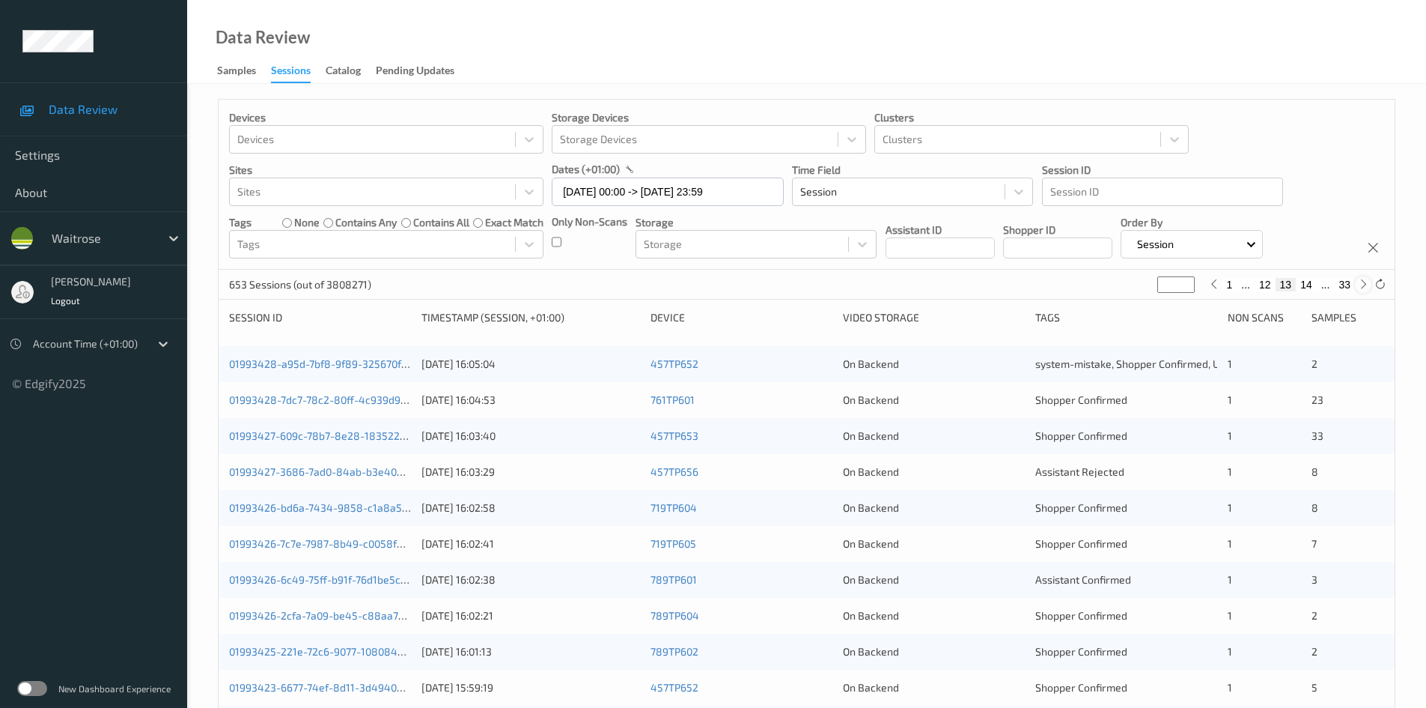
type input "**"
click at [1361, 288] on icon at bounding box center [1363, 284] width 11 height 11
type input "**"
click at [299, 401] on link "0199340b-072e-7e07-b015-0772df9d9f96" at bounding box center [328, 399] width 198 height 13
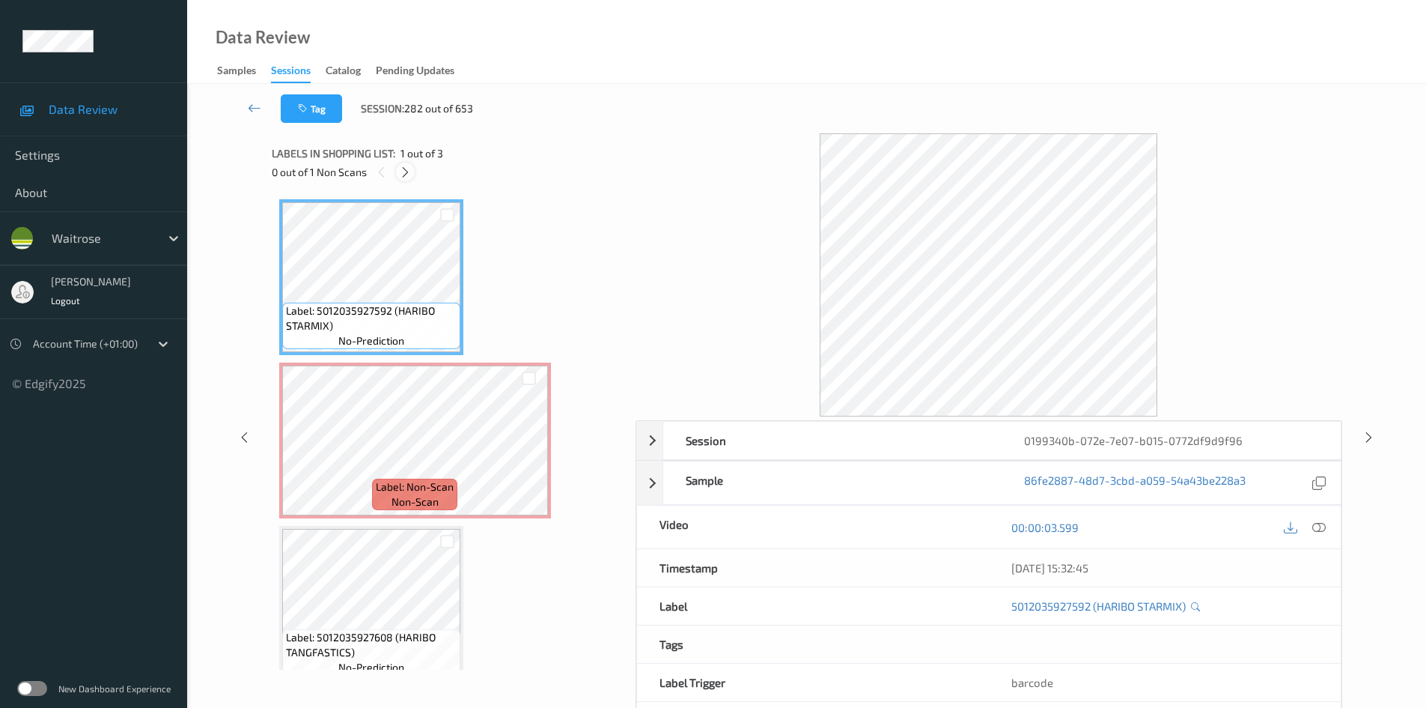
click at [410, 173] on icon at bounding box center [405, 171] width 13 height 13
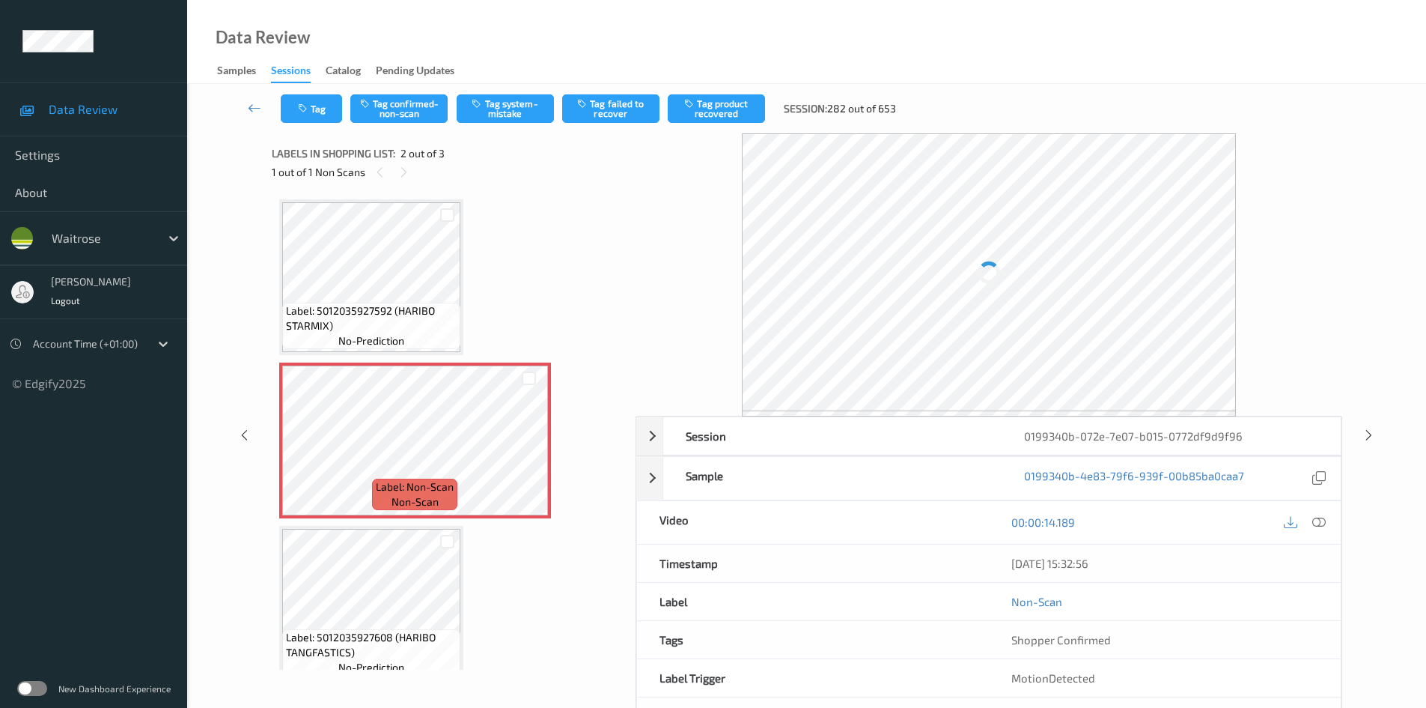
scroll to position [7, 0]
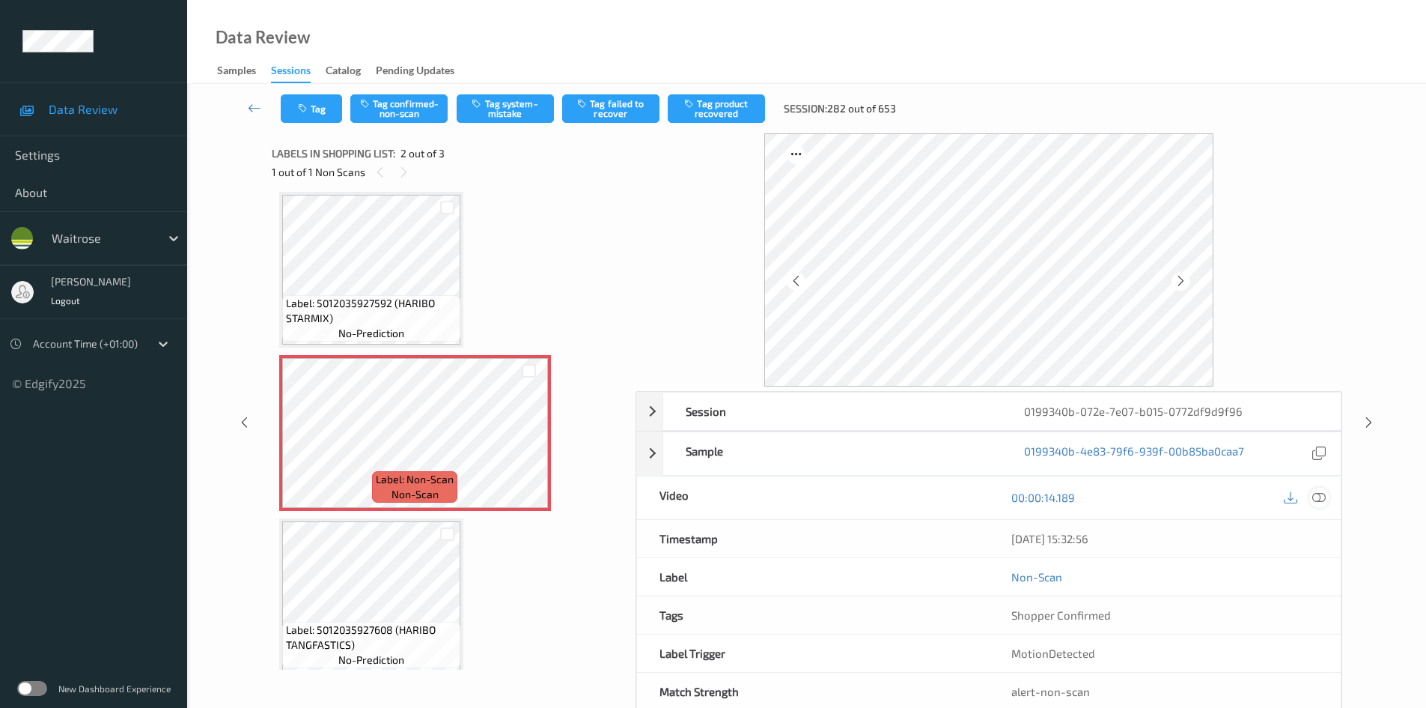
click at [1321, 495] on icon at bounding box center [1319, 496] width 13 height 13
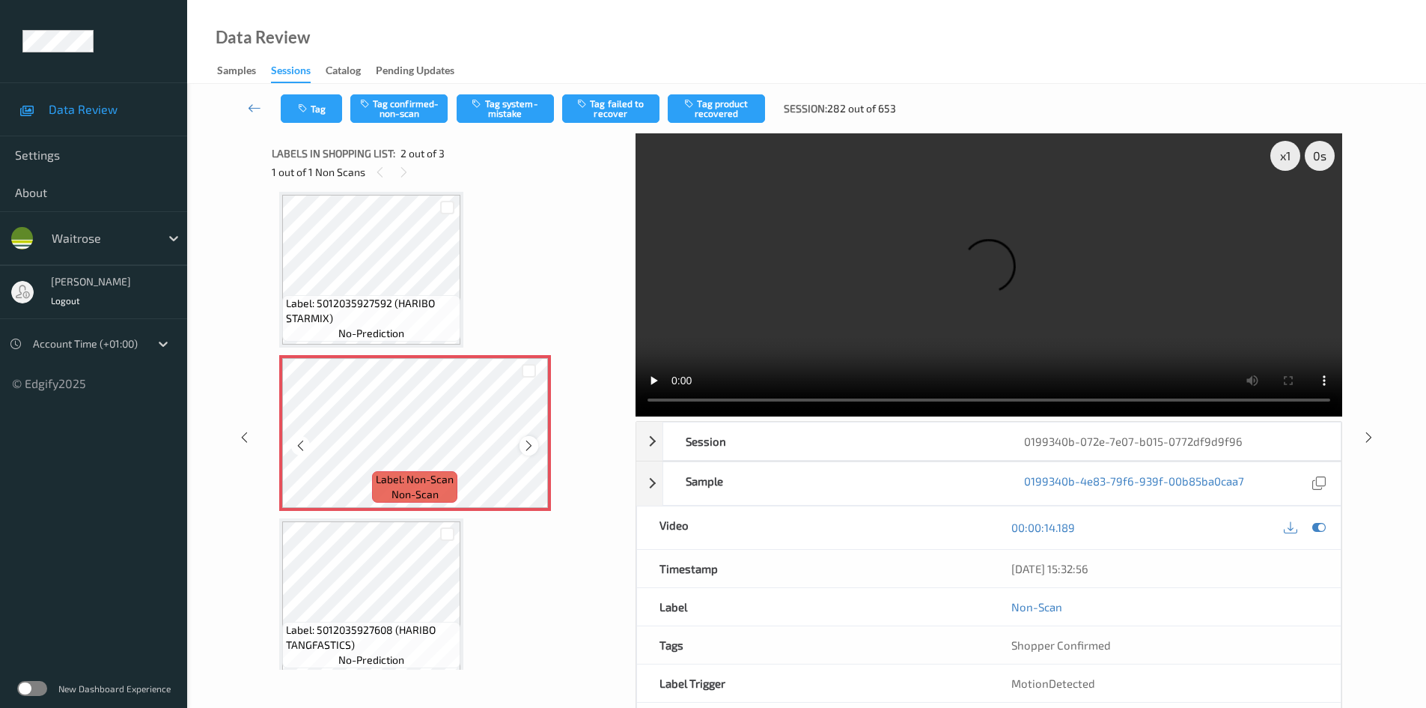
click at [527, 440] on icon at bounding box center [529, 445] width 13 height 13
click at [1286, 153] on div "x 1" at bounding box center [1286, 156] width 30 height 30
click at [1286, 145] on div "x 2" at bounding box center [1286, 156] width 30 height 30
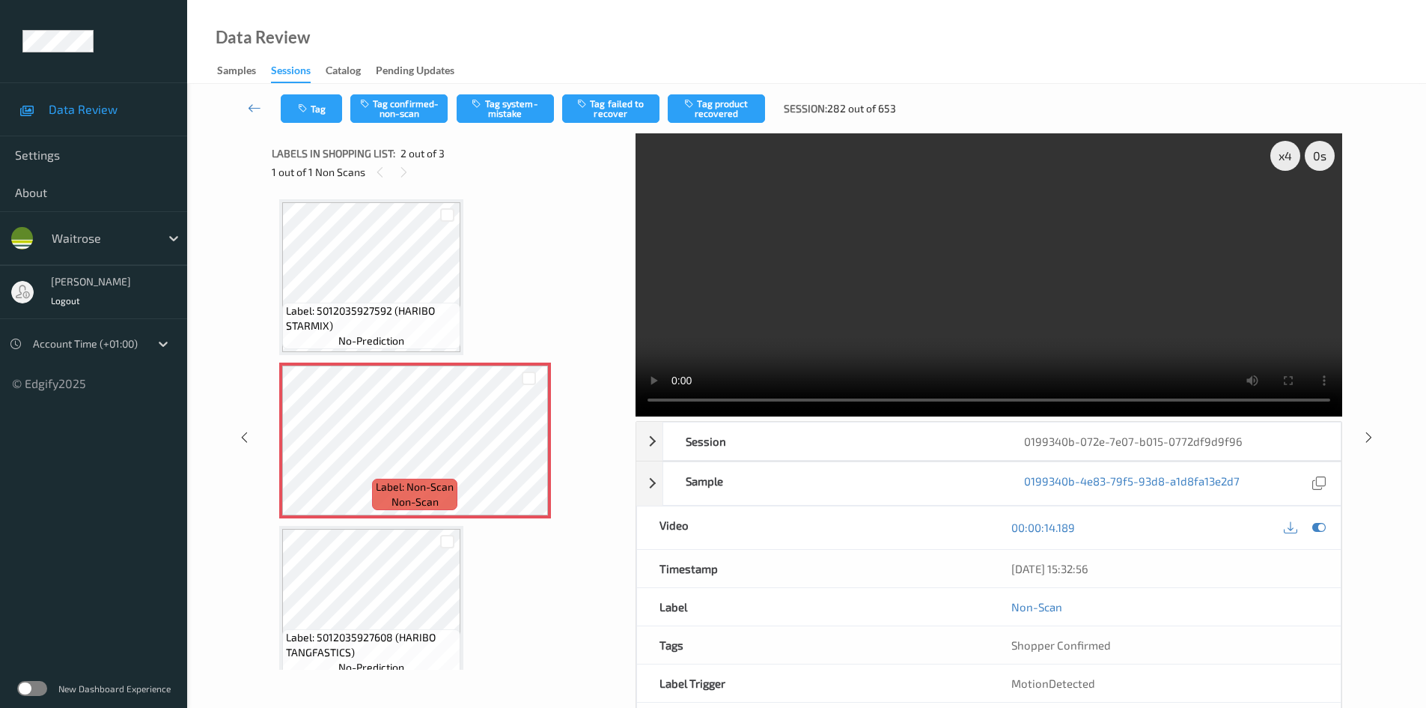
click at [929, 270] on video at bounding box center [989, 274] width 707 height 283
click at [1090, 308] on video at bounding box center [989, 274] width 707 height 283
click at [982, 314] on video at bounding box center [989, 274] width 707 height 283
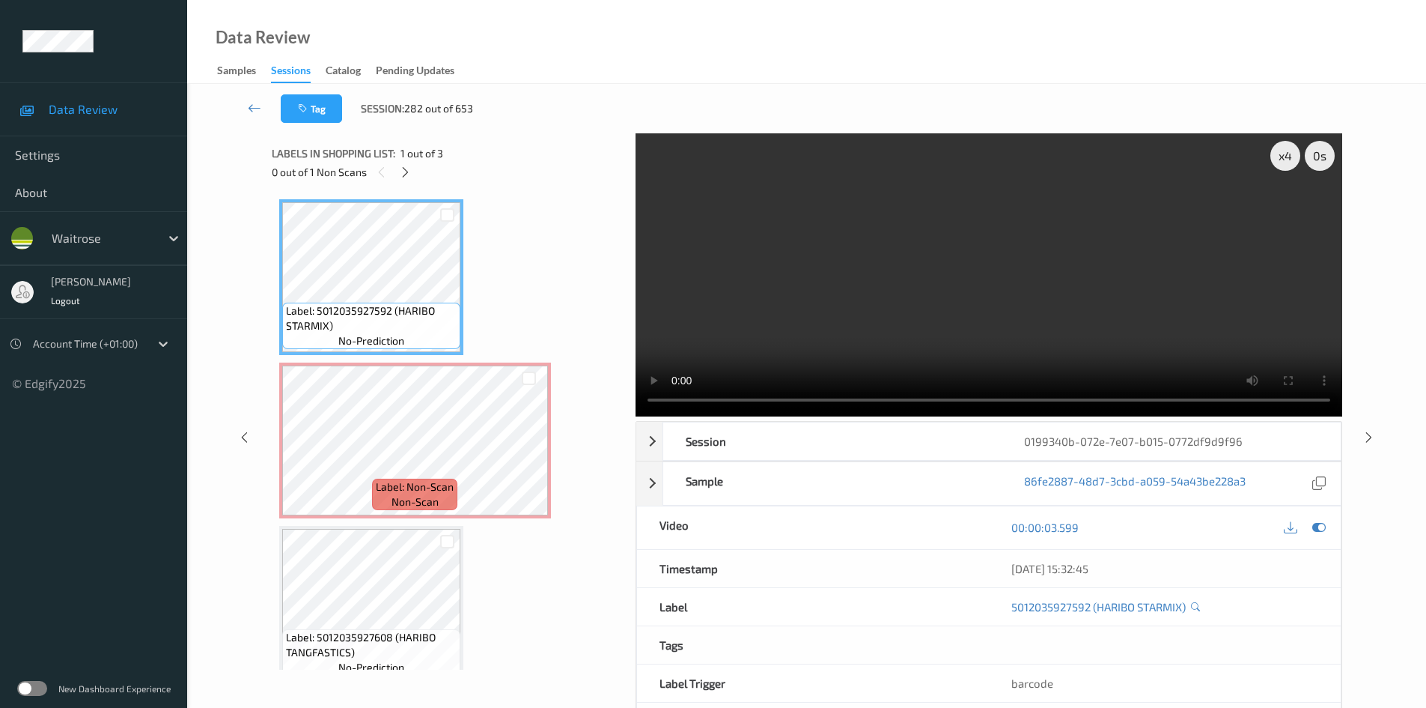
click at [795, 320] on video at bounding box center [989, 274] width 707 height 283
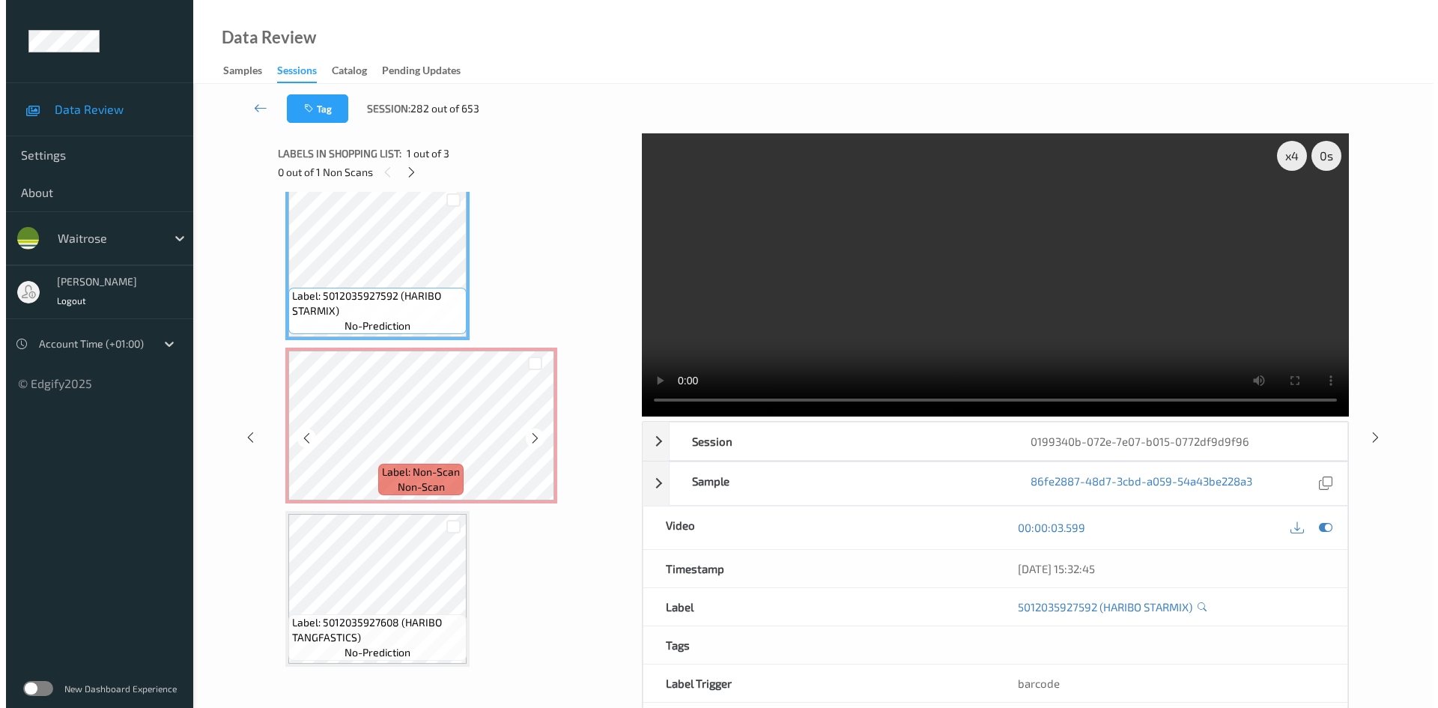
scroll to position [19, 0]
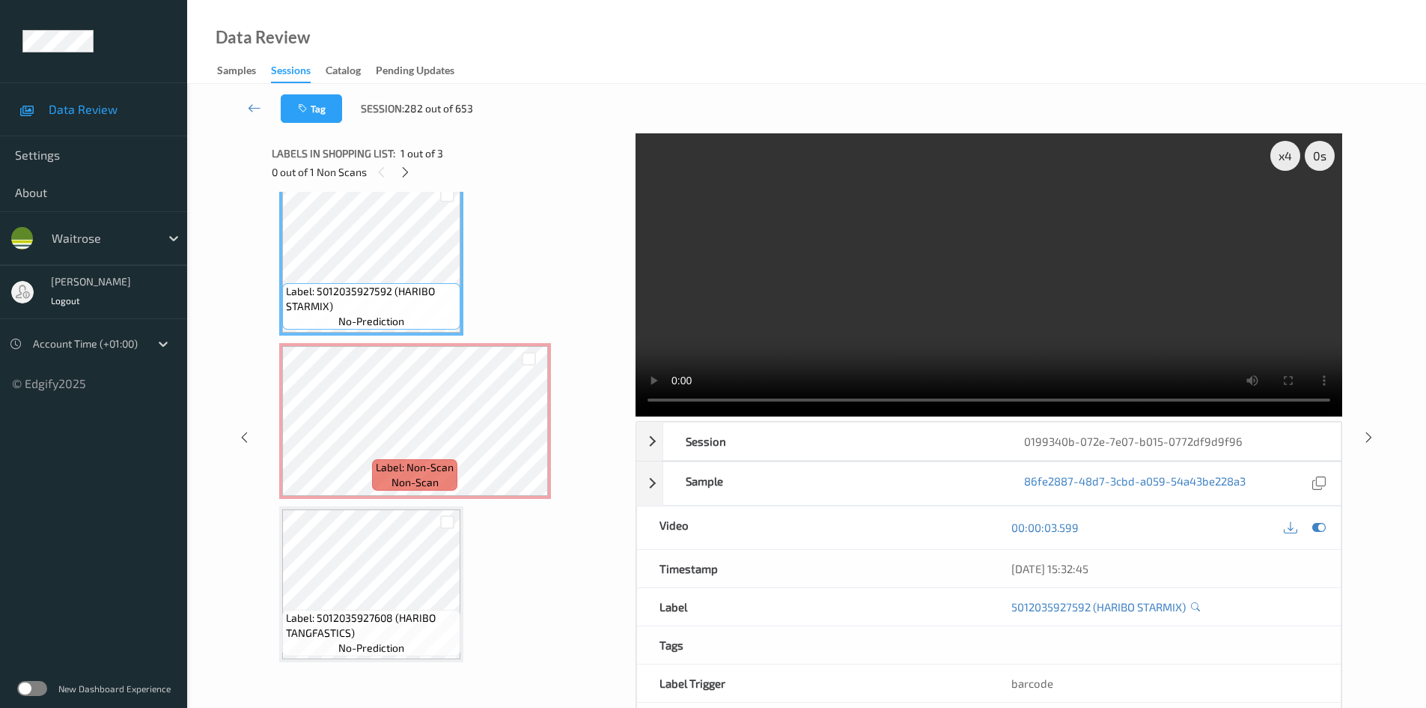
click at [1044, 243] on video at bounding box center [989, 274] width 707 height 283
click at [925, 260] on video at bounding box center [989, 274] width 707 height 283
click at [977, 291] on video at bounding box center [989, 274] width 707 height 283
click at [906, 323] on video at bounding box center [989, 274] width 707 height 283
click at [963, 304] on video at bounding box center [989, 274] width 707 height 283
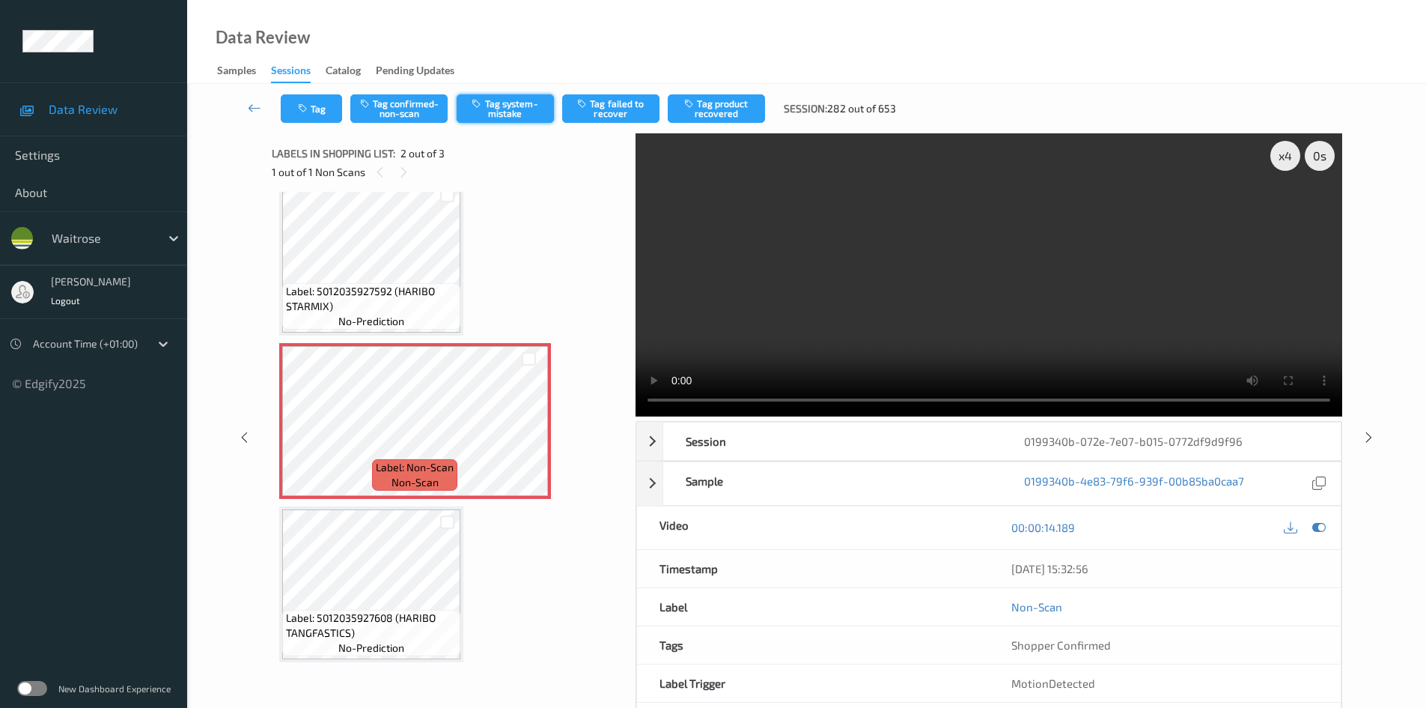
click at [519, 103] on button "Tag system-mistake" at bounding box center [505, 108] width 97 height 28
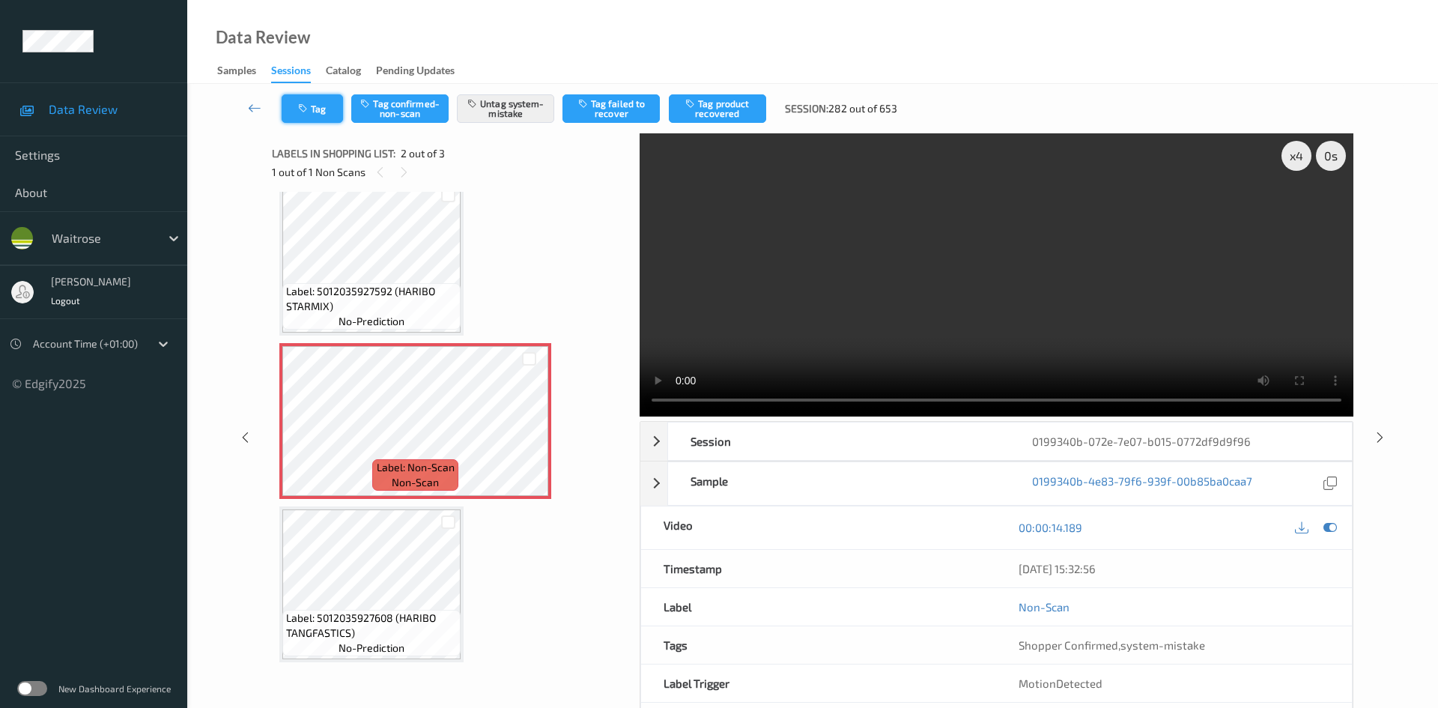
click at [304, 103] on button "Tag" at bounding box center [312, 108] width 61 height 28
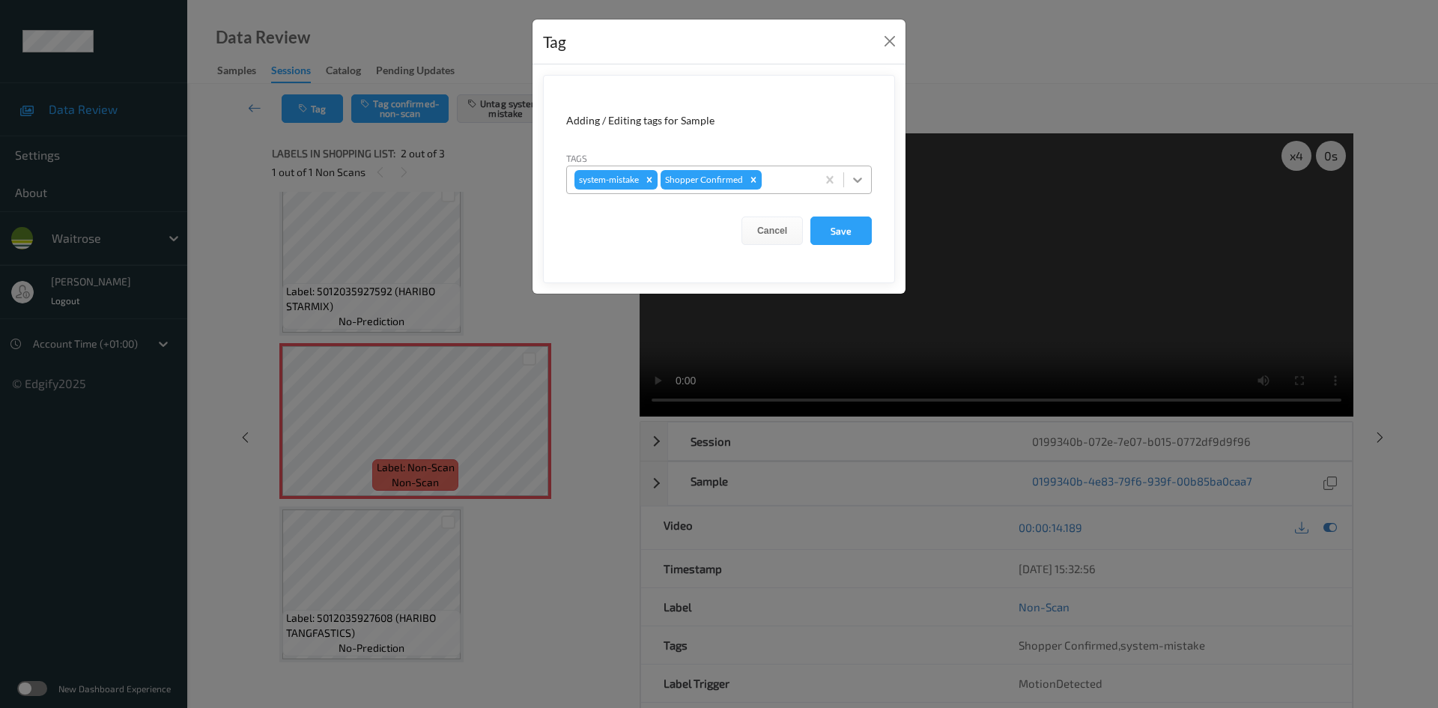
click at [864, 174] on icon at bounding box center [857, 179] width 15 height 15
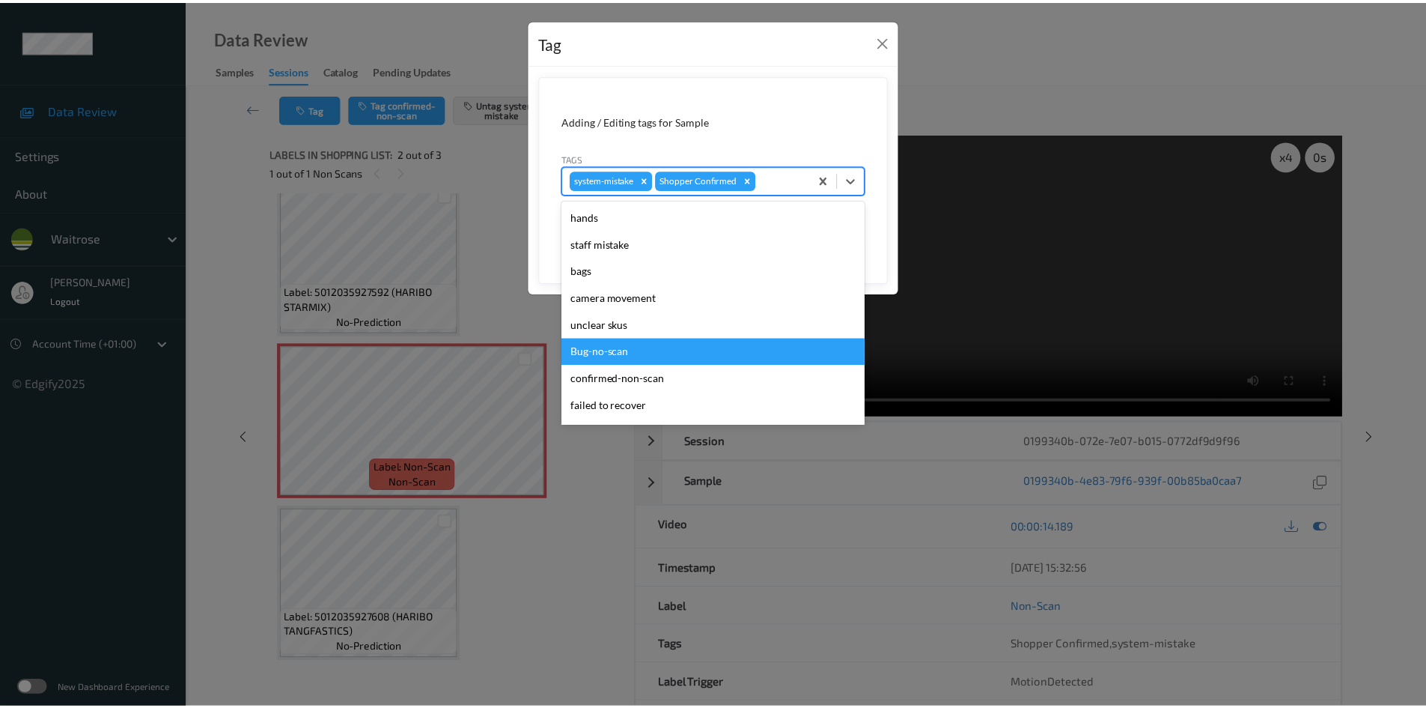
scroll to position [347, 0]
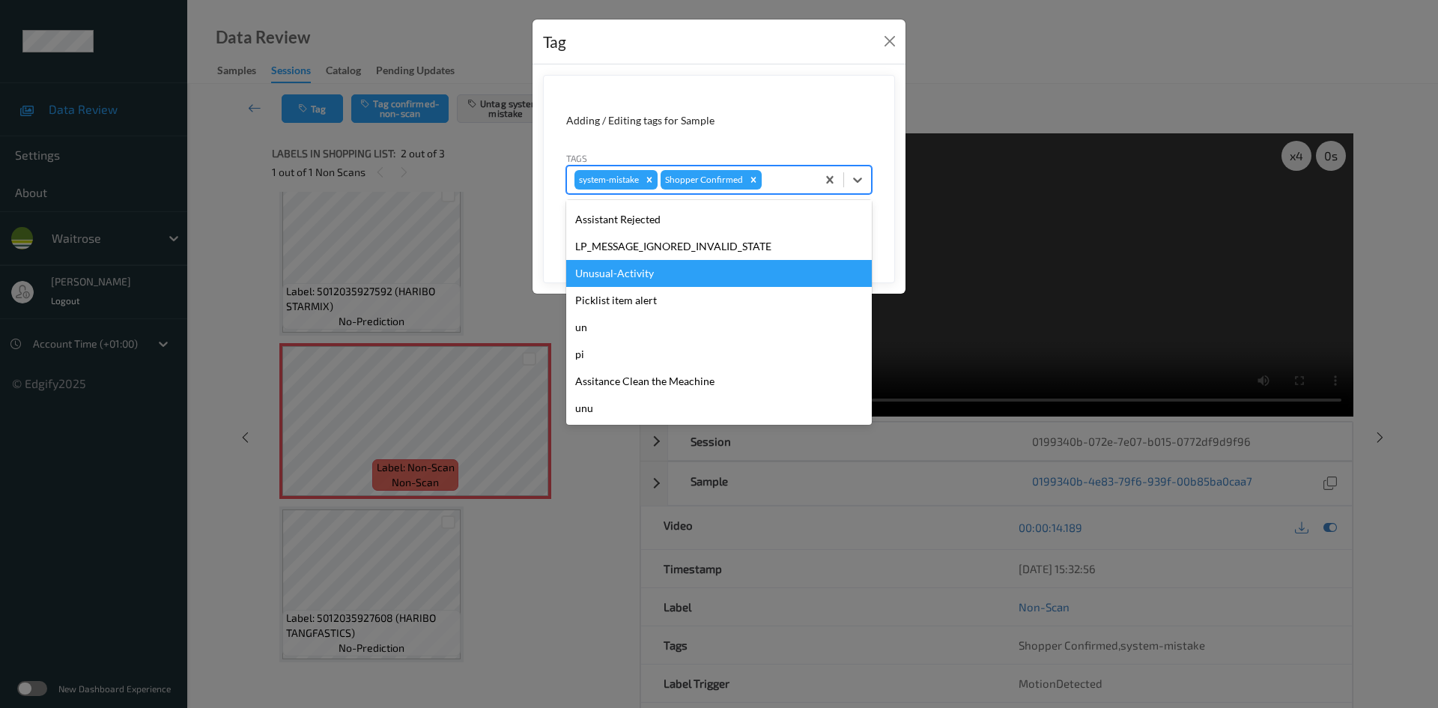
click at [616, 267] on div "Unusual-Activity" at bounding box center [719, 273] width 306 height 27
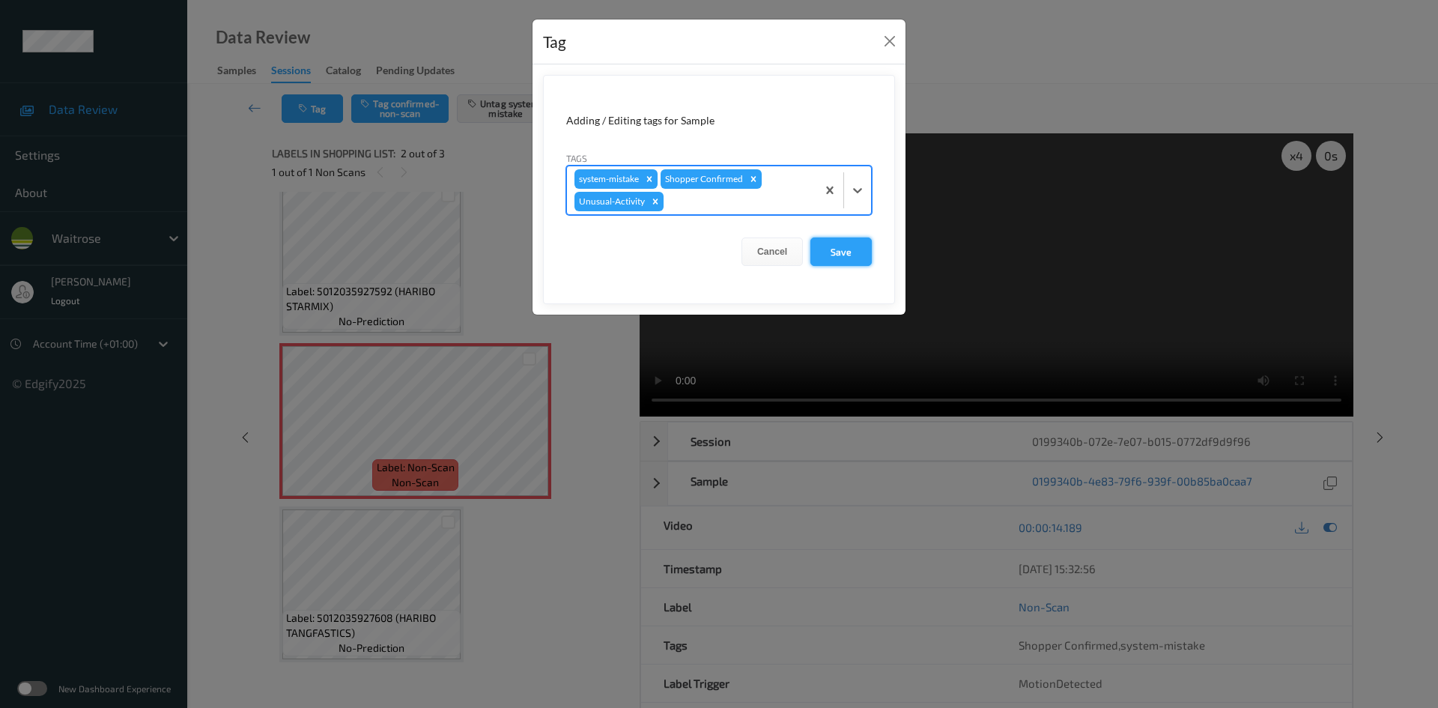
click at [849, 243] on button "Save" at bounding box center [840, 251] width 61 height 28
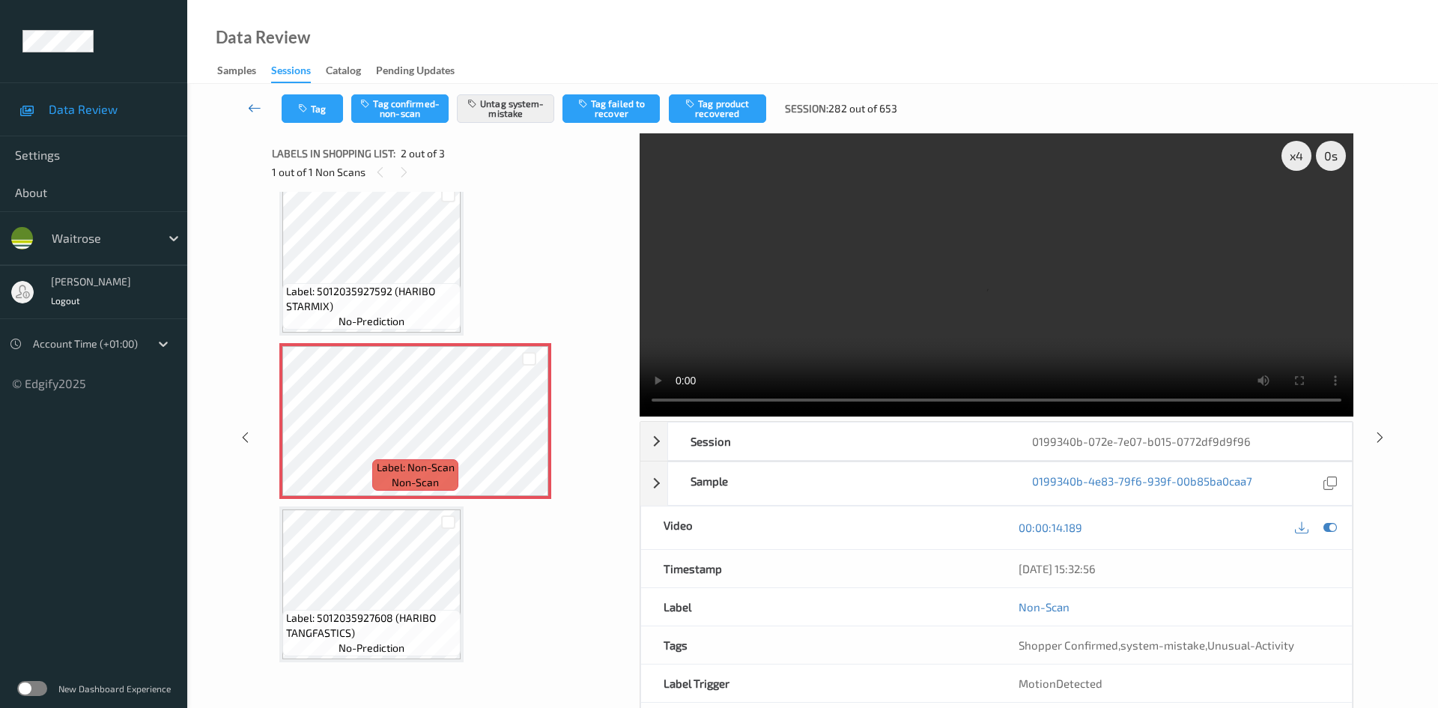
click at [255, 103] on icon at bounding box center [254, 107] width 13 height 15
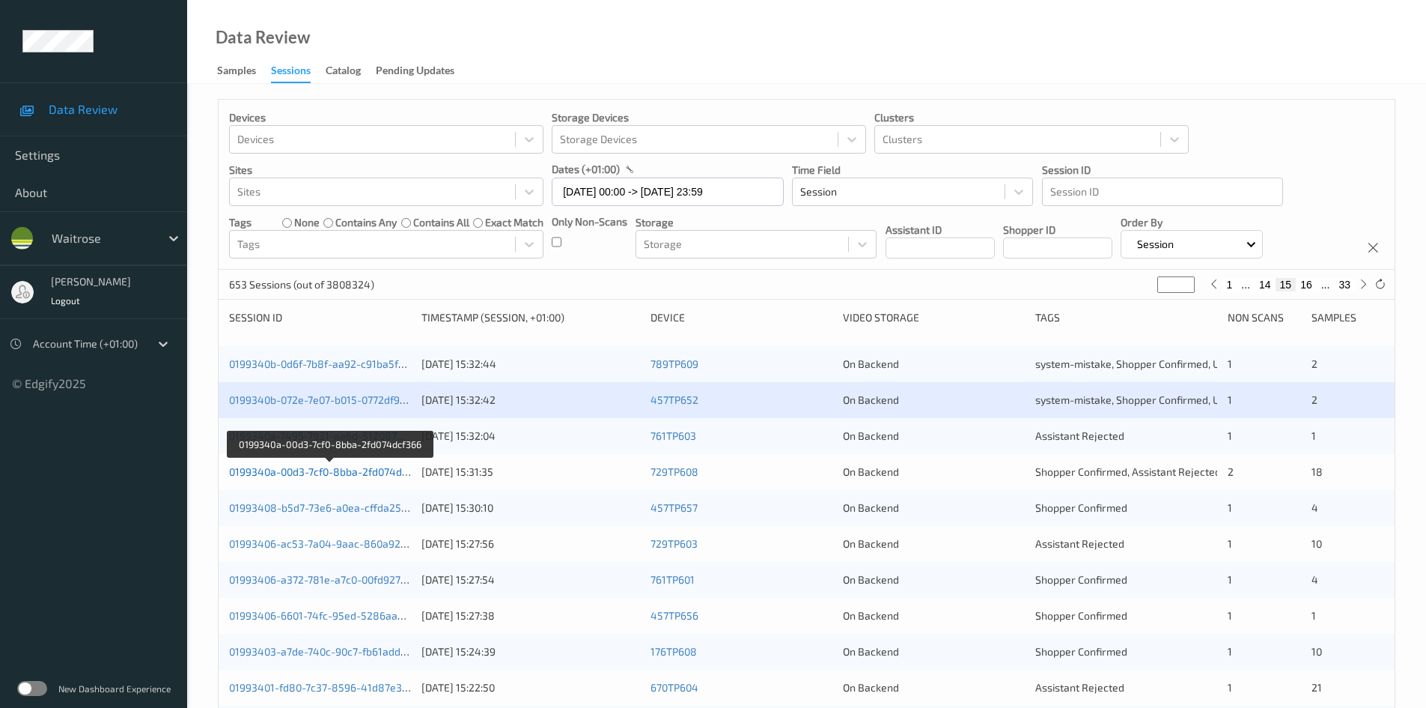
click at [289, 471] on link "0199340a-00d3-7cf0-8bba-2fd074dcf366" at bounding box center [329, 471] width 200 height 13
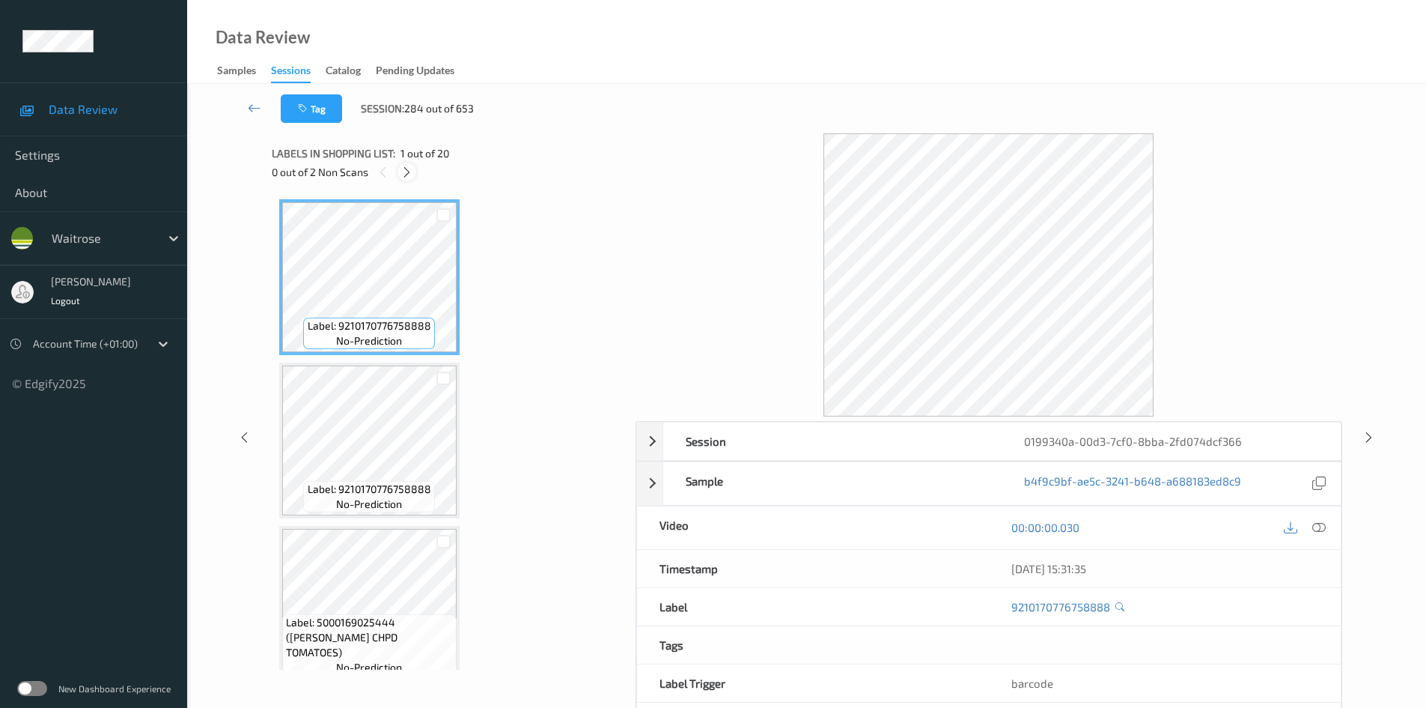
click at [415, 168] on div at bounding box center [407, 171] width 19 height 19
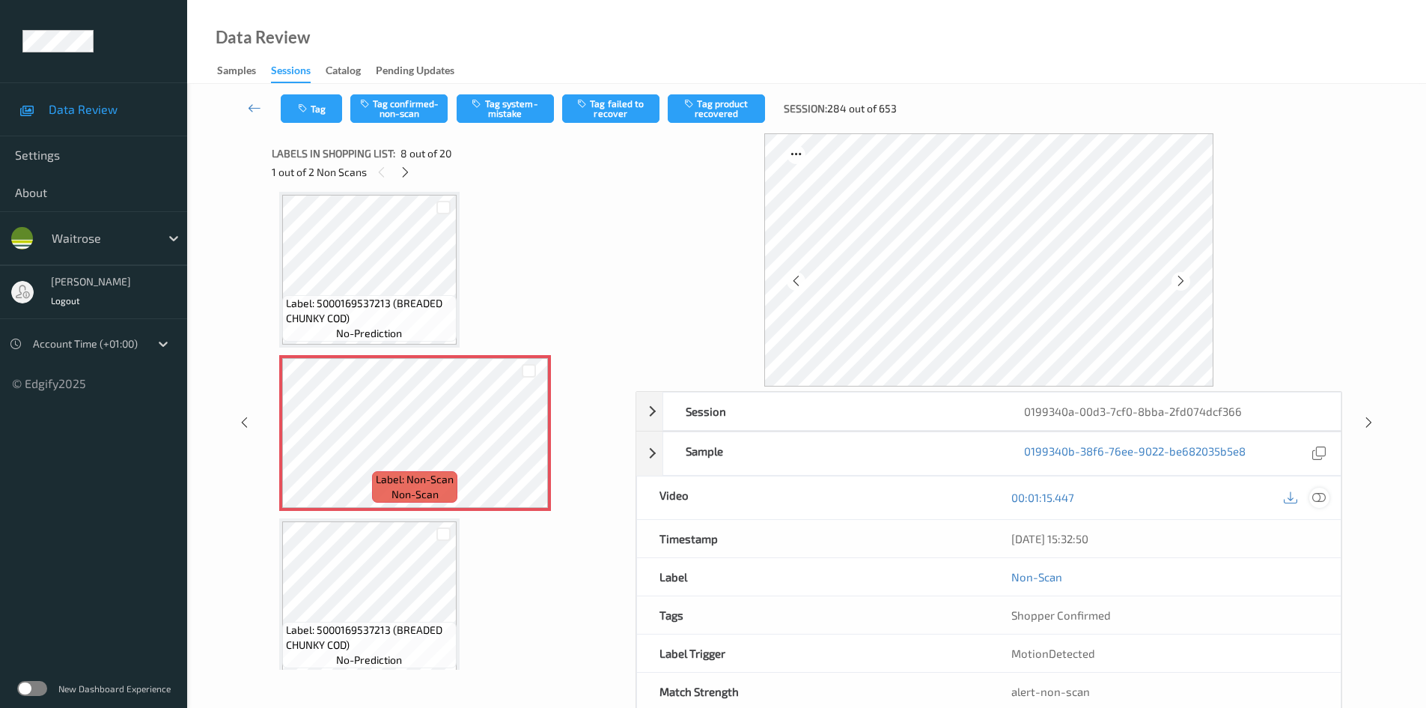
click at [1319, 494] on icon at bounding box center [1319, 496] width 13 height 13
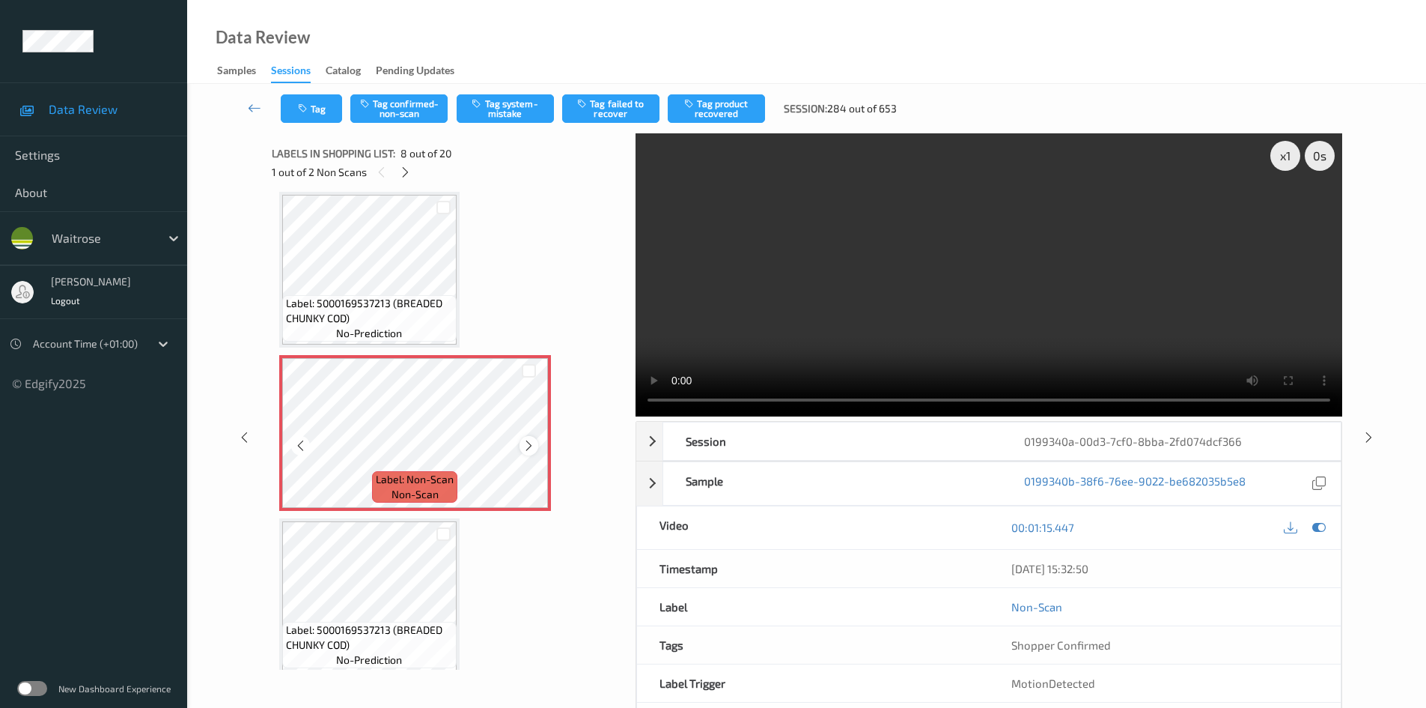
click at [532, 444] on icon at bounding box center [529, 445] width 13 height 13
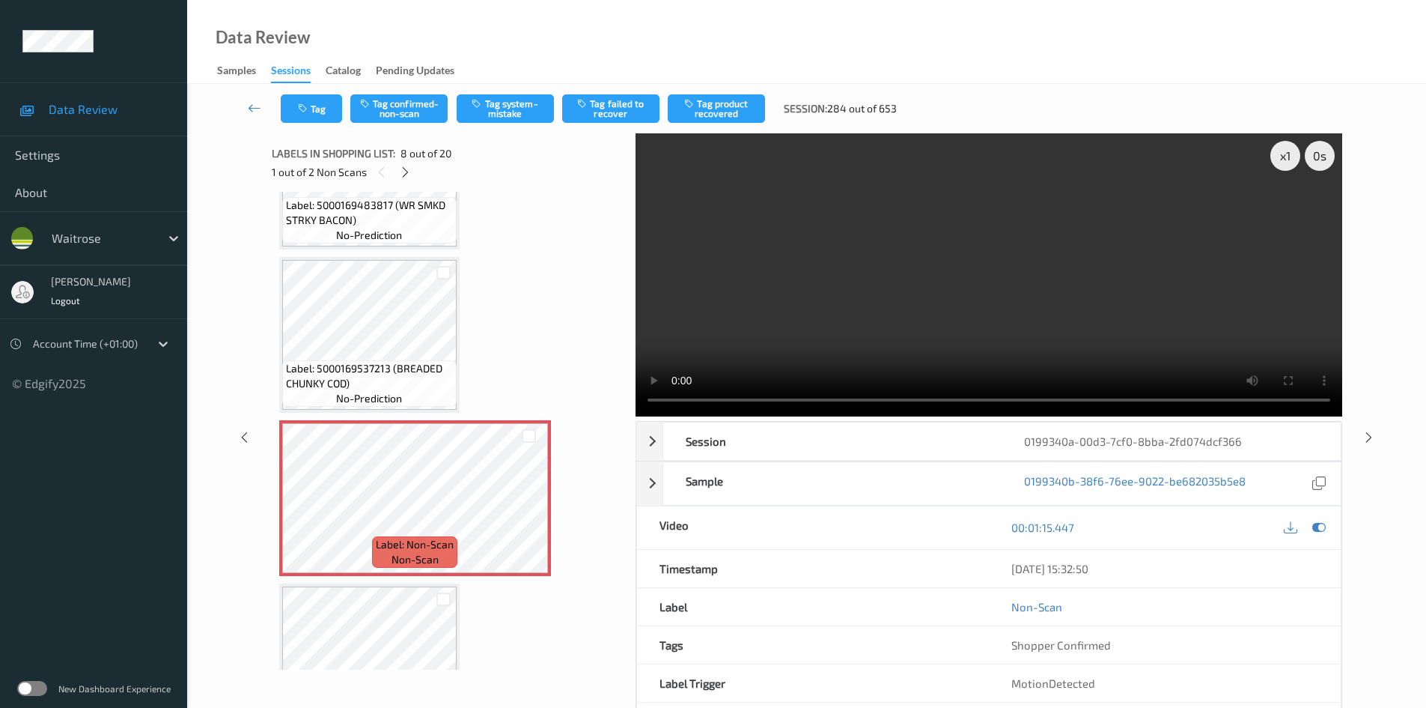
scroll to position [837, 0]
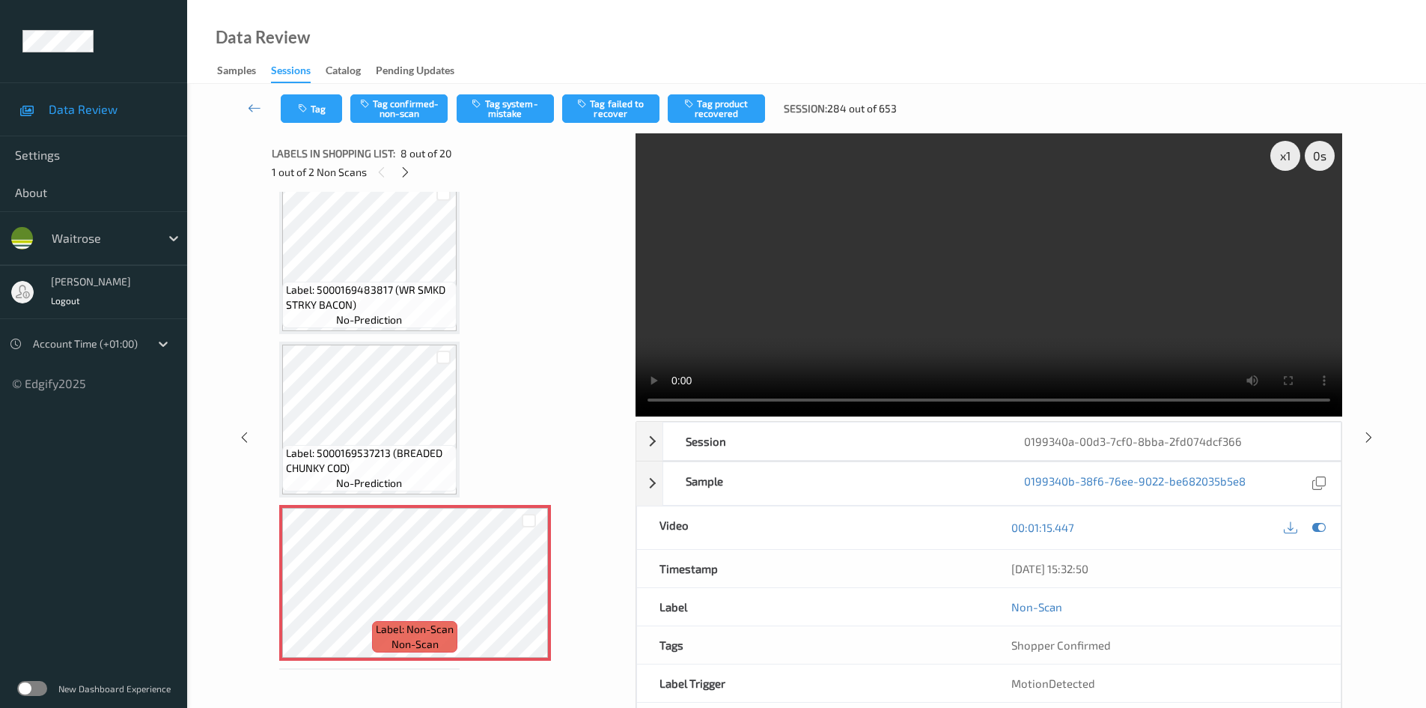
click at [794, 310] on video at bounding box center [989, 274] width 707 height 283
click at [1120, 242] on video at bounding box center [989, 274] width 707 height 283
click at [1285, 156] on div "x 1" at bounding box center [1286, 156] width 30 height 30
click at [1285, 156] on div "x 2" at bounding box center [1286, 156] width 30 height 30
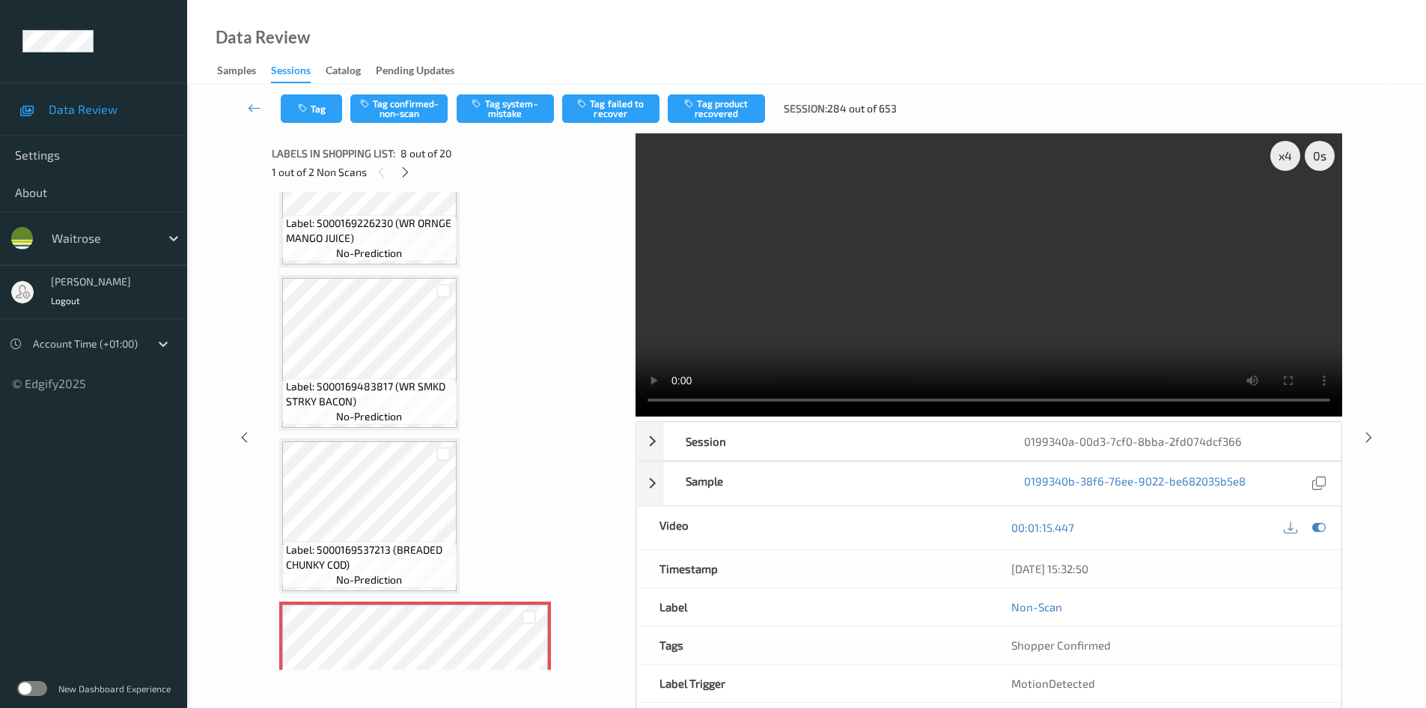
scroll to position [762, 0]
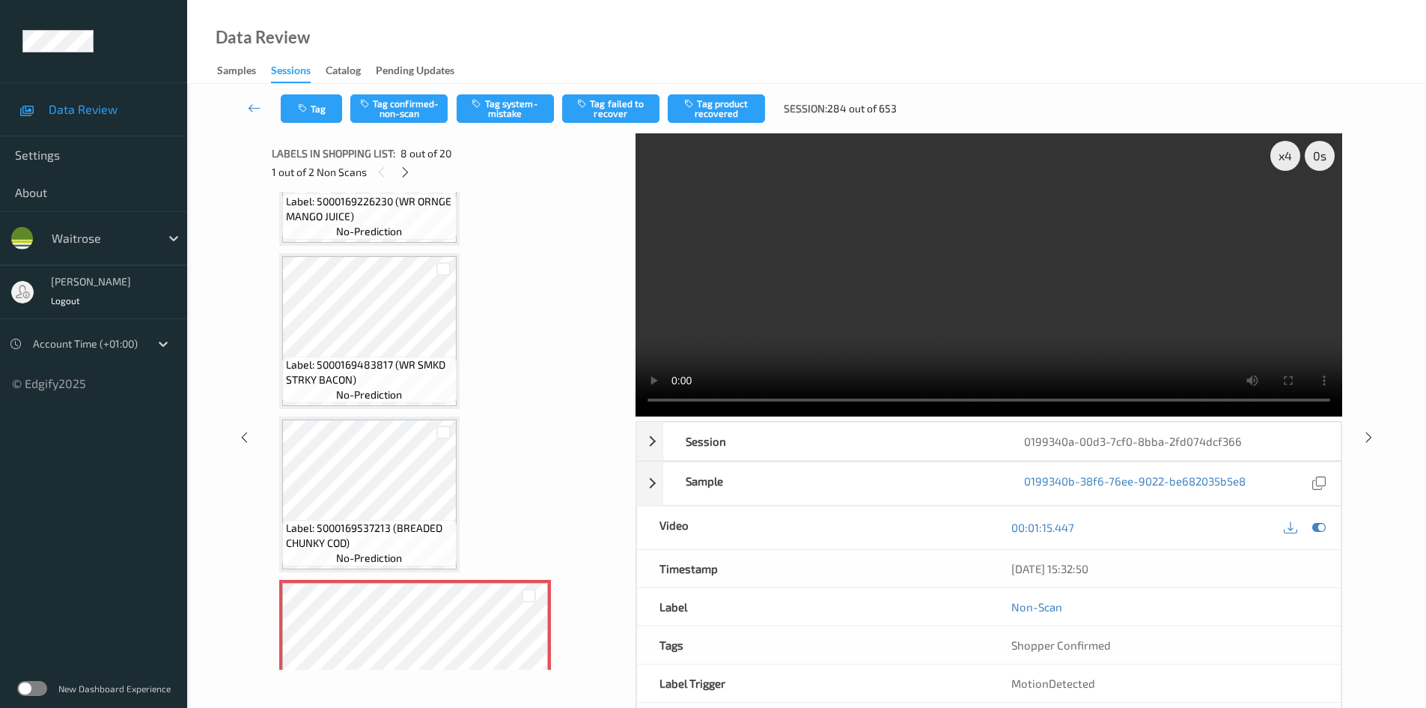
click at [1128, 310] on video at bounding box center [989, 274] width 707 height 283
click at [1137, 323] on video at bounding box center [989, 274] width 707 height 283
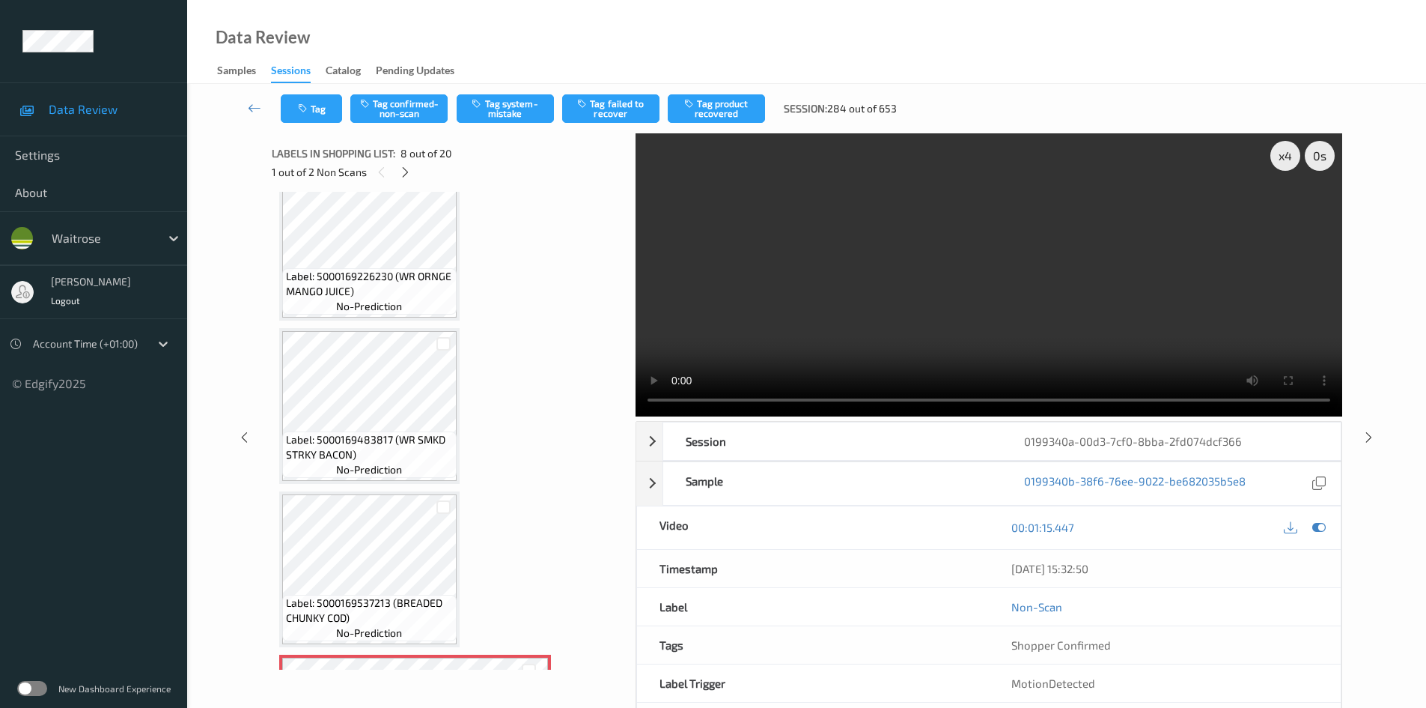
click at [787, 281] on video at bounding box center [989, 274] width 707 height 283
click at [853, 313] on video at bounding box center [989, 274] width 707 height 283
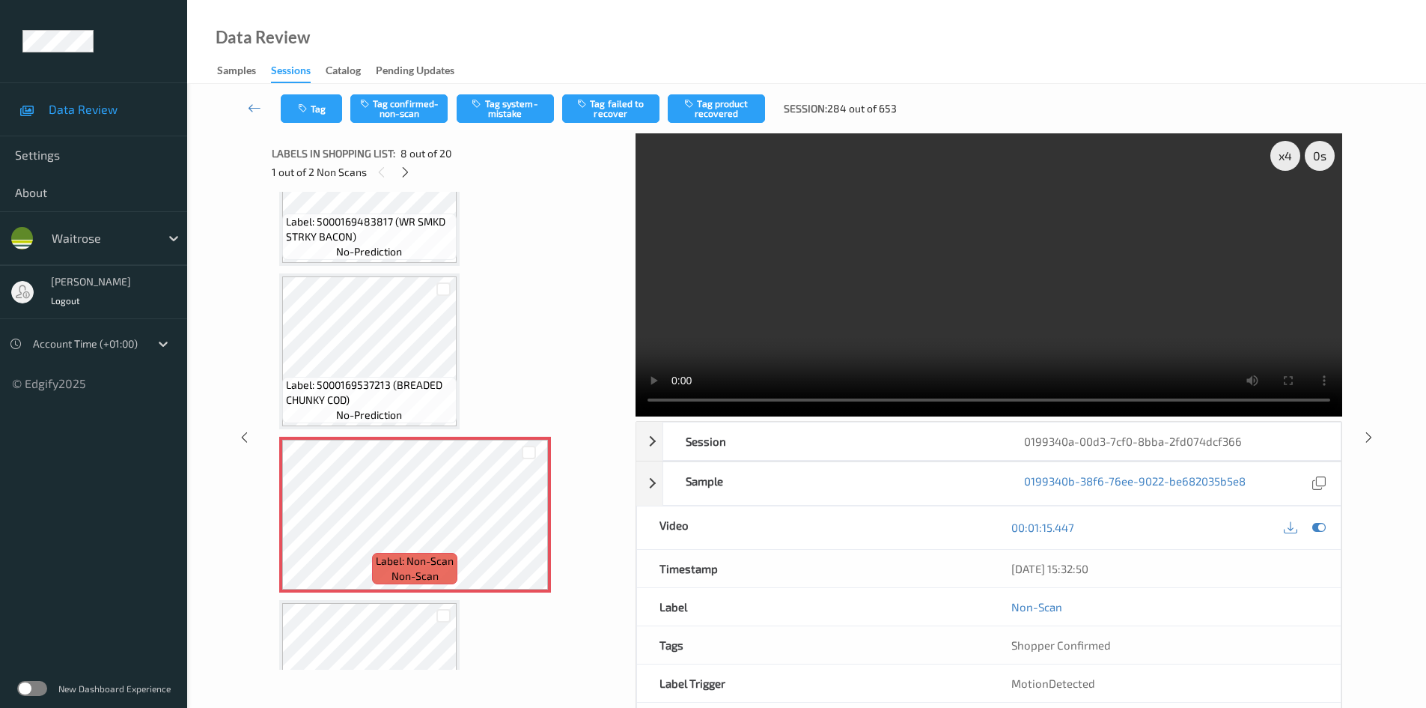
scroll to position [912, 0]
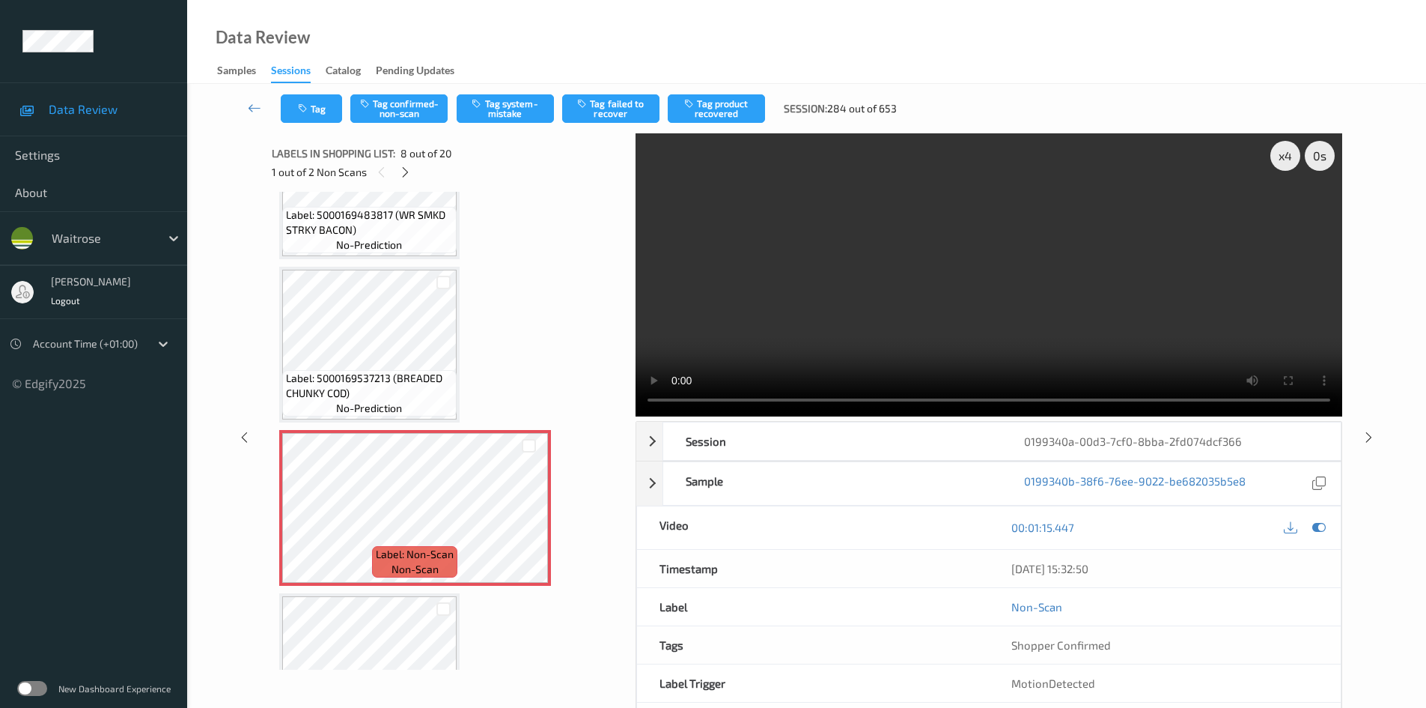
click at [848, 343] on video at bounding box center [989, 274] width 707 height 283
click at [897, 320] on video at bounding box center [989, 274] width 707 height 283
click at [894, 296] on video at bounding box center [989, 274] width 707 height 283
click at [809, 315] on video at bounding box center [989, 274] width 707 height 283
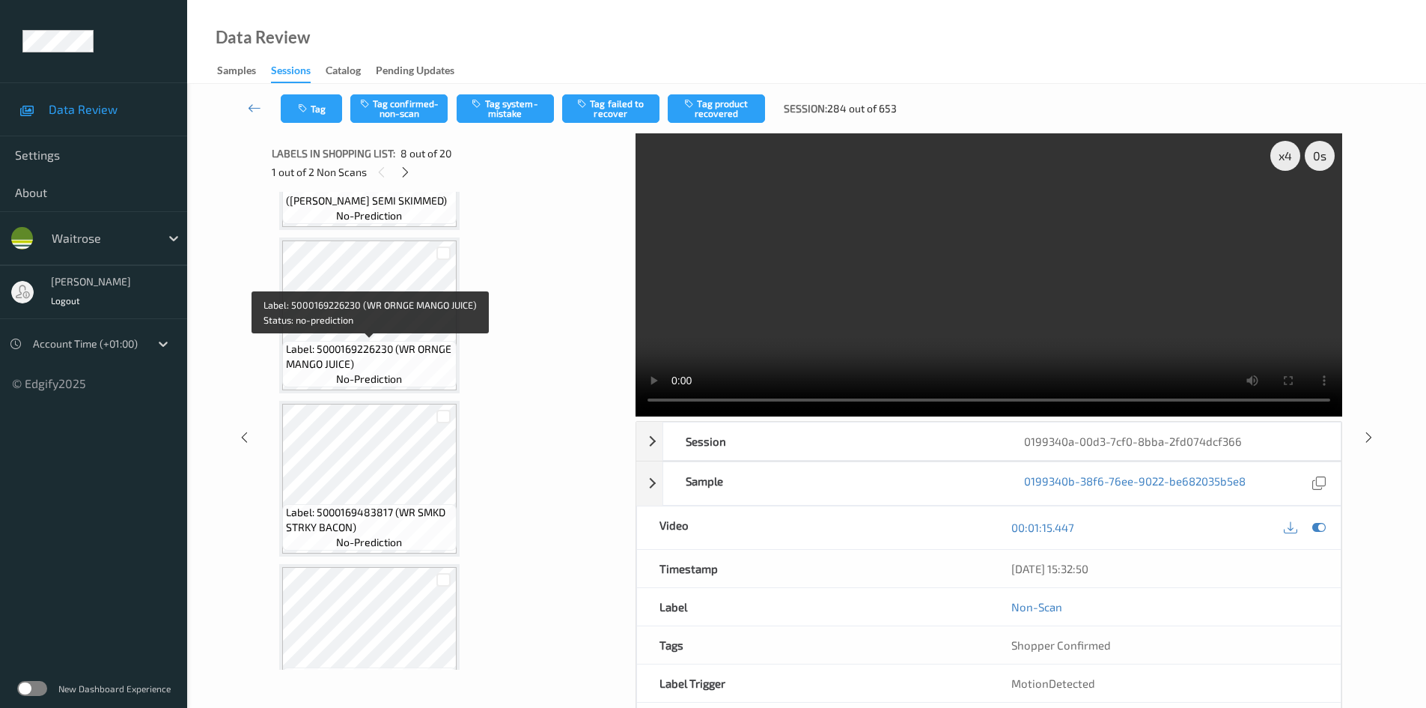
scroll to position [612, 0]
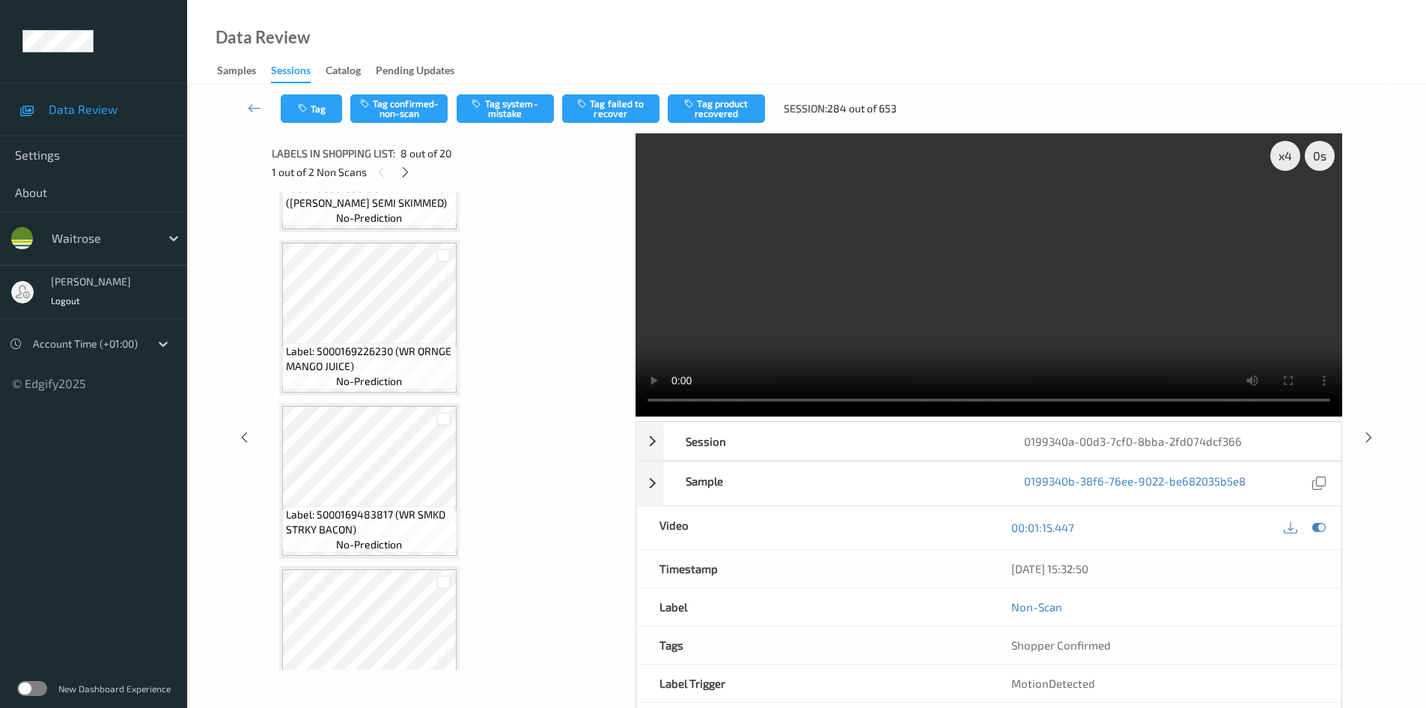
click at [749, 401] on video at bounding box center [989, 274] width 707 height 283
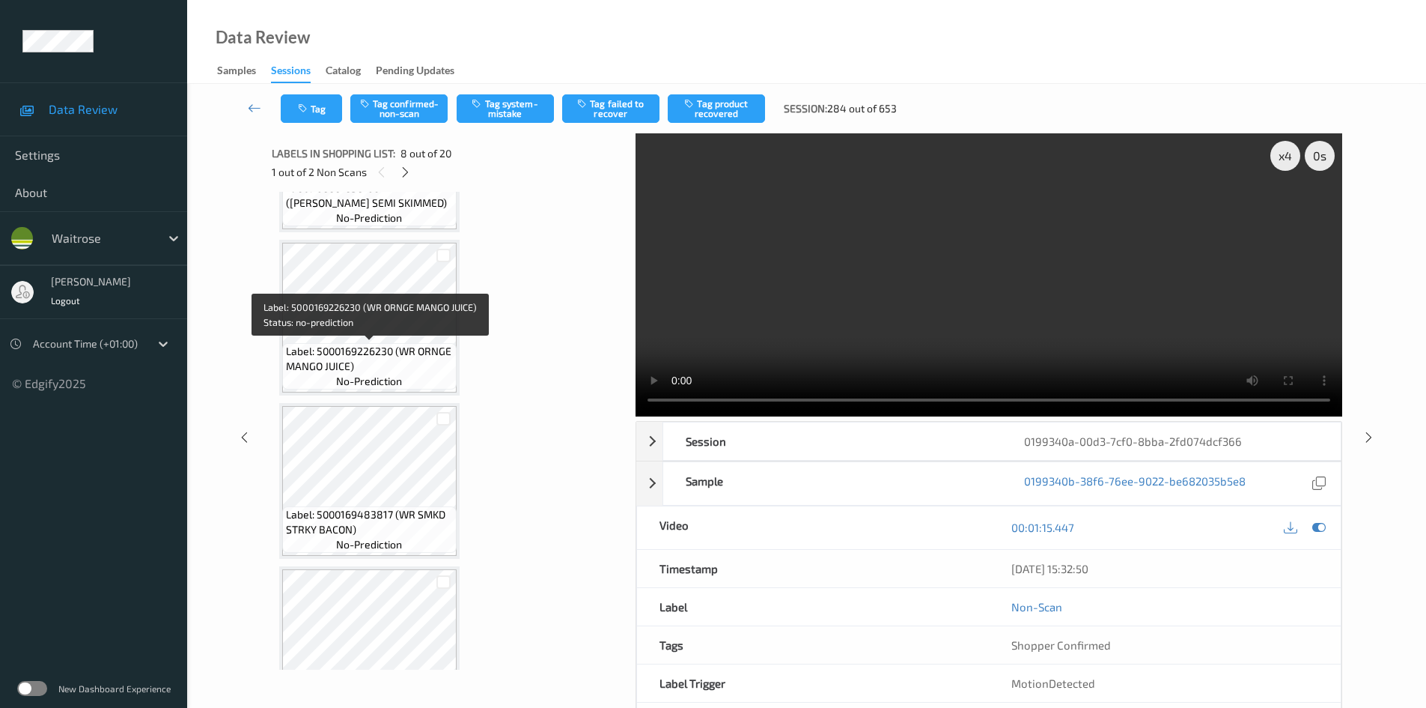
scroll to position [463, 0]
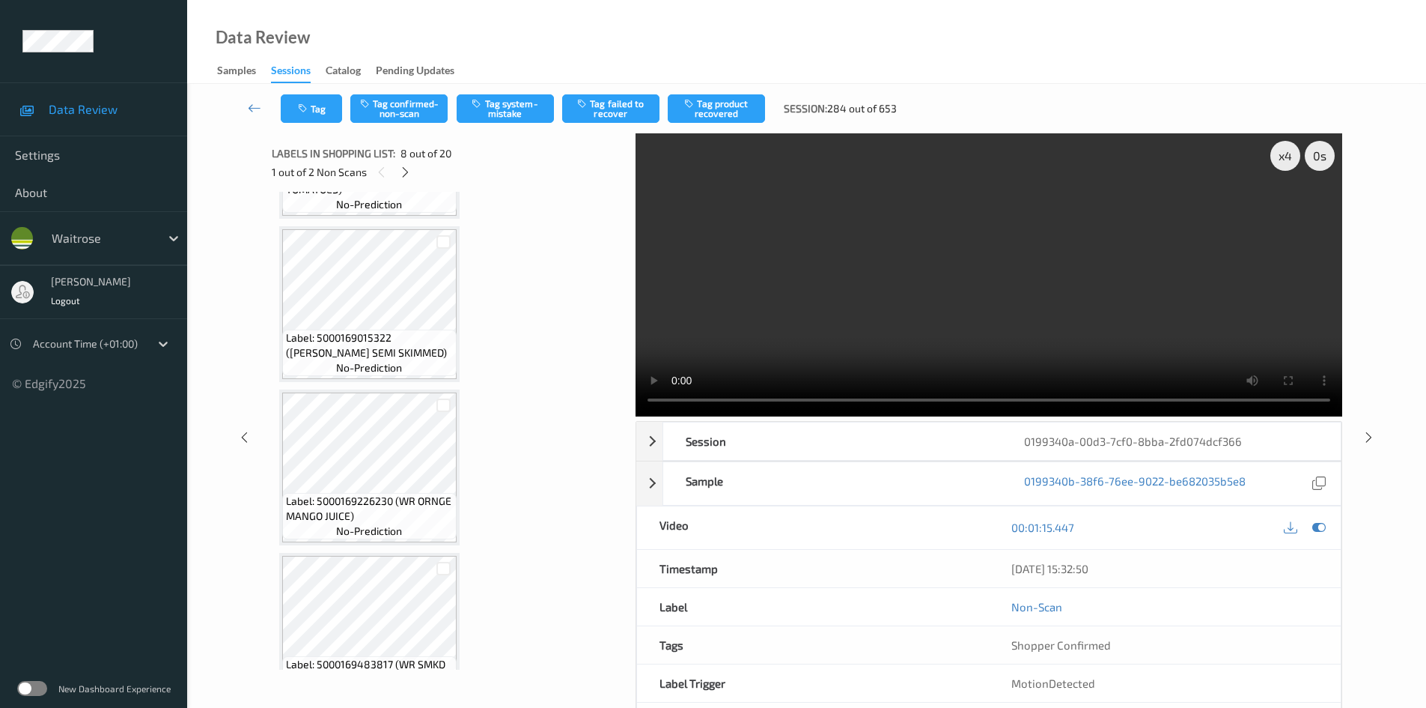
click at [908, 327] on video at bounding box center [989, 274] width 707 height 283
click at [793, 273] on video at bounding box center [989, 274] width 707 height 283
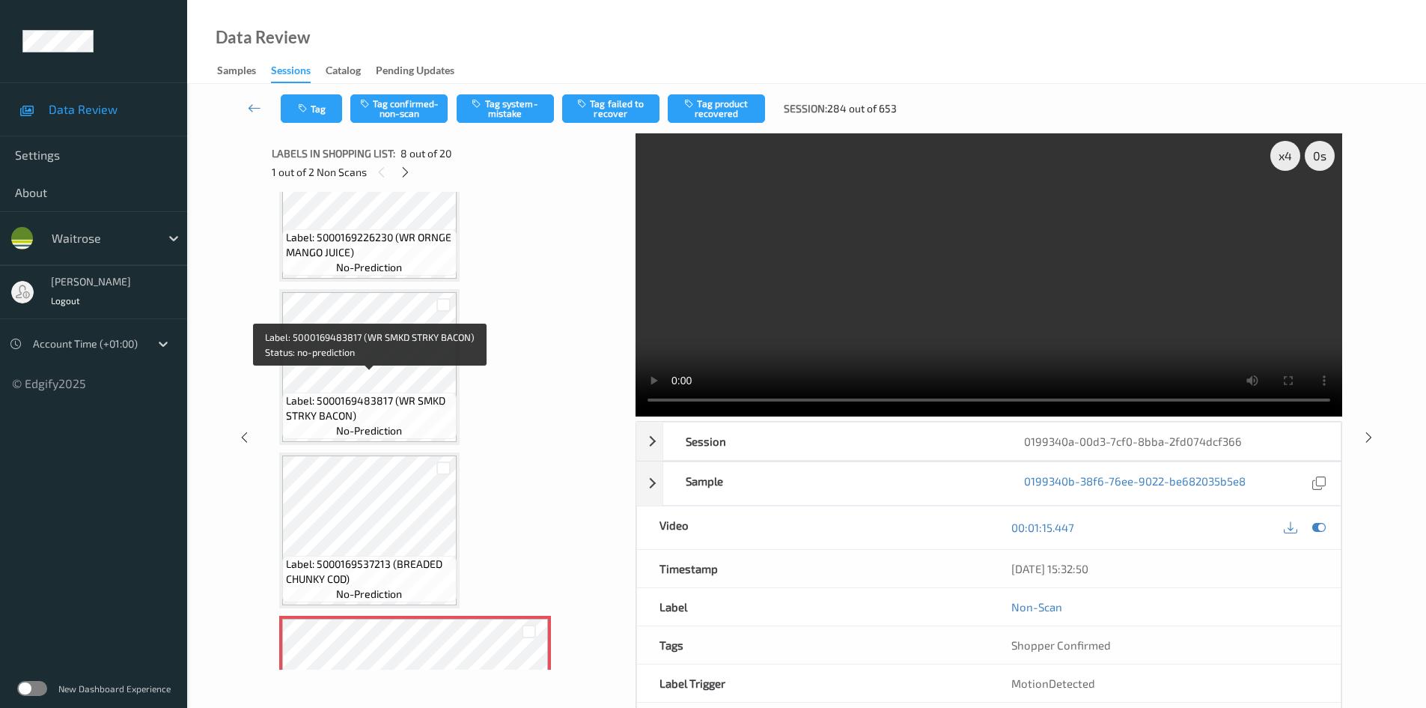
scroll to position [762, 0]
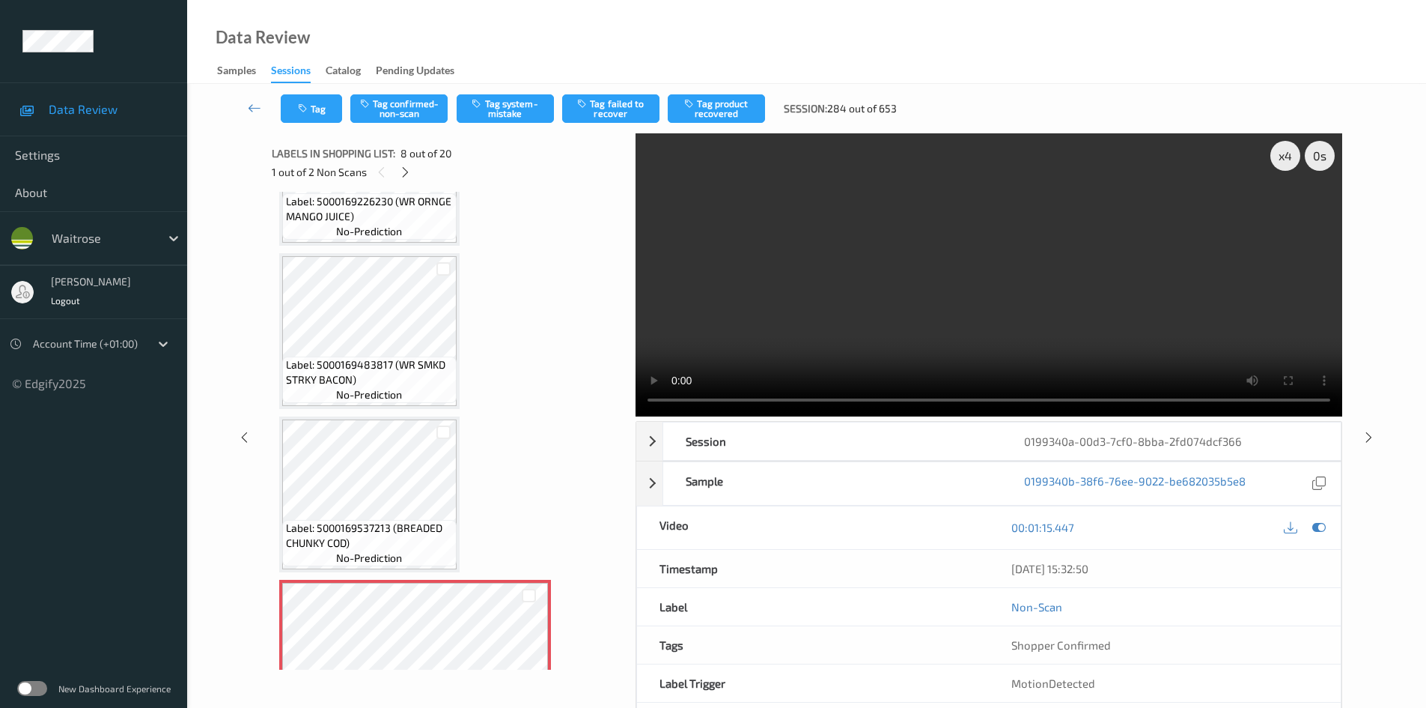
click at [973, 291] on video at bounding box center [989, 274] width 707 height 283
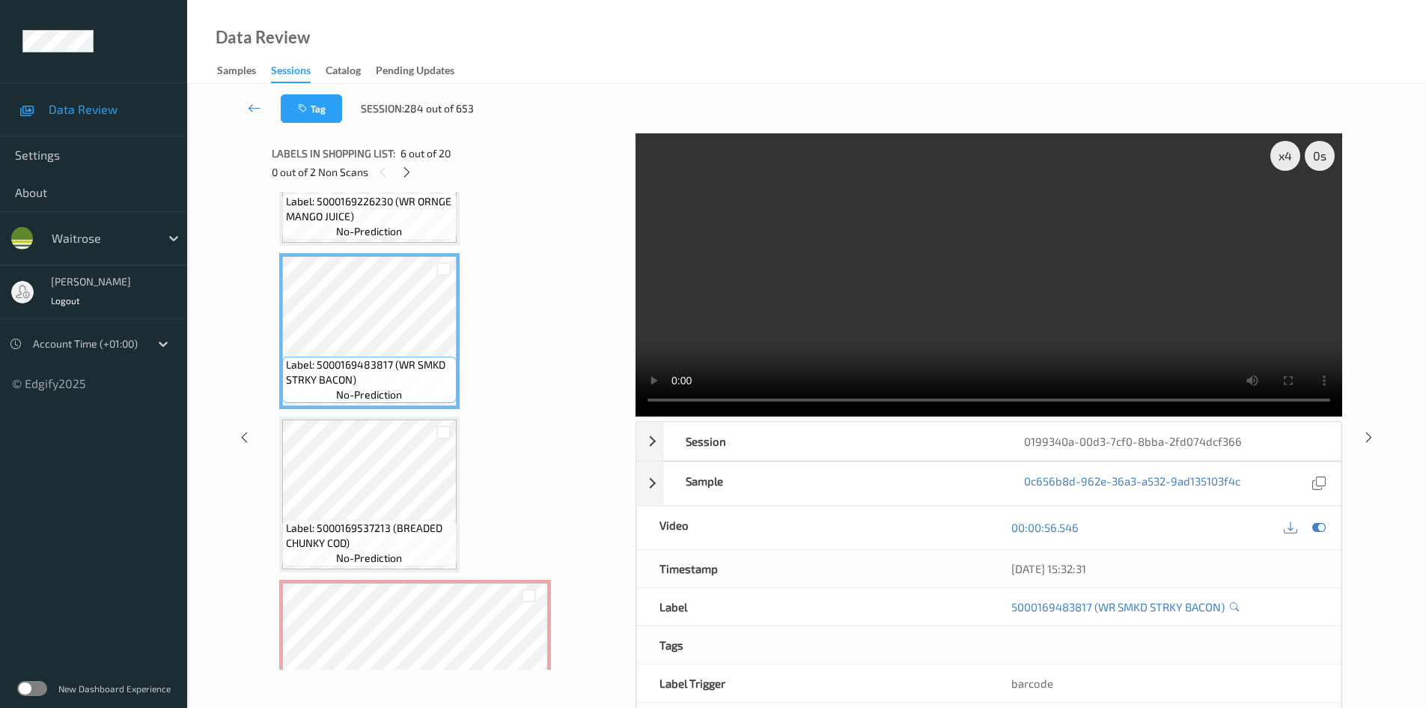
click at [797, 308] on video at bounding box center [989, 274] width 707 height 283
click at [961, 300] on video at bounding box center [989, 274] width 707 height 283
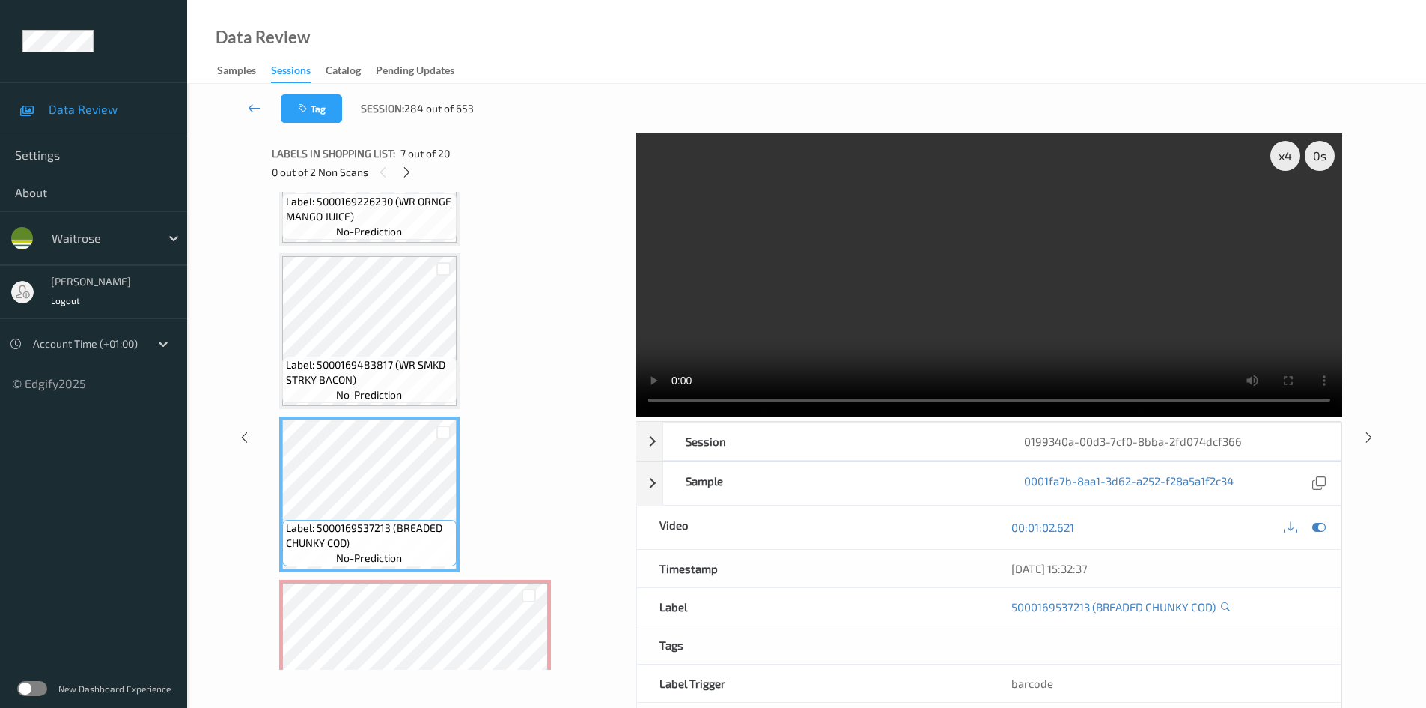
click at [910, 324] on video at bounding box center [989, 274] width 707 height 283
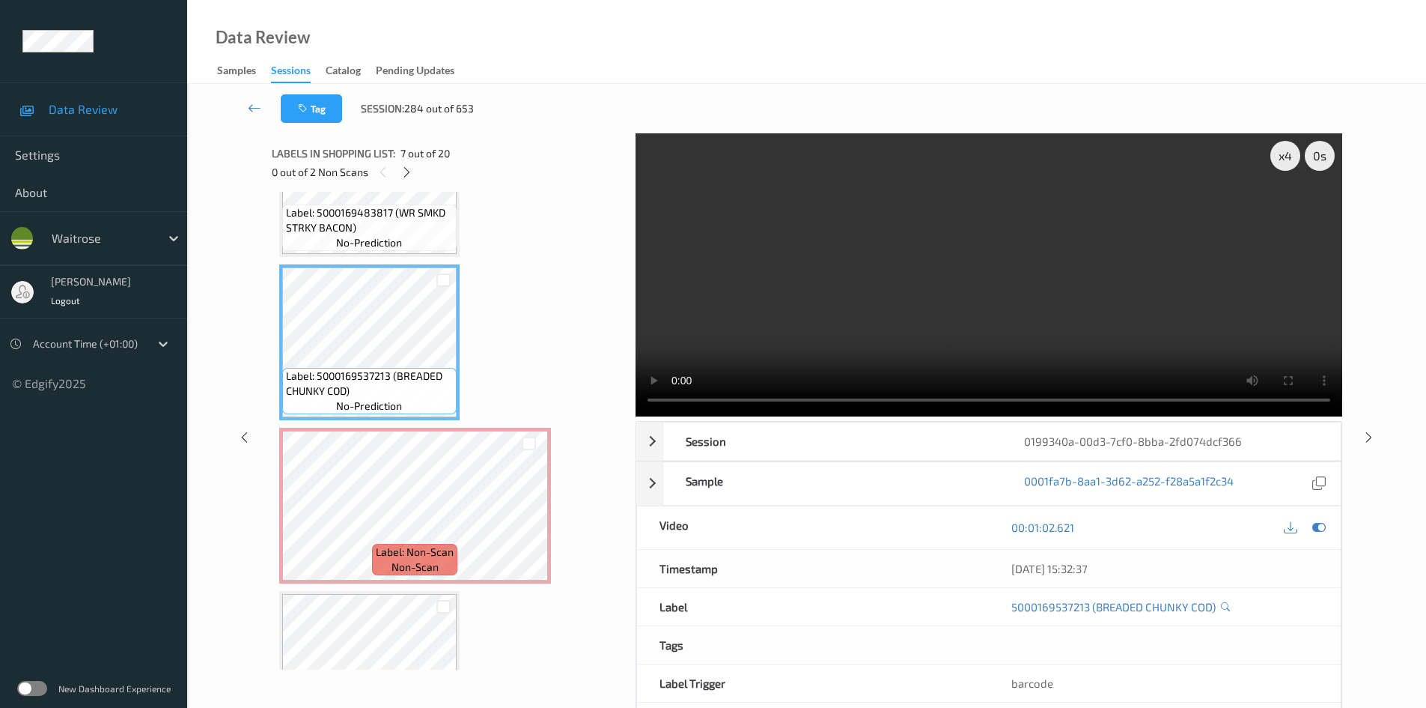
scroll to position [987, 0]
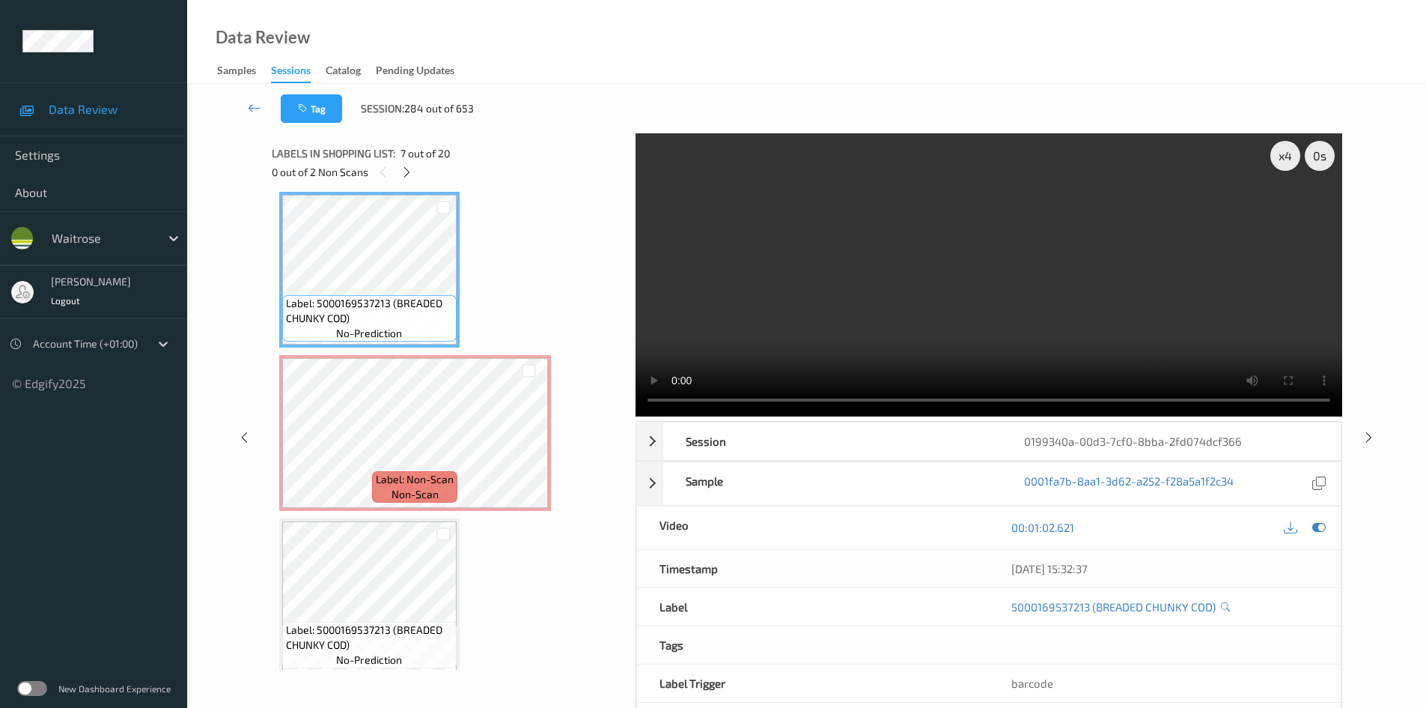
click at [937, 291] on video at bounding box center [989, 274] width 707 height 283
click at [895, 303] on video at bounding box center [989, 274] width 707 height 283
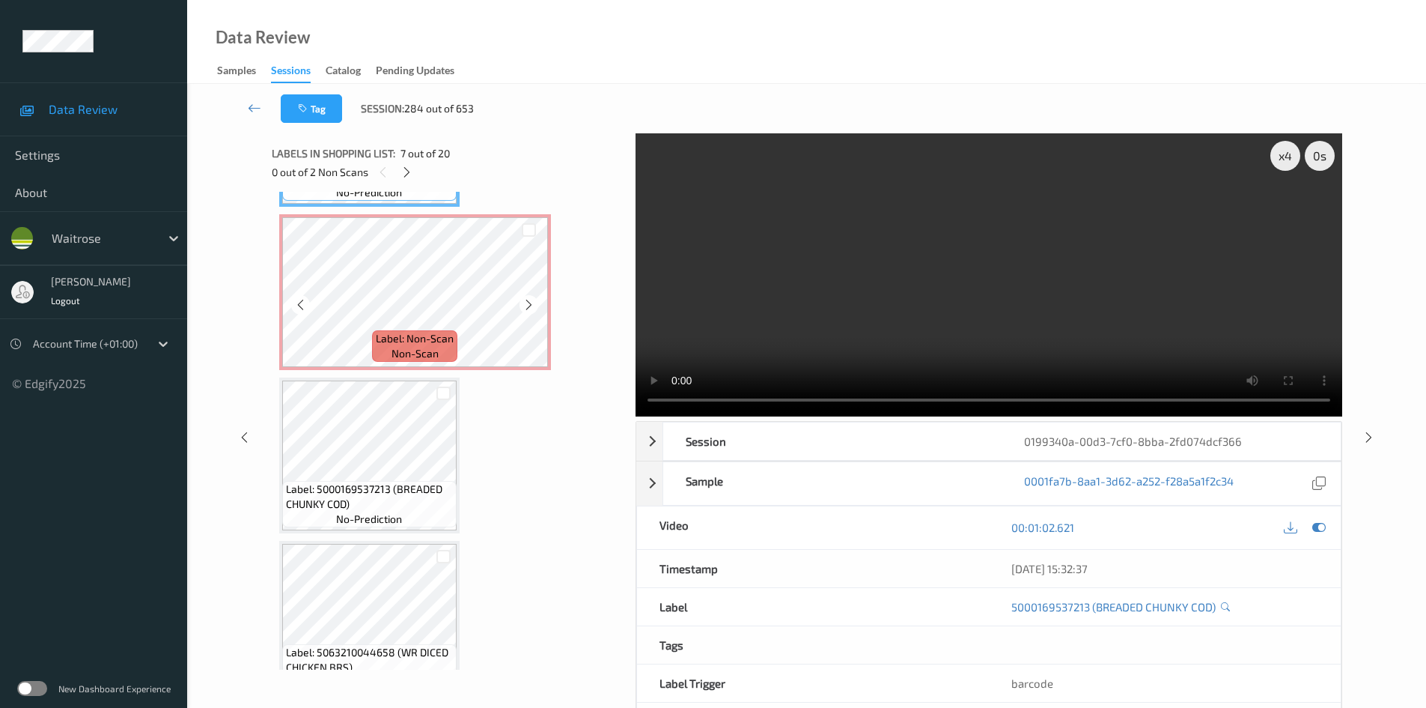
scroll to position [1137, 0]
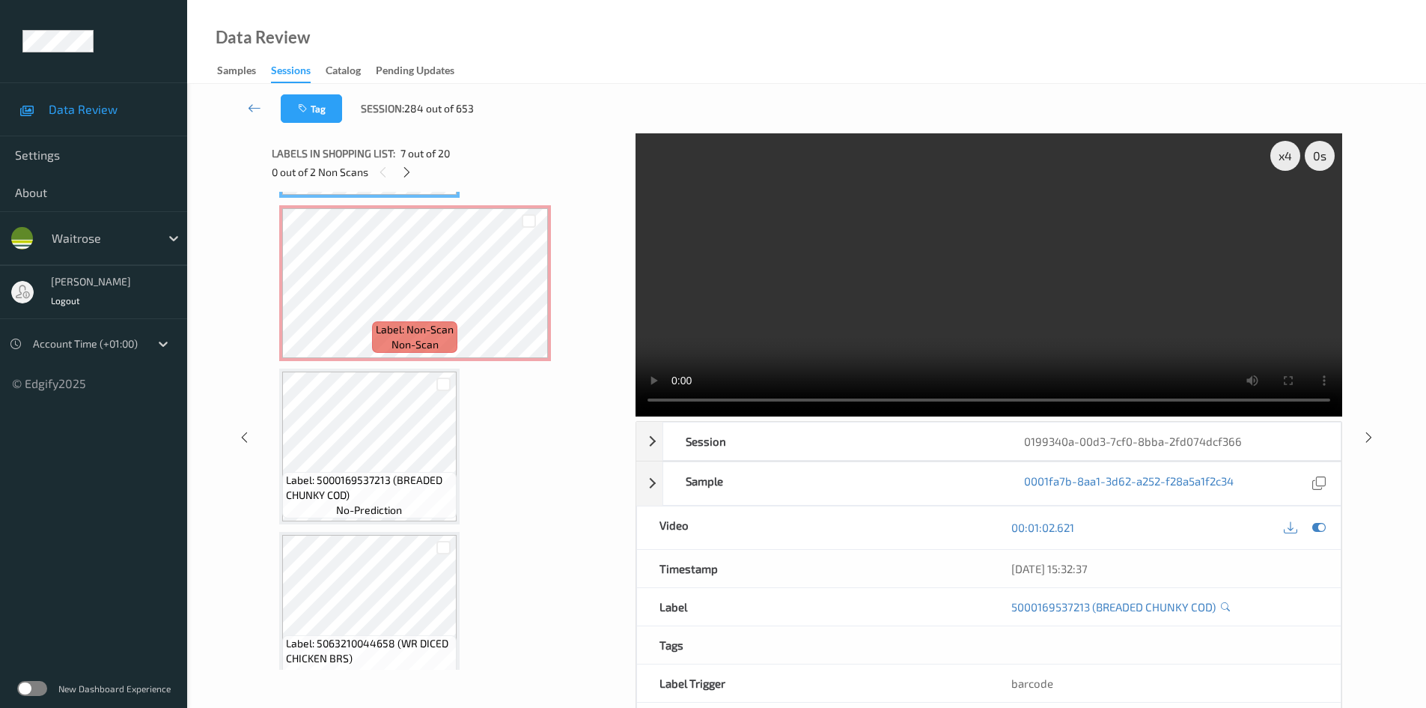
click at [982, 276] on video at bounding box center [989, 274] width 707 height 283
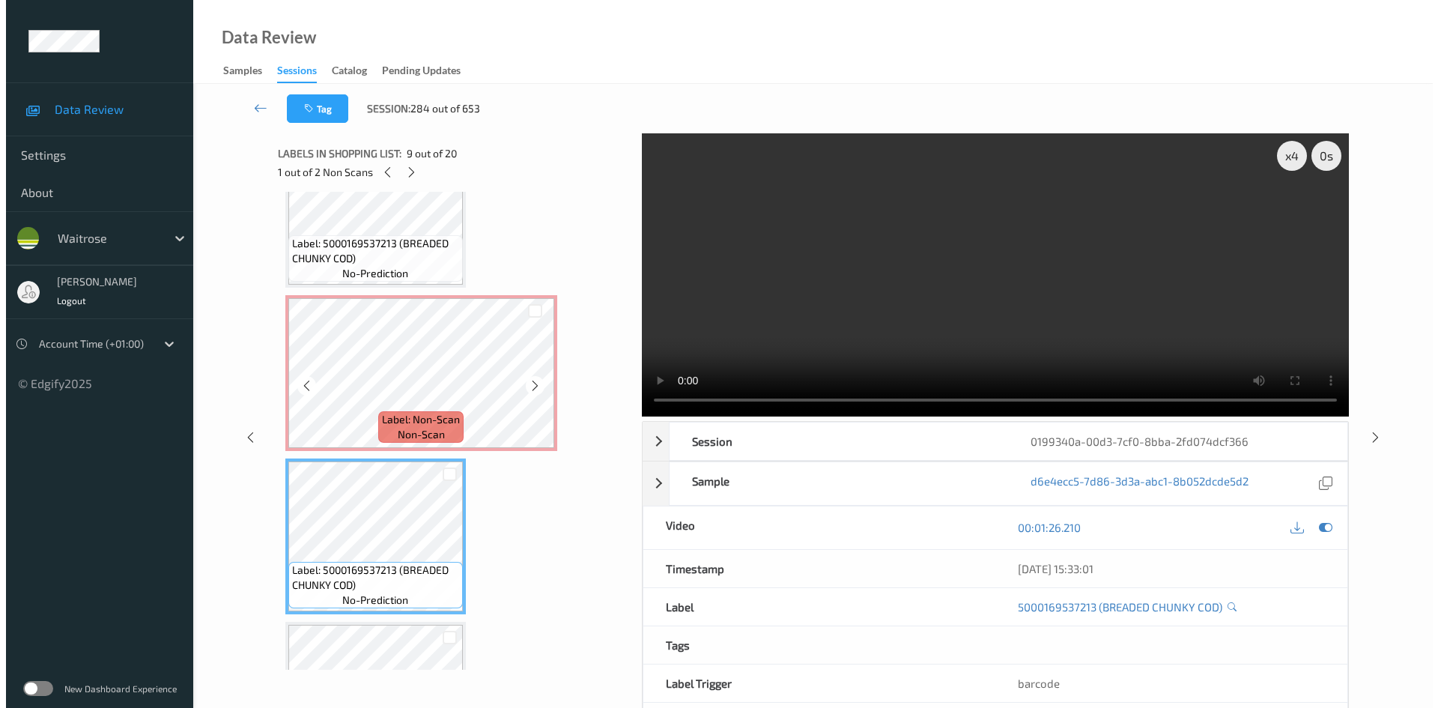
scroll to position [987, 0]
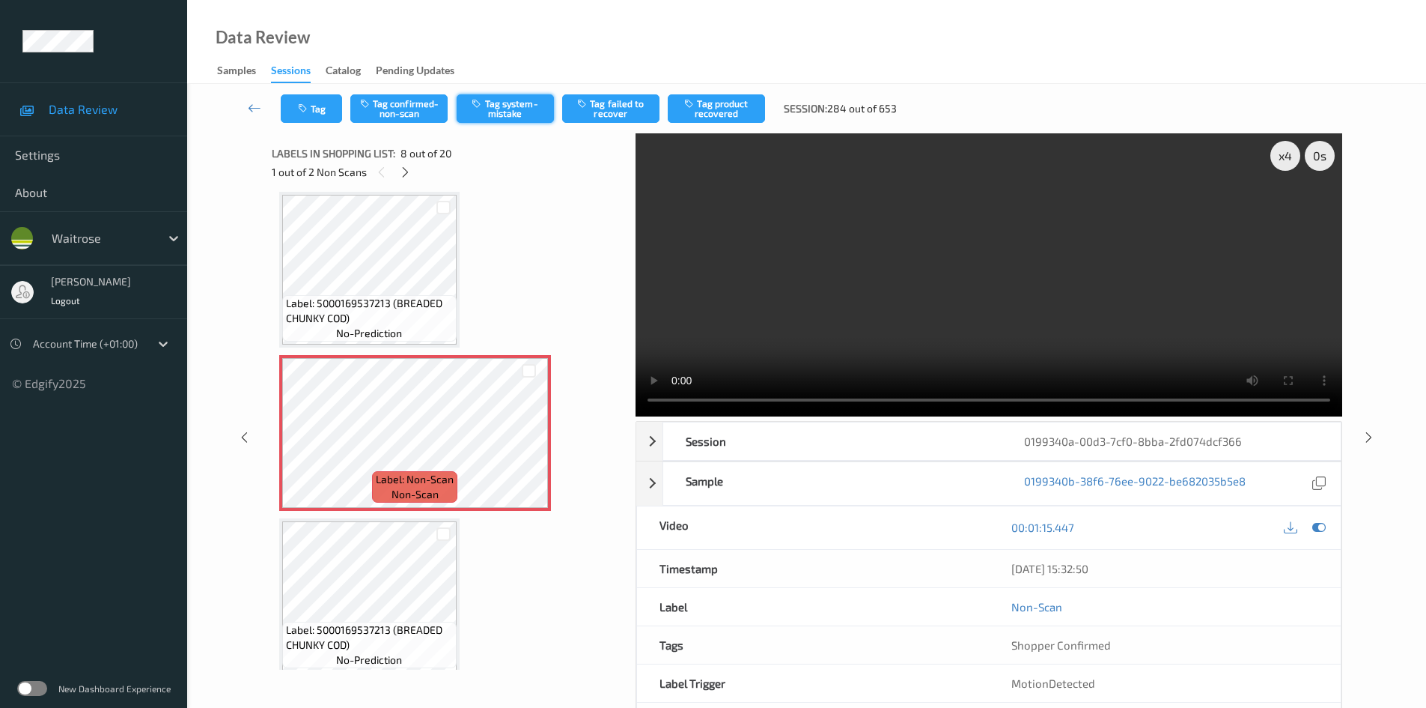
click at [511, 106] on button "Tag system-mistake" at bounding box center [505, 108] width 97 height 28
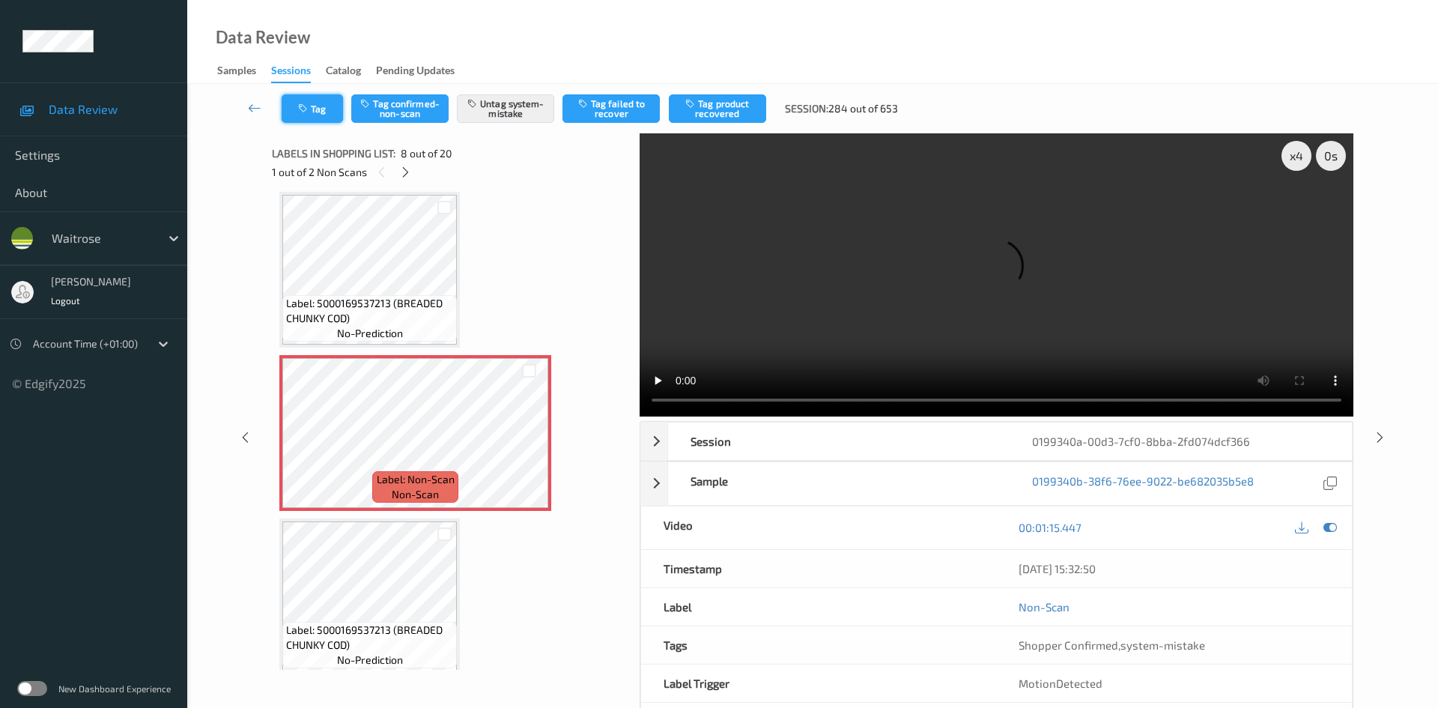
click at [314, 99] on button "Tag" at bounding box center [312, 108] width 61 height 28
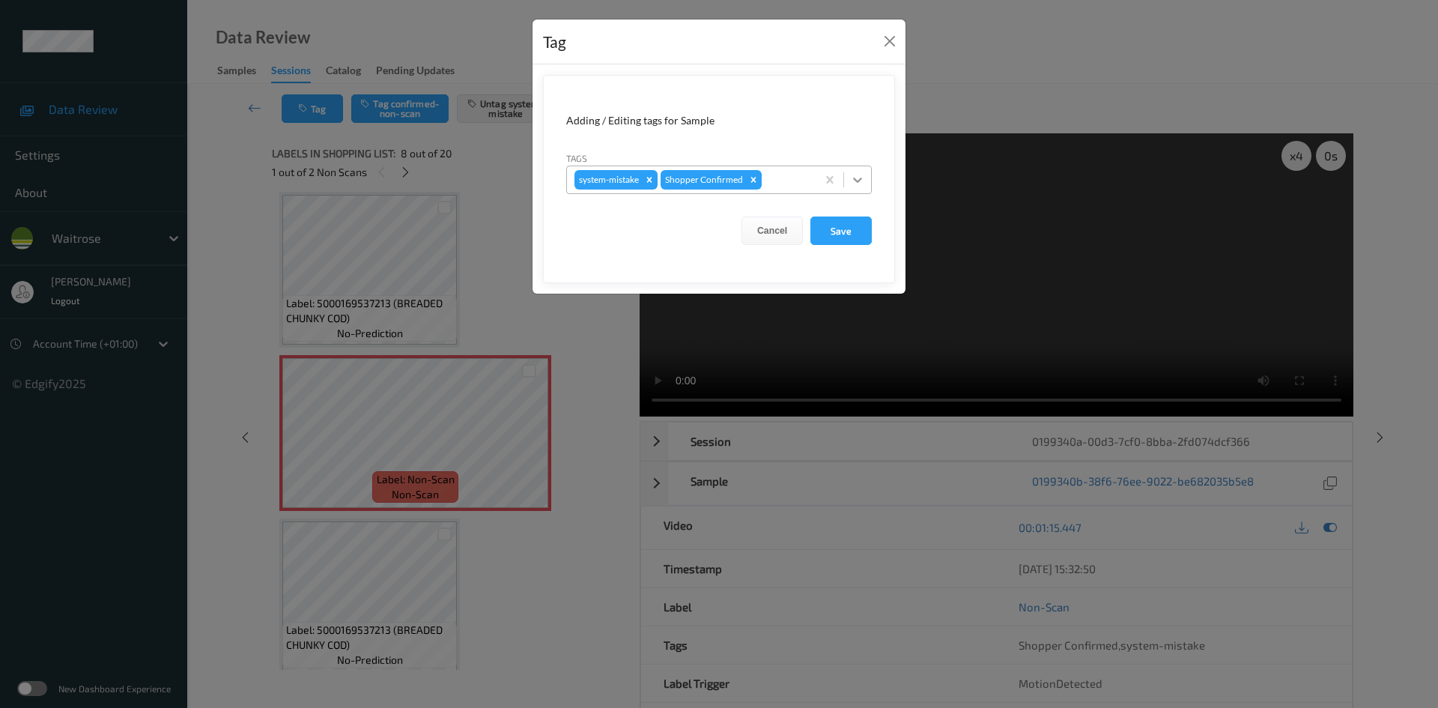
click at [863, 179] on icon at bounding box center [857, 179] width 15 height 15
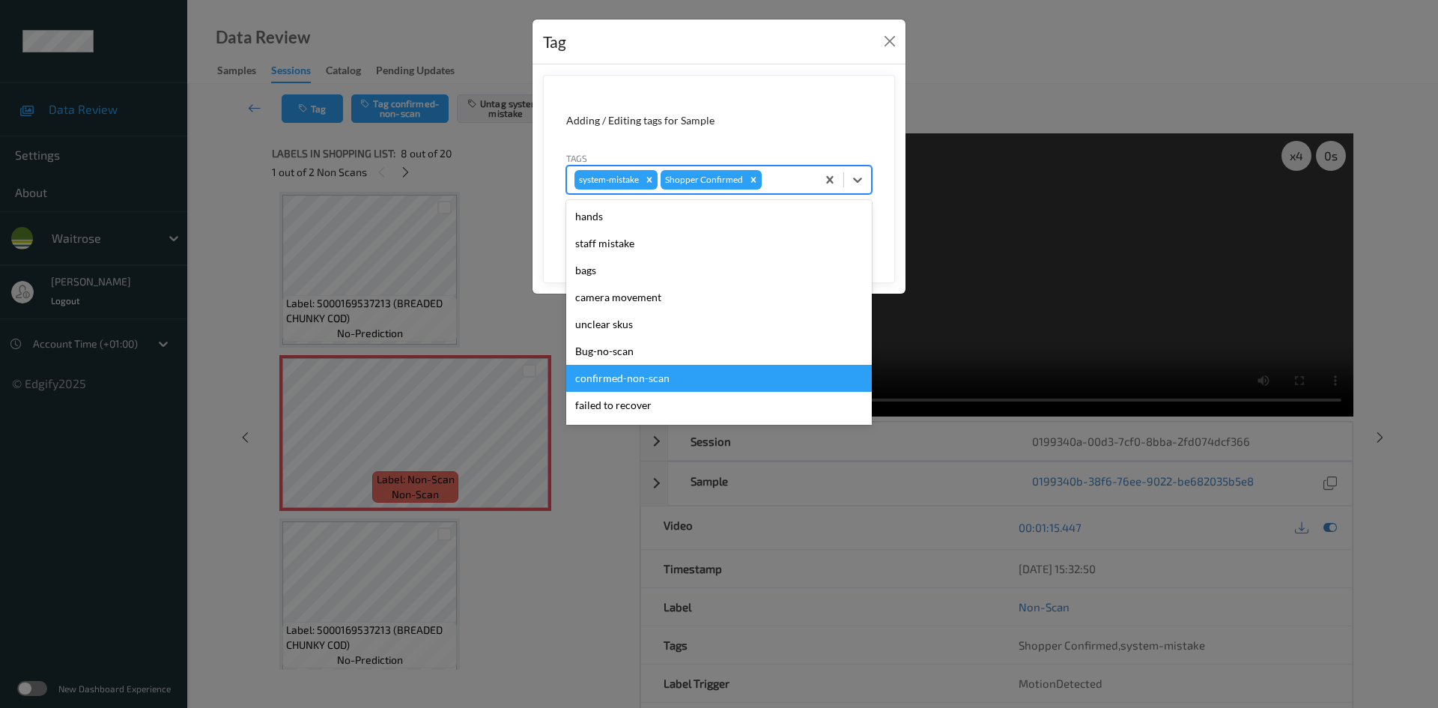
scroll to position [347, 0]
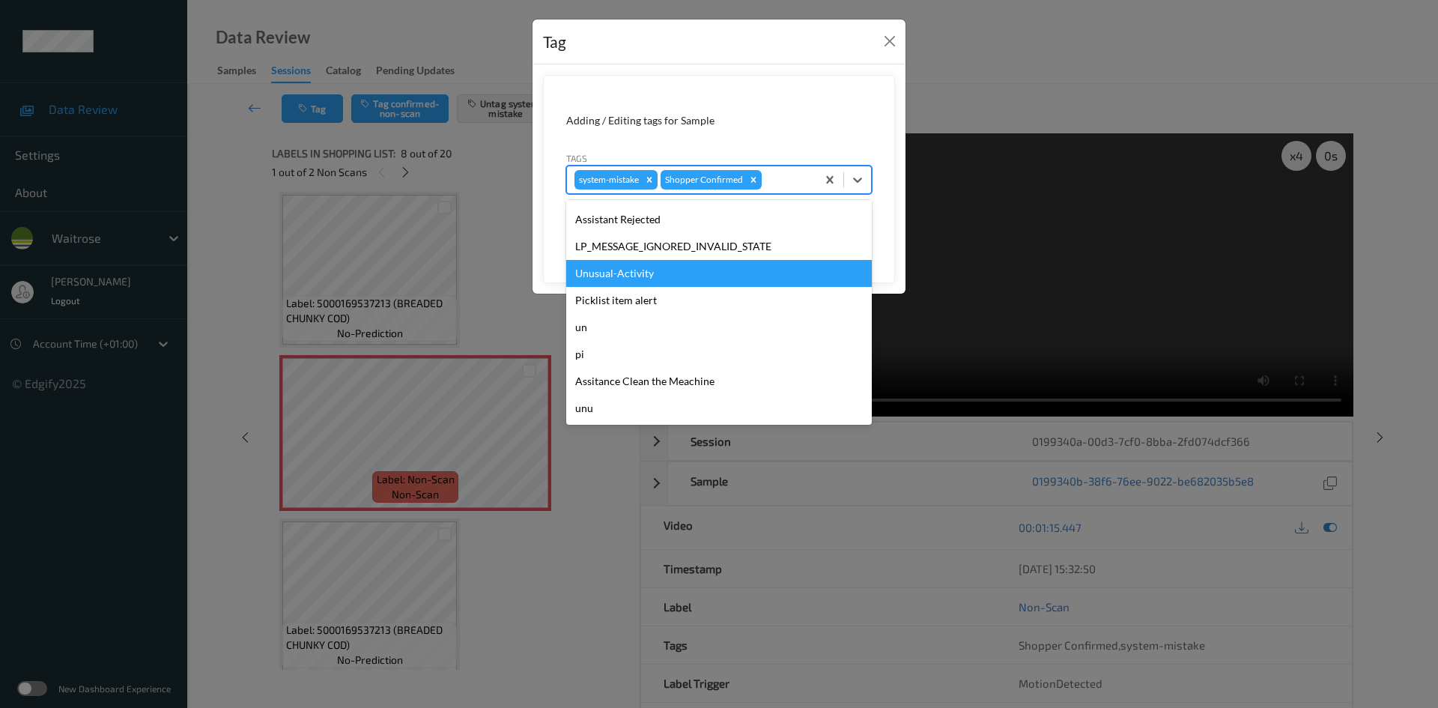
drag, startPoint x: 621, startPoint y: 275, endPoint x: 741, endPoint y: 270, distance: 119.1
click at [623, 275] on div "Unusual-Activity" at bounding box center [719, 273] width 306 height 27
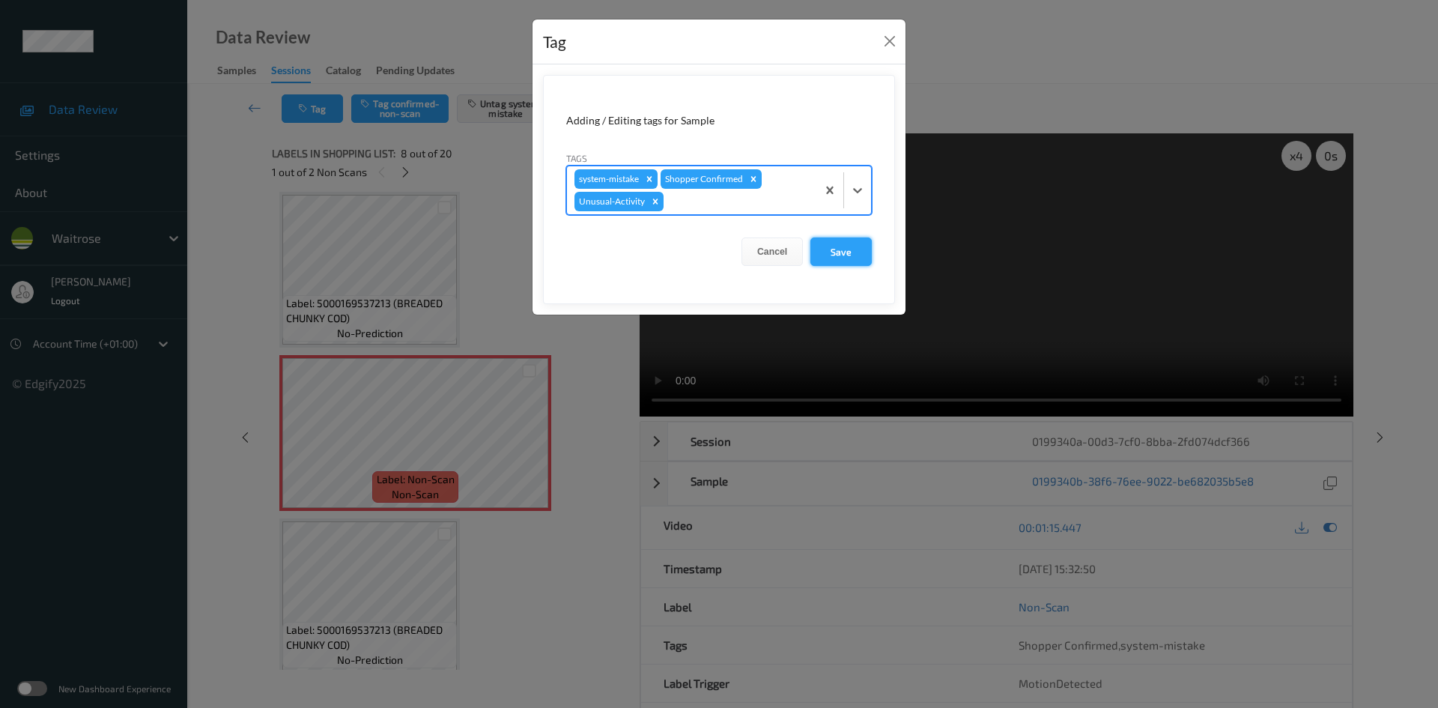
click at [822, 254] on button "Save" at bounding box center [840, 251] width 61 height 28
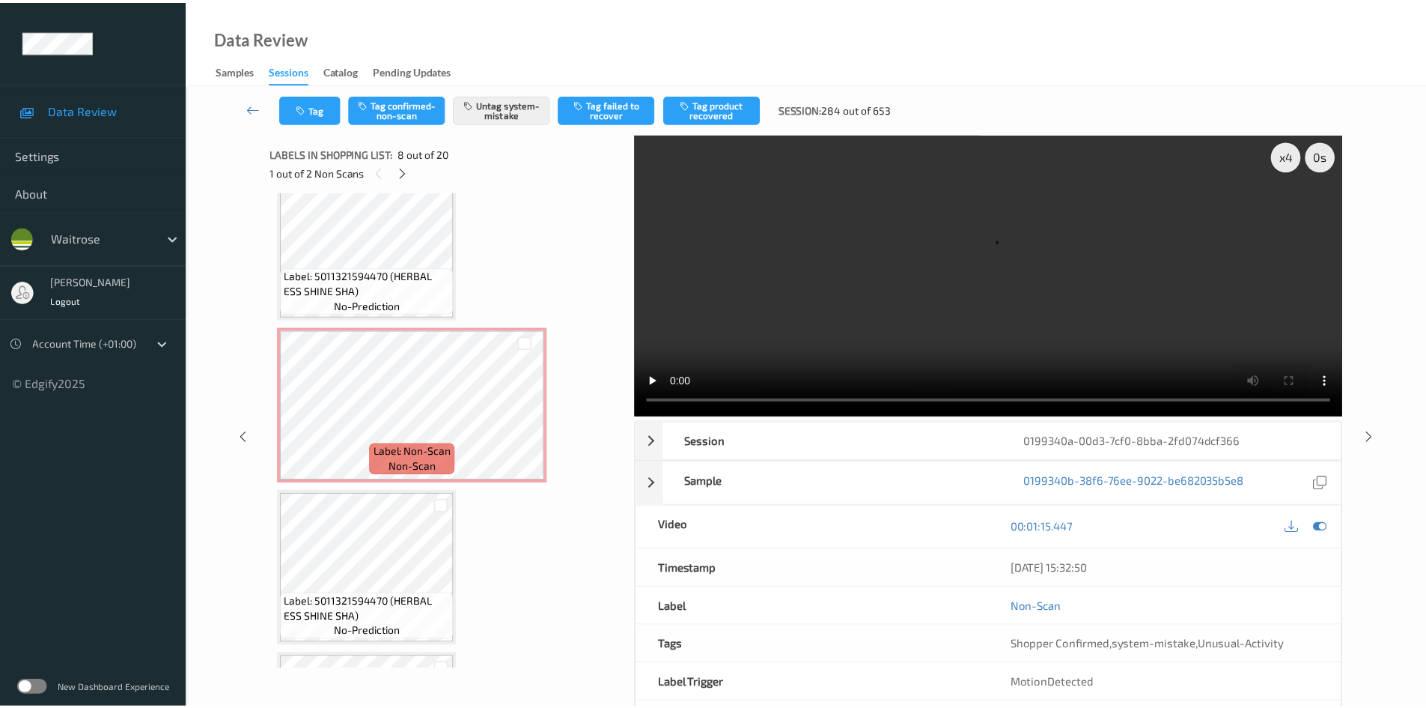
scroll to position [1861, 0]
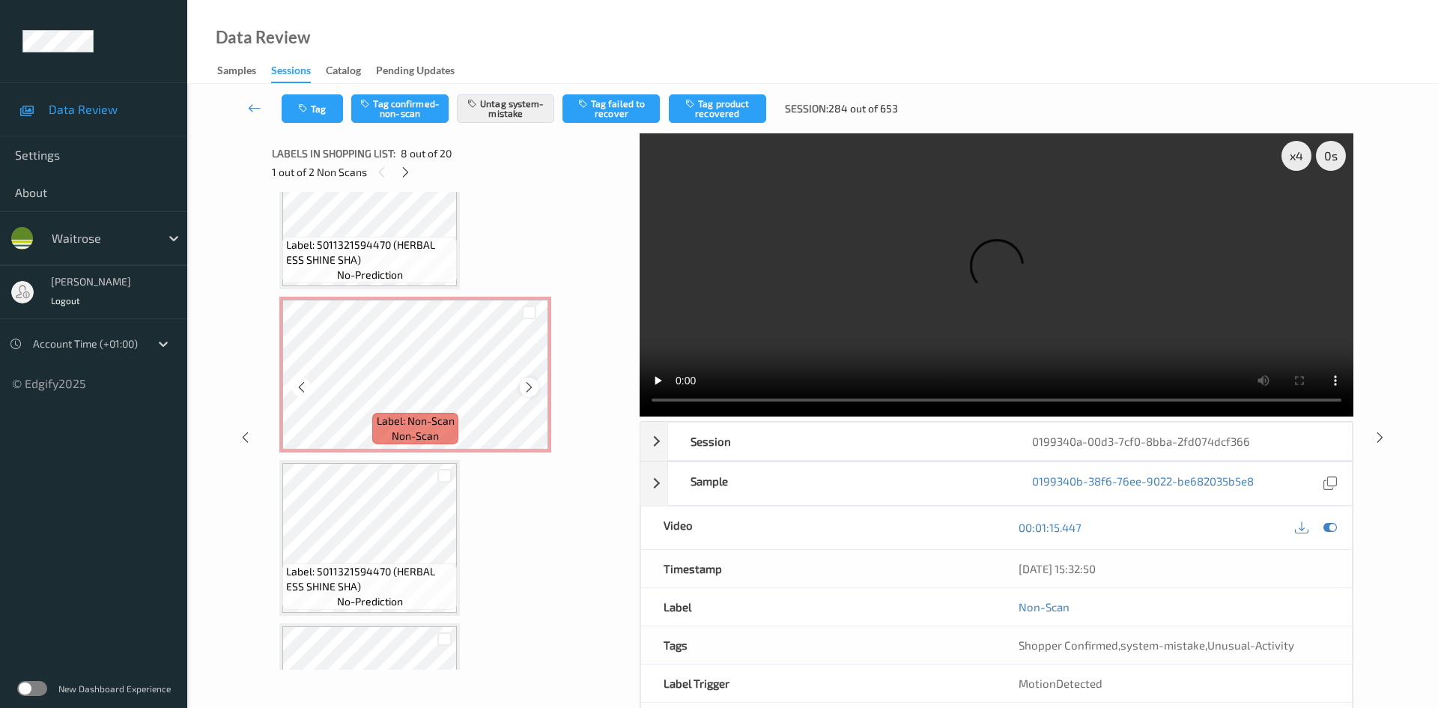
click at [523, 388] on icon at bounding box center [529, 386] width 13 height 13
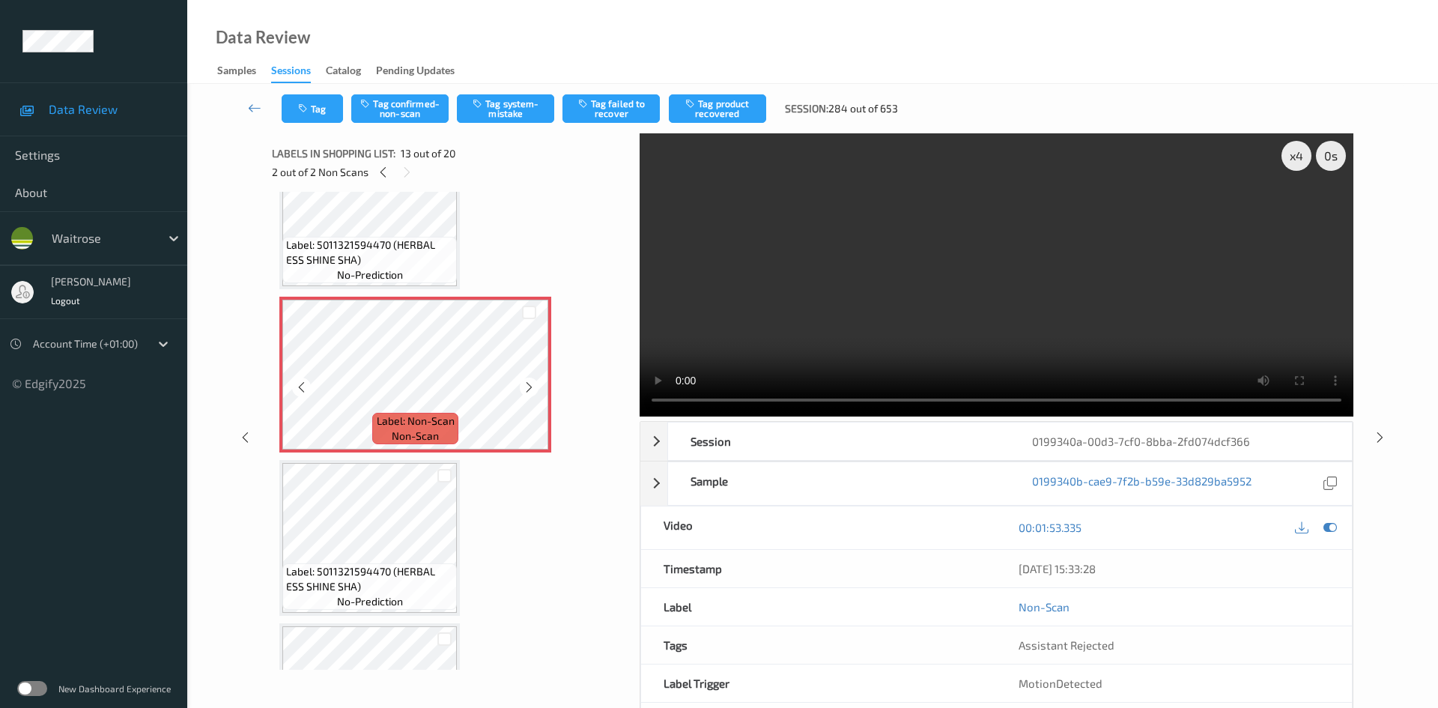
click at [523, 388] on icon at bounding box center [529, 386] width 13 height 13
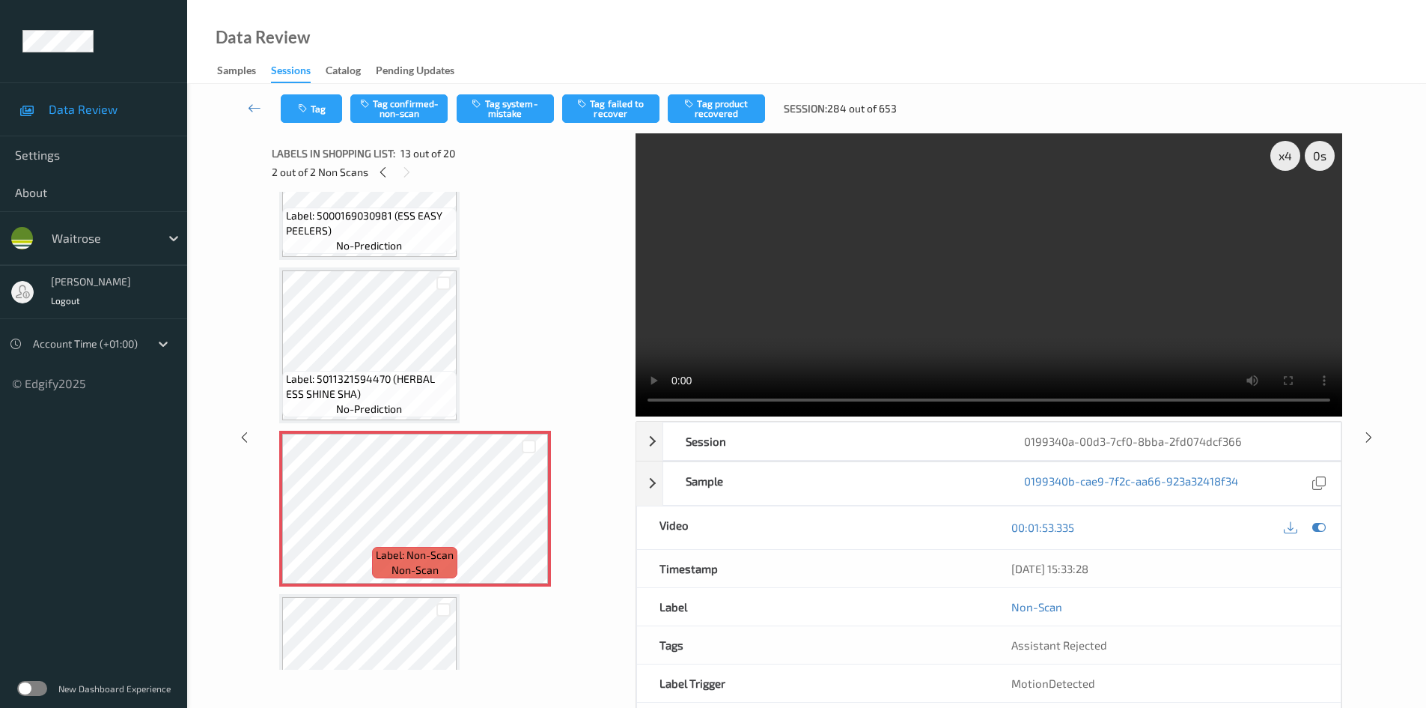
scroll to position [1712, 0]
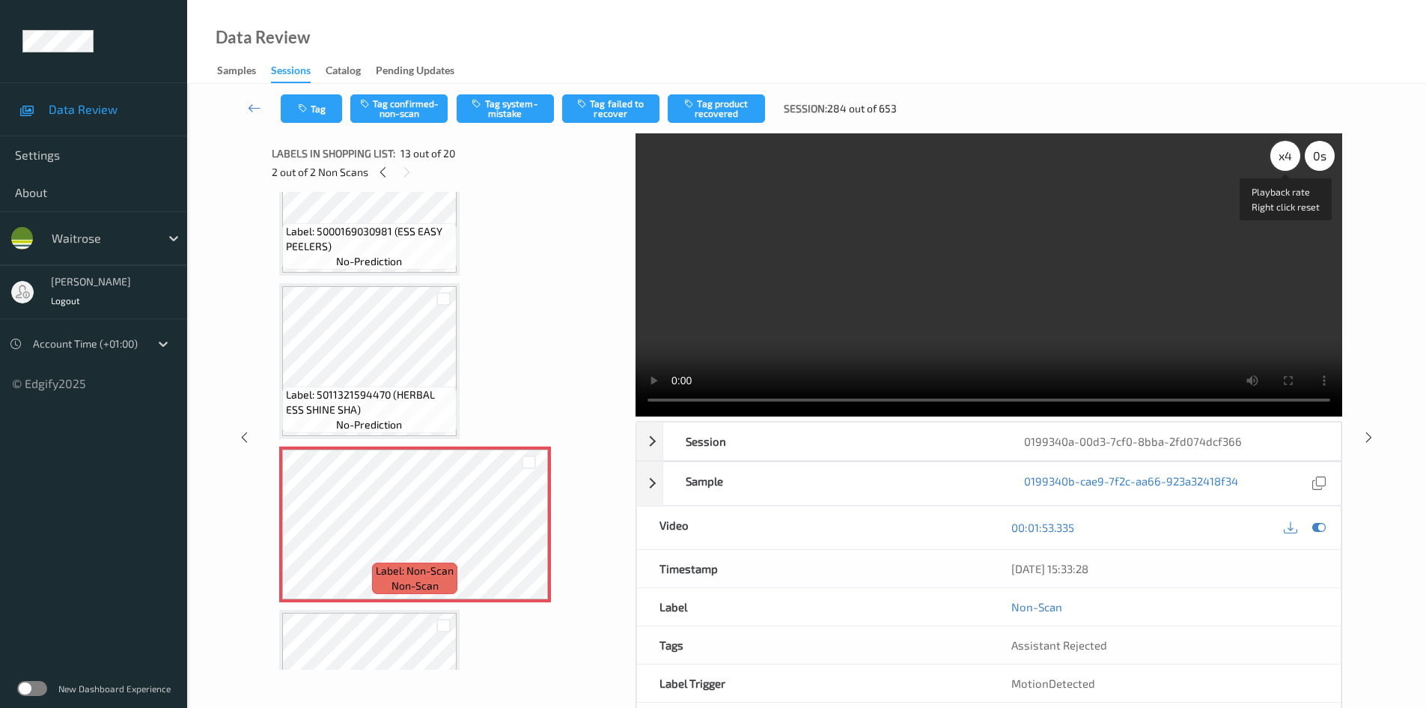
click at [1282, 157] on div "x 4" at bounding box center [1286, 156] width 30 height 30
click at [1132, 234] on video at bounding box center [989, 274] width 707 height 283
click at [1280, 151] on div "x 8" at bounding box center [1286, 156] width 30 height 30
click at [1289, 160] on div "x 1" at bounding box center [1286, 156] width 30 height 30
click at [1045, 306] on video at bounding box center [989, 274] width 707 height 283
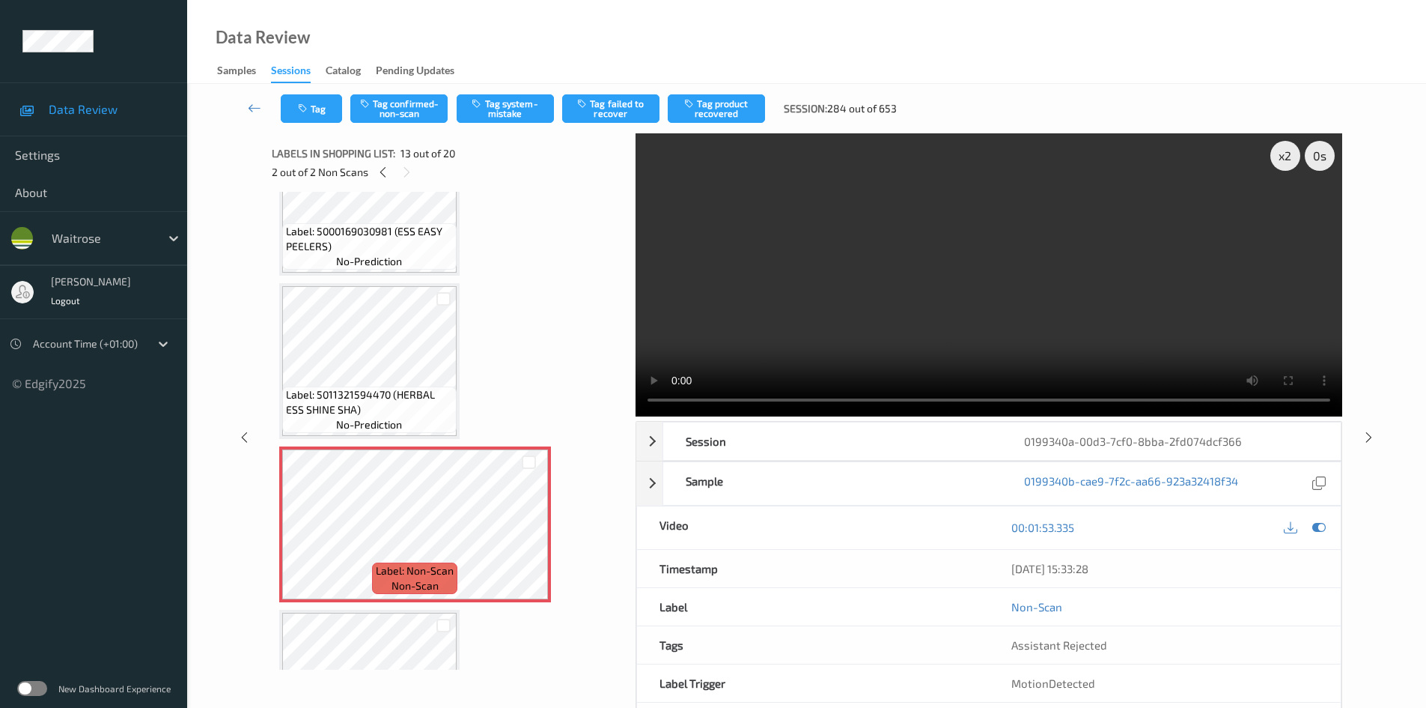
click at [1042, 320] on video at bounding box center [989, 274] width 707 height 283
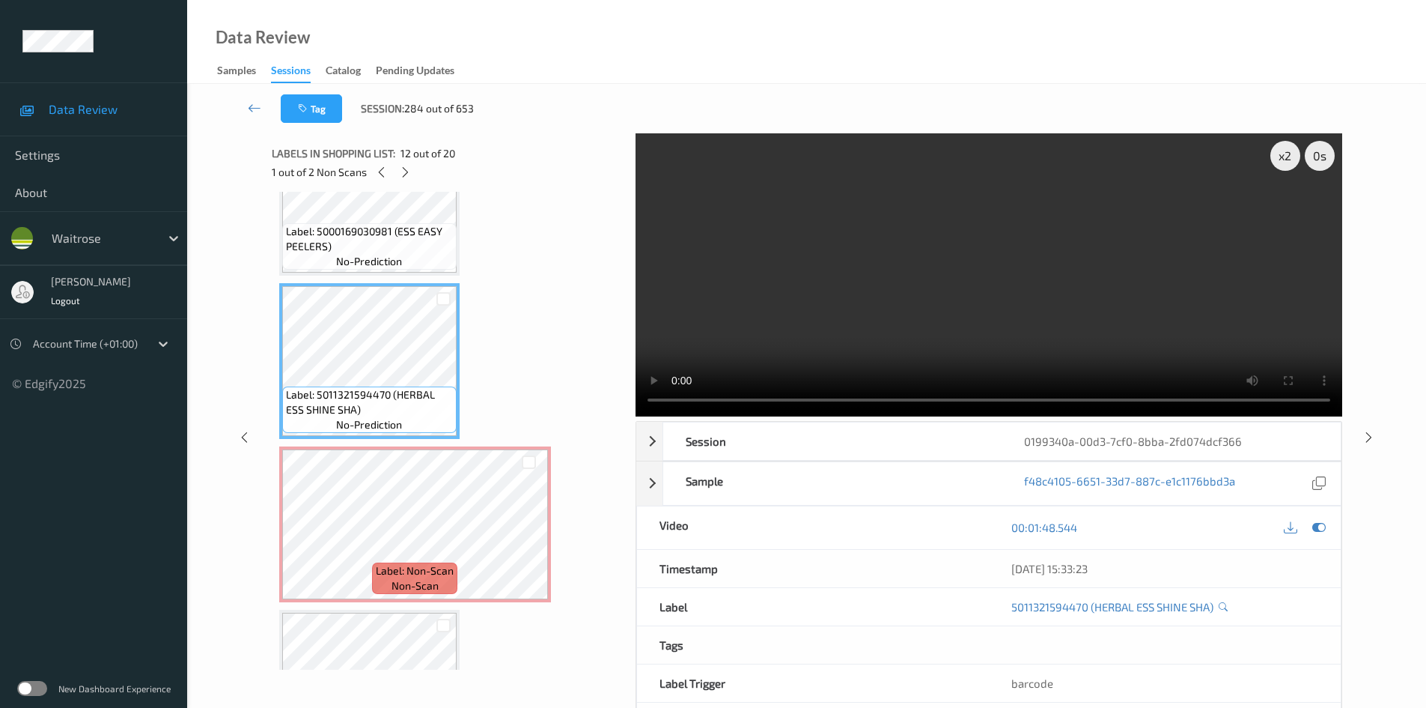
click at [802, 323] on video at bounding box center [989, 274] width 707 height 283
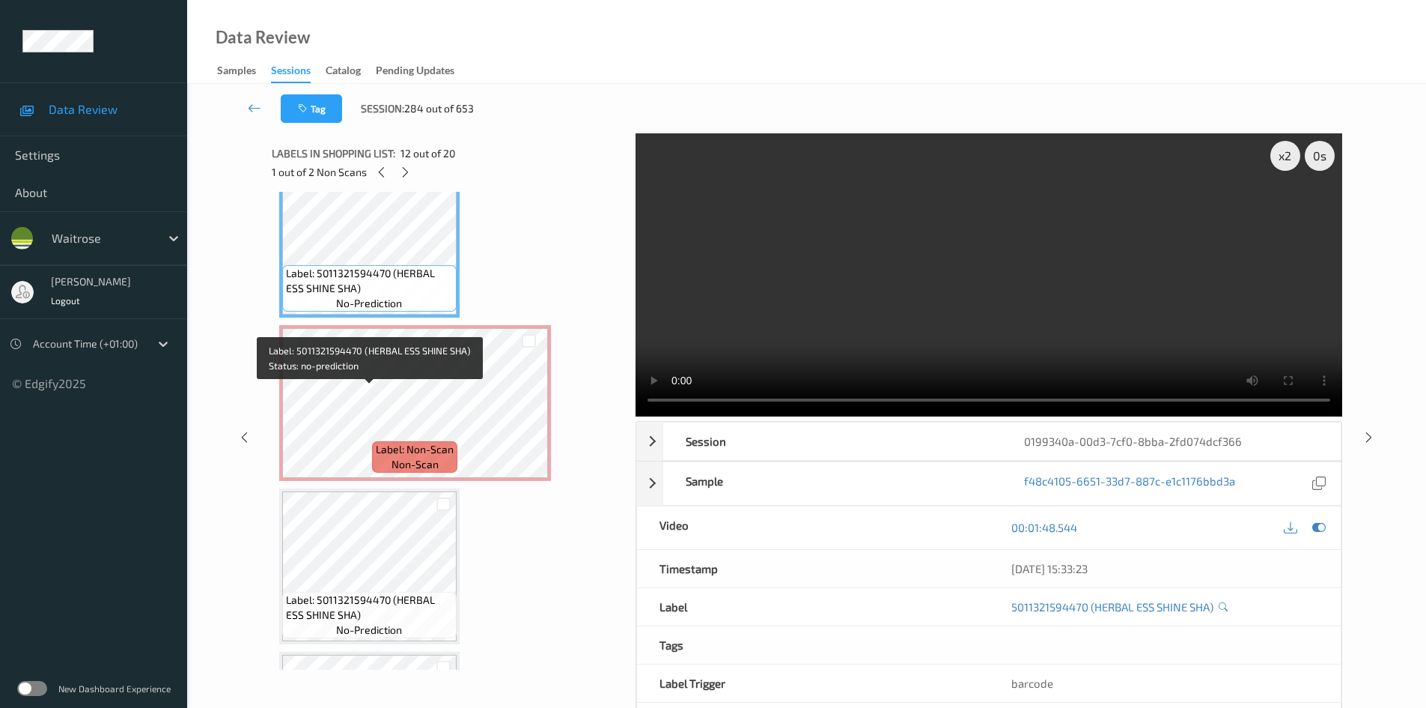
scroll to position [1861, 0]
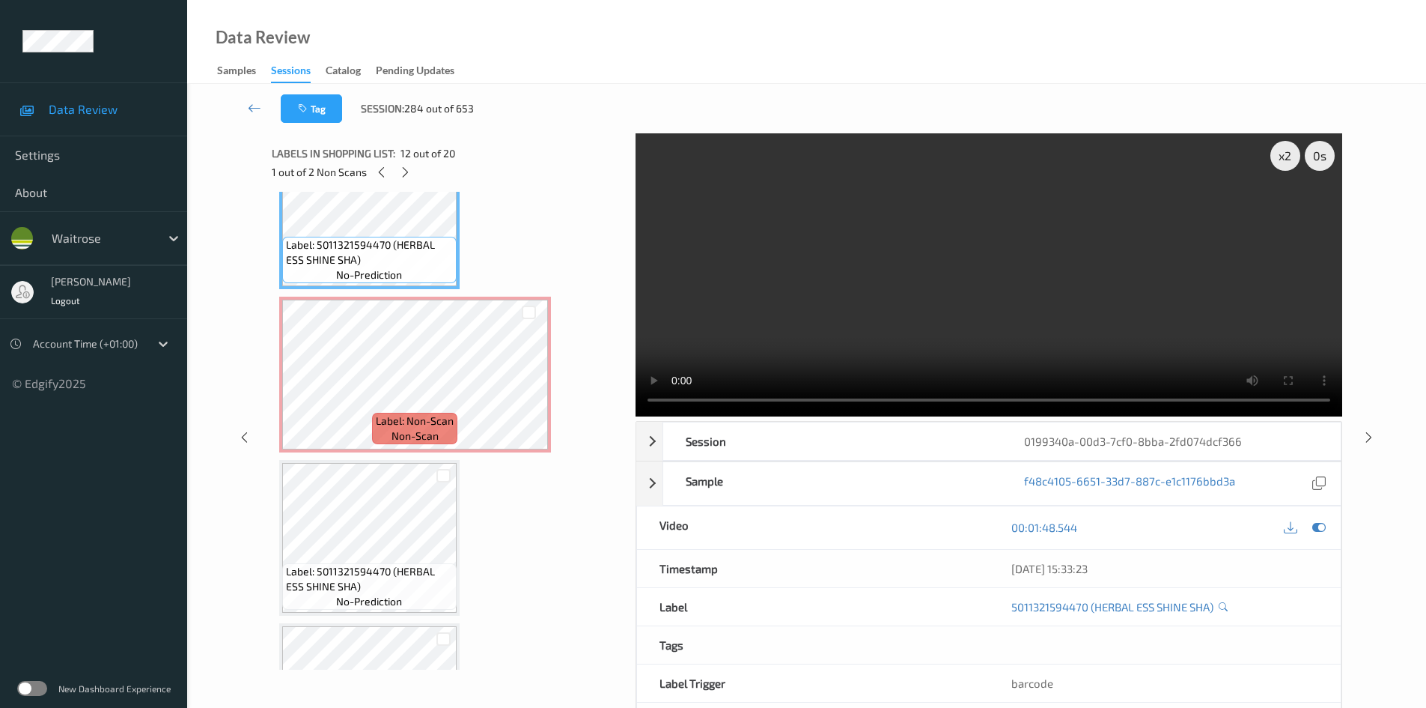
click at [968, 285] on video at bounding box center [989, 274] width 707 height 283
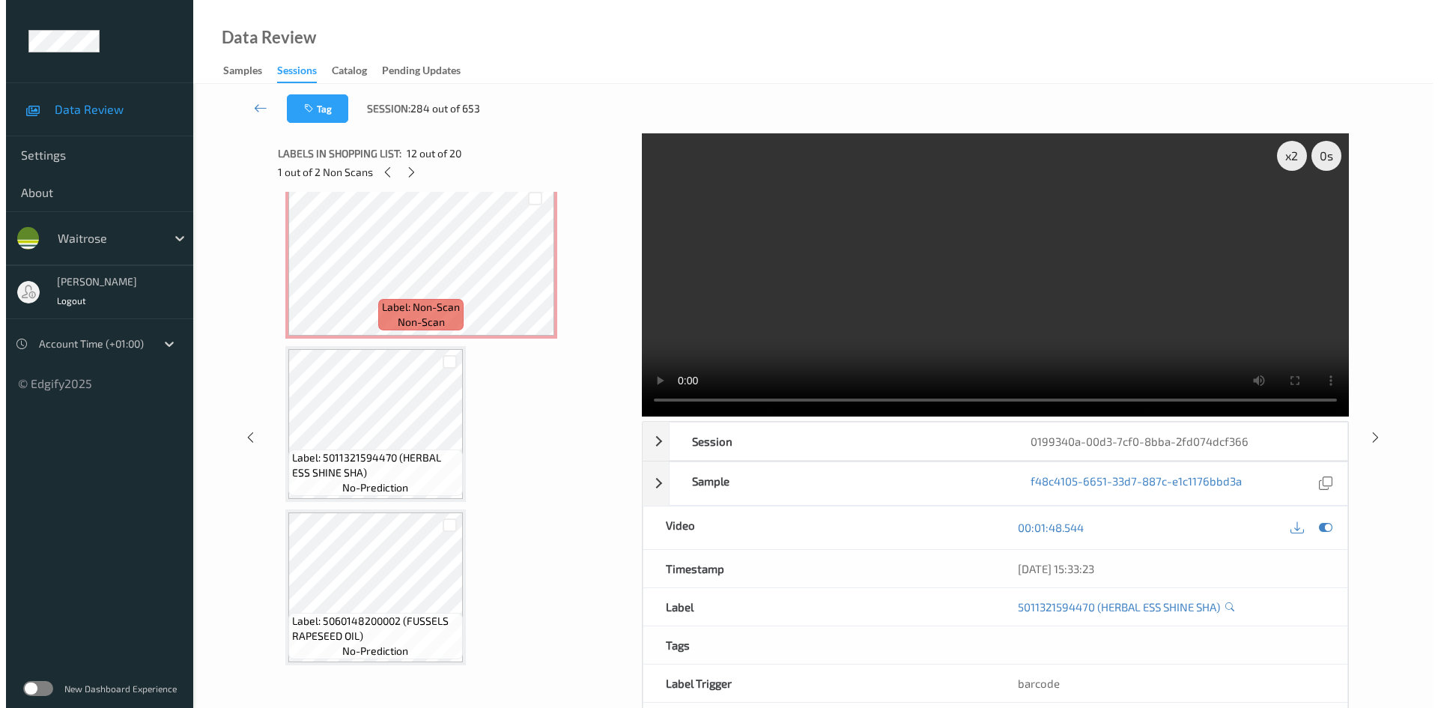
scroll to position [2011, 0]
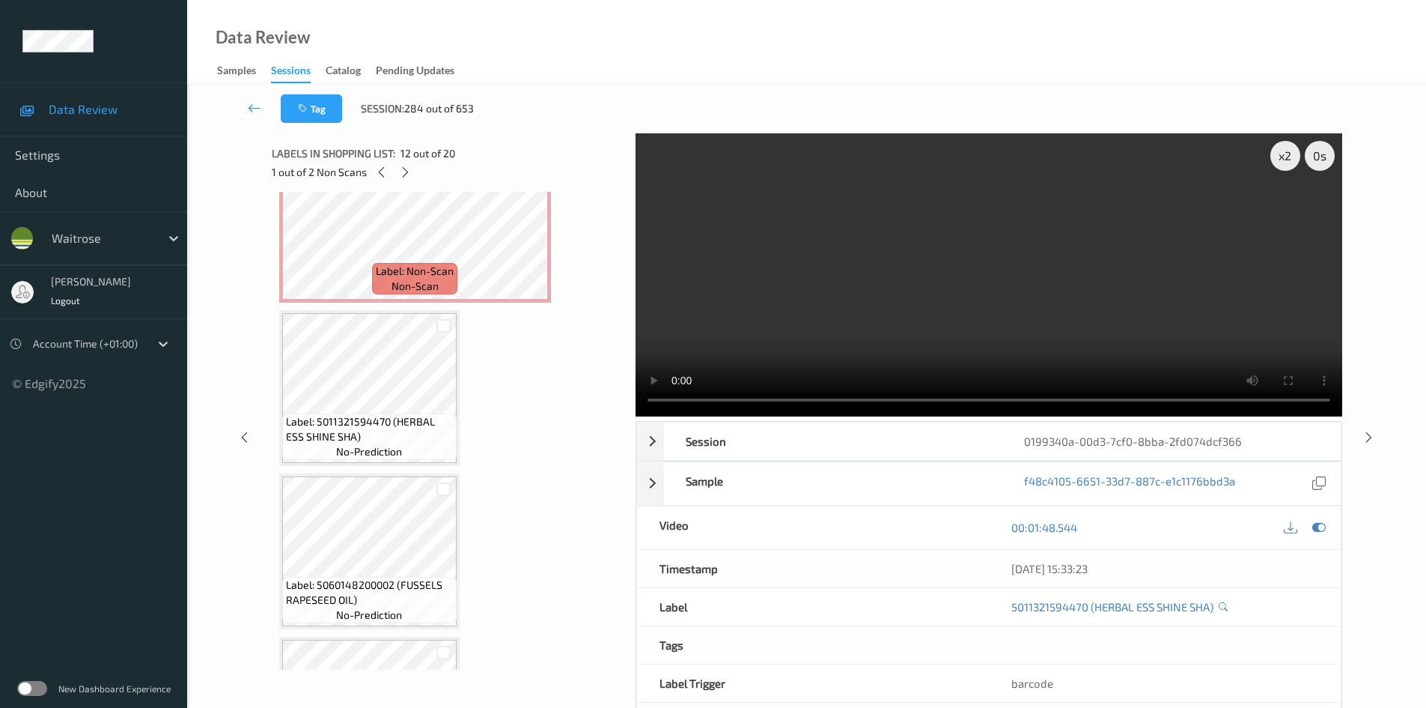
click at [922, 304] on video at bounding box center [989, 274] width 707 height 283
click at [1286, 165] on div "x 2" at bounding box center [1286, 156] width 30 height 30
click at [1139, 313] on video at bounding box center [989, 274] width 707 height 283
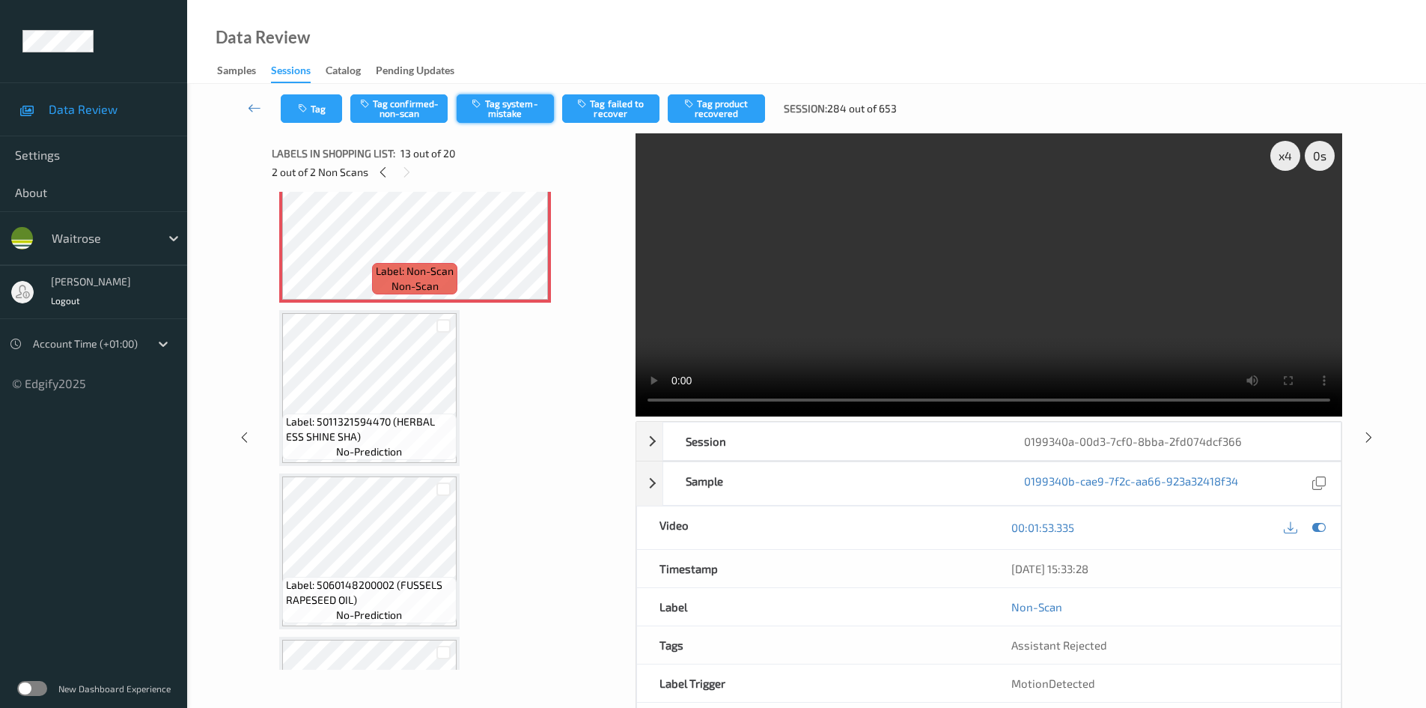
click at [504, 117] on button "Tag system-mistake" at bounding box center [505, 108] width 97 height 28
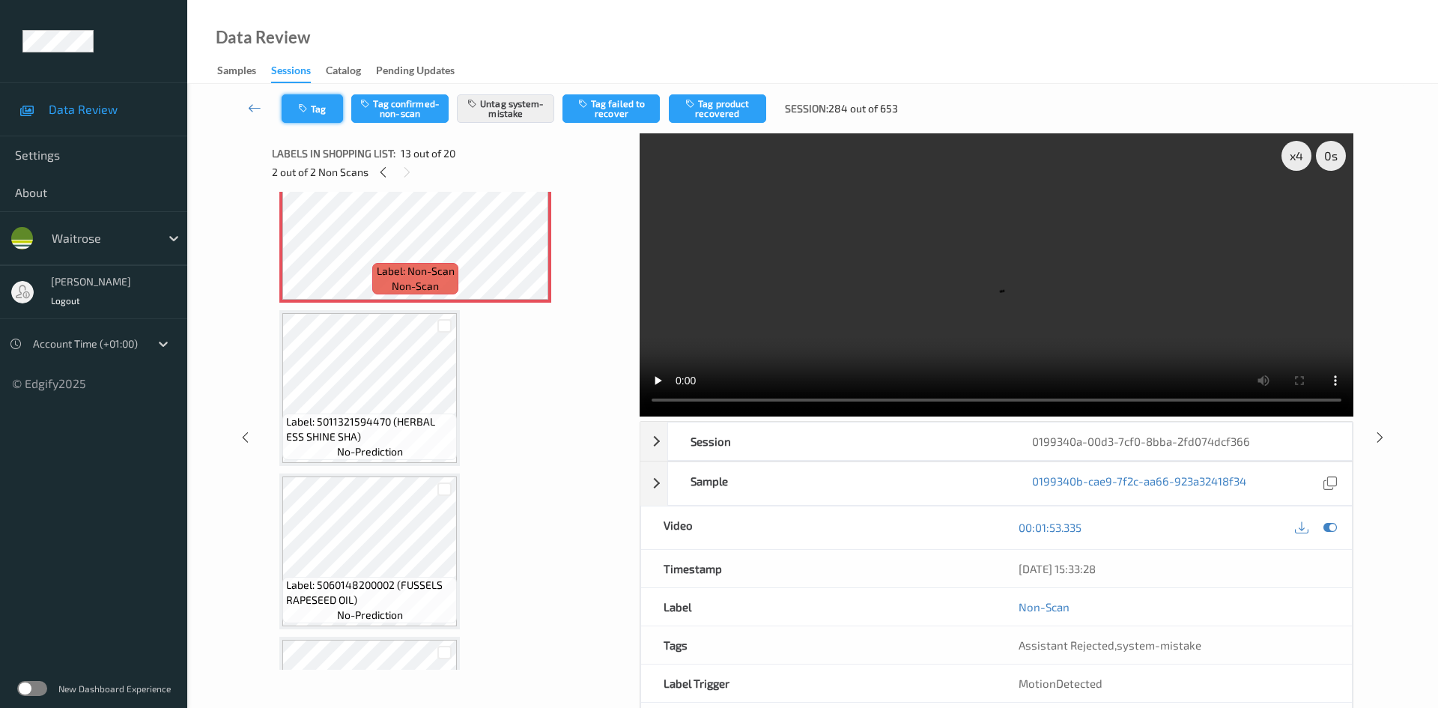
click at [321, 110] on button "Tag" at bounding box center [312, 108] width 61 height 28
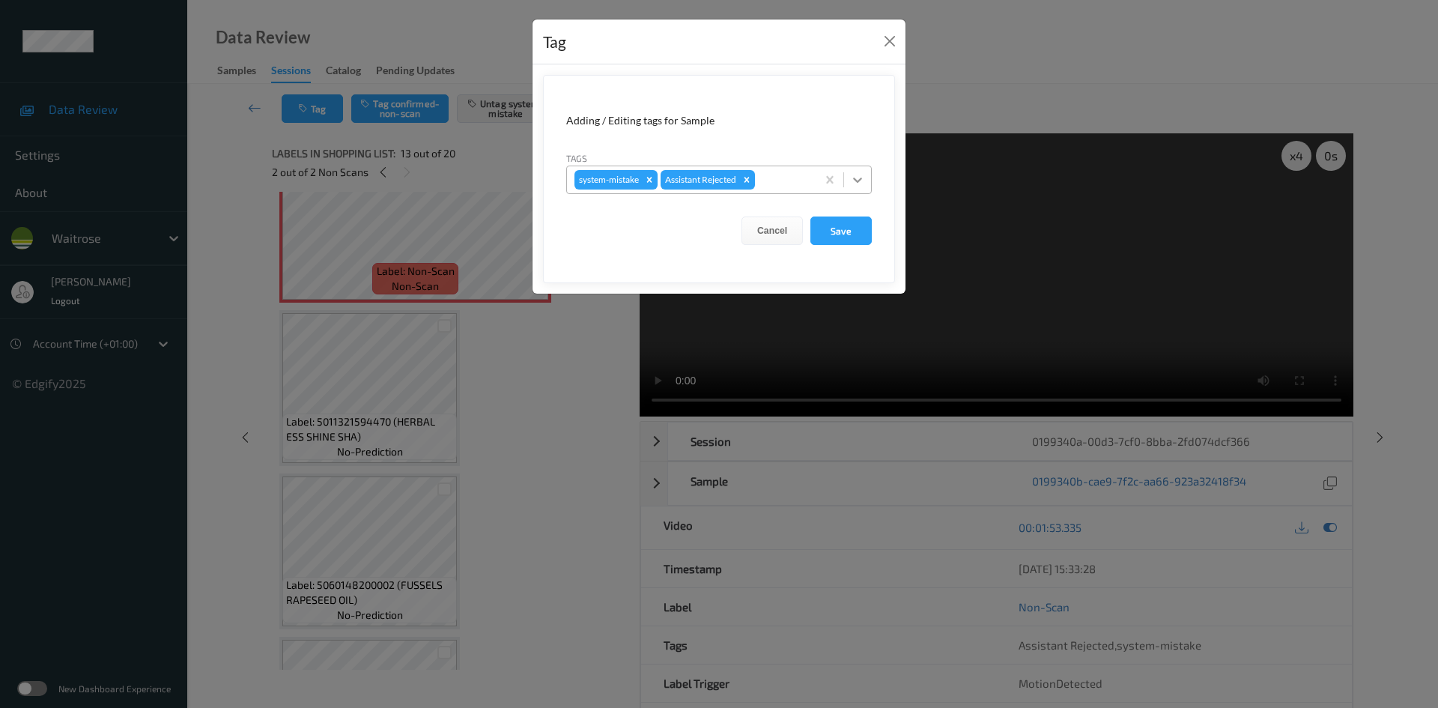
click at [852, 178] on icon at bounding box center [857, 179] width 15 height 15
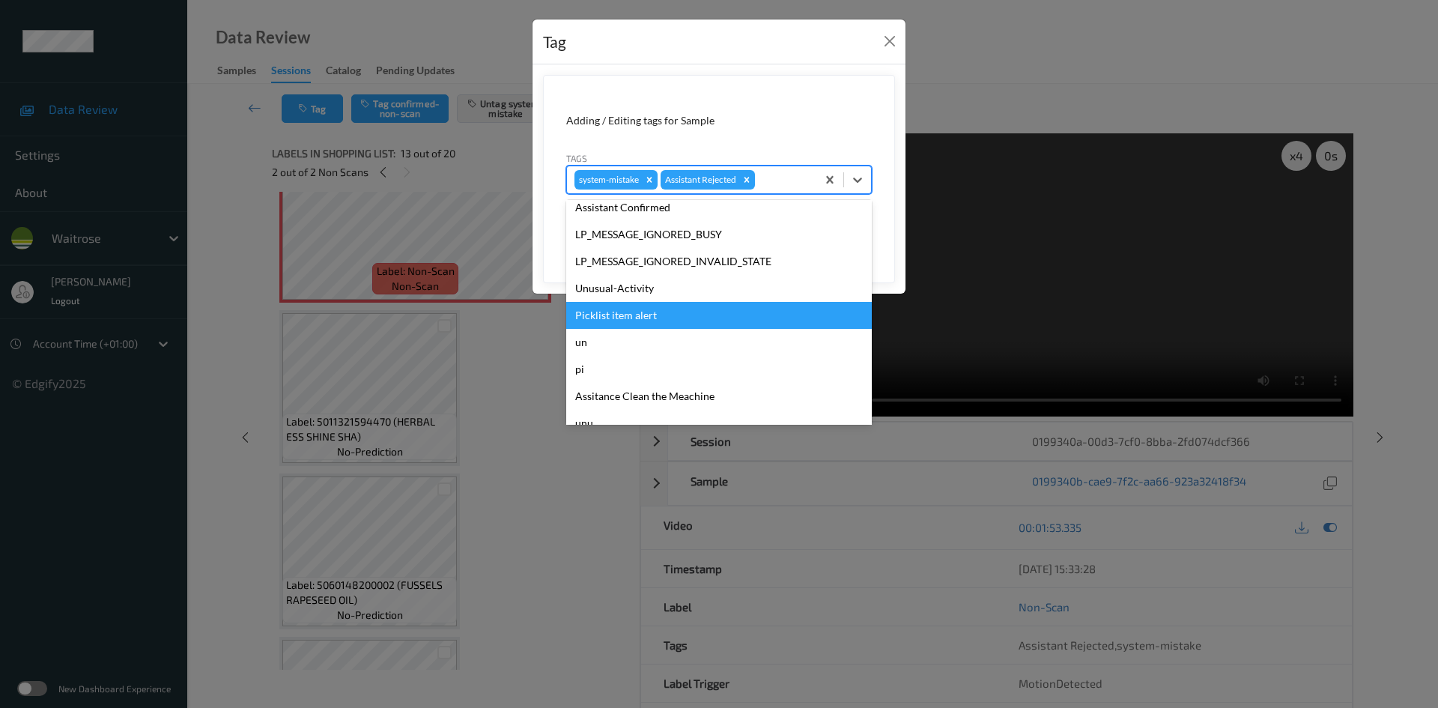
scroll to position [347, 0]
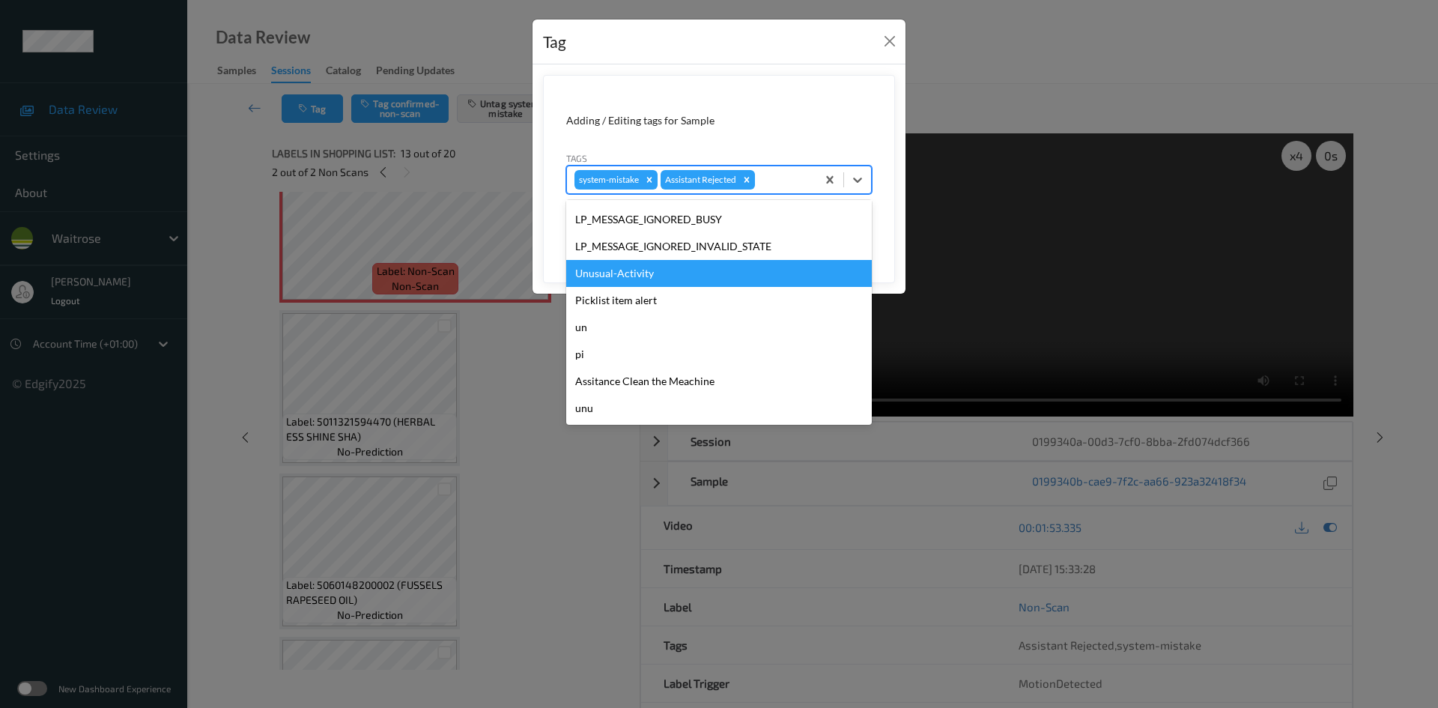
click at [607, 278] on div "Unusual-Activity" at bounding box center [719, 273] width 306 height 27
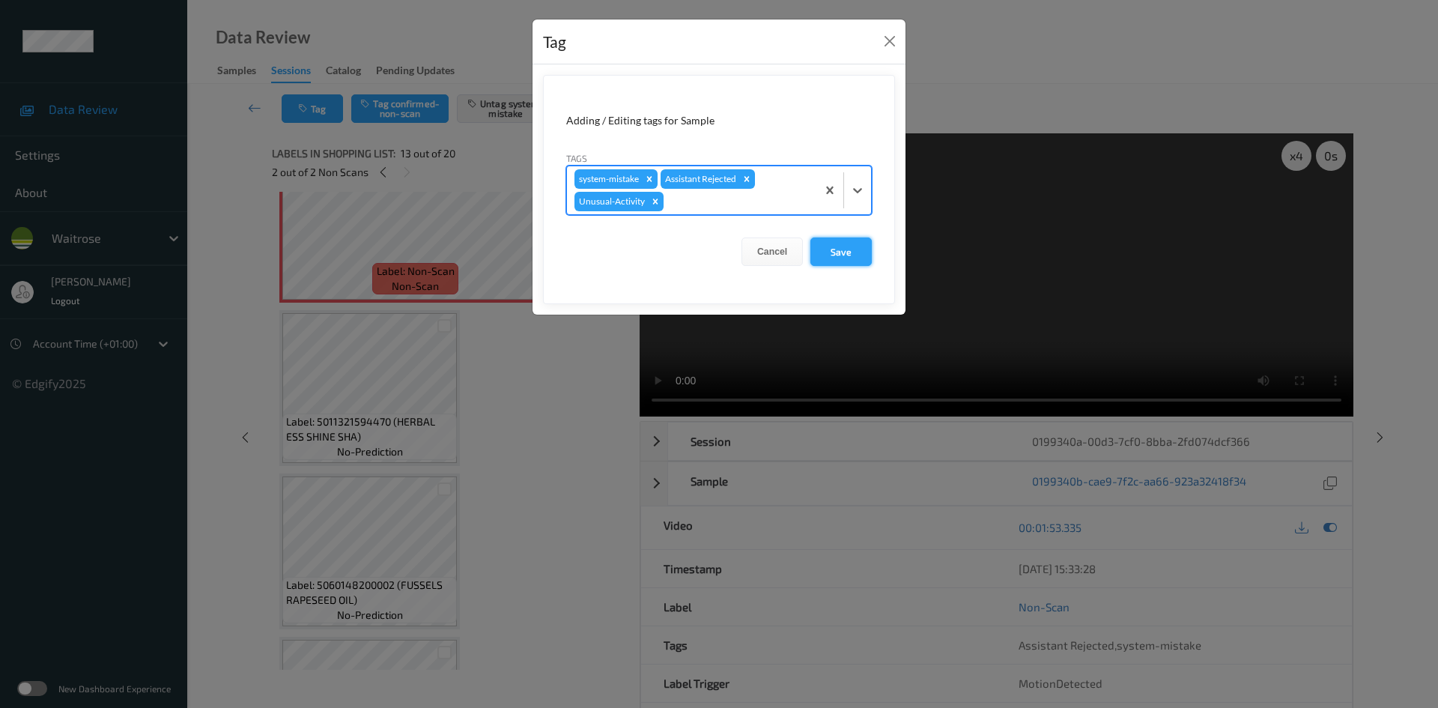
click at [821, 252] on button "Save" at bounding box center [840, 251] width 61 height 28
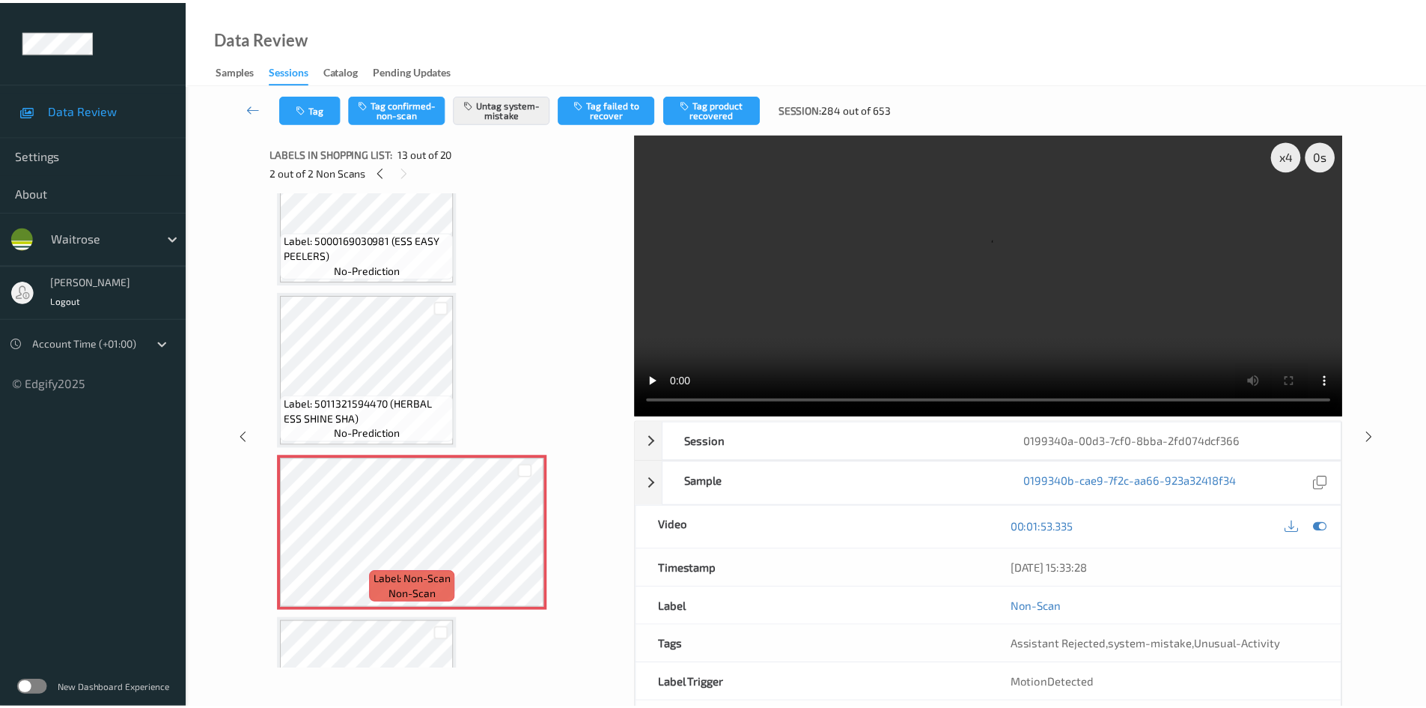
scroll to position [1712, 0]
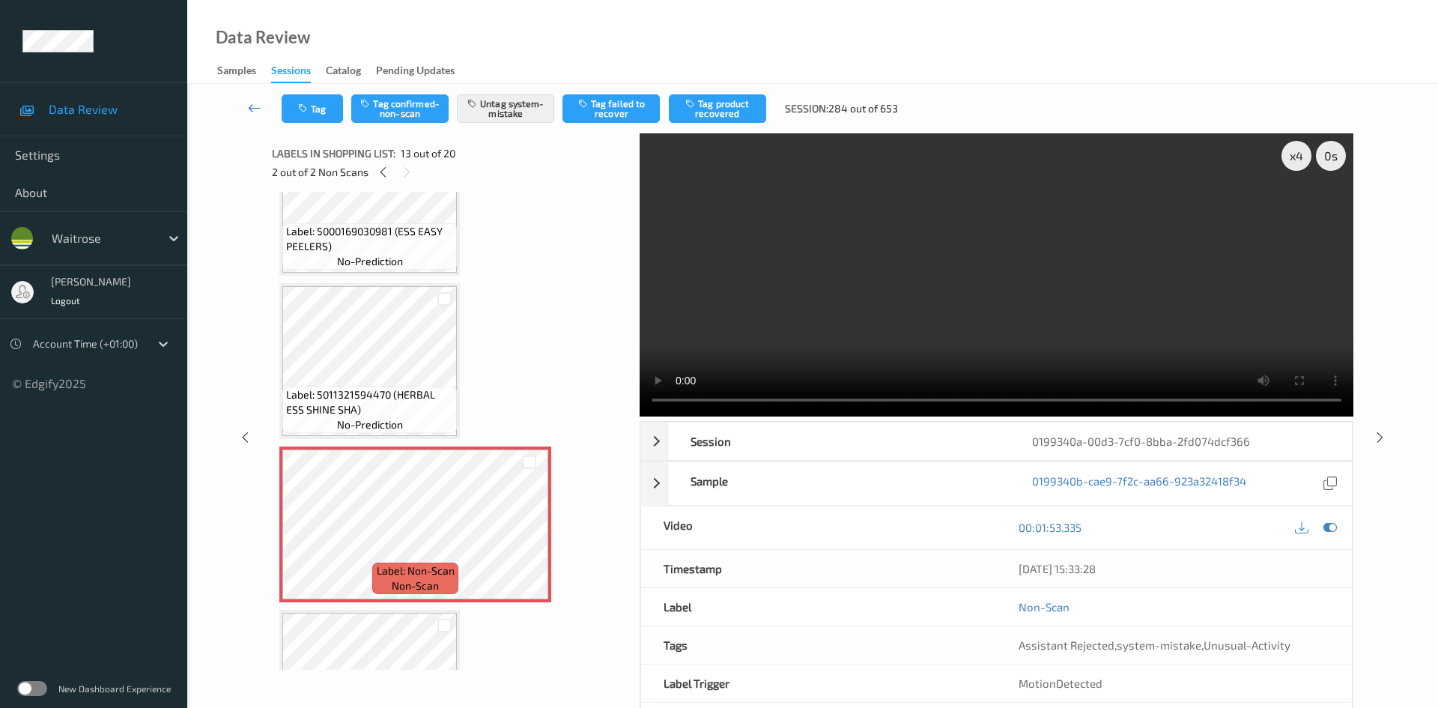
click at [251, 101] on icon at bounding box center [254, 107] width 13 height 15
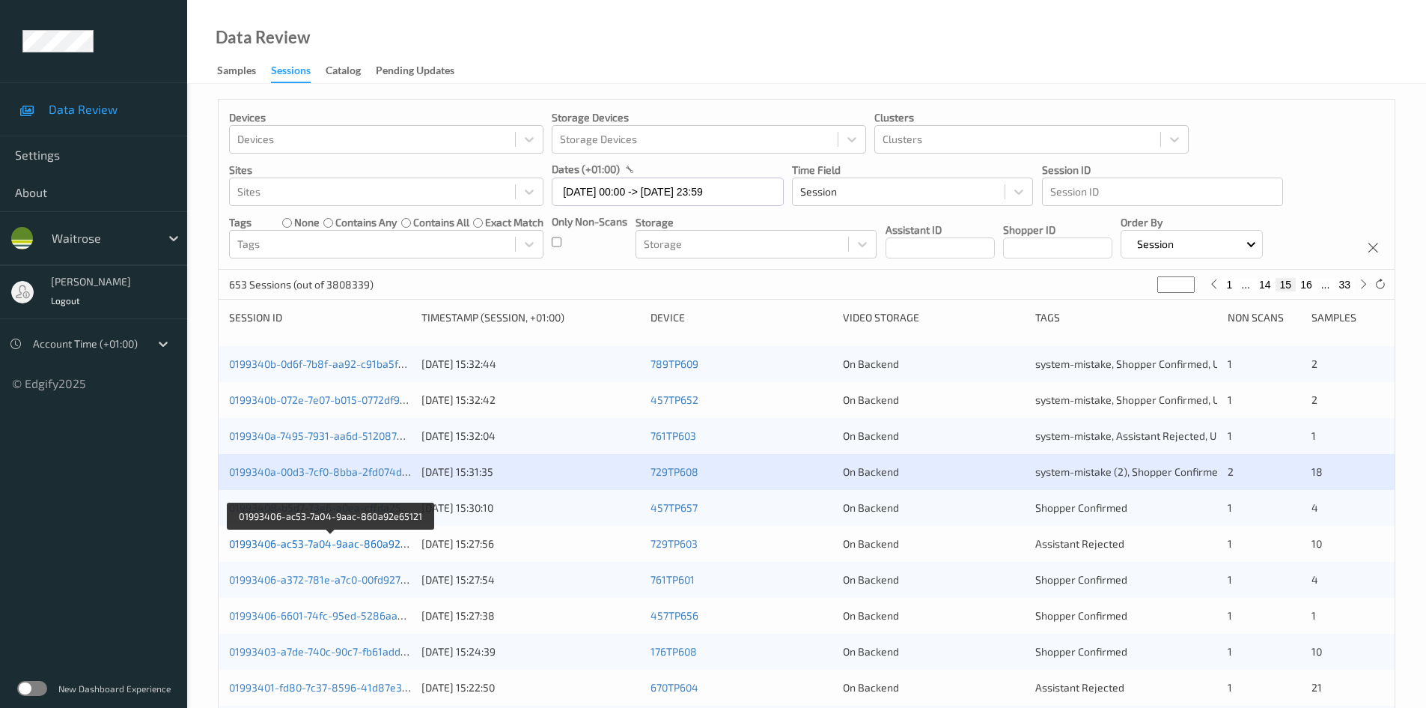
click at [307, 544] on link "01993406-ac53-7a04-9aac-860a92e65121" at bounding box center [331, 543] width 204 height 13
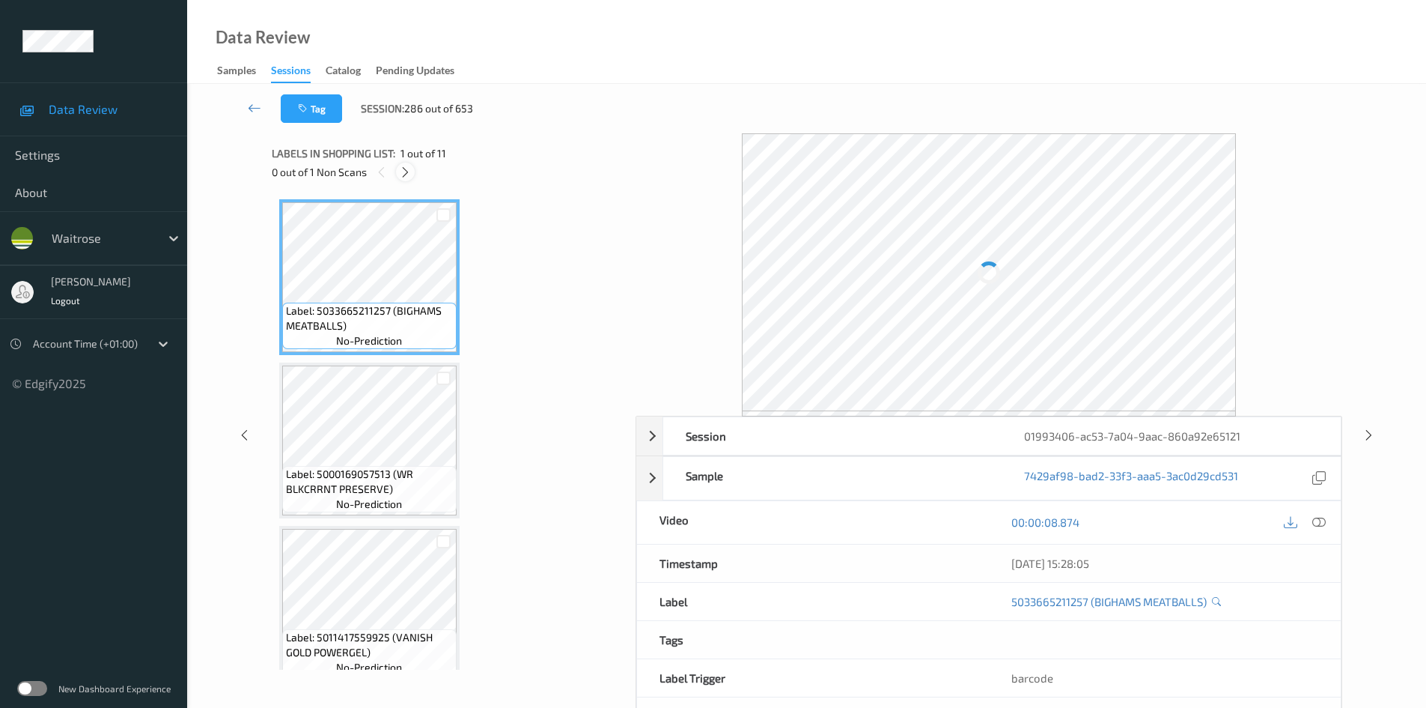
click at [407, 174] on icon at bounding box center [405, 171] width 13 height 13
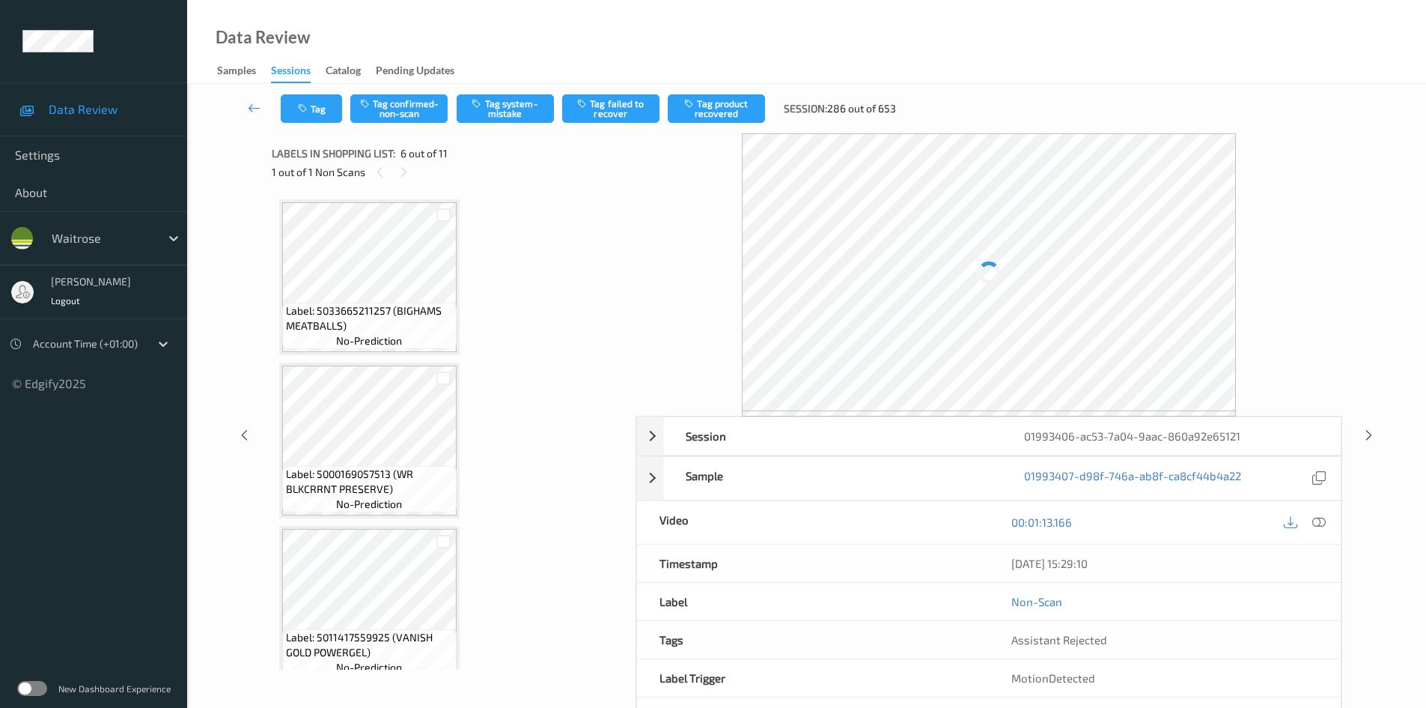
scroll to position [660, 0]
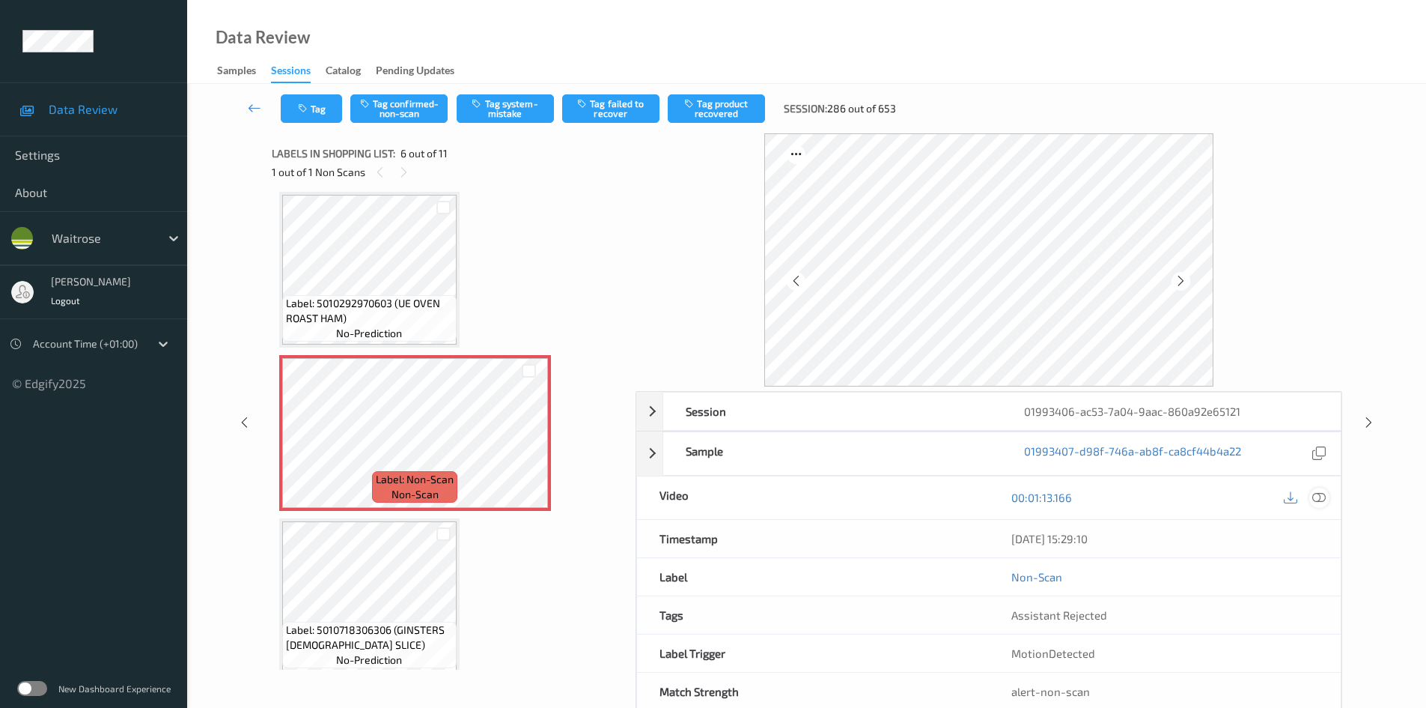
click at [1319, 500] on icon at bounding box center [1319, 496] width 13 height 13
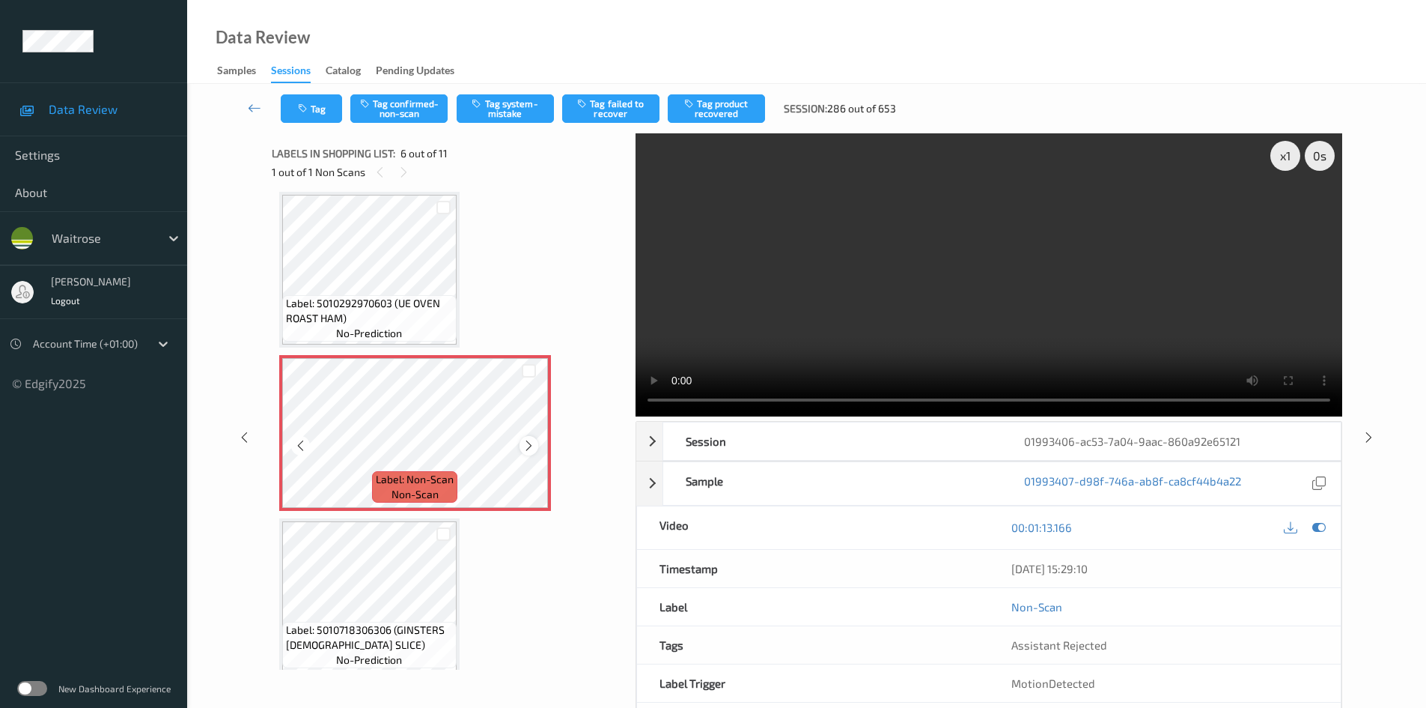
click at [527, 440] on icon at bounding box center [529, 445] width 13 height 13
click at [527, 441] on icon at bounding box center [529, 445] width 13 height 13
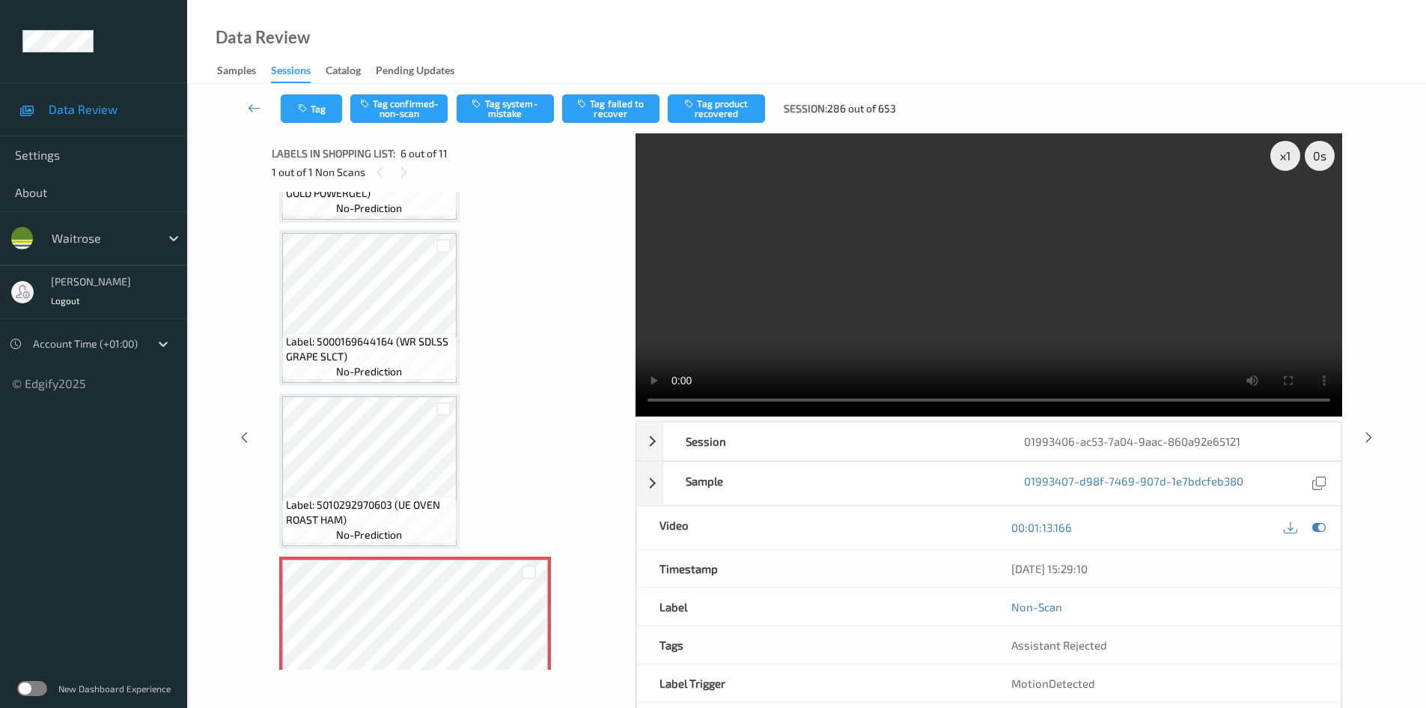
scroll to position [436, 0]
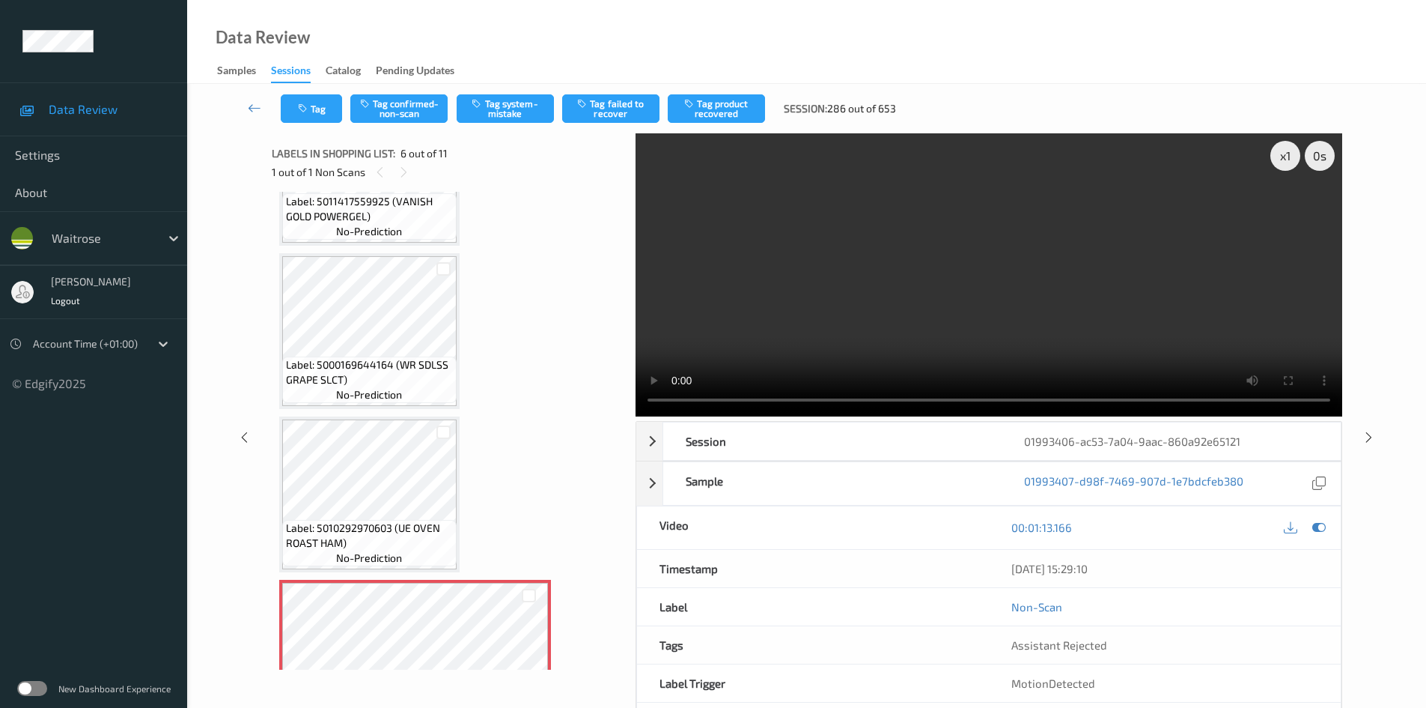
click at [849, 285] on video at bounding box center [989, 274] width 707 height 283
click at [1287, 161] on div "x 1" at bounding box center [1286, 156] width 30 height 30
click at [1289, 161] on div "x 2" at bounding box center [1286, 156] width 30 height 30
click at [1150, 297] on video at bounding box center [989, 274] width 707 height 283
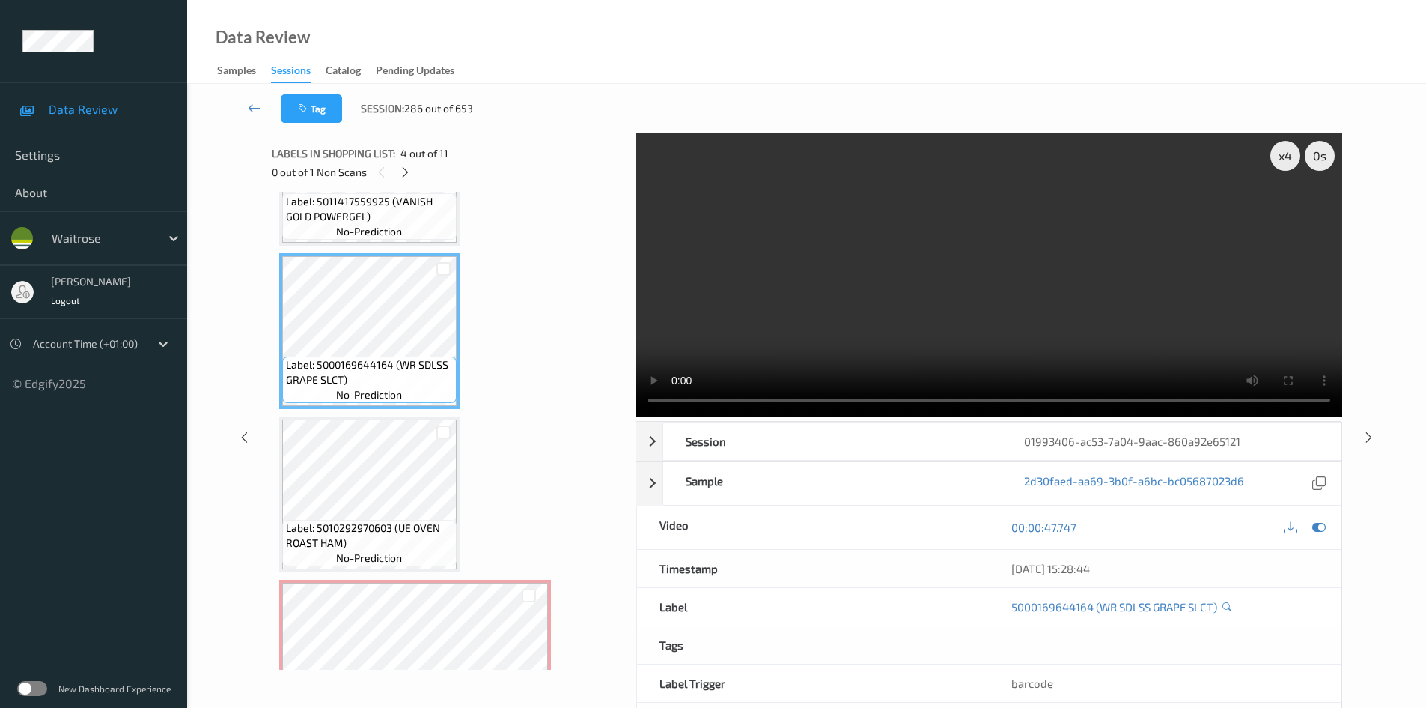
click at [857, 323] on video at bounding box center [989, 274] width 707 height 283
click at [970, 276] on video at bounding box center [989, 274] width 707 height 283
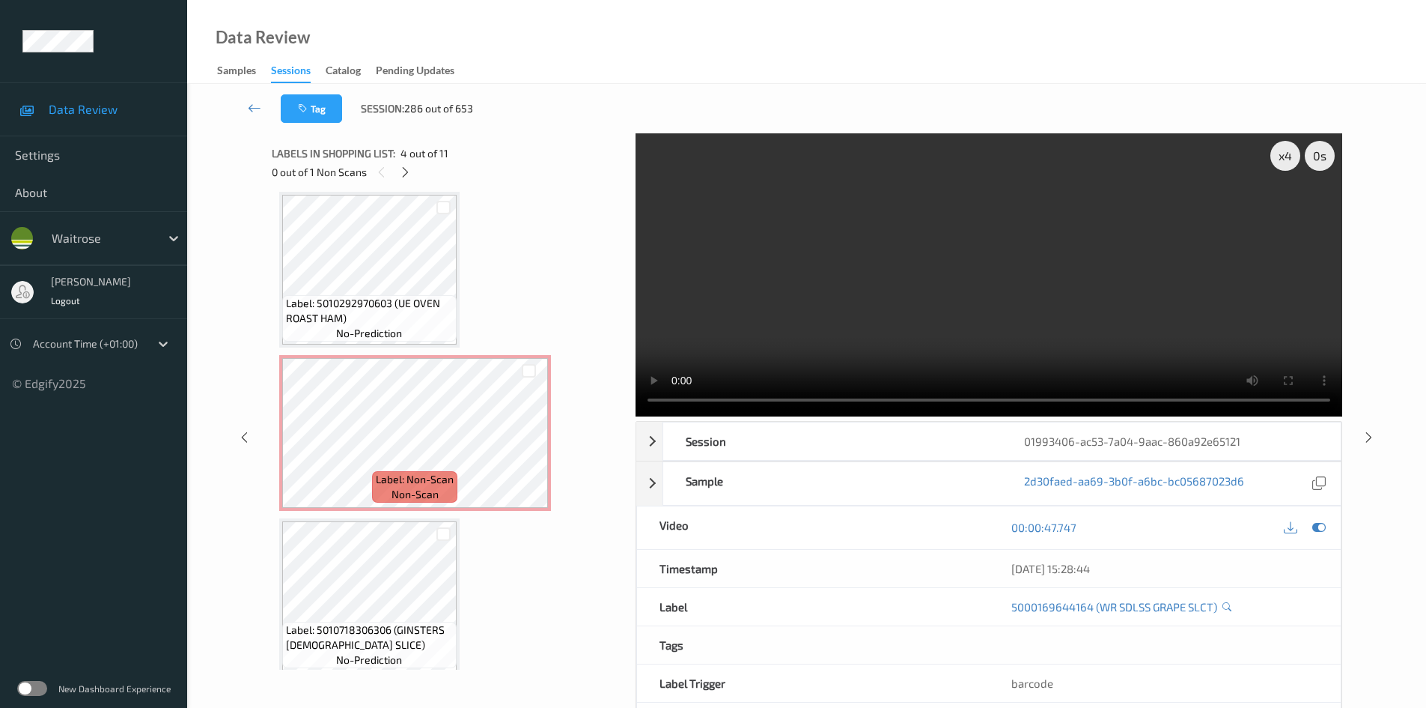
scroll to position [735, 0]
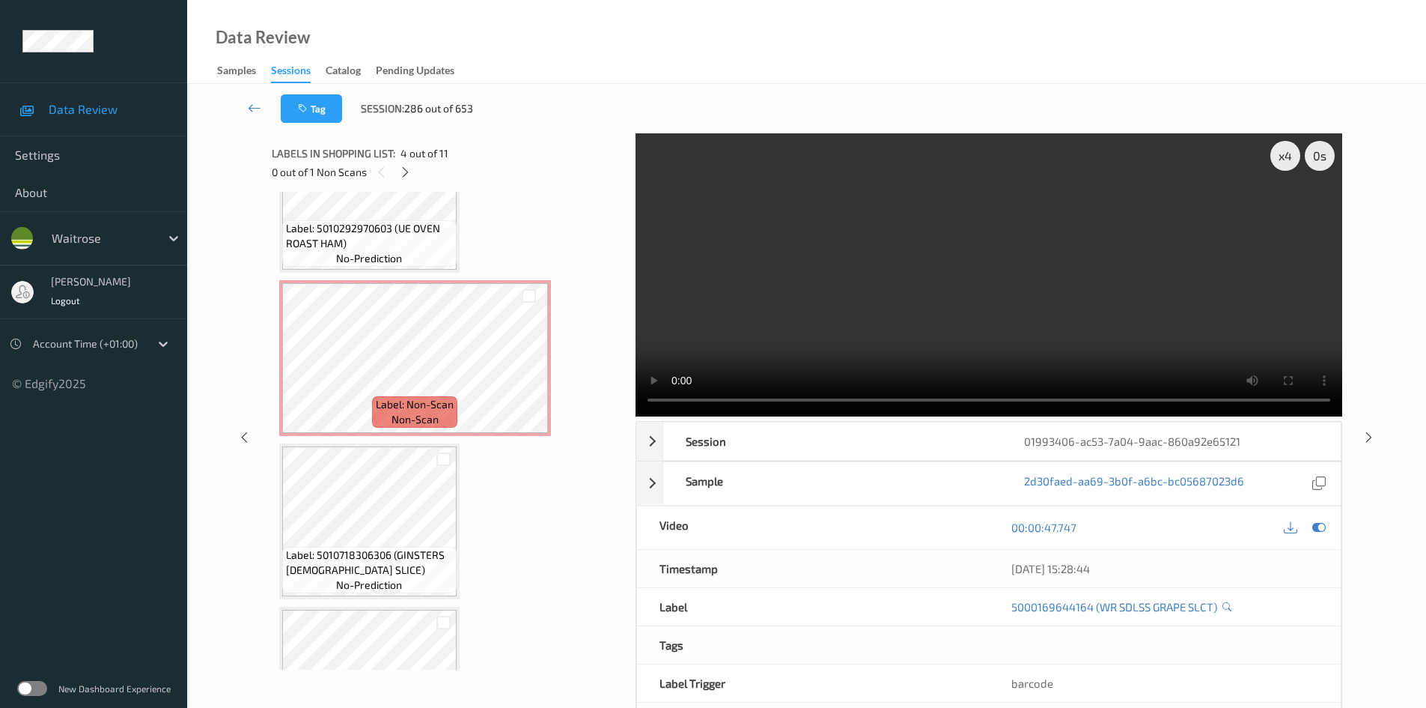
click at [1028, 291] on video at bounding box center [989, 274] width 707 height 283
click at [1151, 261] on video at bounding box center [989, 274] width 707 height 283
click at [1286, 161] on div "x 4" at bounding box center [1286, 156] width 30 height 30
click at [1286, 161] on div "x 8" at bounding box center [1286, 156] width 30 height 30
click at [1286, 161] on div "x 1" at bounding box center [1286, 156] width 30 height 30
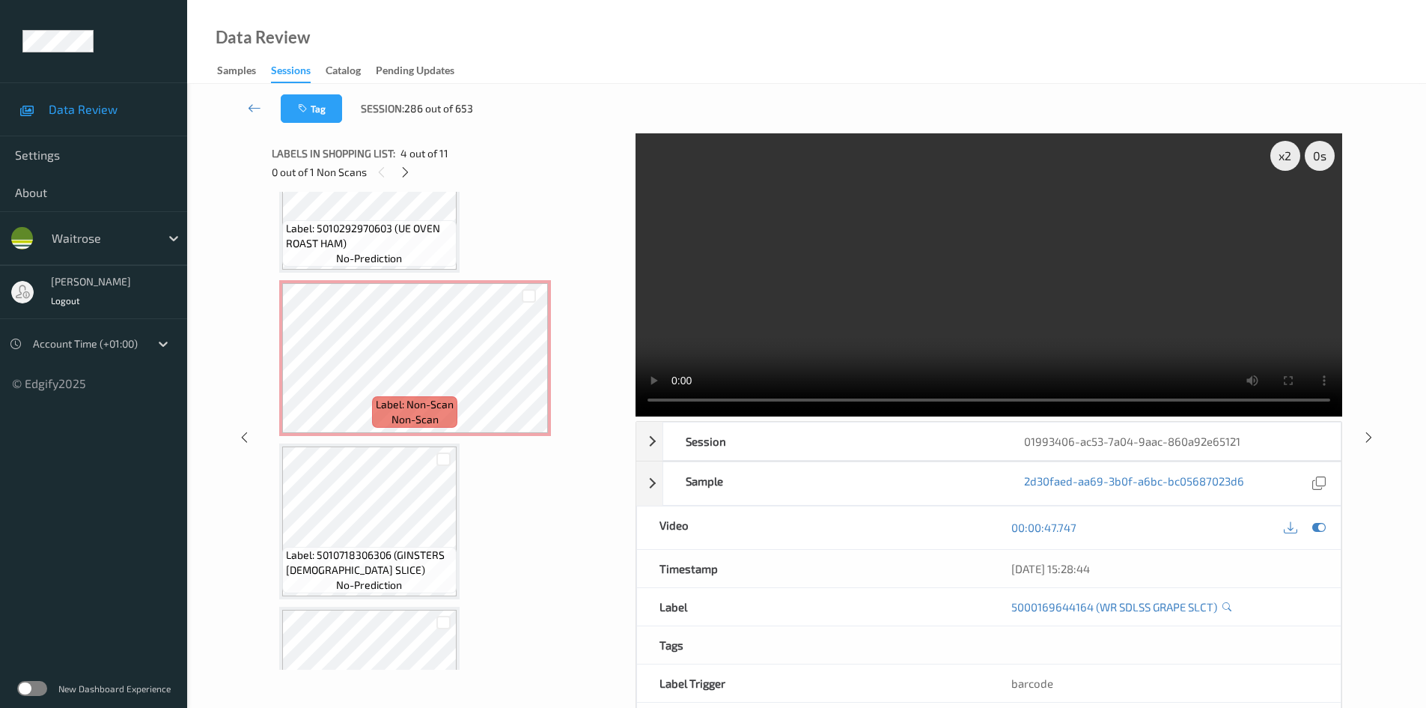
click at [997, 234] on video at bounding box center [989, 274] width 707 height 283
click at [1109, 285] on video at bounding box center [989, 274] width 707 height 283
click at [1068, 294] on video at bounding box center [989, 274] width 707 height 283
click at [1043, 305] on video at bounding box center [989, 274] width 707 height 283
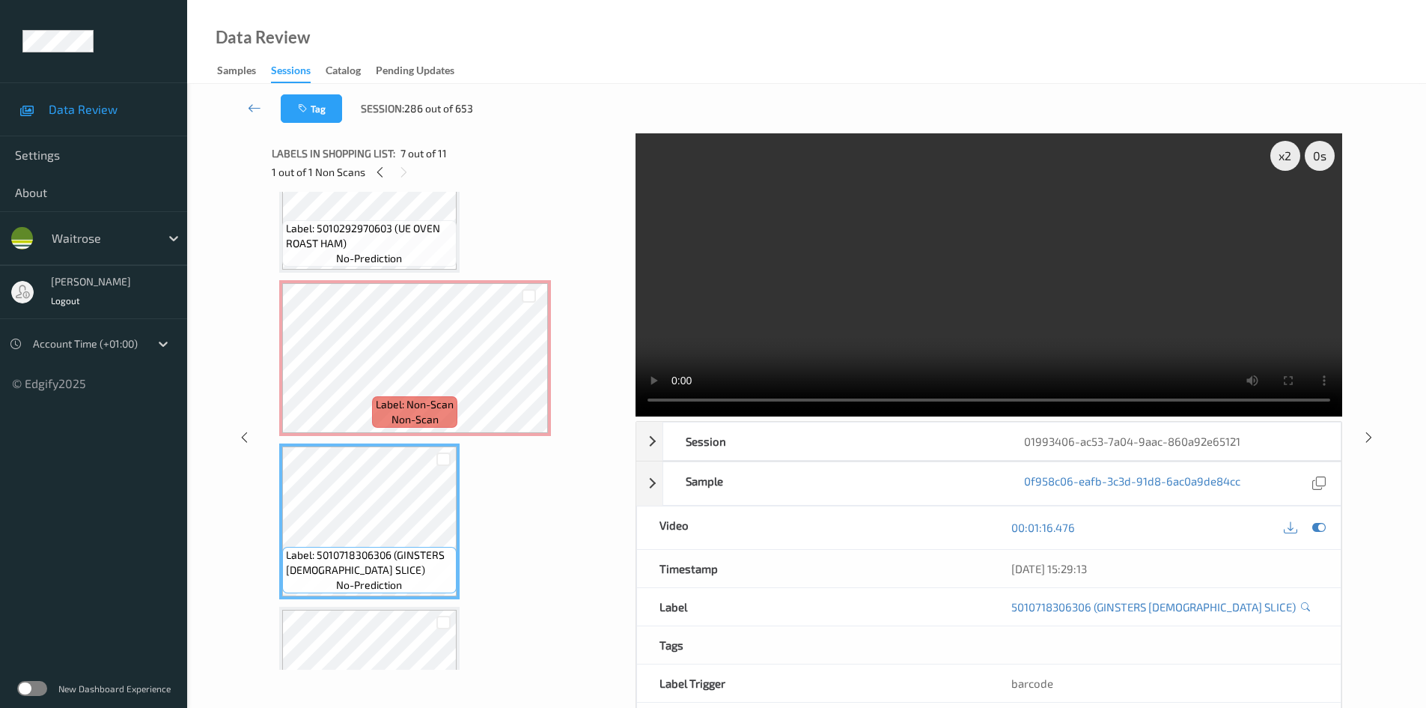
click at [828, 332] on video at bounding box center [989, 274] width 707 height 283
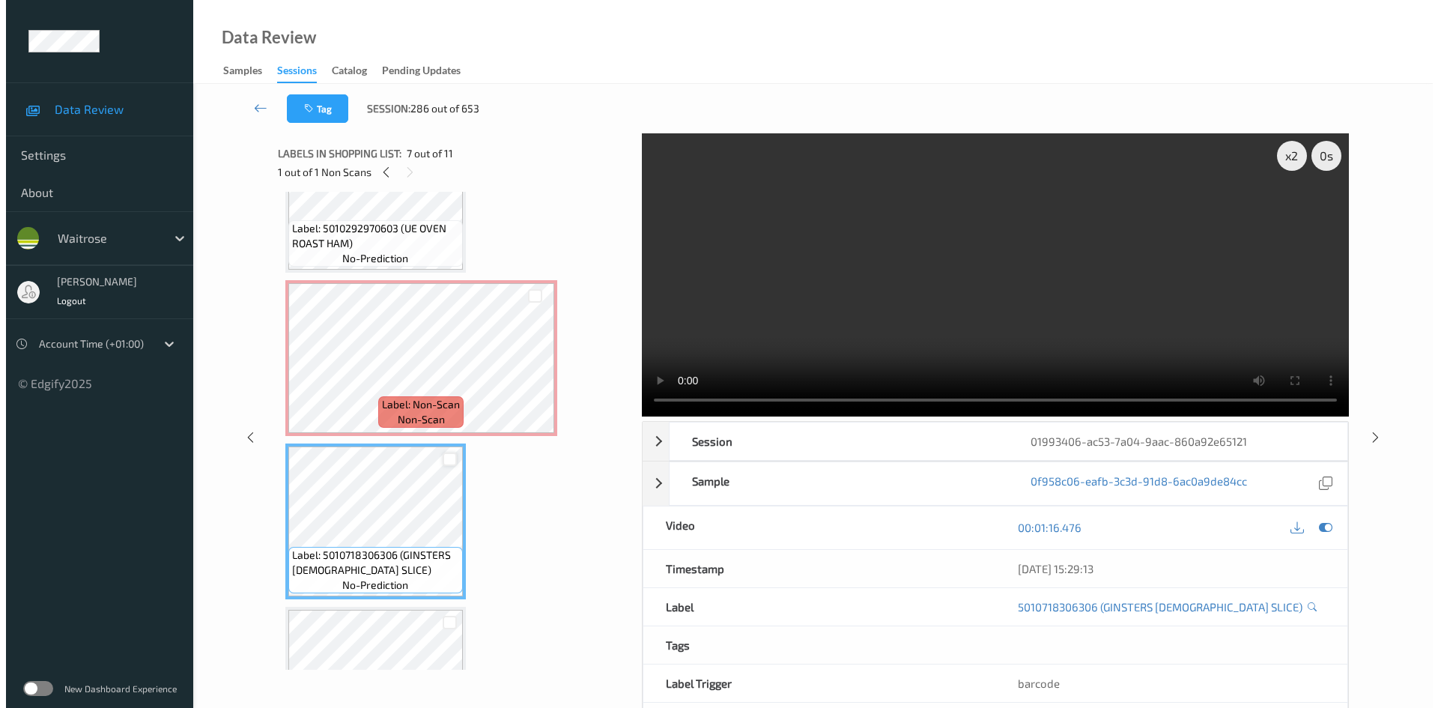
scroll to position [810, 0]
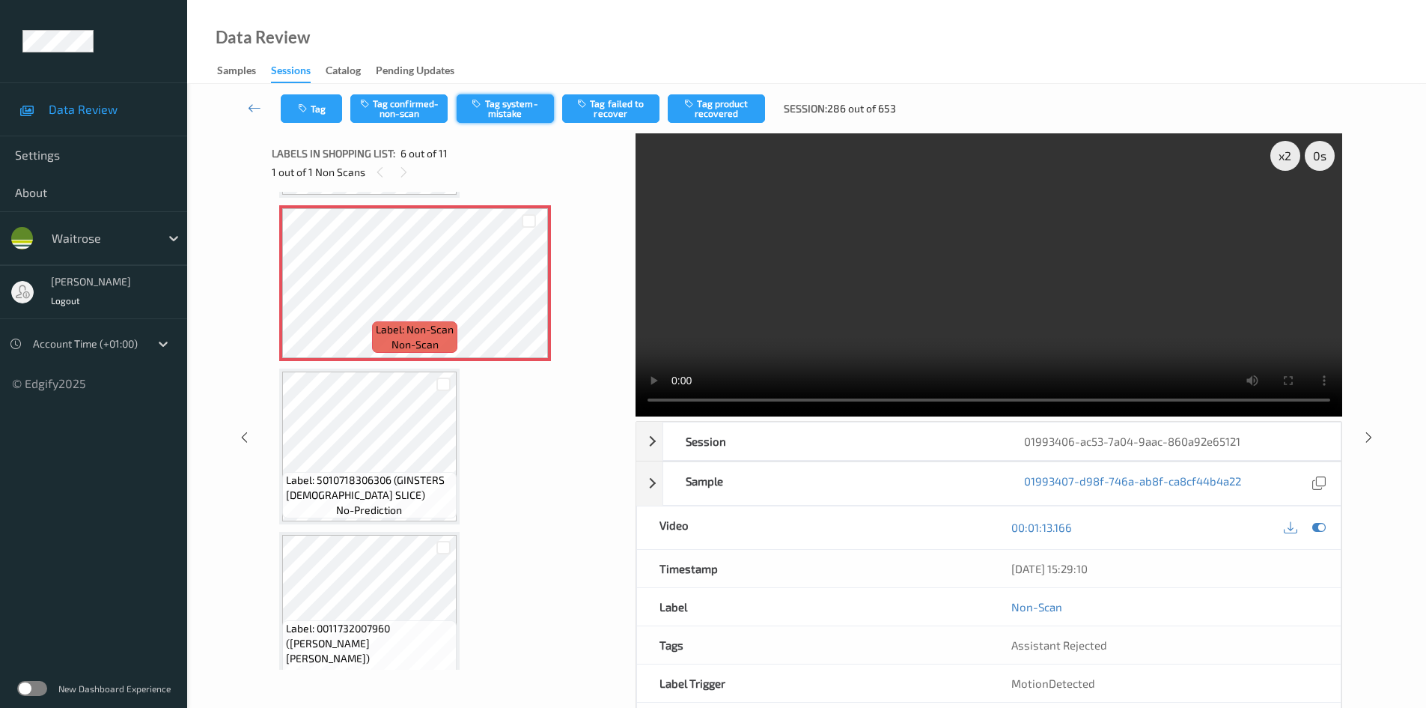
click at [529, 99] on button "Tag system-mistake" at bounding box center [505, 108] width 97 height 28
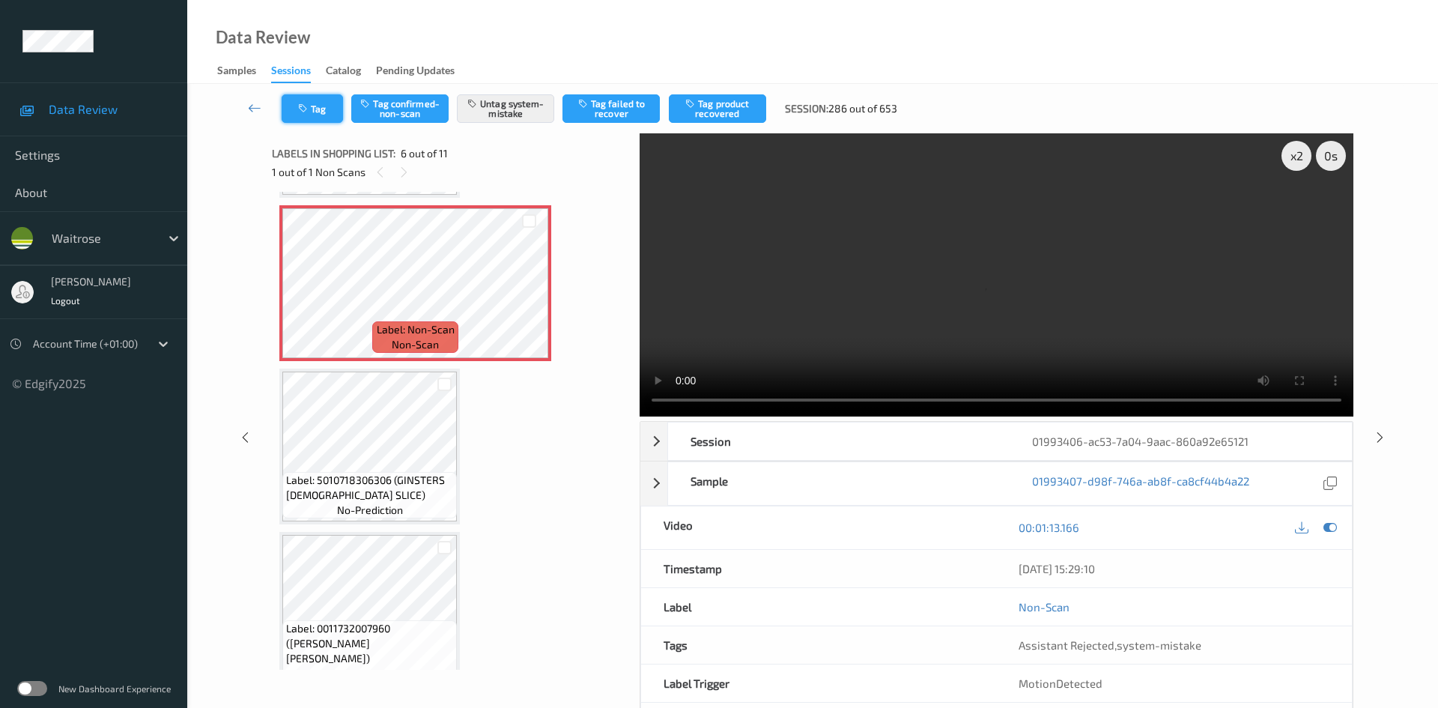
click at [315, 106] on button "Tag" at bounding box center [312, 108] width 61 height 28
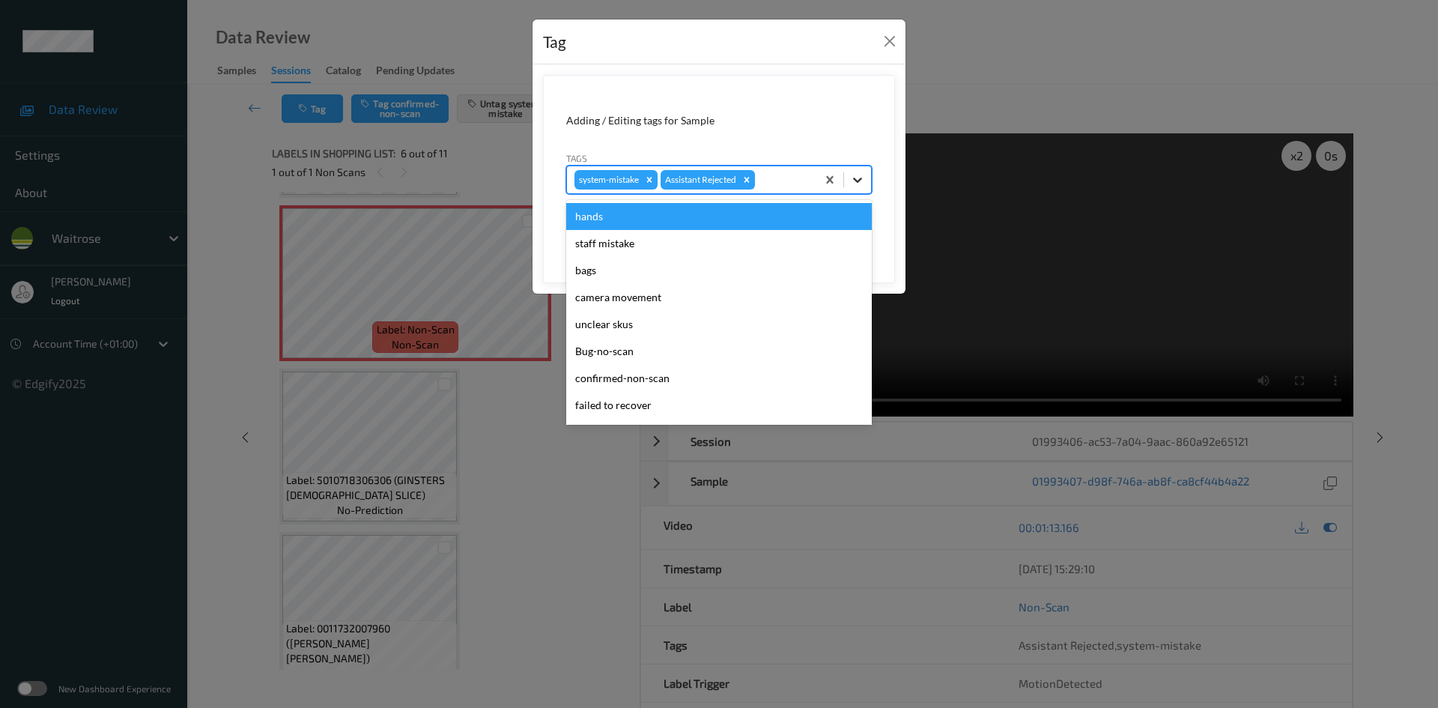
click at [863, 181] on icon at bounding box center [857, 179] width 15 height 15
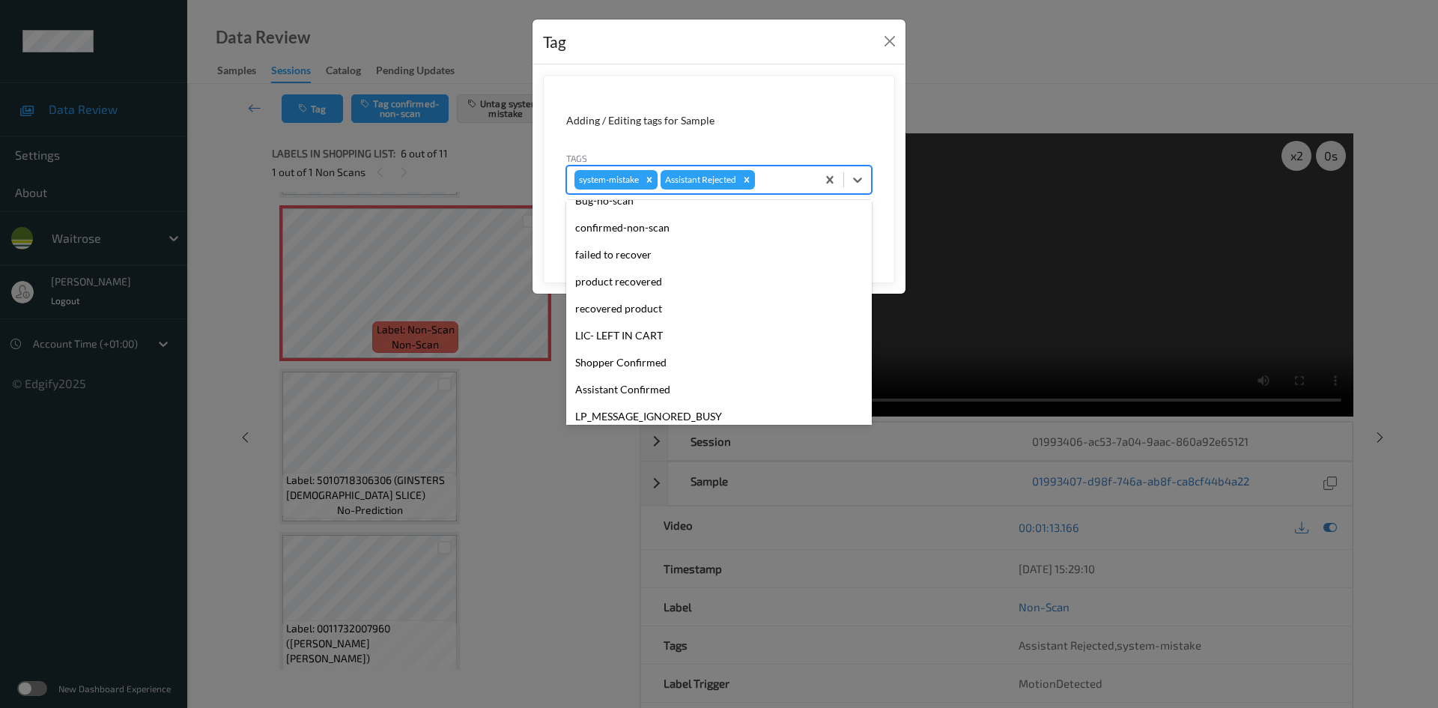
scroll to position [347, 0]
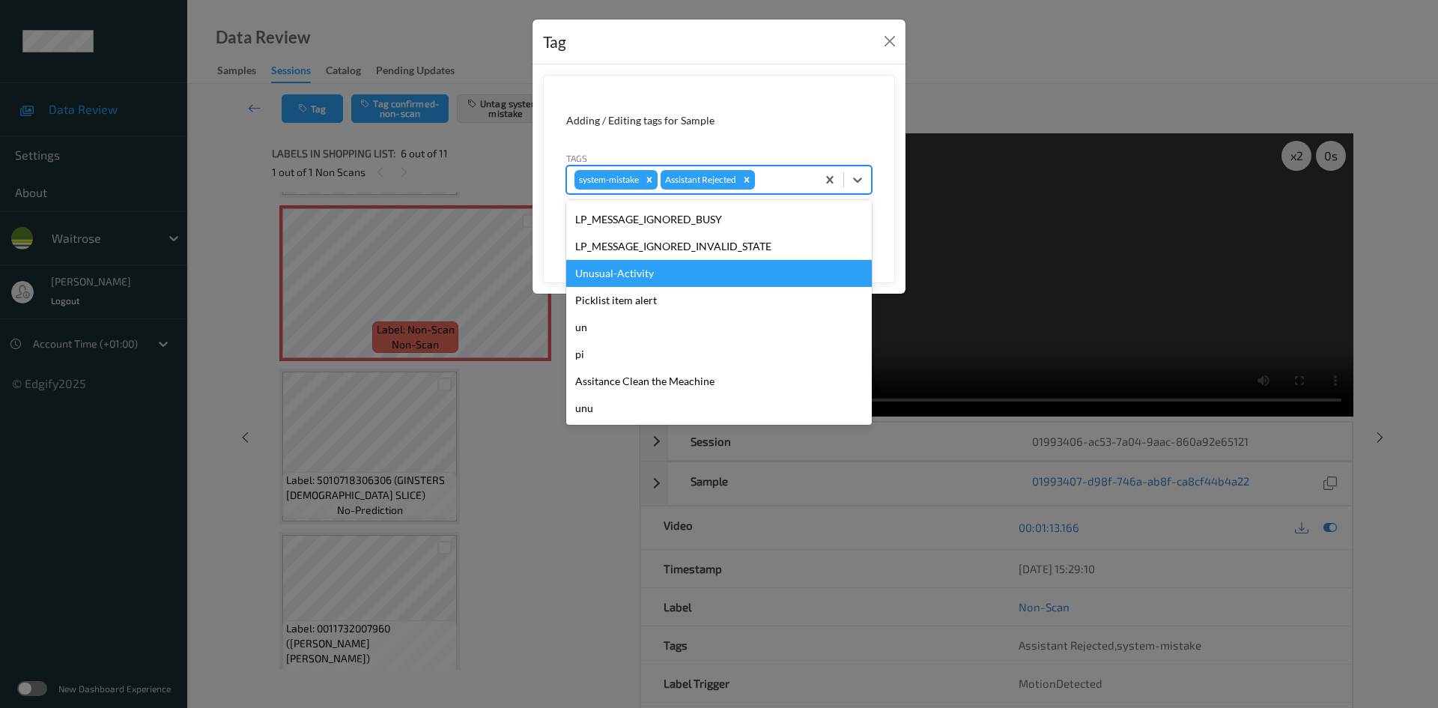
drag, startPoint x: 628, startPoint y: 271, endPoint x: 654, endPoint y: 269, distance: 26.3
click at [630, 271] on div "Unusual-Activity" at bounding box center [719, 273] width 306 height 27
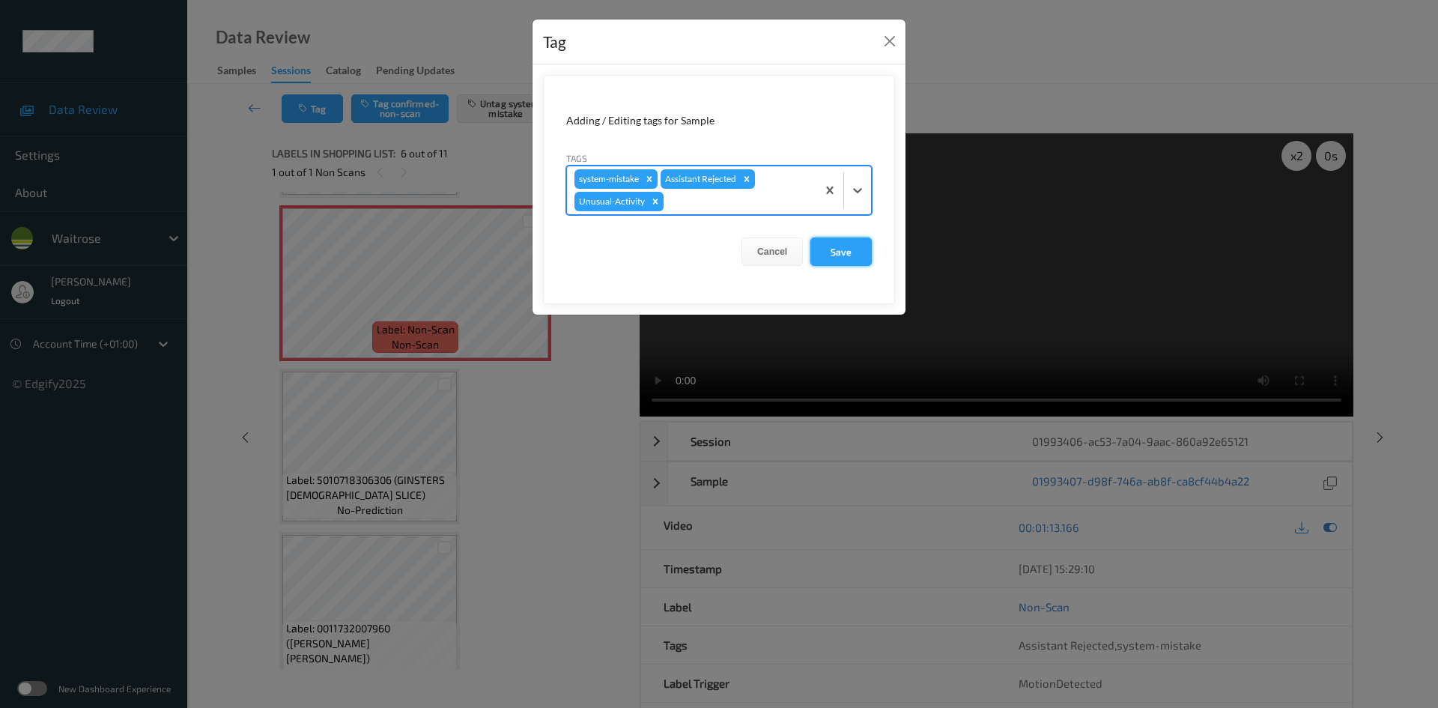
click at [842, 243] on button "Save" at bounding box center [840, 251] width 61 height 28
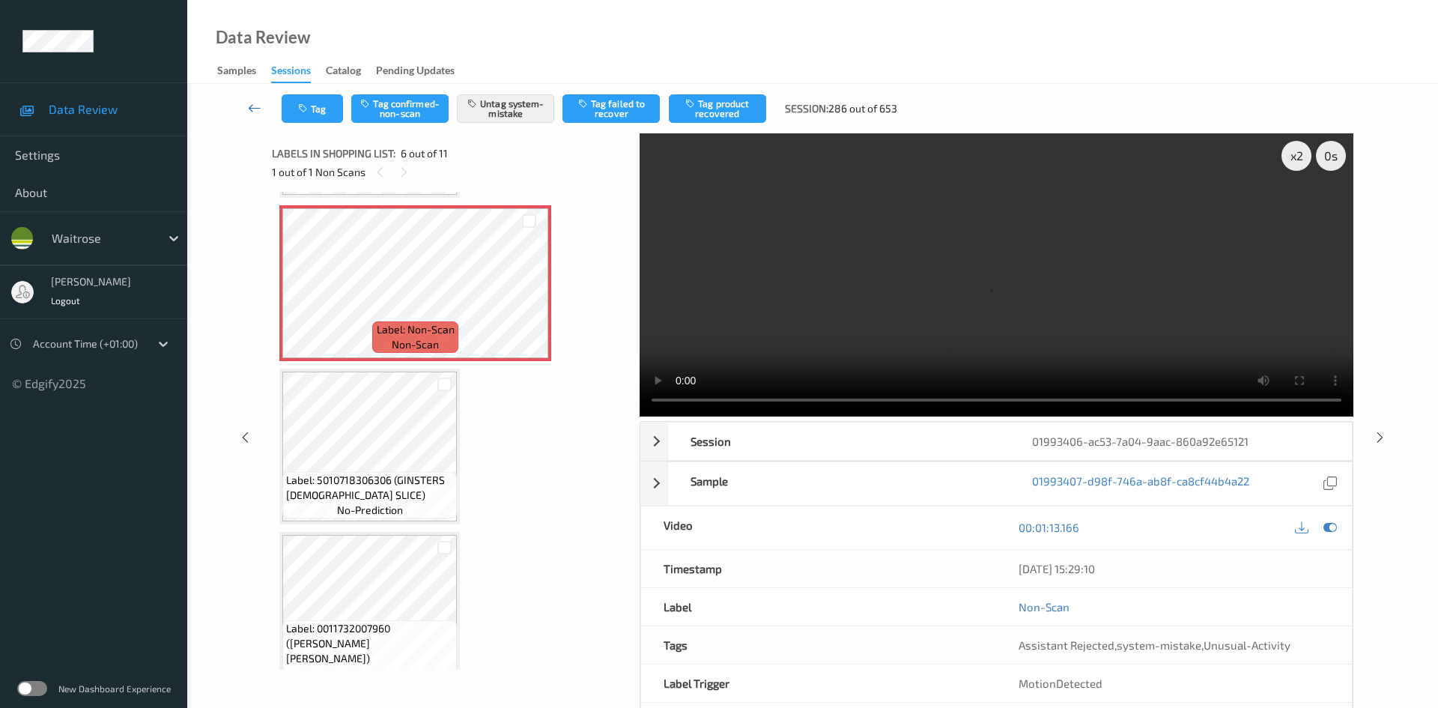
click at [249, 95] on link at bounding box center [254, 108] width 53 height 28
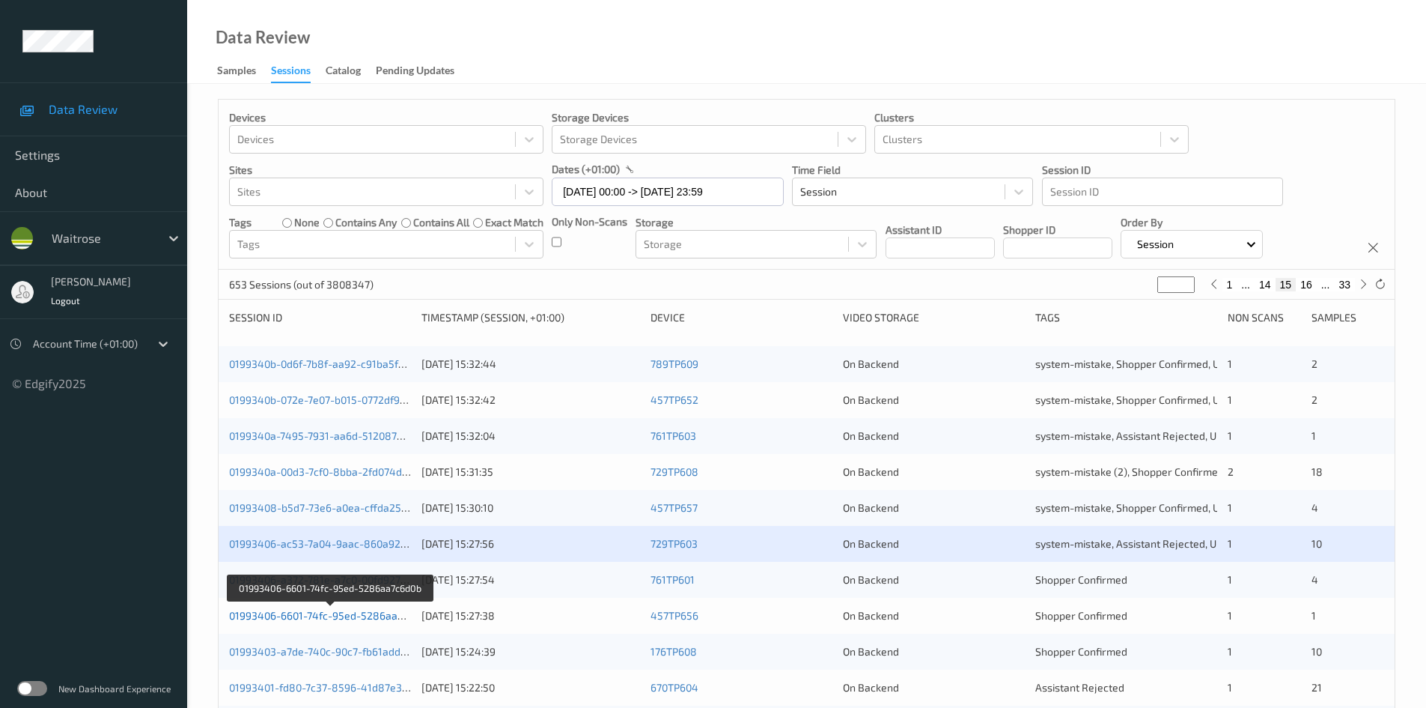
click at [304, 612] on link "01993406-6601-74fc-95ed-5286aa7c6d0b" at bounding box center [330, 615] width 203 height 13
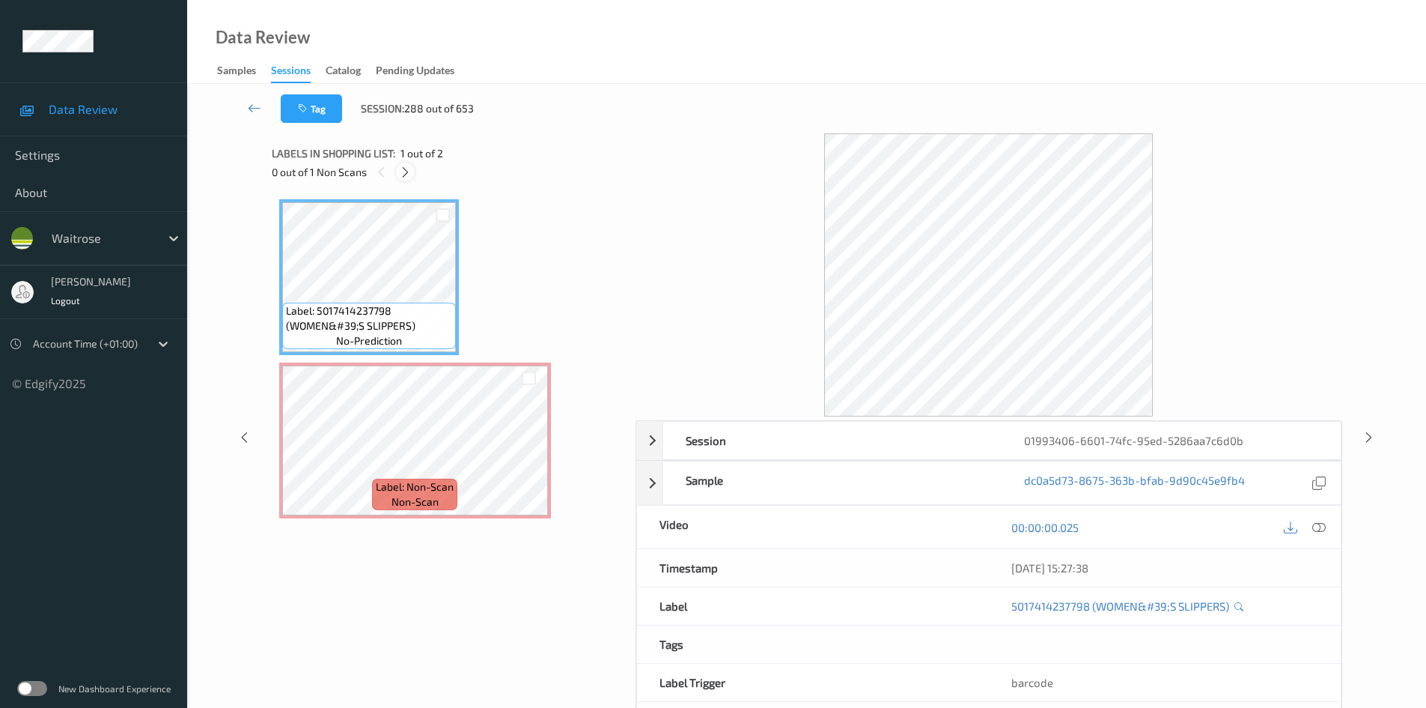
click at [402, 166] on icon at bounding box center [405, 171] width 13 height 13
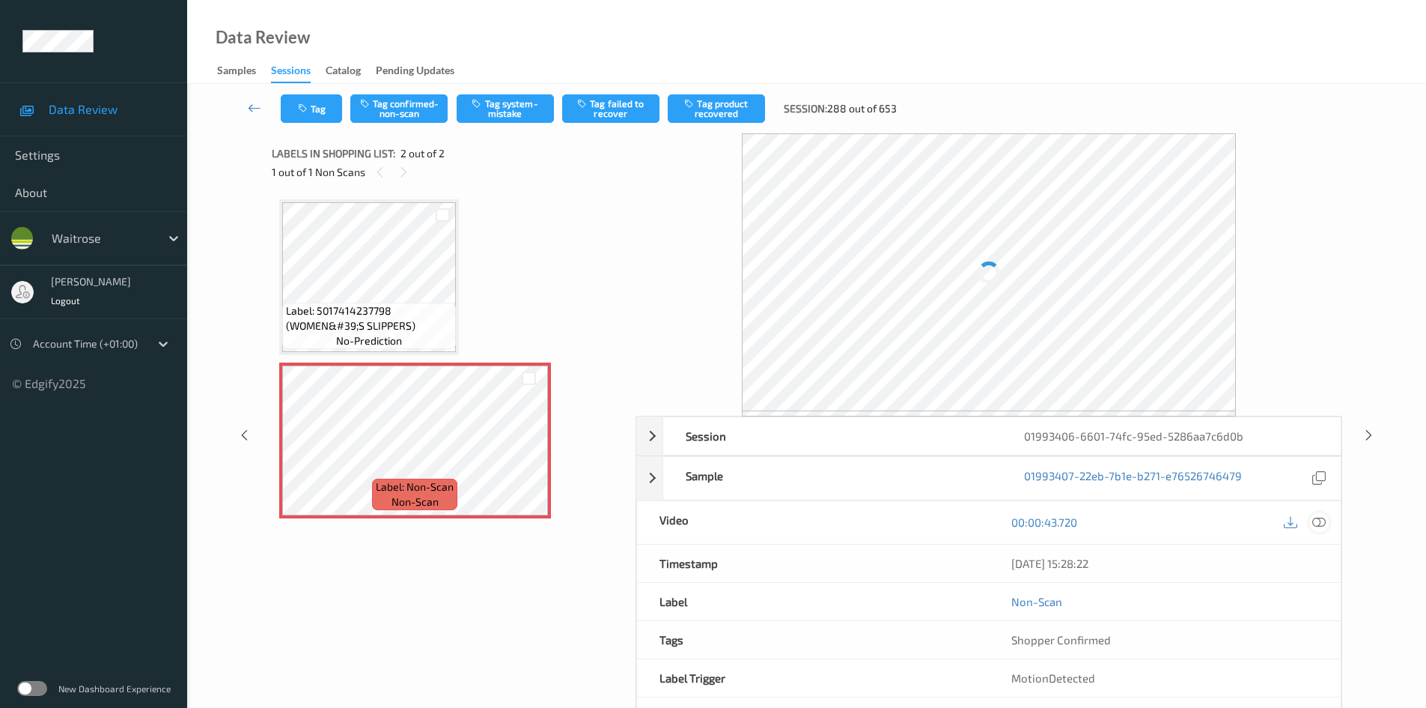
click at [1322, 519] on icon at bounding box center [1319, 521] width 13 height 13
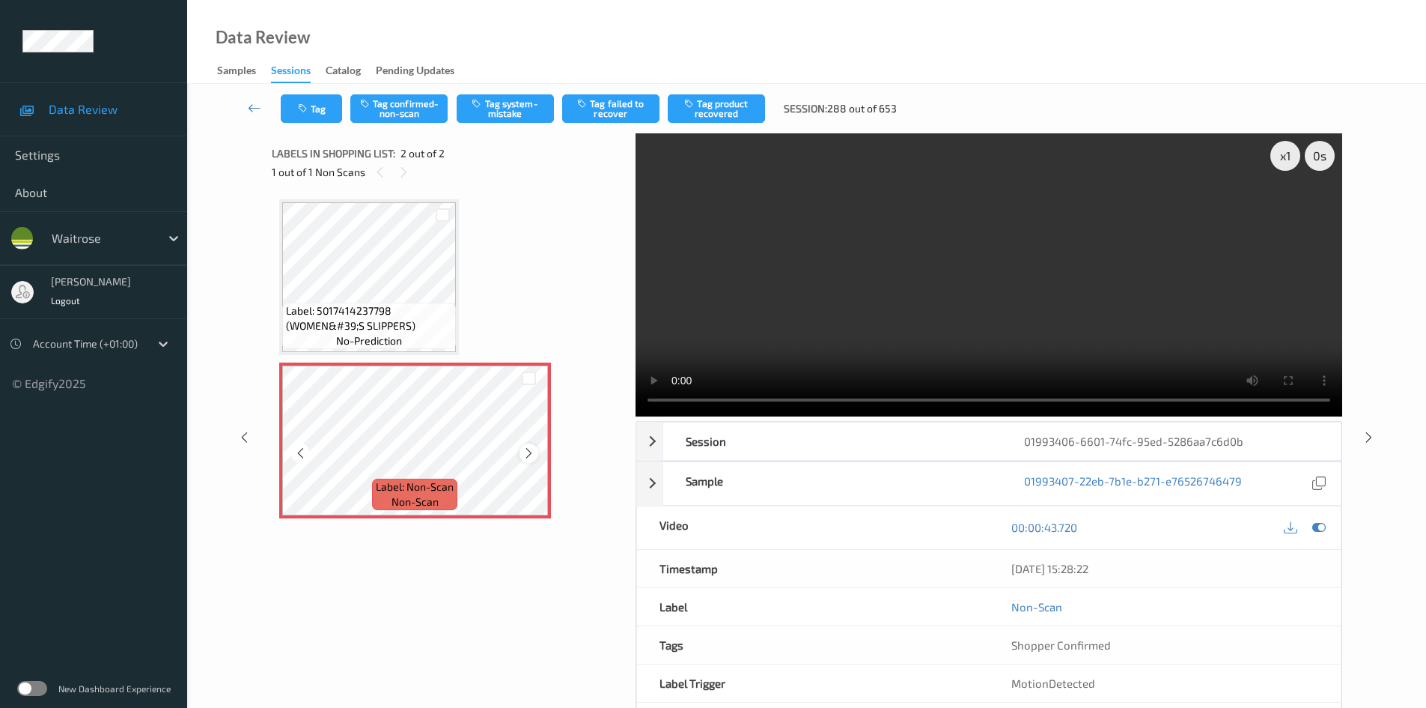
click at [534, 455] on icon at bounding box center [529, 452] width 13 height 13
click at [535, 455] on icon at bounding box center [529, 452] width 13 height 13
click at [1296, 152] on div "x 1" at bounding box center [1286, 156] width 30 height 30
click at [1287, 143] on div "x 2" at bounding box center [1286, 156] width 30 height 30
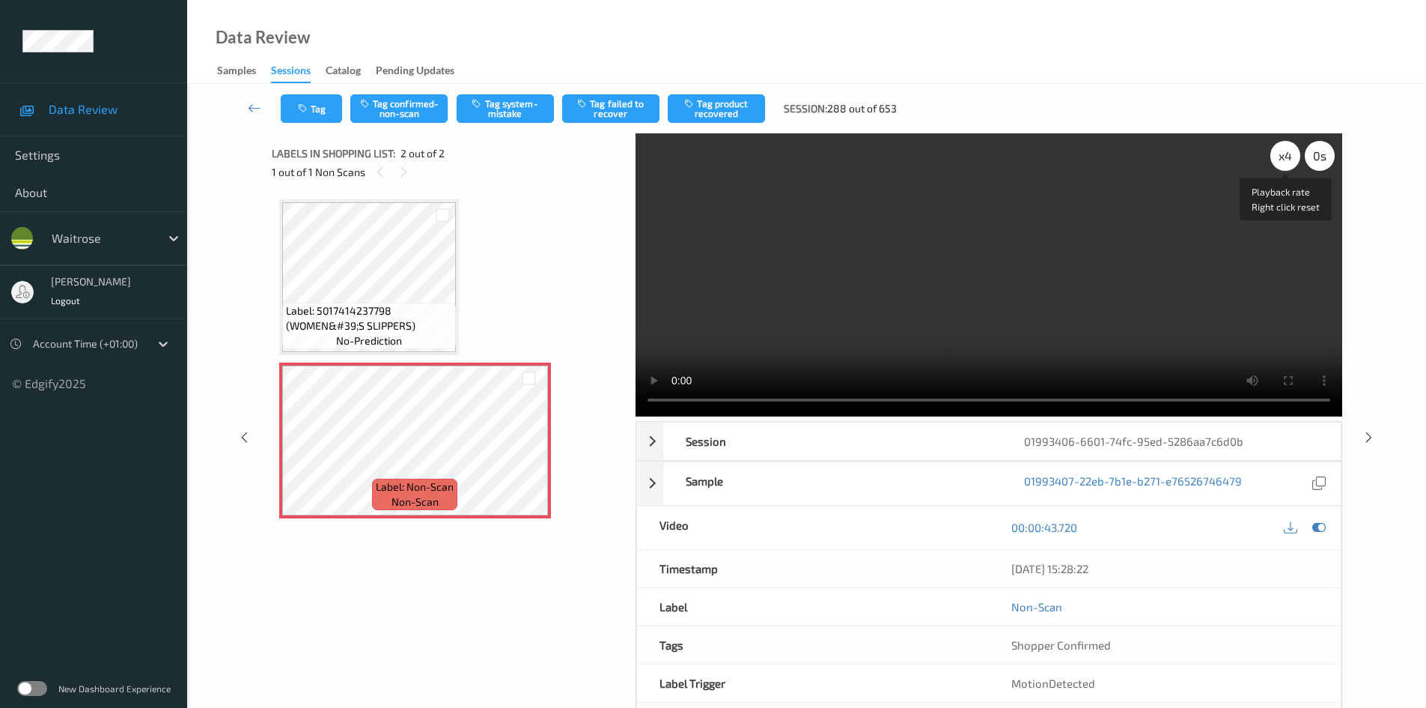
click at [1288, 151] on div "x 4" at bounding box center [1286, 156] width 30 height 30
click at [849, 303] on video at bounding box center [989, 274] width 707 height 283
click at [508, 106] on button "Tag system-mistake" at bounding box center [505, 108] width 97 height 28
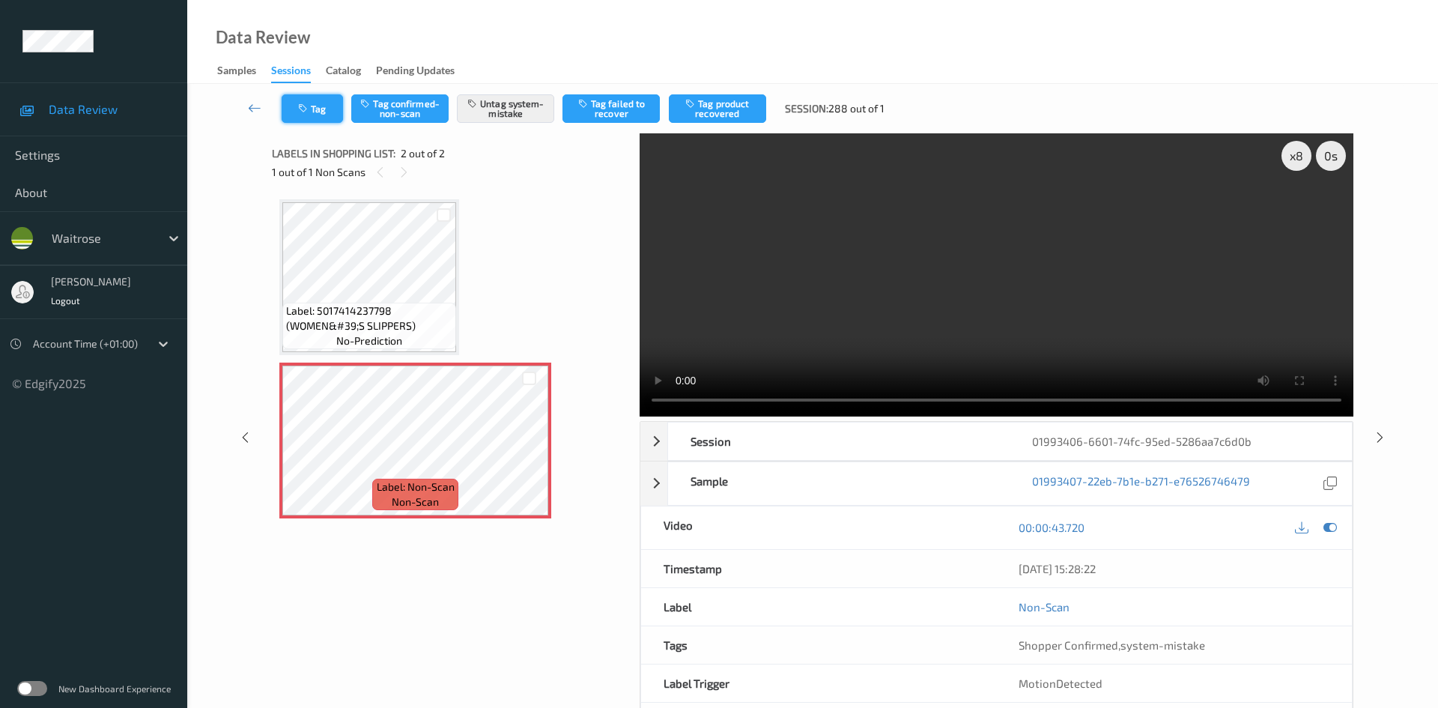
click at [315, 119] on button "Tag" at bounding box center [312, 108] width 61 height 28
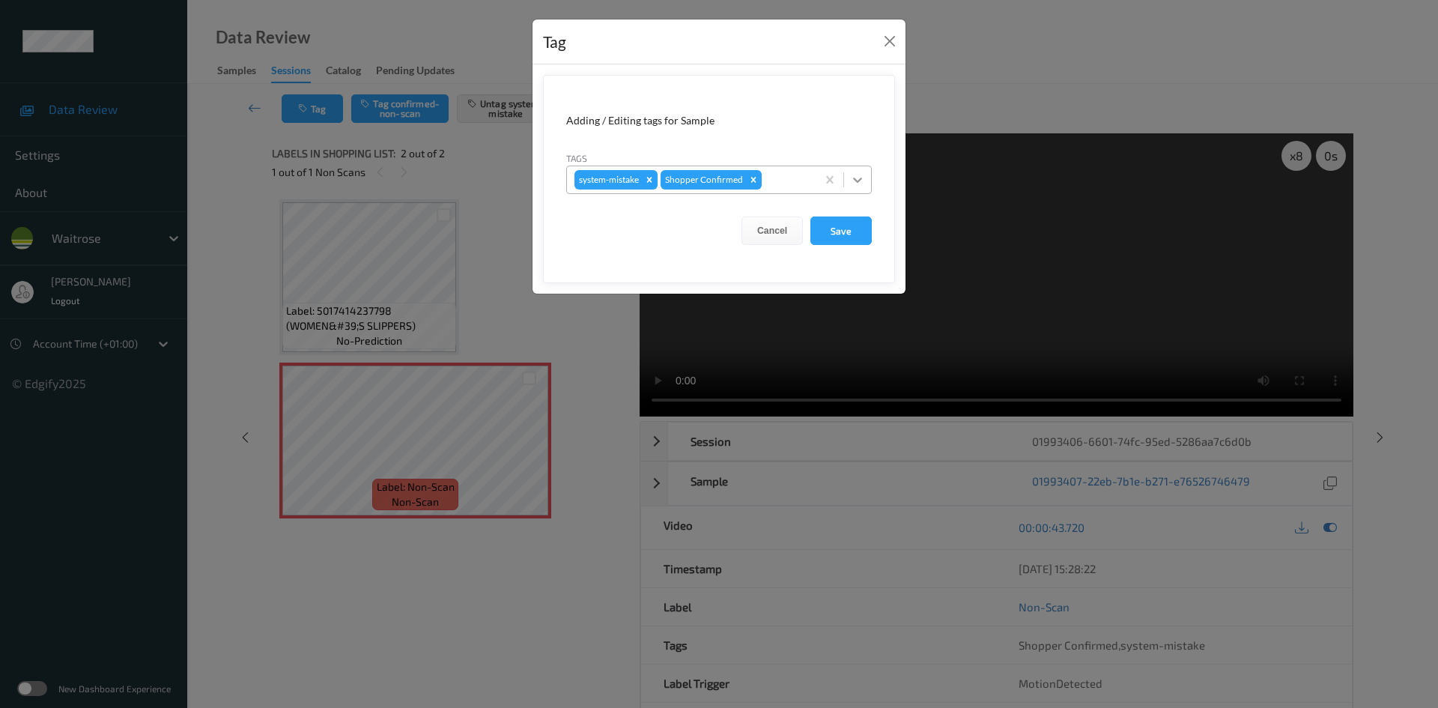
click at [858, 181] on icon at bounding box center [857, 179] width 9 height 5
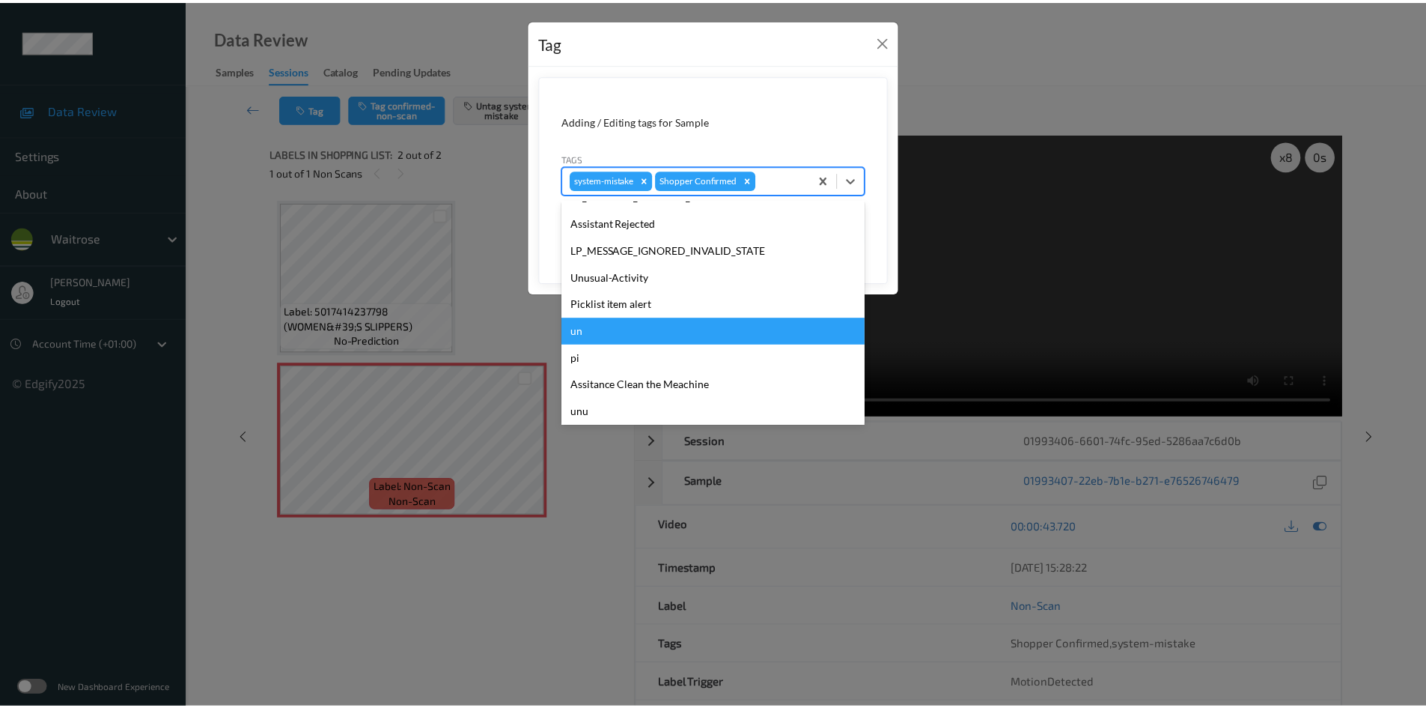
scroll to position [347, 0]
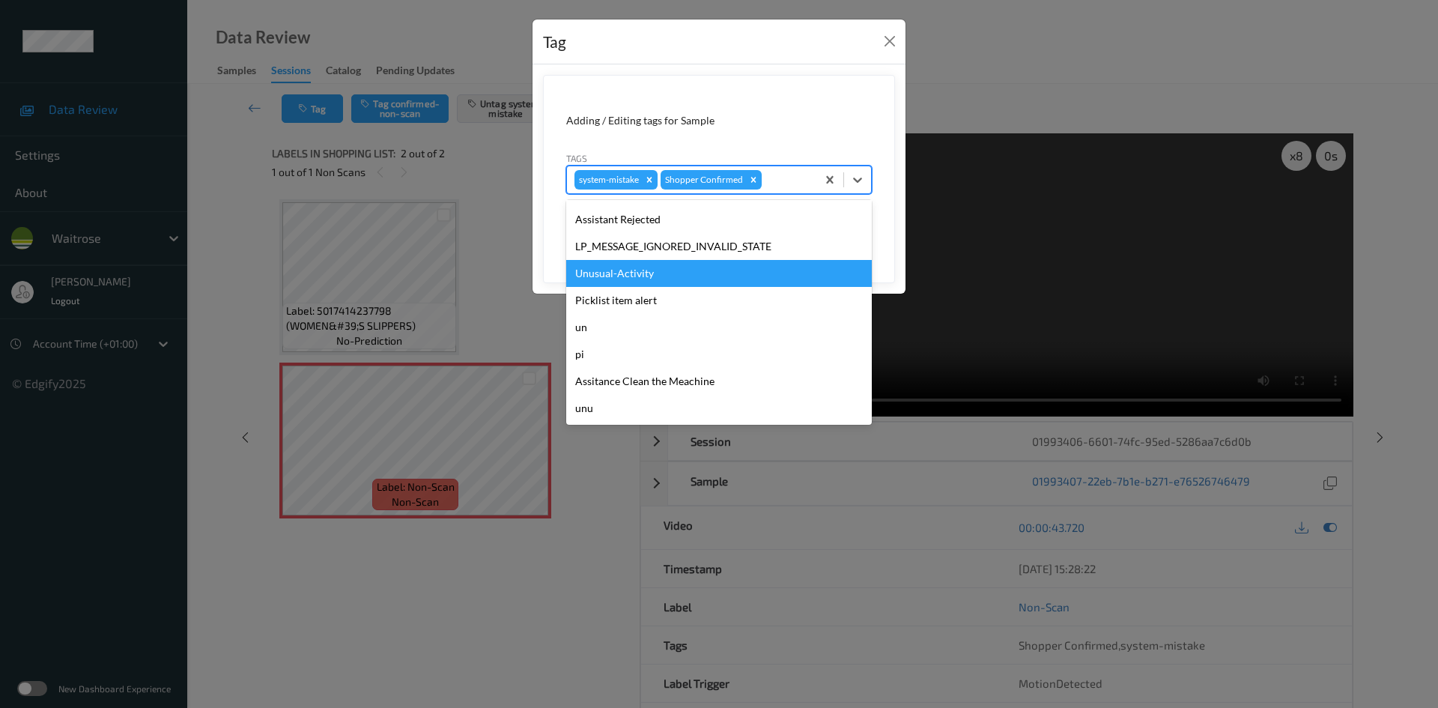
click at [634, 275] on div "Unusual-Activity" at bounding box center [719, 273] width 306 height 27
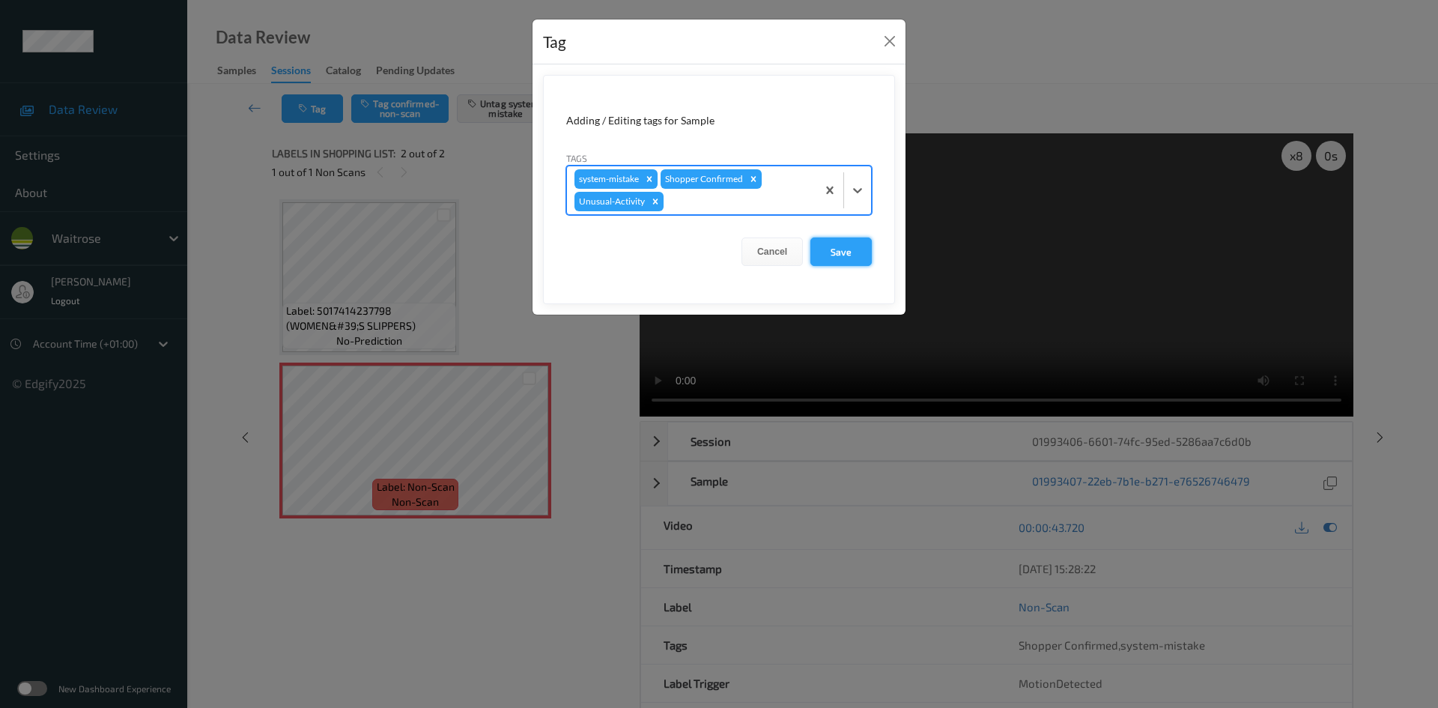
click at [847, 255] on button "Save" at bounding box center [840, 251] width 61 height 28
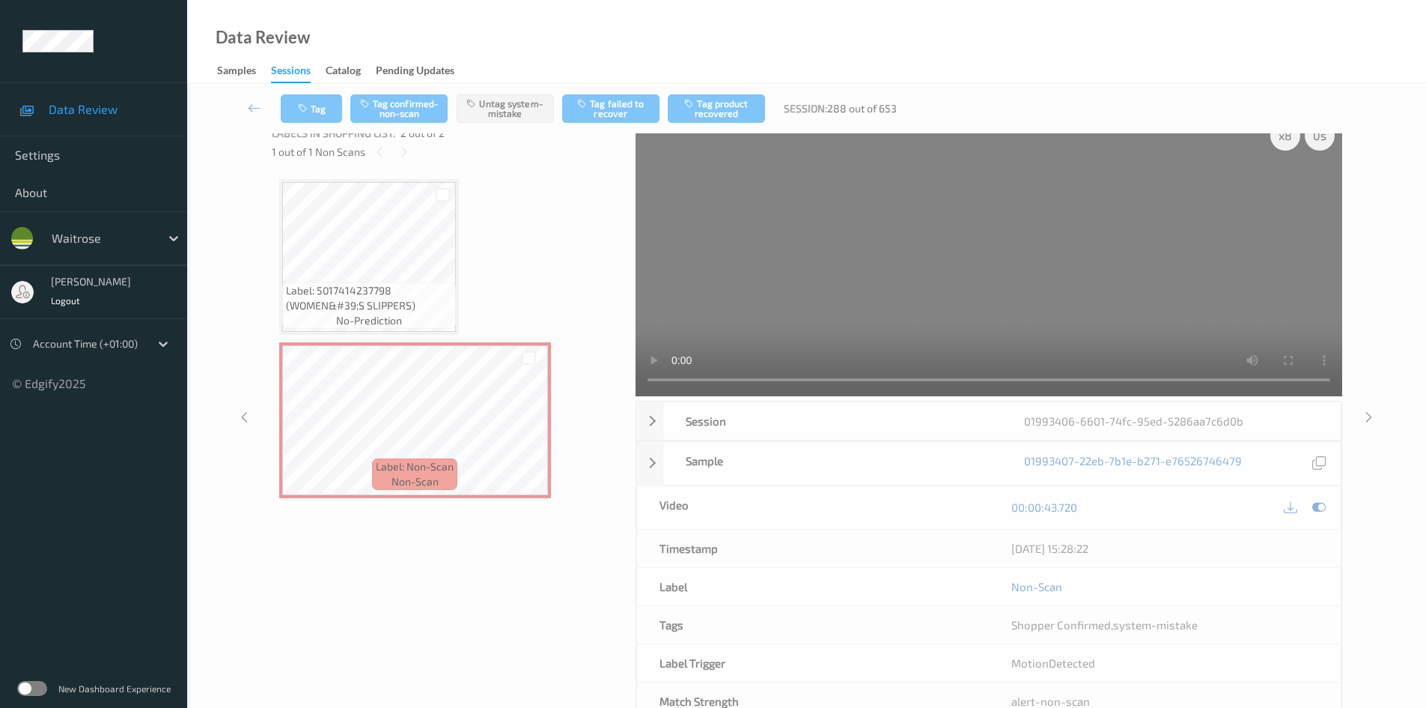
scroll to position [0, 0]
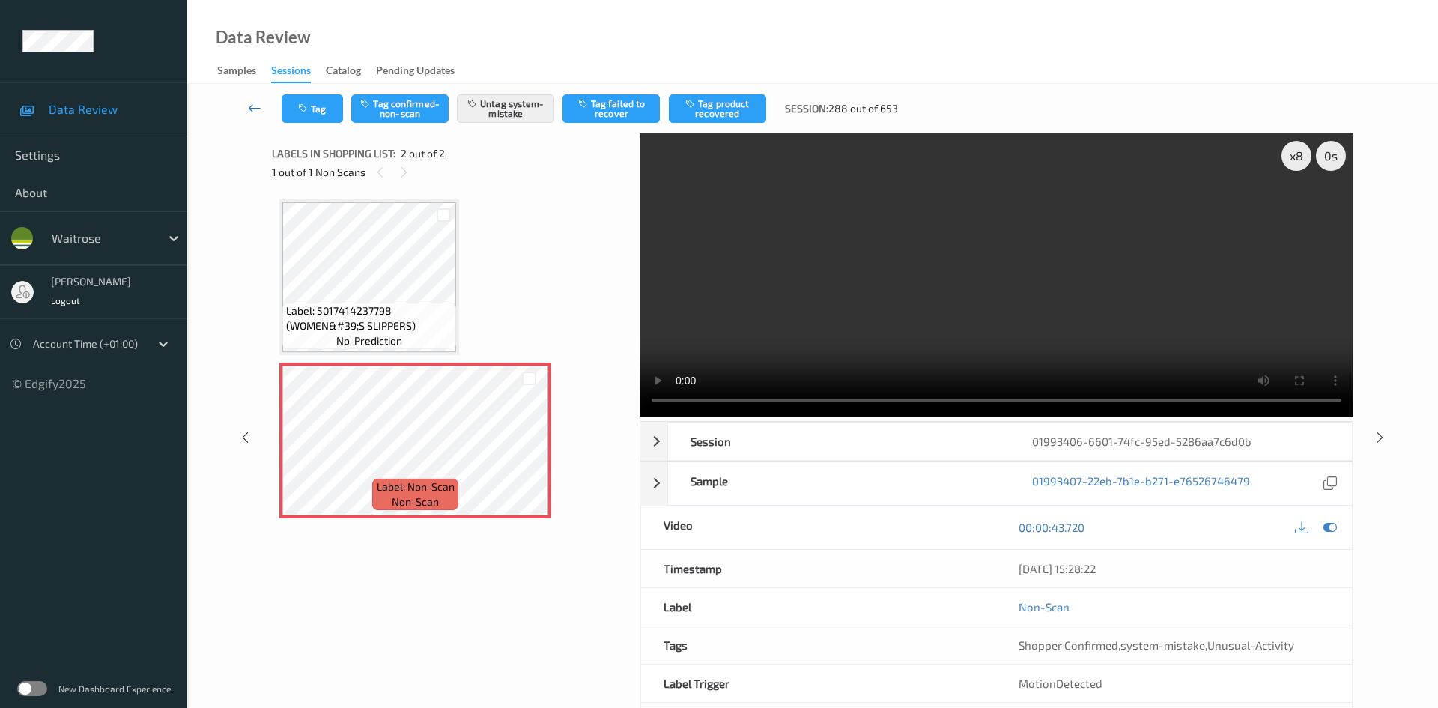
click at [248, 105] on icon at bounding box center [254, 107] width 13 height 15
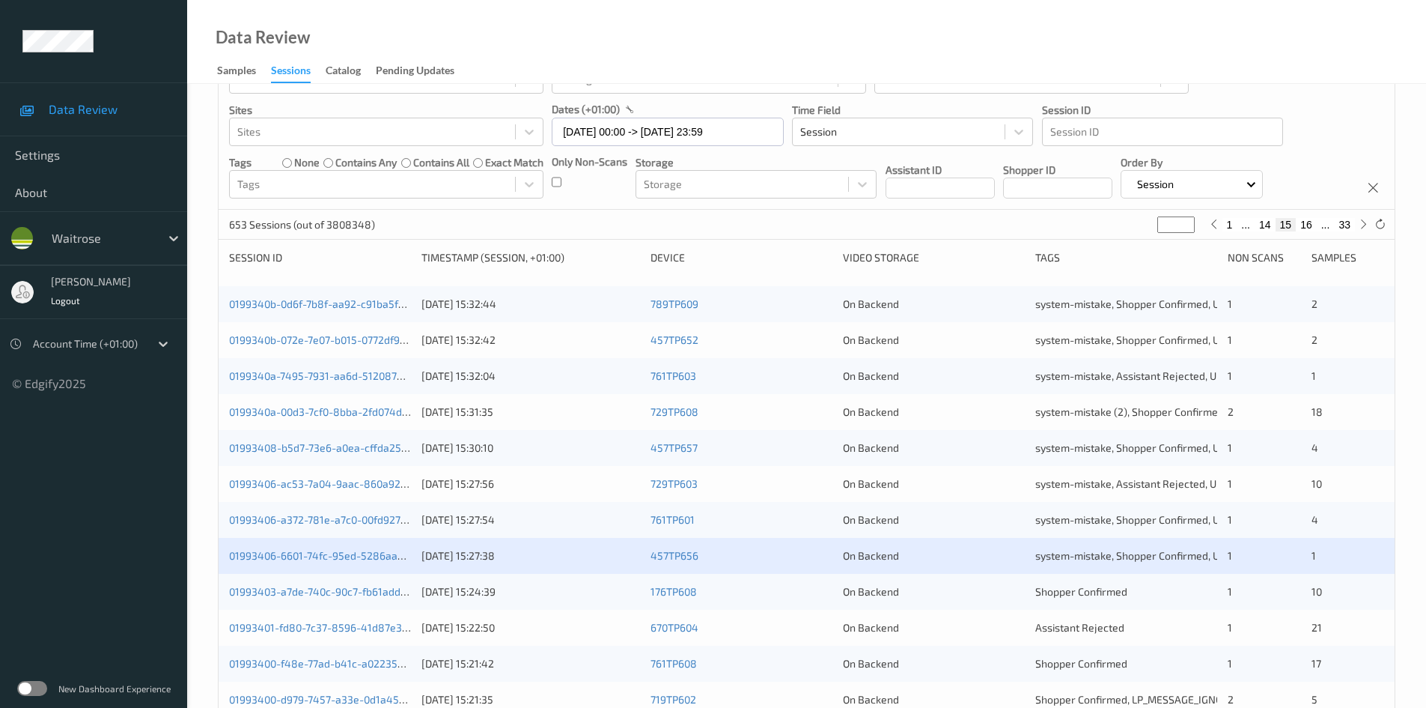
scroll to position [150, 0]
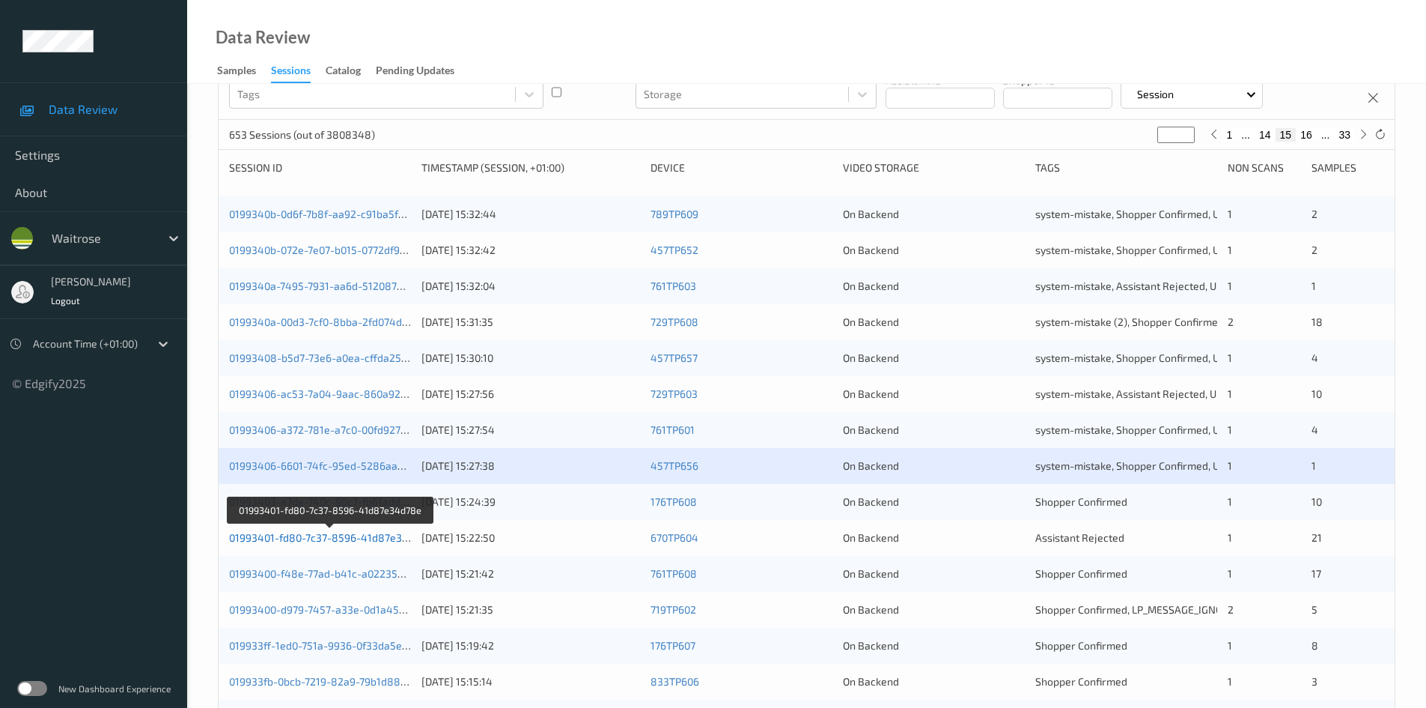
click at [294, 537] on link "01993401-fd80-7c37-8596-41d87e34d78e" at bounding box center [331, 537] width 204 height 13
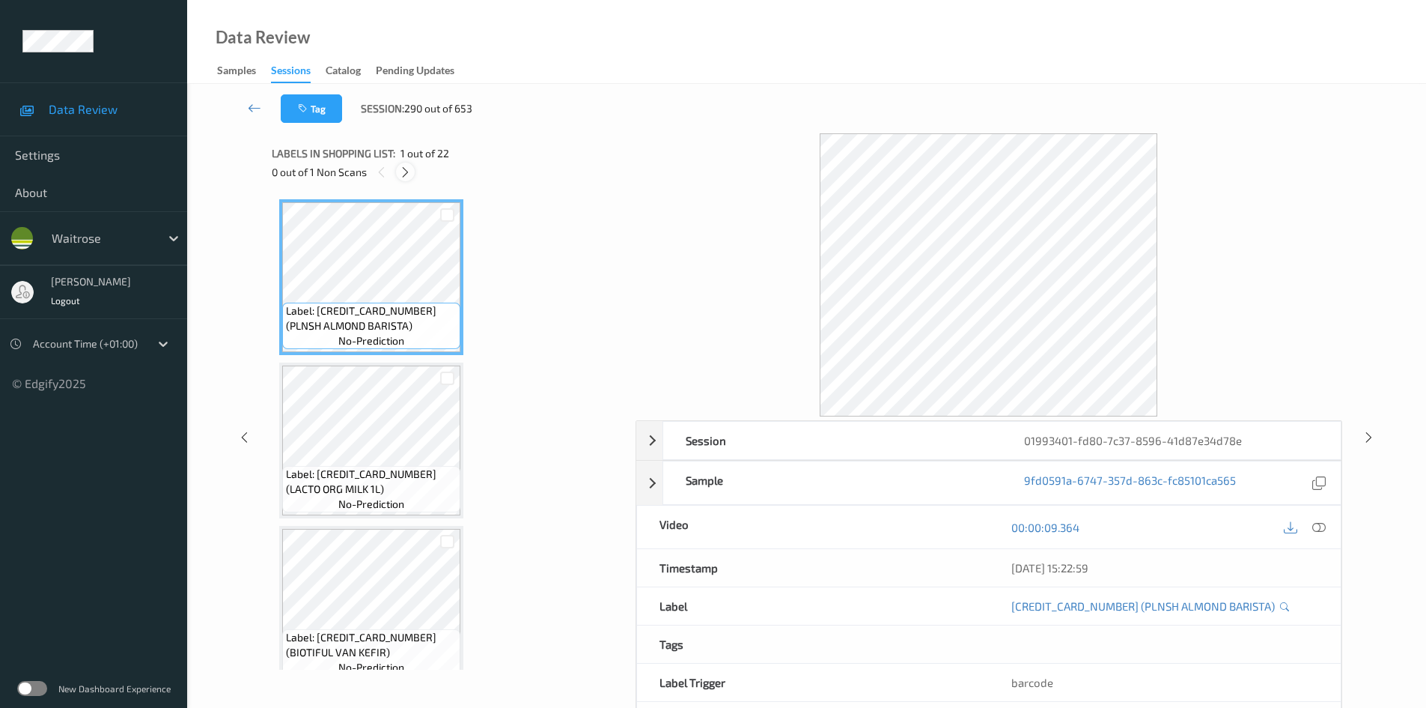
click at [408, 172] on icon at bounding box center [405, 171] width 13 height 13
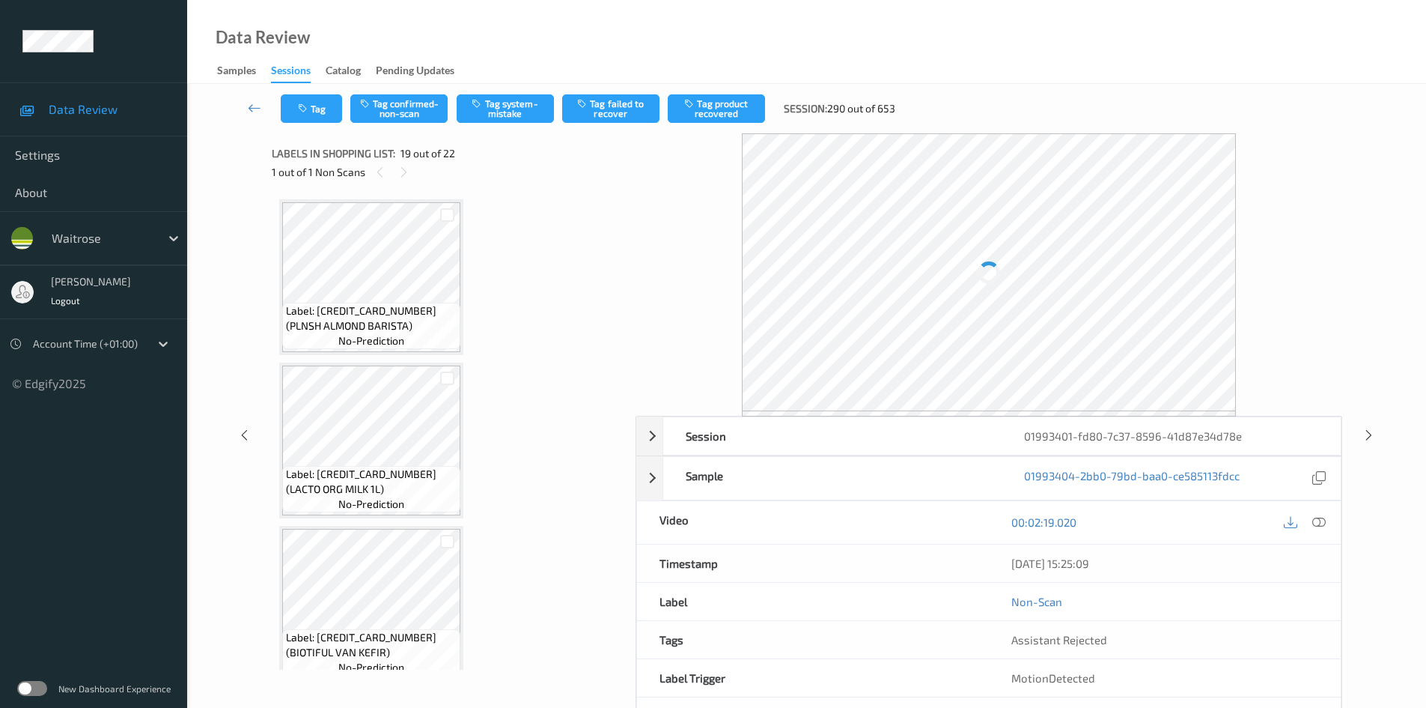
scroll to position [2782, 0]
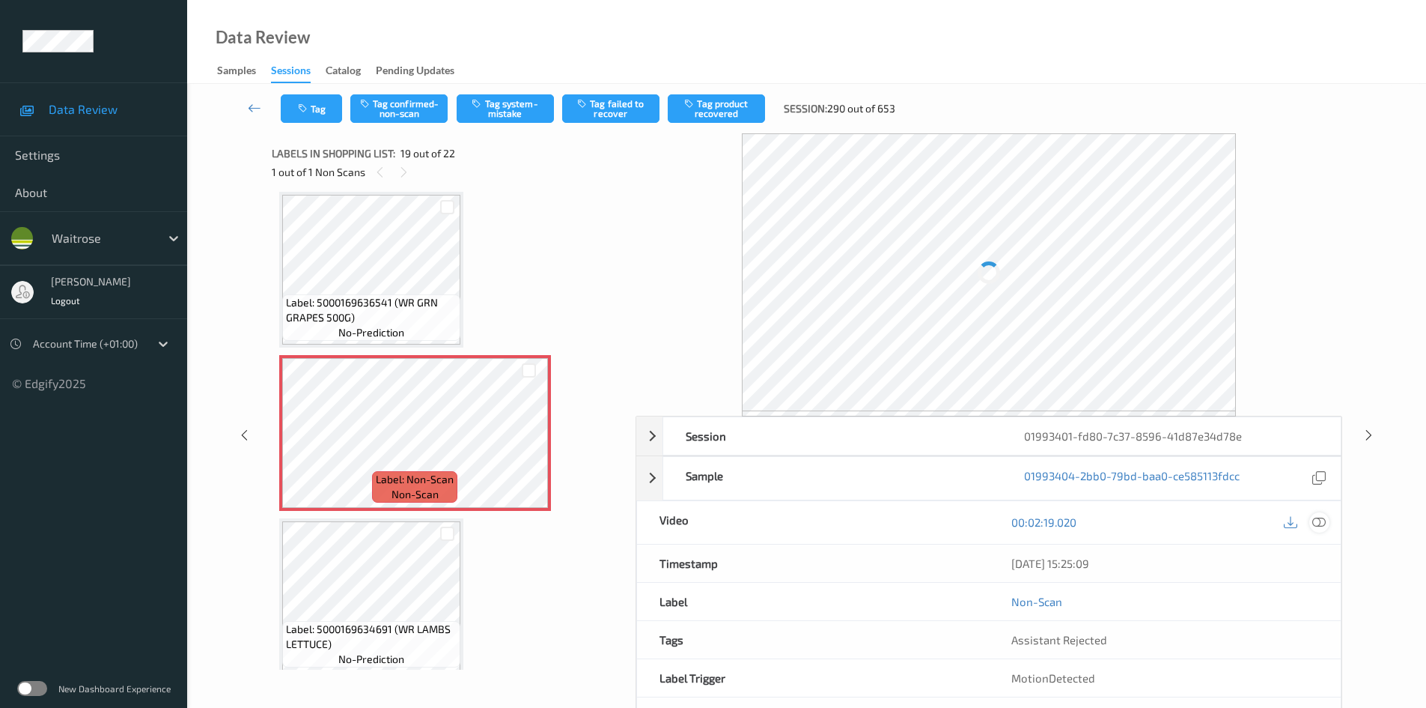
click at [1319, 516] on icon at bounding box center [1319, 521] width 13 height 13
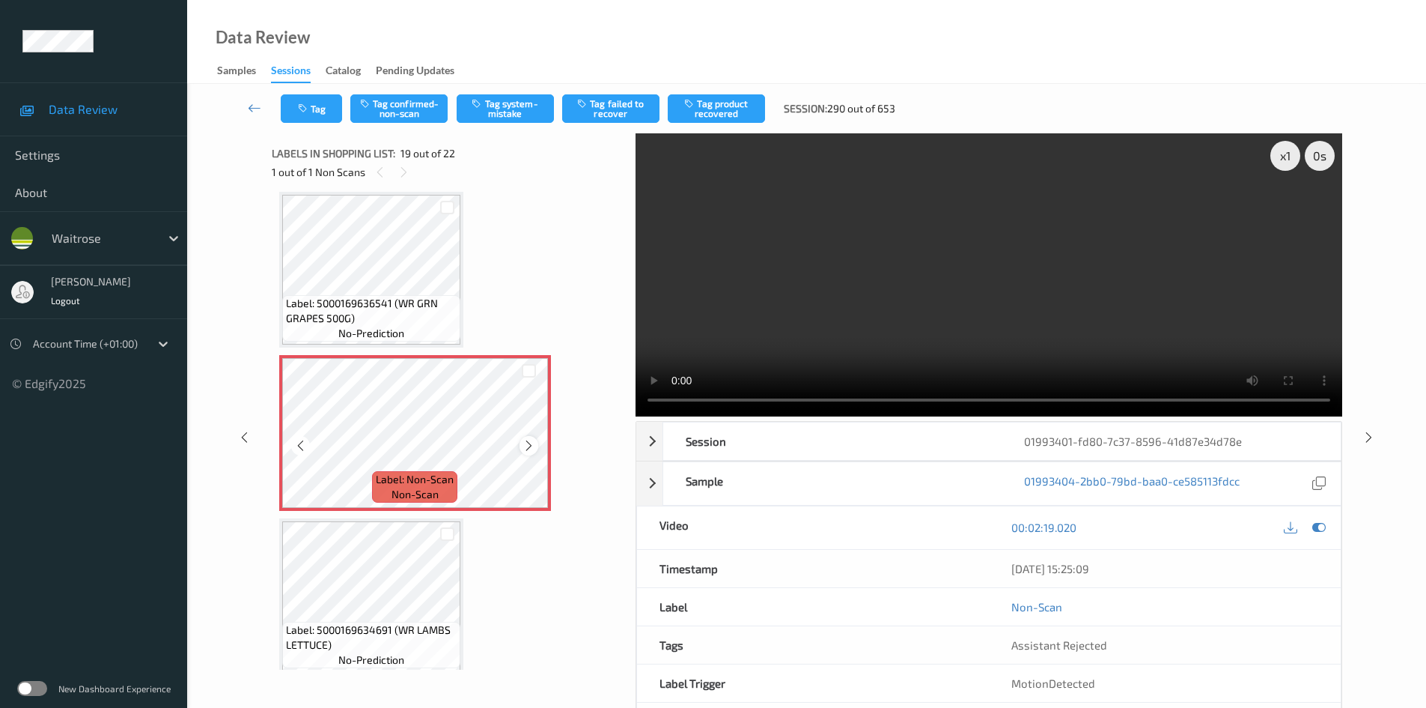
click at [534, 448] on icon at bounding box center [529, 445] width 13 height 13
click at [987, 291] on video at bounding box center [989, 274] width 707 height 283
click at [1283, 148] on div "x 1" at bounding box center [1286, 156] width 30 height 30
click at [1030, 236] on video at bounding box center [989, 274] width 707 height 283
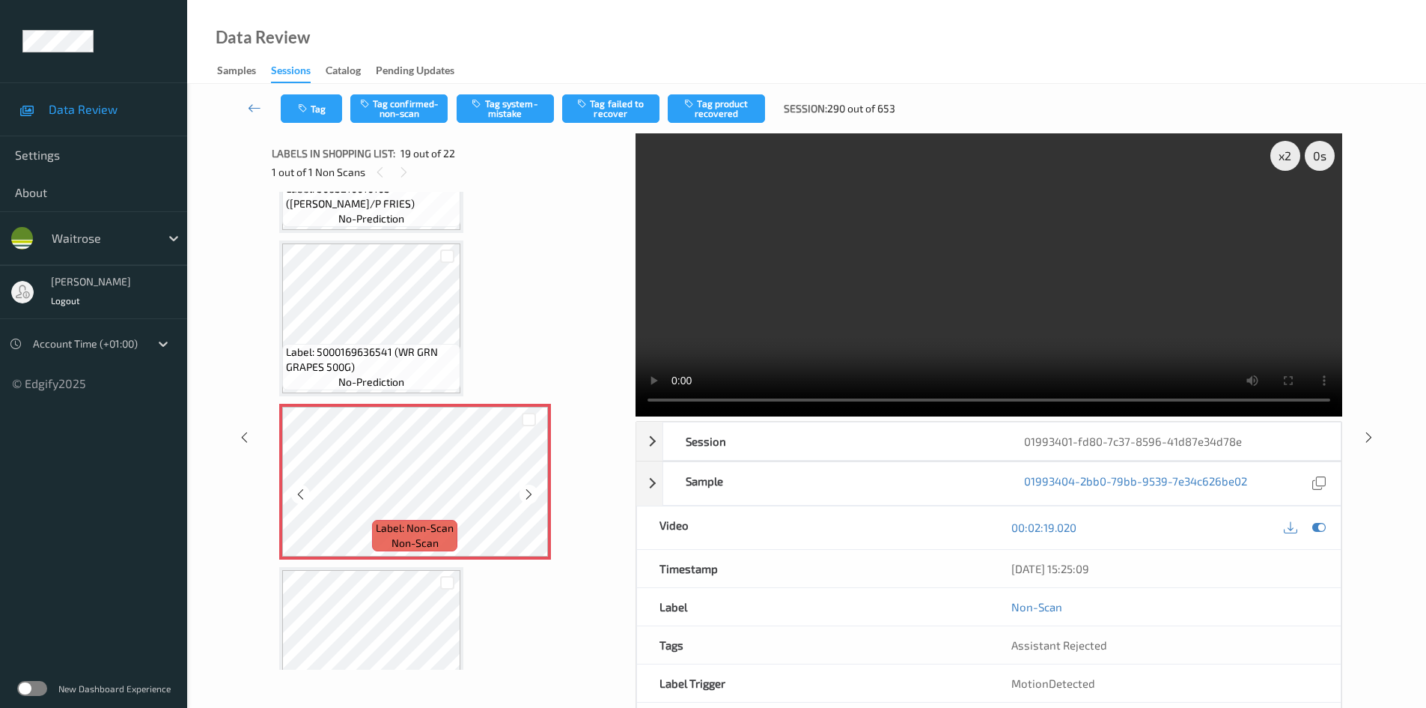
scroll to position [2708, 0]
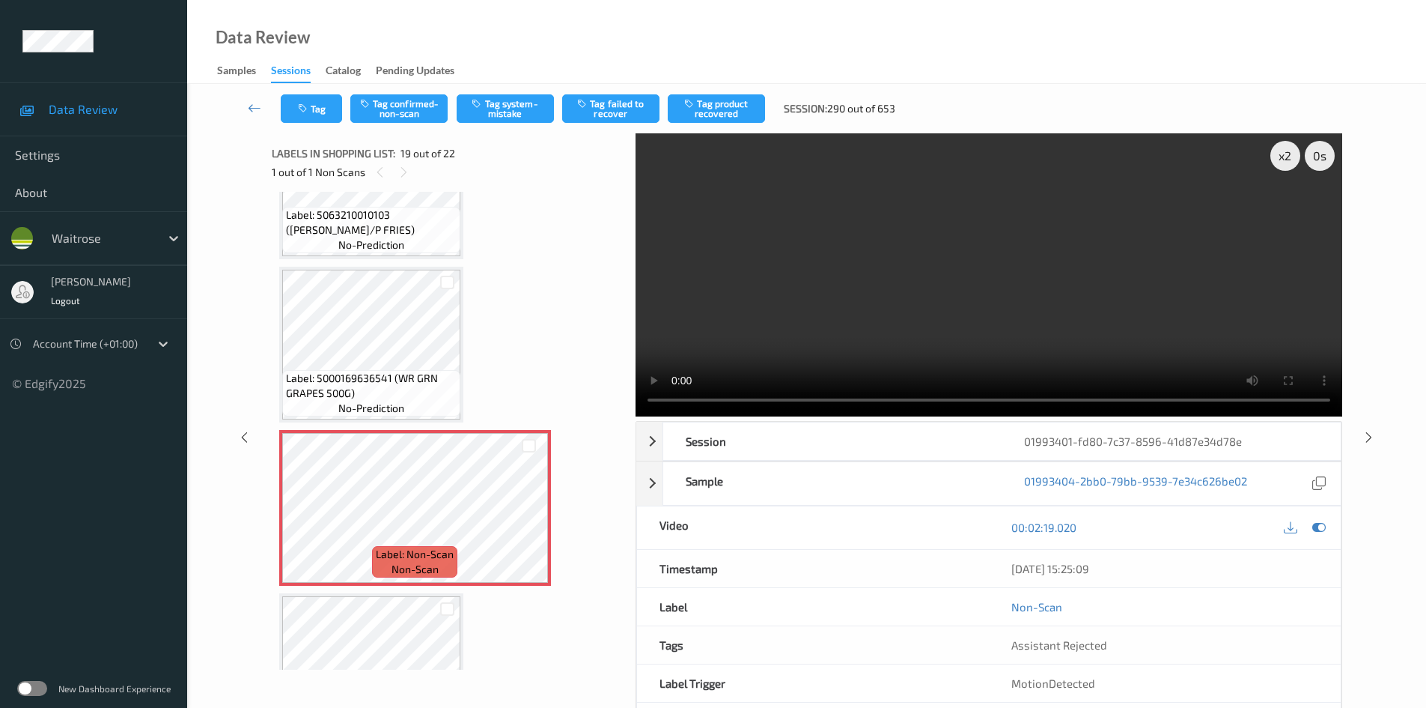
click at [1124, 308] on video at bounding box center [989, 274] width 707 height 283
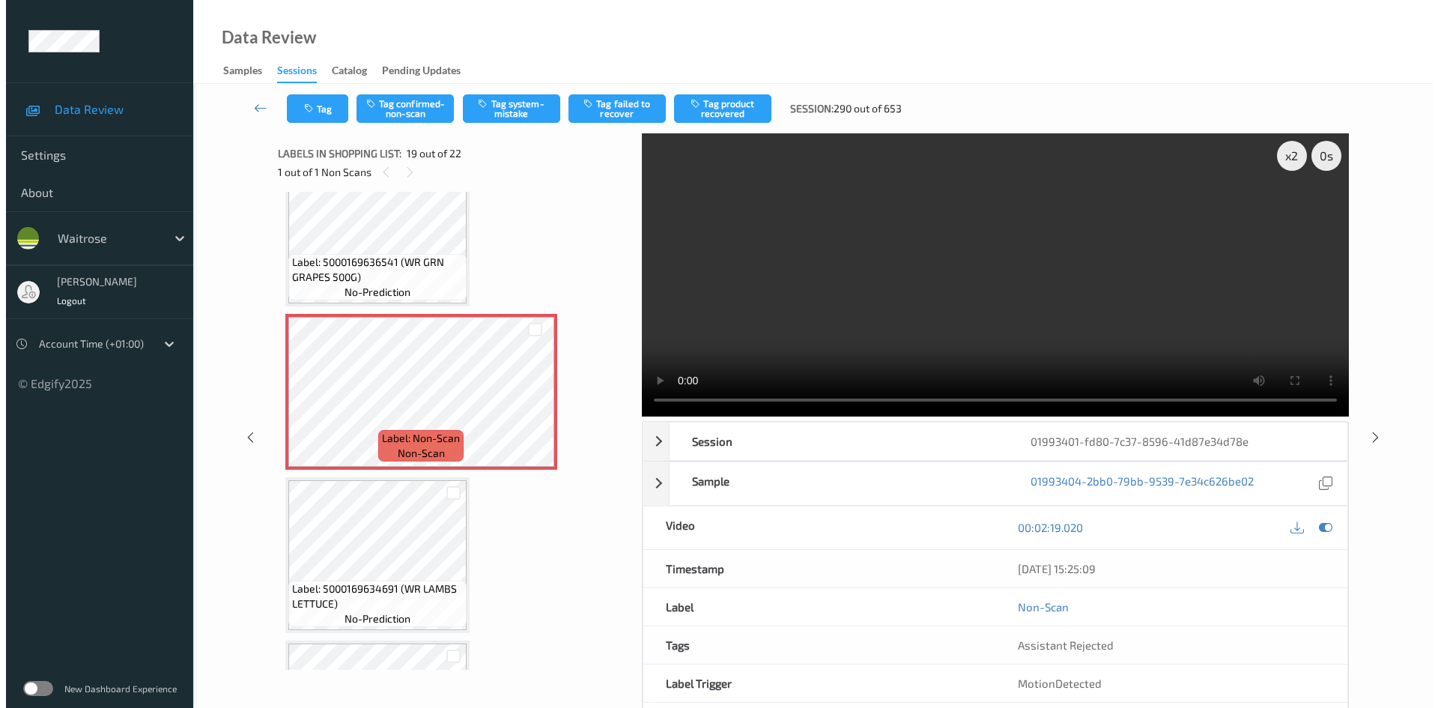
scroll to position [2932, 0]
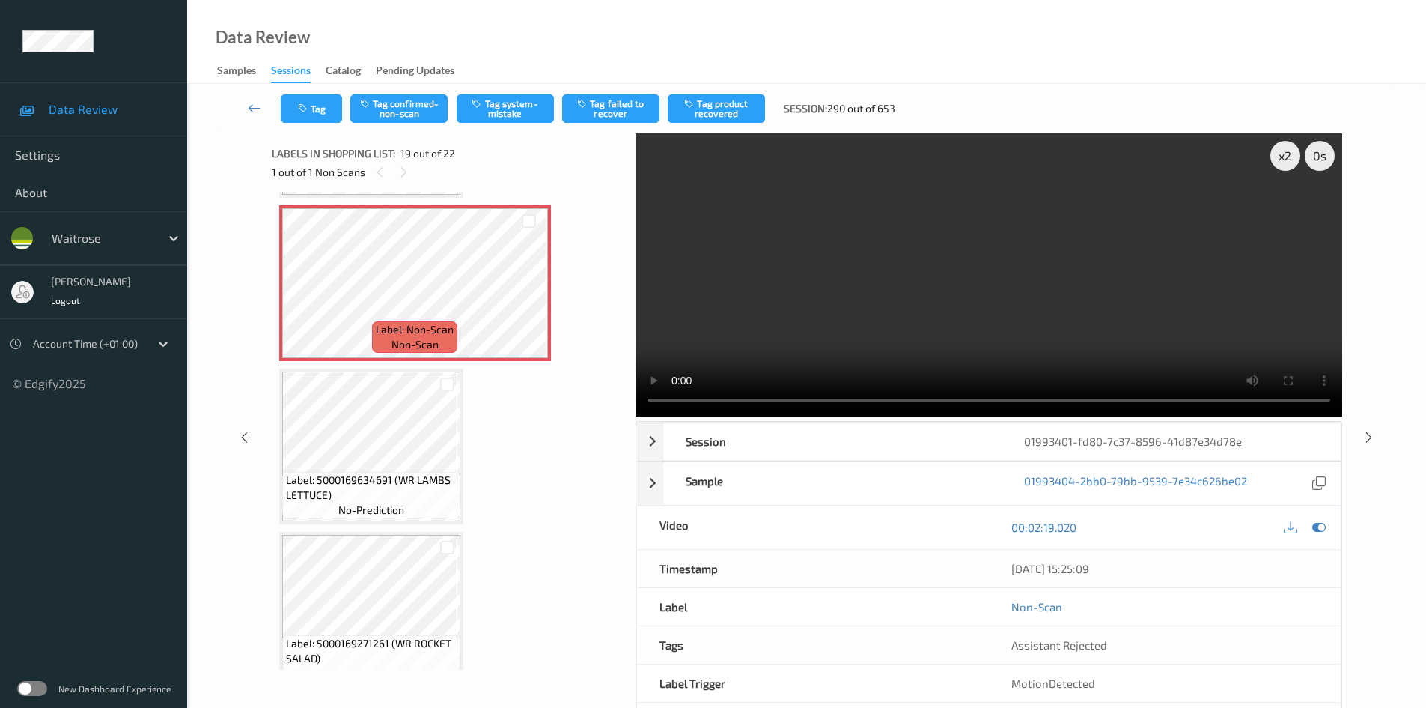
click at [1076, 314] on video at bounding box center [989, 274] width 707 height 283
click at [993, 292] on video at bounding box center [989, 274] width 707 height 283
click at [859, 273] on video at bounding box center [989, 274] width 707 height 283
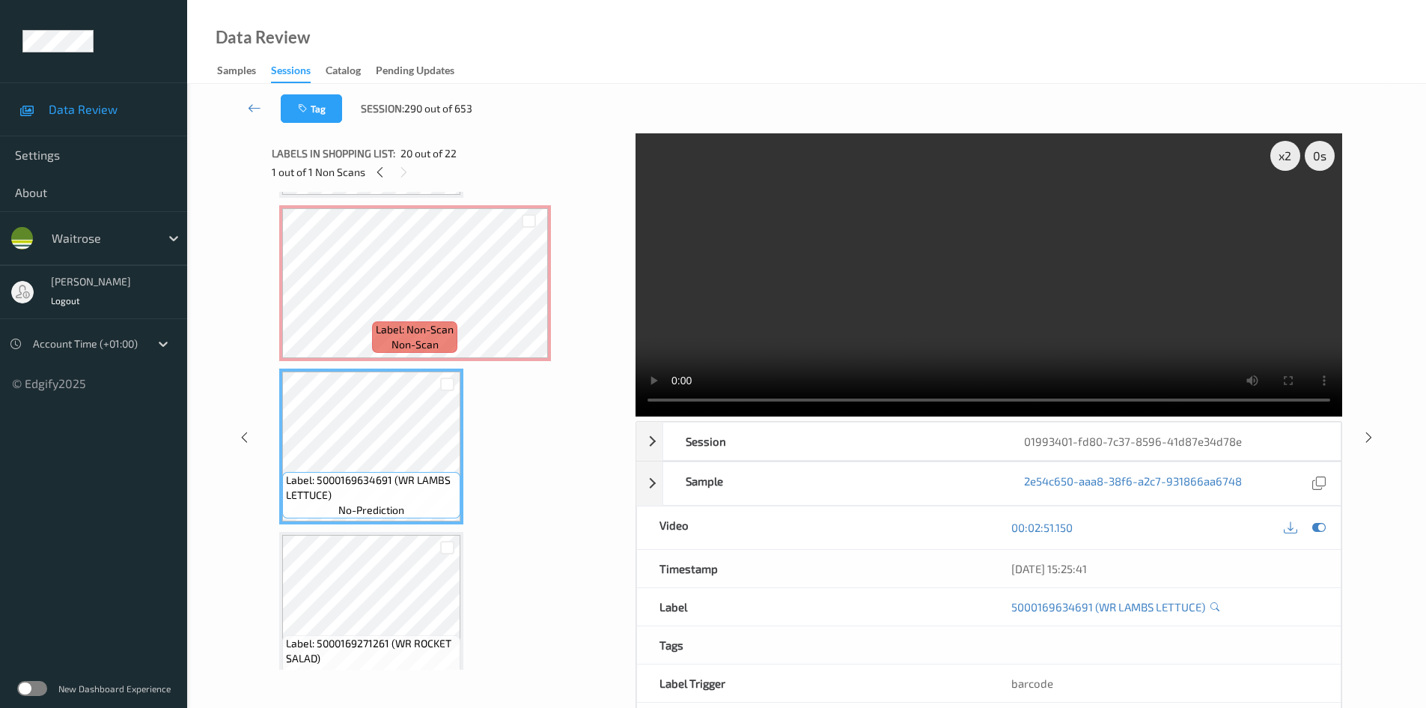
click at [949, 301] on video at bounding box center [989, 274] width 707 height 283
click at [887, 320] on video at bounding box center [989, 274] width 707 height 283
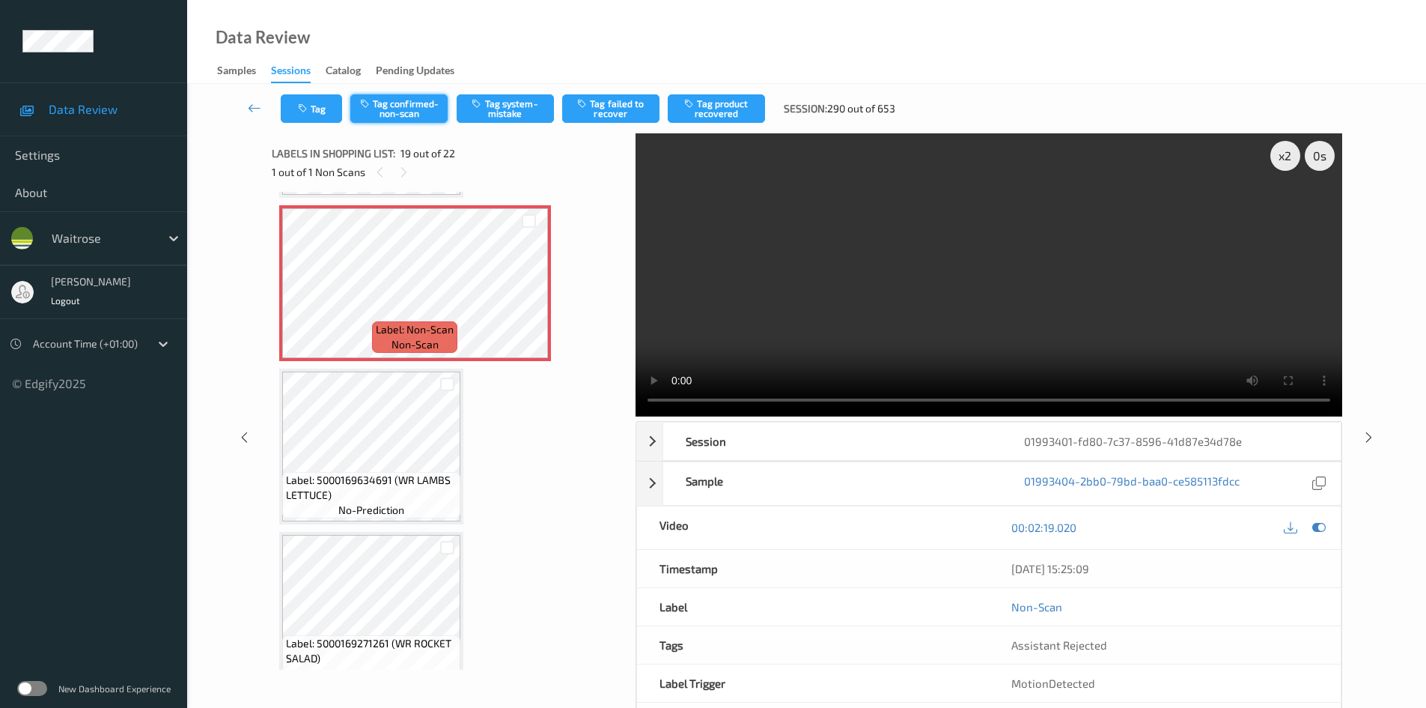
click at [408, 112] on button "Tag confirmed-non-scan" at bounding box center [398, 108] width 97 height 28
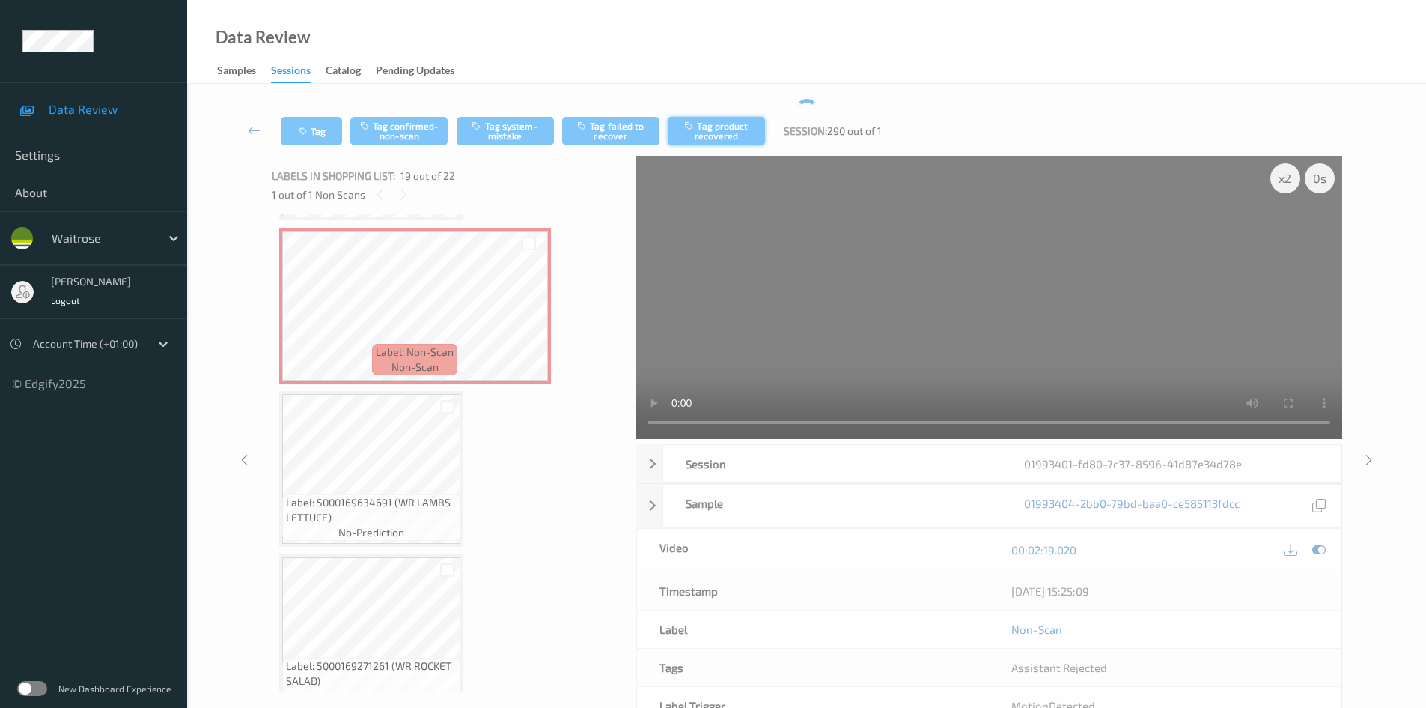
click at [721, 130] on button "Tag product recovered" at bounding box center [716, 131] width 97 height 28
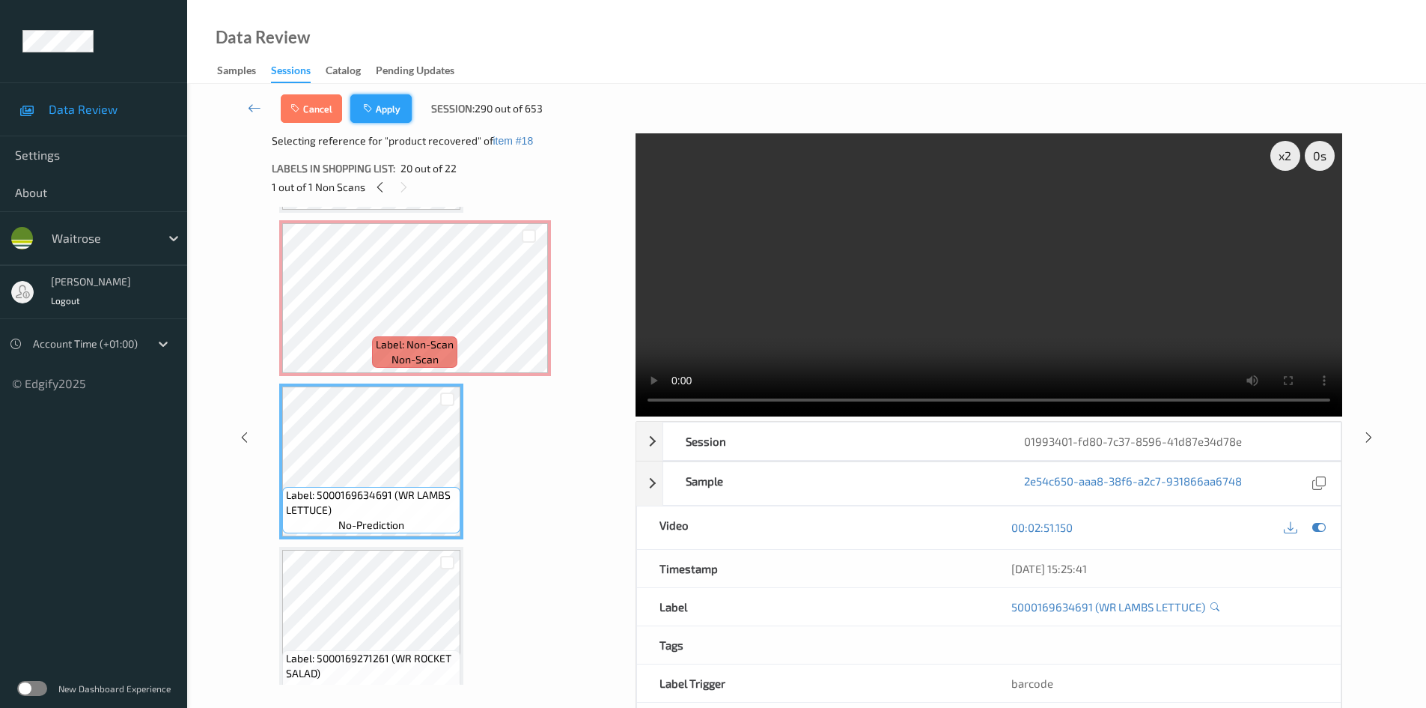
click at [398, 106] on button "Apply" at bounding box center [380, 108] width 61 height 28
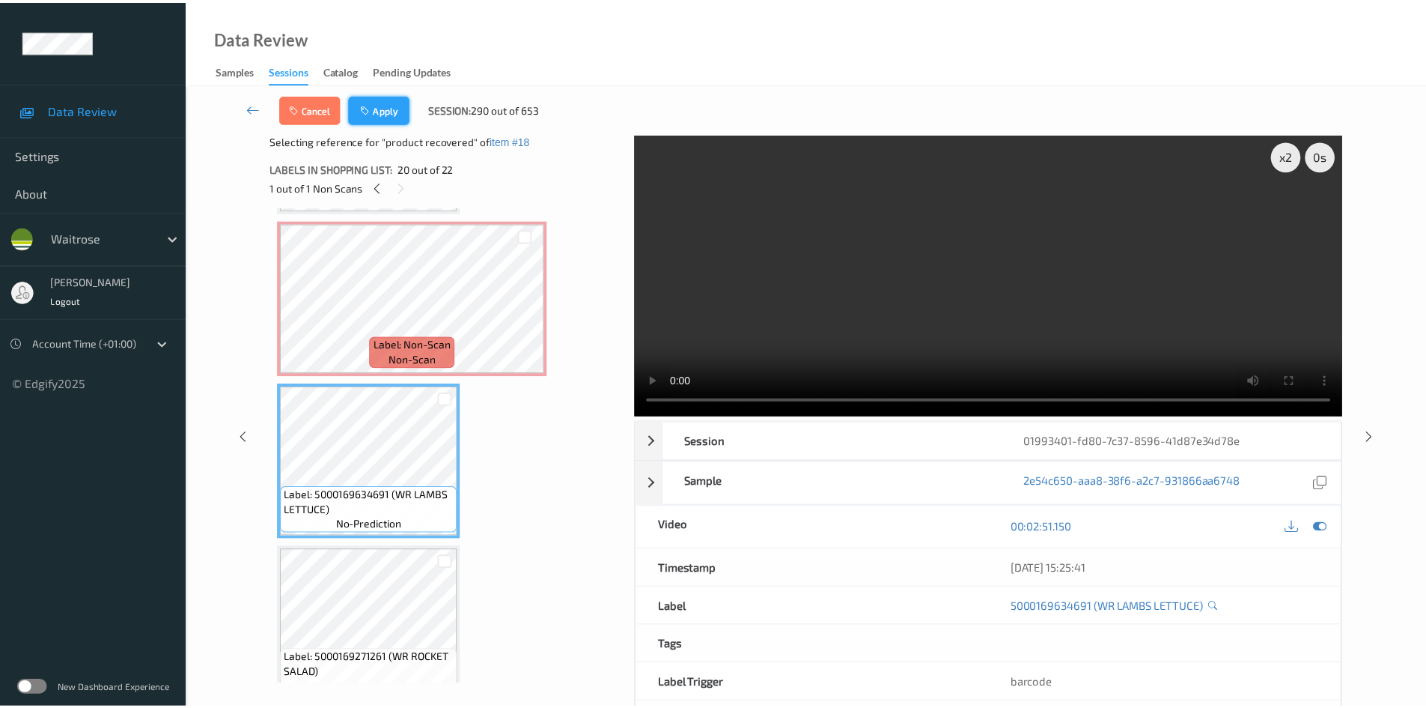
scroll to position [2782, 0]
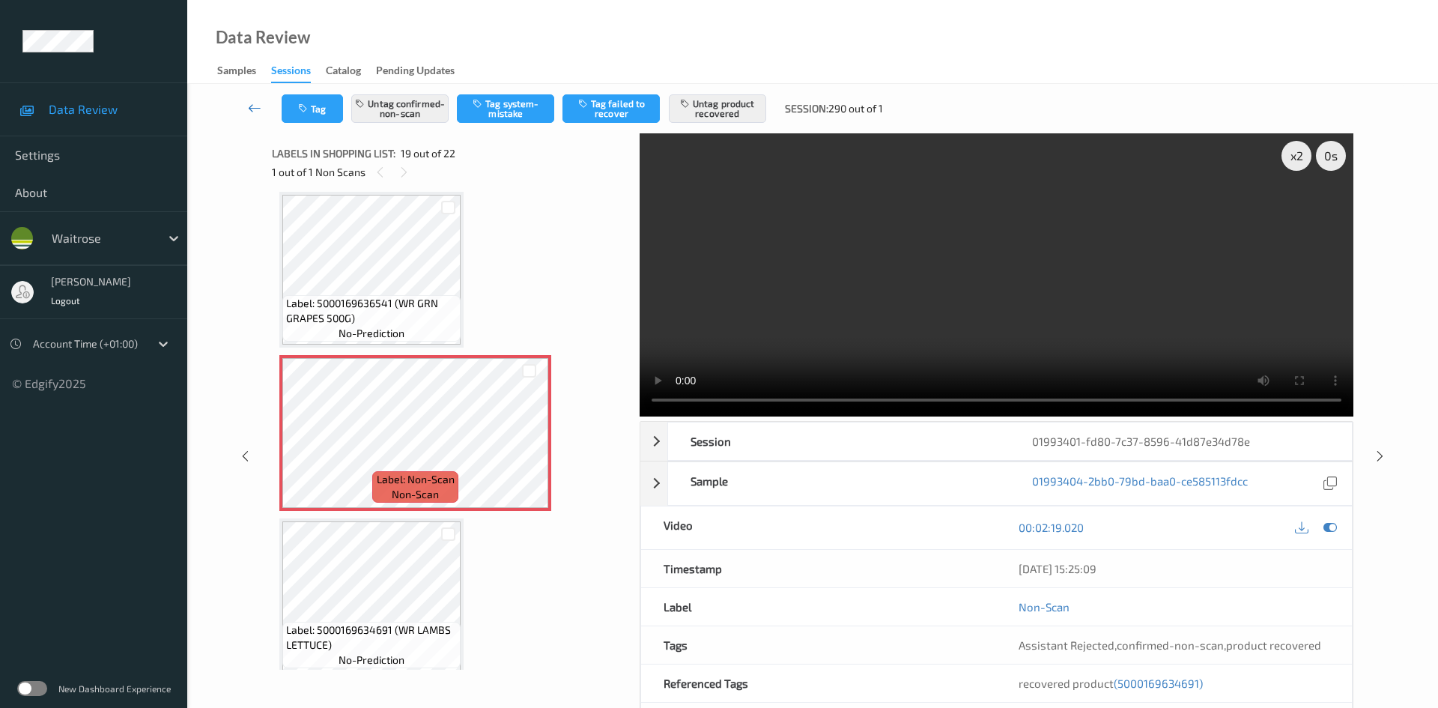
click at [253, 98] on link at bounding box center [254, 108] width 53 height 28
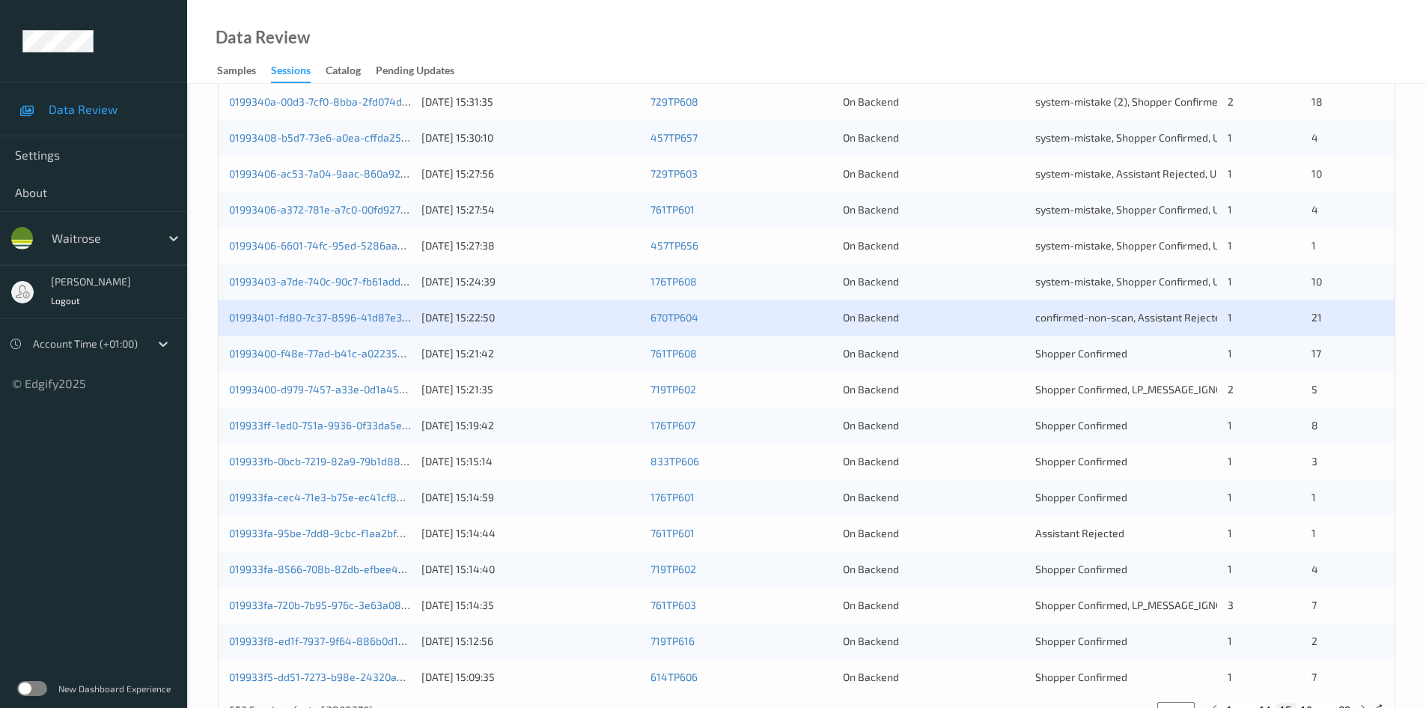
scroll to position [374, 0]
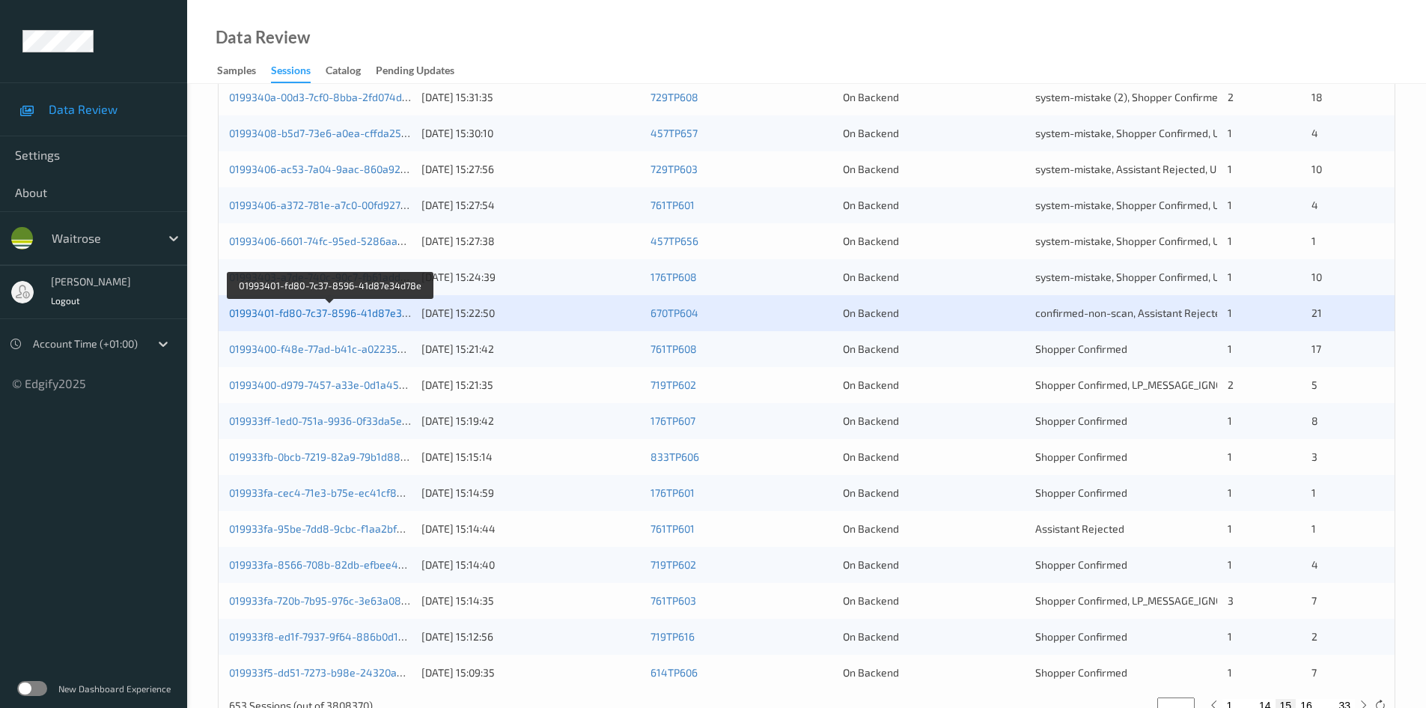
click at [346, 315] on link "01993401-fd80-7c37-8596-41d87e34d78e" at bounding box center [331, 312] width 204 height 13
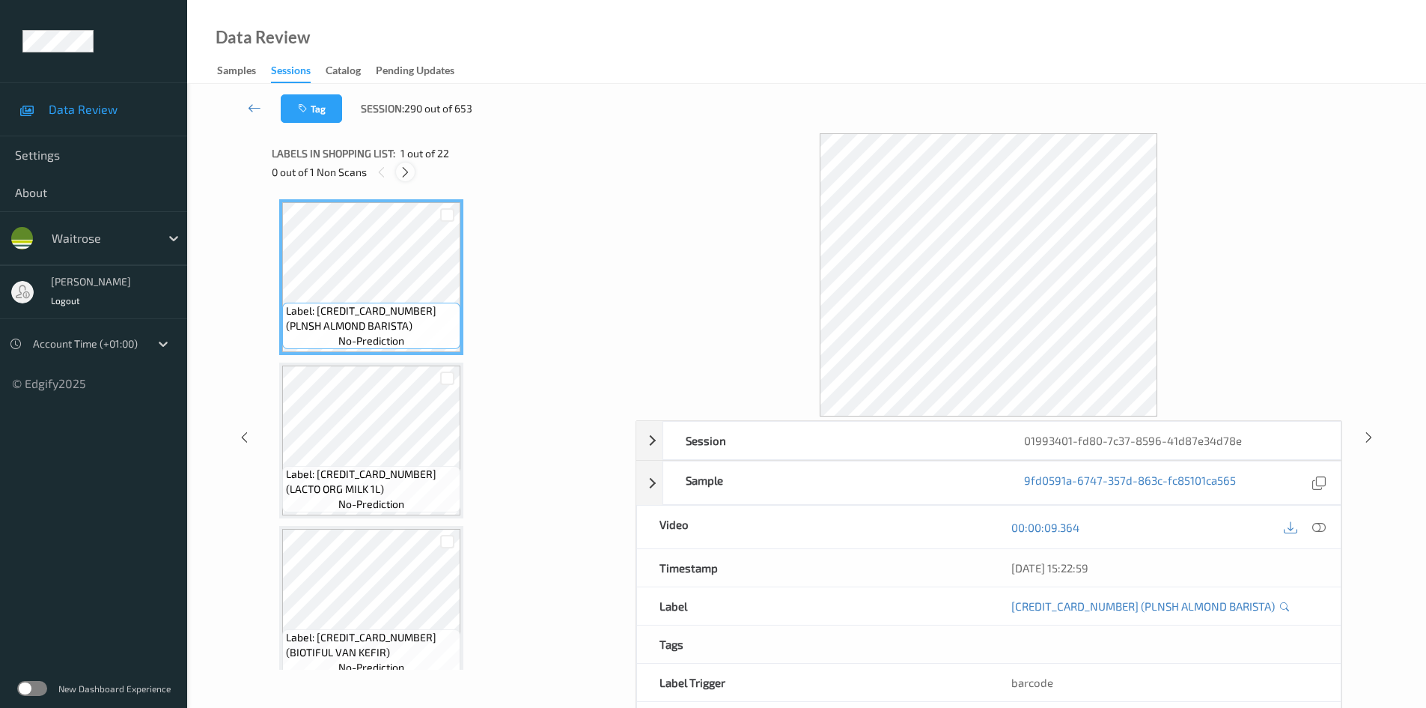
click at [404, 175] on icon at bounding box center [405, 171] width 13 height 13
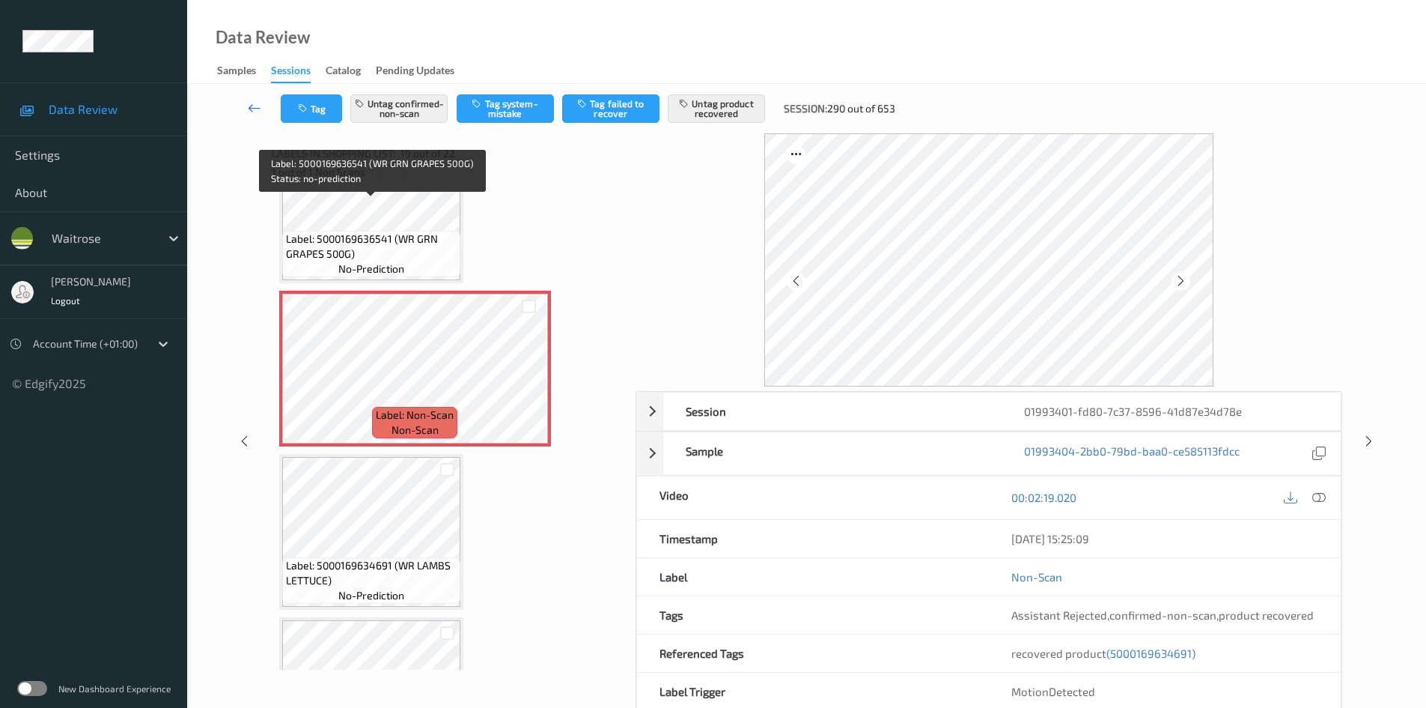
scroll to position [2821, 0]
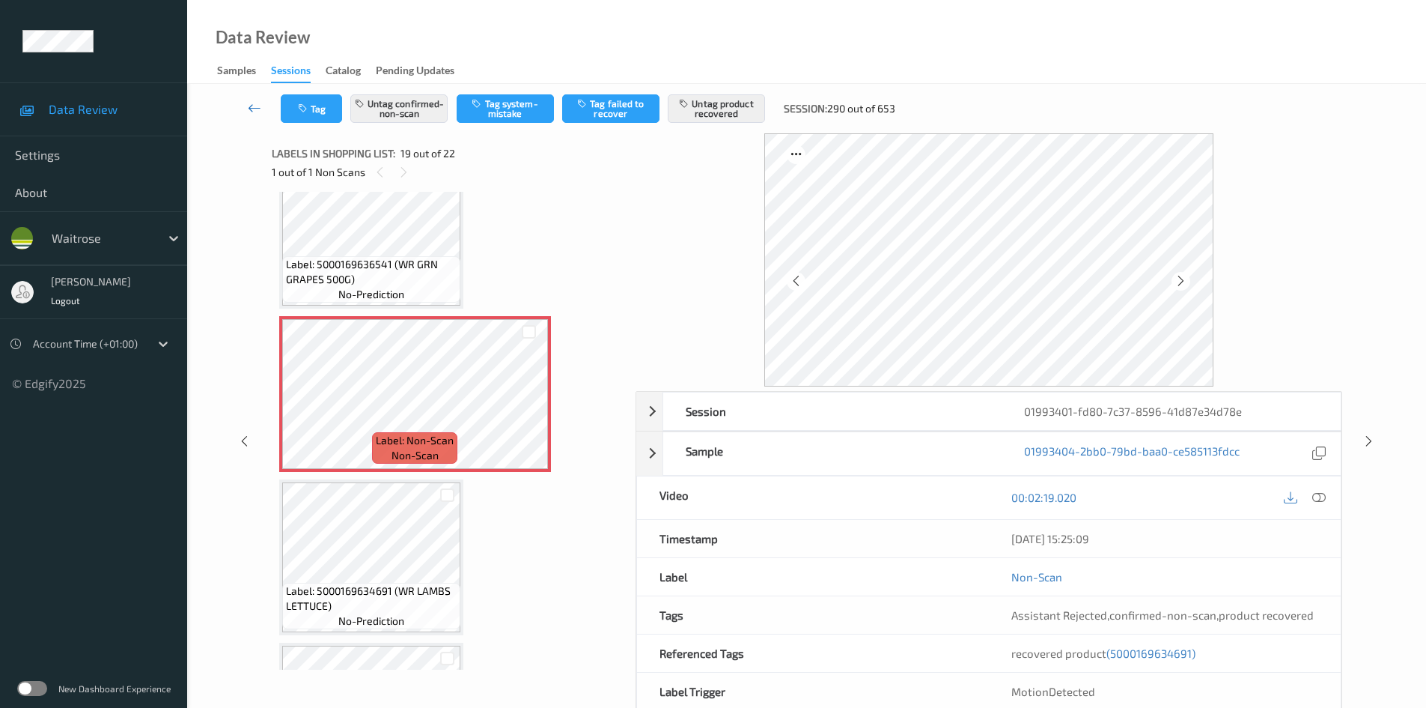
click at [253, 104] on icon at bounding box center [254, 107] width 13 height 15
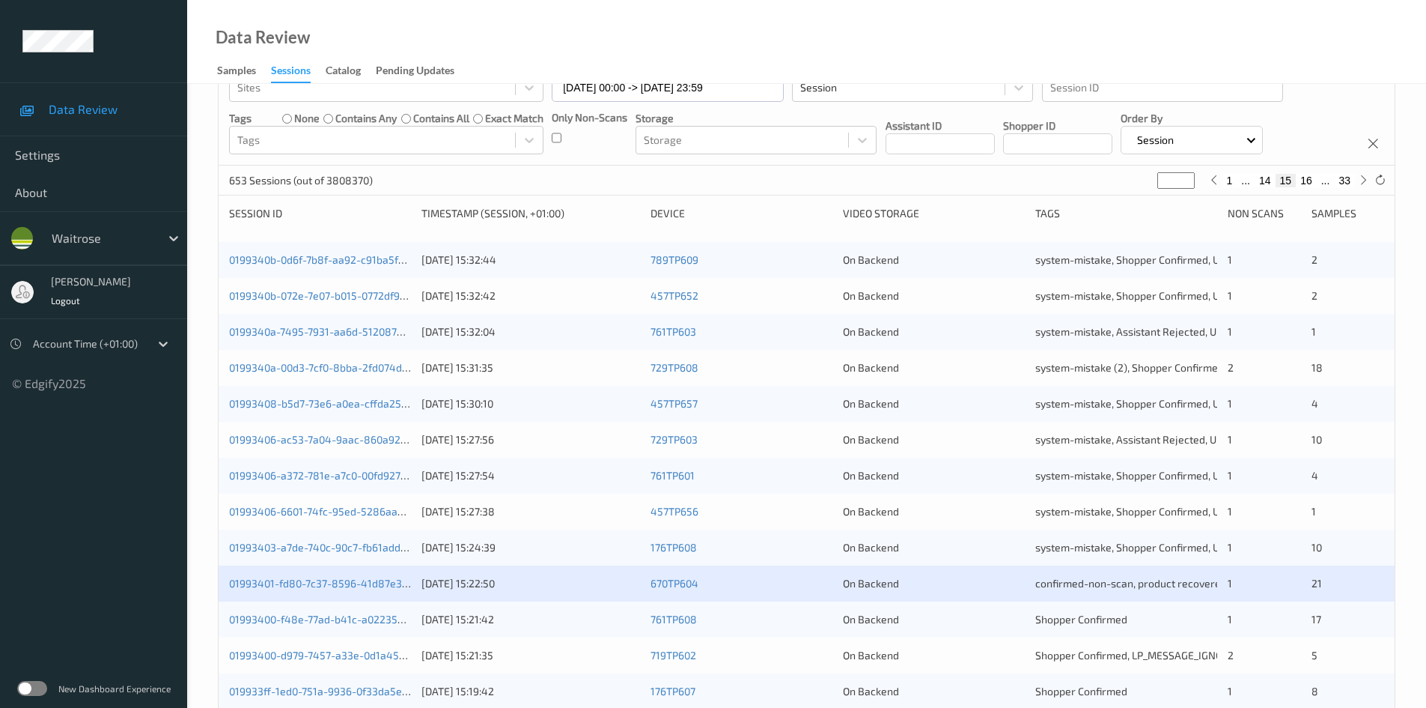
scroll to position [300, 0]
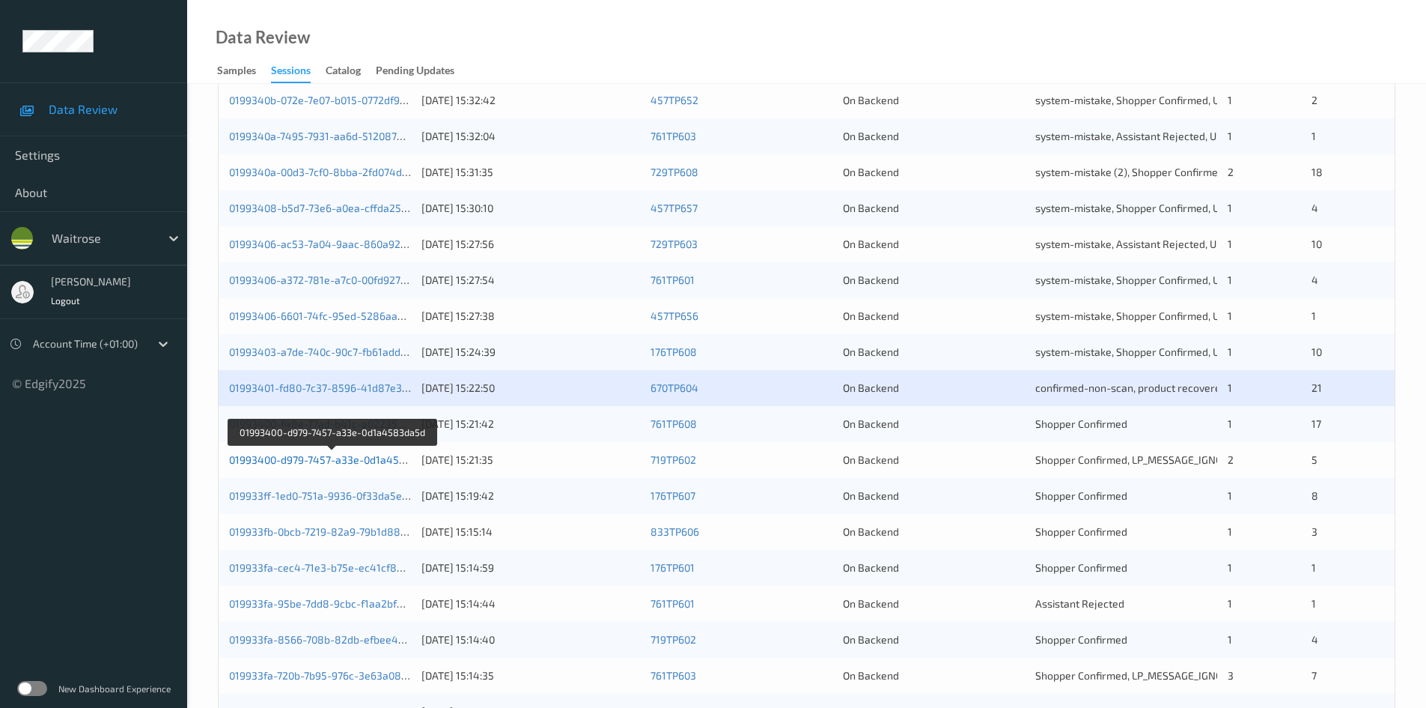
click at [295, 458] on link "01993400-d979-7457-a33e-0d1a4583da5d" at bounding box center [332, 459] width 207 height 13
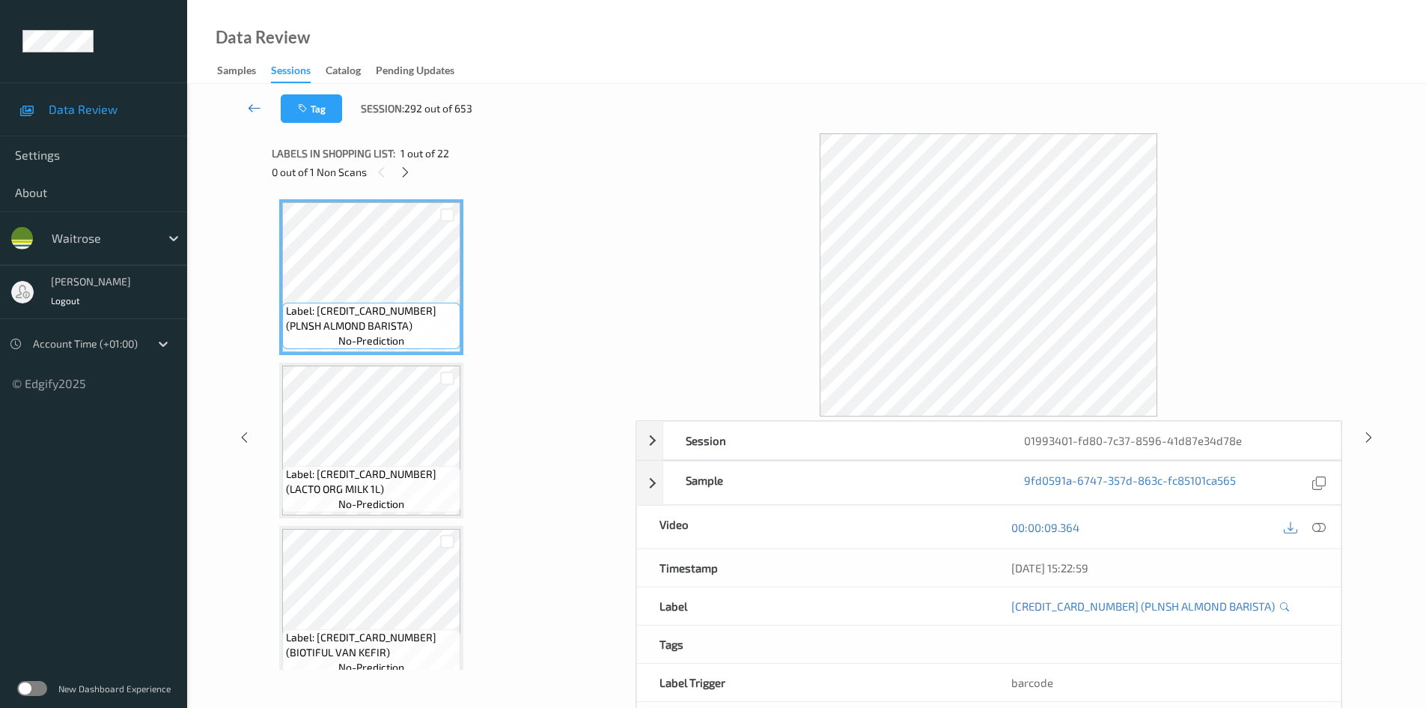
click at [251, 94] on link at bounding box center [254, 108] width 52 height 28
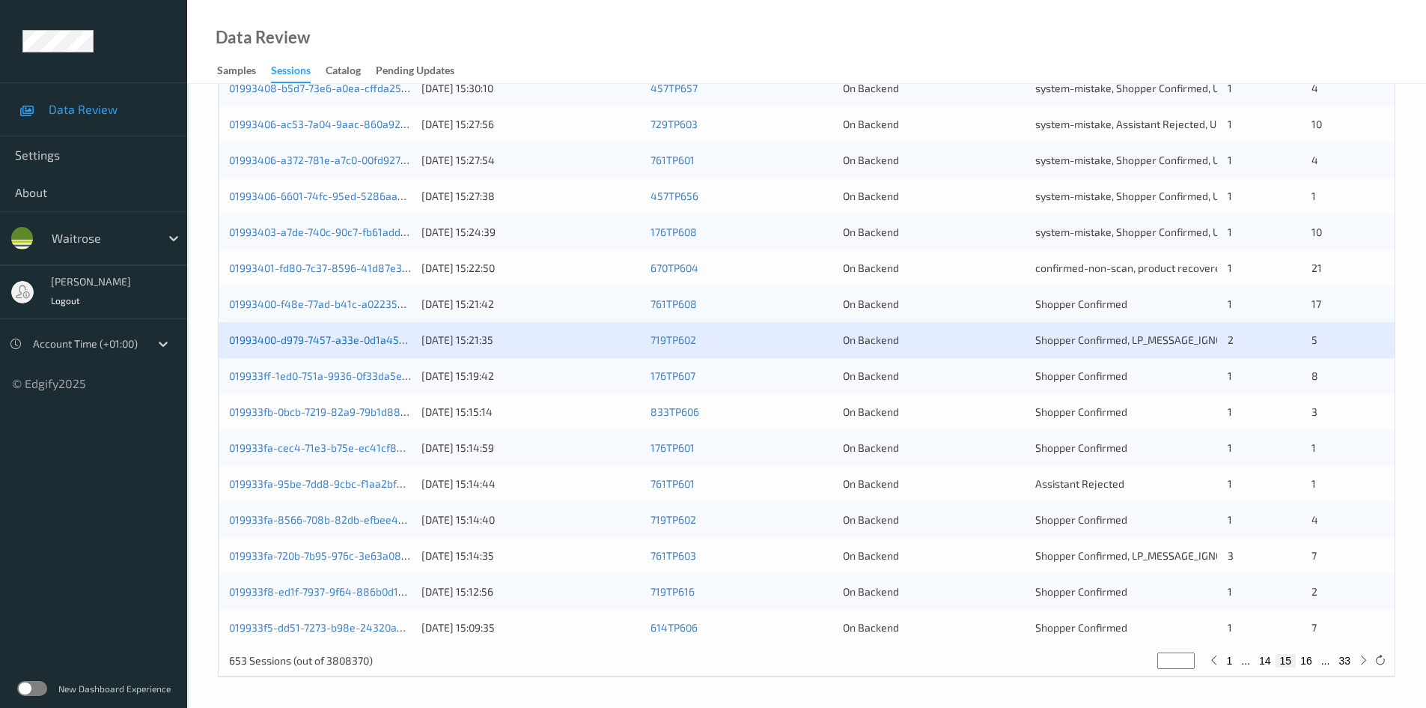
click at [320, 341] on link "01993400-d979-7457-a33e-0d1a4583da5d" at bounding box center [332, 339] width 207 height 13
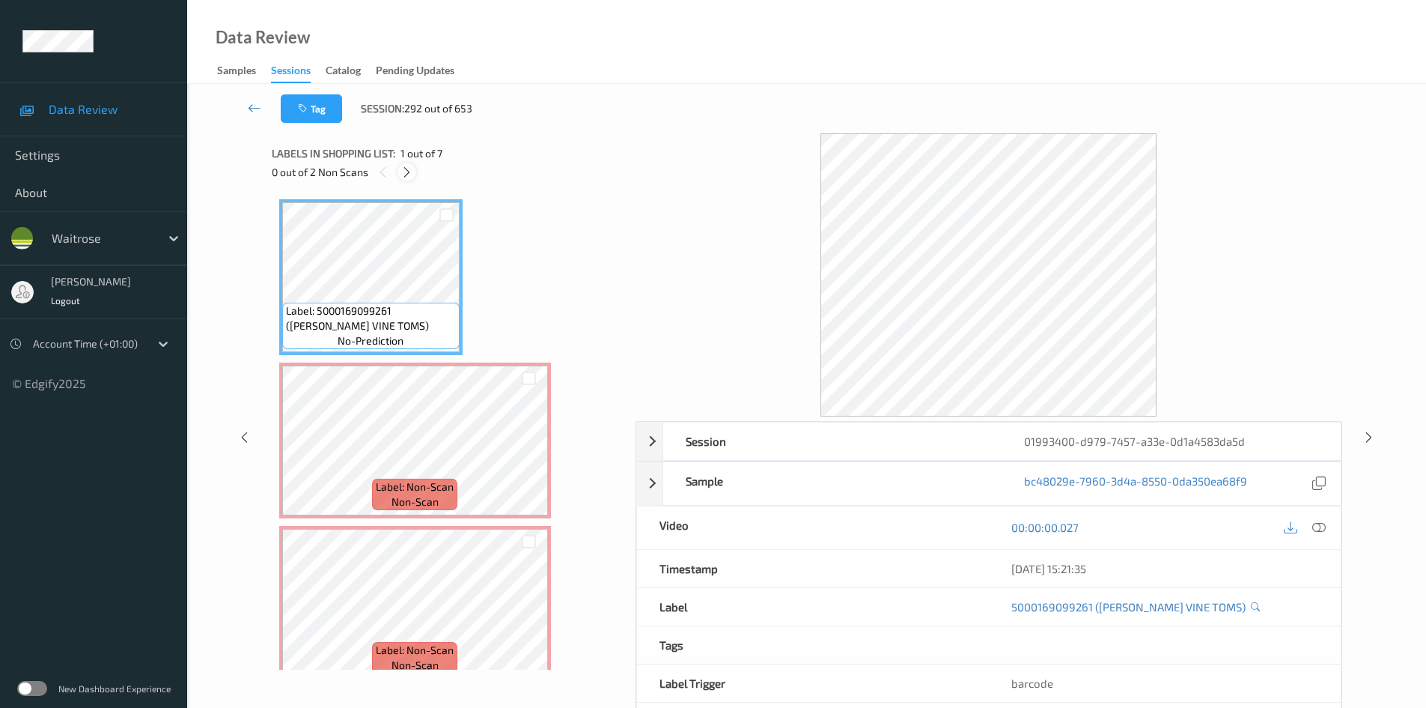
click at [408, 173] on icon at bounding box center [407, 171] width 13 height 13
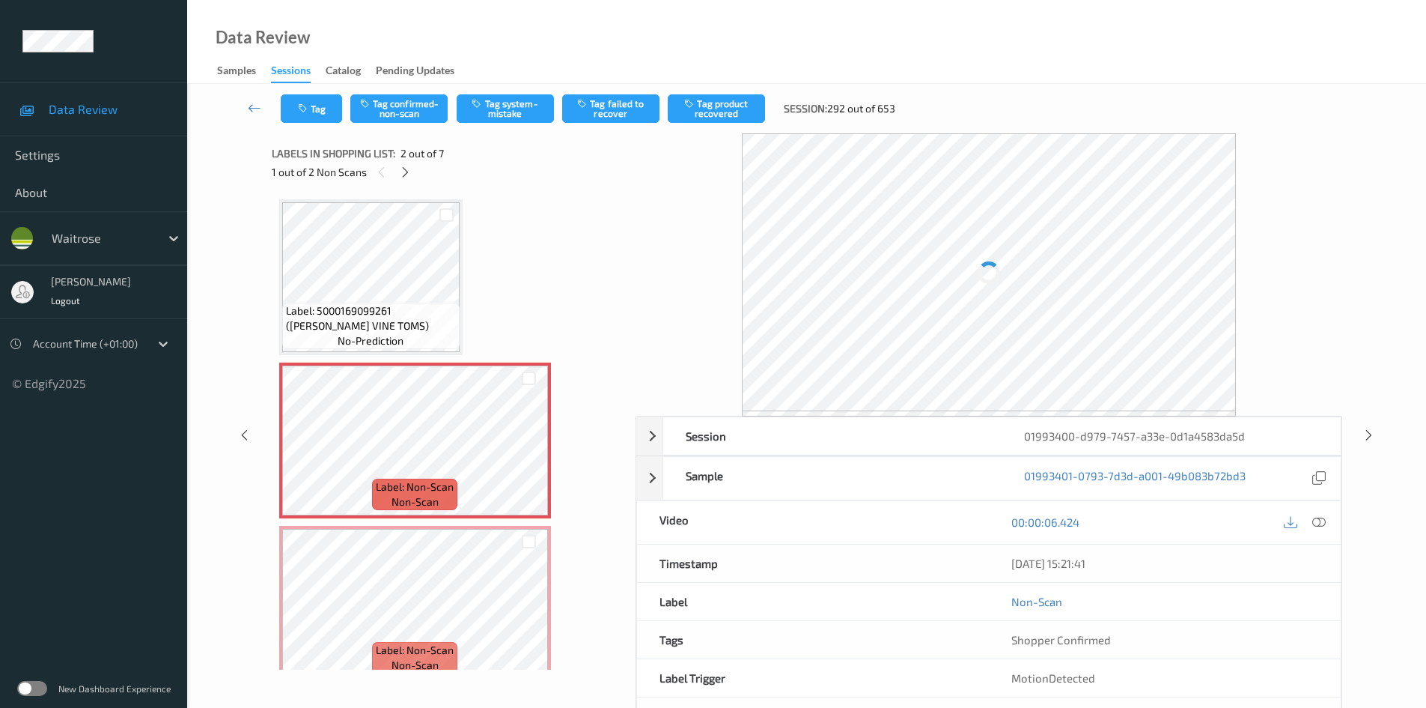
scroll to position [7, 0]
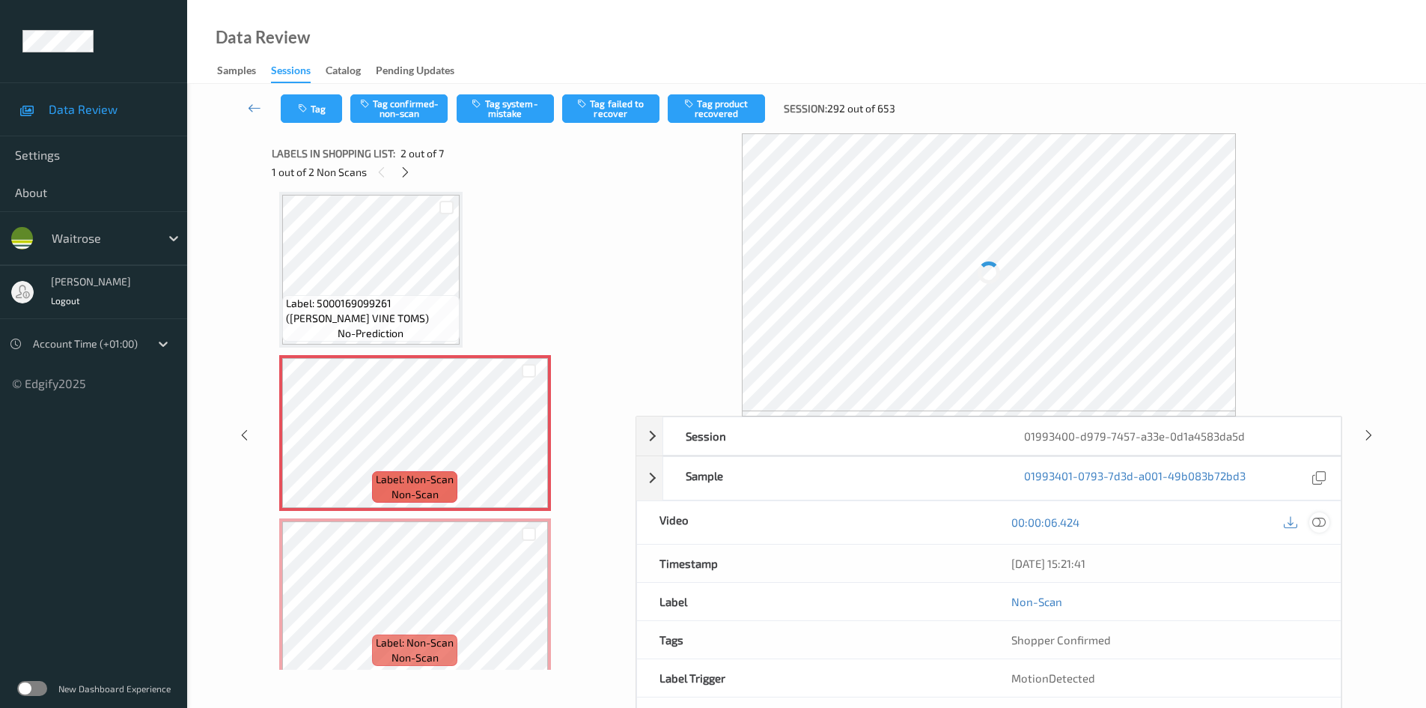
click at [1313, 521] on icon at bounding box center [1319, 521] width 13 height 13
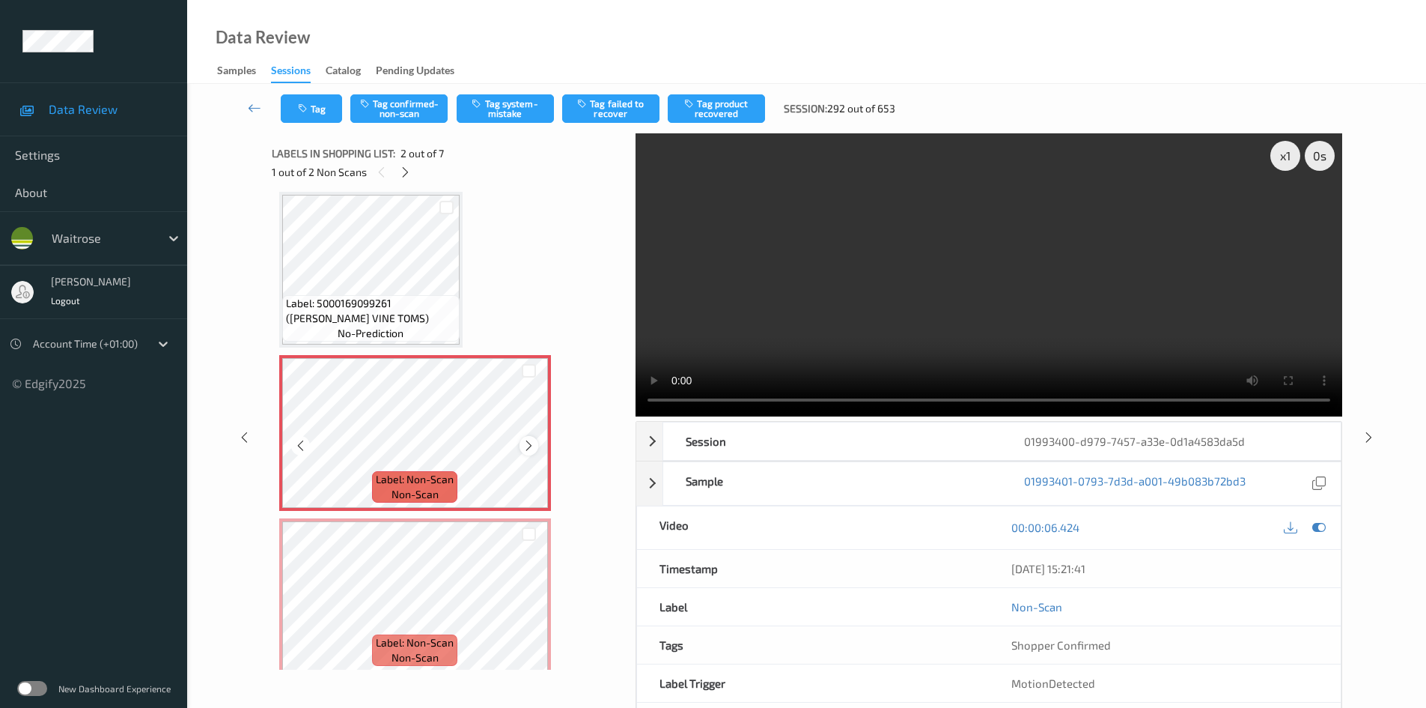
click at [531, 444] on icon at bounding box center [529, 445] width 13 height 13
click at [532, 444] on icon at bounding box center [529, 445] width 13 height 13
click at [532, 607] on icon at bounding box center [529, 608] width 13 height 13
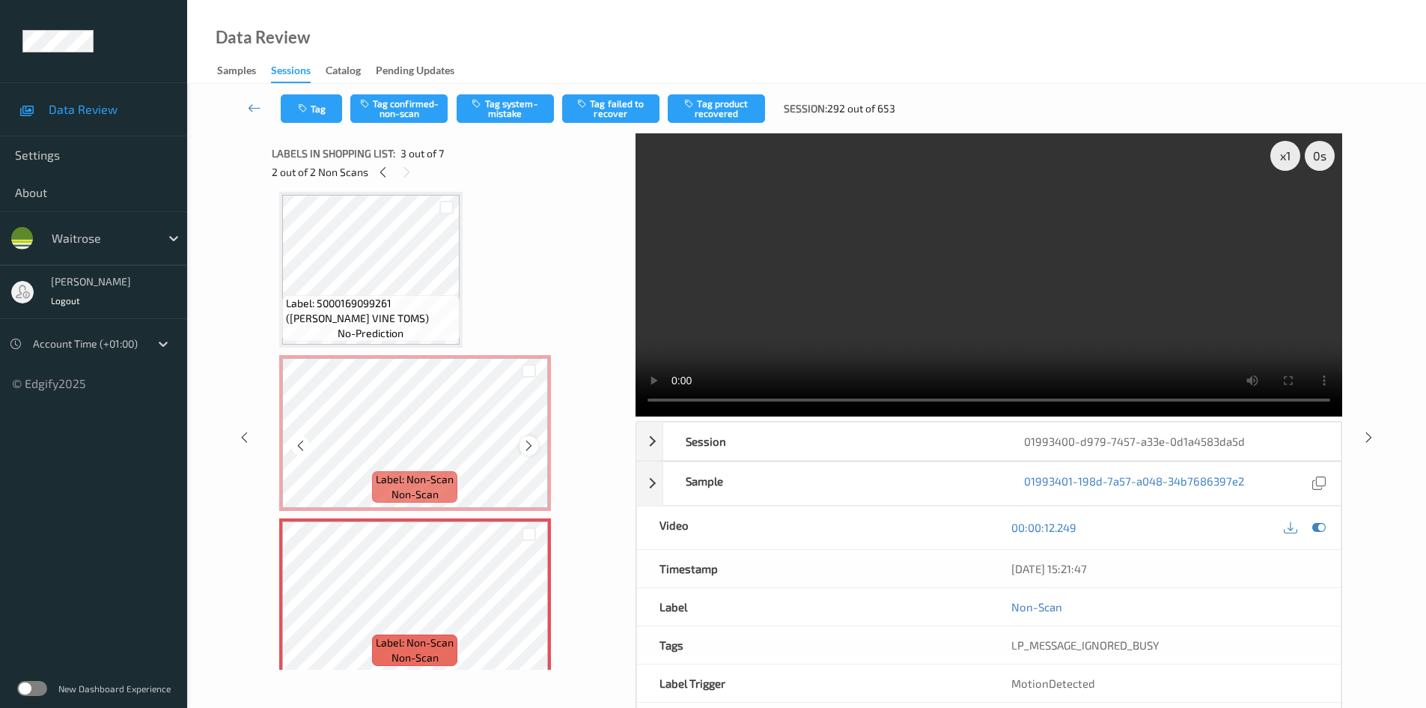
click at [529, 449] on icon at bounding box center [529, 445] width 13 height 13
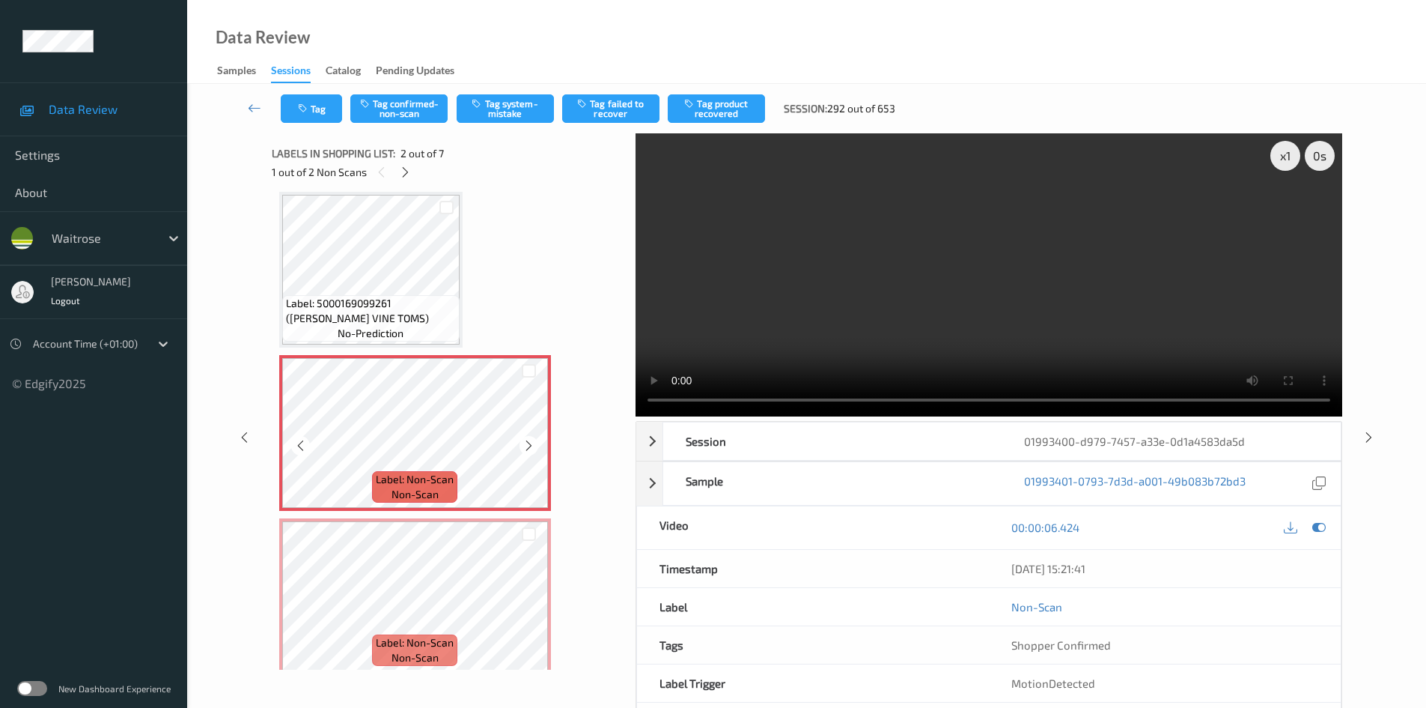
scroll to position [0, 0]
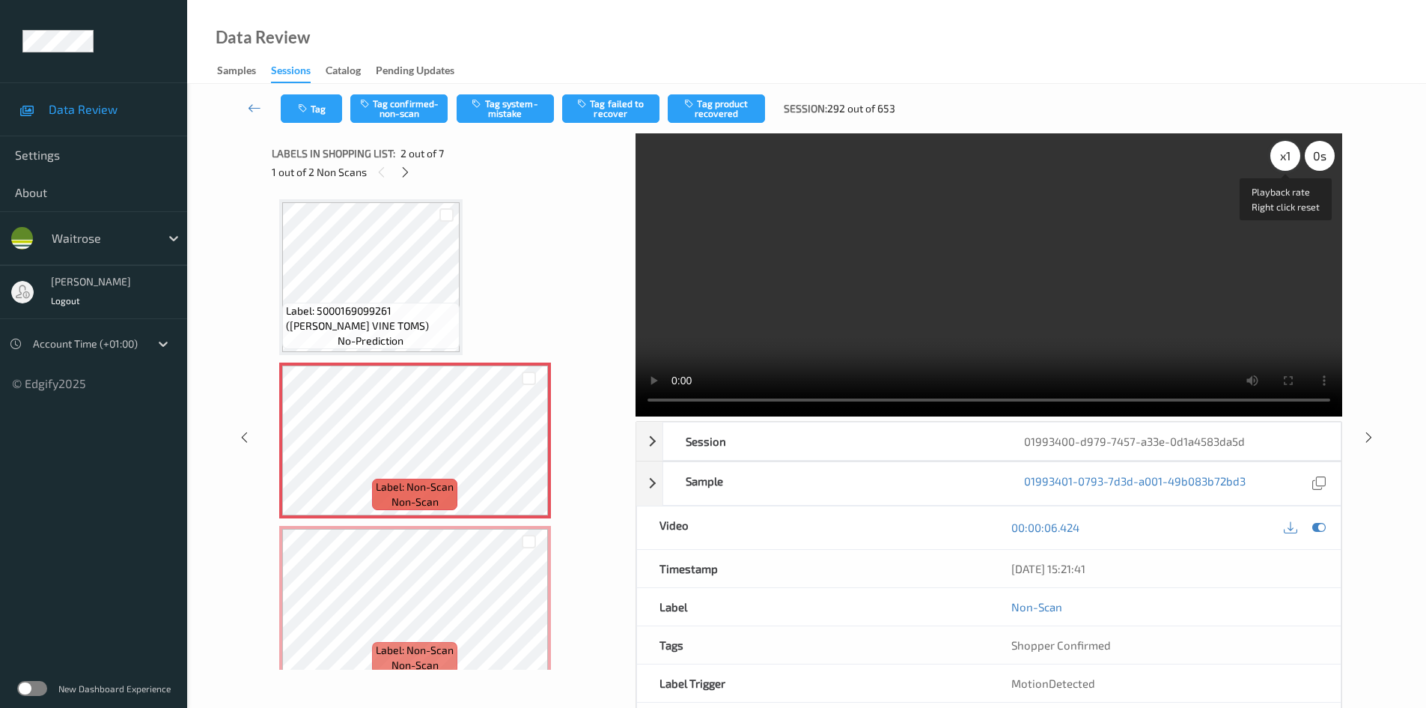
click at [1283, 155] on div "x 1" at bounding box center [1286, 156] width 30 height 30
click at [943, 307] on video at bounding box center [989, 274] width 707 height 283
click at [937, 326] on video at bounding box center [989, 274] width 707 height 283
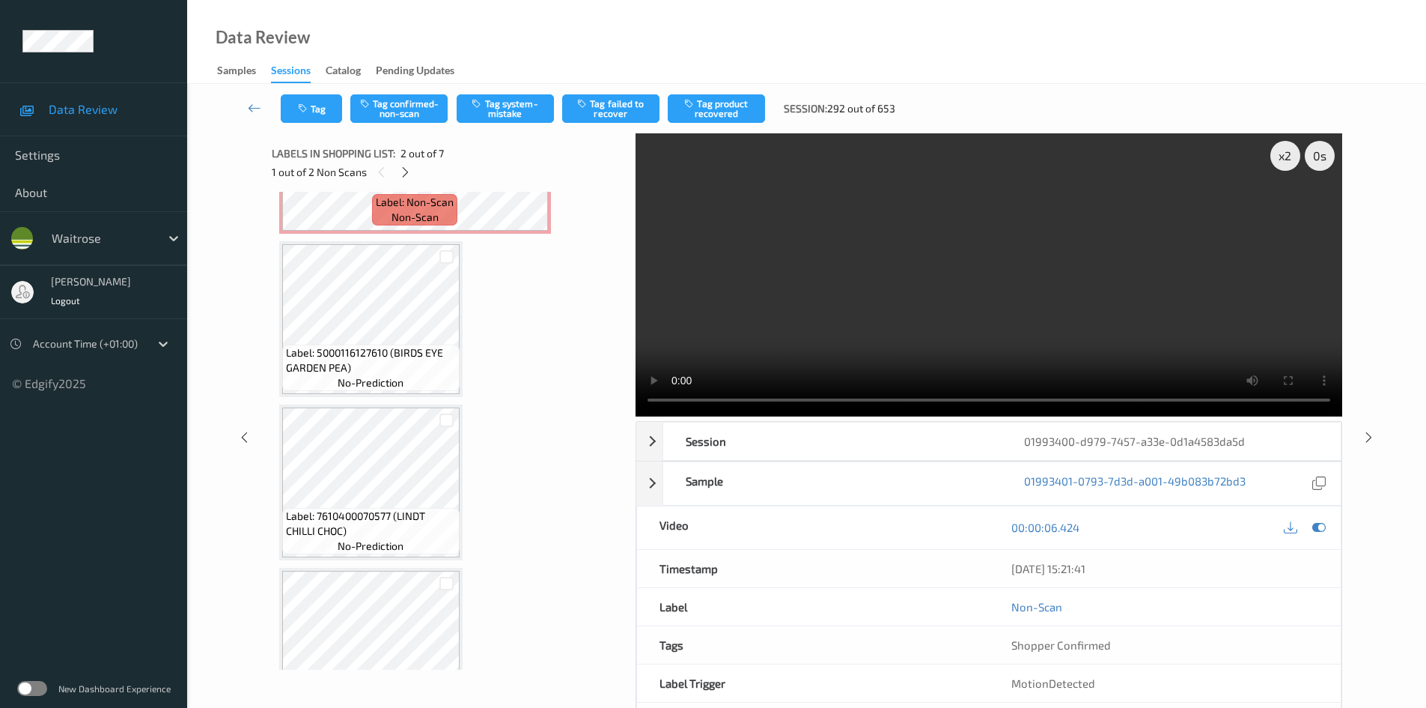
scroll to position [449, 0]
click at [993, 311] on video at bounding box center [989, 274] width 707 height 283
click at [925, 335] on video at bounding box center [989, 274] width 707 height 283
click at [910, 316] on video at bounding box center [989, 274] width 707 height 283
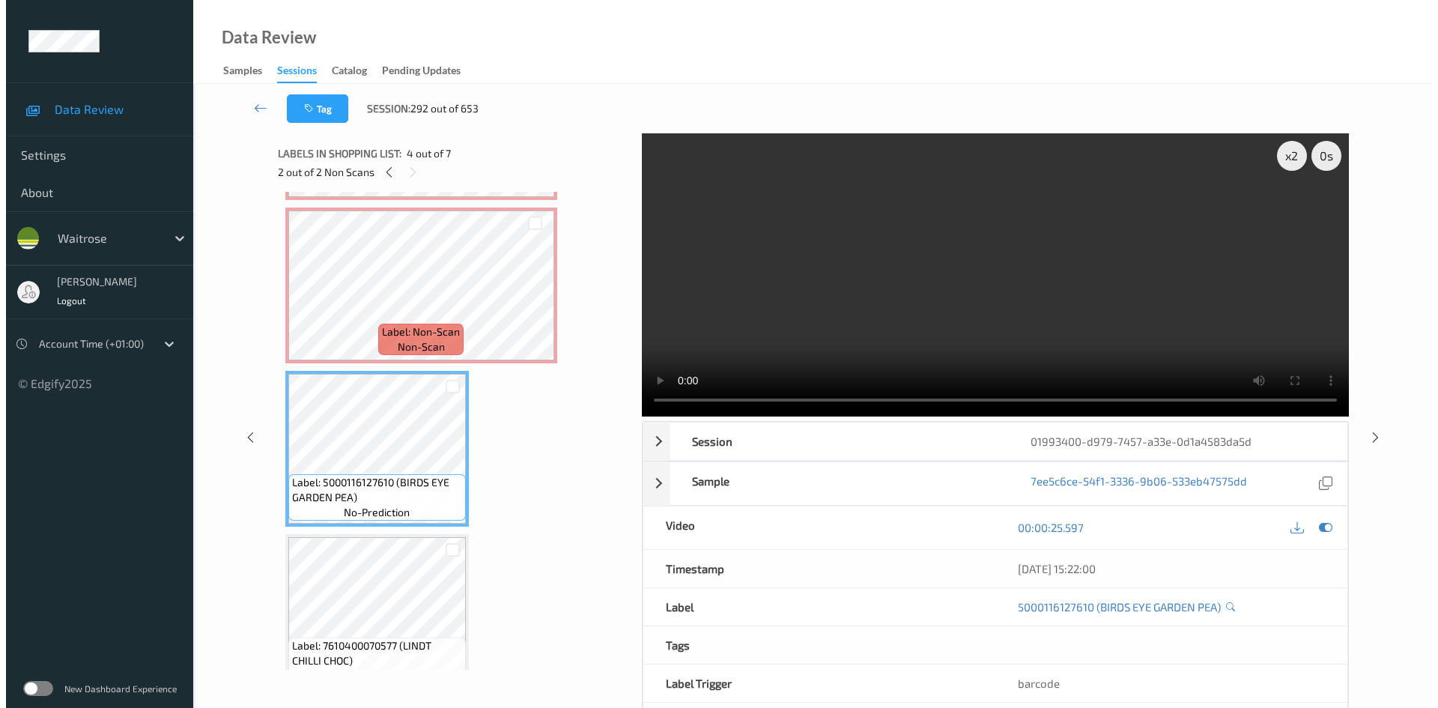
scroll to position [225, 0]
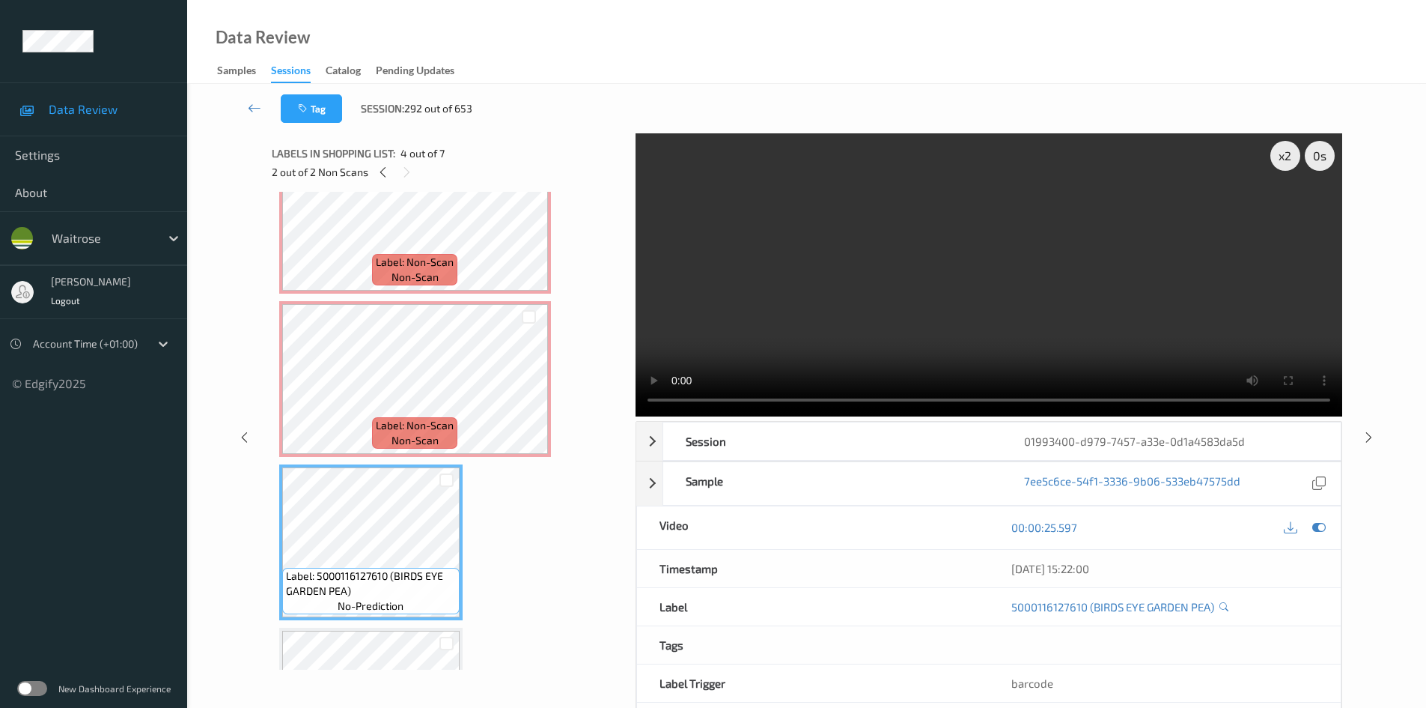
click at [857, 292] on video at bounding box center [989, 274] width 707 height 283
click at [1283, 159] on div "x 2" at bounding box center [1286, 156] width 30 height 30
click at [899, 292] on video at bounding box center [989, 274] width 707 height 283
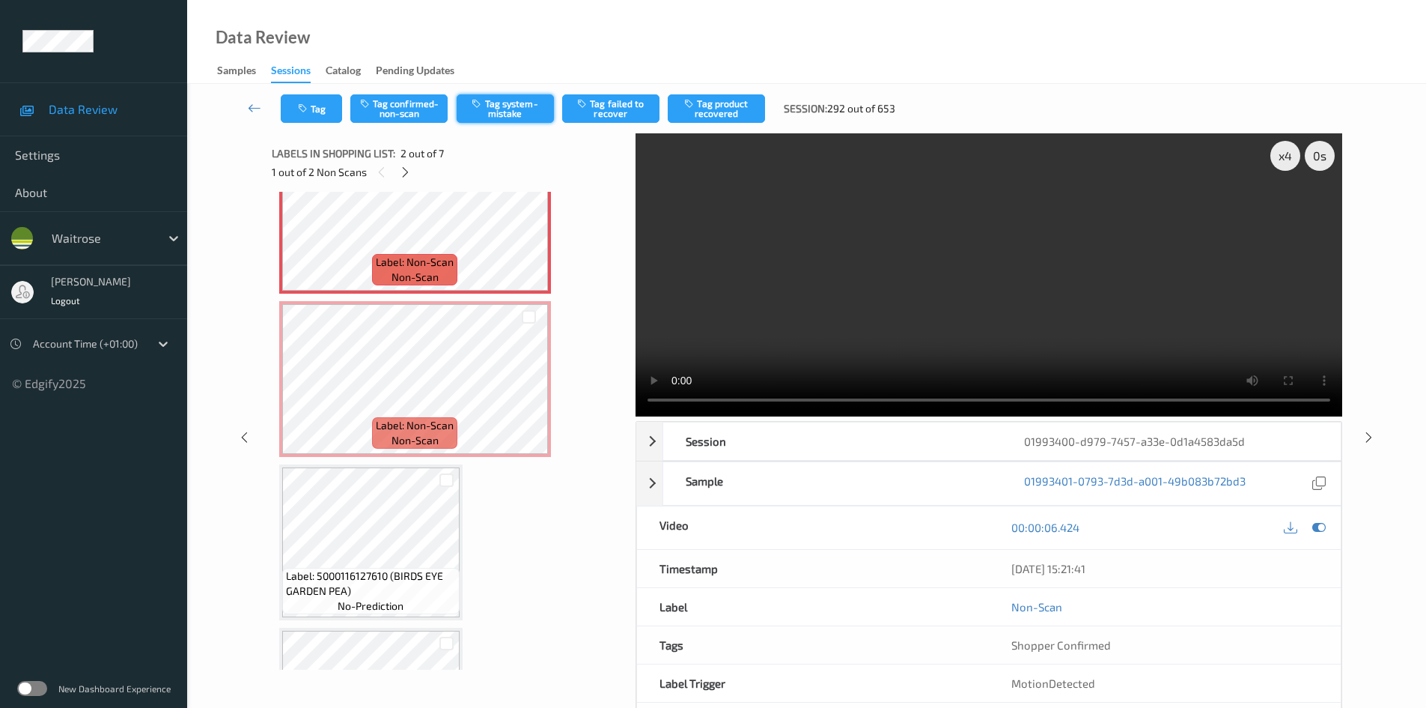
click at [532, 106] on button "Tag system-mistake" at bounding box center [505, 108] width 97 height 28
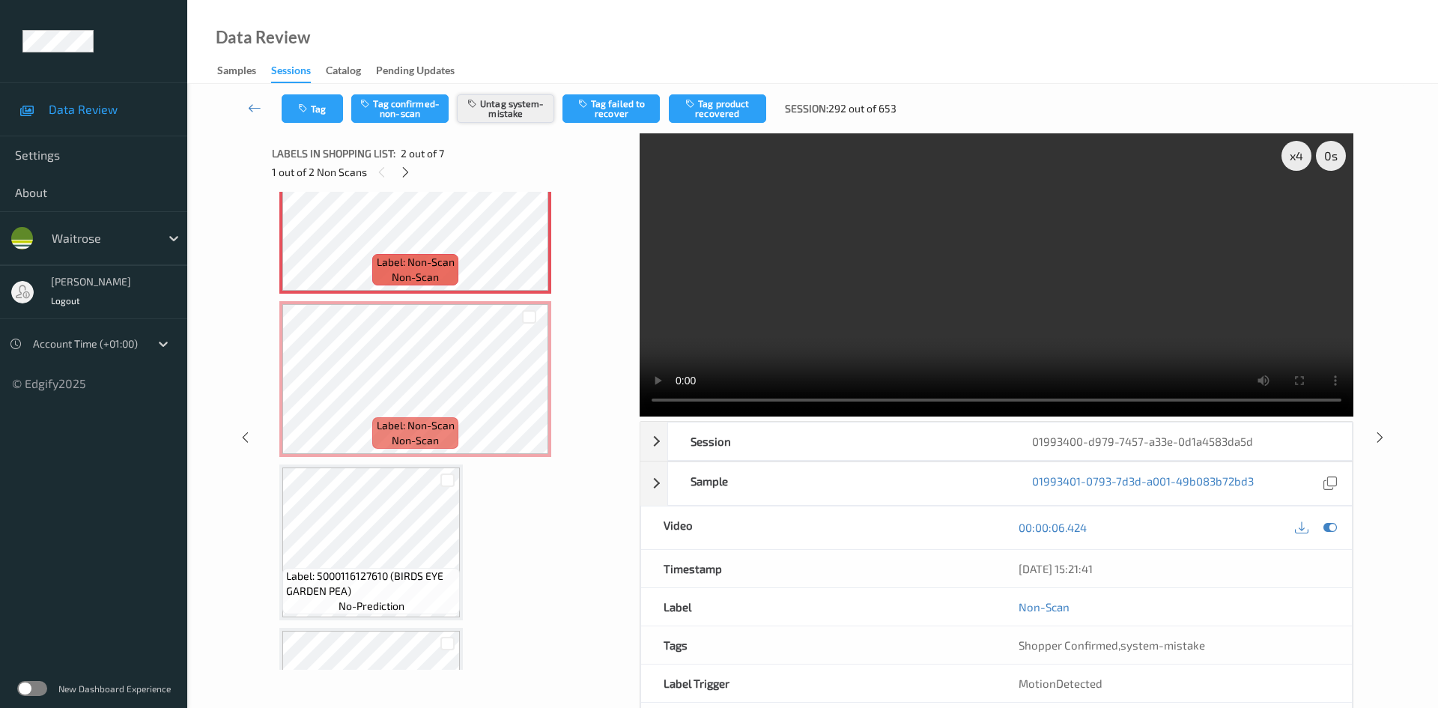
click at [508, 117] on button "Untag system-mistake" at bounding box center [505, 108] width 97 height 28
click at [412, 110] on button "Tag confirmed-non-scan" at bounding box center [399, 108] width 97 height 28
click at [639, 113] on button "Tag failed to recover" at bounding box center [610, 108] width 97 height 28
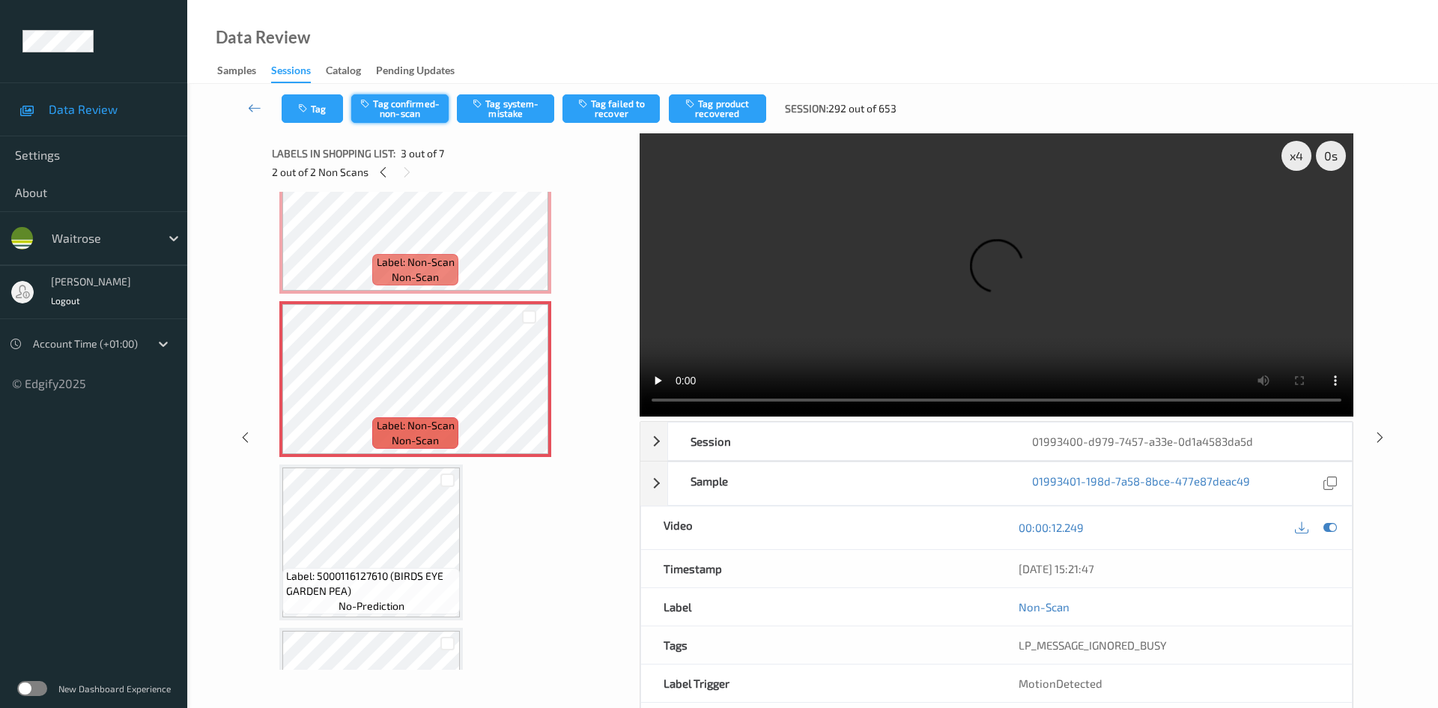
click at [412, 101] on button "Tag confirmed-non-scan" at bounding box center [399, 108] width 97 height 28
click at [749, 118] on button "Tag product recovered" at bounding box center [717, 108] width 97 height 28
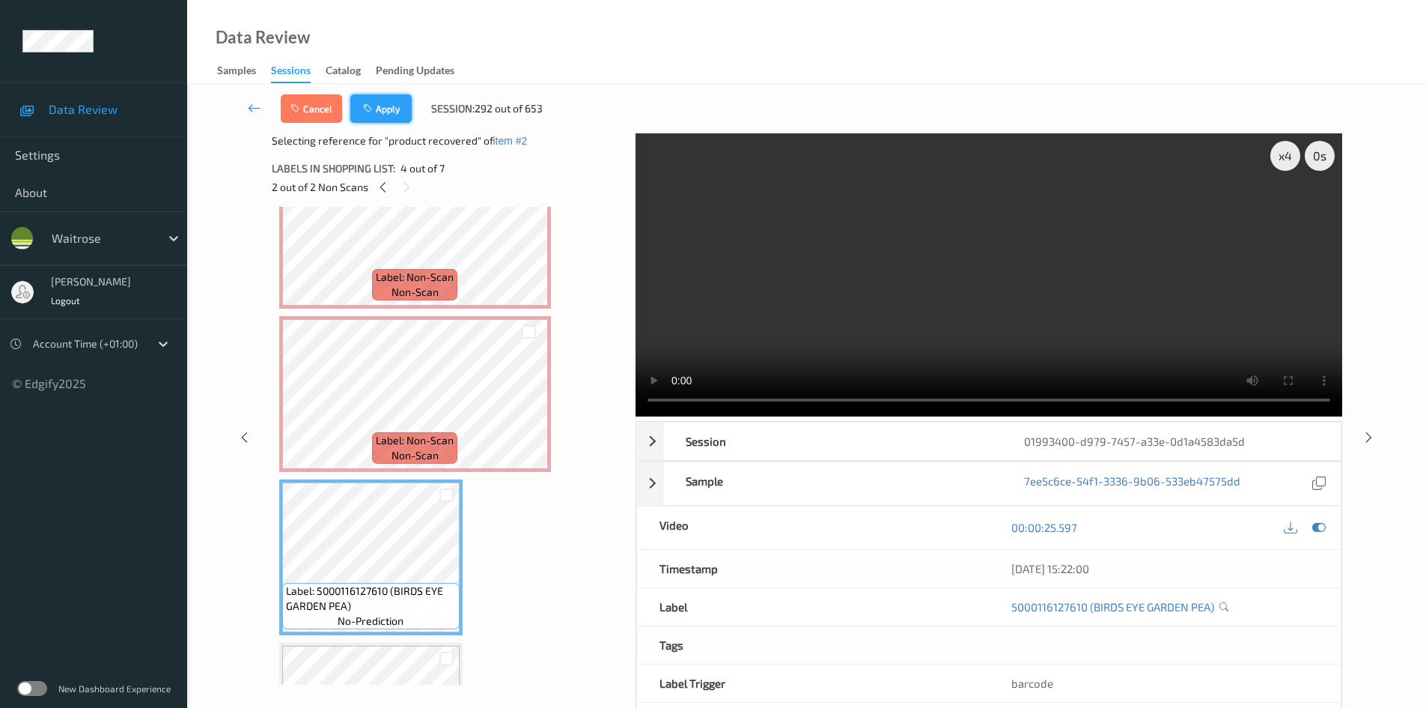
click at [402, 118] on button "Apply" at bounding box center [380, 108] width 61 height 28
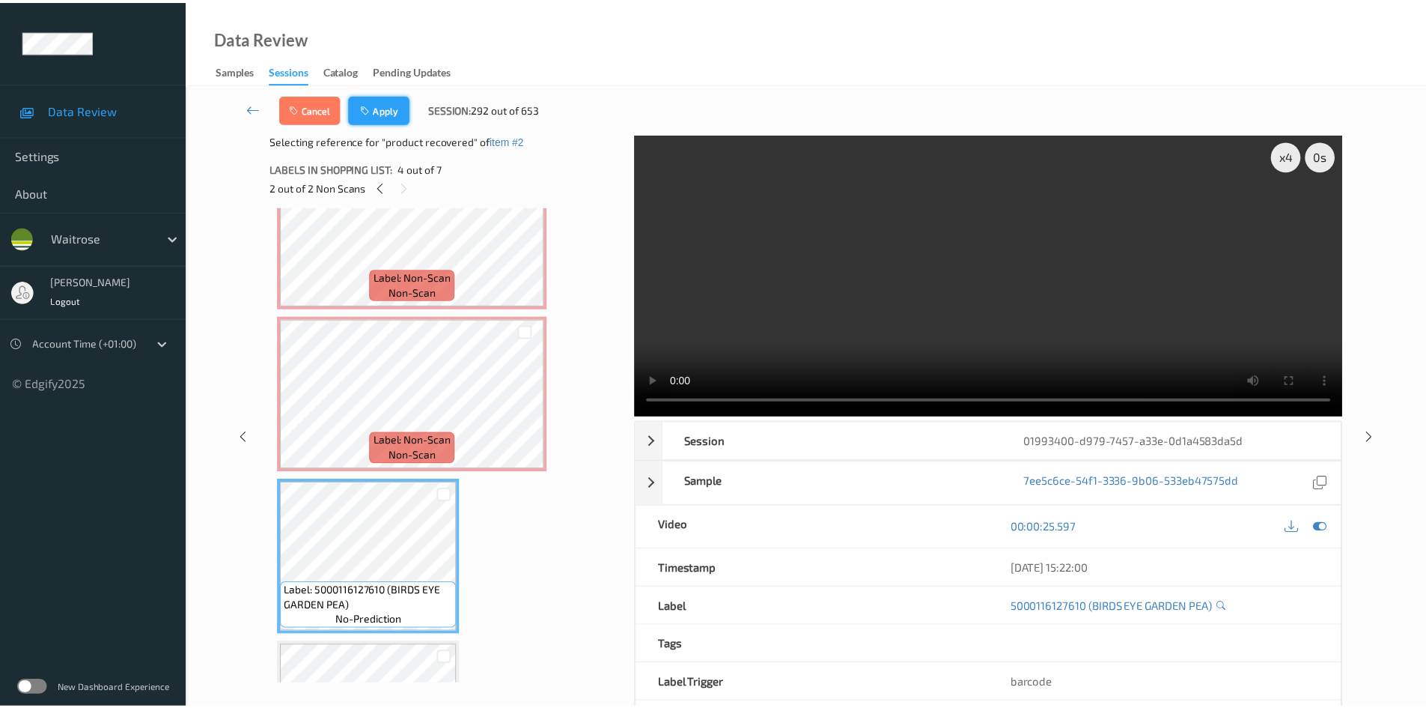
scroll to position [171, 0]
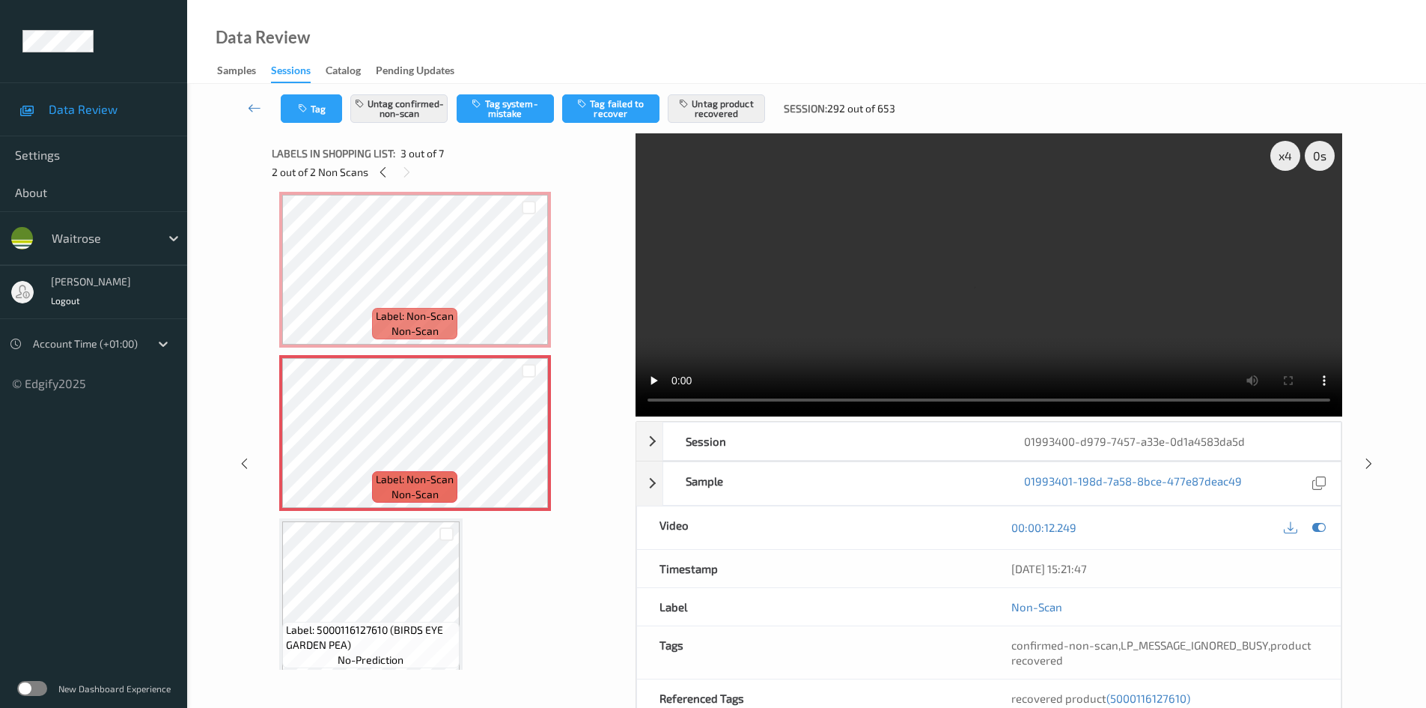
drag, startPoint x: 252, startPoint y: 97, endPoint x: 269, endPoint y: 98, distance: 17.2
click at [252, 97] on link at bounding box center [254, 108] width 52 height 28
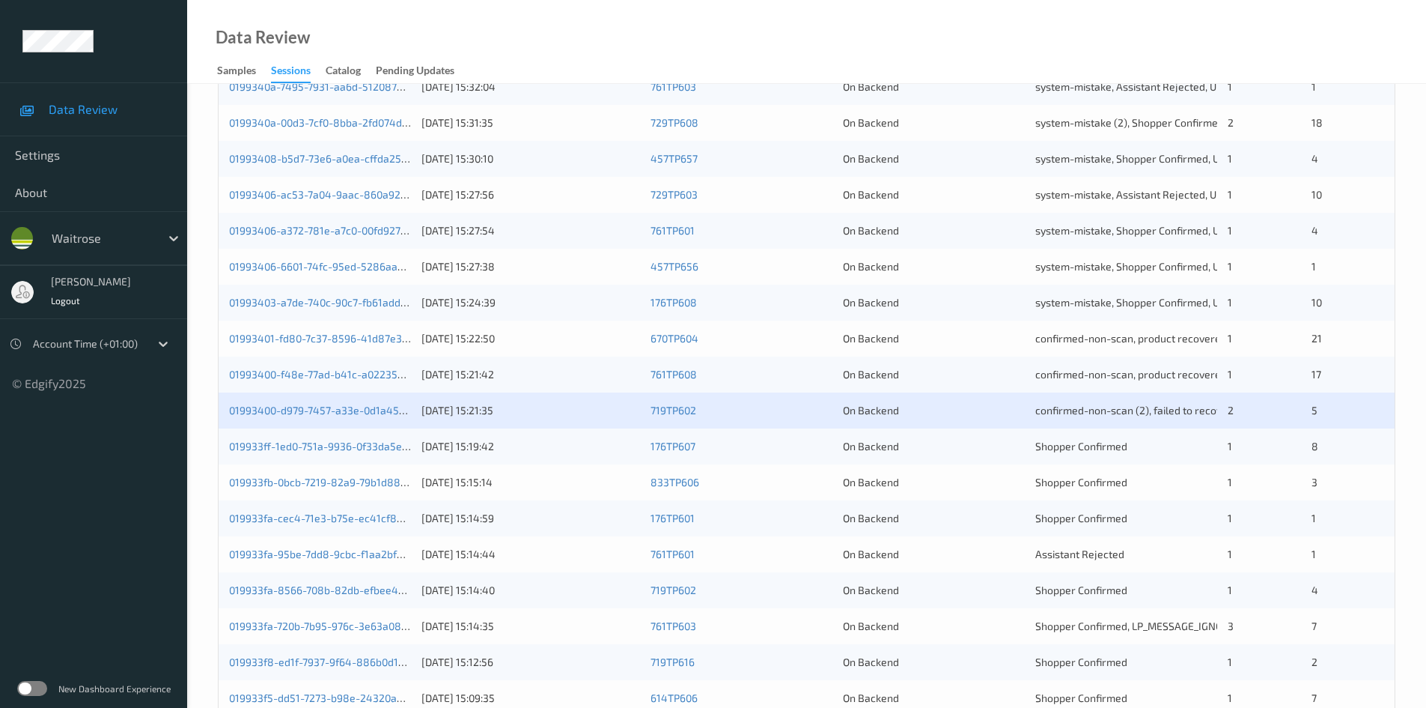
scroll to position [419, 0]
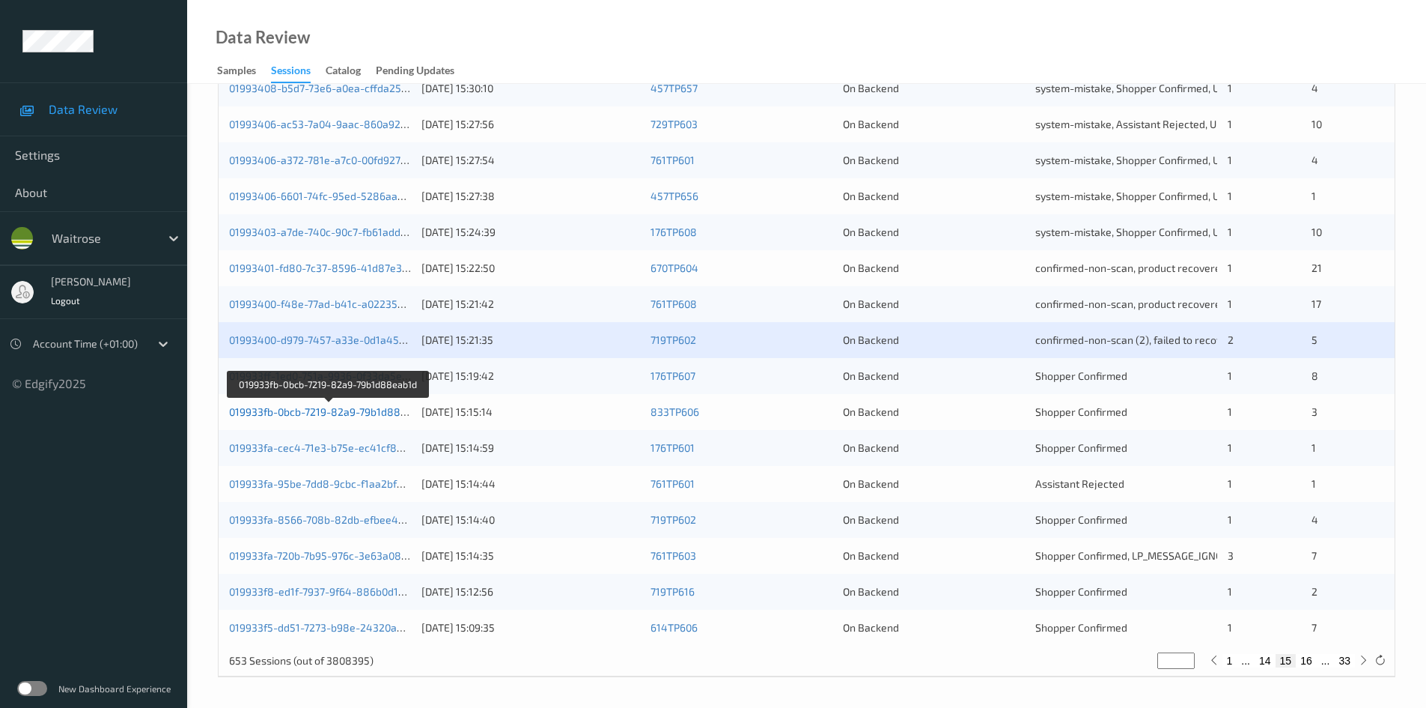
click at [283, 413] on link "019933fb-0bcb-7219-82a9-79b1d88eab1d" at bounding box center [329, 411] width 200 height 13
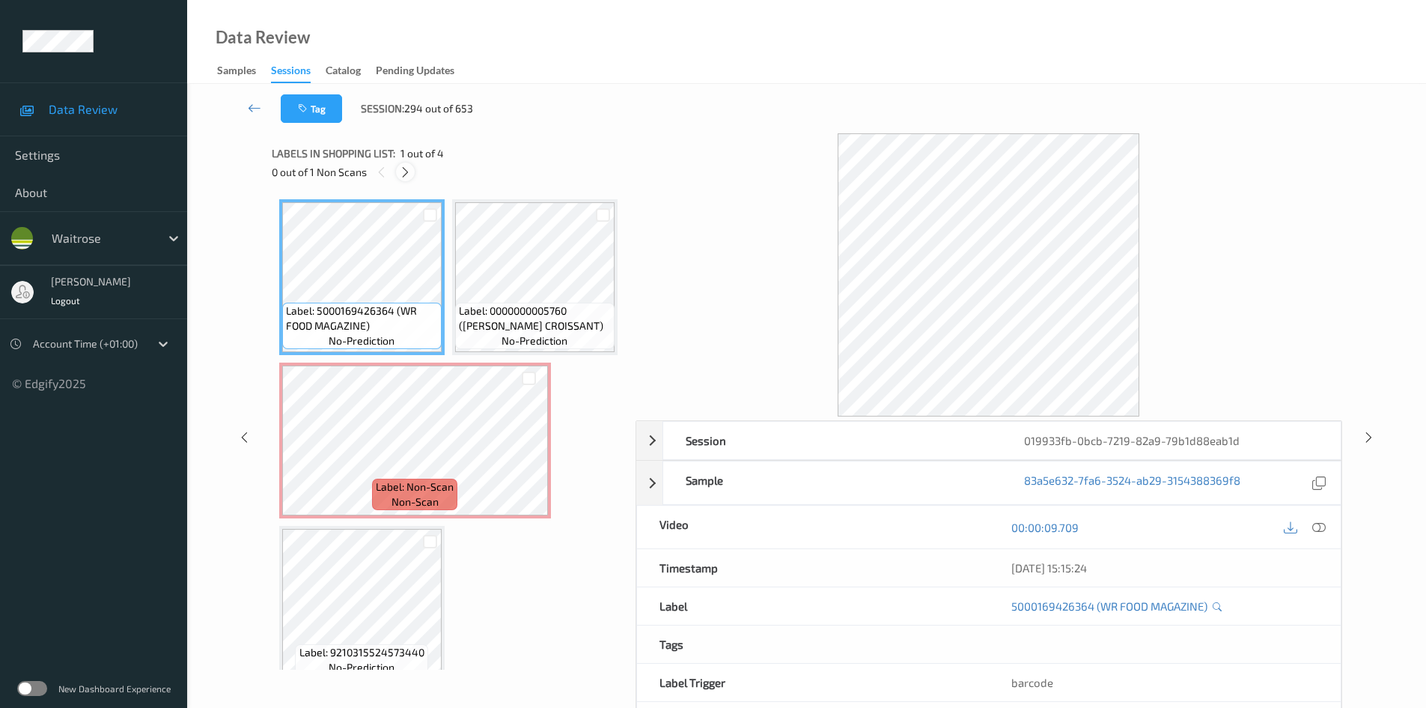
click at [404, 175] on icon at bounding box center [405, 171] width 13 height 13
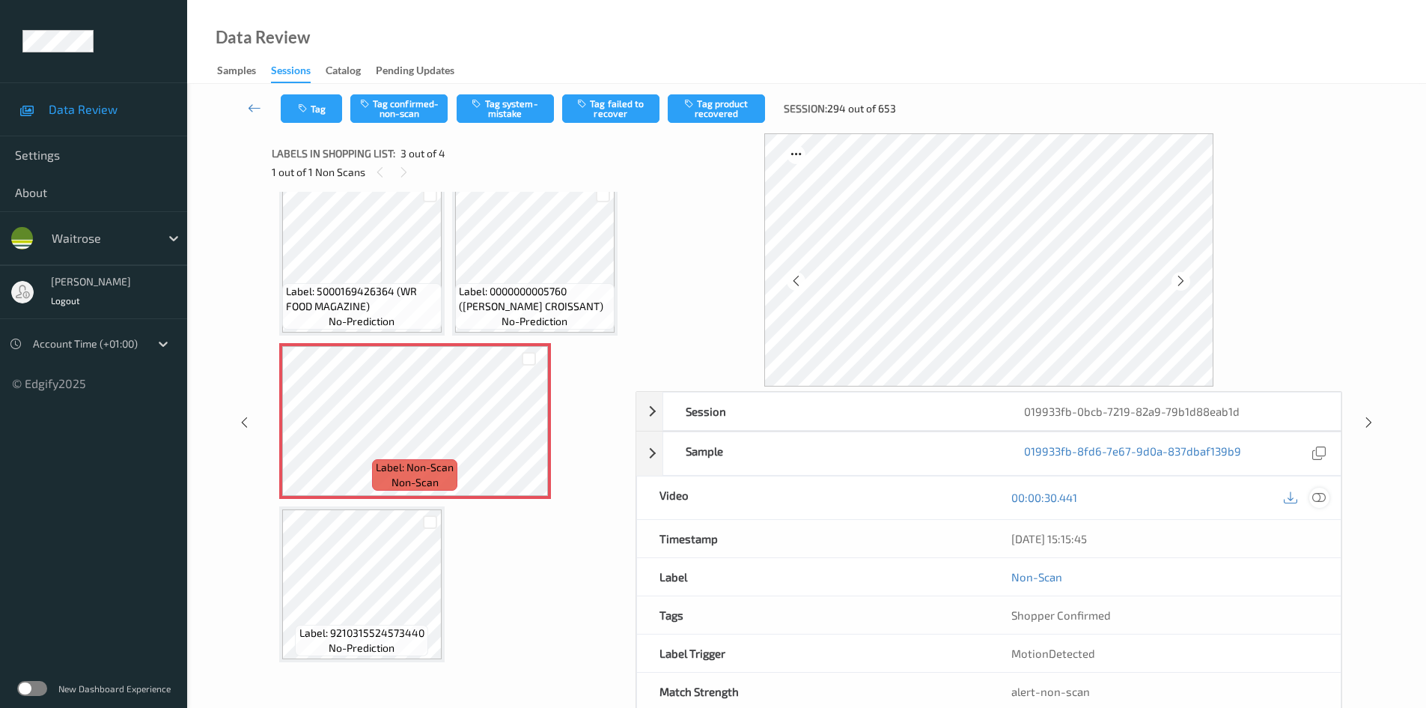
click at [1318, 498] on icon at bounding box center [1319, 496] width 13 height 13
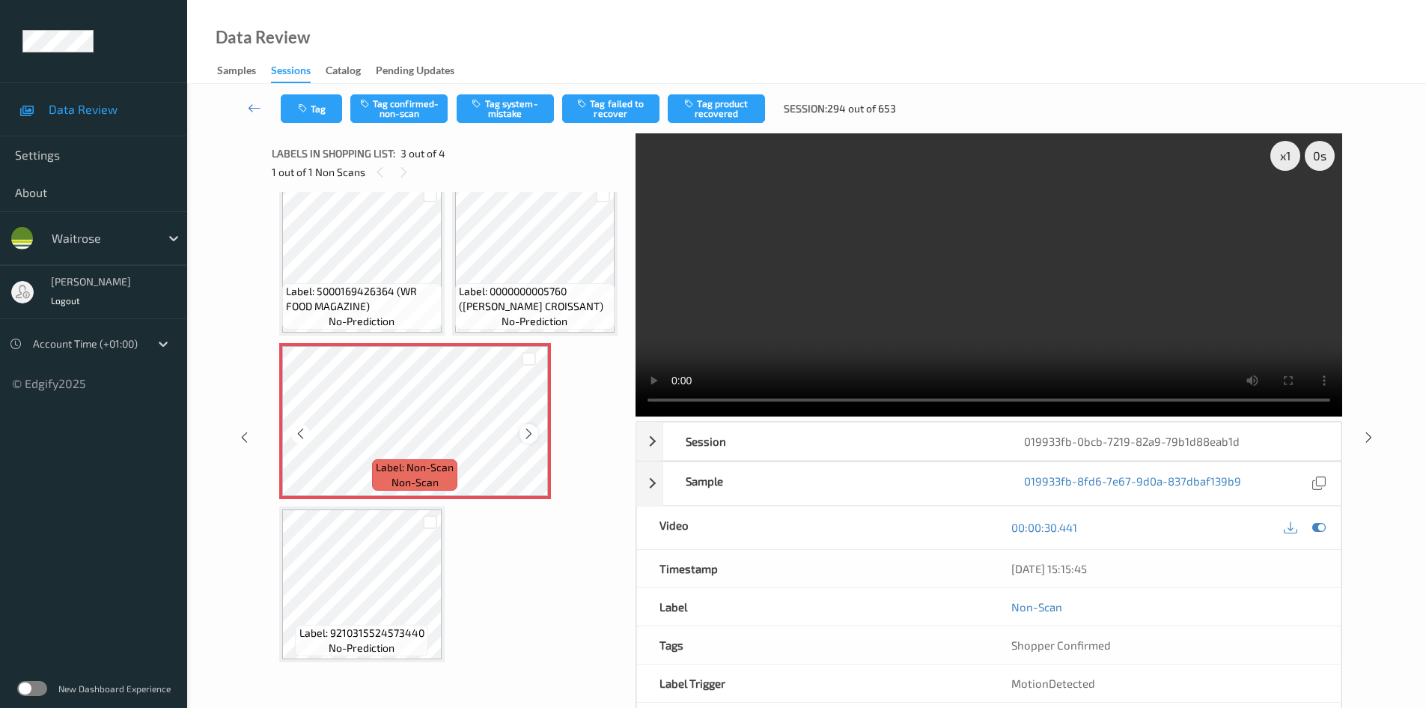
click at [529, 440] on icon at bounding box center [529, 433] width 13 height 13
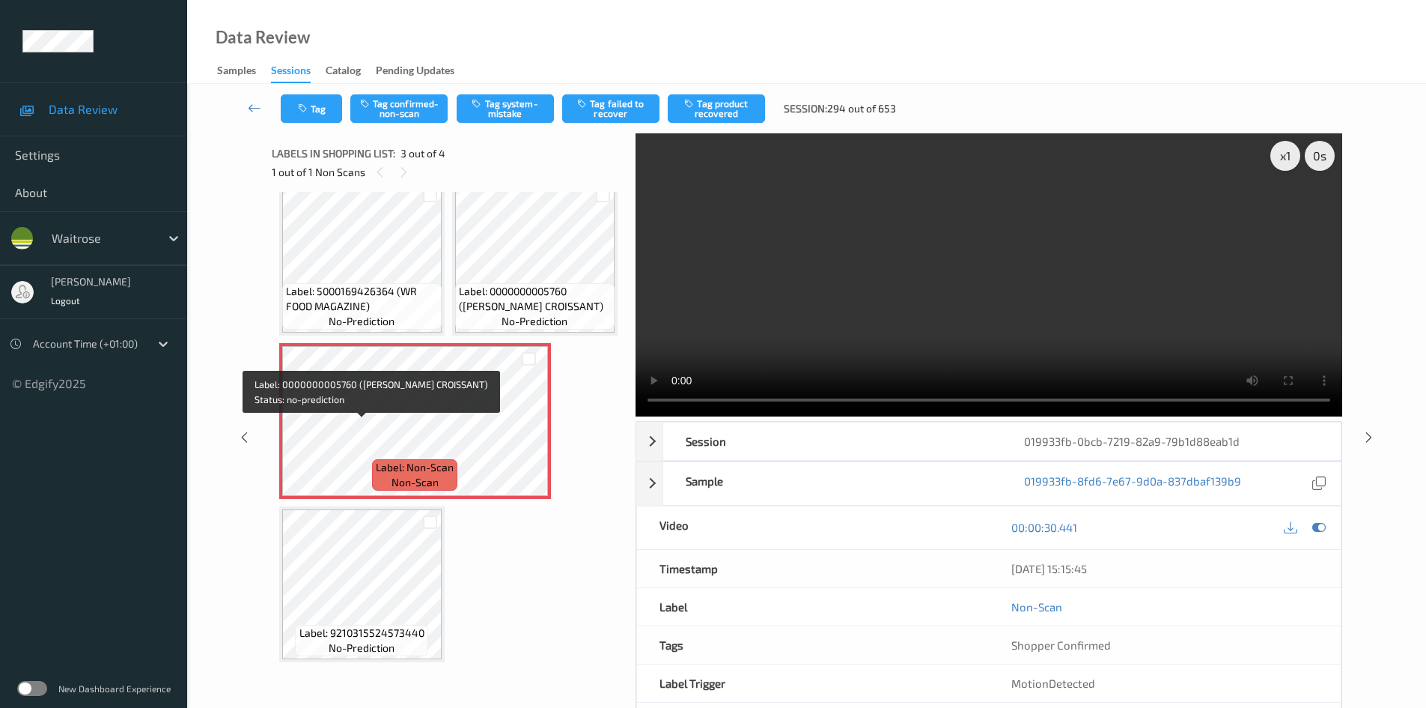
scroll to position [0, 0]
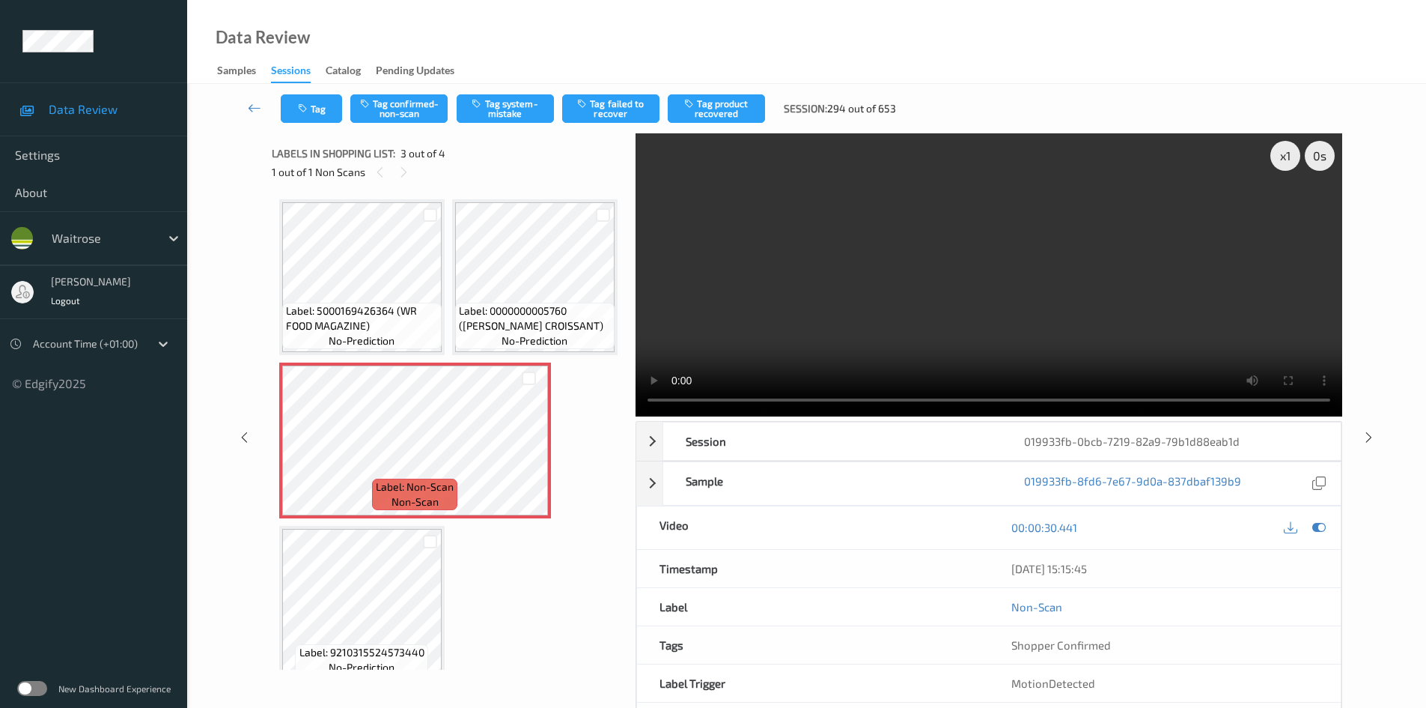
click at [903, 338] on video at bounding box center [989, 274] width 707 height 283
click at [1288, 159] on div "x 1" at bounding box center [1286, 156] width 30 height 30
click at [1288, 159] on div "x 2" at bounding box center [1286, 156] width 30 height 30
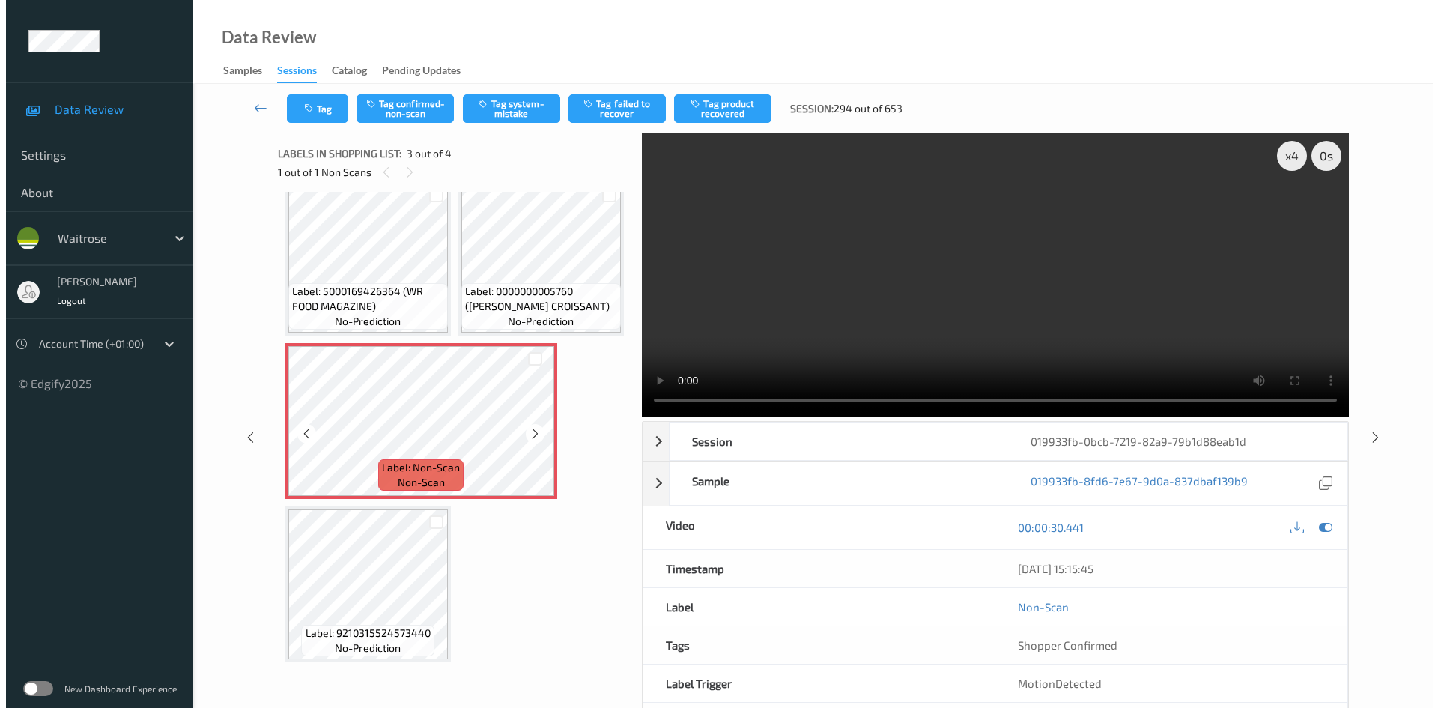
scroll to position [183, 0]
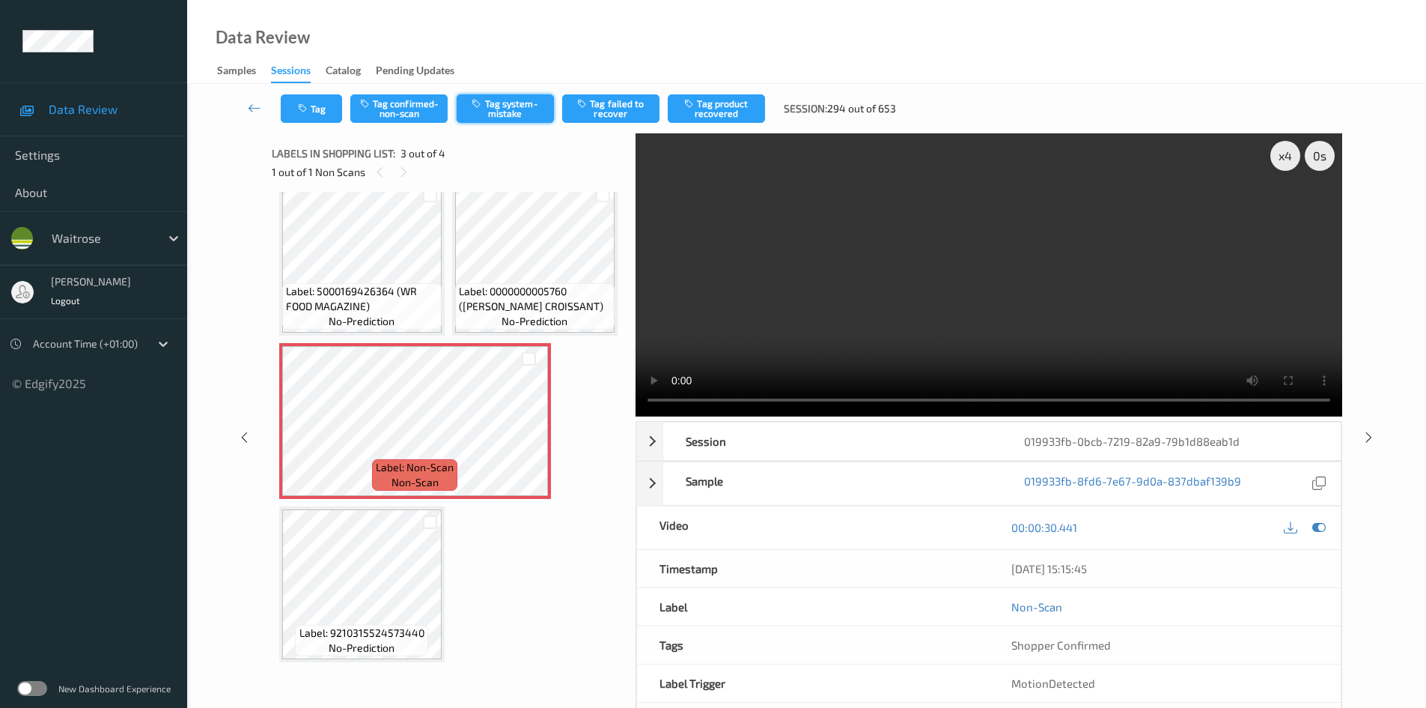
click at [526, 103] on button "Tag system-mistake" at bounding box center [505, 108] width 97 height 28
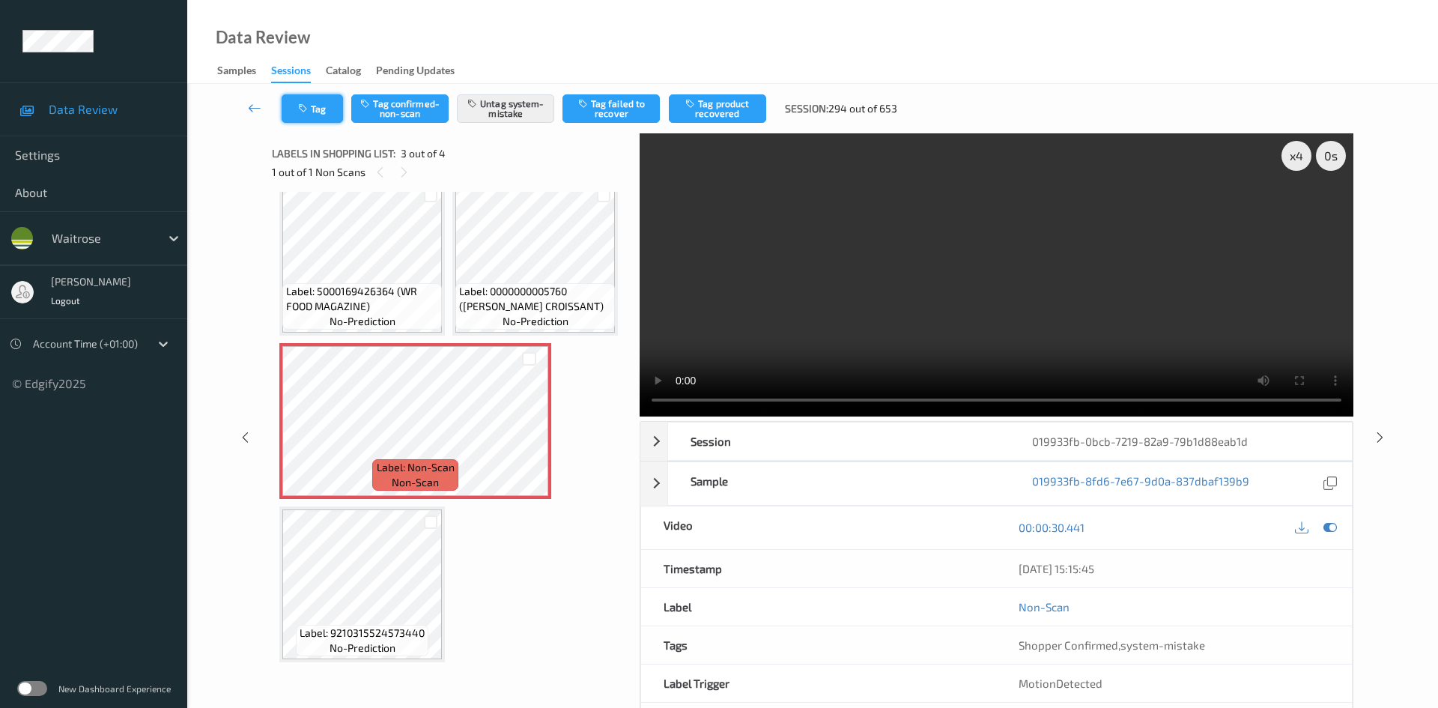
click at [313, 103] on button "Tag" at bounding box center [312, 108] width 61 height 28
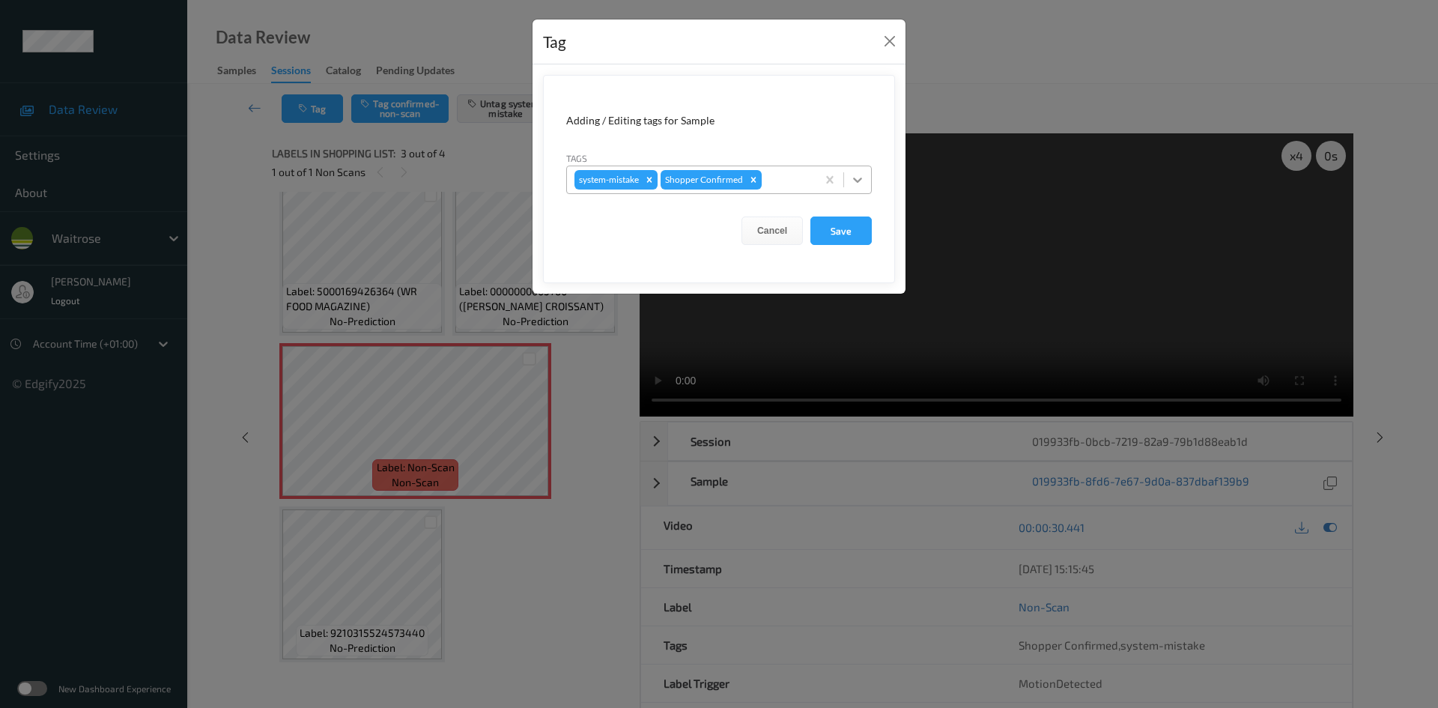
click at [854, 181] on icon at bounding box center [857, 179] width 15 height 15
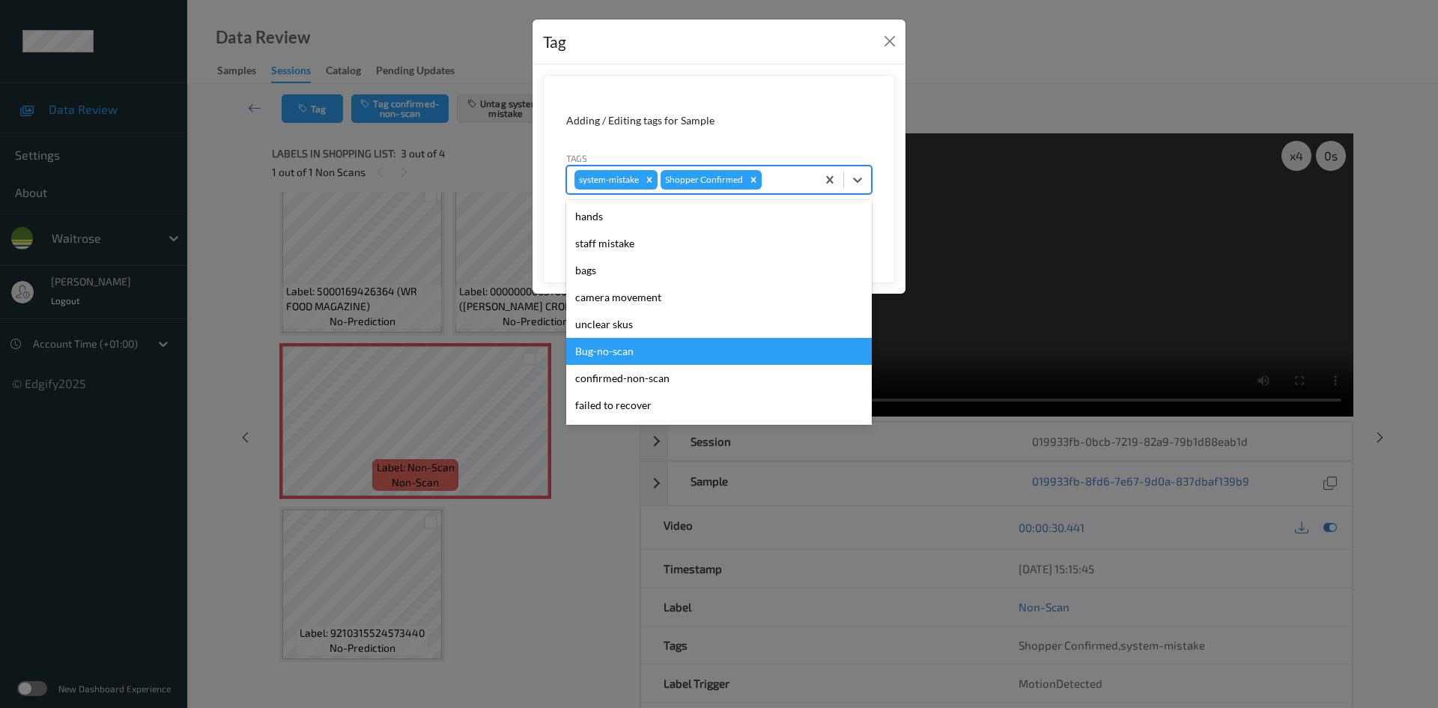
scroll to position [225, 0]
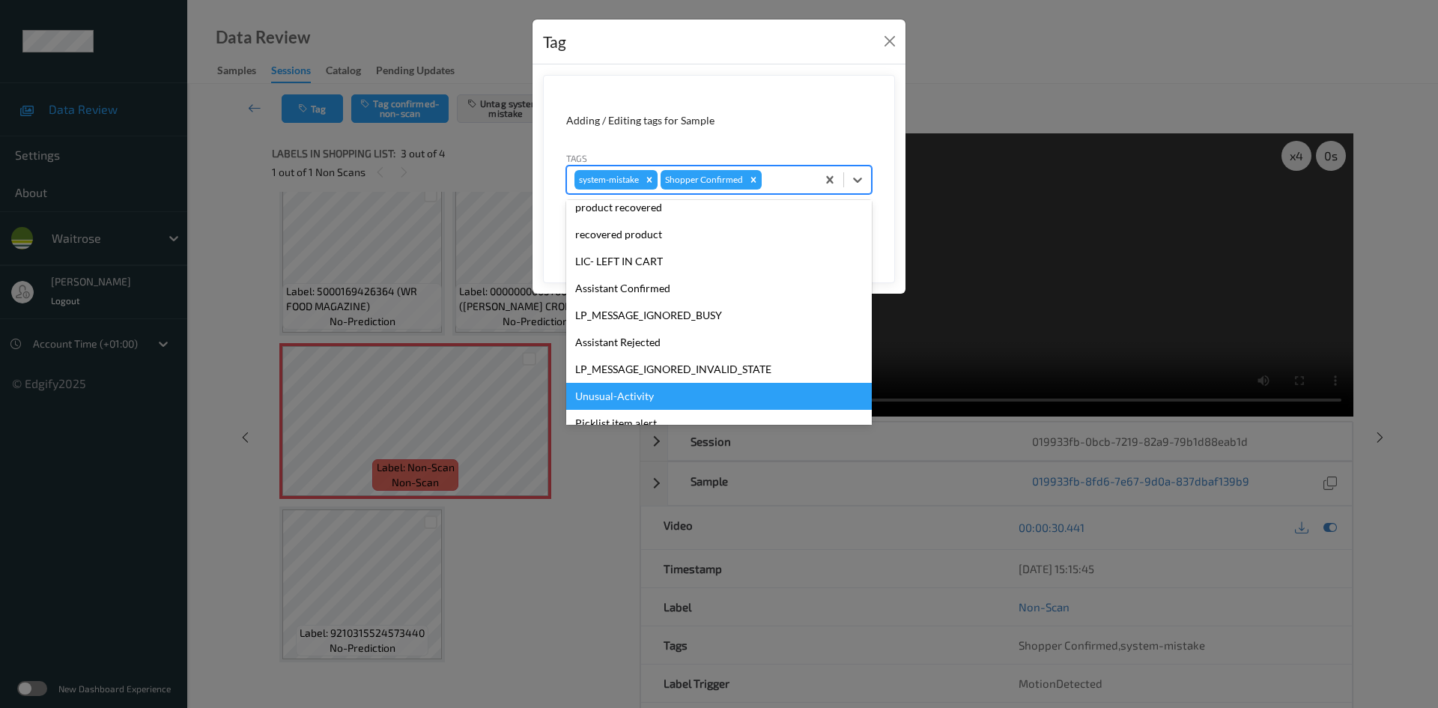
click at [599, 395] on div "Unusual-Activity" at bounding box center [719, 396] width 306 height 27
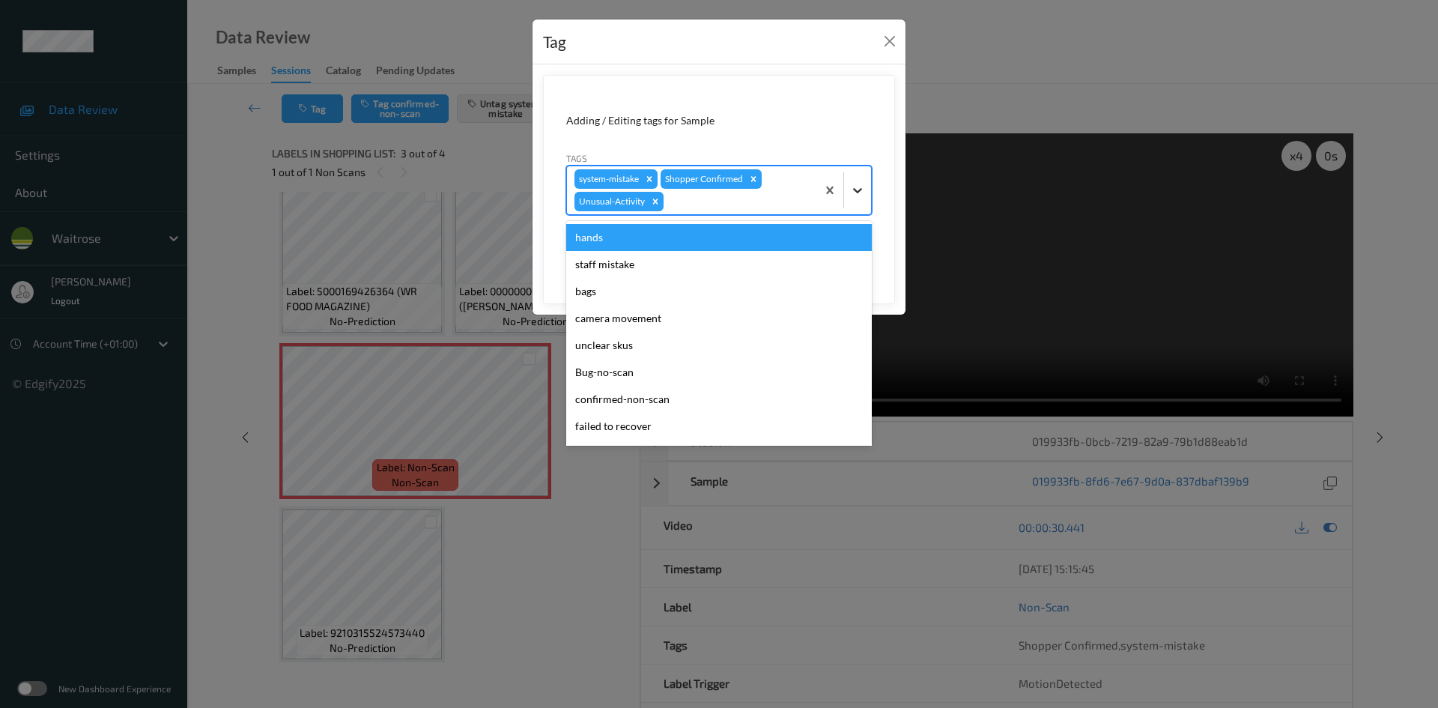
click at [851, 192] on icon at bounding box center [857, 190] width 15 height 15
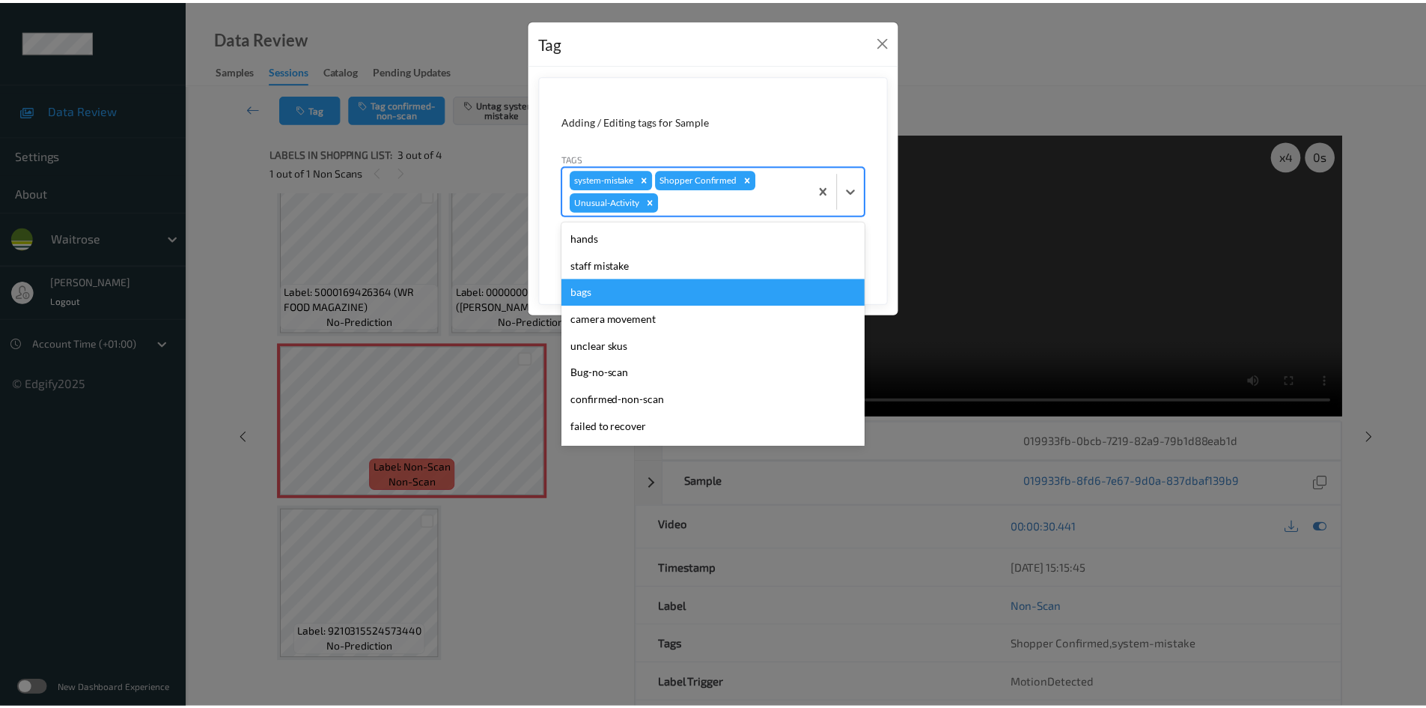
scroll to position [320, 0]
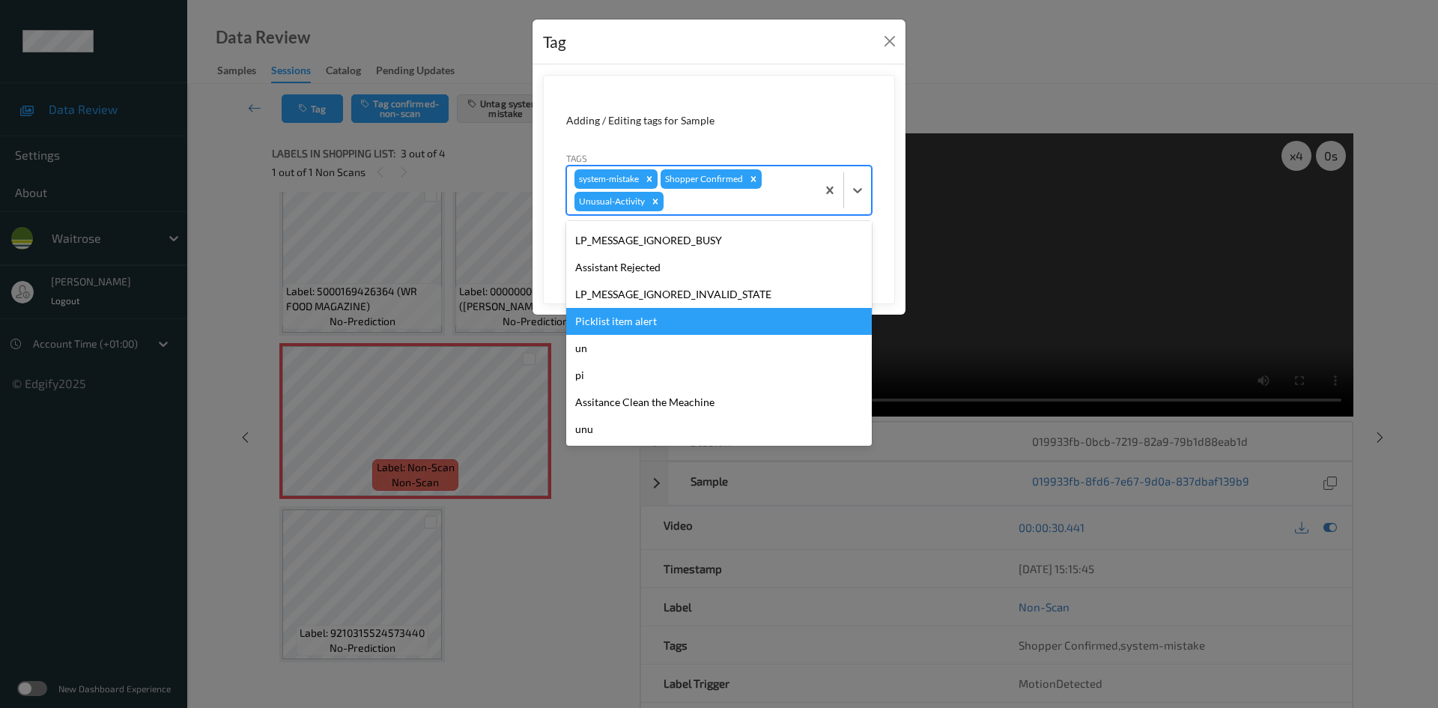
drag, startPoint x: 672, startPoint y: 317, endPoint x: 794, endPoint y: 301, distance: 123.2
click at [672, 318] on div "Picklist item alert" at bounding box center [719, 321] width 306 height 27
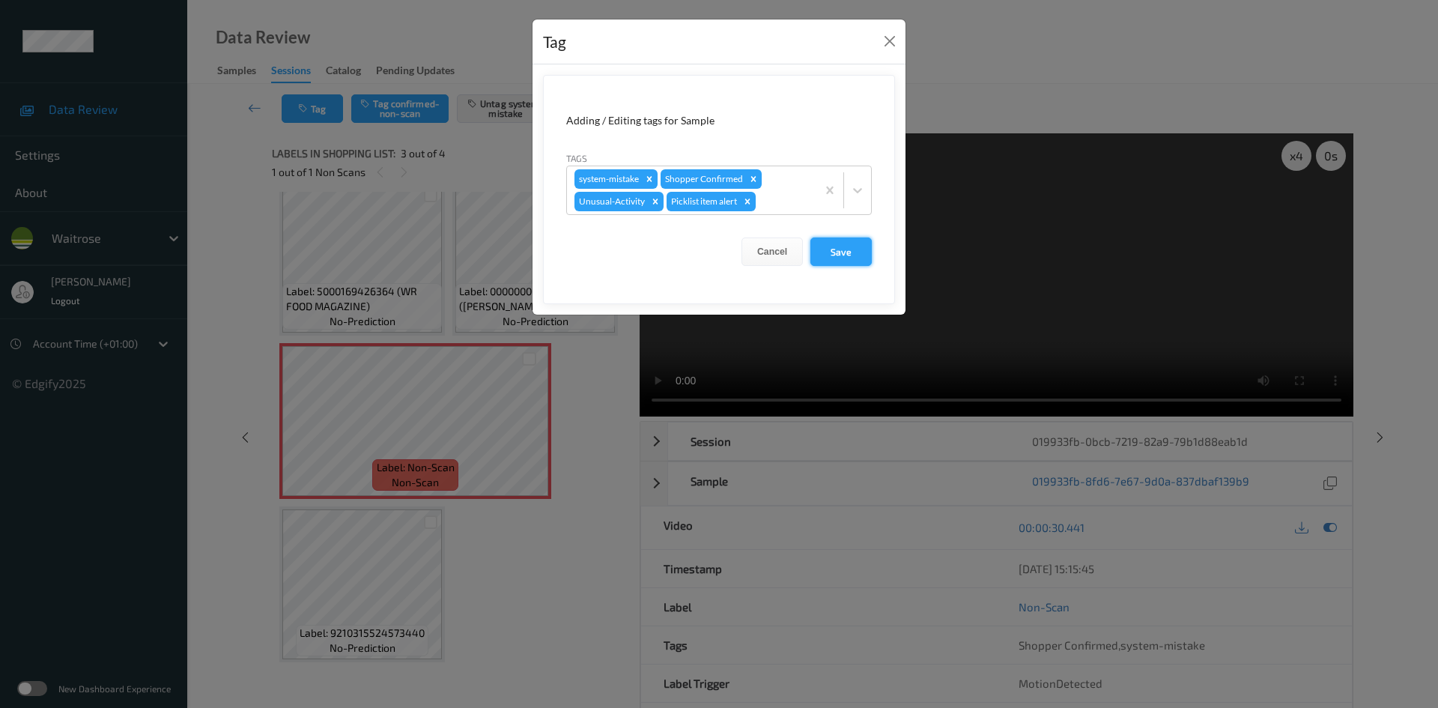
click at [849, 247] on button "Save" at bounding box center [840, 251] width 61 height 28
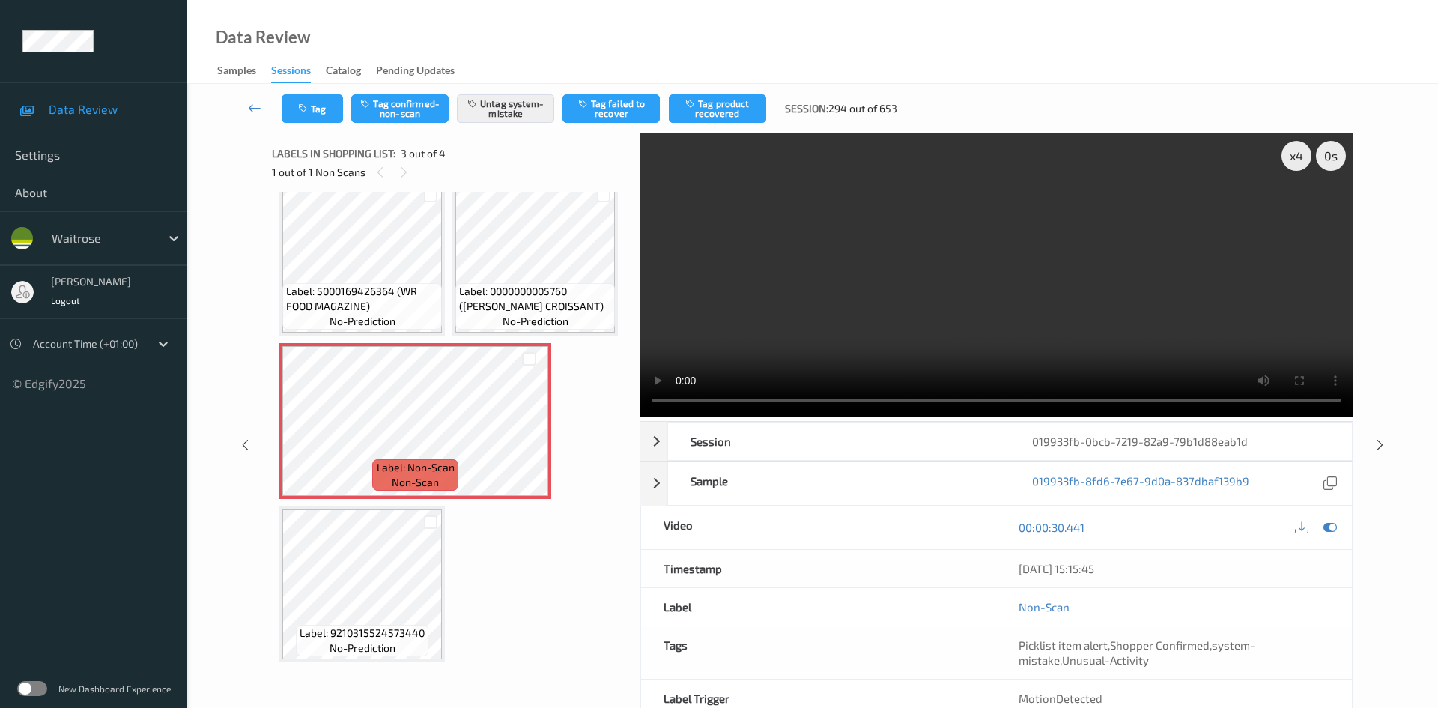
click at [251, 96] on link at bounding box center [254, 108] width 53 height 28
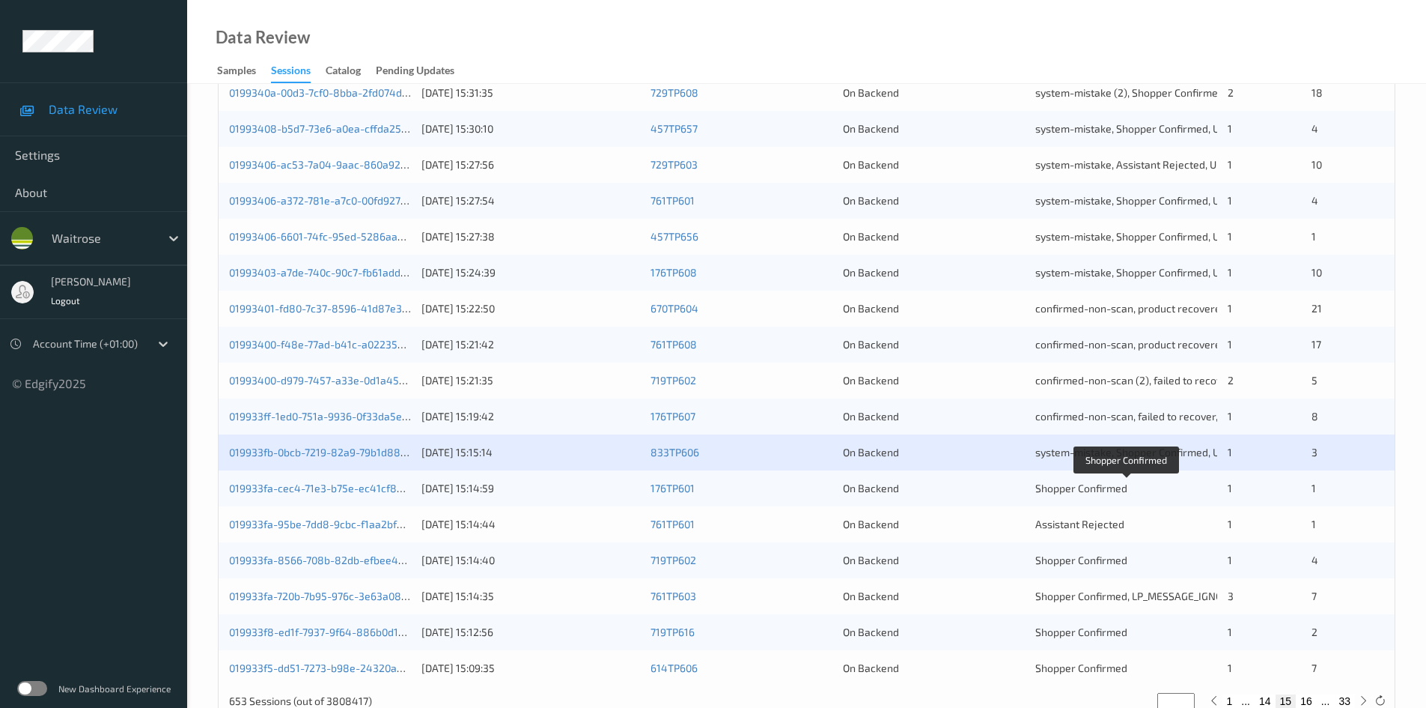
scroll to position [419, 0]
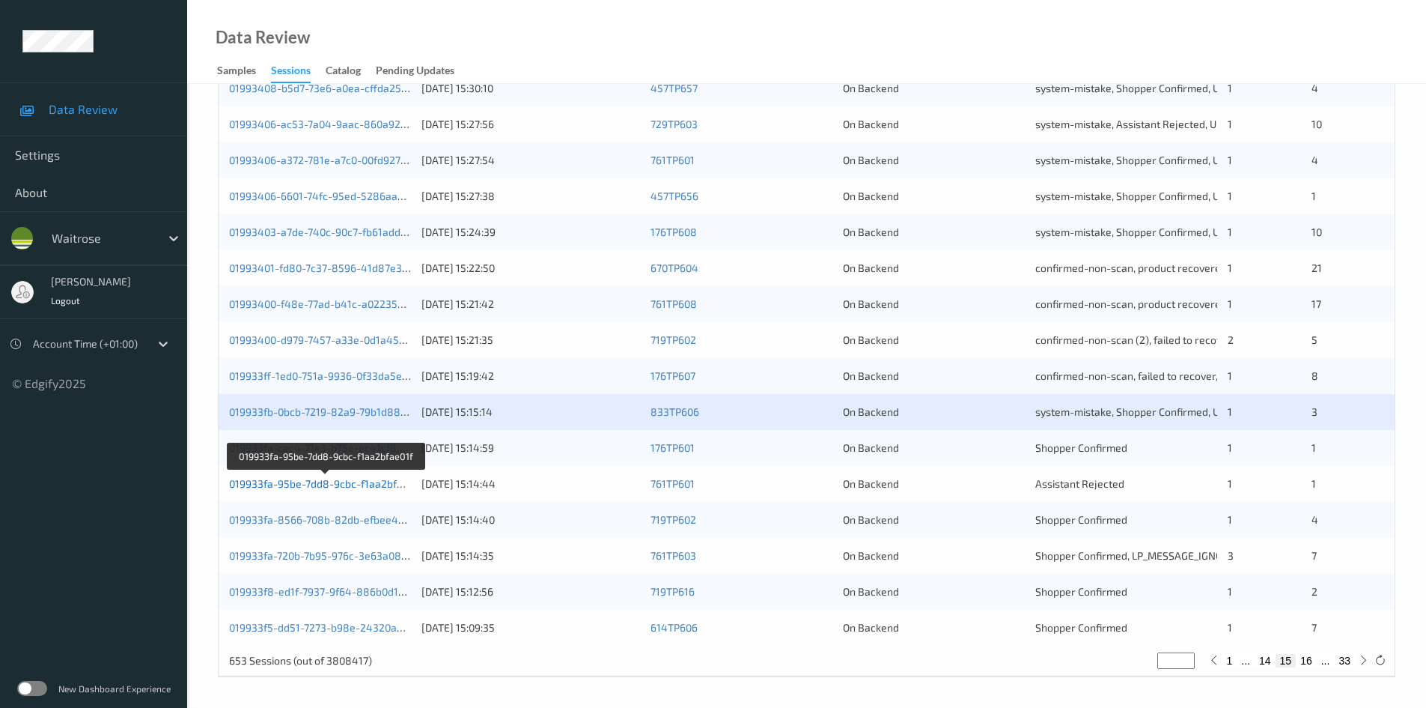
click at [285, 482] on link "019933fa-95be-7dd8-9cbc-f1aa2bfae01f" at bounding box center [326, 483] width 194 height 13
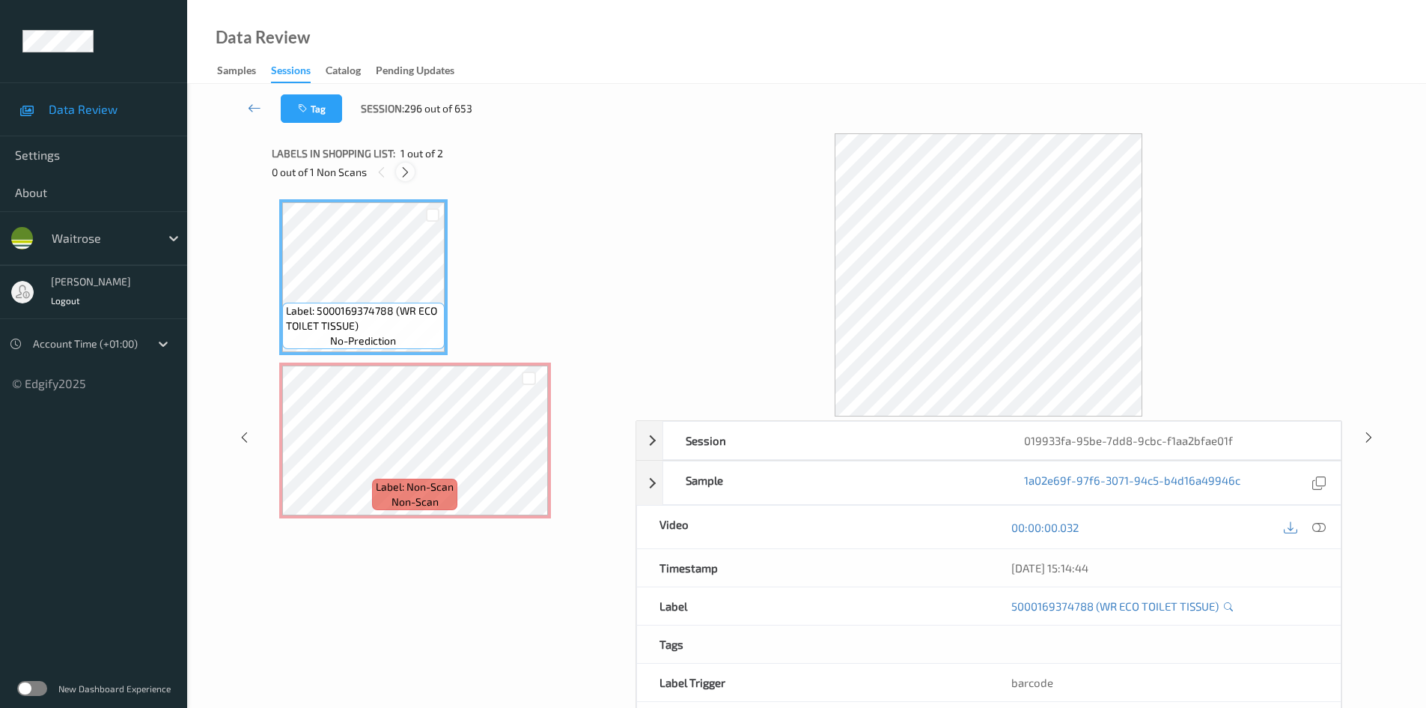
click at [408, 173] on icon at bounding box center [405, 171] width 13 height 13
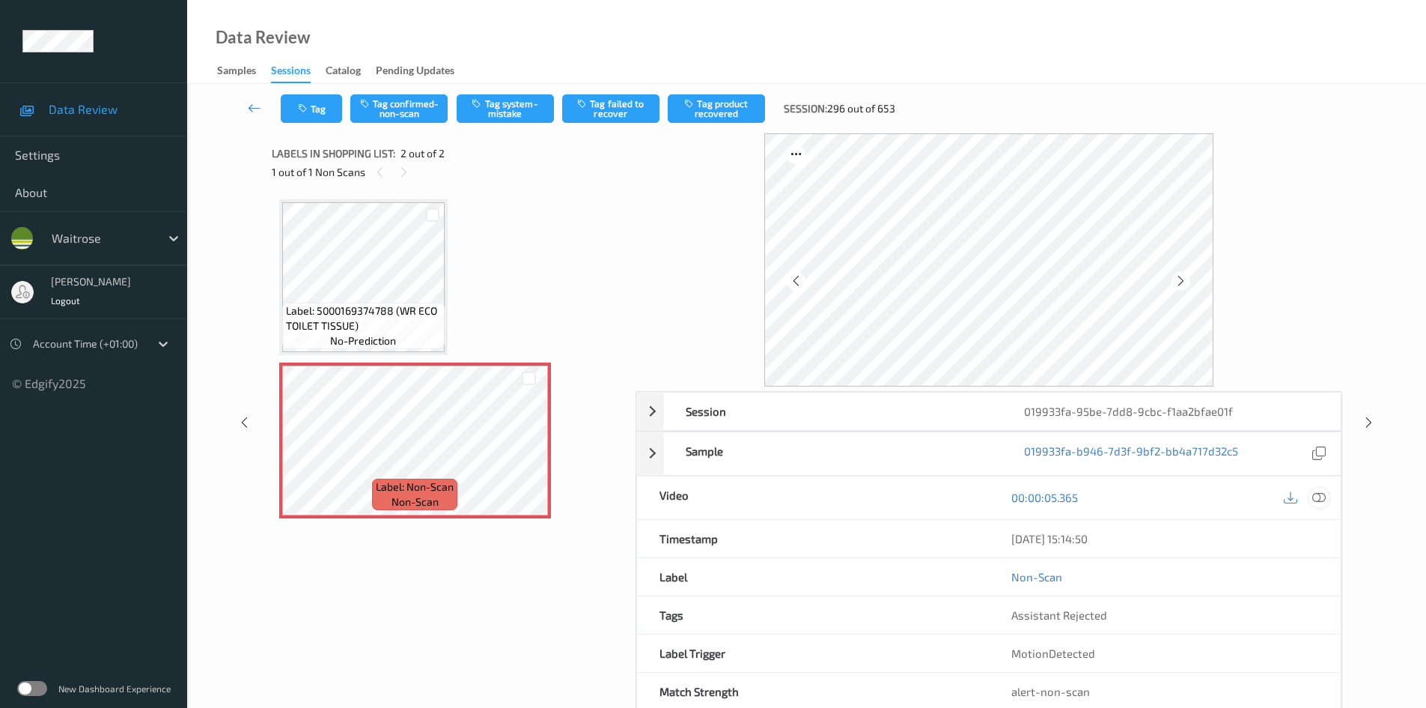
drag, startPoint x: 1321, startPoint y: 494, endPoint x: 1173, endPoint y: 506, distance: 148.7
click at [1322, 494] on icon at bounding box center [1319, 496] width 13 height 13
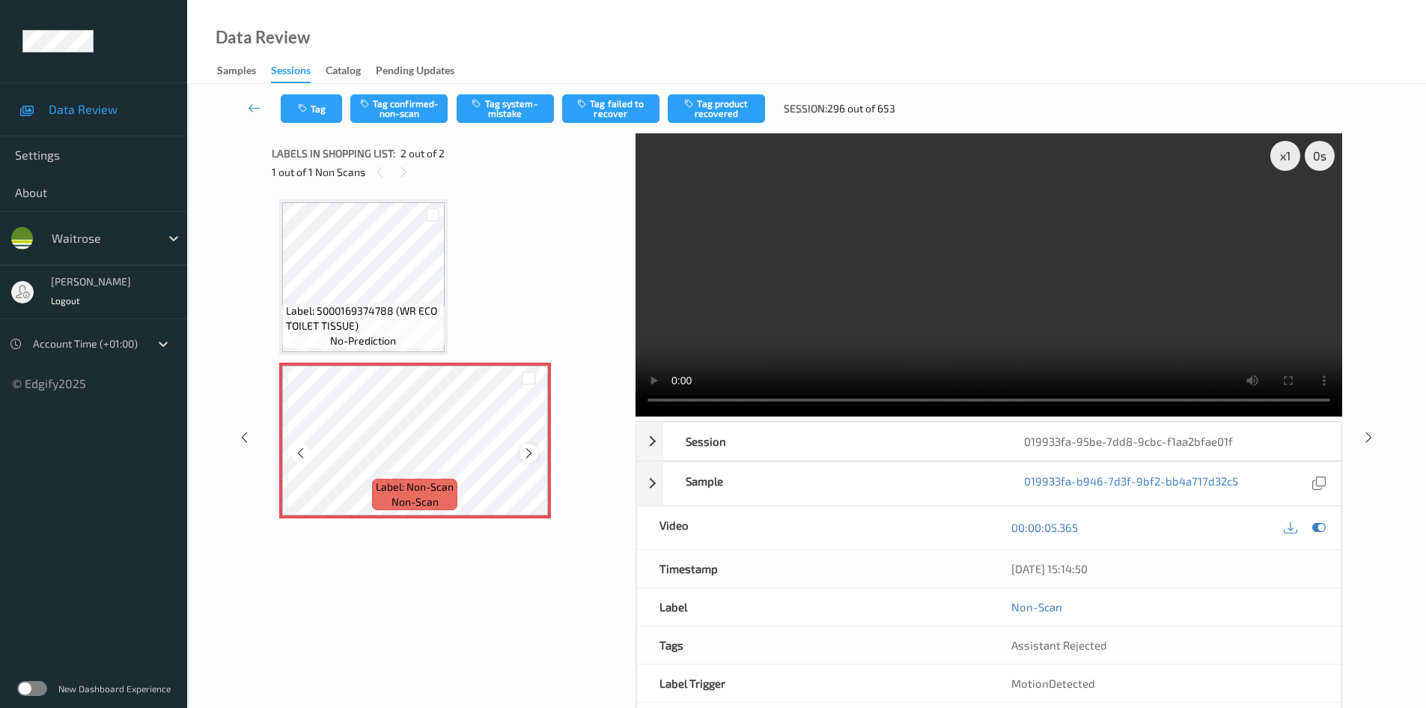
click at [535, 451] on div at bounding box center [529, 452] width 19 height 19
click at [536, 451] on div at bounding box center [529, 452] width 19 height 19
click at [1289, 152] on div "x 1" at bounding box center [1286, 156] width 30 height 30
click at [947, 277] on video at bounding box center [989, 274] width 707 height 283
click at [521, 103] on button "Tag system-mistake" at bounding box center [505, 108] width 97 height 28
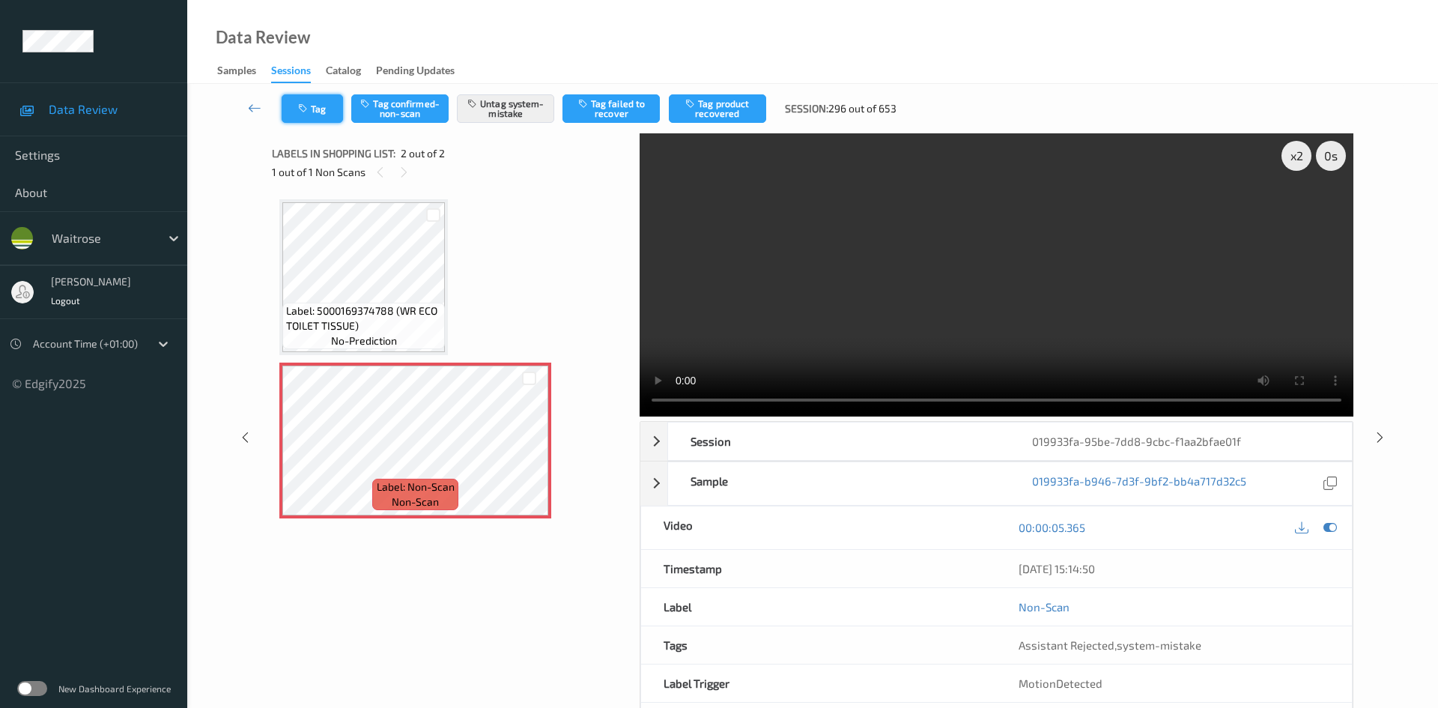
click at [313, 103] on button "Tag" at bounding box center [312, 108] width 61 height 28
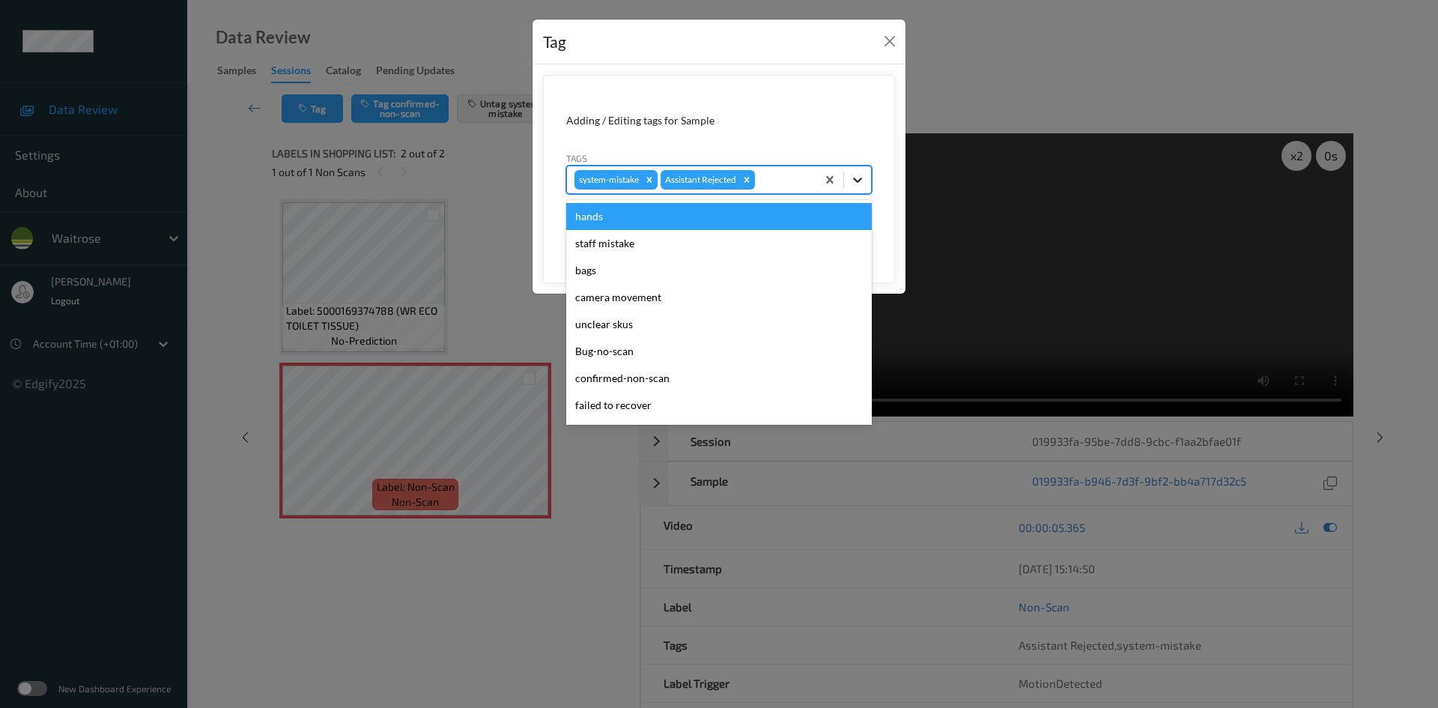
drag, startPoint x: 851, startPoint y: 181, endPoint x: 786, endPoint y: 258, distance: 99.9
click at [851, 182] on icon at bounding box center [857, 179] width 15 height 15
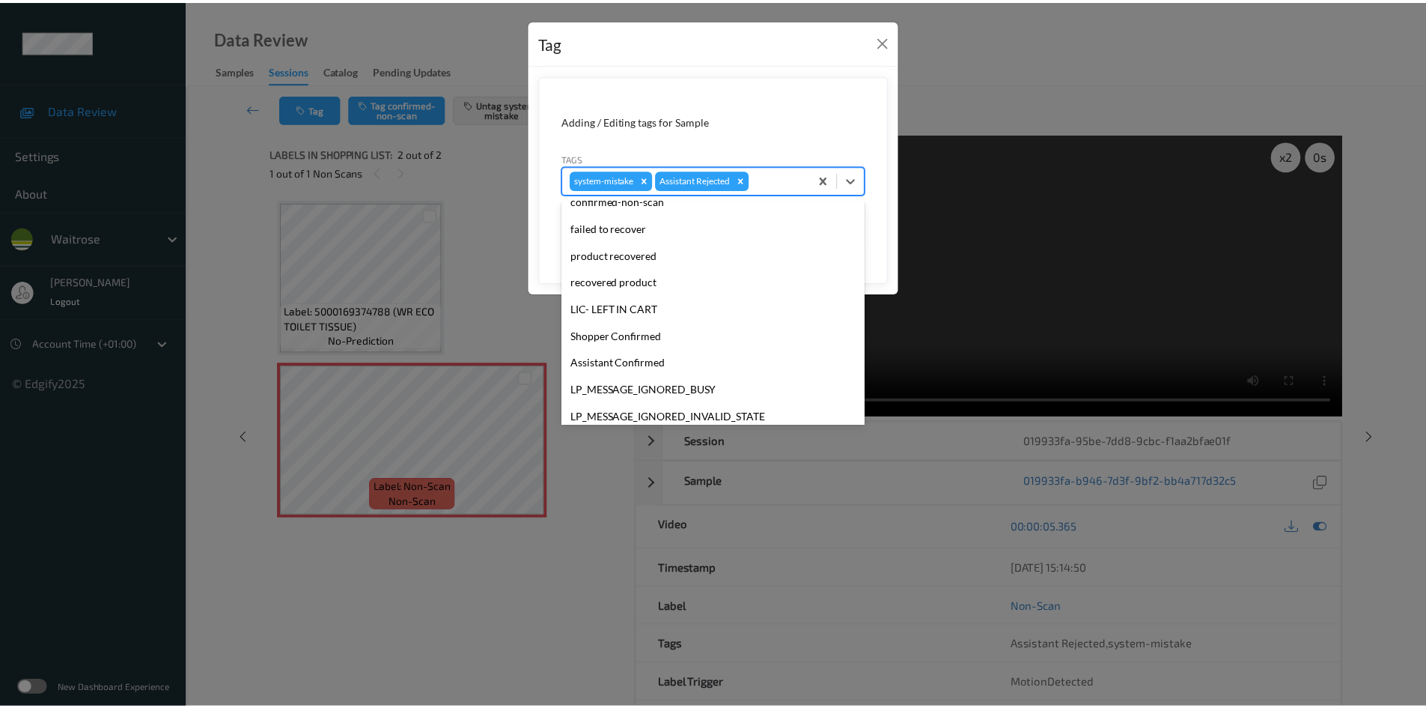
scroll to position [300, 0]
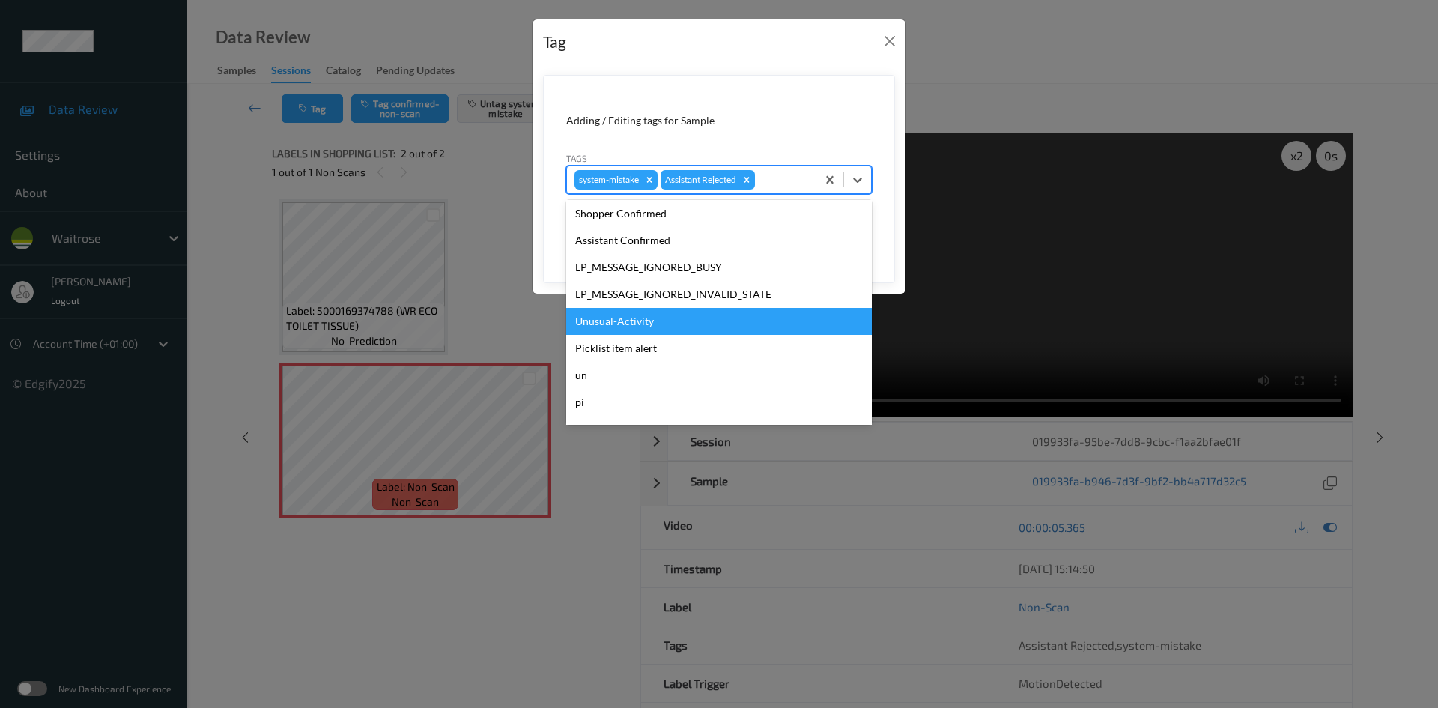
click at [638, 323] on div "Unusual-Activity" at bounding box center [719, 321] width 306 height 27
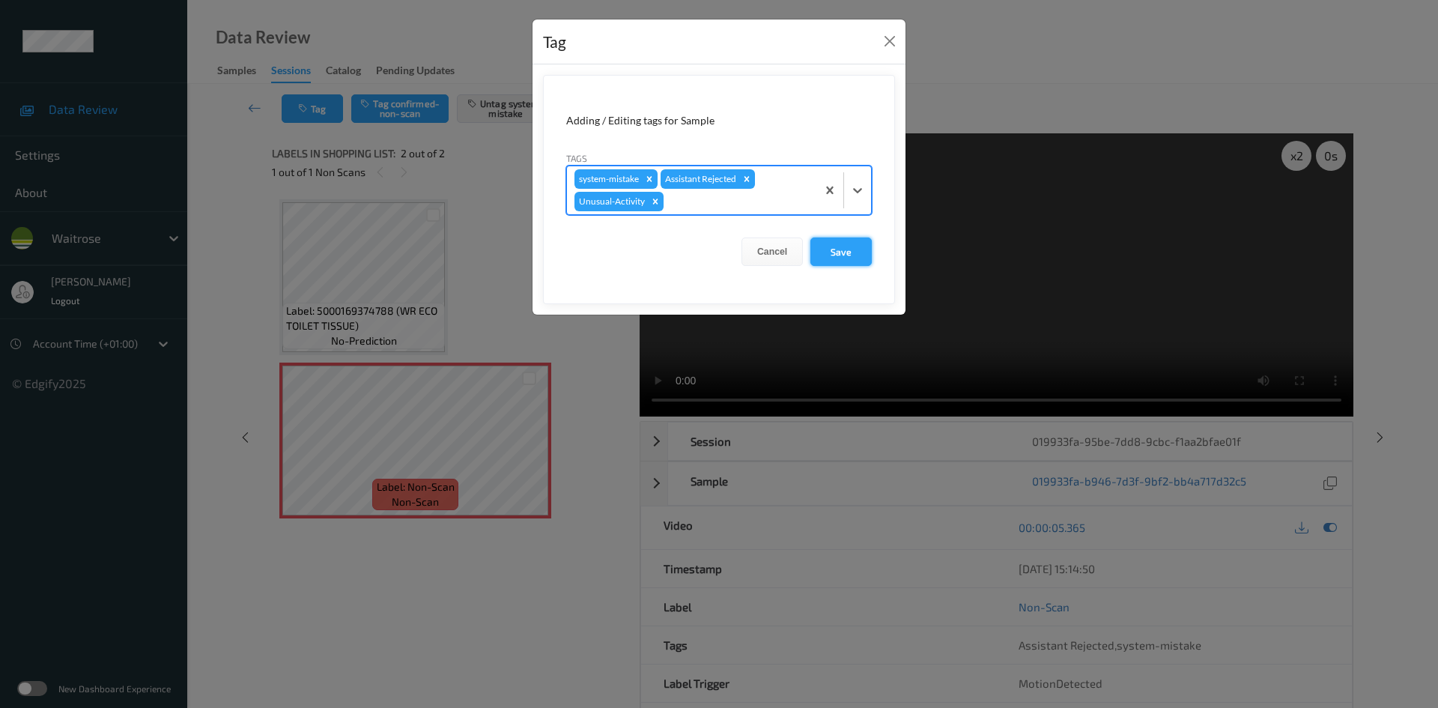
click at [844, 251] on button "Save" at bounding box center [840, 251] width 61 height 28
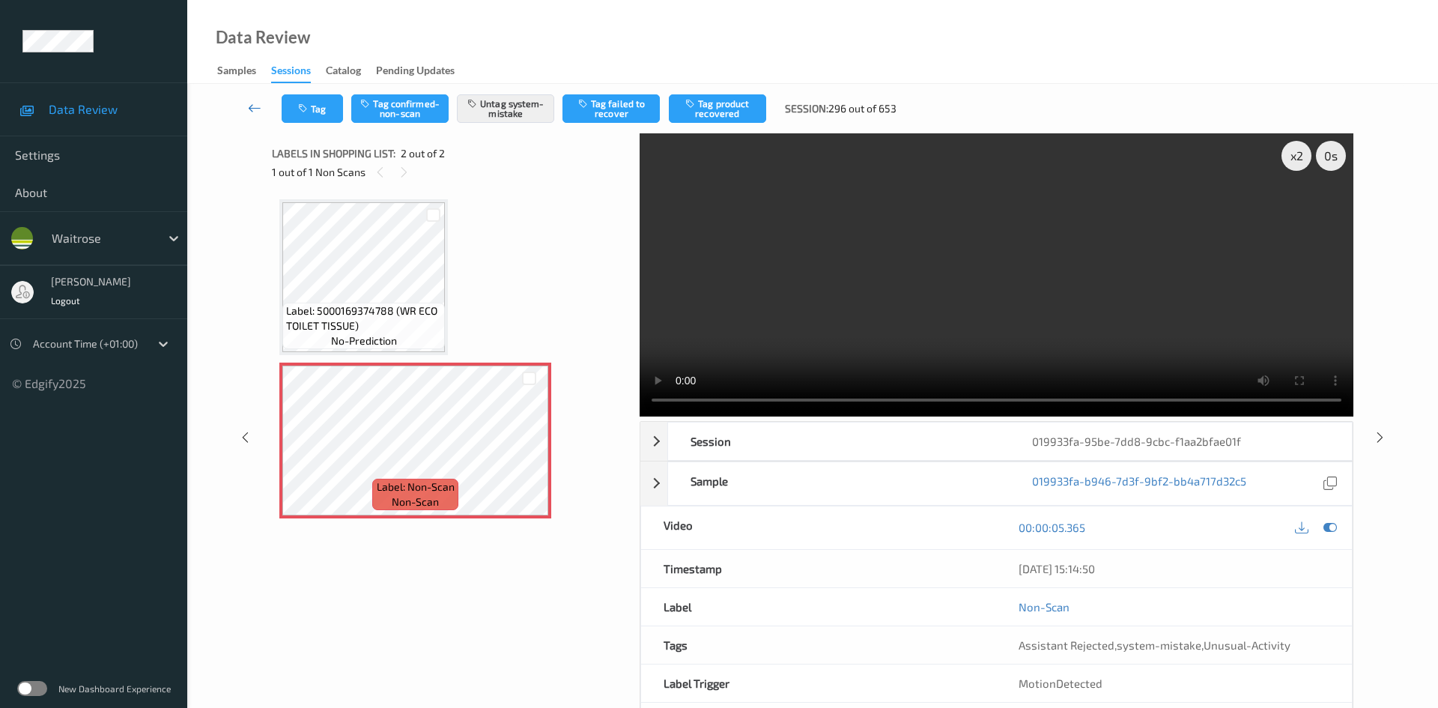
click at [253, 99] on link at bounding box center [254, 108] width 53 height 28
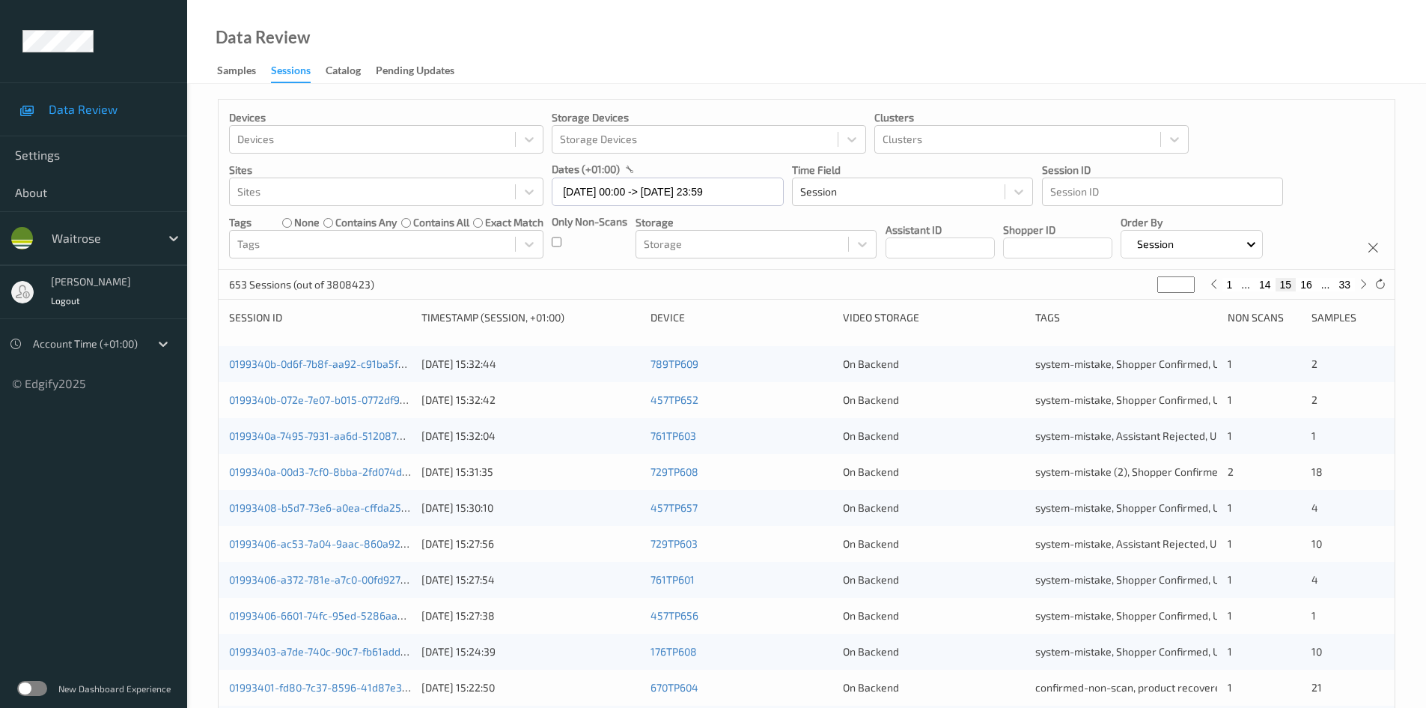
scroll to position [419, 0]
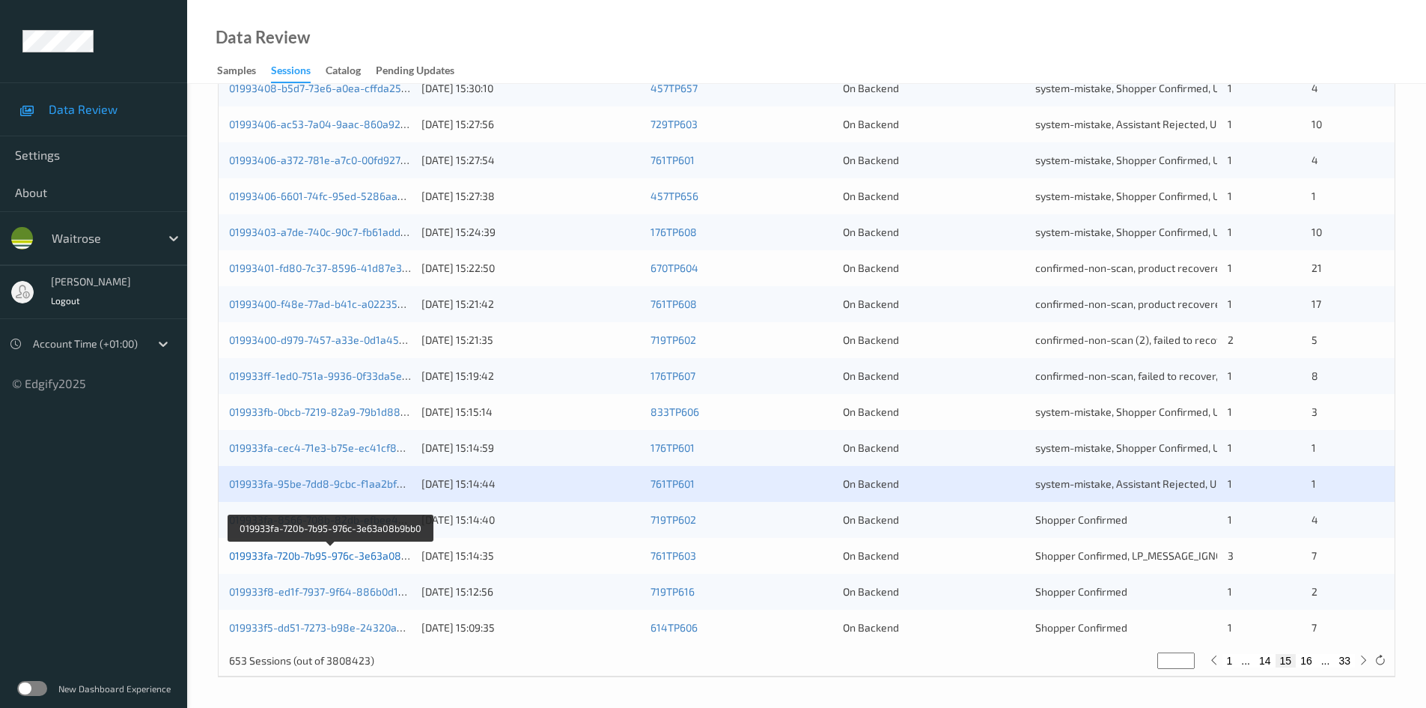
click at [293, 556] on link "019933fa-720b-7b95-976c-3e63a08b9bb0" at bounding box center [330, 555] width 202 height 13
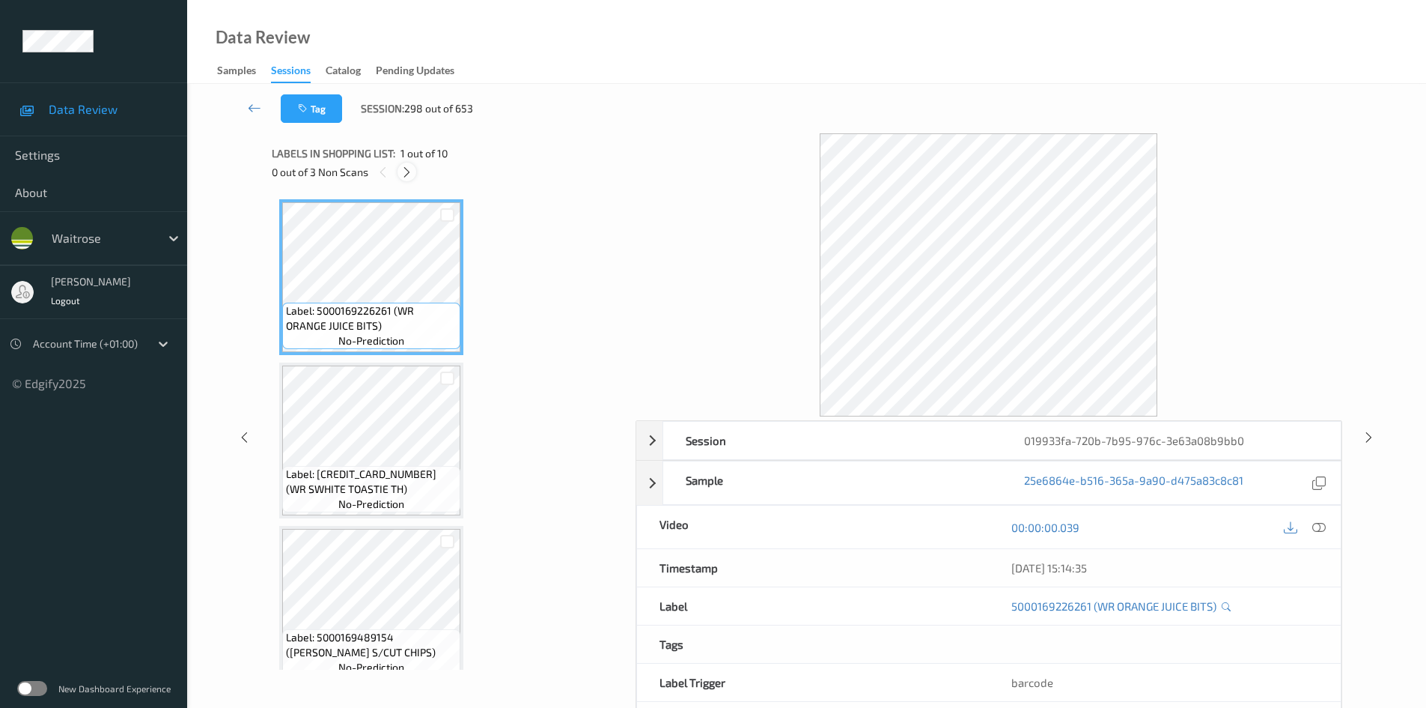
click at [404, 171] on icon at bounding box center [407, 171] width 13 height 13
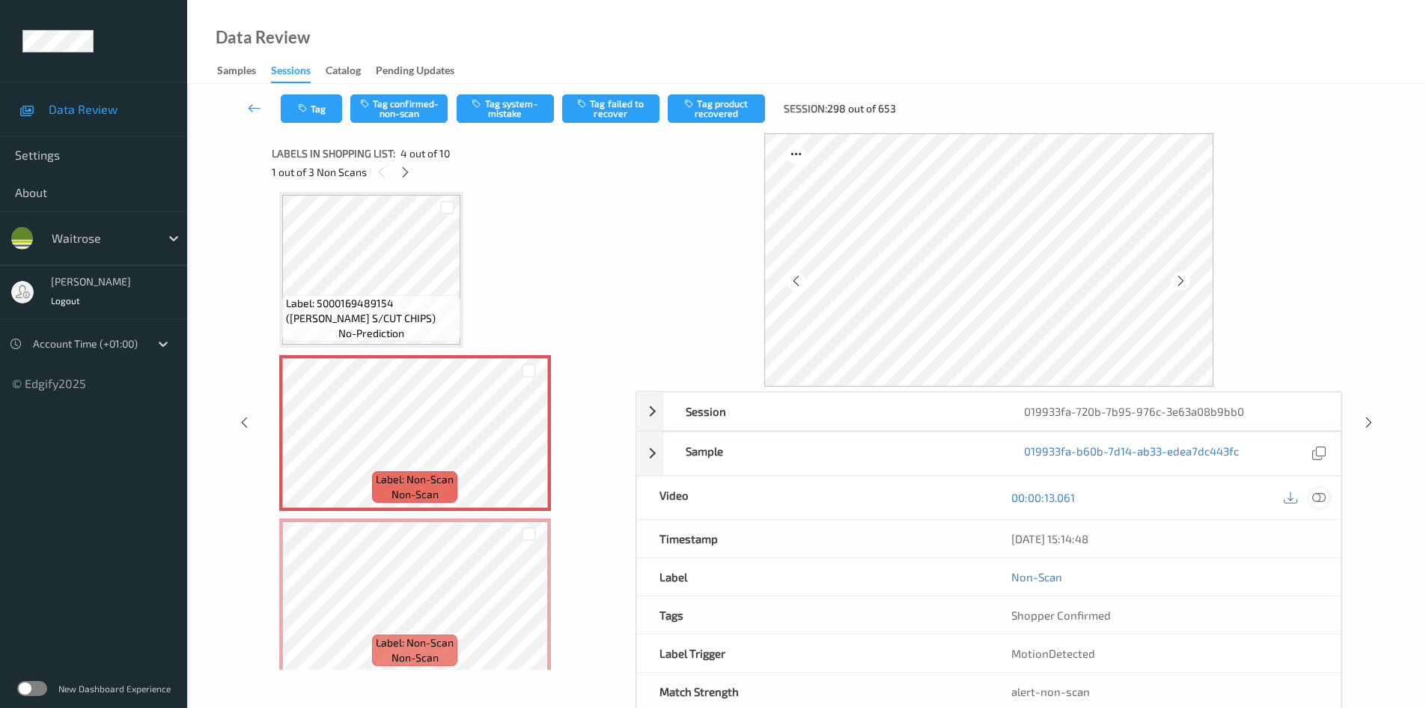
click at [1318, 497] on icon at bounding box center [1319, 496] width 13 height 13
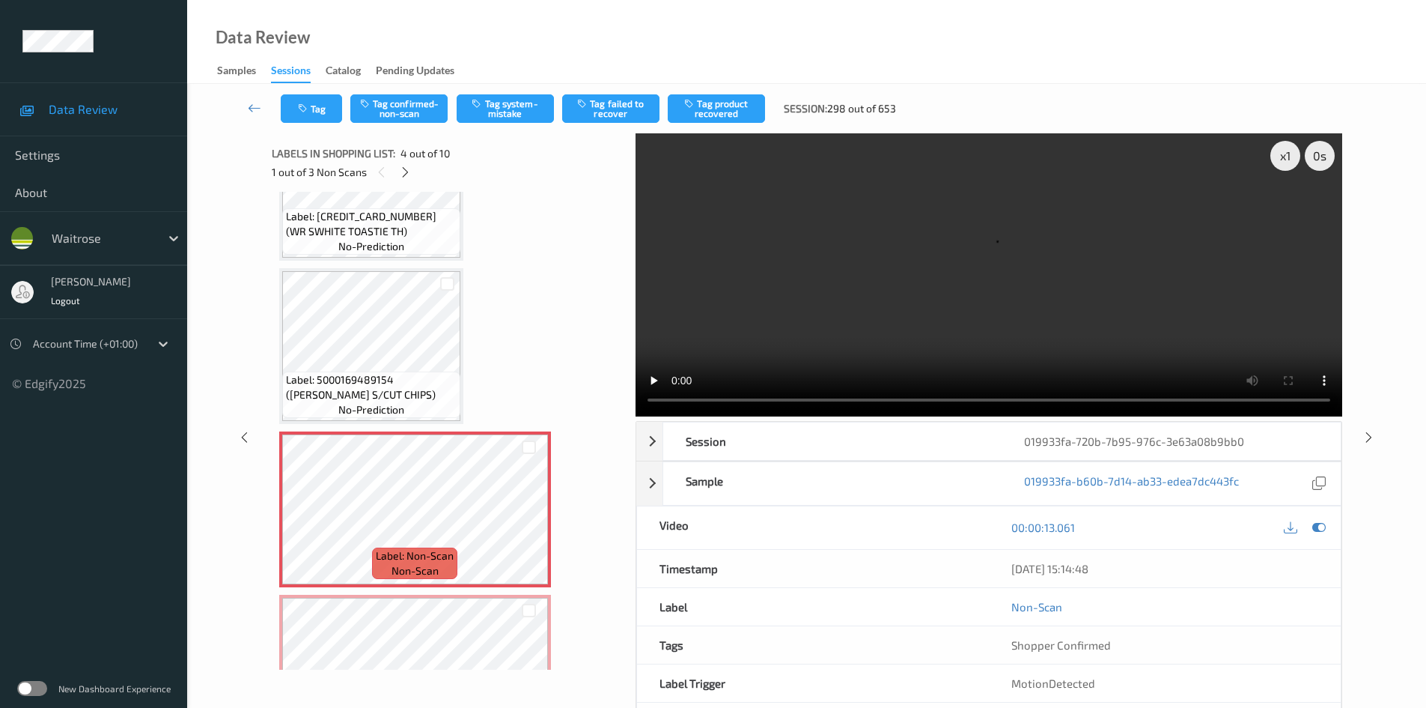
scroll to position [259, 0]
click at [529, 520] on icon at bounding box center [529, 520] width 13 height 13
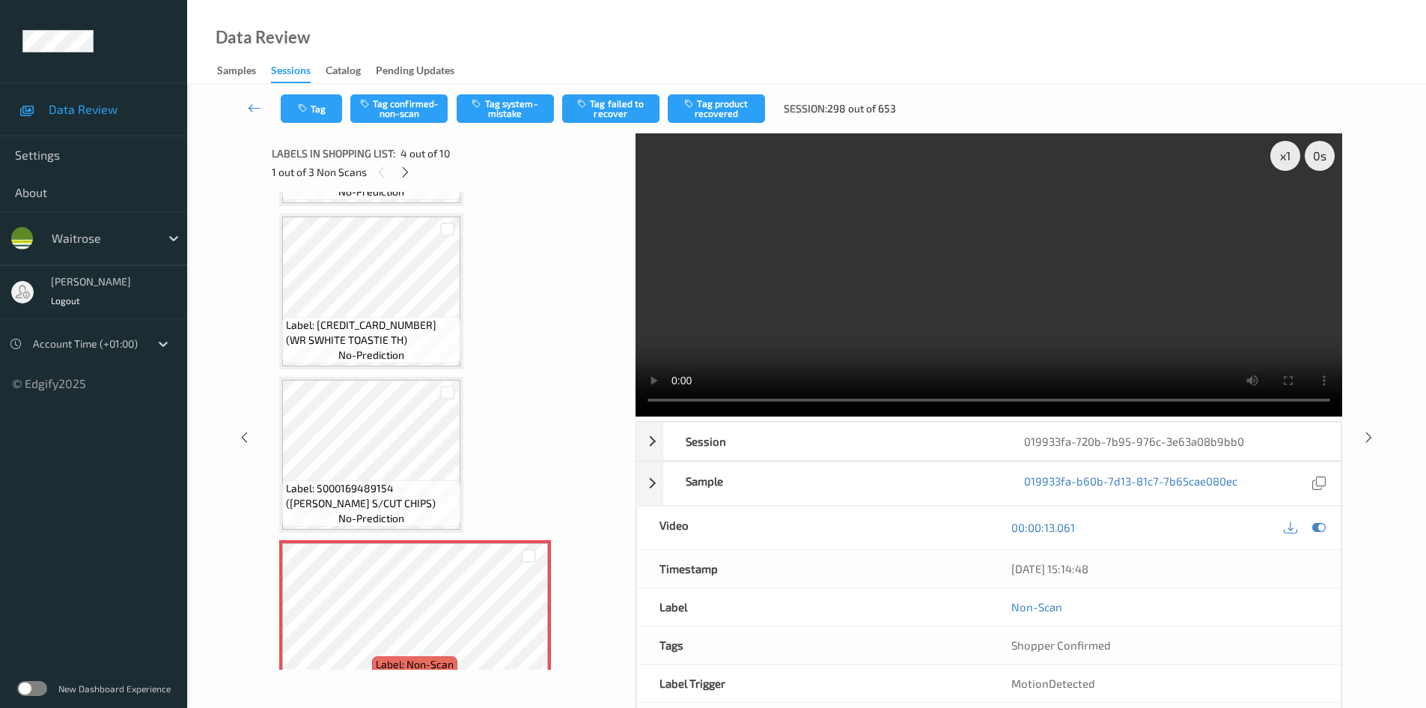
scroll to position [150, 0]
click at [1131, 252] on video at bounding box center [989, 274] width 707 height 283
click at [1293, 156] on div "x 1" at bounding box center [1286, 156] width 30 height 30
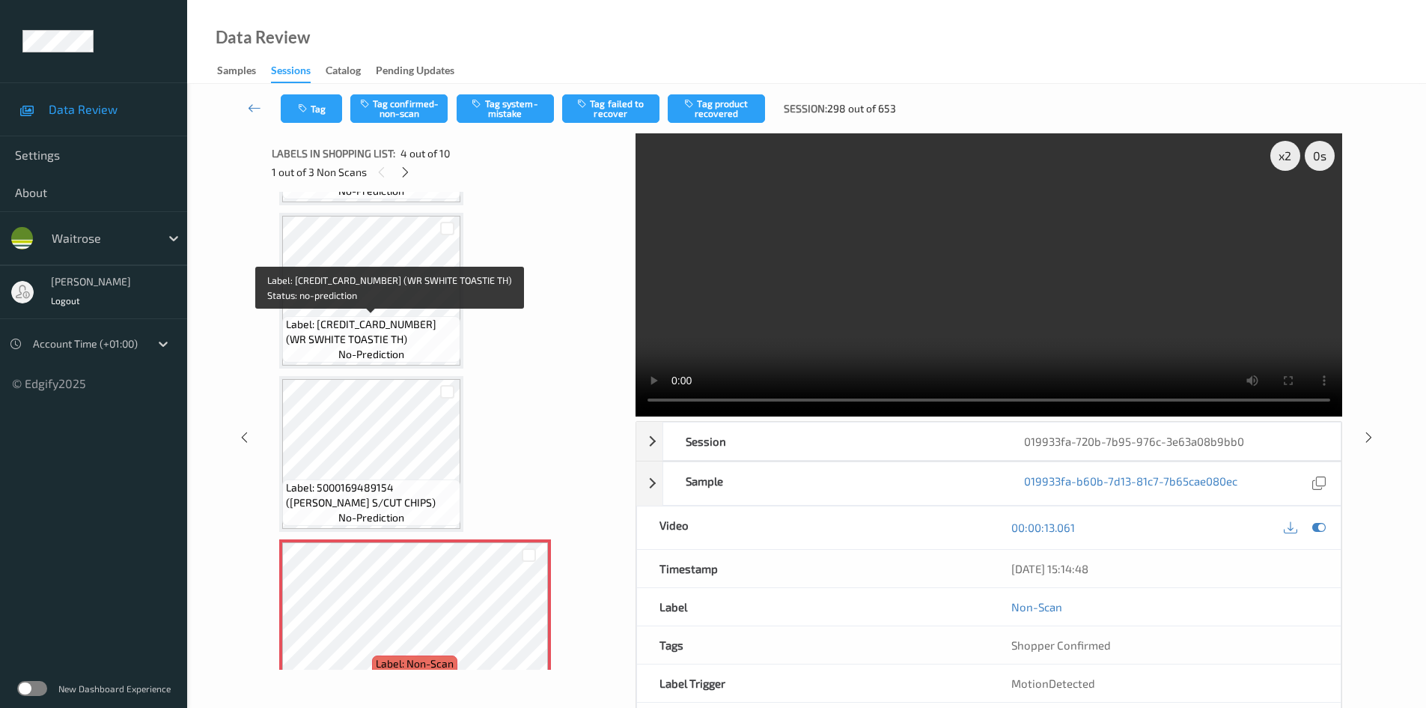
scroll to position [225, 0]
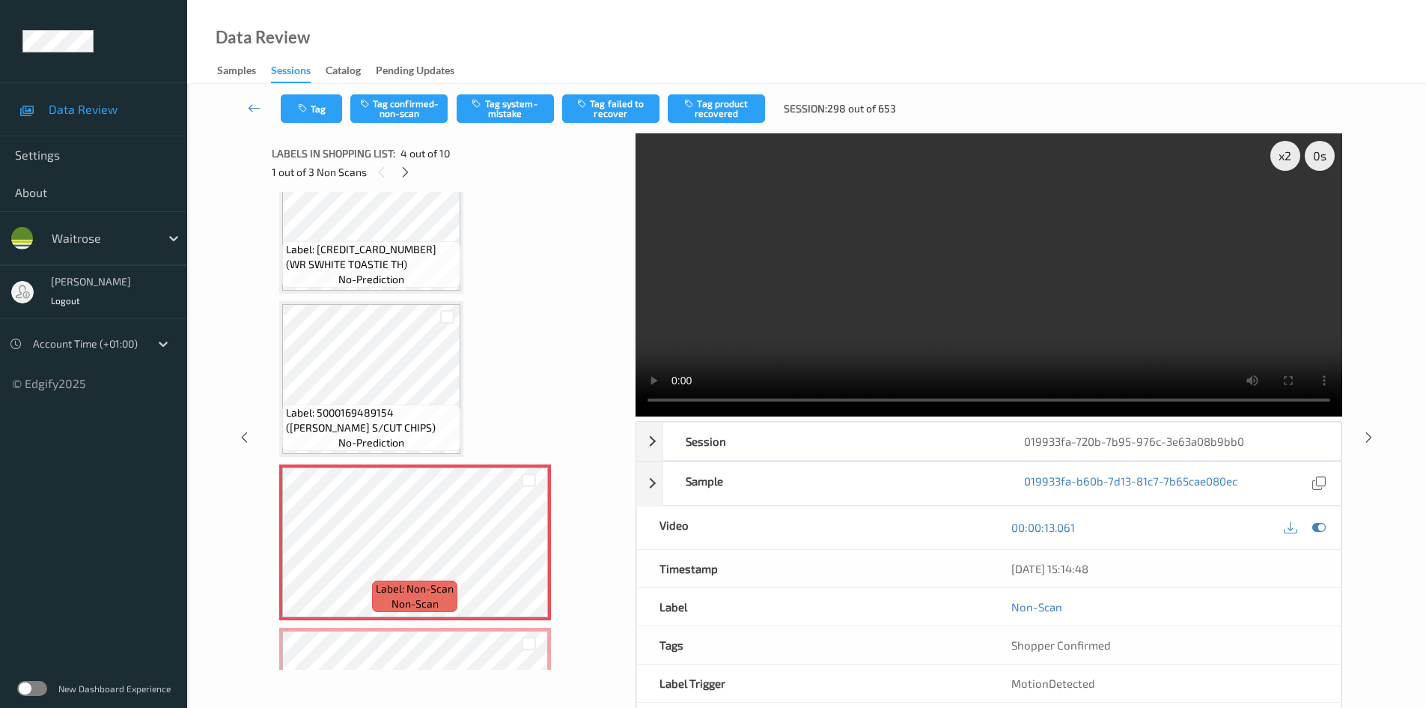
click at [836, 301] on video at bounding box center [989, 274] width 707 height 283
click at [867, 326] on video at bounding box center [989, 274] width 707 height 283
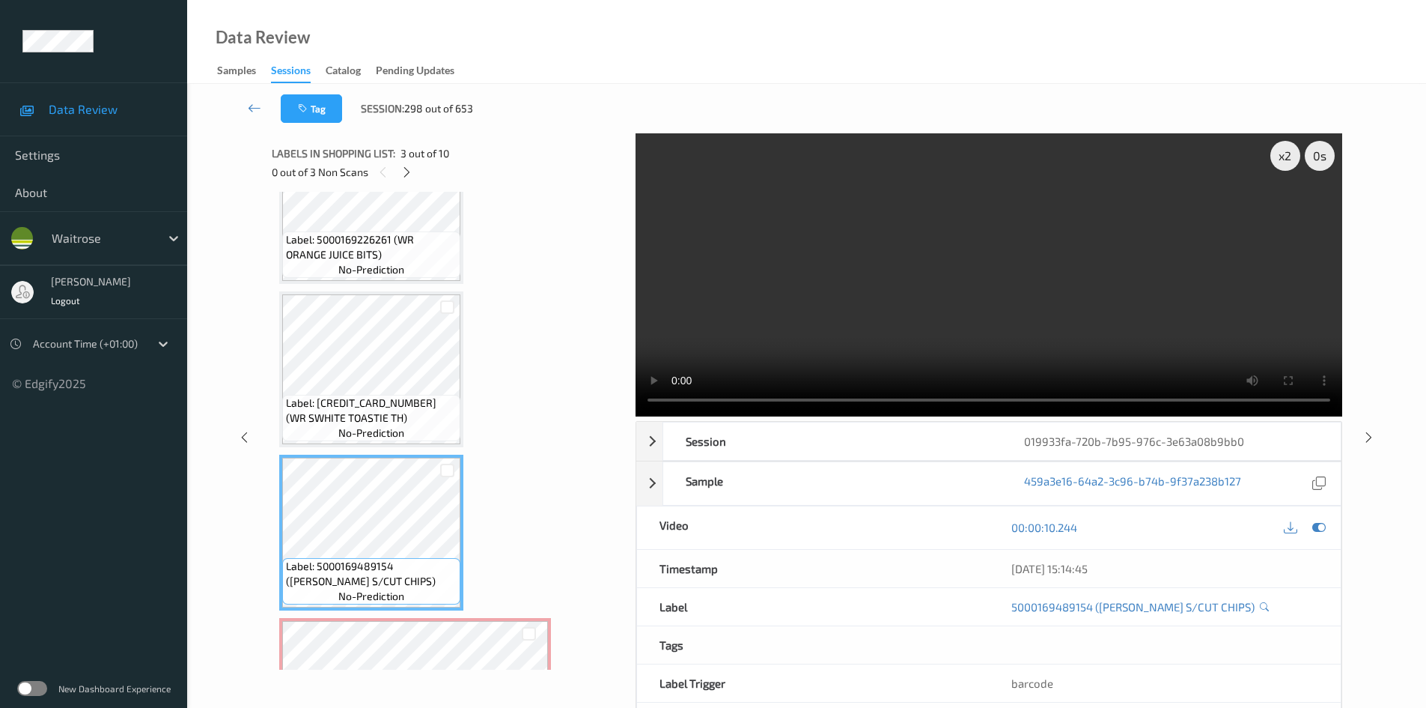
scroll to position [0, 0]
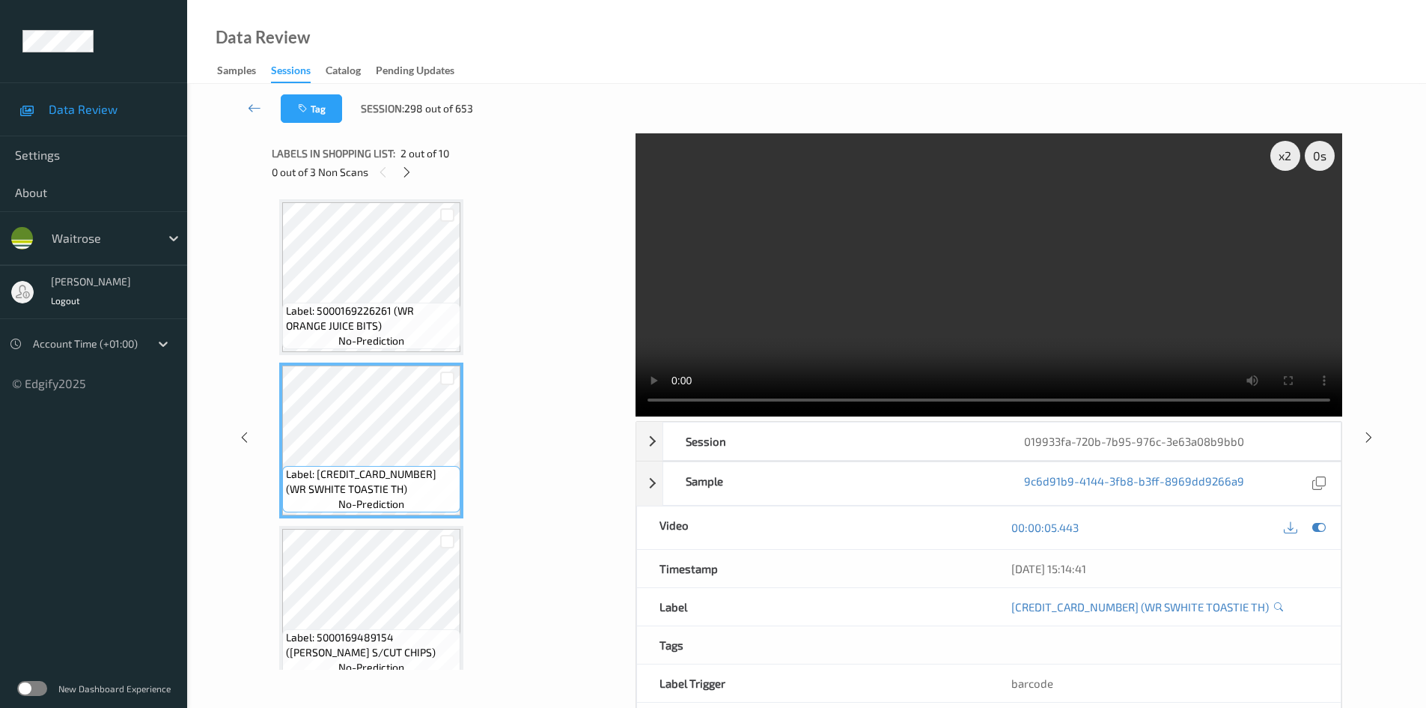
click at [907, 325] on video at bounding box center [989, 274] width 707 height 283
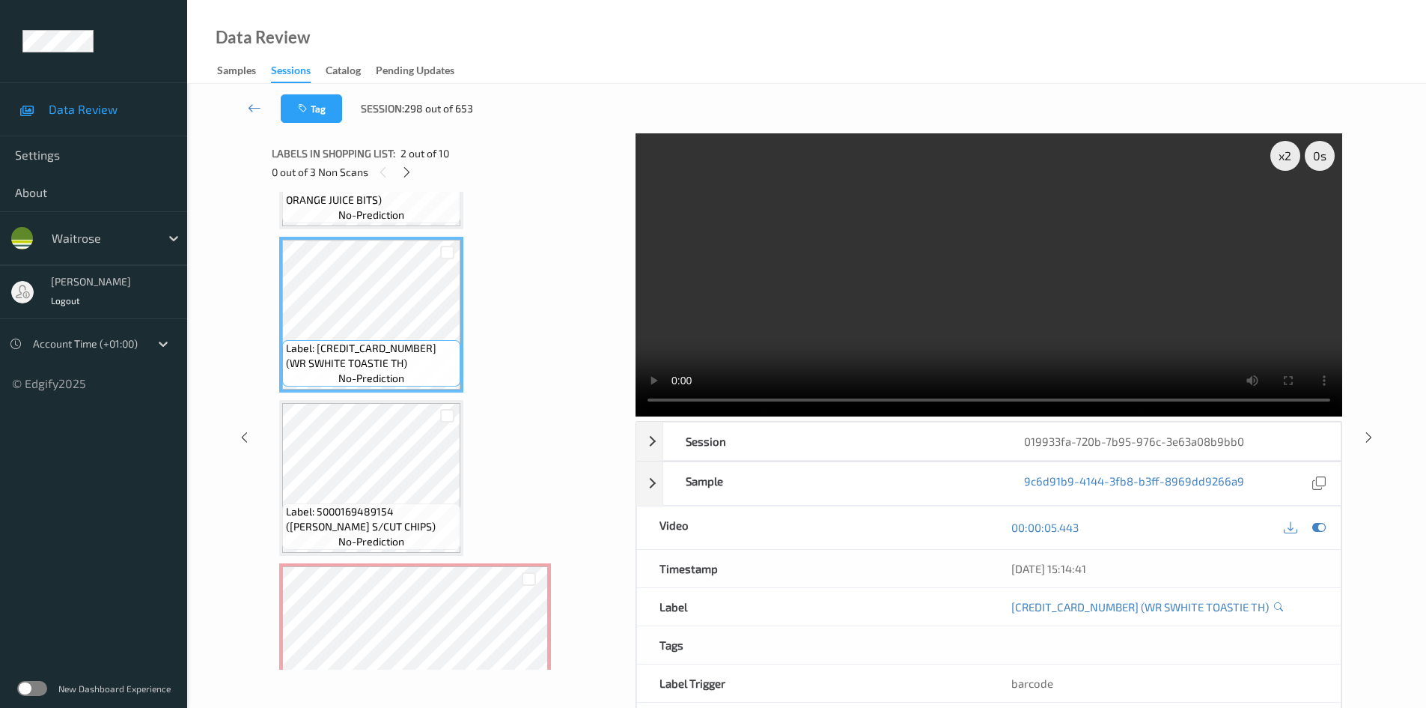
scroll to position [150, 0]
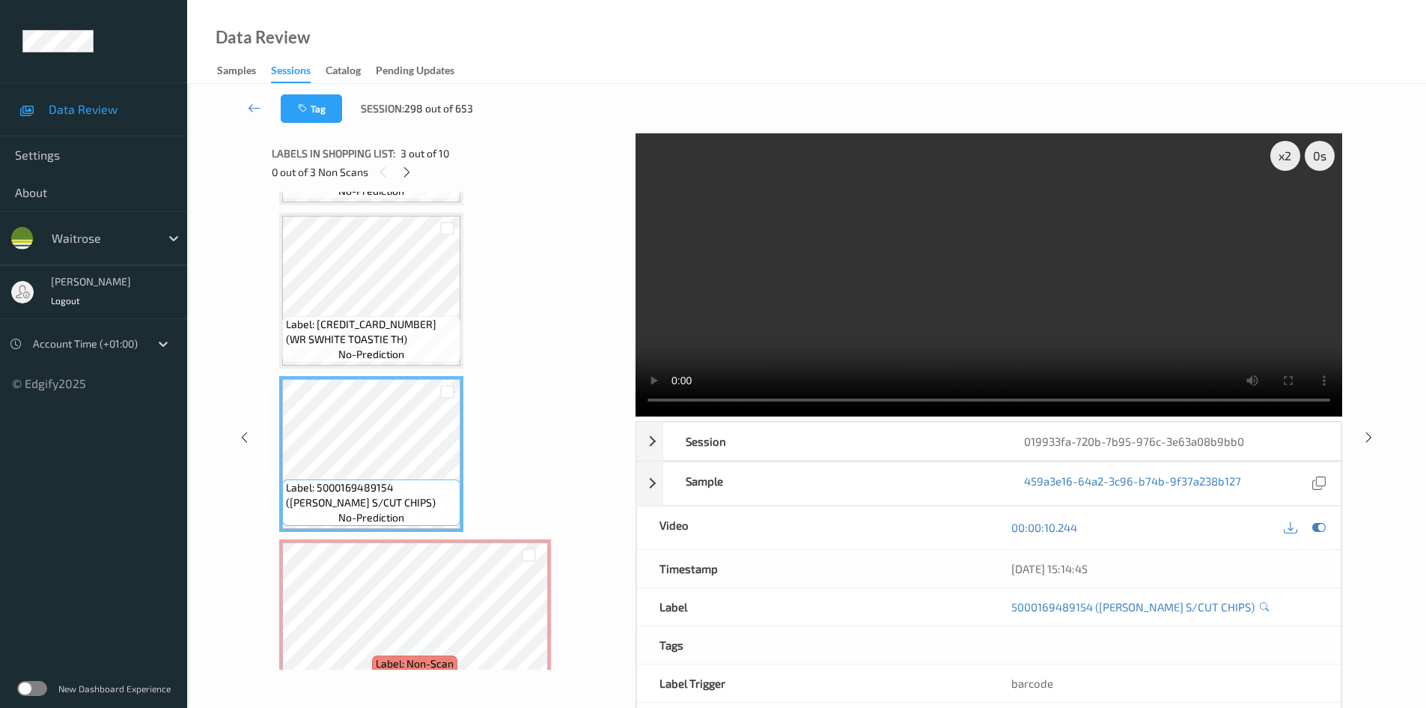
click at [902, 270] on video at bounding box center [989, 274] width 707 height 283
click at [881, 308] on video at bounding box center [989, 274] width 707 height 283
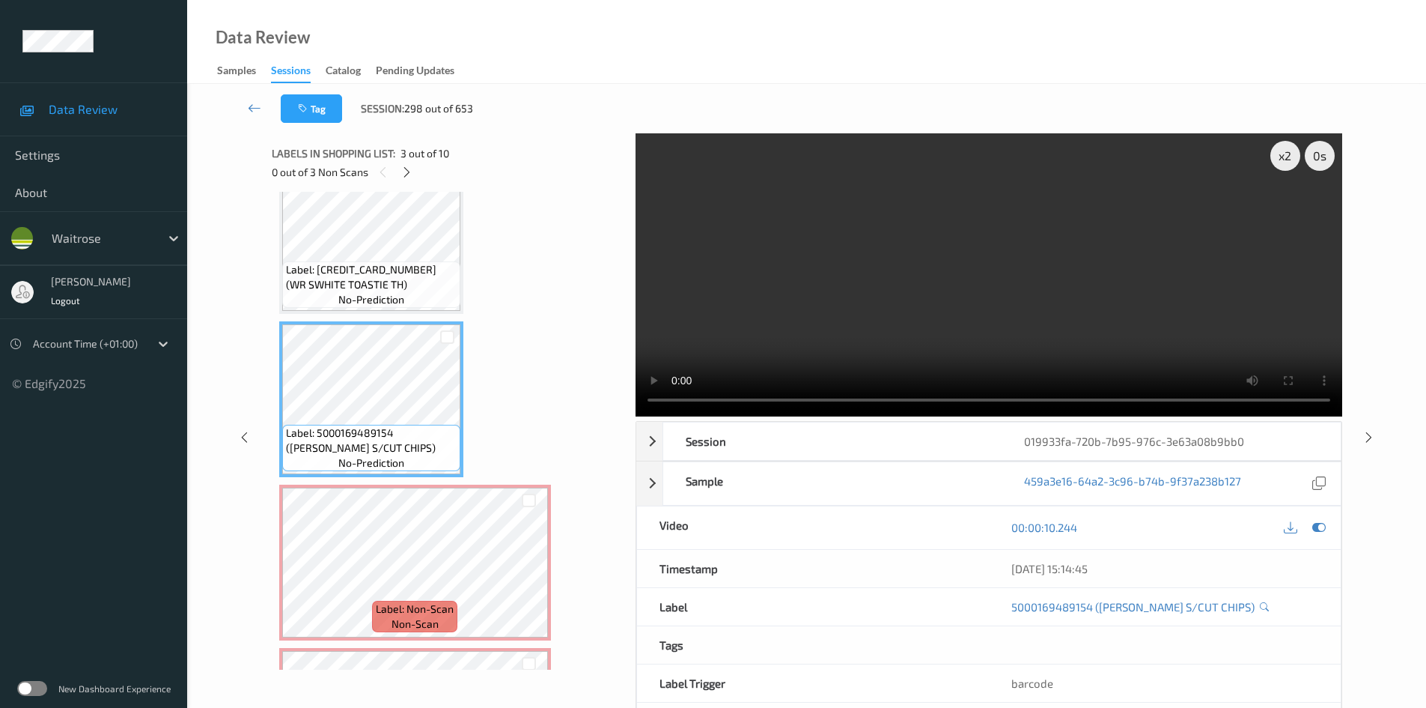
scroll to position [0, 0]
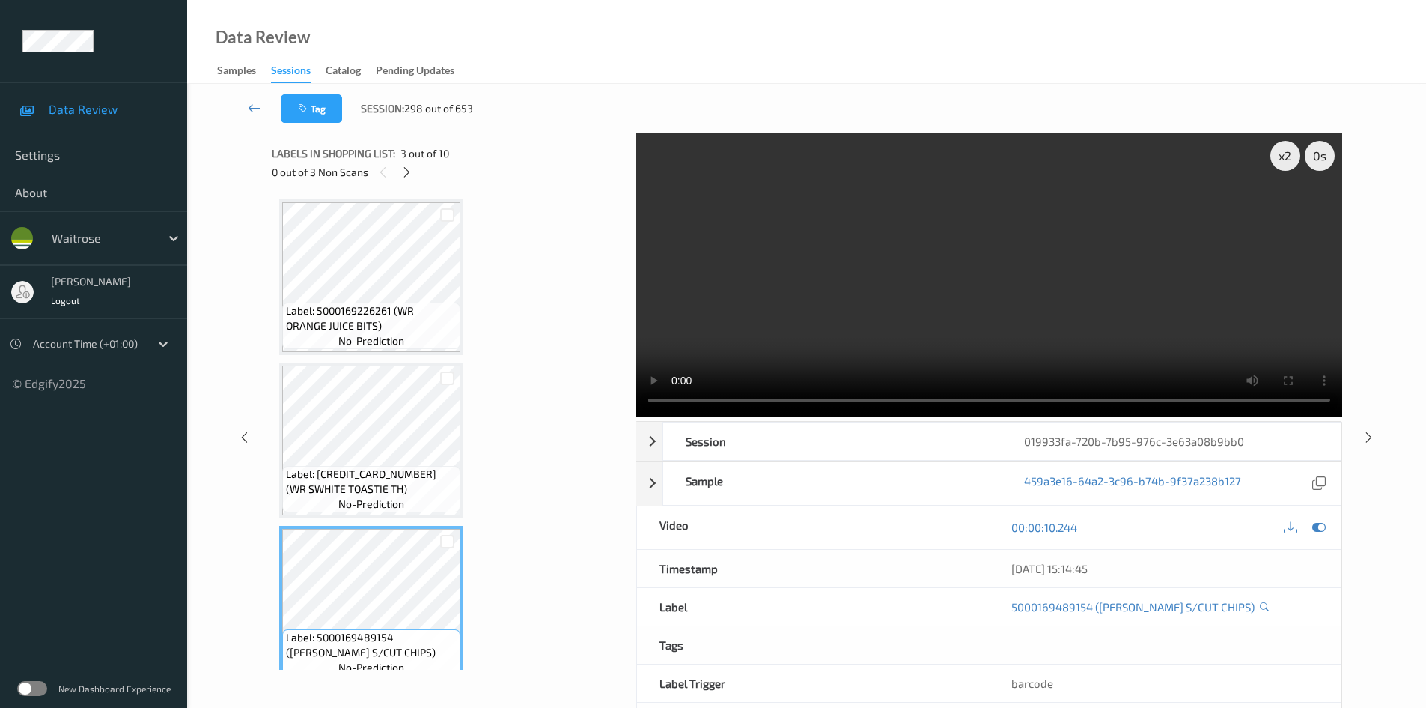
click at [923, 277] on video at bounding box center [989, 274] width 707 height 283
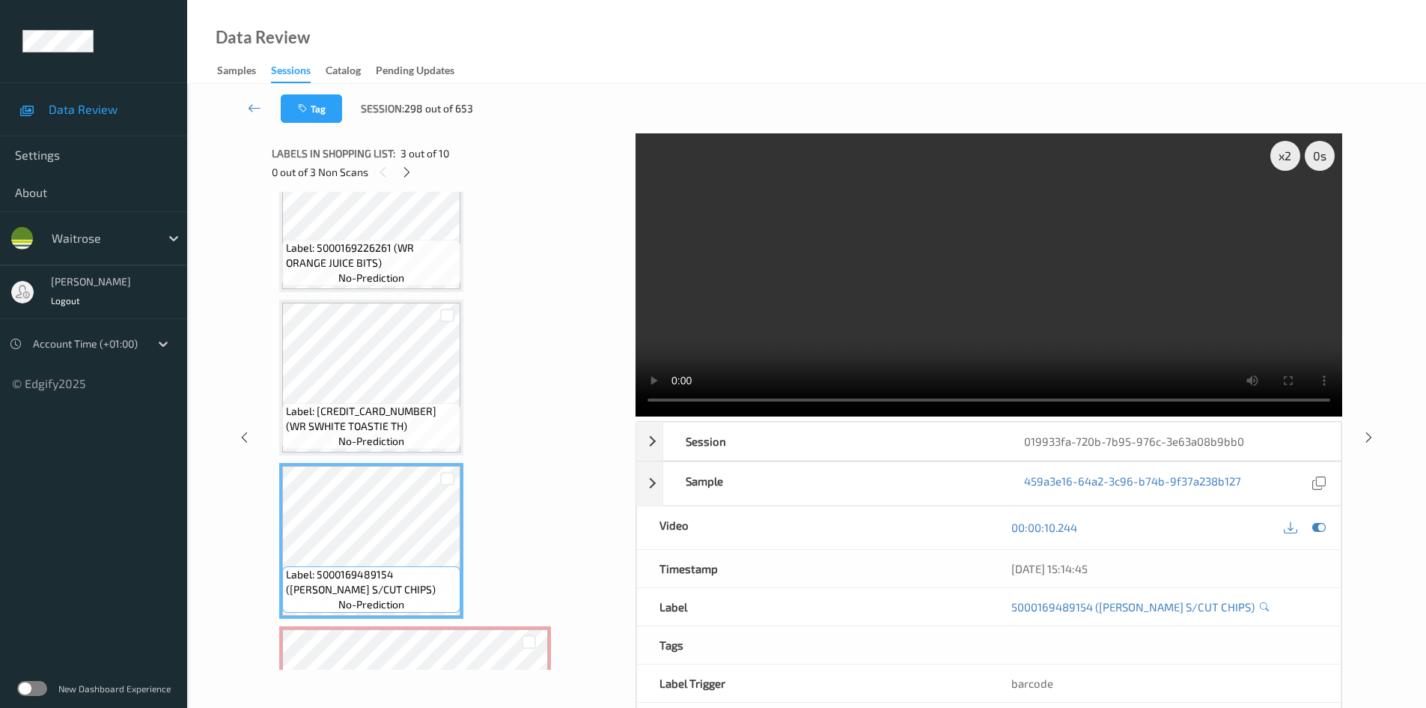
scroll to position [225, 0]
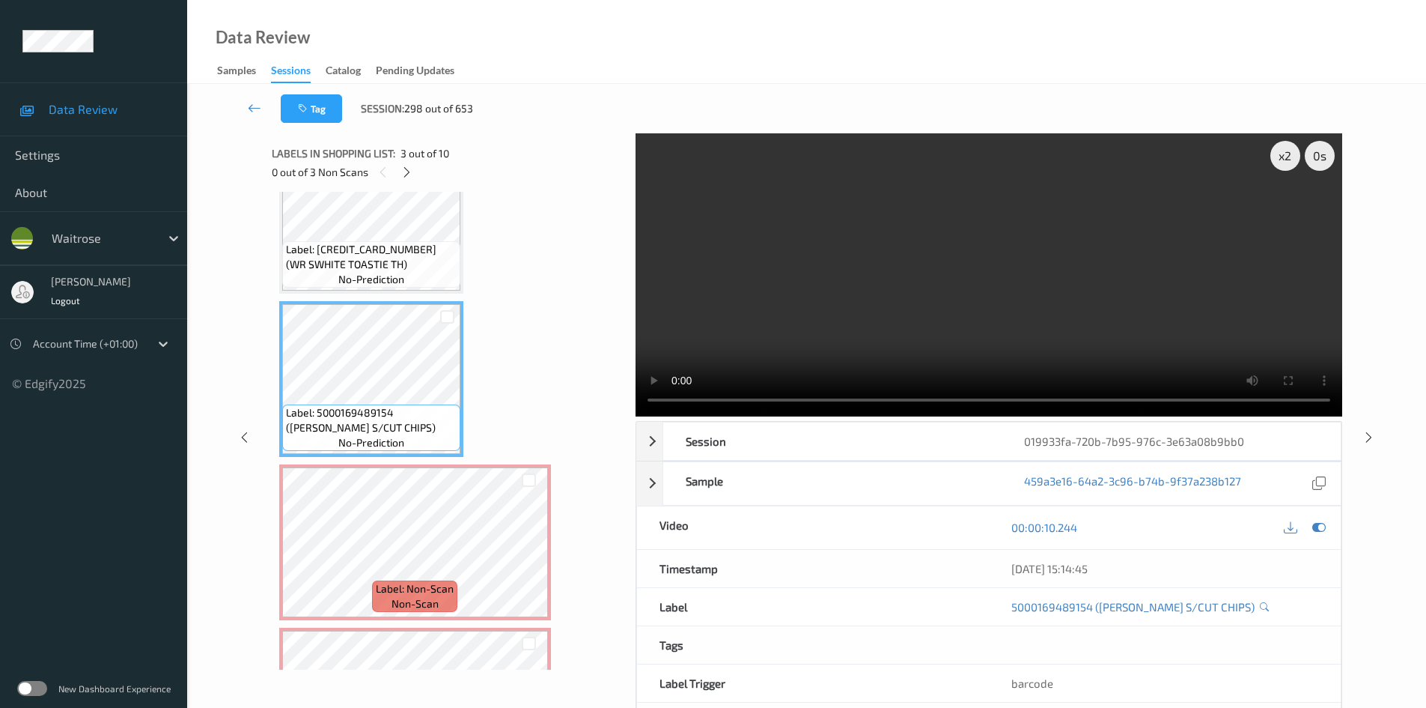
click at [847, 289] on video at bounding box center [989, 274] width 707 height 283
click at [810, 297] on video at bounding box center [989, 274] width 707 height 283
click at [774, 329] on video at bounding box center [989, 274] width 707 height 283
click at [874, 306] on video at bounding box center [989, 274] width 707 height 283
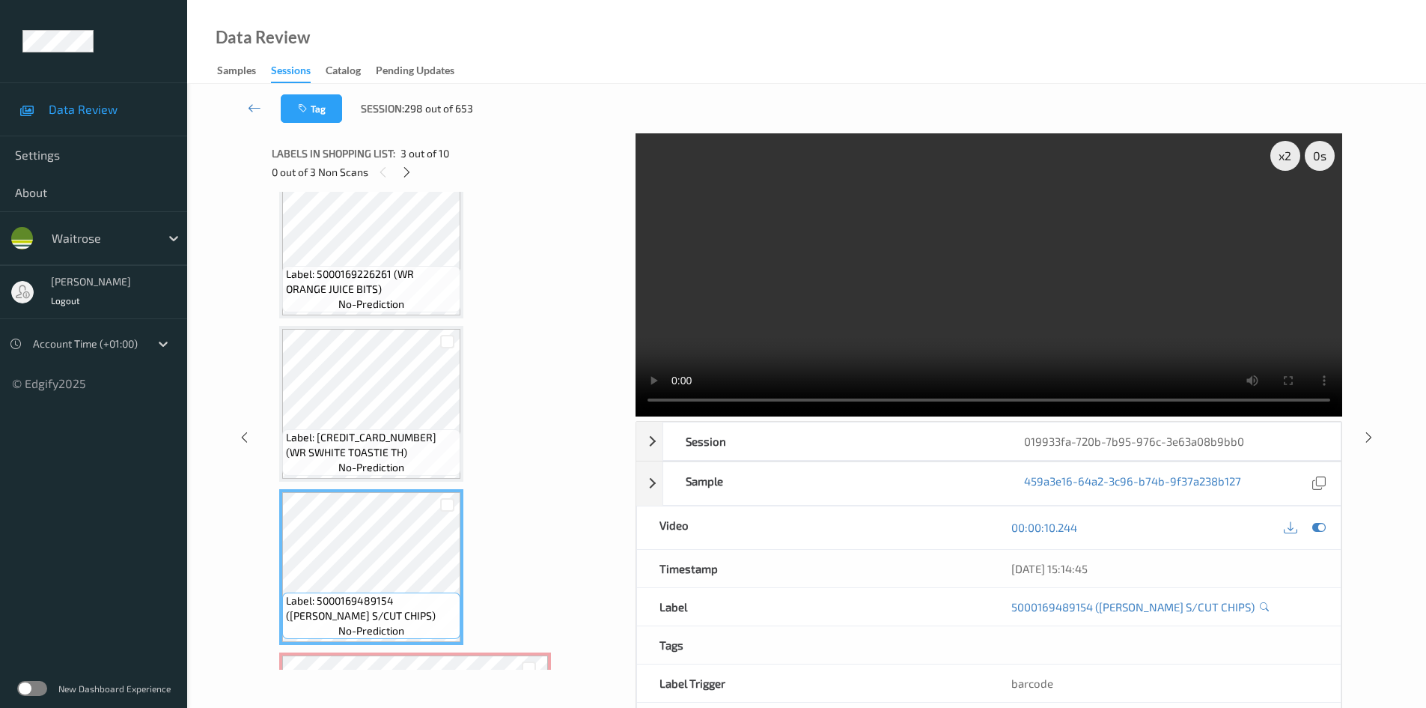
scroll to position [0, 0]
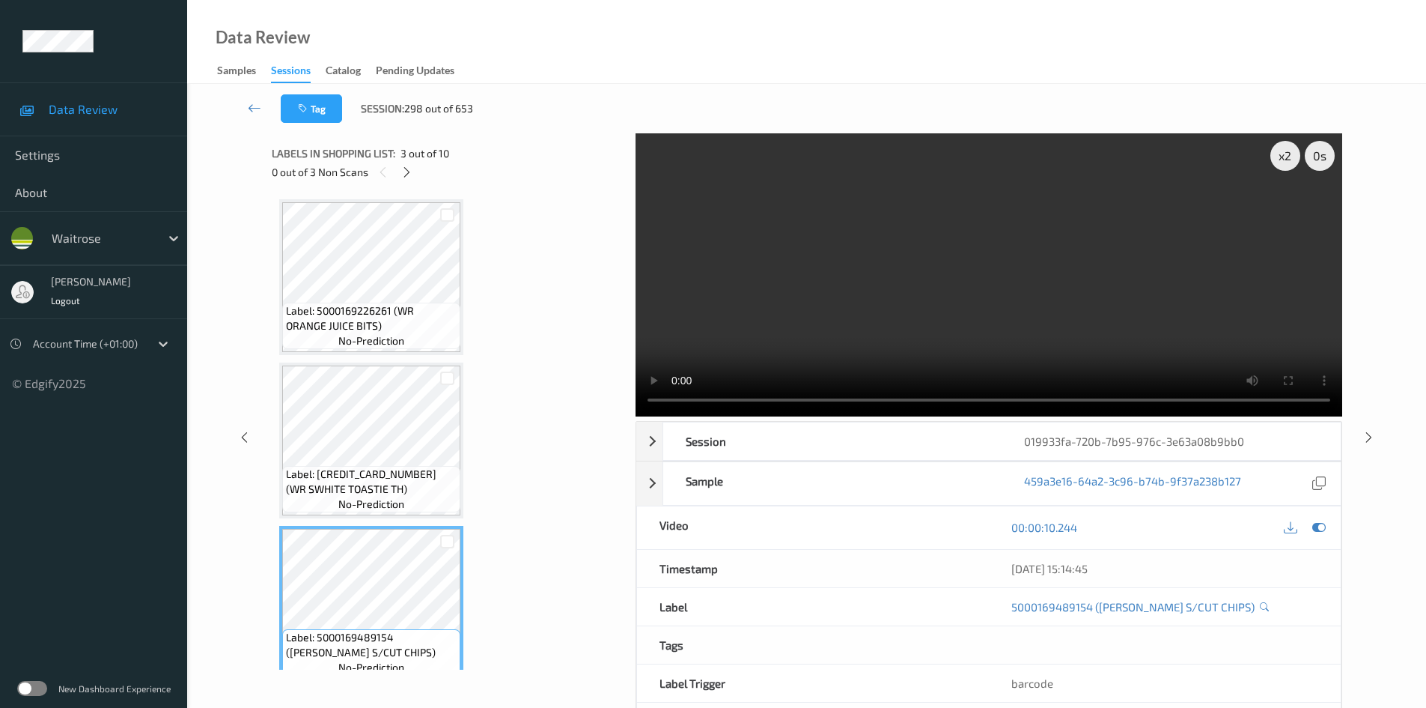
click at [741, 313] on video at bounding box center [989, 274] width 707 height 283
click at [843, 305] on video at bounding box center [989, 274] width 707 height 283
click at [996, 318] on video at bounding box center [989, 274] width 707 height 283
click at [1075, 295] on video at bounding box center [989, 274] width 707 height 283
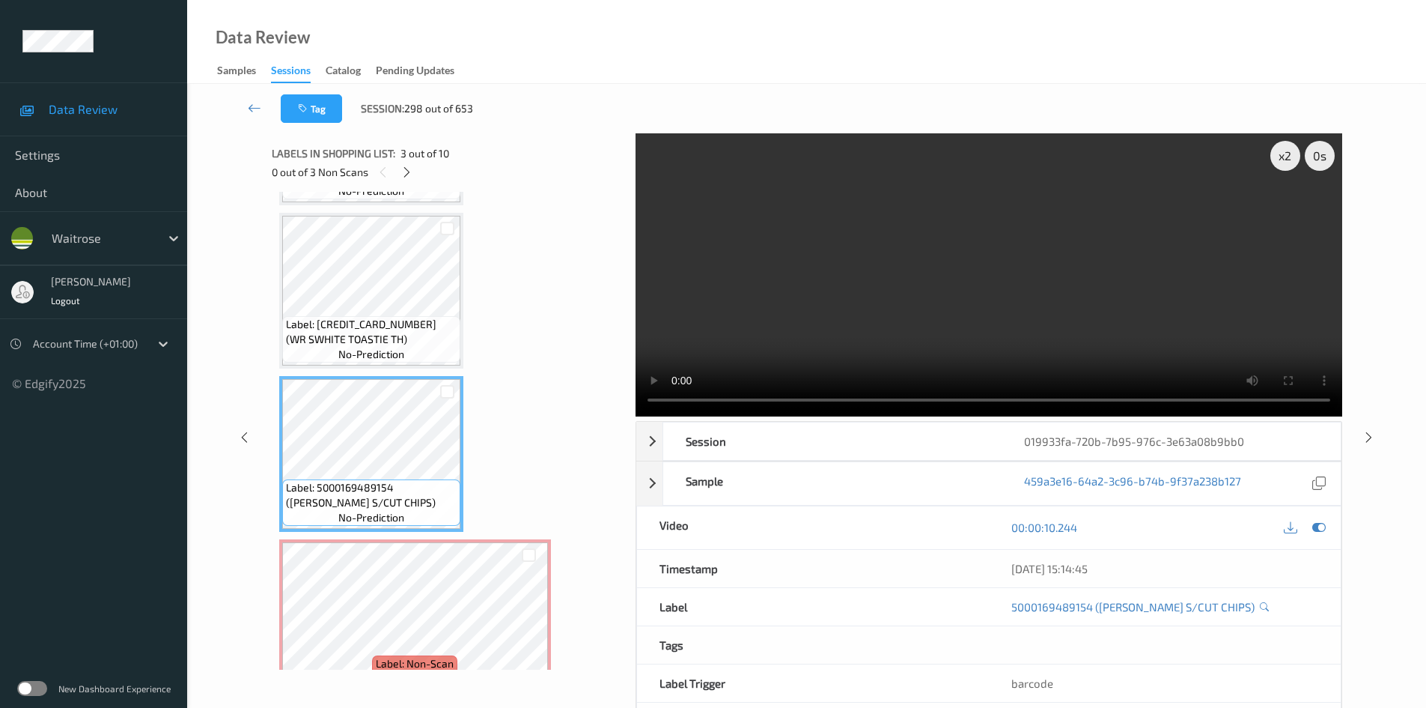
click at [832, 282] on video at bounding box center [989, 274] width 707 height 283
click at [750, 293] on video at bounding box center [989, 274] width 707 height 283
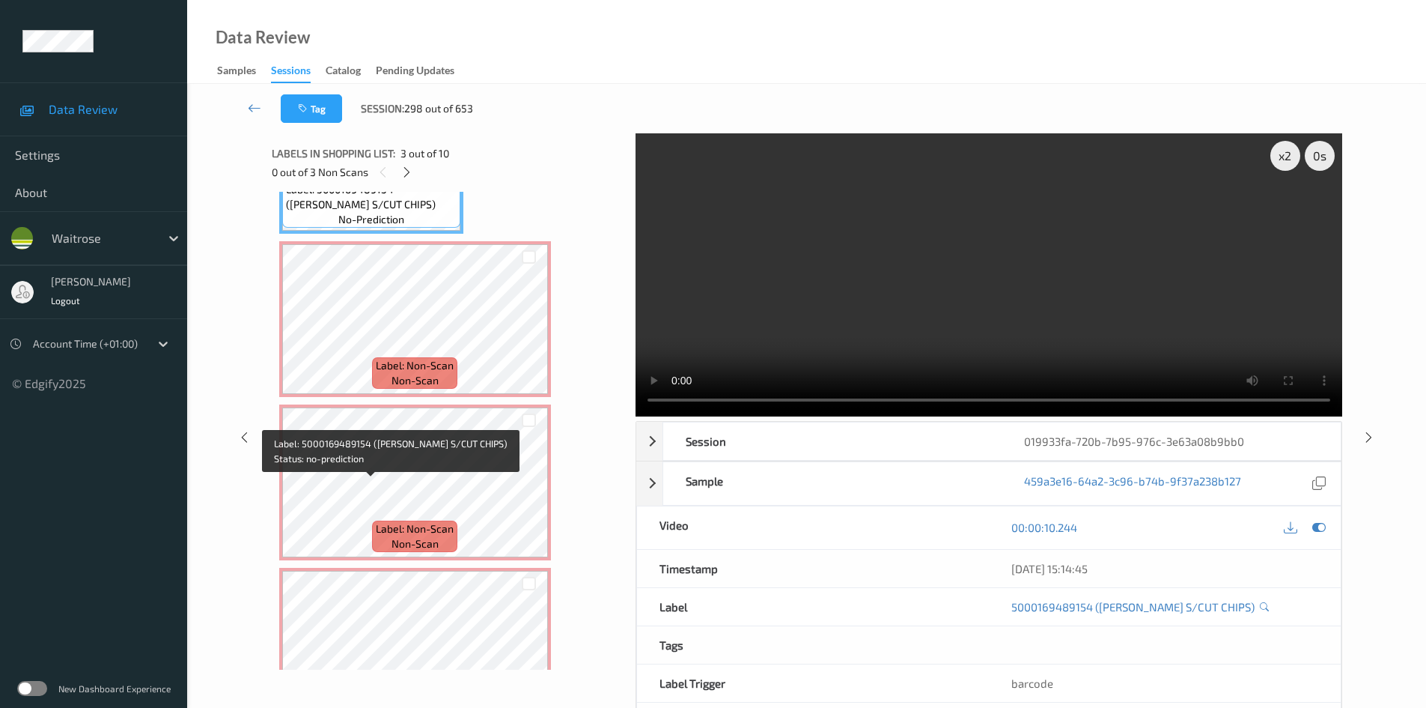
scroll to position [449, 0]
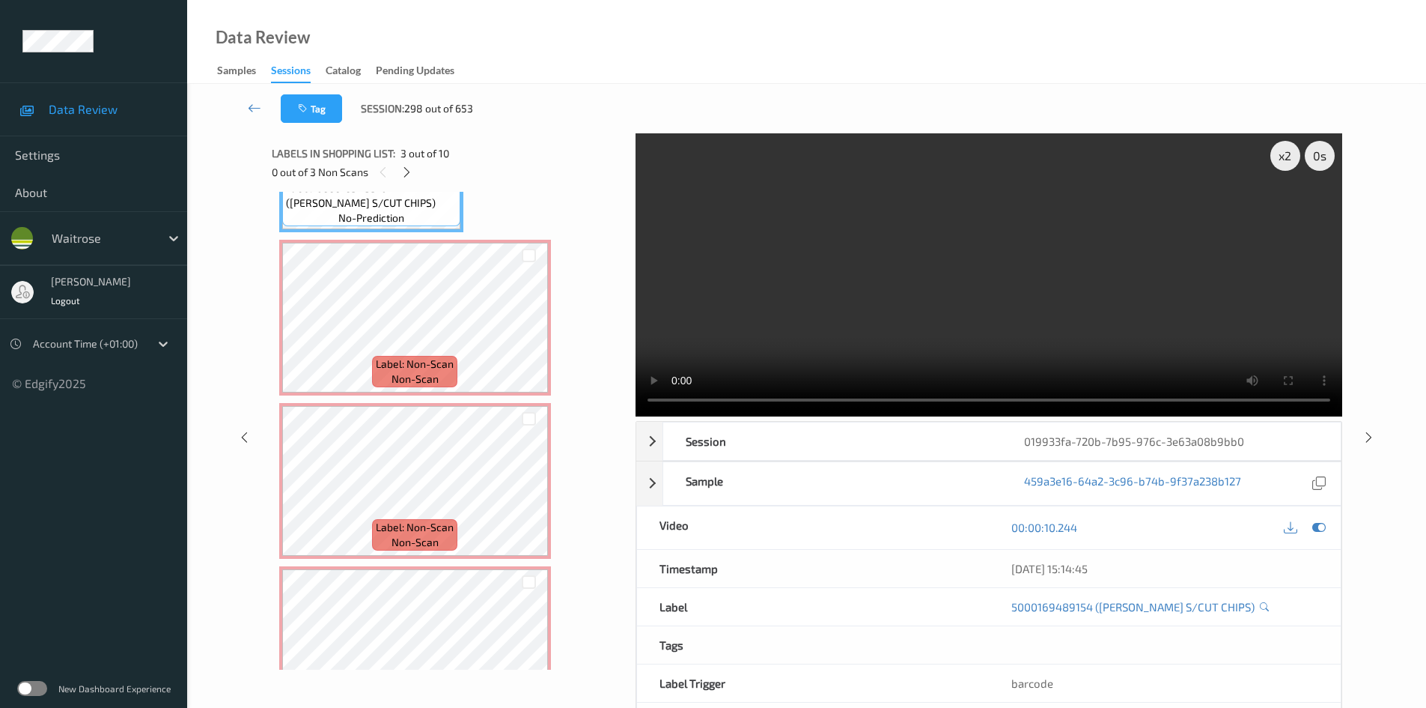
click at [831, 317] on video at bounding box center [989, 274] width 707 height 283
click at [849, 326] on video at bounding box center [989, 274] width 707 height 283
click at [896, 346] on video at bounding box center [989, 274] width 707 height 283
click at [861, 348] on video at bounding box center [989, 274] width 707 height 283
click at [943, 350] on video at bounding box center [989, 274] width 707 height 283
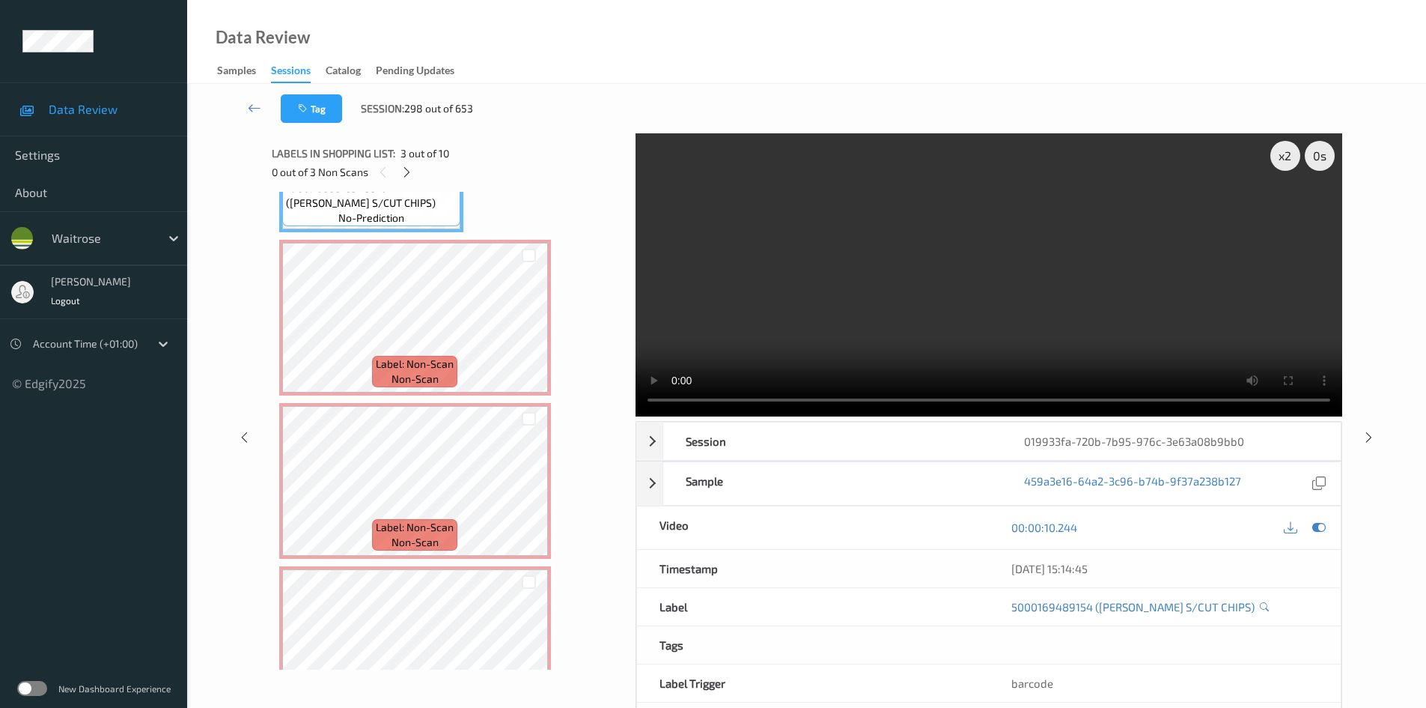
click at [946, 332] on video at bounding box center [989, 274] width 707 height 283
click at [975, 319] on video at bounding box center [989, 274] width 707 height 283
click at [1015, 346] on video at bounding box center [989, 274] width 707 height 283
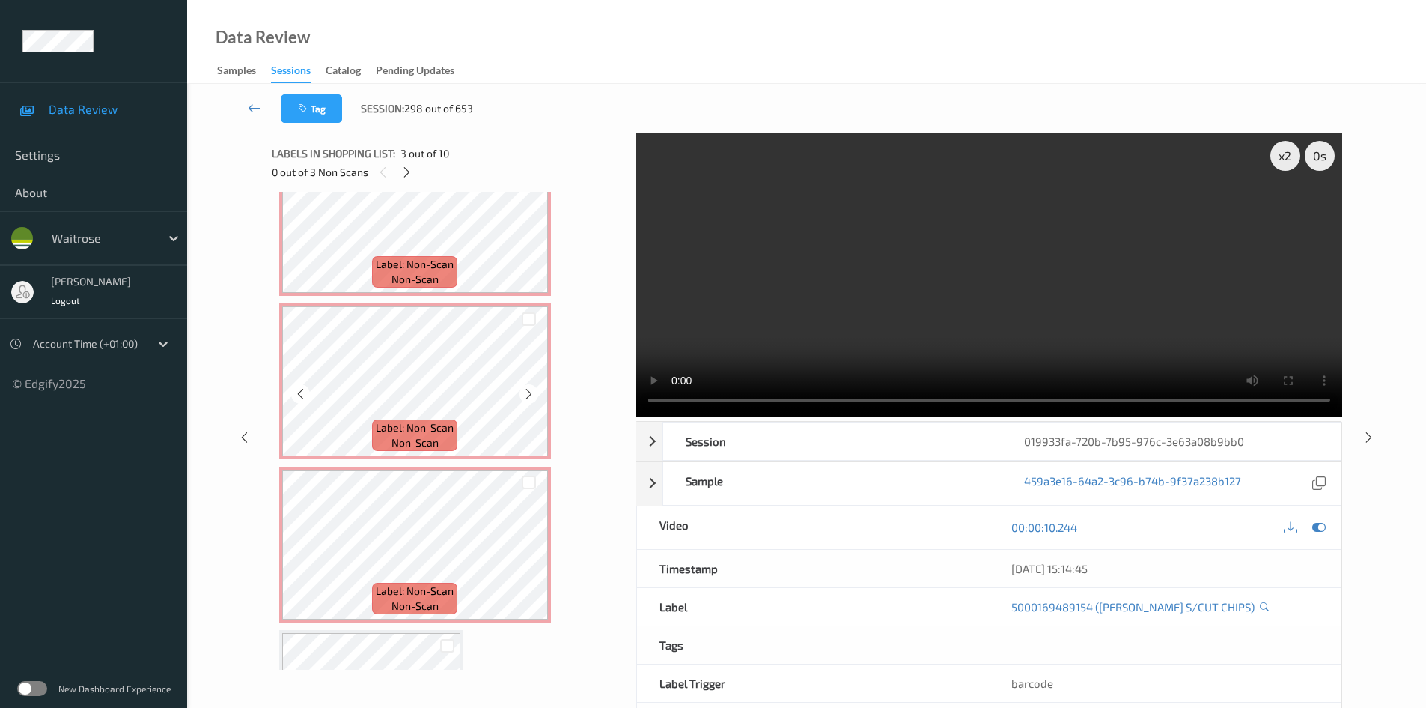
scroll to position [524, 0]
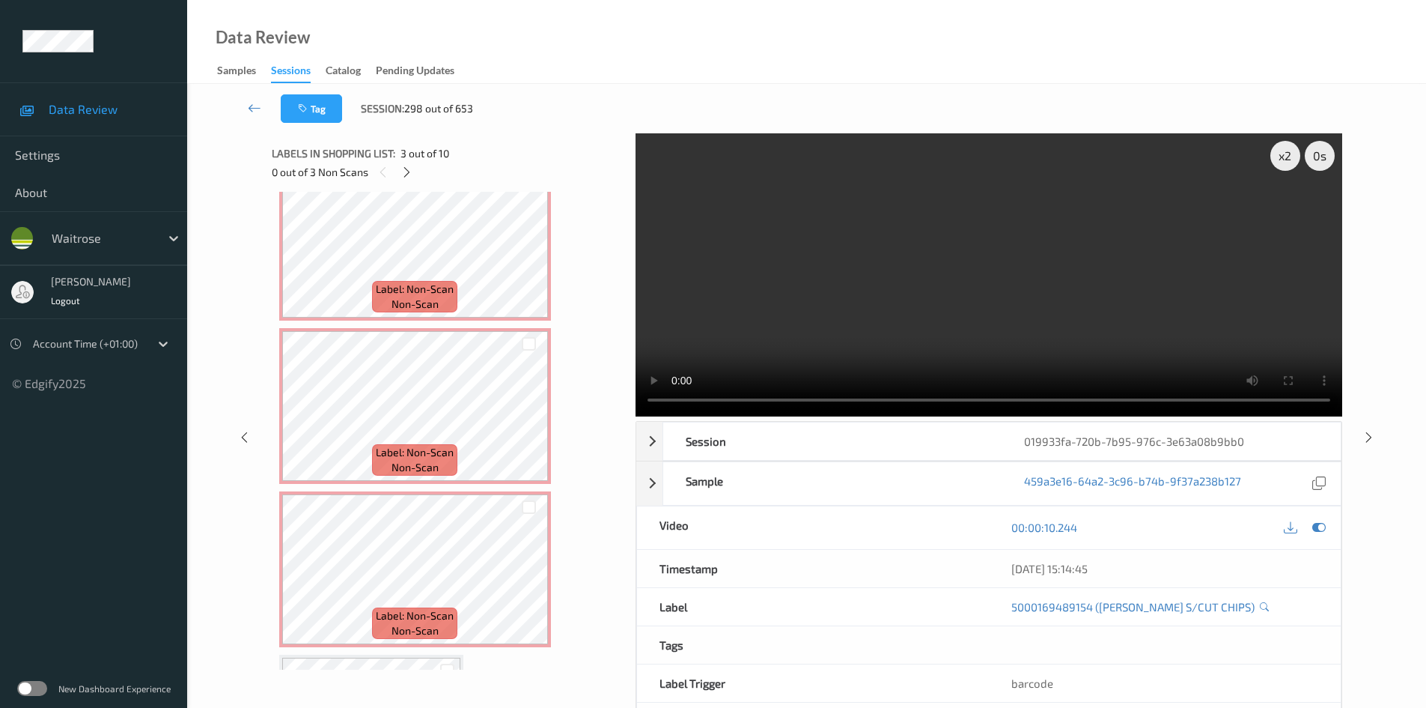
click at [805, 310] on video at bounding box center [989, 274] width 707 height 283
click at [905, 291] on video at bounding box center [989, 274] width 707 height 283
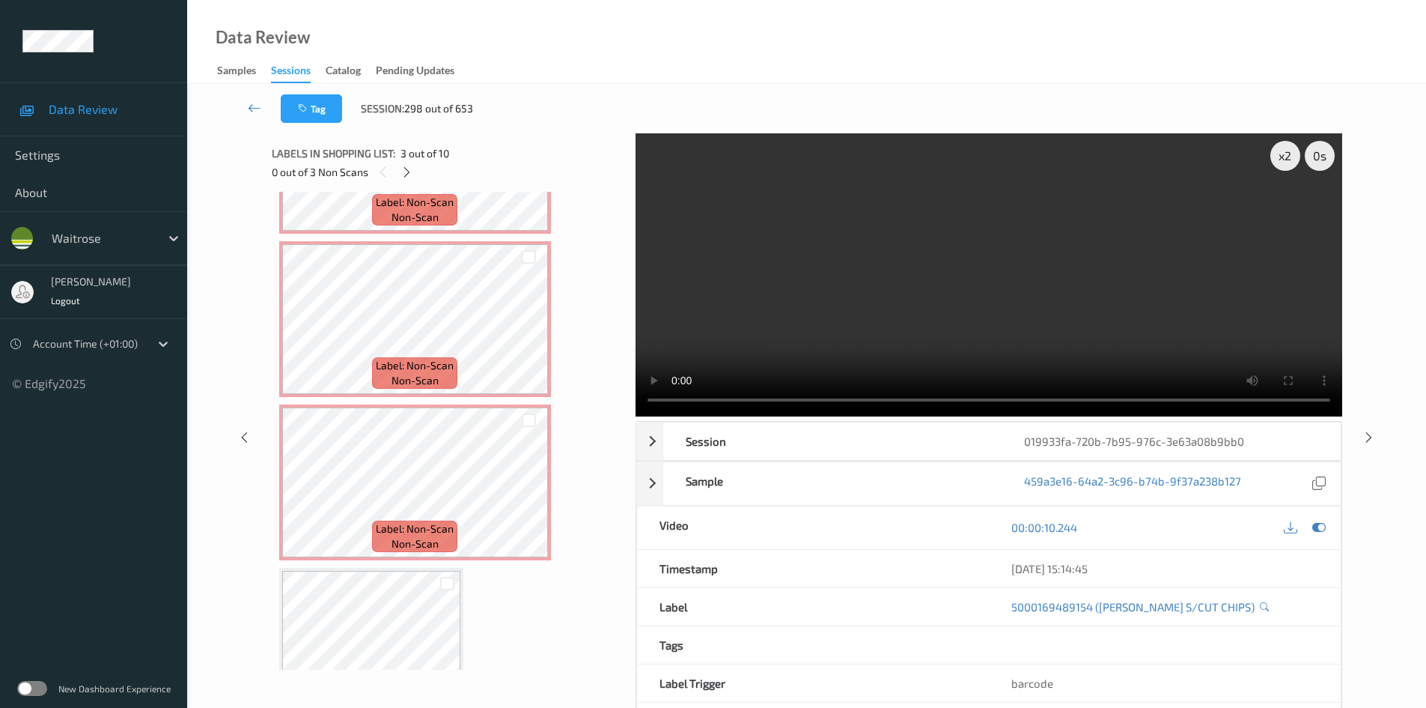
scroll to position [599, 0]
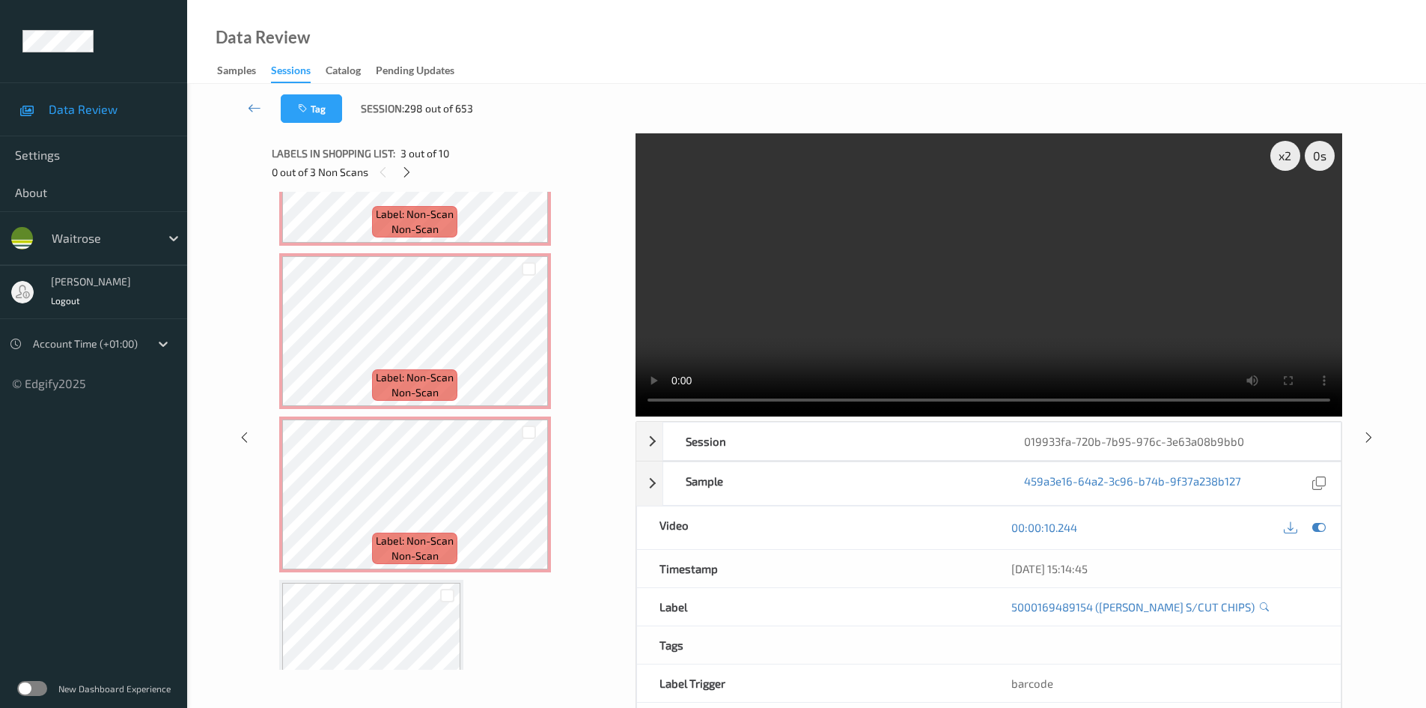
click at [832, 332] on video at bounding box center [989, 274] width 707 height 283
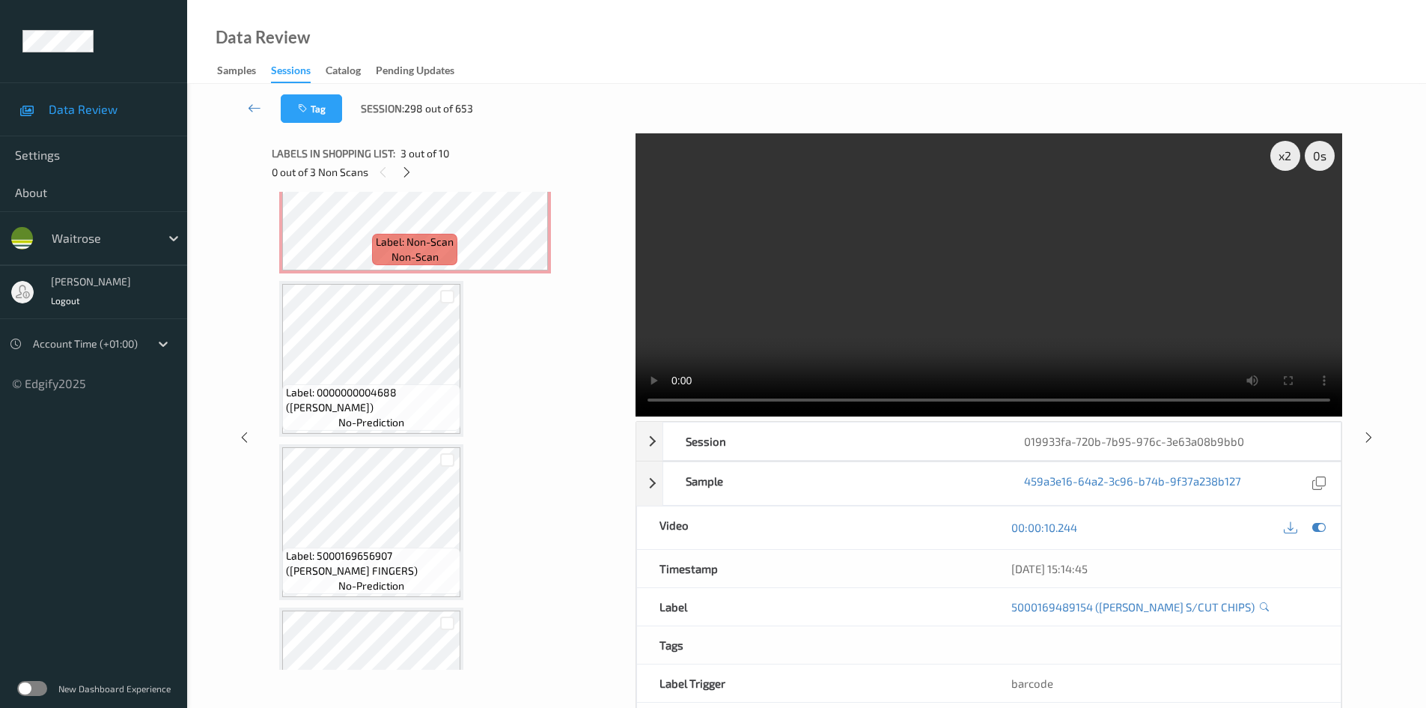
scroll to position [899, 0]
click at [814, 324] on video at bounding box center [989, 274] width 707 height 283
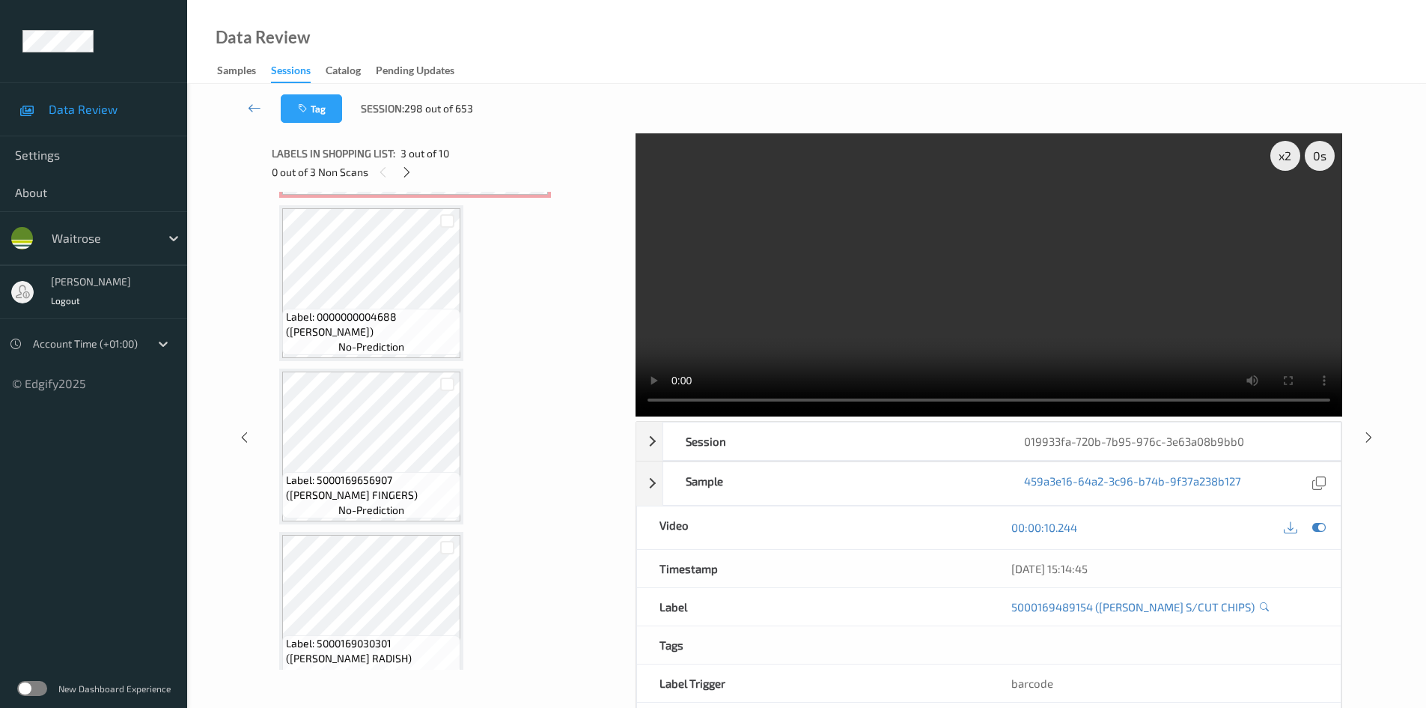
click at [809, 308] on video at bounding box center [989, 274] width 707 height 283
click at [1284, 154] on div "x 2" at bounding box center [1286, 156] width 30 height 30
click at [1090, 294] on video at bounding box center [989, 274] width 707 height 283
click at [1284, 154] on div "x 4" at bounding box center [1286, 156] width 30 height 30
click at [1284, 154] on div "x 8" at bounding box center [1286, 156] width 30 height 30
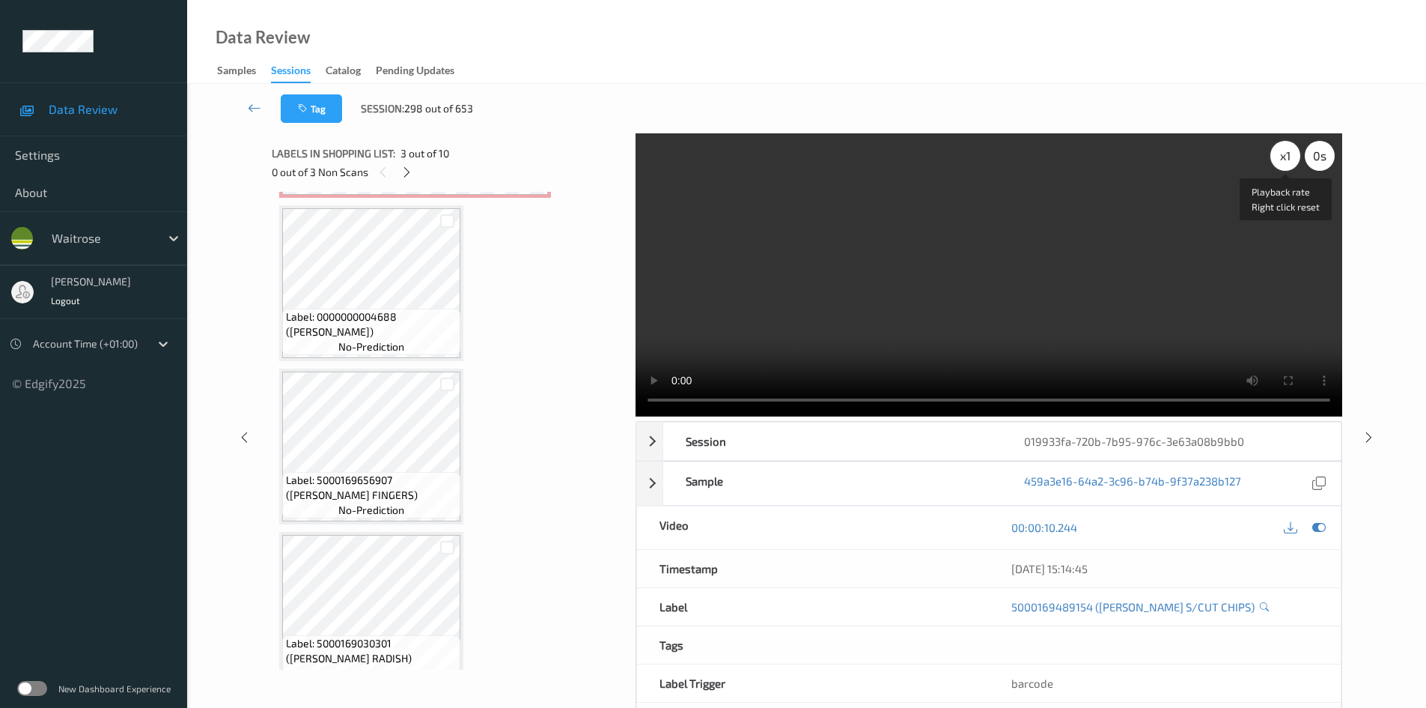
click at [1284, 156] on div "x 1" at bounding box center [1286, 156] width 30 height 30
click at [1138, 246] on video at bounding box center [989, 274] width 707 height 283
click at [1143, 250] on video at bounding box center [989, 274] width 707 height 283
click at [1096, 332] on video at bounding box center [989, 274] width 707 height 283
click at [1281, 152] on div "x 2" at bounding box center [1286, 156] width 30 height 30
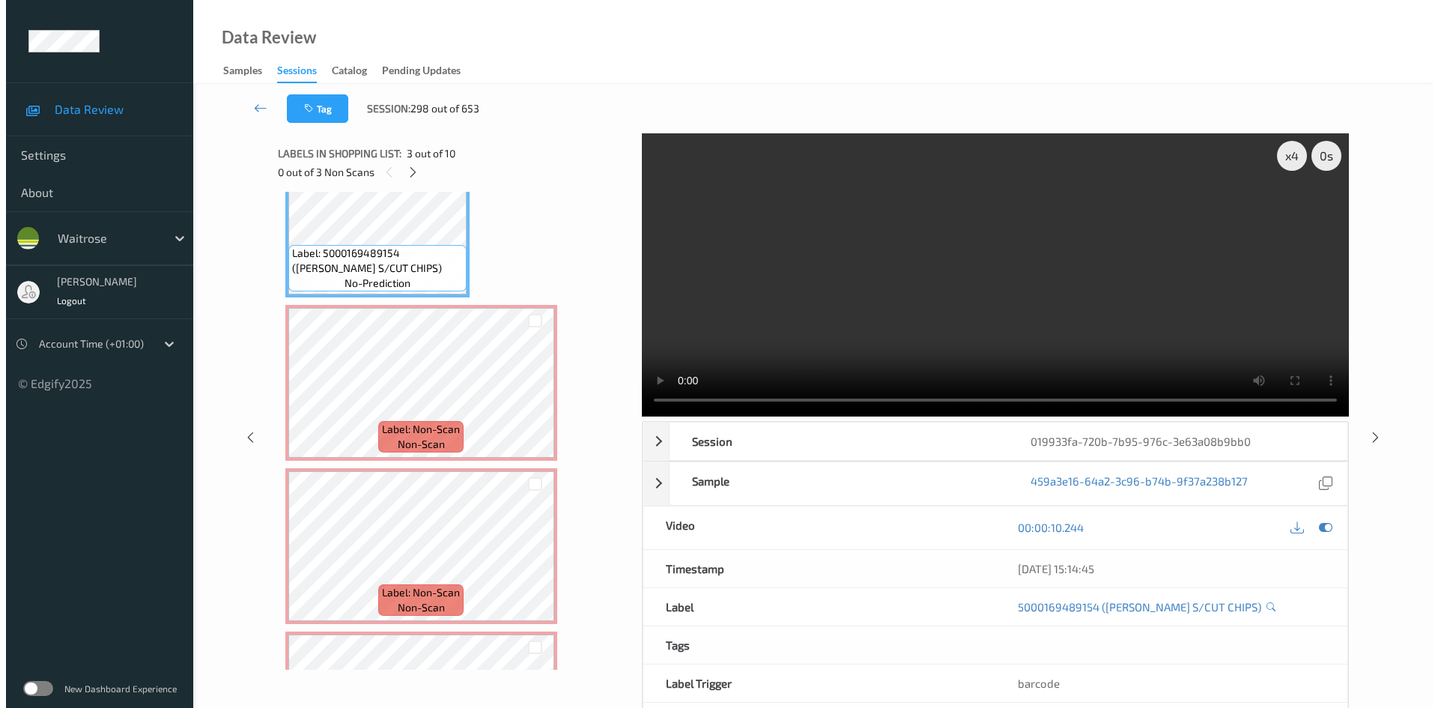
scroll to position [338, 0]
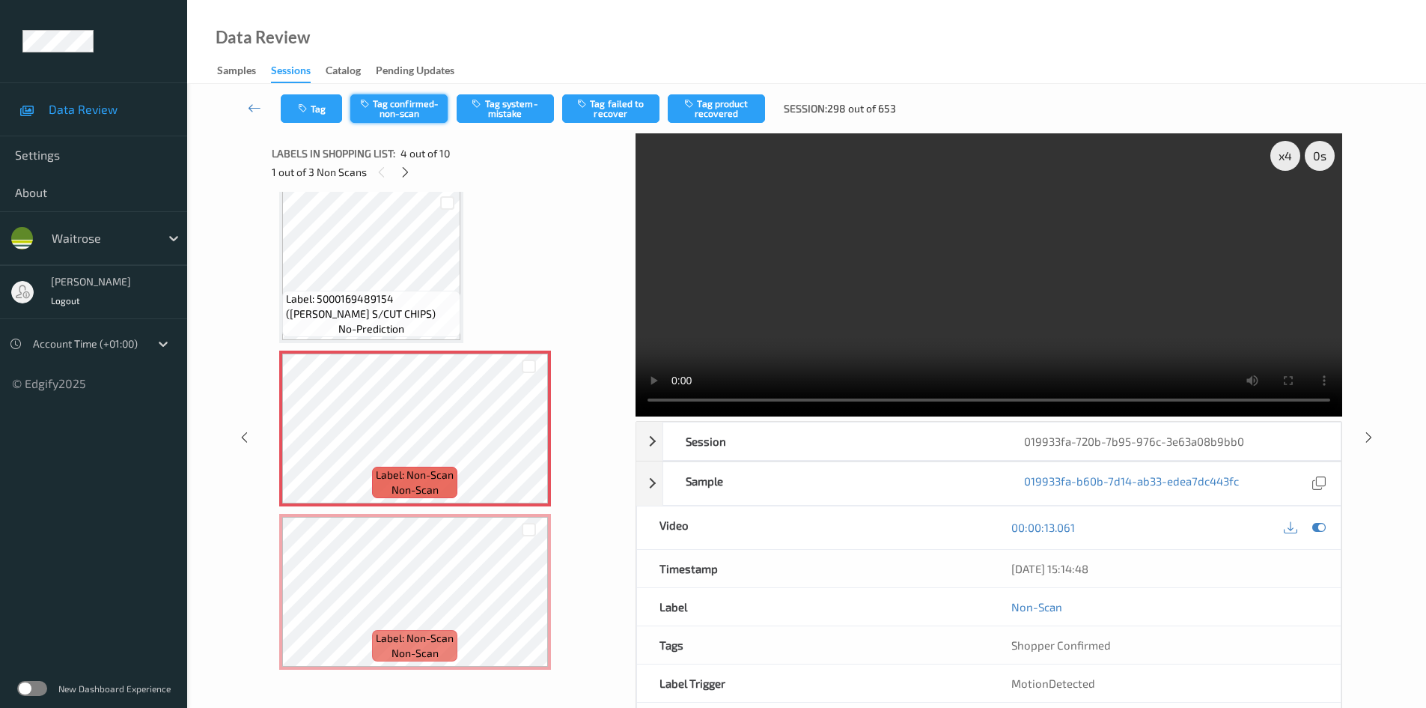
click at [425, 106] on button "Tag confirmed-non-scan" at bounding box center [398, 108] width 97 height 28
click at [902, 323] on video at bounding box center [989, 274] width 707 height 283
click at [399, 100] on button "Tag confirmed-non-scan" at bounding box center [398, 108] width 97 height 28
click at [404, 106] on button "Tag confirmed-non-scan" at bounding box center [398, 108] width 97 height 28
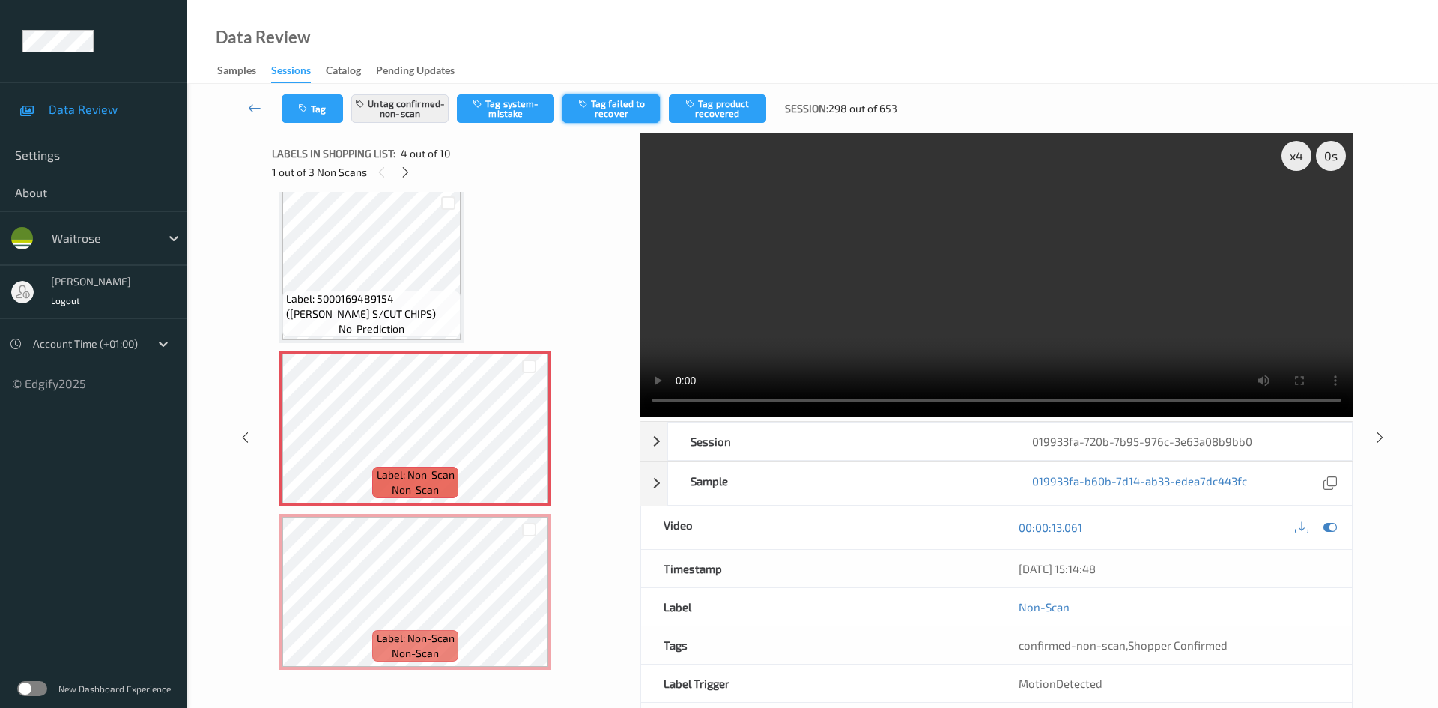
click at [627, 111] on button "Tag failed to recover" at bounding box center [610, 108] width 97 height 28
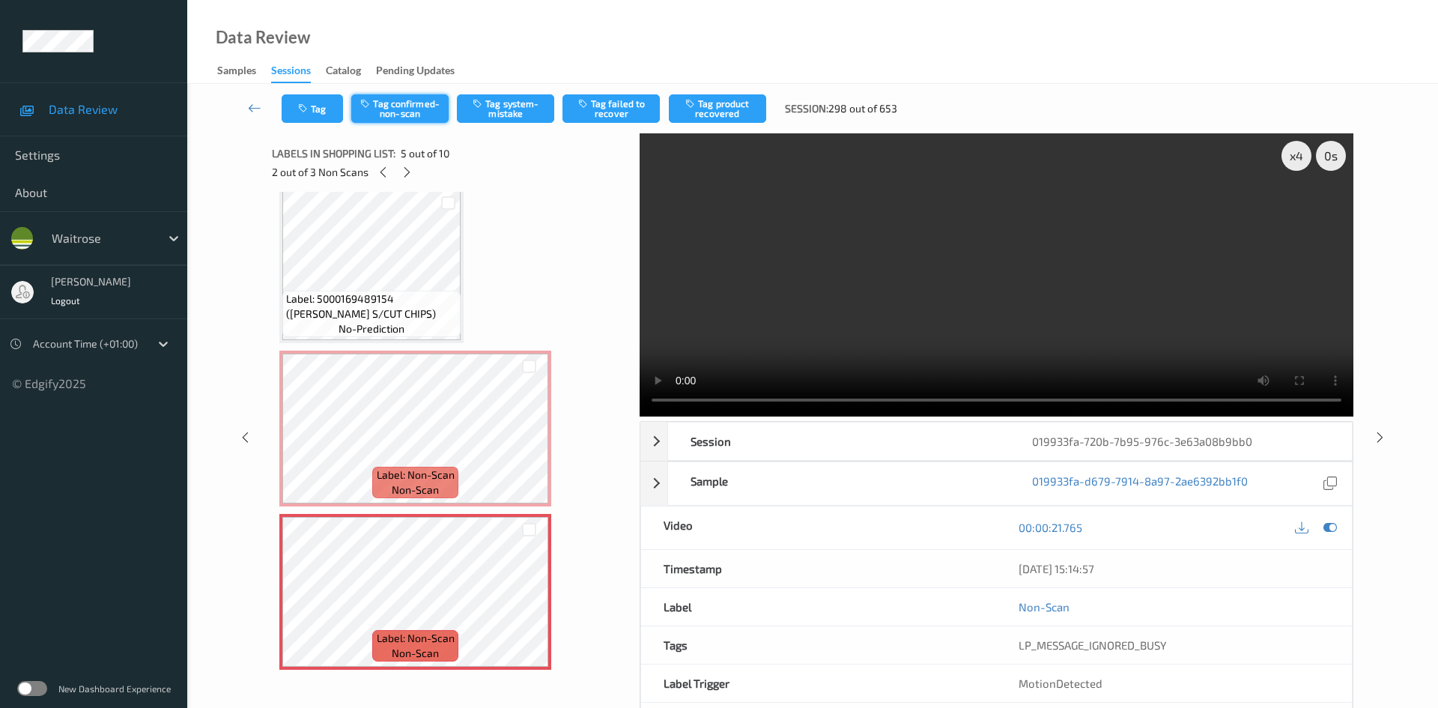
click at [401, 100] on button "Tag confirmed-non-scan" at bounding box center [399, 108] width 97 height 28
click at [627, 107] on button "Tag failed to recover" at bounding box center [610, 108] width 97 height 28
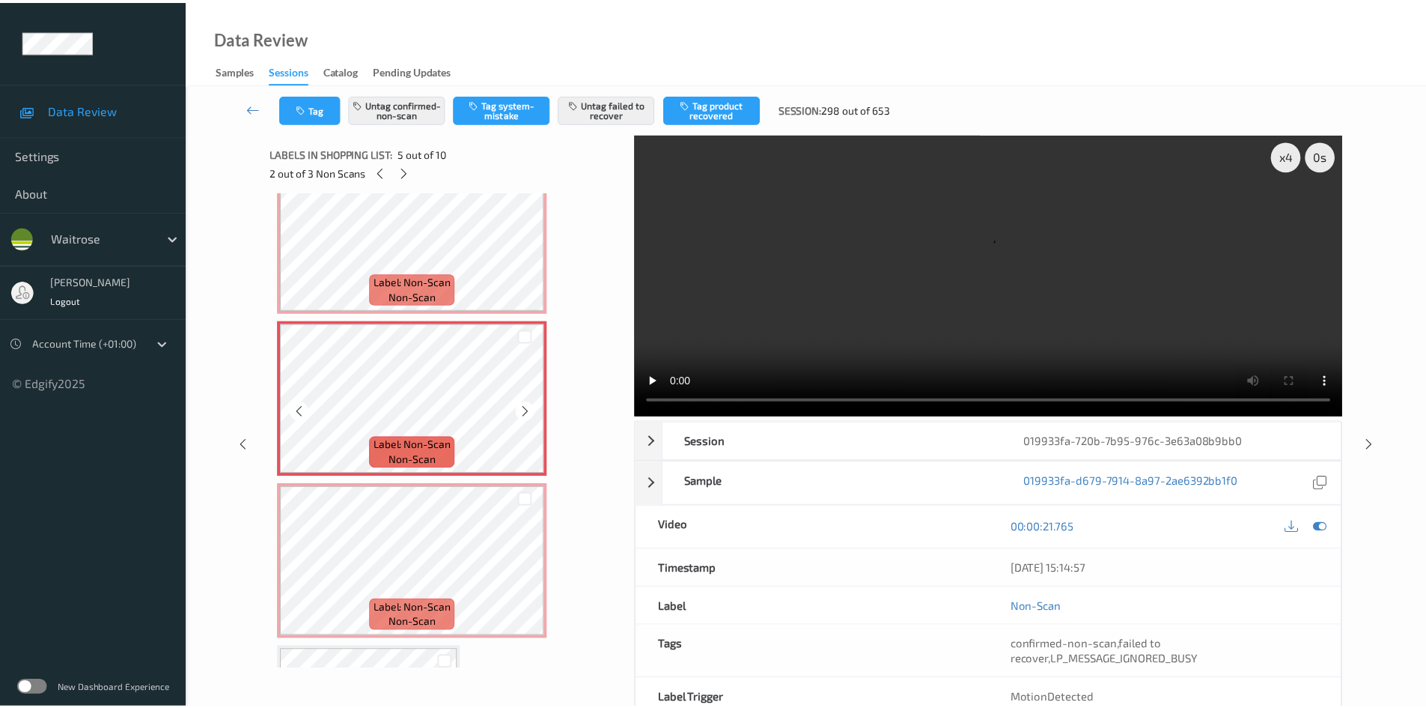
scroll to position [563, 0]
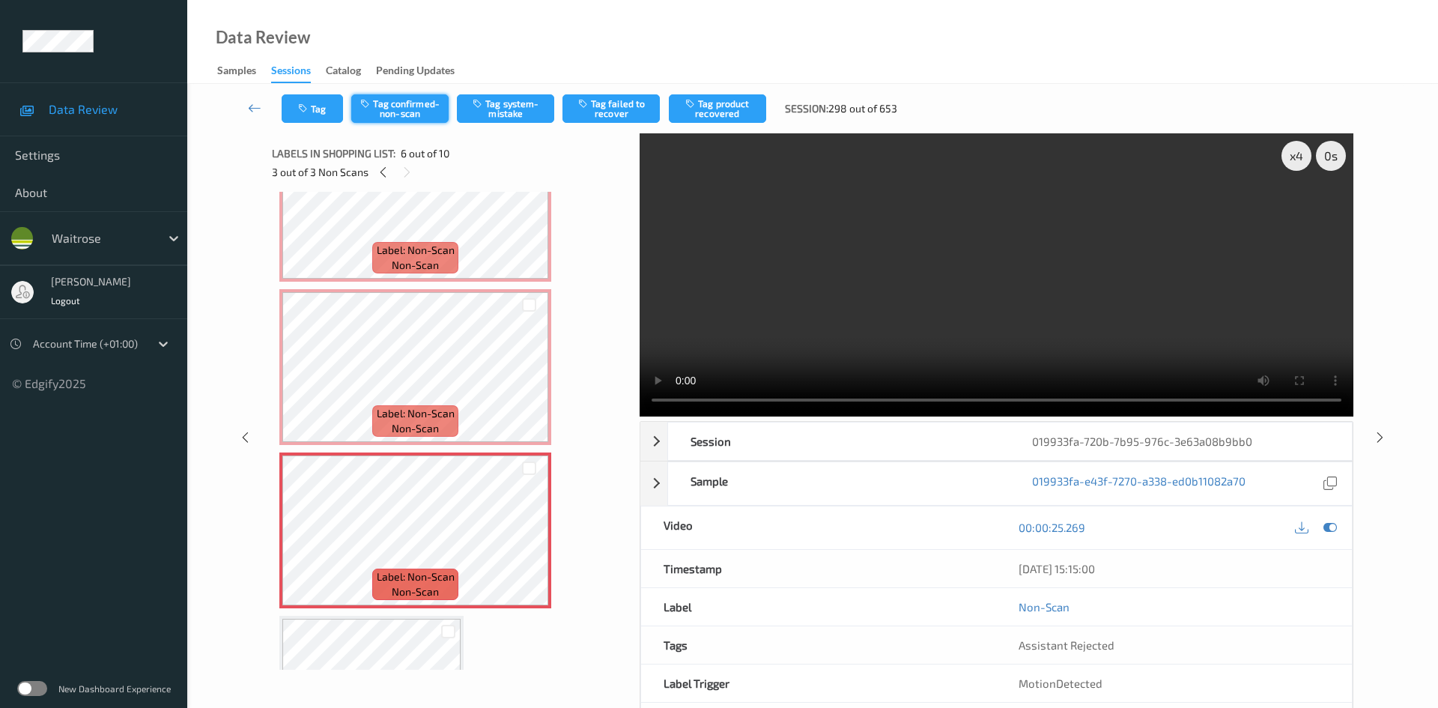
click at [385, 101] on button "Tag confirmed-non-scan" at bounding box center [399, 108] width 97 height 28
click at [610, 102] on button "Tag failed to recover" at bounding box center [610, 108] width 97 height 28
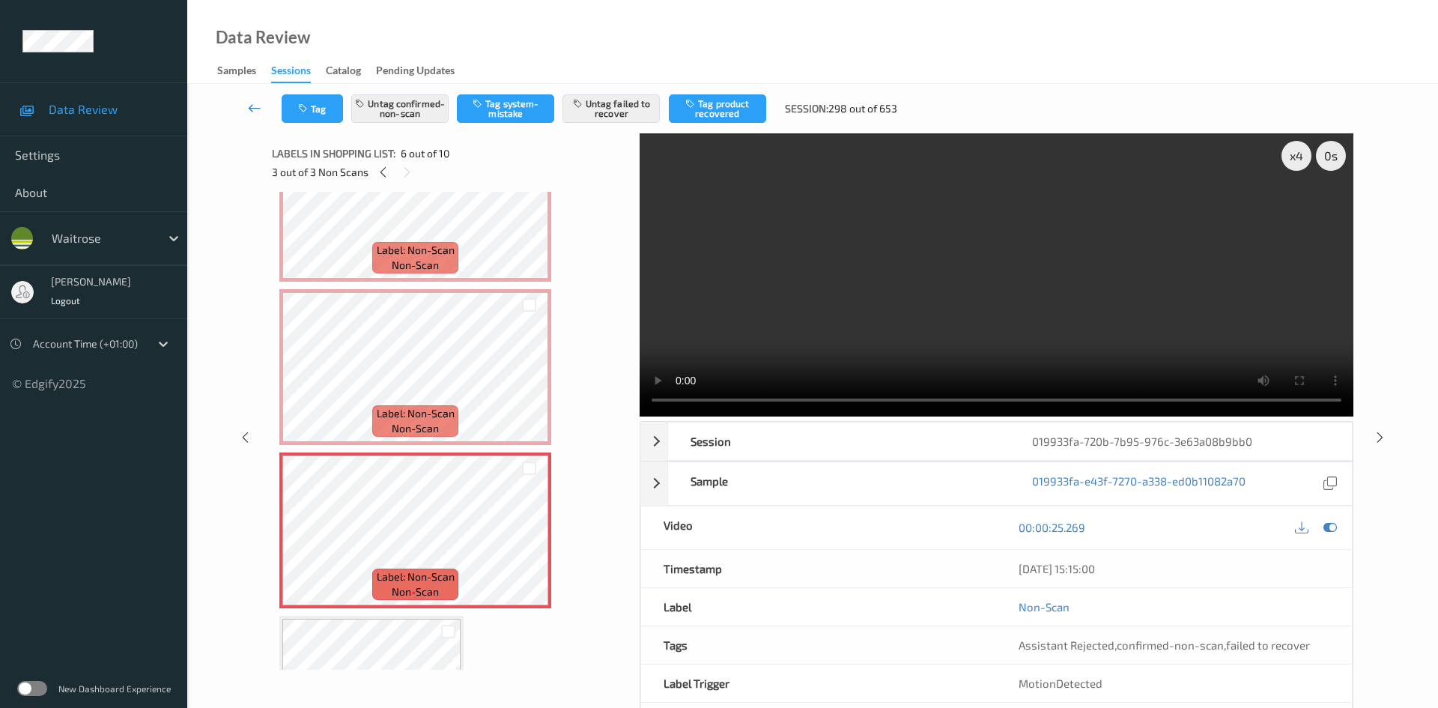
click at [249, 95] on link at bounding box center [254, 108] width 53 height 28
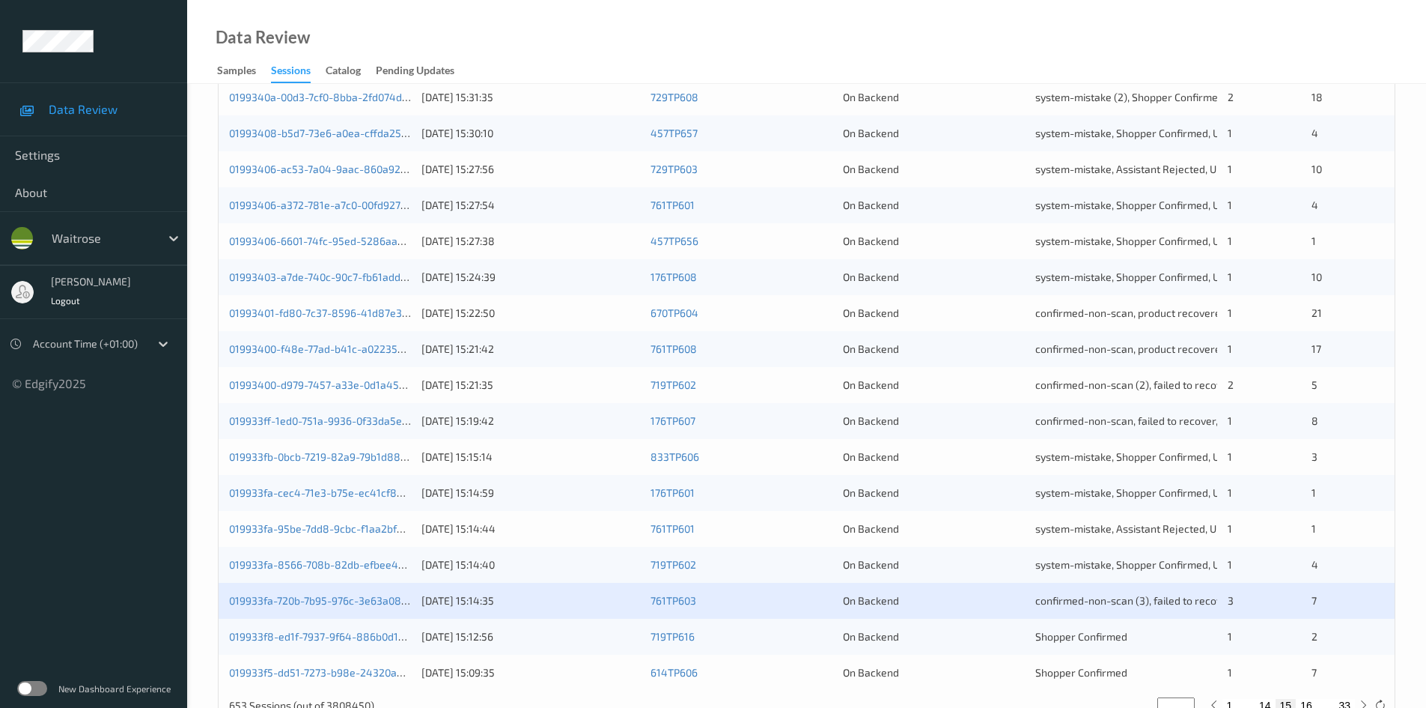
scroll to position [419, 0]
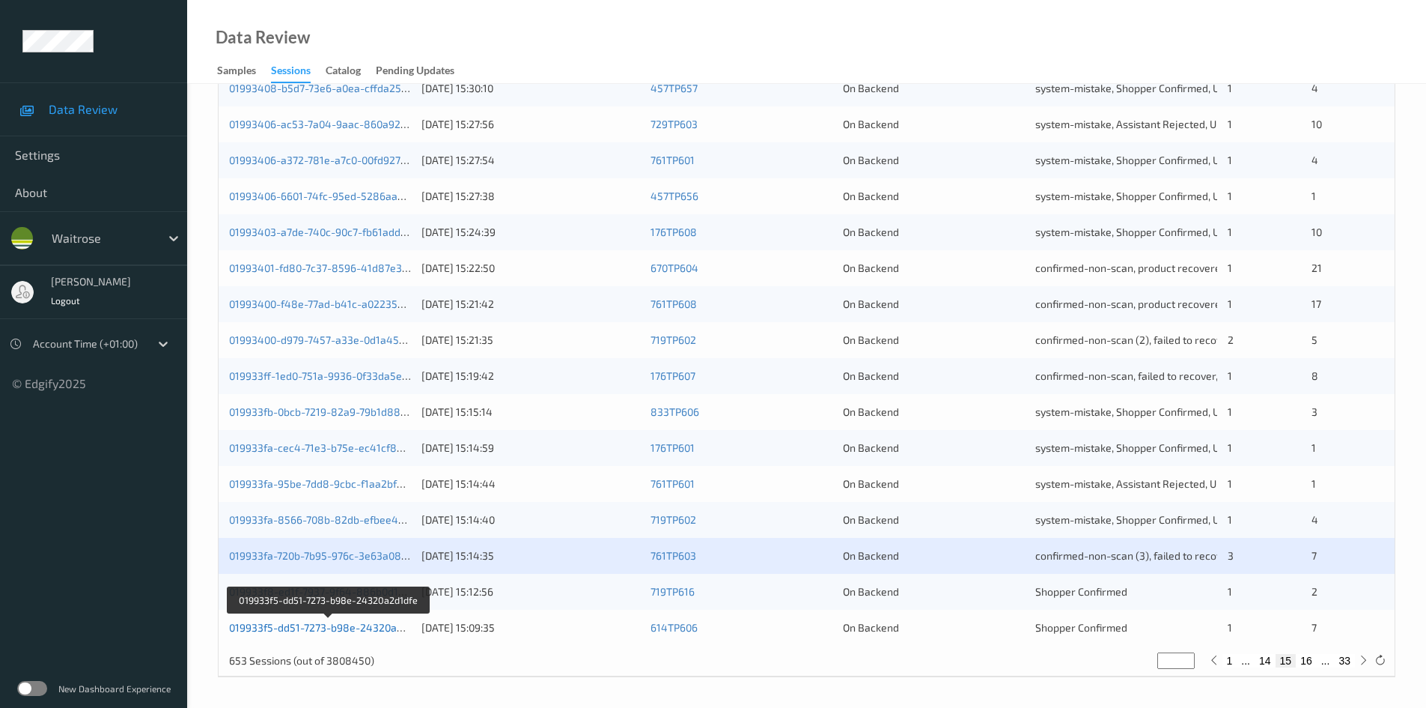
click at [285, 629] on link "019933f5-dd51-7273-b98e-24320a2d1dfe" at bounding box center [329, 627] width 200 height 13
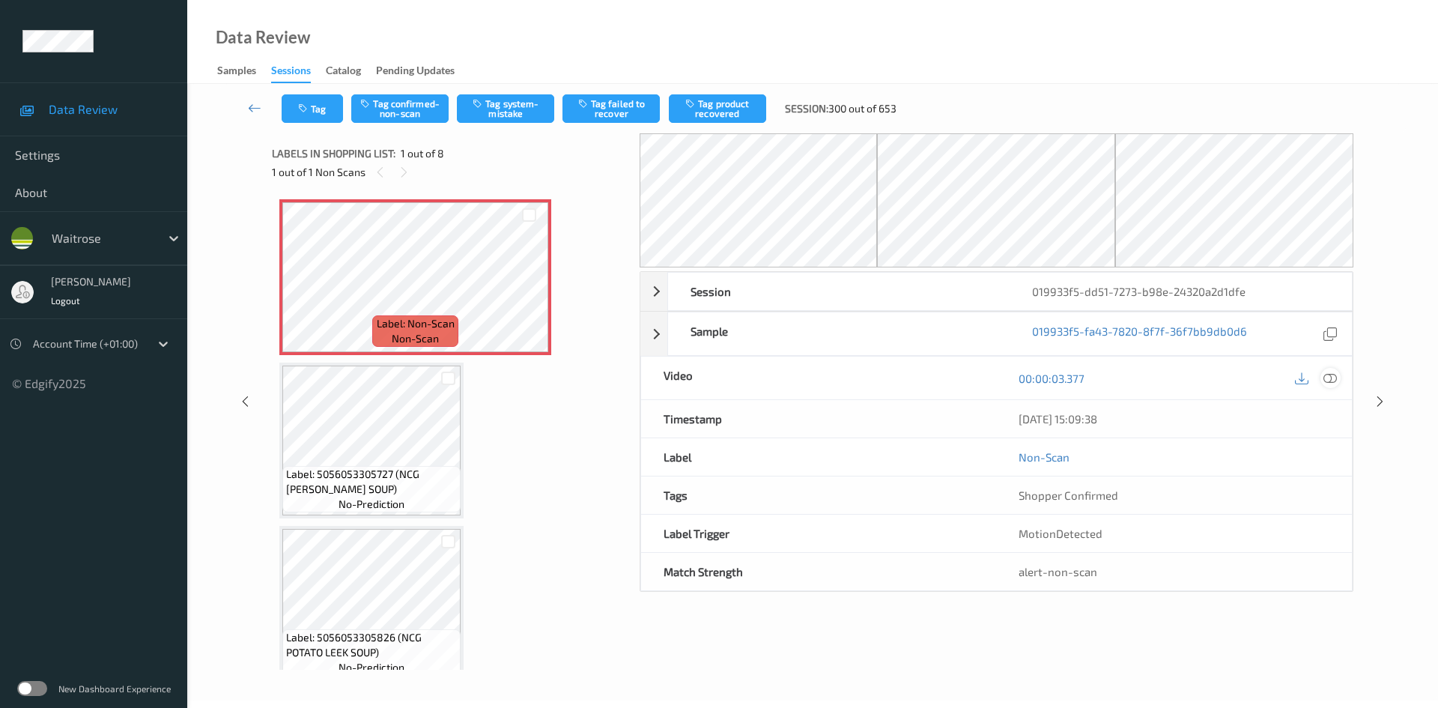
click at [1329, 377] on icon at bounding box center [1329, 377] width 13 height 13
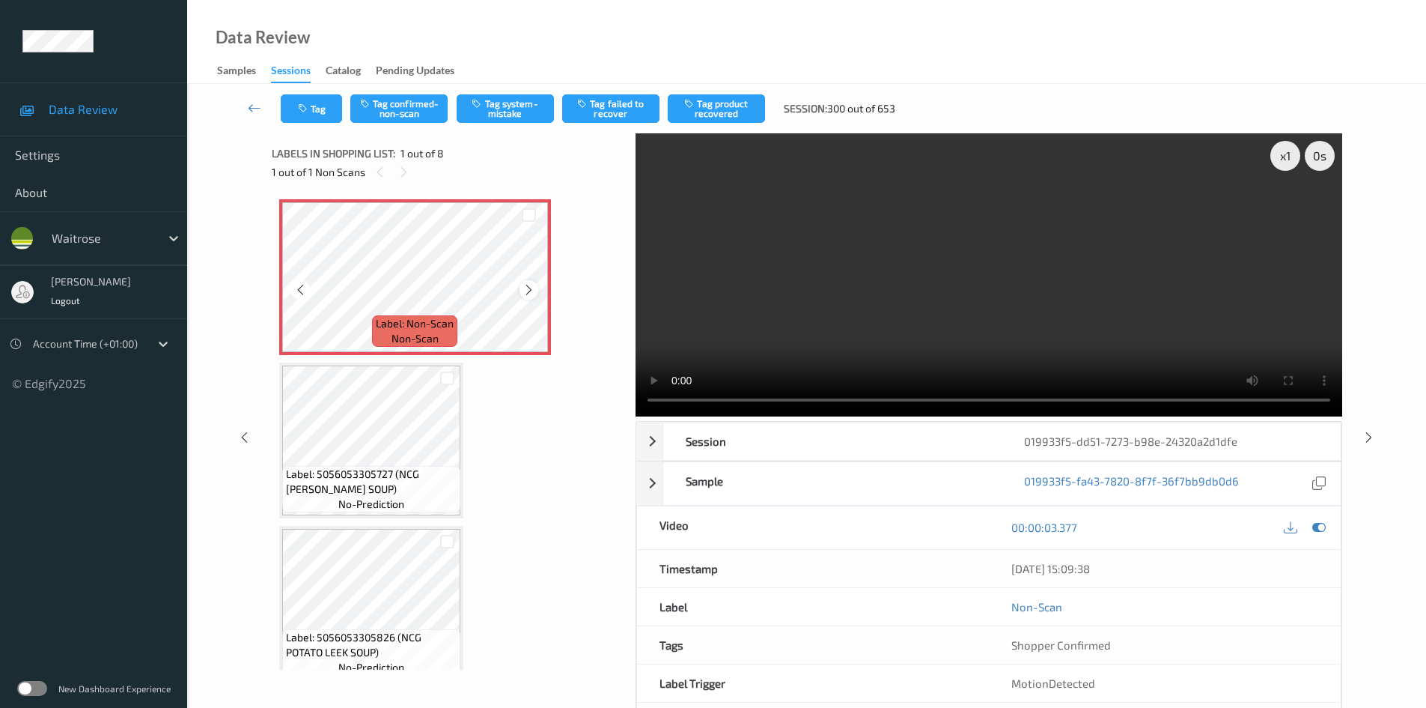
click at [535, 286] on icon at bounding box center [529, 289] width 13 height 13
click at [747, 341] on video at bounding box center [989, 274] width 707 height 283
click at [1293, 158] on div "x 1" at bounding box center [1286, 156] width 30 height 30
click at [904, 311] on video at bounding box center [989, 274] width 707 height 283
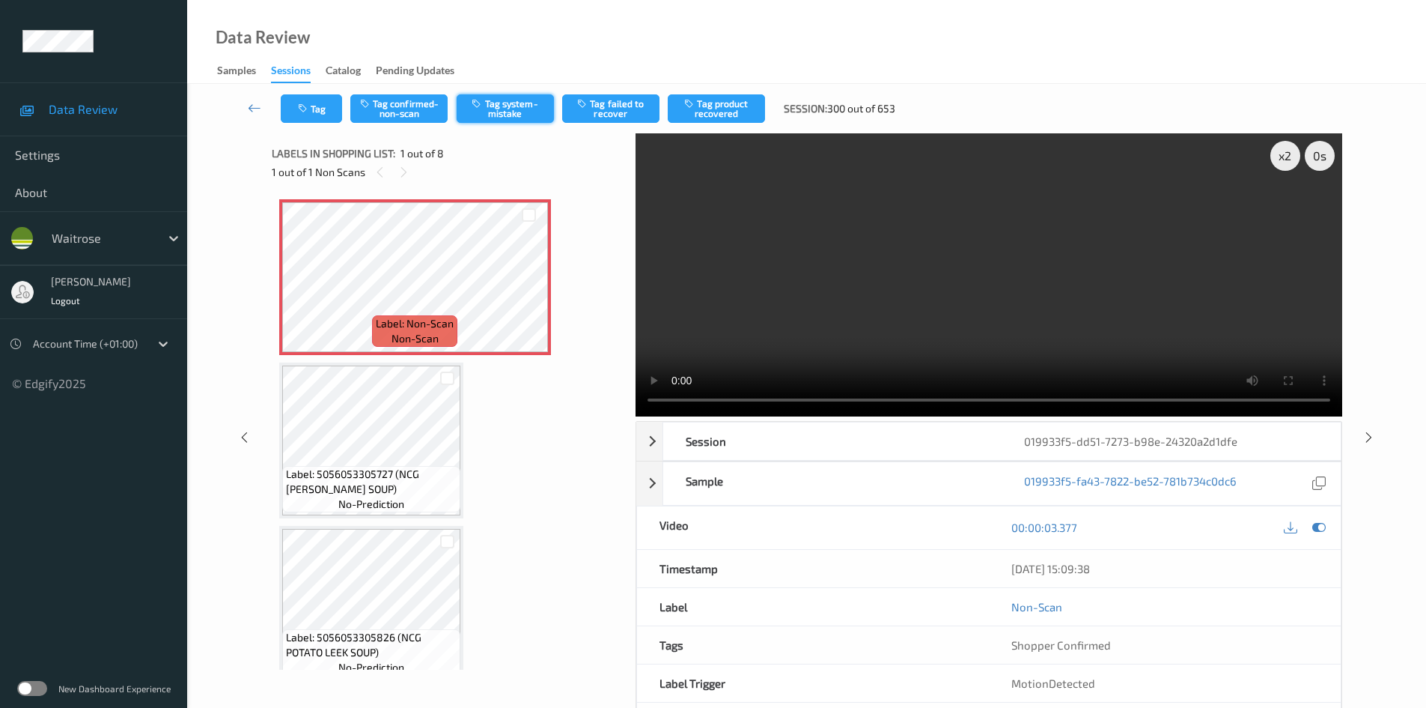
click at [514, 100] on button "Tag system-mistake" at bounding box center [505, 108] width 97 height 28
click at [514, 106] on button "Tag system-mistake" at bounding box center [505, 108] width 97 height 28
click at [499, 110] on button "Tag system-mistake" at bounding box center [505, 108] width 97 height 28
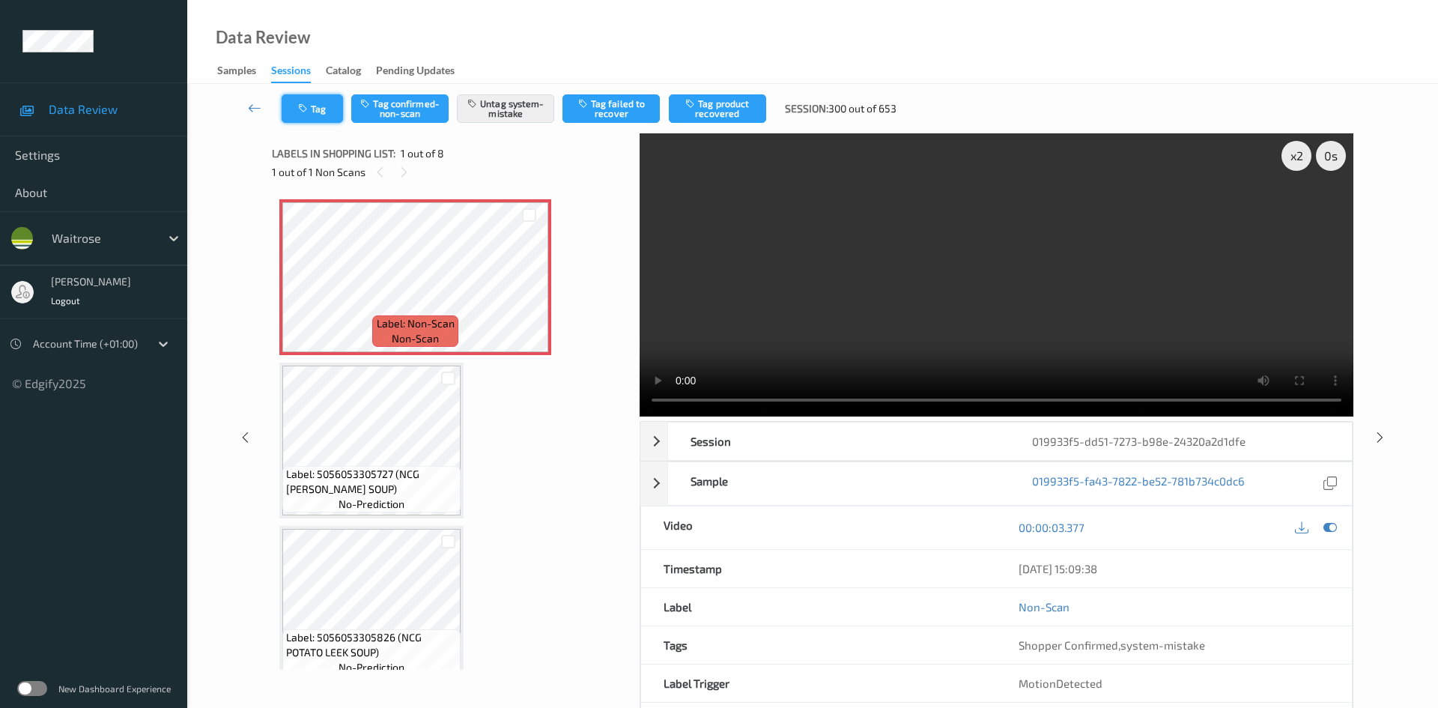
click at [318, 104] on button "Tag" at bounding box center [312, 108] width 61 height 28
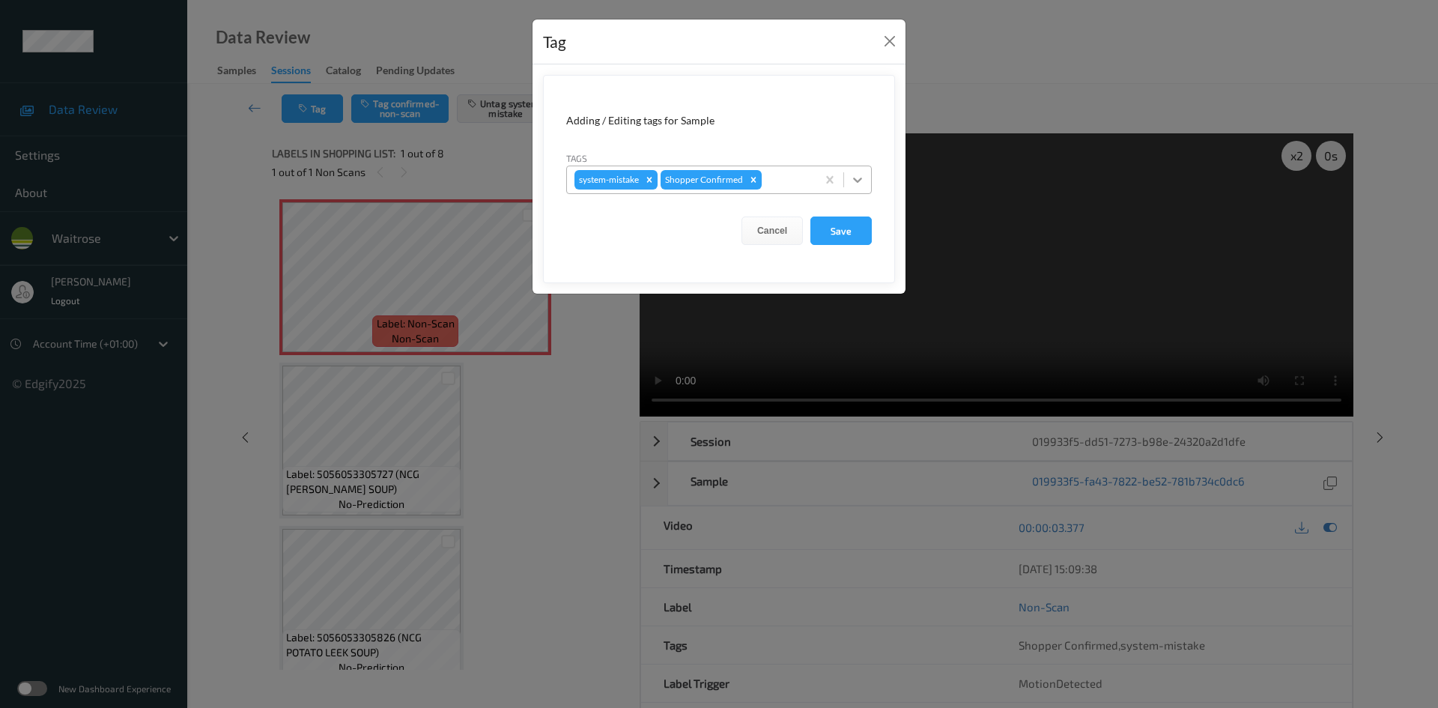
click at [866, 185] on div at bounding box center [857, 179] width 27 height 27
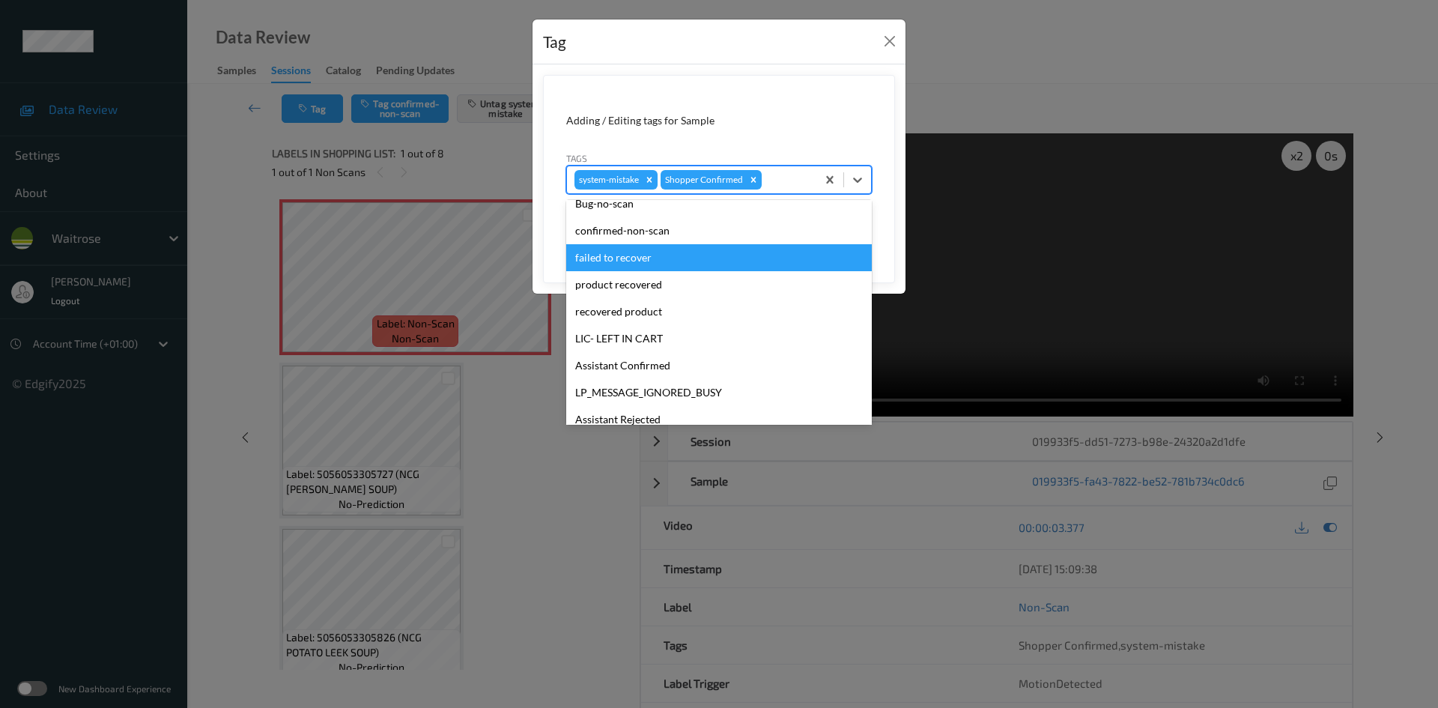
scroll to position [300, 0]
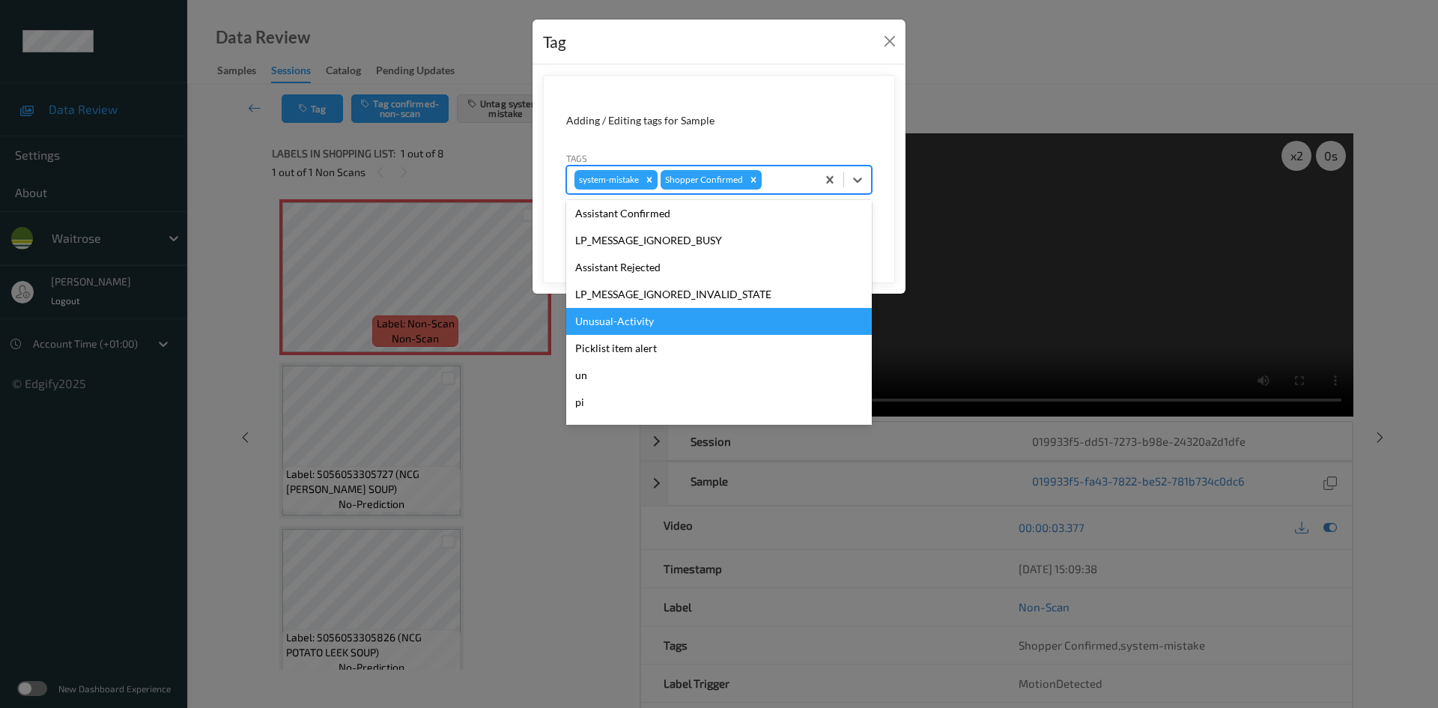
click at [611, 320] on div "Unusual-Activity" at bounding box center [719, 321] width 306 height 27
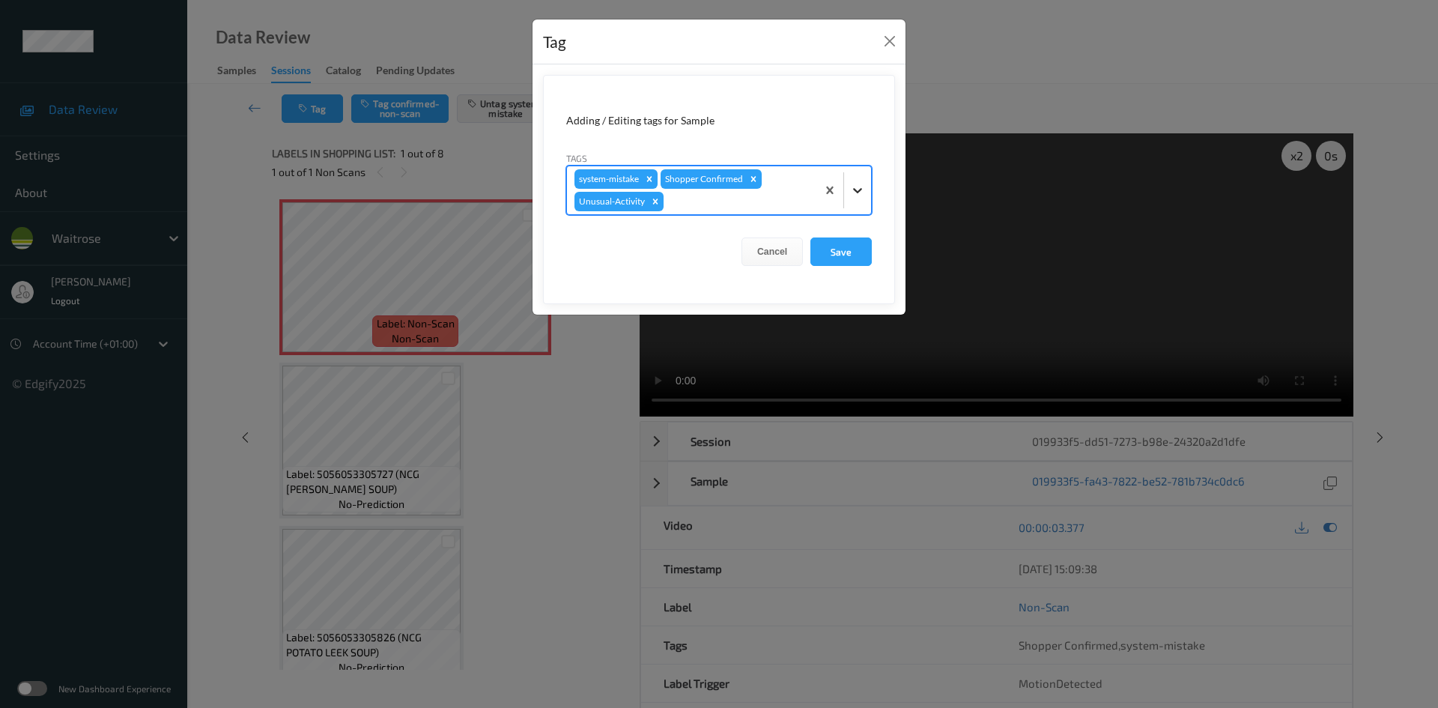
click at [848, 194] on div at bounding box center [857, 190] width 27 height 27
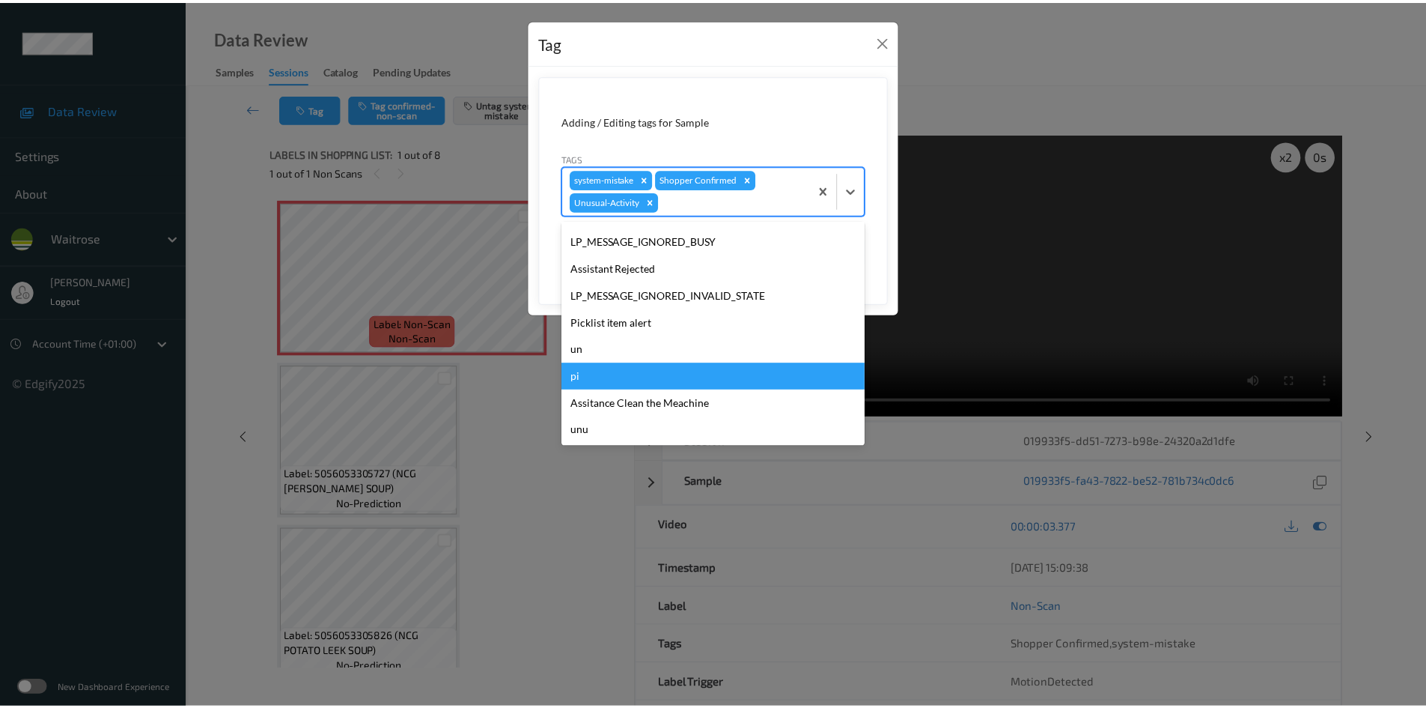
scroll to position [320, 0]
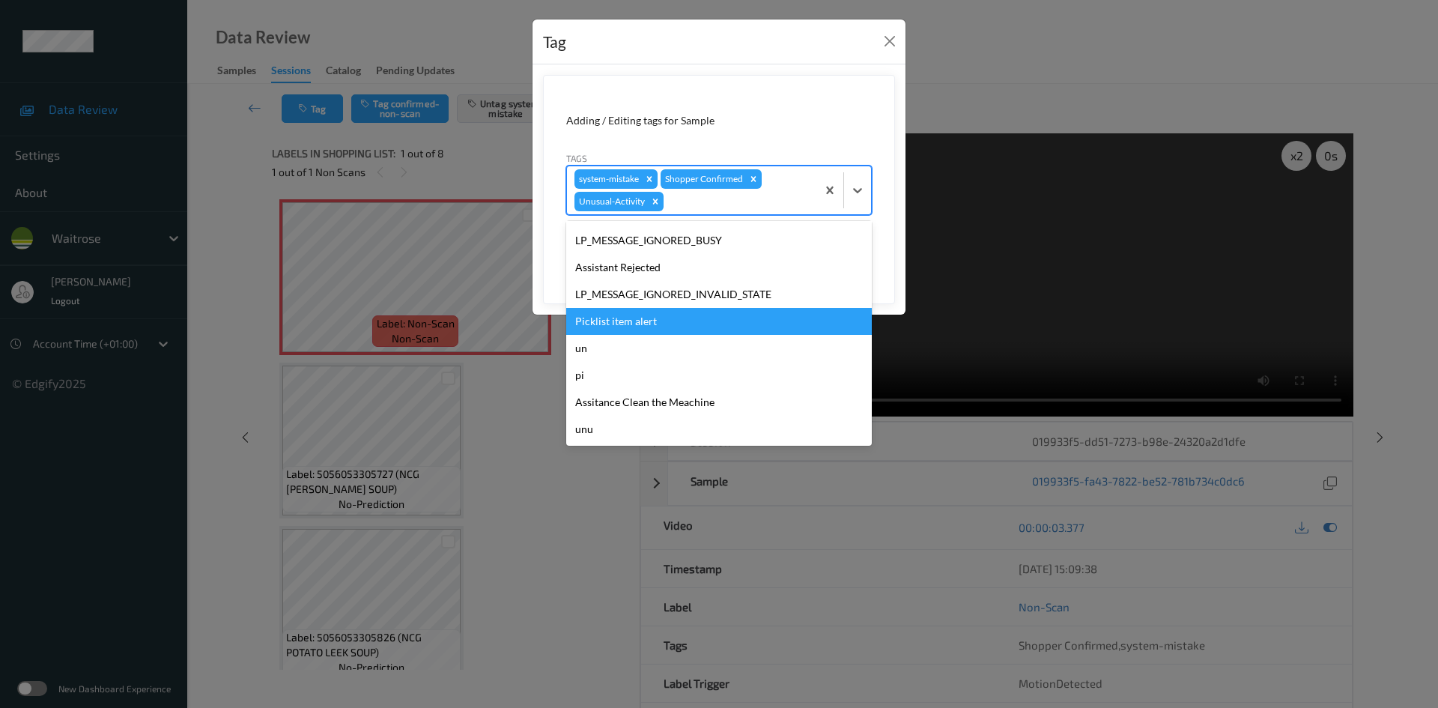
click at [627, 328] on div "Picklist item alert" at bounding box center [719, 321] width 306 height 27
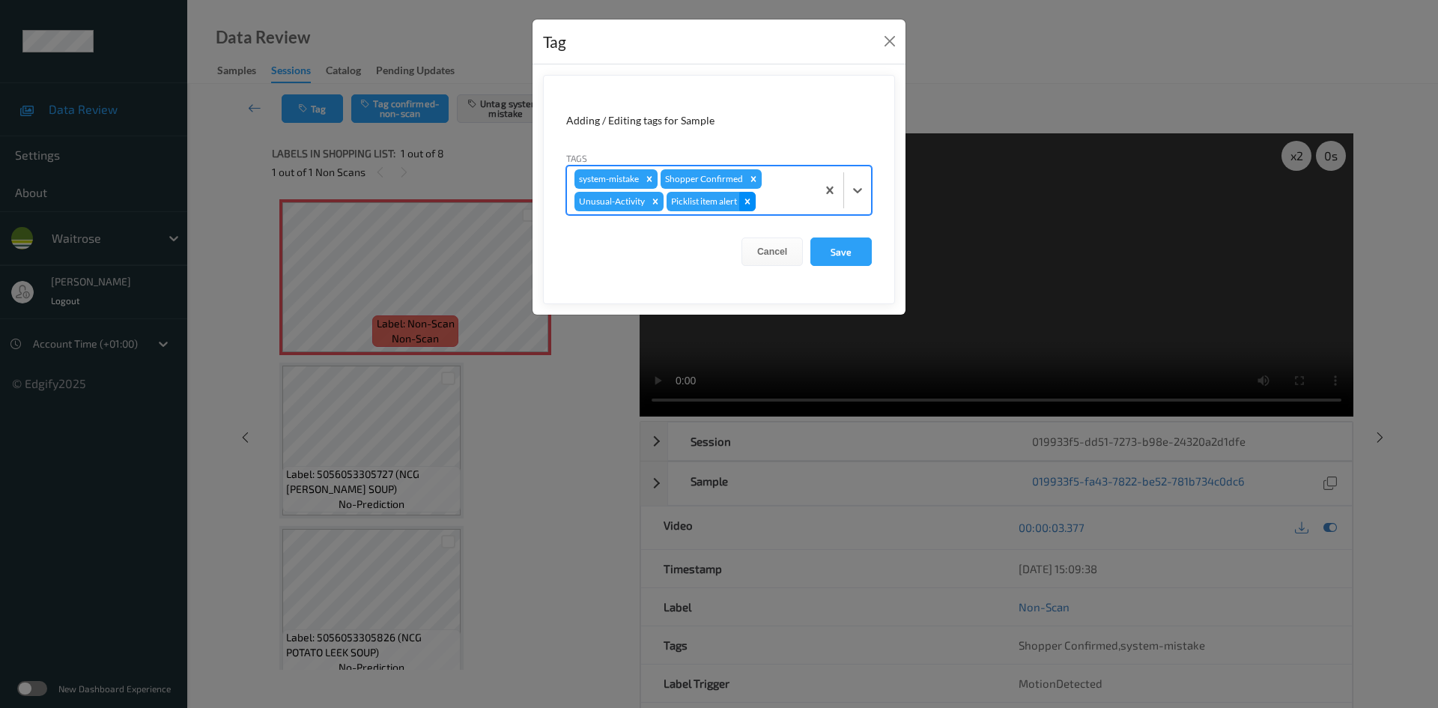
click at [748, 198] on icon "Remove Picklist item alert" at bounding box center [747, 201] width 10 height 10
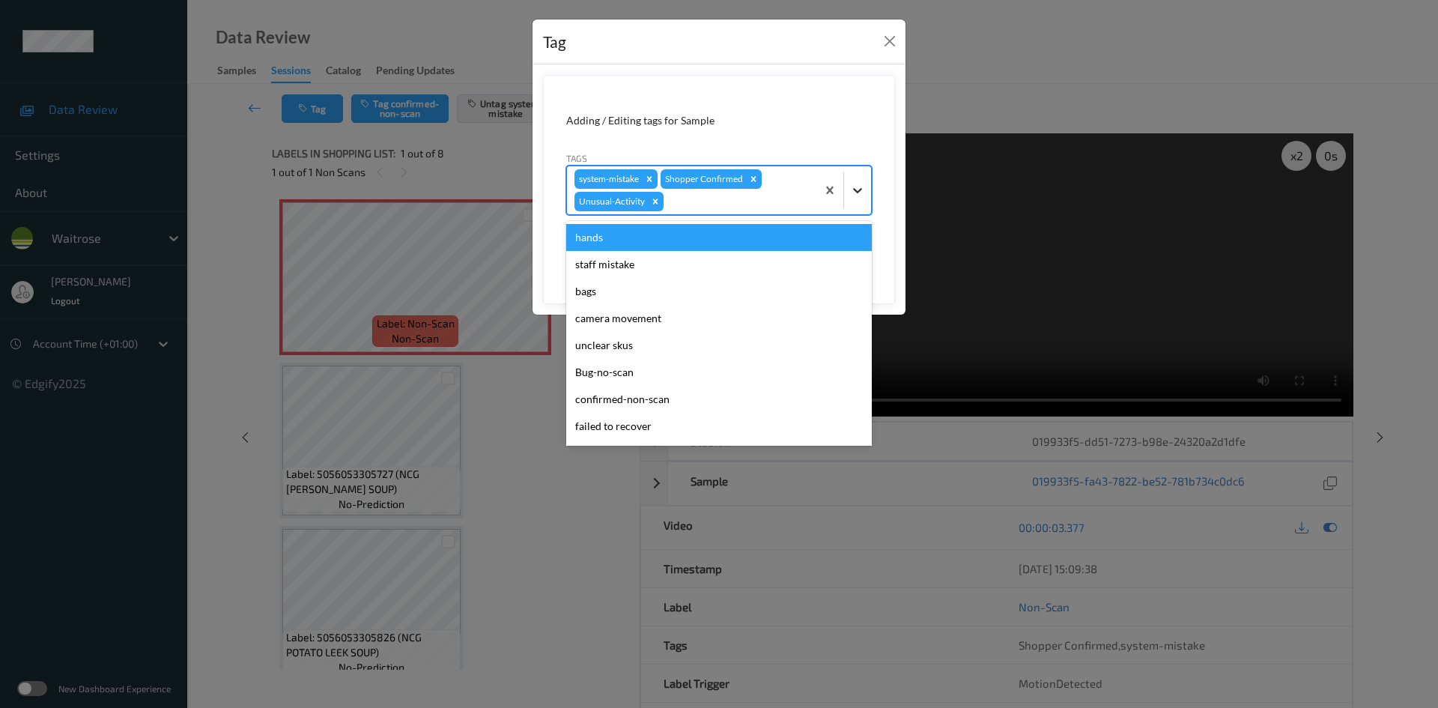
click at [864, 191] on icon at bounding box center [857, 190] width 15 height 15
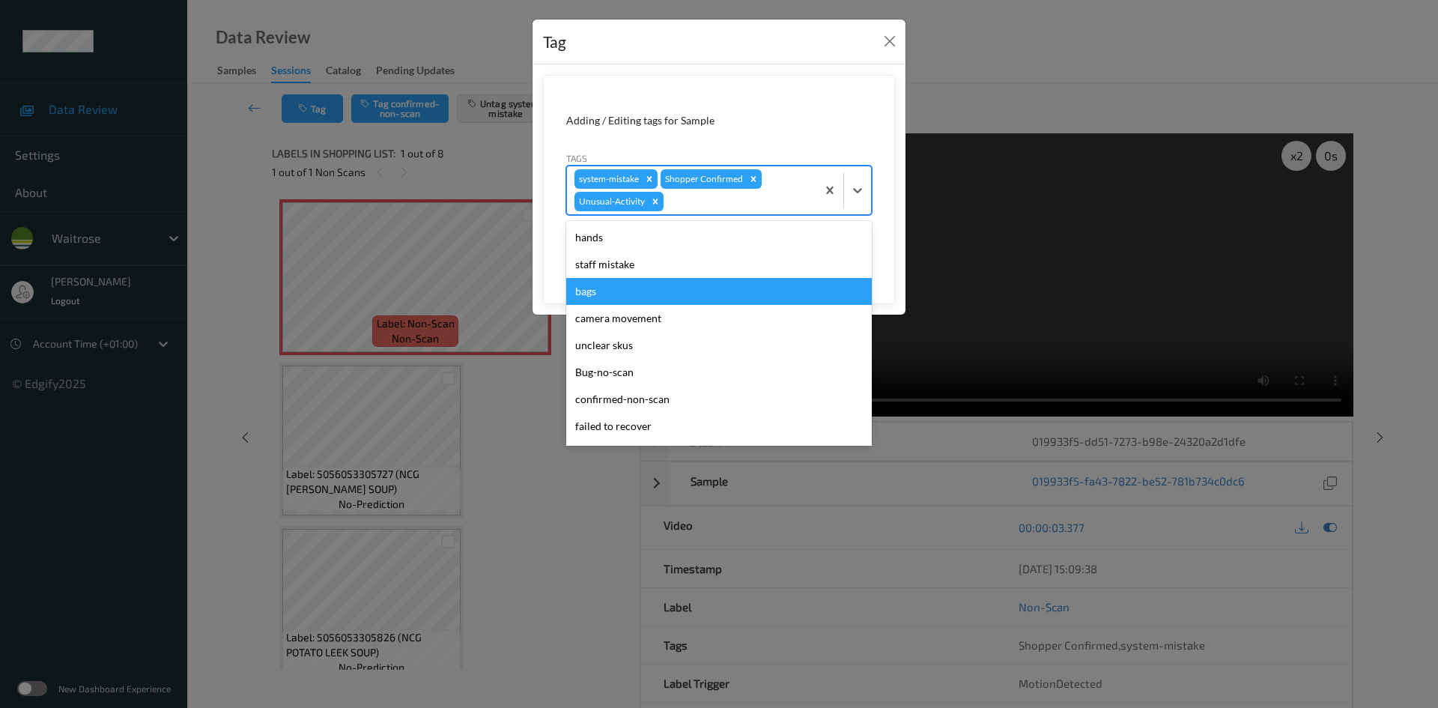
click at [610, 287] on div "bags" at bounding box center [719, 291] width 306 height 27
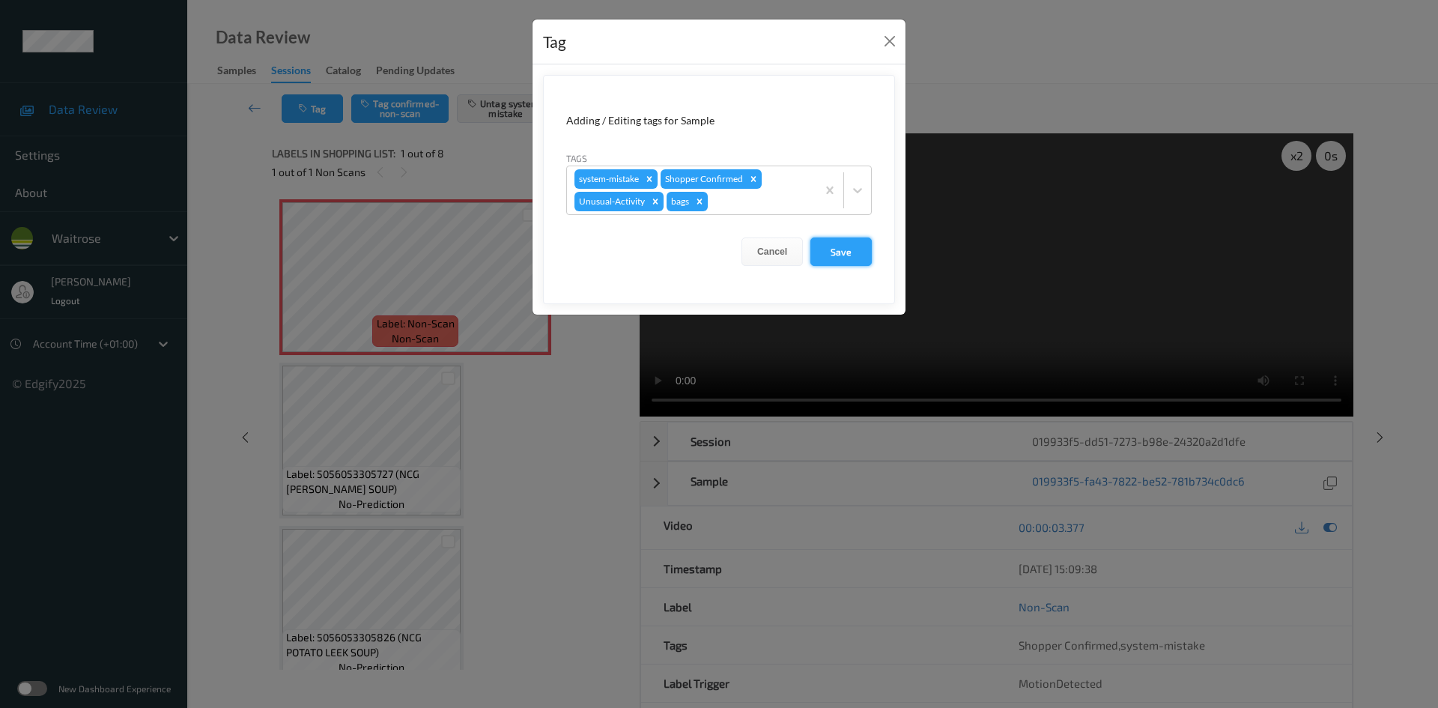
click at [830, 256] on button "Save" at bounding box center [840, 251] width 61 height 28
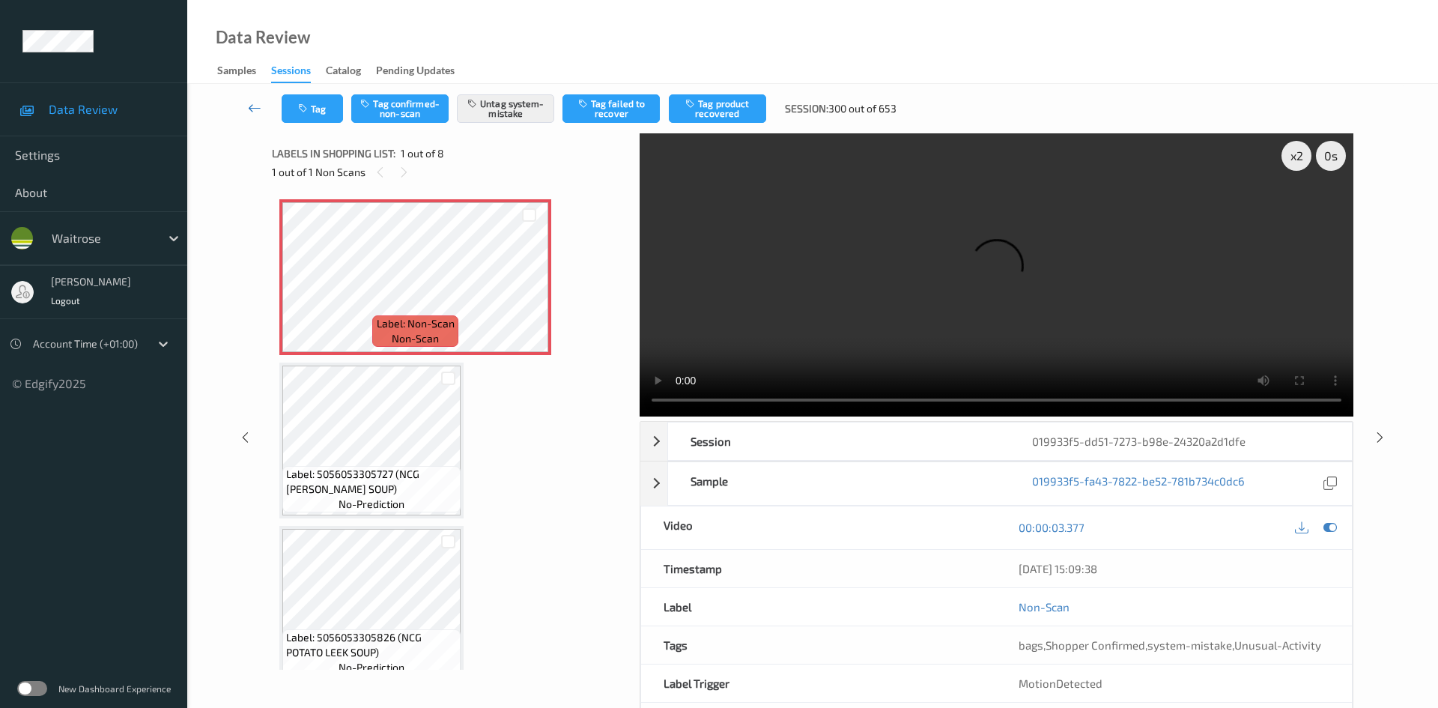
click at [252, 97] on link at bounding box center [254, 108] width 53 height 28
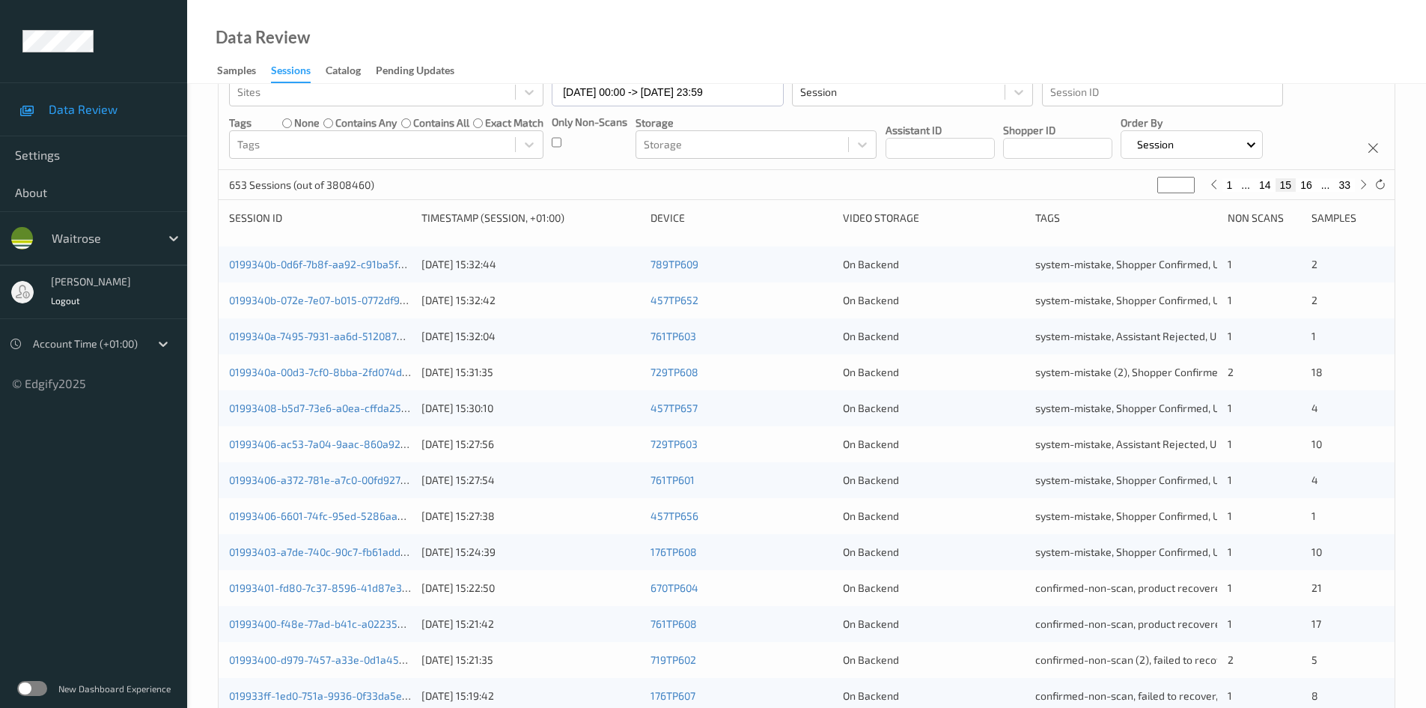
scroll to position [419, 0]
